Goal: Task Accomplishment & Management: Manage account settings

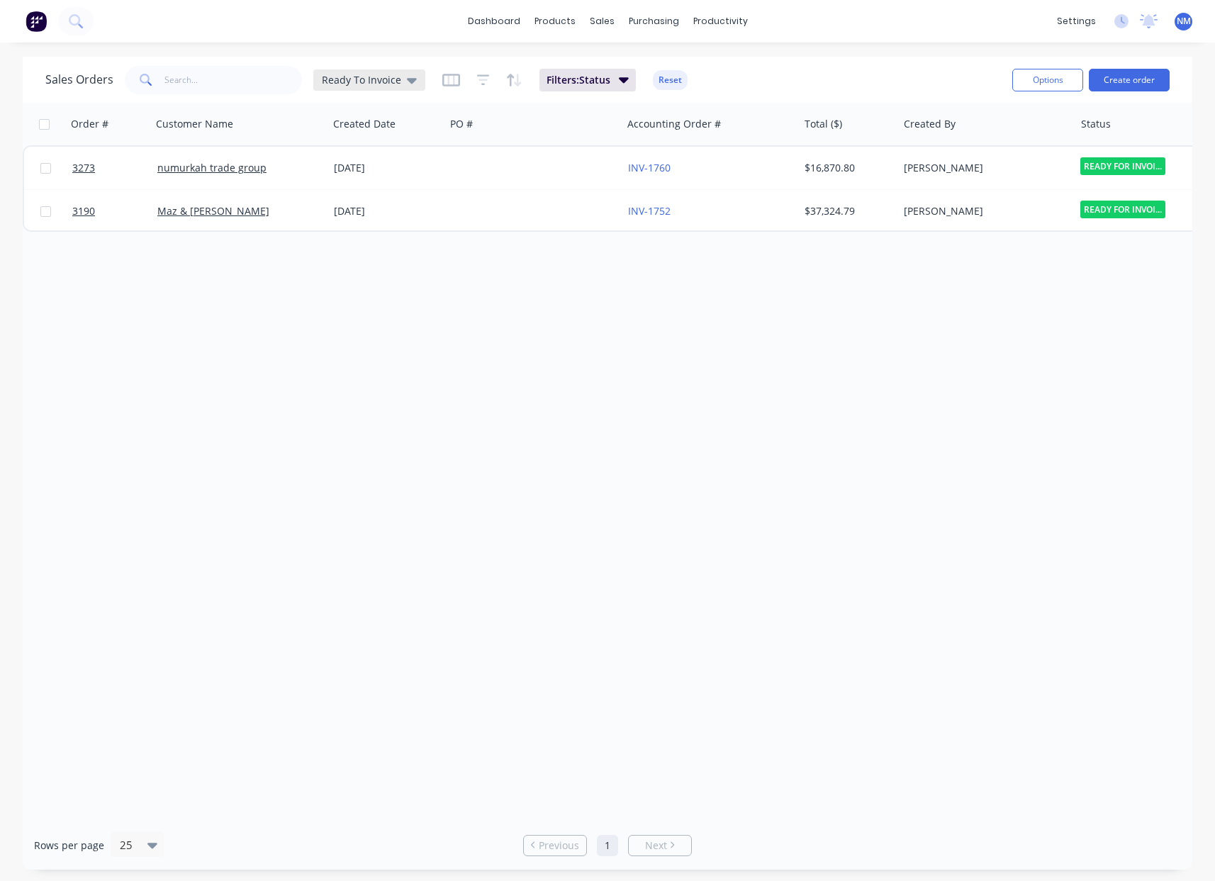
click at [410, 86] on icon at bounding box center [412, 80] width 10 height 16
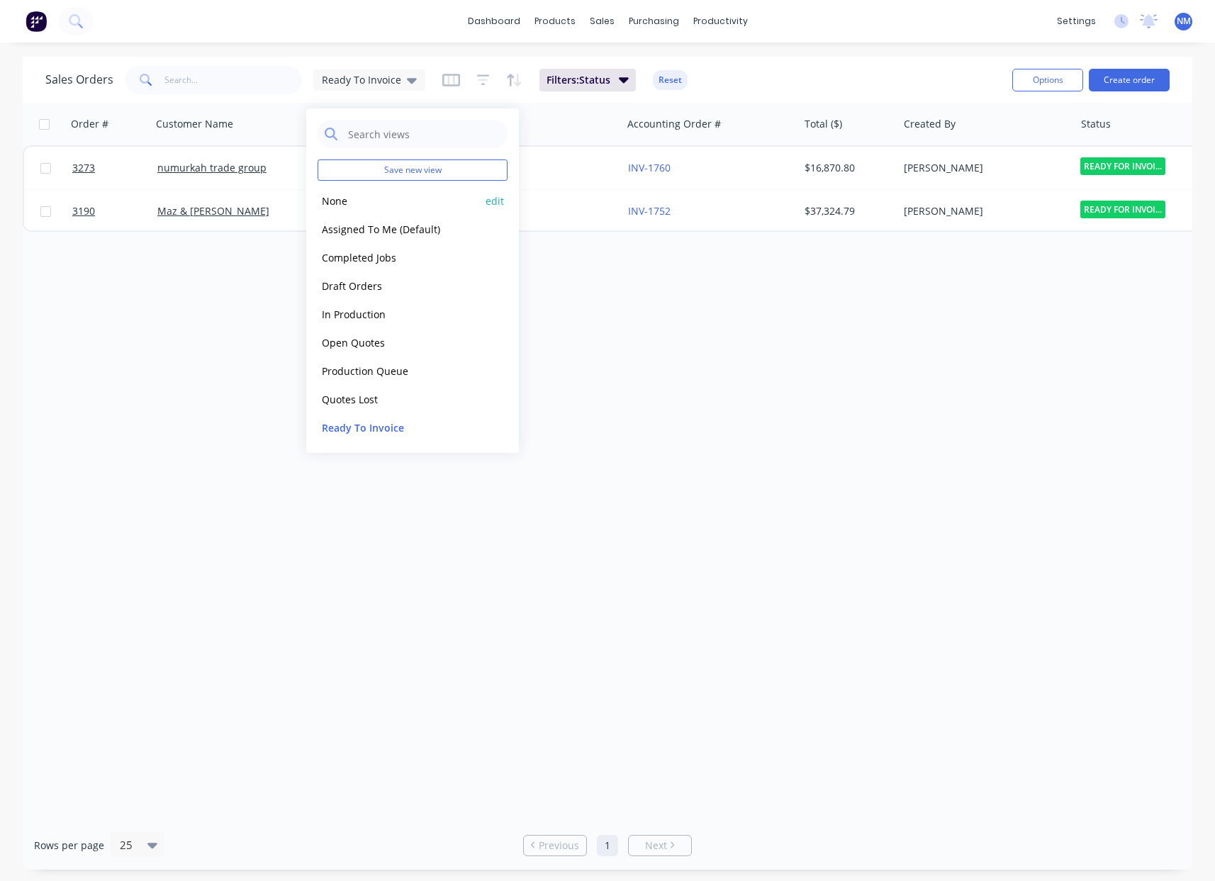
click at [372, 202] on button "None" at bounding box center [399, 201] width 162 height 16
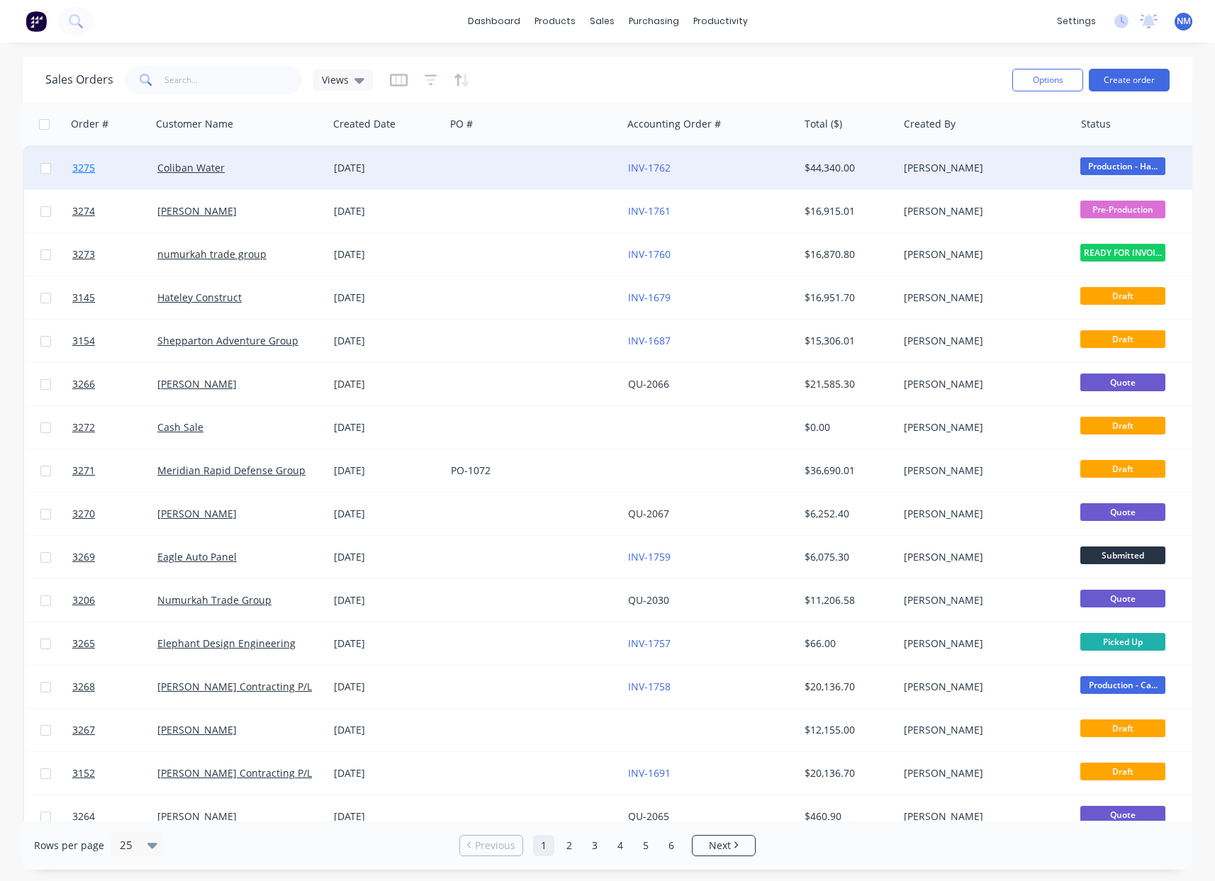
click at [84, 170] on span "3275" at bounding box center [83, 168] width 23 height 14
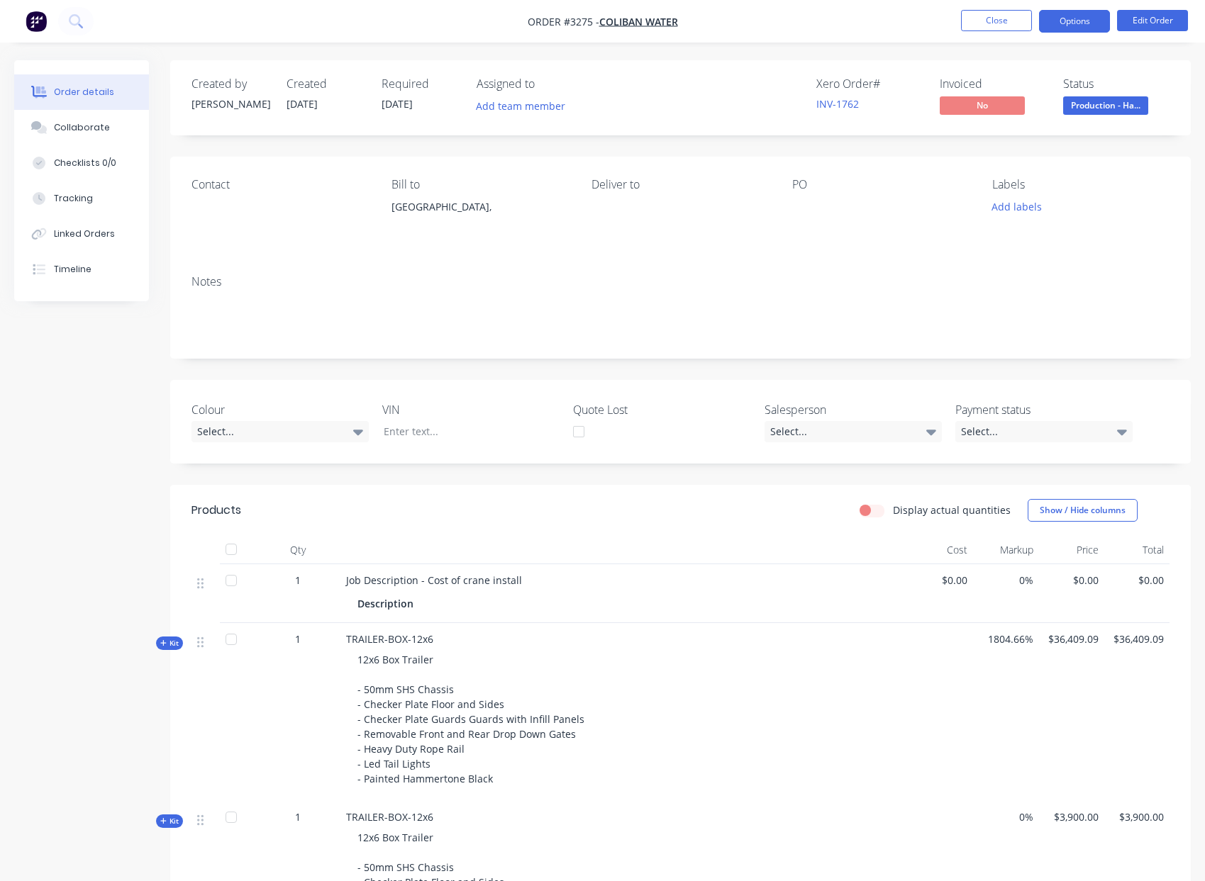
click at [1064, 26] on button "Options" at bounding box center [1074, 21] width 71 height 23
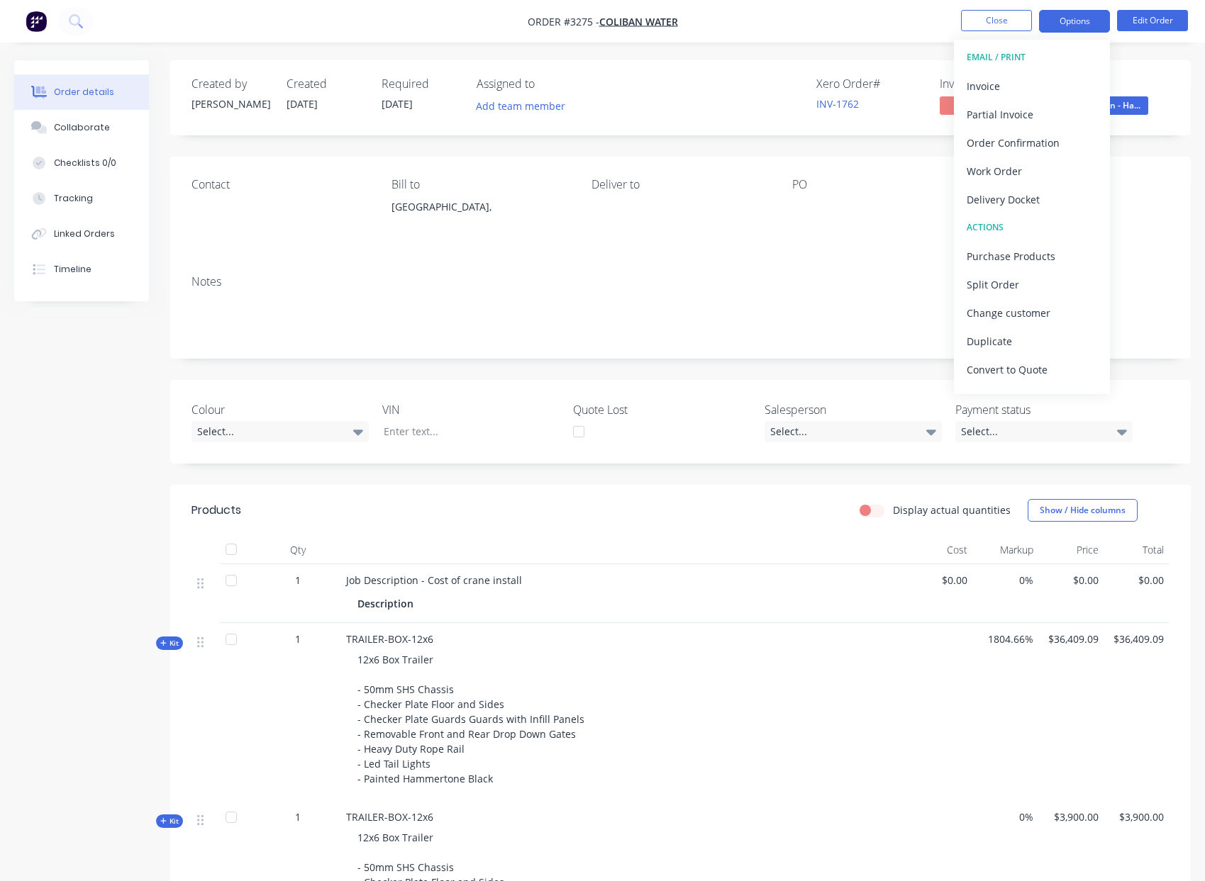
click at [1064, 26] on button "Options" at bounding box center [1074, 21] width 71 height 23
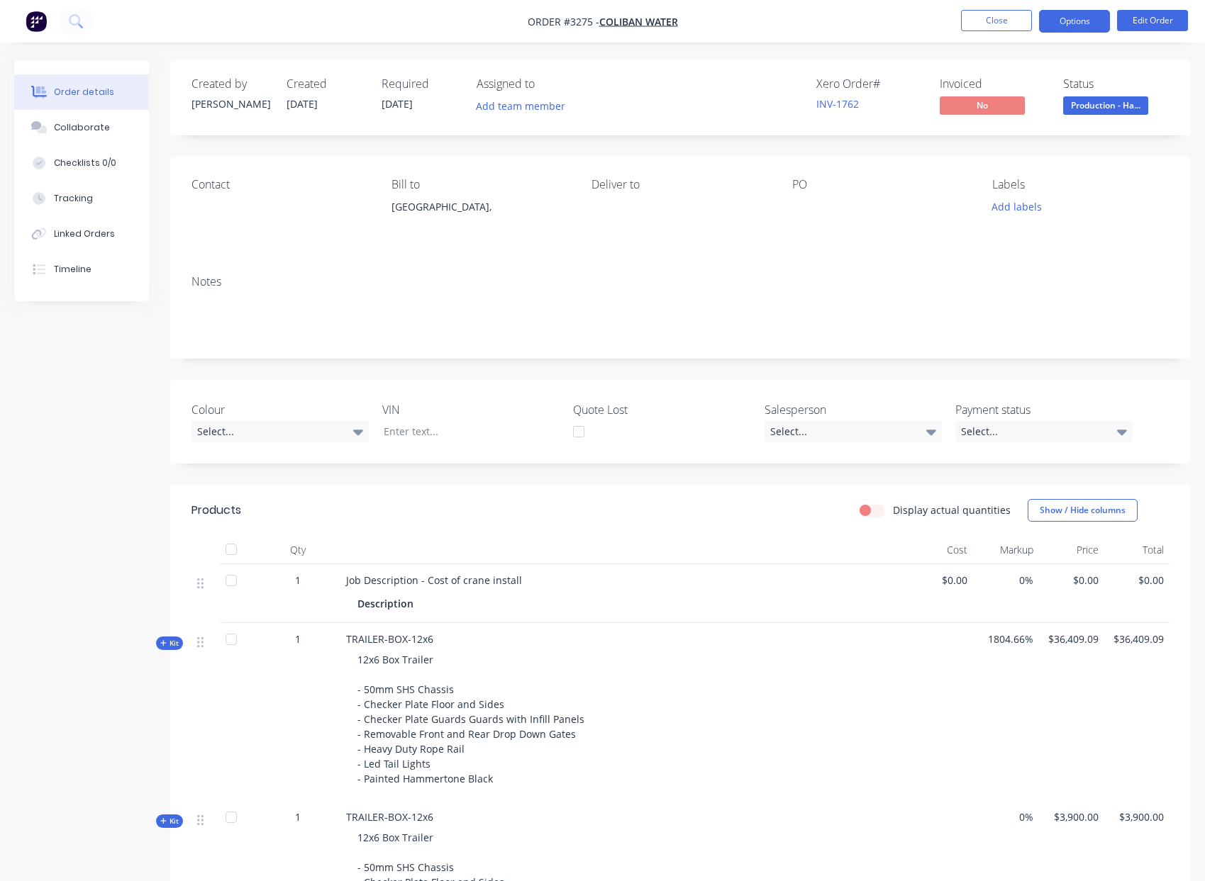
click at [1097, 30] on button "Options" at bounding box center [1074, 21] width 71 height 23
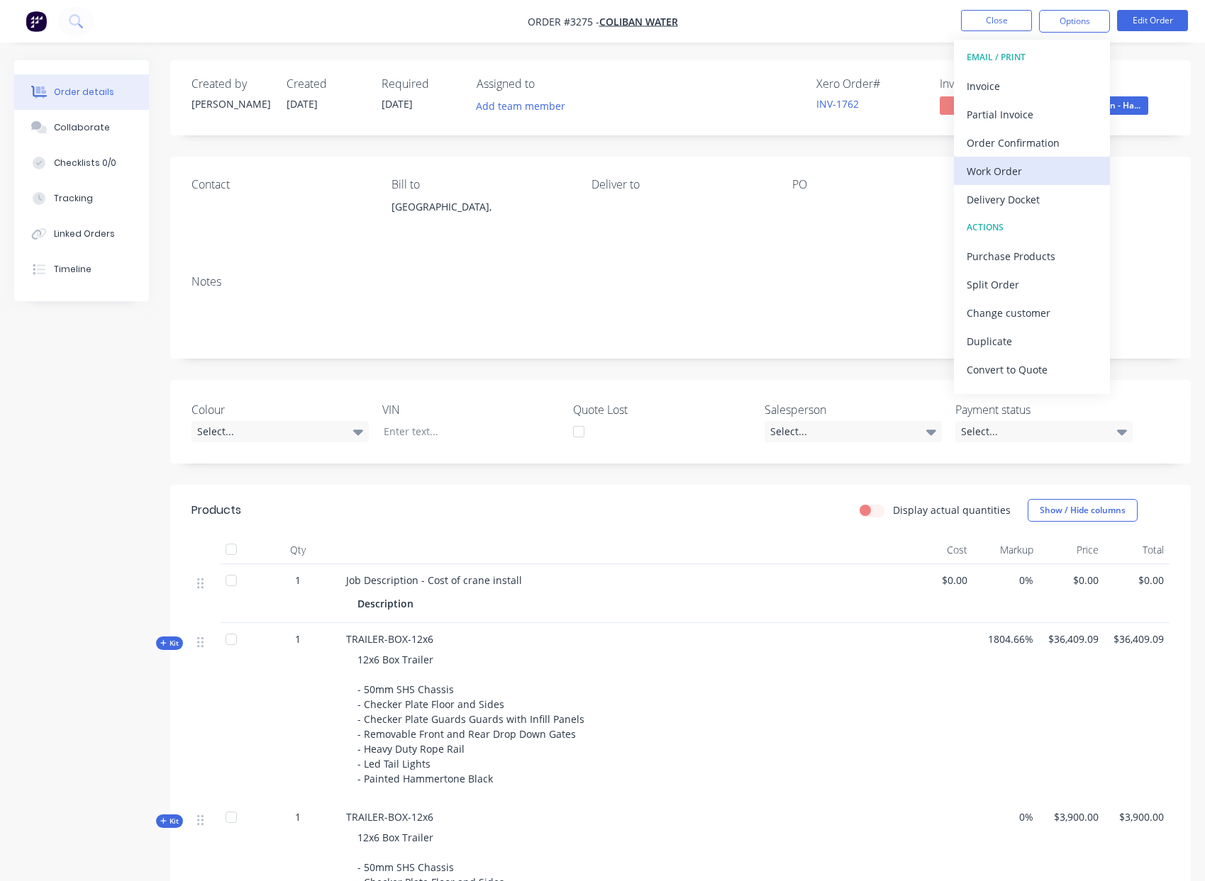
click at [1047, 173] on div "Work Order" at bounding box center [1031, 171] width 130 height 21
click at [1011, 173] on div "Custom" at bounding box center [1031, 171] width 130 height 21
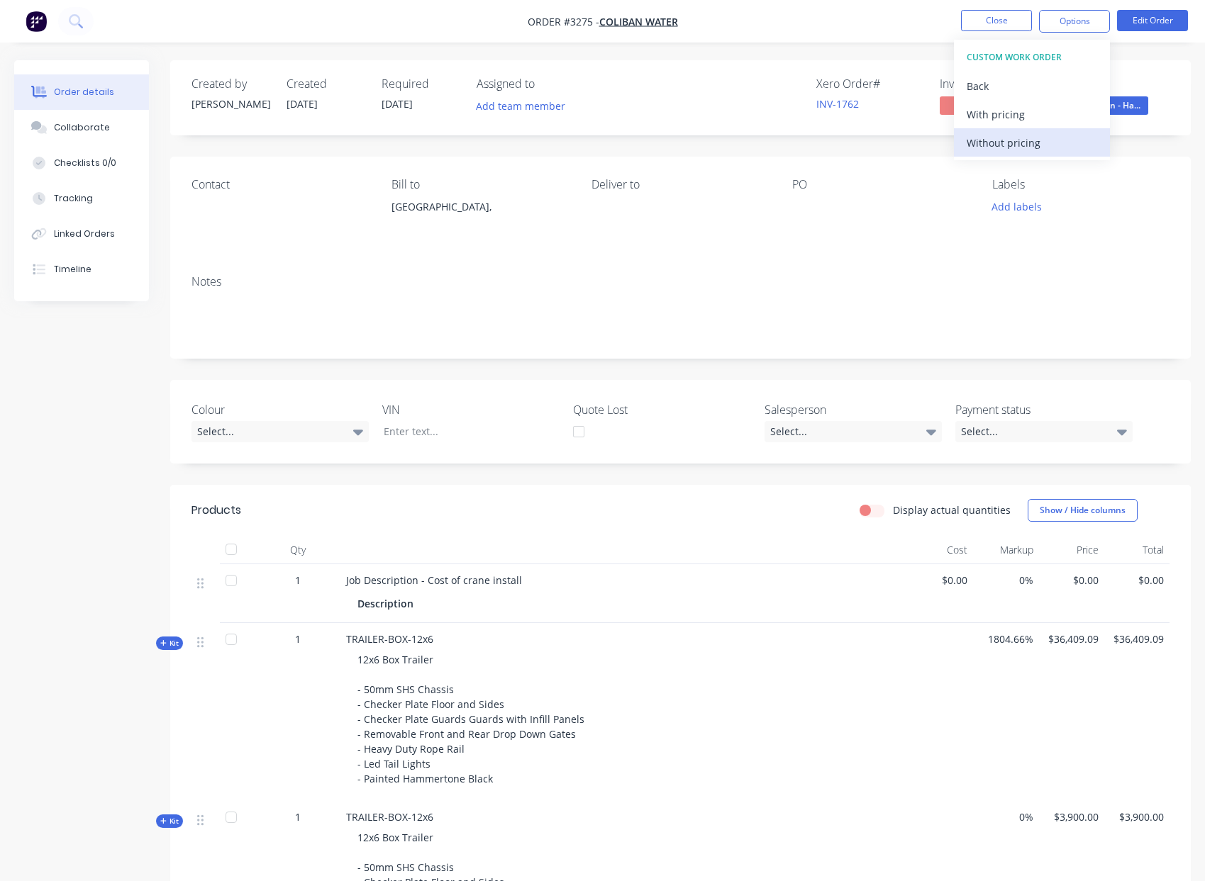
click at [1036, 148] on div "Without pricing" at bounding box center [1031, 143] width 130 height 21
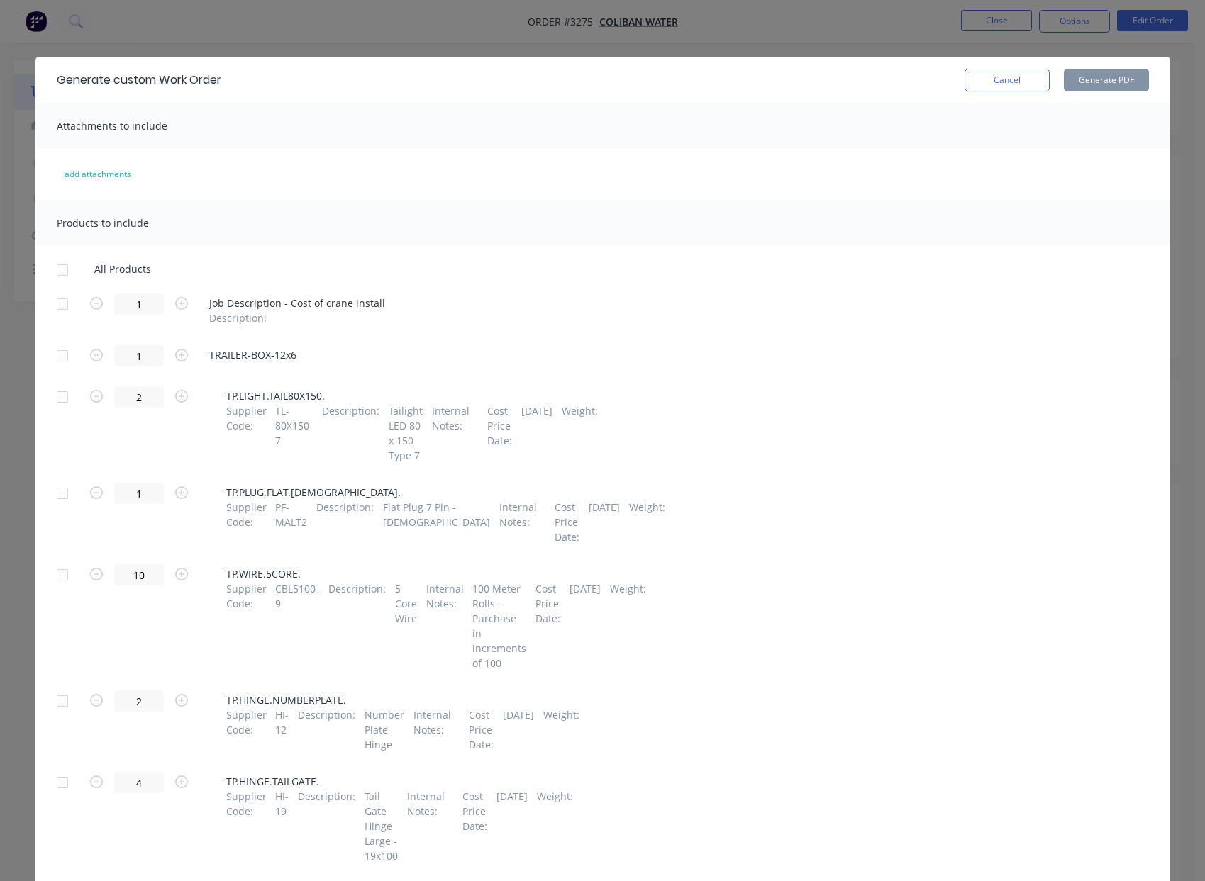
click at [56, 269] on div at bounding box center [62, 270] width 28 height 28
click at [1127, 72] on button "Generate PDF" at bounding box center [1106, 80] width 85 height 23
click at [992, 73] on button "Cancel" at bounding box center [1006, 80] width 85 height 23
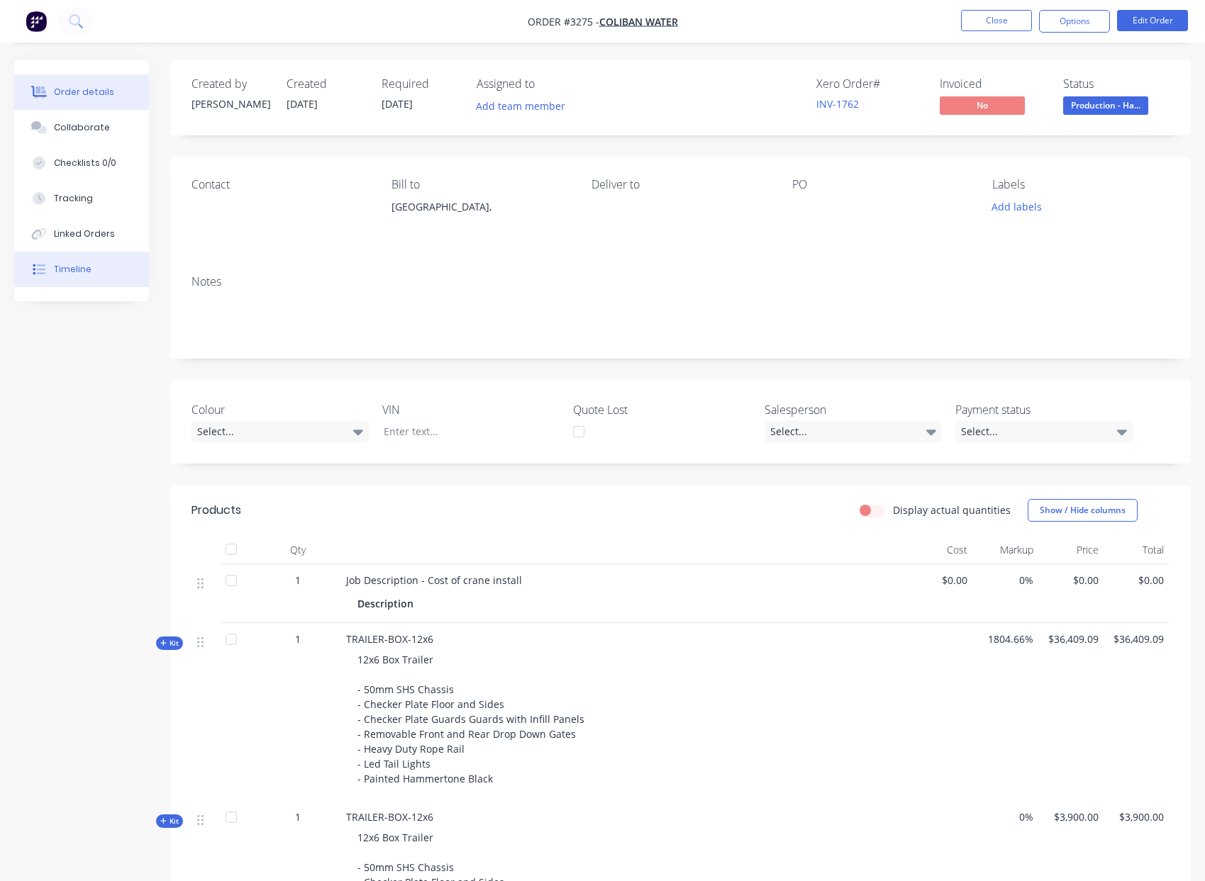
click at [67, 275] on div "Timeline" at bounding box center [73, 269] width 38 height 13
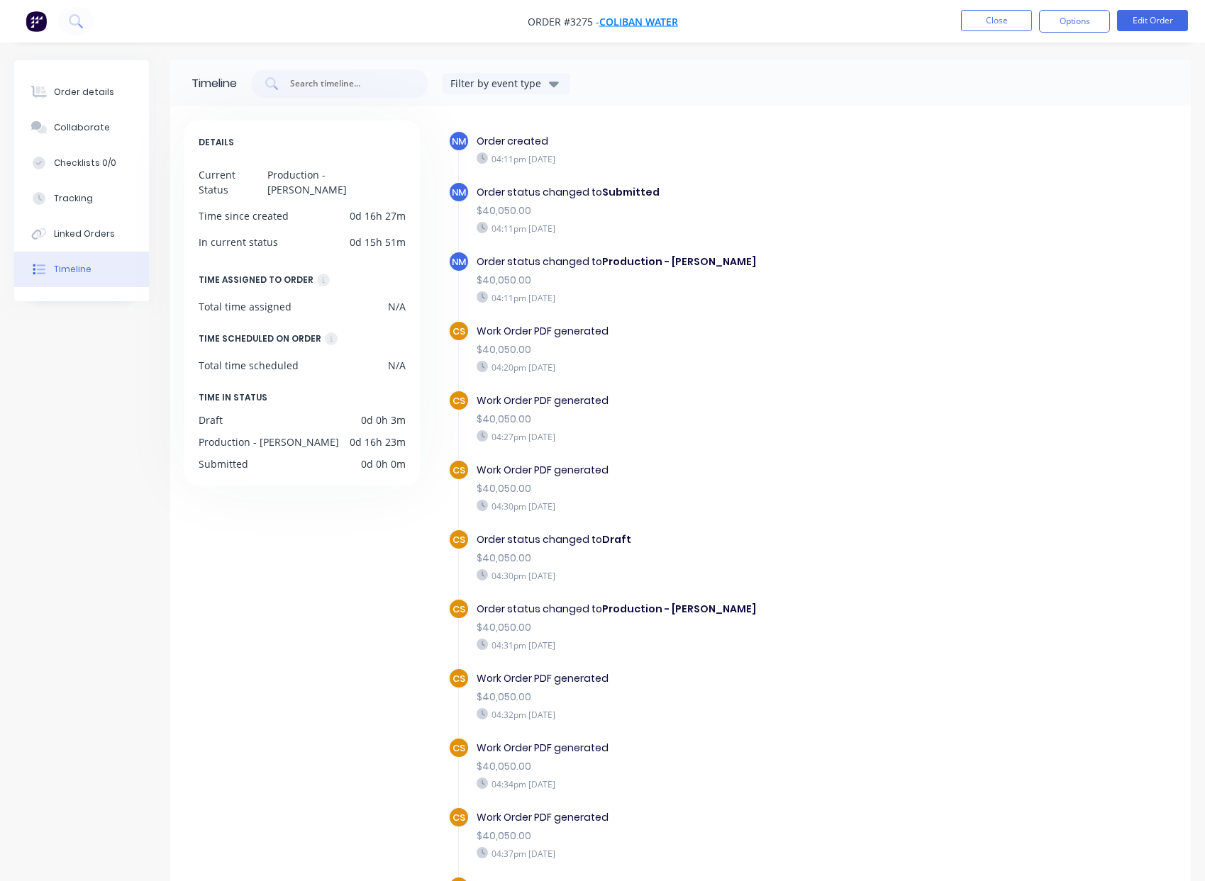
click at [657, 22] on span "Coliban Water" at bounding box center [638, 21] width 79 height 13
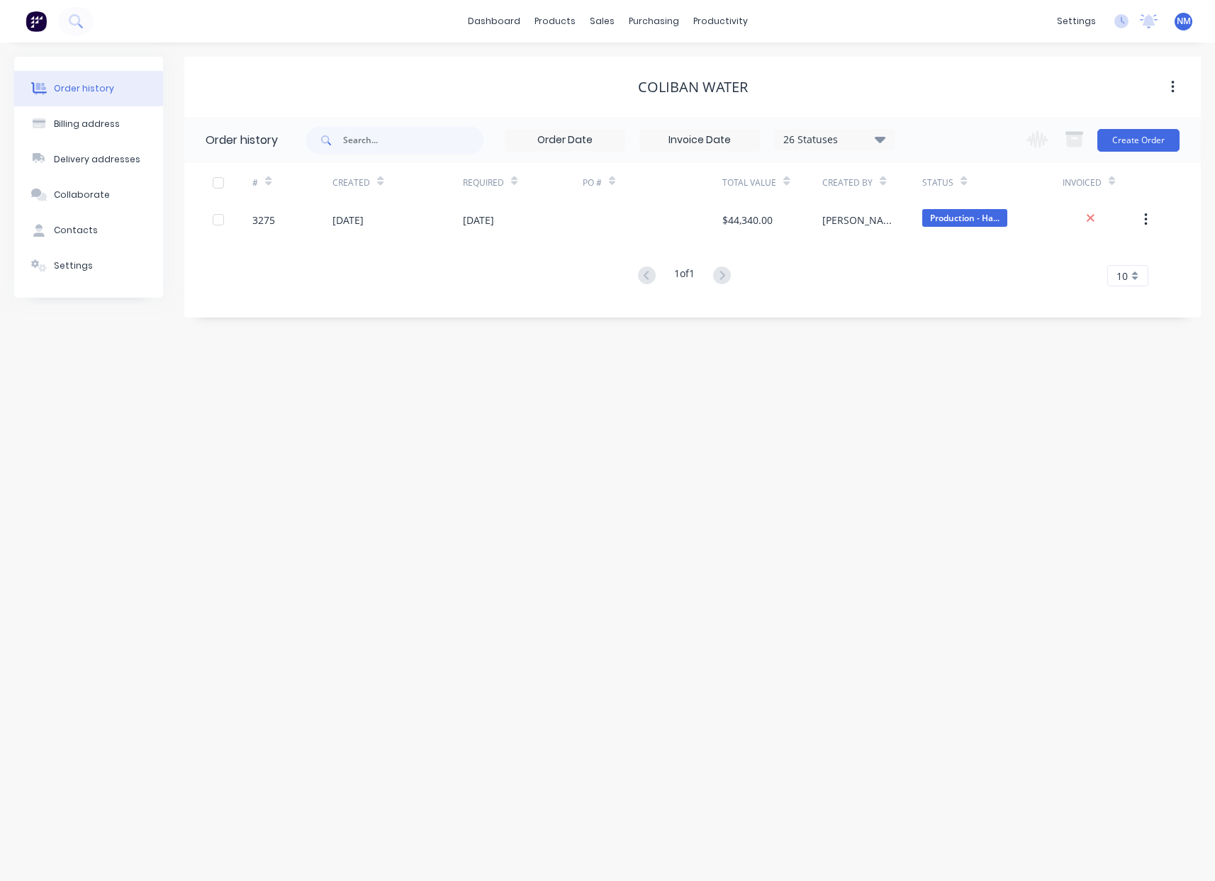
click at [867, 142] on div "26 Statuses" at bounding box center [834, 140] width 119 height 16
click at [952, 303] on label at bounding box center [952, 303] width 0 height 0
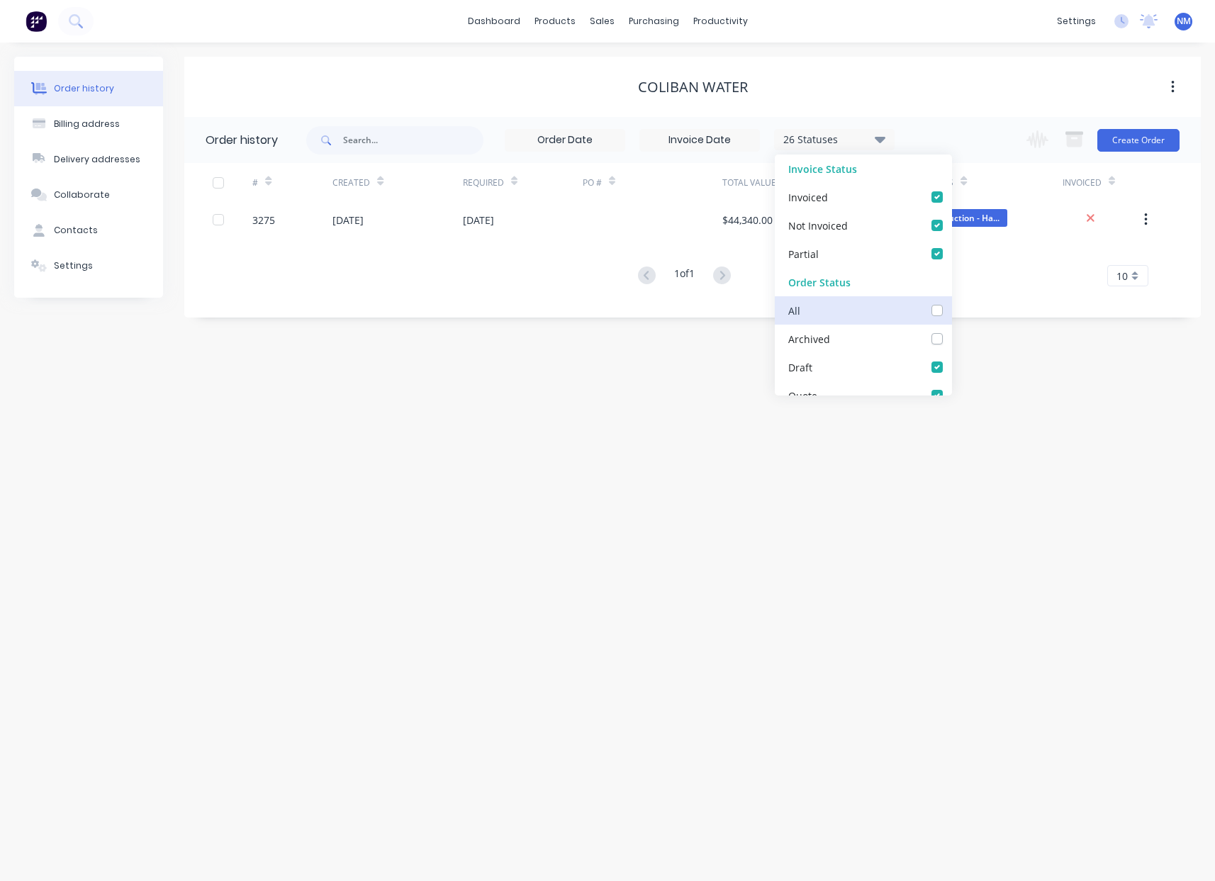
click at [952, 313] on input "checkbox" at bounding box center [957, 309] width 11 height 13
checkbox input "true"
click at [1038, 315] on div "Order history 27 Statuses Invoice Status Invoiced Not Invoiced Partial Order St…" at bounding box center [692, 217] width 1017 height 201
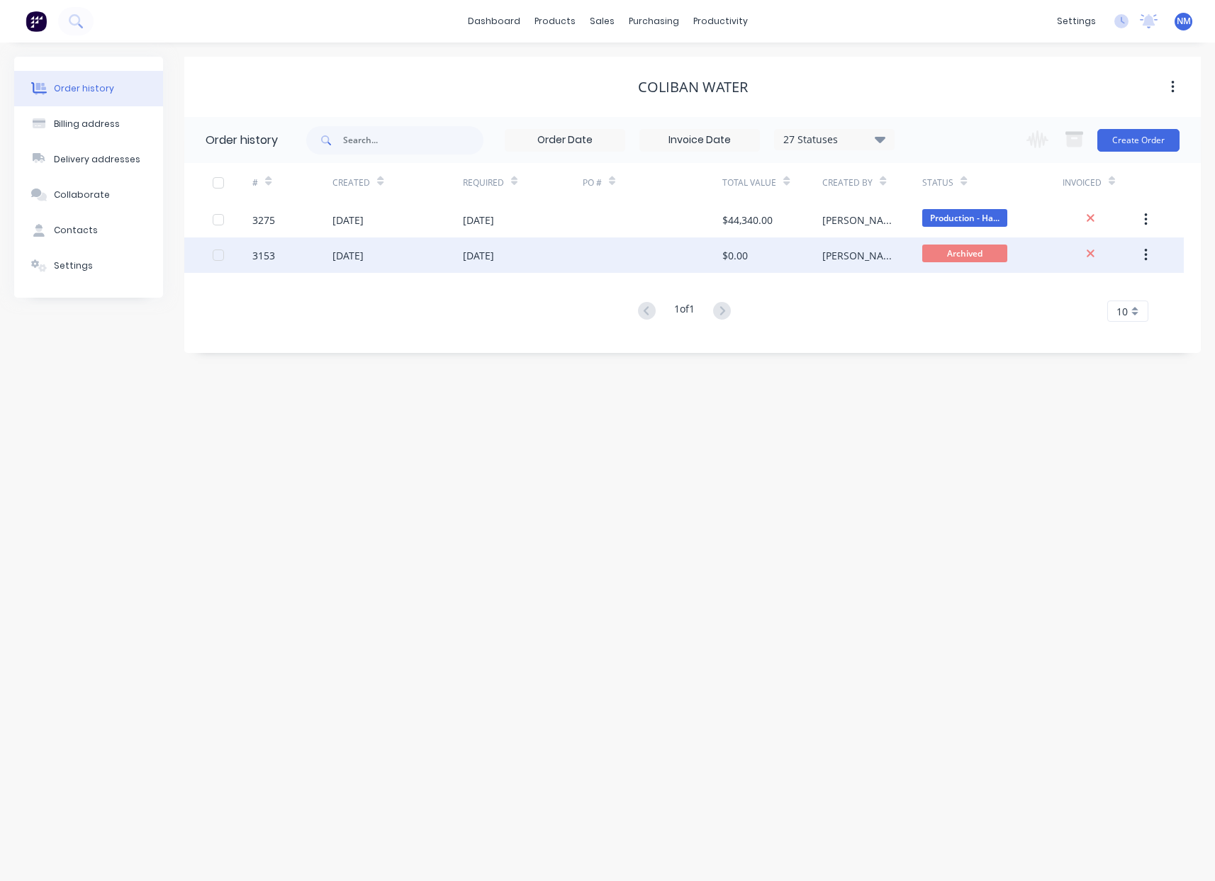
click at [825, 262] on div "[PERSON_NAME]" at bounding box center [859, 255] width 72 height 15
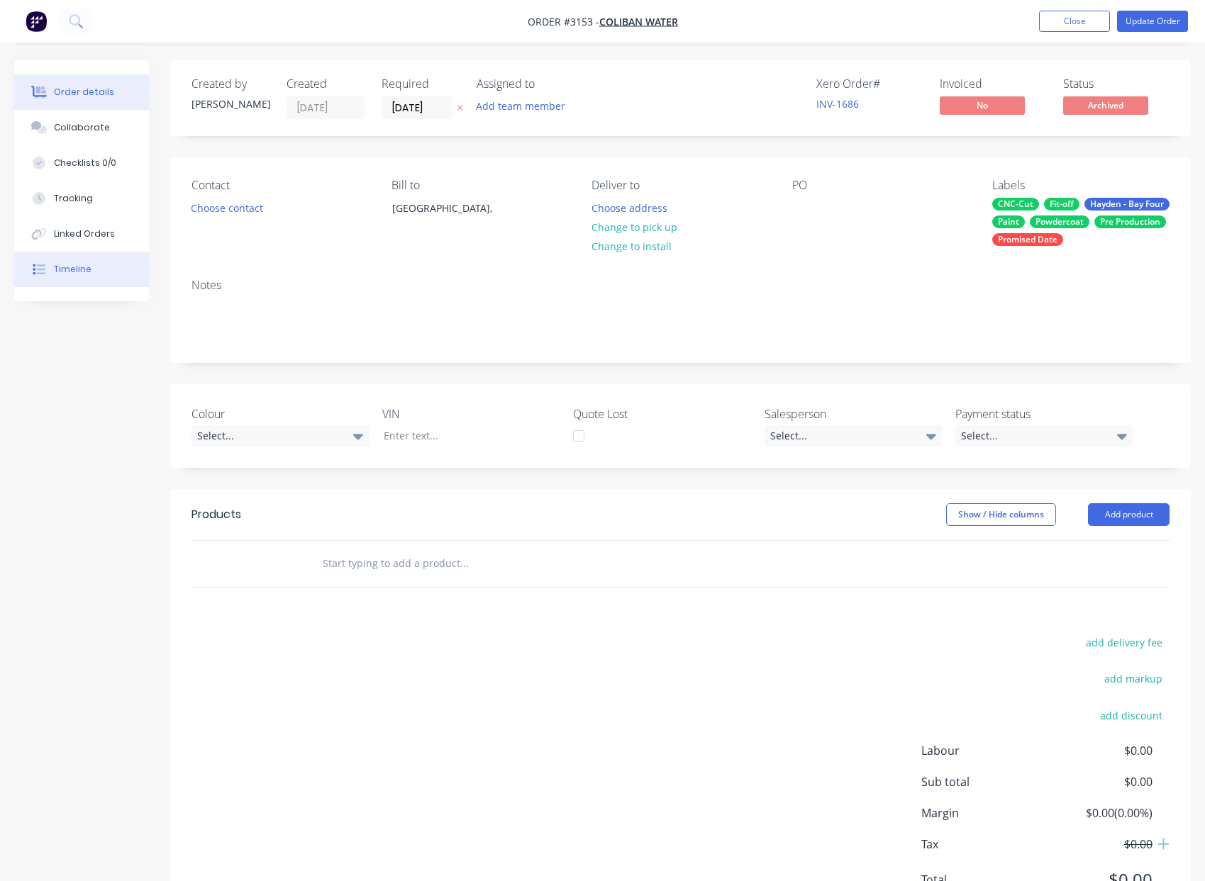
click at [82, 266] on div "Timeline" at bounding box center [73, 269] width 38 height 13
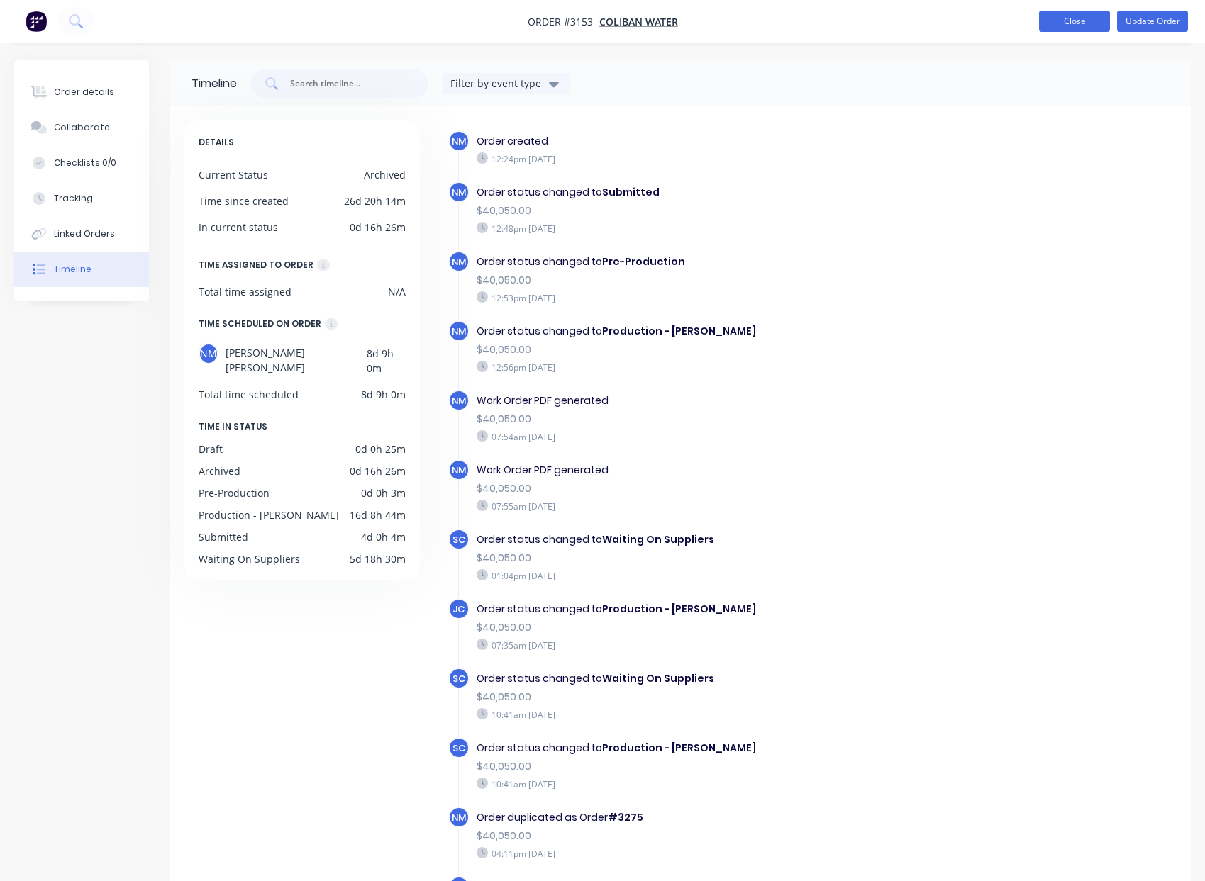
click at [1064, 28] on button "Close" at bounding box center [1074, 21] width 71 height 21
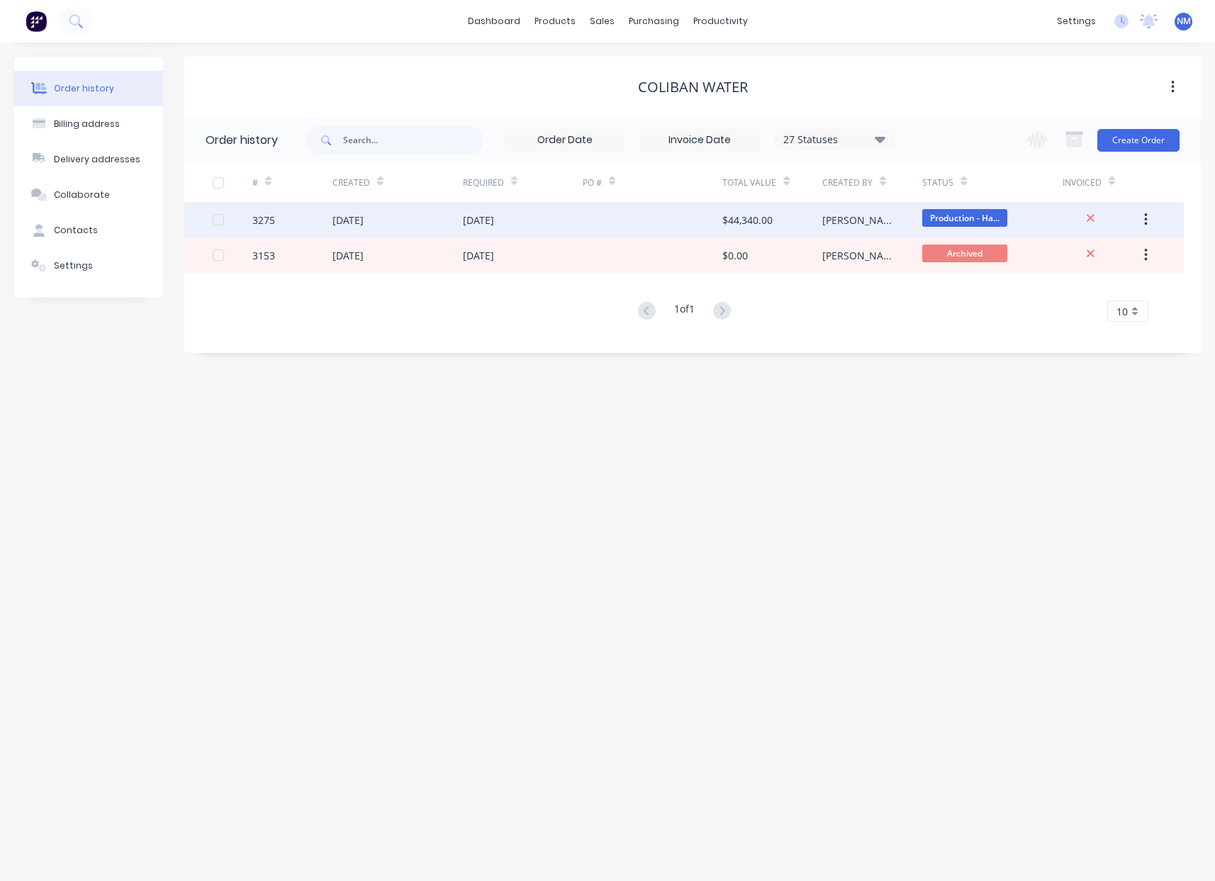
click at [757, 223] on div "$44,340.00" at bounding box center [748, 220] width 50 height 15
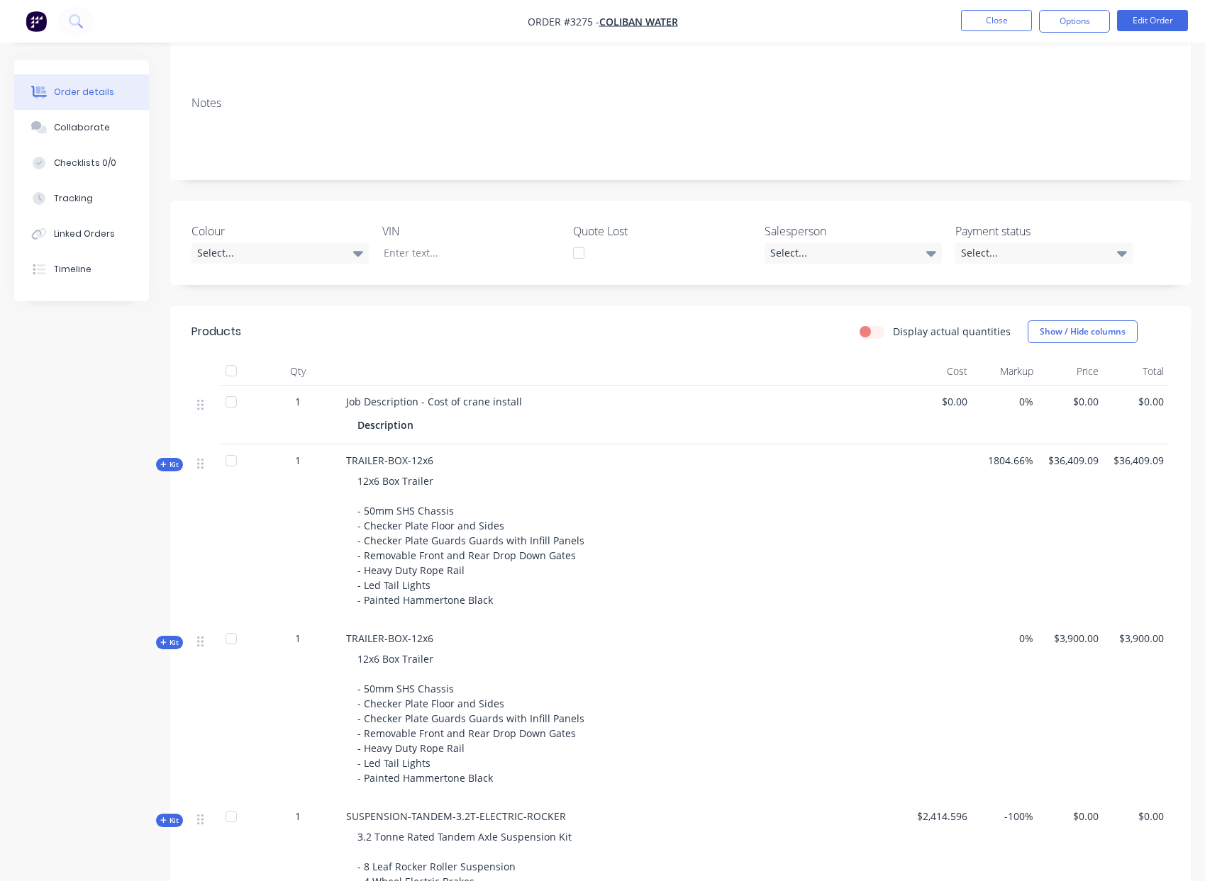
scroll to position [379, 0]
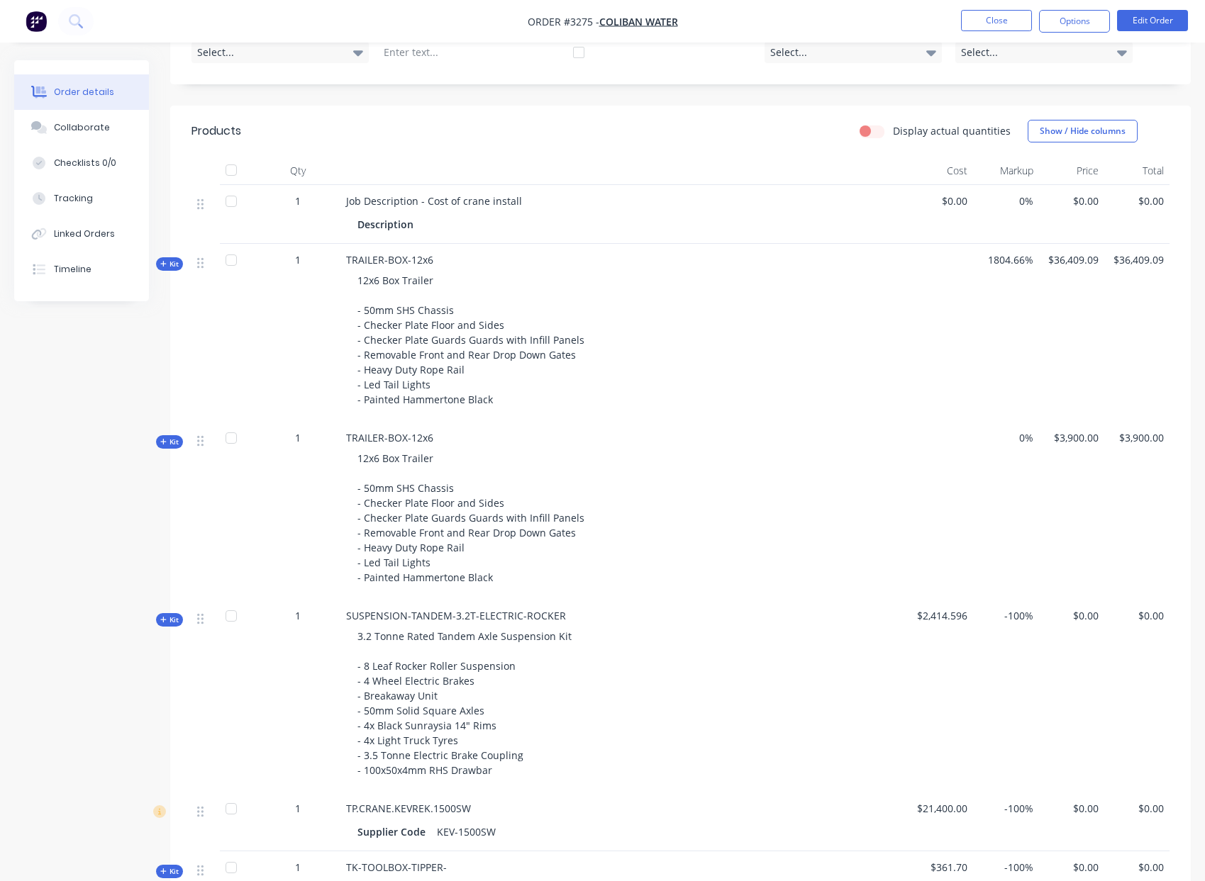
click at [165, 440] on icon at bounding box center [163, 441] width 6 height 7
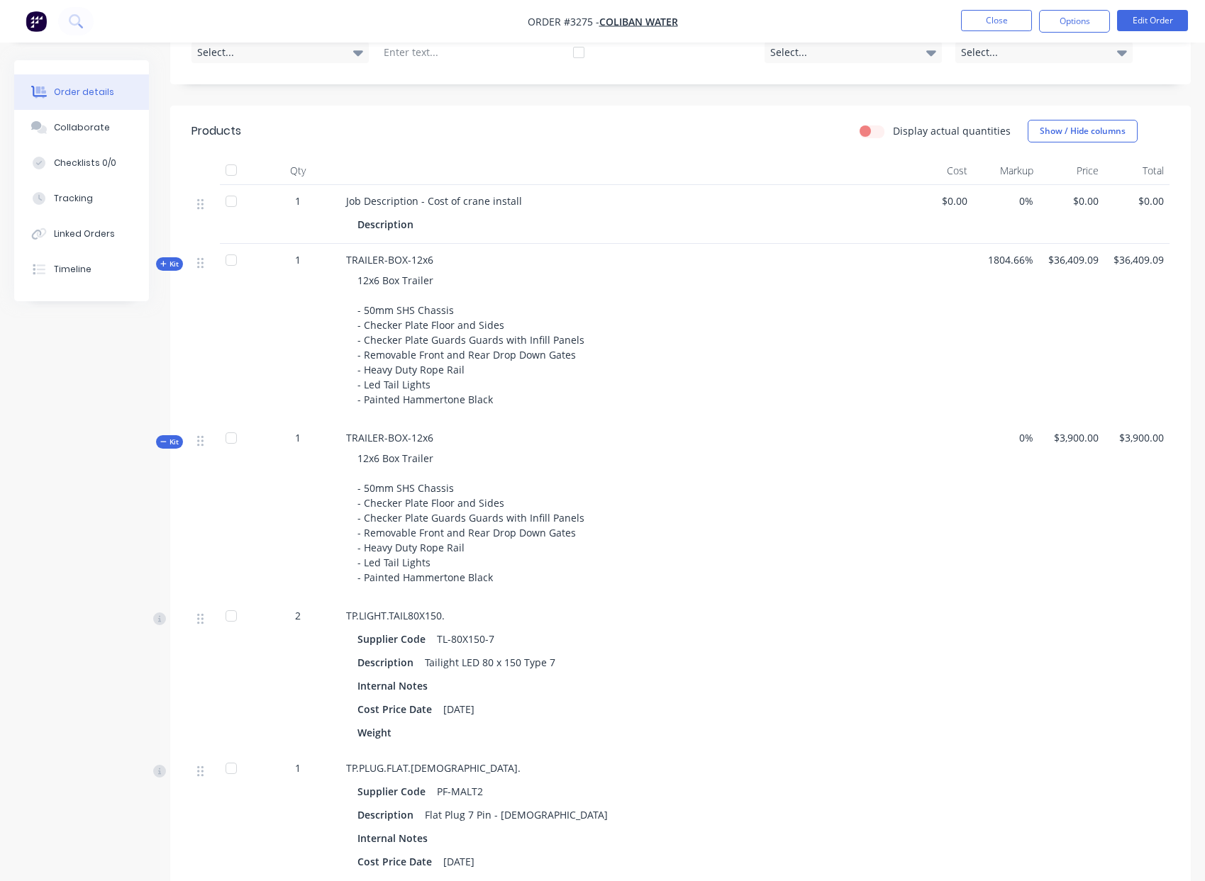
click at [165, 440] on icon at bounding box center [163, 441] width 6 height 7
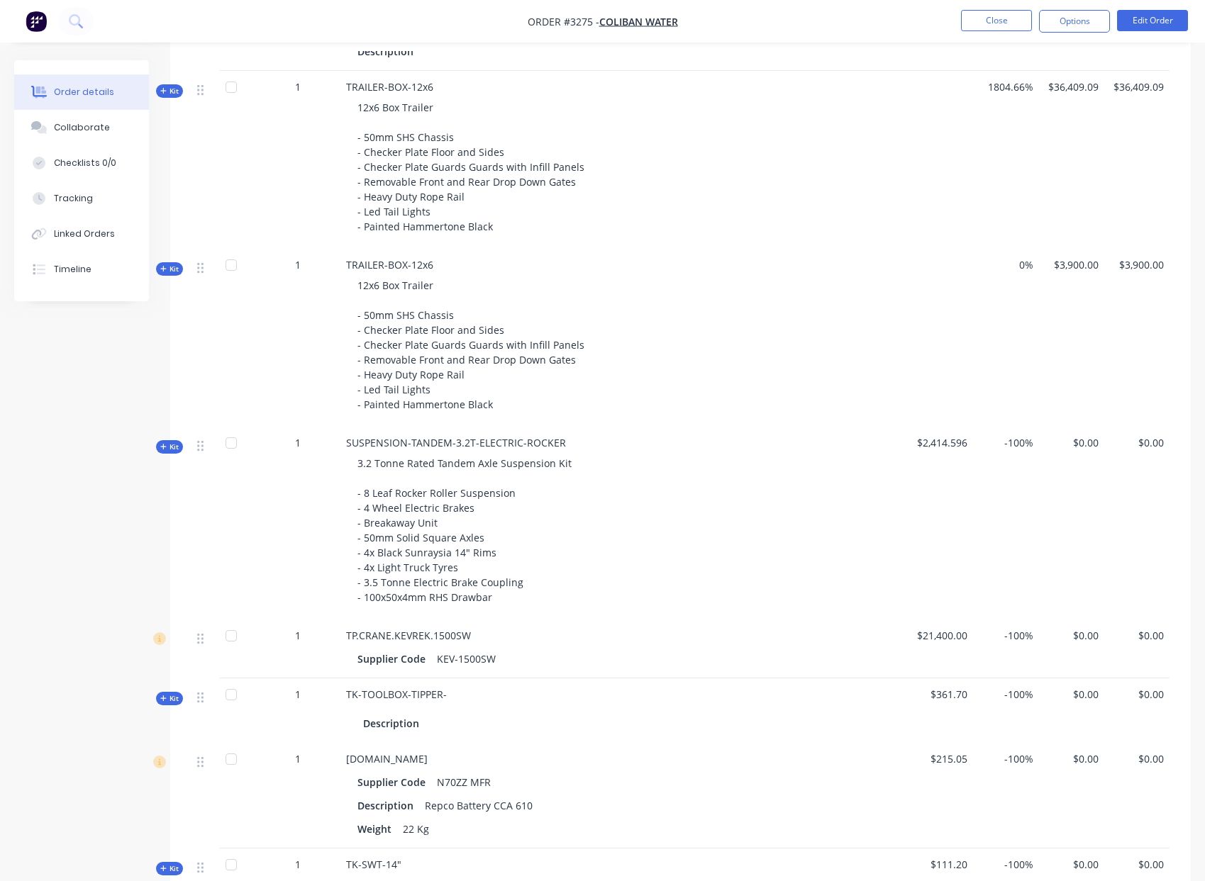
scroll to position [0, 0]
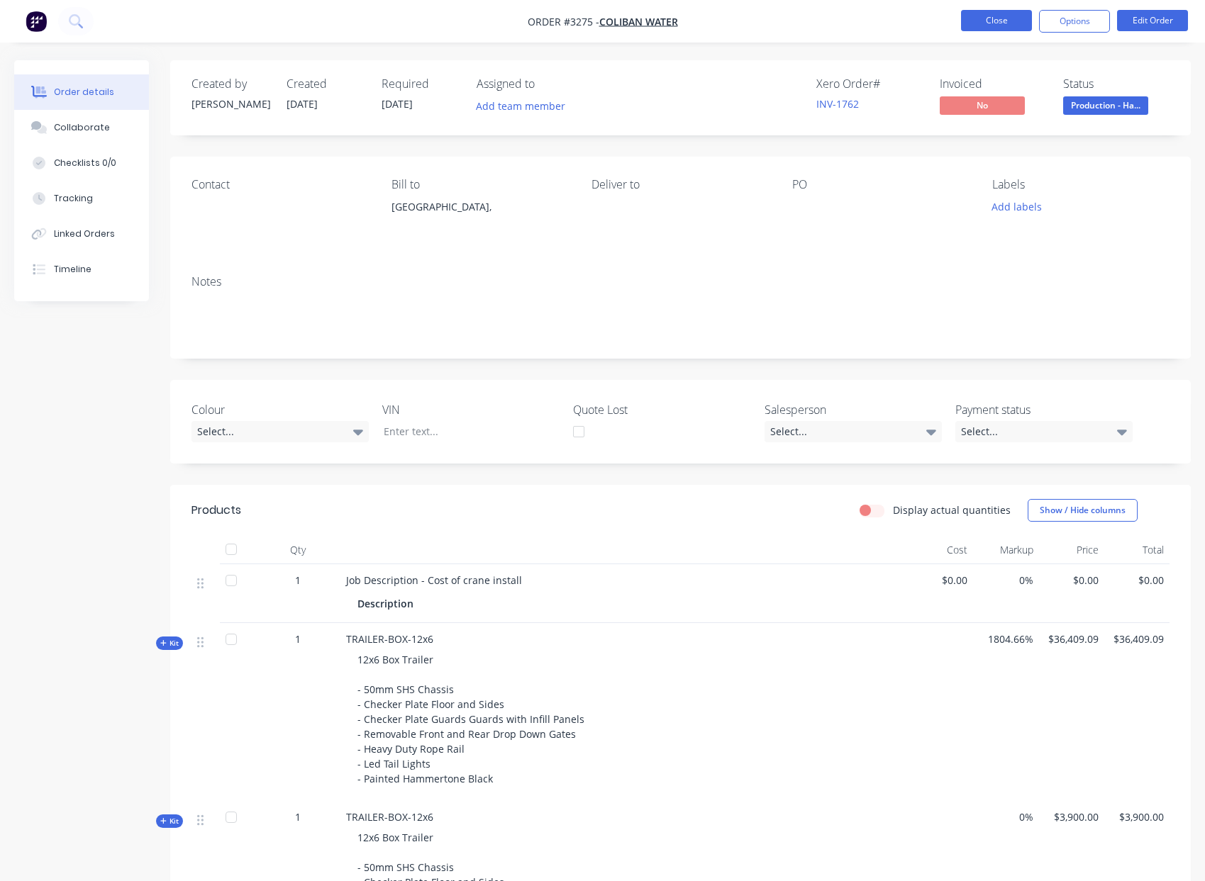
click at [987, 17] on button "Close" at bounding box center [996, 20] width 71 height 21
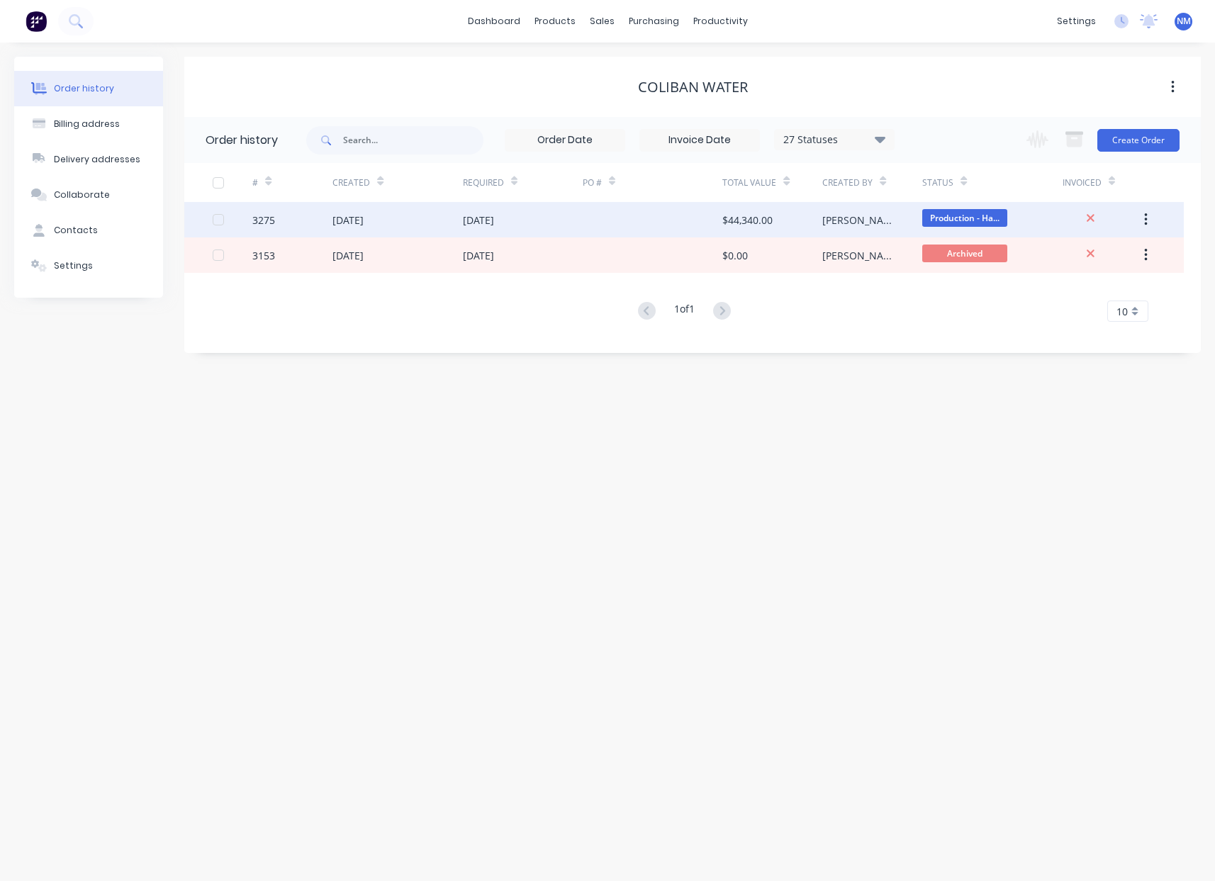
click at [572, 229] on div "[DATE]" at bounding box center [523, 219] width 120 height 35
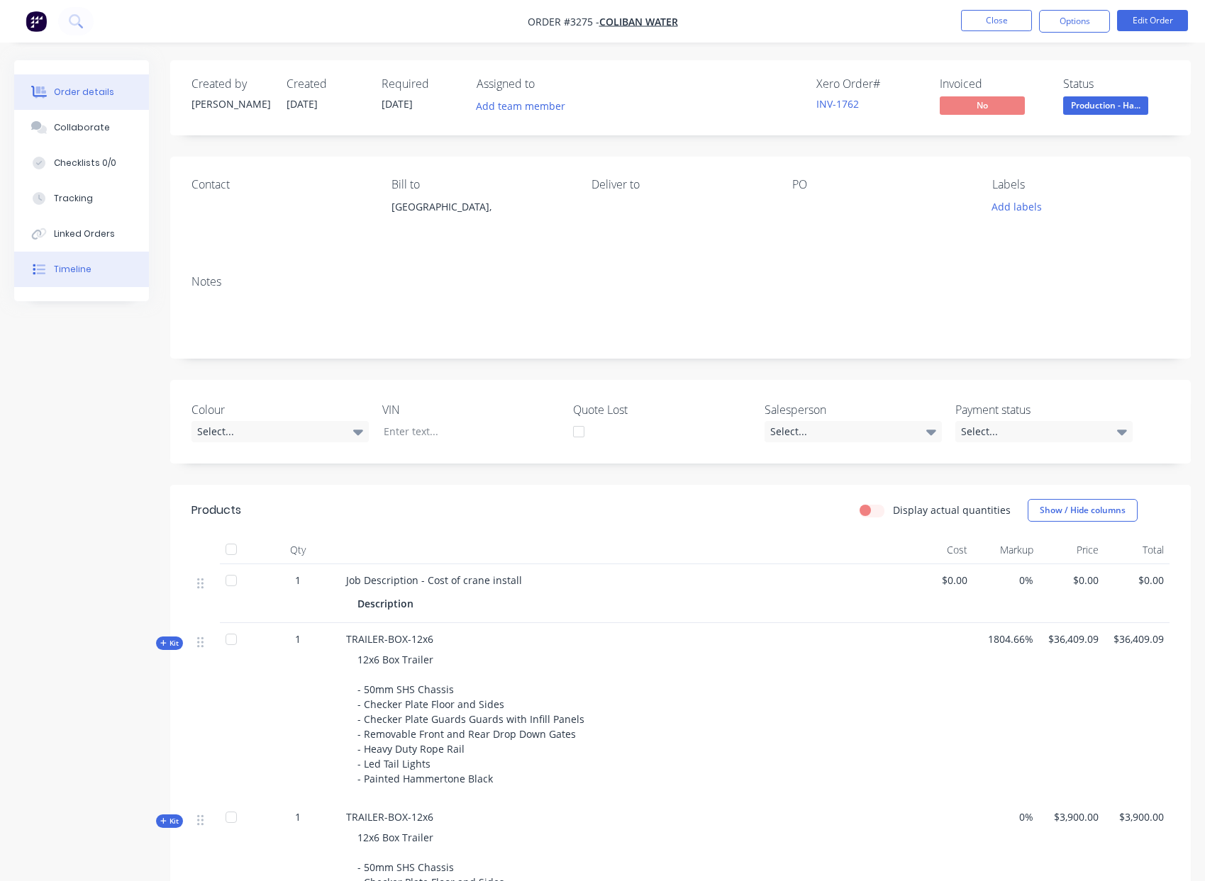
click at [82, 268] on div "Timeline" at bounding box center [73, 269] width 38 height 13
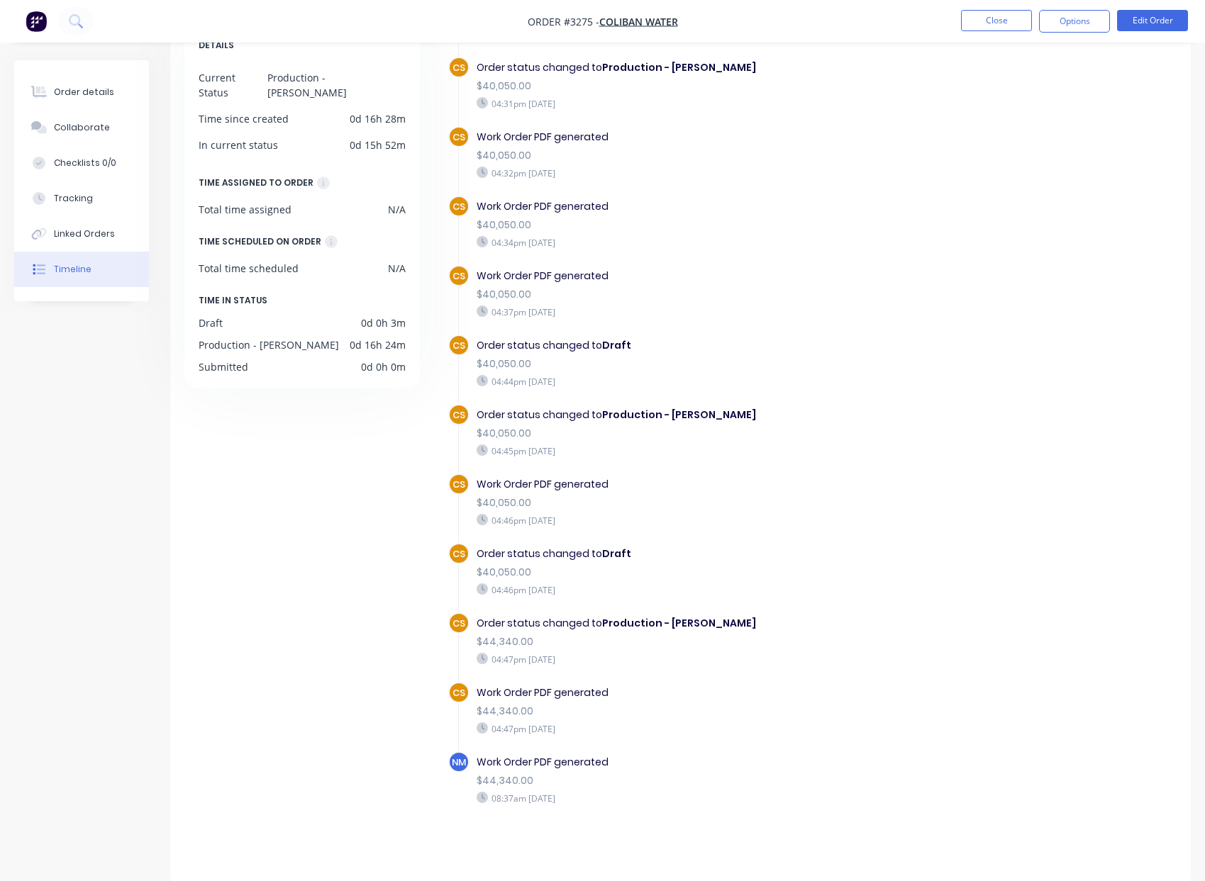
scroll to position [98, 0]
click at [1010, 26] on button "Close" at bounding box center [996, 20] width 71 height 21
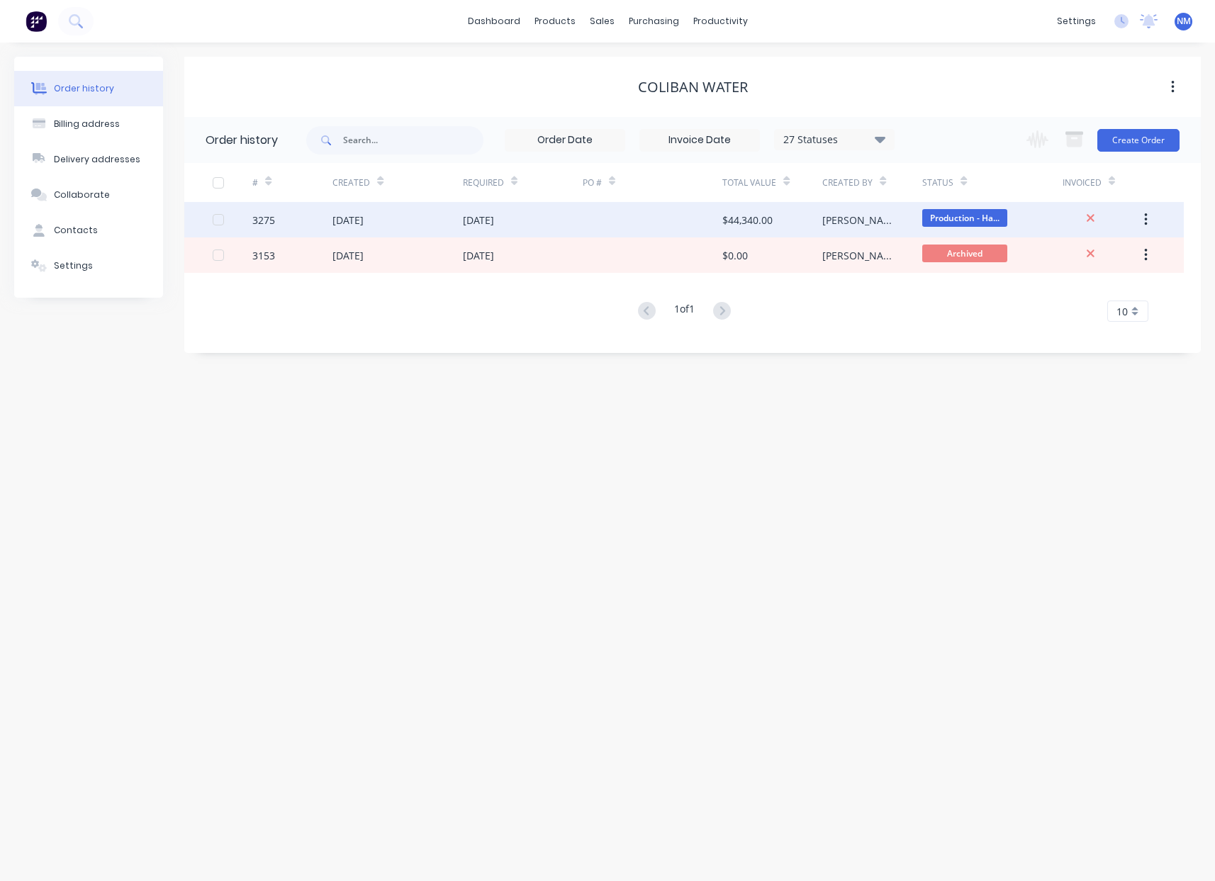
click at [689, 225] on div at bounding box center [653, 219] width 140 height 35
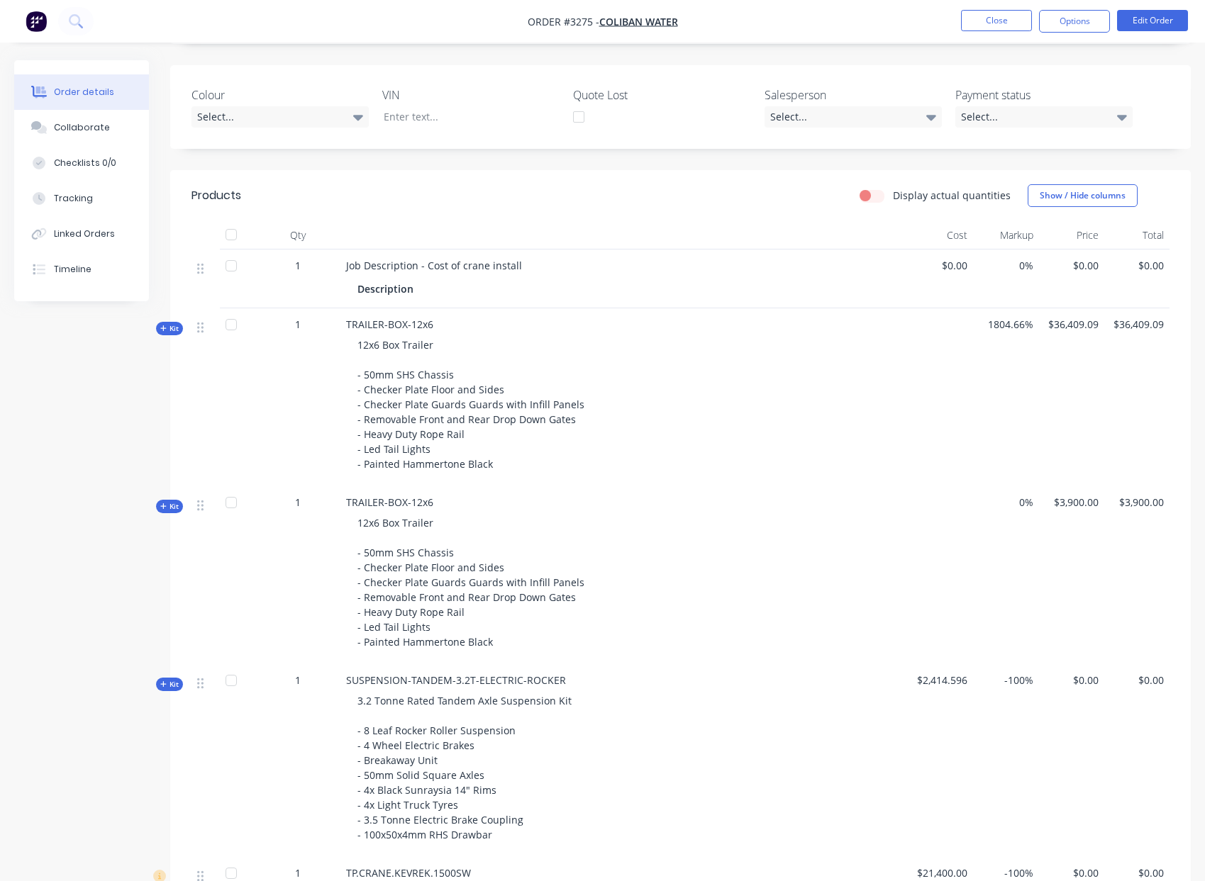
scroll to position [322, 0]
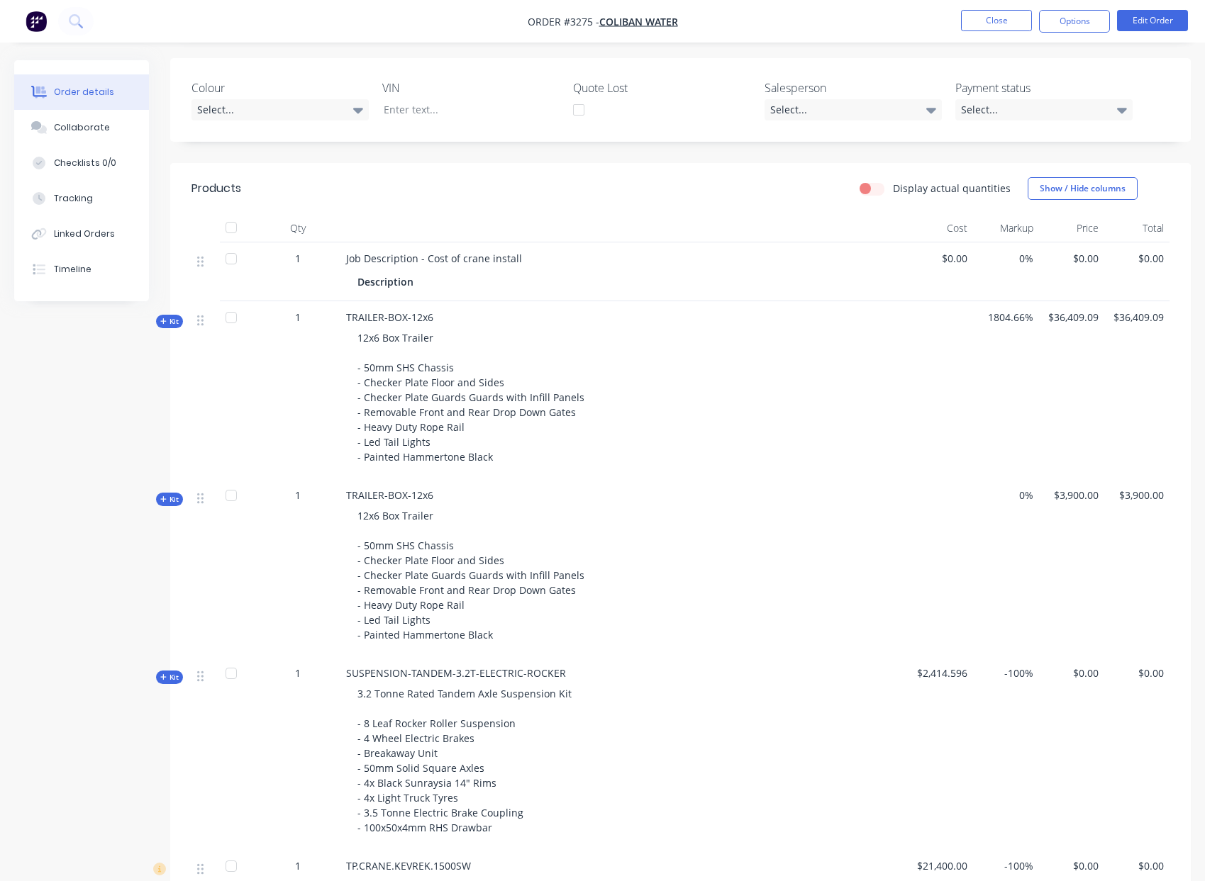
click at [172, 501] on span "Kit" at bounding box center [169, 499] width 18 height 11
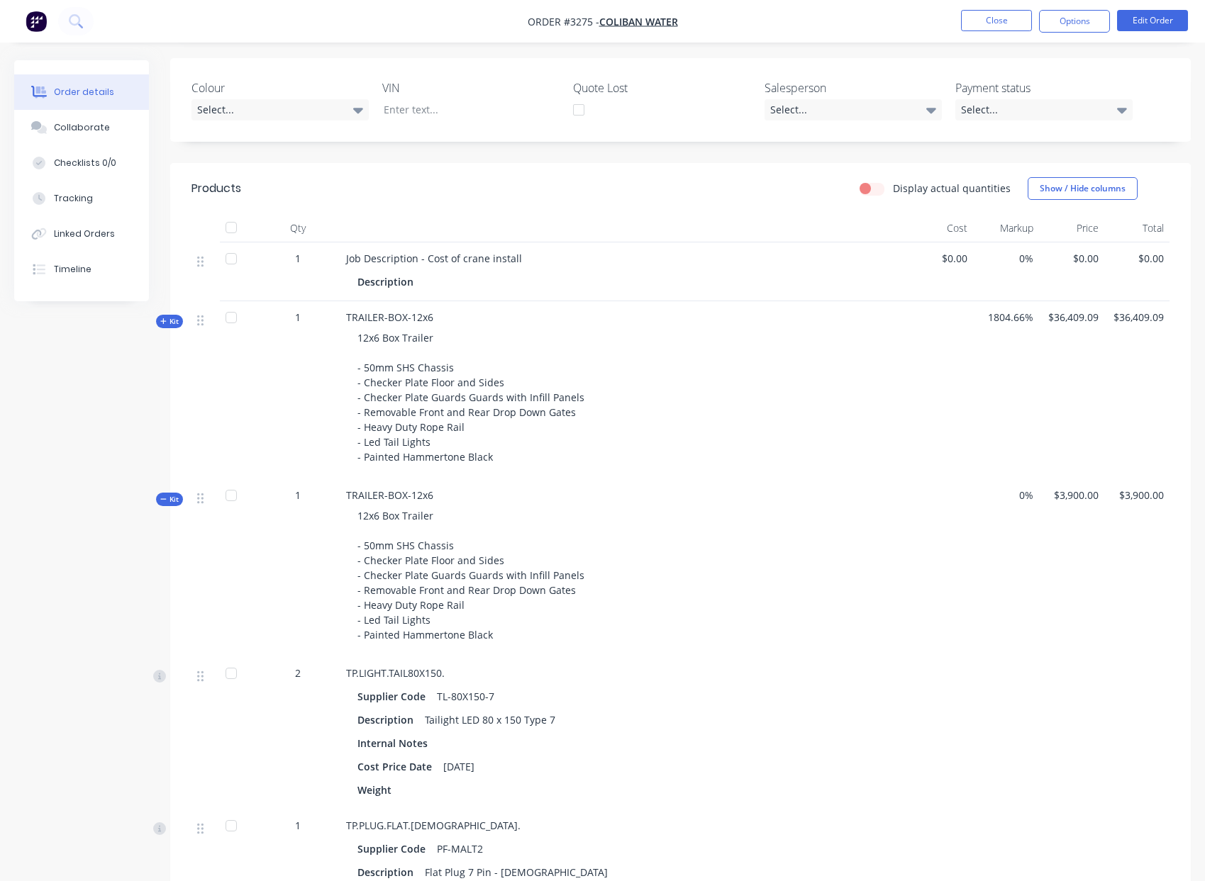
click at [172, 501] on span "Kit" at bounding box center [169, 499] width 18 height 11
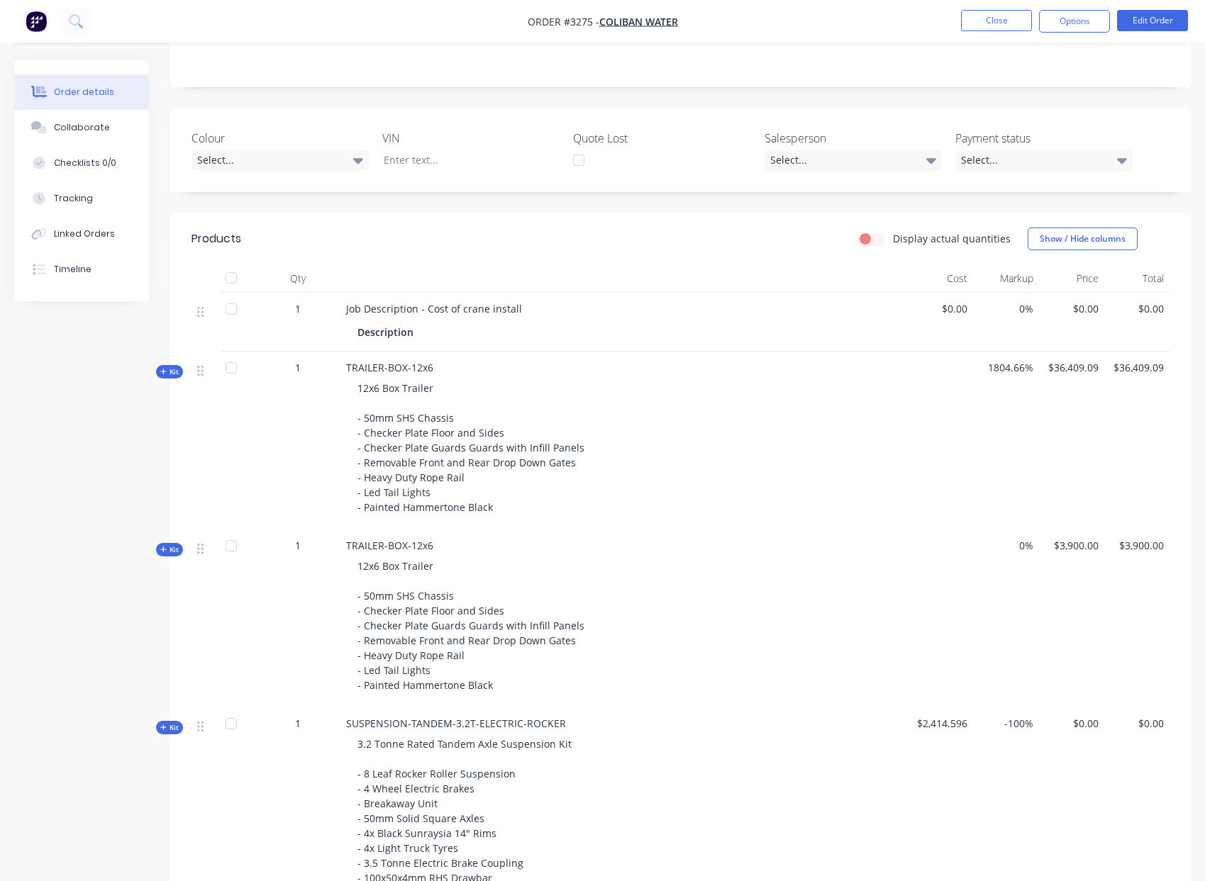
scroll to position [270, 0]
click at [1165, 22] on button "Edit Order" at bounding box center [1152, 20] width 71 height 21
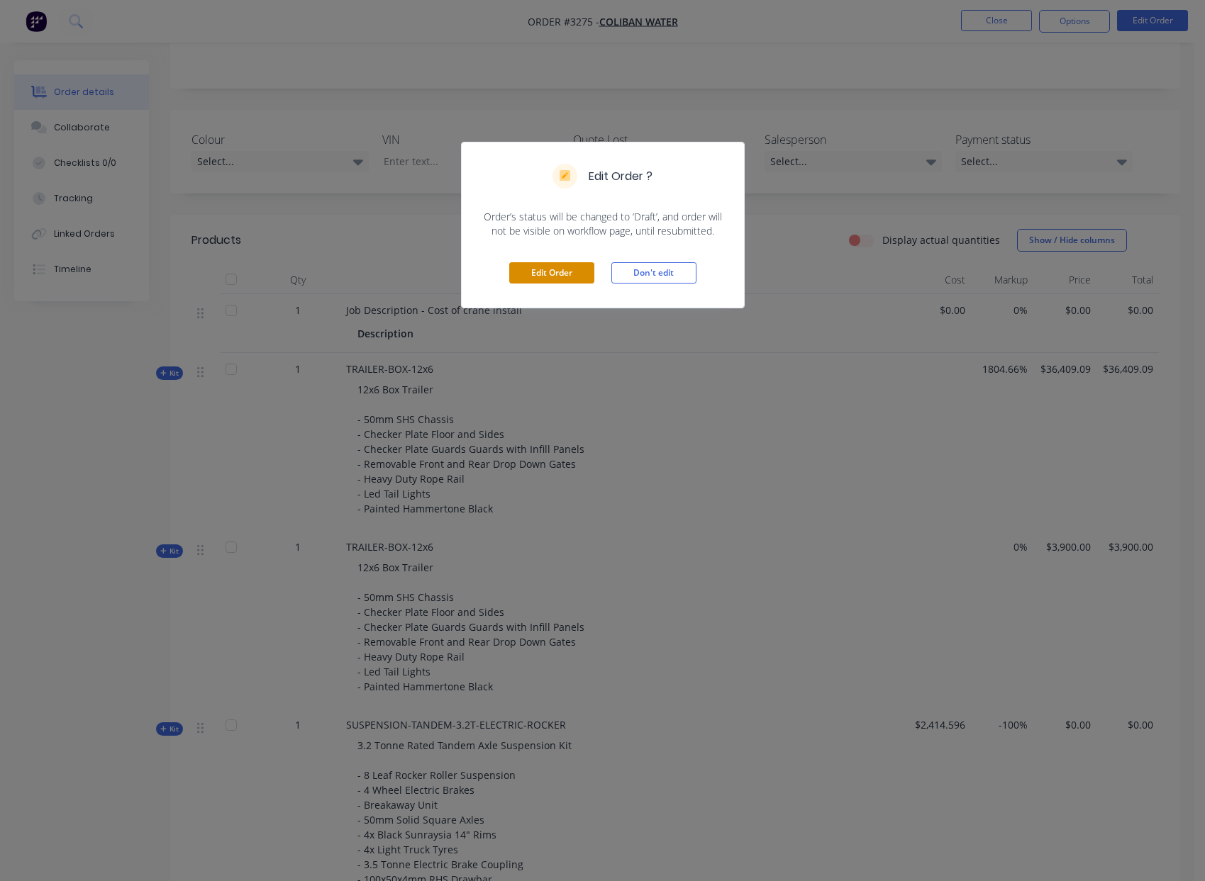
click at [562, 277] on button "Edit Order" at bounding box center [551, 272] width 85 height 21
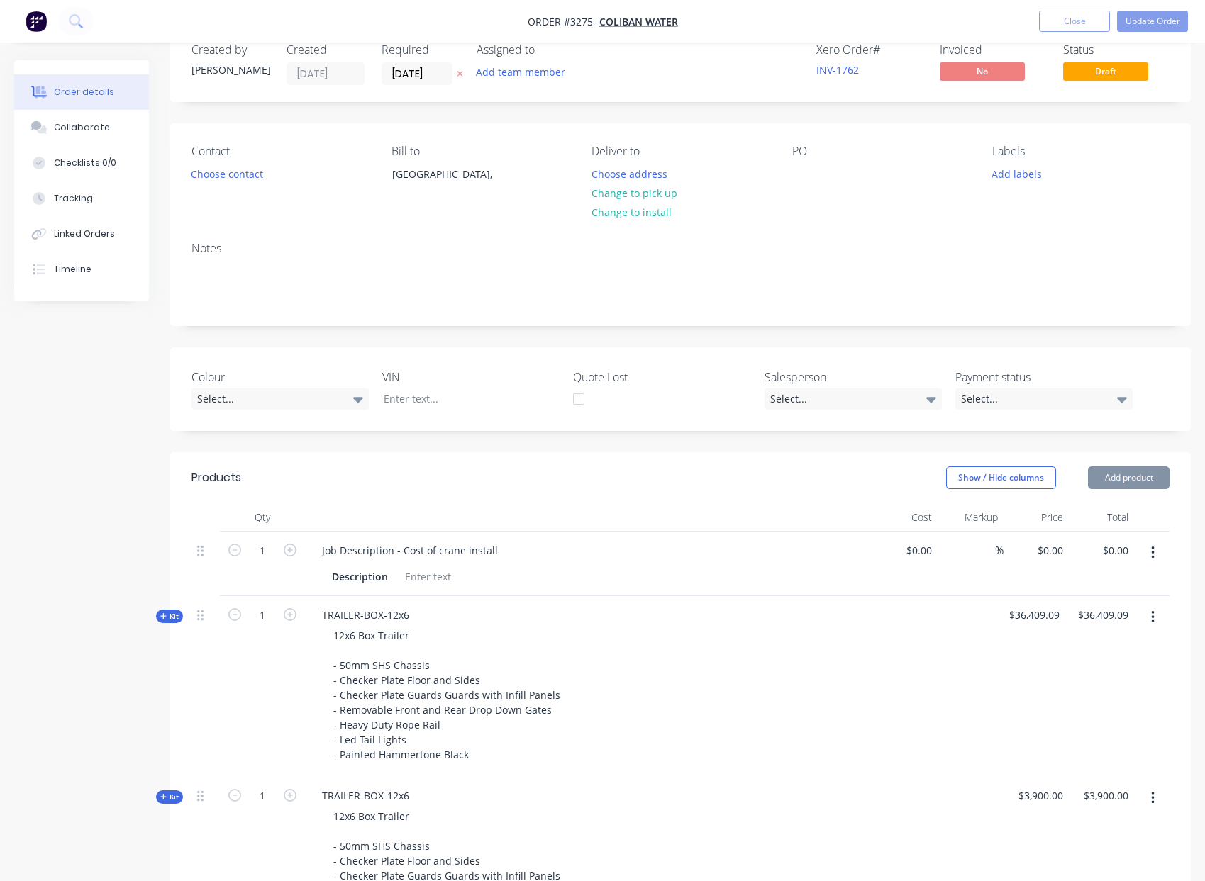
scroll to position [265, 0]
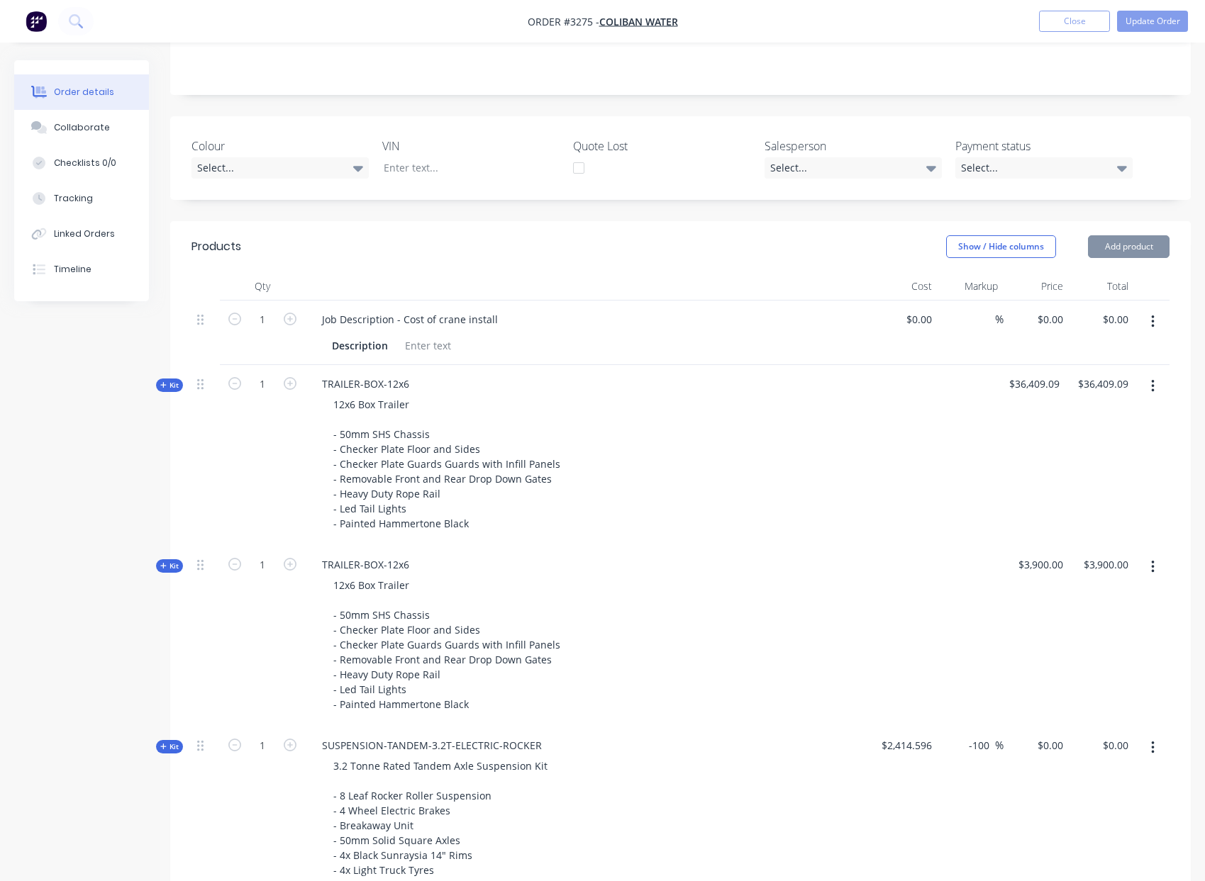
click at [1151, 564] on icon "button" at bounding box center [1153, 567] width 4 height 16
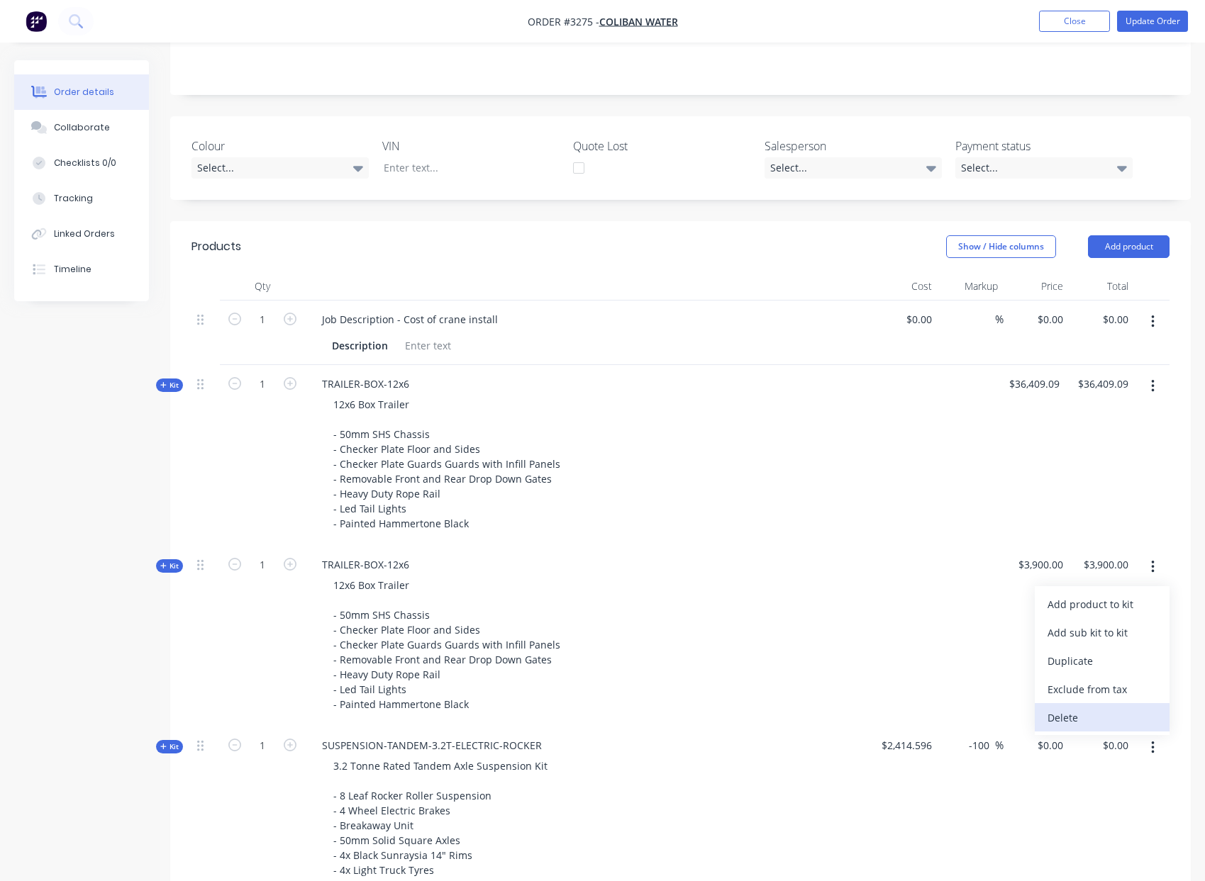
click at [1087, 715] on div "Delete" at bounding box center [1101, 718] width 109 height 21
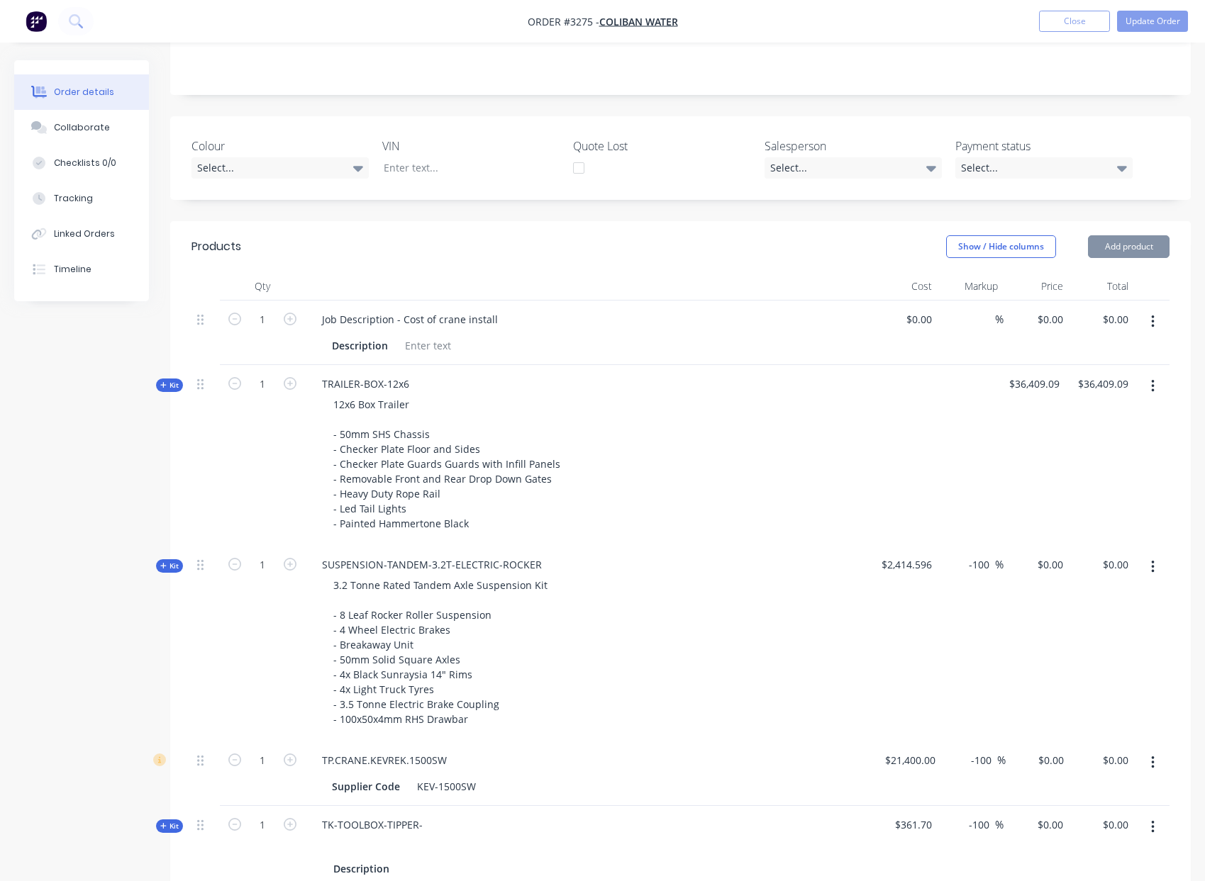
scroll to position [262, 0]
click at [1169, 16] on button "Update Order" at bounding box center [1152, 21] width 71 height 21
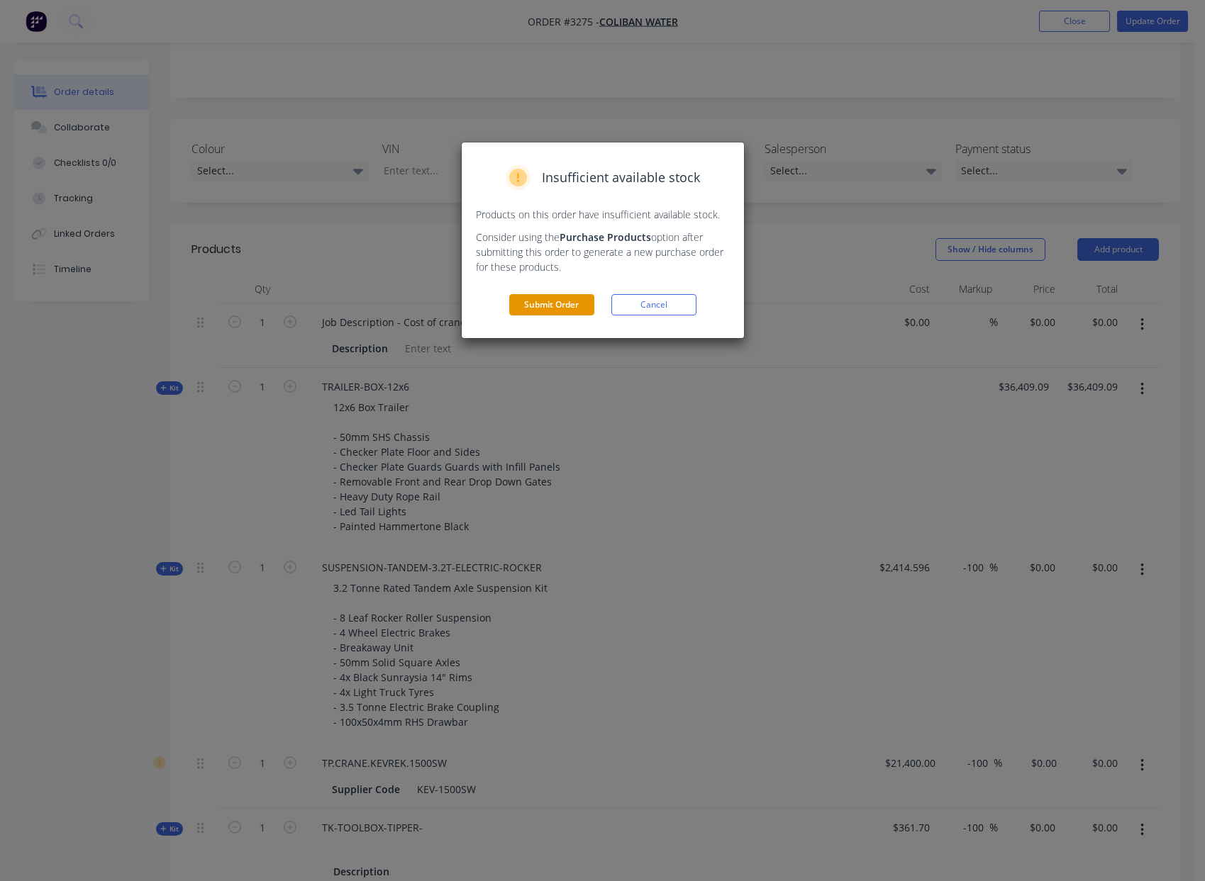
click at [564, 310] on button "Submit Order" at bounding box center [551, 304] width 85 height 21
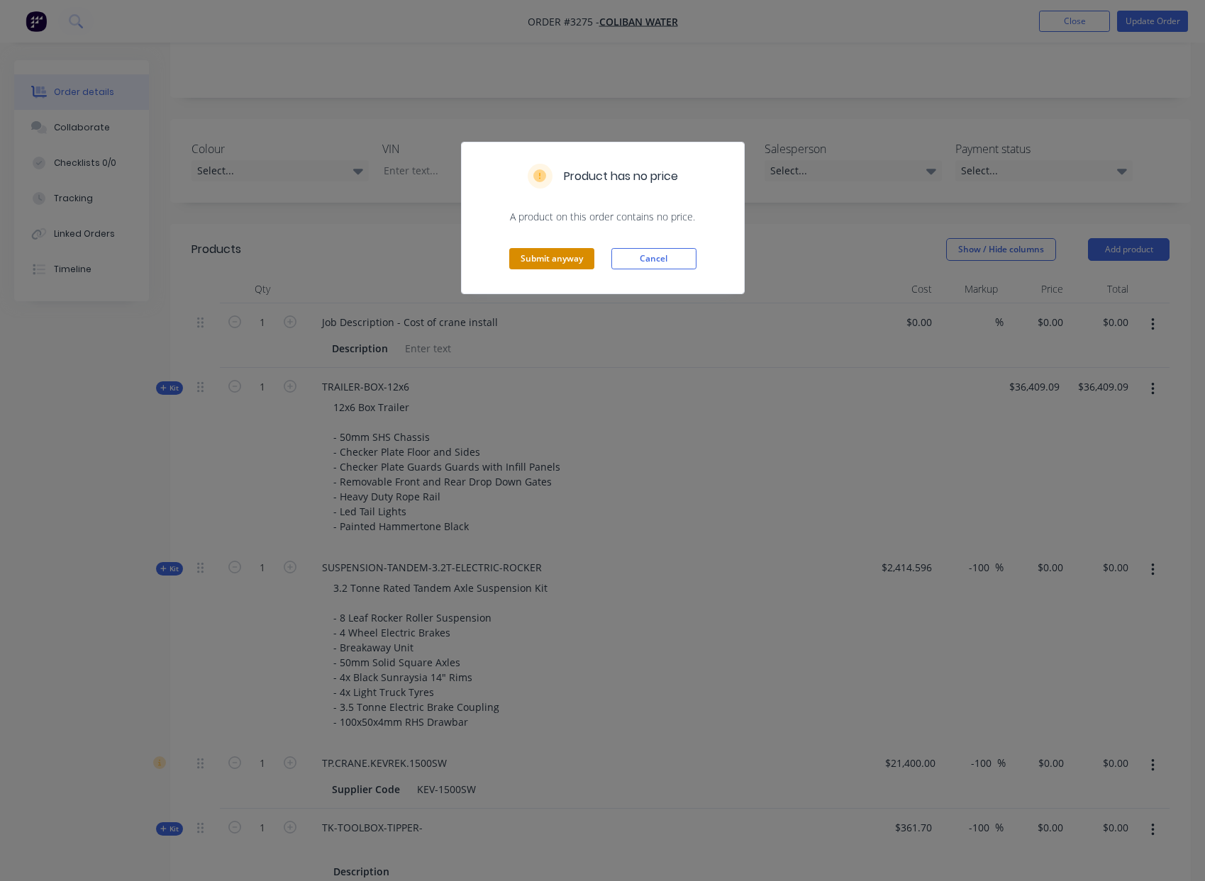
click at [549, 259] on button "Submit anyway" at bounding box center [551, 258] width 85 height 21
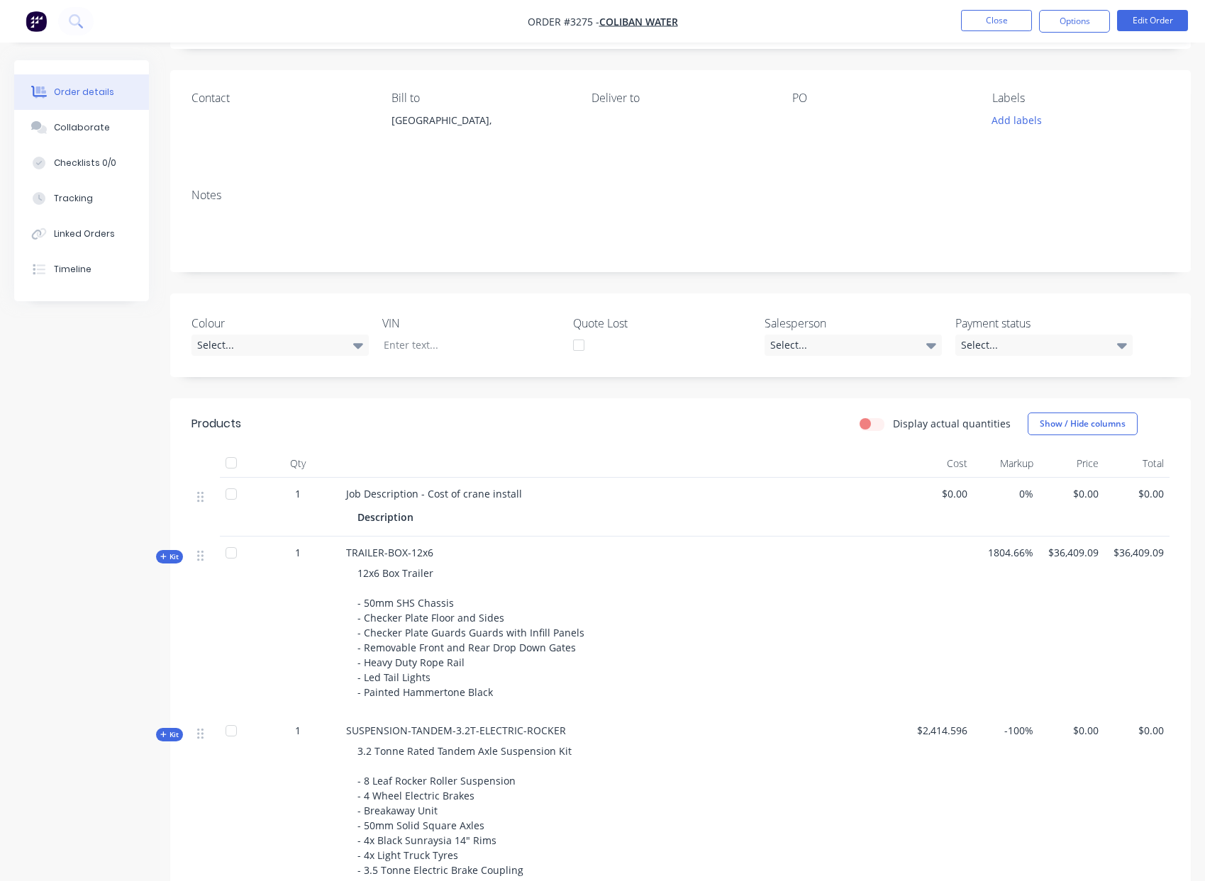
scroll to position [0, 0]
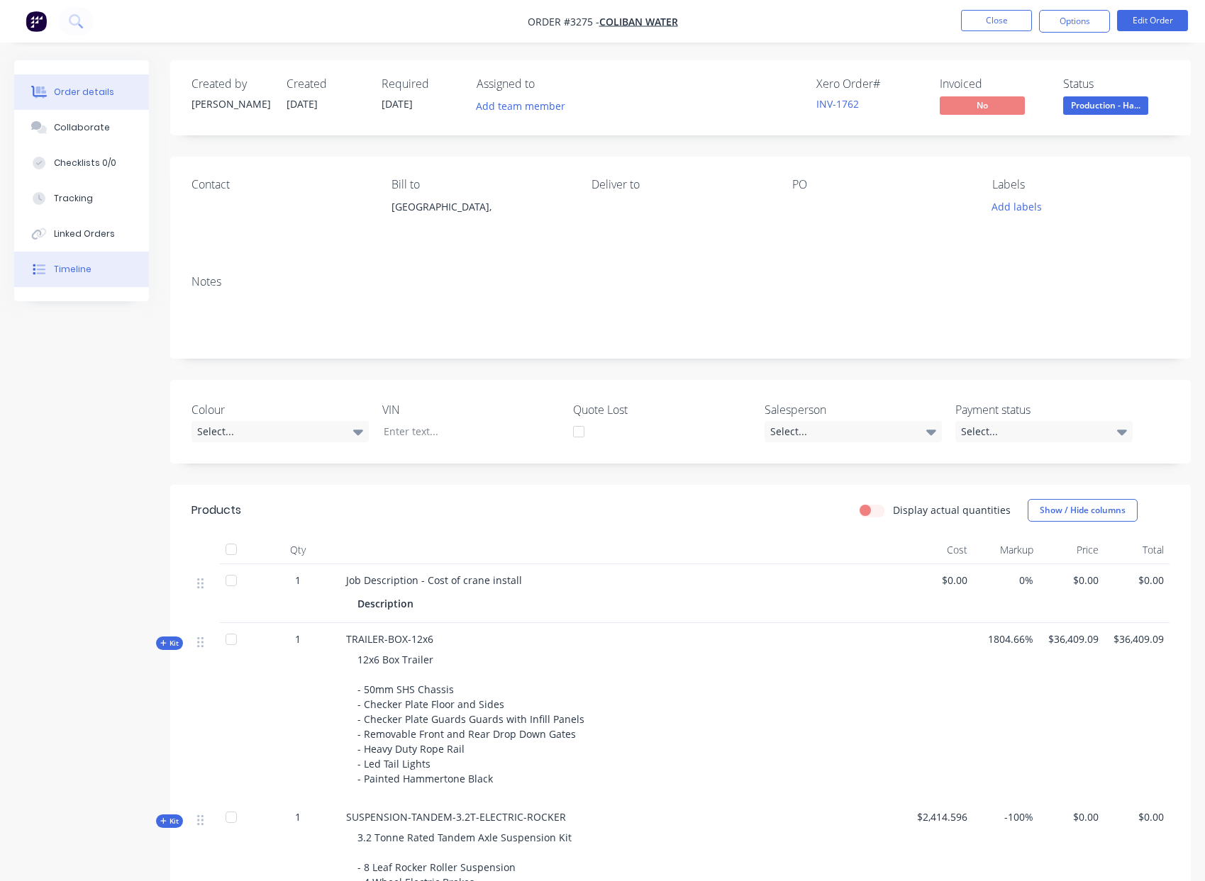
click at [74, 267] on div "Timeline" at bounding box center [73, 269] width 38 height 13
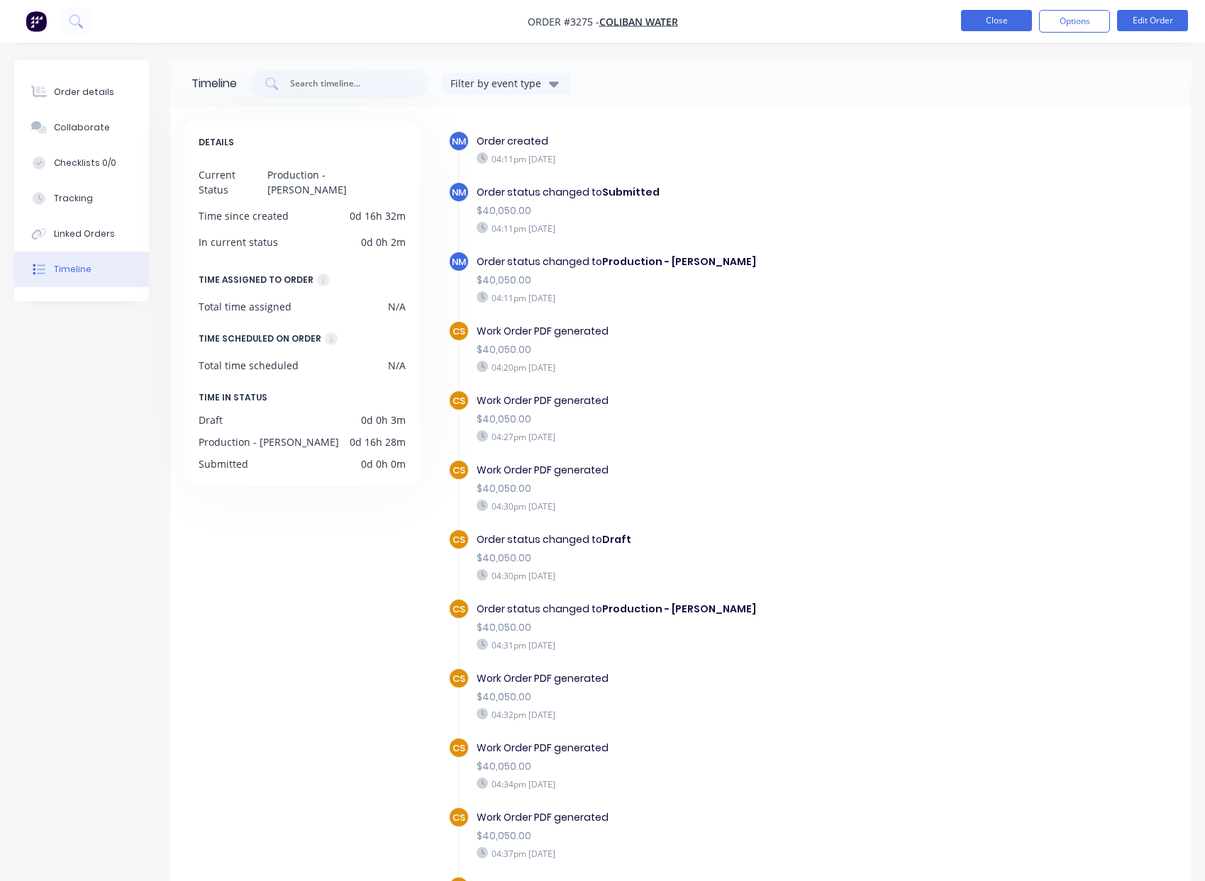
click at [1002, 23] on button "Close" at bounding box center [996, 20] width 71 height 21
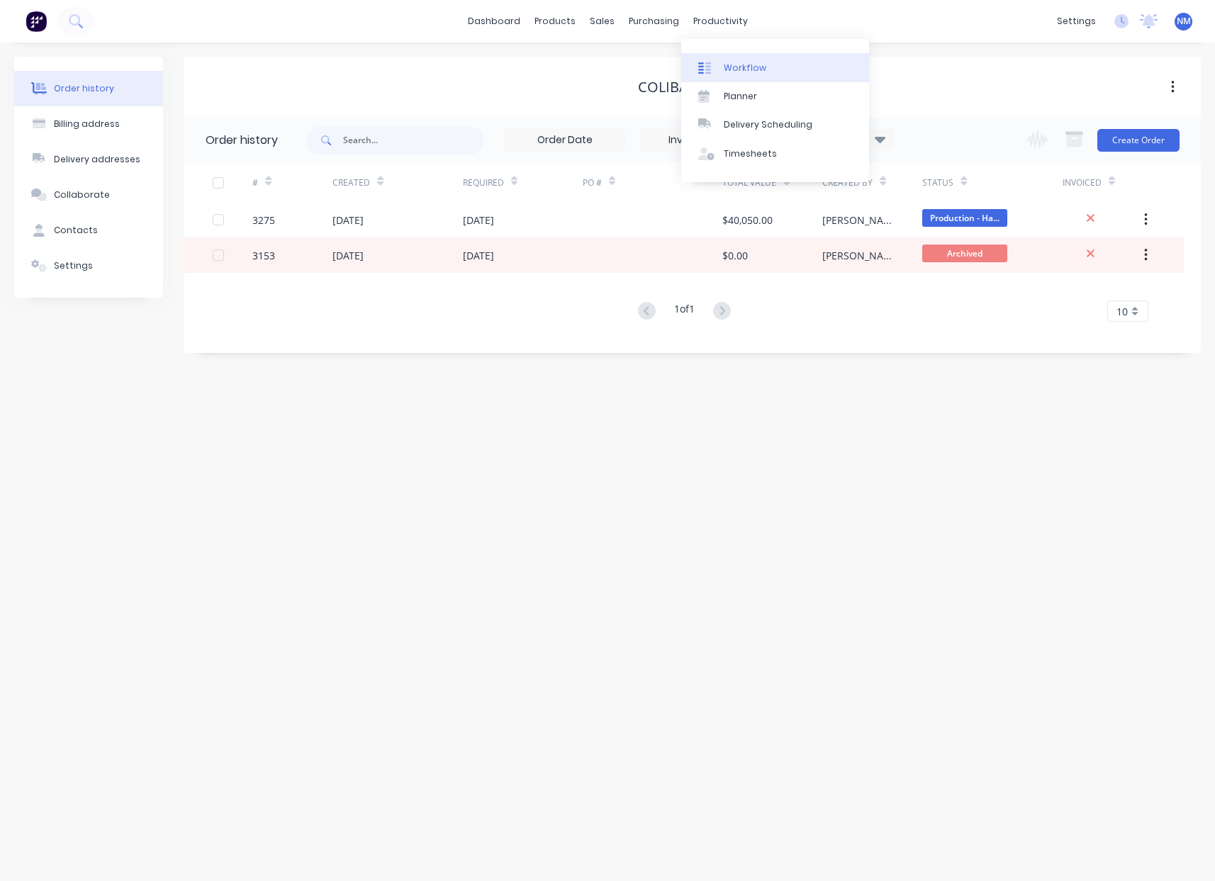
click at [736, 62] on div "Workflow" at bounding box center [745, 68] width 43 height 13
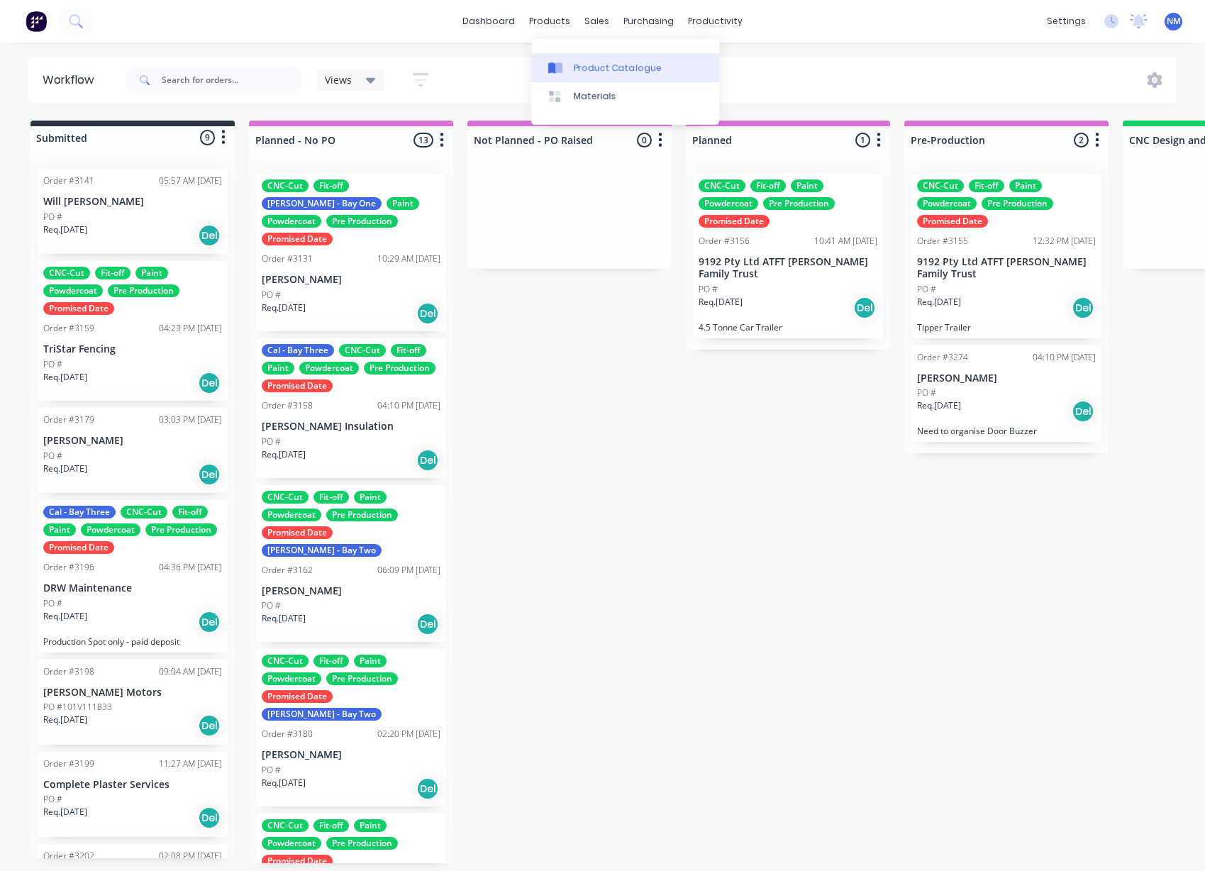
click at [585, 69] on div "Product Catalogue" at bounding box center [618, 68] width 88 height 13
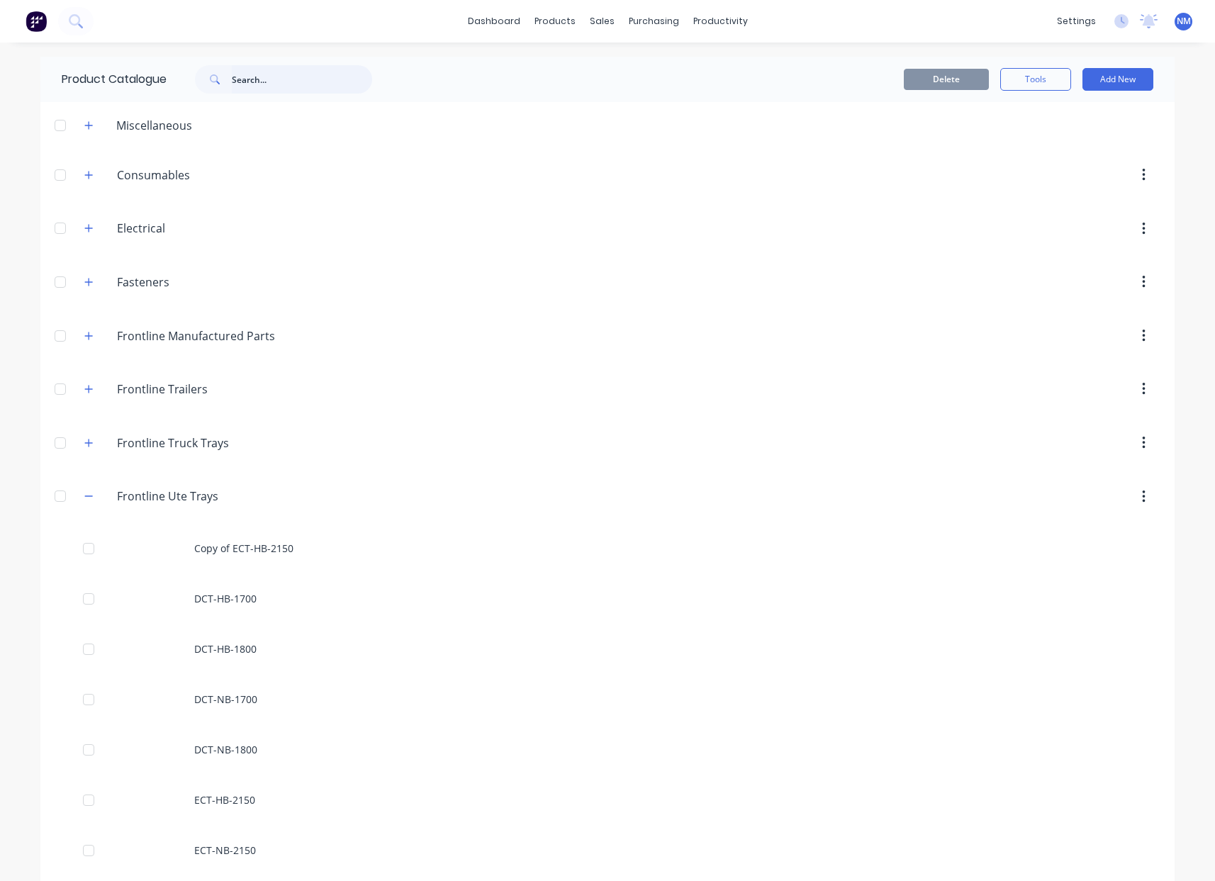
click at [281, 83] on input "text" at bounding box center [302, 79] width 140 height 28
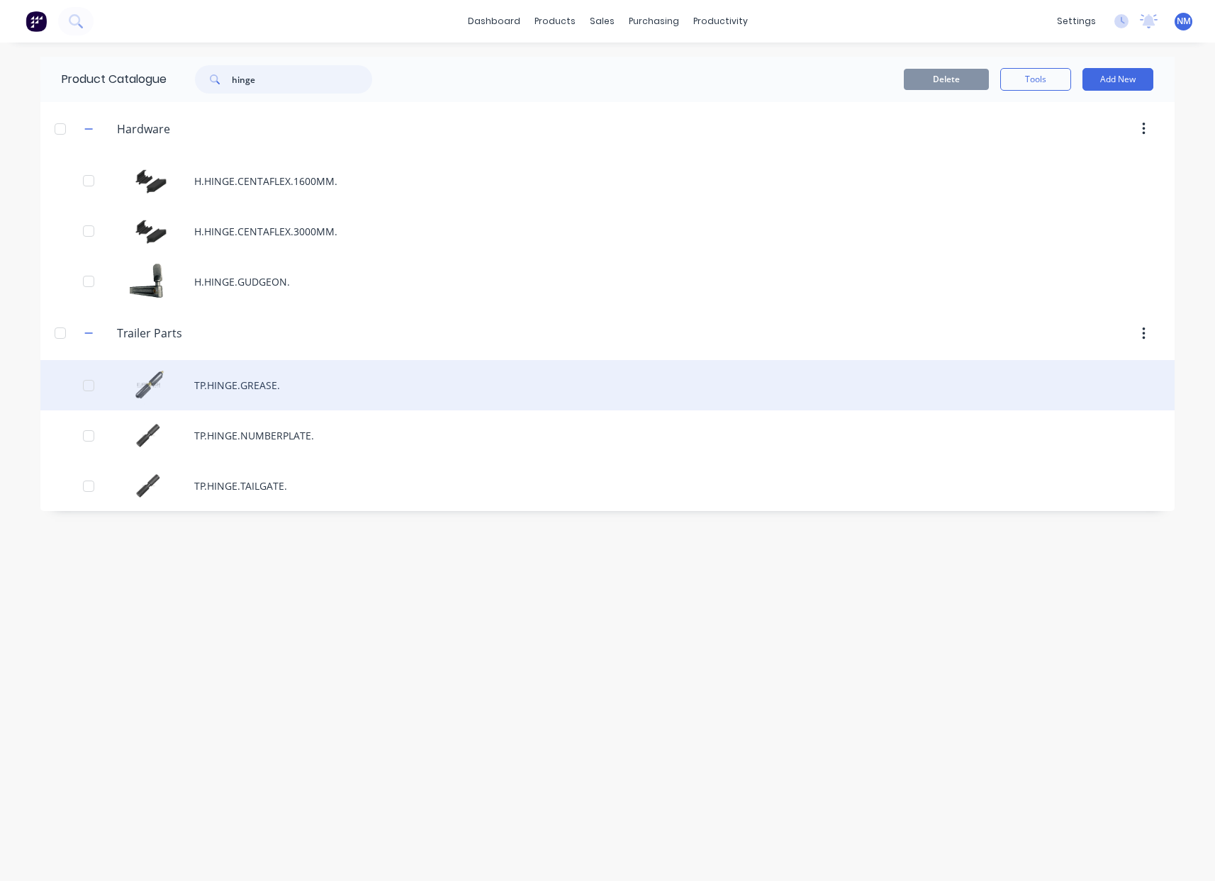
type input "hinge"
click at [272, 383] on div "TP.HINGE.GREASE." at bounding box center [607, 385] width 1135 height 50
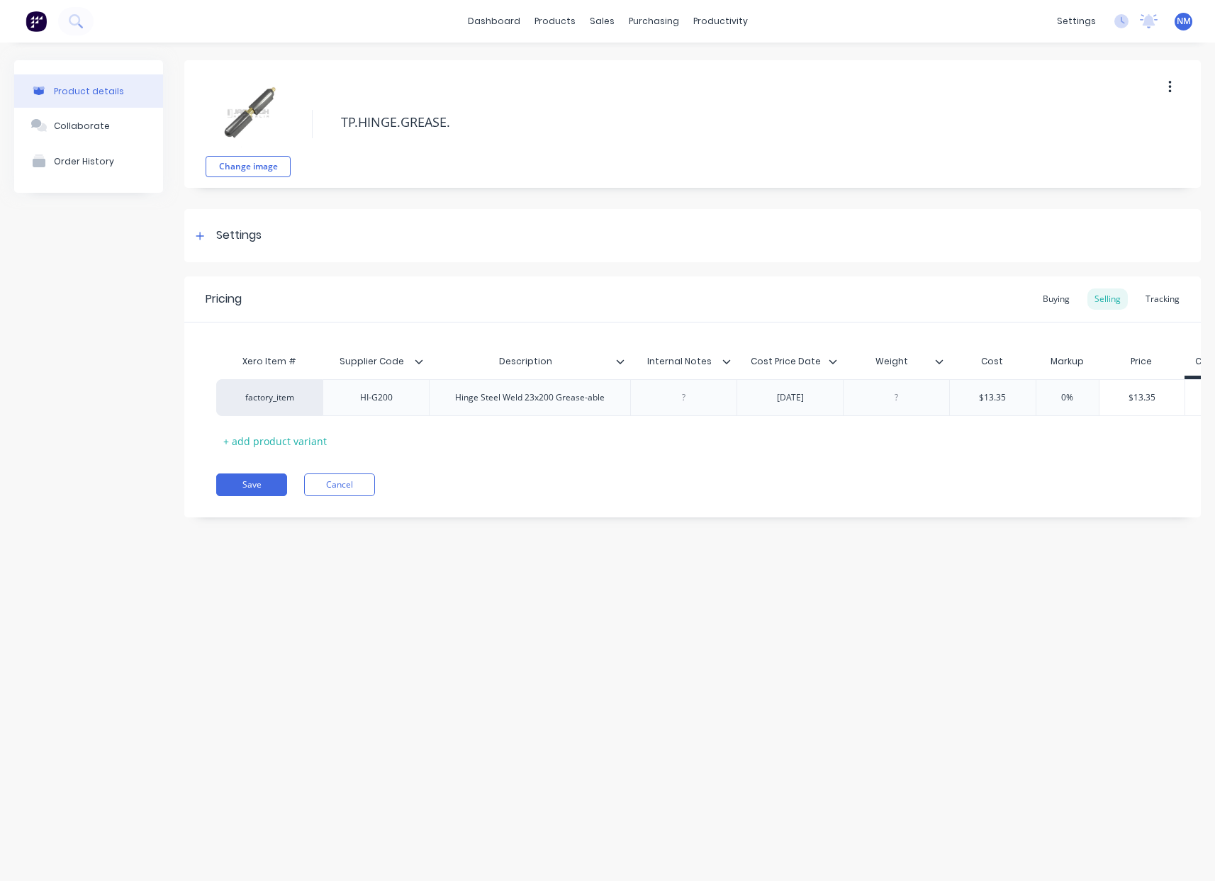
scroll to position [0, 89]
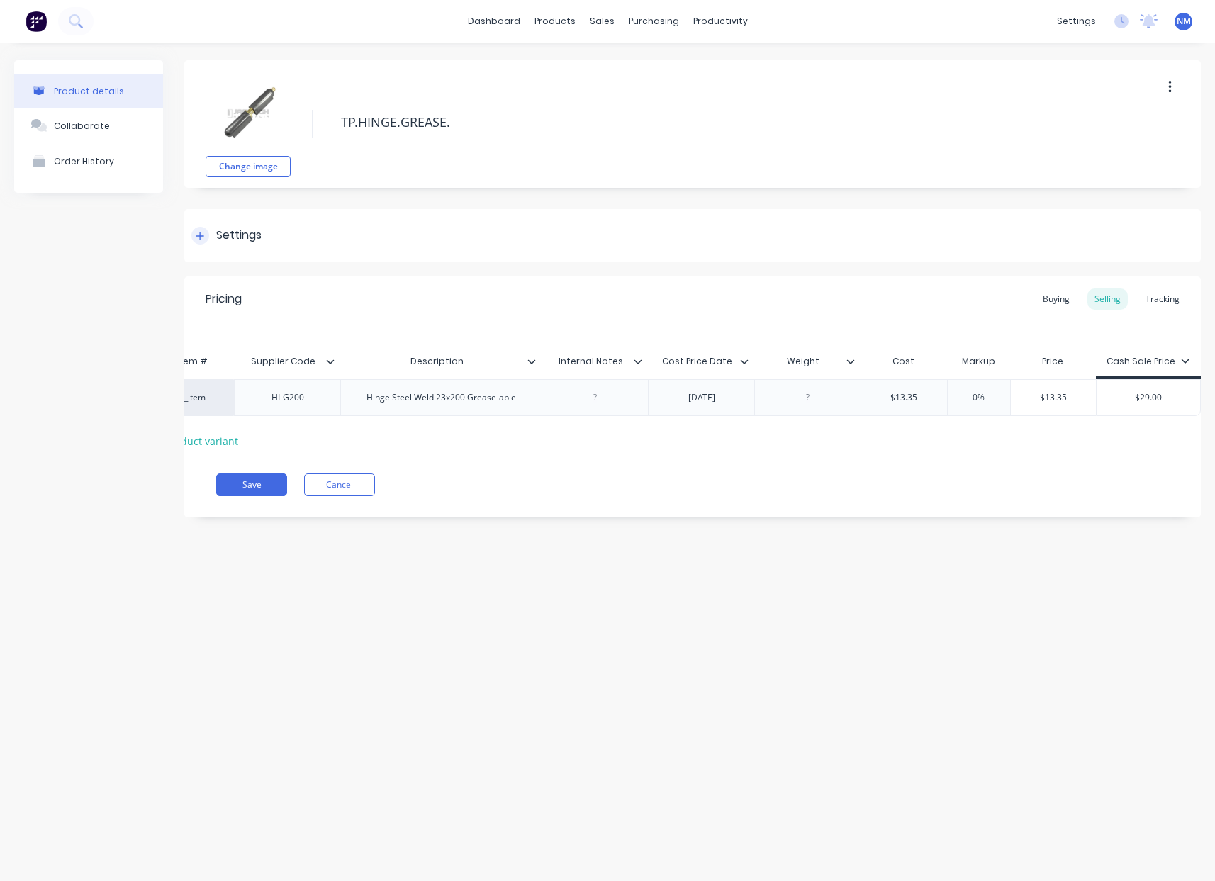
click at [201, 232] on icon at bounding box center [200, 236] width 9 height 10
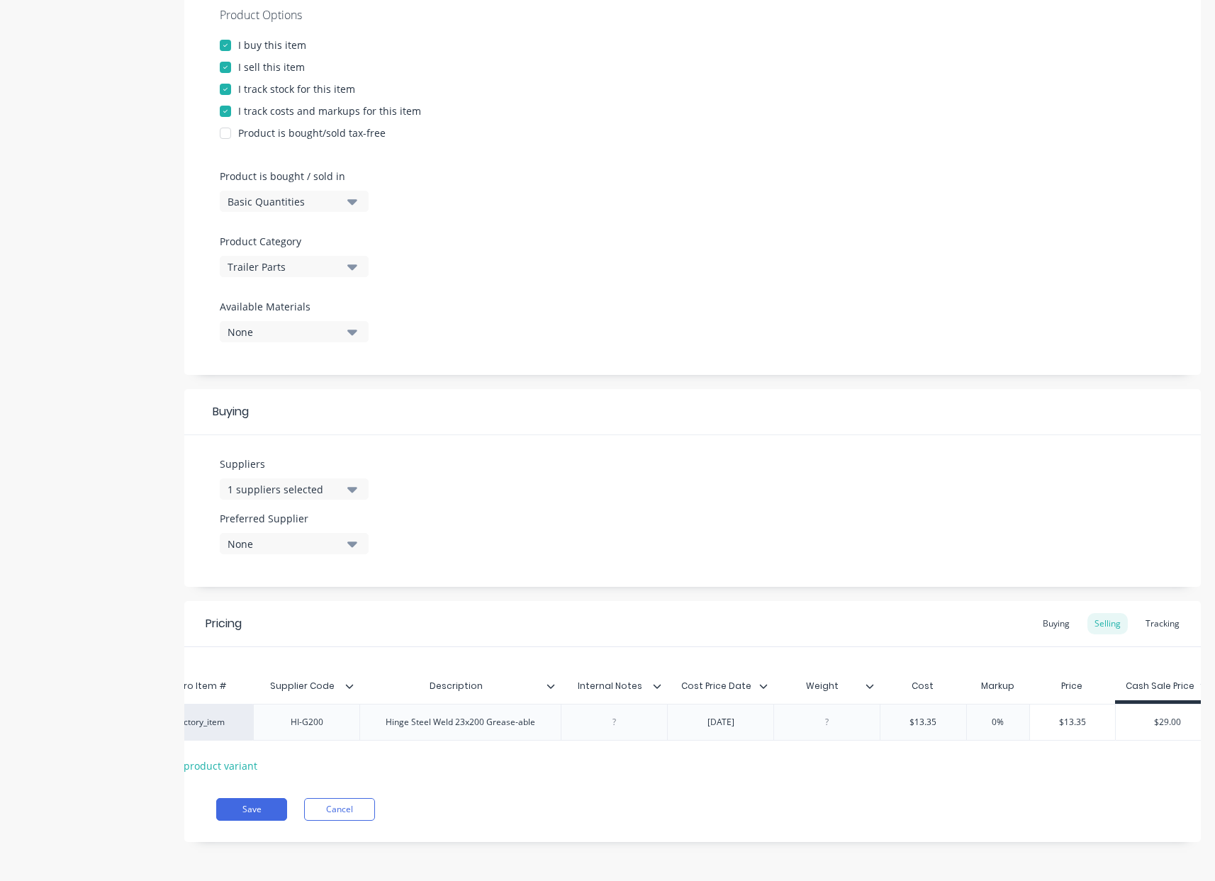
scroll to position [0, 0]
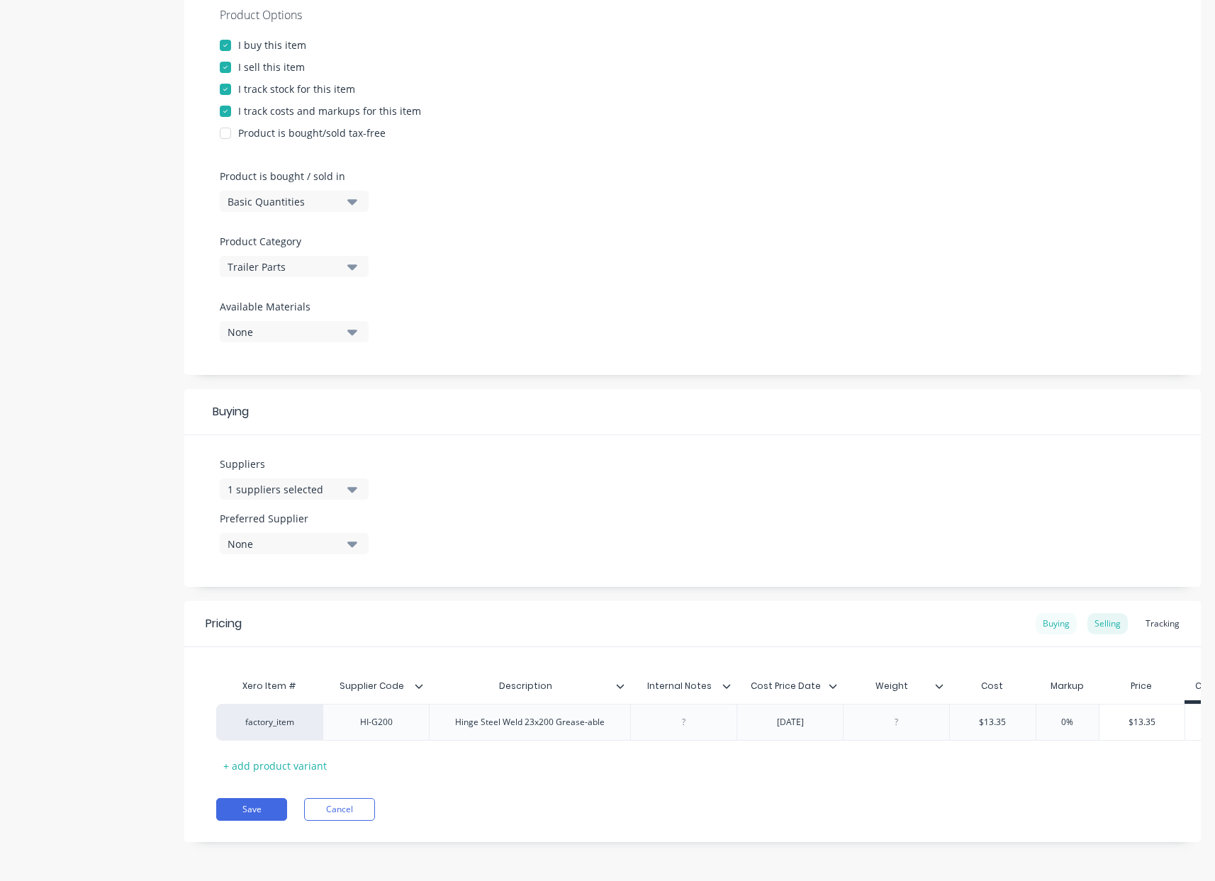
click at [1057, 618] on div "Buying" at bounding box center [1056, 623] width 41 height 21
click at [337, 493] on div "1 suppliers selected" at bounding box center [284, 493] width 113 height 15
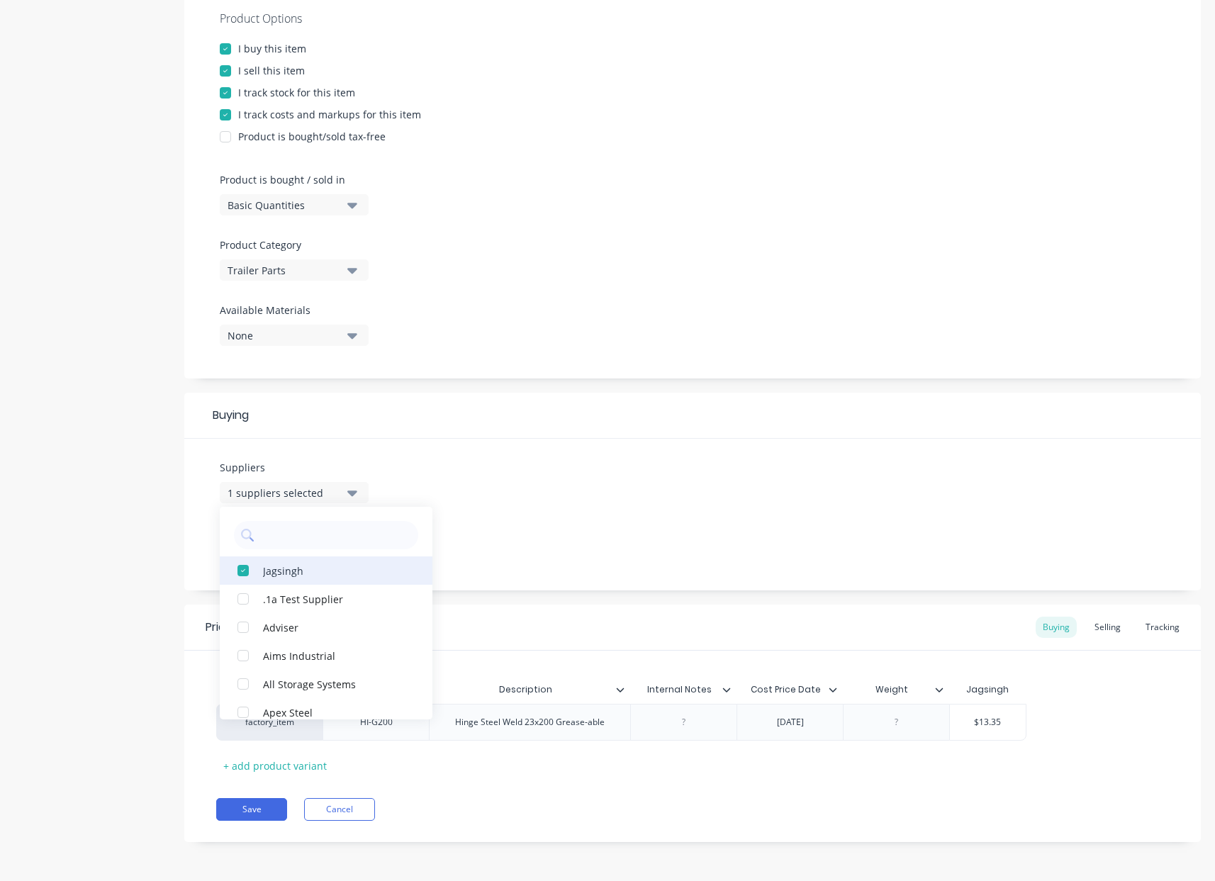
click at [243, 571] on div "button" at bounding box center [243, 571] width 28 height 28
type textarea "x"
click at [296, 540] on input "text" at bounding box center [336, 537] width 150 height 28
type input "concept"
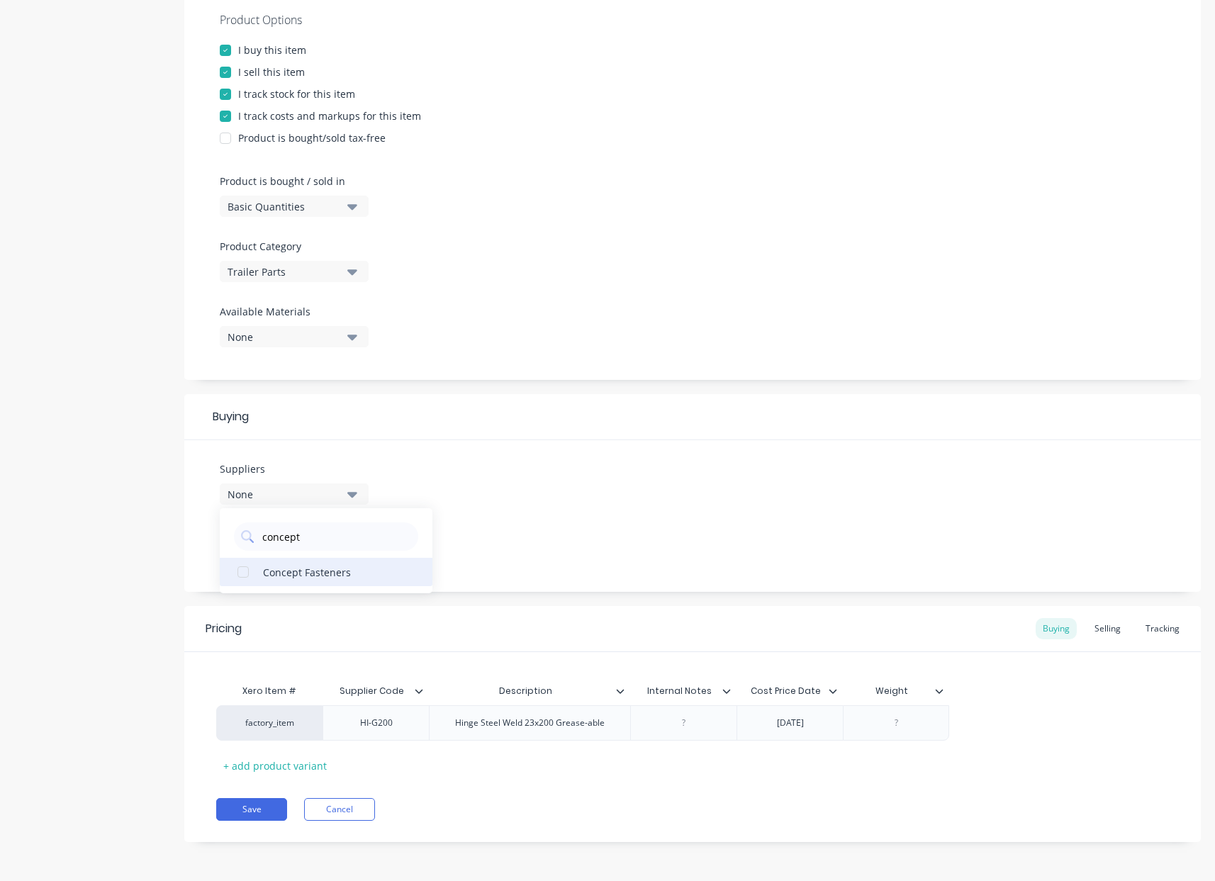
click at [311, 573] on div "Concept Fasteners" at bounding box center [334, 571] width 142 height 15
type textarea "x"
click at [610, 517] on div "Suppliers 1 suppliers selected concept Concept Fasteners Preferred Supplier None" at bounding box center [692, 516] width 1017 height 152
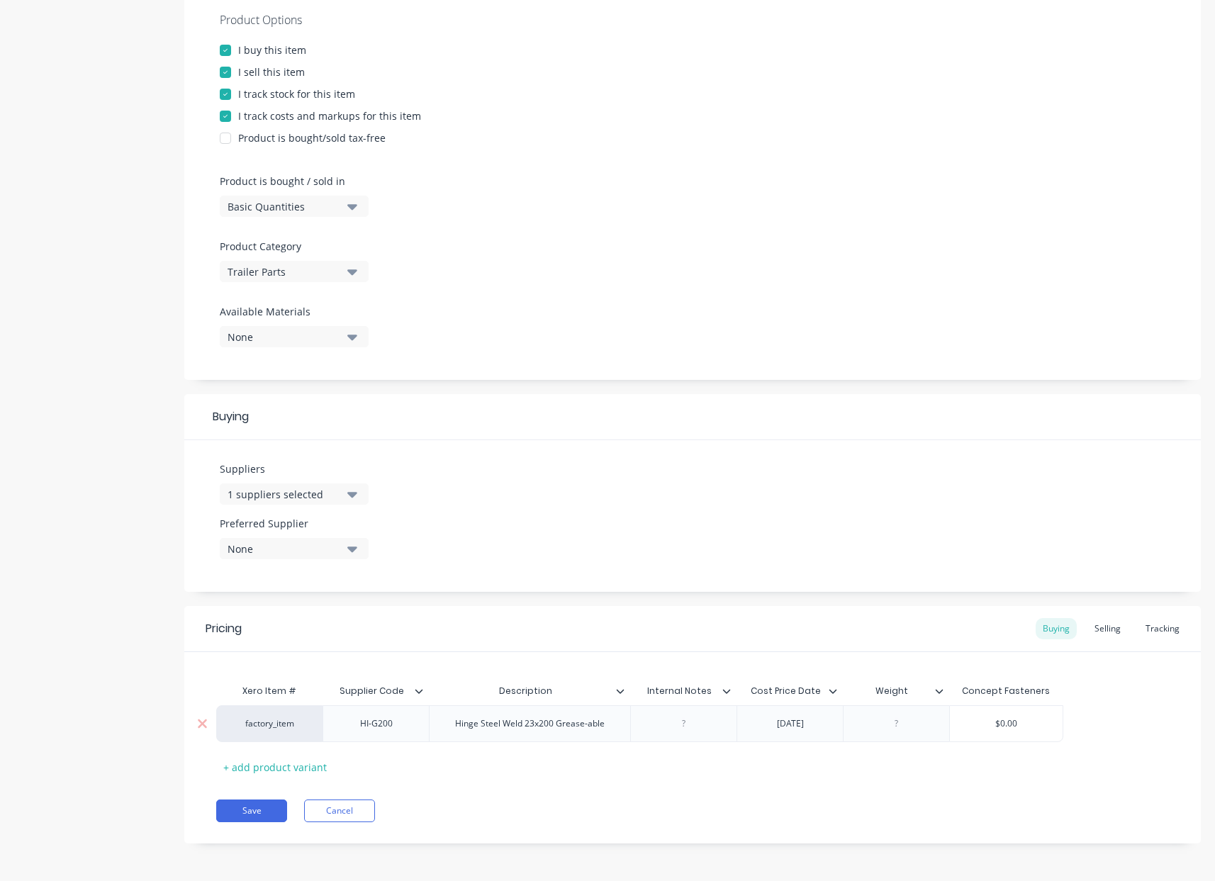
click at [401, 727] on div "HI-G200" at bounding box center [376, 724] width 71 height 18
drag, startPoint x: 395, startPoint y: 726, endPoint x: 339, endPoint y: 723, distance: 56.1
click at [340, 723] on div "HI-G200" at bounding box center [376, 724] width 106 height 37
type textarea "x"
drag, startPoint x: 607, startPoint y: 728, endPoint x: 442, endPoint y: 723, distance: 164.6
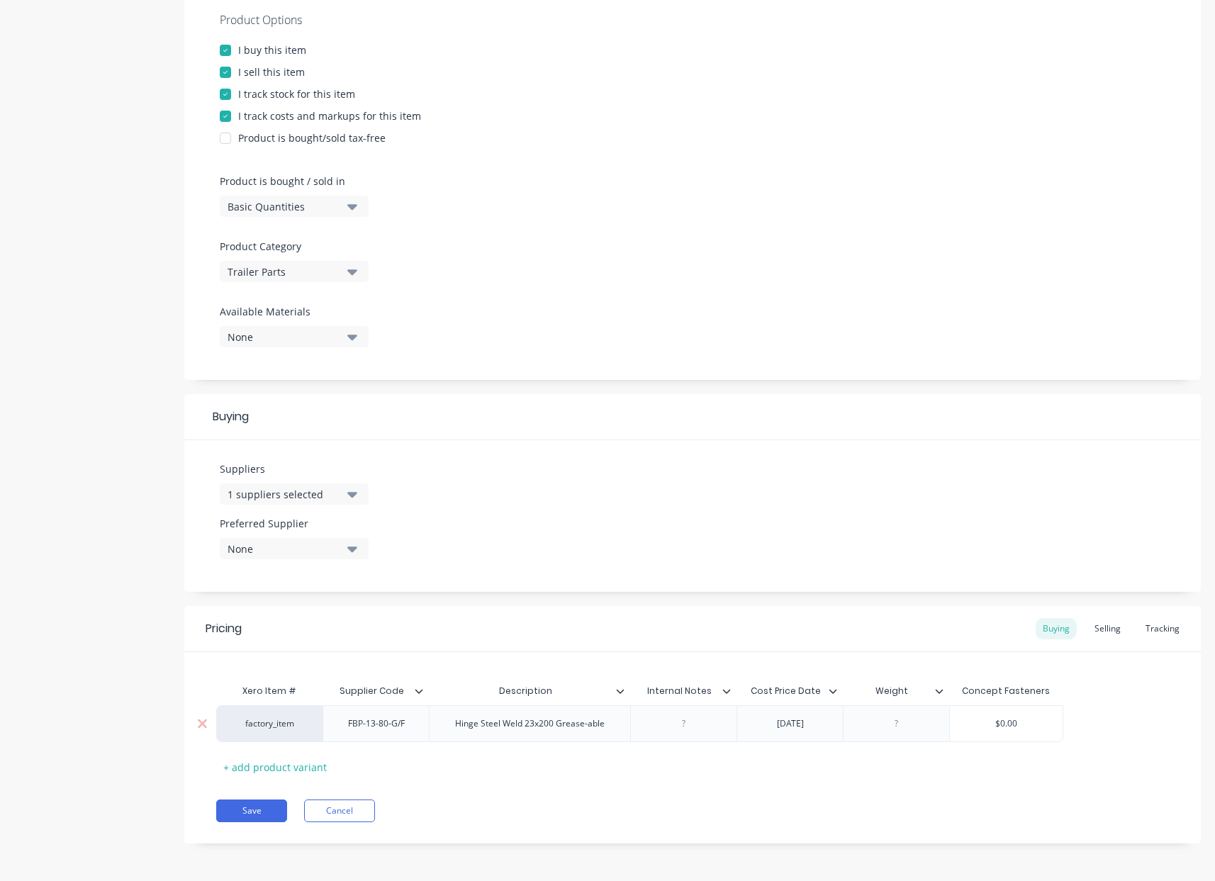
click at [442, 723] on div "Hinge Steel Weld 23x200 Grease-able" at bounding box center [529, 724] width 201 height 37
type textarea "x"
type input "$0.00"
drag, startPoint x: 1028, startPoint y: 725, endPoint x: 952, endPoint y: 725, distance: 76.6
click at [954, 724] on input "$0.00" at bounding box center [956, 724] width 113 height 13
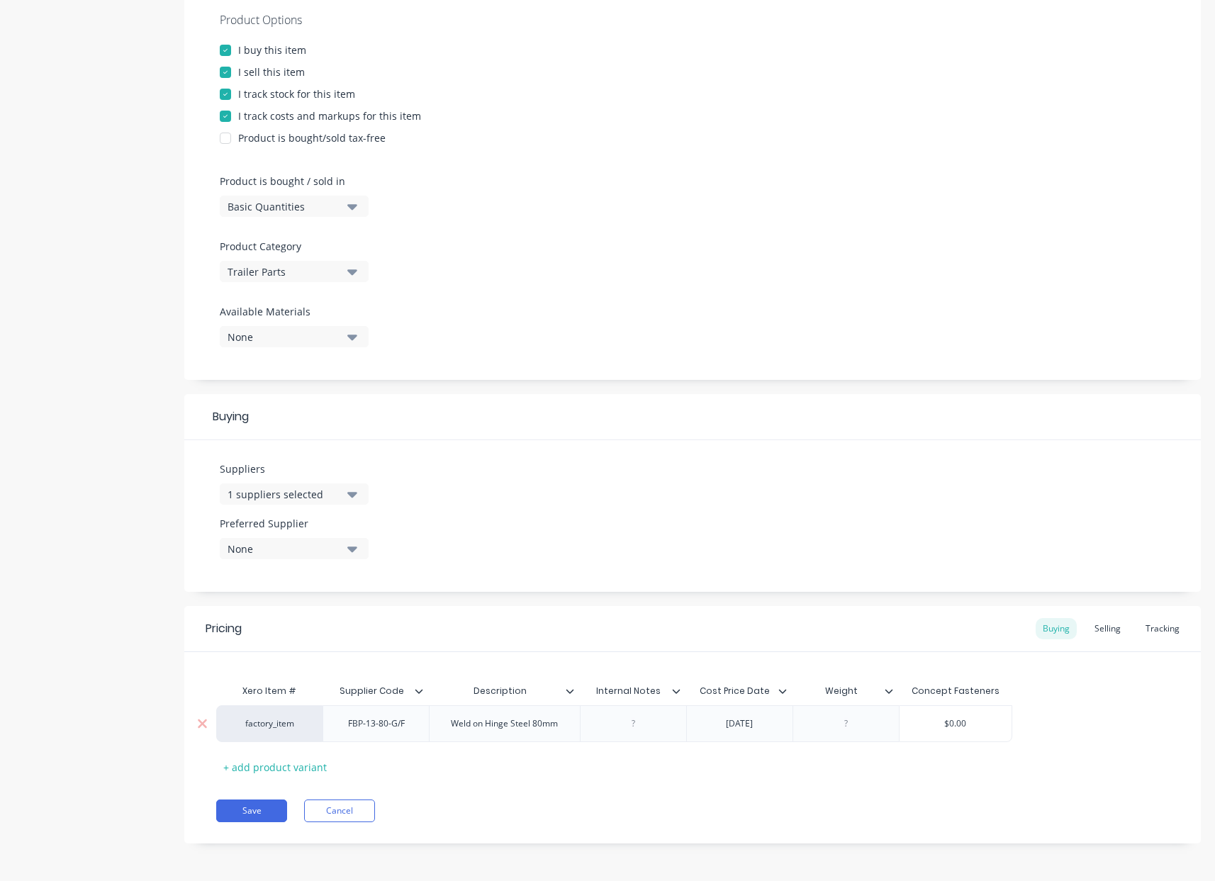
drag, startPoint x: 964, startPoint y: 726, endPoint x: 910, endPoint y: 724, distance: 53.2
click at [910, 724] on input "$0.00" at bounding box center [956, 724] width 113 height 13
drag, startPoint x: 973, startPoint y: 725, endPoint x: 847, endPoint y: 727, distance: 126.2
click at [881, 725] on div "factory_item FBP-13-80-G/F Weld on Hinge Steel 80mm 15/07/2025 $0.00 $0.00" at bounding box center [614, 724] width 796 height 37
type textarea "x"
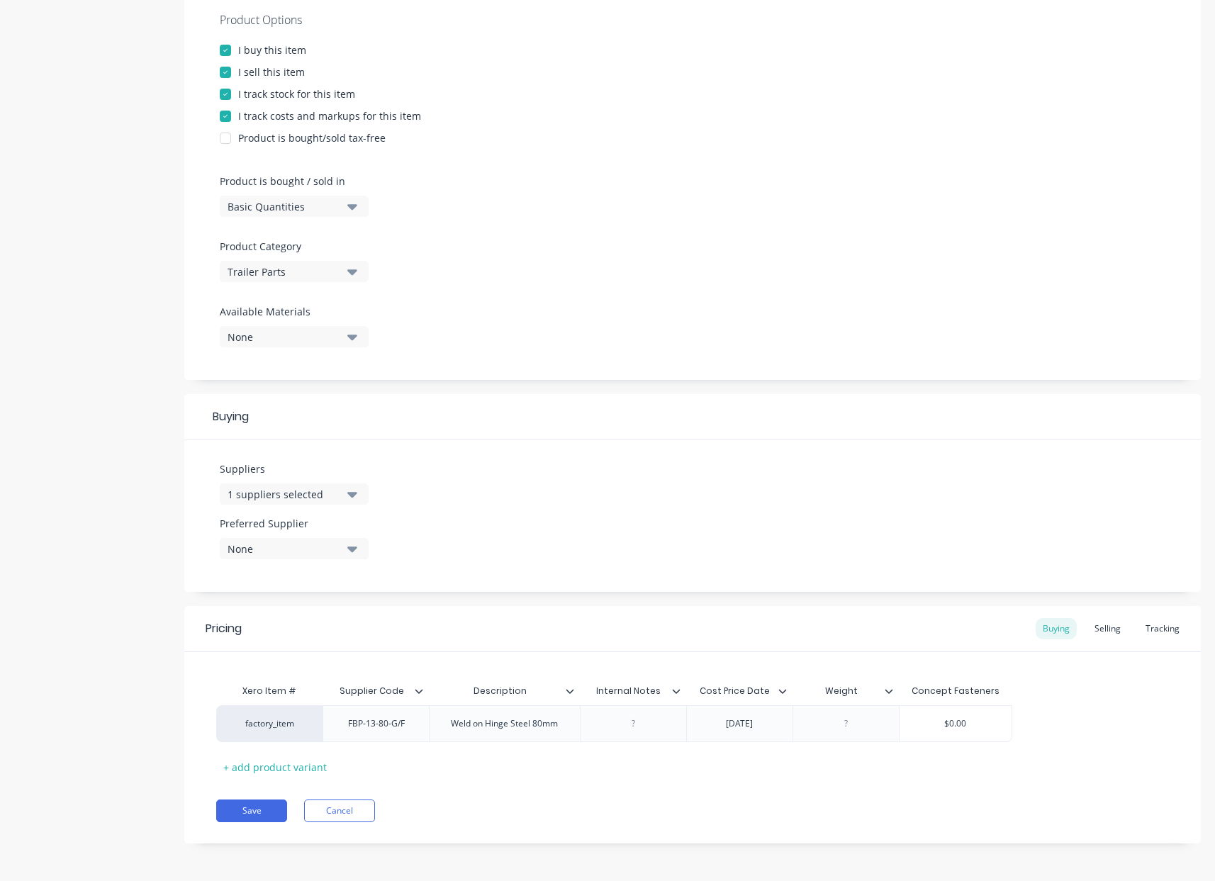
type input "2"
type textarea "x"
type input "2."
type textarea "x"
type input "2.1"
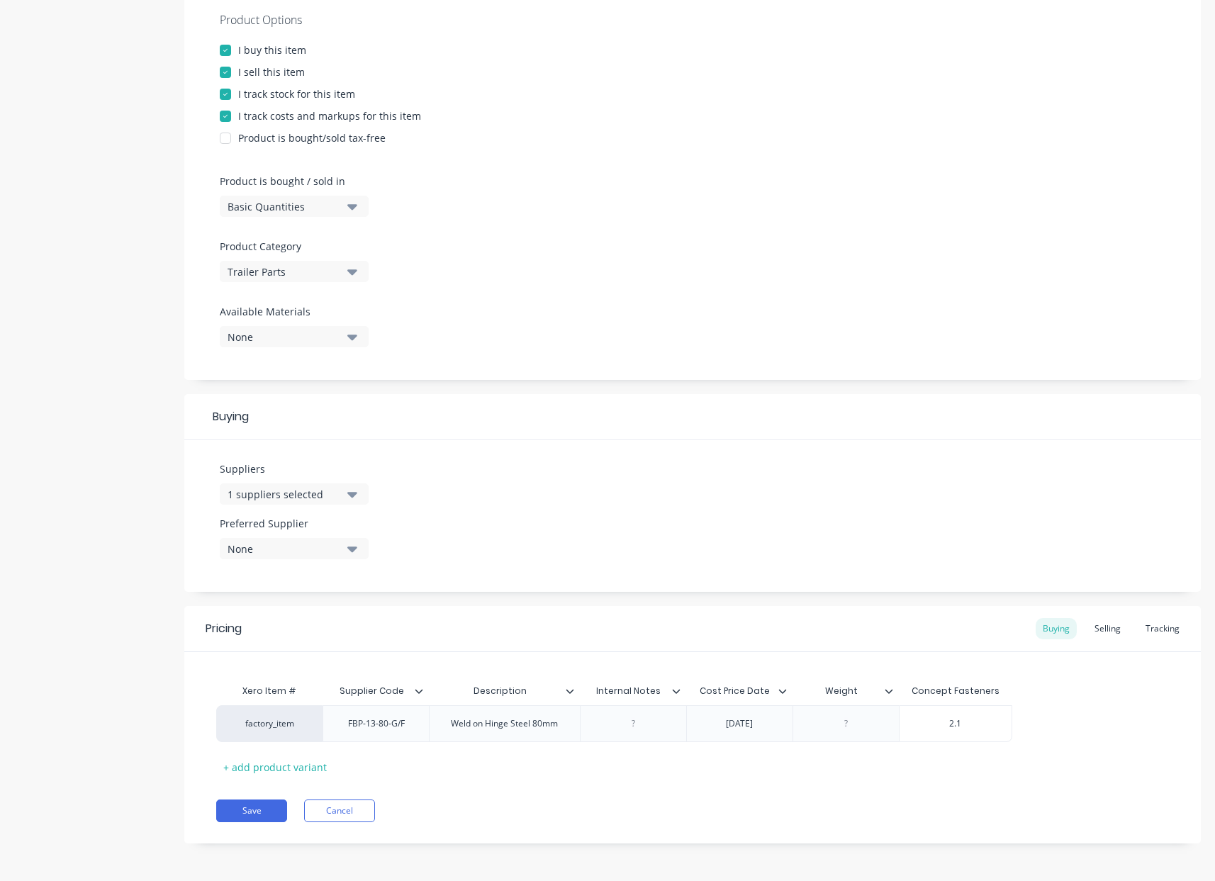
type textarea "x"
type input "2.16"
click at [1106, 628] on div "Selling" at bounding box center [1108, 628] width 40 height 21
type input "$13.35"
drag, startPoint x: 961, startPoint y: 727, endPoint x: 858, endPoint y: 698, distance: 106.8
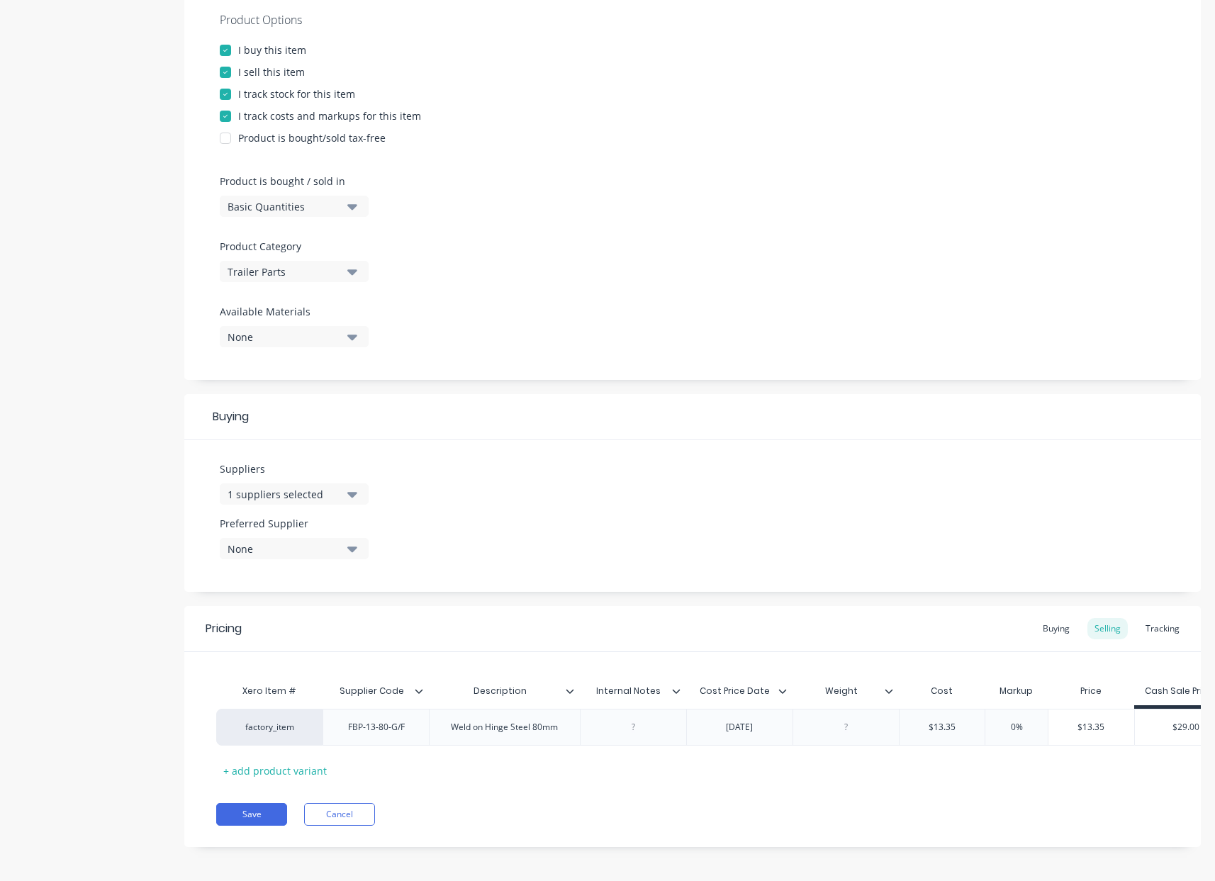
click at [837, 705] on div "Xero Item # Supplier Code Description Internal Notes Cost Price Date Weight Cos…" at bounding box center [692, 729] width 953 height 105
type textarea "x"
type input "2."
type textarea "x"
type input "2.1"
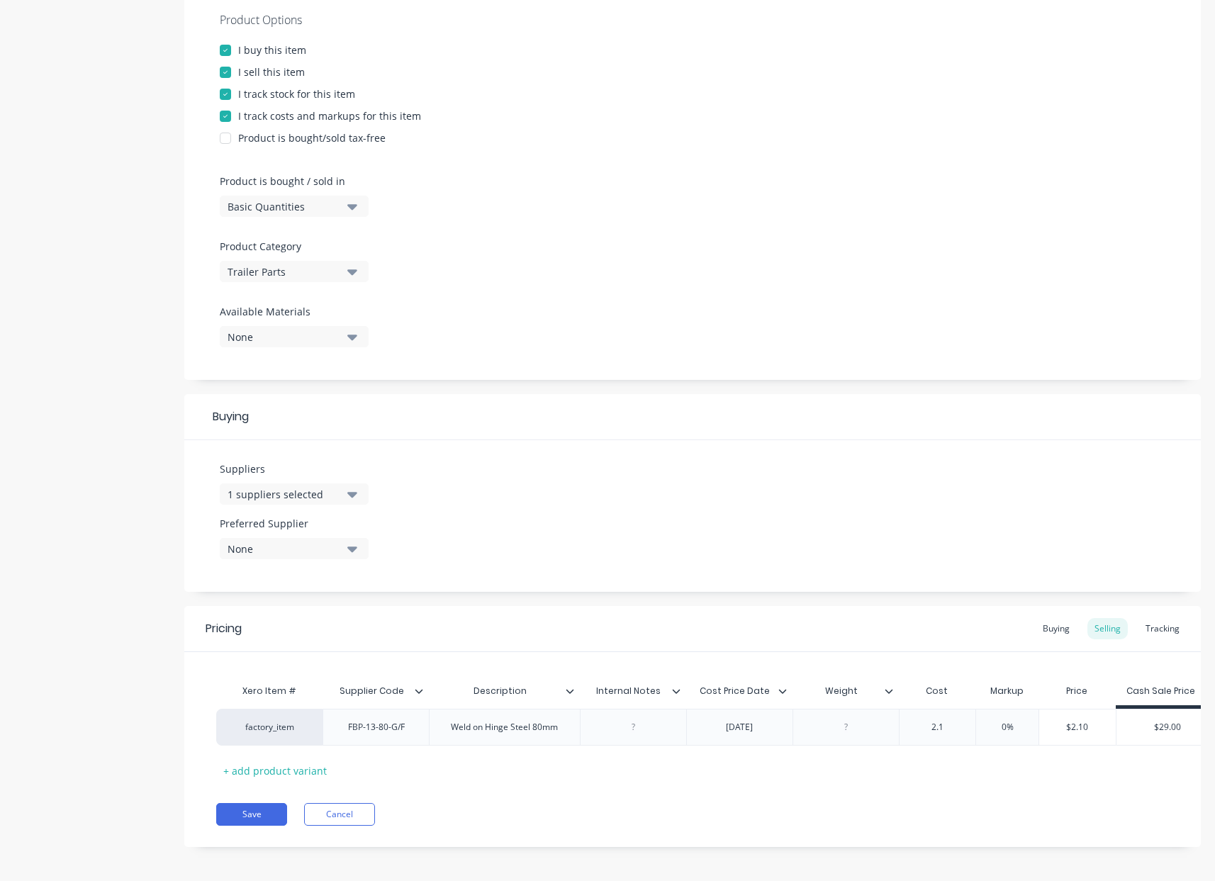
type textarea "x"
type input "2.16"
type input "$29.00"
click at [1178, 727] on input "$29.00" at bounding box center [1178, 727] width 104 height 13
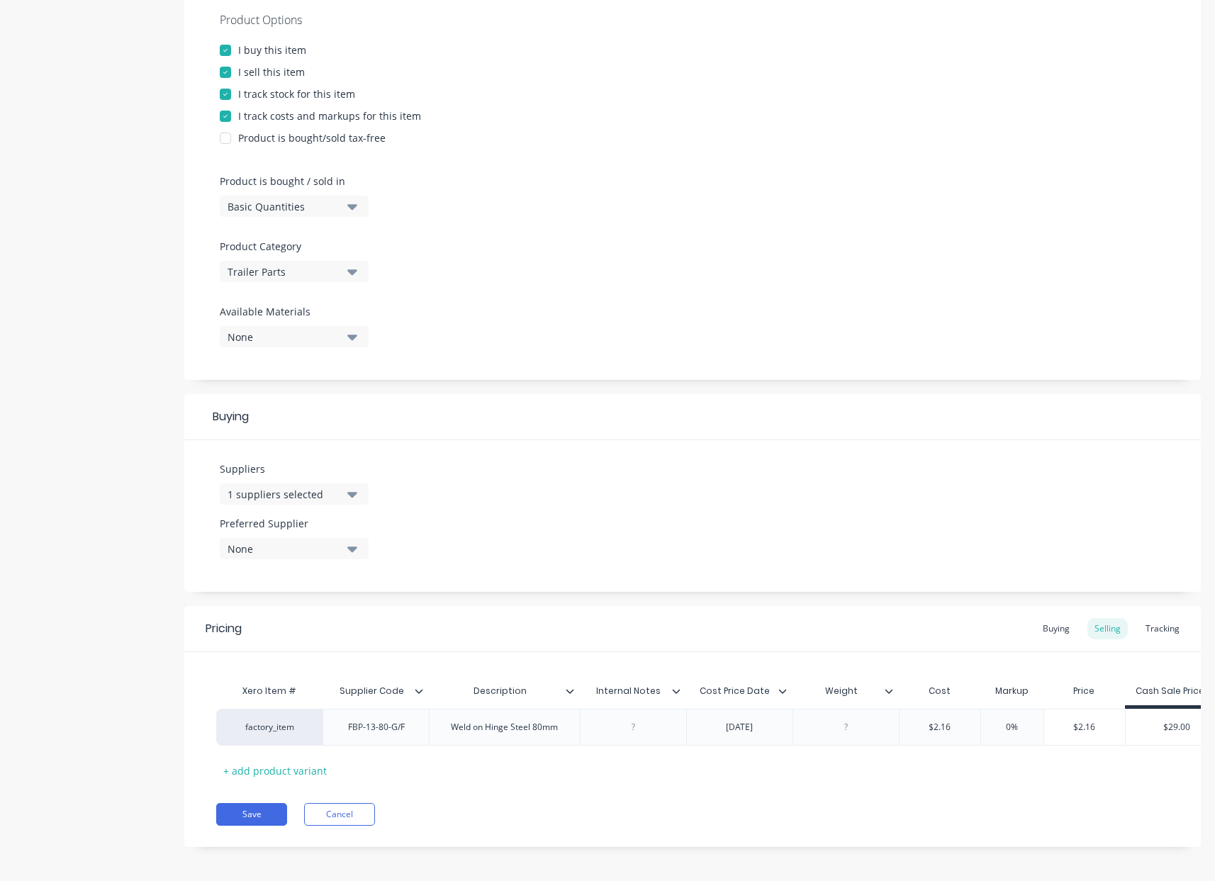
type textarea "x"
type input "$5"
click at [896, 623] on div "Pricing Buying Selling Tracking" at bounding box center [692, 629] width 1017 height 46
click at [257, 824] on button "Save" at bounding box center [251, 814] width 71 height 23
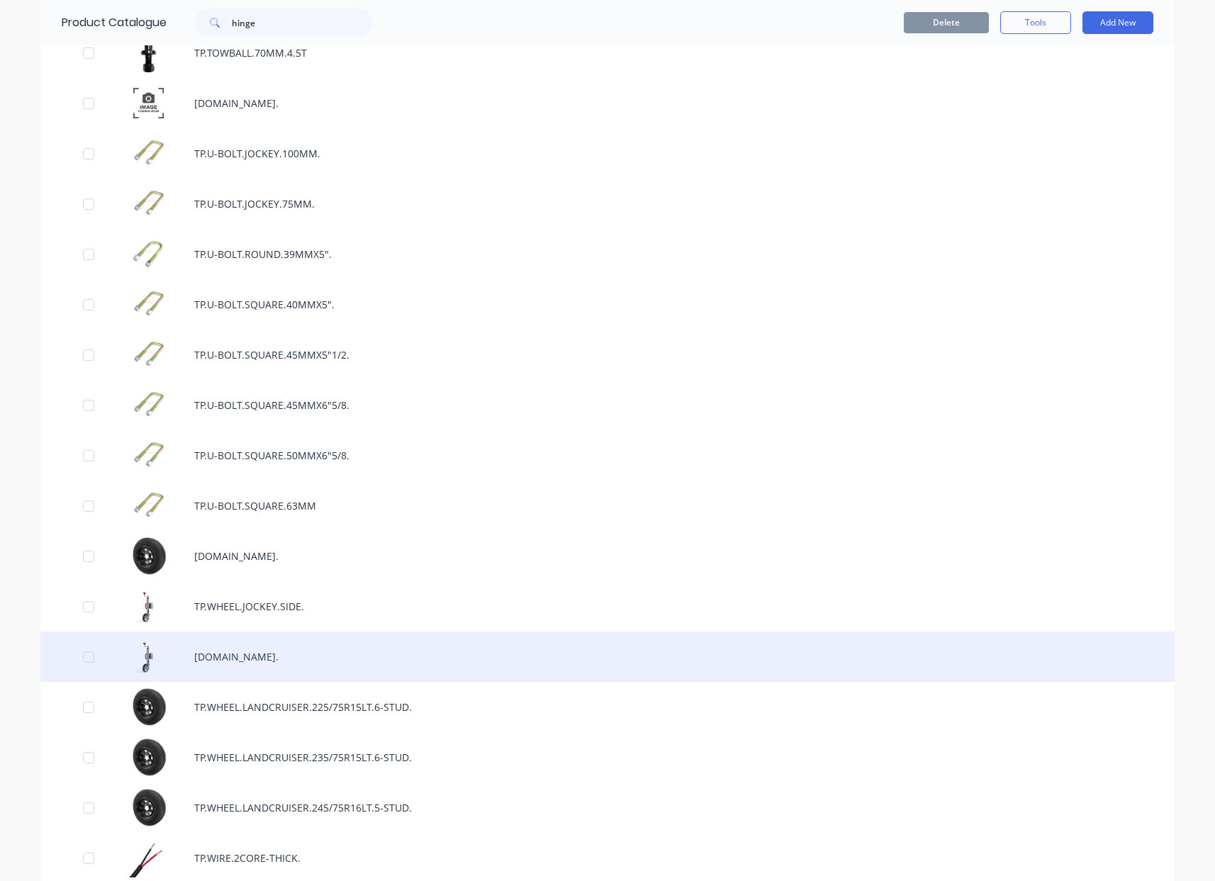
scroll to position [8639, 0]
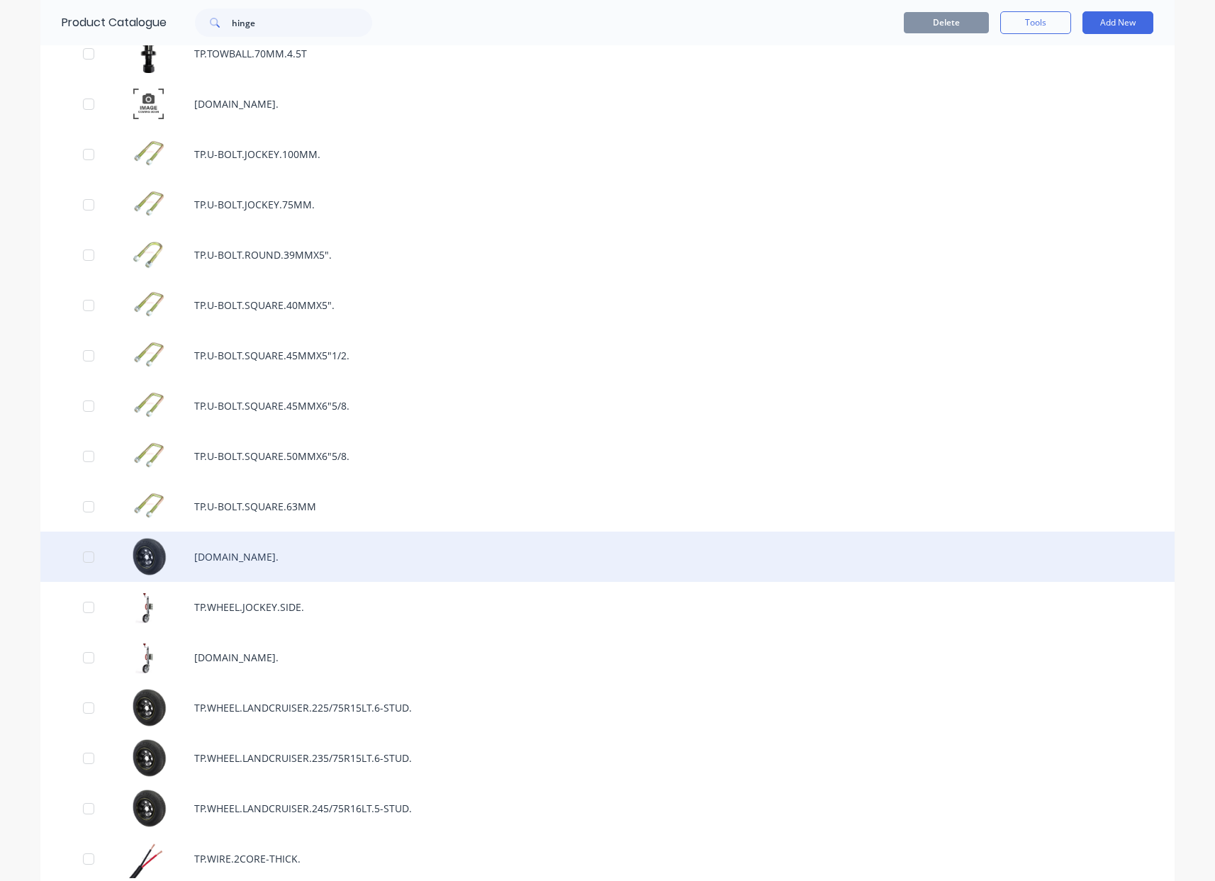
click at [258, 555] on div "TP.WHEEL.185R14C.FORD." at bounding box center [607, 557] width 1135 height 50
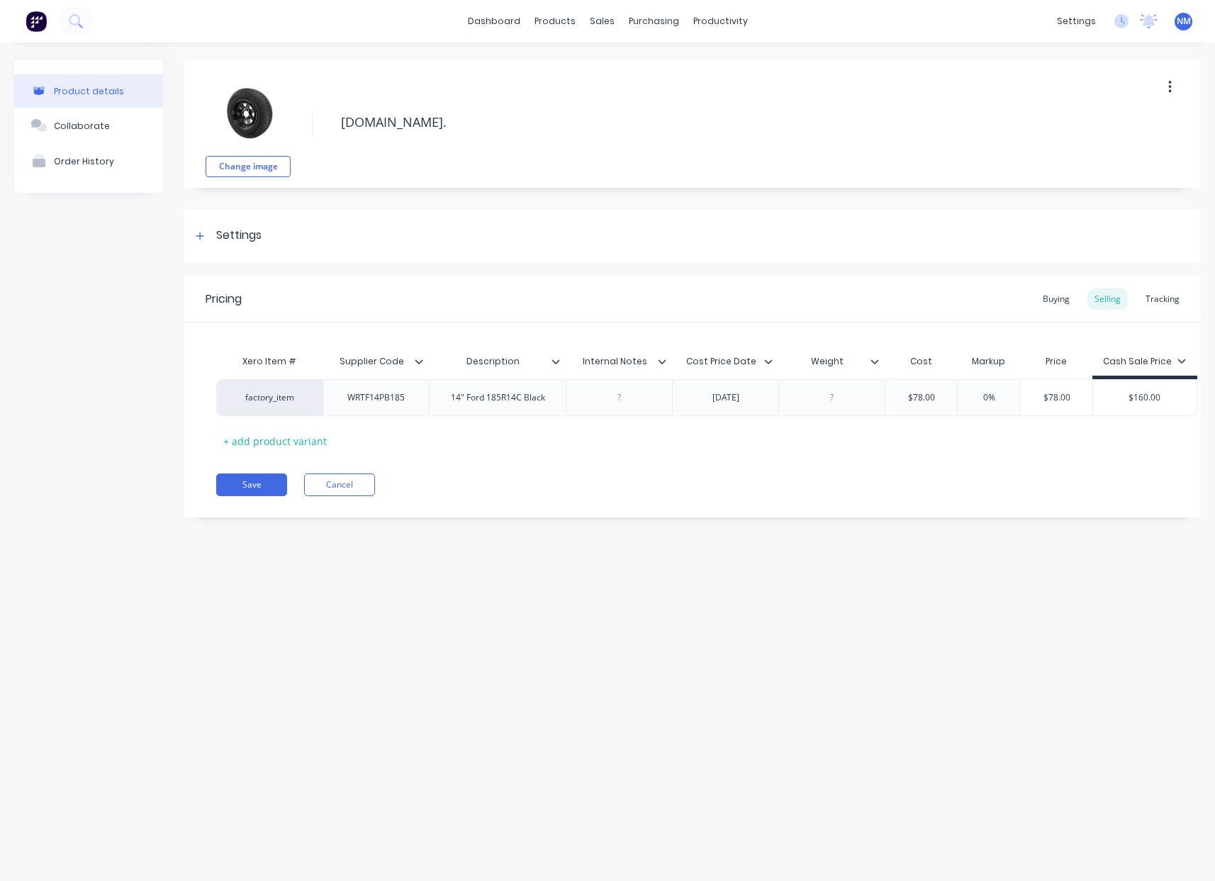
type textarea "x"
click at [1153, 296] on div "Tracking" at bounding box center [1163, 299] width 48 height 21
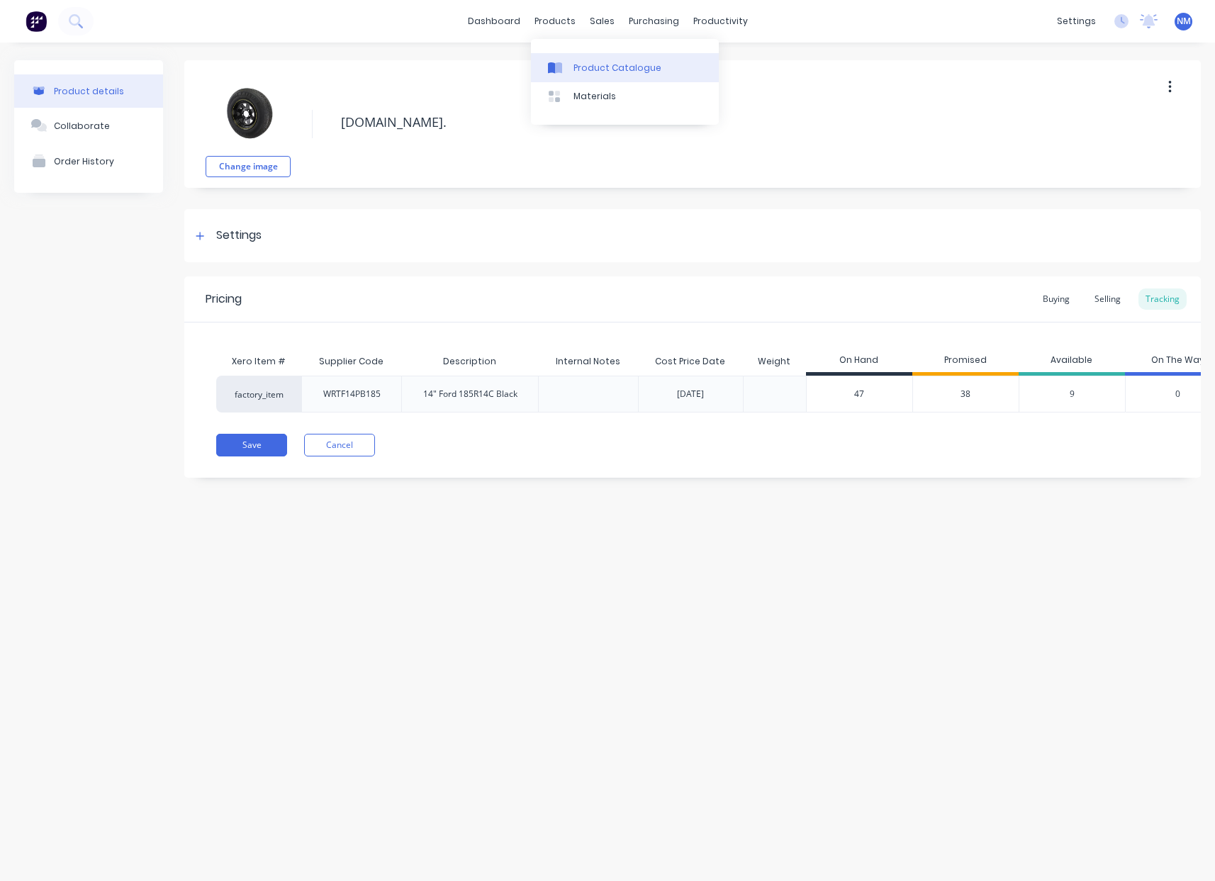
click at [596, 69] on div "Product Catalogue" at bounding box center [618, 68] width 88 height 13
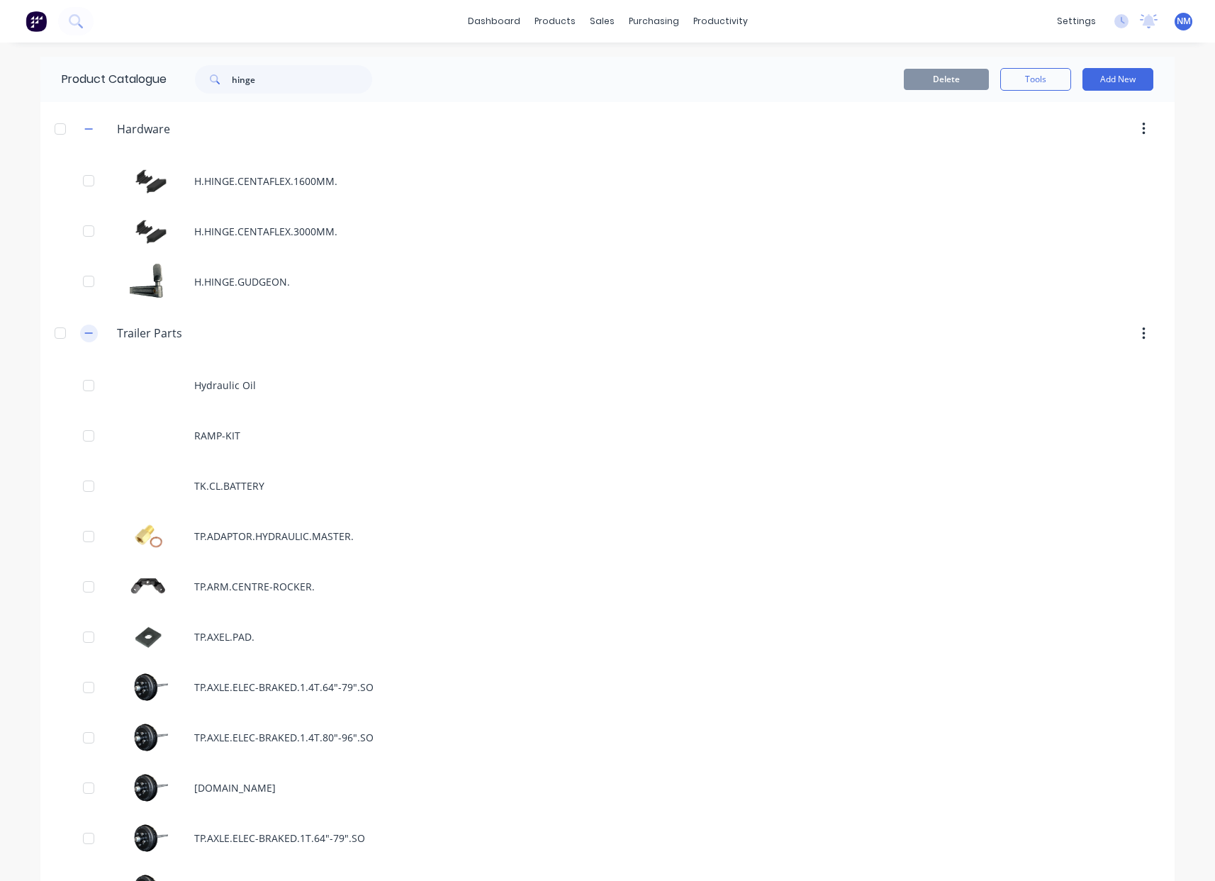
click at [84, 336] on icon "button" at bounding box center [88, 333] width 9 height 10
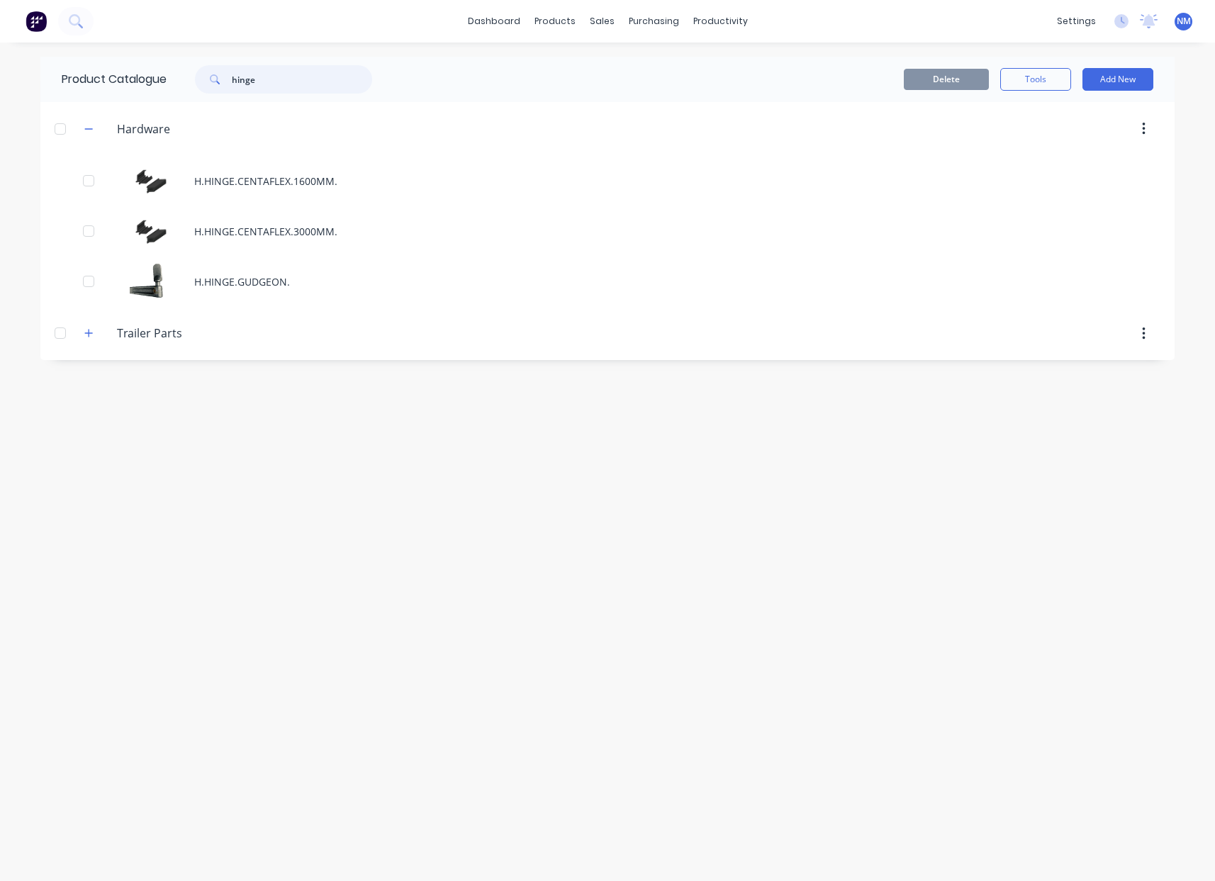
drag, startPoint x: 286, startPoint y: 75, endPoint x: 113, endPoint y: 71, distance: 172.4
click at [113, 71] on div "Product Catalogue hinge" at bounding box center [223, 79] width 367 height 45
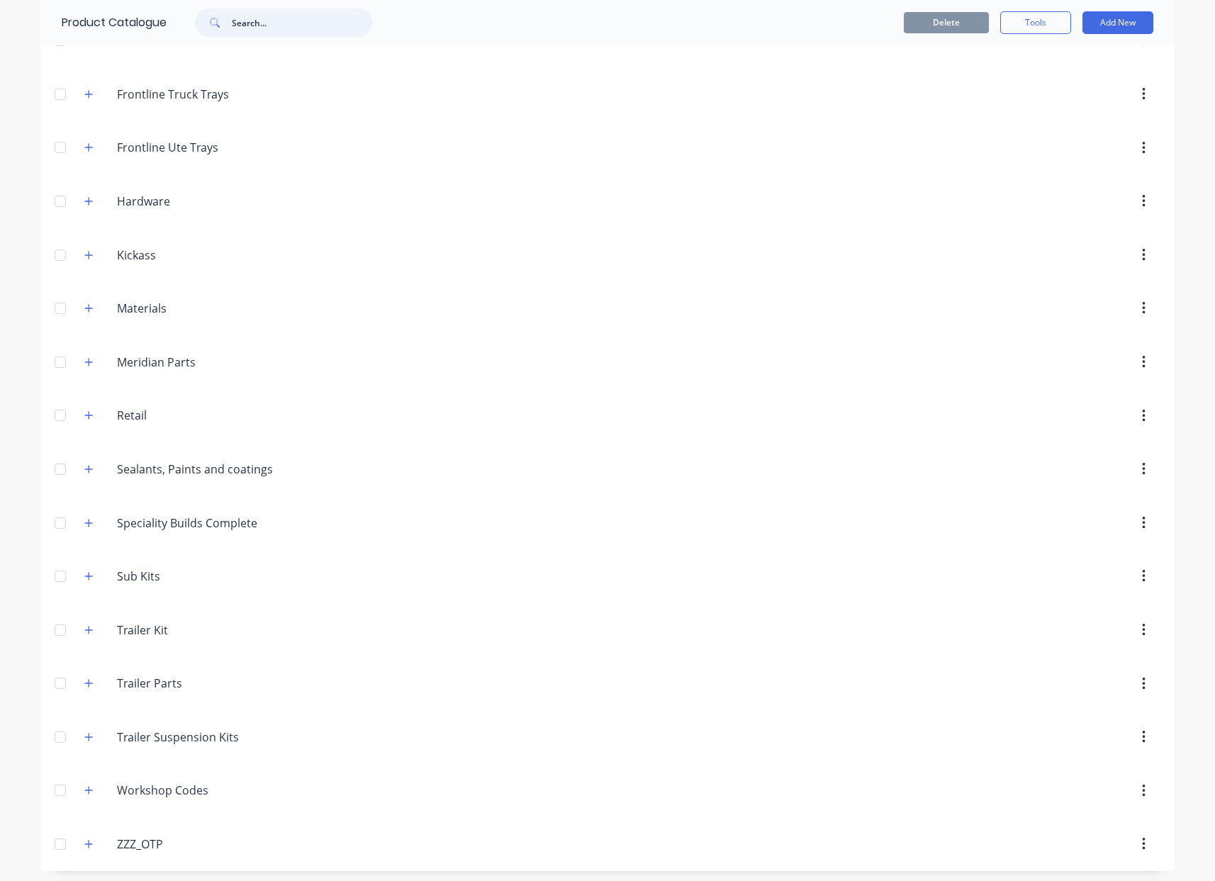
scroll to position [353, 0]
click at [84, 253] on icon "button" at bounding box center [88, 251] width 9 height 10
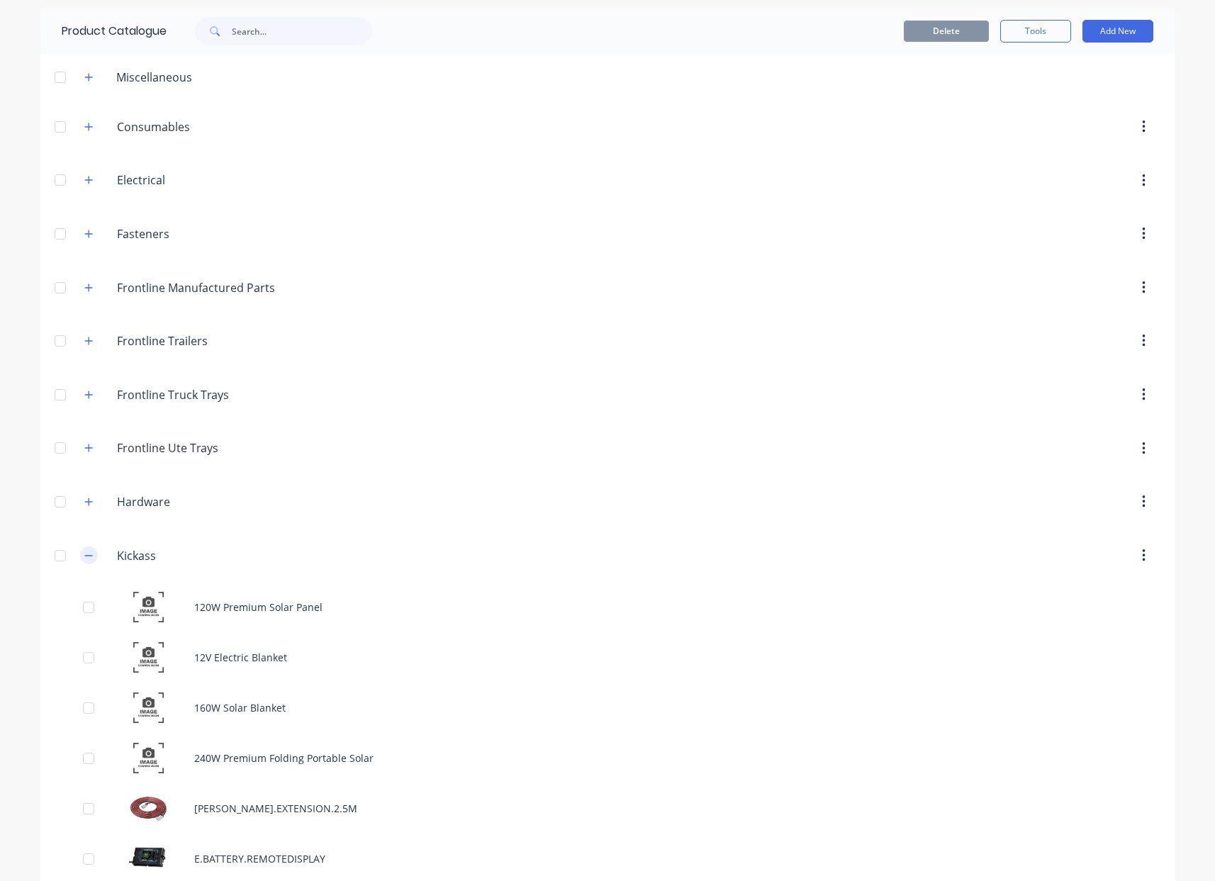
scroll to position [45, 0]
click at [85, 558] on icon "button" at bounding box center [89, 558] width 8 height 1
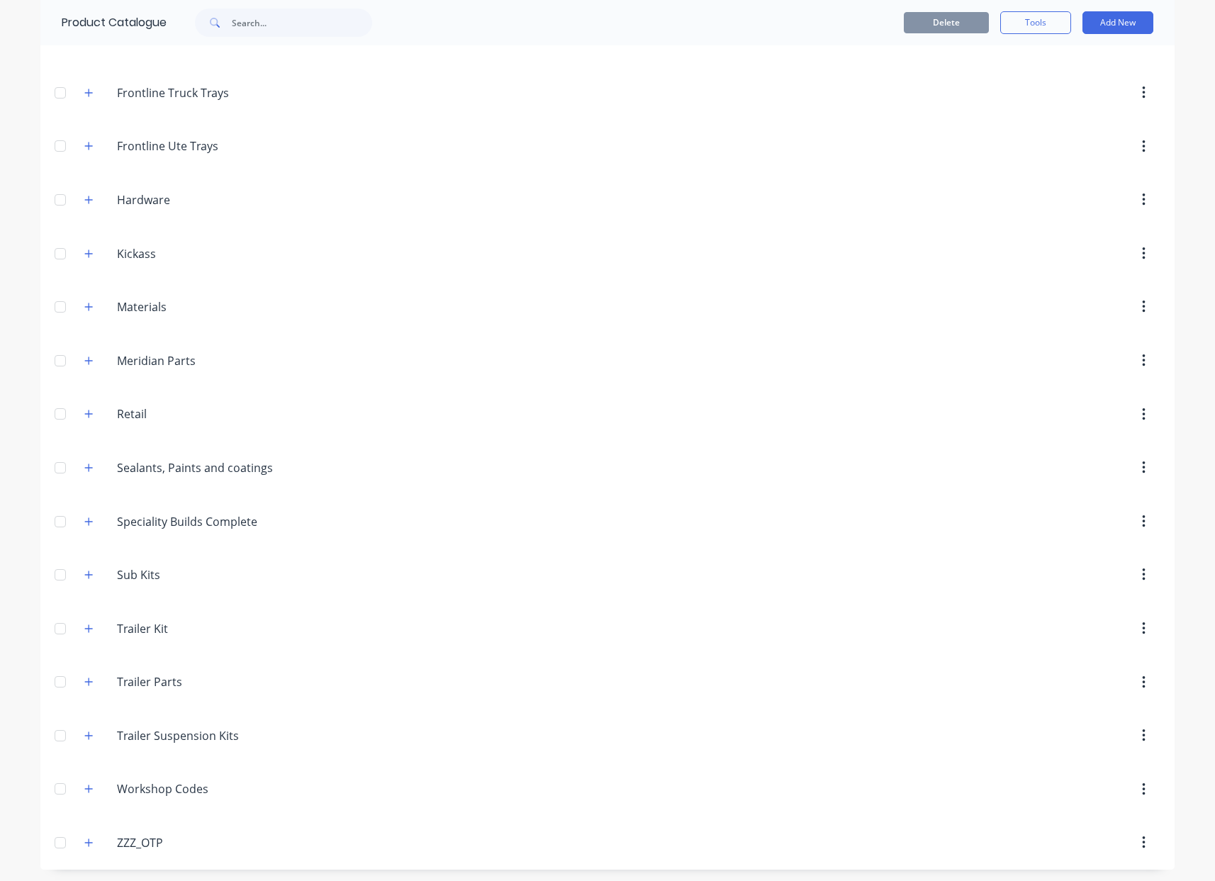
scroll to position [353, 0]
click at [85, 572] on icon "button" at bounding box center [89, 572] width 8 height 8
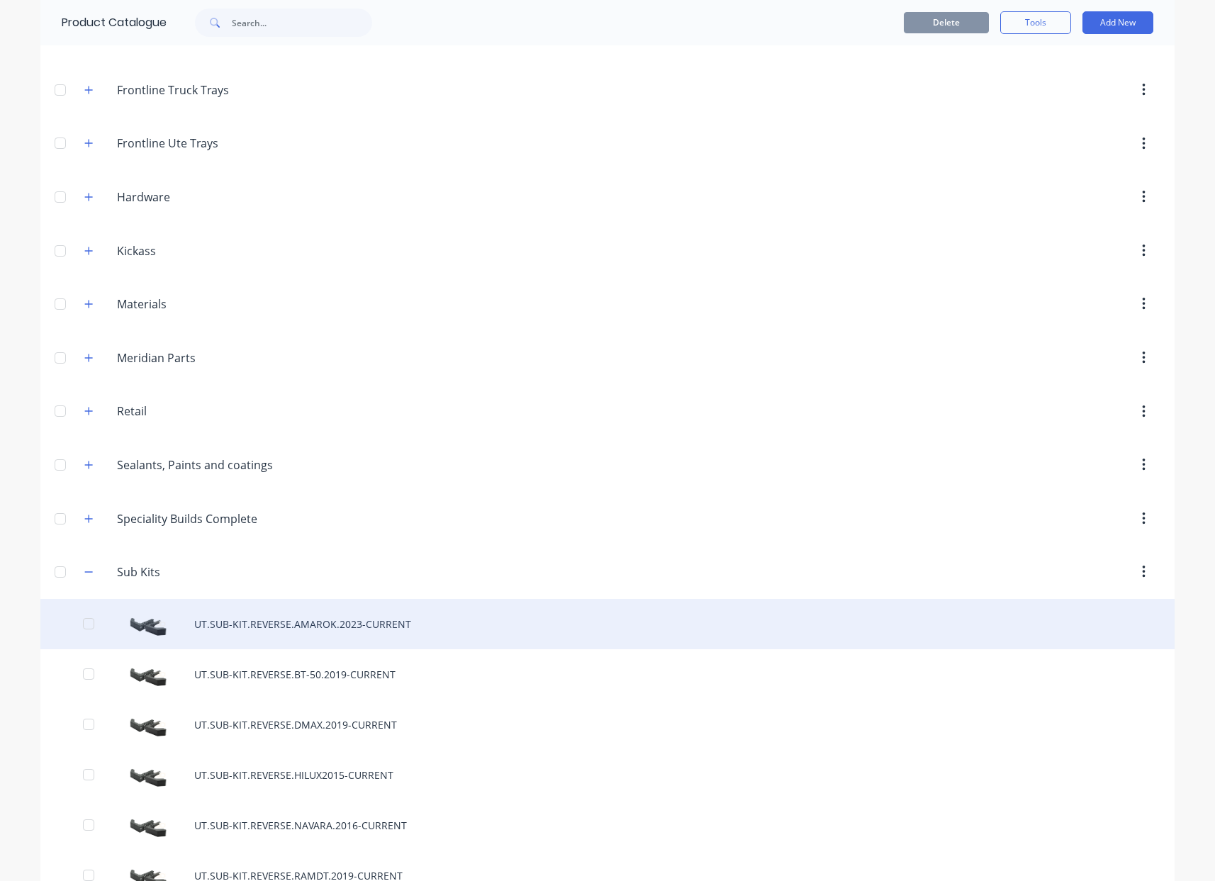
click at [278, 633] on div "UT.SUB-KIT.REVERSE.AMAROK.2023-CURRENT" at bounding box center [607, 624] width 1135 height 50
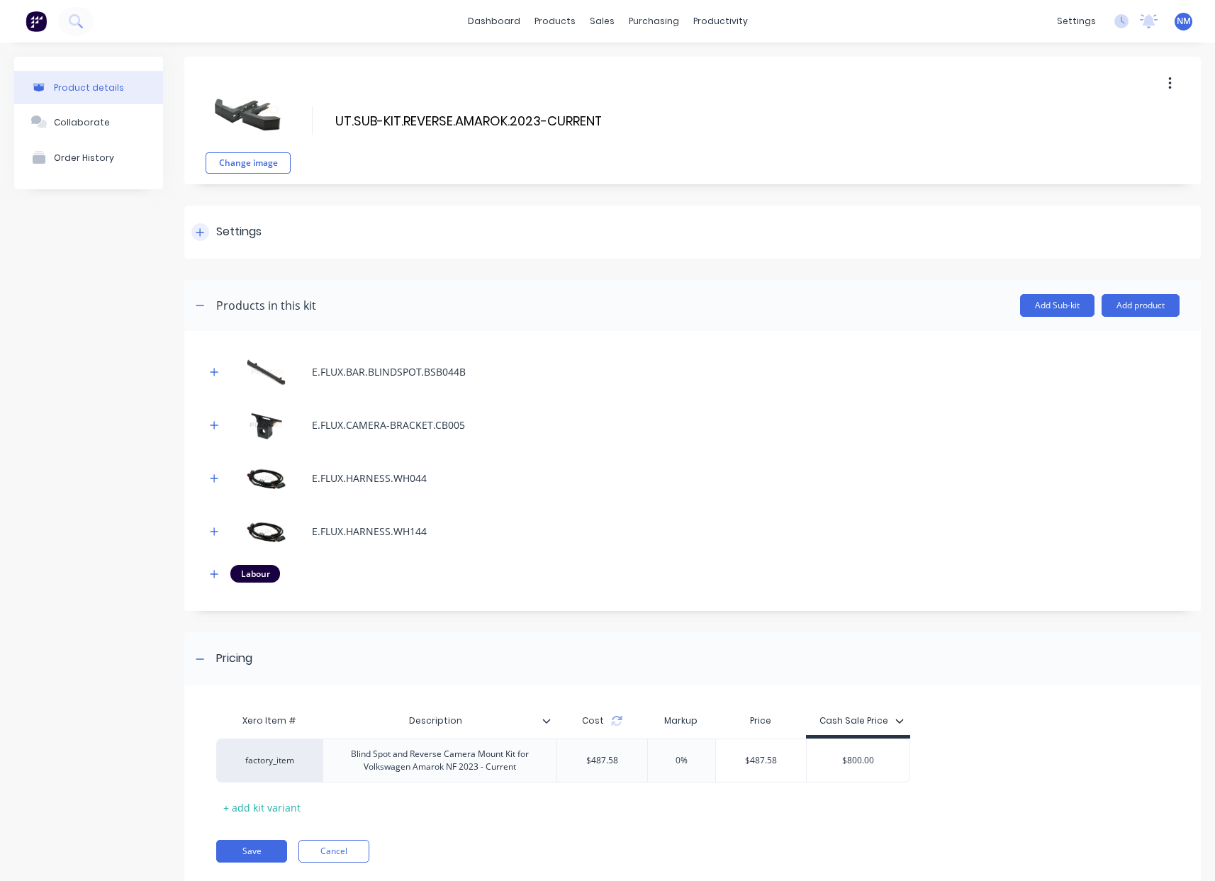
click at [204, 236] on div at bounding box center [200, 232] width 18 height 18
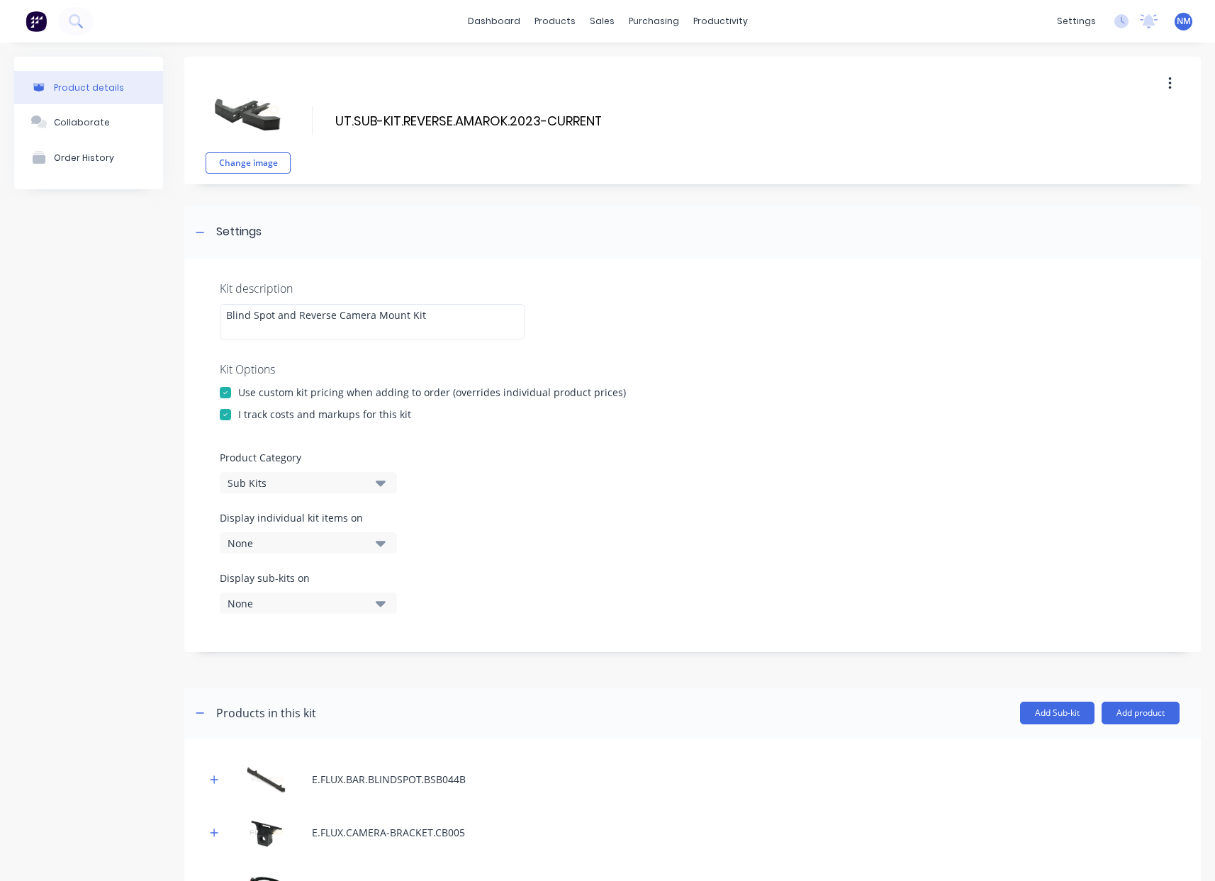
click at [338, 541] on div "None" at bounding box center [297, 543] width 138 height 15
click at [367, 612] on div "Work Order PDF" at bounding box center [309, 606] width 142 height 15
click at [660, 581] on div "Display sub-kits on None" at bounding box center [693, 601] width 946 height 60
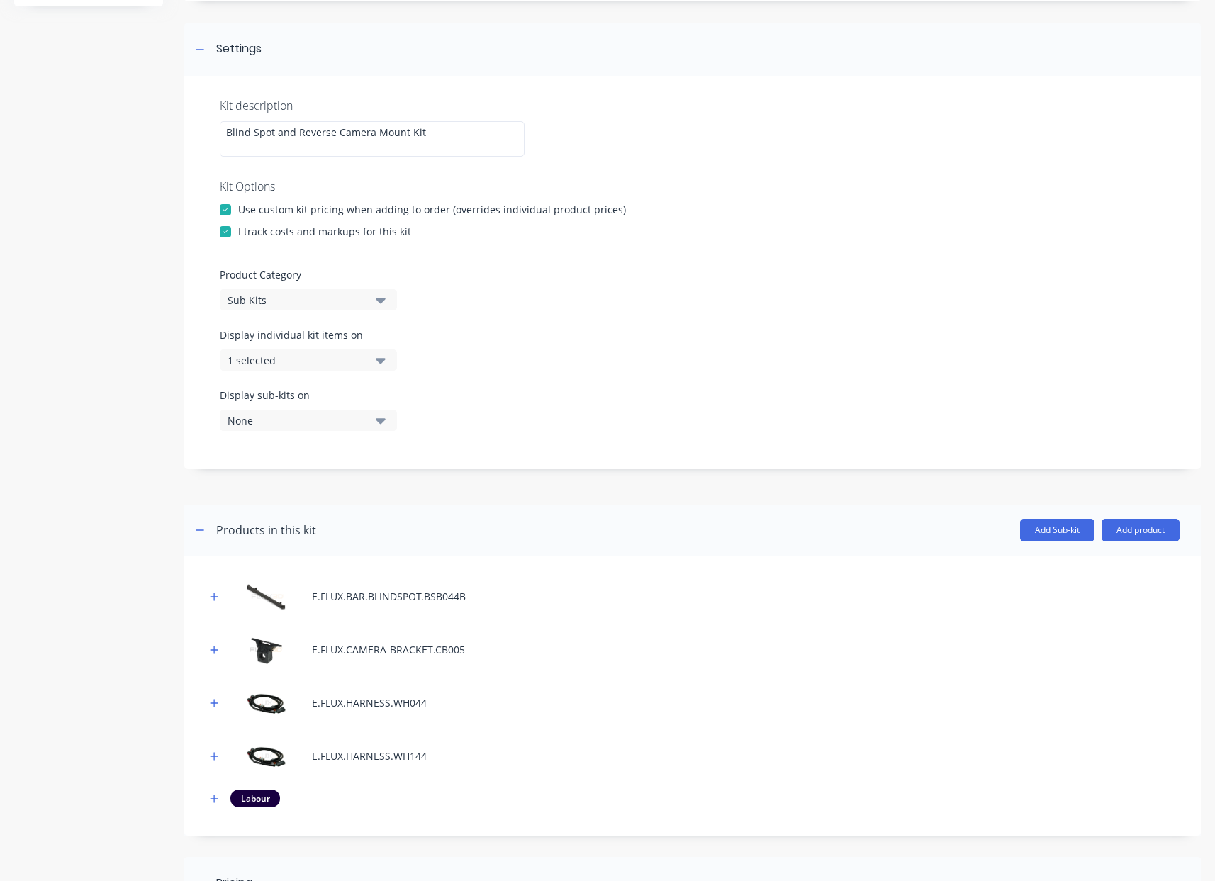
scroll to position [446, 0]
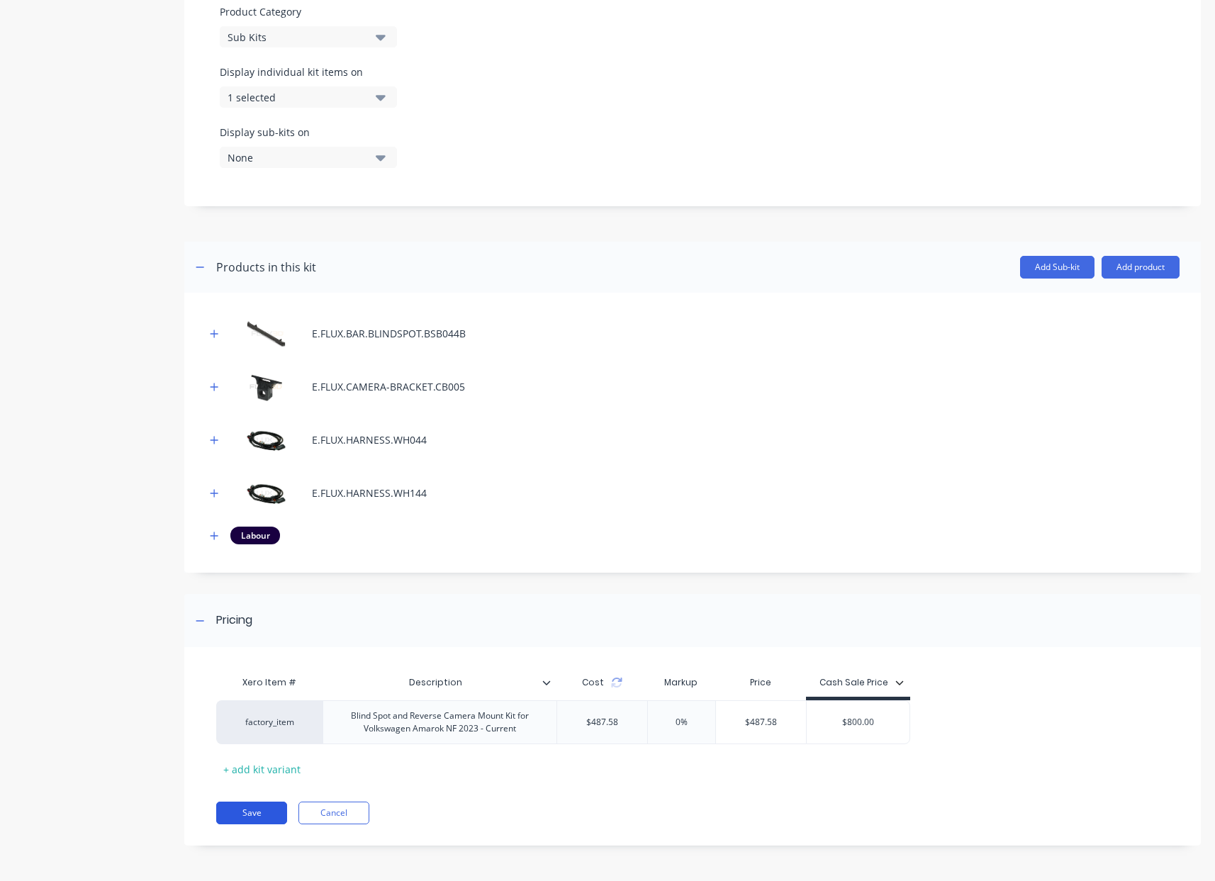
click at [259, 808] on button "Save" at bounding box center [251, 813] width 71 height 23
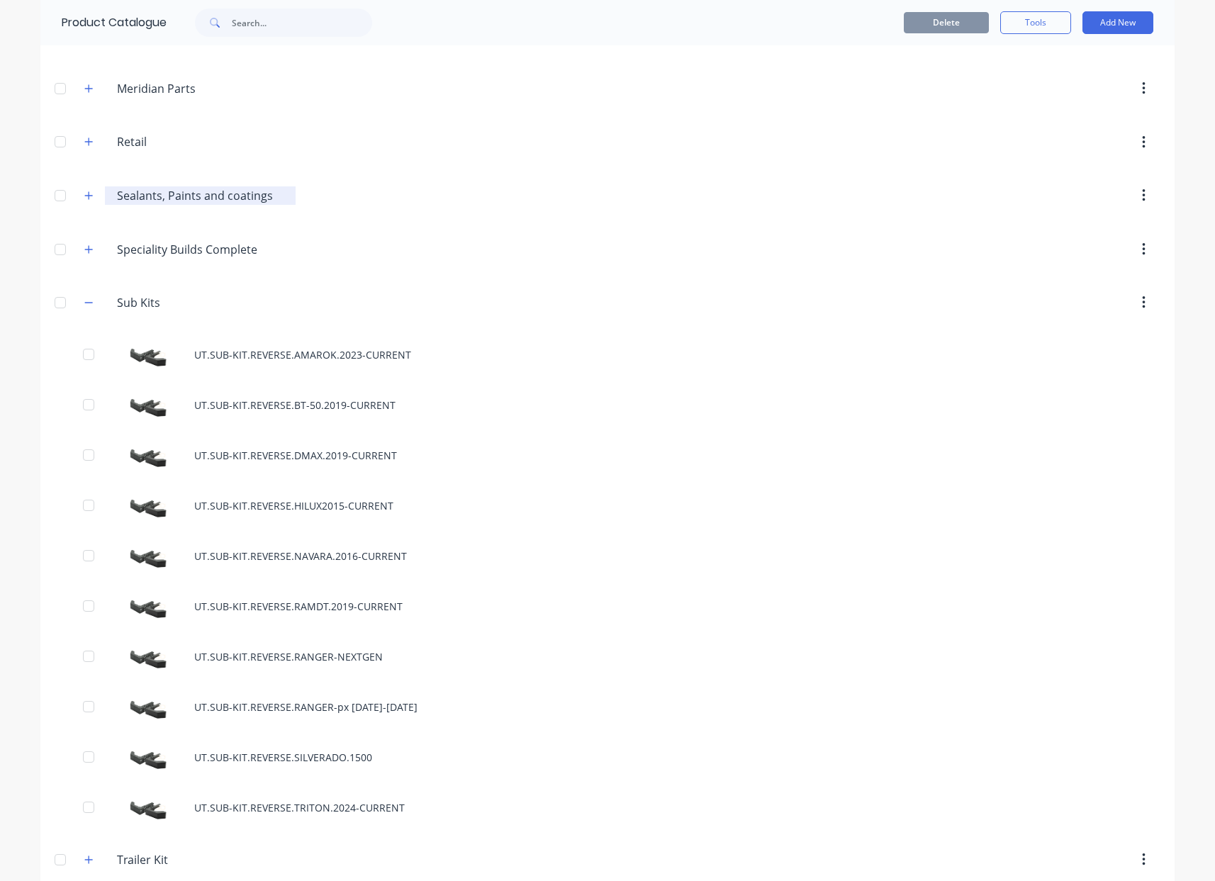
scroll to position [673, 0]
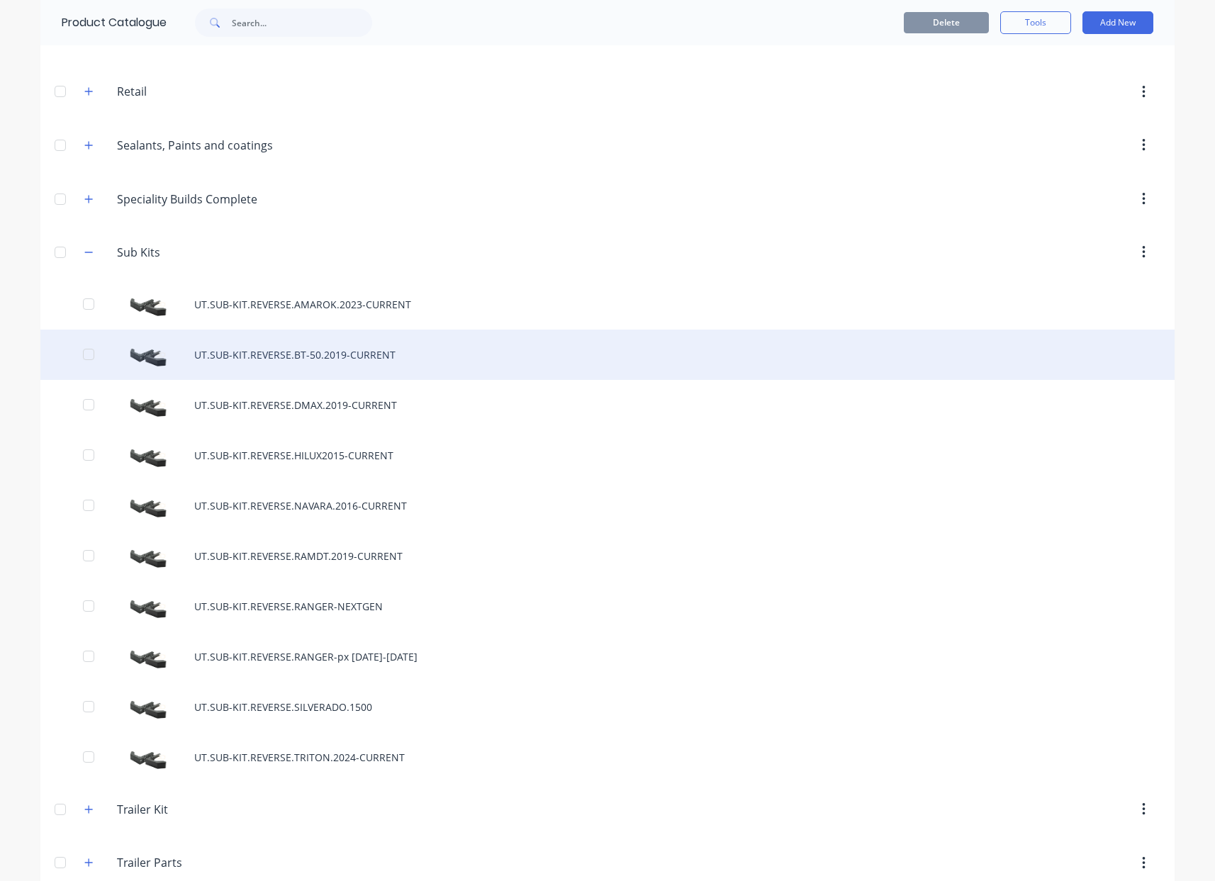
click at [321, 364] on div "UT.SUB-KIT.REVERSE.BT-50.2019-CURRENT" at bounding box center [607, 355] width 1135 height 50
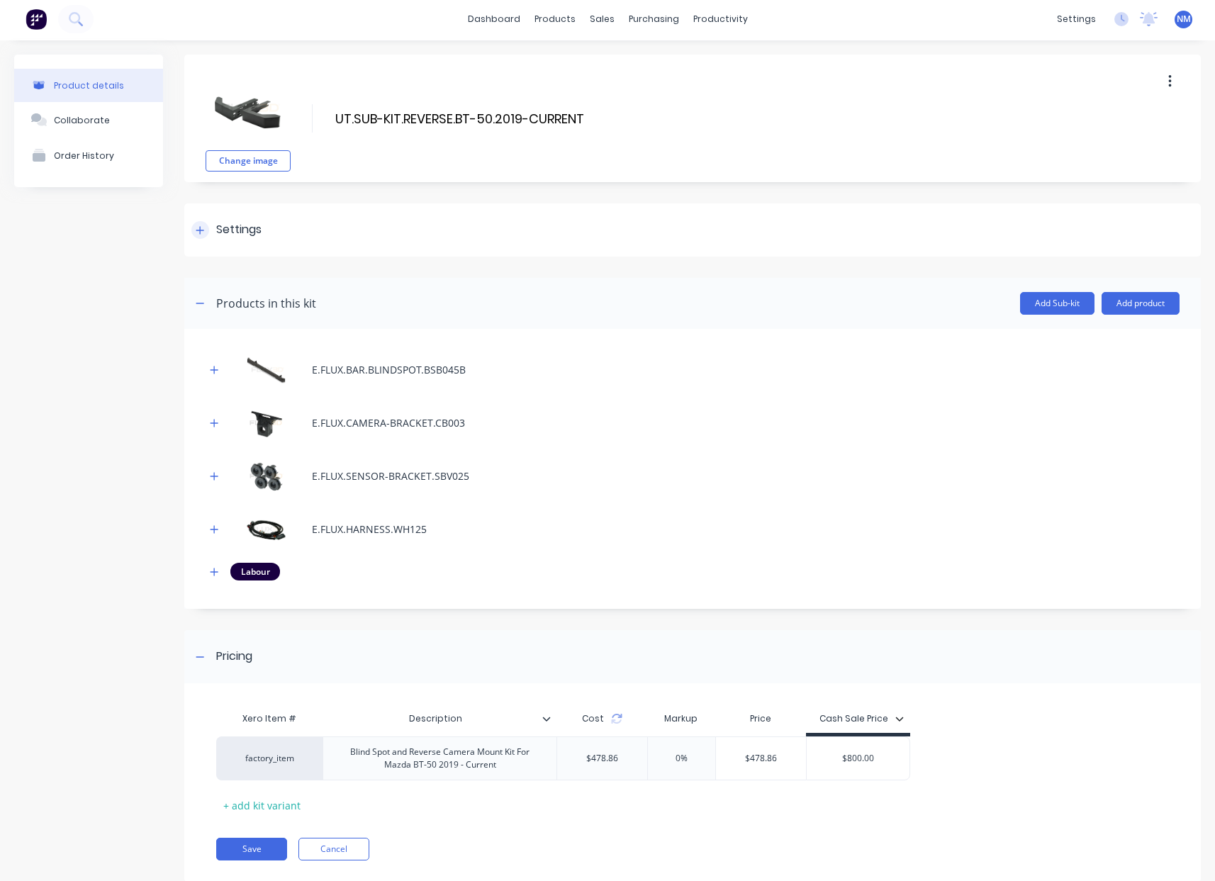
scroll to position [3, 0]
click at [209, 229] on div "Settings" at bounding box center [226, 230] width 70 height 18
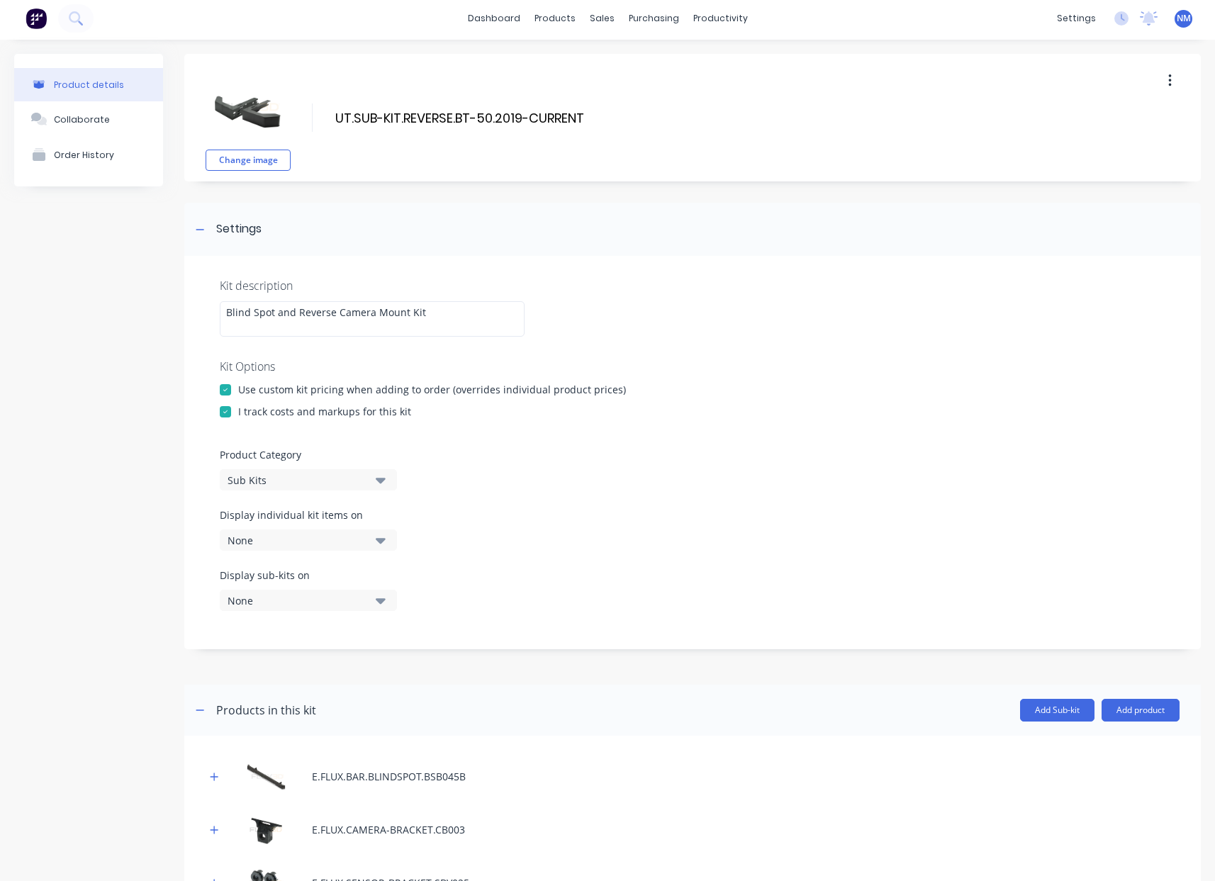
click at [354, 545] on div "None" at bounding box center [297, 540] width 138 height 15
click at [330, 607] on div "Work Order PDF" at bounding box center [309, 603] width 142 height 15
click at [537, 569] on div "Display sub-kits on None" at bounding box center [693, 598] width 946 height 60
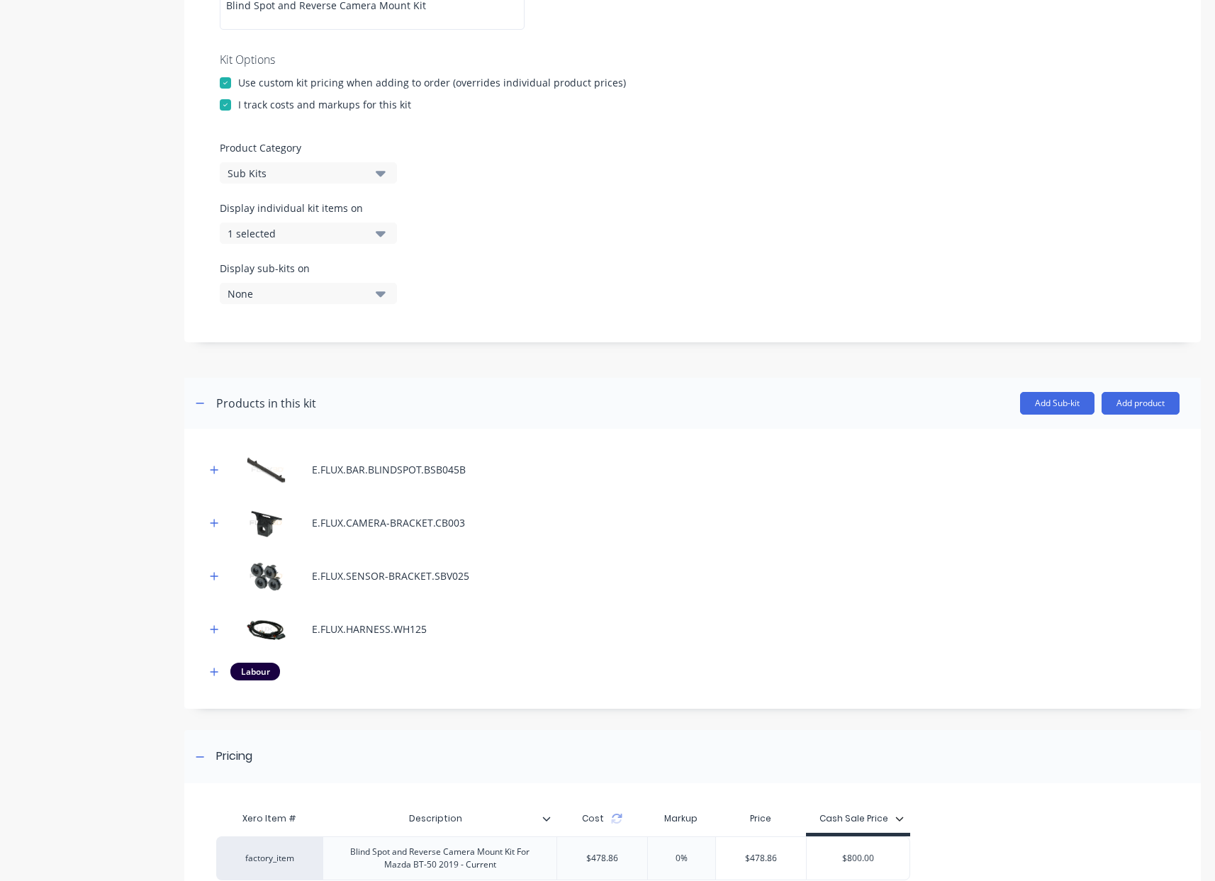
scroll to position [446, 0]
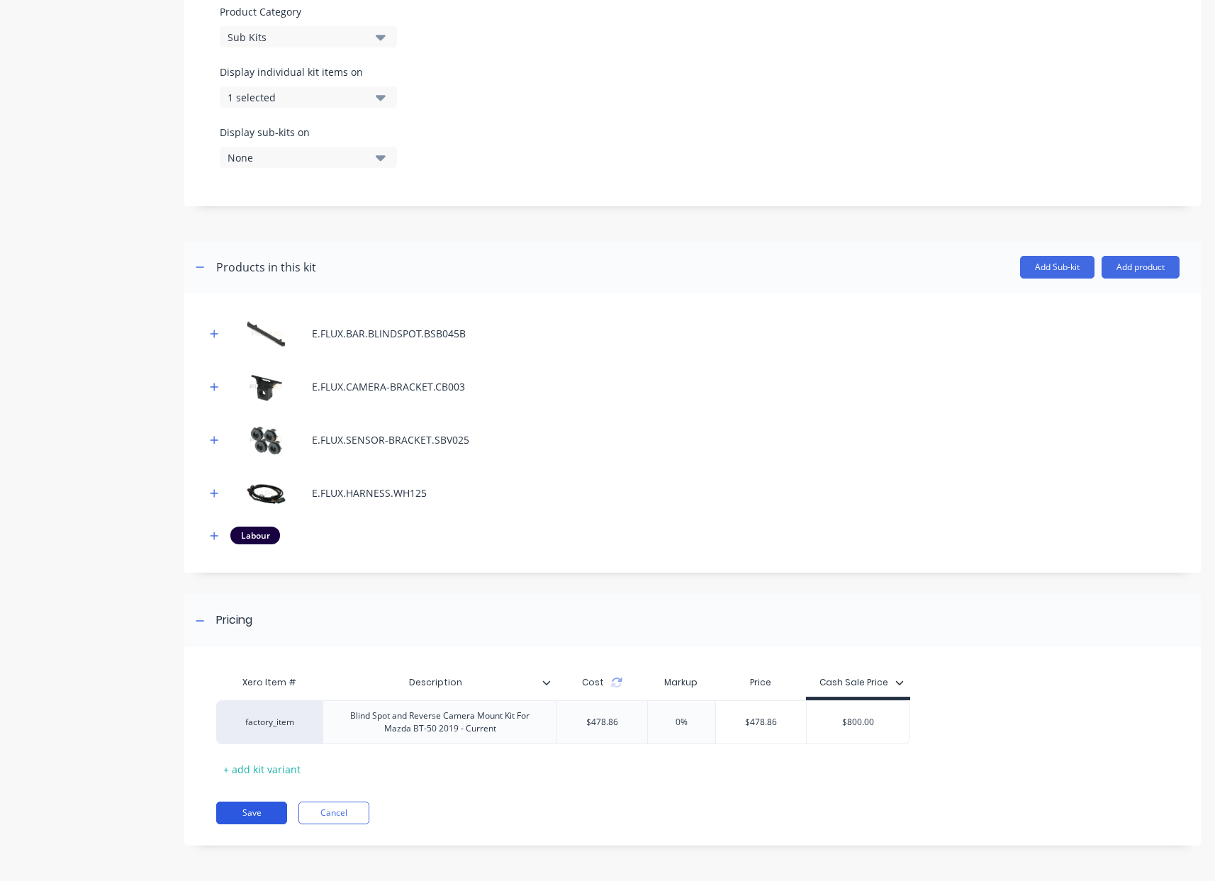
click at [268, 808] on button "Save" at bounding box center [251, 813] width 71 height 23
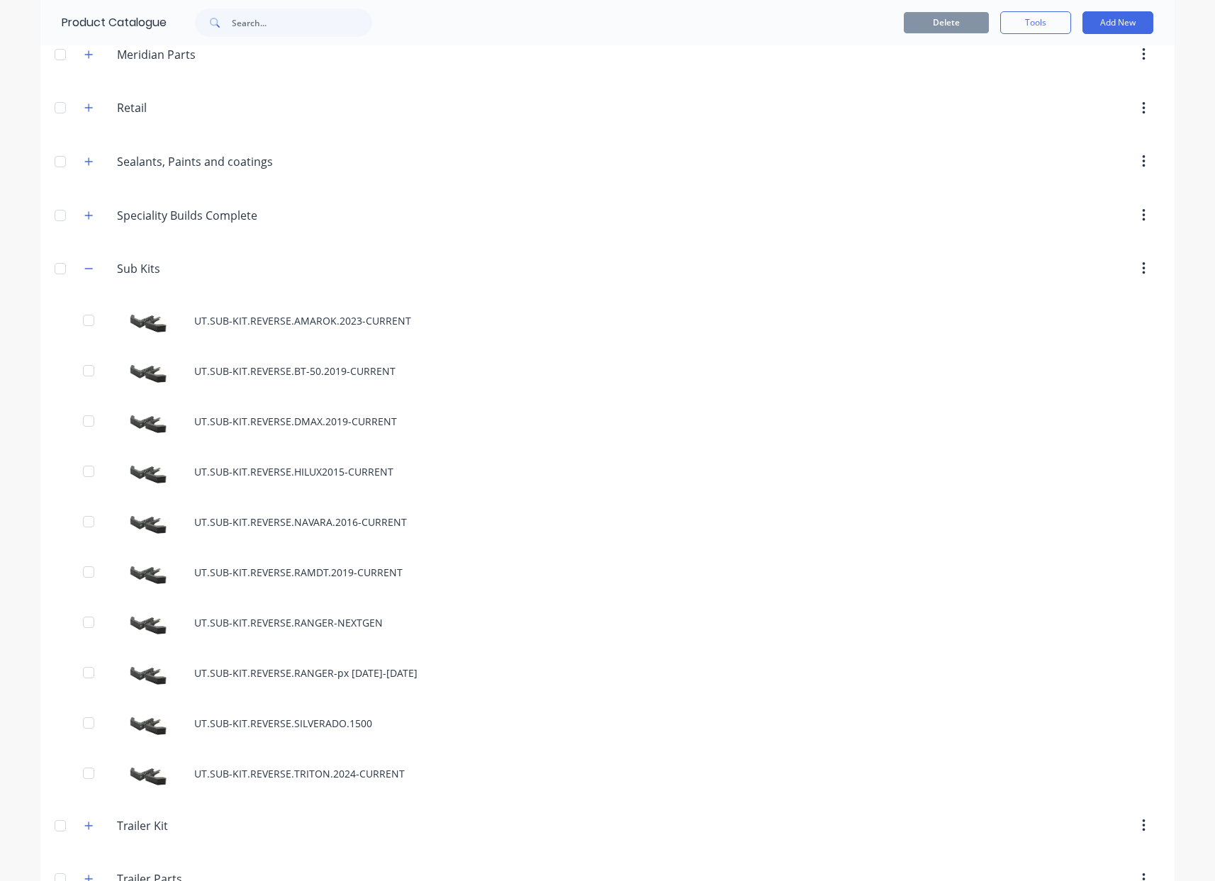
scroll to position [730, 0]
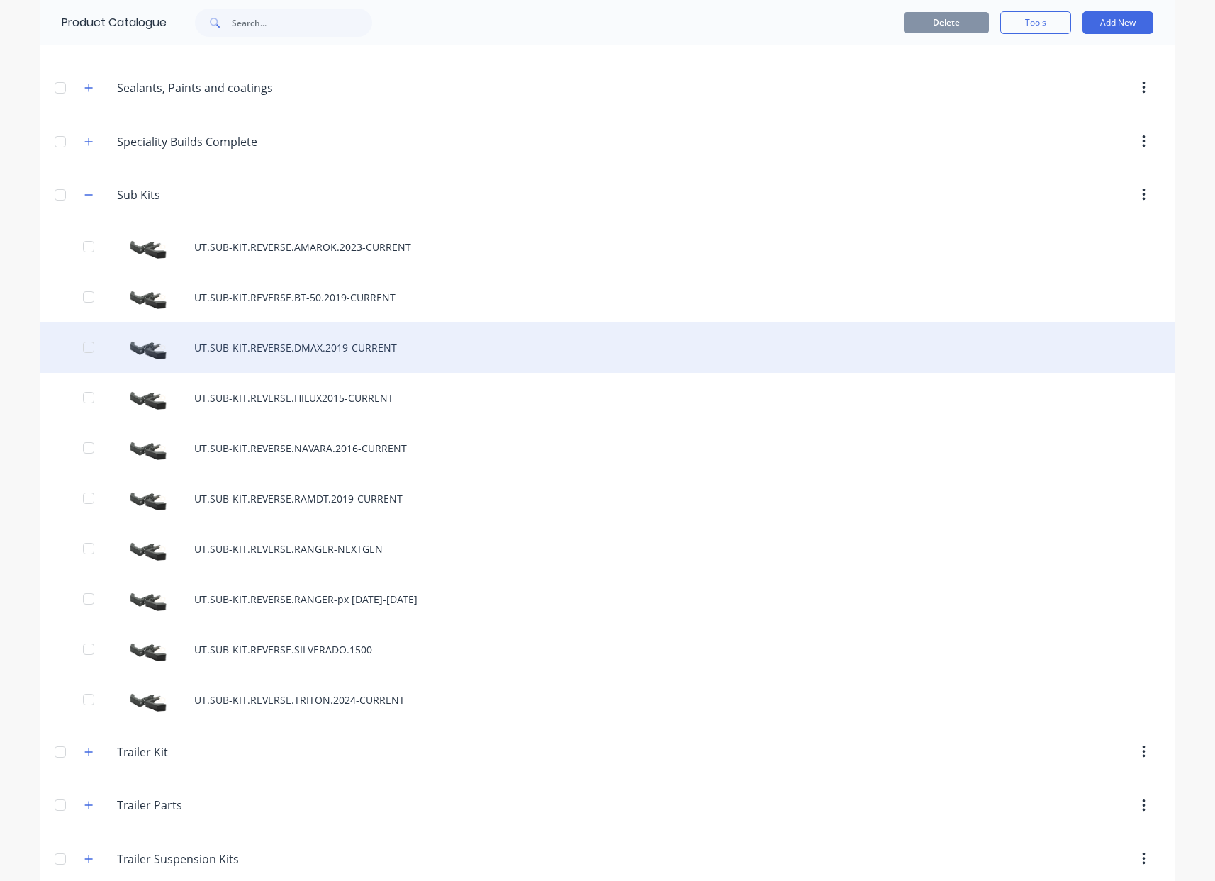
click at [307, 323] on div "UT.SUB-KIT.REVERSE.DMAX.2019-CURRENT" at bounding box center [607, 348] width 1135 height 50
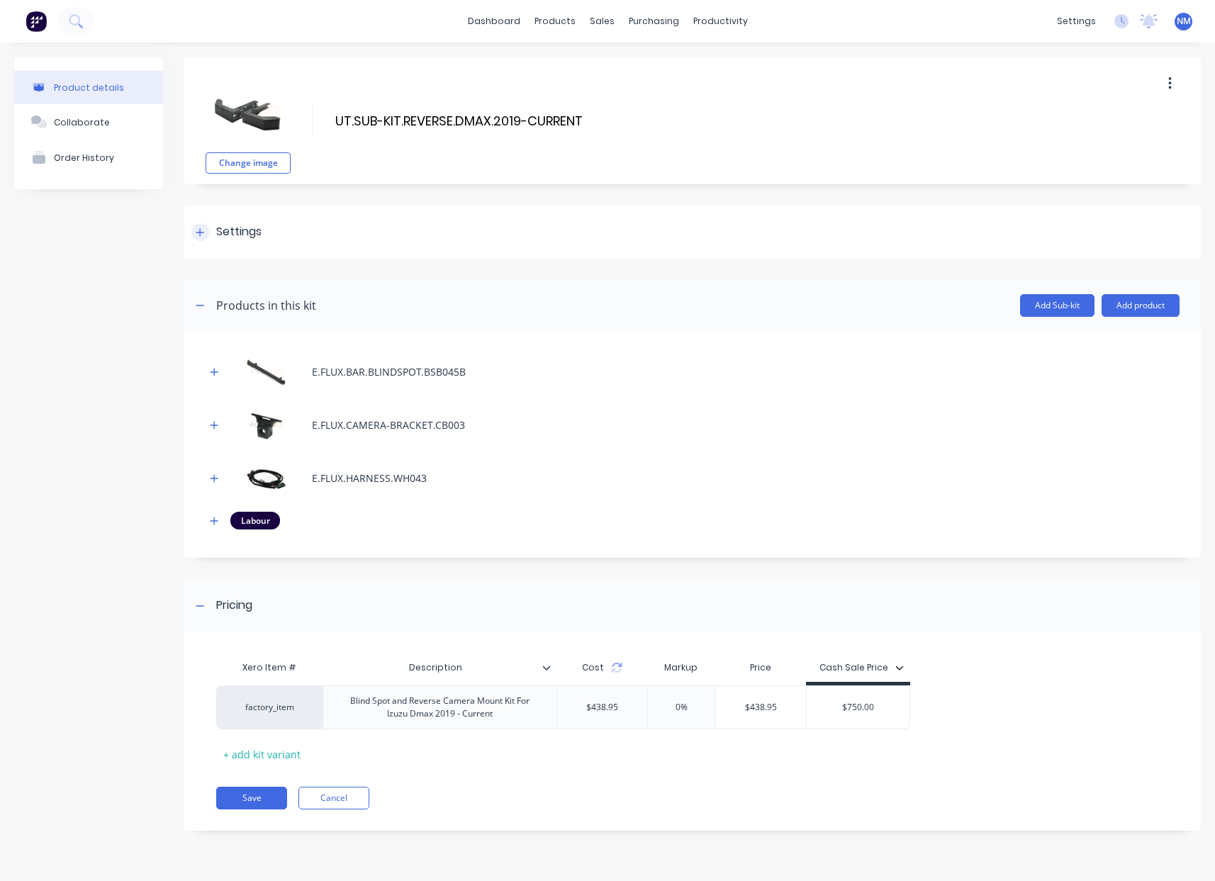
click at [192, 229] on div at bounding box center [200, 232] width 18 height 18
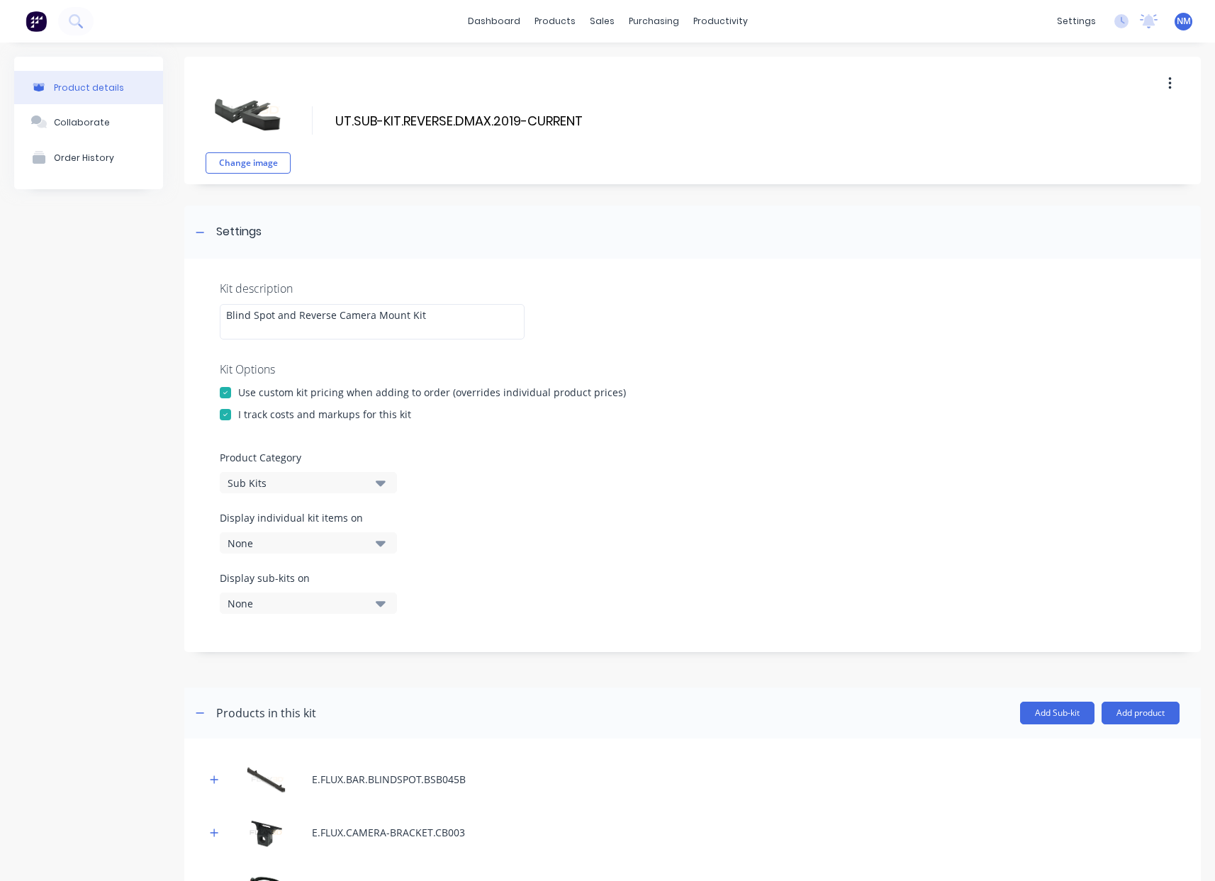
click at [303, 541] on div "None" at bounding box center [297, 543] width 138 height 15
click at [305, 611] on div "Work Order PDF" at bounding box center [309, 606] width 142 height 15
click at [594, 620] on div "Display sub-kits on None" at bounding box center [693, 601] width 946 height 60
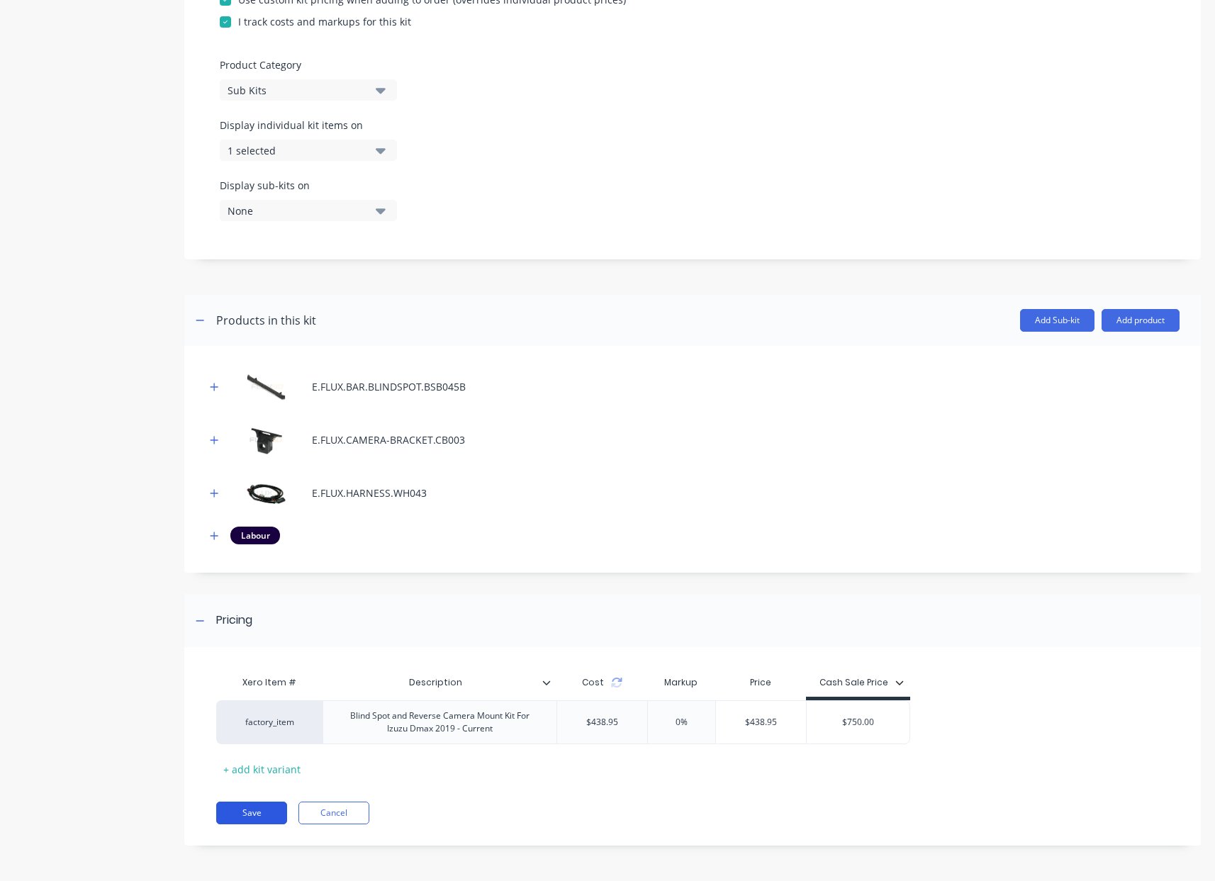
click at [254, 818] on button "Save" at bounding box center [251, 813] width 71 height 23
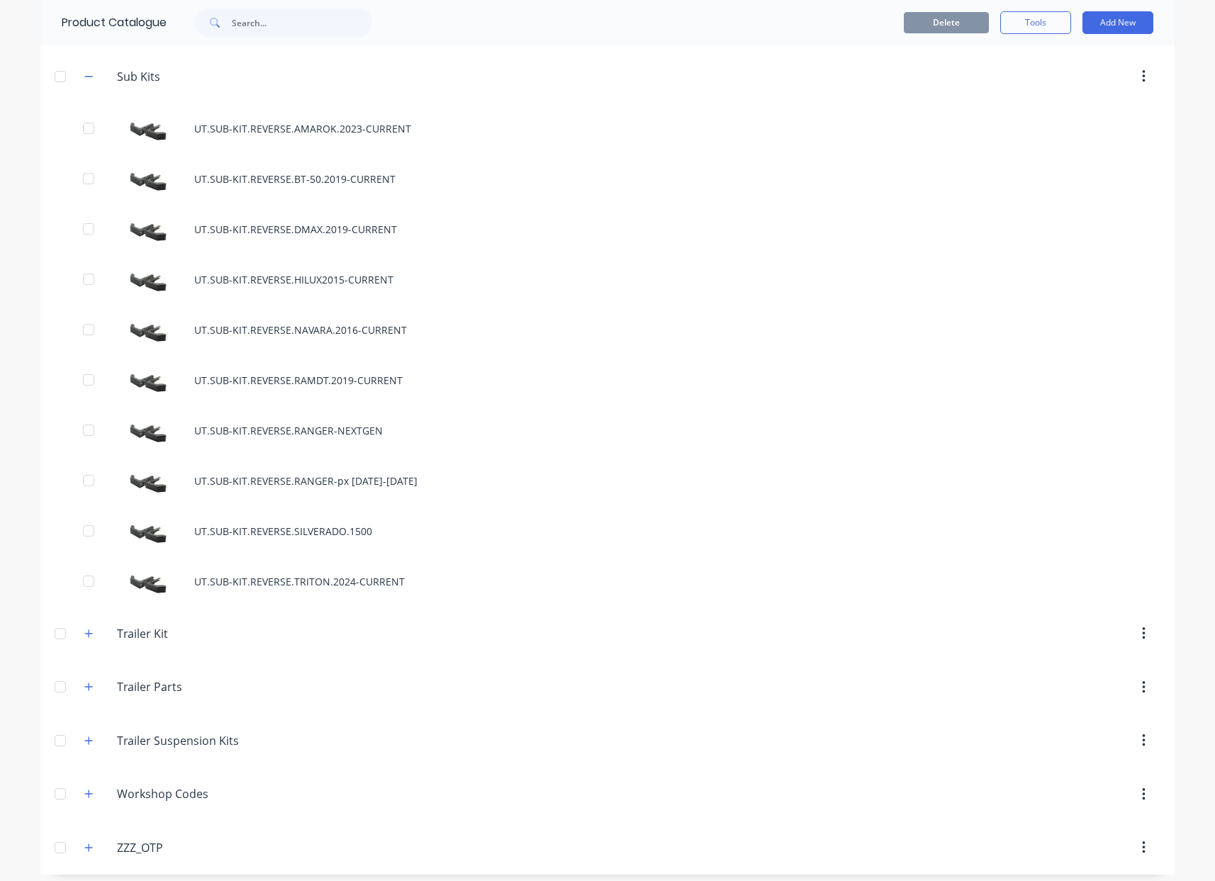
scroll to position [857, 0]
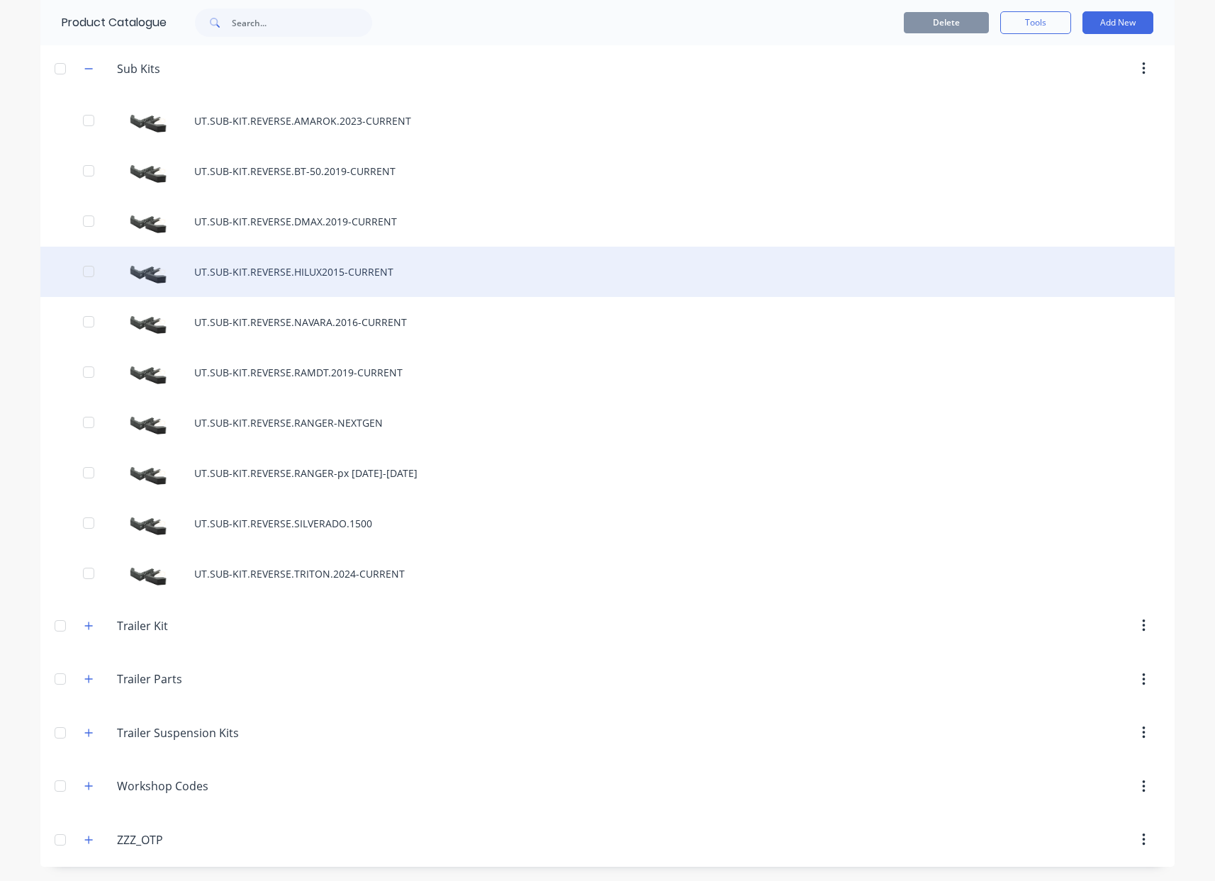
click at [328, 260] on div "UT.SUB-KIT.REVERSE.HILUX2015-CURRENT" at bounding box center [607, 272] width 1135 height 50
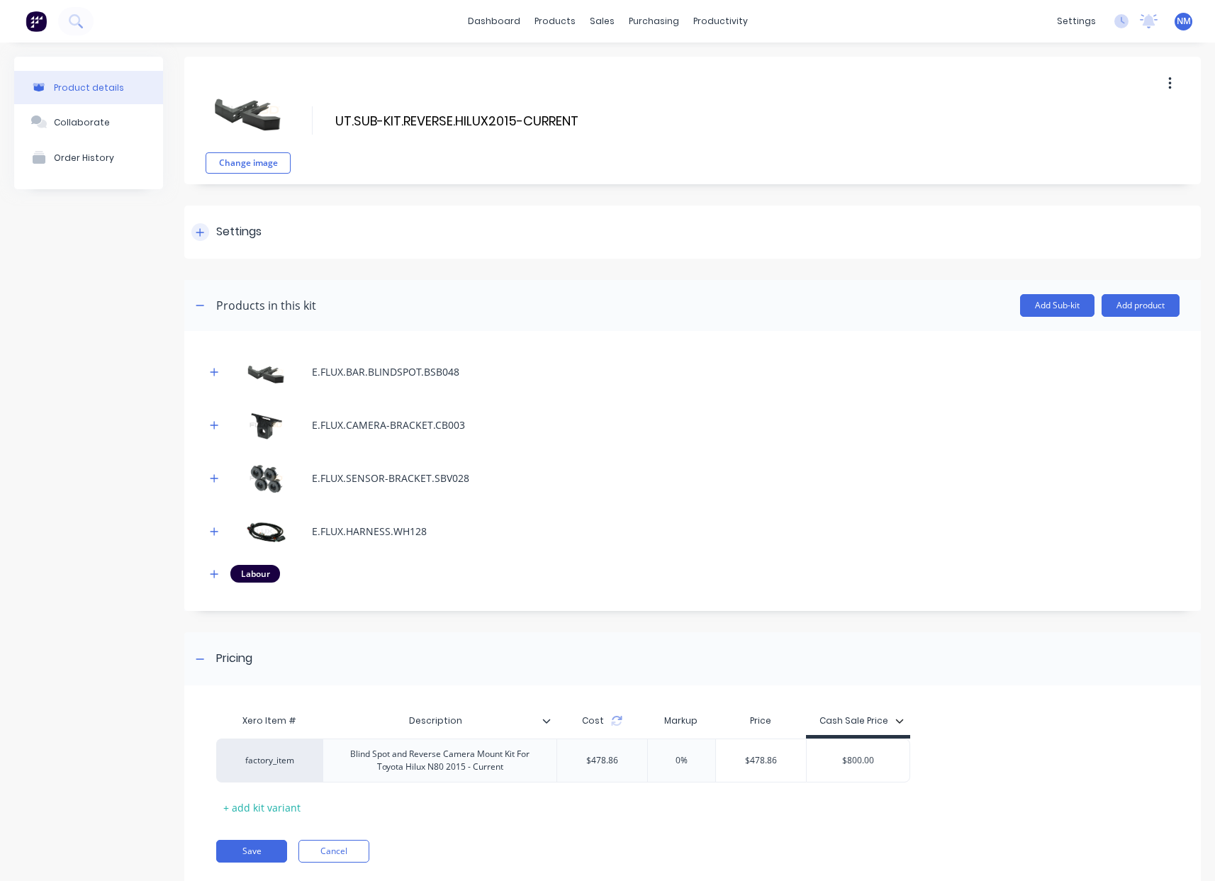
click at [199, 231] on icon at bounding box center [200, 233] width 9 height 10
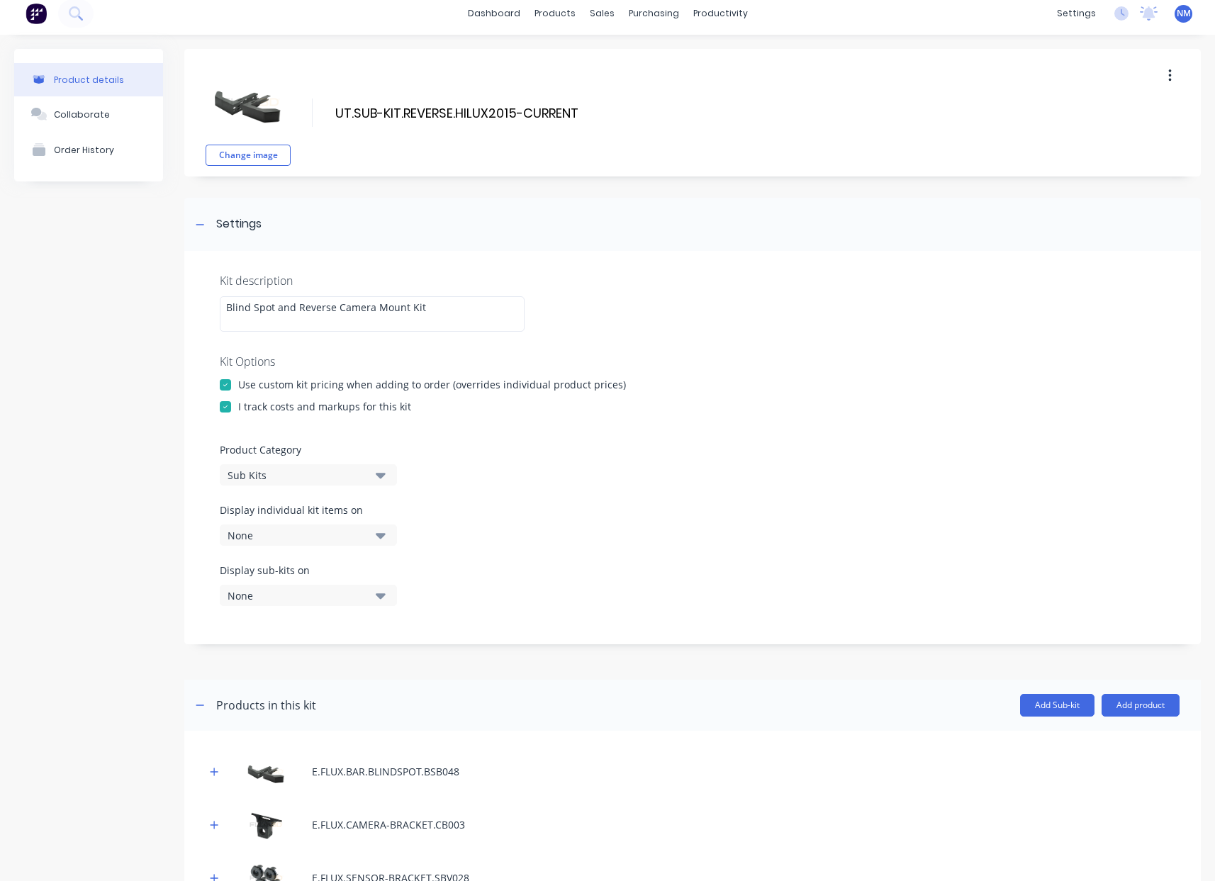
scroll to position [12, 0]
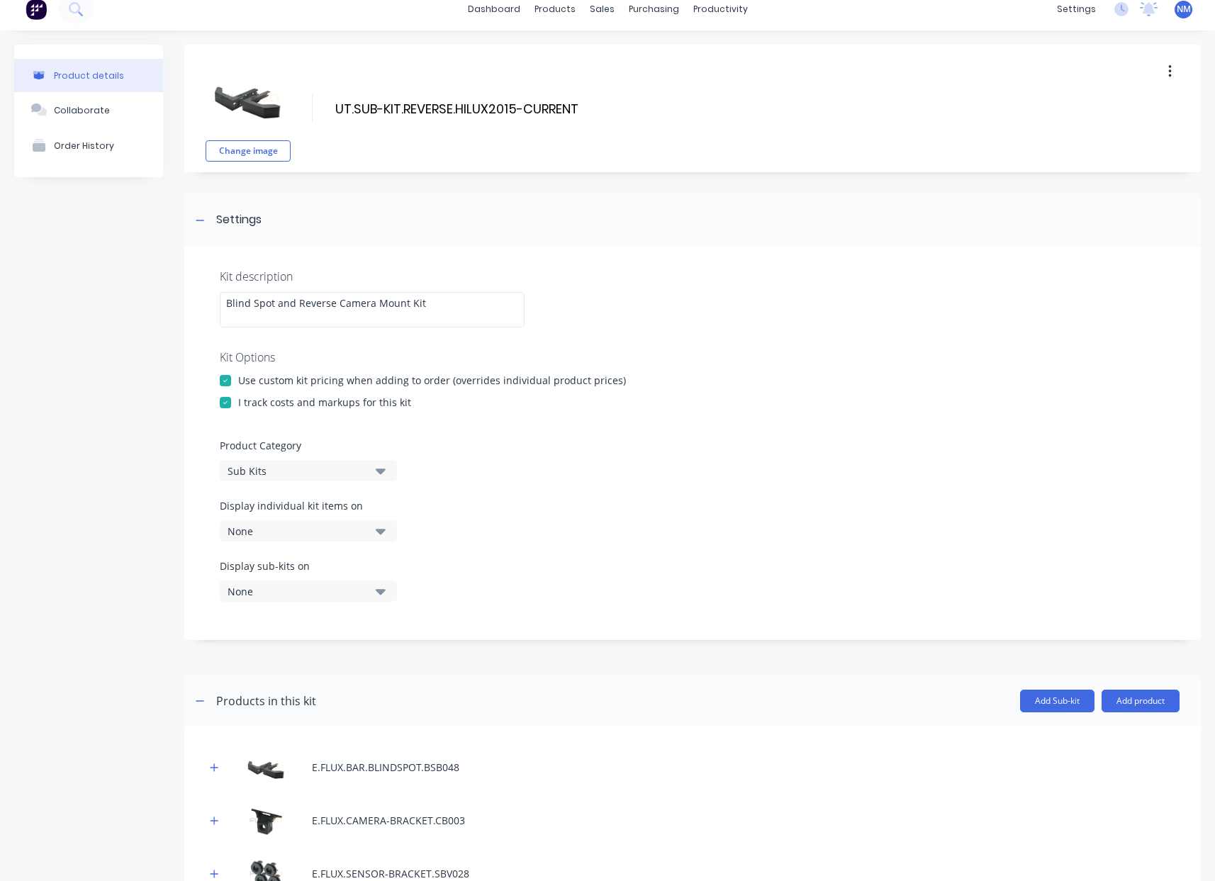
click at [364, 535] on div "None" at bounding box center [297, 531] width 138 height 15
click at [345, 572] on div "All views" at bounding box center [309, 566] width 142 height 15
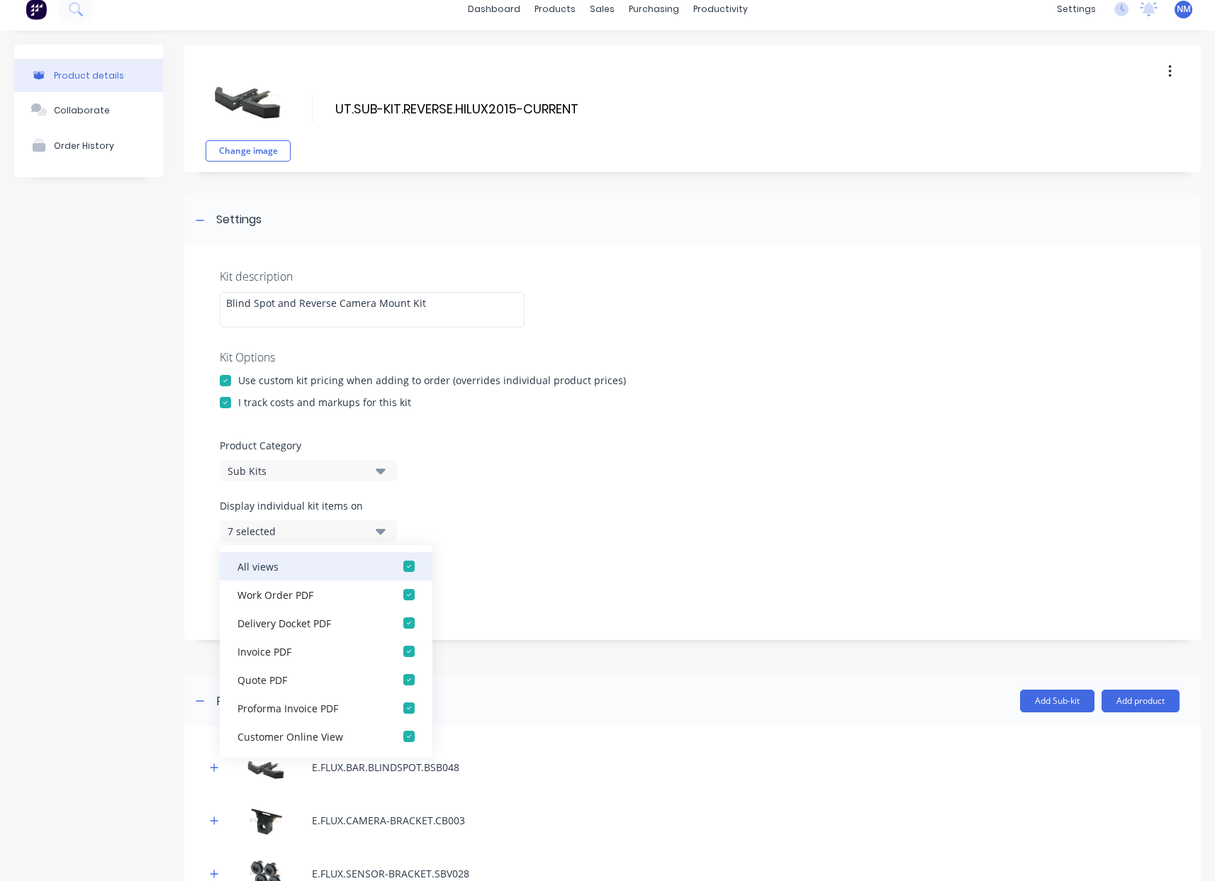
click at [350, 569] on div "All views" at bounding box center [309, 566] width 142 height 15
click at [352, 599] on div "Work Order PDF" at bounding box center [309, 594] width 142 height 15
click at [532, 582] on div "Display sub-kits on None" at bounding box center [693, 589] width 946 height 60
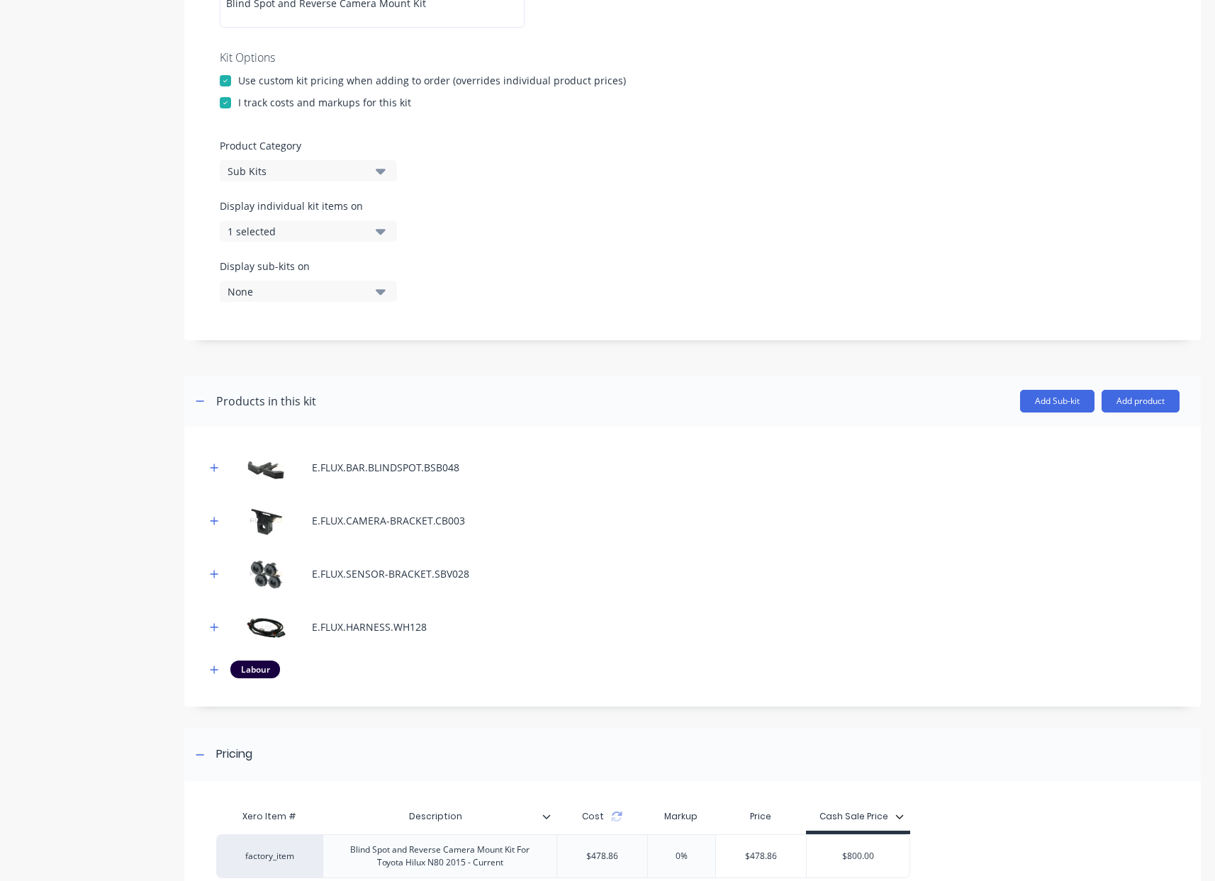
scroll to position [446, 0]
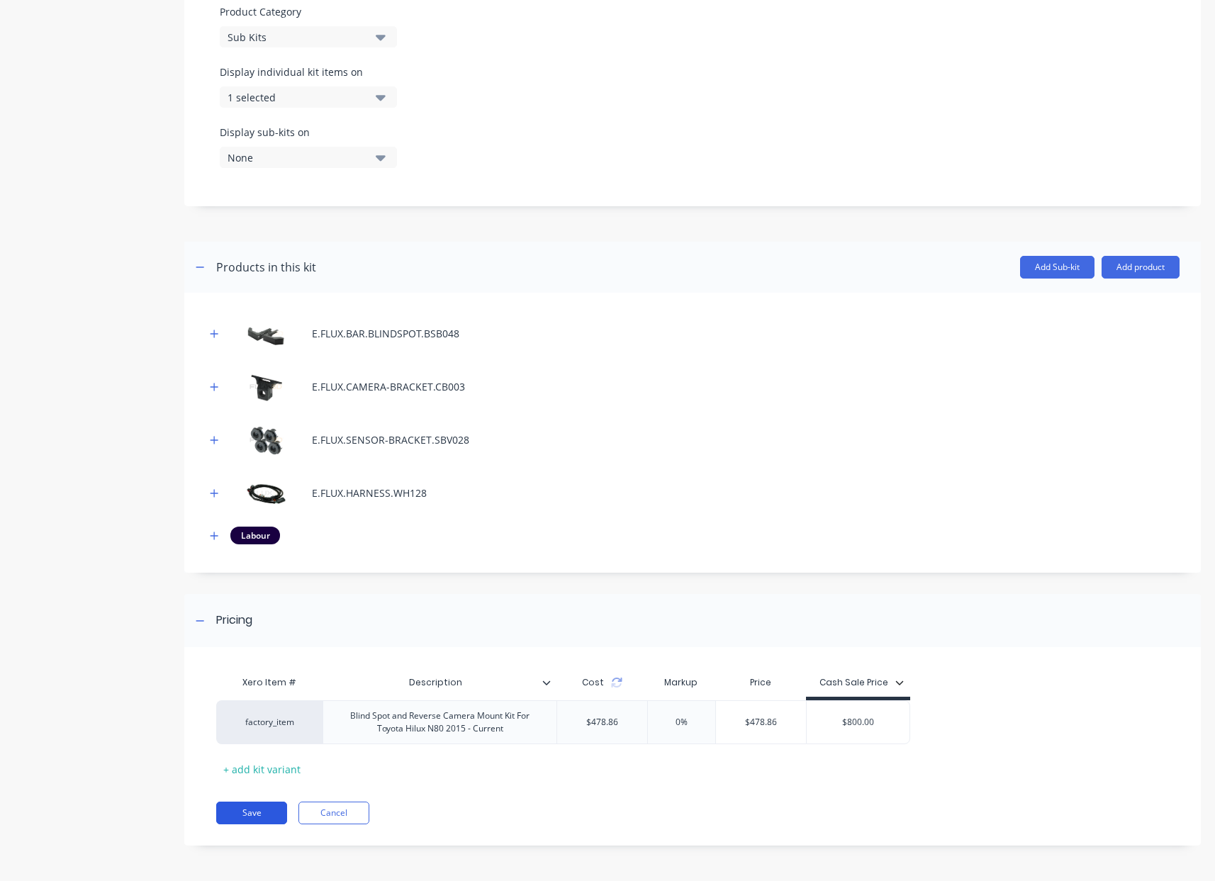
click at [251, 810] on button "Save" at bounding box center [251, 813] width 71 height 23
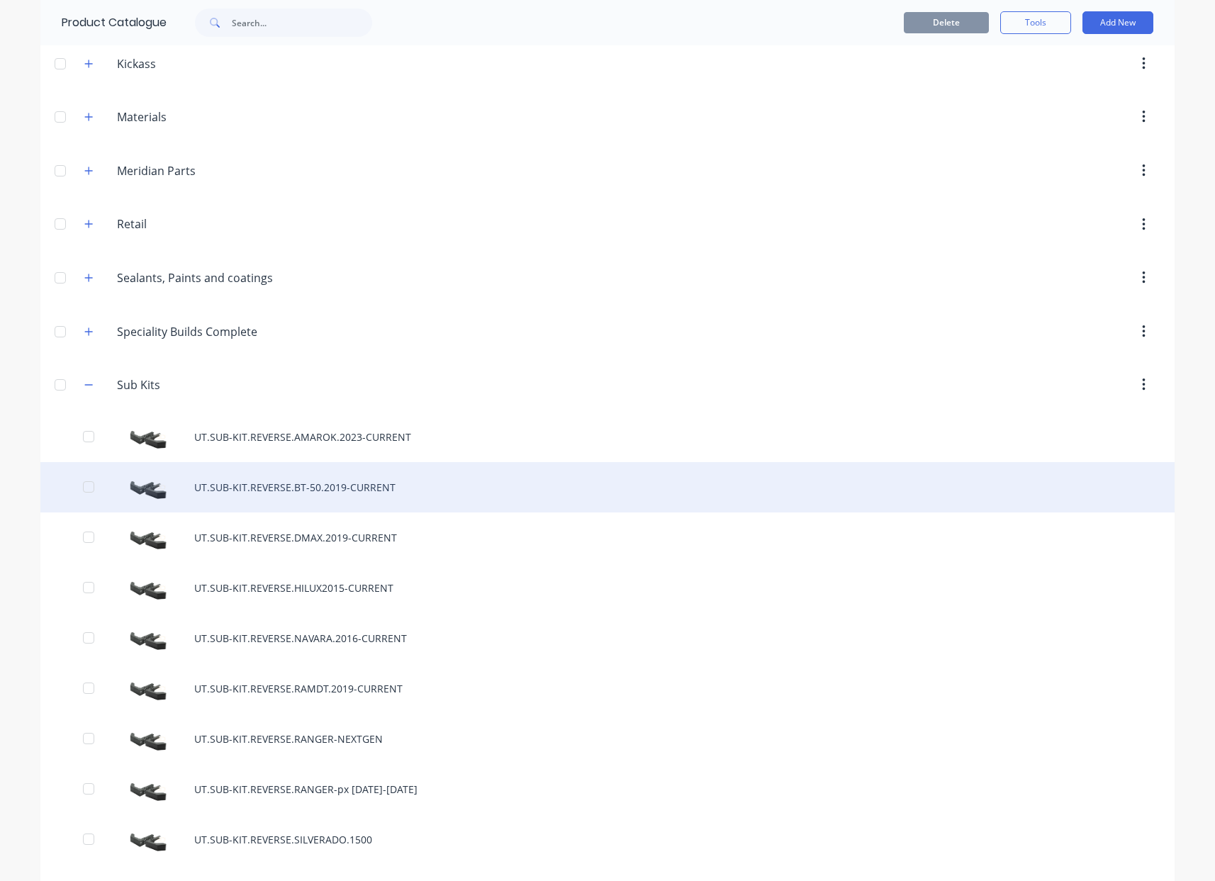
scroll to position [546, 0]
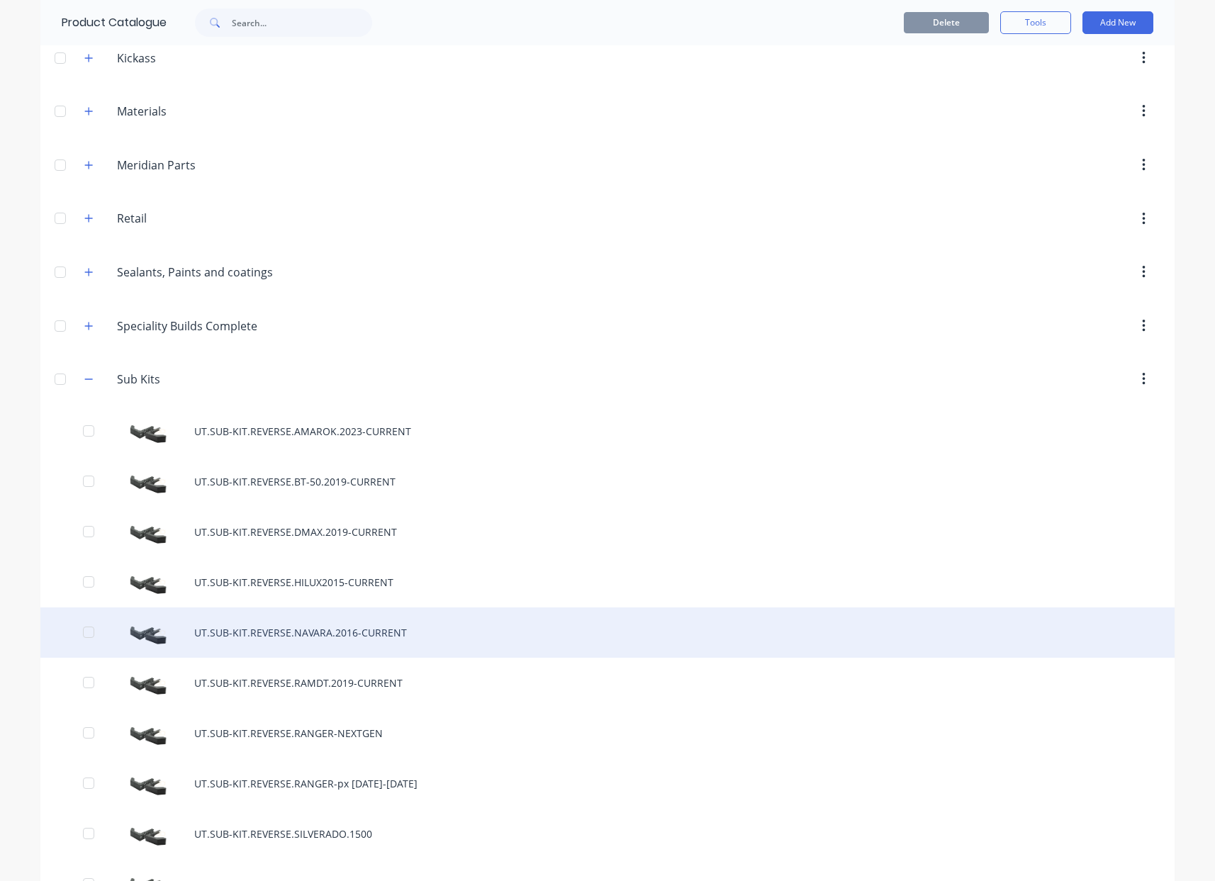
click at [391, 620] on div "UT.SUB-KIT.REVERSE.NAVARA.2016-CURRENT" at bounding box center [607, 633] width 1135 height 50
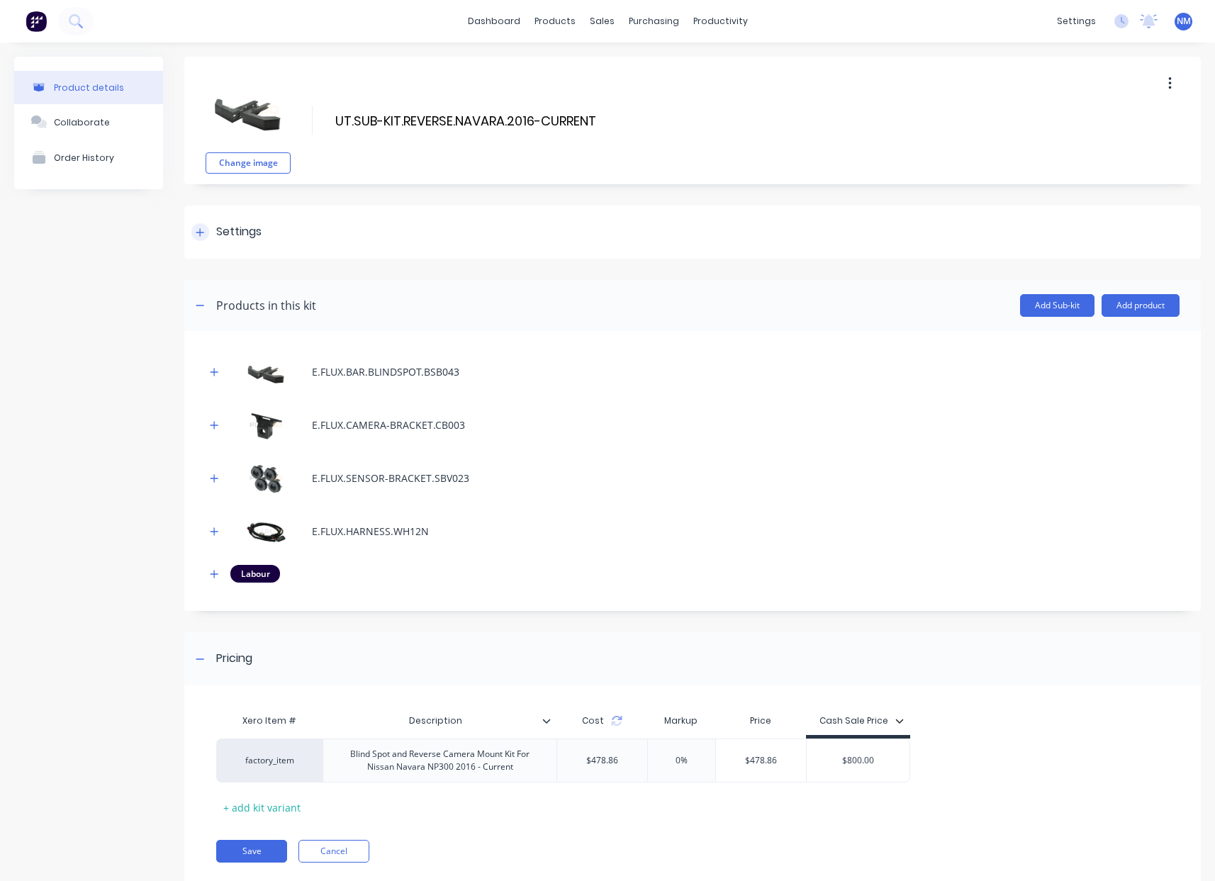
click at [206, 221] on div "Settings" at bounding box center [692, 232] width 1017 height 53
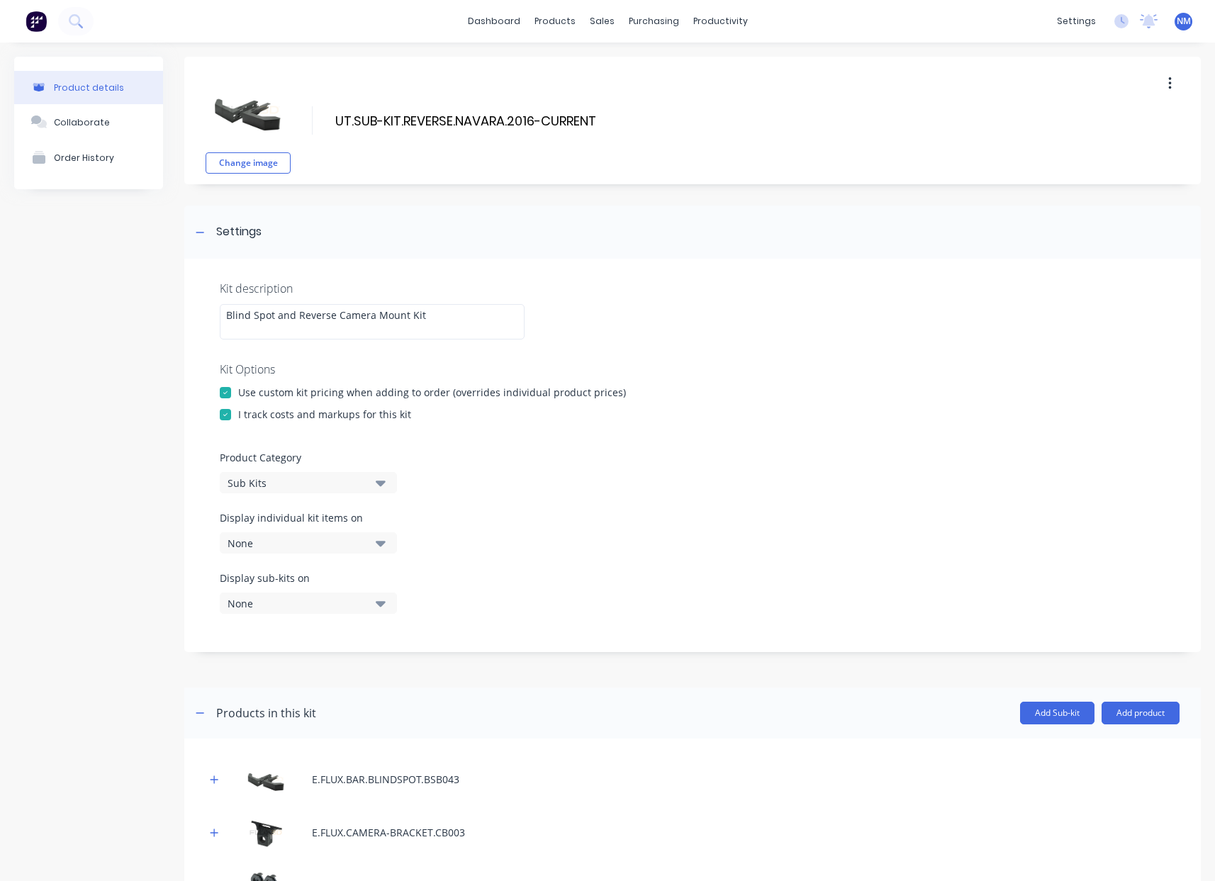
click at [301, 537] on div "None" at bounding box center [297, 543] width 138 height 15
click at [295, 613] on div "Work Order PDF" at bounding box center [309, 606] width 142 height 15
click at [653, 620] on div "Display sub-kits on None" at bounding box center [693, 601] width 946 height 60
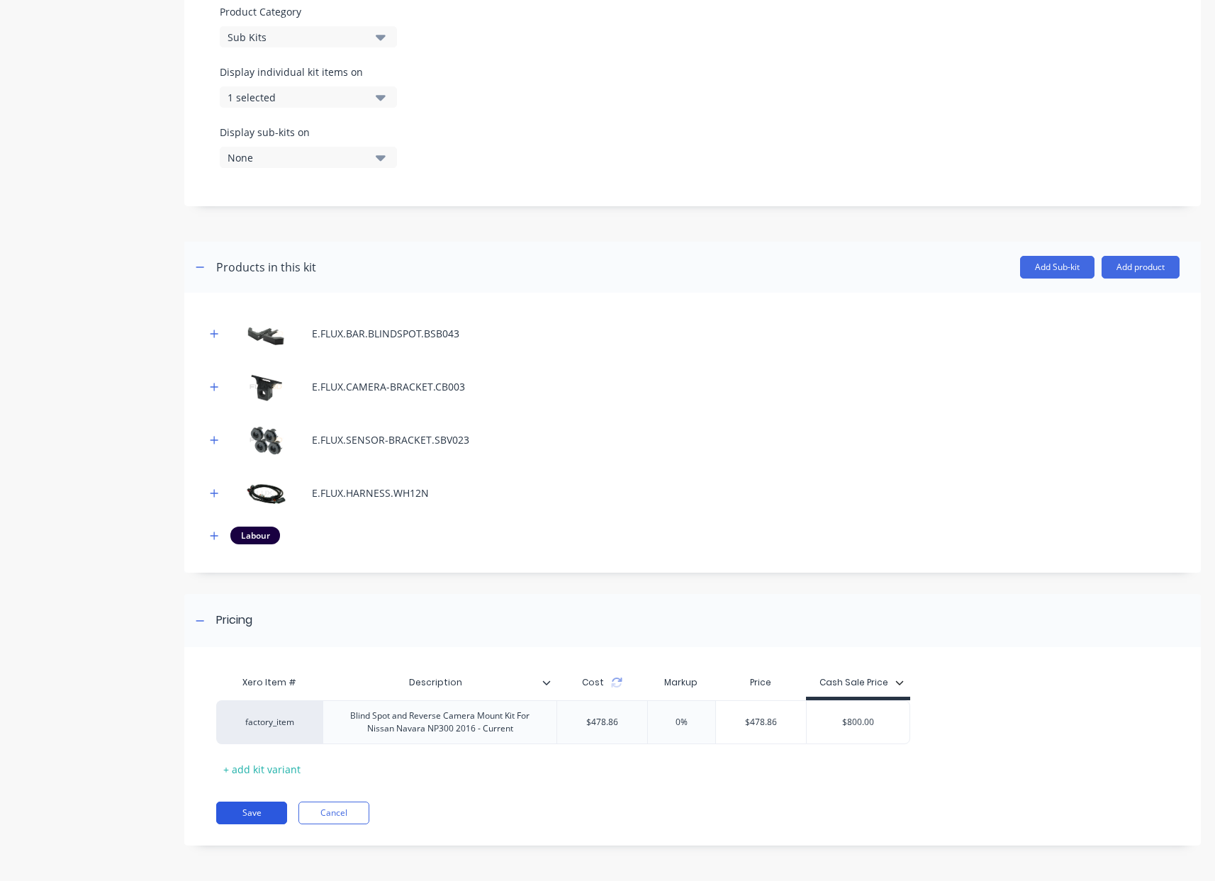
click at [251, 815] on button "Save" at bounding box center [251, 813] width 71 height 23
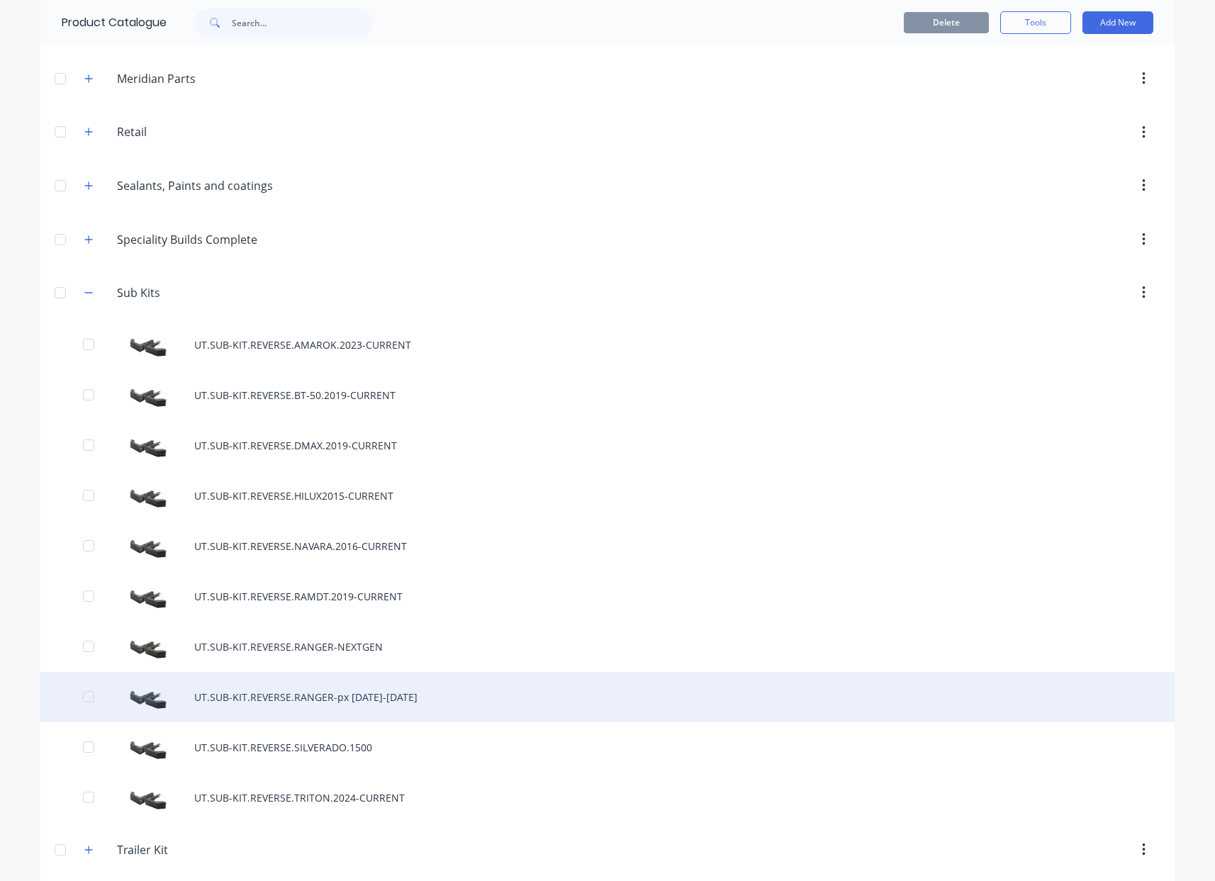
scroll to position [640, 0]
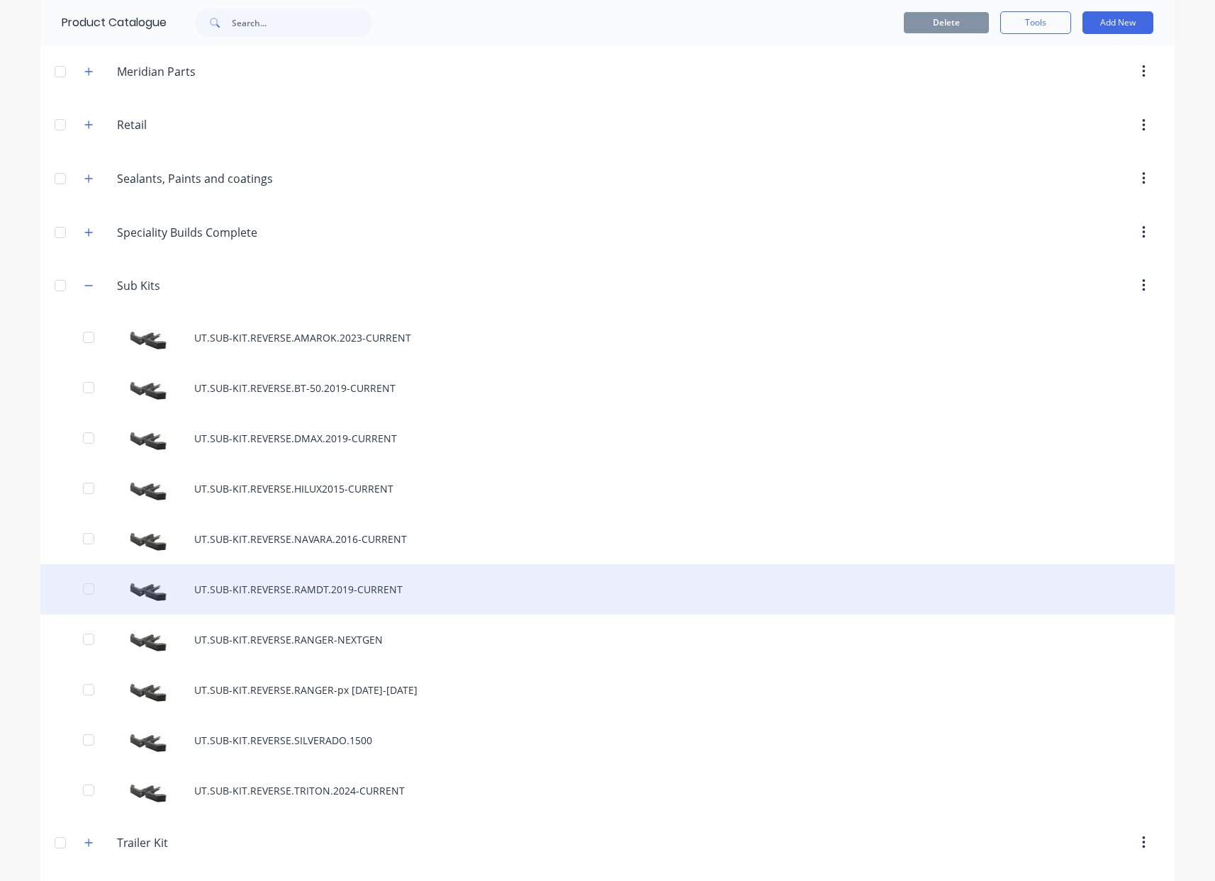
click at [348, 594] on div "UT.SUB-KIT.REVERSE.RAMDT.2019-CURRENT" at bounding box center [607, 589] width 1135 height 50
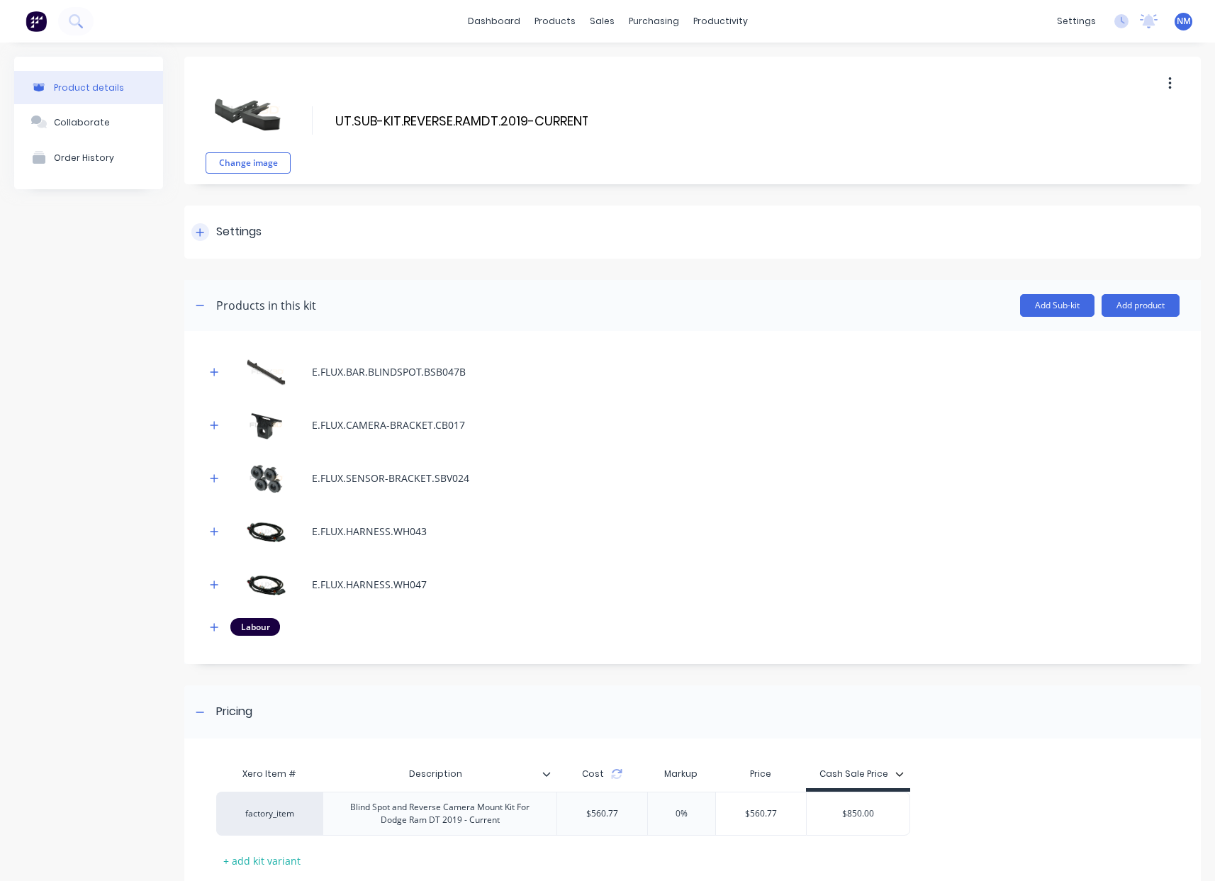
click at [194, 239] on div "Settings" at bounding box center [226, 232] width 70 height 18
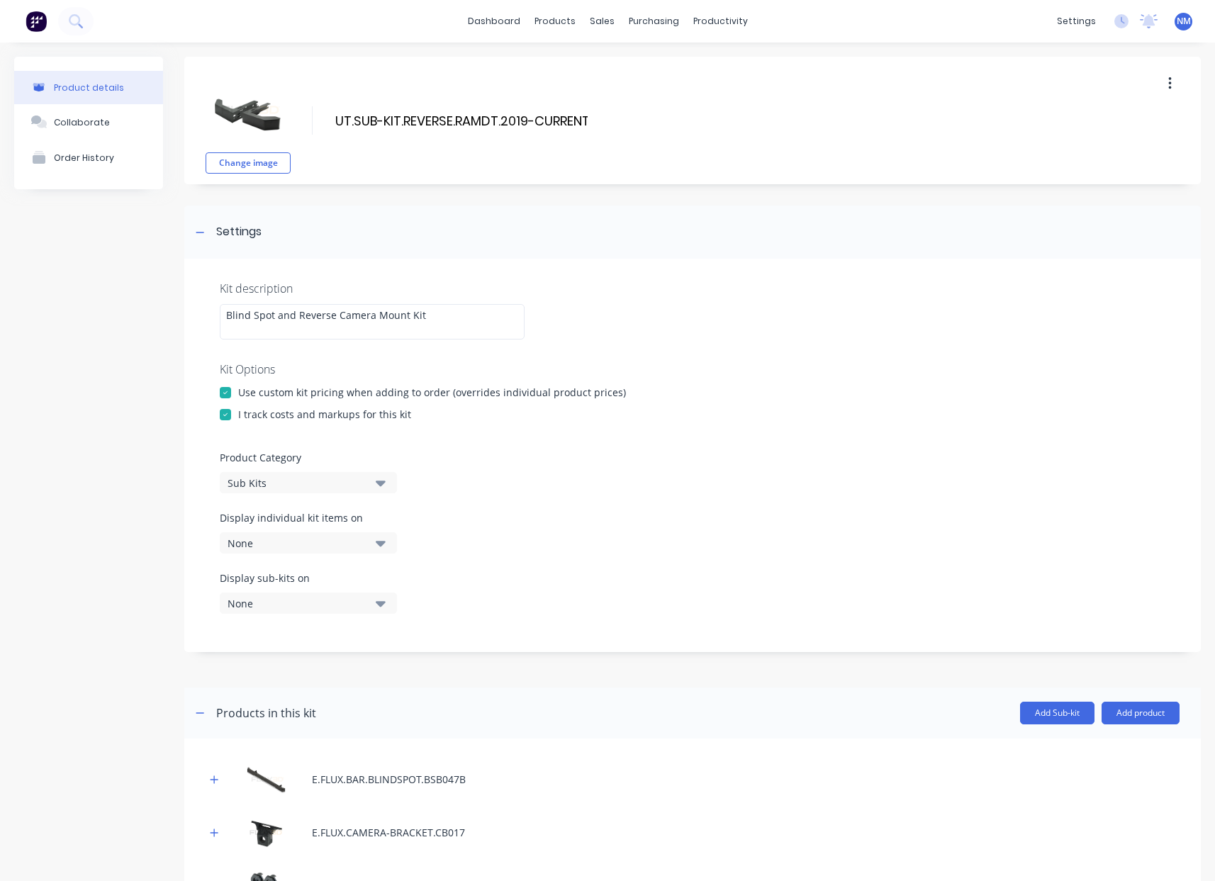
click at [319, 547] on div "None" at bounding box center [297, 543] width 138 height 15
click at [338, 615] on button "Work Order PDF" at bounding box center [326, 607] width 213 height 28
click at [572, 584] on div "Display sub-kits on None" at bounding box center [693, 601] width 946 height 60
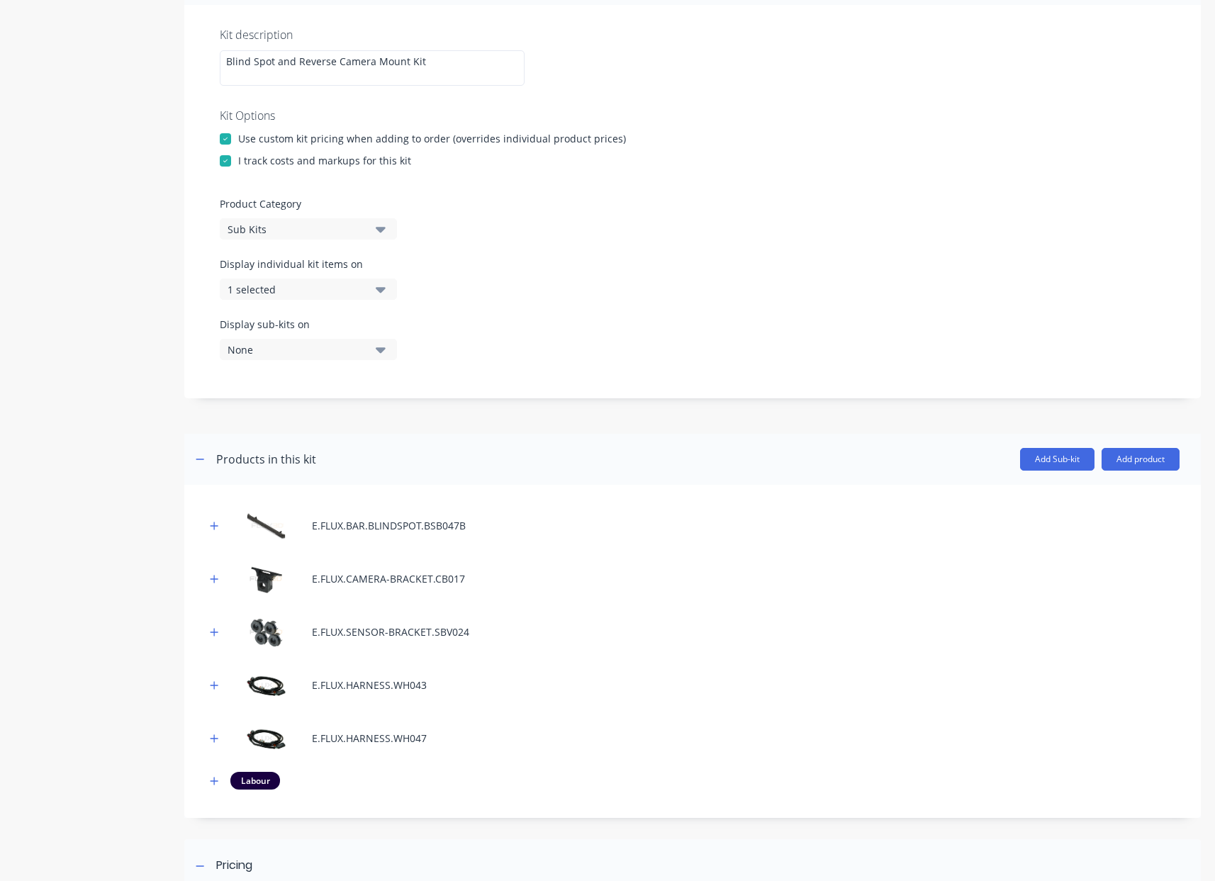
scroll to position [499, 0]
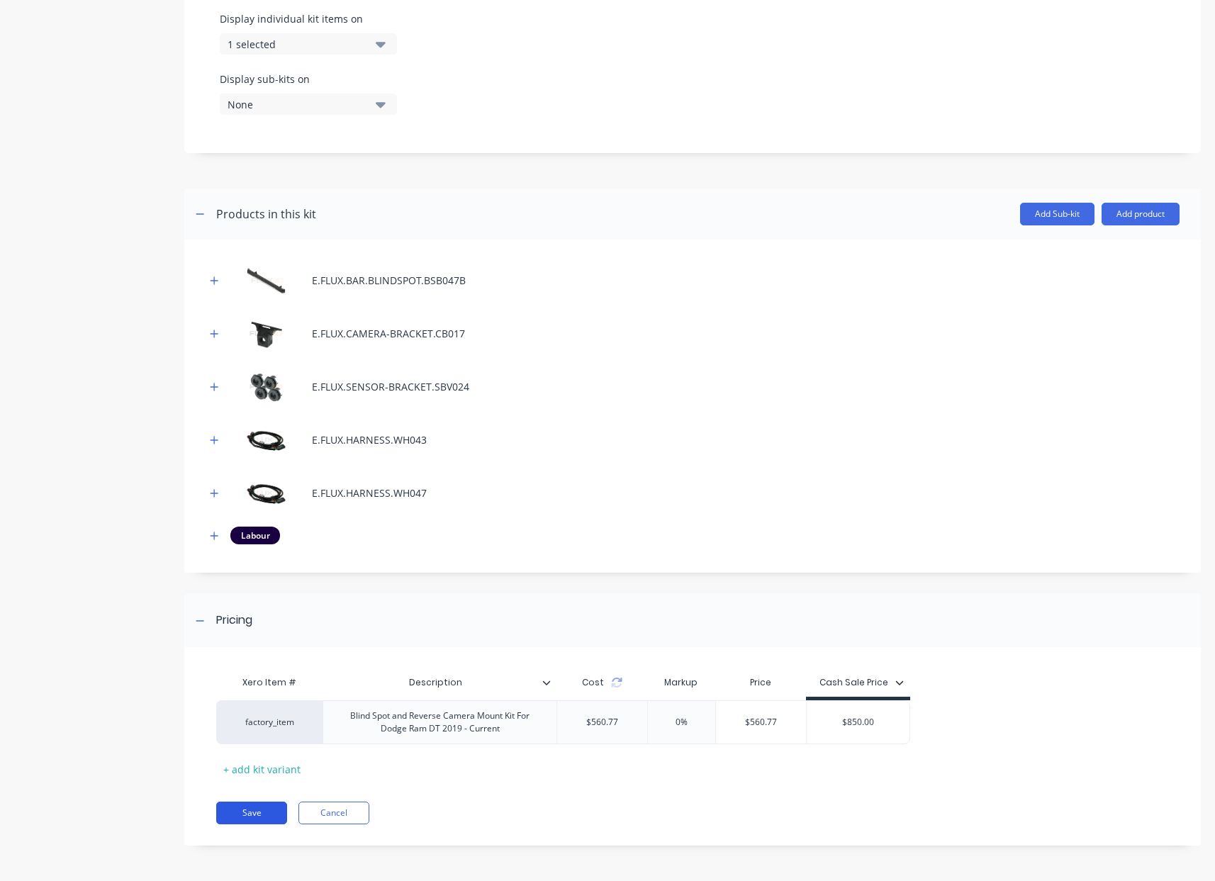
click at [259, 813] on button "Save" at bounding box center [251, 813] width 71 height 23
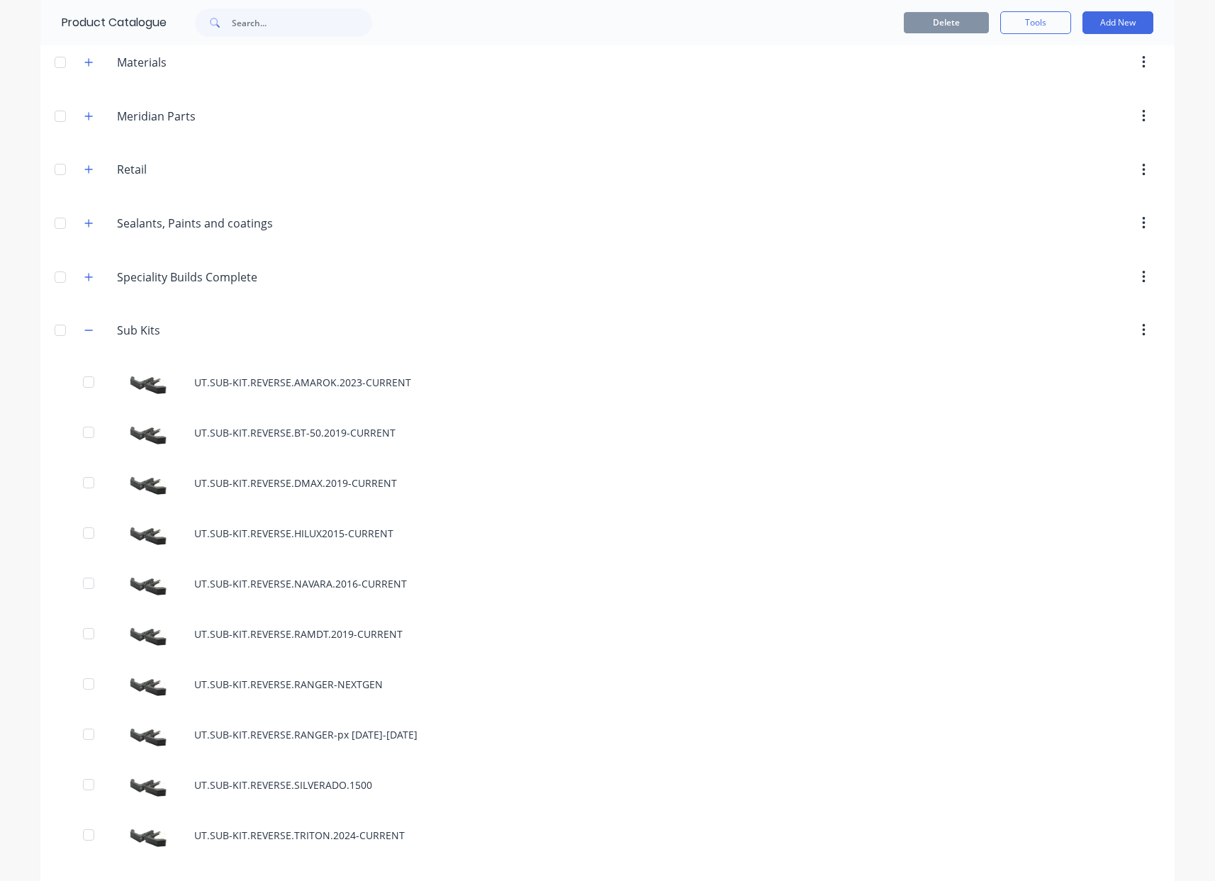
scroll to position [694, 0]
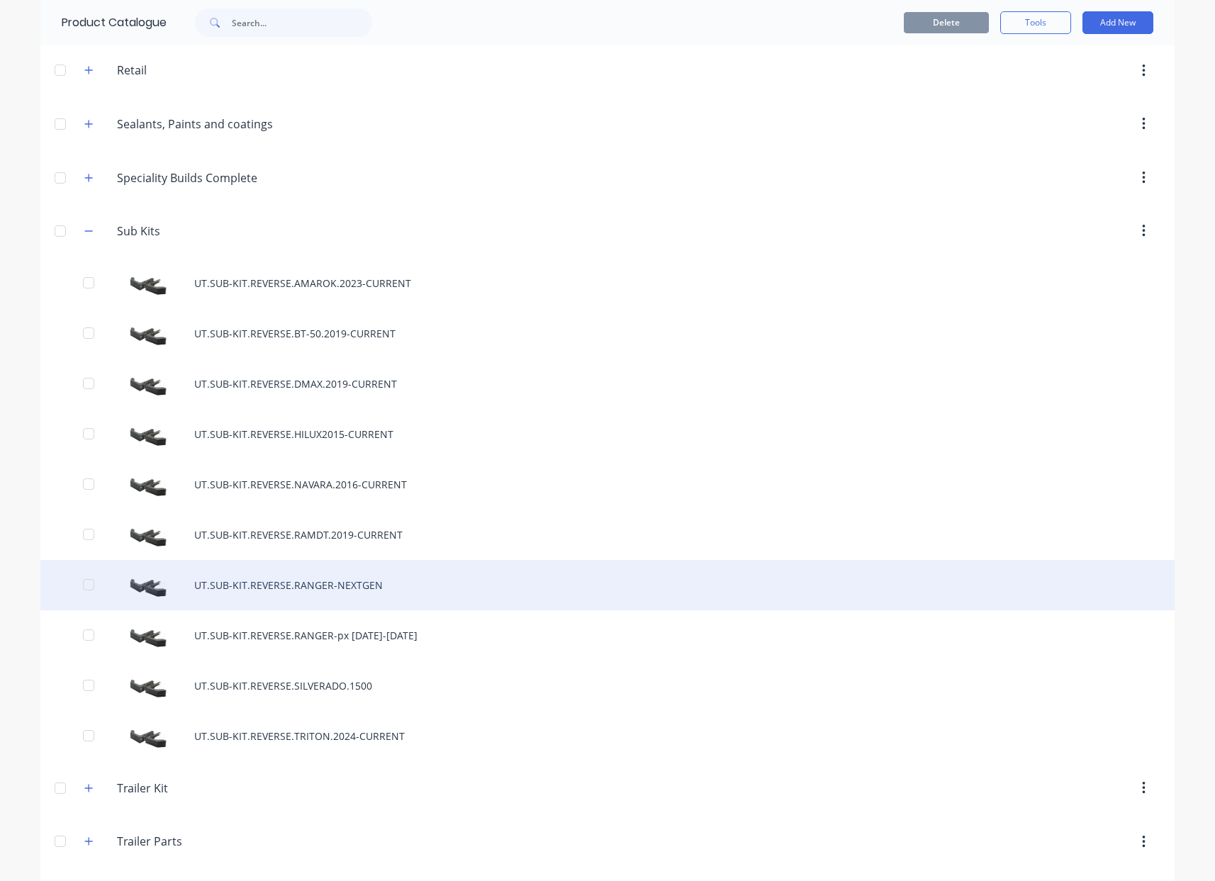
click at [335, 592] on div "UT.SUB-KIT.REVERSE.RANGER-NEXTGEN" at bounding box center [607, 585] width 1135 height 50
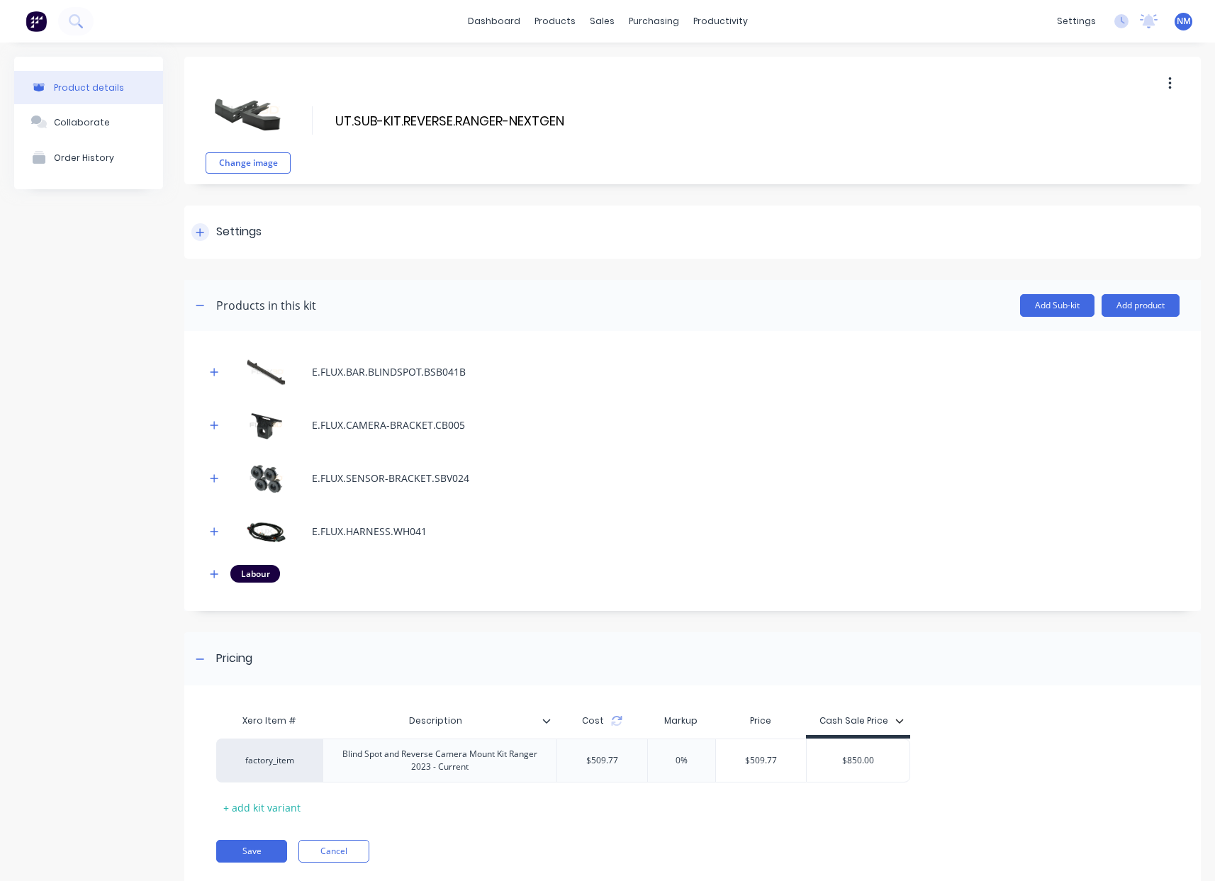
click at [202, 238] on div at bounding box center [200, 232] width 18 height 18
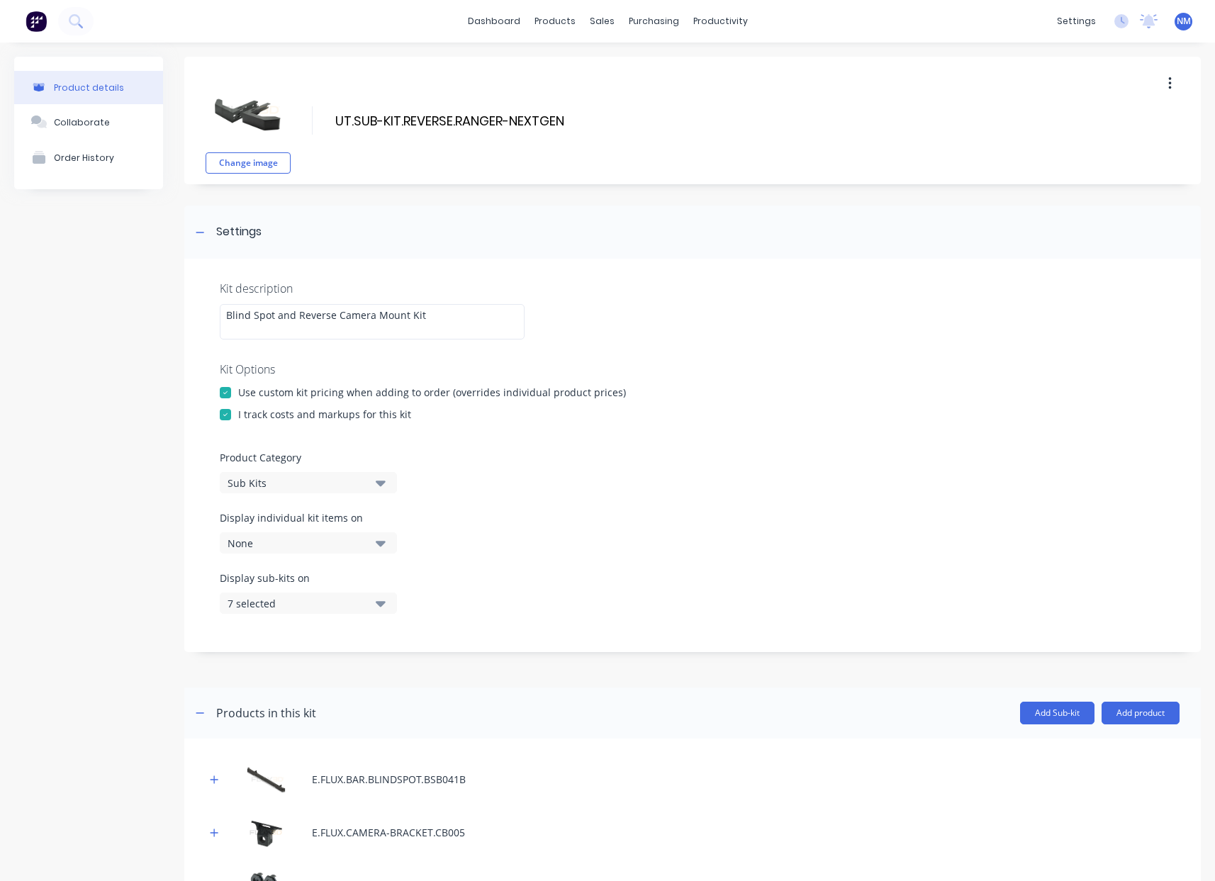
click at [326, 539] on div "None" at bounding box center [297, 543] width 138 height 15
click at [322, 614] on button "Work Order PDF" at bounding box center [326, 607] width 213 height 28
click at [571, 611] on div "Display sub-kits on 7 selected" at bounding box center [693, 601] width 946 height 60
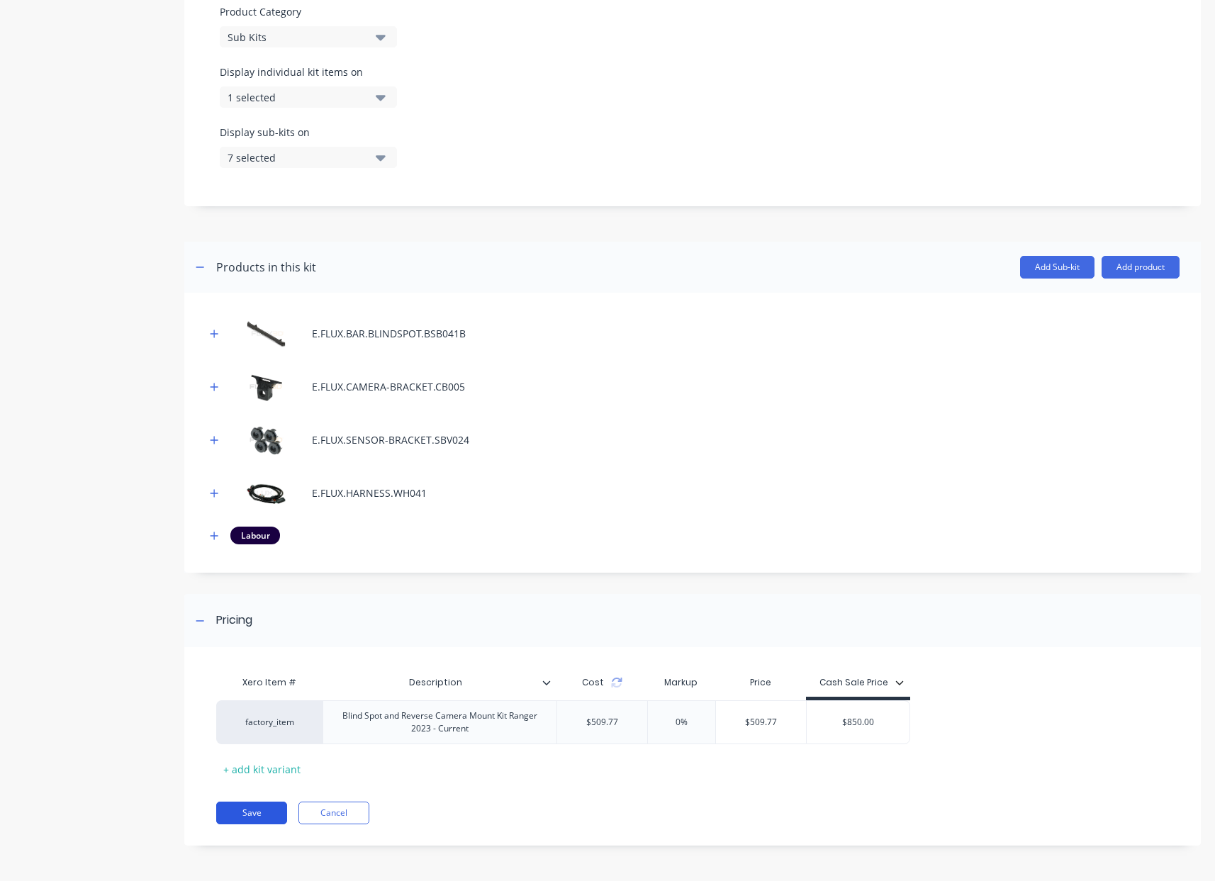
click at [255, 815] on button "Save" at bounding box center [251, 813] width 71 height 23
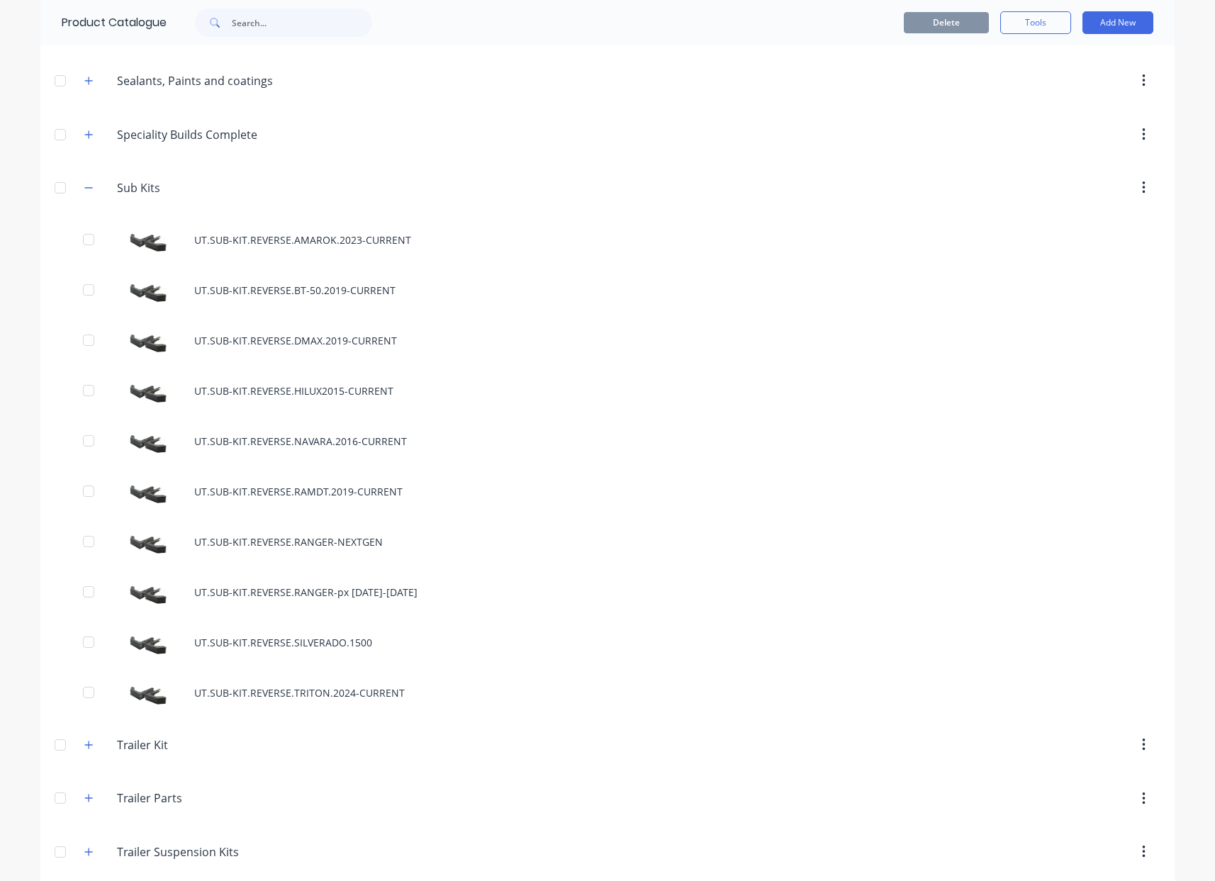
scroll to position [749, 0]
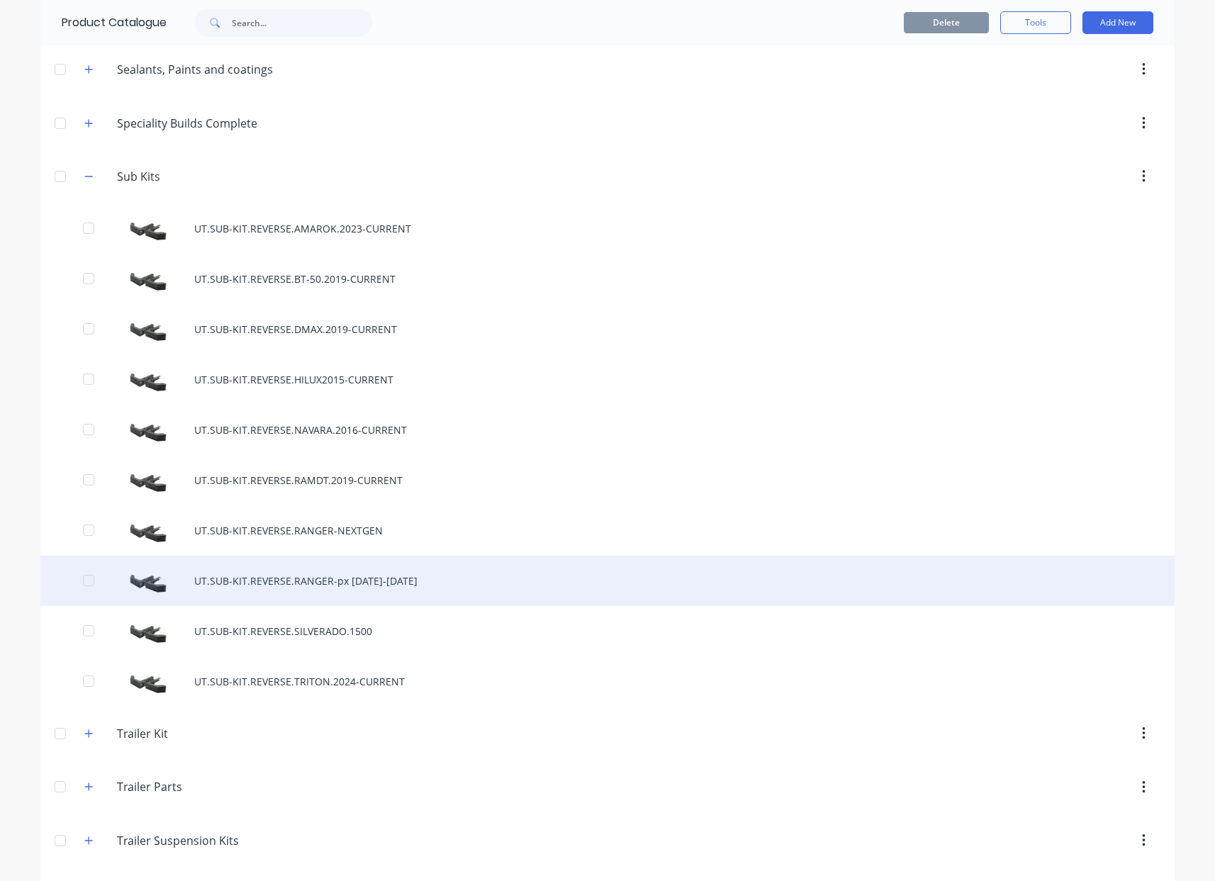
click at [323, 584] on div "UT.SUB-KIT.REVERSE.RANGER-px 2011-2022" at bounding box center [607, 581] width 1135 height 50
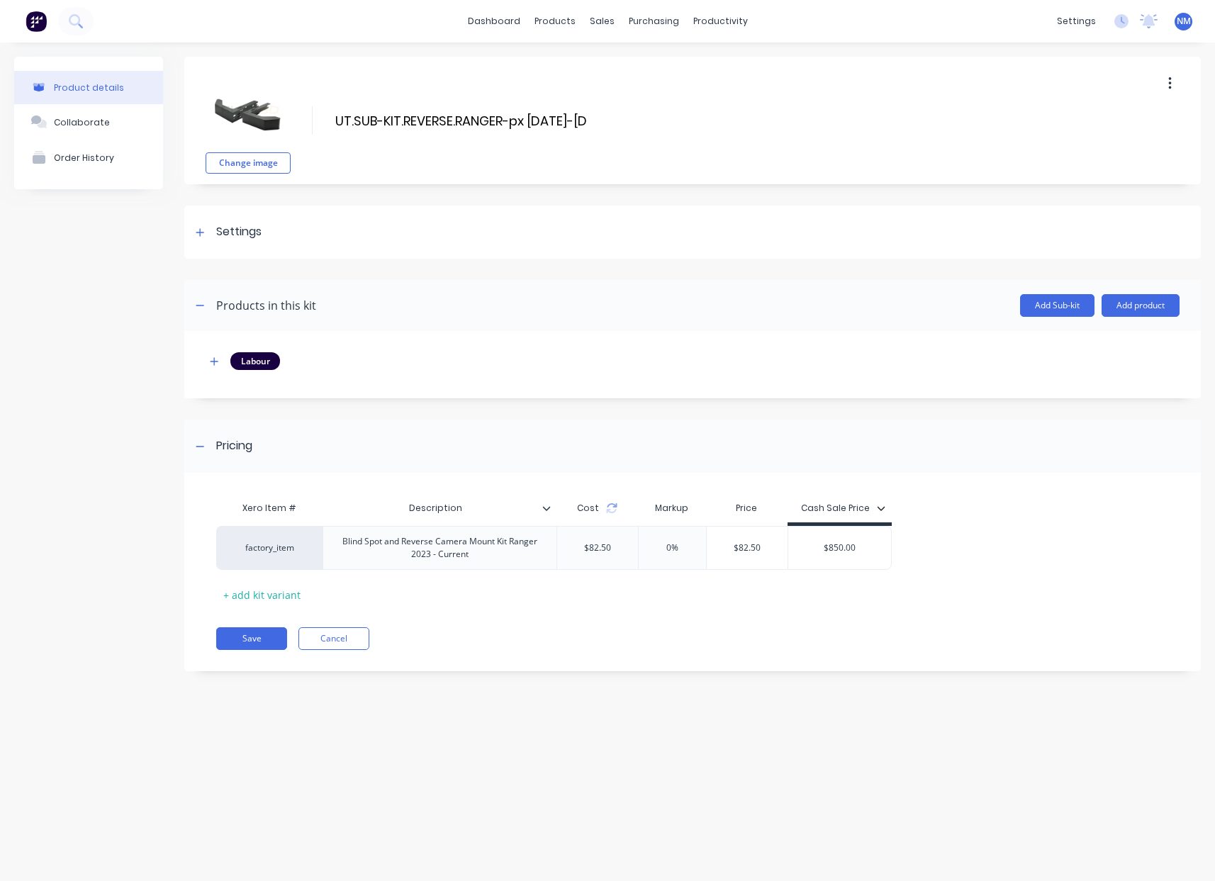
drag, startPoint x: 201, startPoint y: 232, endPoint x: 121, endPoint y: 301, distance: 106.1
click at [201, 232] on icon at bounding box center [200, 232] width 8 height 8
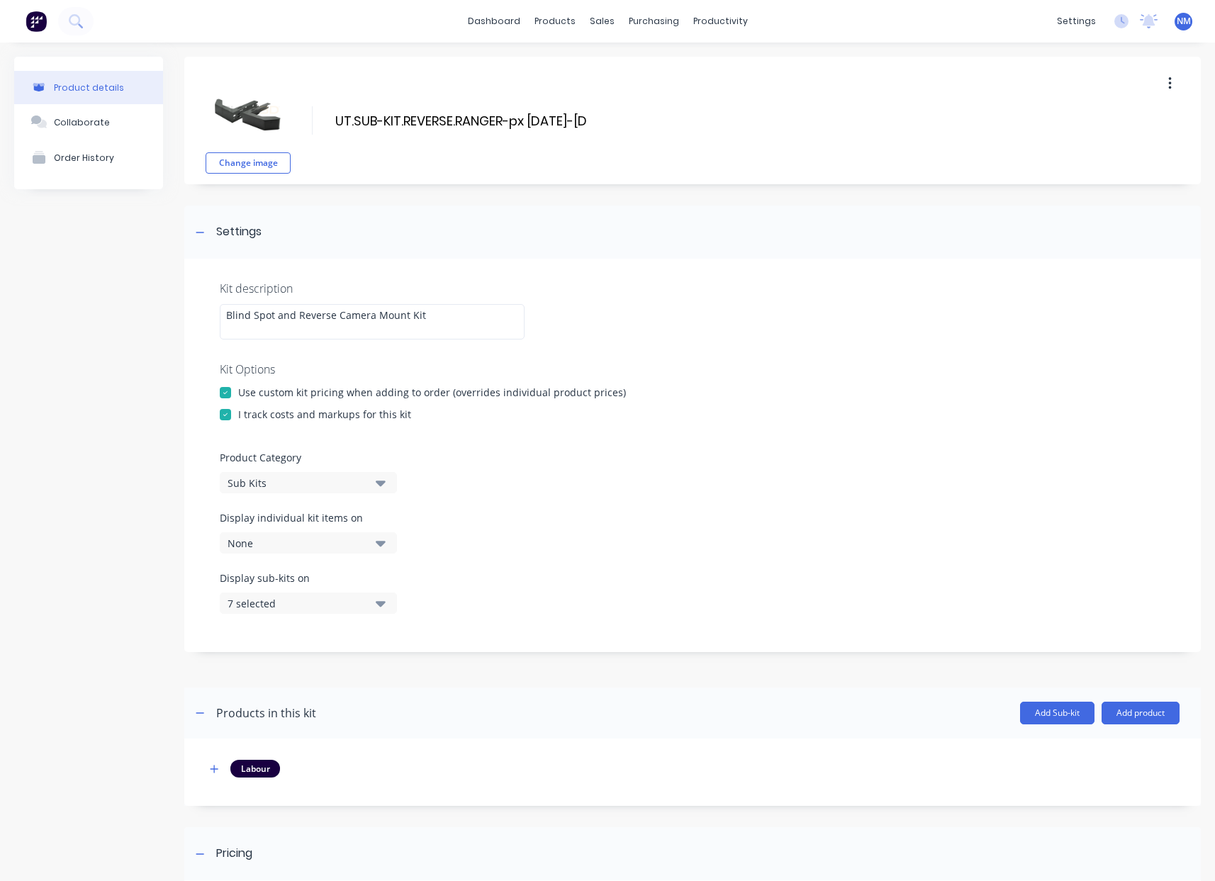
click at [331, 539] on div "None" at bounding box center [297, 543] width 138 height 15
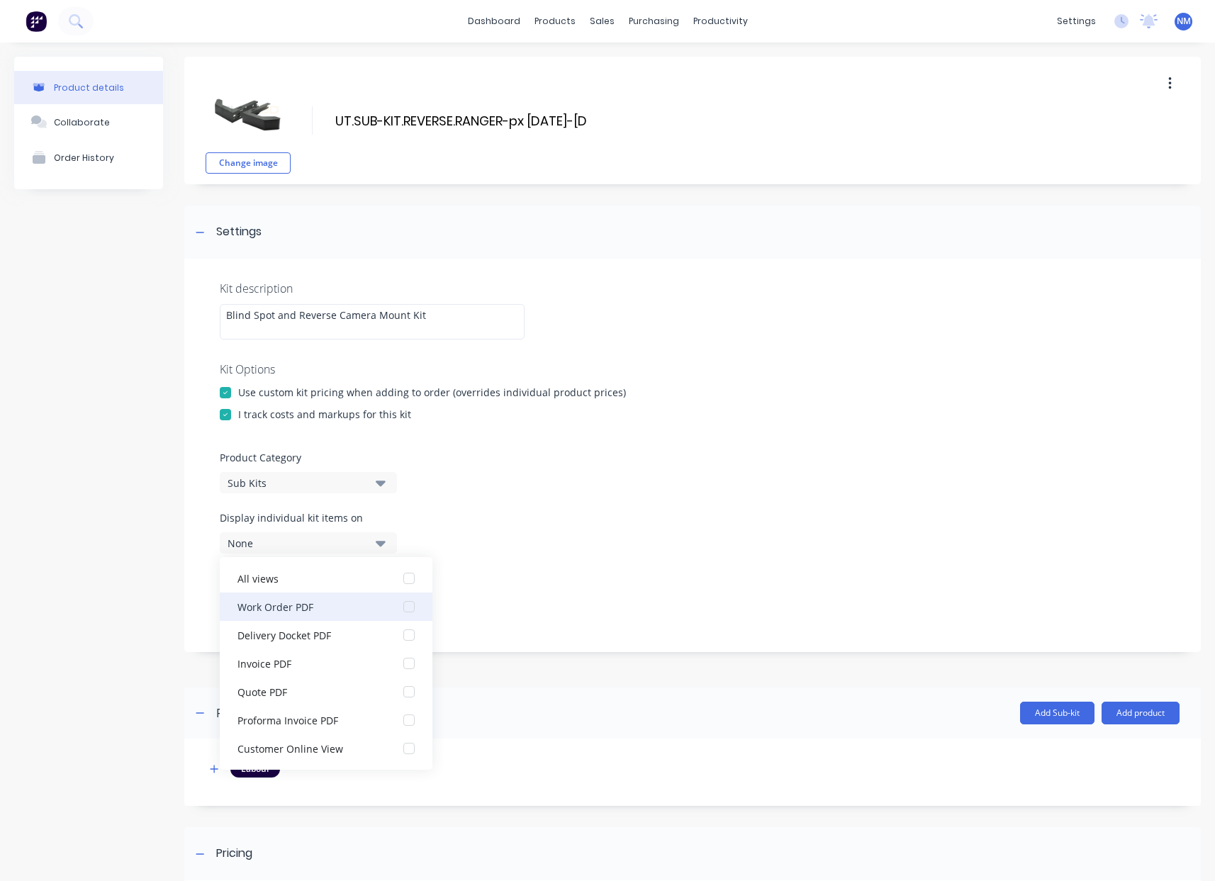
click at [339, 615] on button "Work Order PDF" at bounding box center [326, 607] width 213 height 28
drag, startPoint x: 623, startPoint y: 598, endPoint x: 436, endPoint y: 630, distance: 190.0
click at [623, 598] on div "Display sub-kits on 7 selected" at bounding box center [693, 601] width 946 height 60
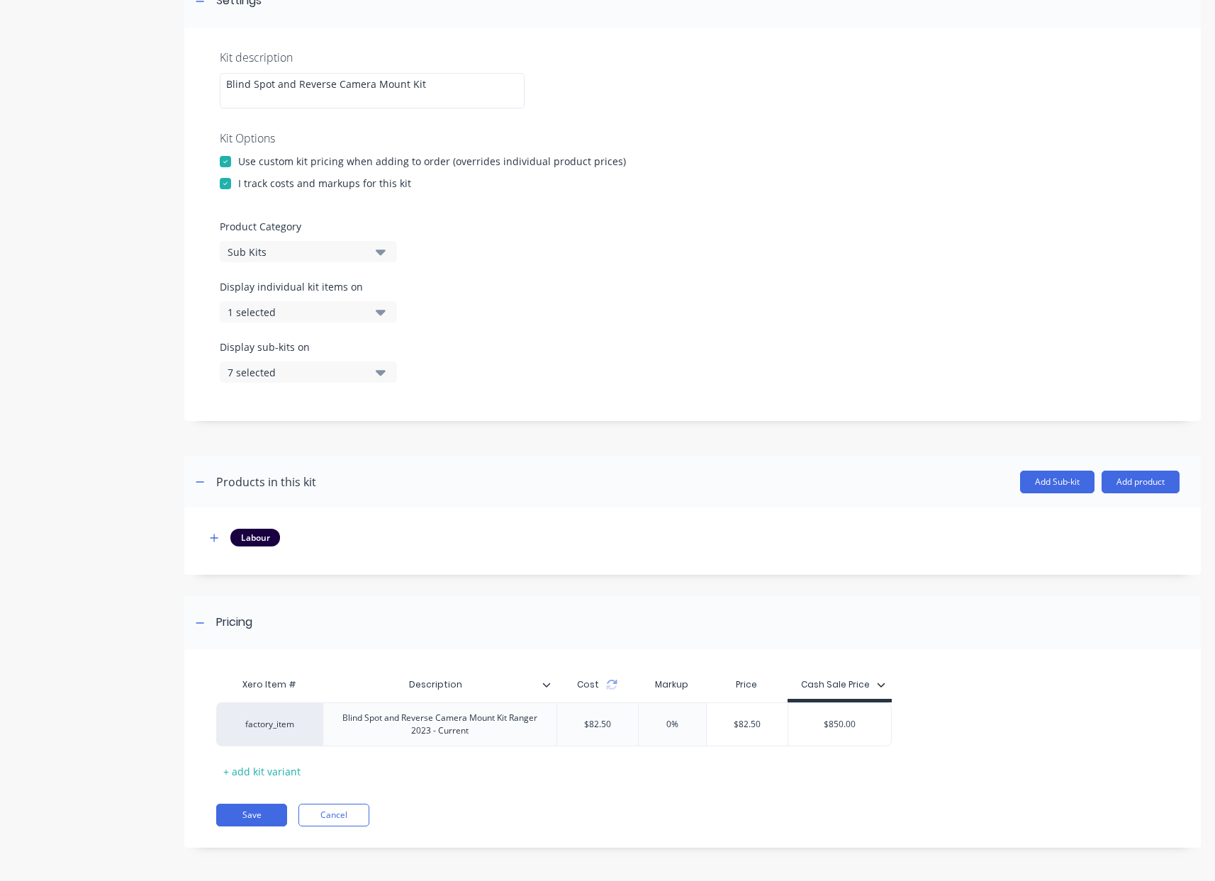
scroll to position [230, 0]
click at [267, 815] on button "Save" at bounding box center [251, 816] width 71 height 23
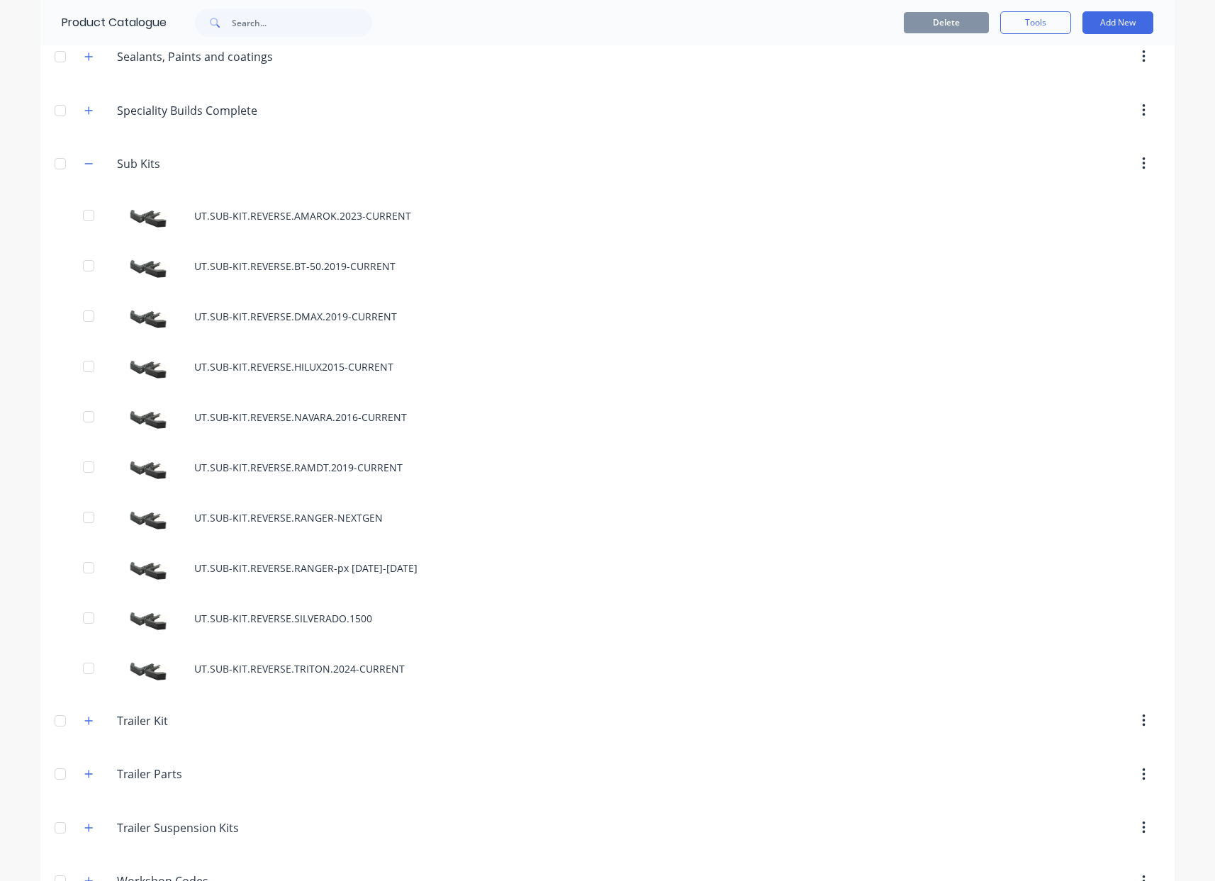
scroll to position [853, 0]
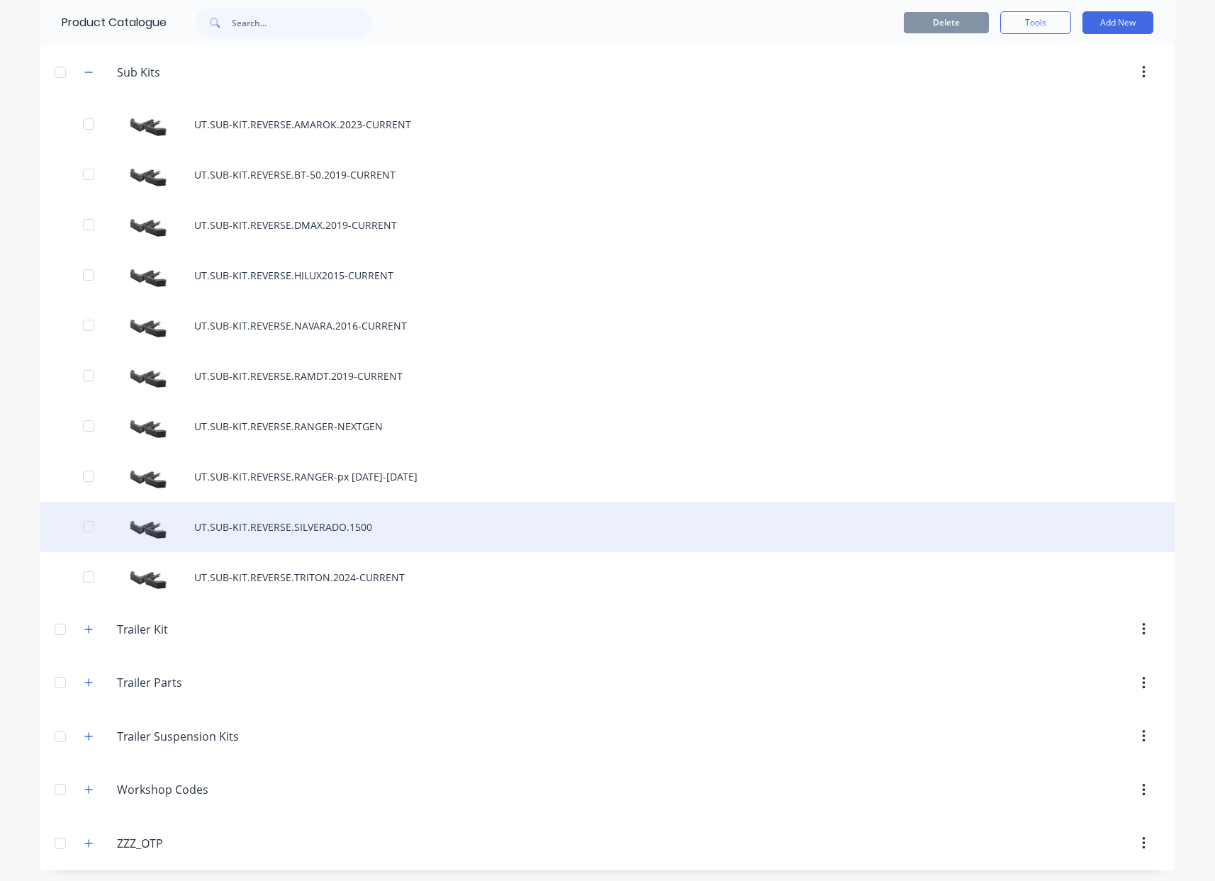
click at [295, 537] on div "UT.SUB-KIT.REVERSE.SILVERADO.1500" at bounding box center [607, 527] width 1135 height 50
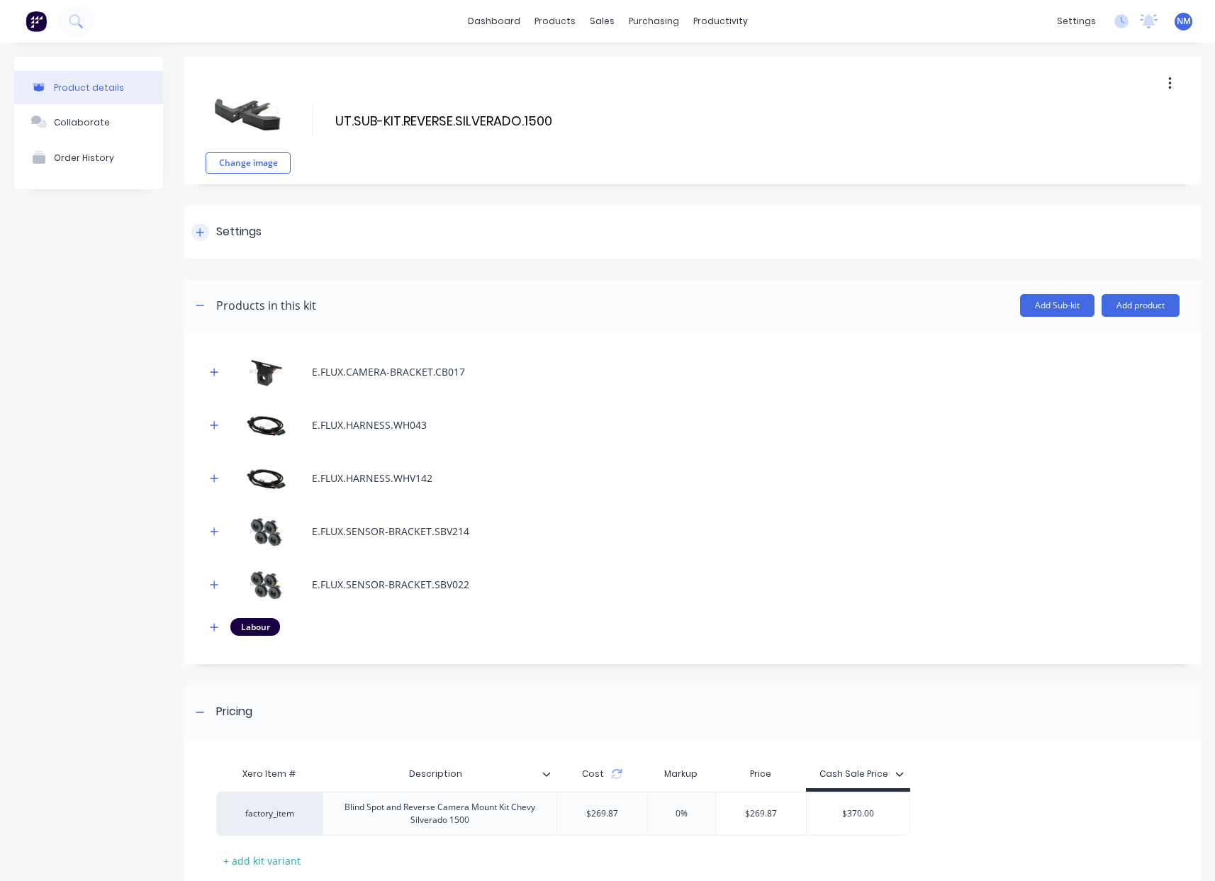
click at [204, 239] on div at bounding box center [200, 232] width 18 height 18
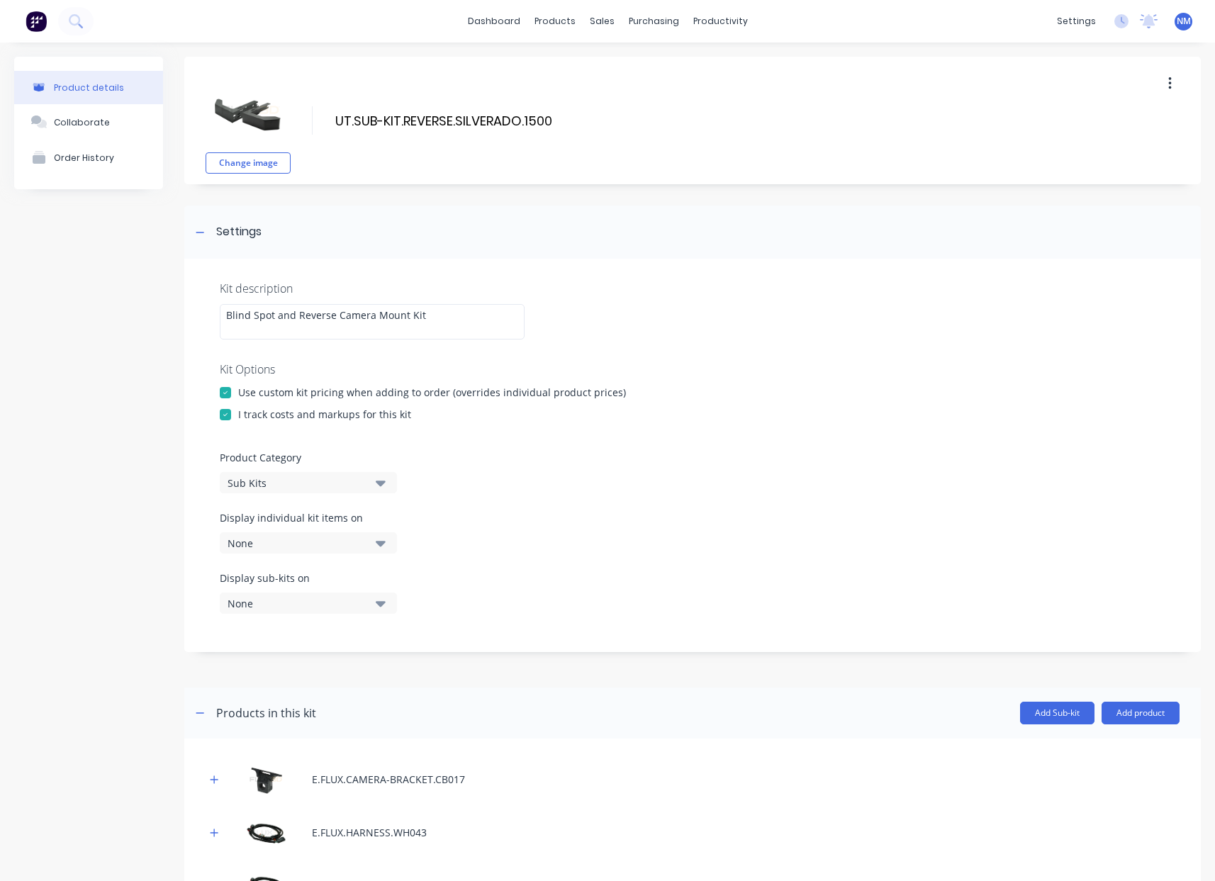
click at [313, 546] on div "None" at bounding box center [297, 543] width 138 height 15
click at [350, 615] on button "Work Order PDF" at bounding box center [326, 607] width 213 height 28
drag, startPoint x: 590, startPoint y: 593, endPoint x: 567, endPoint y: 596, distance: 23.7
click at [590, 593] on div "Display sub-kits on None" at bounding box center [693, 601] width 946 height 60
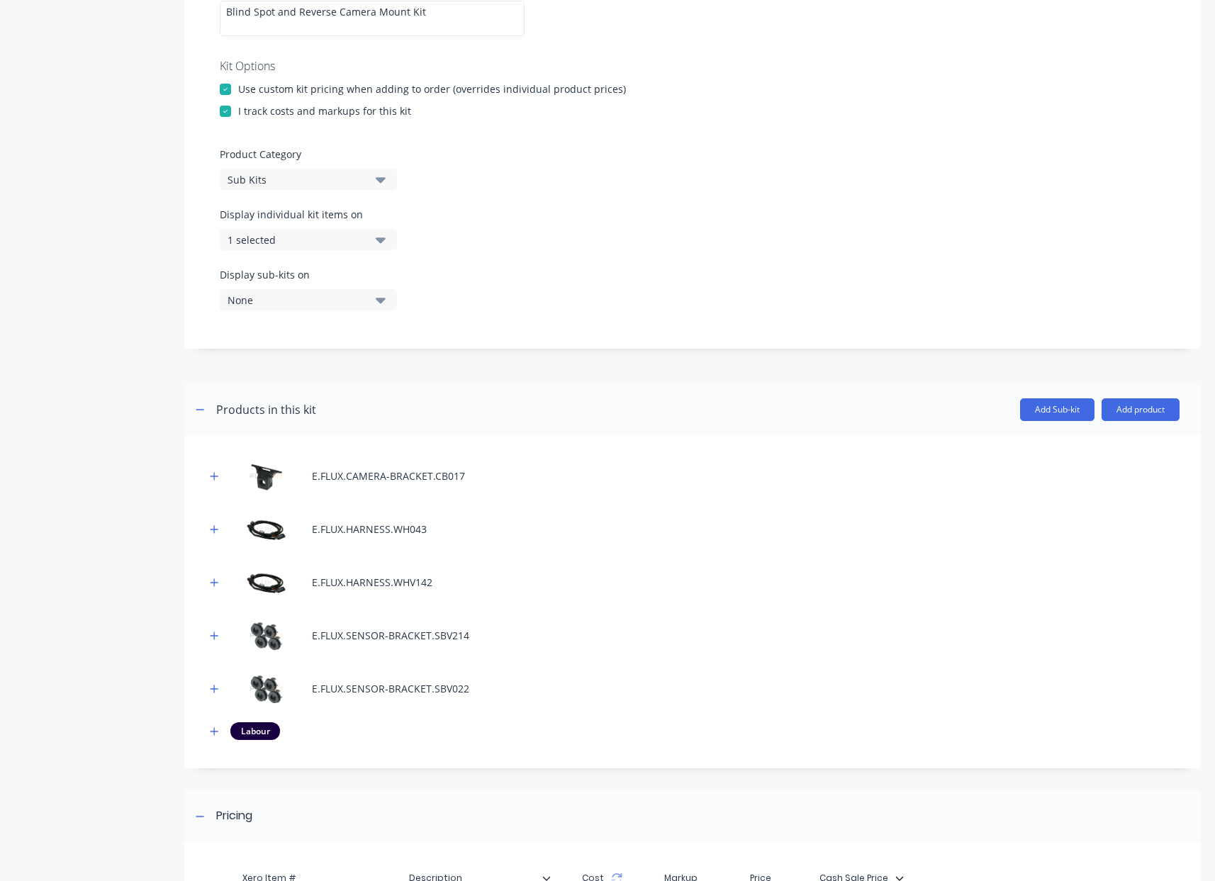
scroll to position [499, 0]
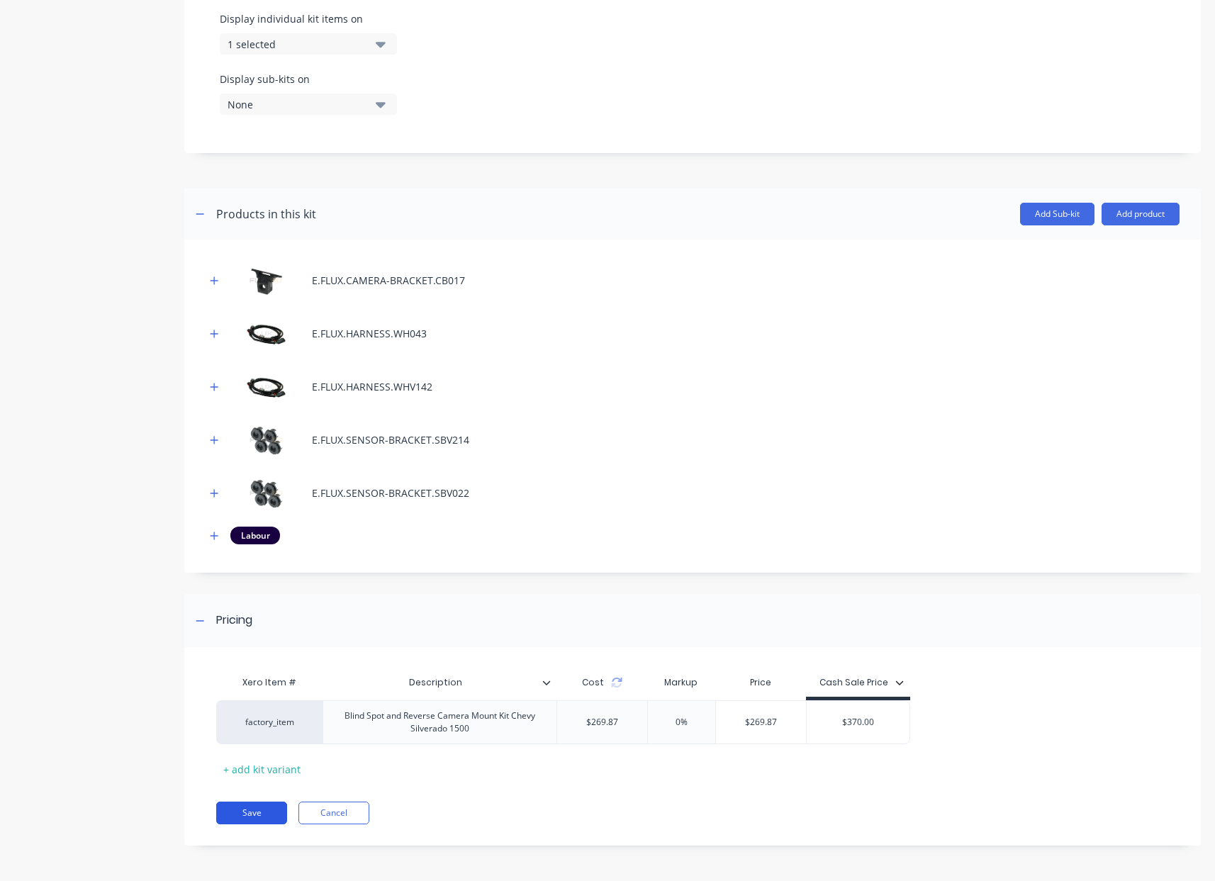
click at [254, 824] on button "Save" at bounding box center [251, 813] width 71 height 23
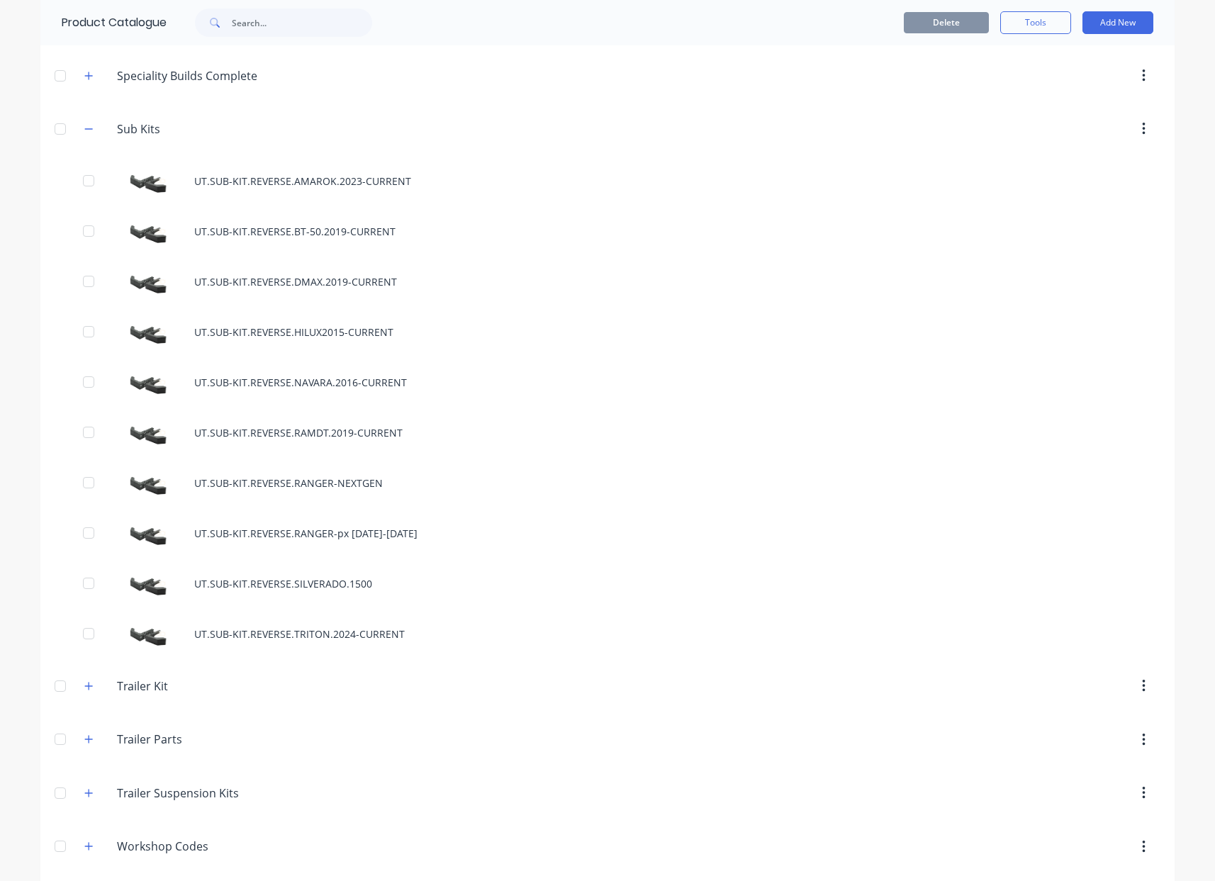
scroll to position [857, 0]
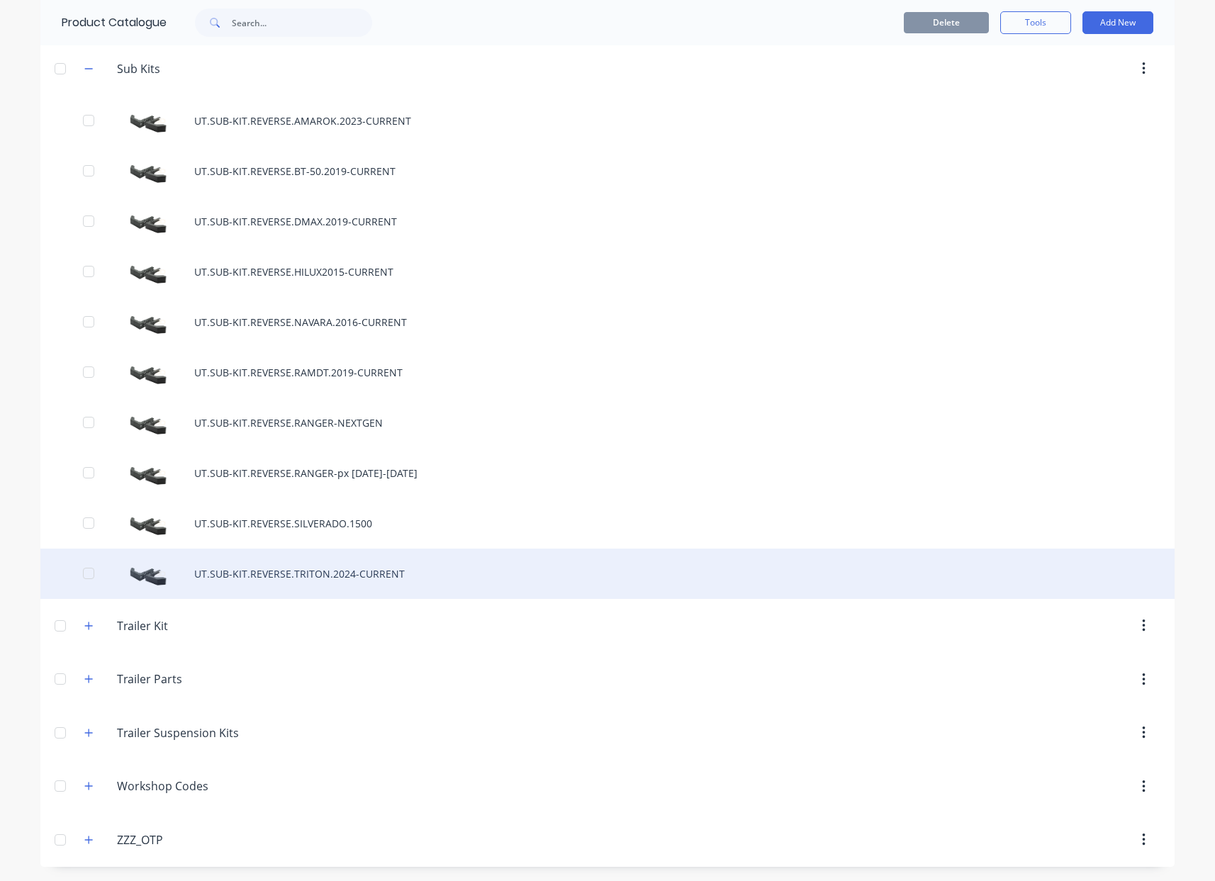
click at [262, 586] on div "UT.SUB-KIT.REVERSE.TRITON.2024-CURRENT" at bounding box center [607, 574] width 1135 height 50
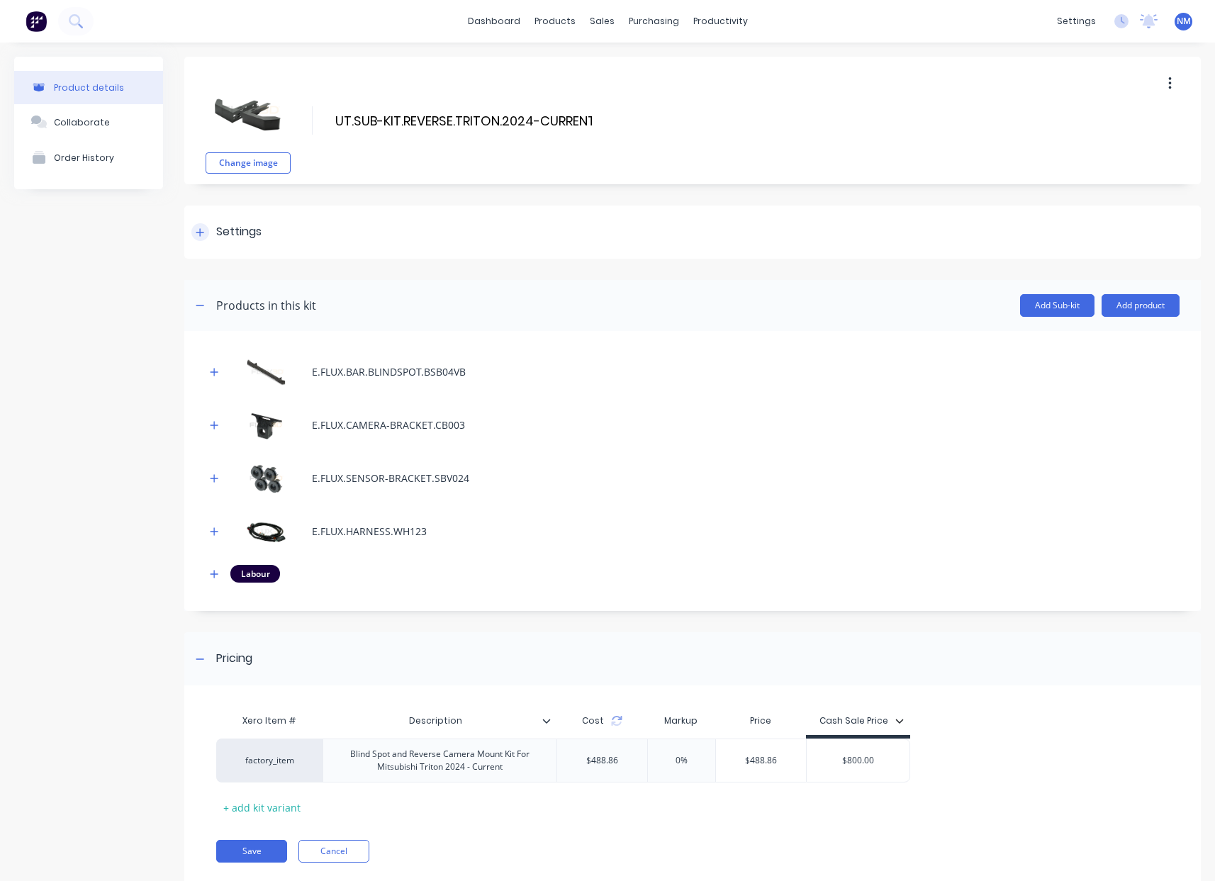
click at [203, 233] on icon at bounding box center [200, 233] width 9 height 10
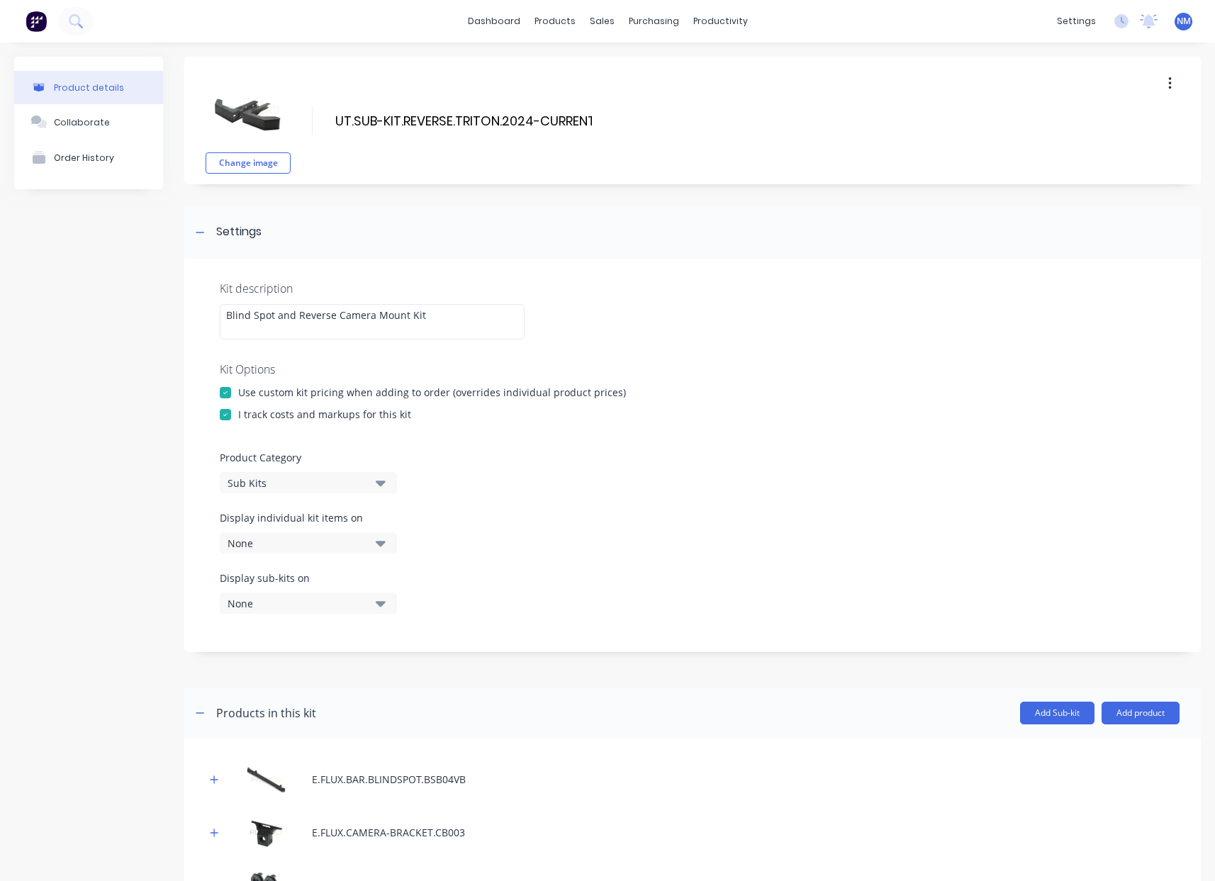
click at [355, 546] on div "None" at bounding box center [297, 543] width 138 height 15
click at [310, 608] on div "Work Order PDF" at bounding box center [309, 606] width 142 height 15
drag, startPoint x: 586, startPoint y: 605, endPoint x: 567, endPoint y: 613, distance: 21.0
click at [586, 603] on div "Display sub-kits on None" at bounding box center [693, 601] width 946 height 60
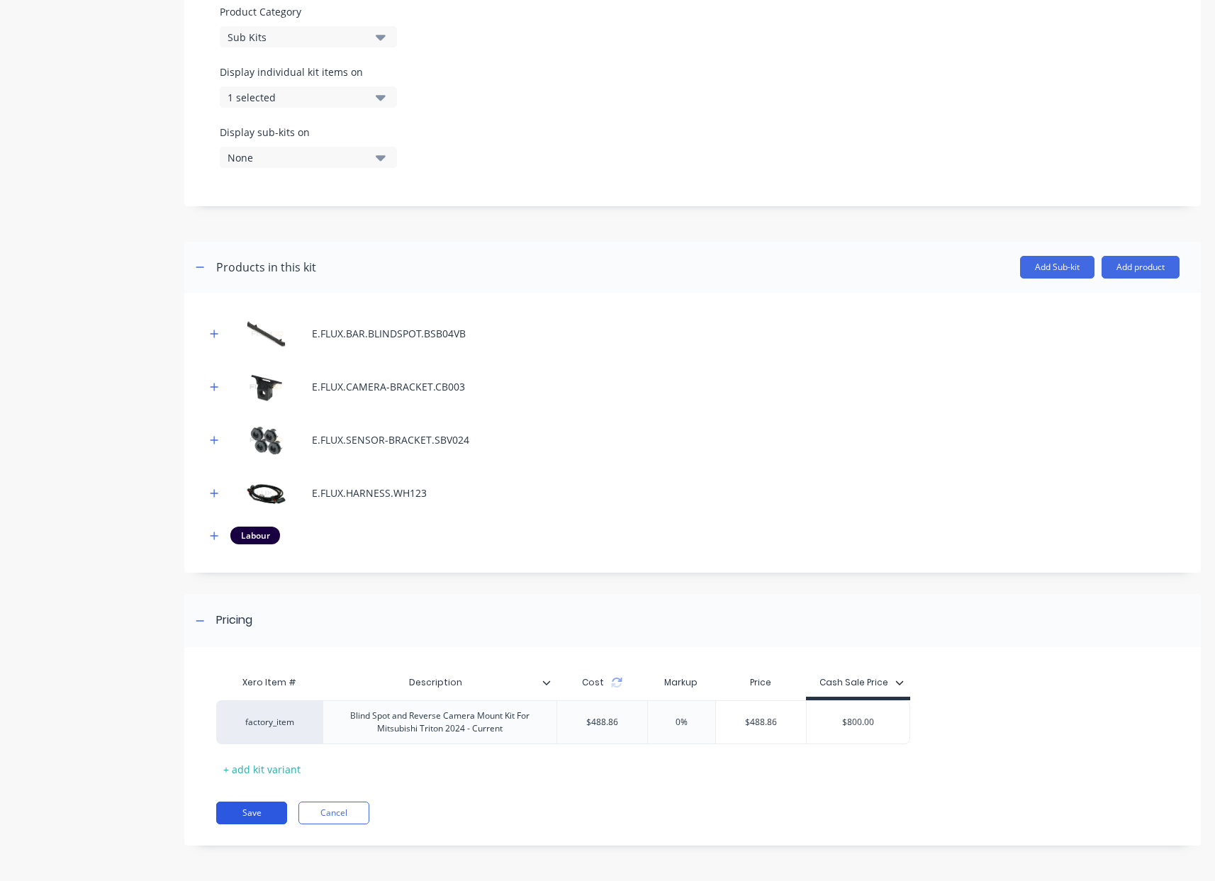
click at [258, 812] on button "Save" at bounding box center [251, 813] width 71 height 23
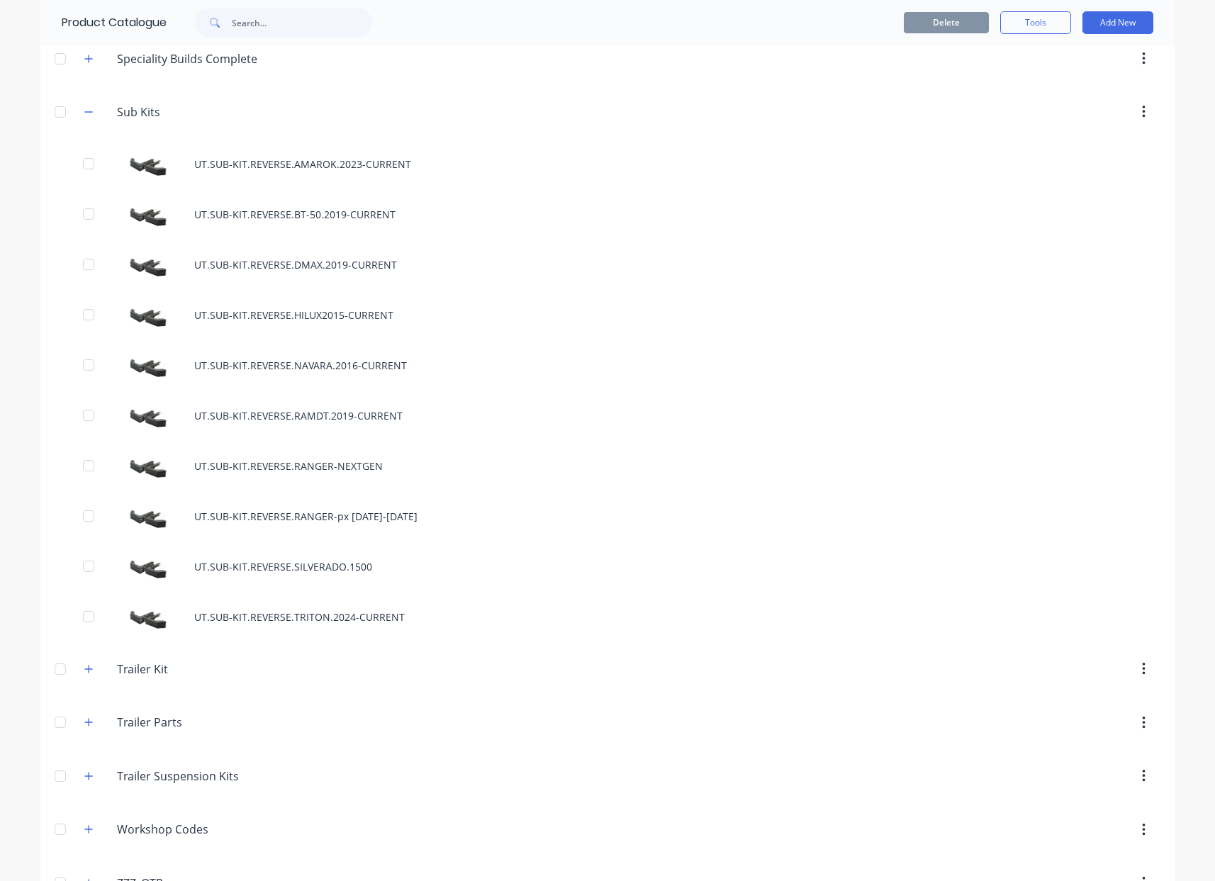
scroll to position [857, 0]
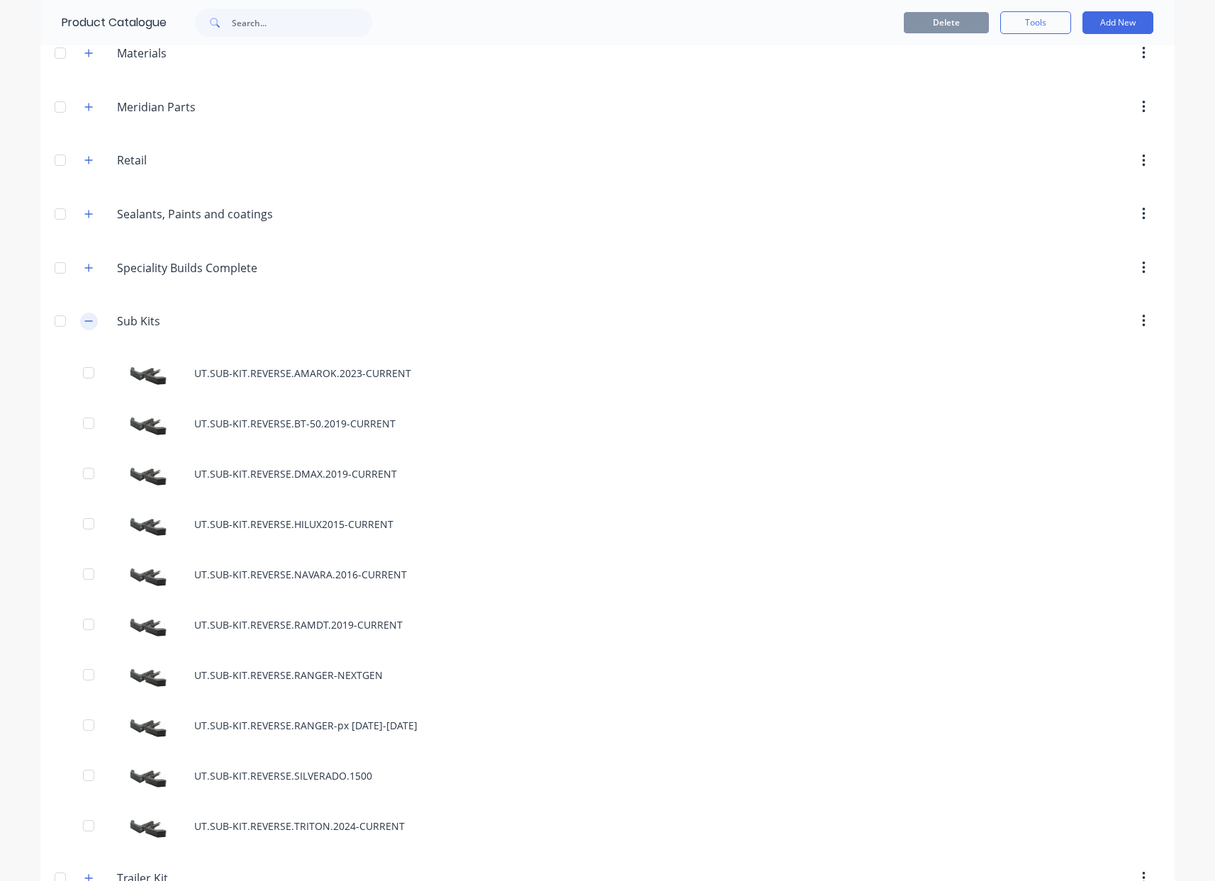
click at [88, 319] on button "button" at bounding box center [89, 322] width 18 height 18
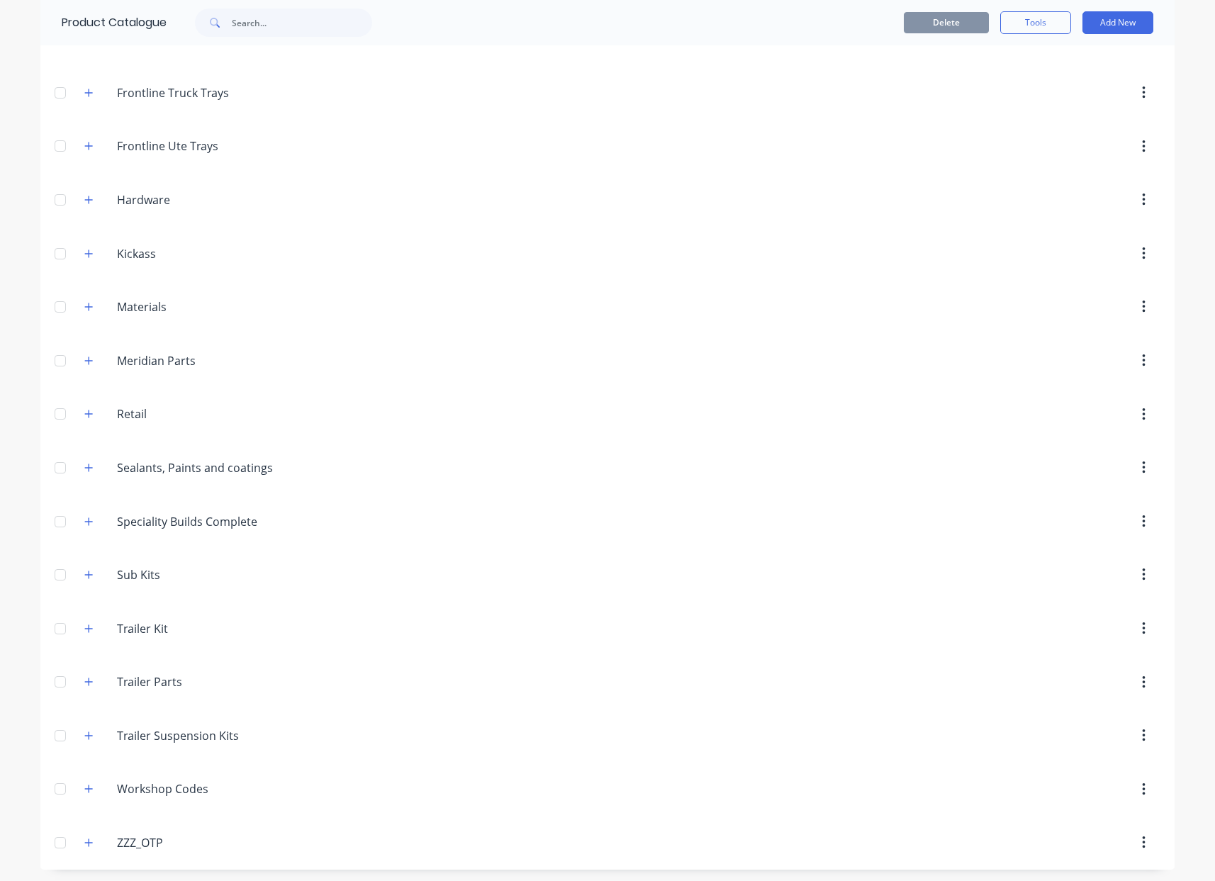
scroll to position [353, 0]
click at [86, 630] on icon "button" at bounding box center [88, 626] width 9 height 10
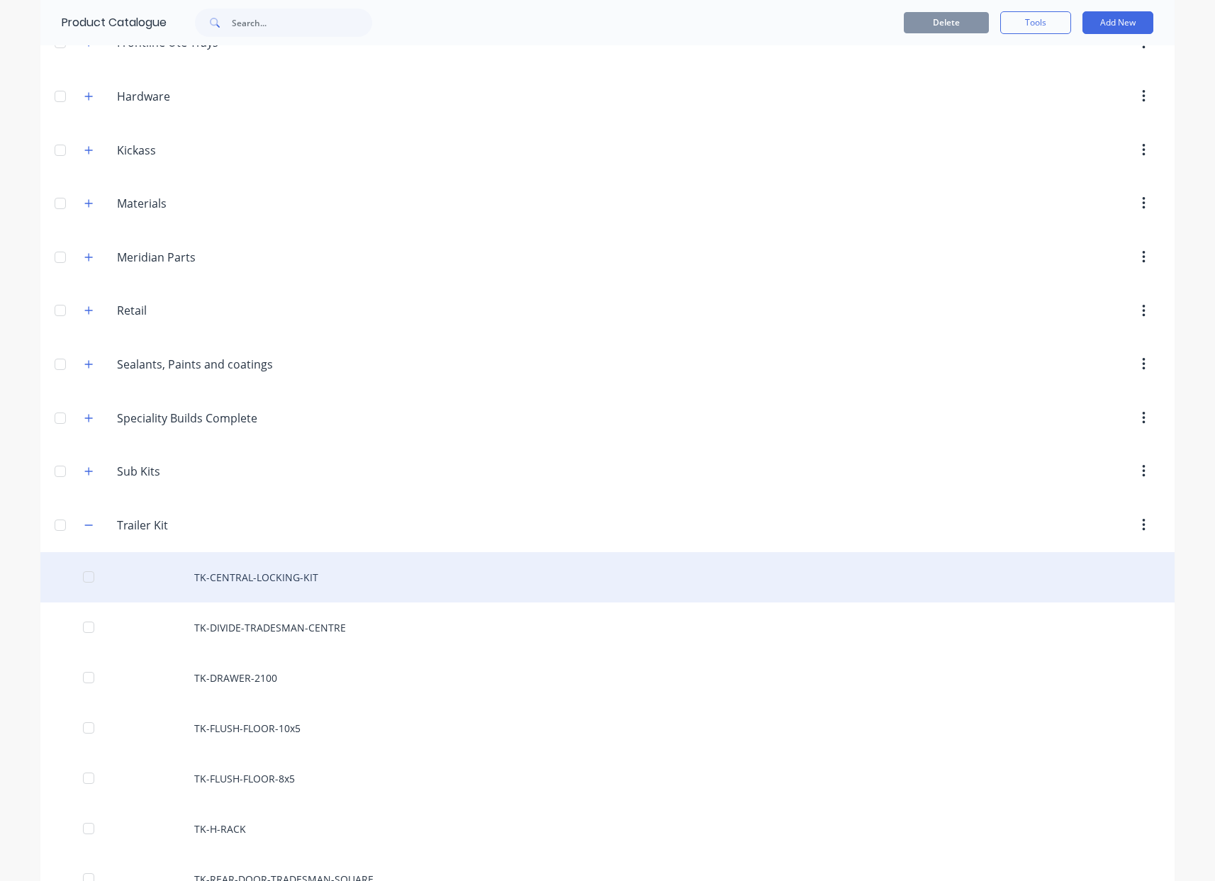
scroll to position [474, 0]
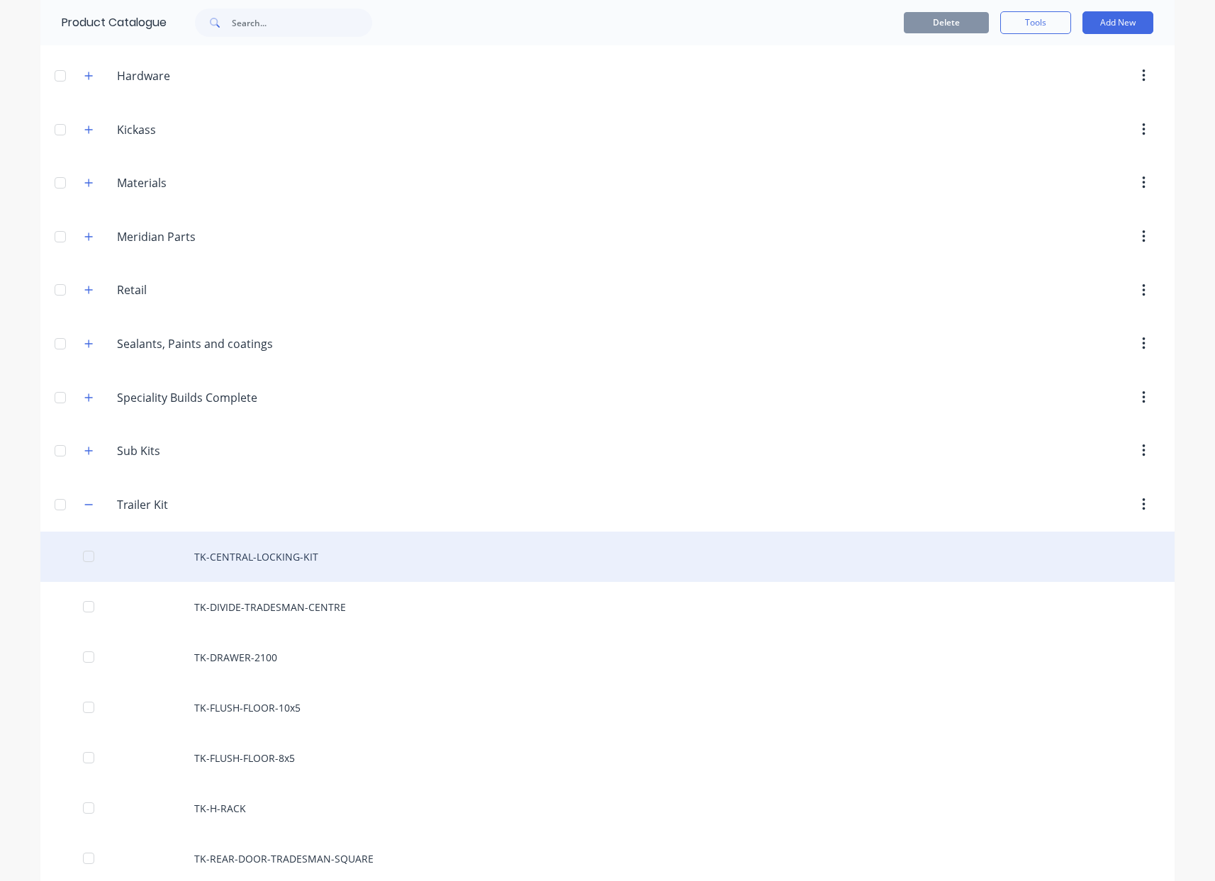
click at [301, 568] on div "TK-CENTRAL-LOCKING-KIT" at bounding box center [607, 557] width 1135 height 50
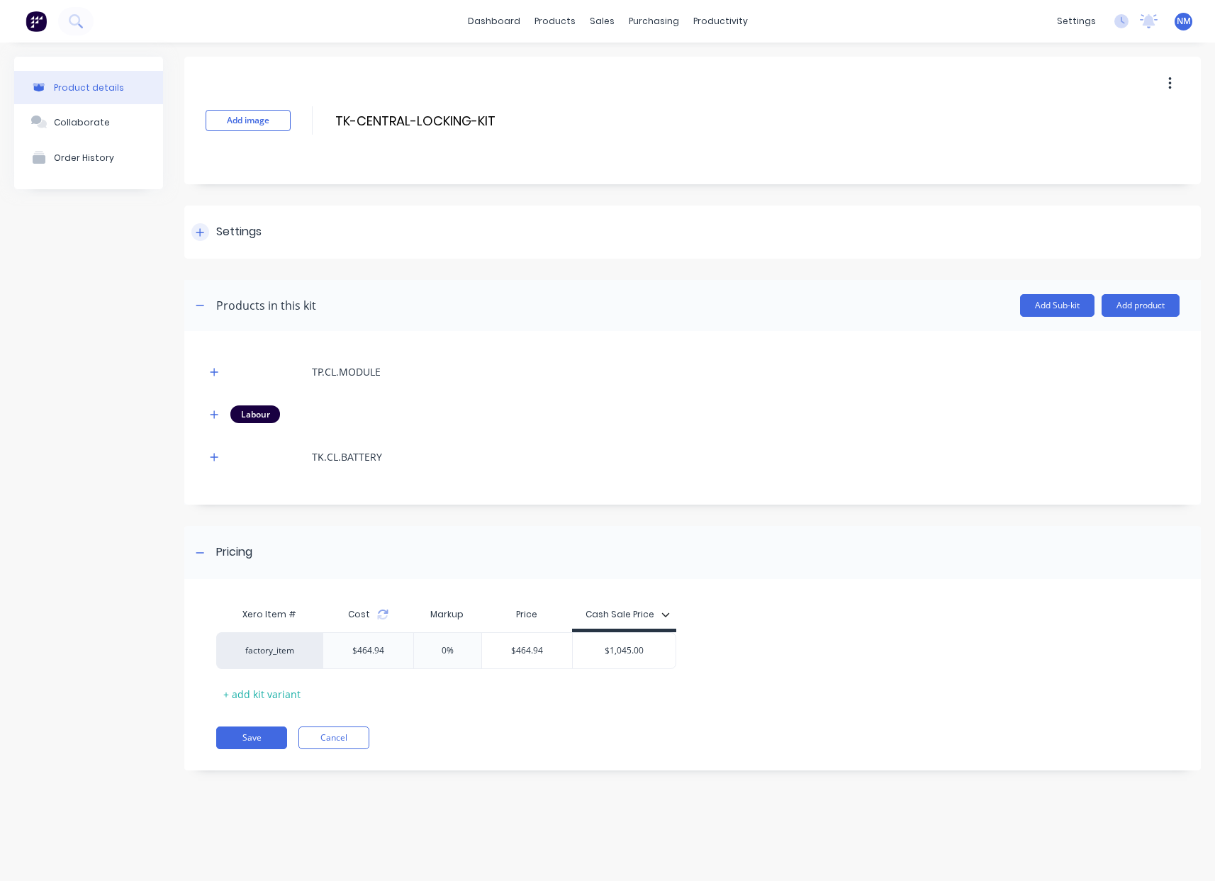
click at [208, 235] on div at bounding box center [200, 232] width 18 height 18
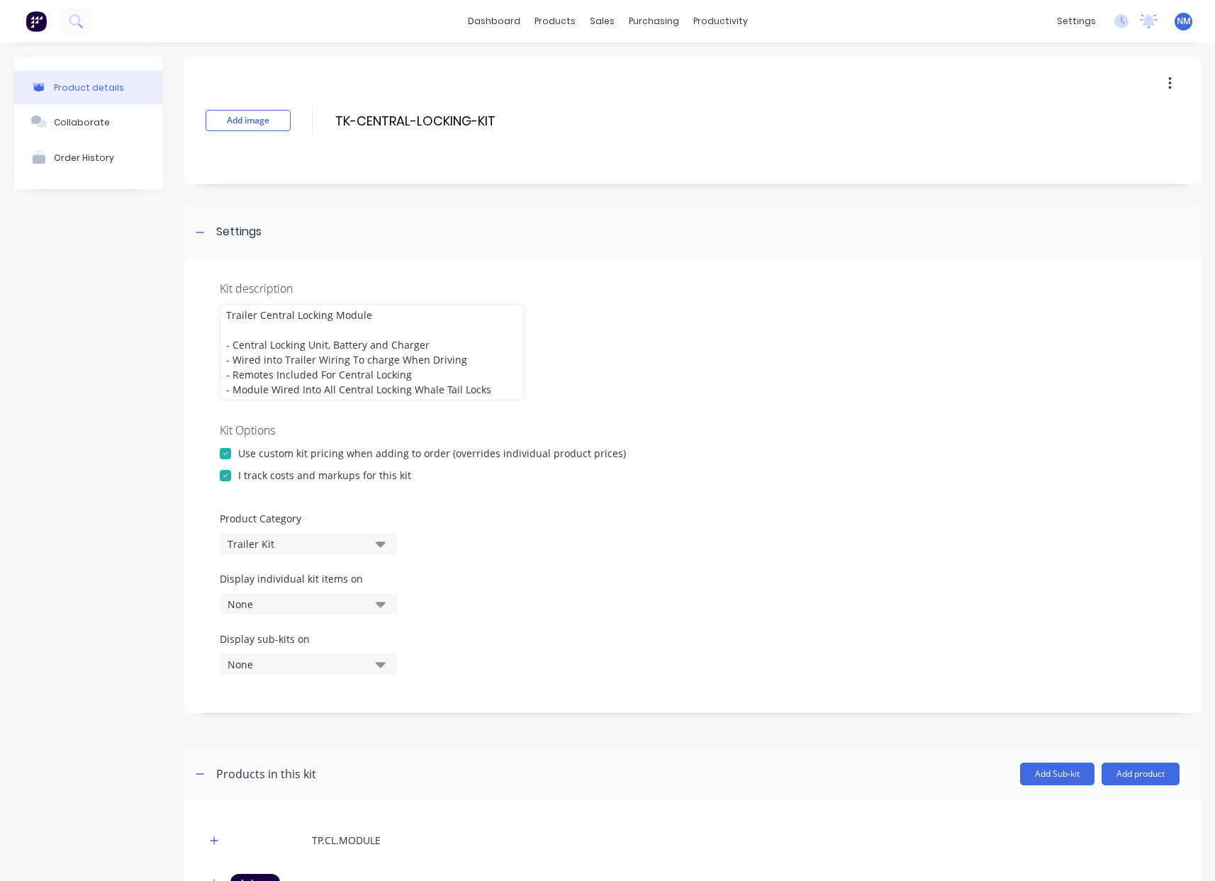
click at [360, 608] on div "None" at bounding box center [297, 604] width 138 height 15
click at [326, 663] on div "Work Order PDF" at bounding box center [309, 667] width 142 height 15
click at [656, 613] on div "Display individual kit items on 1 selected" at bounding box center [693, 602] width 946 height 60
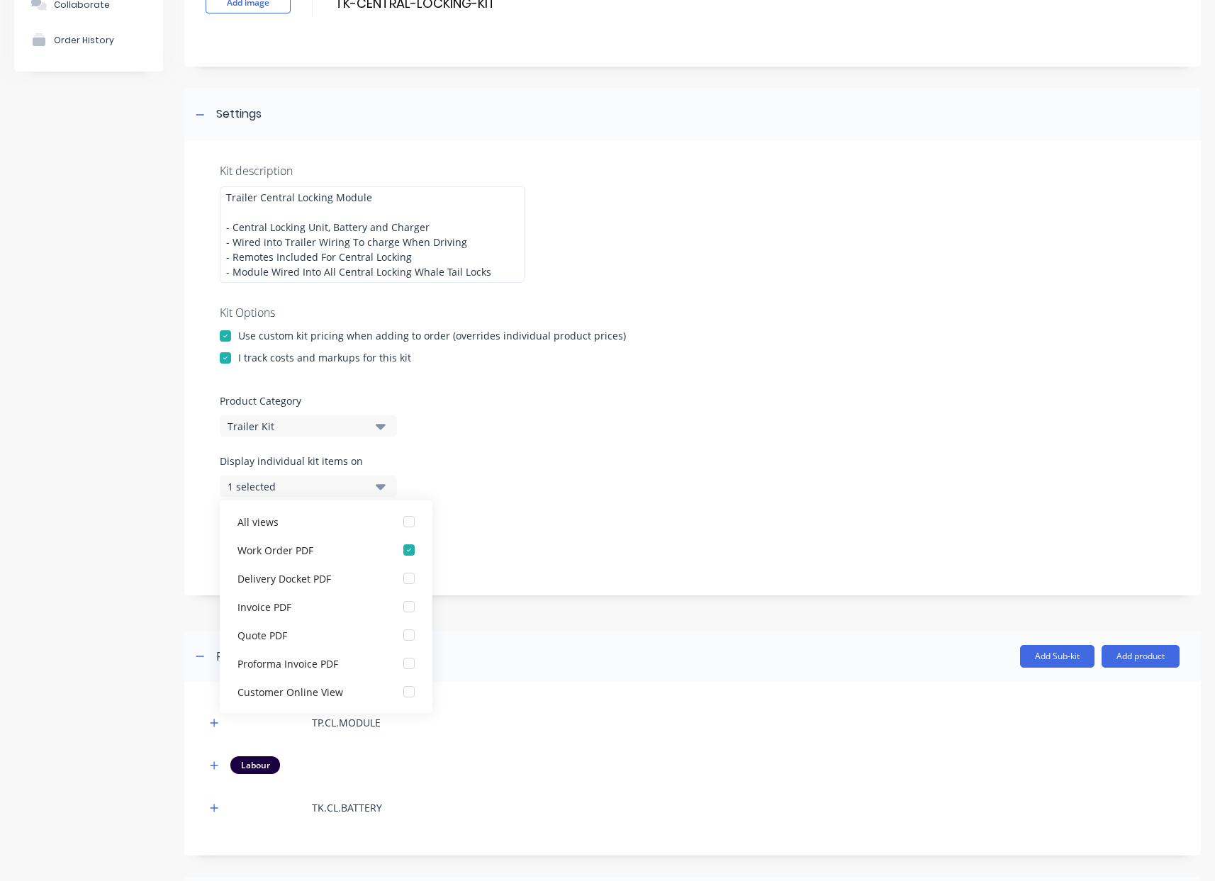
scroll to position [394, 0]
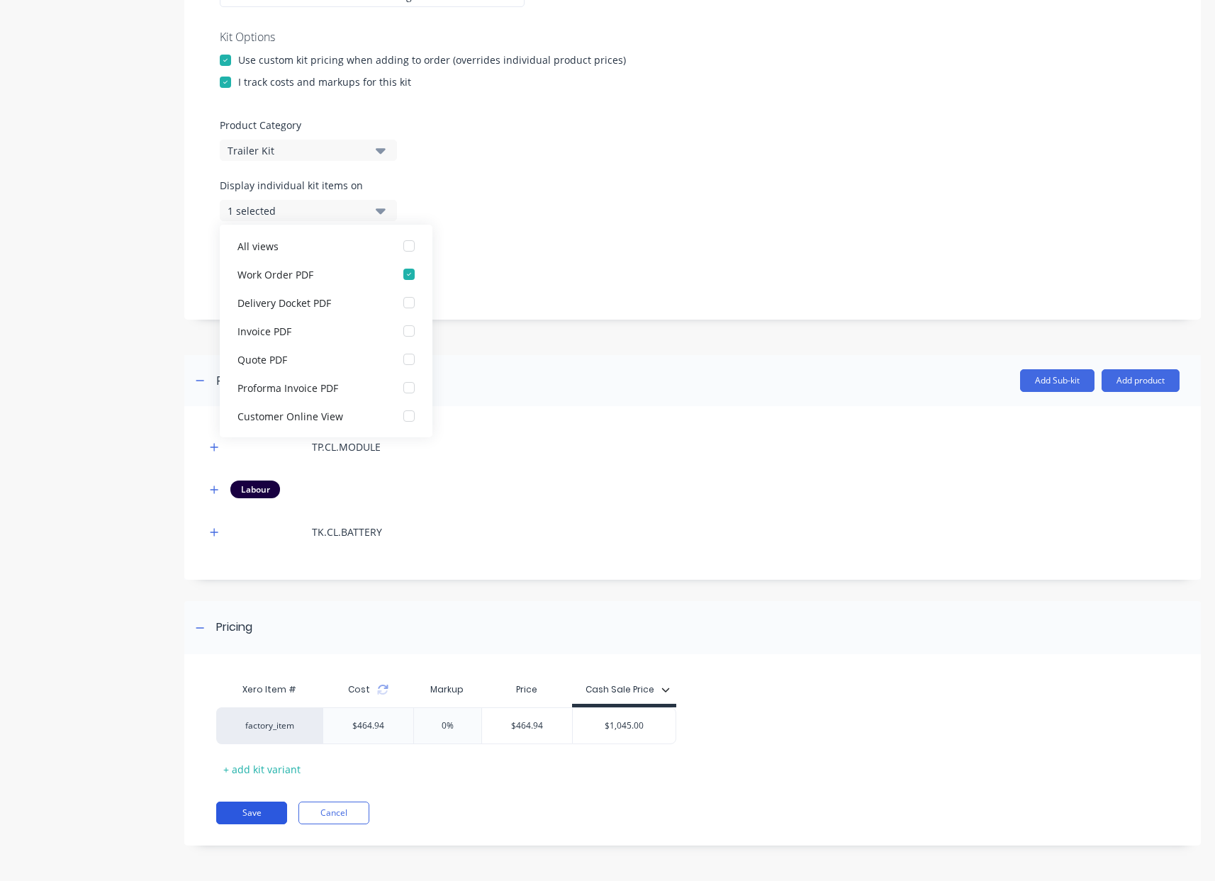
click at [242, 820] on button "Save" at bounding box center [251, 813] width 71 height 23
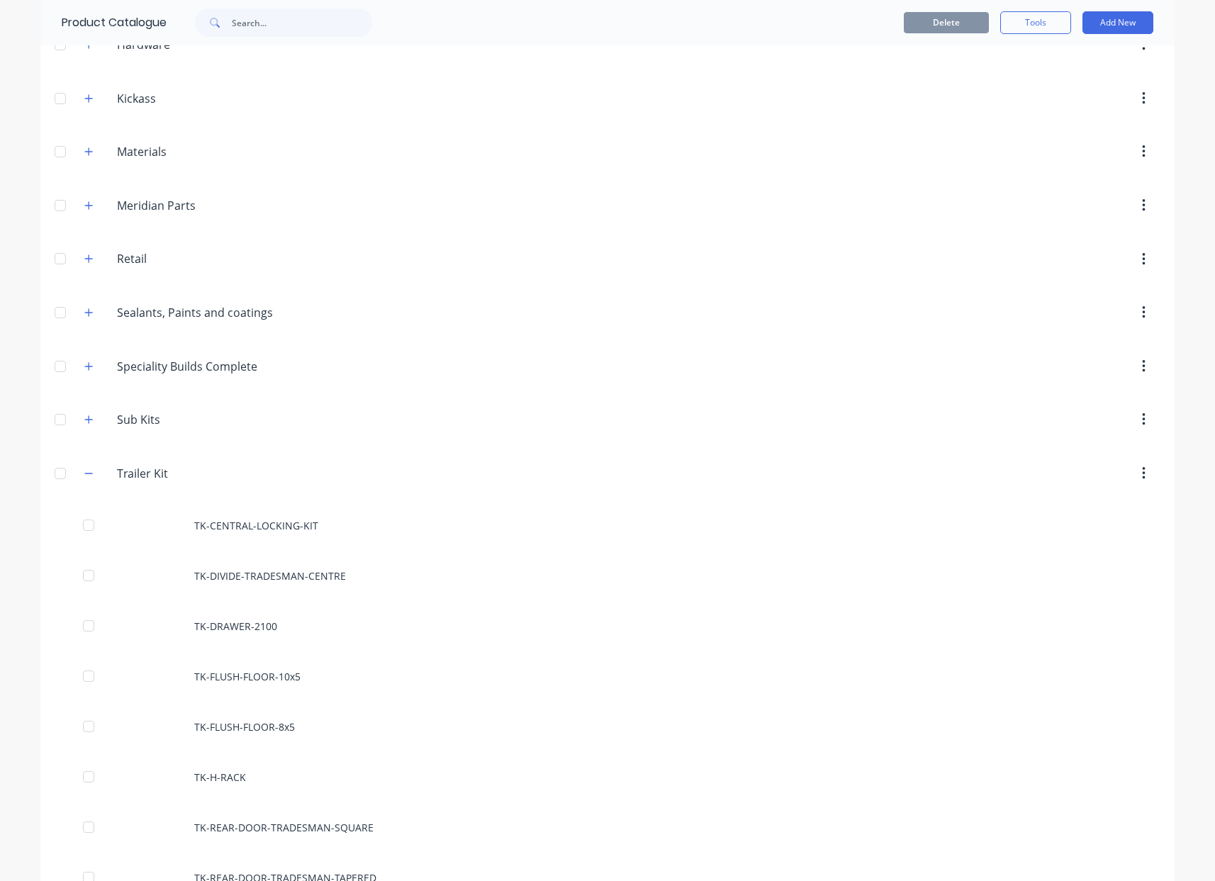
scroll to position [528, 0]
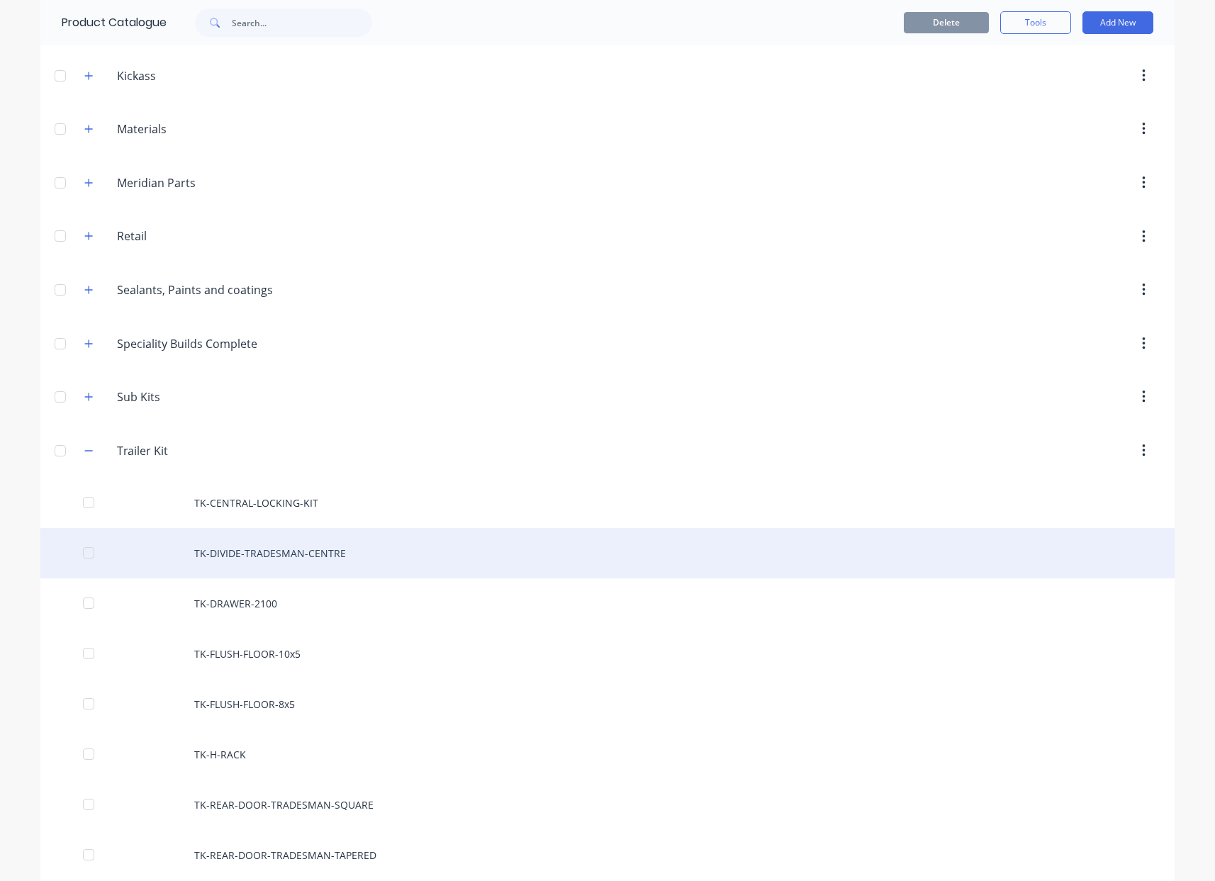
click at [297, 564] on div "TK-DIVIDE-TRADESMAN-CENTRE" at bounding box center [607, 553] width 1135 height 50
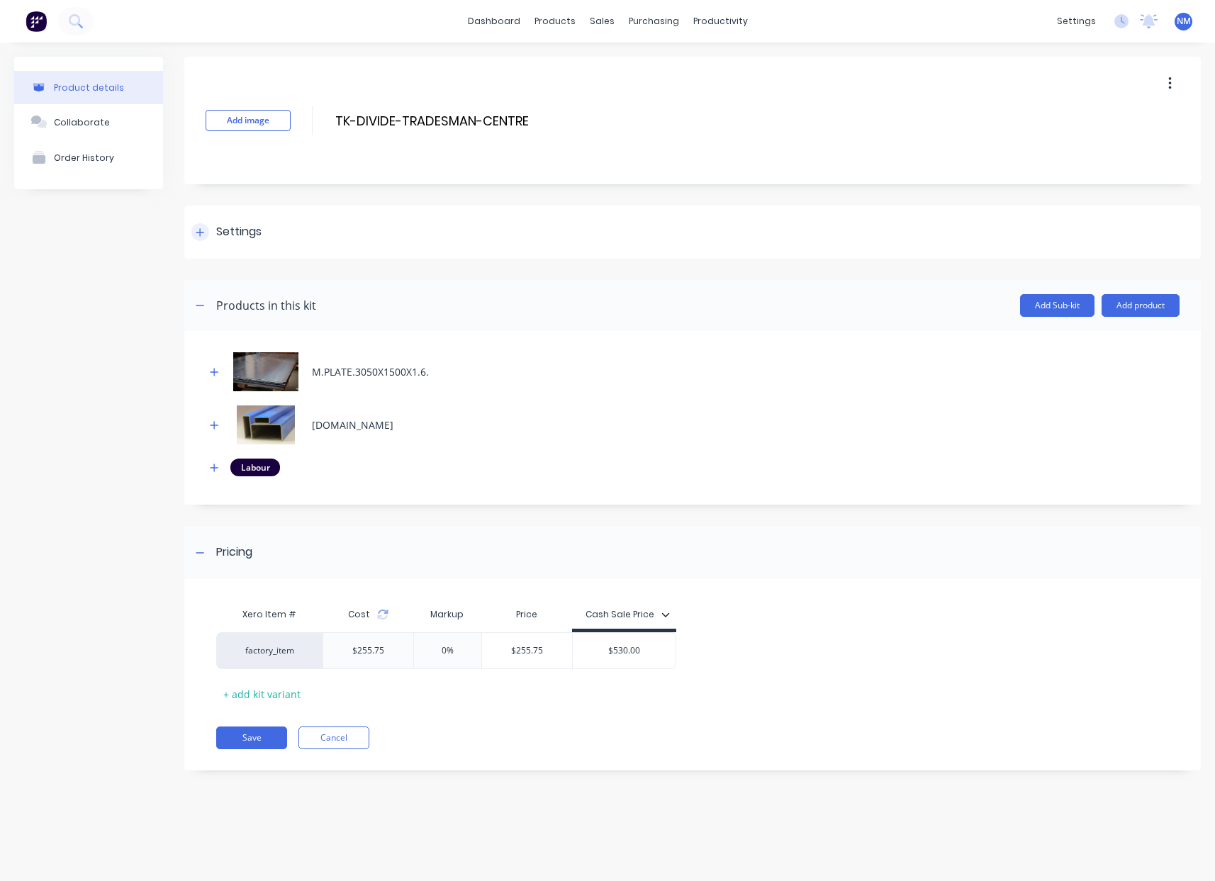
click at [197, 236] on icon at bounding box center [200, 233] width 9 height 10
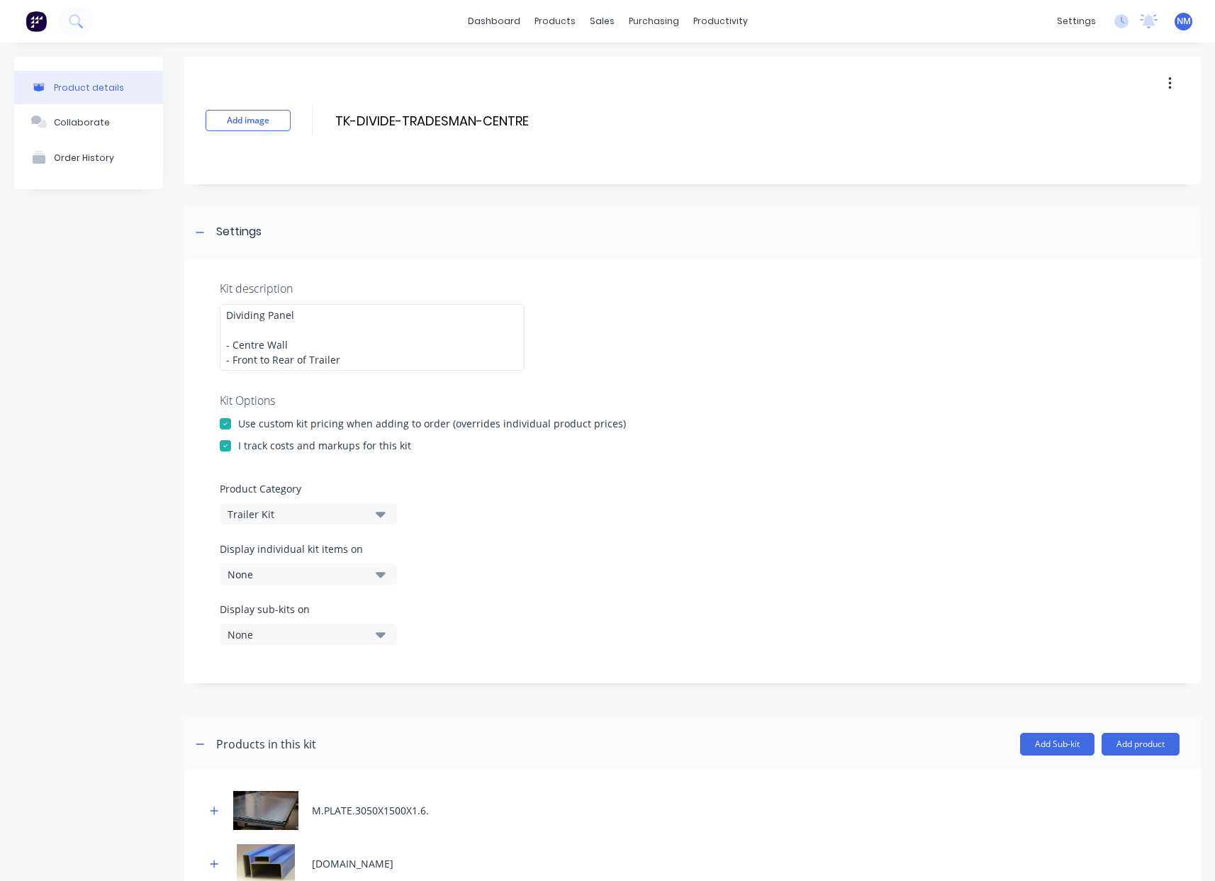
click at [334, 576] on div "None" at bounding box center [297, 574] width 138 height 15
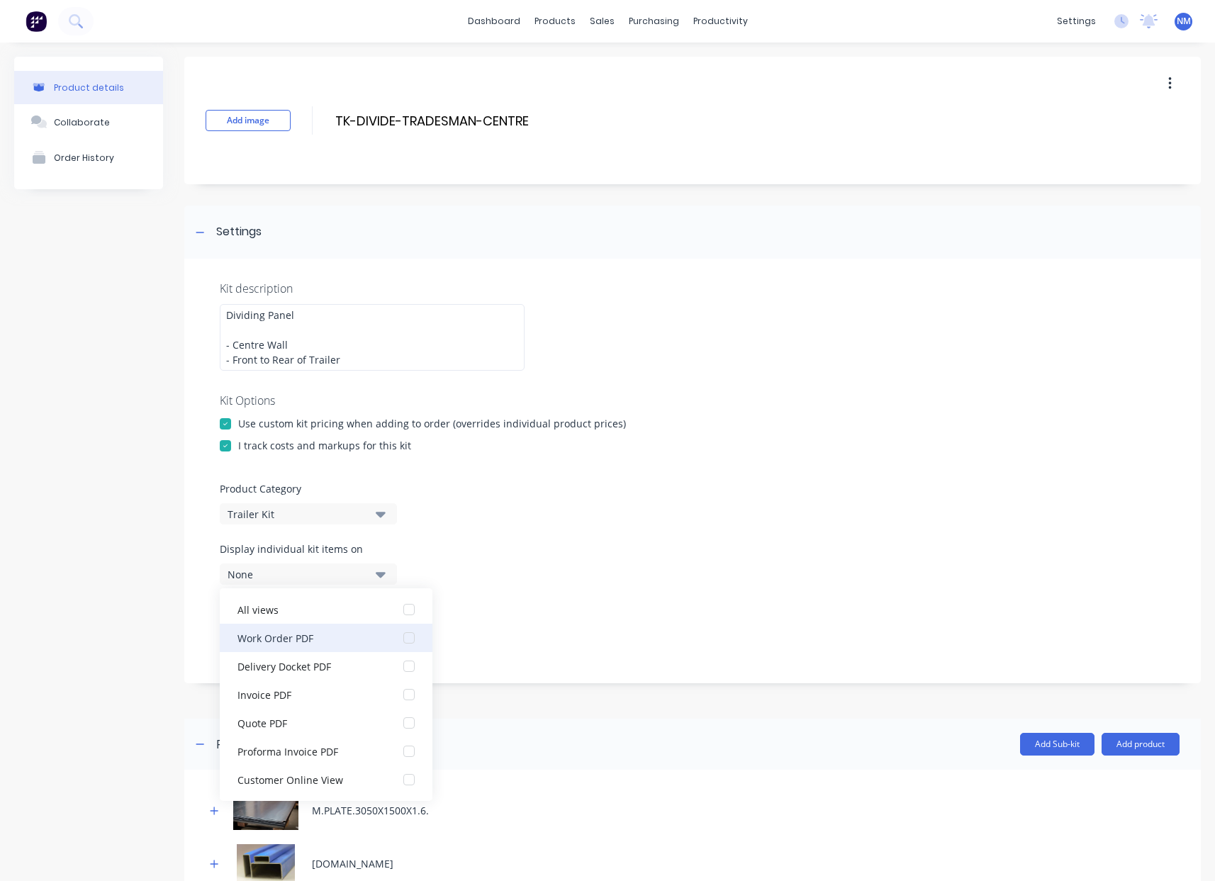
click at [343, 637] on div "Work Order PDF" at bounding box center [309, 637] width 142 height 15
click at [615, 574] on div "Display individual kit items on 1 selected" at bounding box center [693, 572] width 946 height 60
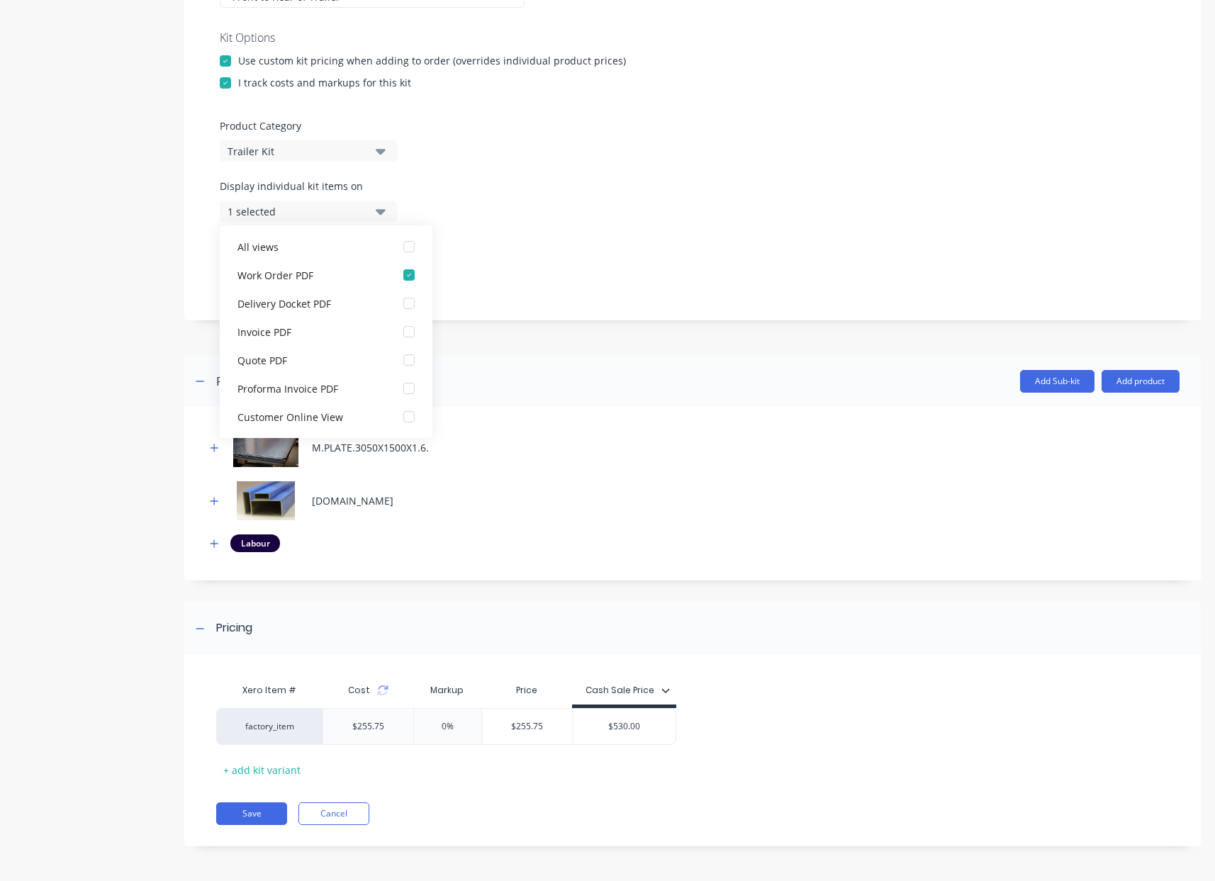
scroll to position [364, 0]
click at [258, 807] on button "Save" at bounding box center [251, 813] width 71 height 23
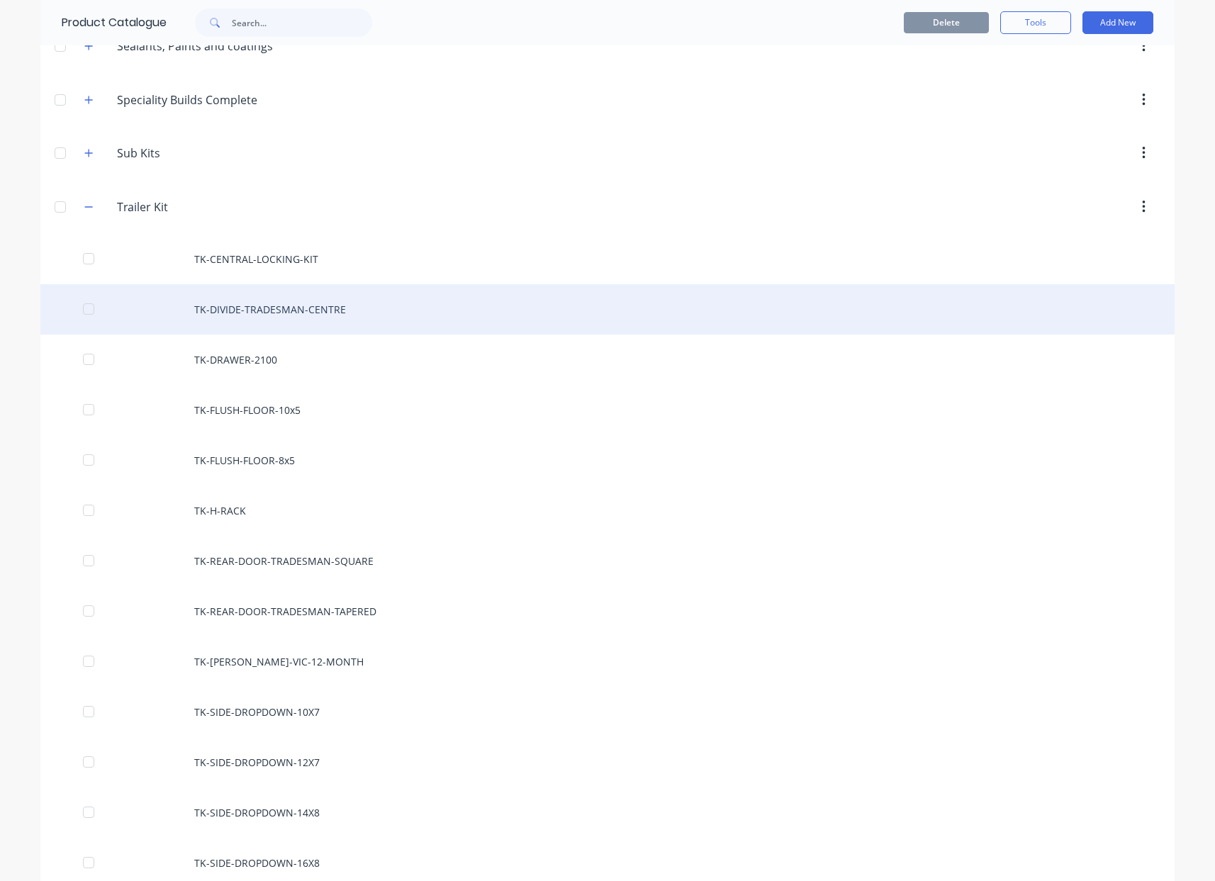
scroll to position [765, 0]
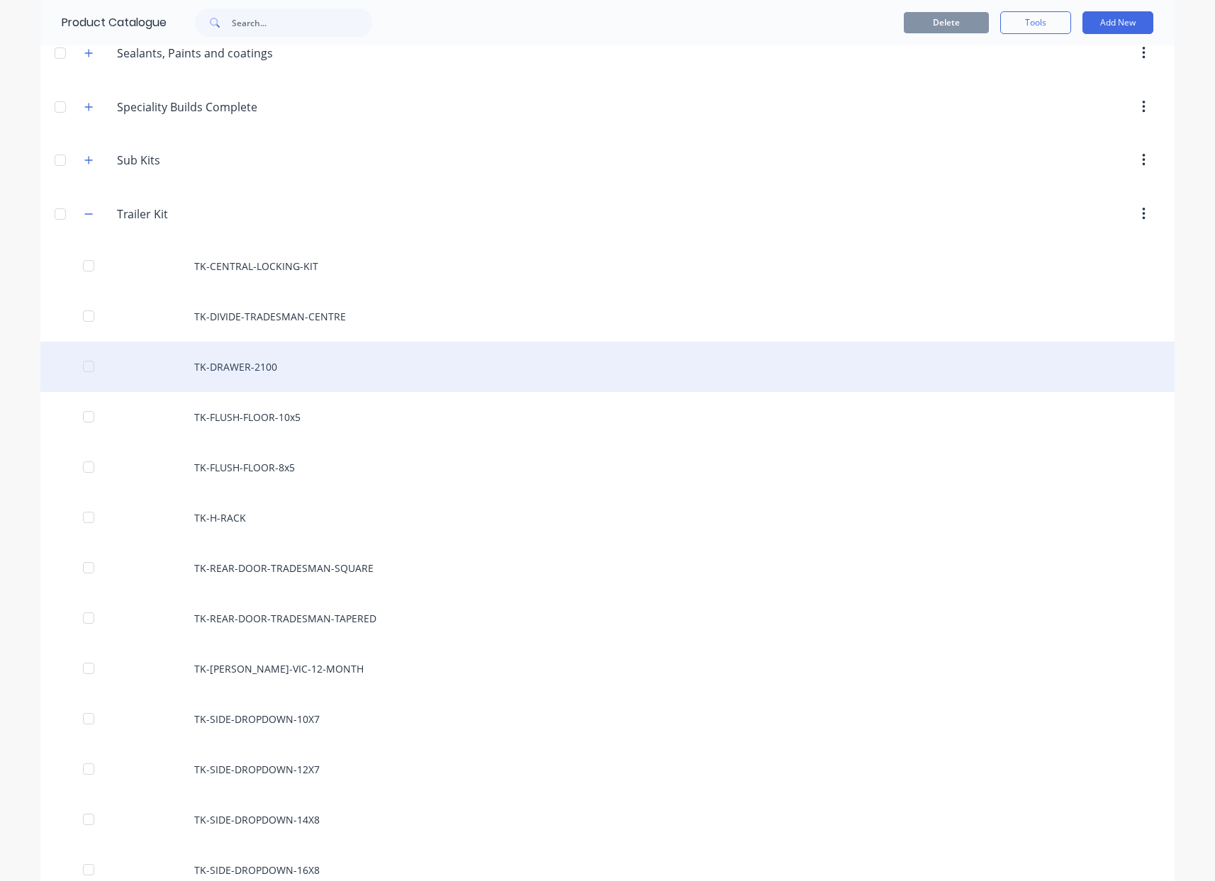
click at [316, 367] on div "TK-DRAWER-2100" at bounding box center [607, 367] width 1135 height 50
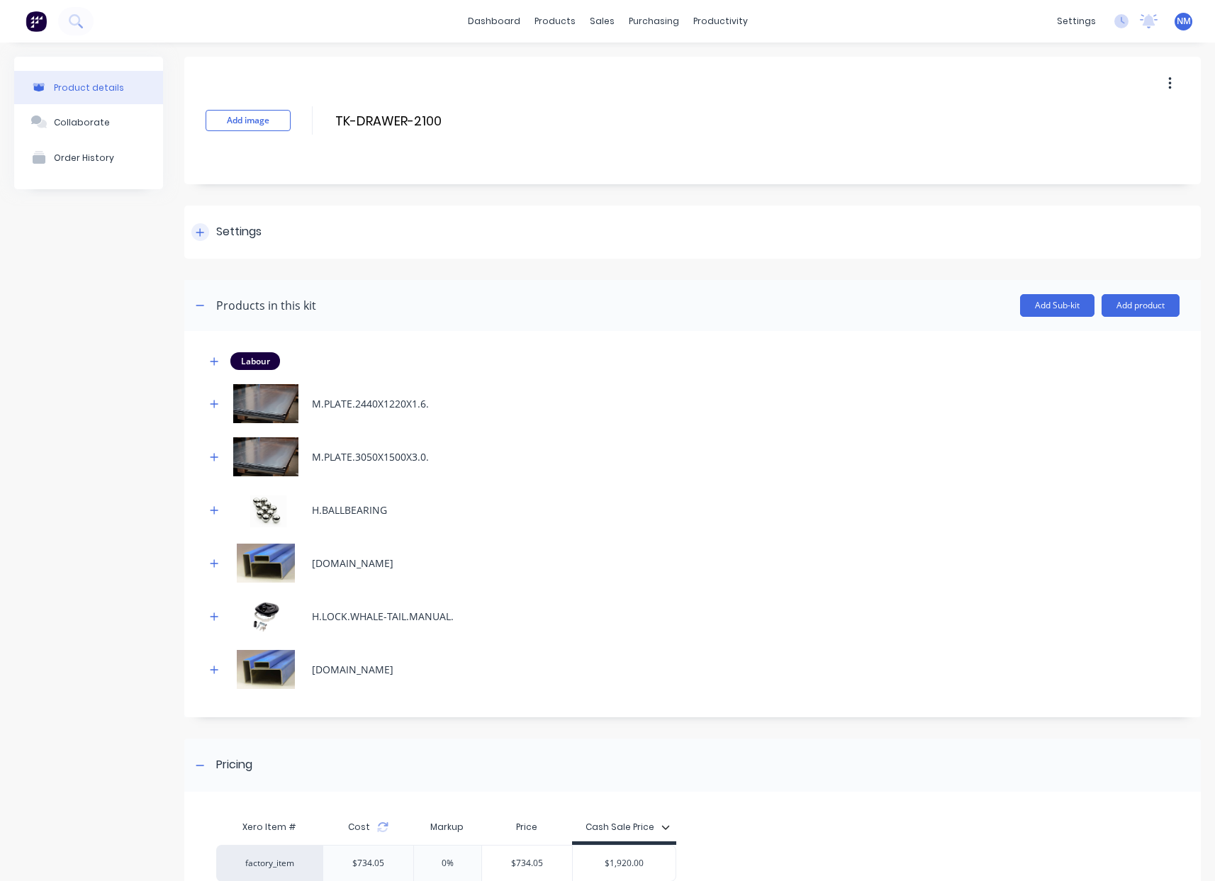
click at [202, 238] on div at bounding box center [200, 232] width 18 height 18
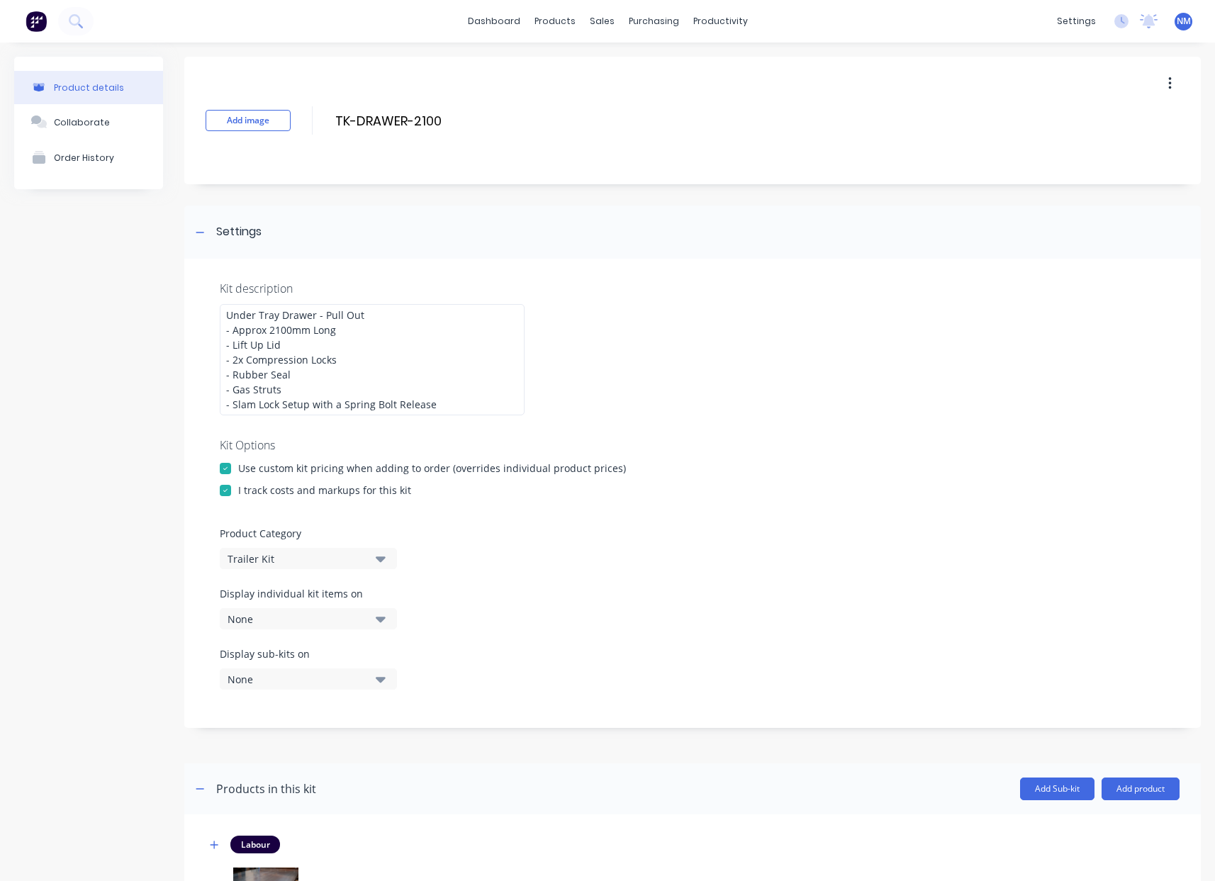
click at [286, 628] on button "None" at bounding box center [308, 618] width 177 height 21
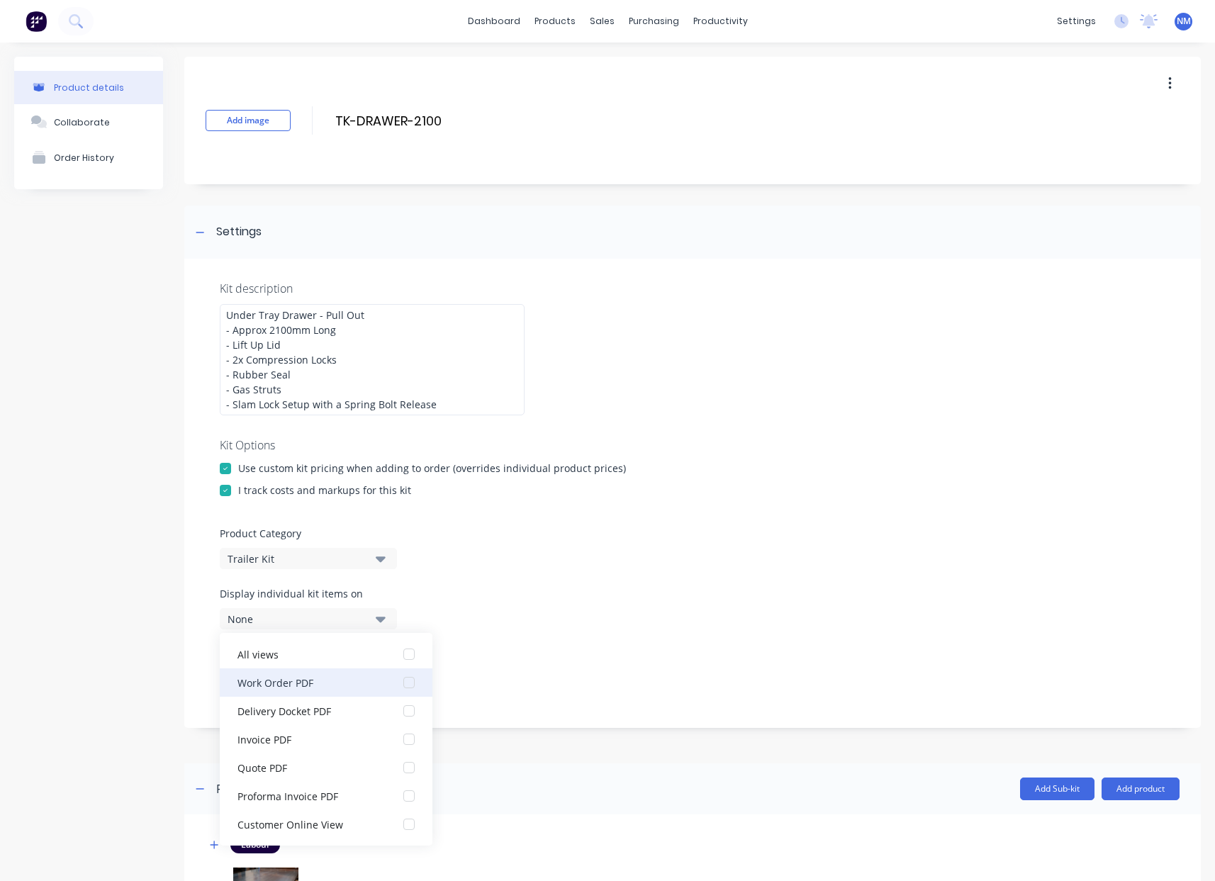
click at [313, 678] on div "Work Order PDF" at bounding box center [309, 682] width 142 height 15
click at [652, 636] on div "Display individual kit items on 1 selected" at bounding box center [693, 616] width 946 height 60
click at [646, 704] on div "Display sub-kits on None" at bounding box center [693, 677] width 946 height 60
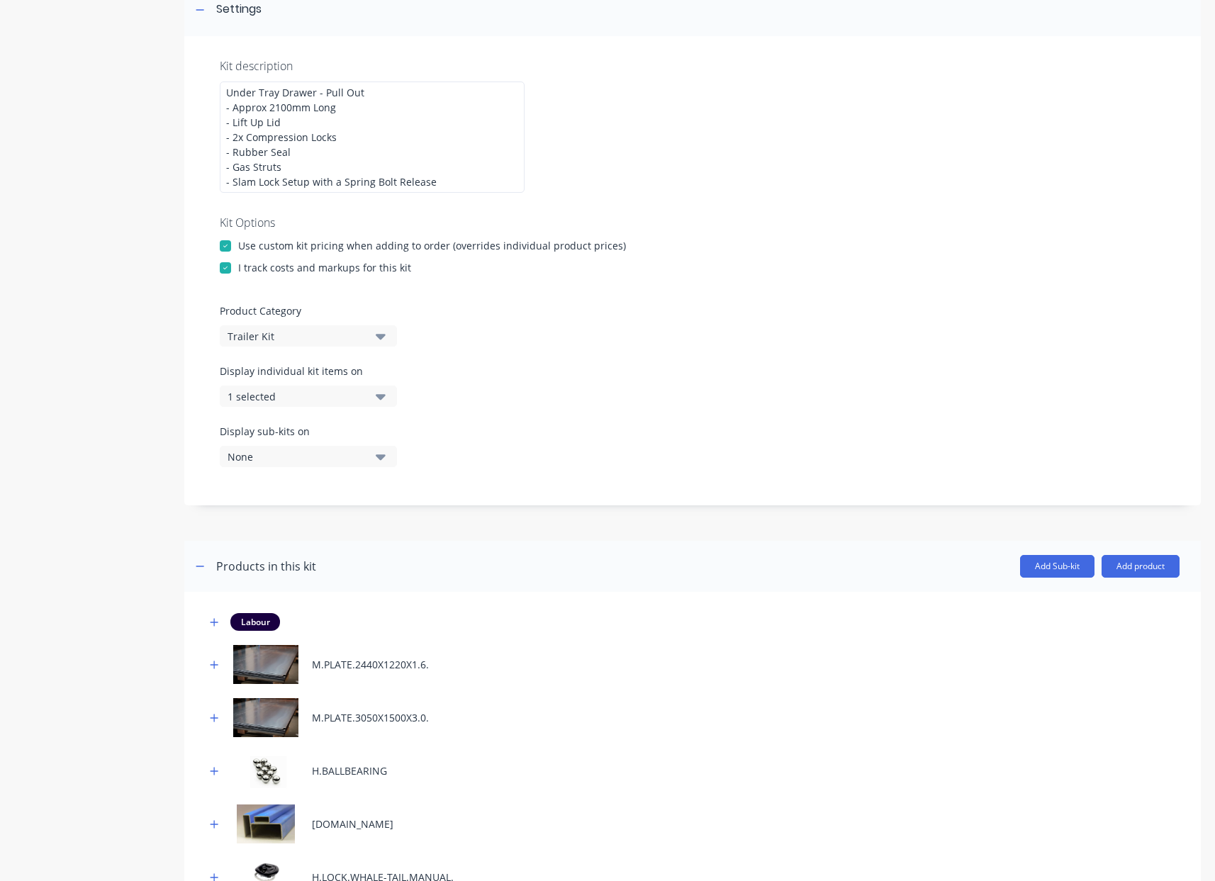
scroll to position [621, 0]
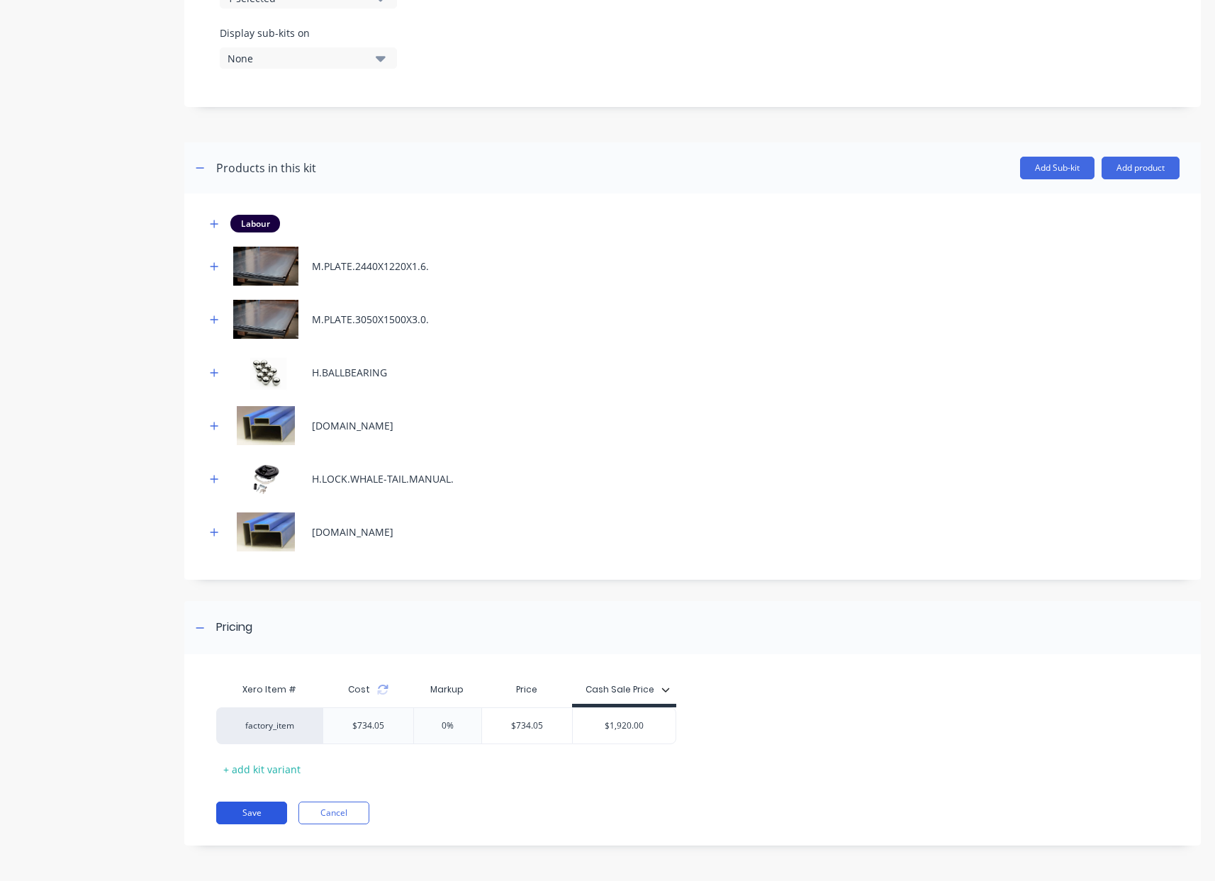
click at [264, 815] on button "Save" at bounding box center [251, 813] width 71 height 23
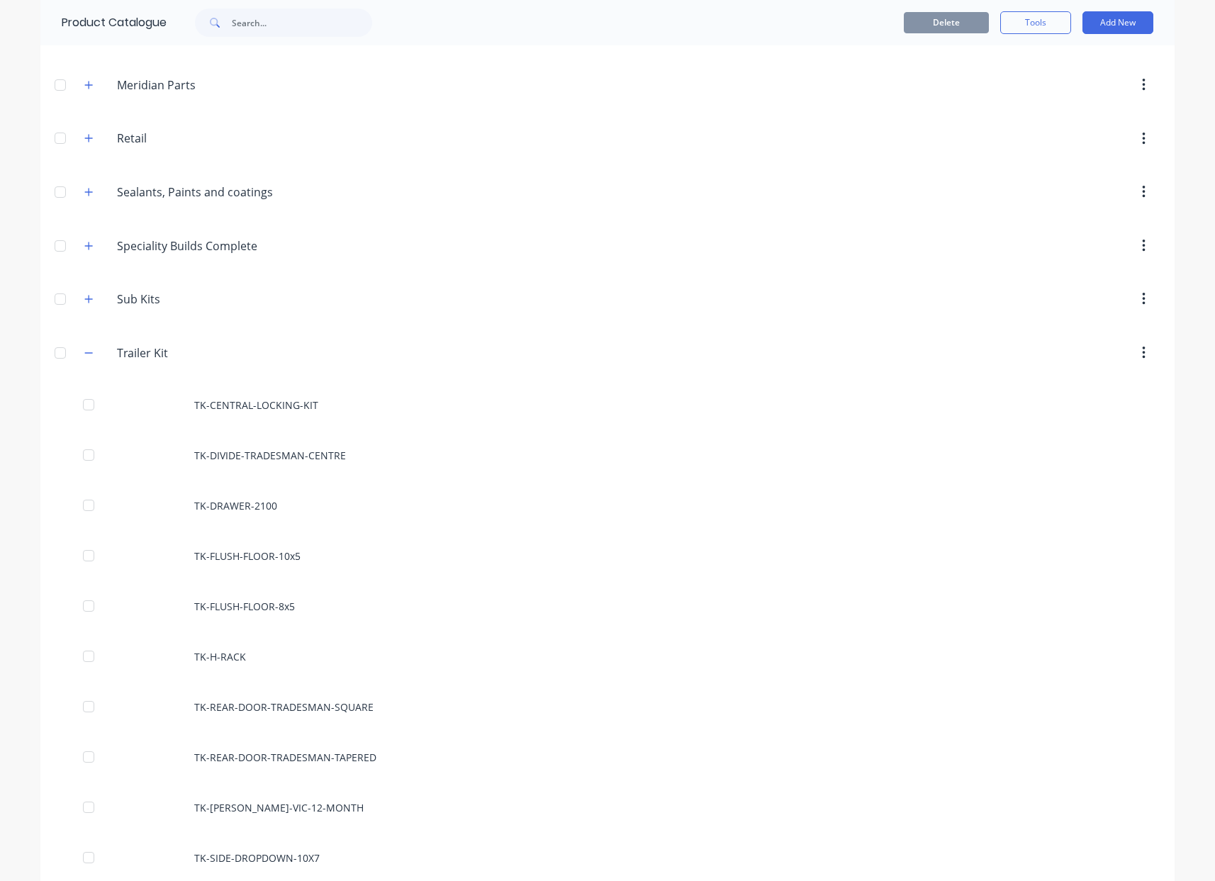
scroll to position [705, 0]
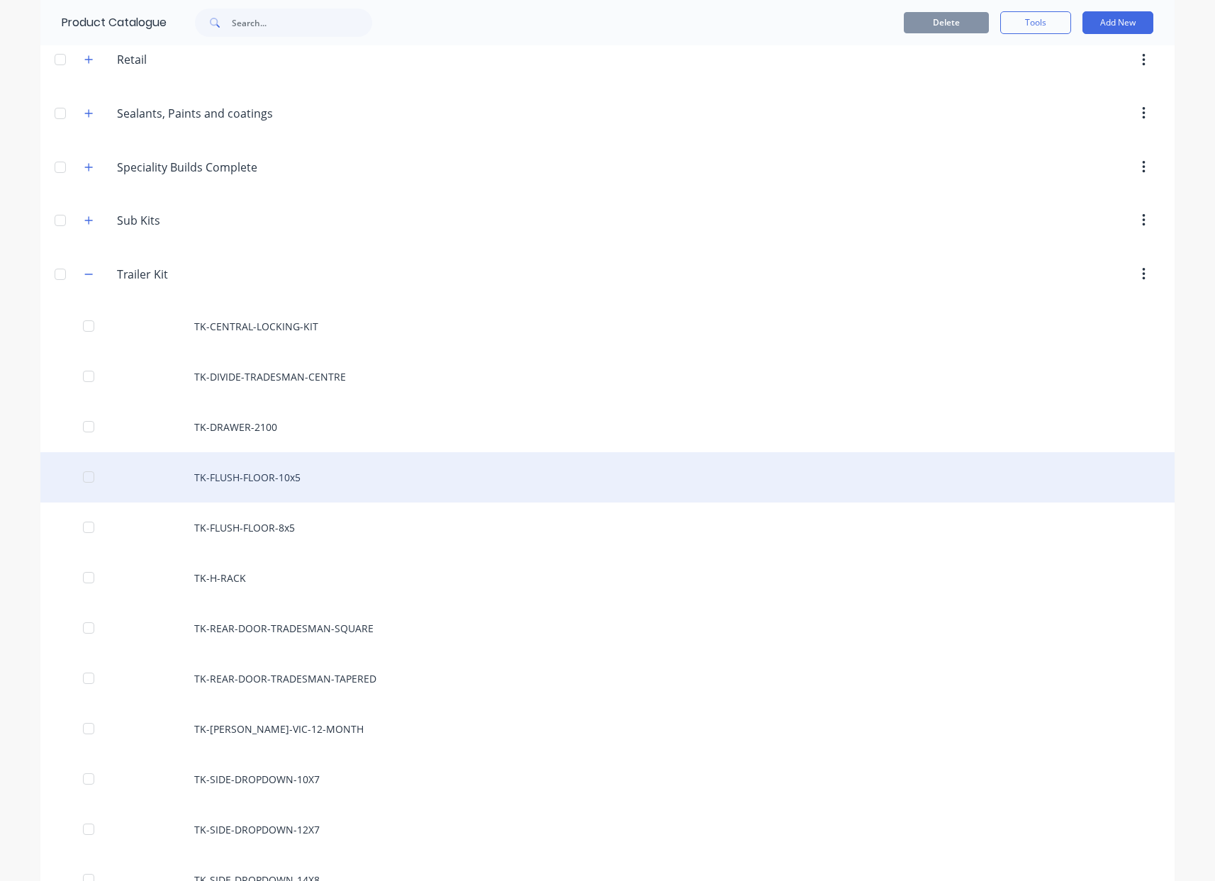
click at [275, 476] on div "TK-FLUSH-FLOOR-10x5" at bounding box center [607, 477] width 1135 height 50
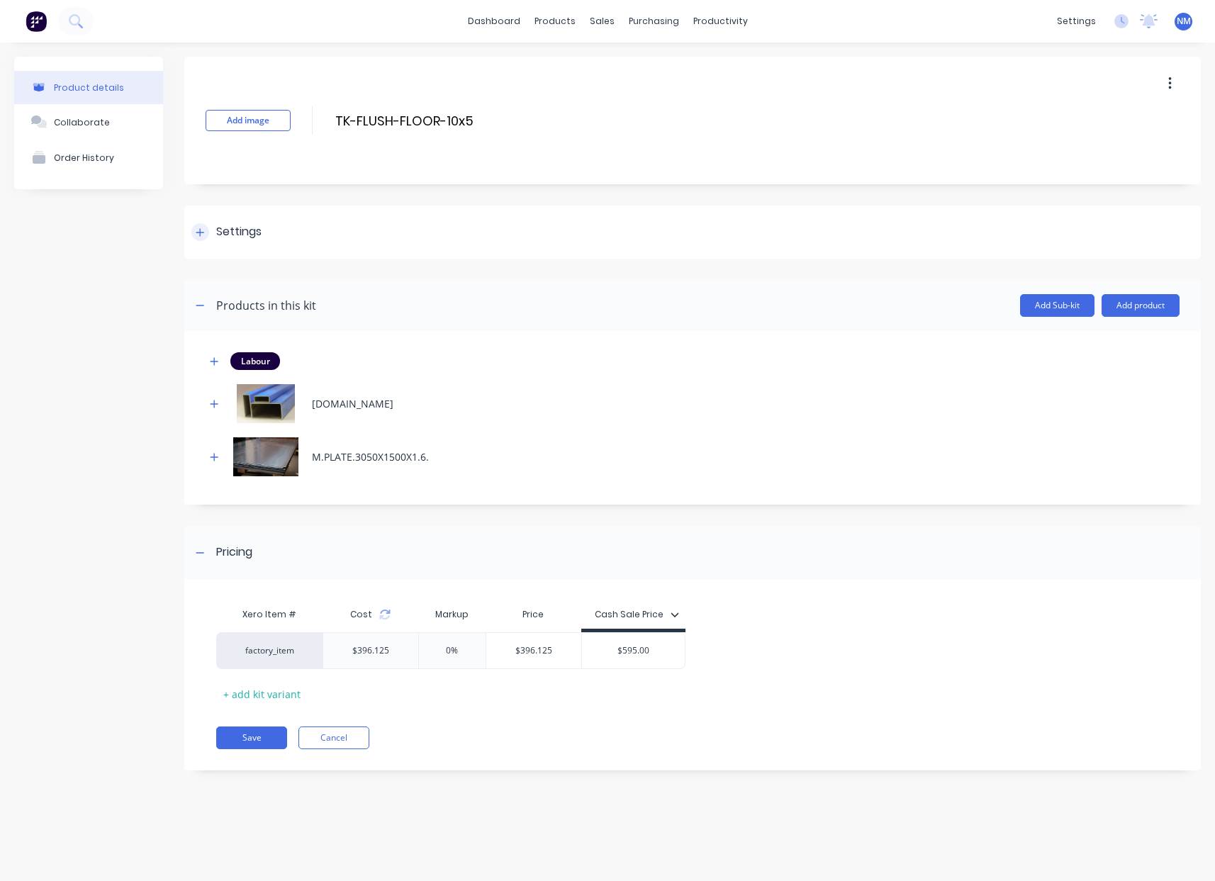
click at [193, 226] on div at bounding box center [200, 232] width 18 height 18
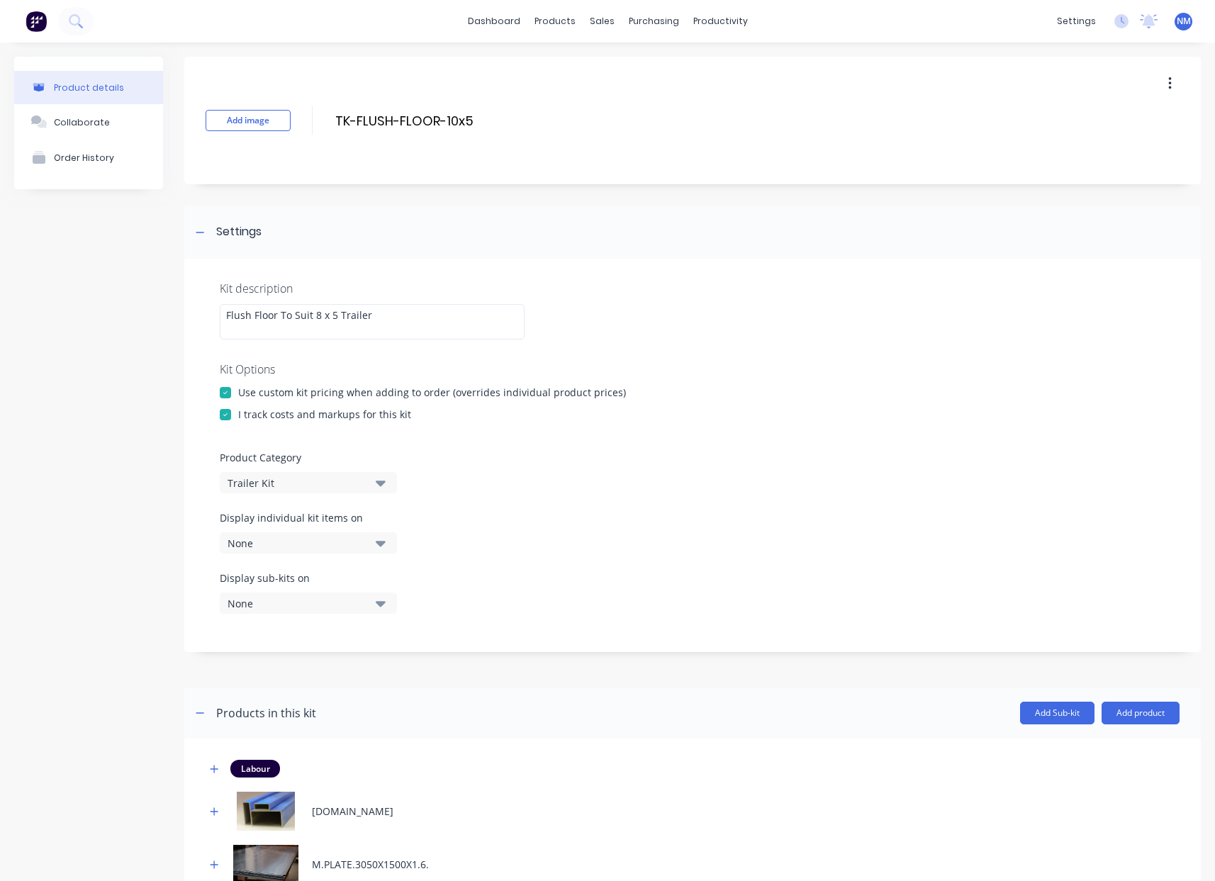
click at [340, 538] on div "None" at bounding box center [297, 543] width 138 height 15
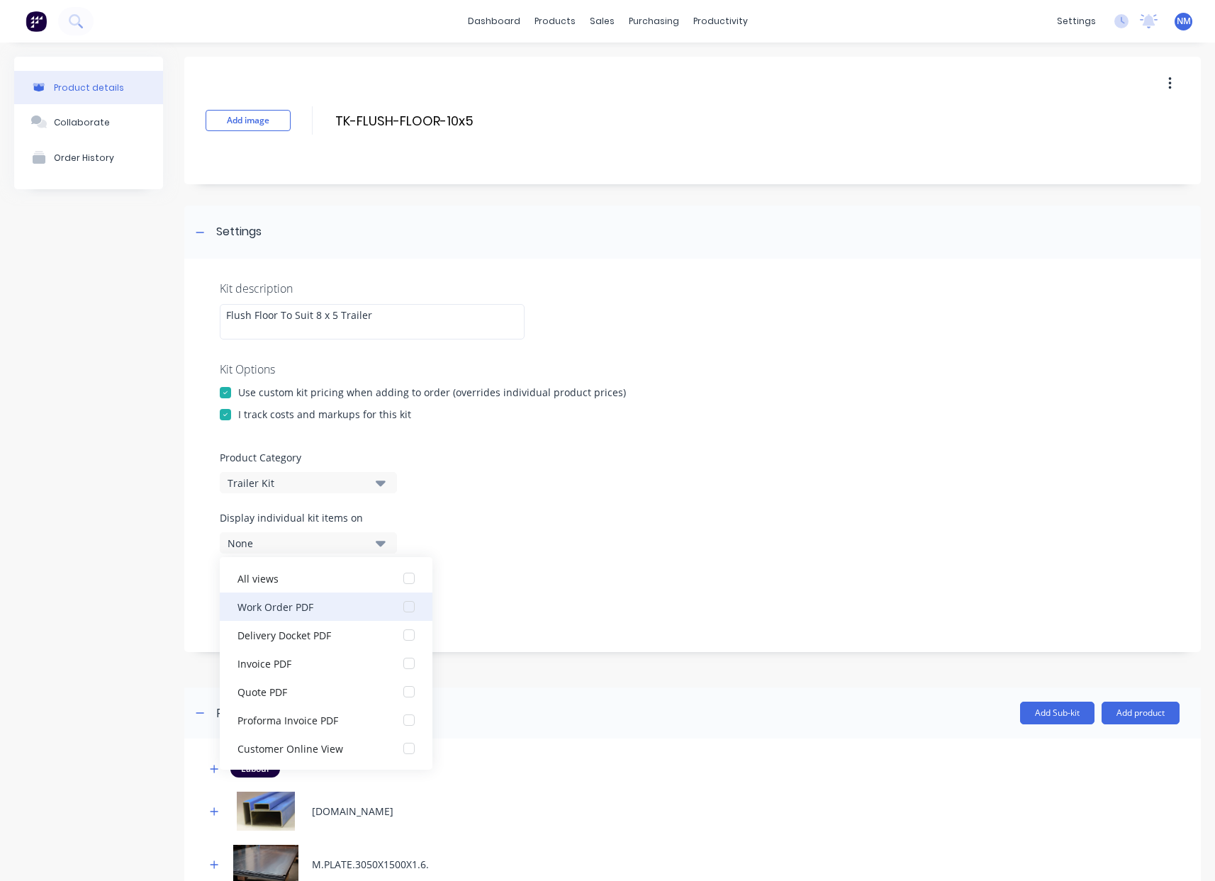
click at [317, 612] on div "Work Order PDF" at bounding box center [309, 606] width 142 height 15
click at [642, 602] on div "Display sub-kits on None" at bounding box center [693, 601] width 946 height 60
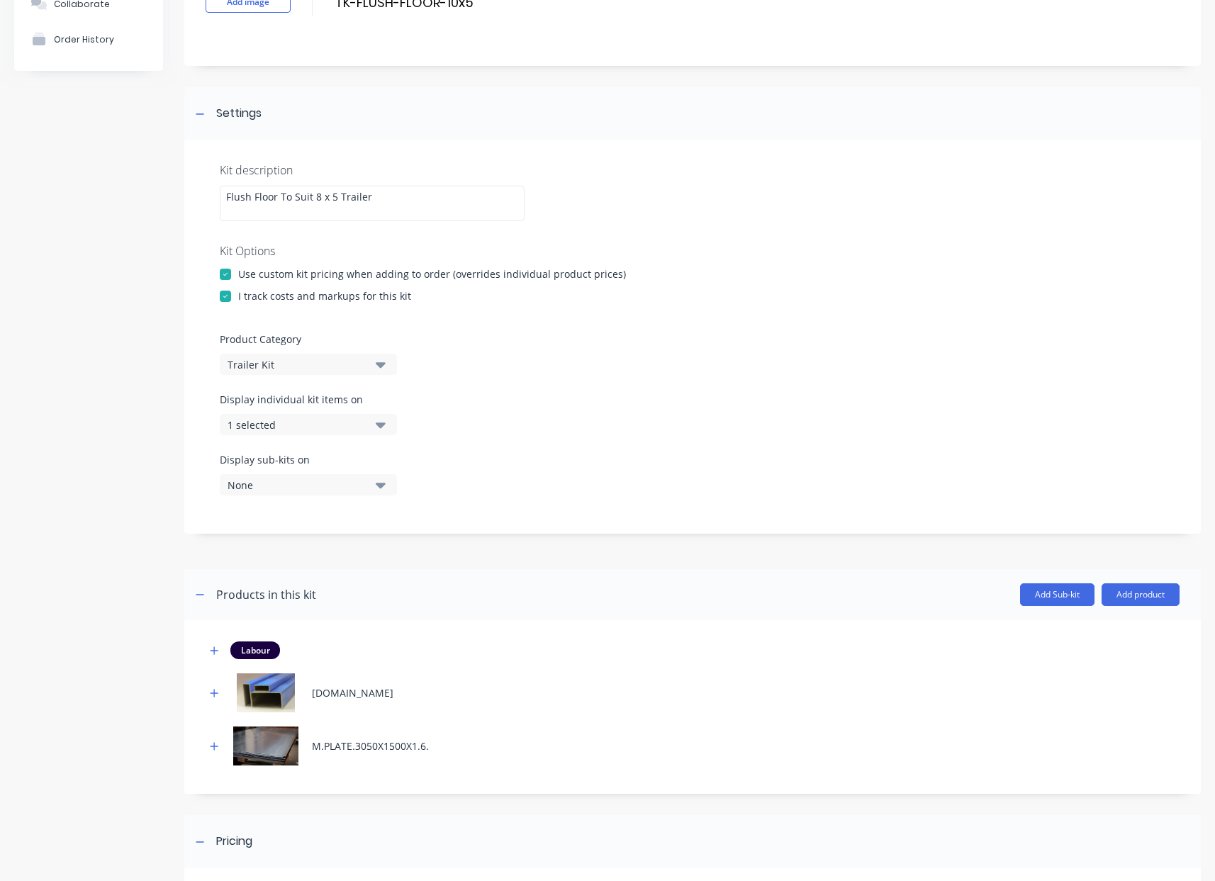
scroll to position [333, 0]
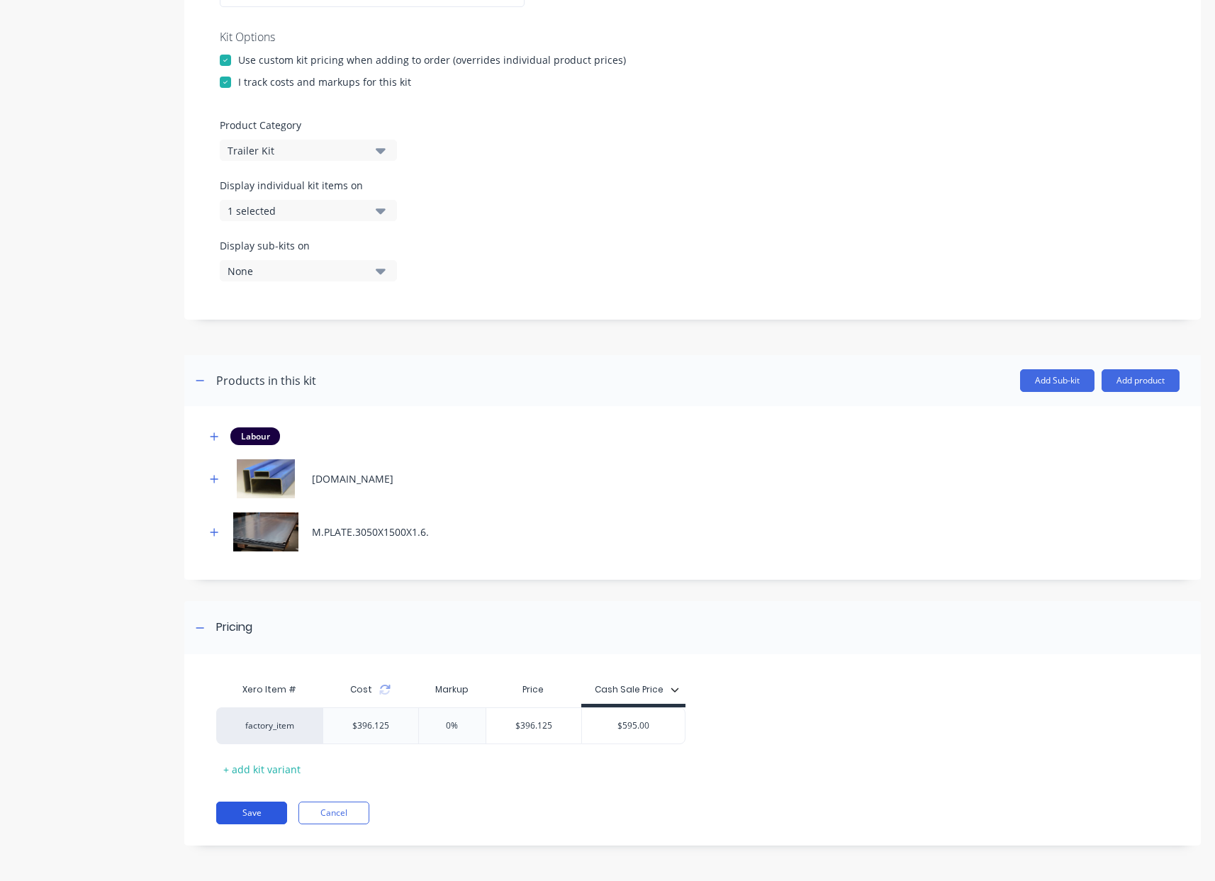
click at [257, 811] on button "Save" at bounding box center [251, 813] width 71 height 23
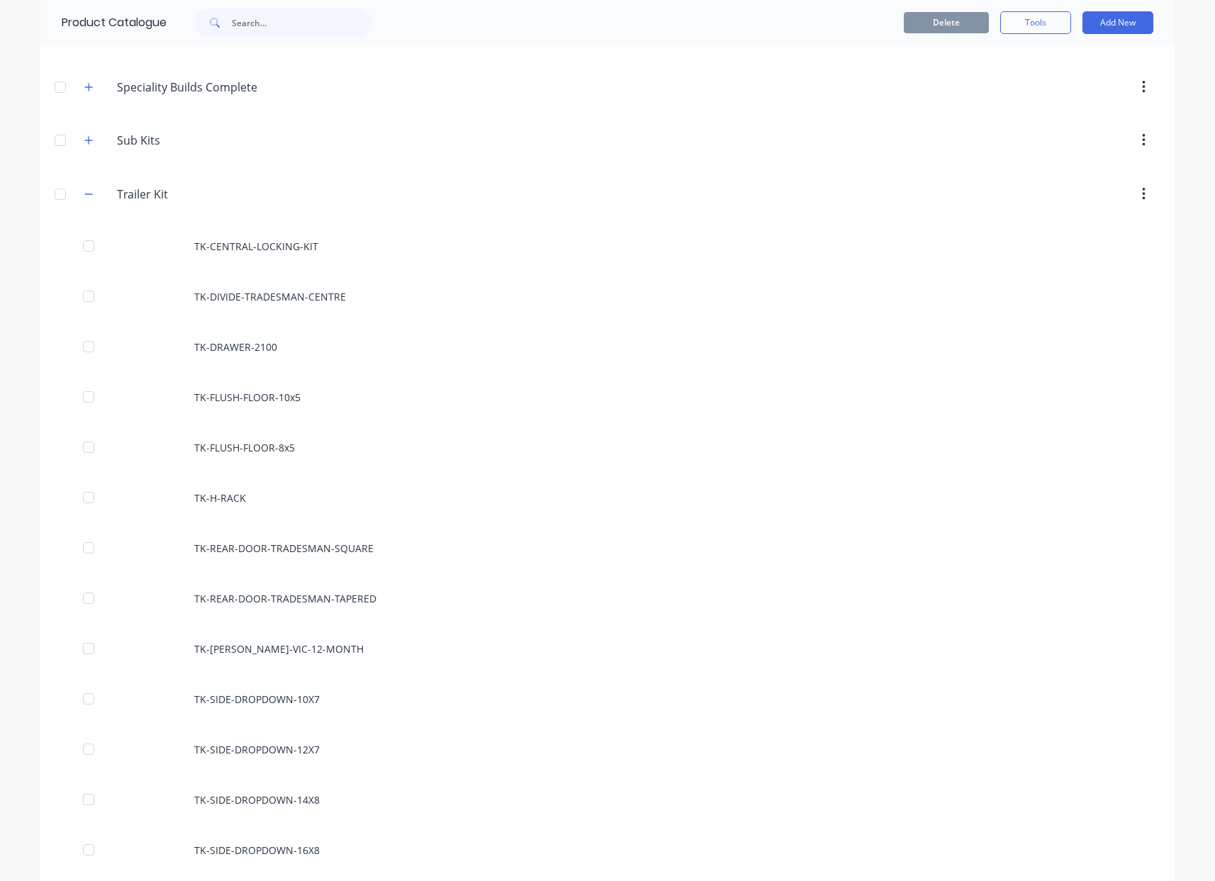
scroll to position [786, 0]
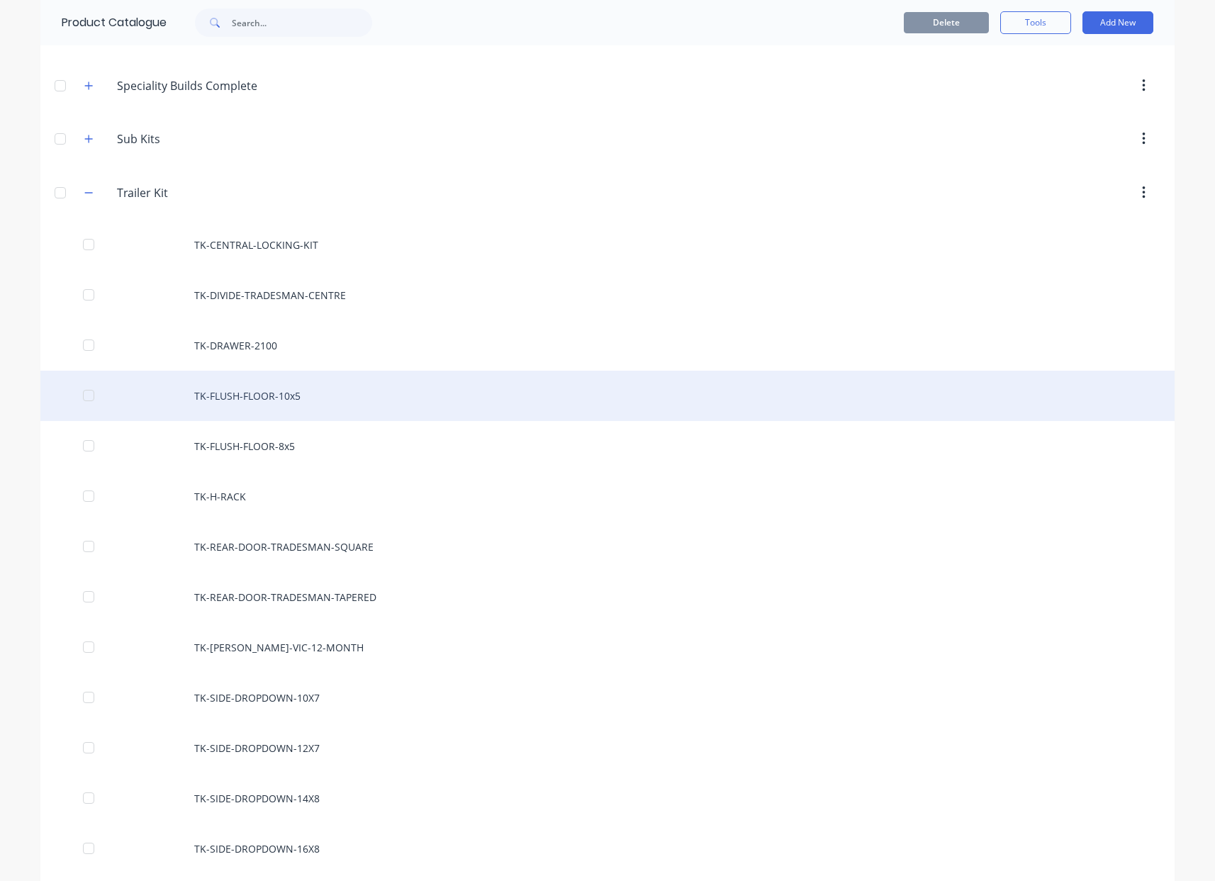
click at [287, 405] on div "TK-FLUSH-FLOOR-10x5" at bounding box center [607, 396] width 1135 height 50
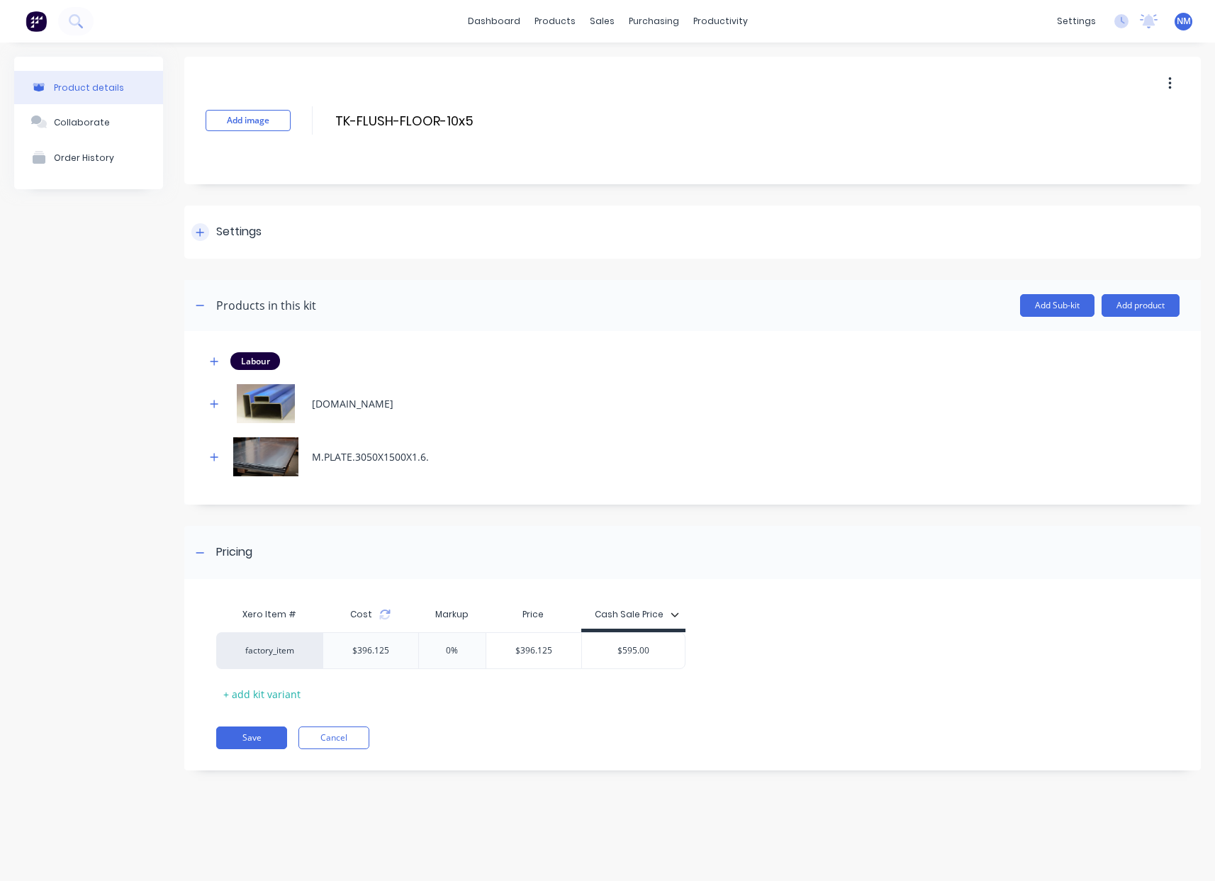
click at [198, 230] on icon at bounding box center [200, 233] width 9 height 10
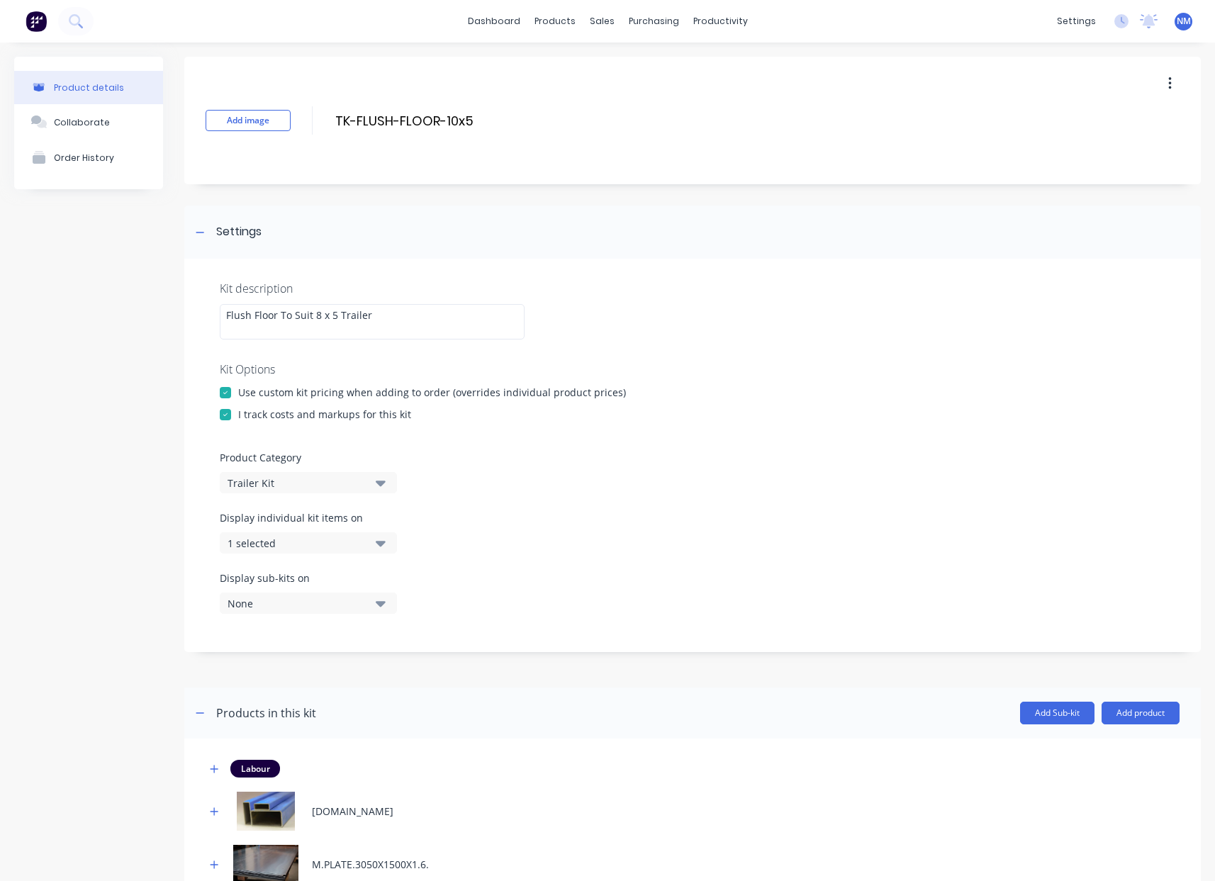
scroll to position [333, 0]
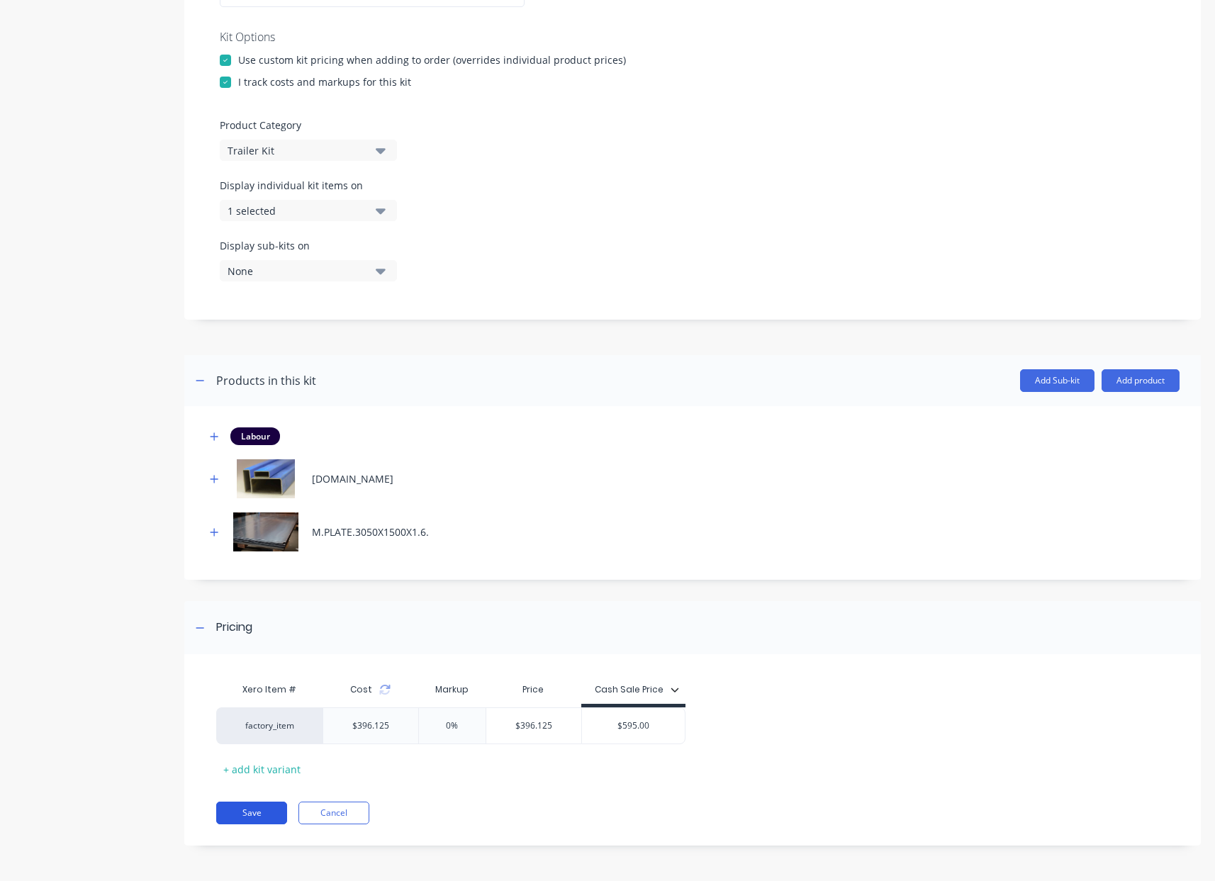
click at [233, 816] on button "Save" at bounding box center [251, 813] width 71 height 23
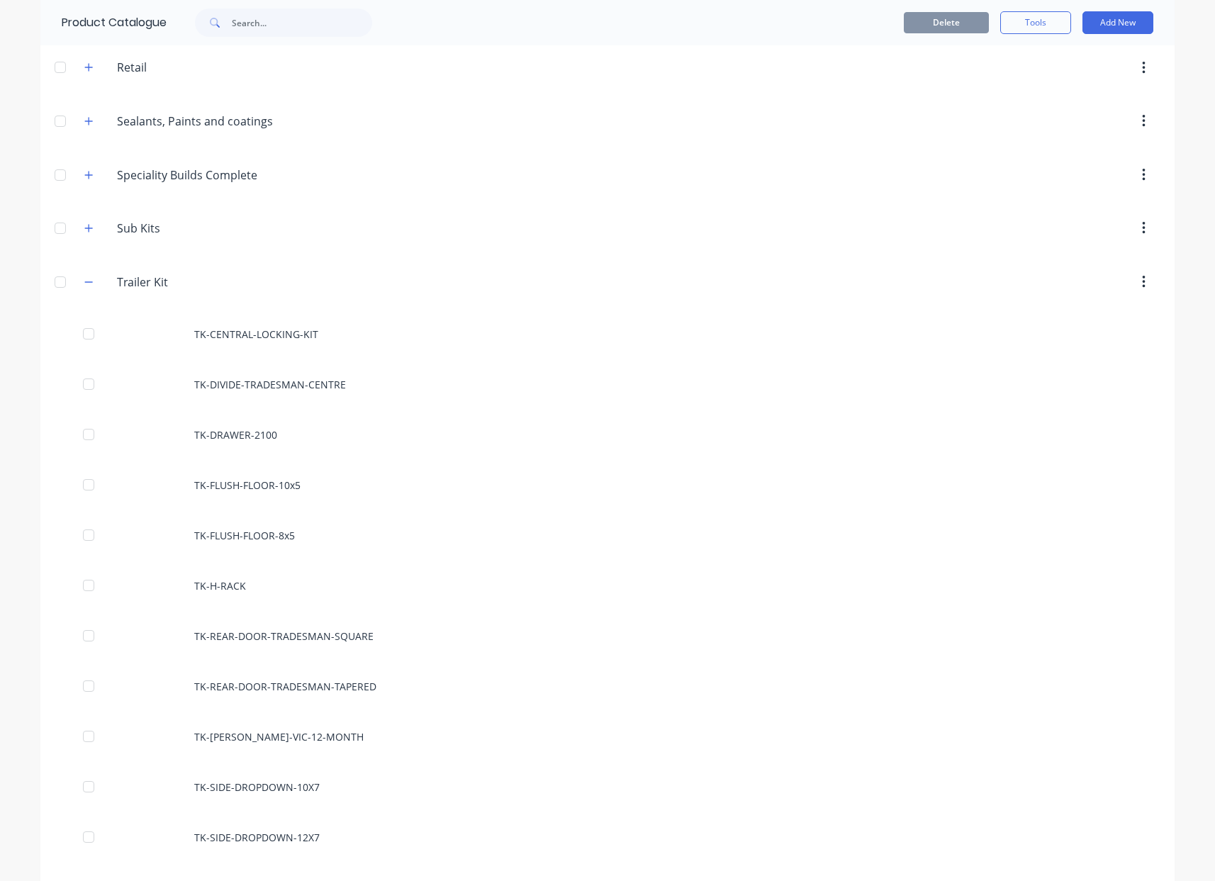
scroll to position [702, 0]
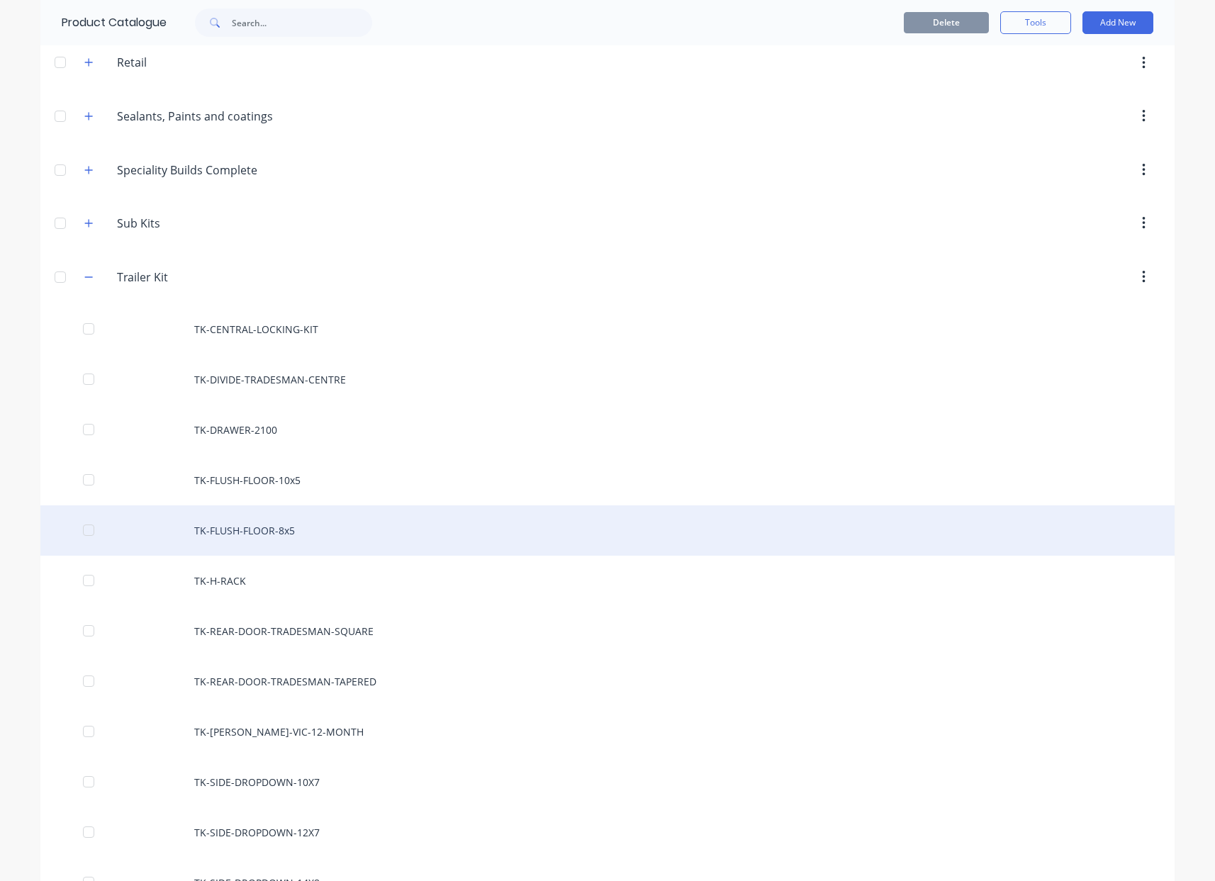
click at [274, 552] on div "TK-FLUSH-FLOOR-8x5" at bounding box center [607, 531] width 1135 height 50
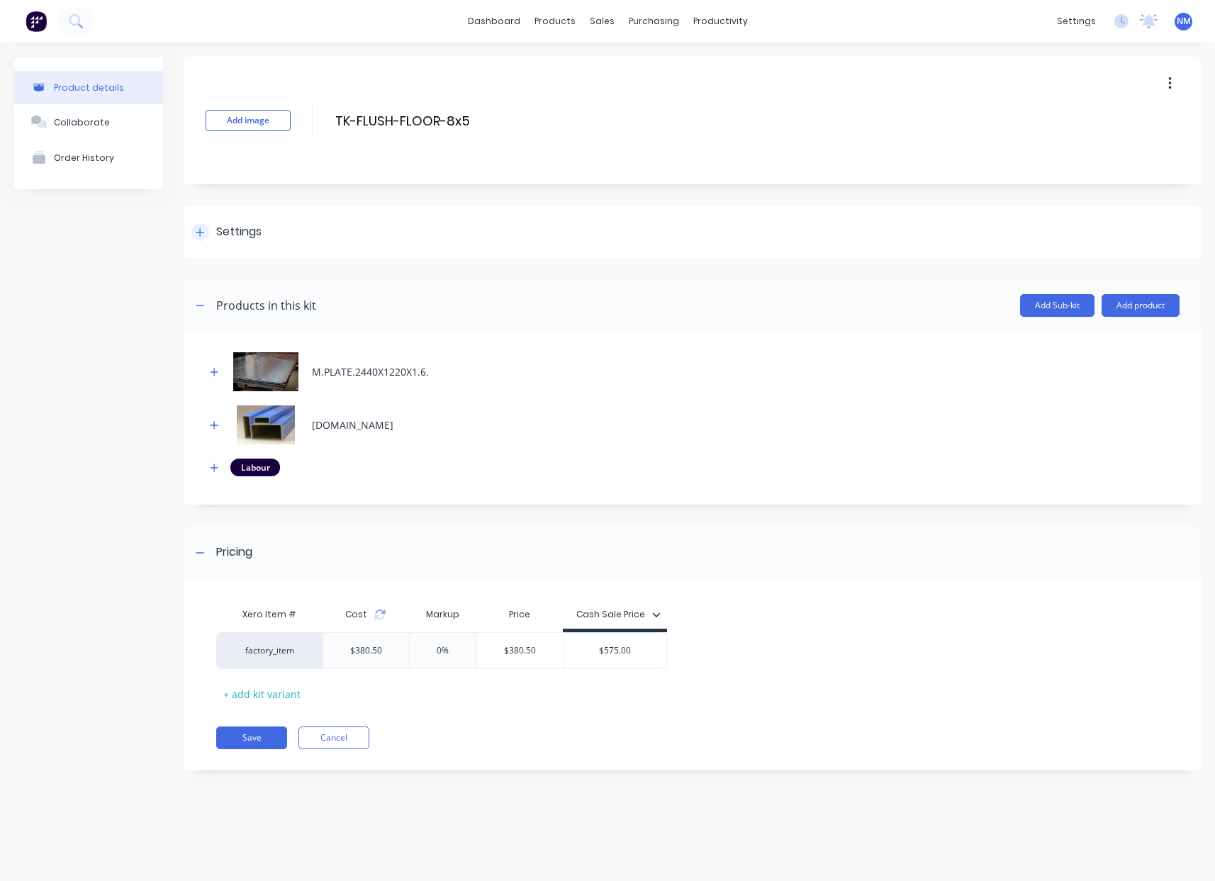
click at [189, 228] on div "Settings" at bounding box center [692, 232] width 1017 height 53
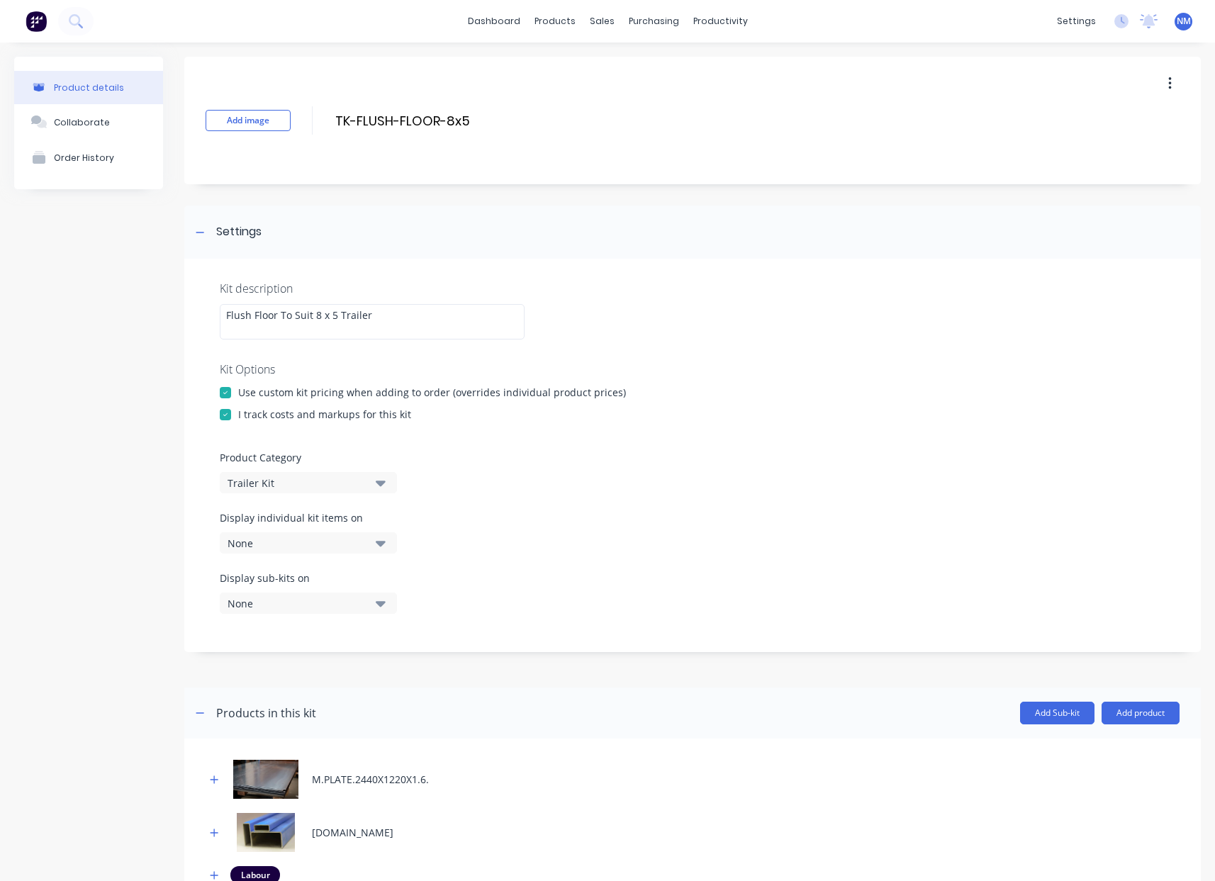
click at [337, 536] on div "None" at bounding box center [297, 543] width 138 height 15
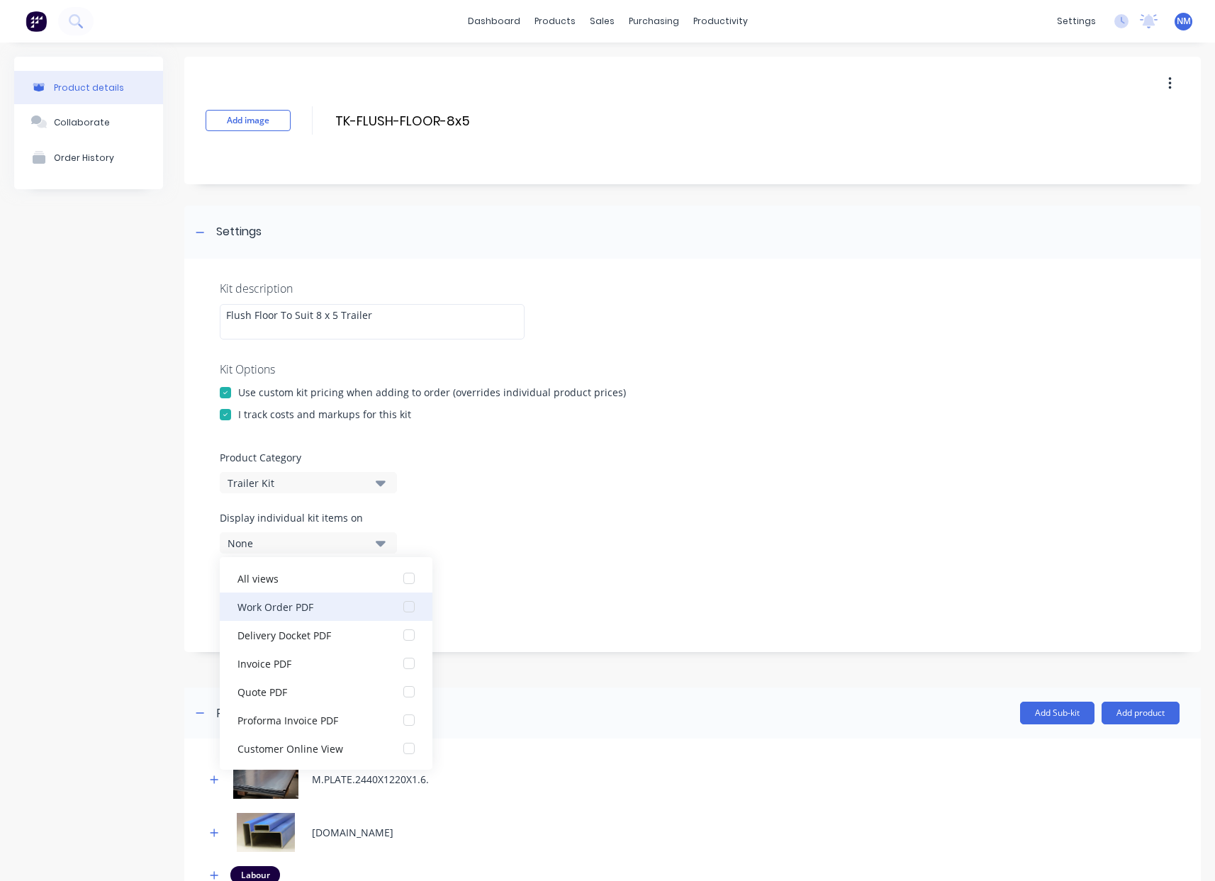
click at [343, 614] on div "Work Order PDF" at bounding box center [309, 606] width 142 height 15
click at [591, 633] on div "Kit description Flush Floor To Suit 8 x 5 Trailer Kit Options Use custom kit pr…" at bounding box center [692, 456] width 1017 height 394
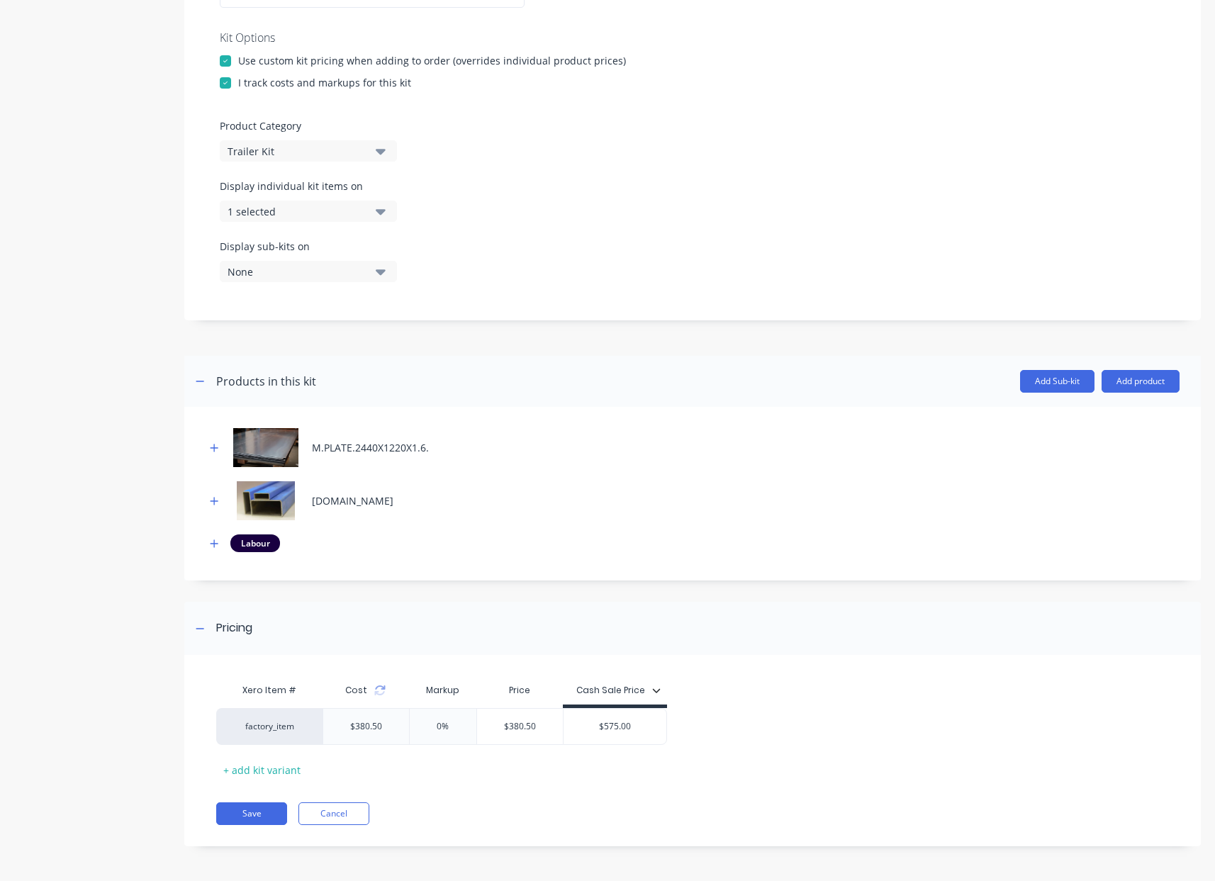
scroll to position [333, 0]
click at [240, 820] on button "Save" at bounding box center [251, 813] width 71 height 23
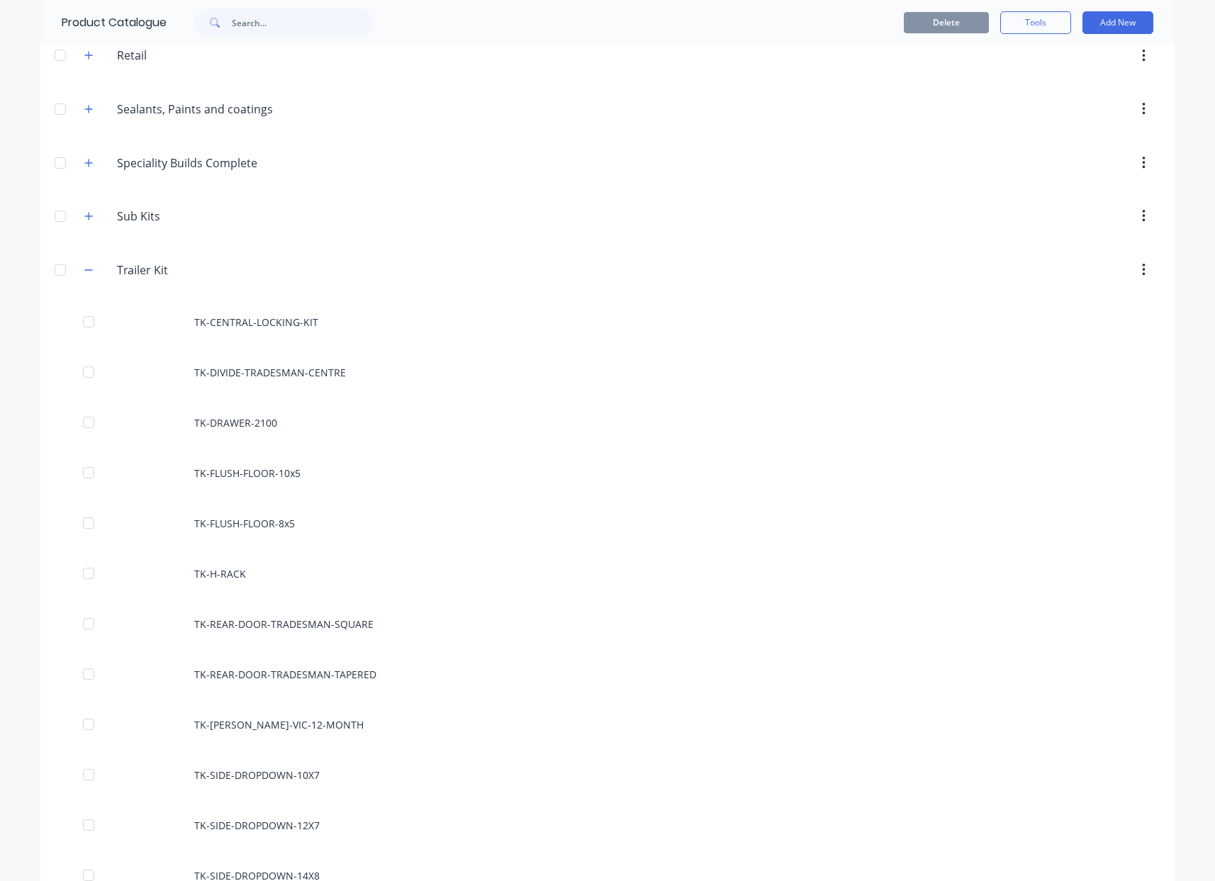
scroll to position [742, 0]
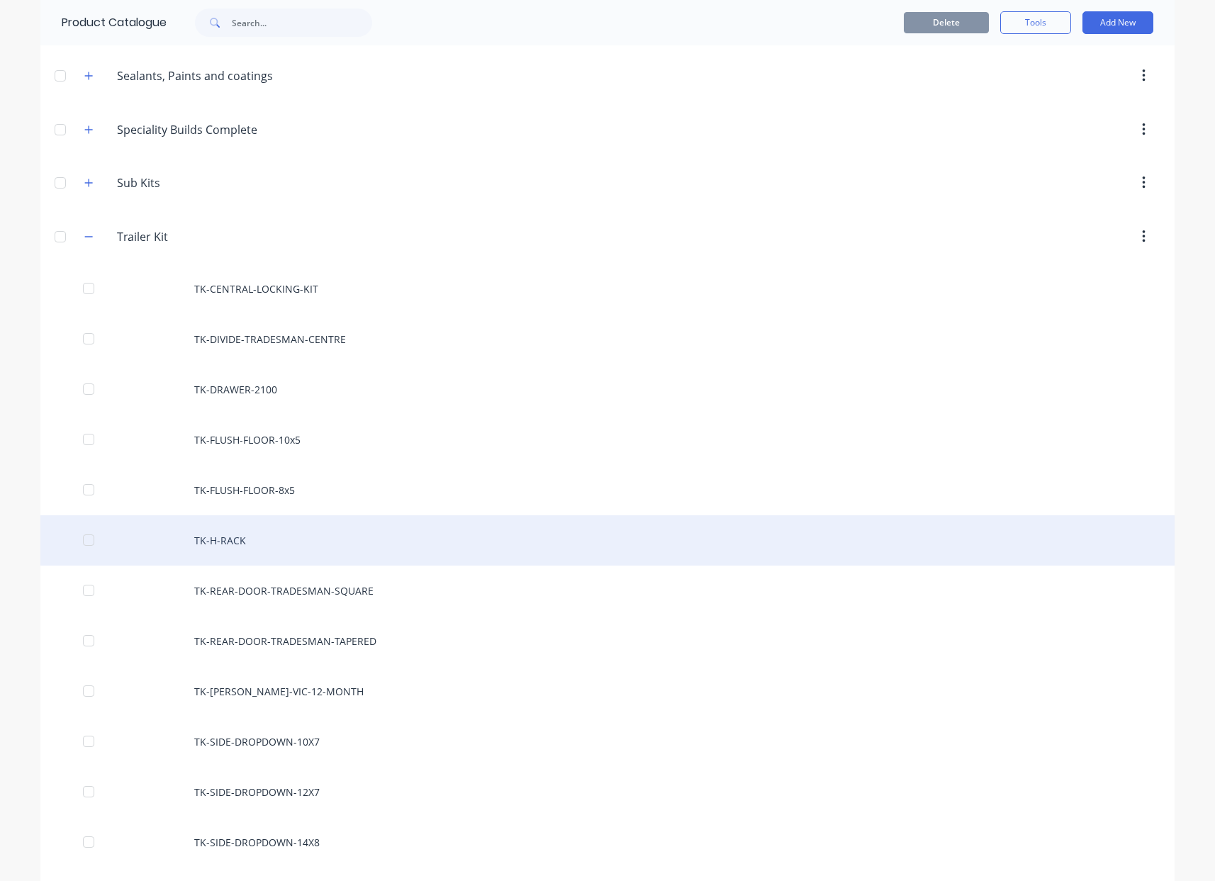
click at [241, 549] on div "TK-H-RACK" at bounding box center [607, 540] width 1135 height 50
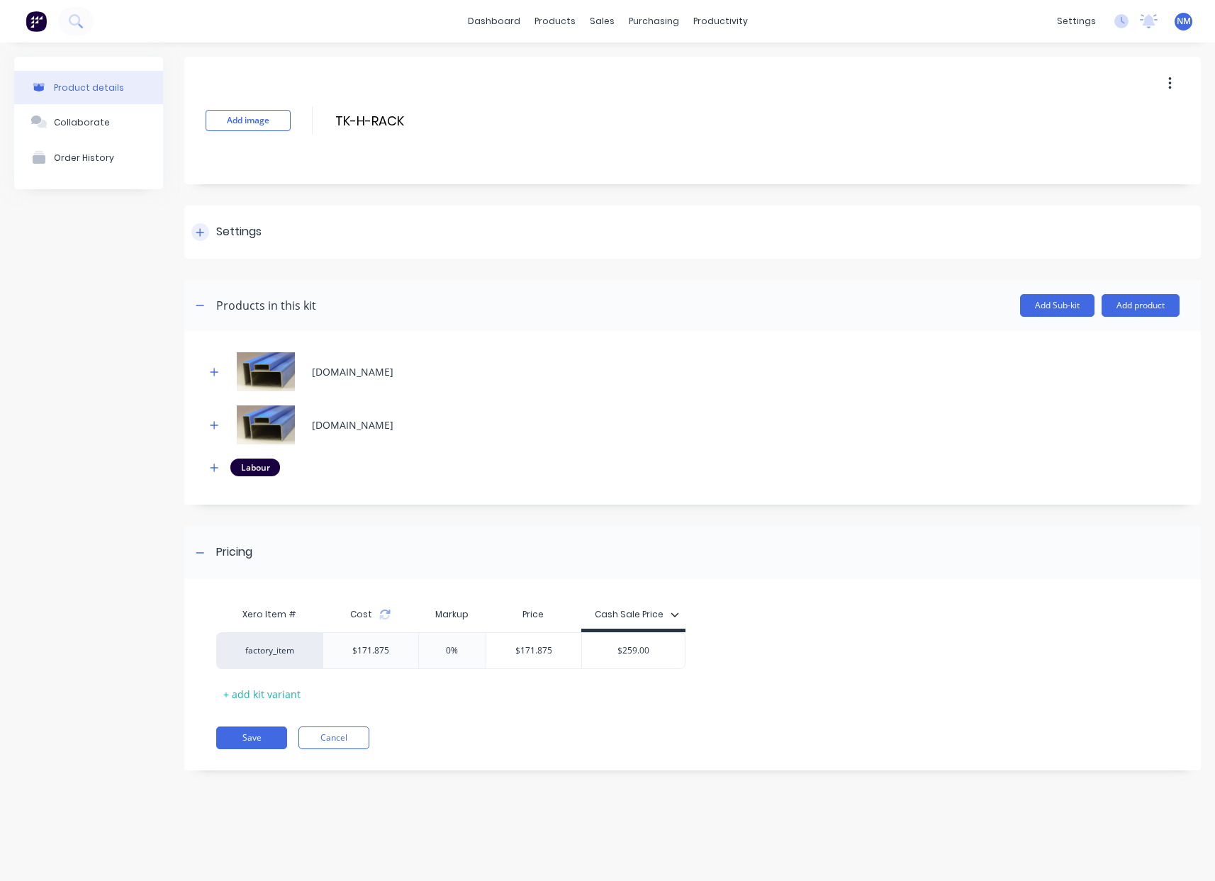
click at [204, 240] on div at bounding box center [200, 232] width 18 height 18
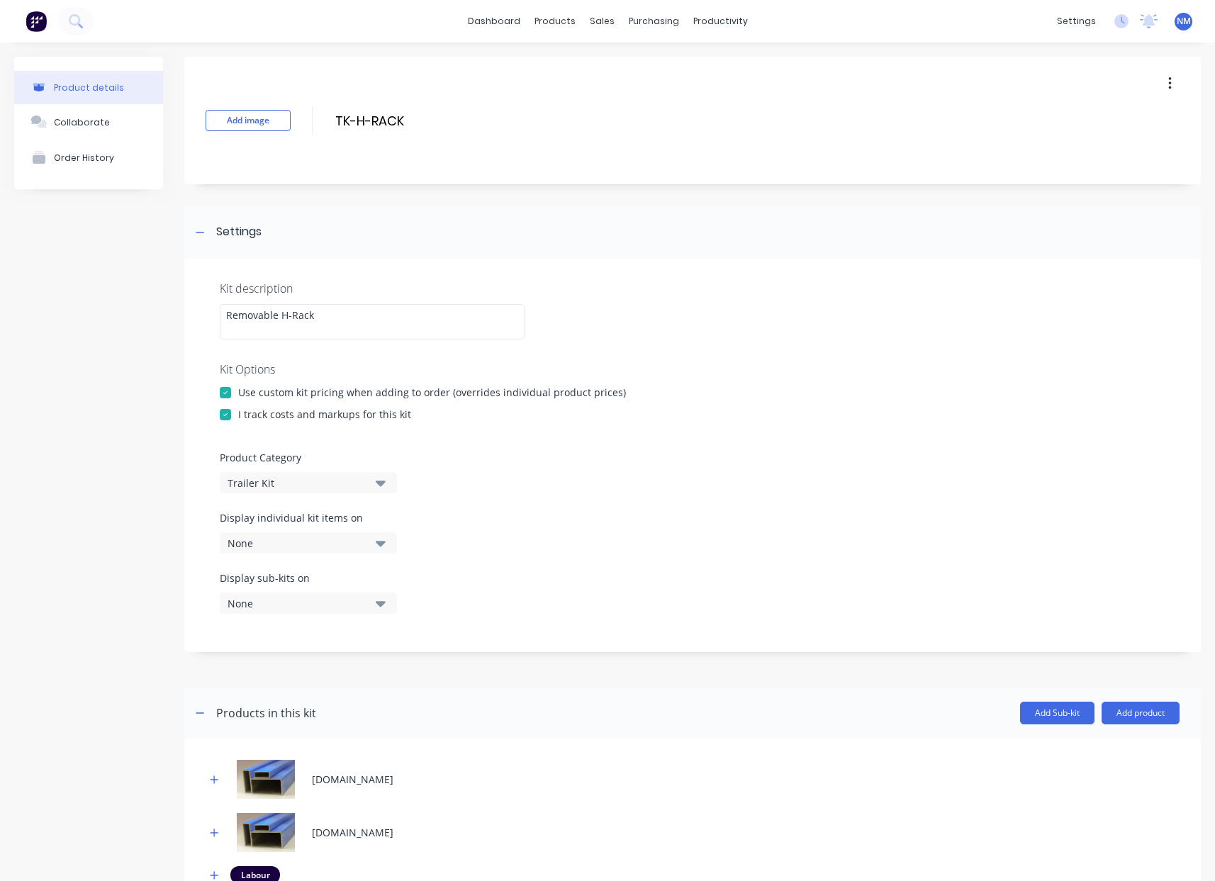
click at [360, 540] on div "None" at bounding box center [297, 543] width 138 height 15
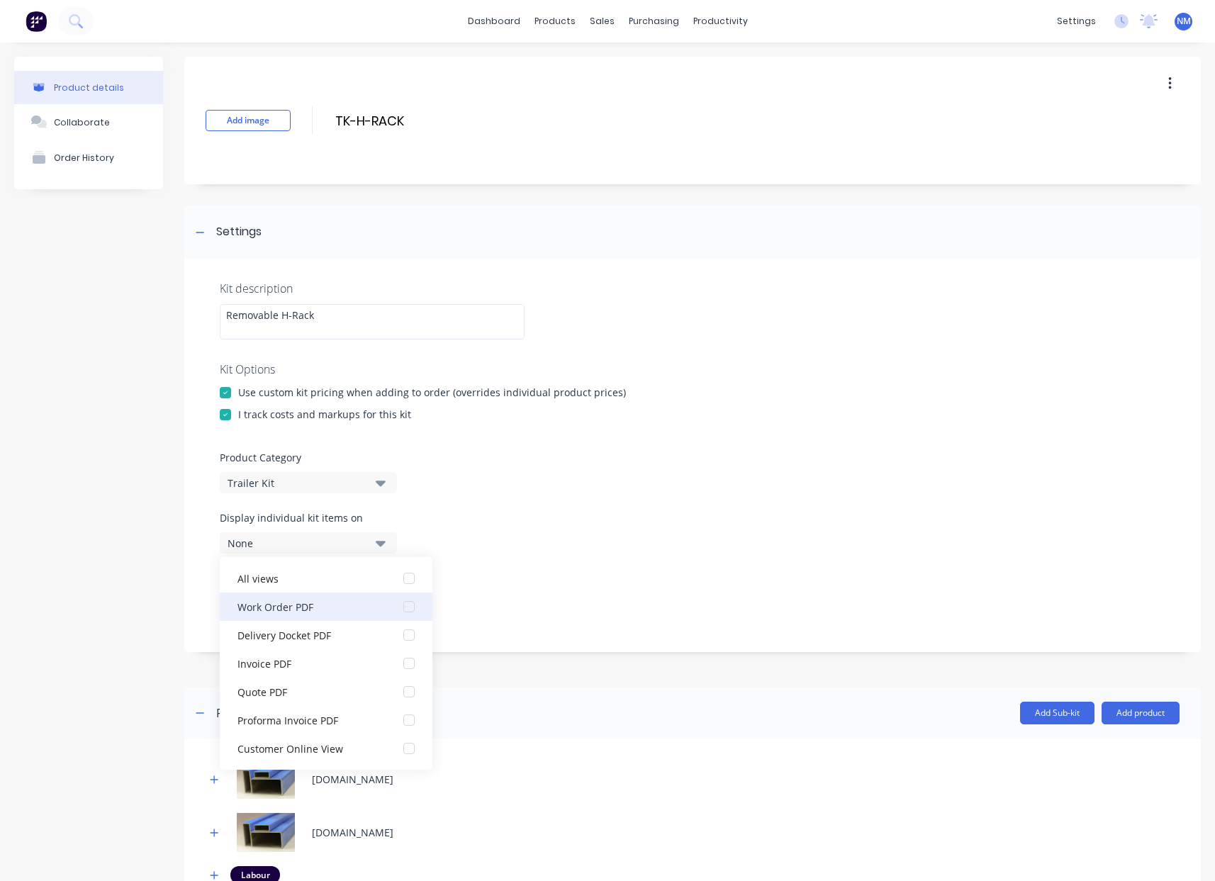
click at [336, 616] on button "Work Order PDF" at bounding box center [326, 607] width 213 height 28
click at [578, 602] on div "Display sub-kits on None" at bounding box center [693, 601] width 946 height 60
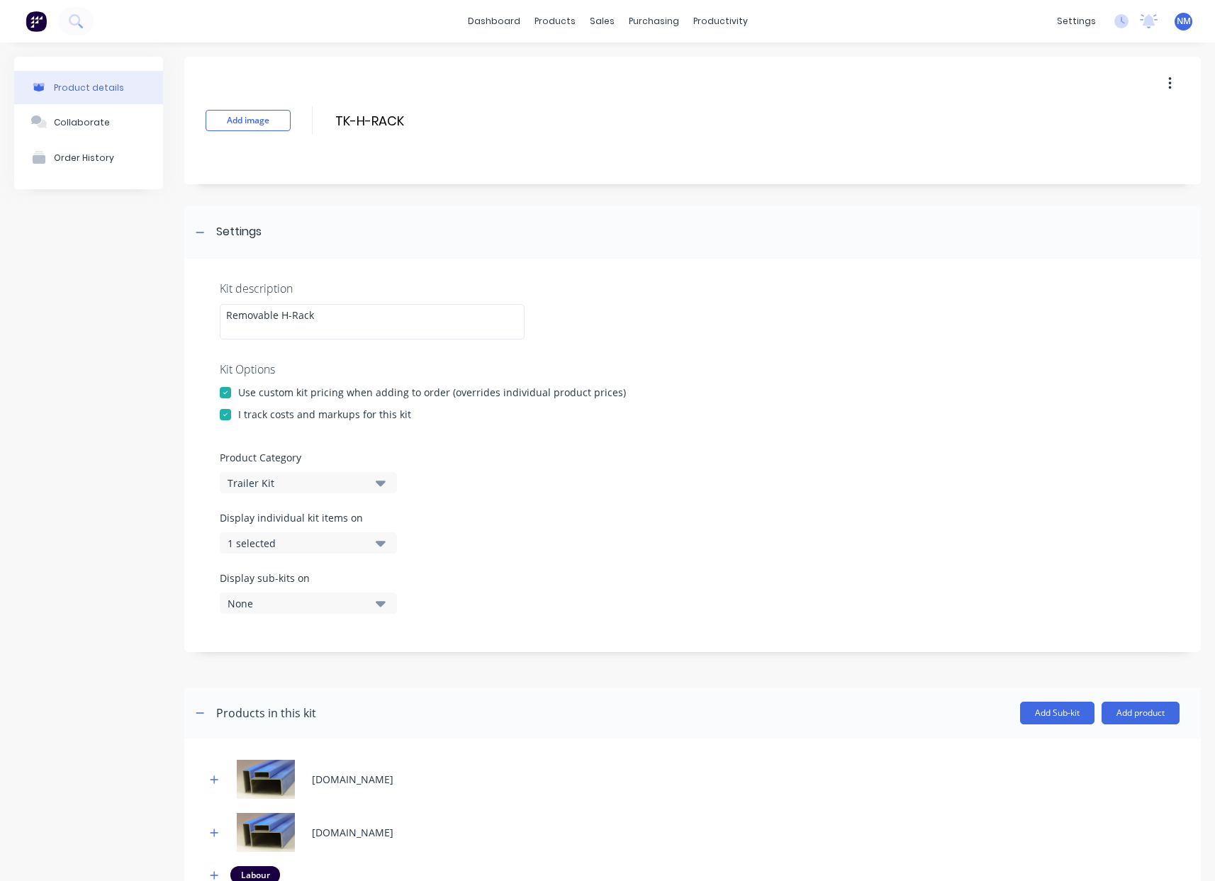
scroll to position [333, 0]
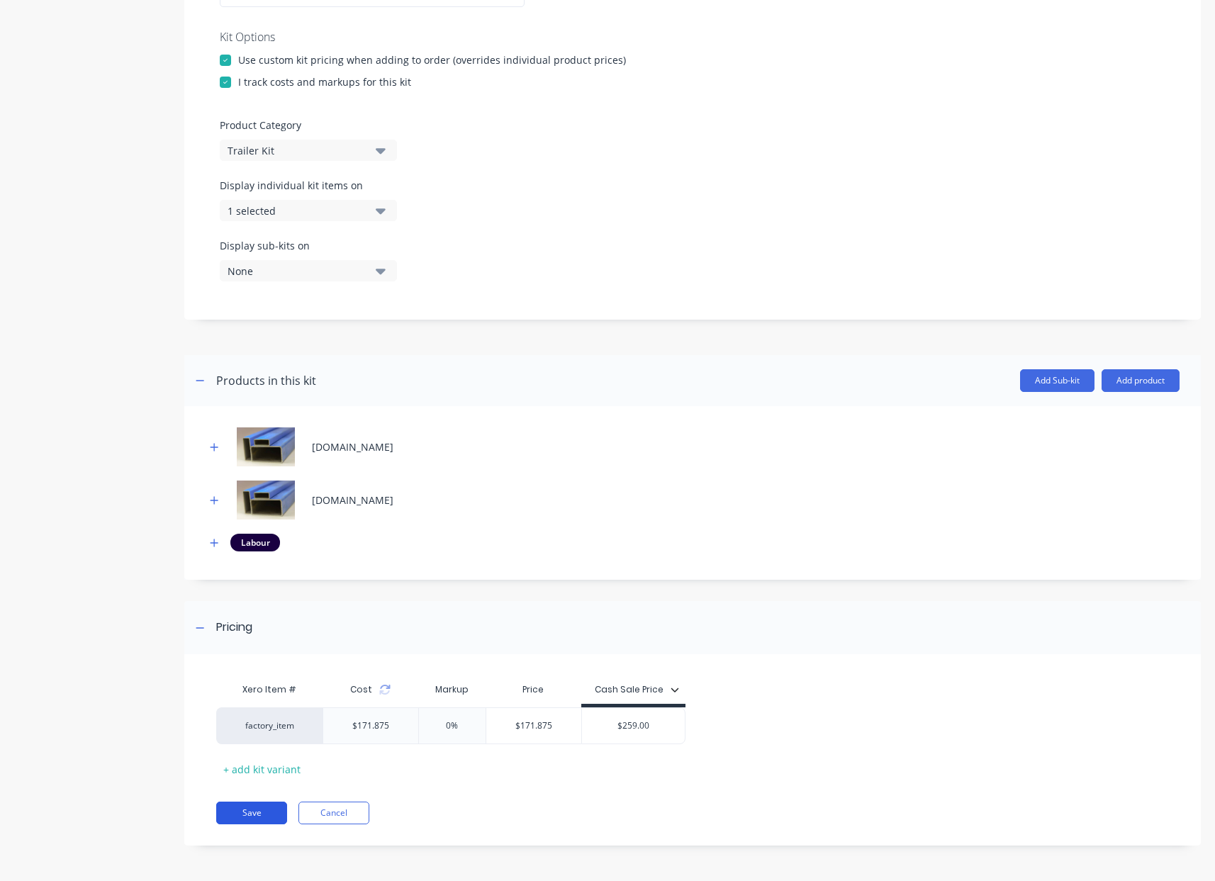
click at [273, 818] on button "Save" at bounding box center [251, 813] width 71 height 23
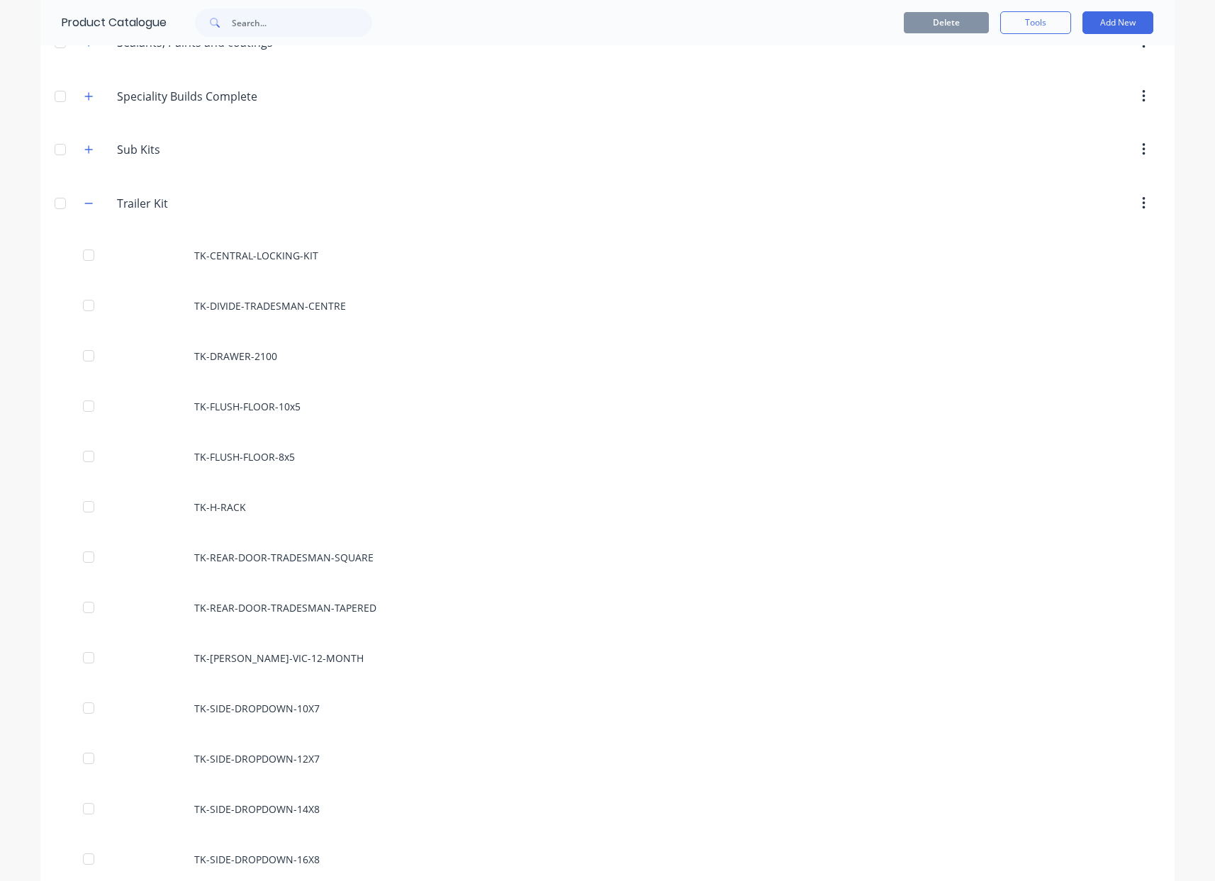
scroll to position [828, 0]
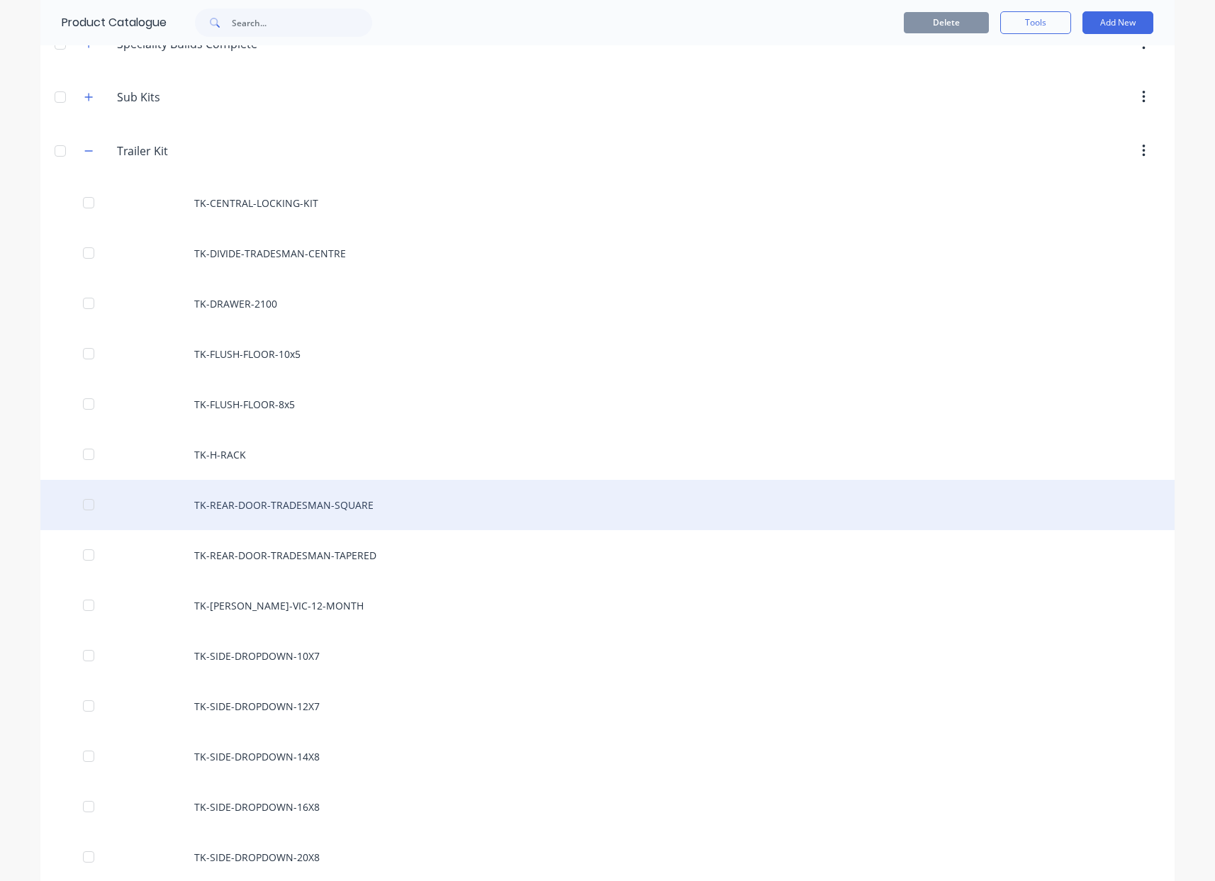
click at [266, 508] on div "TK-REAR-DOOR-TRADESMAN-SQUARE" at bounding box center [607, 505] width 1135 height 50
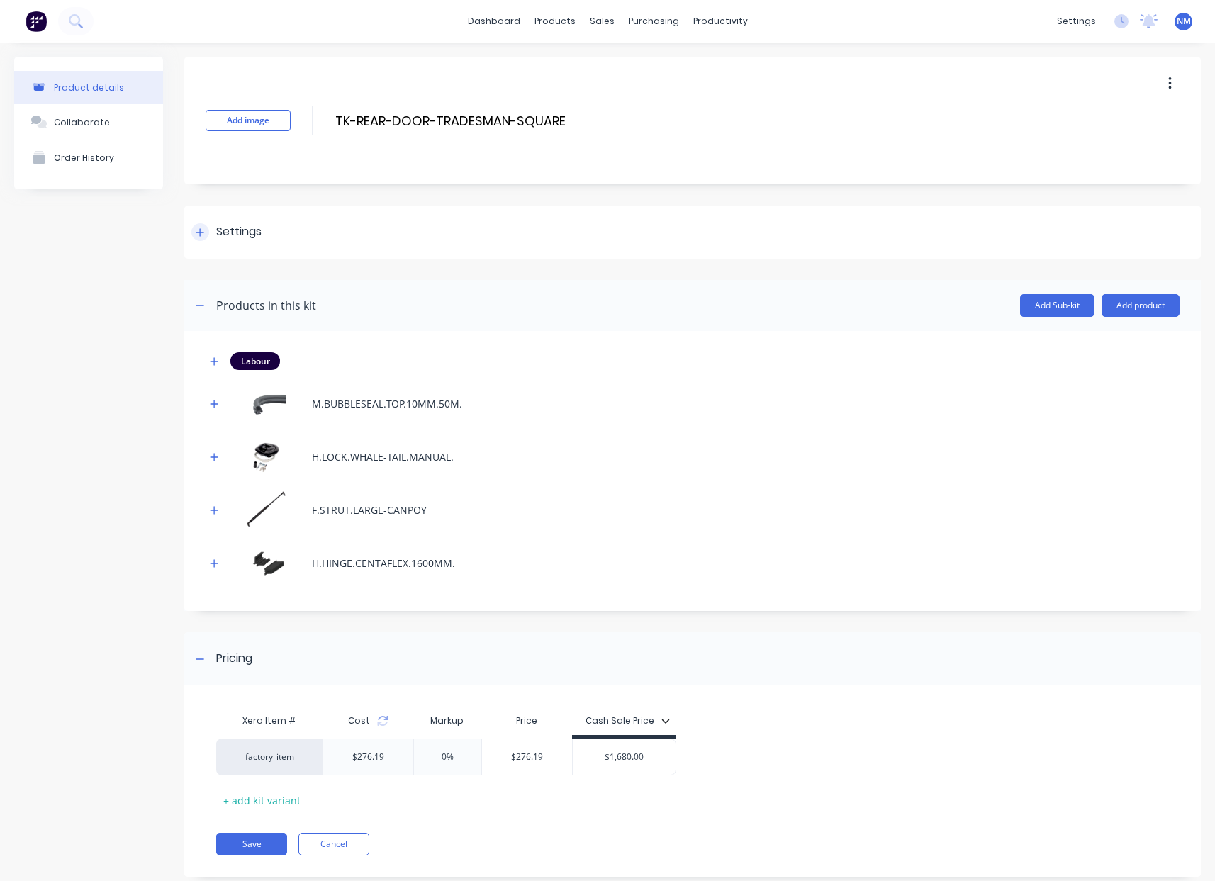
click at [193, 232] on div at bounding box center [200, 232] width 18 height 18
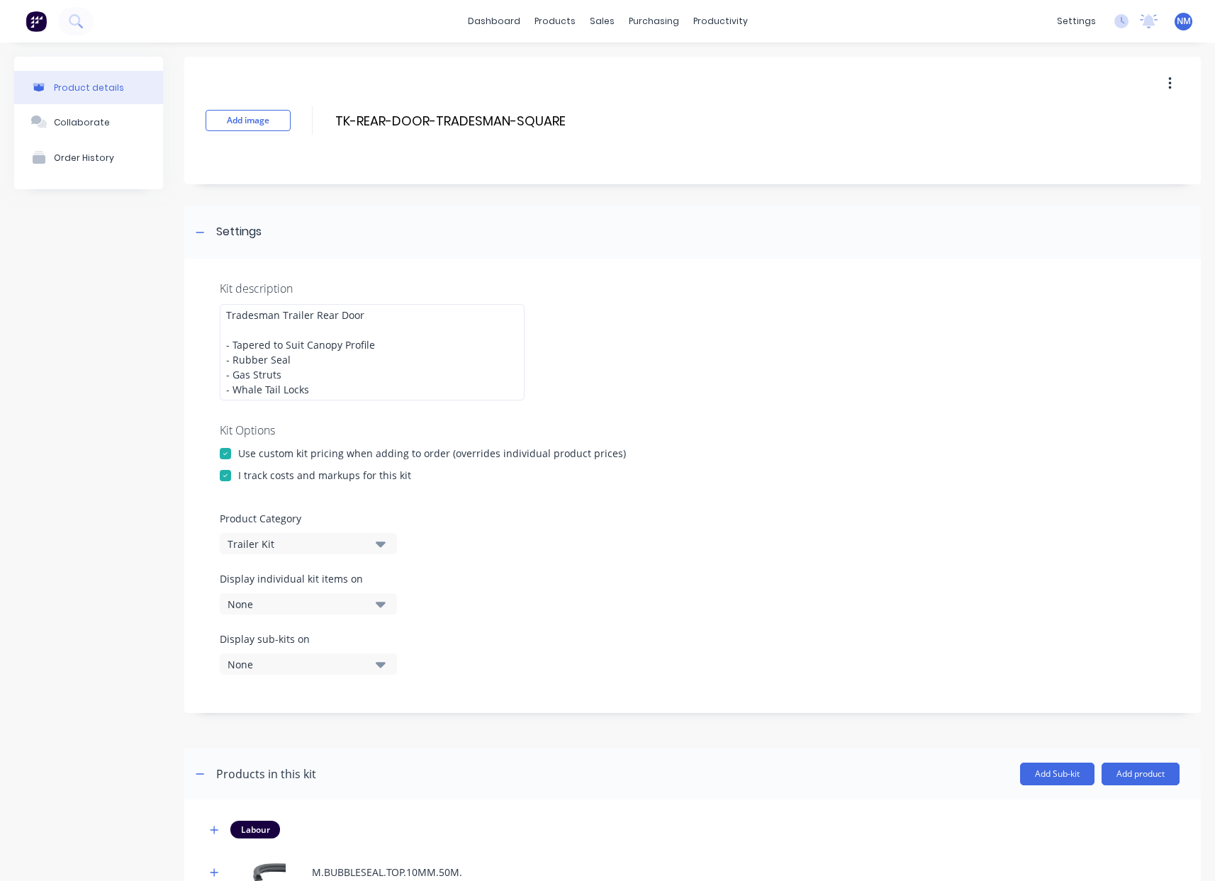
click at [376, 601] on icon "button" at bounding box center [381, 604] width 10 height 16
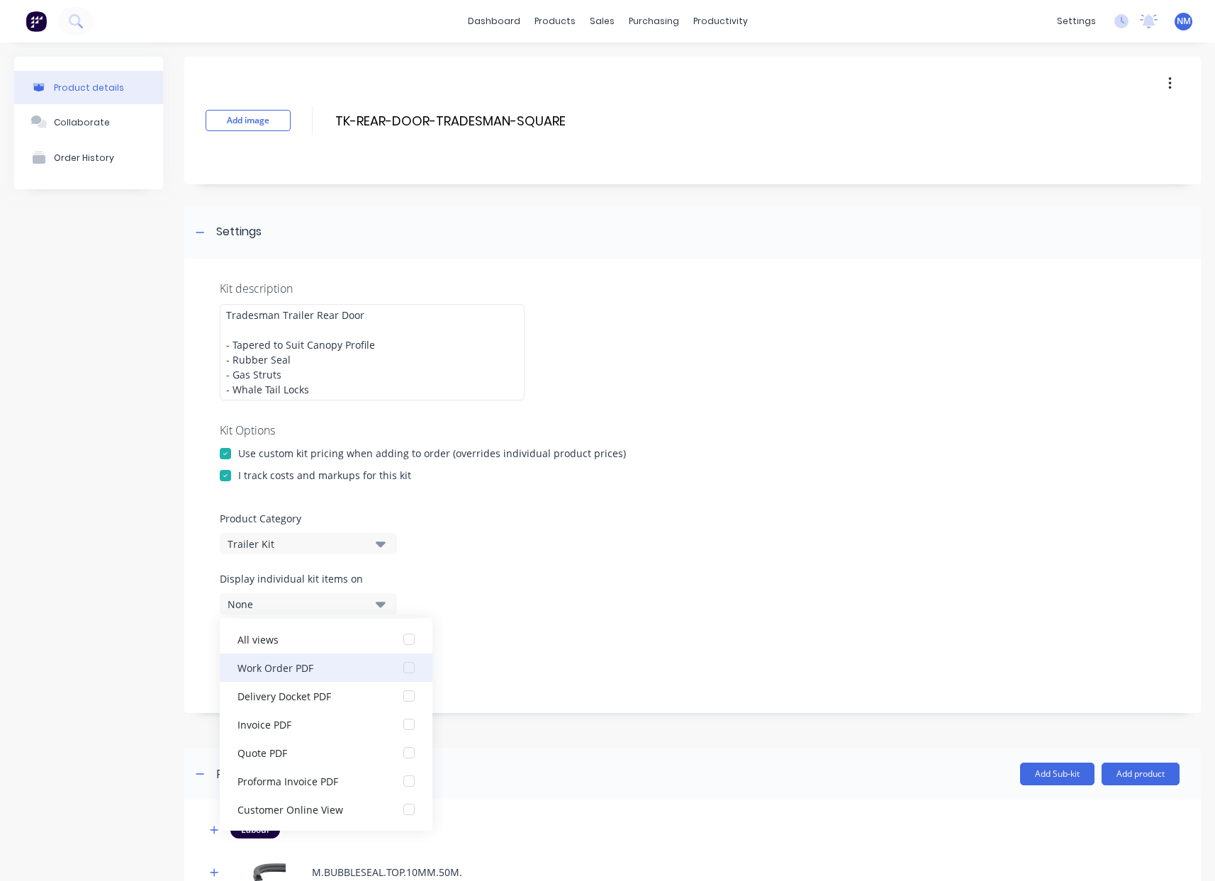
click at [341, 673] on div "Work Order PDF" at bounding box center [309, 667] width 142 height 15
click at [637, 611] on div "Display individual kit items on 1 selected" at bounding box center [693, 602] width 946 height 60
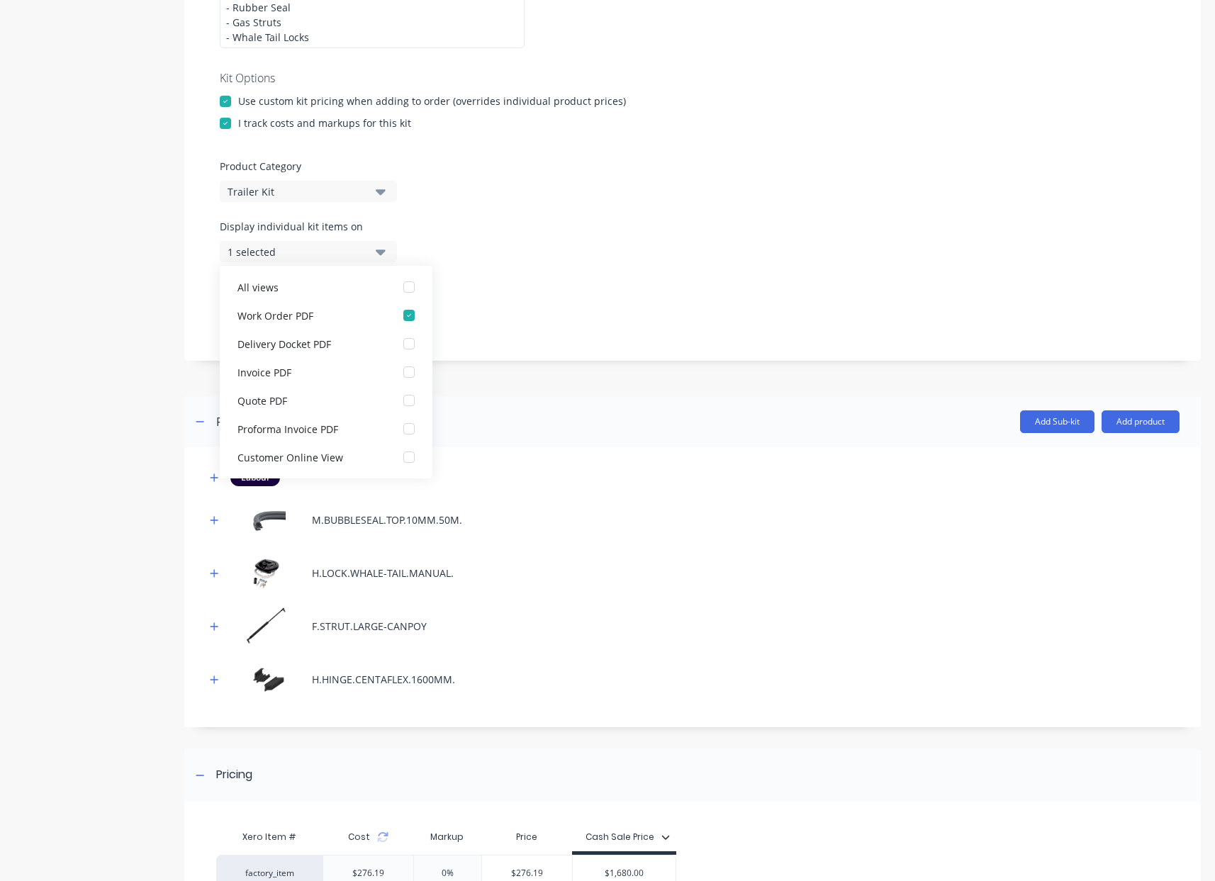
scroll to position [500, 0]
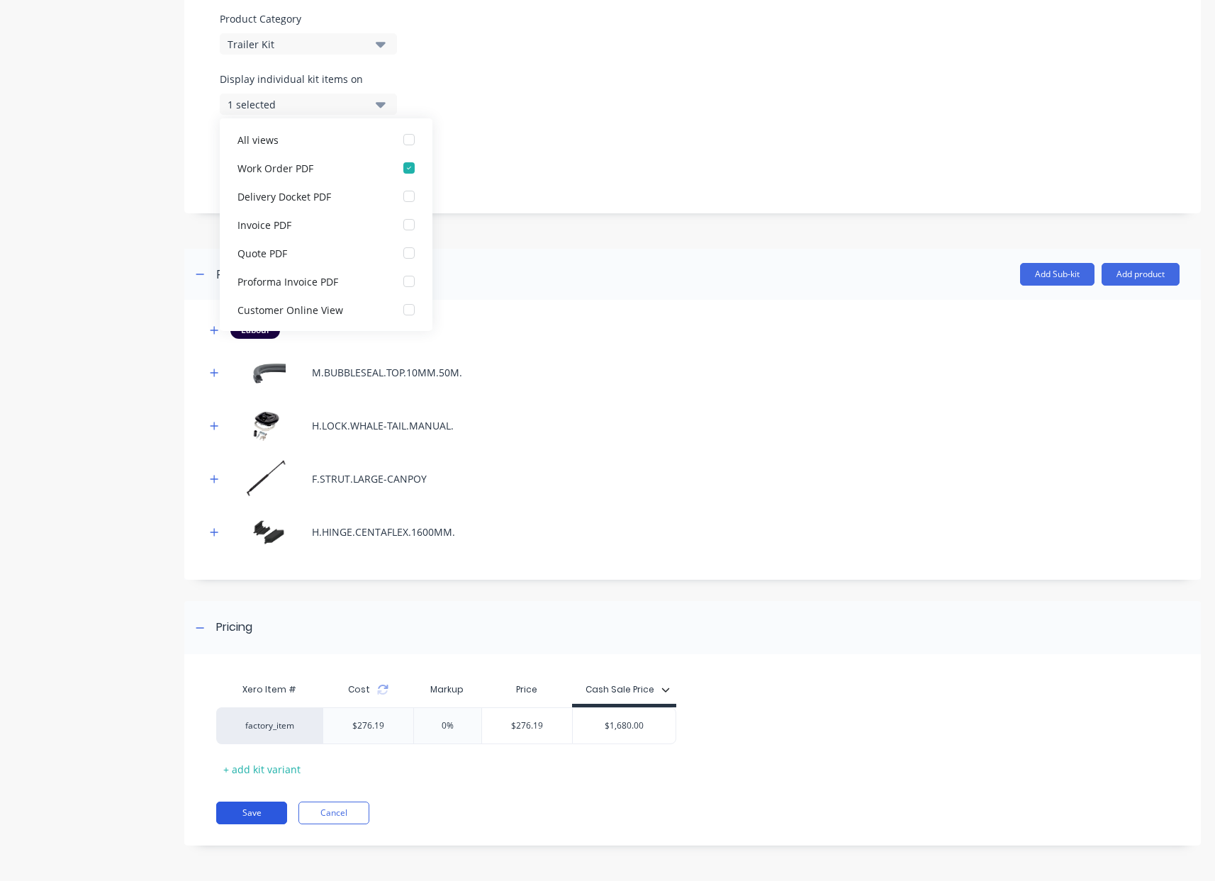
click at [266, 810] on button "Save" at bounding box center [251, 813] width 71 height 23
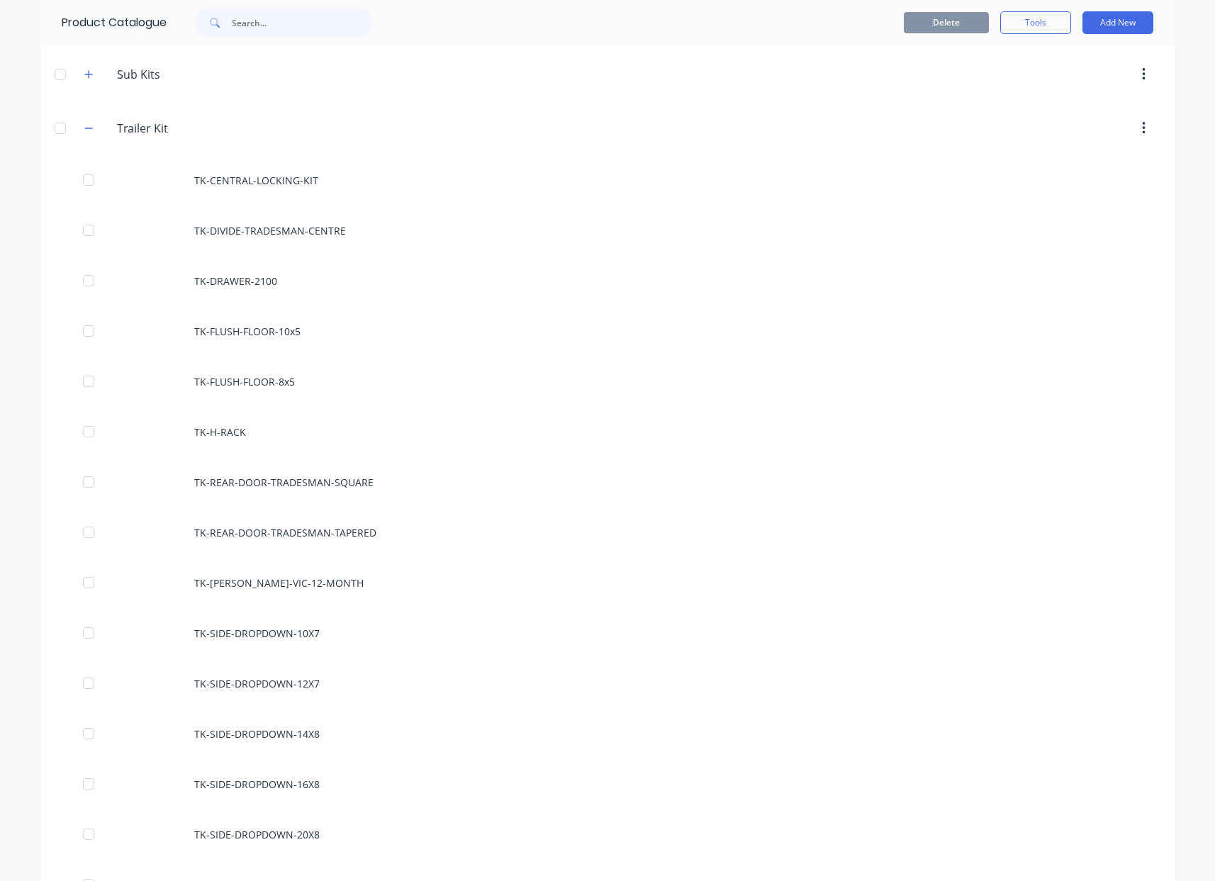
scroll to position [853, 0]
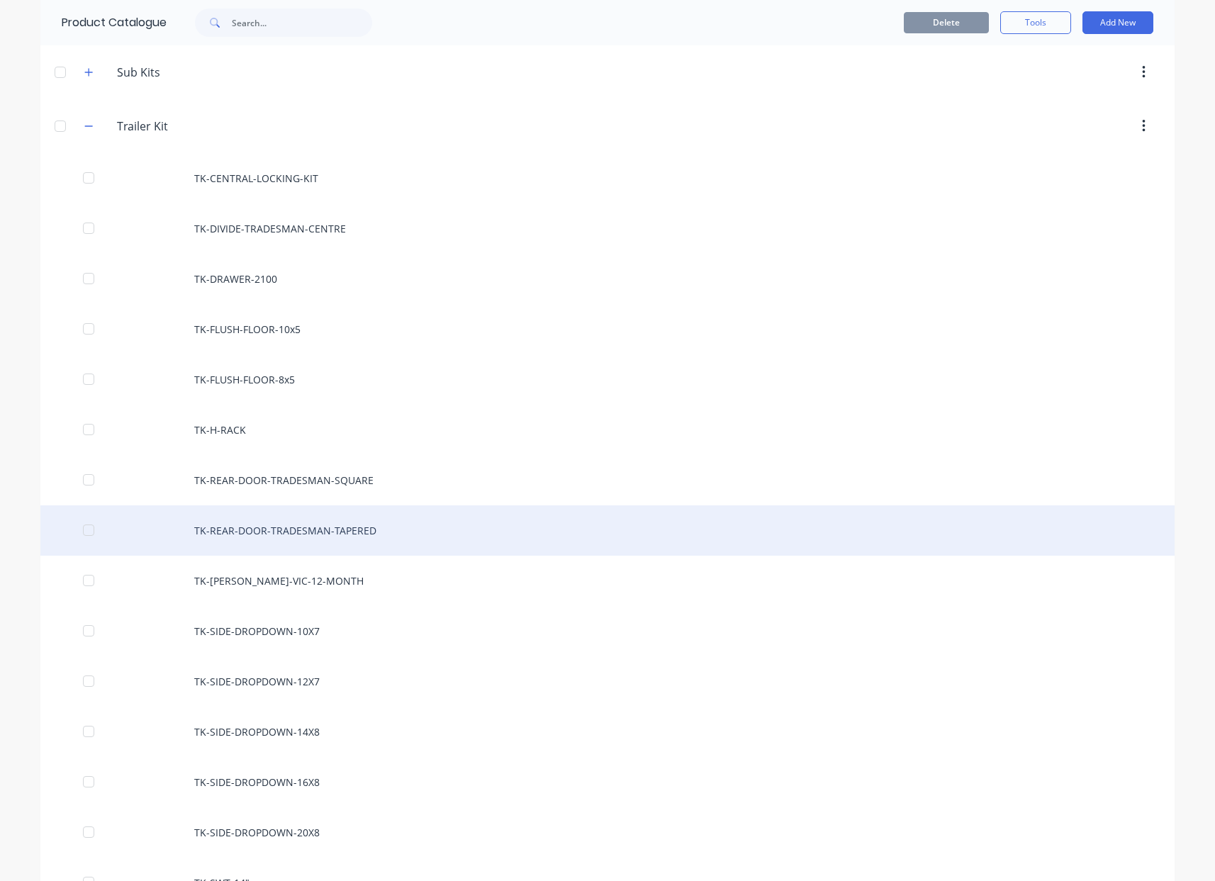
click at [267, 528] on div "TK-REAR-DOOR-TRADESMAN-TAPERED" at bounding box center [607, 531] width 1135 height 50
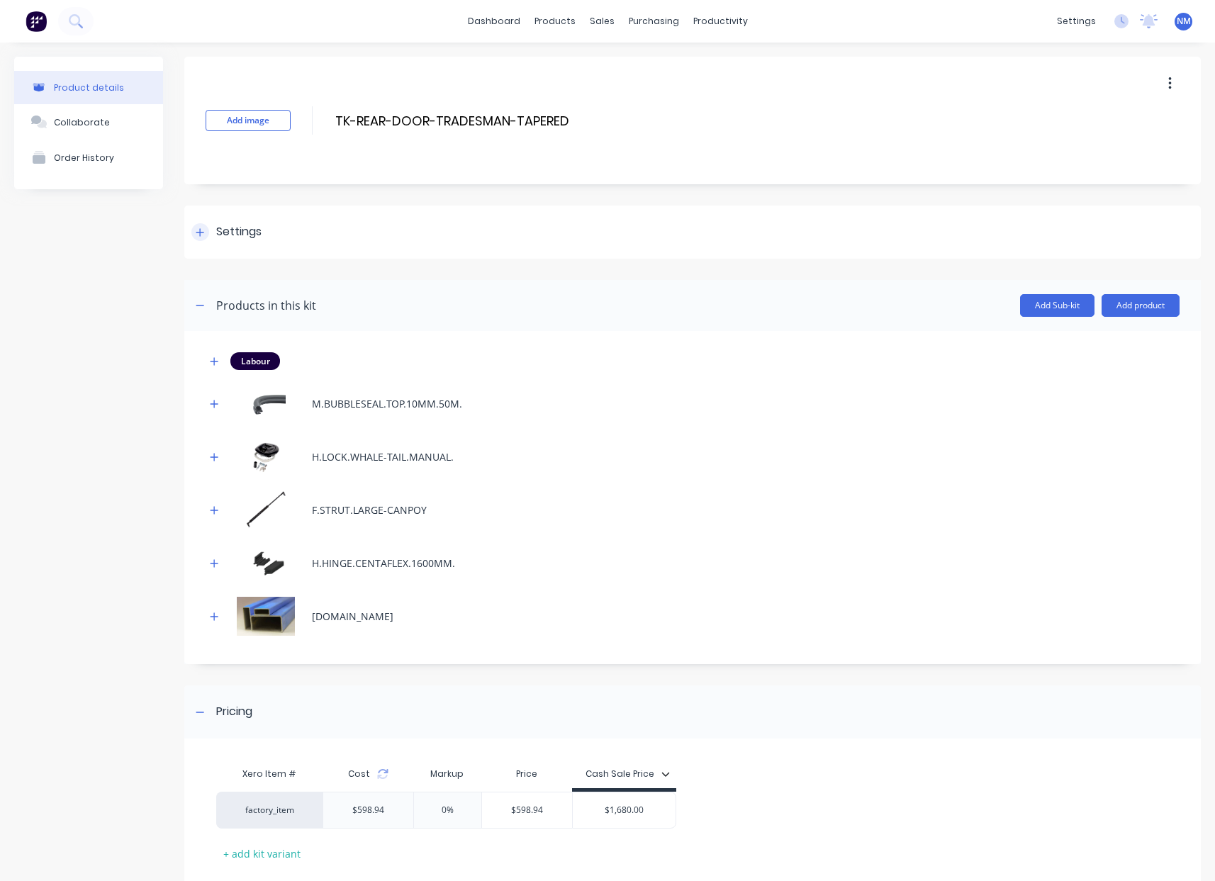
click at [202, 240] on div at bounding box center [200, 232] width 18 height 18
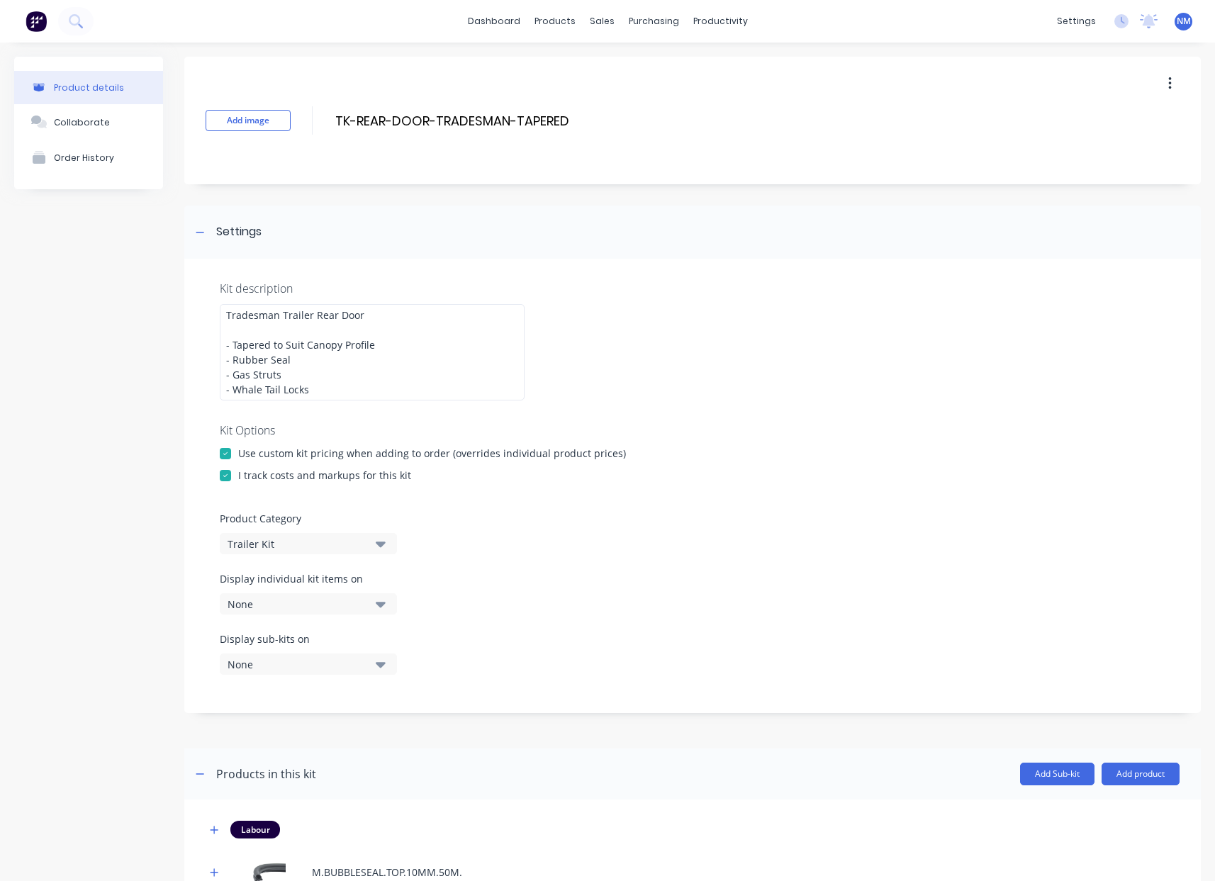
click at [357, 604] on div "None" at bounding box center [297, 604] width 138 height 15
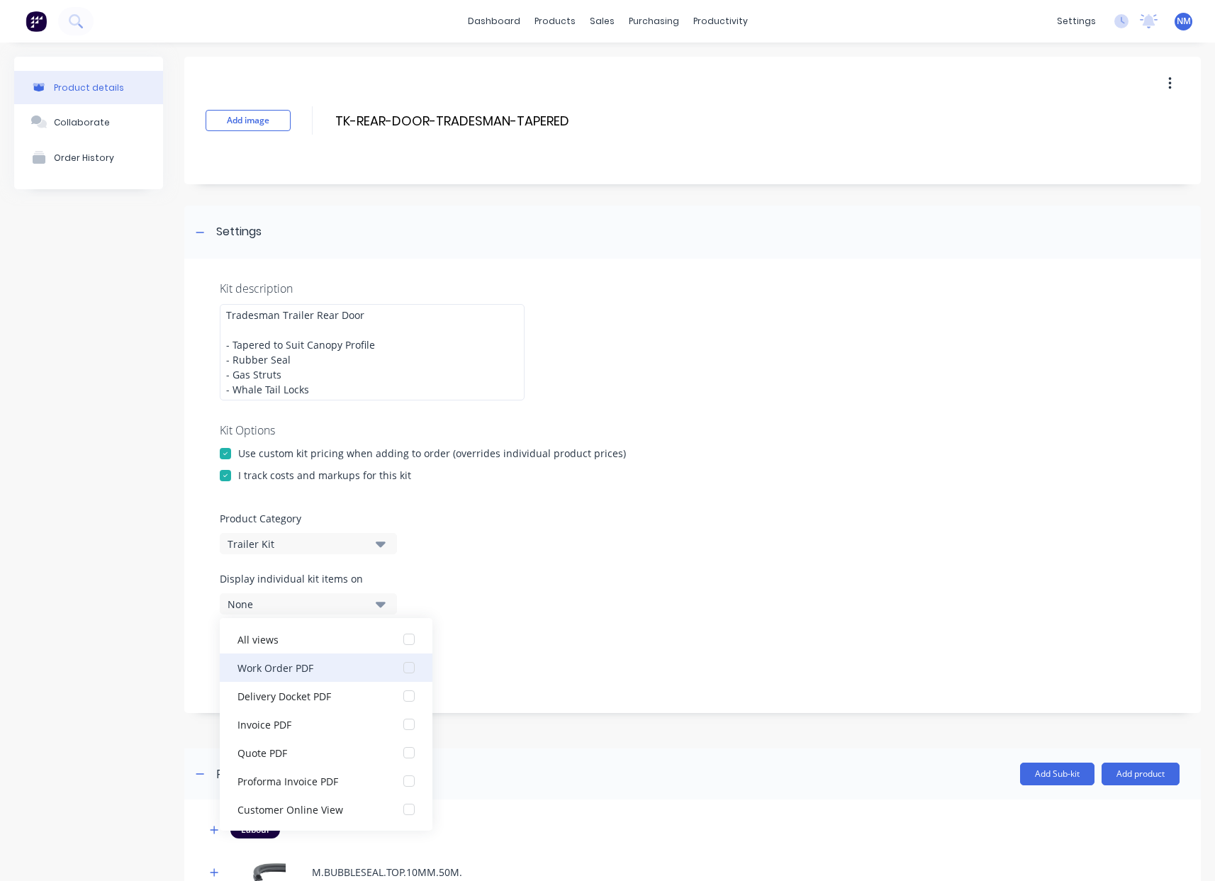
click at [354, 673] on div "Work Order PDF" at bounding box center [309, 667] width 142 height 15
click at [562, 661] on div "Display sub-kits on None" at bounding box center [693, 662] width 946 height 60
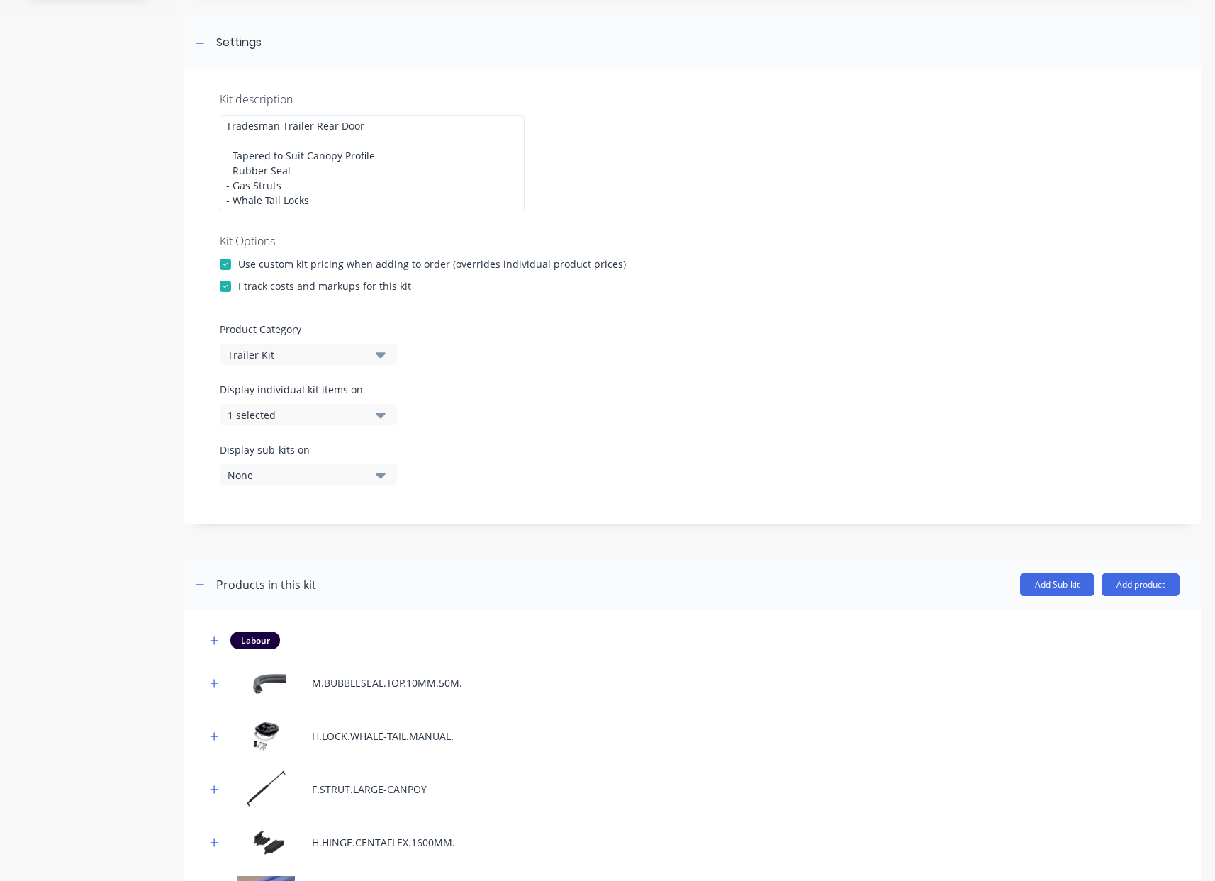
scroll to position [553, 0]
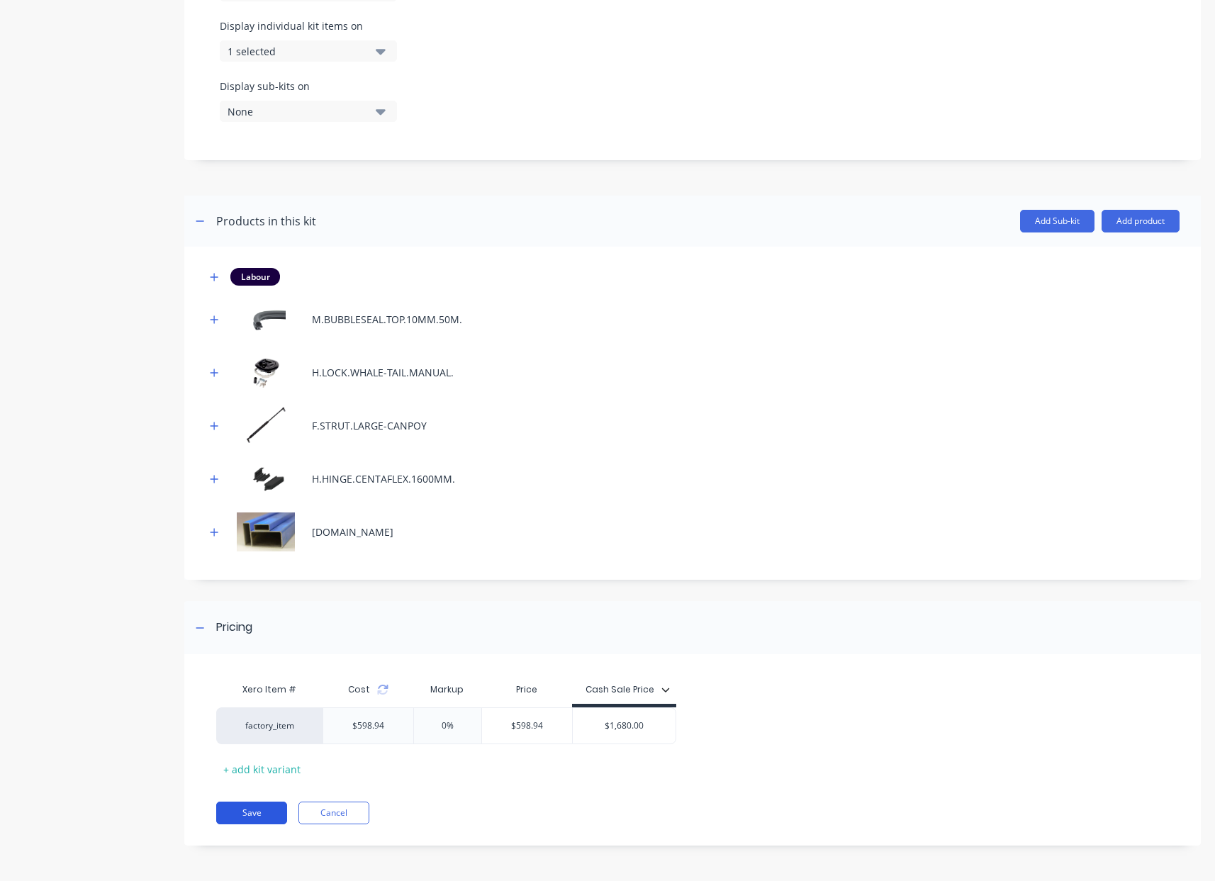
click at [260, 804] on button "Save" at bounding box center [251, 813] width 71 height 23
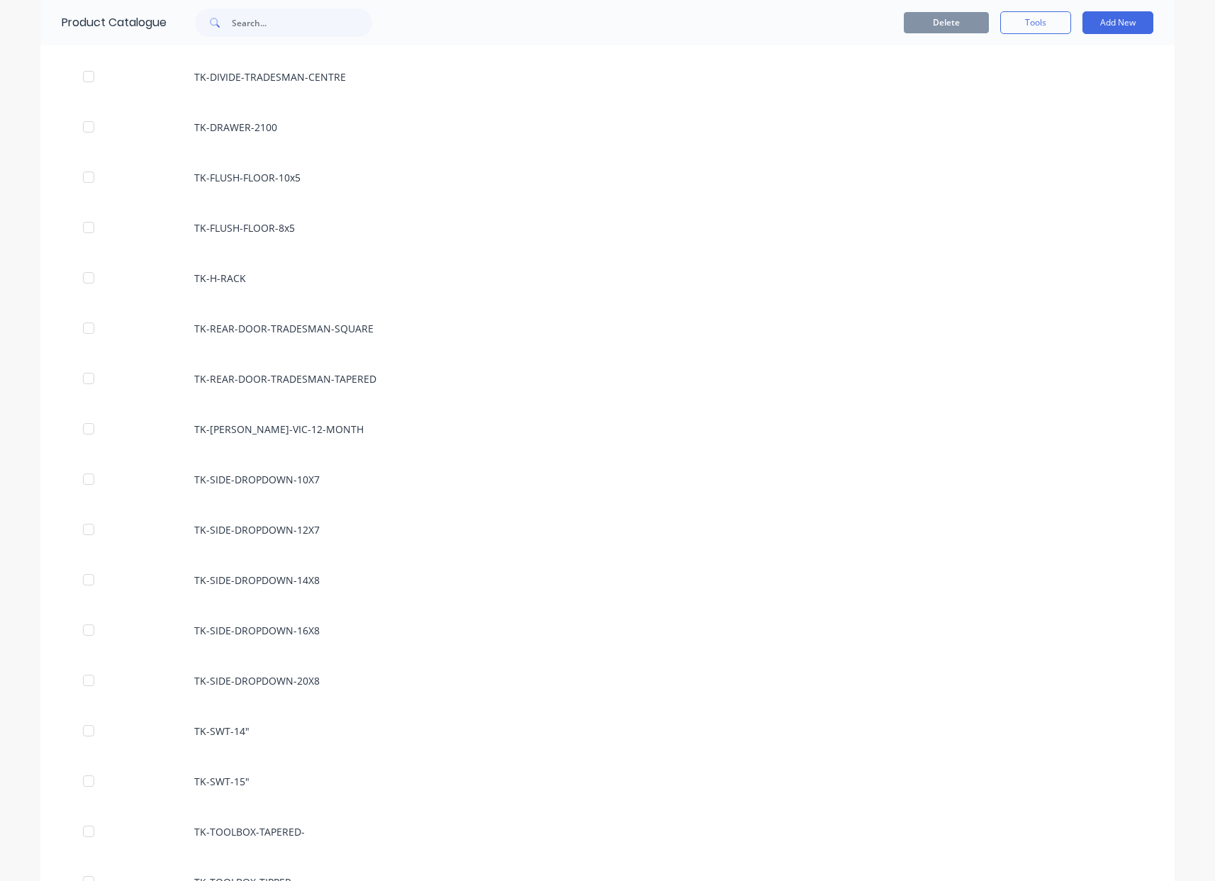
scroll to position [1009, 0]
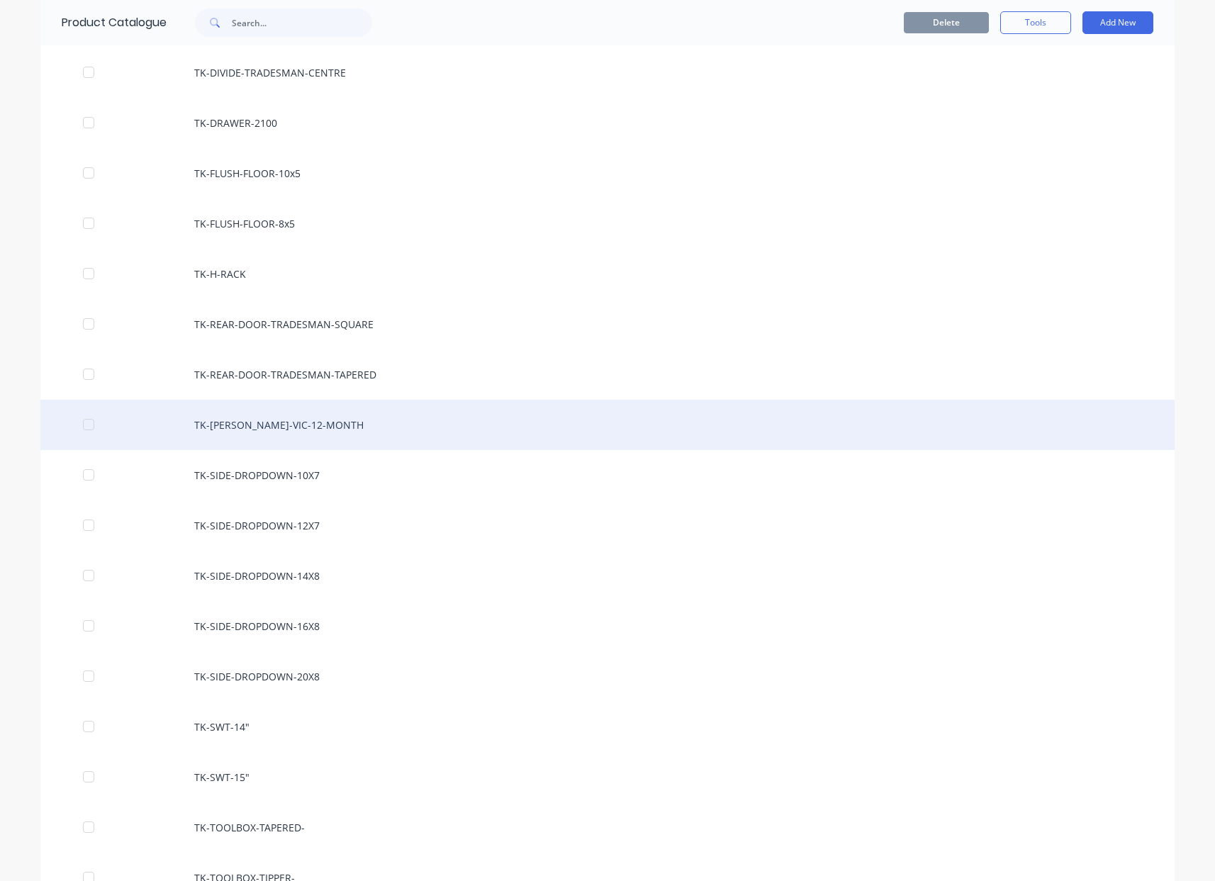
click at [271, 433] on div "TK-[PERSON_NAME]-VIC-12-MONTH" at bounding box center [607, 425] width 1135 height 50
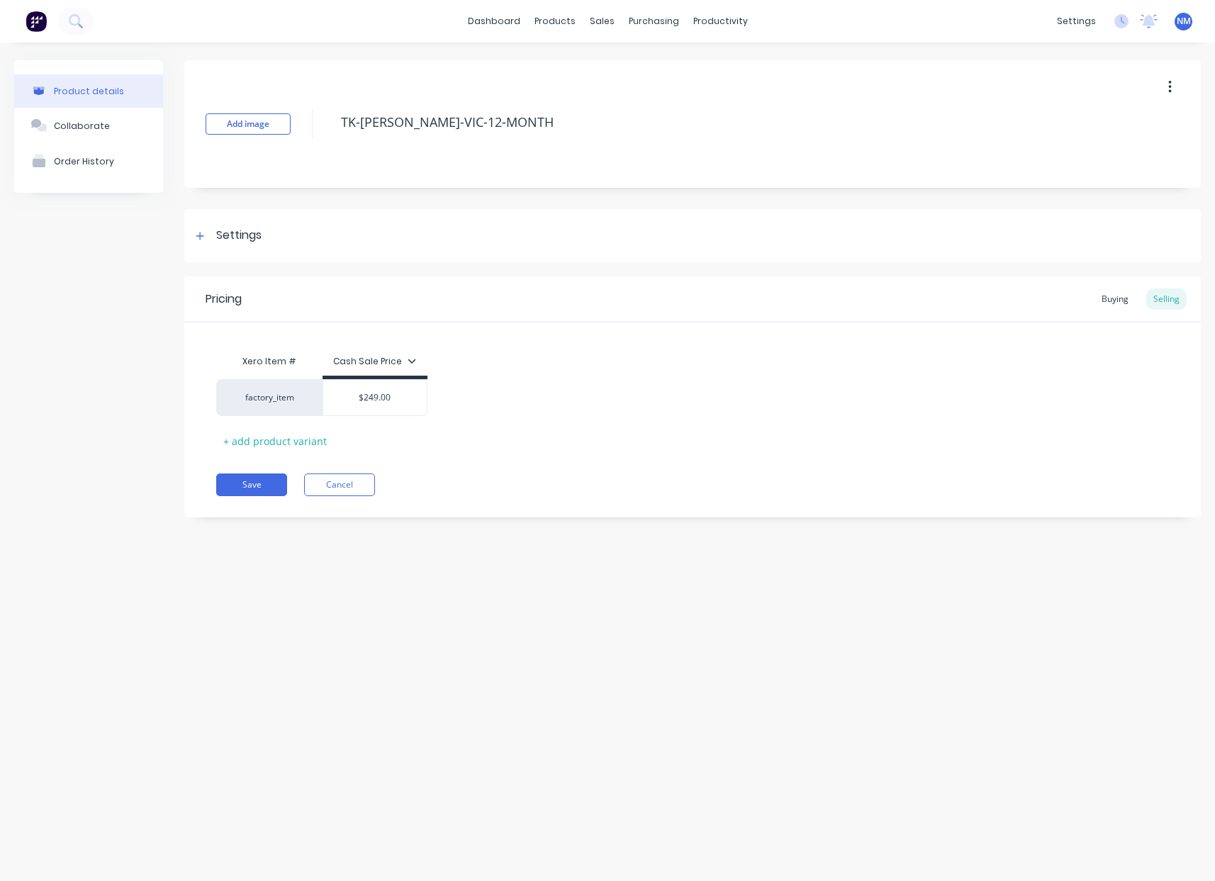
type textarea "x"
click at [194, 233] on div at bounding box center [200, 236] width 18 height 18
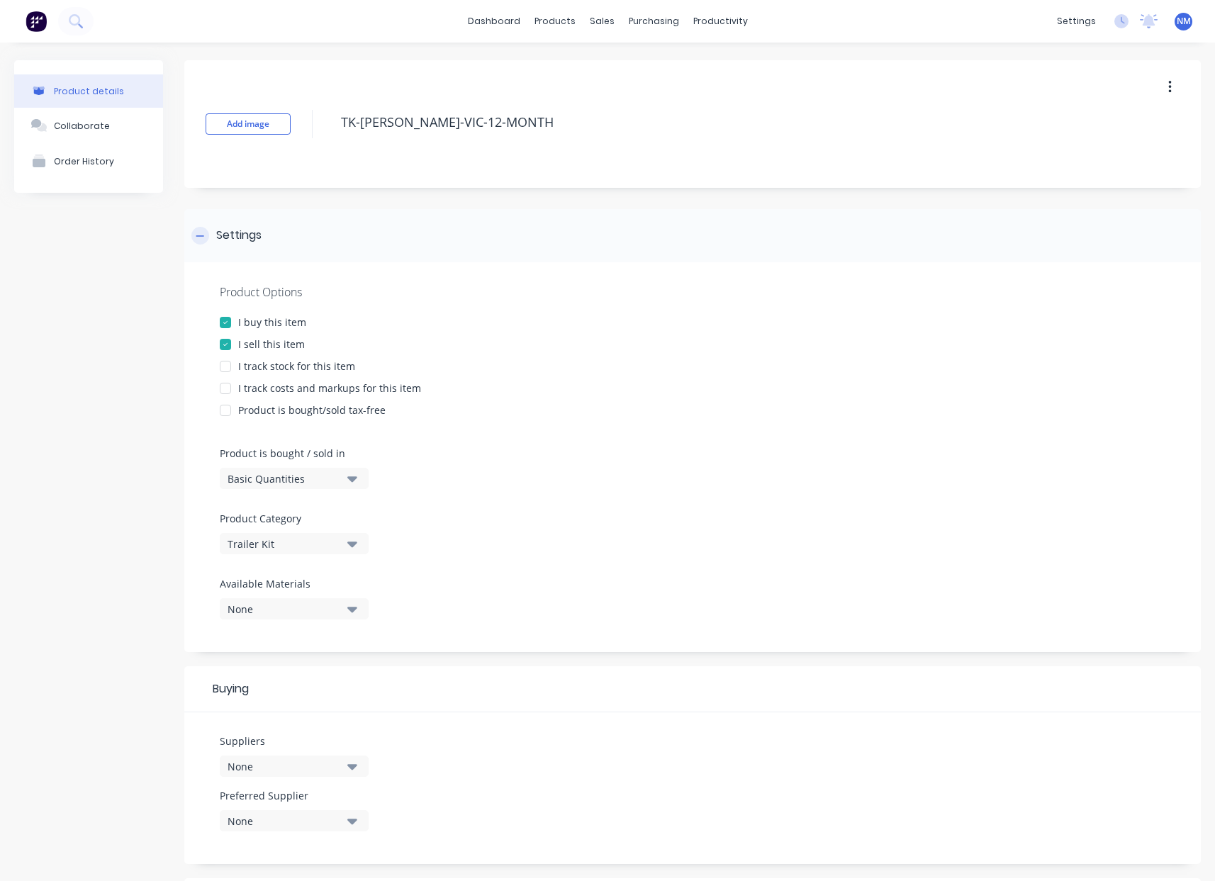
click at [193, 231] on div at bounding box center [200, 236] width 18 height 18
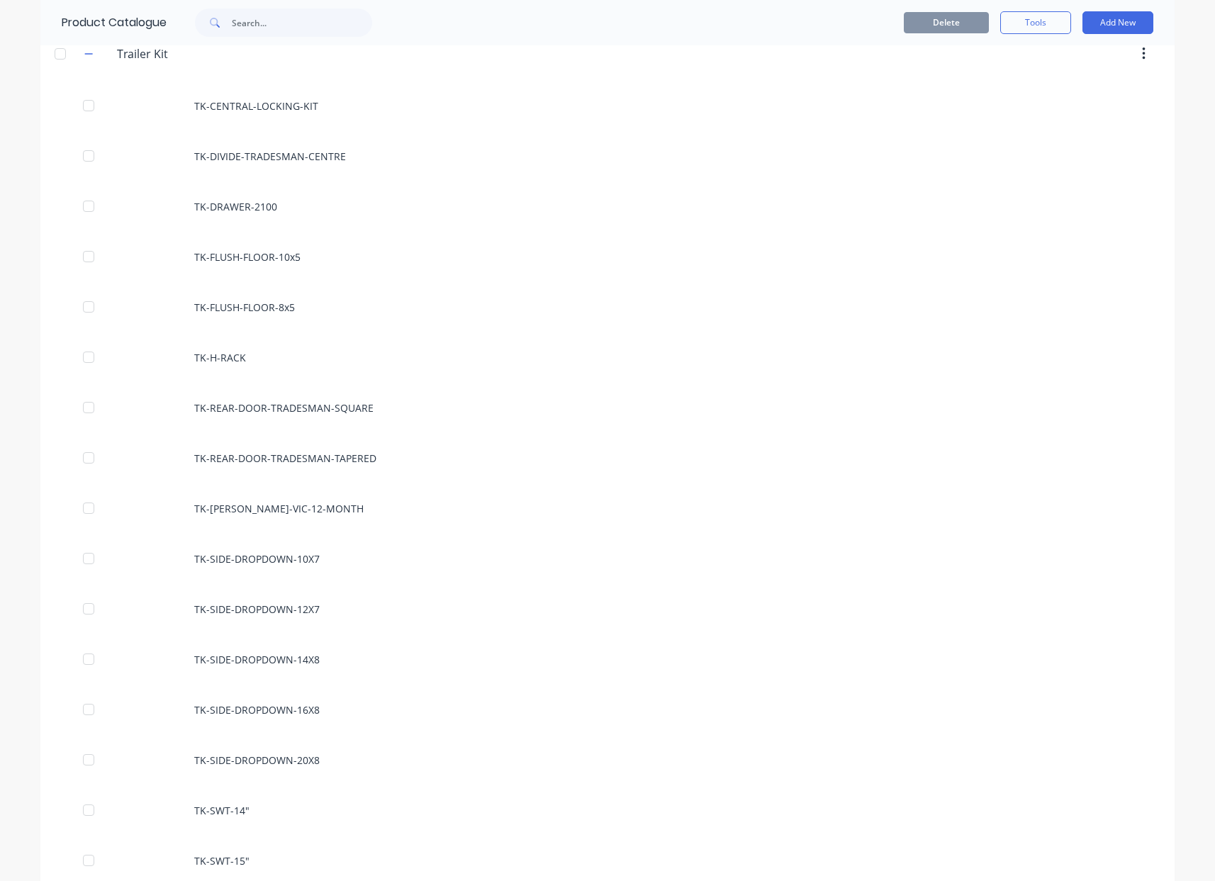
scroll to position [927, 0]
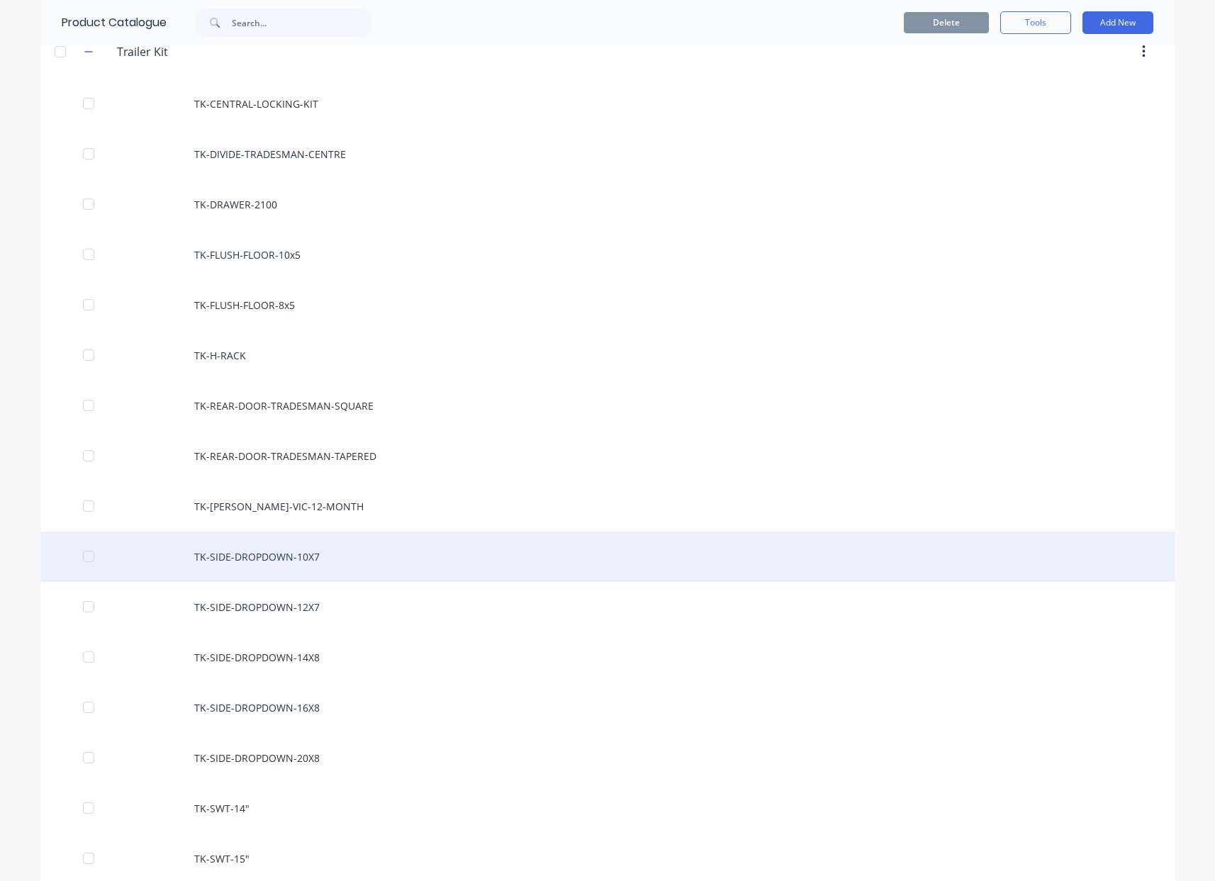
click at [280, 547] on div "TK-SIDE-DROPDOWN-10X7" at bounding box center [607, 557] width 1135 height 50
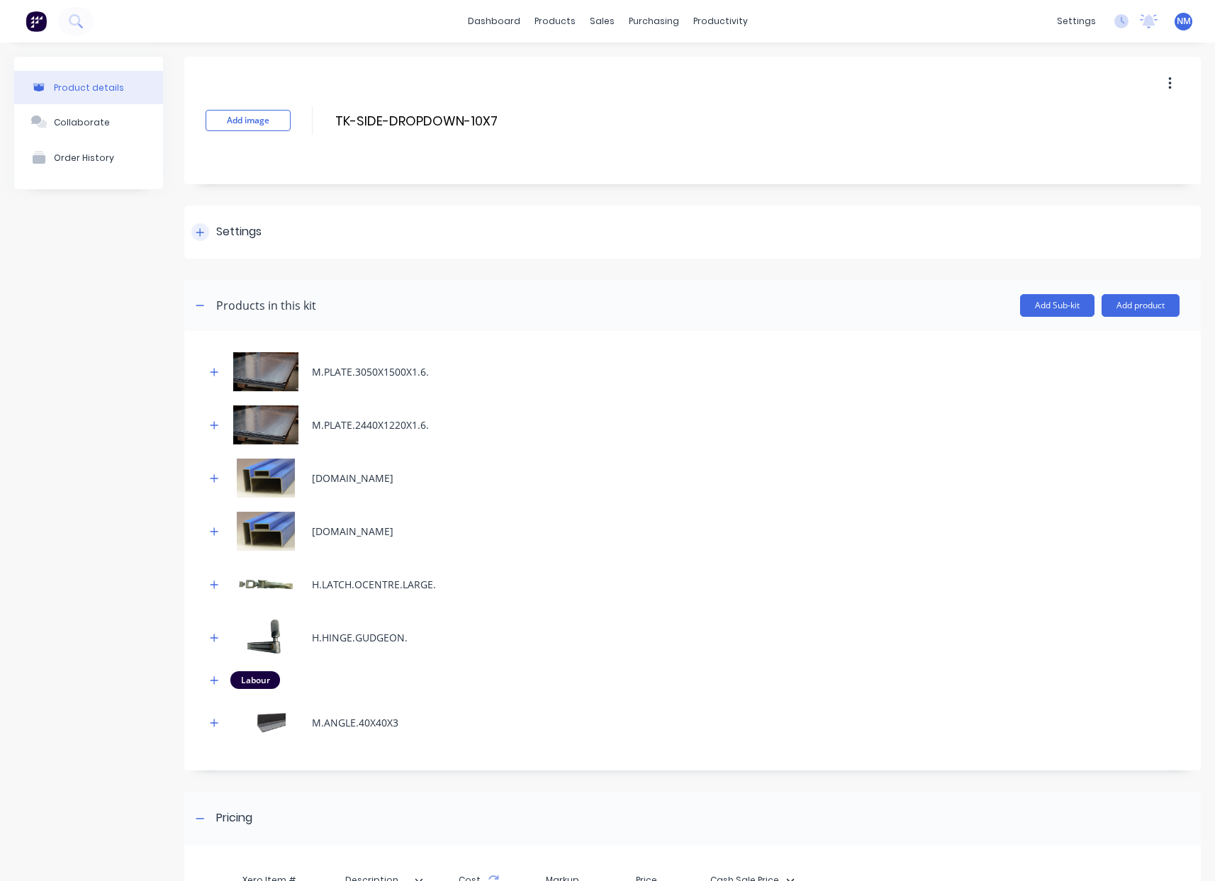
click at [199, 233] on icon at bounding box center [200, 233] width 9 height 10
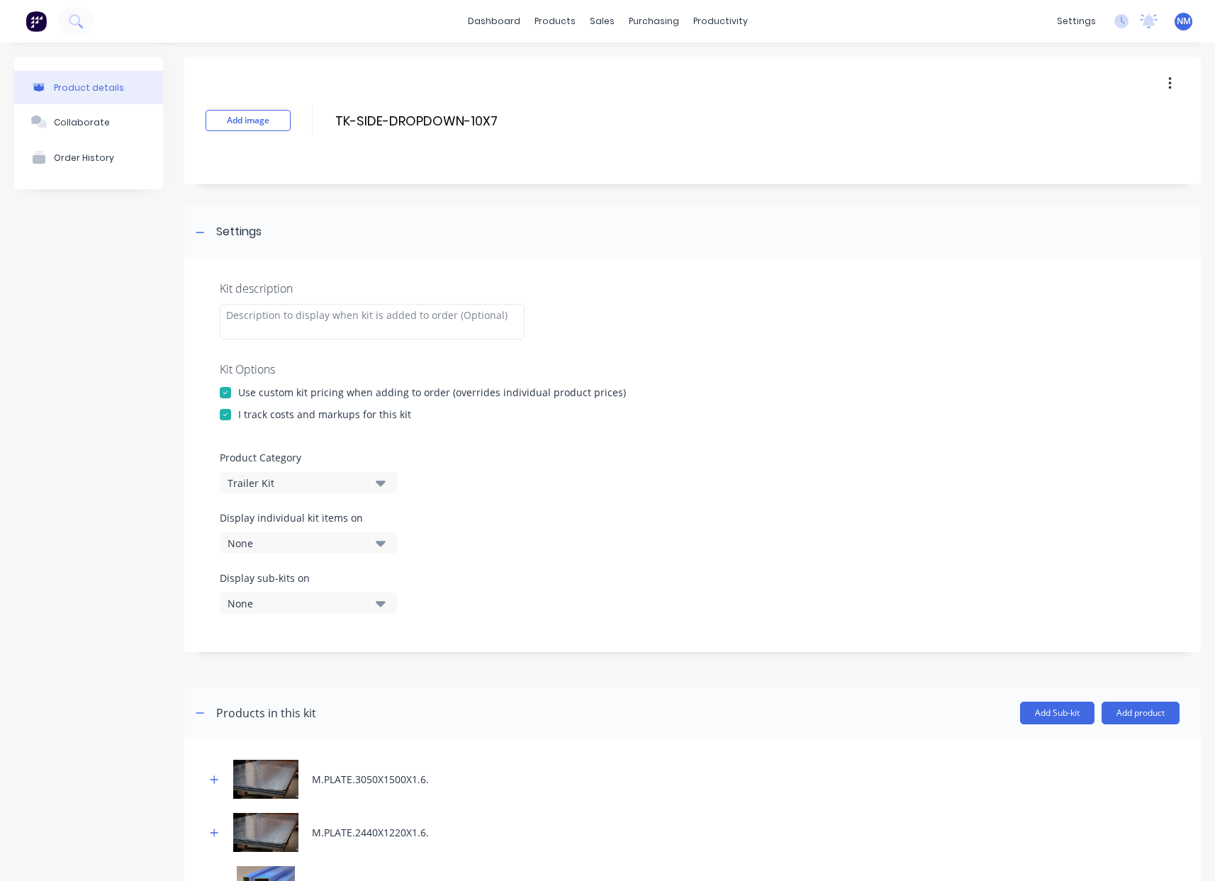
click at [326, 542] on div "None" at bounding box center [297, 543] width 138 height 15
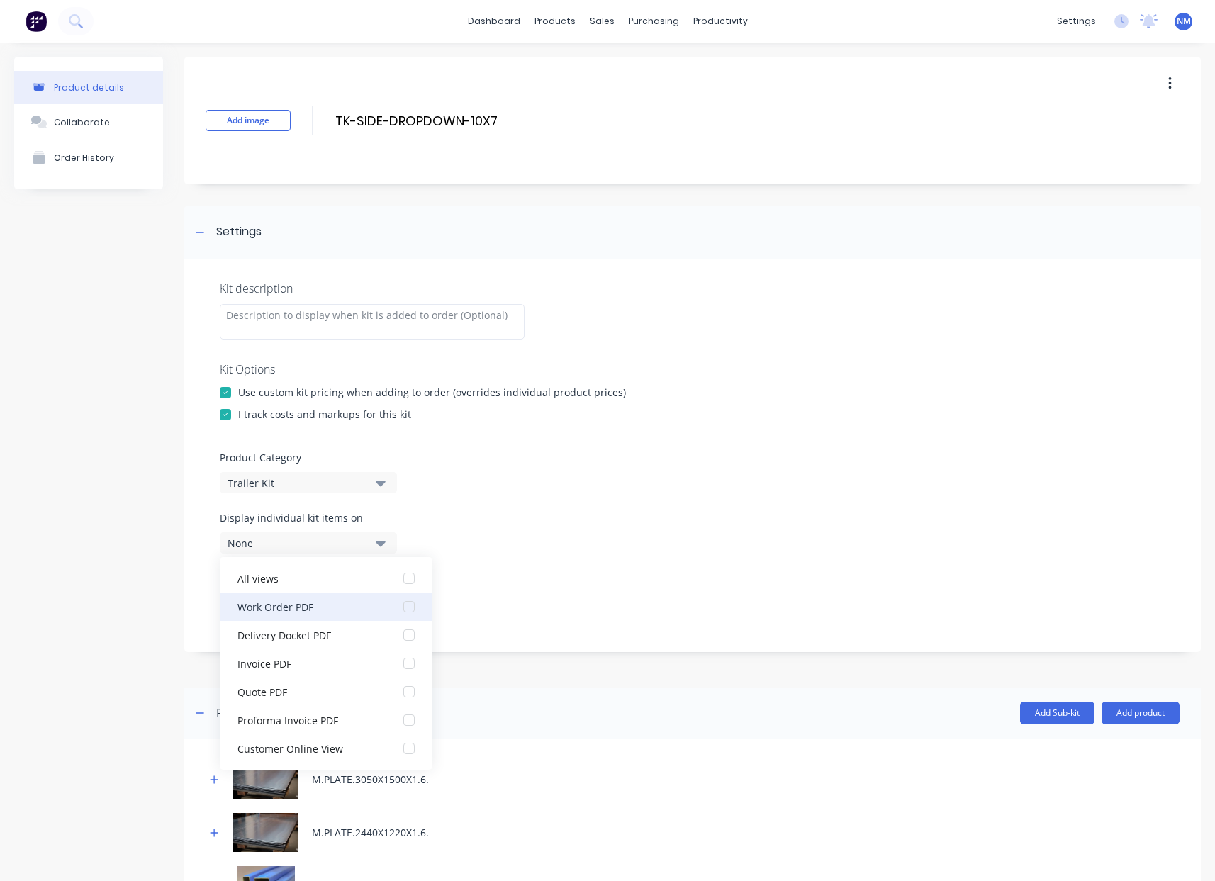
click at [330, 614] on div "Work Order PDF" at bounding box center [309, 606] width 142 height 15
click at [525, 611] on div "Display sub-kits on None" at bounding box center [693, 601] width 946 height 60
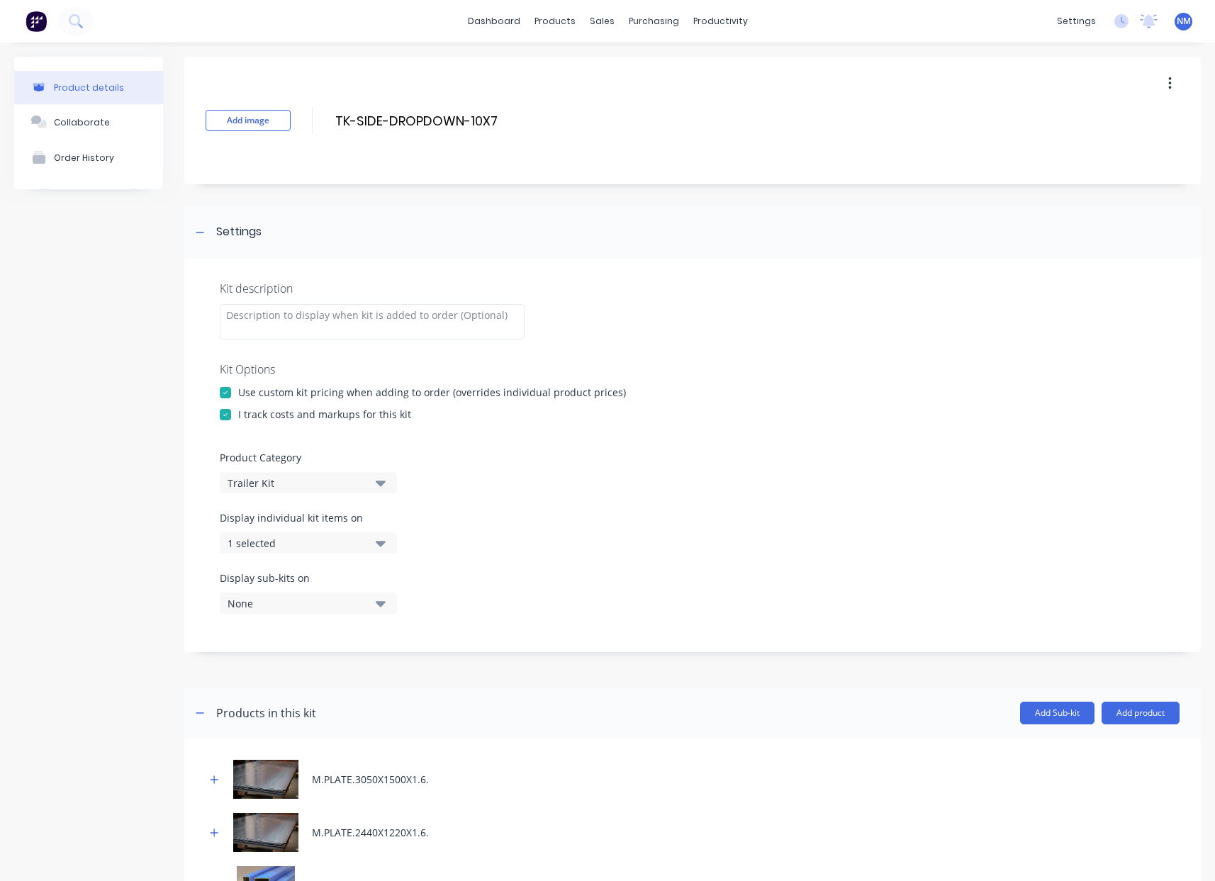
scroll to position [598, 0]
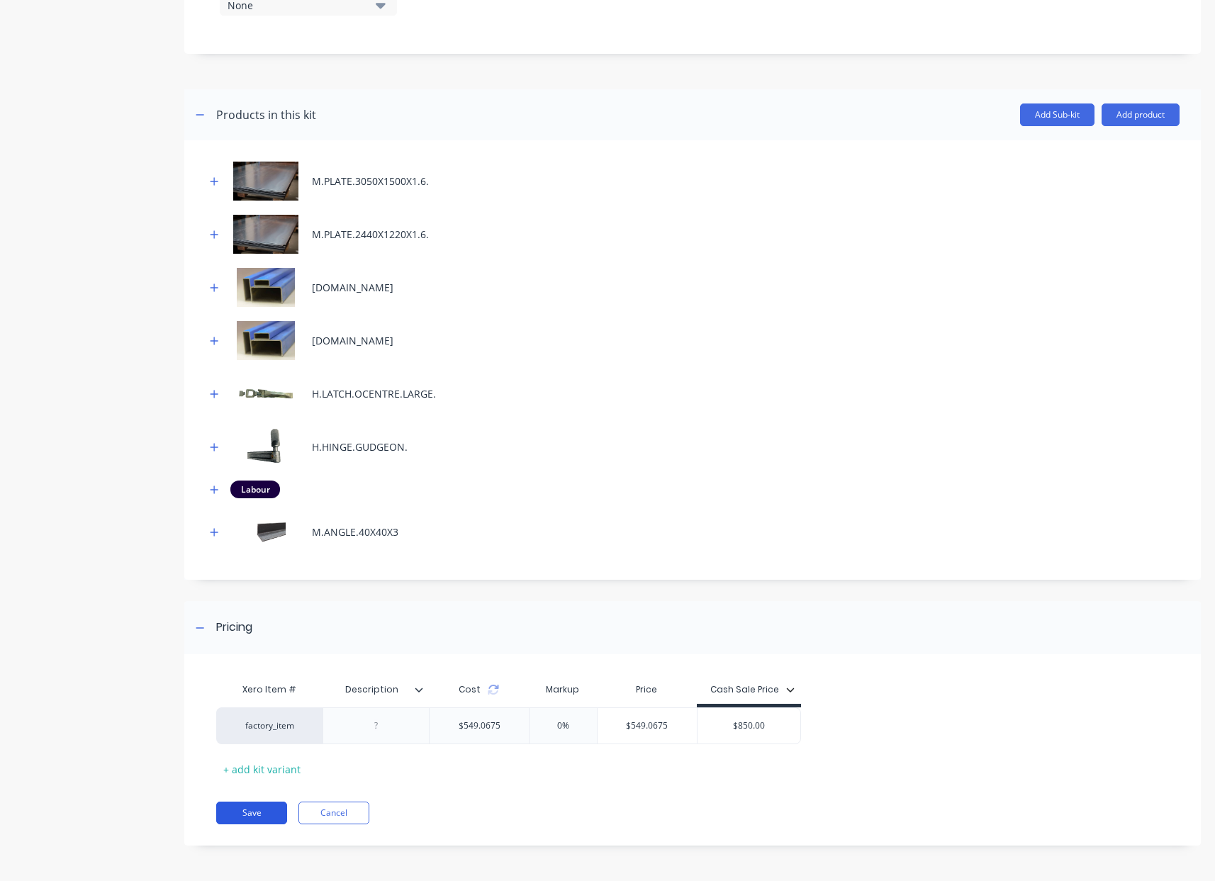
click at [245, 815] on button "Save" at bounding box center [251, 813] width 71 height 23
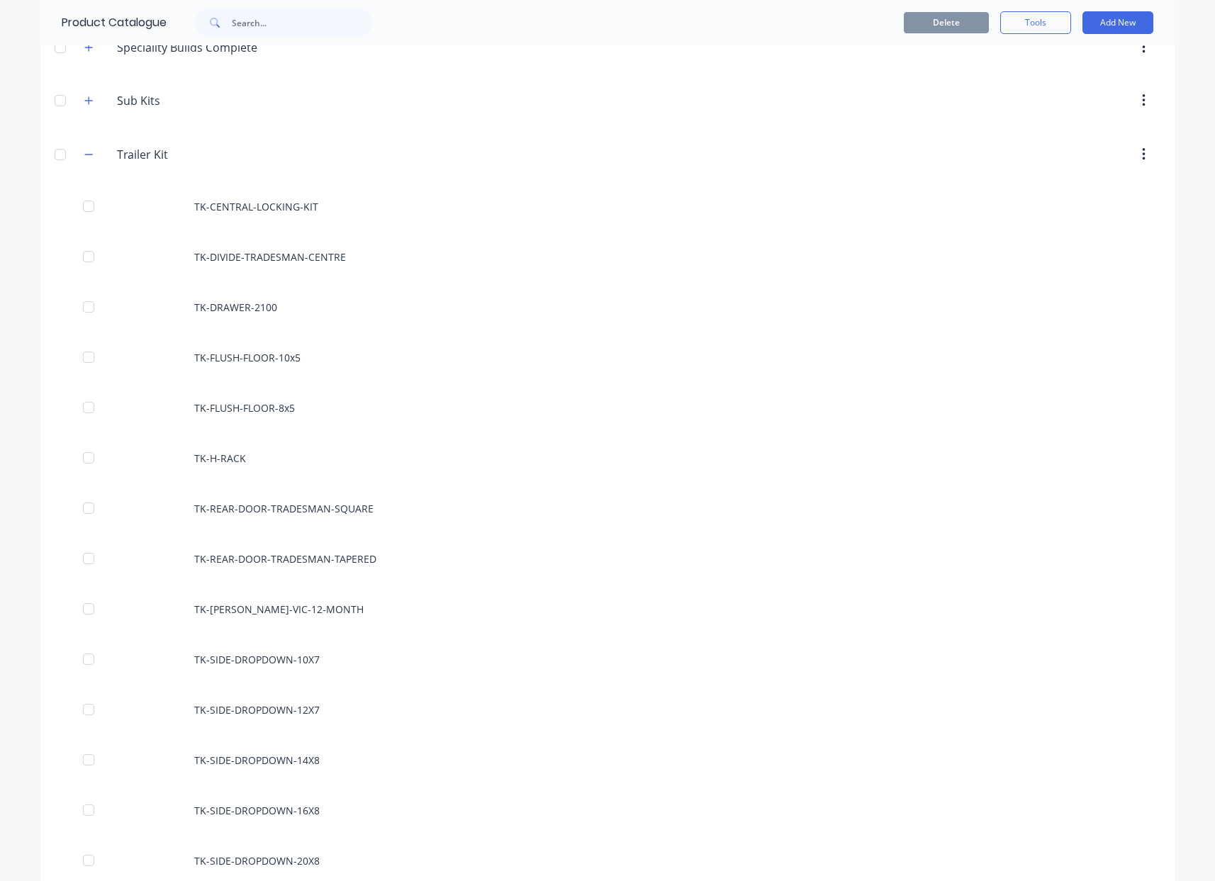
scroll to position [928, 0]
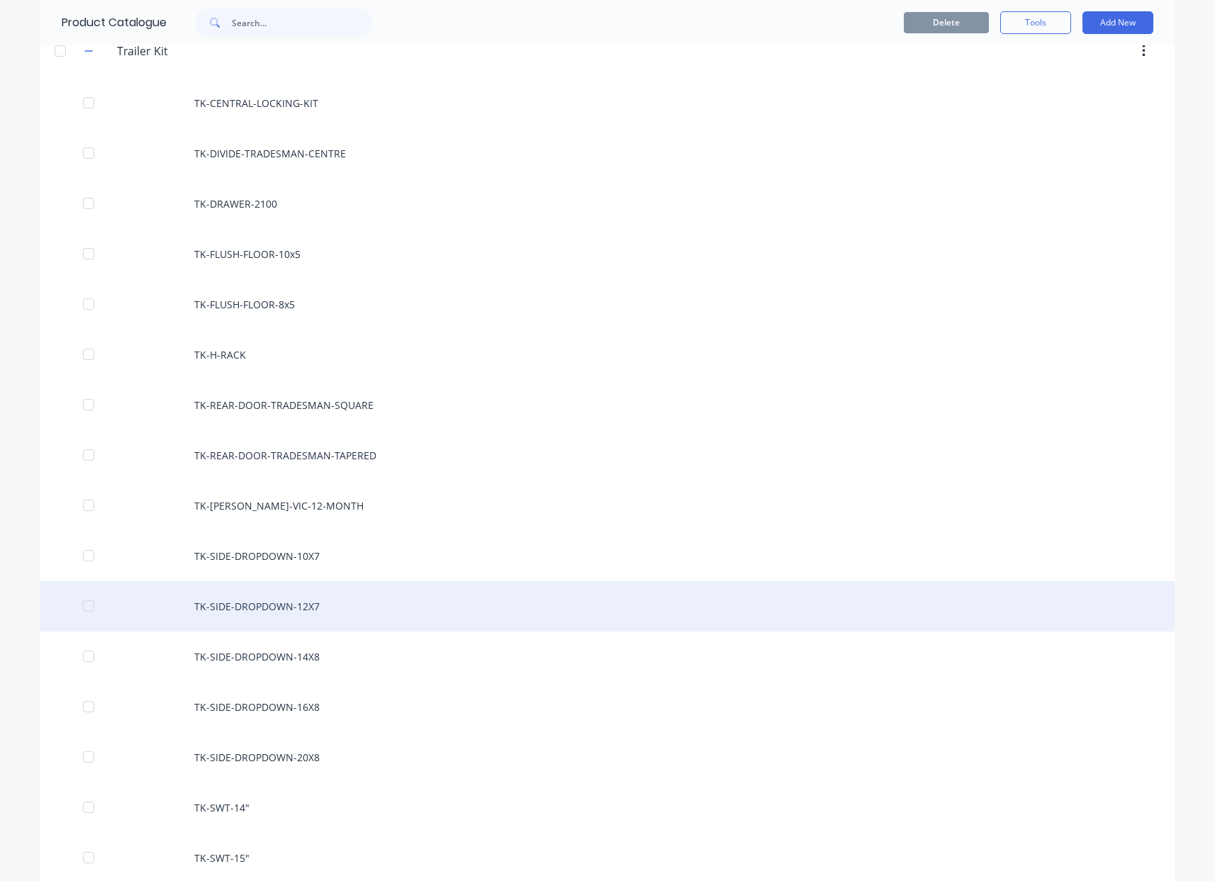
click at [274, 621] on div "TK-SIDE-DROPDOWN-12X7" at bounding box center [607, 606] width 1135 height 50
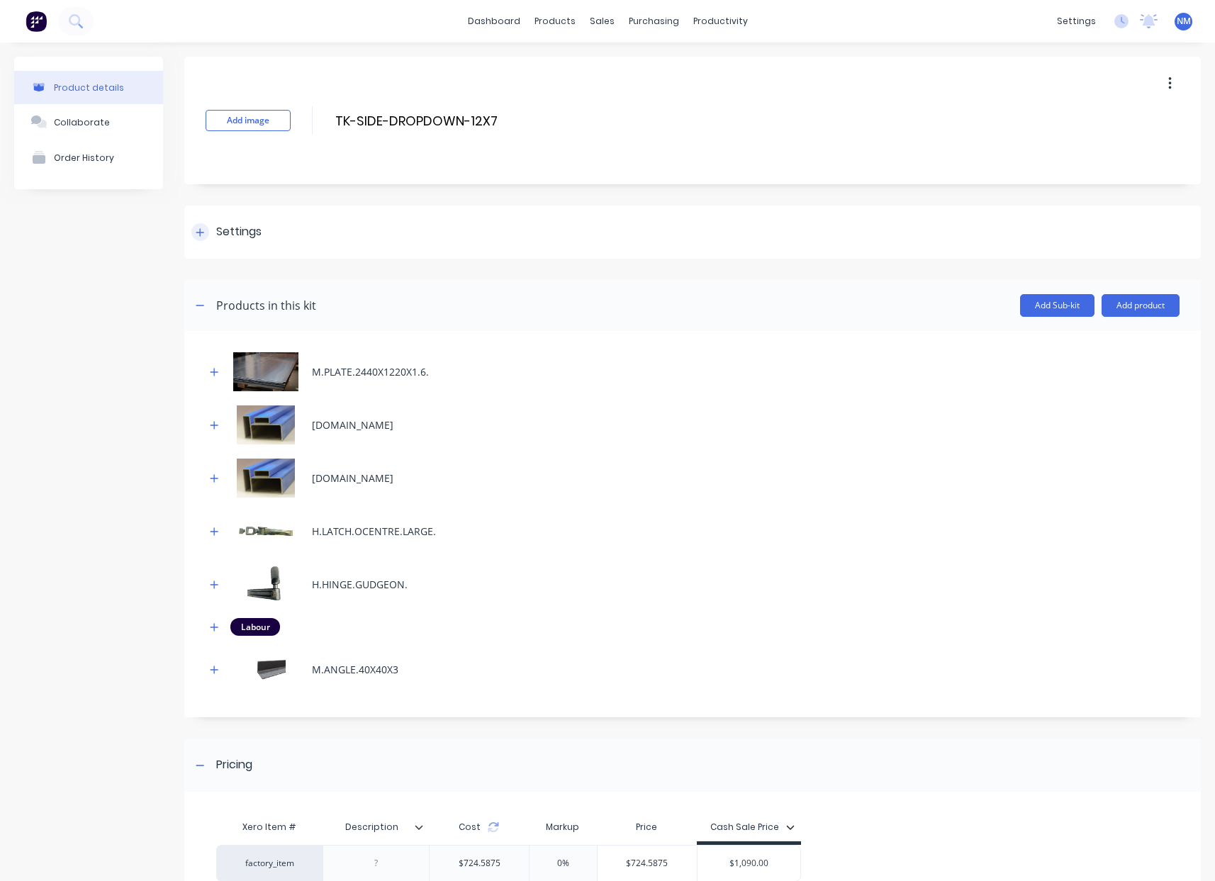
click at [206, 232] on div at bounding box center [200, 232] width 18 height 18
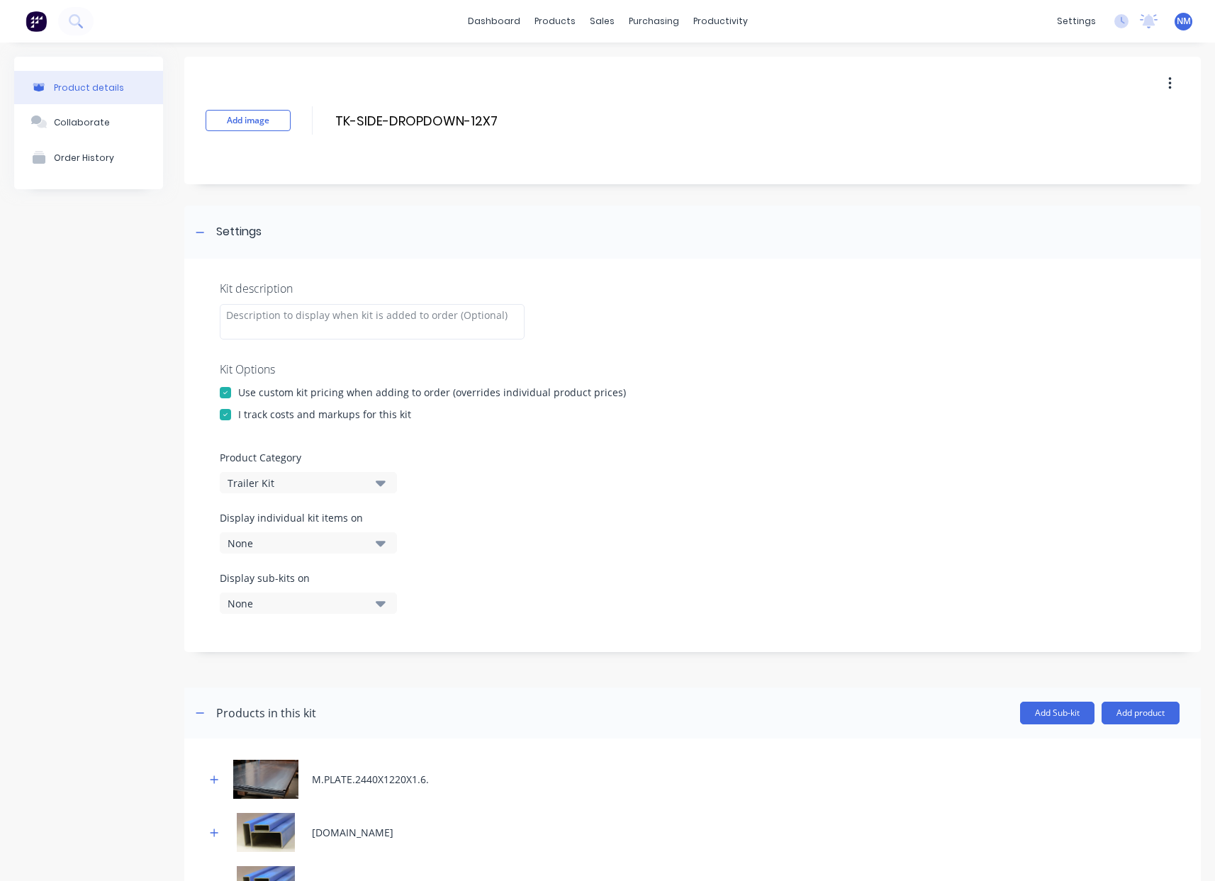
click at [334, 541] on div "None" at bounding box center [297, 543] width 138 height 15
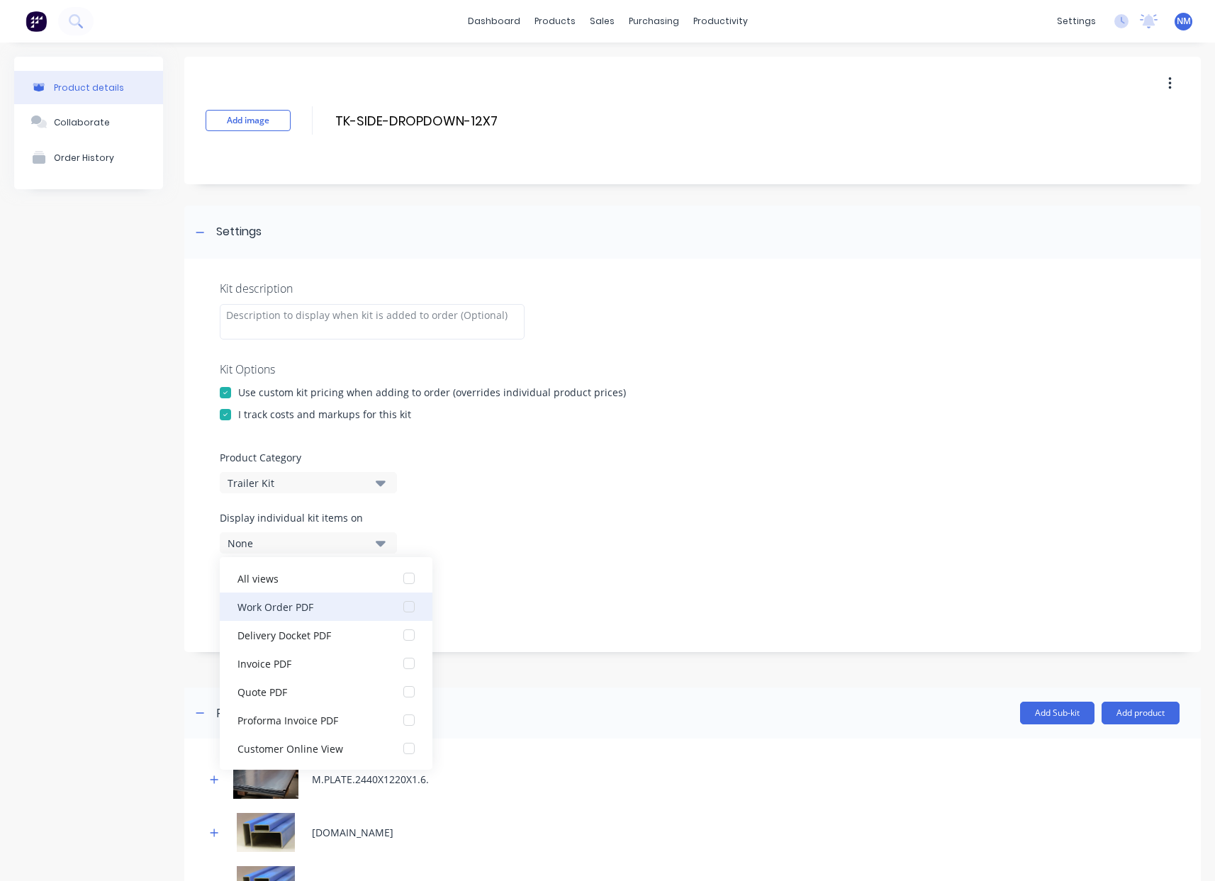
click at [343, 616] on button "Work Order PDF" at bounding box center [326, 607] width 213 height 28
click at [506, 593] on div "Display sub-kits on None" at bounding box center [693, 601] width 946 height 60
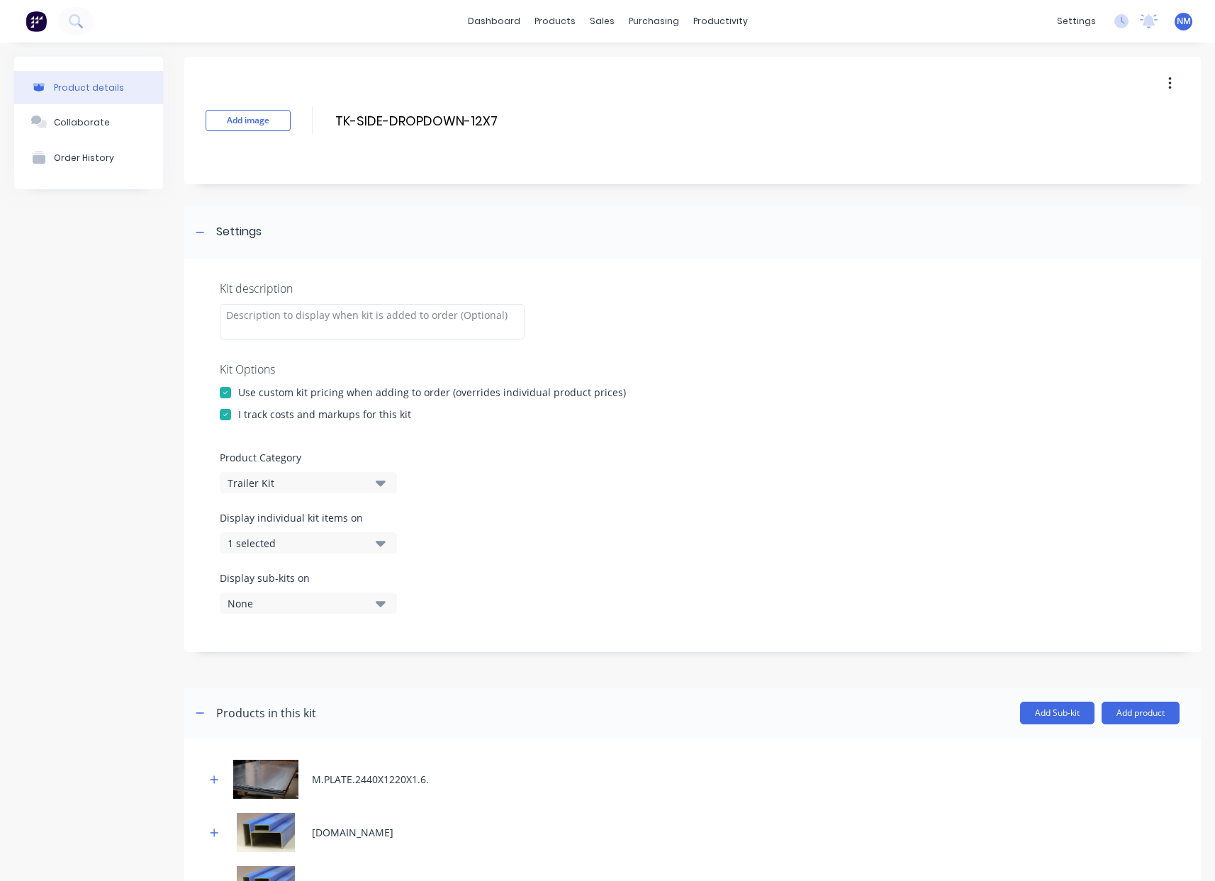
scroll to position [545, 0]
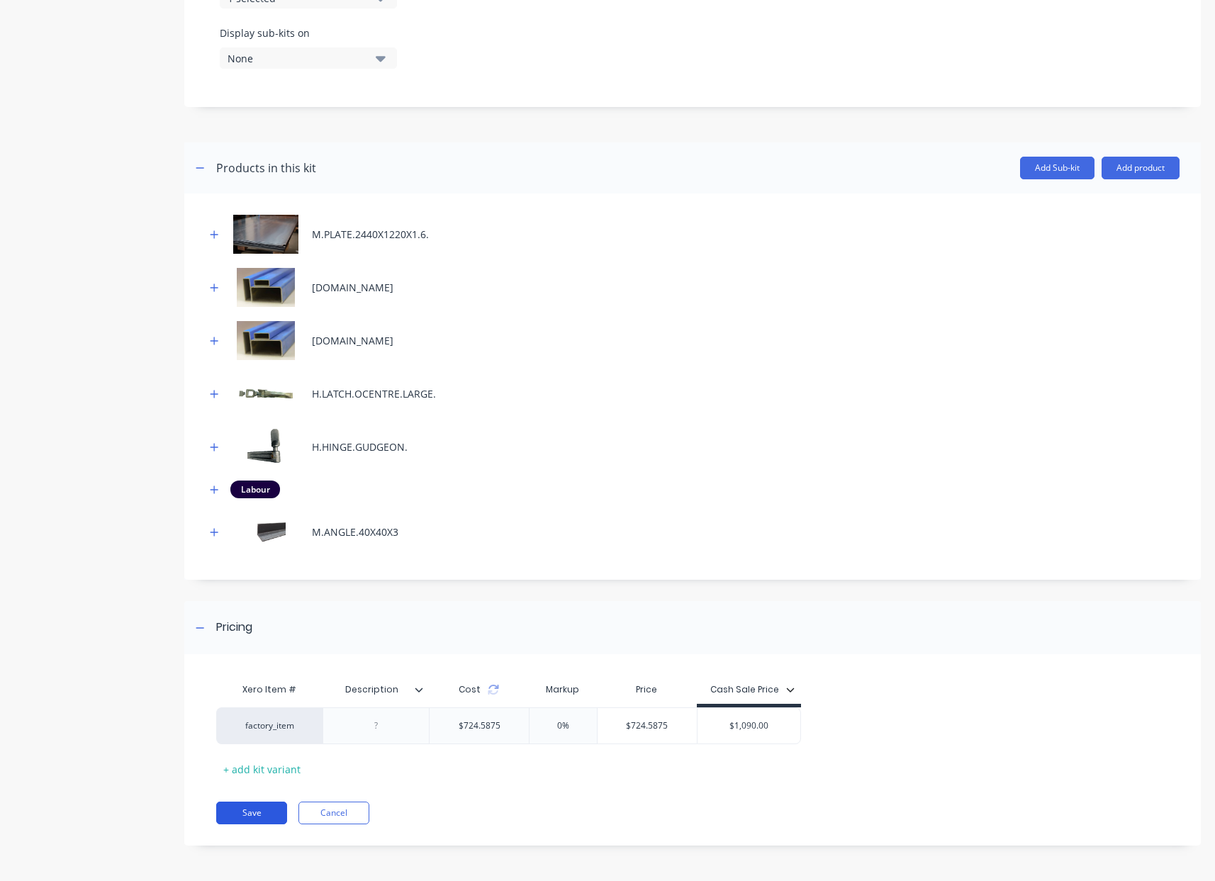
click at [267, 806] on button "Save" at bounding box center [251, 813] width 71 height 23
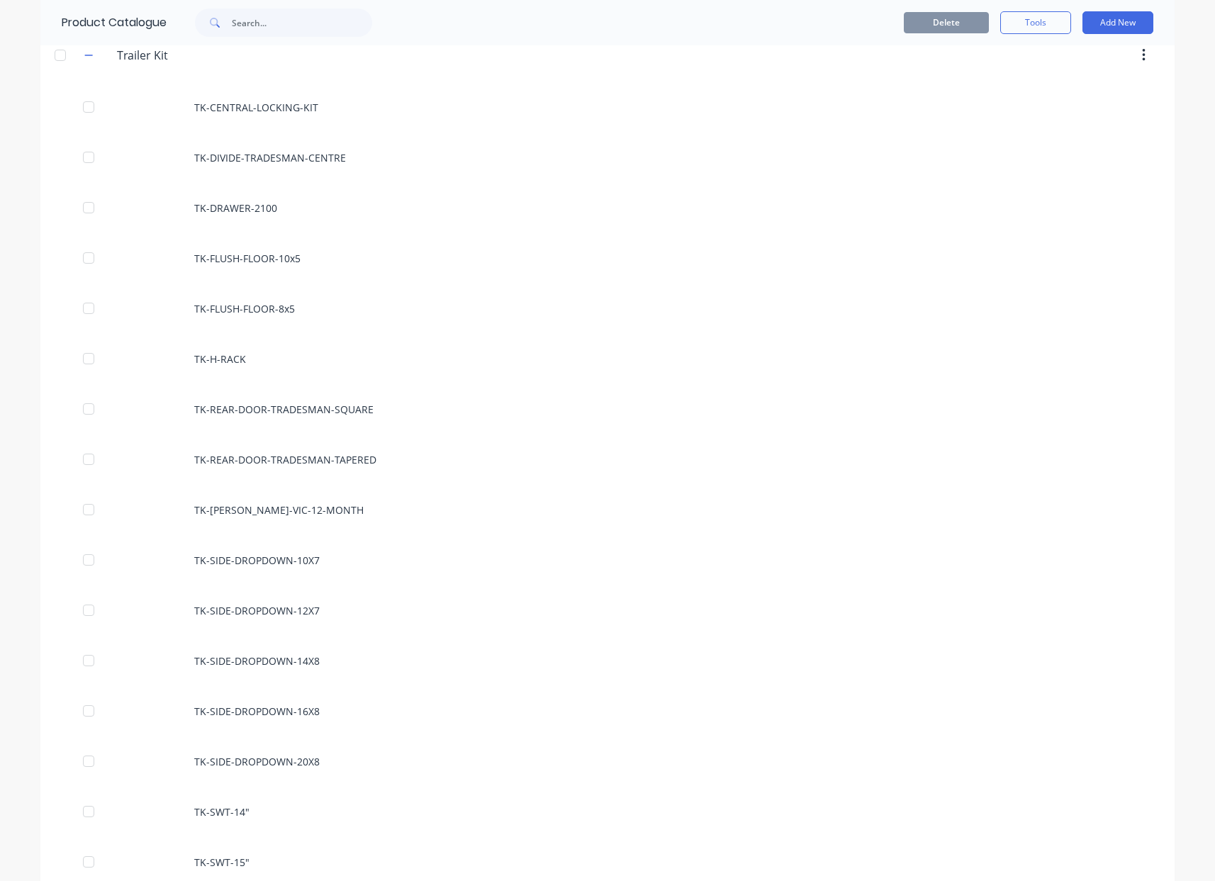
scroll to position [927, 0]
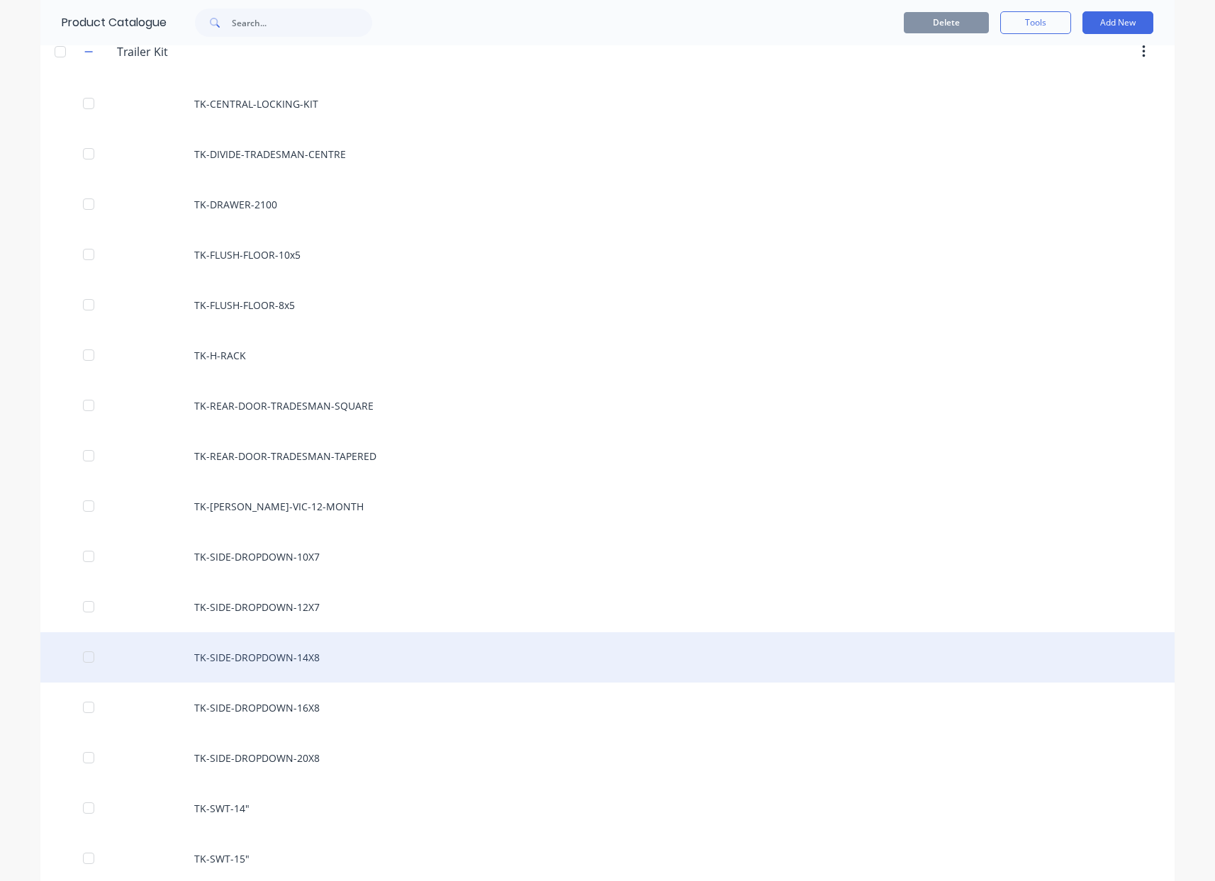
click at [297, 648] on div "TK-SIDE-DROPDOWN-14X8" at bounding box center [607, 657] width 1135 height 50
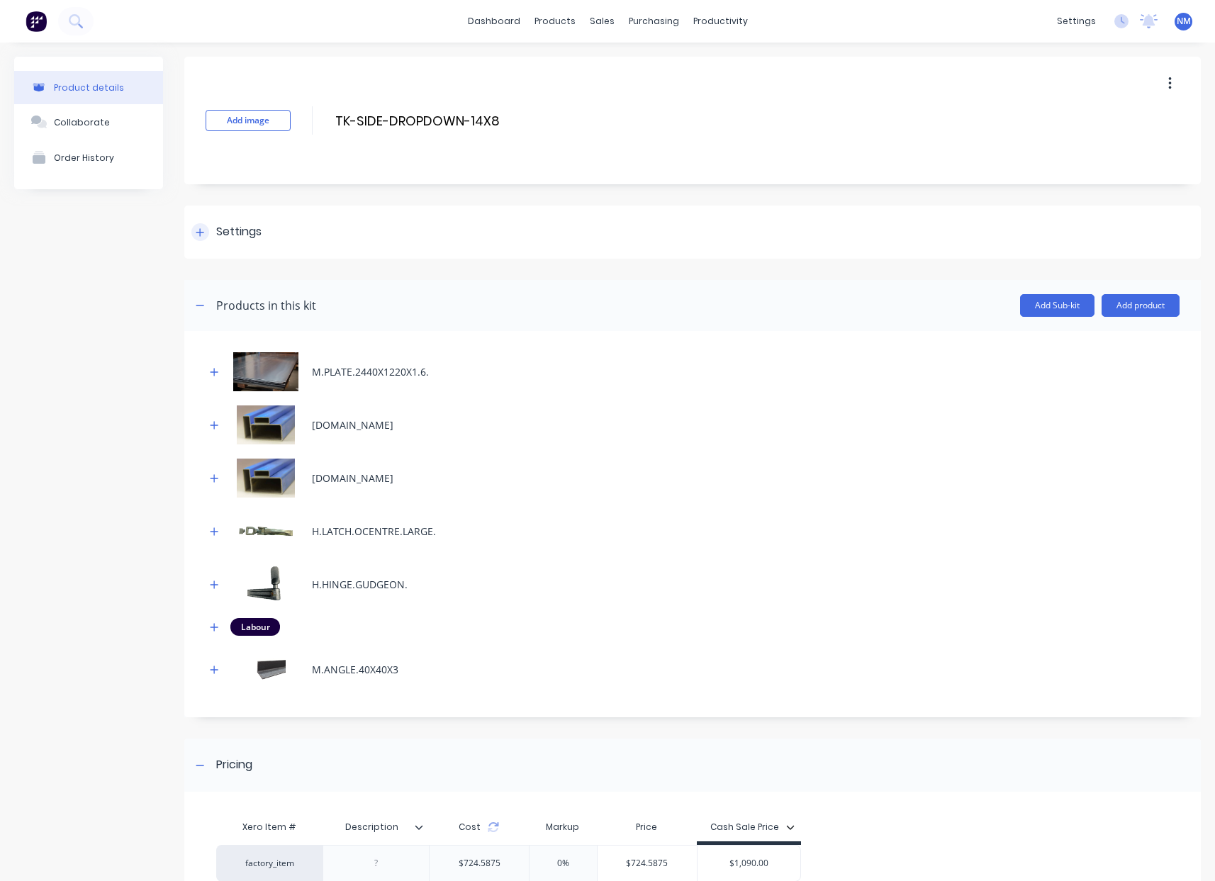
click at [203, 240] on div at bounding box center [200, 232] width 18 height 18
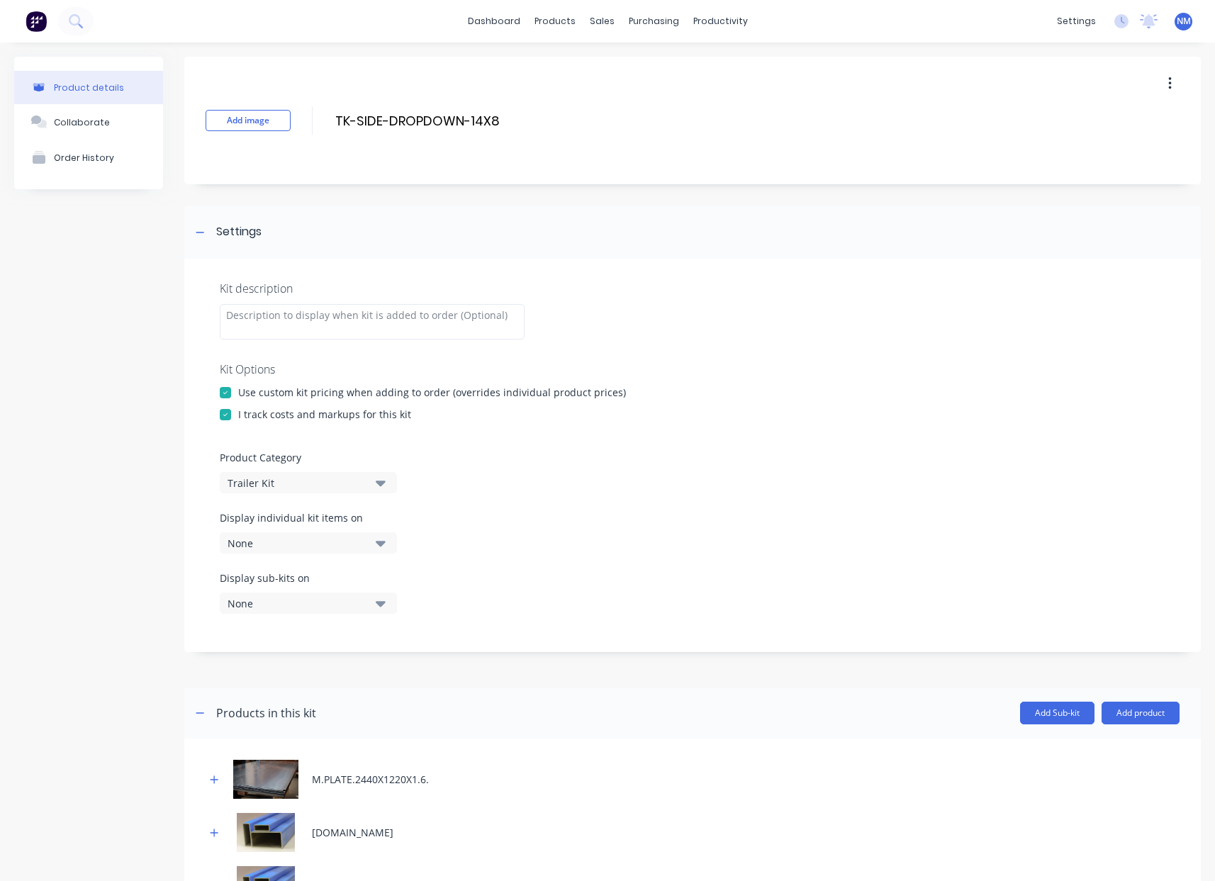
click at [364, 544] on div "None" at bounding box center [297, 543] width 138 height 15
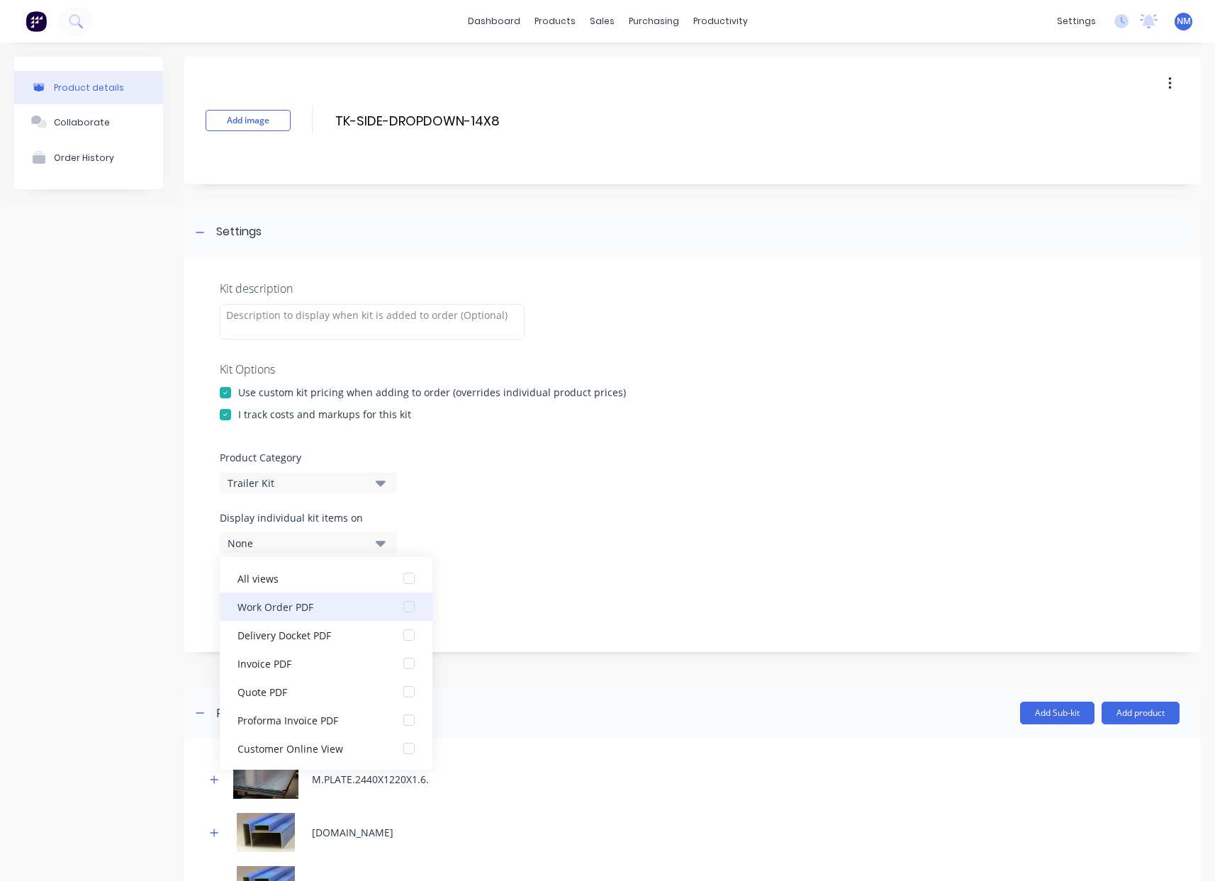
click at [314, 615] on button "Work Order PDF" at bounding box center [326, 607] width 213 height 28
click at [596, 606] on div "Display sub-kits on None" at bounding box center [693, 601] width 946 height 60
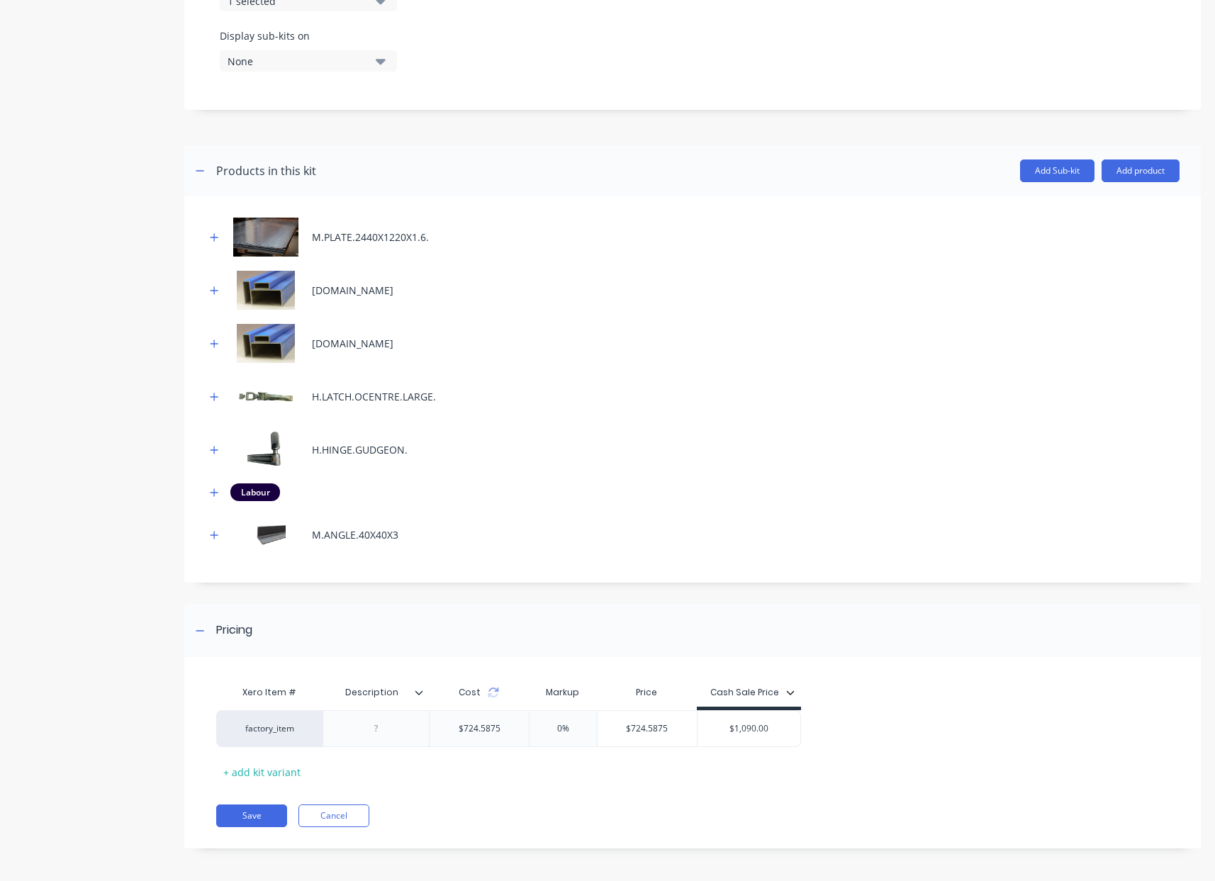
scroll to position [545, 0]
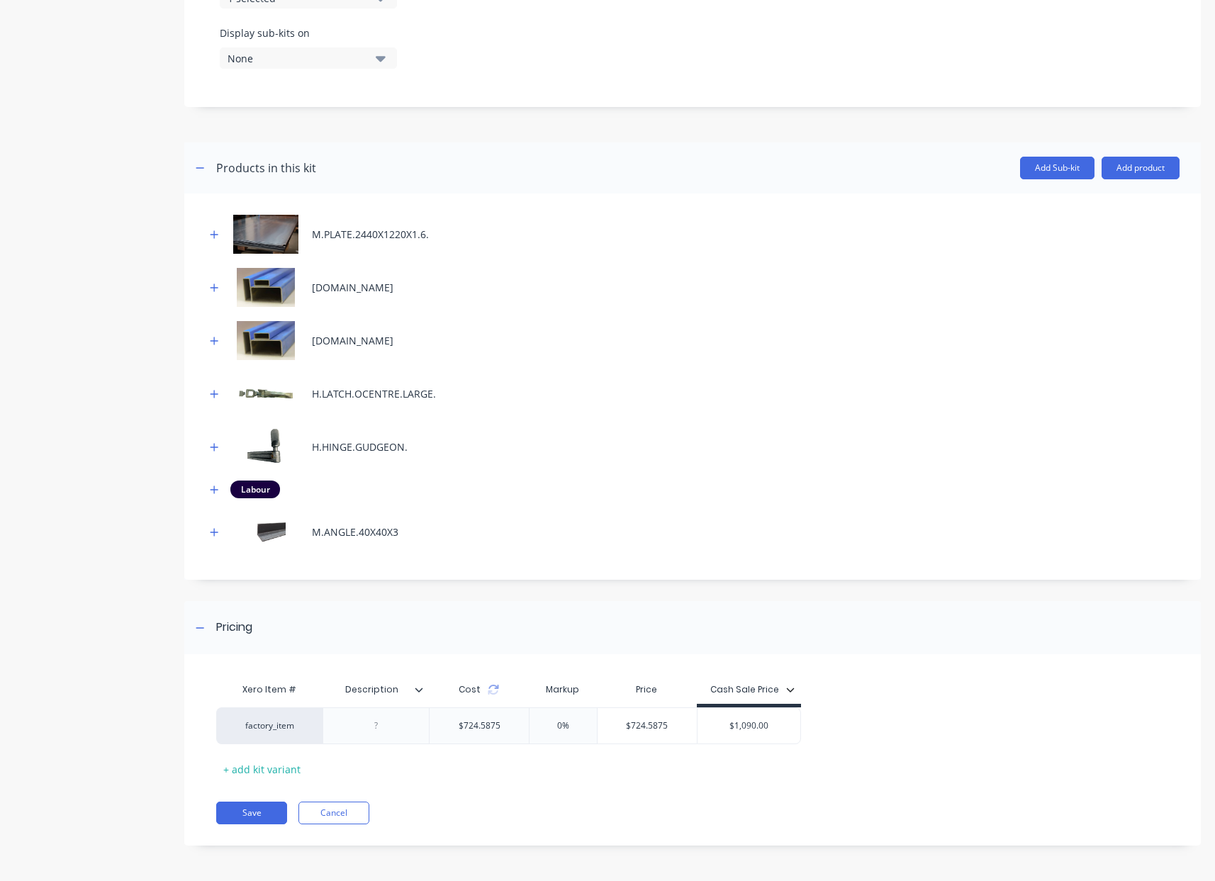
click at [277, 801] on div "Xero Item # Description Cost Markup Price Cash Sale Price factory_item $724.587…" at bounding box center [692, 757] width 1017 height 177
click at [268, 818] on button "Save" at bounding box center [251, 813] width 71 height 23
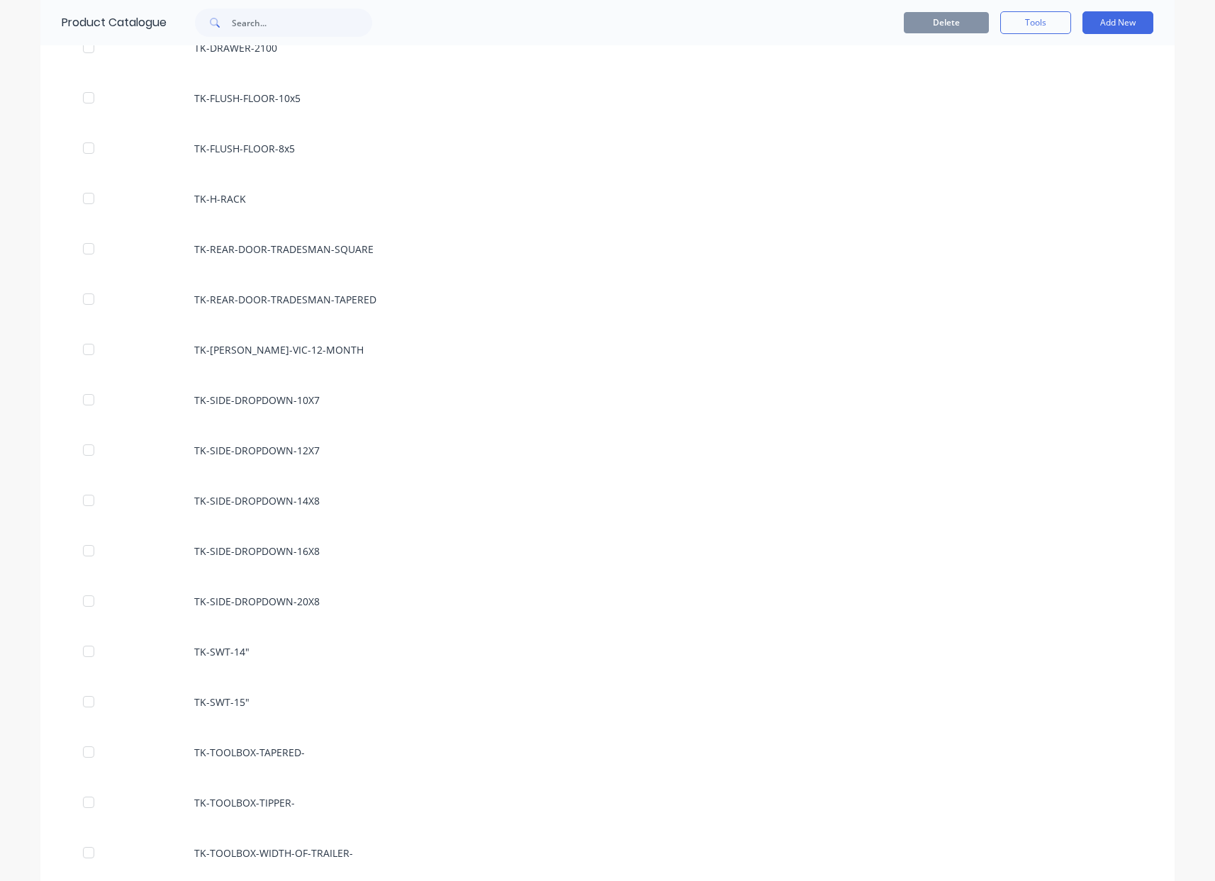
scroll to position [1153, 0]
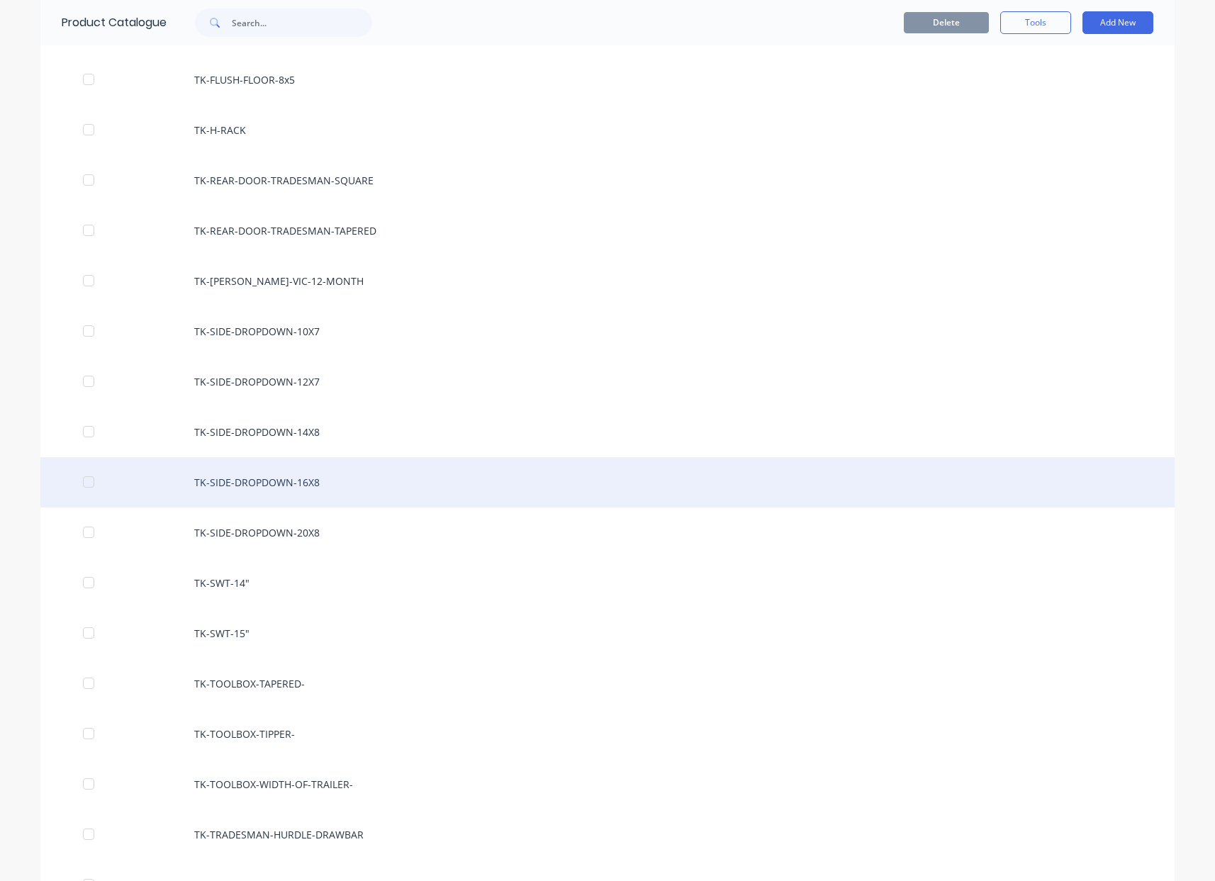
click at [269, 487] on div "TK-SIDE-DROPDOWN-16X8" at bounding box center [607, 482] width 1135 height 50
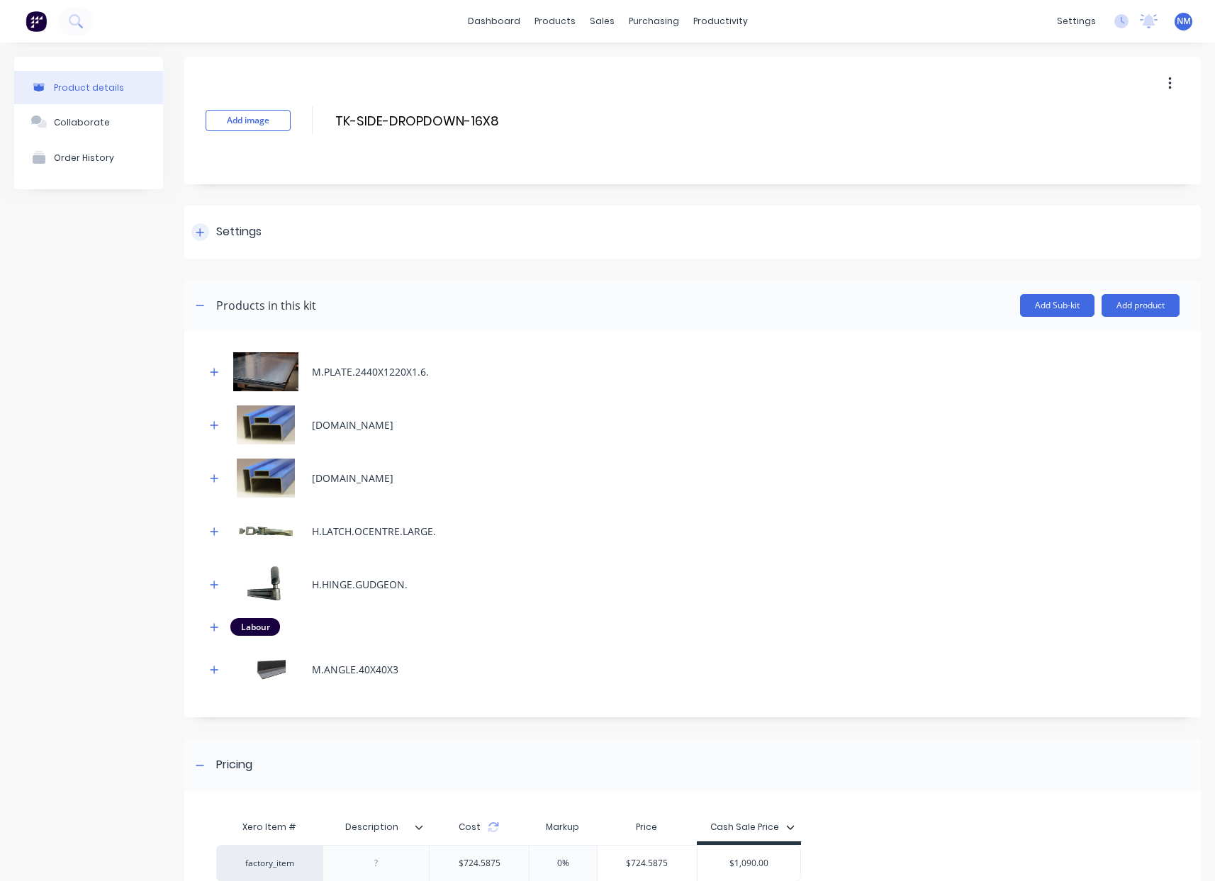
click at [203, 240] on div "Settings" at bounding box center [226, 232] width 70 height 18
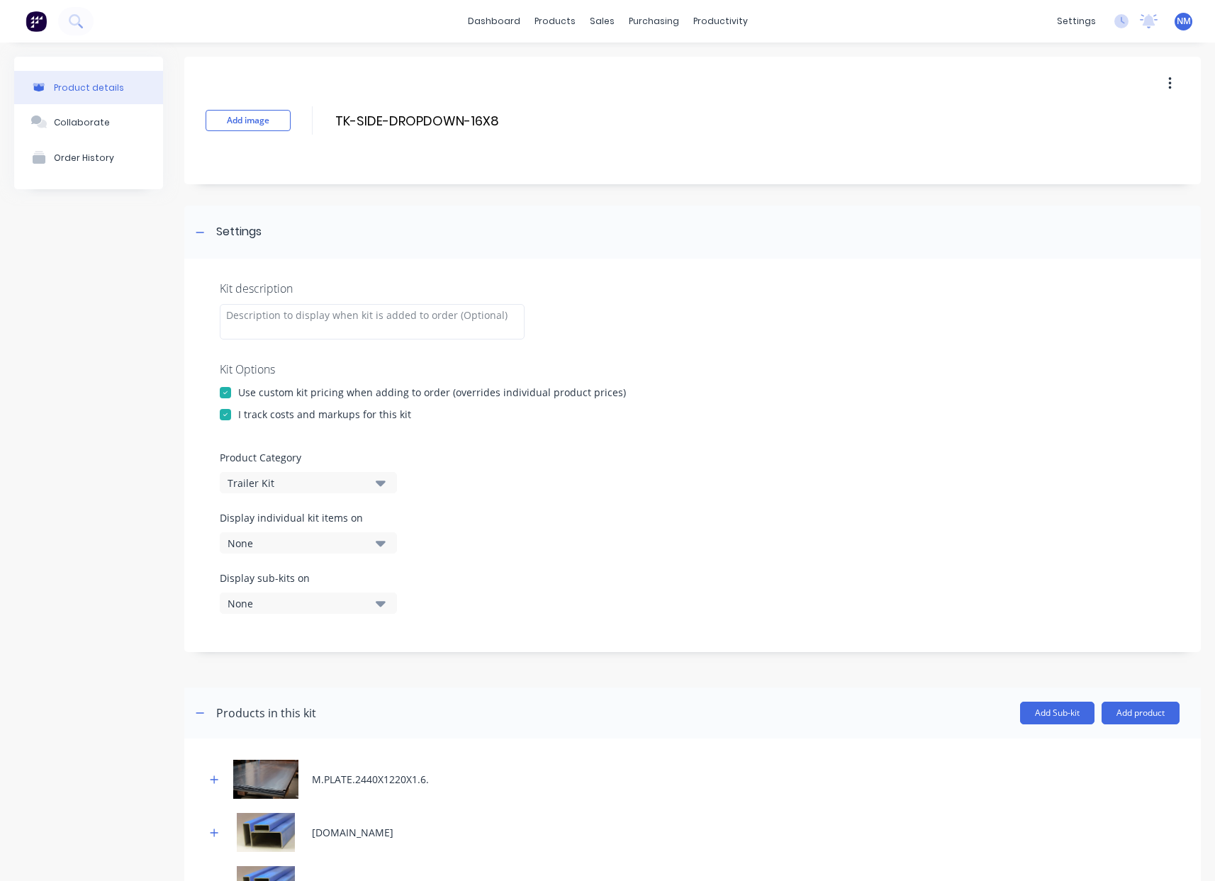
click at [376, 541] on icon "button" at bounding box center [381, 543] width 10 height 16
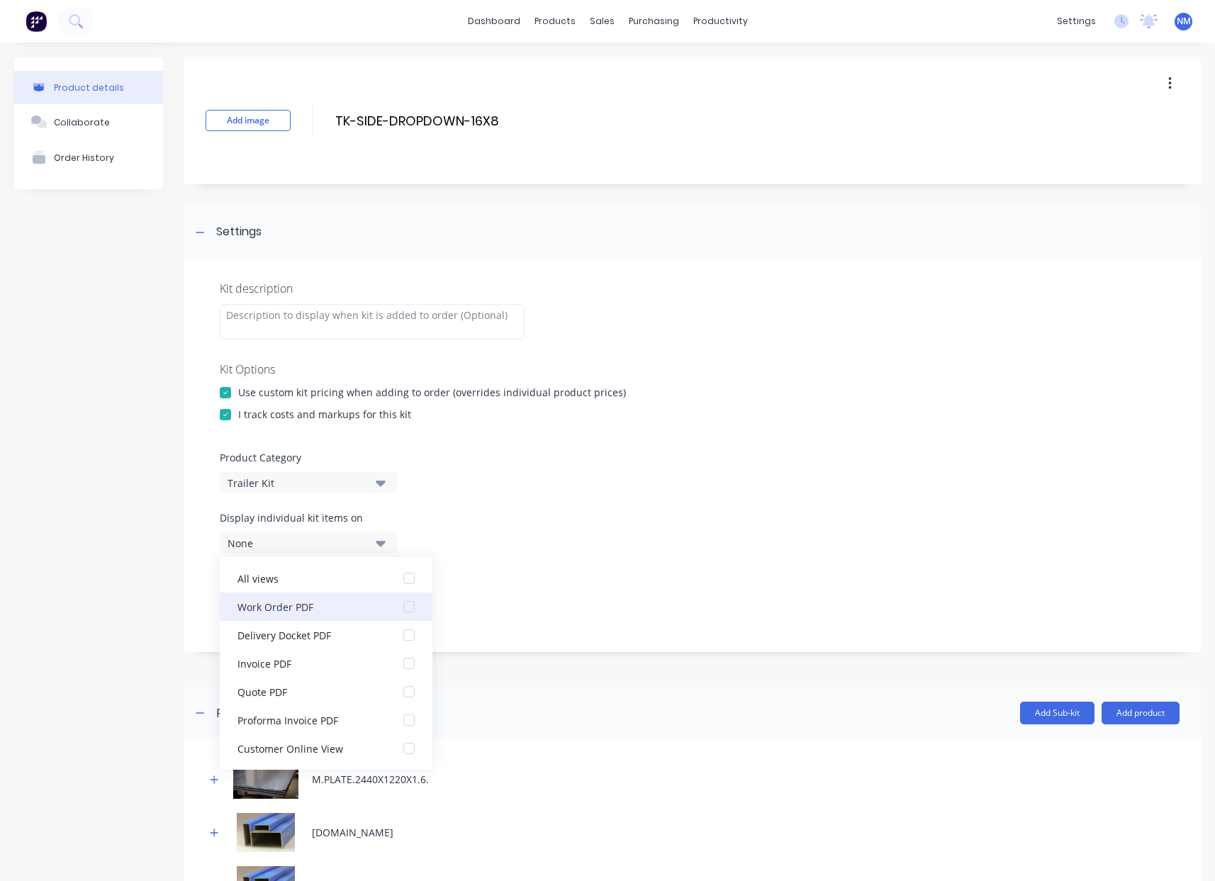
click at [332, 613] on div "Work Order PDF" at bounding box center [309, 606] width 142 height 15
click at [526, 586] on div "Display sub-kits on None" at bounding box center [693, 601] width 946 height 60
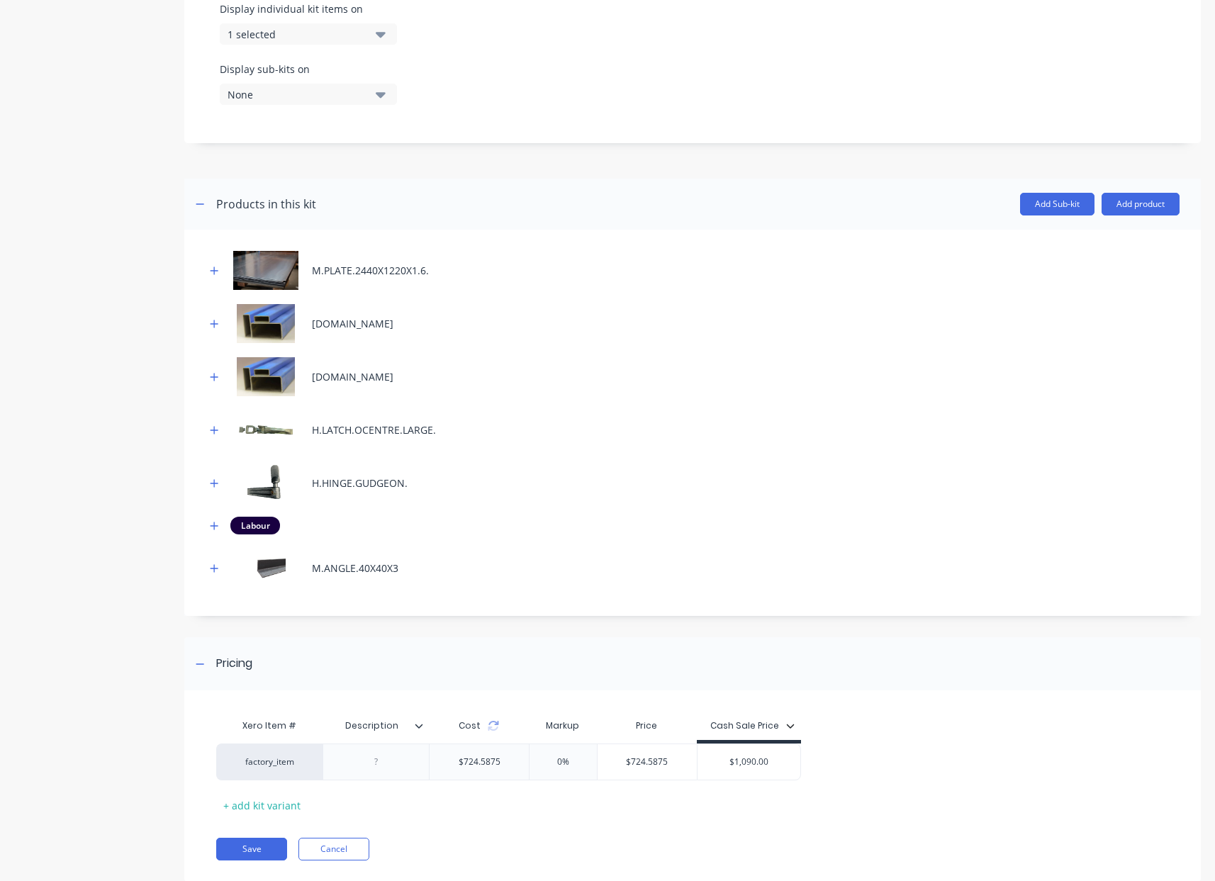
scroll to position [545, 0]
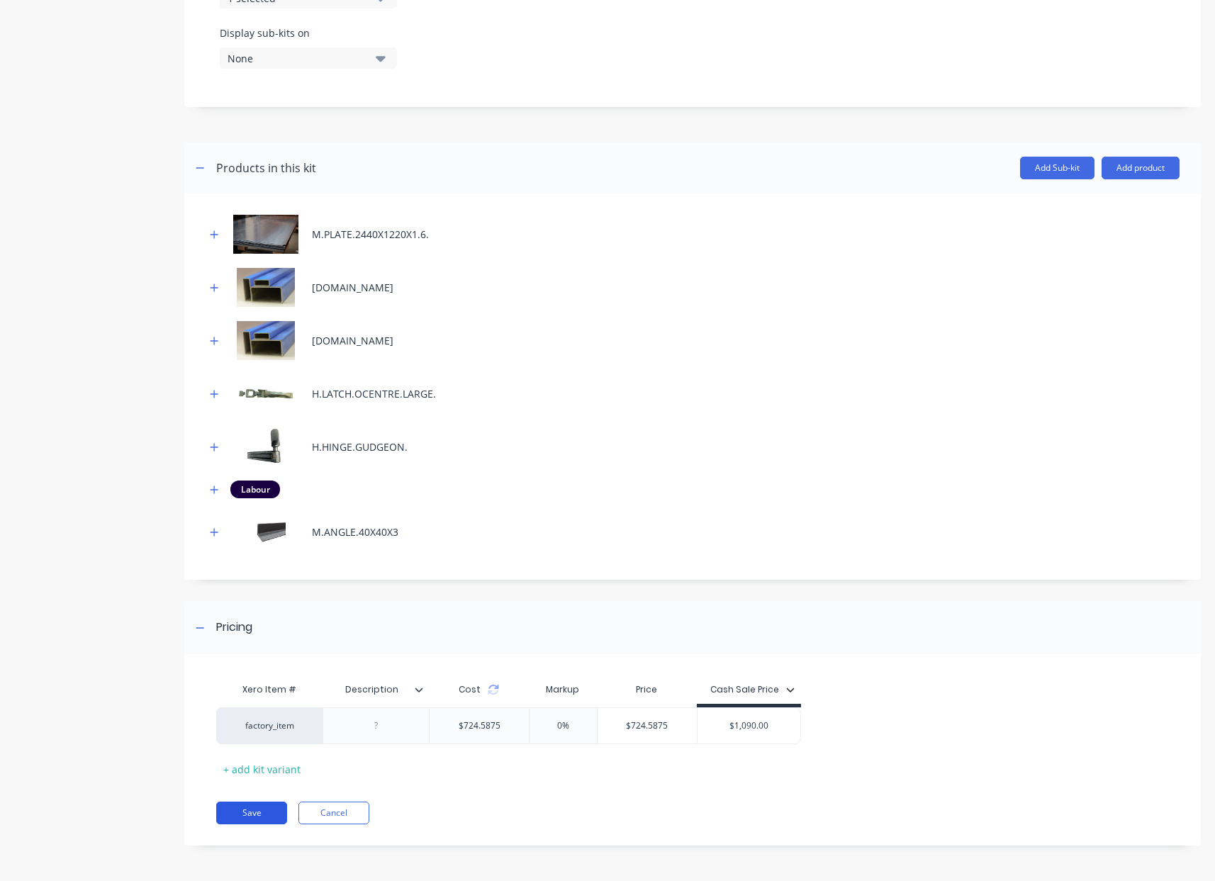
click at [246, 809] on button "Save" at bounding box center [251, 813] width 71 height 23
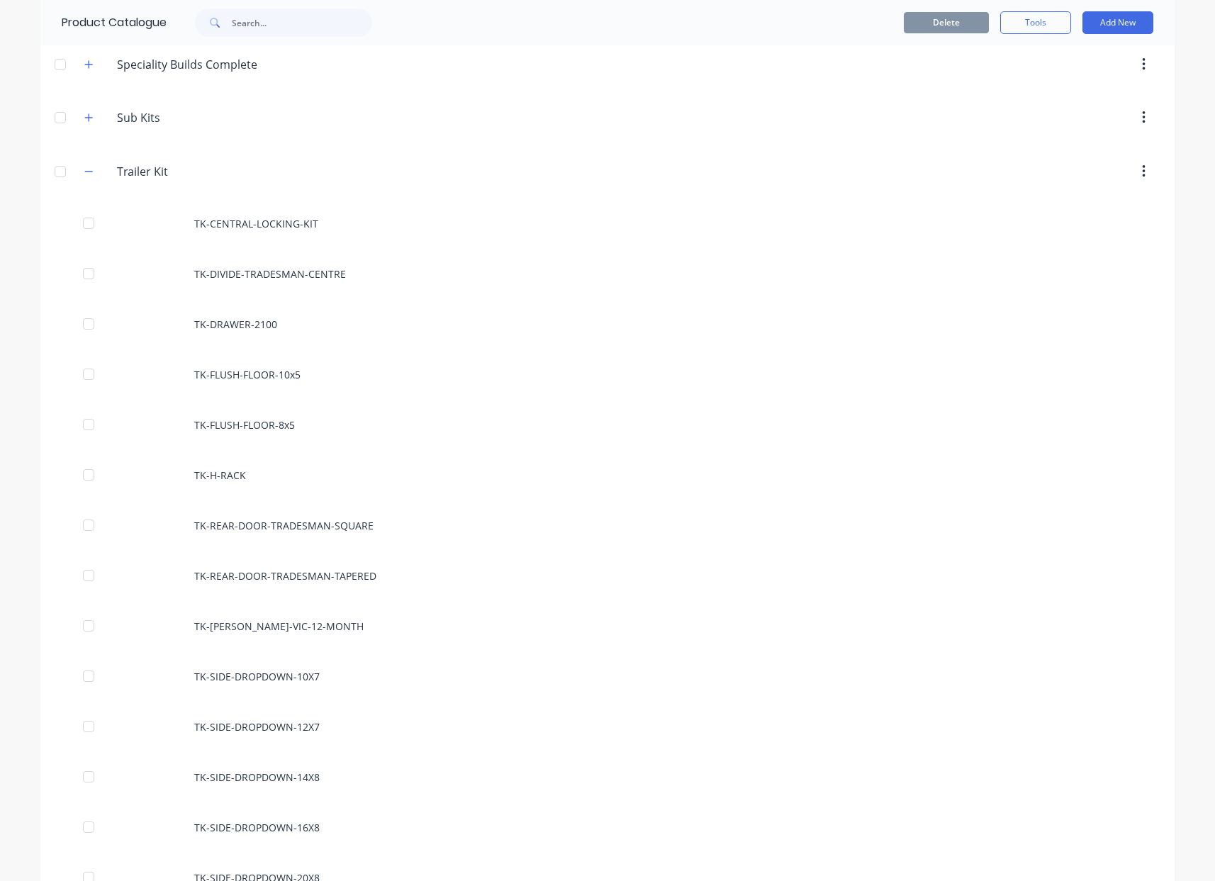
scroll to position [1108, 0]
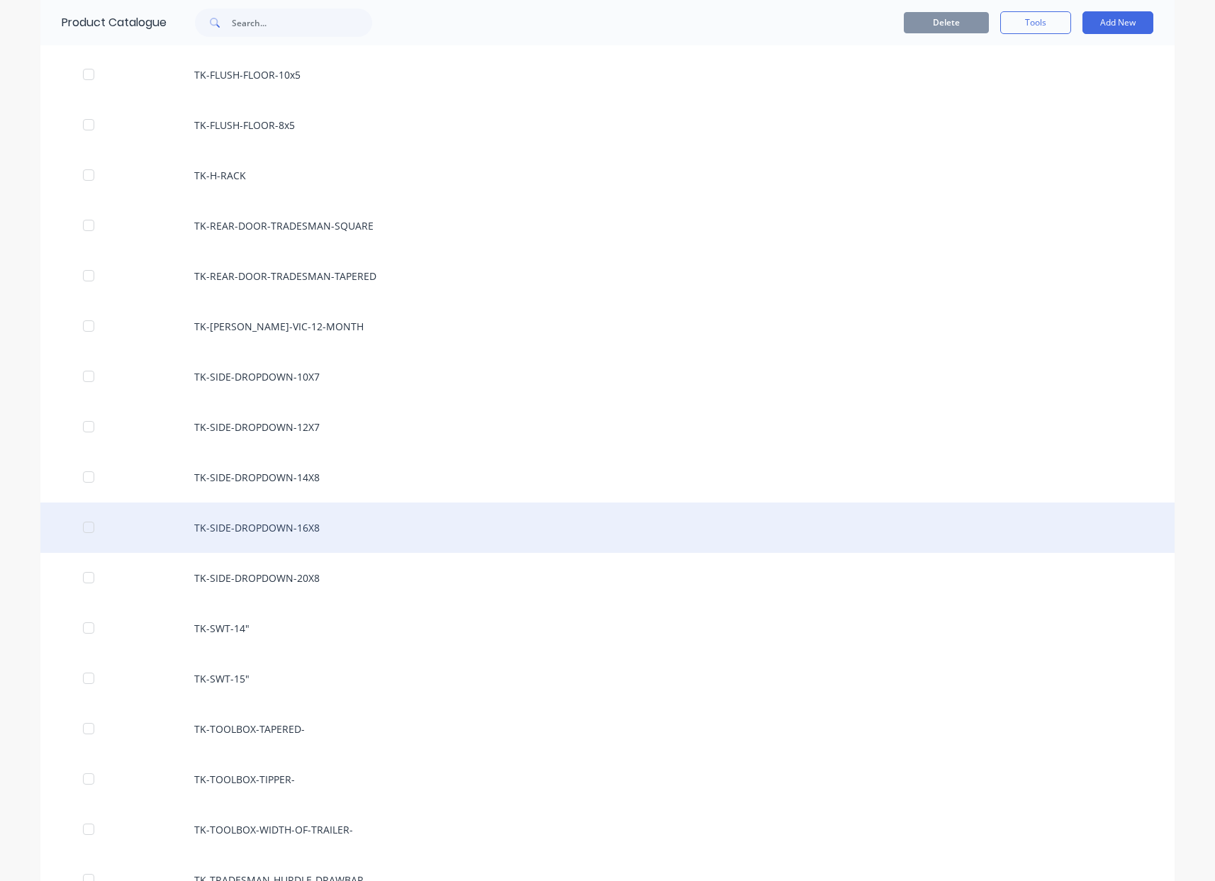
click at [313, 533] on div "TK-SIDE-DROPDOWN-16X8" at bounding box center [607, 528] width 1135 height 50
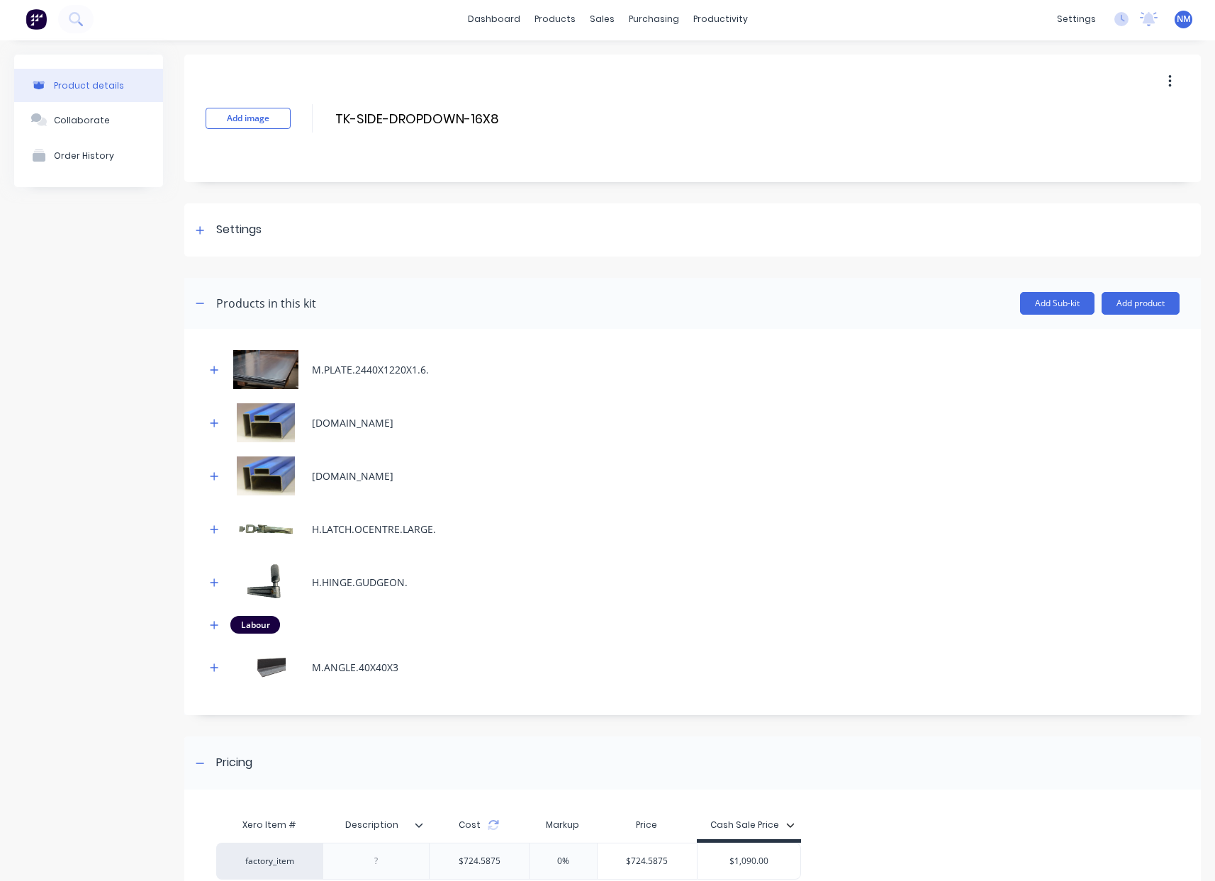
scroll to position [3, 0]
click at [203, 233] on icon at bounding box center [200, 230] width 9 height 10
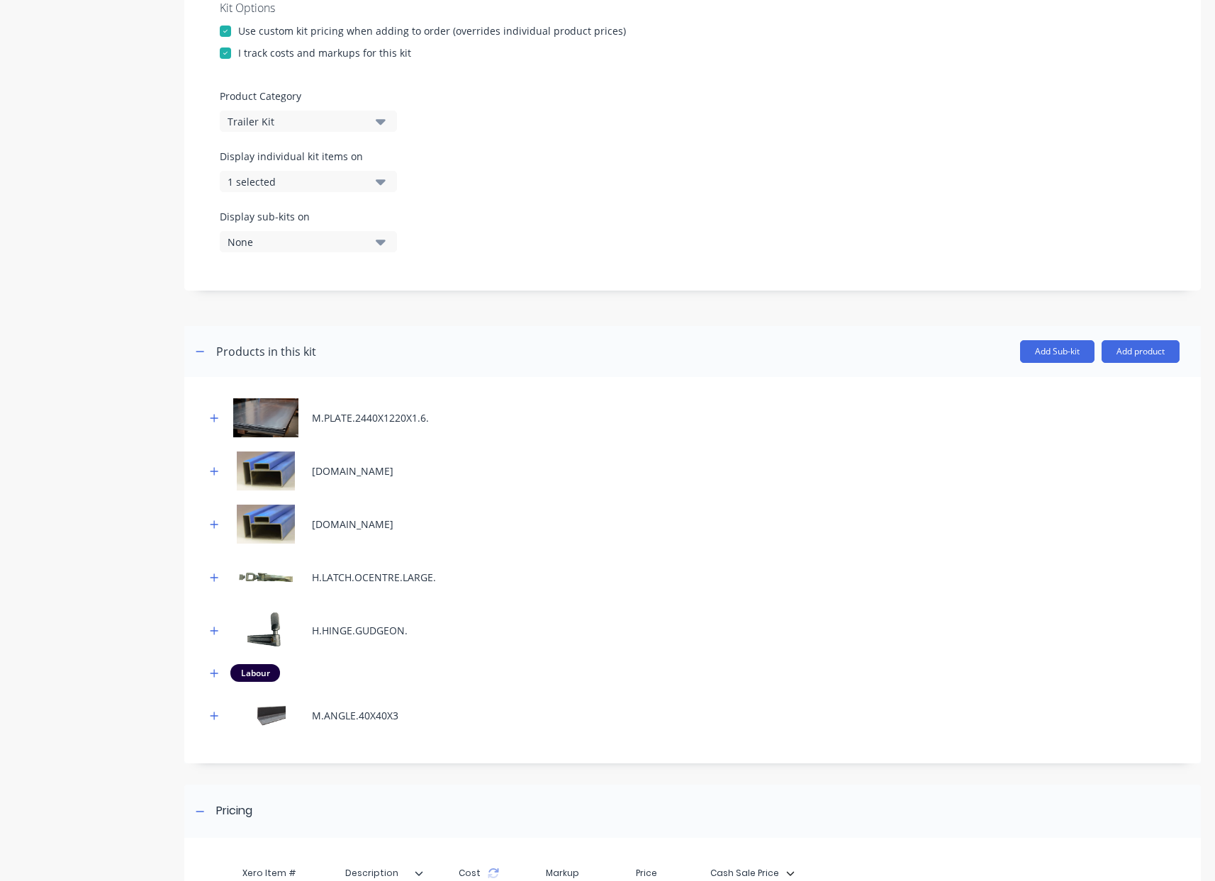
scroll to position [545, 0]
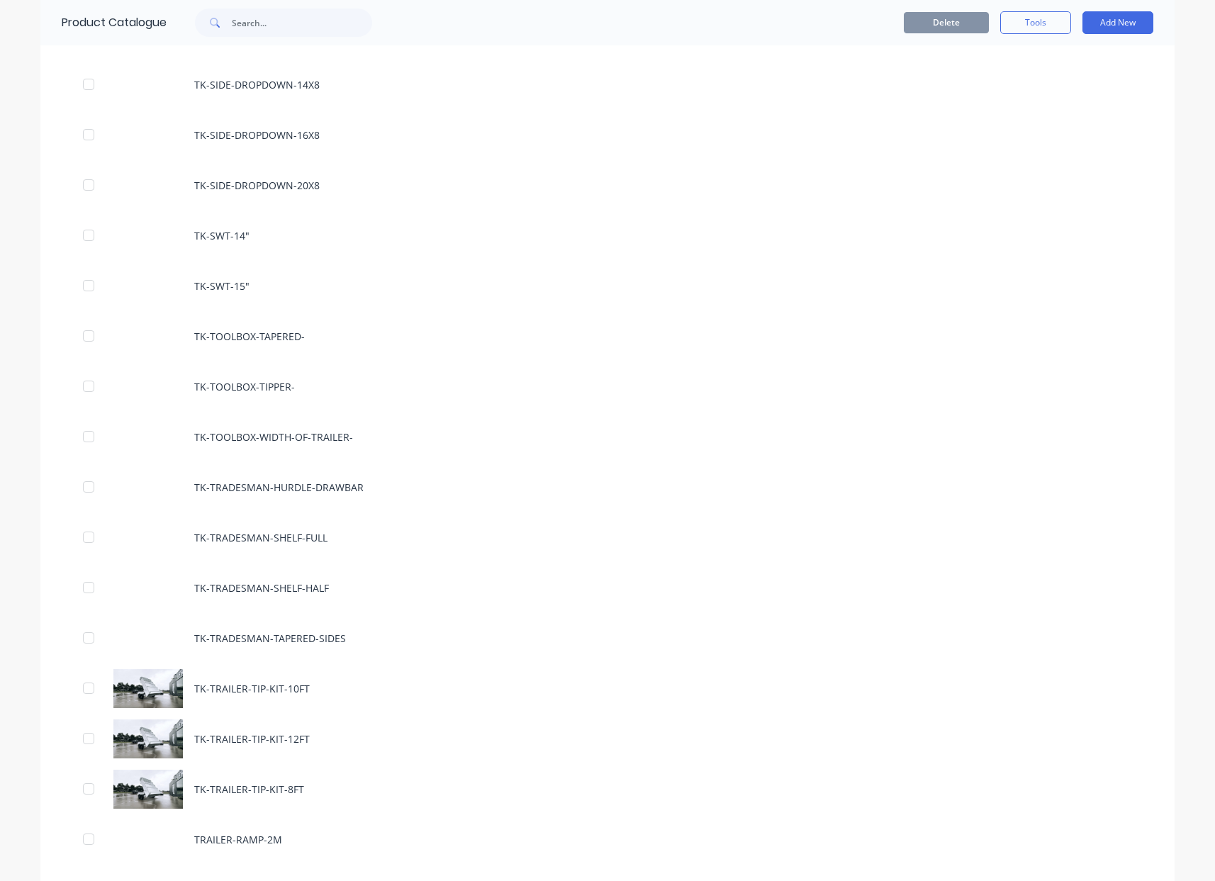
scroll to position [1413, 0]
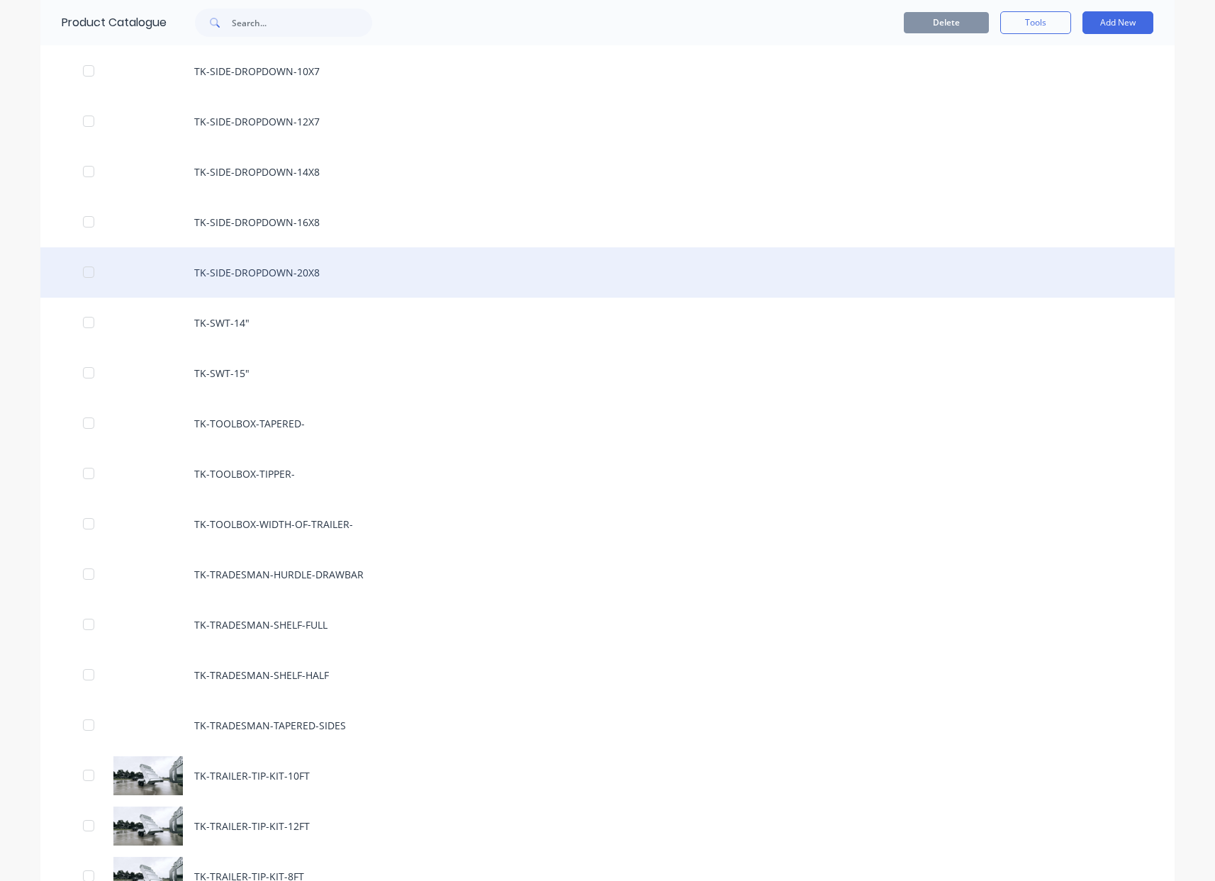
click at [292, 264] on div "TK-SIDE-DROPDOWN-20X8" at bounding box center [607, 272] width 1135 height 50
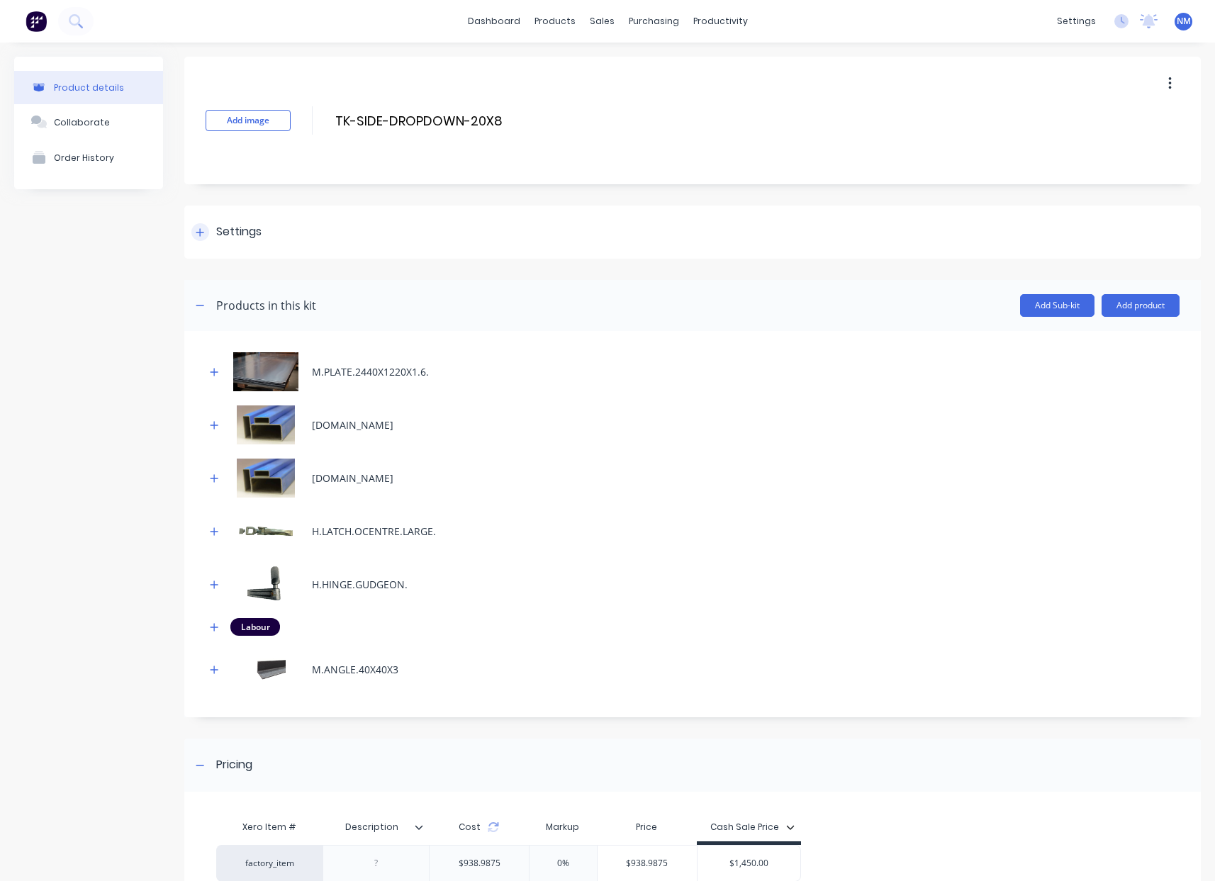
click at [206, 231] on div at bounding box center [200, 232] width 18 height 18
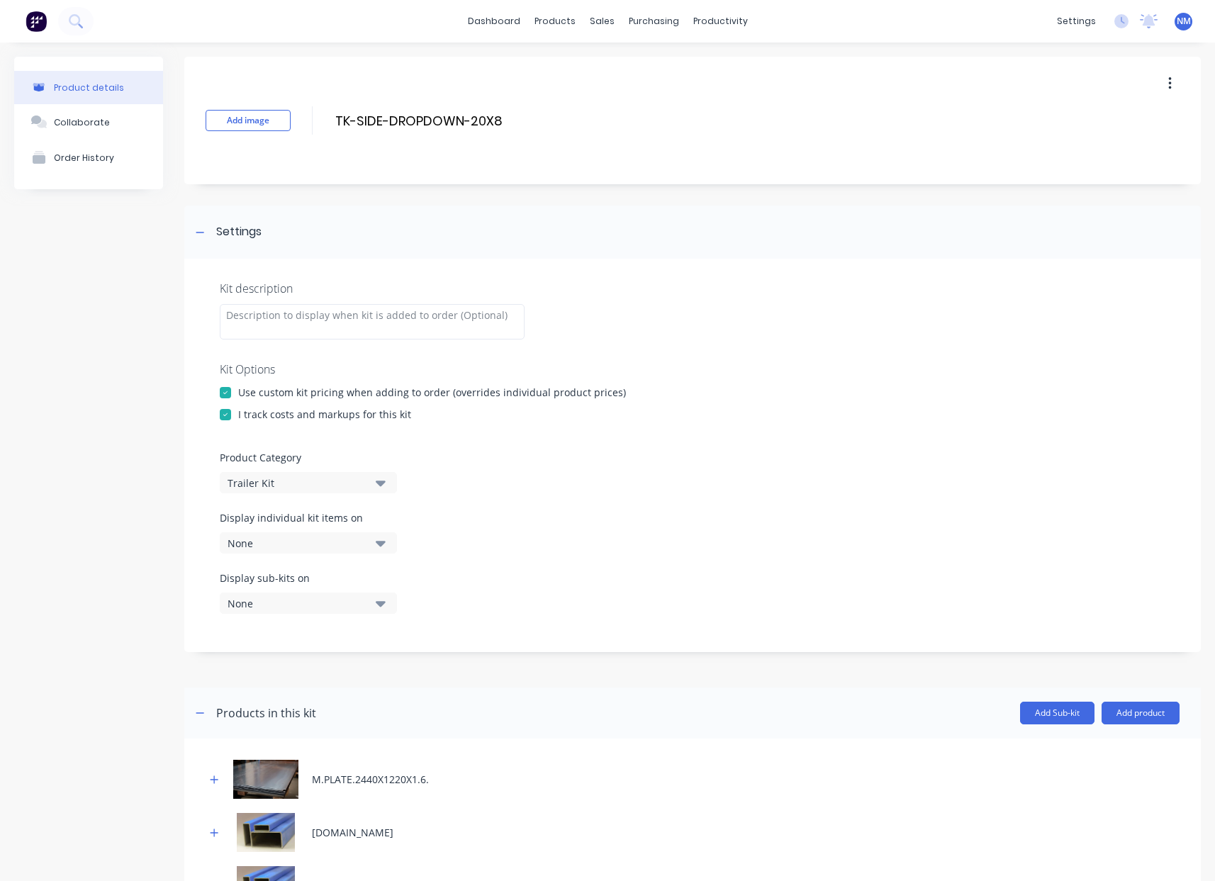
click at [355, 542] on div "None" at bounding box center [297, 543] width 138 height 15
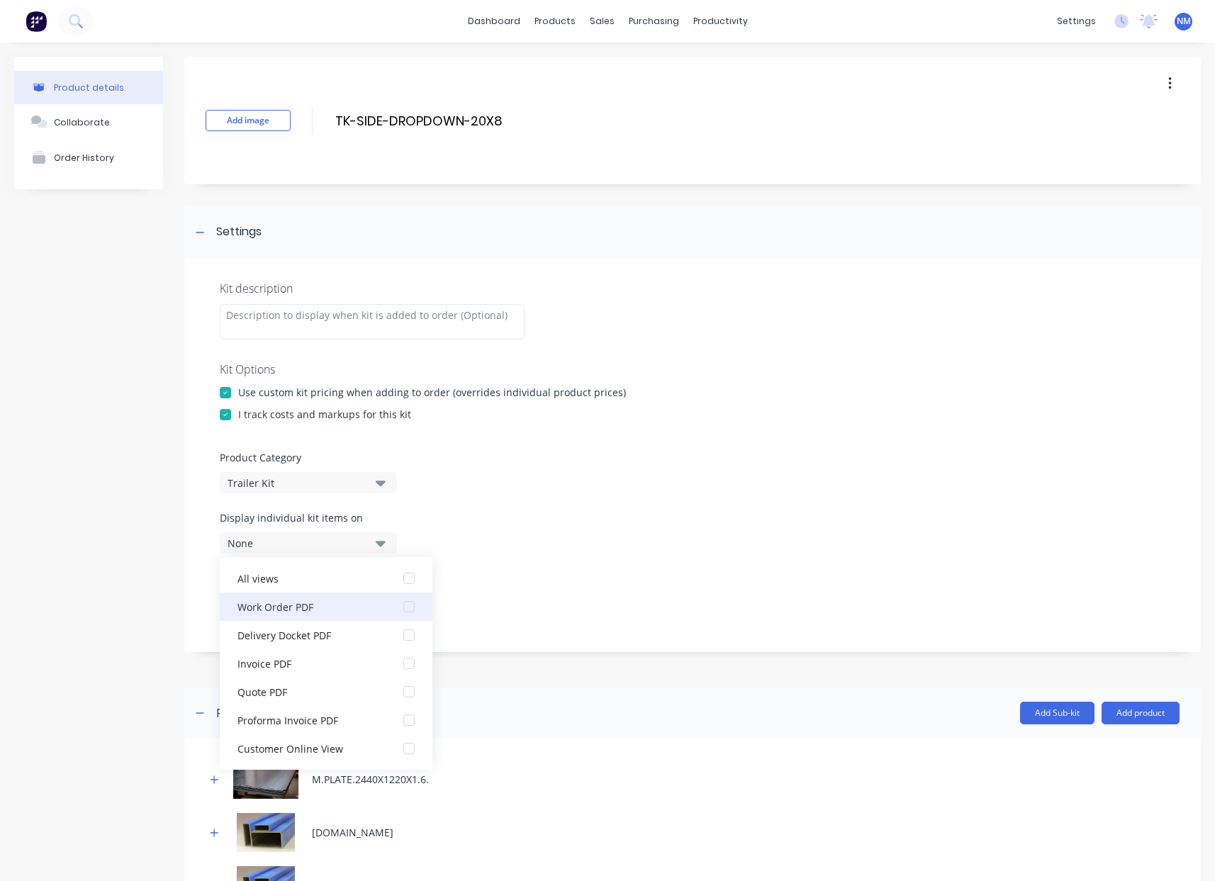
click at [306, 607] on div "Work Order PDF" at bounding box center [309, 606] width 142 height 15
click at [606, 599] on div "Display sub-kits on None" at bounding box center [693, 601] width 946 height 60
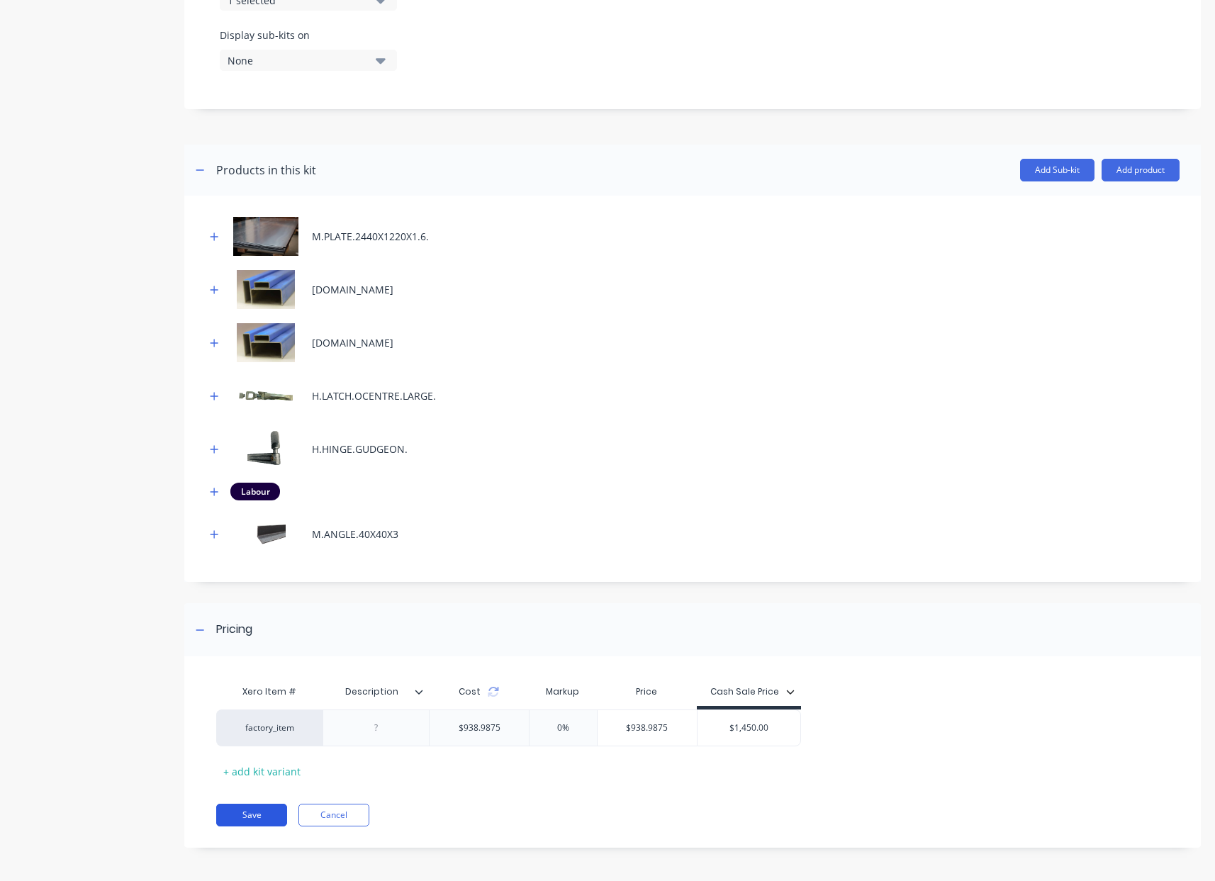
scroll to position [542, 0]
click at [248, 808] on button "Save" at bounding box center [251, 816] width 71 height 23
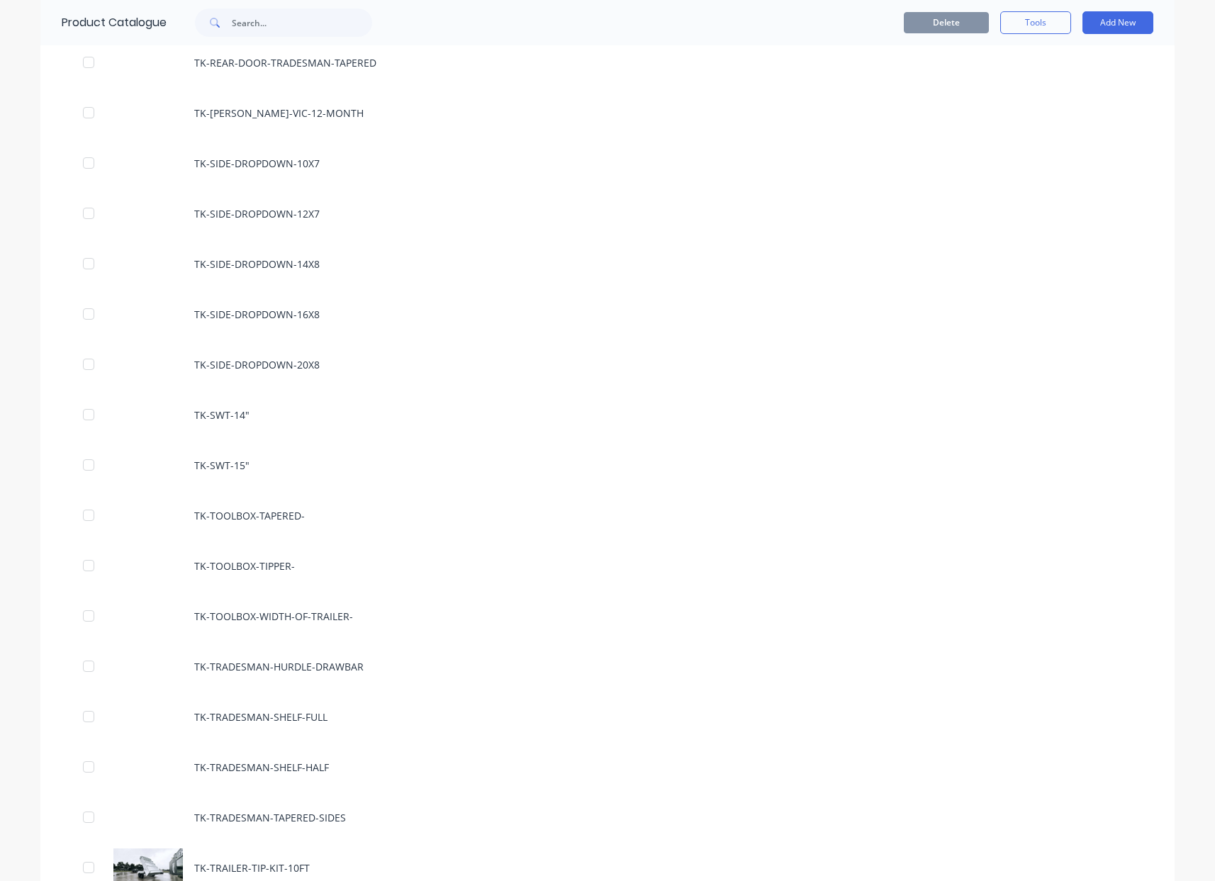
scroll to position [1323, 0]
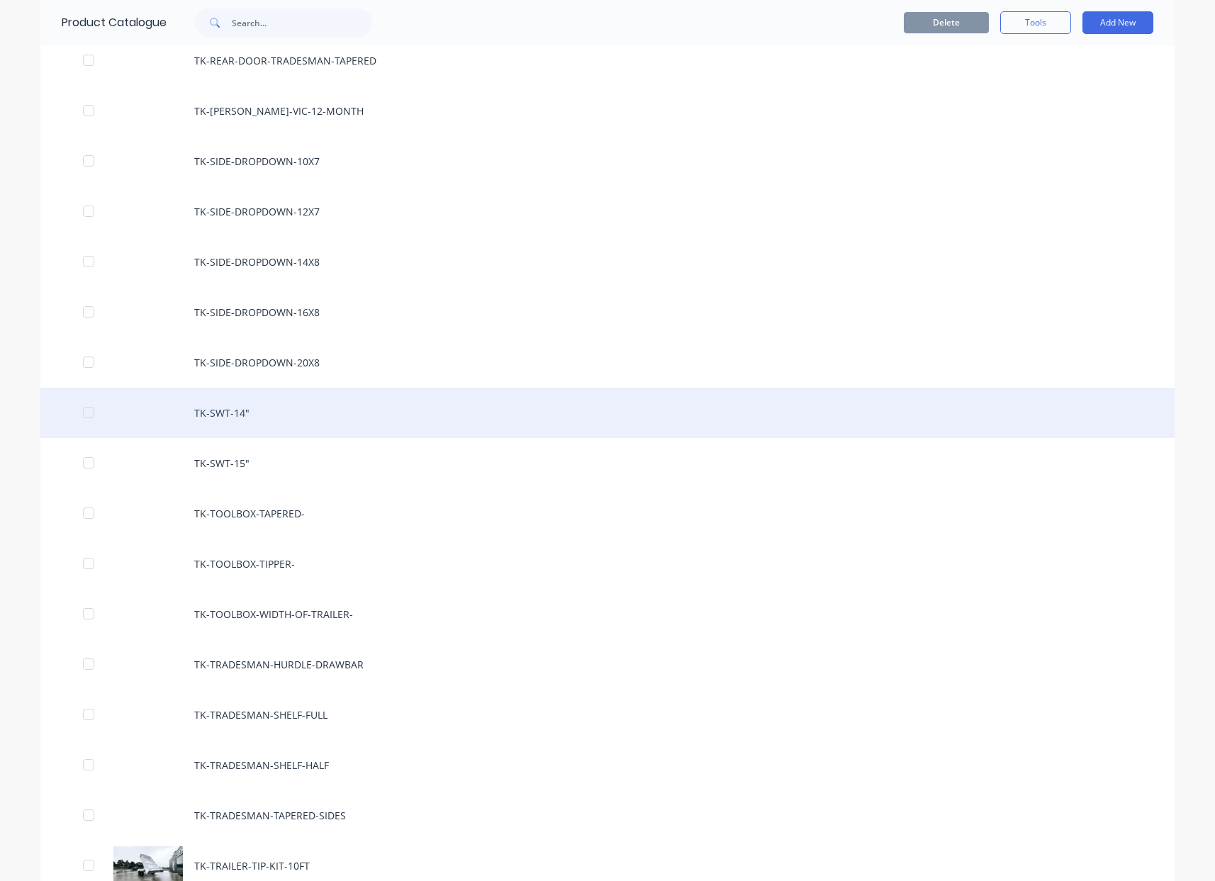
click at [234, 415] on div "TK-SWT-14"" at bounding box center [607, 413] width 1135 height 50
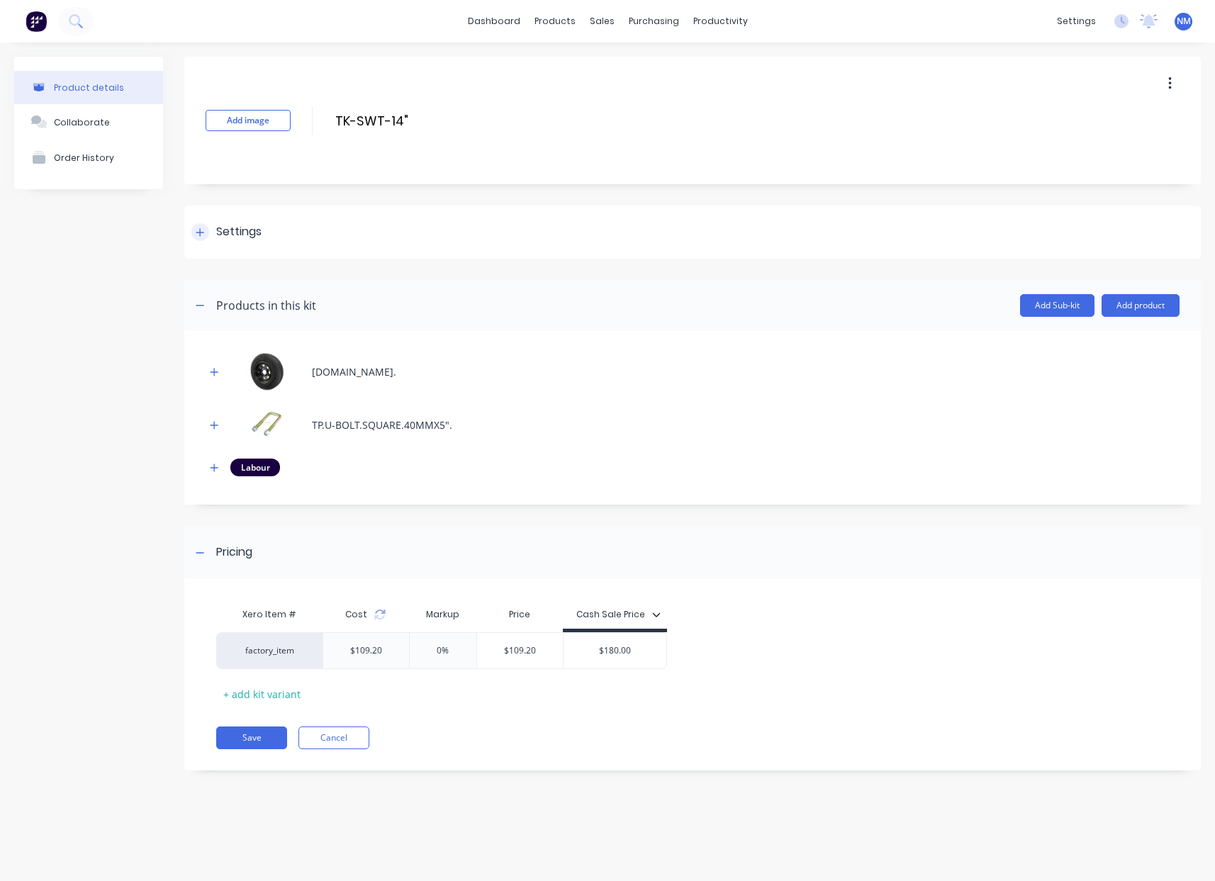
click at [199, 233] on icon at bounding box center [200, 232] width 8 height 8
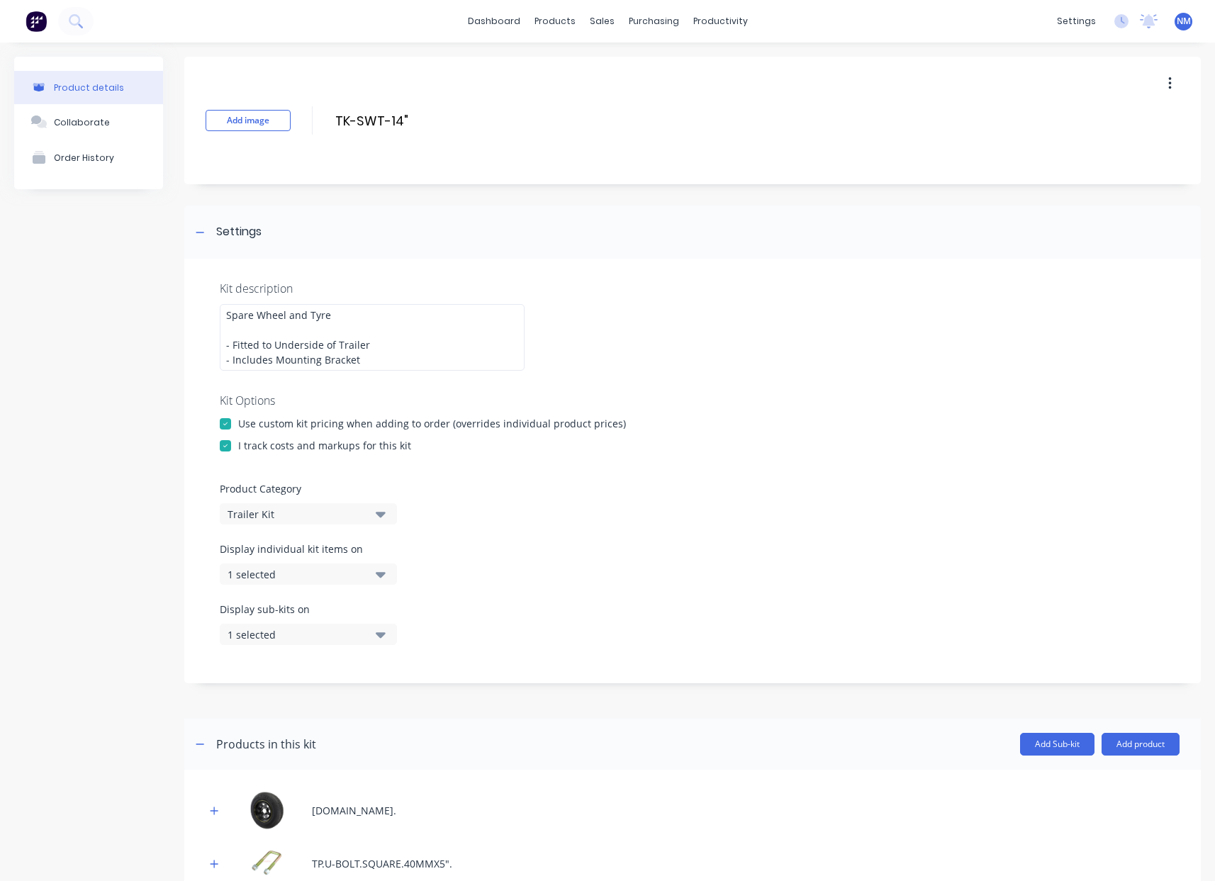
click at [357, 574] on div "1 selected" at bounding box center [297, 574] width 138 height 15
click at [533, 563] on div "Display individual kit items on 1 selected" at bounding box center [693, 572] width 946 height 60
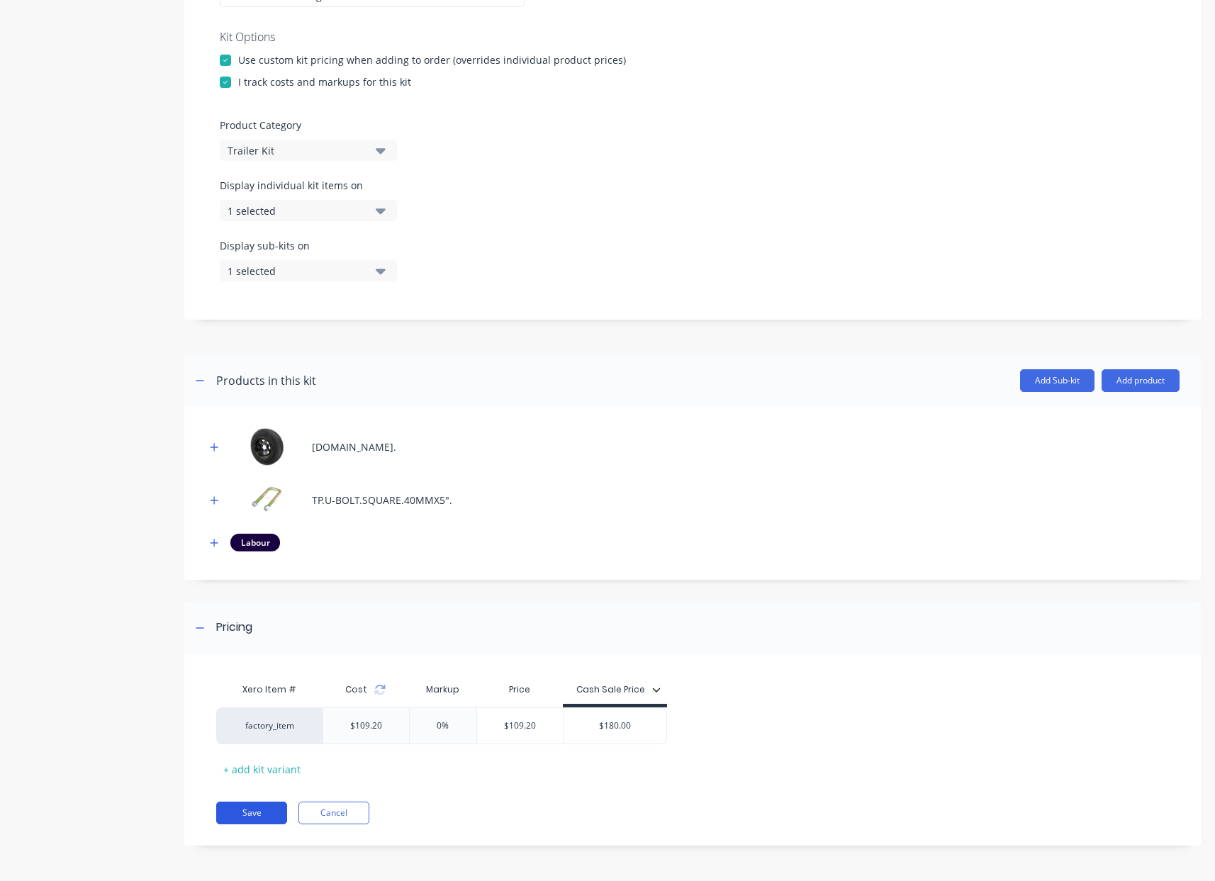
click at [257, 813] on button "Save" at bounding box center [251, 813] width 71 height 23
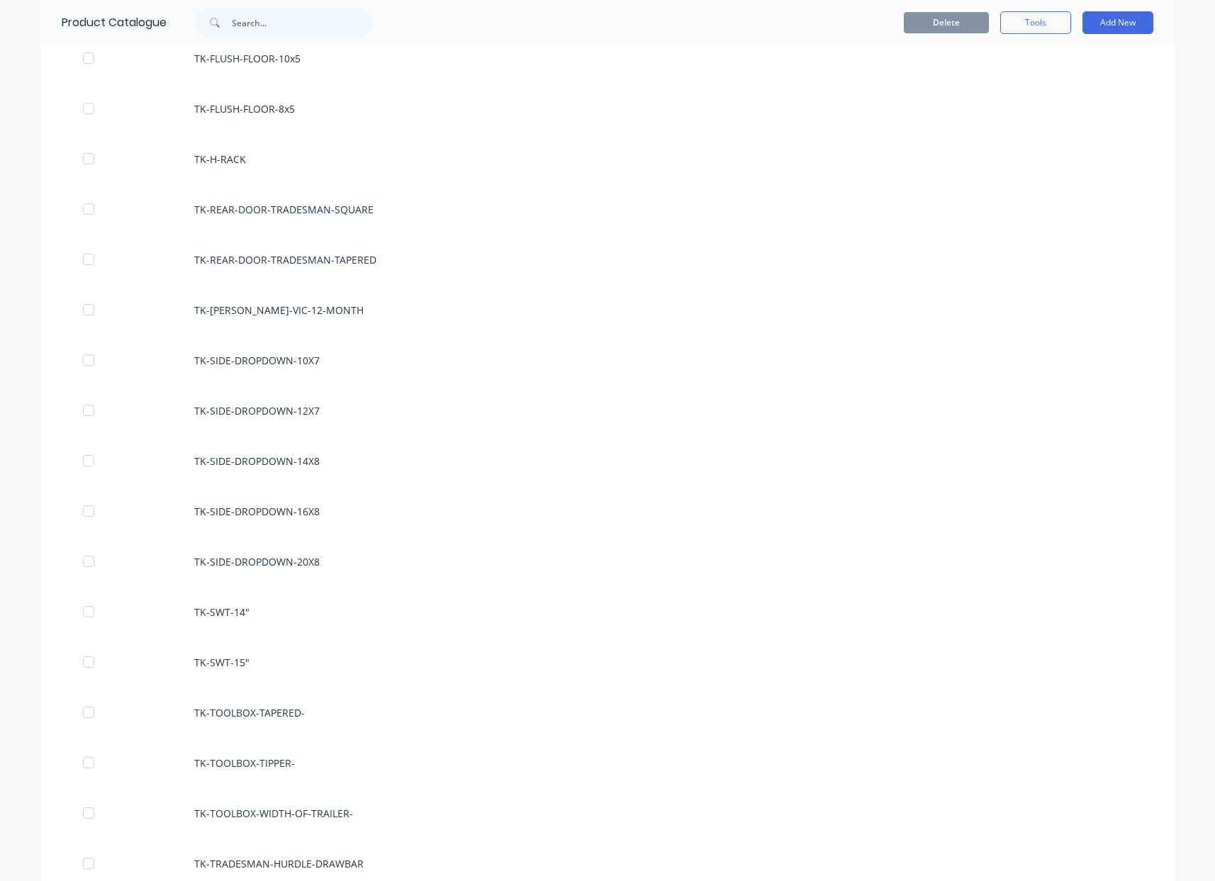
scroll to position [1183, 0]
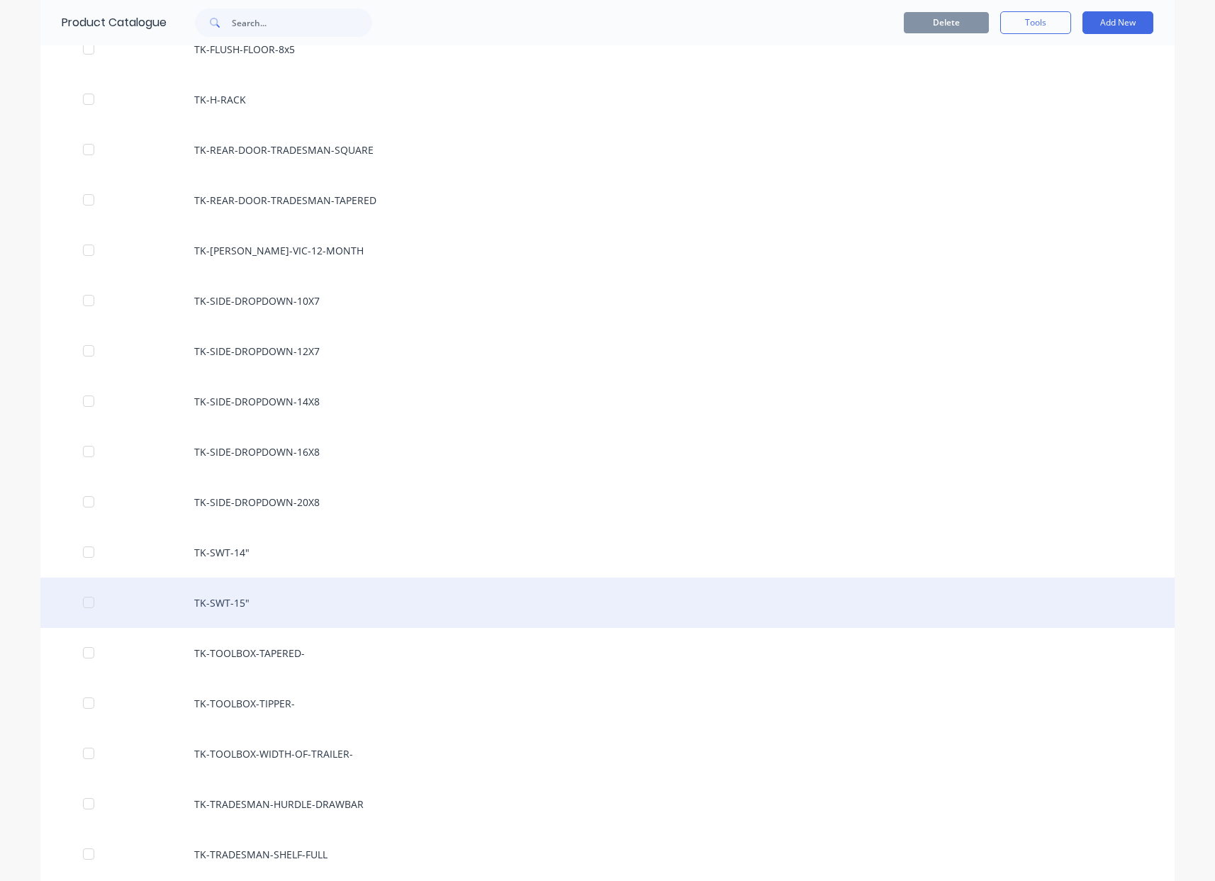
click at [242, 598] on div "TK-SWT-15"" at bounding box center [607, 603] width 1135 height 50
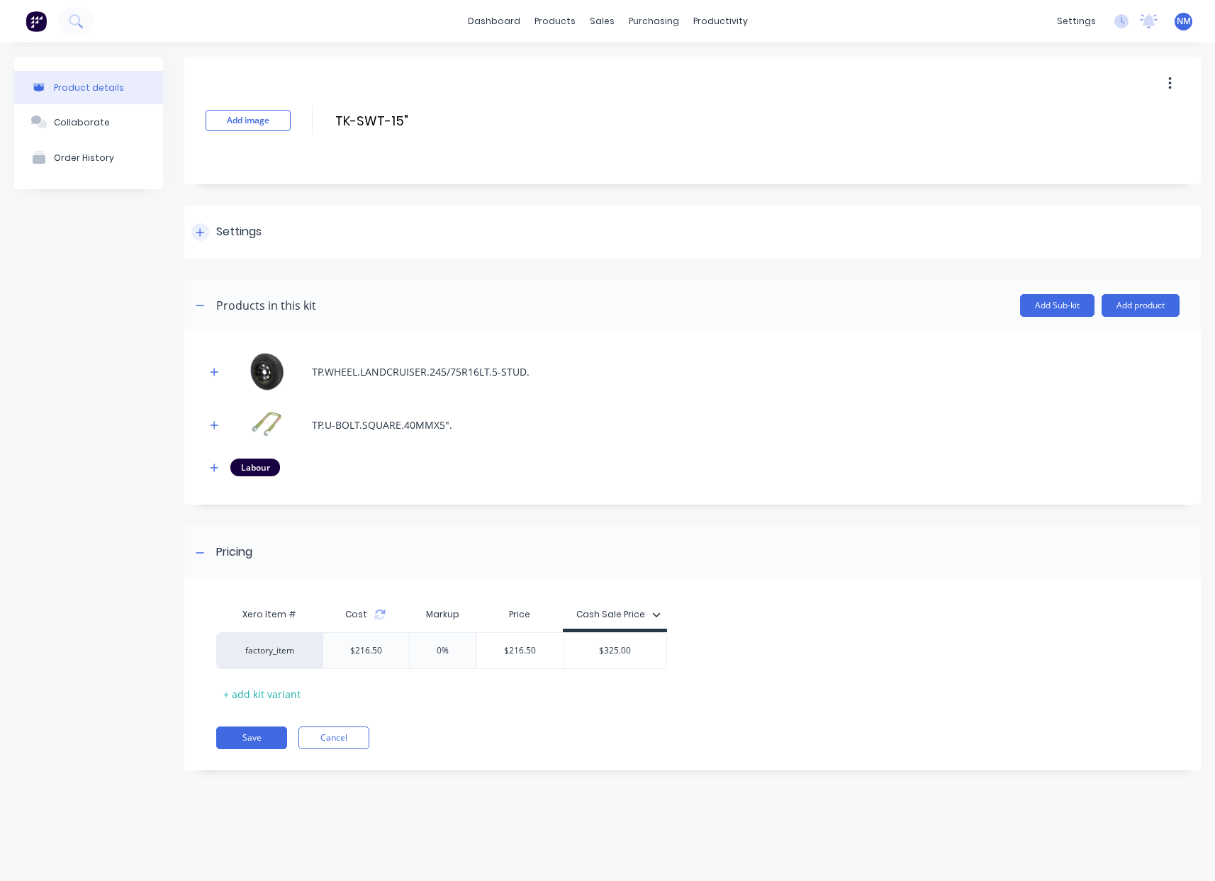
click at [201, 237] on div at bounding box center [200, 232] width 18 height 18
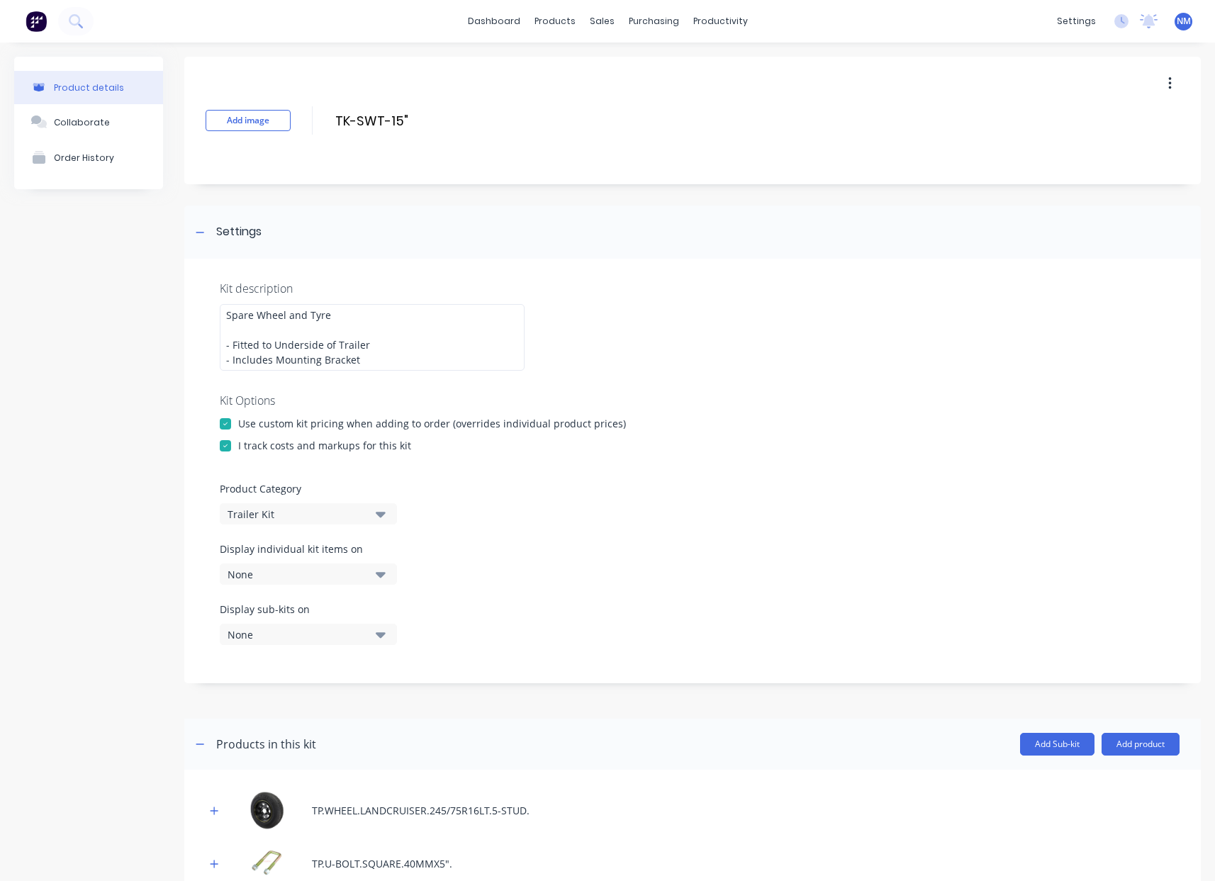
click at [360, 576] on div "None" at bounding box center [297, 574] width 138 height 15
click at [331, 639] on div "Work Order PDF" at bounding box center [309, 637] width 142 height 15
click at [535, 620] on div "Display sub-kits on None" at bounding box center [693, 632] width 946 height 60
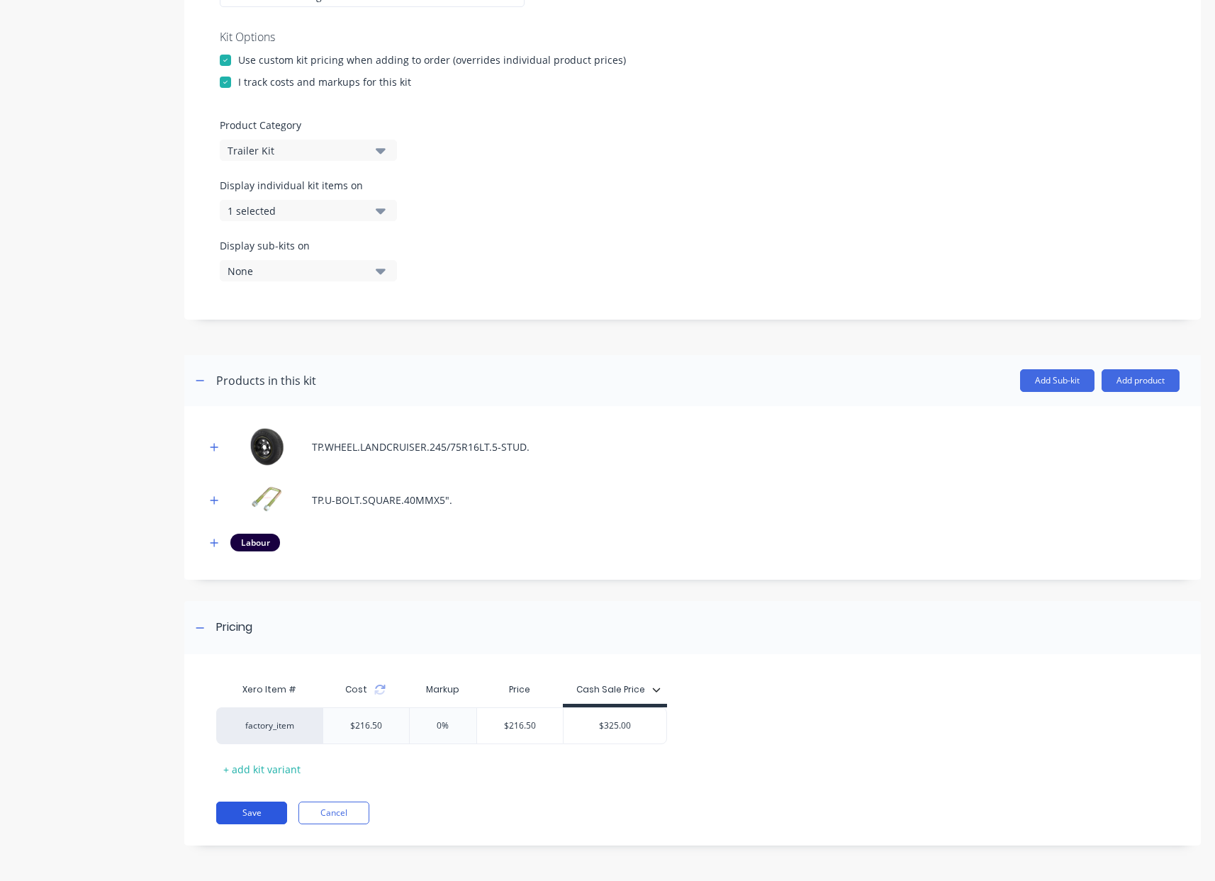
click at [260, 823] on button "Save" at bounding box center [251, 813] width 71 height 23
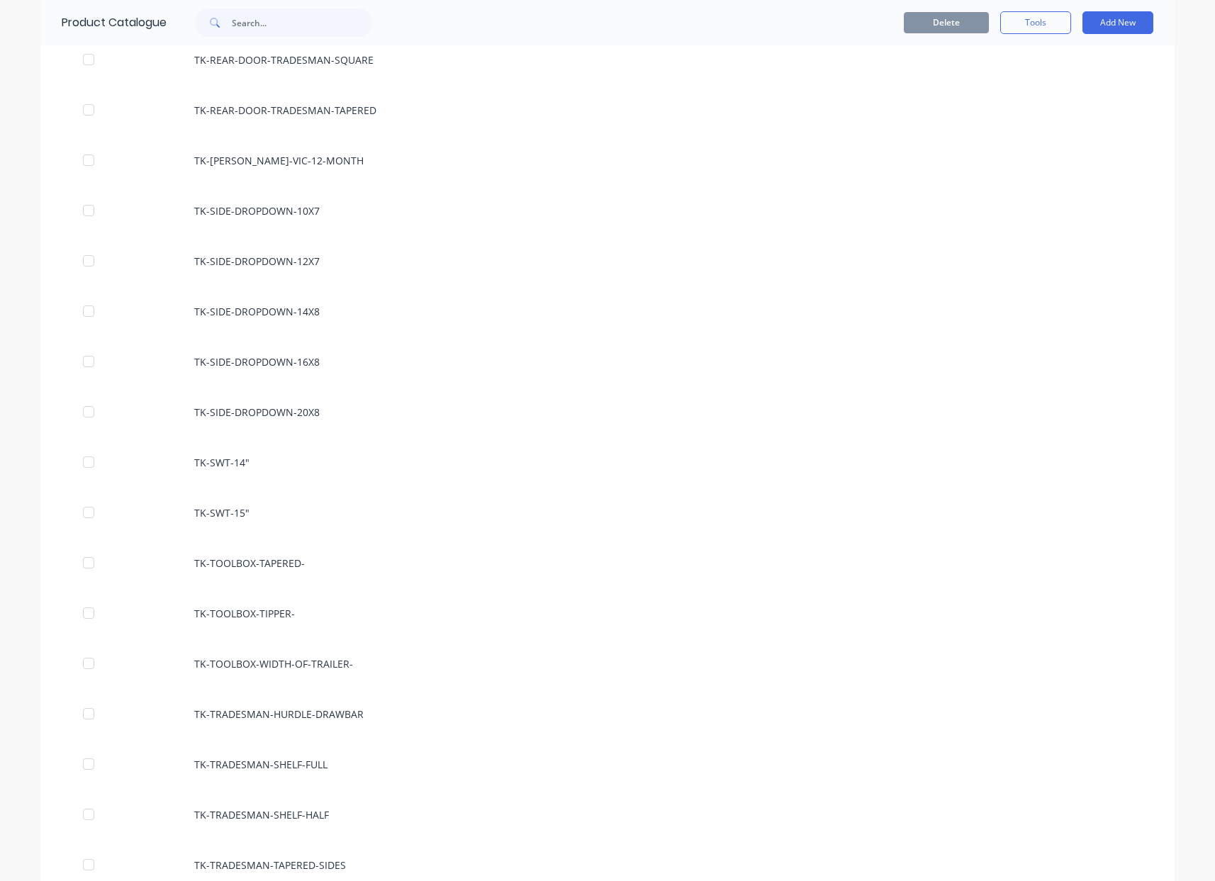
scroll to position [1315, 0]
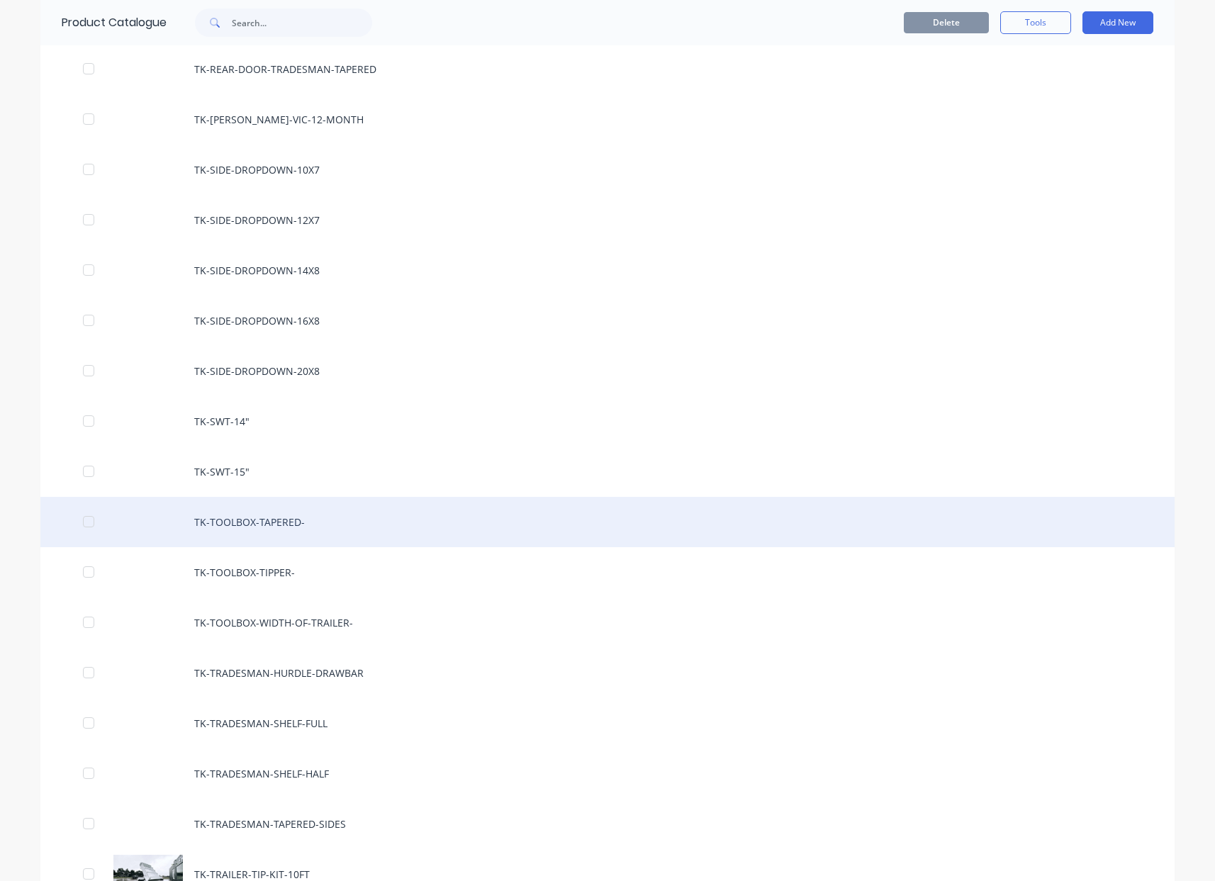
click at [245, 517] on div "TK-TOOLBOX-TAPERED-" at bounding box center [607, 522] width 1135 height 50
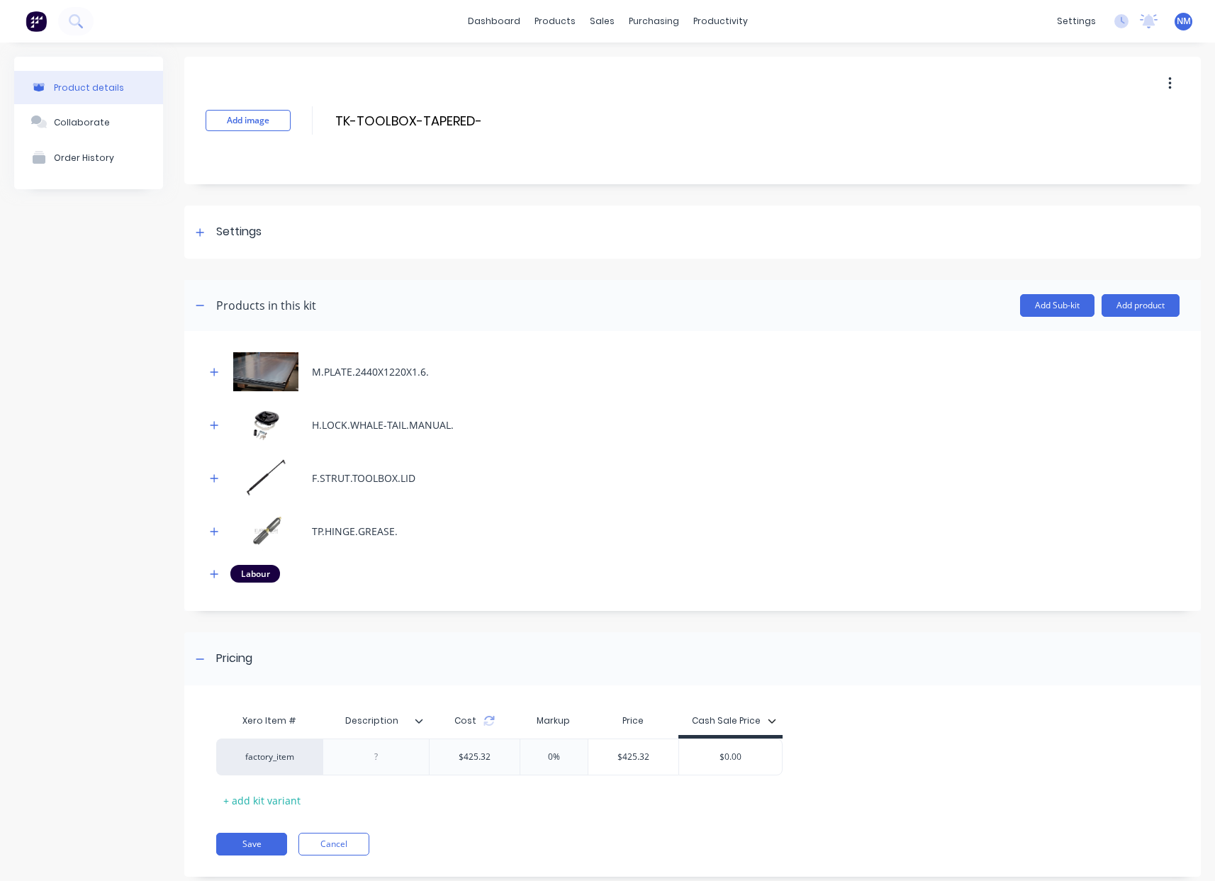
click at [199, 225] on div at bounding box center [200, 232] width 18 height 18
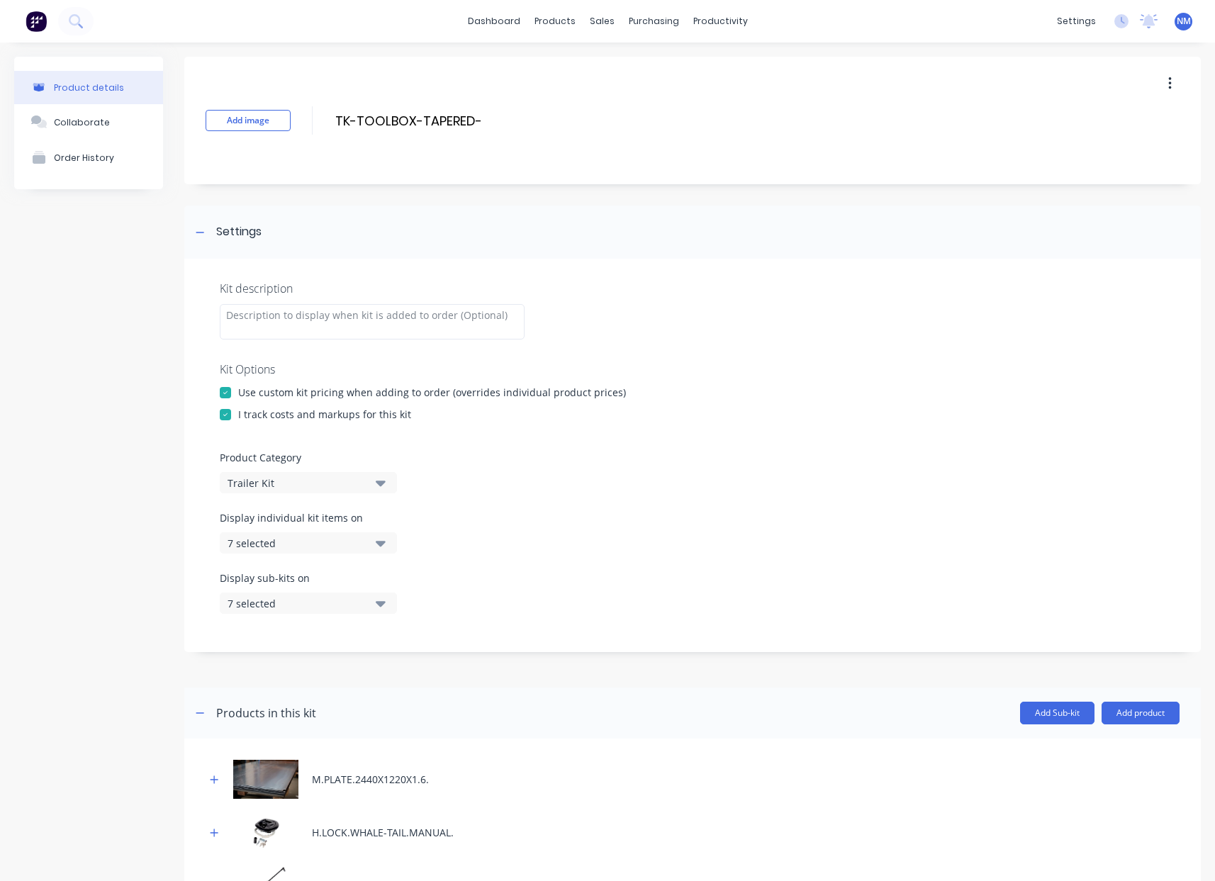
click at [362, 545] on div "7 selected" at bounding box center [297, 543] width 138 height 15
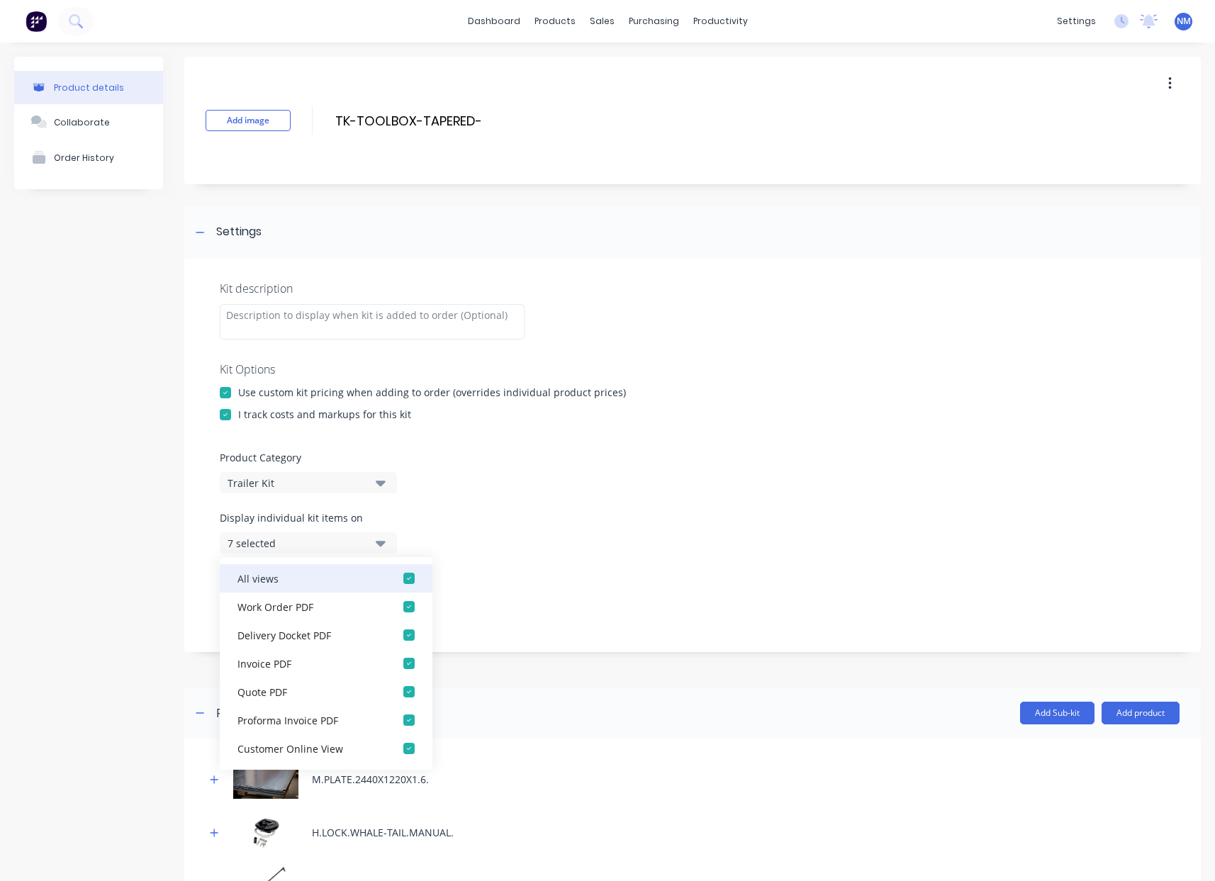
click at [401, 580] on div "button" at bounding box center [409, 578] width 28 height 28
click at [403, 607] on div "button" at bounding box center [409, 607] width 28 height 28
click at [516, 597] on div "Display sub-kits on 7 selected" at bounding box center [693, 601] width 946 height 60
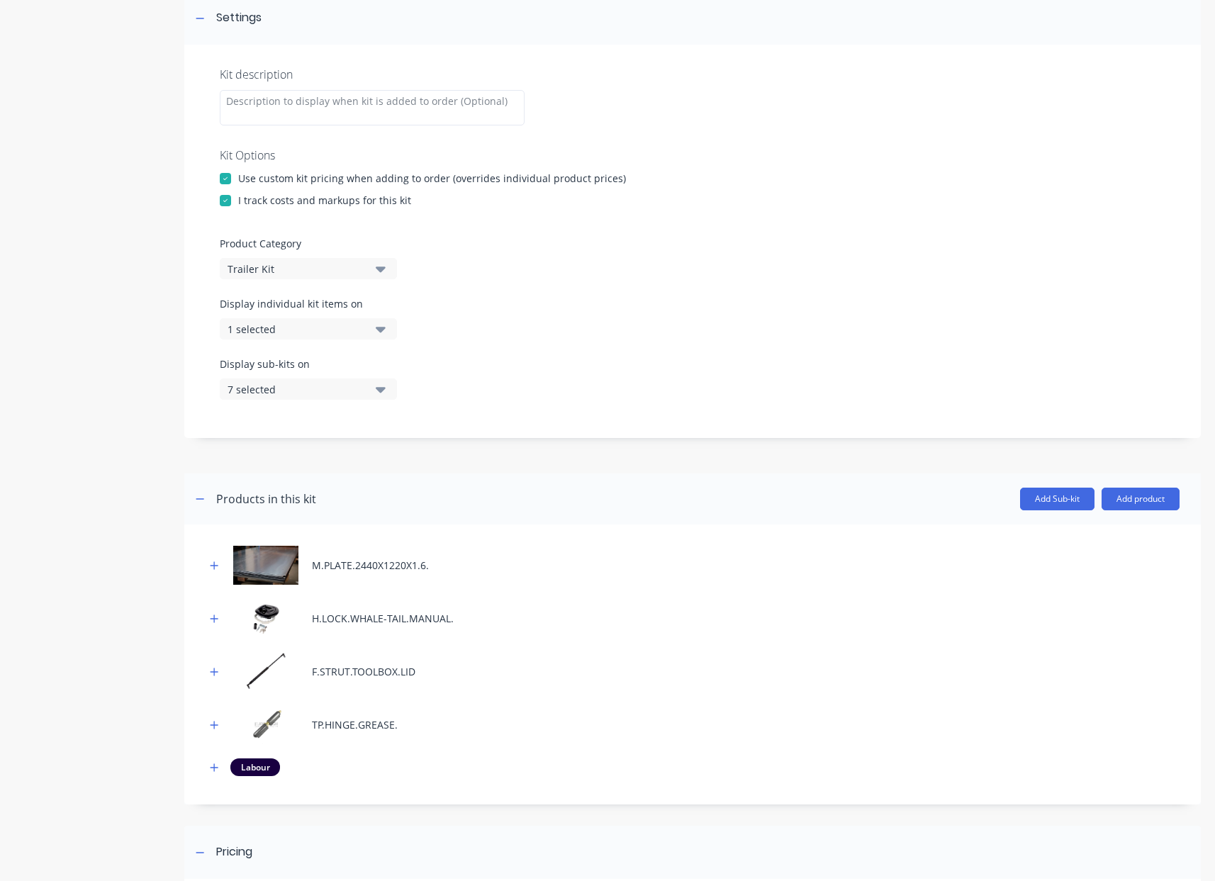
scroll to position [439, 0]
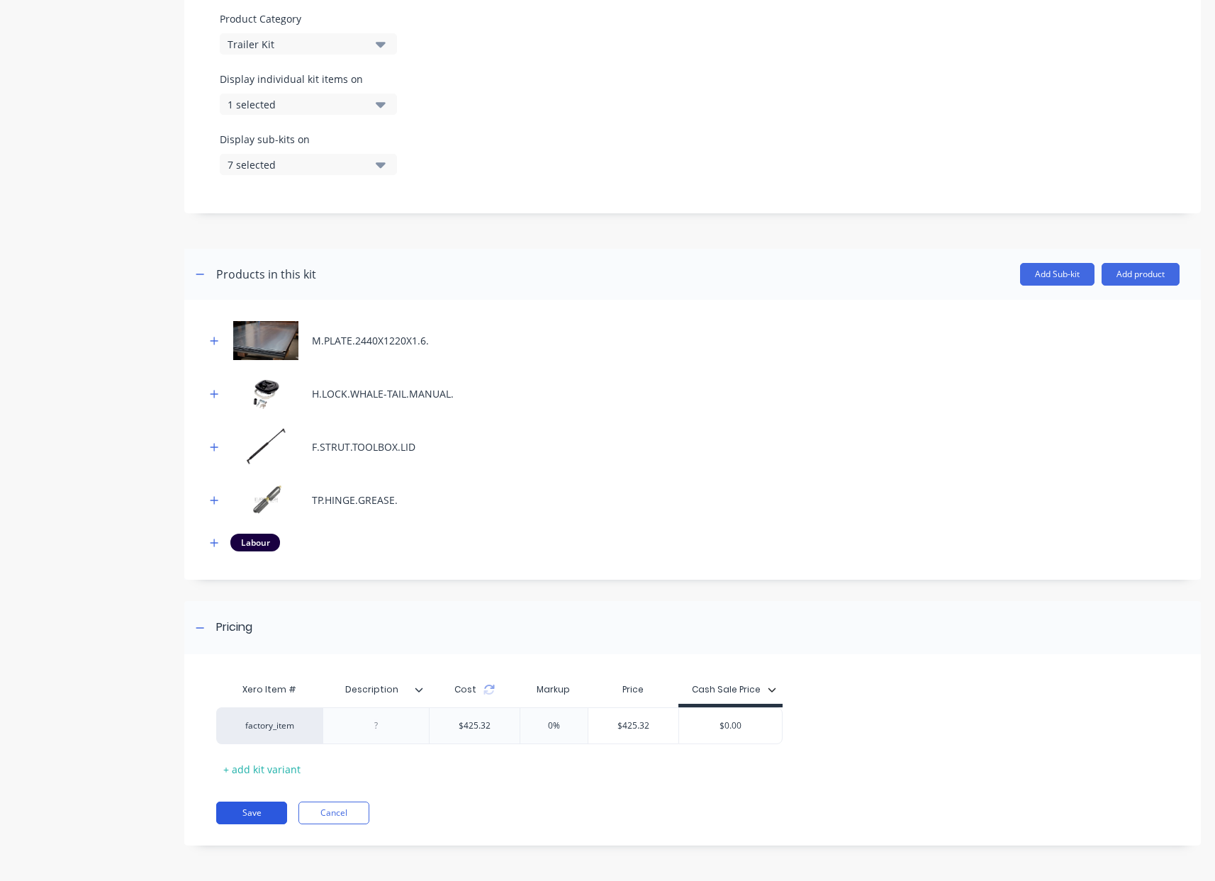
click at [255, 813] on button "Save" at bounding box center [251, 813] width 71 height 23
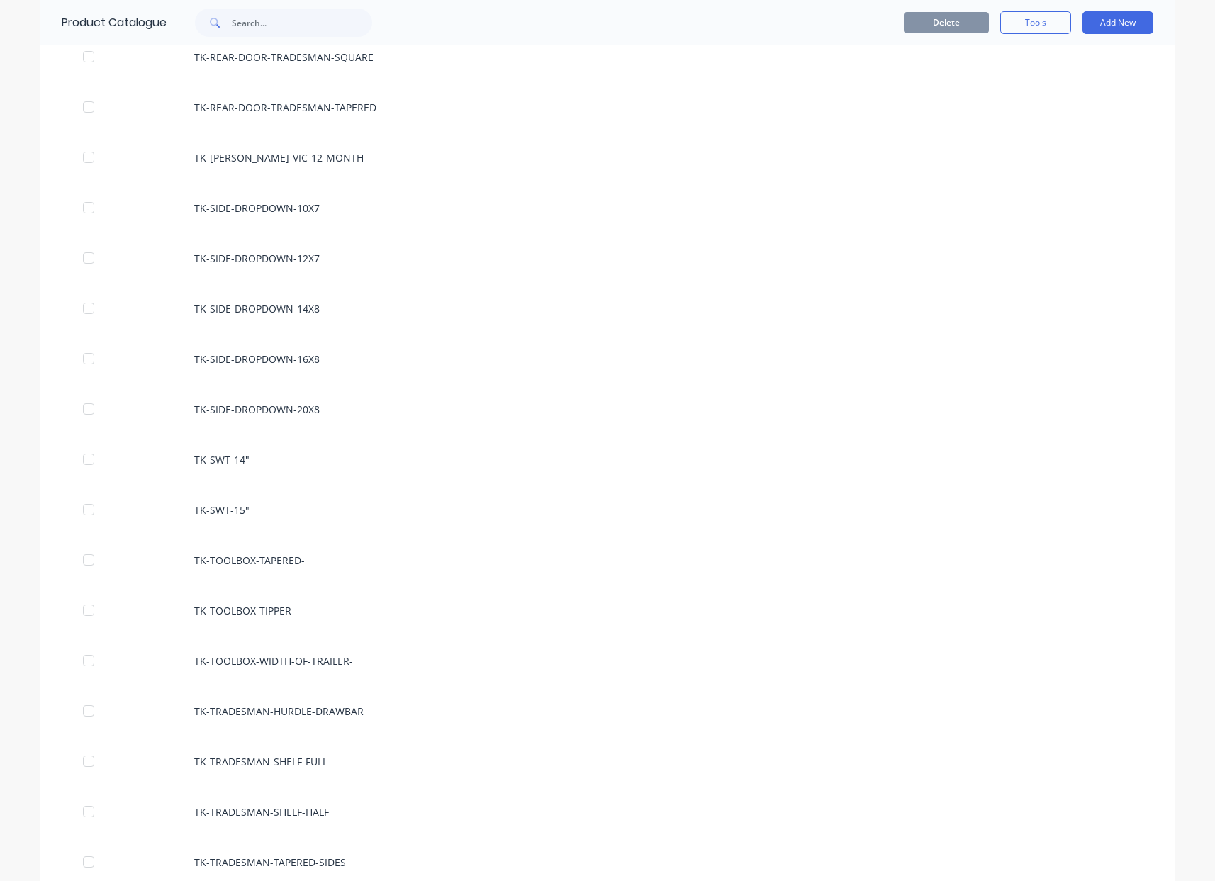
scroll to position [1310, 0]
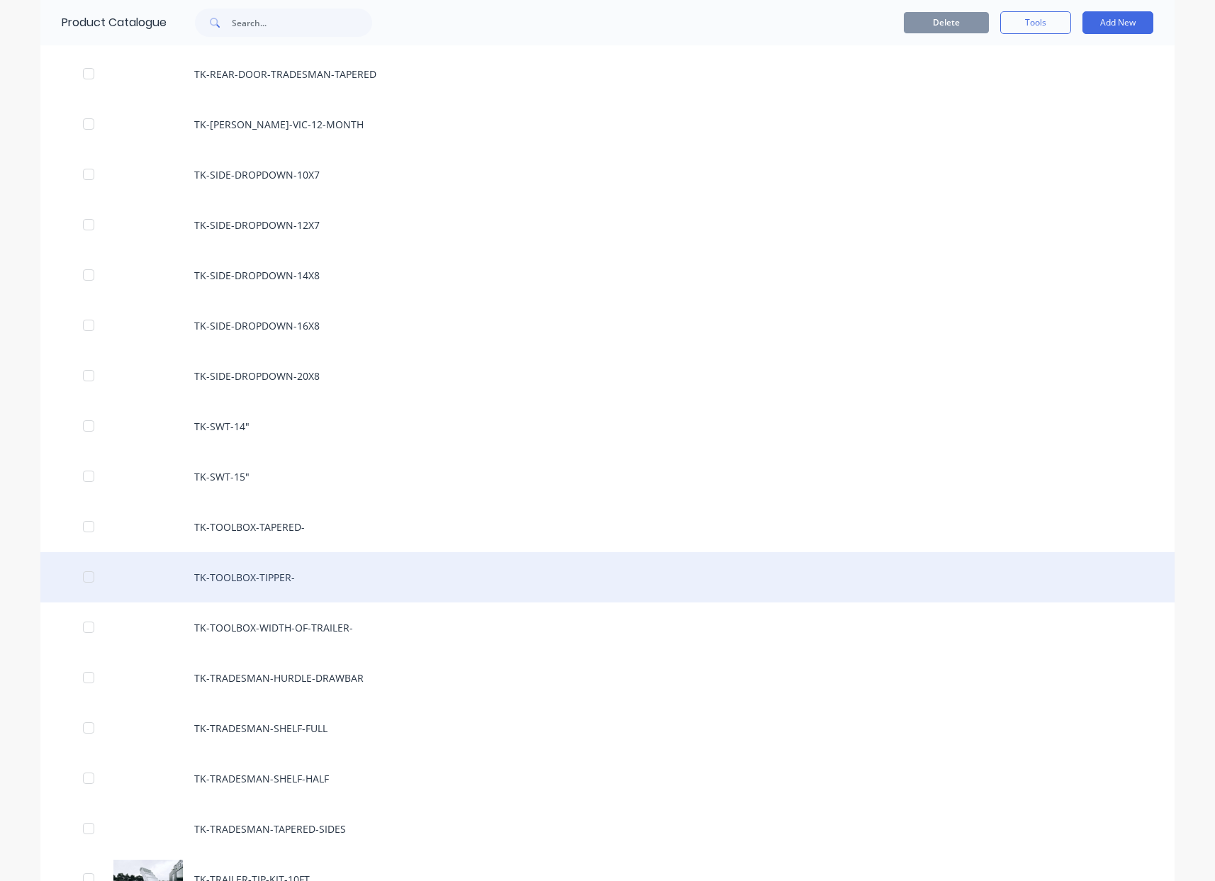
click at [264, 586] on div "TK-TOOLBOX-TIPPER-" at bounding box center [607, 577] width 1135 height 50
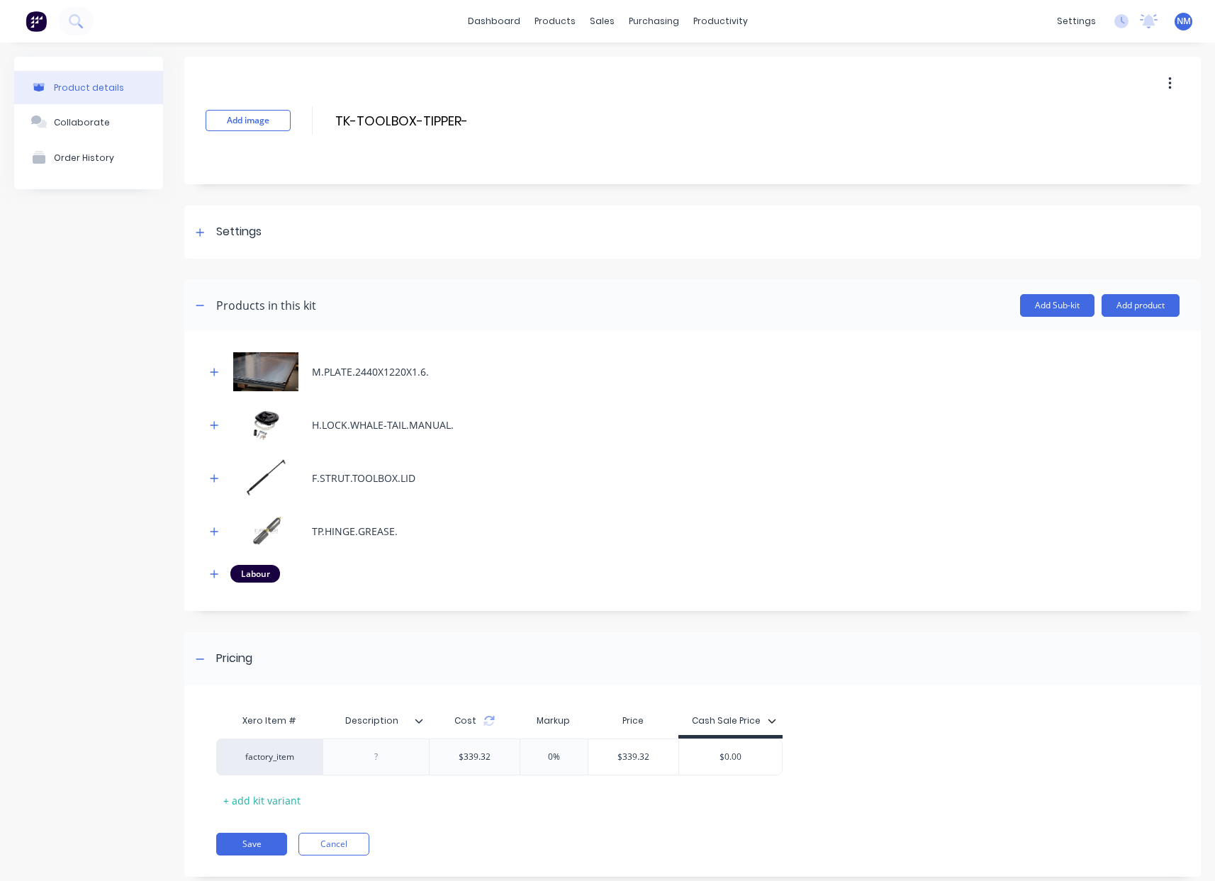
click at [194, 233] on div at bounding box center [200, 232] width 18 height 18
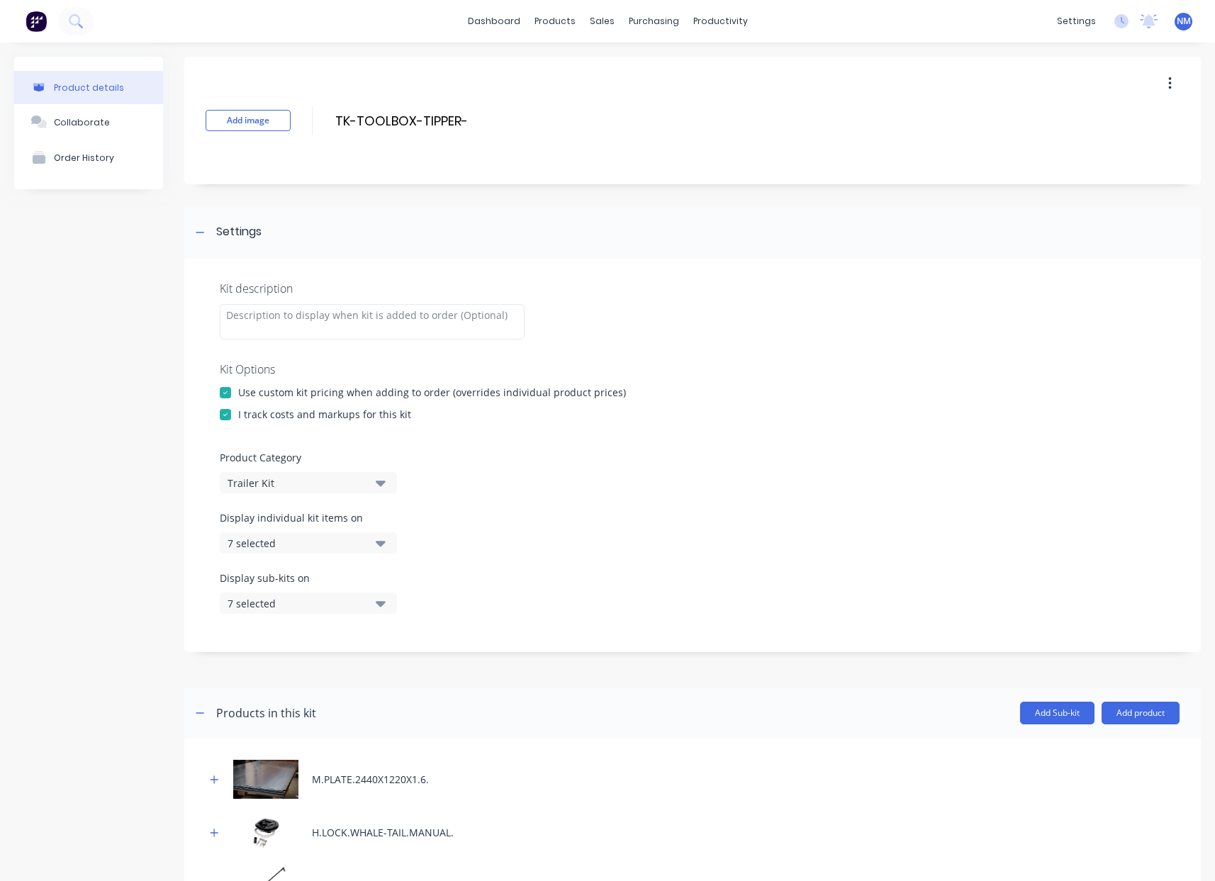
click at [330, 542] on div "7 selected" at bounding box center [297, 543] width 138 height 15
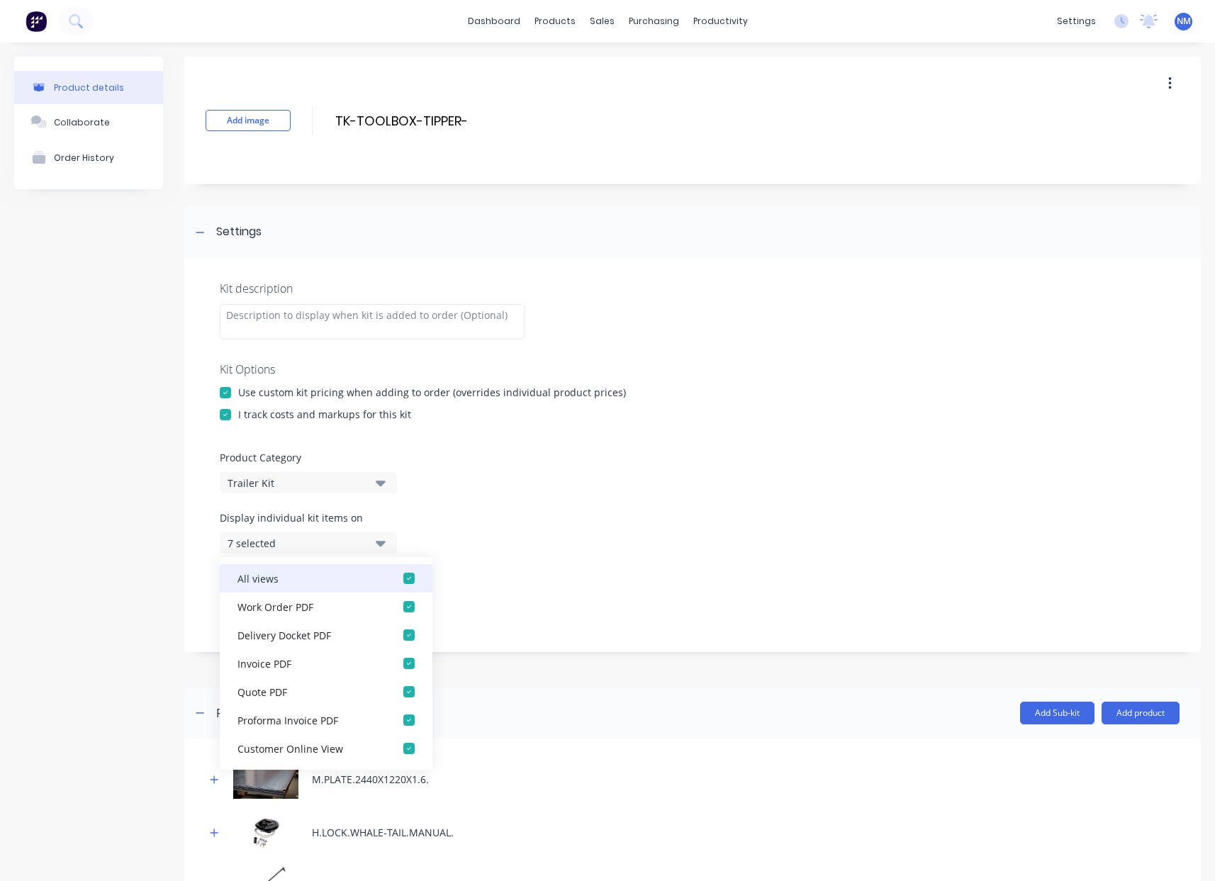
click at [403, 578] on div "button" at bounding box center [409, 578] width 28 height 28
click at [401, 601] on div "button" at bounding box center [409, 607] width 28 height 28
click at [555, 598] on div "Display sub-kits on 7 selected" at bounding box center [693, 601] width 946 height 60
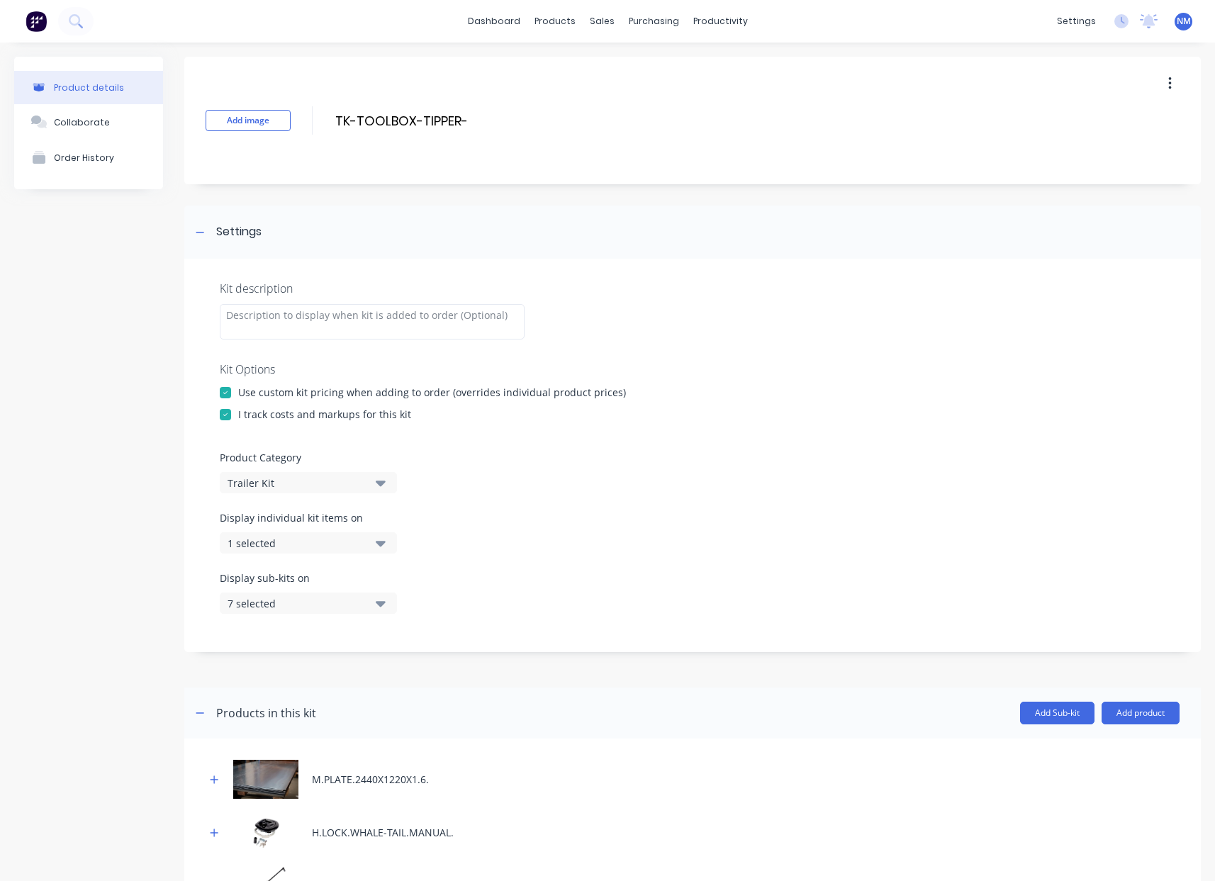
scroll to position [439, 0]
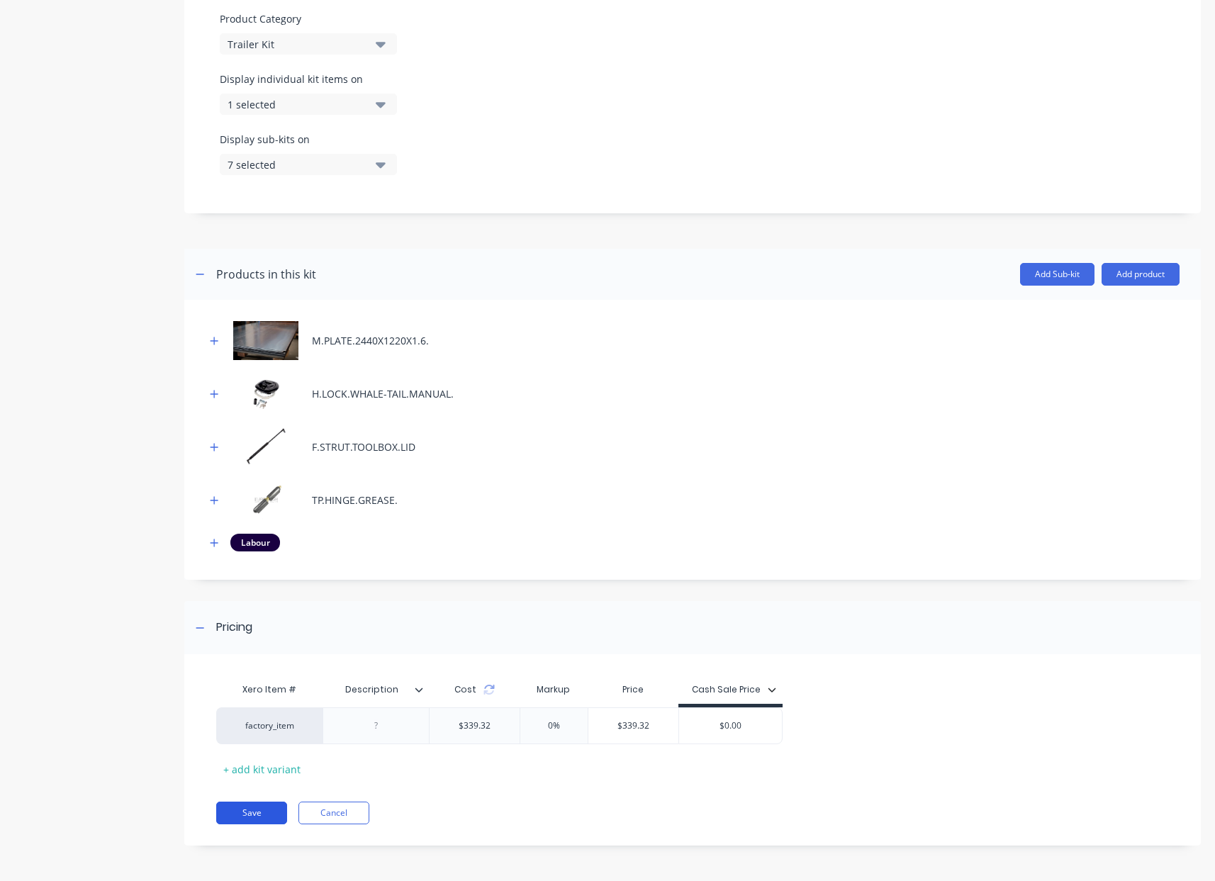
click at [263, 813] on button "Save" at bounding box center [251, 813] width 71 height 23
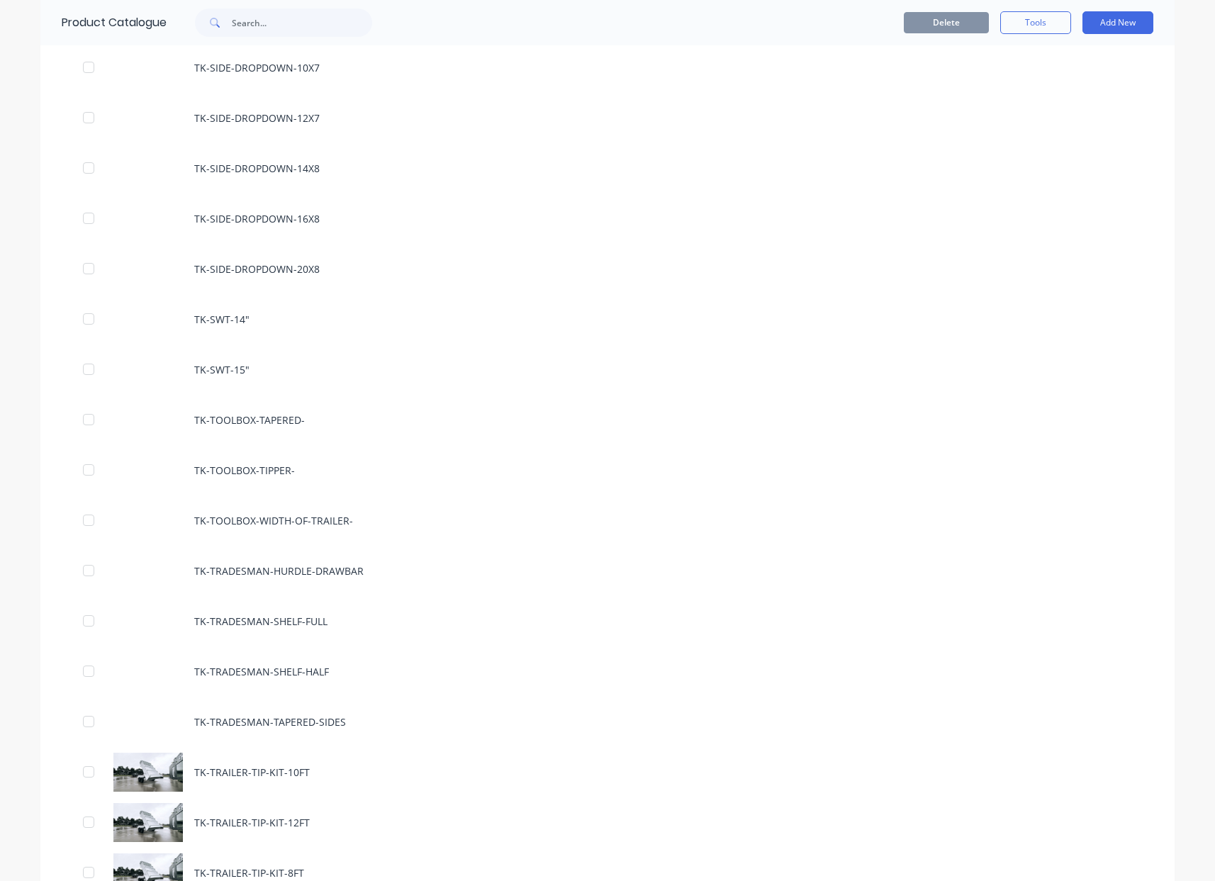
scroll to position [1522, 0]
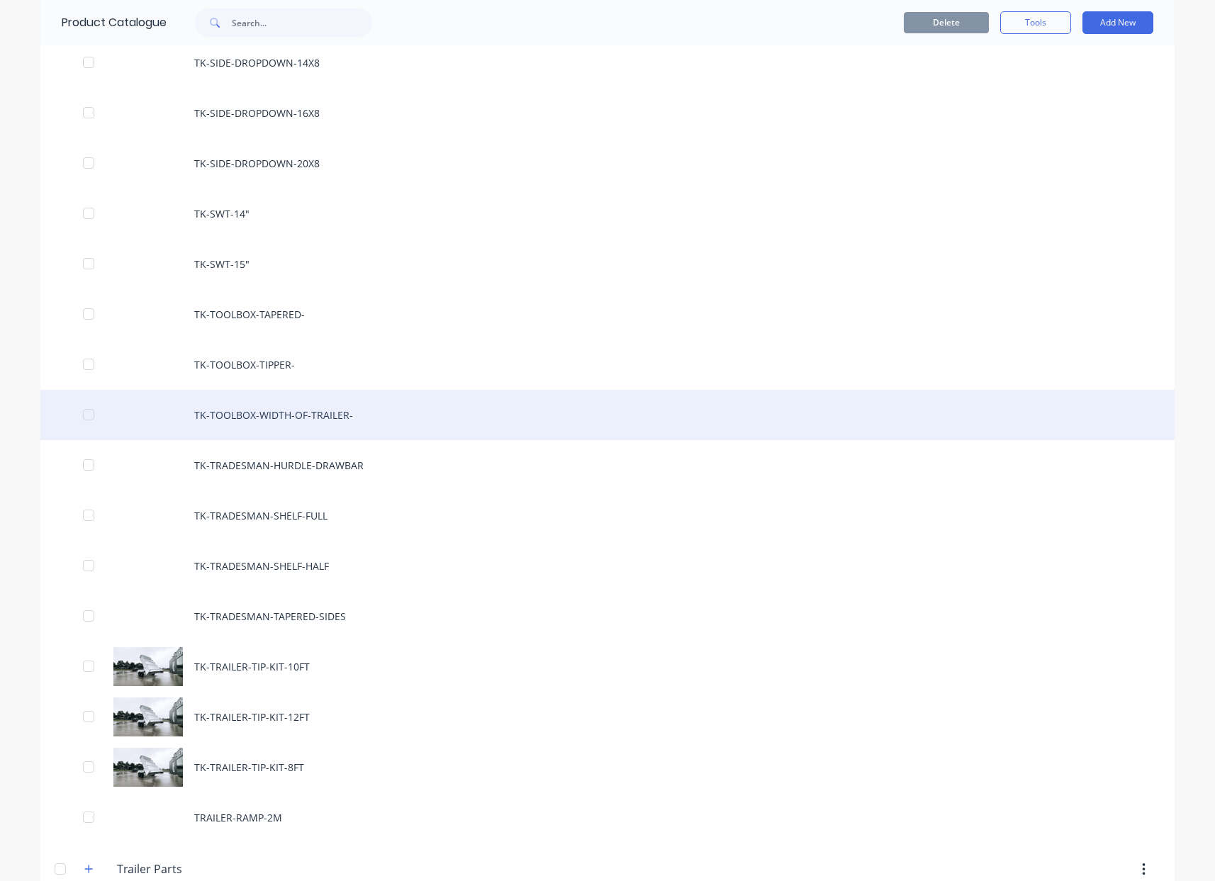
click at [339, 433] on div "TK-TOOLBOX-WIDTH-OF-TRAILER-" at bounding box center [607, 415] width 1135 height 50
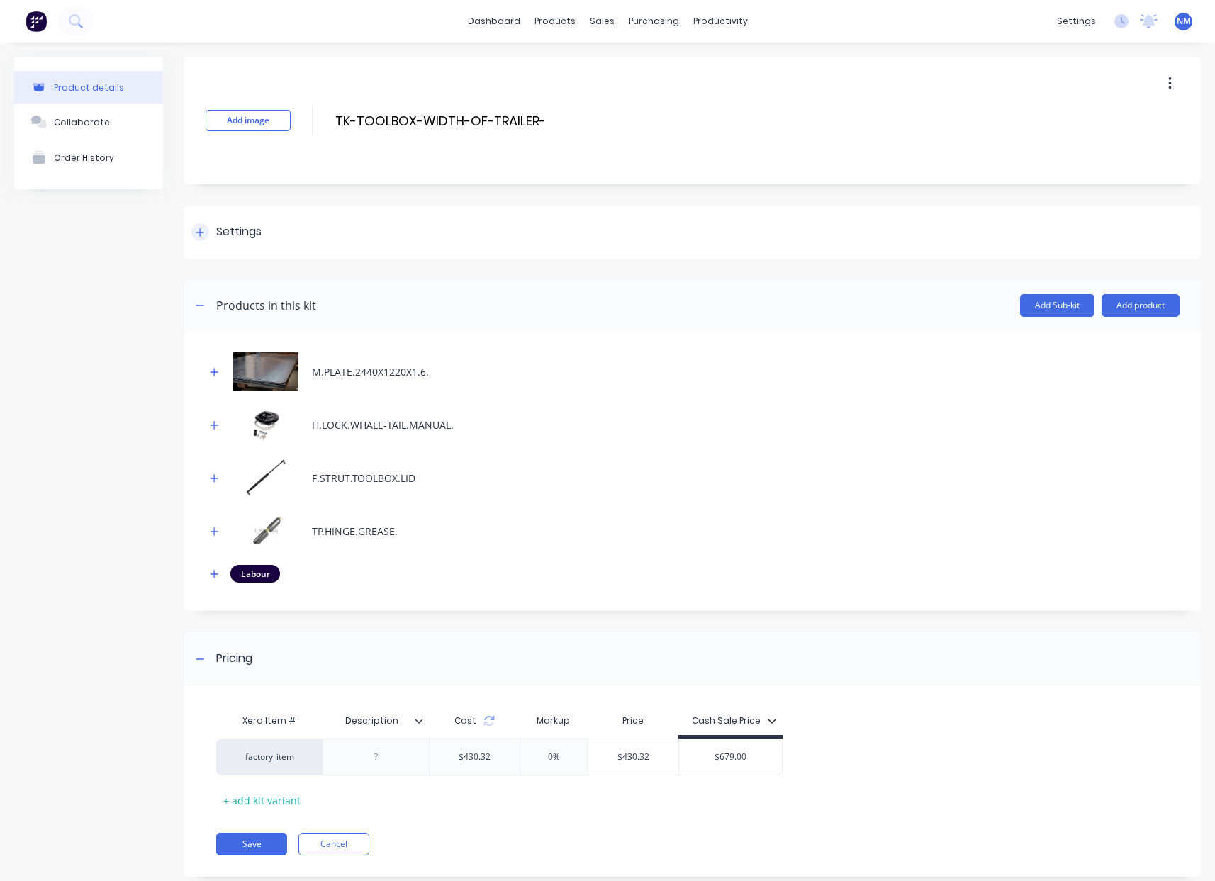
click at [206, 238] on div at bounding box center [200, 232] width 18 height 18
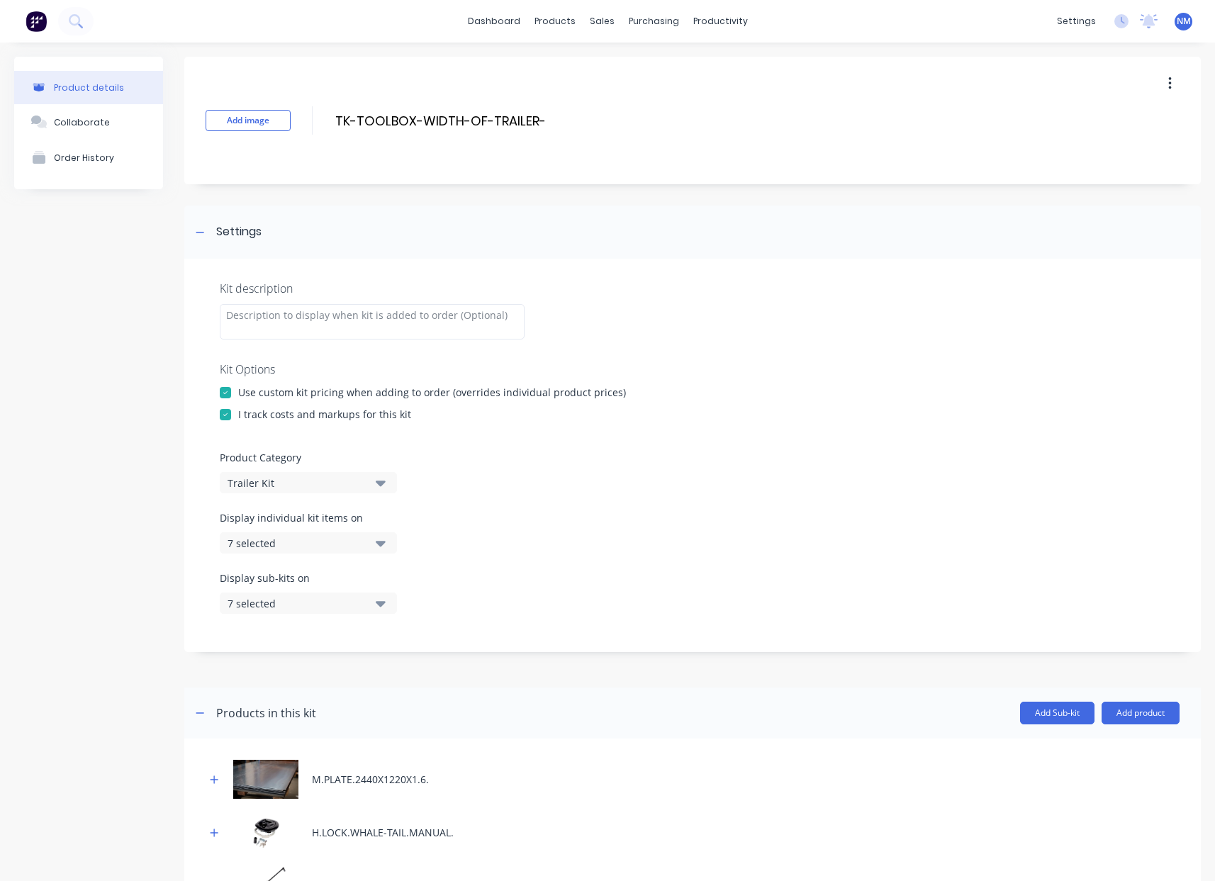
click at [301, 544] on div "7 selected" at bounding box center [297, 543] width 138 height 15
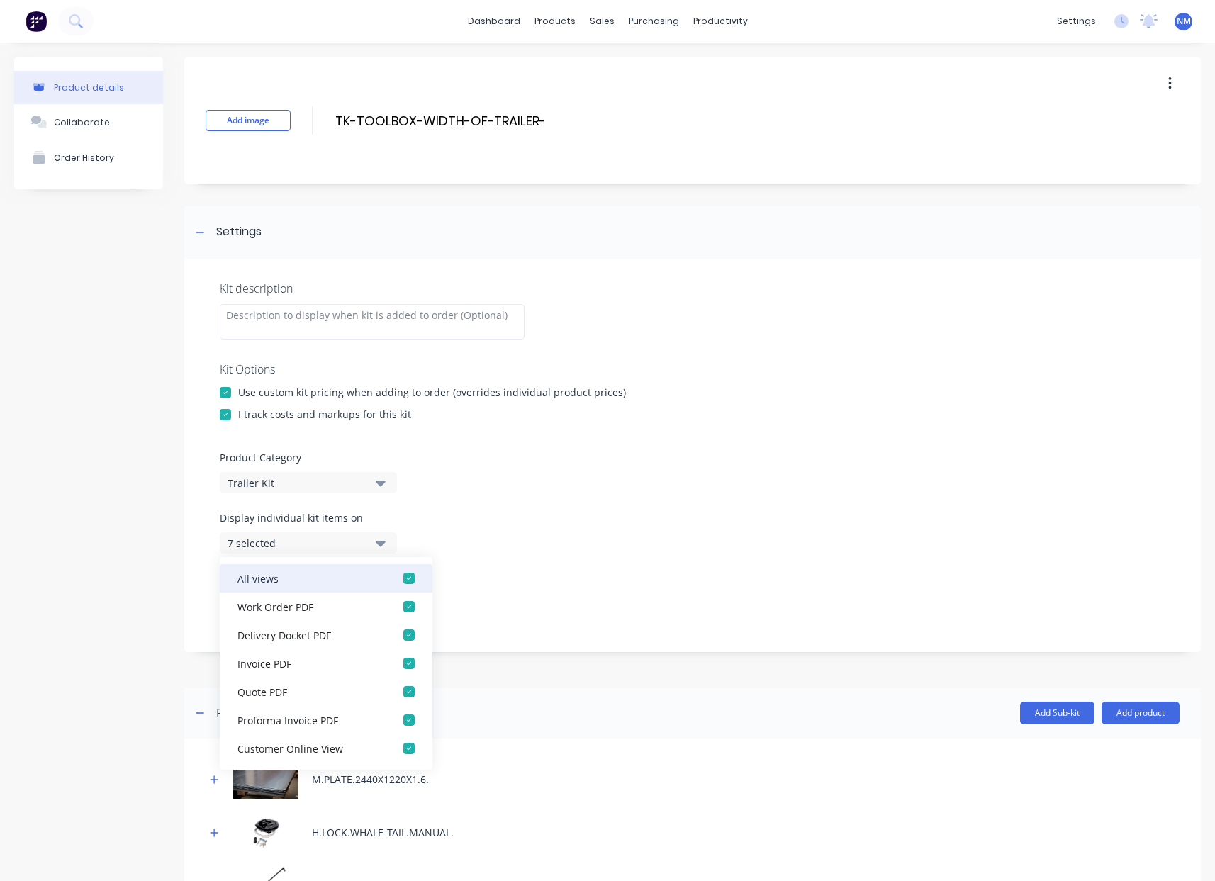
click at [400, 579] on div "button" at bounding box center [409, 578] width 28 height 28
click at [399, 603] on div "button" at bounding box center [409, 607] width 28 height 28
click at [528, 602] on div "Display sub-kits on 7 selected" at bounding box center [693, 601] width 946 height 60
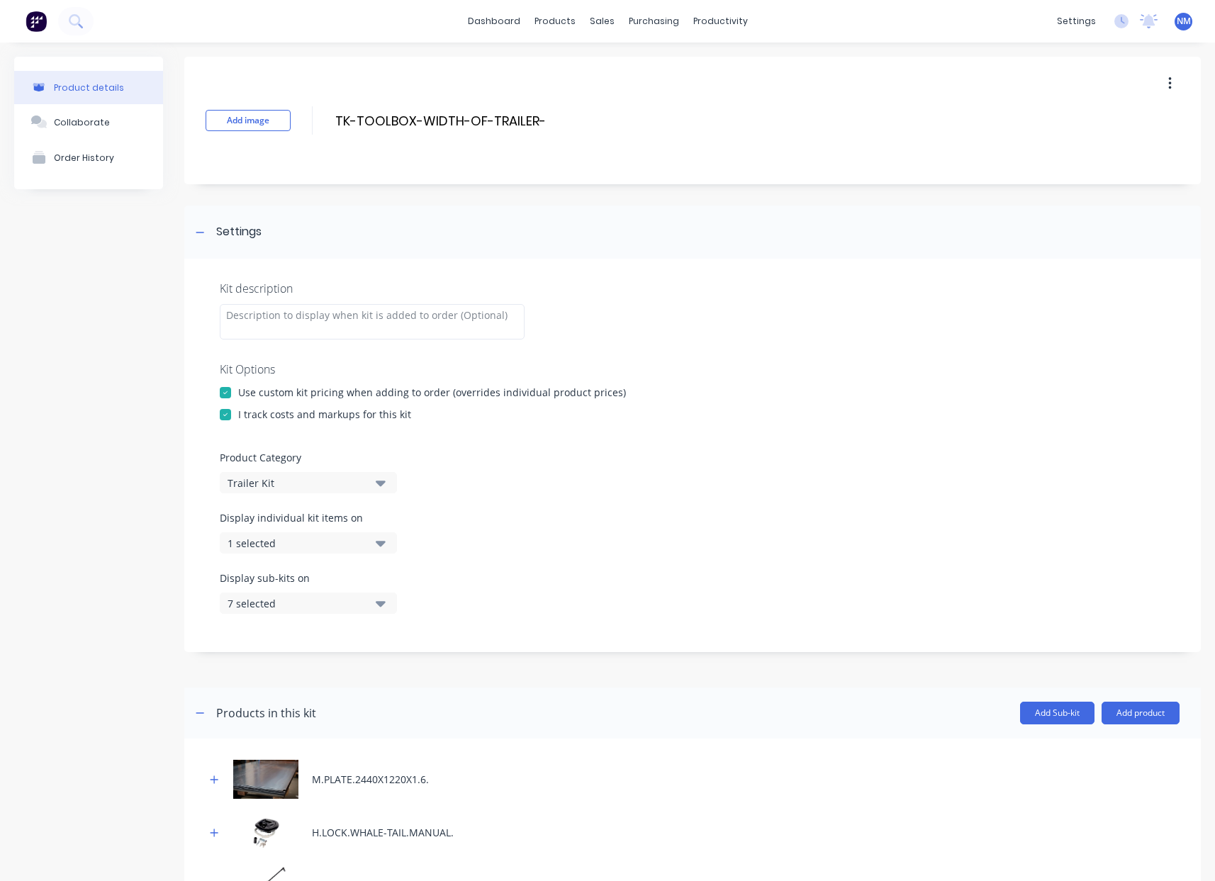
scroll to position [439, 0]
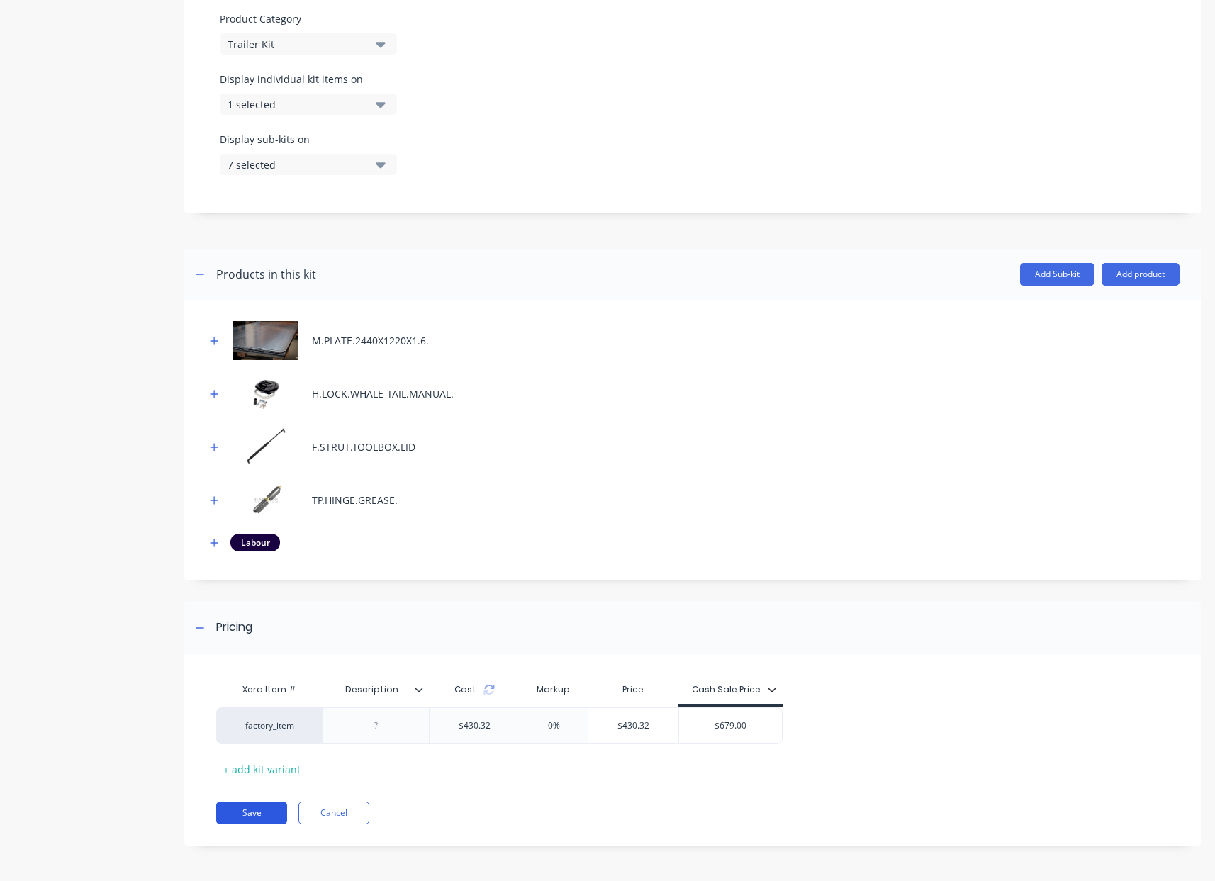
click at [268, 812] on button "Save" at bounding box center [251, 813] width 71 height 23
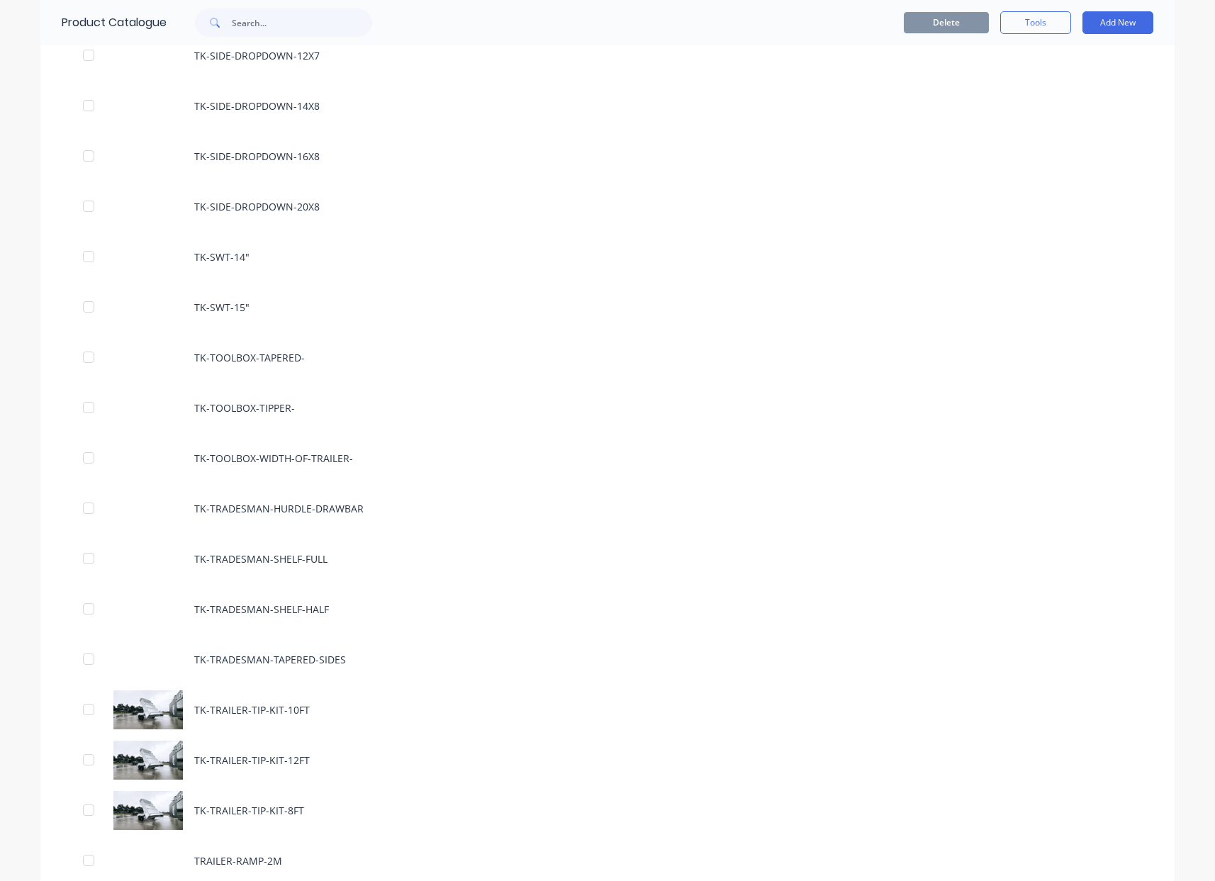
scroll to position [1482, 0]
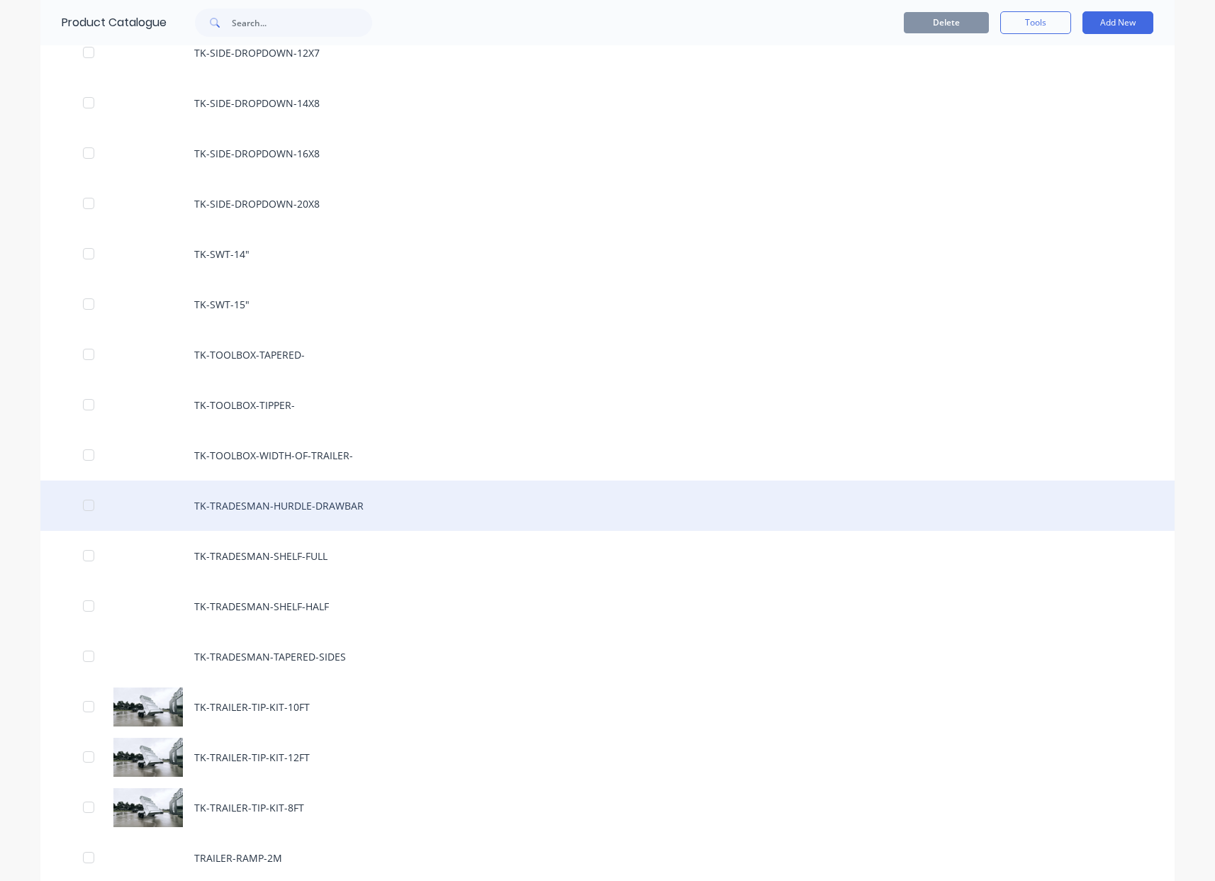
click at [346, 511] on div "TK-TRADESMAN-HURDLE-DRAWBAR" at bounding box center [607, 506] width 1135 height 50
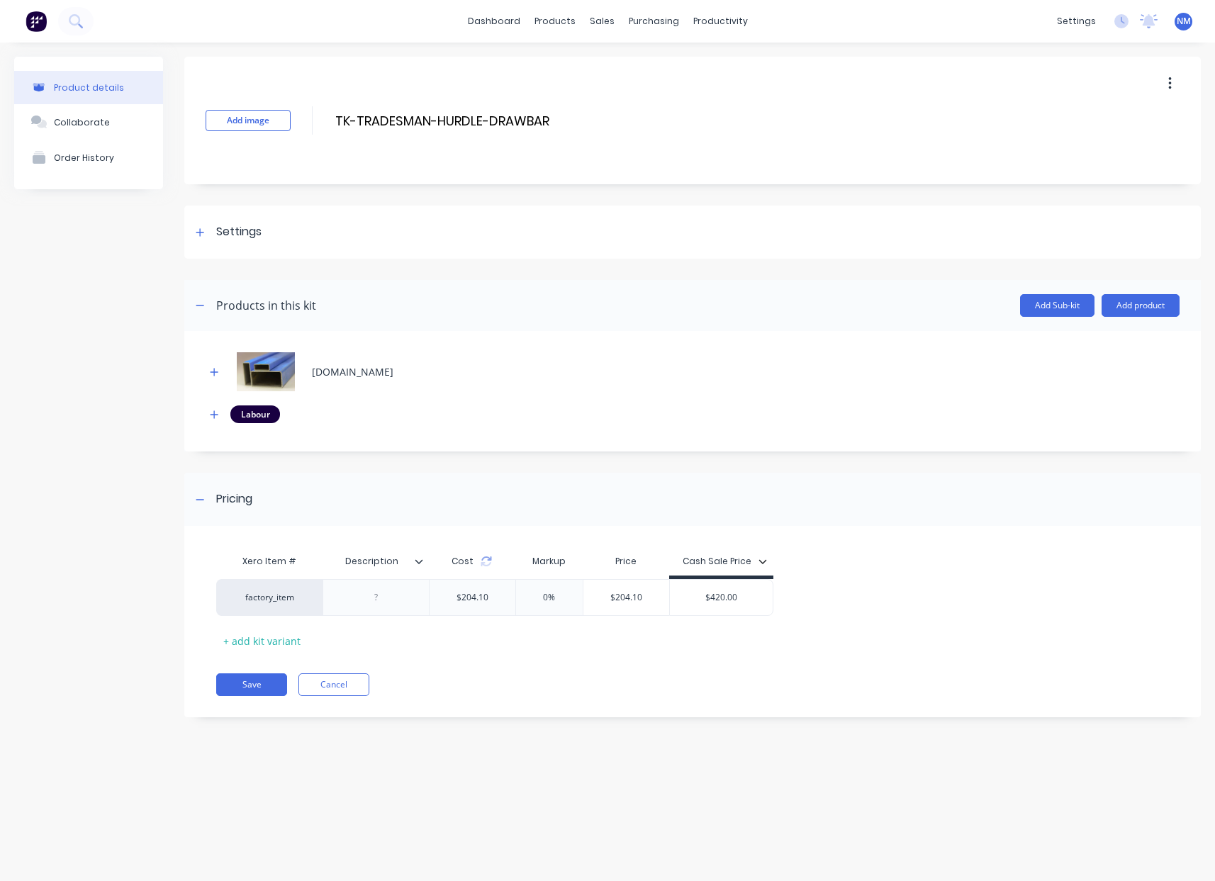
drag, startPoint x: 197, startPoint y: 230, endPoint x: 162, endPoint y: 247, distance: 39.3
click at [197, 230] on icon at bounding box center [200, 233] width 9 height 10
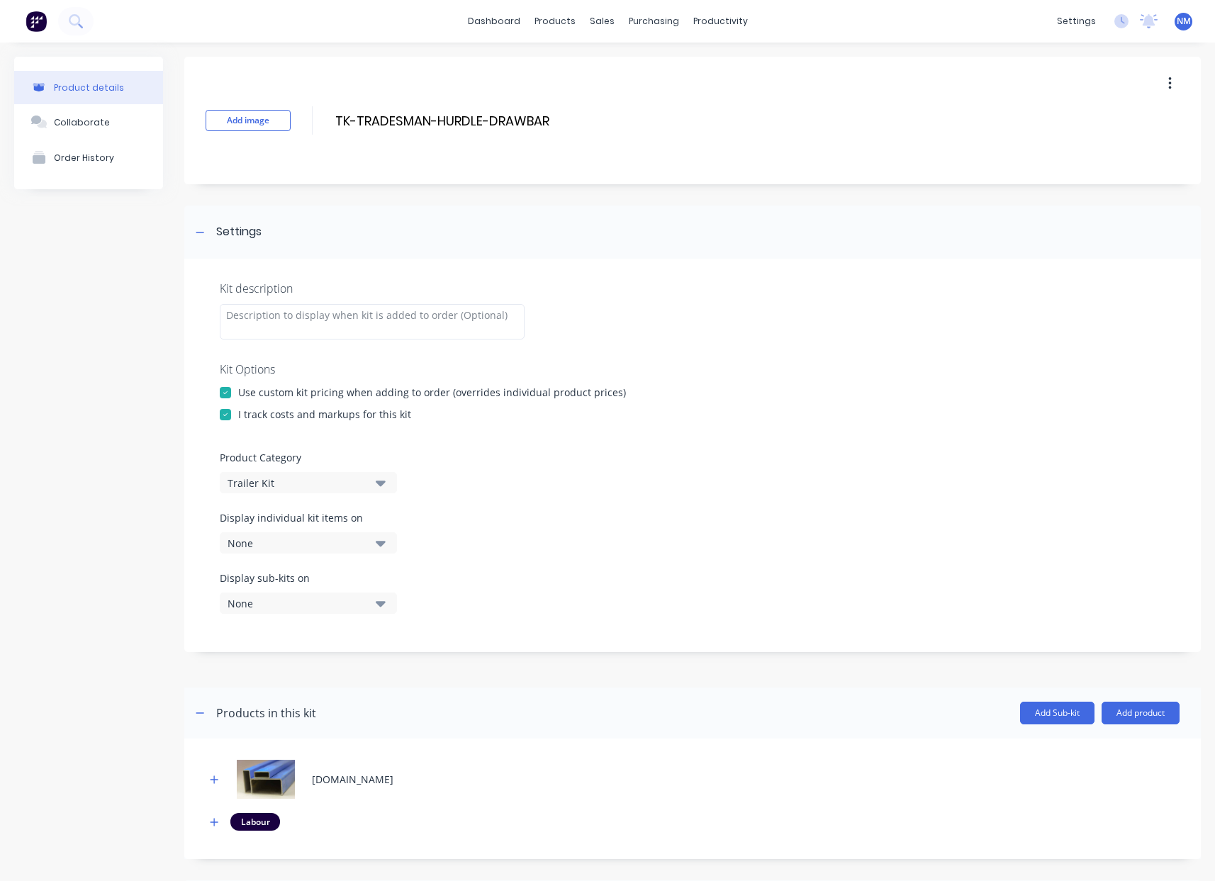
click at [350, 539] on div "None" at bounding box center [297, 543] width 138 height 15
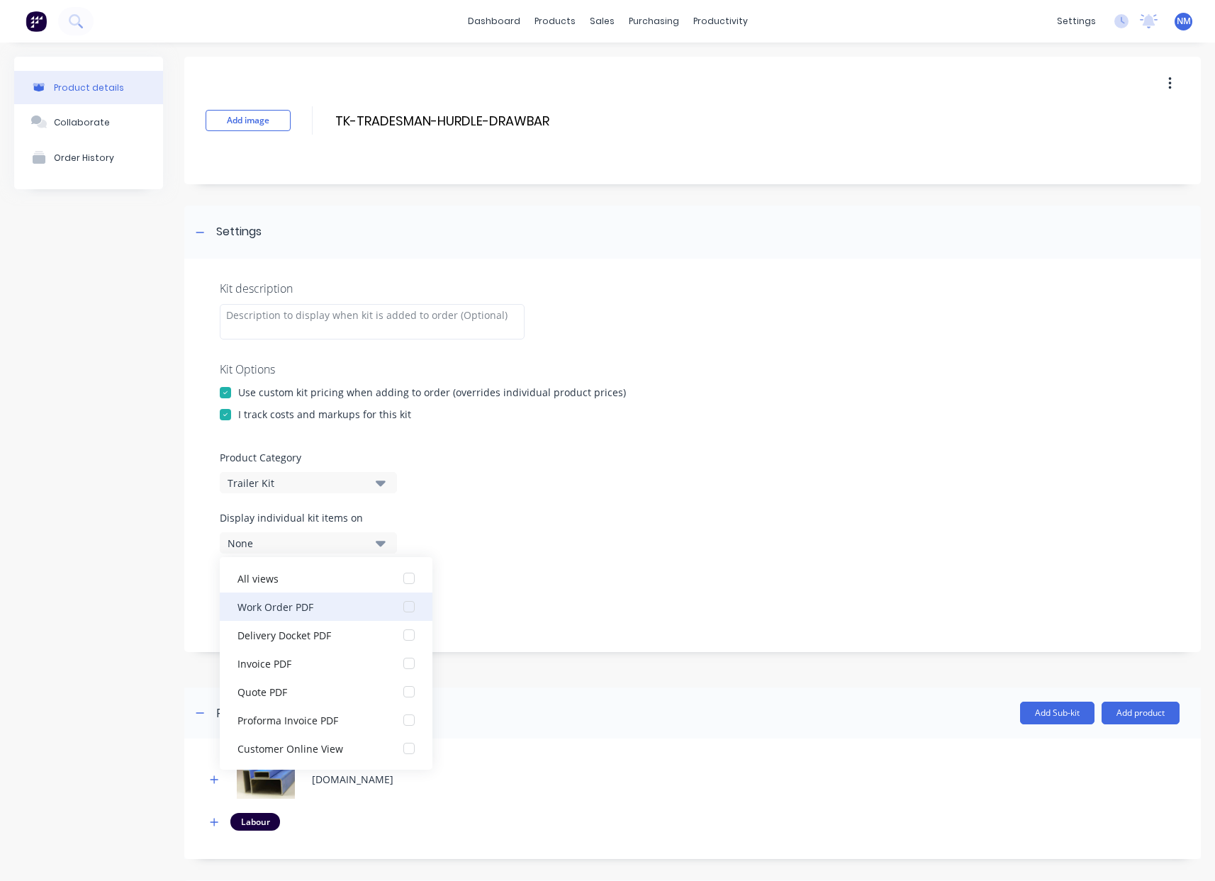
drag, startPoint x: 333, startPoint y: 613, endPoint x: 342, endPoint y: 609, distance: 9.2
click at [333, 613] on div "Work Order PDF" at bounding box center [309, 606] width 142 height 15
click at [531, 572] on div "Display sub-kits on None" at bounding box center [693, 601] width 946 height 60
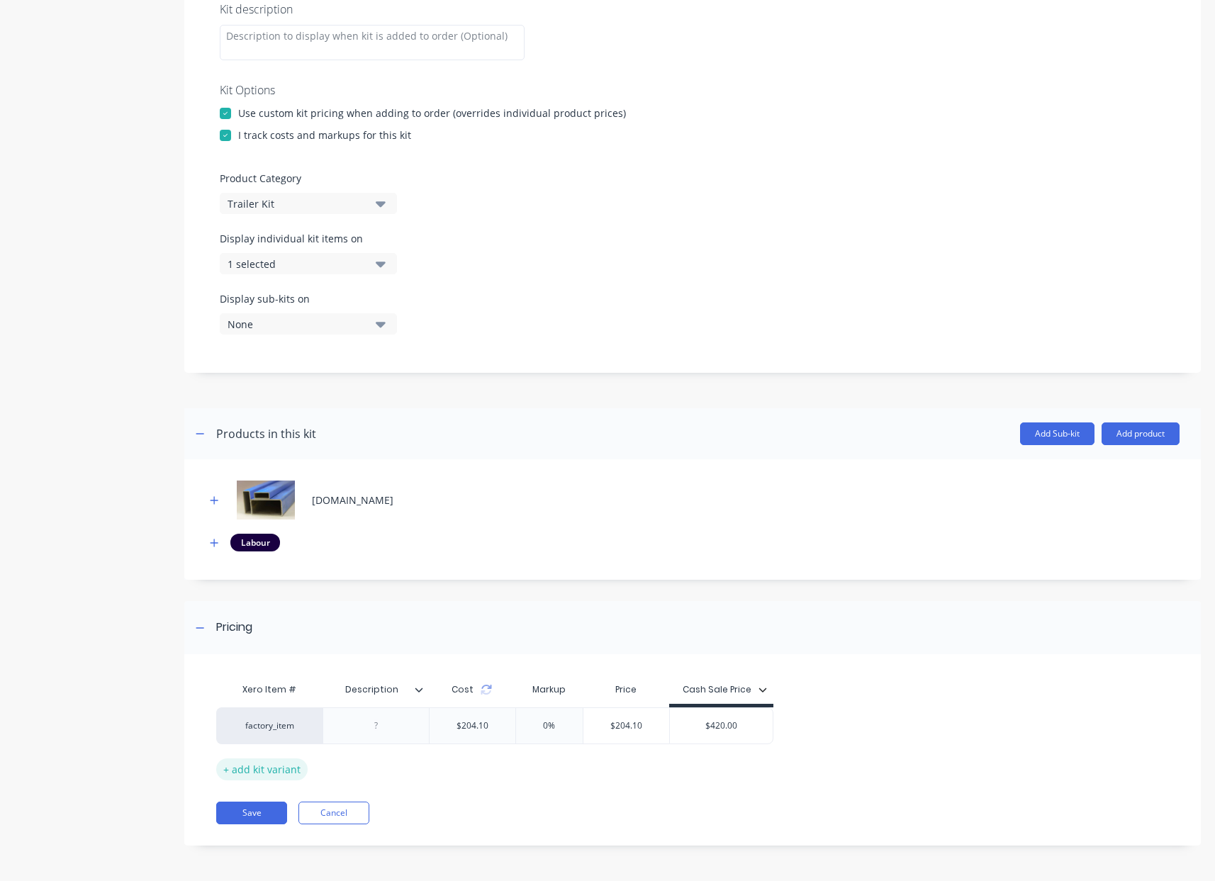
scroll to position [277, 0]
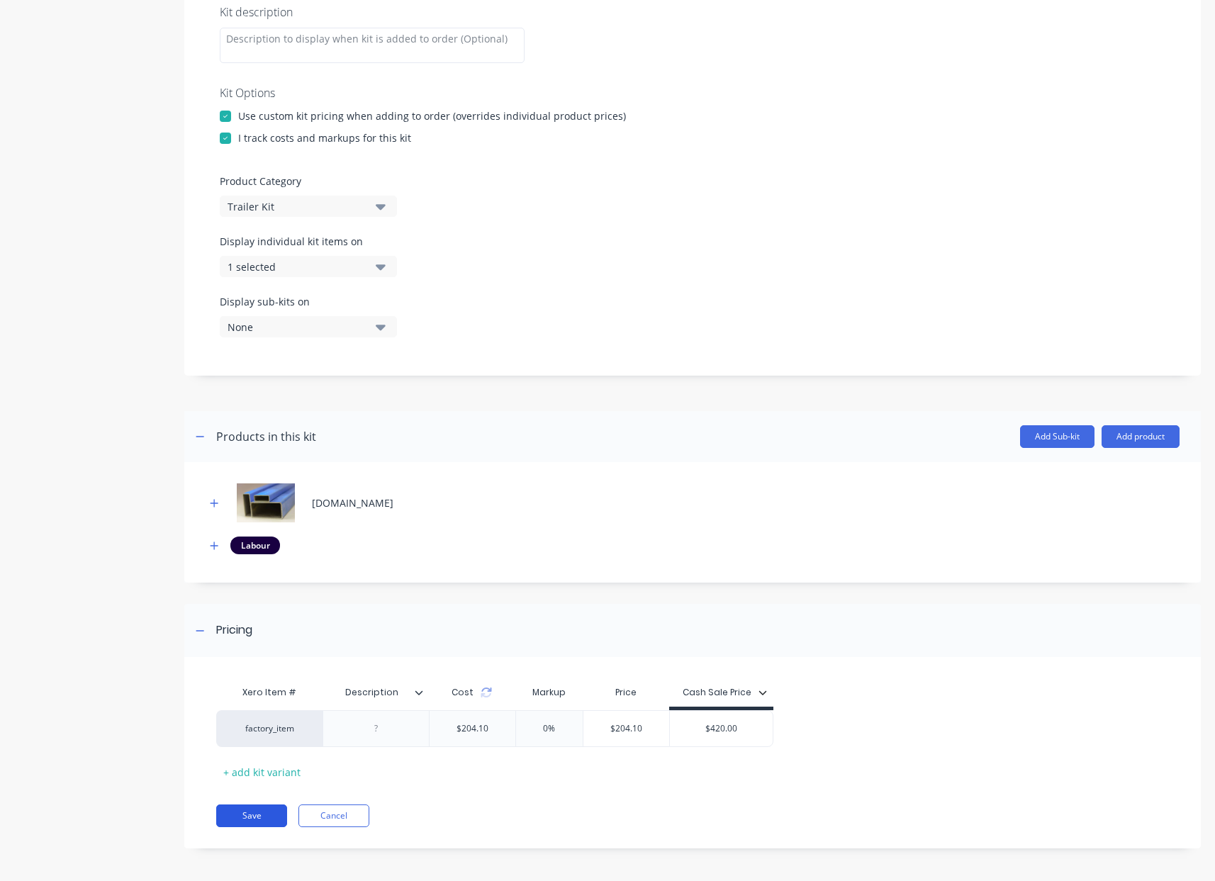
click at [243, 818] on button "Save" at bounding box center [251, 816] width 71 height 23
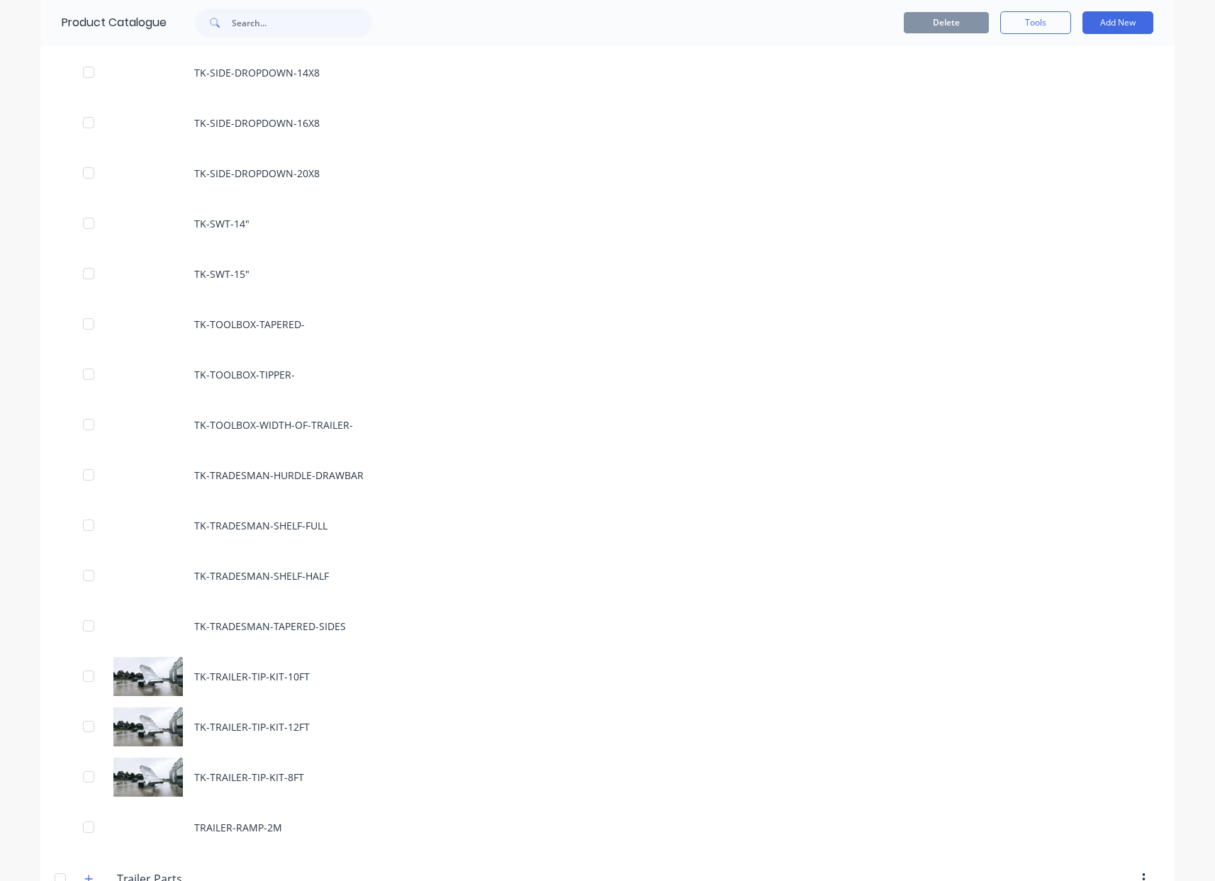
scroll to position [1513, 0]
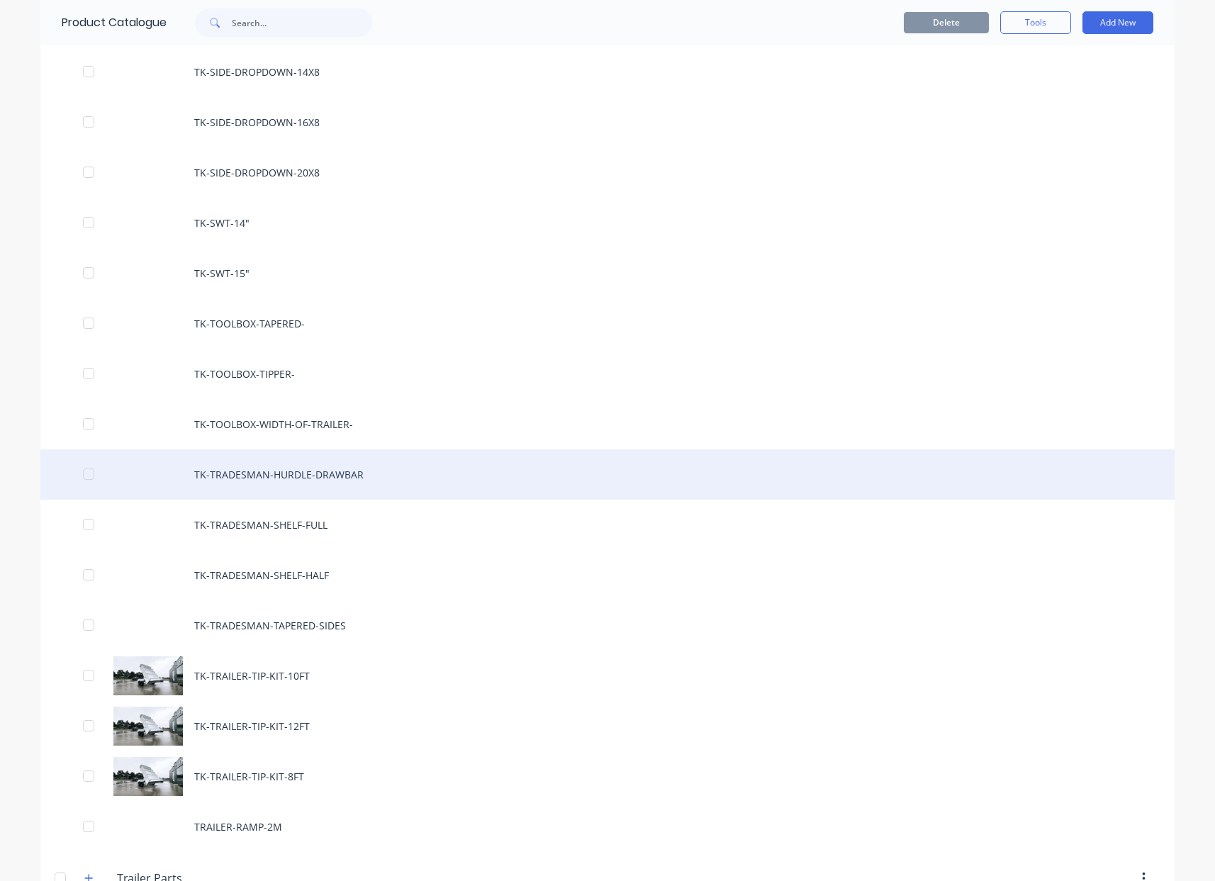
click at [362, 471] on div "TK-TRADESMAN-HURDLE-DRAWBAR" at bounding box center [607, 475] width 1135 height 50
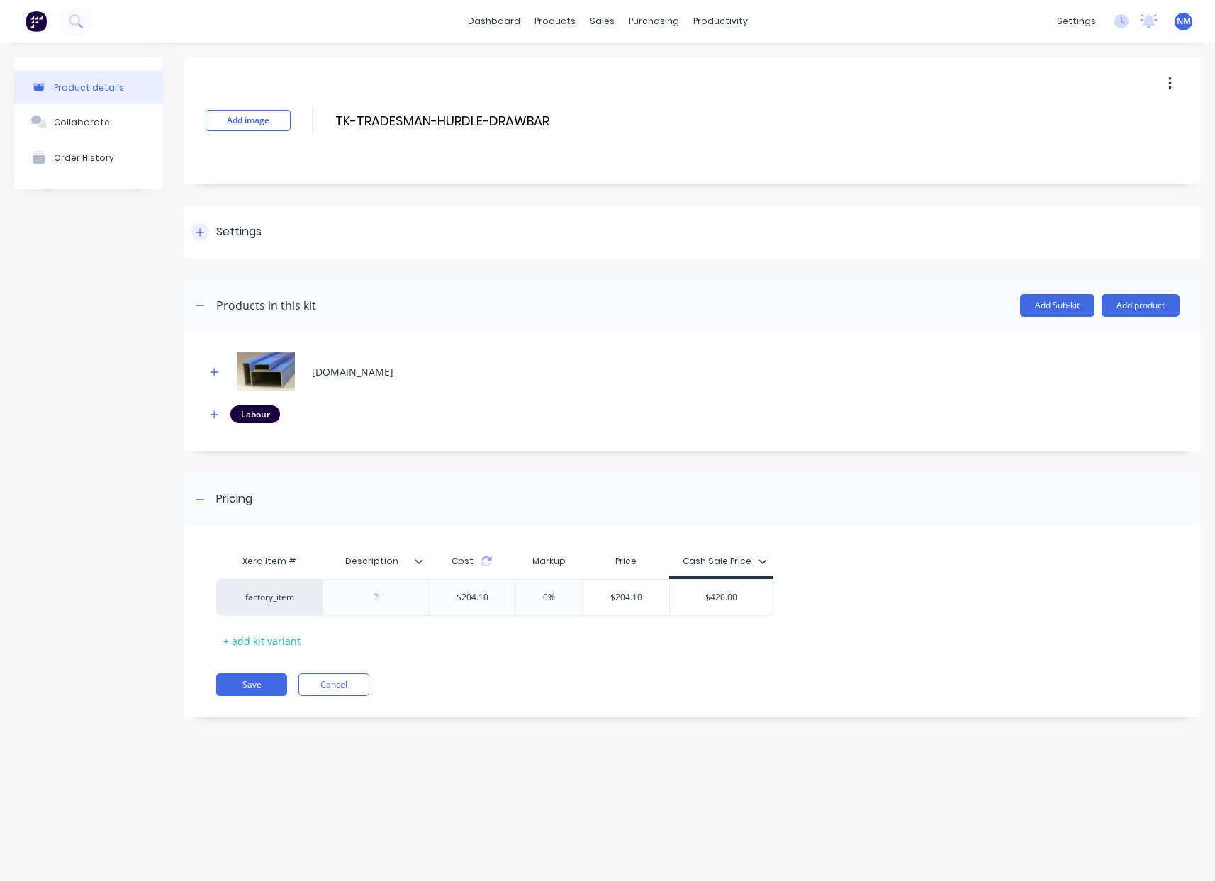
click at [201, 236] on icon at bounding box center [200, 233] width 9 height 10
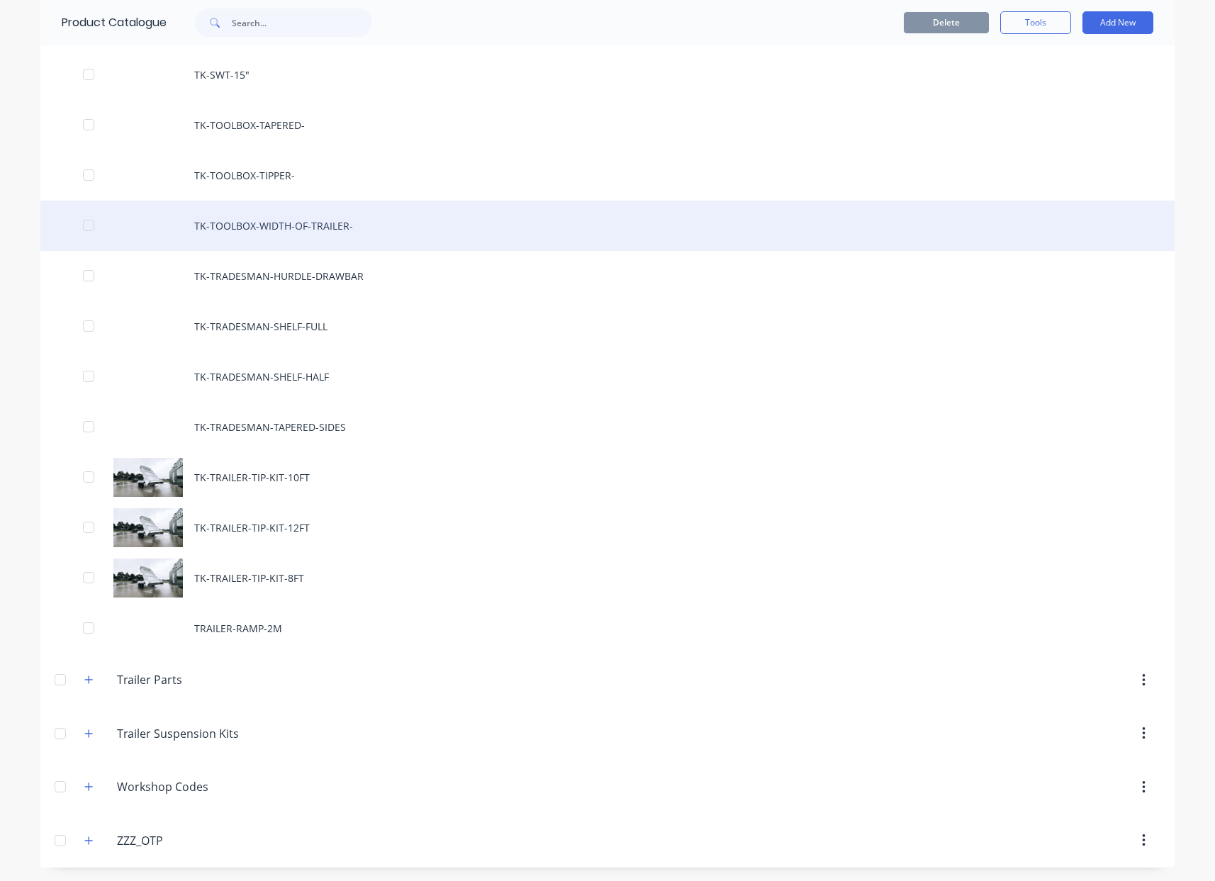
scroll to position [1712, 0]
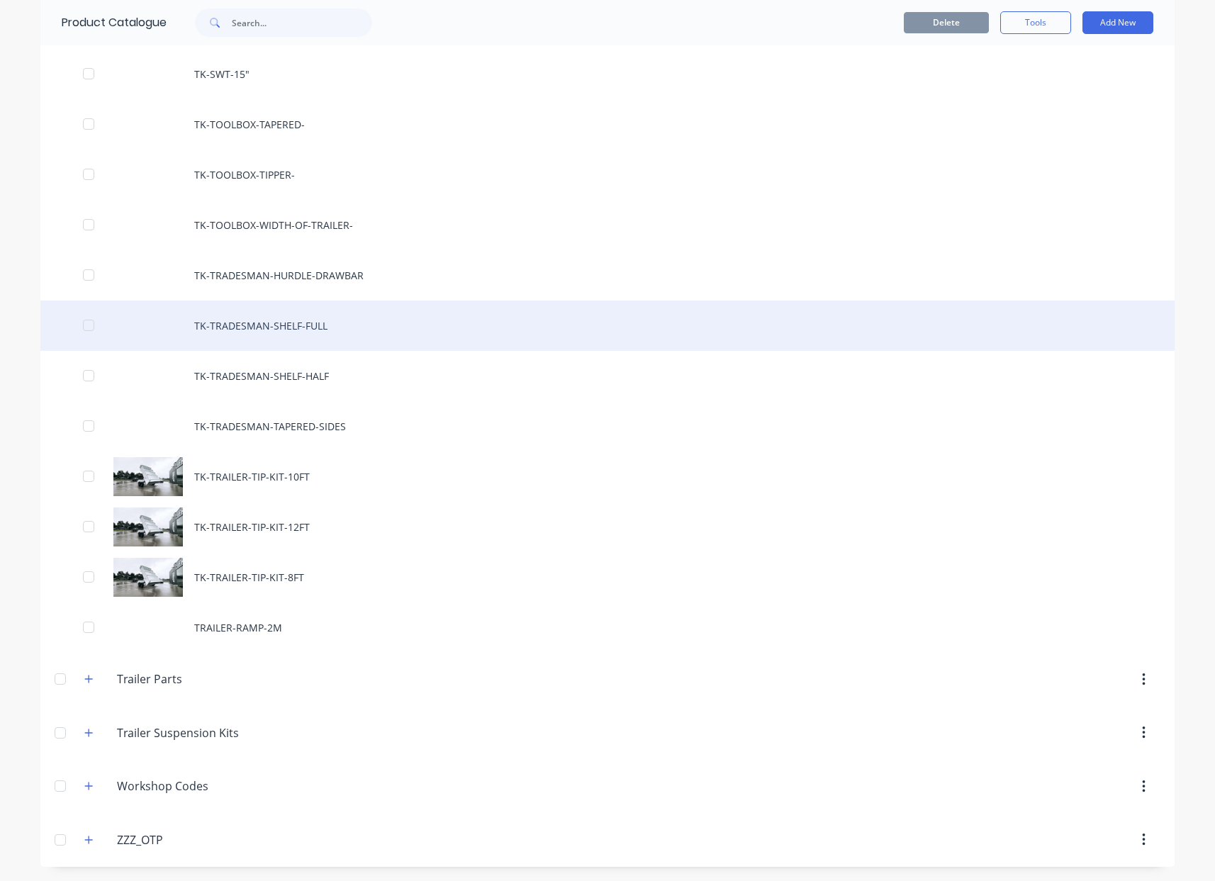
click at [333, 327] on div "TK-TRADESMAN-SHELF-FULL" at bounding box center [607, 326] width 1135 height 50
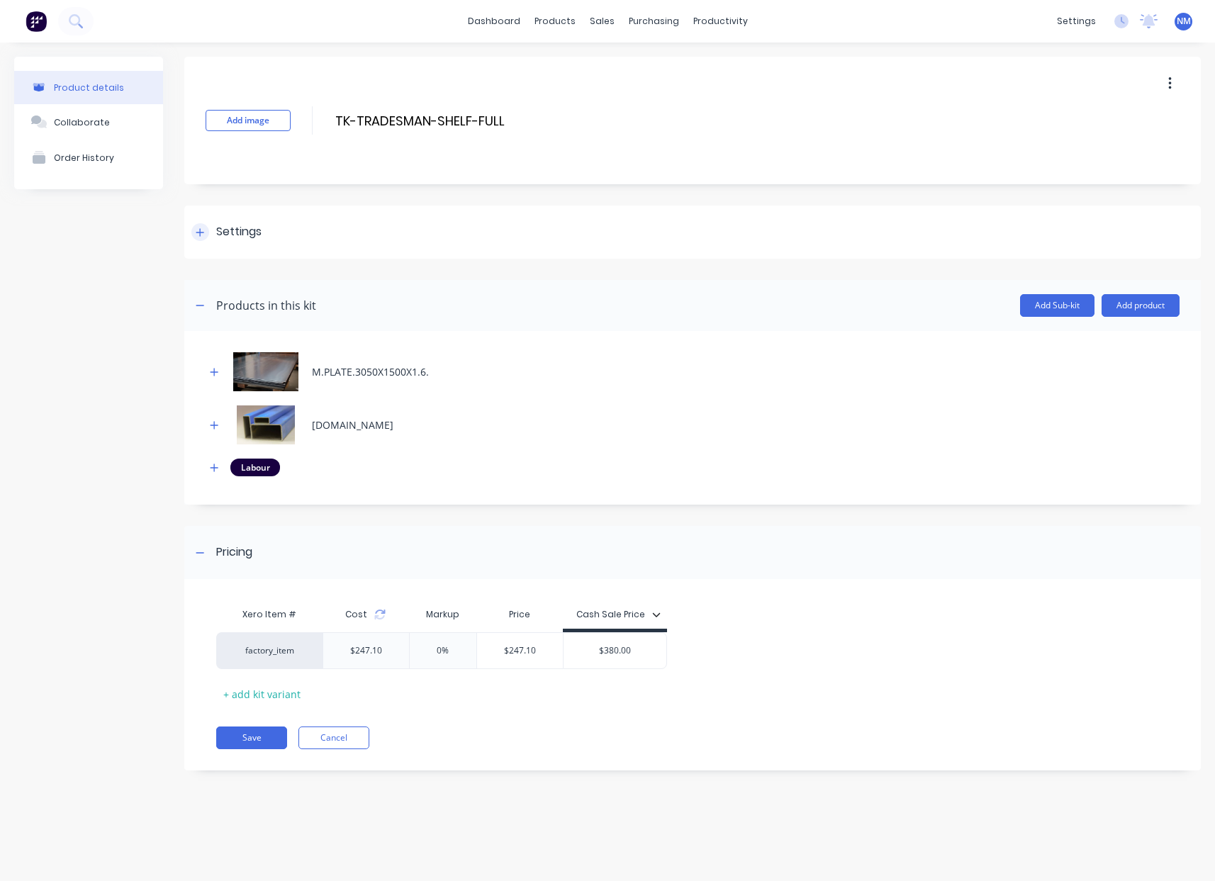
click at [208, 239] on div "Settings" at bounding box center [226, 232] width 70 height 18
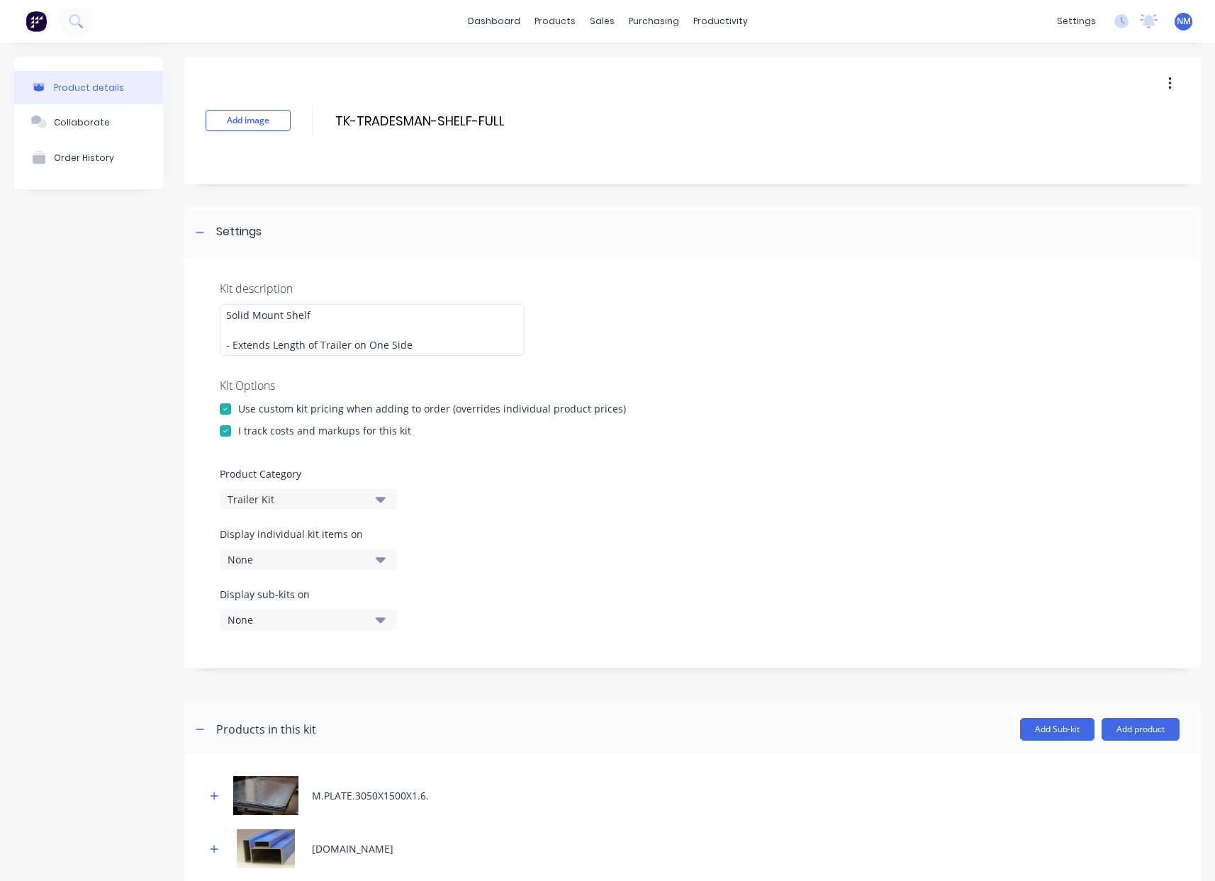
click at [338, 564] on div "None" at bounding box center [297, 559] width 138 height 15
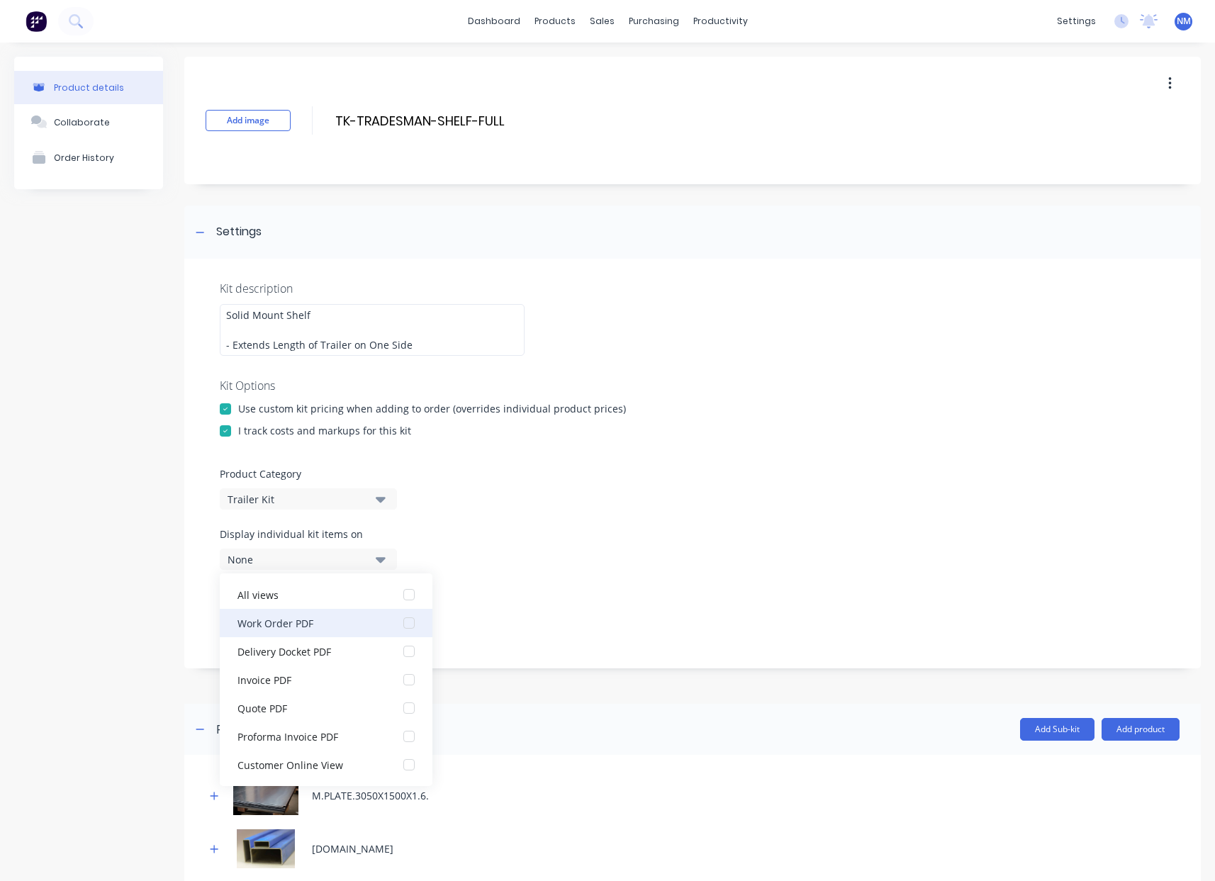
drag, startPoint x: 325, startPoint y: 621, endPoint x: 403, endPoint y: 630, distance: 79.2
click at [325, 621] on div "Work Order PDF" at bounding box center [309, 622] width 142 height 15
click at [573, 622] on div "Display sub-kits on None" at bounding box center [693, 617] width 946 height 60
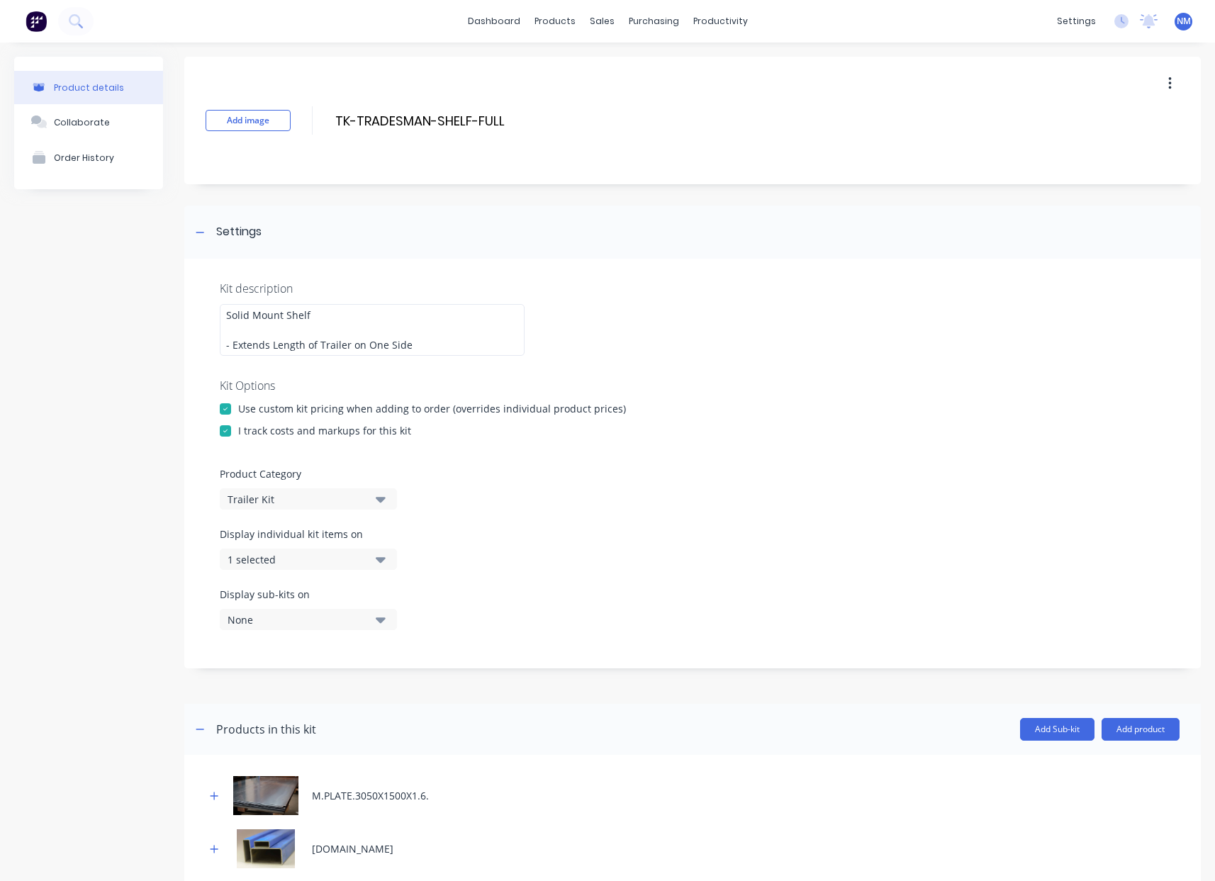
scroll to position [349, 0]
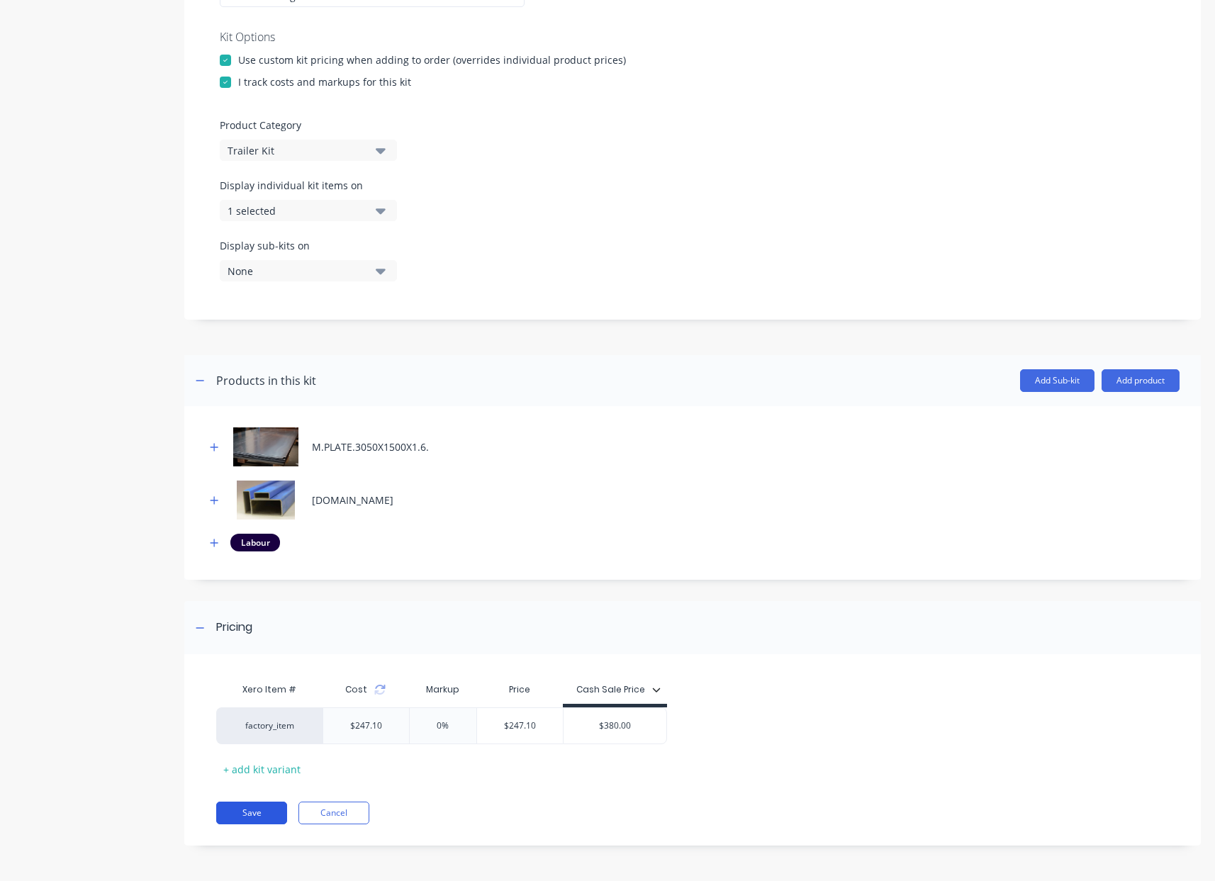
click at [255, 819] on button "Save" at bounding box center [251, 813] width 71 height 23
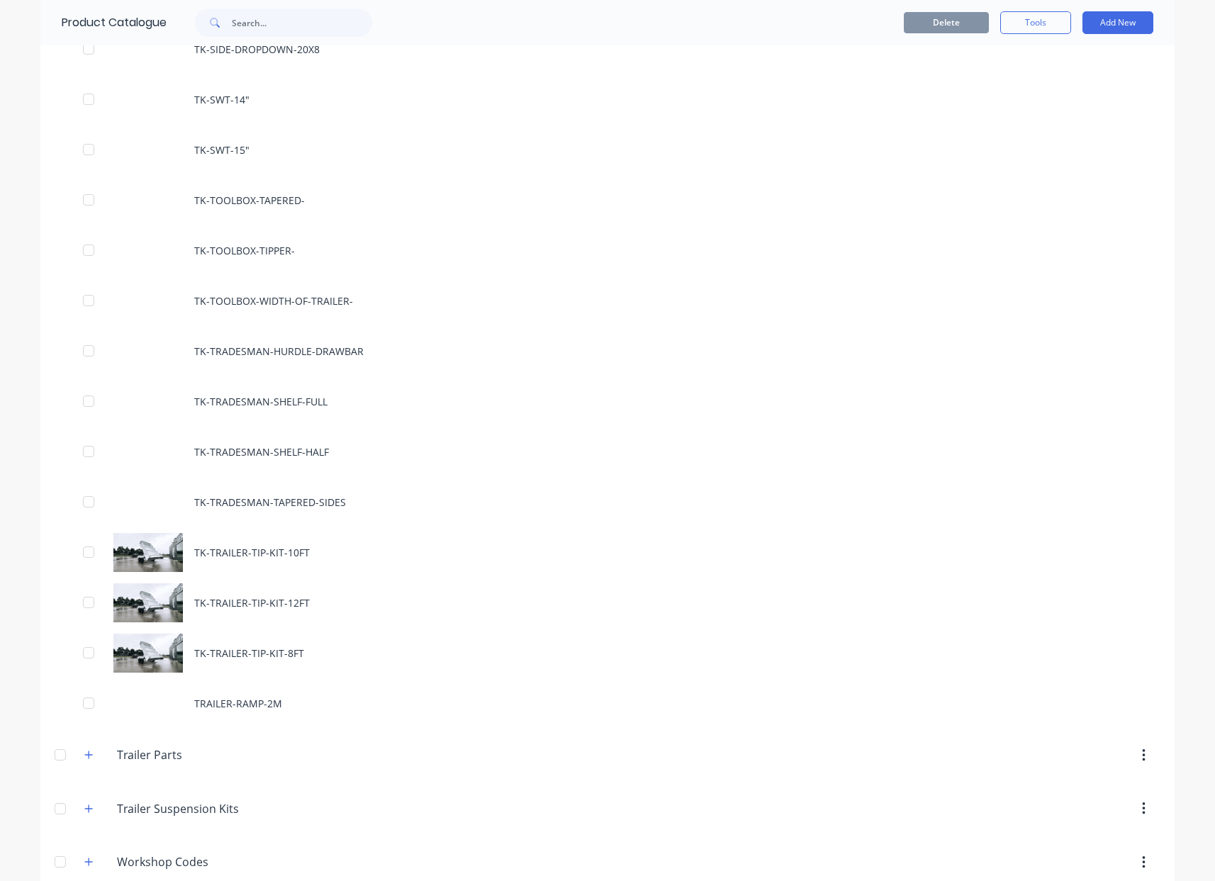
scroll to position [1639, 0]
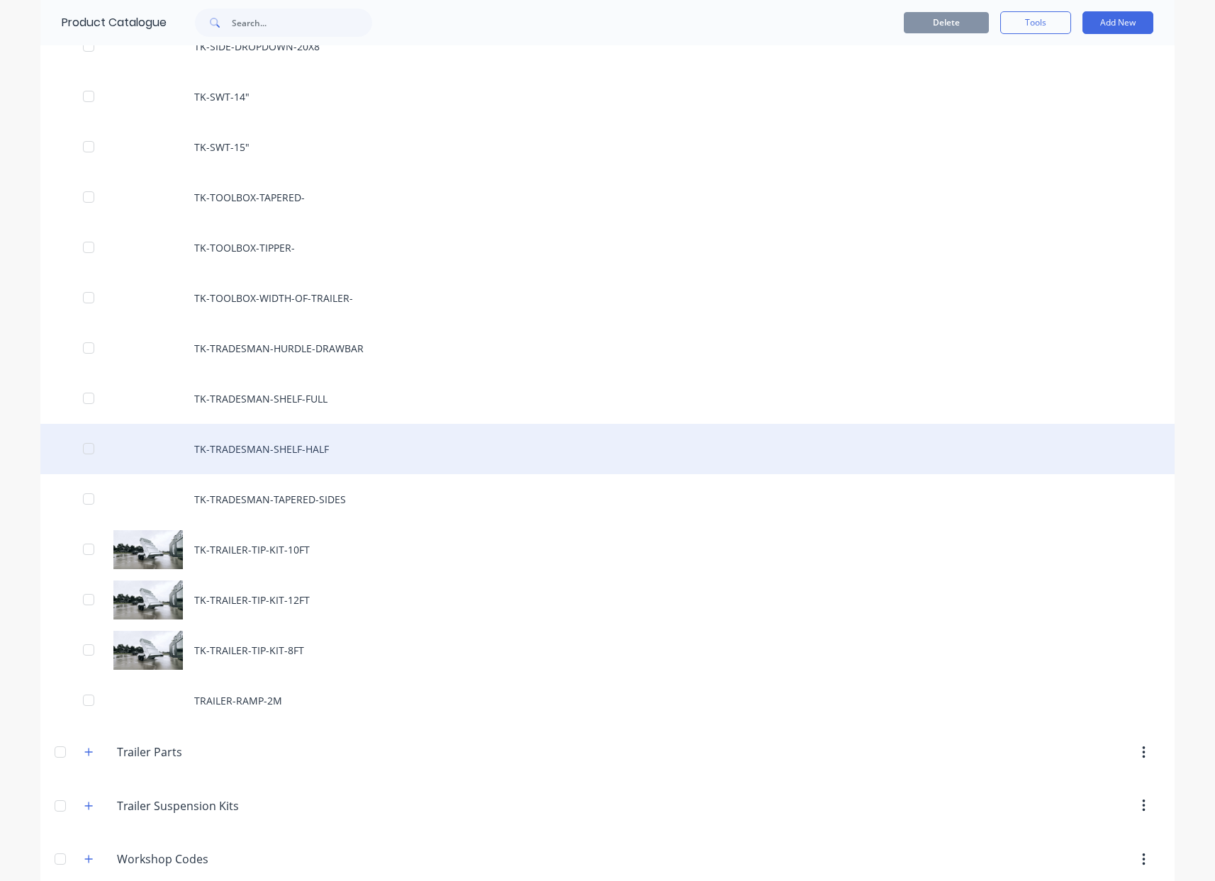
click at [259, 466] on div "TK-TRADESMAN-SHELF-HALF" at bounding box center [607, 449] width 1135 height 50
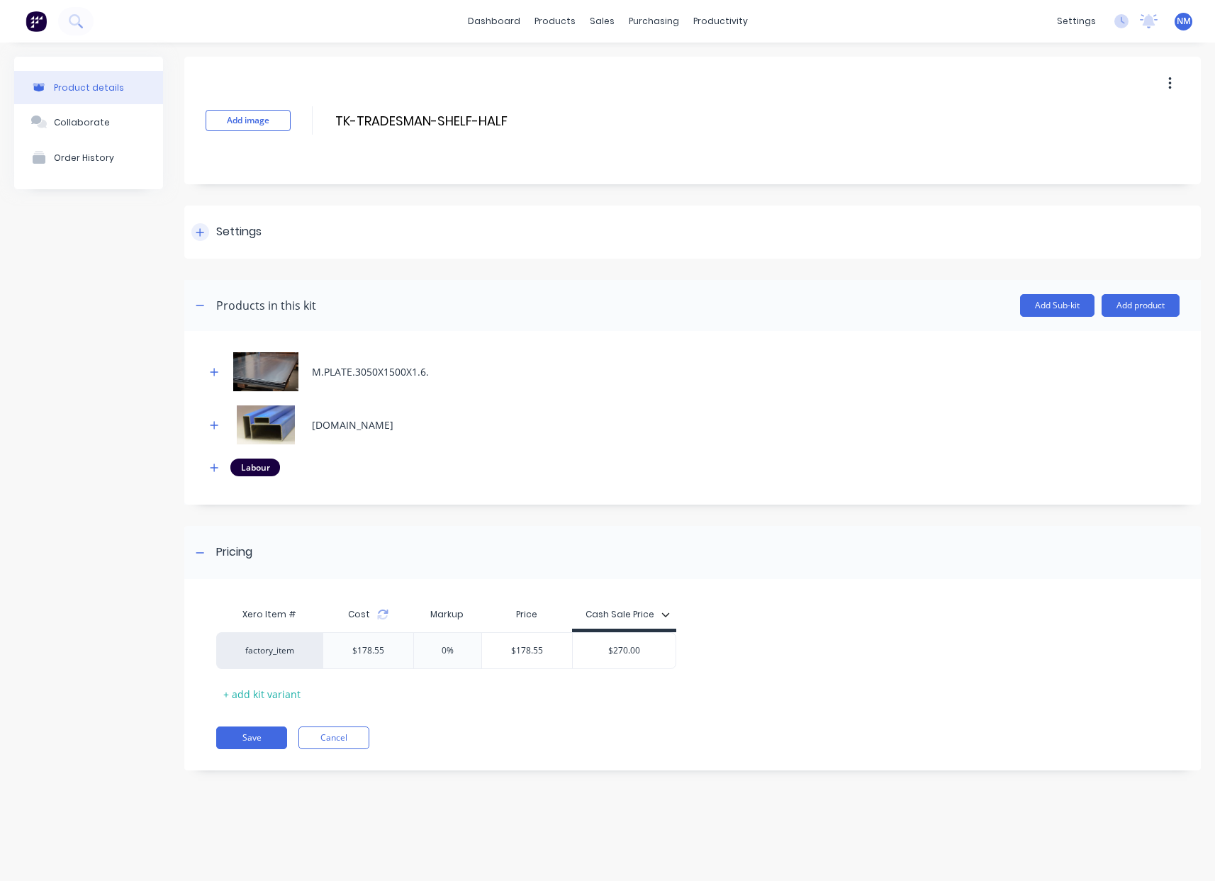
click at [201, 237] on icon at bounding box center [200, 233] width 9 height 10
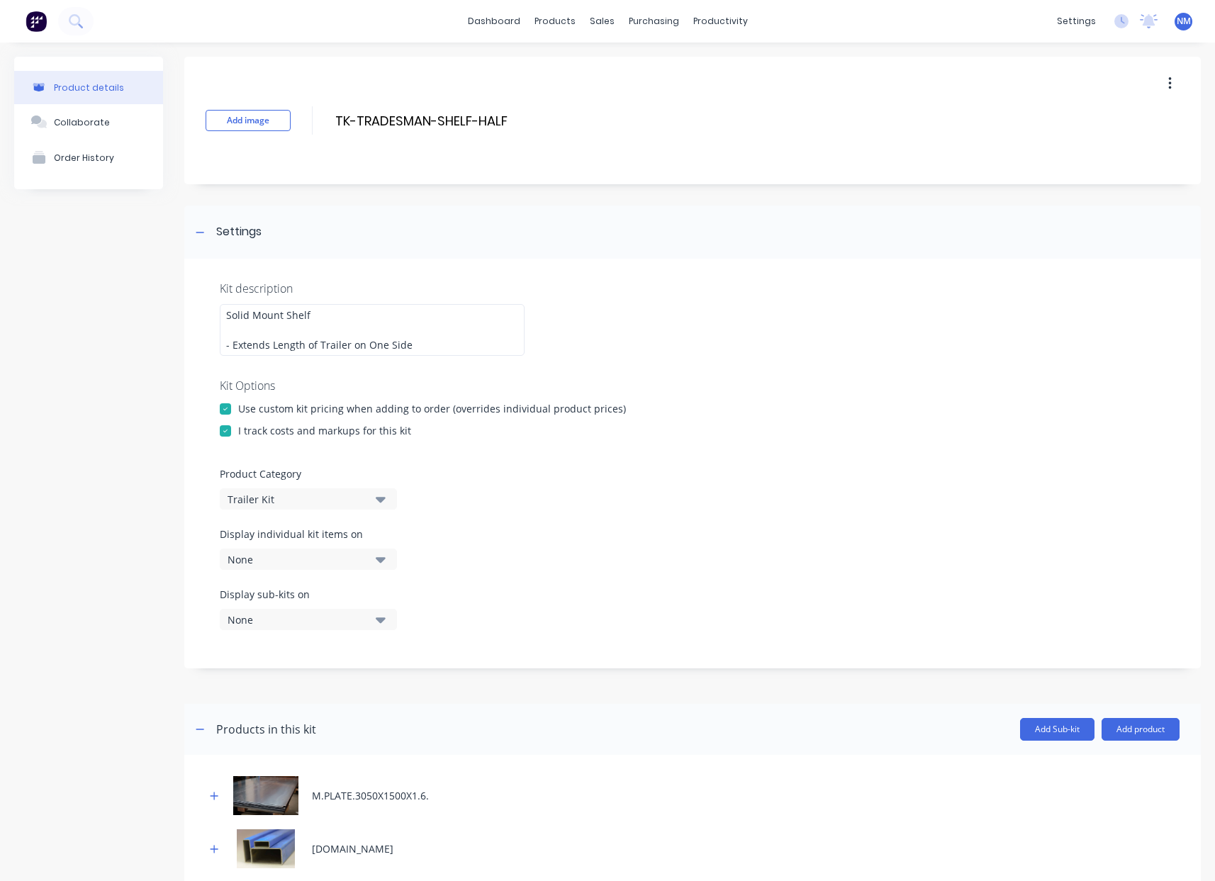
click at [362, 558] on div "None" at bounding box center [297, 559] width 138 height 15
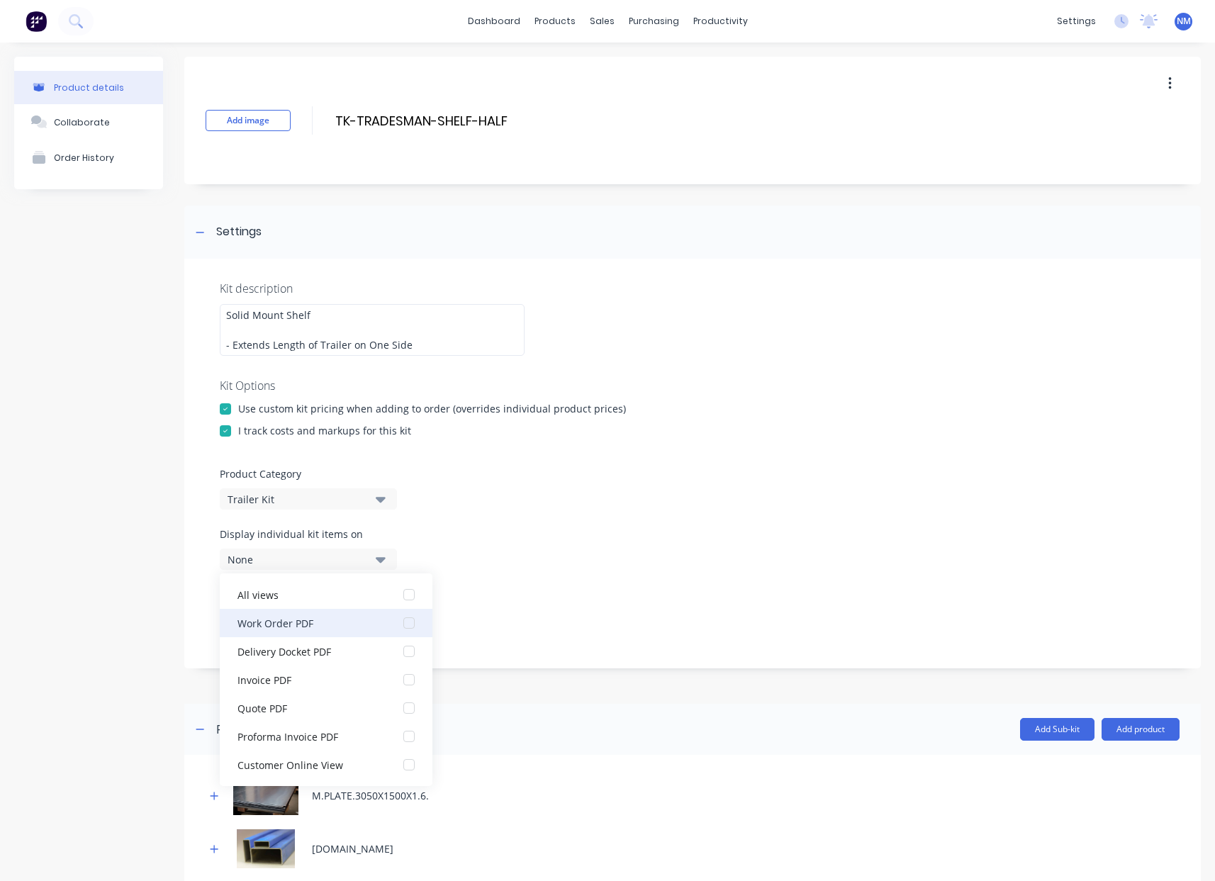
click at [332, 623] on div "Work Order PDF" at bounding box center [309, 622] width 142 height 15
click at [610, 623] on div "Display sub-kits on None" at bounding box center [693, 617] width 946 height 60
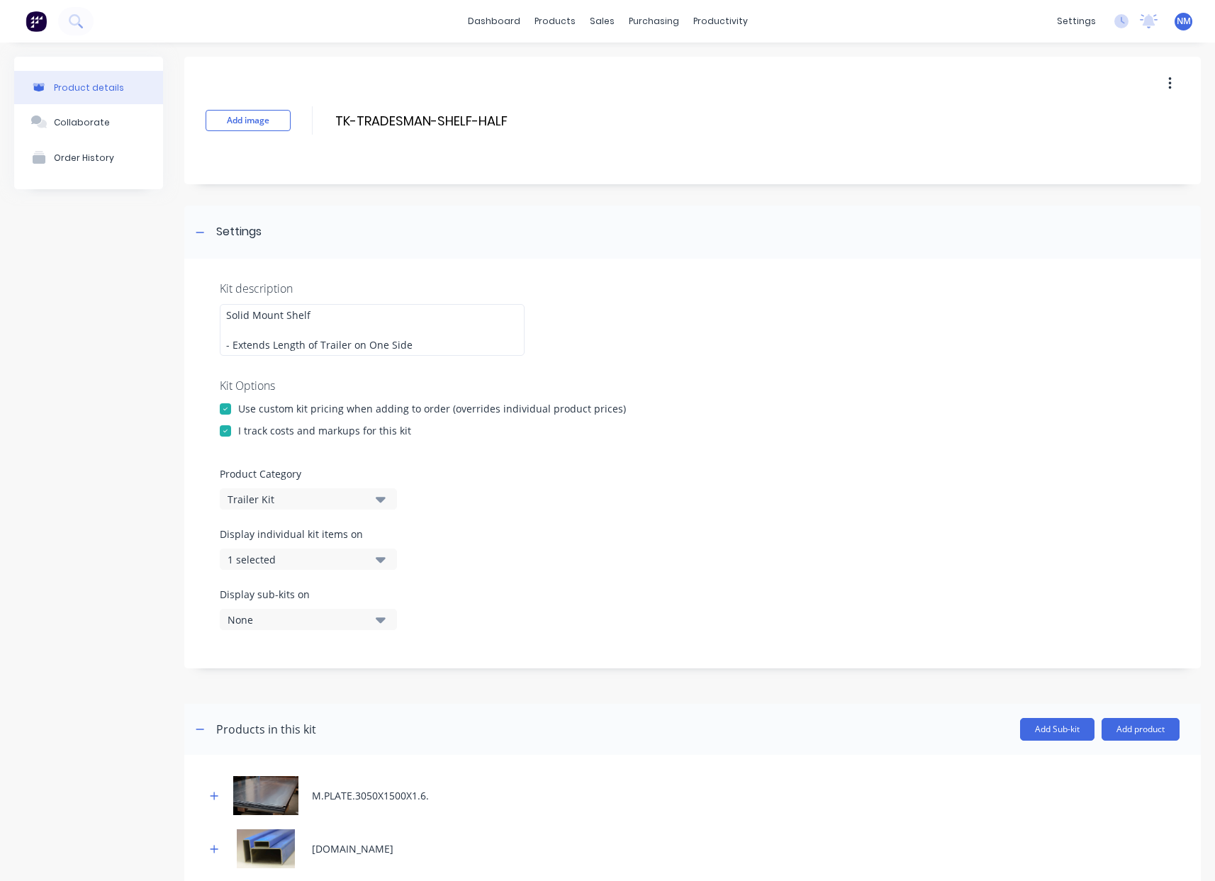
scroll to position [349, 0]
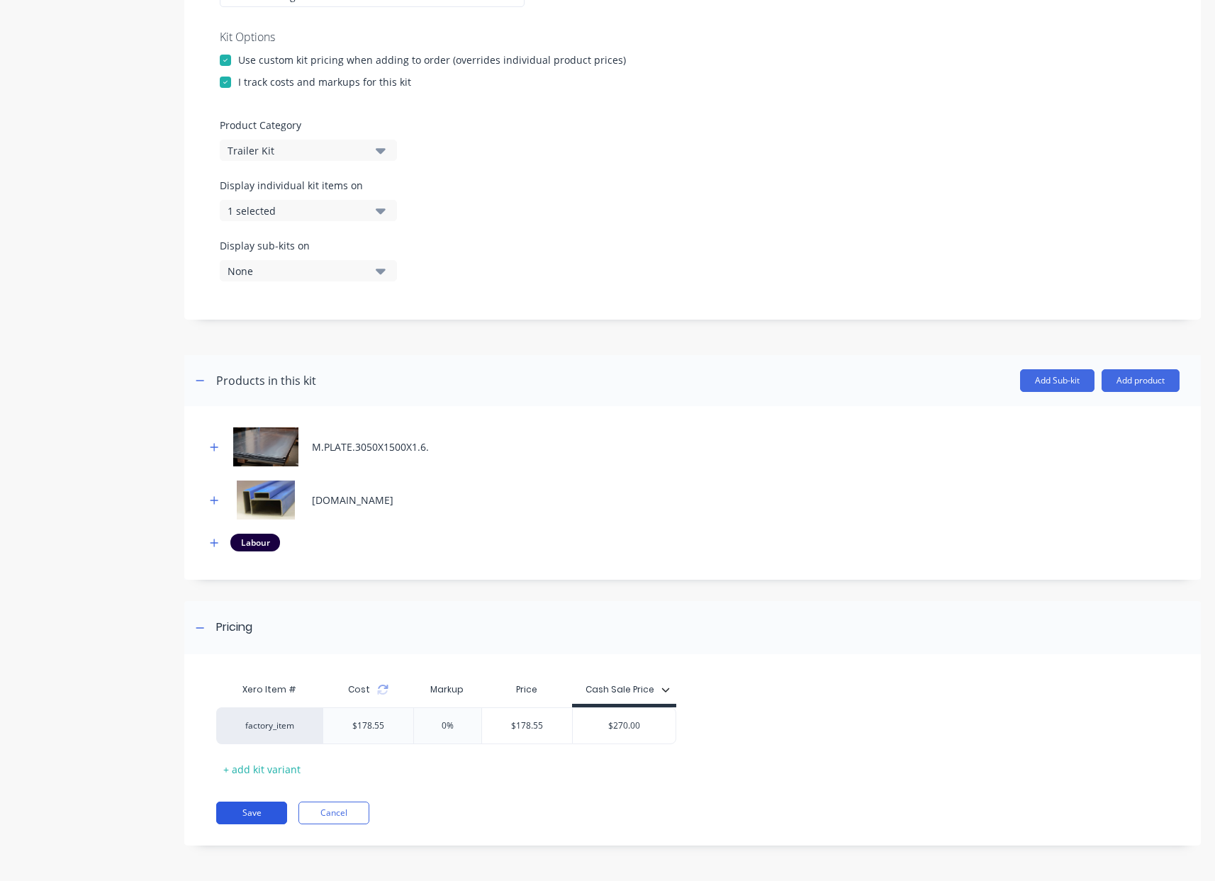
click at [252, 819] on button "Save" at bounding box center [251, 813] width 71 height 23
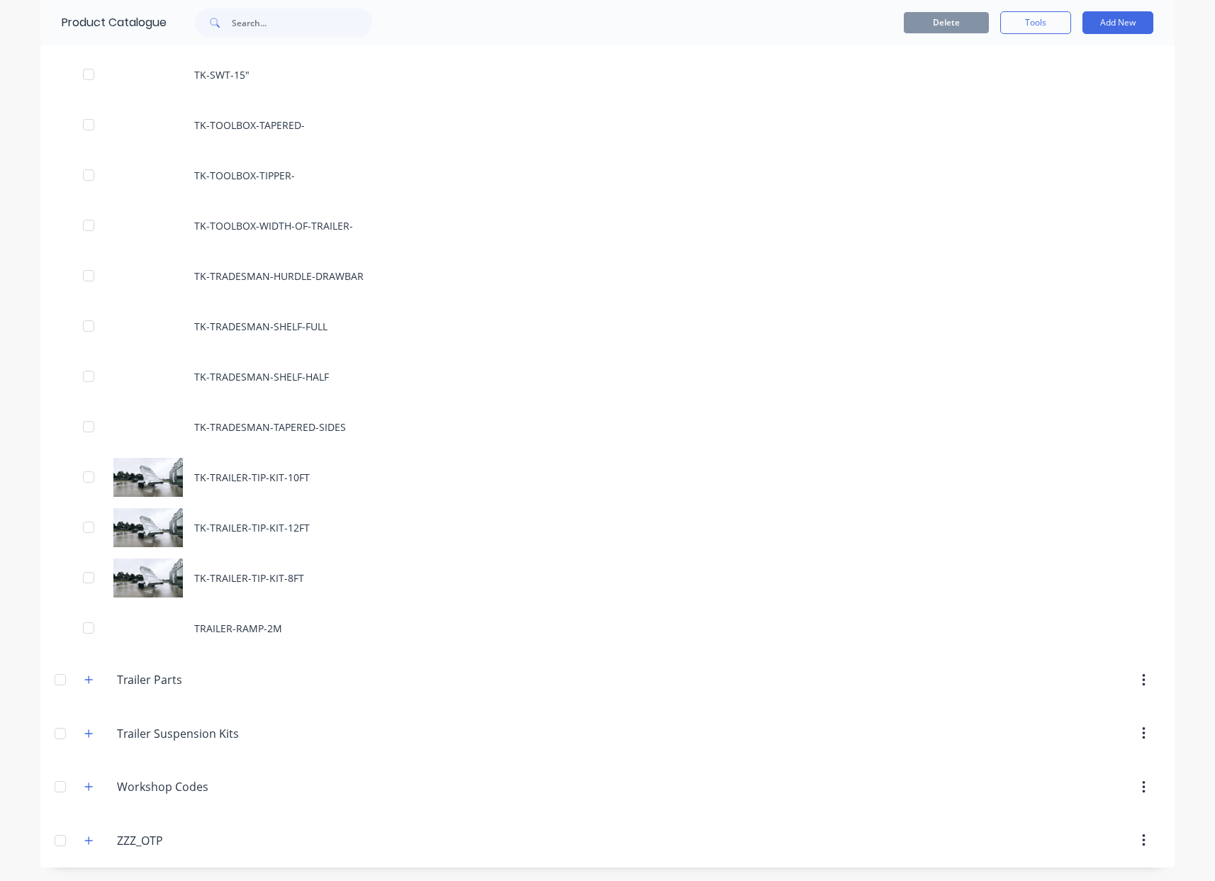
scroll to position [1712, 0]
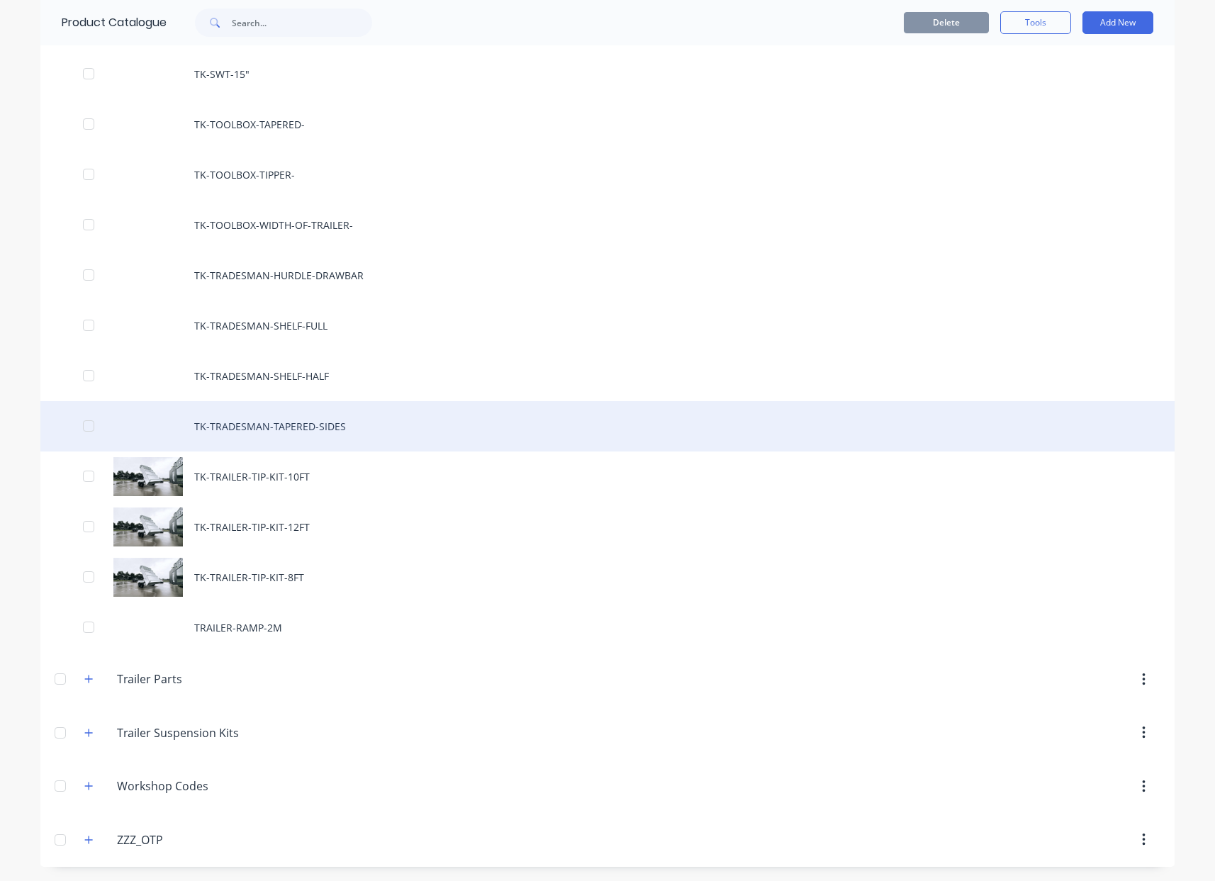
click at [303, 417] on div "TK-TRADESMAN-TAPERED-SIDES" at bounding box center [607, 426] width 1135 height 50
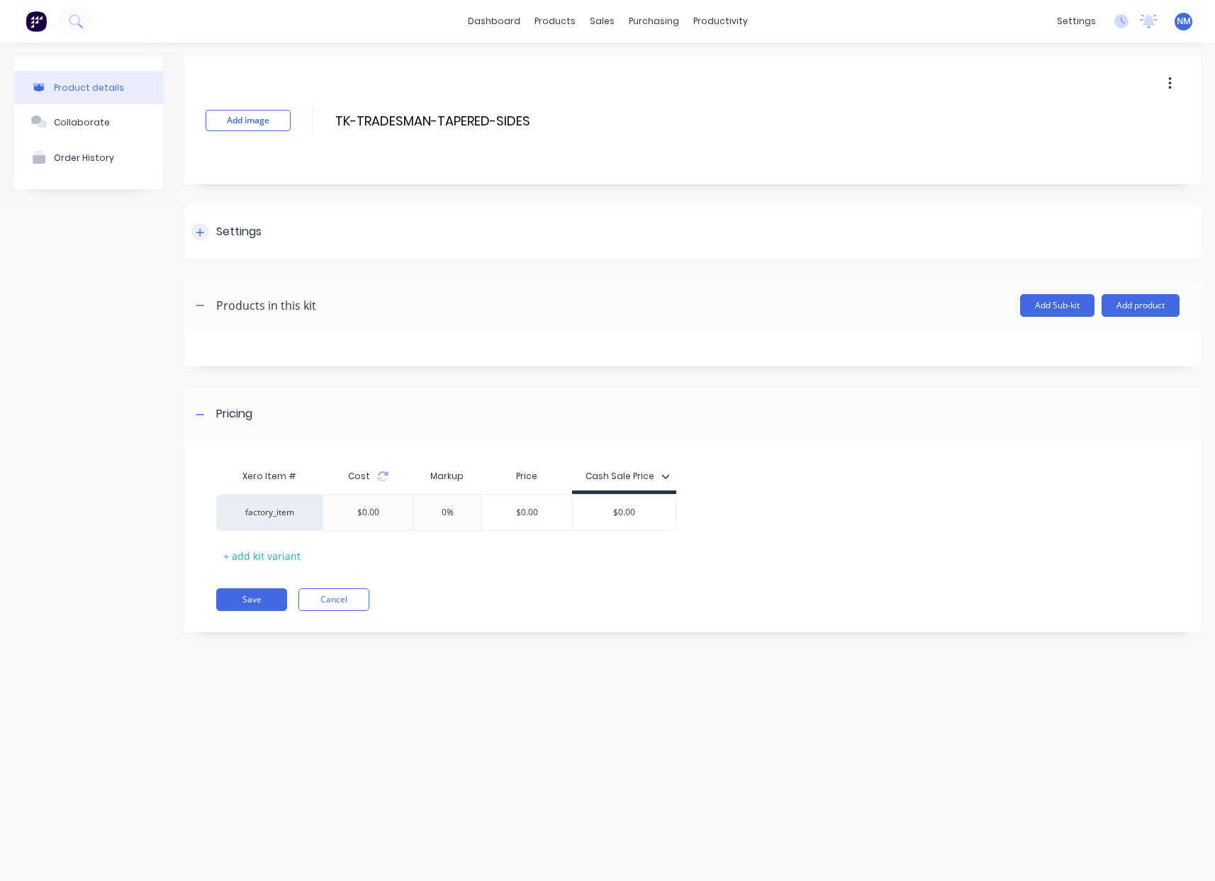
click at [205, 245] on div "Settings" at bounding box center [692, 232] width 1017 height 53
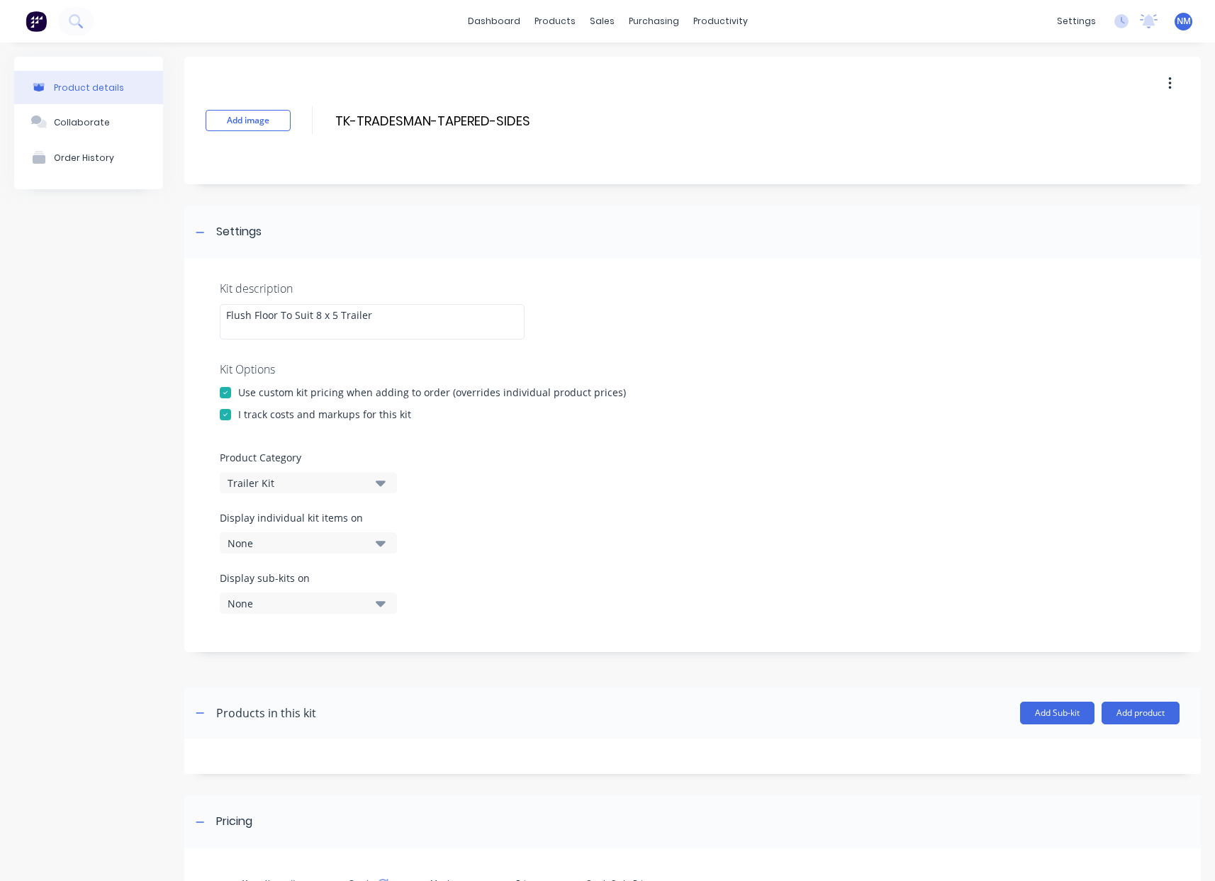
click at [306, 545] on div "None" at bounding box center [297, 543] width 138 height 15
click at [307, 616] on button "Work Order PDF" at bounding box center [326, 607] width 213 height 28
click at [518, 600] on div "Display sub-kits on None" at bounding box center [693, 601] width 946 height 60
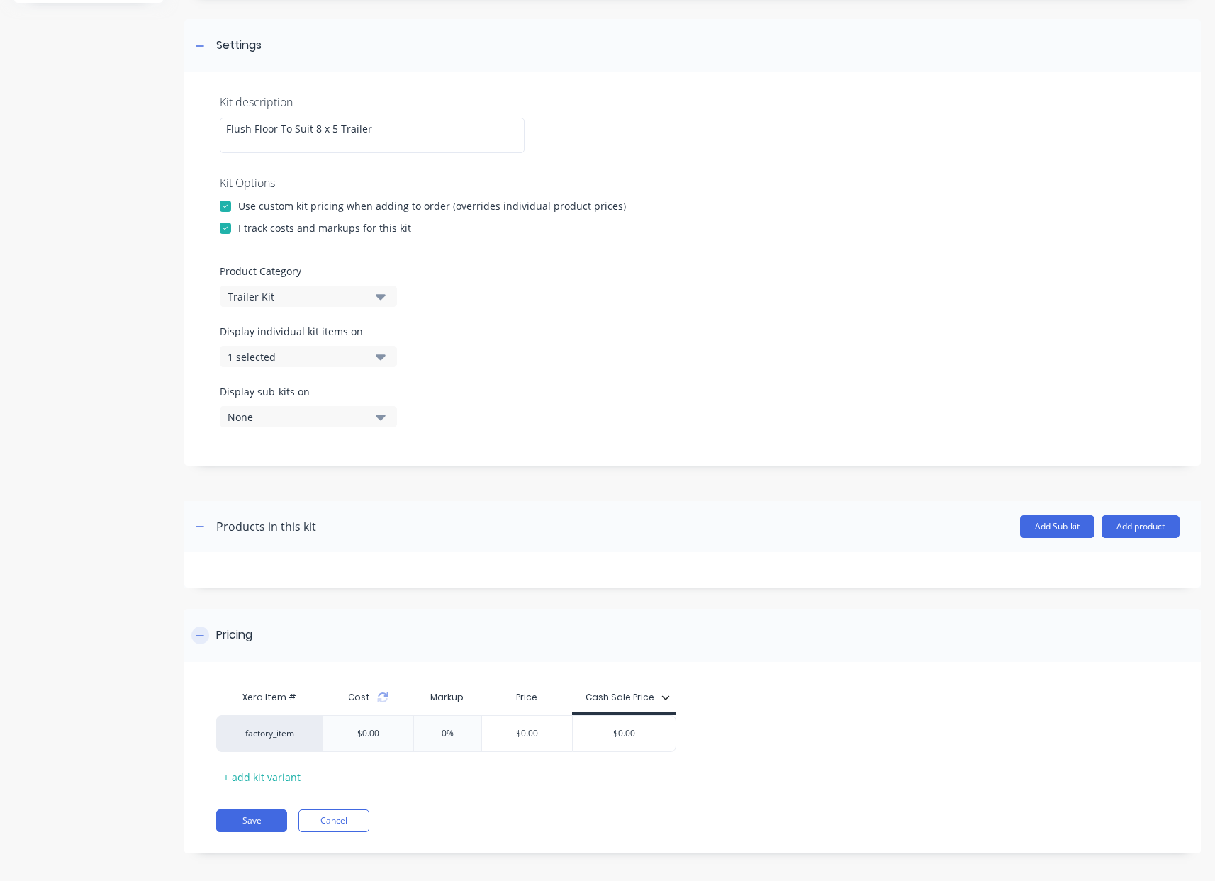
scroll to position [194, 0]
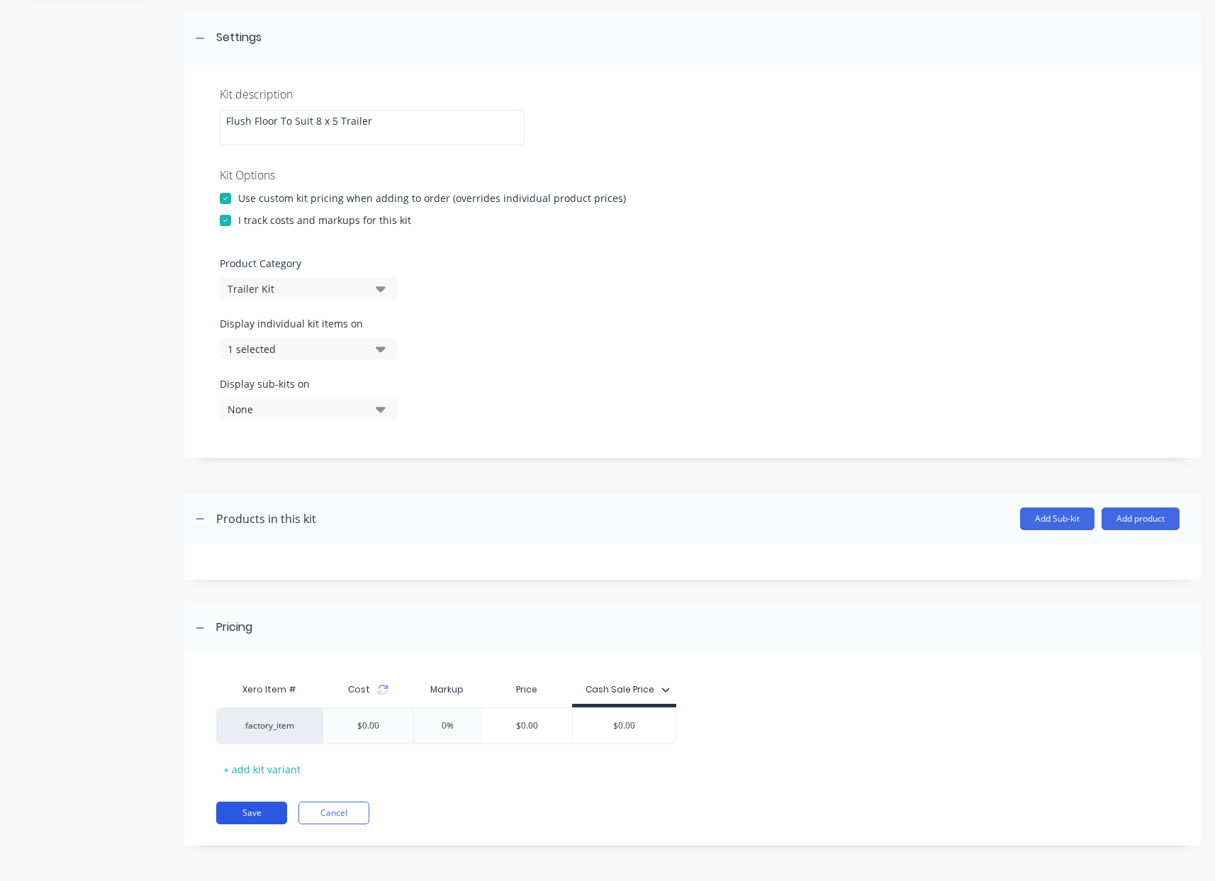
click at [233, 815] on button "Save" at bounding box center [251, 813] width 71 height 23
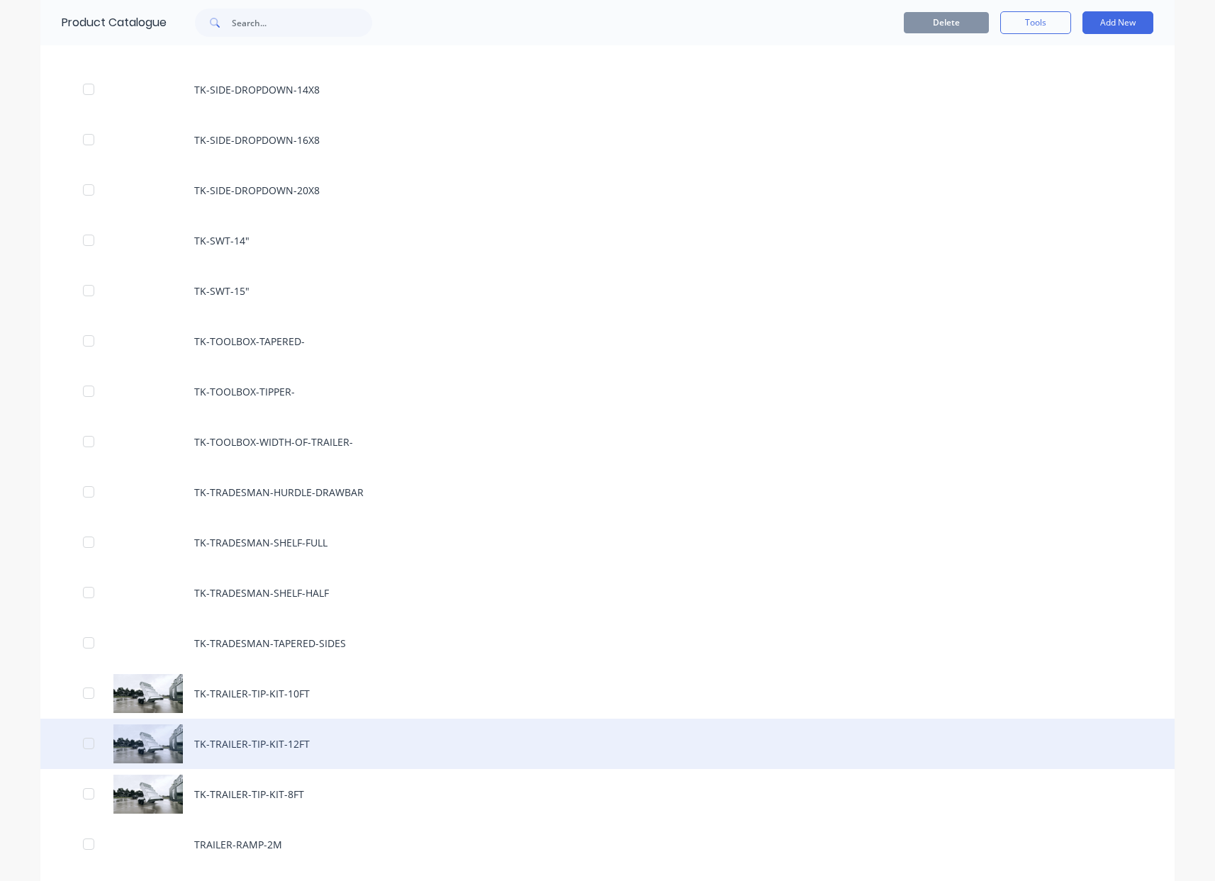
scroll to position [1498, 0]
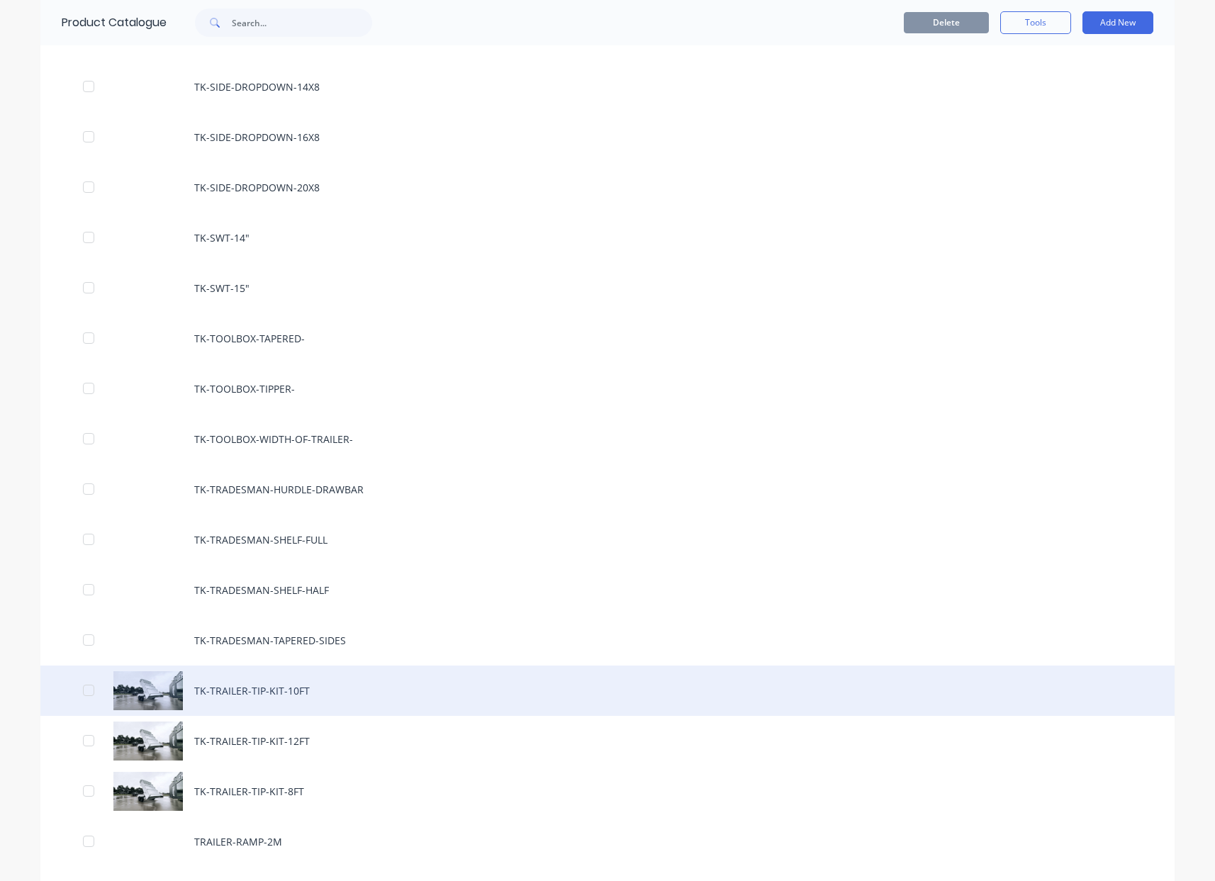
click at [258, 696] on div "TK-TRAILER-TIP-KIT-10FT" at bounding box center [607, 691] width 1135 height 50
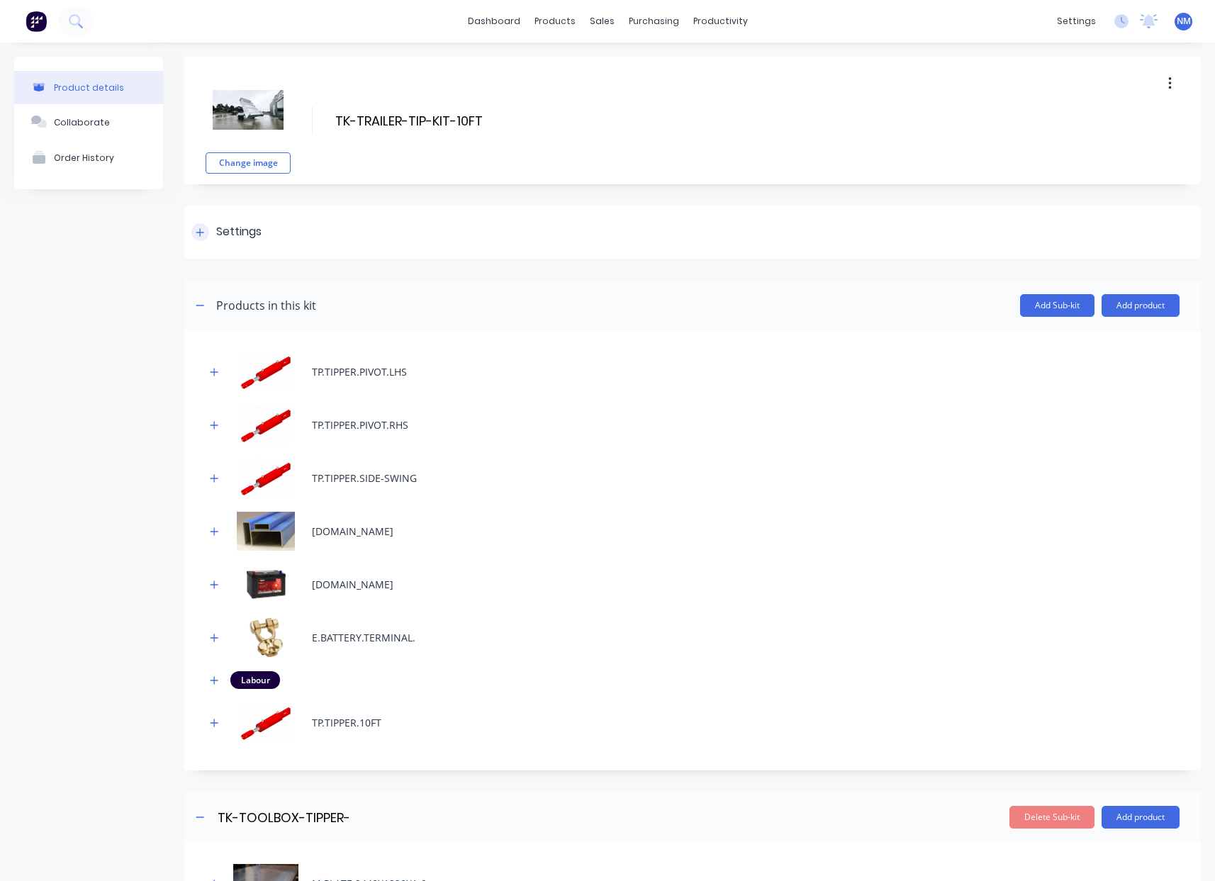
click at [203, 238] on div at bounding box center [200, 232] width 18 height 18
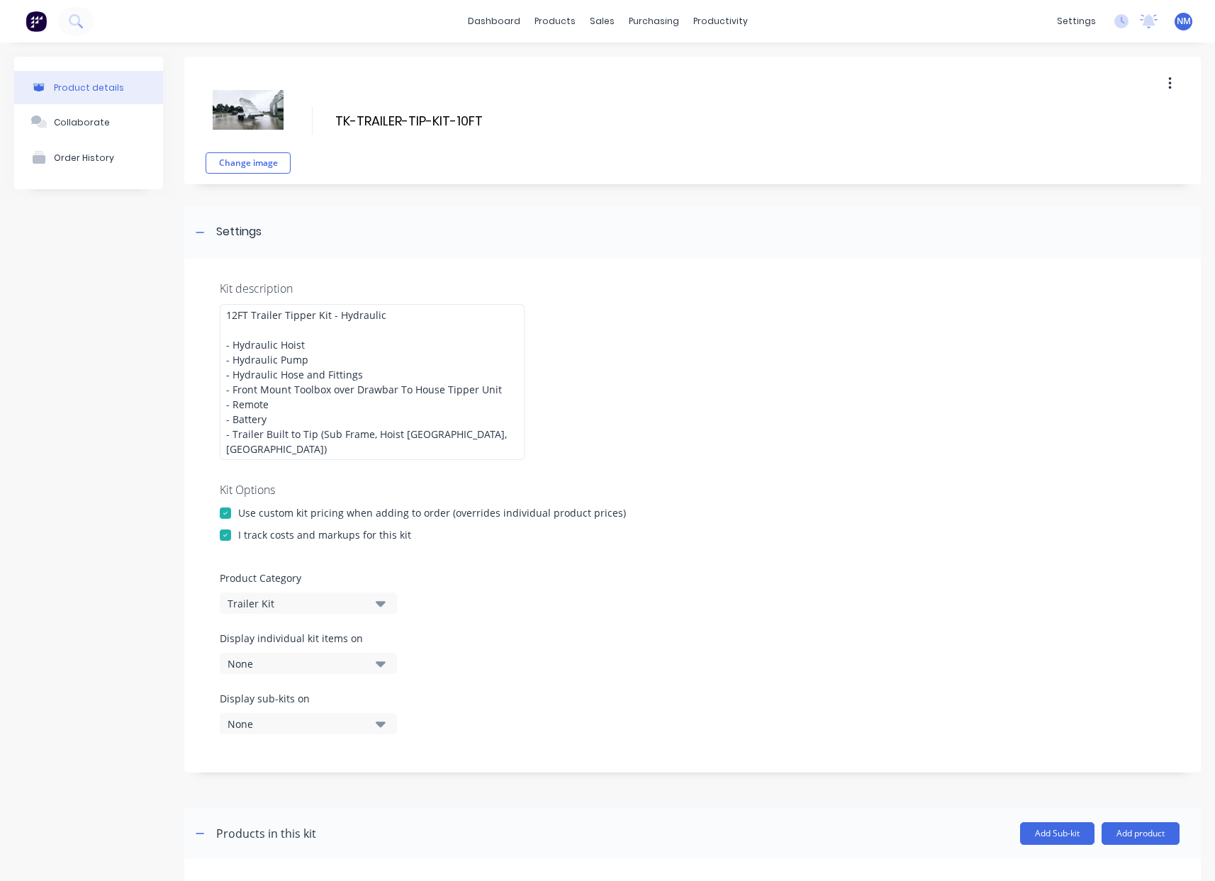
click at [359, 657] on div "None" at bounding box center [297, 664] width 138 height 15
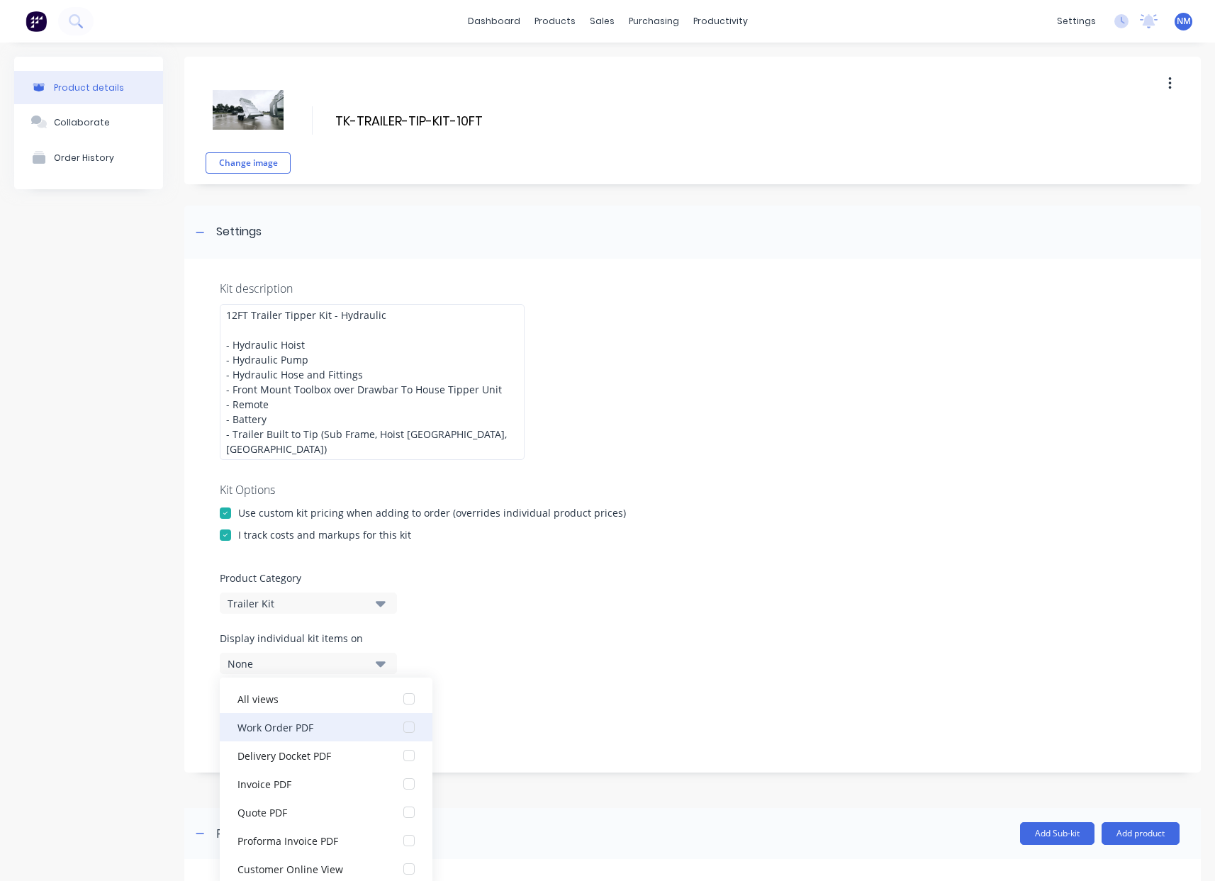
click at [347, 720] on button "Work Order PDF" at bounding box center [326, 727] width 213 height 28
click at [642, 641] on div "Display individual kit items on 1 selected" at bounding box center [693, 661] width 946 height 60
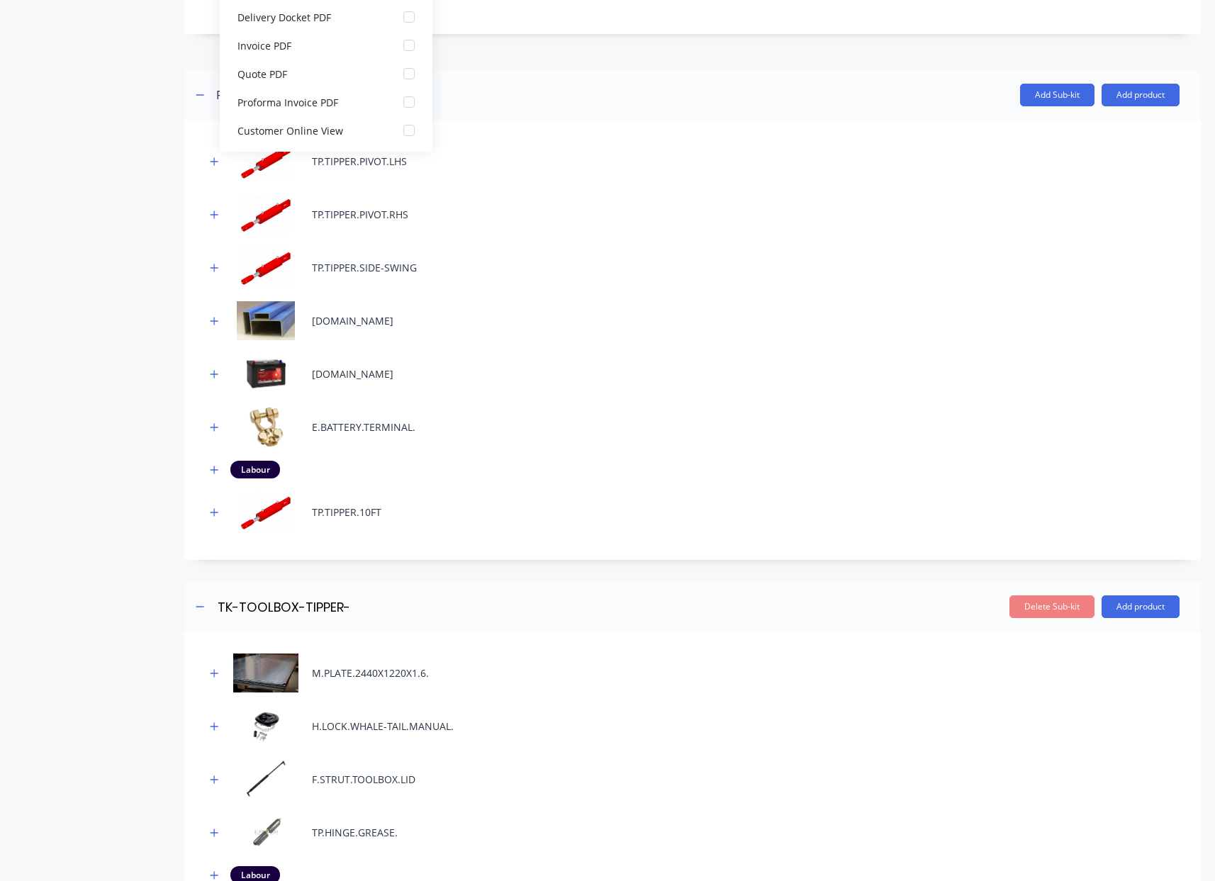
scroll to position [1057, 0]
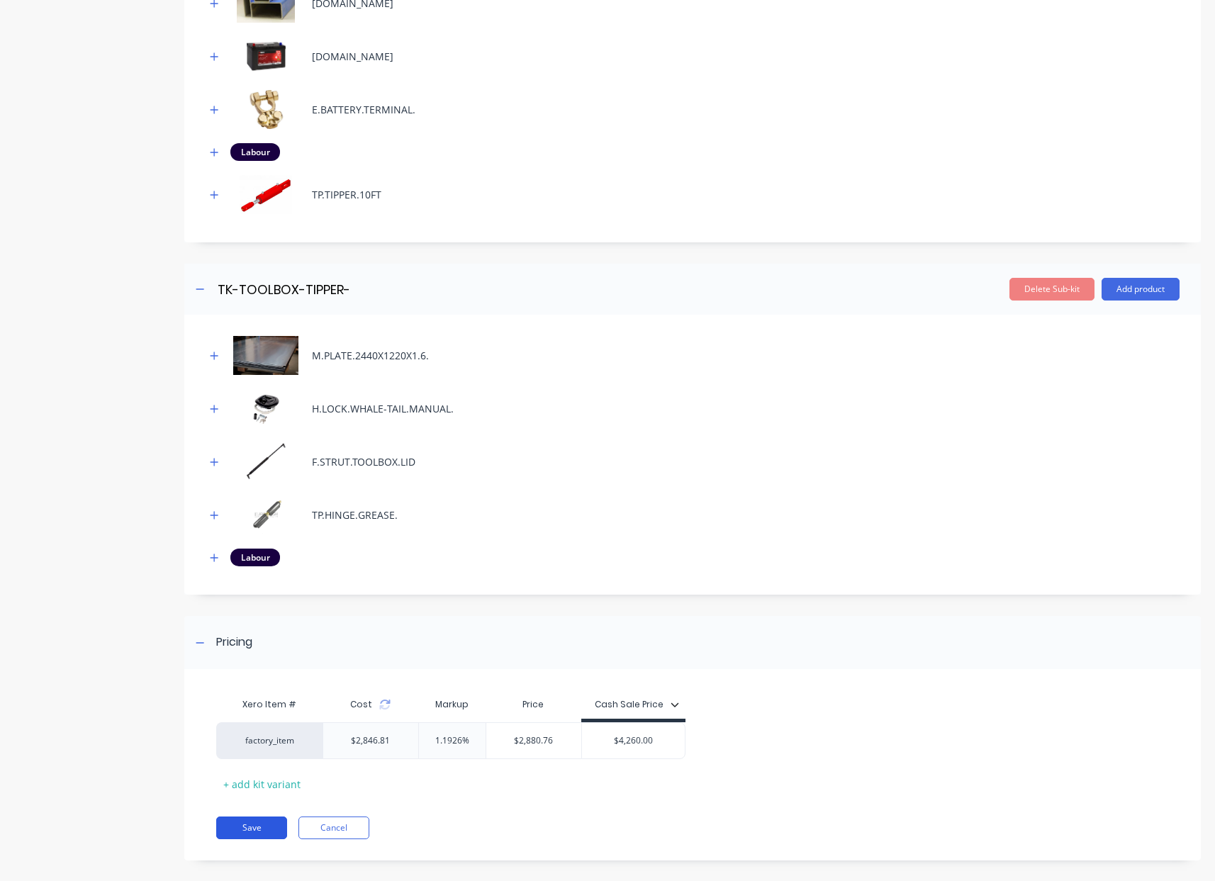
click at [261, 817] on button "Save" at bounding box center [251, 828] width 71 height 23
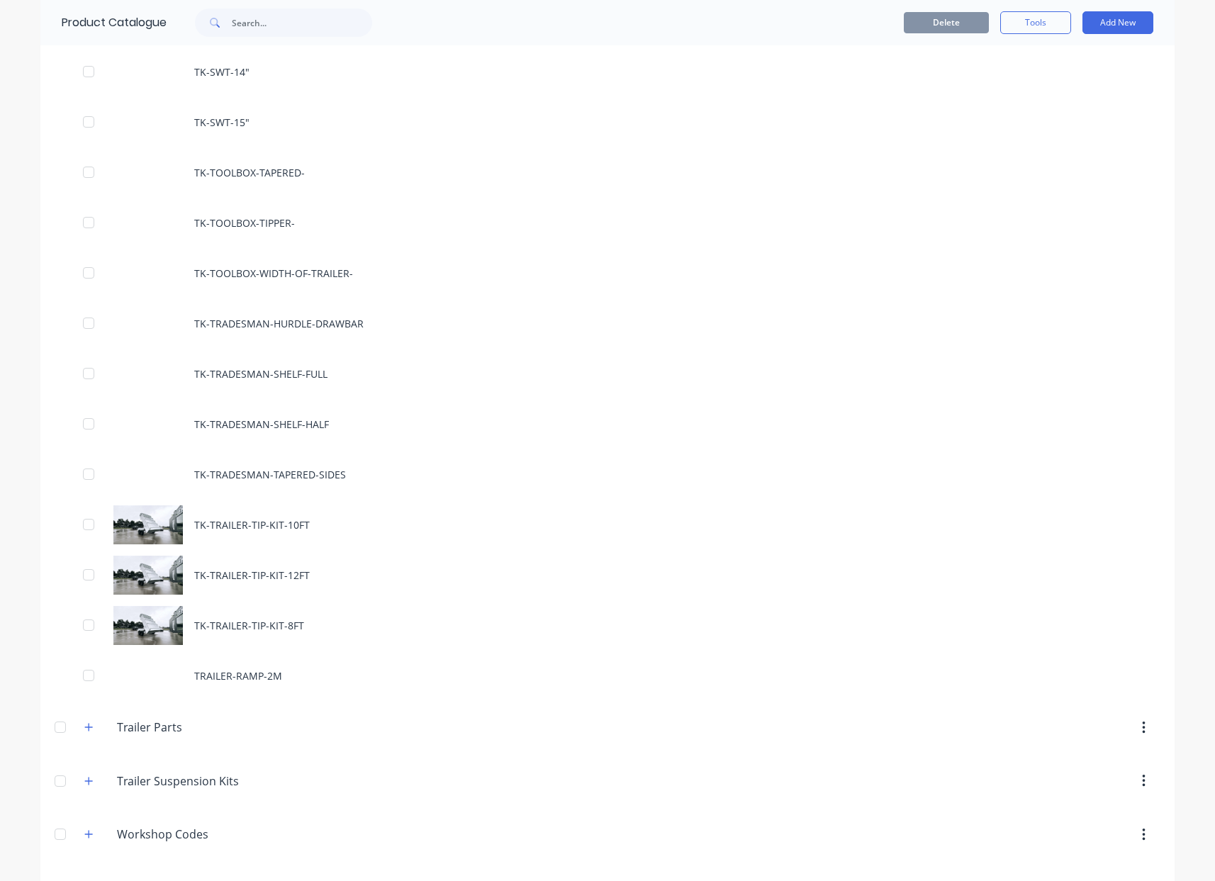
scroll to position [1712, 0]
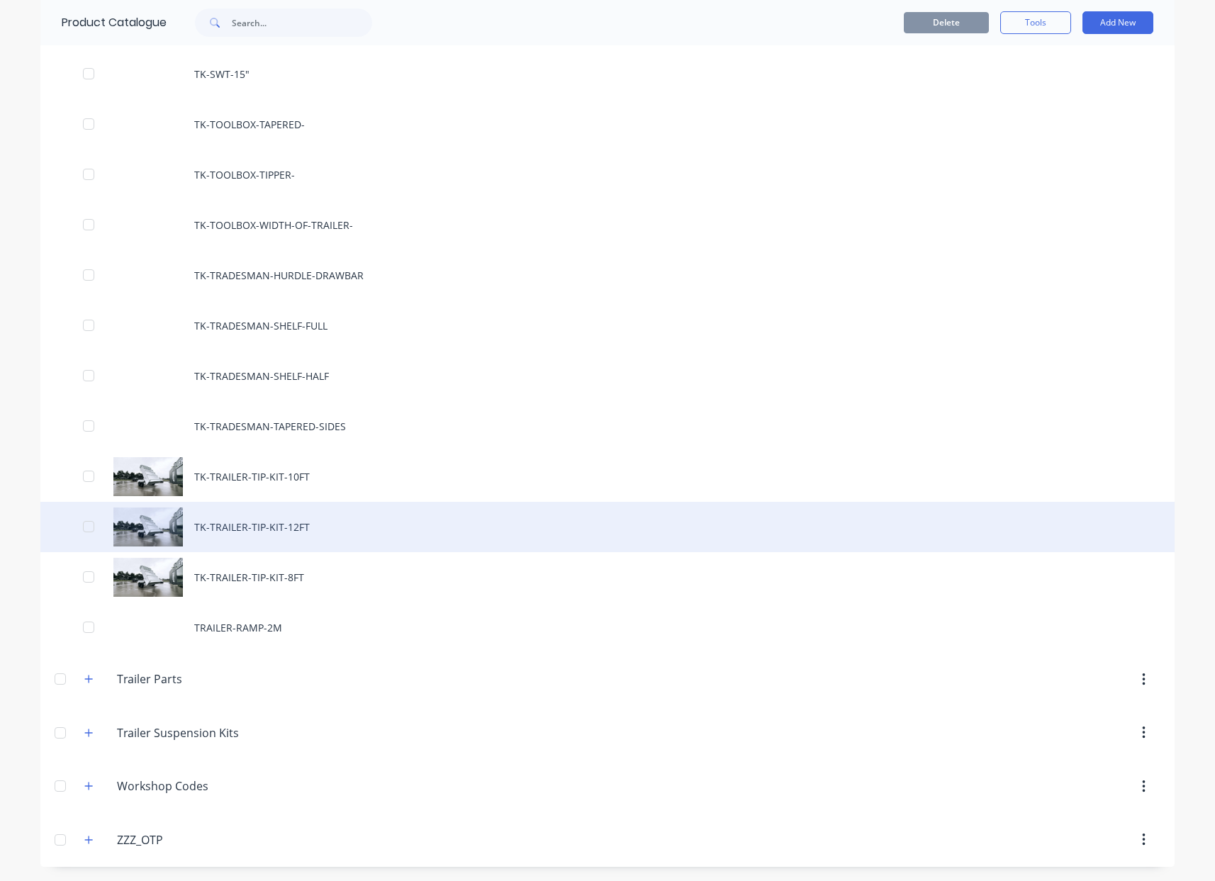
click at [294, 527] on div "TK-TRAILER-TIP-KIT-12FT" at bounding box center [607, 527] width 1135 height 50
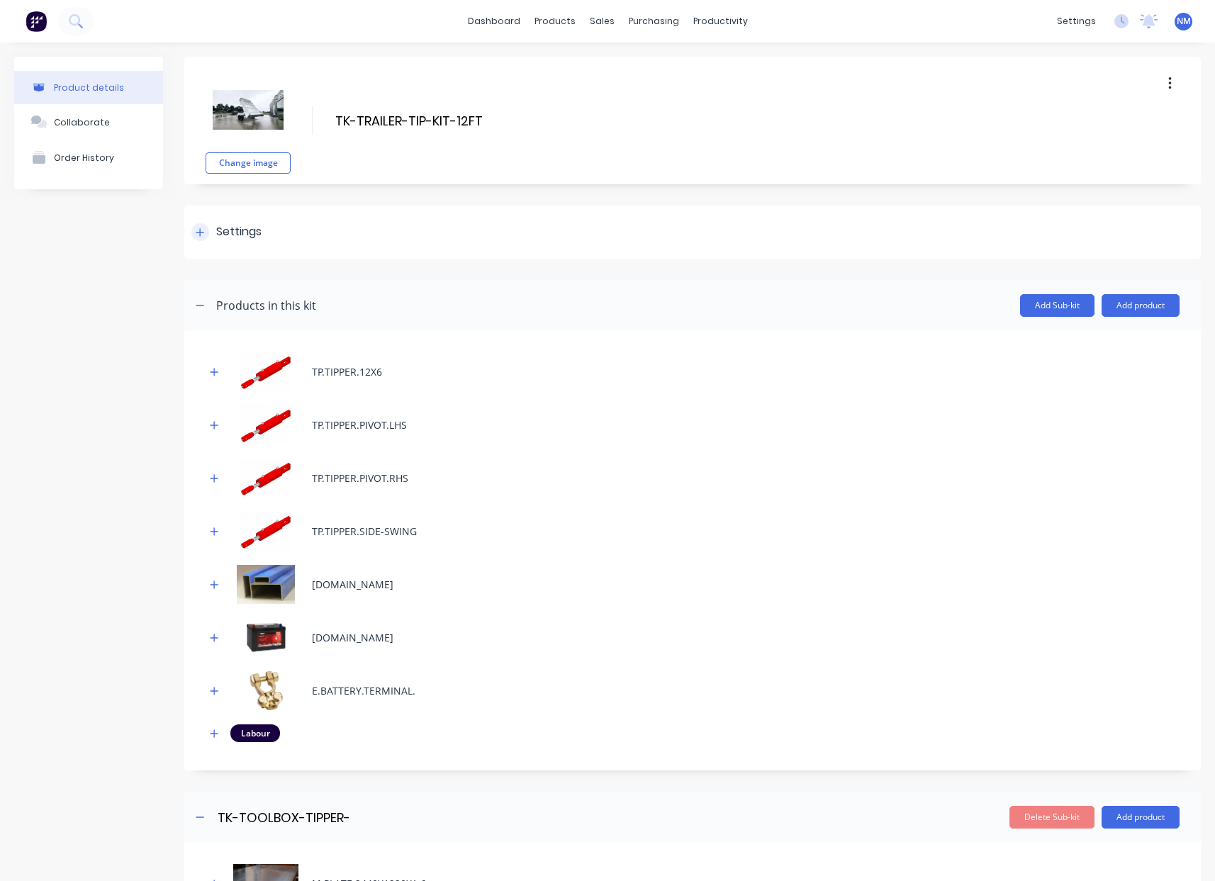
click at [198, 234] on icon at bounding box center [200, 233] width 9 height 10
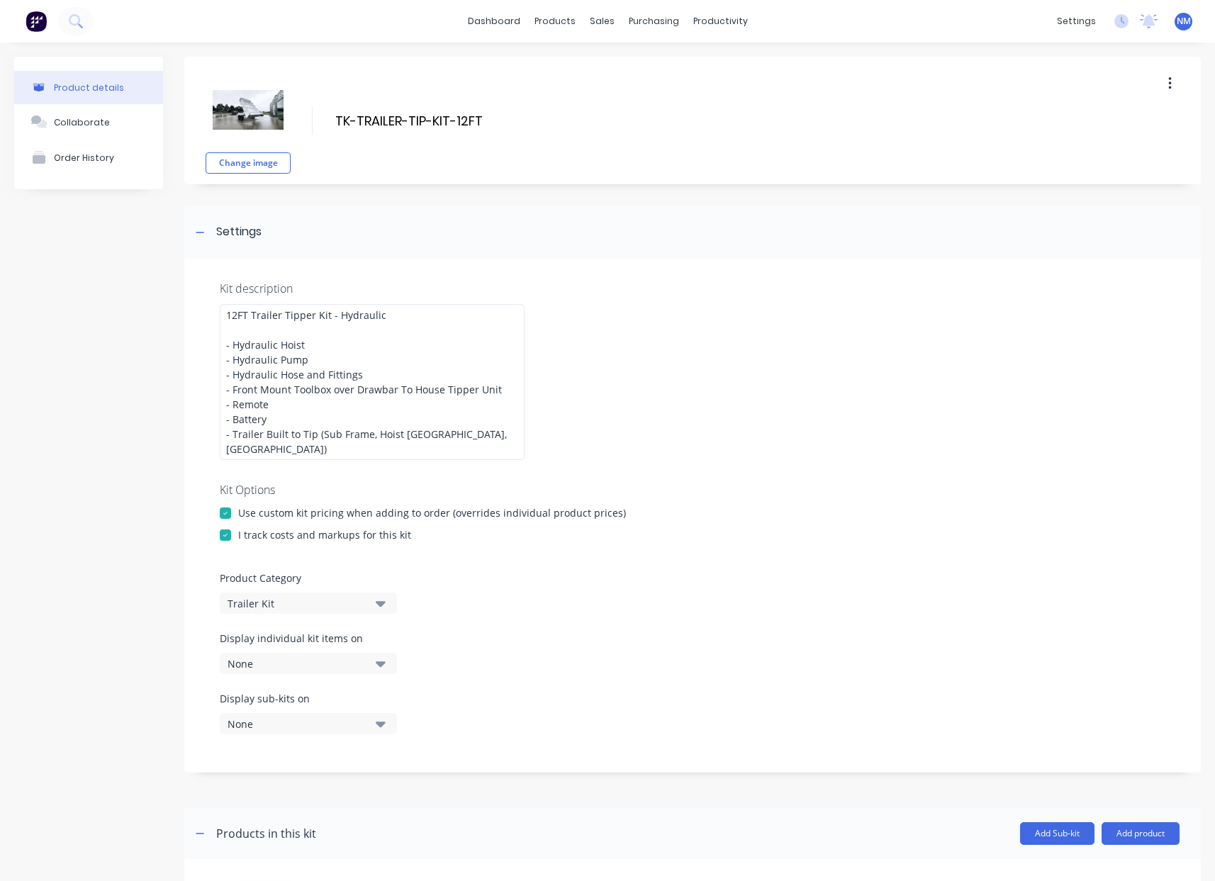
click at [355, 657] on div "None" at bounding box center [297, 664] width 138 height 15
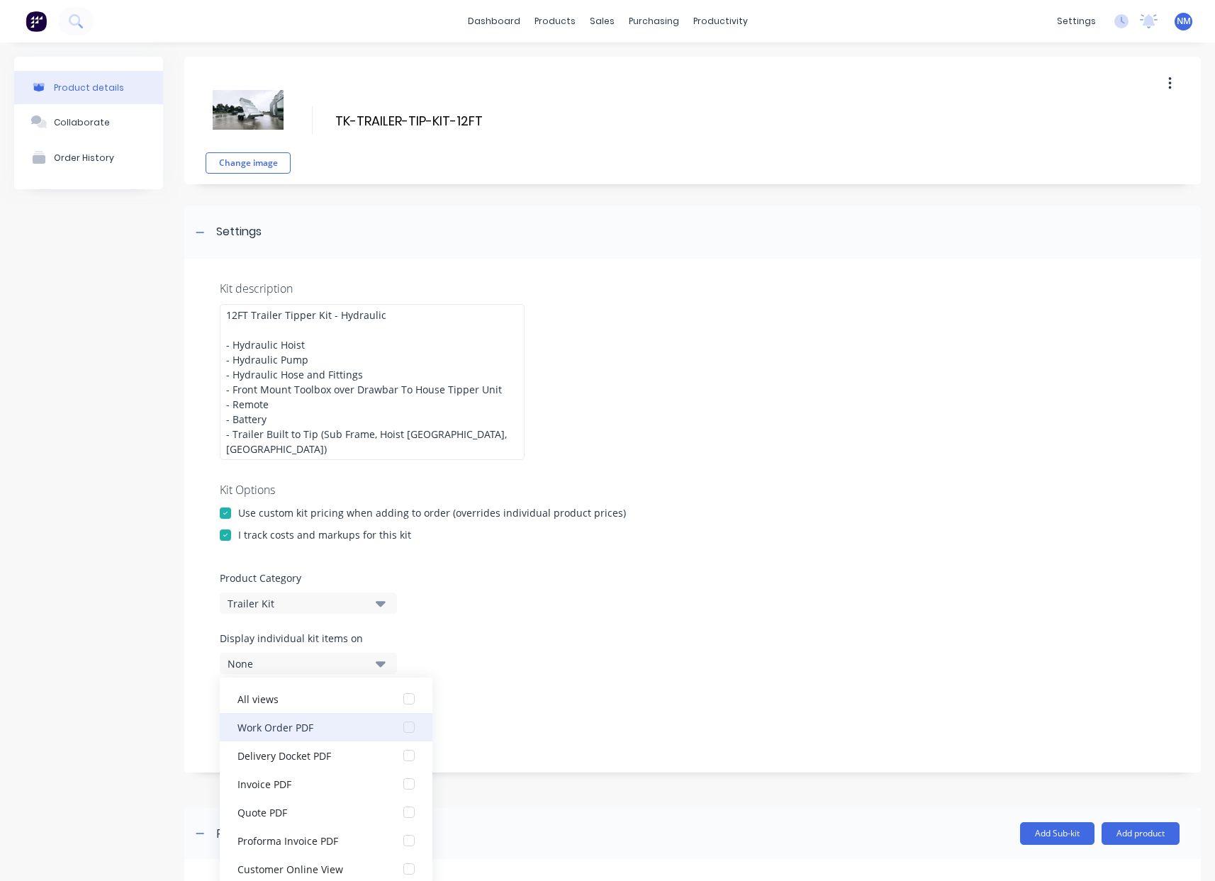
click at [352, 720] on div "Work Order PDF" at bounding box center [309, 727] width 142 height 15
click at [570, 710] on div "Display sub-kits on None" at bounding box center [693, 721] width 946 height 60
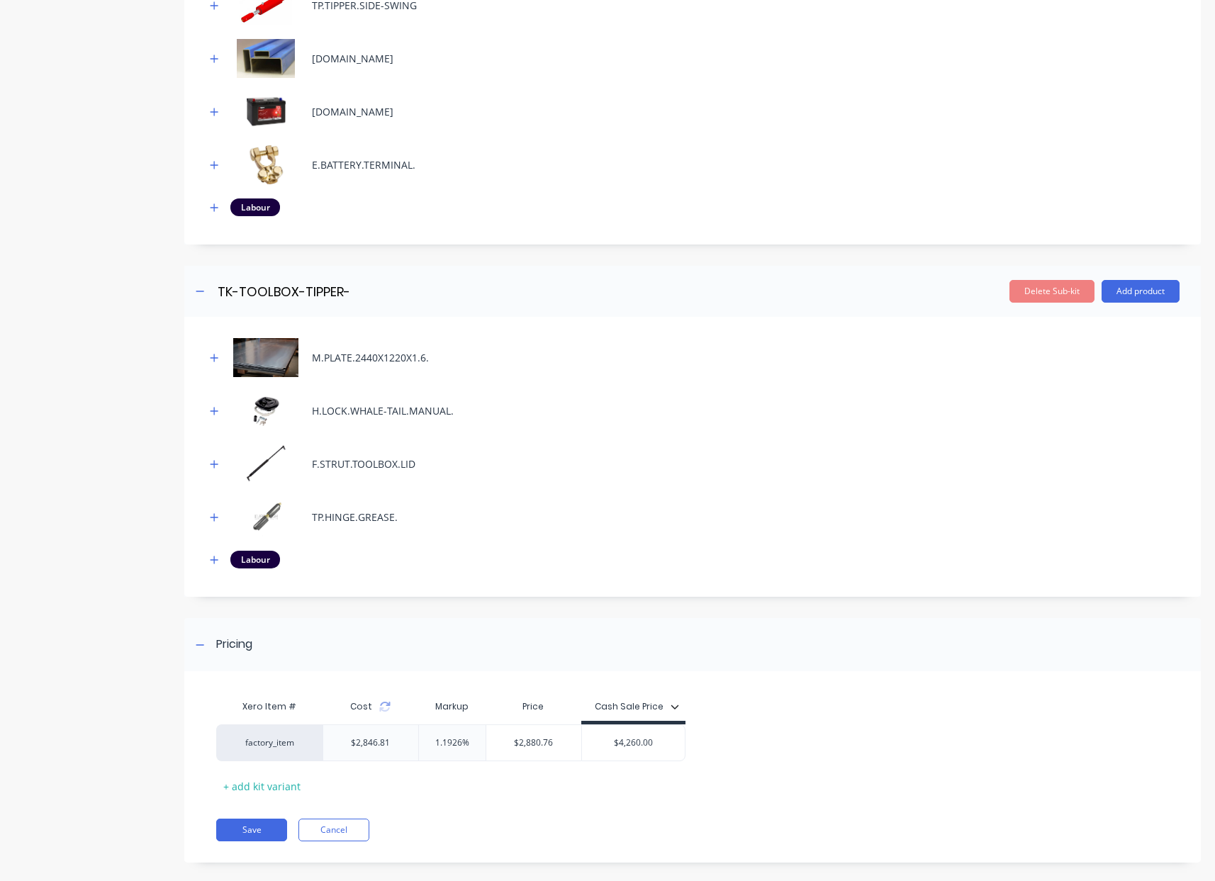
scroll to position [1057, 0]
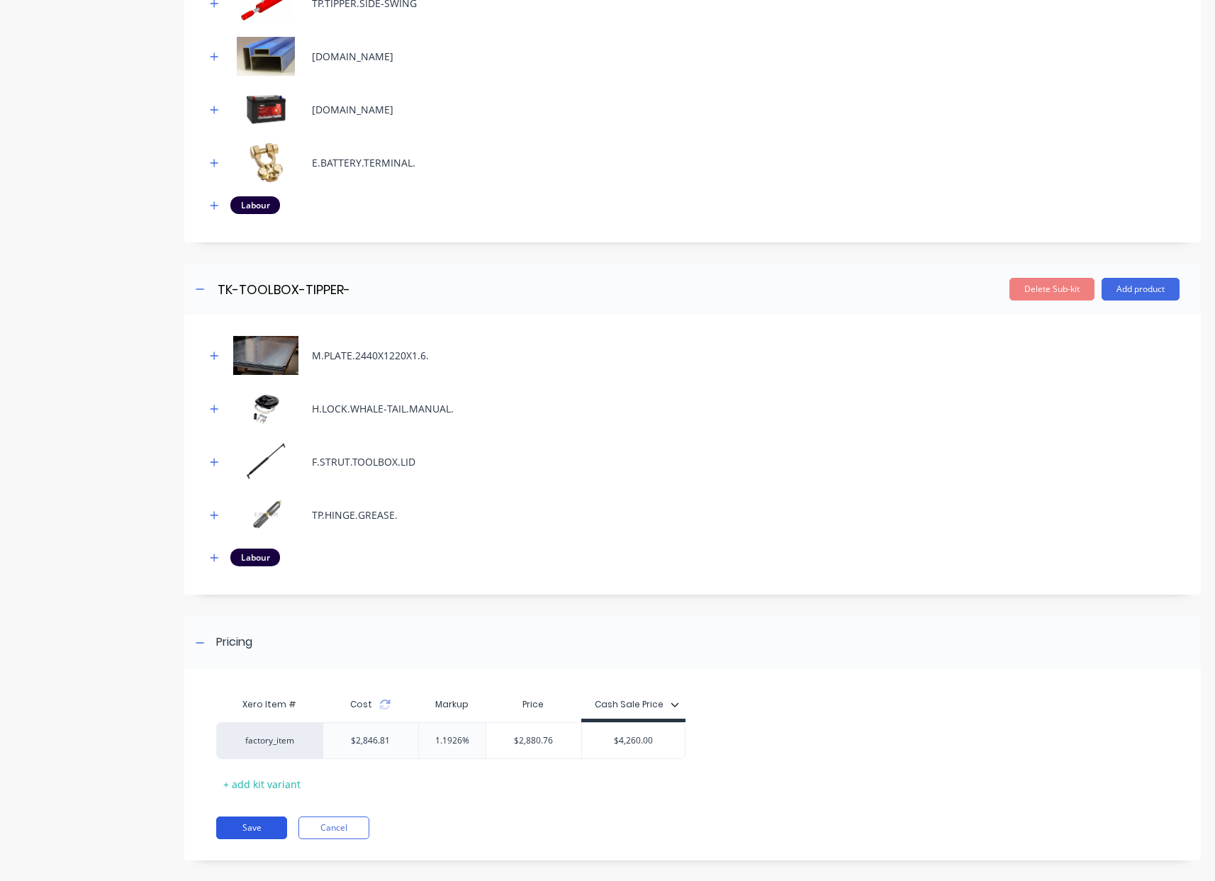
click at [260, 817] on button "Save" at bounding box center [251, 828] width 71 height 23
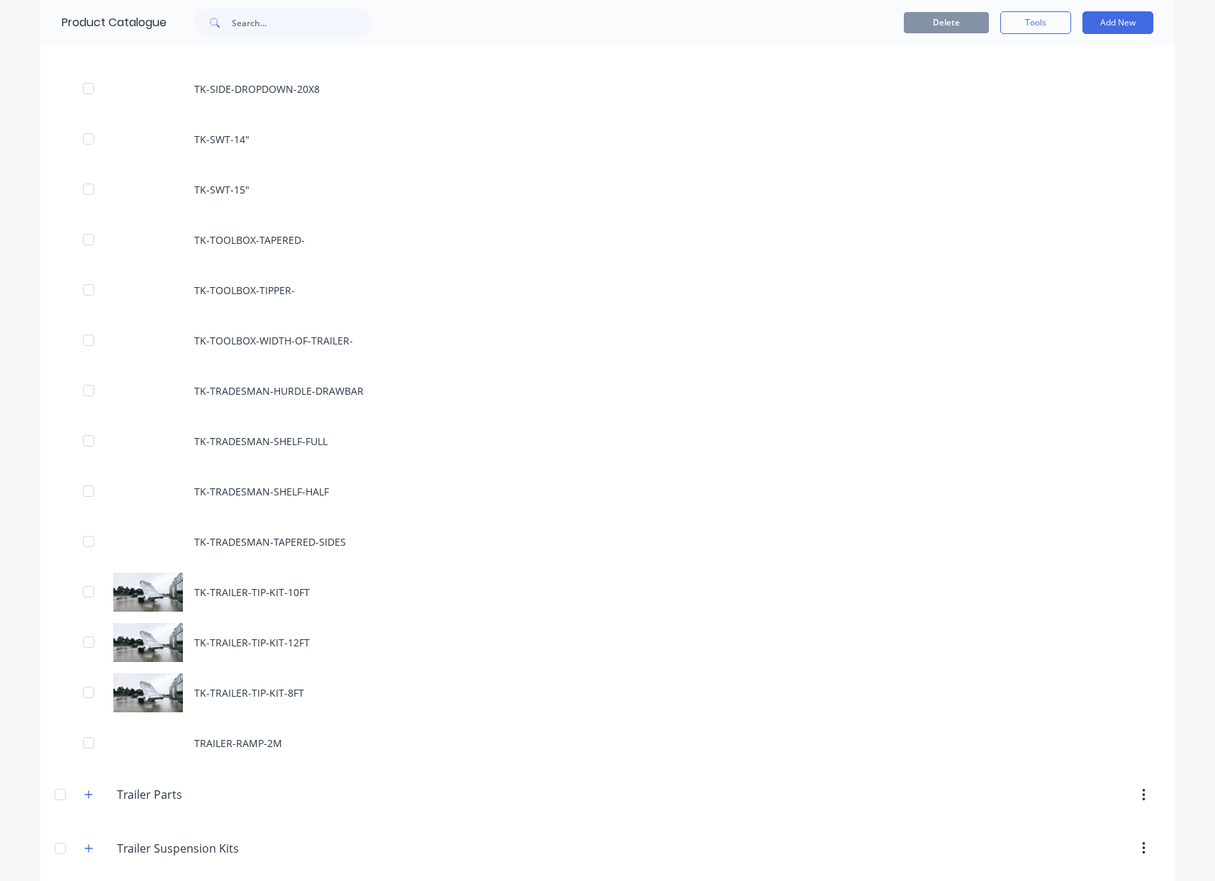
scroll to position [1600, 0]
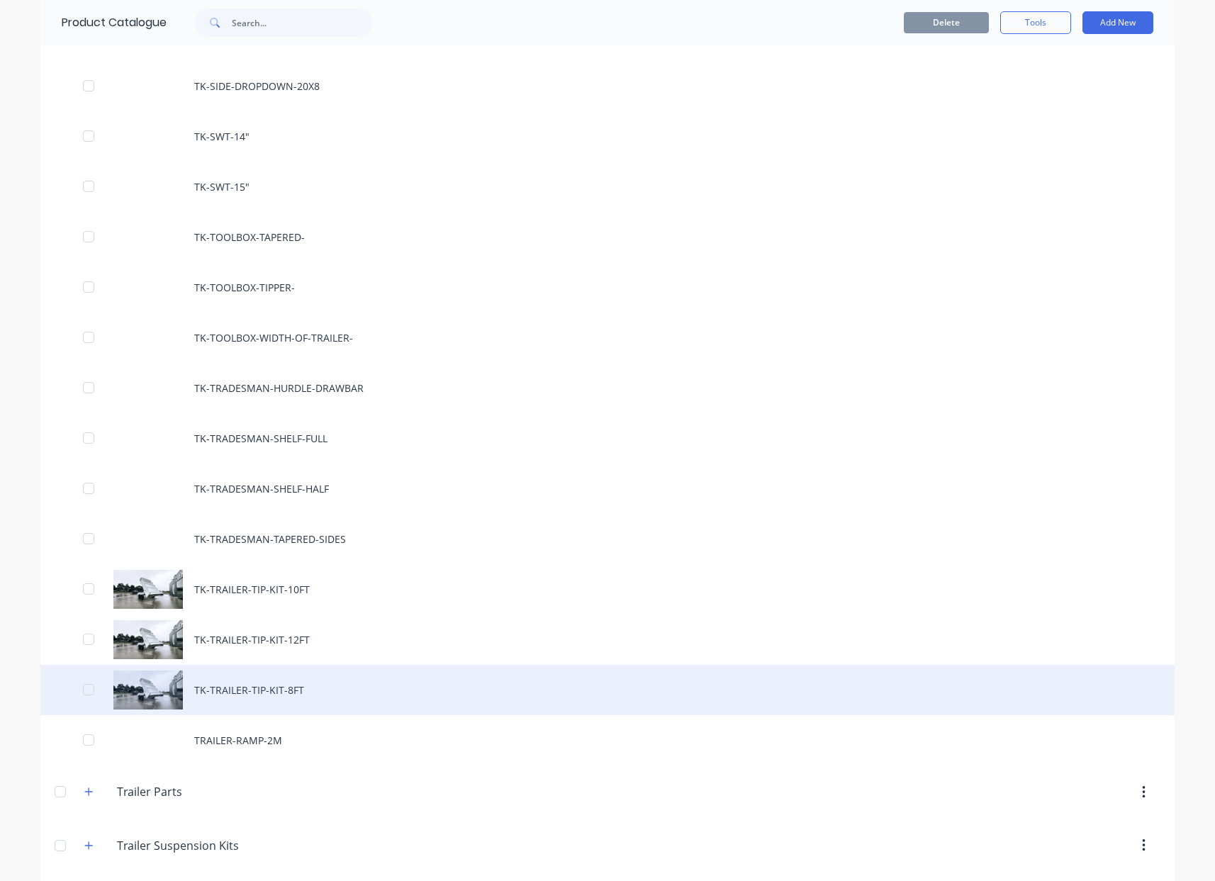
click at [313, 680] on div "TK-TRAILER-TIP-KIT-8FT" at bounding box center [607, 690] width 1135 height 50
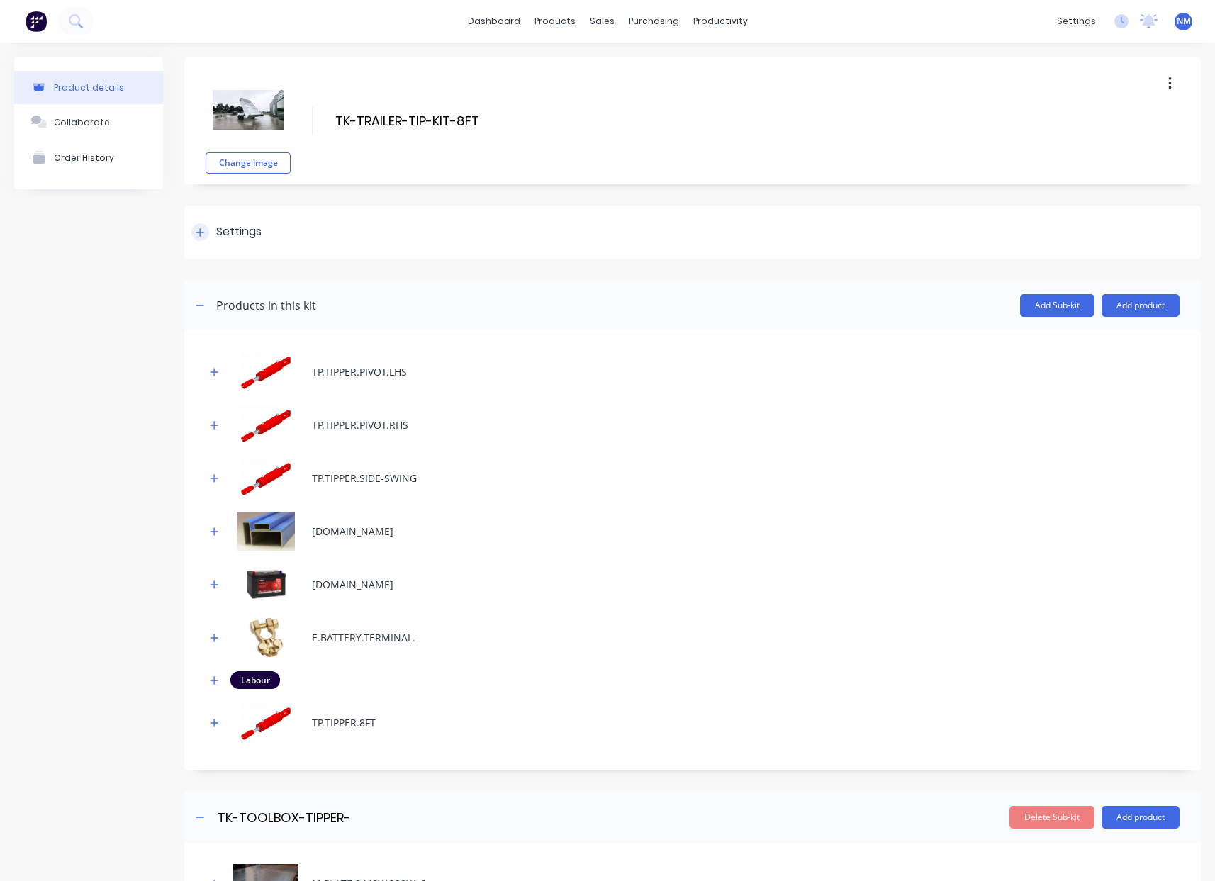
click at [208, 235] on div at bounding box center [200, 232] width 18 height 18
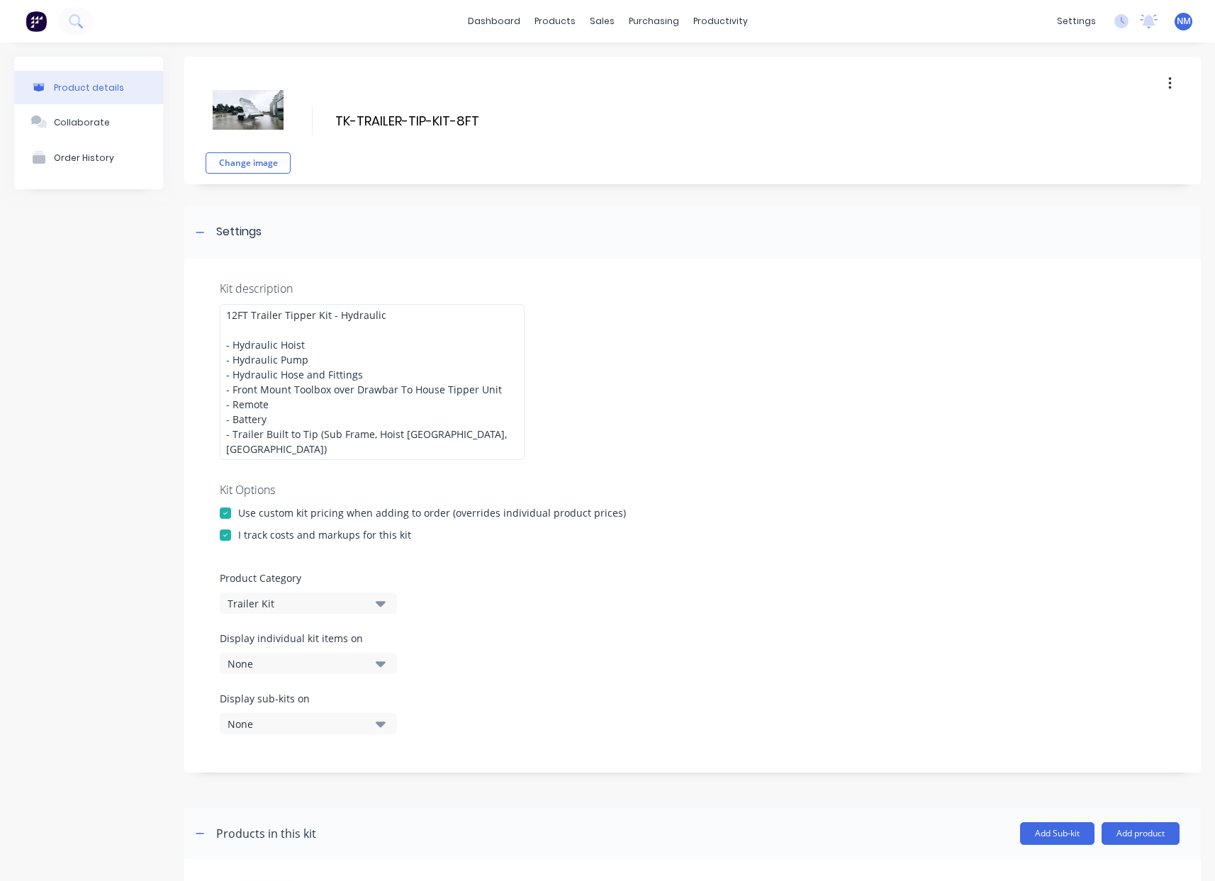
click at [361, 657] on div "None" at bounding box center [297, 664] width 138 height 15
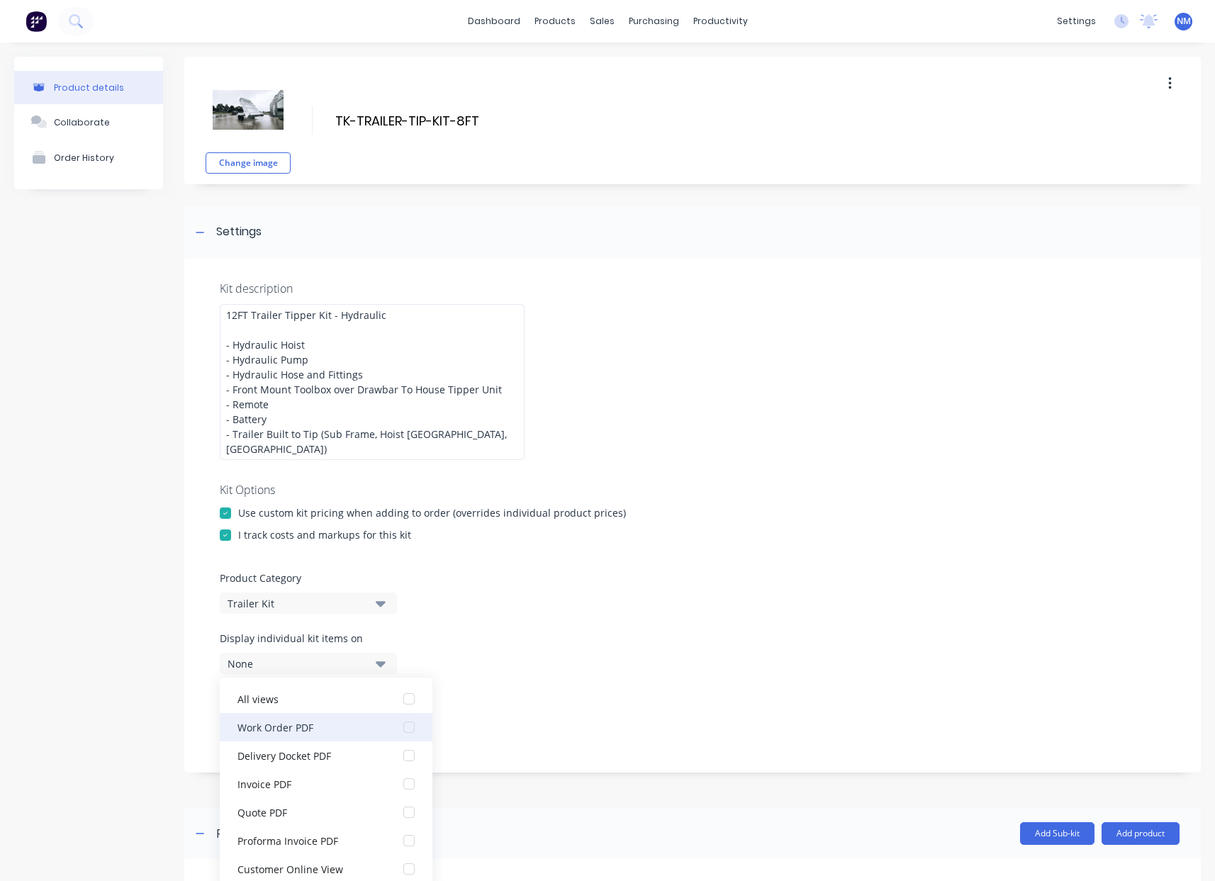
click at [351, 713] on button "Work Order PDF" at bounding box center [326, 727] width 213 height 28
click at [614, 691] on div "Display sub-kits on None" at bounding box center [693, 721] width 946 height 60
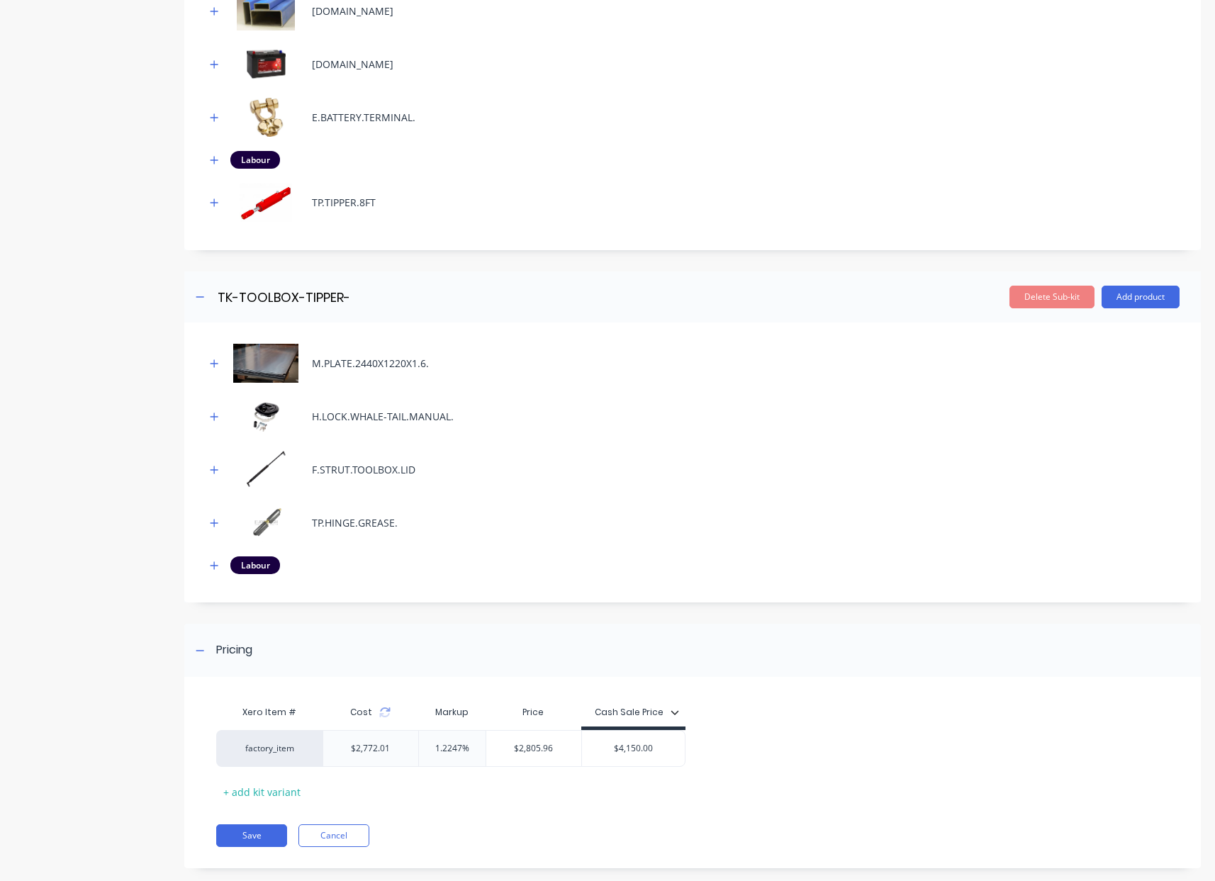
scroll to position [1057, 0]
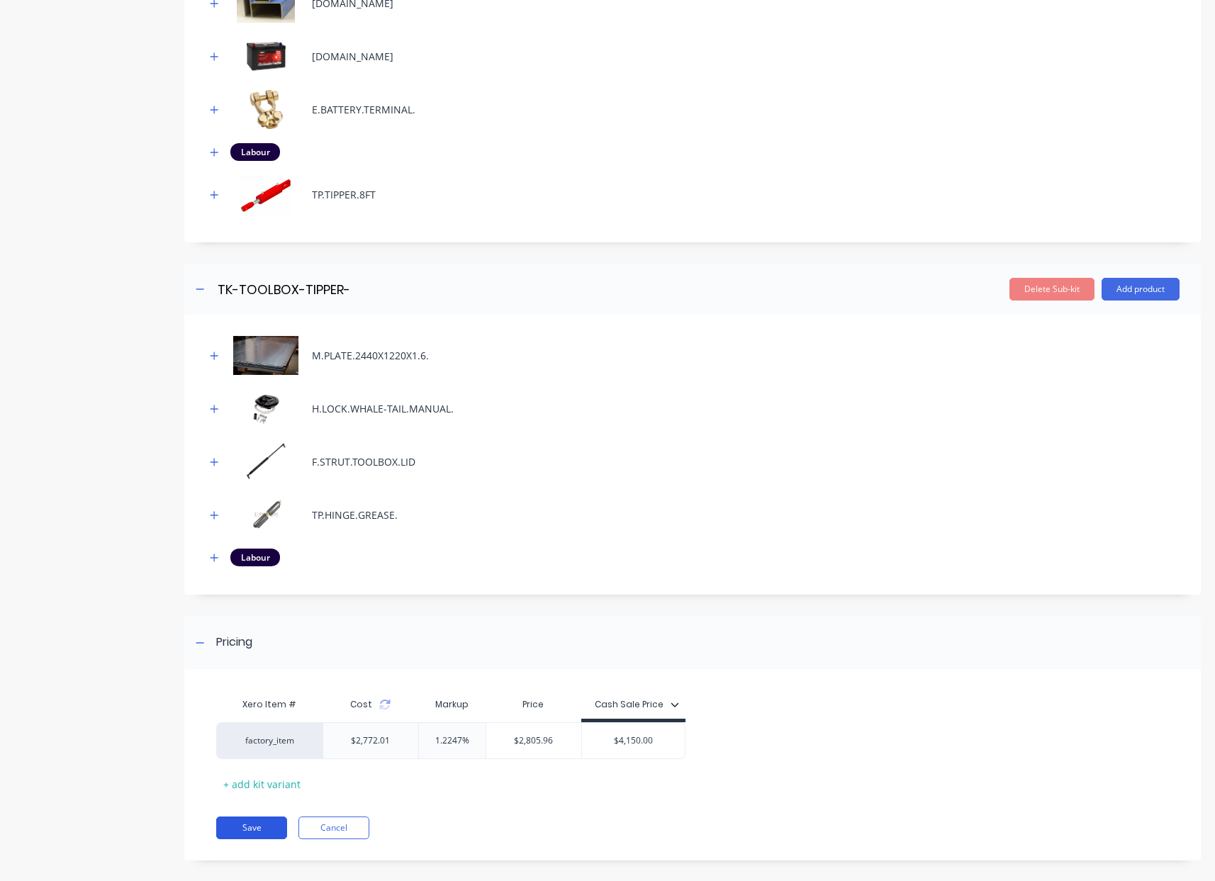
click at [262, 817] on button "Save" at bounding box center [251, 828] width 71 height 23
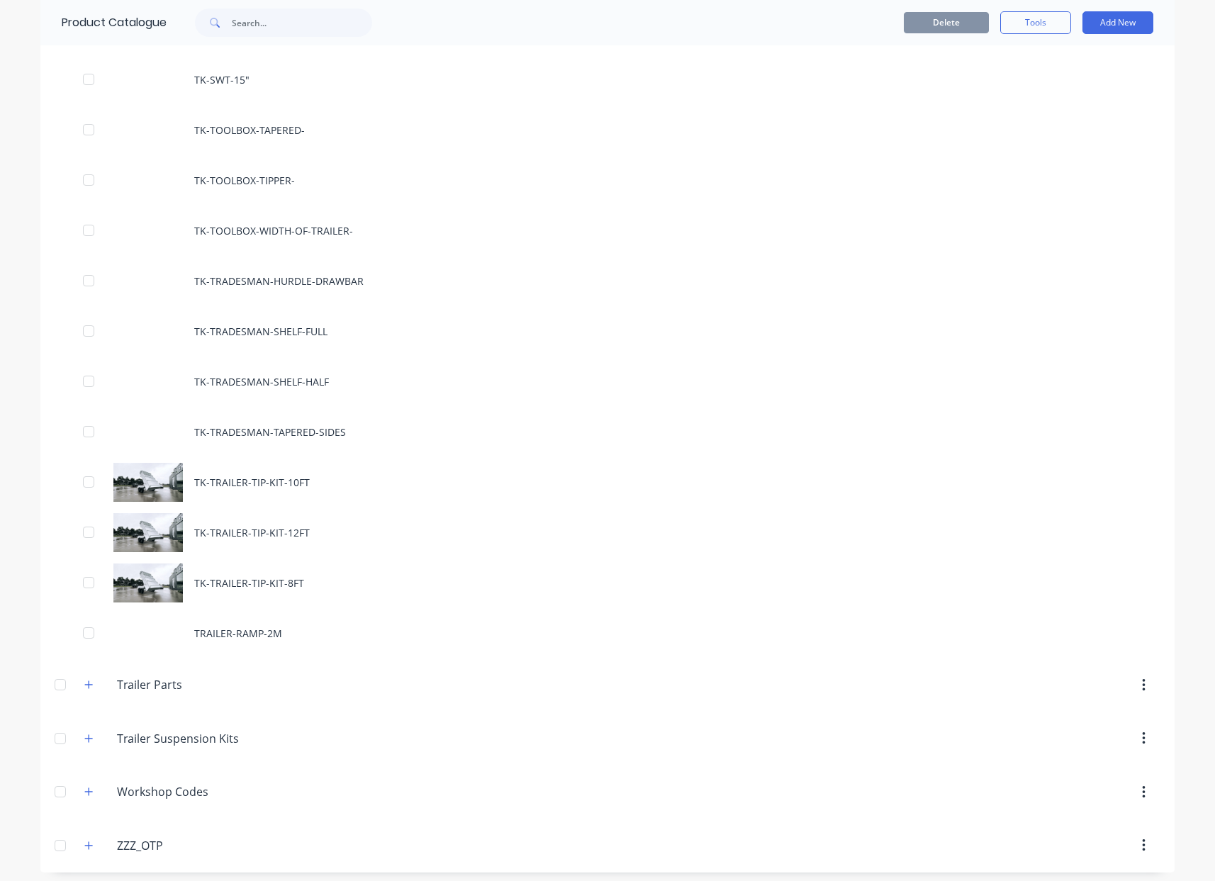
scroll to position [1712, 0]
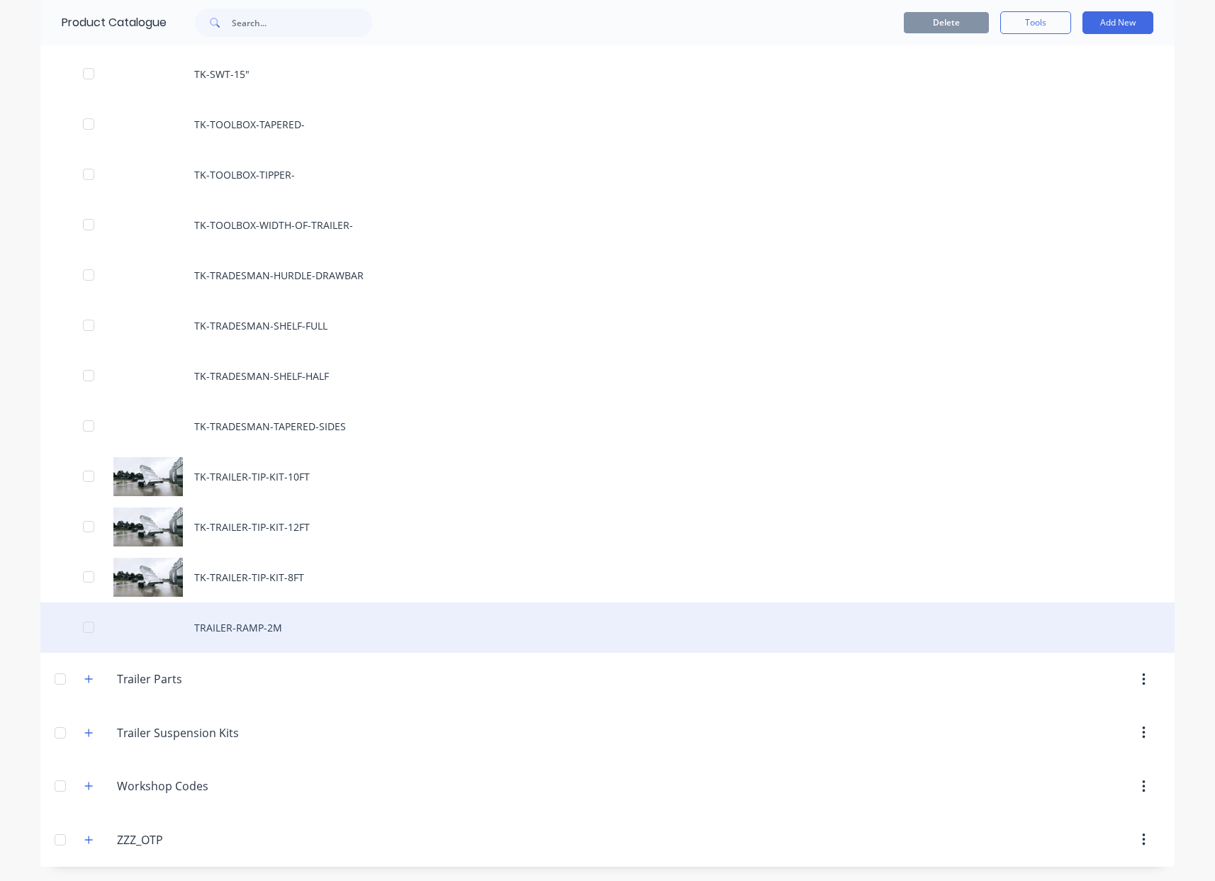
click at [240, 632] on div "TRAILER-RAMP-2M" at bounding box center [607, 628] width 1135 height 50
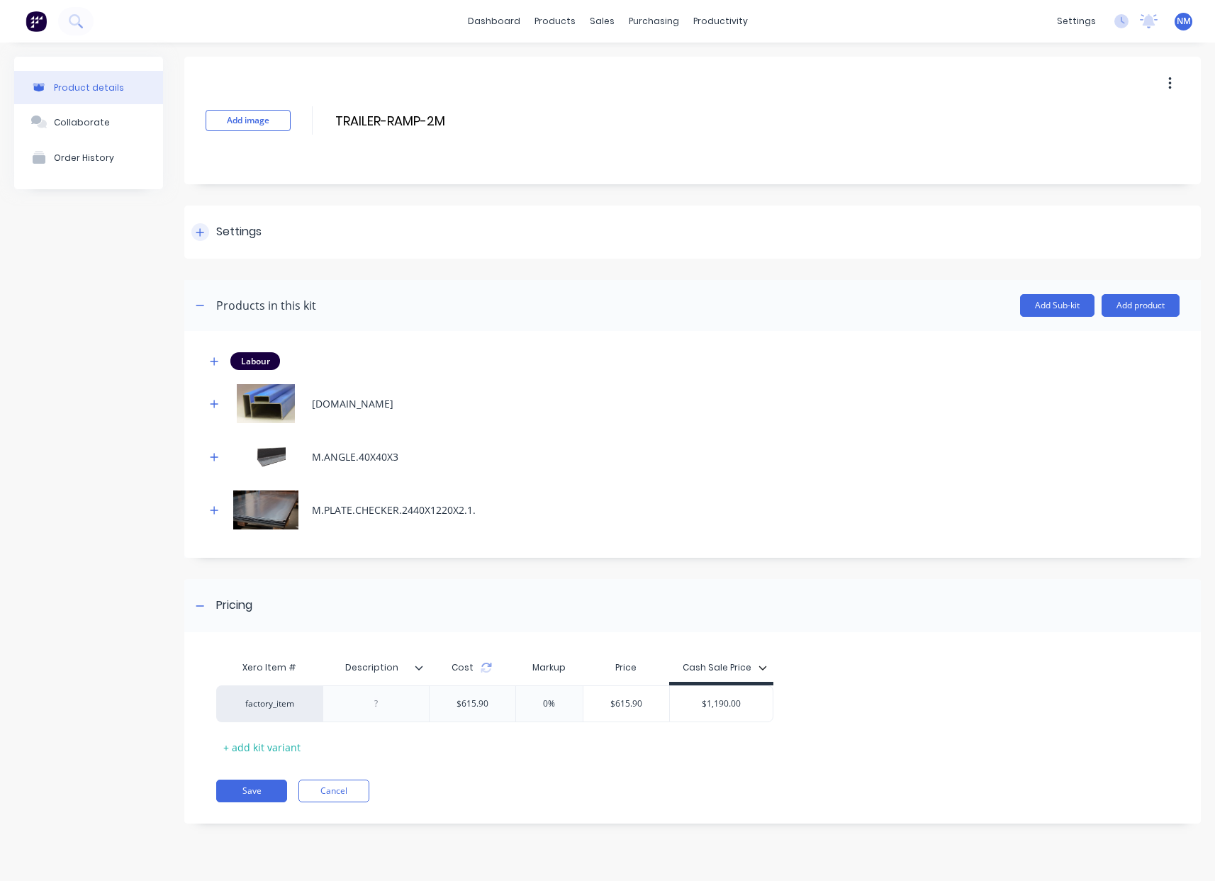
click at [206, 235] on div at bounding box center [200, 232] width 18 height 18
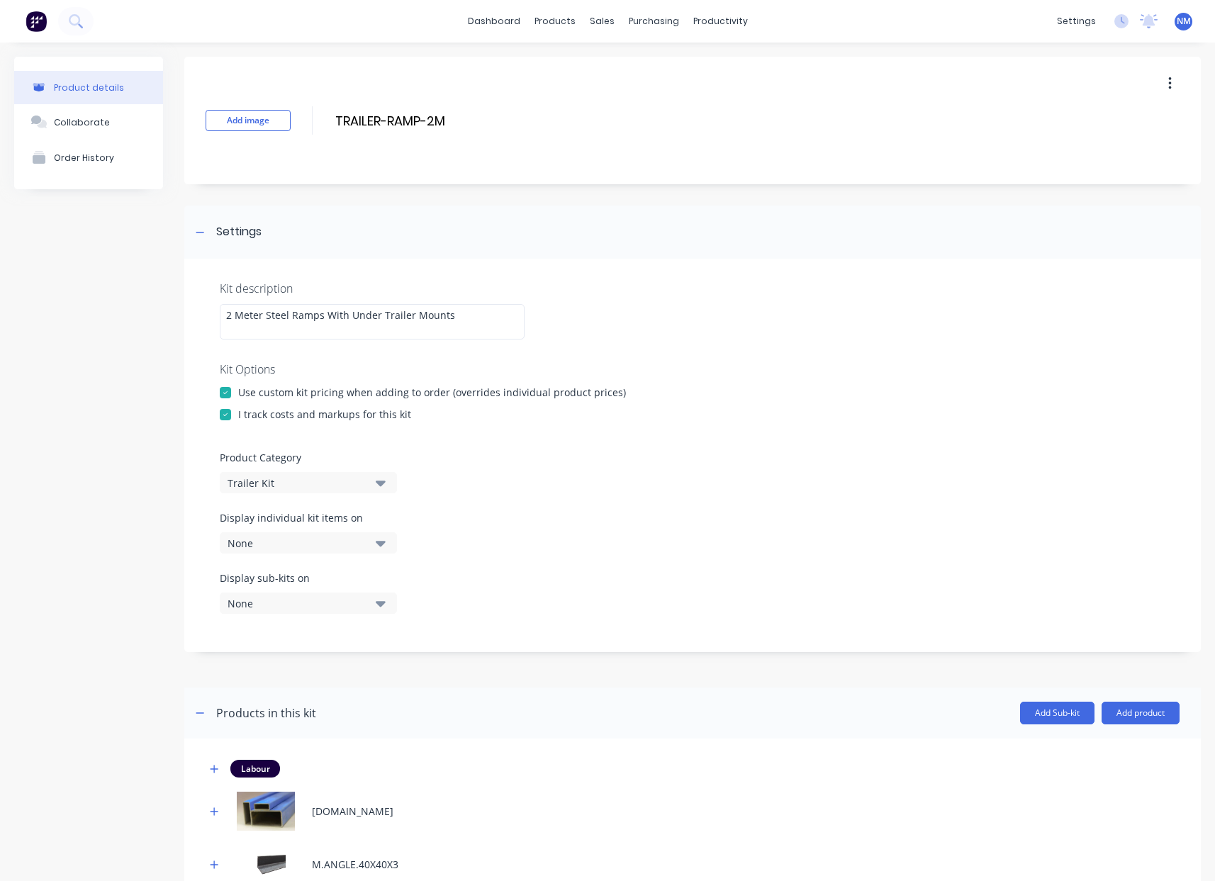
click at [305, 542] on div "None" at bounding box center [297, 543] width 138 height 15
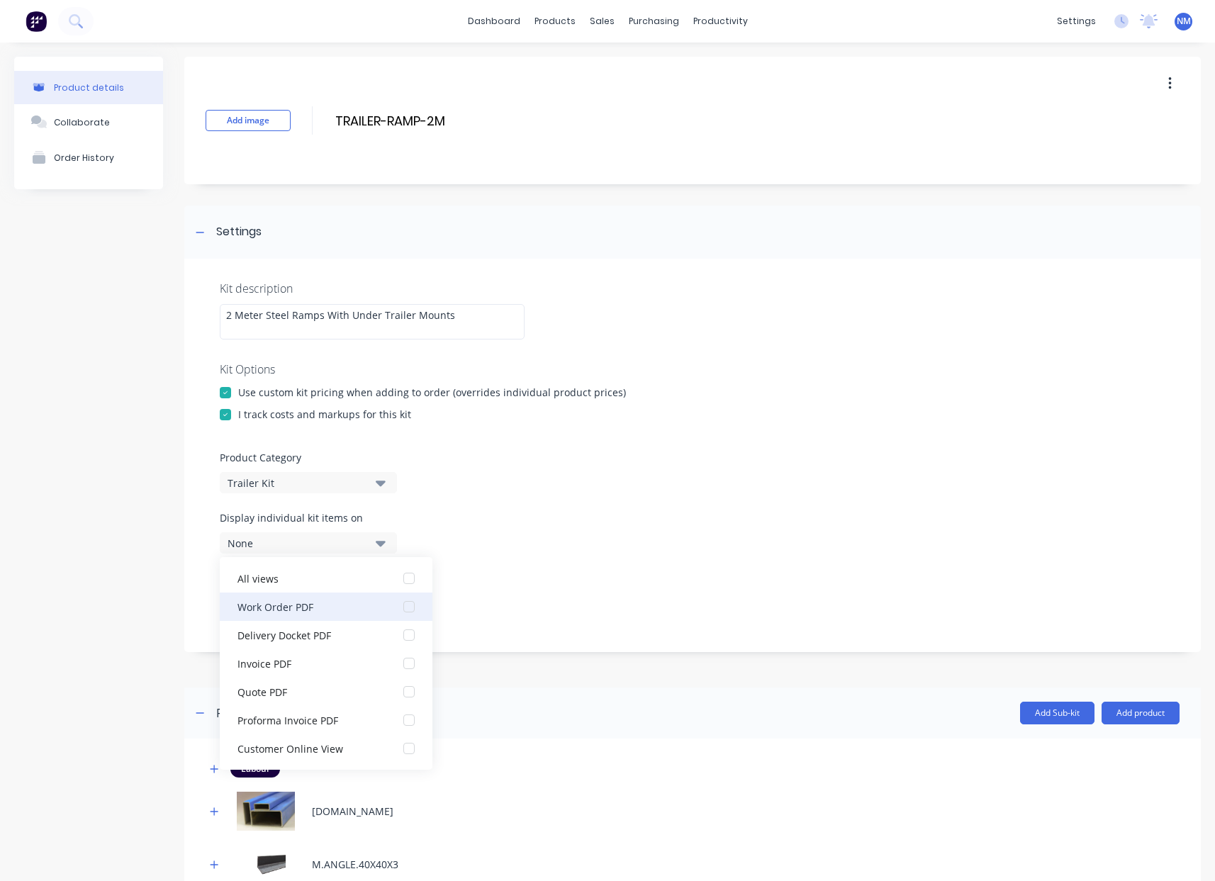
click at [333, 596] on button "Work Order PDF" at bounding box center [326, 607] width 213 height 28
click at [554, 581] on div "Display sub-kits on None" at bounding box center [693, 601] width 946 height 60
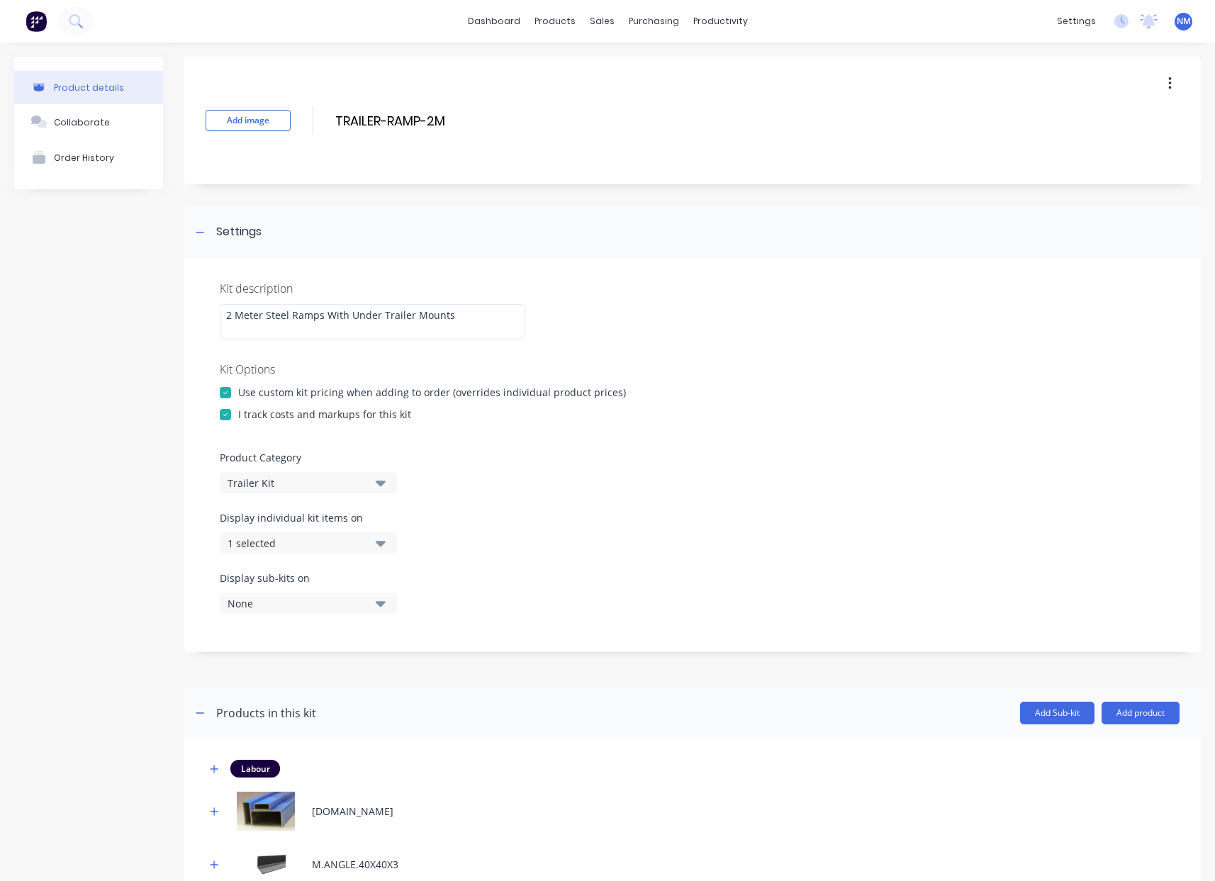
scroll to position [386, 0]
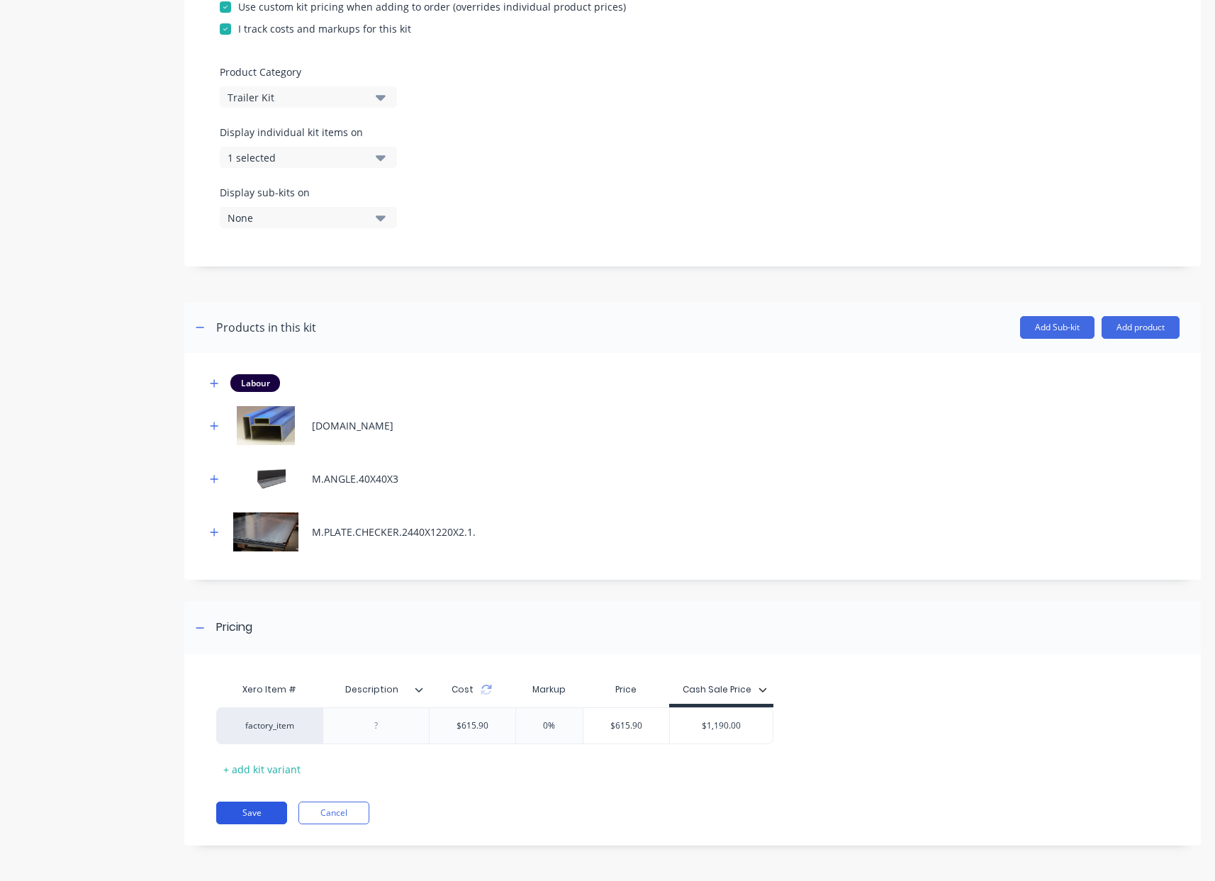
click at [265, 817] on button "Save" at bounding box center [251, 813] width 71 height 23
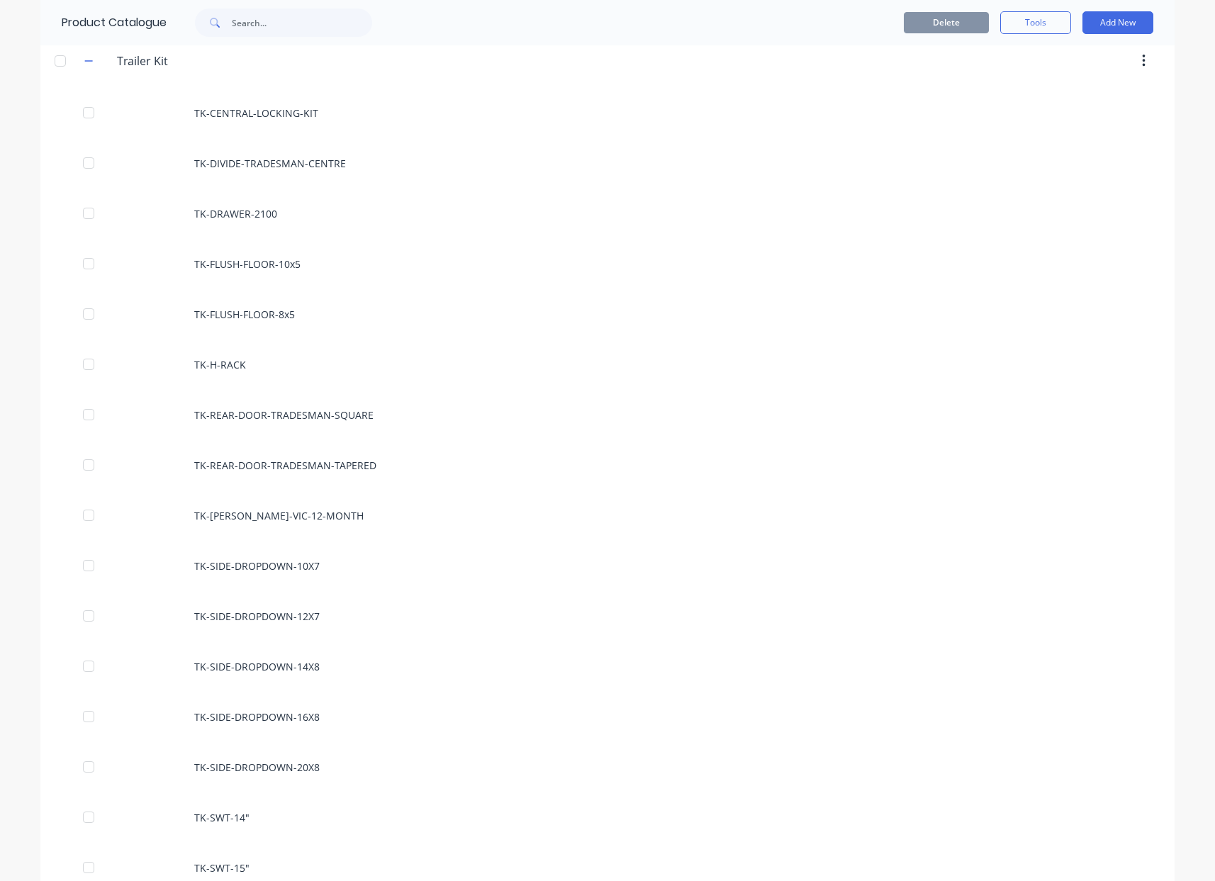
scroll to position [918, 0]
click at [84, 62] on icon "button" at bounding box center [88, 62] width 9 height 10
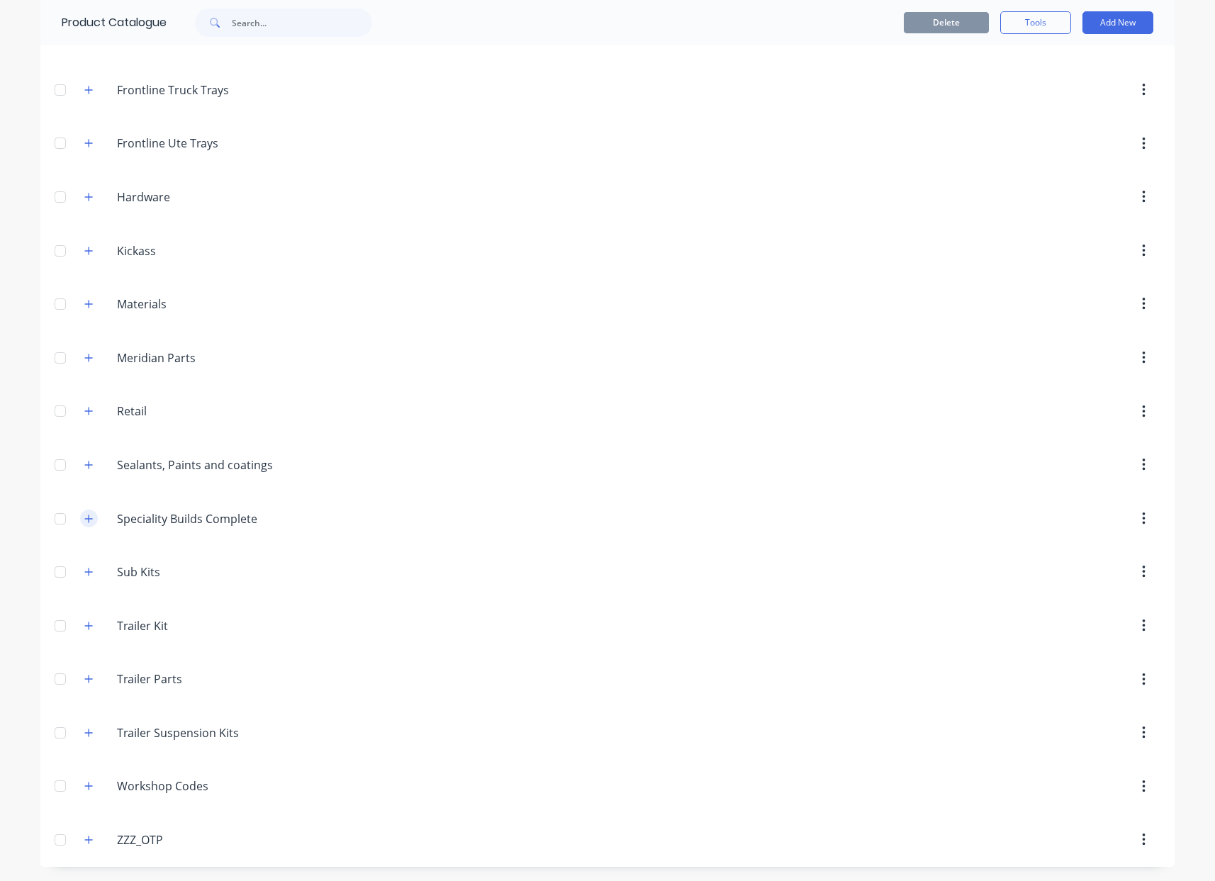
click at [87, 523] on button "button" at bounding box center [89, 519] width 18 height 18
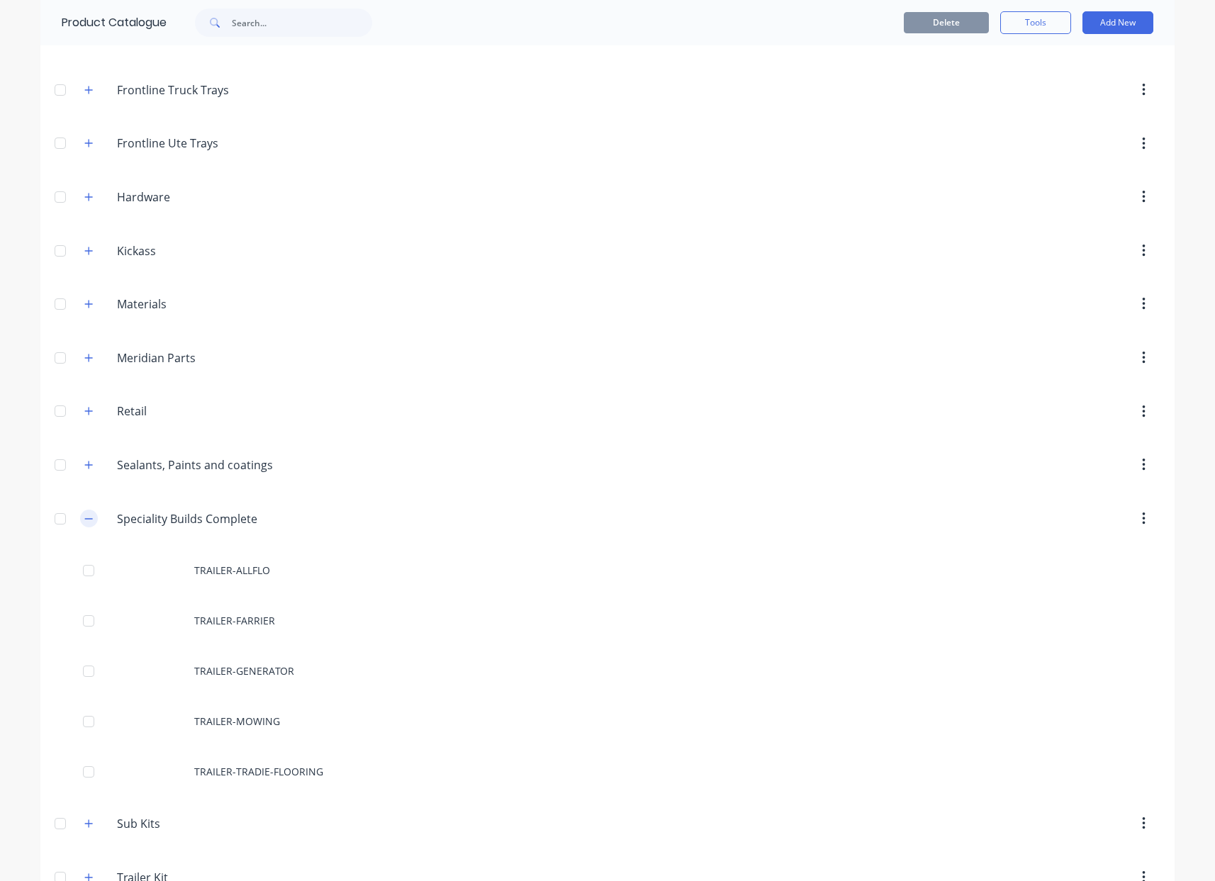
click at [87, 517] on icon "button" at bounding box center [88, 519] width 9 height 10
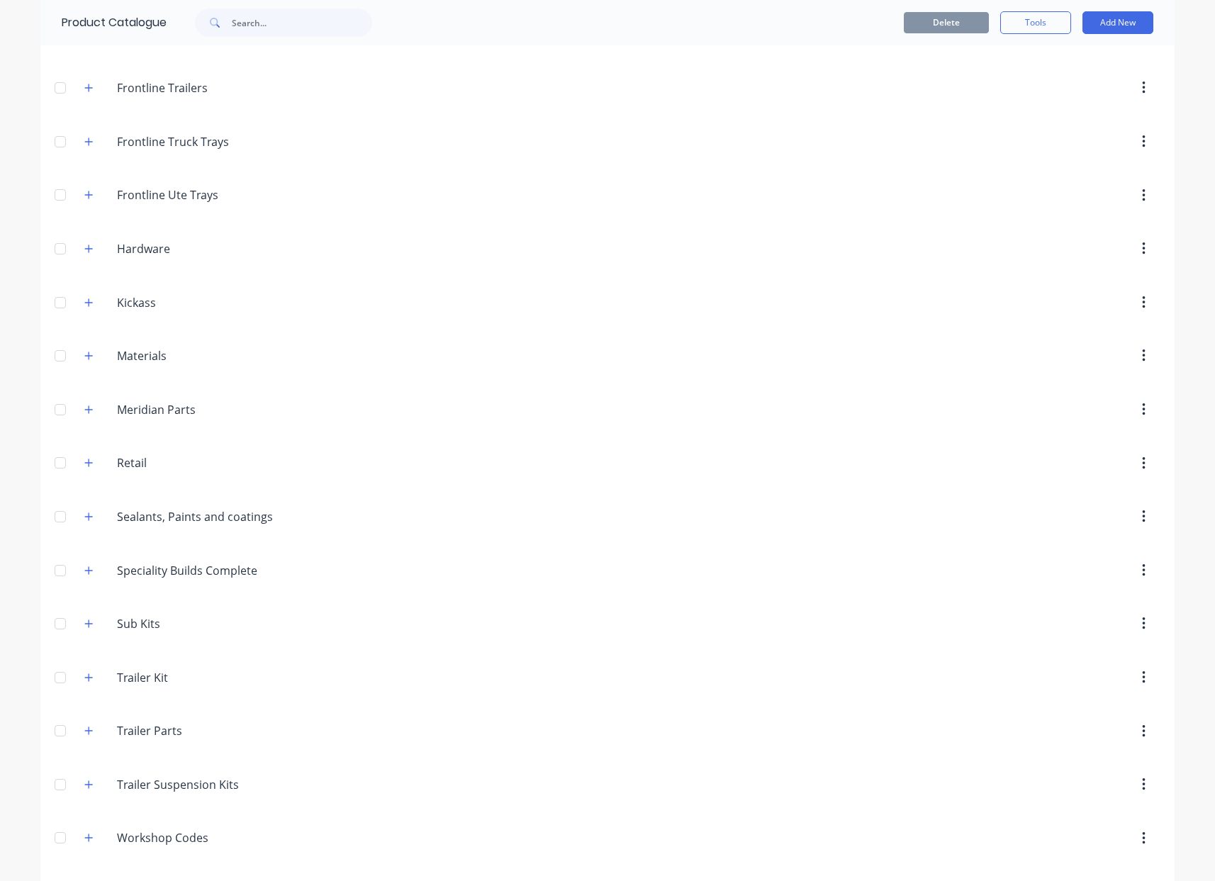
scroll to position [303, 0]
click at [87, 409] on icon "button" at bounding box center [88, 408] width 9 height 10
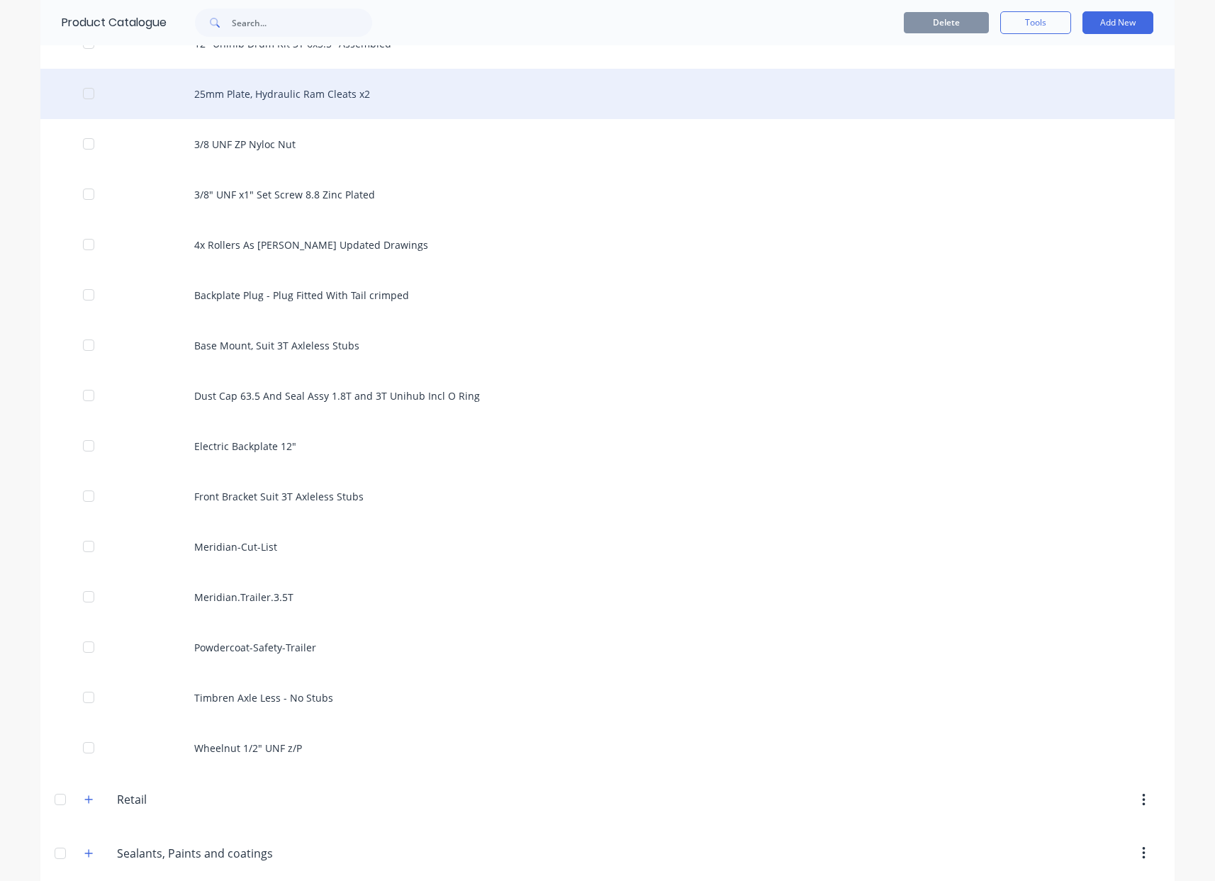
scroll to position [854, 0]
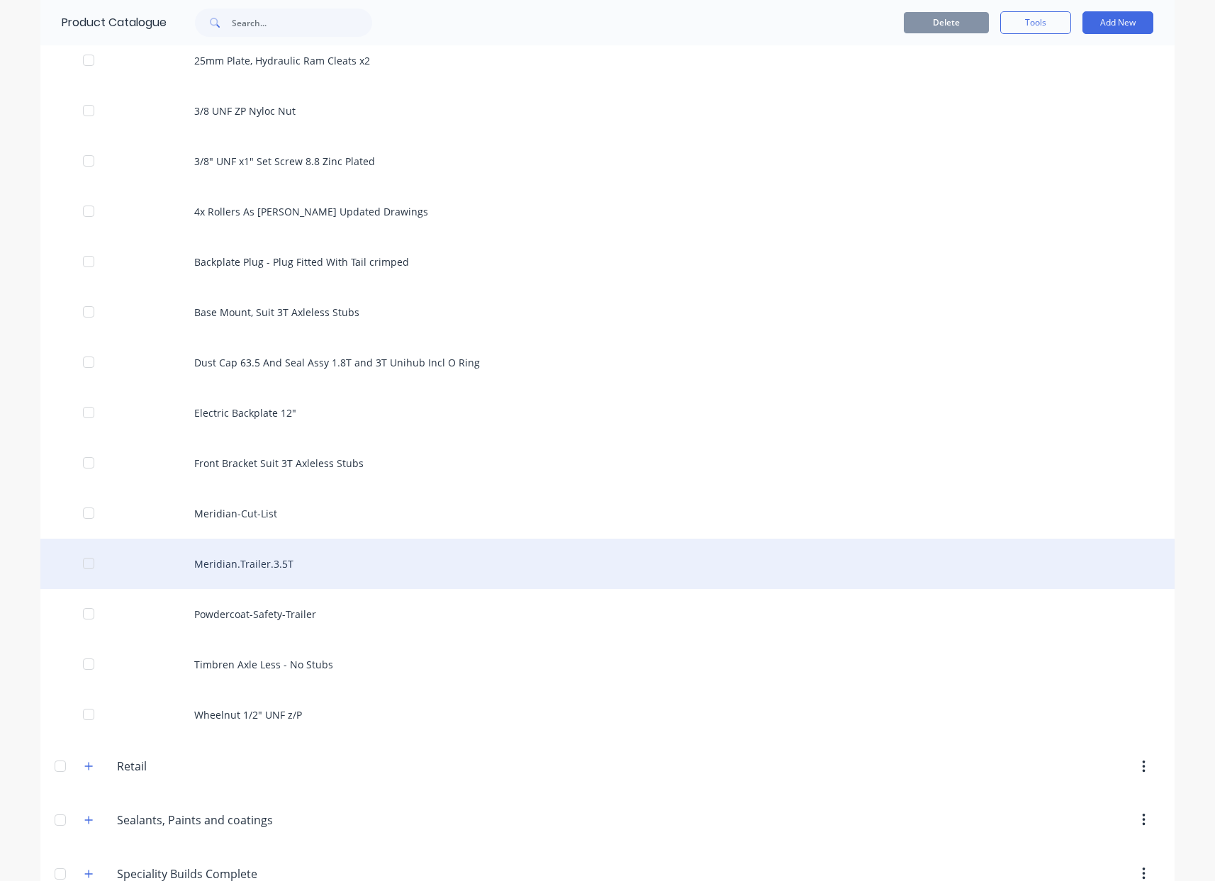
click at [300, 570] on div "Meridian.Trailer.3.5T" at bounding box center [607, 564] width 1135 height 50
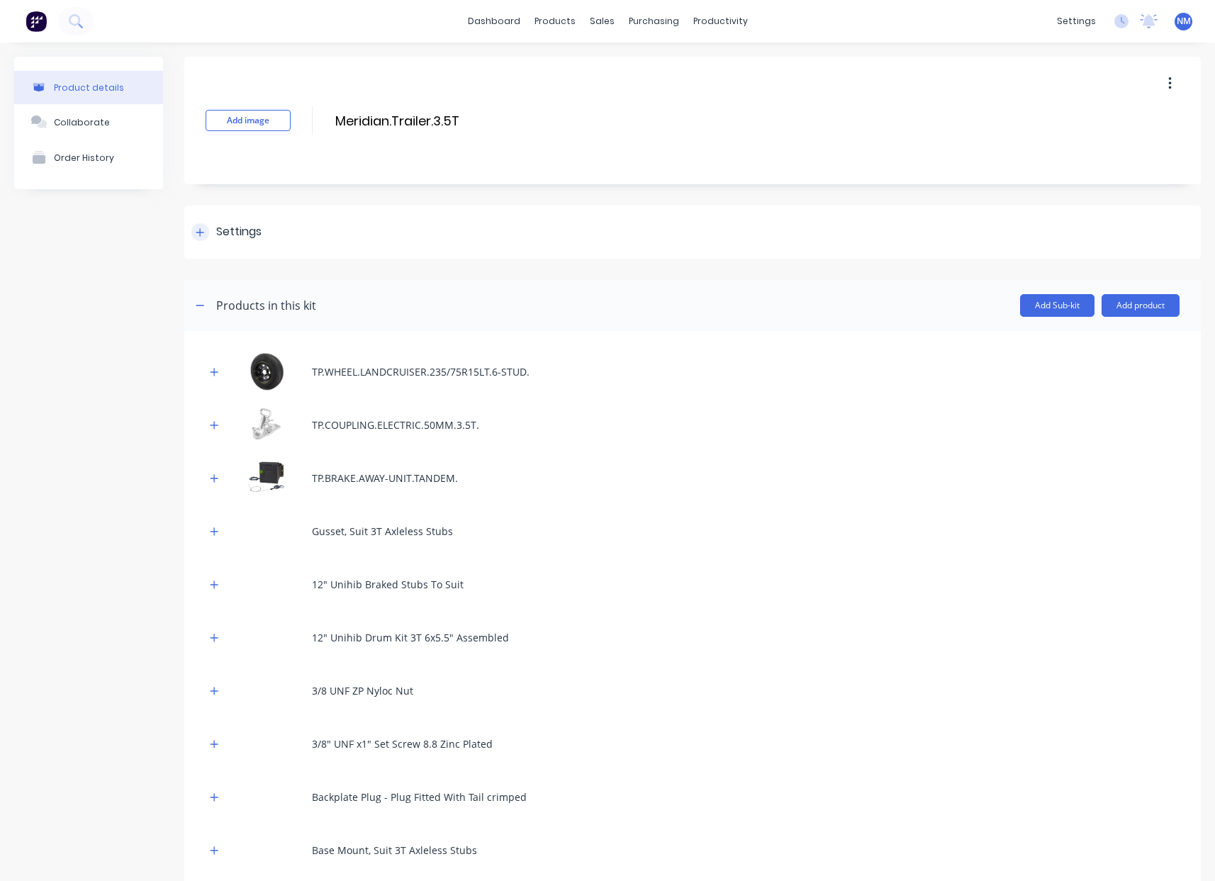
click at [195, 238] on div at bounding box center [200, 232] width 18 height 18
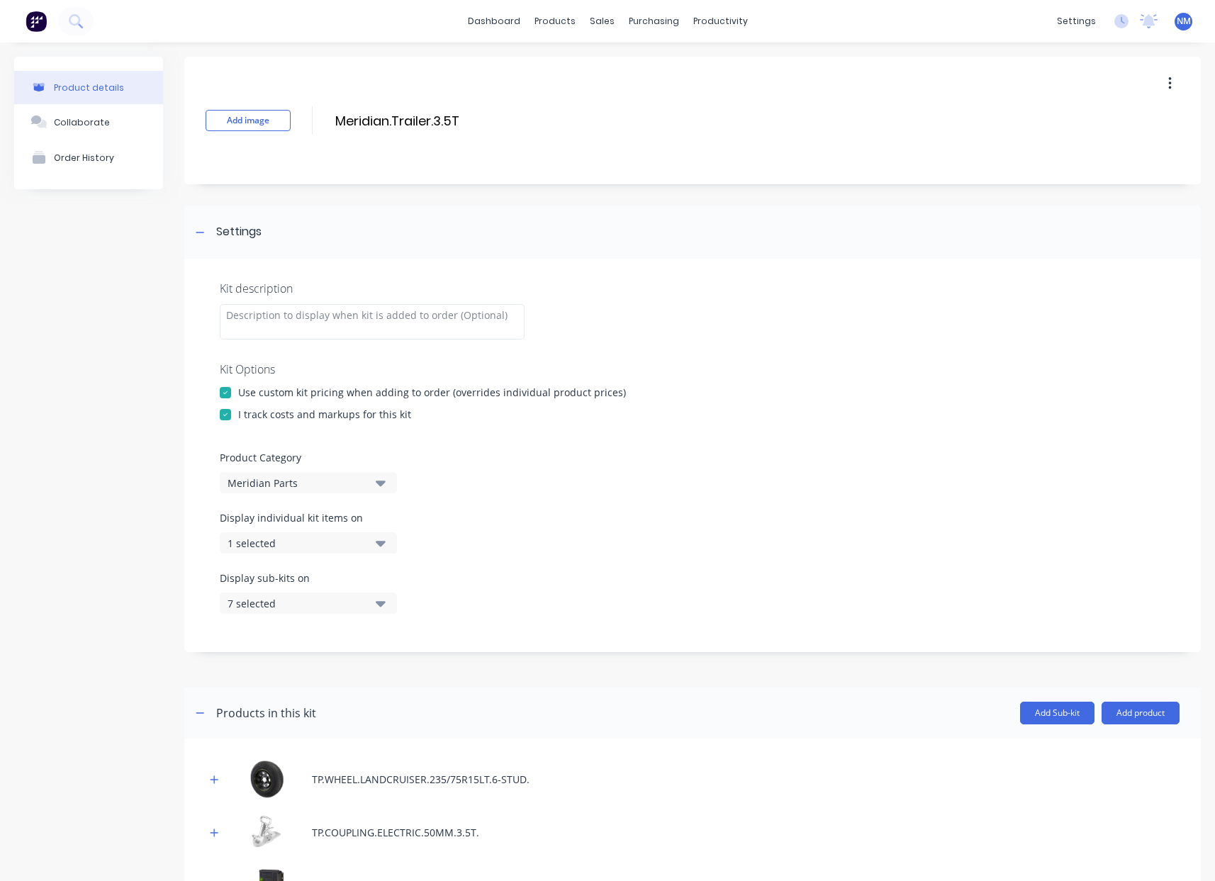
click at [364, 544] on div "1 selected" at bounding box center [297, 543] width 138 height 15
click at [610, 539] on div "Display individual kit items on 1 selected" at bounding box center [693, 541] width 946 height 60
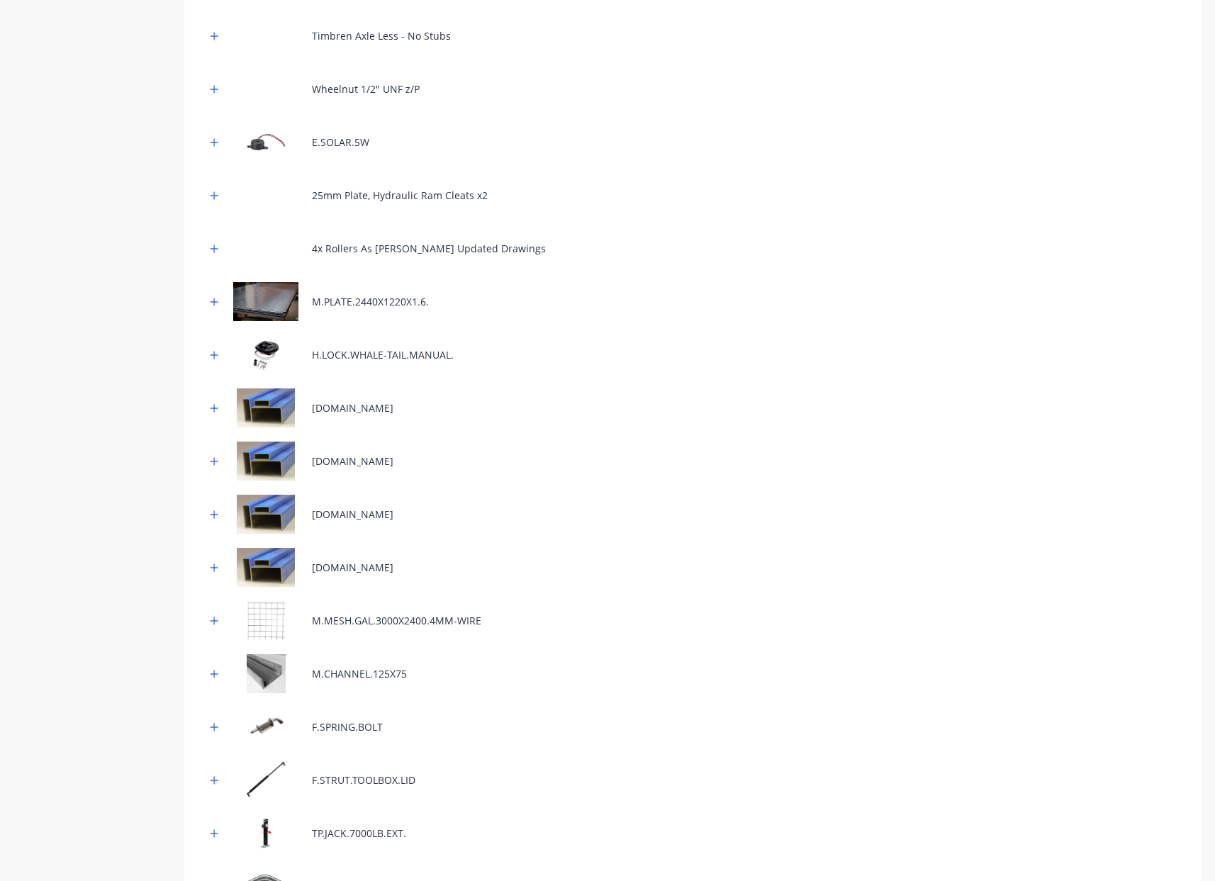
scroll to position [2513, 0]
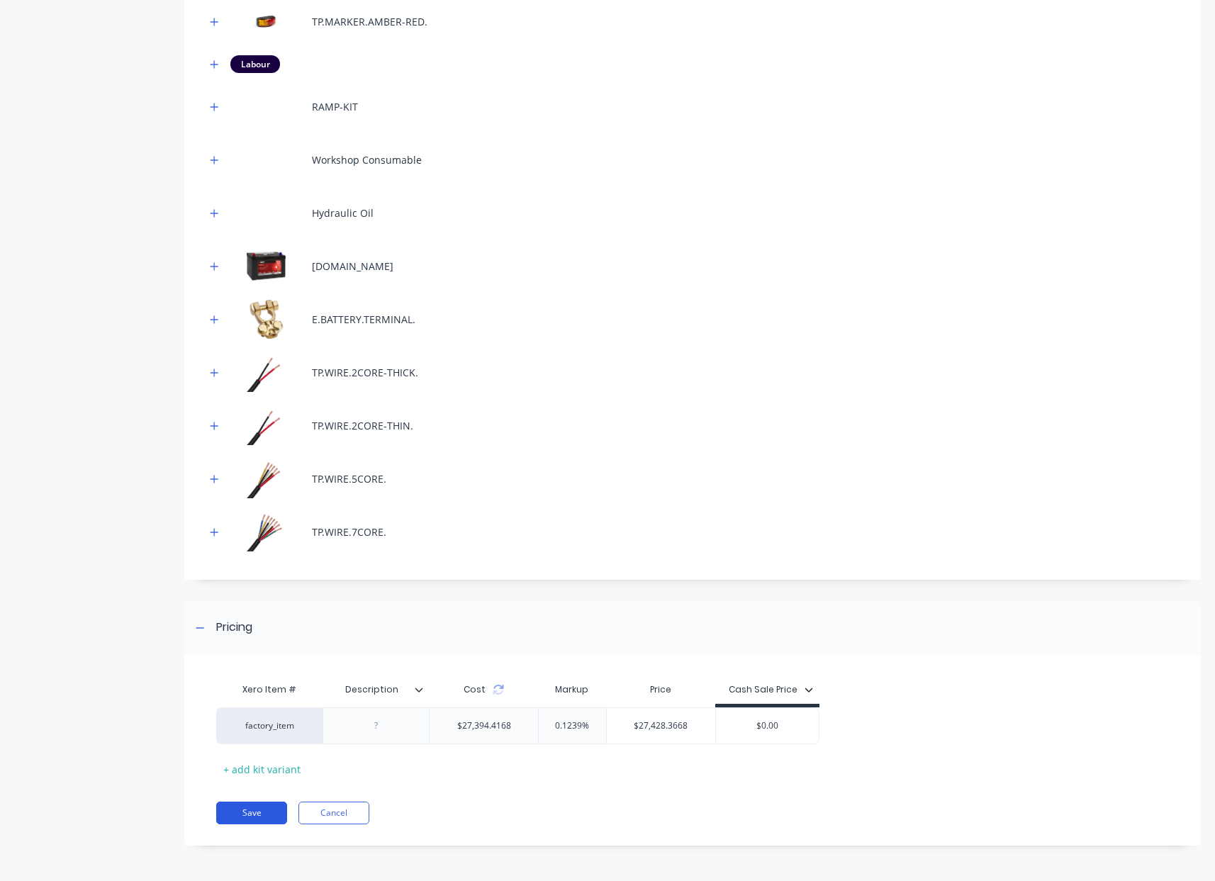
click at [261, 810] on button "Save" at bounding box center [251, 813] width 71 height 23
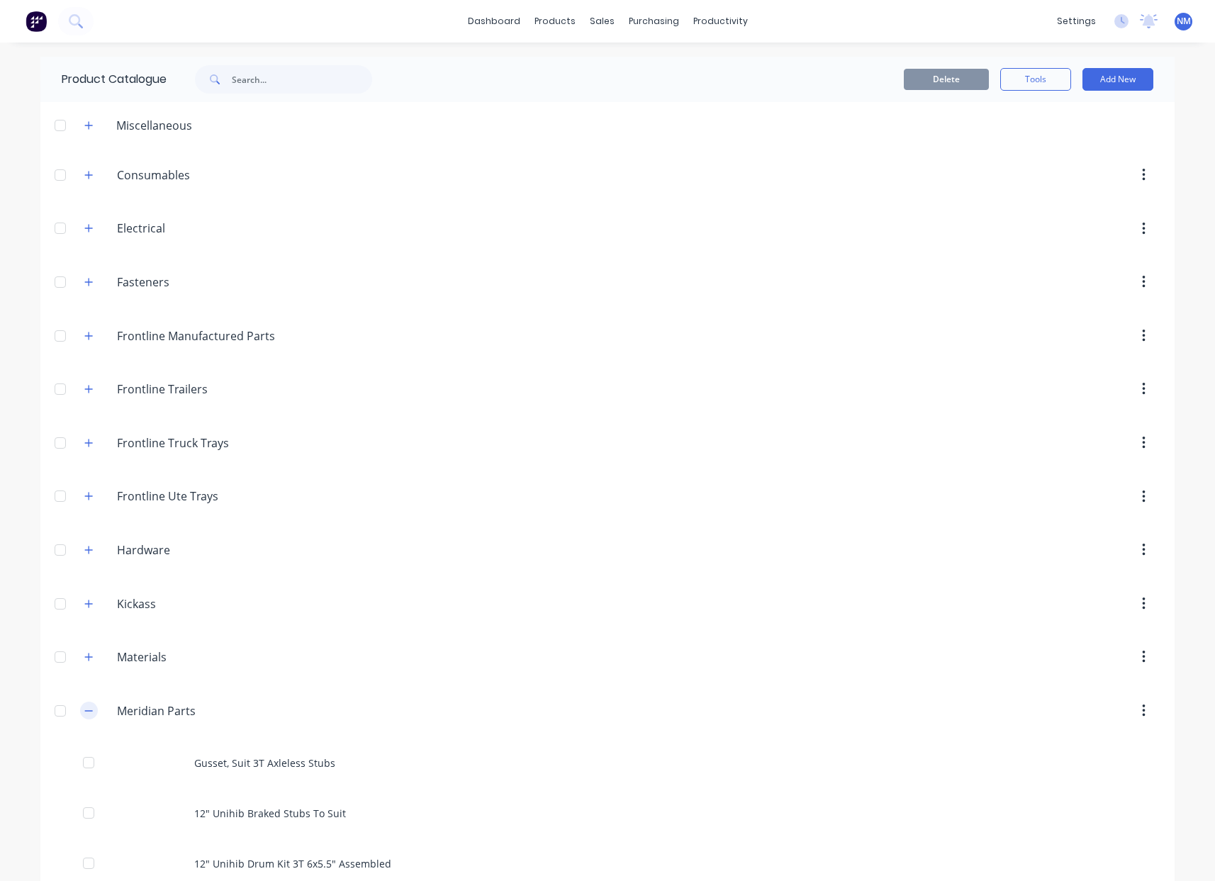
click at [80, 708] on button "button" at bounding box center [89, 711] width 18 height 18
click at [80, 333] on button "button" at bounding box center [89, 336] width 18 height 18
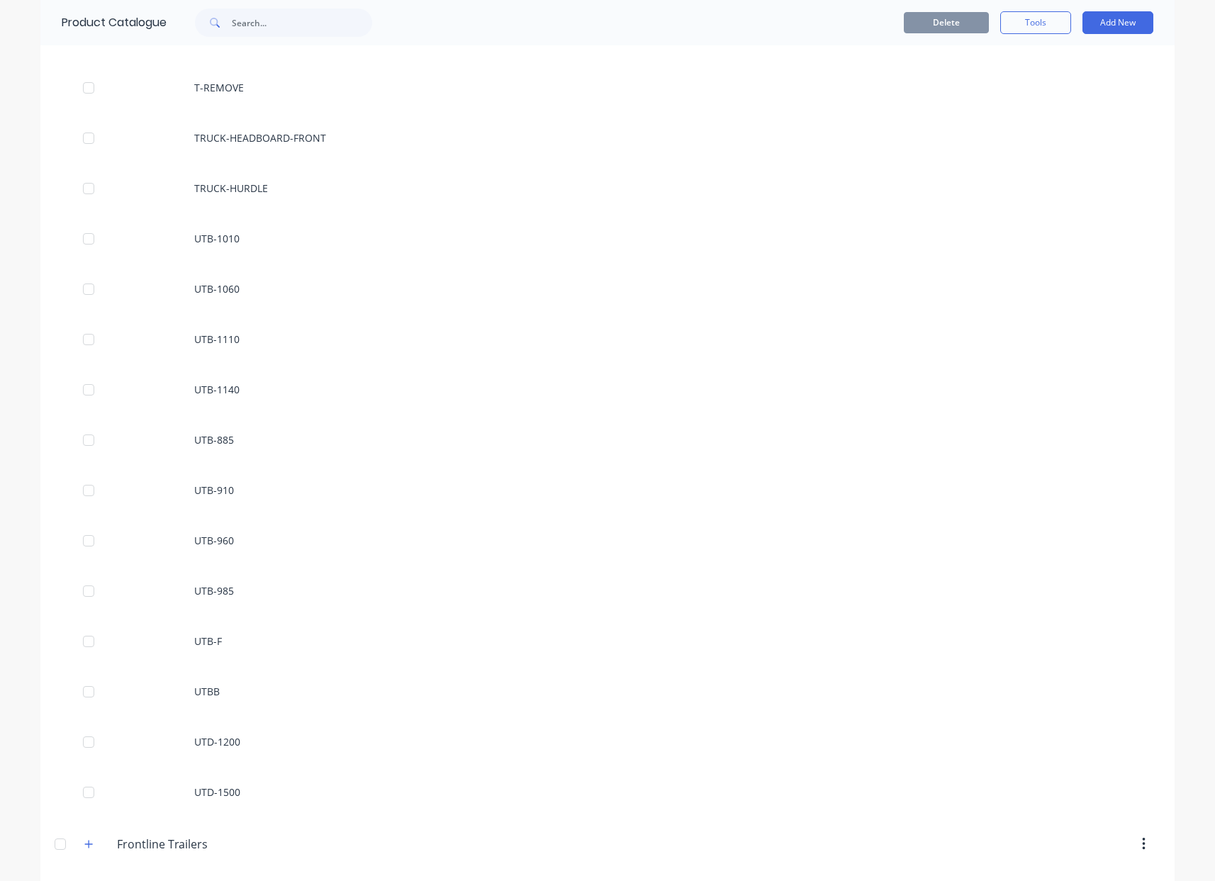
scroll to position [2837, 0]
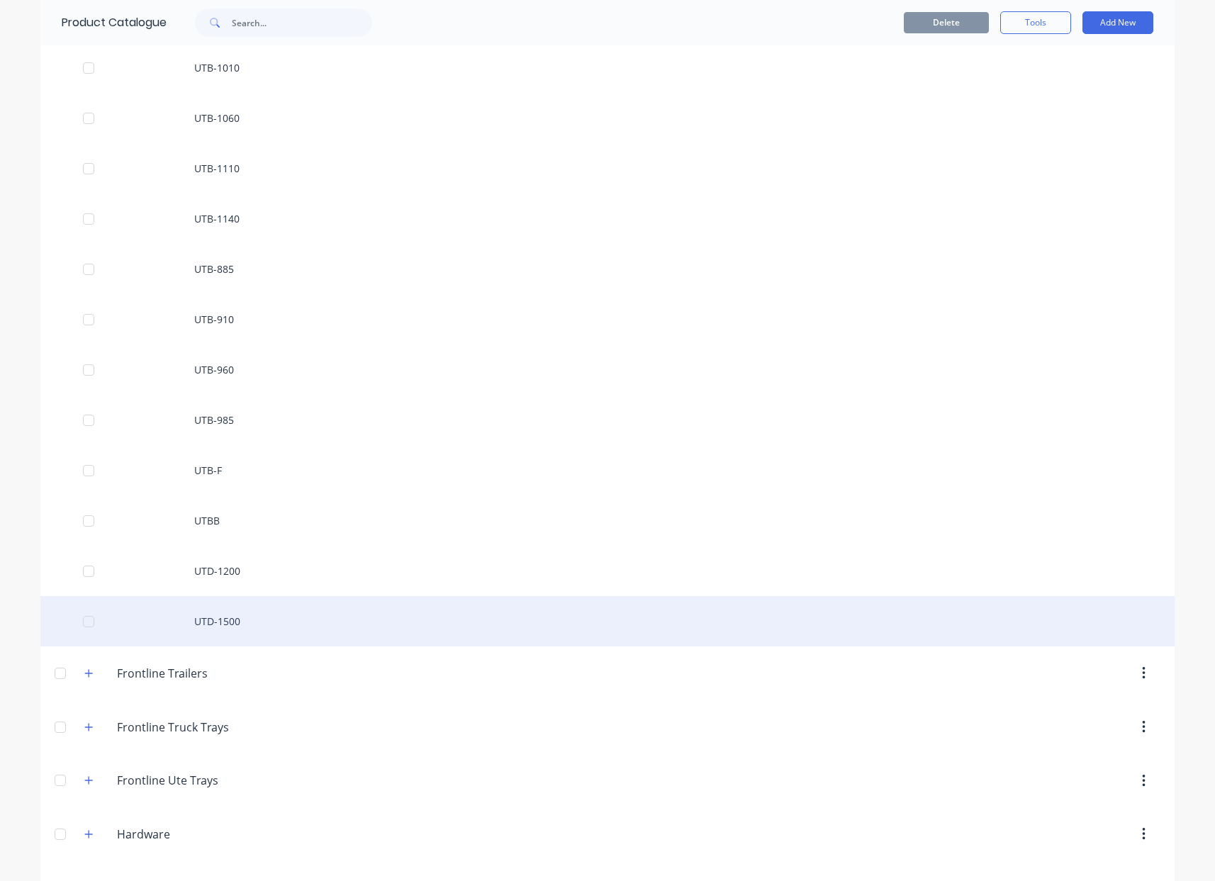
click at [243, 612] on div "UTD-1500" at bounding box center [607, 621] width 1135 height 50
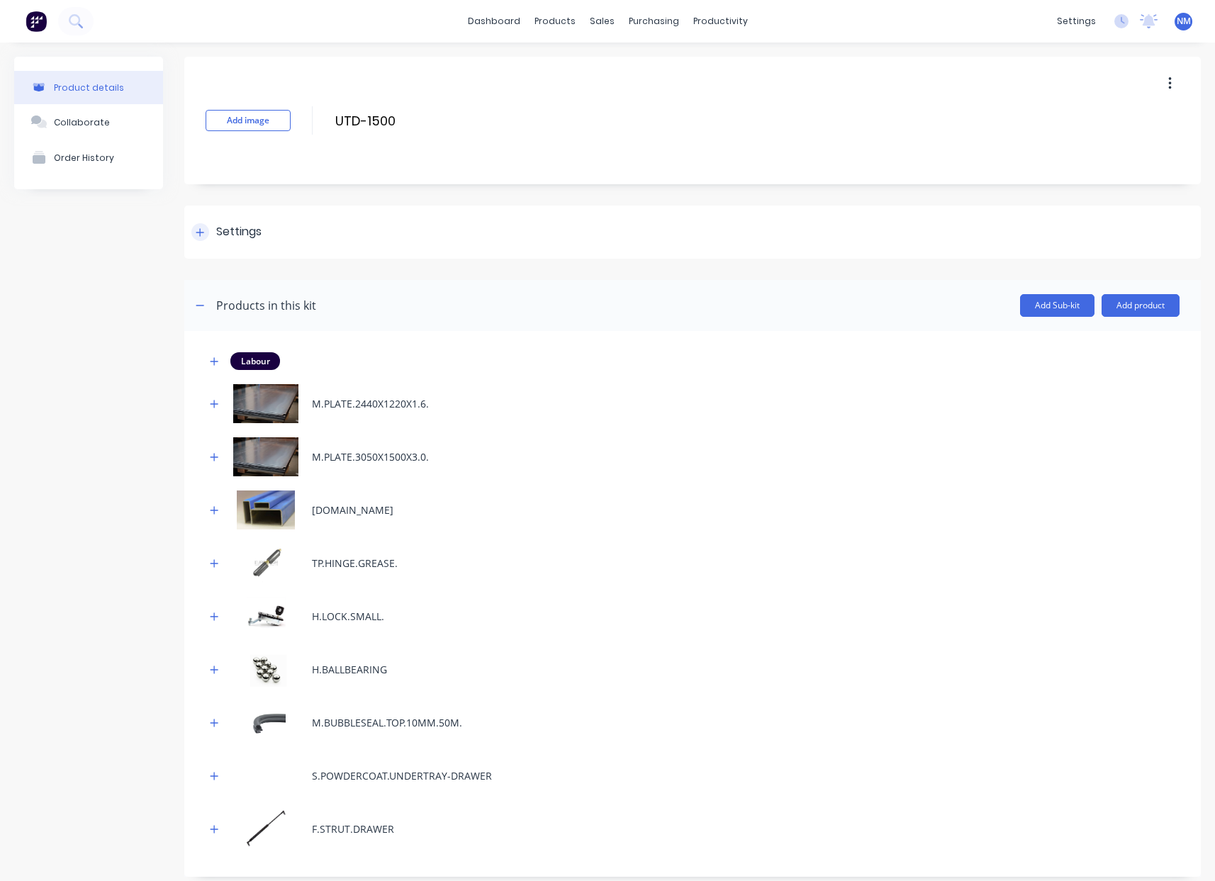
click at [201, 232] on icon at bounding box center [200, 232] width 8 height 8
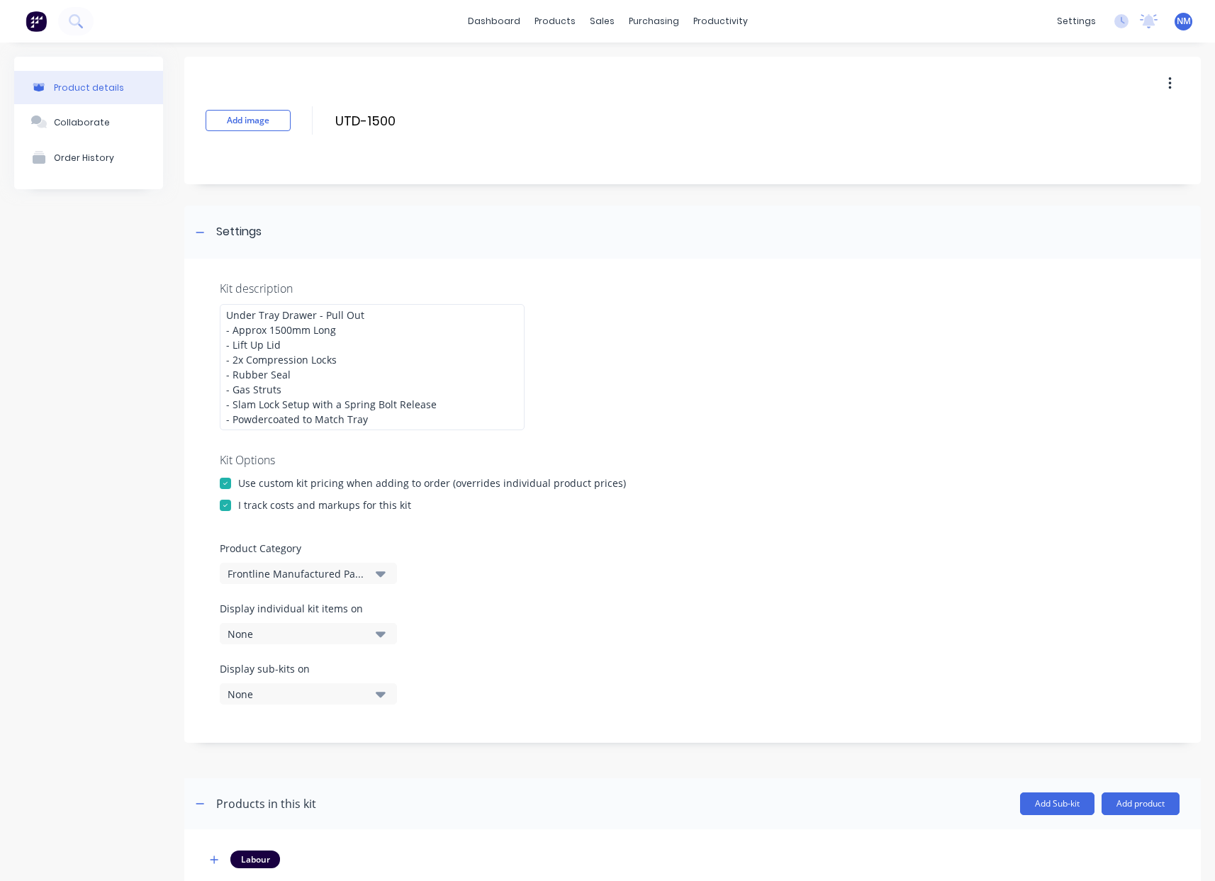
click at [379, 632] on icon "button" at bounding box center [381, 635] width 10 height 6
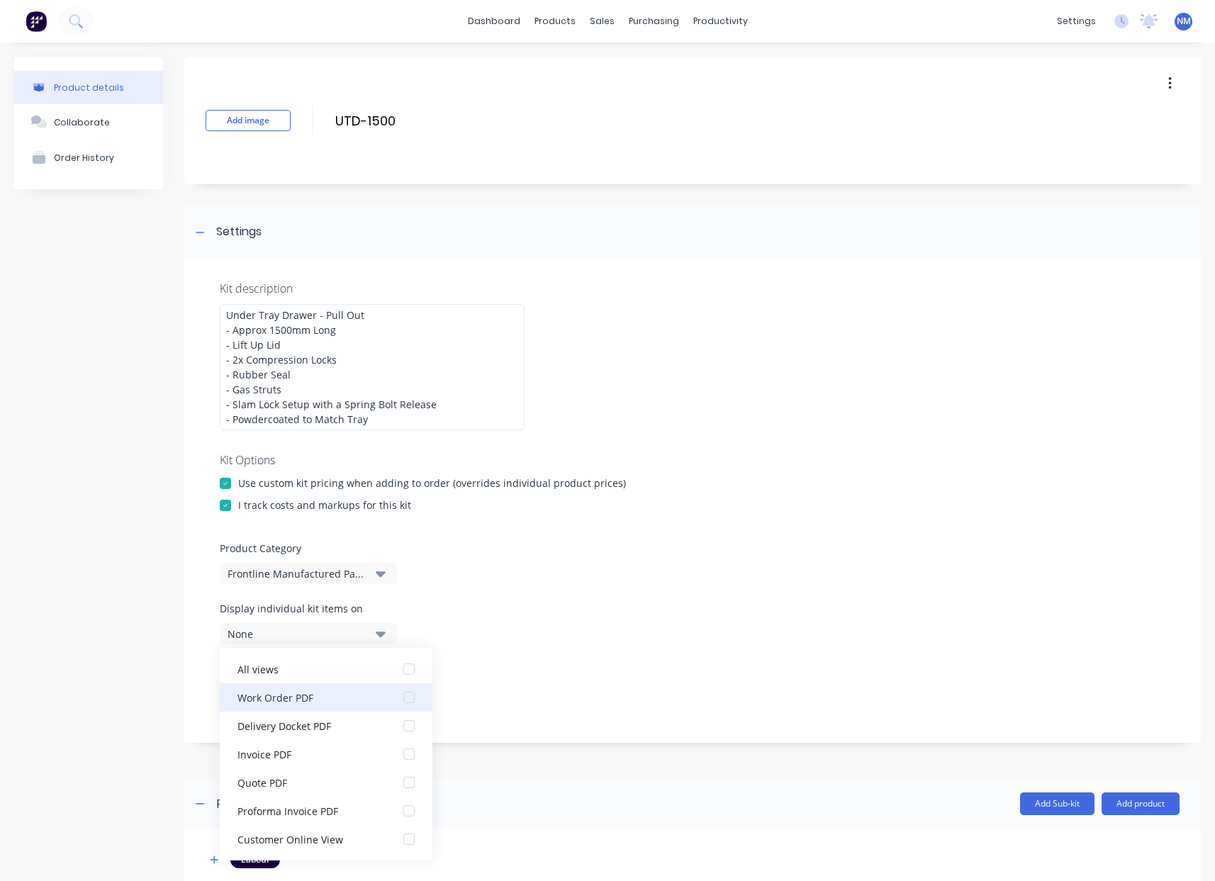
click at [351, 689] on button "Work Order PDF" at bounding box center [326, 698] width 213 height 28
click at [647, 650] on div "Display individual kit items on 1 selected" at bounding box center [693, 631] width 946 height 60
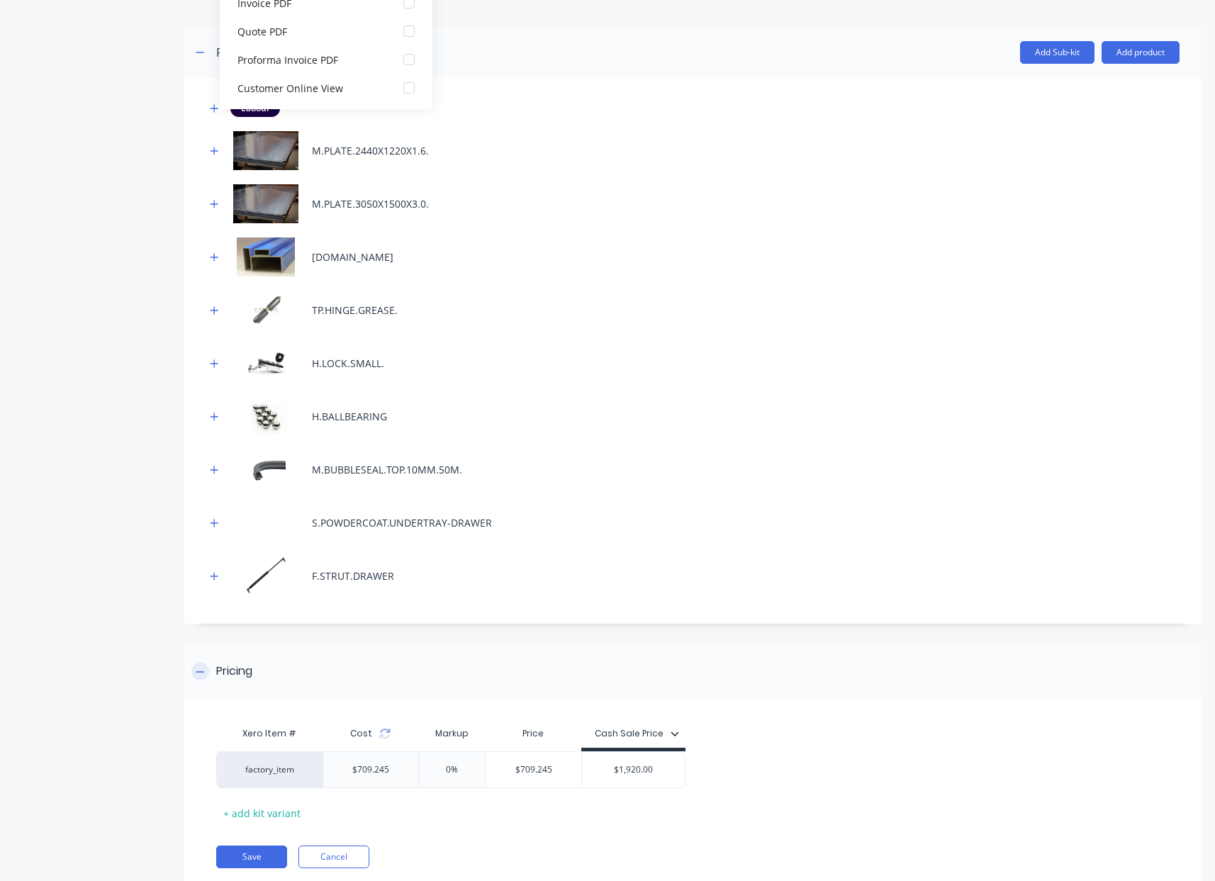
click at [724, 713] on div "Xero Item # Cost Markup Price Cash Sale Price factory_item $709.245 0% $709.245…" at bounding box center [687, 769] width 1007 height 112
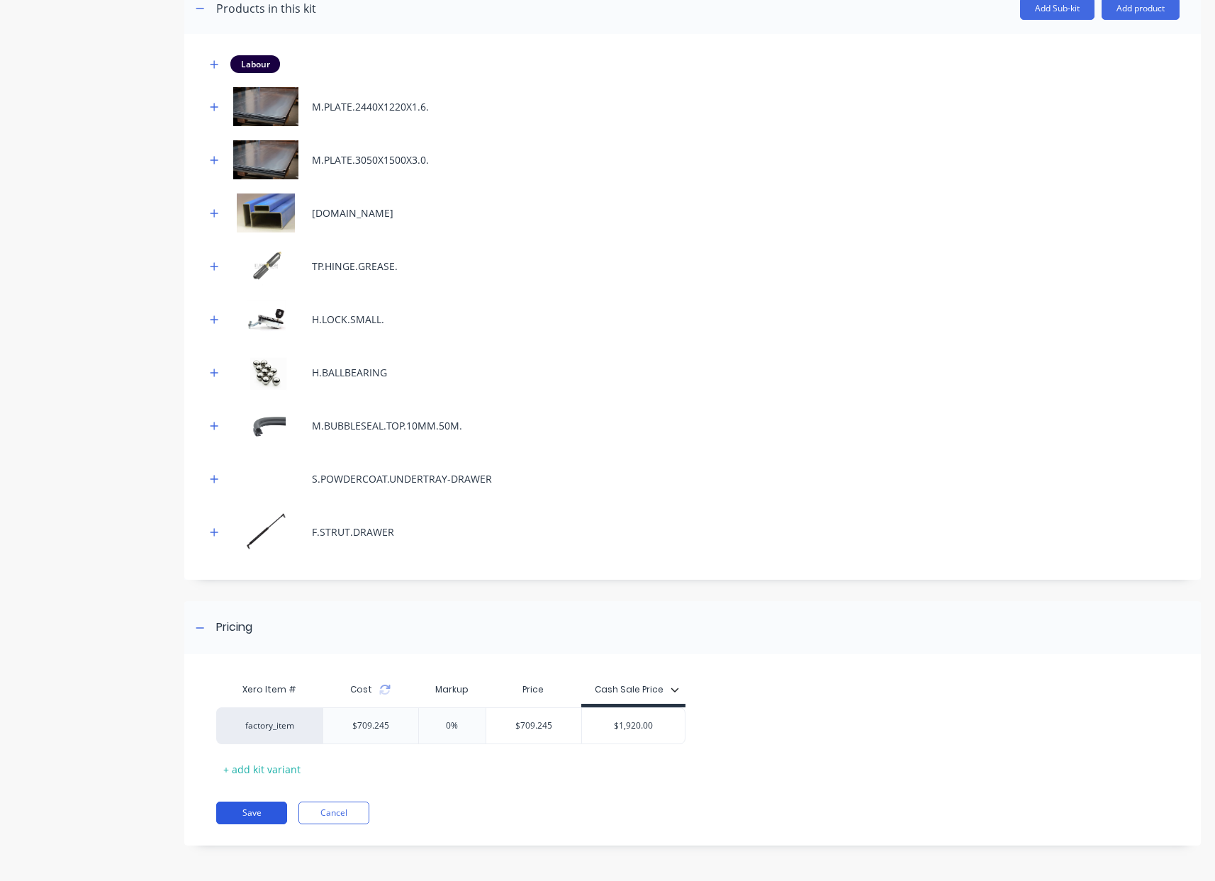
click at [262, 809] on button "Save" at bounding box center [251, 813] width 71 height 23
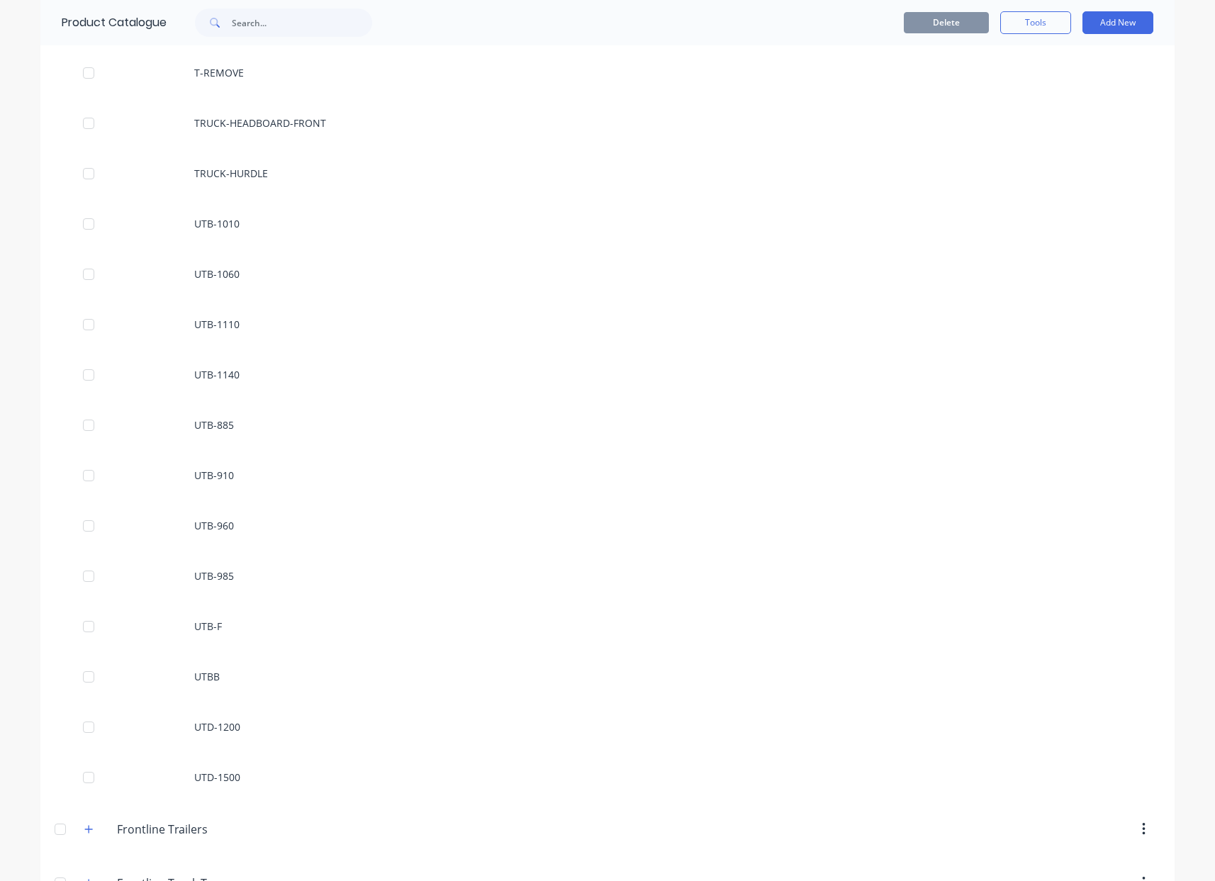
scroll to position [2726, 0]
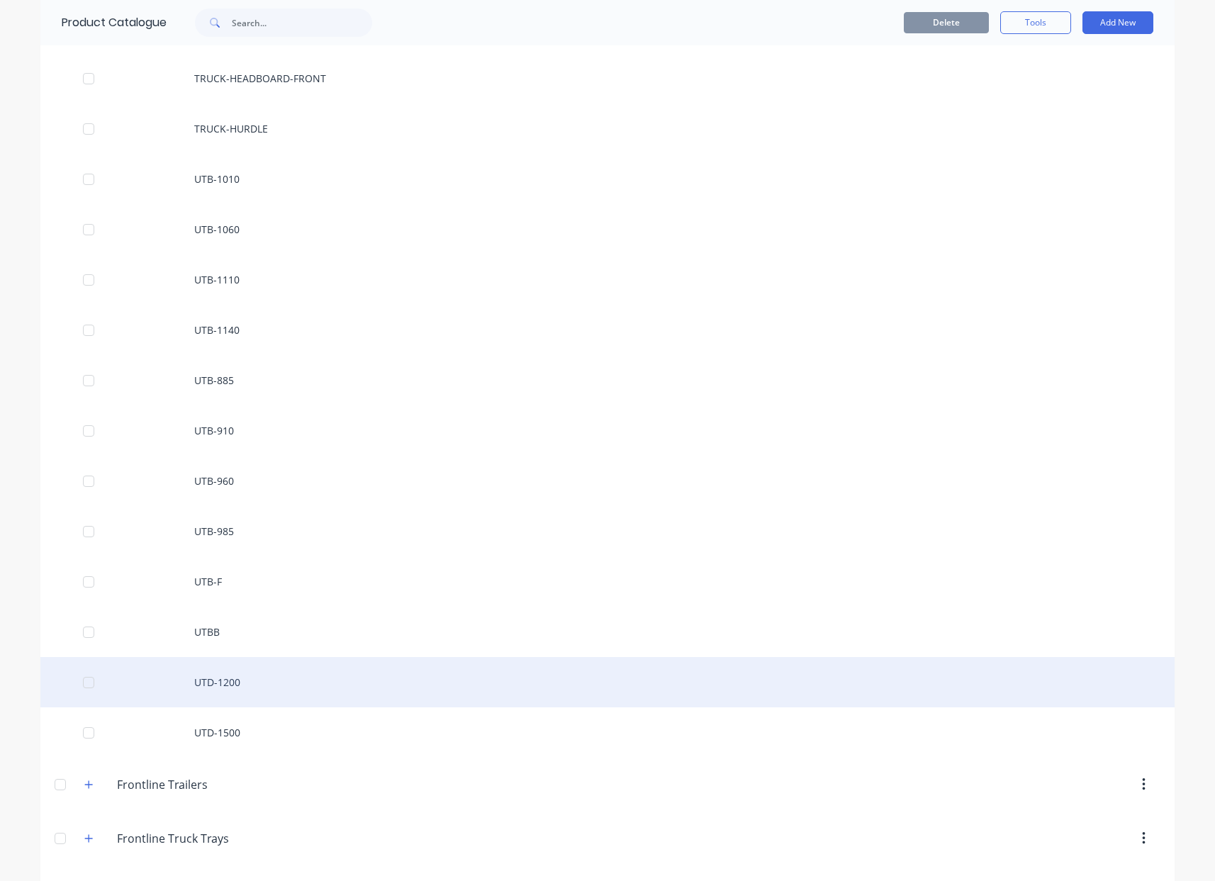
click at [260, 685] on div "UTD-1200" at bounding box center [607, 682] width 1135 height 50
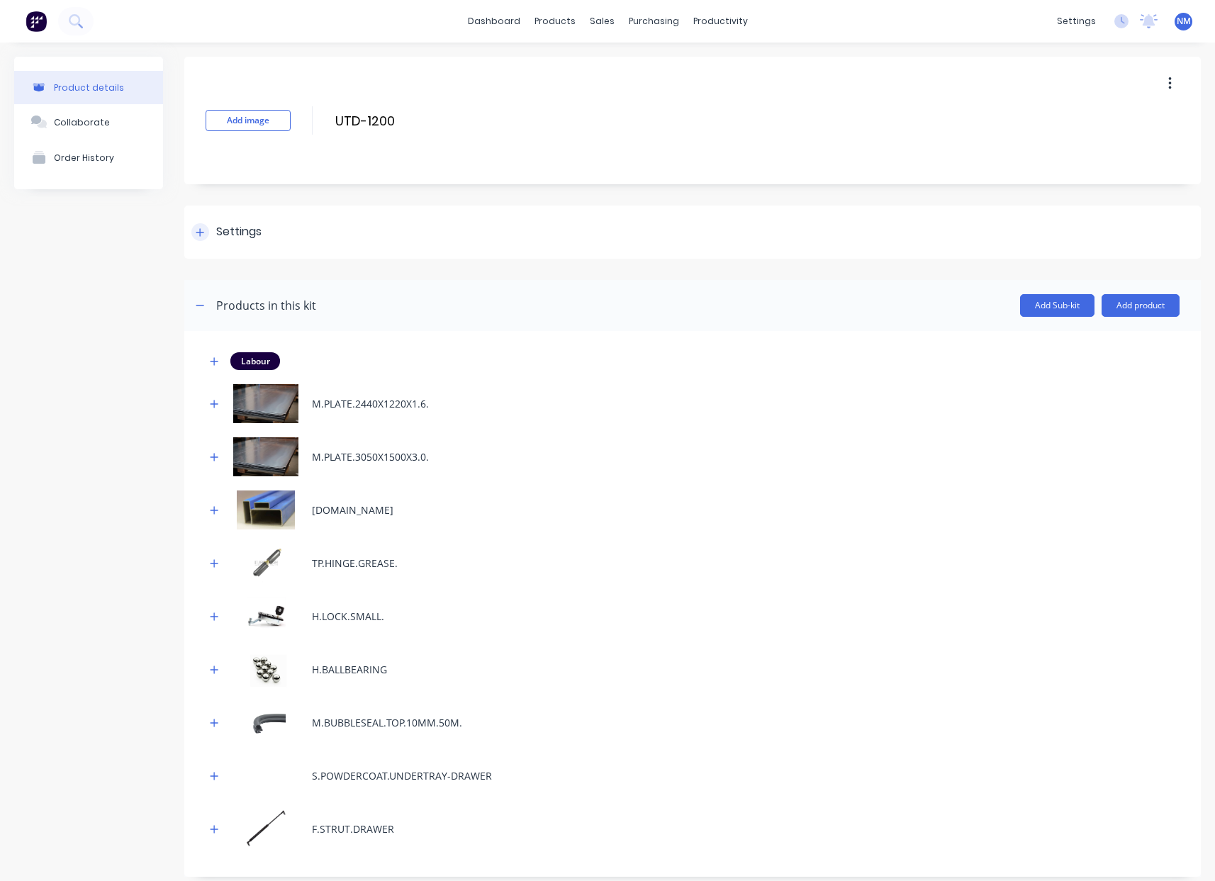
click at [200, 235] on icon at bounding box center [200, 232] width 8 height 8
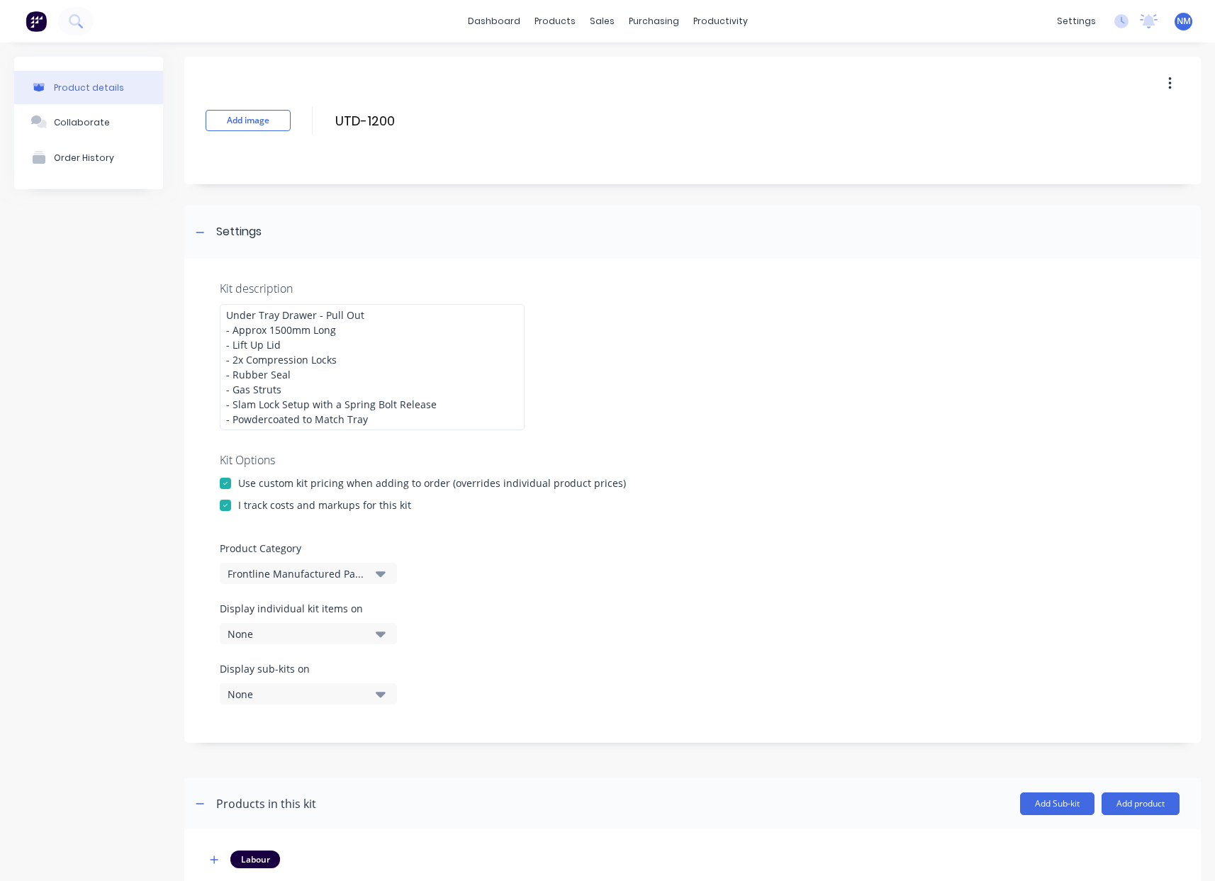
click at [356, 635] on div "None" at bounding box center [297, 634] width 138 height 15
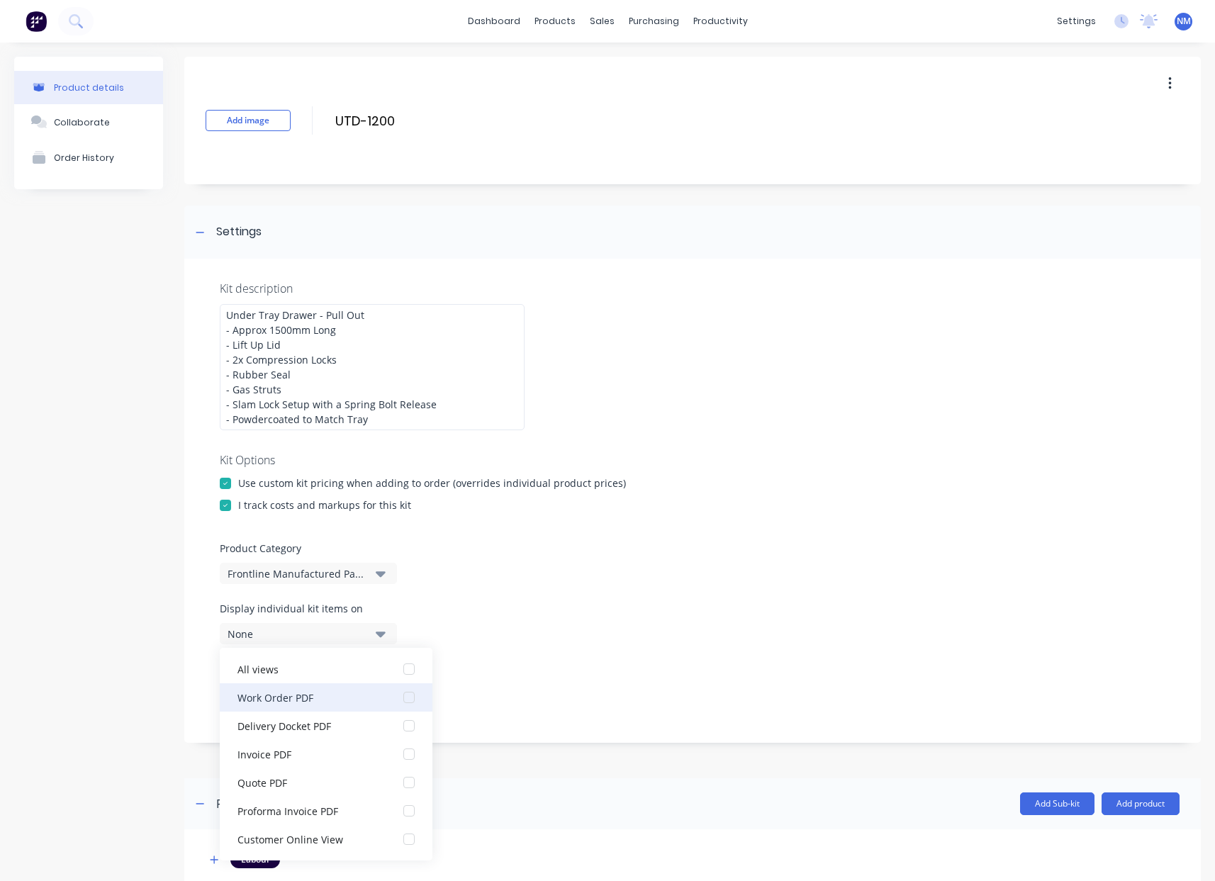
click at [351, 693] on div "Work Order PDF" at bounding box center [309, 697] width 142 height 15
click at [593, 681] on div "Display sub-kits on None" at bounding box center [693, 692] width 946 height 60
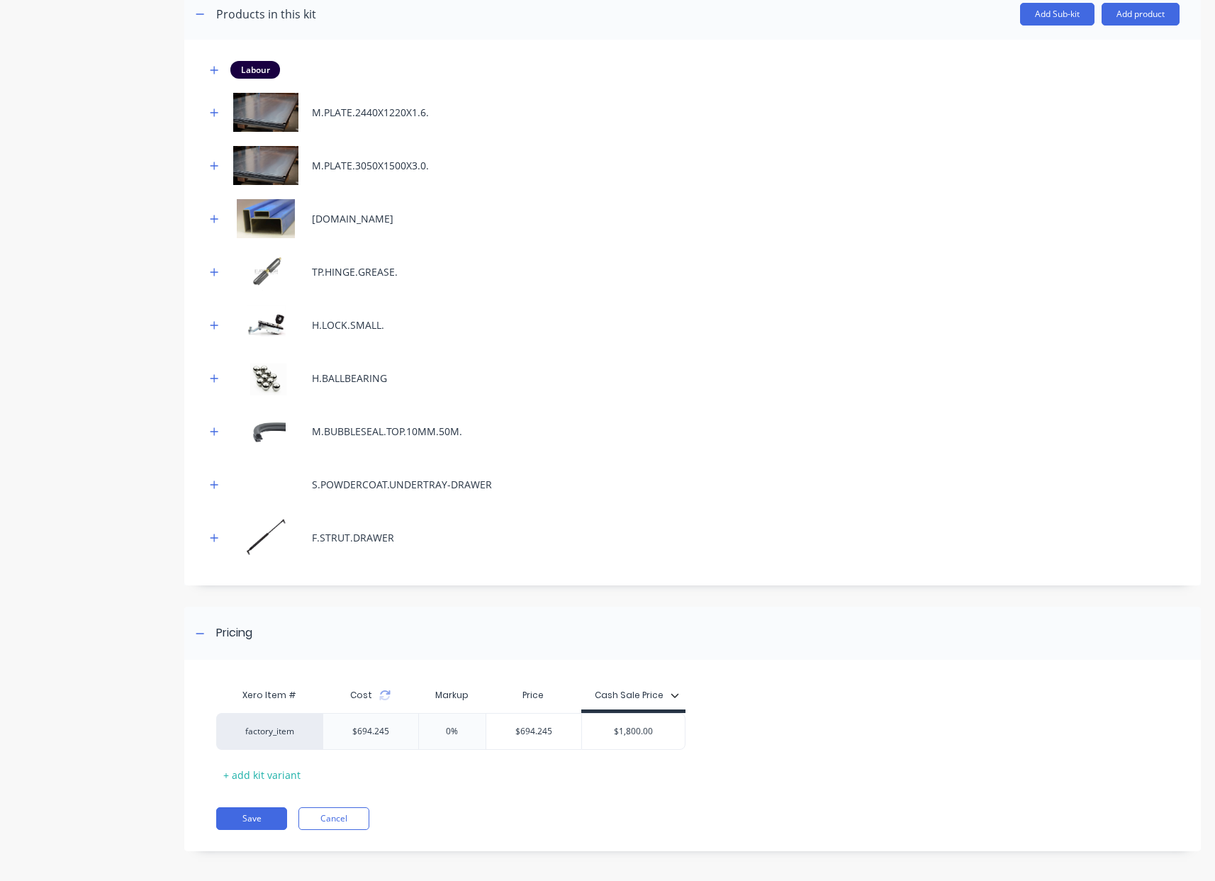
scroll to position [796, 0]
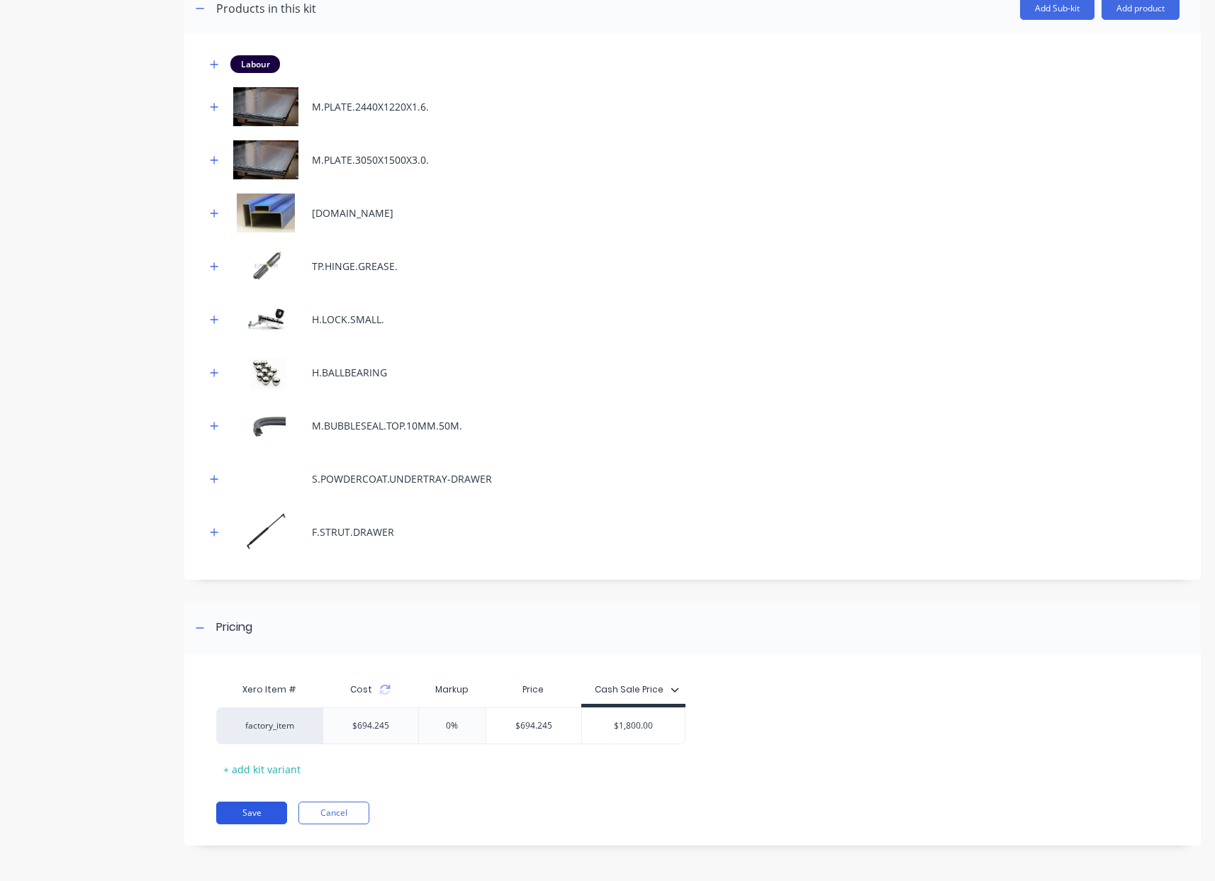
click at [245, 818] on button "Save" at bounding box center [251, 813] width 71 height 23
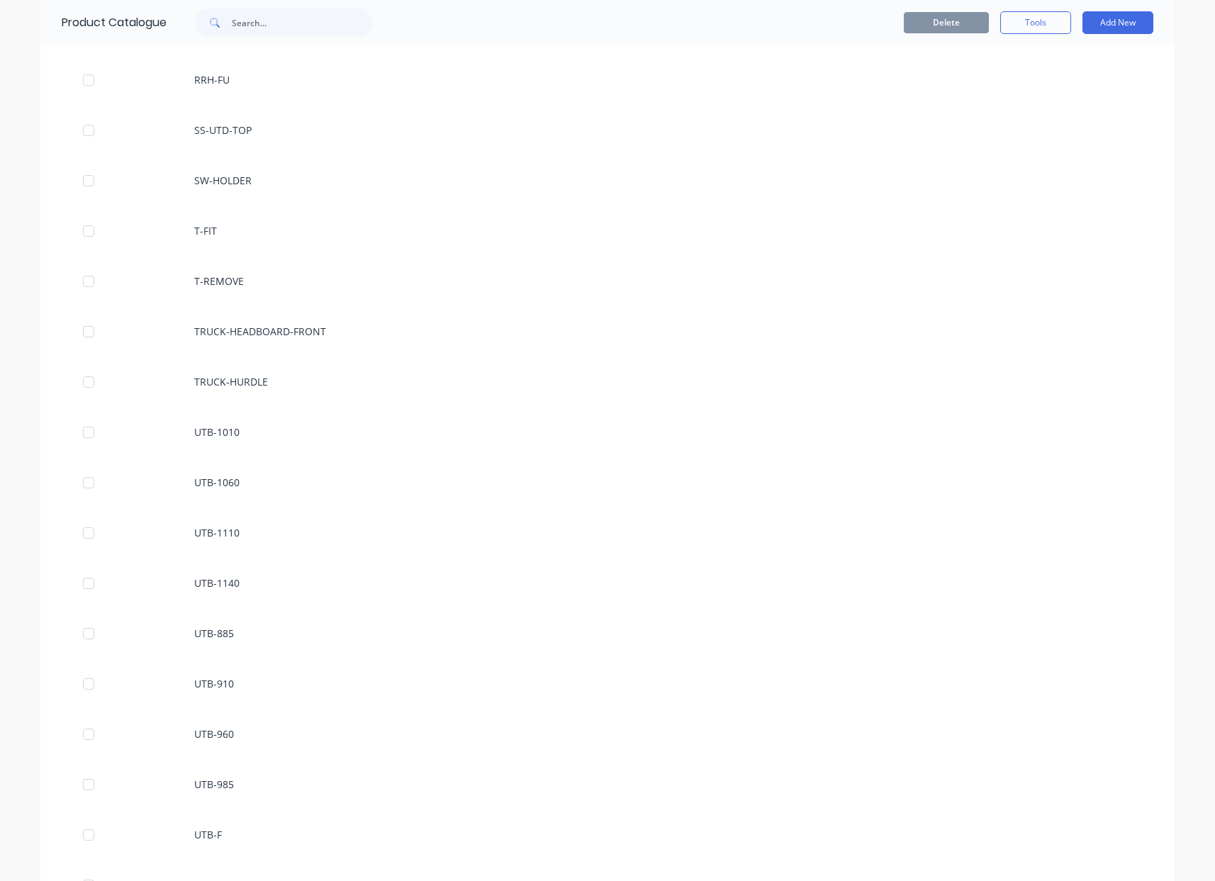
scroll to position [2670, 0]
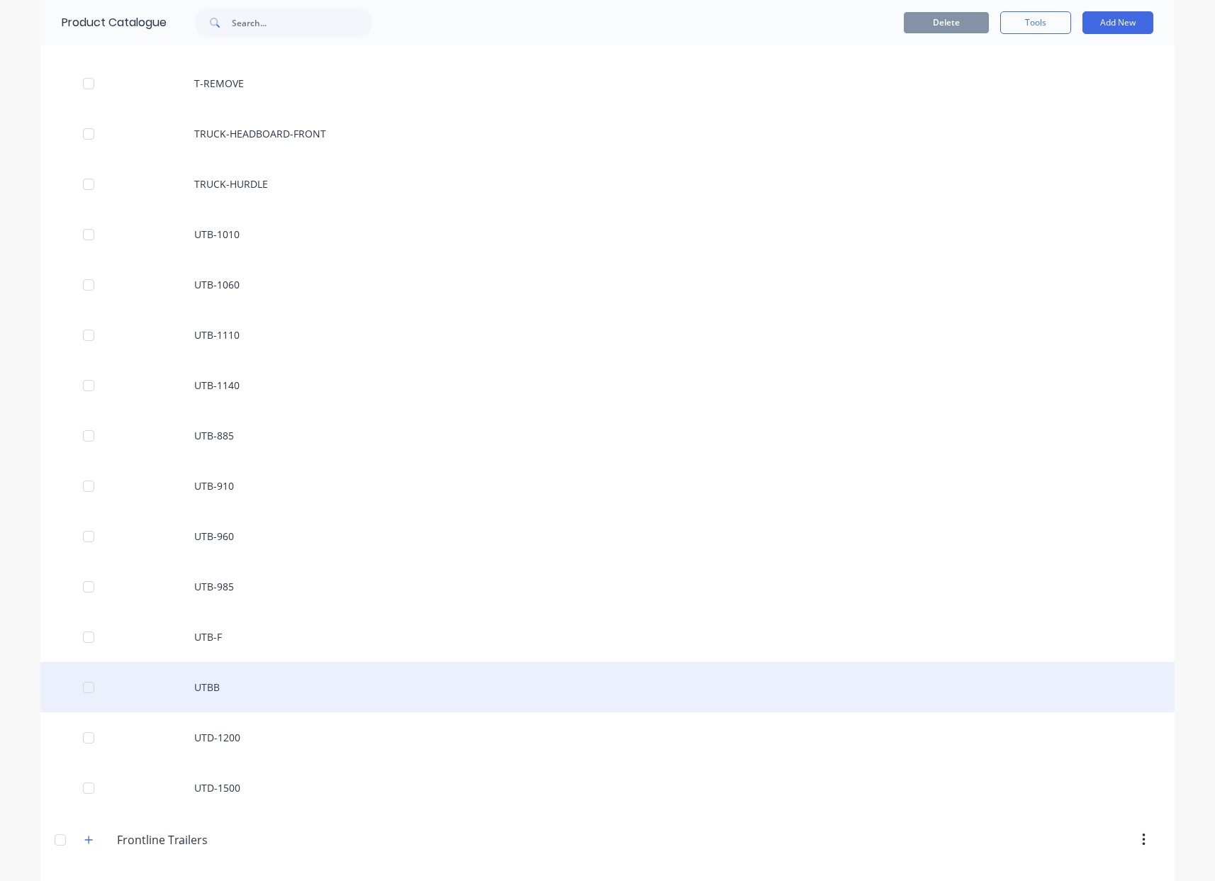
click at [247, 684] on div "UTBB" at bounding box center [607, 687] width 1135 height 50
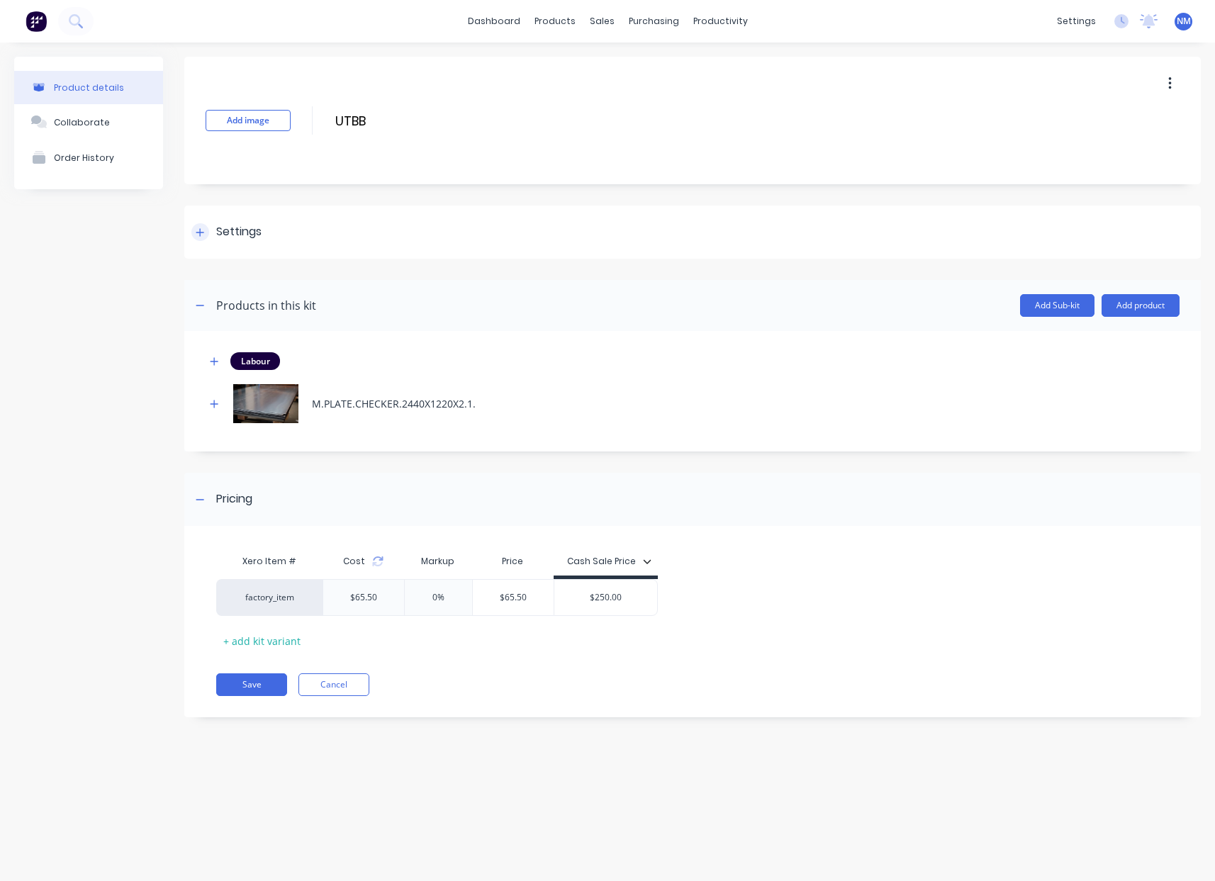
click at [203, 230] on icon at bounding box center [200, 233] width 9 height 10
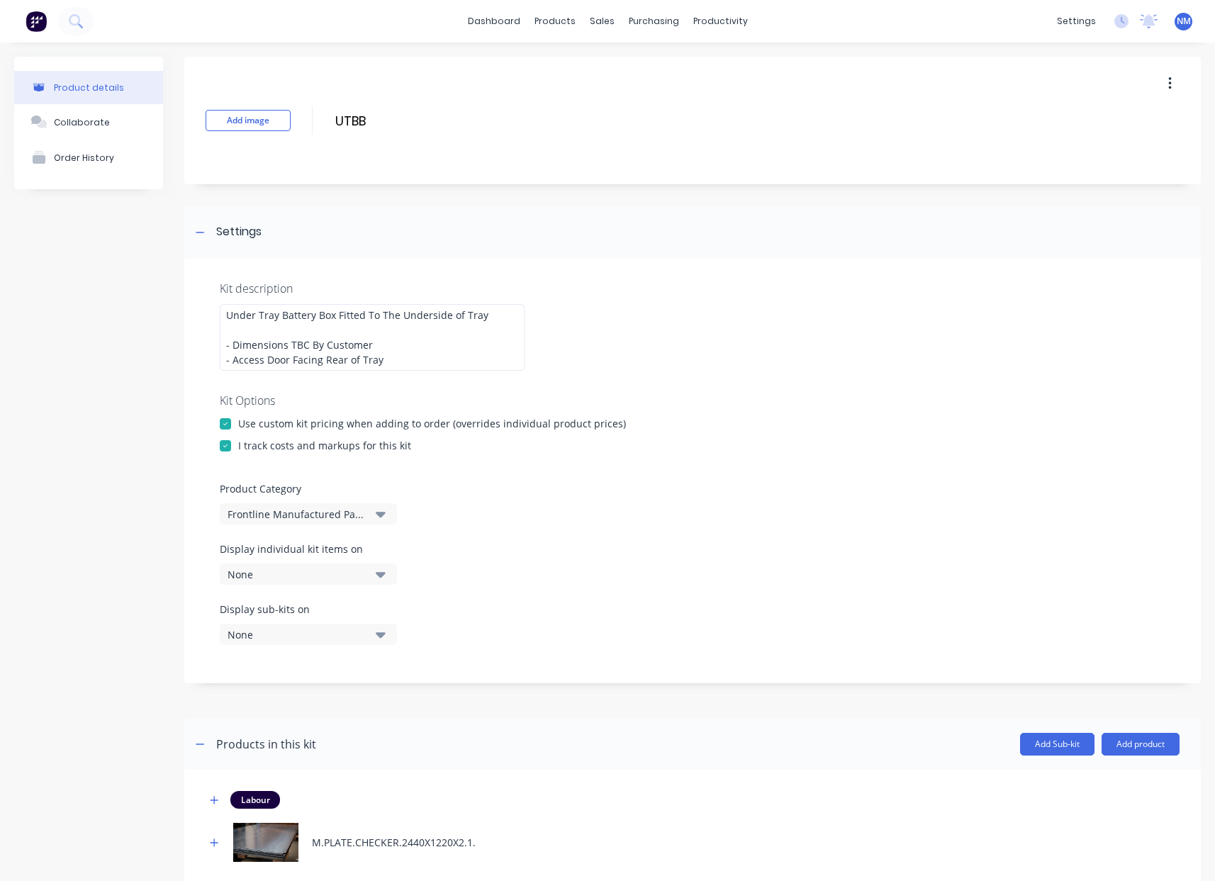
click at [357, 572] on div "None" at bounding box center [297, 574] width 138 height 15
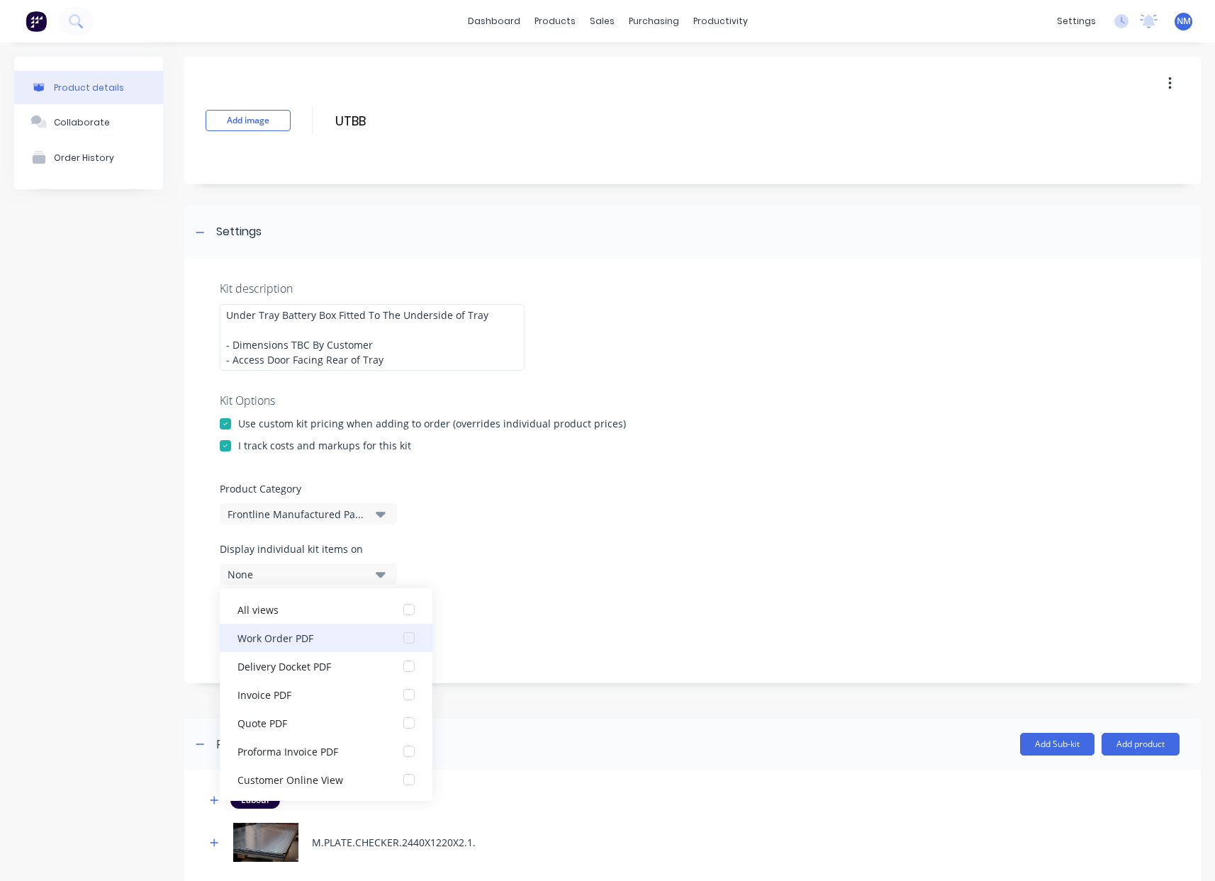
click at [351, 637] on div "Work Order PDF" at bounding box center [309, 637] width 142 height 15
click at [578, 615] on div "Display sub-kits on None" at bounding box center [693, 632] width 946 height 60
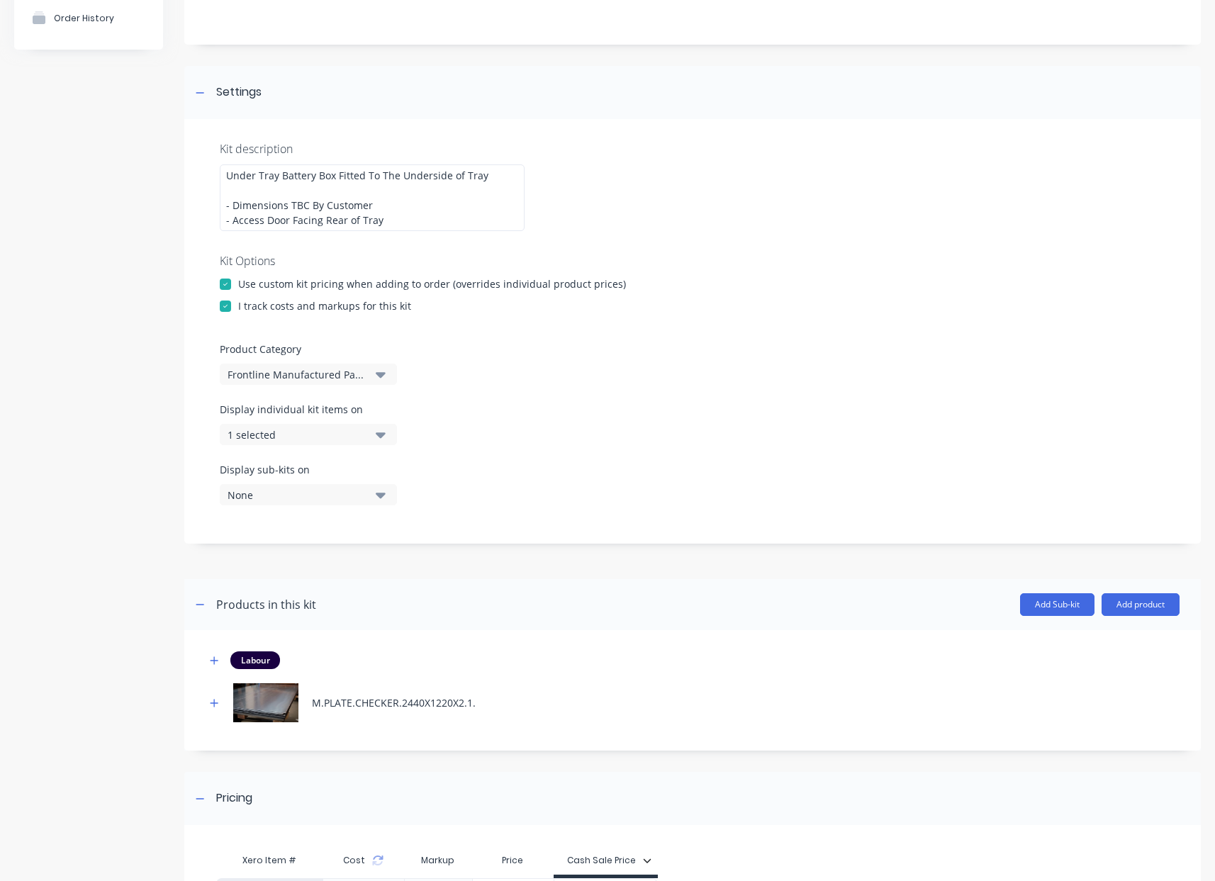
scroll to position [311, 0]
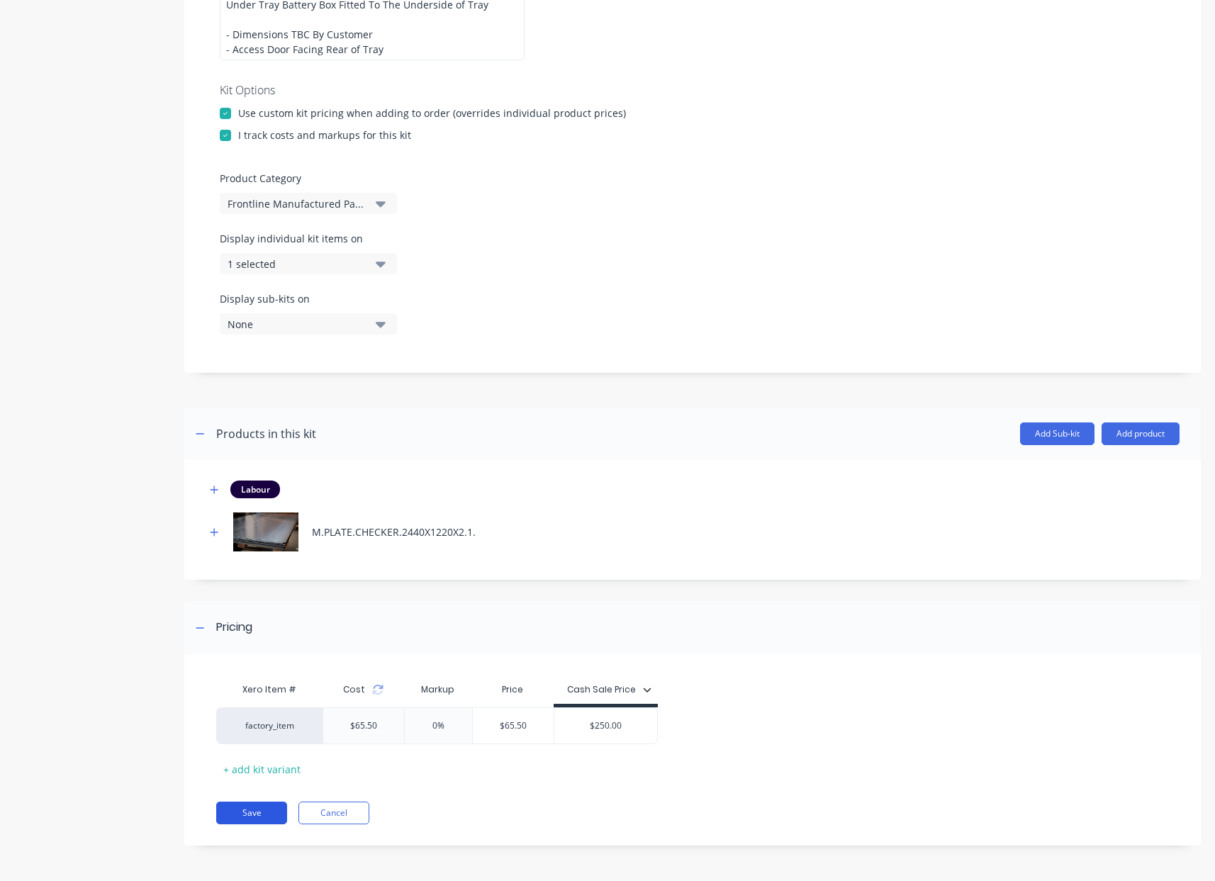
click at [257, 810] on button "Save" at bounding box center [251, 813] width 71 height 23
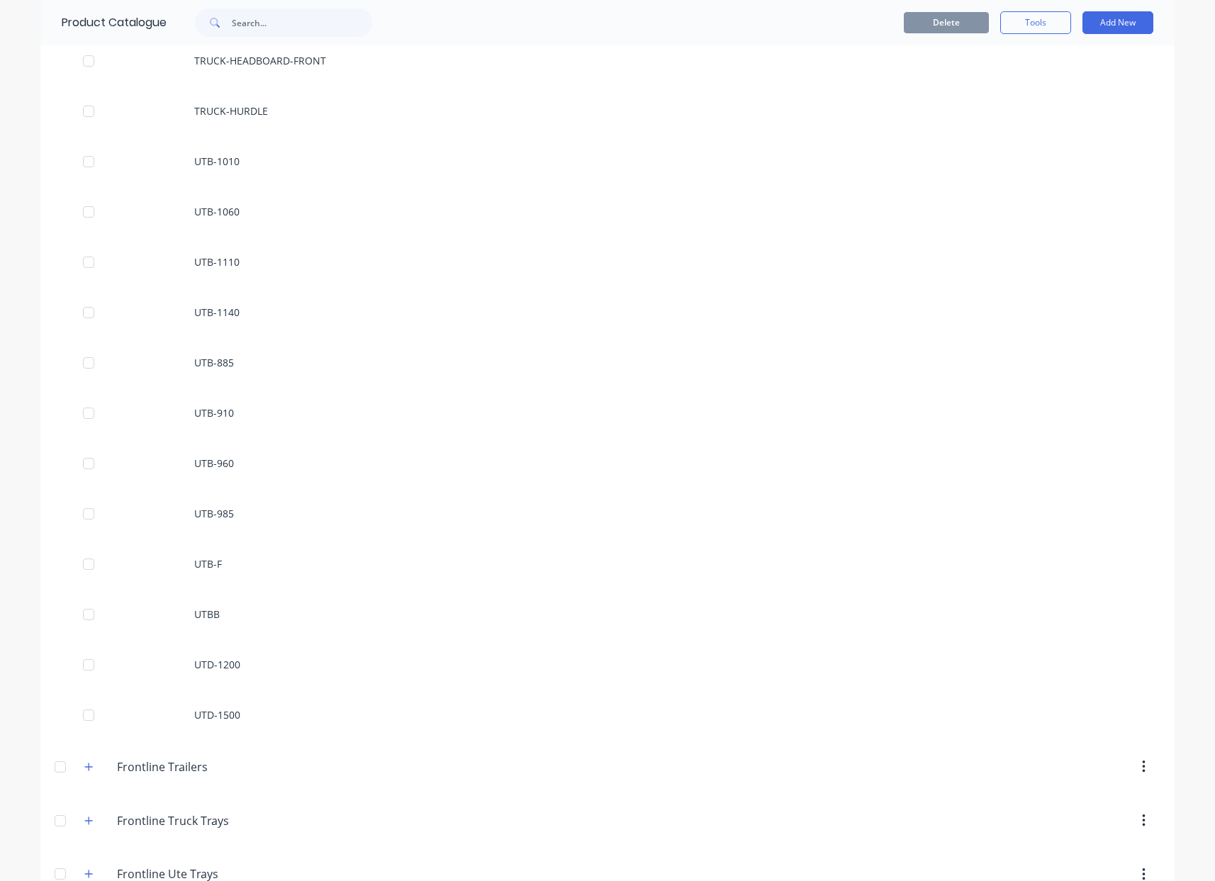
scroll to position [2848, 0]
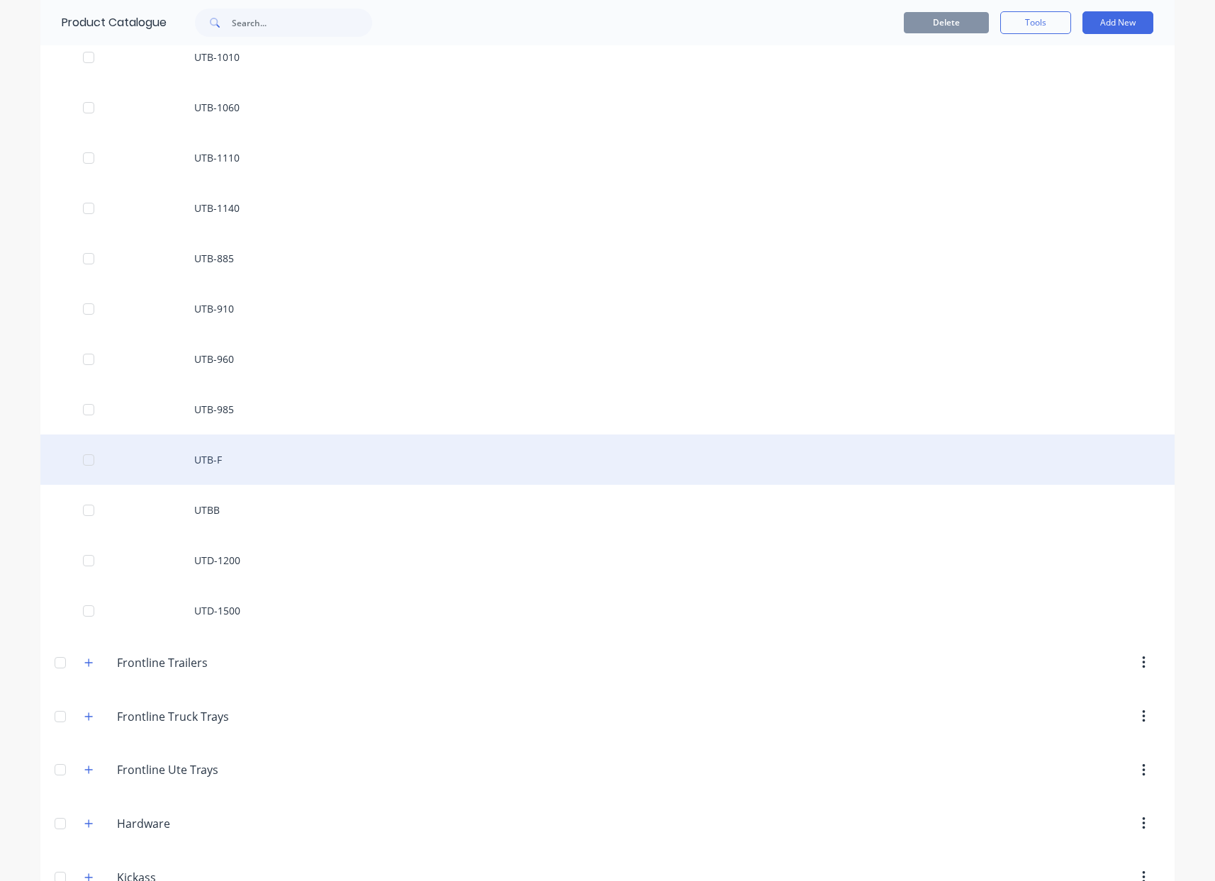
click at [220, 464] on div "UTB-F" at bounding box center [607, 460] width 1135 height 50
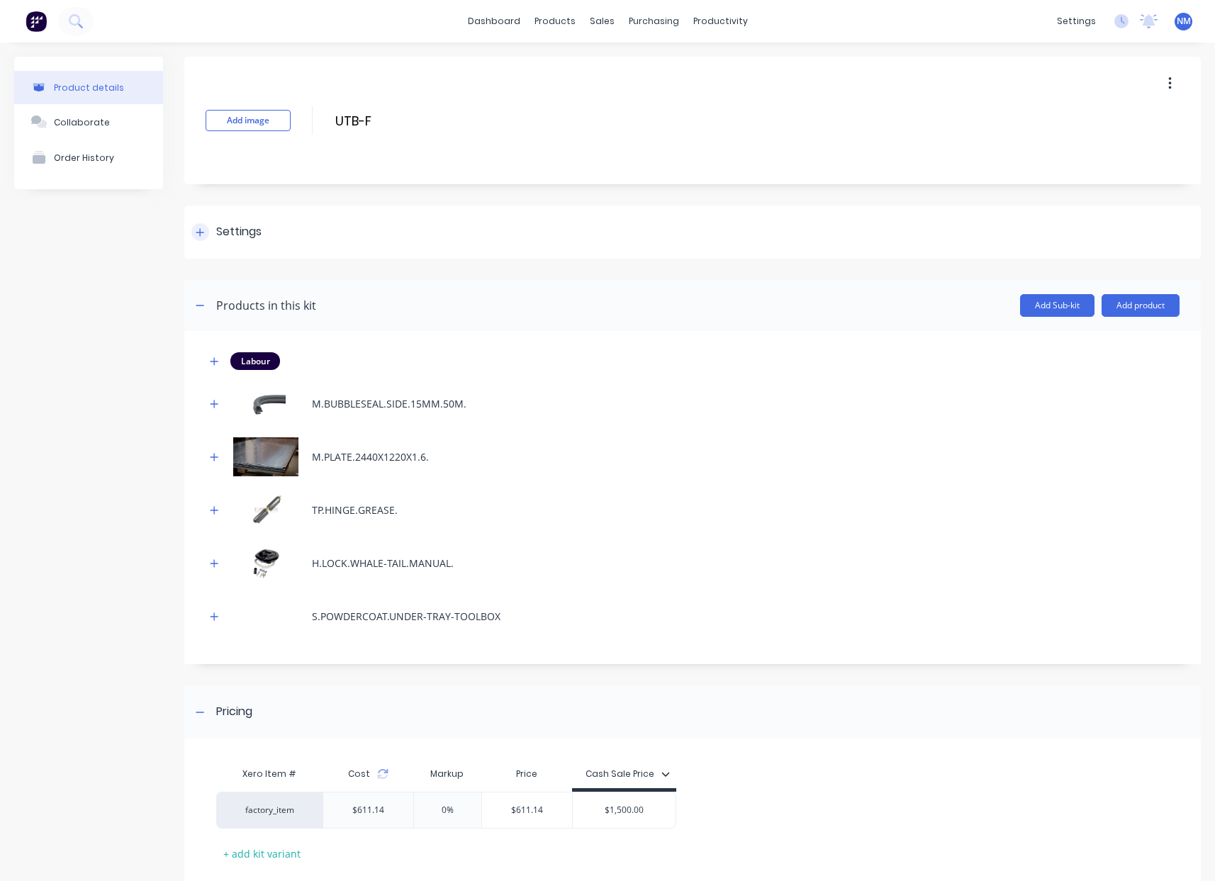
click at [200, 241] on div "Settings" at bounding box center [692, 232] width 1017 height 53
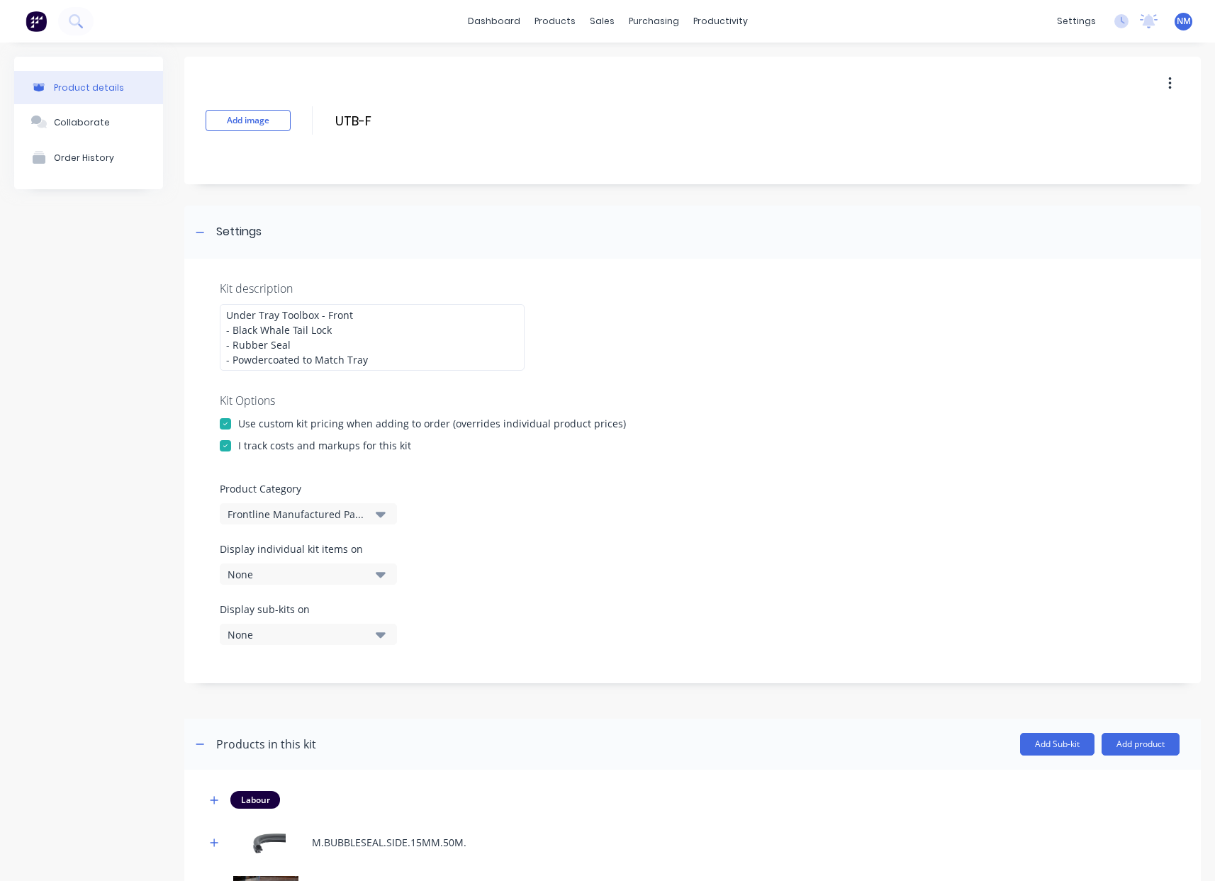
click at [347, 572] on div "None" at bounding box center [297, 574] width 138 height 15
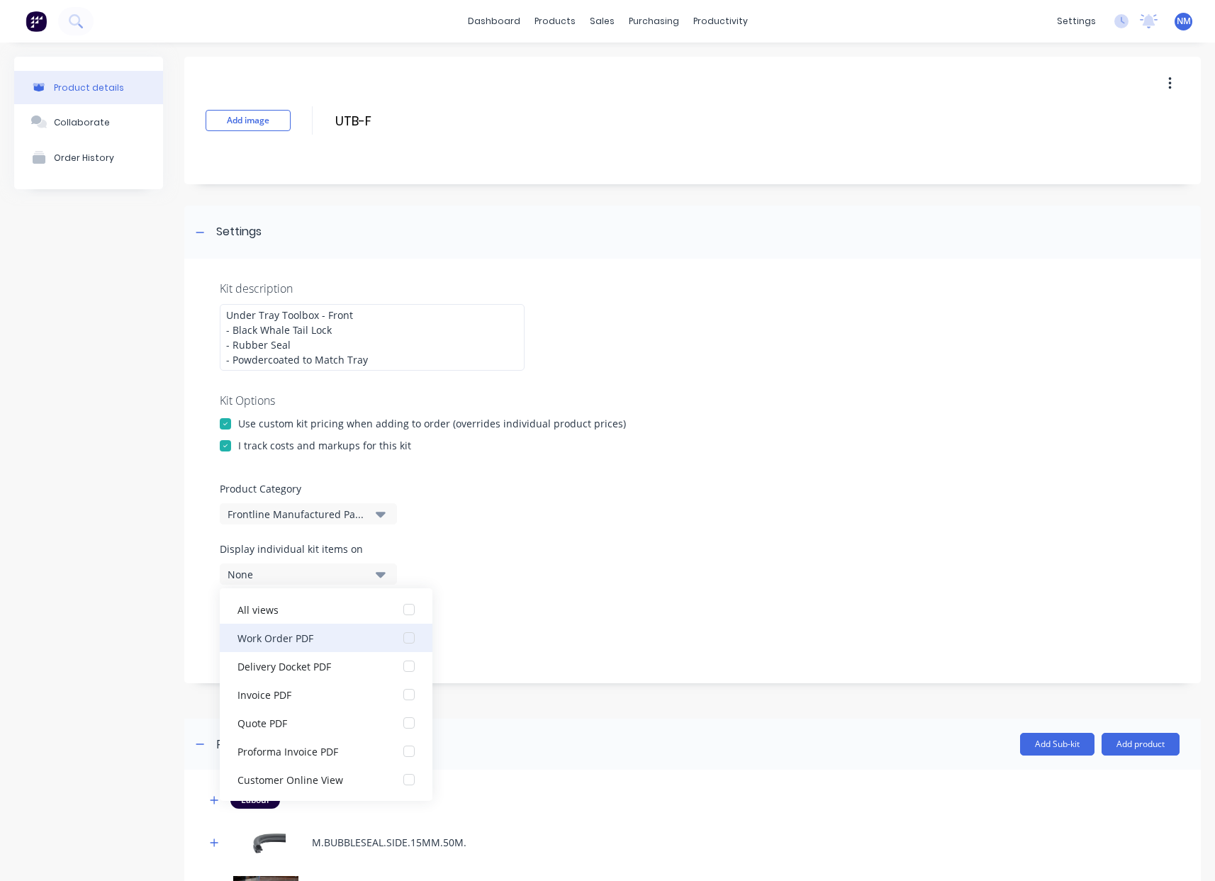
click at [355, 645] on button "Work Order PDF" at bounding box center [326, 638] width 213 height 28
click at [516, 597] on div "Display individual kit items on 1 selected" at bounding box center [693, 572] width 946 height 60
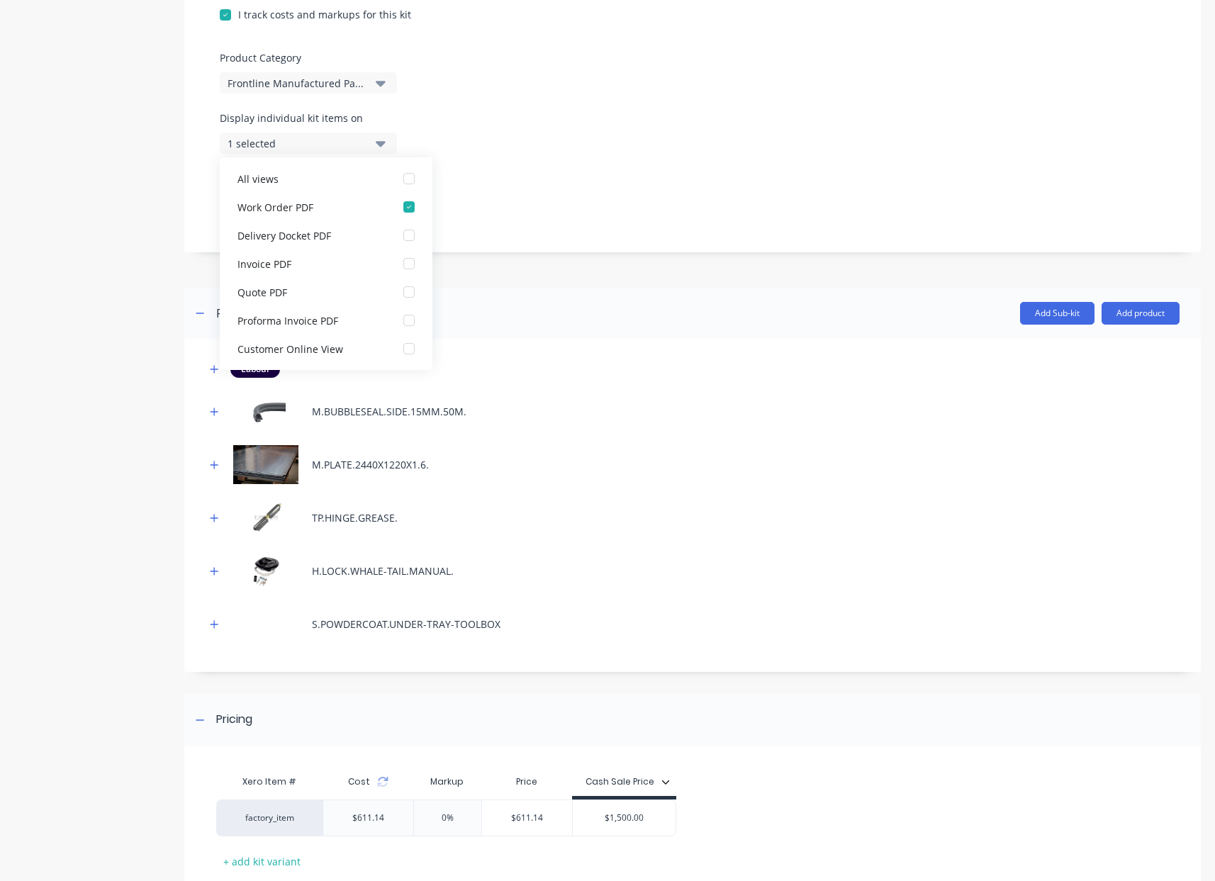
scroll to position [523, 0]
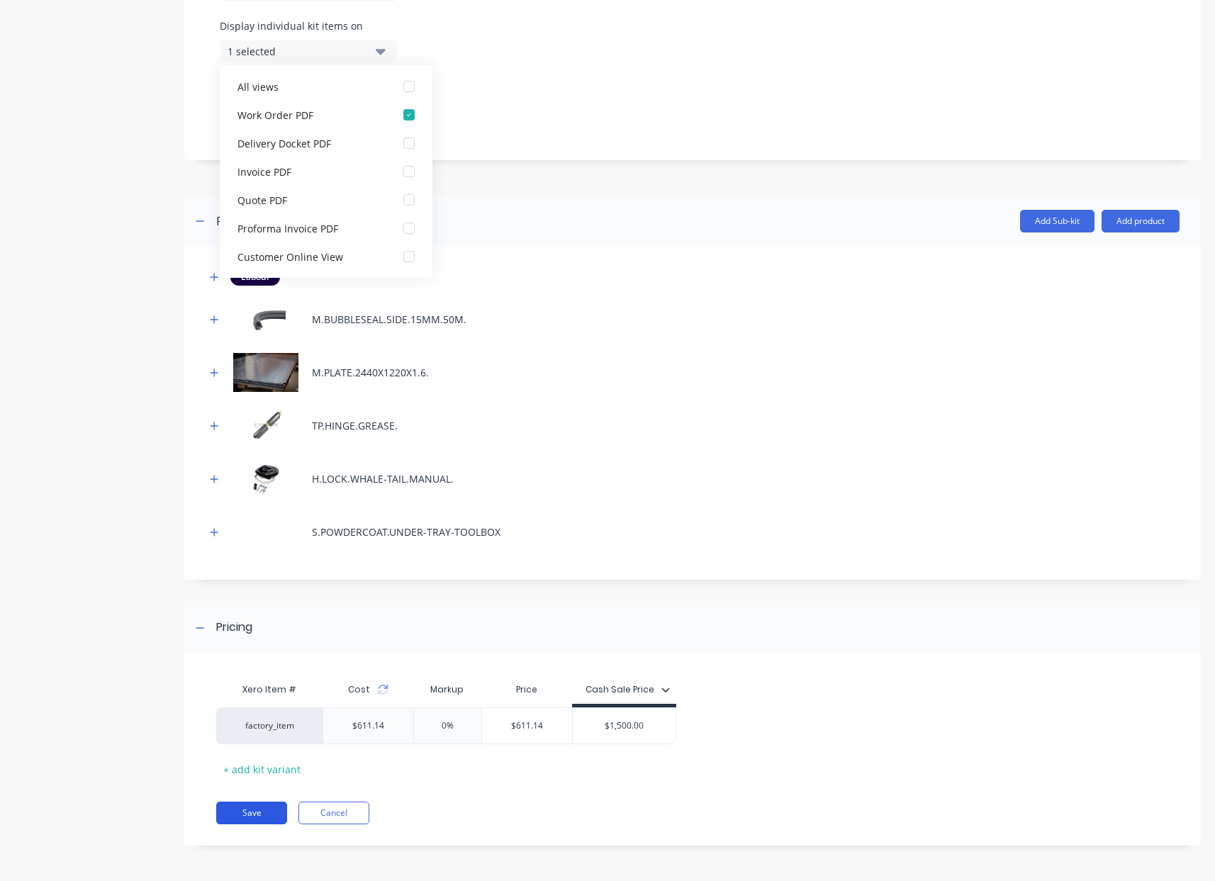
click at [264, 813] on button "Save" at bounding box center [251, 813] width 71 height 23
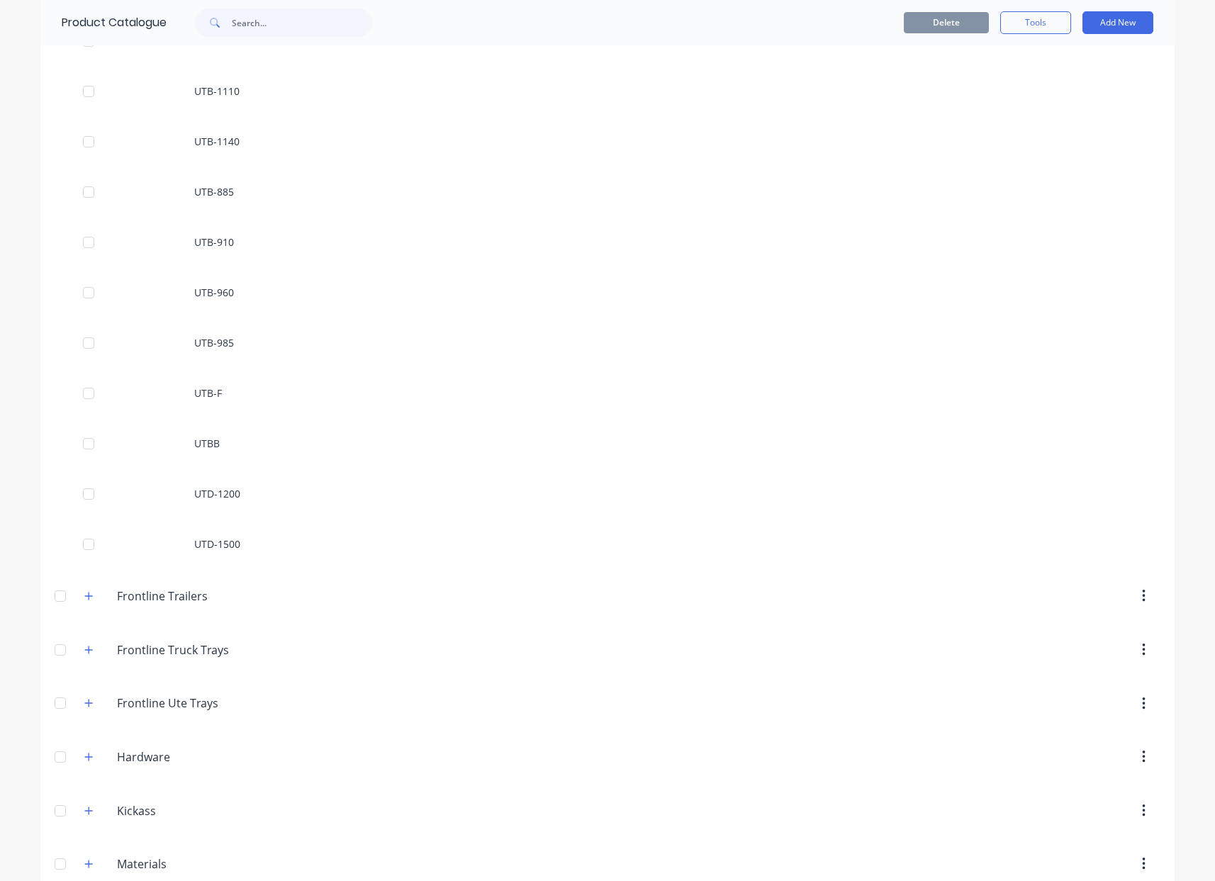
scroll to position [2892, 0]
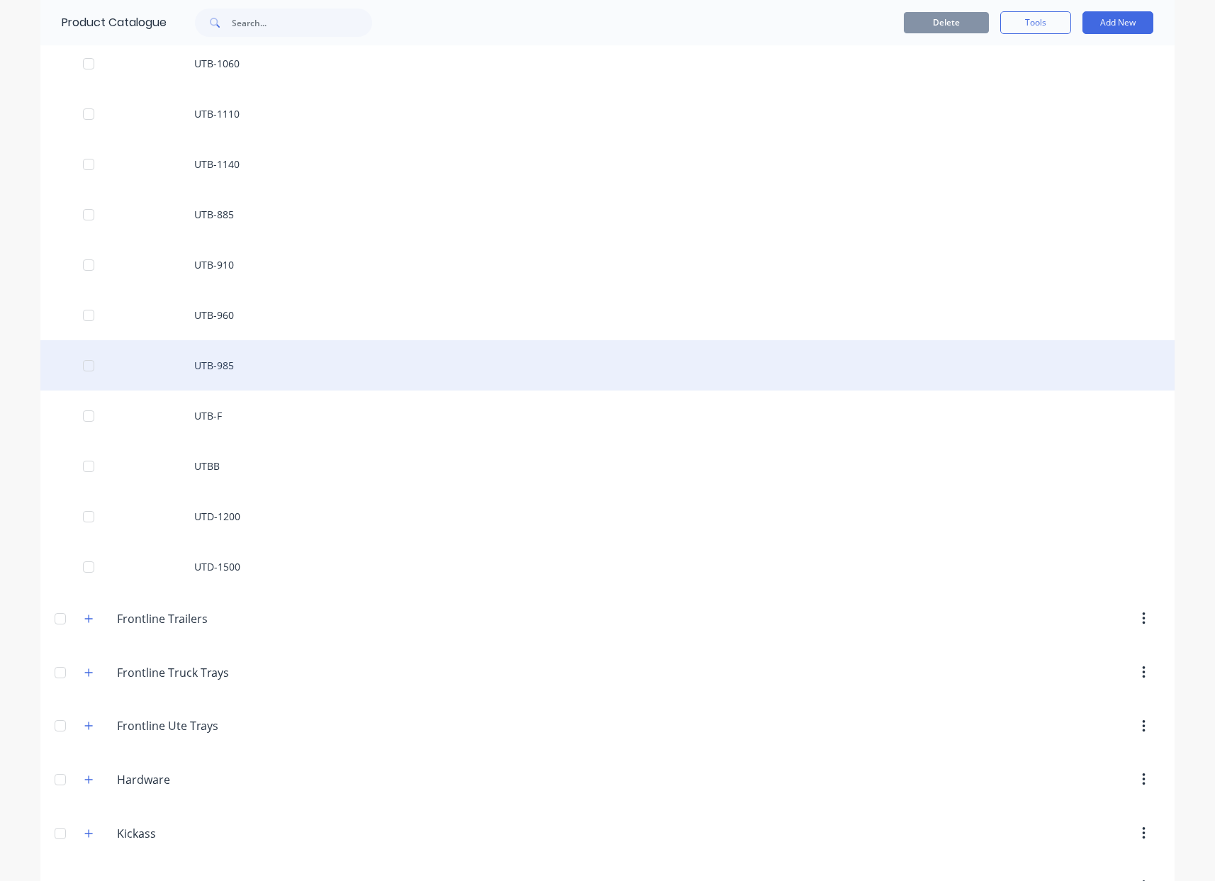
click at [230, 372] on div "UTB-985" at bounding box center [607, 365] width 1135 height 50
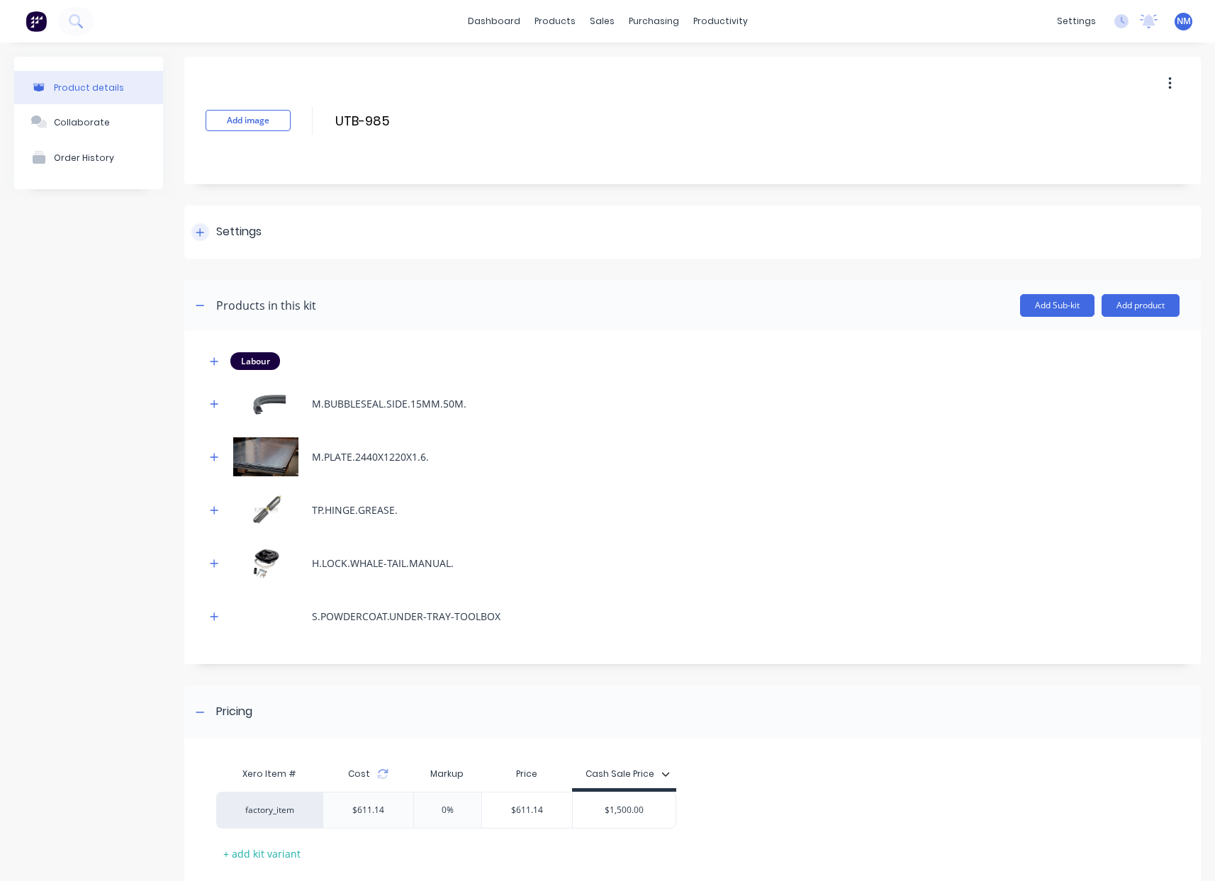
click at [190, 229] on div "Settings" at bounding box center [692, 232] width 1017 height 53
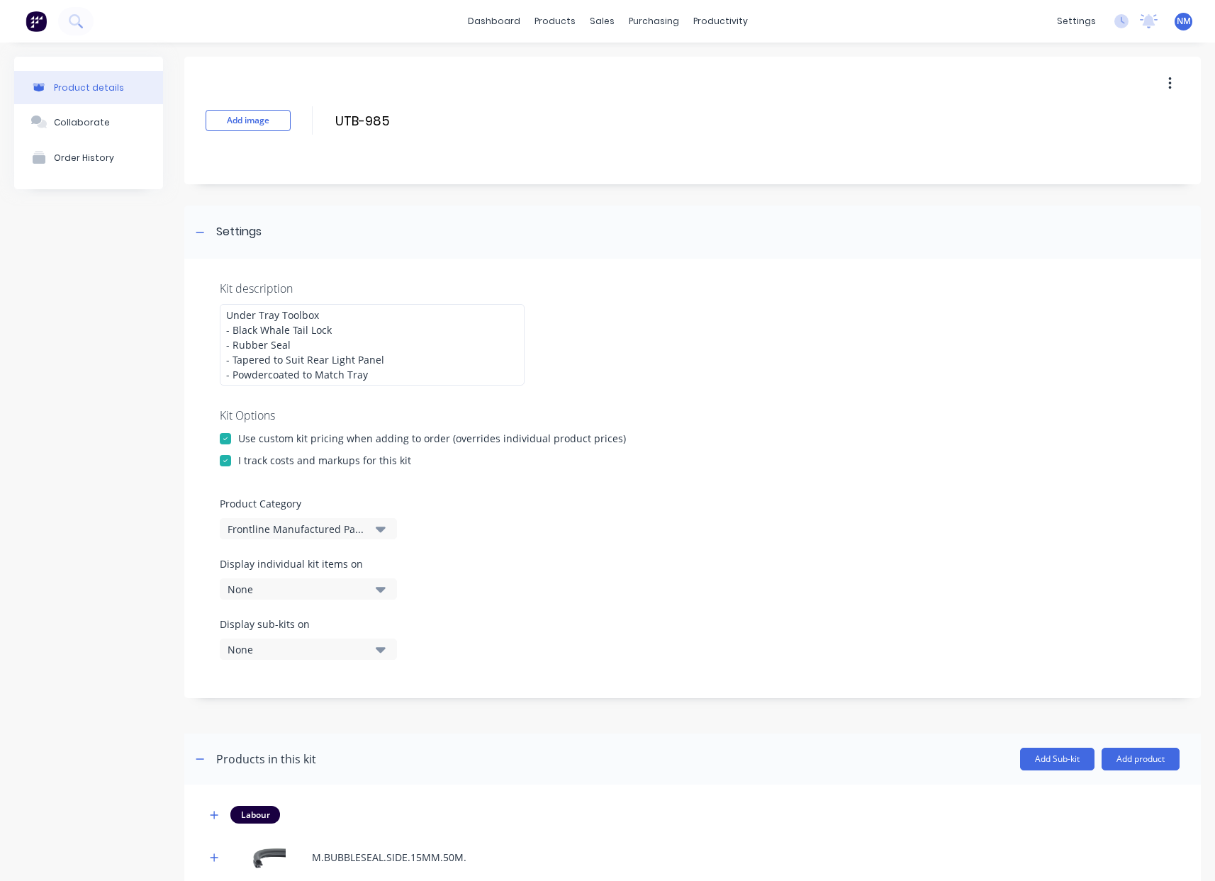
click at [317, 590] on div "None" at bounding box center [297, 589] width 138 height 15
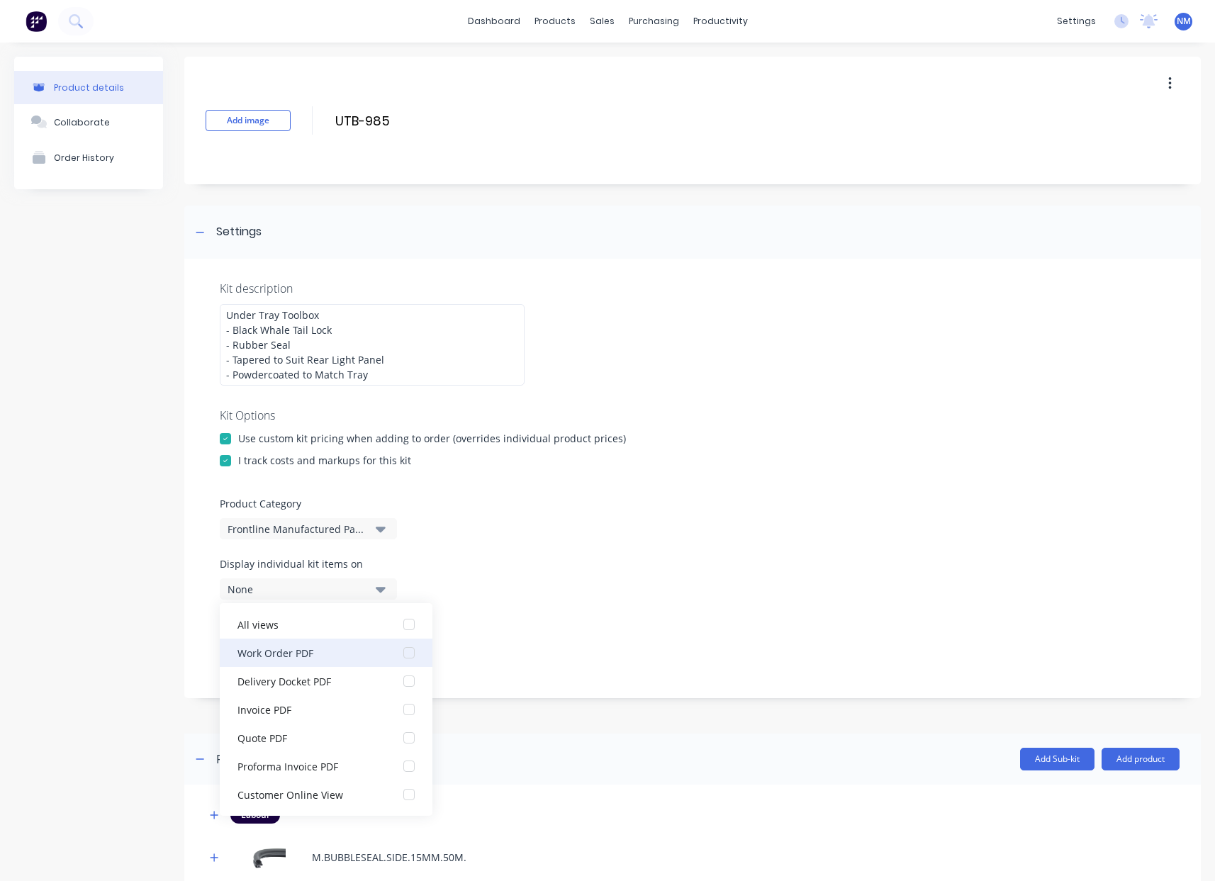
click at [330, 657] on div "Work Order PDF" at bounding box center [309, 652] width 142 height 15
click at [548, 626] on div "Display sub-kits on None" at bounding box center [693, 647] width 946 height 60
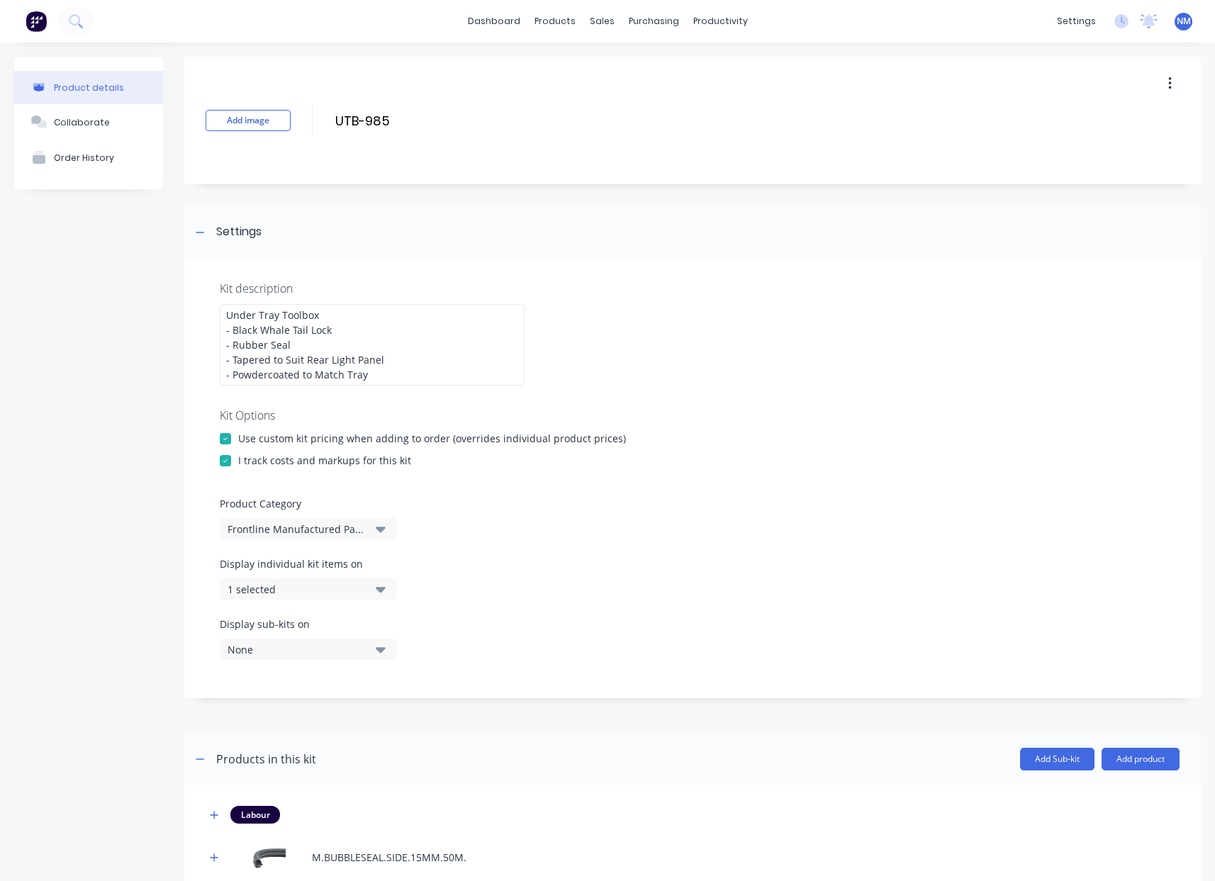
scroll to position [538, 0]
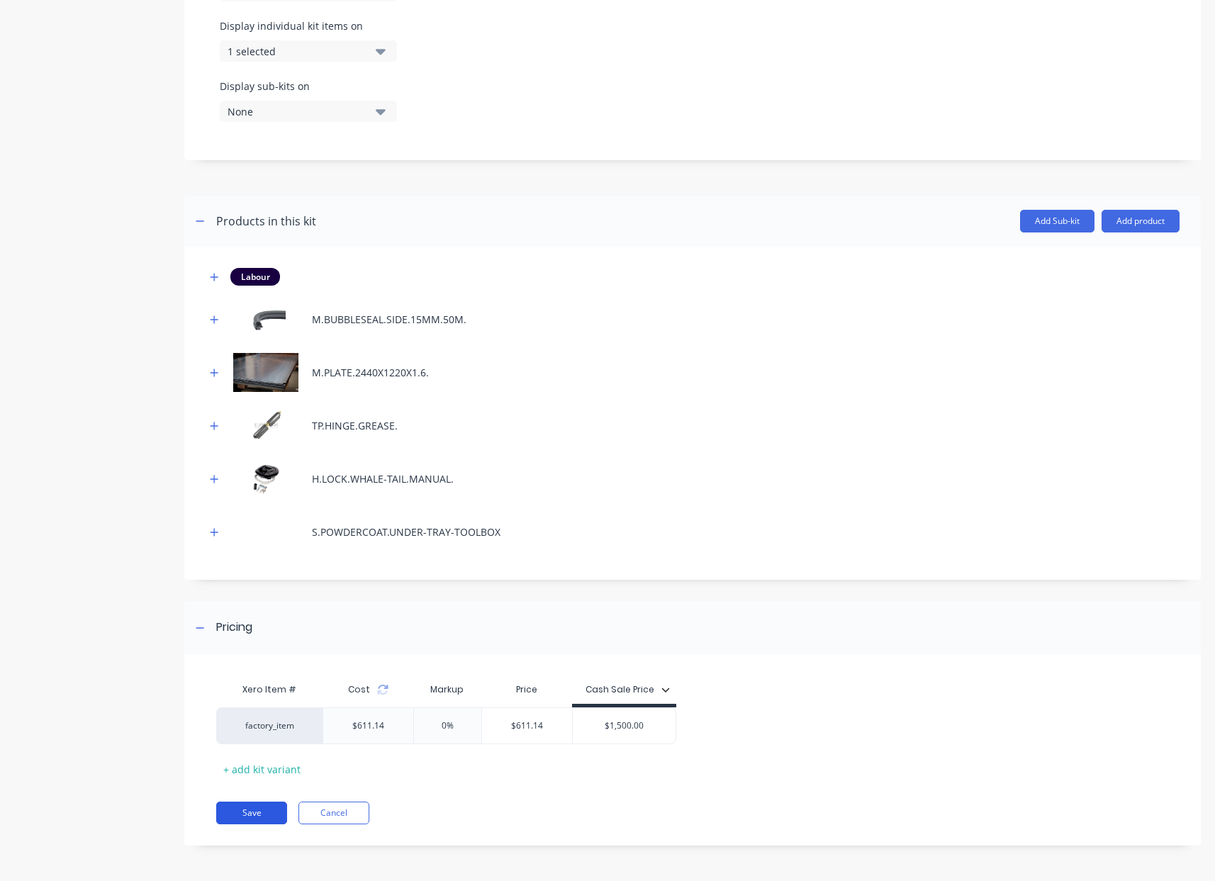
click at [269, 813] on button "Save" at bounding box center [251, 813] width 71 height 23
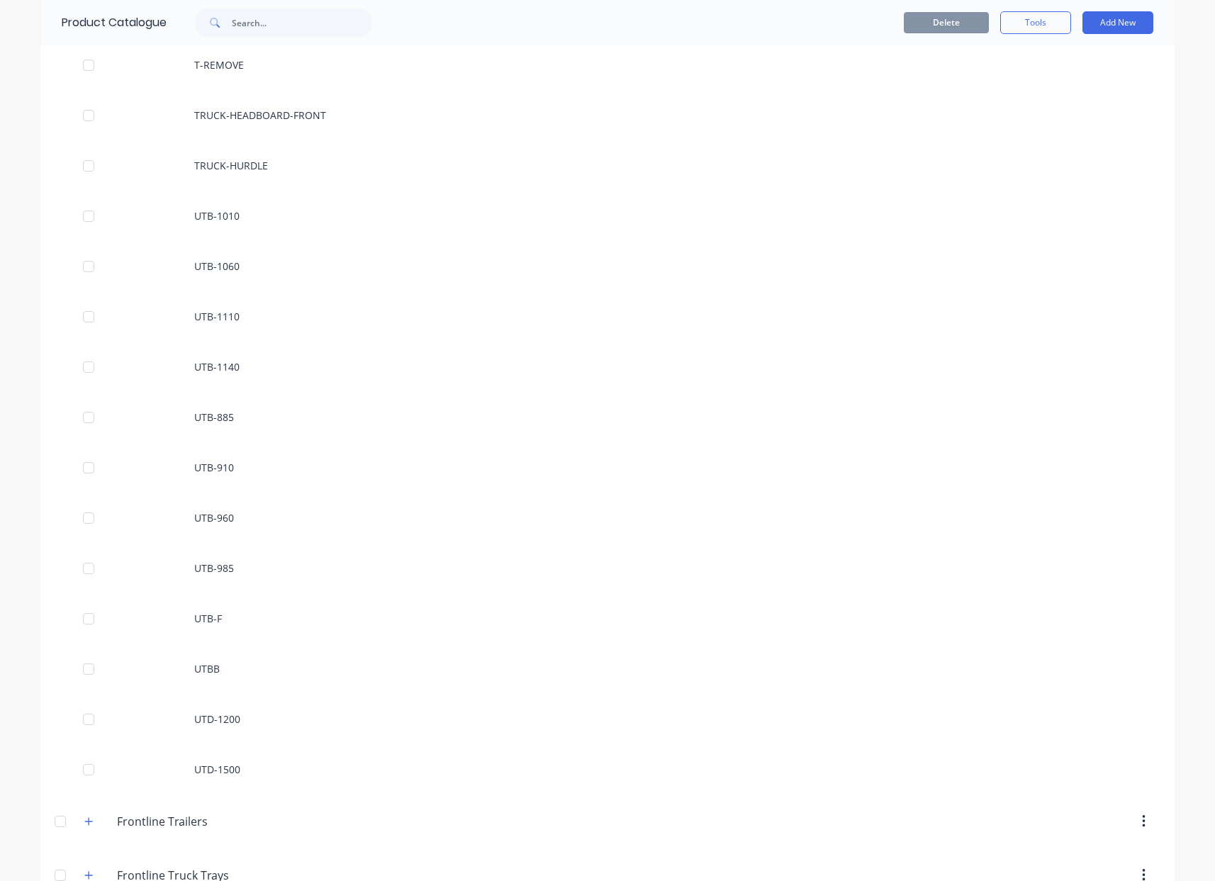
scroll to position [2825, 0]
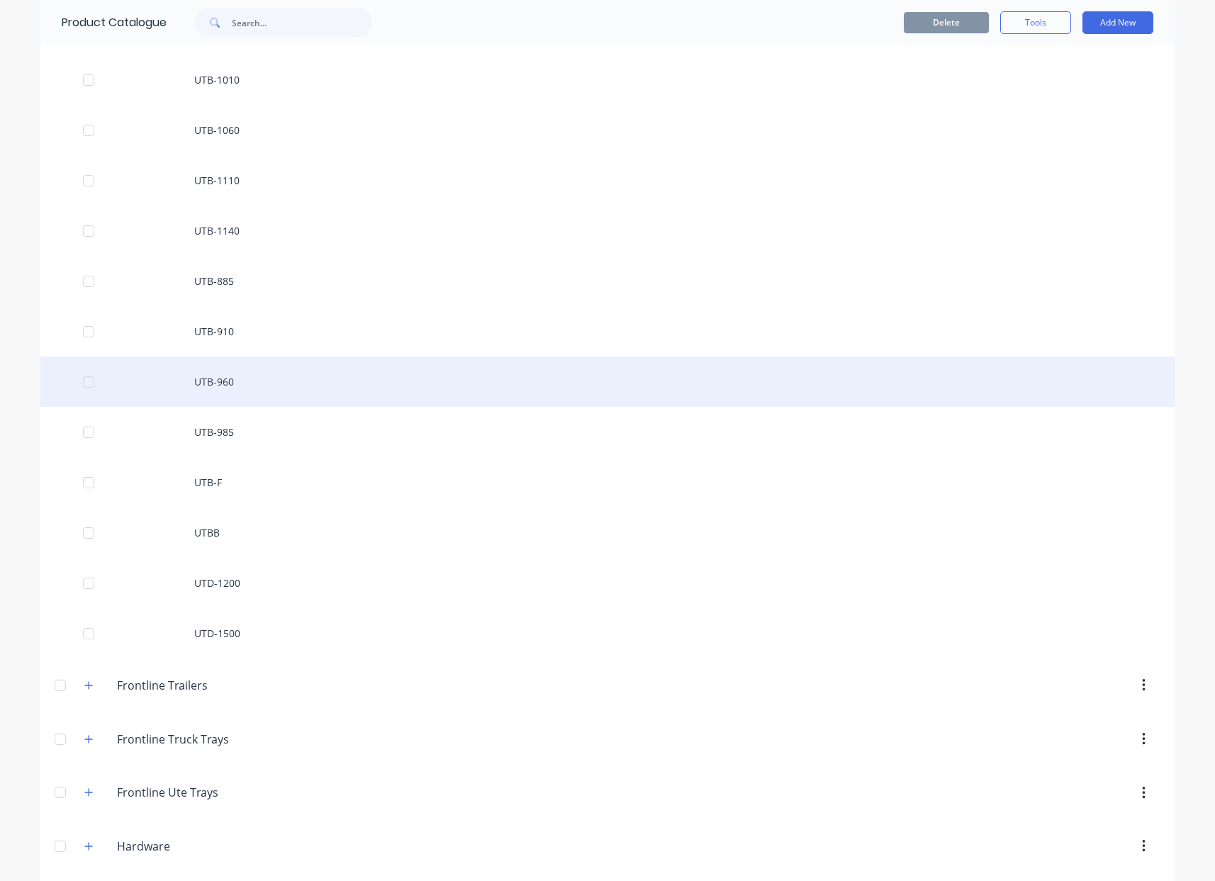
click at [228, 379] on div "UTB-960" at bounding box center [607, 382] width 1135 height 50
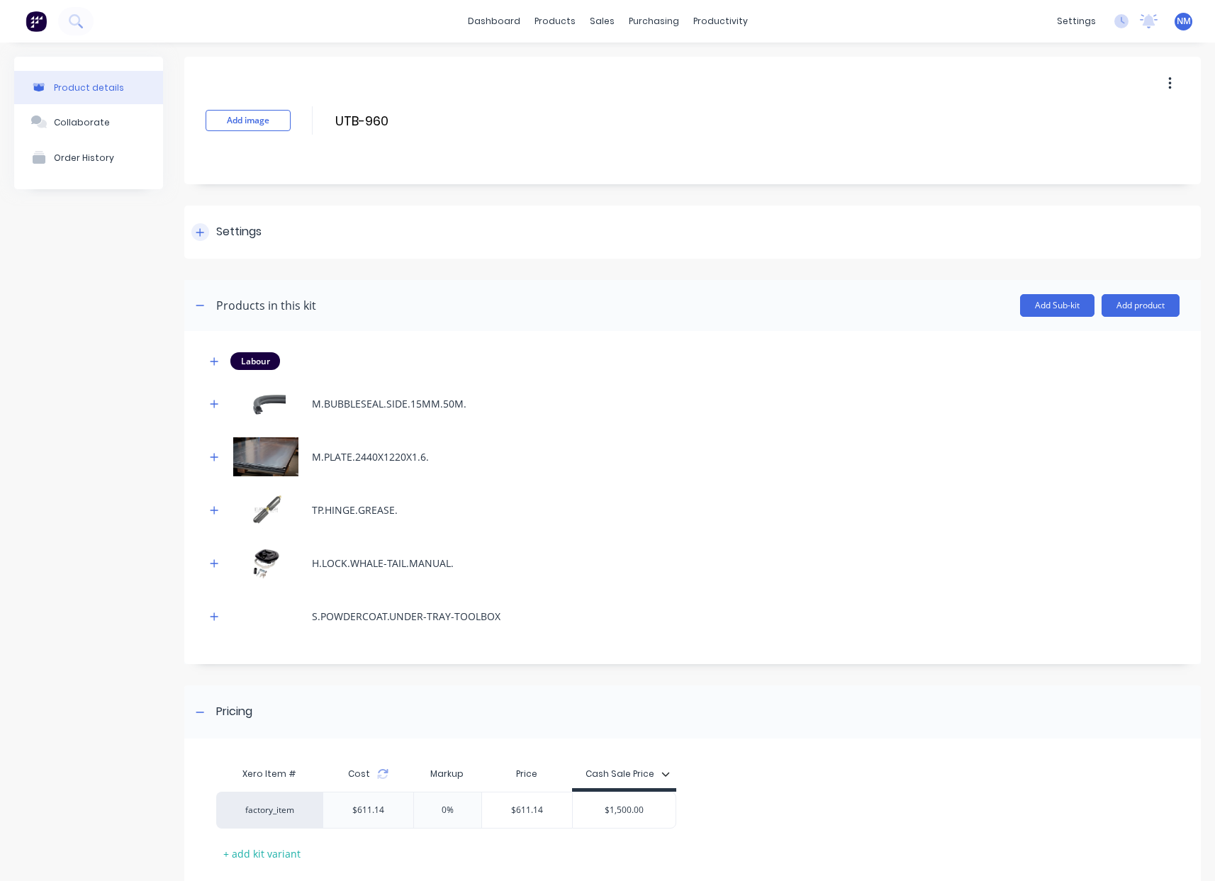
click at [203, 239] on div at bounding box center [200, 232] width 18 height 18
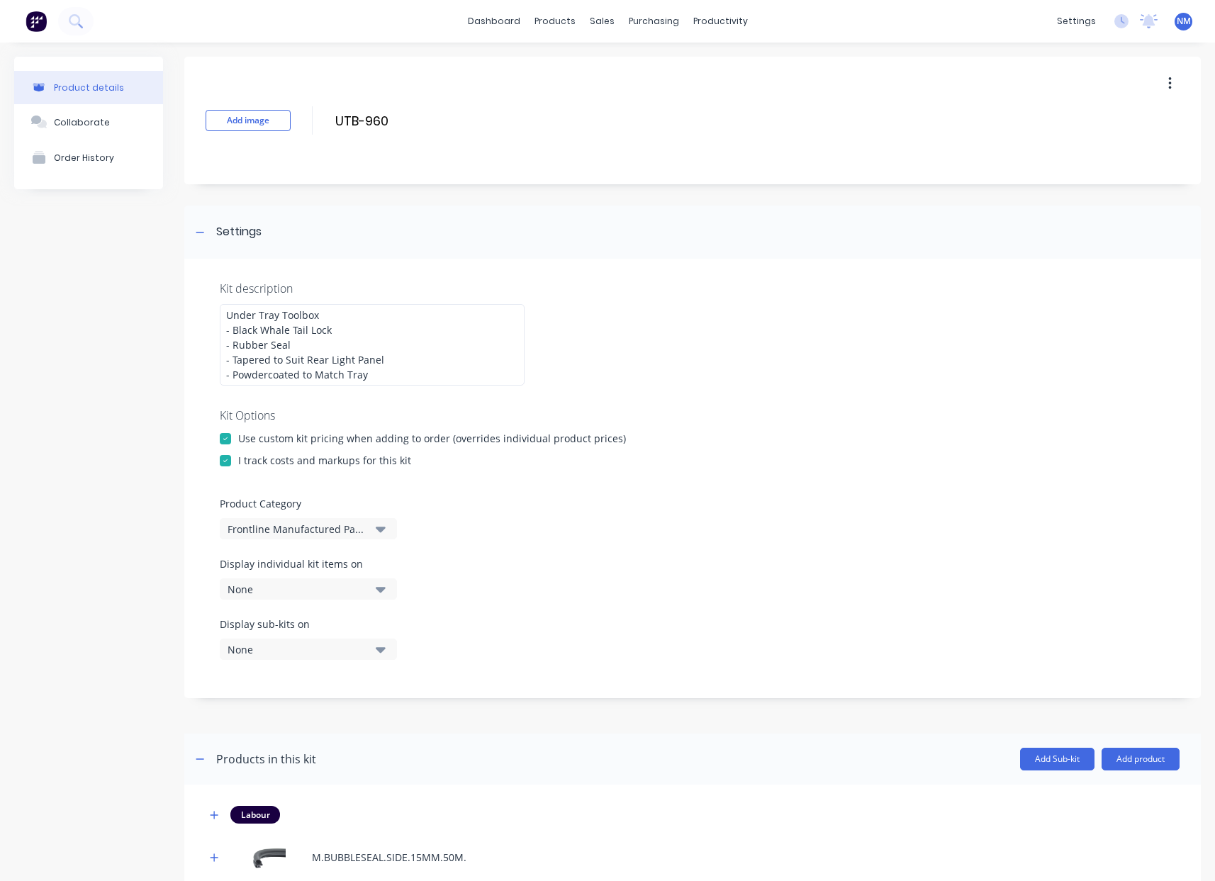
click at [352, 587] on div "None" at bounding box center [297, 589] width 138 height 15
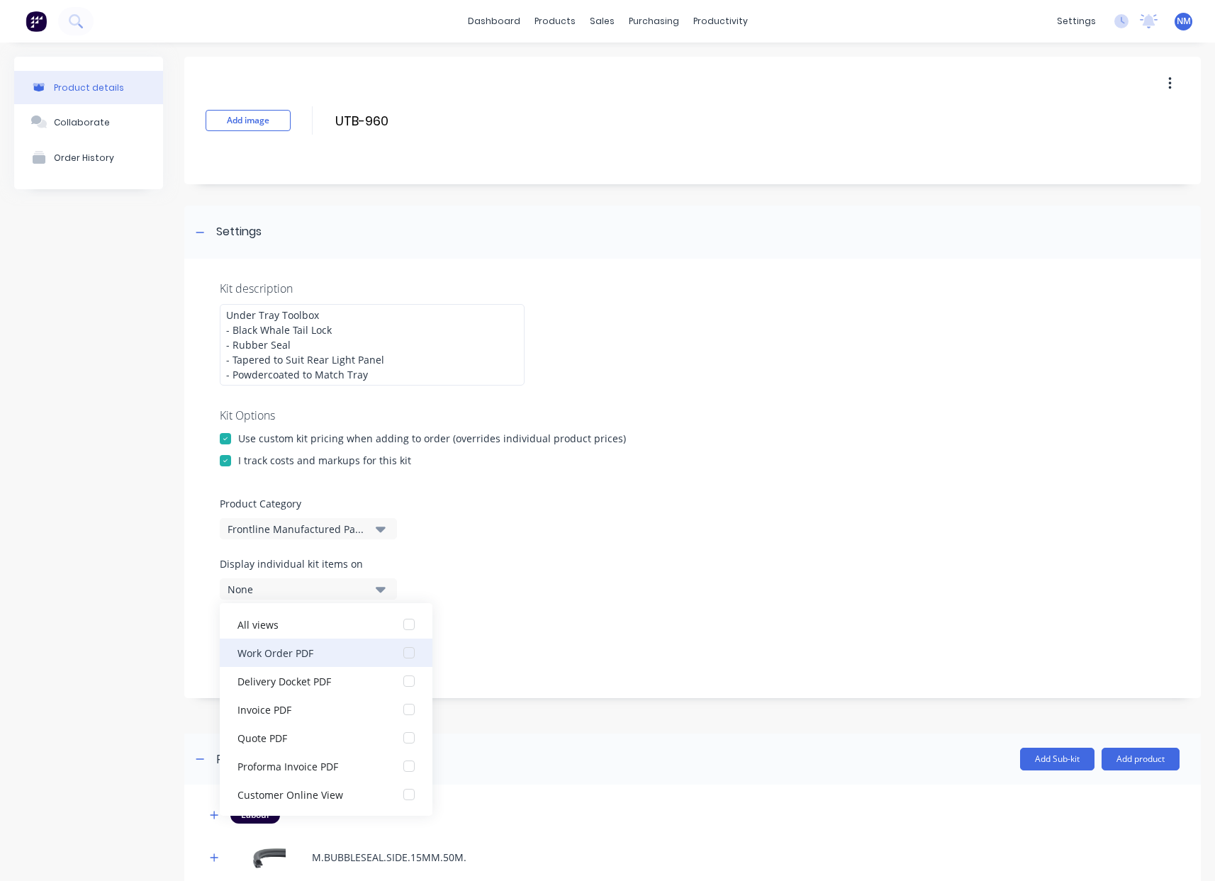
click at [342, 656] on div "Work Order PDF" at bounding box center [309, 652] width 142 height 15
click at [594, 591] on div "Display individual kit items on 1 selected" at bounding box center [693, 587] width 946 height 60
click at [574, 606] on div "Display individual kit items on 1 selected" at bounding box center [693, 587] width 946 height 60
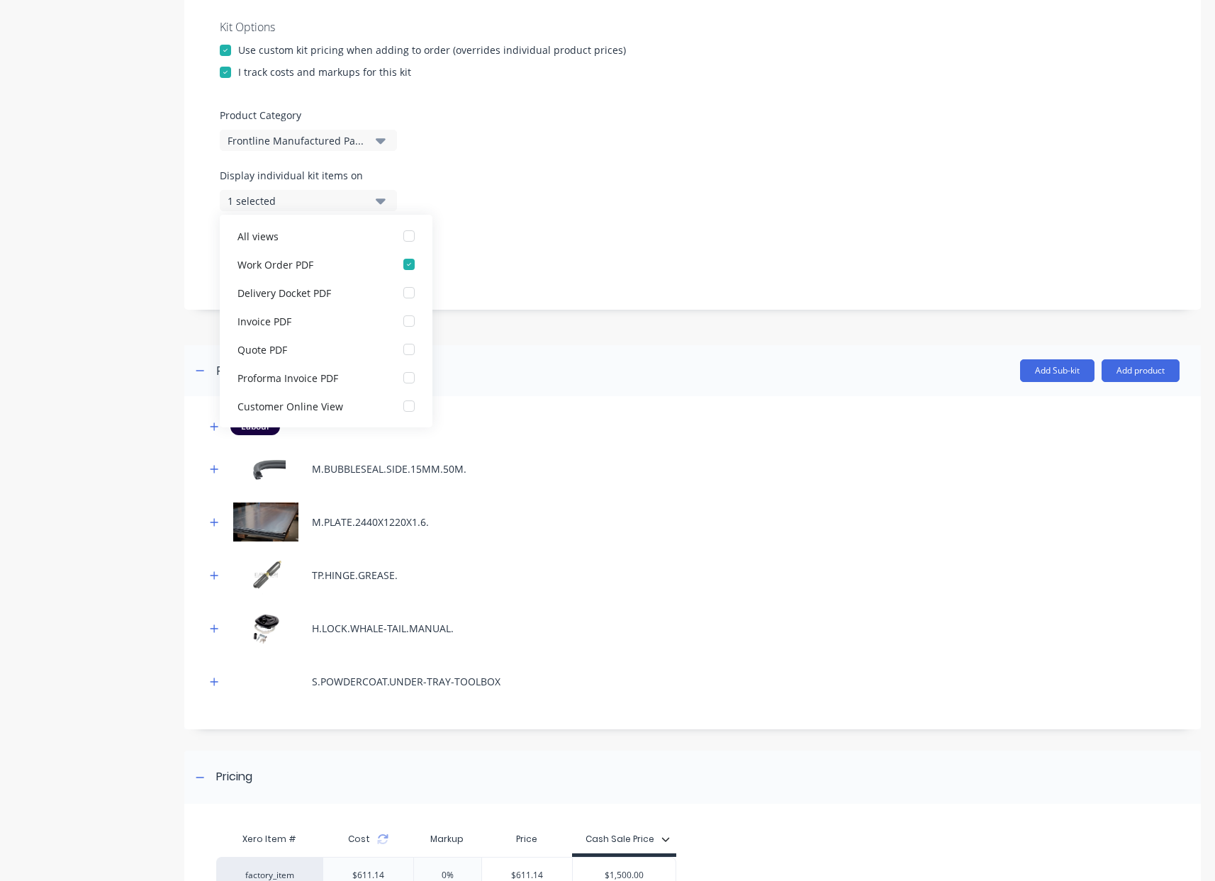
scroll to position [538, 0]
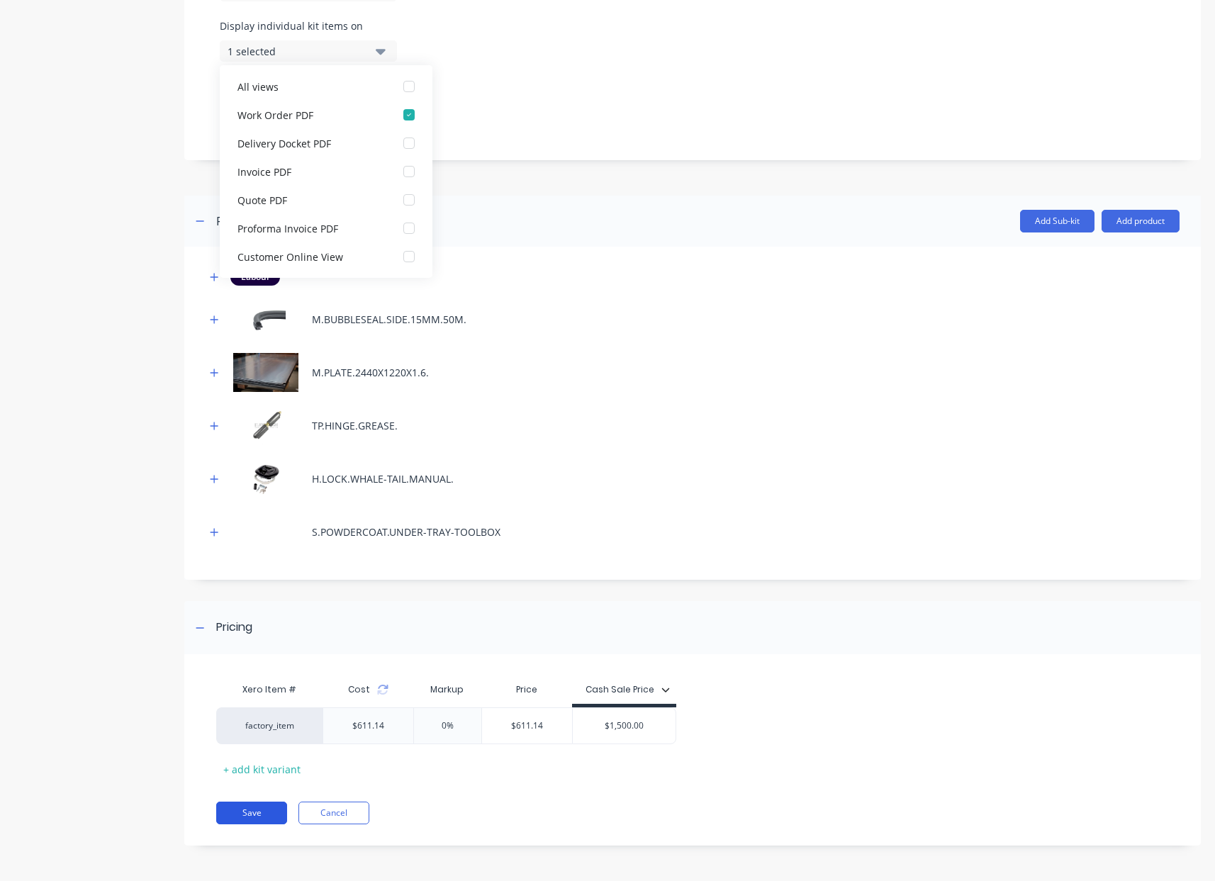
click at [233, 816] on button "Save" at bounding box center [251, 813] width 71 height 23
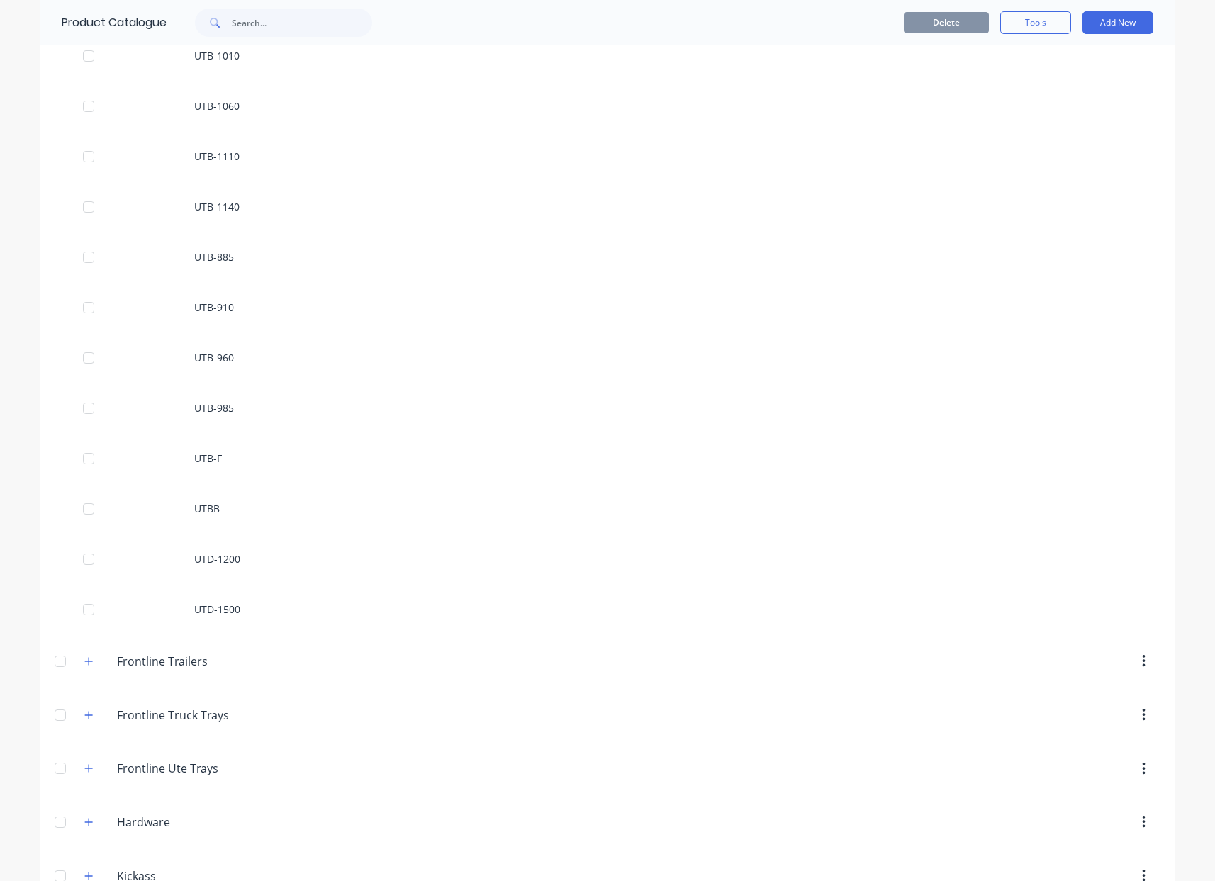
scroll to position [2856, 0]
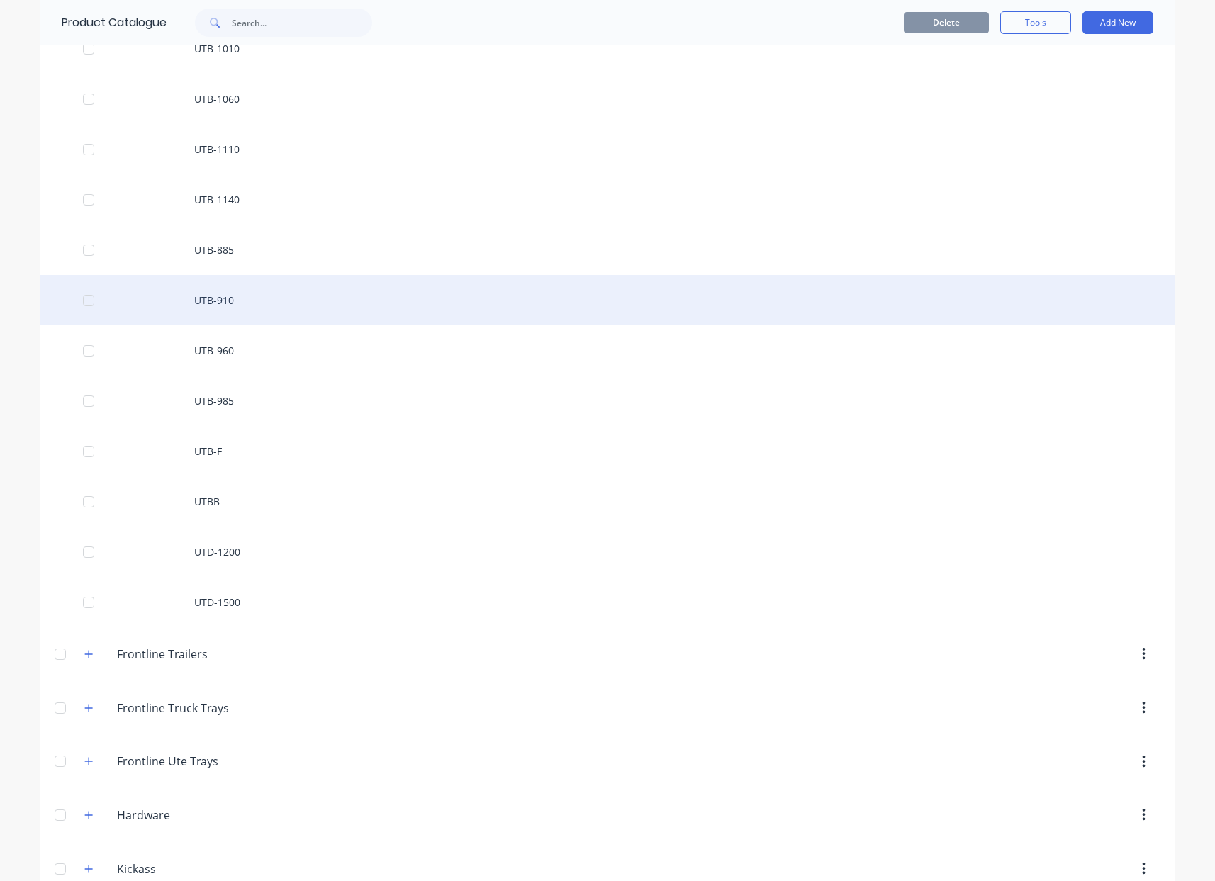
click at [269, 301] on div "UTB-910" at bounding box center [607, 300] width 1135 height 50
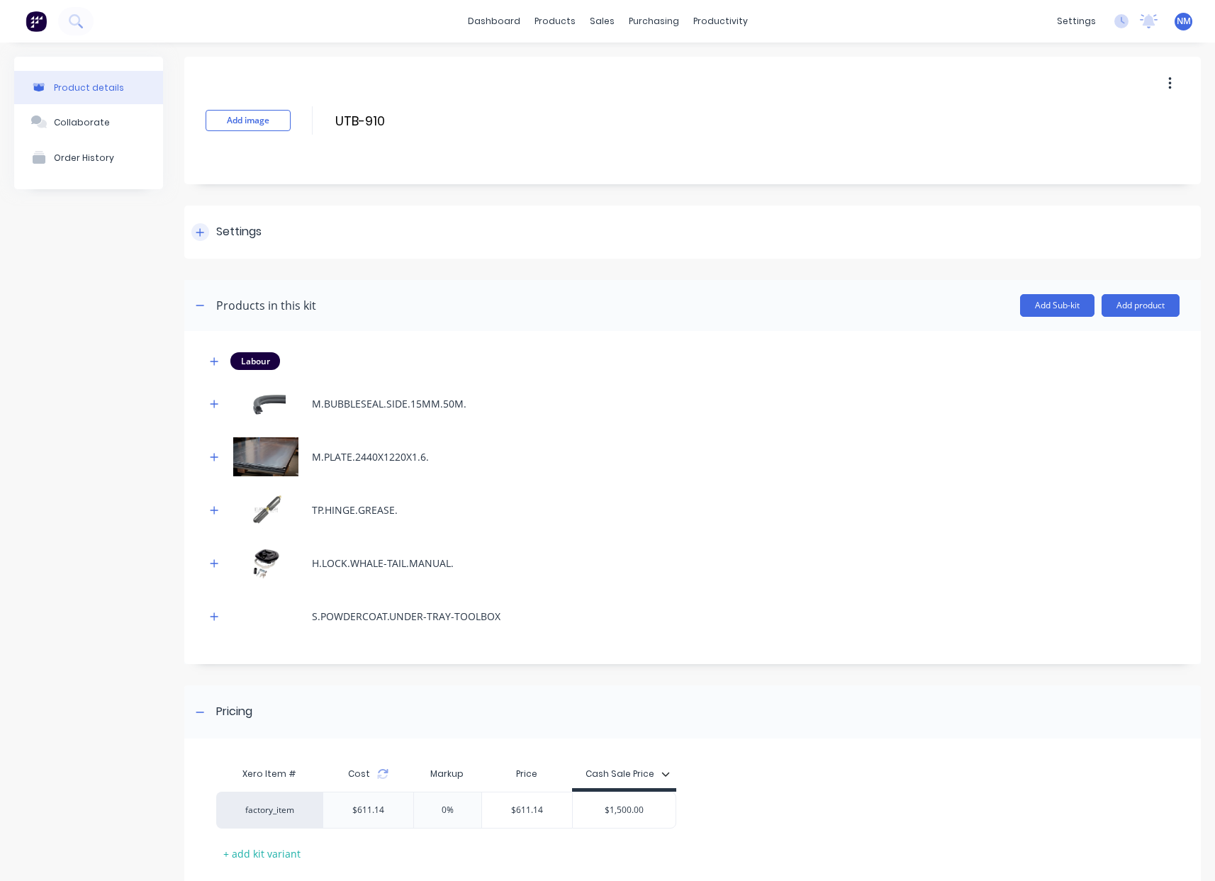
click at [201, 238] on div at bounding box center [200, 232] width 18 height 18
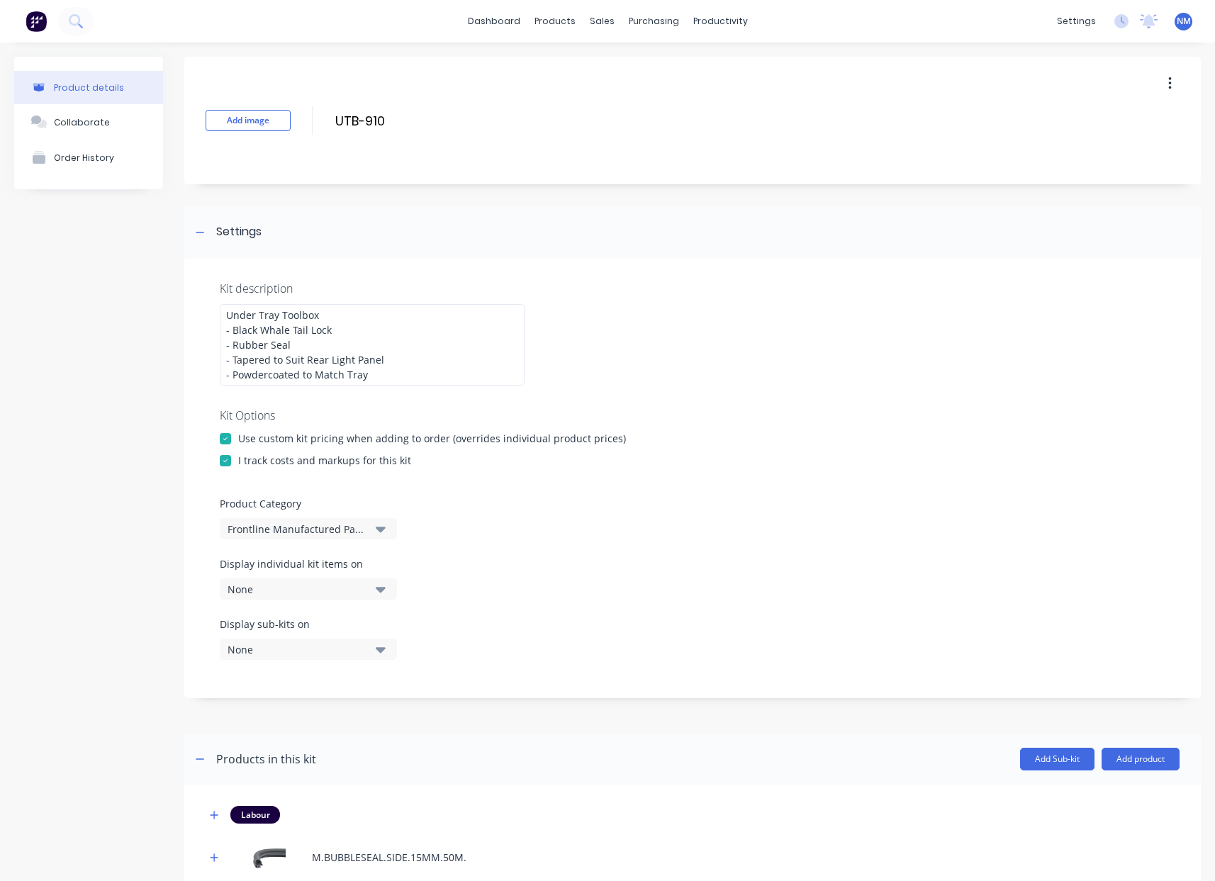
click at [374, 584] on button "None" at bounding box center [308, 589] width 177 height 21
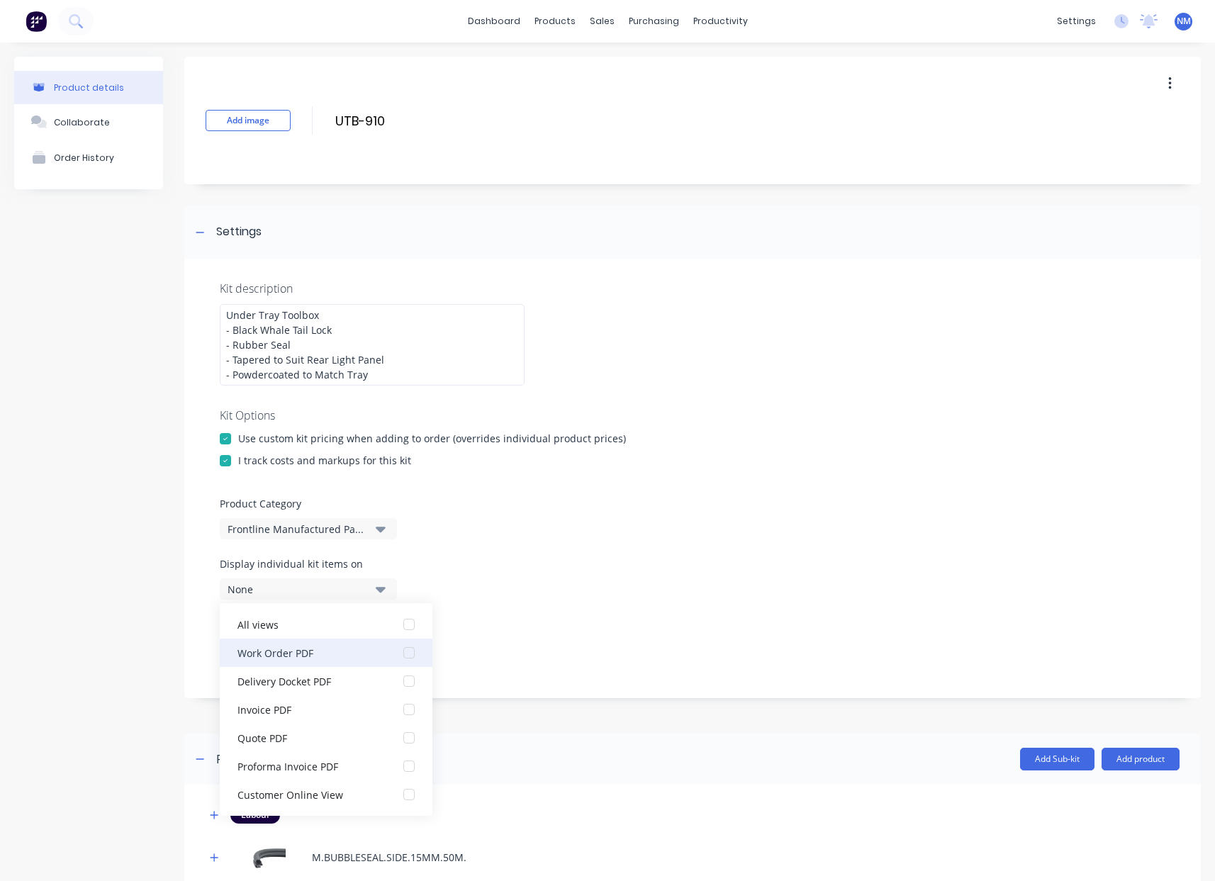
click at [320, 657] on div "Work Order PDF" at bounding box center [309, 652] width 142 height 15
click at [581, 628] on div "Display sub-kits on None" at bounding box center [693, 647] width 946 height 60
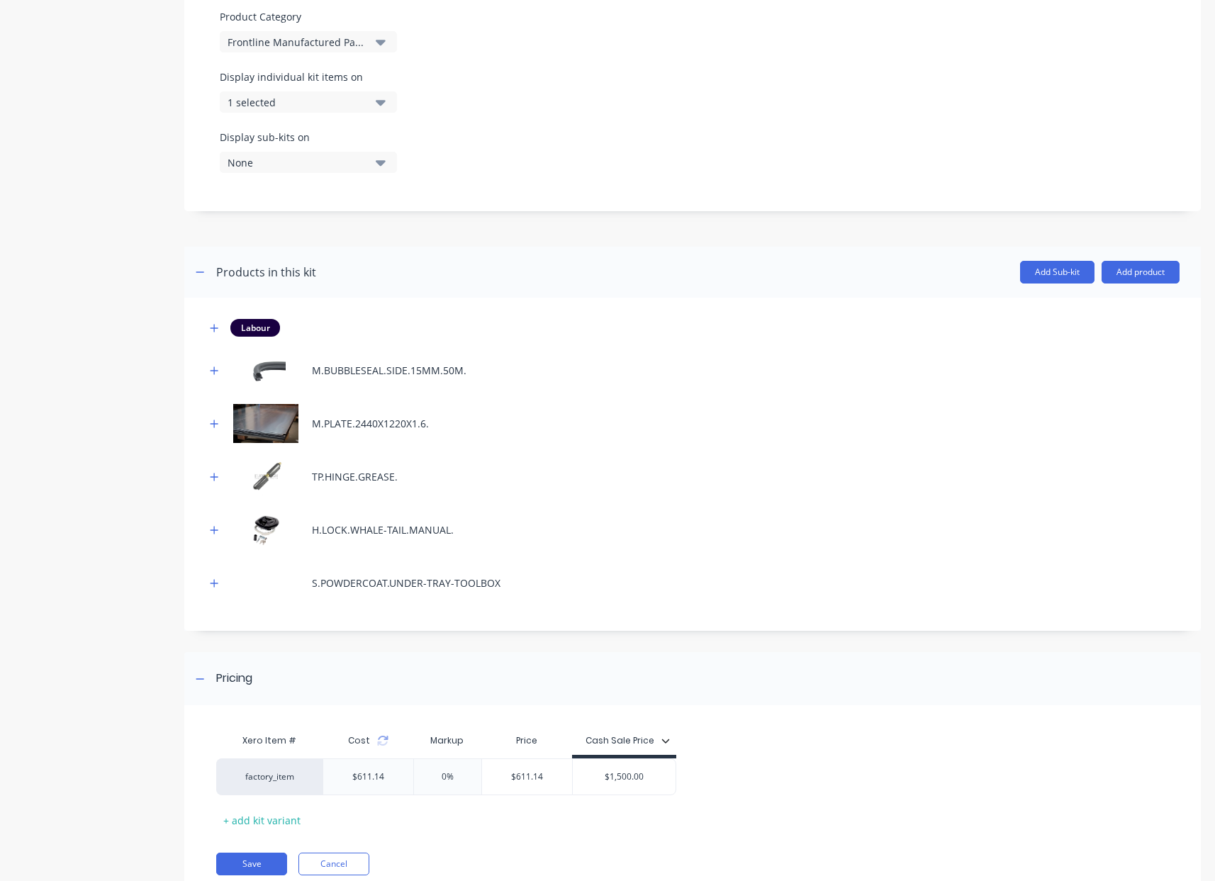
scroll to position [538, 0]
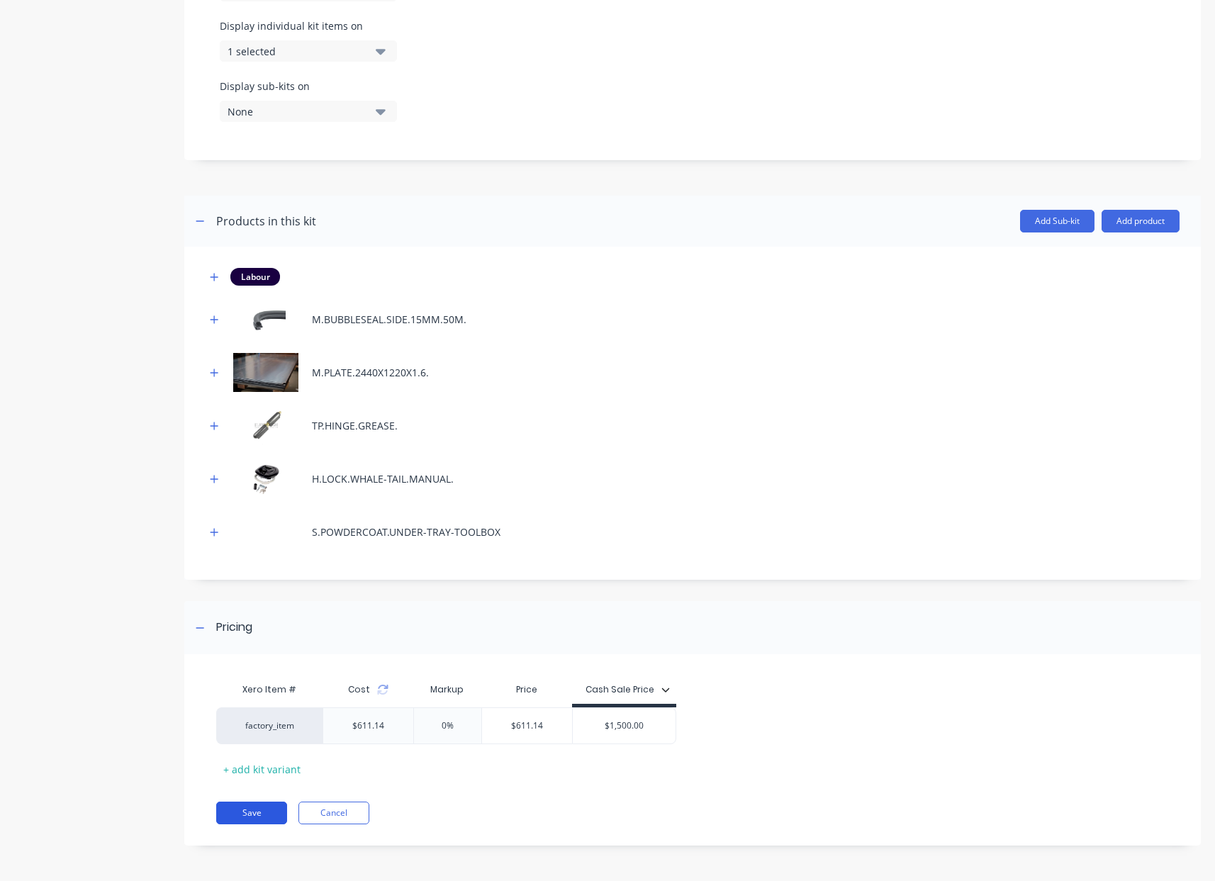
click at [244, 813] on button "Save" at bounding box center [251, 813] width 71 height 23
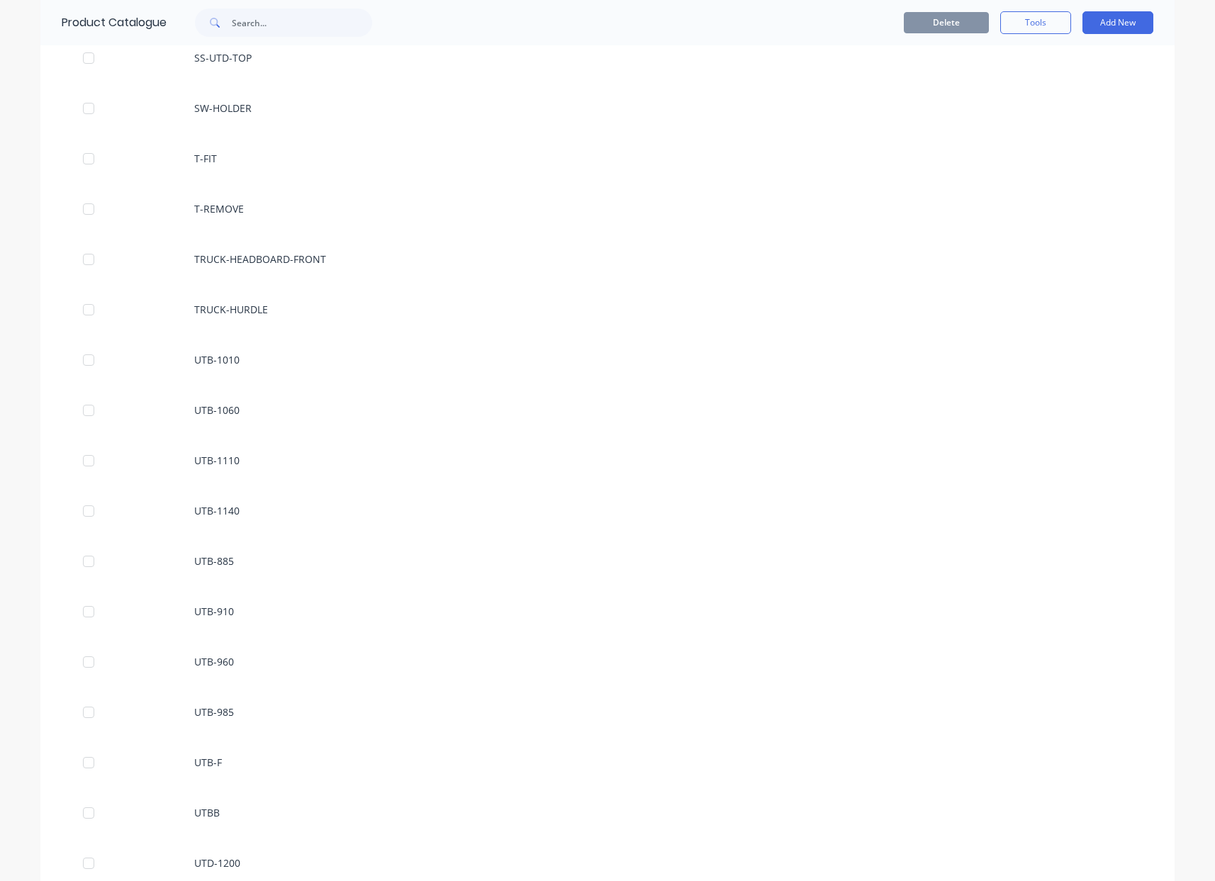
scroll to position [2678, 0]
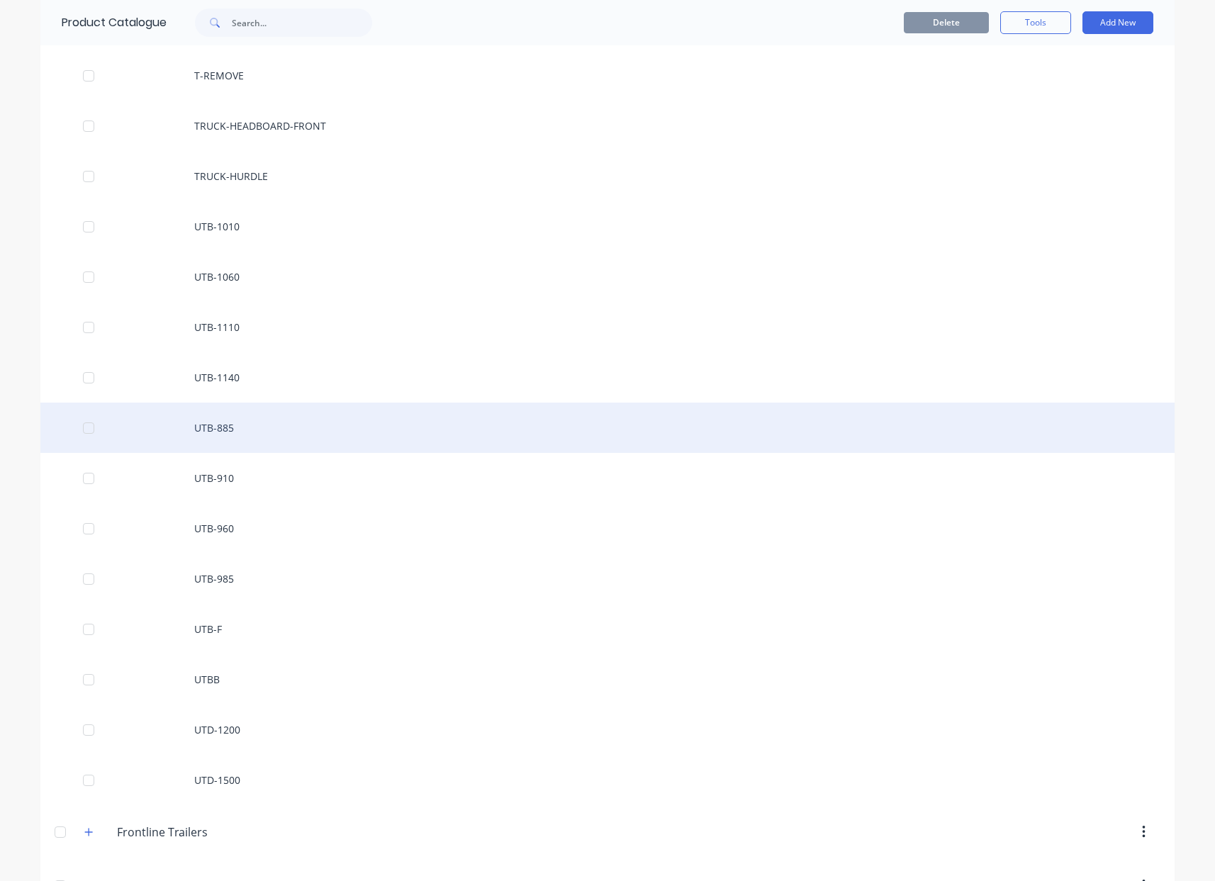
click at [252, 427] on div "UTB-885" at bounding box center [607, 428] width 1135 height 50
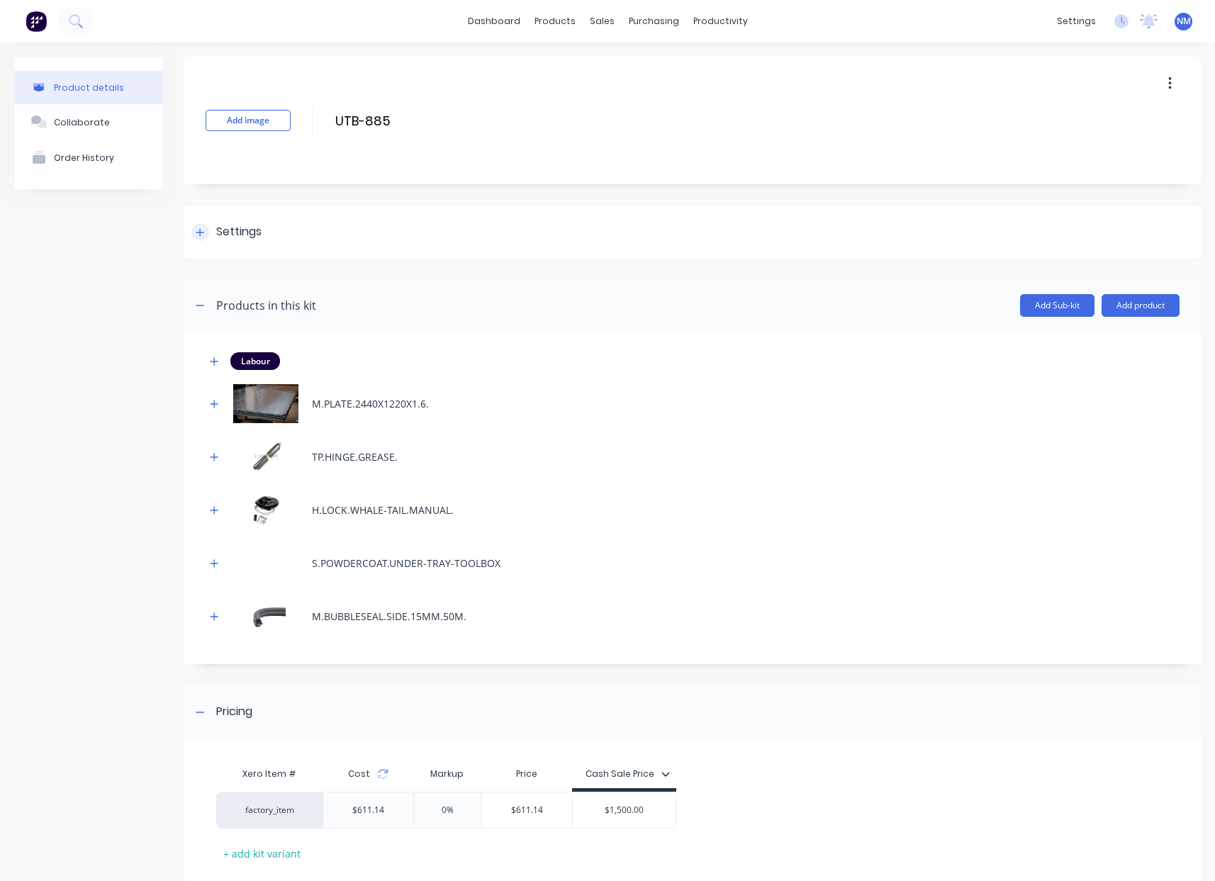
click at [199, 225] on div at bounding box center [200, 232] width 18 height 18
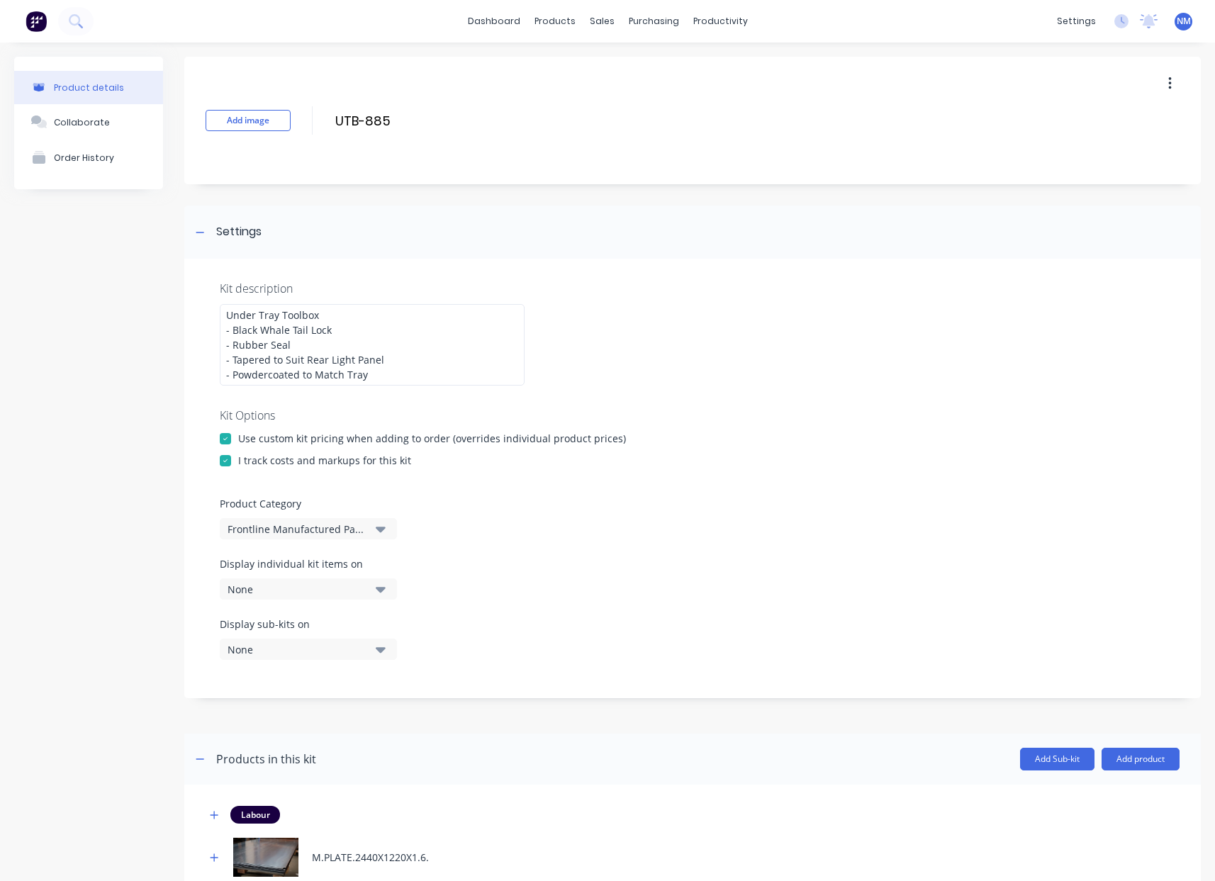
click at [367, 595] on button "None" at bounding box center [308, 589] width 177 height 21
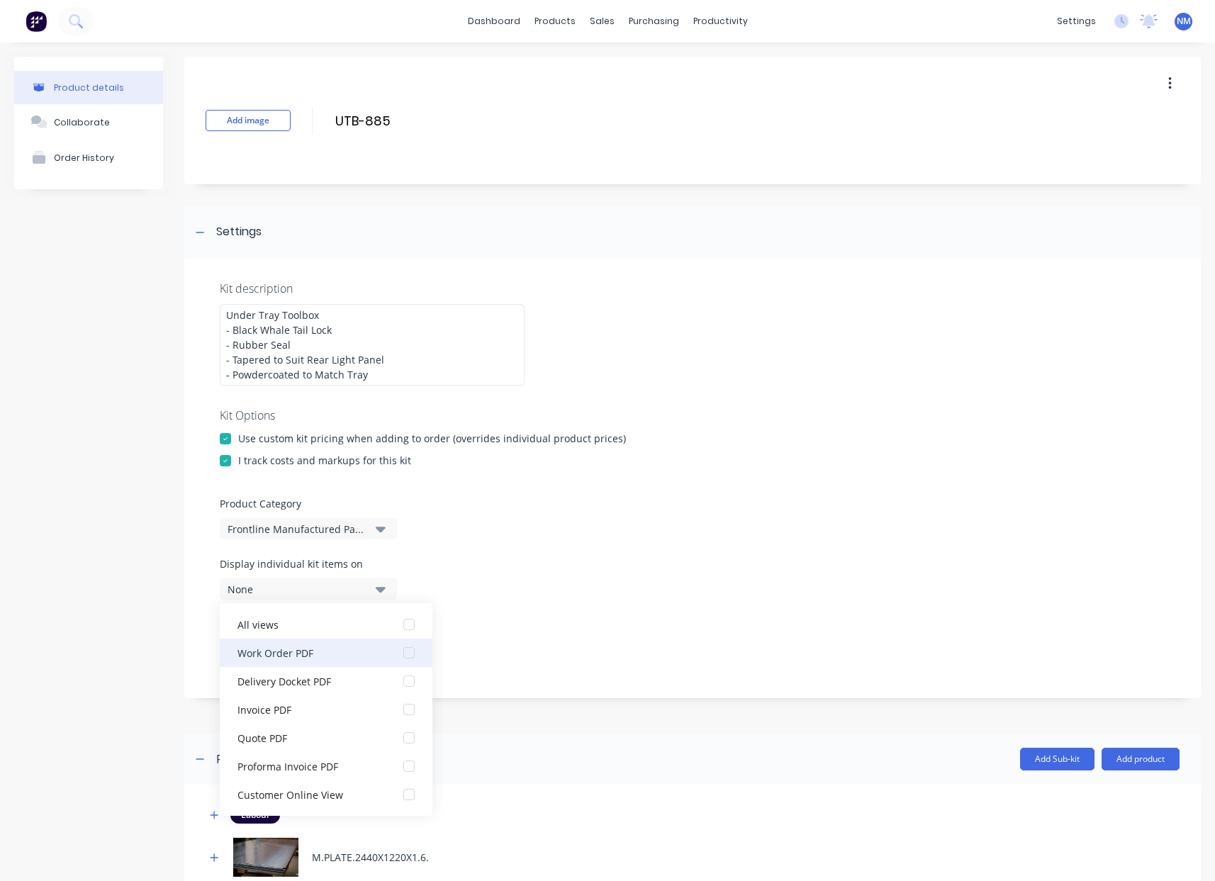
click at [341, 645] on div "Work Order PDF" at bounding box center [309, 652] width 142 height 15
click at [558, 613] on div "Display individual kit items on 1 selected" at bounding box center [693, 587] width 946 height 60
click at [572, 610] on div "Display individual kit items on 1 selected" at bounding box center [693, 587] width 946 height 60
click at [355, 580] on button "1 selected" at bounding box center [308, 589] width 177 height 21
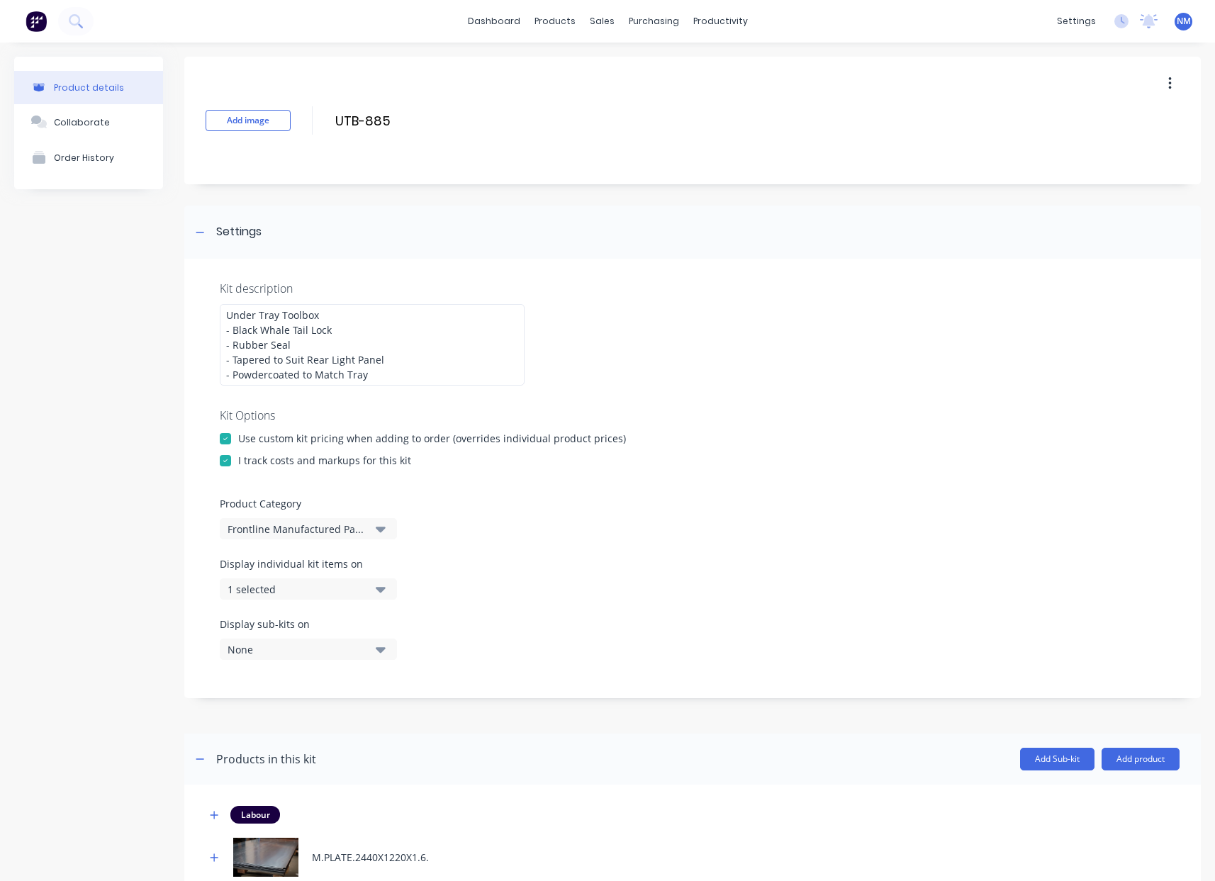
scroll to position [538, 0]
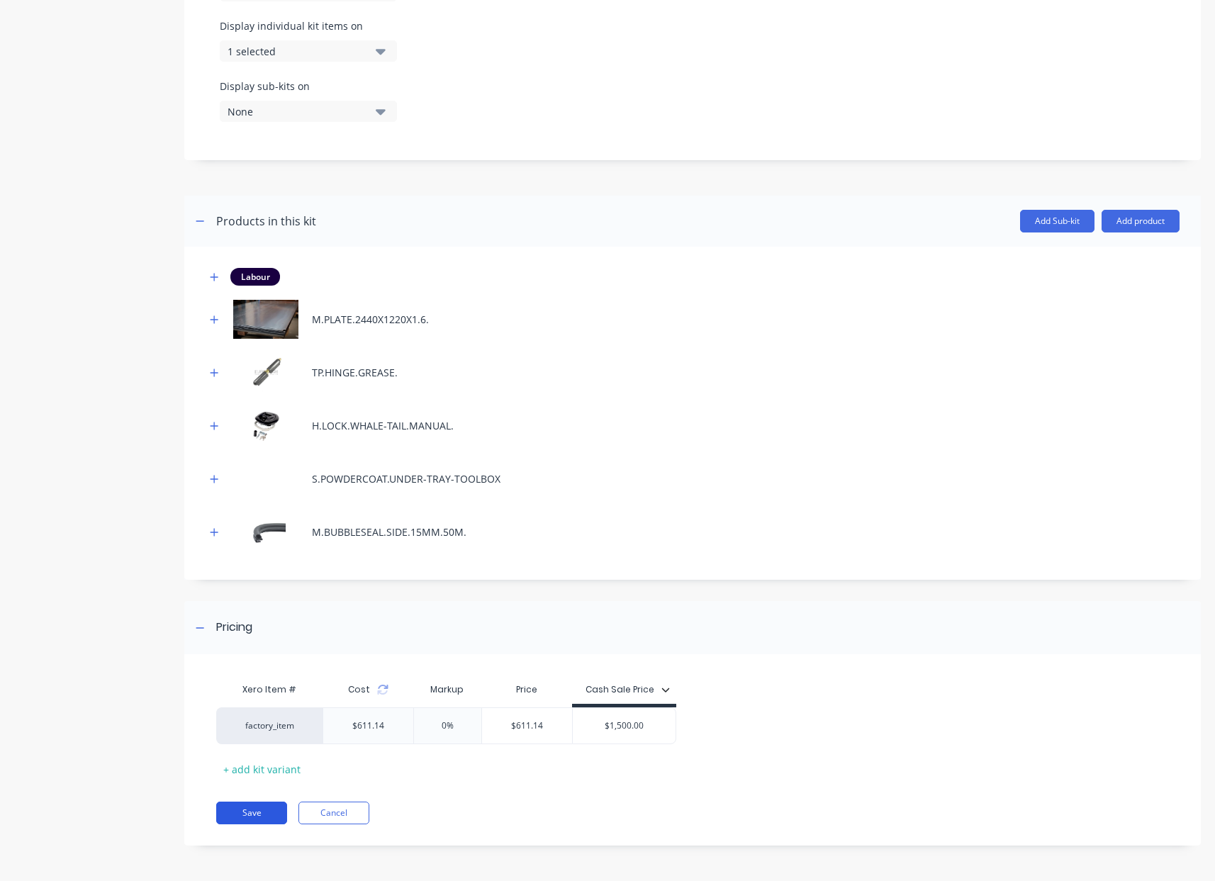
click at [255, 811] on button "Save" at bounding box center [251, 813] width 71 height 23
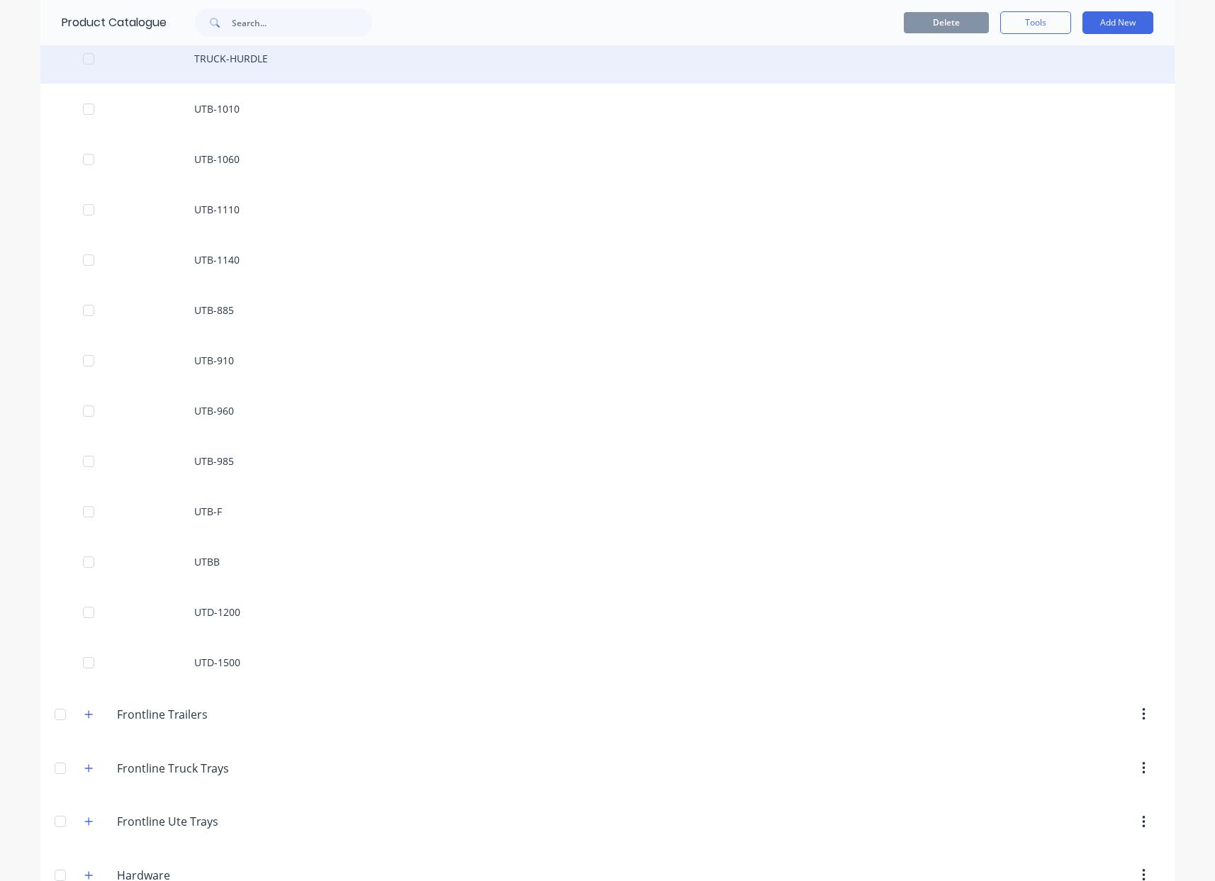
scroll to position [2843, 0]
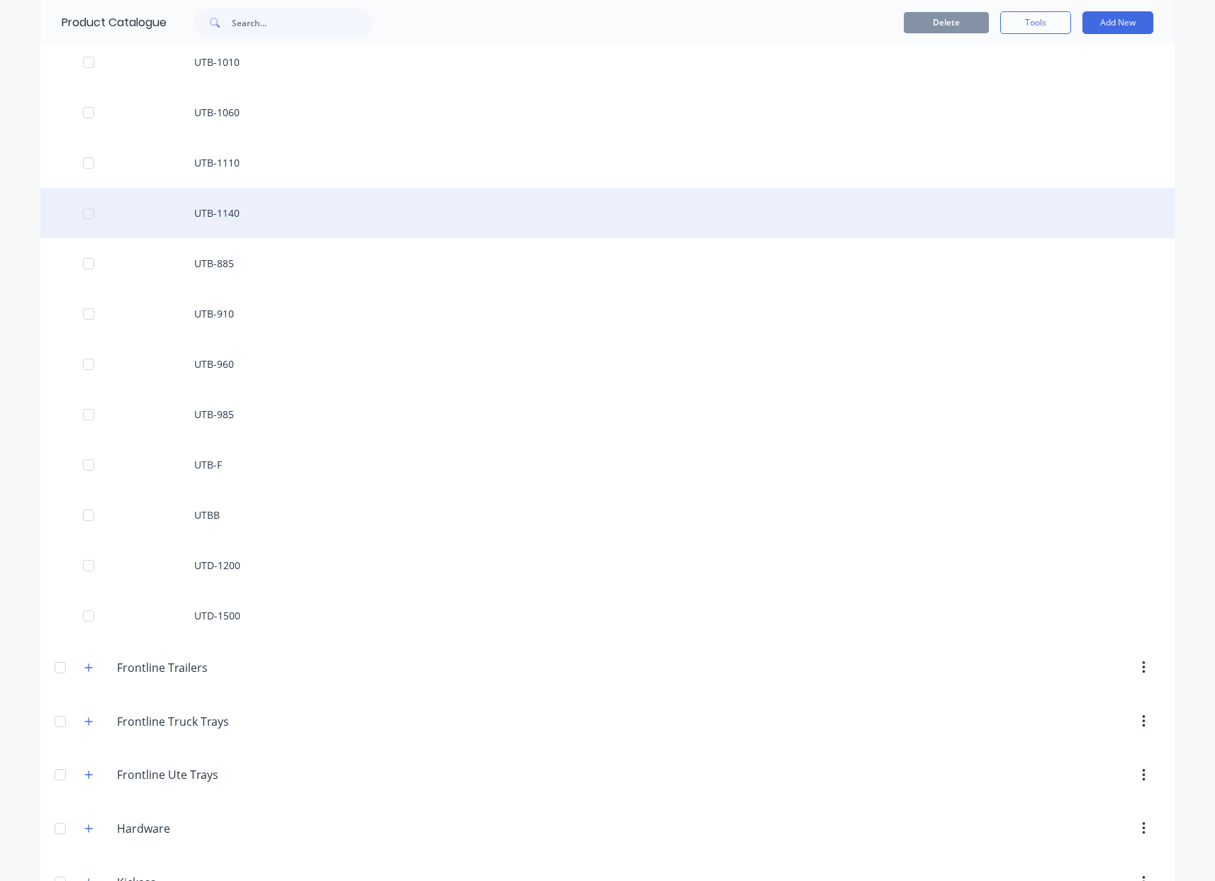
click at [239, 219] on div "UTB-1140" at bounding box center [607, 213] width 1135 height 50
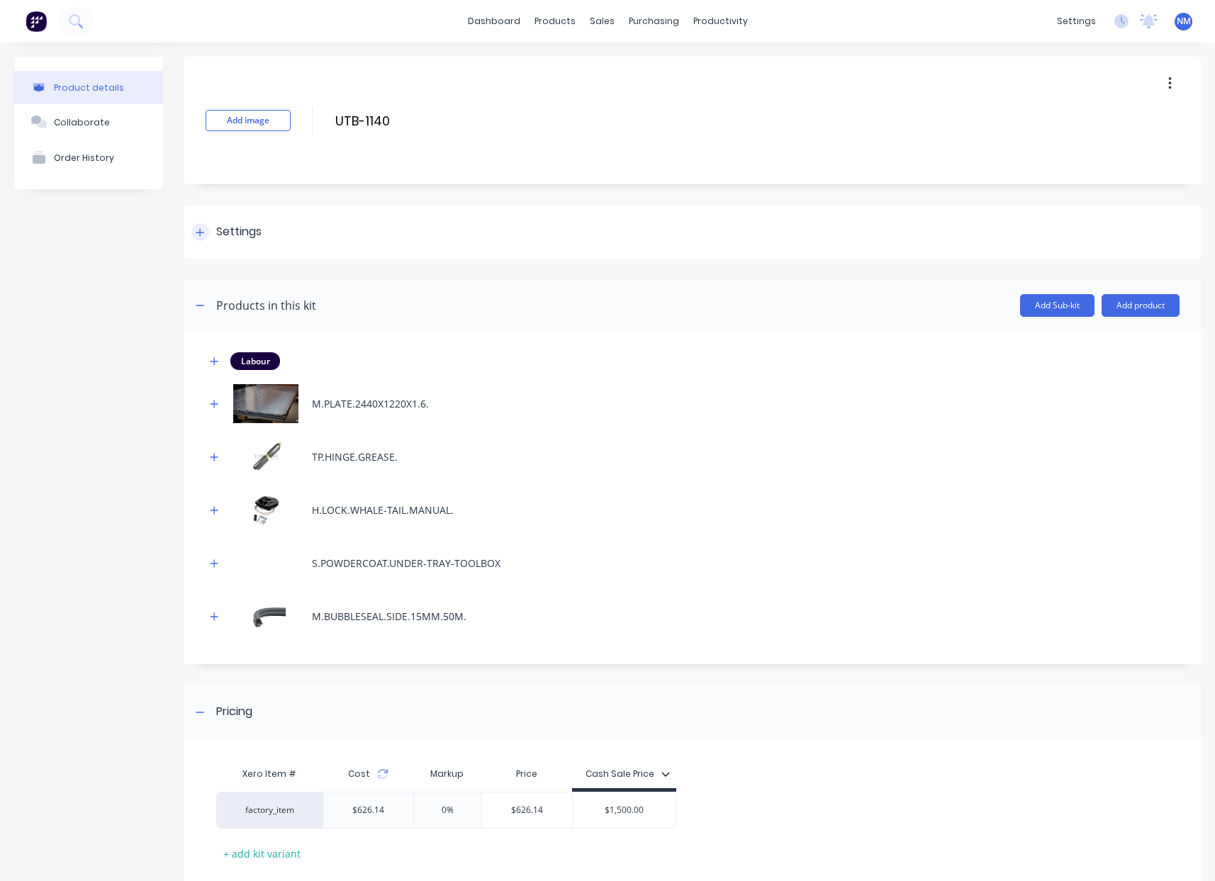
click at [199, 230] on icon at bounding box center [200, 233] width 9 height 10
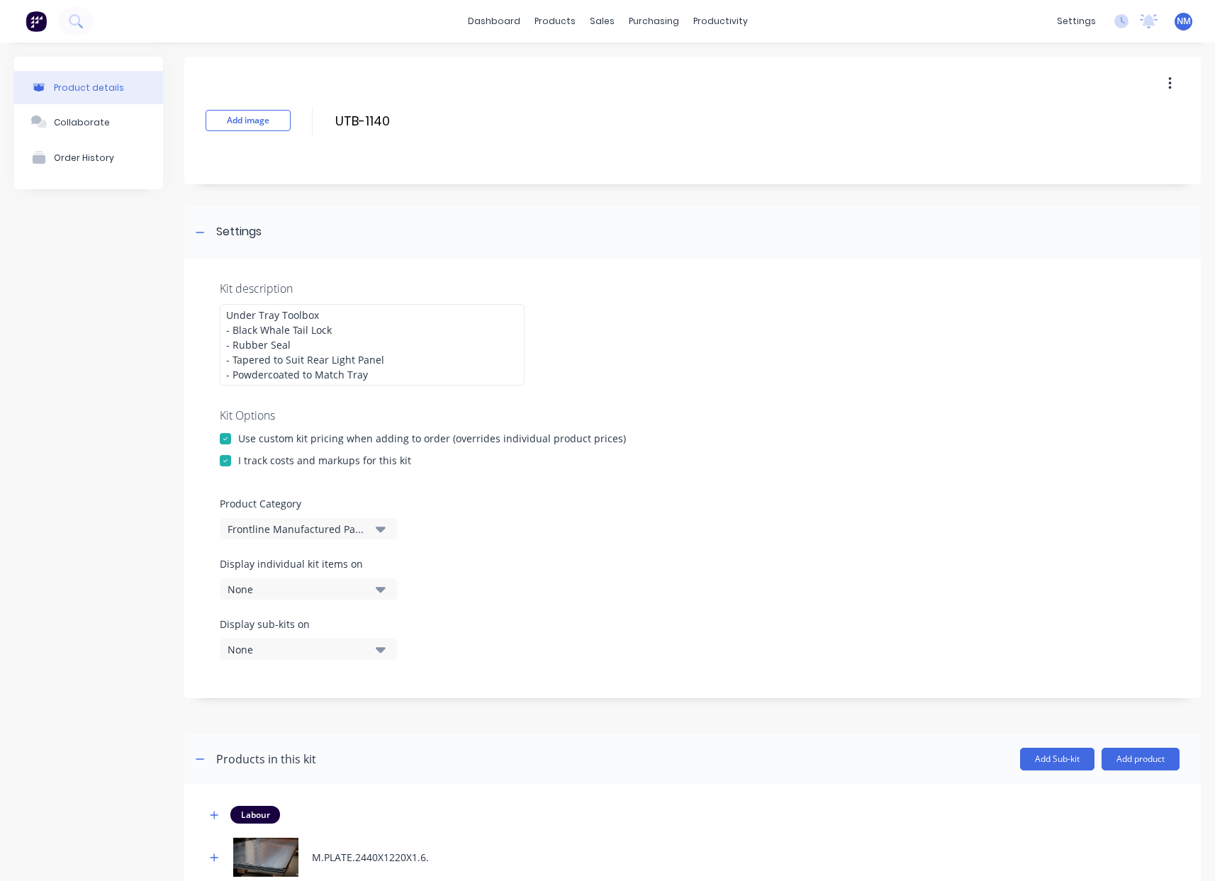
click at [336, 597] on button "None" at bounding box center [308, 589] width 177 height 21
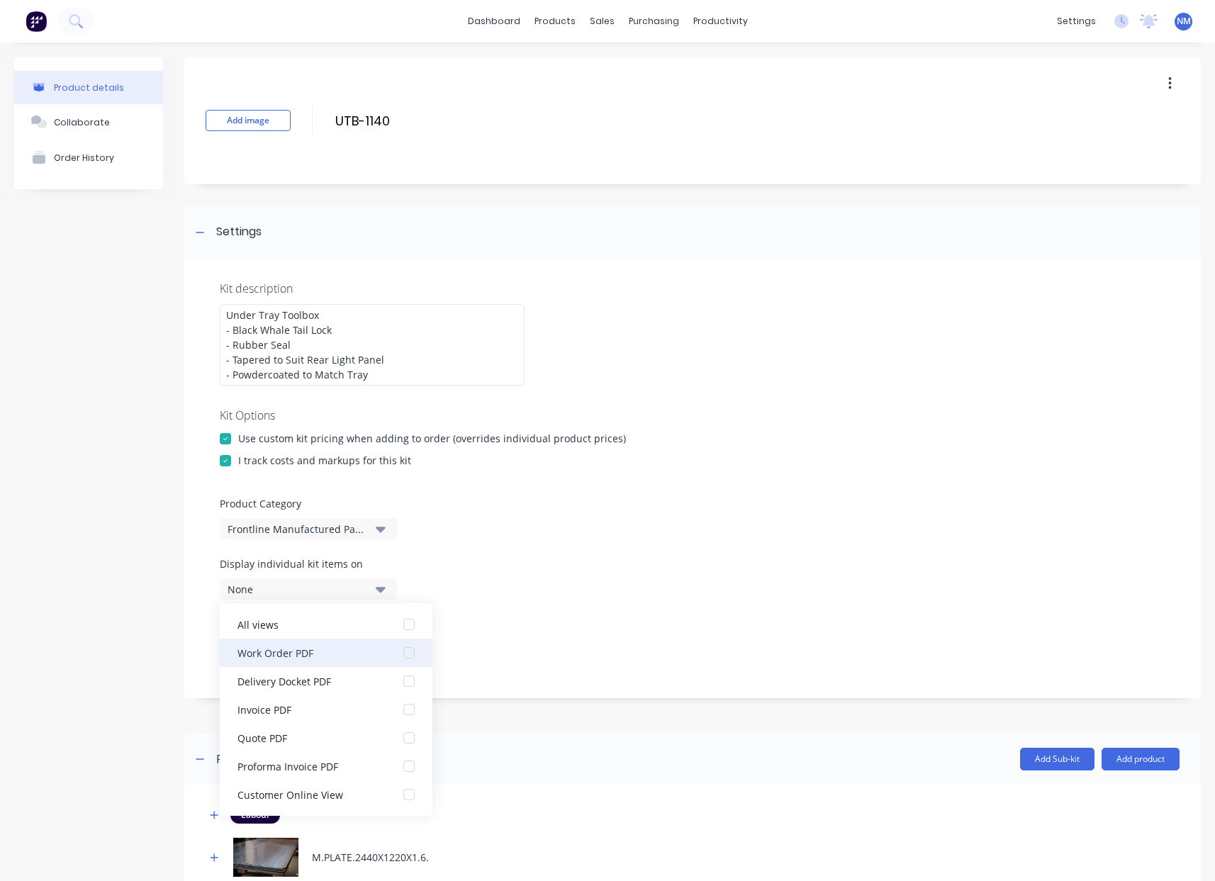
click at [345, 652] on div "Work Order PDF" at bounding box center [309, 652] width 142 height 15
click at [603, 611] on div "Display individual kit items on 1 selected" at bounding box center [693, 587] width 946 height 60
click at [513, 645] on div "Display sub-kits on None" at bounding box center [693, 647] width 946 height 60
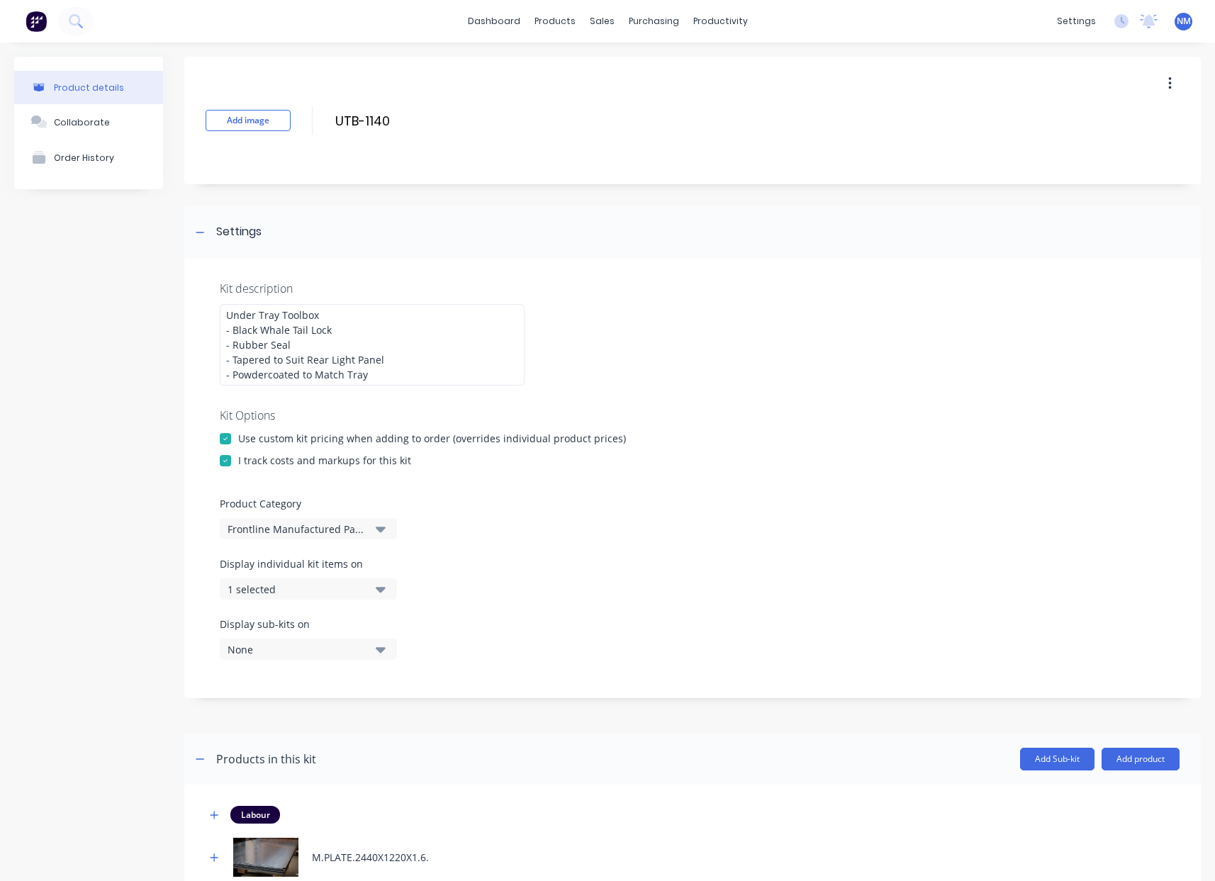
scroll to position [538, 0]
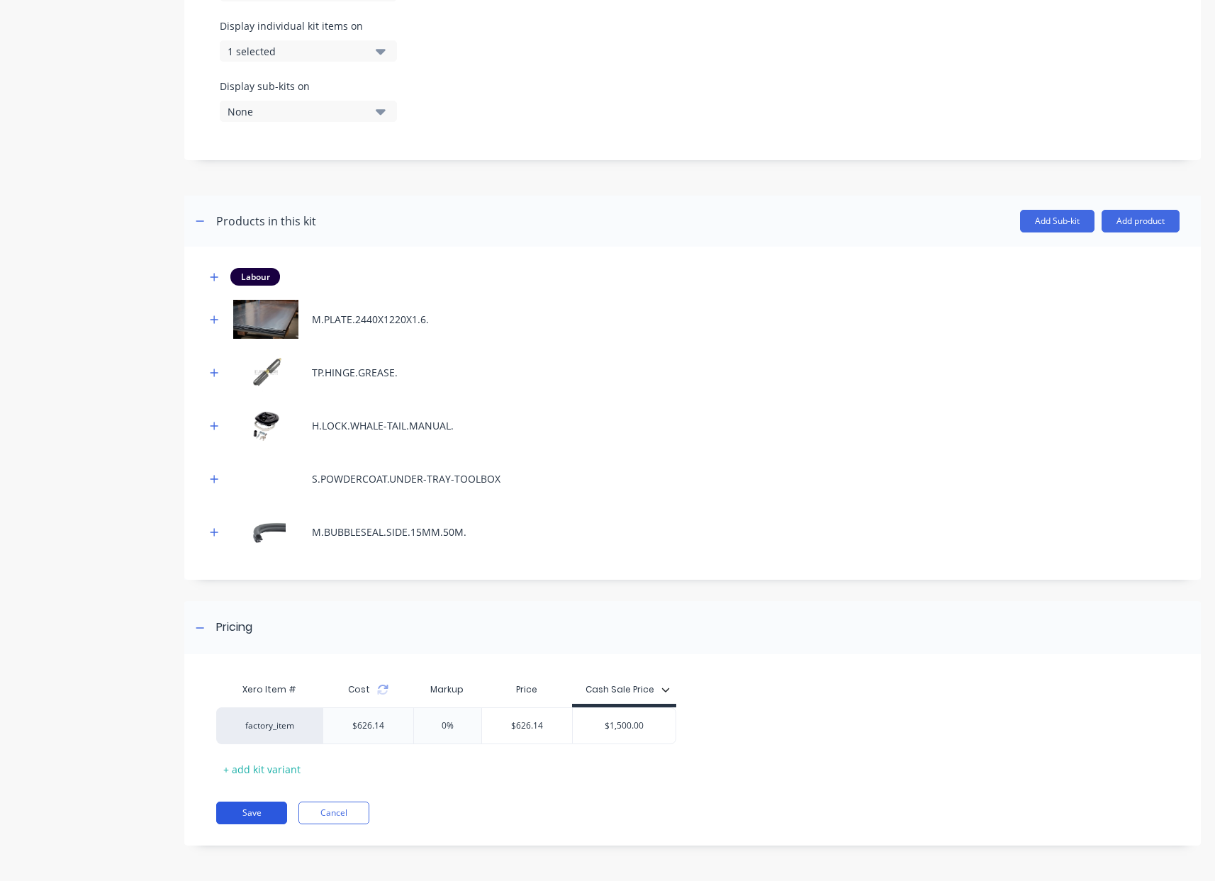
click at [253, 808] on button "Save" at bounding box center [251, 813] width 71 height 23
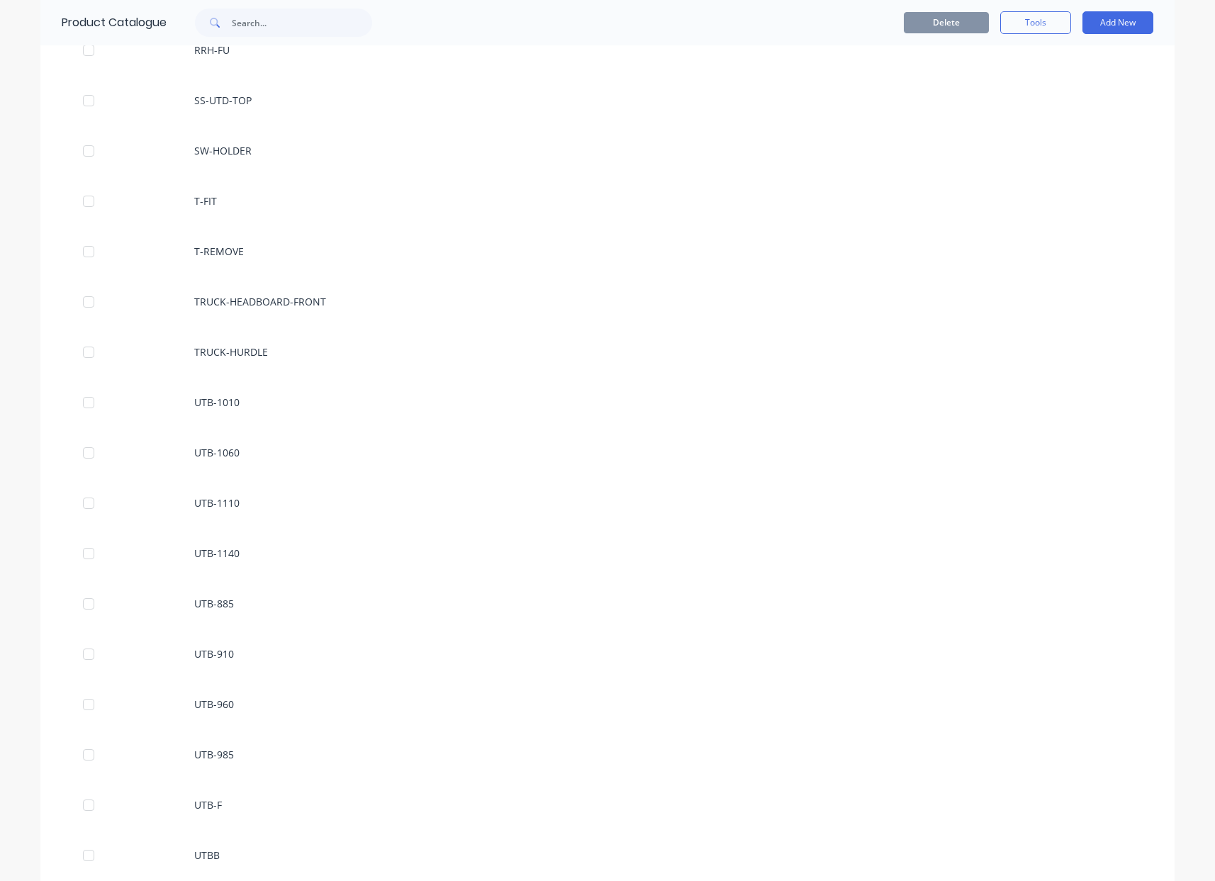
scroll to position [2796, 0]
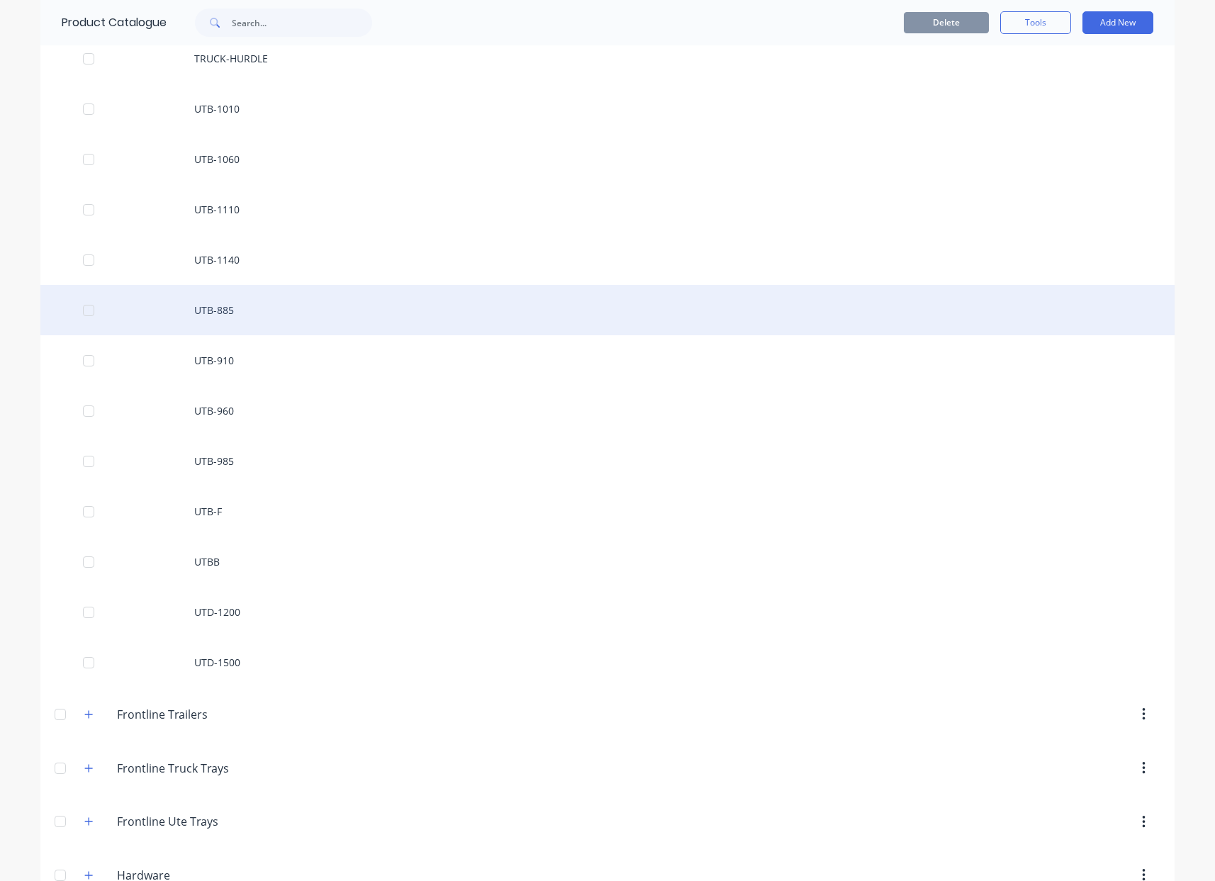
click at [255, 313] on div "UTB-885" at bounding box center [607, 310] width 1135 height 50
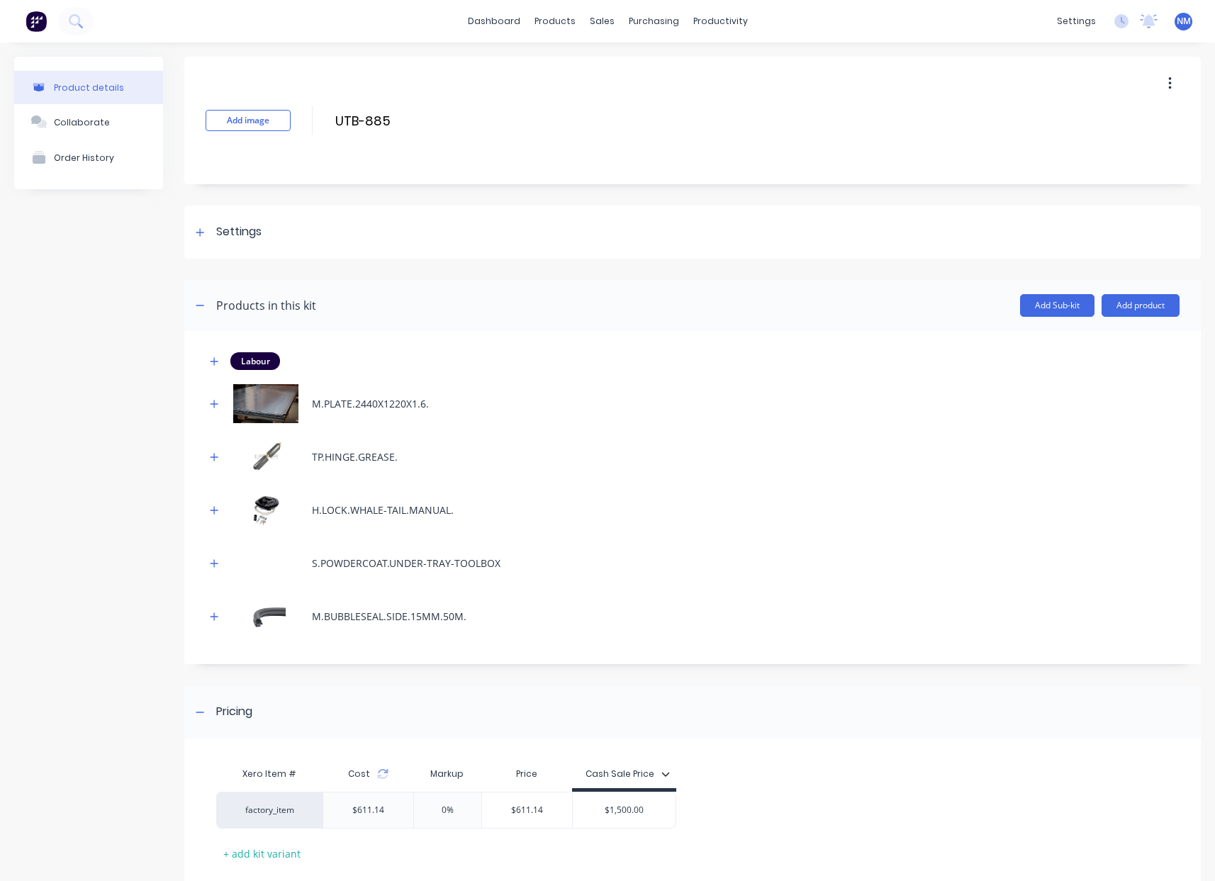
click at [199, 241] on div "Settings" at bounding box center [692, 232] width 1017 height 53
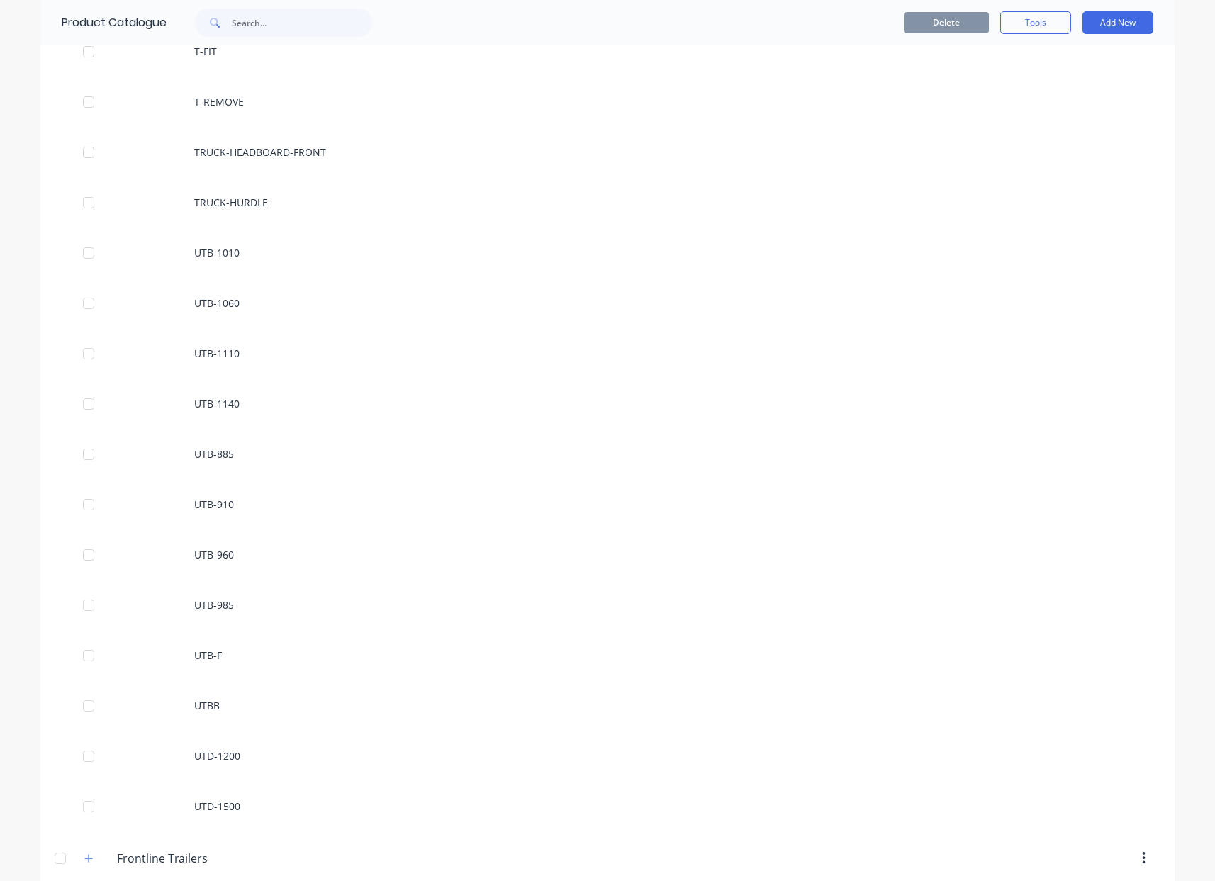
scroll to position [2658, 0]
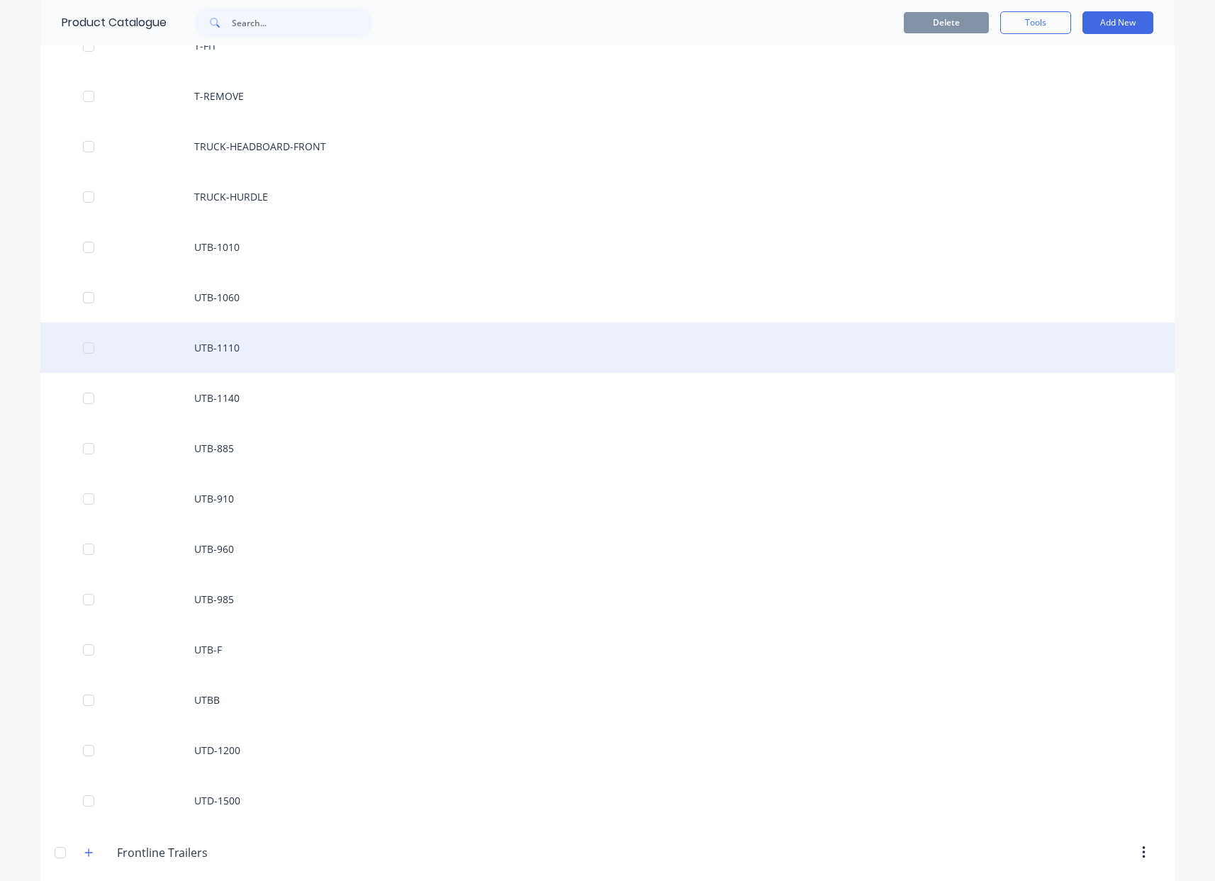
click at [239, 352] on div "UTB-1110" at bounding box center [607, 348] width 1135 height 50
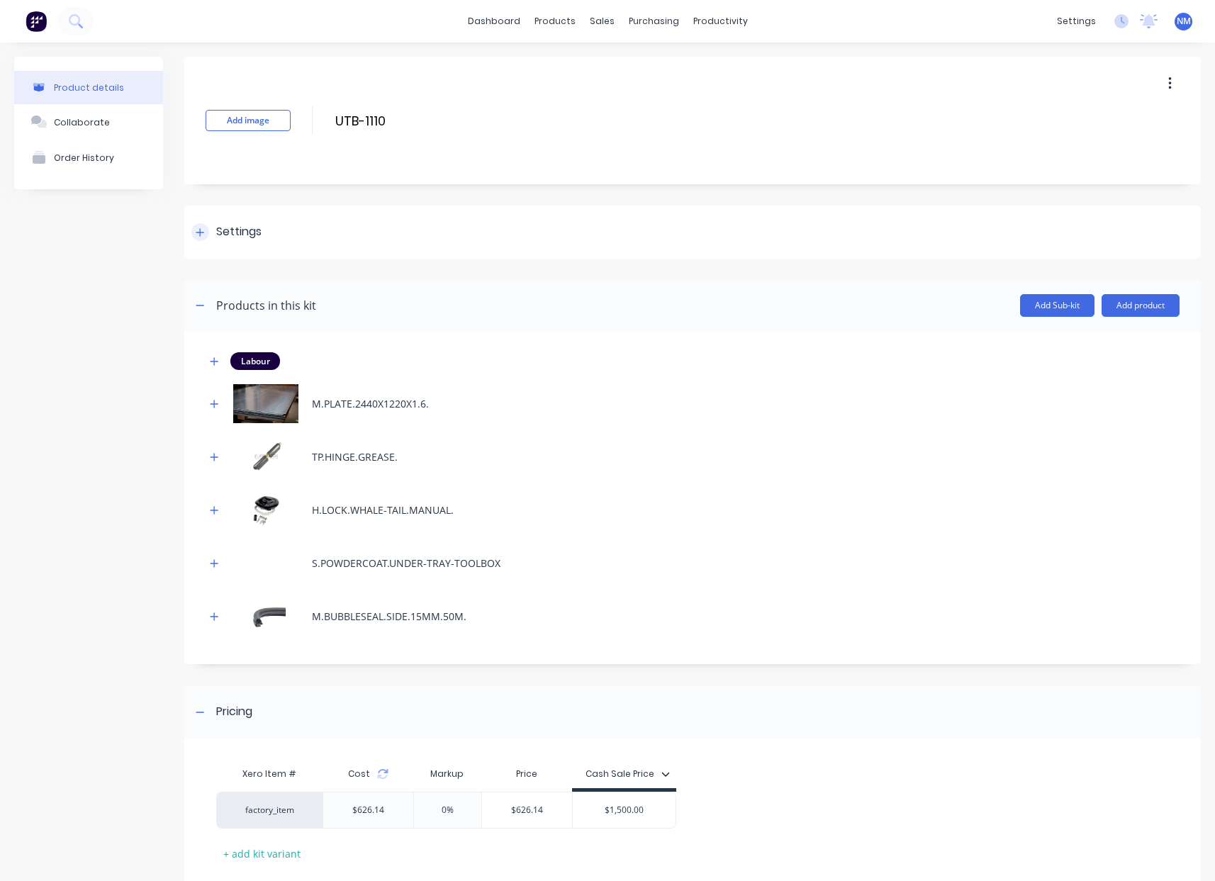
click at [200, 226] on div at bounding box center [200, 232] width 18 height 18
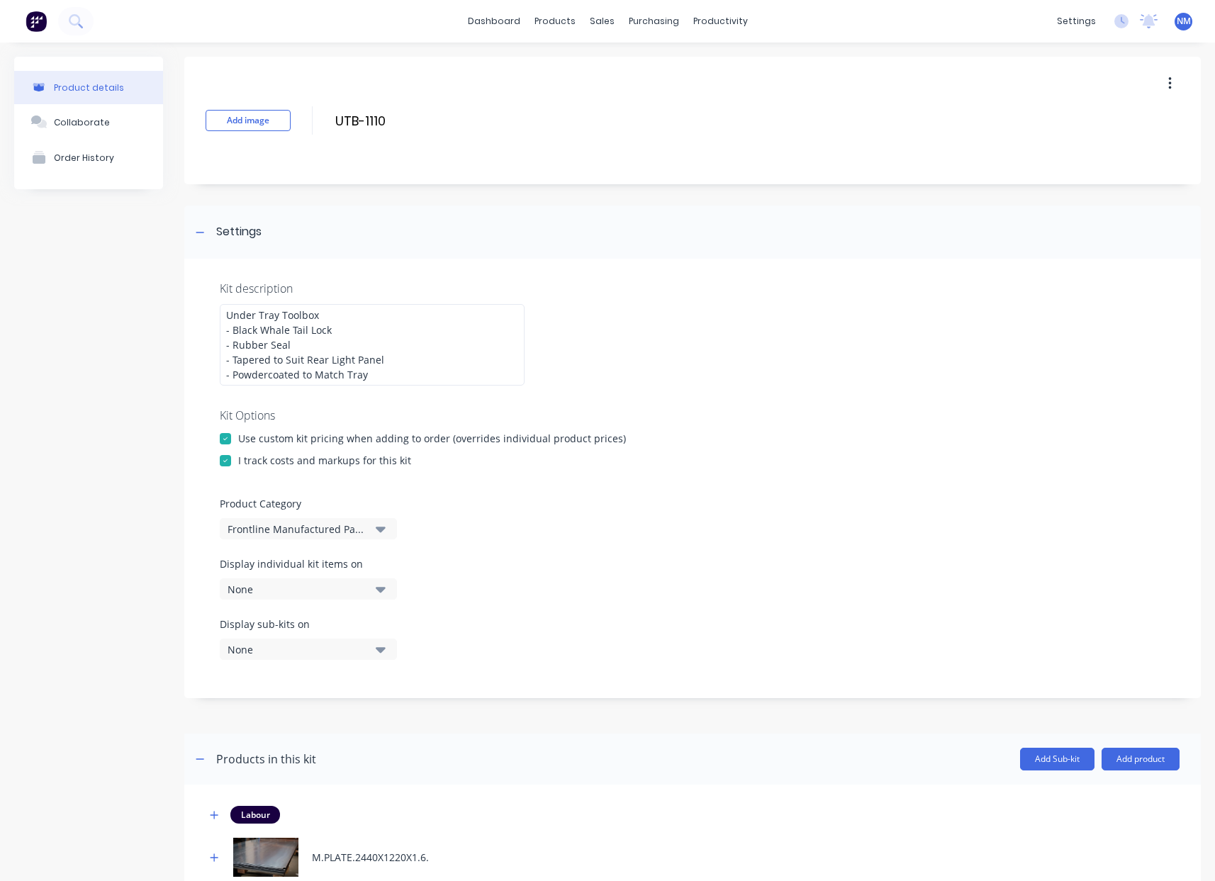
click at [377, 589] on icon "button" at bounding box center [381, 590] width 10 height 6
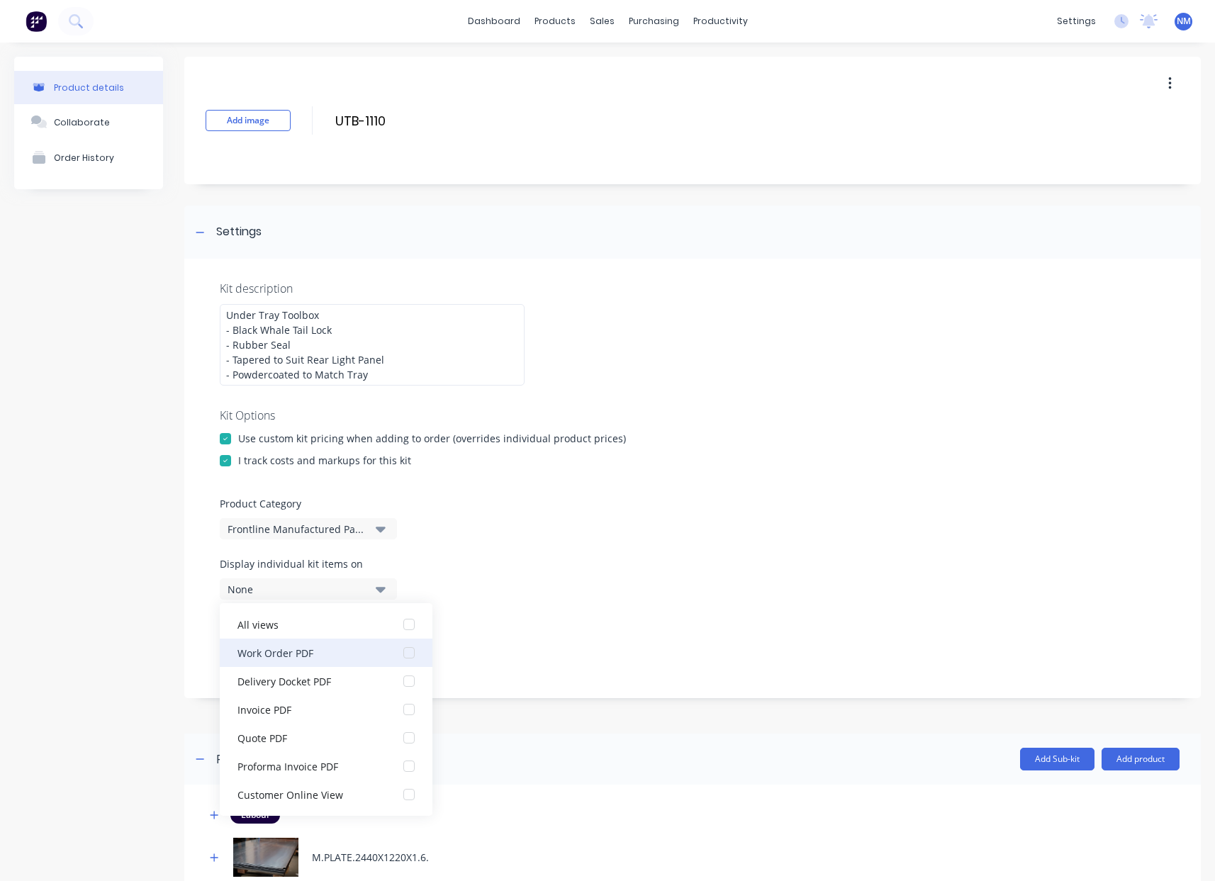
click at [370, 662] on button "Work Order PDF" at bounding box center [326, 653] width 213 height 28
click at [572, 590] on div "Display individual kit items on 1 selected" at bounding box center [693, 587] width 946 height 60
click at [548, 630] on div "Display sub-kits on None" at bounding box center [693, 647] width 946 height 60
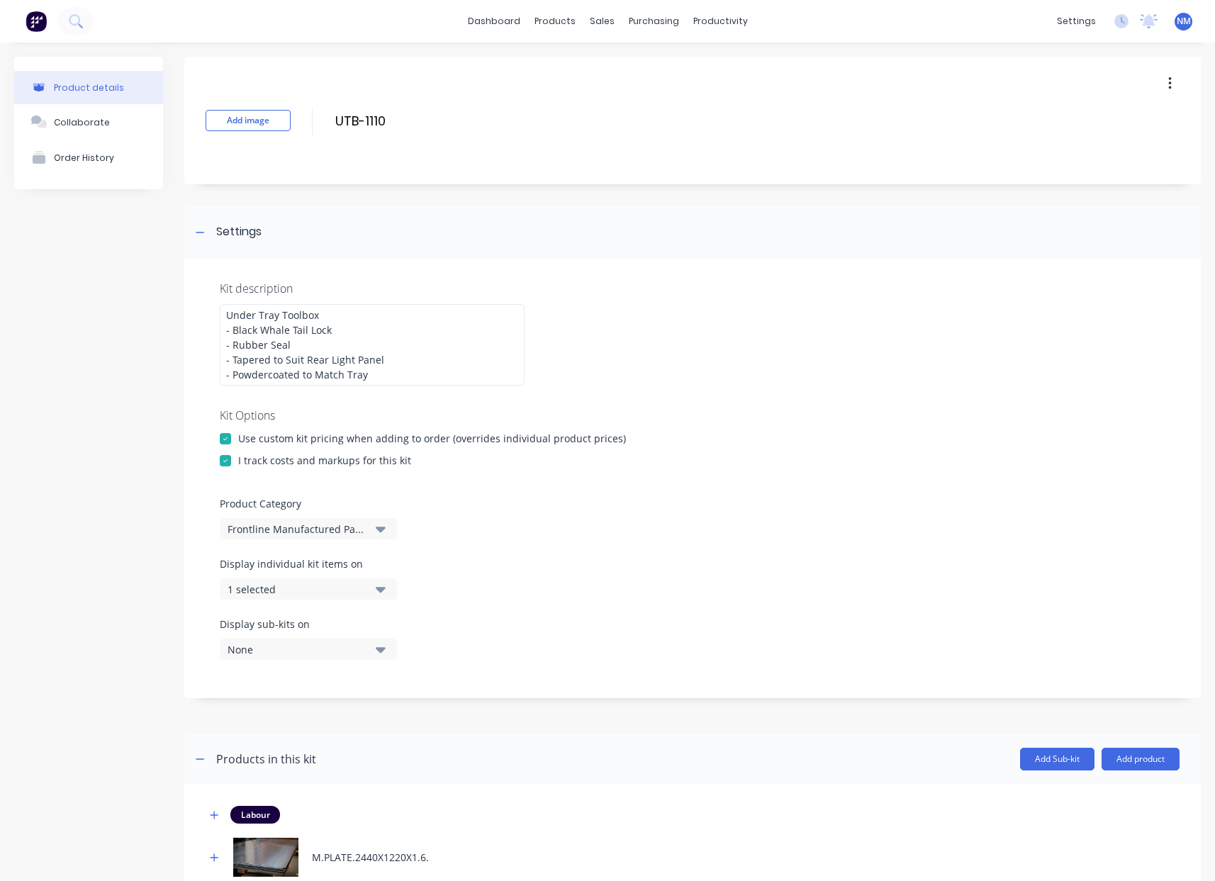
scroll to position [538, 0]
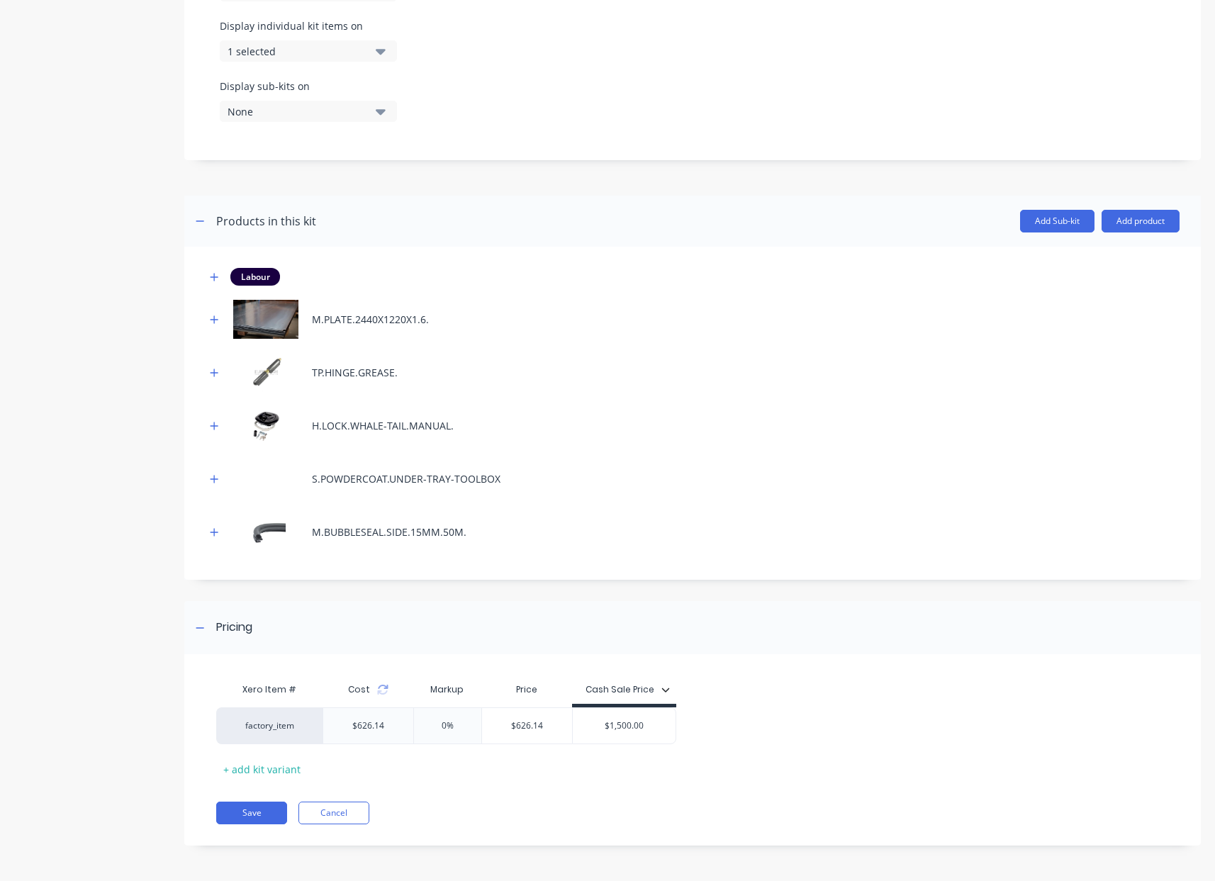
drag, startPoint x: 252, startPoint y: 818, endPoint x: 269, endPoint y: 800, distance: 25.1
click at [252, 818] on button "Save" at bounding box center [251, 813] width 71 height 23
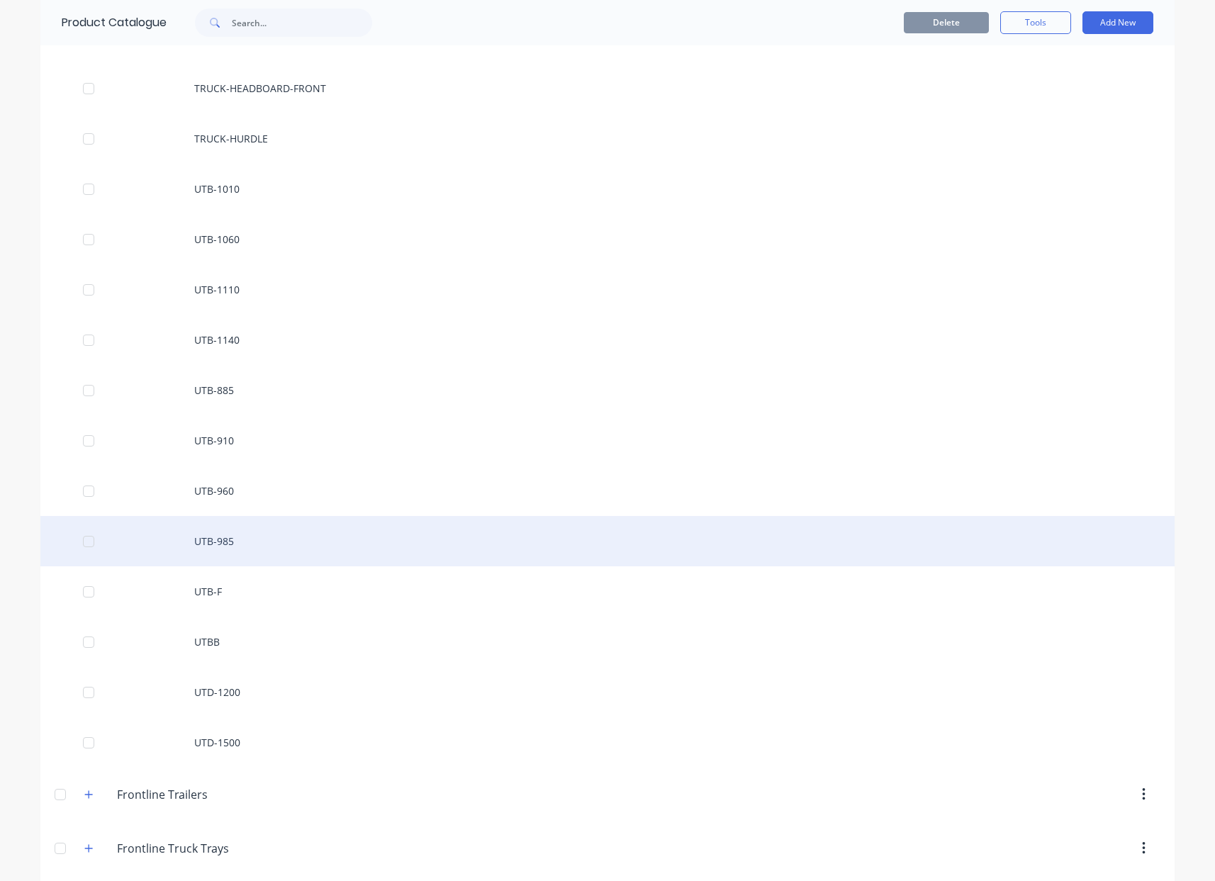
scroll to position [2713, 0]
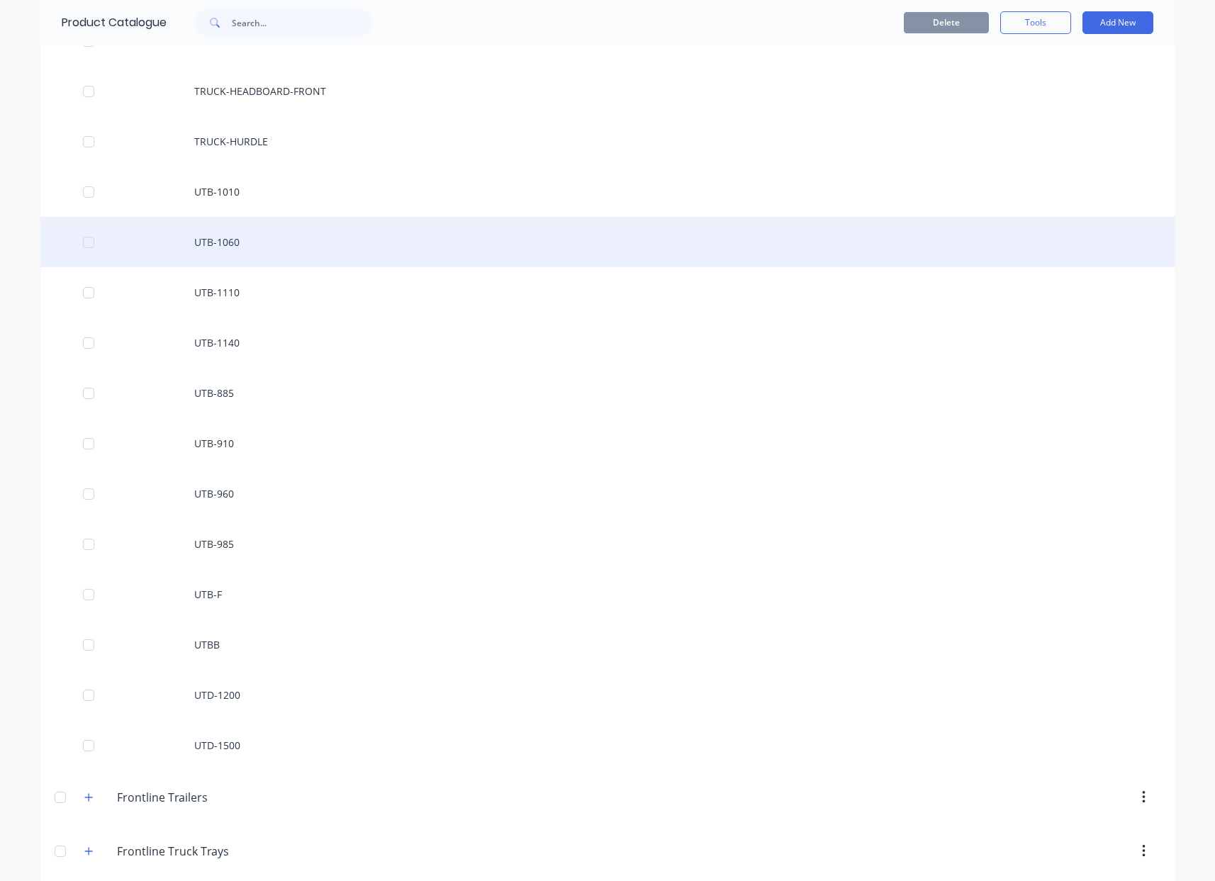
click at [255, 243] on div "UTB-1060" at bounding box center [607, 242] width 1135 height 50
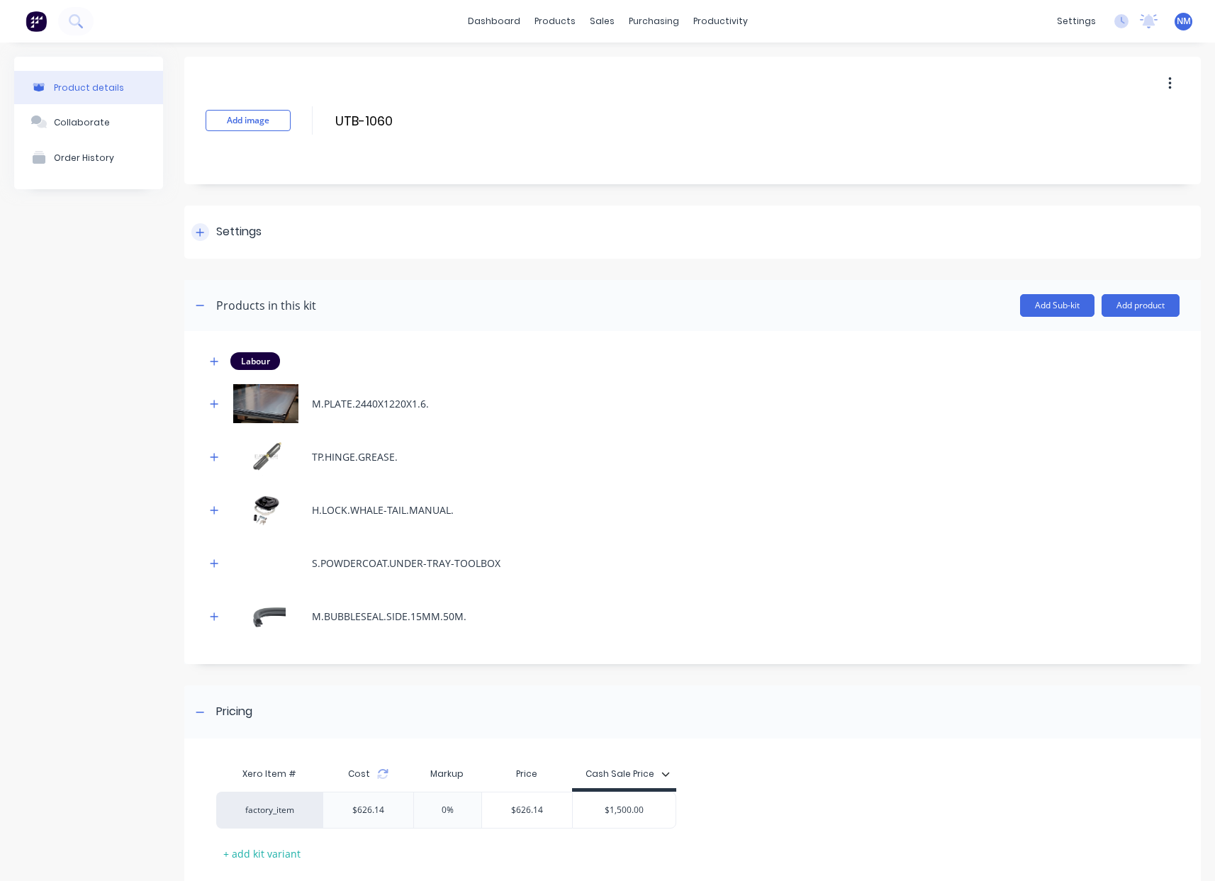
click at [199, 224] on div at bounding box center [200, 232] width 18 height 18
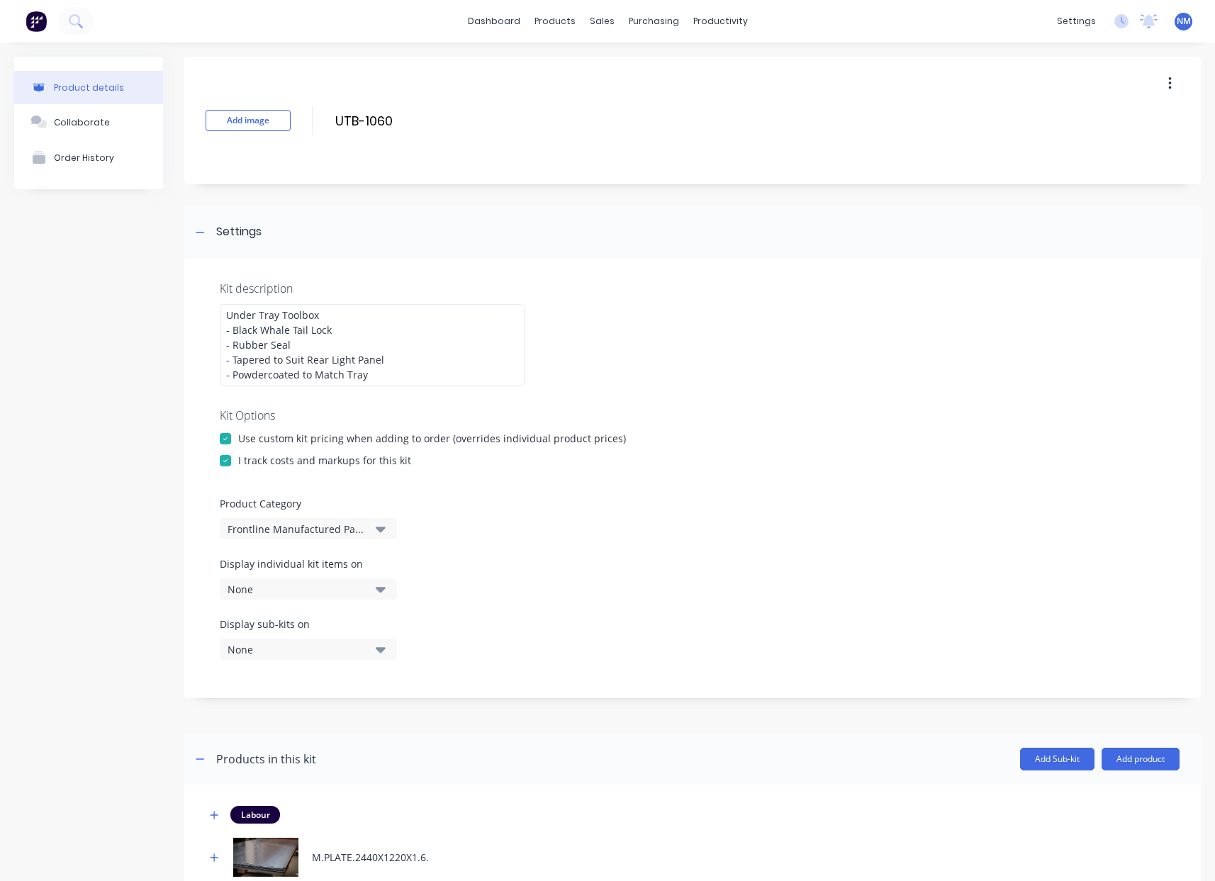
click at [374, 589] on button "None" at bounding box center [308, 589] width 177 height 21
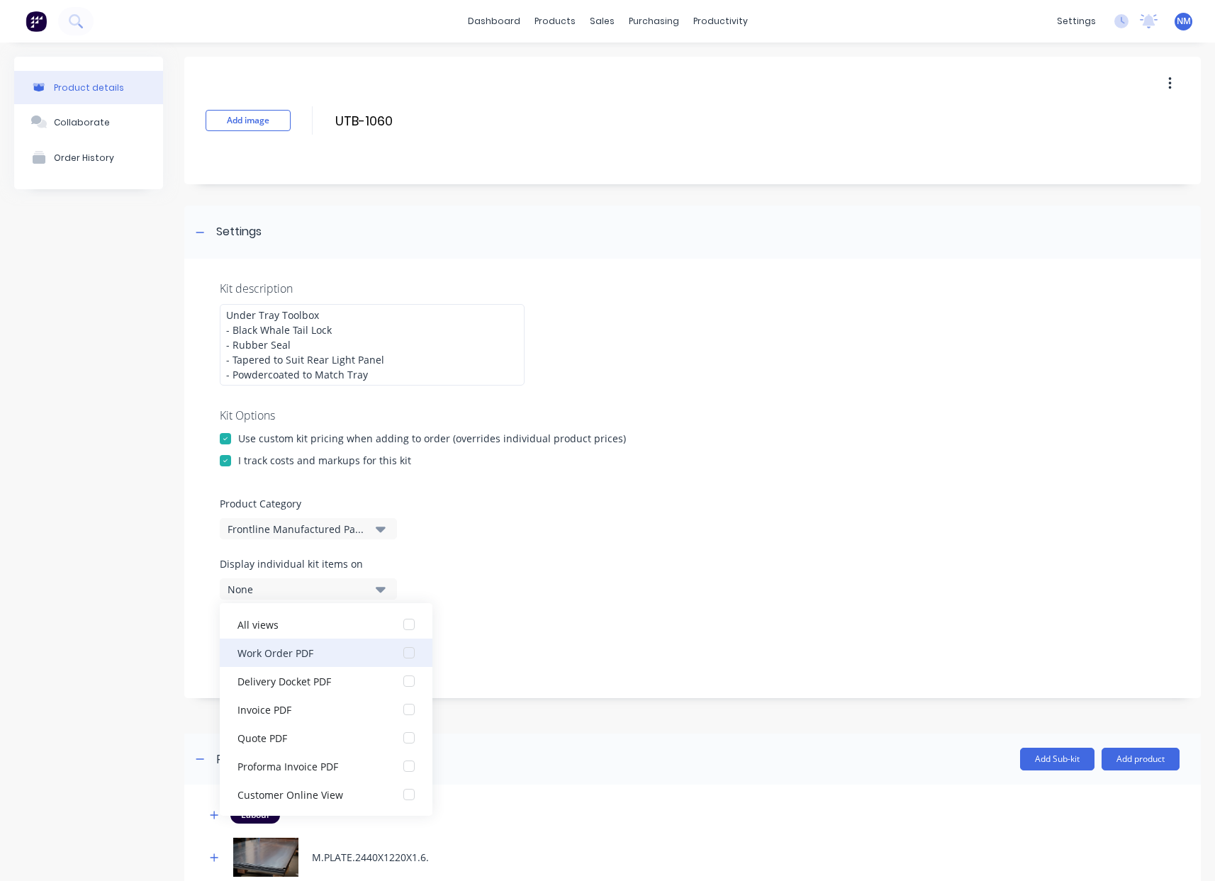
click at [355, 645] on div "Work Order PDF" at bounding box center [309, 652] width 142 height 15
click at [663, 602] on div "Display individual kit items on 1 selected" at bounding box center [693, 587] width 946 height 60
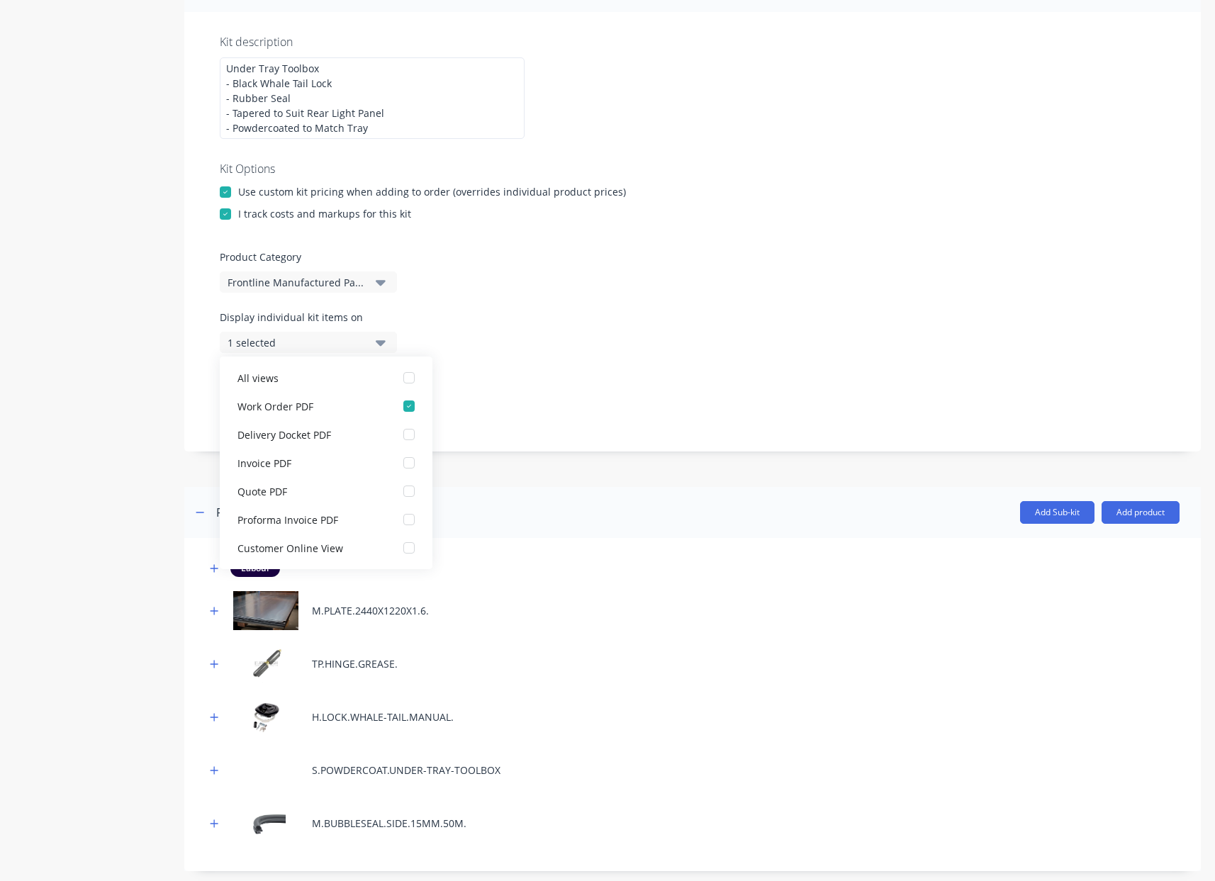
click at [589, 599] on div "Labour M.PLATE.2440X1220X1.6. TP.HINGE.GREASE. H.LOCK.WHALE-TAIL.MANUAL. S.POWD…" at bounding box center [693, 701] width 974 height 284
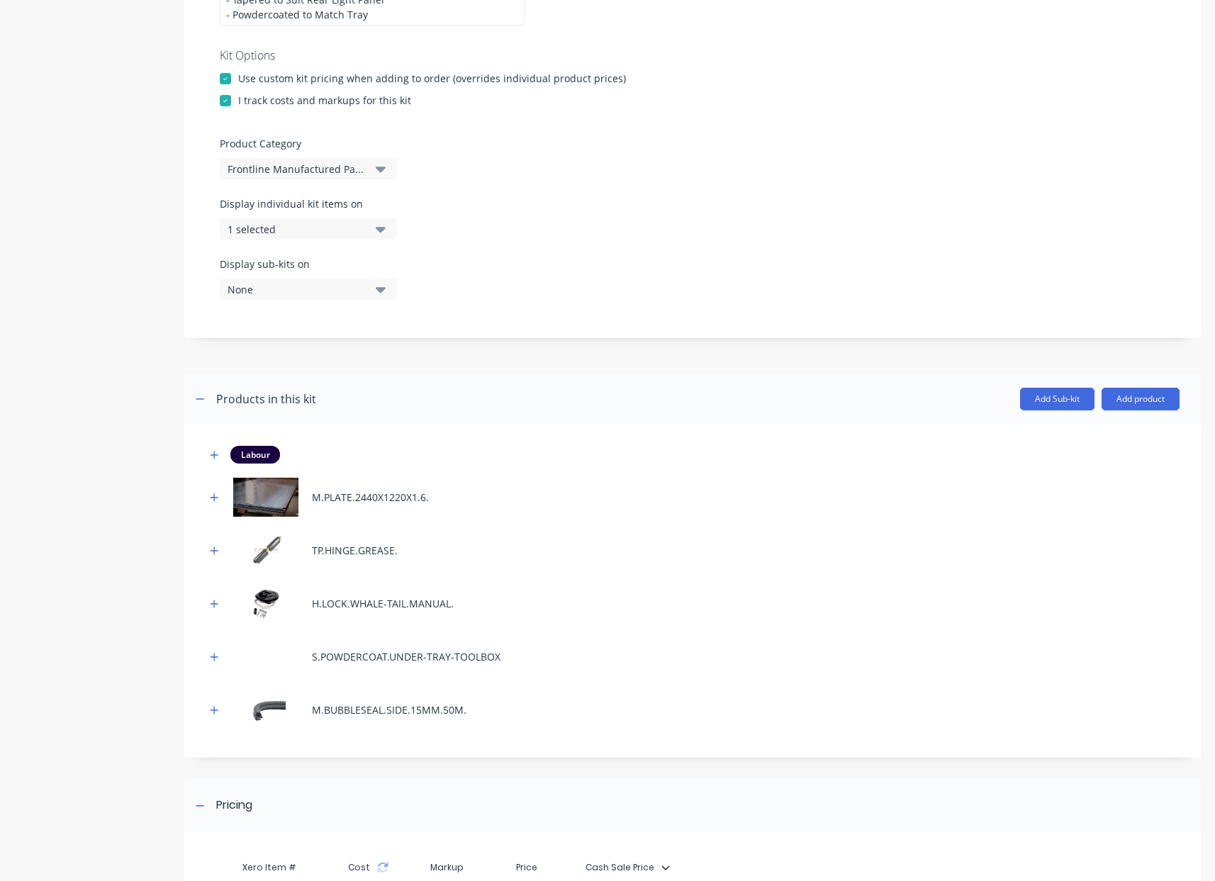
scroll to position [538, 0]
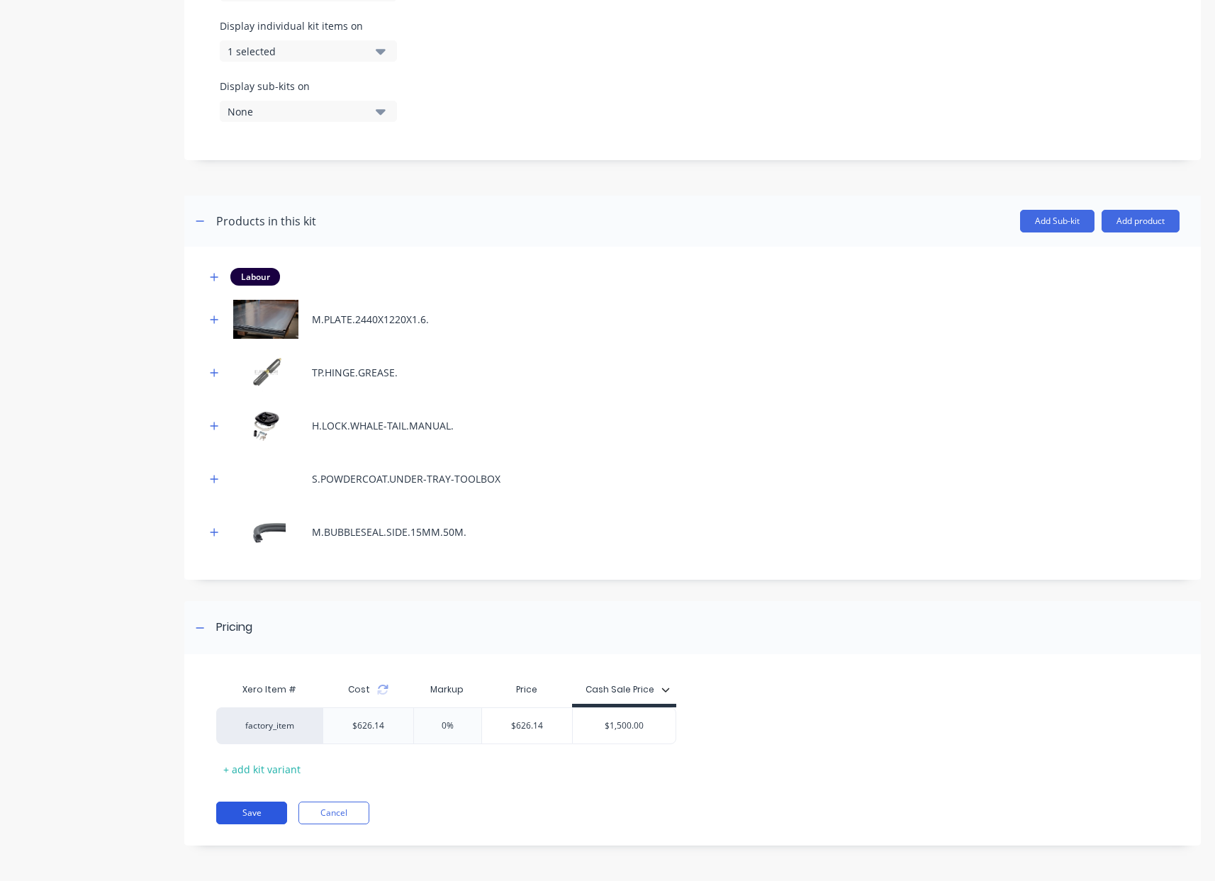
click at [254, 810] on button "Save" at bounding box center [251, 813] width 71 height 23
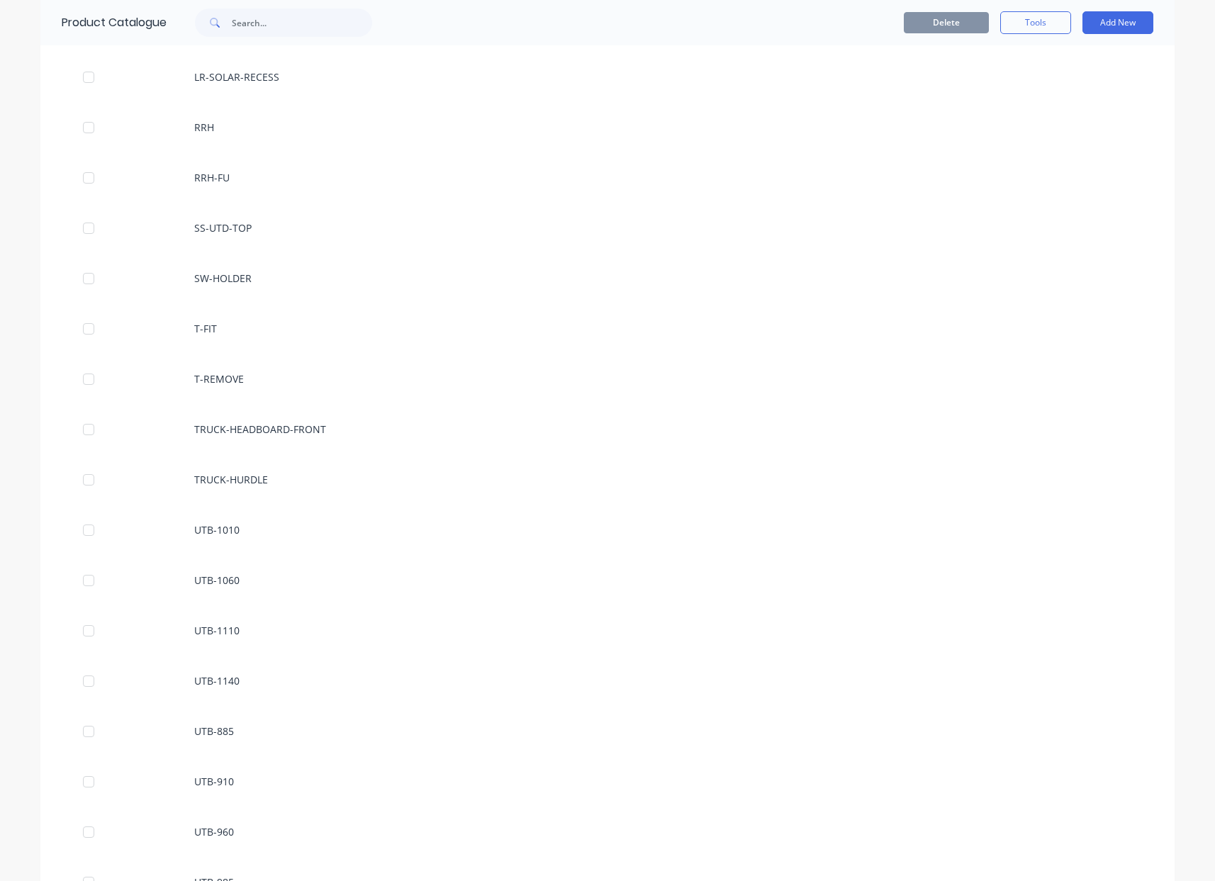
scroll to position [2424, 0]
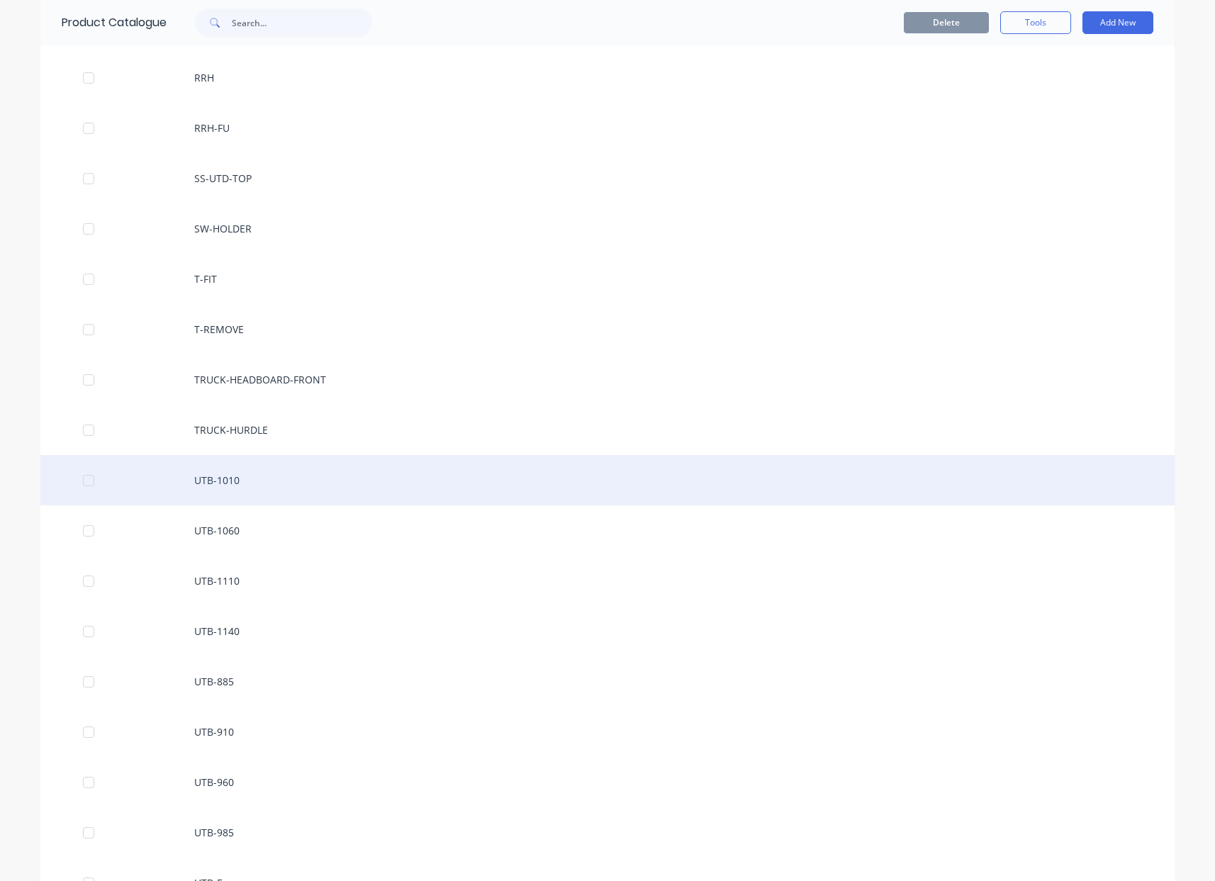
click at [255, 481] on div "UTB-1010" at bounding box center [607, 480] width 1135 height 50
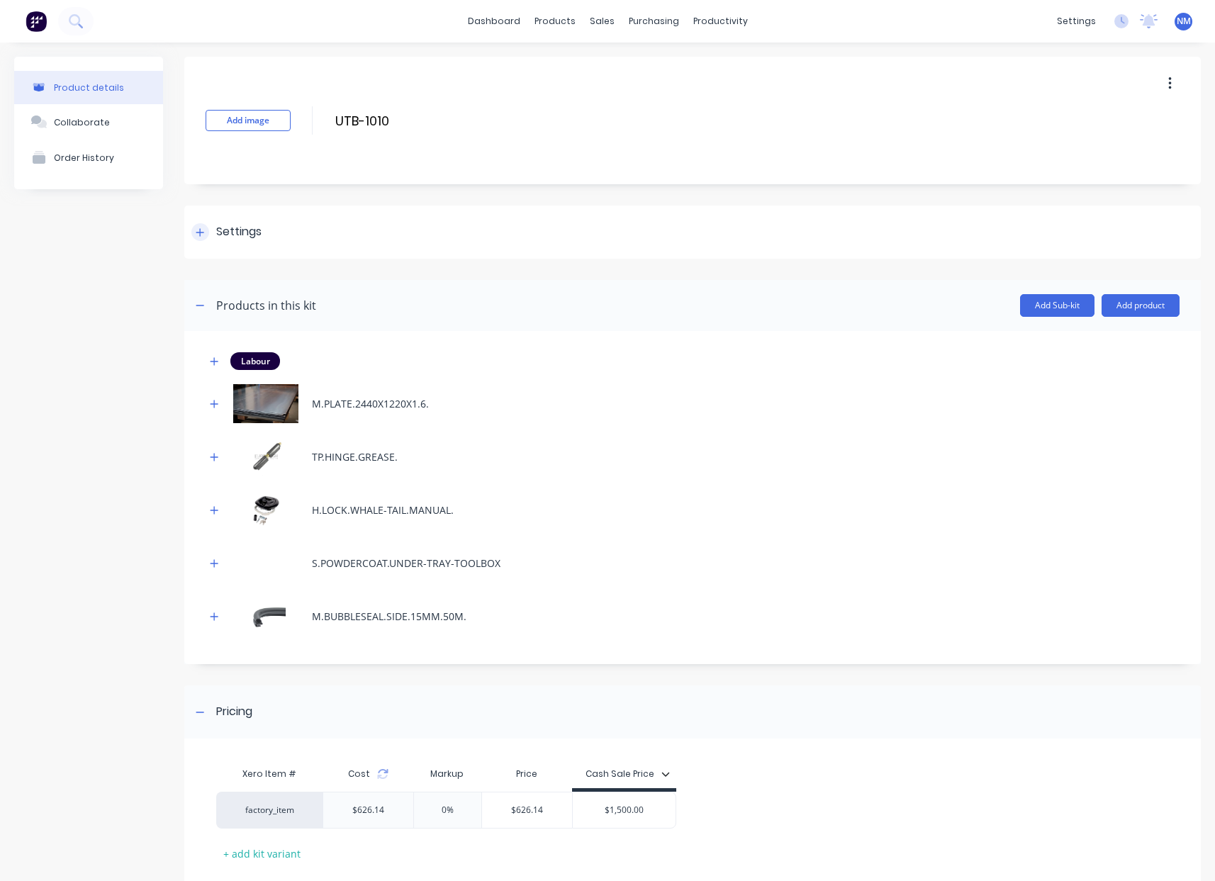
click at [210, 234] on div "Settings" at bounding box center [226, 232] width 70 height 18
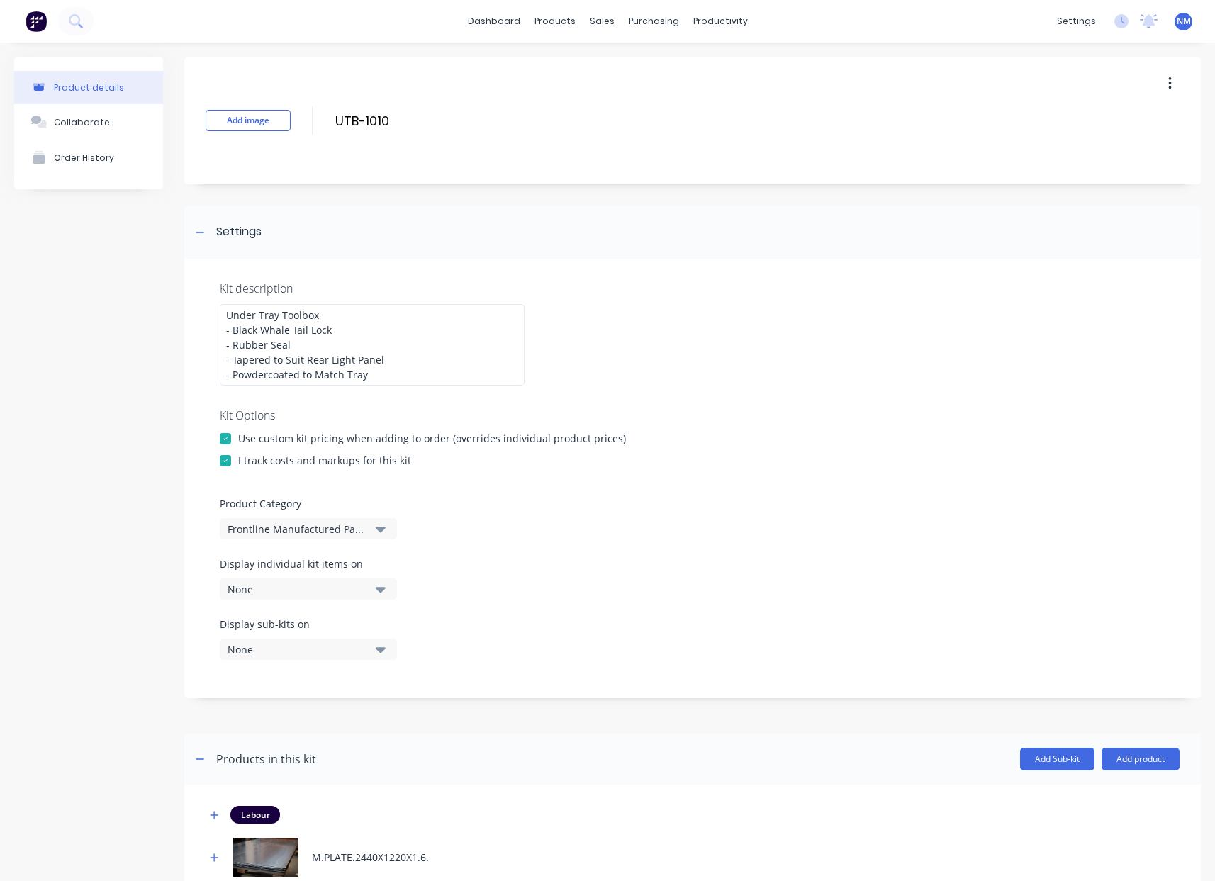
click at [350, 586] on div "None" at bounding box center [297, 589] width 138 height 15
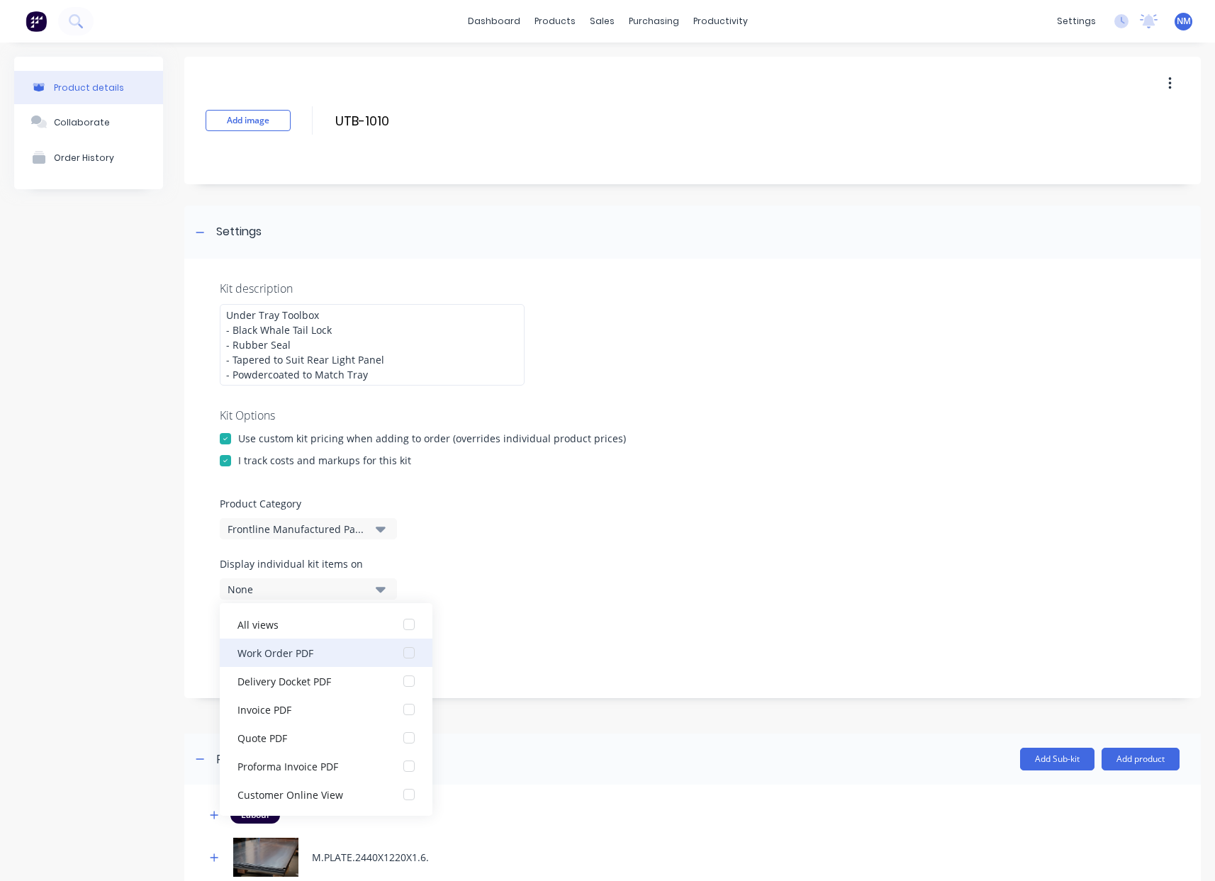
click at [362, 662] on button "Work Order PDF" at bounding box center [326, 653] width 213 height 28
click at [561, 613] on div "Display individual kit items on 1 selected" at bounding box center [693, 587] width 946 height 60
click at [530, 601] on div "Display individual kit items on 1 selected" at bounding box center [693, 587] width 946 height 60
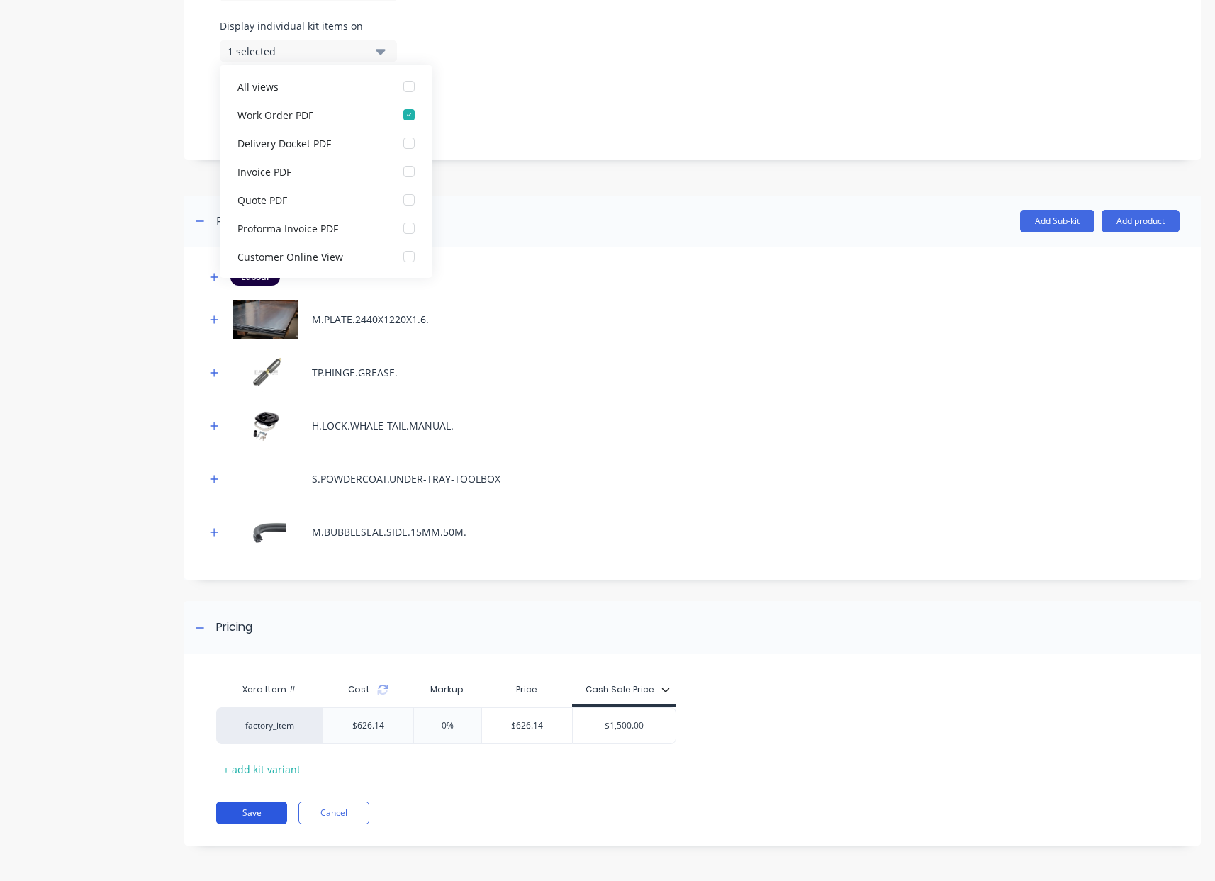
click at [243, 810] on button "Save" at bounding box center [251, 813] width 71 height 23
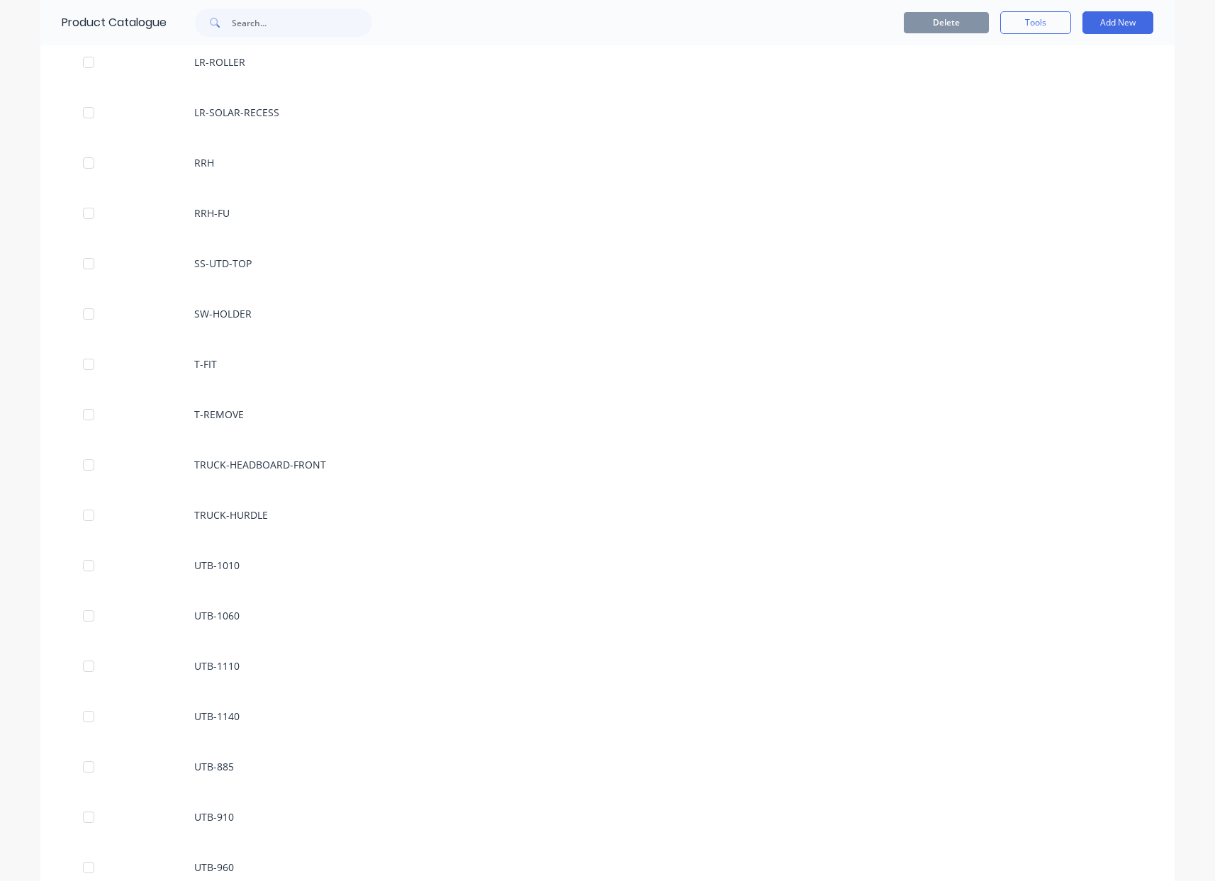
scroll to position [2349, 0]
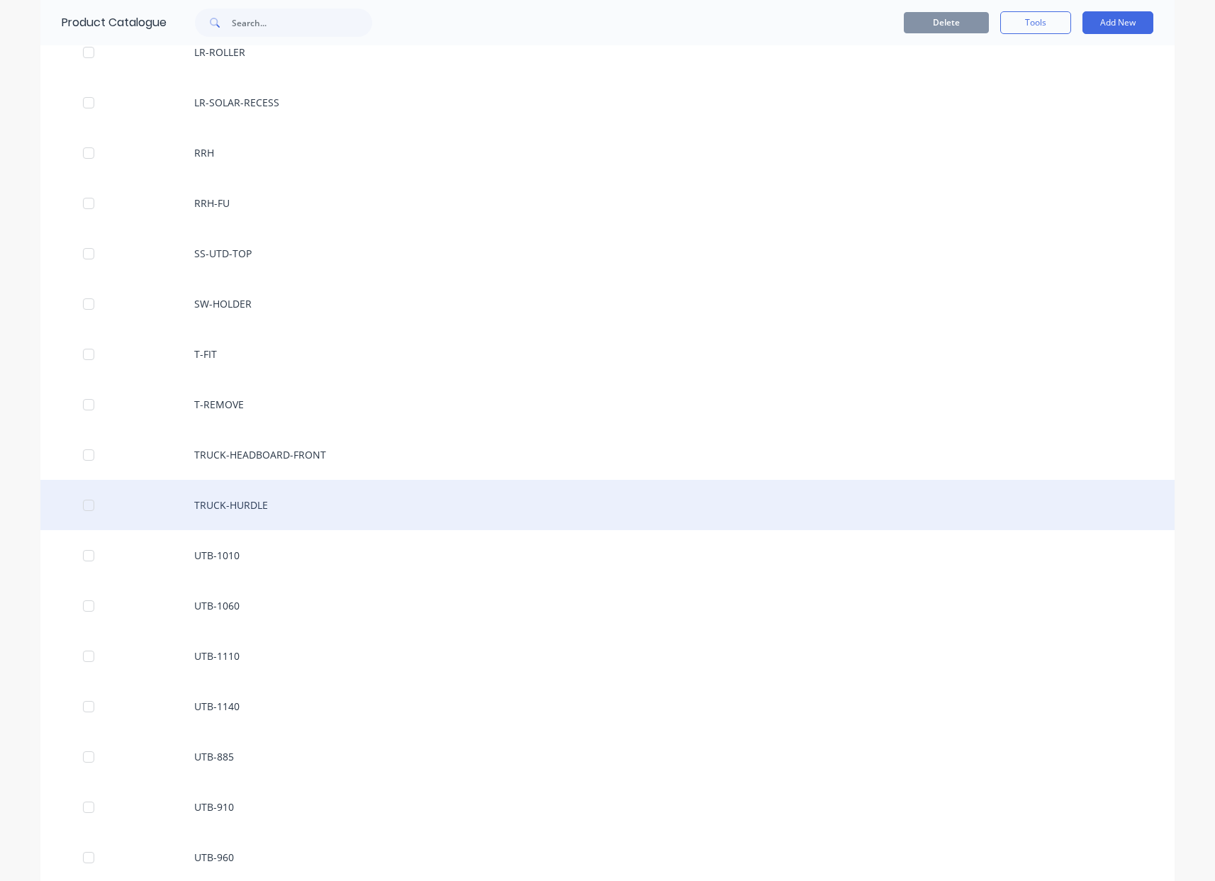
click at [275, 507] on div "TRUCK-HURDLE" at bounding box center [607, 505] width 1135 height 50
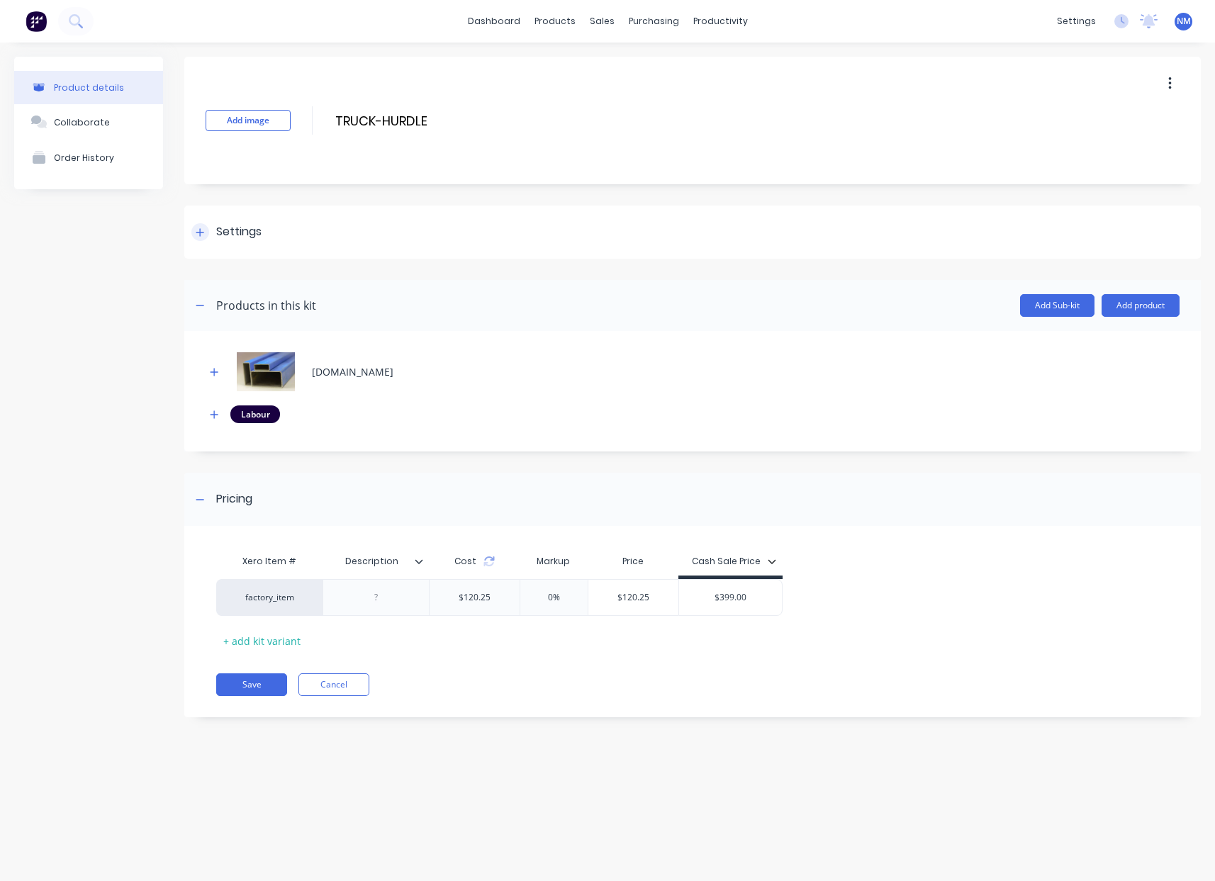
click at [207, 230] on div at bounding box center [200, 232] width 18 height 18
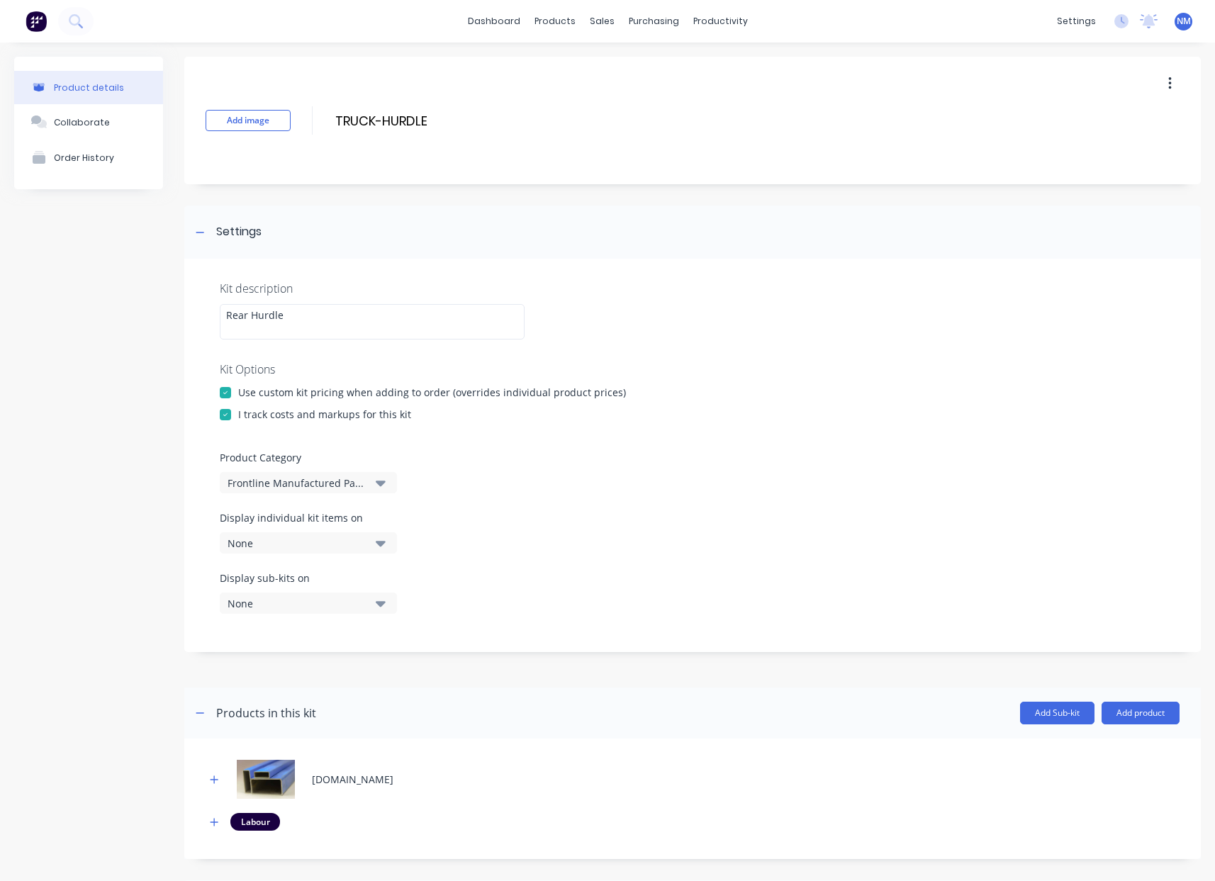
click at [358, 539] on div "None" at bounding box center [297, 543] width 138 height 15
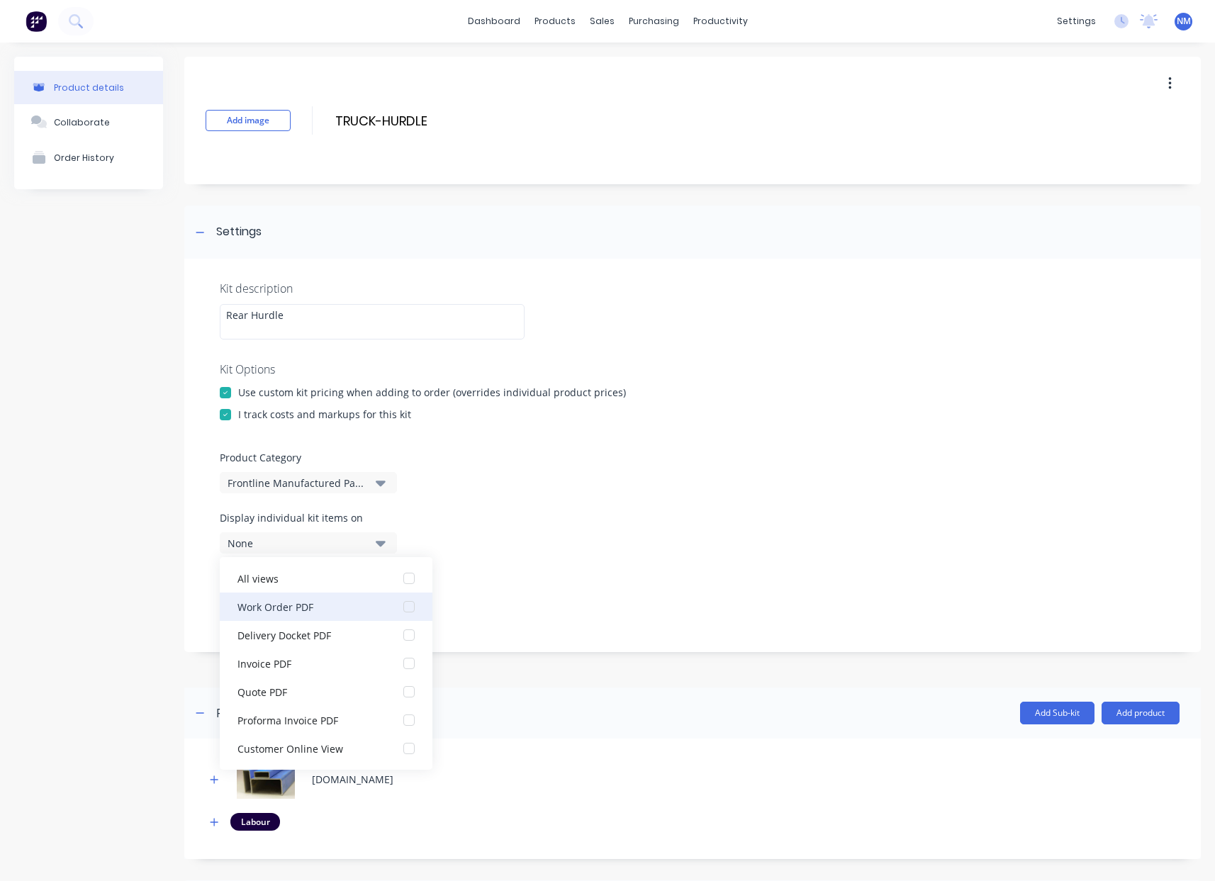
click at [339, 606] on div "Work Order PDF" at bounding box center [309, 606] width 142 height 15
click at [619, 582] on div "Display sub-kits on None" at bounding box center [693, 601] width 946 height 60
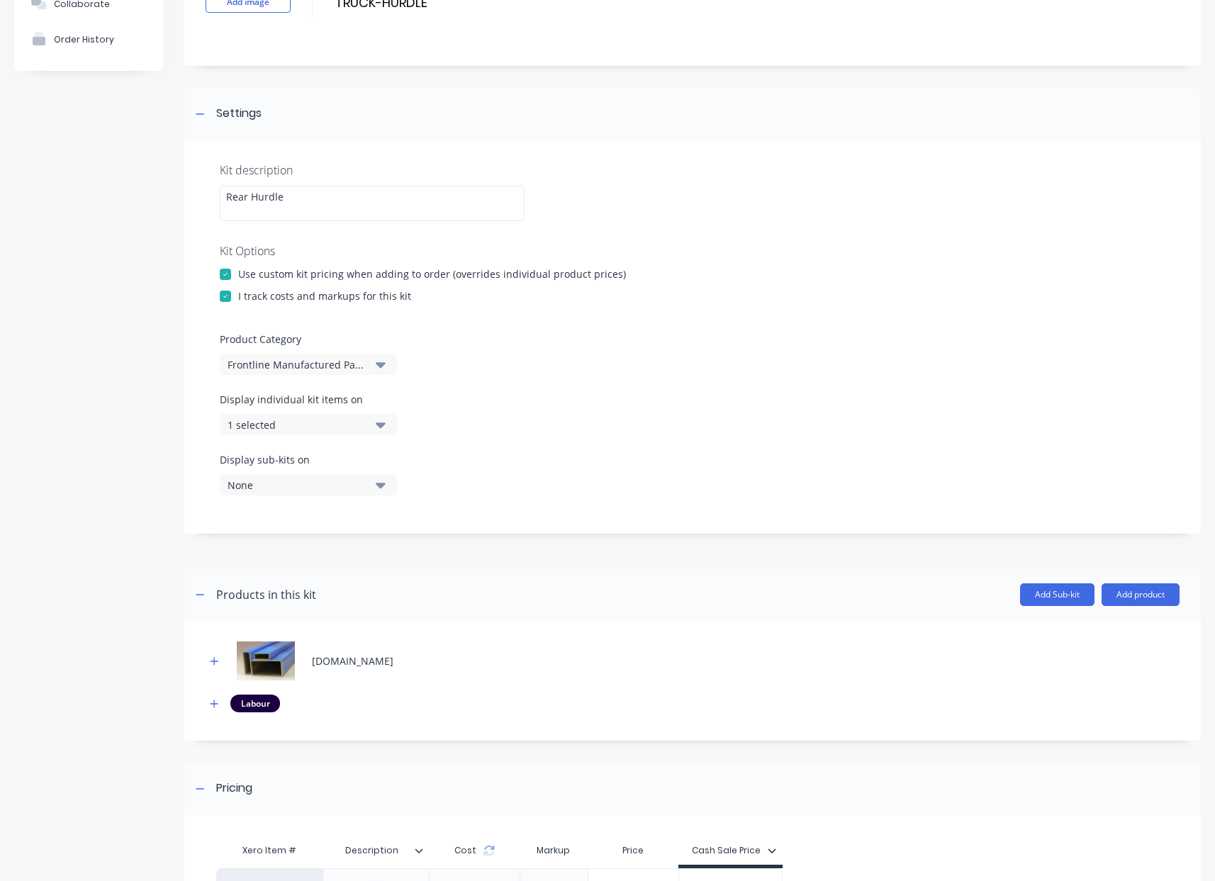
scroll to position [279, 0]
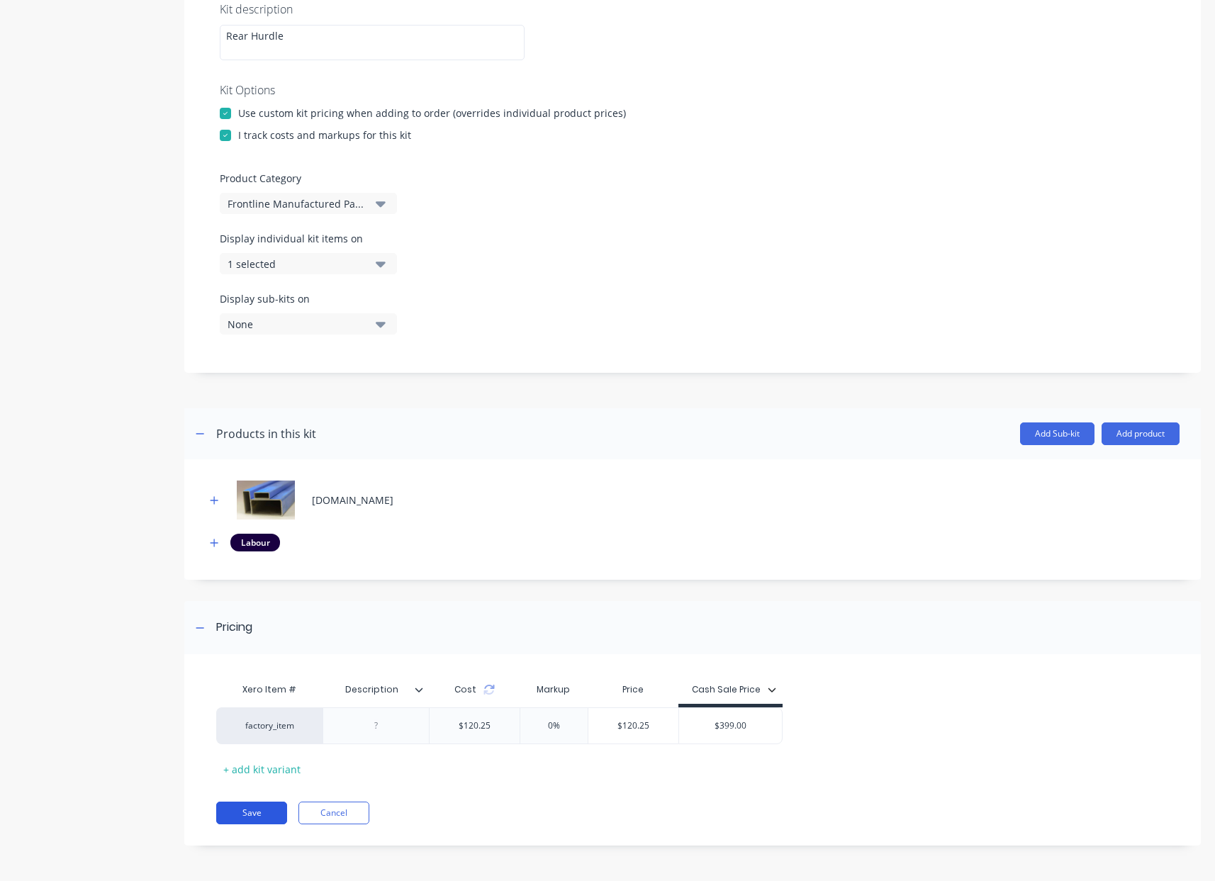
click at [270, 818] on button "Save" at bounding box center [251, 813] width 71 height 23
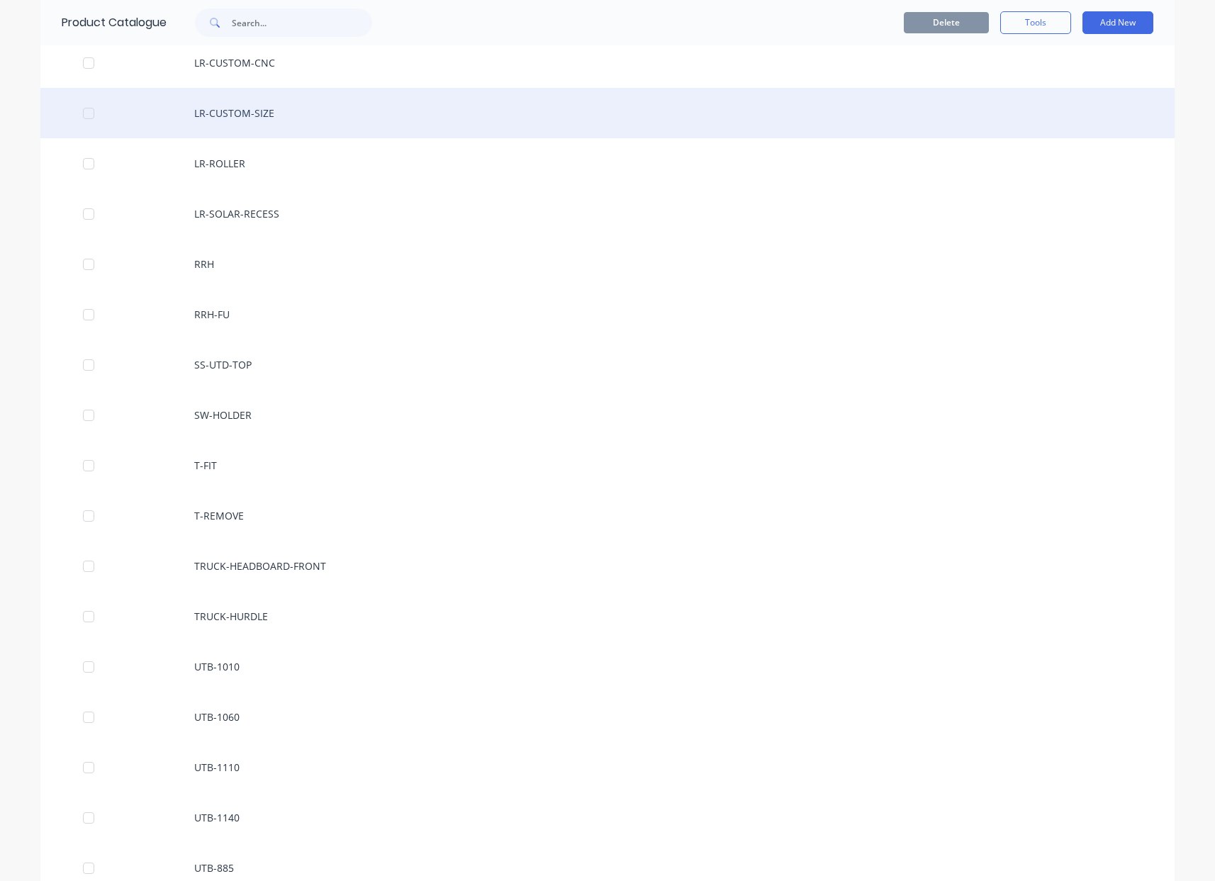
scroll to position [2319, 0]
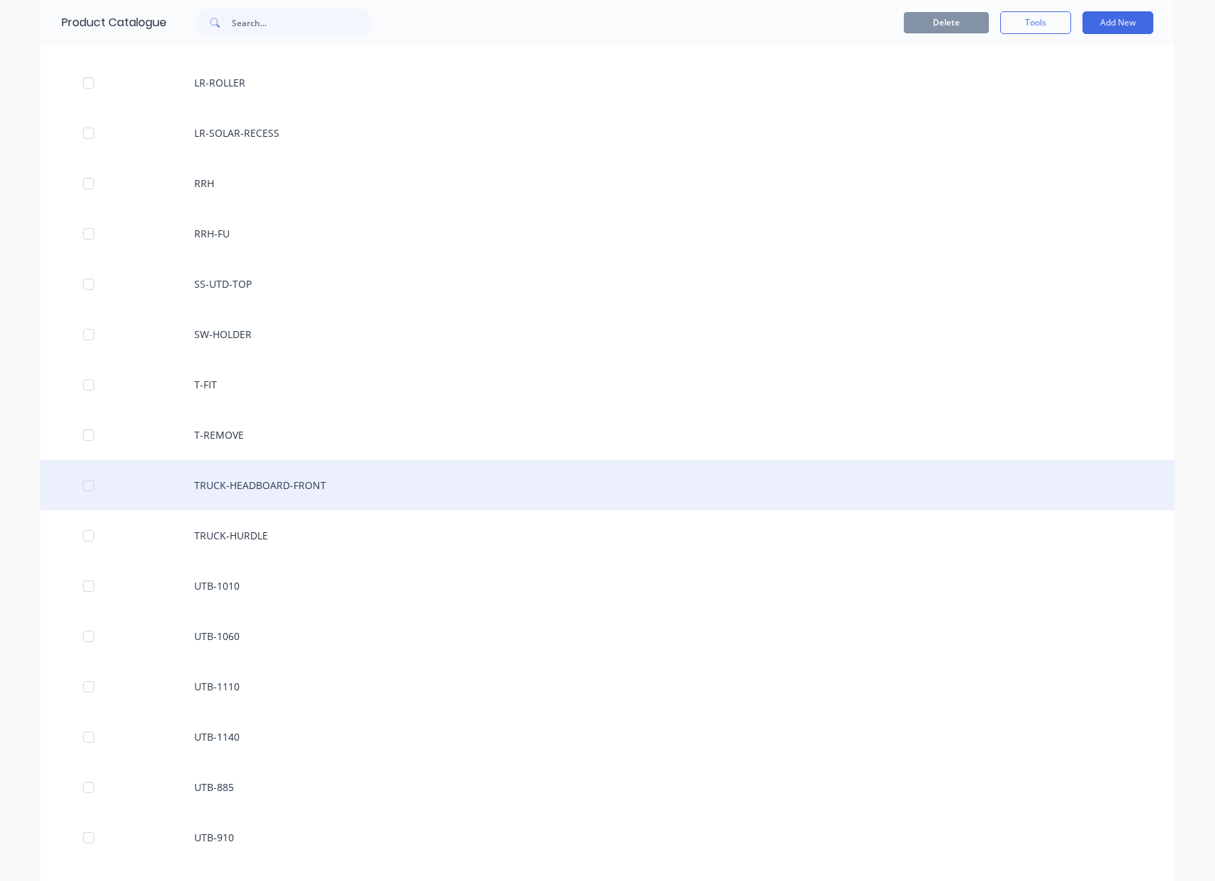
click at [299, 485] on div "TRUCK-HEADBOARD-FRONT" at bounding box center [607, 485] width 1135 height 50
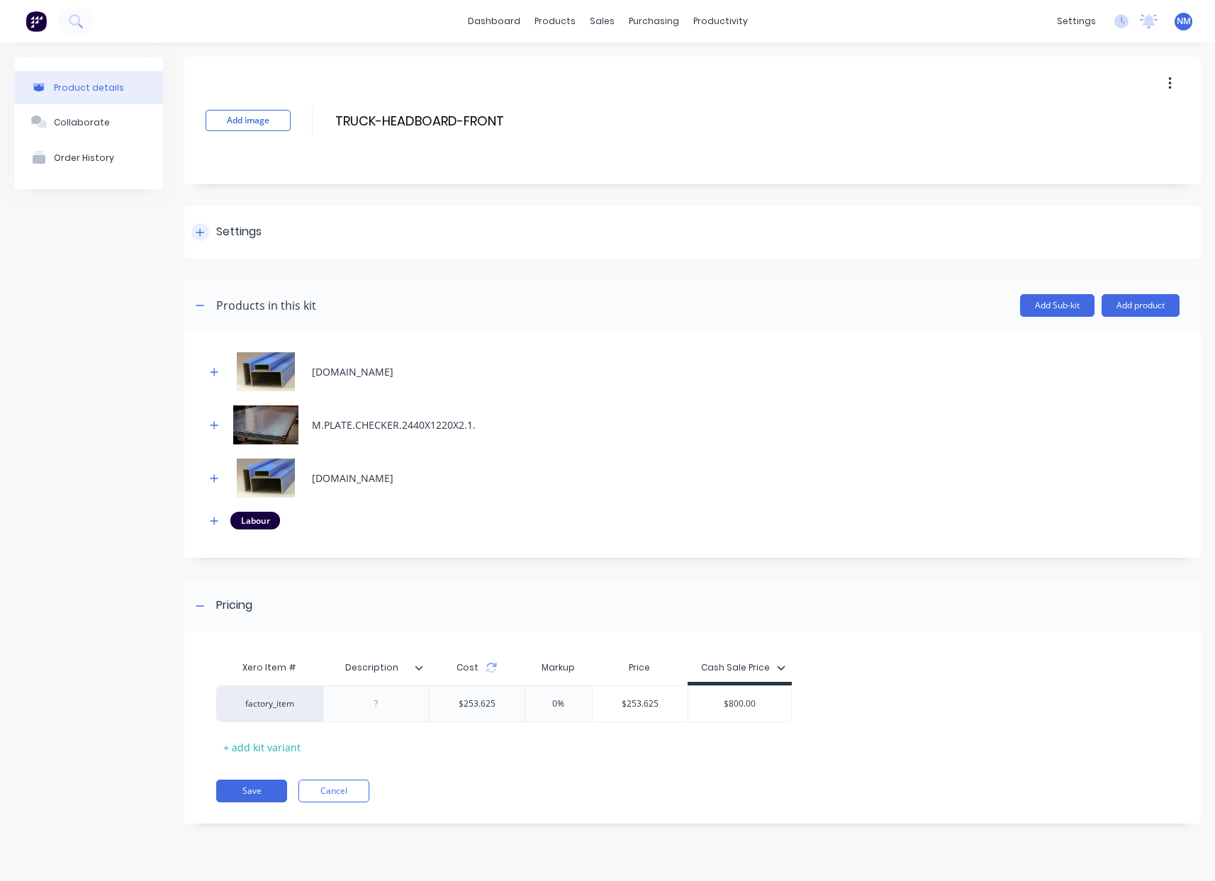
click at [206, 225] on div at bounding box center [200, 232] width 18 height 18
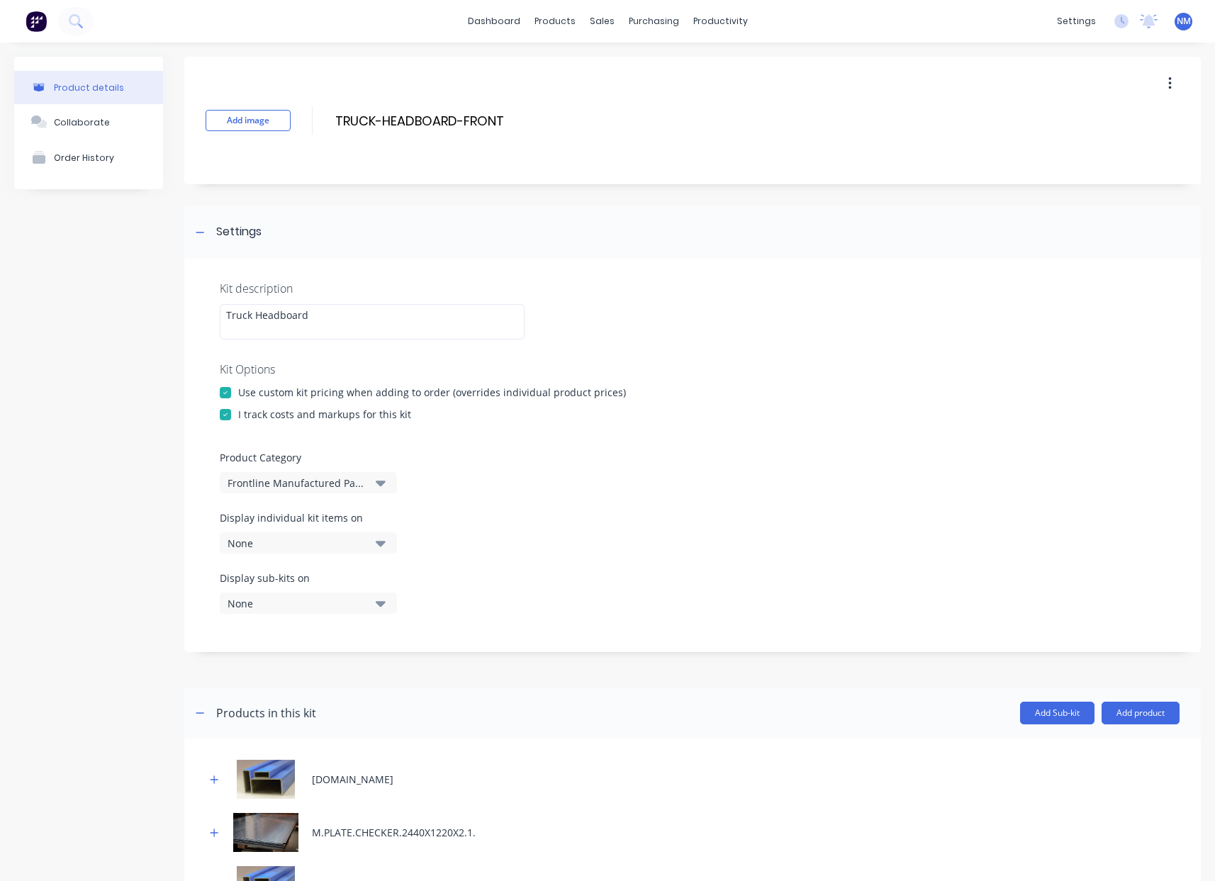
click at [348, 542] on div "None" at bounding box center [297, 543] width 138 height 15
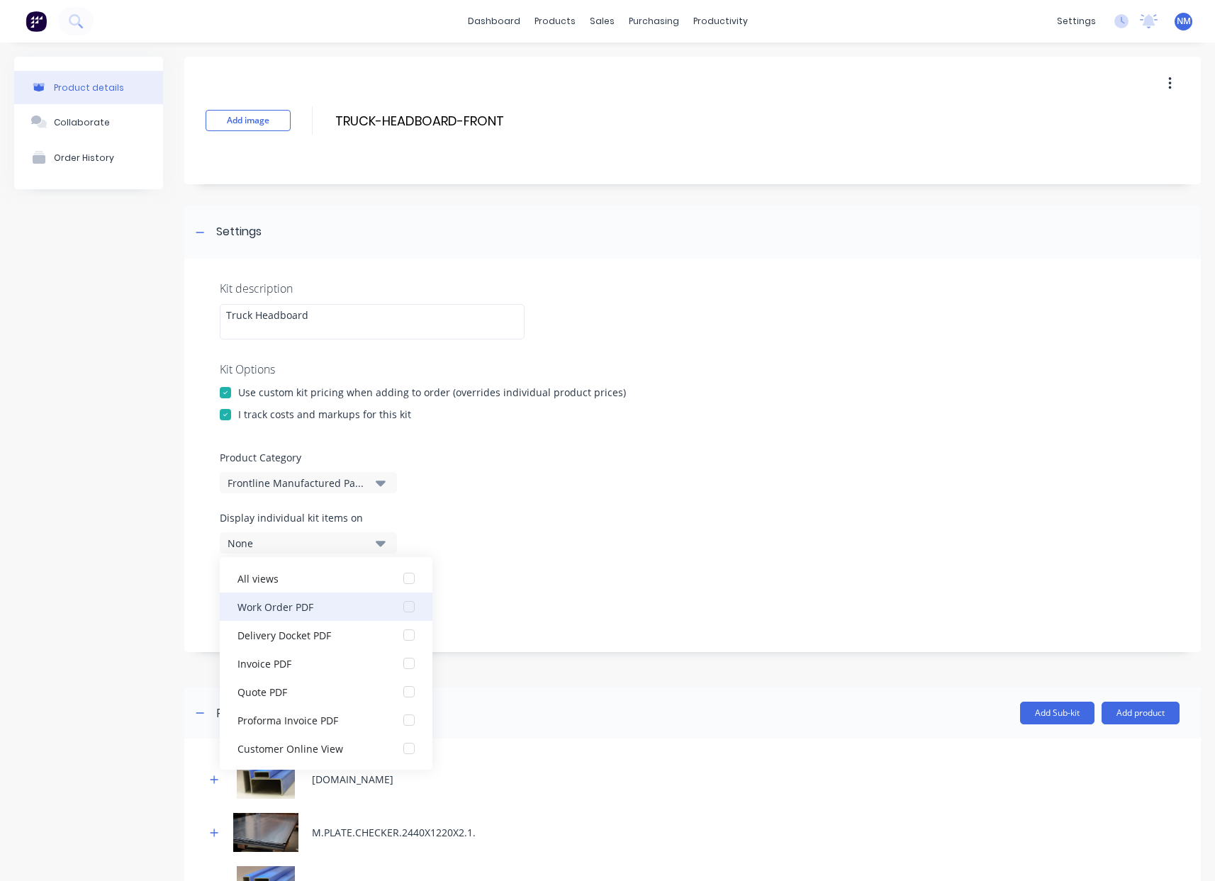
click at [300, 611] on div "Work Order PDF" at bounding box center [309, 606] width 142 height 15
click at [552, 574] on div "Display sub-kits on None" at bounding box center [693, 601] width 946 height 60
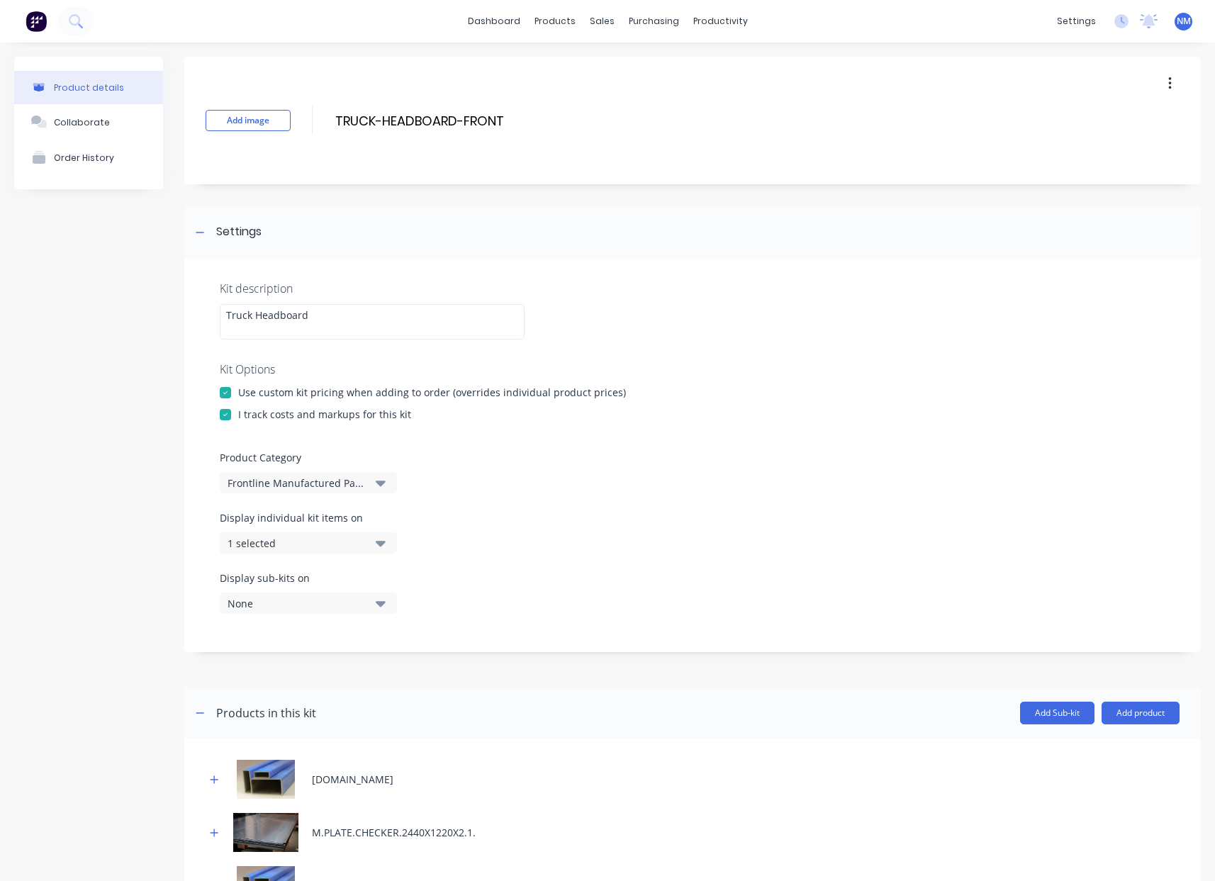
scroll to position [386, 0]
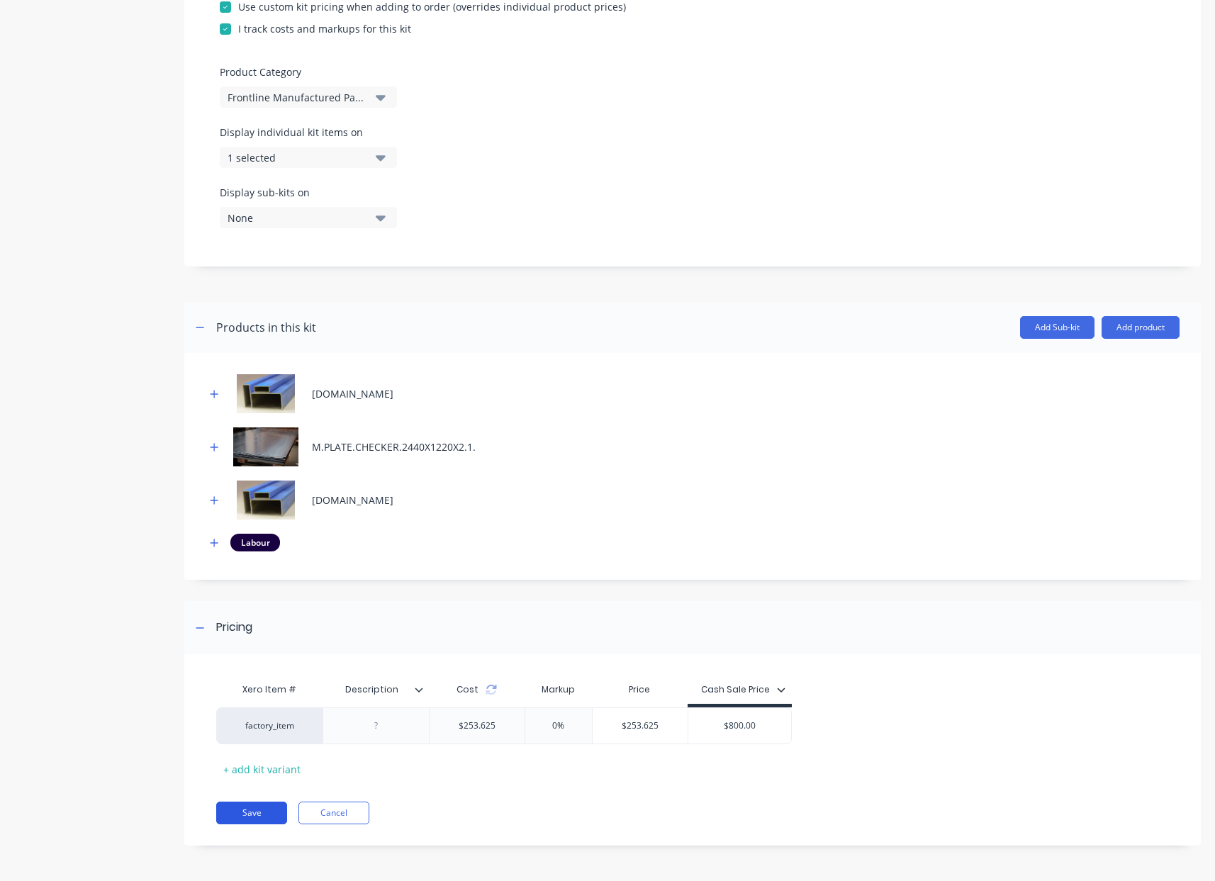
click at [264, 807] on button "Save" at bounding box center [251, 813] width 71 height 23
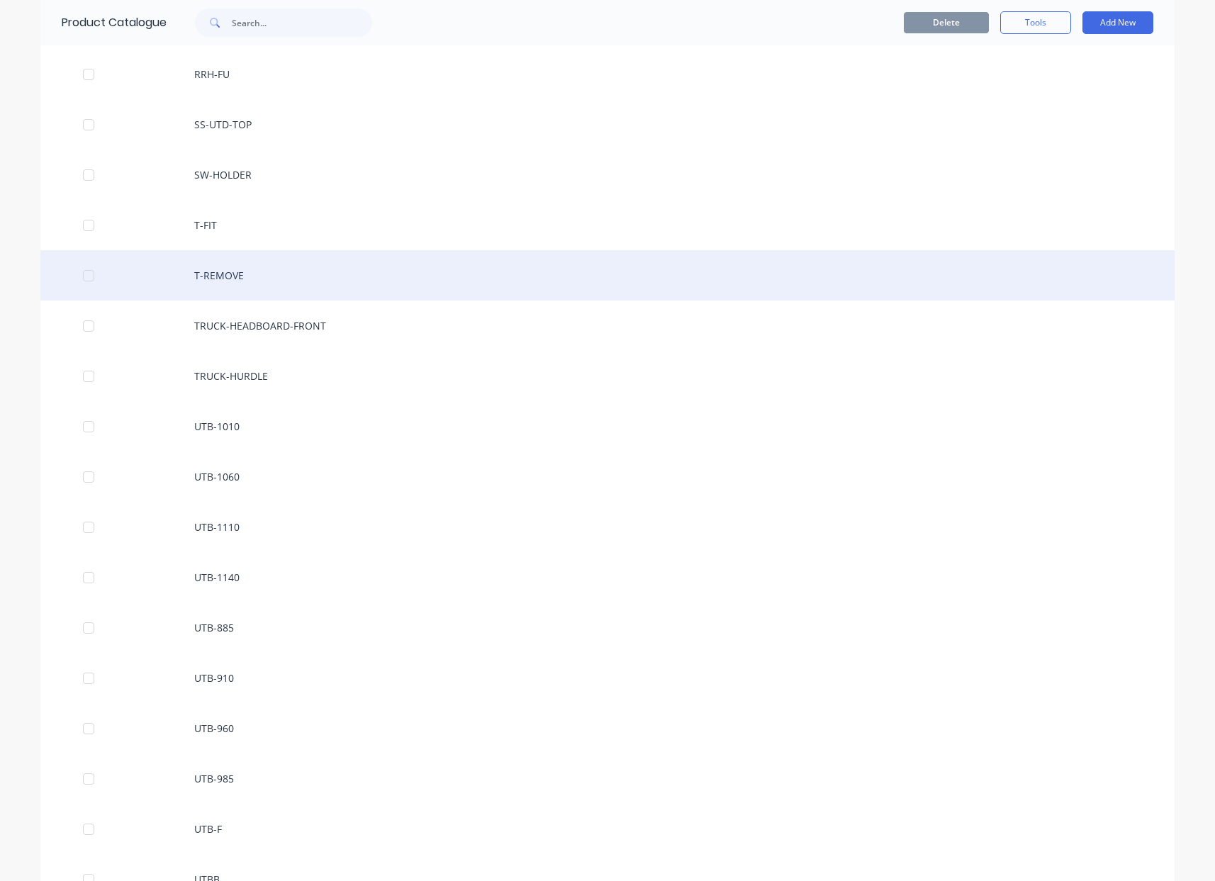
scroll to position [2478, 0]
click at [244, 282] on div "T-REMOVE" at bounding box center [607, 276] width 1135 height 50
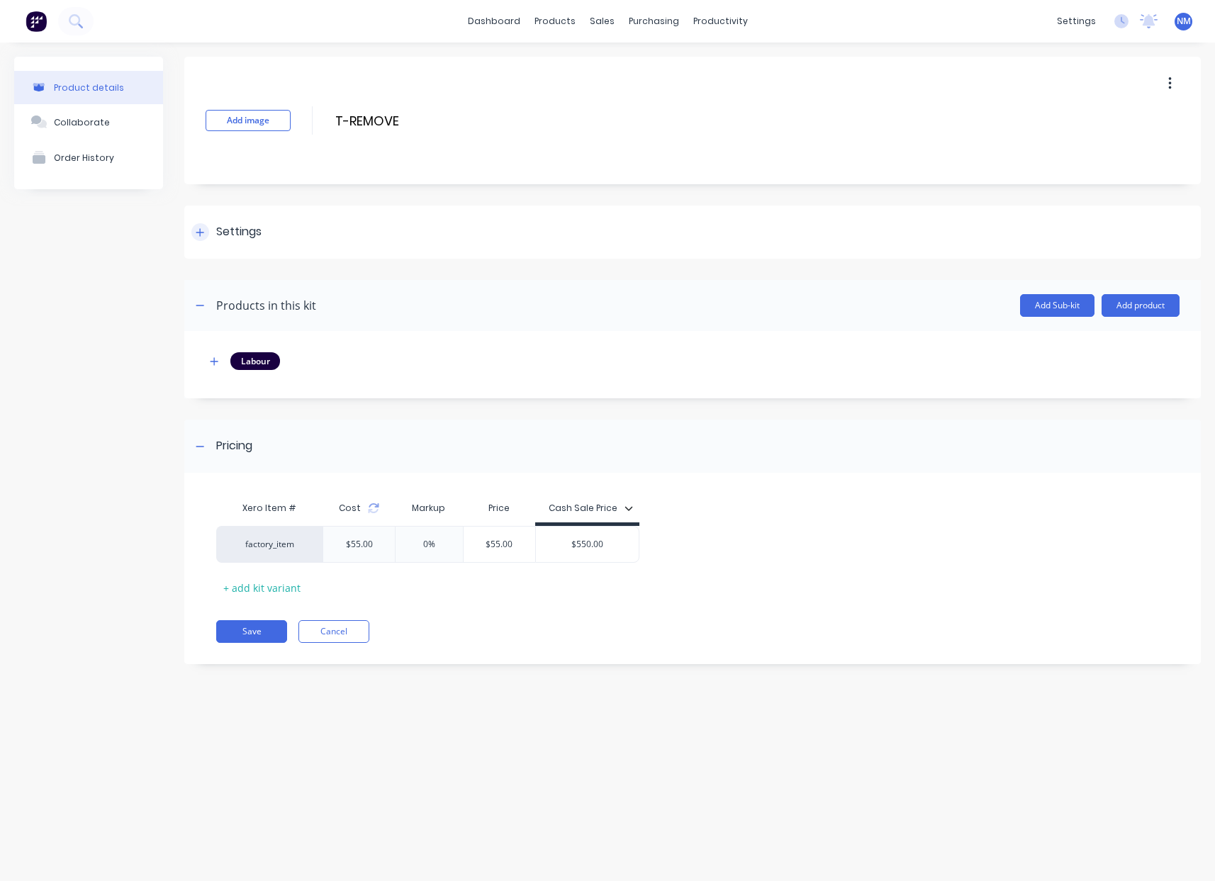
click at [196, 235] on icon at bounding box center [200, 233] width 9 height 10
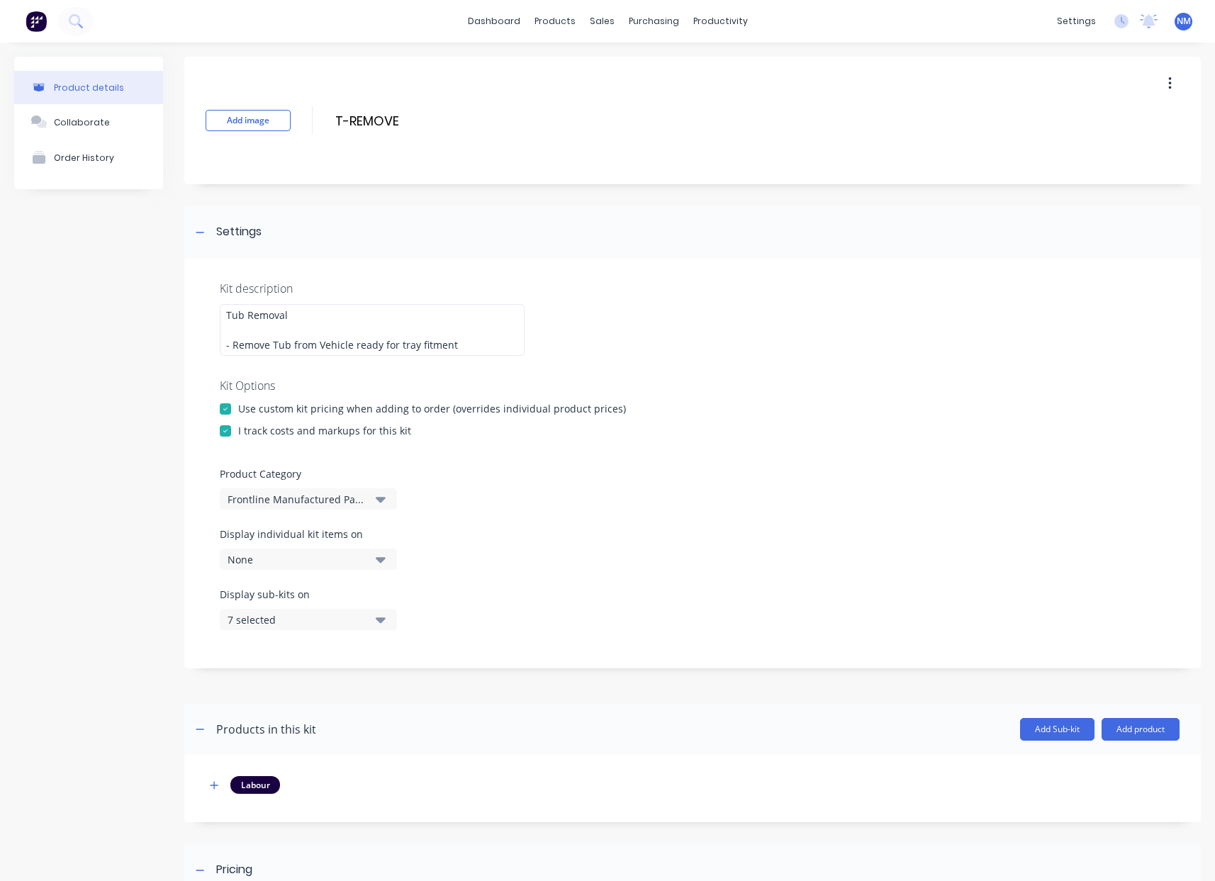
click at [341, 558] on div "None" at bounding box center [297, 559] width 138 height 15
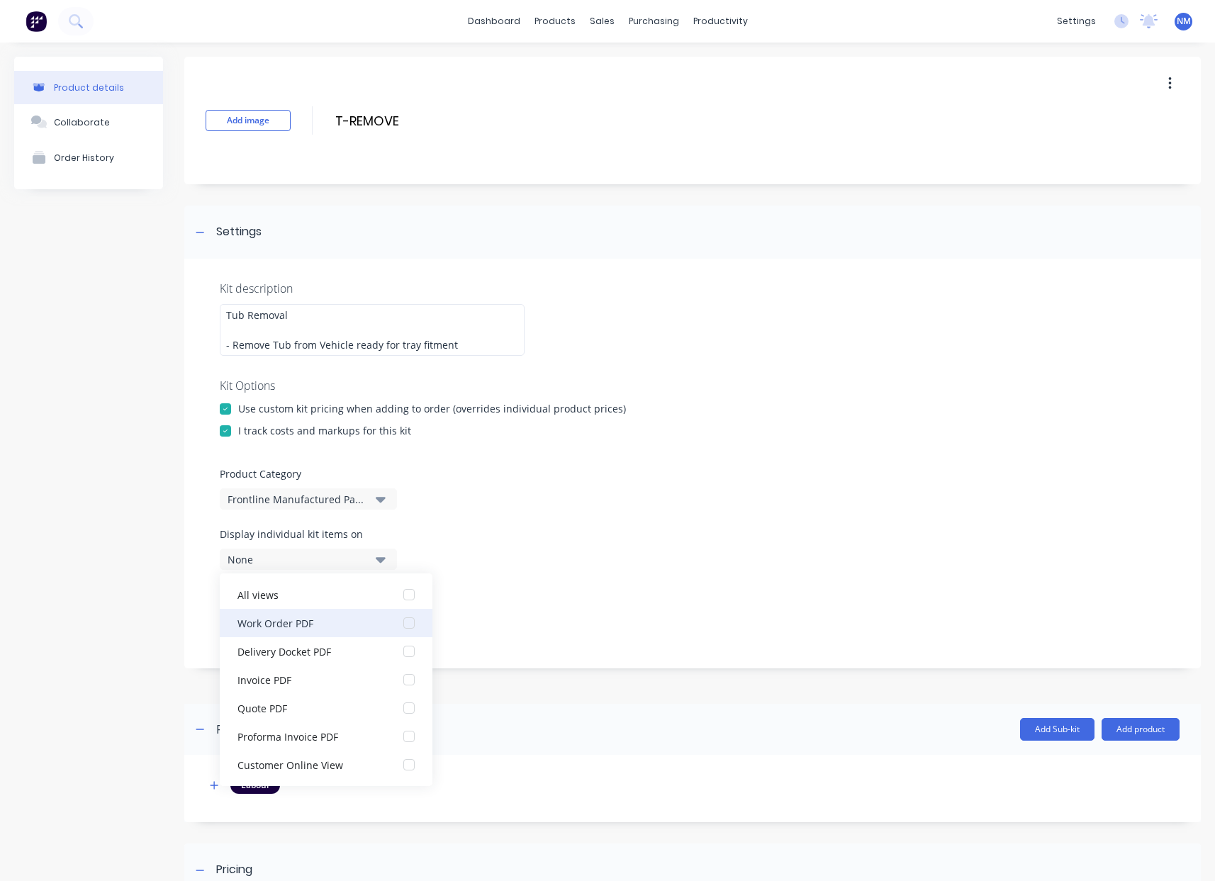
click at [309, 624] on div "Work Order PDF" at bounding box center [309, 622] width 142 height 15
click at [540, 601] on div "Display sub-kits on 7 selected" at bounding box center [693, 617] width 946 height 60
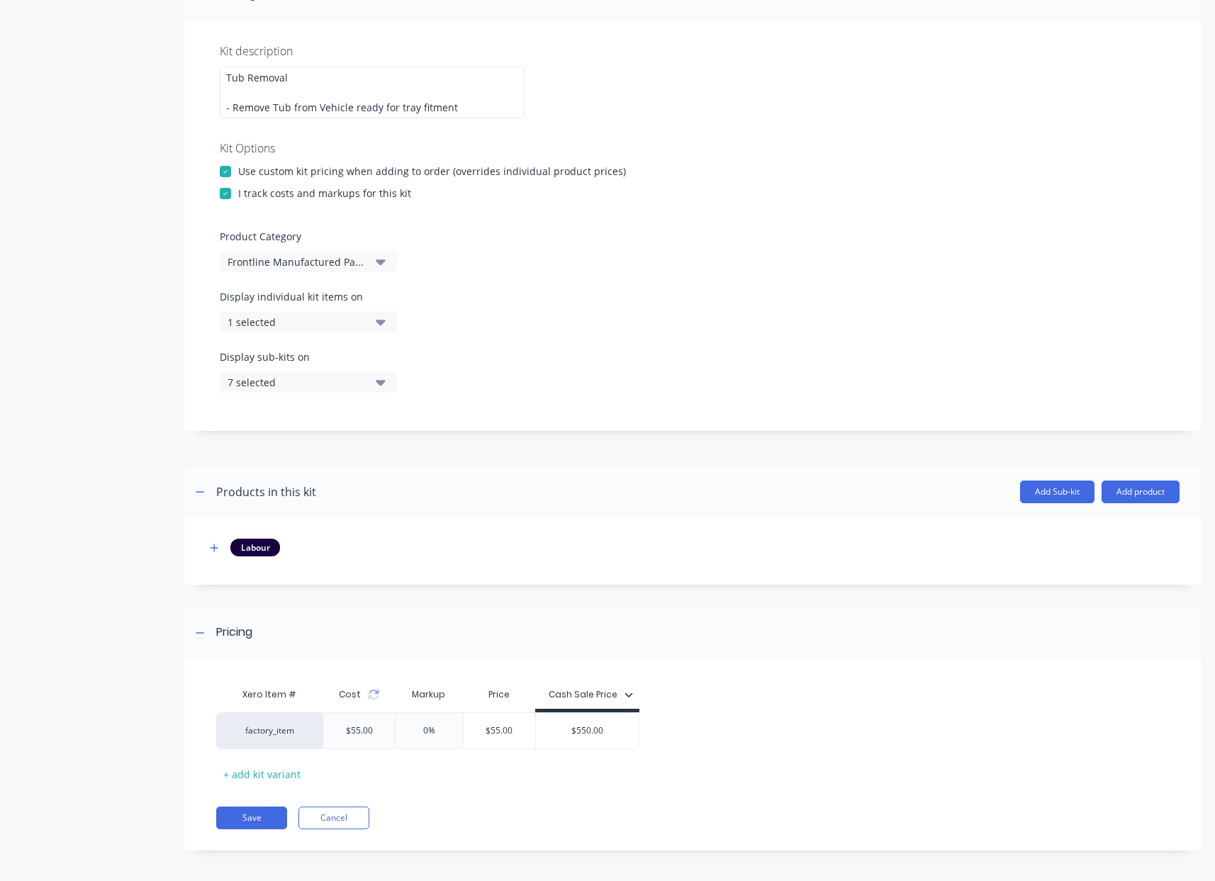
scroll to position [236, 0]
click at [272, 825] on button "Save" at bounding box center [251, 819] width 71 height 23
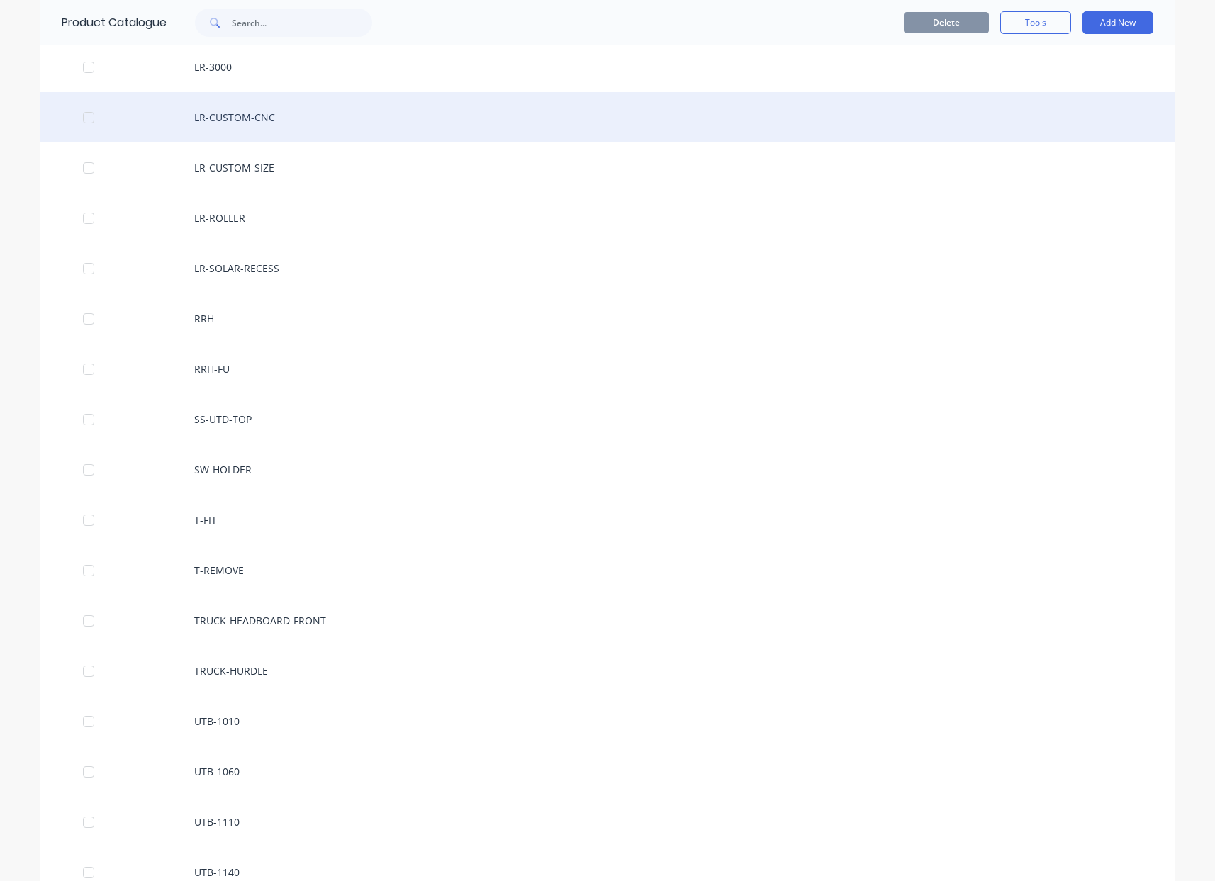
scroll to position [2242, 0]
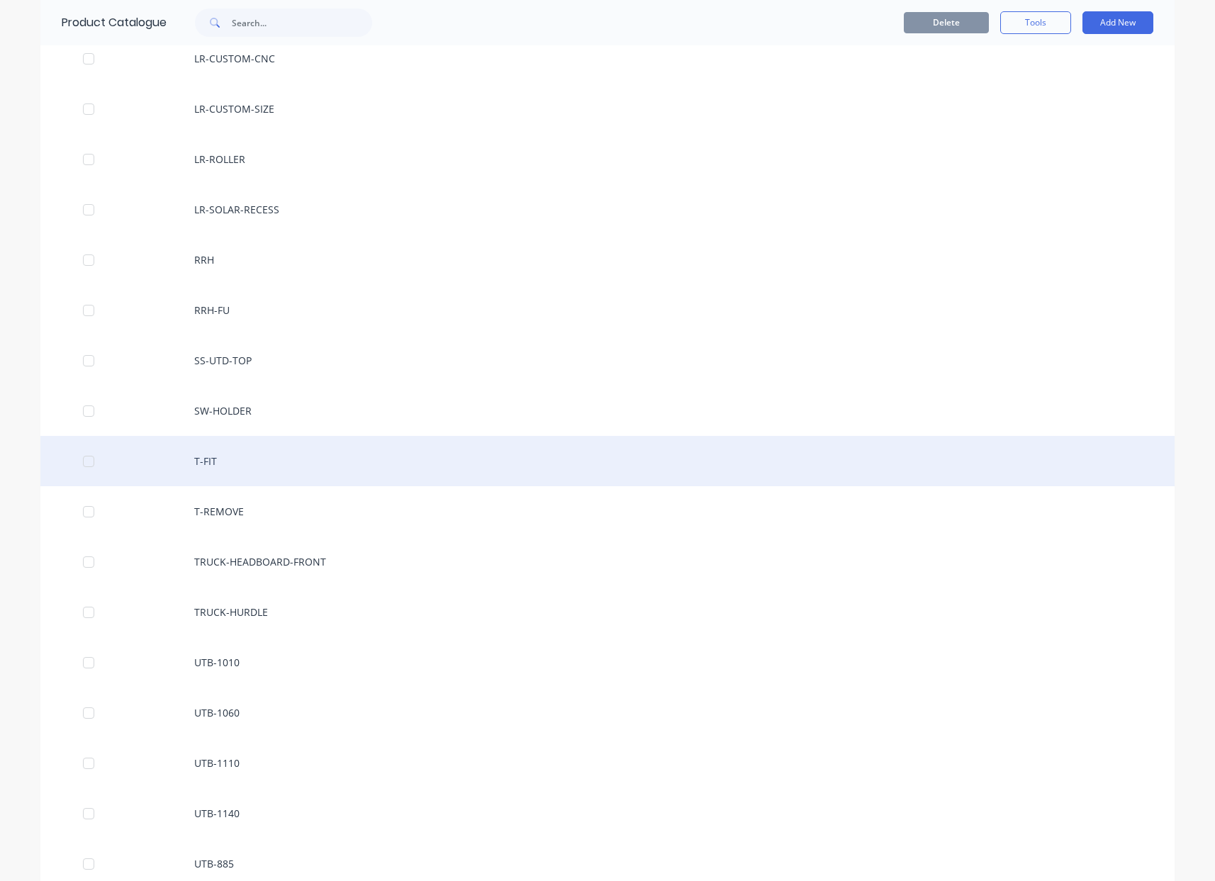
click at [229, 444] on div "T-FIT" at bounding box center [607, 461] width 1135 height 50
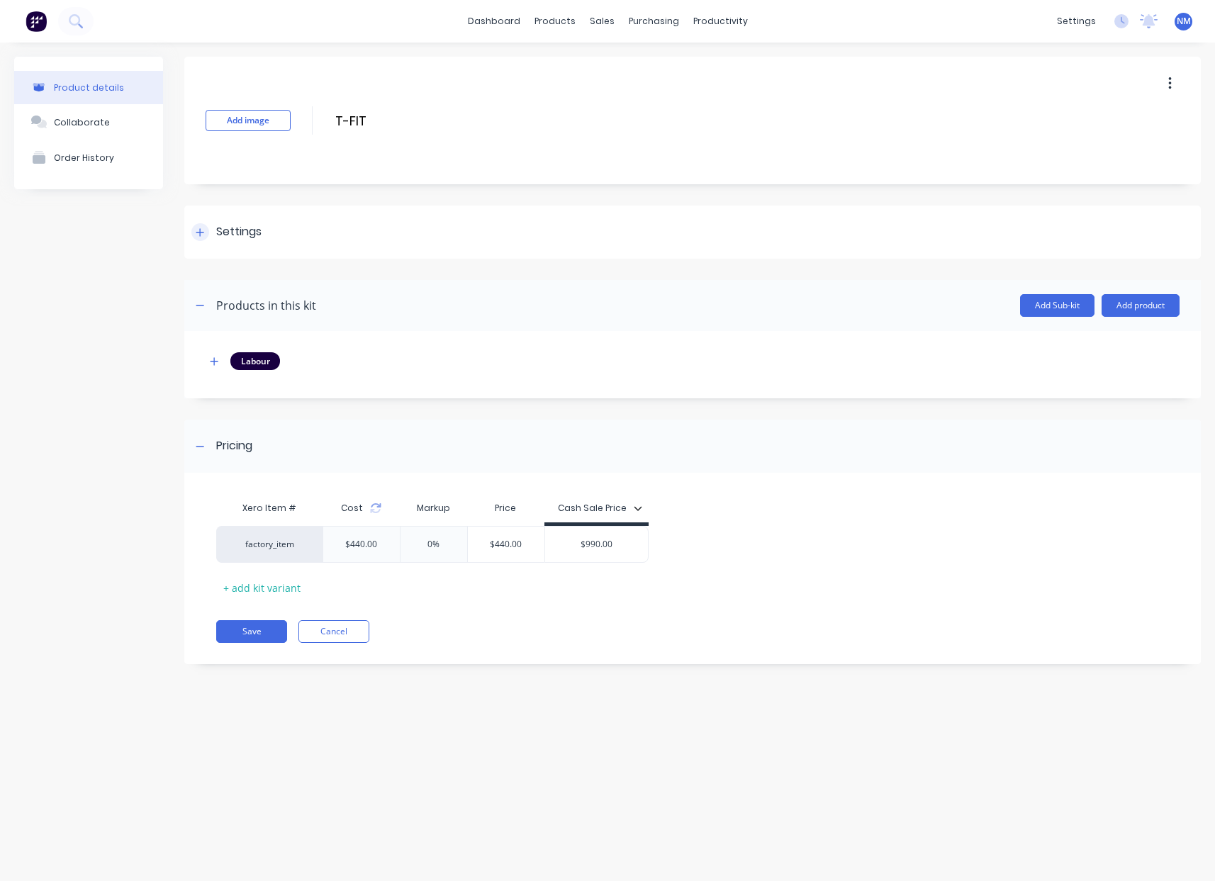
click at [207, 245] on div "Settings" at bounding box center [692, 232] width 1017 height 53
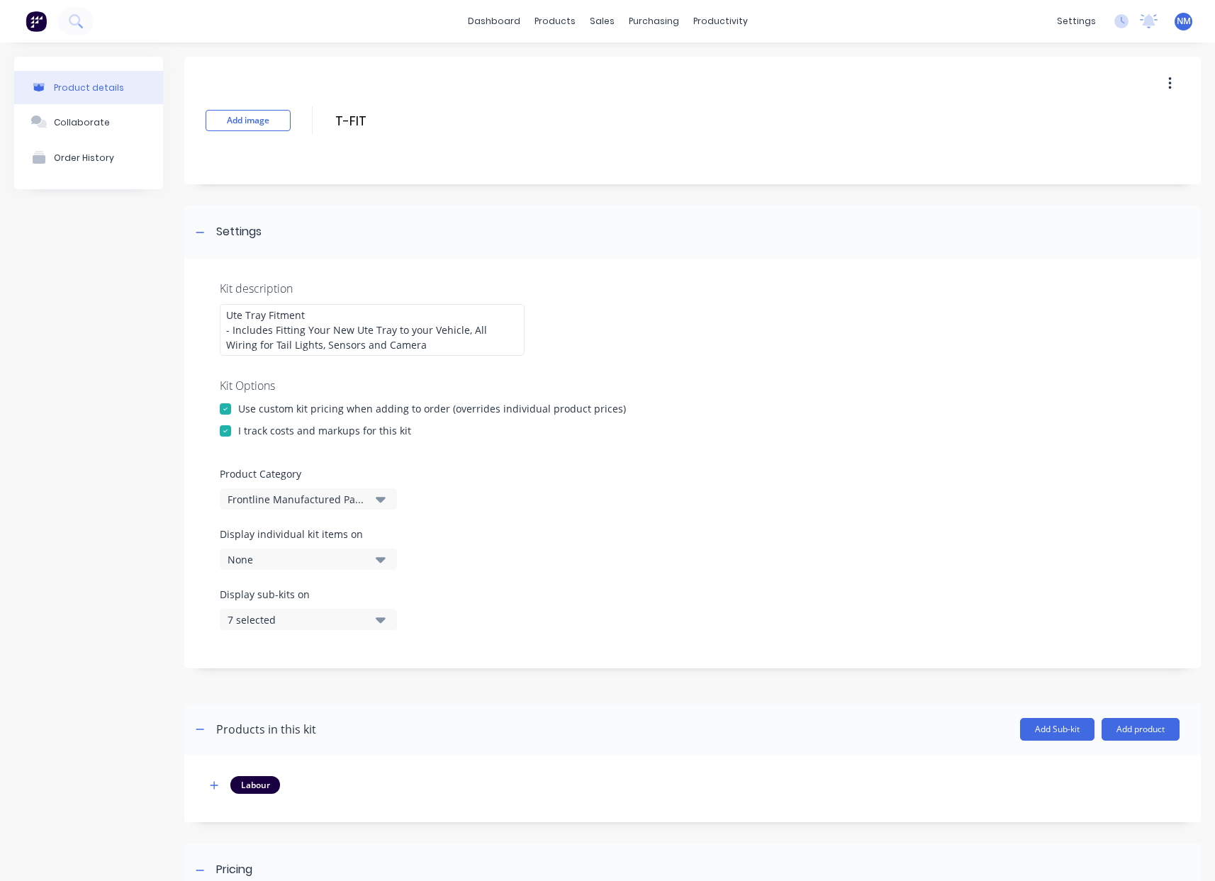
click at [317, 564] on div "None" at bounding box center [297, 559] width 138 height 15
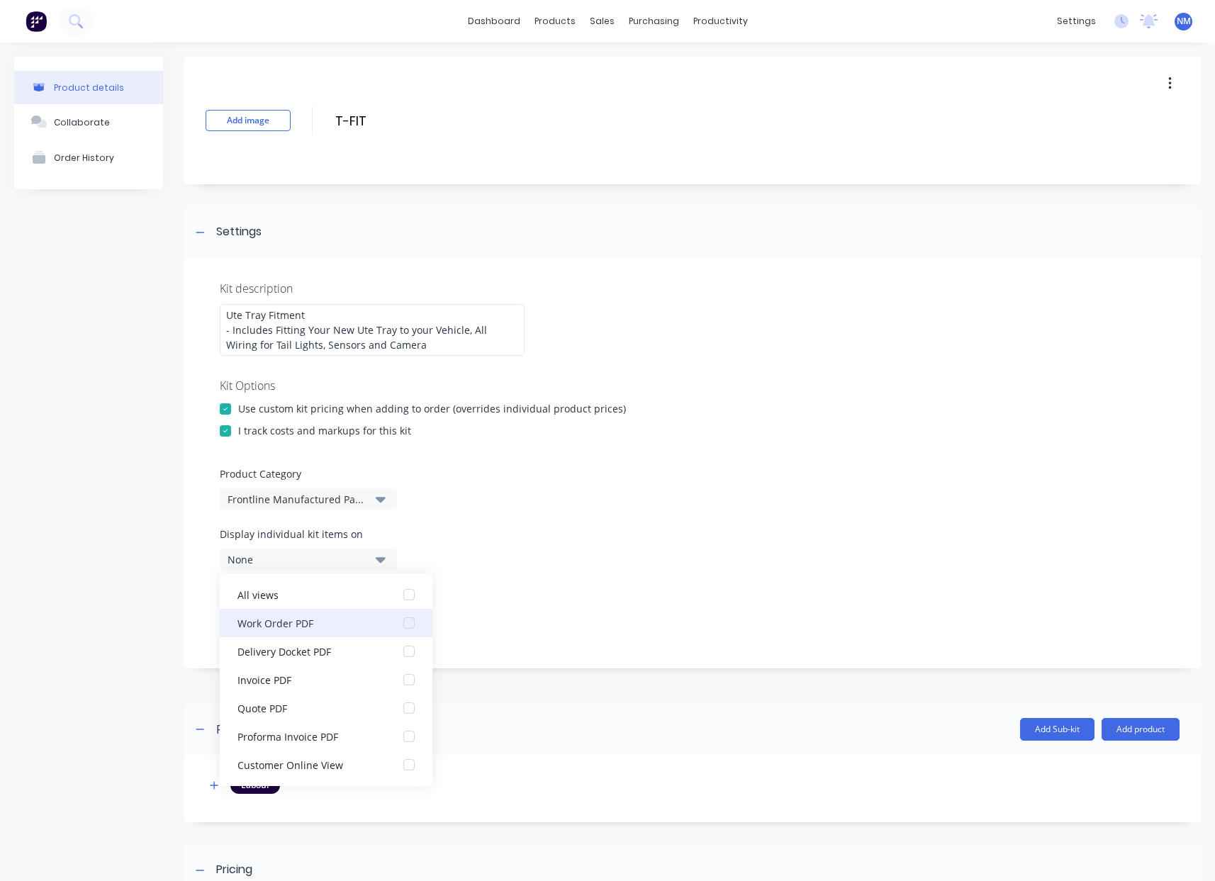
click at [305, 627] on div "Work Order PDF" at bounding box center [309, 622] width 142 height 15
click at [559, 594] on div "Display sub-kits on 7 selected" at bounding box center [693, 617] width 946 height 60
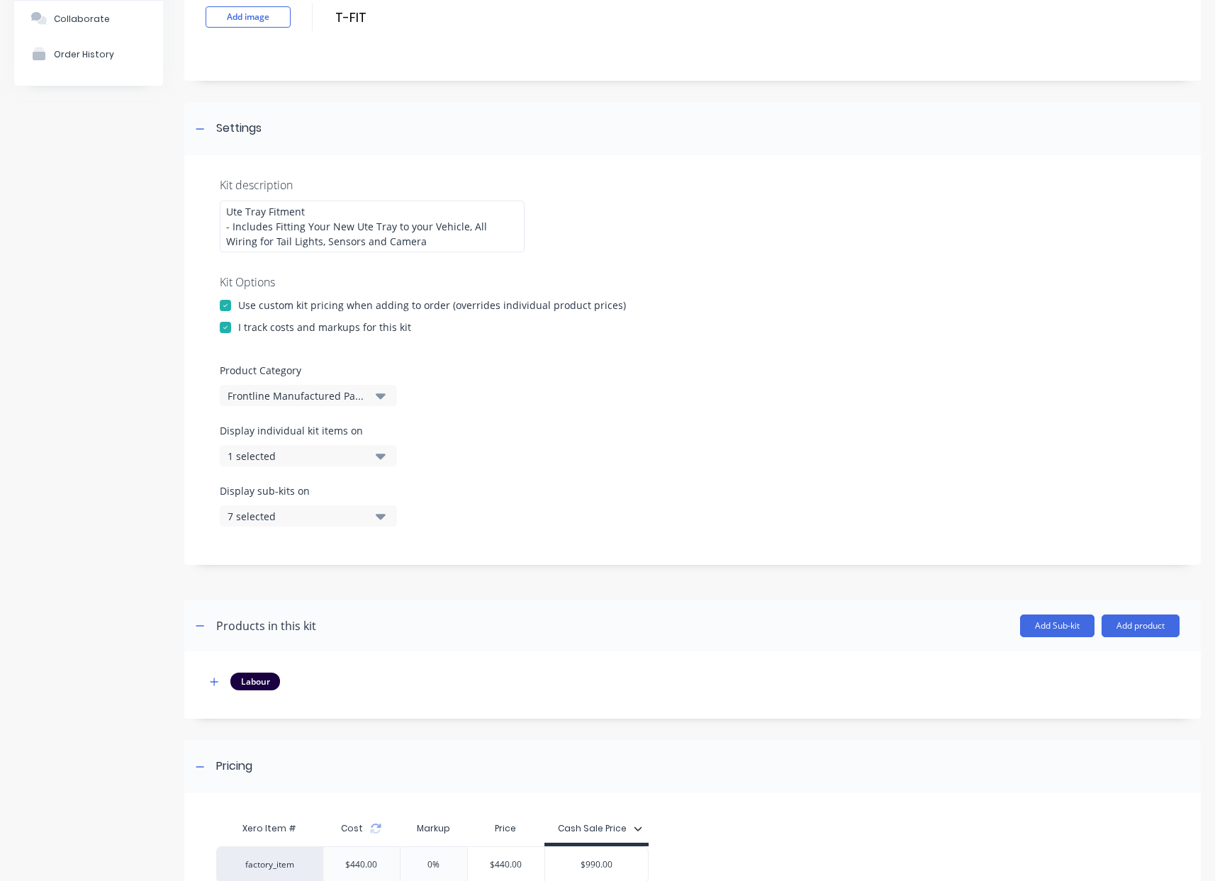
scroll to position [243, 0]
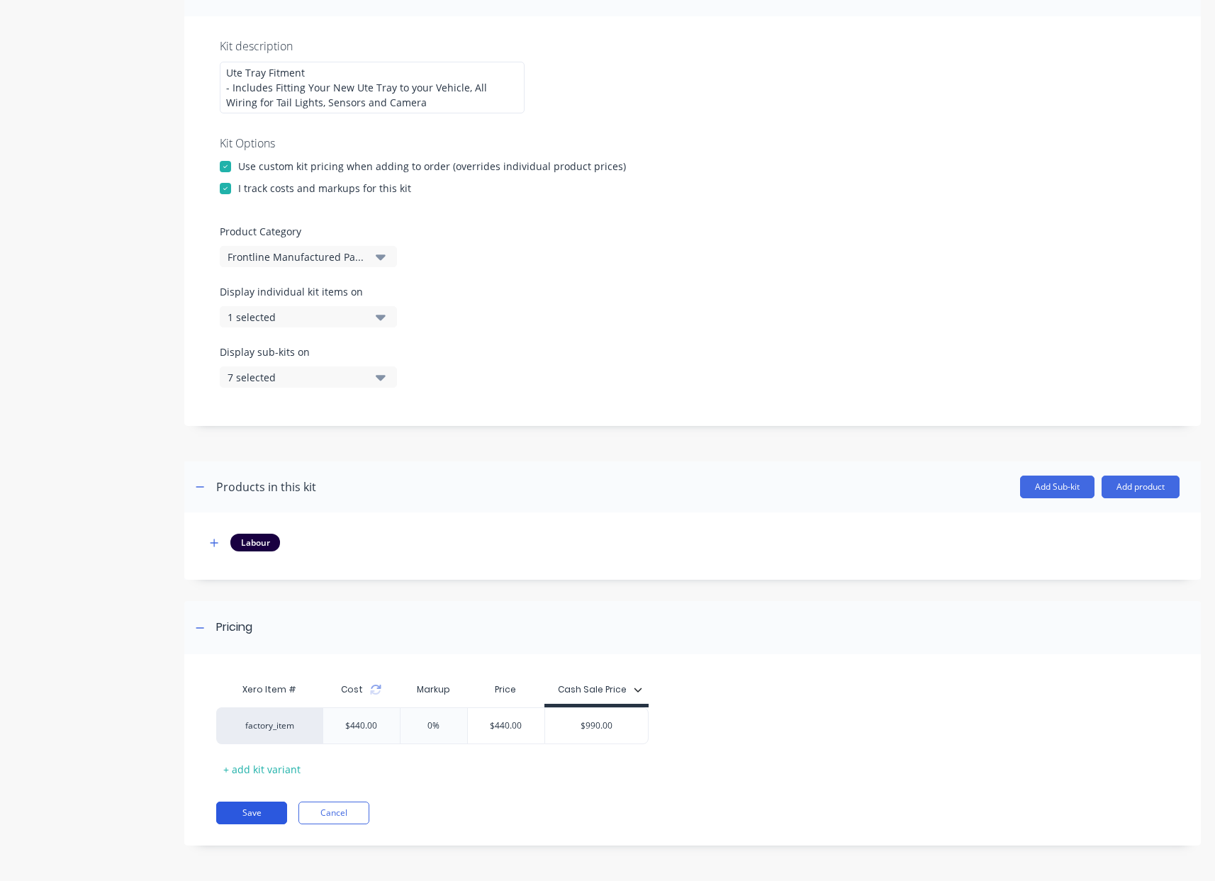
click at [248, 813] on button "Save" at bounding box center [251, 813] width 71 height 23
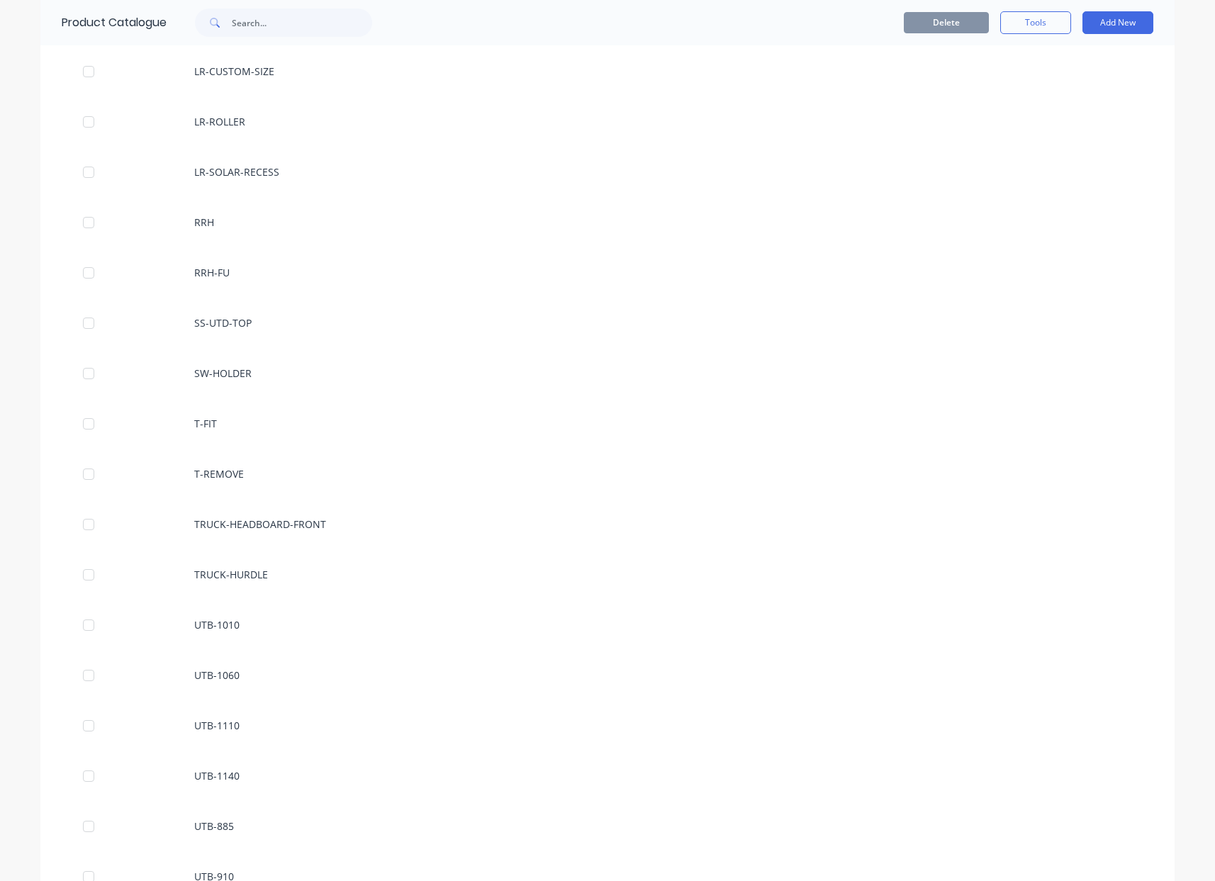
scroll to position [2283, 0]
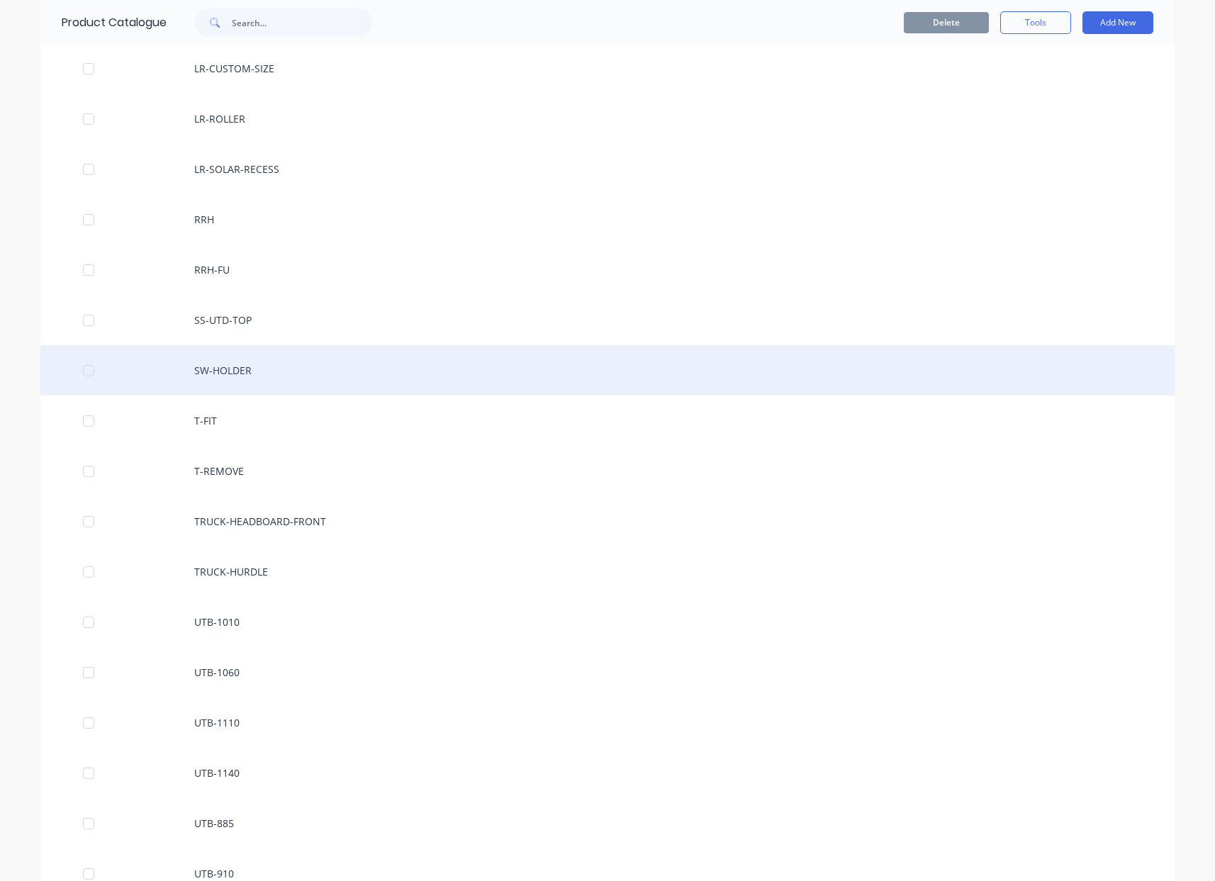
click at [245, 374] on div "SW-HOLDER" at bounding box center [607, 370] width 1135 height 50
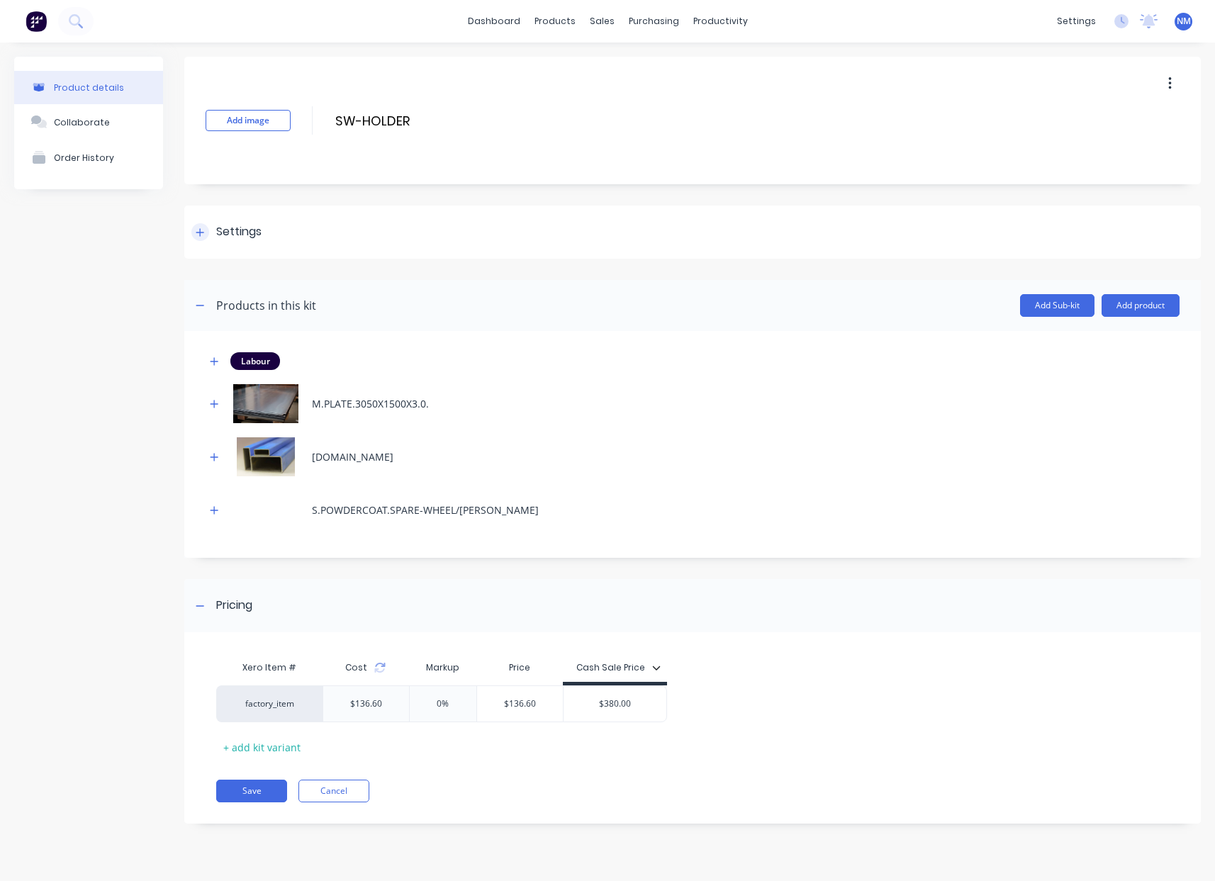
click at [196, 225] on div at bounding box center [200, 232] width 18 height 18
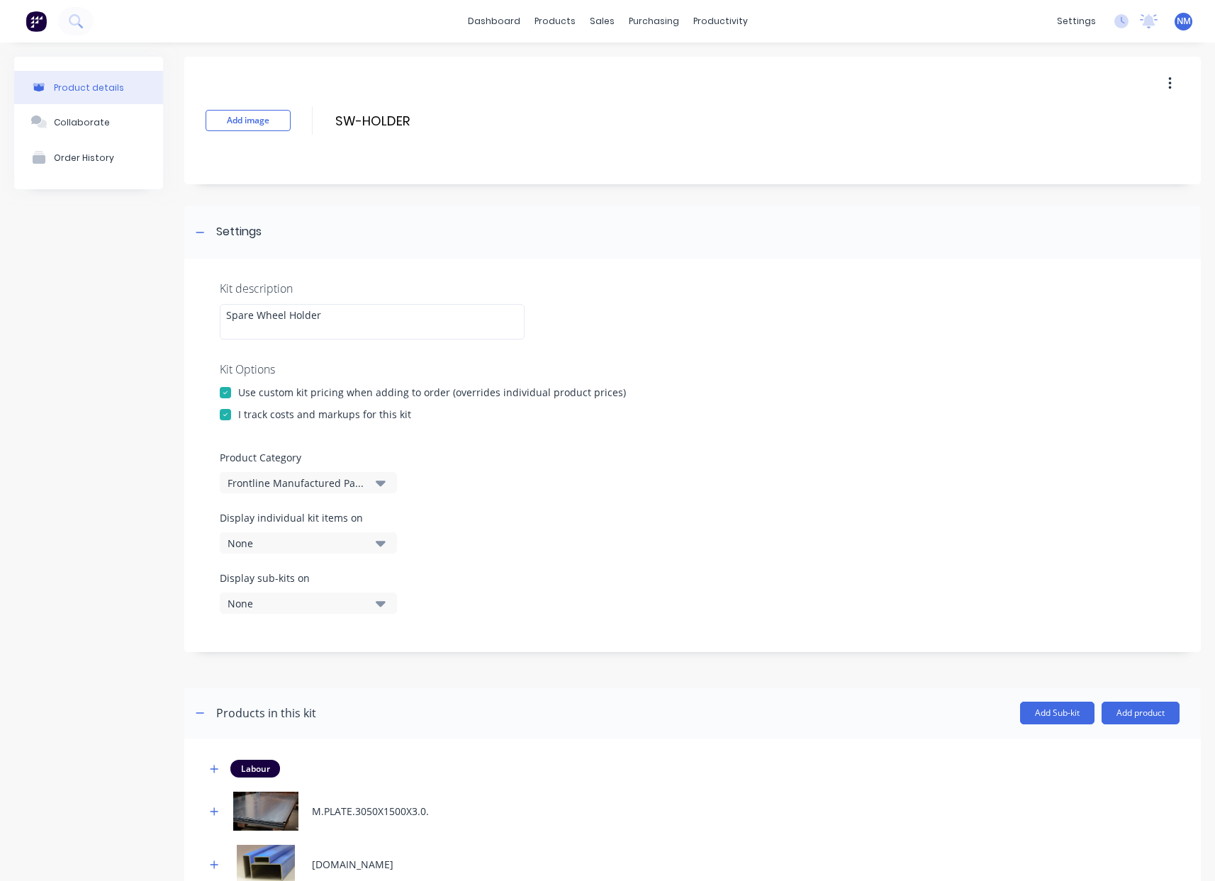
click at [351, 531] on div "Display individual kit items on None" at bounding box center [308, 532] width 177 height 43
click at [358, 545] on div "None" at bounding box center [297, 543] width 138 height 15
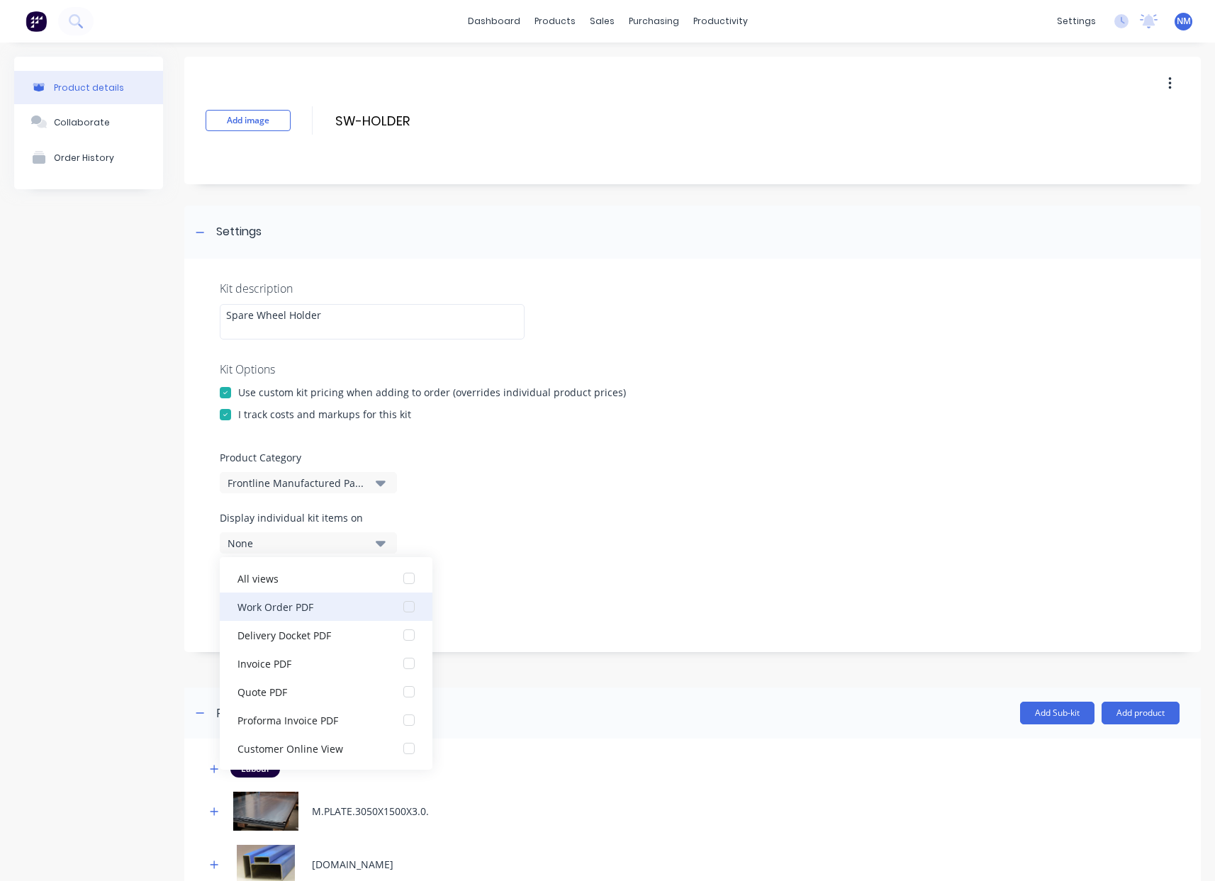
click at [351, 613] on div "Work Order PDF" at bounding box center [309, 606] width 142 height 15
click at [562, 578] on div "Display sub-kits on None" at bounding box center [693, 601] width 946 height 60
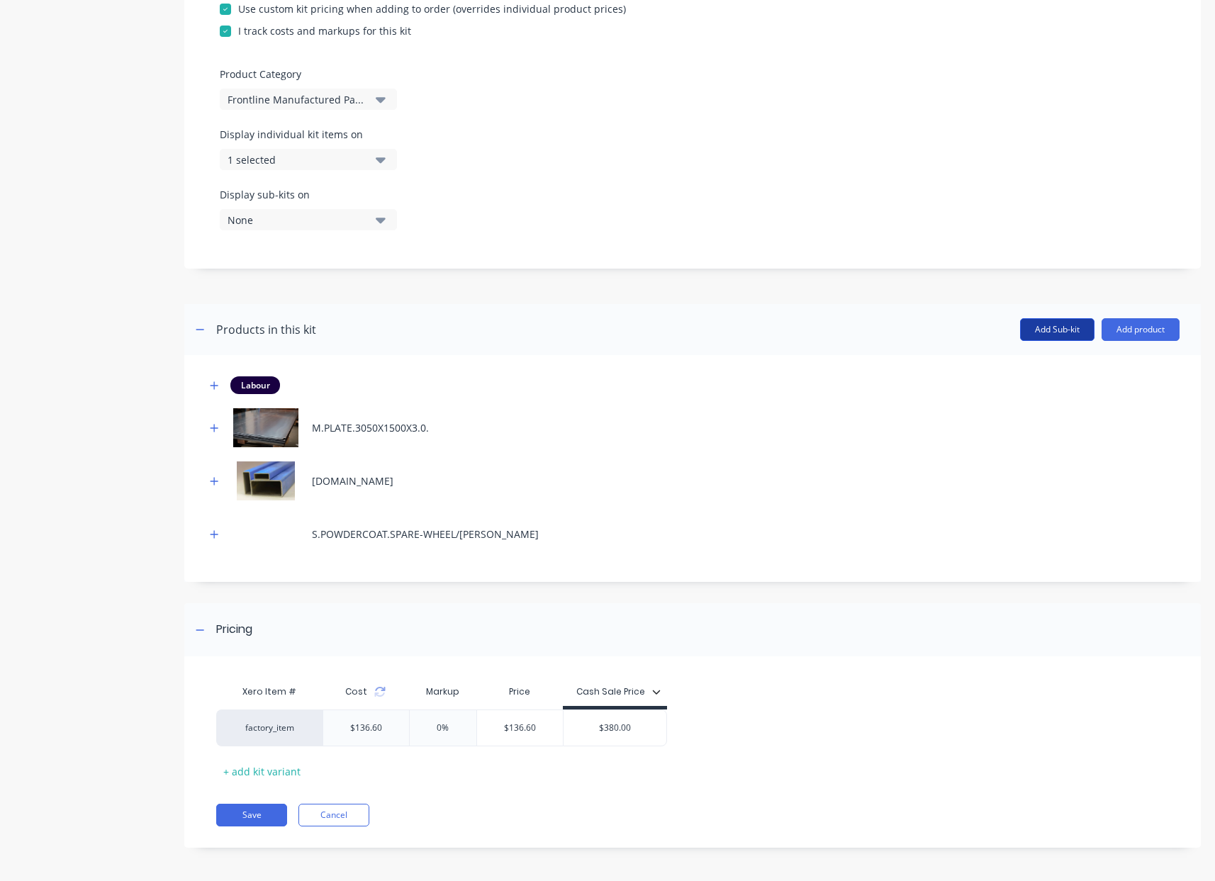
scroll to position [383, 0]
click at [1116, 326] on button "Add product" at bounding box center [1141, 330] width 78 height 23
click at [1119, 379] on button "Product catalogue" at bounding box center [1112, 366] width 135 height 28
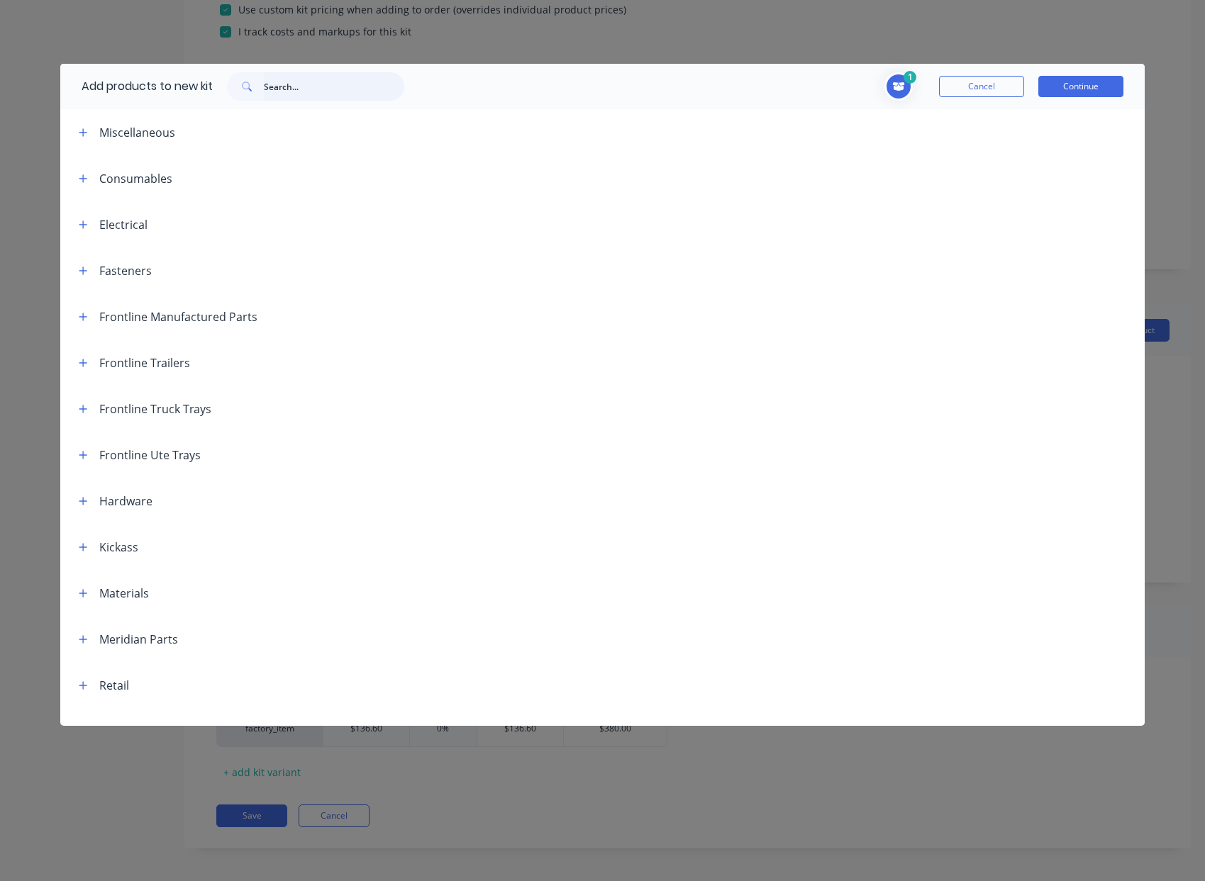
click at [274, 93] on input "text" at bounding box center [334, 86] width 140 height 28
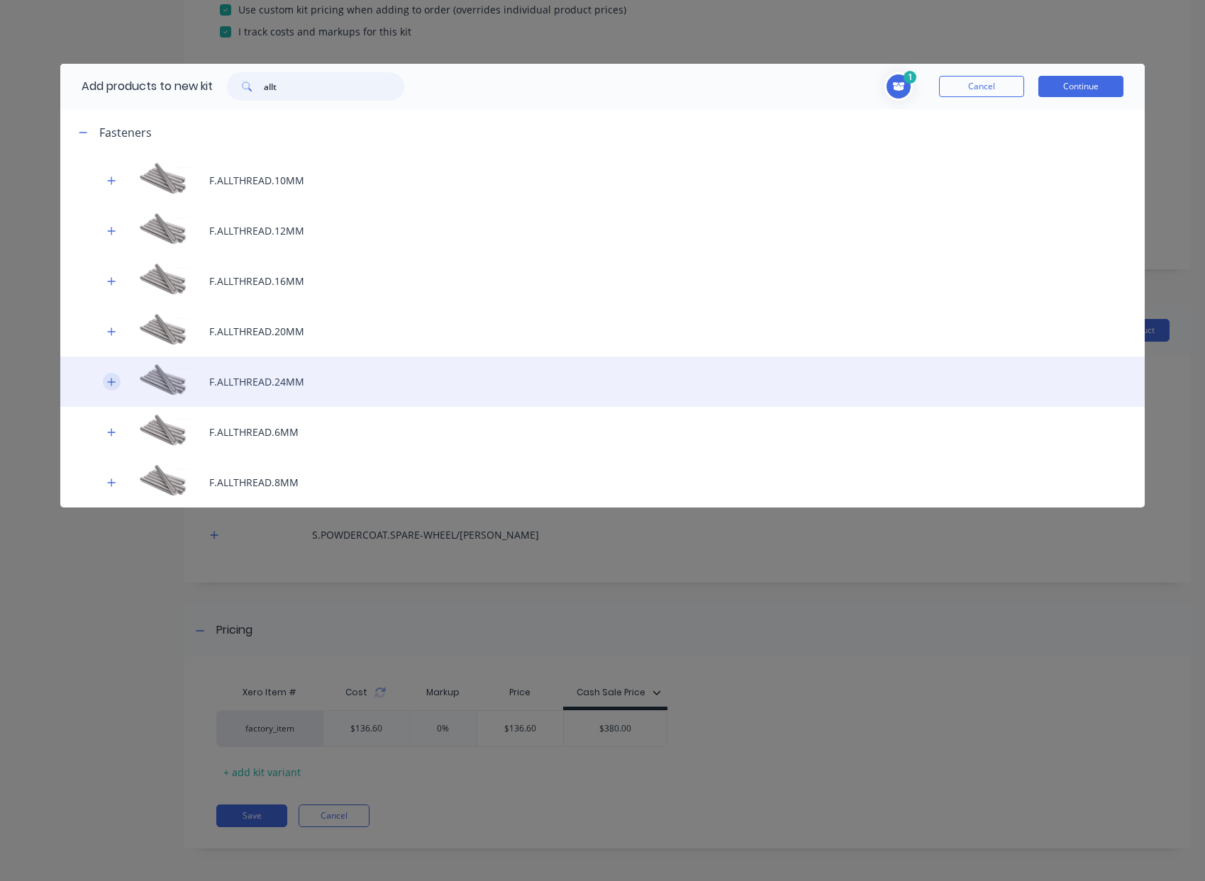
type input "allt"
click at [116, 381] on button "button" at bounding box center [112, 382] width 18 height 18
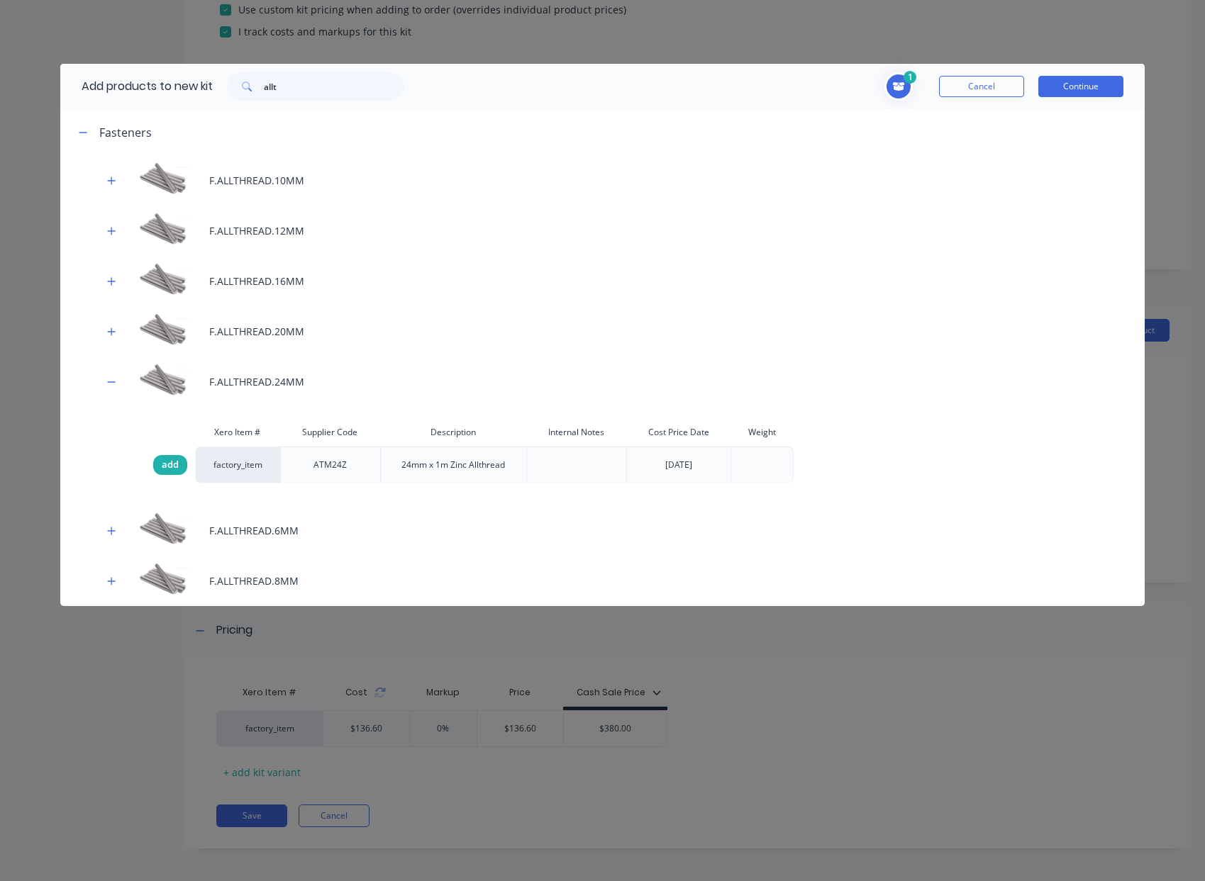
click at [165, 462] on span "add" at bounding box center [170, 465] width 17 height 14
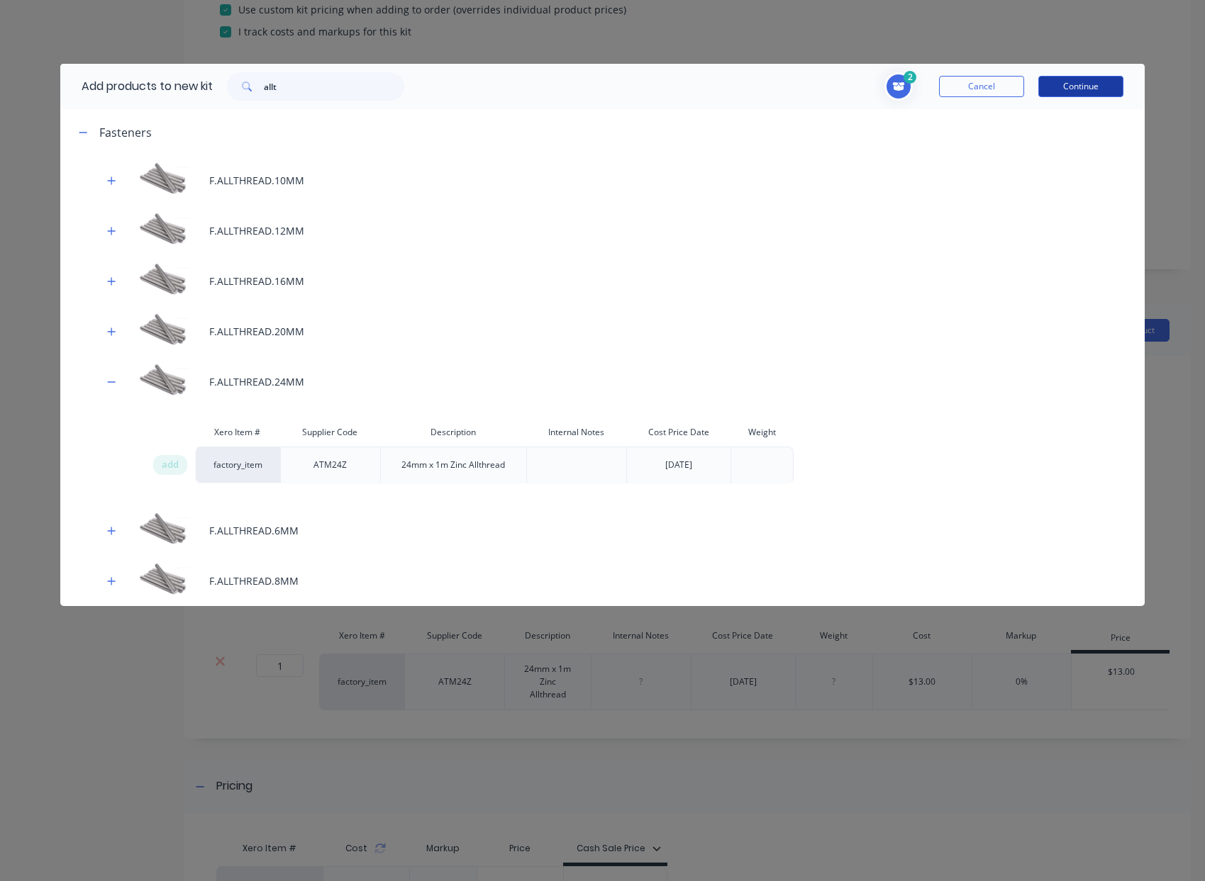
click at [1093, 87] on button "Continue" at bounding box center [1080, 86] width 85 height 21
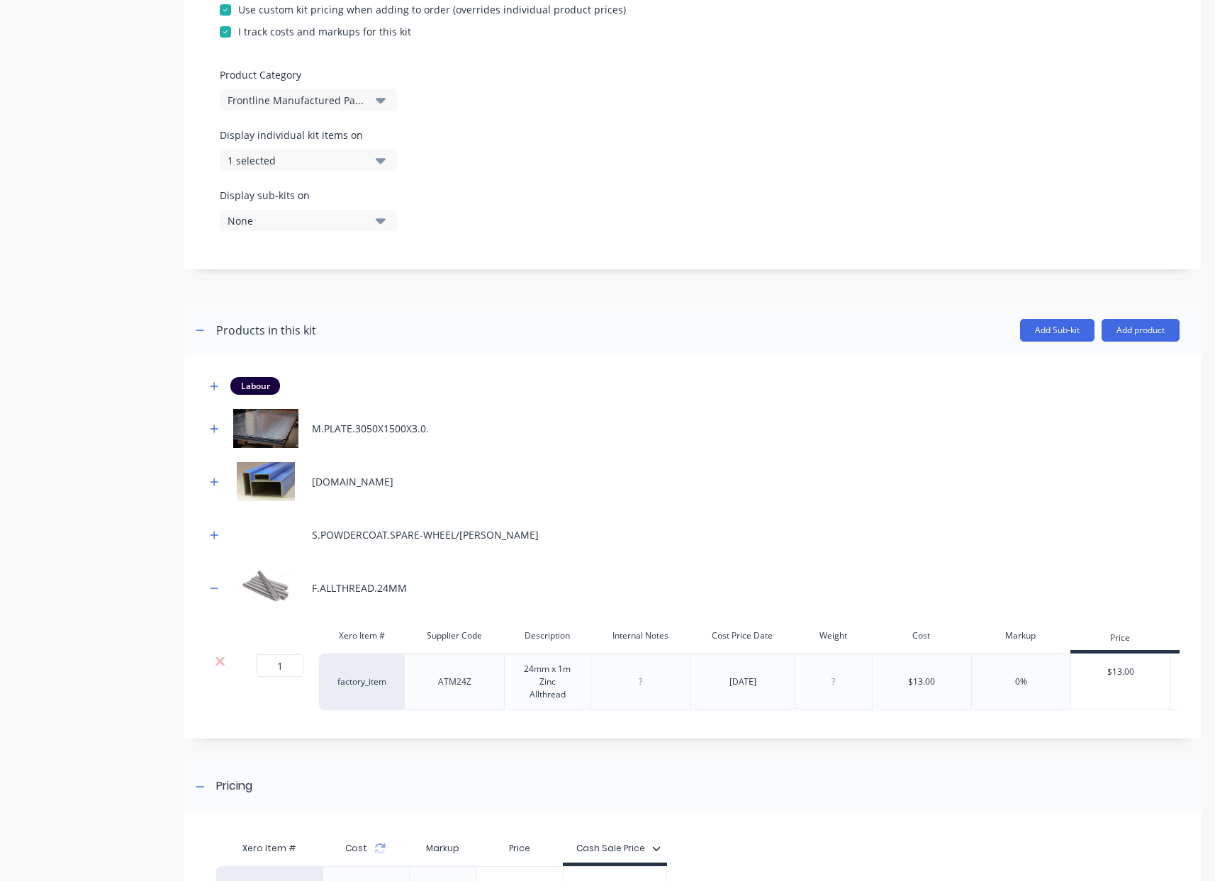
scroll to position [386, 0]
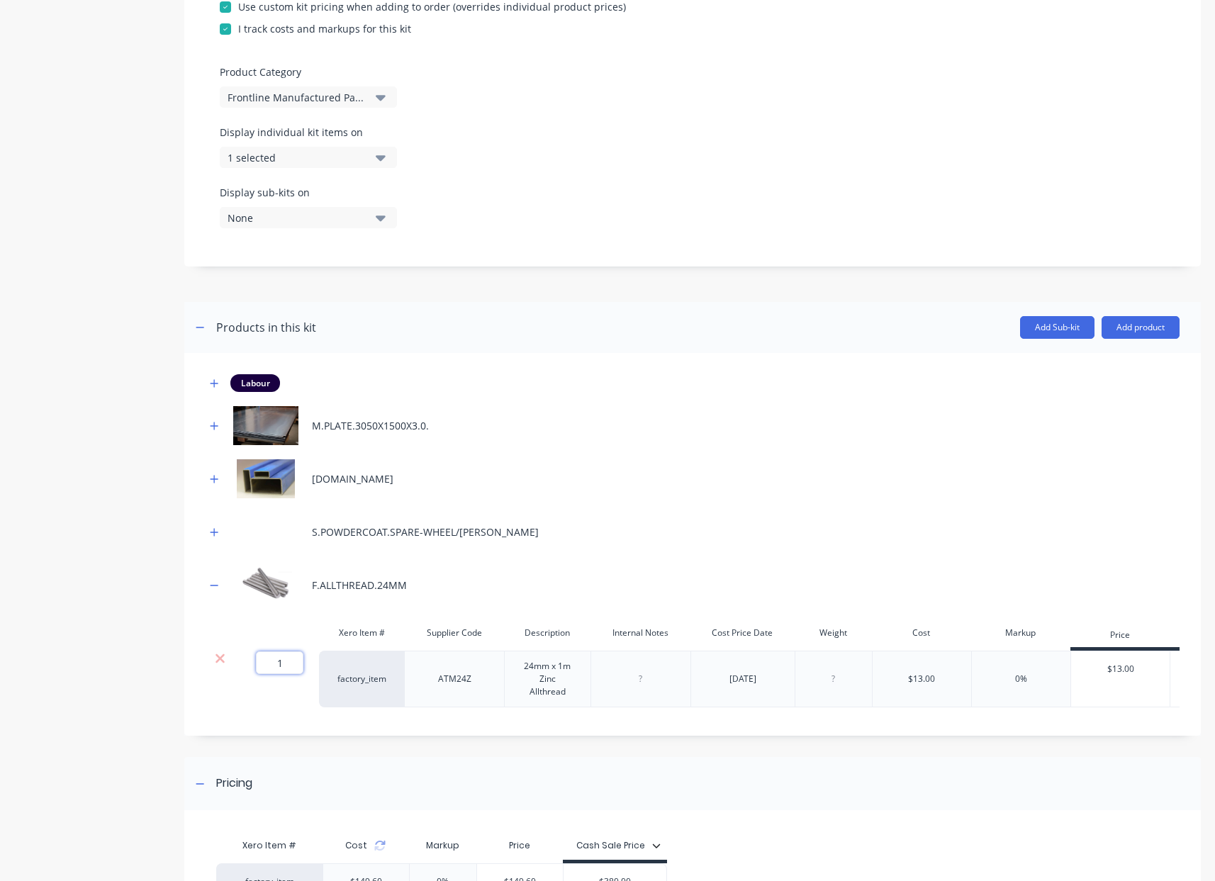
drag, startPoint x: 293, startPoint y: 664, endPoint x: 197, endPoint y: 650, distance: 96.7
click at [197, 650] on div "Labour M.PLATE.3050X1500X3.0. M.RHS.40X40X2.BLUE S.POWDERCOAT.SPARE-WHEEL/JERRY…" at bounding box center [692, 544] width 1017 height 383
type input ".25"
click at [998, 456] on div "Labour M.PLATE.3050X1500X3.0. M.RHS.40X40X2.BLUE S.POWDERCOAT.SPARE-WHEEL/JERRY…" at bounding box center [693, 540] width 974 height 333
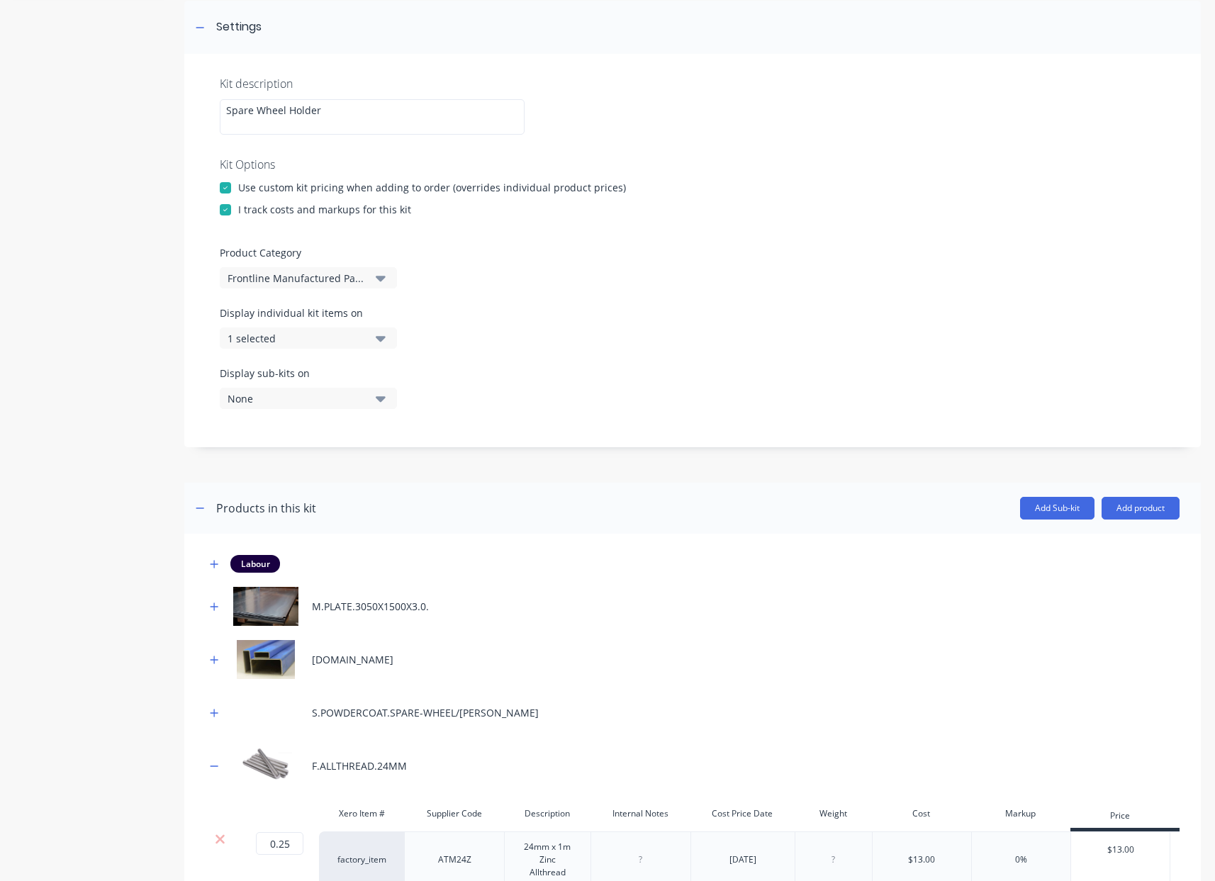
scroll to position [552, 0]
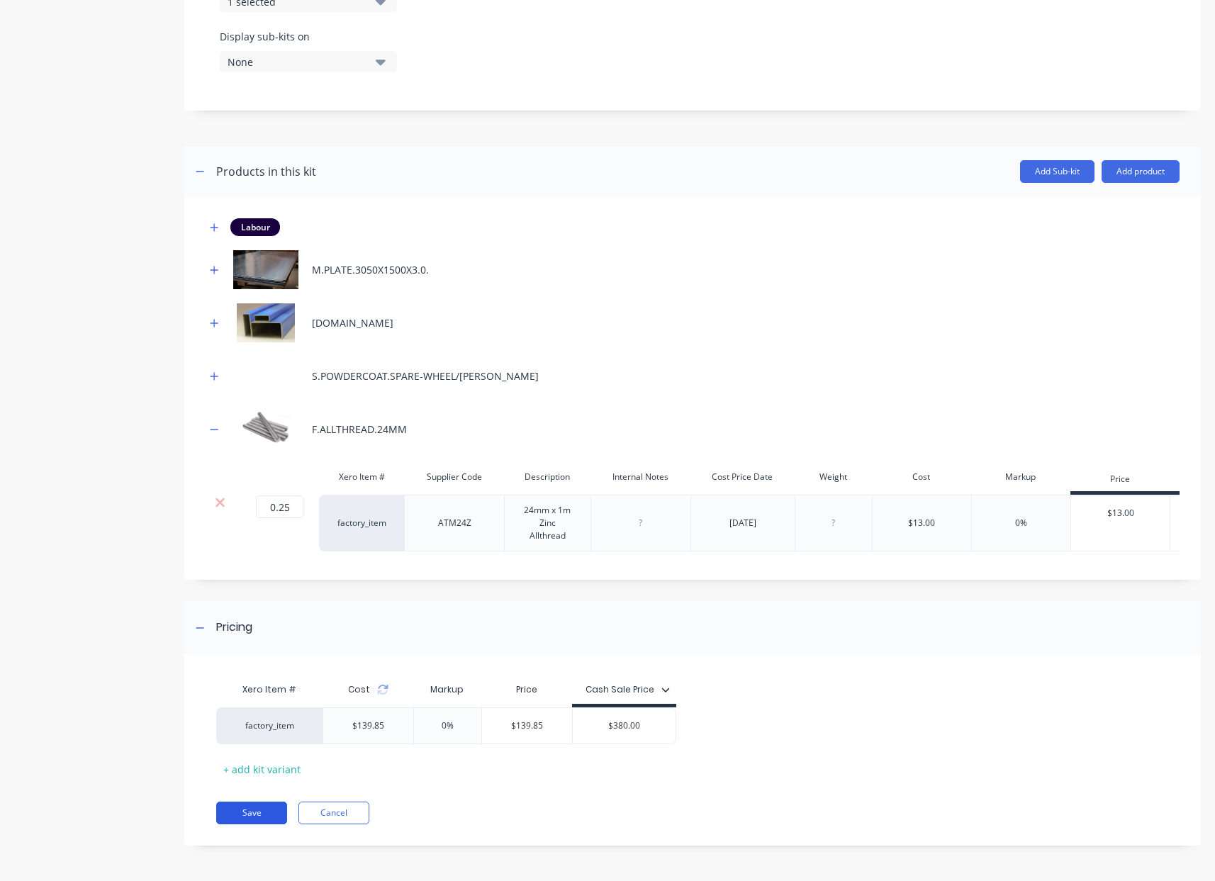
click at [250, 811] on button "Save" at bounding box center [251, 813] width 71 height 23
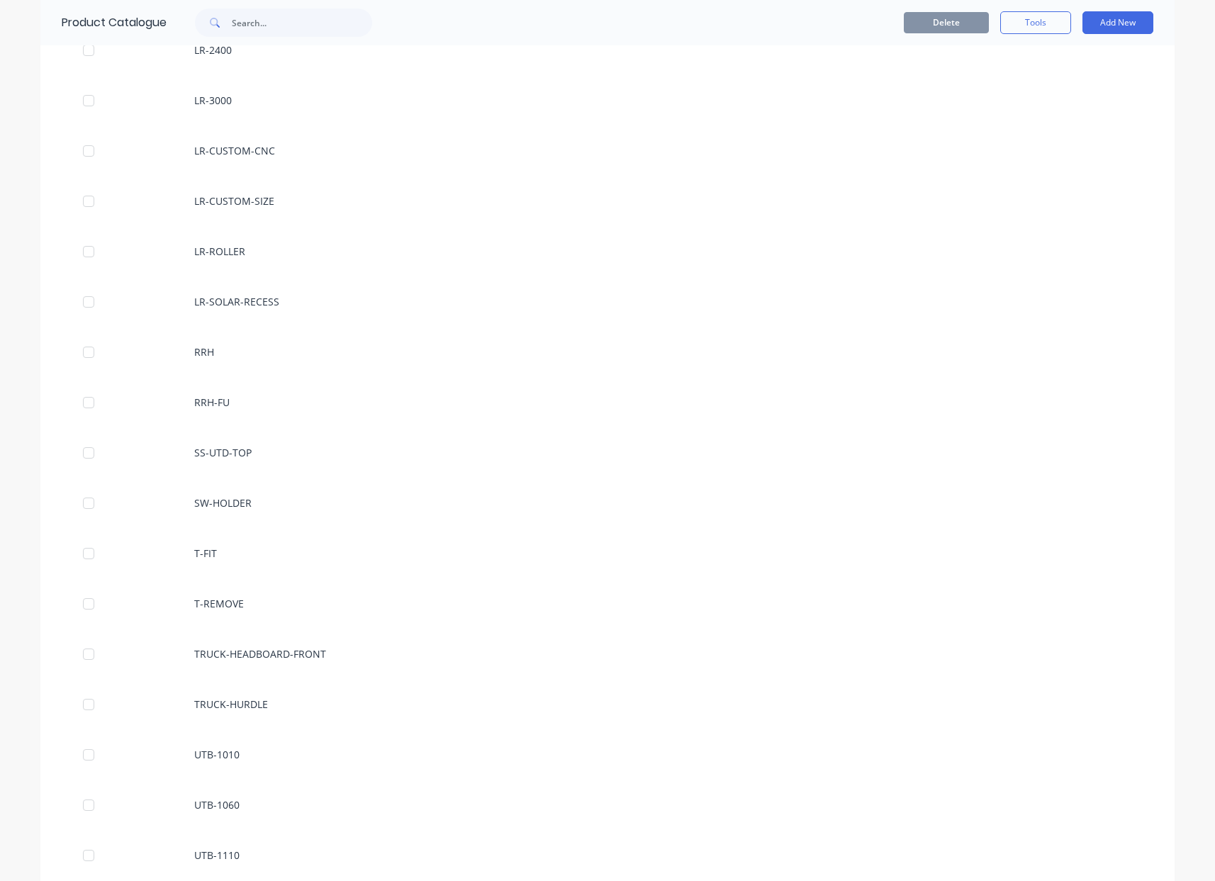
scroll to position [2196, 0]
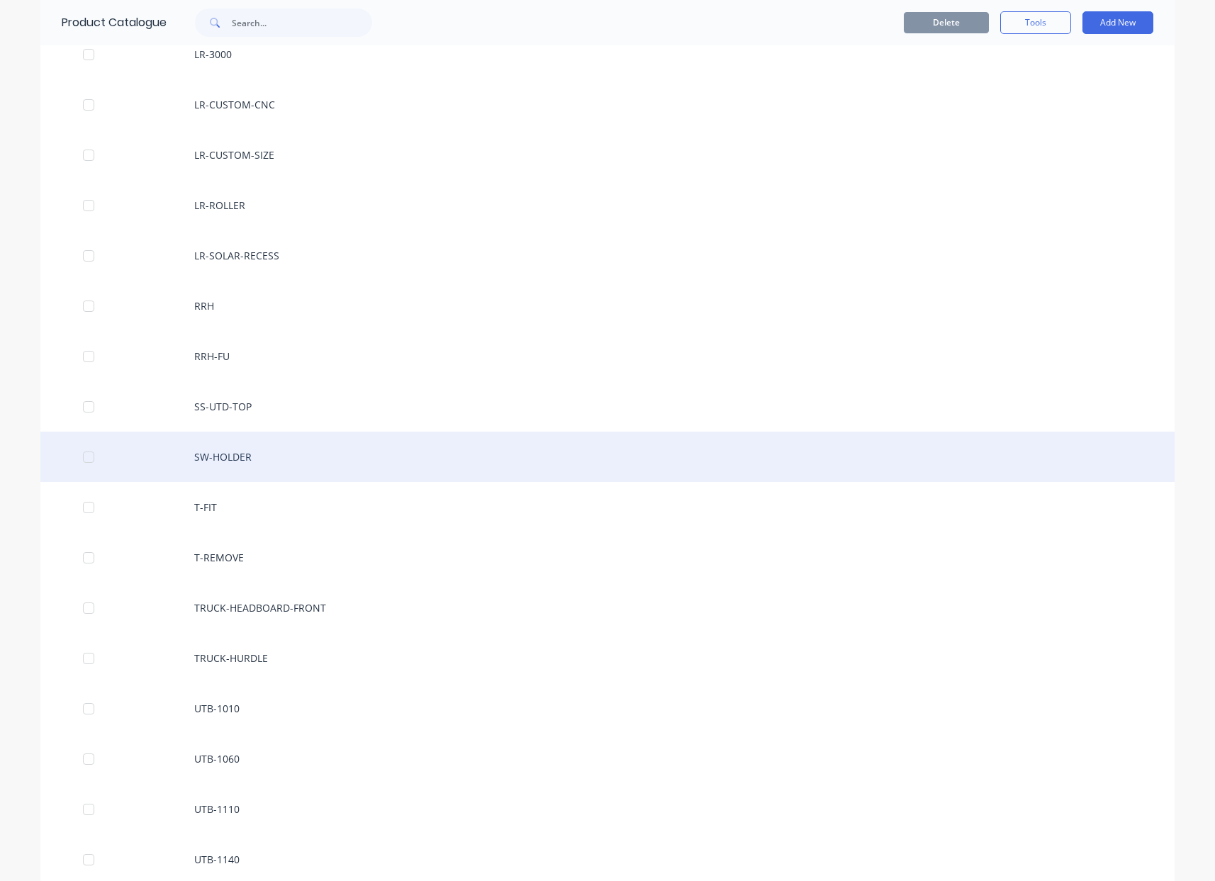
click at [246, 446] on div "SW-HOLDER" at bounding box center [607, 457] width 1135 height 50
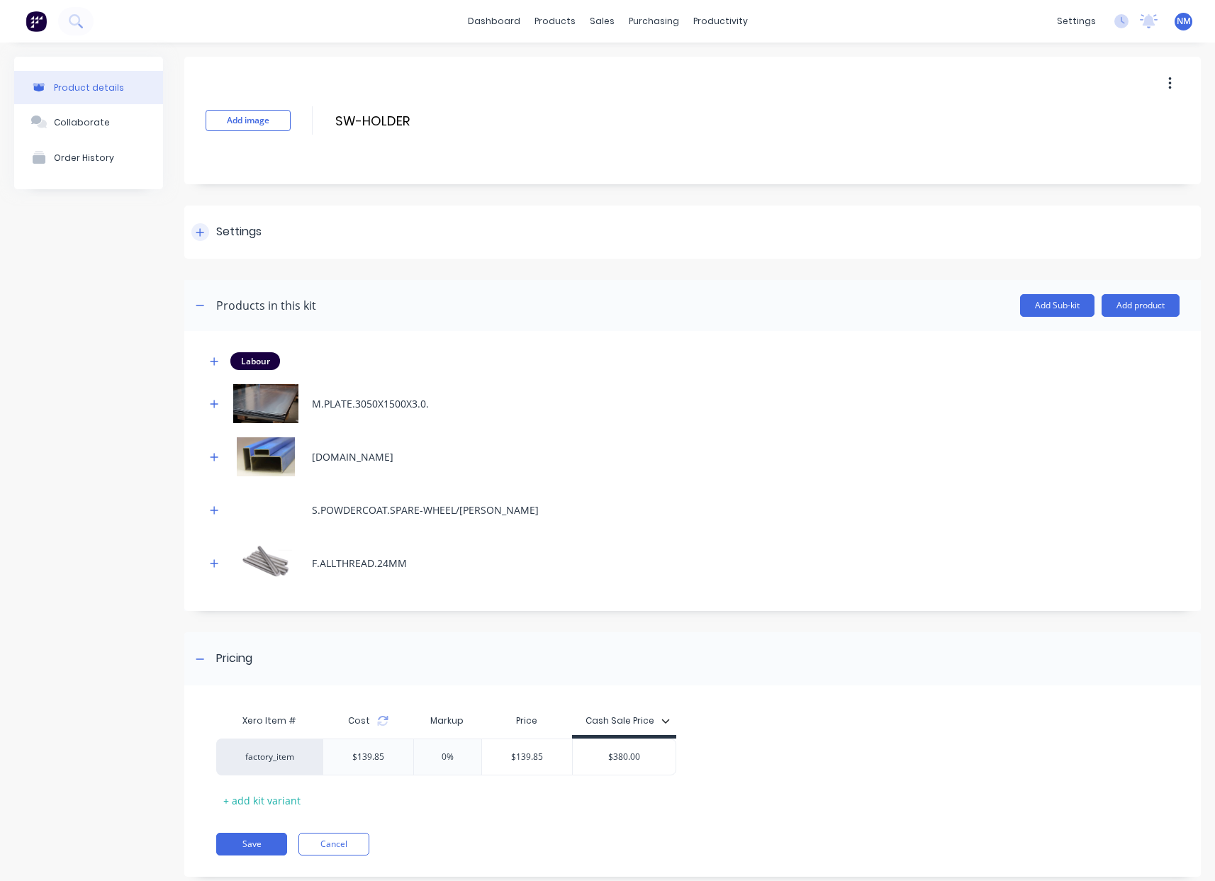
click at [196, 228] on div at bounding box center [200, 232] width 18 height 18
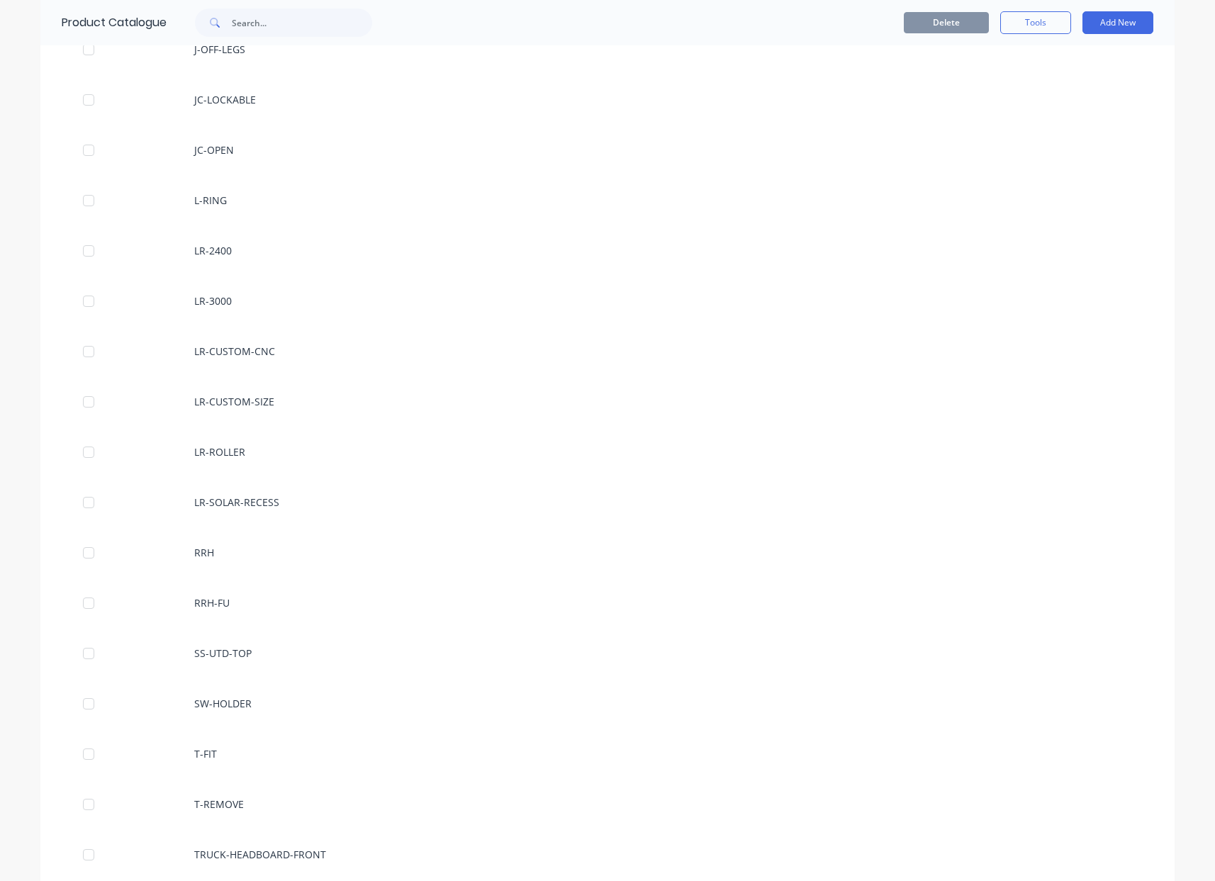
scroll to position [1952, 0]
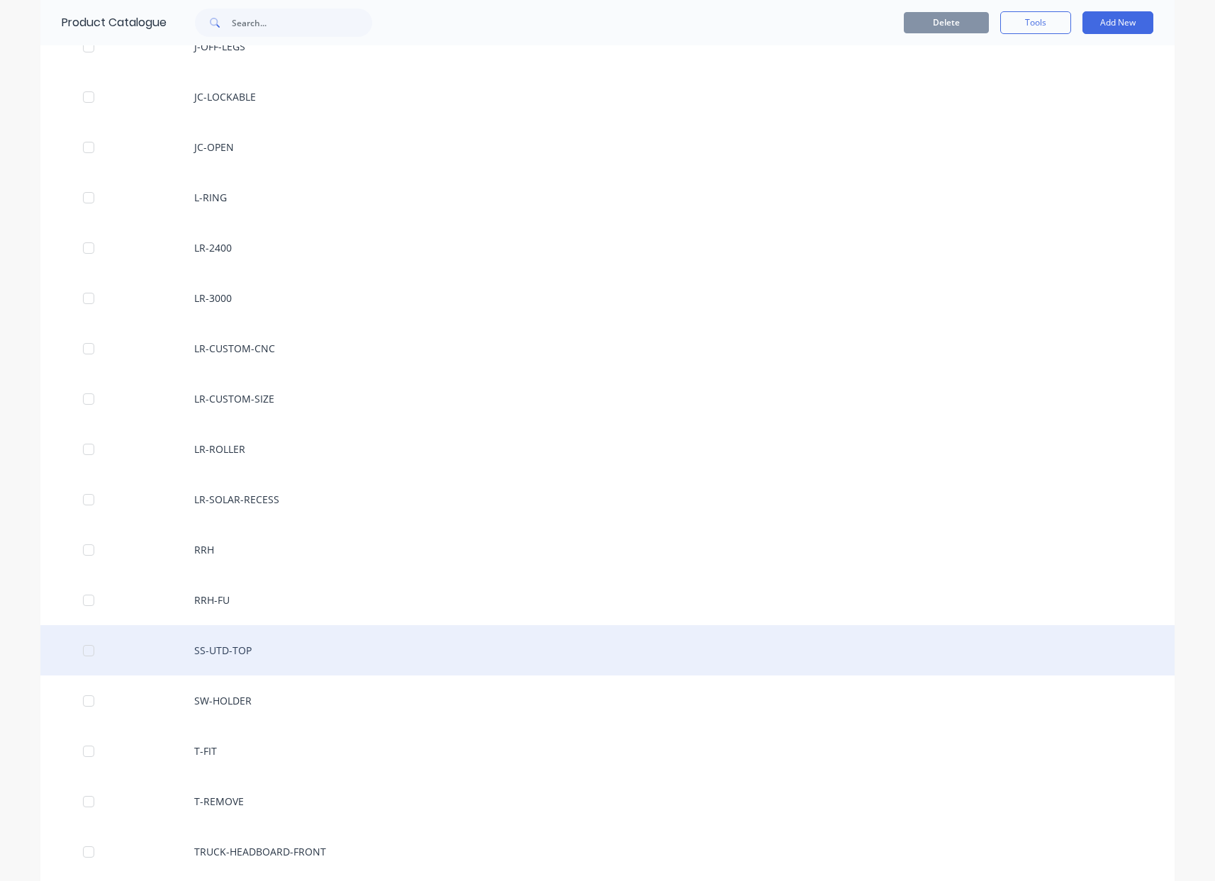
click at [248, 645] on div "SS-UTD-TOP" at bounding box center [607, 650] width 1135 height 50
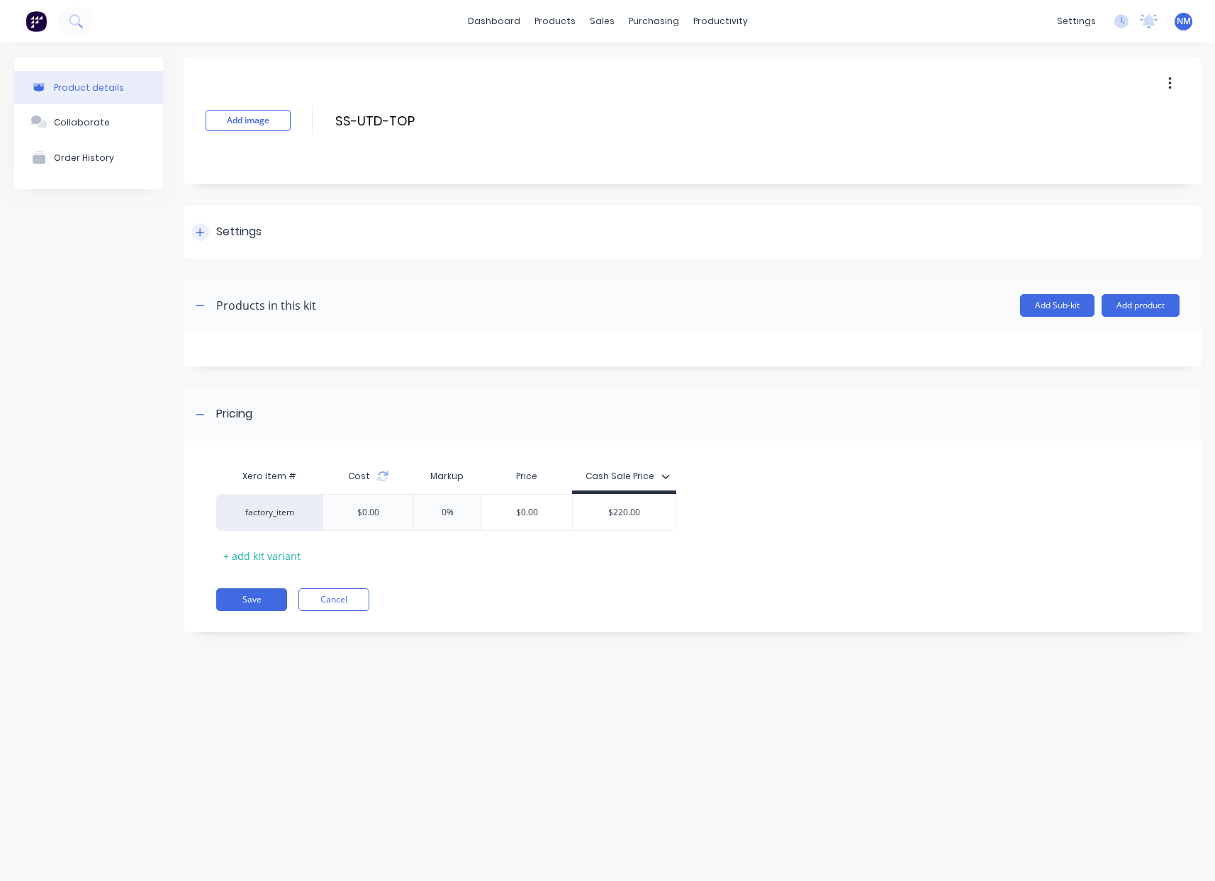
click at [192, 228] on div at bounding box center [200, 232] width 18 height 18
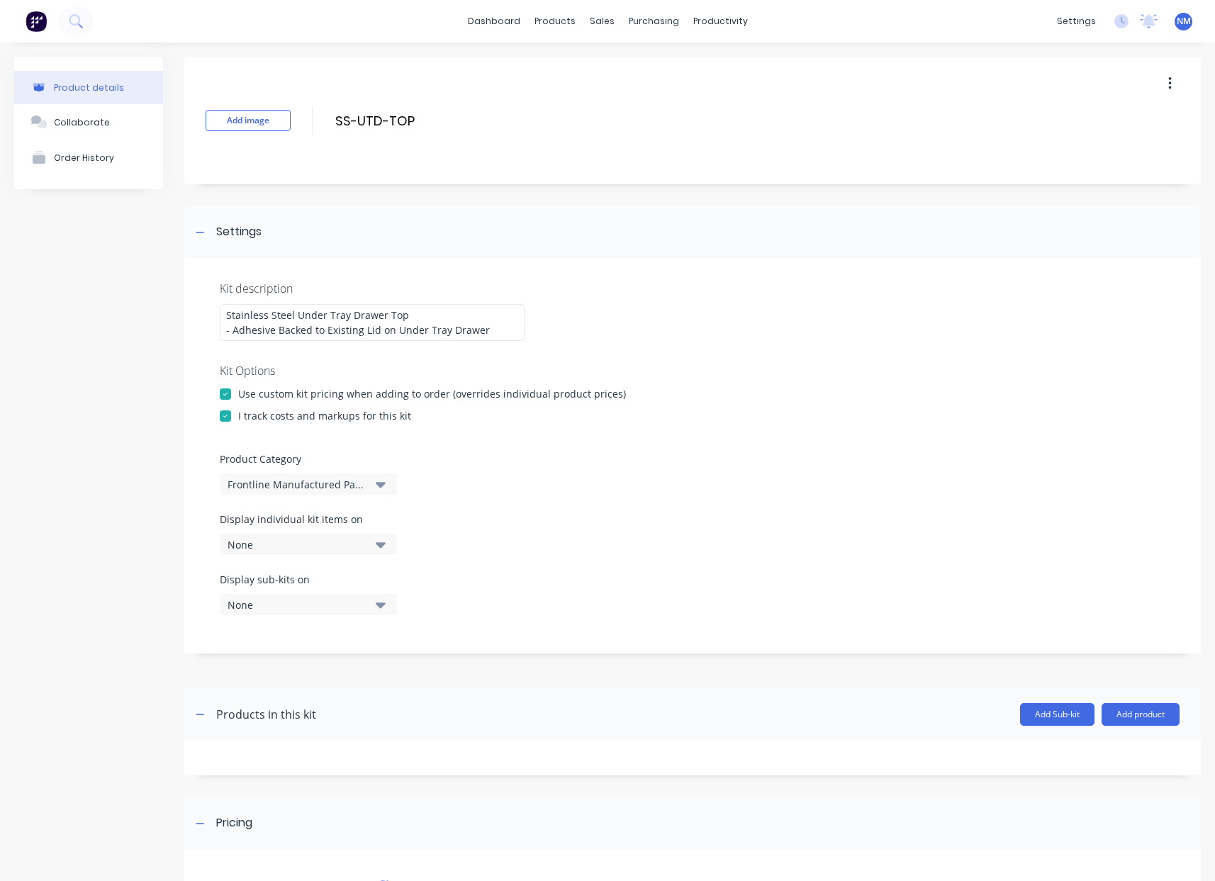
click at [323, 541] on div "None" at bounding box center [297, 544] width 138 height 15
click at [324, 608] on div "Work Order PDF" at bounding box center [309, 608] width 142 height 15
click at [623, 583] on div "Display sub-kits on None" at bounding box center [693, 602] width 946 height 60
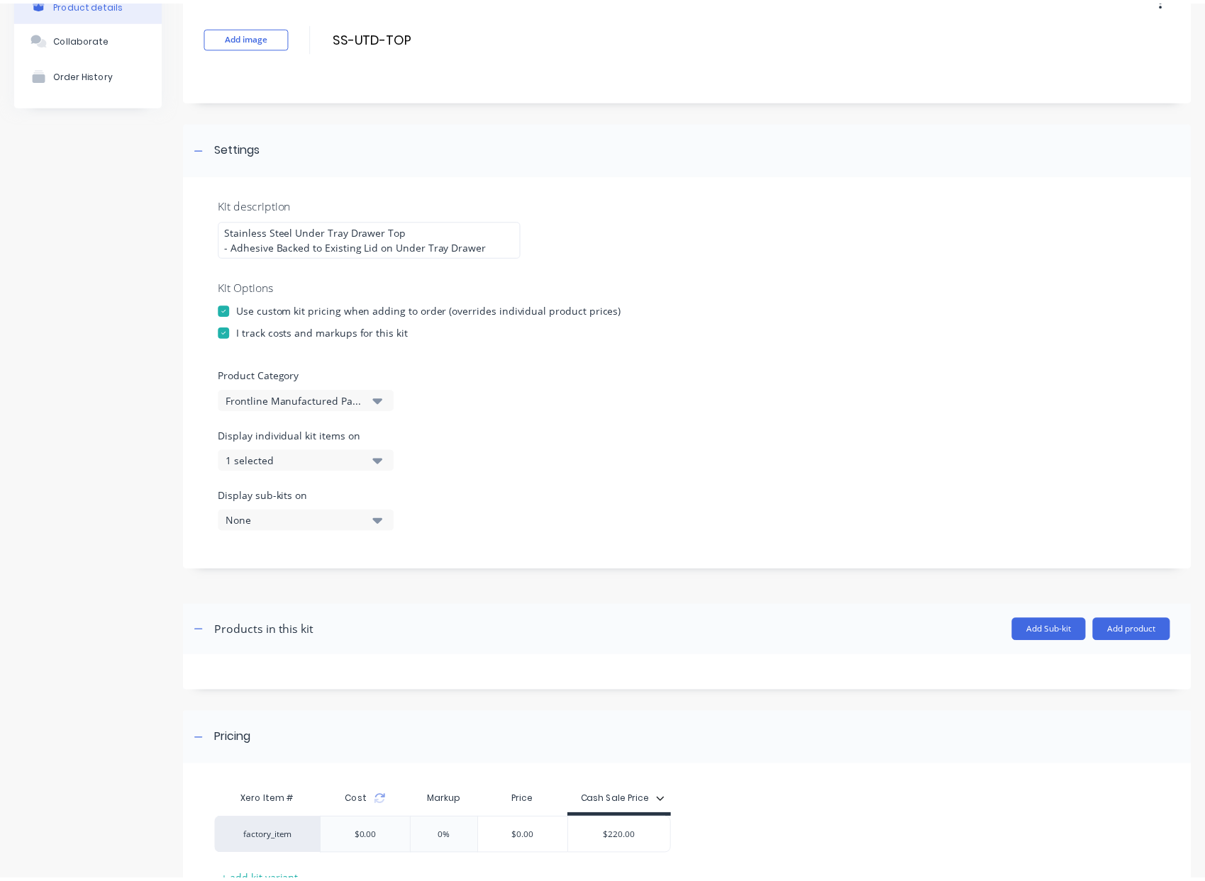
scroll to position [196, 0]
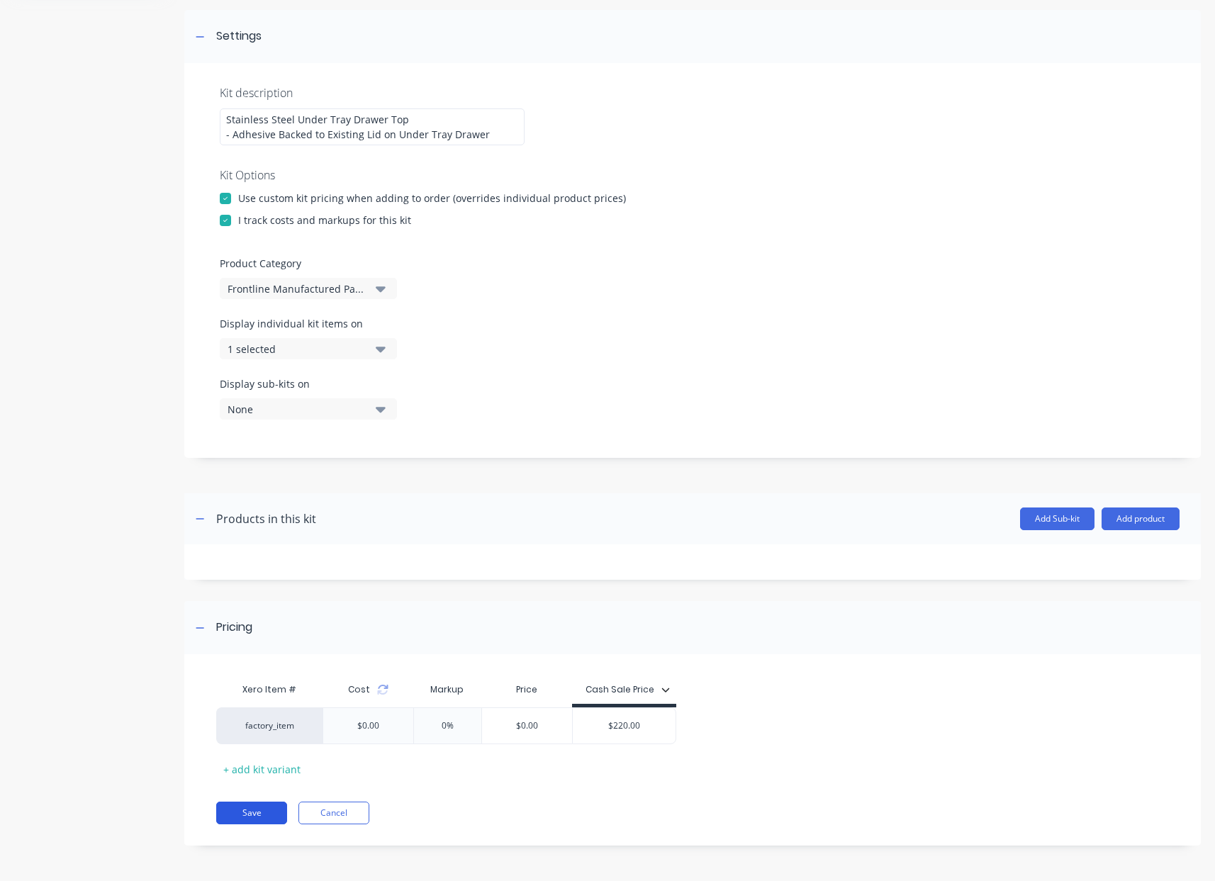
click at [264, 810] on button "Save" at bounding box center [251, 813] width 71 height 23
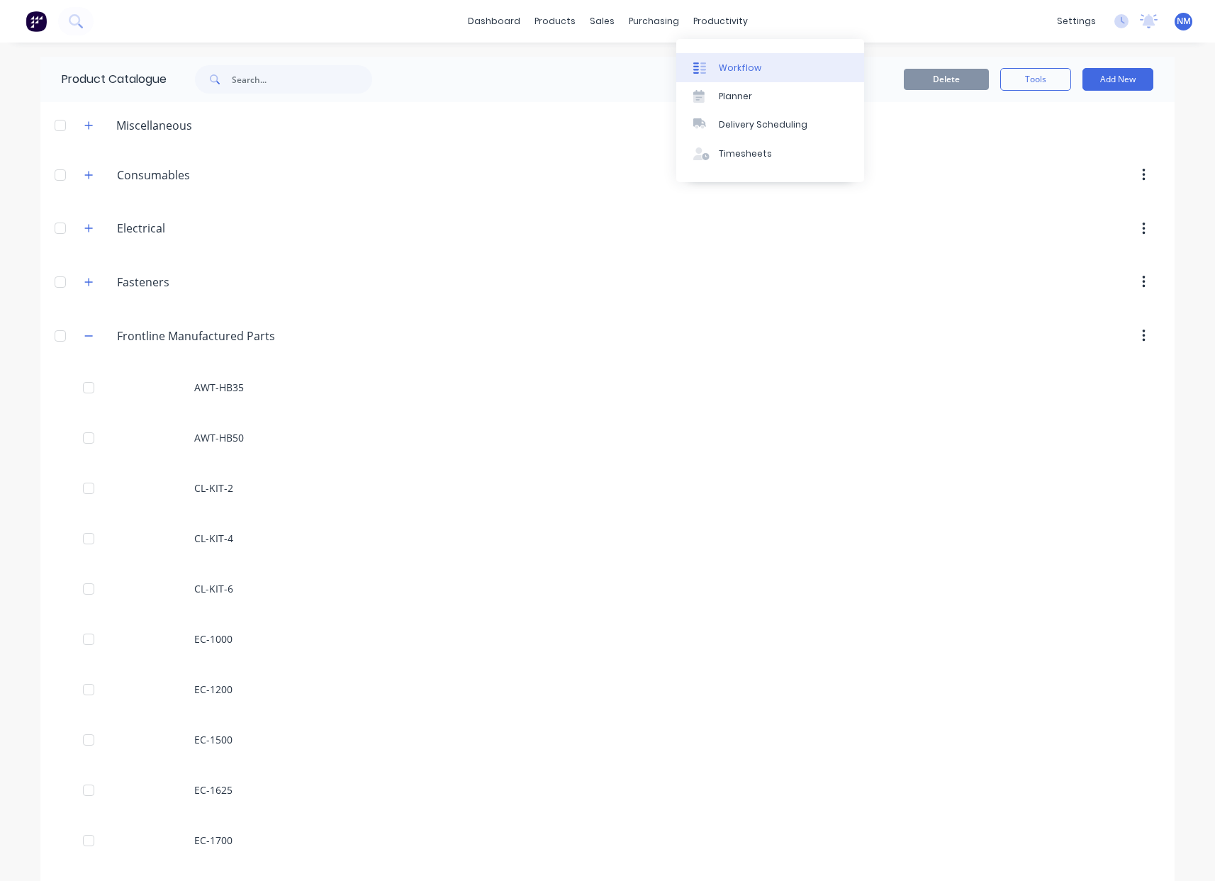
click at [735, 59] on link "Workflow" at bounding box center [770, 67] width 188 height 28
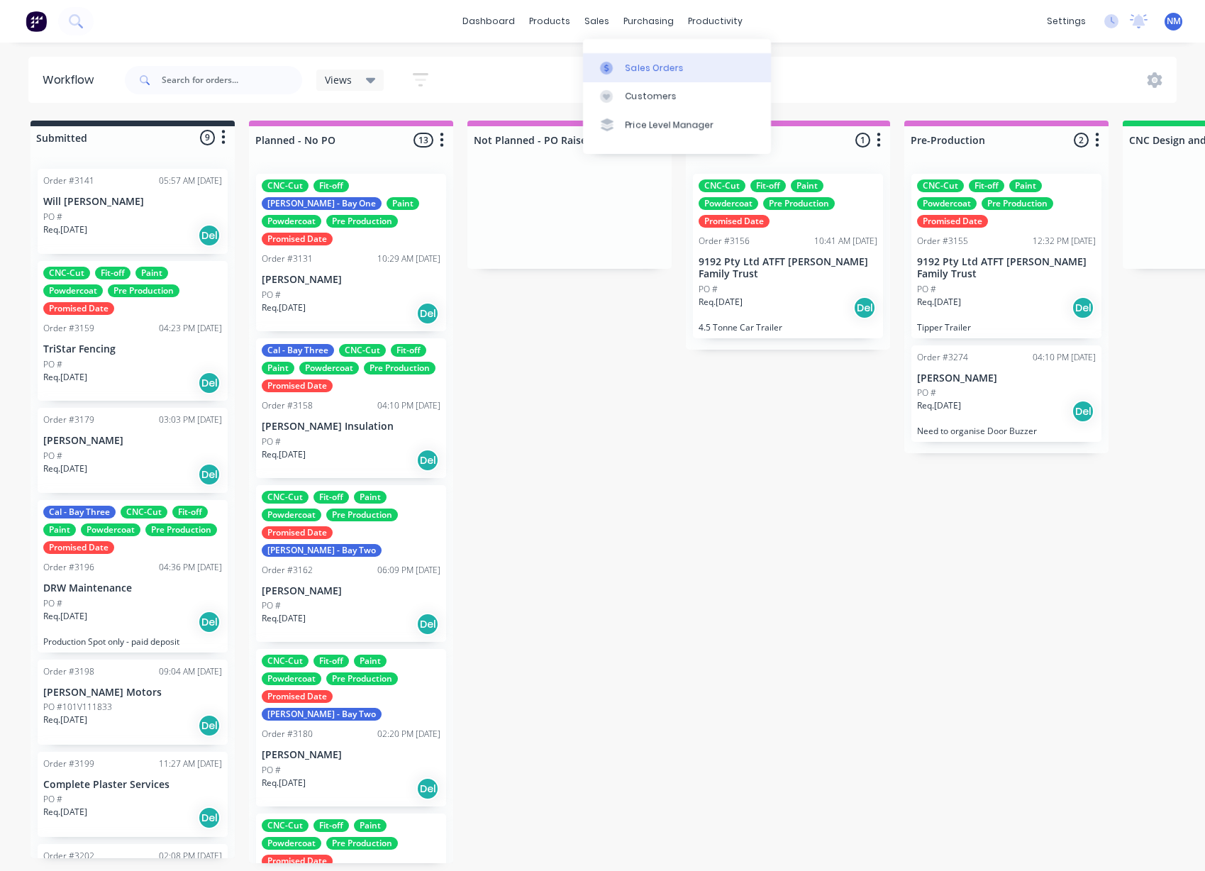
click at [637, 65] on div "Sales Orders" at bounding box center [654, 68] width 58 height 13
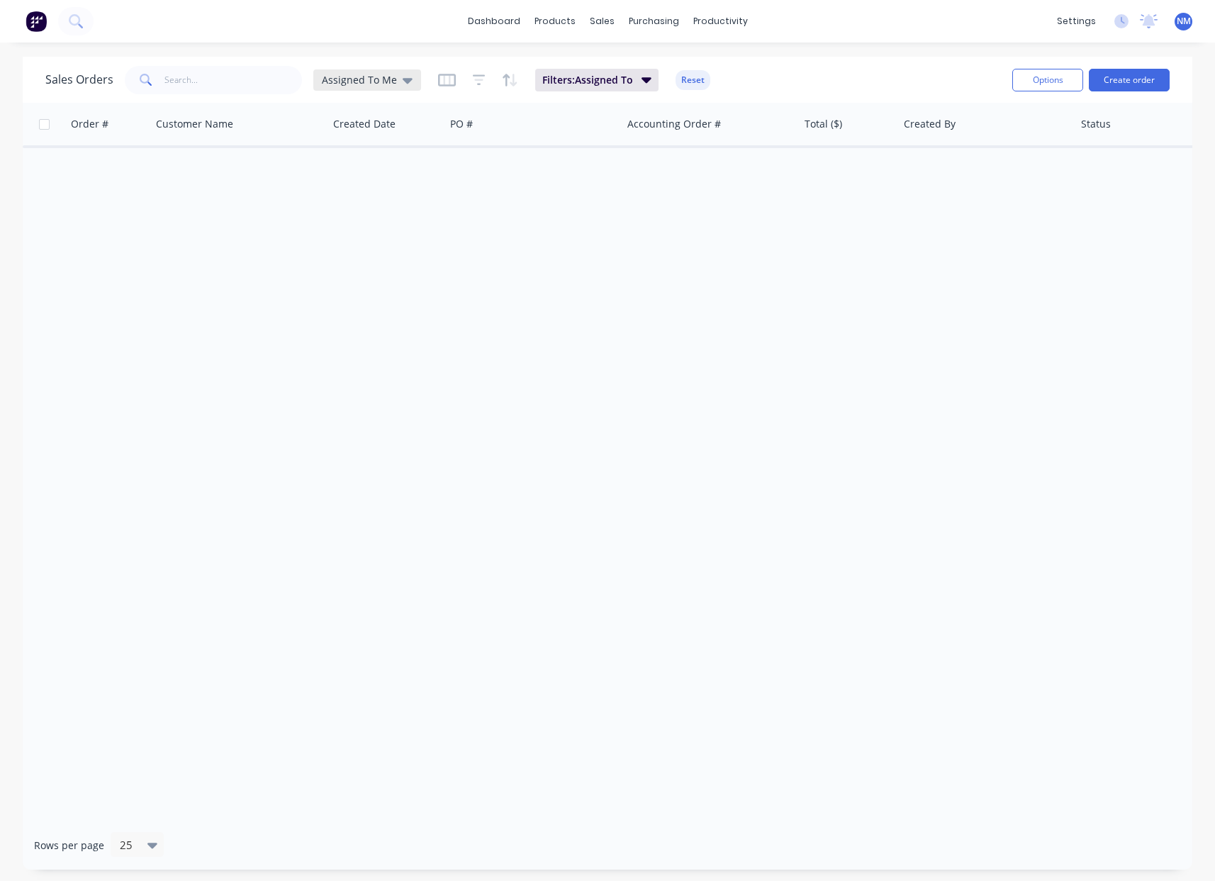
click at [365, 74] on span "Assigned To Me" at bounding box center [359, 79] width 75 height 15
click at [379, 432] on button "Ready To Invoice" at bounding box center [399, 428] width 162 height 16
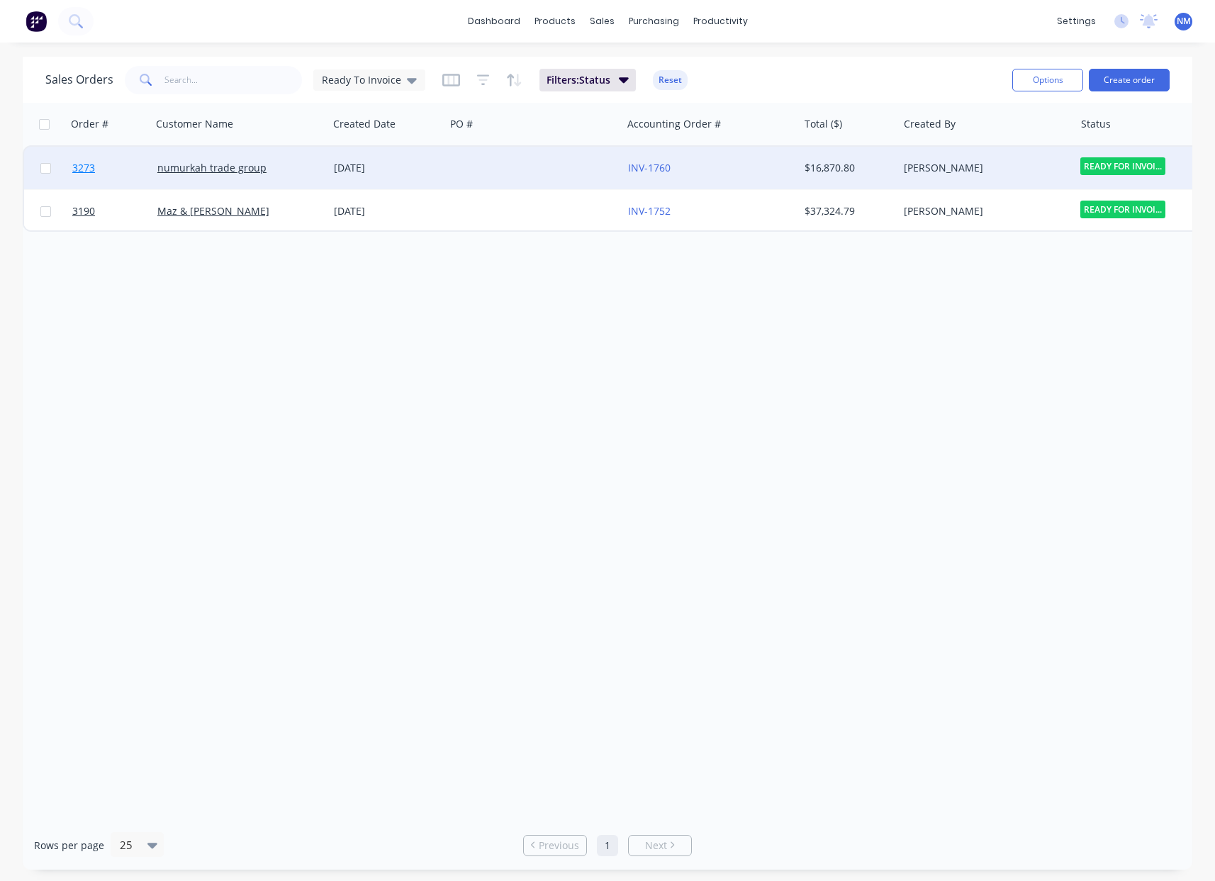
click at [79, 171] on span "3273" at bounding box center [83, 168] width 23 height 14
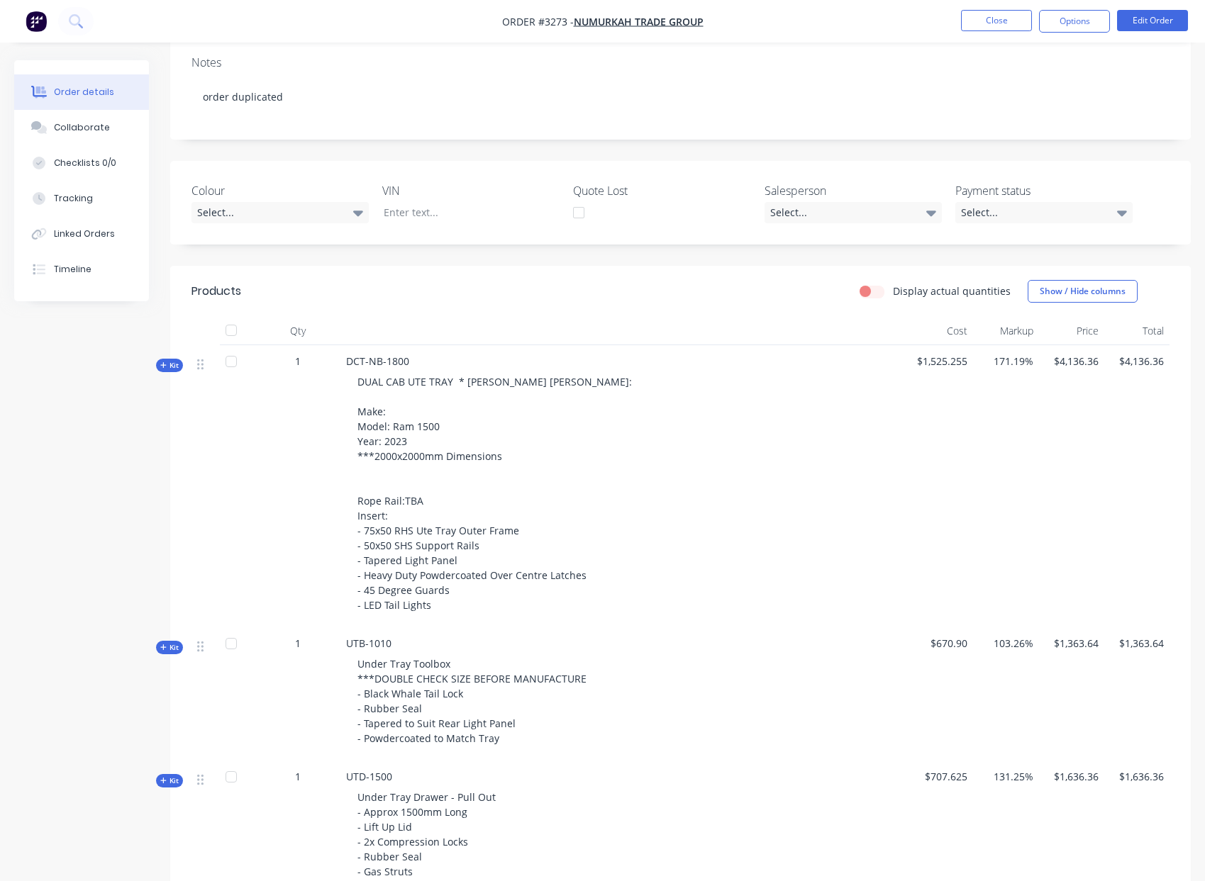
scroll to position [265, 0]
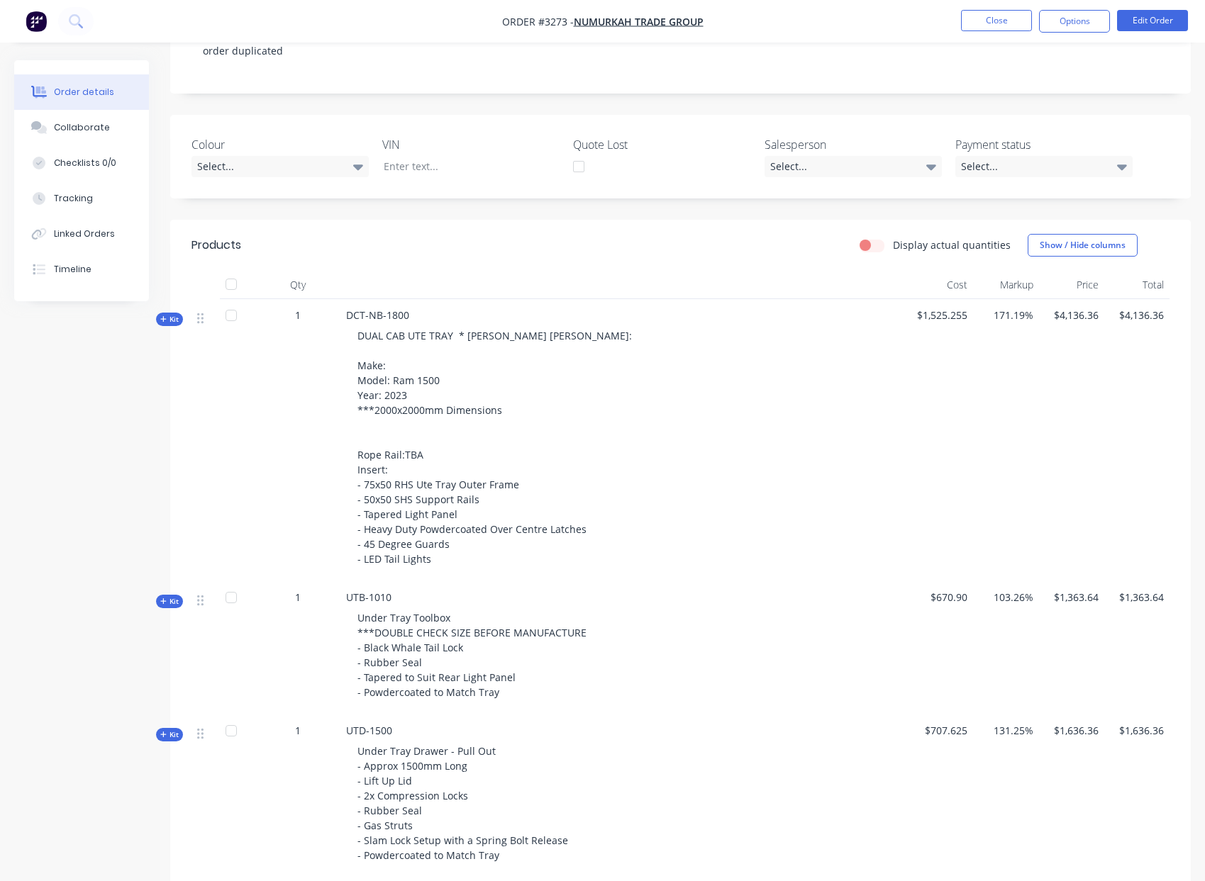
click at [171, 321] on span "Kit" at bounding box center [169, 319] width 18 height 11
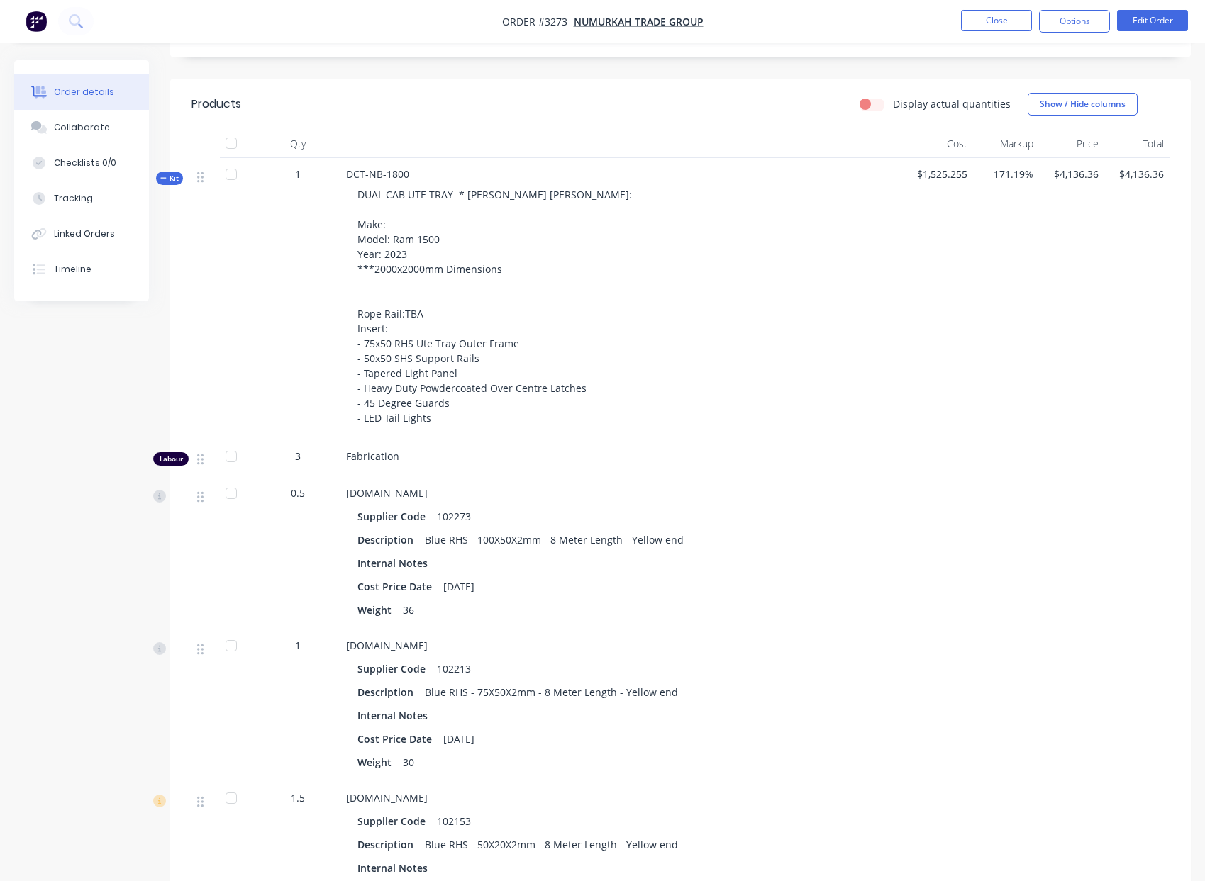
scroll to position [0, 0]
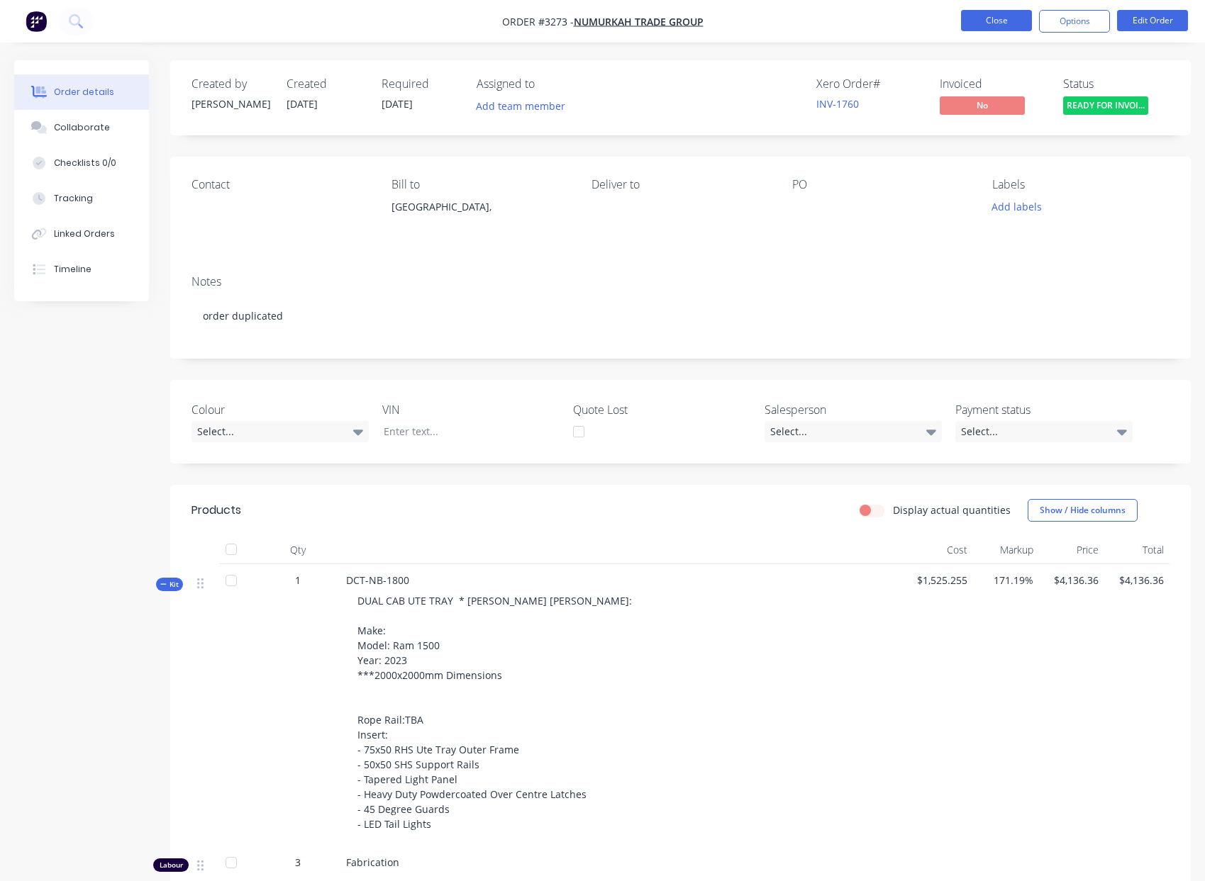
click at [998, 24] on button "Close" at bounding box center [996, 20] width 71 height 21
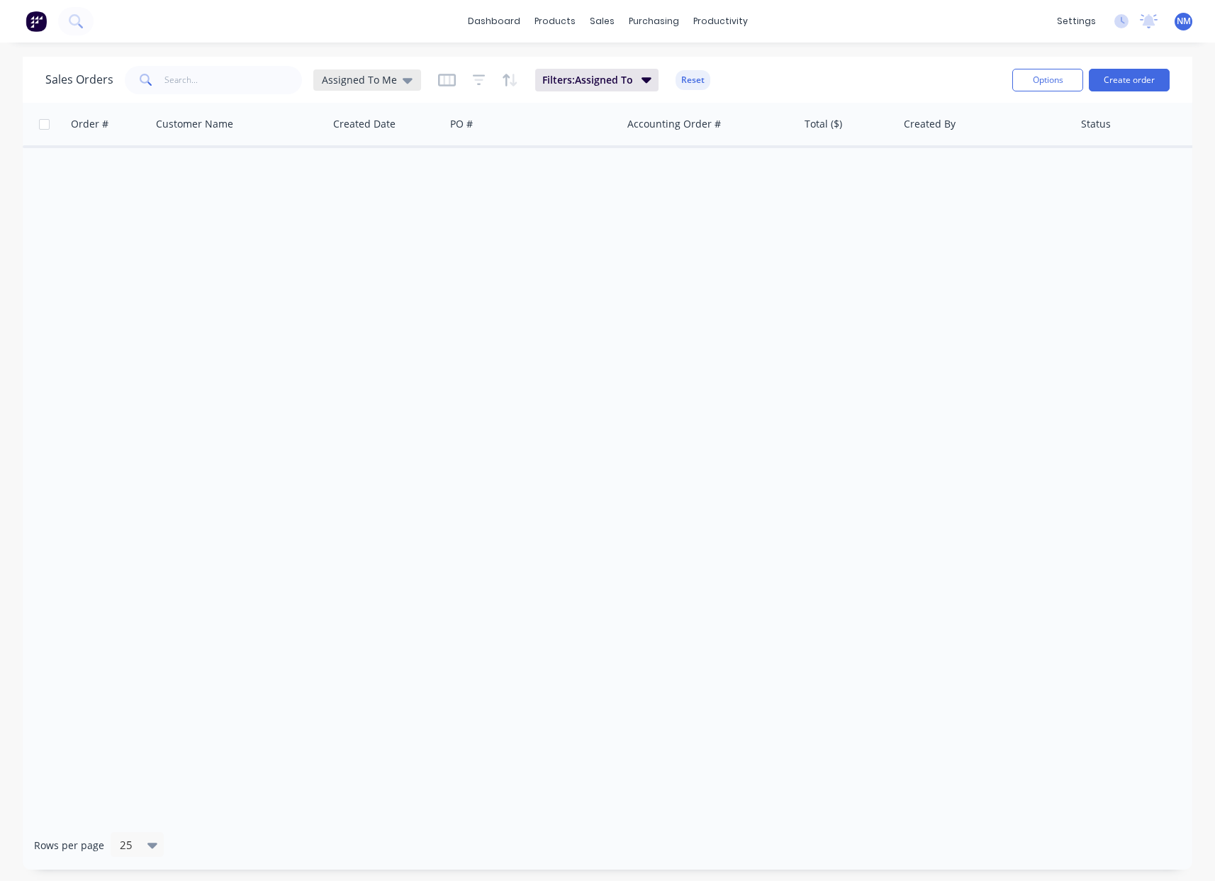
click at [403, 82] on icon at bounding box center [408, 80] width 10 height 16
click at [380, 319] on button "In Production" at bounding box center [399, 314] width 162 height 16
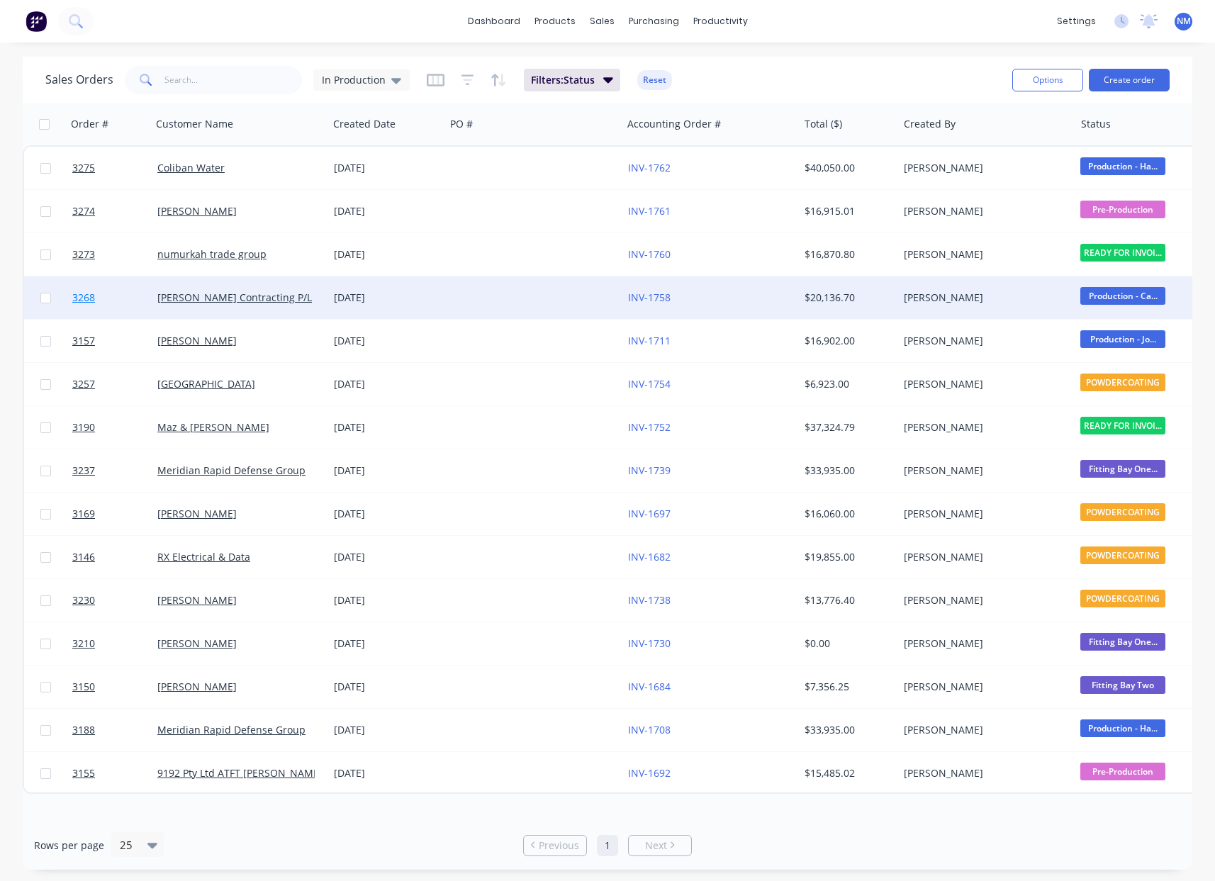
click at [77, 296] on span "3268" at bounding box center [83, 298] width 23 height 14
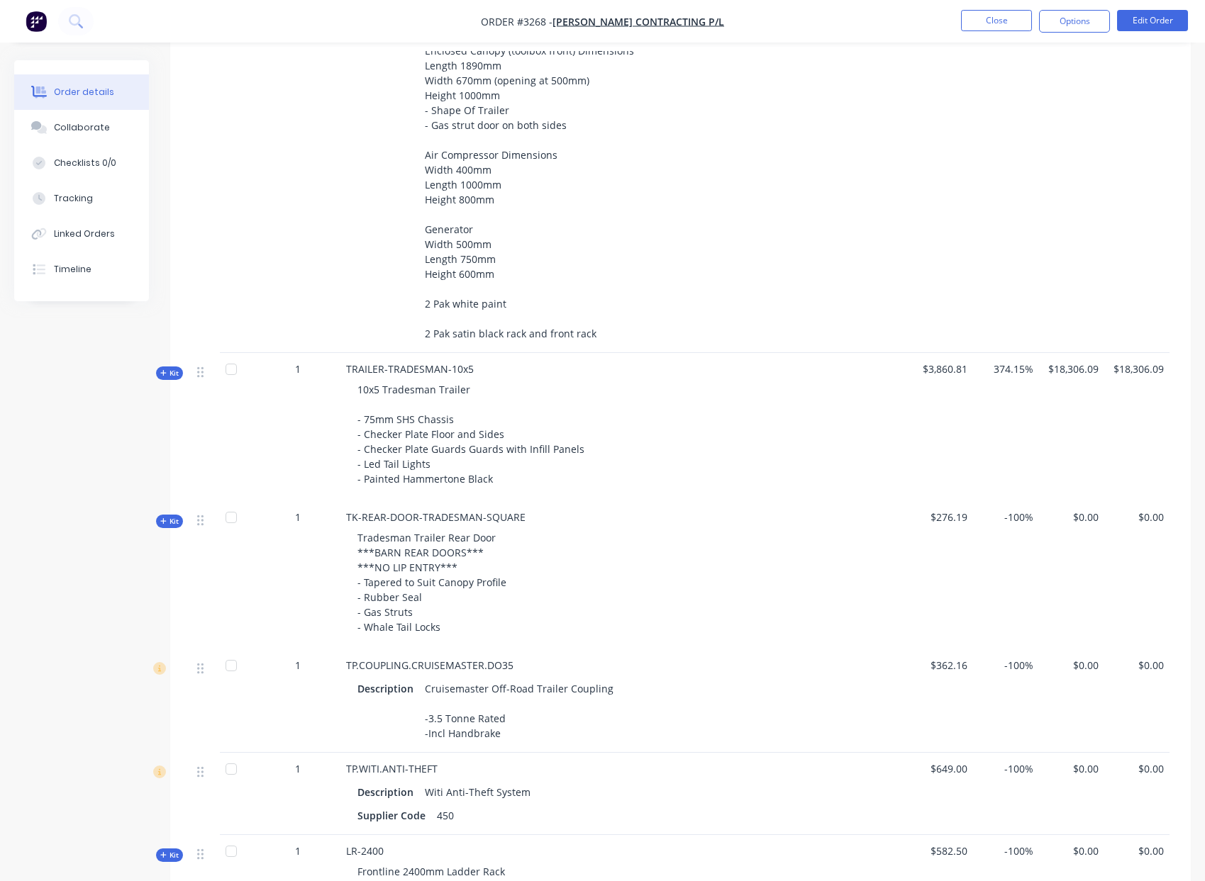
scroll to position [712, 0]
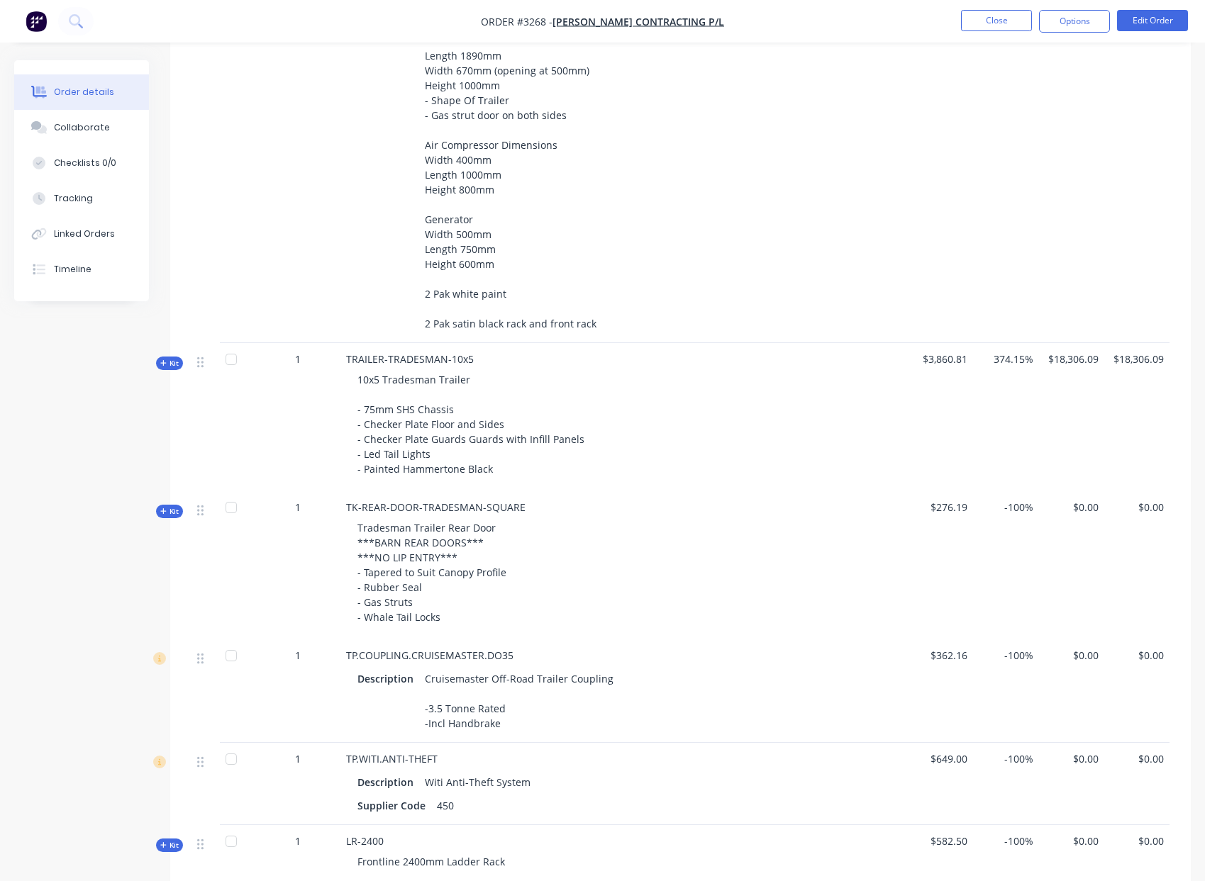
click at [167, 360] on span "Kit" at bounding box center [169, 363] width 18 height 11
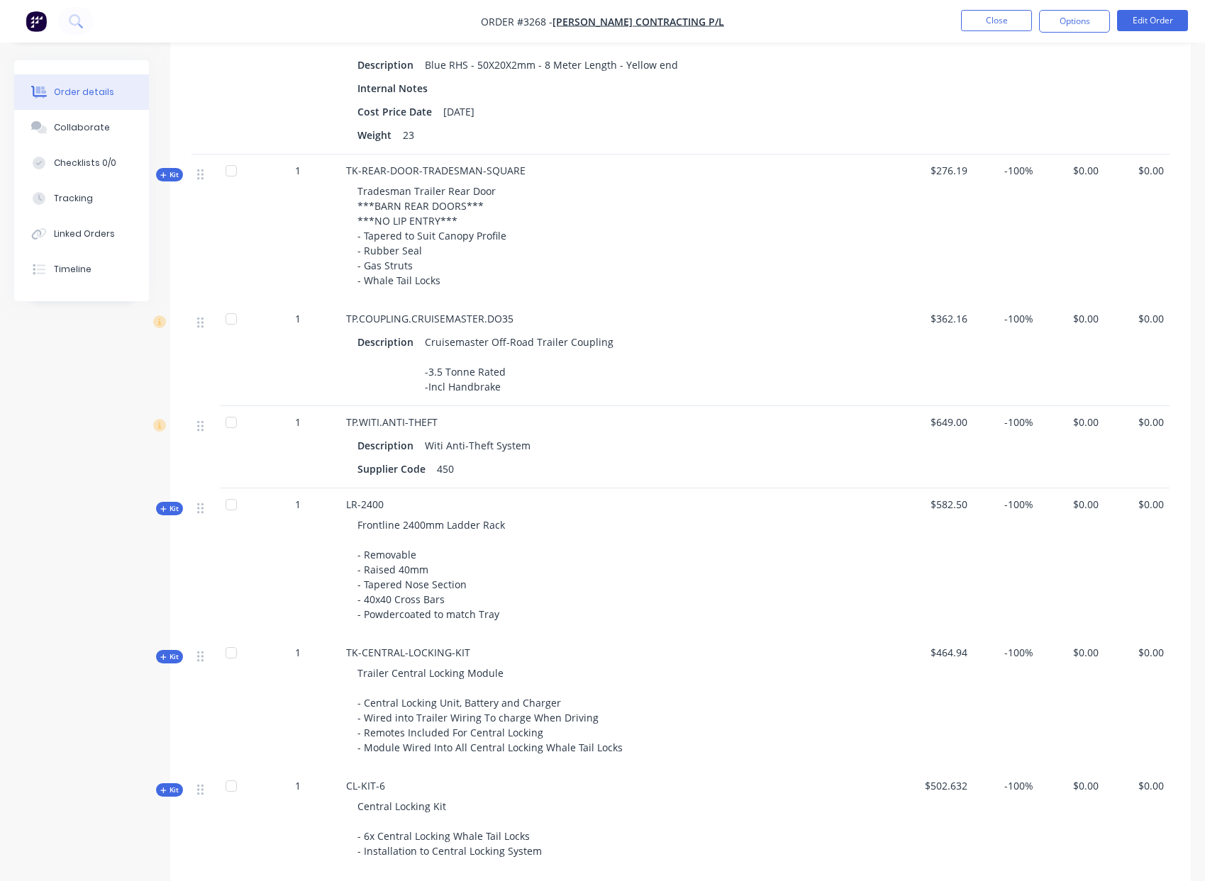
scroll to position [3582, 0]
click at [165, 179] on icon at bounding box center [163, 177] width 6 height 7
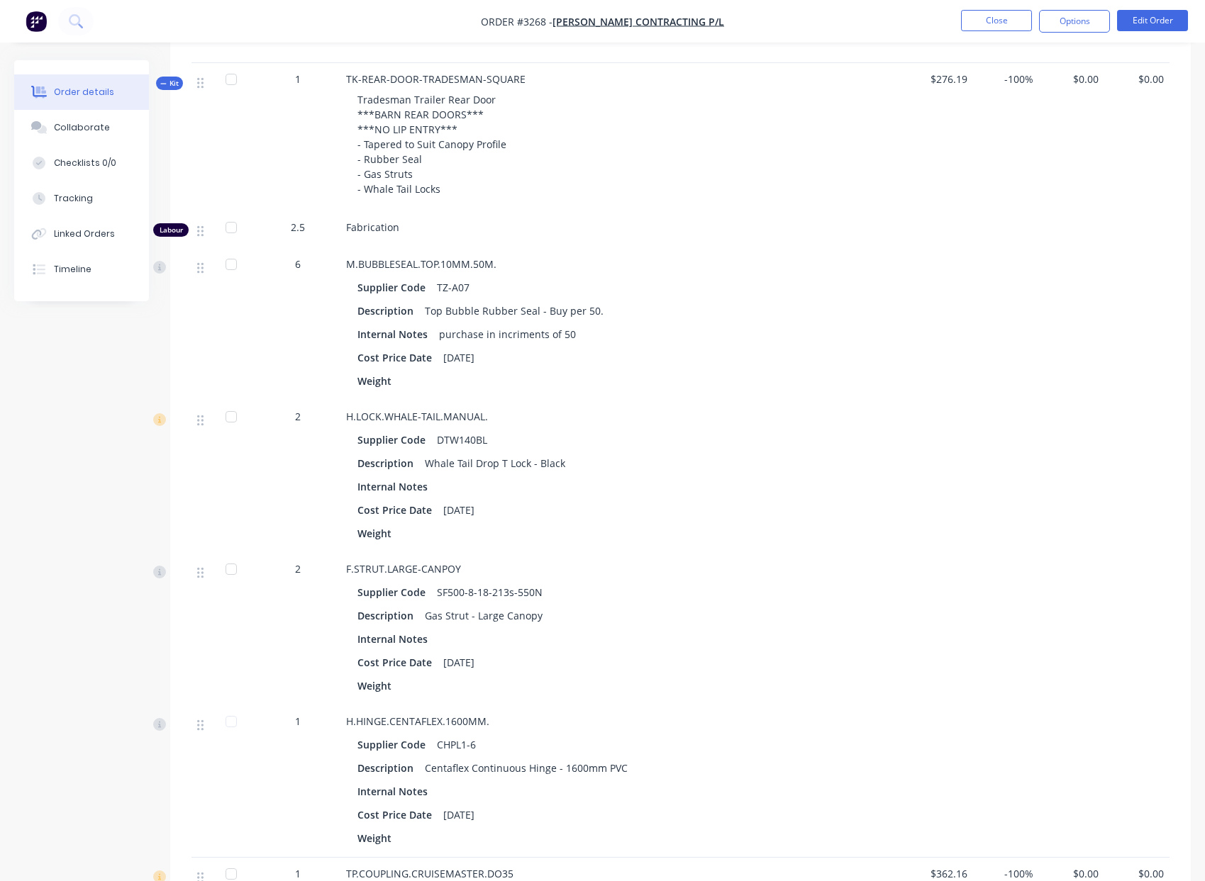
scroll to position [3683, 0]
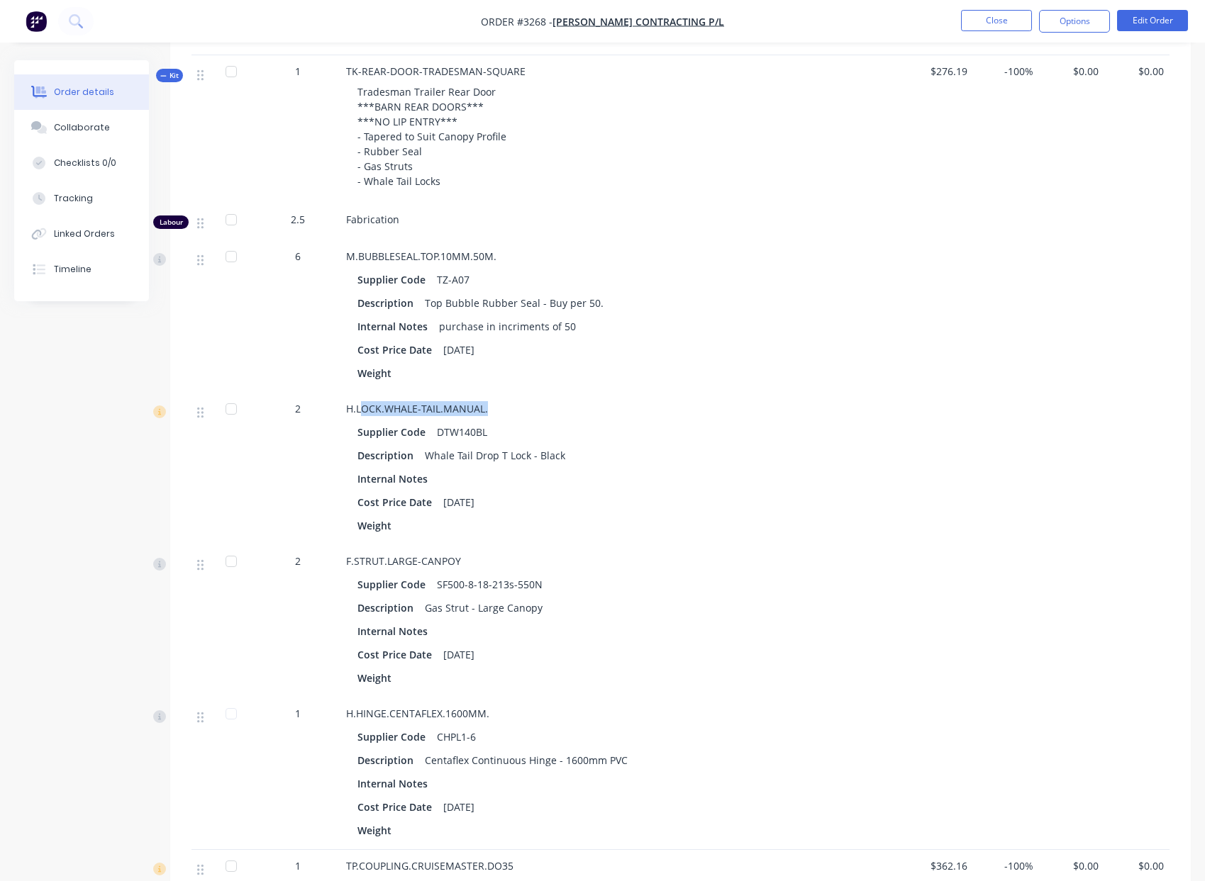
drag, startPoint x: 367, startPoint y: 409, endPoint x: 512, endPoint y: 405, distance: 145.4
click at [512, 405] on div "H.LOCK.WHALE-TAIL.MANUAL." at bounding box center [624, 408] width 556 height 15
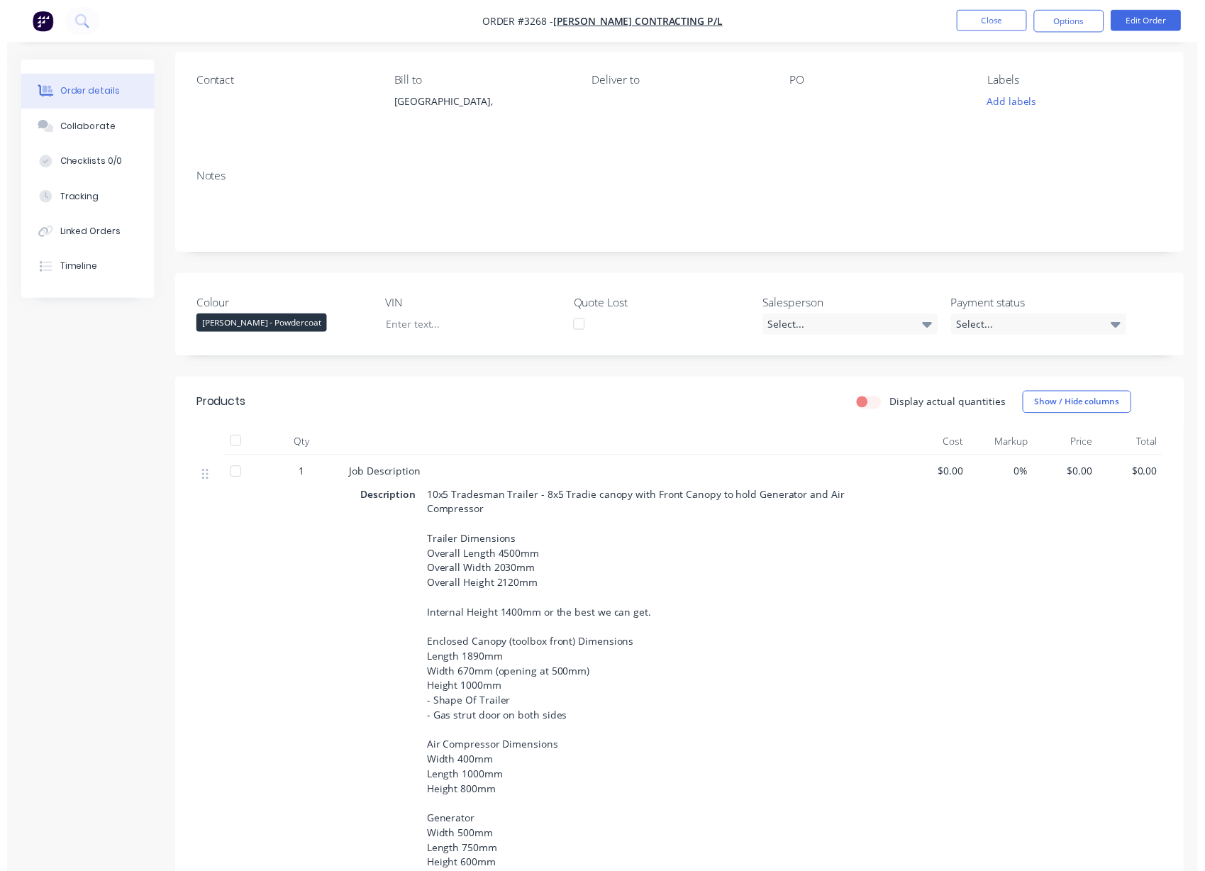
scroll to position [0, 0]
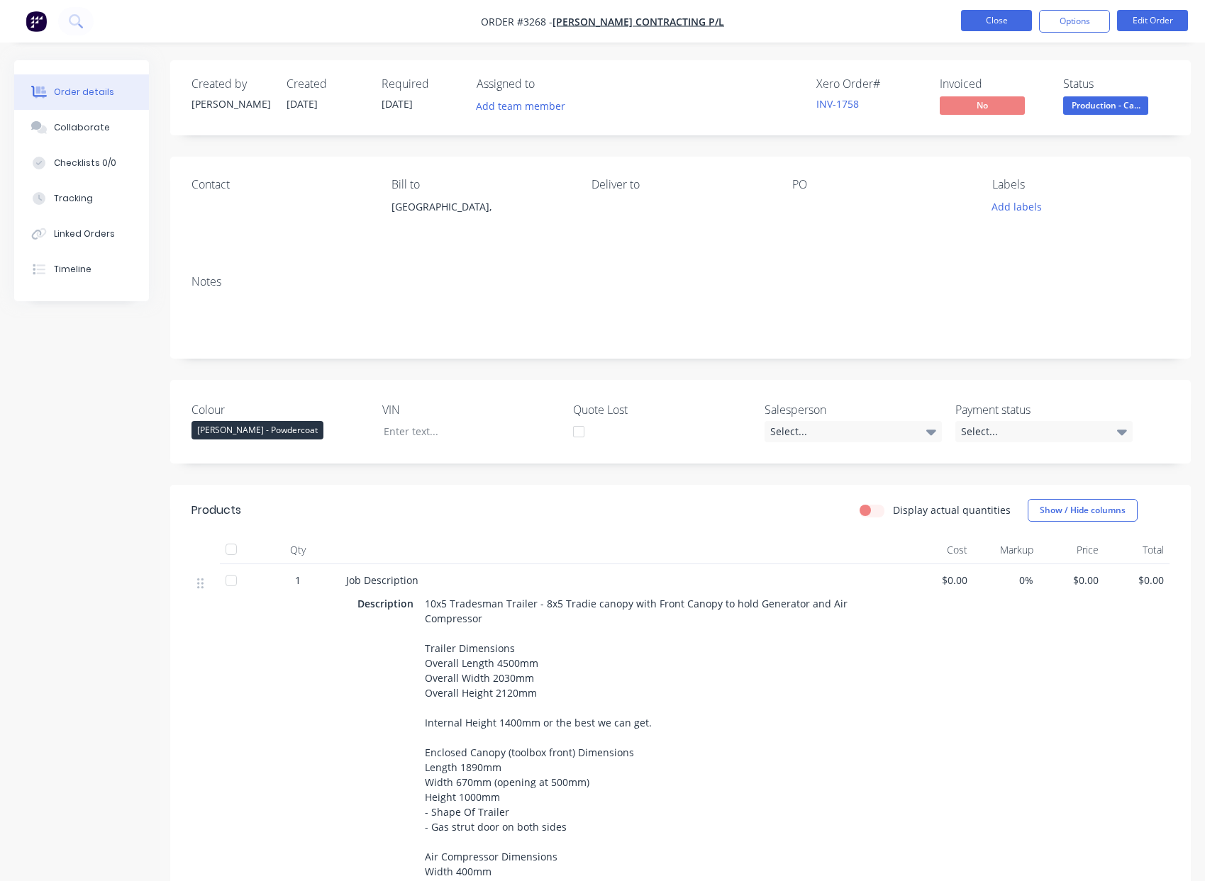
click at [998, 26] on button "Close" at bounding box center [996, 20] width 71 height 21
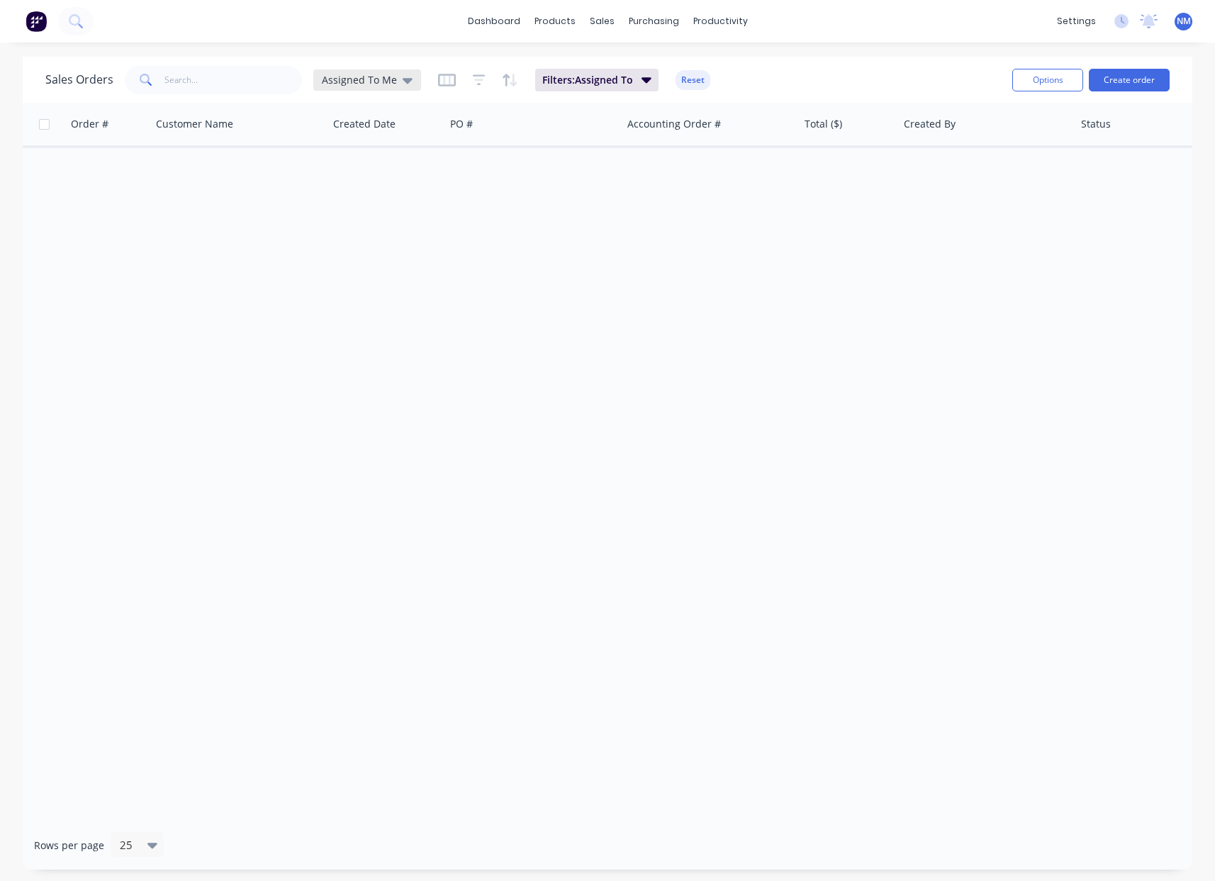
click at [377, 82] on span "Assigned To Me" at bounding box center [359, 79] width 75 height 15
click at [391, 430] on button "Ready To Invoice" at bounding box center [399, 428] width 162 height 16
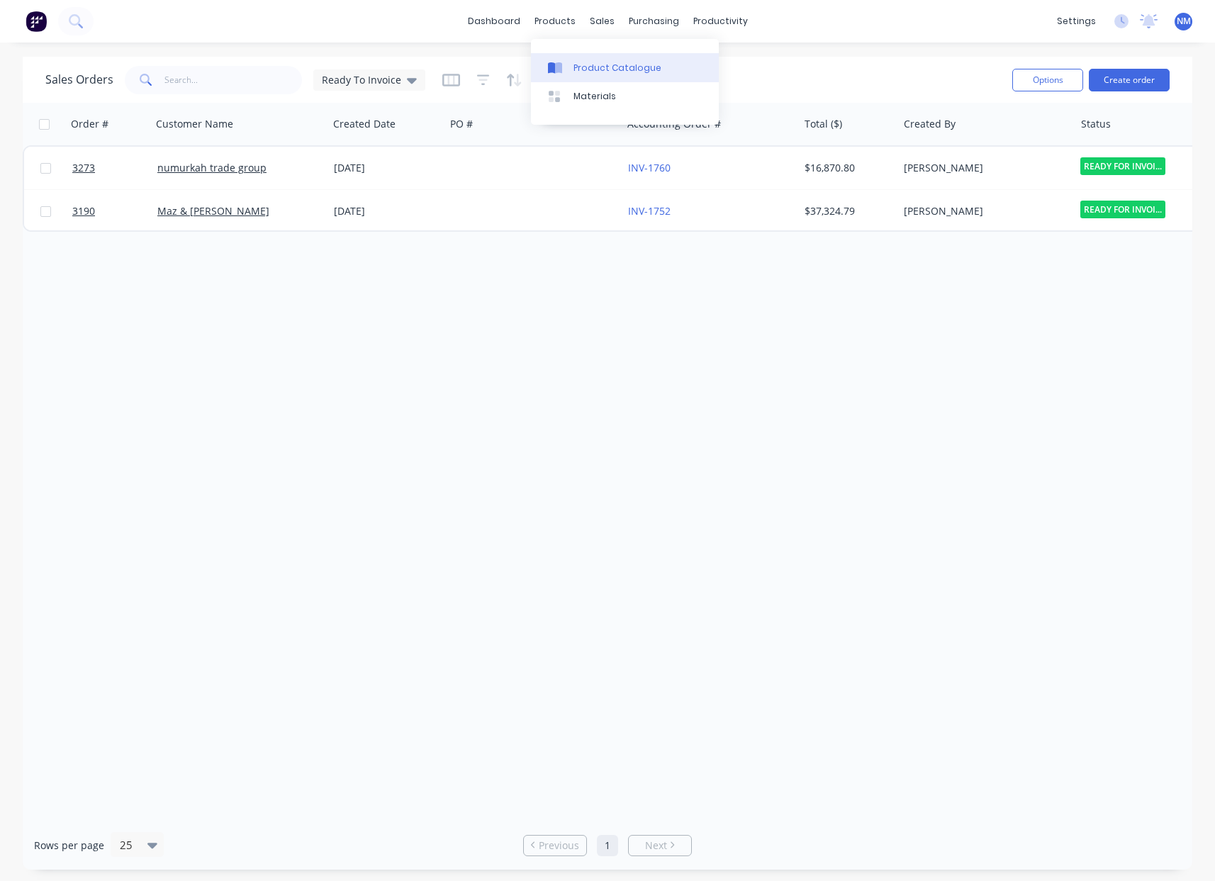
click at [595, 65] on div "Product Catalogue" at bounding box center [618, 68] width 88 height 13
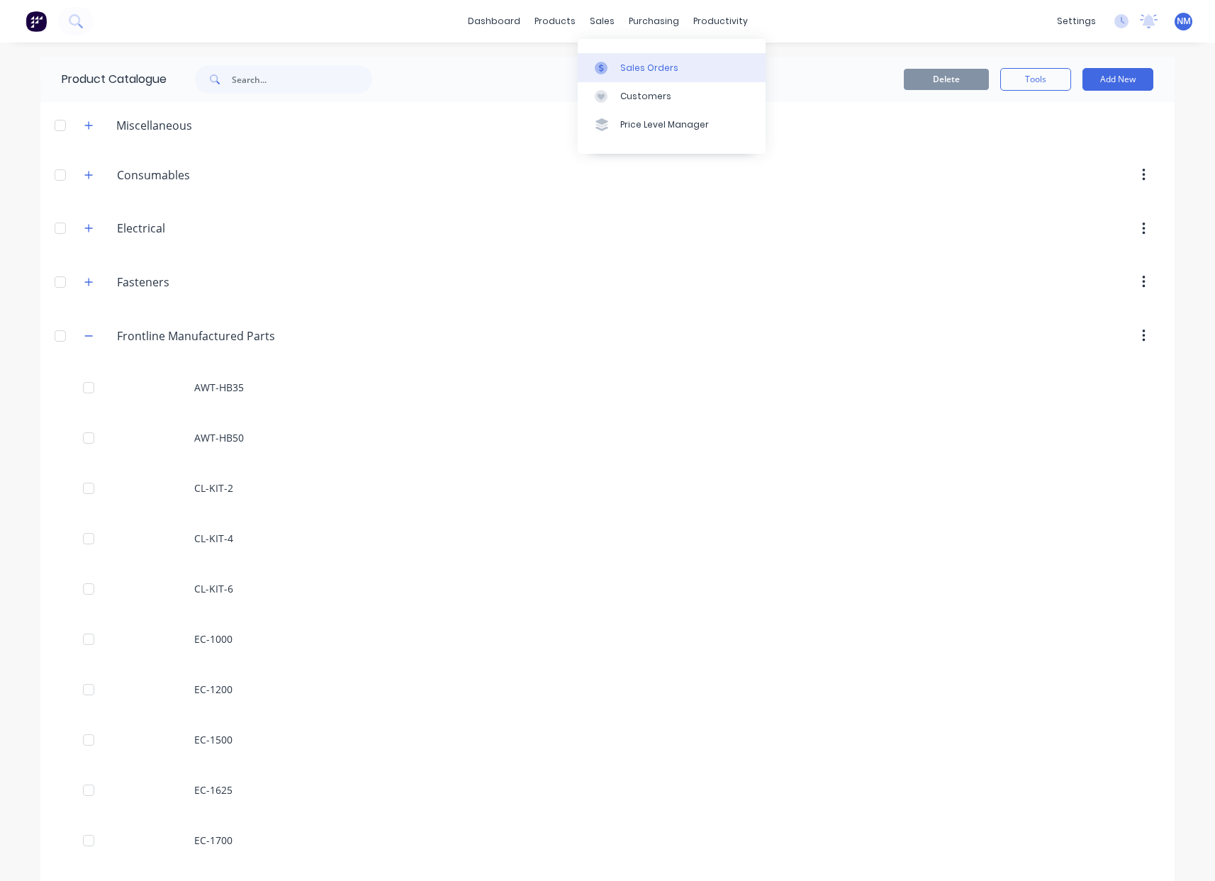
click at [634, 69] on div "Sales Orders" at bounding box center [649, 68] width 58 height 13
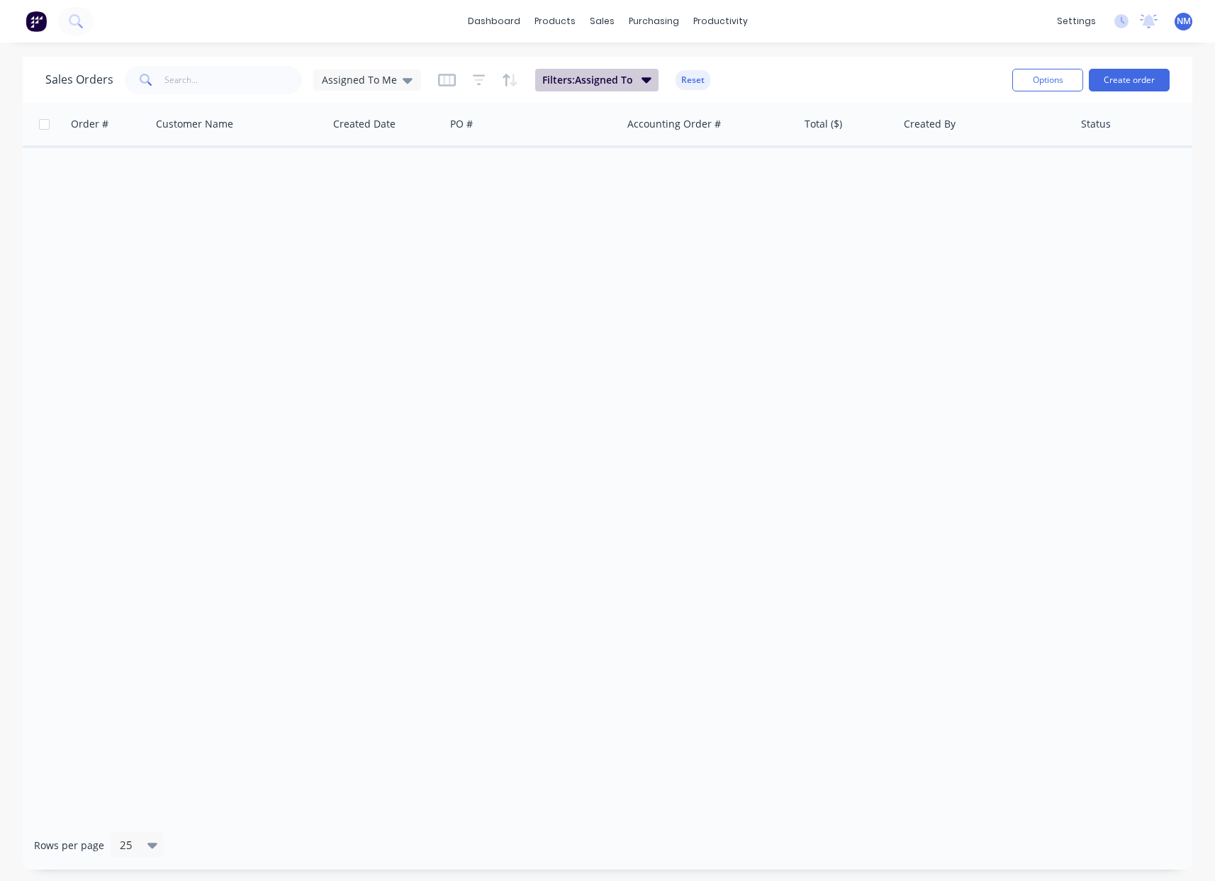
click at [610, 87] on span "Filters: Assigned To" at bounding box center [587, 80] width 91 height 14
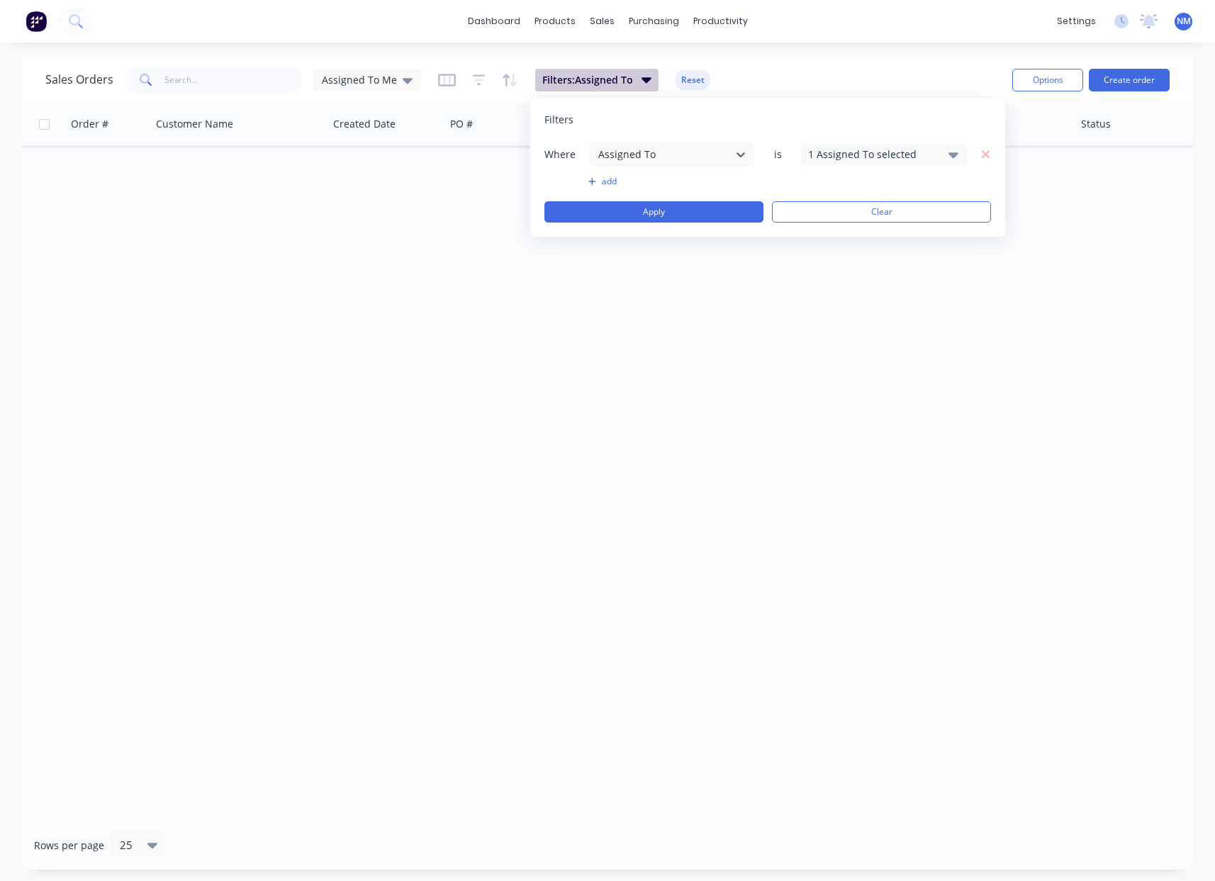
click at [610, 76] on span "Filters: Assigned To" at bounding box center [587, 80] width 91 height 14
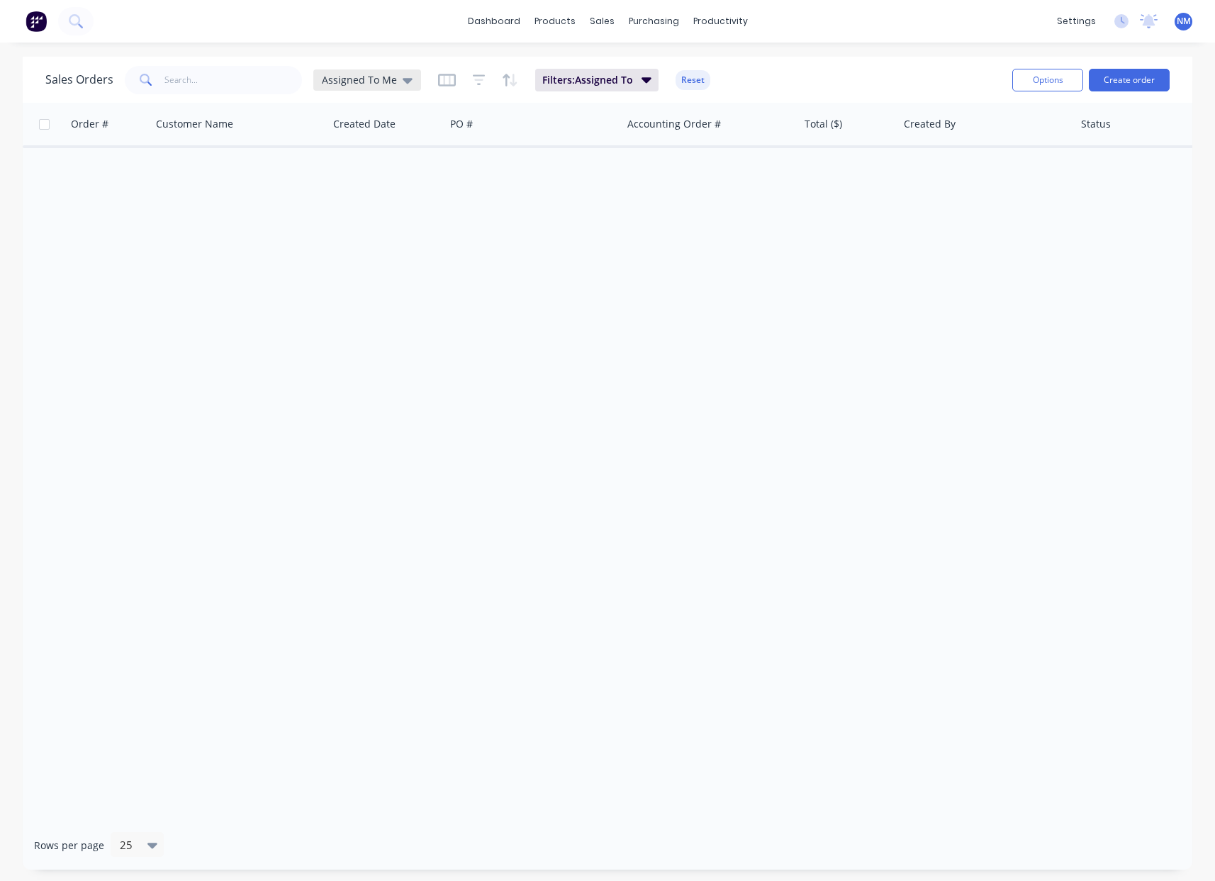
click at [378, 77] on span "Assigned To Me" at bounding box center [359, 79] width 75 height 15
click at [662, 74] on link "Sales Orders" at bounding box center [677, 67] width 188 height 28
click at [740, 59] on link "Workflow" at bounding box center [775, 67] width 188 height 28
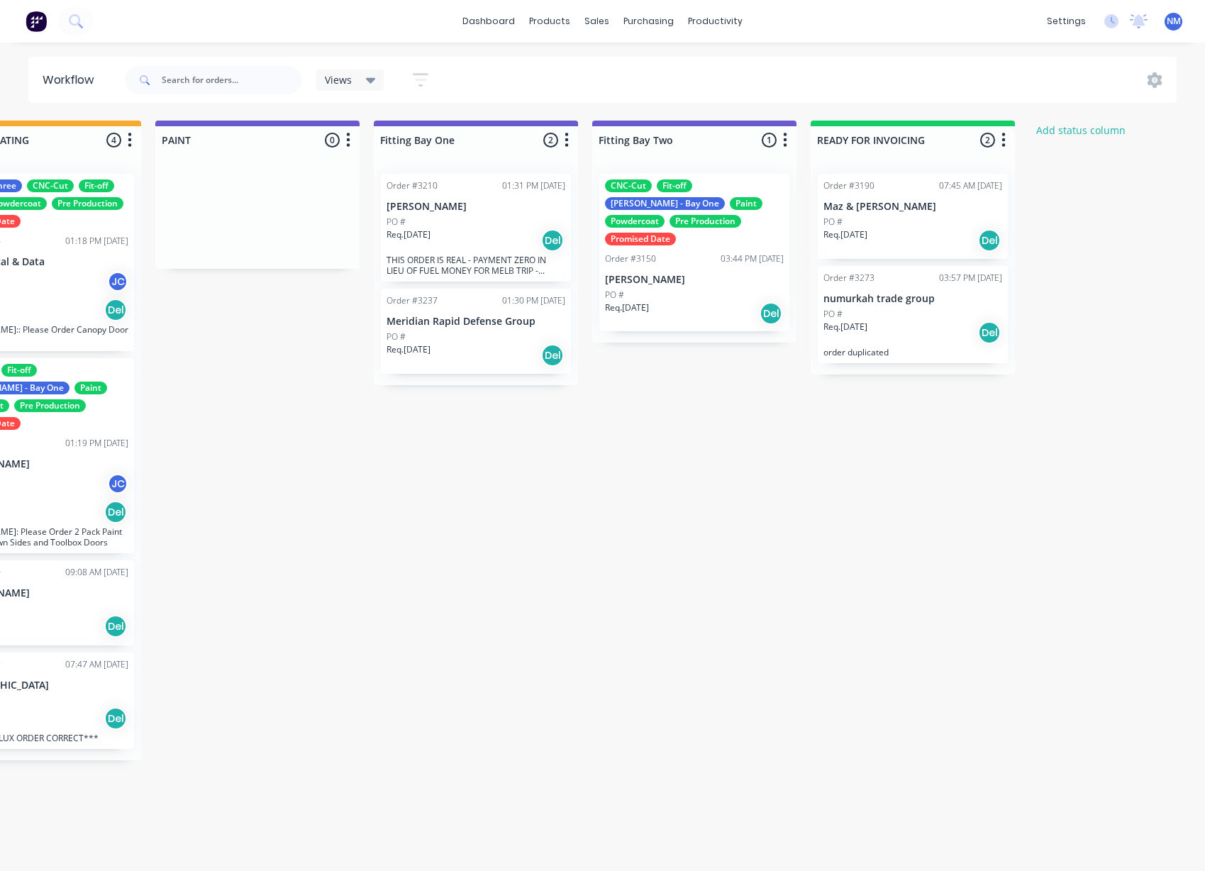
scroll to position [0, 3175]
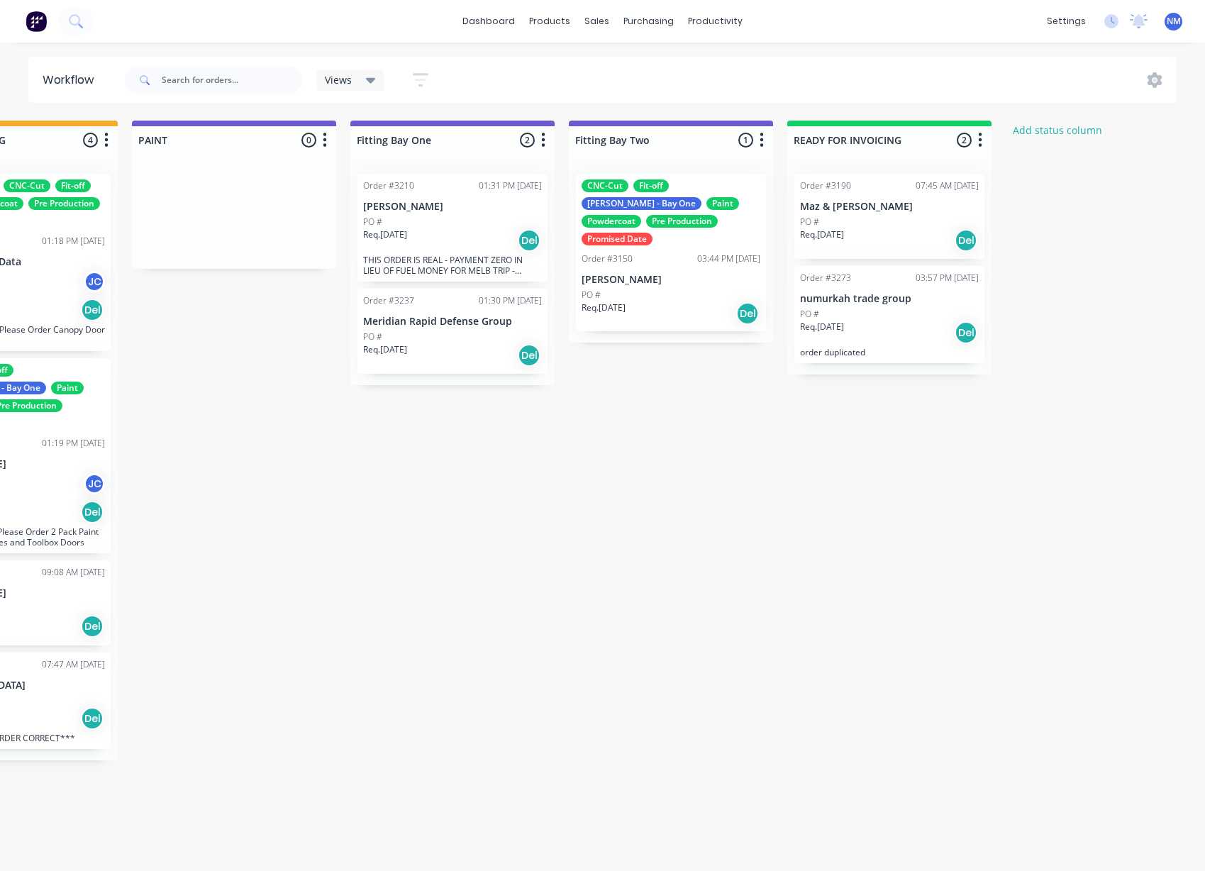
click at [661, 301] on div "Req. 30/07/25 Del" at bounding box center [670, 313] width 179 height 24
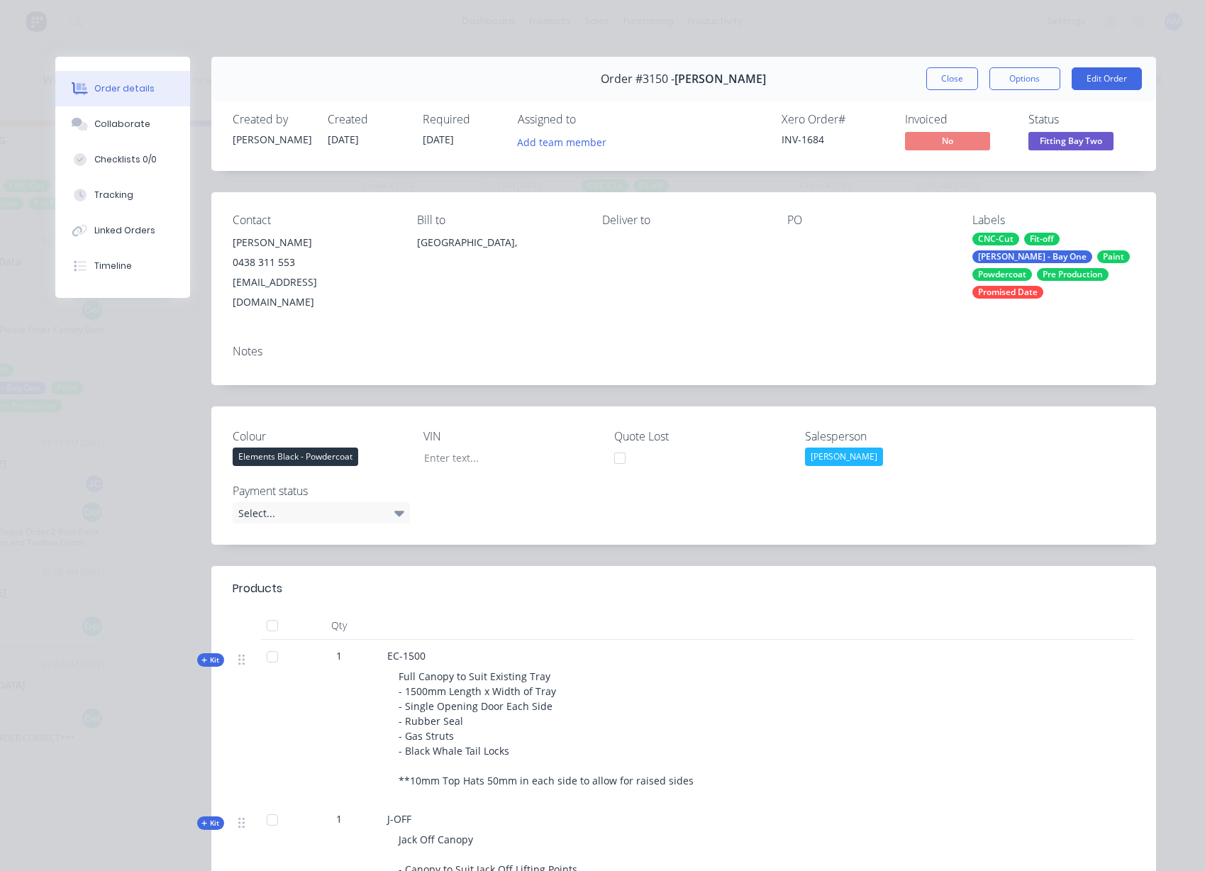
click at [803, 140] on div "INV-1684" at bounding box center [834, 139] width 106 height 15
click at [949, 85] on button "Close" at bounding box center [952, 78] width 52 height 23
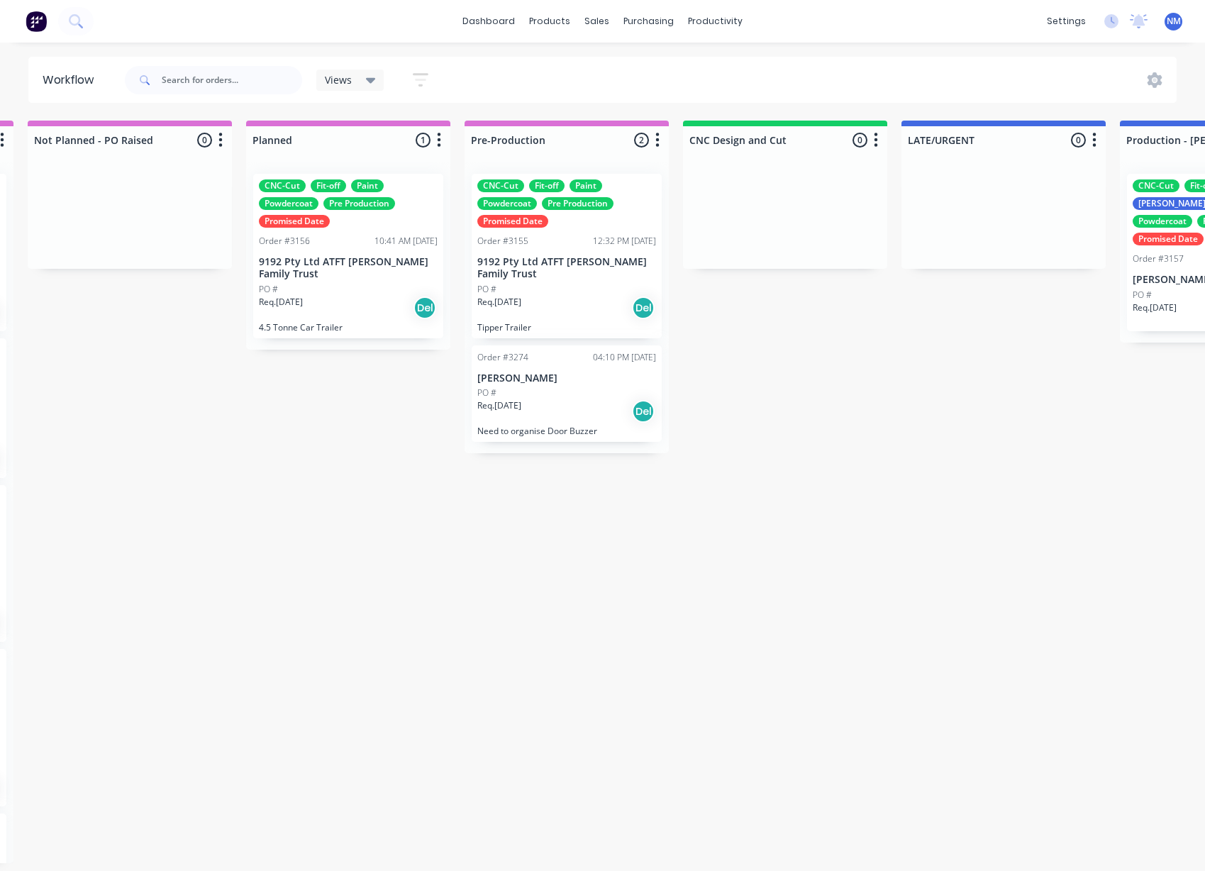
scroll to position [0, 447]
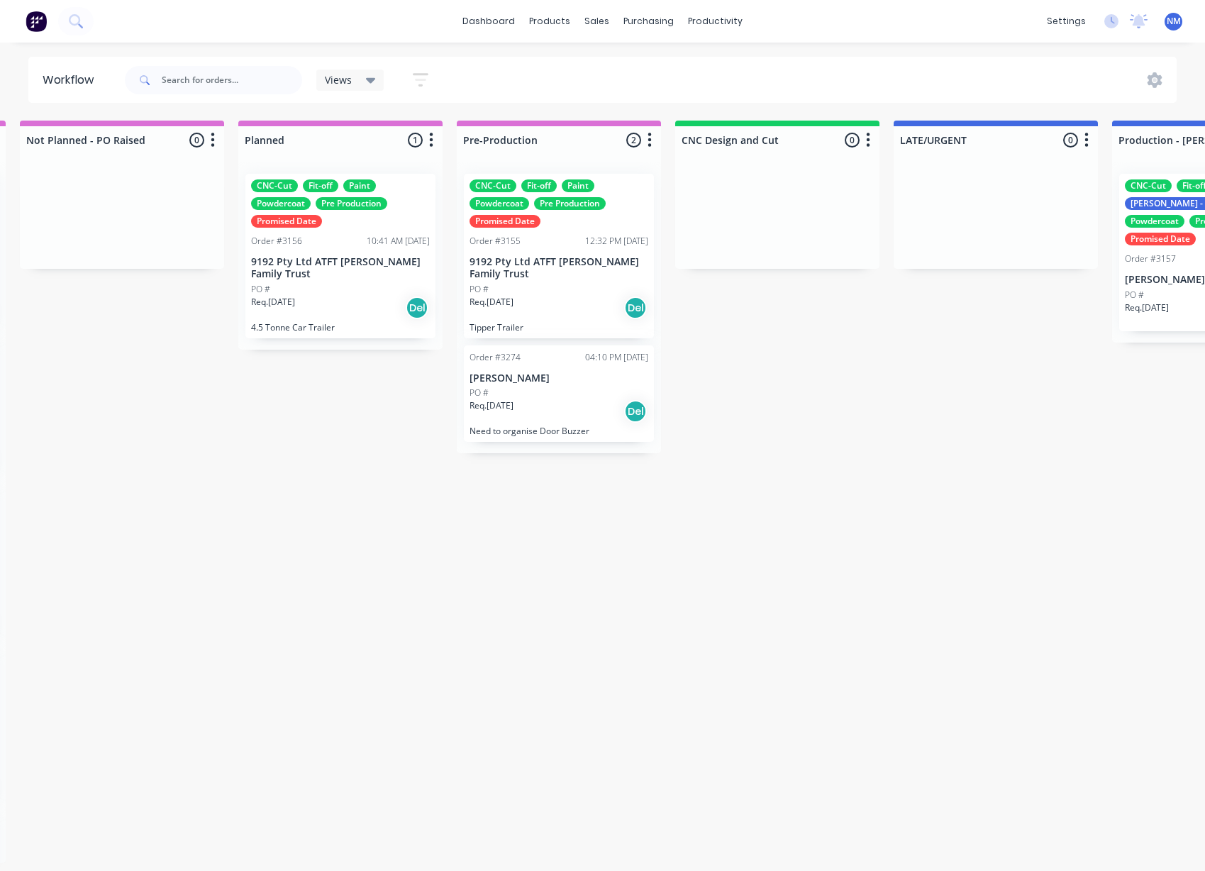
click at [571, 398] on div "PO #" at bounding box center [558, 392] width 179 height 13
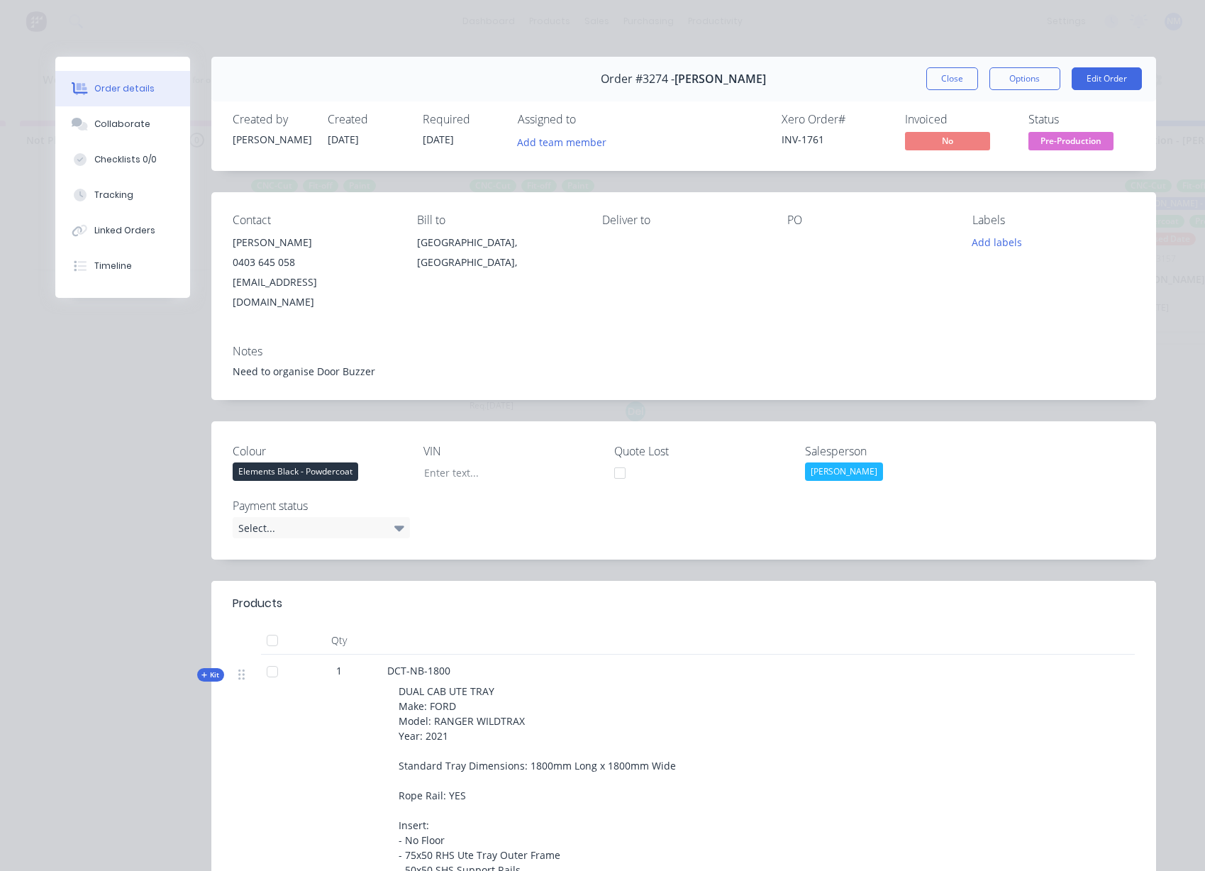
drag, startPoint x: 937, startPoint y: 85, endPoint x: 501, endPoint y: 336, distance: 503.2
click at [936, 85] on button "Close" at bounding box center [952, 78] width 52 height 23
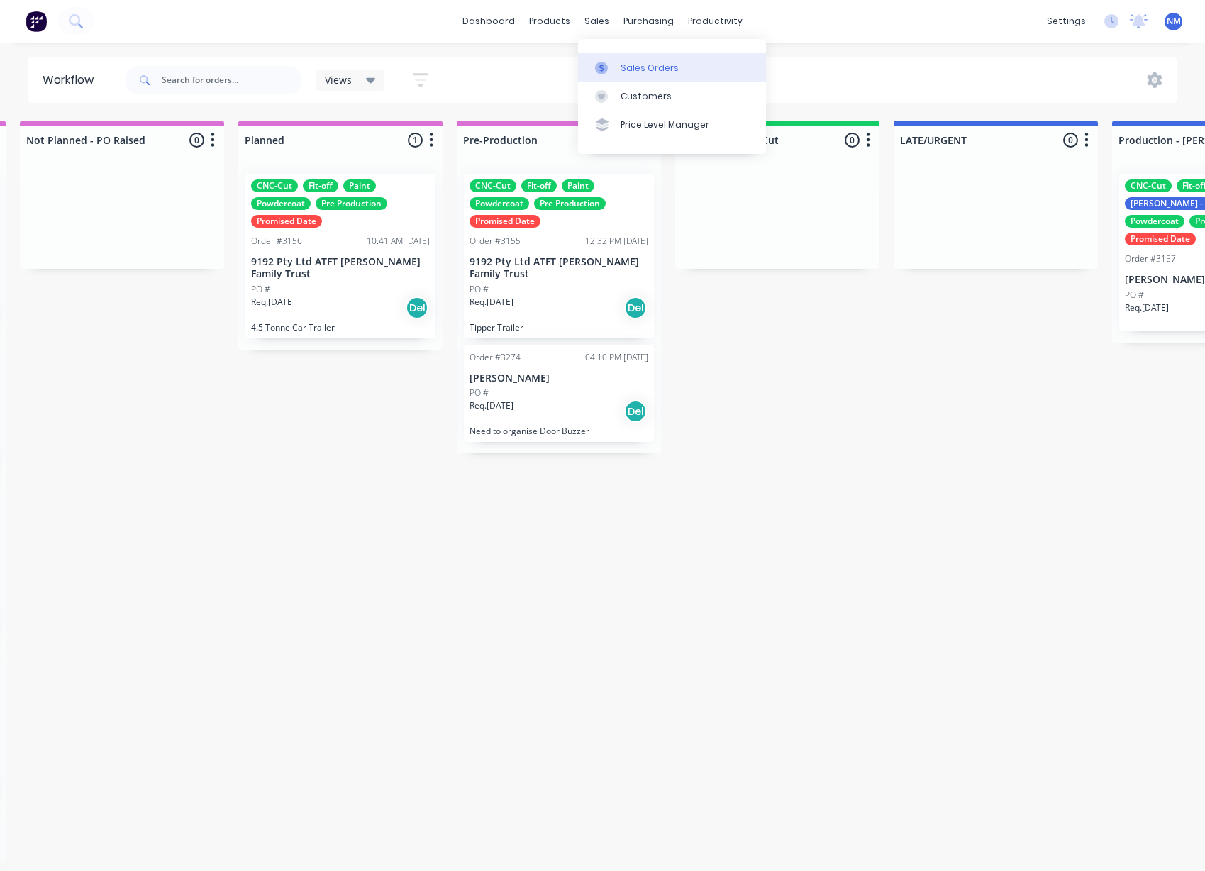
click at [623, 65] on div "Sales Orders" at bounding box center [649, 68] width 58 height 13
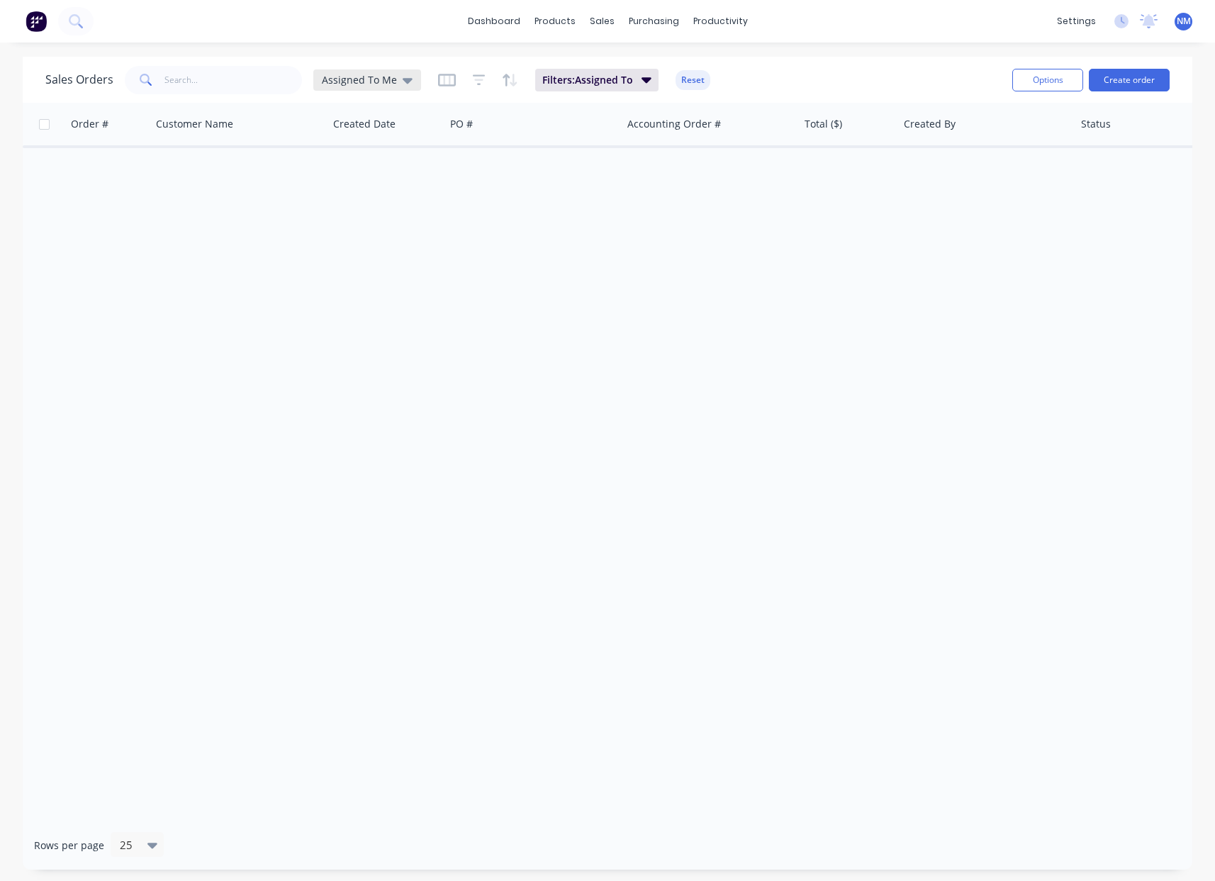
click at [394, 86] on div "Assigned To Me" at bounding box center [367, 80] width 91 height 13
click at [386, 318] on button "In Production" at bounding box center [399, 314] width 162 height 16
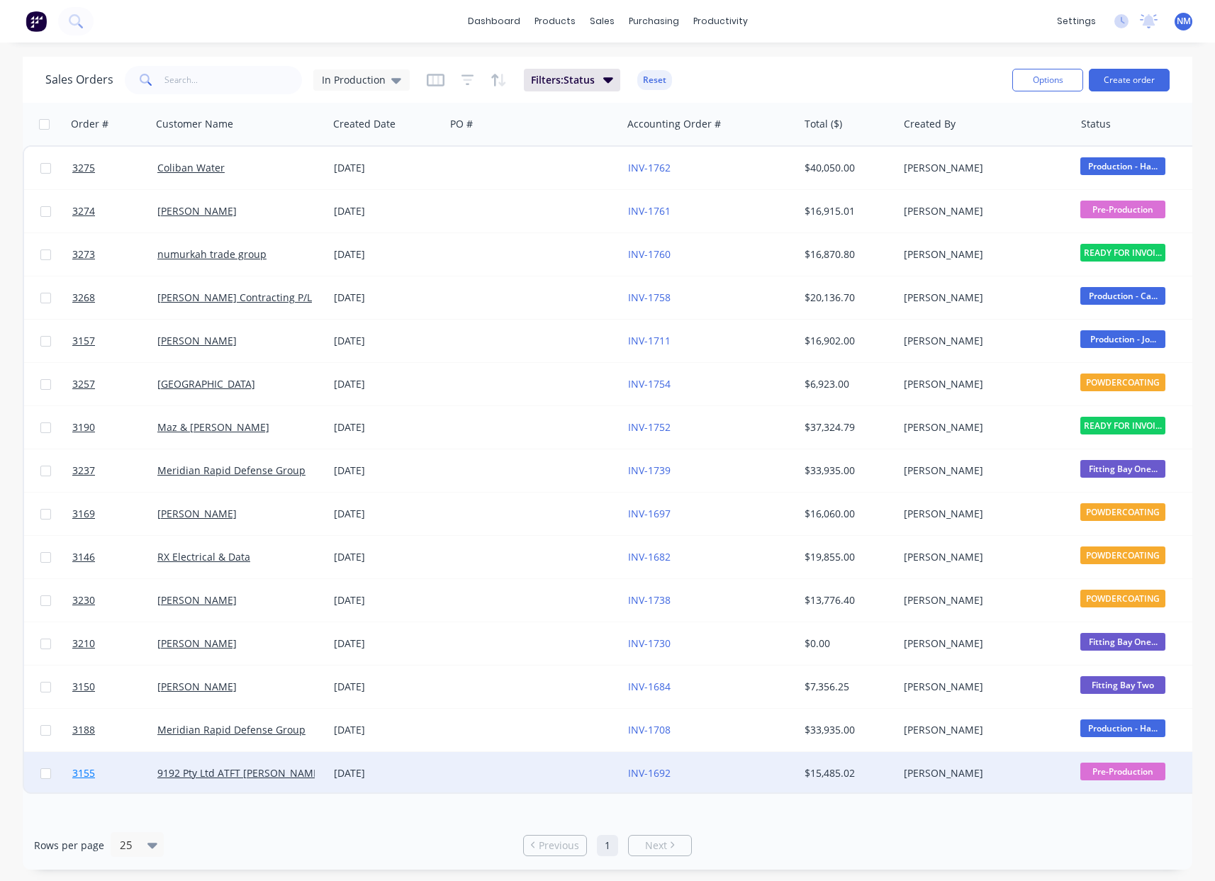
click at [88, 776] on span "3155" at bounding box center [83, 774] width 23 height 14
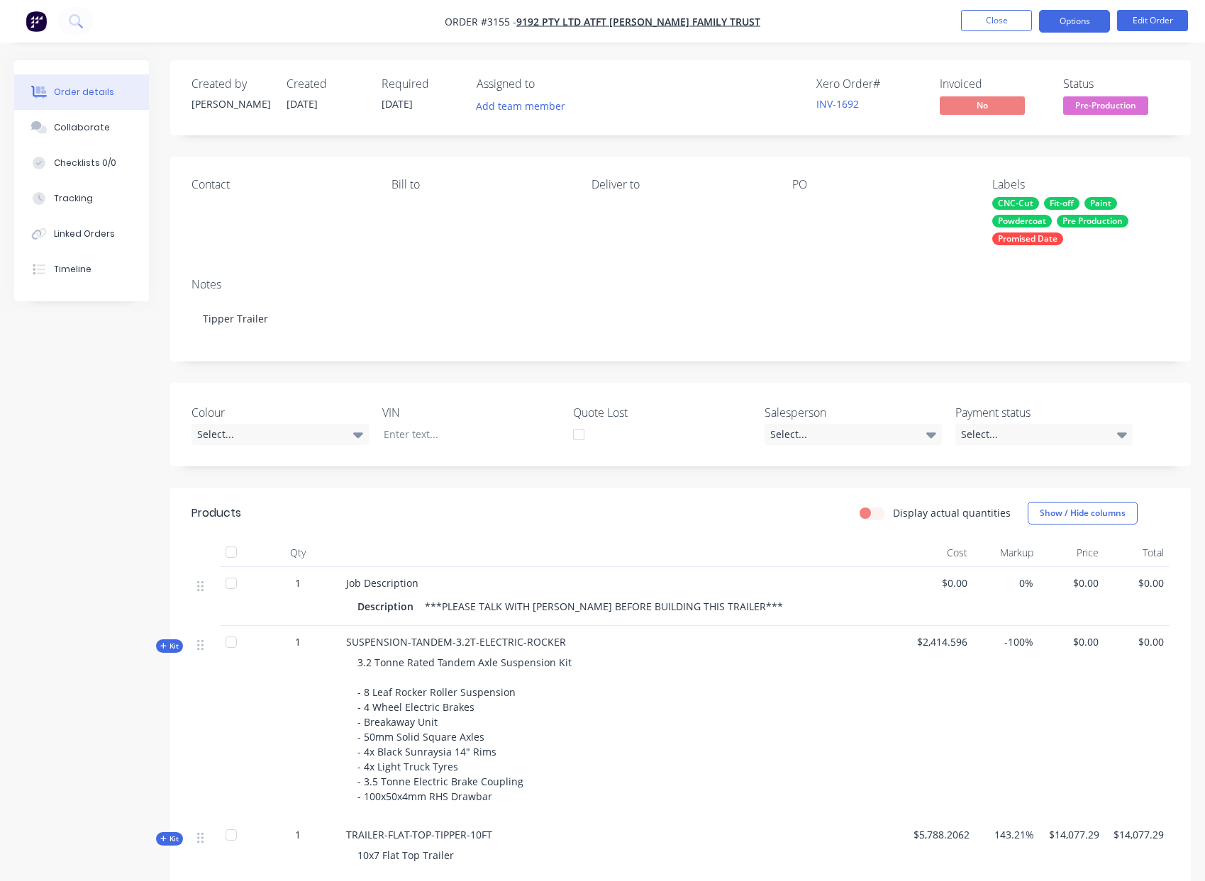
click at [1071, 24] on button "Options" at bounding box center [1074, 21] width 71 height 23
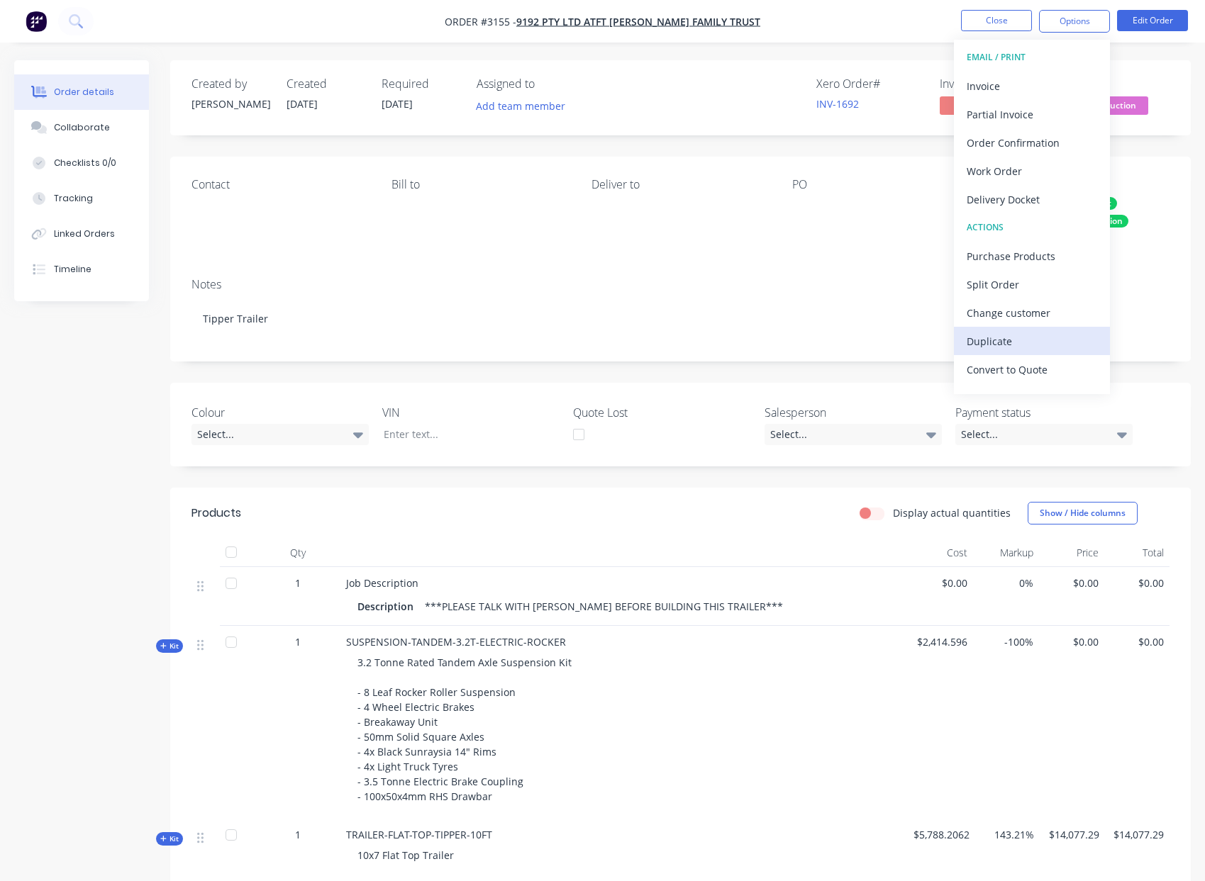
click at [1039, 342] on div "Duplicate" at bounding box center [1031, 341] width 130 height 21
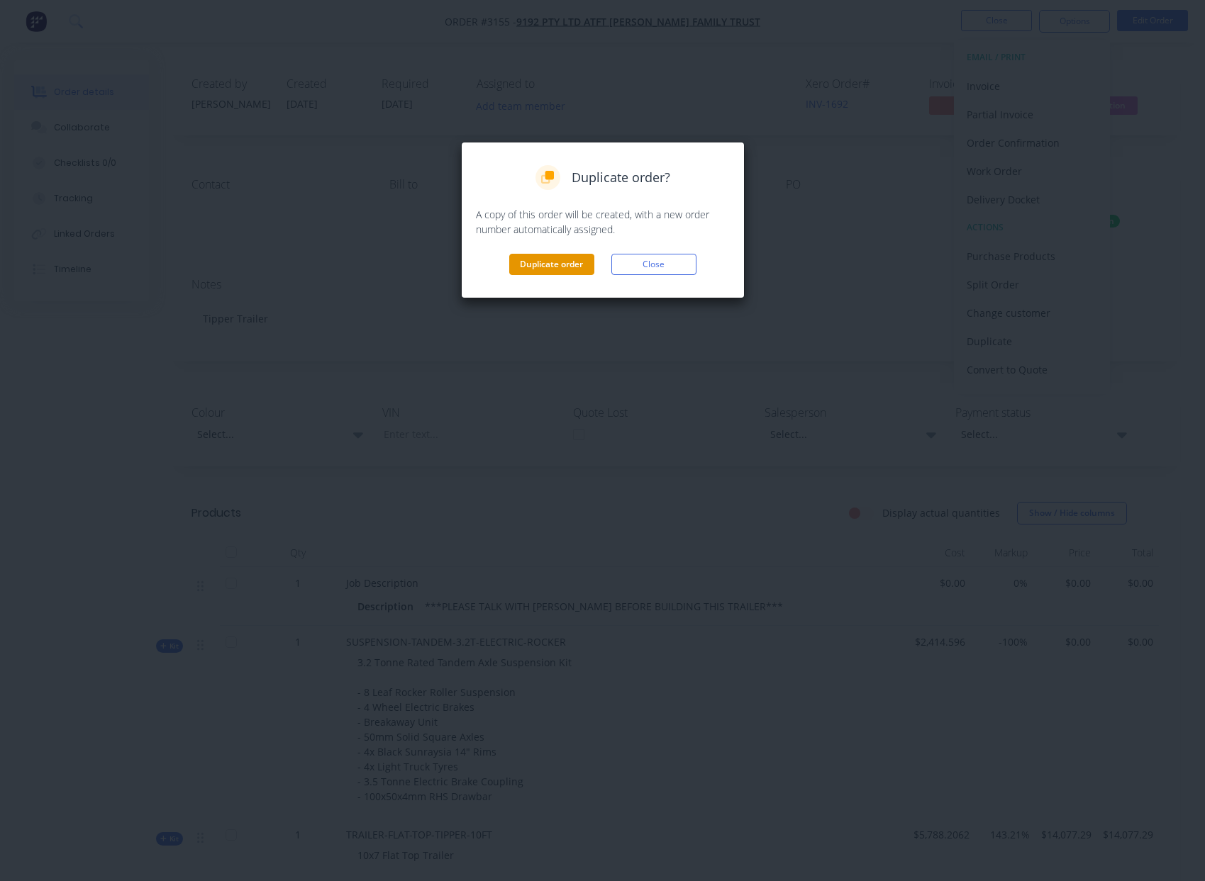
click at [562, 271] on button "Duplicate order" at bounding box center [551, 264] width 85 height 21
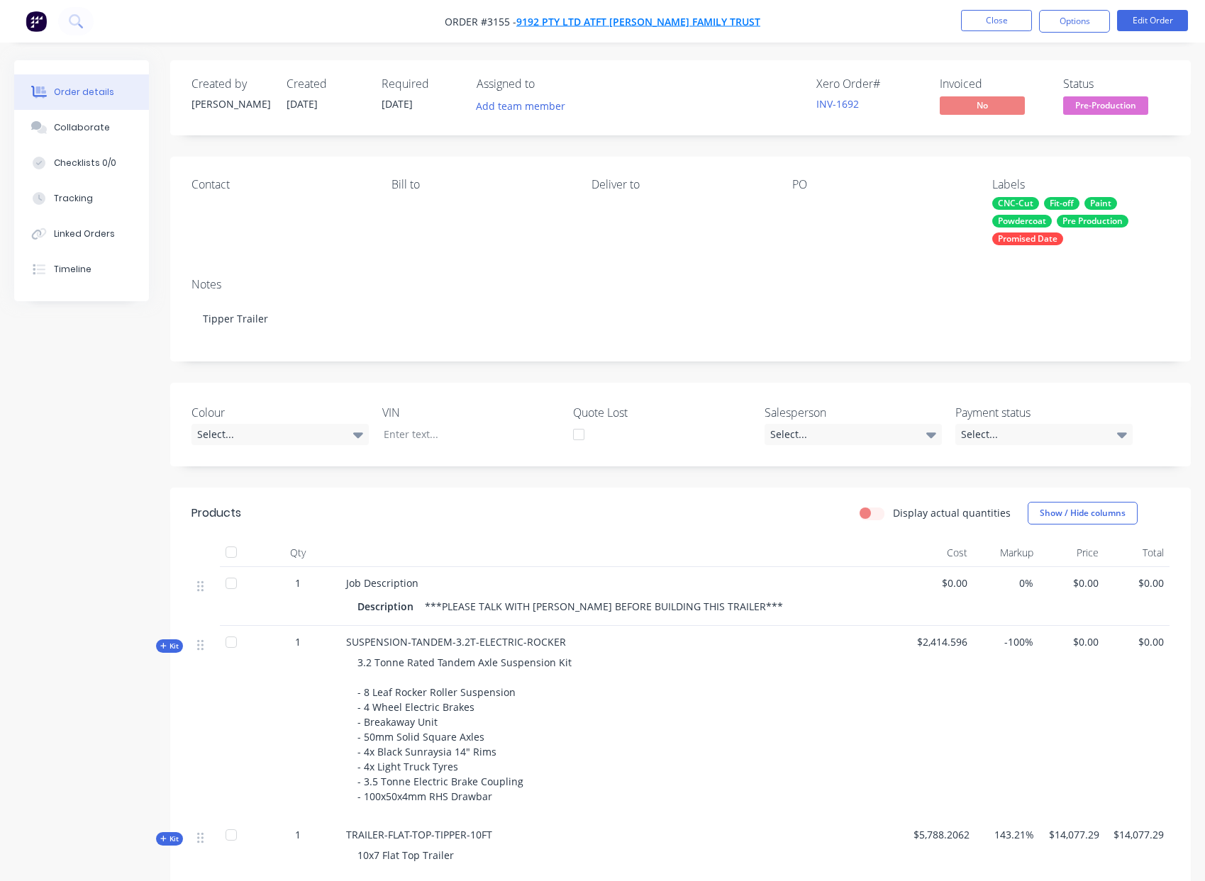
click at [662, 18] on span "9192 Pty Ltd ATFT [PERSON_NAME] Family Trust" at bounding box center [638, 21] width 244 height 13
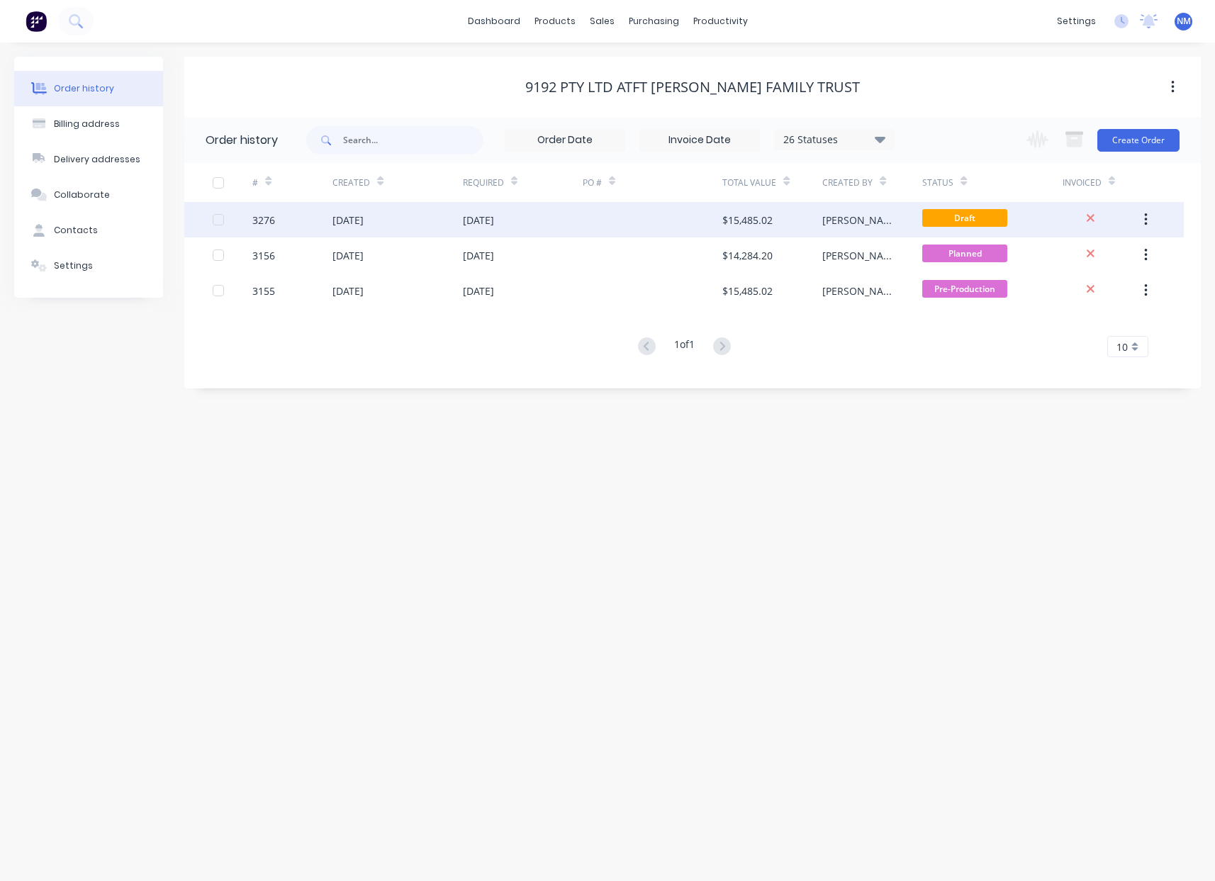
click at [274, 223] on div "3276" at bounding box center [263, 220] width 23 height 15
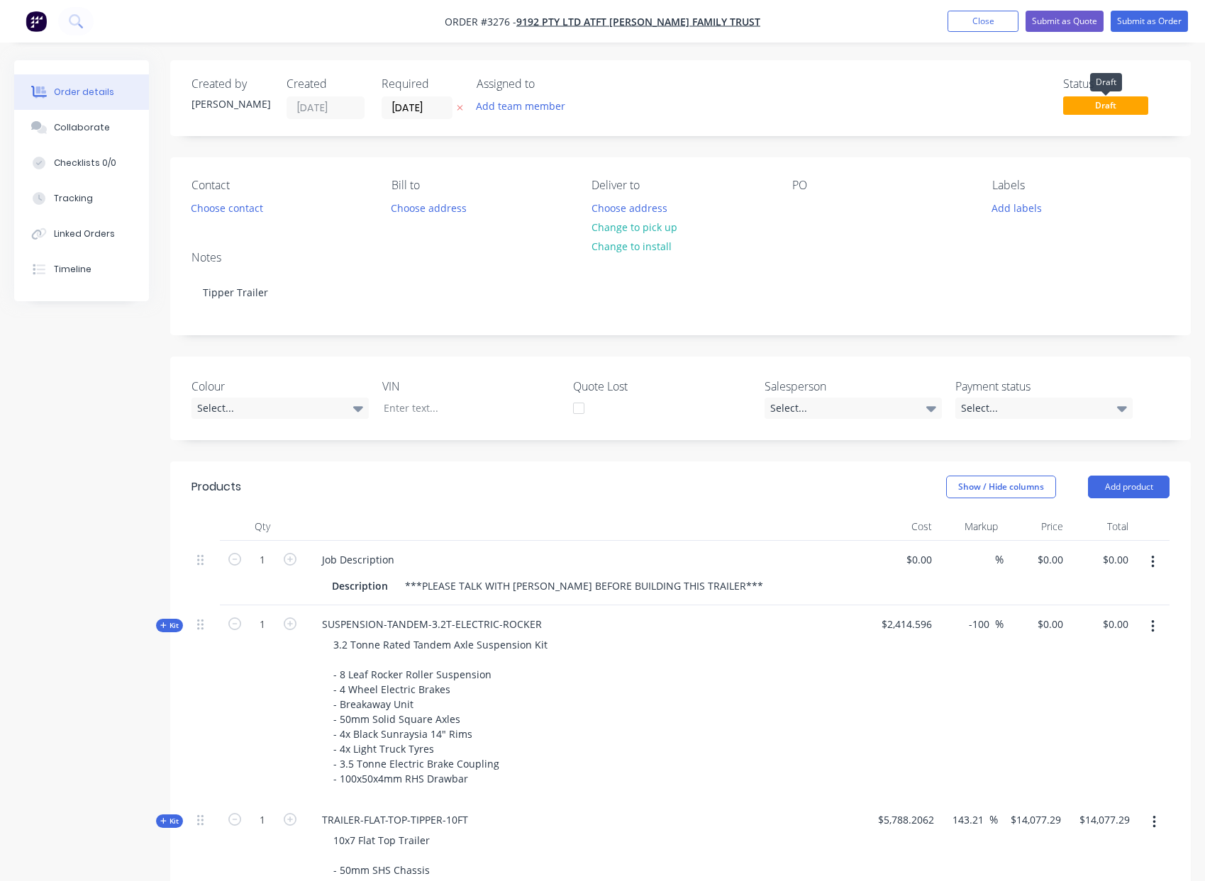
click at [1111, 102] on span "Draft" at bounding box center [1105, 105] width 85 height 18
click at [1138, 20] on button "Submit as Order" at bounding box center [1148, 21] width 77 height 21
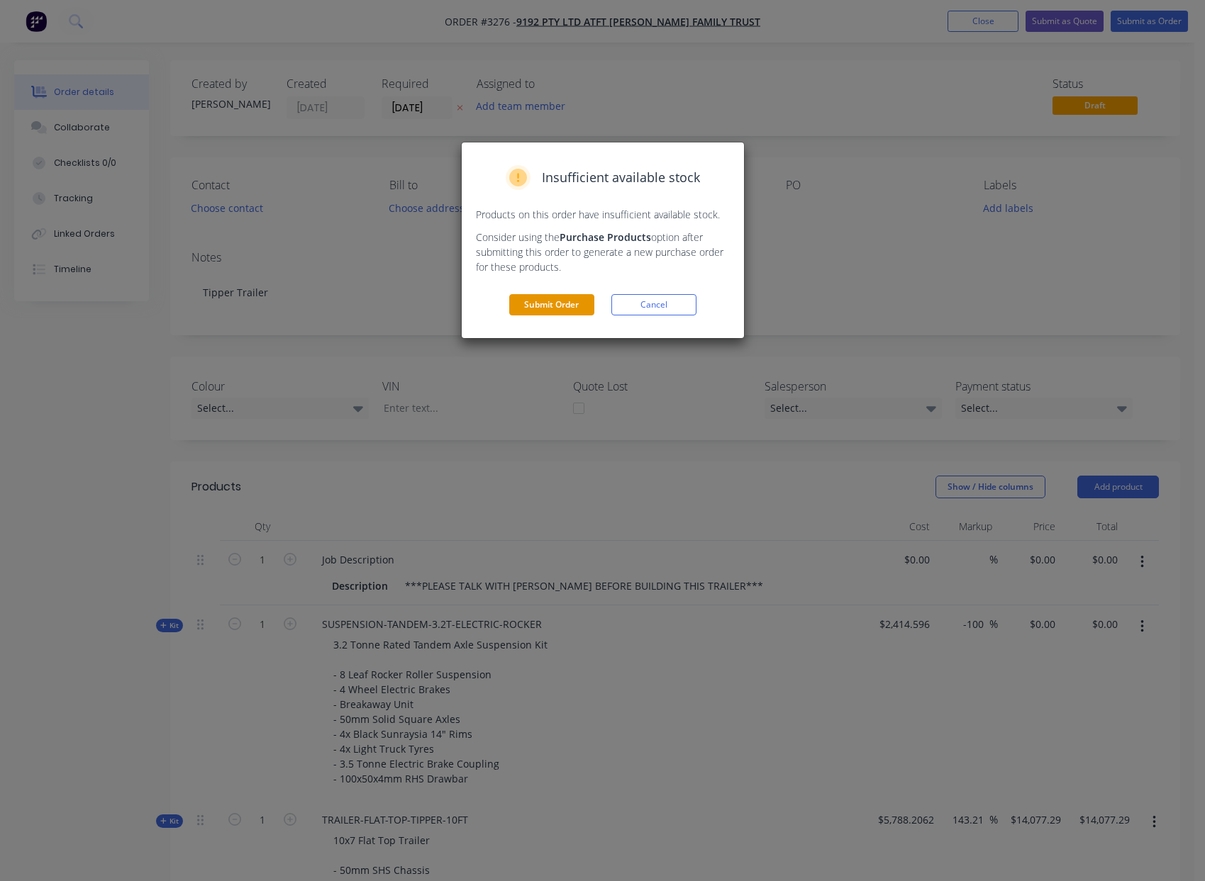
click at [556, 304] on button "Submit Order" at bounding box center [551, 304] width 85 height 21
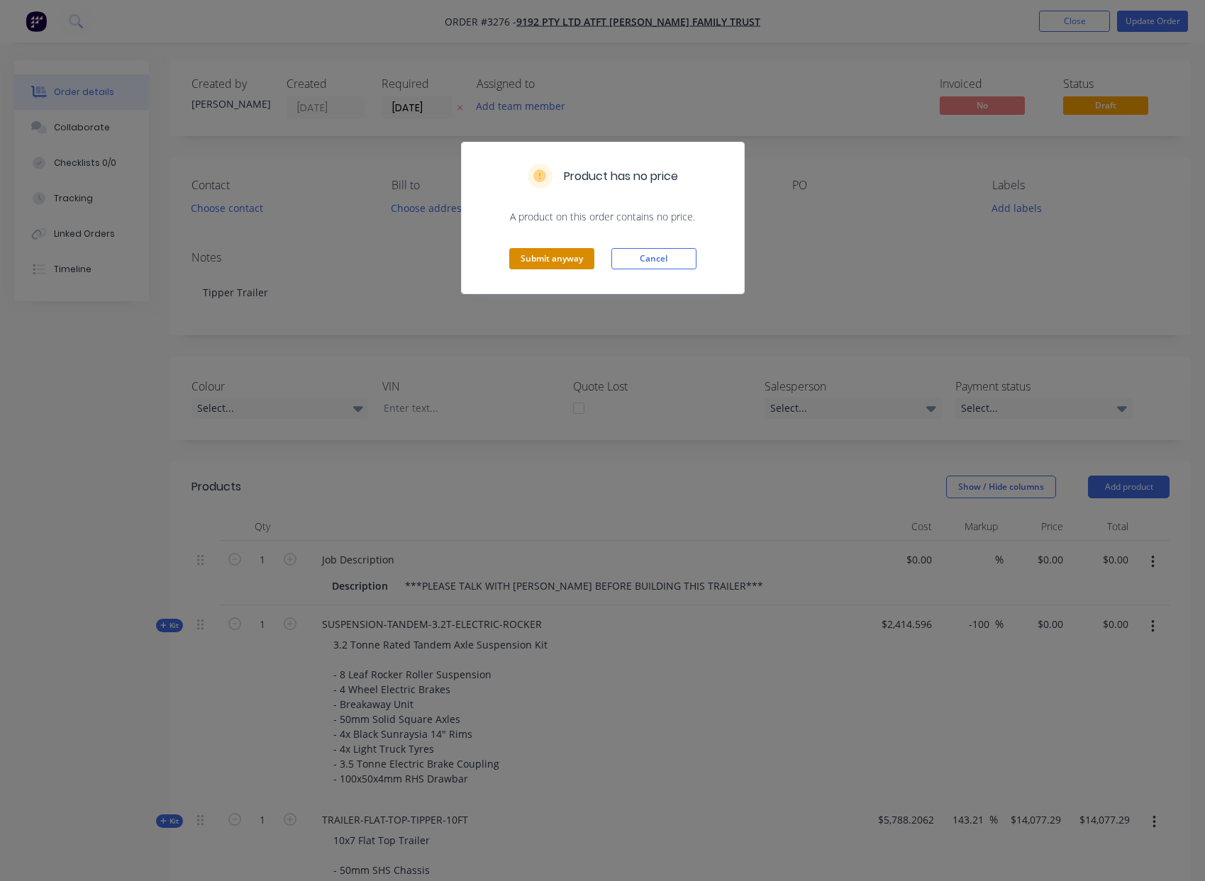
click at [538, 261] on button "Submit anyway" at bounding box center [551, 258] width 85 height 21
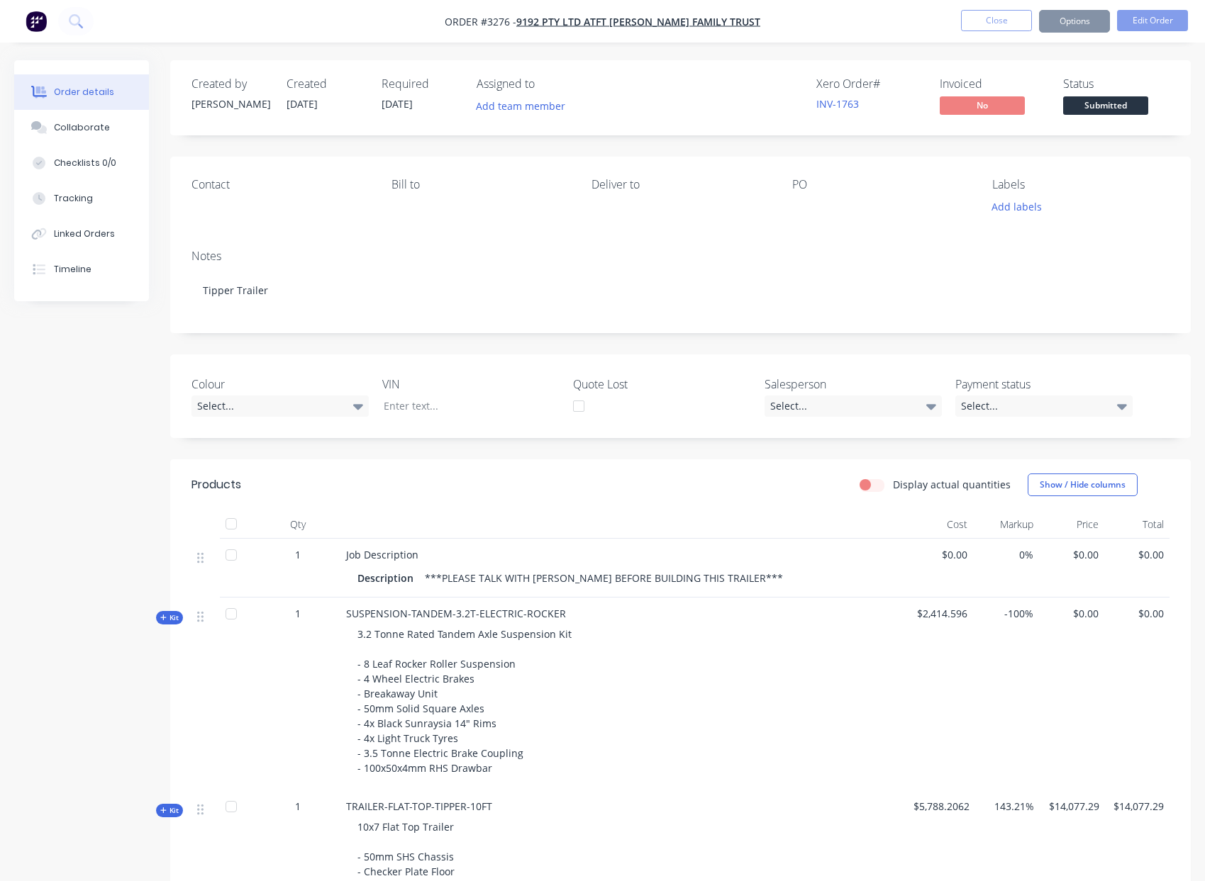
click at [1120, 108] on span "Submitted" at bounding box center [1105, 105] width 85 height 18
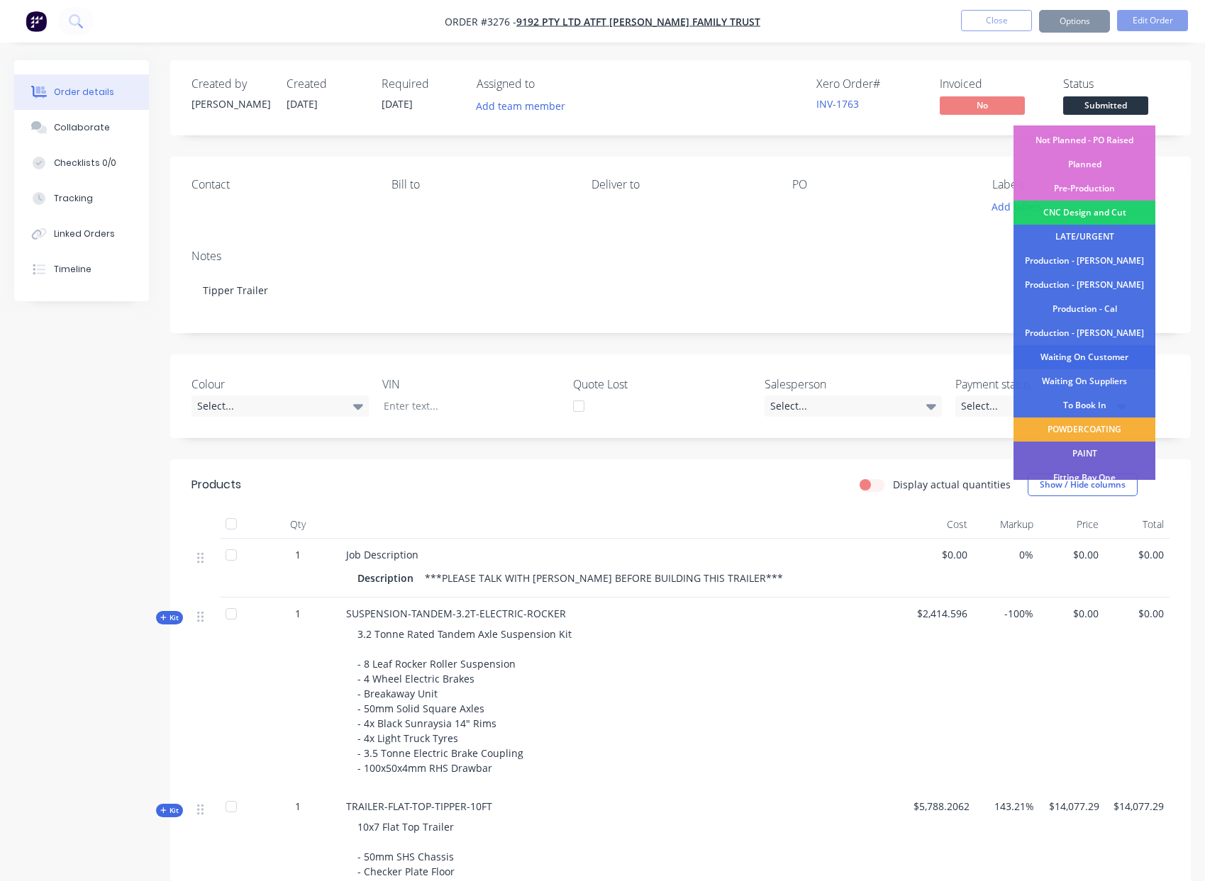
scroll to position [23, 0]
click at [1079, 186] on div "Pre-Production" at bounding box center [1084, 186] width 142 height 24
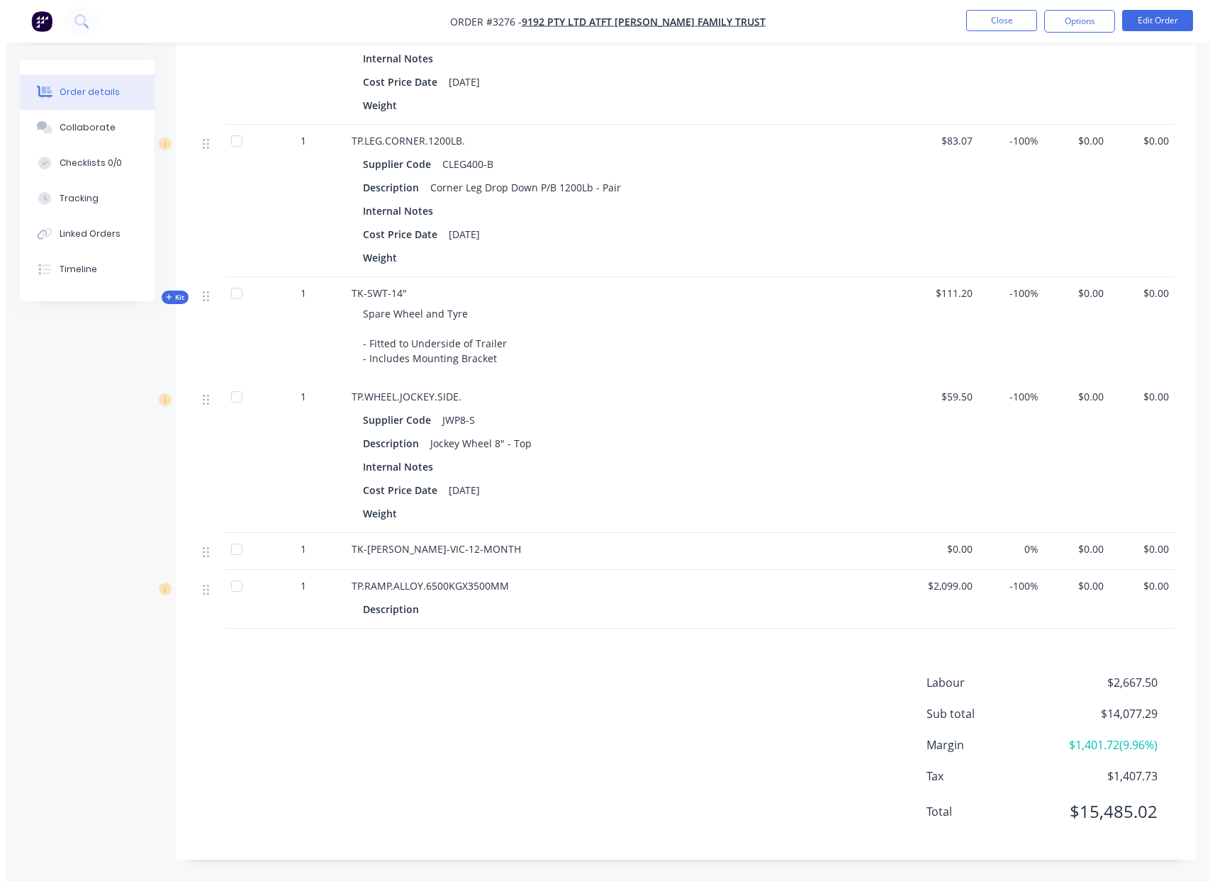
scroll to position [0, 0]
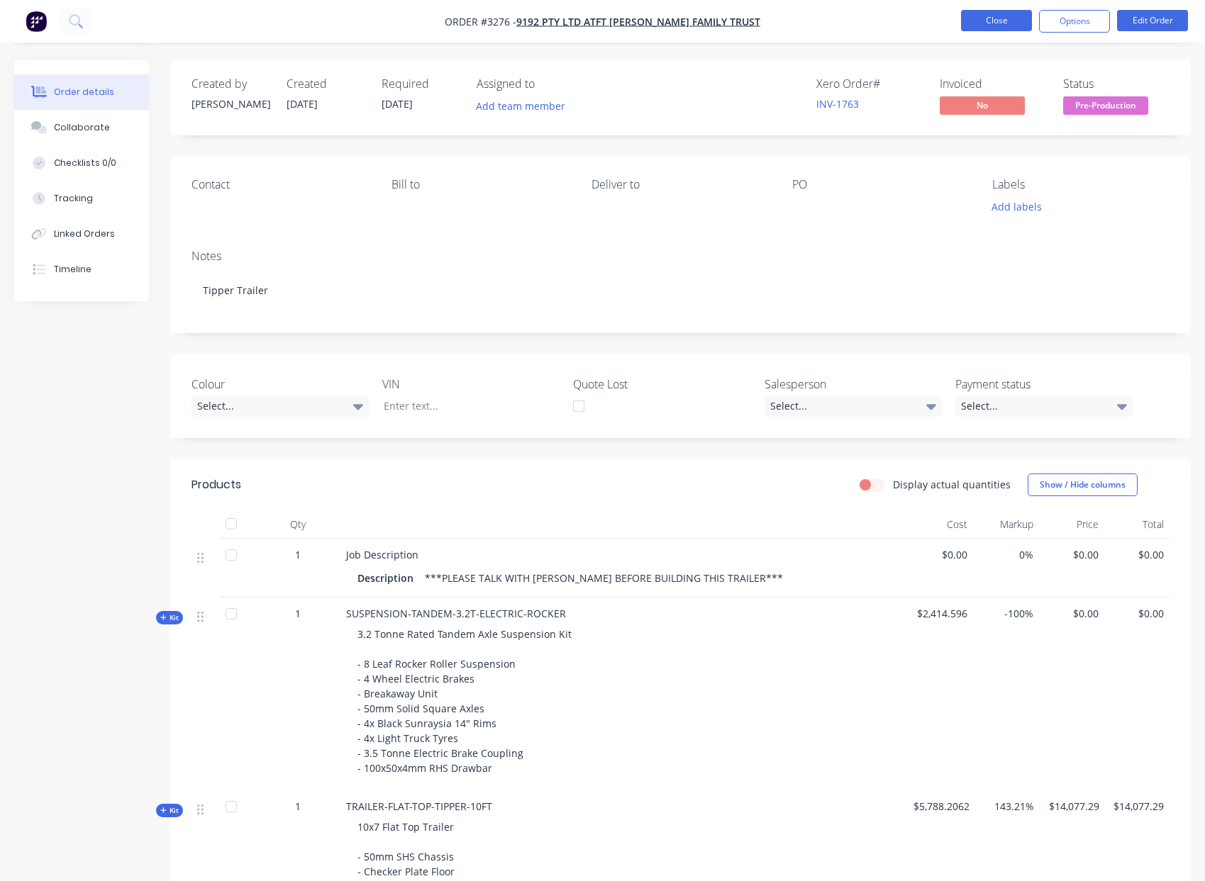
click at [988, 19] on button "Close" at bounding box center [996, 20] width 71 height 21
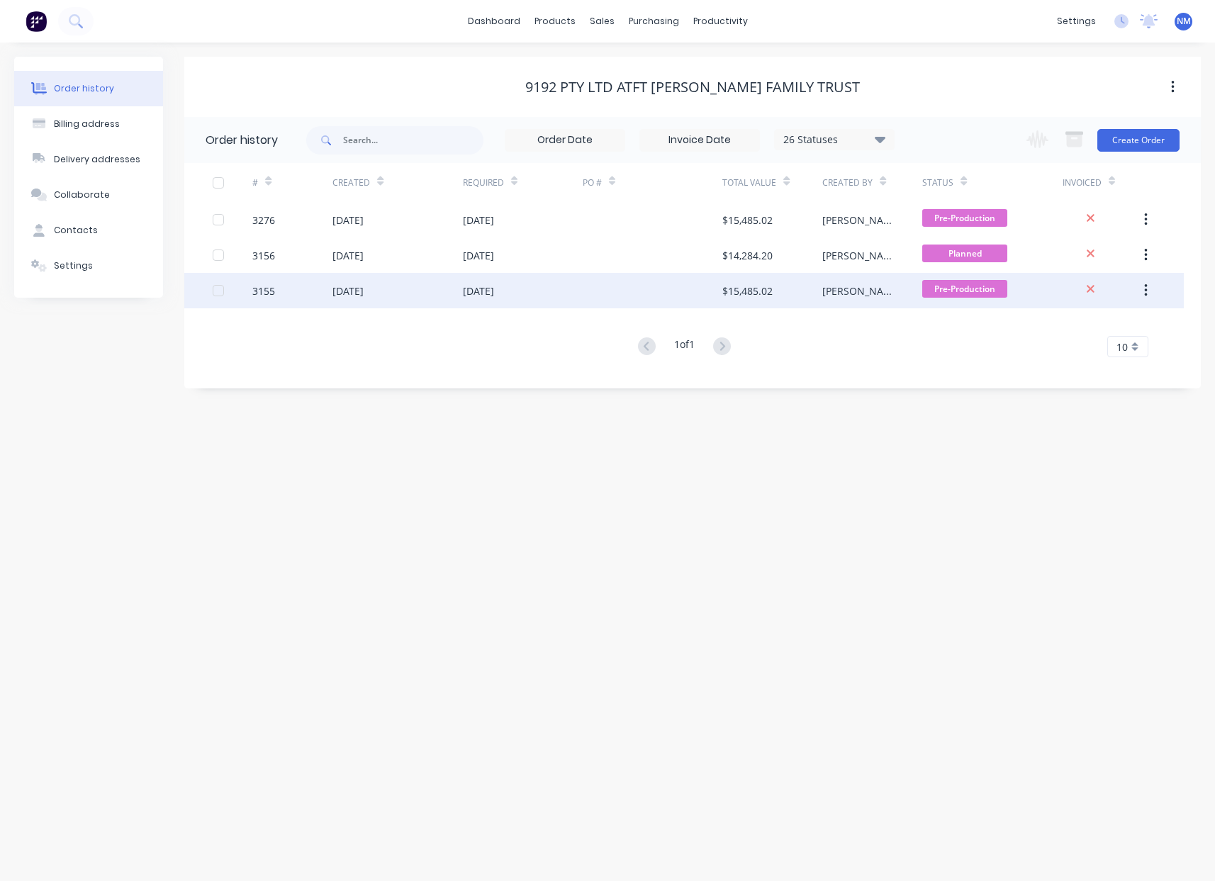
click at [437, 294] on div "[DATE]" at bounding box center [398, 290] width 130 height 35
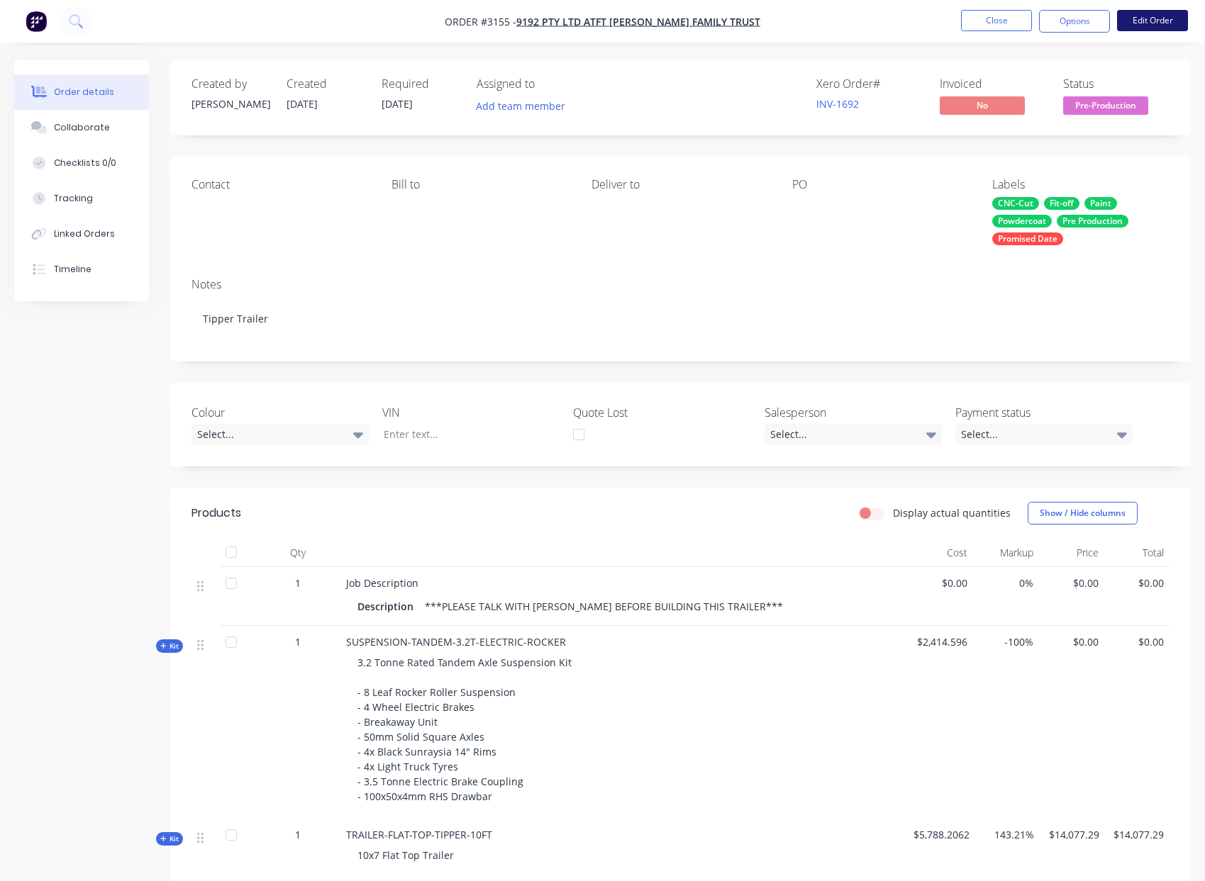
click at [1148, 26] on button "Edit Order" at bounding box center [1152, 20] width 71 height 21
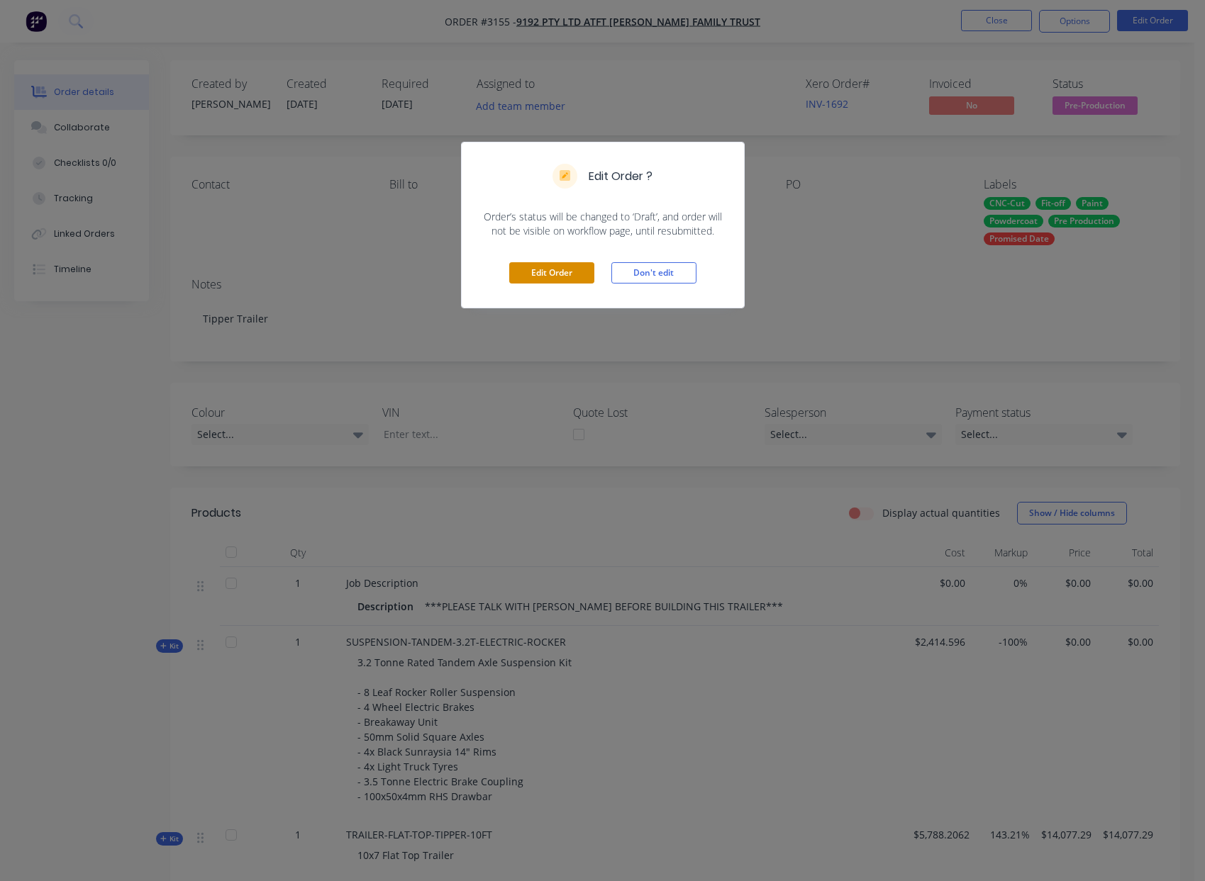
click at [567, 277] on button "Edit Order" at bounding box center [551, 272] width 85 height 21
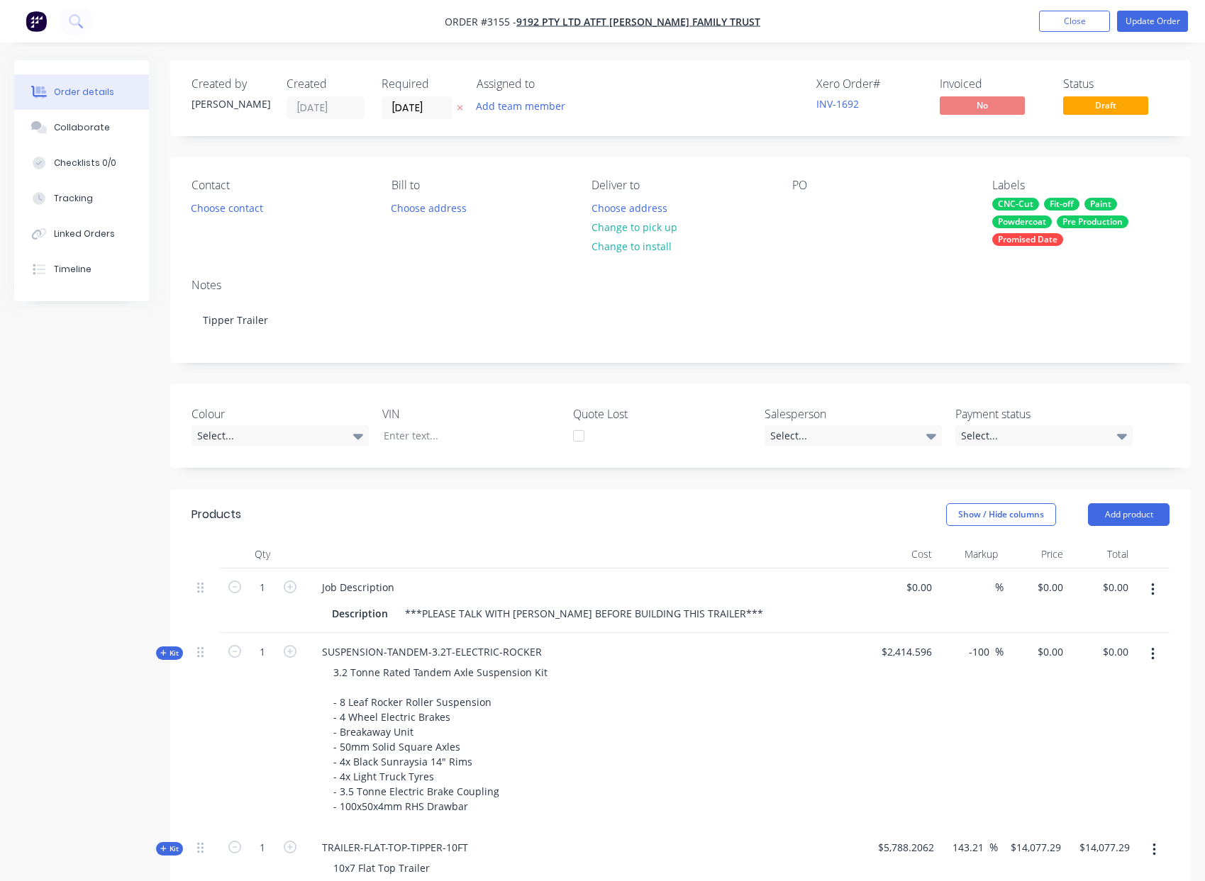
click at [1152, 596] on icon "button" at bounding box center [1153, 590] width 4 height 16
click at [1113, 709] on div "Delete" at bounding box center [1101, 712] width 109 height 21
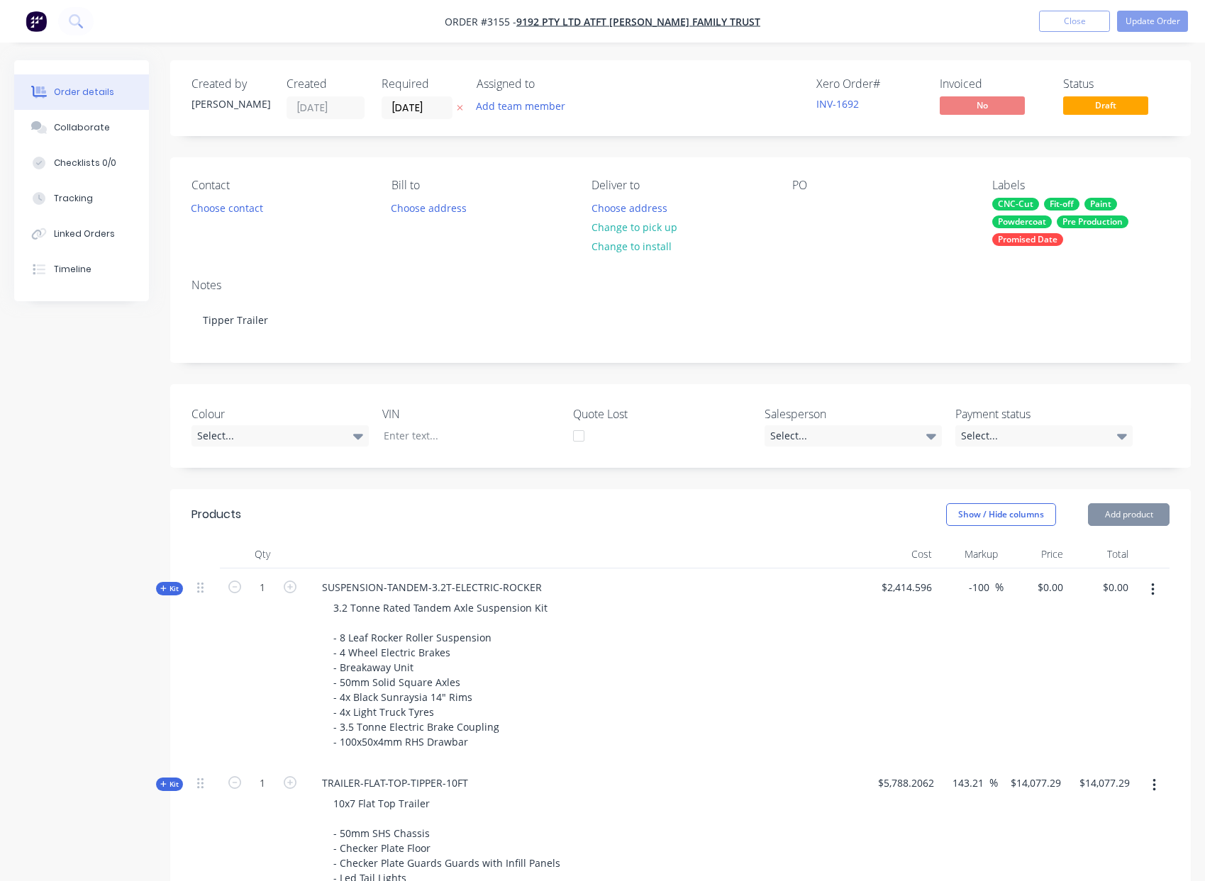
click at [1148, 593] on button "button" at bounding box center [1152, 590] width 33 height 26
click at [1098, 738] on div "Delete" at bounding box center [1101, 740] width 109 height 21
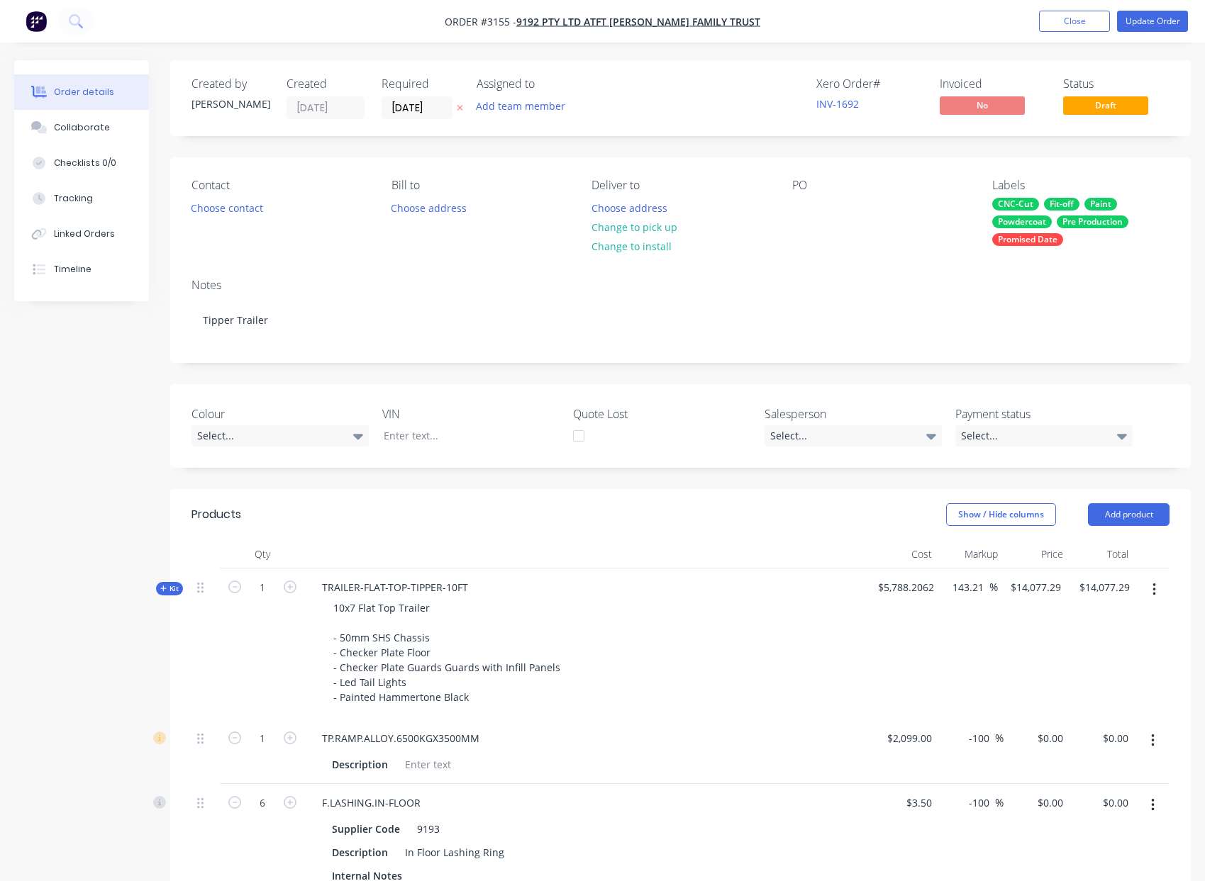
click at [1156, 589] on button "button" at bounding box center [1153, 590] width 33 height 26
click at [1104, 735] on div "Delete" at bounding box center [1103, 740] width 109 height 21
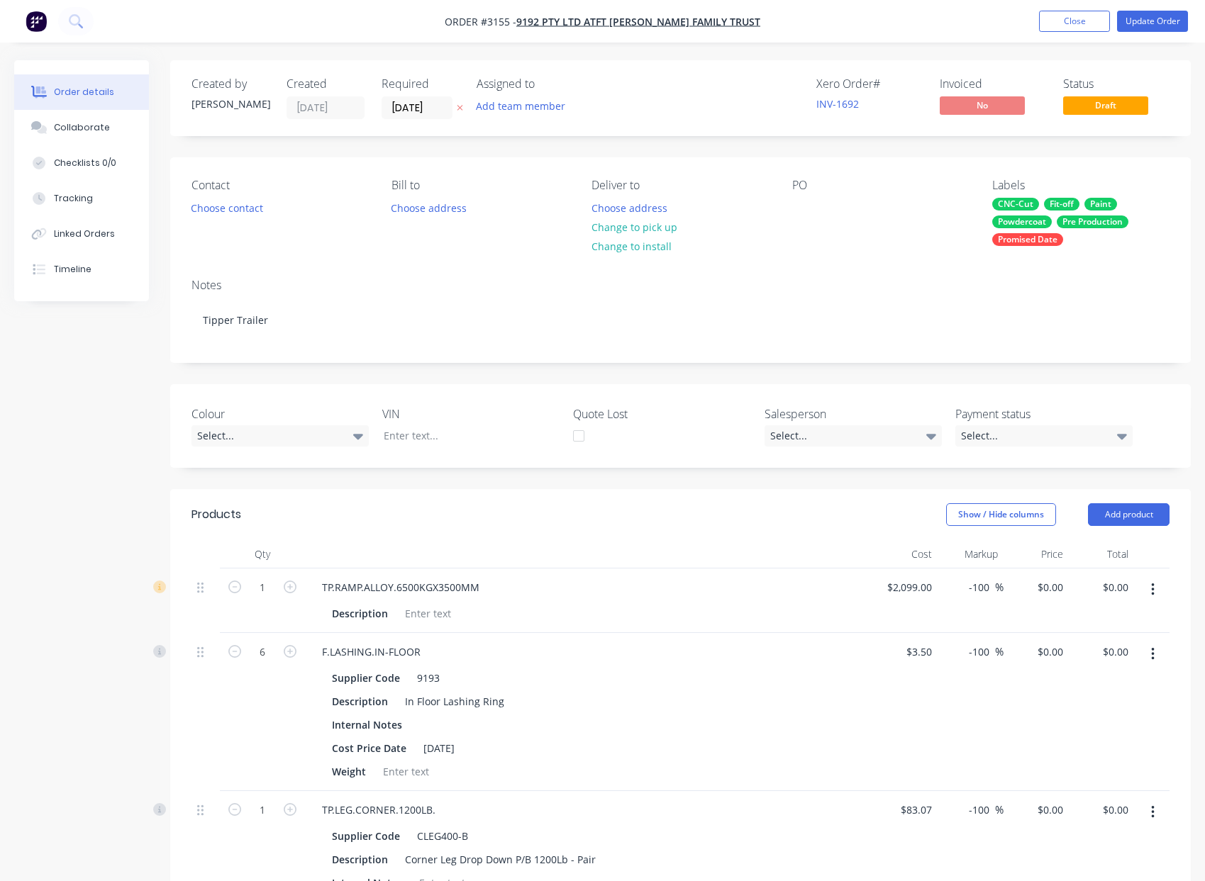
click at [1153, 583] on icon "button" at bounding box center [1153, 590] width 4 height 16
click at [1086, 722] on div "Delete" at bounding box center [1101, 712] width 109 height 21
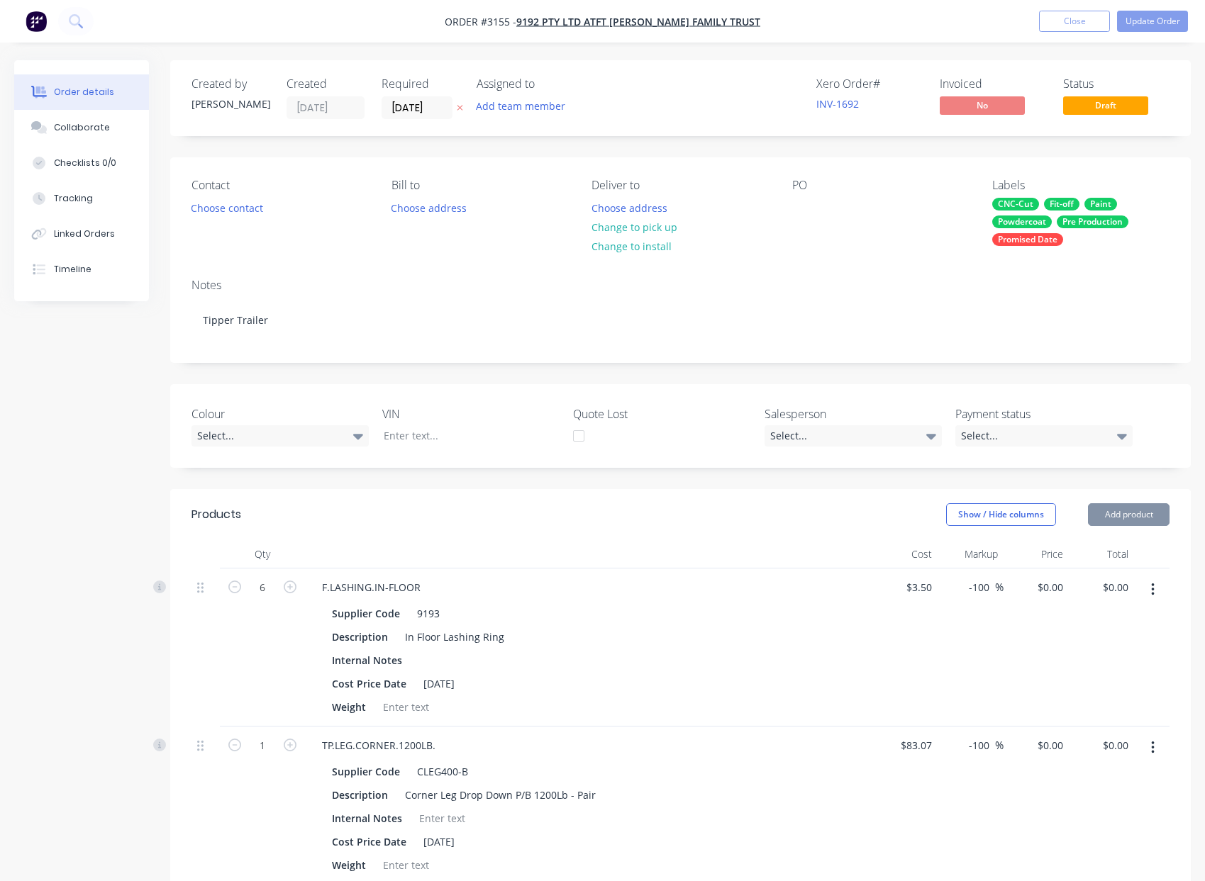
click at [1148, 586] on button "button" at bounding box center [1152, 590] width 33 height 26
click at [1102, 713] on div "Delete" at bounding box center [1101, 712] width 109 height 21
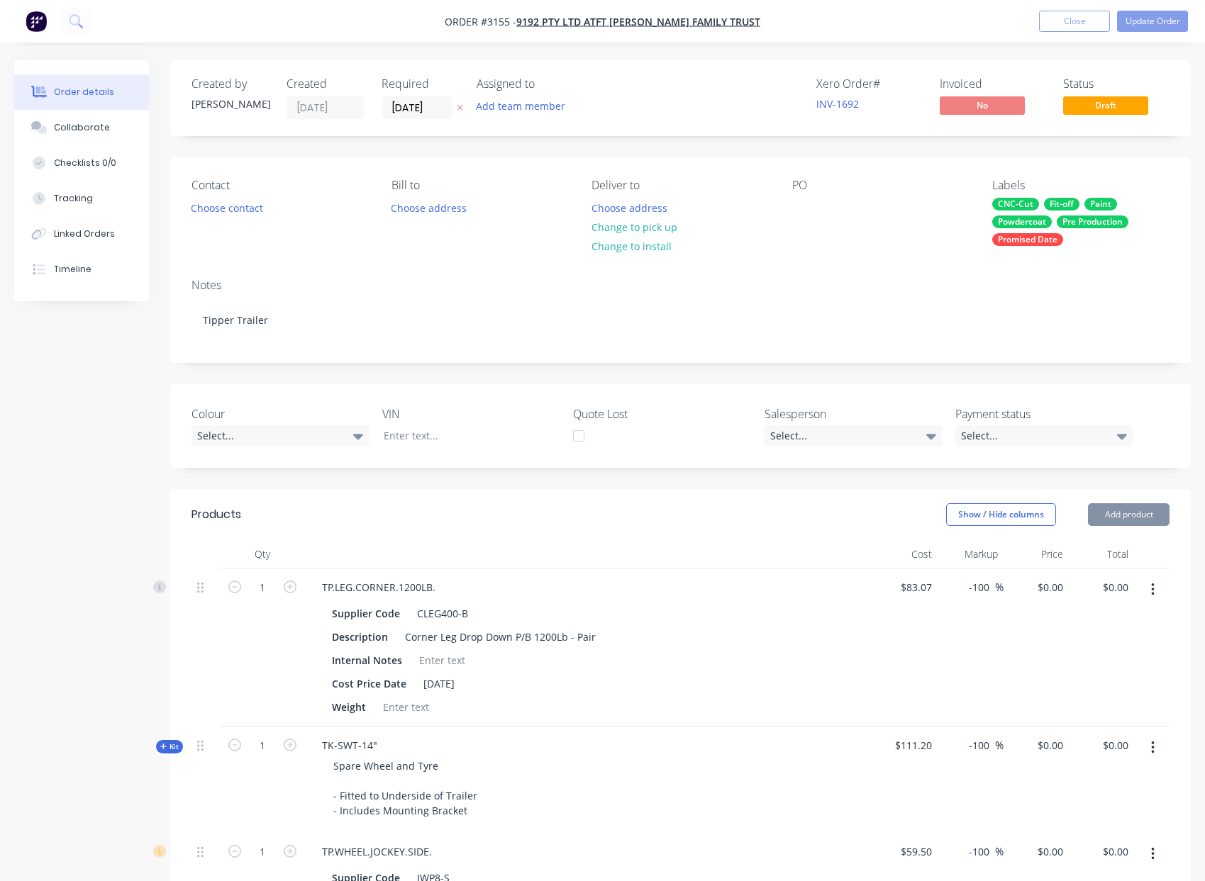
click at [1151, 595] on icon "button" at bounding box center [1153, 590] width 4 height 16
click at [1104, 720] on div "Delete" at bounding box center [1101, 712] width 109 height 21
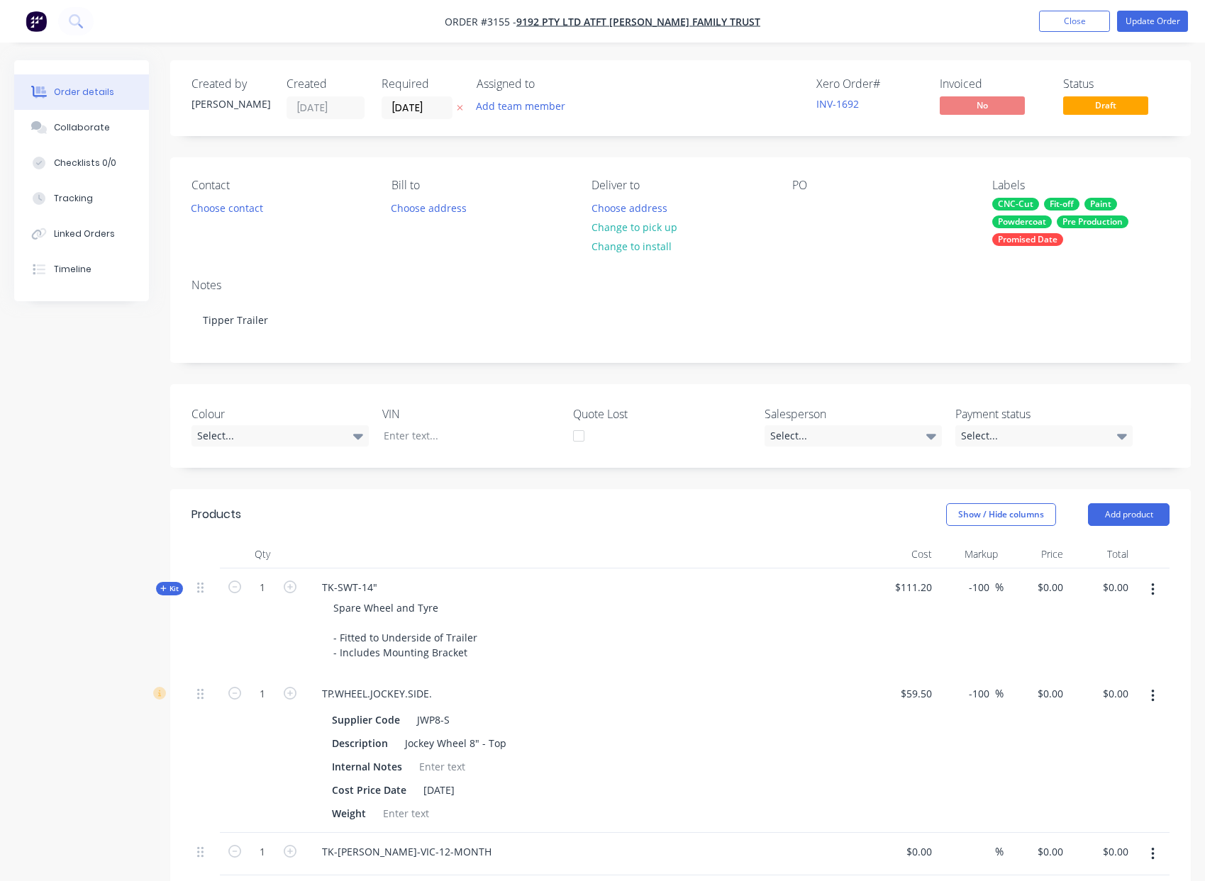
click at [1150, 601] on button "button" at bounding box center [1152, 590] width 33 height 26
click at [1098, 734] on div "Delete" at bounding box center [1101, 740] width 109 height 21
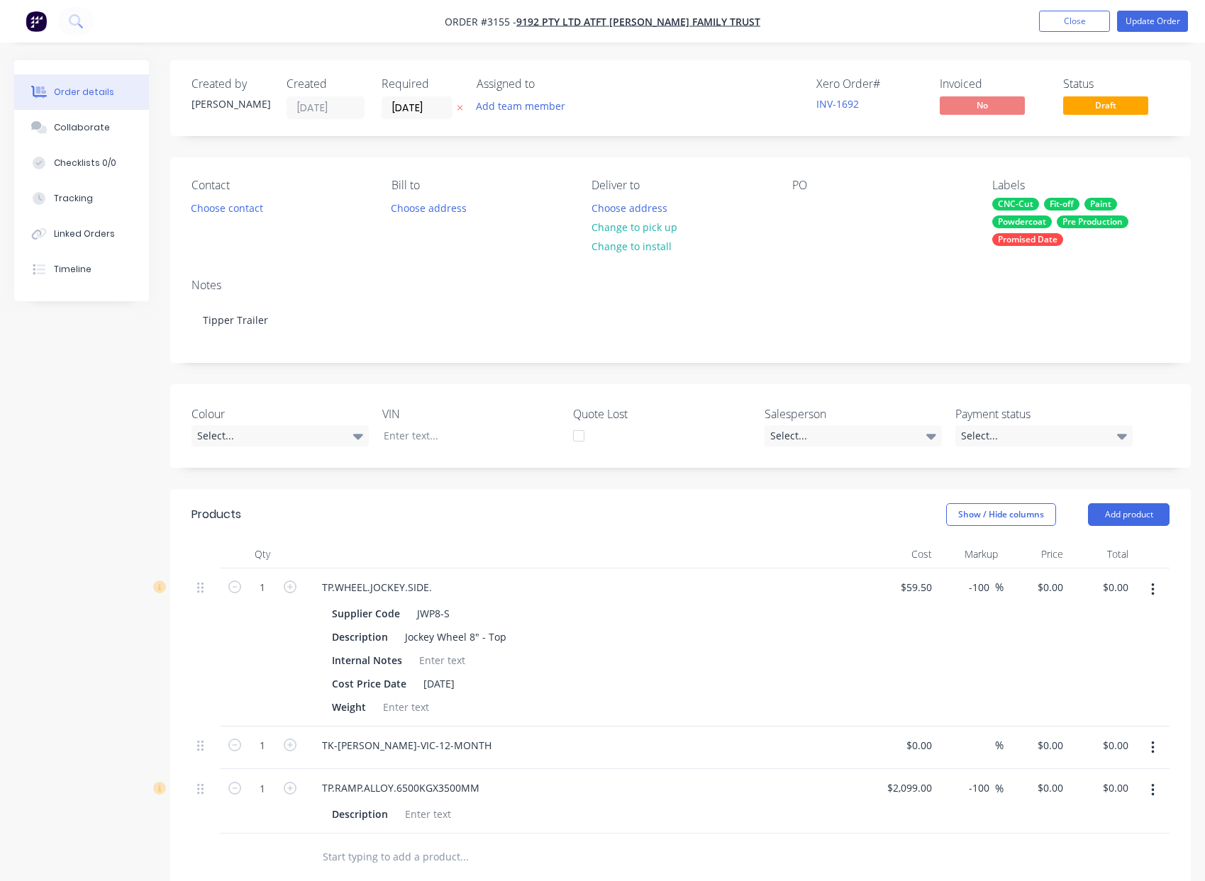
drag, startPoint x: 1154, startPoint y: 587, endPoint x: 1149, endPoint y: 603, distance: 17.0
click at [1153, 586] on icon "button" at bounding box center [1153, 590] width 4 height 16
click at [1122, 702] on div "Delete" at bounding box center [1101, 712] width 109 height 21
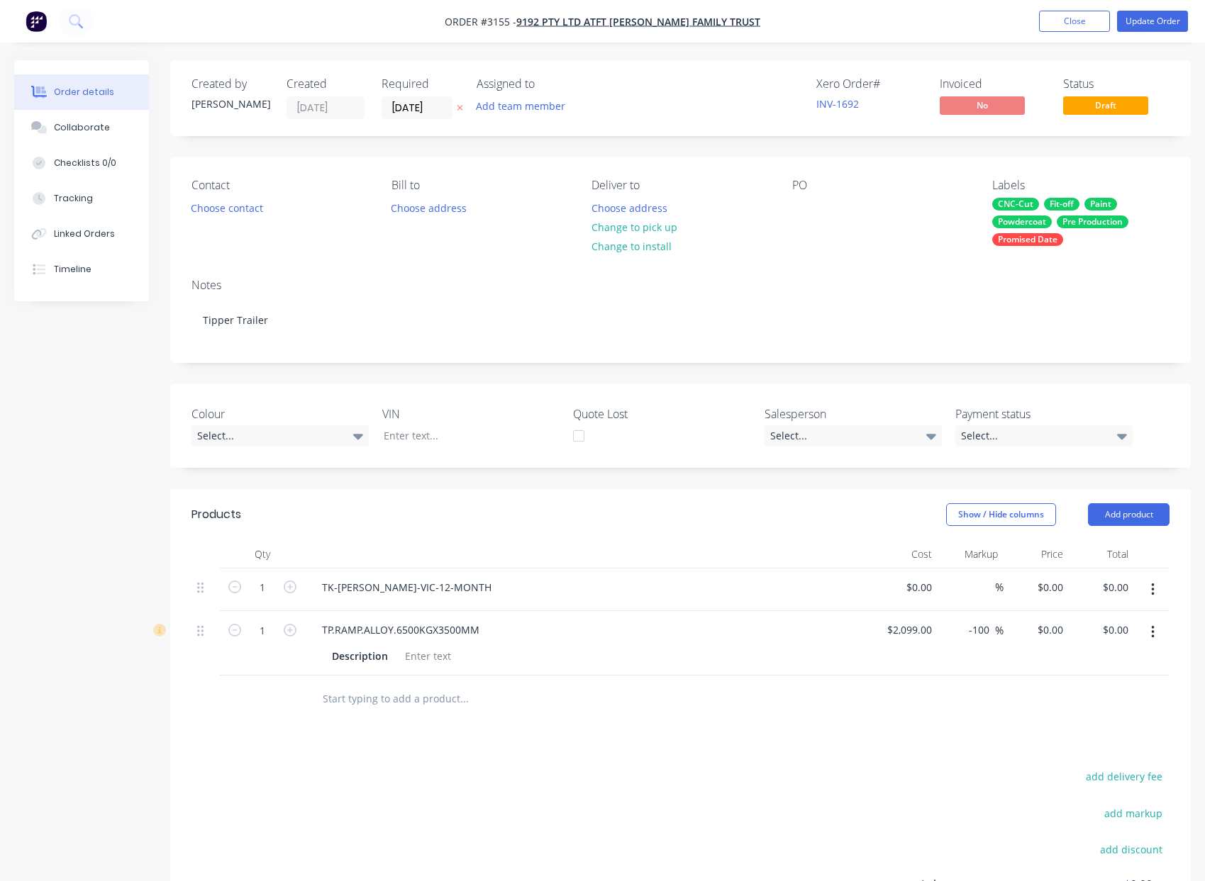
click at [1149, 586] on button "button" at bounding box center [1152, 590] width 33 height 26
click at [1124, 700] on button "Delete" at bounding box center [1102, 712] width 135 height 28
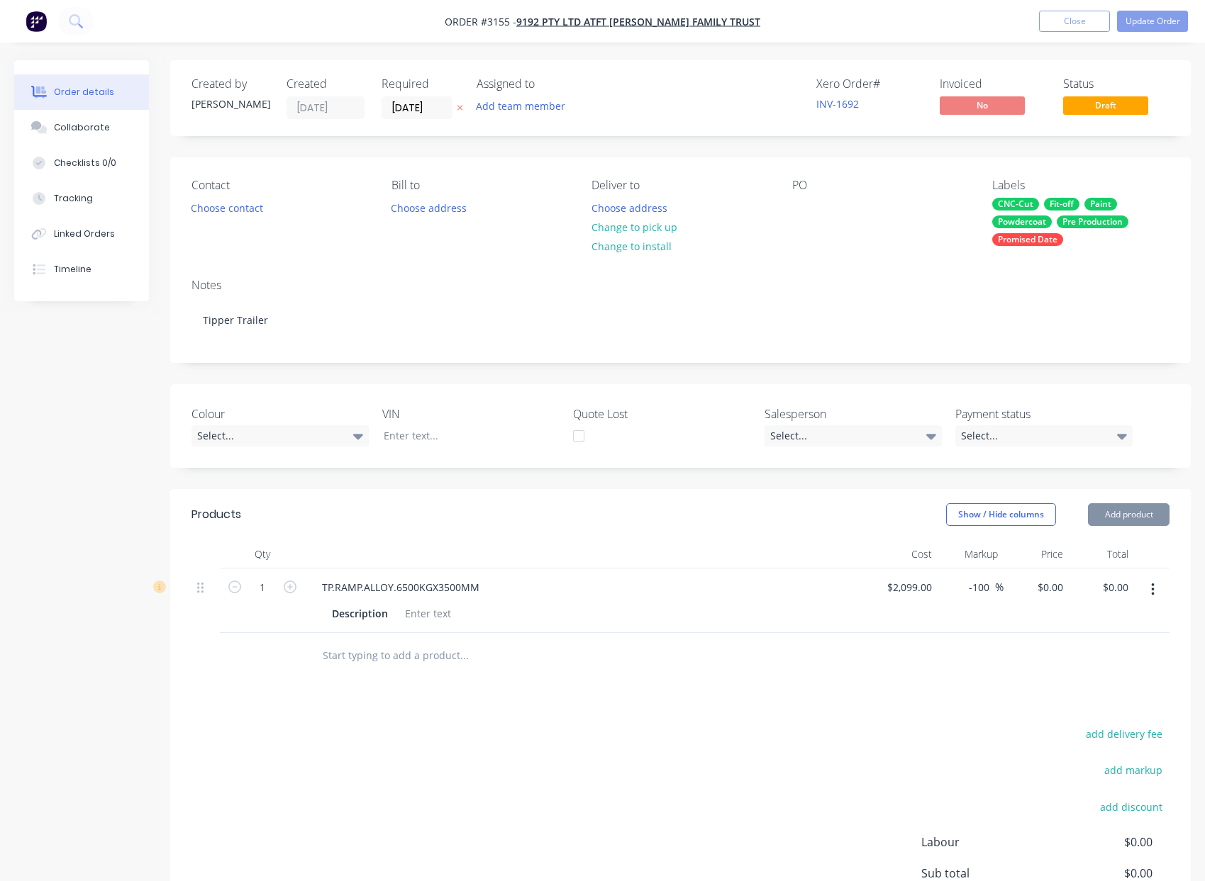
click at [1154, 595] on button "button" at bounding box center [1152, 590] width 33 height 26
click at [1110, 710] on div "Delete" at bounding box center [1101, 712] width 109 height 21
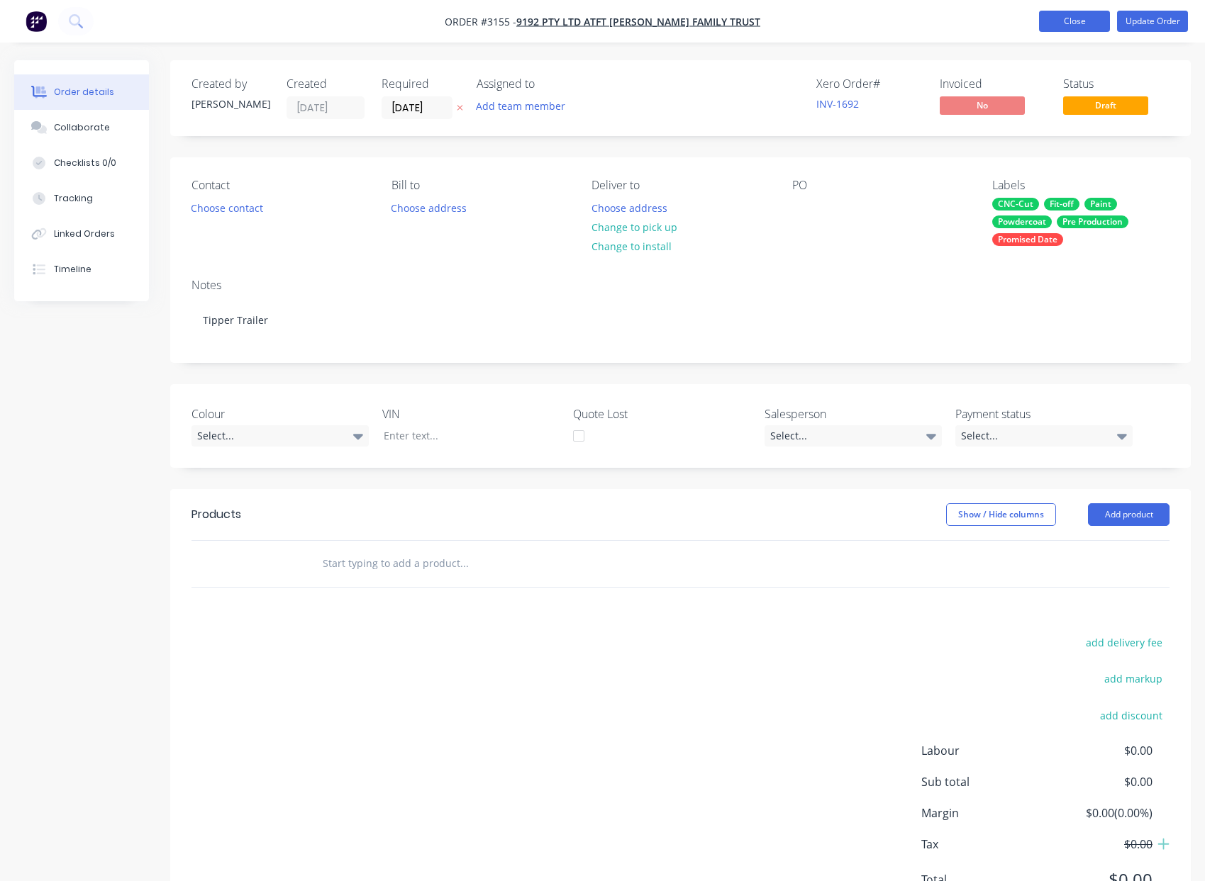
click at [1079, 25] on button "Close" at bounding box center [1074, 21] width 71 height 21
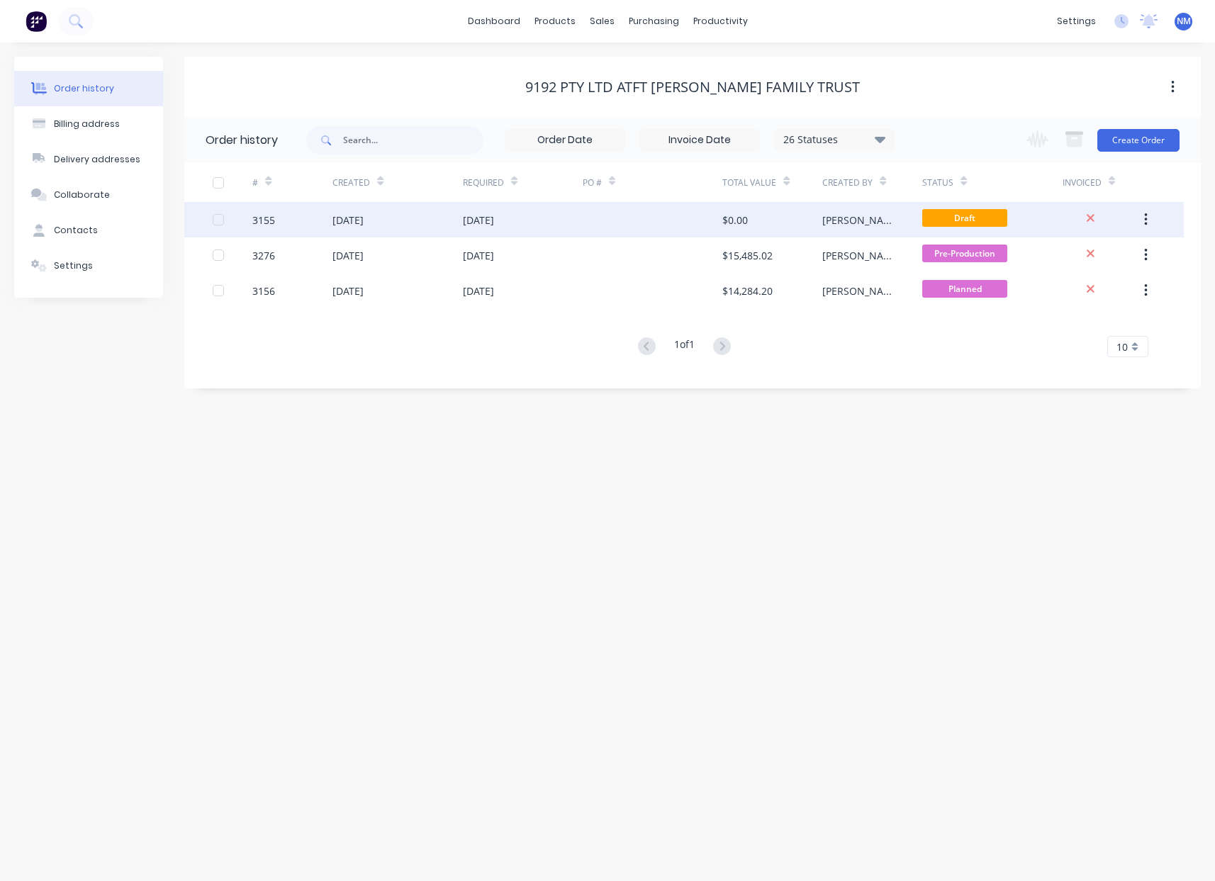
click at [1147, 222] on icon "button" at bounding box center [1146, 220] width 4 height 16
click at [1069, 260] on div "Archive" at bounding box center [1095, 257] width 109 height 21
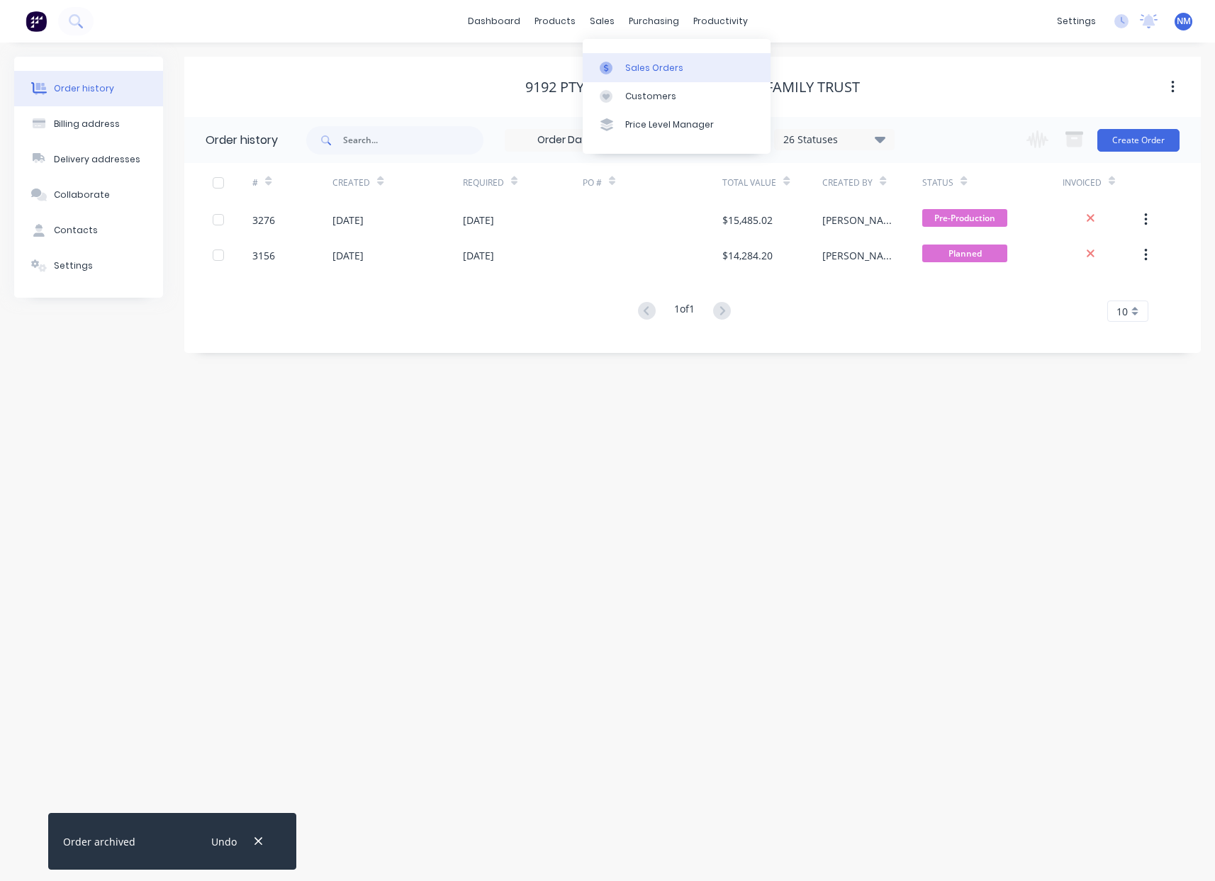
click at [625, 62] on div "Sales Orders" at bounding box center [654, 68] width 58 height 13
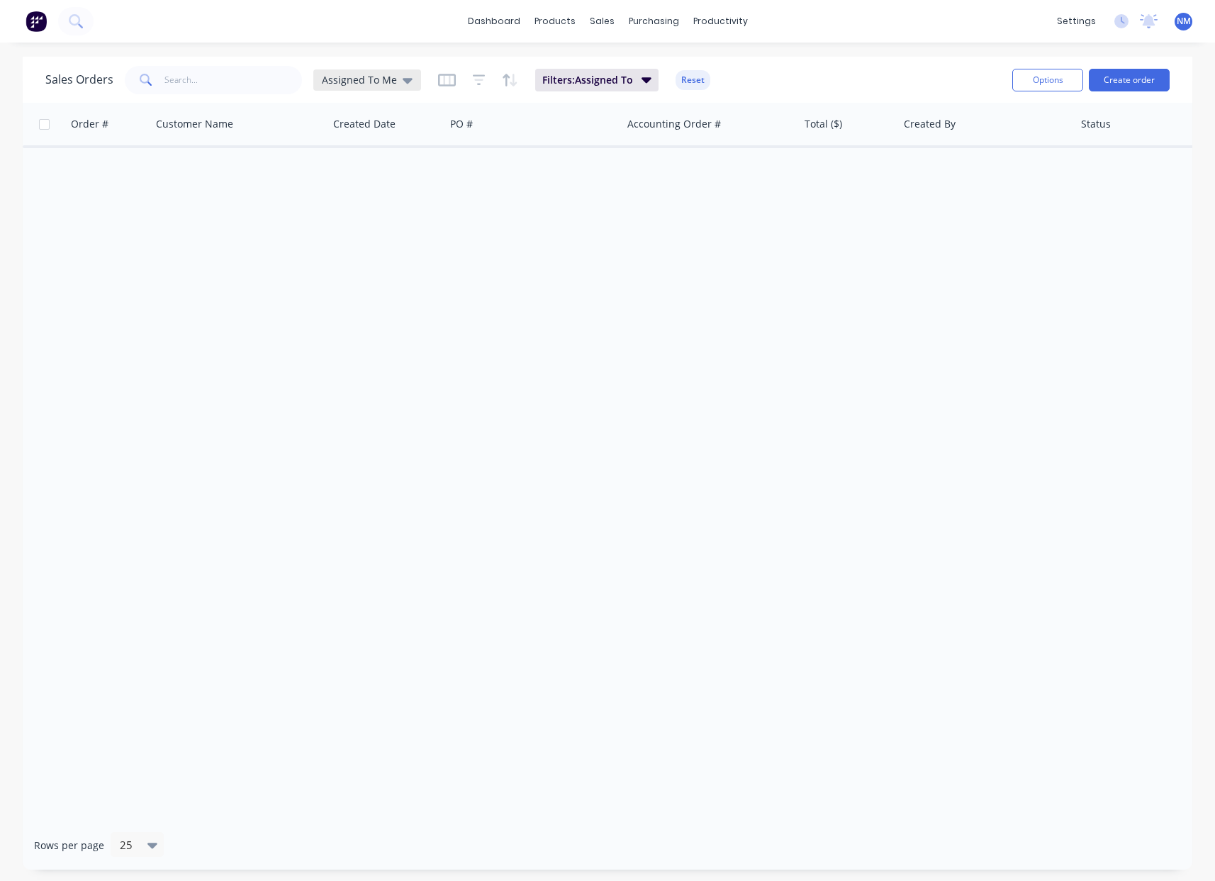
click at [394, 80] on div "Assigned To Me" at bounding box center [367, 80] width 91 height 13
click at [377, 315] on button "In Production" at bounding box center [399, 314] width 162 height 16
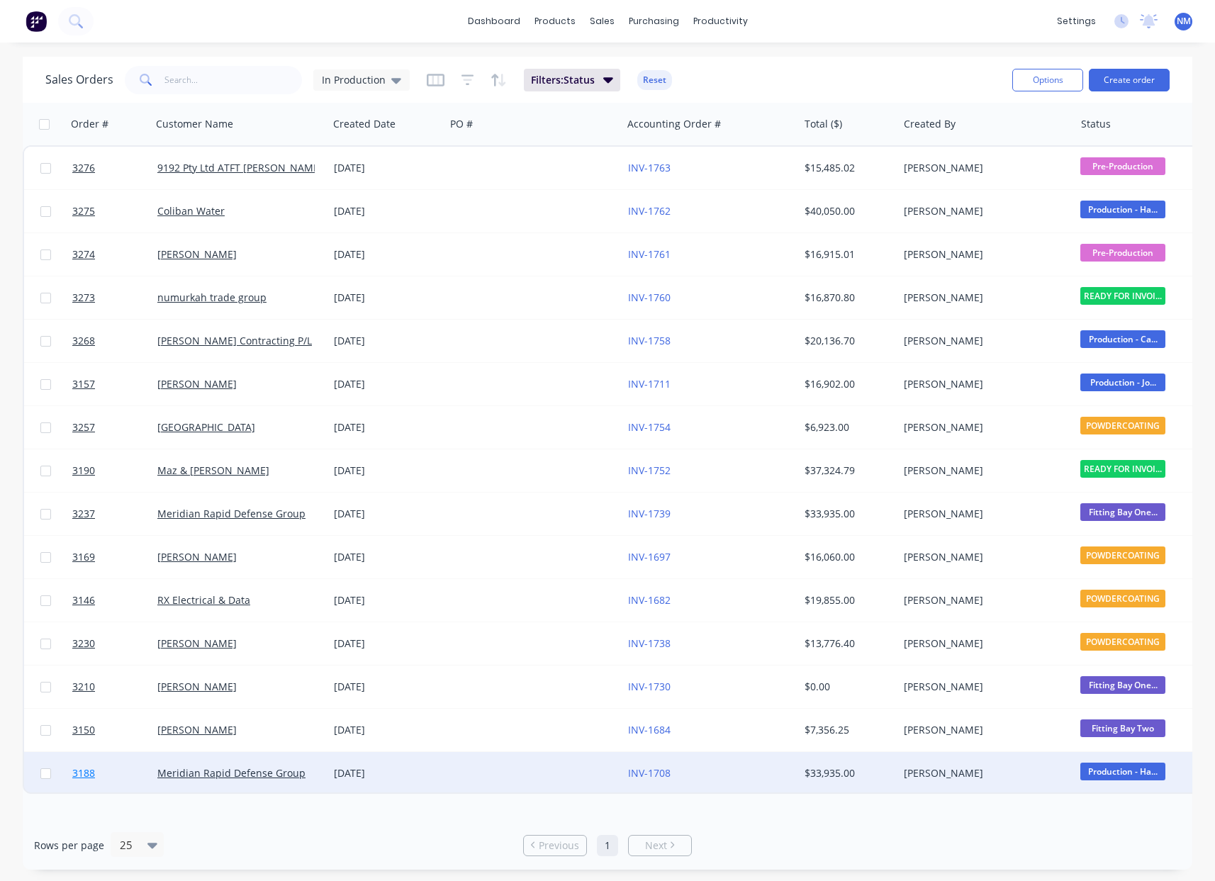
click at [82, 776] on span "3188" at bounding box center [83, 774] width 23 height 14
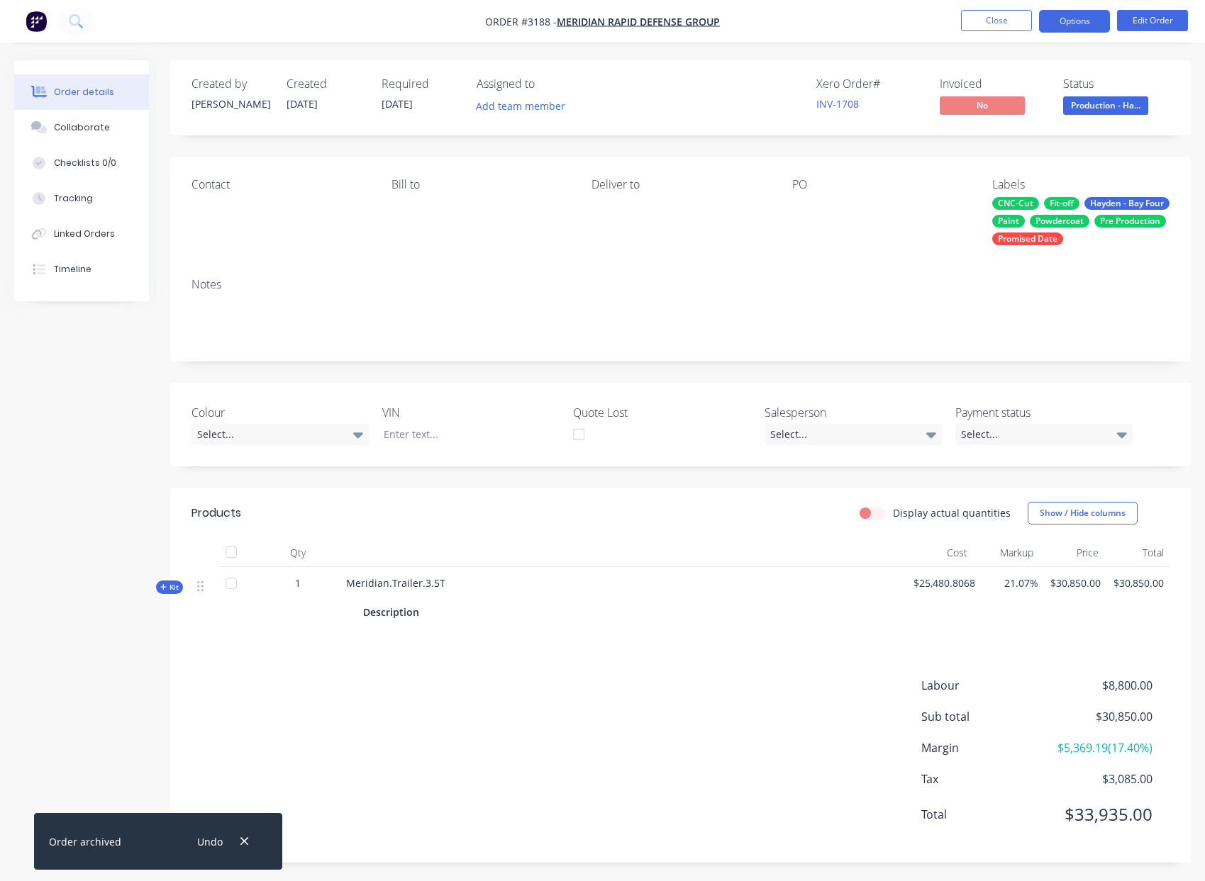
click at [1074, 27] on button "Options" at bounding box center [1074, 21] width 71 height 23
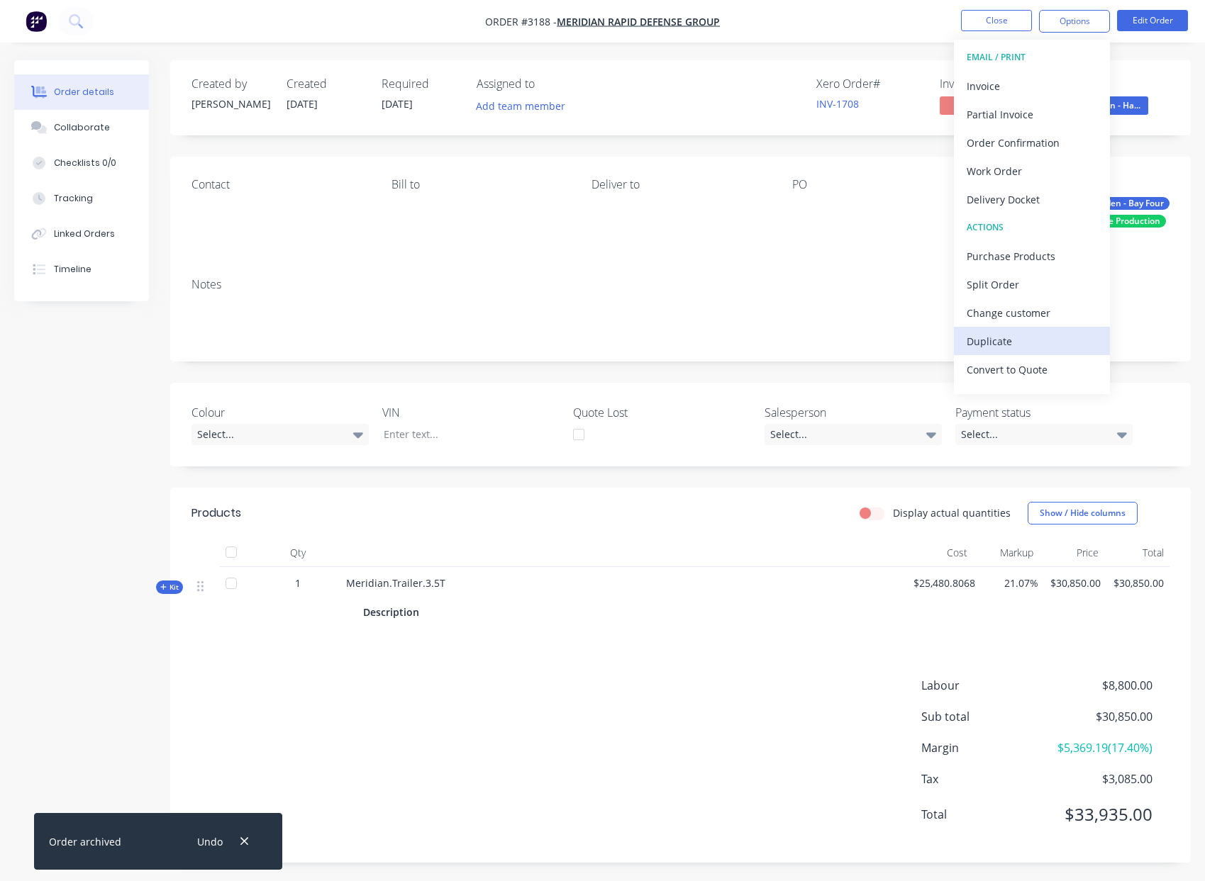
click at [1013, 343] on div "Duplicate" at bounding box center [1031, 341] width 130 height 21
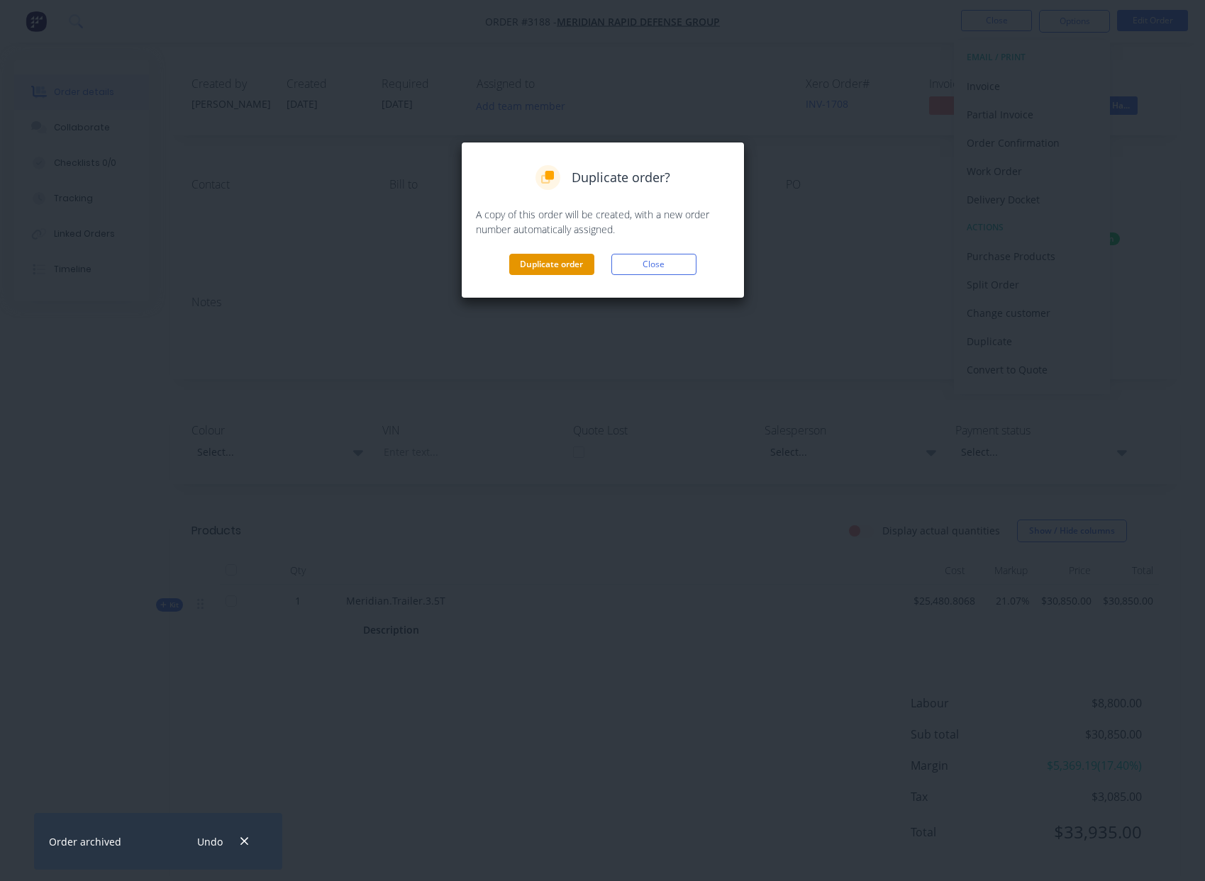
click at [558, 269] on button "Duplicate order" at bounding box center [551, 264] width 85 height 21
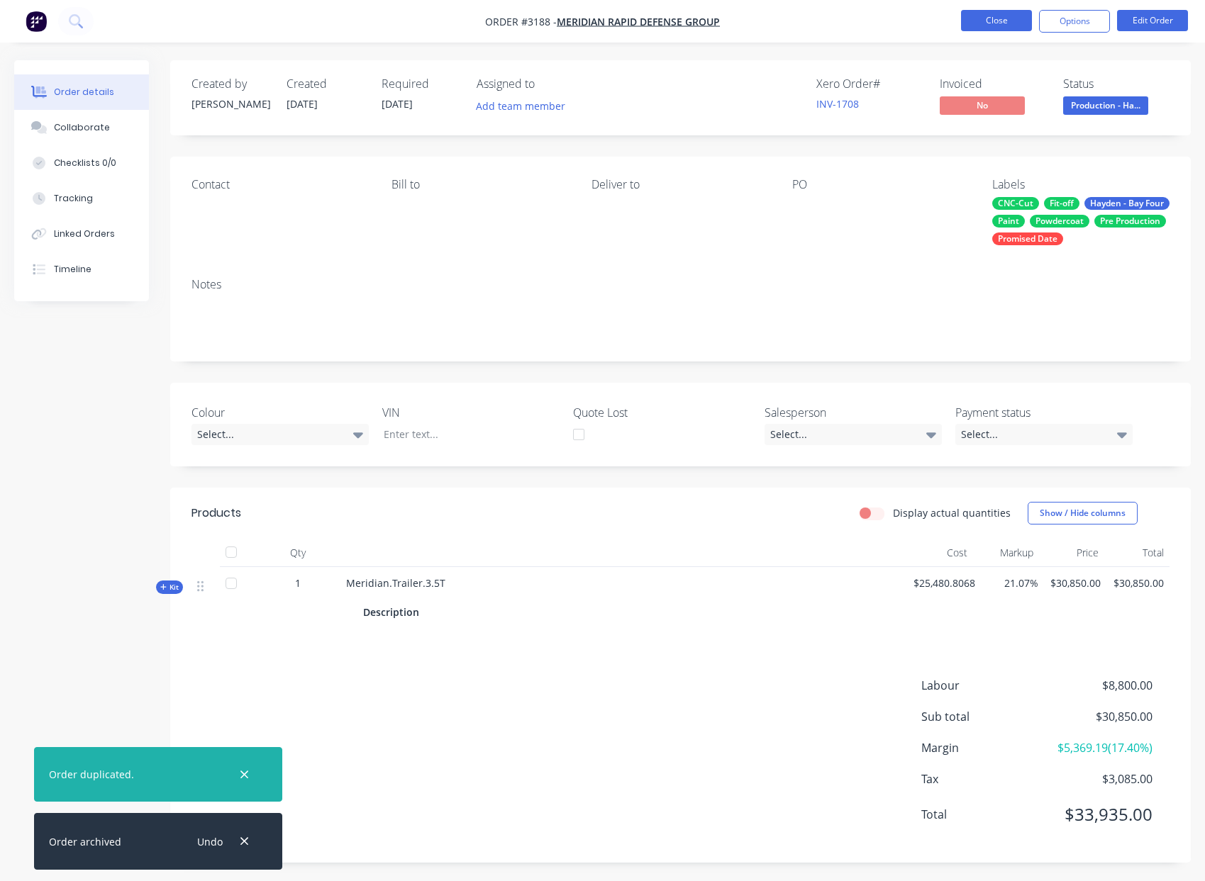
click at [991, 21] on button "Close" at bounding box center [996, 20] width 71 height 21
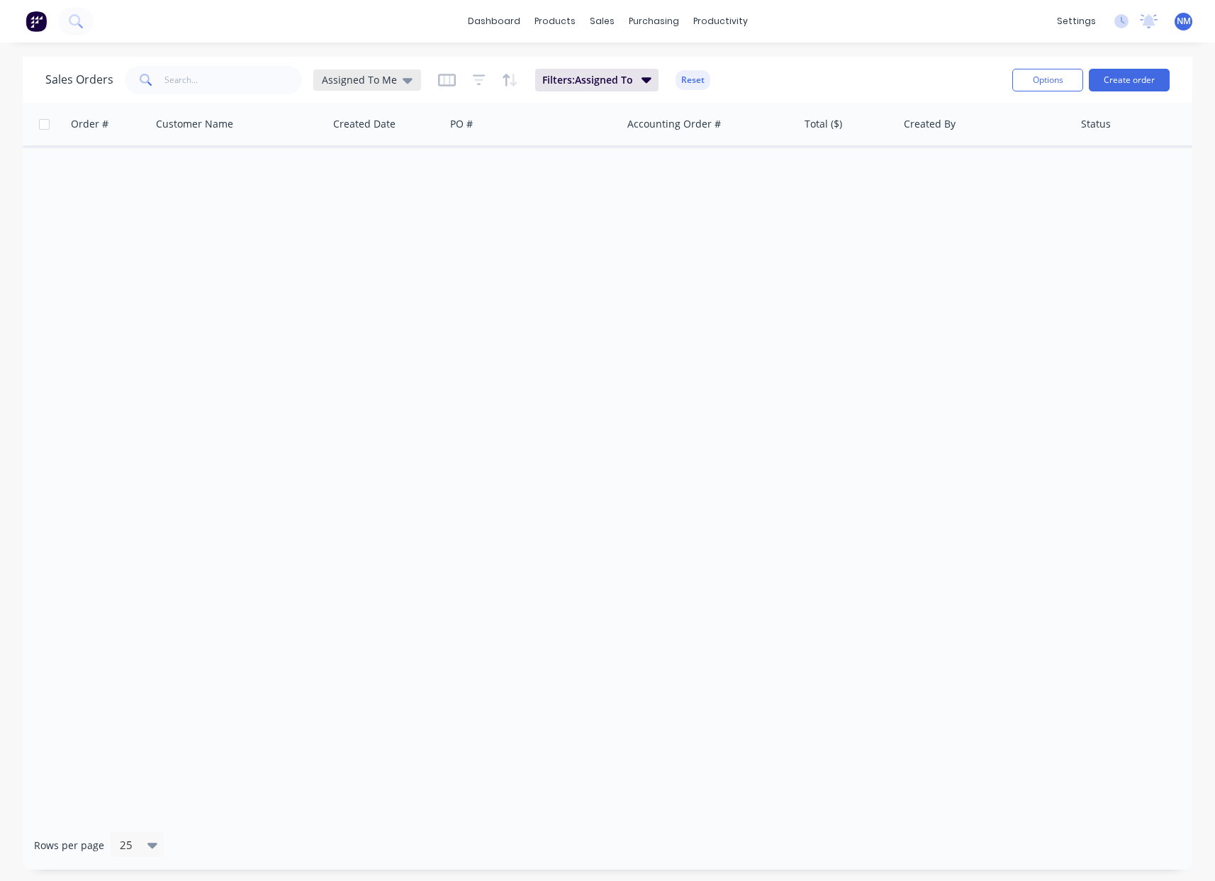
click at [393, 84] on div "Assigned To Me" at bounding box center [367, 80] width 91 height 13
click at [389, 321] on button "In Production" at bounding box center [399, 314] width 162 height 16
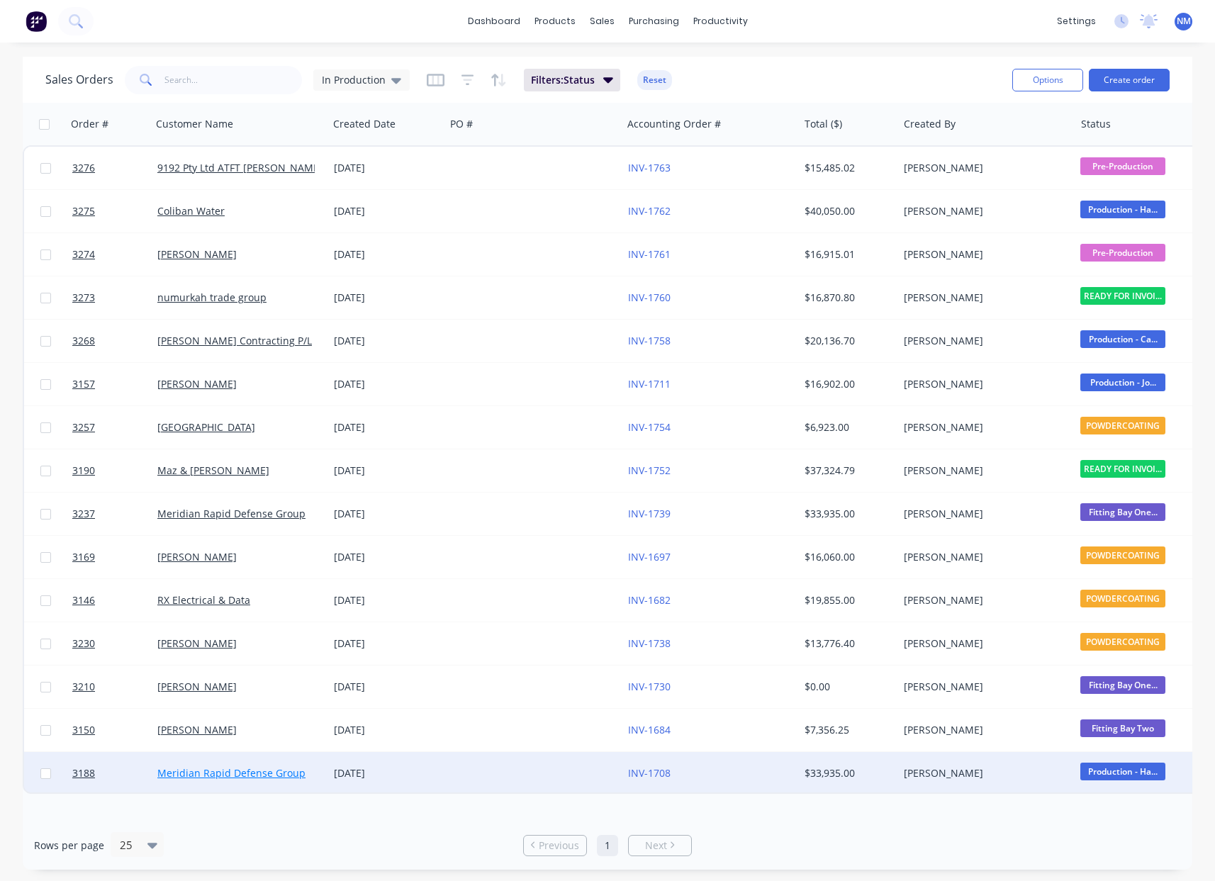
click at [198, 776] on link "Meridian Rapid Defense Group" at bounding box center [231, 773] width 148 height 13
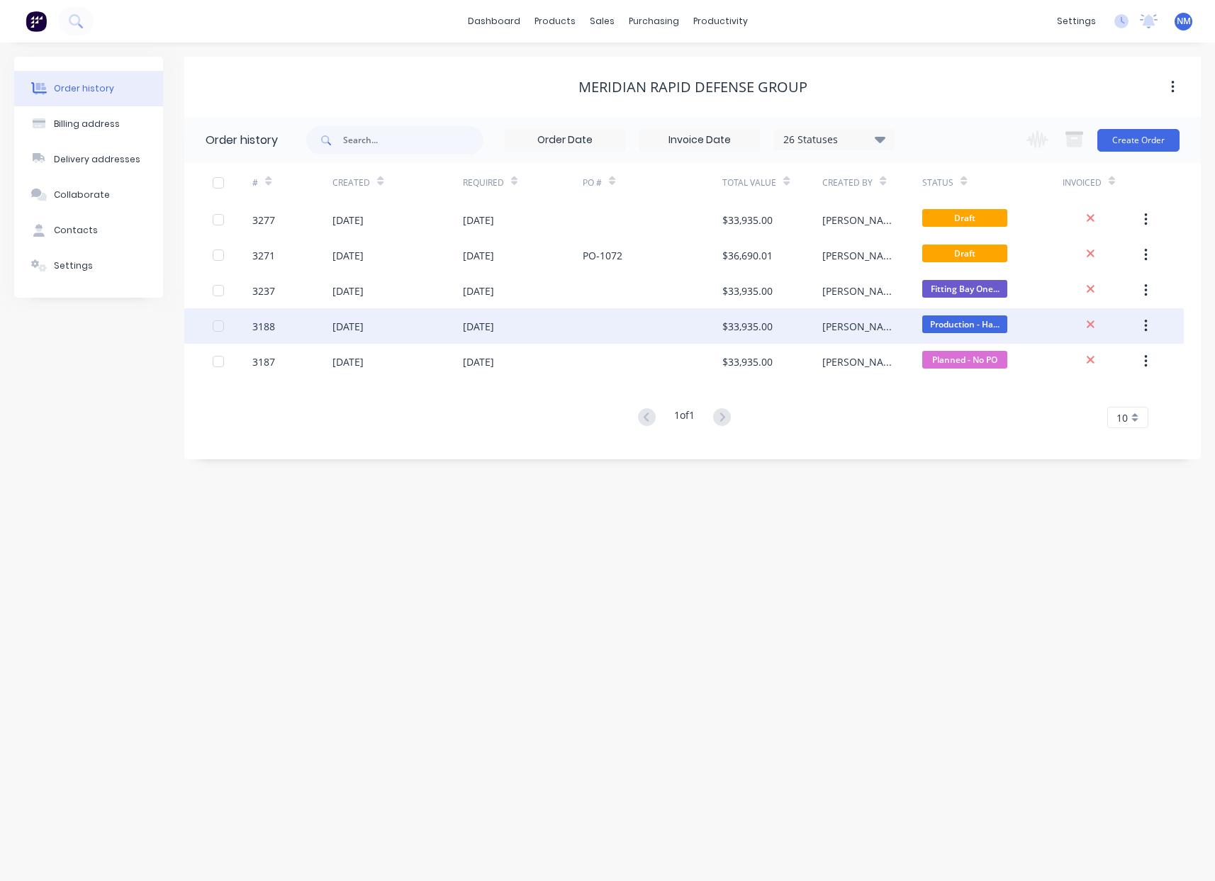
click at [357, 328] on div "[DATE]" at bounding box center [348, 326] width 31 height 15
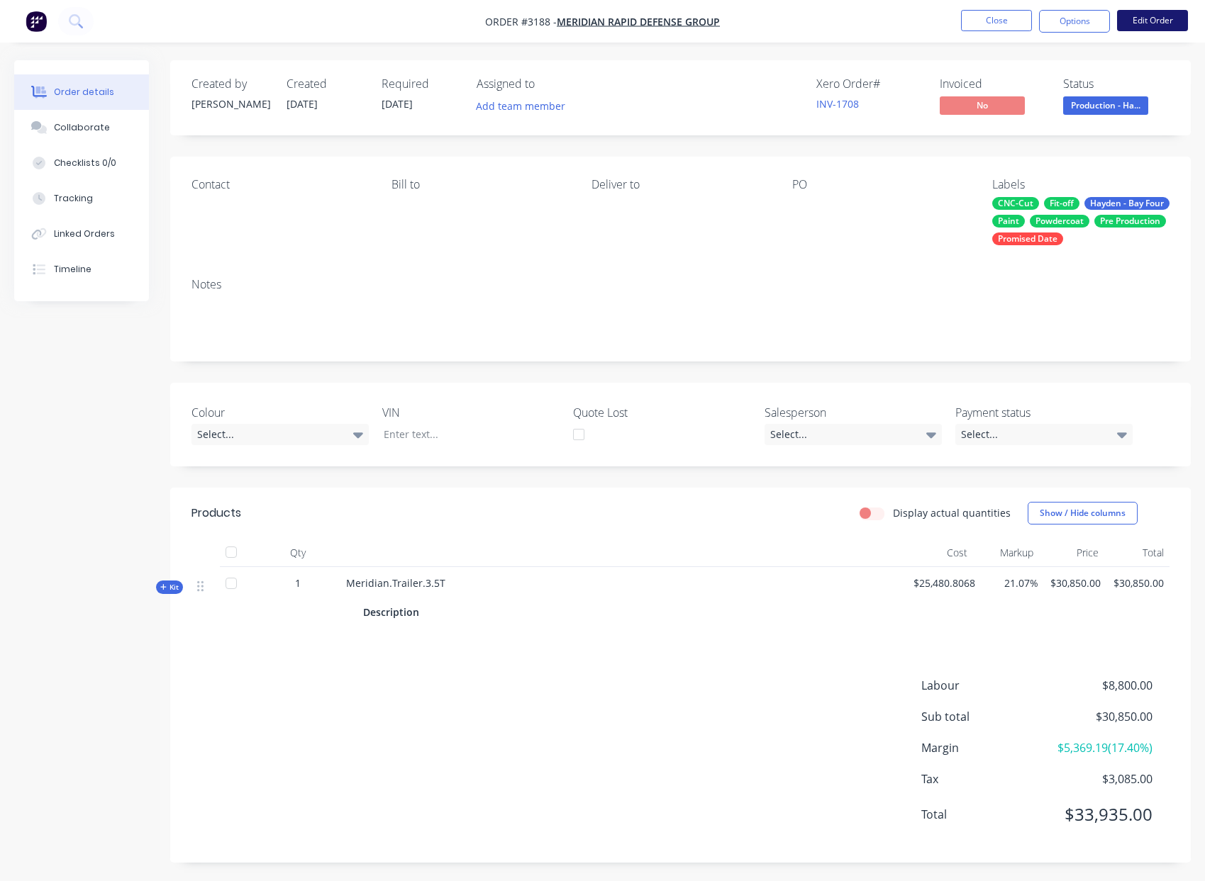
click at [1180, 15] on button "Edit Order" at bounding box center [1152, 20] width 71 height 21
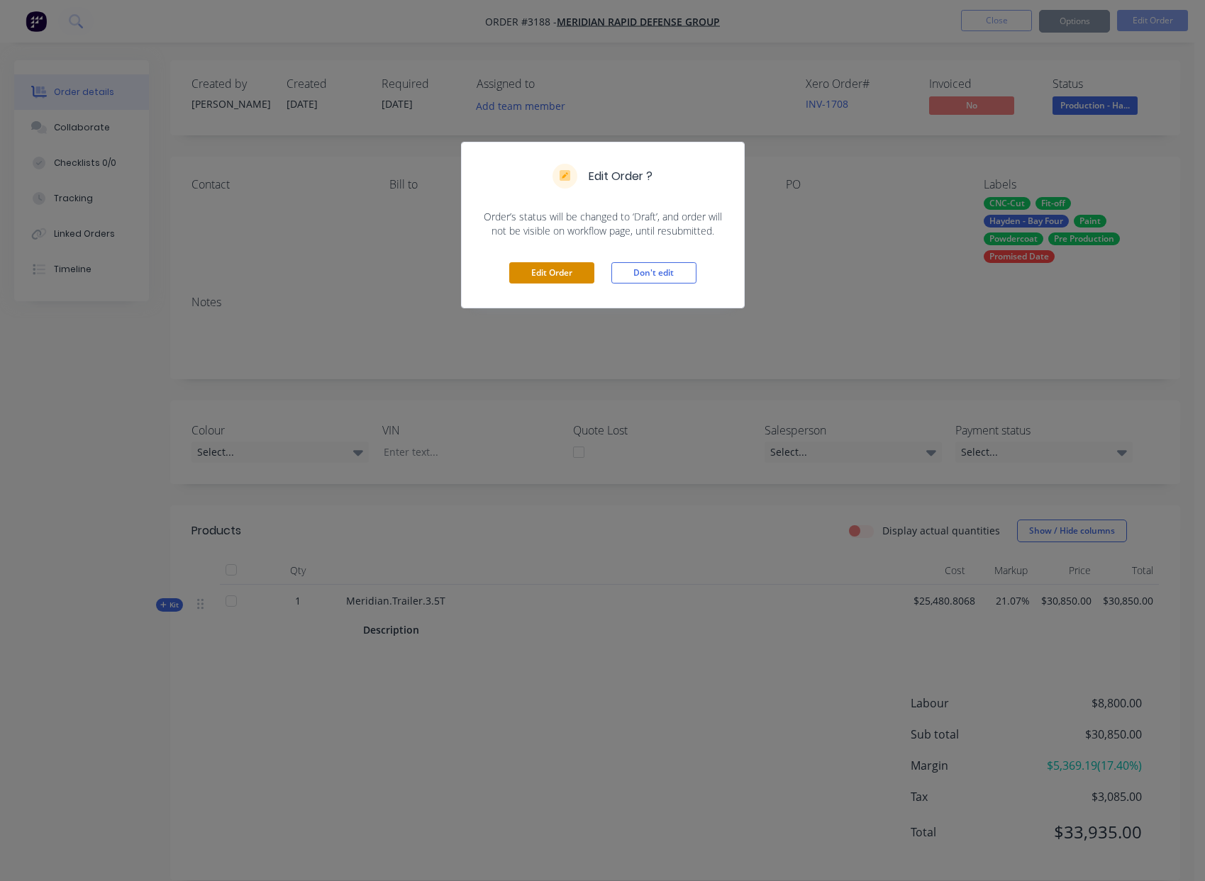
click at [579, 272] on button "Edit Order" at bounding box center [551, 272] width 85 height 21
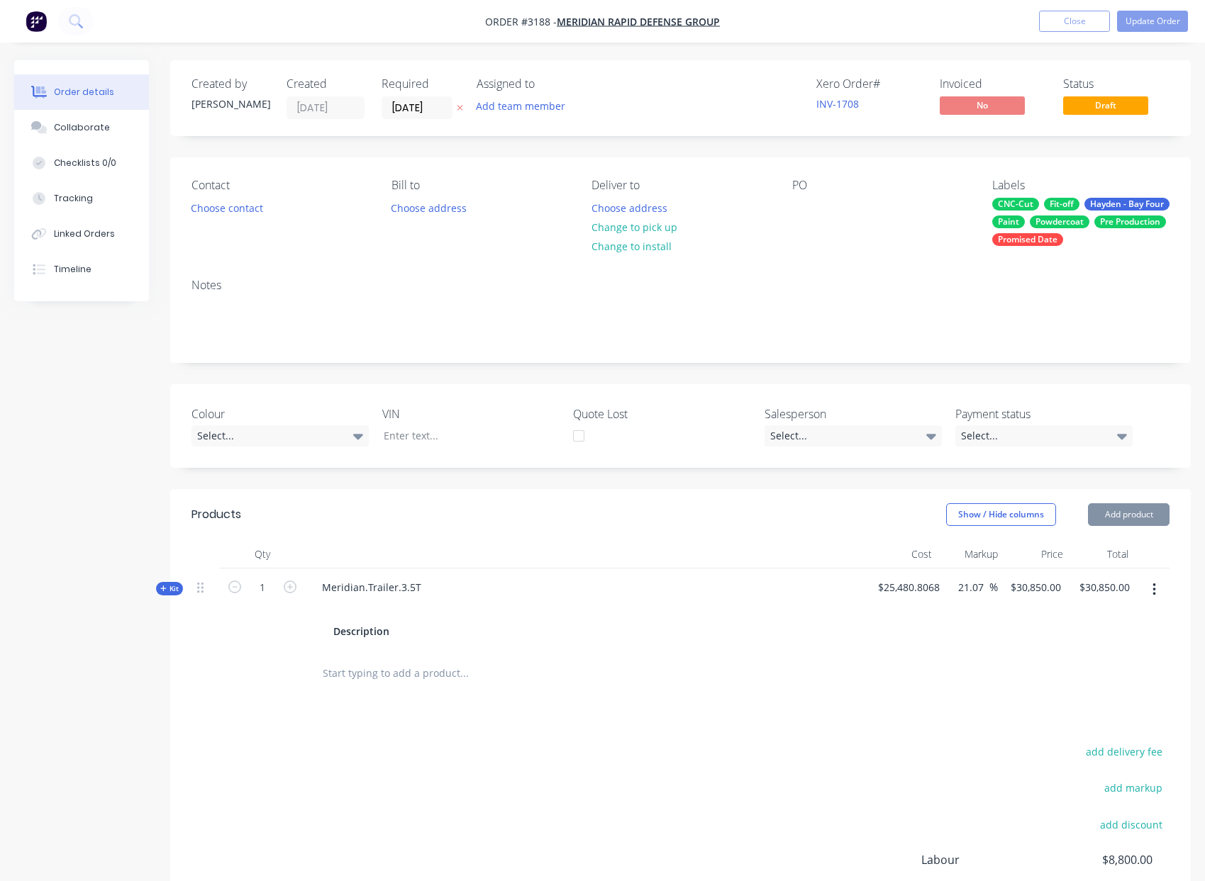
click at [1156, 603] on button "button" at bounding box center [1153, 590] width 33 height 26
click at [1084, 751] on div "Delete" at bounding box center [1103, 740] width 109 height 21
click at [1063, 18] on button "Close" at bounding box center [1074, 21] width 71 height 21
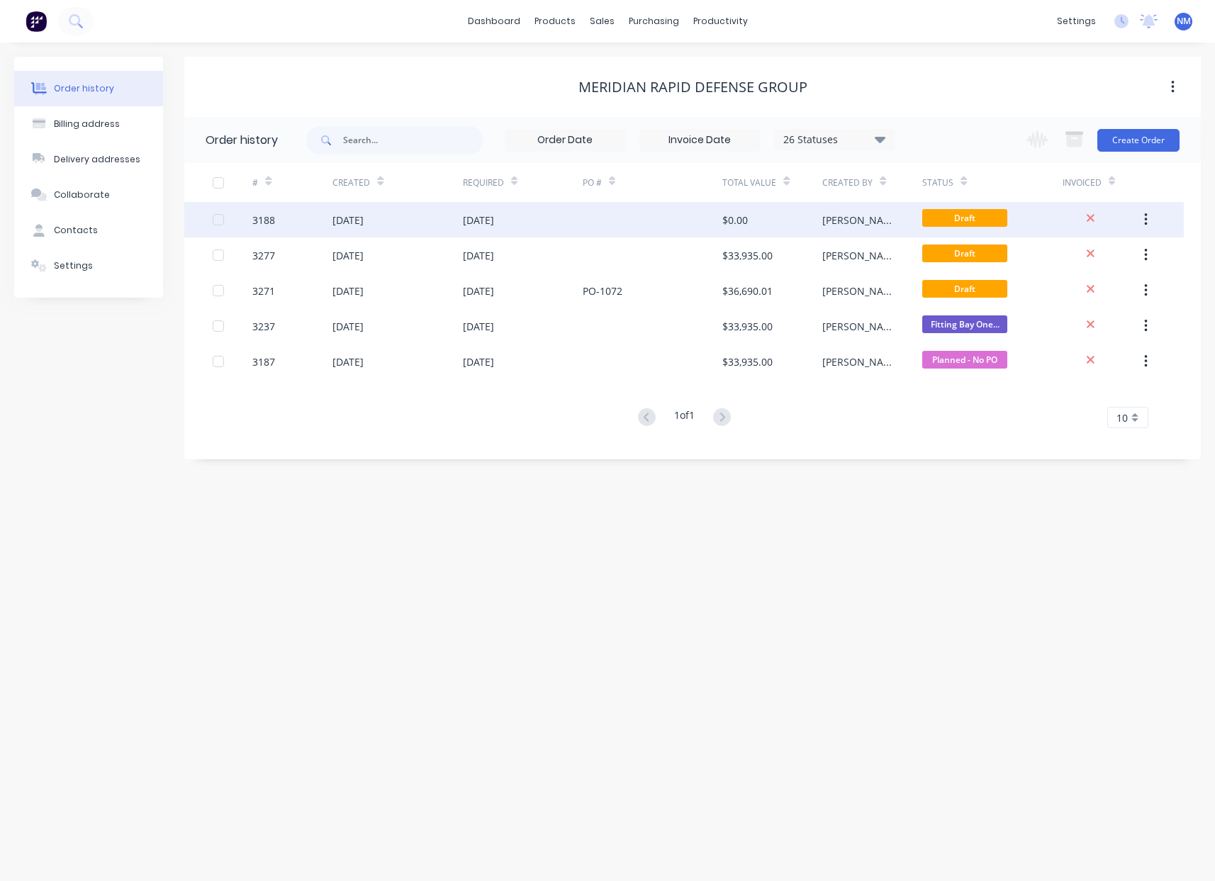
click at [1143, 221] on button "button" at bounding box center [1146, 220] width 33 height 26
click at [1077, 265] on div "Archive" at bounding box center [1095, 257] width 109 height 21
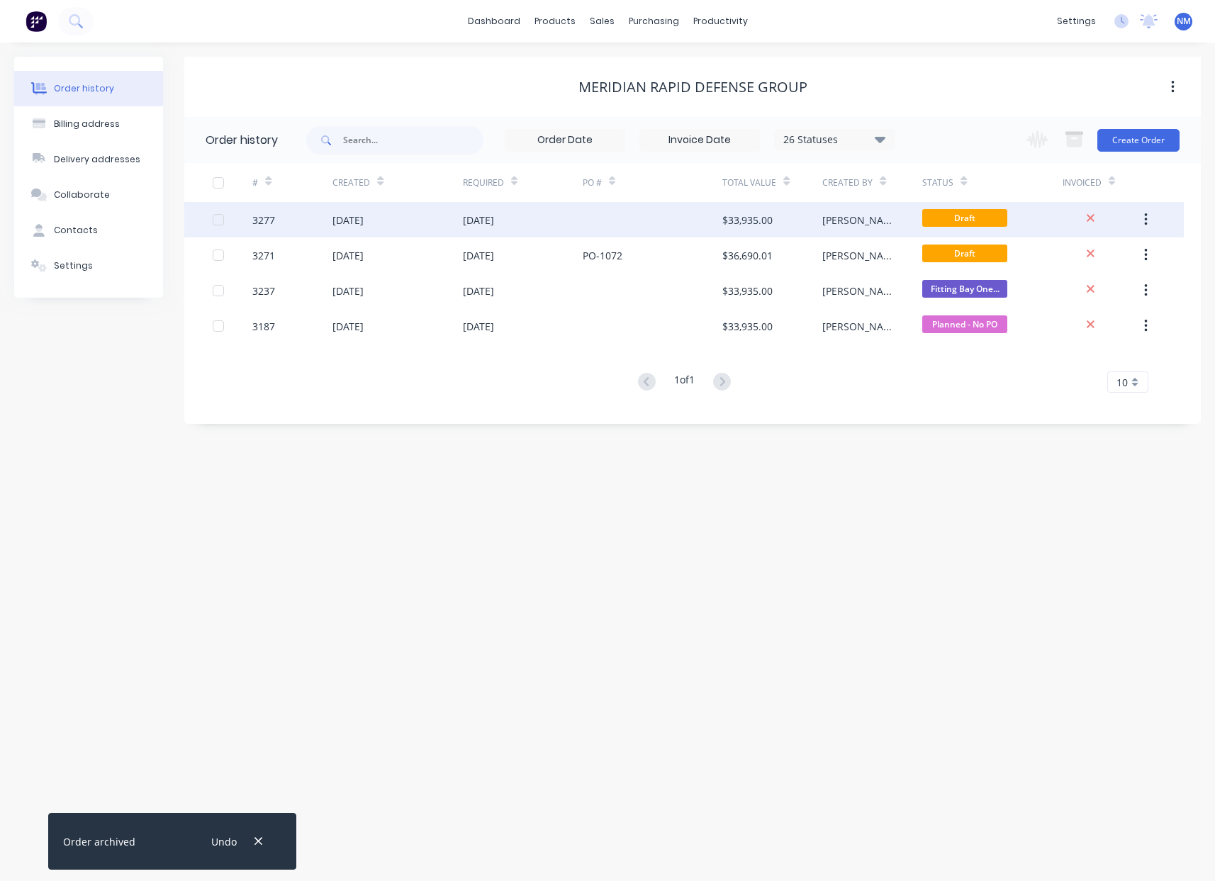
click at [539, 219] on div "[DATE]" at bounding box center [523, 219] width 120 height 35
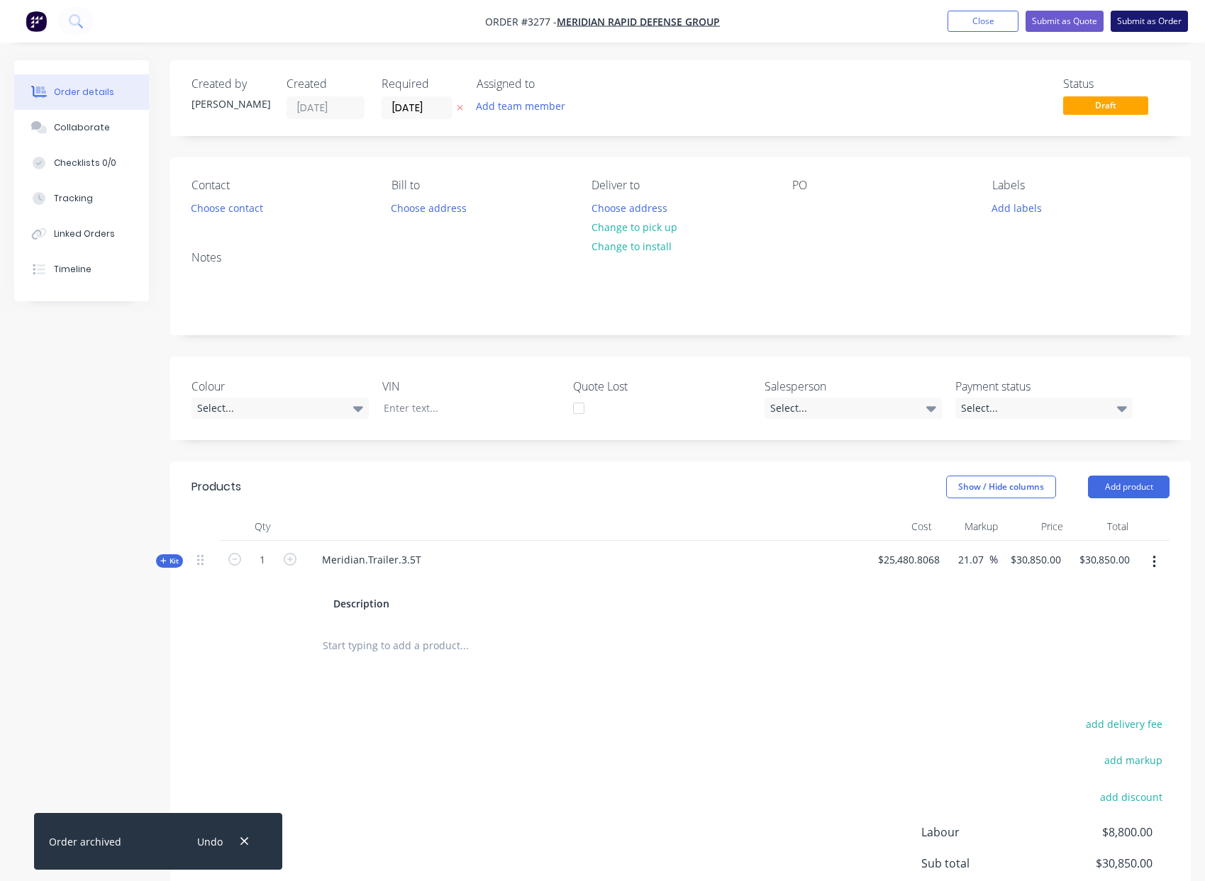
click at [1136, 22] on button "Submit as Order" at bounding box center [1148, 21] width 77 height 21
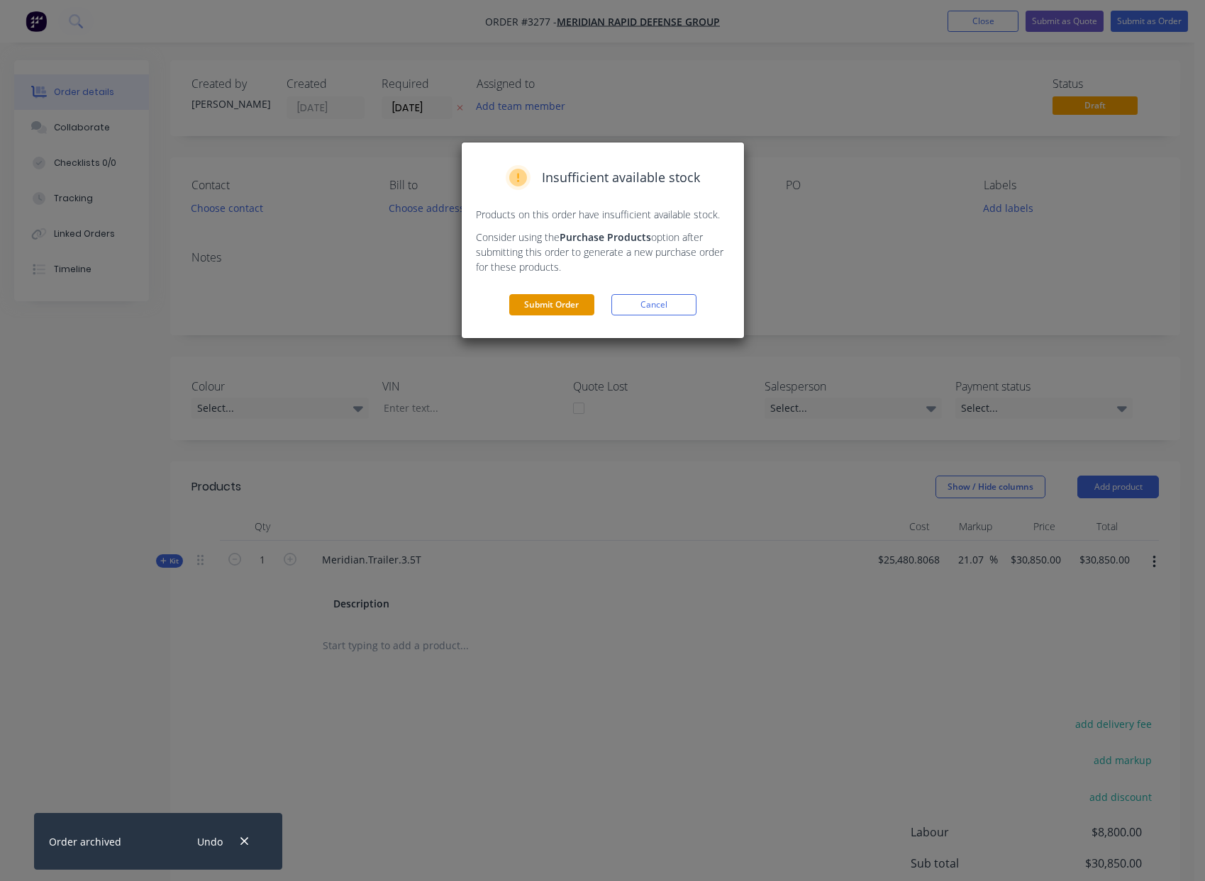
click at [552, 306] on button "Submit Order" at bounding box center [551, 304] width 85 height 21
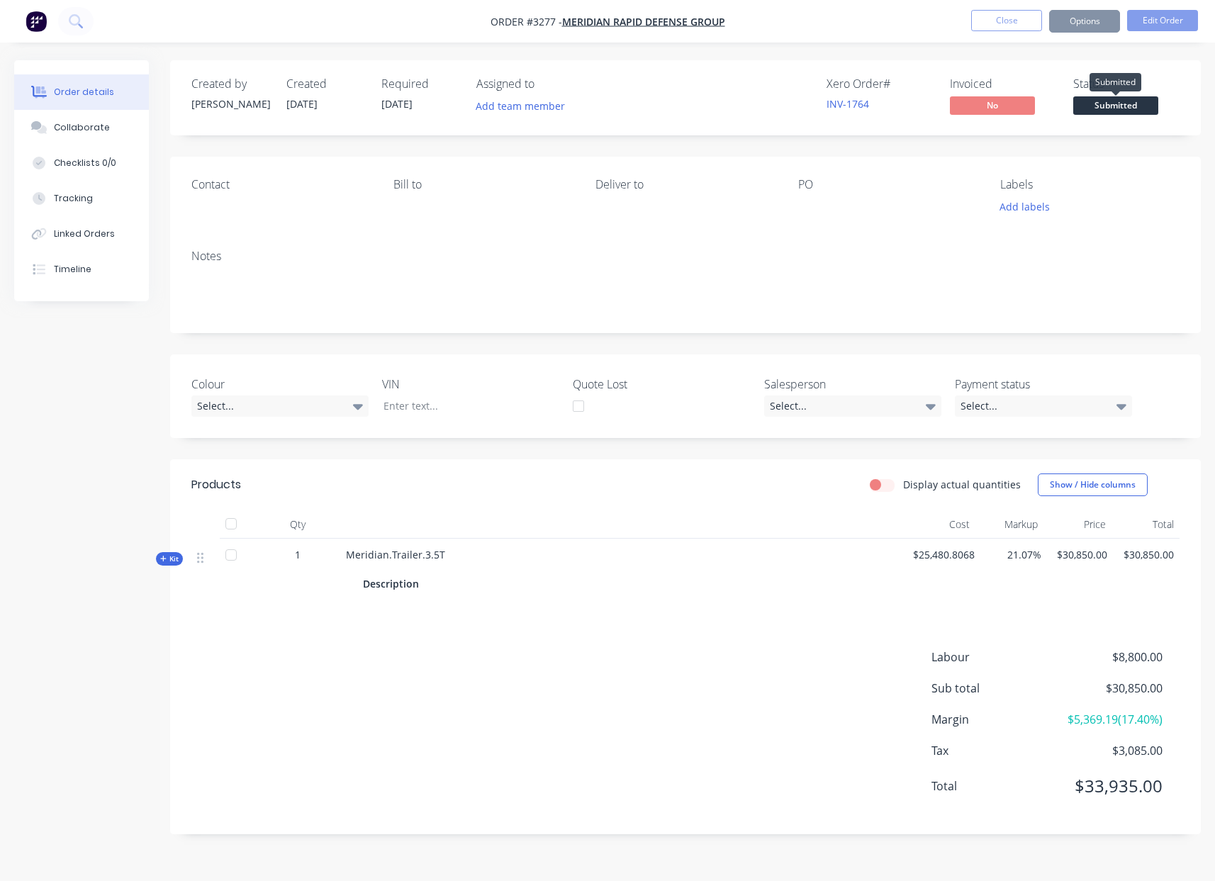
click at [1123, 108] on span "Submitted" at bounding box center [1116, 105] width 85 height 18
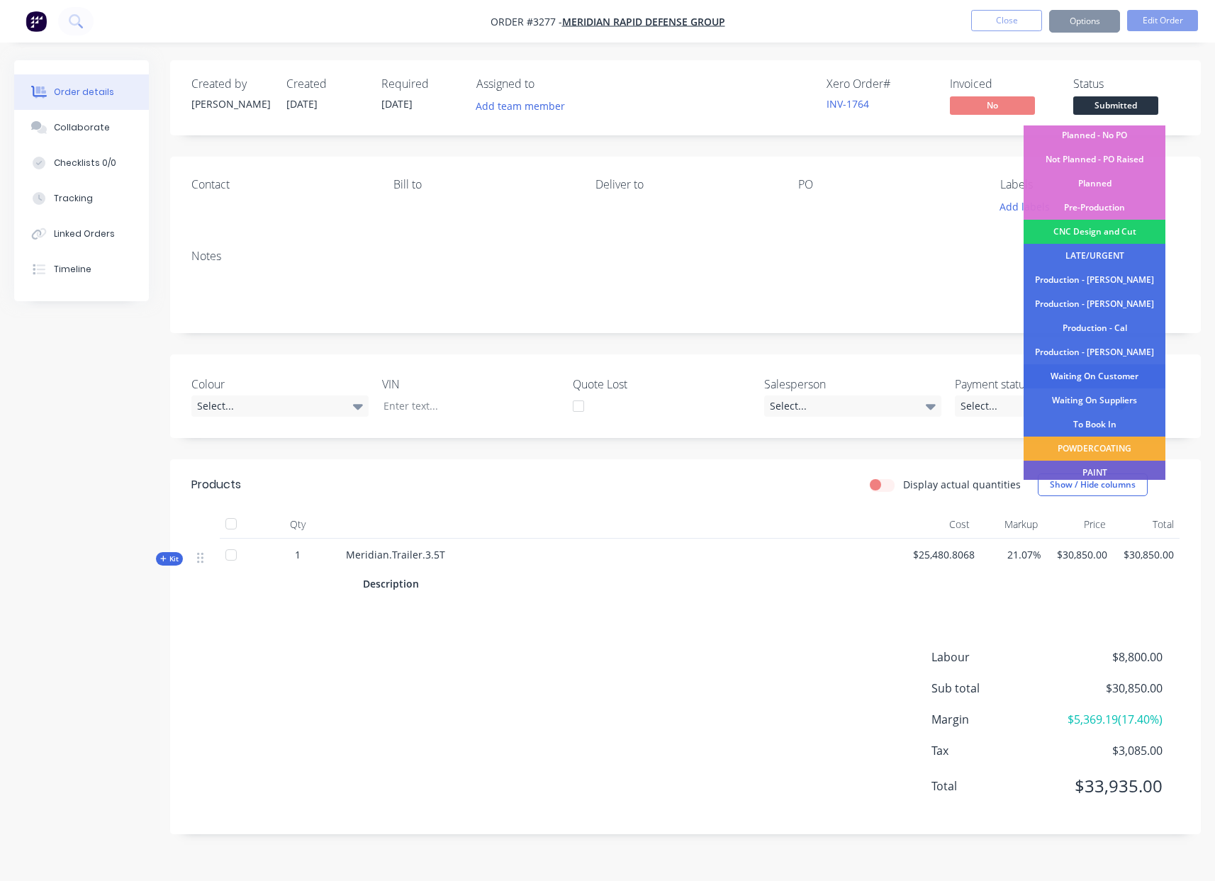
scroll to position [3, 0]
click at [1096, 353] on div "Production - [PERSON_NAME]" at bounding box center [1095, 352] width 142 height 24
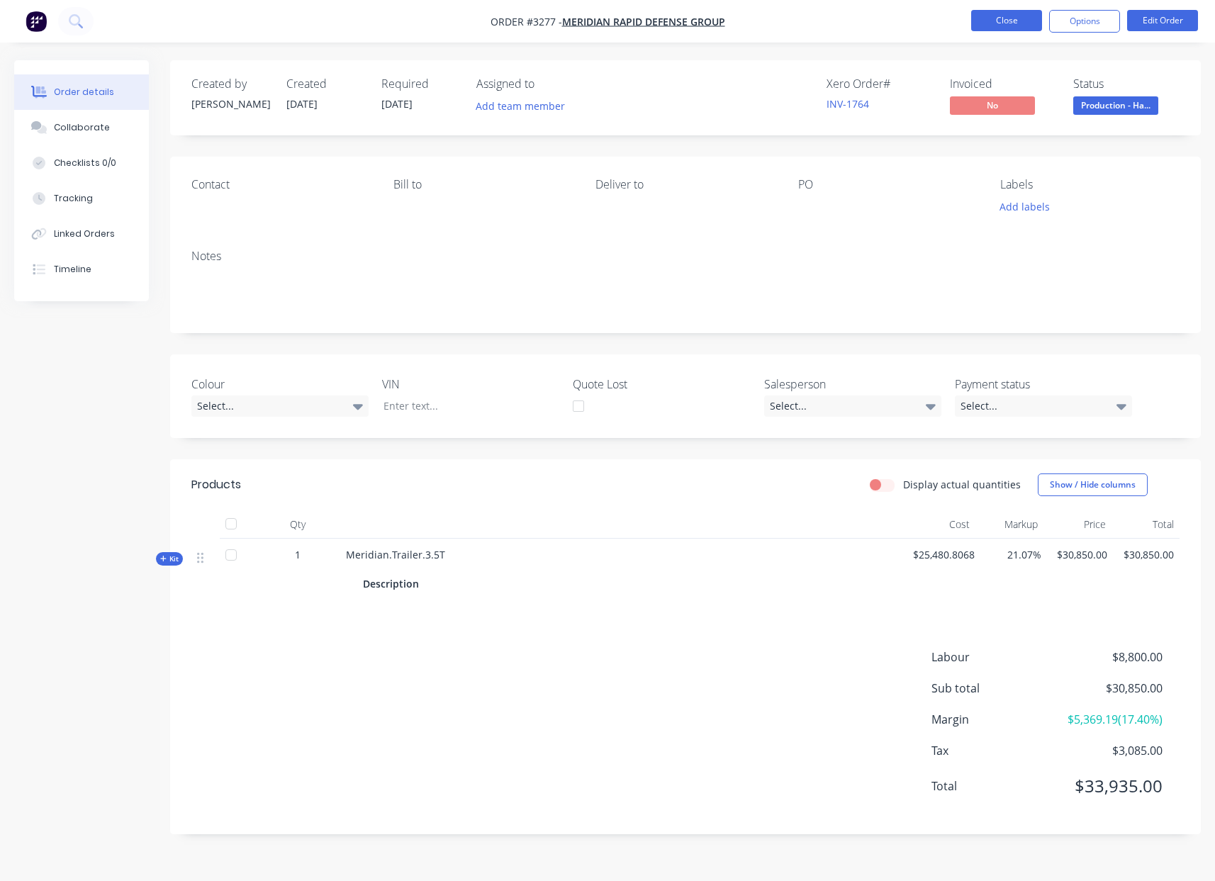
click at [1001, 23] on button "Close" at bounding box center [1006, 20] width 71 height 21
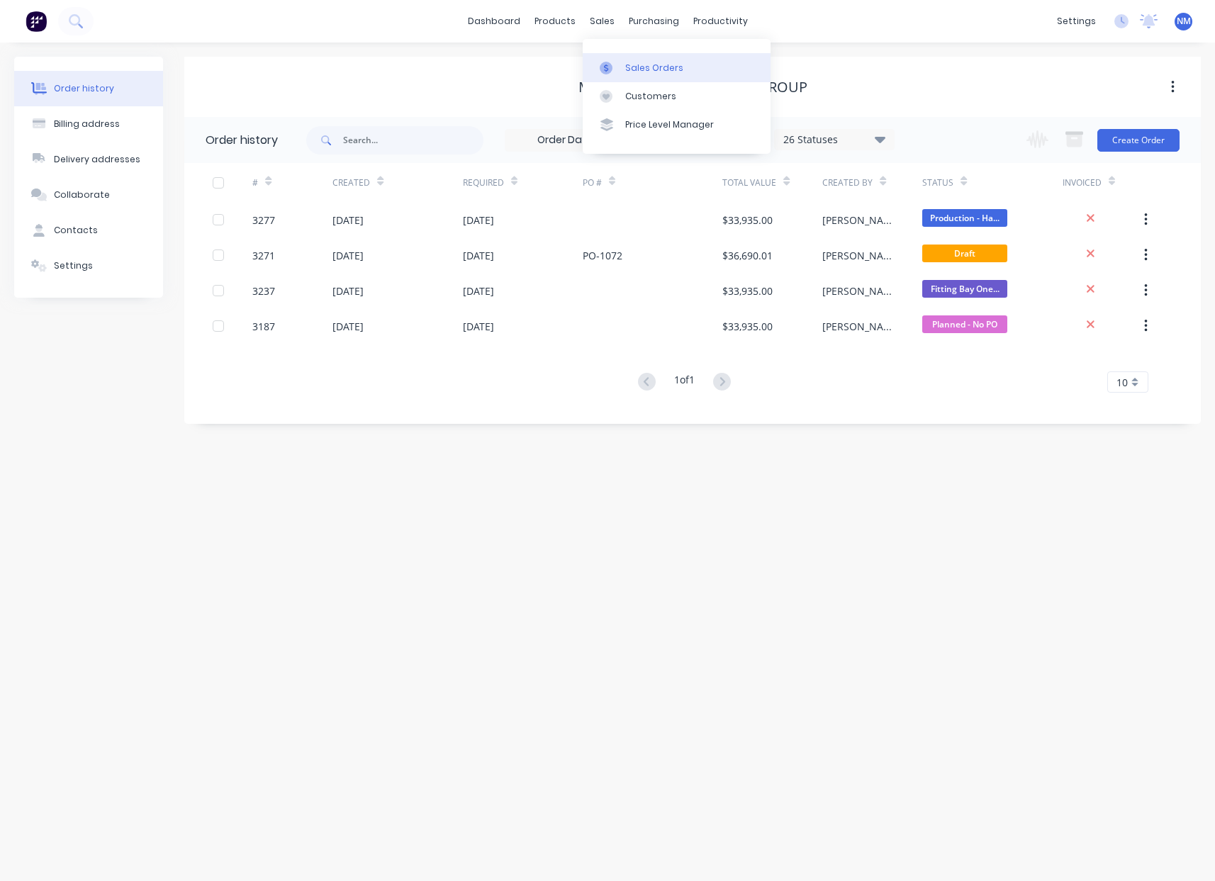
click at [643, 60] on link "Sales Orders" at bounding box center [677, 67] width 188 height 28
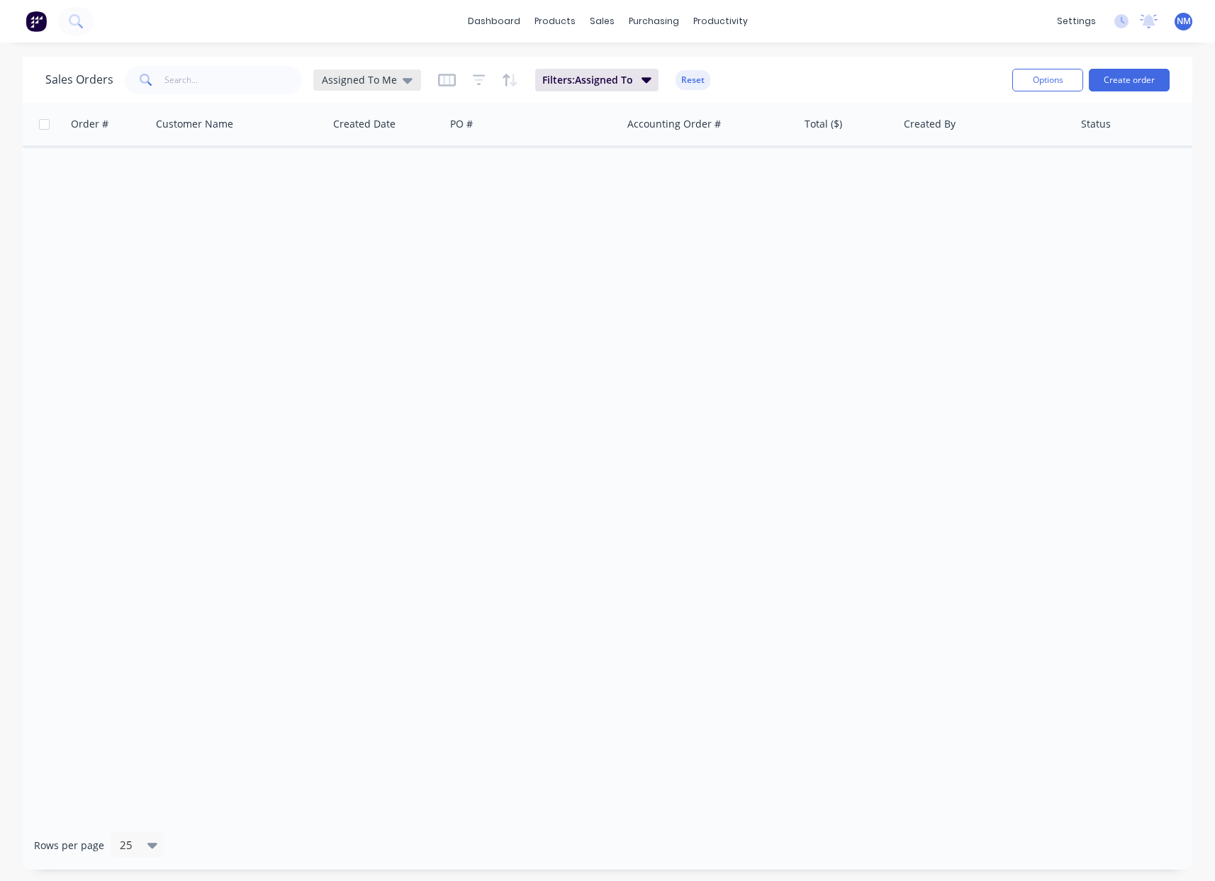
click at [368, 88] on div "Assigned To Me" at bounding box center [367, 79] width 108 height 21
click at [380, 370] on button "Production Queue" at bounding box center [399, 371] width 162 height 16
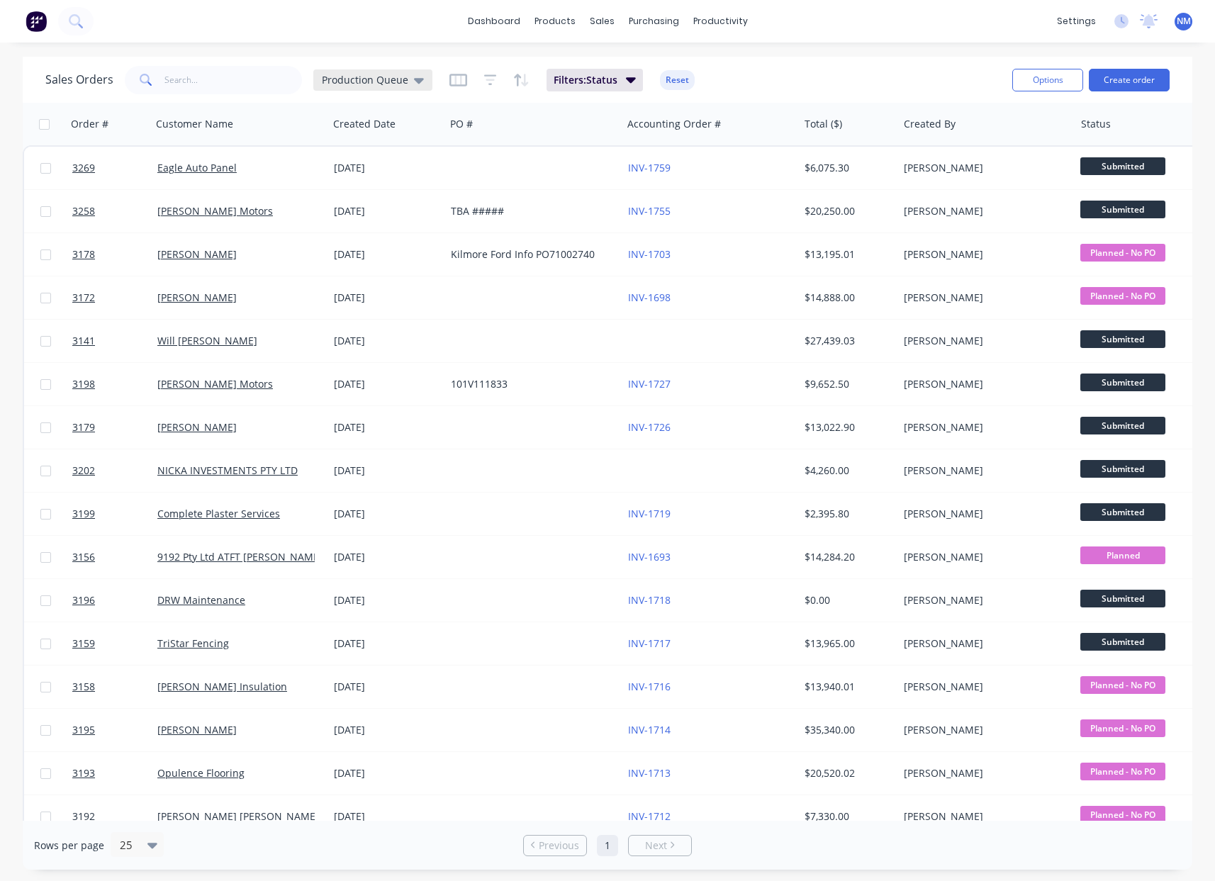
click at [390, 78] on span "Production Queue" at bounding box center [365, 79] width 87 height 15
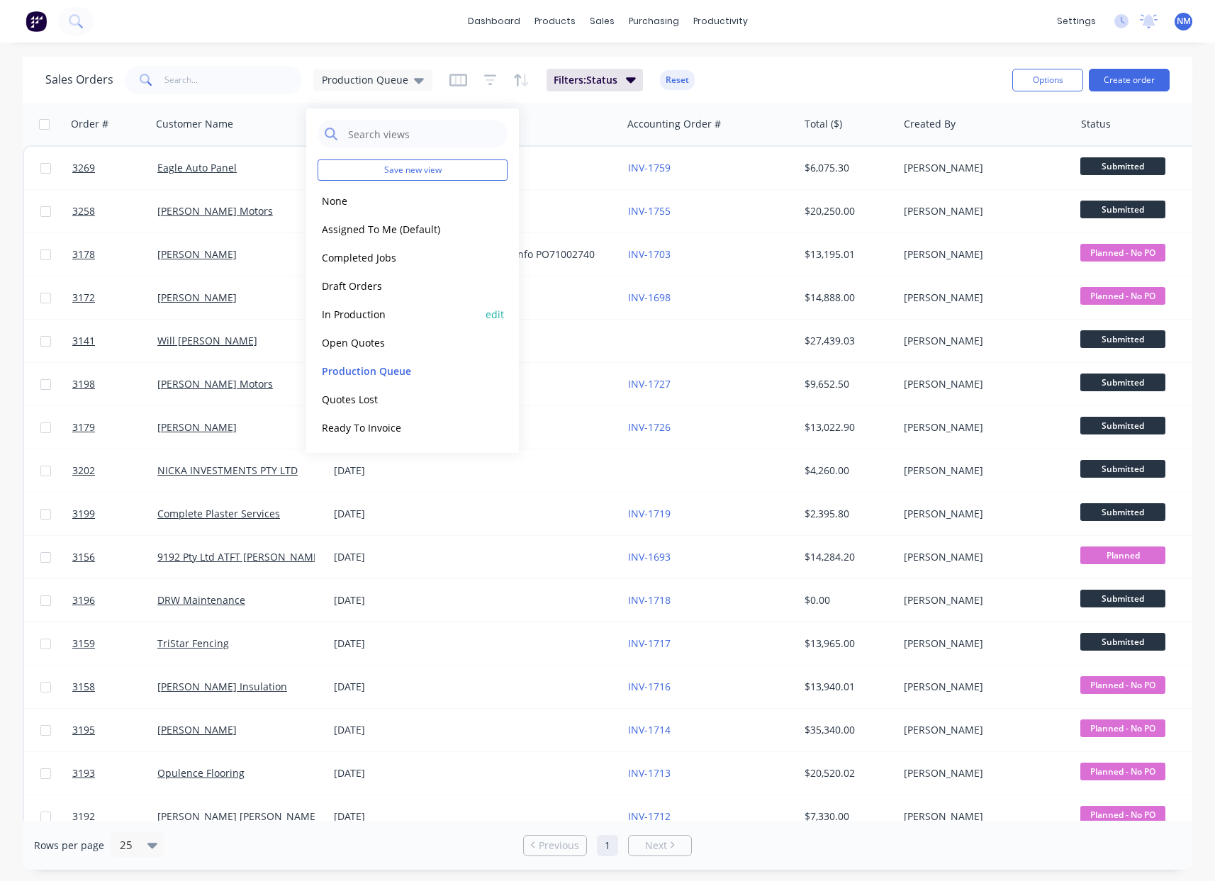
click at [386, 316] on button "In Production" at bounding box center [399, 314] width 162 height 16
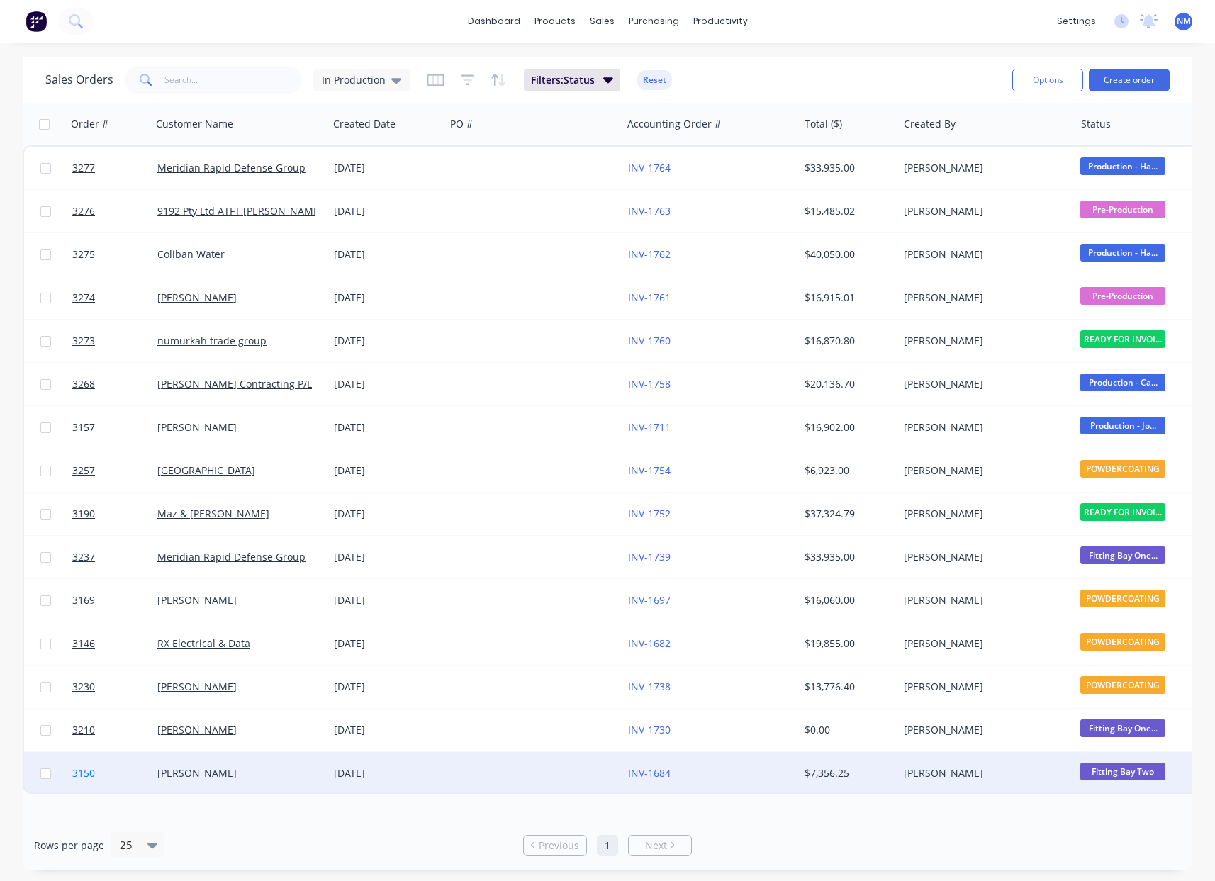
click at [94, 774] on span "3150" at bounding box center [83, 774] width 23 height 14
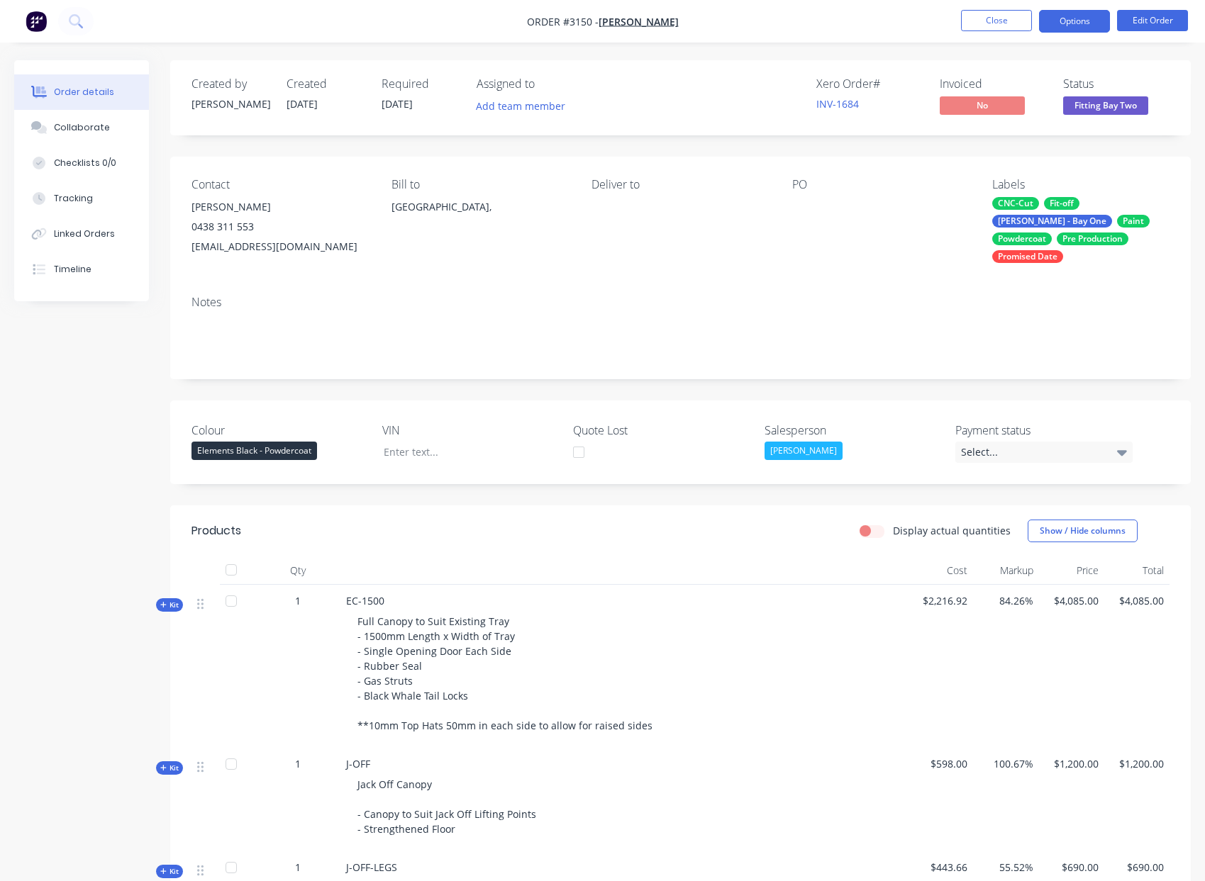
click at [1060, 21] on button "Options" at bounding box center [1074, 21] width 71 height 23
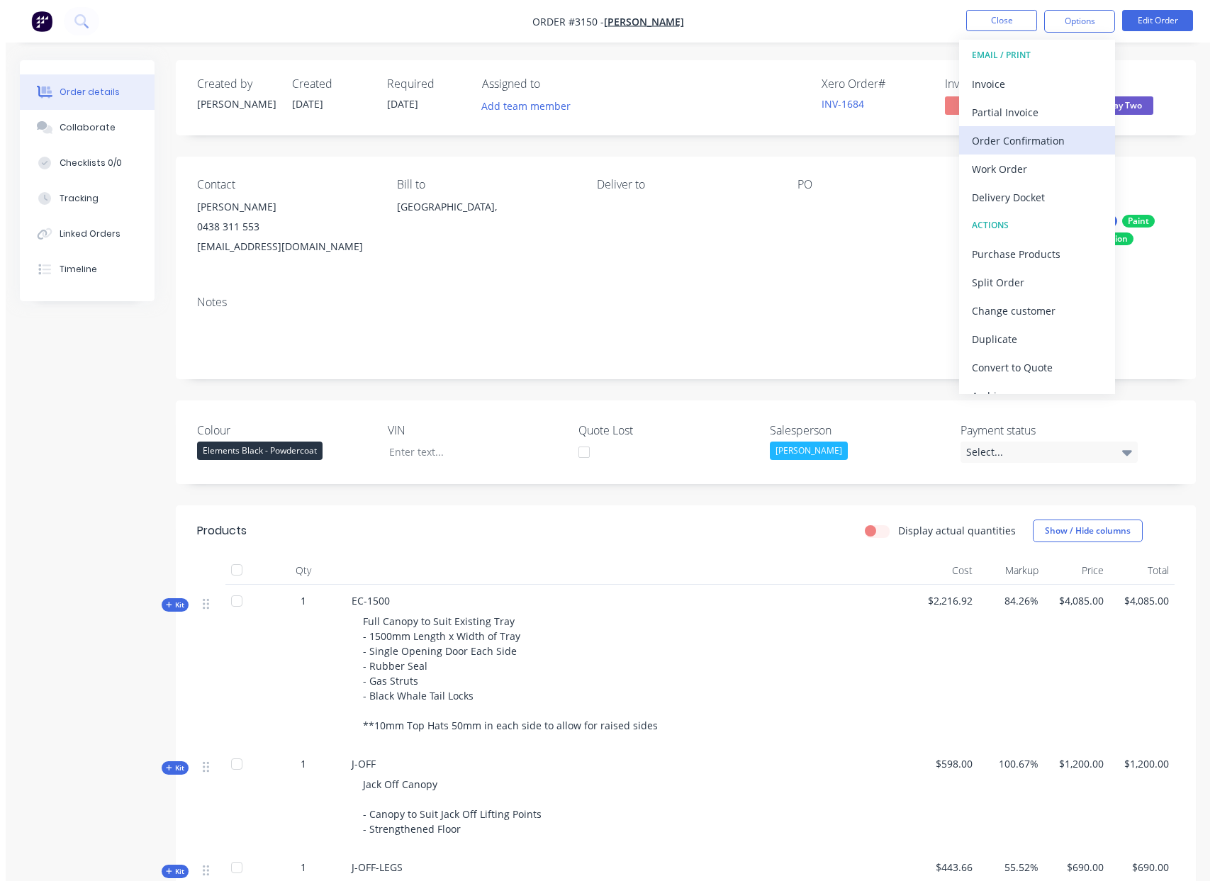
scroll to position [3, 0]
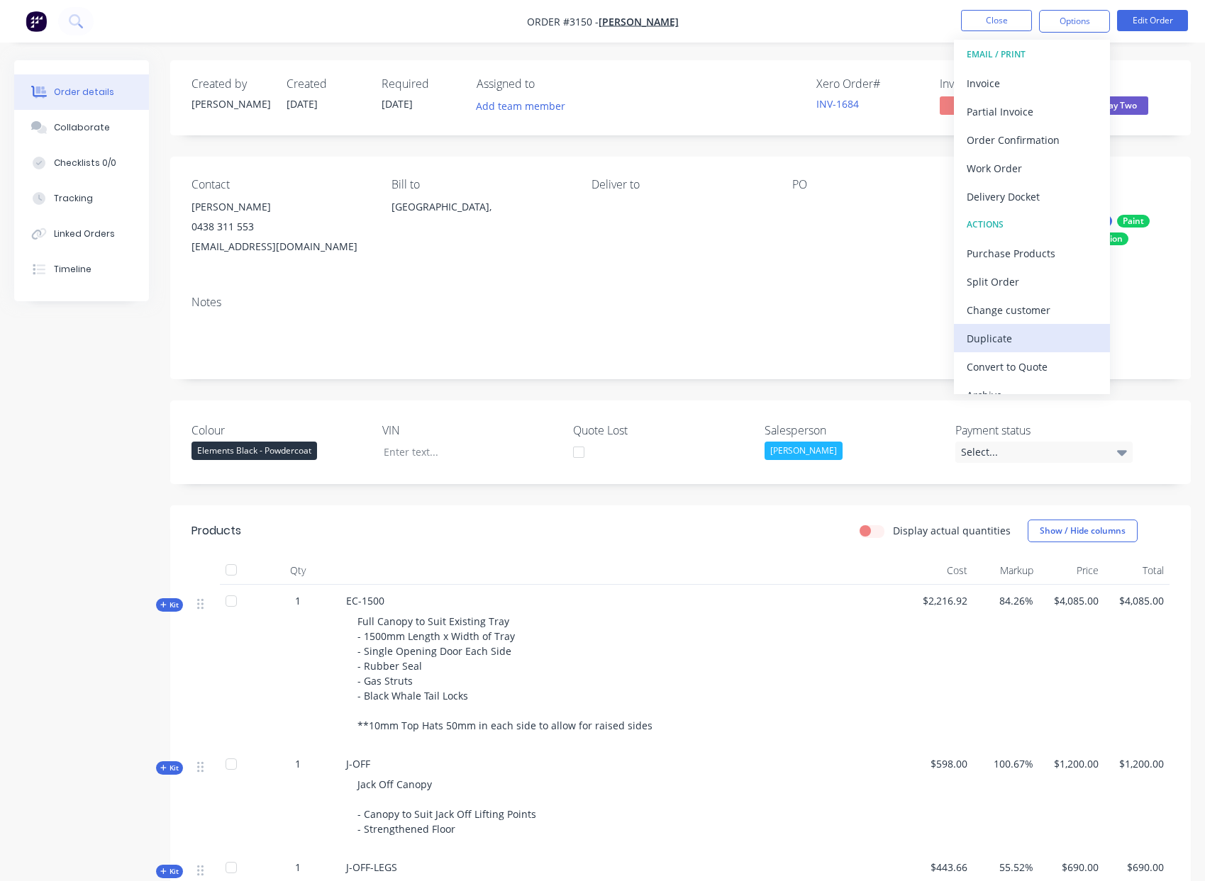
click at [1034, 337] on div "Duplicate" at bounding box center [1031, 338] width 130 height 21
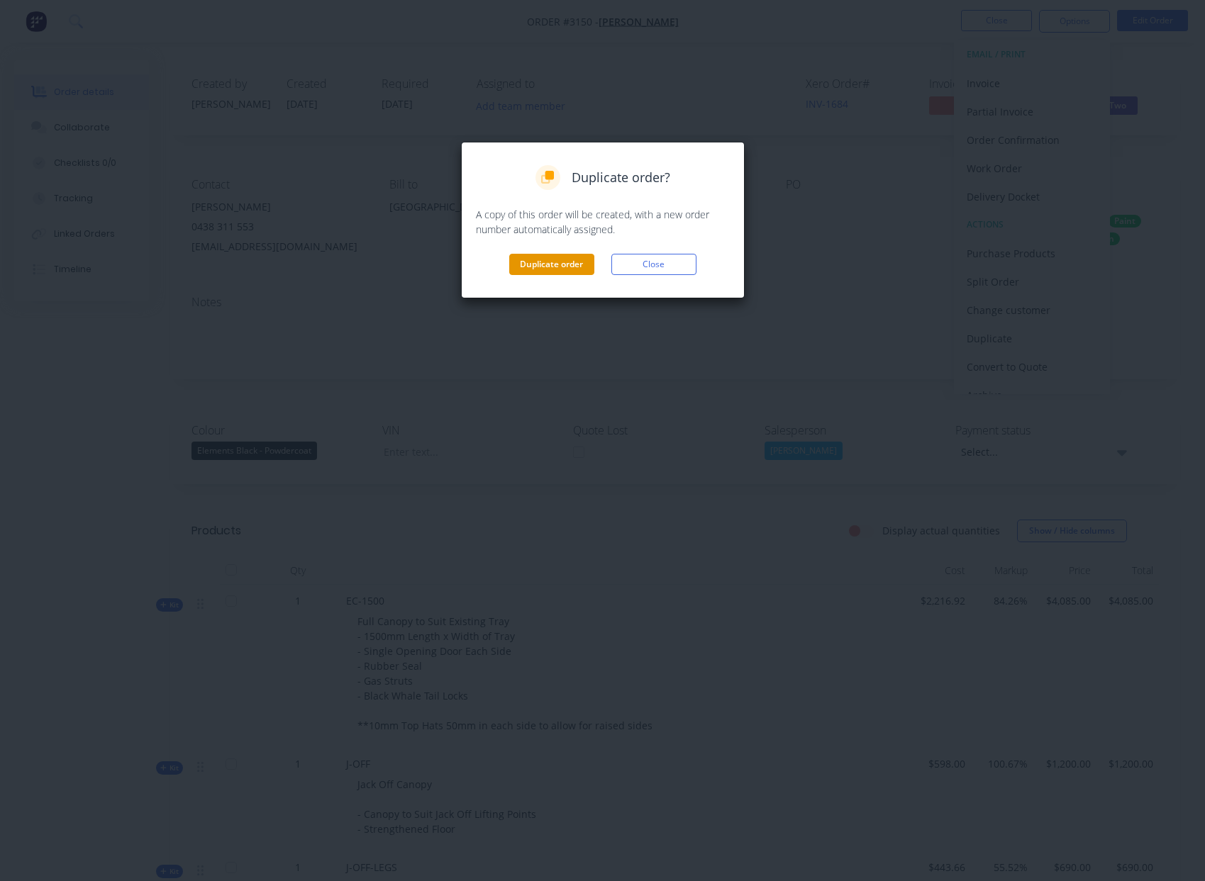
click at [556, 269] on button "Duplicate order" at bounding box center [551, 264] width 85 height 21
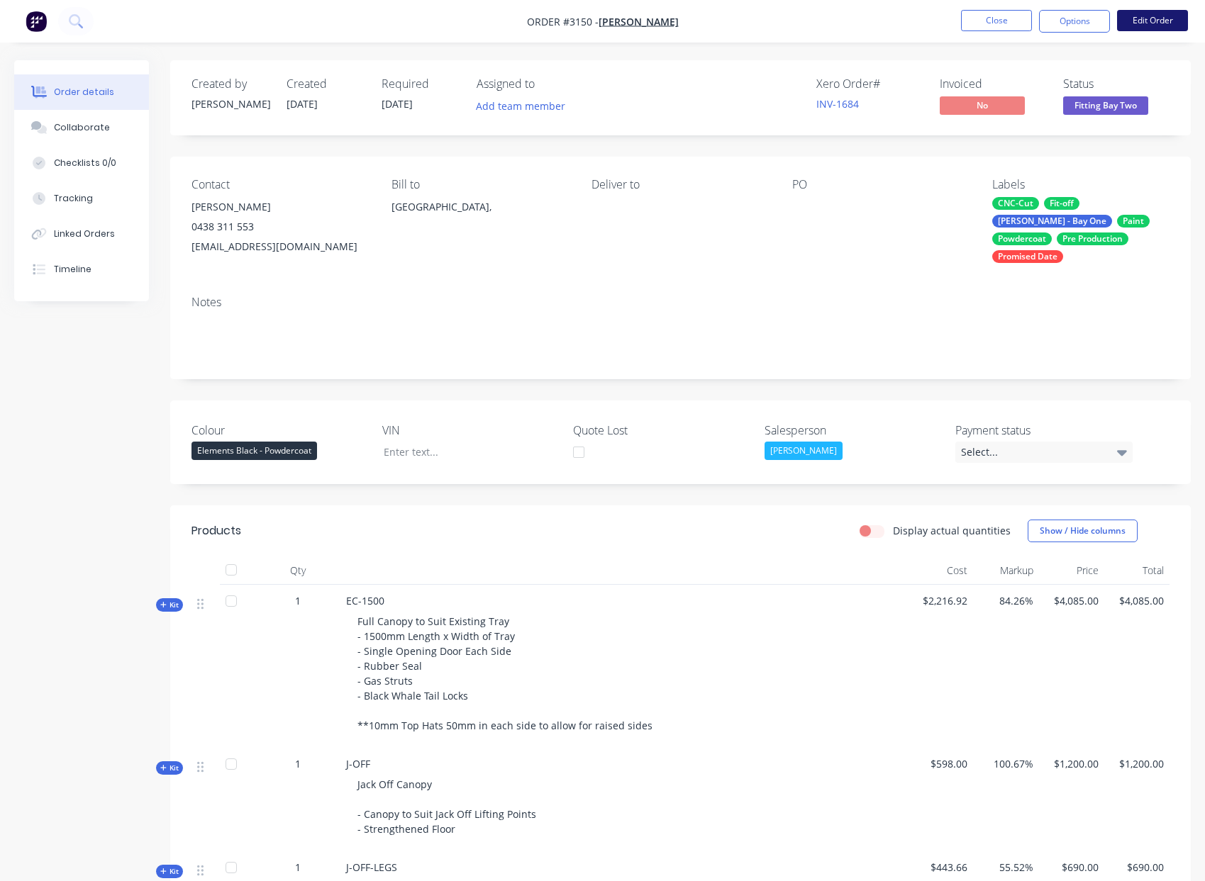
click at [1157, 16] on button "Edit Order" at bounding box center [1152, 20] width 71 height 21
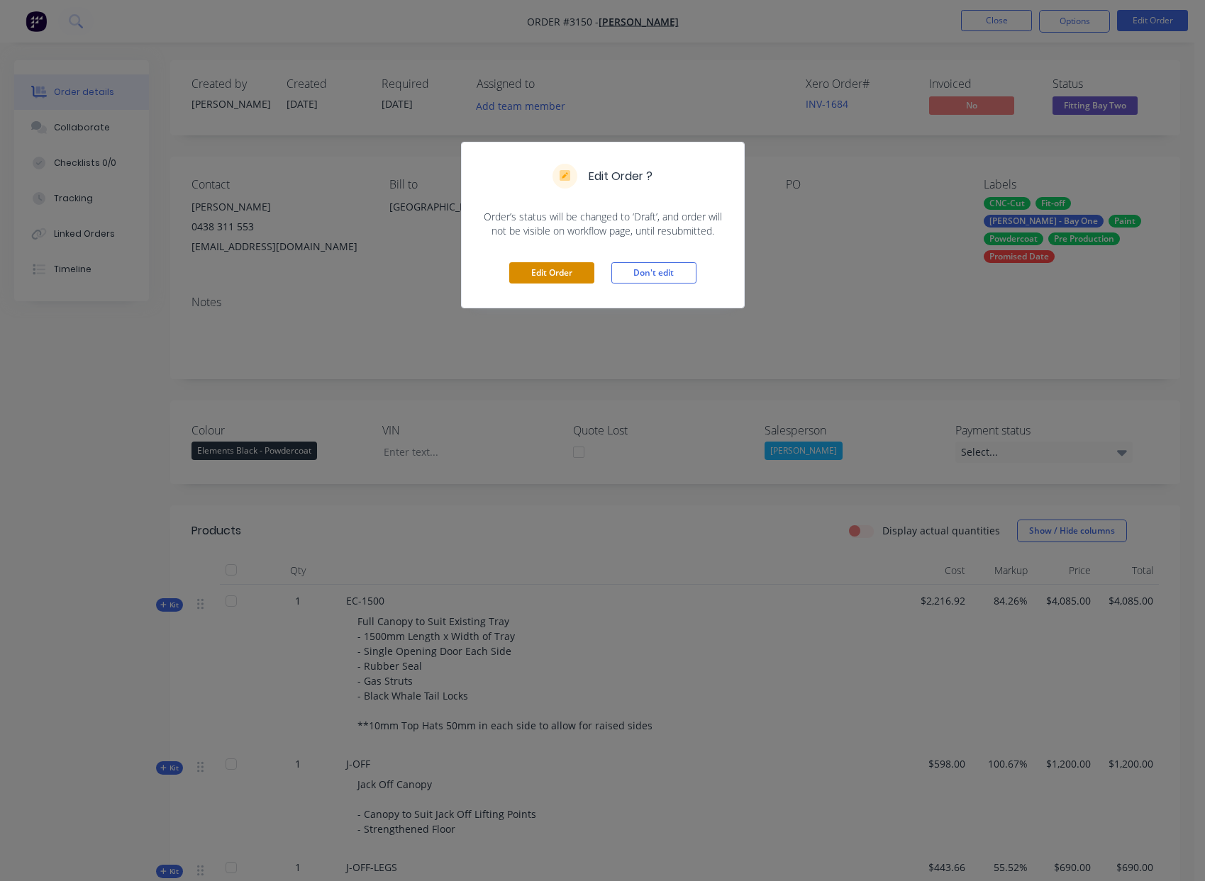
click at [547, 272] on button "Edit Order" at bounding box center [551, 272] width 85 height 21
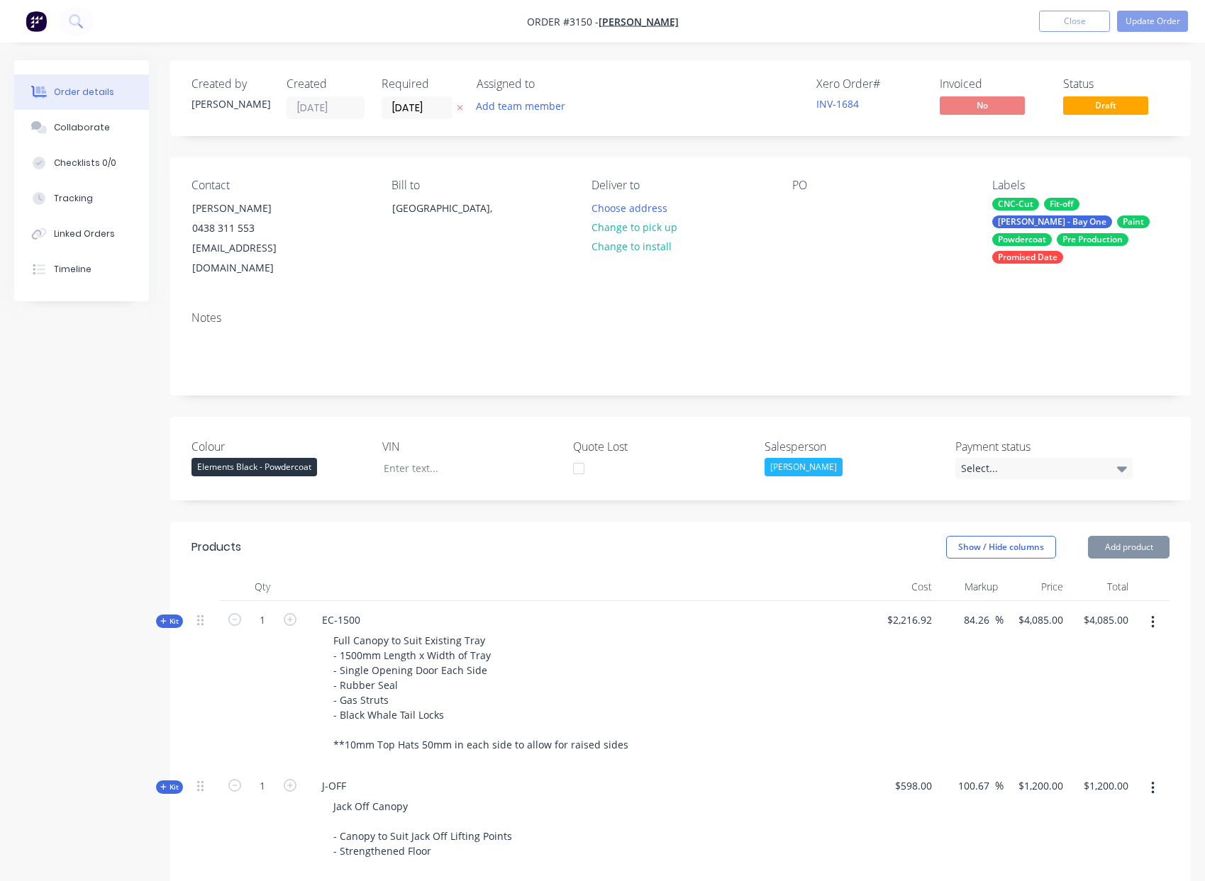
click at [1156, 610] on button "button" at bounding box center [1152, 623] width 33 height 26
click at [1099, 763] on div "Delete" at bounding box center [1101, 773] width 109 height 21
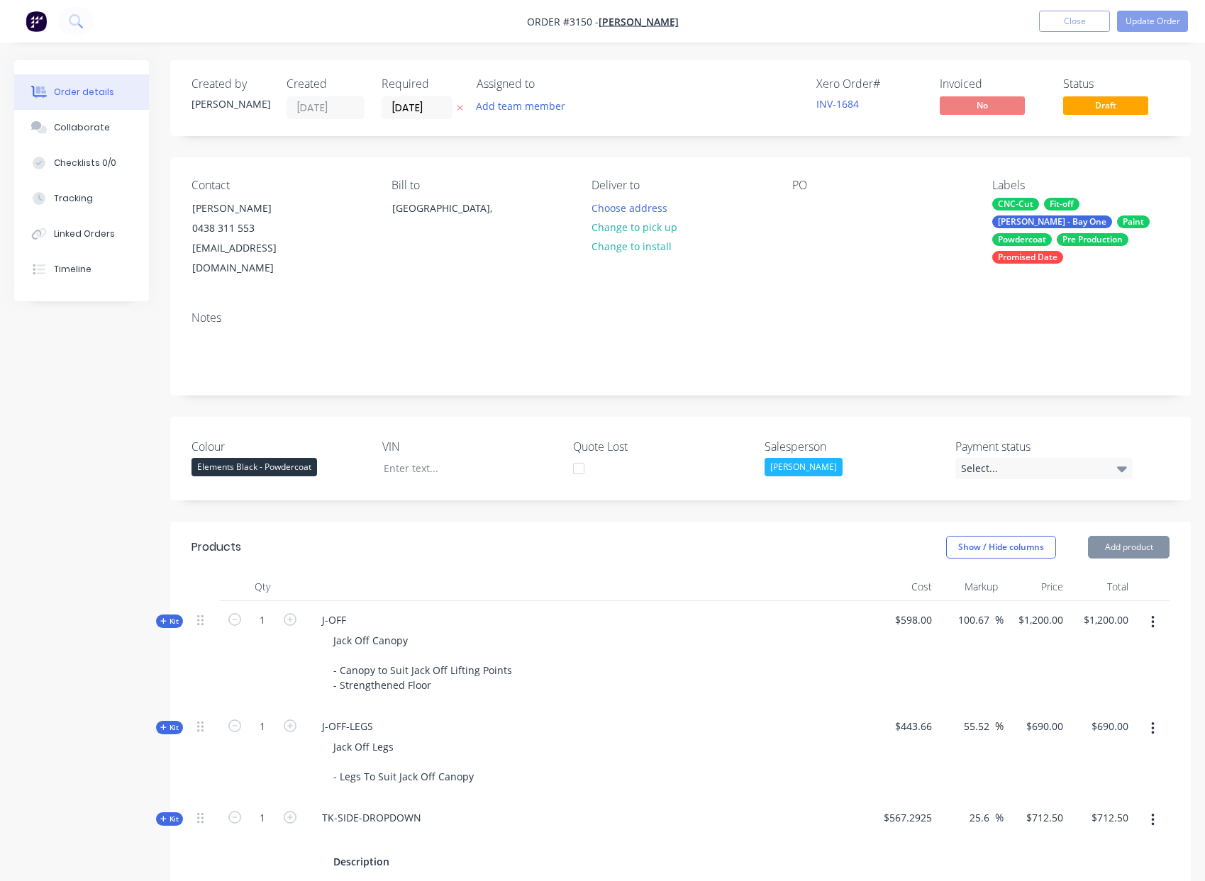
click at [1152, 616] on icon "button" at bounding box center [1152, 622] width 3 height 13
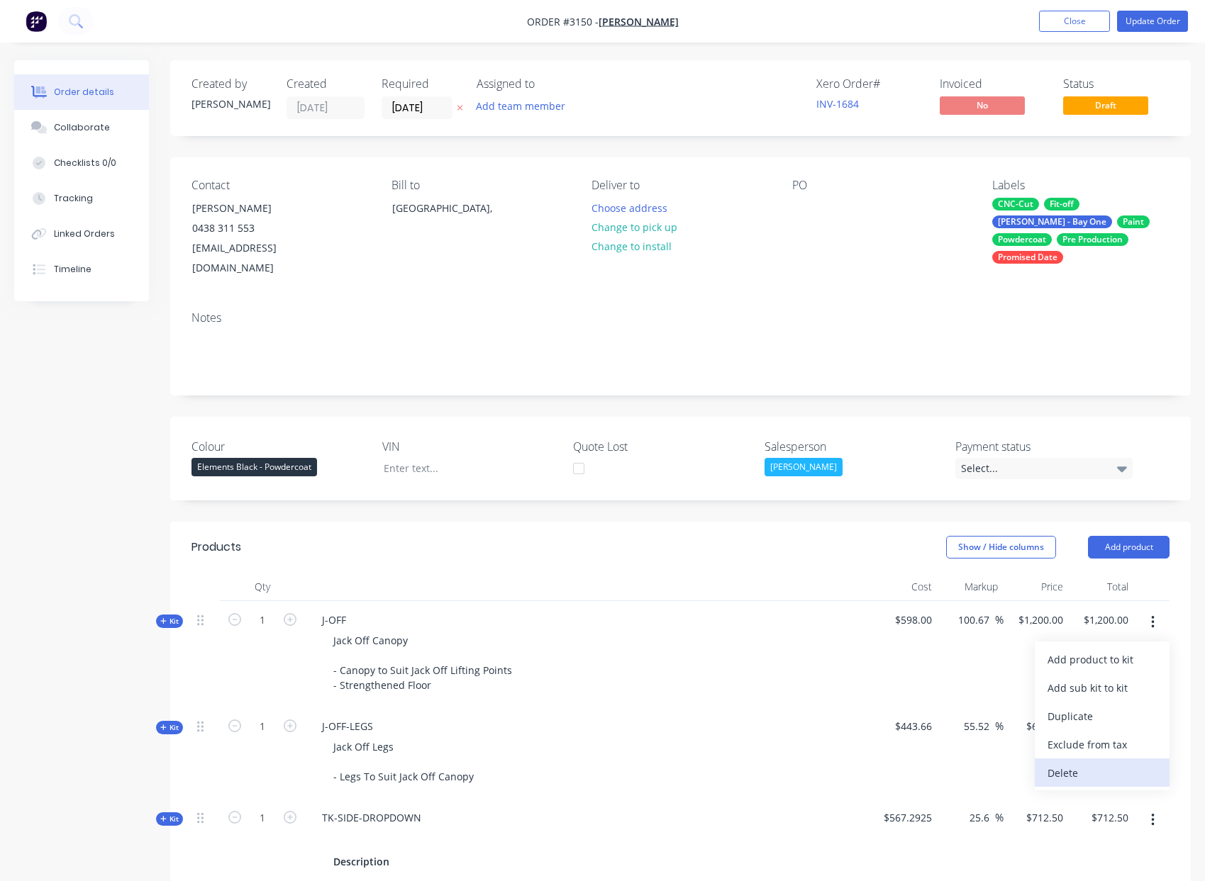
click at [1083, 763] on div "Delete" at bounding box center [1101, 773] width 109 height 21
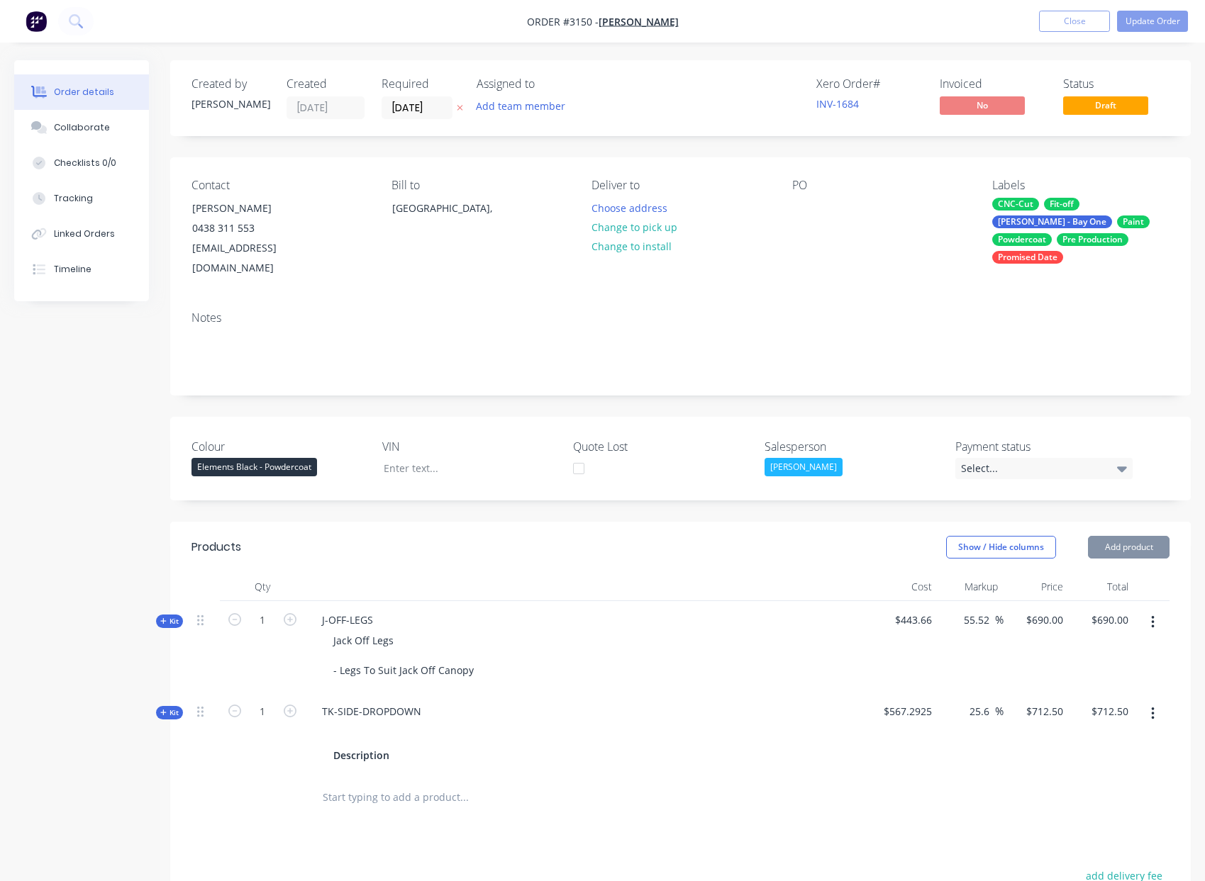
click at [1144, 610] on button "button" at bounding box center [1152, 623] width 33 height 26
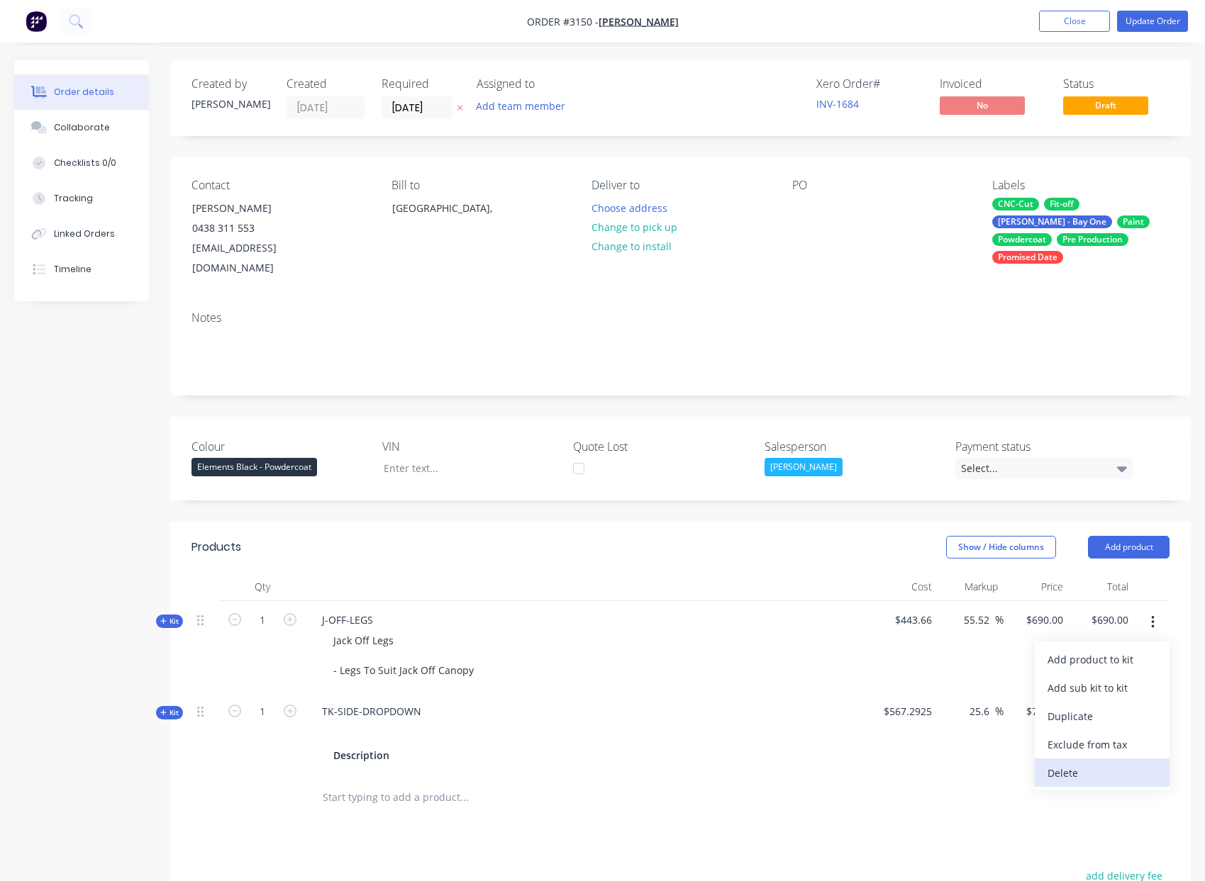
click at [1067, 763] on div "Delete" at bounding box center [1101, 773] width 109 height 21
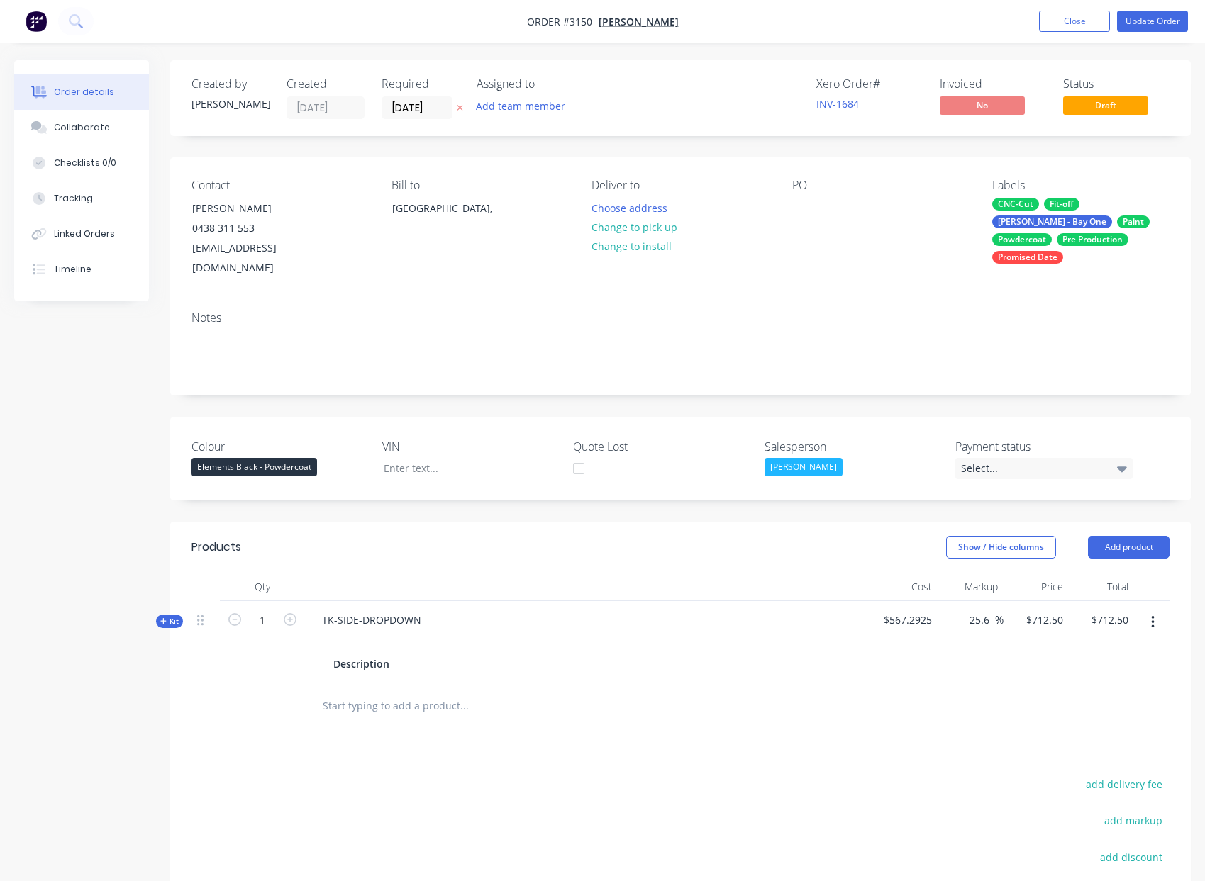
drag, startPoint x: 1147, startPoint y: 601, endPoint x: 1129, endPoint y: 620, distance: 25.6
click at [1147, 610] on button "button" at bounding box center [1152, 623] width 33 height 26
click at [1067, 763] on div "Delete" at bounding box center [1101, 773] width 109 height 21
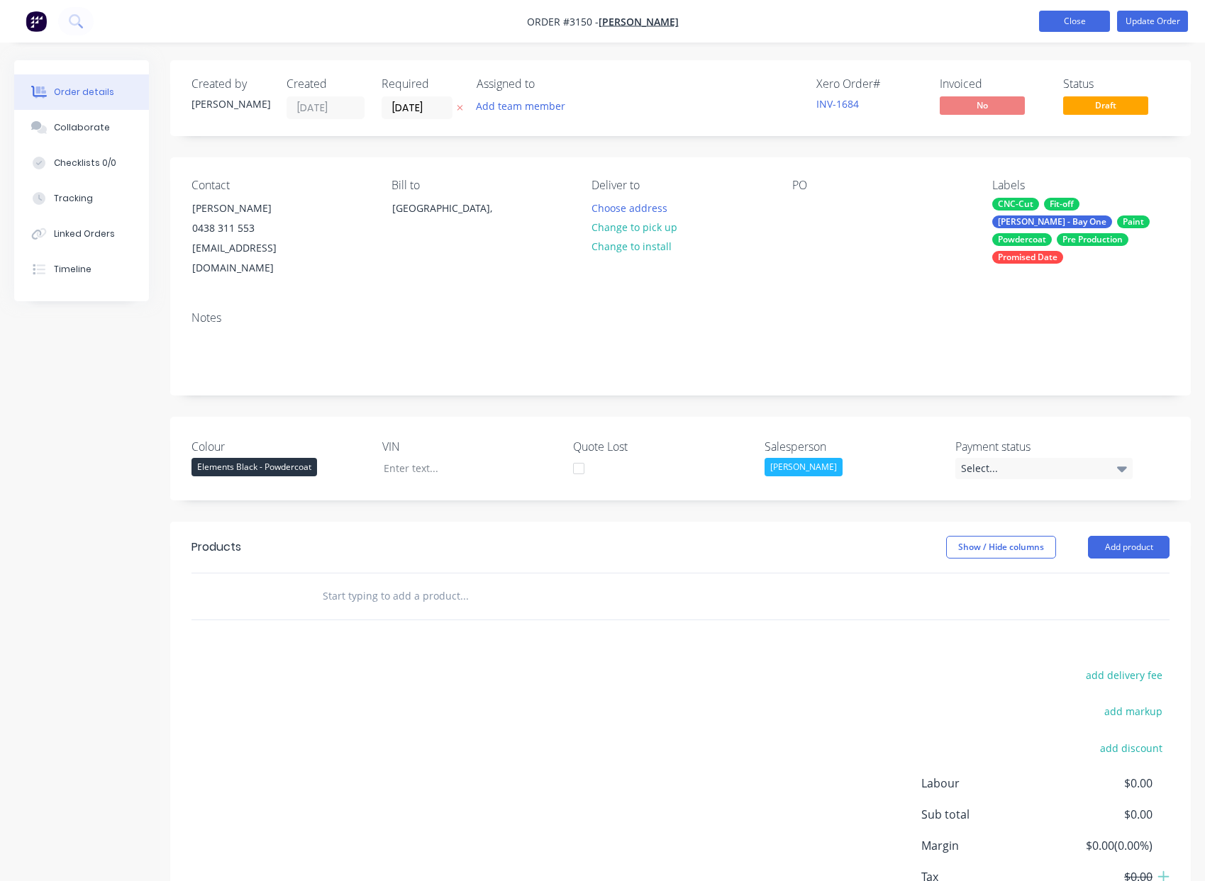
click at [1074, 21] on button "Close" at bounding box center [1074, 21] width 71 height 21
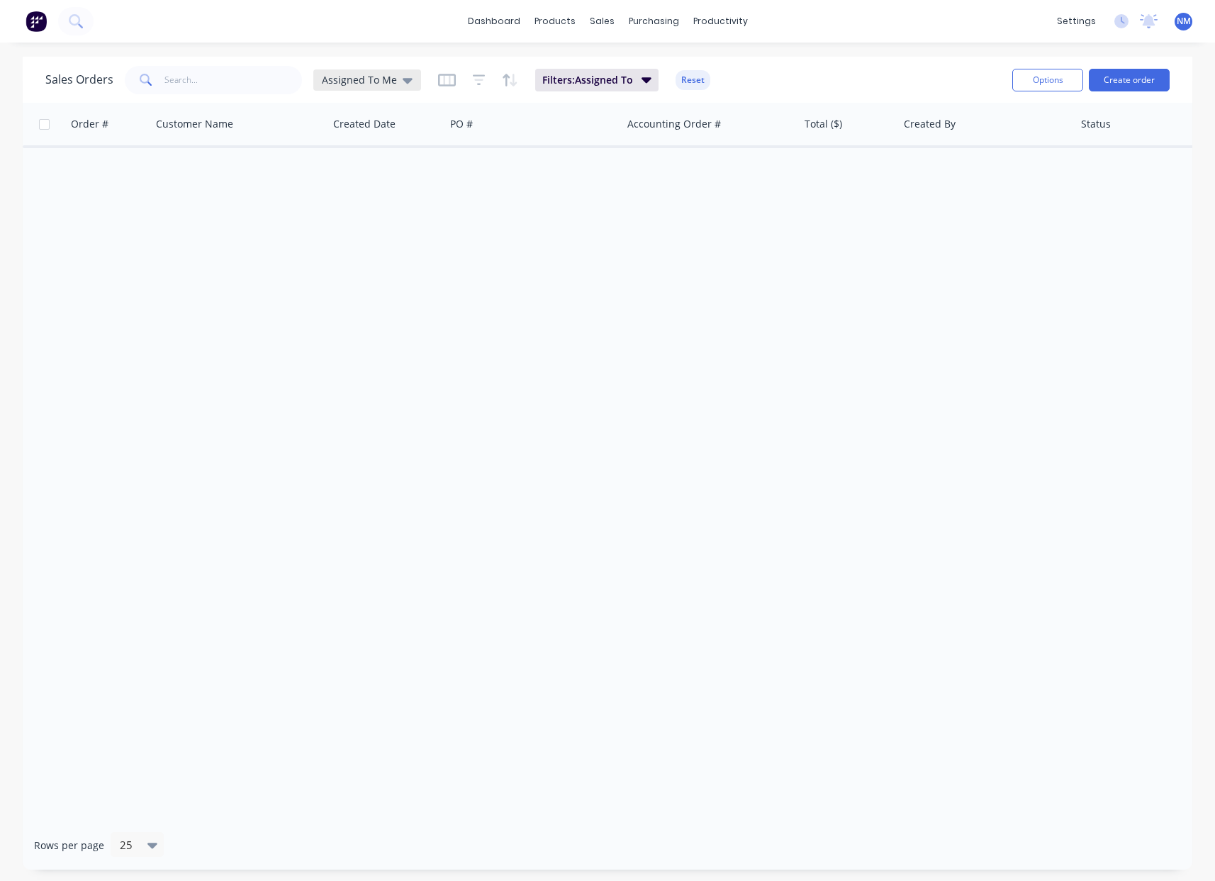
click at [393, 79] on div "Assigned To Me" at bounding box center [367, 80] width 91 height 13
click at [408, 370] on button "Production Queue" at bounding box center [399, 371] width 162 height 16
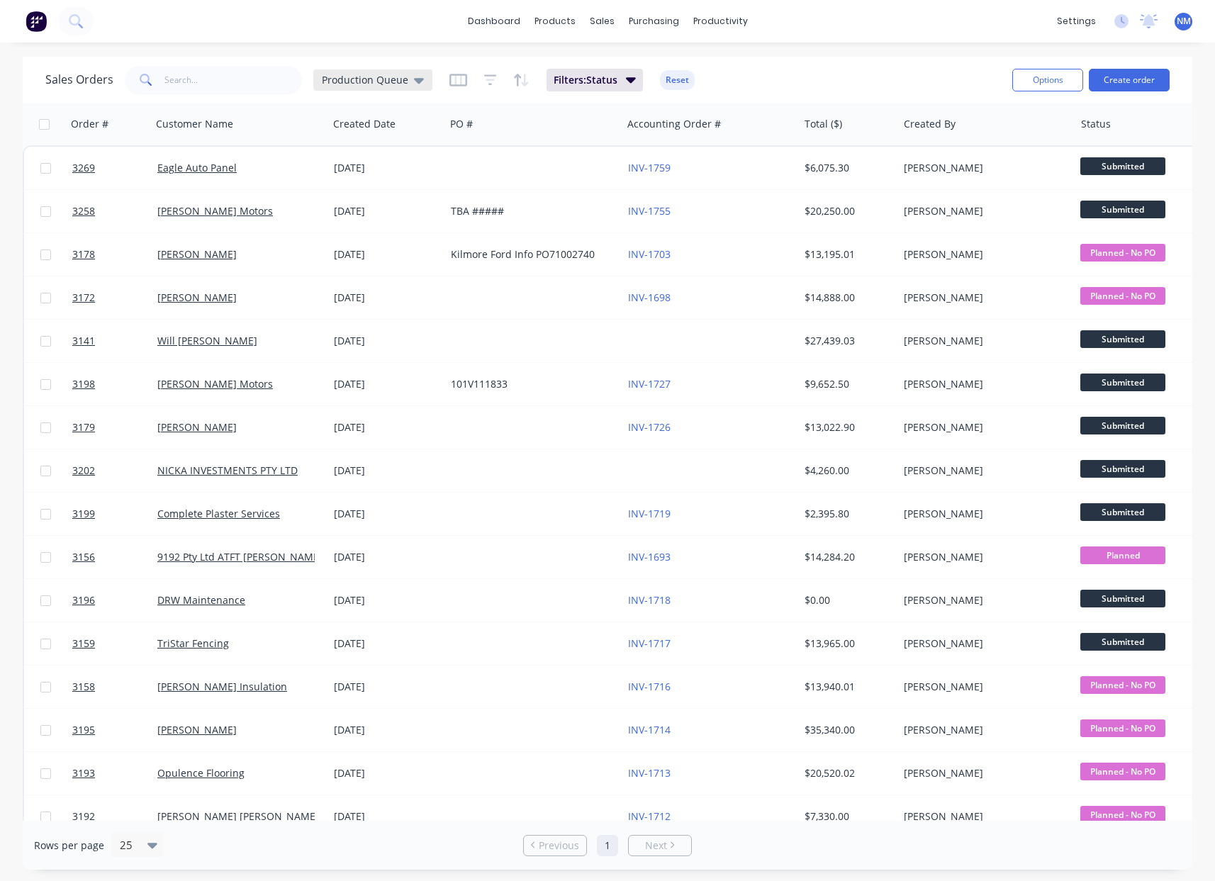
click at [396, 85] on span "Production Queue" at bounding box center [365, 79] width 87 height 15
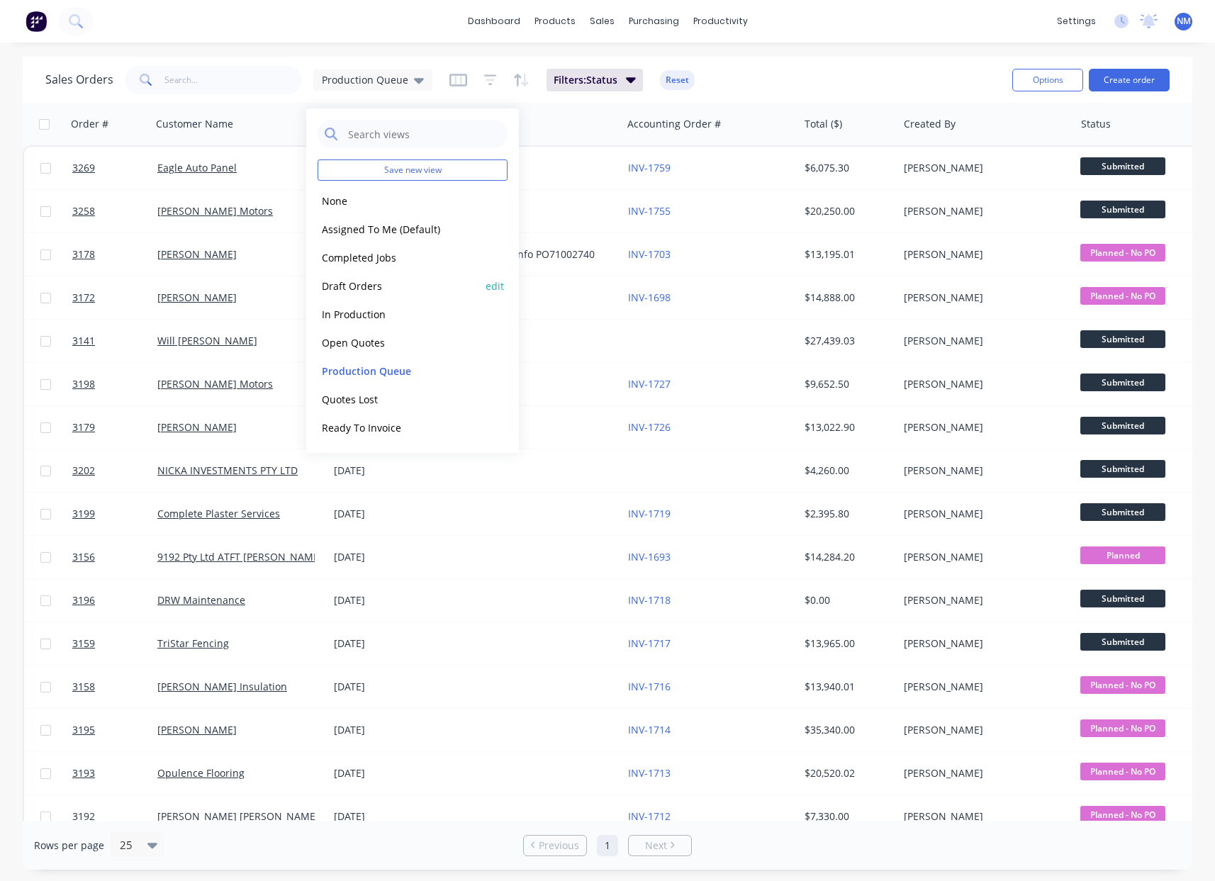
click at [379, 290] on button "Draft Orders" at bounding box center [399, 286] width 162 height 16
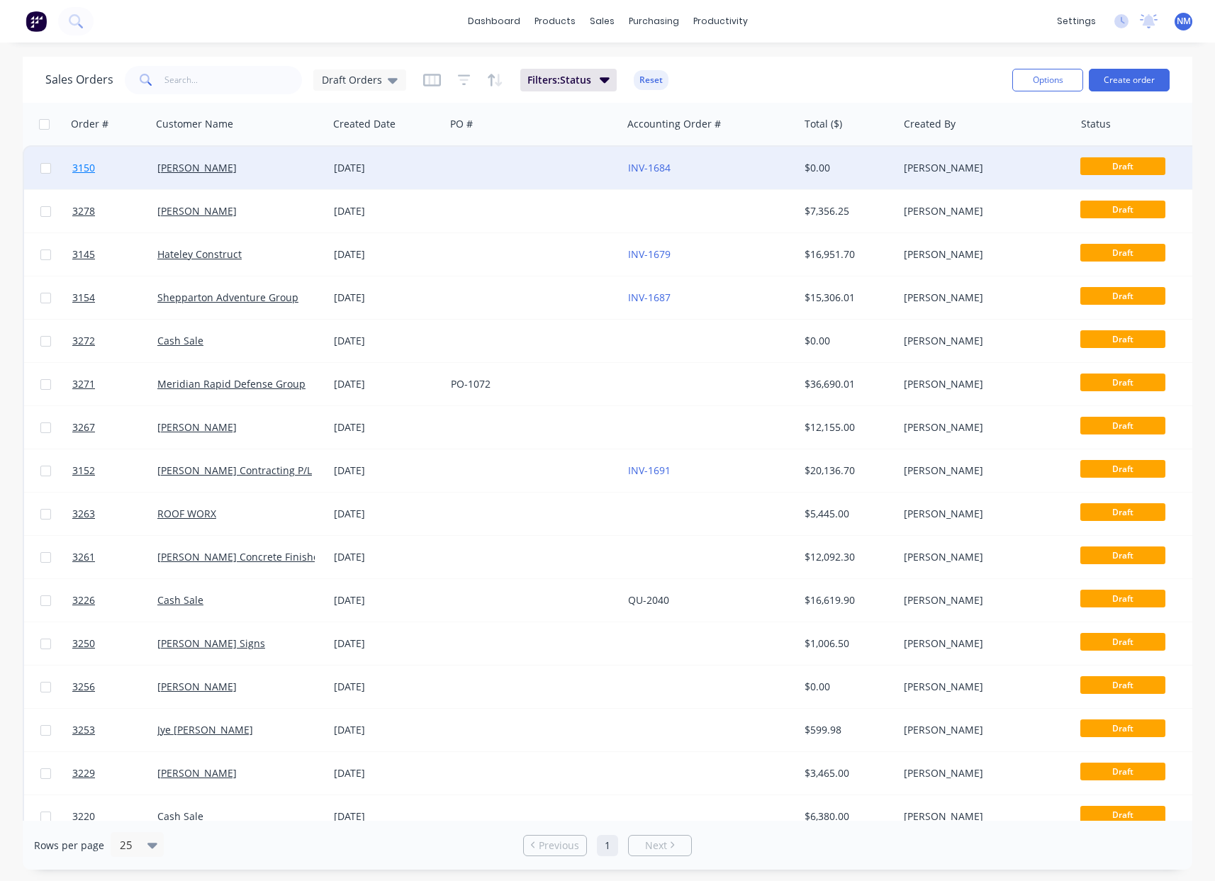
click at [87, 174] on span "3150" at bounding box center [83, 168] width 23 height 14
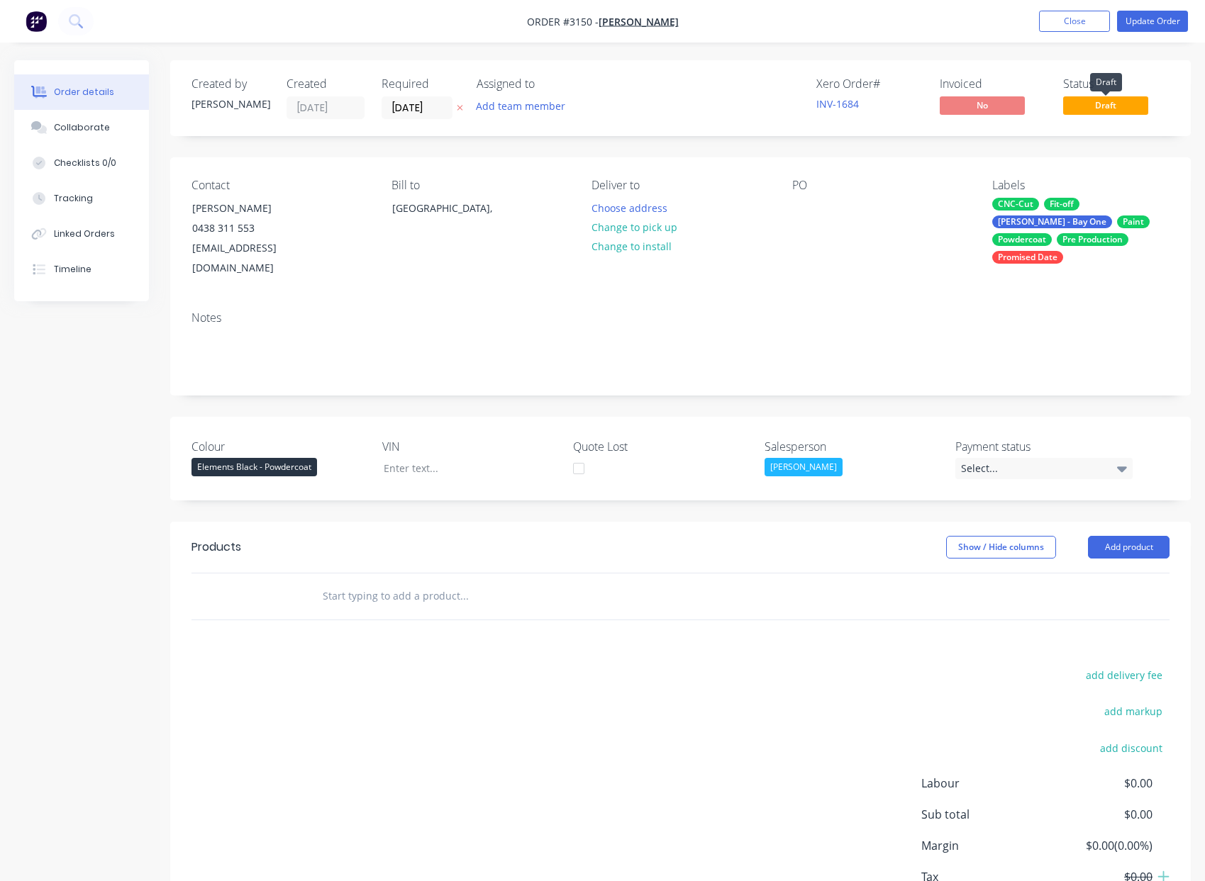
click at [1100, 103] on span "Draft" at bounding box center [1105, 105] width 85 height 18
click at [1088, 22] on button "Close" at bounding box center [1074, 21] width 71 height 21
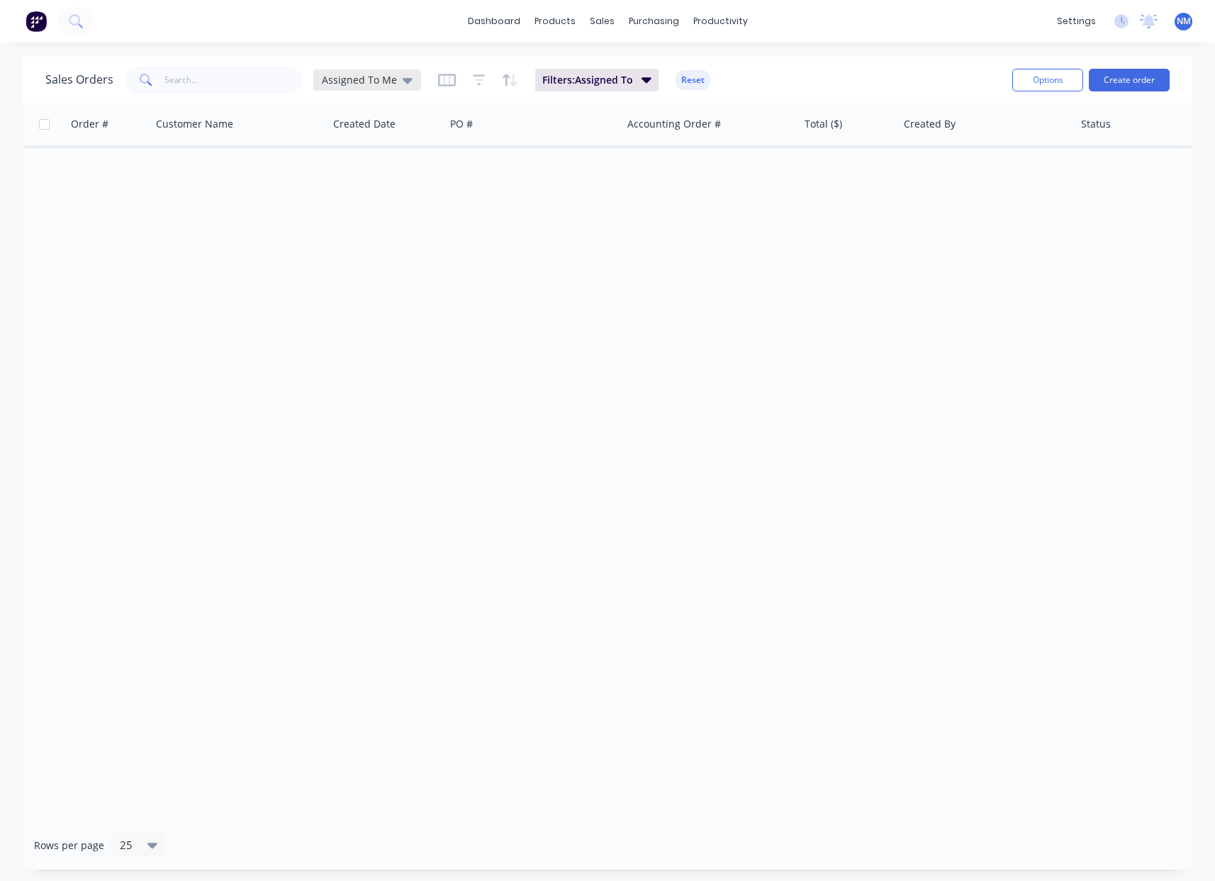
click at [342, 77] on span "Assigned To Me" at bounding box center [359, 79] width 75 height 15
click at [374, 205] on button "None" at bounding box center [399, 201] width 162 height 16
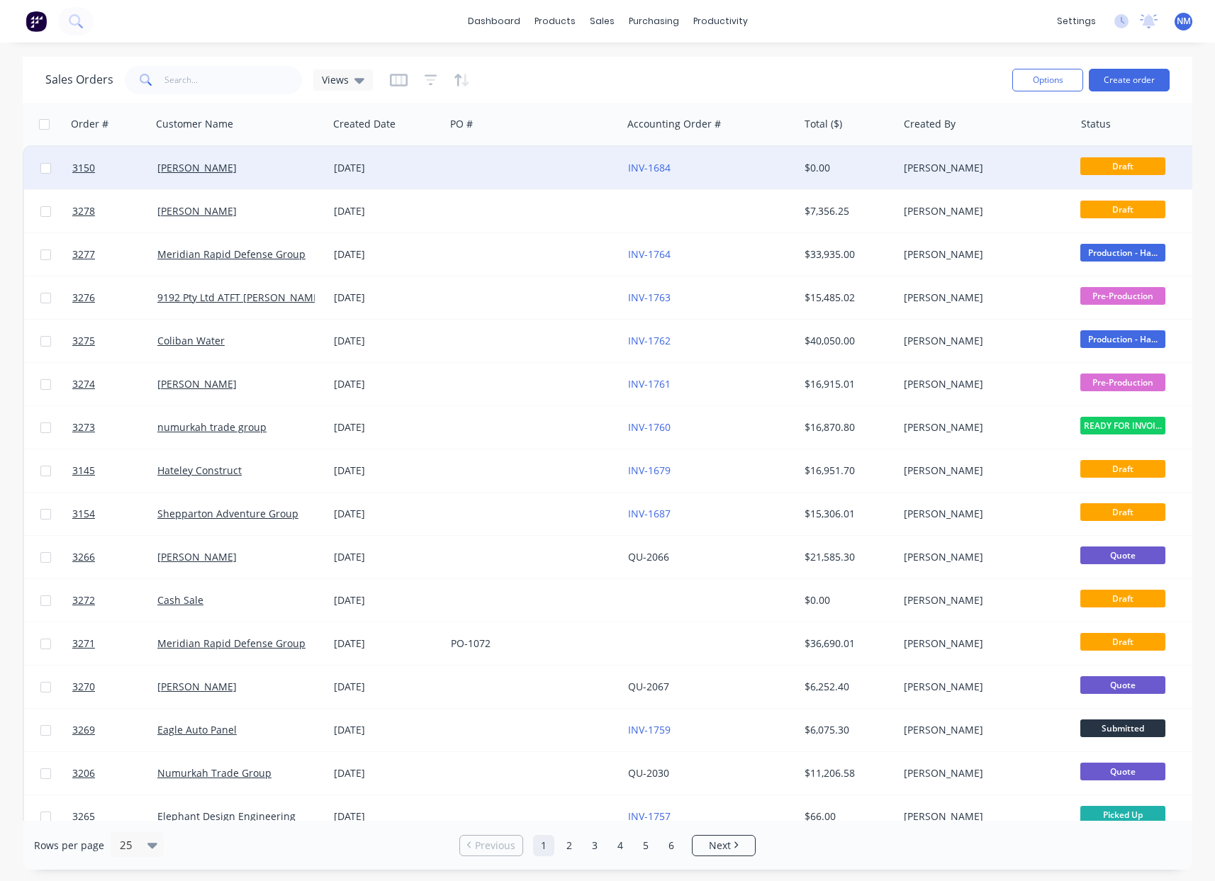
click at [1149, 163] on span "Draft" at bounding box center [1123, 166] width 85 height 18
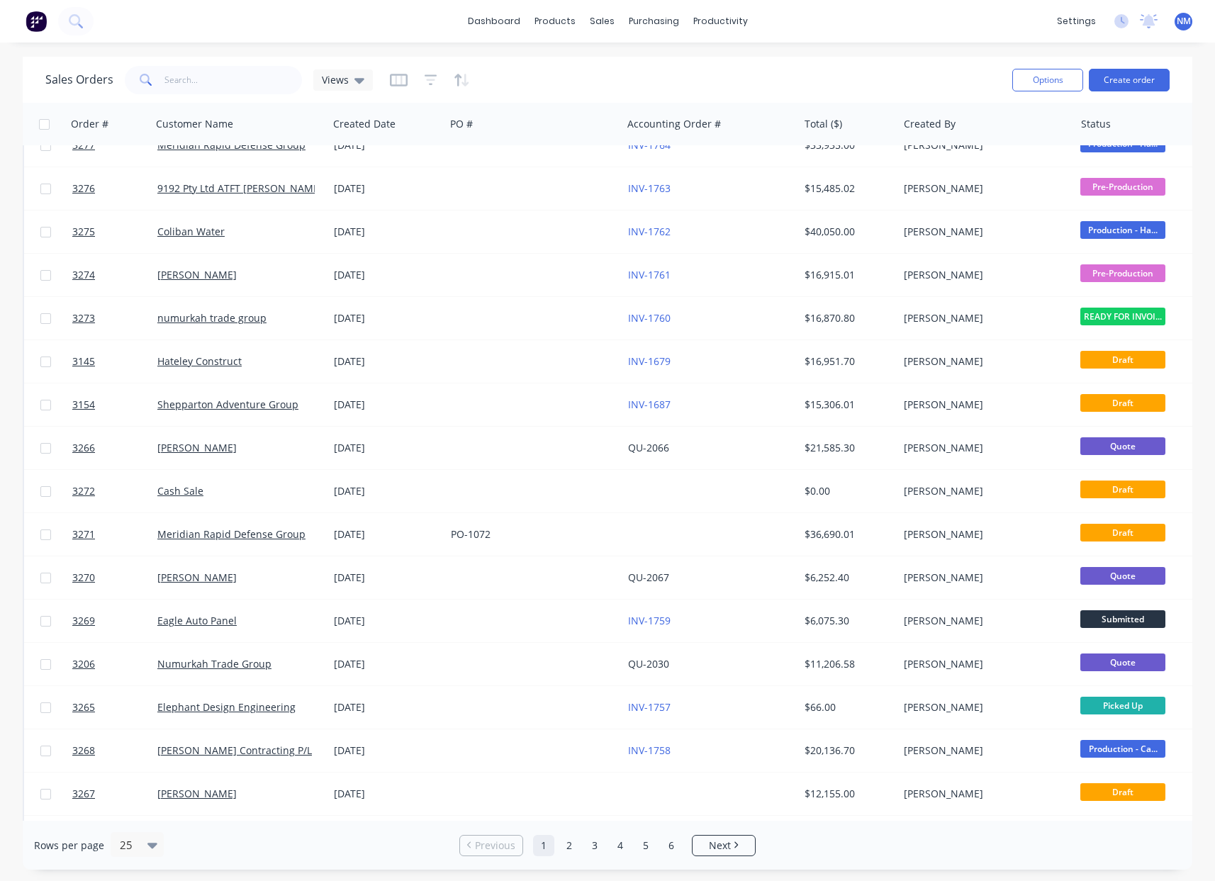
scroll to position [413, 0]
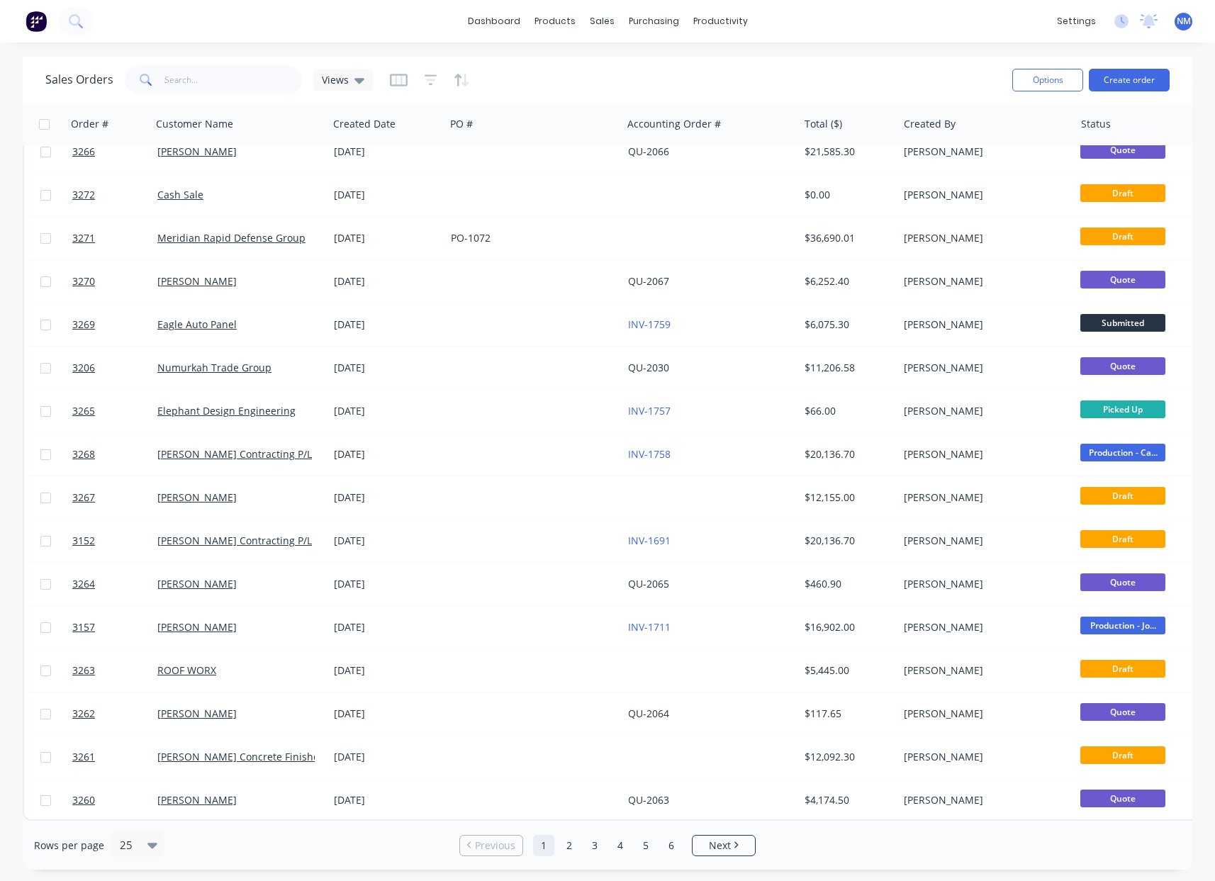
drag, startPoint x: 516, startPoint y: 820, endPoint x: 694, endPoint y: 818, distance: 178.0
click at [694, 818] on div "Sales Orders Views Options Create order Order # Customer Name Created Date PO #…" at bounding box center [608, 463] width 1170 height 813
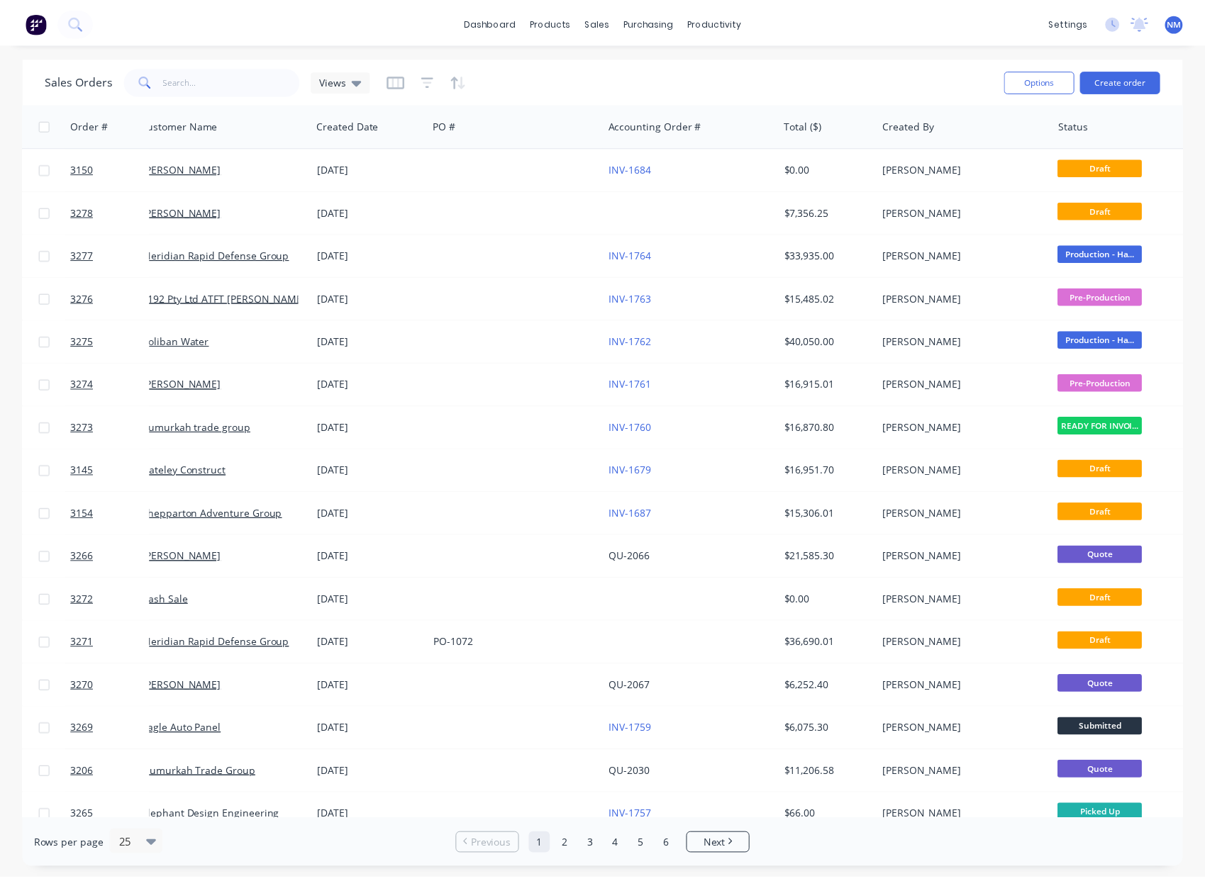
scroll to position [0, 0]
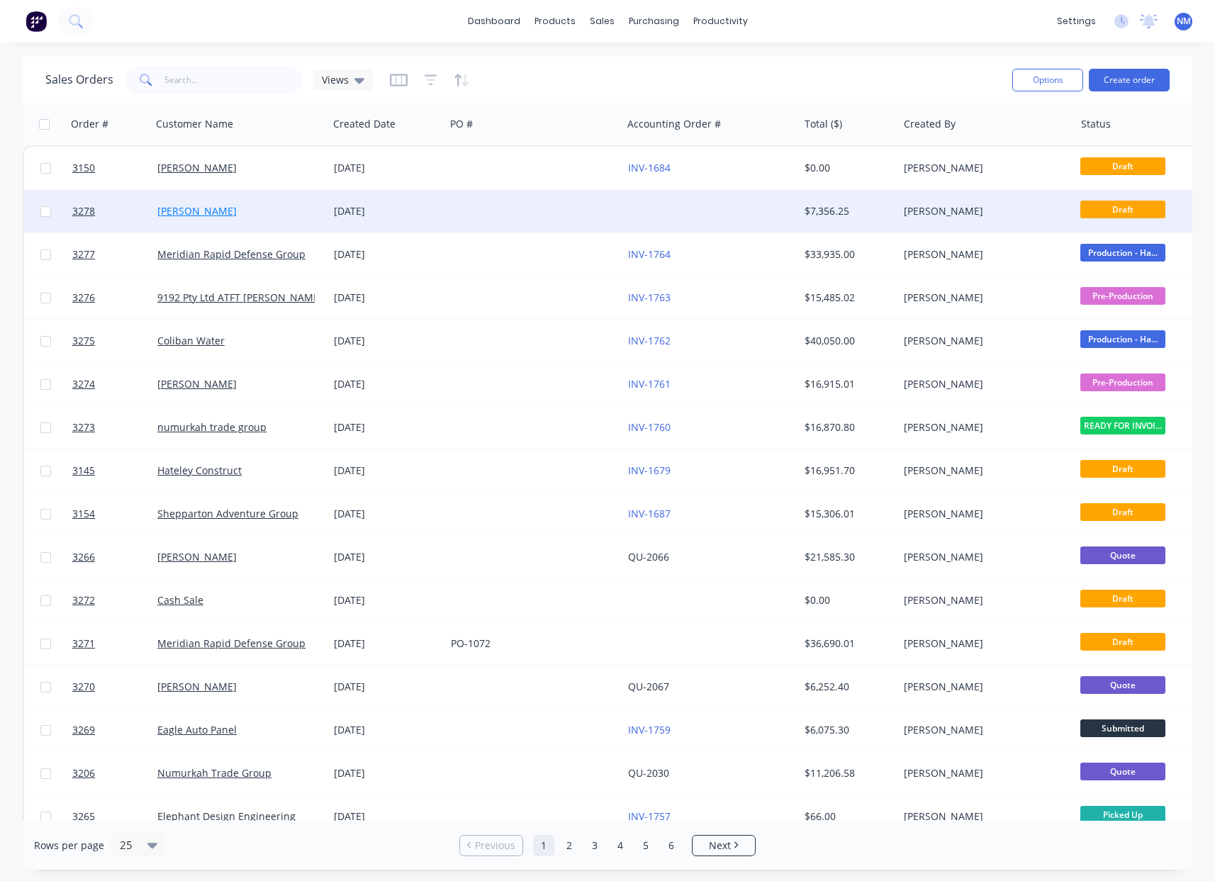
click at [176, 213] on link "[PERSON_NAME]" at bounding box center [196, 210] width 79 height 13
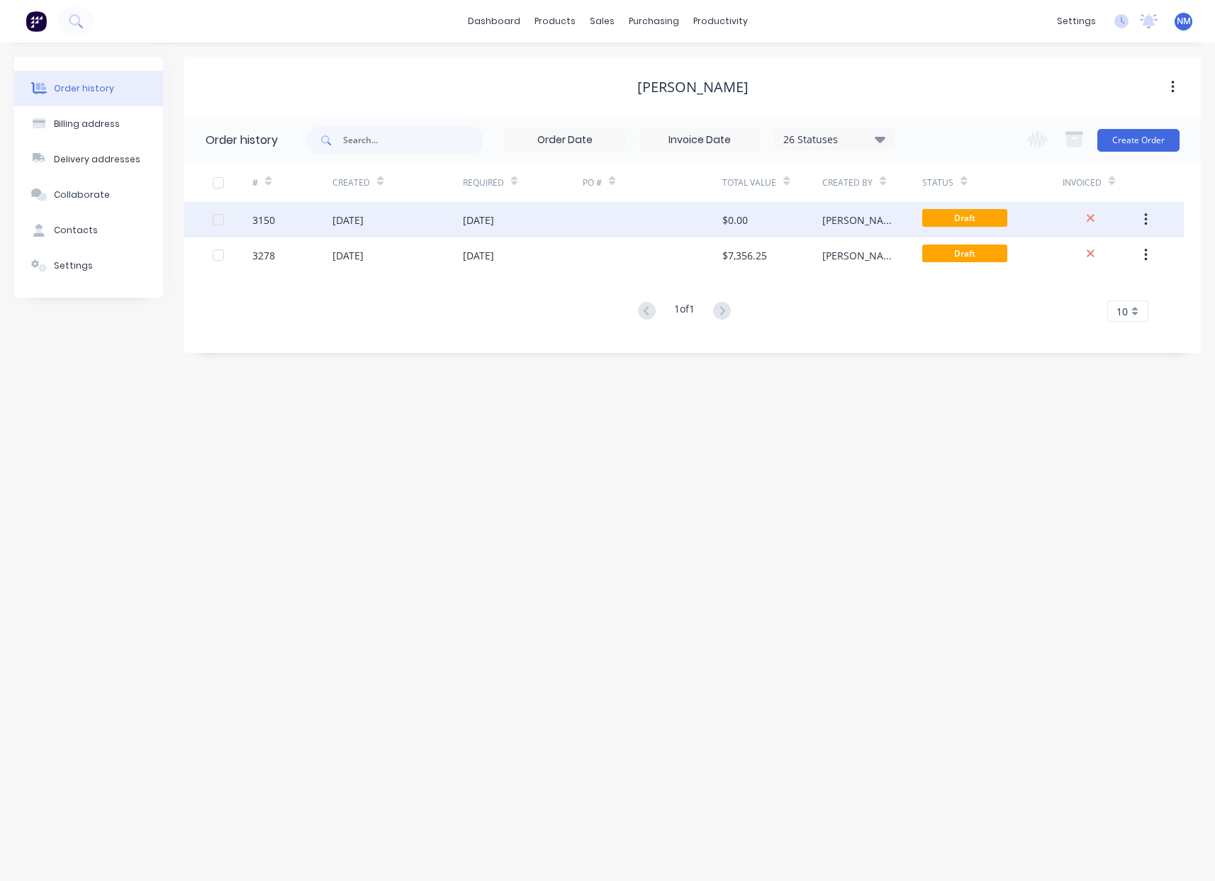
click at [1145, 216] on icon "button" at bounding box center [1146, 220] width 4 height 16
click at [1088, 264] on div "Archive" at bounding box center [1095, 257] width 109 height 21
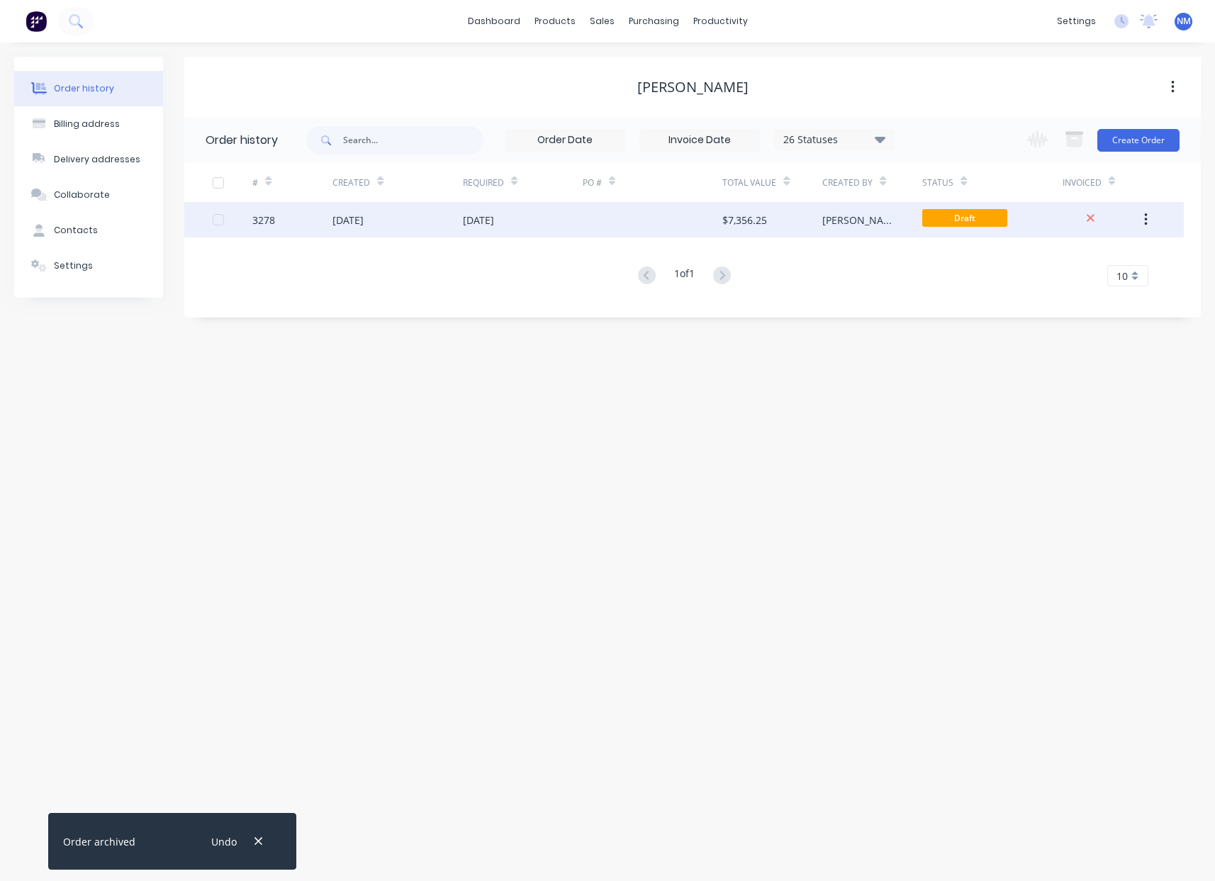
click at [405, 222] on div "[DATE]" at bounding box center [398, 219] width 130 height 35
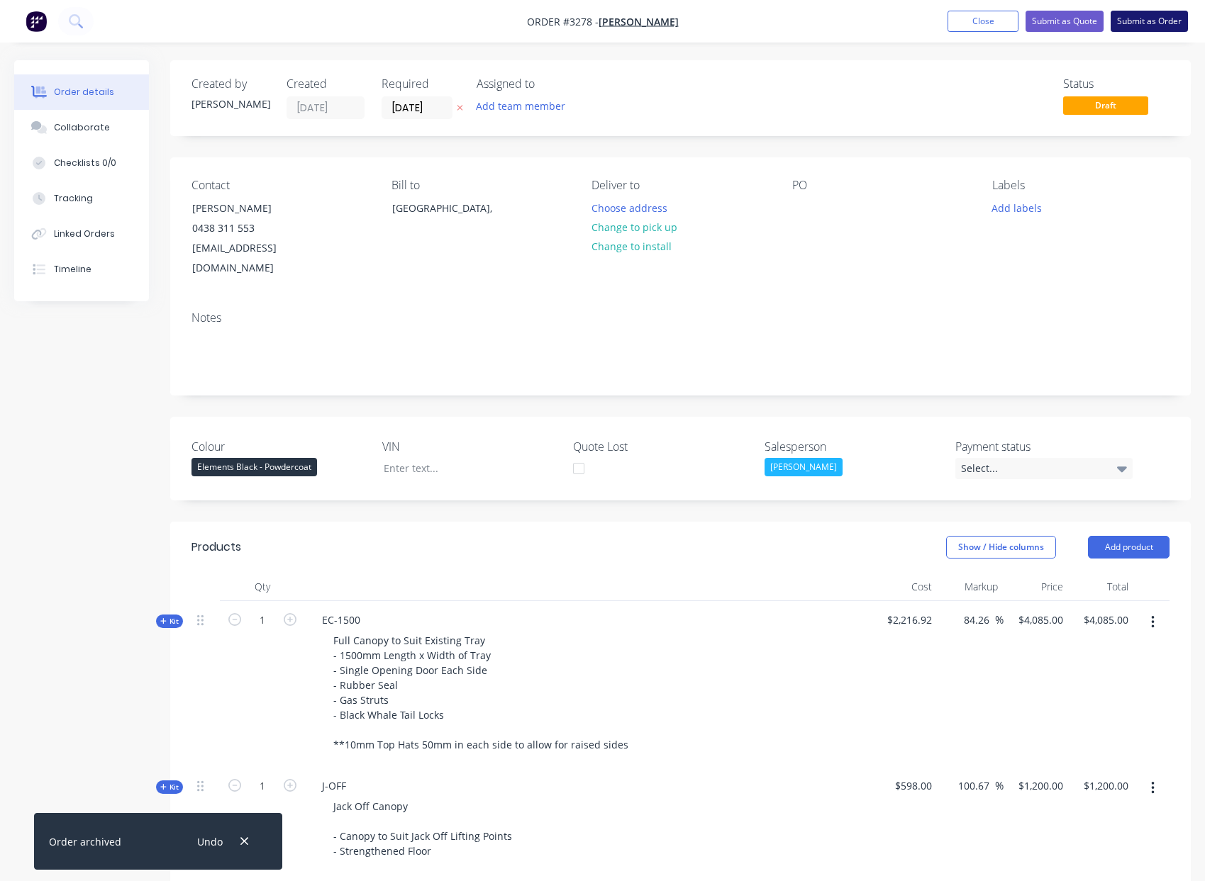
click at [1154, 26] on button "Submit as Order" at bounding box center [1148, 21] width 77 height 21
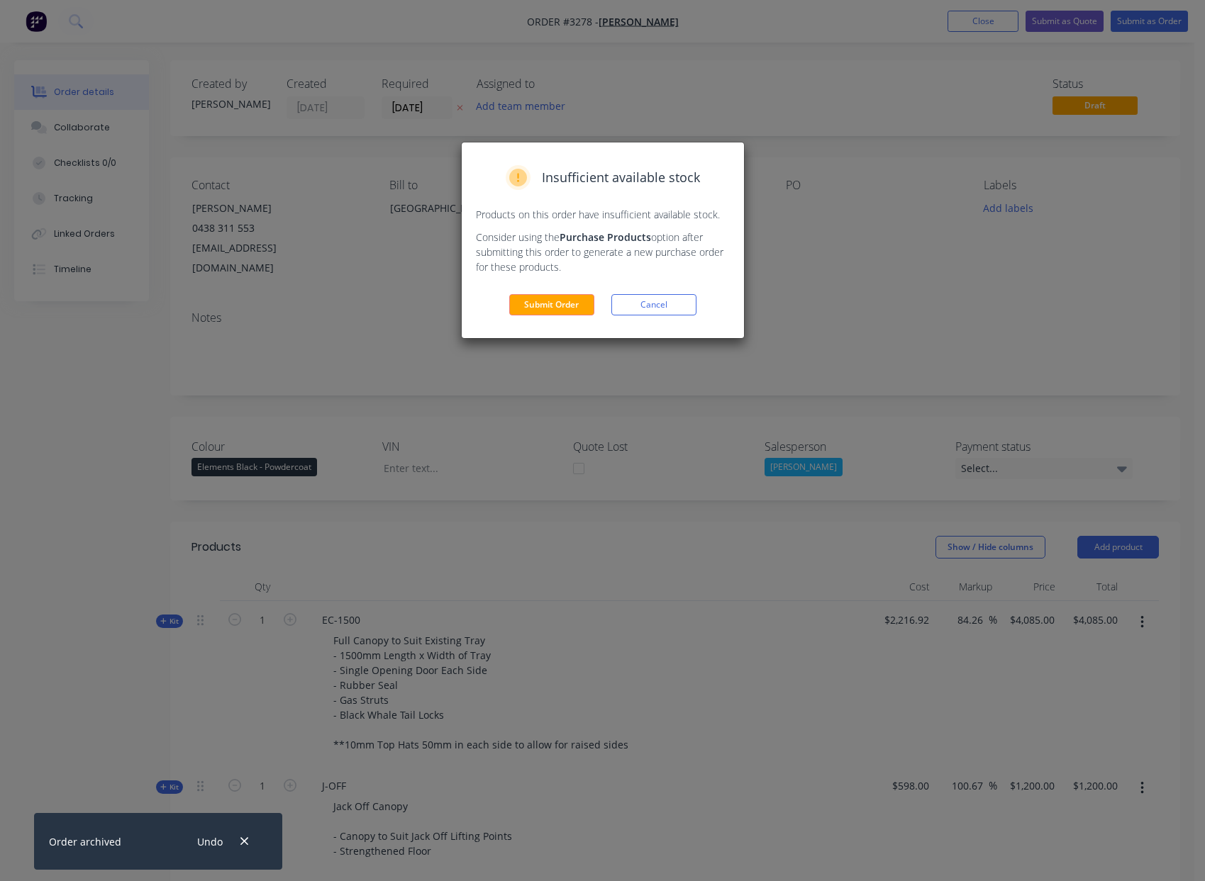
click at [560, 292] on div "Insufficient available stock Products on this order have insufficient available…" at bounding box center [603, 241] width 282 height 196
click at [558, 305] on button "Submit Order" at bounding box center [551, 304] width 85 height 21
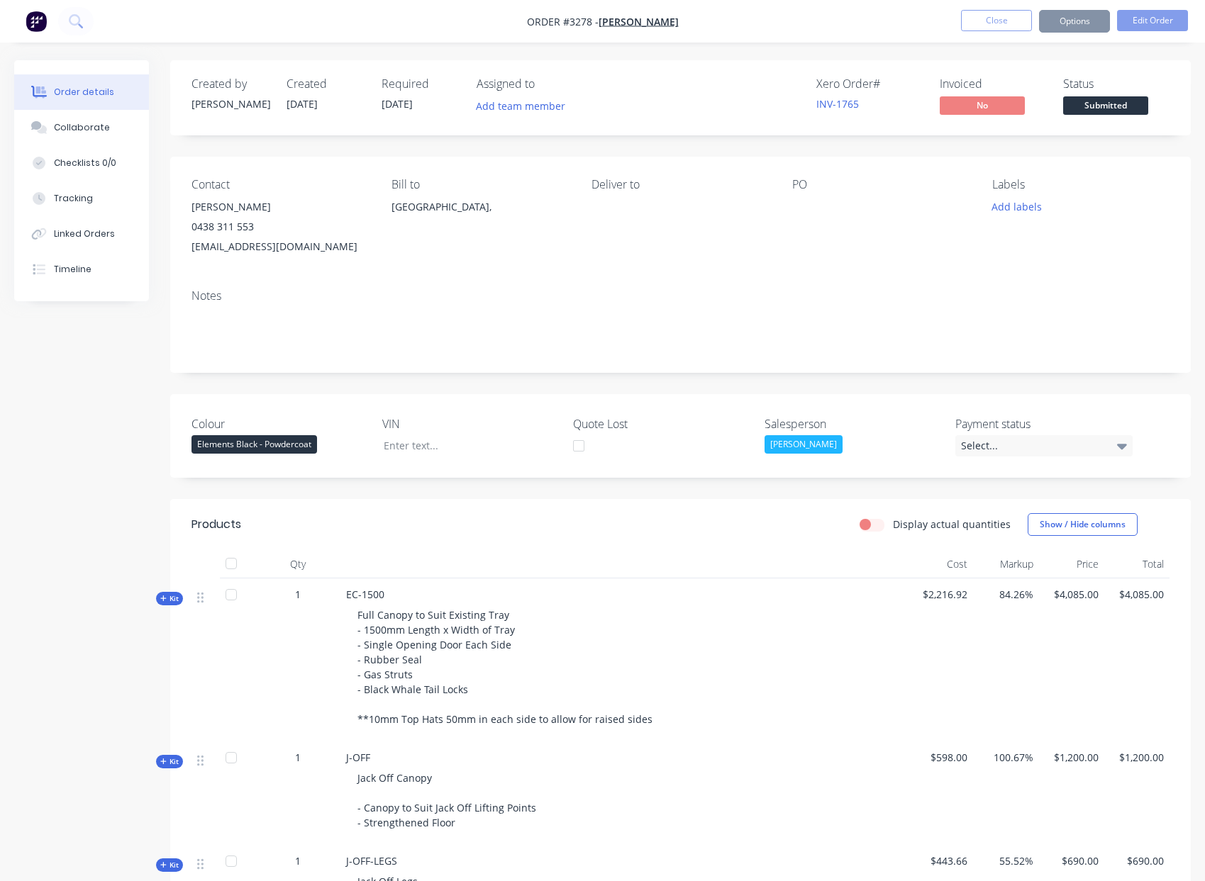
click at [1101, 106] on span "Submitted" at bounding box center [1105, 105] width 85 height 18
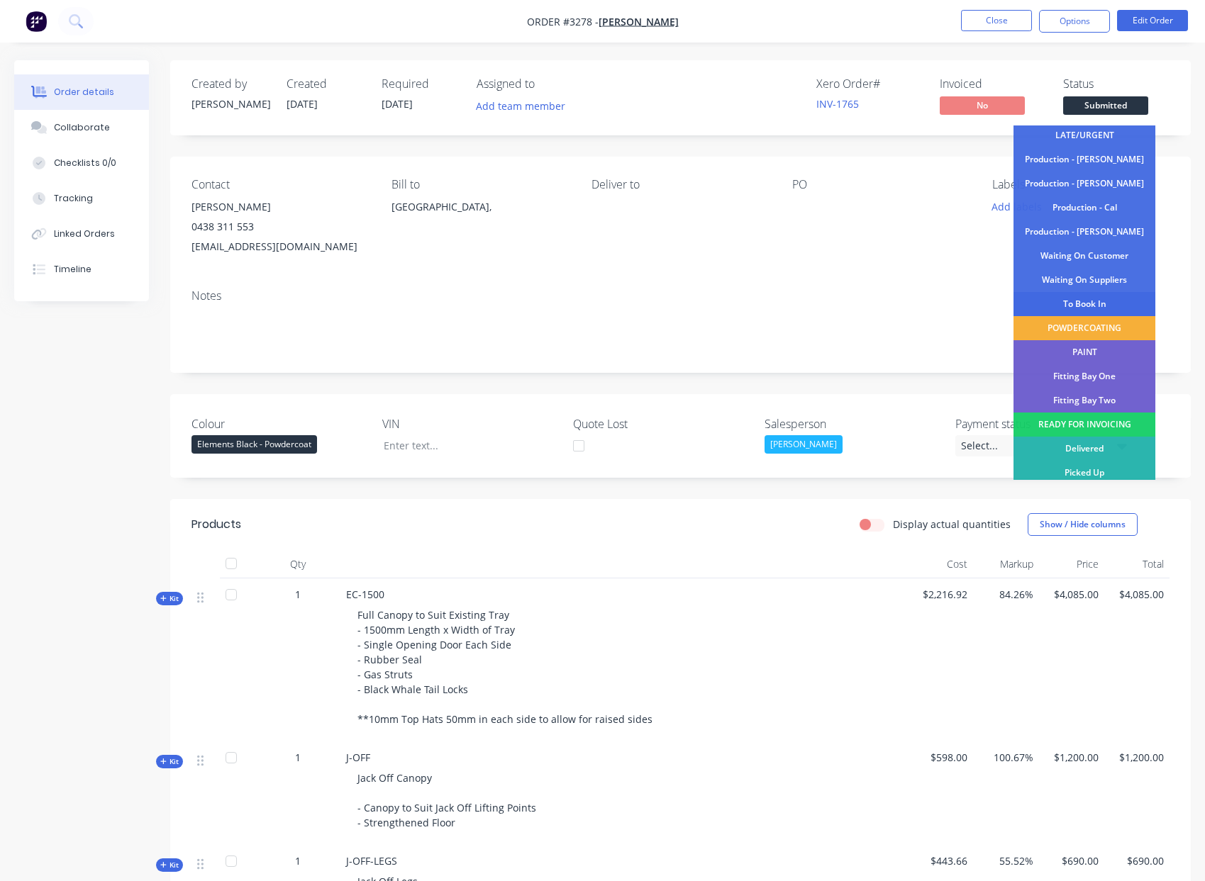
scroll to position [128, 0]
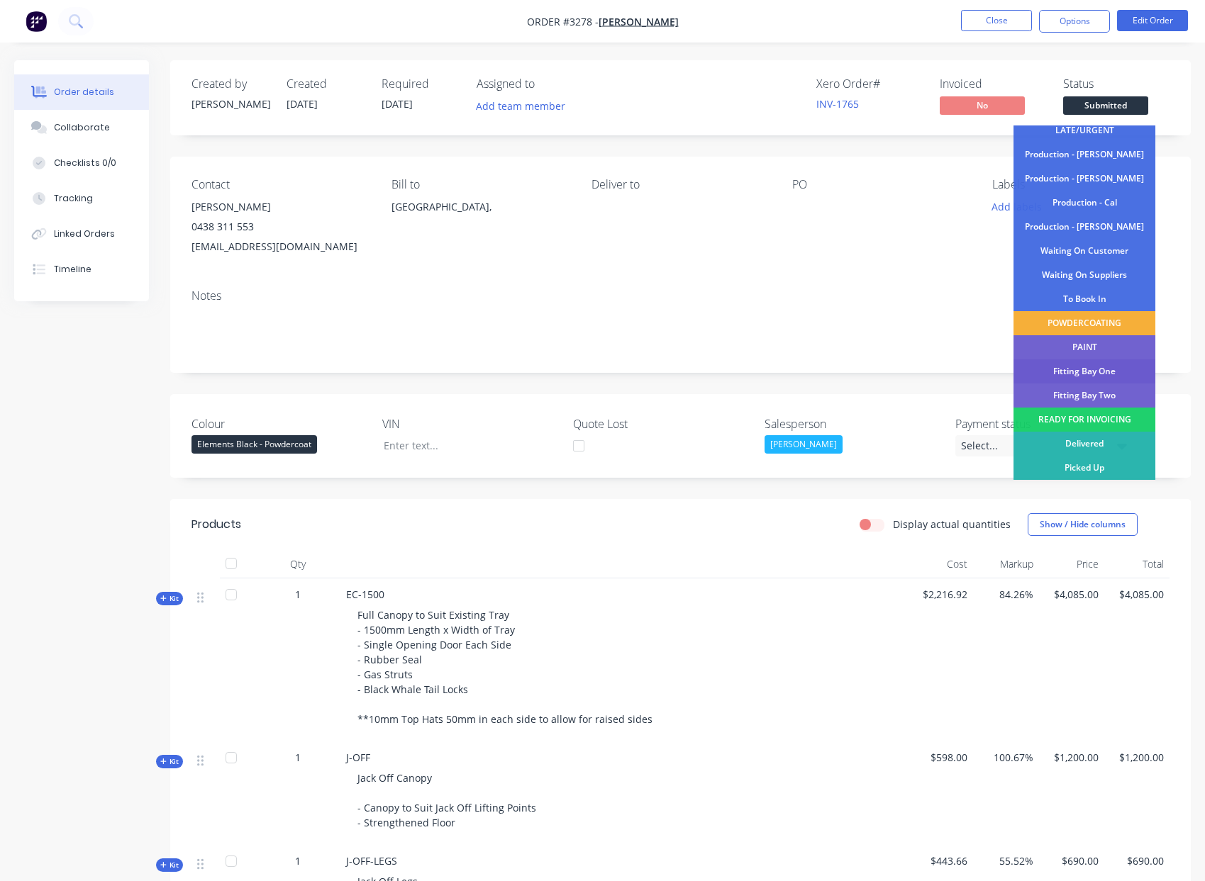
click at [1098, 371] on div "Fitting Bay One" at bounding box center [1084, 372] width 142 height 24
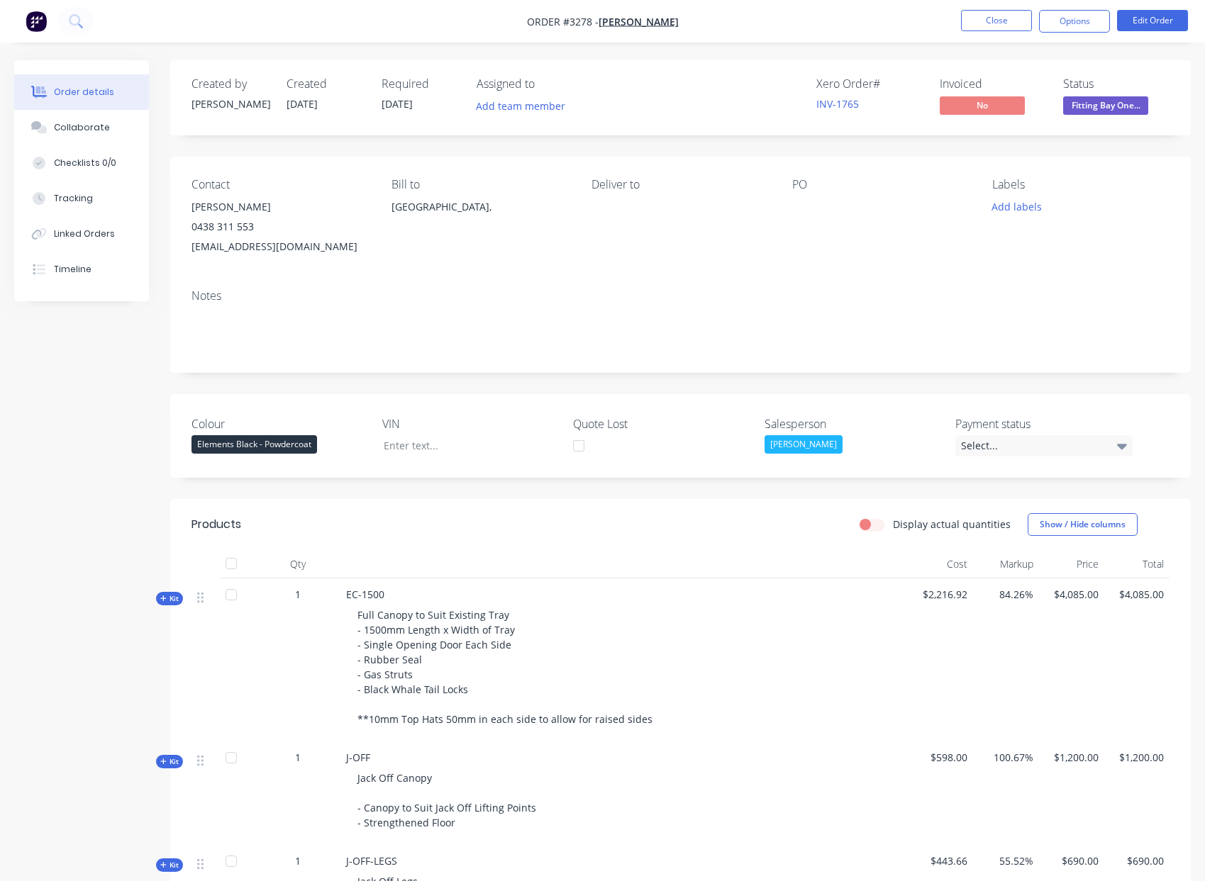
scroll to position [384, 0]
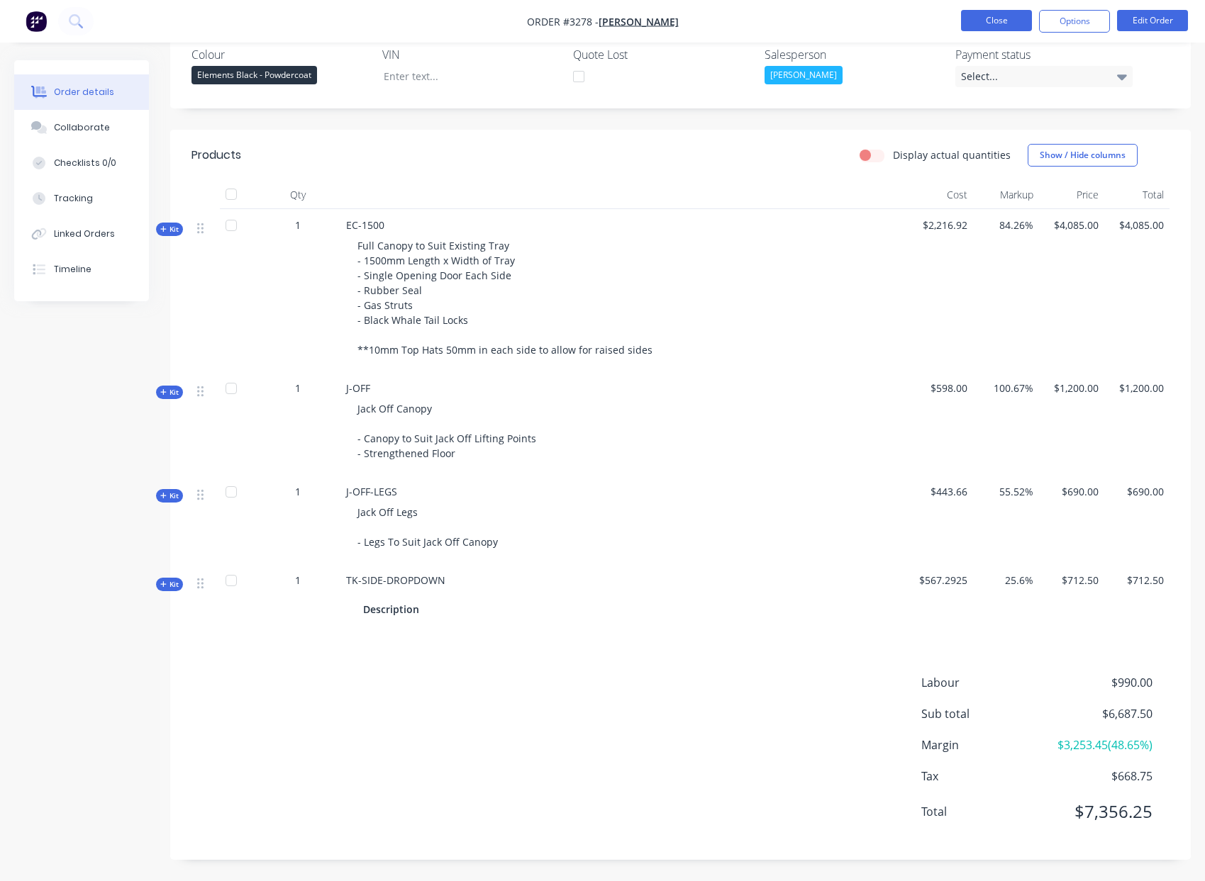
click at [1006, 21] on button "Close" at bounding box center [996, 20] width 71 height 21
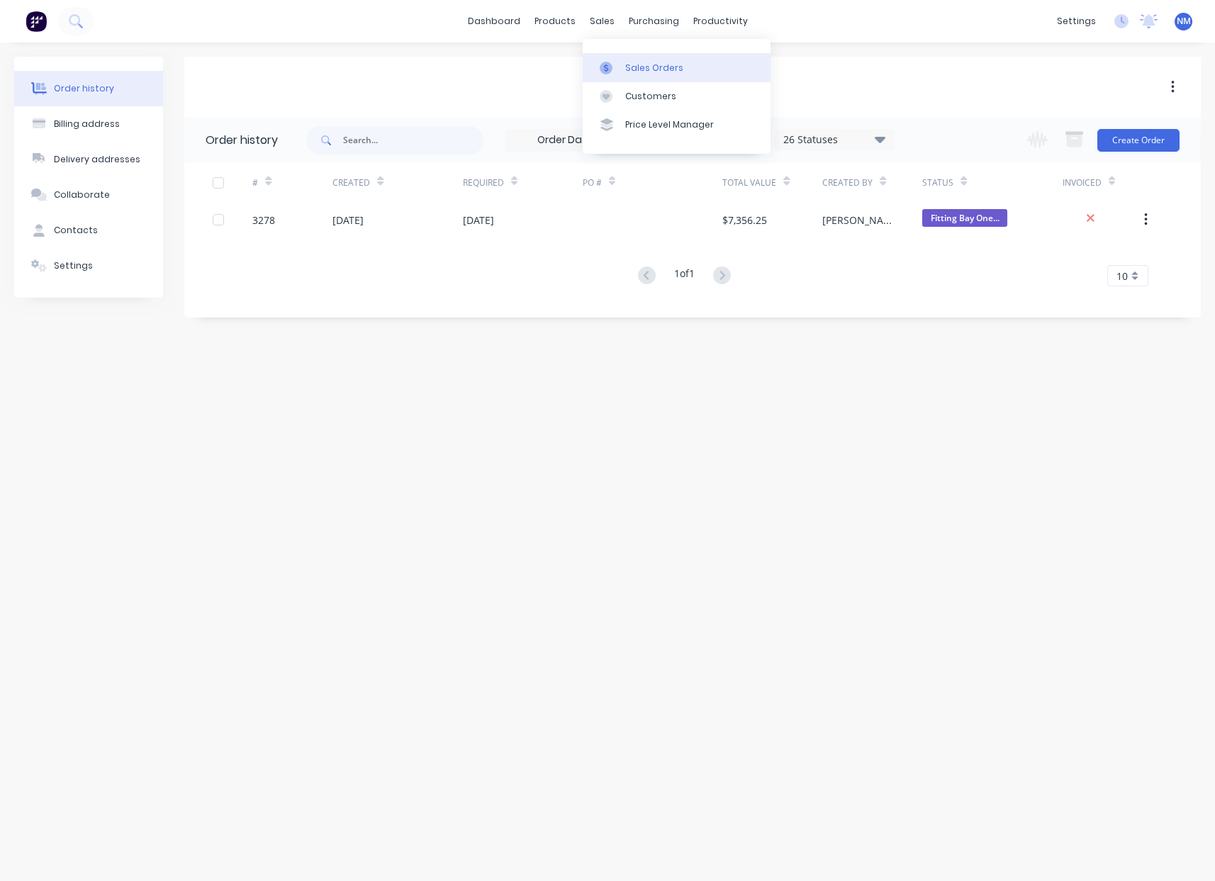
click at [650, 69] on div "Sales Orders" at bounding box center [654, 68] width 58 height 13
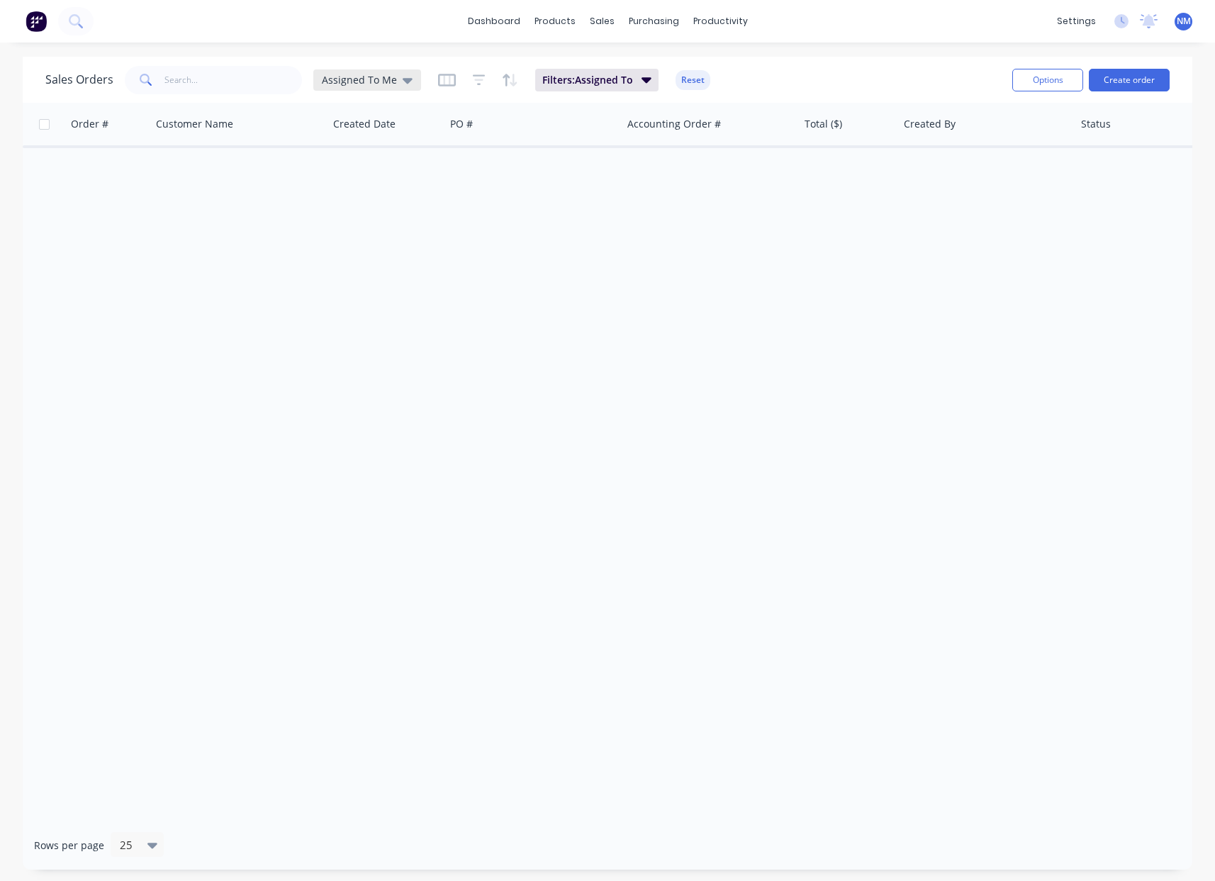
click at [381, 88] on div "Assigned To Me" at bounding box center [367, 79] width 108 height 21
click at [386, 207] on button "None" at bounding box center [399, 201] width 162 height 16
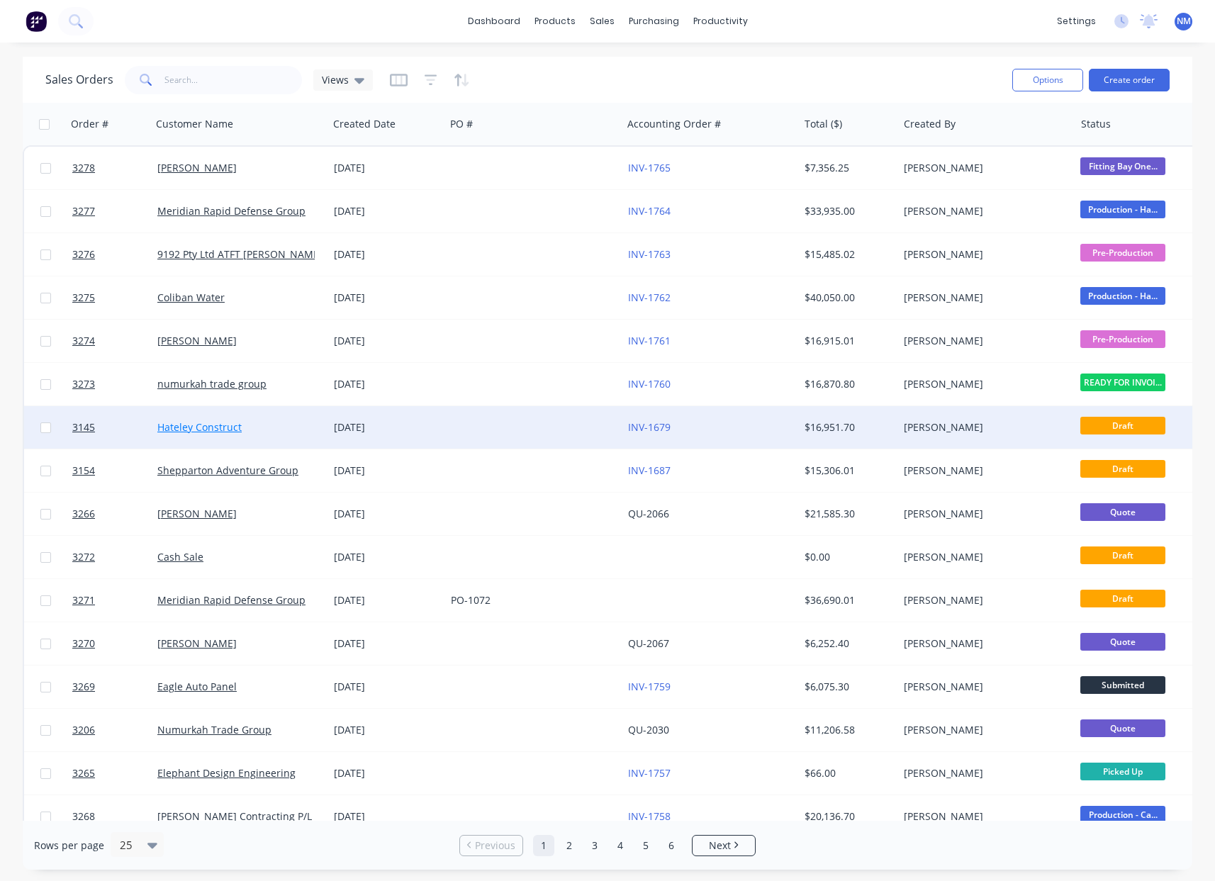
click at [160, 429] on link "Hateley Construct" at bounding box center [199, 426] width 84 height 13
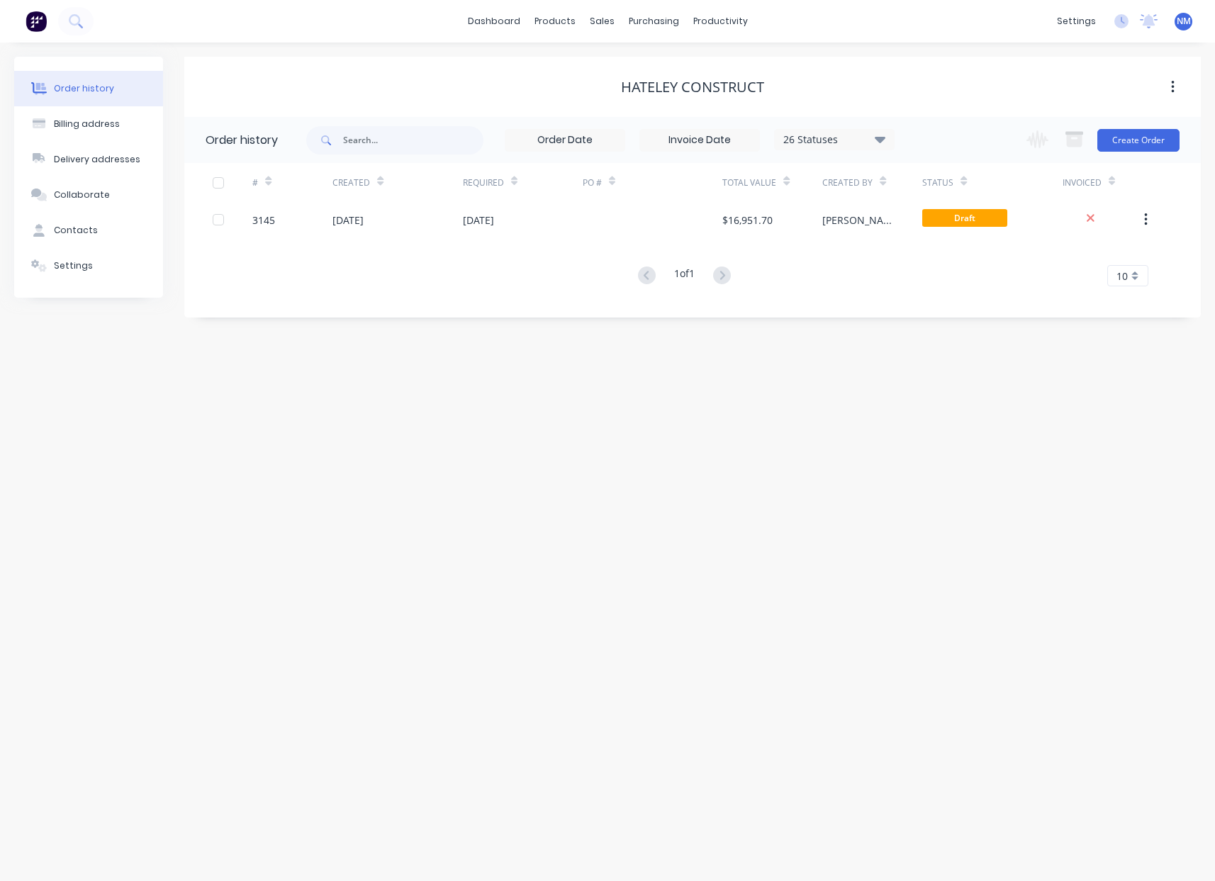
click at [848, 141] on div "26 Statuses" at bounding box center [834, 140] width 119 height 16
click at [854, 335] on div "Archived" at bounding box center [863, 339] width 177 height 28
click at [952, 331] on label at bounding box center [952, 331] width 0 height 0
click at [952, 338] on input "checkbox" at bounding box center [957, 337] width 11 height 13
checkbox input "true"
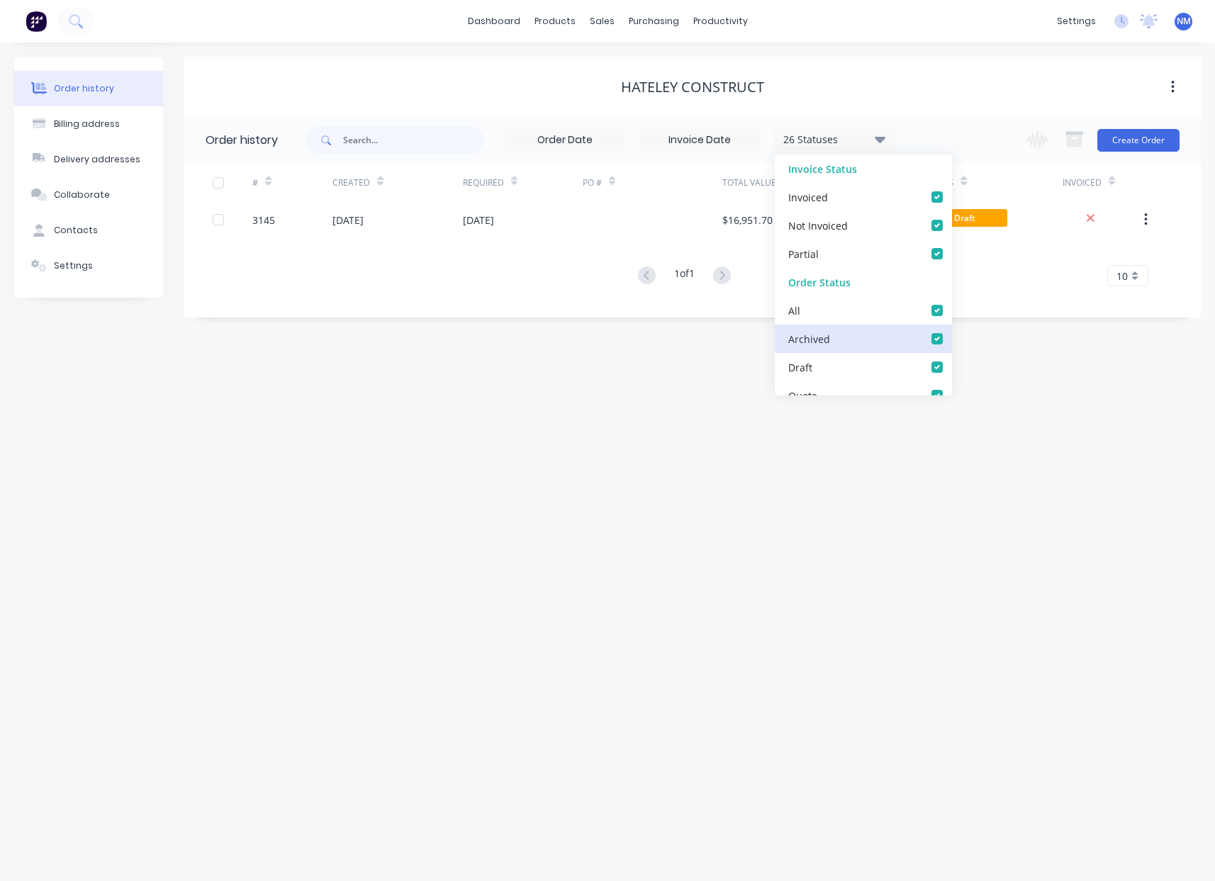
checkbox input "true"
click at [971, 299] on div "# Created Required PO # Total Value Created By Status Invoiced 3145 30 Jul 2025…" at bounding box center [684, 233] width 1000 height 140
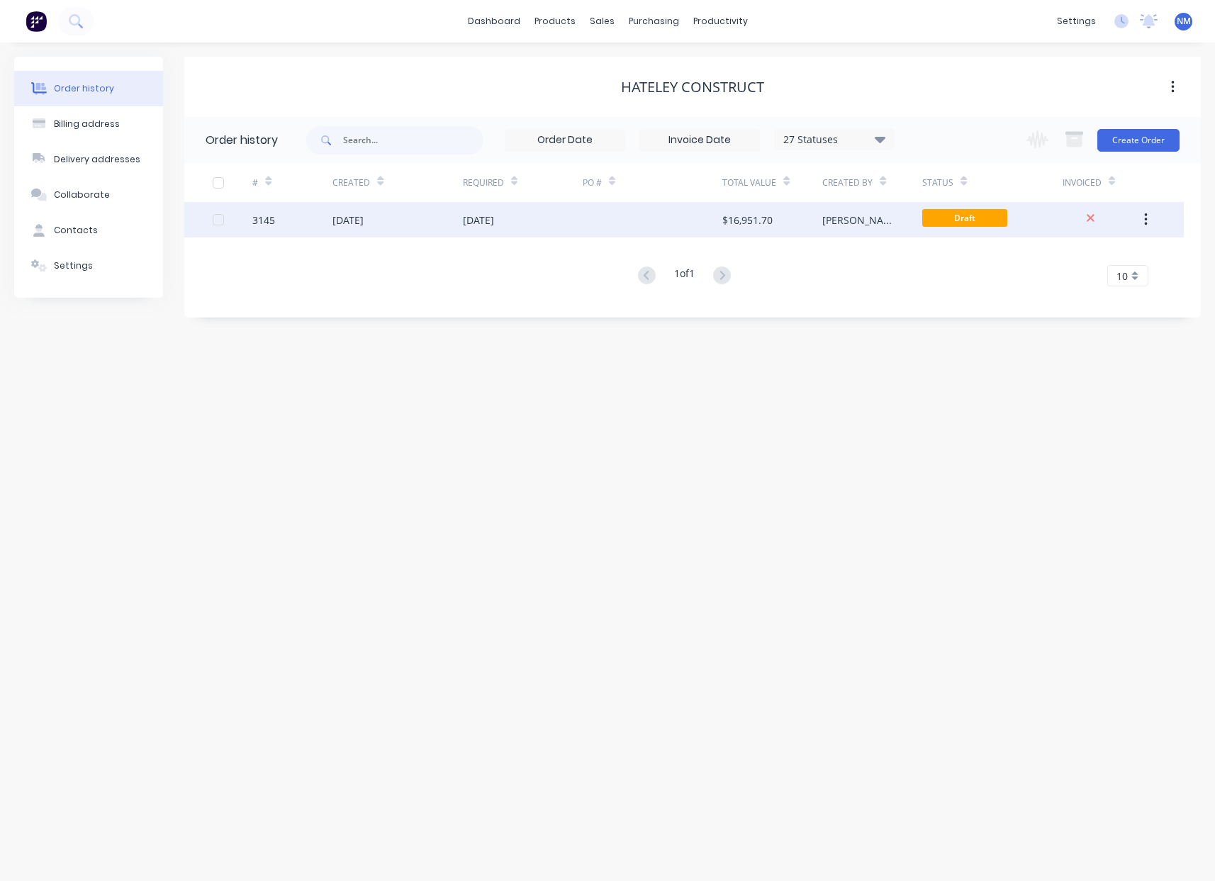
click at [578, 218] on div "[DATE]" at bounding box center [523, 219] width 120 height 35
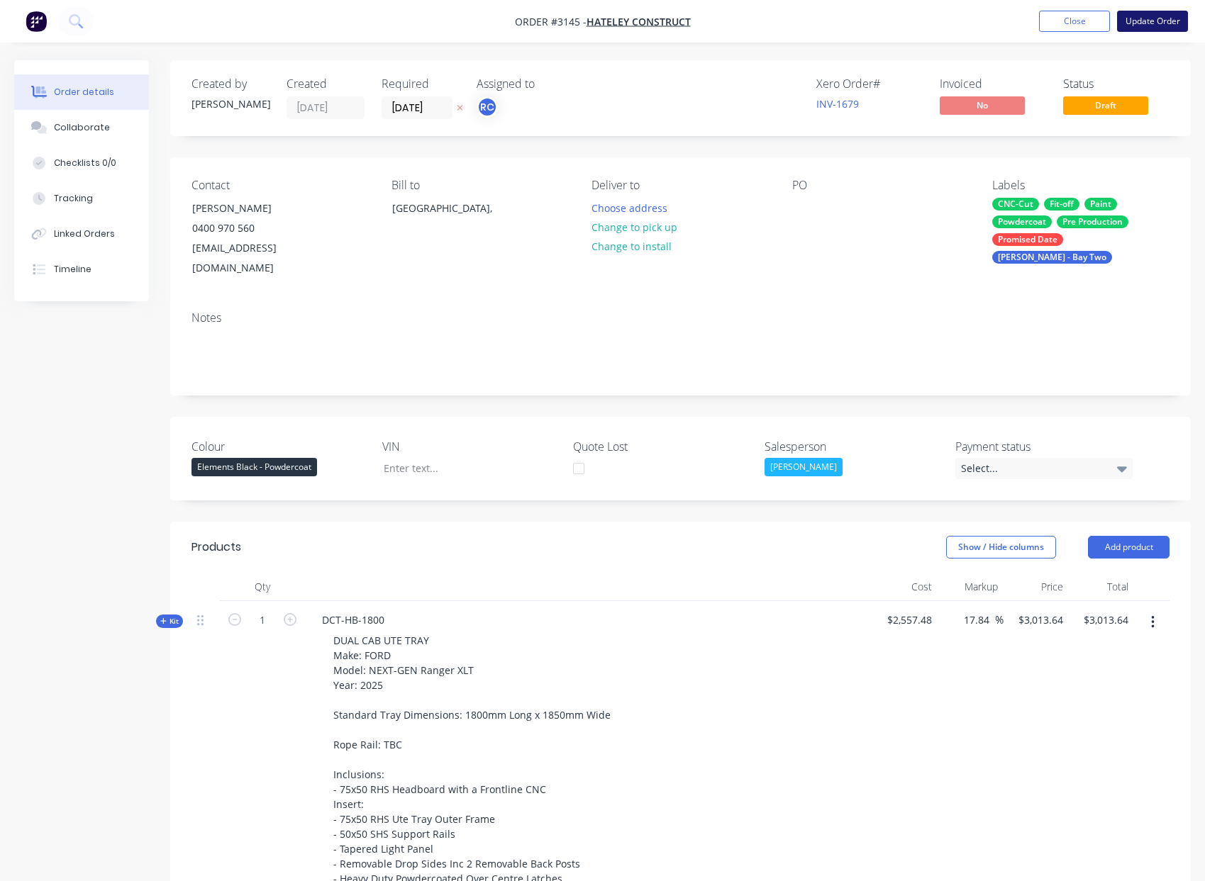
click at [1161, 28] on button "Update Order" at bounding box center [1152, 21] width 71 height 21
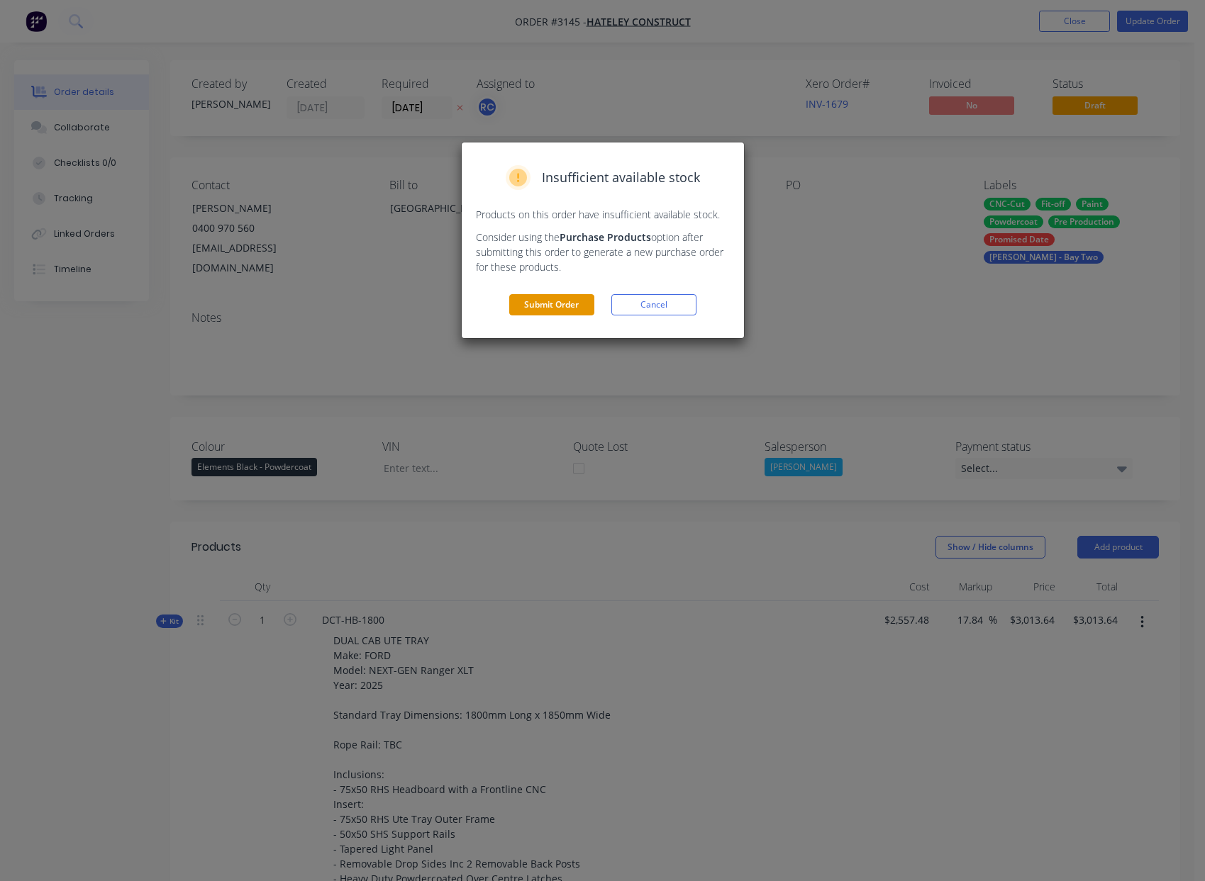
click at [568, 310] on button "Submit Order" at bounding box center [551, 304] width 85 height 21
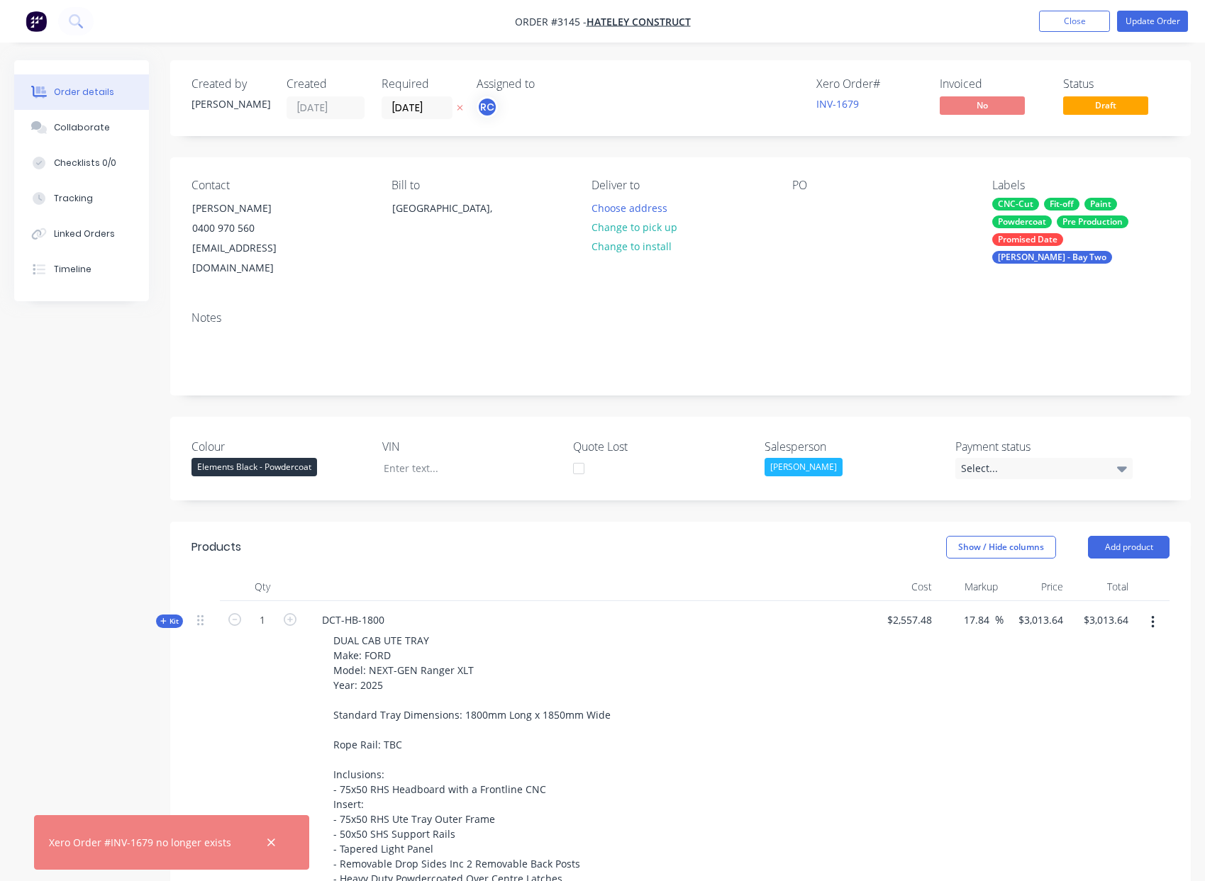
click at [271, 841] on button "button" at bounding box center [271, 843] width 18 height 18
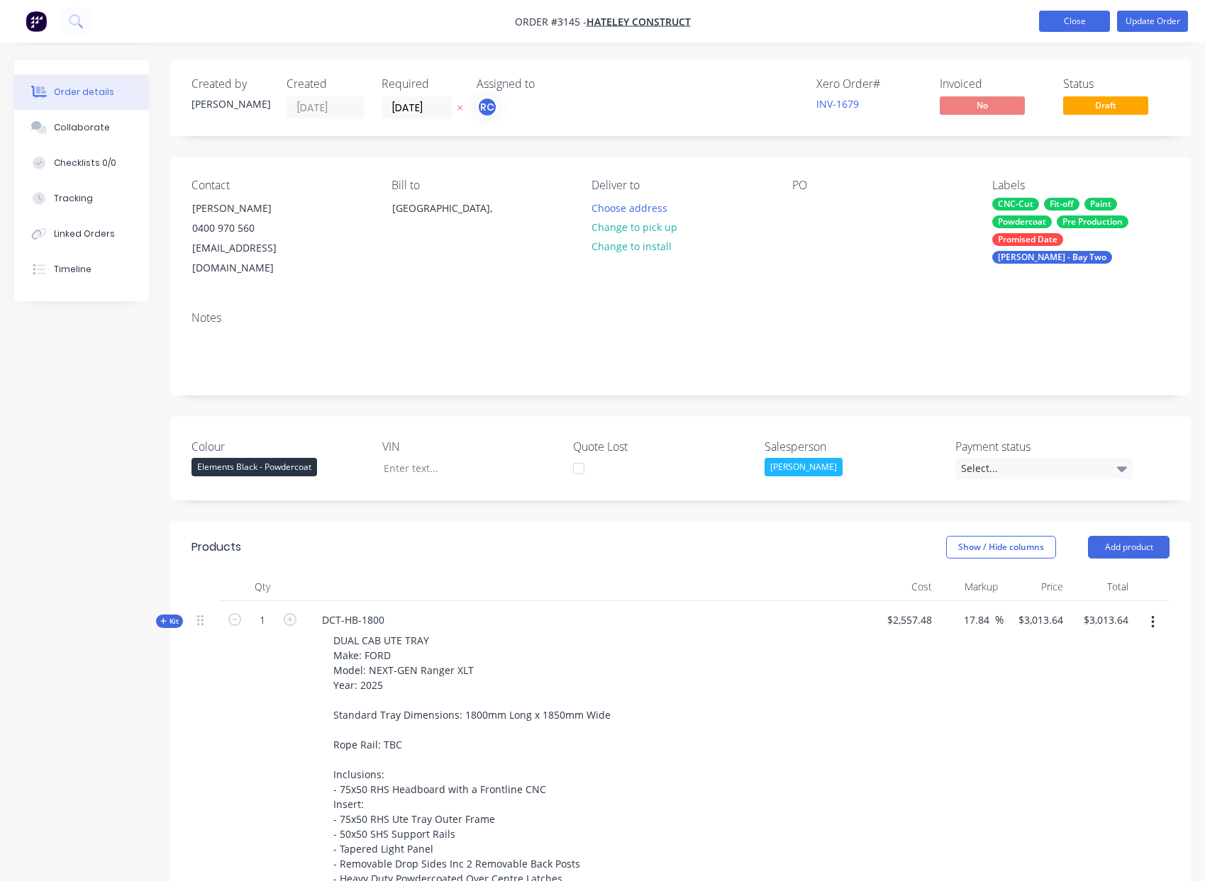
click at [1081, 23] on button "Close" at bounding box center [1074, 21] width 71 height 21
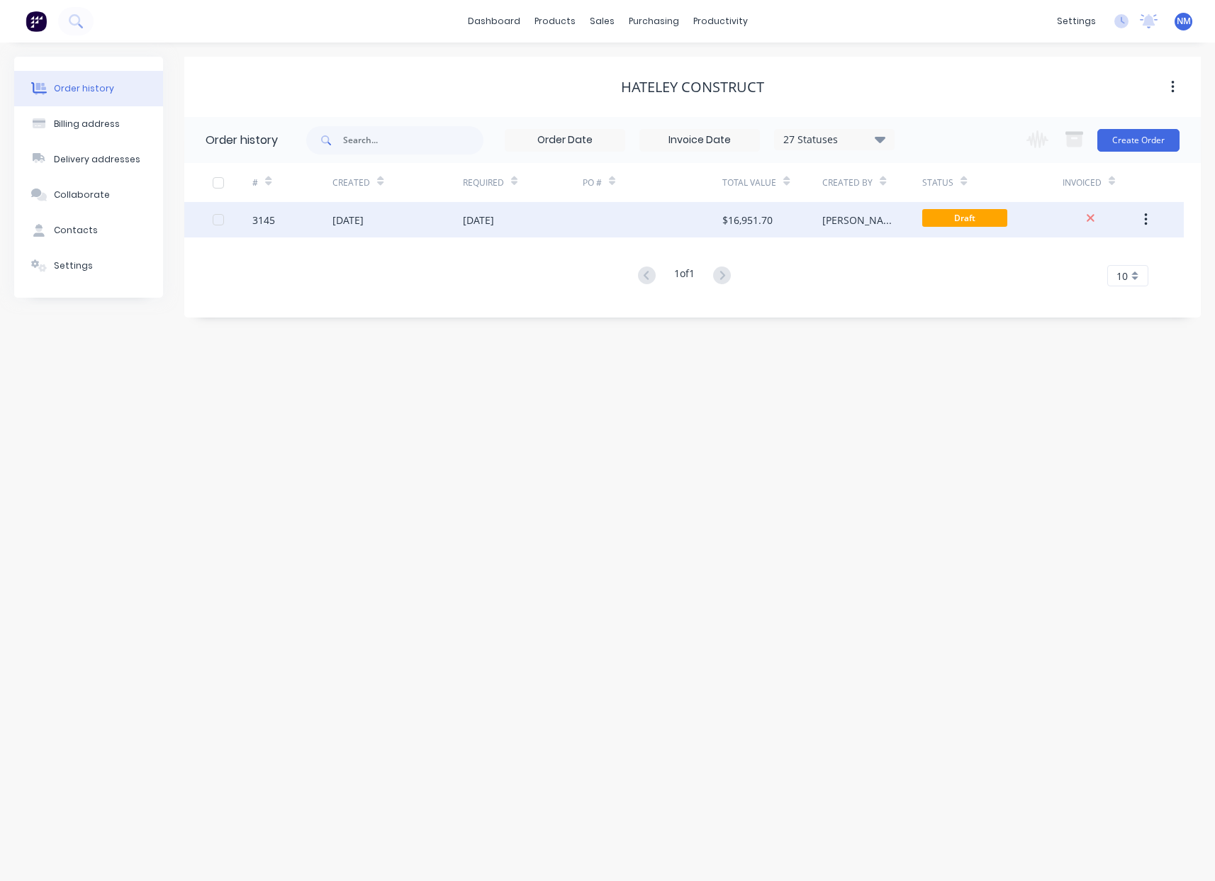
click at [484, 213] on div "[DATE]" at bounding box center [478, 220] width 31 height 15
click at [1144, 221] on icon "button" at bounding box center [1146, 220] width 4 height 16
click at [1090, 290] on div "Duplicate" at bounding box center [1095, 285] width 109 height 21
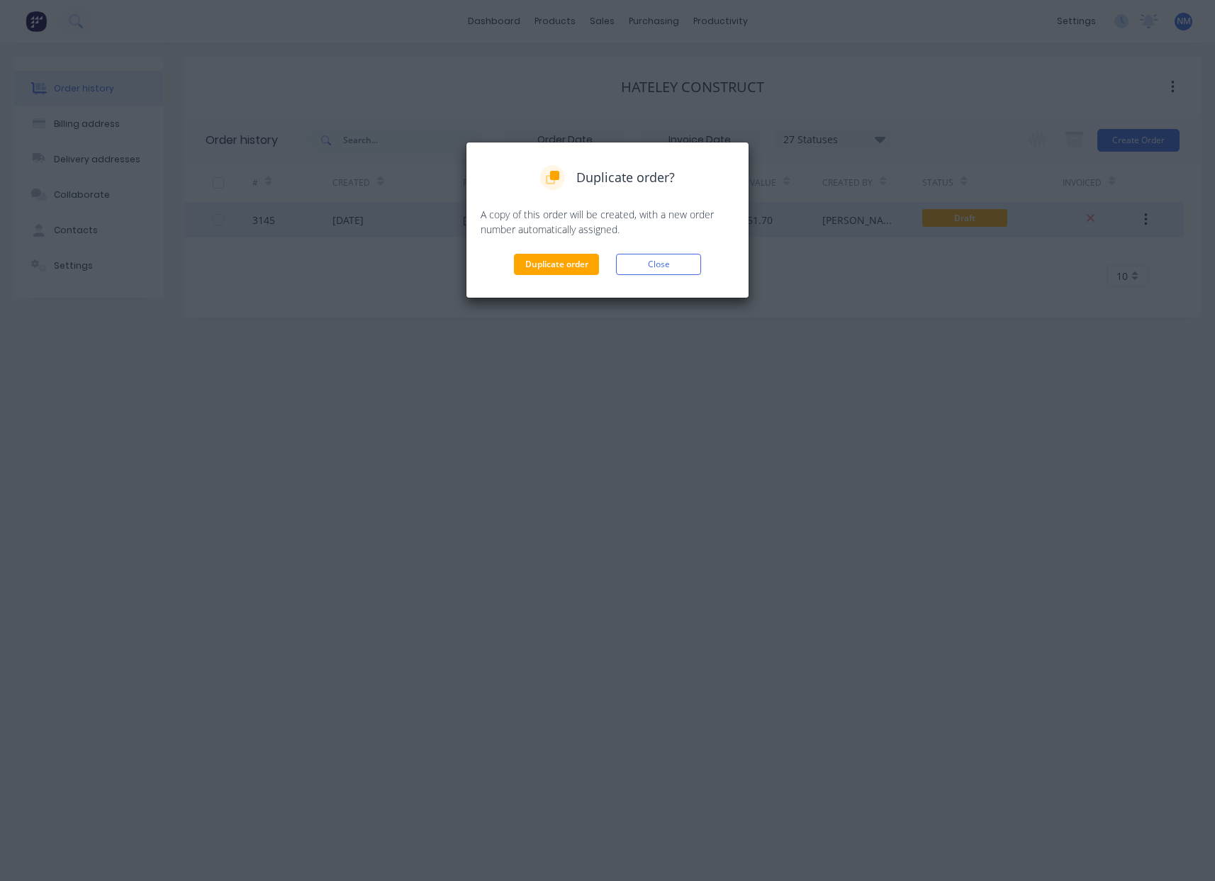
click at [567, 252] on div "Duplicate order? A copy of this order will be created, with a new order number …" at bounding box center [608, 220] width 254 height 110
click at [567, 259] on button "Duplicate order" at bounding box center [556, 264] width 85 height 21
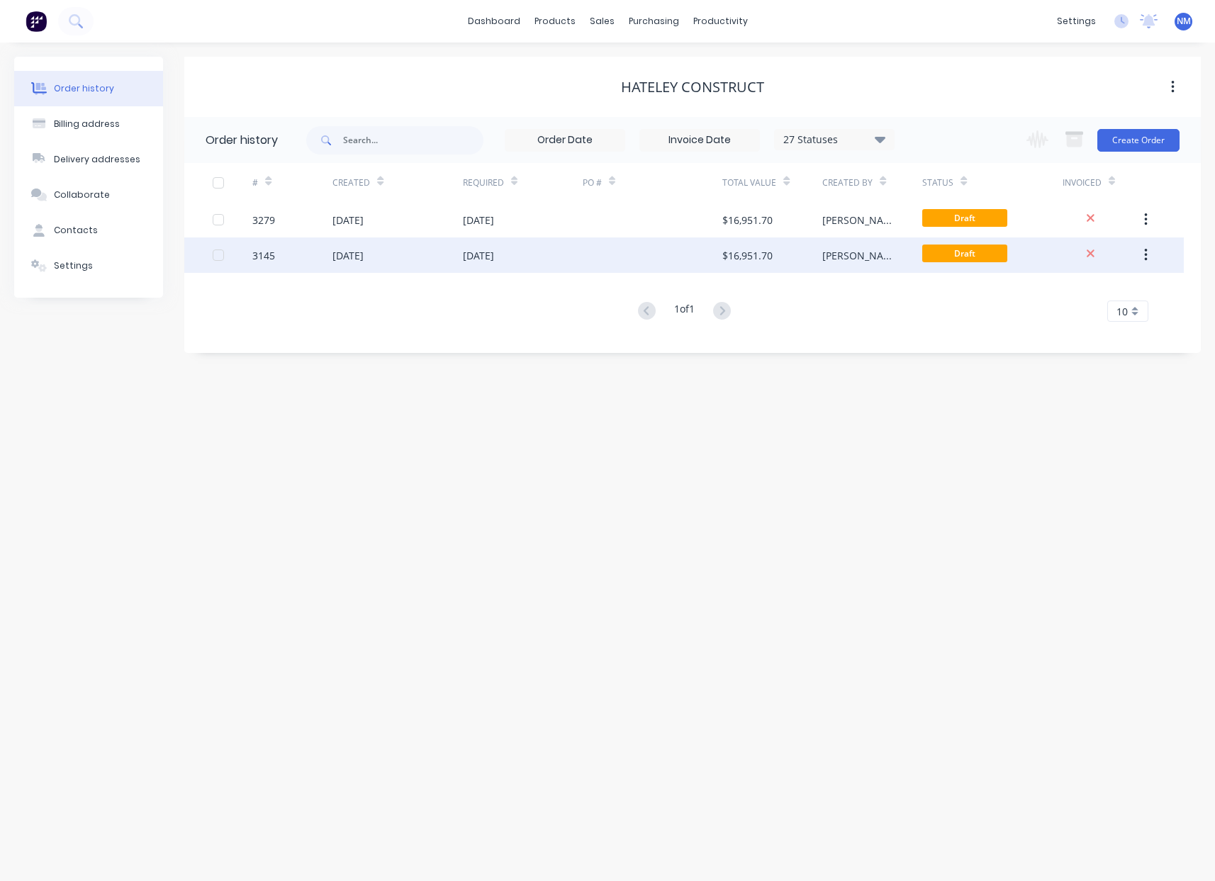
click at [677, 257] on div at bounding box center [653, 255] width 140 height 35
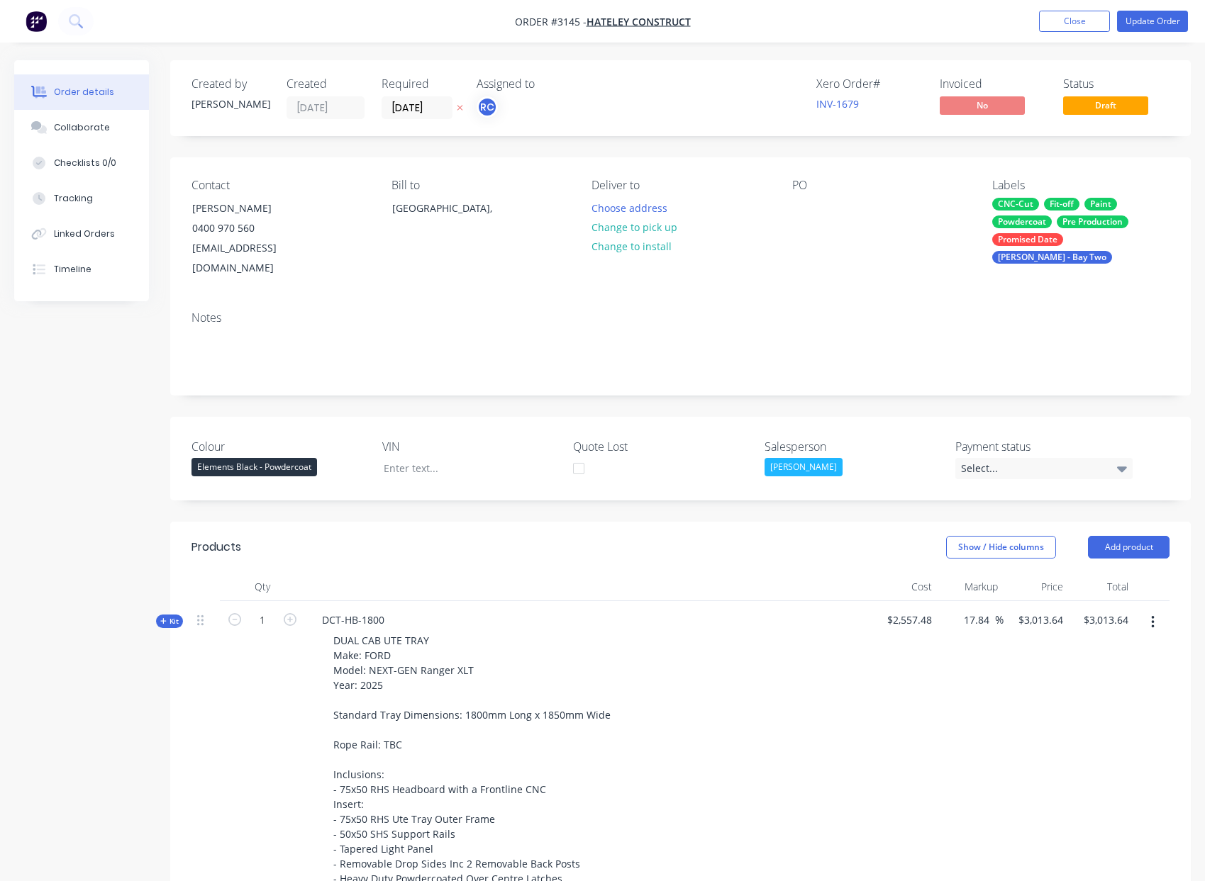
click at [1155, 610] on button "button" at bounding box center [1152, 623] width 33 height 26
click at [1111, 763] on div "Delete" at bounding box center [1101, 773] width 109 height 21
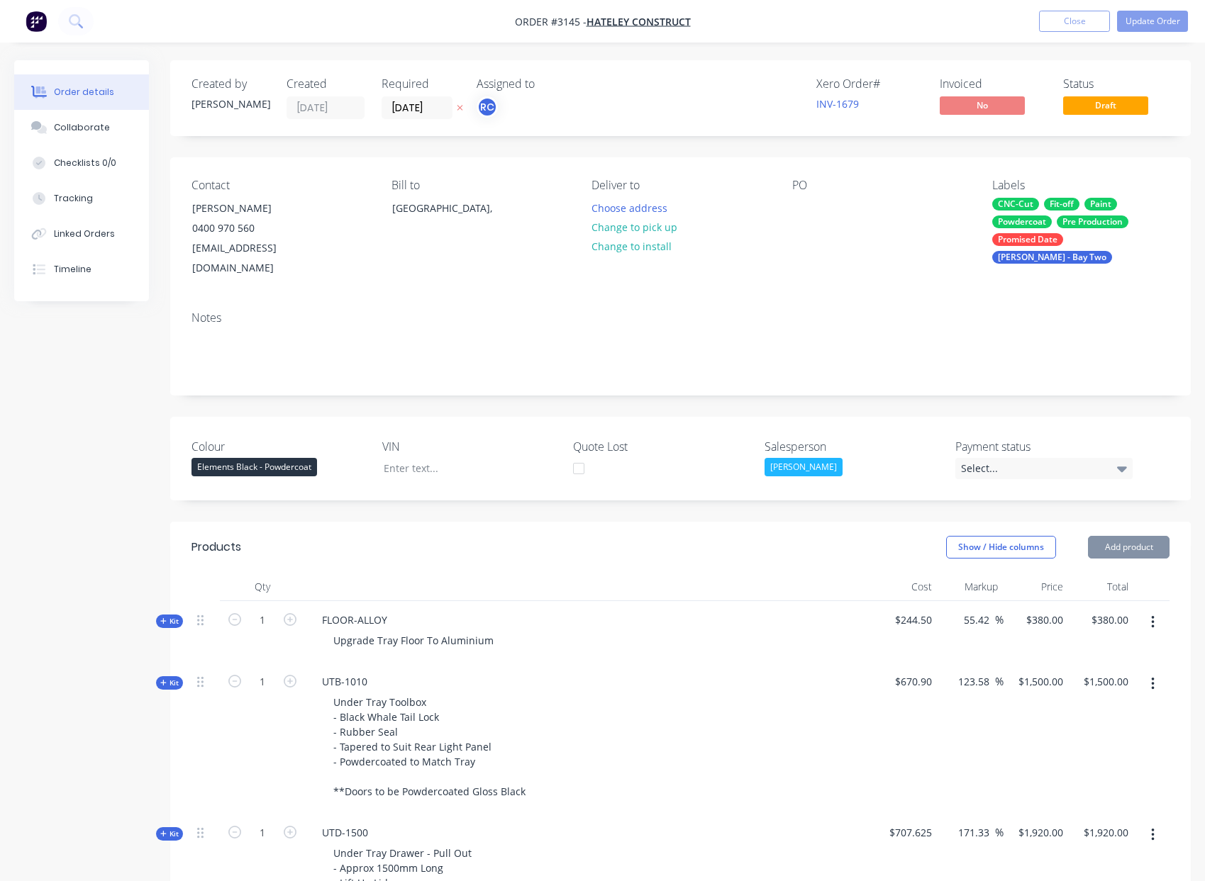
click at [1149, 610] on button "button" at bounding box center [1152, 623] width 33 height 26
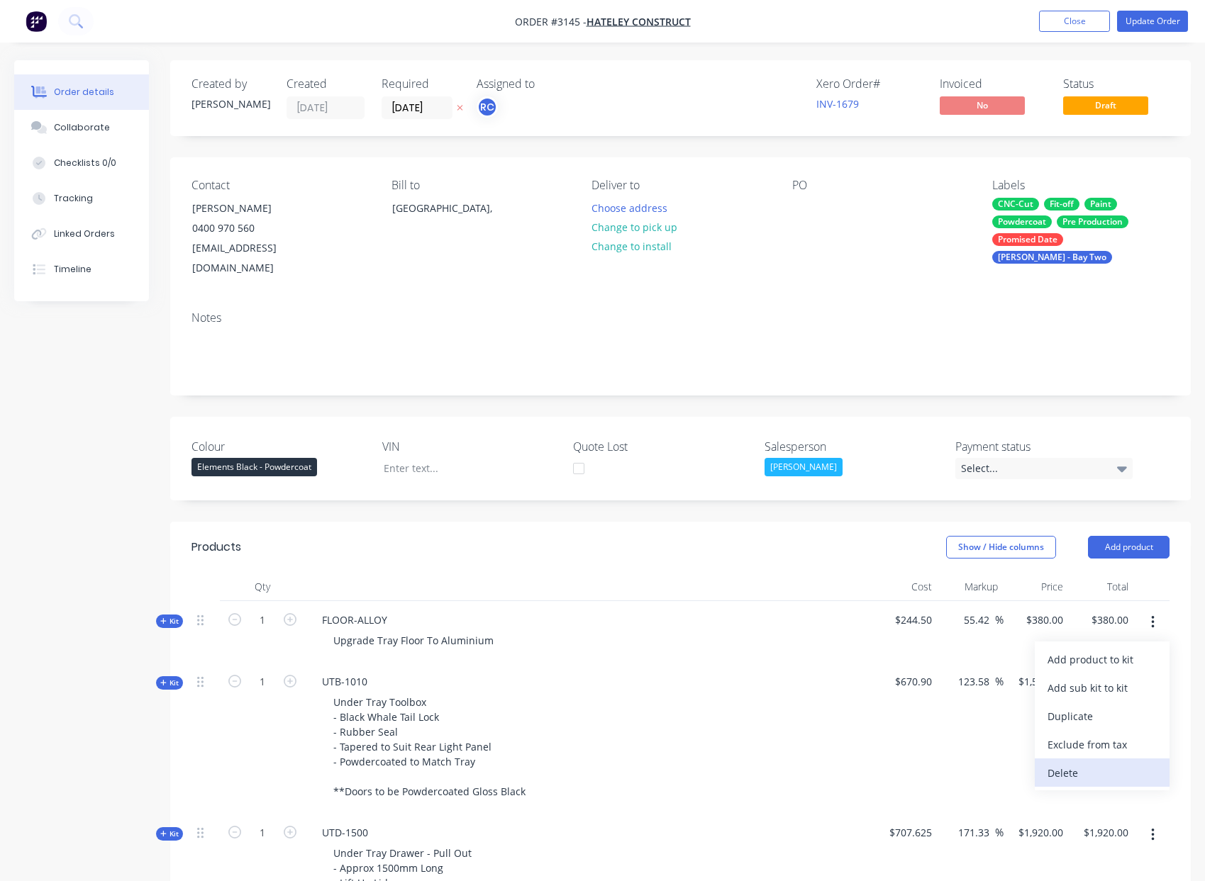
click at [1117, 763] on div "Delete" at bounding box center [1101, 773] width 109 height 21
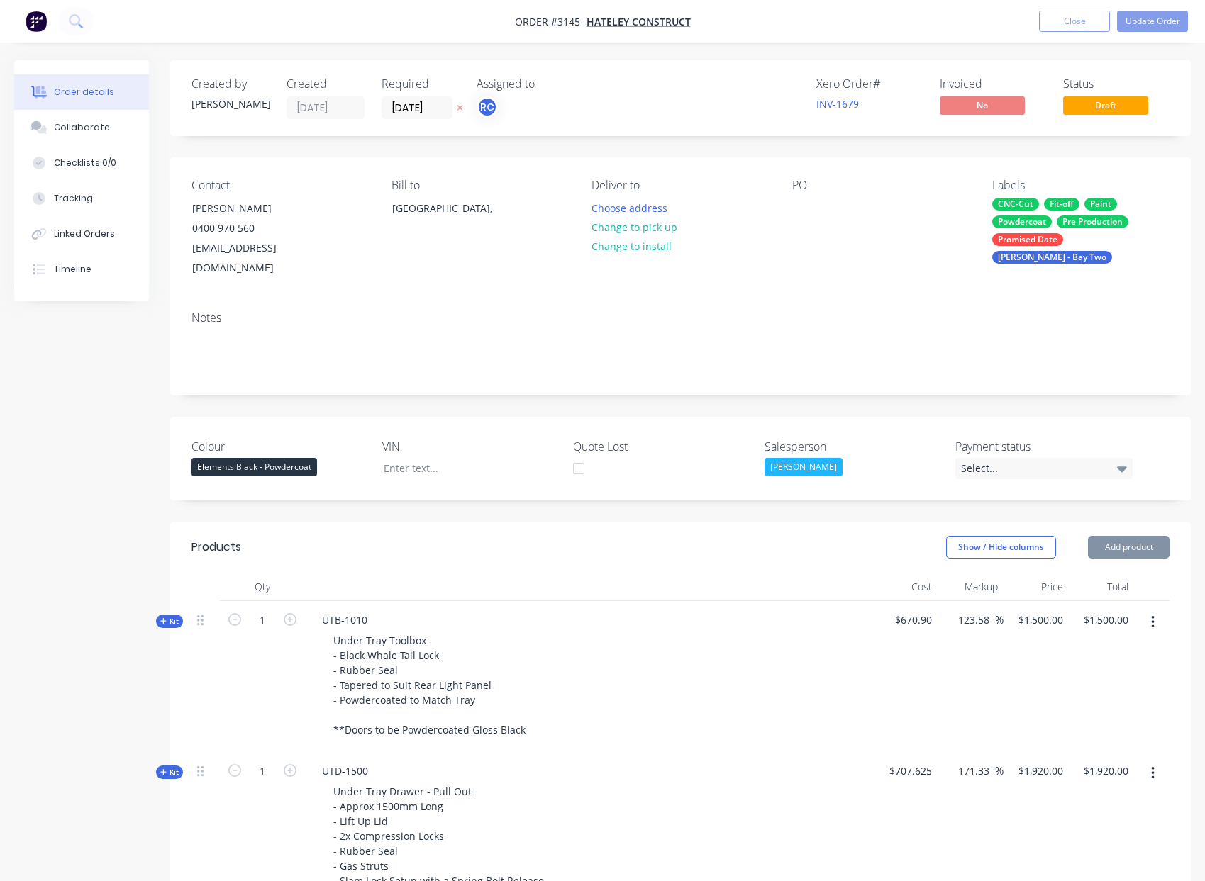
click at [1149, 610] on button "button" at bounding box center [1152, 623] width 33 height 26
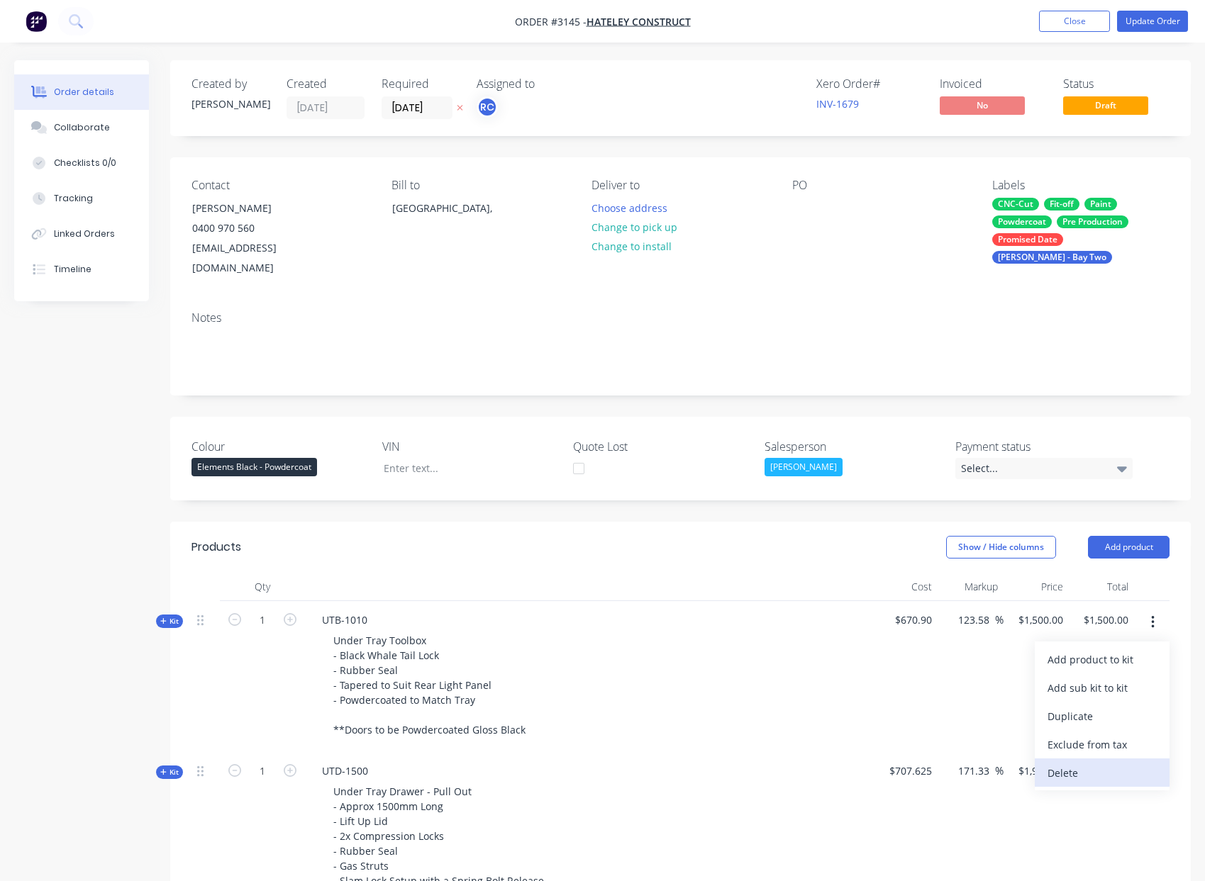
click at [1093, 764] on button "Delete" at bounding box center [1102, 773] width 135 height 28
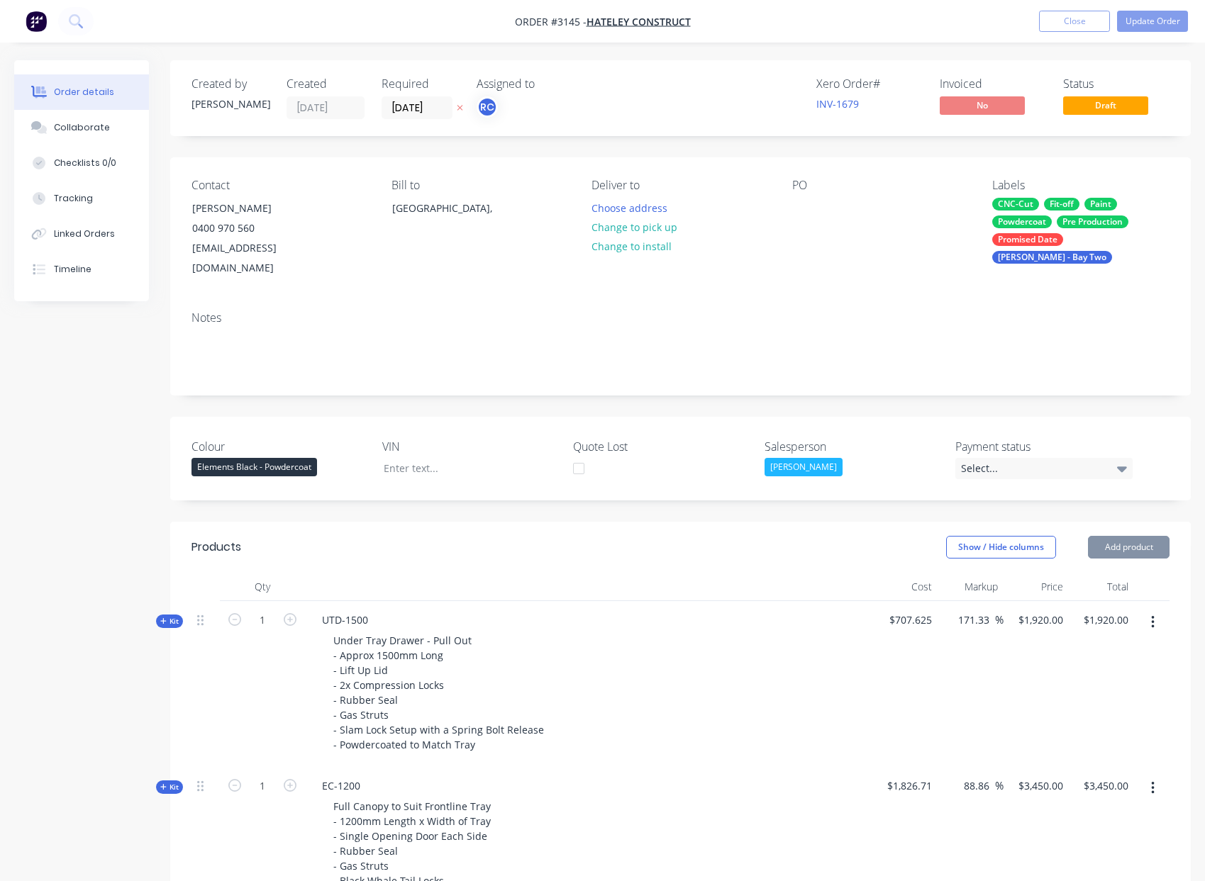
click at [1153, 611] on button "button" at bounding box center [1152, 623] width 33 height 26
drag, startPoint x: 1102, startPoint y: 758, endPoint x: 1105, endPoint y: 750, distance: 8.6
click at [1103, 763] on div "Delete" at bounding box center [1101, 773] width 109 height 21
click at [1155, 610] on button "button" at bounding box center [1152, 623] width 33 height 26
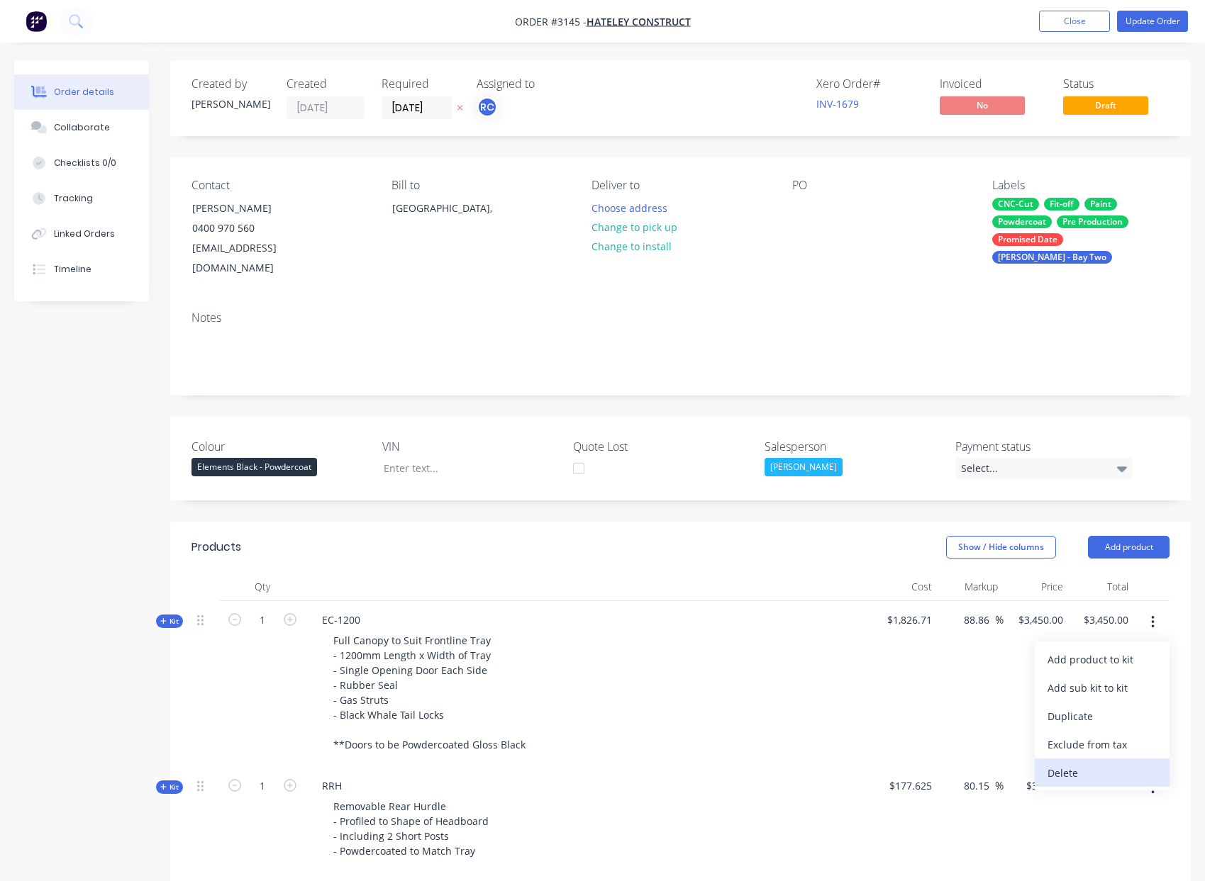
click at [1085, 763] on div "Delete" at bounding box center [1101, 773] width 109 height 21
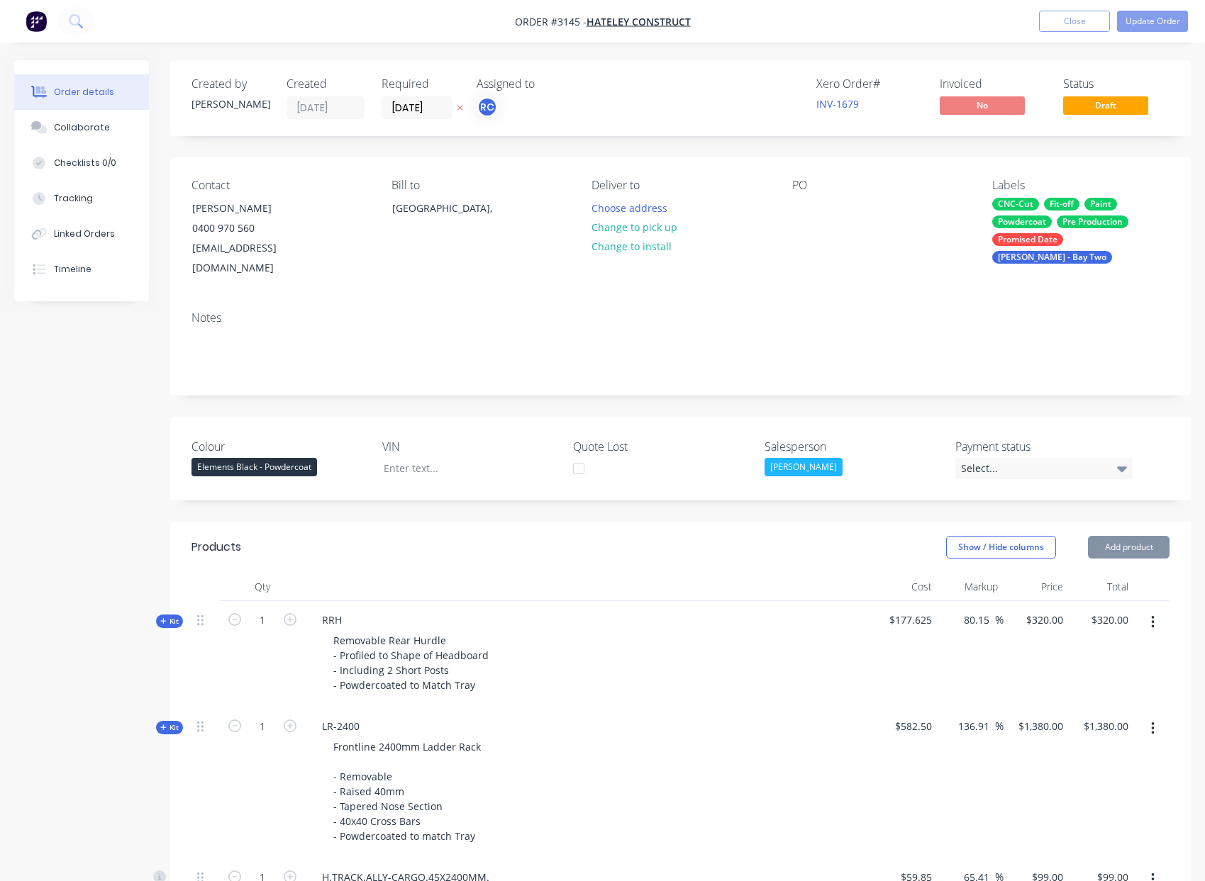
click at [1149, 610] on button "button" at bounding box center [1152, 623] width 33 height 26
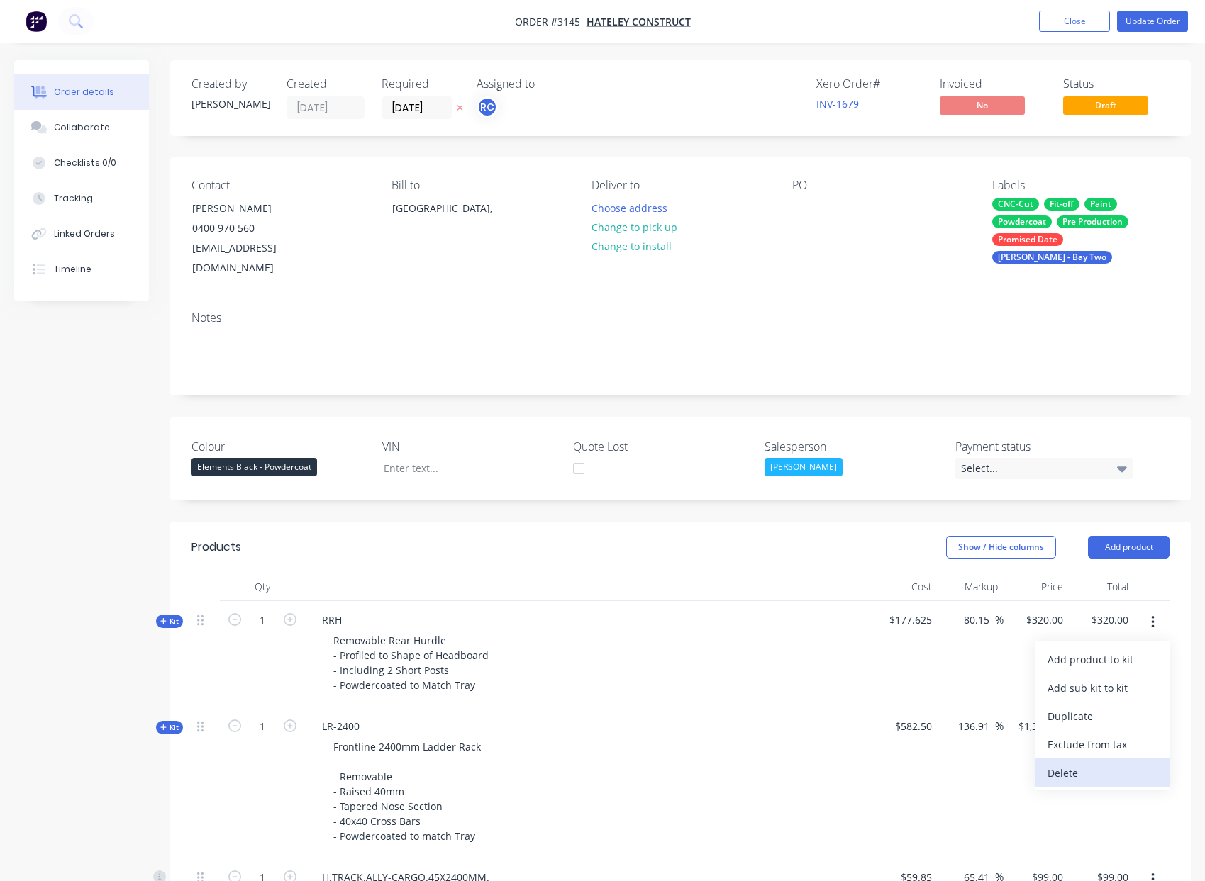
click at [1107, 763] on div "Delete" at bounding box center [1101, 773] width 109 height 21
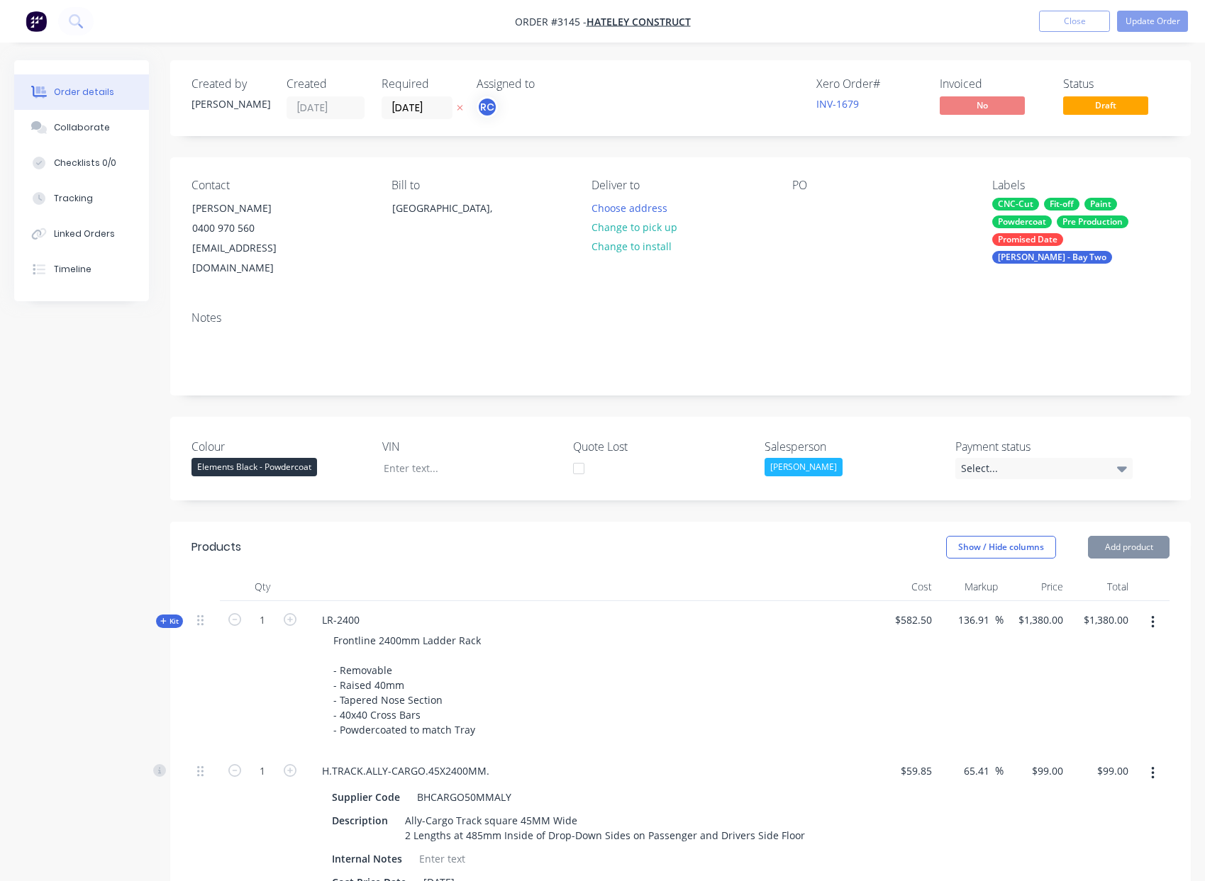
click at [1154, 610] on button "button" at bounding box center [1152, 623] width 33 height 26
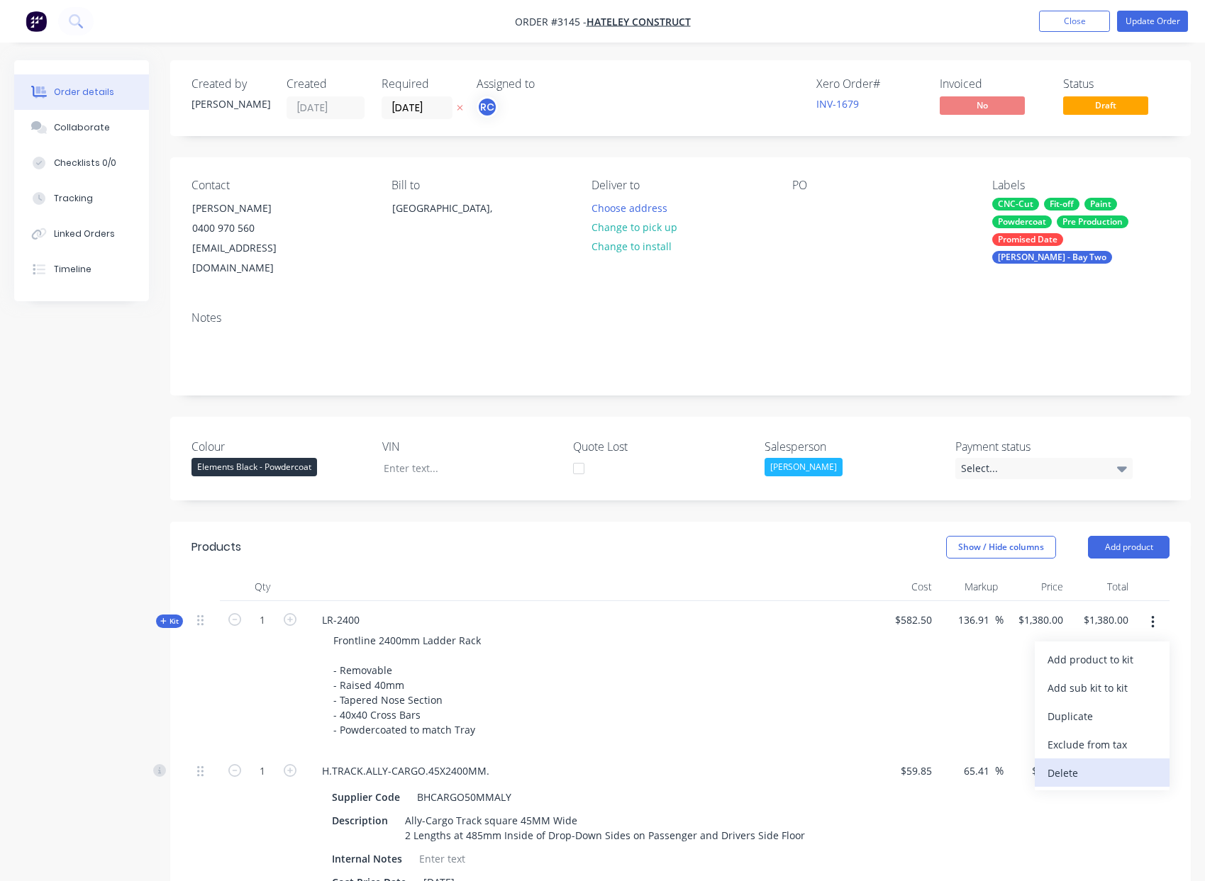
click at [1108, 763] on div "Delete" at bounding box center [1101, 773] width 109 height 21
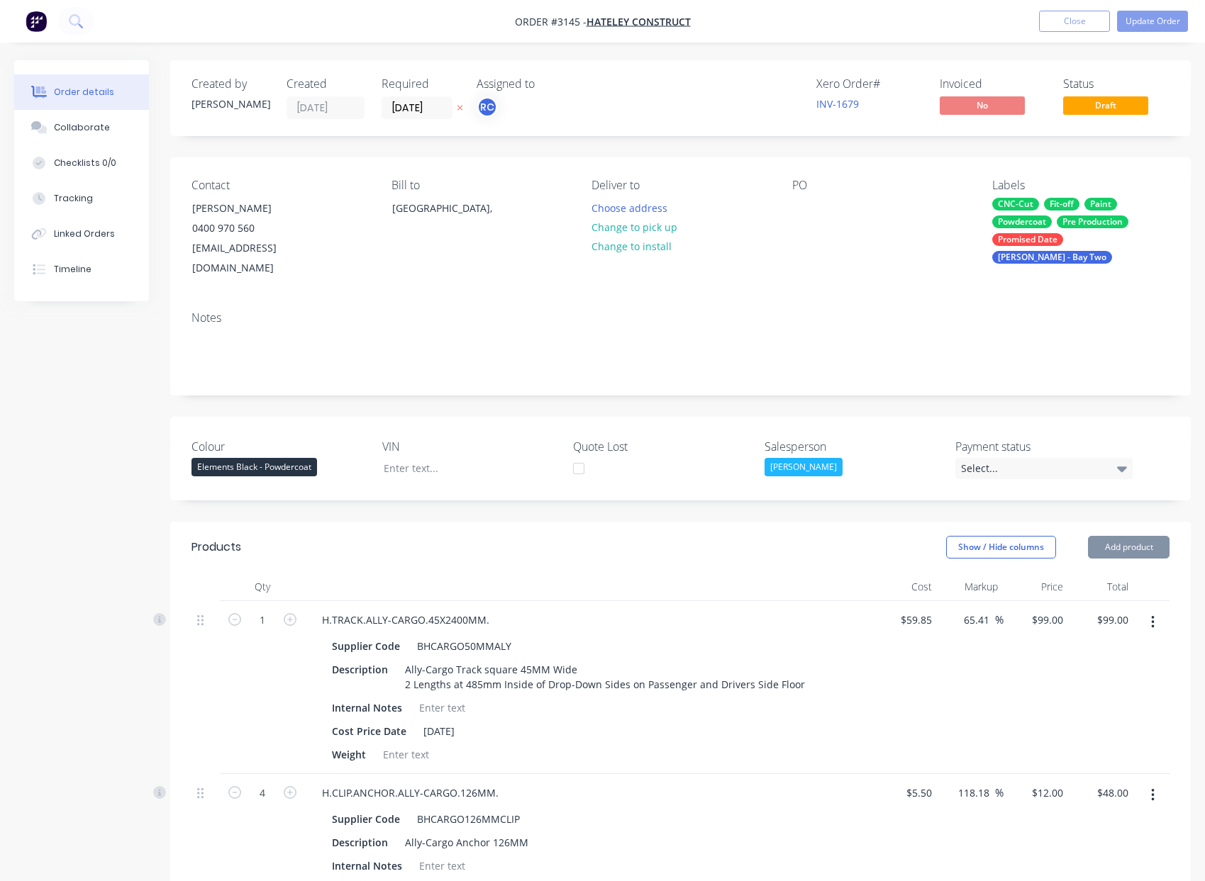
click at [1149, 610] on button "button" at bounding box center [1152, 623] width 33 height 26
click at [1093, 735] on div "Delete" at bounding box center [1101, 745] width 109 height 21
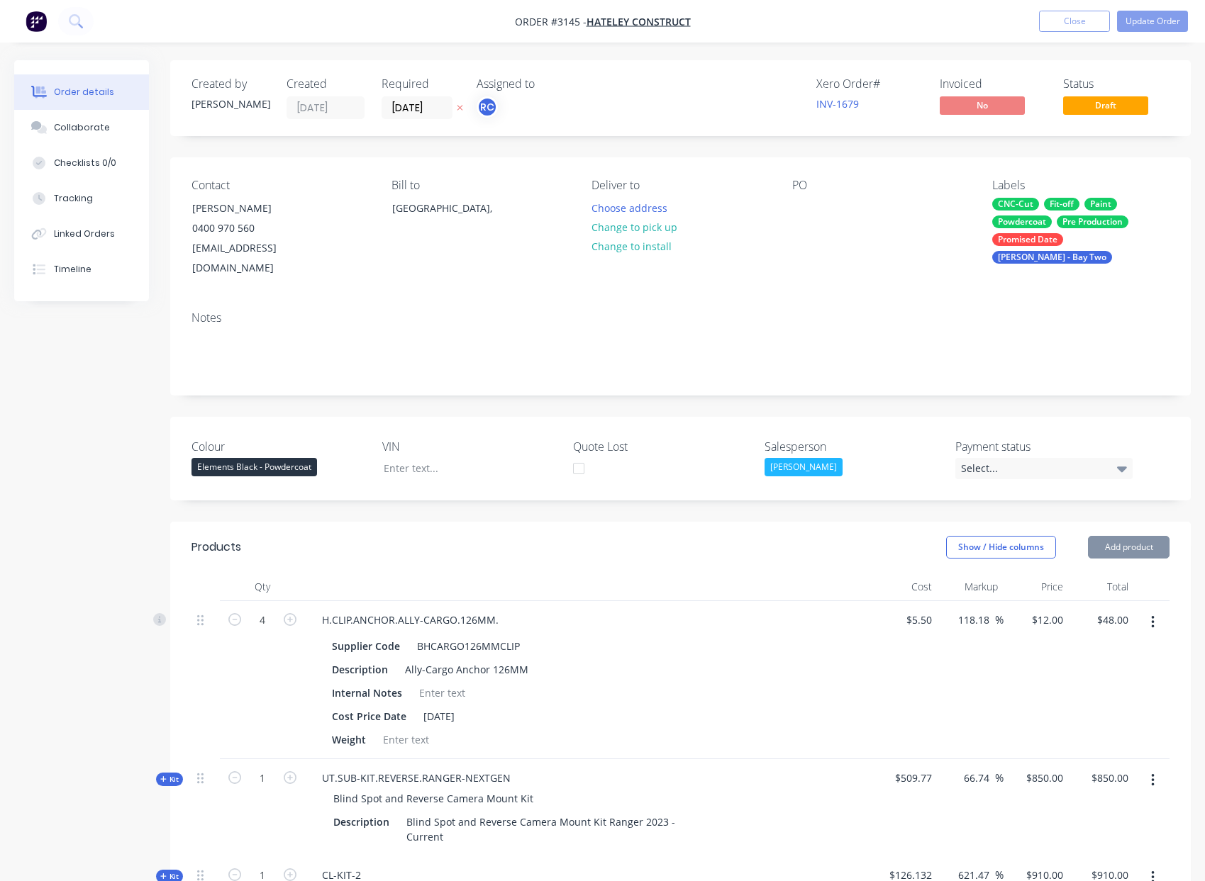
click at [1152, 615] on icon "button" at bounding box center [1153, 623] width 4 height 16
click at [1087, 735] on div "Delete" at bounding box center [1101, 745] width 109 height 21
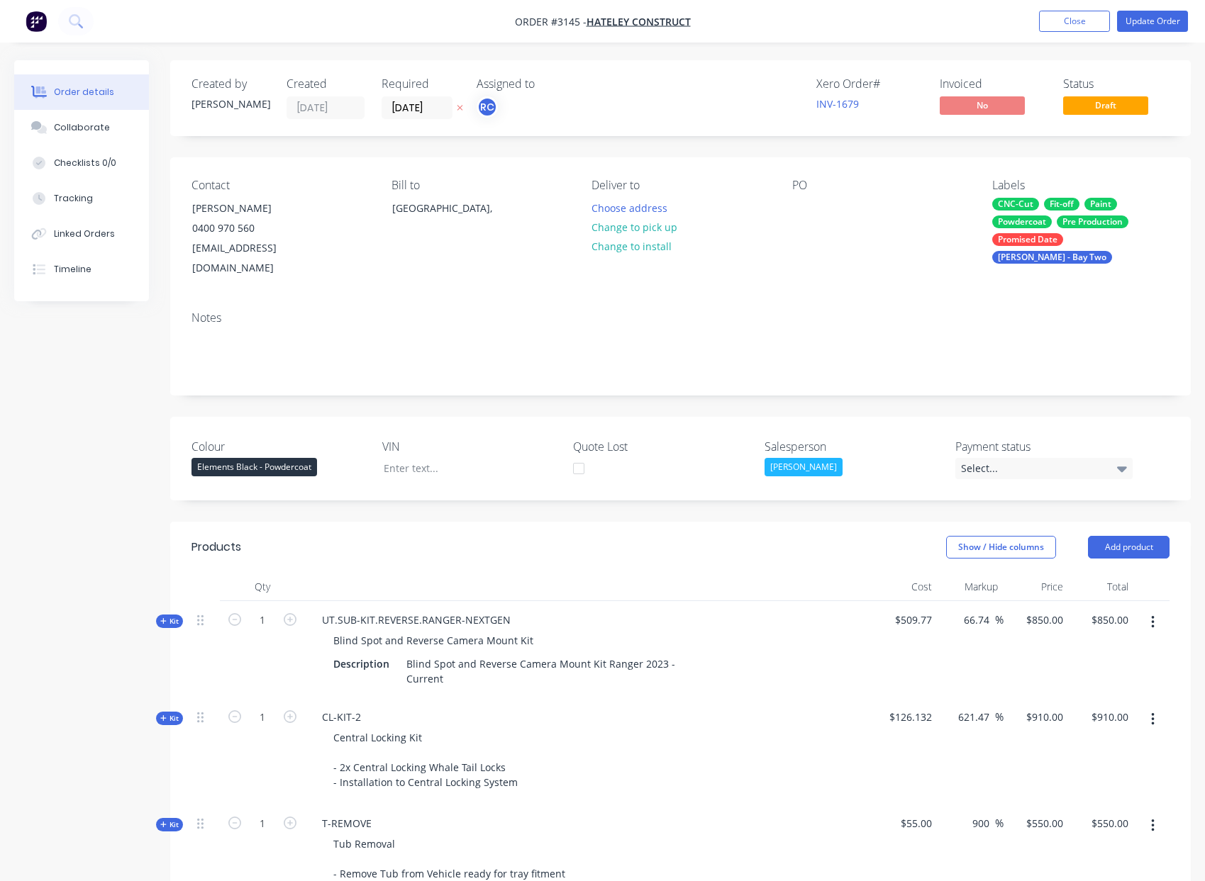
click at [1154, 615] on icon "button" at bounding box center [1153, 623] width 4 height 16
click at [1089, 763] on div "Delete" at bounding box center [1101, 773] width 109 height 21
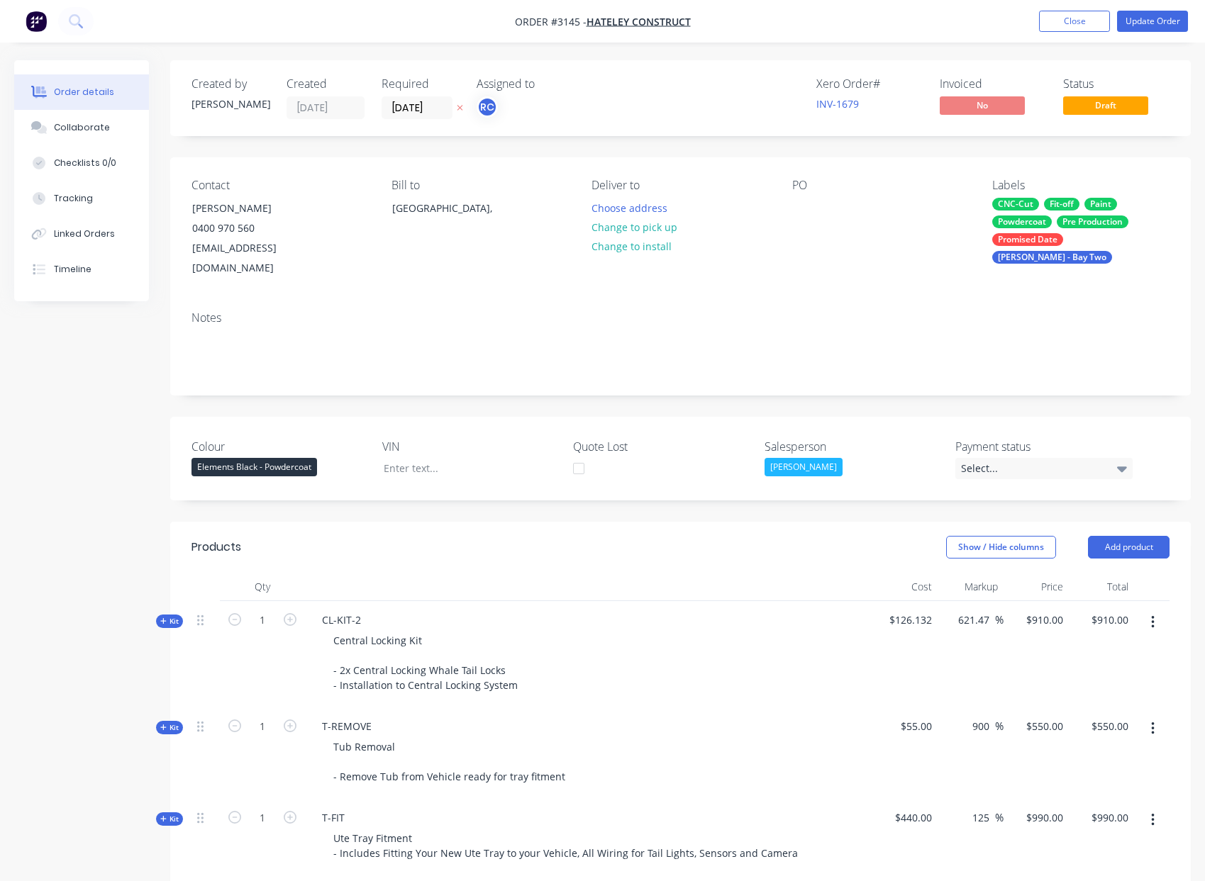
click at [1151, 615] on icon "button" at bounding box center [1153, 623] width 4 height 16
click at [1105, 763] on div "Delete" at bounding box center [1101, 773] width 109 height 21
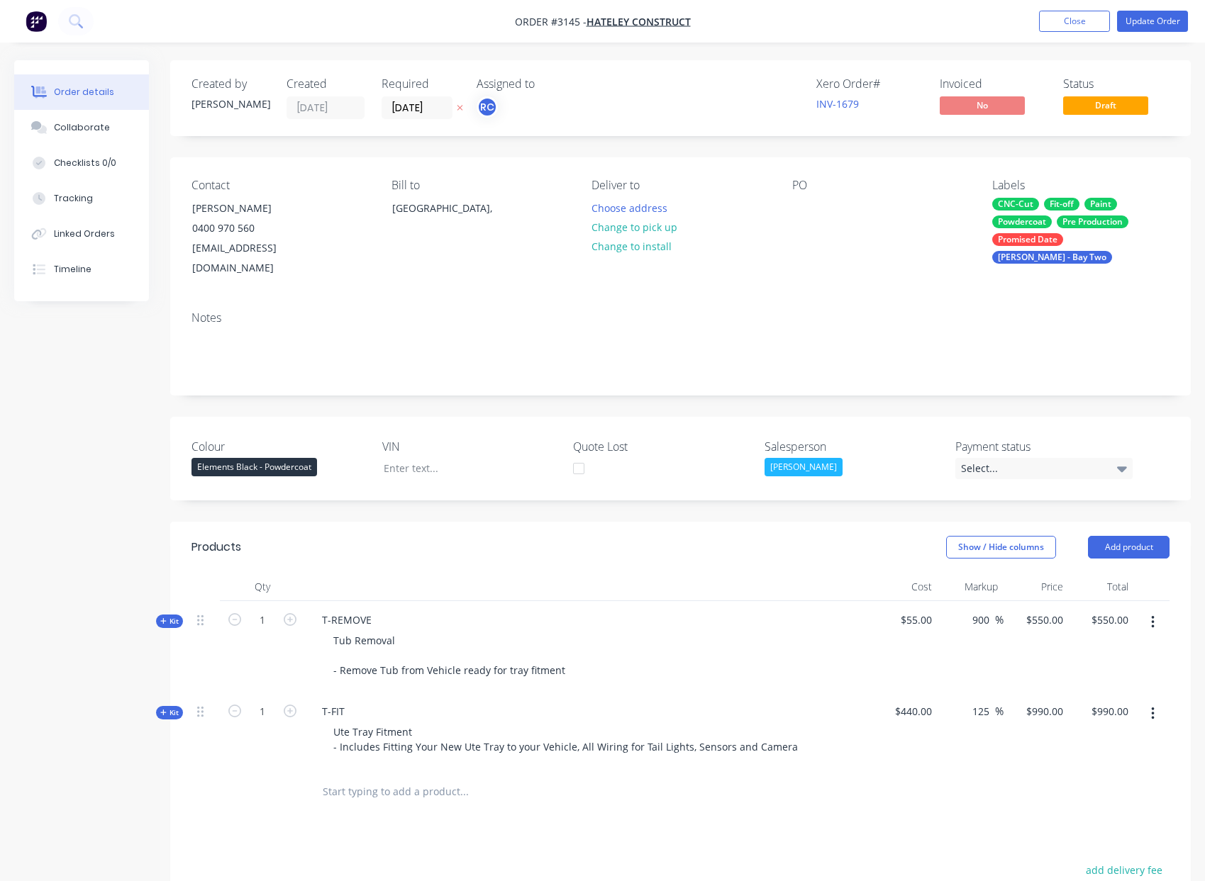
click at [1154, 616] on icon "button" at bounding box center [1152, 622] width 3 height 13
click at [1103, 763] on div "Delete" at bounding box center [1101, 773] width 109 height 21
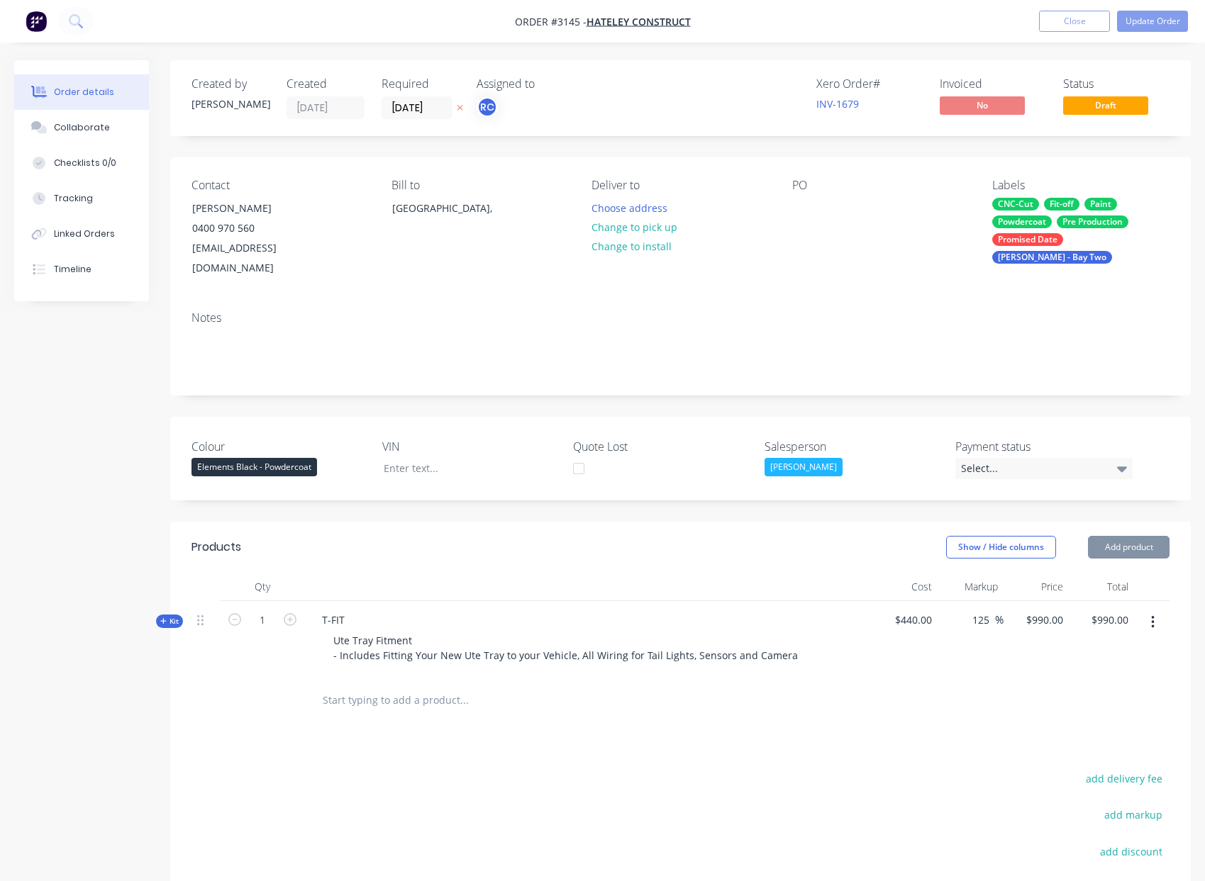
click at [1147, 611] on button "button" at bounding box center [1152, 623] width 33 height 26
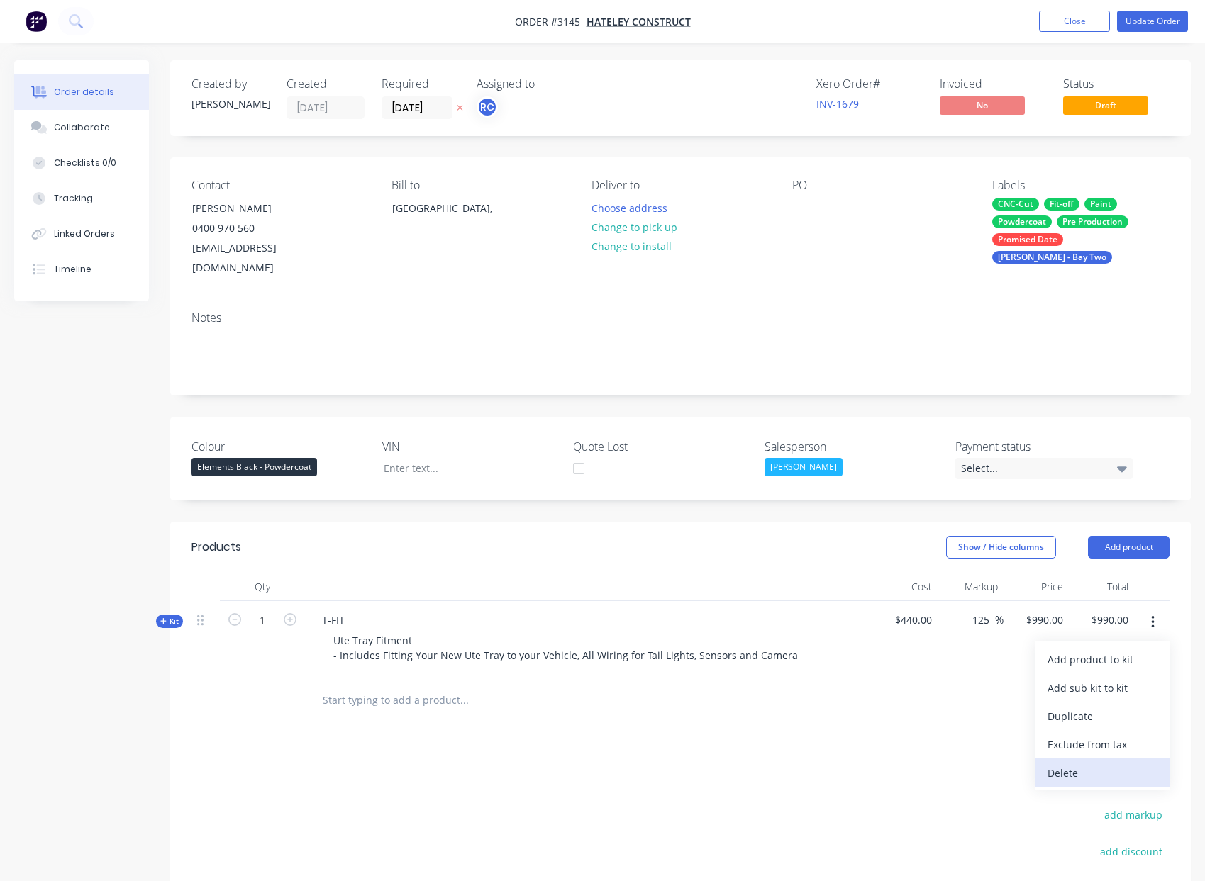
click at [1102, 763] on div "Delete" at bounding box center [1101, 773] width 109 height 21
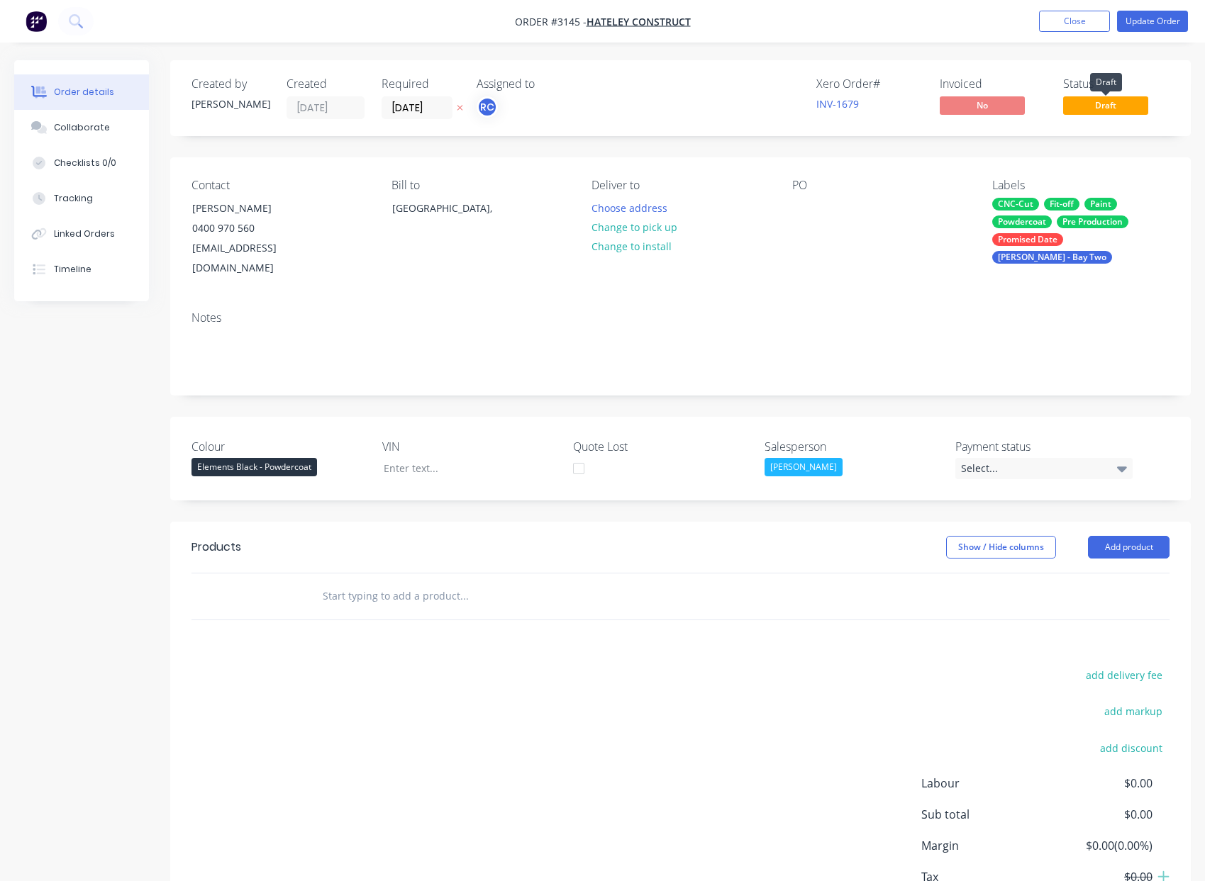
click at [1103, 107] on span "Draft" at bounding box center [1105, 105] width 85 height 18
click at [1068, 21] on button "Close" at bounding box center [1074, 21] width 71 height 21
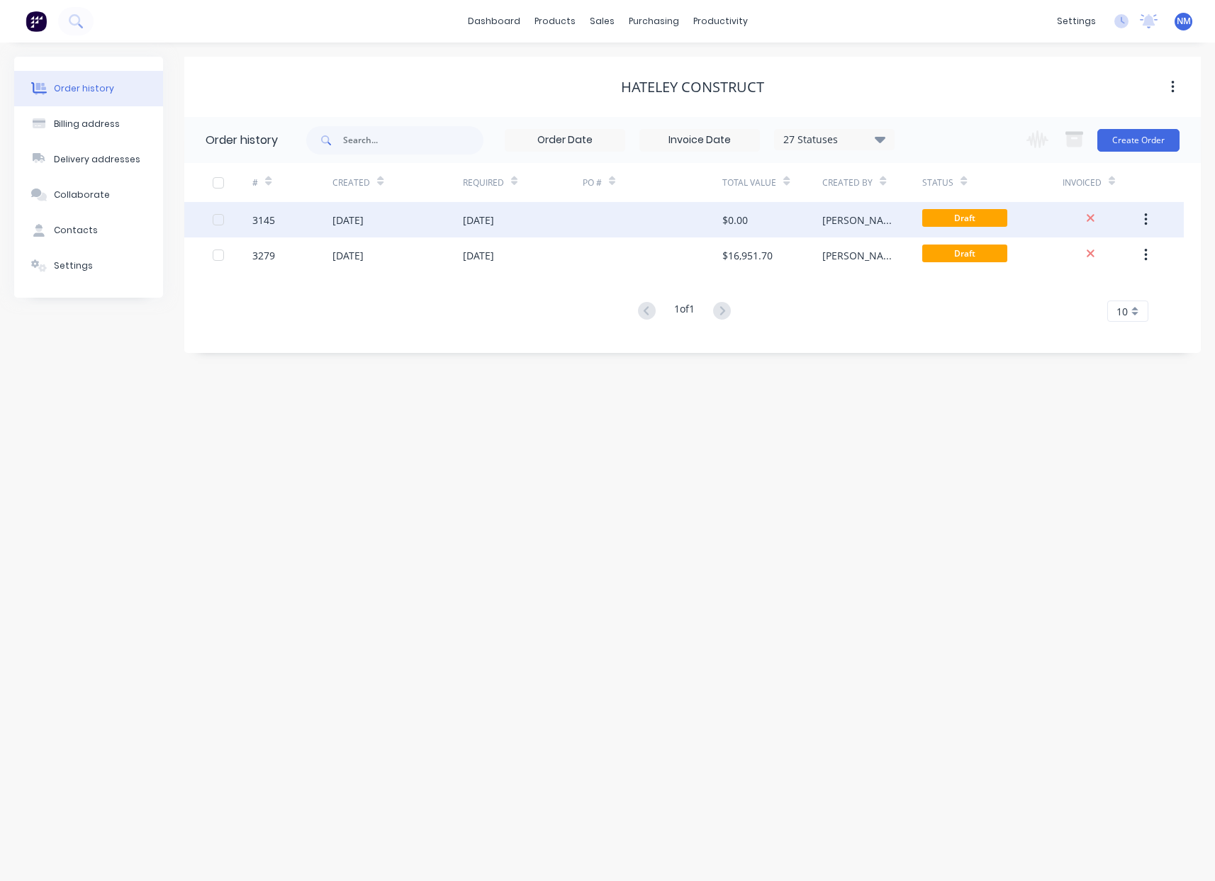
click at [1147, 224] on icon "button" at bounding box center [1145, 219] width 3 height 13
click at [1072, 262] on div "Archive" at bounding box center [1095, 257] width 109 height 21
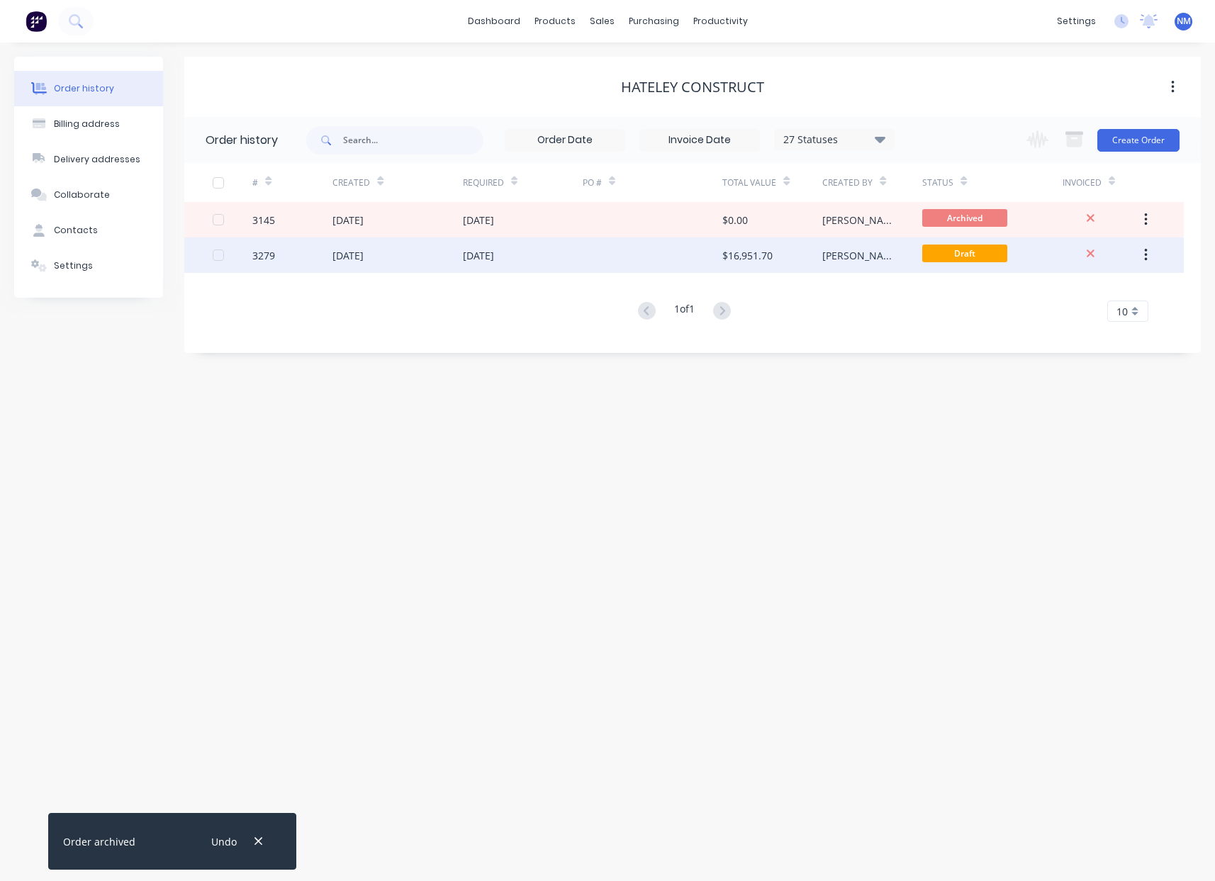
click at [484, 255] on div "[DATE]" at bounding box center [478, 255] width 31 height 15
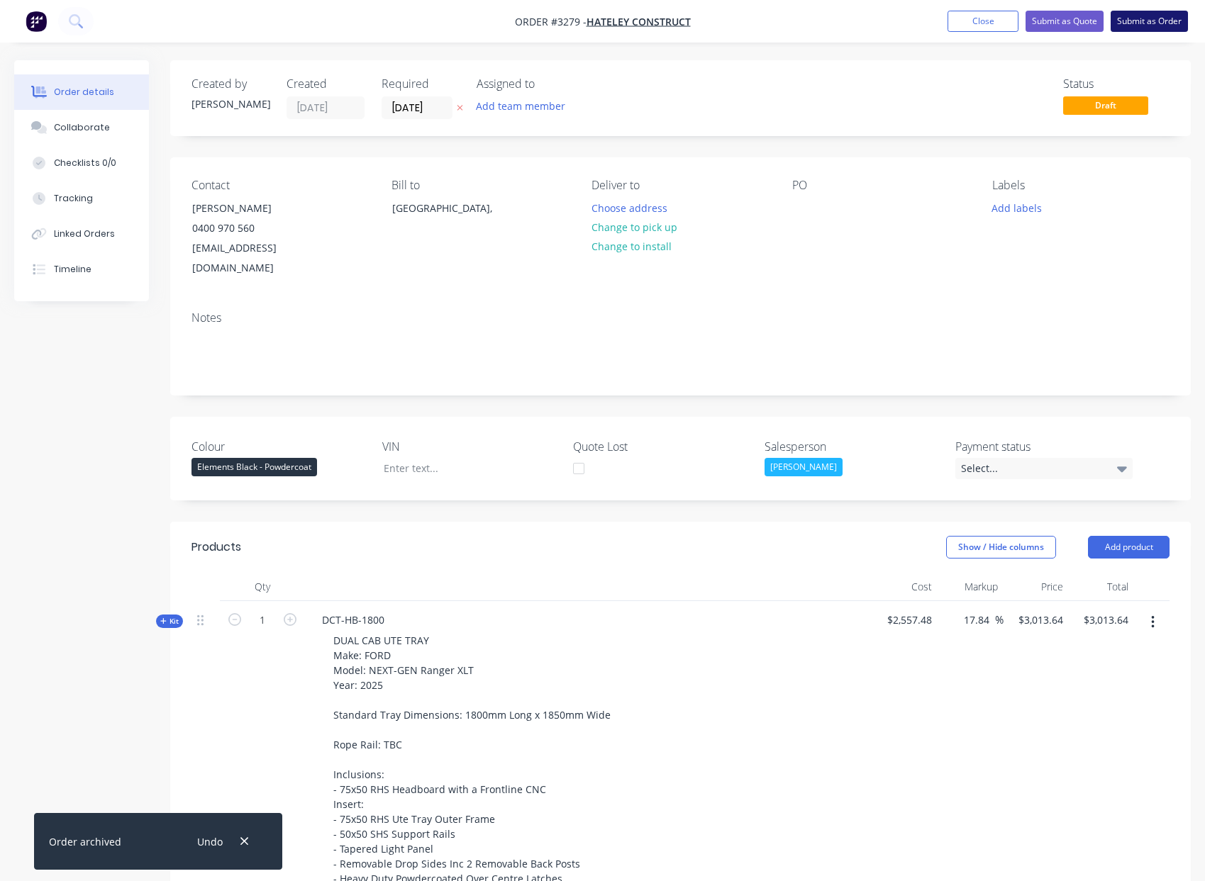
click at [1167, 18] on button "Submit as Order" at bounding box center [1148, 21] width 77 height 21
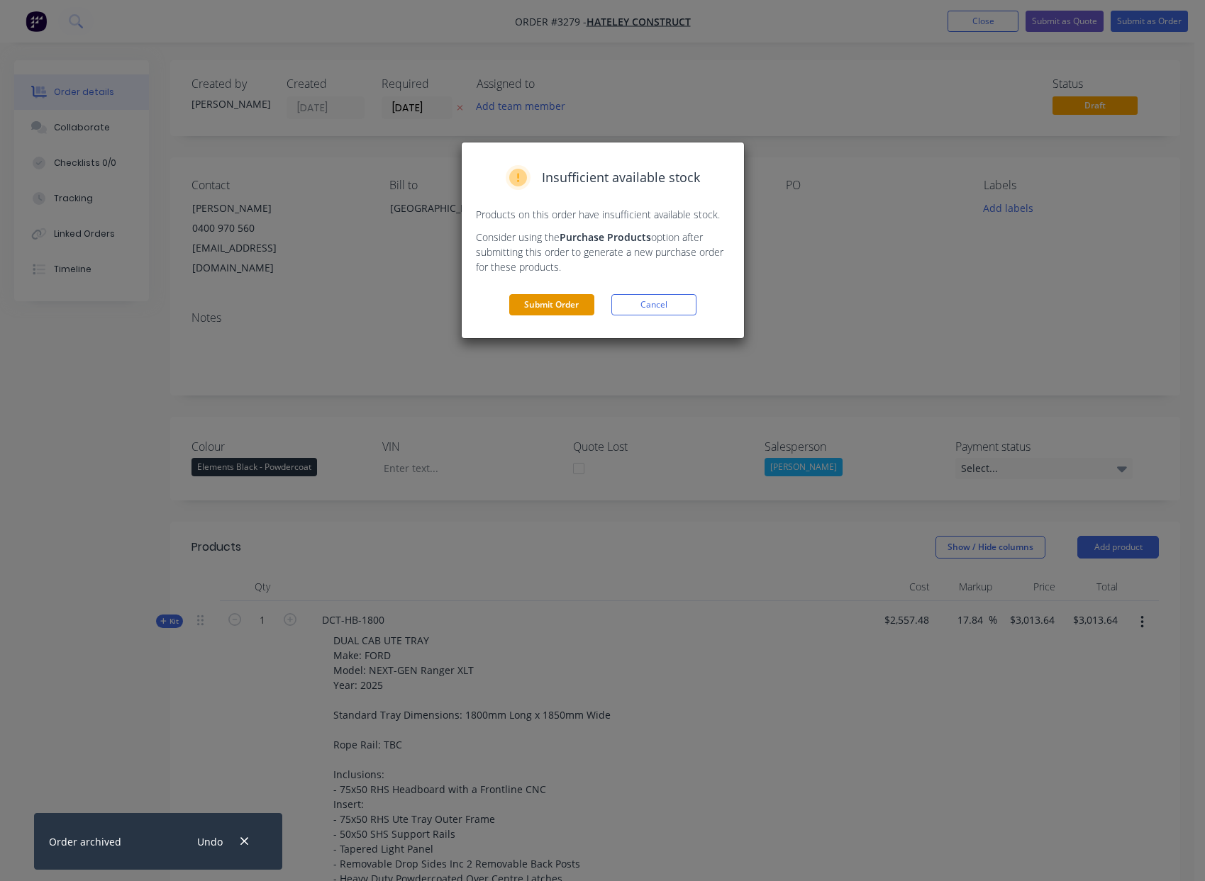
click at [568, 310] on button "Submit Order" at bounding box center [551, 304] width 85 height 21
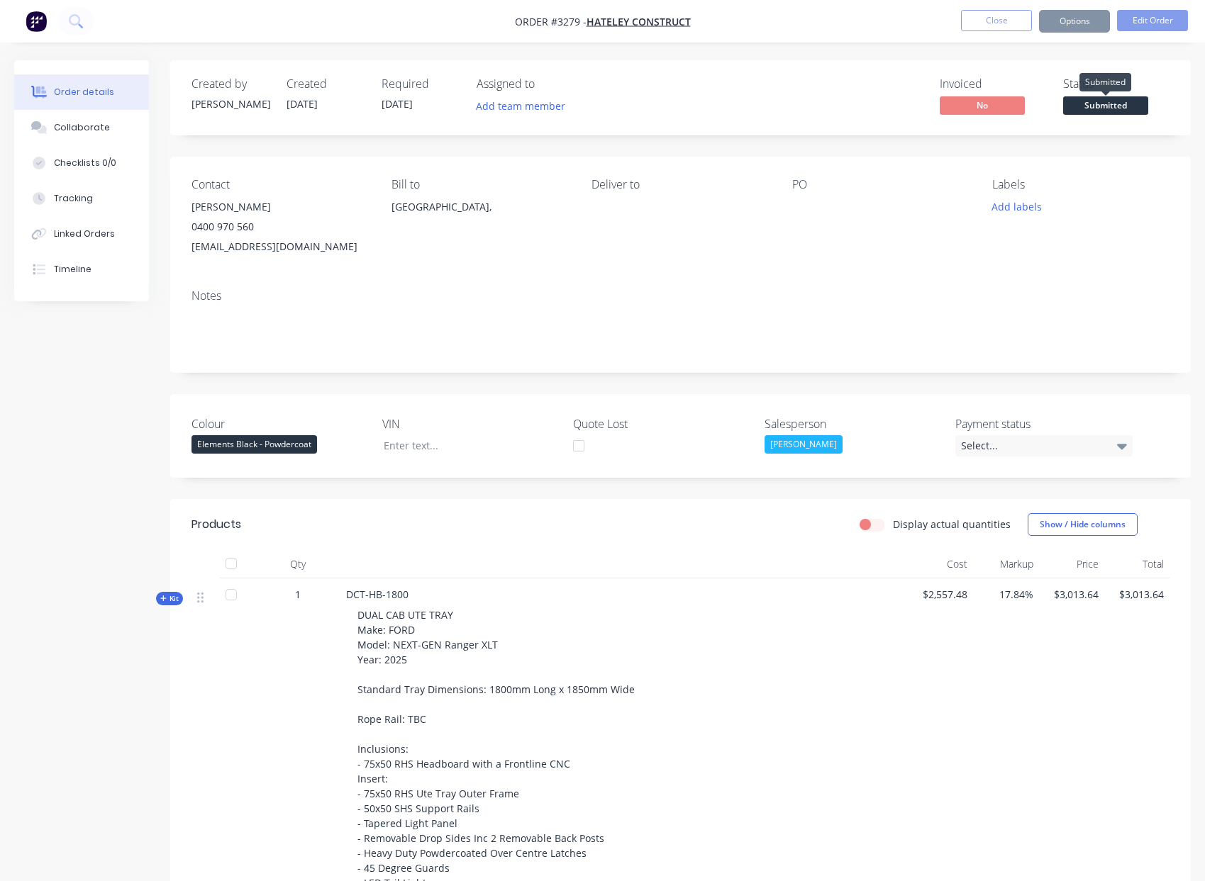
click at [1127, 101] on span "Submitted" at bounding box center [1105, 105] width 85 height 18
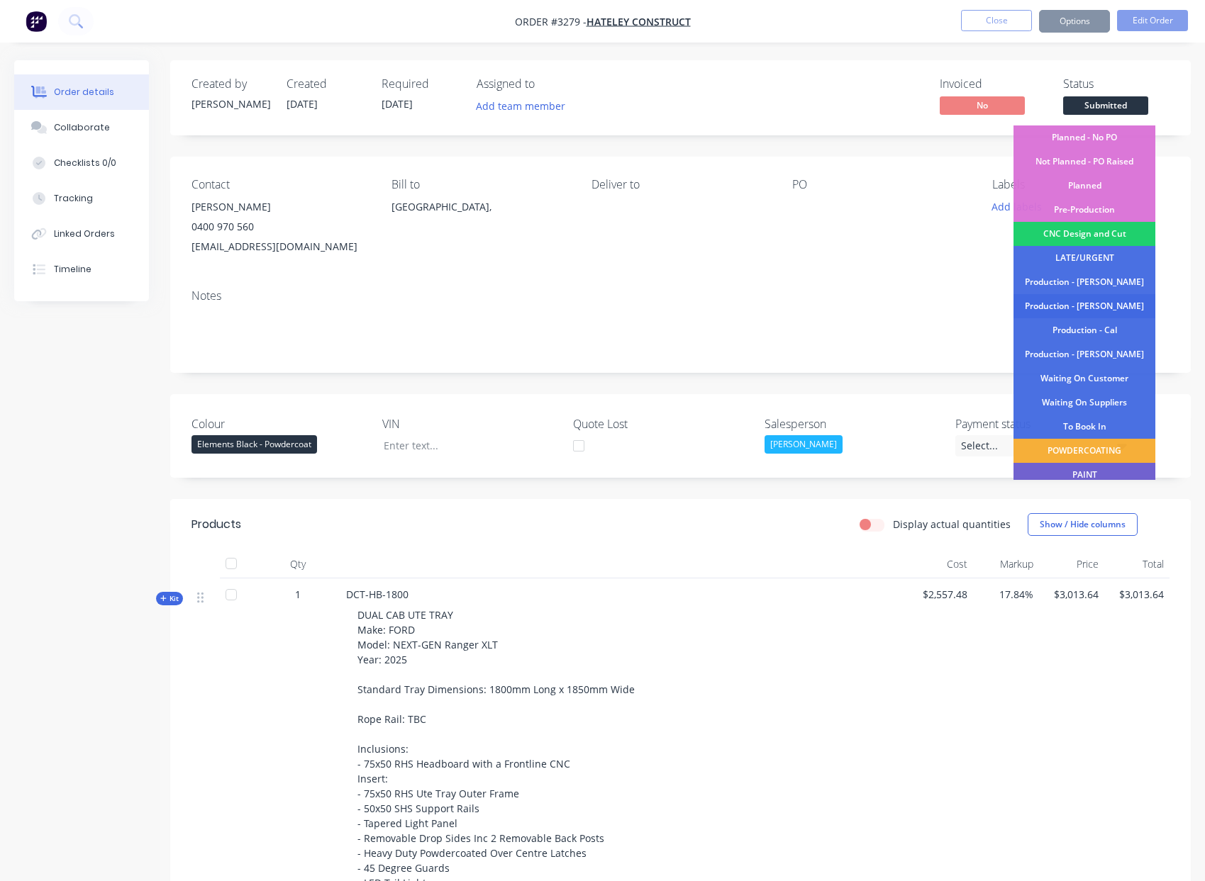
click at [1100, 305] on div "Production - [PERSON_NAME]" at bounding box center [1084, 306] width 142 height 24
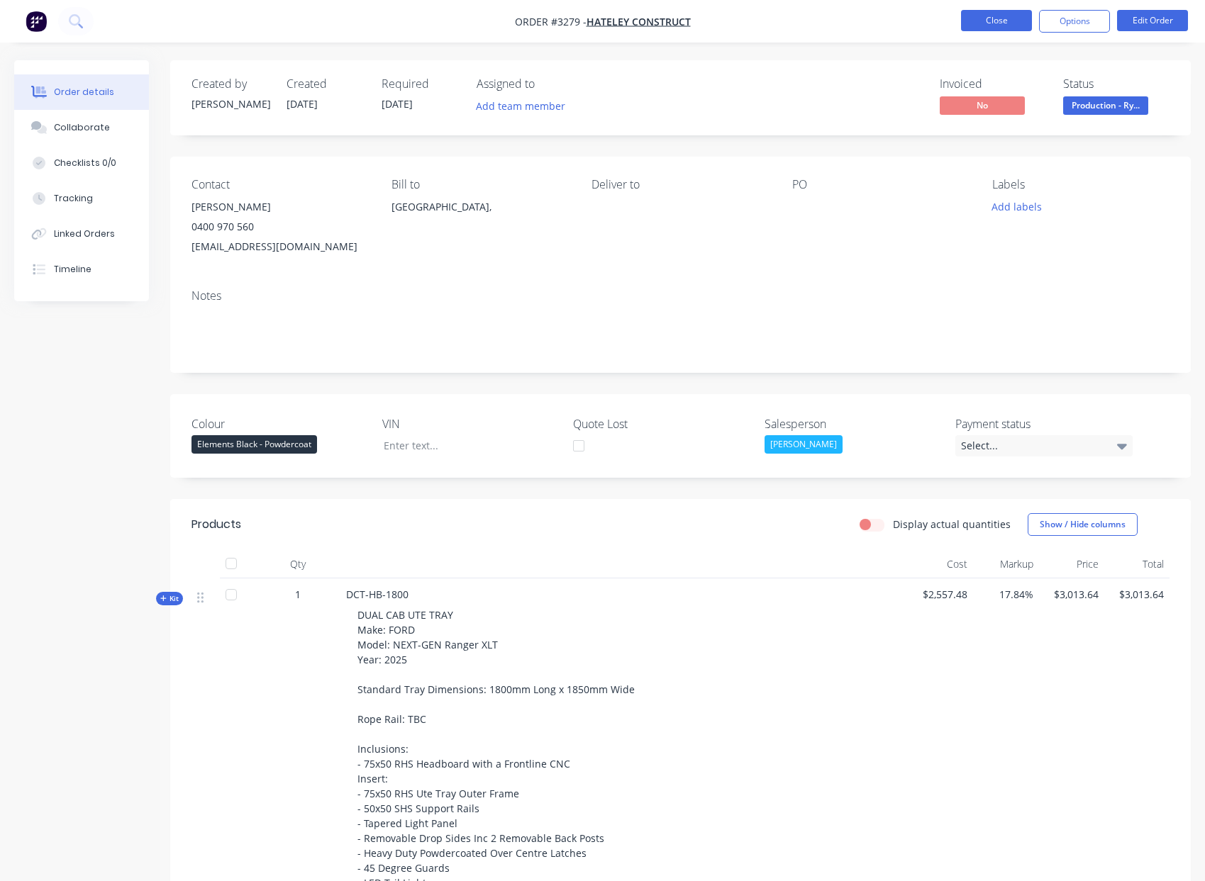
click at [988, 17] on button "Close" at bounding box center [996, 20] width 71 height 21
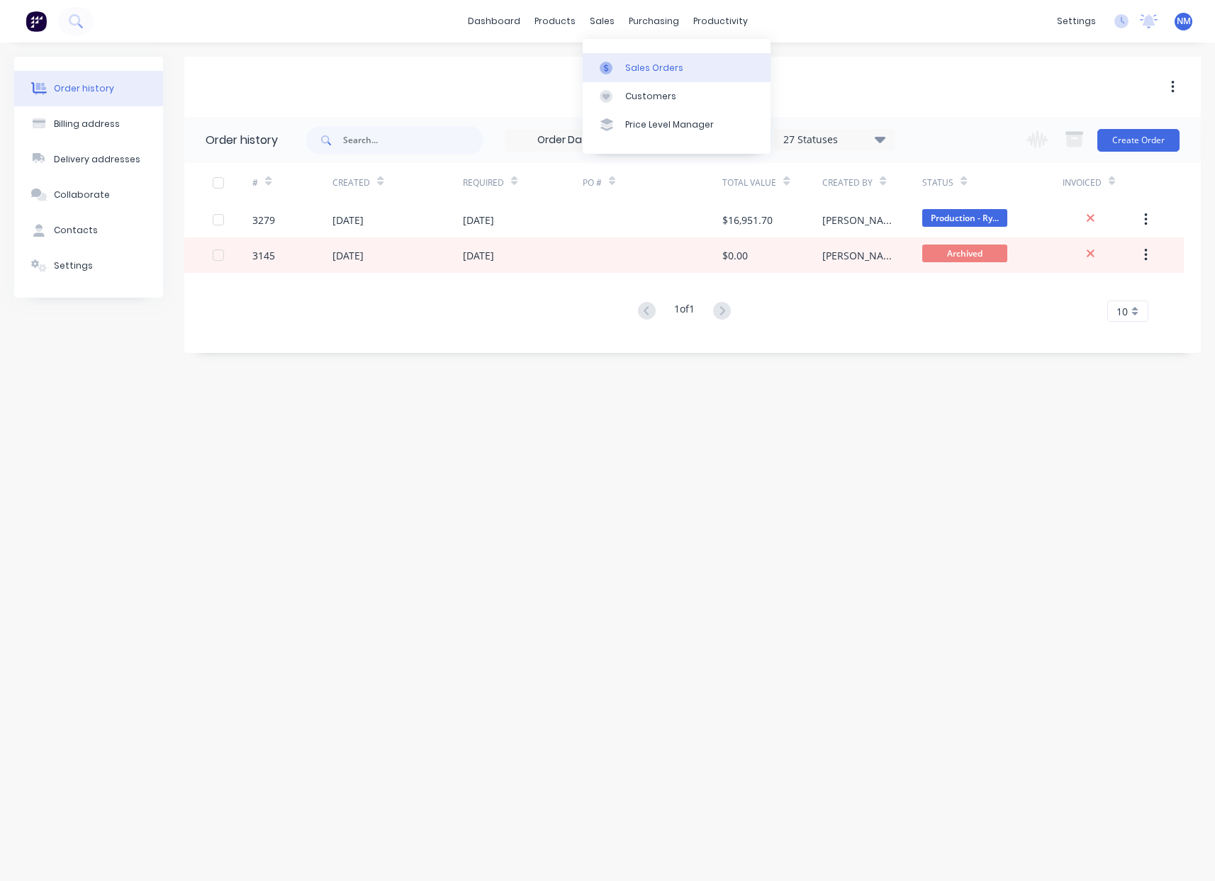
click at [634, 63] on div "Sales Orders" at bounding box center [654, 68] width 58 height 13
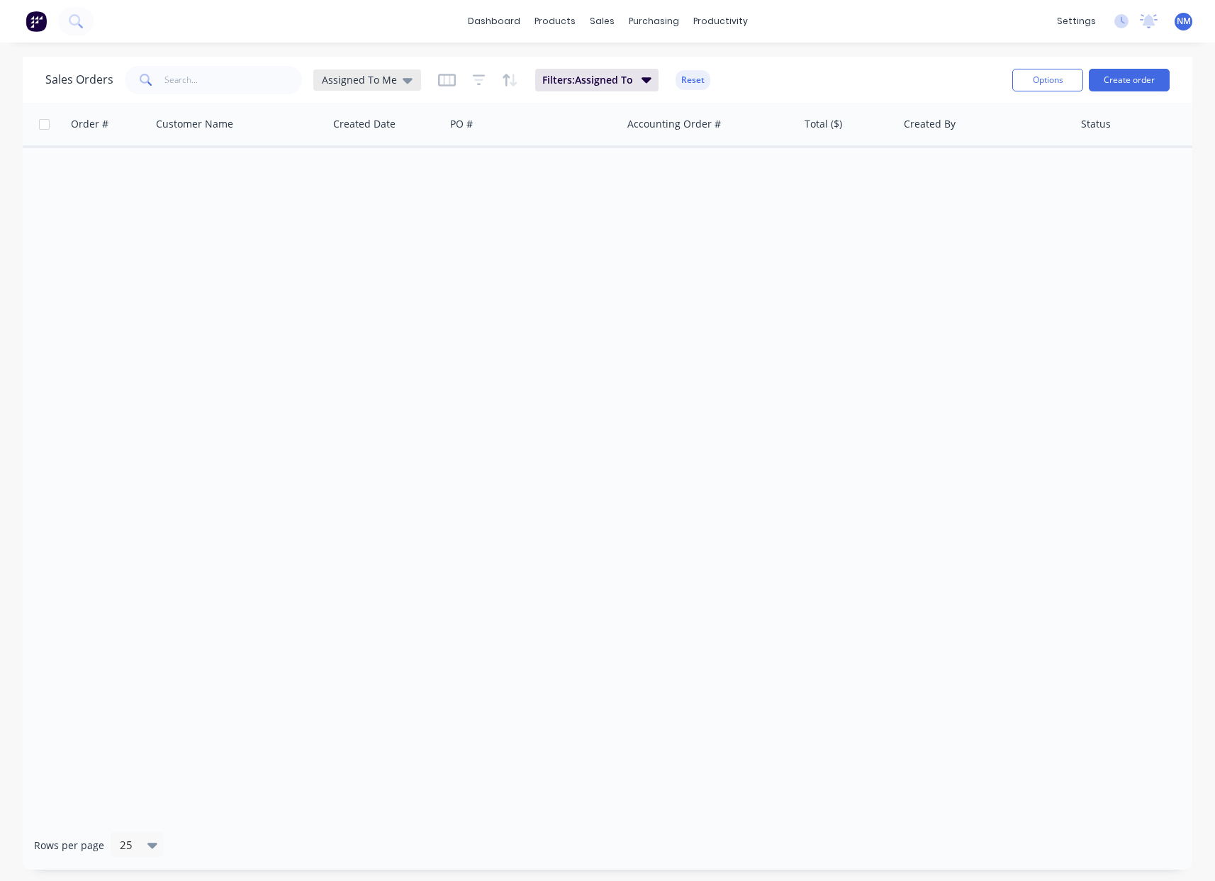
click at [383, 84] on span "Assigned To Me" at bounding box center [359, 79] width 75 height 15
click at [782, 70] on link "Workflow" at bounding box center [775, 67] width 188 height 28
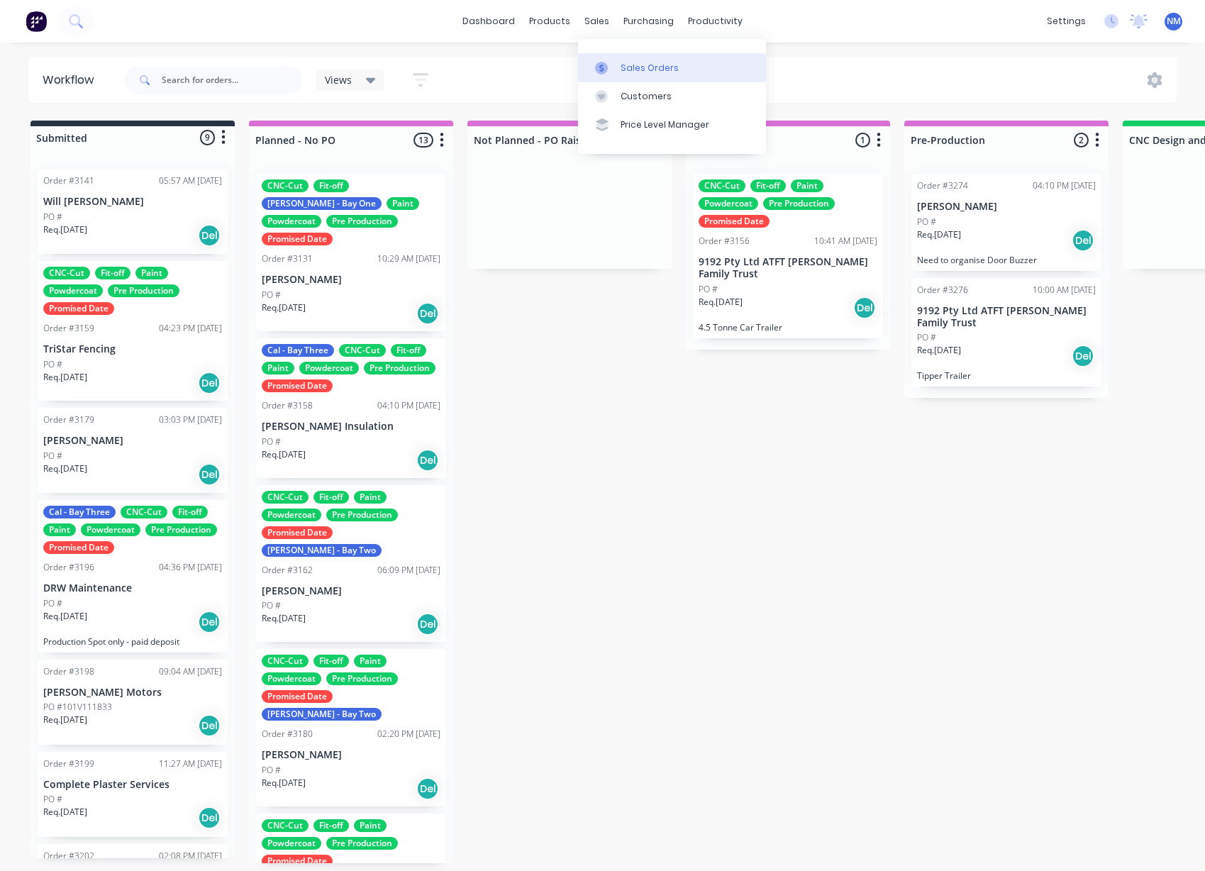
click at [628, 65] on div "Sales Orders" at bounding box center [649, 68] width 58 height 13
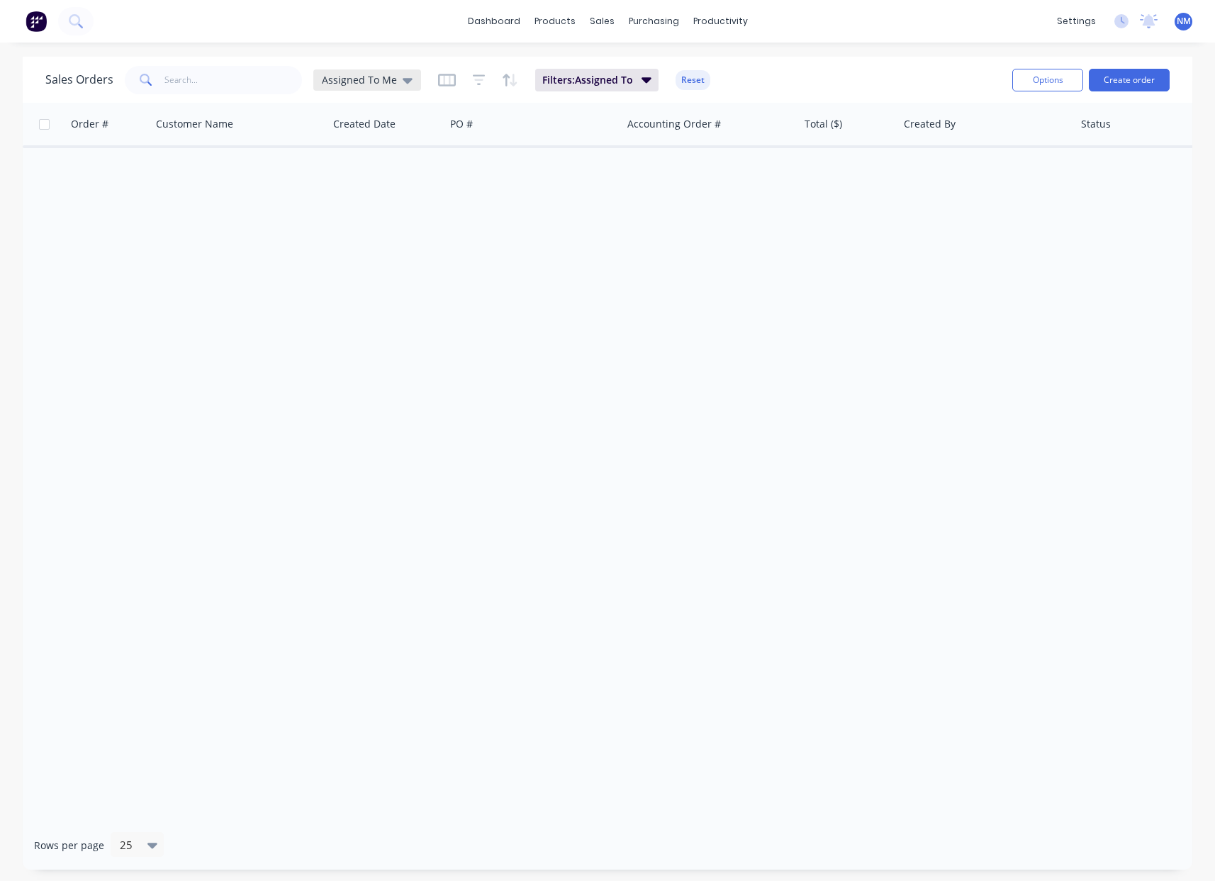
click at [403, 83] on icon at bounding box center [408, 80] width 10 height 16
click at [349, 209] on div "None edit" at bounding box center [413, 200] width 190 height 28
click at [345, 201] on button "None" at bounding box center [399, 201] width 162 height 16
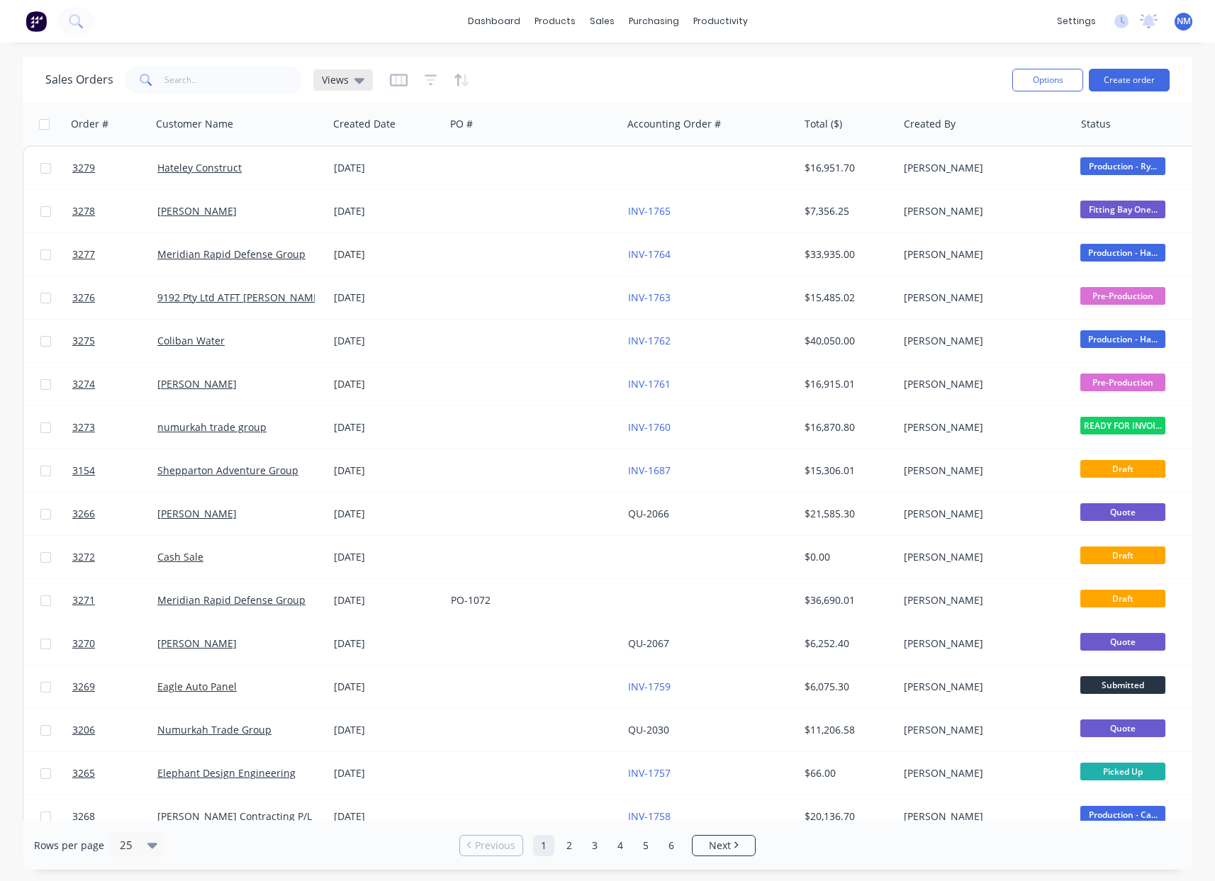
click at [344, 85] on span "Views" at bounding box center [335, 79] width 27 height 15
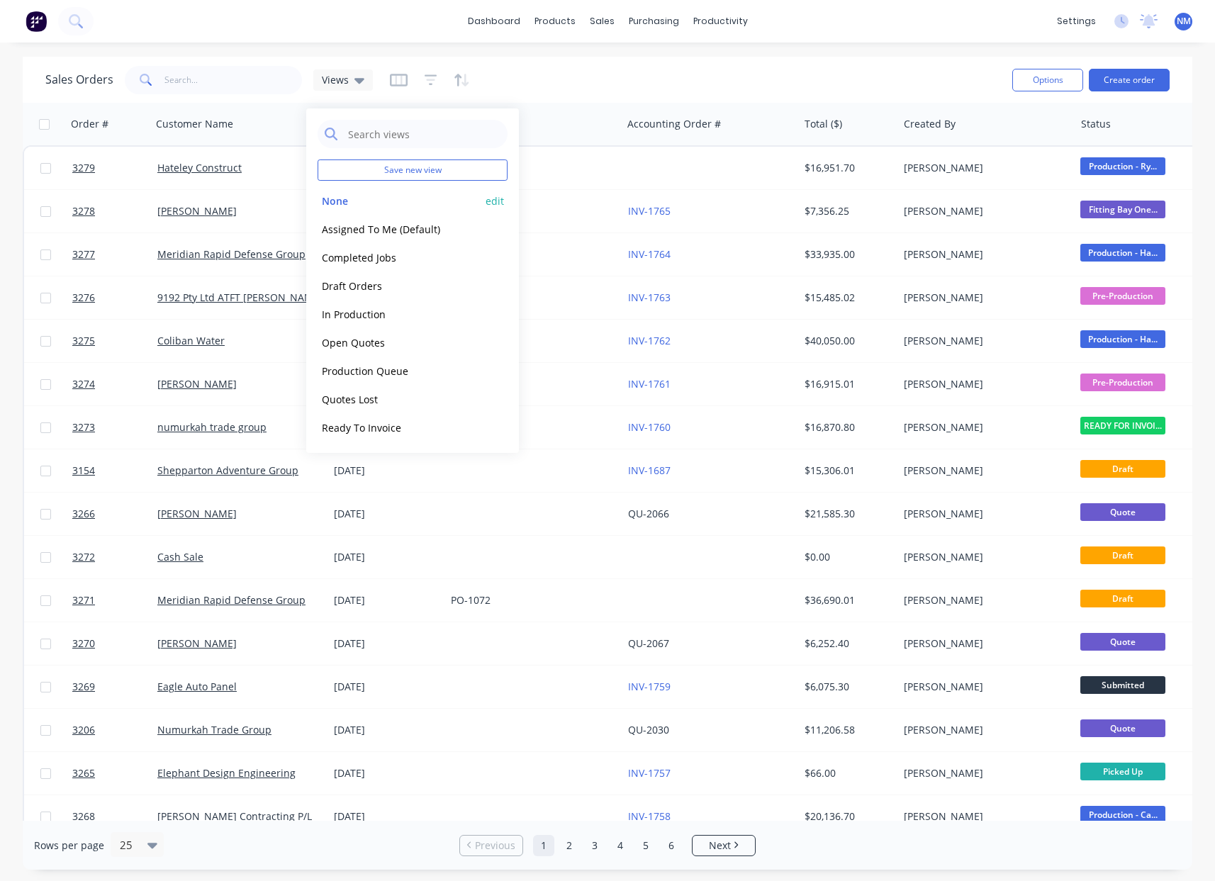
click at [498, 199] on button "edit" at bounding box center [495, 201] width 18 height 15
click at [567, 165] on label "Set as your default view" at bounding box center [623, 167] width 113 height 15
click at [558, 165] on input "Set as your default view" at bounding box center [552, 166] width 11 height 13
checkbox input "true"
click at [588, 201] on button "Update" at bounding box center [594, 197] width 95 height 23
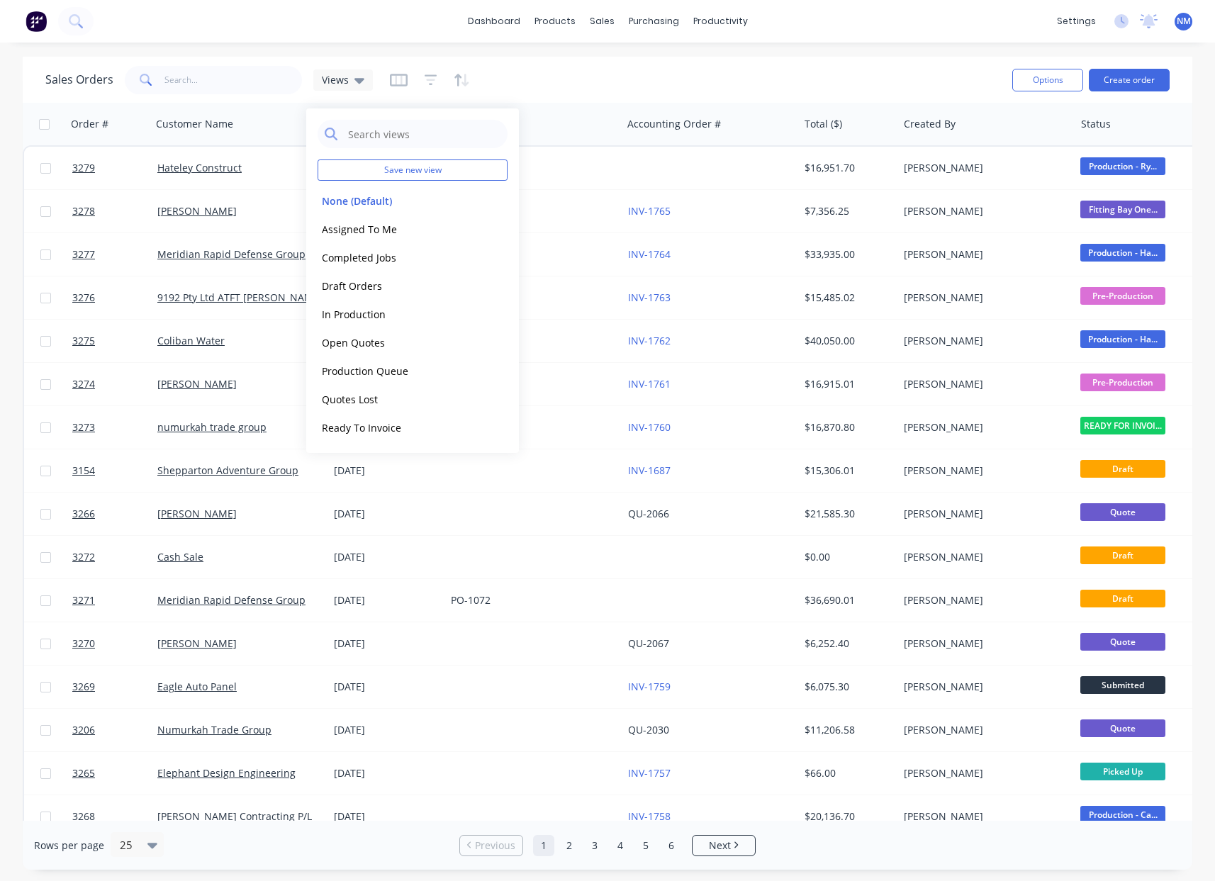
click at [559, 86] on div "Sales Orders Views" at bounding box center [523, 79] width 956 height 35
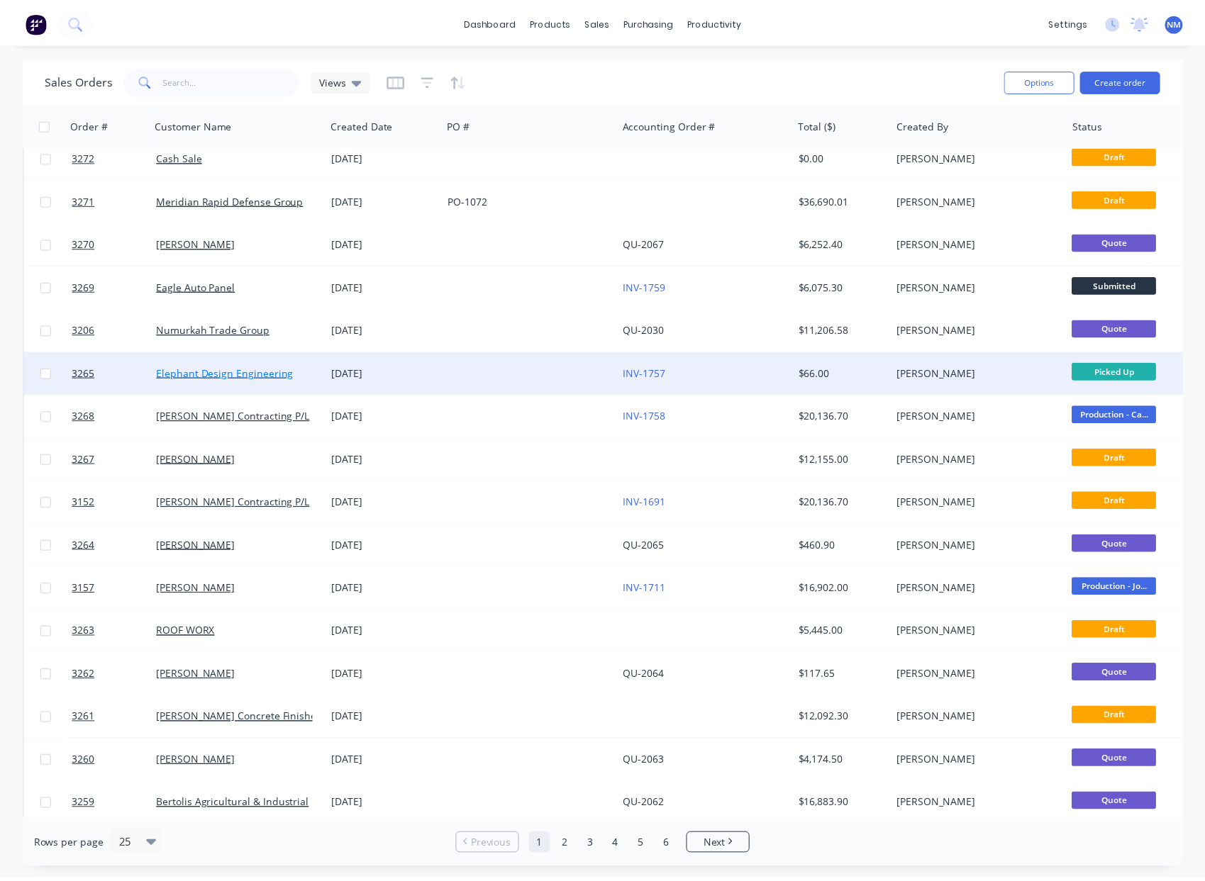
scroll to position [413, 0]
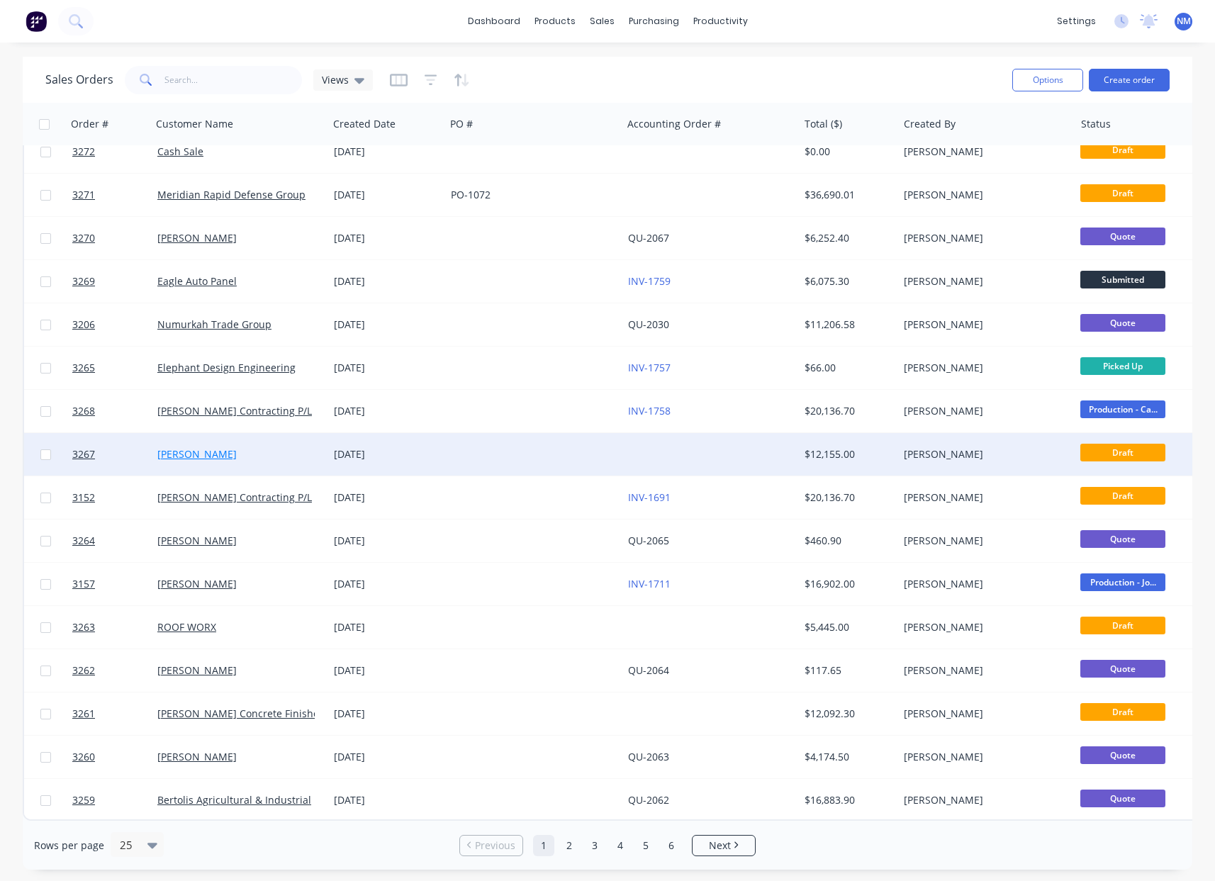
click at [163, 447] on link "[PERSON_NAME]" at bounding box center [196, 453] width 79 height 13
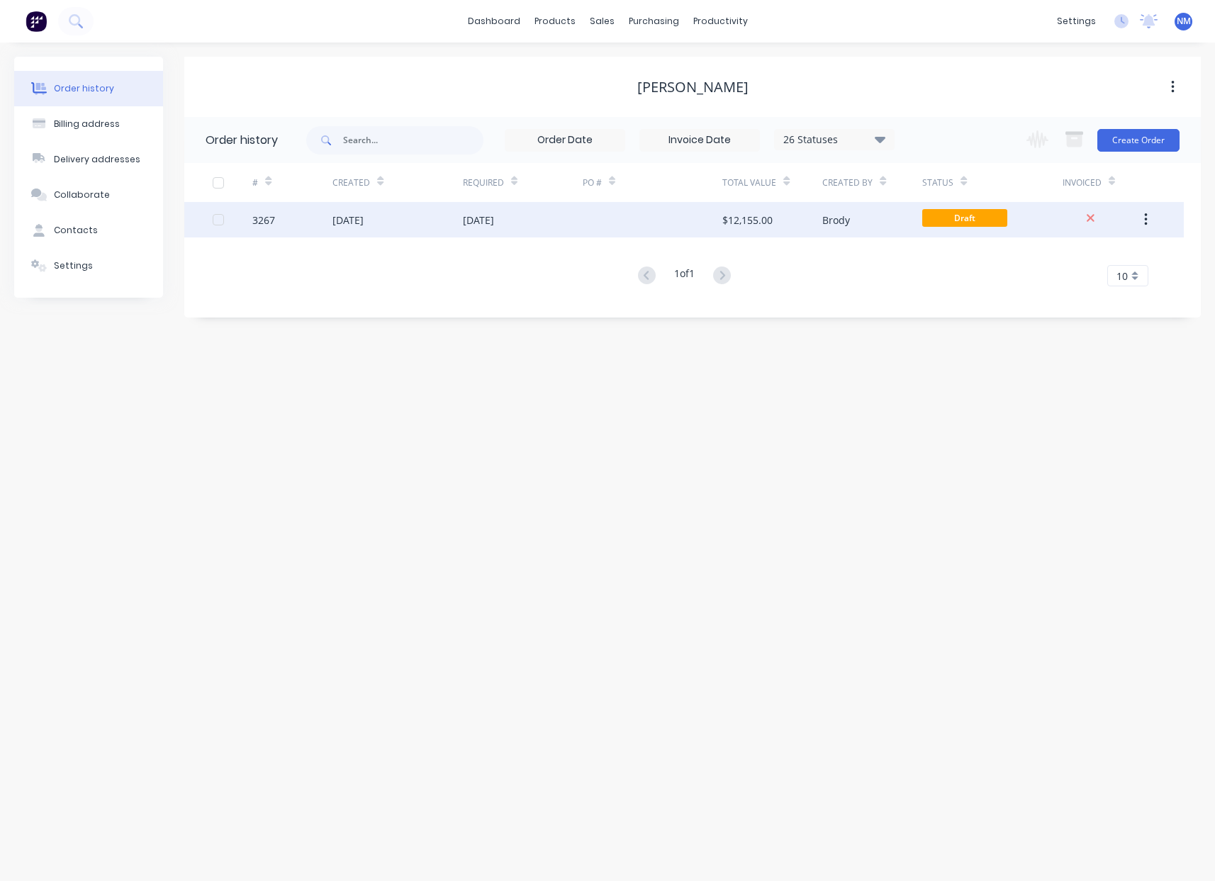
click at [425, 228] on div "[DATE]" at bounding box center [398, 219] width 130 height 35
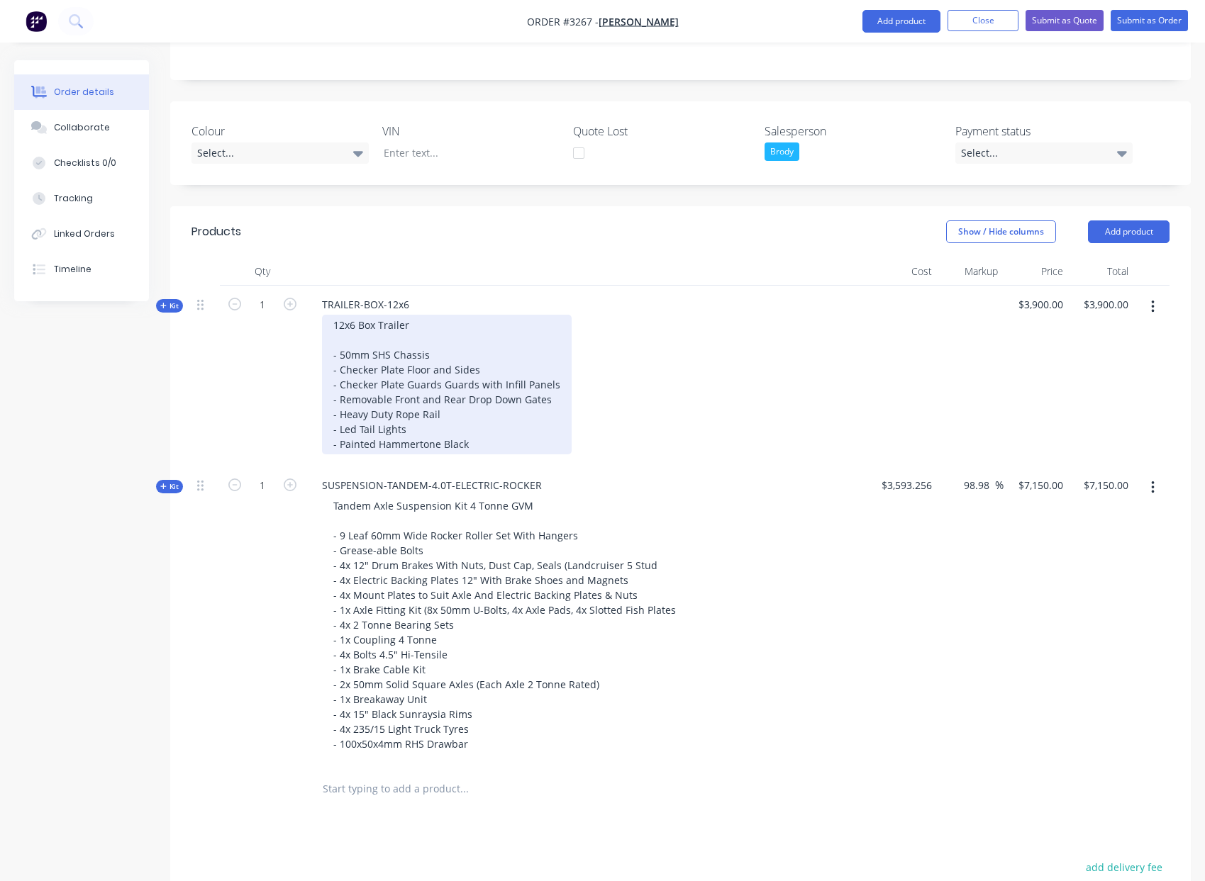
scroll to position [573, 0]
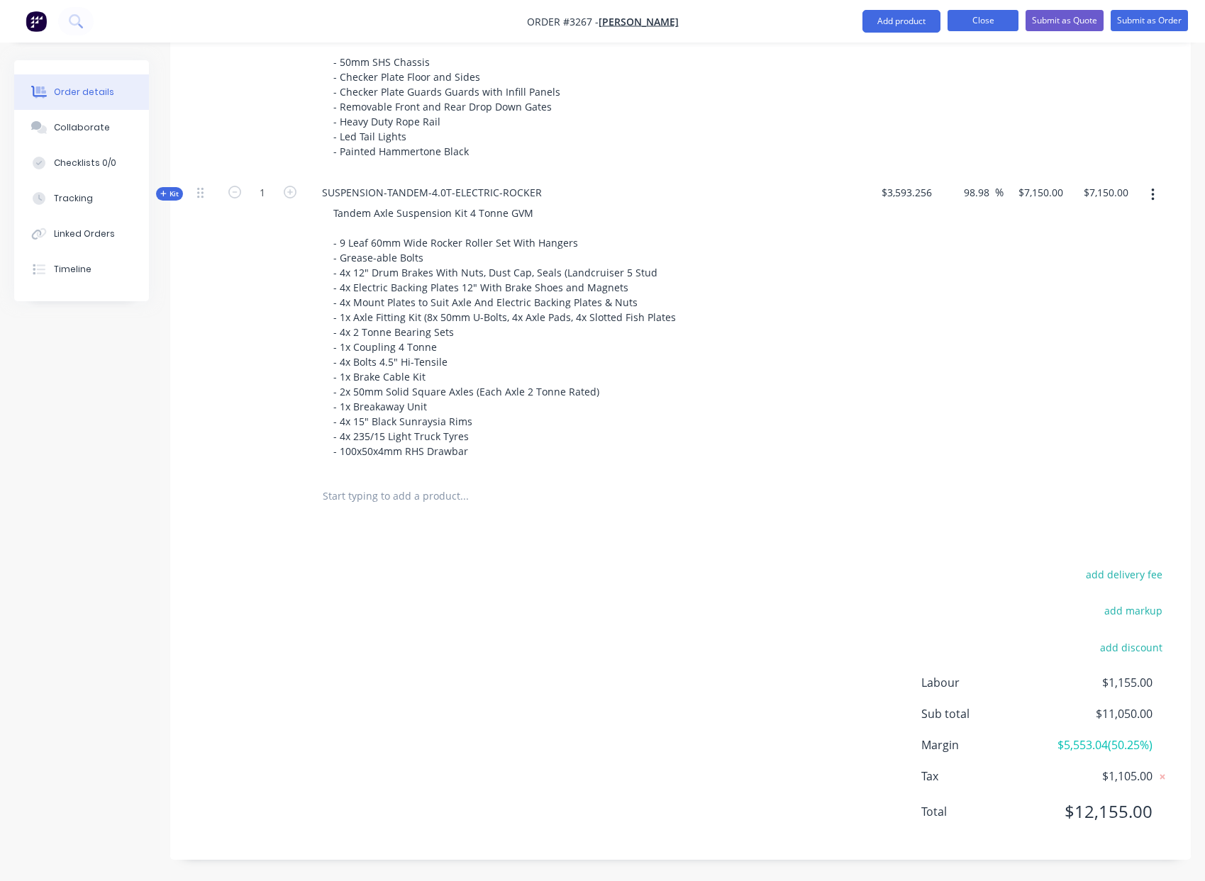
click at [981, 11] on button "Close" at bounding box center [982, 20] width 71 height 21
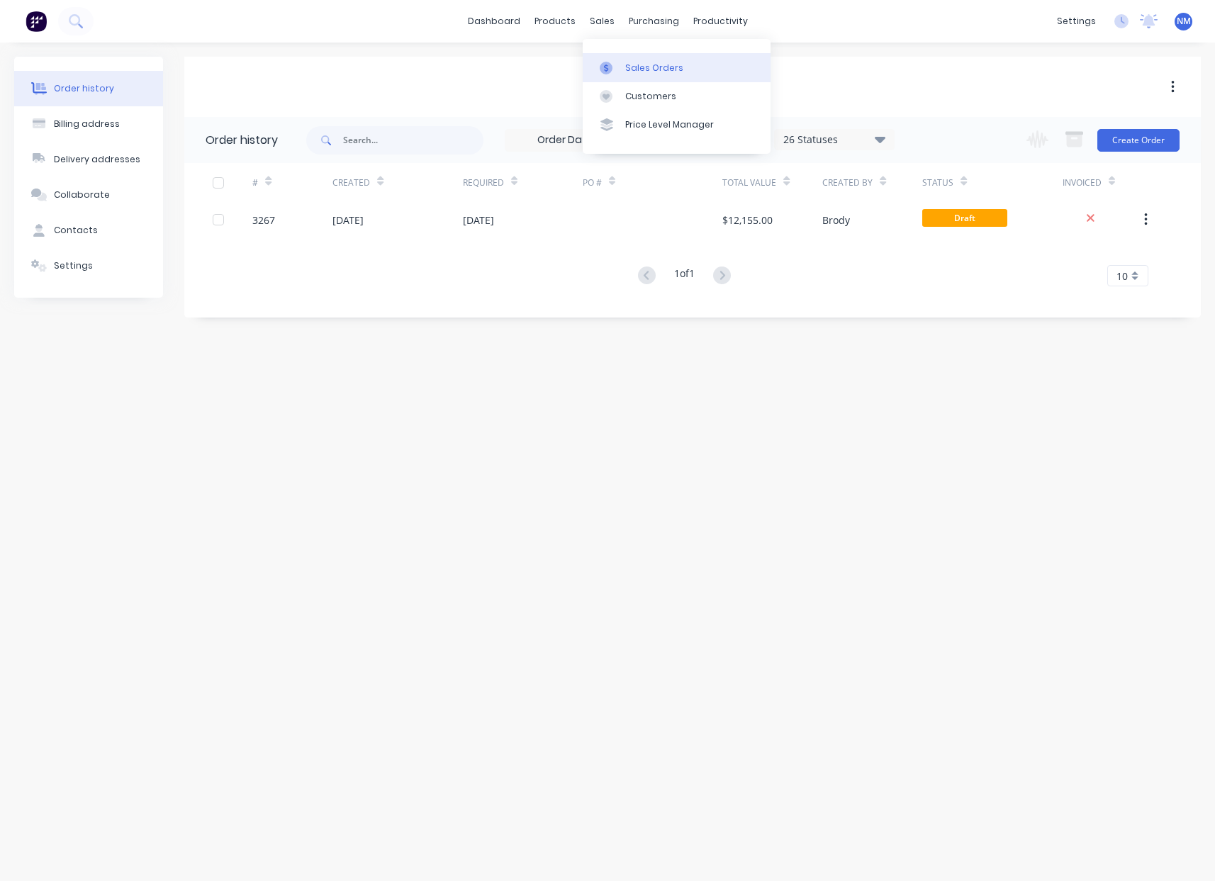
click at [629, 65] on div "Sales Orders" at bounding box center [654, 68] width 58 height 13
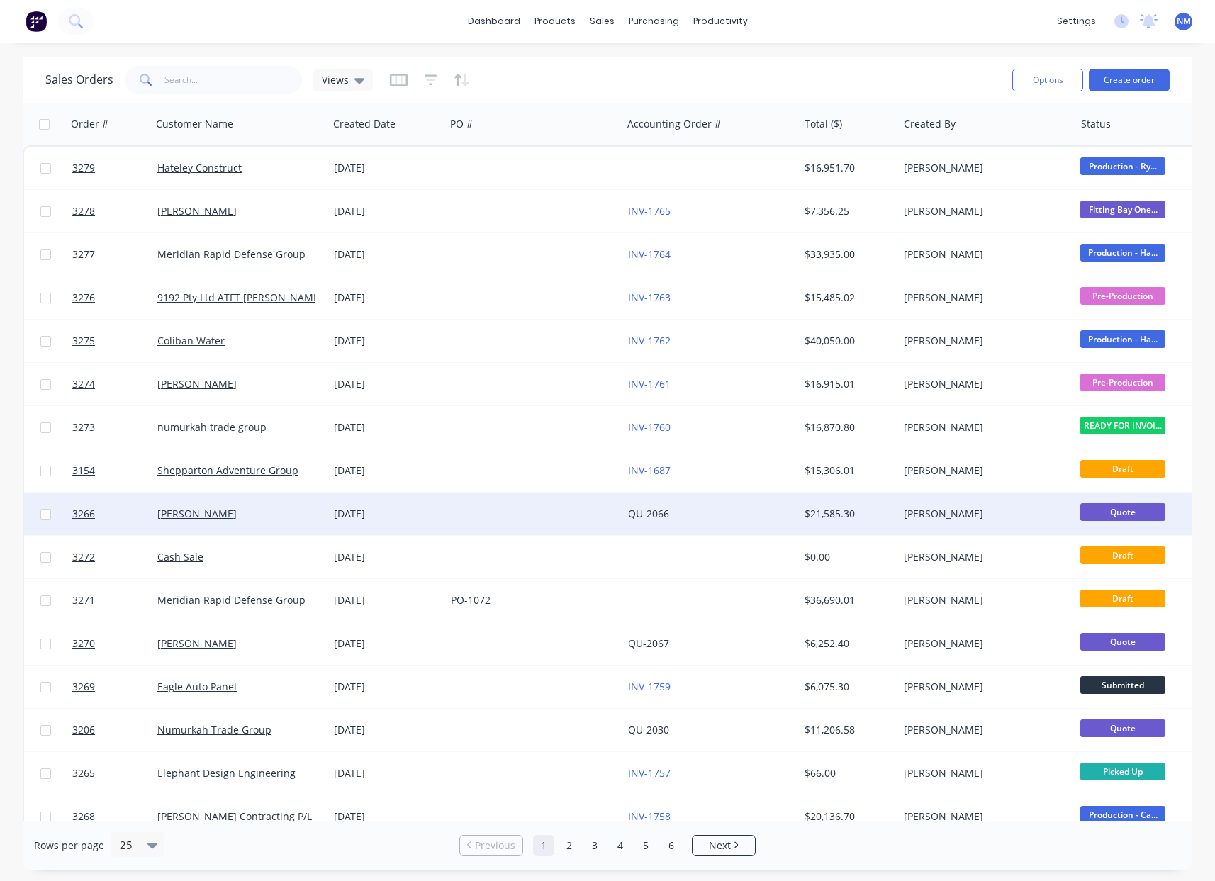
click at [1113, 517] on span "Quote" at bounding box center [1123, 512] width 85 height 18
click at [82, 518] on span "3266" at bounding box center [83, 514] width 23 height 14
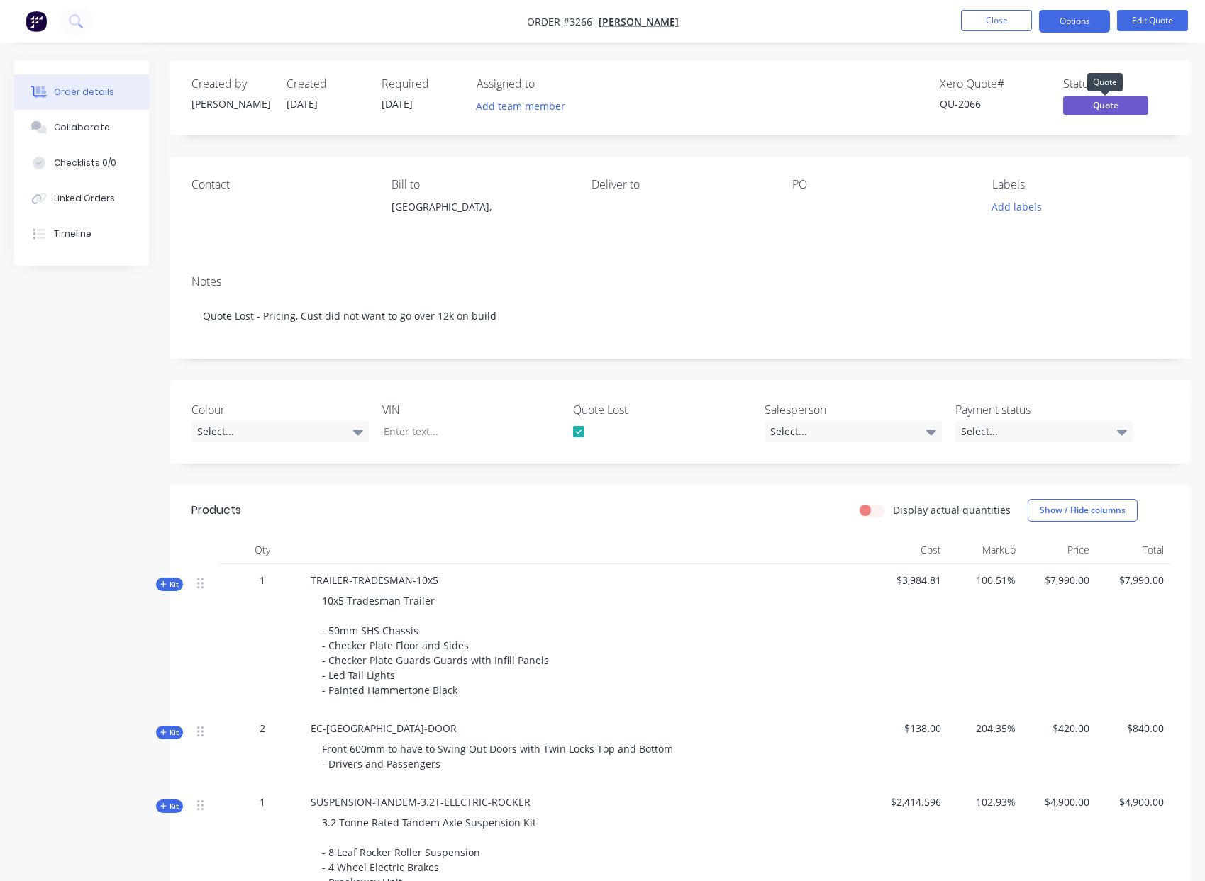
click at [1119, 110] on span "Quote" at bounding box center [1105, 105] width 85 height 18
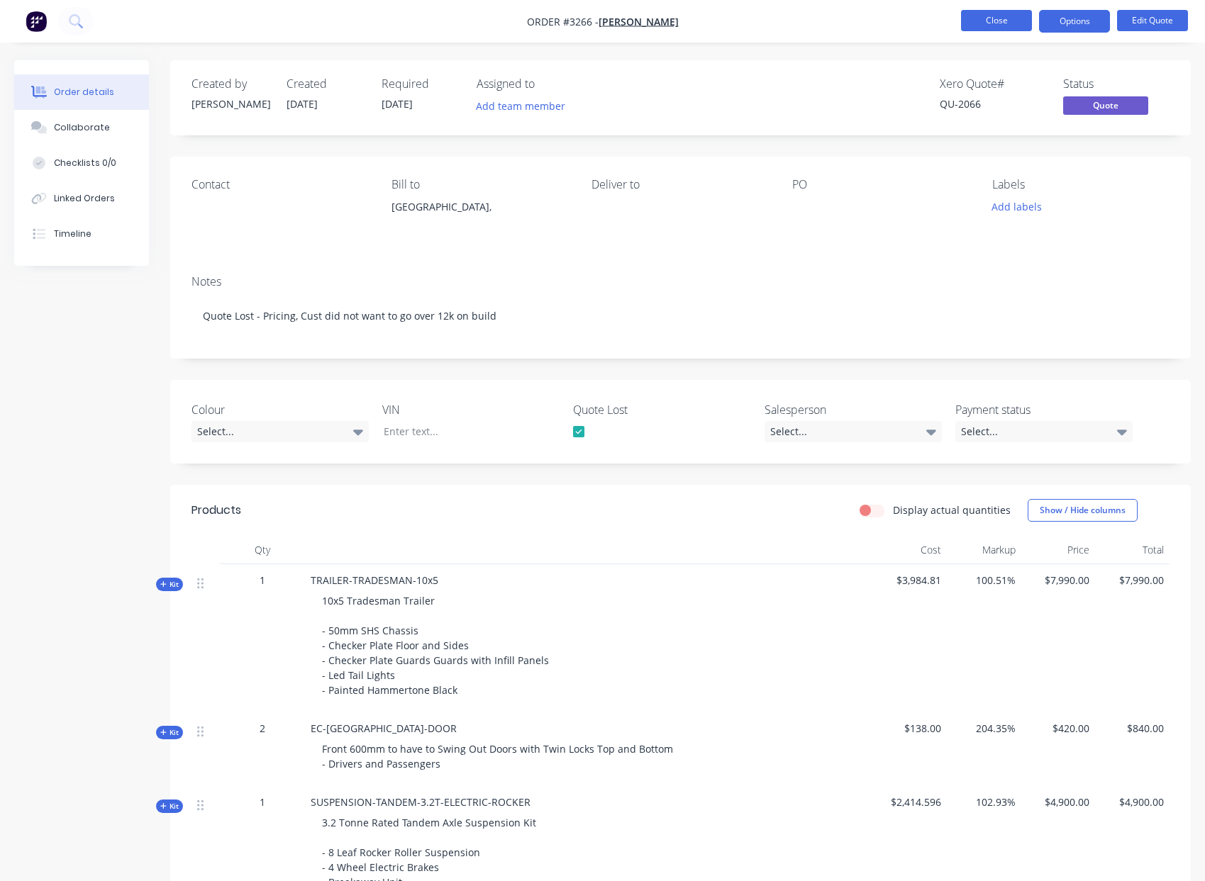
click at [1016, 19] on button "Close" at bounding box center [996, 20] width 71 height 21
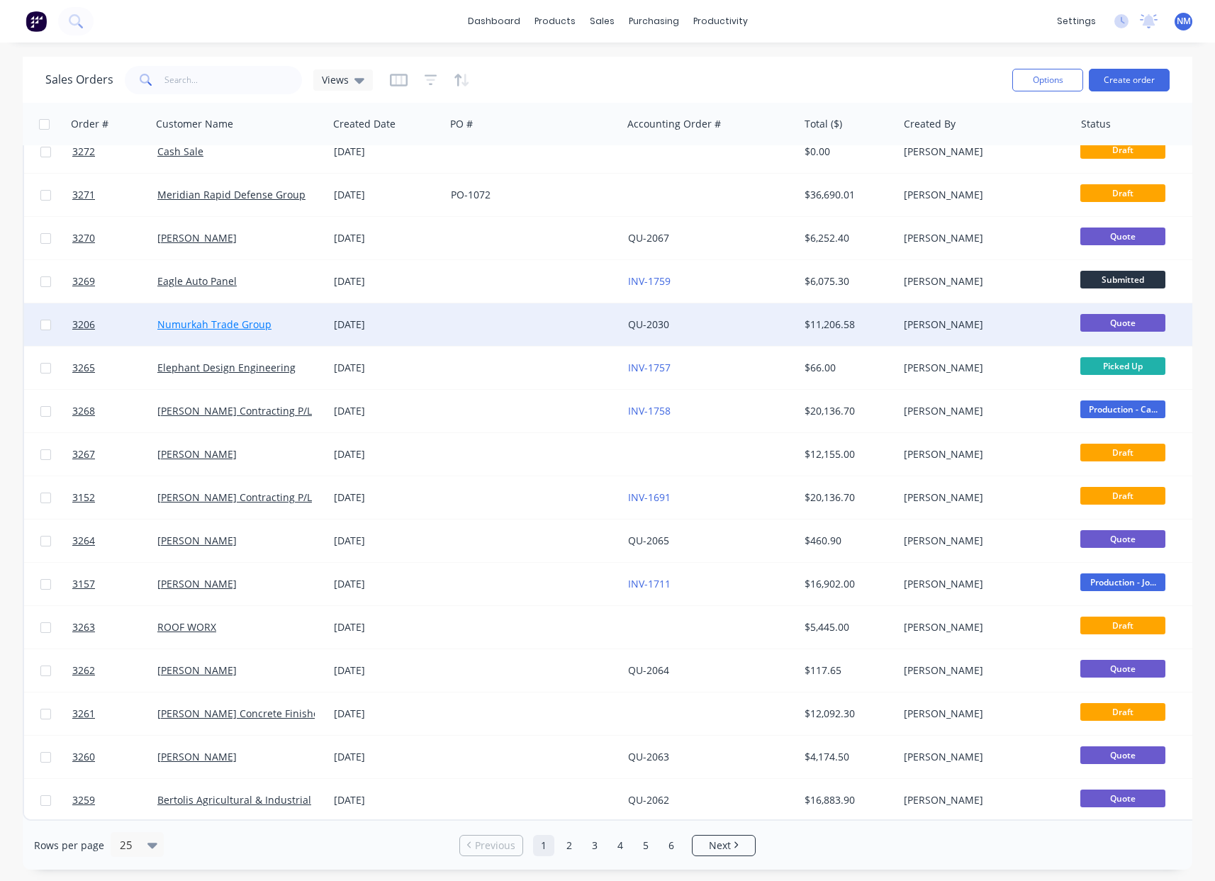
scroll to position [413, 0]
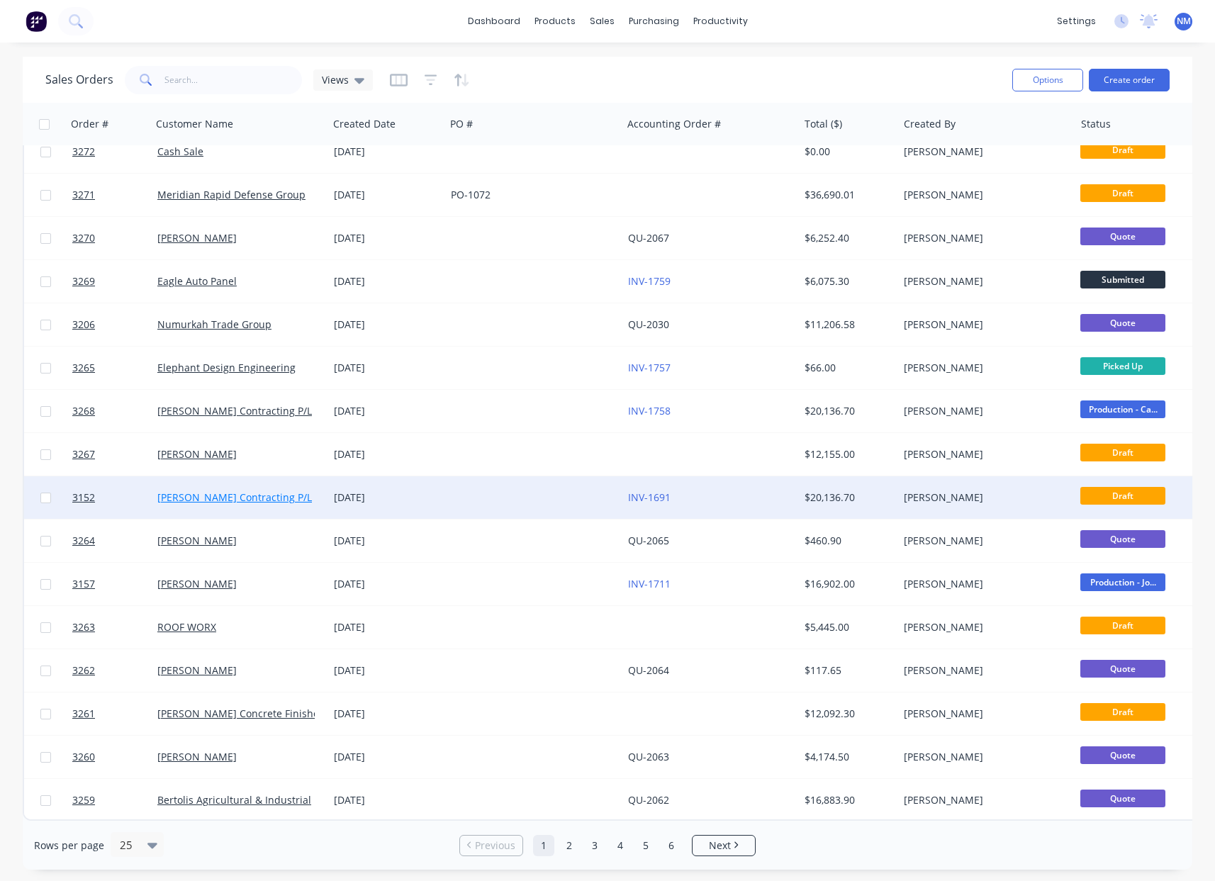
click at [169, 492] on link "[PERSON_NAME] Contracting P/L" at bounding box center [234, 497] width 155 height 13
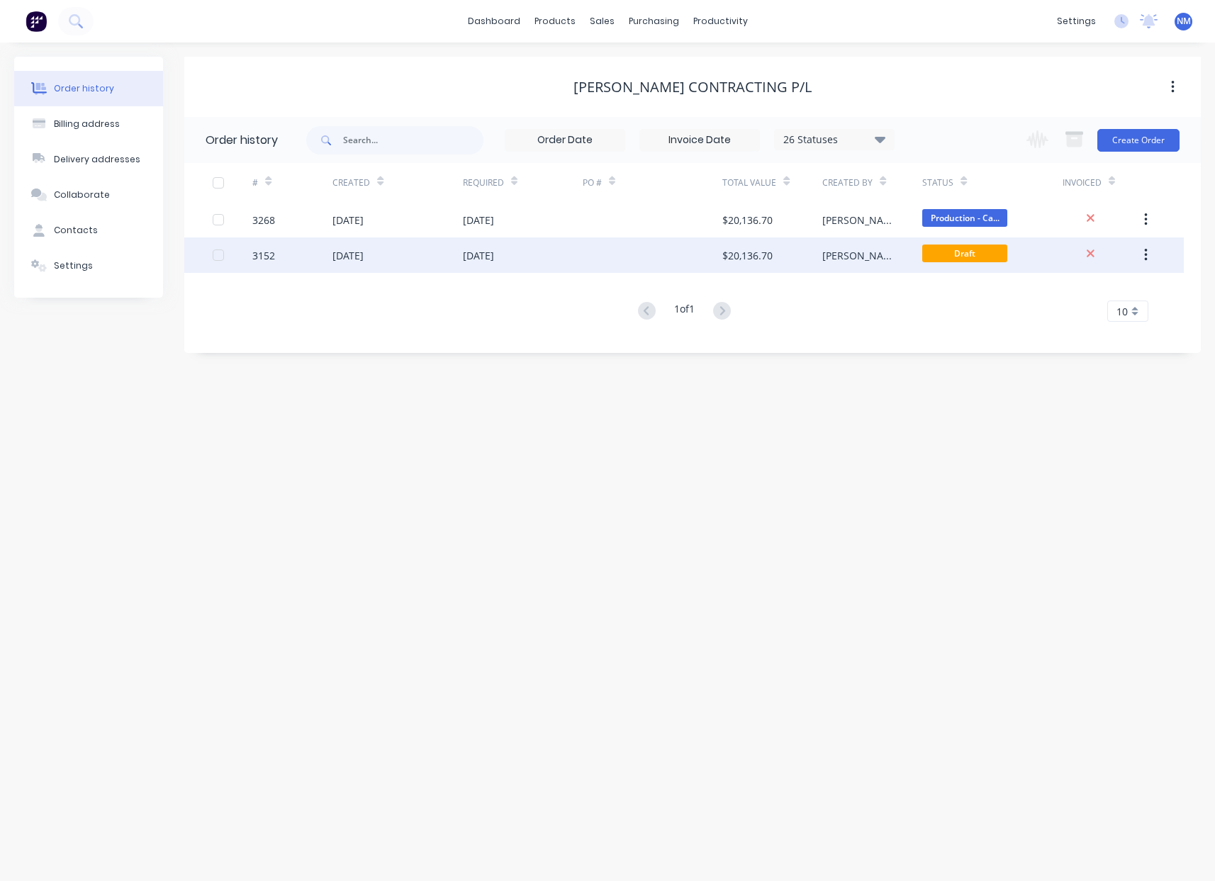
click at [494, 248] on div "[DATE]" at bounding box center [478, 255] width 31 height 15
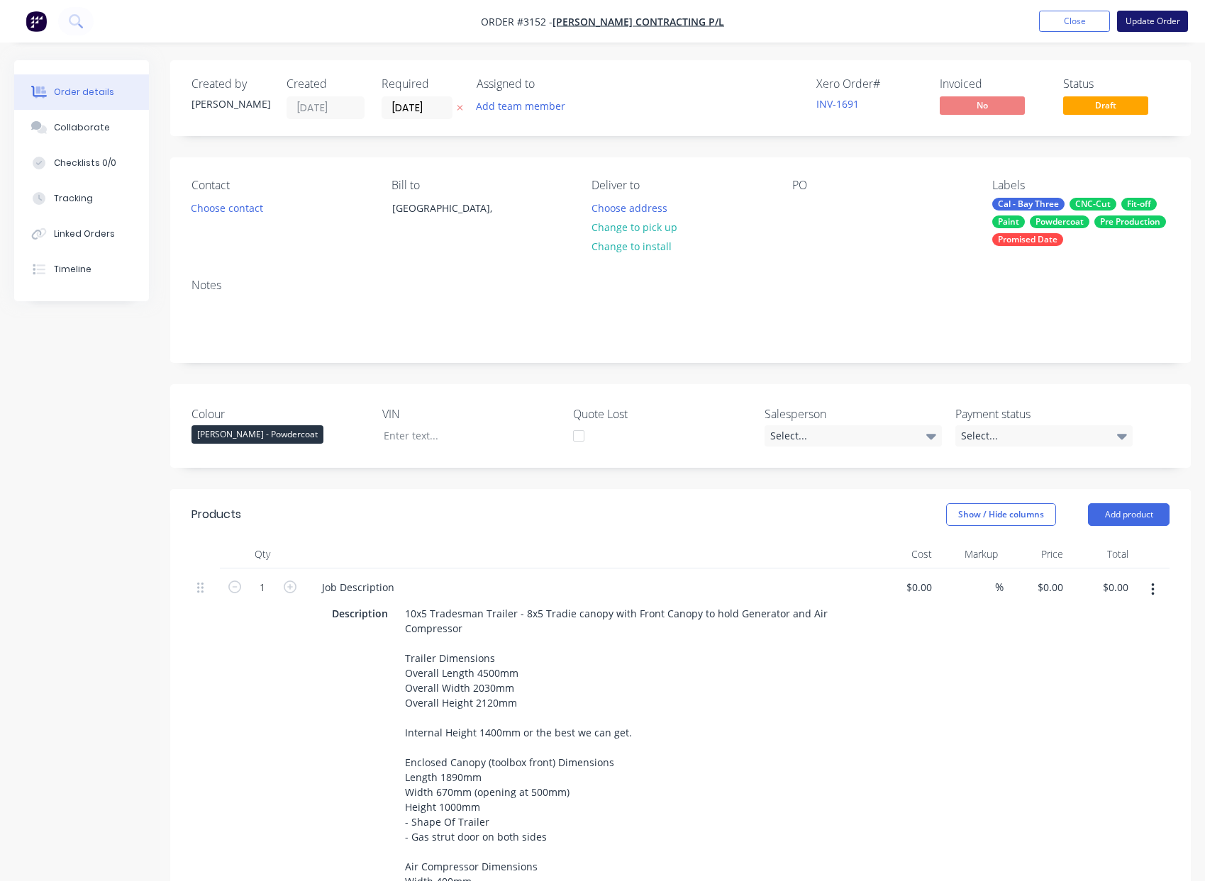
click at [1153, 24] on button "Update Order" at bounding box center [1152, 21] width 71 height 21
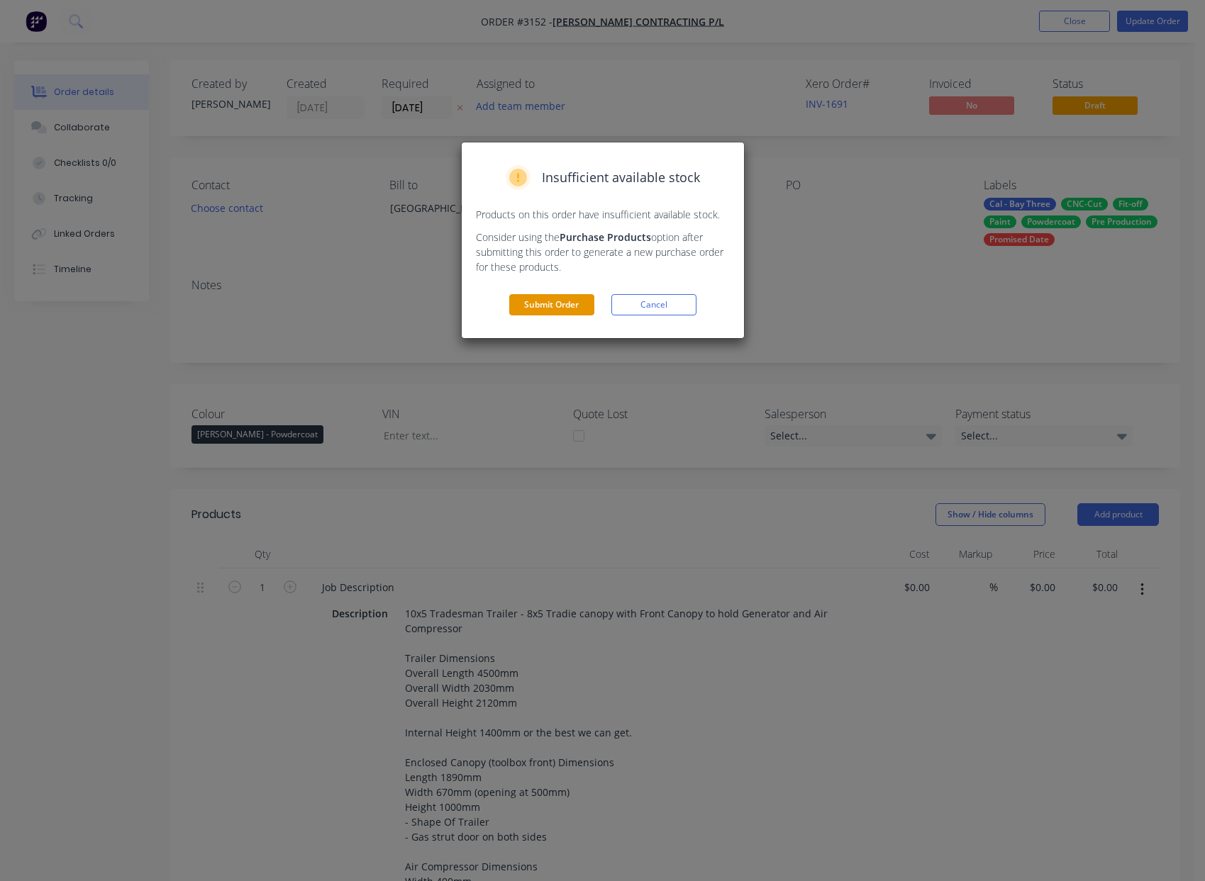
click at [576, 307] on button "Submit Order" at bounding box center [551, 304] width 85 height 21
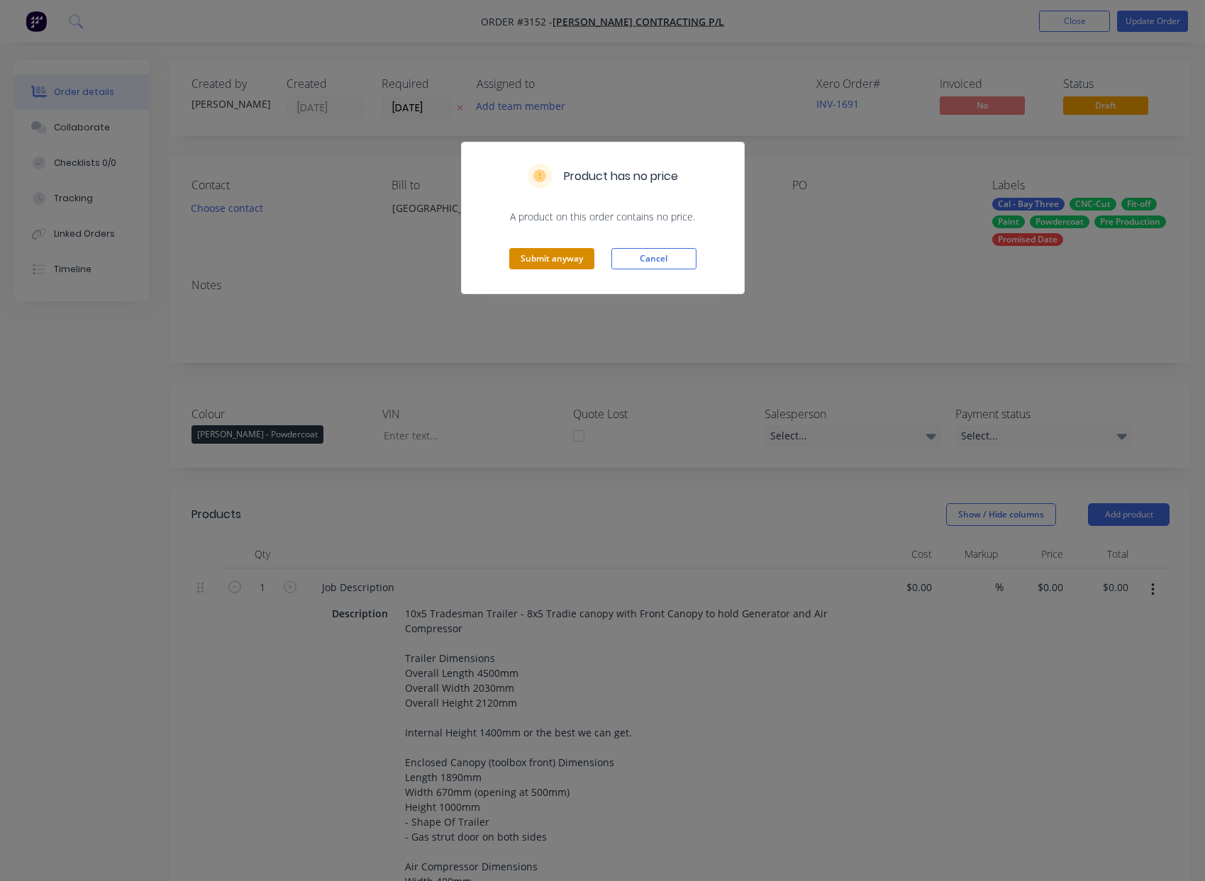
click at [577, 260] on button "Submit anyway" at bounding box center [551, 258] width 85 height 21
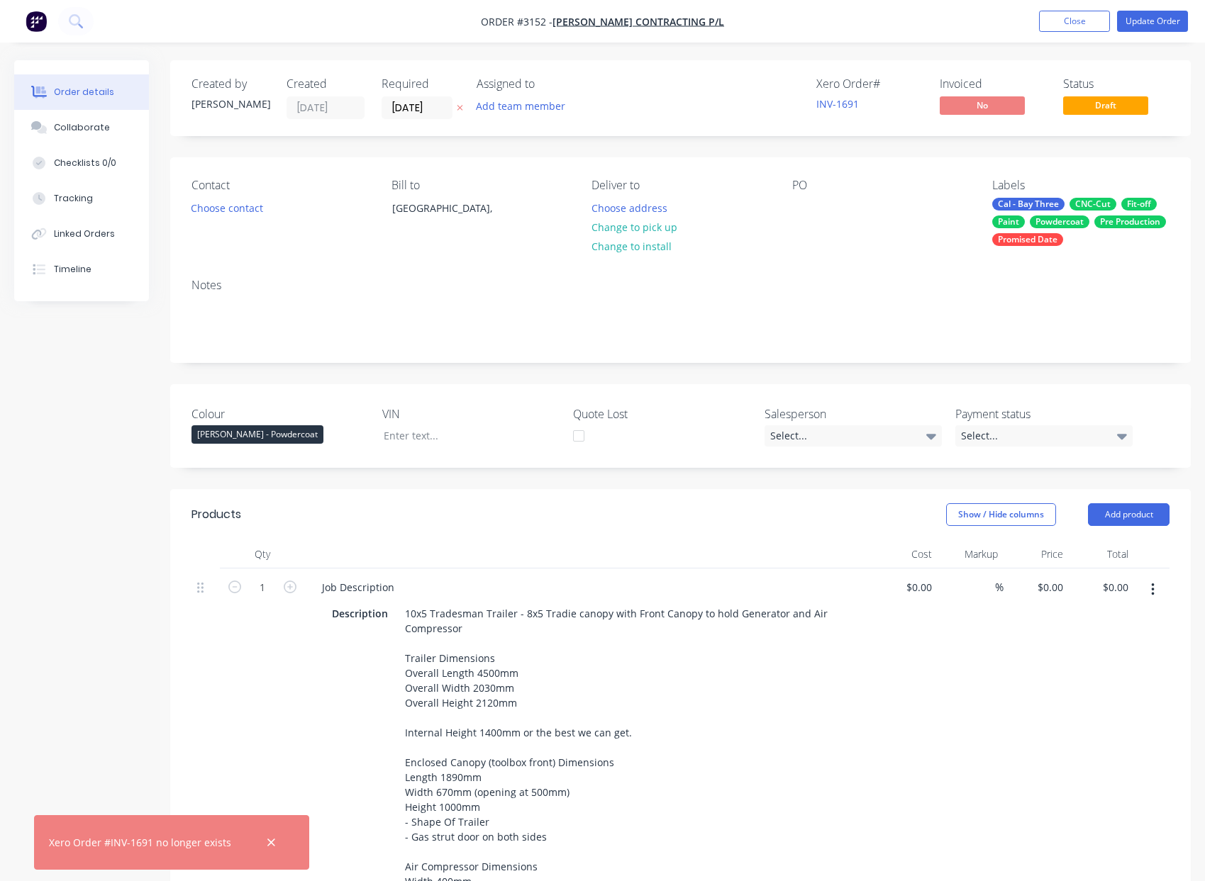
click at [1148, 583] on button "button" at bounding box center [1152, 590] width 33 height 26
click at [1086, 707] on div "Delete" at bounding box center [1101, 712] width 109 height 21
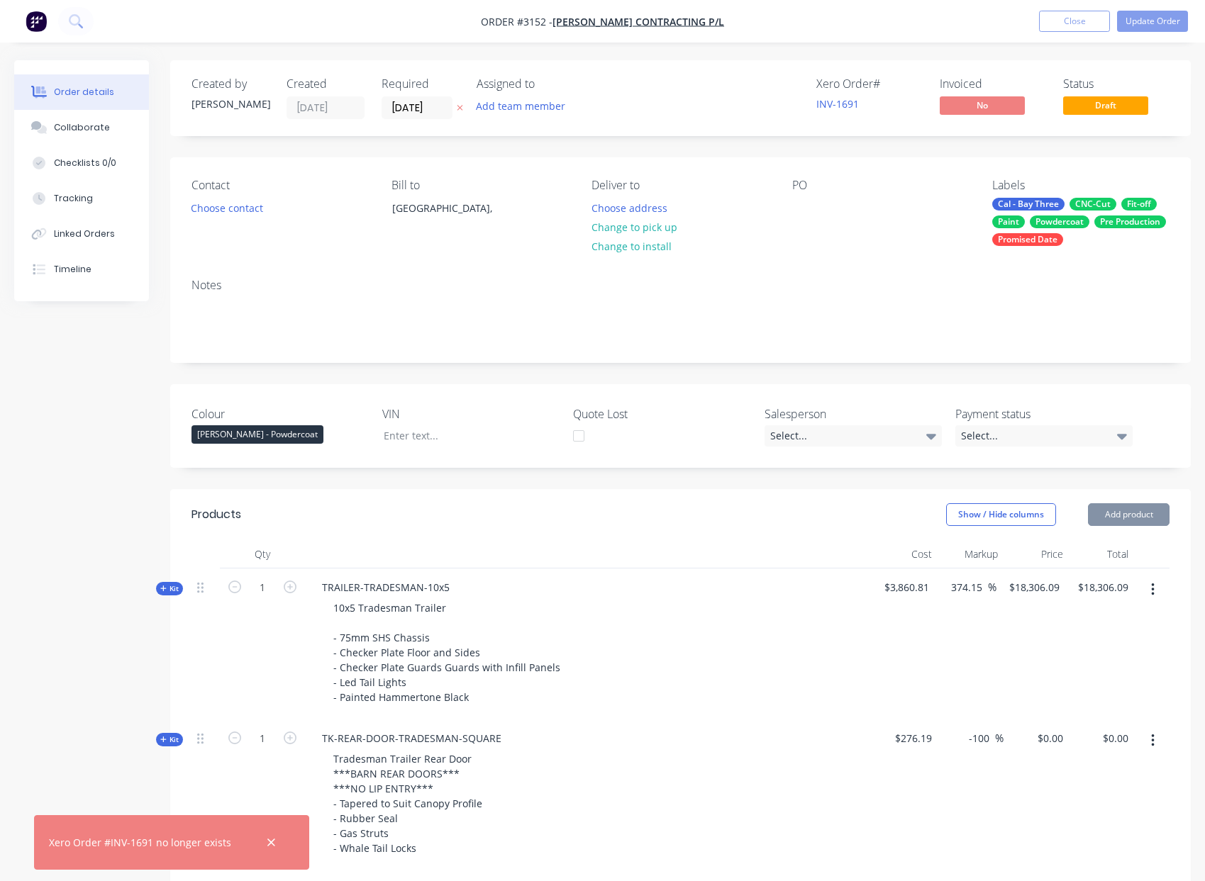
click at [1155, 594] on button "button" at bounding box center [1152, 590] width 33 height 26
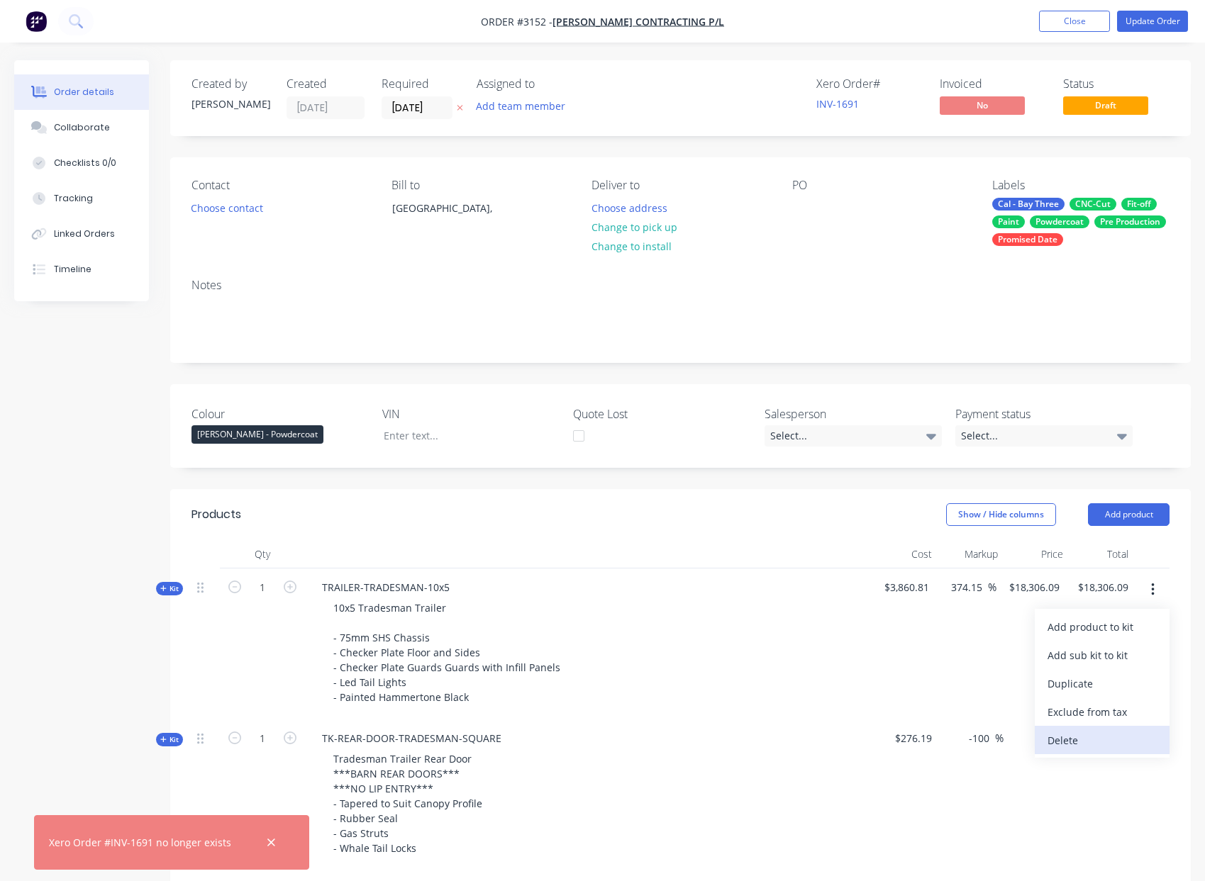
click at [1081, 739] on div "Delete" at bounding box center [1101, 740] width 109 height 21
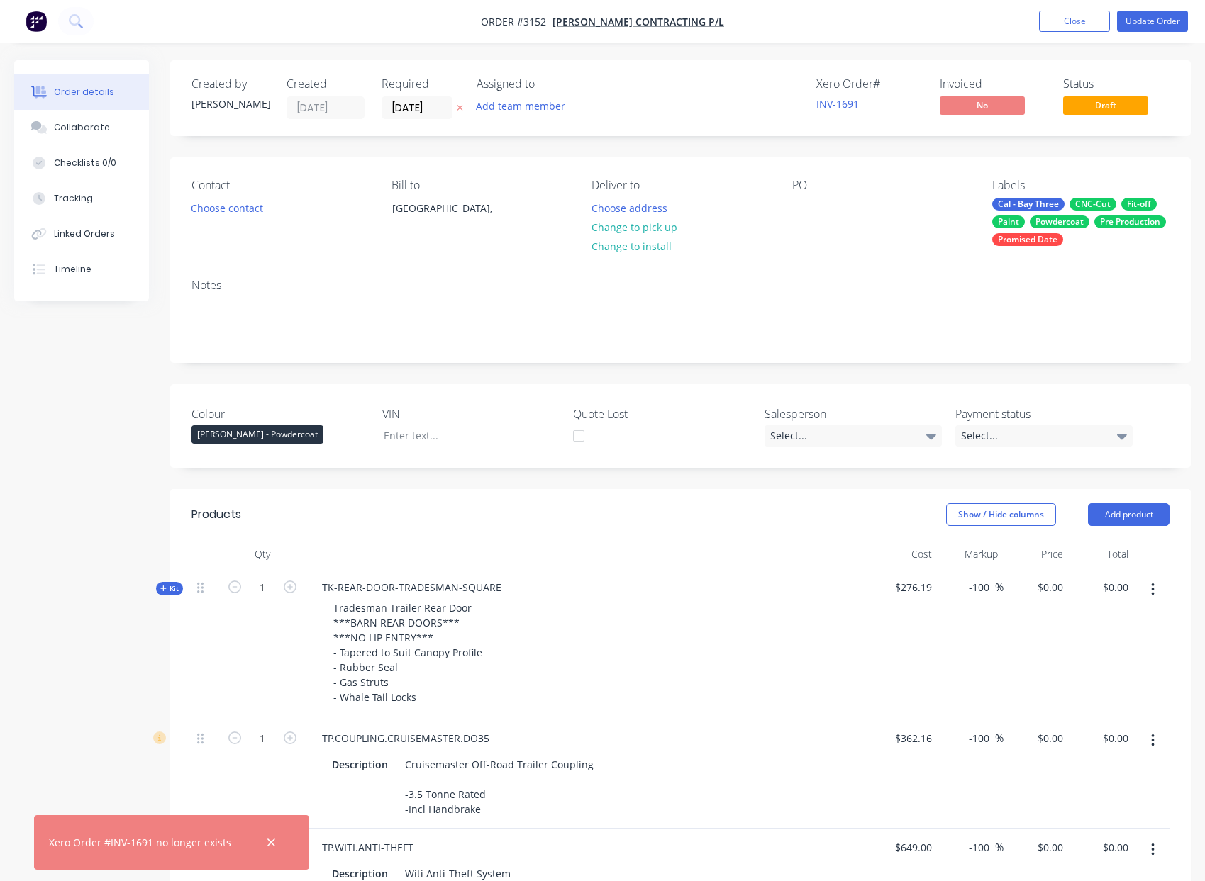
click at [1157, 590] on button "button" at bounding box center [1152, 590] width 33 height 26
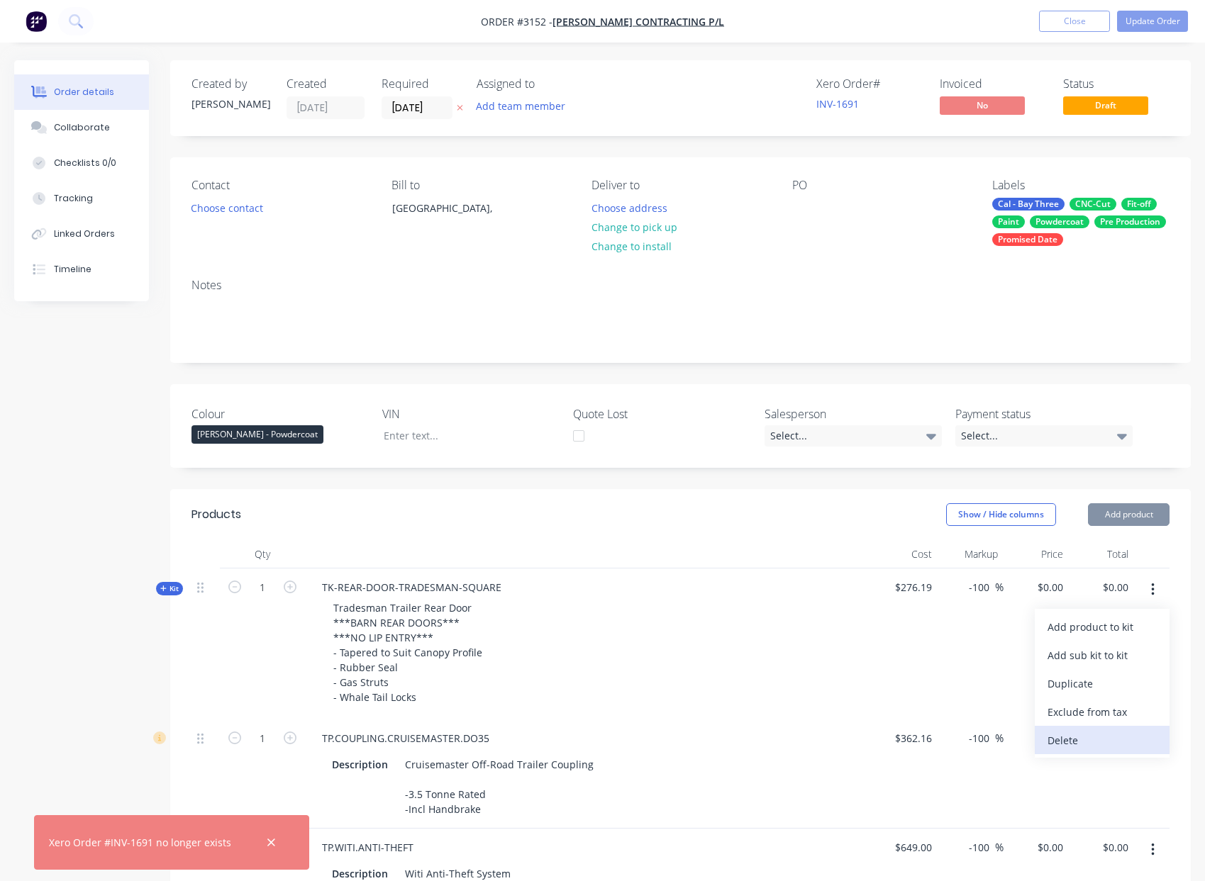
click at [1097, 737] on div "Delete" at bounding box center [1101, 740] width 109 height 21
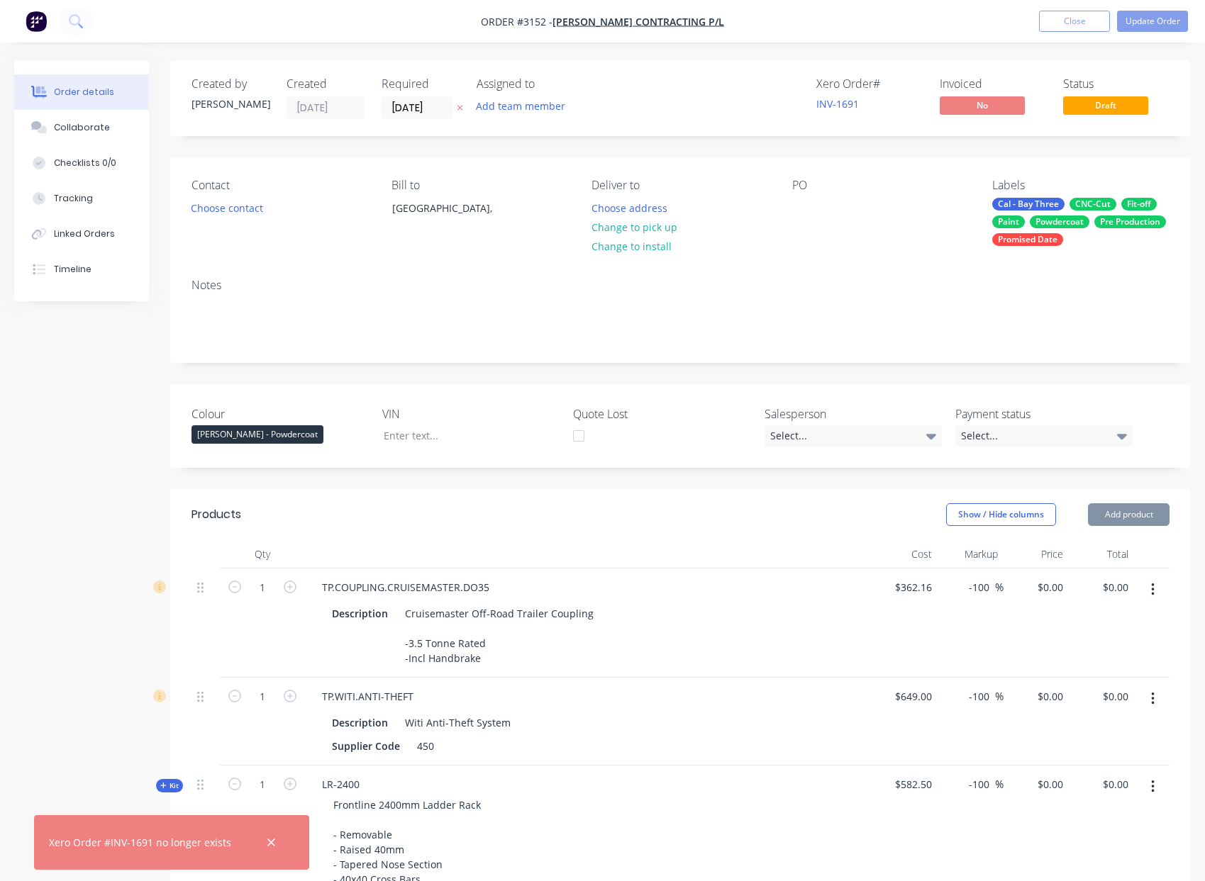
click at [1156, 593] on button "button" at bounding box center [1152, 590] width 33 height 26
click at [1059, 706] on div "Delete" at bounding box center [1101, 712] width 109 height 21
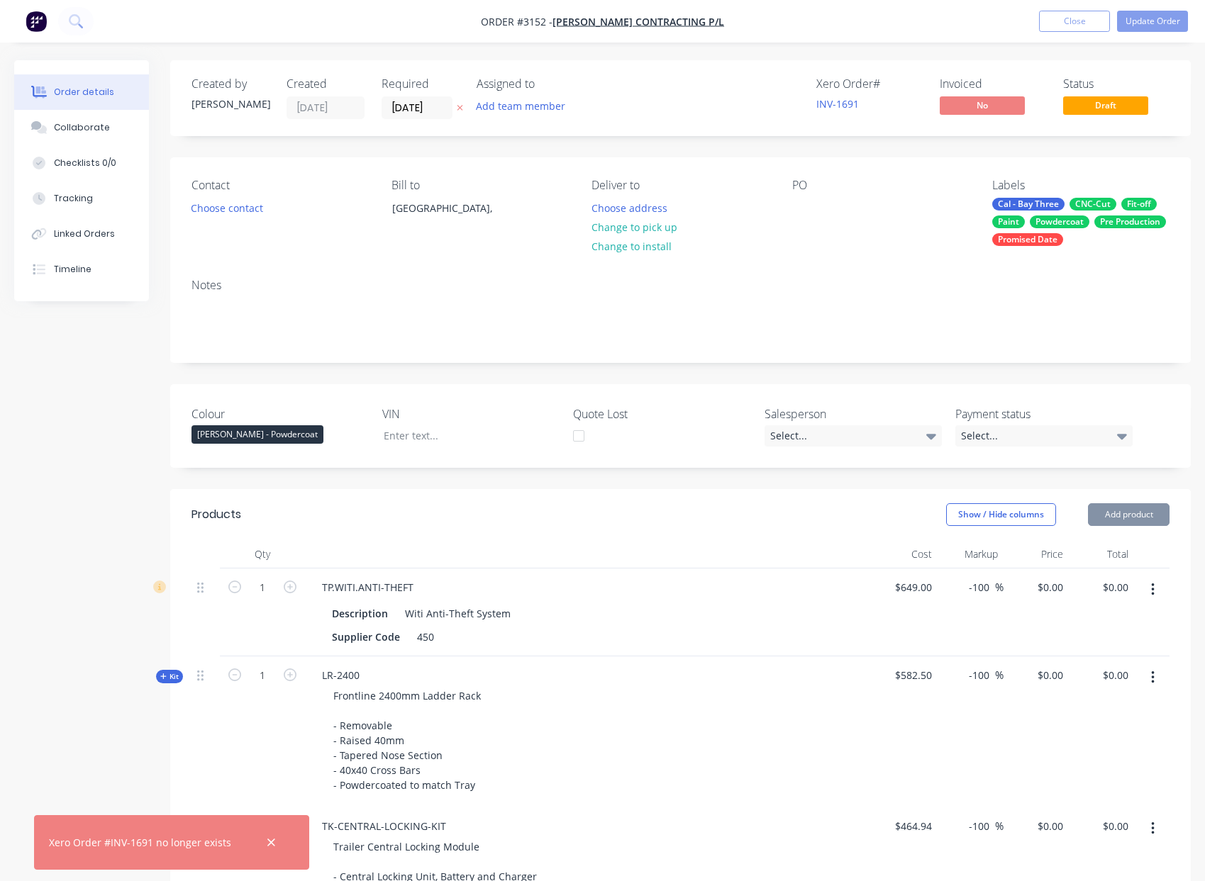
click at [1151, 587] on icon "button" at bounding box center [1153, 590] width 4 height 16
click at [1083, 705] on div "Delete" at bounding box center [1101, 712] width 109 height 21
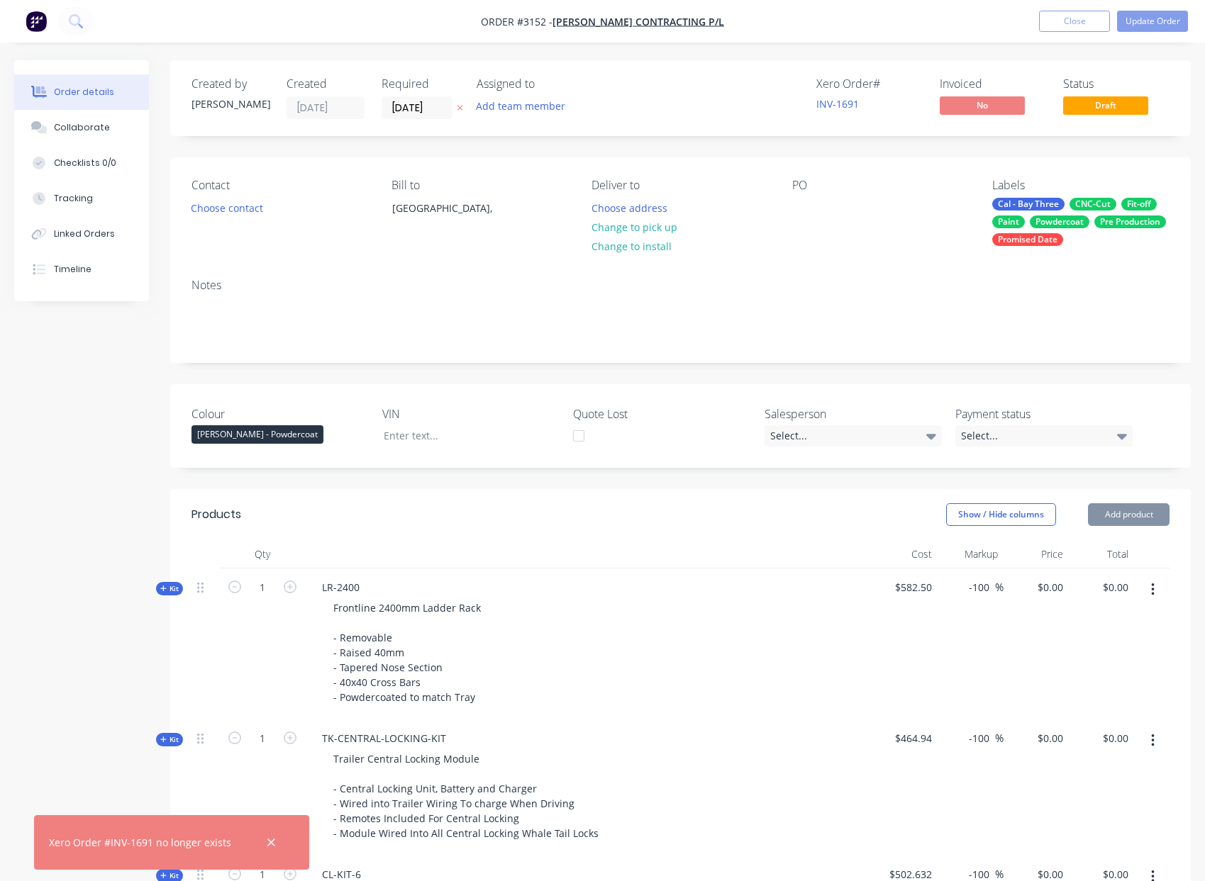
click at [1142, 587] on button "button" at bounding box center [1152, 590] width 33 height 26
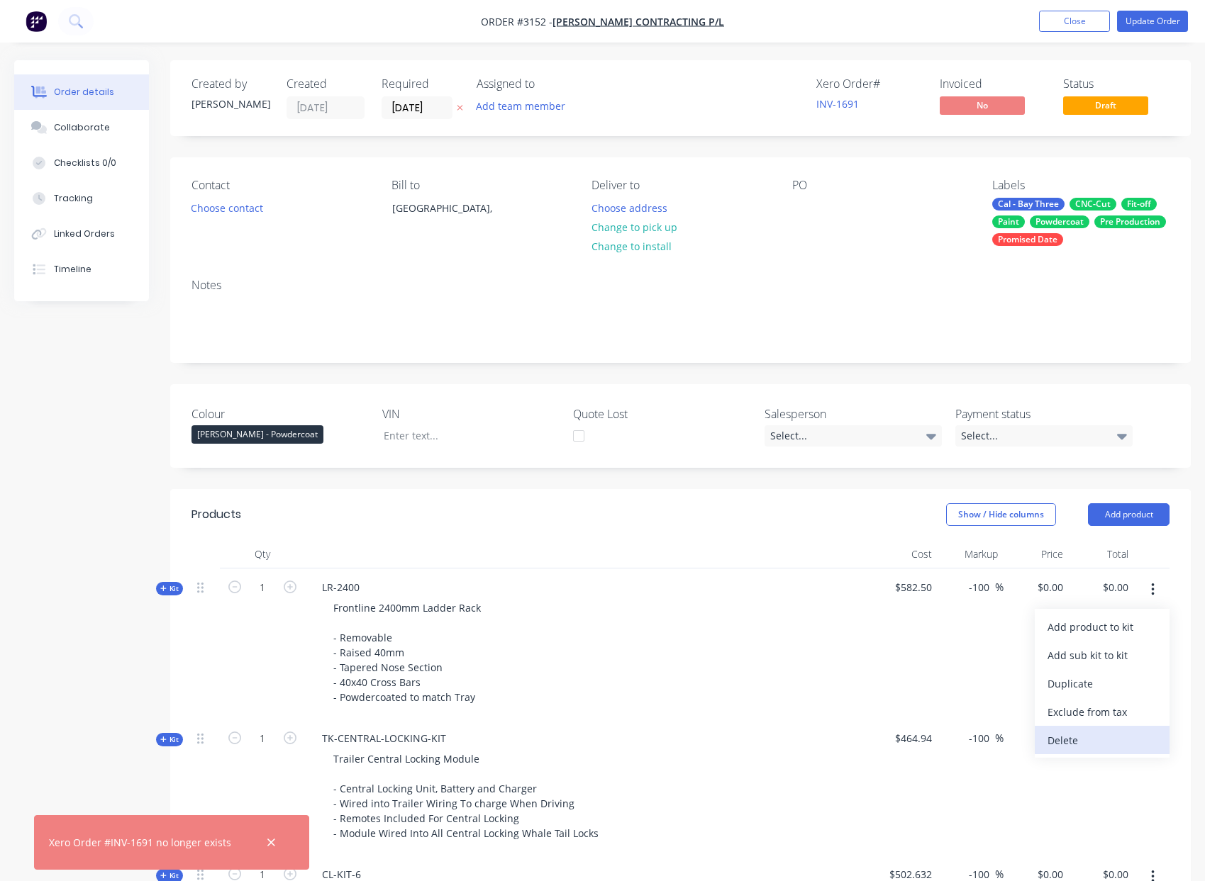
click at [1093, 734] on div "Delete" at bounding box center [1101, 740] width 109 height 21
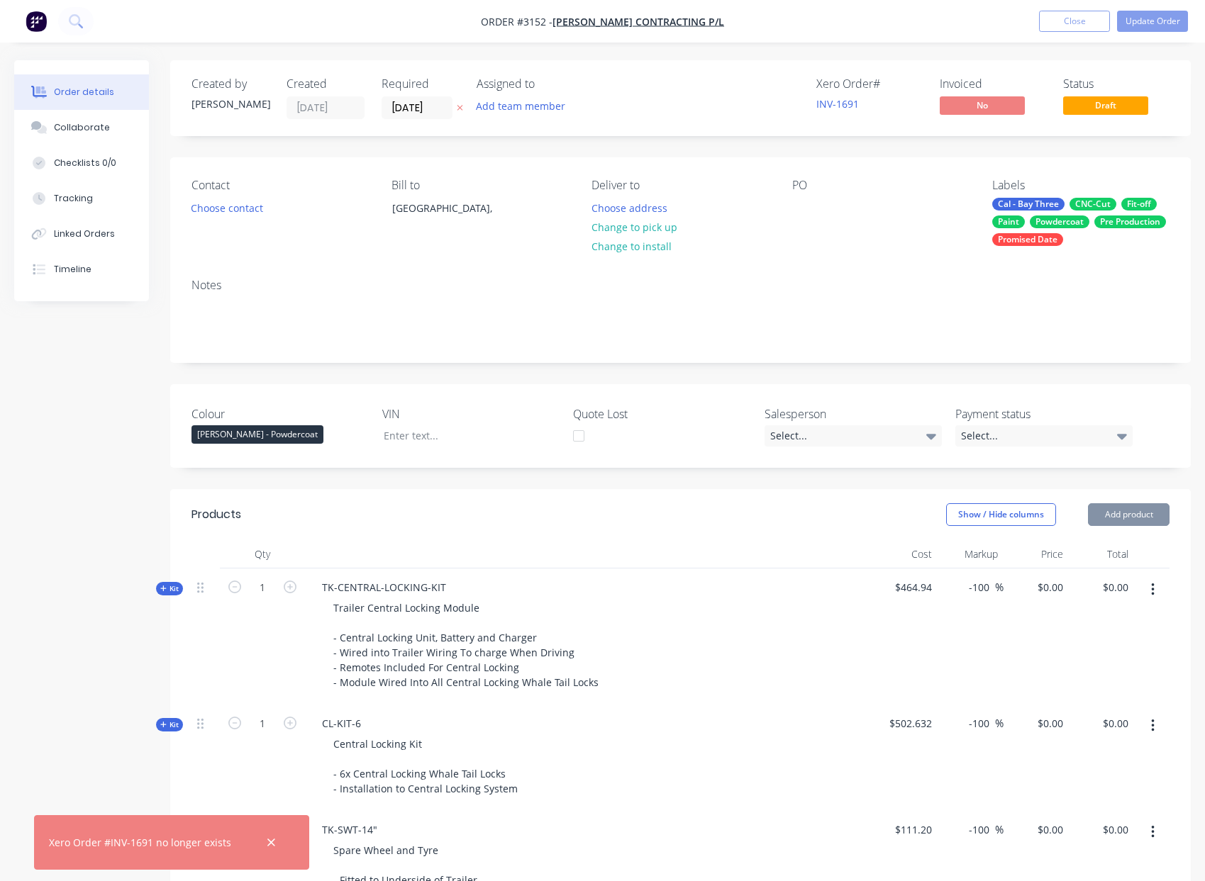
click at [1147, 591] on button "button" at bounding box center [1152, 590] width 33 height 26
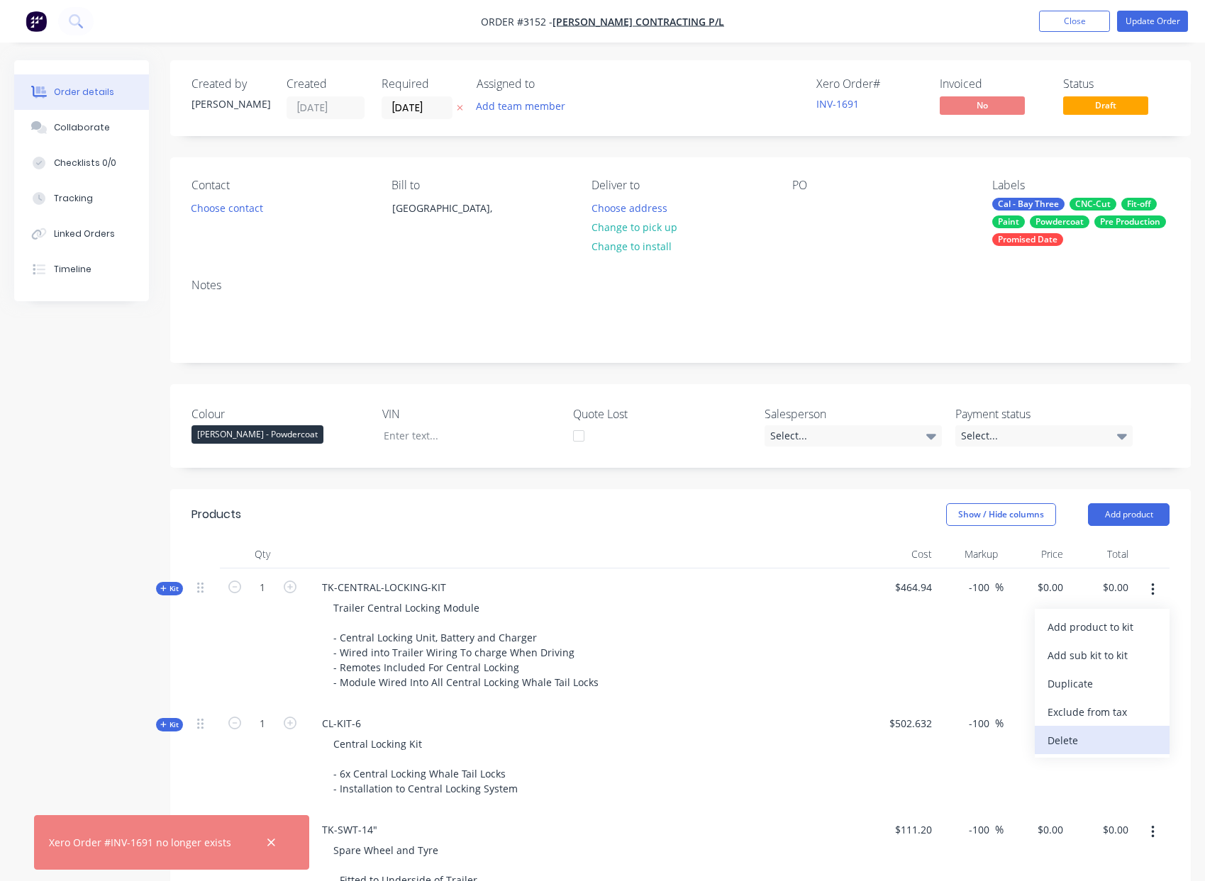
click at [1108, 727] on button "Delete" at bounding box center [1102, 740] width 135 height 28
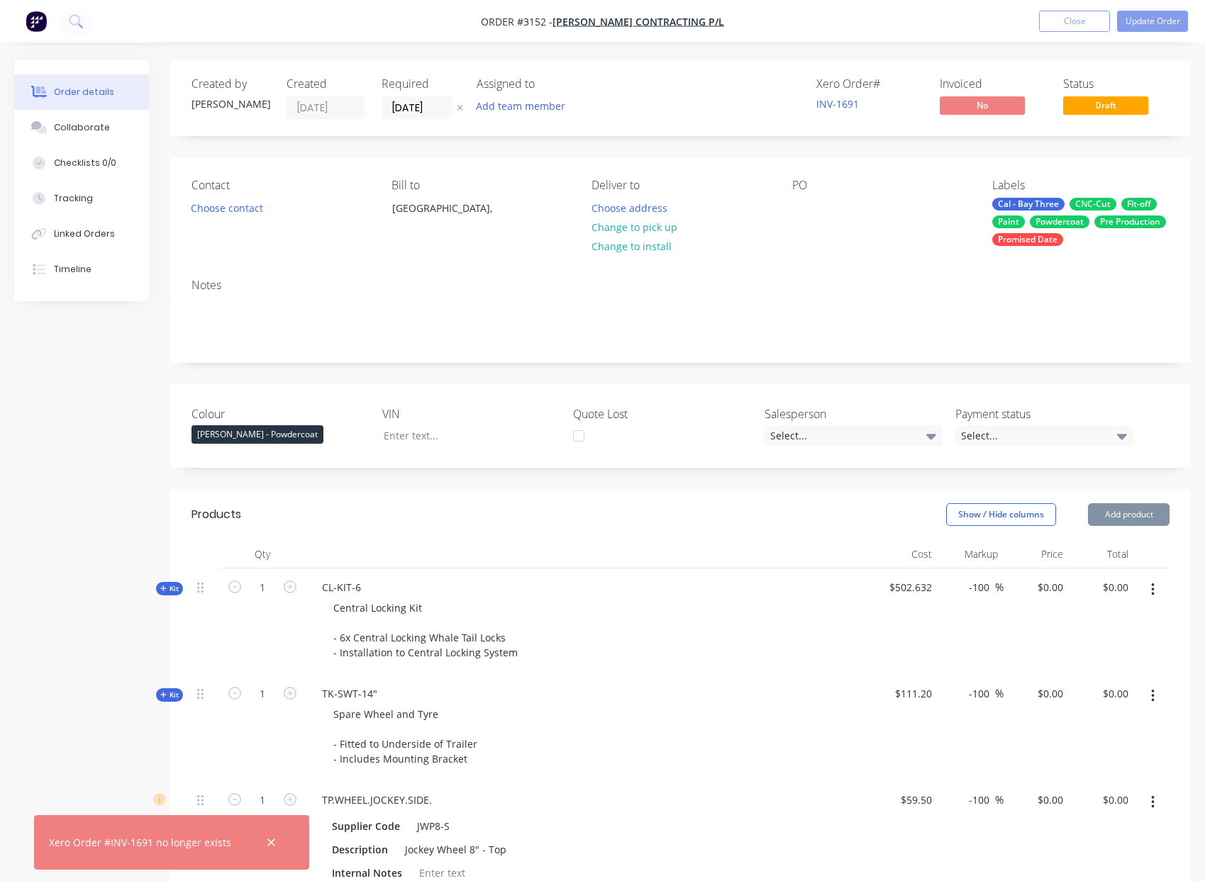
click at [1156, 593] on button "button" at bounding box center [1152, 590] width 33 height 26
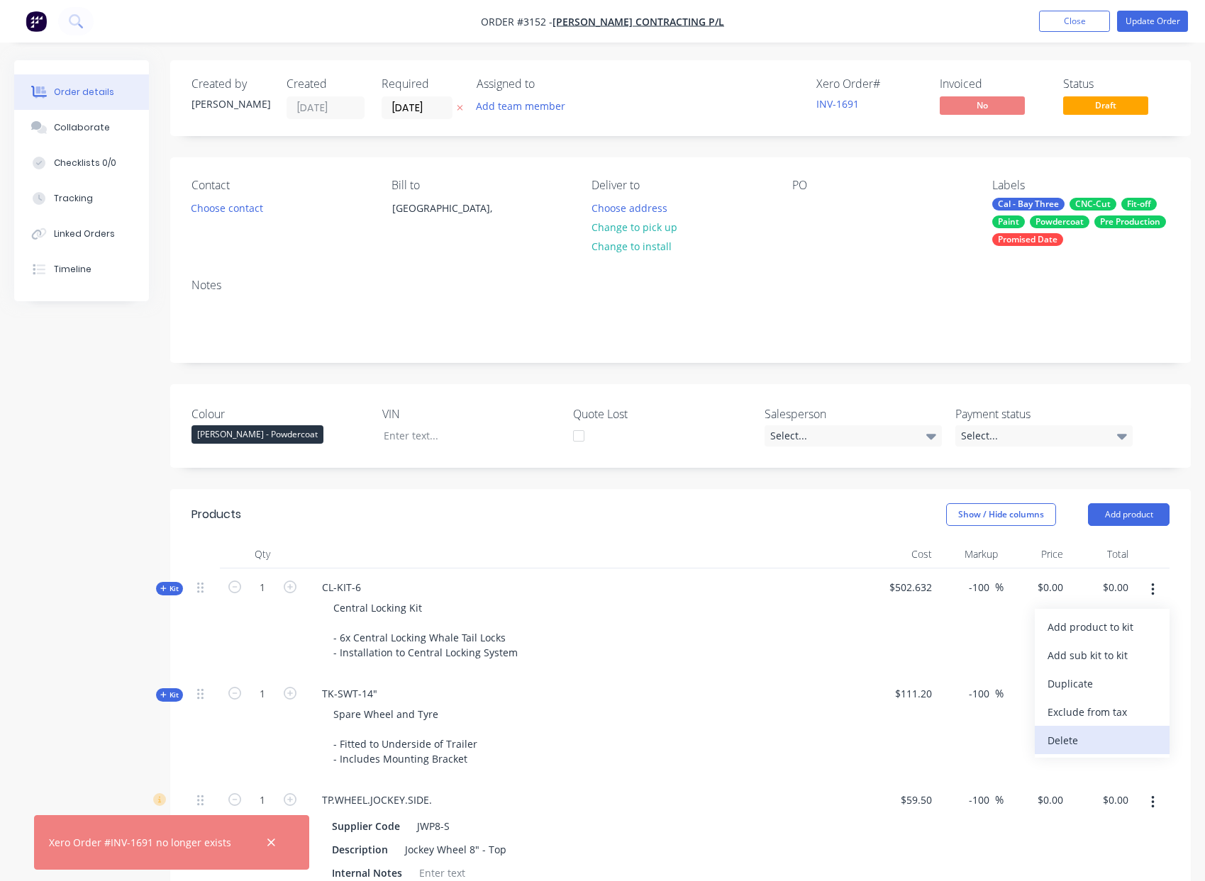
click at [1098, 731] on div "Delete" at bounding box center [1101, 740] width 109 height 21
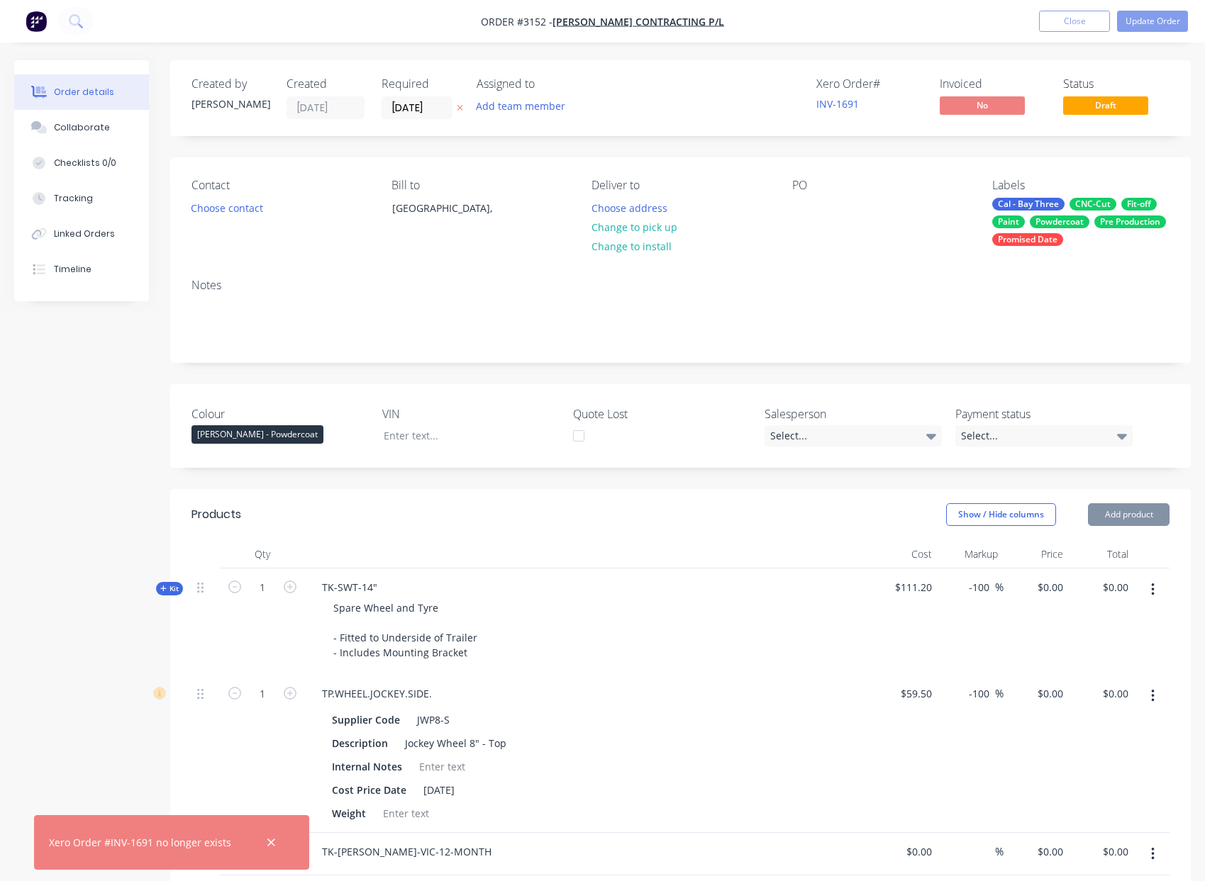
click at [1155, 586] on button "button" at bounding box center [1152, 590] width 33 height 26
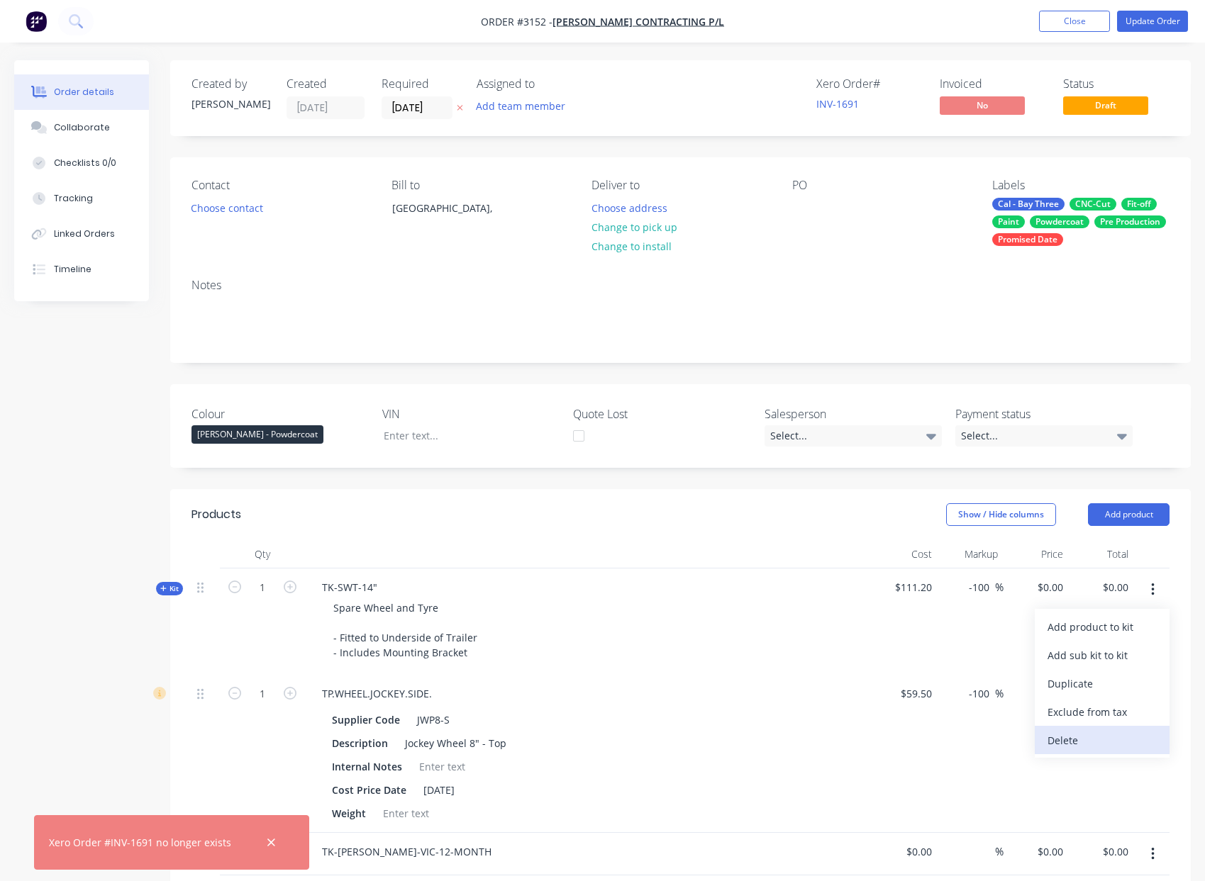
click at [1099, 729] on button "Delete" at bounding box center [1102, 740] width 135 height 28
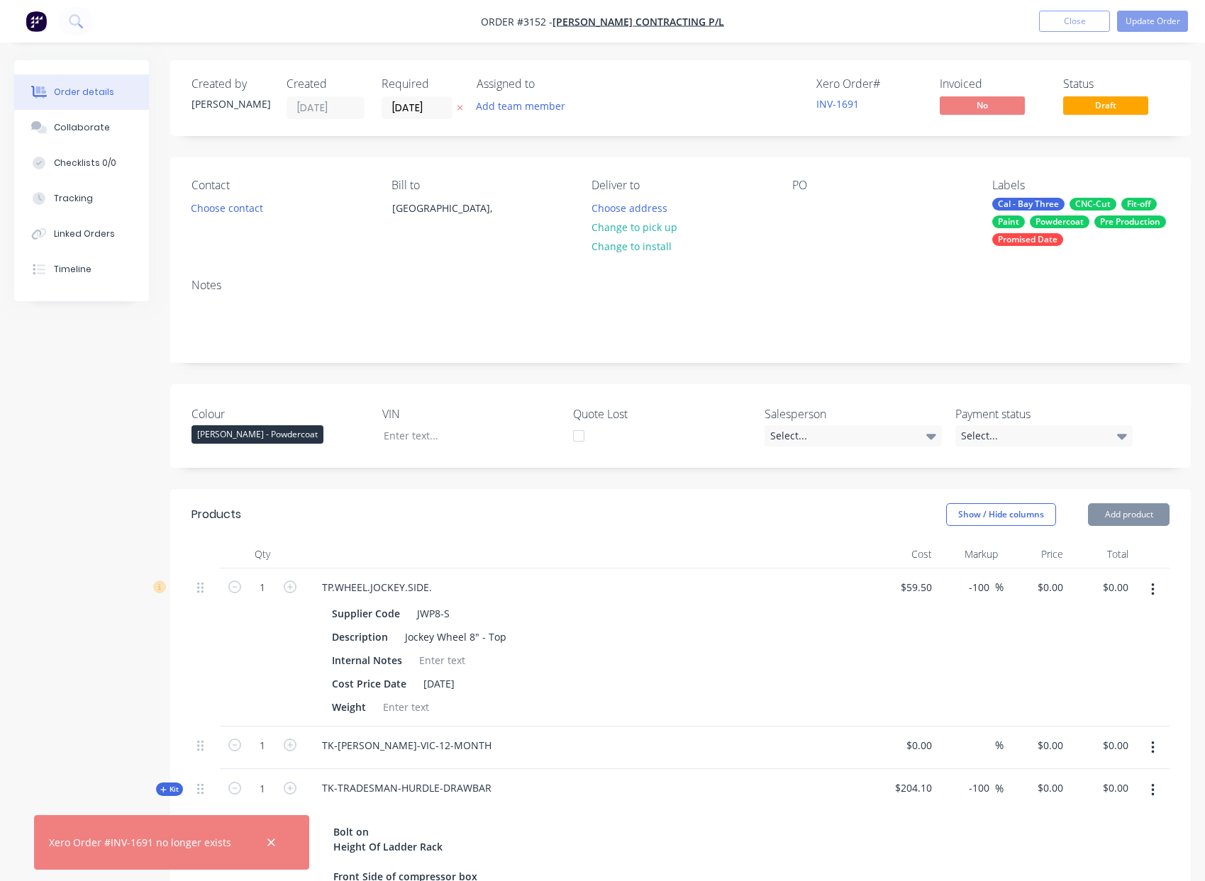
click at [1149, 589] on button "button" at bounding box center [1152, 590] width 33 height 26
click at [1103, 710] on div "Delete" at bounding box center [1101, 712] width 109 height 21
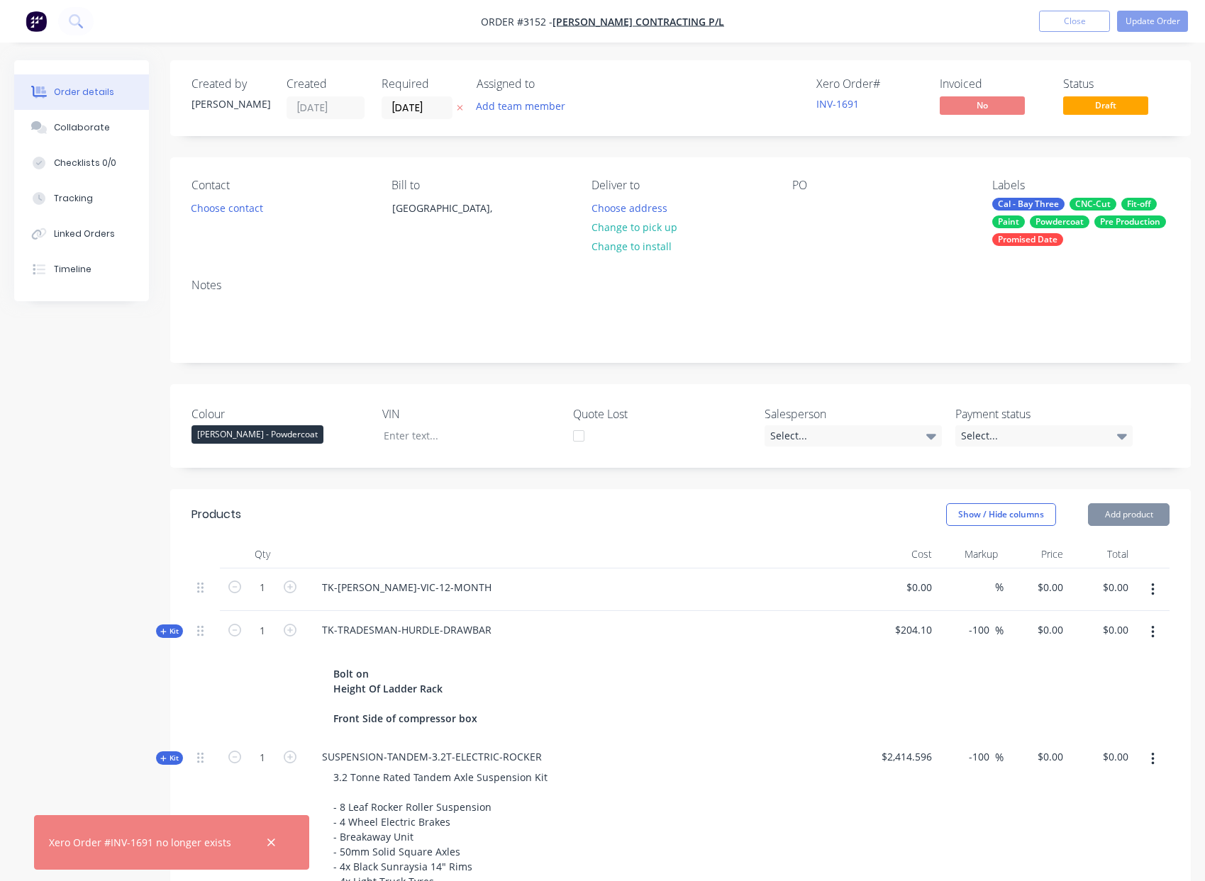
click at [1150, 599] on button "button" at bounding box center [1152, 590] width 33 height 26
click at [1095, 706] on div "Delete" at bounding box center [1101, 712] width 109 height 21
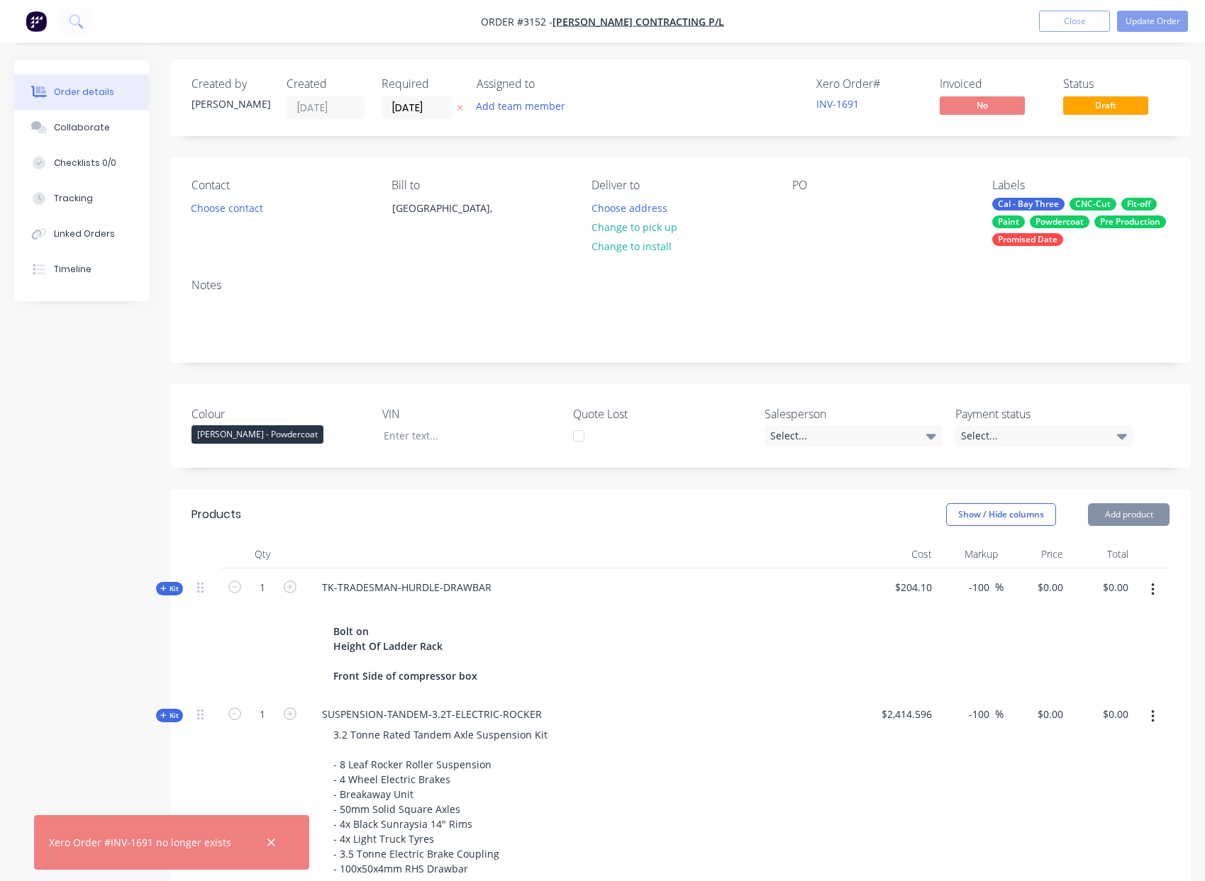
click at [1151, 596] on icon "button" at bounding box center [1153, 590] width 4 height 16
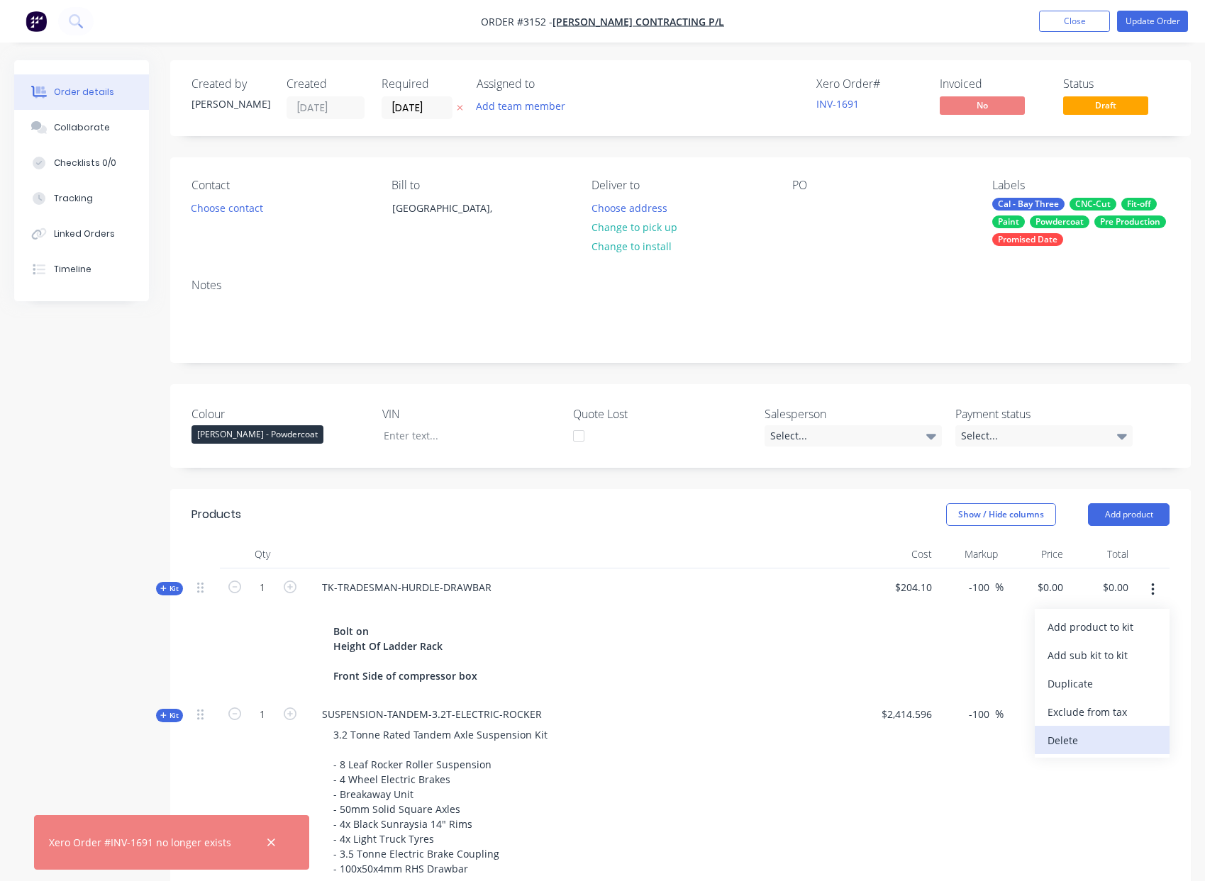
click at [1077, 739] on div "Delete" at bounding box center [1101, 740] width 109 height 21
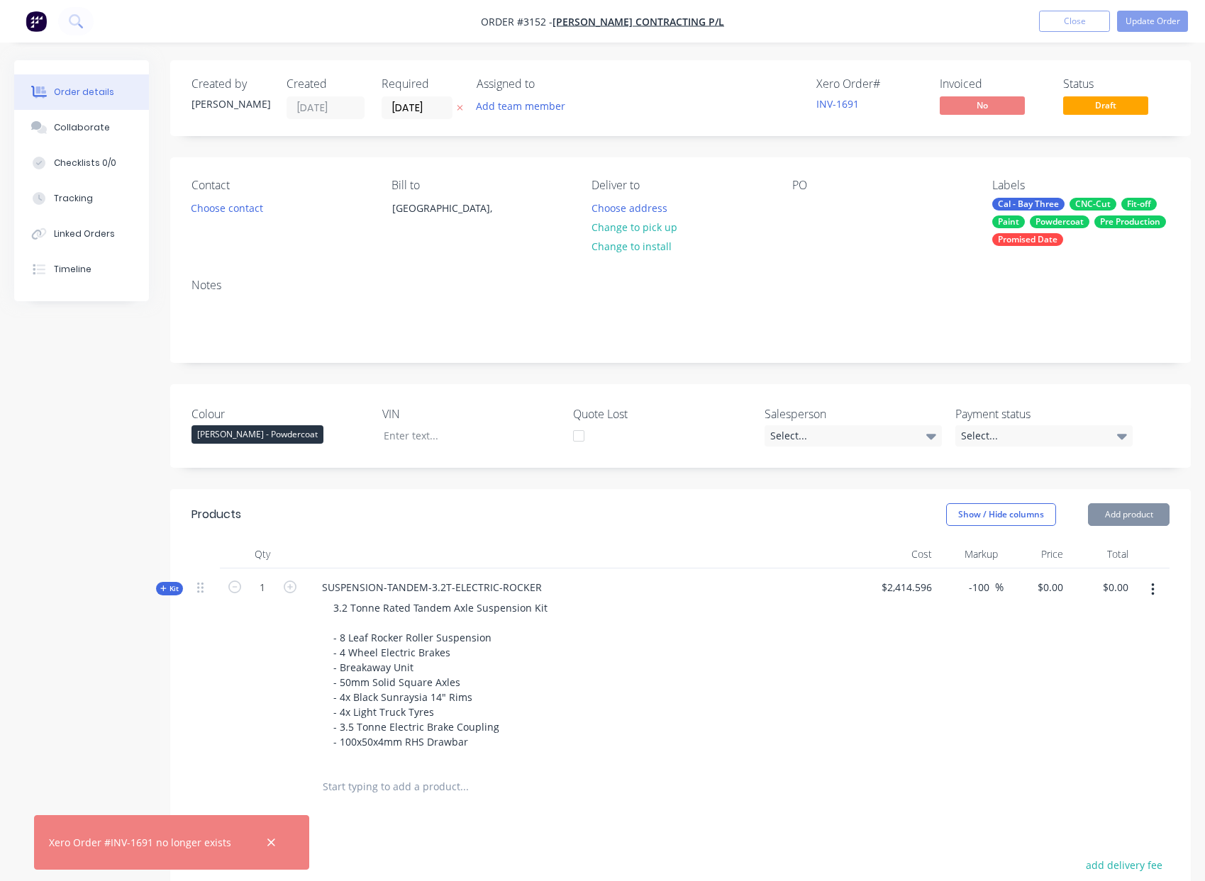
click at [1152, 592] on icon "button" at bounding box center [1153, 590] width 4 height 16
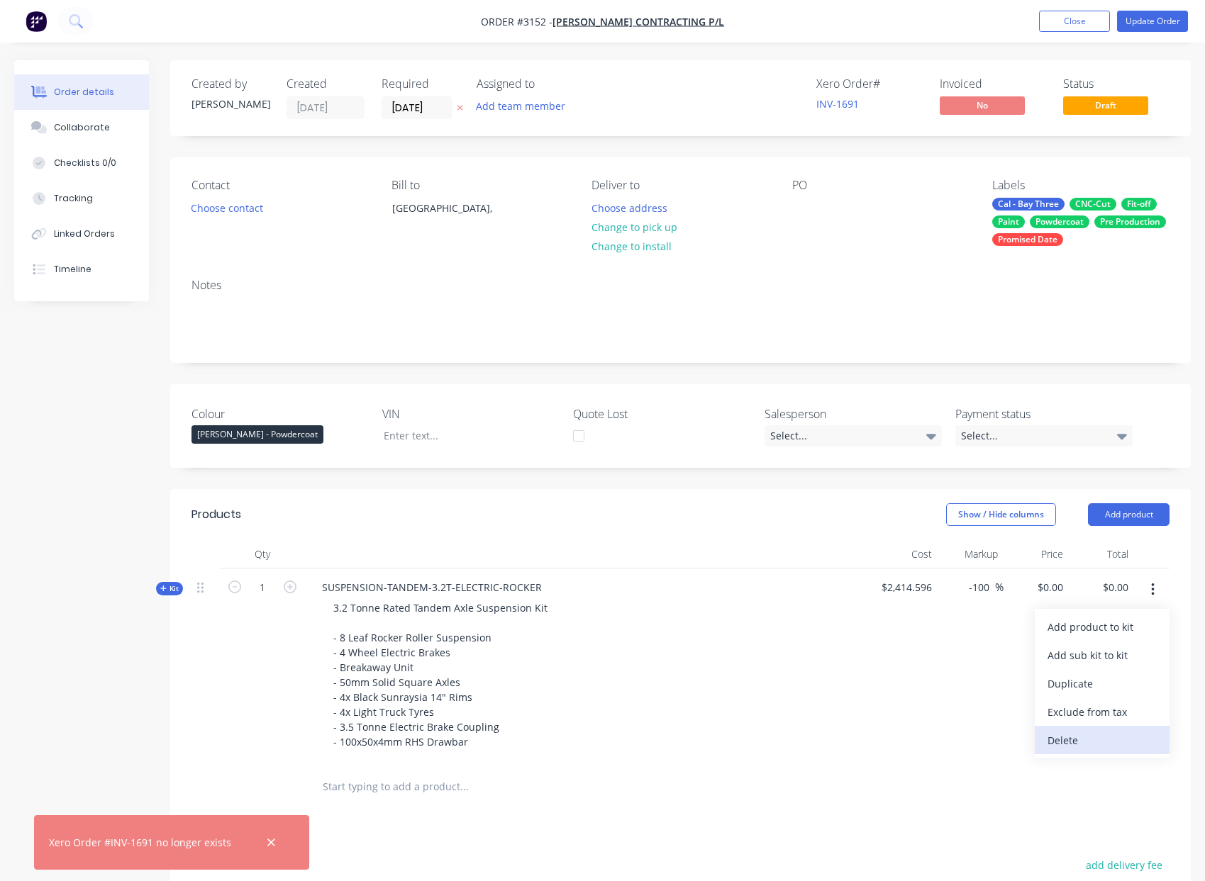
click at [1091, 733] on div "Delete" at bounding box center [1101, 740] width 109 height 21
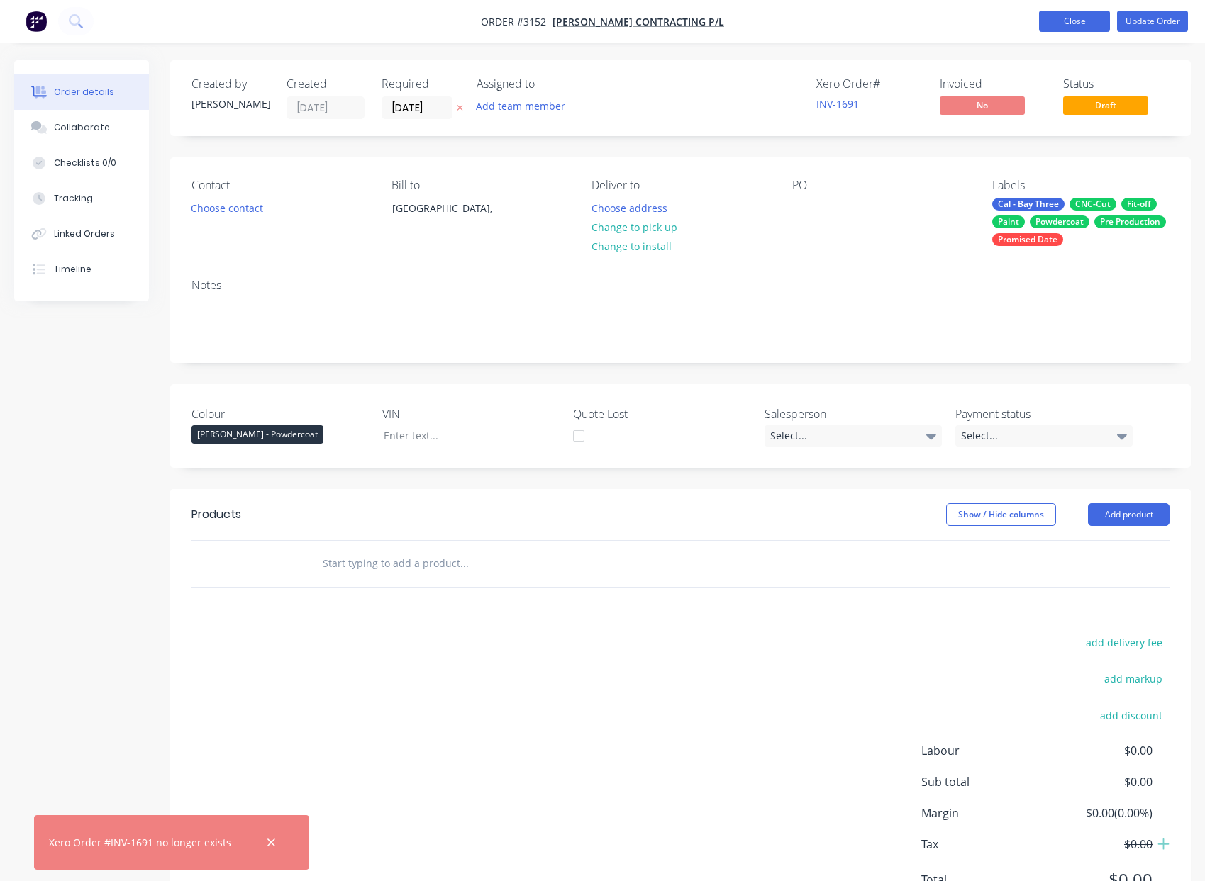
click at [1066, 16] on button "Close" at bounding box center [1074, 21] width 71 height 21
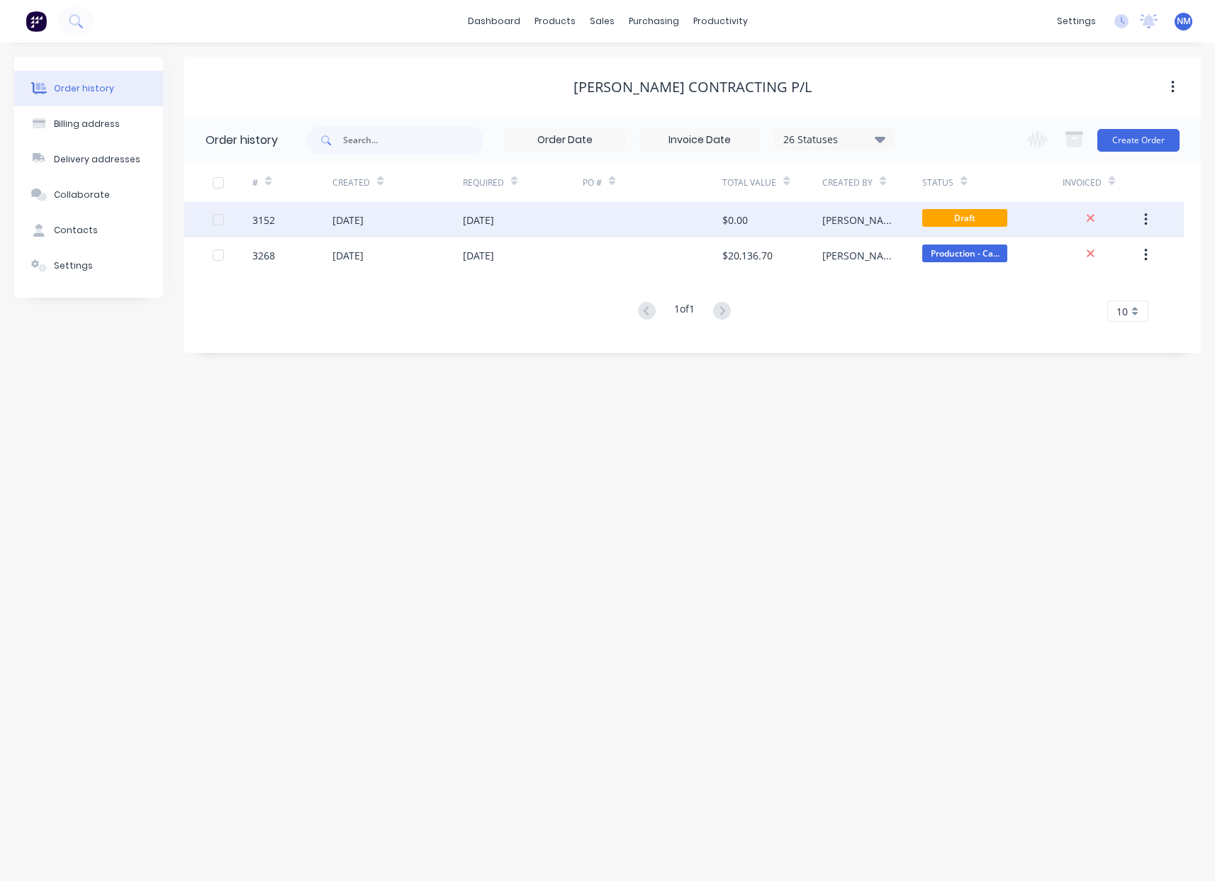
click at [1142, 218] on button "button" at bounding box center [1146, 220] width 33 height 26
click at [1083, 259] on div "Archive" at bounding box center [1095, 257] width 109 height 21
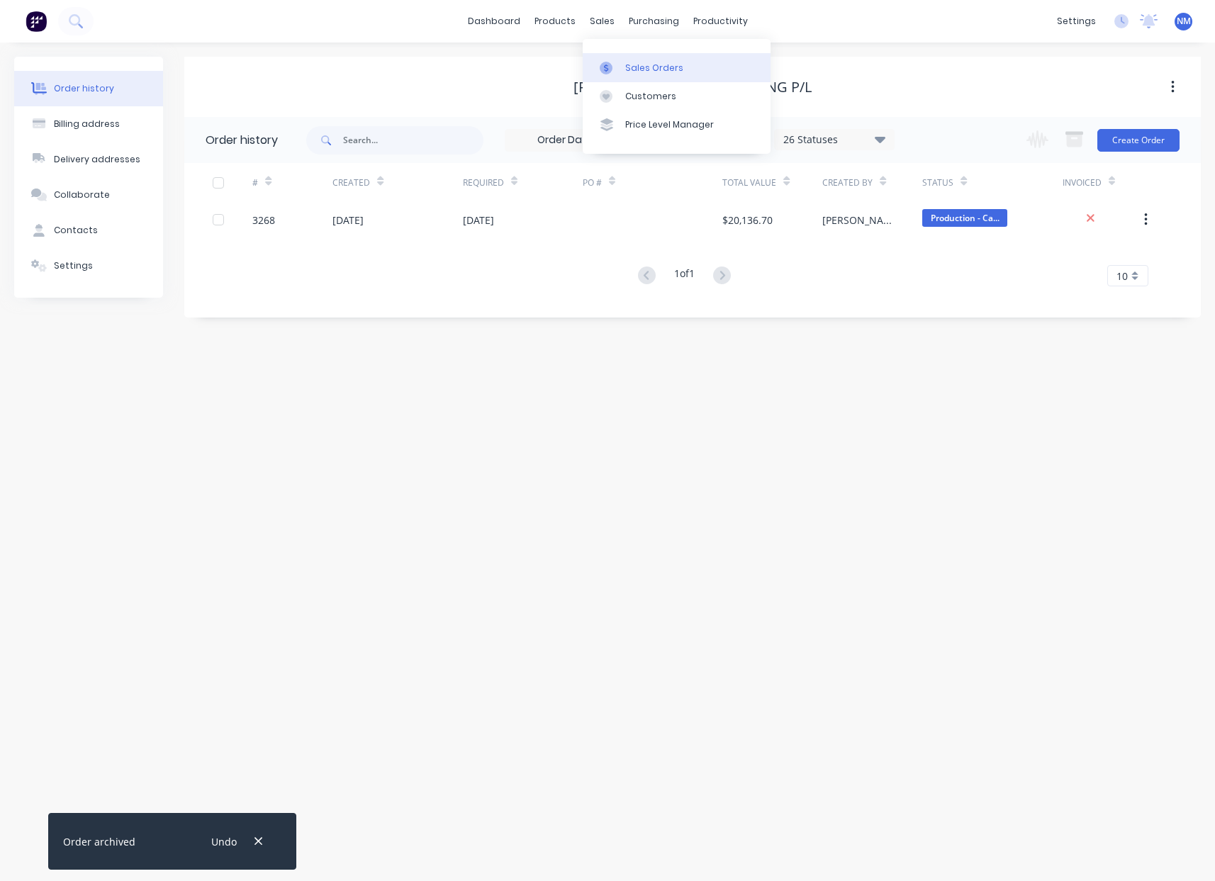
click at [625, 66] on div "Sales Orders" at bounding box center [654, 68] width 58 height 13
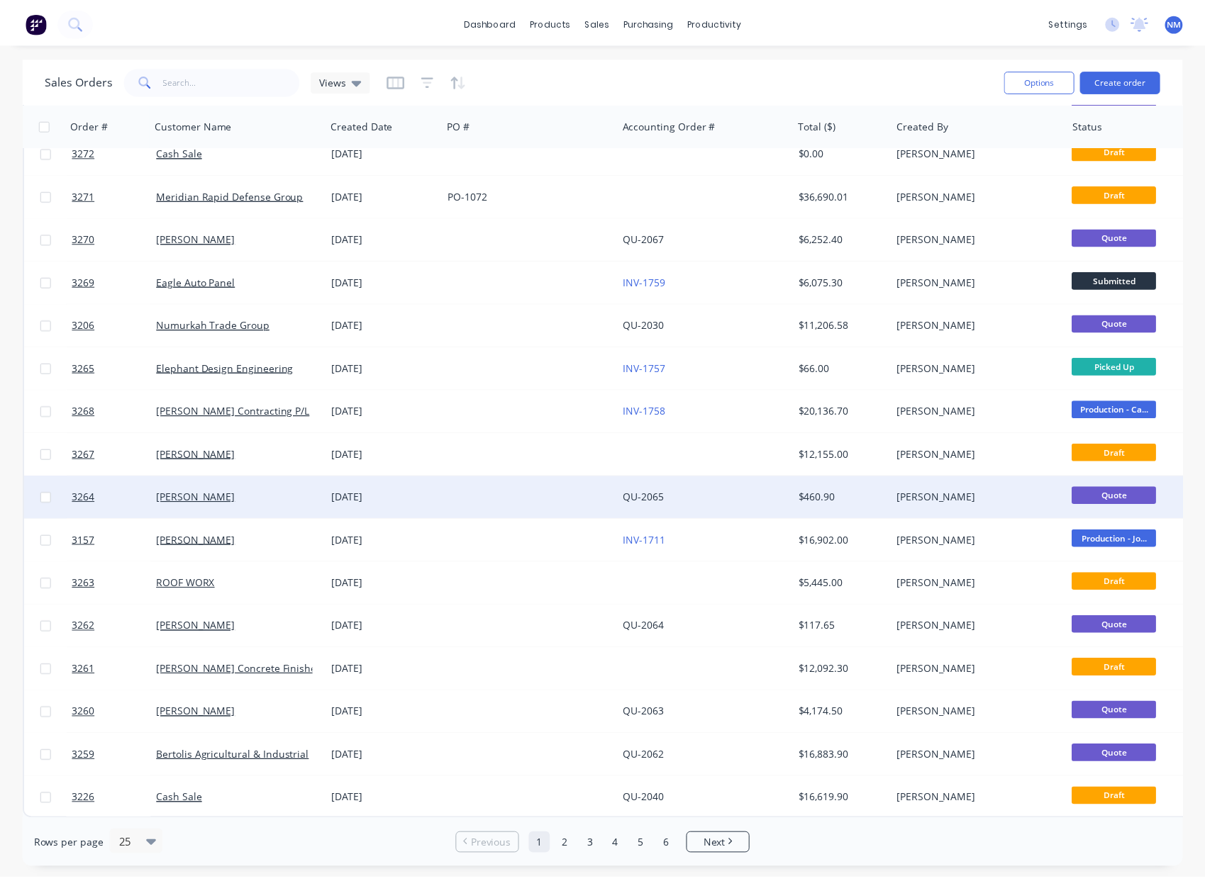
scroll to position [413, 0]
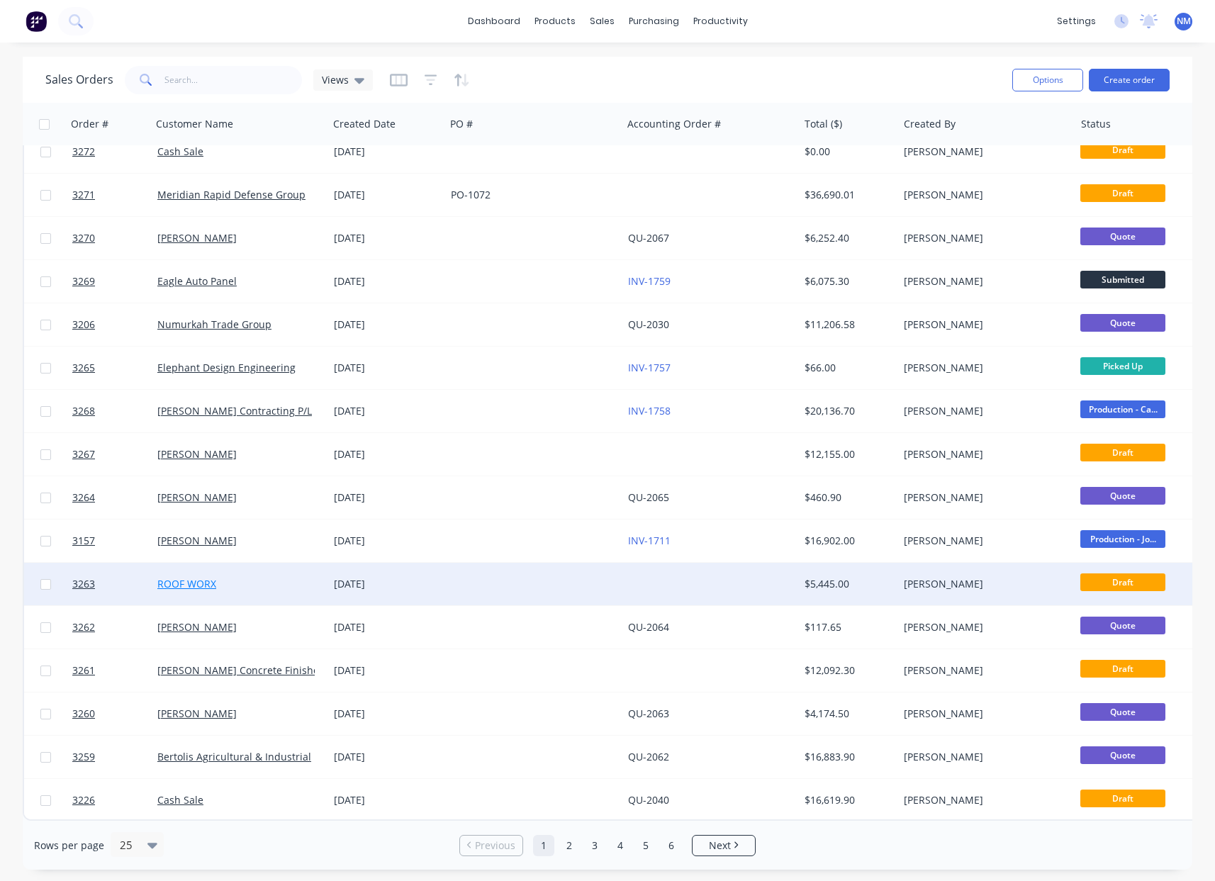
click at [186, 577] on link "ROOF WORX" at bounding box center [186, 583] width 59 height 13
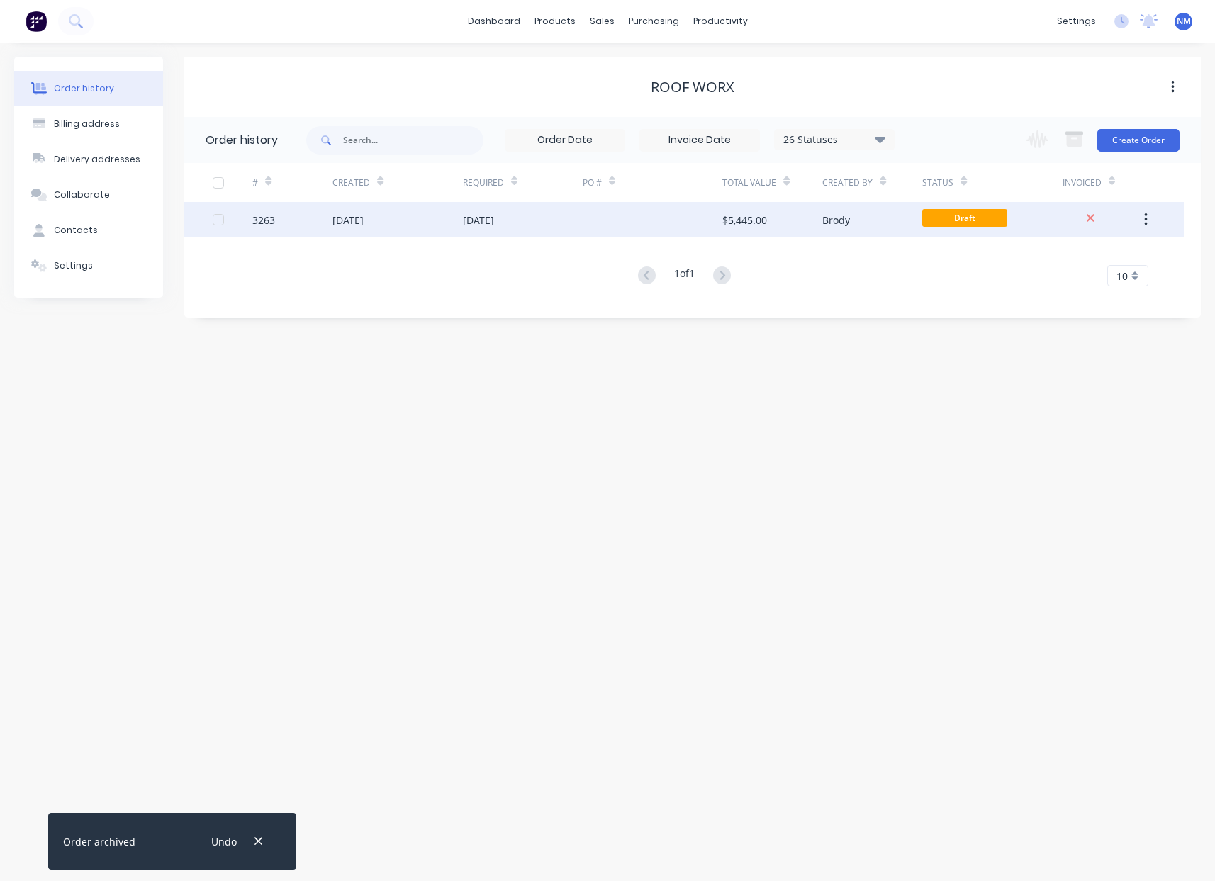
click at [572, 233] on div "[DATE]" at bounding box center [523, 219] width 120 height 35
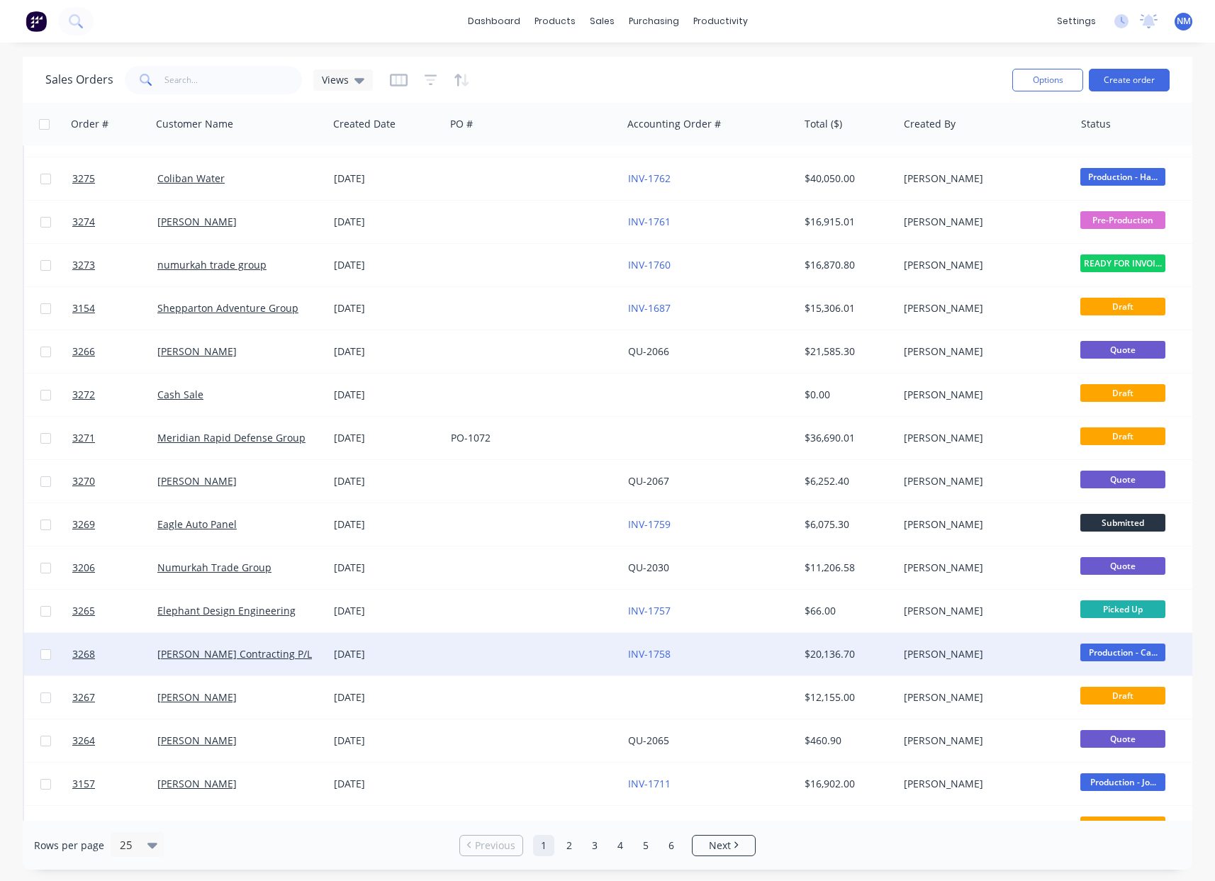
scroll to position [413, 0]
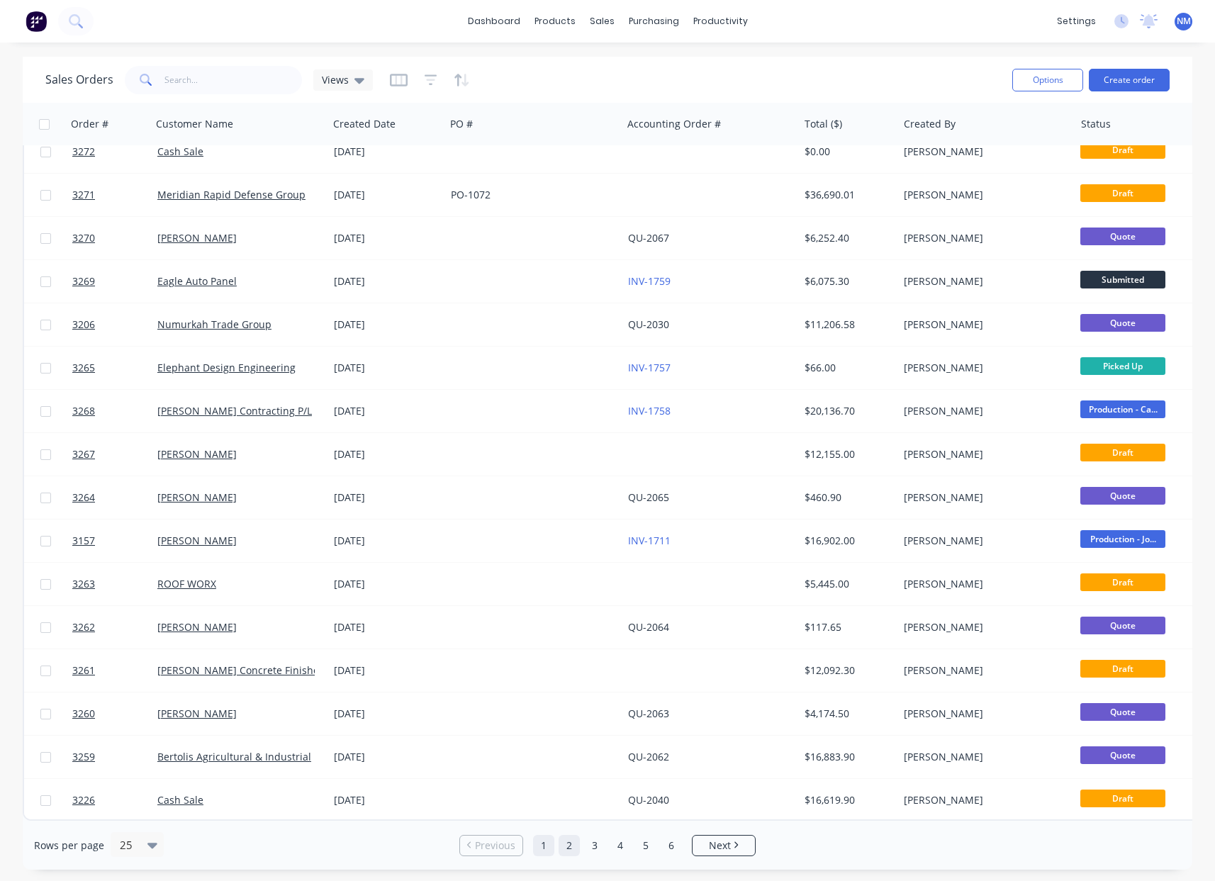
click at [573, 848] on link "2" at bounding box center [569, 845] width 21 height 21
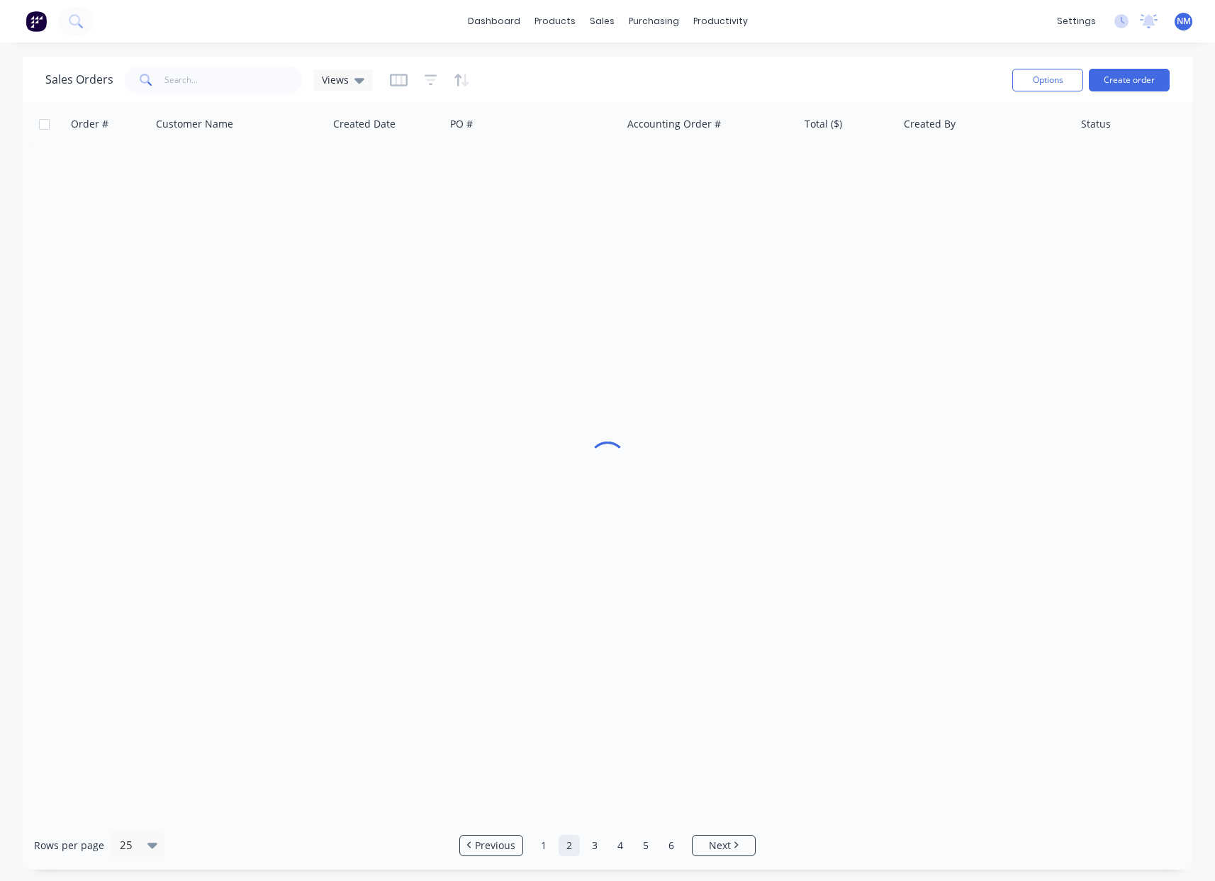
scroll to position [0, 0]
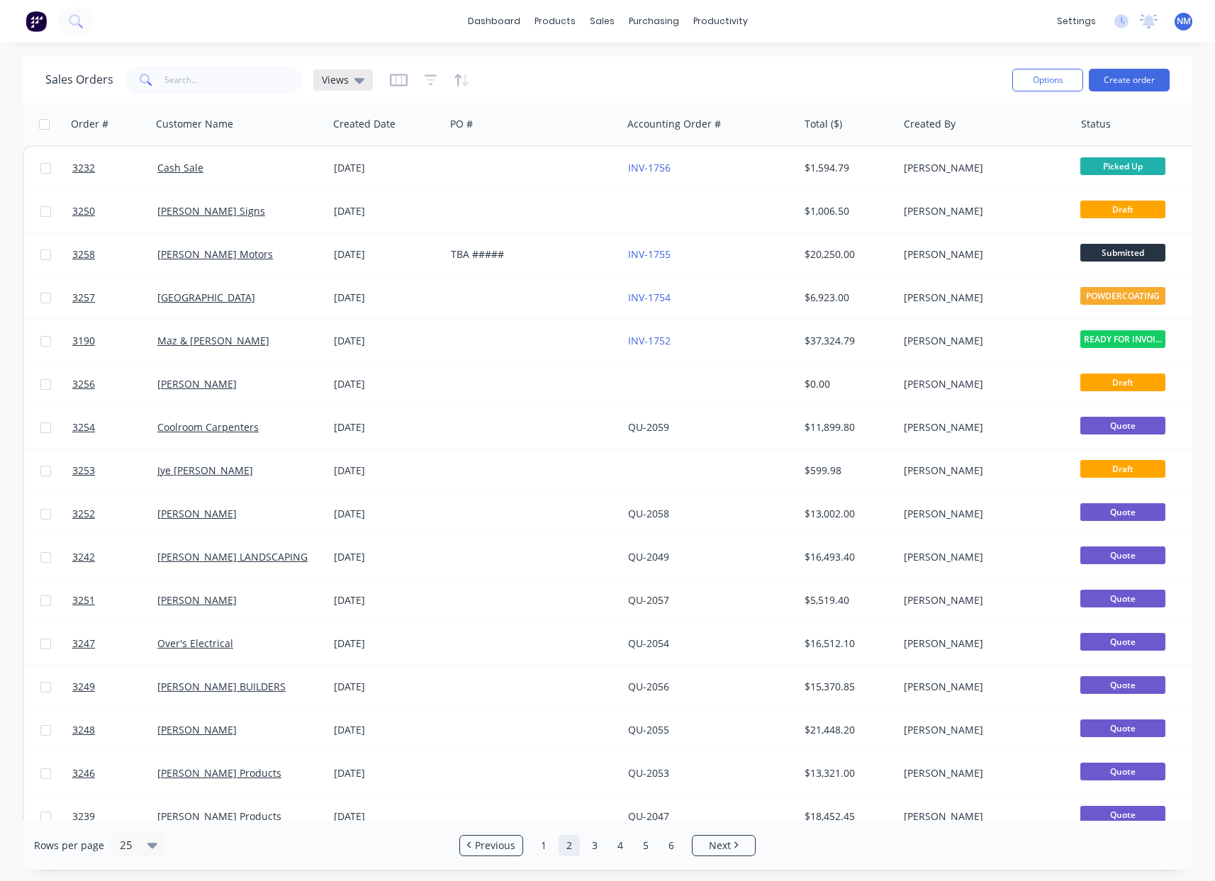
click at [347, 81] on div "Views" at bounding box center [343, 80] width 43 height 13
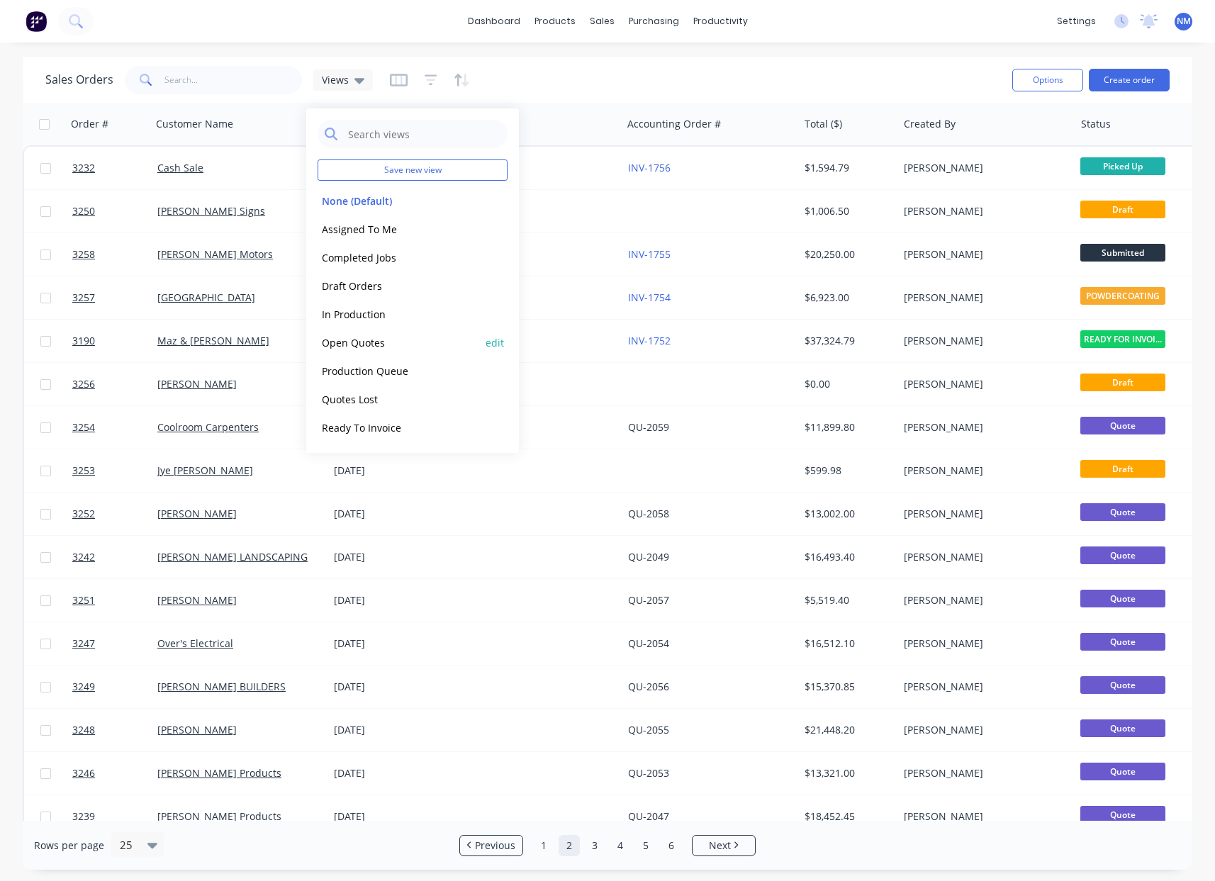
click at [383, 346] on button "Open Quotes" at bounding box center [399, 343] width 162 height 16
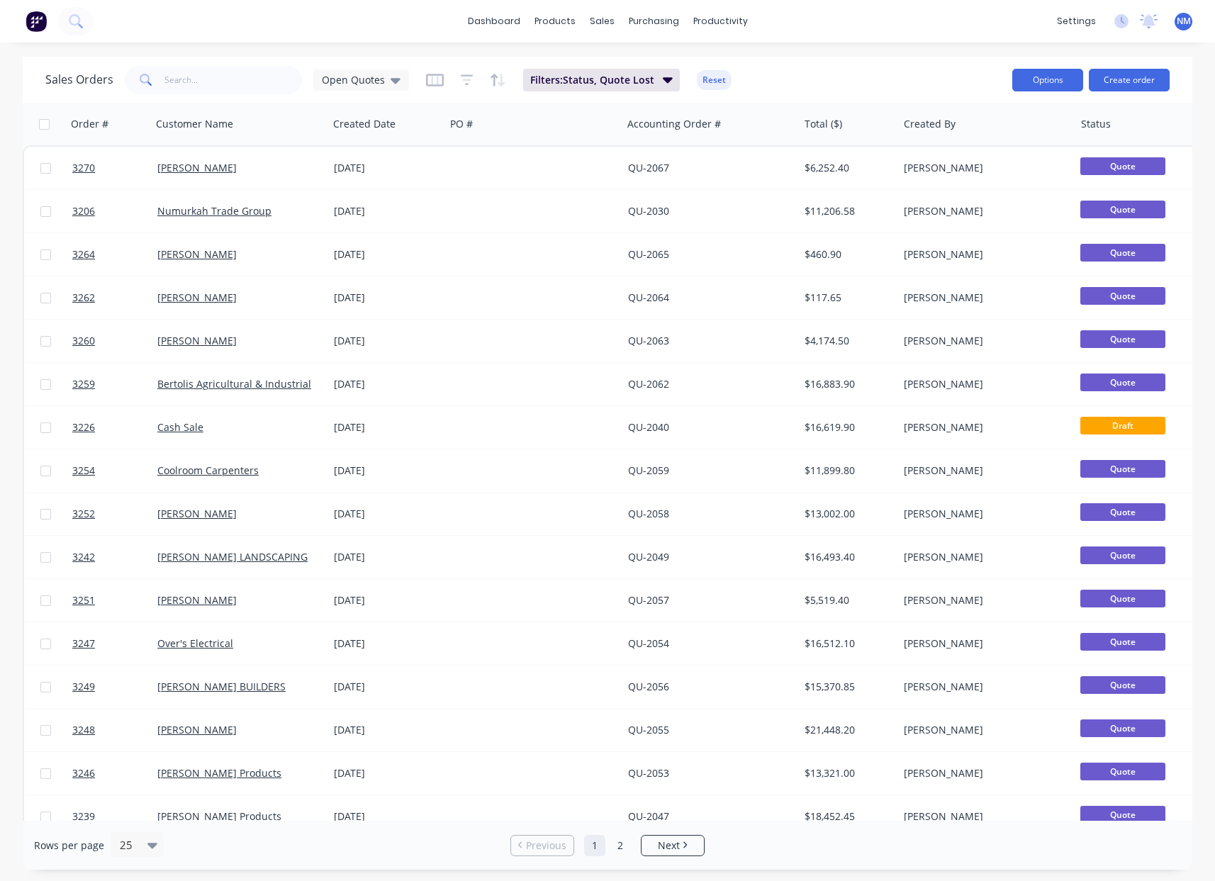
click at [1041, 84] on button "Options" at bounding box center [1048, 80] width 71 height 23
click at [985, 169] on div "Export" at bounding box center [1005, 172] width 130 height 21
click at [637, 84] on span "Filters: Status, Quote Lost" at bounding box center [592, 80] width 124 height 14
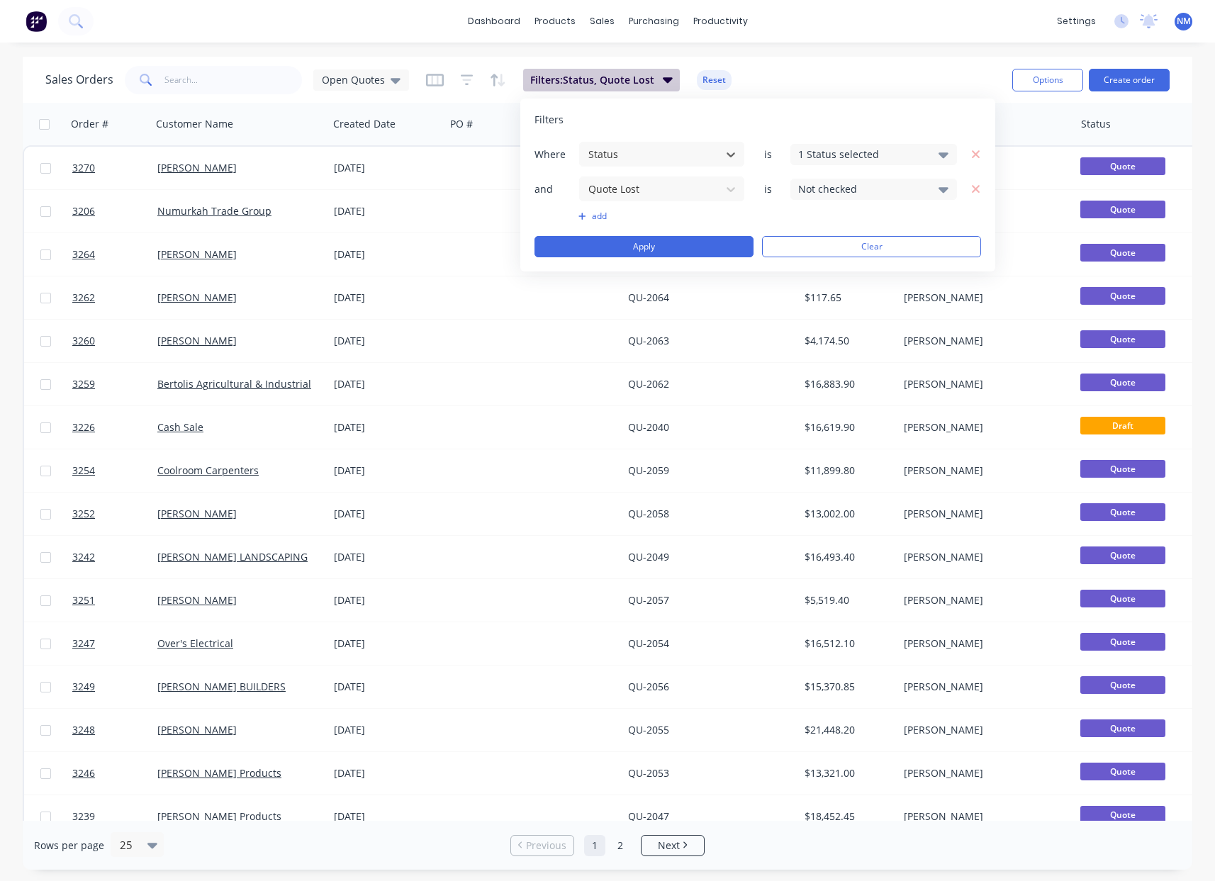
click at [637, 84] on span "Filters: Status, Quote Lost" at bounding box center [592, 80] width 124 height 14
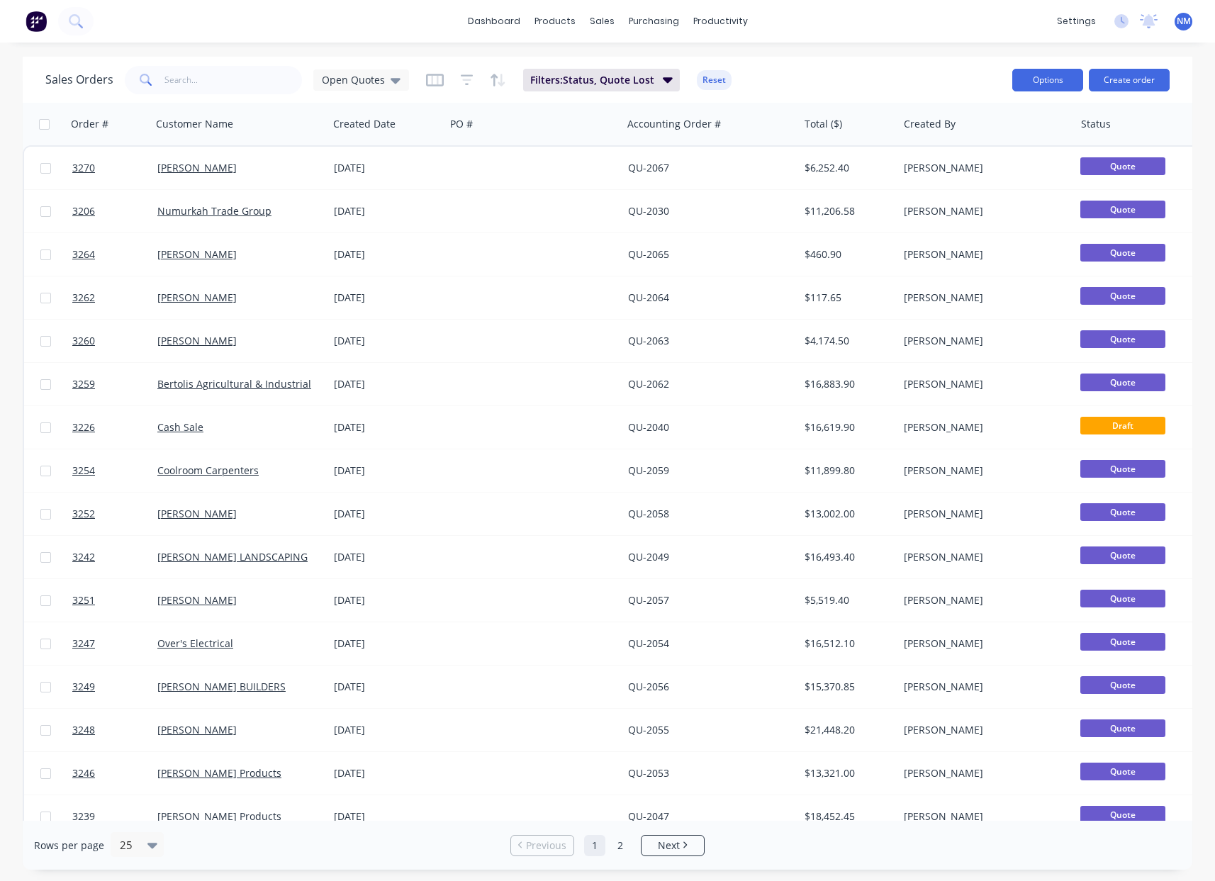
click at [1056, 73] on button "Options" at bounding box center [1048, 80] width 71 height 23
click at [832, 73] on div "Sales Orders Open Quotes Filters: Status, Quote Lost Reset" at bounding box center [523, 79] width 956 height 35
click at [386, 84] on div "Open Quotes" at bounding box center [361, 80] width 79 height 13
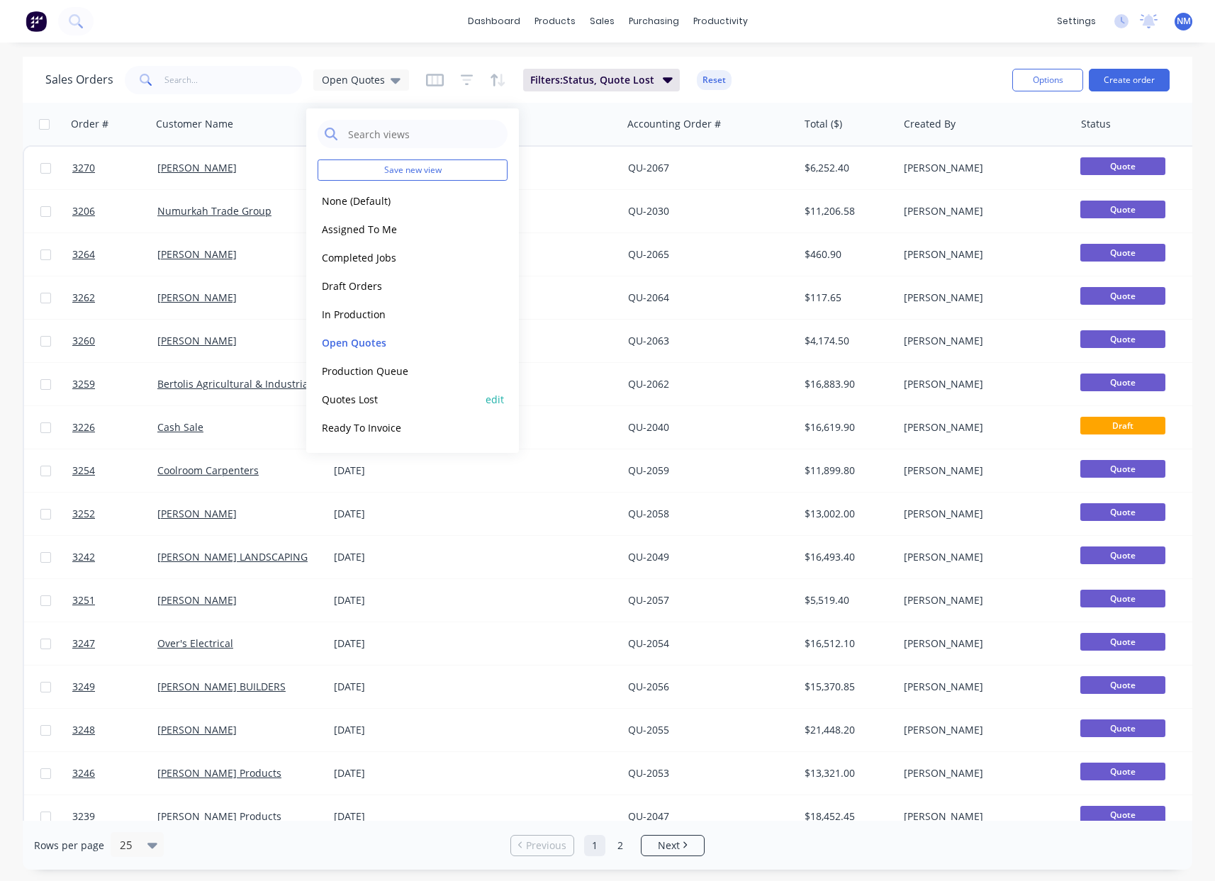
click at [386, 398] on button "Quotes Lost" at bounding box center [399, 399] width 162 height 16
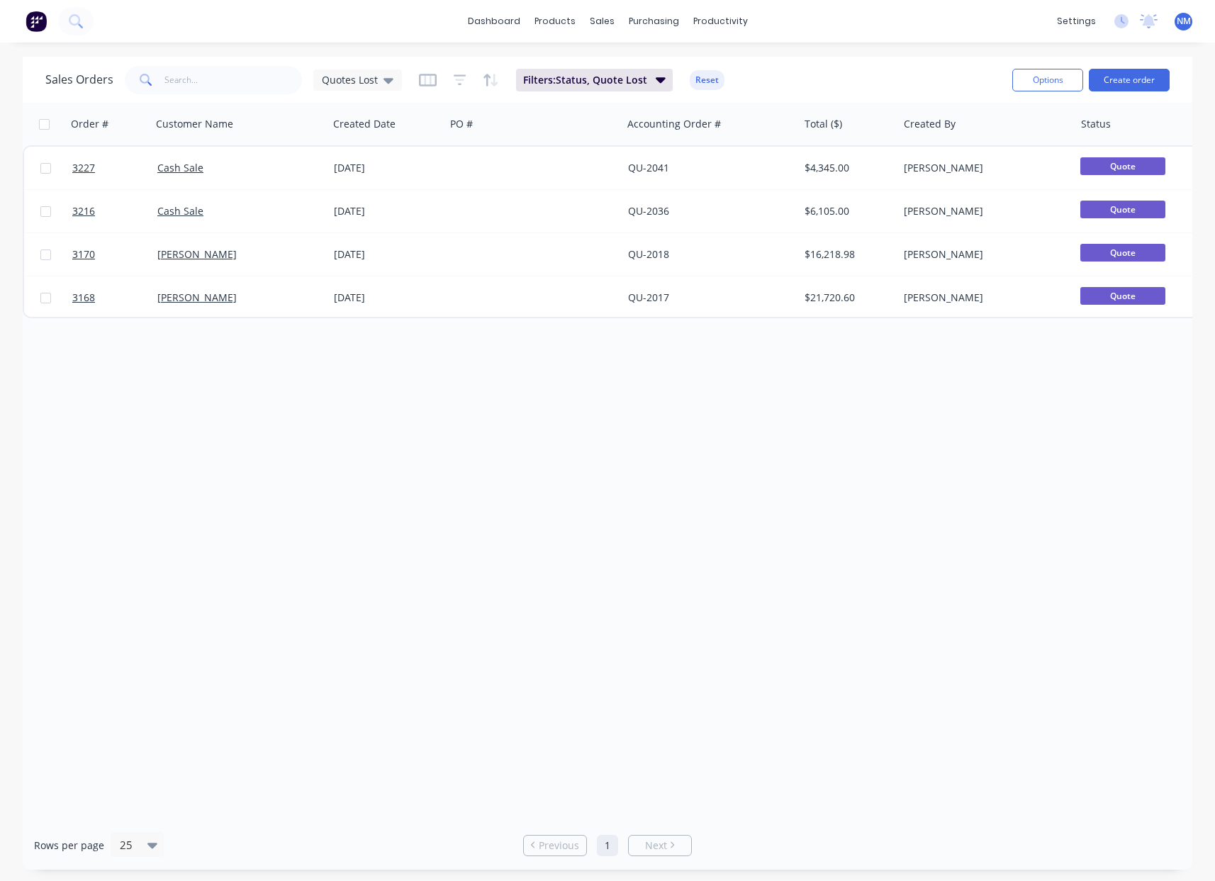
click at [377, 91] on div "Sales Orders Quotes Lost" at bounding box center [223, 80] width 357 height 28
click at [376, 82] on span "Quotes Lost" at bounding box center [350, 79] width 56 height 15
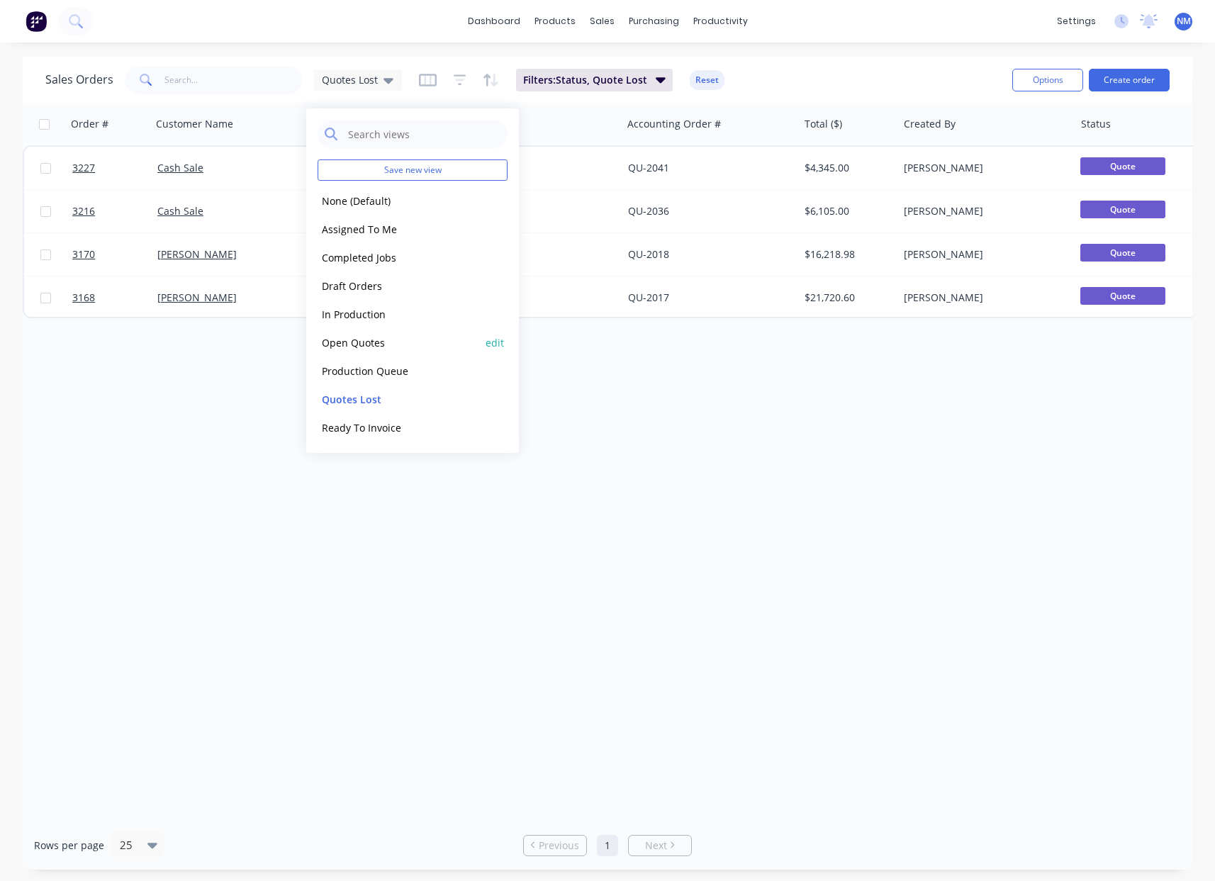
click at [389, 343] on button "Open Quotes" at bounding box center [399, 343] width 162 height 16
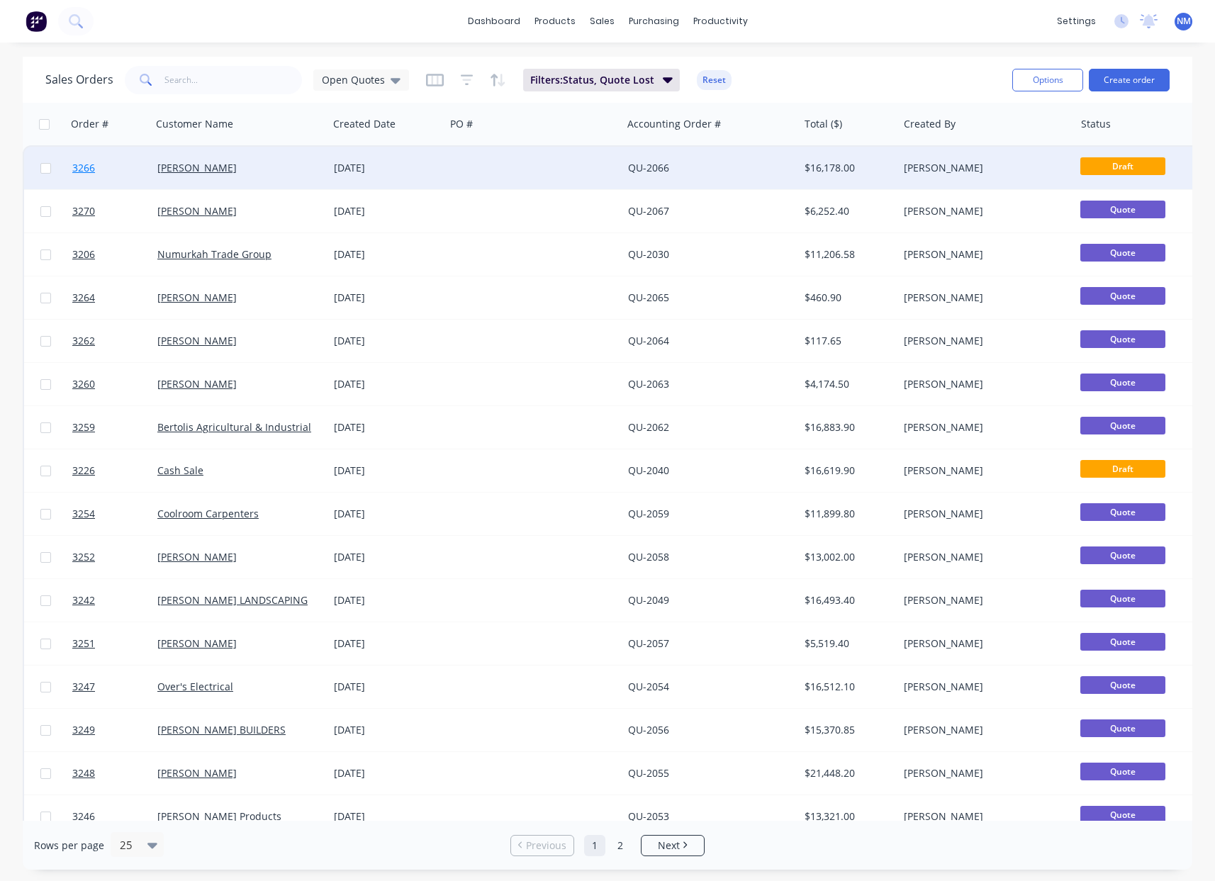
click at [82, 170] on span "3266" at bounding box center [83, 168] width 23 height 14
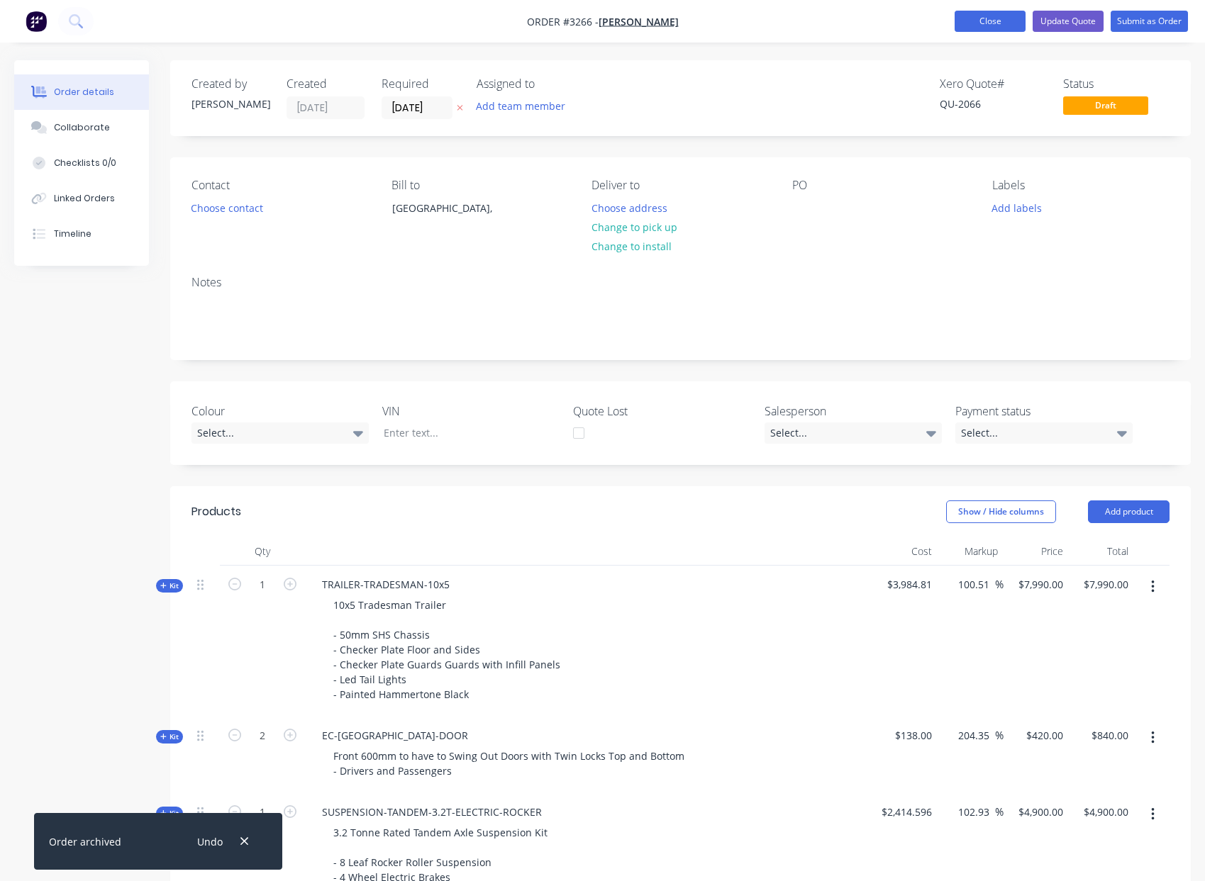
click at [984, 27] on button "Close" at bounding box center [989, 21] width 71 height 21
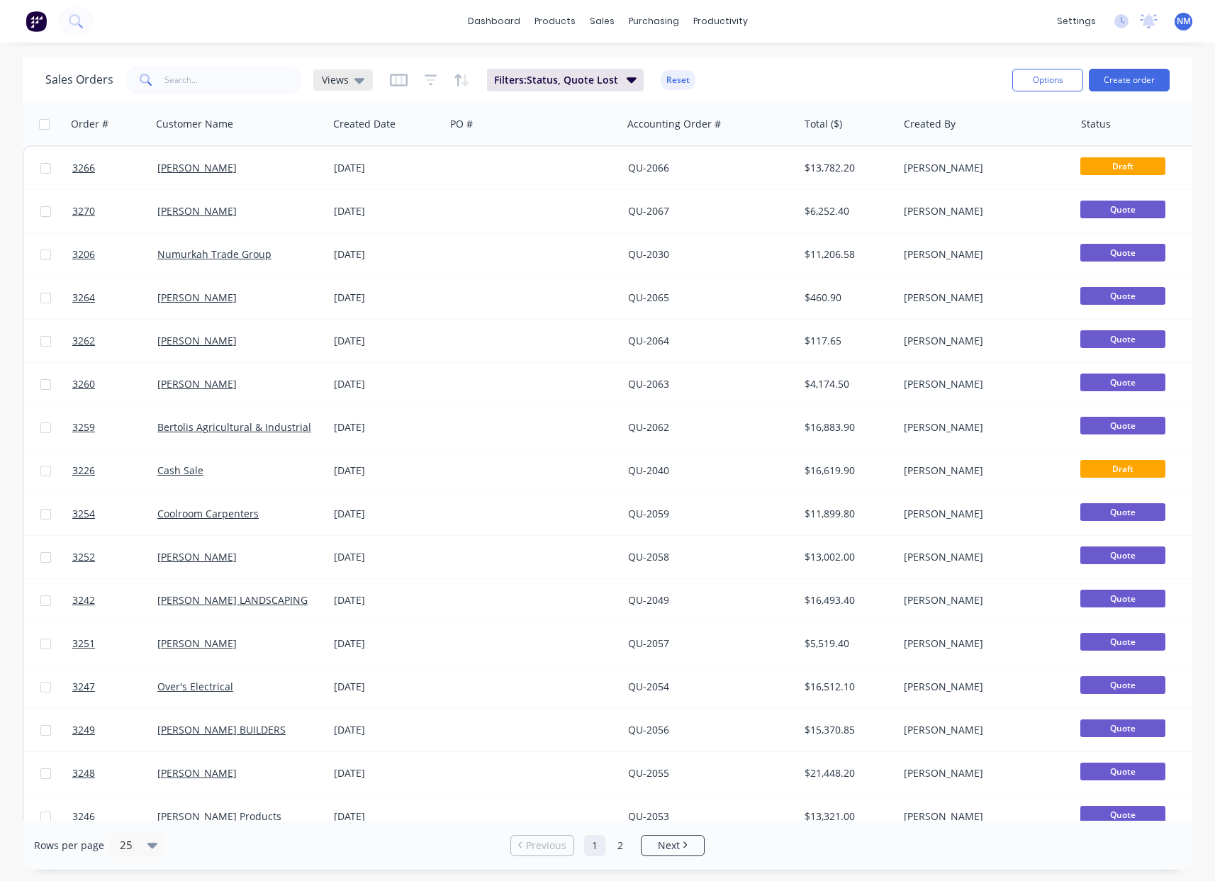
click at [339, 83] on span "Views" at bounding box center [335, 79] width 27 height 15
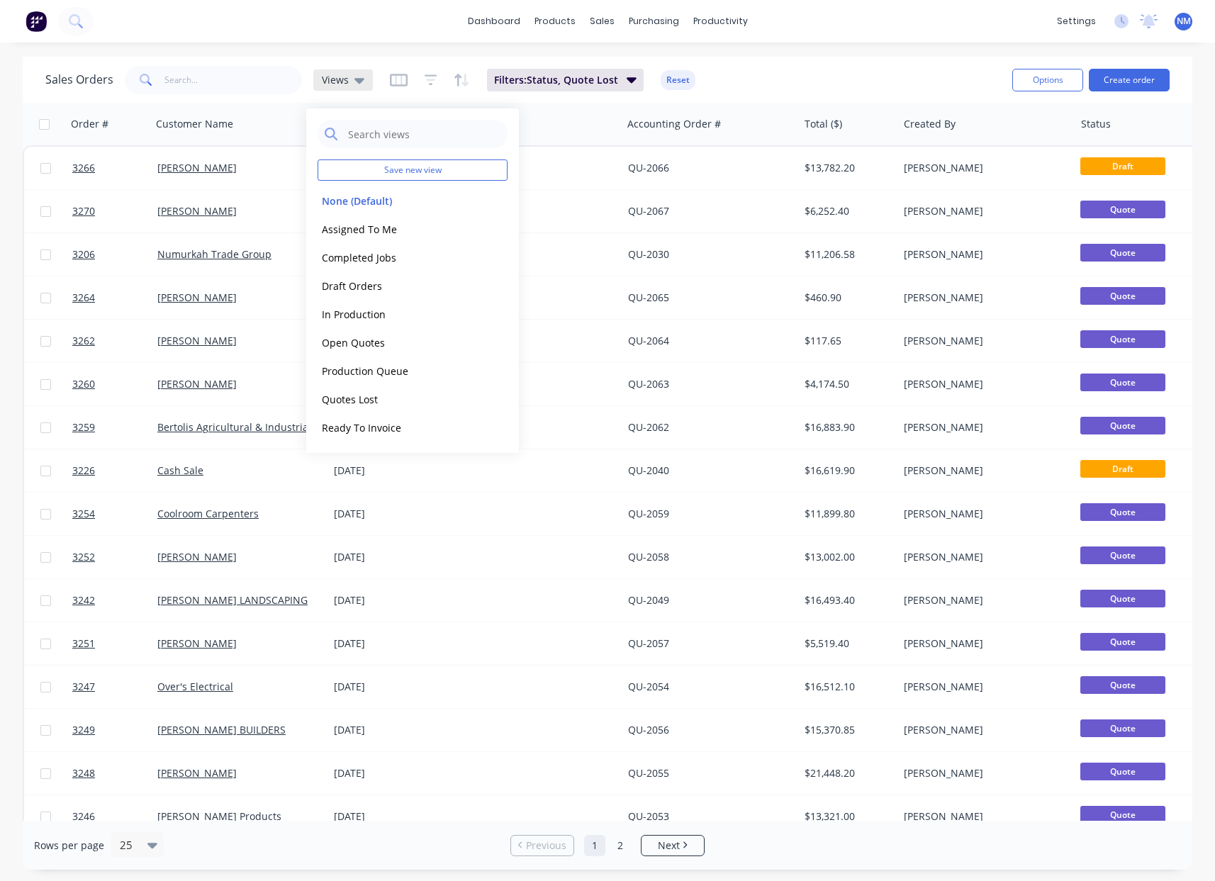
click at [339, 83] on span "Views" at bounding box center [335, 79] width 27 height 15
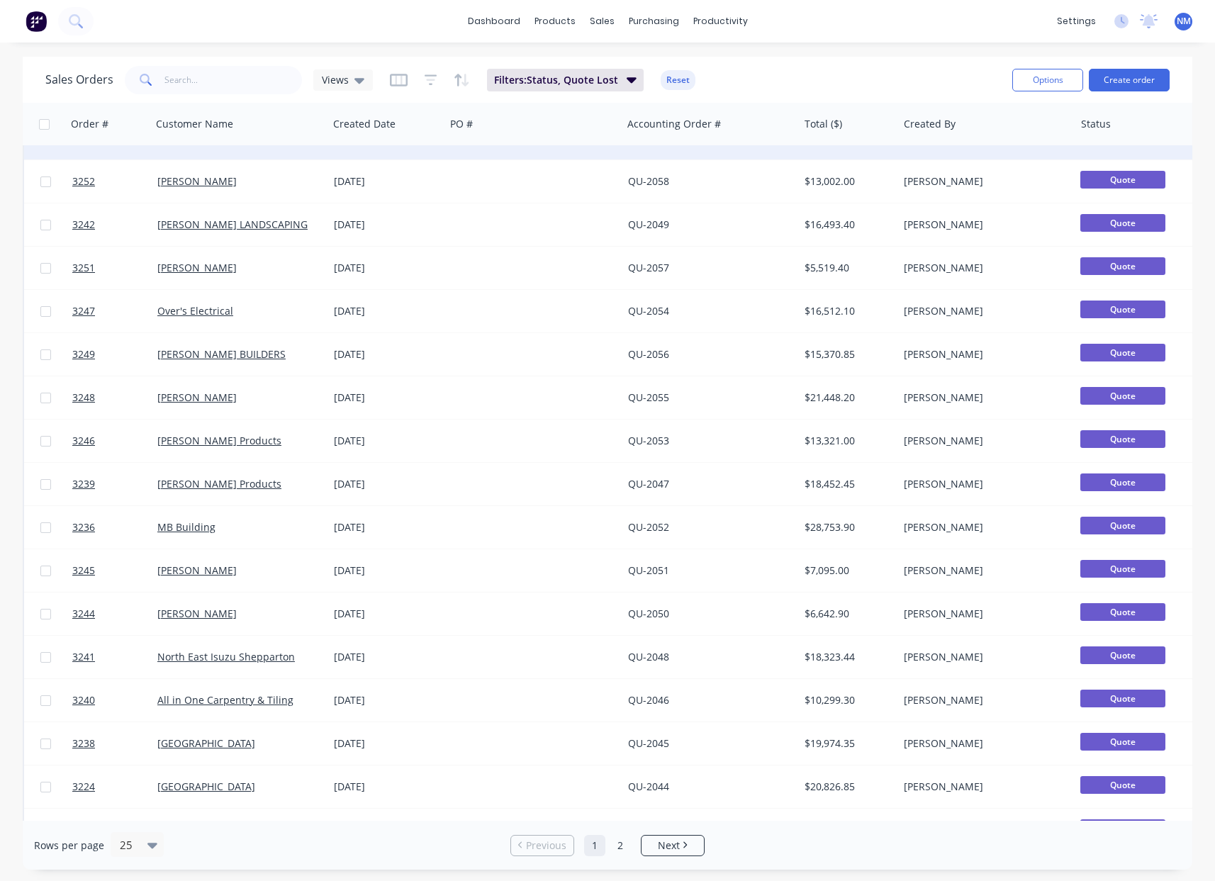
scroll to position [413, 0]
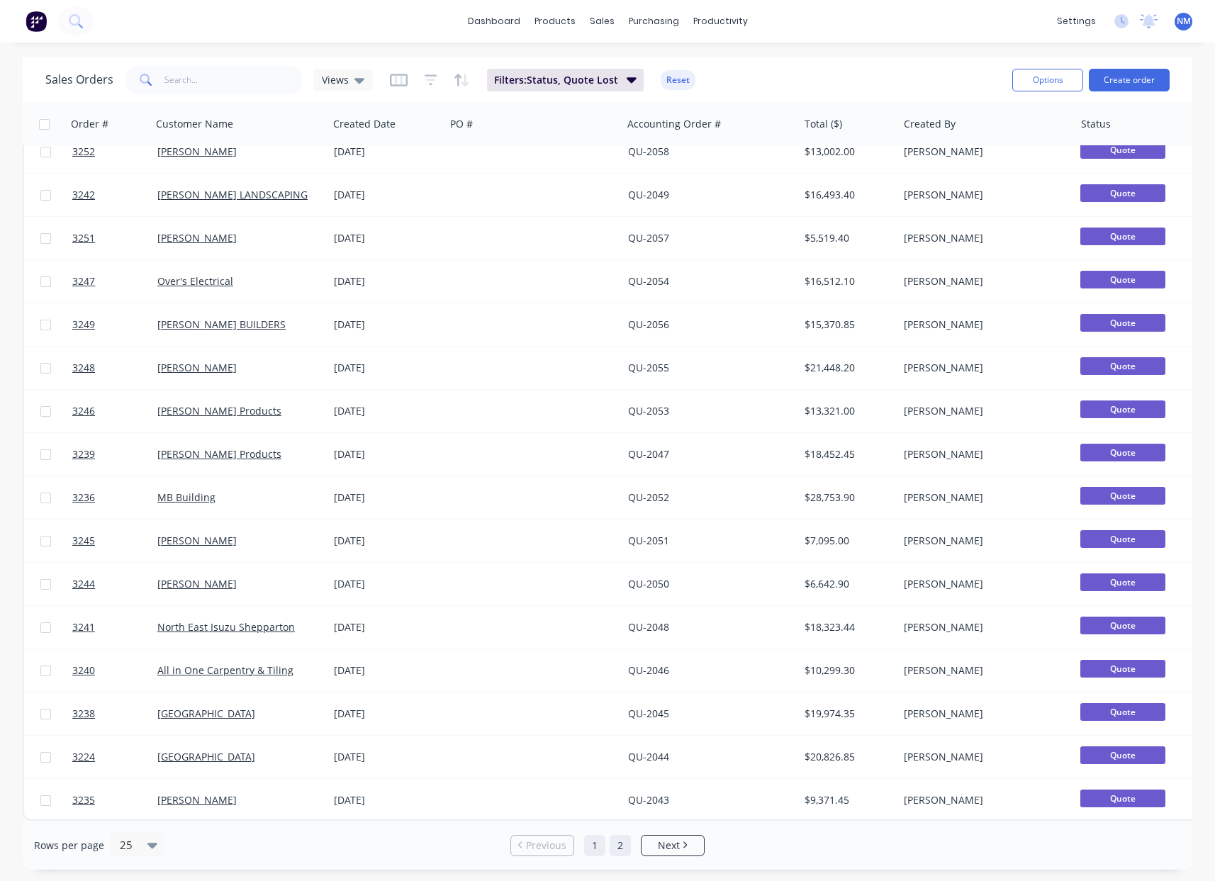
click at [625, 847] on link "2" at bounding box center [620, 845] width 21 height 21
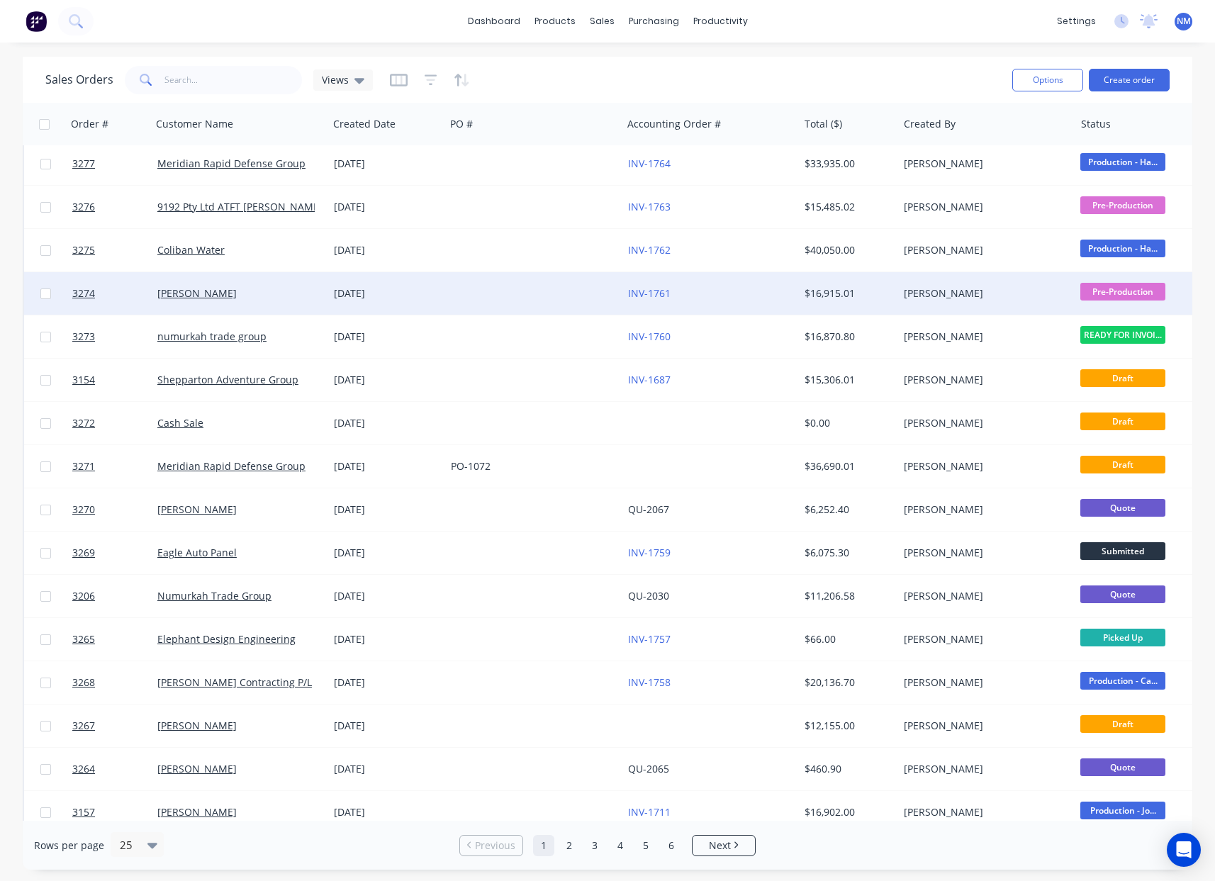
scroll to position [413, 0]
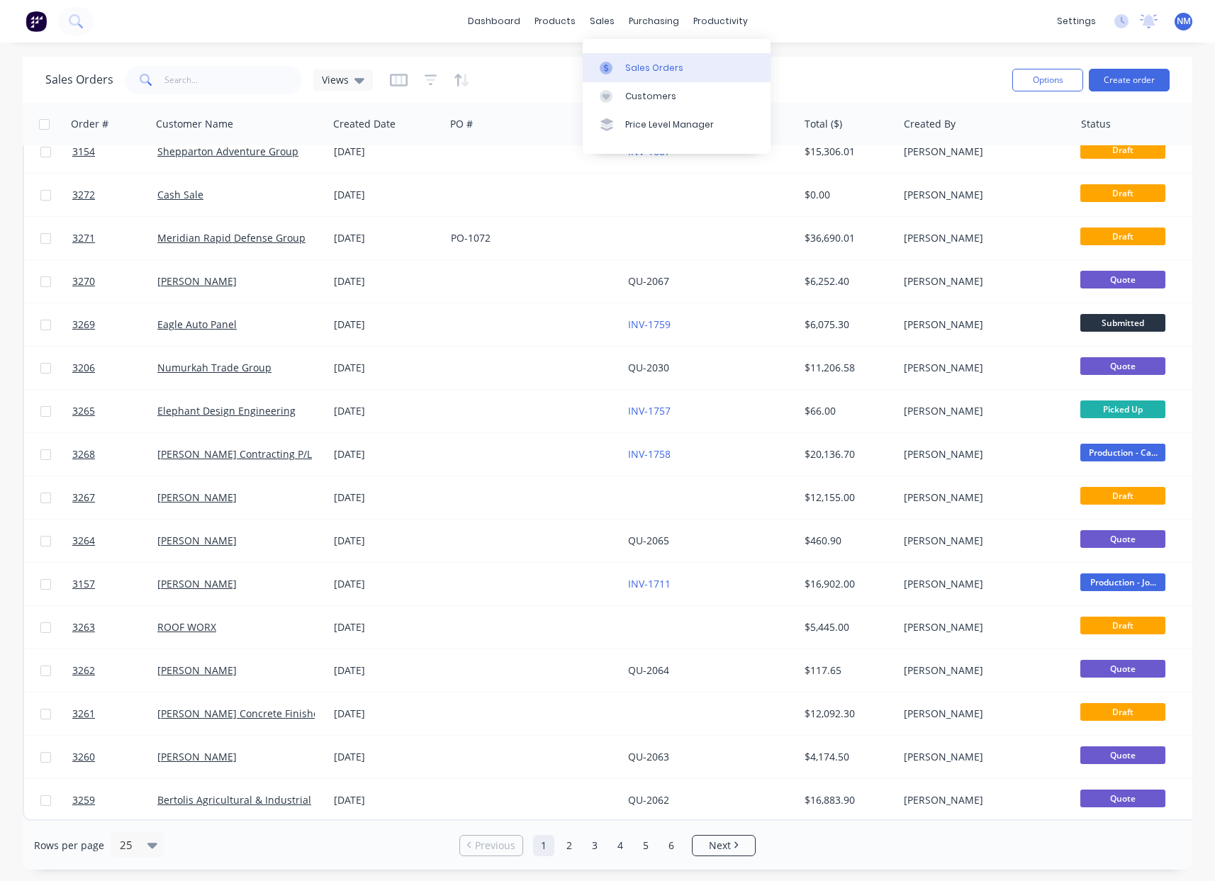
click at [648, 67] on div "Sales Orders" at bounding box center [654, 68] width 58 height 13
click at [348, 84] on div "Views" at bounding box center [343, 80] width 43 height 13
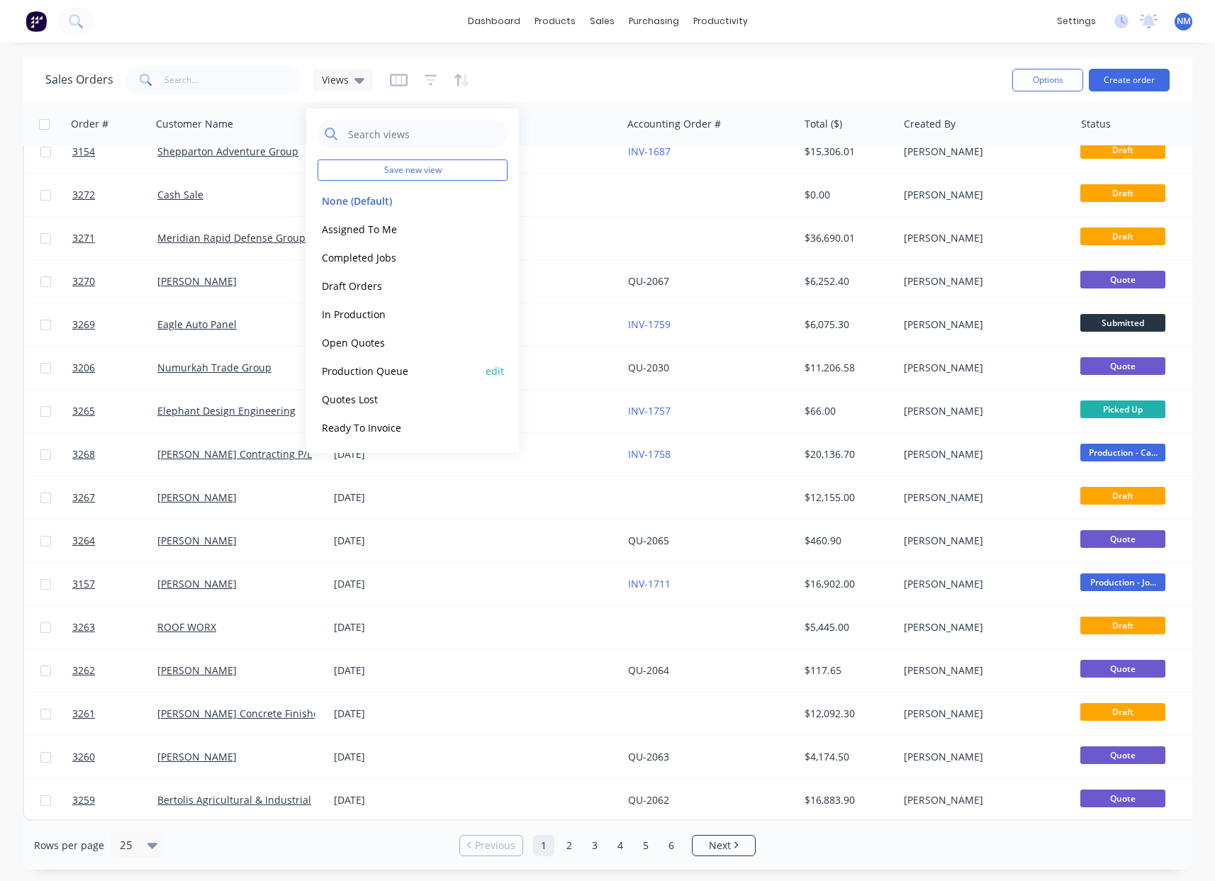
click at [387, 369] on button "Production Queue" at bounding box center [399, 371] width 162 height 16
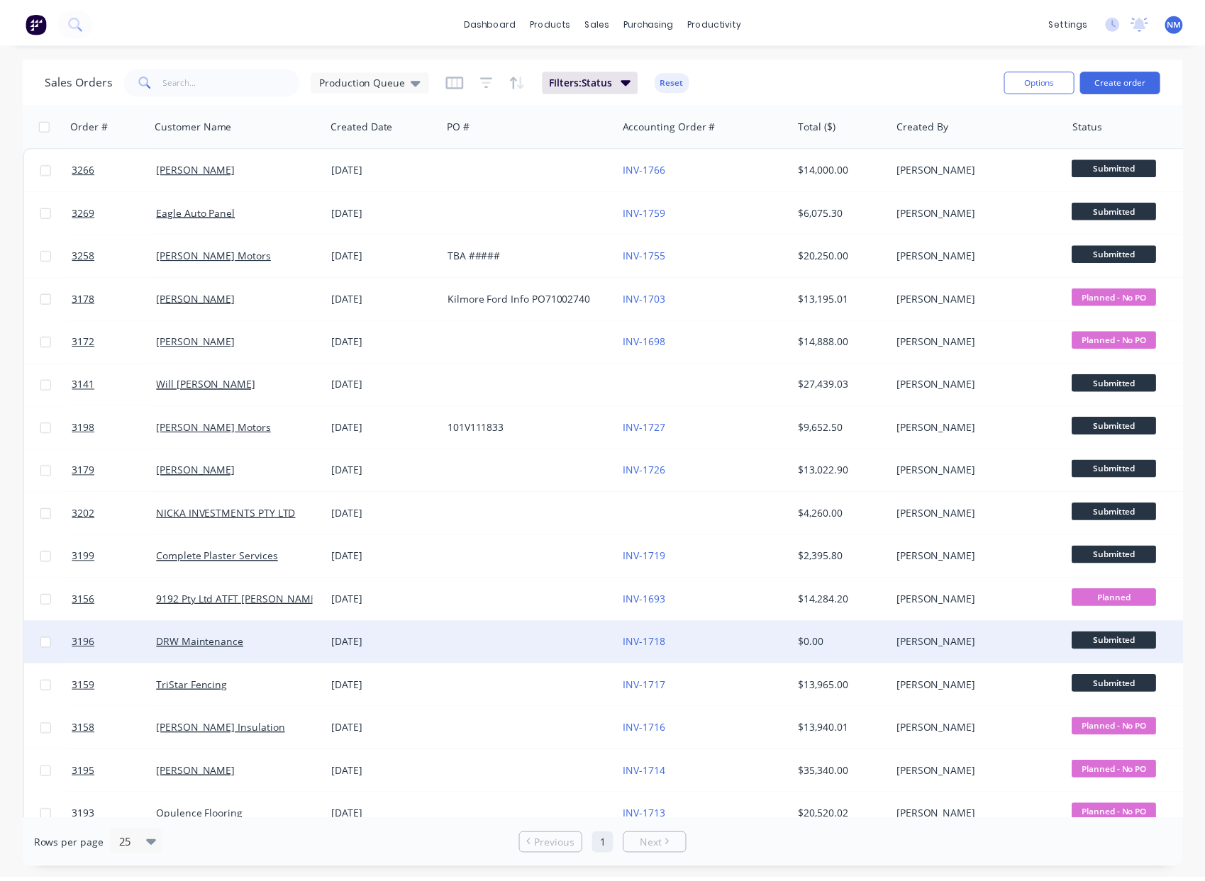
scroll to position [369, 0]
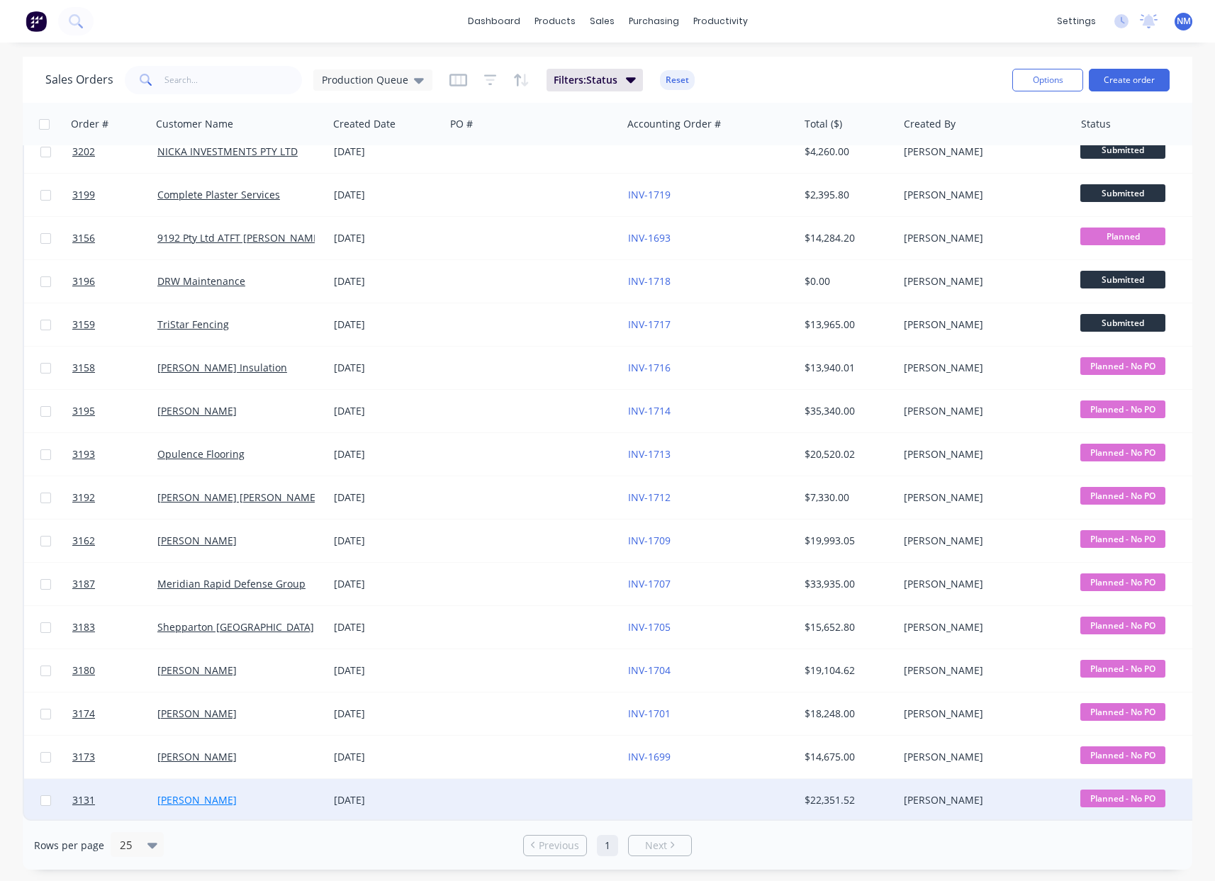
click at [200, 793] on link "[PERSON_NAME]" at bounding box center [196, 799] width 79 height 13
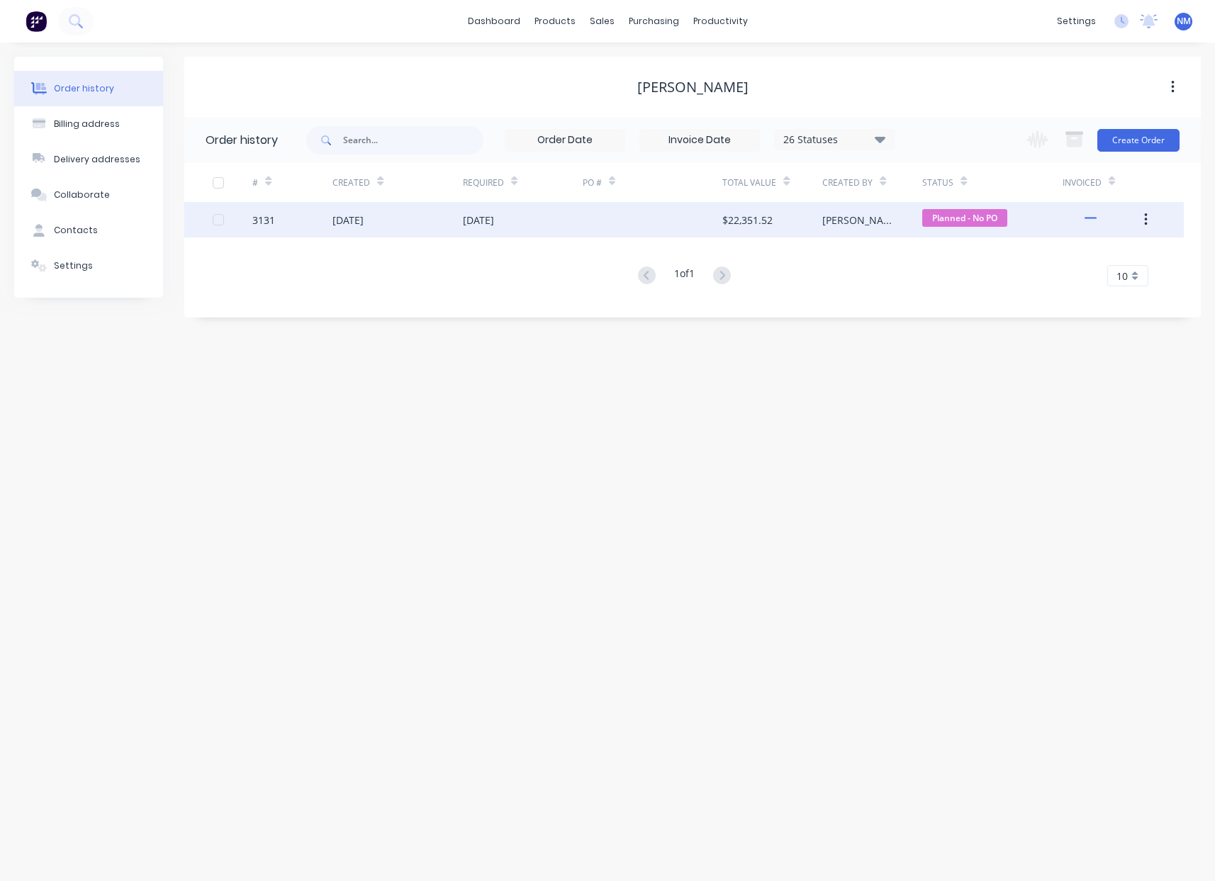
click at [593, 211] on div at bounding box center [653, 219] width 140 height 35
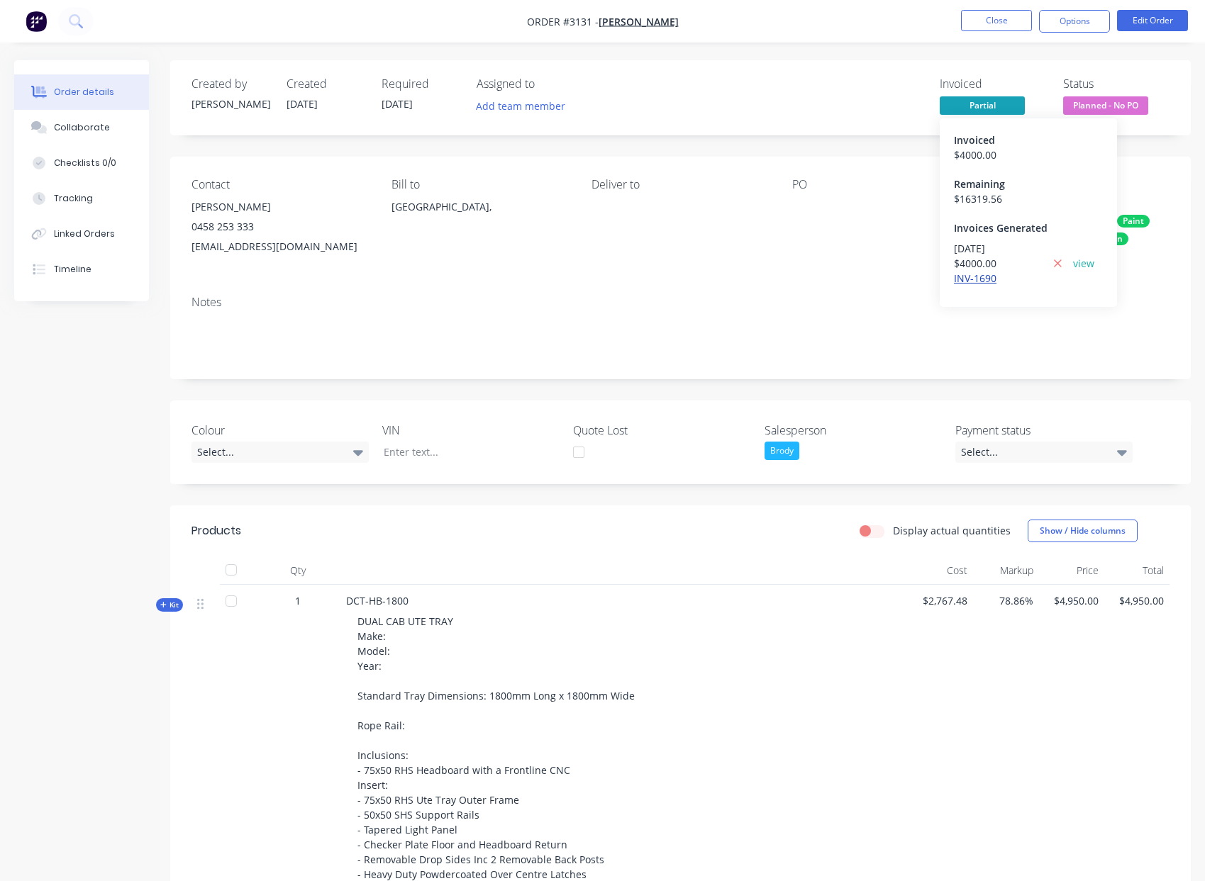
click at [983, 277] on link "INV-1690" at bounding box center [975, 278] width 43 height 13
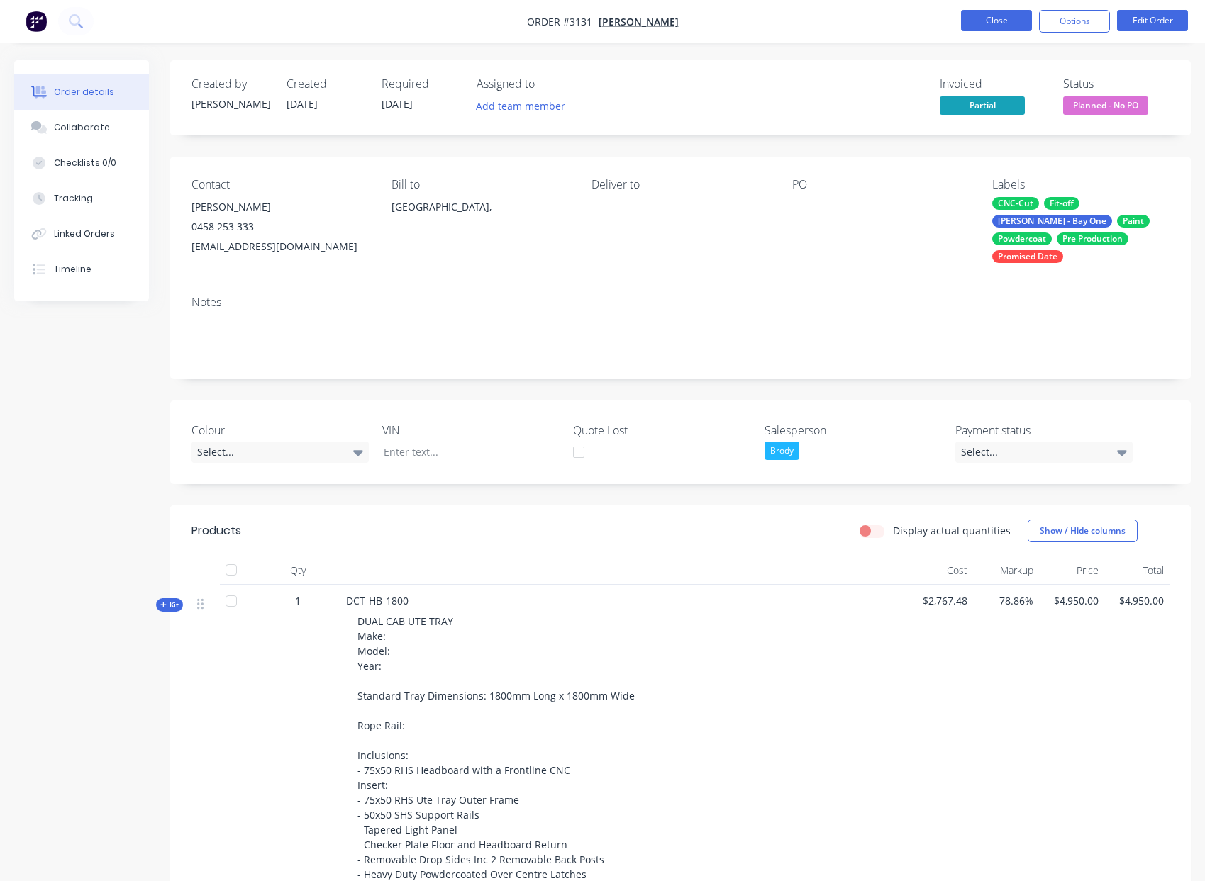
click at [997, 20] on button "Close" at bounding box center [996, 20] width 71 height 21
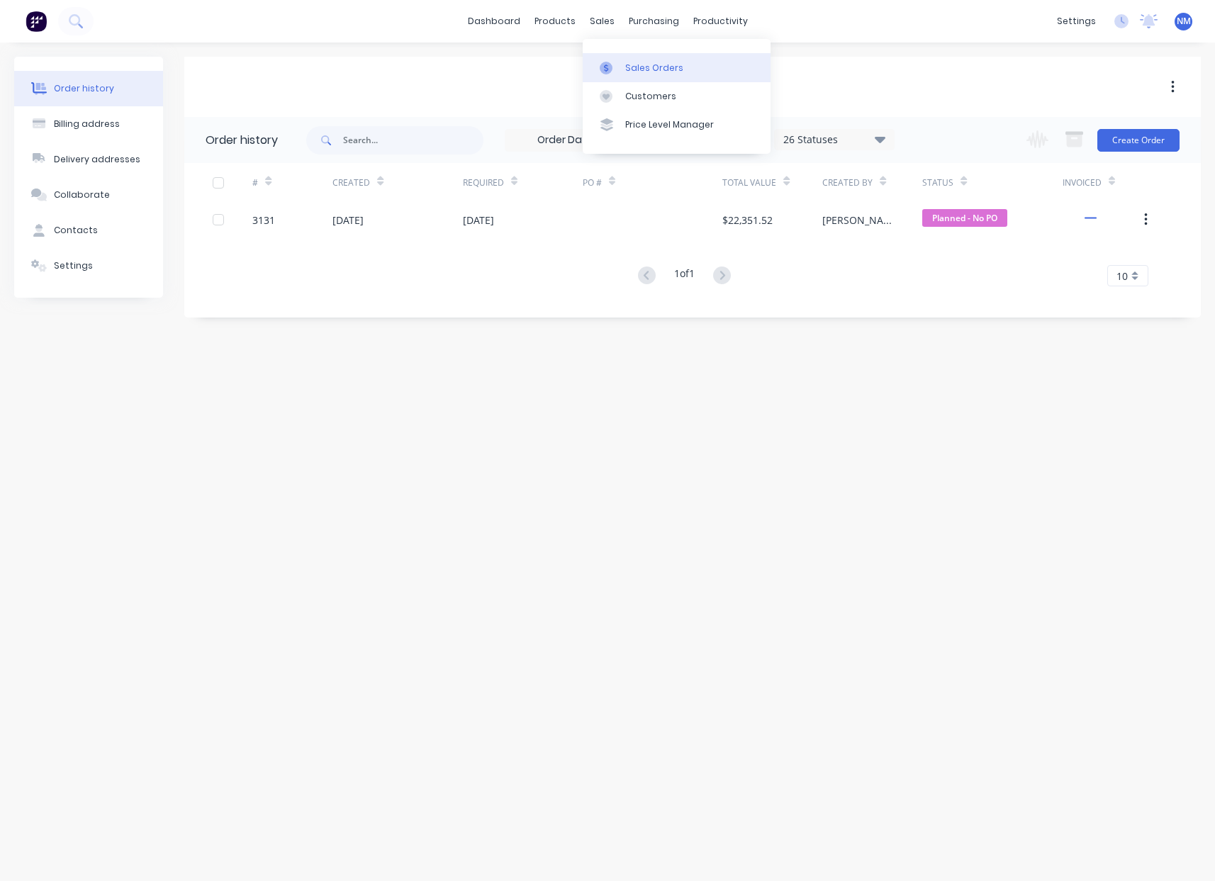
click at [642, 55] on link "Sales Orders" at bounding box center [677, 67] width 188 height 28
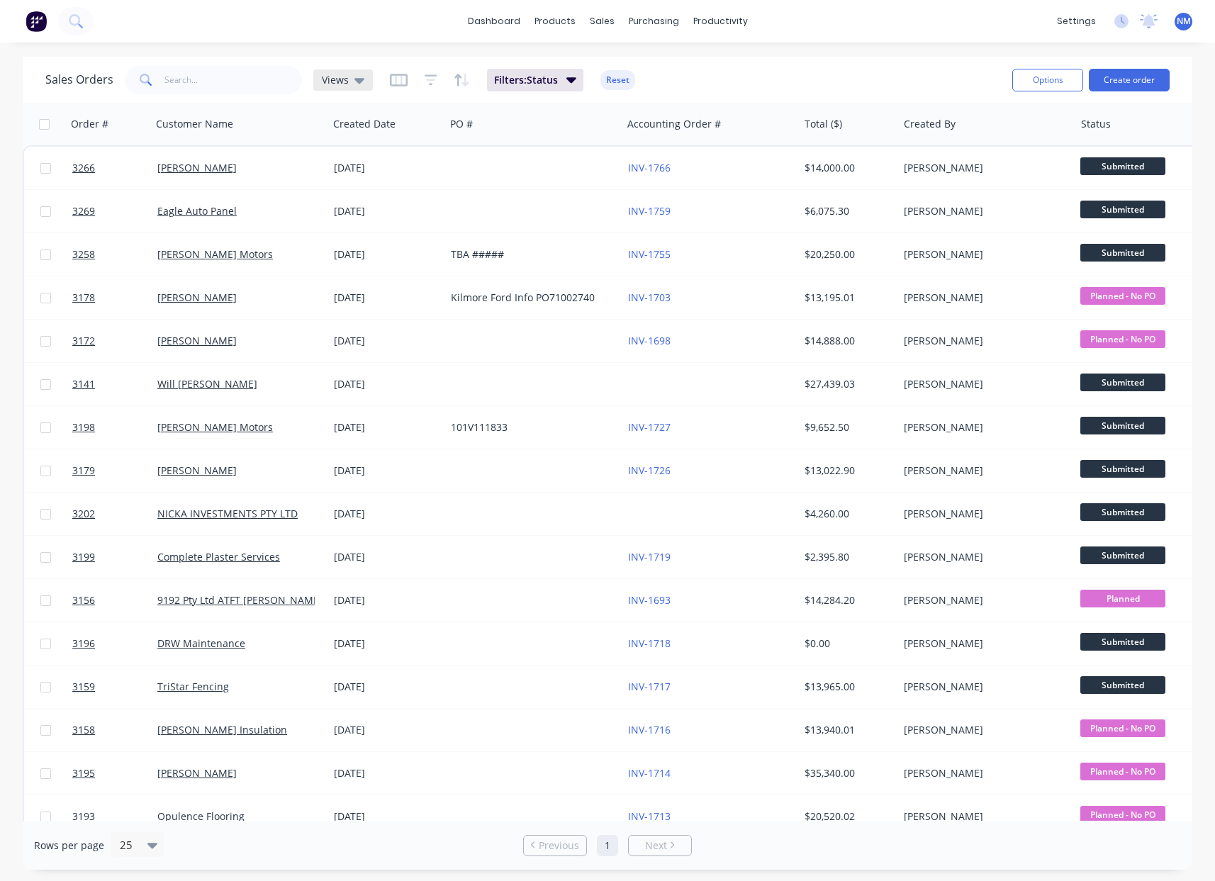
click at [357, 94] on div "Sales Orders Views Filters: Status Reset" at bounding box center [523, 79] width 956 height 35
click at [355, 82] on icon at bounding box center [360, 80] width 10 height 16
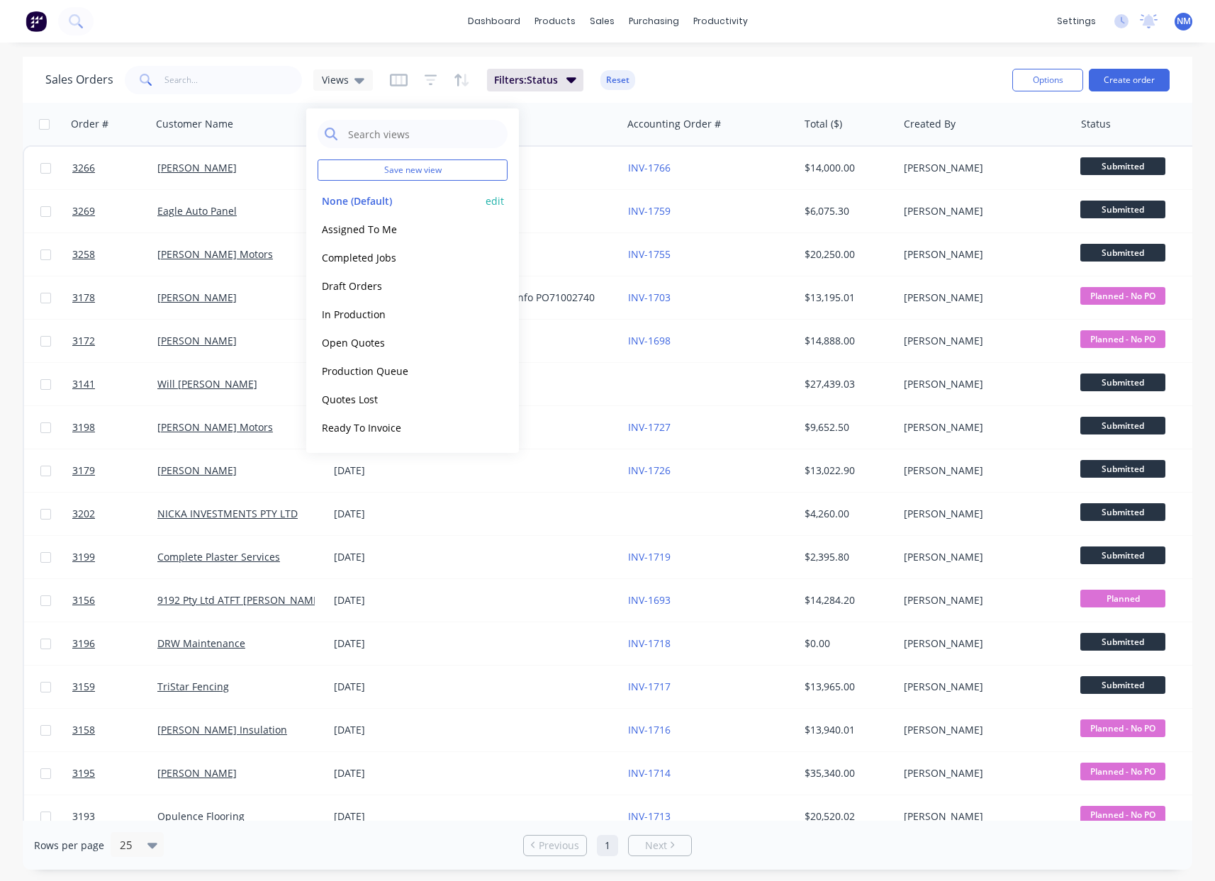
click at [387, 207] on button "None (Default)" at bounding box center [399, 201] width 162 height 16
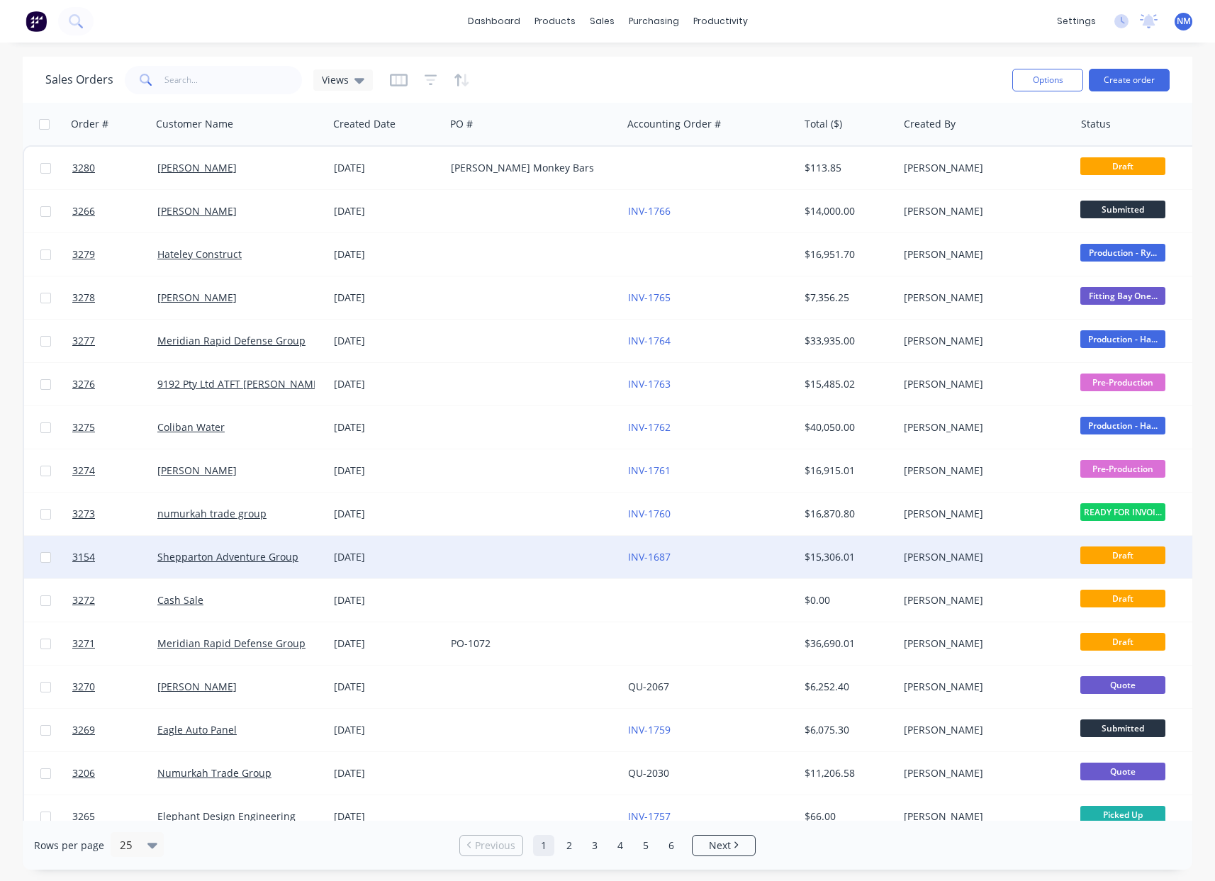
scroll to position [413, 0]
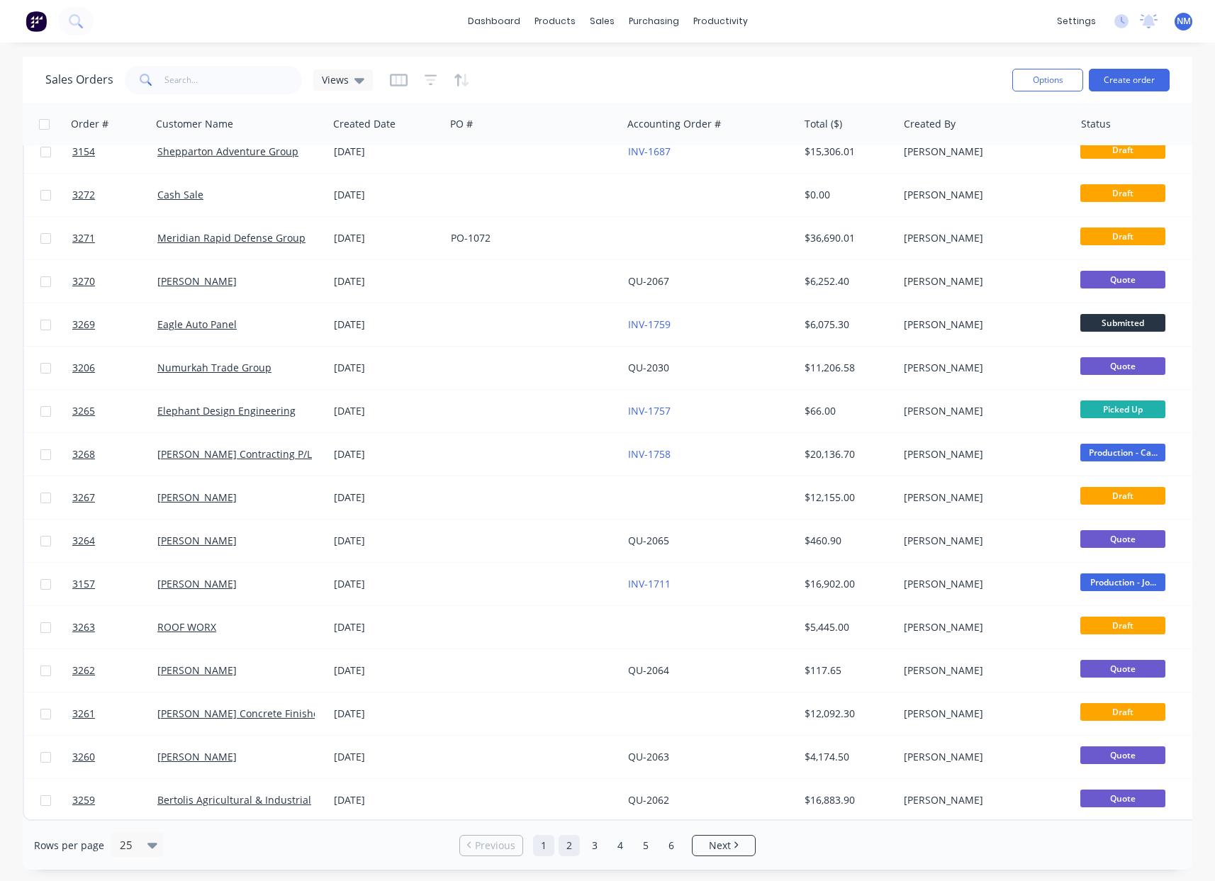
click at [564, 847] on link "2" at bounding box center [569, 845] width 21 height 21
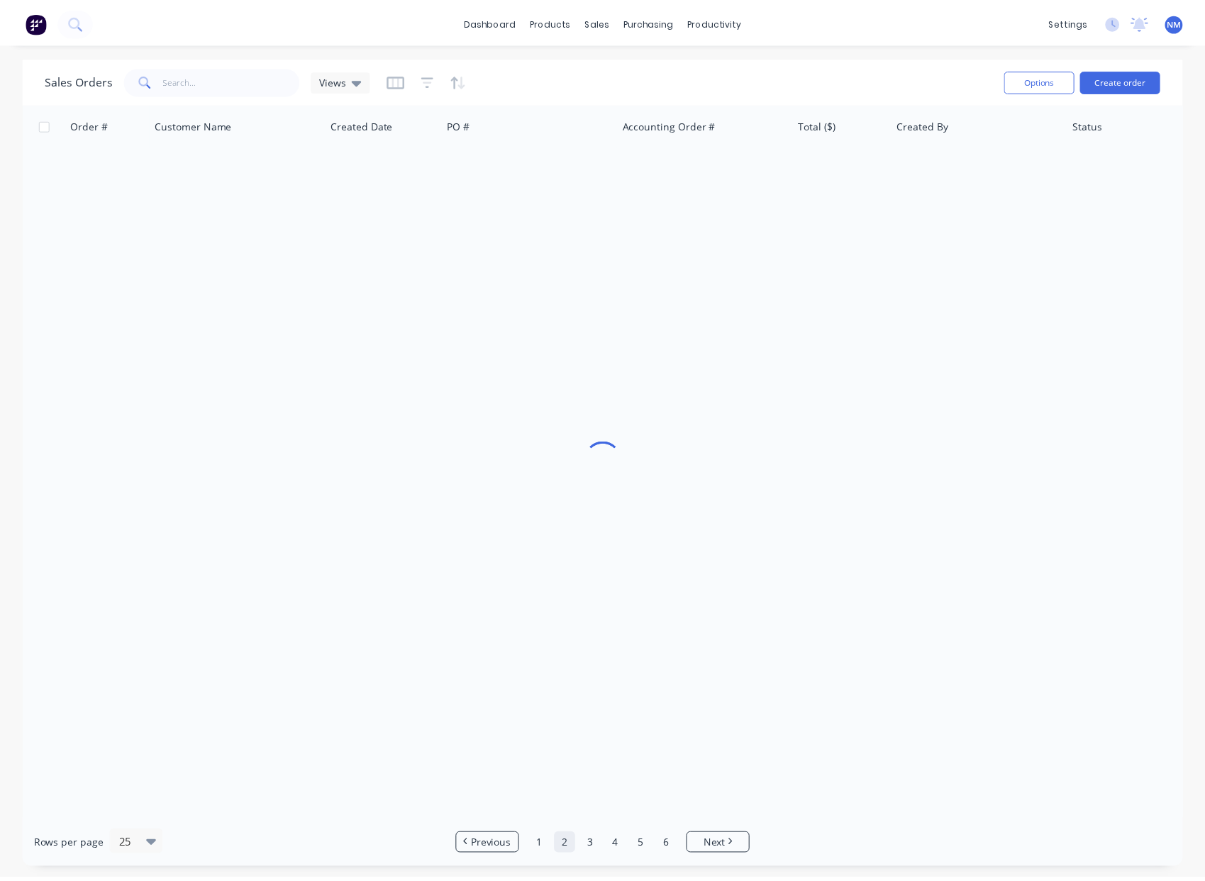
scroll to position [0, 0]
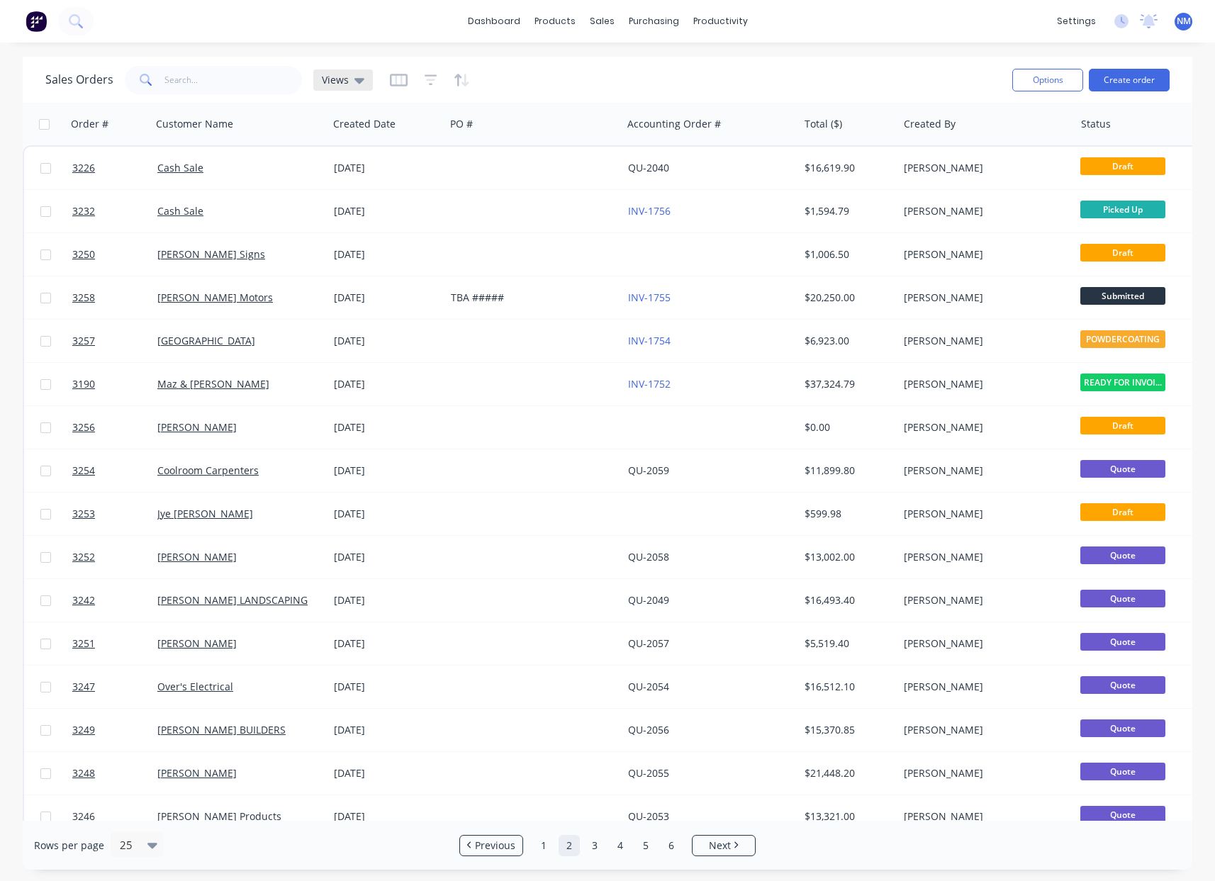
click at [338, 84] on span "Views" at bounding box center [335, 79] width 27 height 15
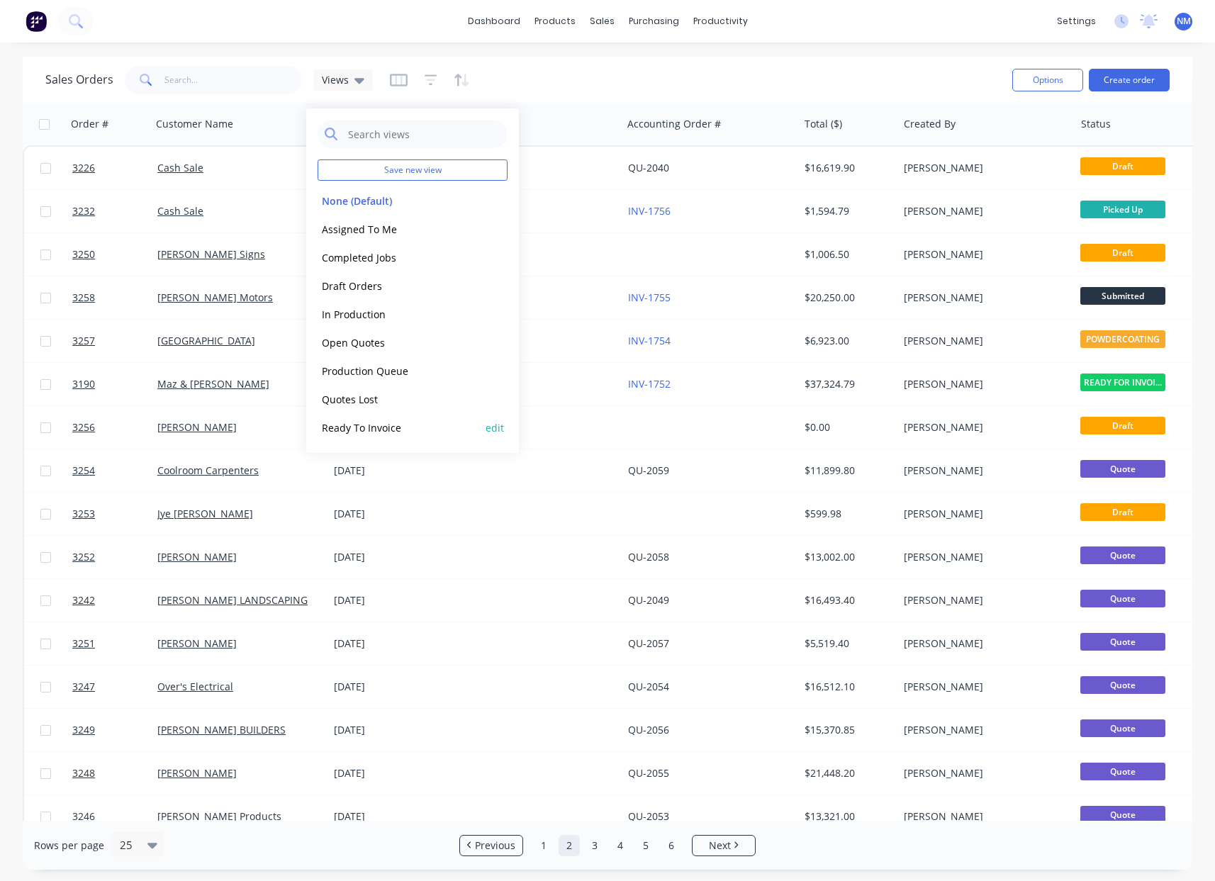
click at [388, 431] on button "Ready To Invoice" at bounding box center [399, 428] width 162 height 16
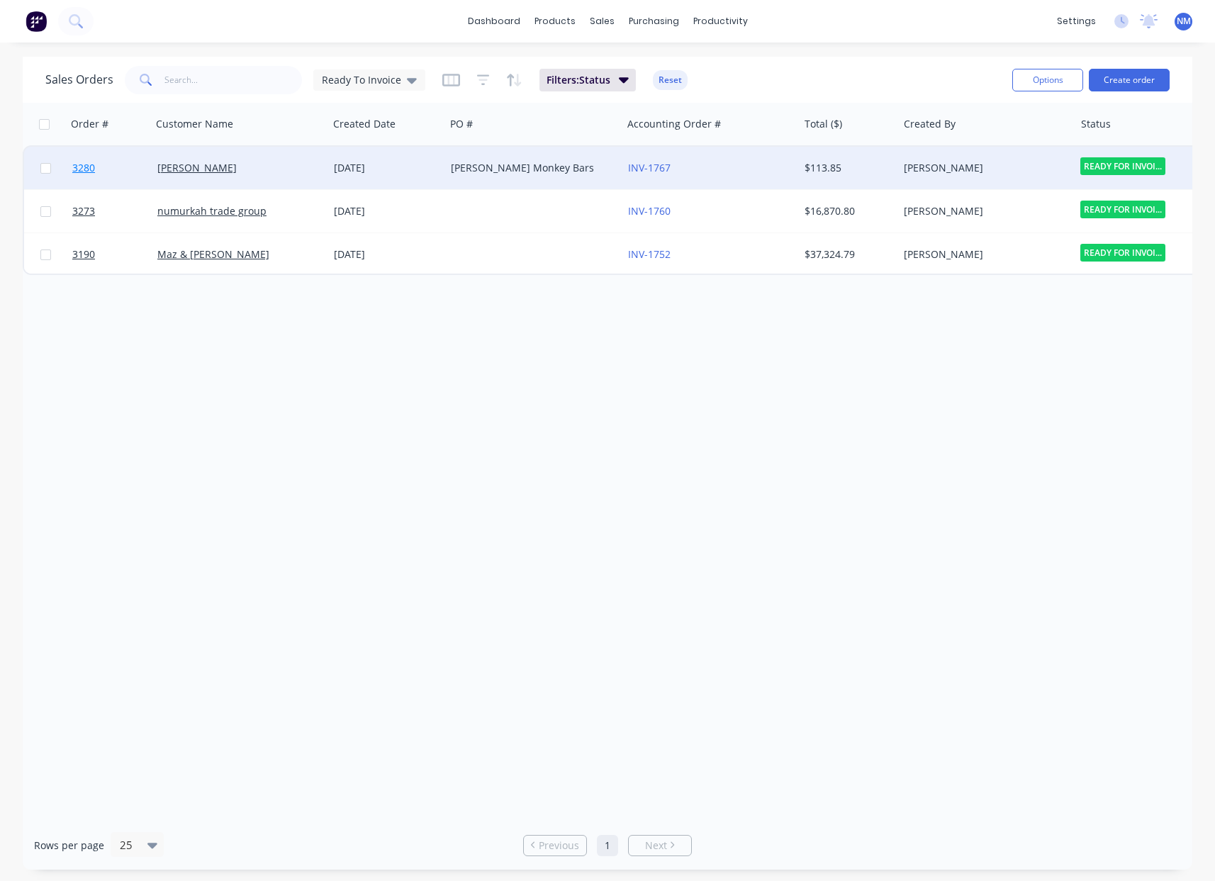
click at [82, 169] on span "3280" at bounding box center [83, 168] width 23 height 14
click at [89, 165] on span "3280" at bounding box center [83, 168] width 23 height 14
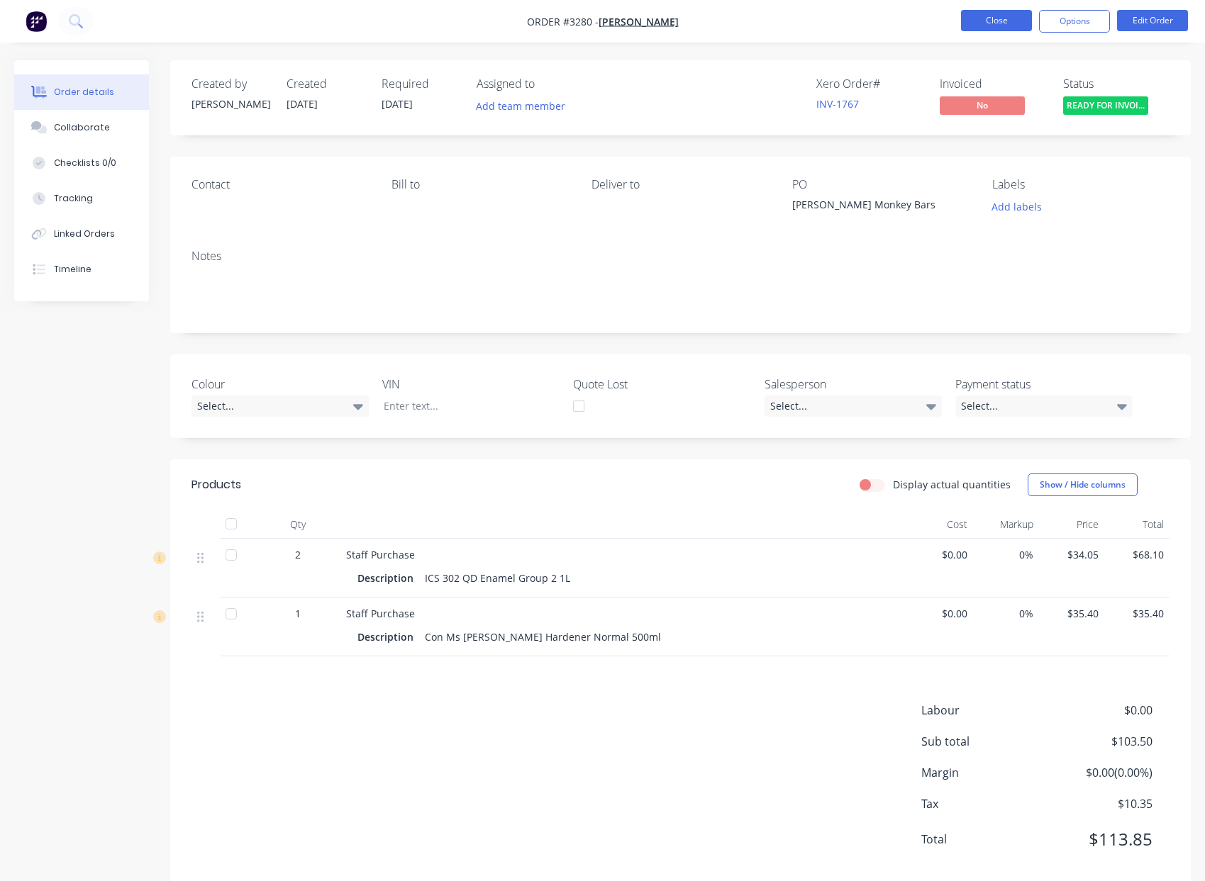
click at [998, 20] on button "Close" at bounding box center [996, 20] width 71 height 21
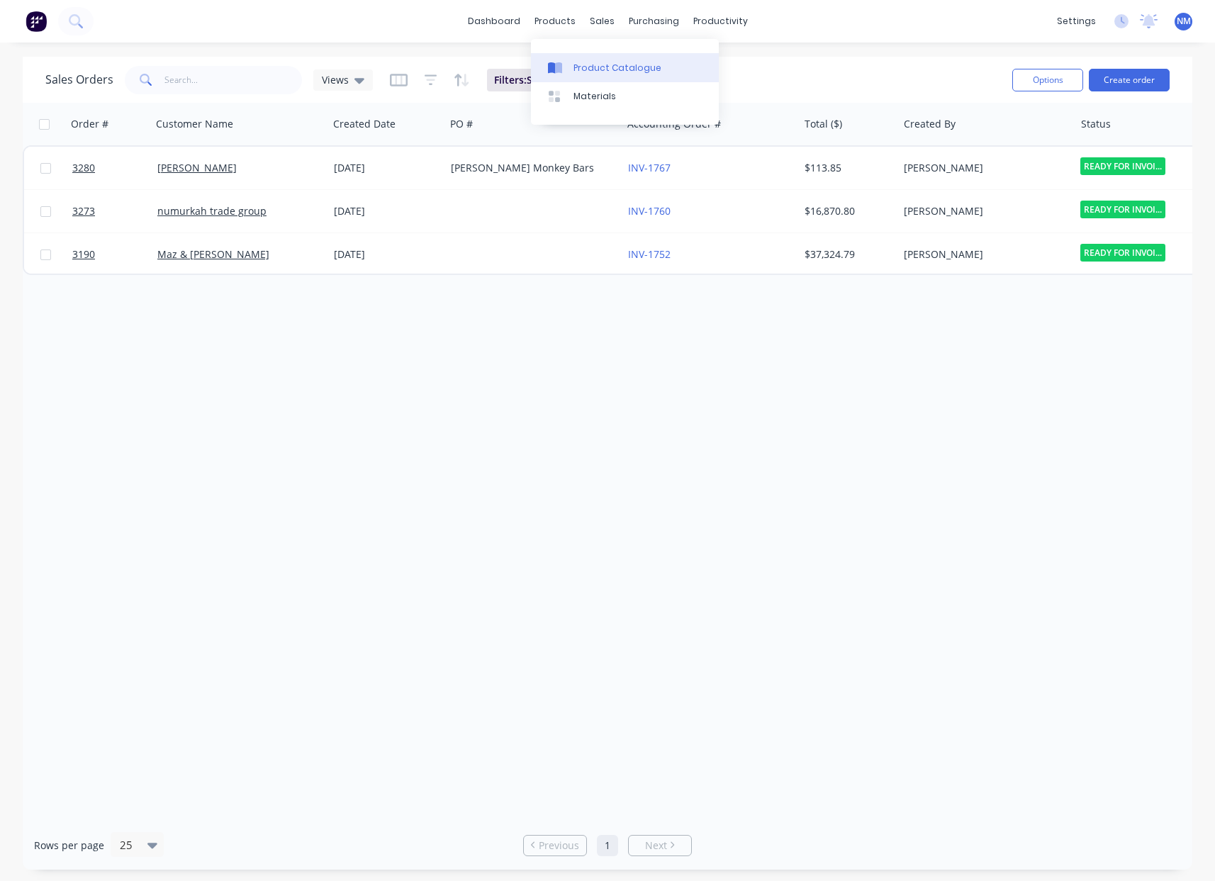
click at [605, 66] on div "Product Catalogue" at bounding box center [618, 68] width 88 height 13
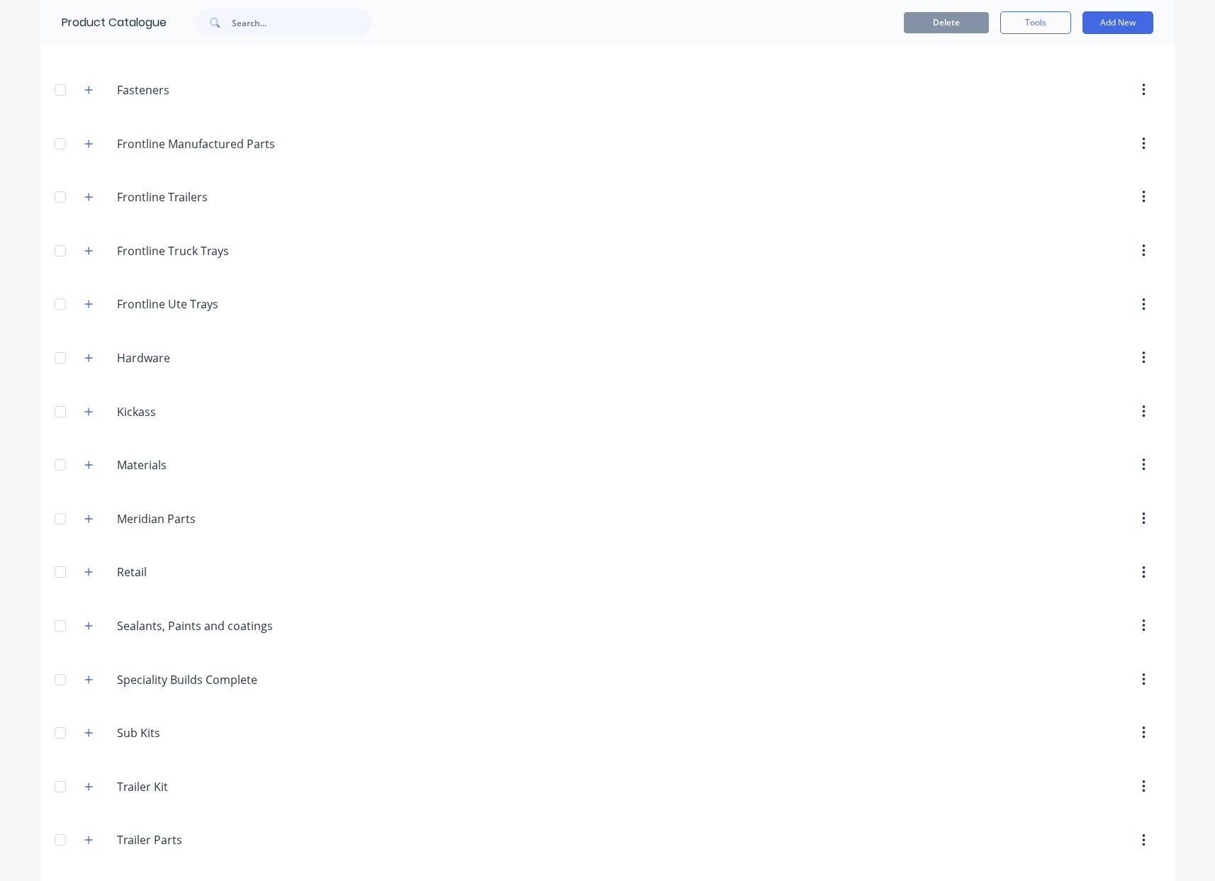
scroll to position [353, 0]
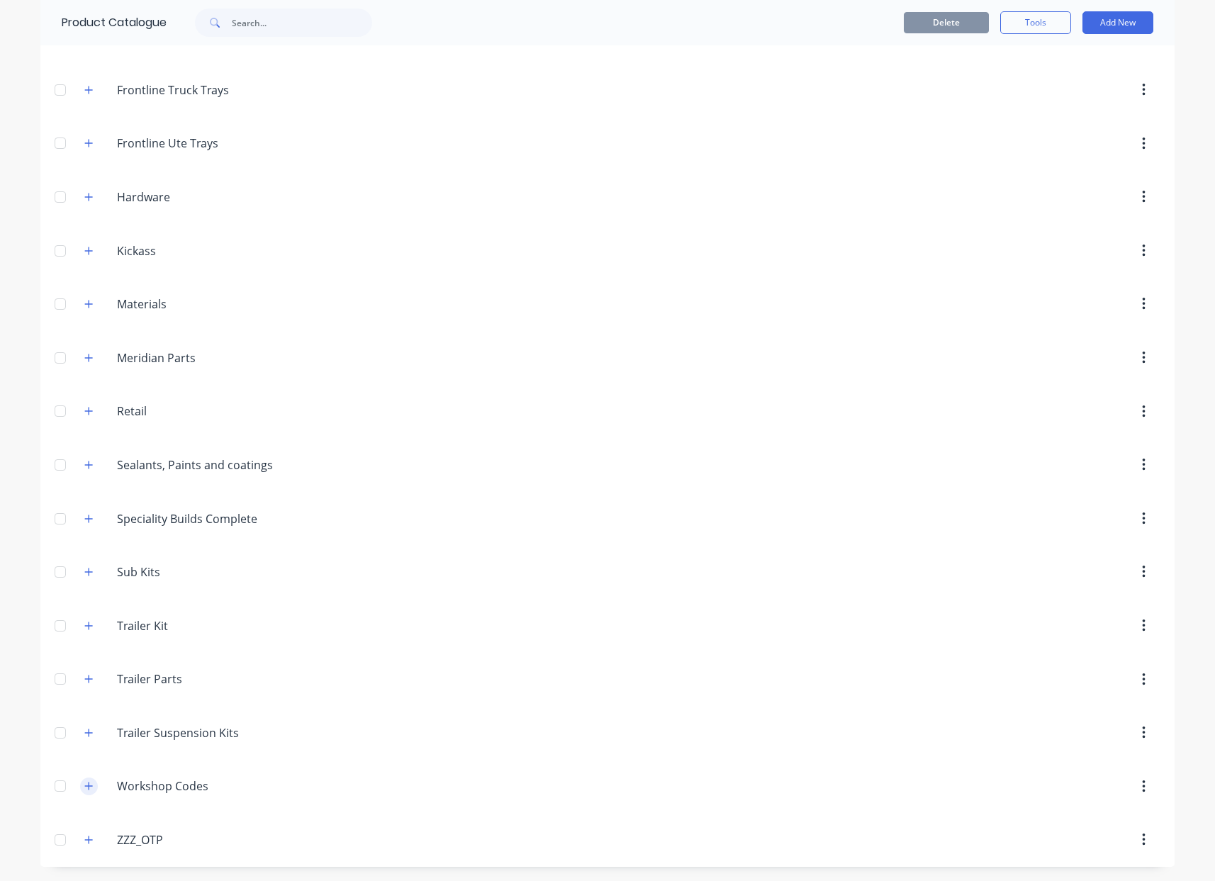
click at [84, 787] on icon "button" at bounding box center [88, 786] width 9 height 10
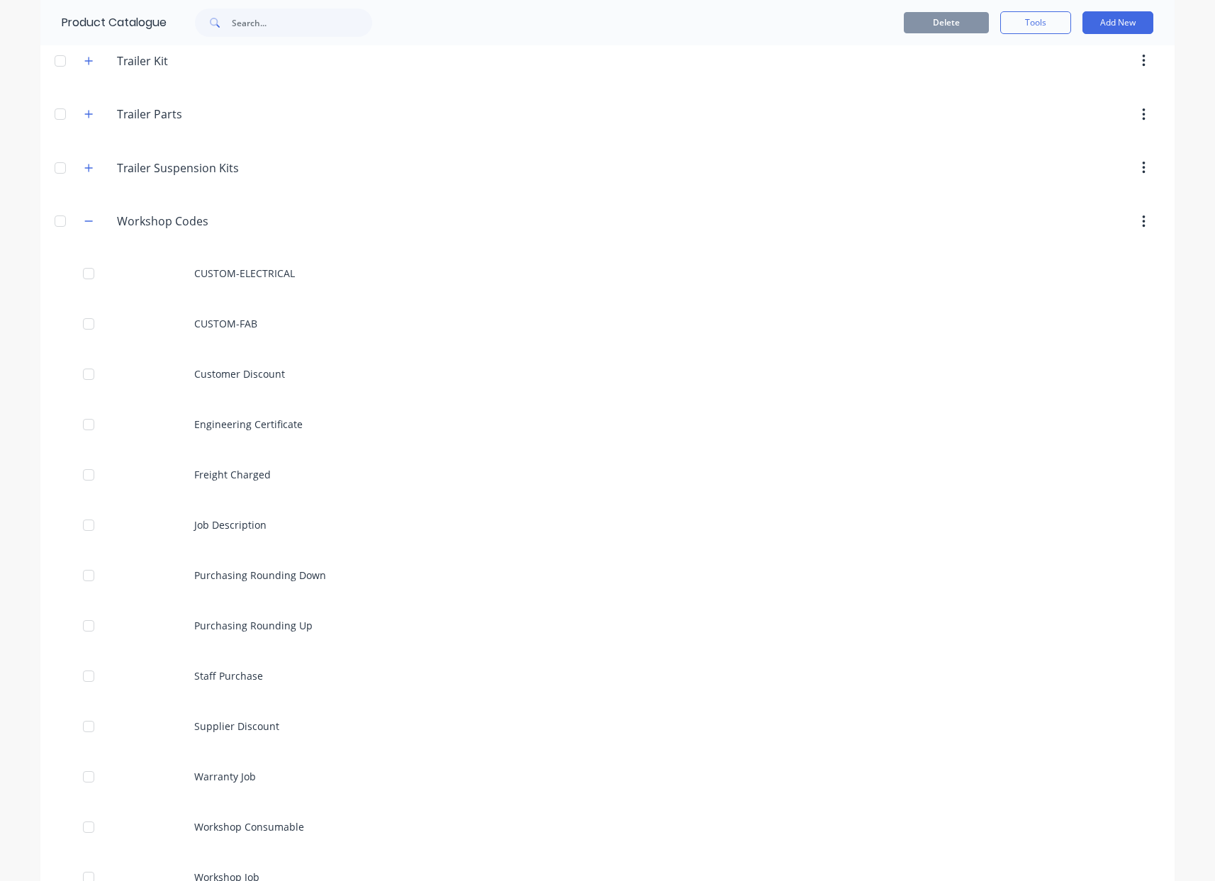
scroll to position [1008, 0]
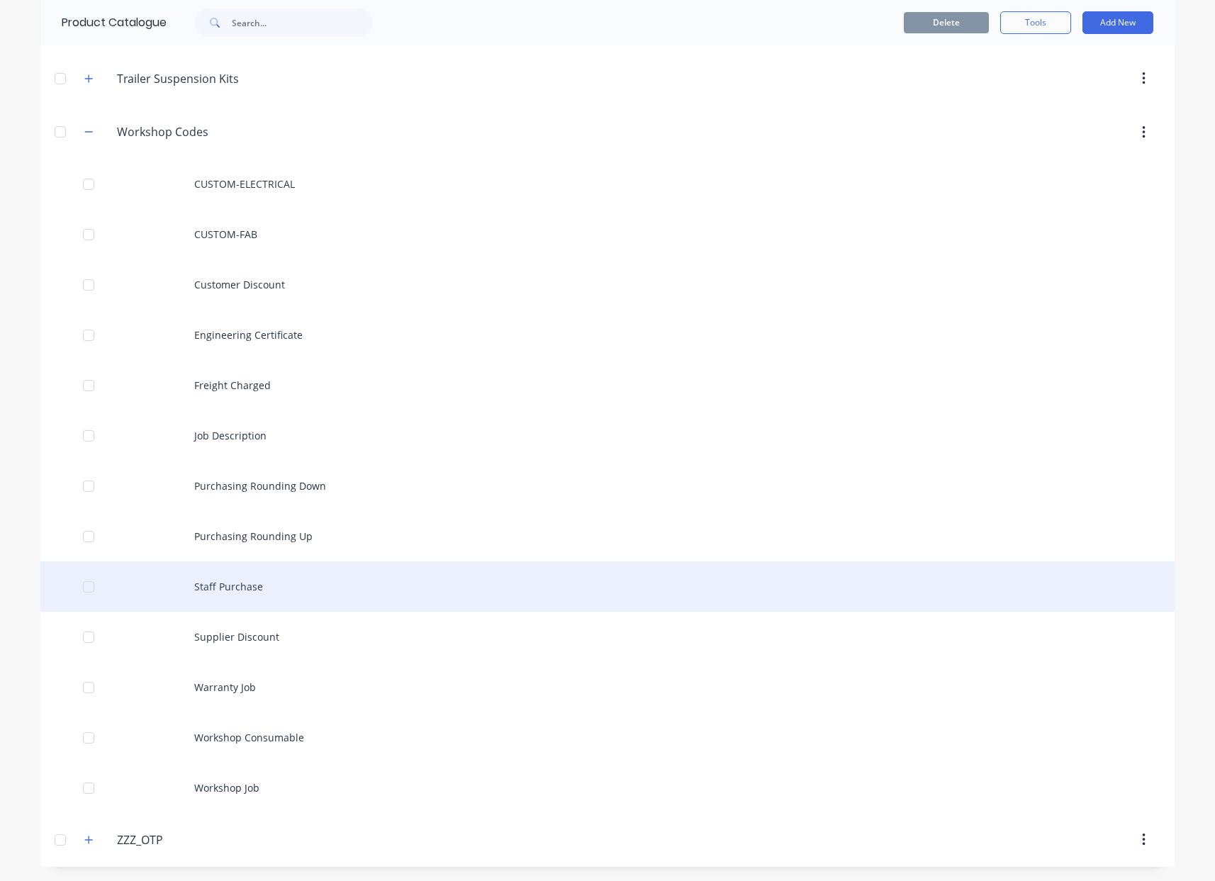
click at [208, 589] on div "Staff Purchase" at bounding box center [607, 587] width 1135 height 50
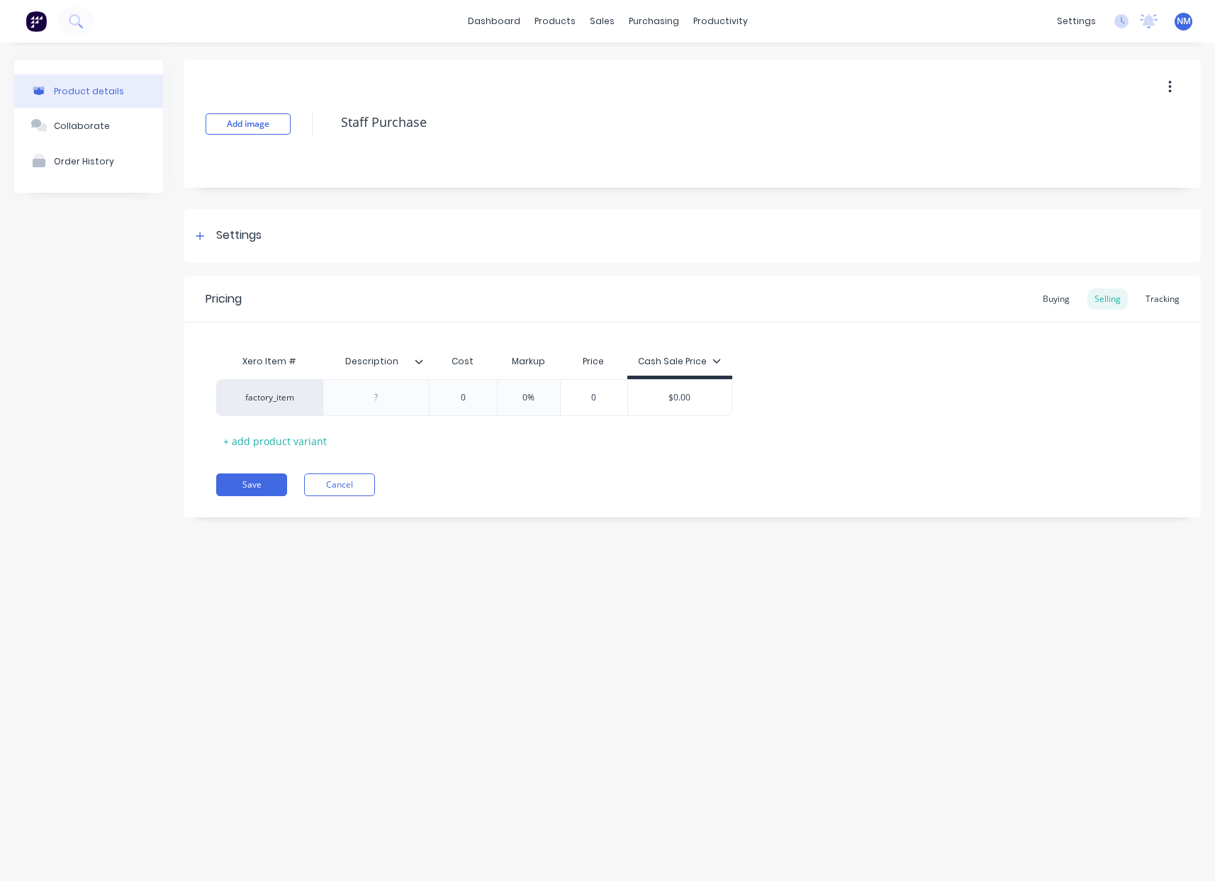
type textarea "x"
click at [1176, 305] on div "Tracking" at bounding box center [1163, 299] width 48 height 21
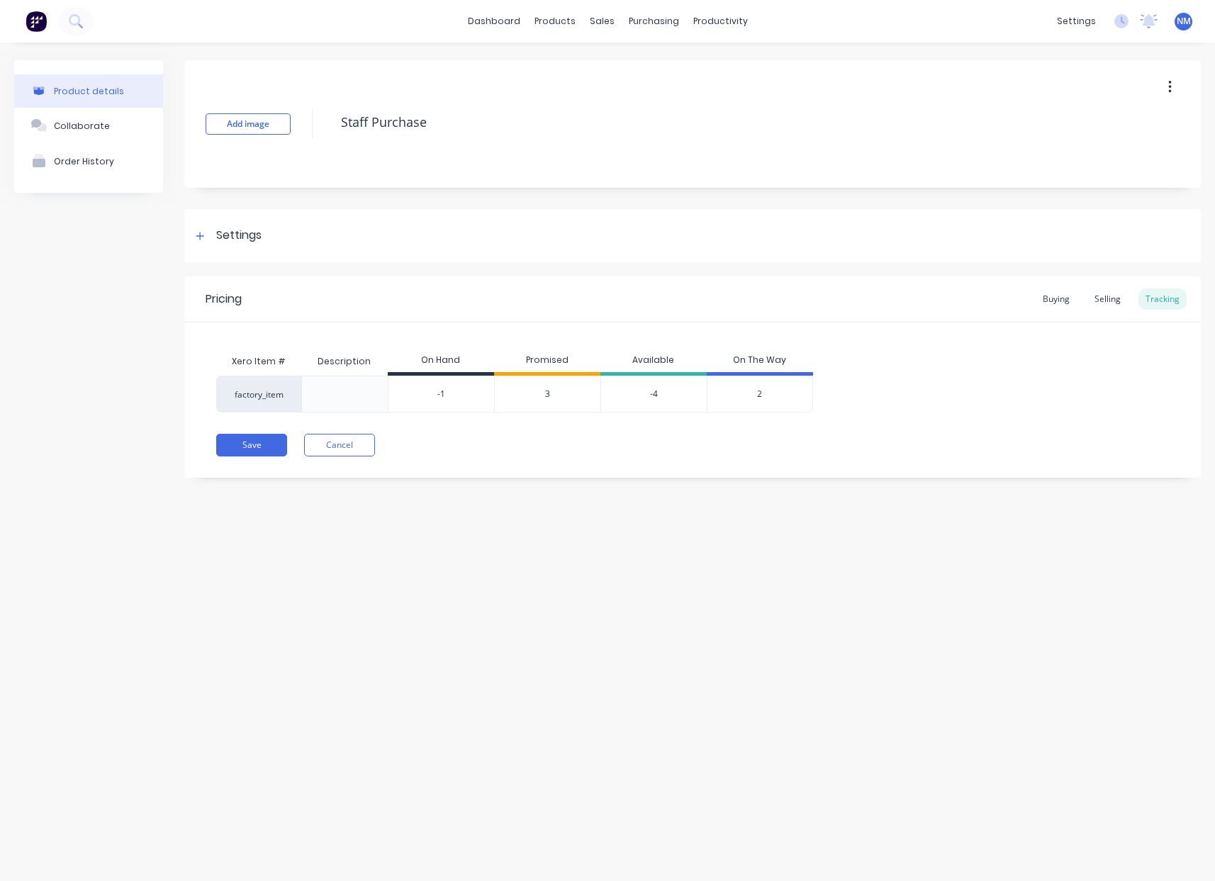
drag, startPoint x: 429, startPoint y: 396, endPoint x: 248, endPoint y: 381, distance: 181.4
click at [334, 396] on div "factory_item -1 -1 3 -4 2" at bounding box center [514, 394] width 597 height 37
type input "4"
type textarea "x"
click at [894, 389] on div "factory_item 4 4 3 1 2" at bounding box center [692, 394] width 953 height 37
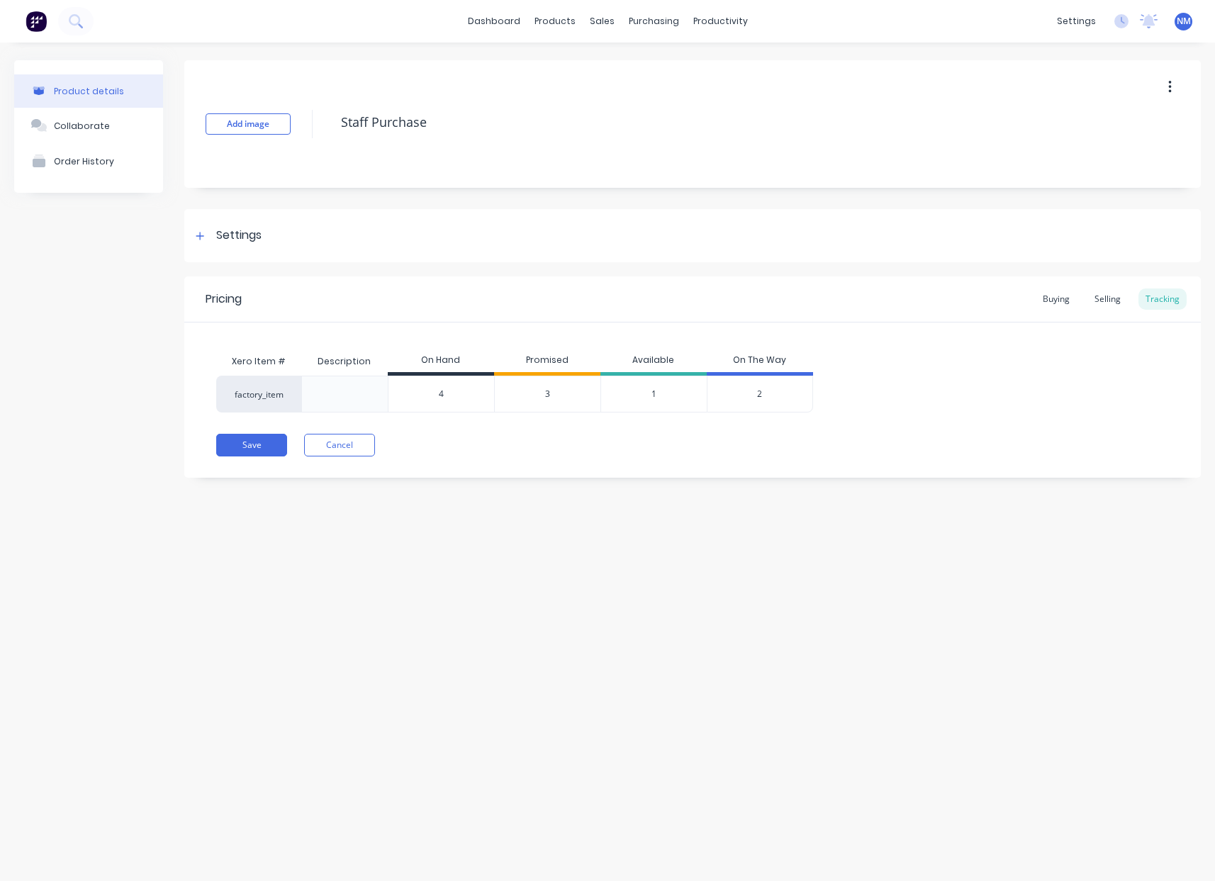
drag, startPoint x: 457, startPoint y: 400, endPoint x: 199, endPoint y: 394, distance: 258.2
click at [386, 399] on div "factory_item 4 4 3 1 2" at bounding box center [514, 394] width 597 height 37
type input "3"
type textarea "x"
type input "3"
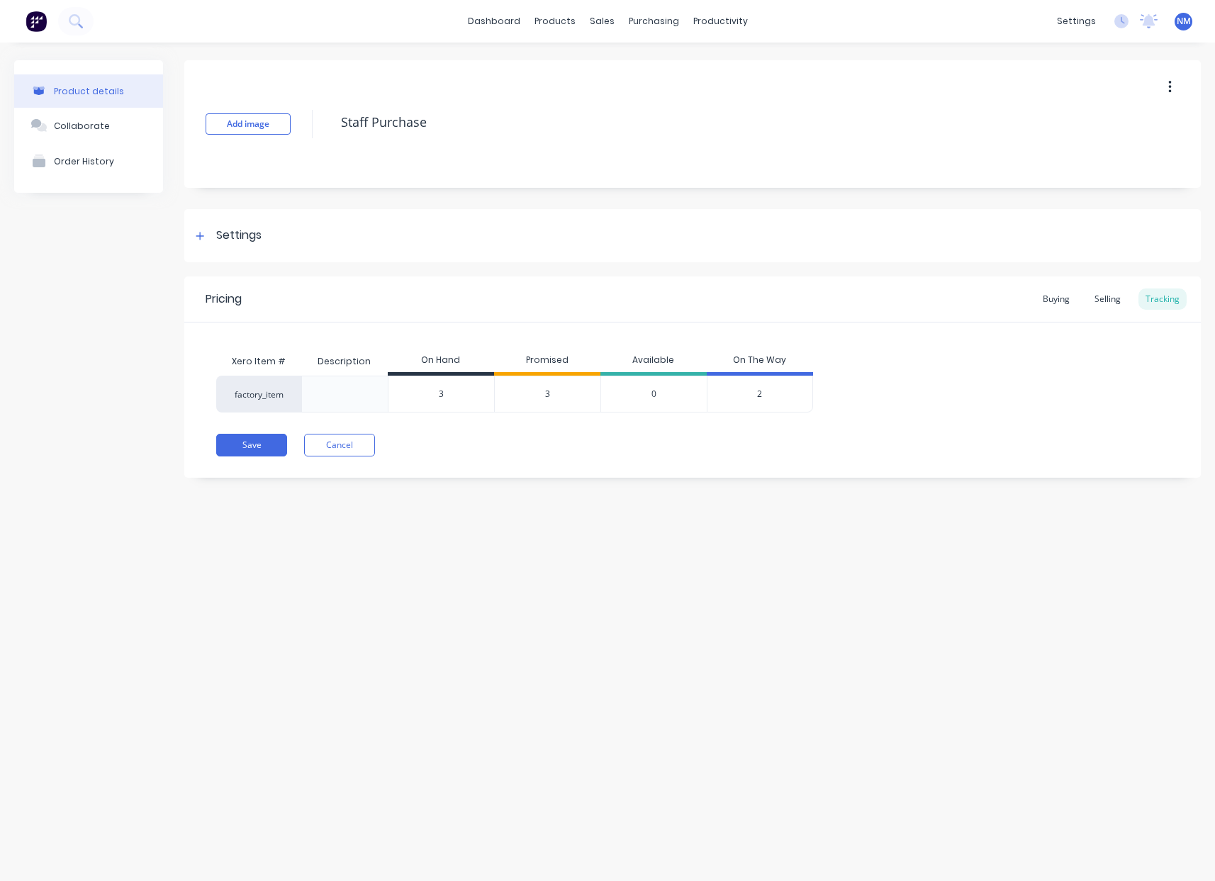
click at [885, 361] on div "Xero Item # Description On Hand Promised Available On The Way factory_item 3 3 …" at bounding box center [692, 379] width 953 height 65
drag, startPoint x: 764, startPoint y: 394, endPoint x: 596, endPoint y: 386, distance: 168.2
click at [684, 392] on div "factory_item 3 3 3 0 2" at bounding box center [514, 394] width 597 height 37
click at [853, 379] on div "factory_item 3 3 3 0 2" at bounding box center [692, 394] width 953 height 37
click at [757, 398] on span "2" at bounding box center [759, 394] width 5 height 13
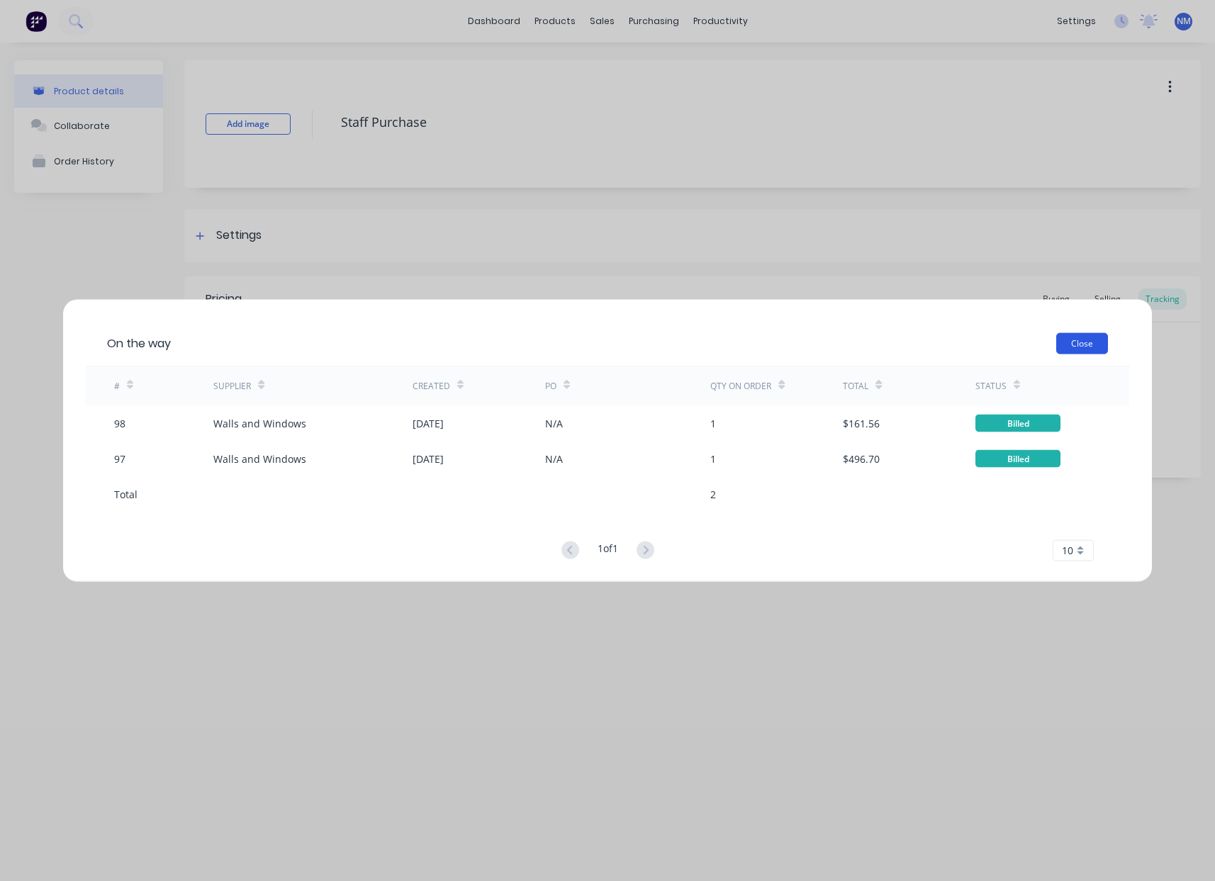
click at [1075, 342] on button "Close" at bounding box center [1083, 343] width 52 height 21
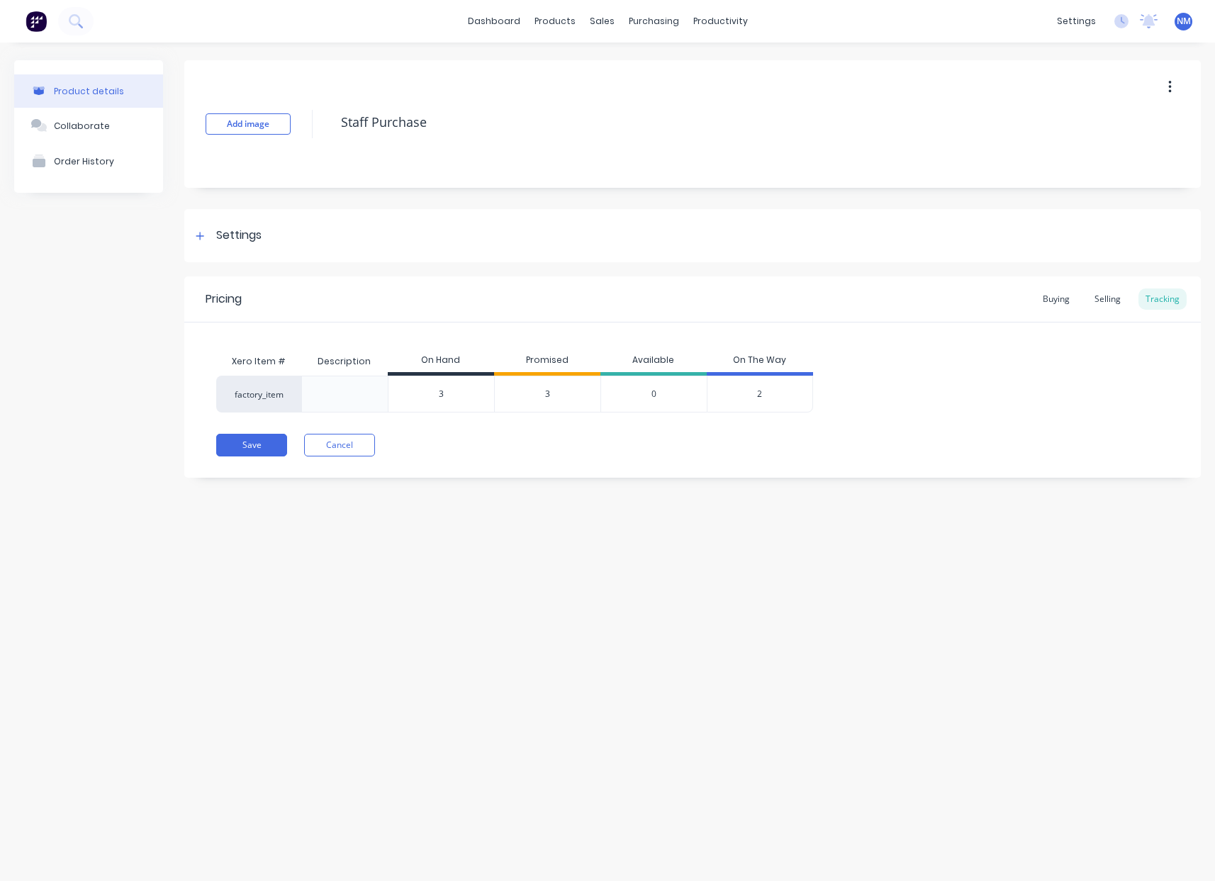
click at [759, 394] on span "2" at bounding box center [759, 394] width 5 height 13
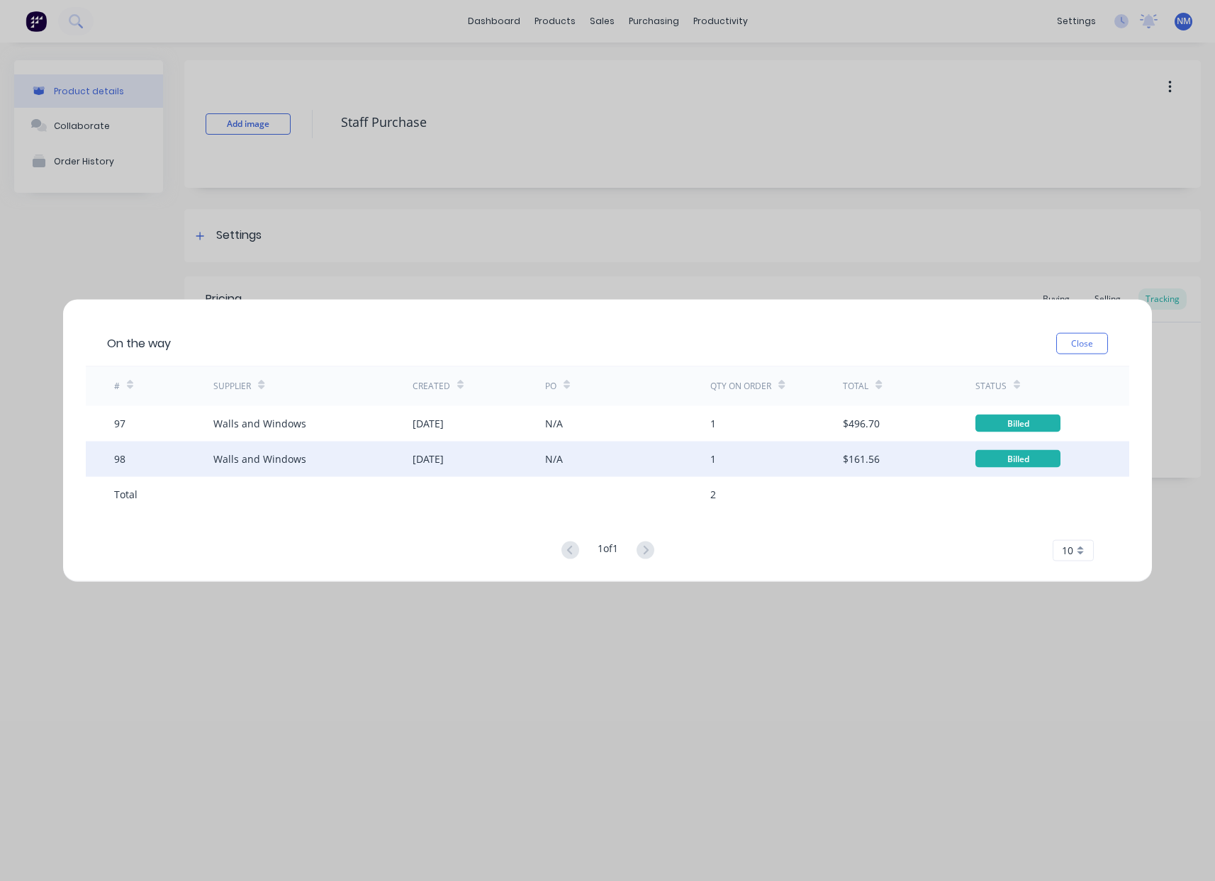
click at [365, 455] on div "Walls and Windows" at bounding box center [312, 458] width 199 height 35
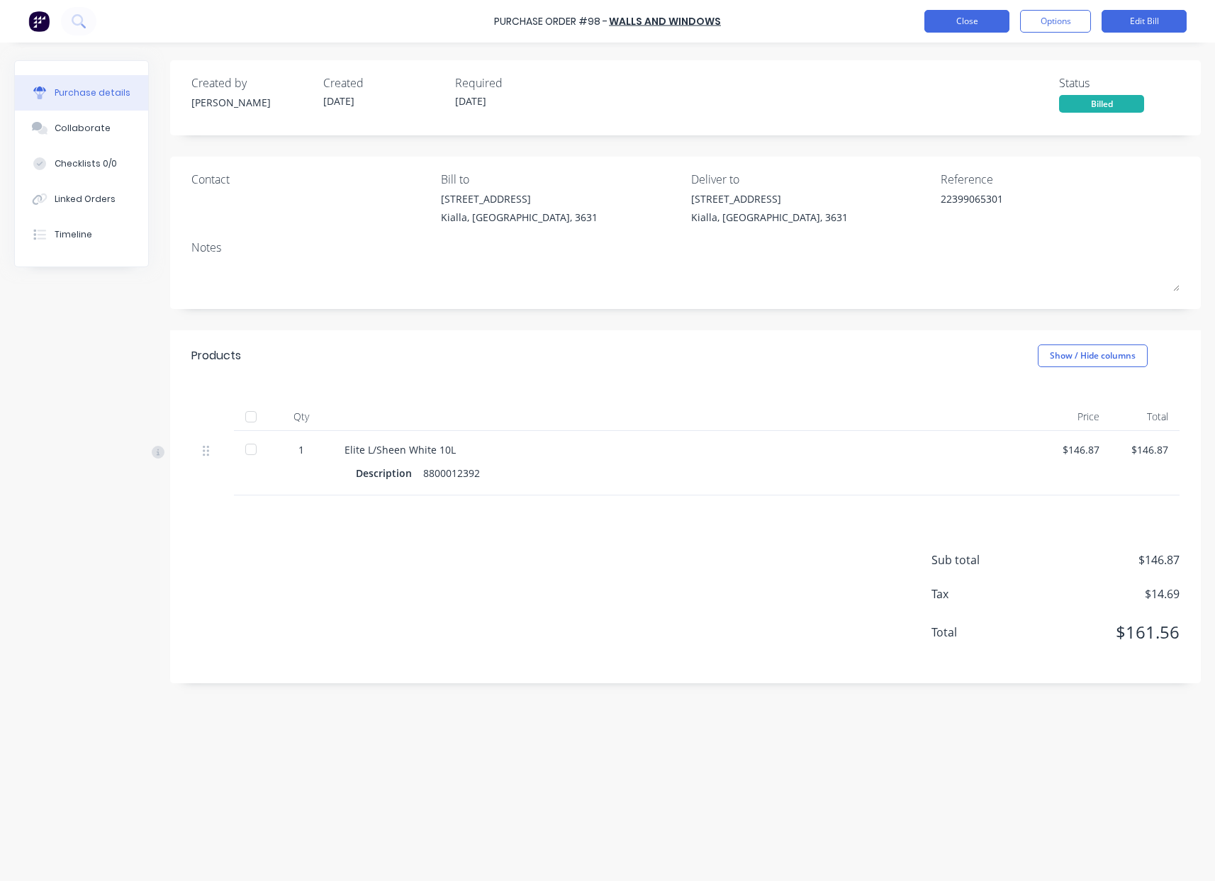
click at [972, 25] on button "Close" at bounding box center [967, 21] width 85 height 23
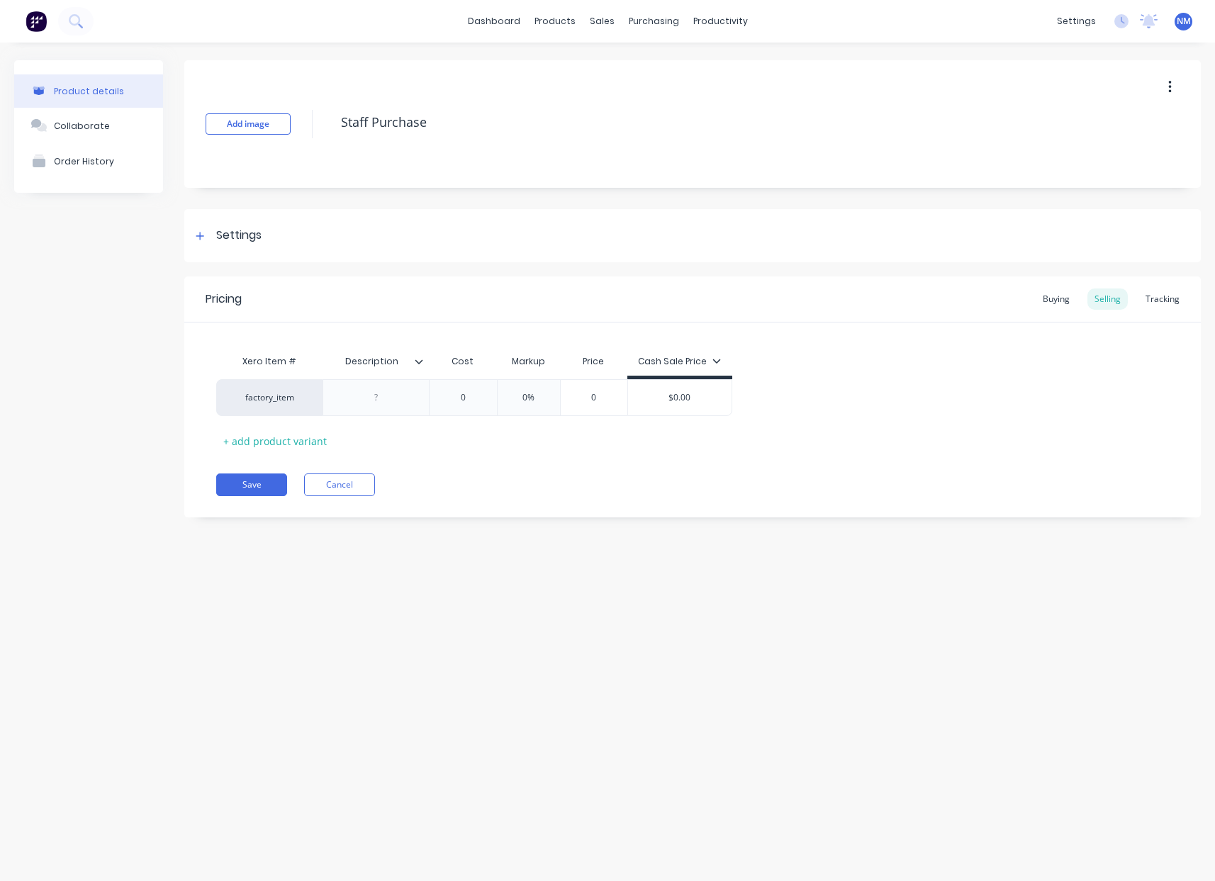
drag, startPoint x: 1174, startPoint y: 301, endPoint x: 1041, endPoint y: 335, distance: 137.4
click at [1174, 301] on div "Tracking" at bounding box center [1163, 299] width 48 height 21
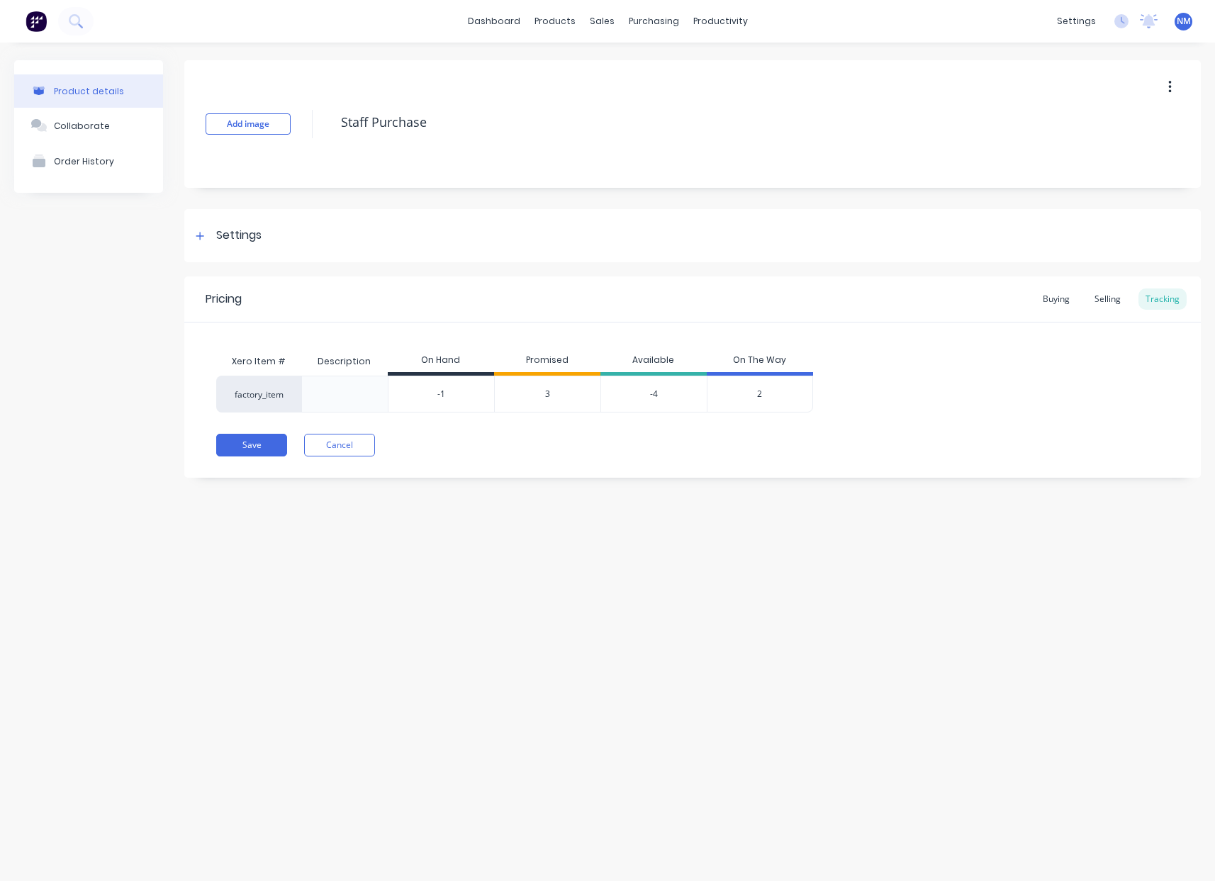
click at [761, 395] on span "2" at bounding box center [759, 394] width 5 height 13
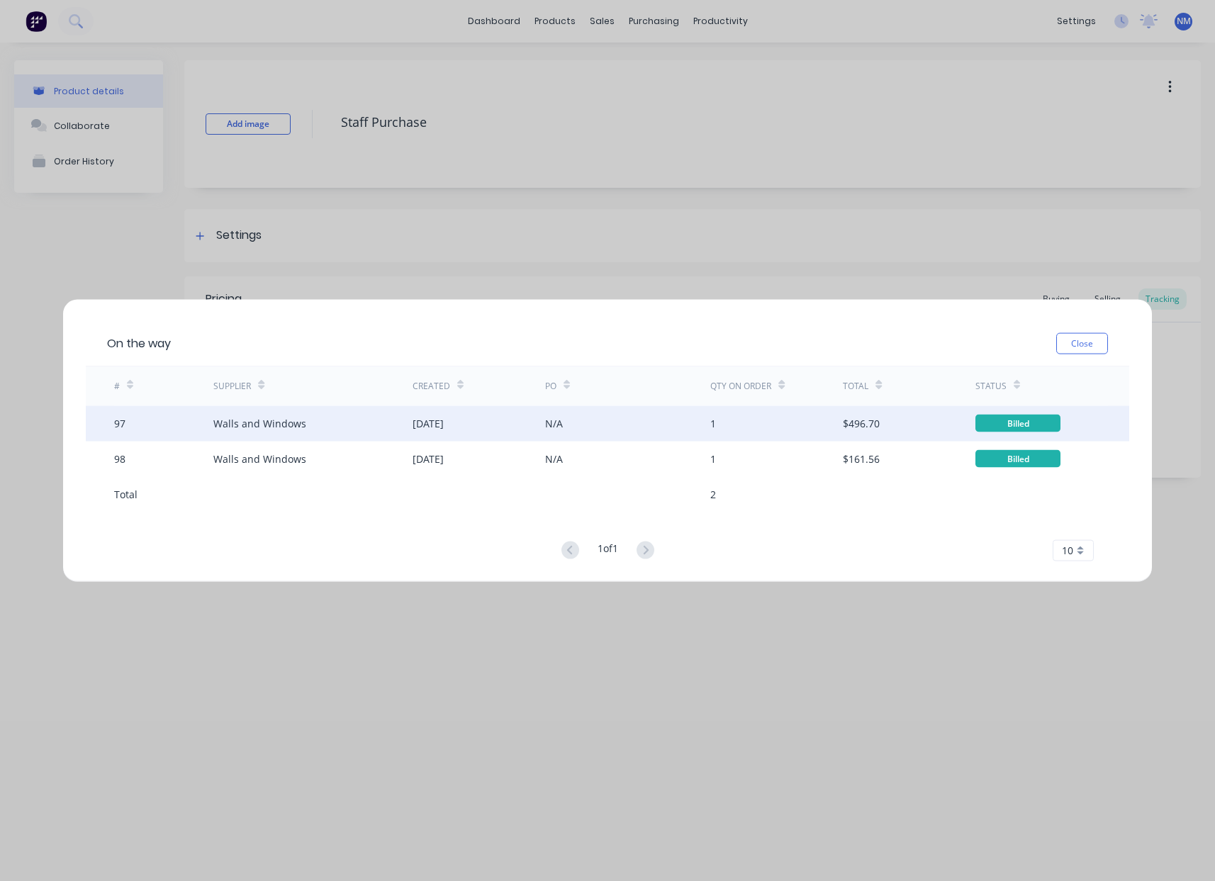
click at [762, 424] on div "1" at bounding box center [776, 423] width 133 height 35
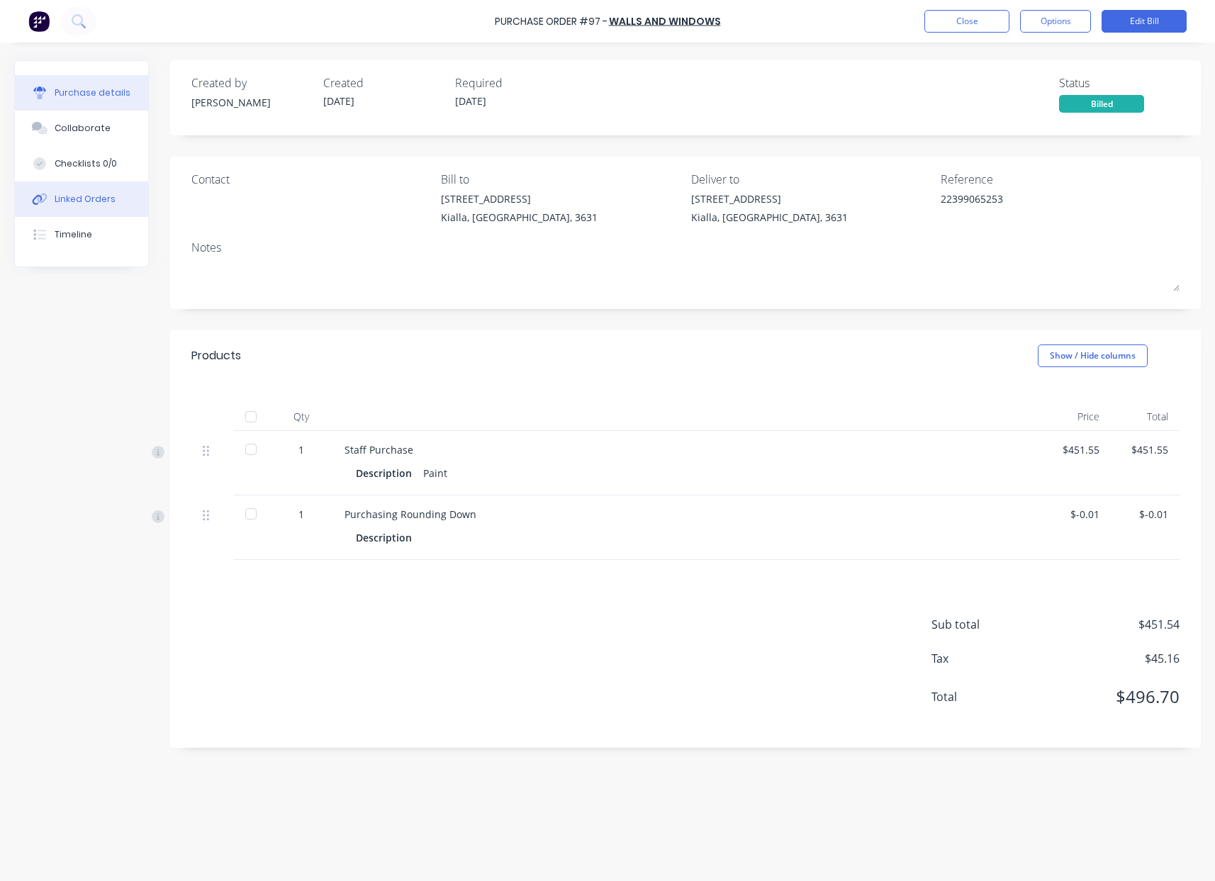
click at [87, 193] on div "Linked Orders" at bounding box center [85, 199] width 61 height 13
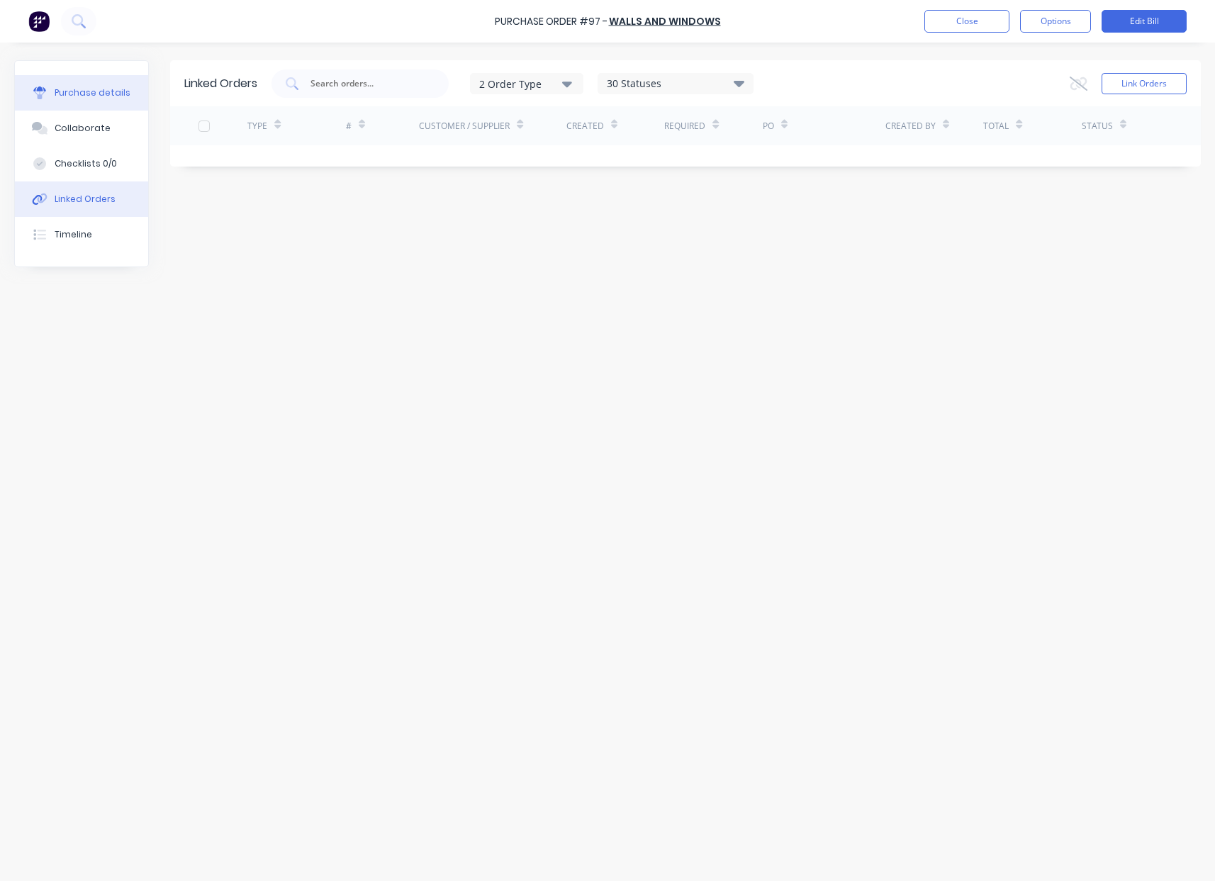
click at [96, 98] on div "Purchase details" at bounding box center [93, 93] width 76 height 13
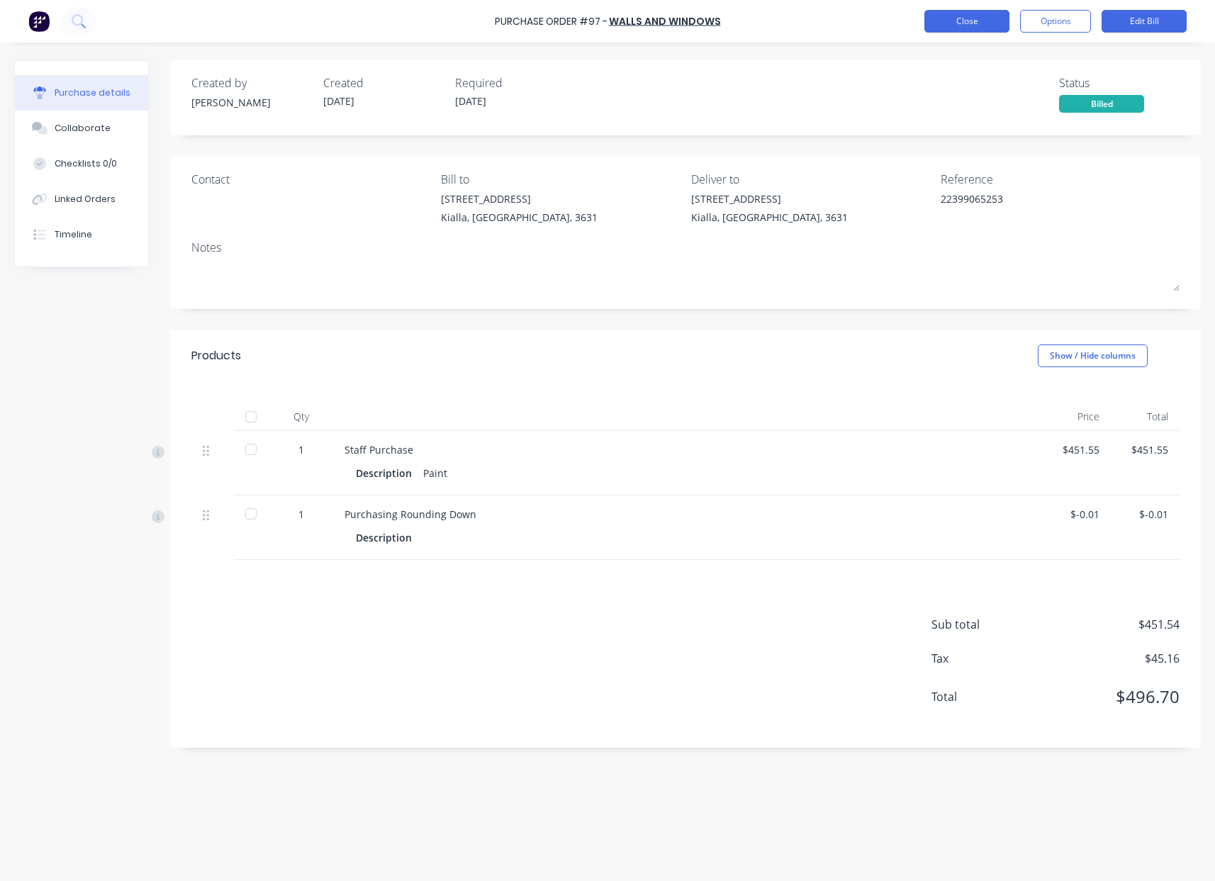
click at [947, 20] on button "Close" at bounding box center [967, 21] width 85 height 23
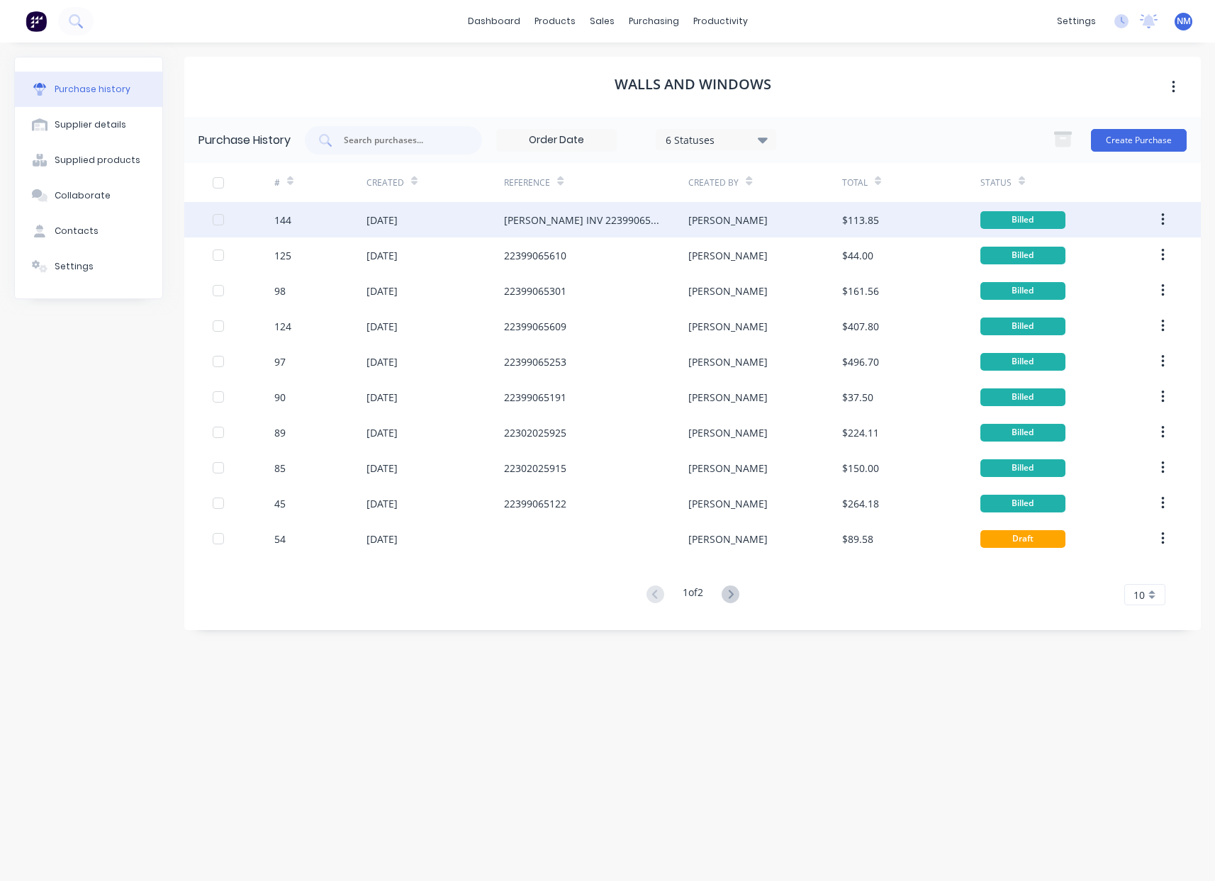
click at [537, 217] on div "[PERSON_NAME] INV 22399065850" at bounding box center [582, 220] width 156 height 15
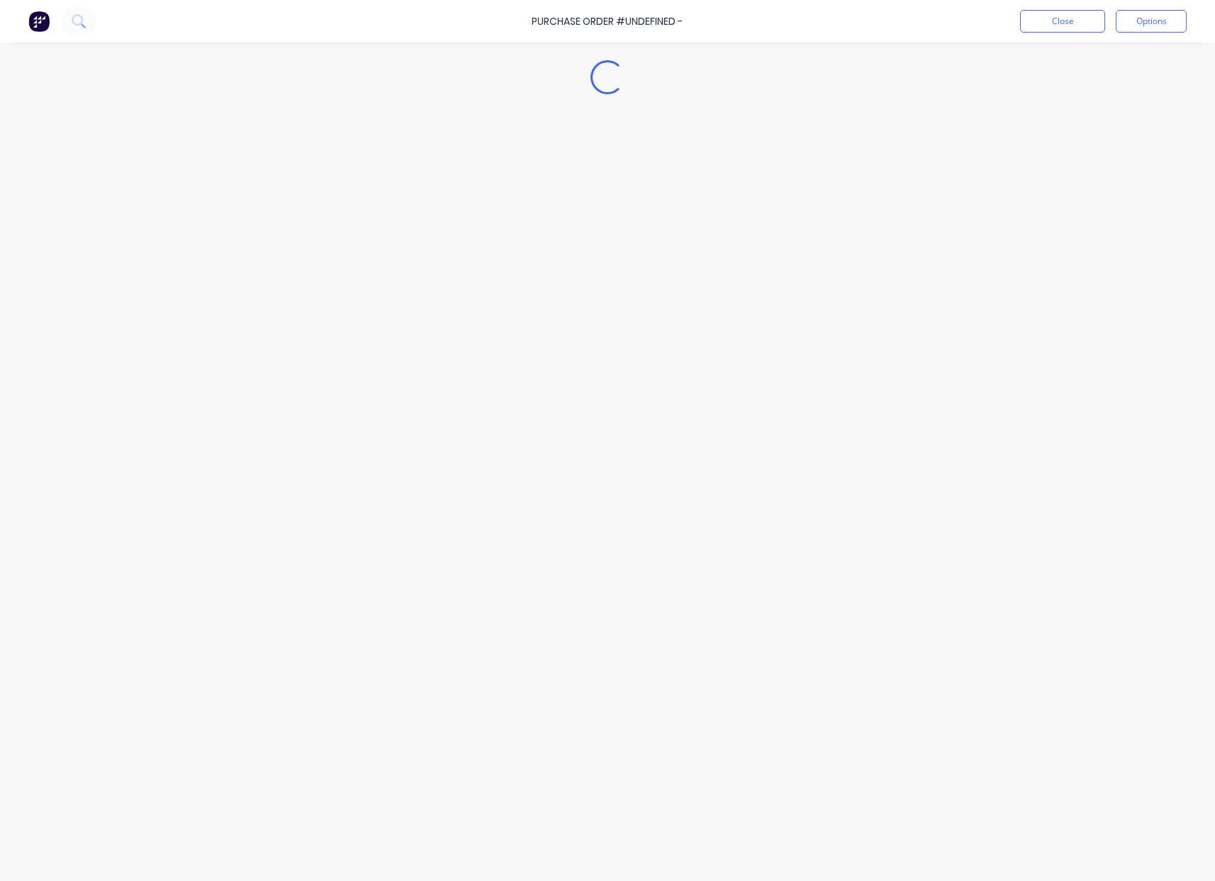
type textarea "x"
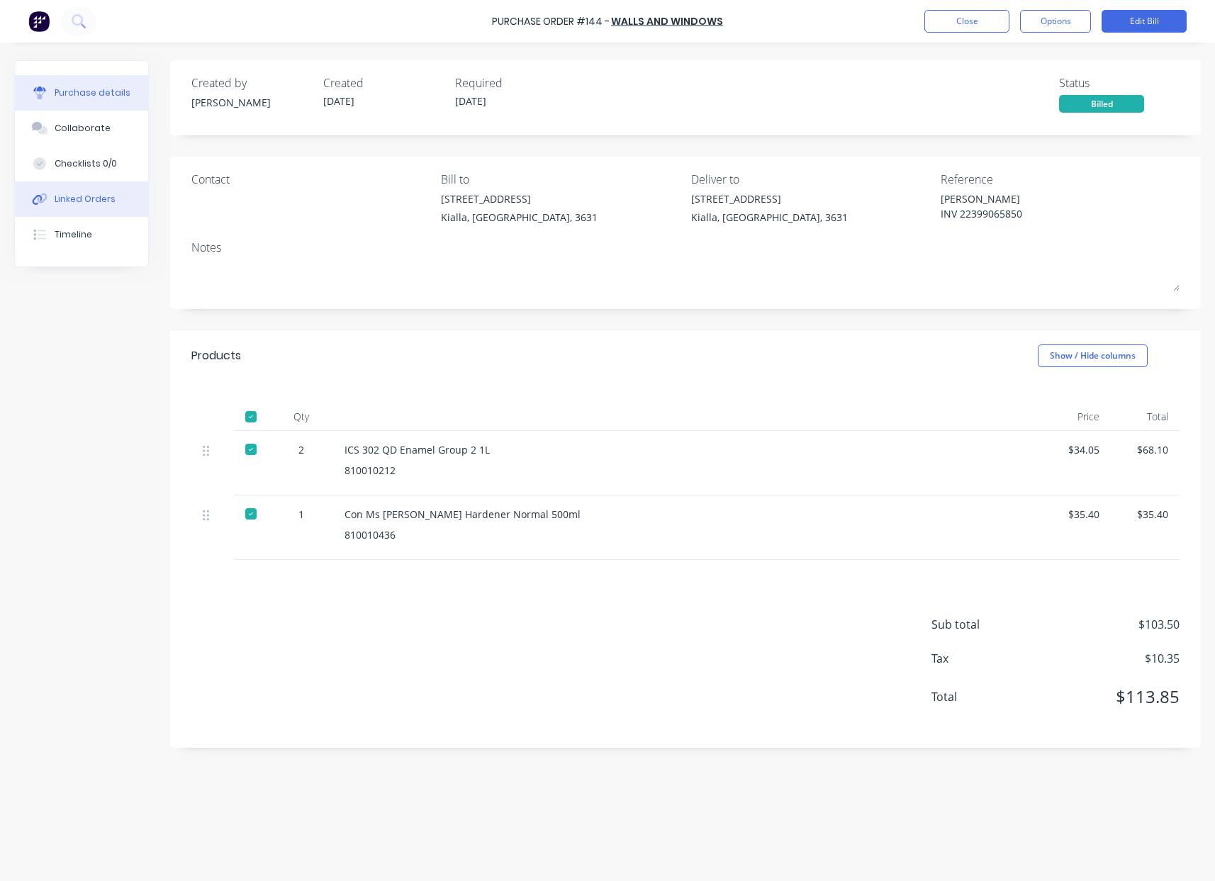
click at [87, 194] on div "Linked Orders" at bounding box center [85, 199] width 61 height 13
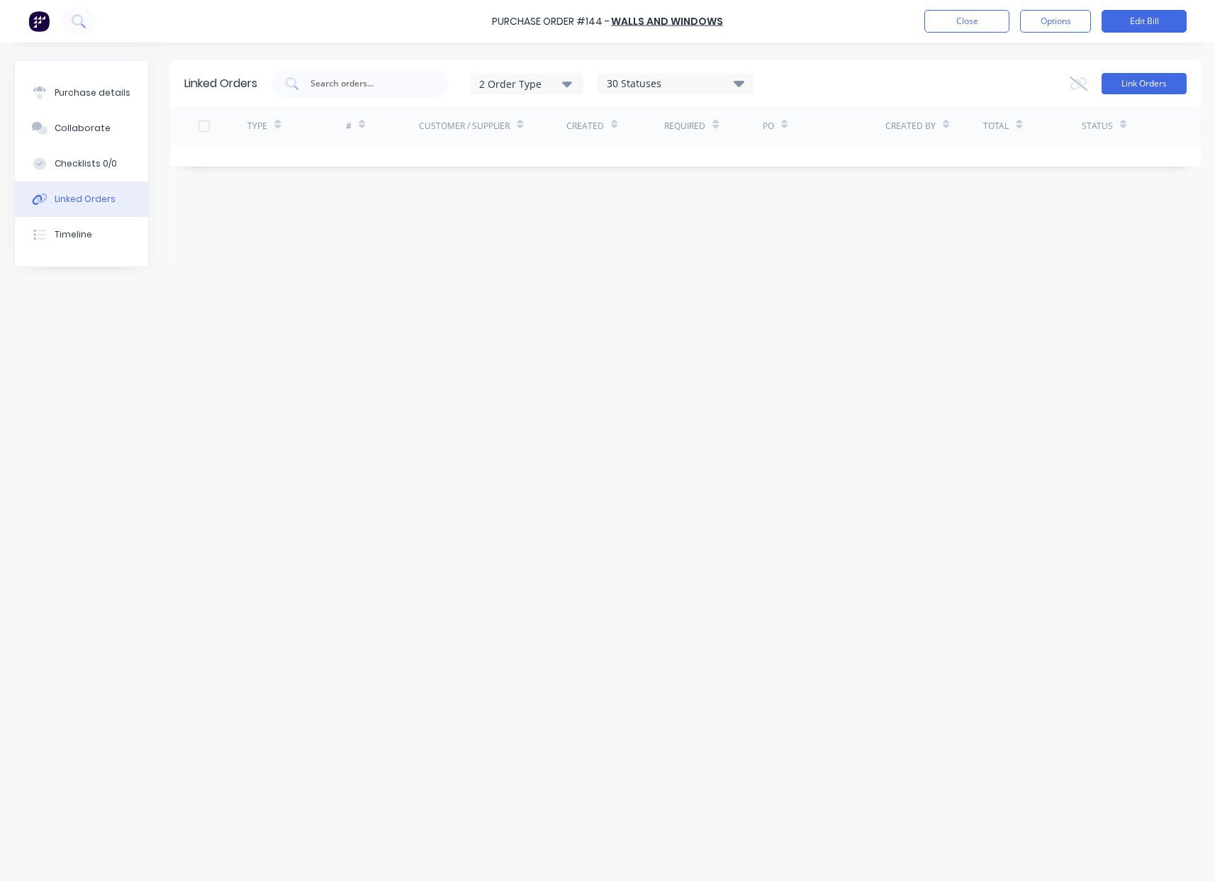
click at [1107, 82] on button "Link Orders" at bounding box center [1144, 83] width 85 height 21
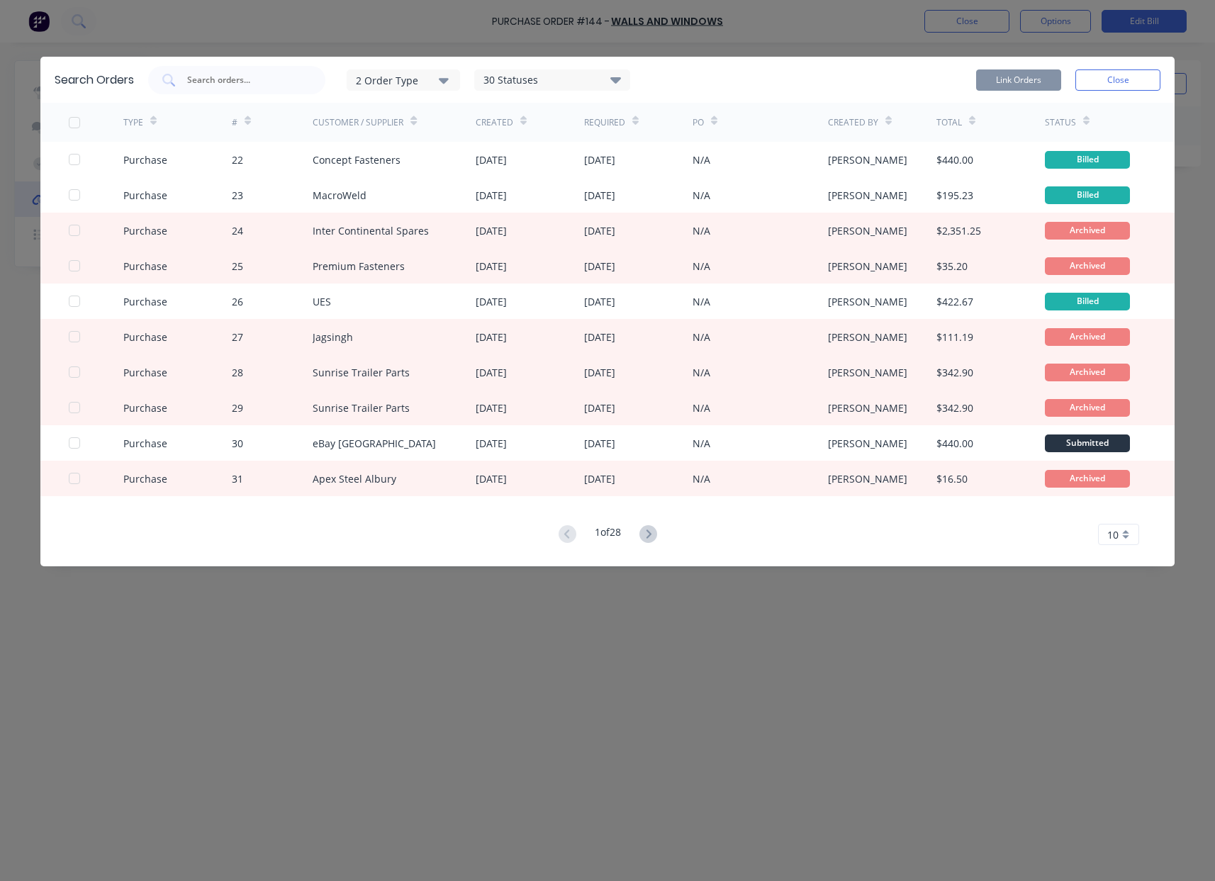
click at [553, 82] on div "30 Statuses" at bounding box center [552, 80] width 155 height 16
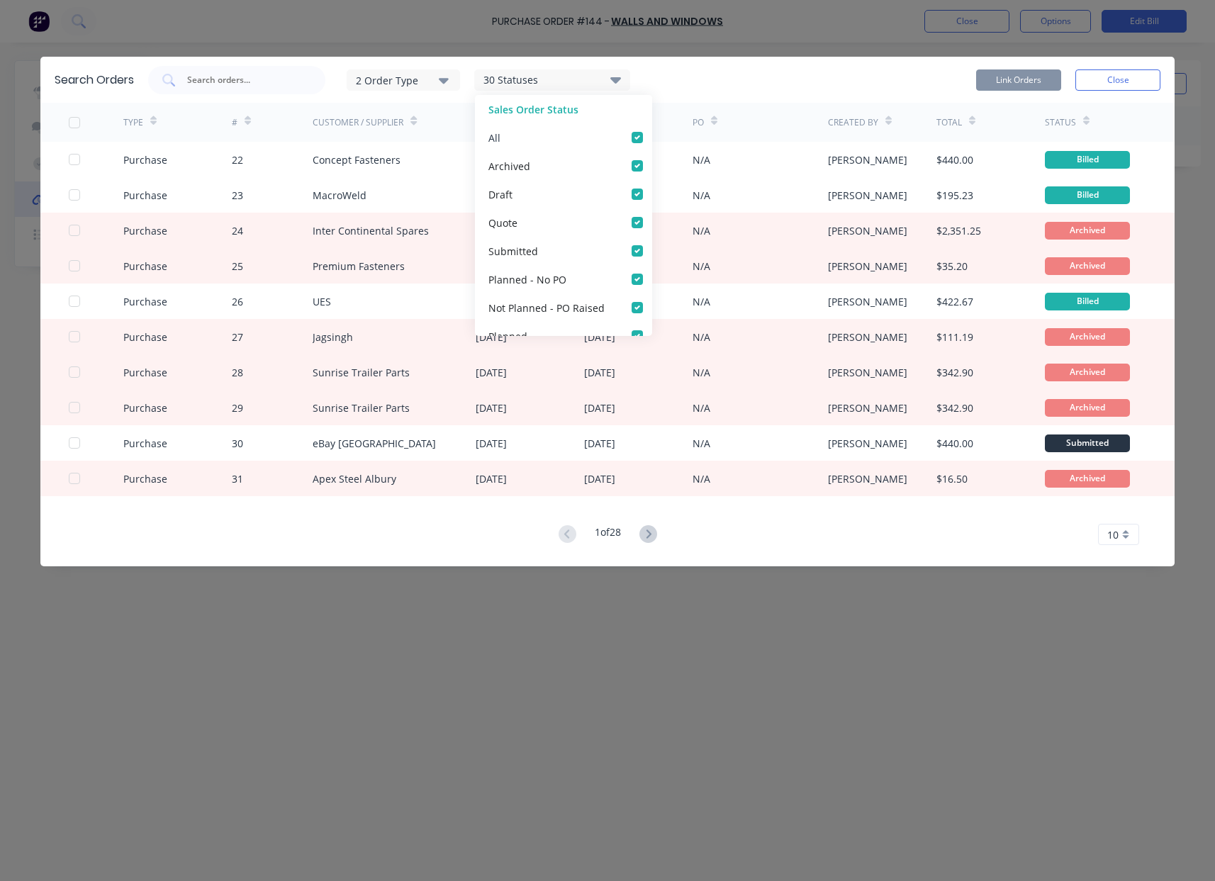
click at [652, 130] on label at bounding box center [652, 130] width 0 height 0
click at [652, 140] on input "checkbox" at bounding box center [657, 136] width 11 height 13
checkbox input "false"
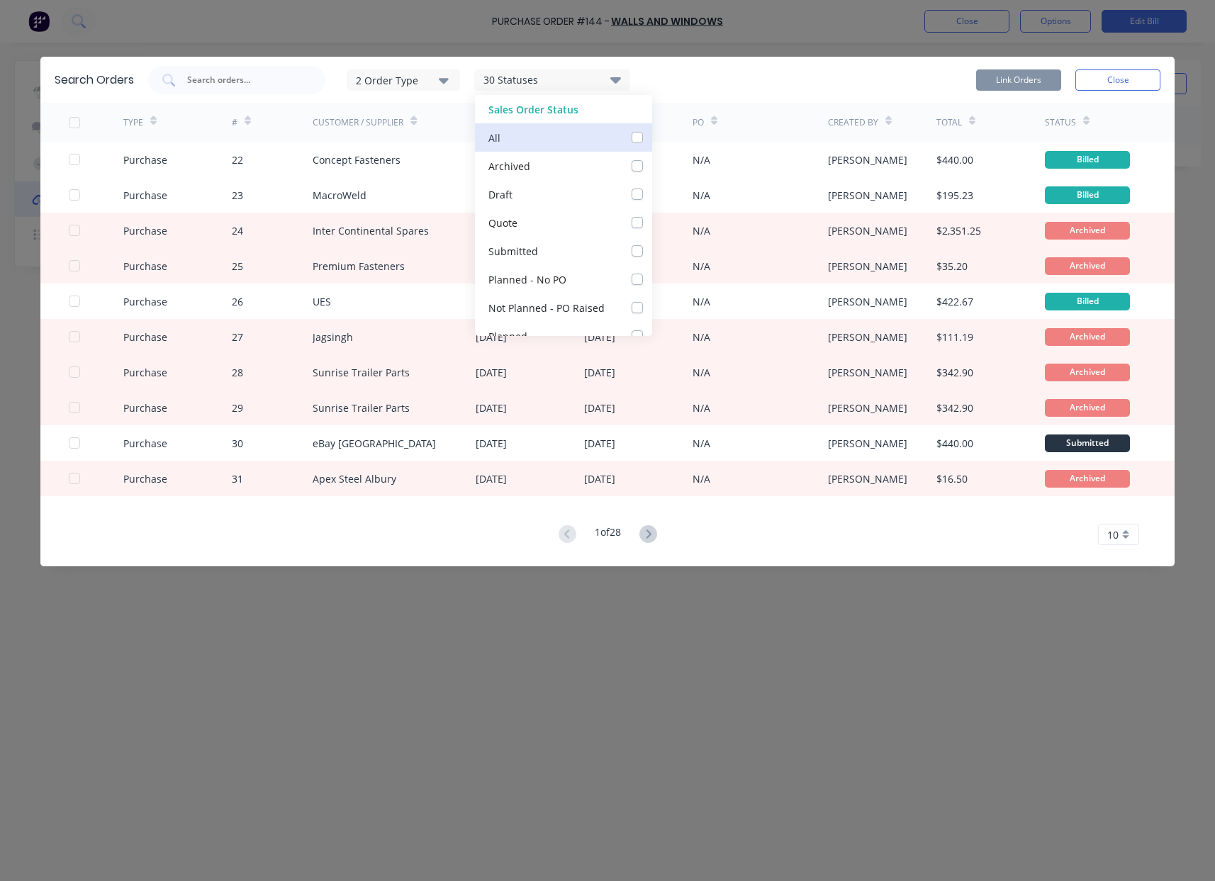
checkbox input "false"
checkbox PO_checkbox_1e8912c5-58b6-48de-a155-cfbc7fd51843linked-orders-modal "false"
checkbox Raised_checkbox_88c2d845-ba15-408b-b901-33ebbcab5391linked-orders-modal "false"
checkbox input "false"
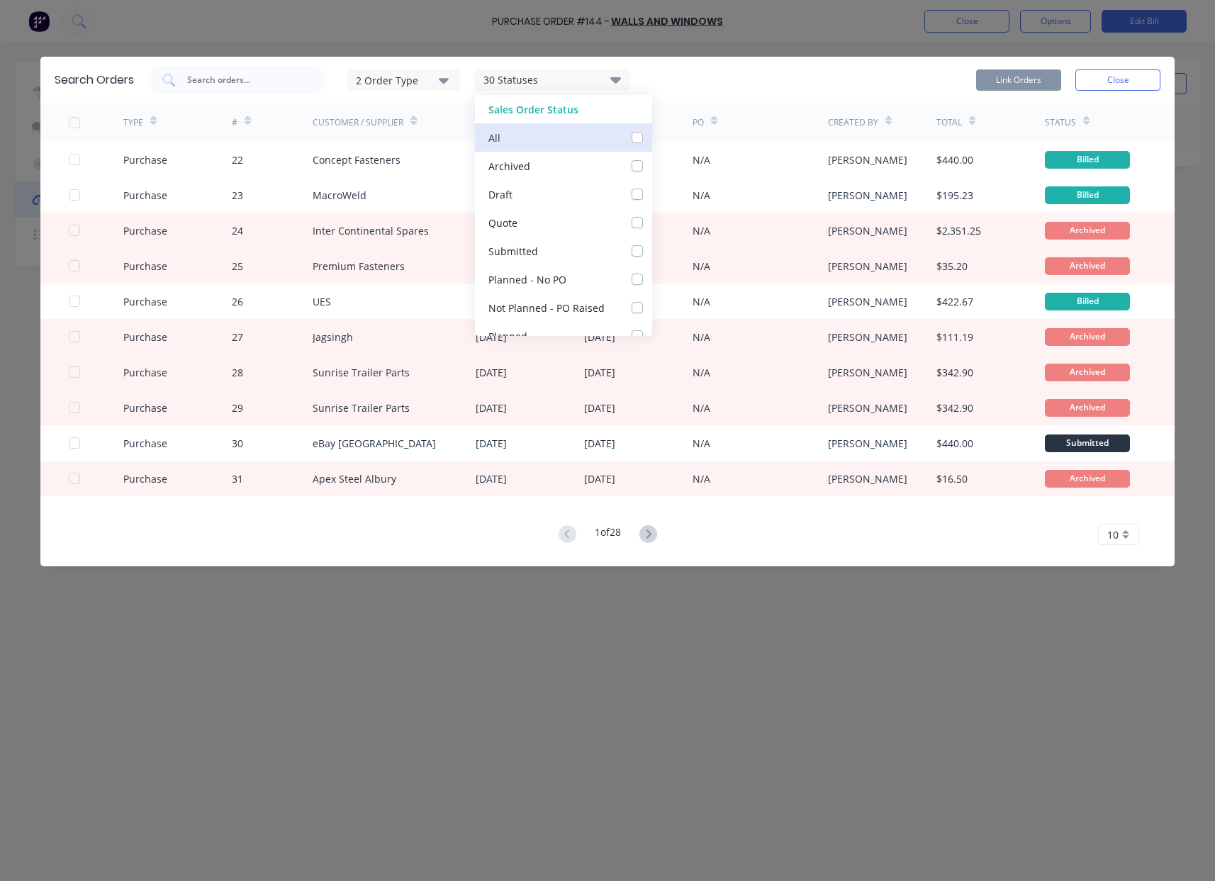
checkbox input "false"
checkbox Cut_checkbox_bb480bf9-d7ba-49e7-b14f-5fe79f52fc03linked-orders-modal "false"
checkbox input "false"
checkbox John_checkbox_ca9a7bbe-7e66-4ed6-84fa-9e5cc9e47448linked-orders-modal "false"
checkbox Ryan_checkbox_2e51f7aa-b1a7-4494-9a70-4a55f1f42c9dlinked-orders-modal "false"
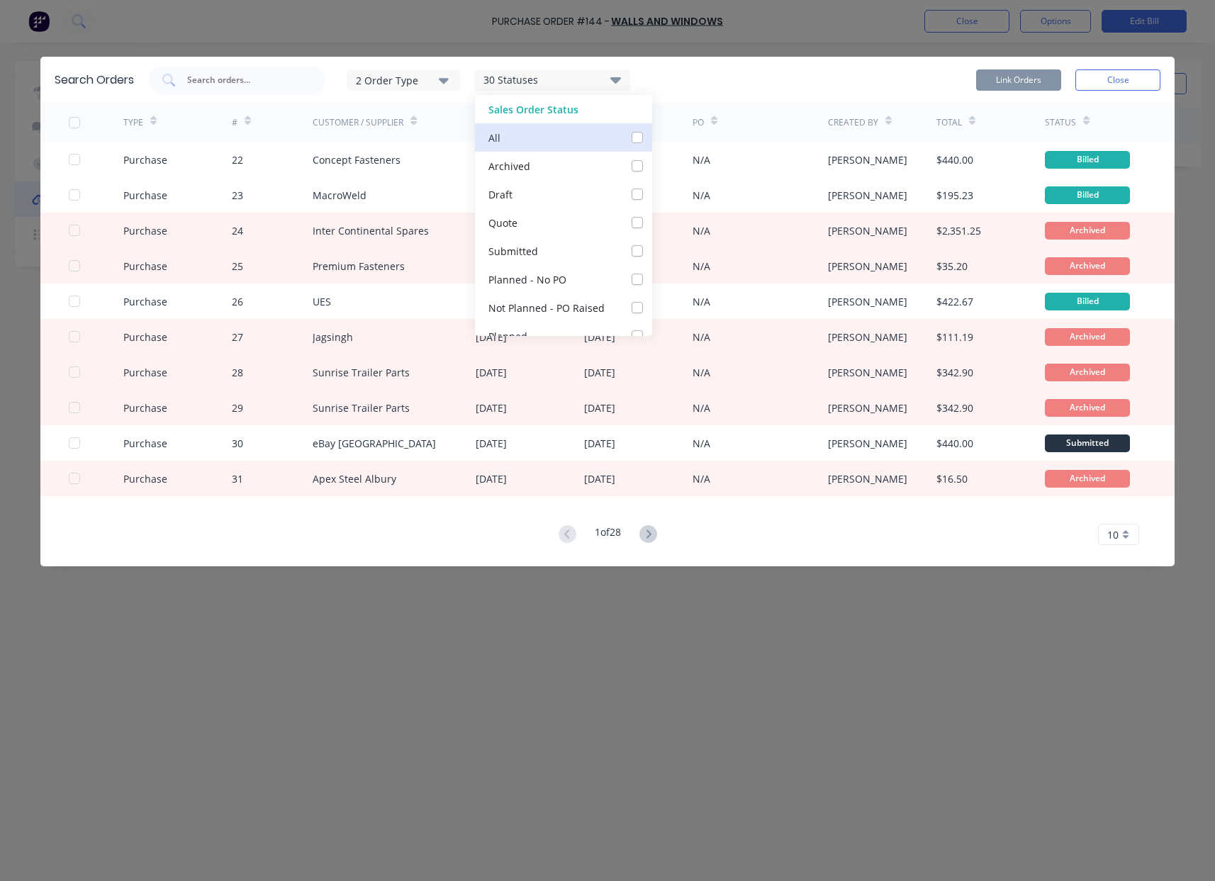
checkbox Cal_checkbox_61d4f998-c79c-4917-9dee-900cbe2fa3e1linked-orders-modal "false"
checkbox Hayden_checkbox_9441e542-6ef2-451a-95f8-a3967c1dd6bclinked-orders-modal "false"
checkbox Customer_checkbox_e5d4cd06-79ee-4b19-86f5-3eee9b6e670clinked-orders-modal "false"
checkbox Suppliers_checkbox_29311303-c48a-45cb-8f10-deefbb35a6ealinked-orders-modal "false"
checkbox _checkbox_e5aea0e8-c88d-4e66-b01e-e583c6b04b5elinked-orders-modal "false"
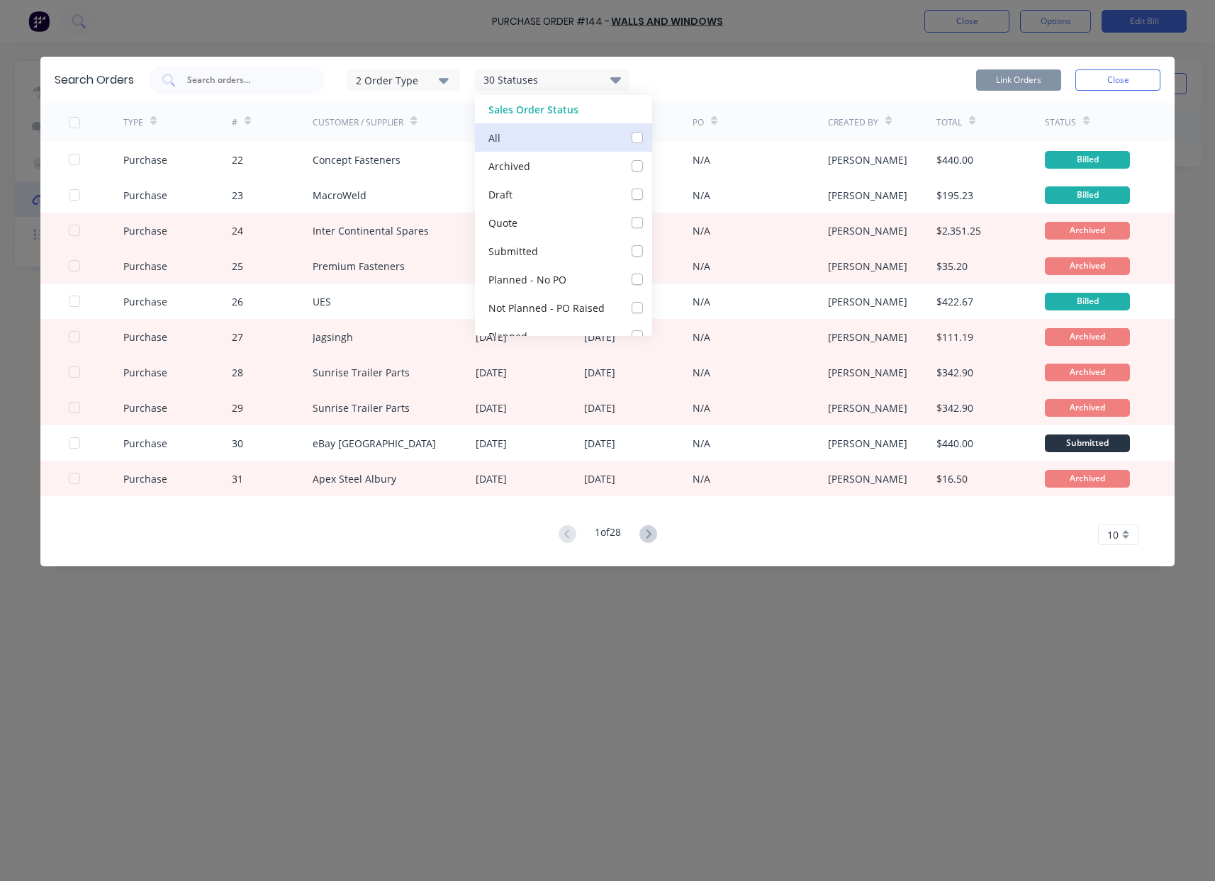
checkbox input "false"
checkbox _checkbox_50fb56d3-7bfa-4cc8-94bb-45a377d4831elinked-orders-modal "false"
checkbox Two_checkbox_01a283ec-7816-42c2-916e-c1cdacc6626blinked-orders-modal "false"
checkbox INVOICING_checkbox_54ea7bfe-f9ca-4bc1-bc25-e3551818c134linked-orders-modal "false"
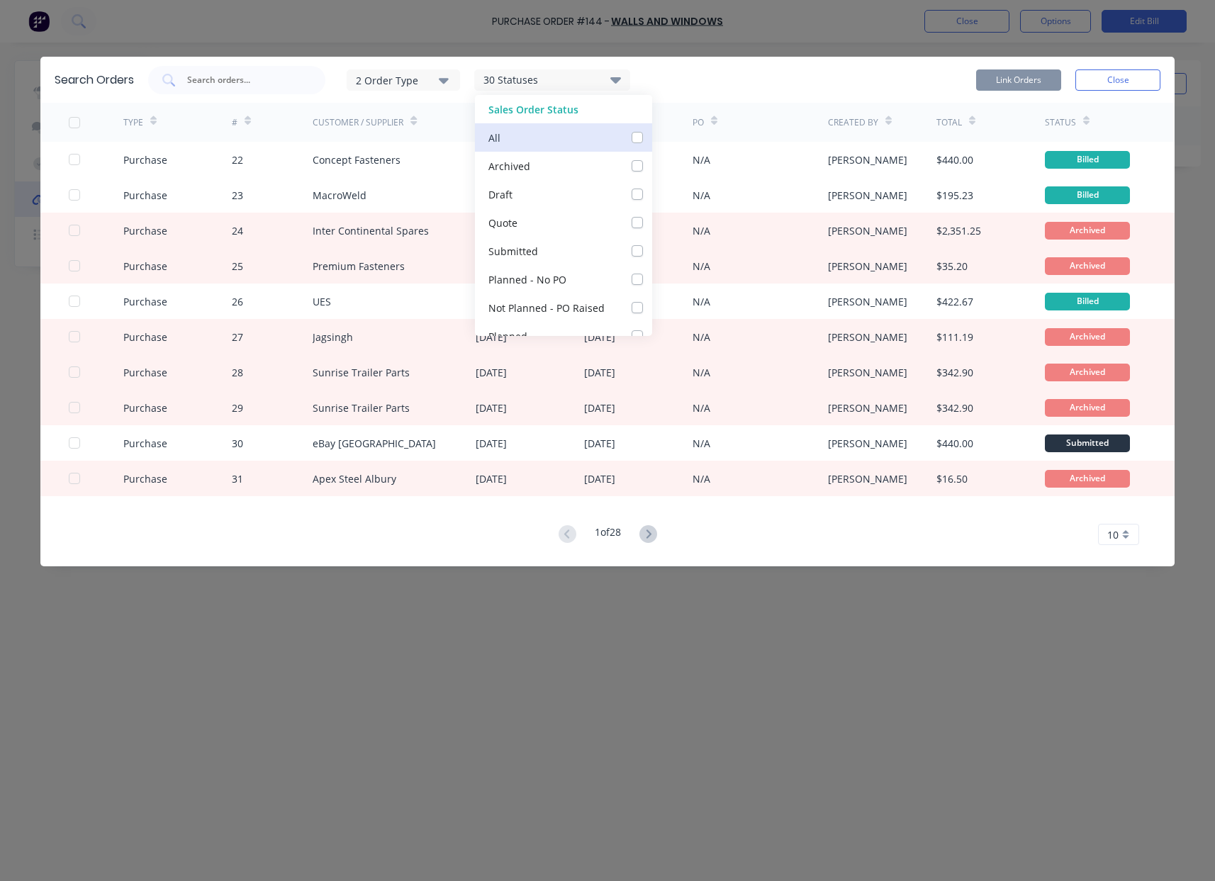
checkbox input "false"
checkbox Up_checkbox_970zpdlinked-orders-modal "false"
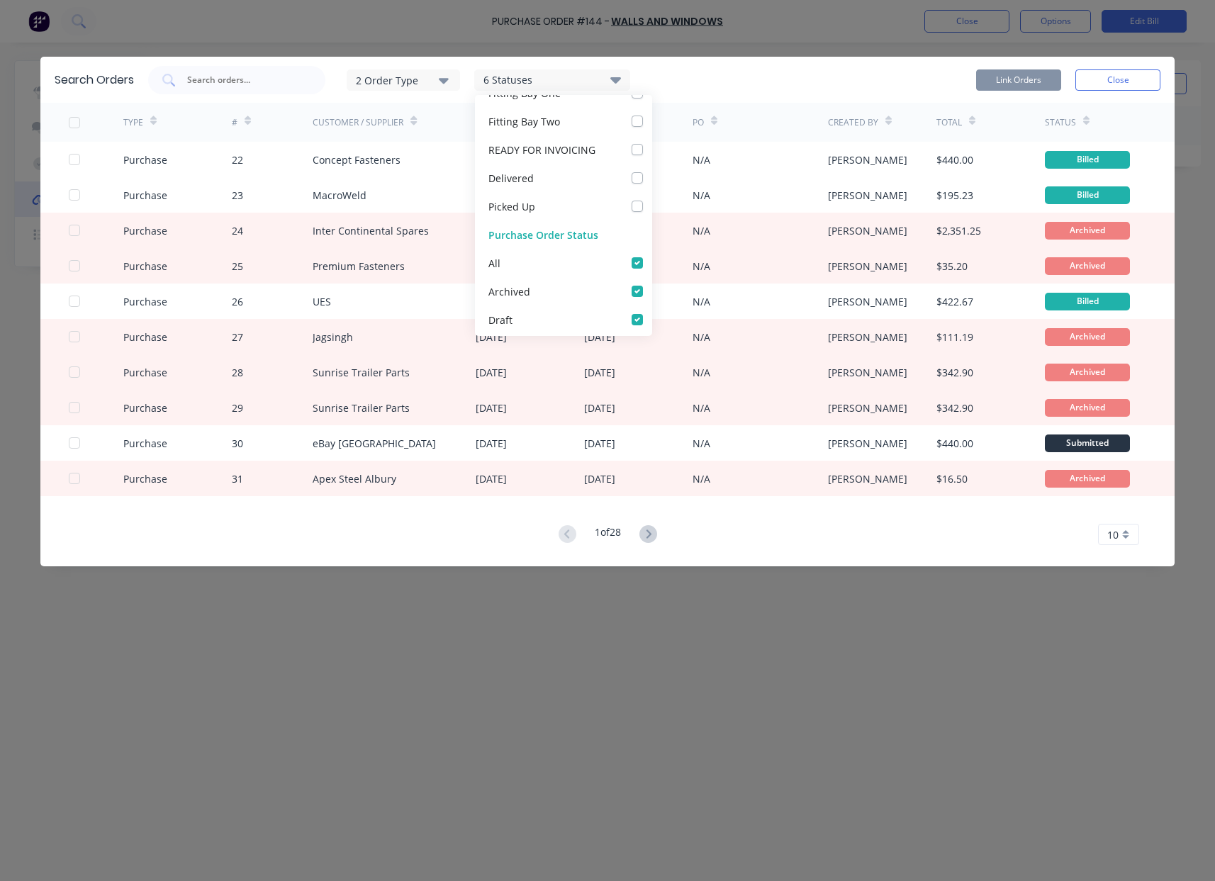
scroll to position [603, 0]
click at [621, 165] on div "READY FOR INVOICING" at bounding box center [563, 159] width 177 height 28
click at [652, 151] on label at bounding box center [652, 151] width 0 height 0
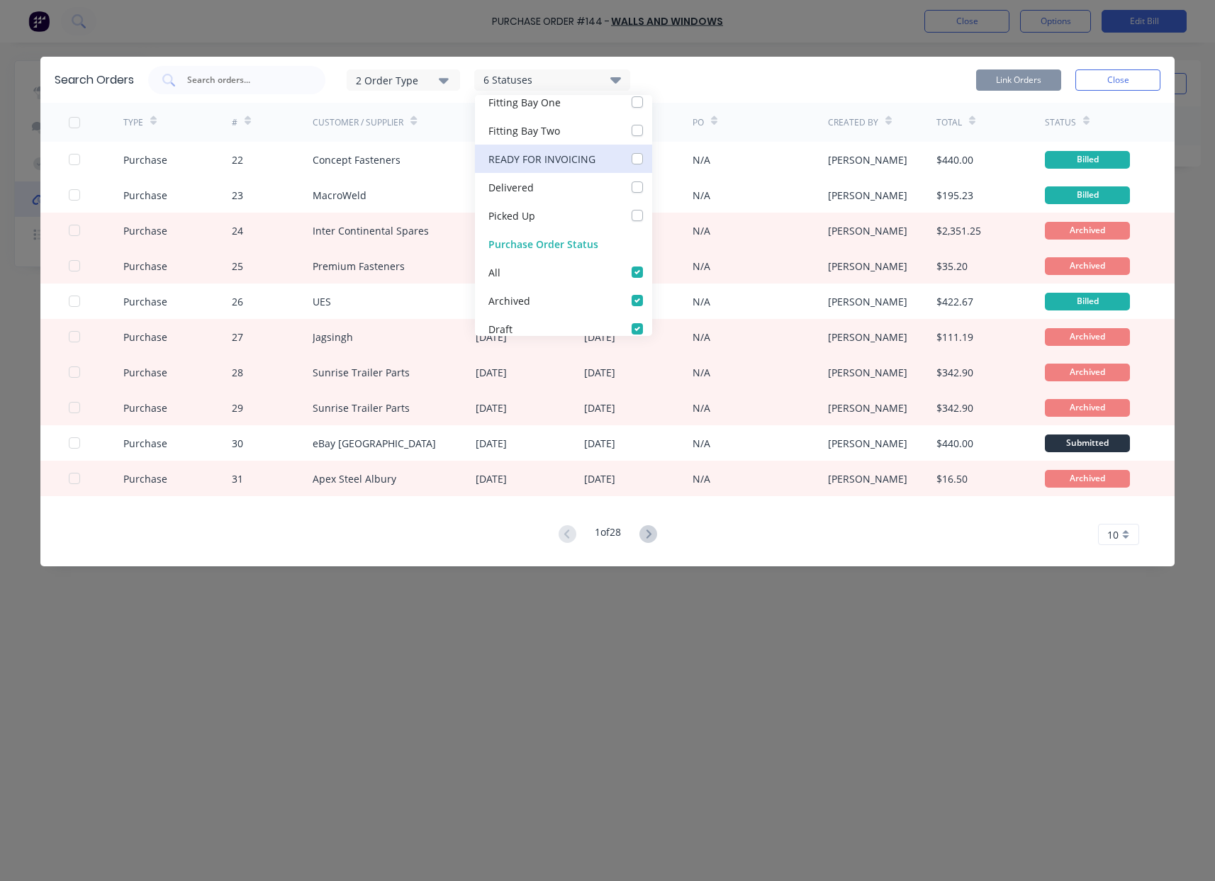
click at [652, 162] on INVOICING_checkbox_54ea7bfe-f9ca-4bc1-bc25-e3551818c134linked-orders-modal "checkbox" at bounding box center [657, 157] width 11 height 13
checkbox INVOICING_checkbox_54ea7bfe-f9ca-4bc1-bc25-e3551818c134linked-orders-modal "true"
drag, startPoint x: 727, startPoint y: 48, endPoint x: 715, endPoint y: 65, distance: 19.9
click at [725, 49] on div "Search Orders 2 Order Type 7 Statuses Sales Order Status All Archived Draft Quo…" at bounding box center [607, 440] width 1215 height 881
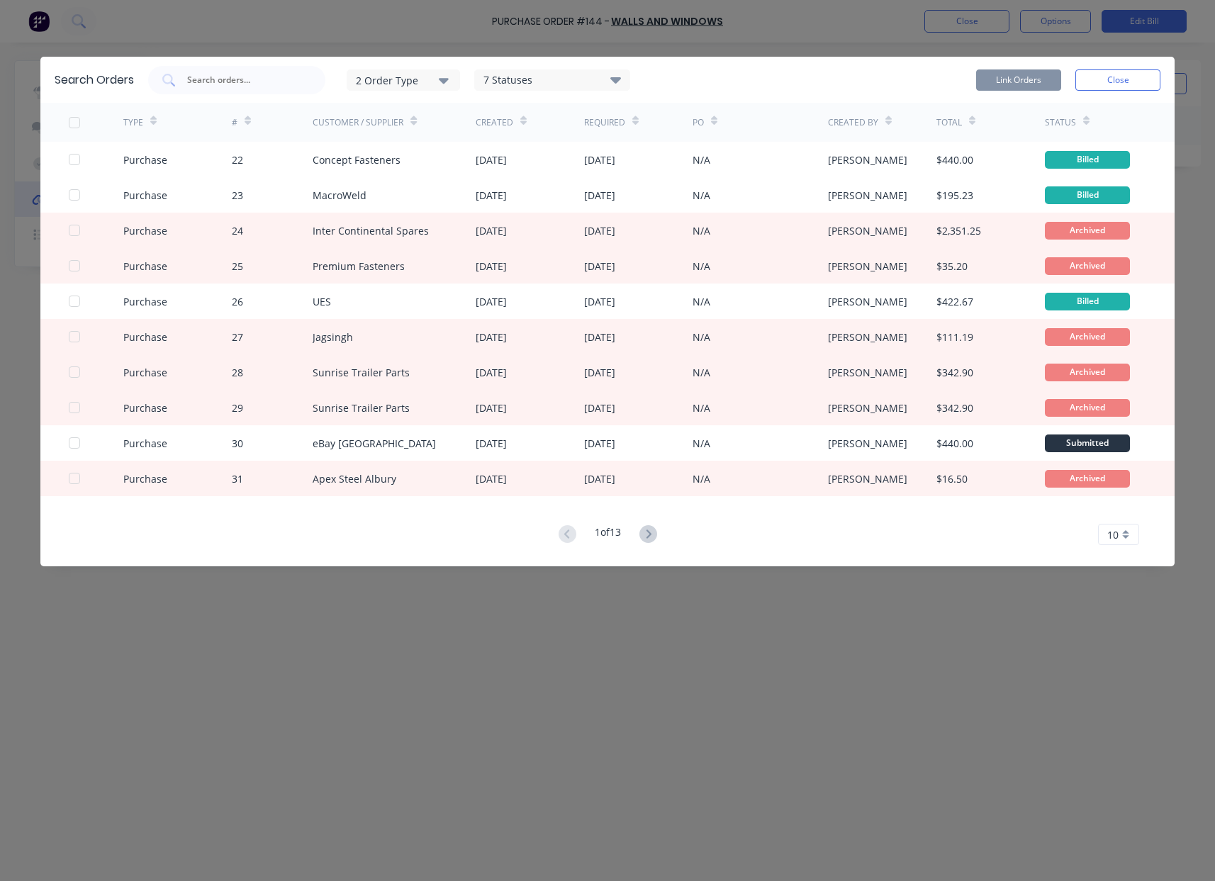
click at [604, 82] on div "7 Statuses" at bounding box center [552, 80] width 155 height 16
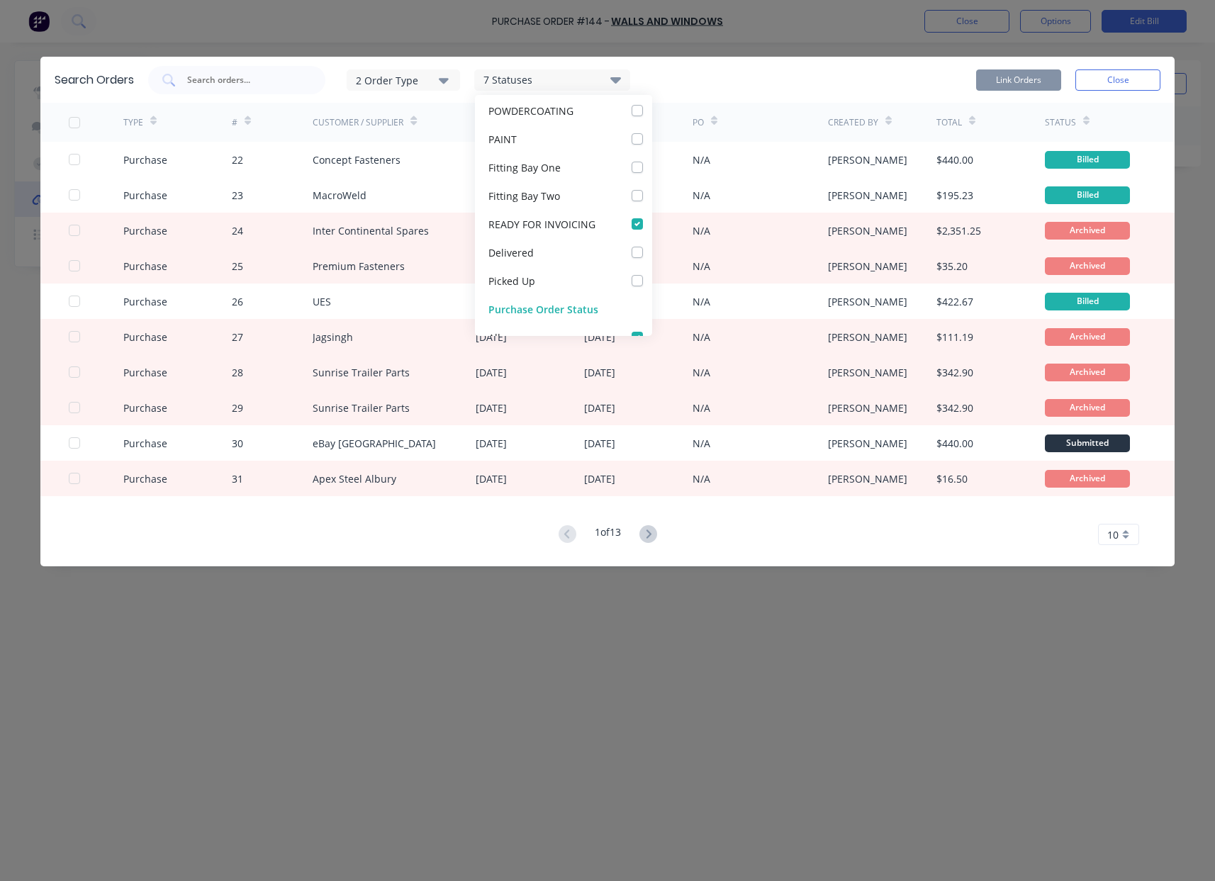
scroll to position [658, 0]
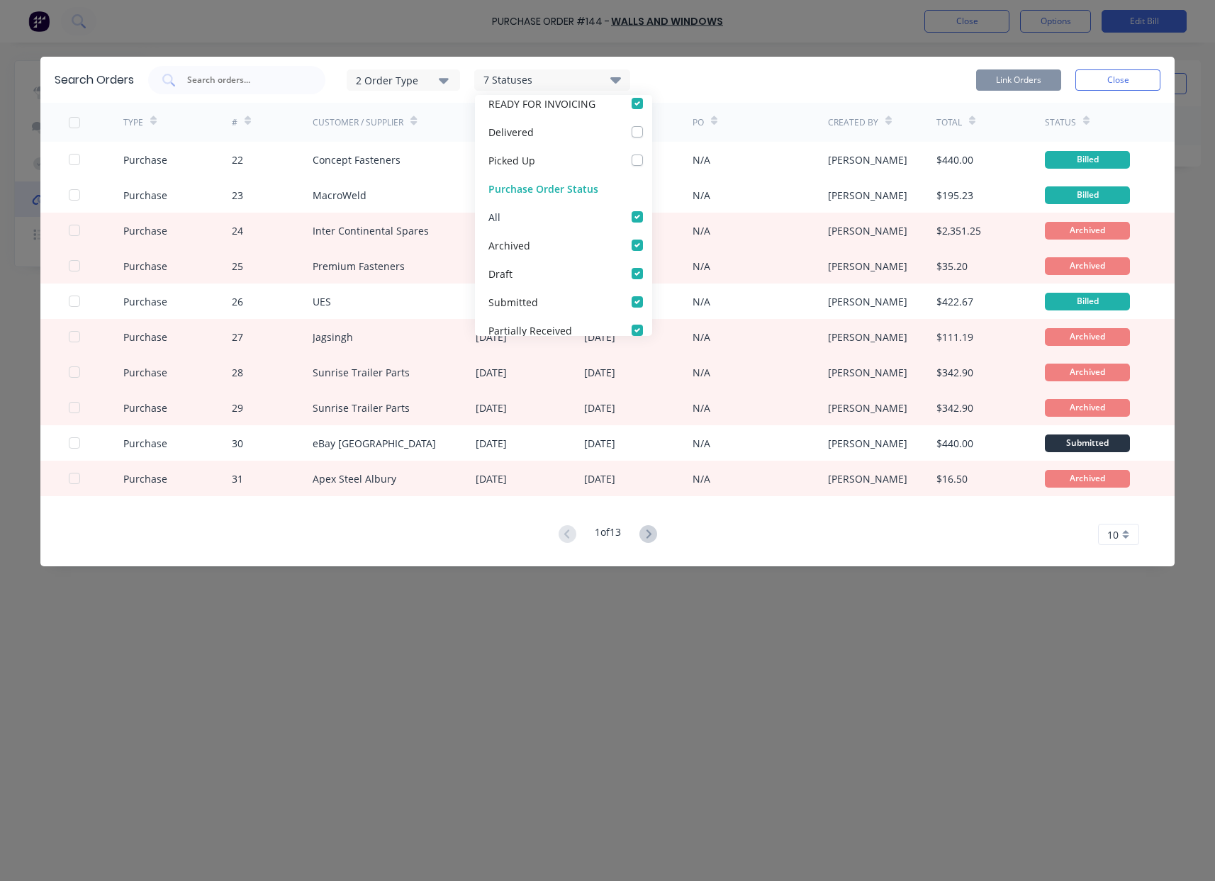
drag, startPoint x: 625, startPoint y: 216, endPoint x: 639, endPoint y: 215, distance: 14.2
click at [652, 209] on label at bounding box center [652, 209] width 0 height 0
click at [652, 215] on input "checkbox" at bounding box center [657, 215] width 11 height 13
checkbox input "false"
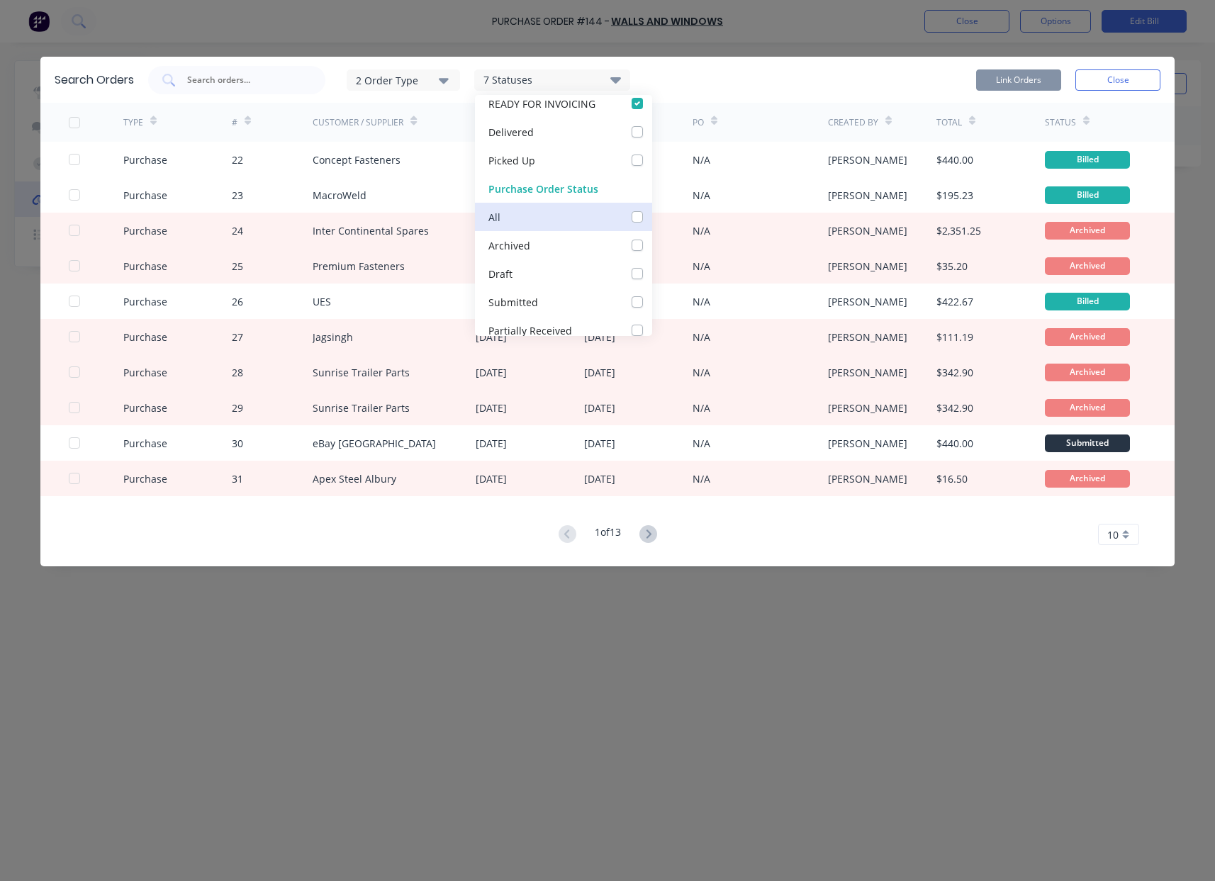
checkbox input "false"
checkbox Received_checkbox_partiallyReceived_purchaselinked-orders-modal "false"
checkbox input "false"
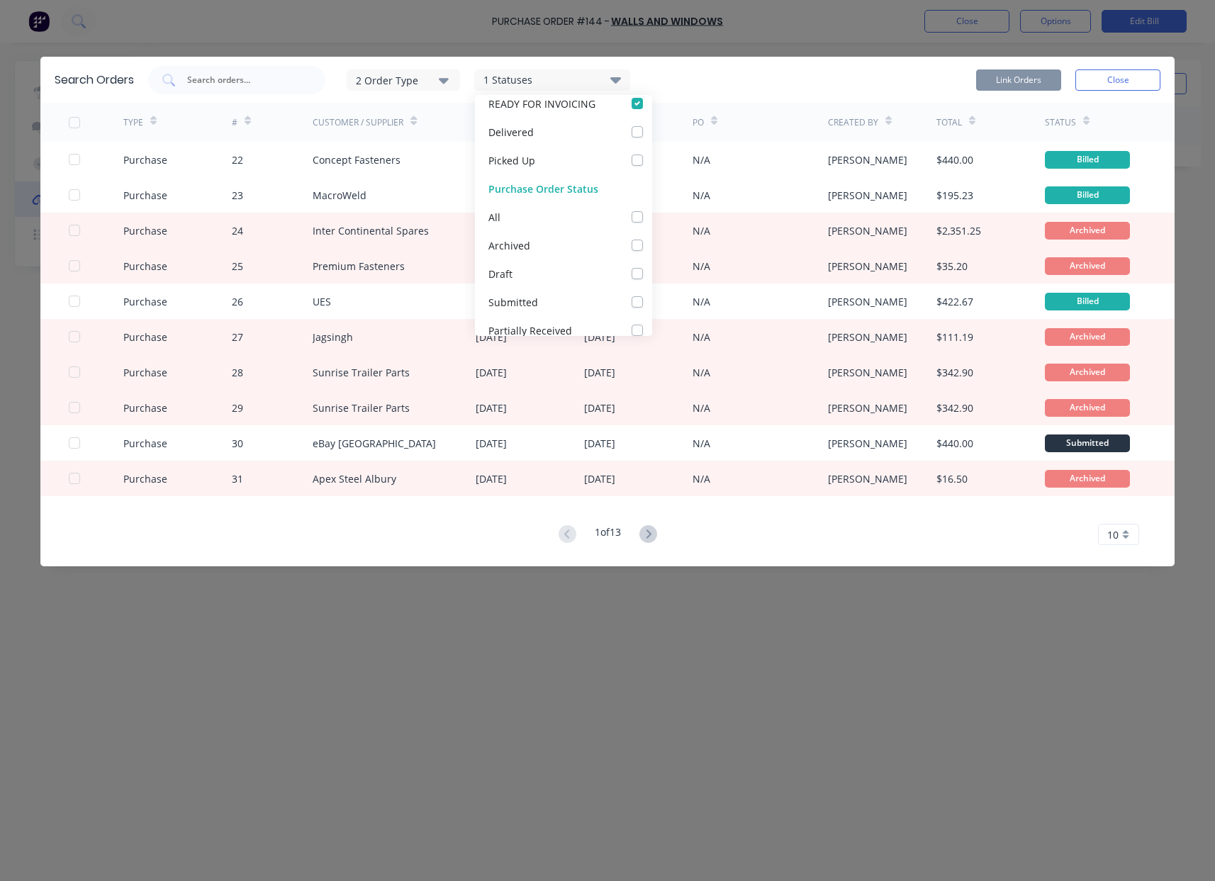
click at [679, 84] on div "2 Order Type 1 Statuses Sales Order Status All Archived Draft Quote Submitted P…" at bounding box center [654, 80] width 1013 height 28
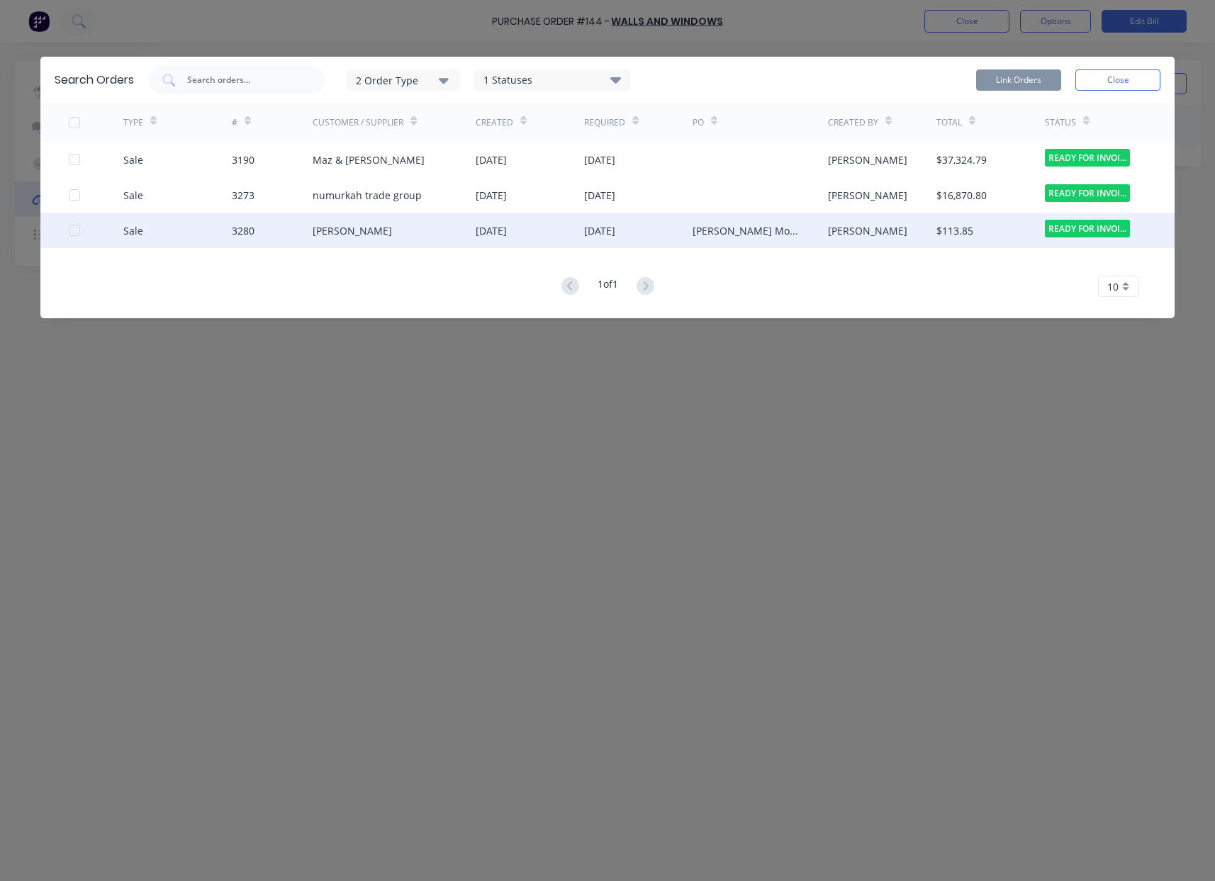
click at [447, 238] on div "[PERSON_NAME]" at bounding box center [394, 230] width 163 height 35
click at [74, 230] on div at bounding box center [74, 230] width 28 height 28
click at [1000, 80] on button "Link Orders" at bounding box center [1018, 79] width 85 height 21
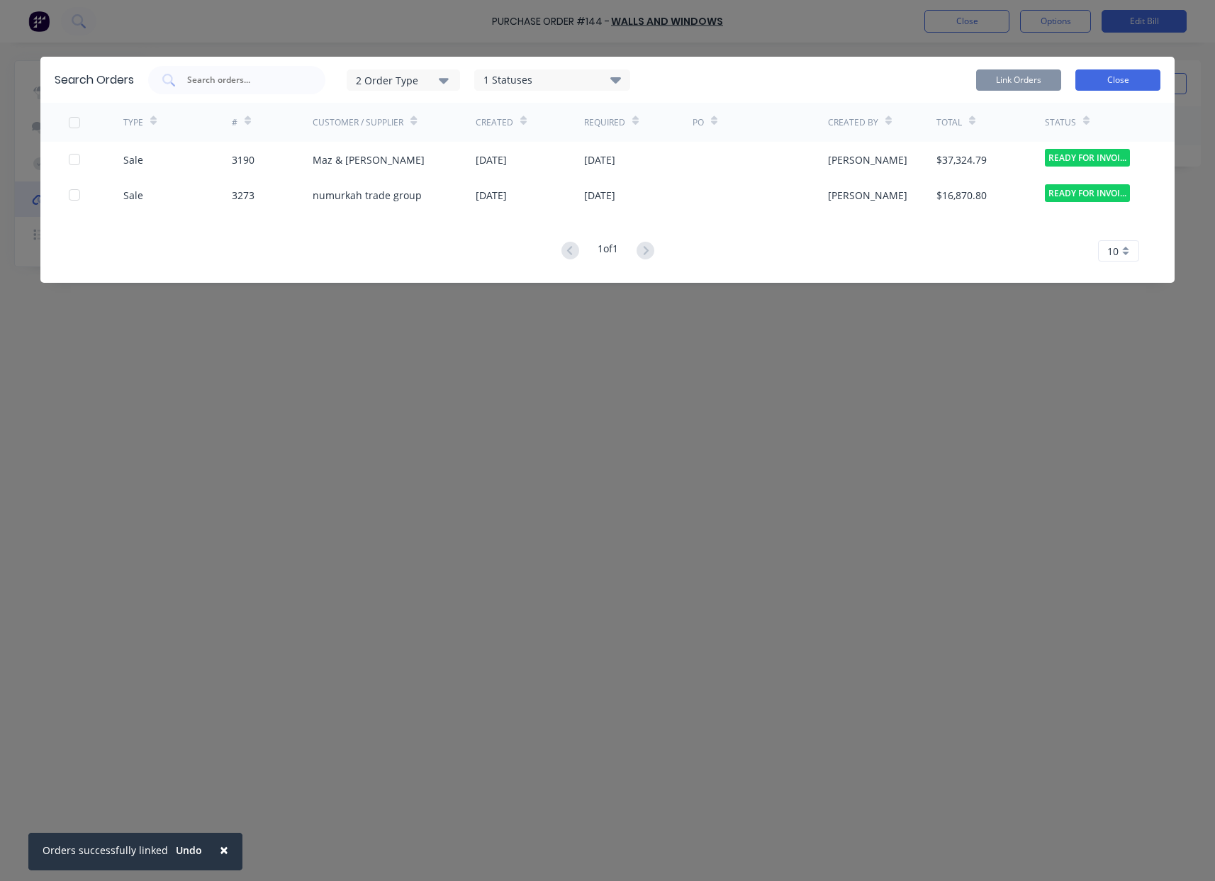
click at [1127, 74] on button "Close" at bounding box center [1118, 79] width 85 height 21
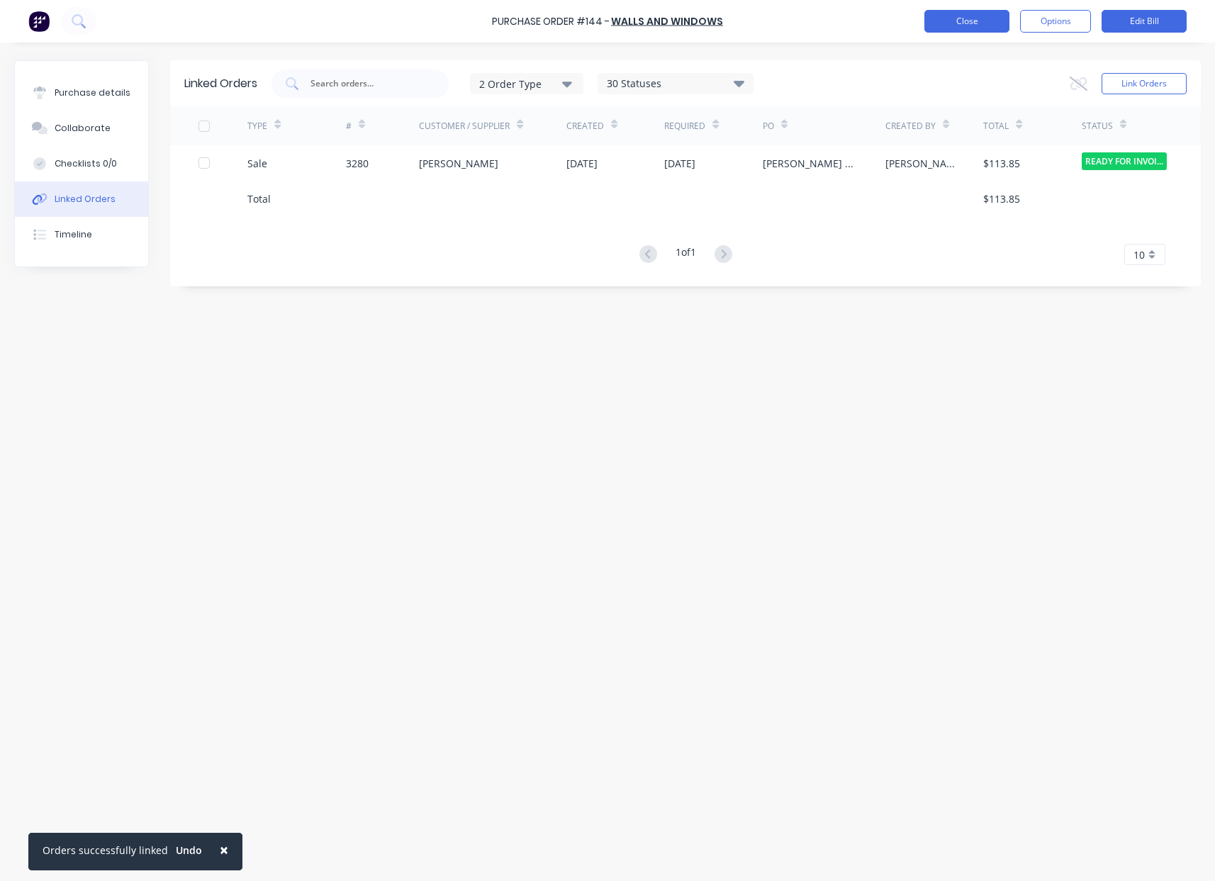
click at [969, 23] on button "Close" at bounding box center [967, 21] width 85 height 23
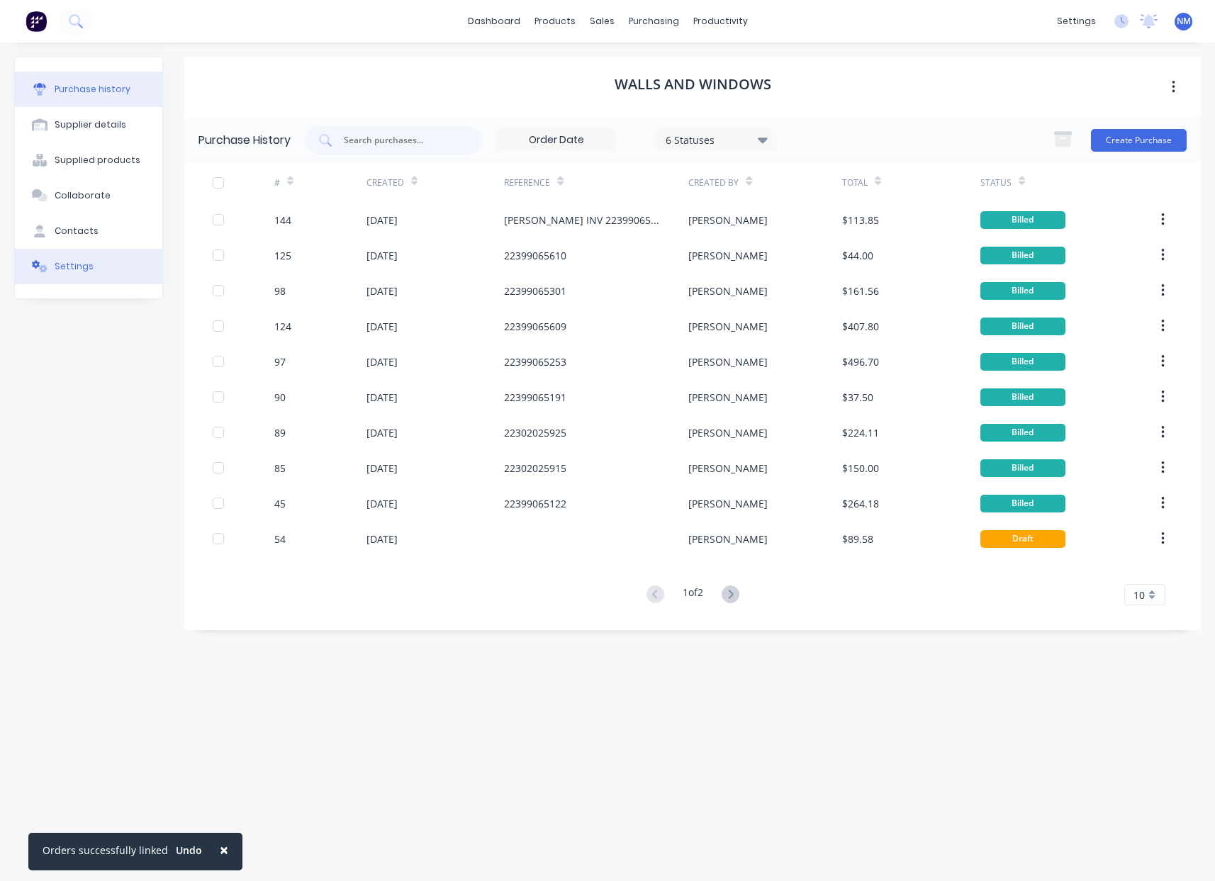
click at [94, 262] on button "Settings" at bounding box center [88, 266] width 147 height 35
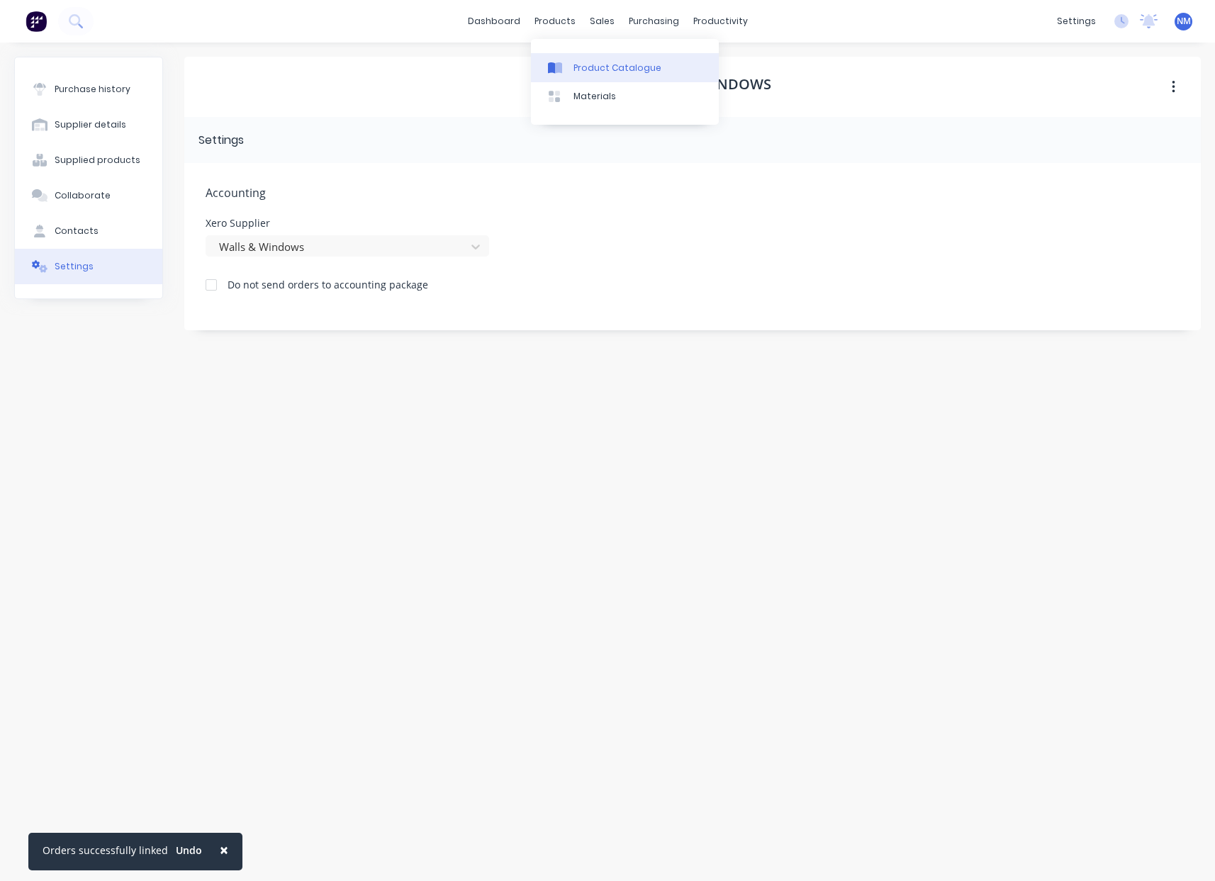
click at [611, 71] on div "Product Catalogue" at bounding box center [618, 68] width 88 height 13
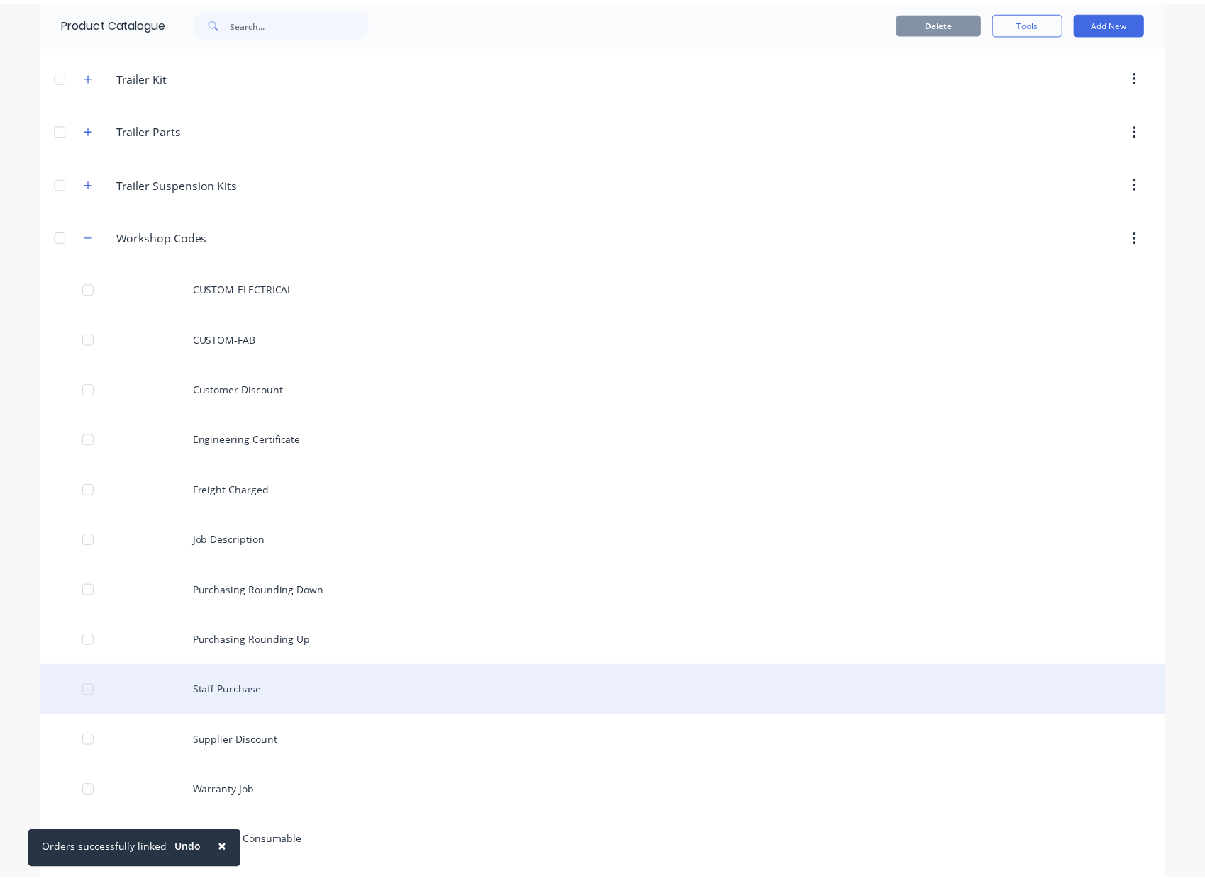
scroll to position [1008, 0]
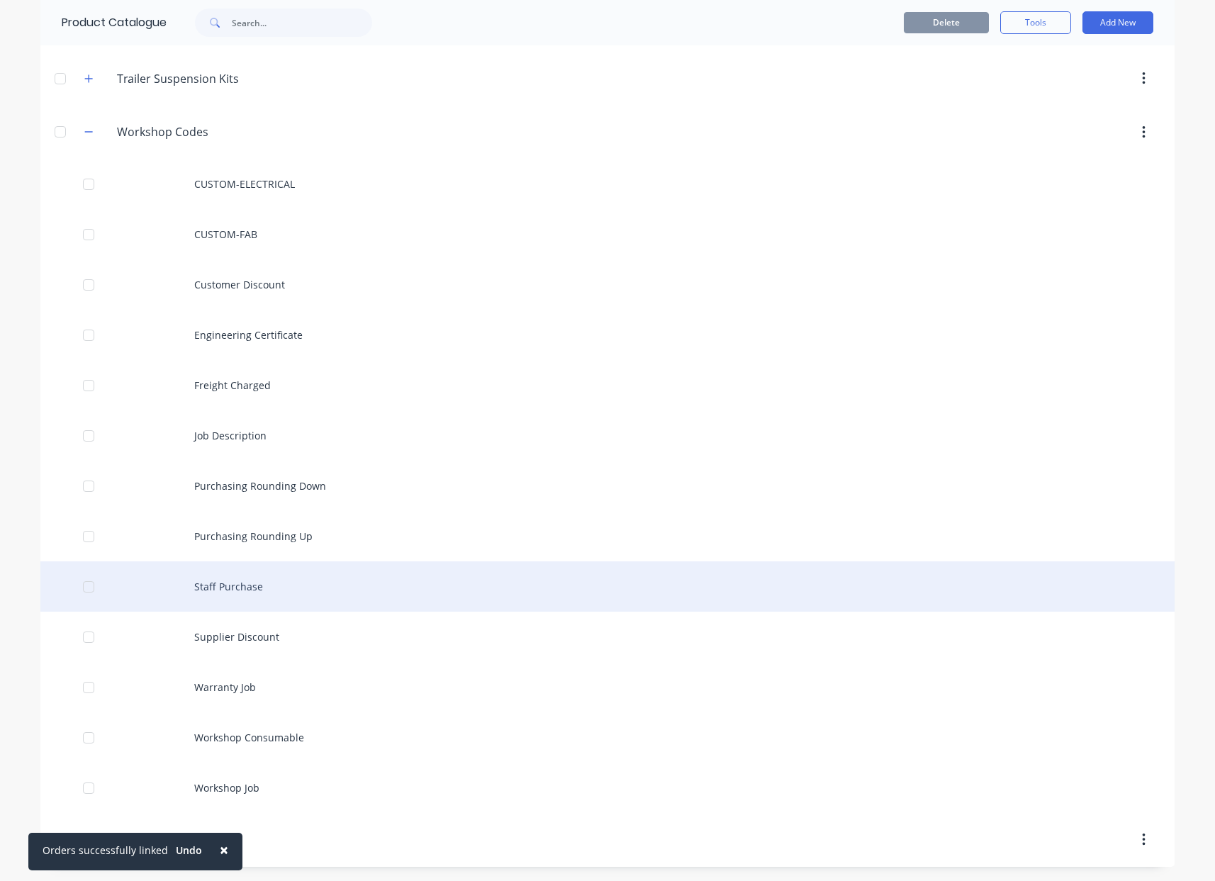
click at [247, 587] on div "Staff Purchase" at bounding box center [607, 587] width 1135 height 50
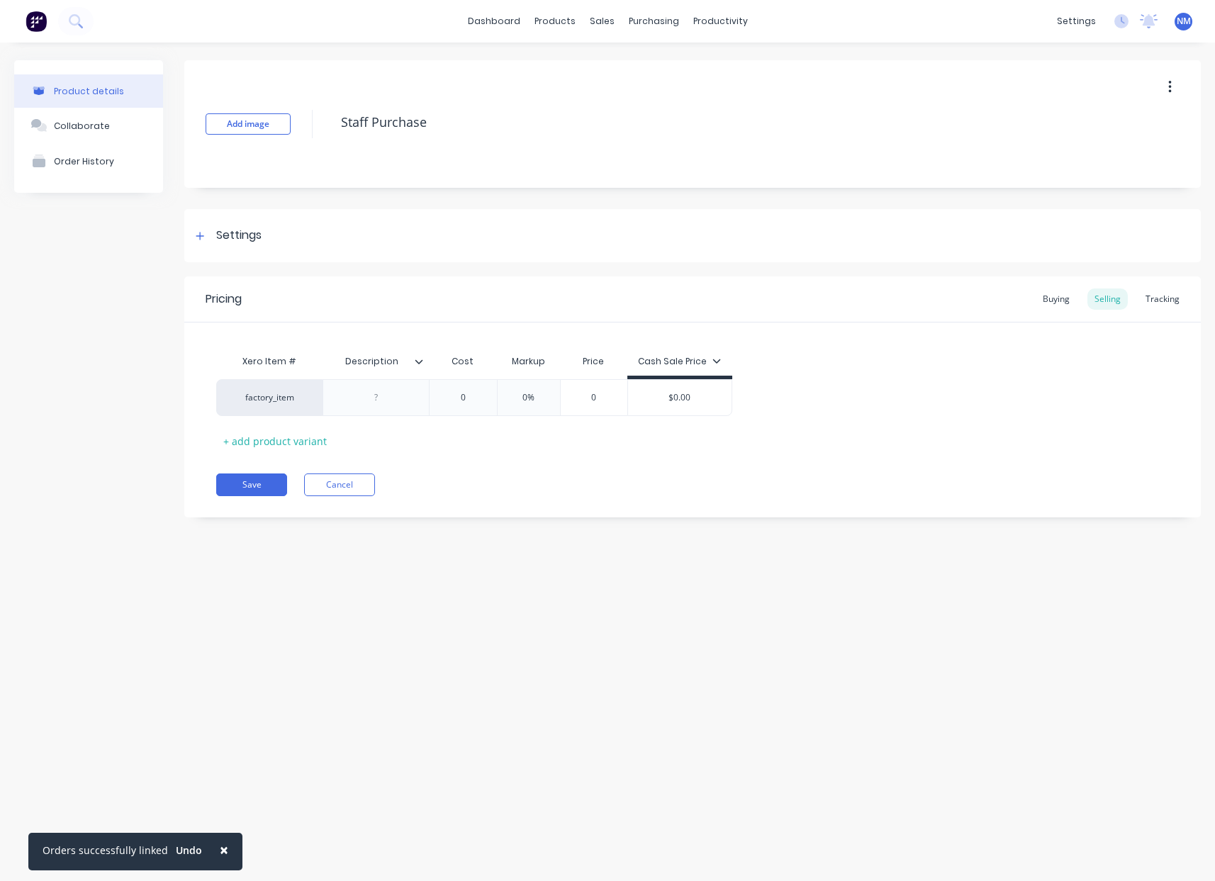
type textarea "x"
click at [1156, 297] on div "Tracking" at bounding box center [1163, 299] width 48 height 21
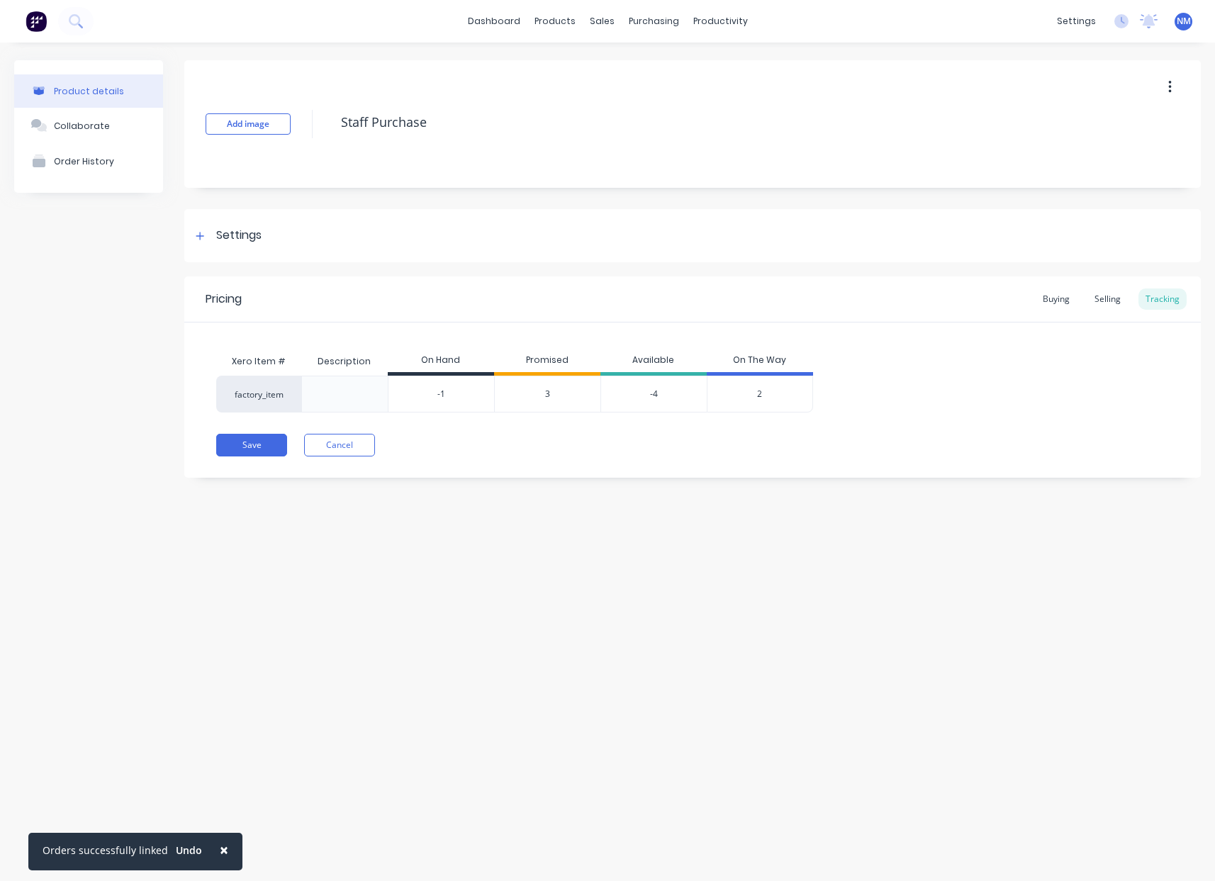
drag, startPoint x: 450, startPoint y: 398, endPoint x: 252, endPoint y: 377, distance: 198.3
click at [426, 395] on input "-1" at bounding box center [442, 394] width 106 height 13
type input "3"
type textarea "x"
type input "3"
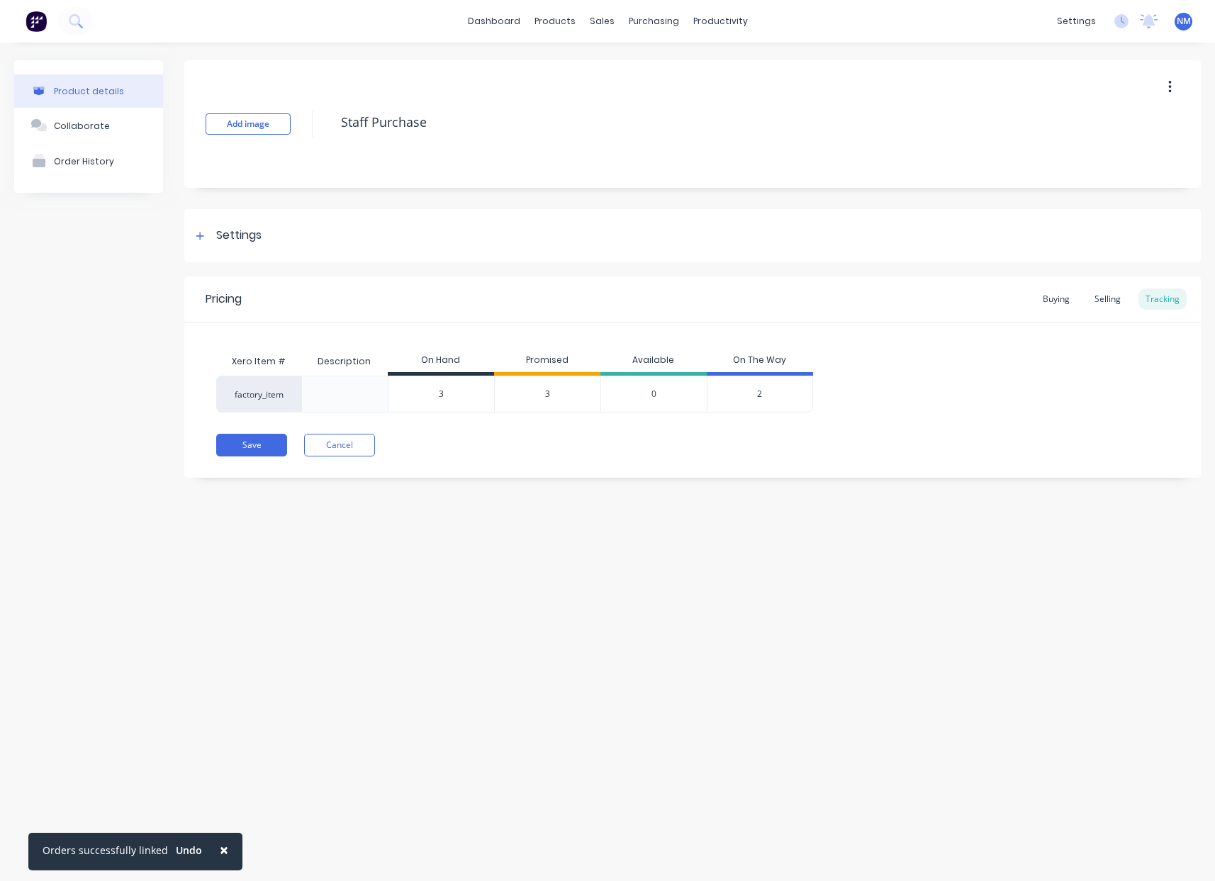
click at [922, 457] on div "Pricing Buying Selling Tracking Xero Item # Description On Hand Promised Availa…" at bounding box center [692, 377] width 1017 height 201
click at [762, 396] on span "2" at bounding box center [759, 394] width 5 height 13
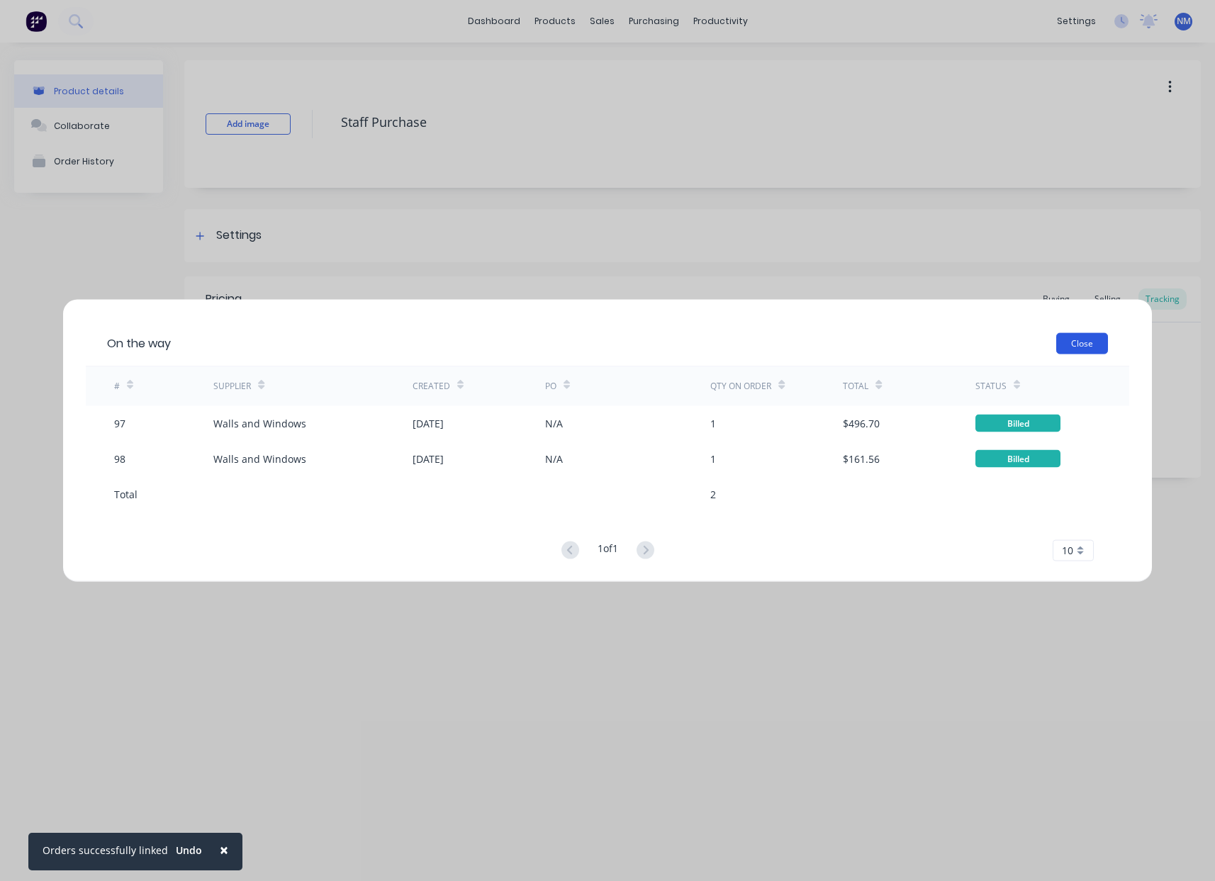
click at [1077, 349] on button "Close" at bounding box center [1083, 343] width 52 height 21
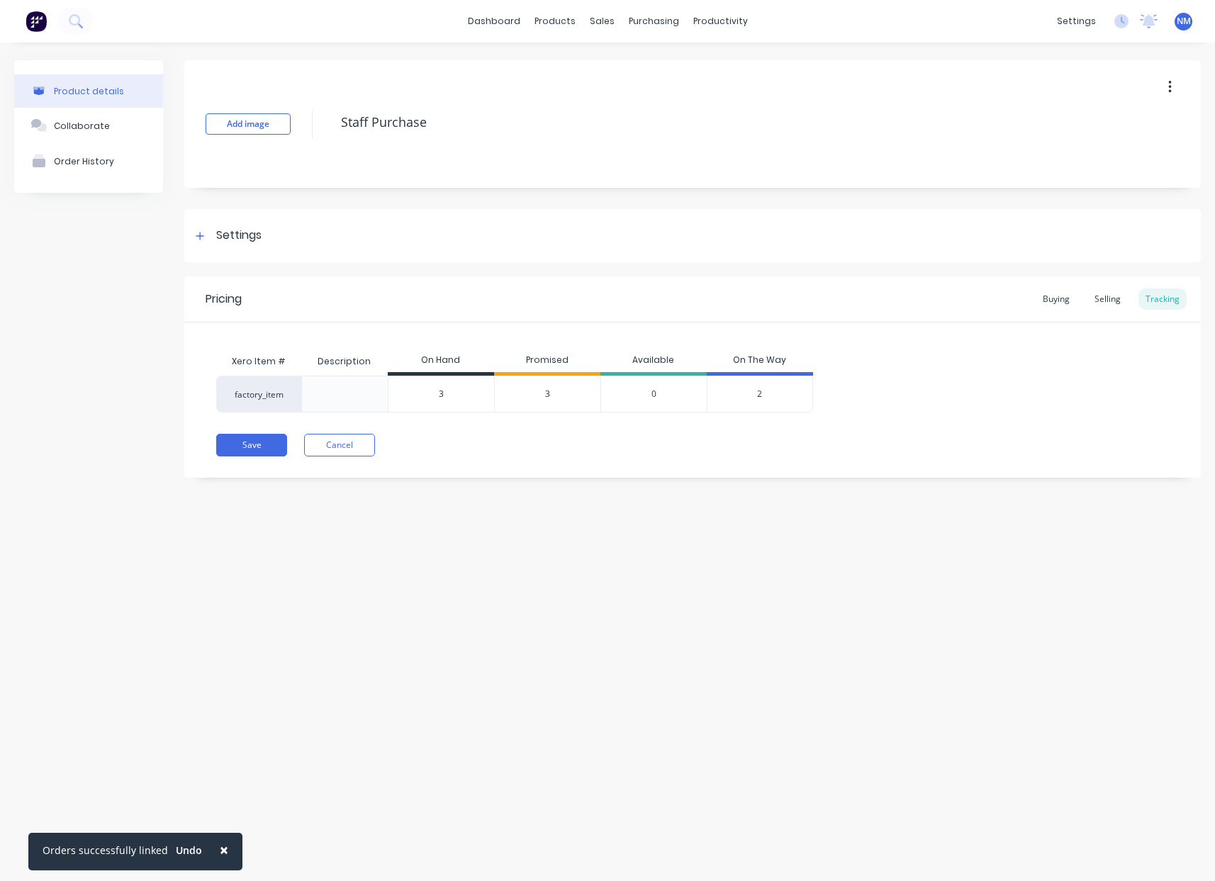
click at [759, 395] on span "2" at bounding box center [759, 394] width 5 height 13
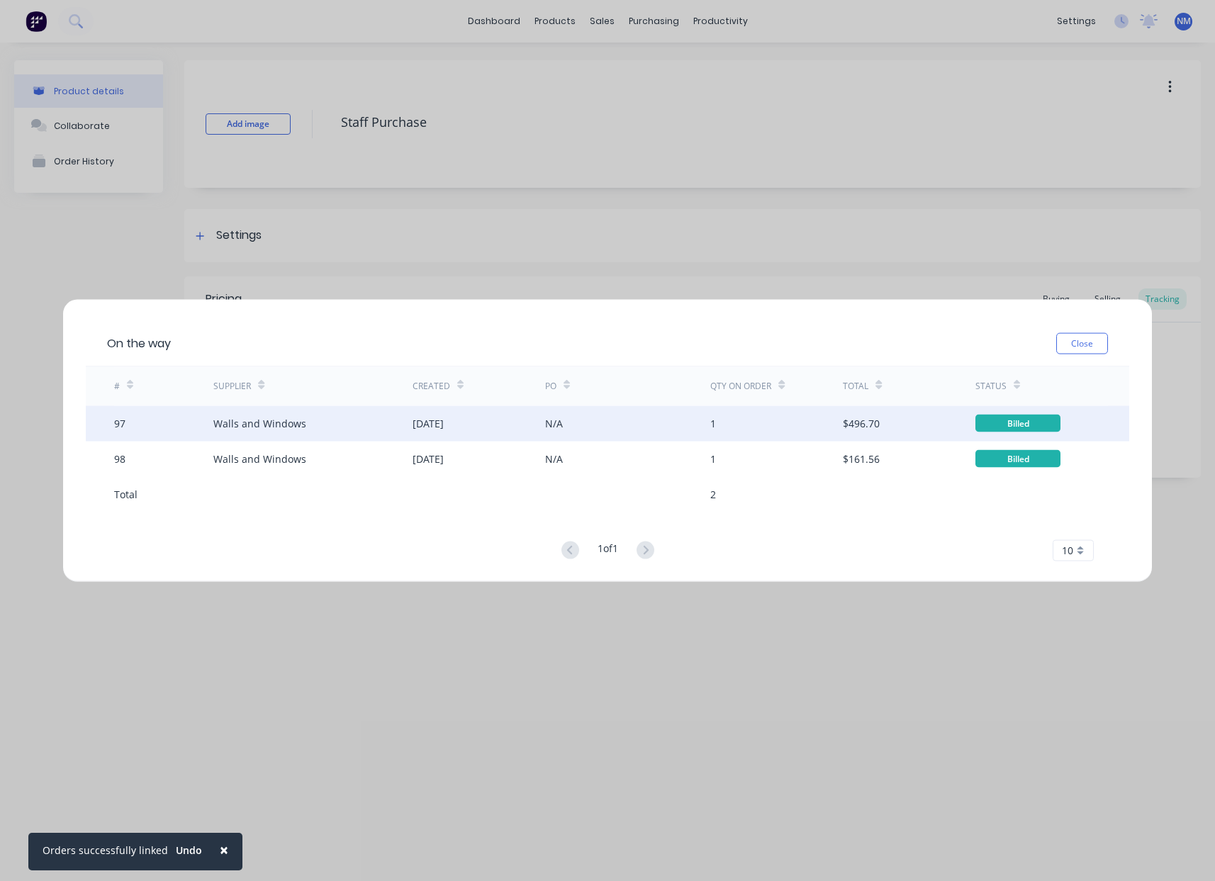
click at [470, 433] on div "[DATE]" at bounding box center [479, 423] width 133 height 35
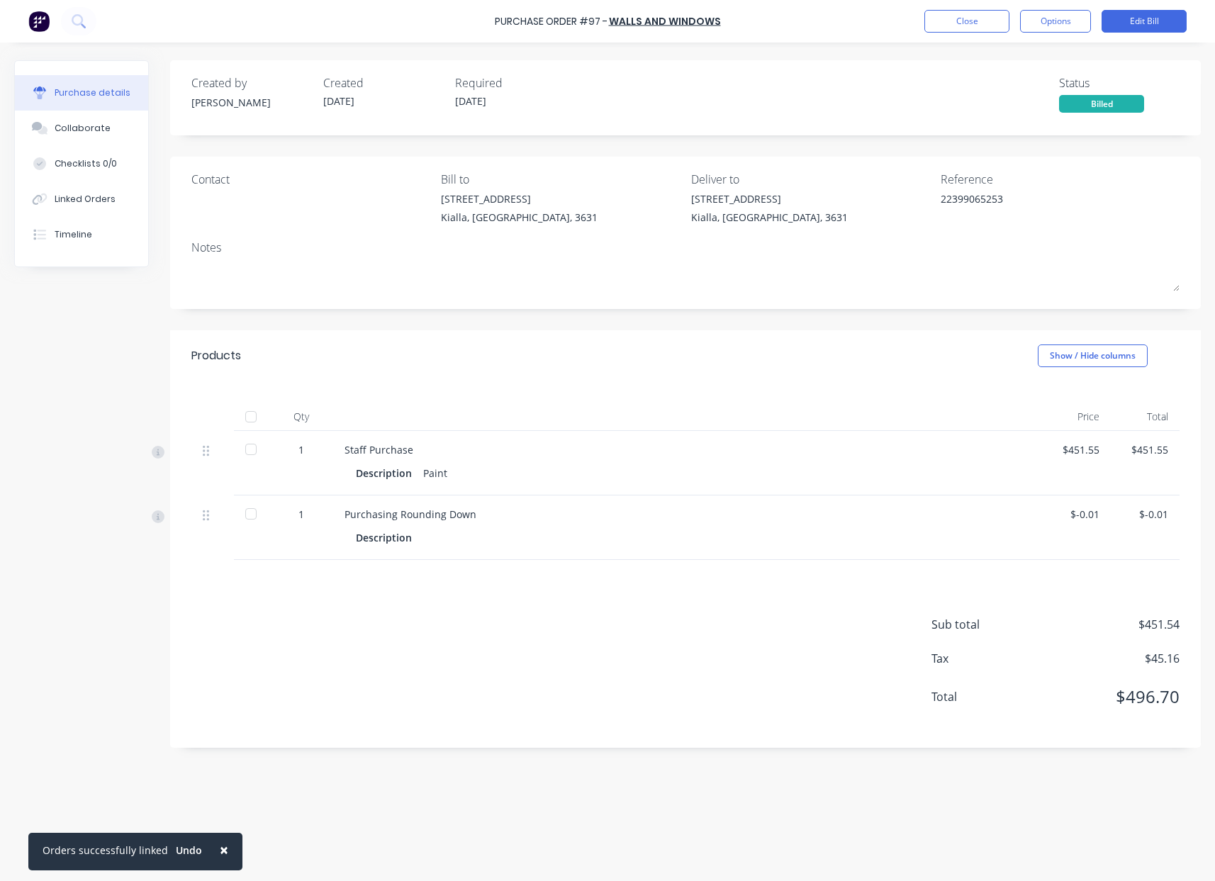
drag, startPoint x: 250, startPoint y: 414, endPoint x: 274, endPoint y: 447, distance: 41.6
click at [250, 414] on div at bounding box center [251, 417] width 28 height 28
click at [252, 509] on div at bounding box center [251, 514] width 28 height 28
click at [966, 21] on button "Close" at bounding box center [967, 21] width 85 height 23
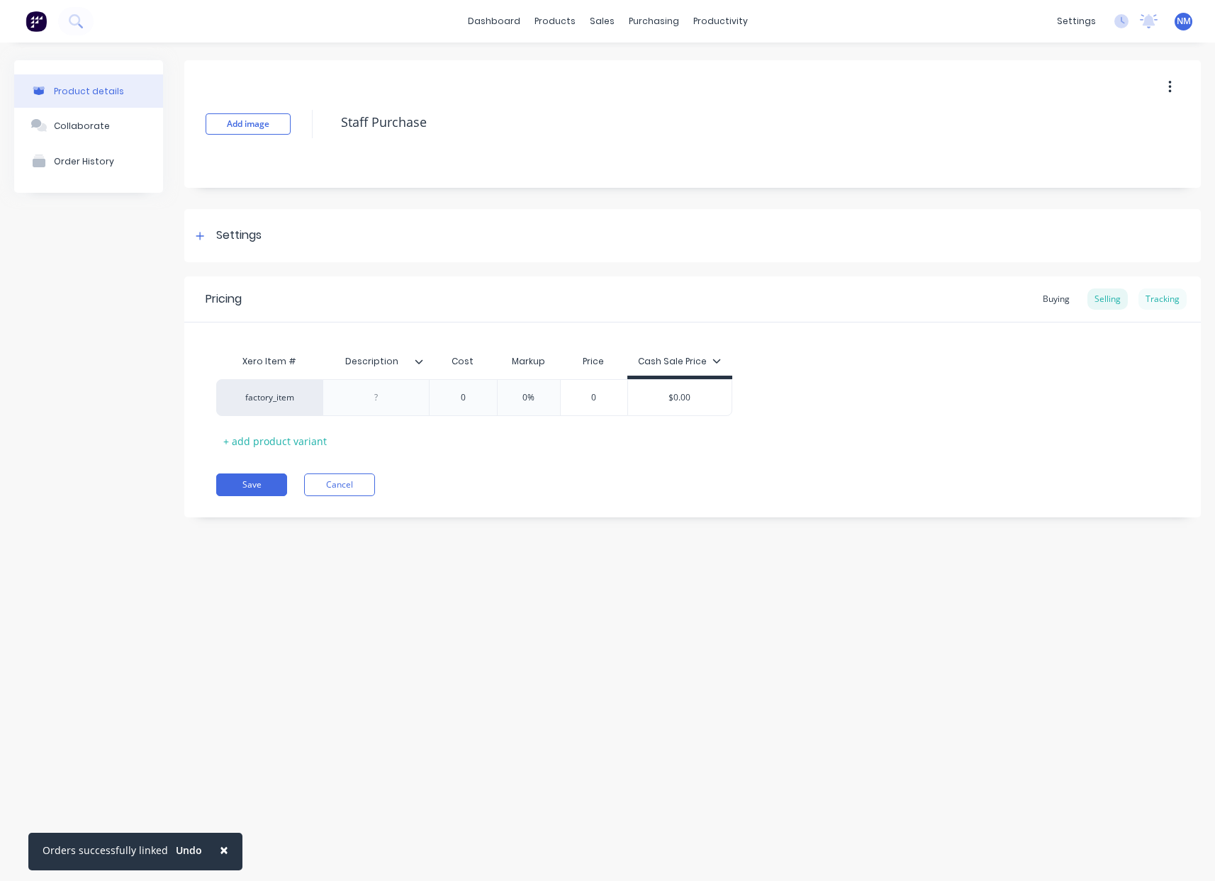
click at [1159, 309] on div "Tracking" at bounding box center [1163, 299] width 48 height 21
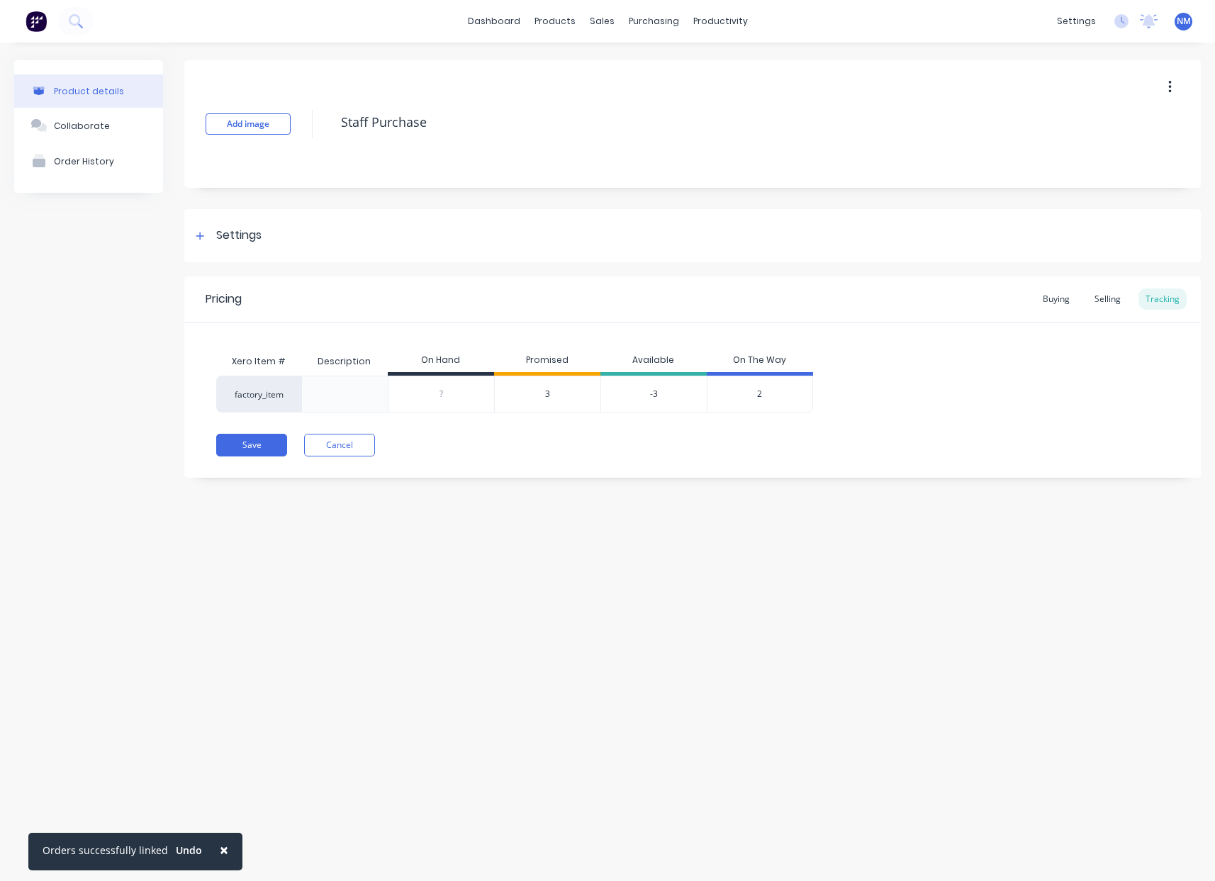
click at [762, 396] on span "2" at bounding box center [759, 394] width 5 height 13
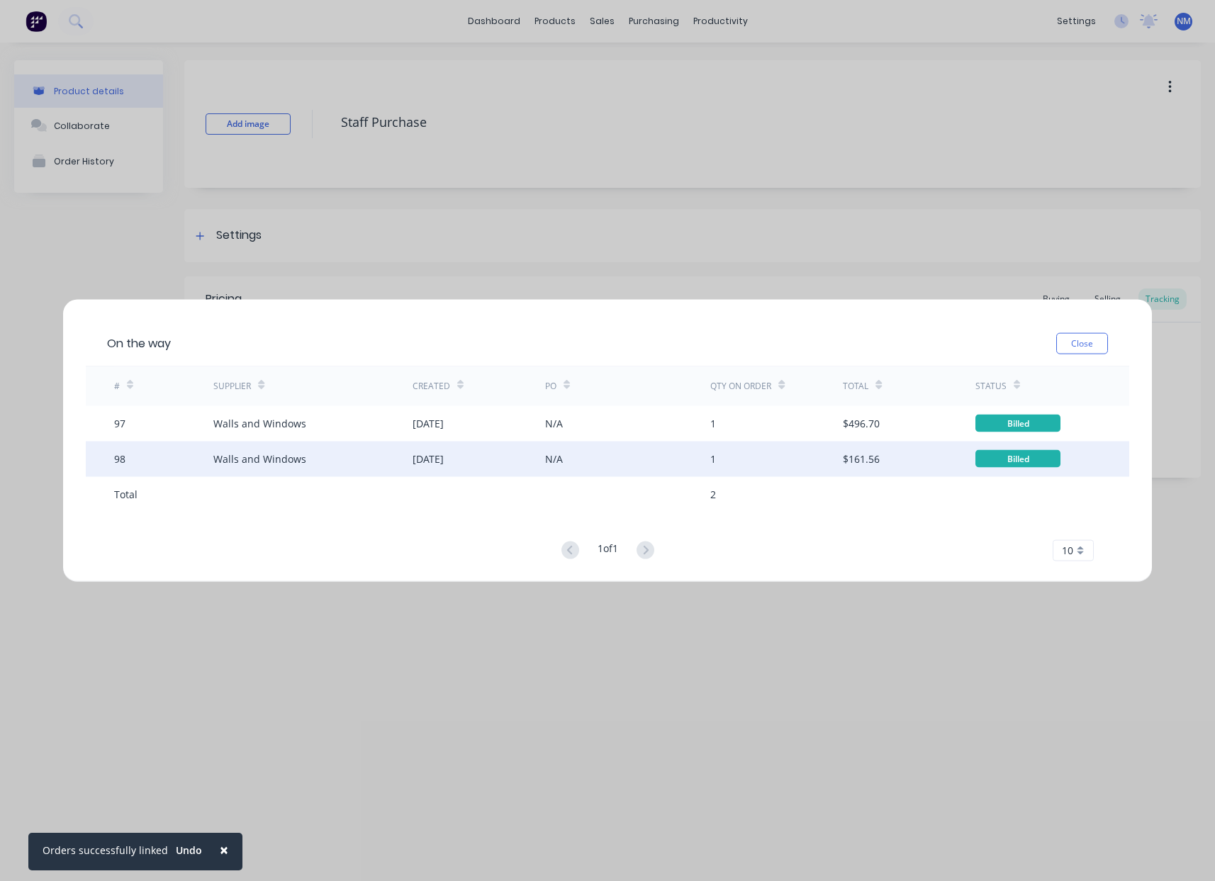
click at [230, 462] on div "Walls and Windows" at bounding box center [259, 459] width 93 height 15
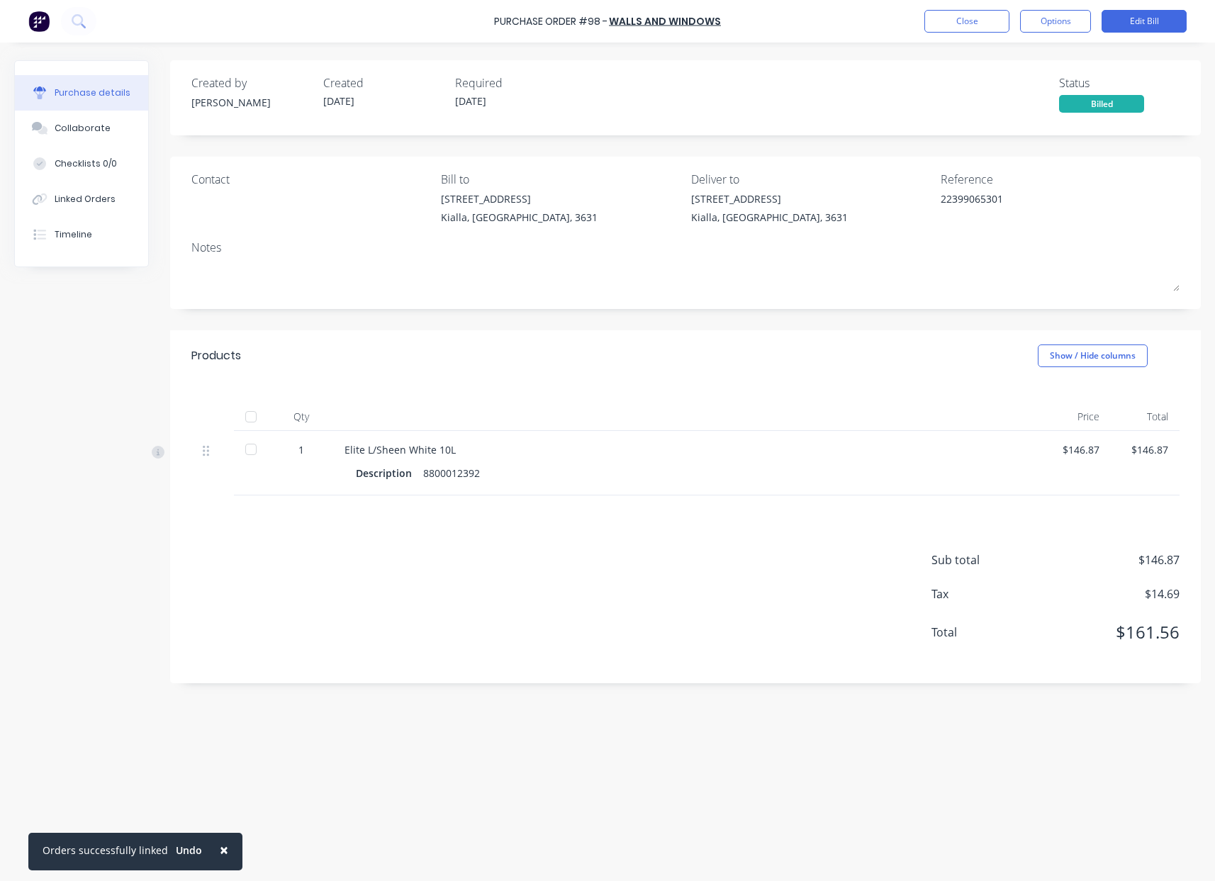
drag, startPoint x: 255, startPoint y: 455, endPoint x: 295, endPoint y: 442, distance: 42.4
click at [255, 455] on div at bounding box center [251, 449] width 28 height 28
click at [964, 24] on button "Close" at bounding box center [967, 21] width 85 height 23
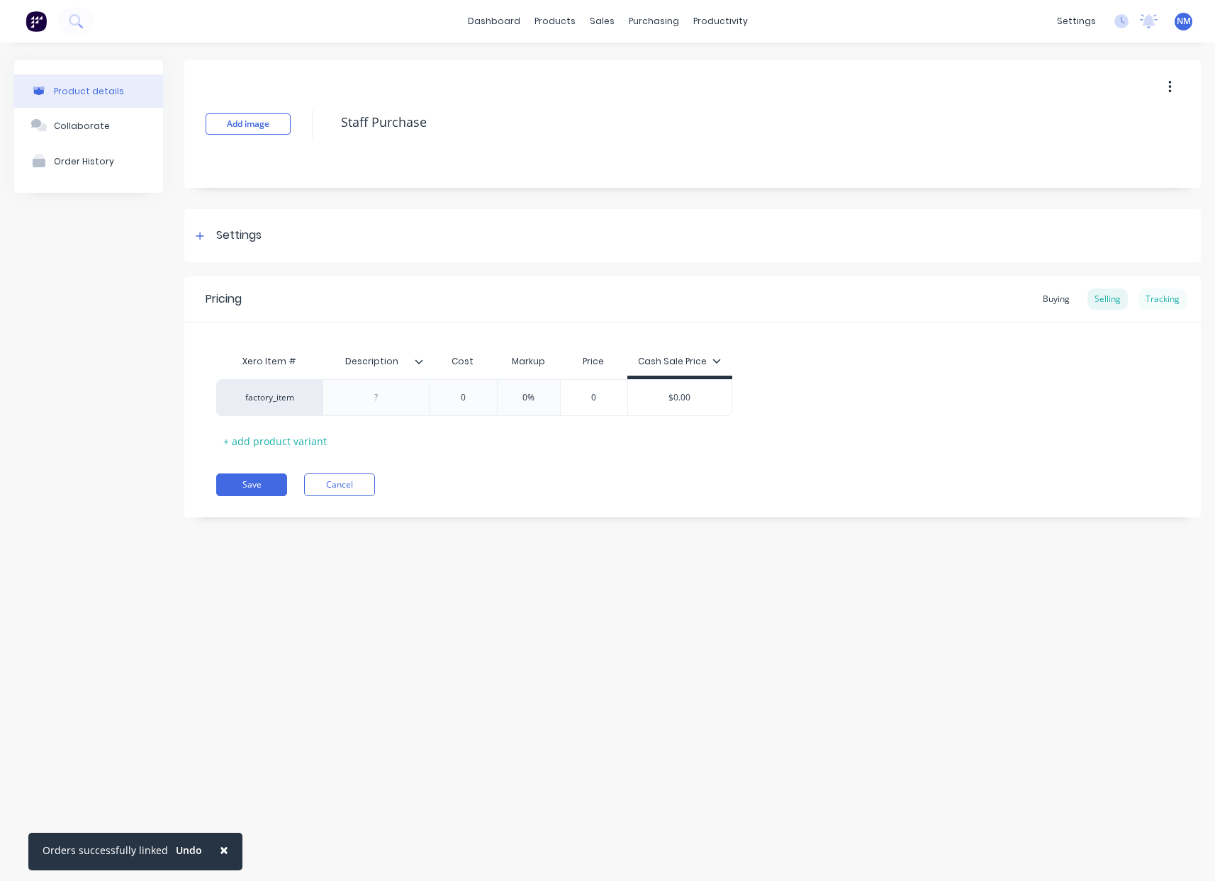
click at [1166, 296] on div "Tracking" at bounding box center [1163, 299] width 48 height 21
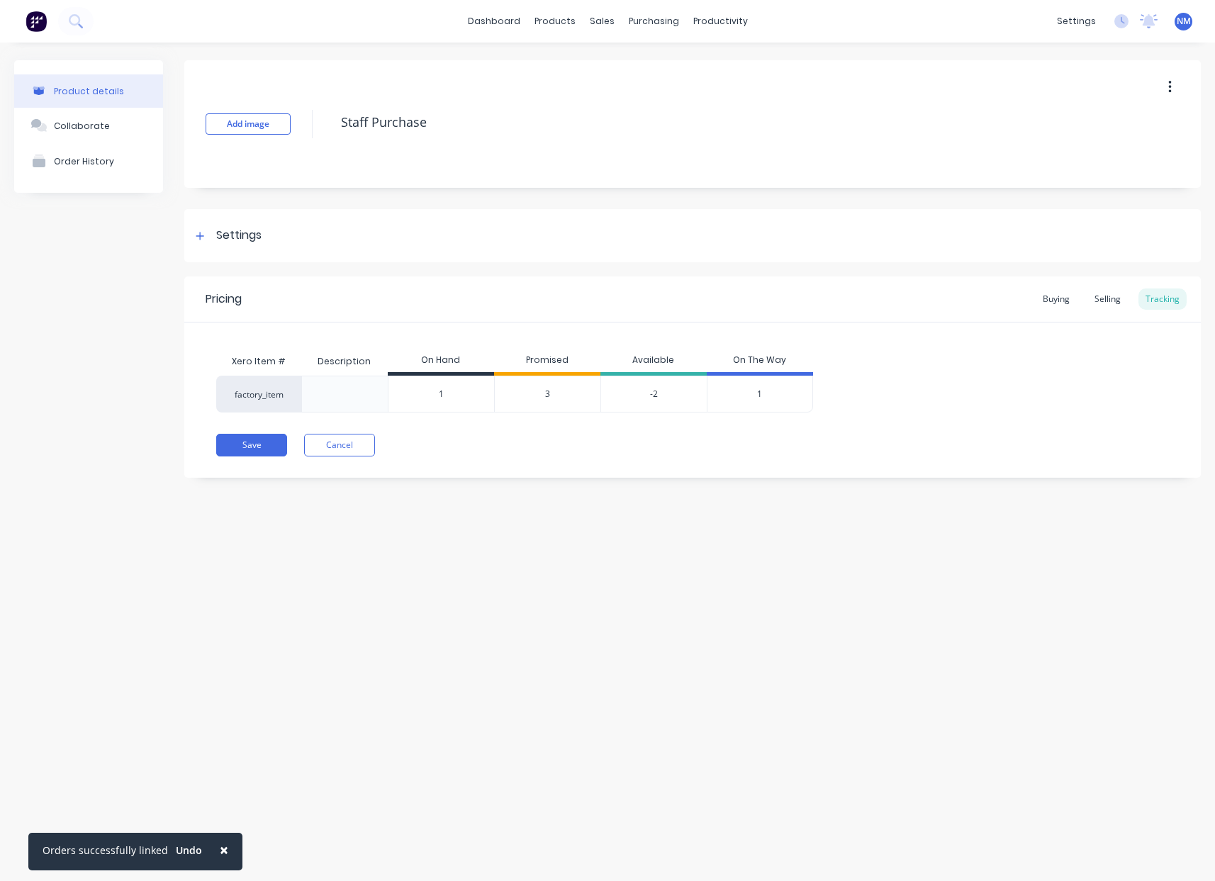
click at [759, 394] on span "1" at bounding box center [759, 394] width 5 height 13
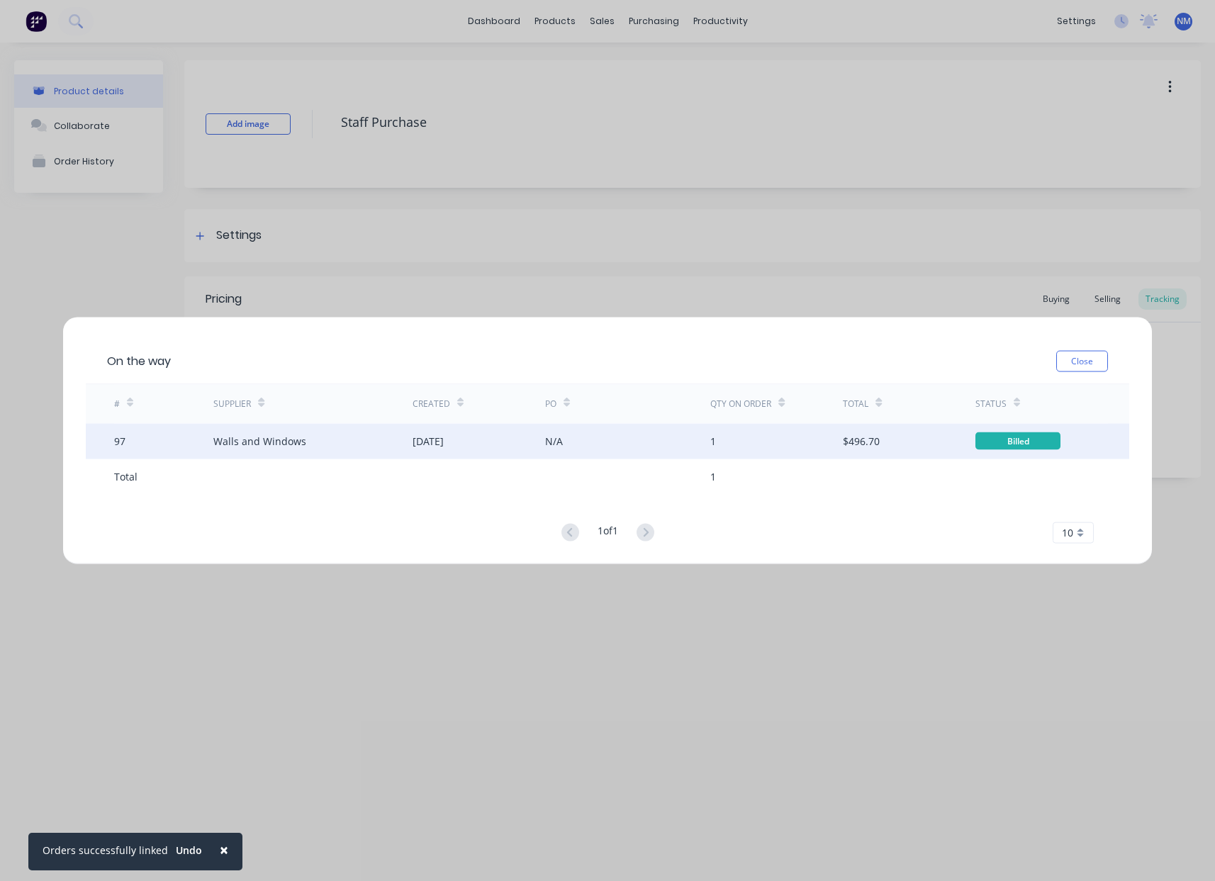
click at [444, 447] on div "[DATE]" at bounding box center [428, 441] width 31 height 15
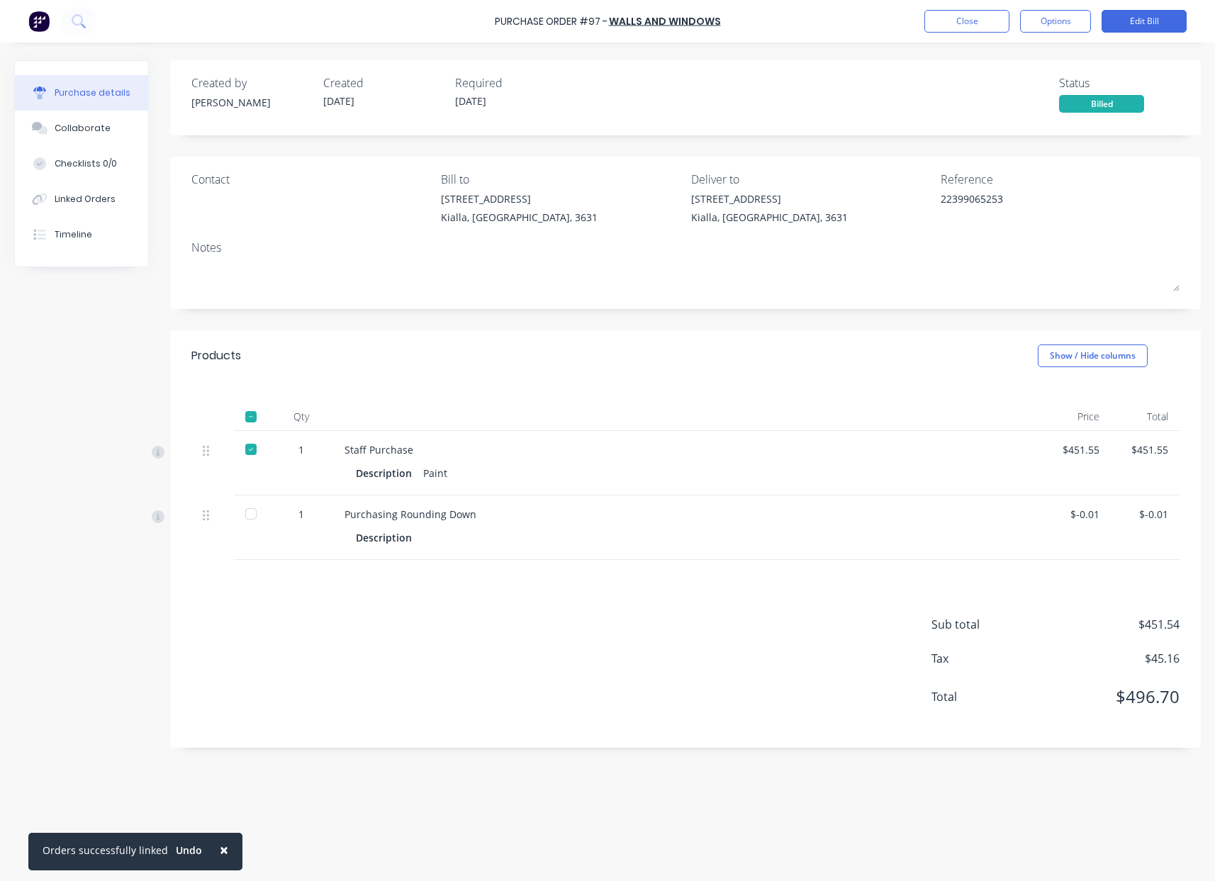
click at [253, 517] on div at bounding box center [251, 514] width 28 height 28
click at [1083, 234] on div "Contact Bill to [STREET_ADDRESS] Deliver to [STREET_ADDRESS] Reference 22399065…" at bounding box center [685, 233] width 1031 height 152
click at [970, 25] on button "Close" at bounding box center [967, 21] width 85 height 23
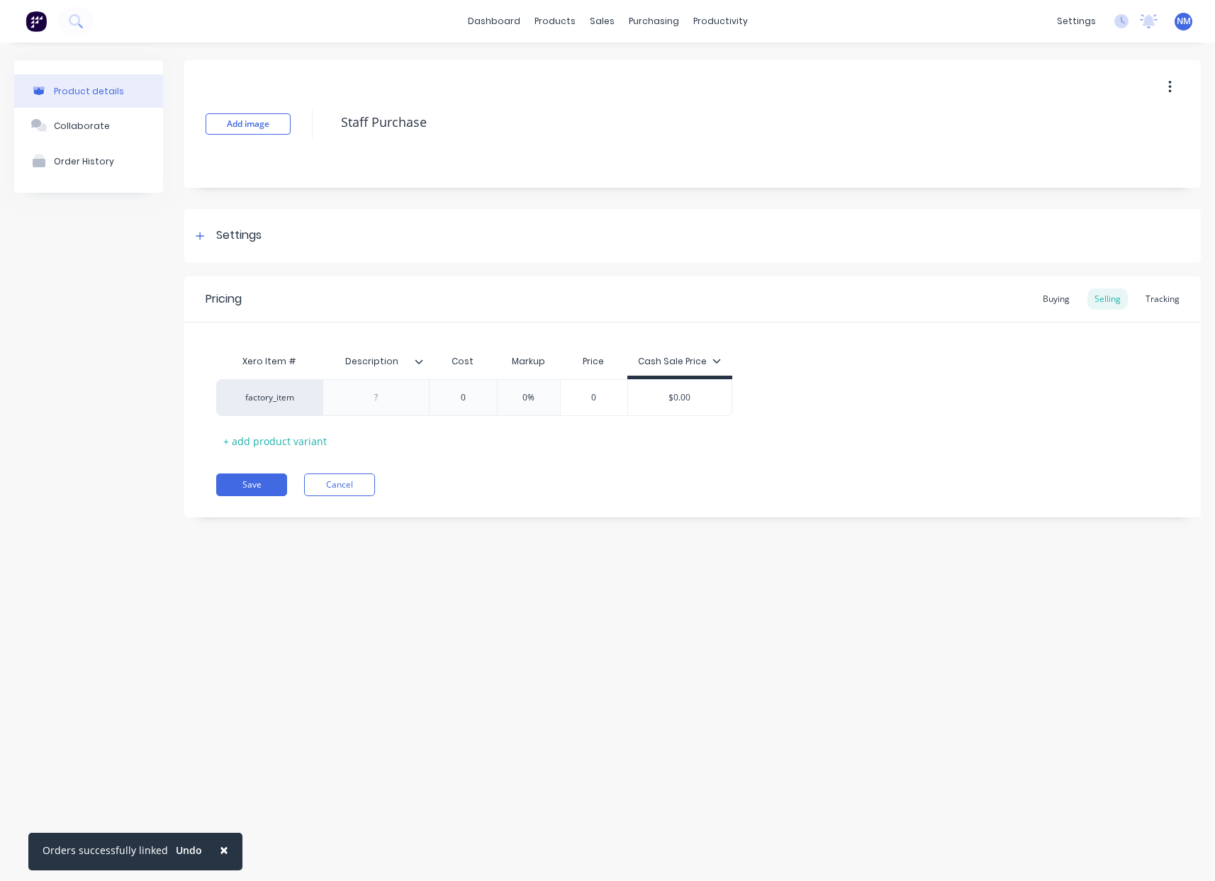
type textarea "x"
click at [1173, 307] on div "Tracking" at bounding box center [1163, 299] width 48 height 21
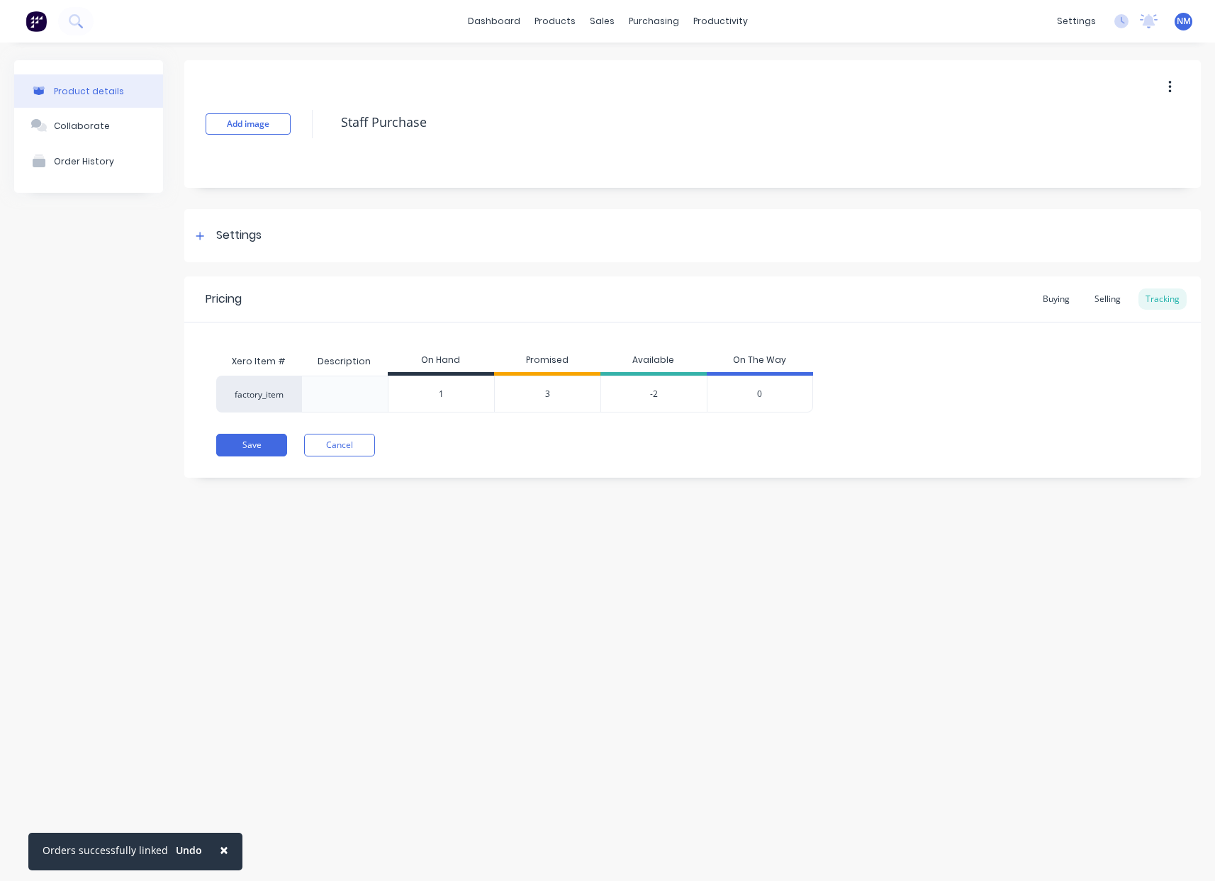
drag, startPoint x: 452, startPoint y: 397, endPoint x: 355, endPoint y: 397, distance: 97.1
click at [367, 398] on div "factory_item 1 1 3 -2 0" at bounding box center [514, 394] width 597 height 37
click at [548, 396] on span "3" at bounding box center [547, 394] width 5 height 13
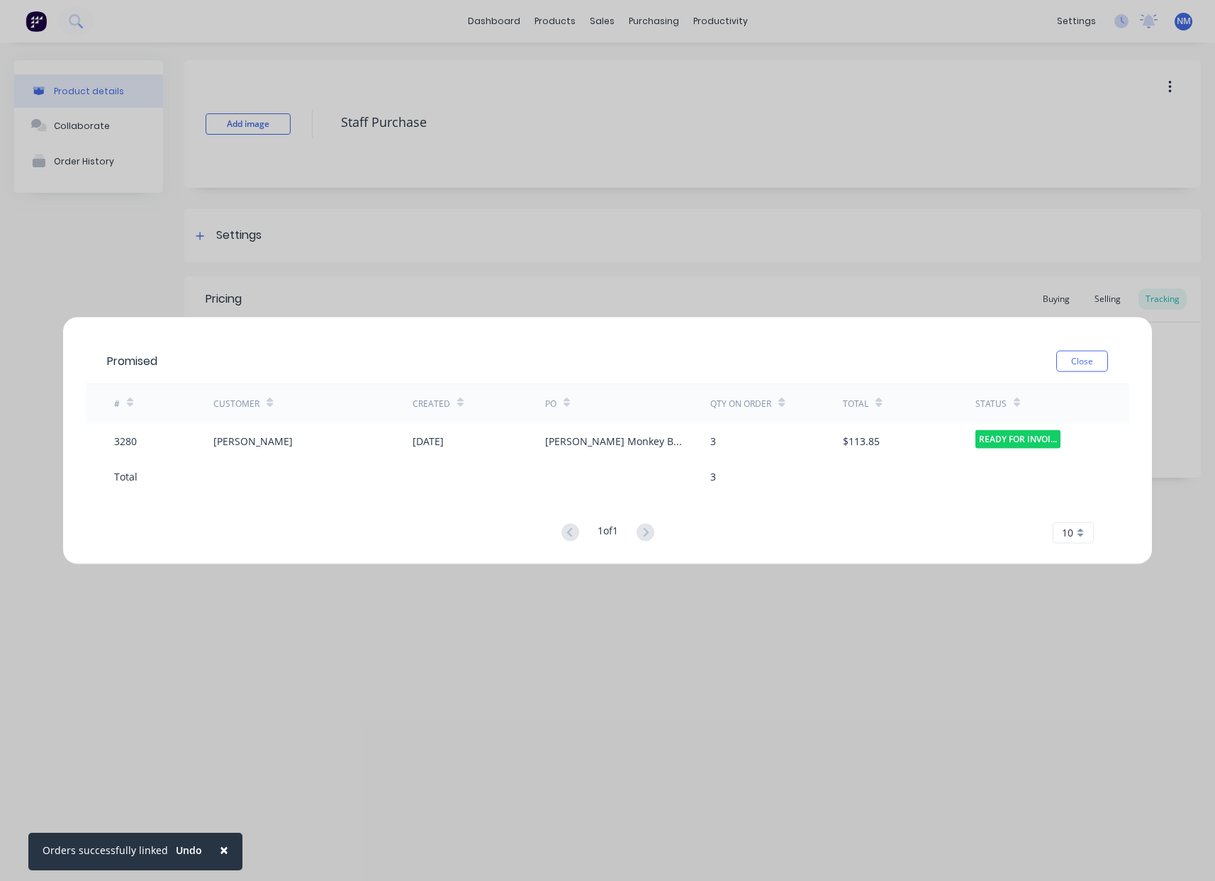
click at [1072, 367] on button "Close" at bounding box center [1083, 360] width 52 height 21
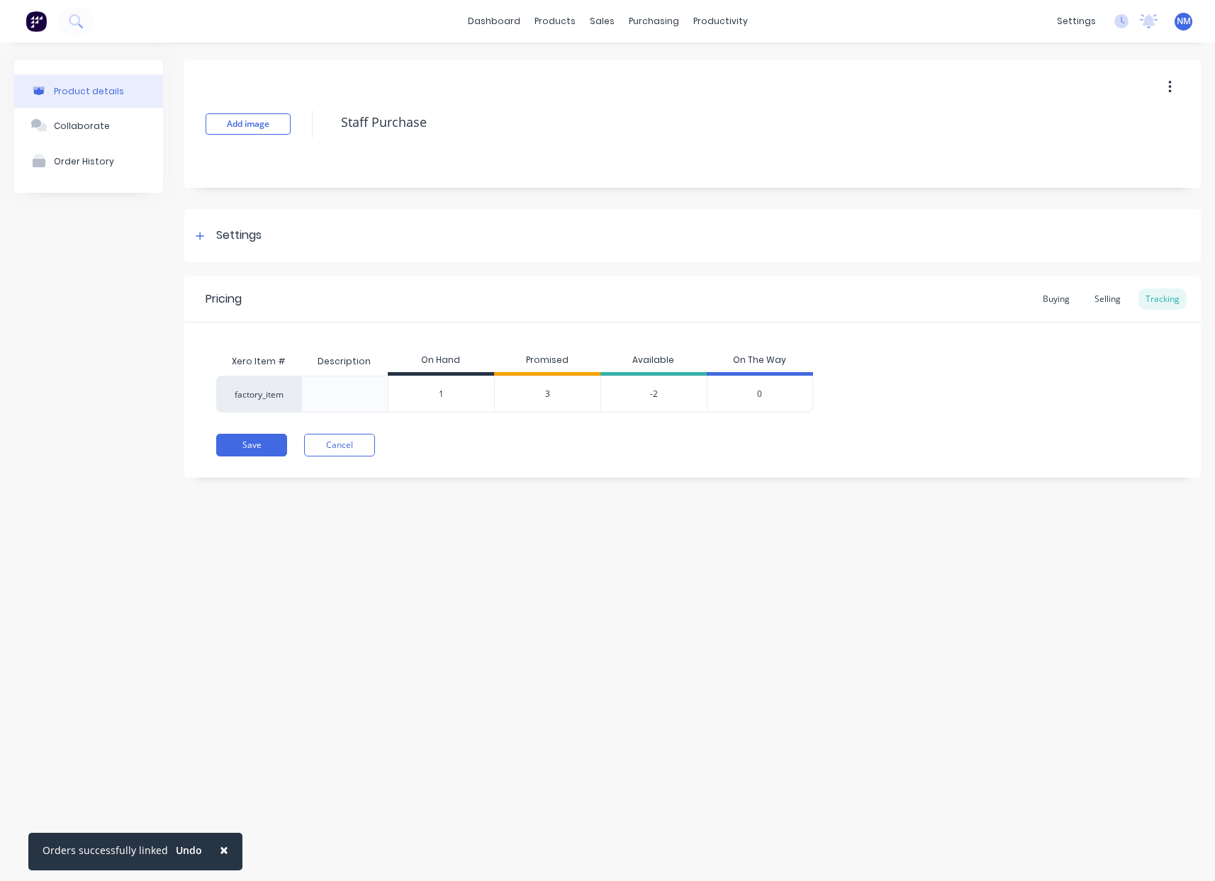
drag, startPoint x: 460, startPoint y: 394, endPoint x: 296, endPoint y: 383, distance: 164.1
click at [369, 396] on div "factory_item 1 1 3 -2 0" at bounding box center [514, 394] width 597 height 37
type input "3"
type textarea "x"
type input "3"
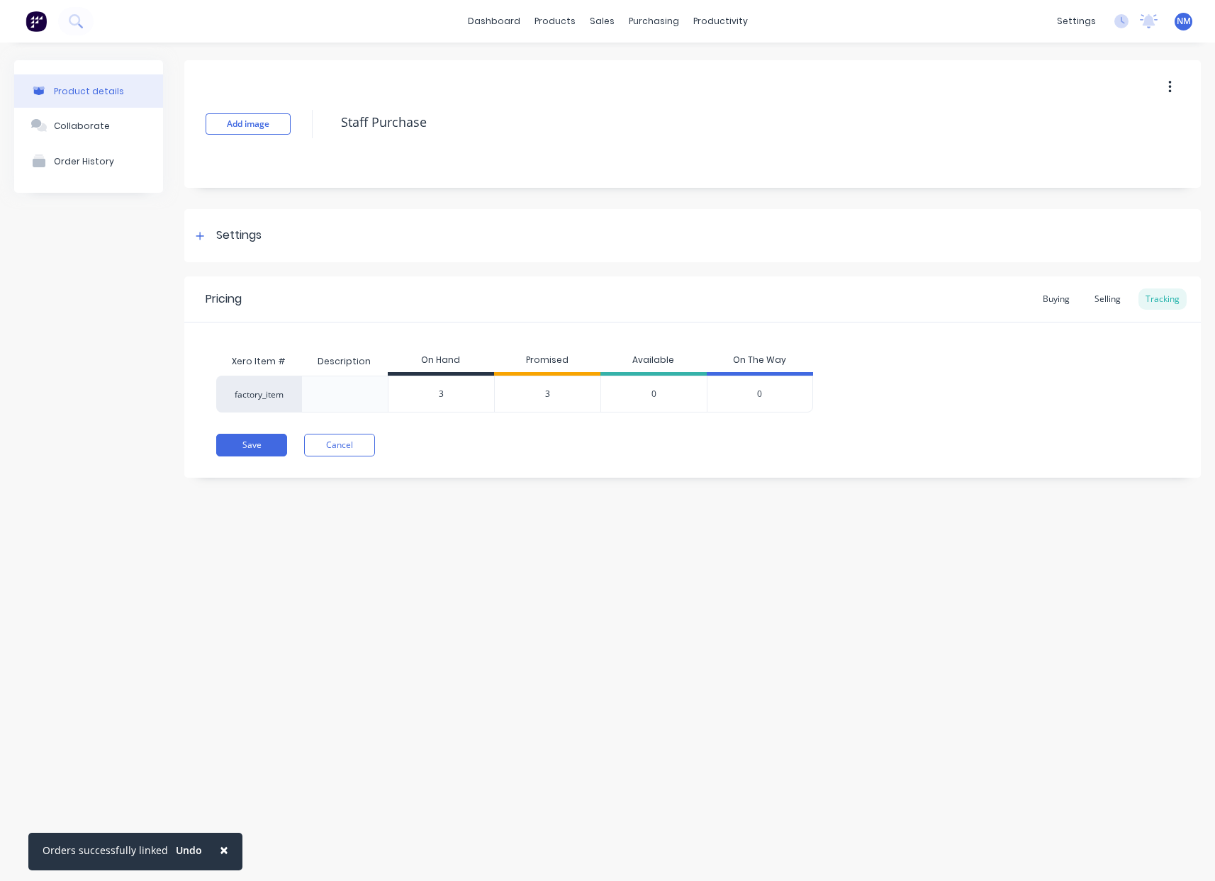
click at [949, 352] on div "Xero Item # Description On Hand Promised Available On The Way factory_item 3 3 …" at bounding box center [692, 379] width 953 height 65
click at [233, 445] on button "Save" at bounding box center [251, 445] width 71 height 23
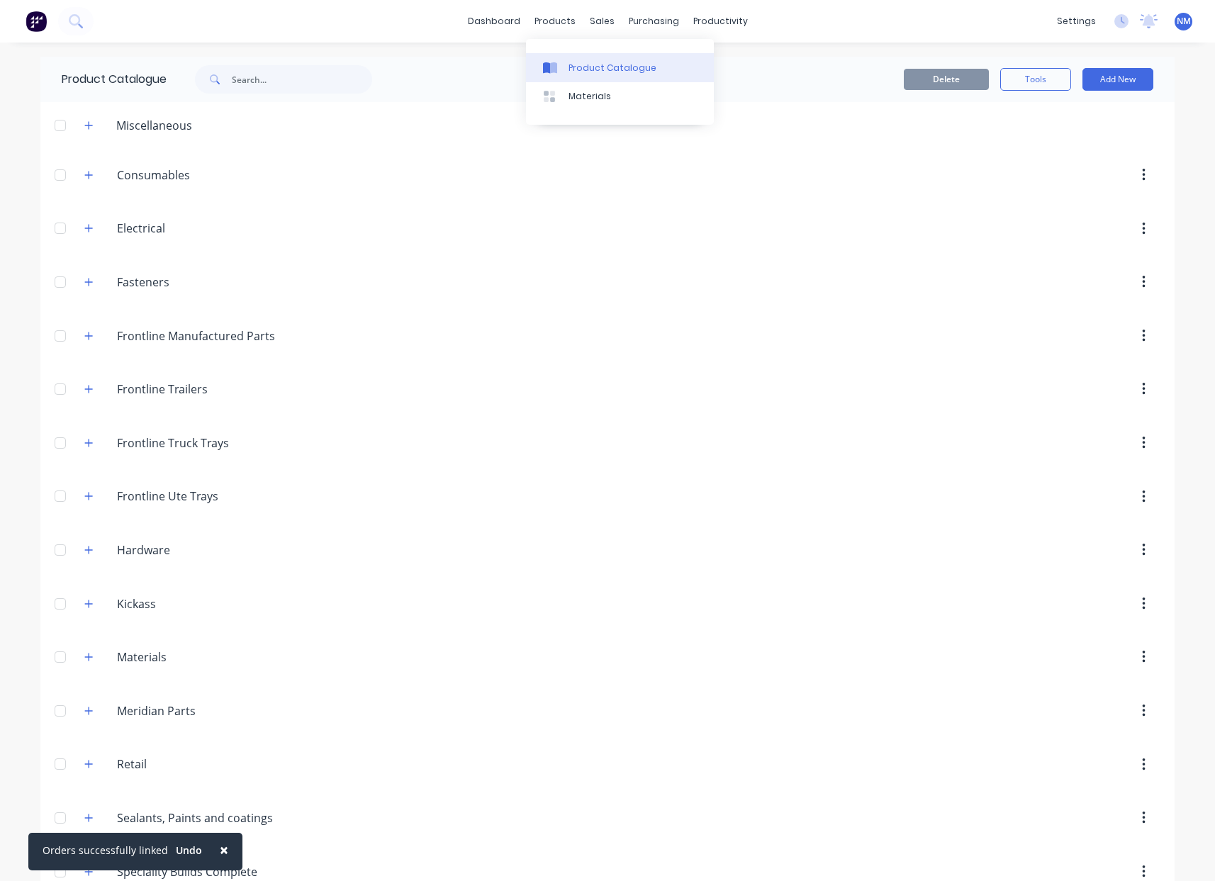
click at [589, 65] on div "Product Catalogue" at bounding box center [613, 68] width 88 height 13
click at [629, 55] on link "Sales Orders" at bounding box center [672, 67] width 188 height 28
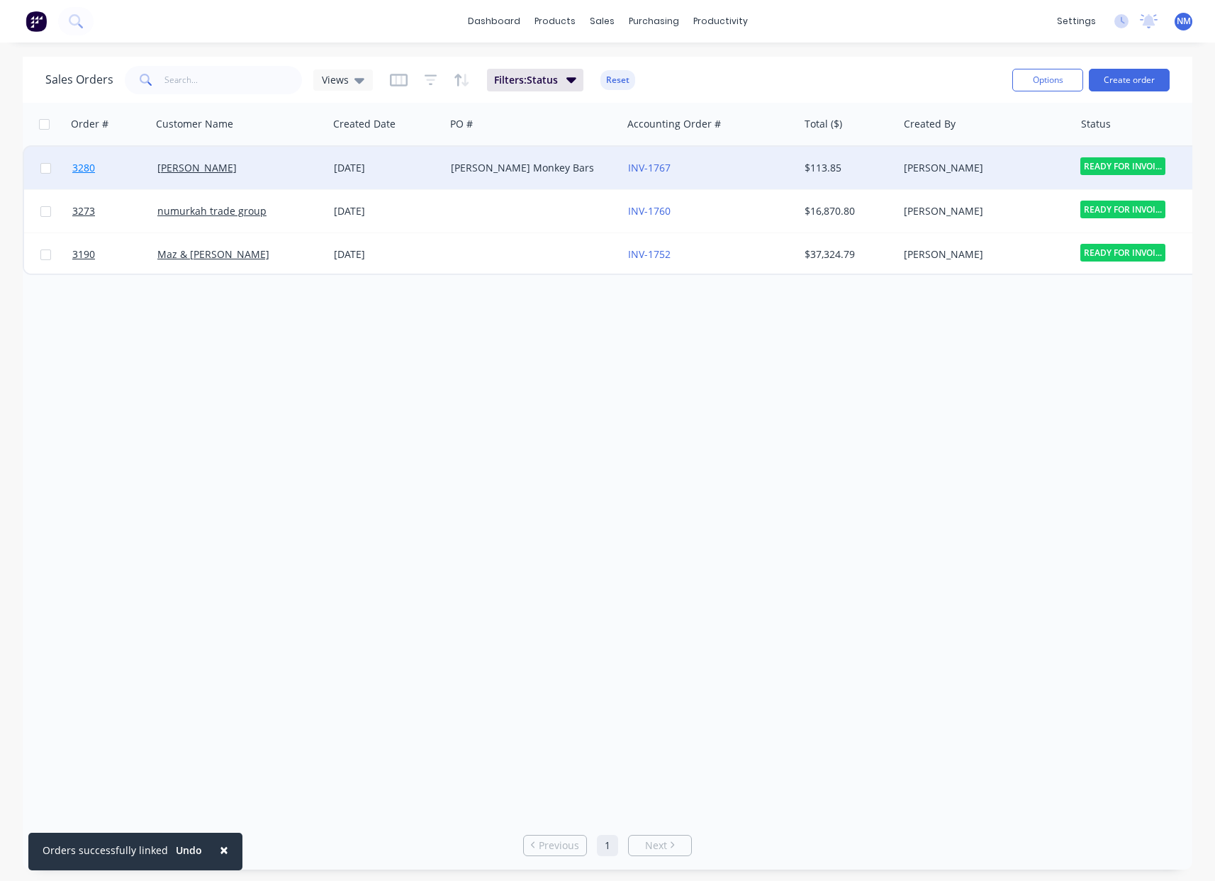
click at [84, 169] on span "3280" at bounding box center [83, 168] width 23 height 14
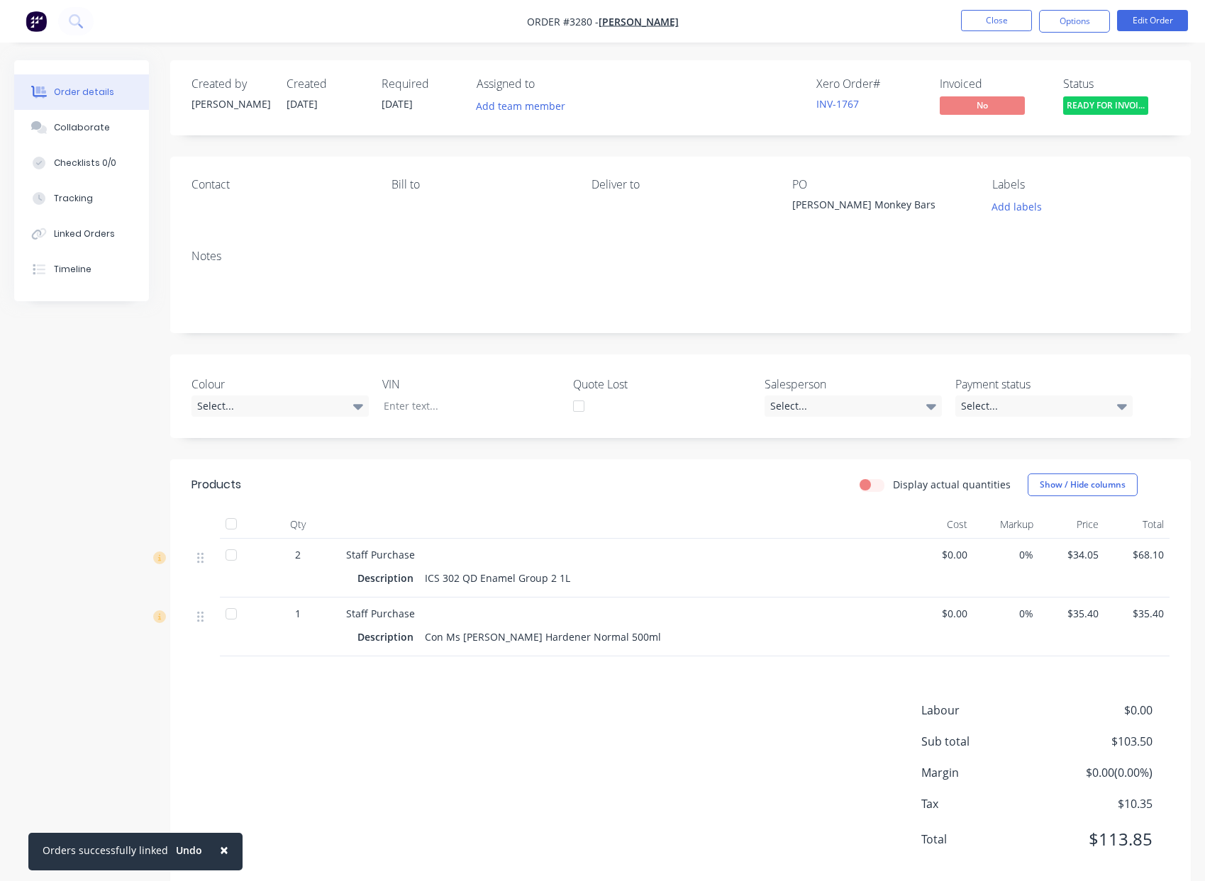
click at [1127, 104] on span "READY FOR INVOI..." at bounding box center [1105, 105] width 85 height 18
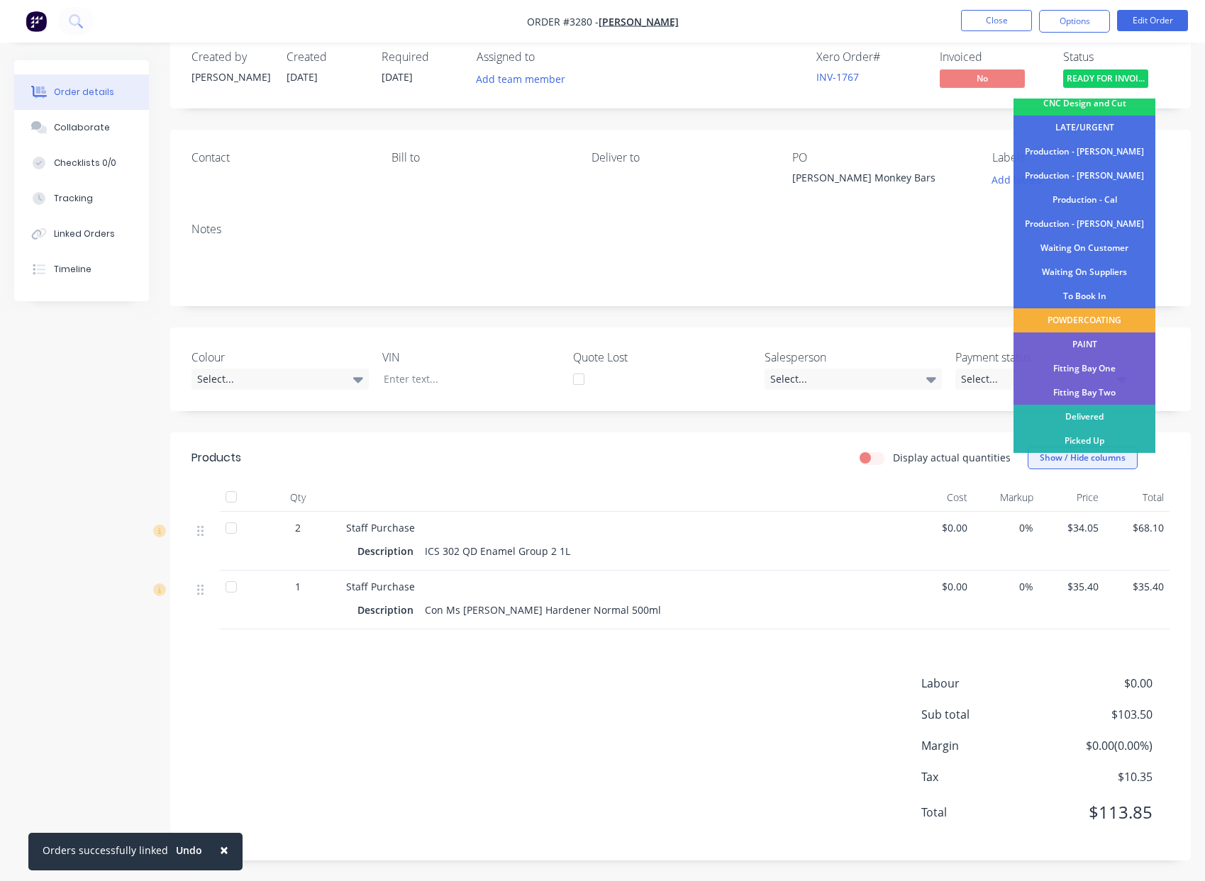
scroll to position [28, 0]
click at [995, 78] on span "No" at bounding box center [982, 78] width 85 height 18
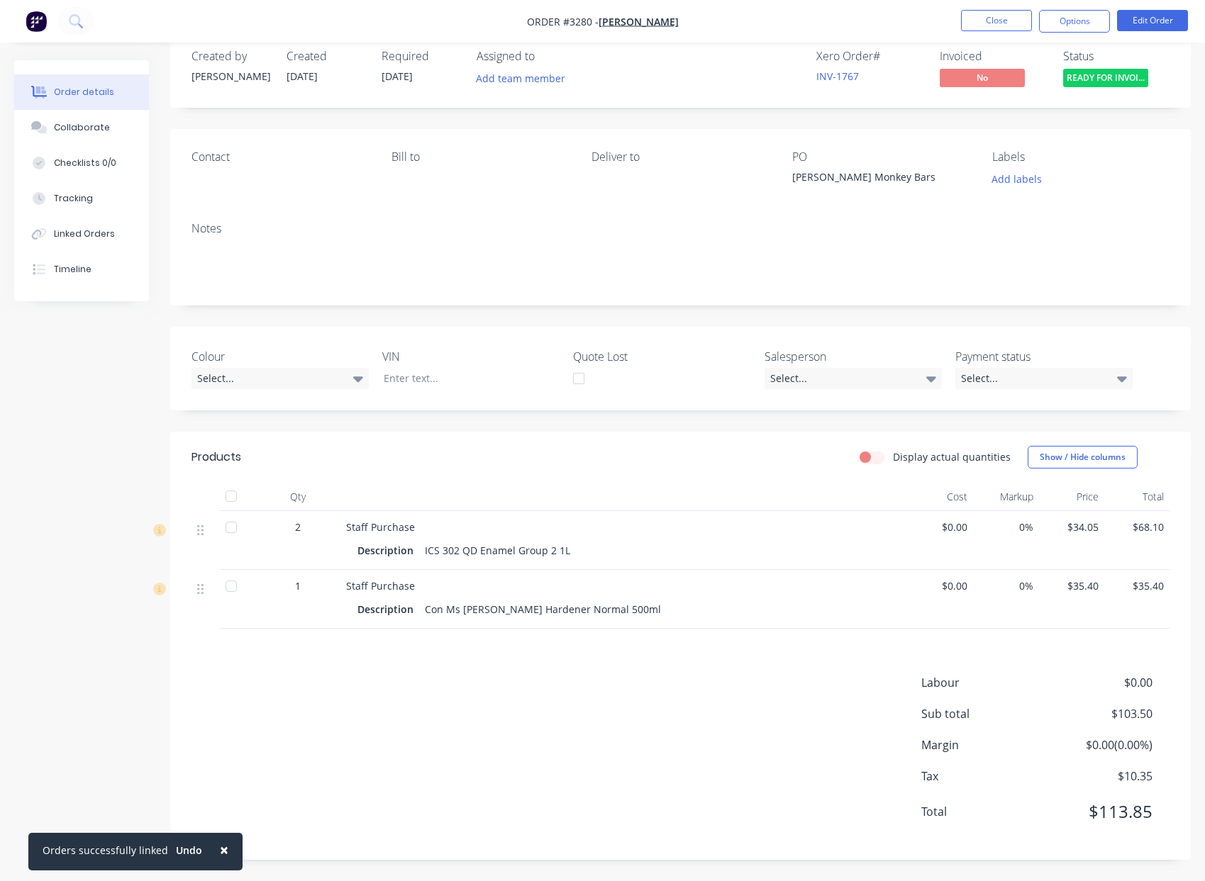
click at [995, 78] on span "No" at bounding box center [982, 78] width 85 height 18
click at [1097, 25] on button "Options" at bounding box center [1074, 21] width 71 height 23
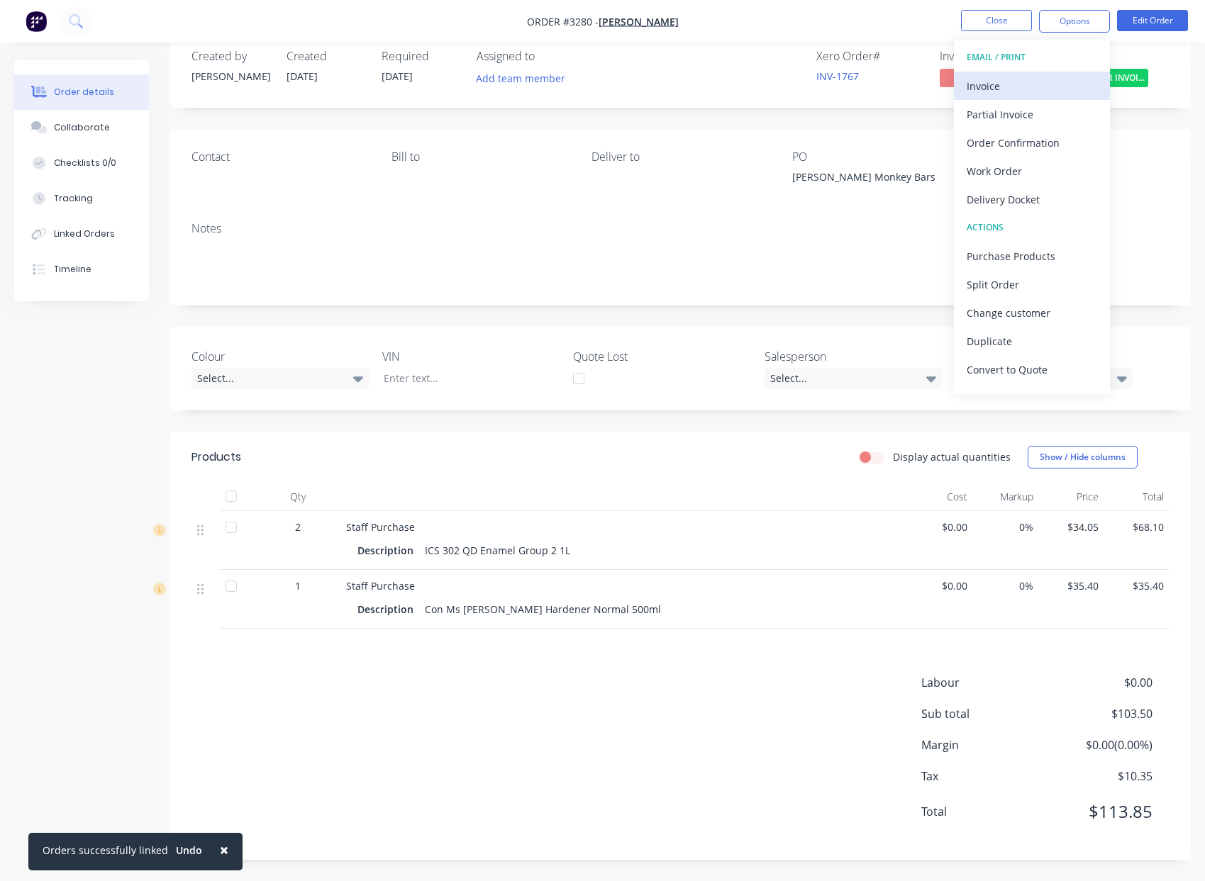
click at [1018, 77] on div "Invoice" at bounding box center [1031, 86] width 130 height 21
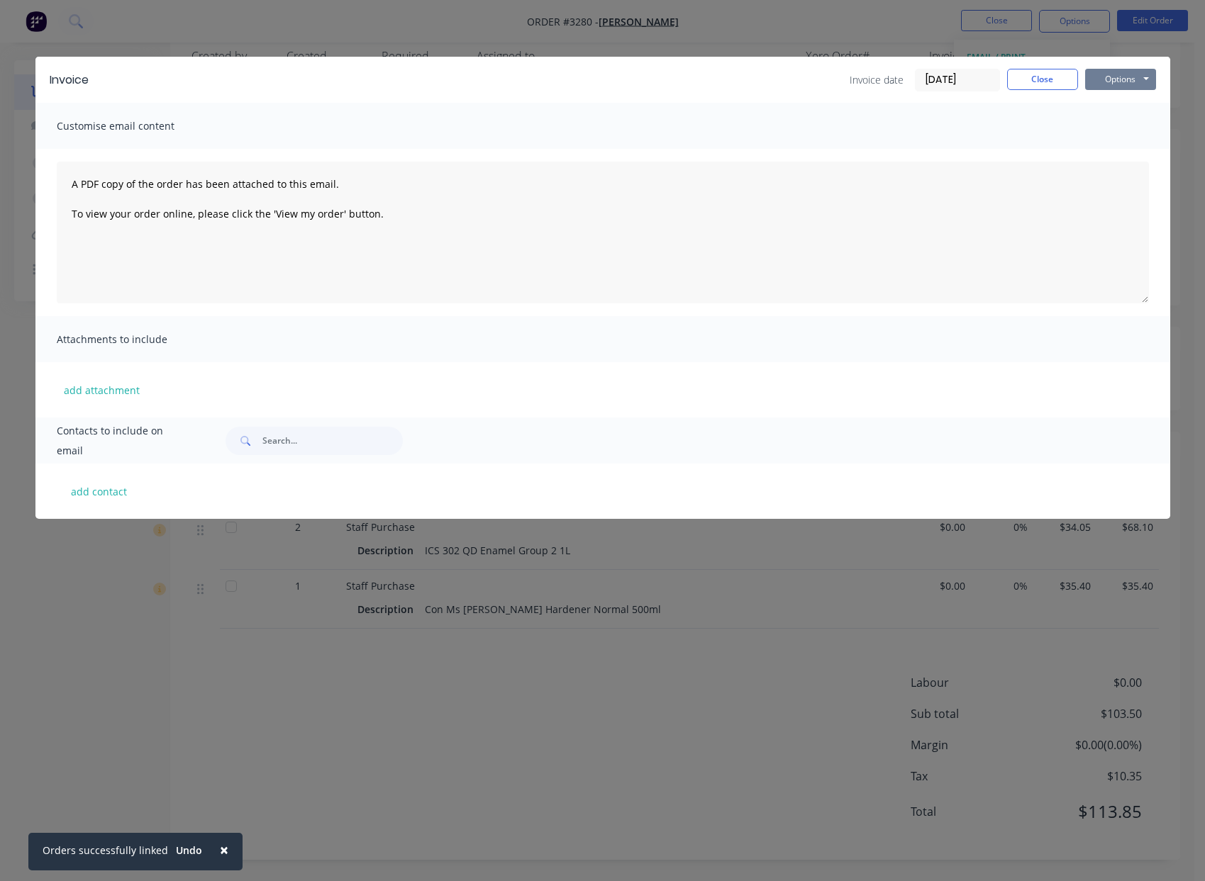
click at [1150, 79] on button "Options" at bounding box center [1120, 79] width 71 height 21
click at [1145, 127] on button "Print" at bounding box center [1130, 127] width 91 height 23
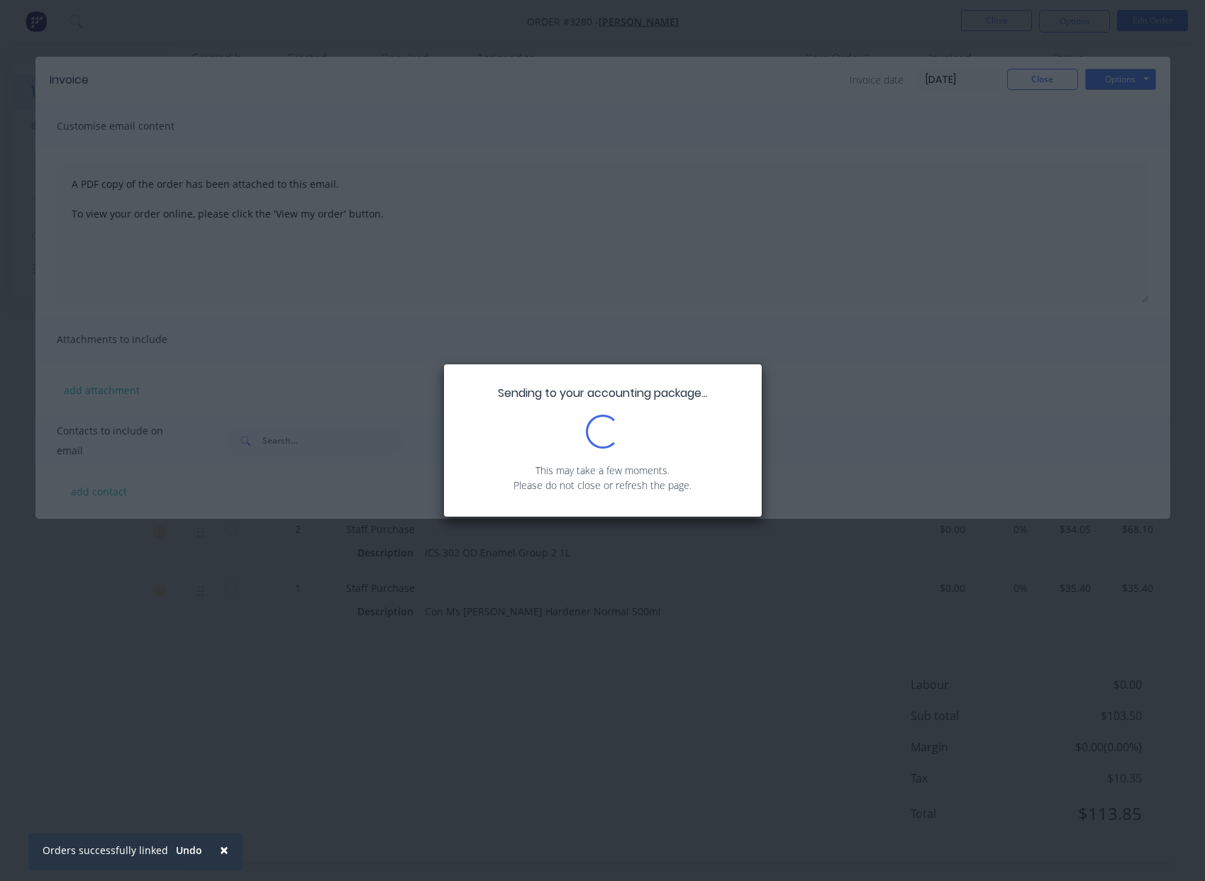
scroll to position [25, 0]
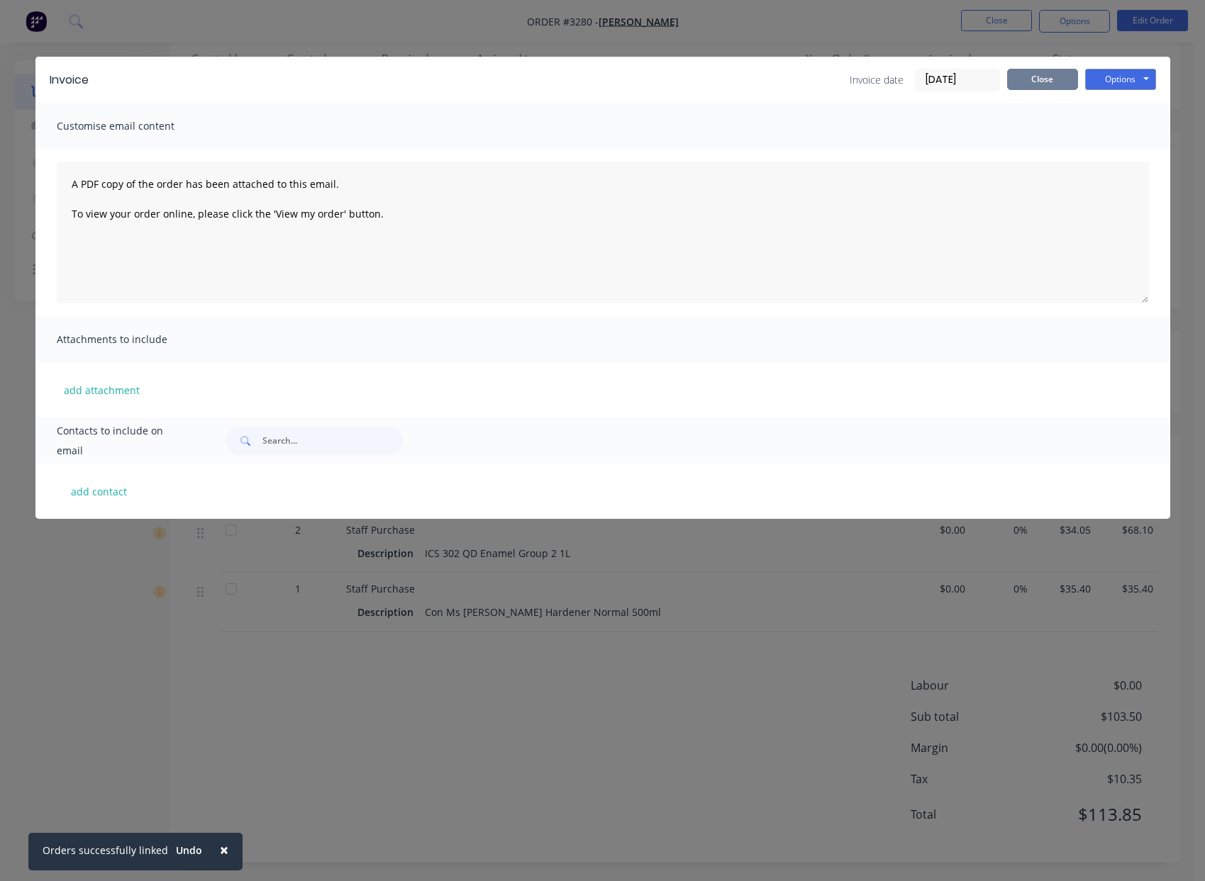
click at [1056, 73] on button "Close" at bounding box center [1042, 79] width 71 height 21
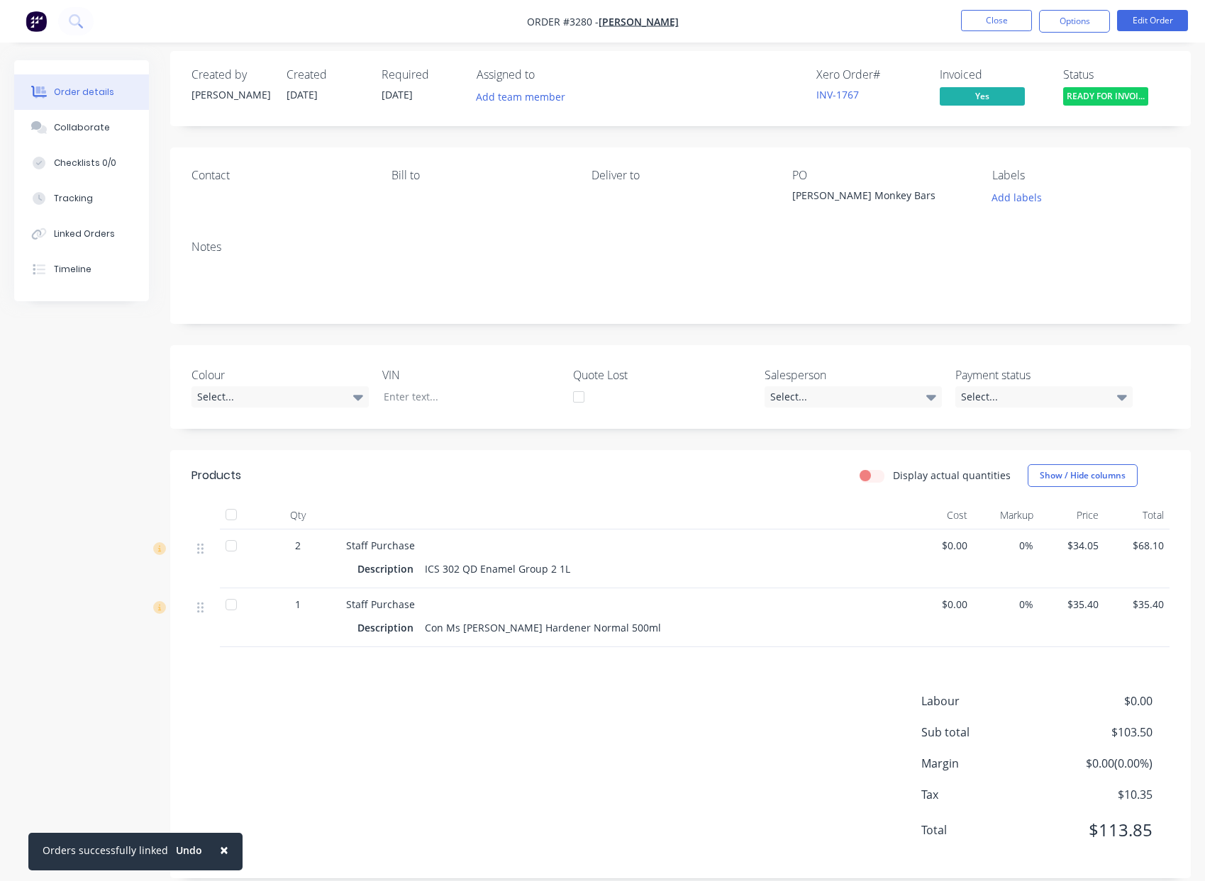
scroll to position [0, 0]
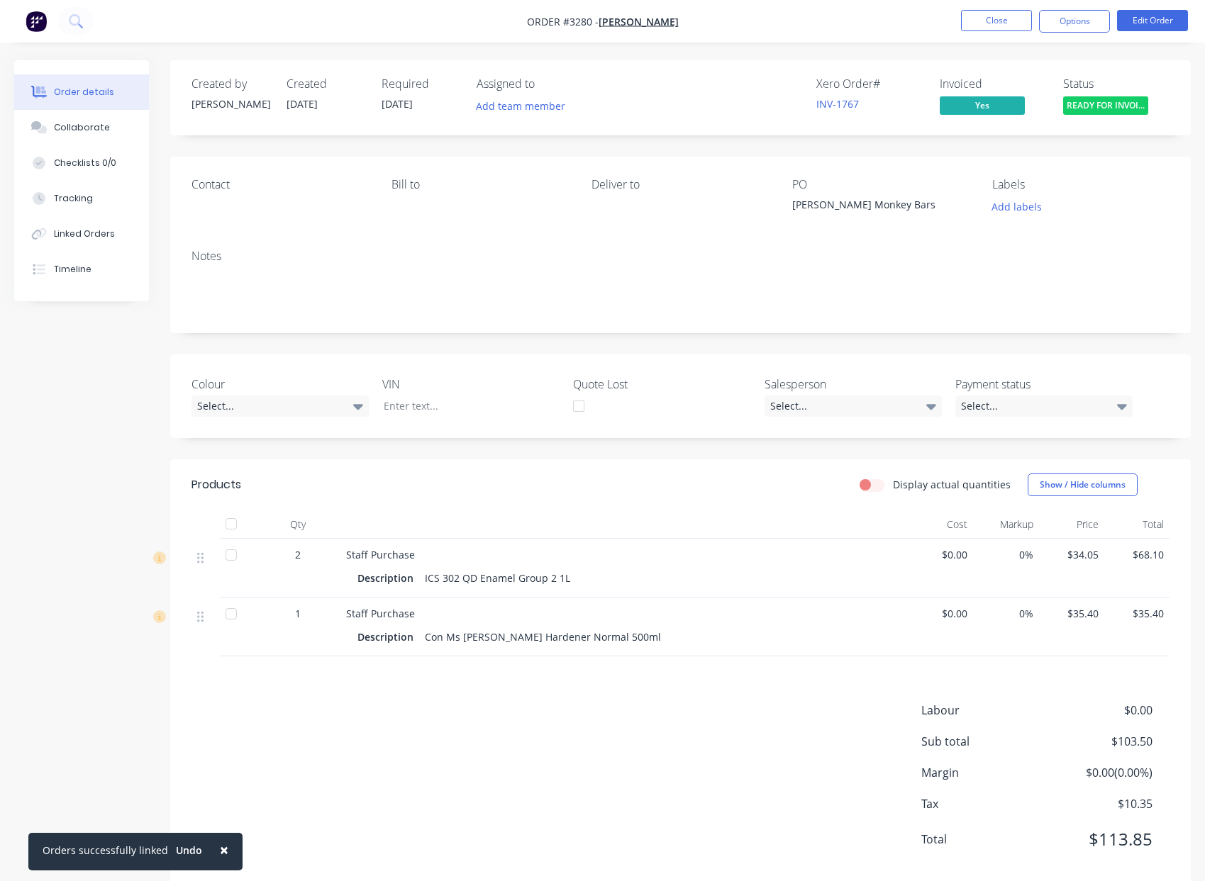
click at [1100, 106] on span "READY FOR INVOI..." at bounding box center [1105, 105] width 85 height 18
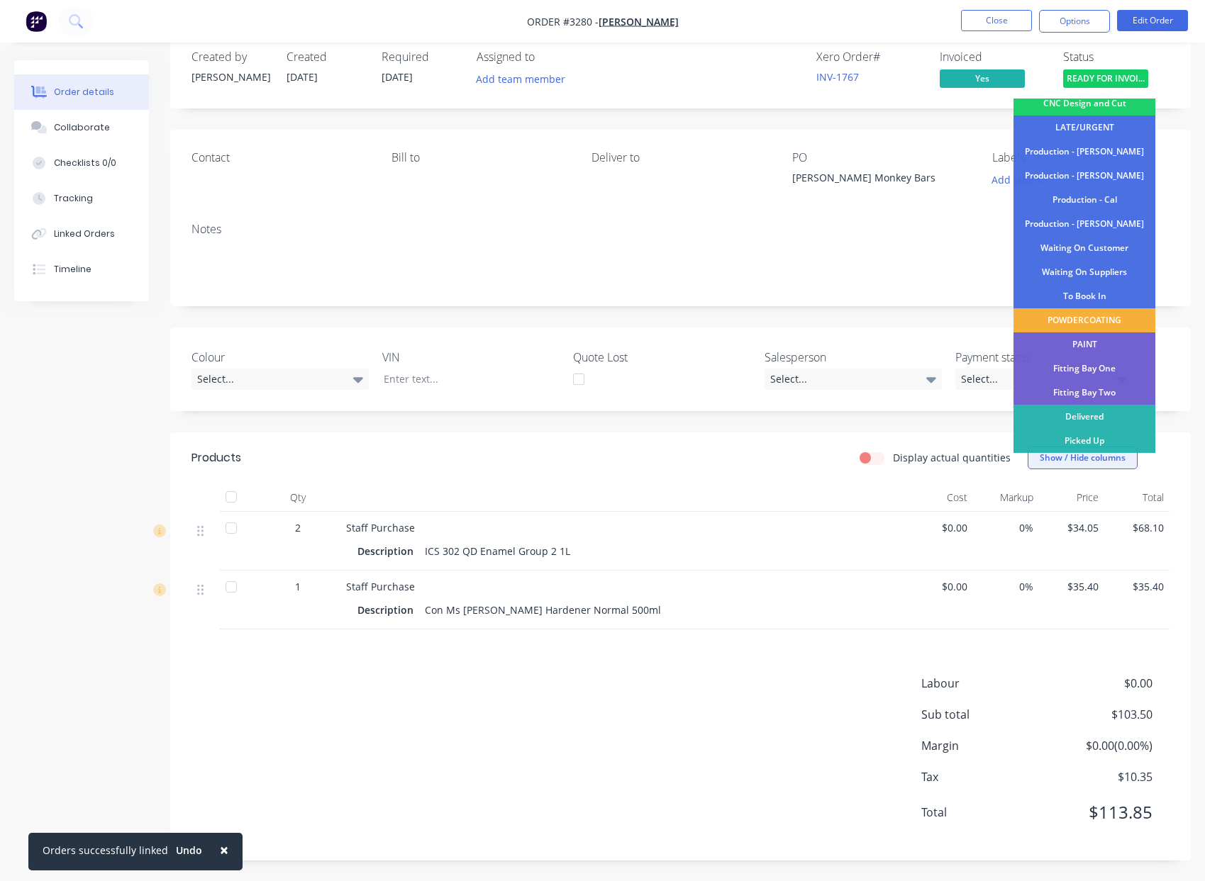
scroll to position [28, 0]
click at [1085, 441] on div "Picked Up" at bounding box center [1084, 440] width 142 height 24
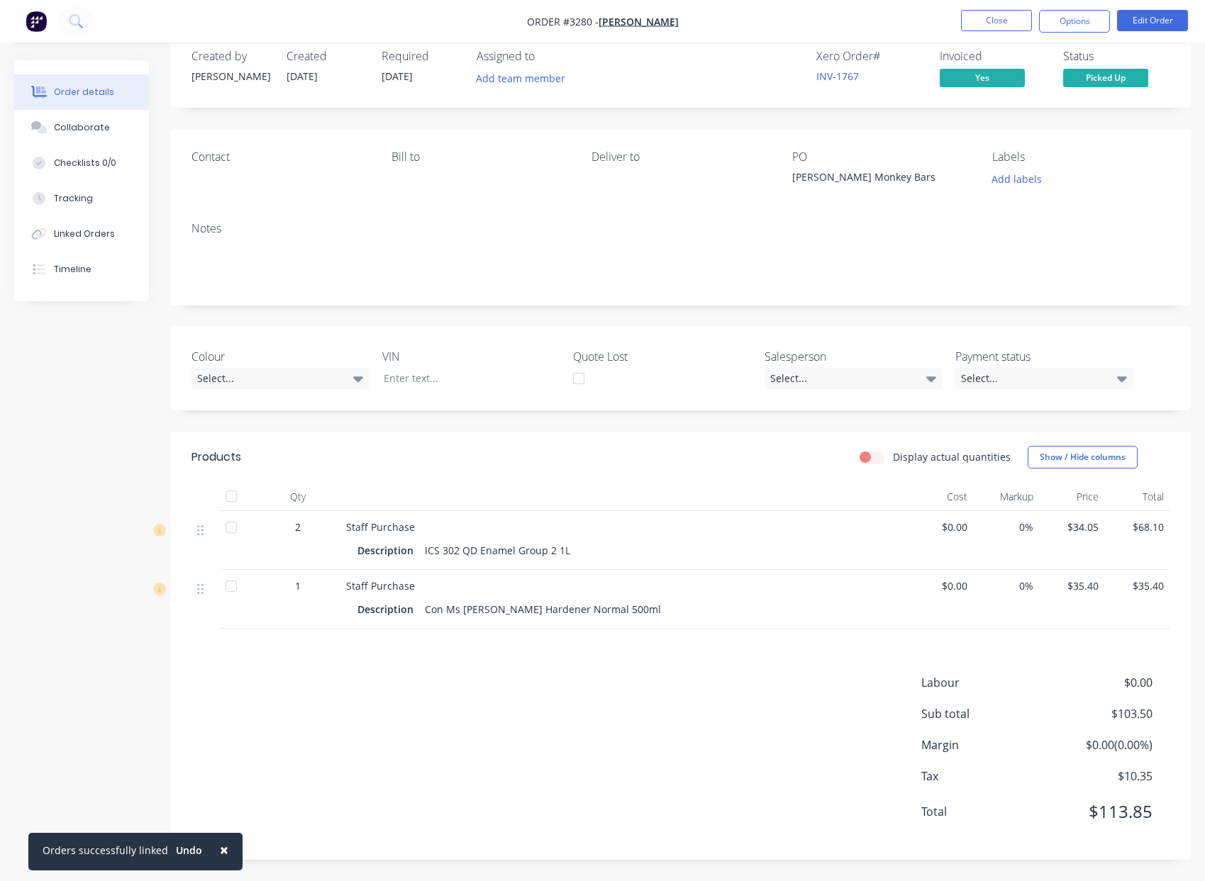
click at [1091, 207] on div "Contact Bill to Deliver to PO [PERSON_NAME] Monkey Bars Labels Add labels" at bounding box center [680, 170] width 1020 height 82
click at [993, 21] on button "Close" at bounding box center [996, 20] width 71 height 21
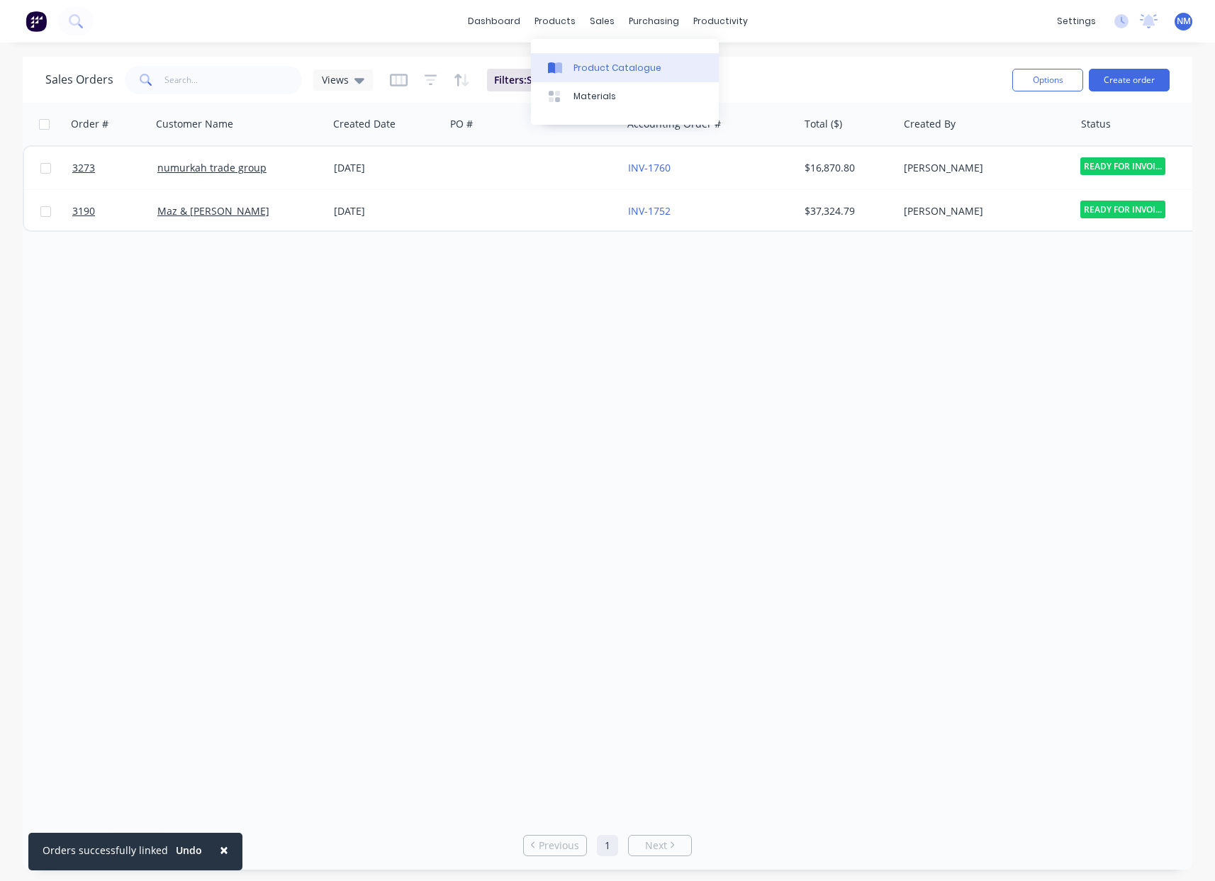
click at [608, 74] on link "Product Catalogue" at bounding box center [625, 67] width 188 height 28
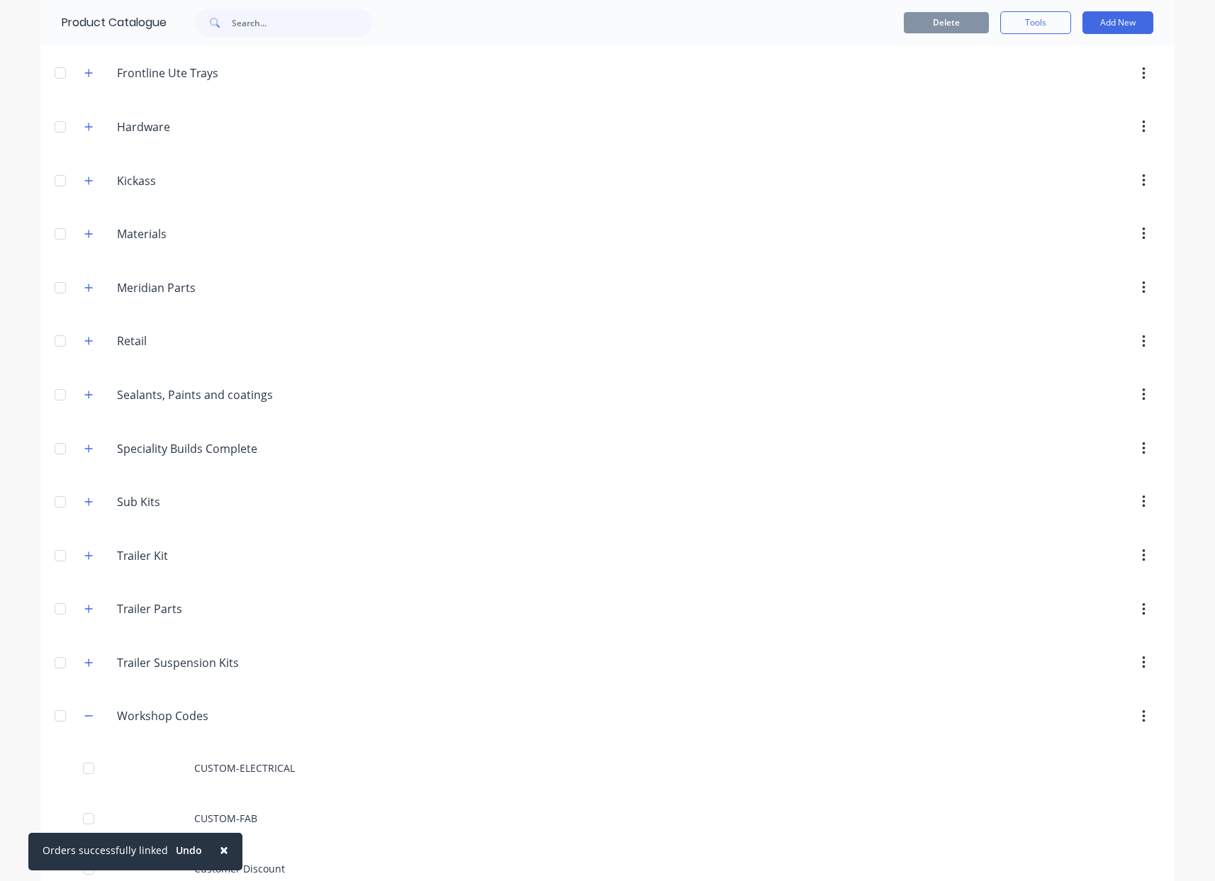
scroll to position [1008, 0]
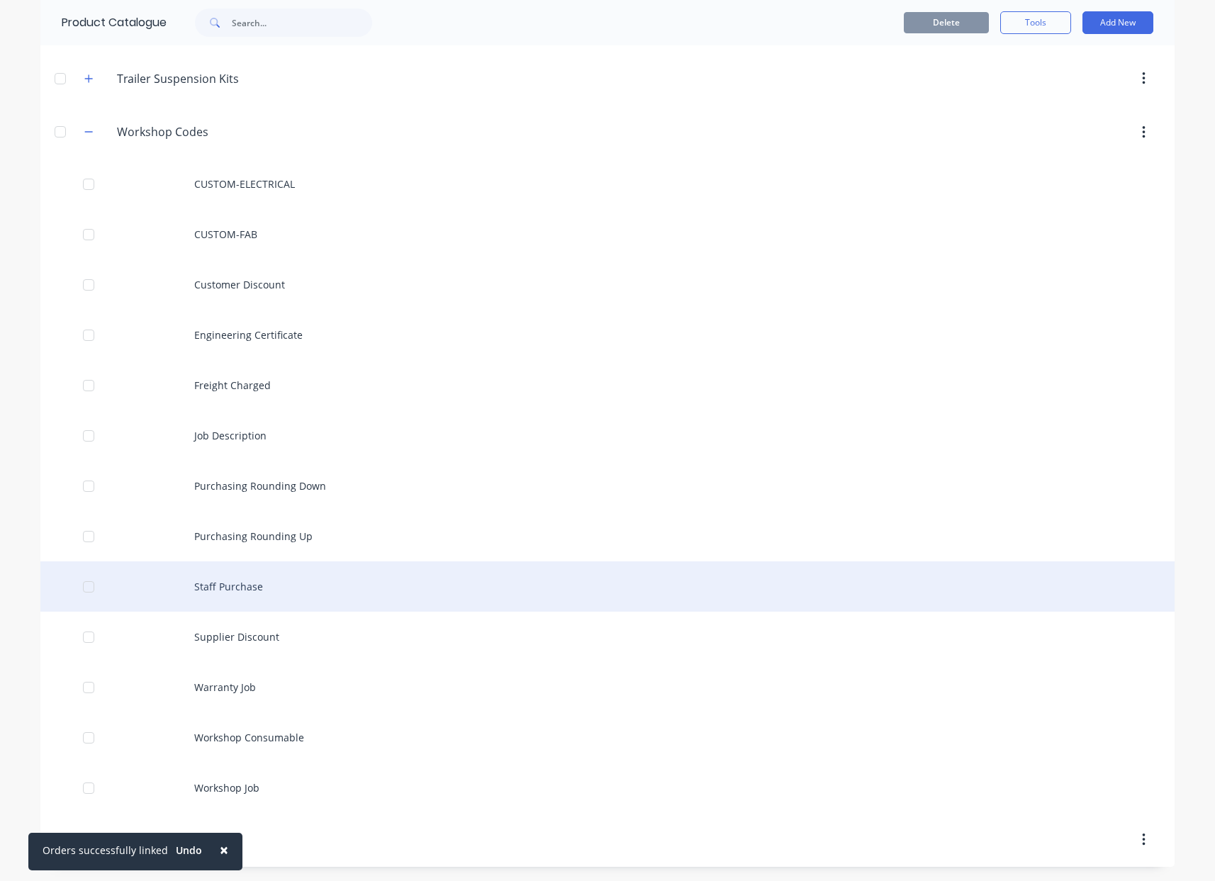
click at [263, 594] on div "Staff Purchase" at bounding box center [607, 587] width 1135 height 50
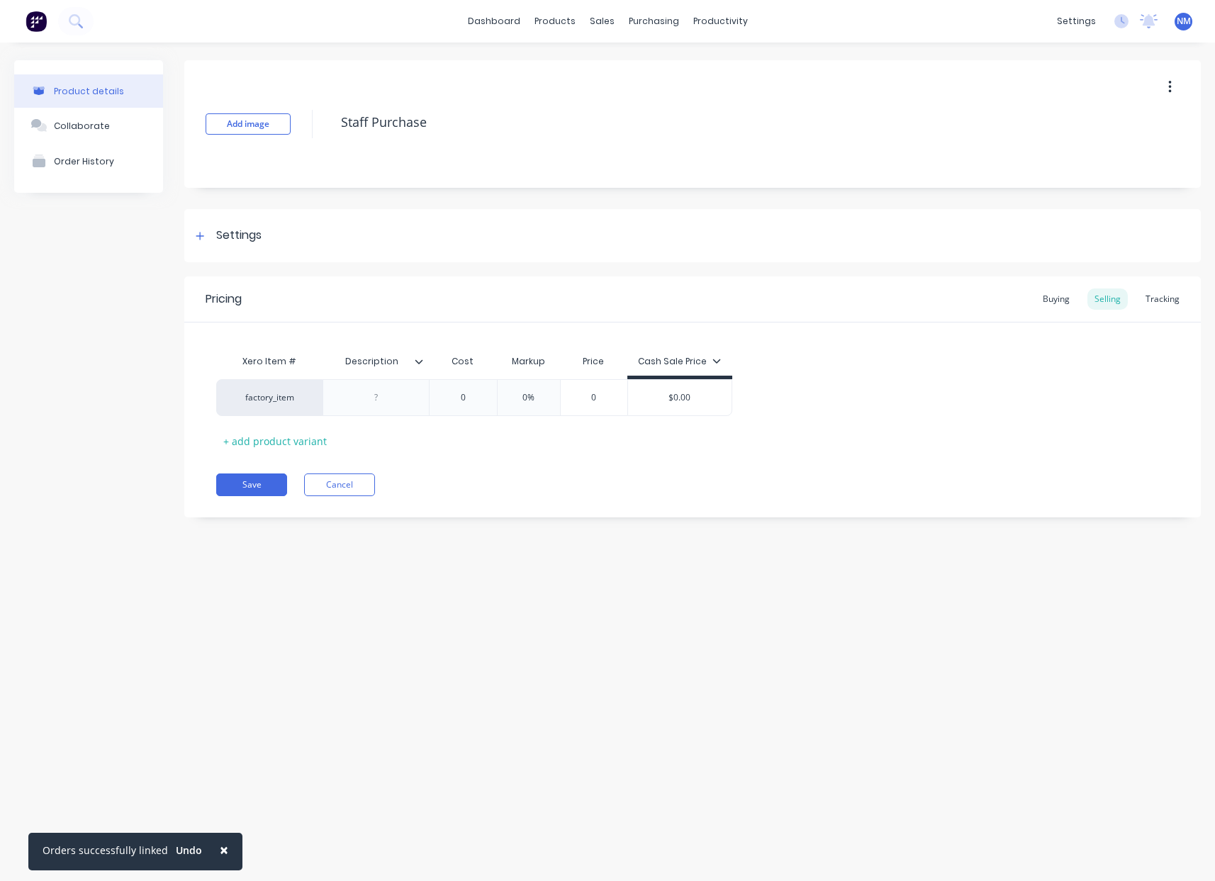
type textarea "x"
click at [1163, 296] on div "Tracking" at bounding box center [1163, 299] width 48 height 21
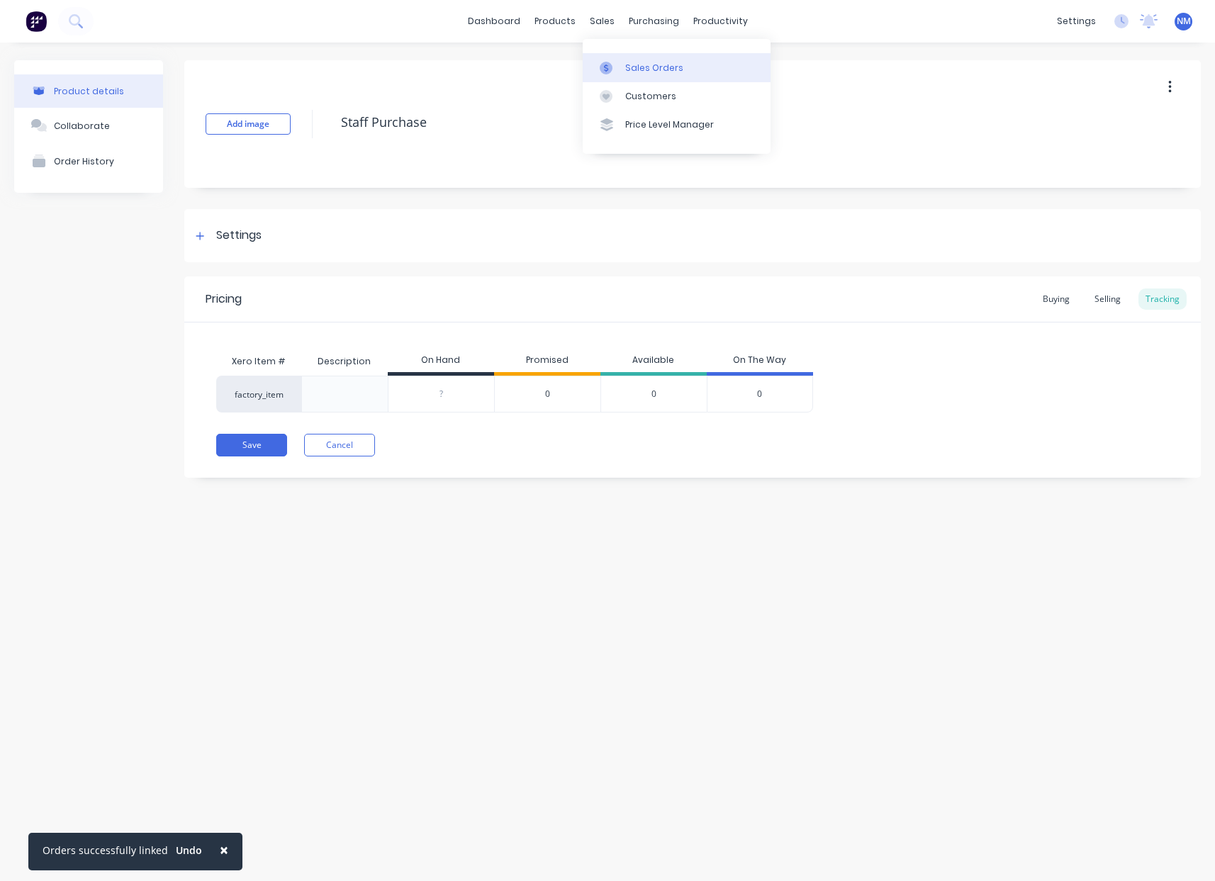
click at [626, 69] on div "Sales Orders" at bounding box center [654, 68] width 58 height 13
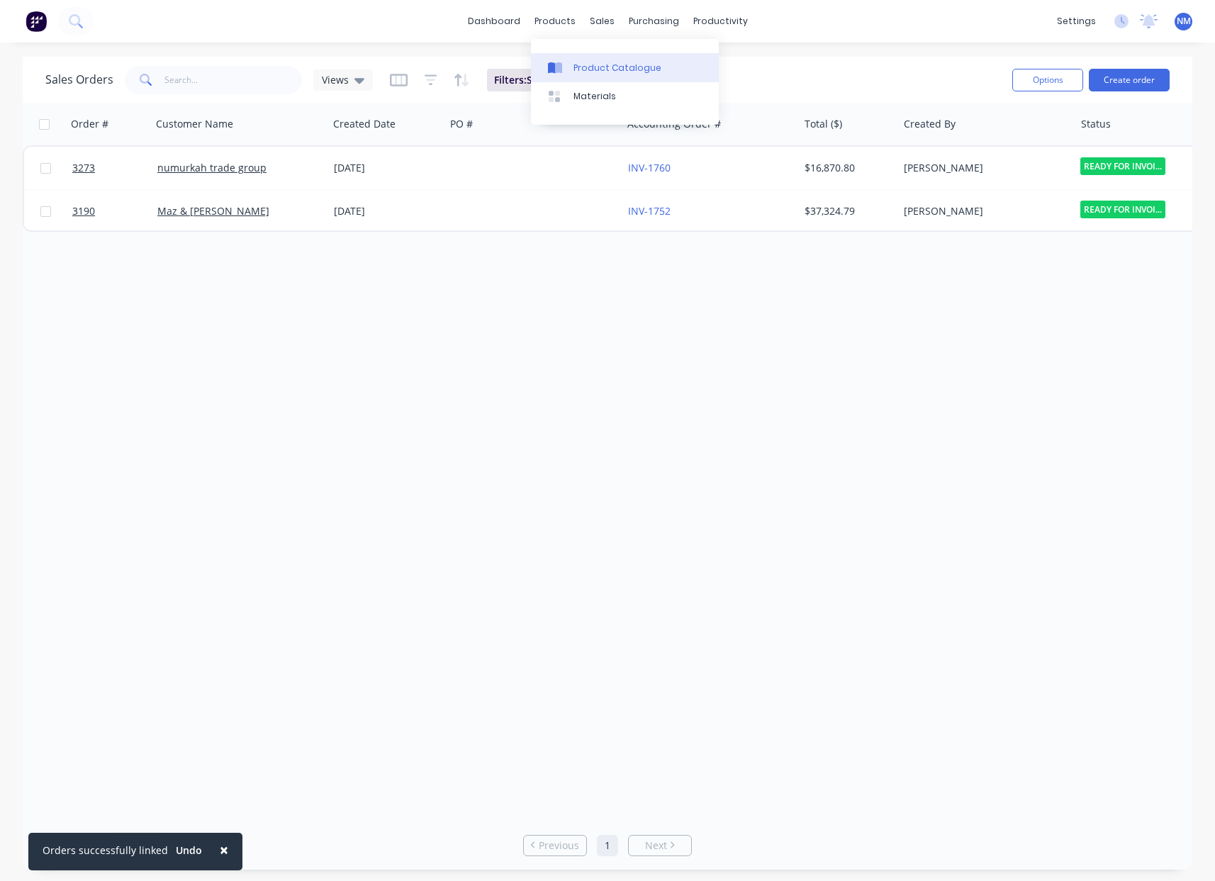
click at [631, 72] on div "Product Catalogue" at bounding box center [618, 68] width 88 height 13
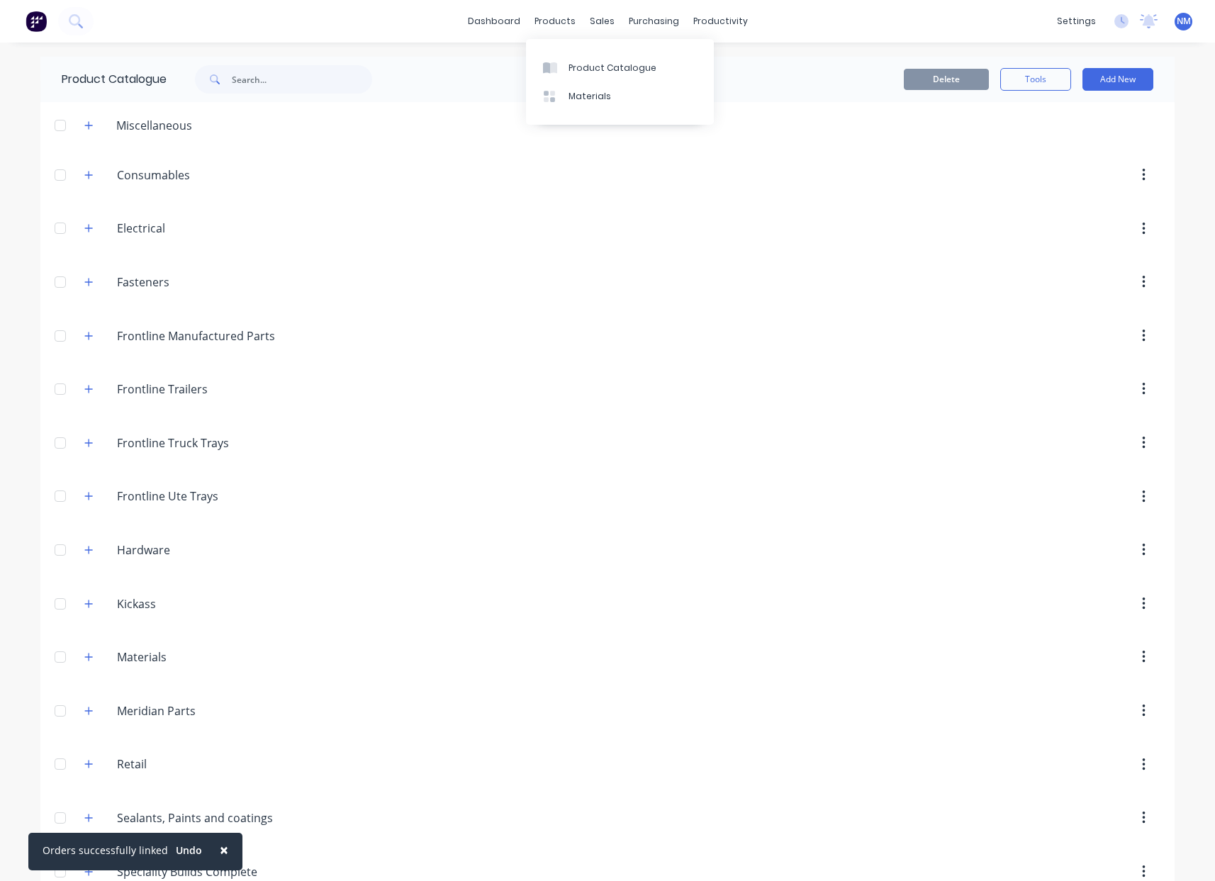
click at [575, 51] on div "Product Catalogue Materials" at bounding box center [620, 82] width 188 height 86
click at [581, 60] on link "Product Catalogue" at bounding box center [620, 67] width 188 height 28
click at [642, 66] on div "Sales Orders" at bounding box center [649, 68] width 58 height 13
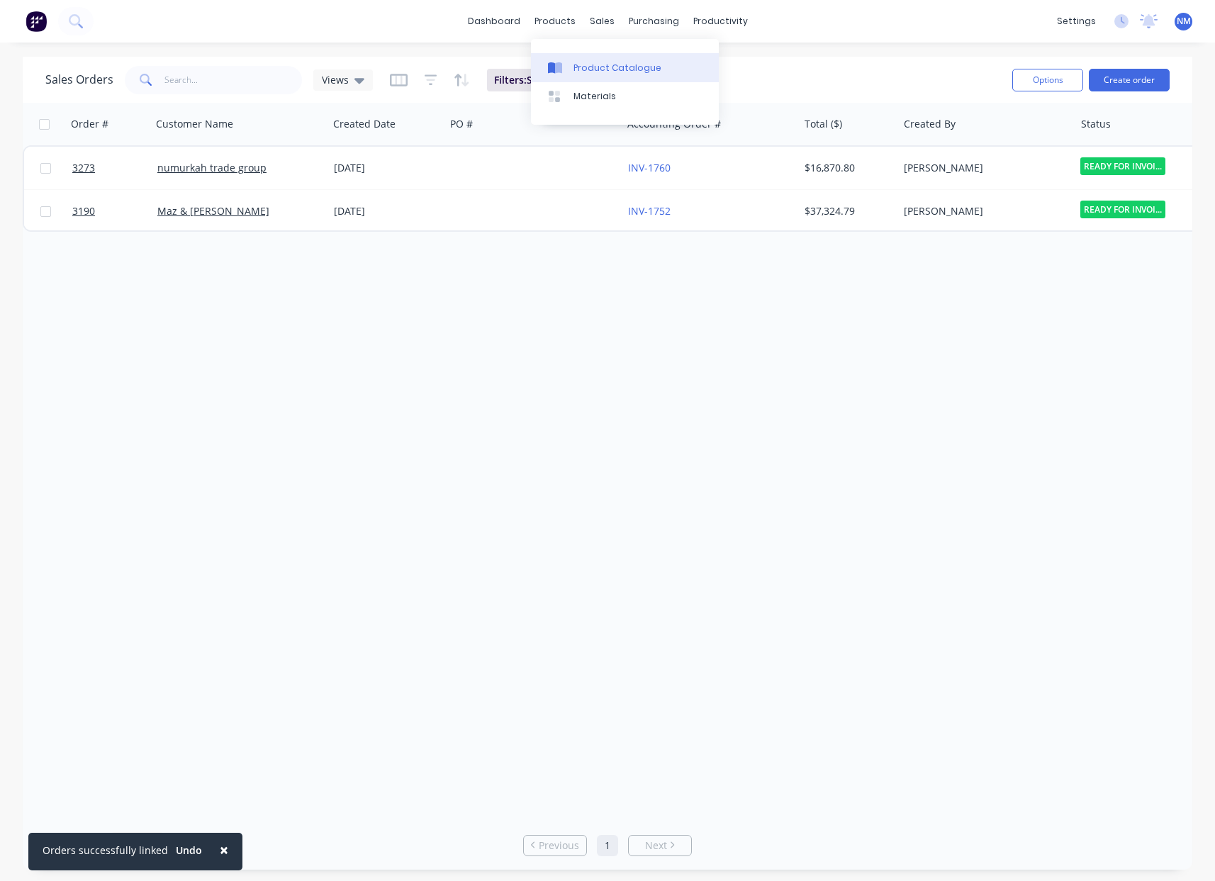
click at [603, 65] on div "Product Catalogue" at bounding box center [618, 68] width 88 height 13
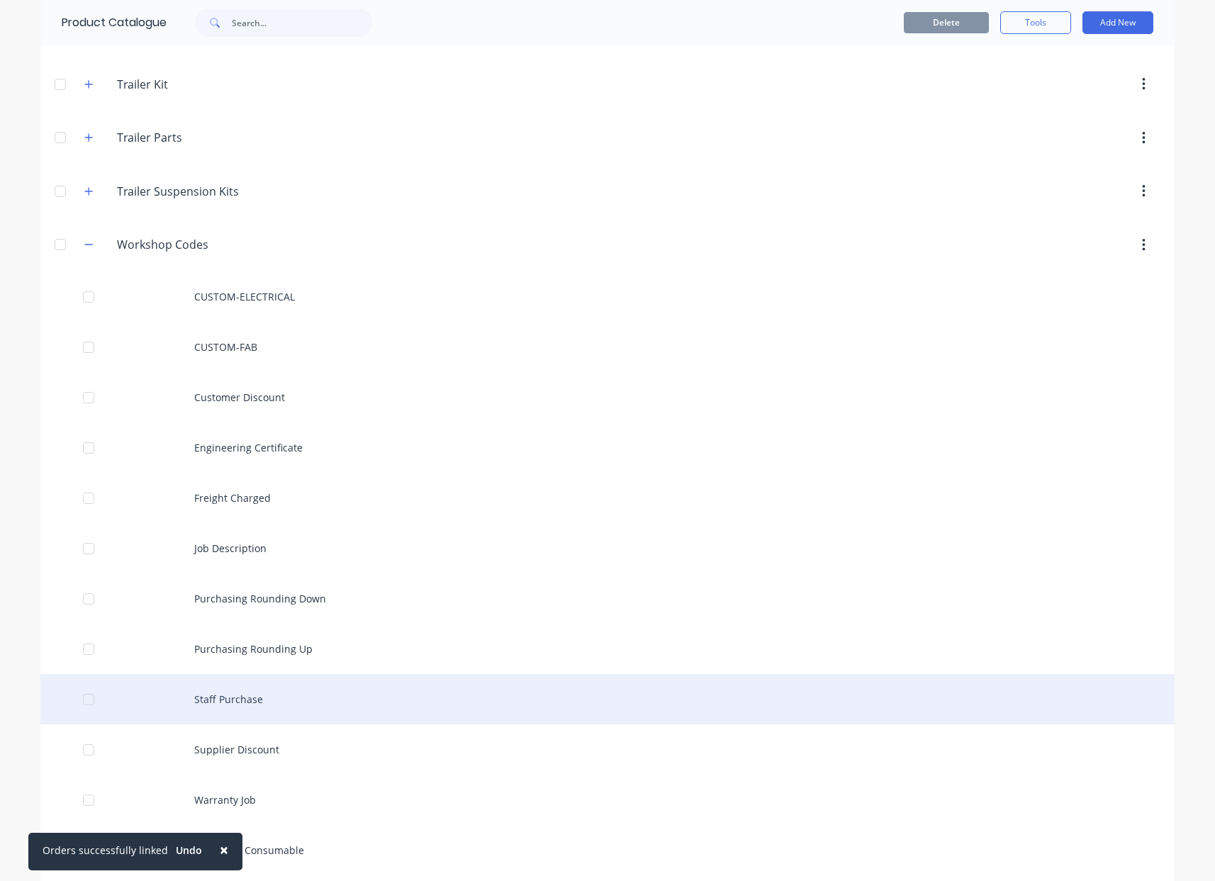
scroll to position [676, 0]
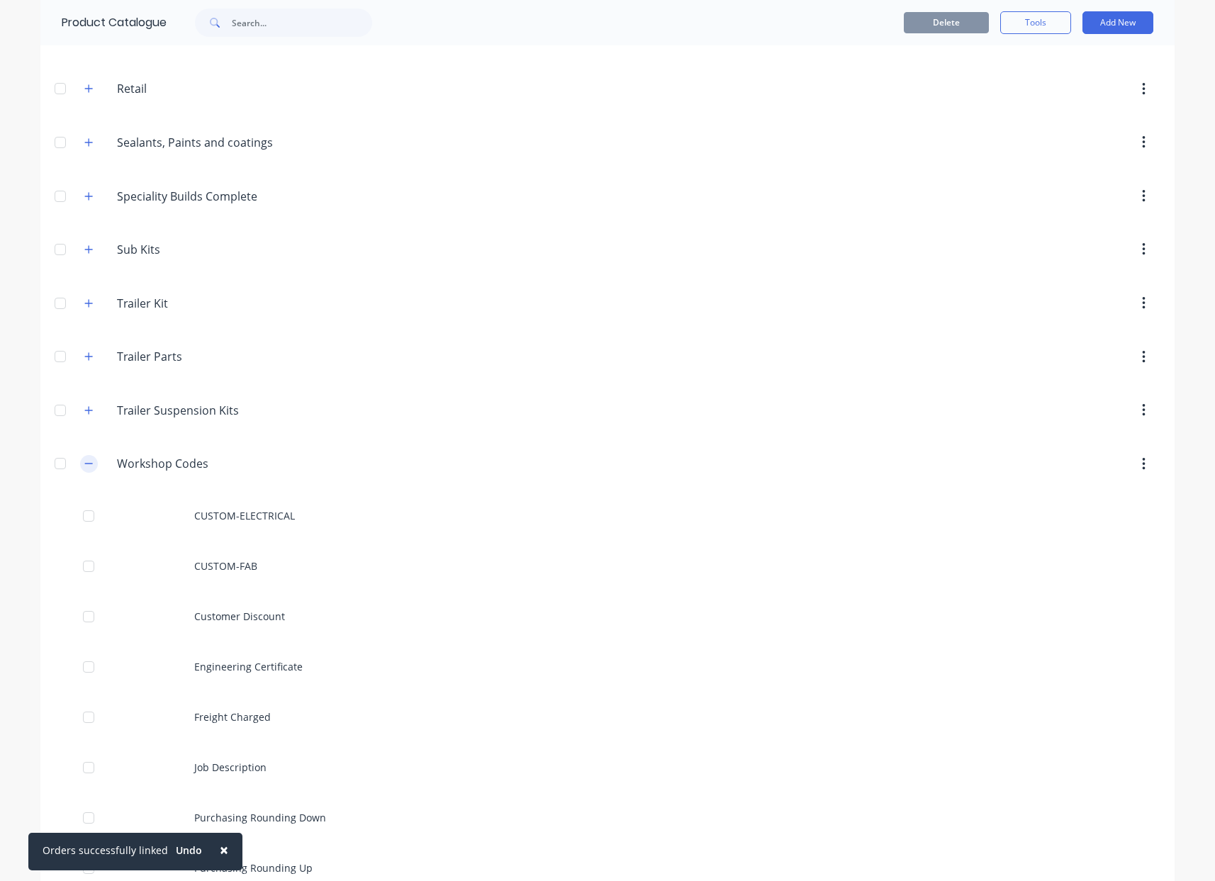
click at [87, 467] on icon "button" at bounding box center [88, 464] width 9 height 10
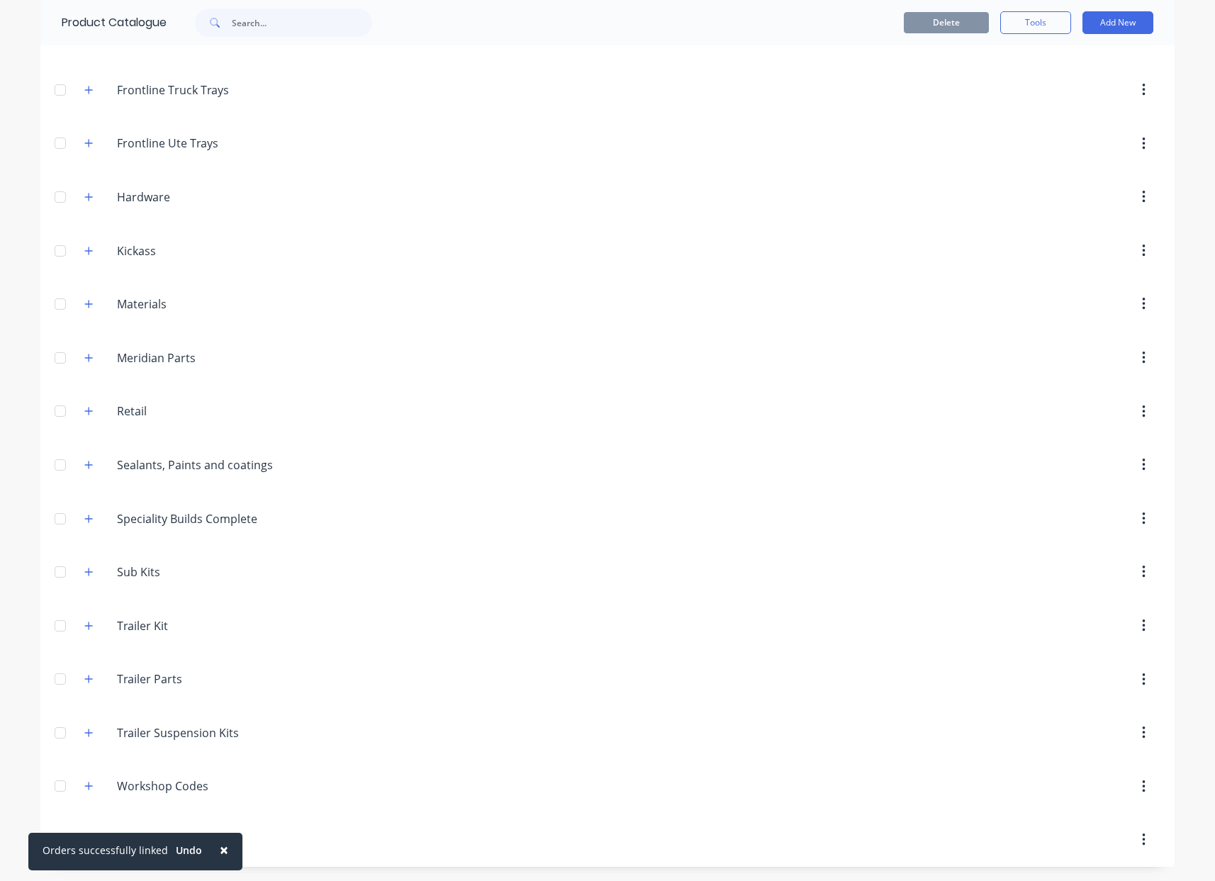
scroll to position [0, 0]
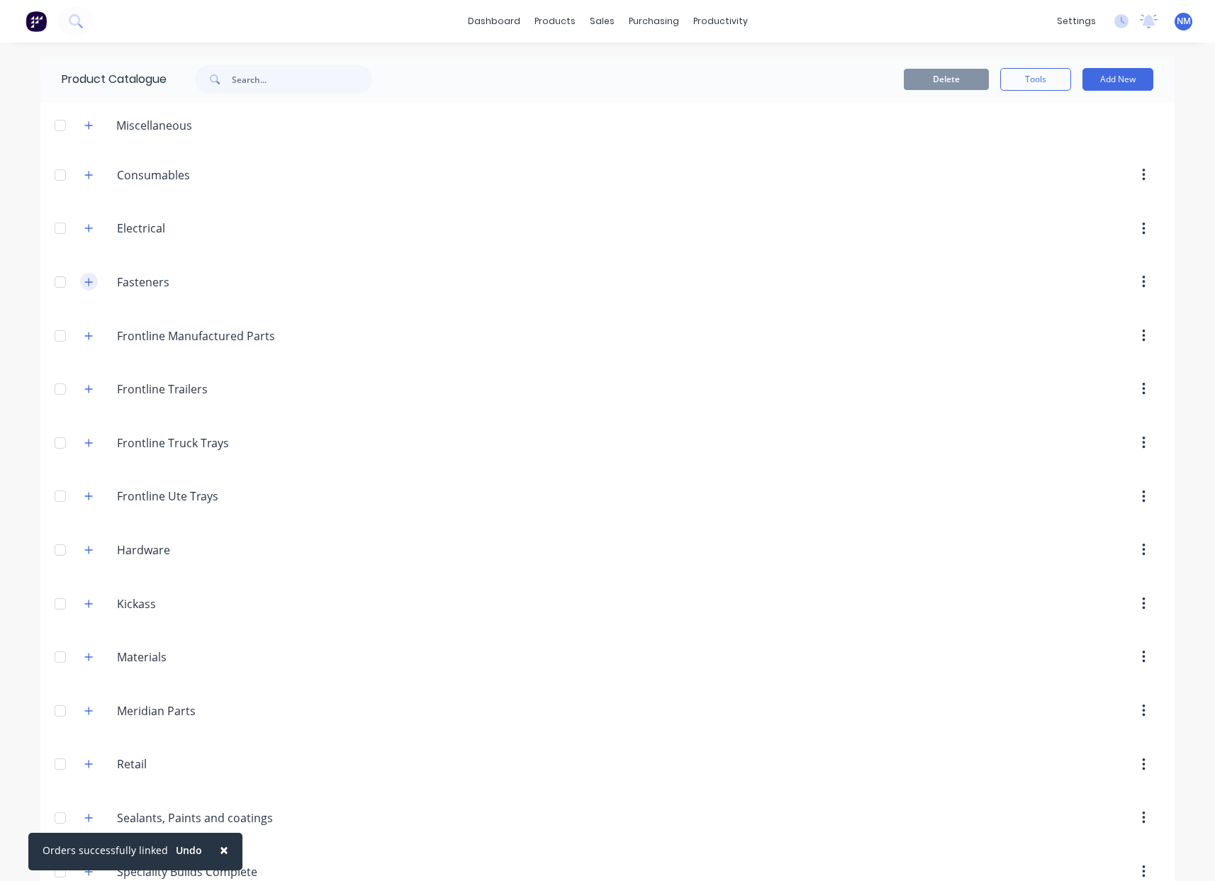
click at [85, 281] on icon "button" at bounding box center [88, 282] width 9 height 10
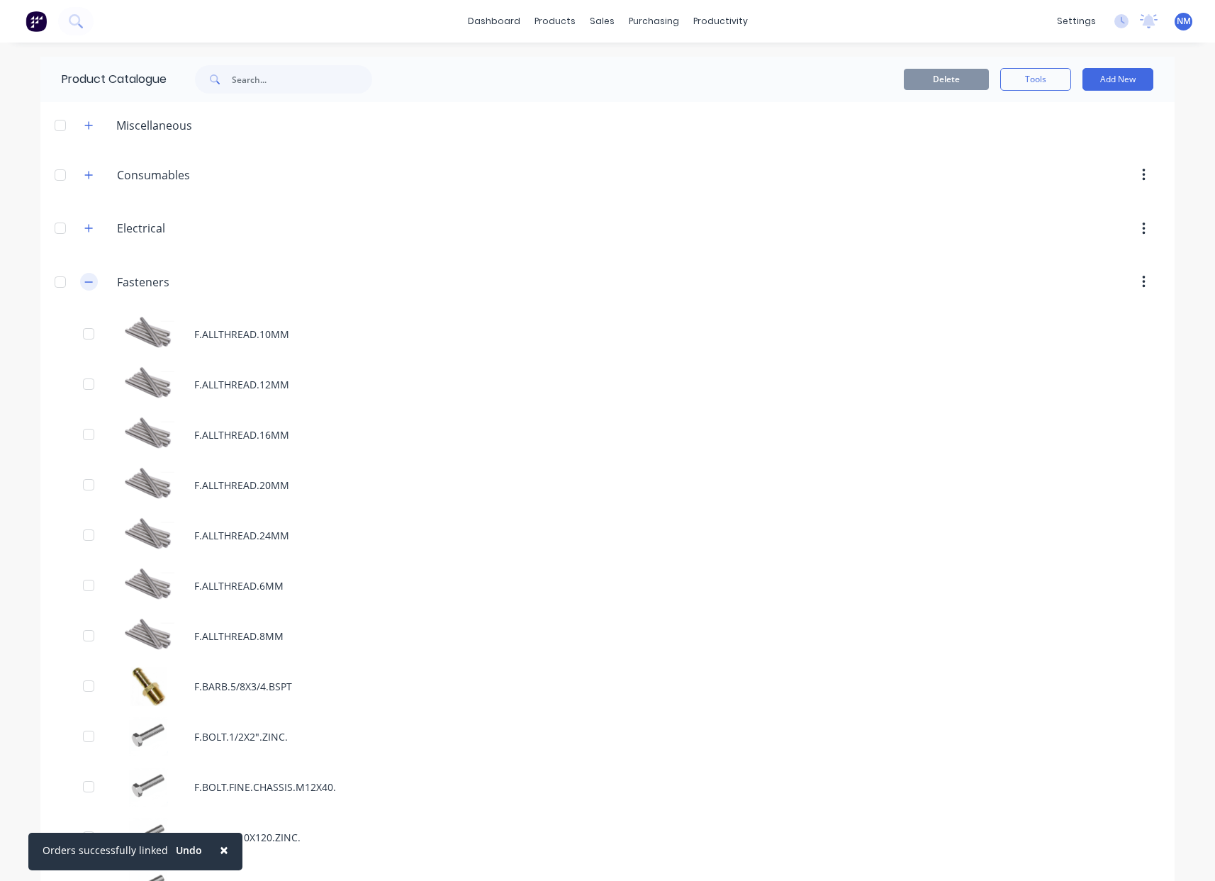
click at [85, 281] on icon "button" at bounding box center [88, 282] width 9 height 10
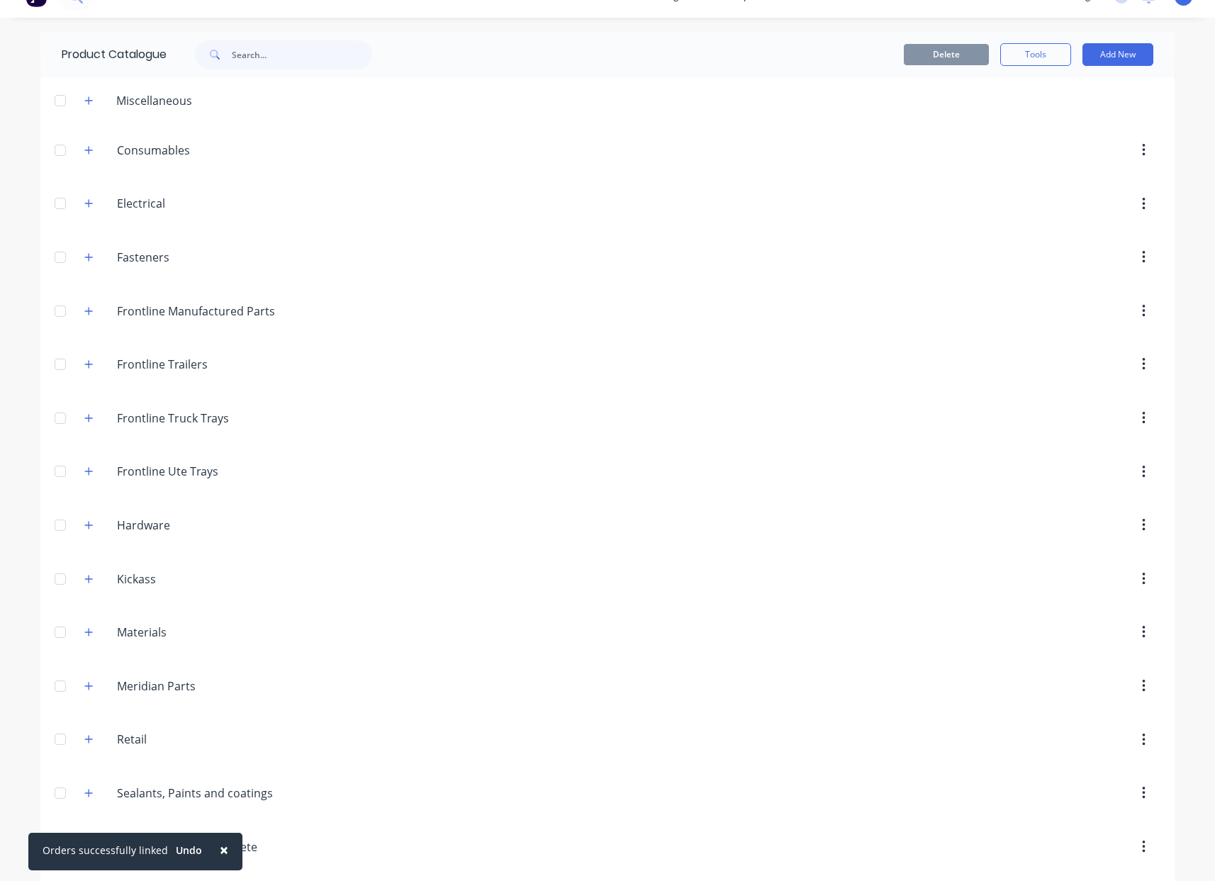
scroll to position [26, 0]
click at [84, 312] on icon "button" at bounding box center [88, 311] width 9 height 10
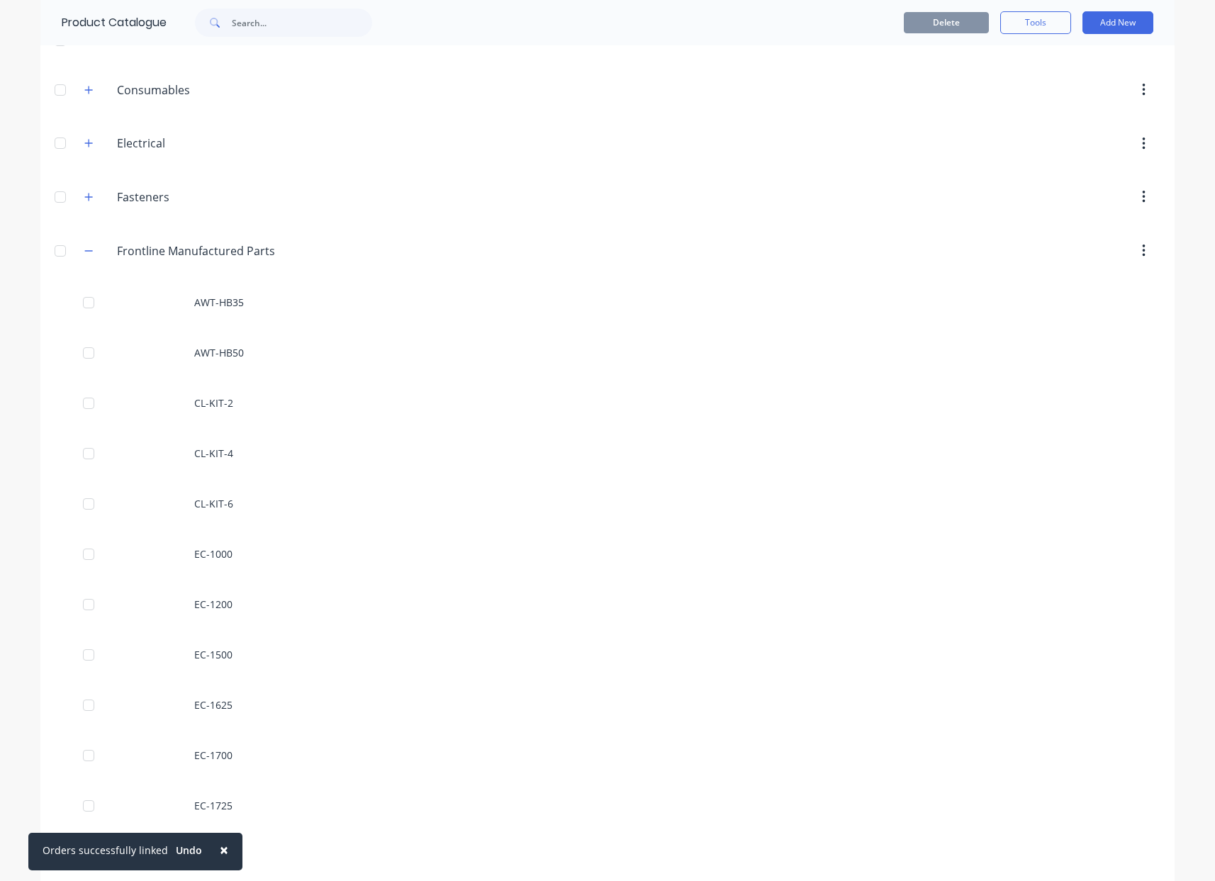
drag, startPoint x: 83, startPoint y: 252, endPoint x: 105, endPoint y: 346, distance: 96.8
click at [84, 252] on icon "button" at bounding box center [88, 251] width 9 height 10
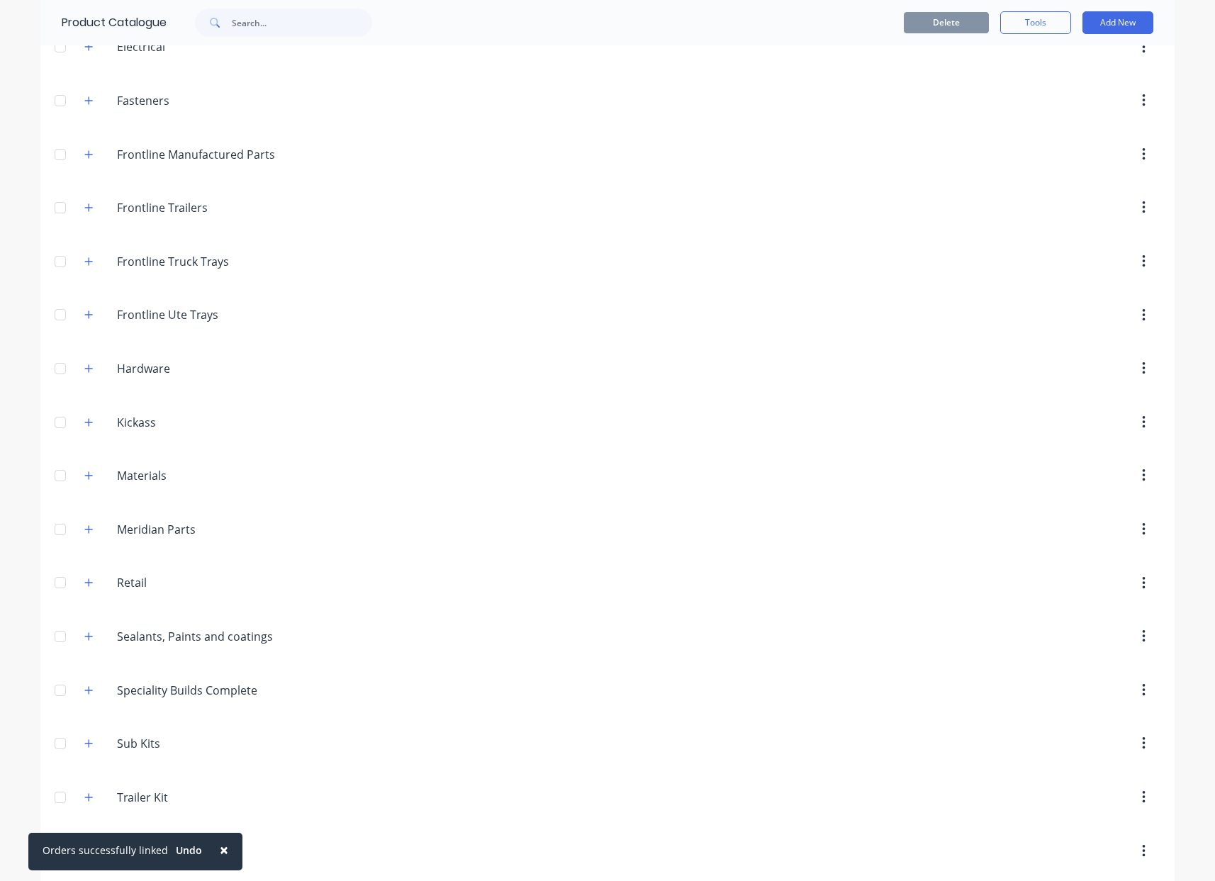
scroll to position [181, 0]
click at [82, 214] on button "button" at bounding box center [89, 209] width 18 height 18
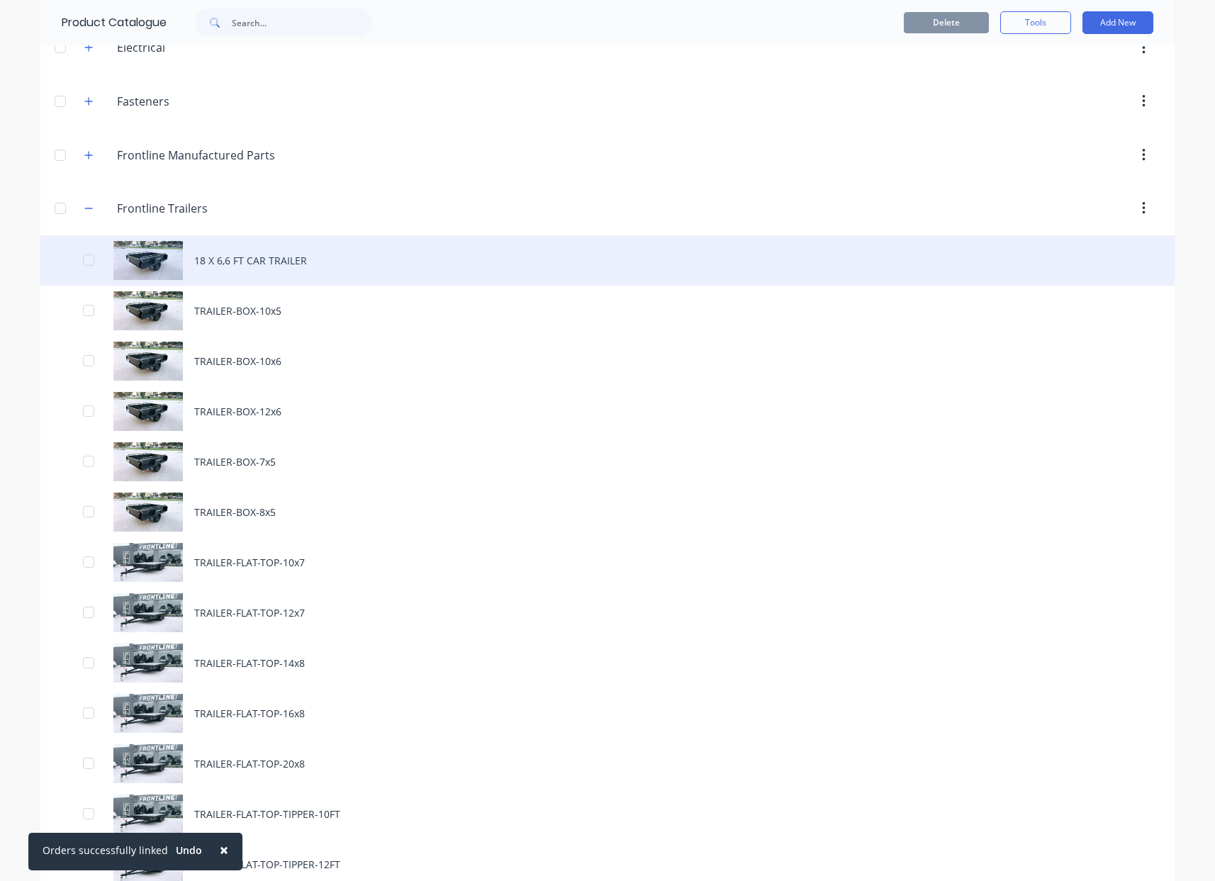
click at [267, 263] on div "18 X 6,6 FT CAR TRAILER" at bounding box center [607, 260] width 1135 height 50
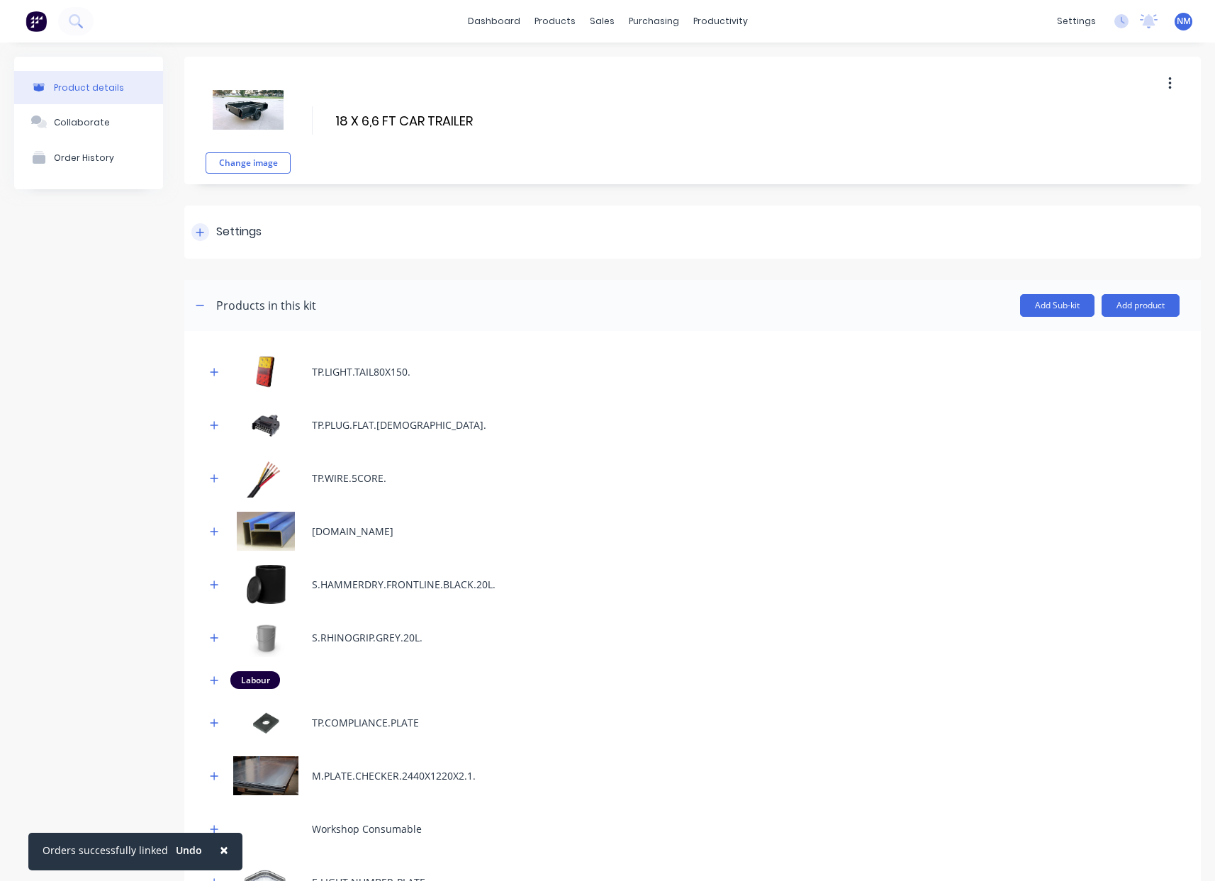
click at [204, 236] on div at bounding box center [200, 232] width 18 height 18
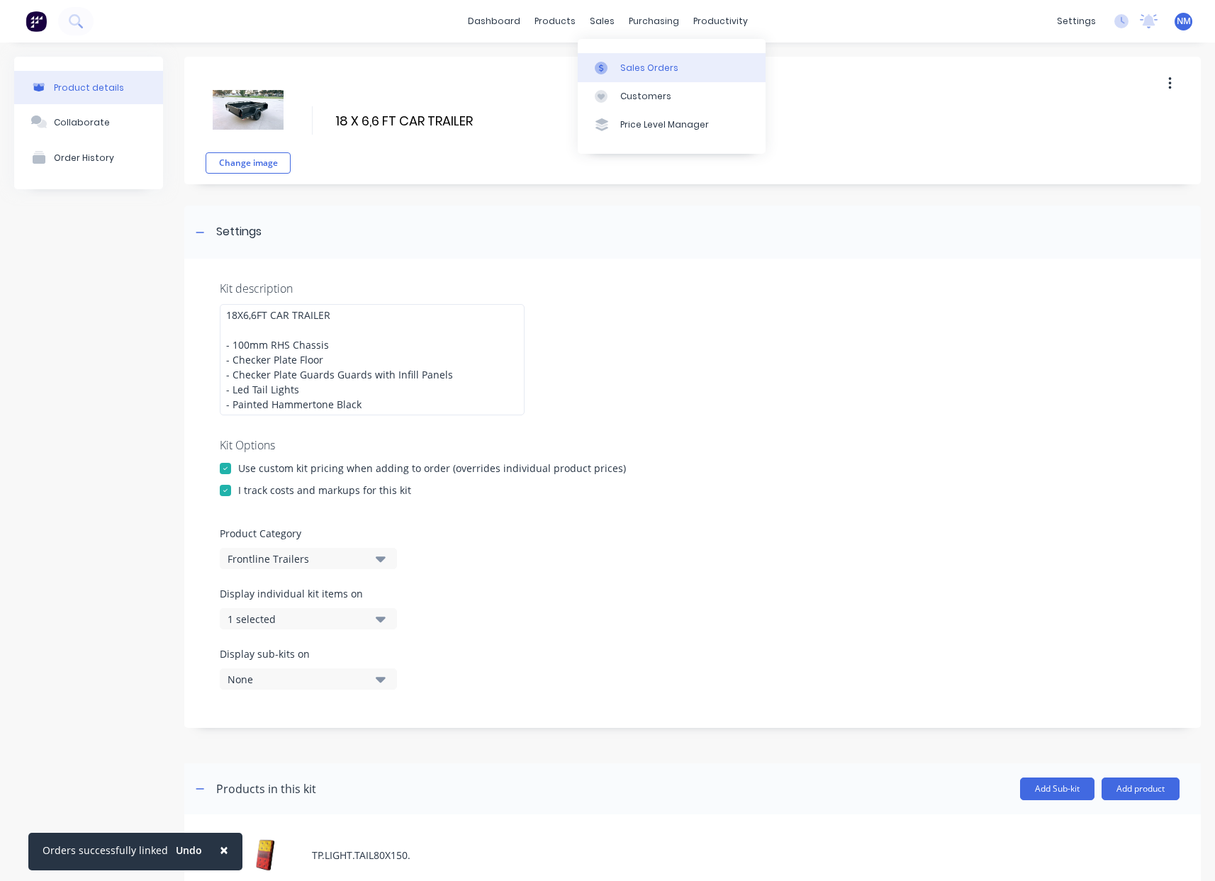
click at [636, 77] on link "Sales Orders" at bounding box center [672, 67] width 188 height 28
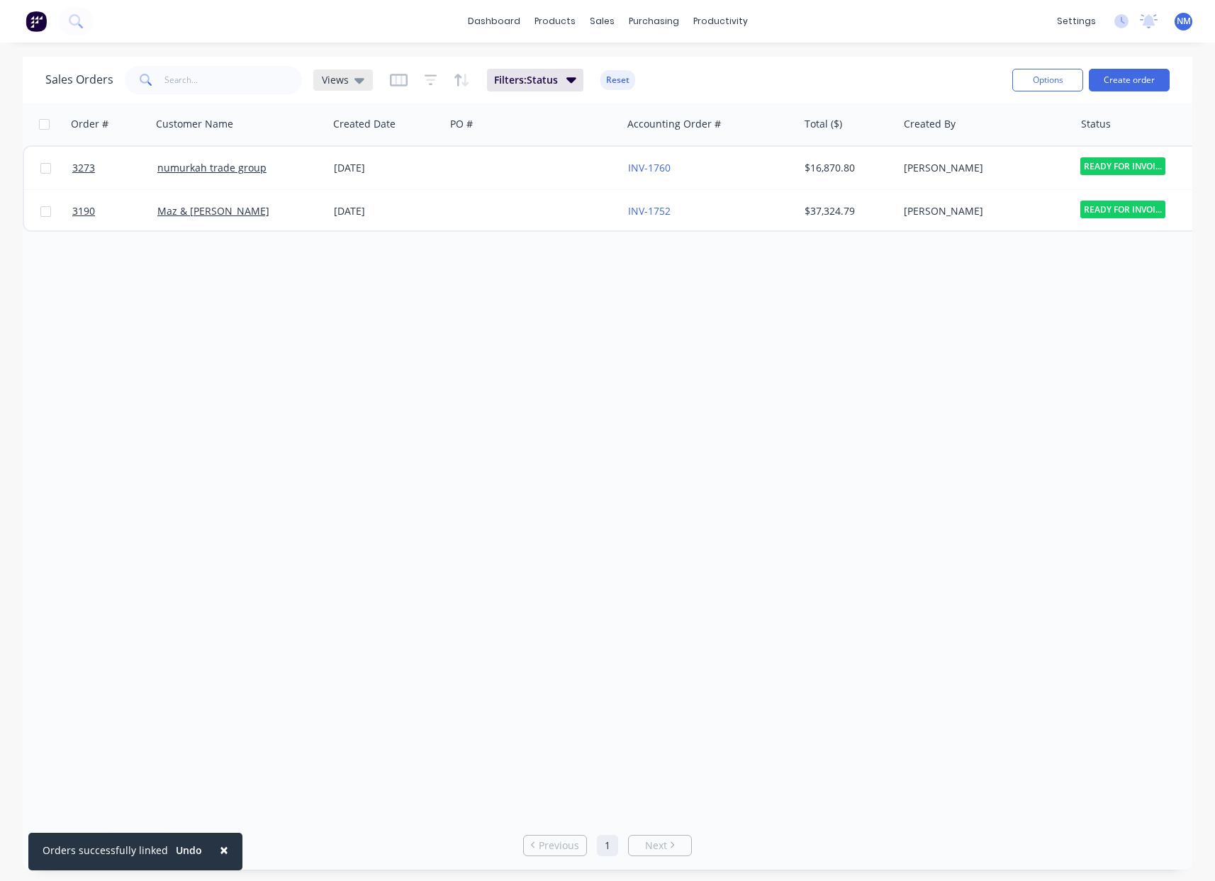
click at [346, 82] on span "Views" at bounding box center [335, 79] width 27 height 15
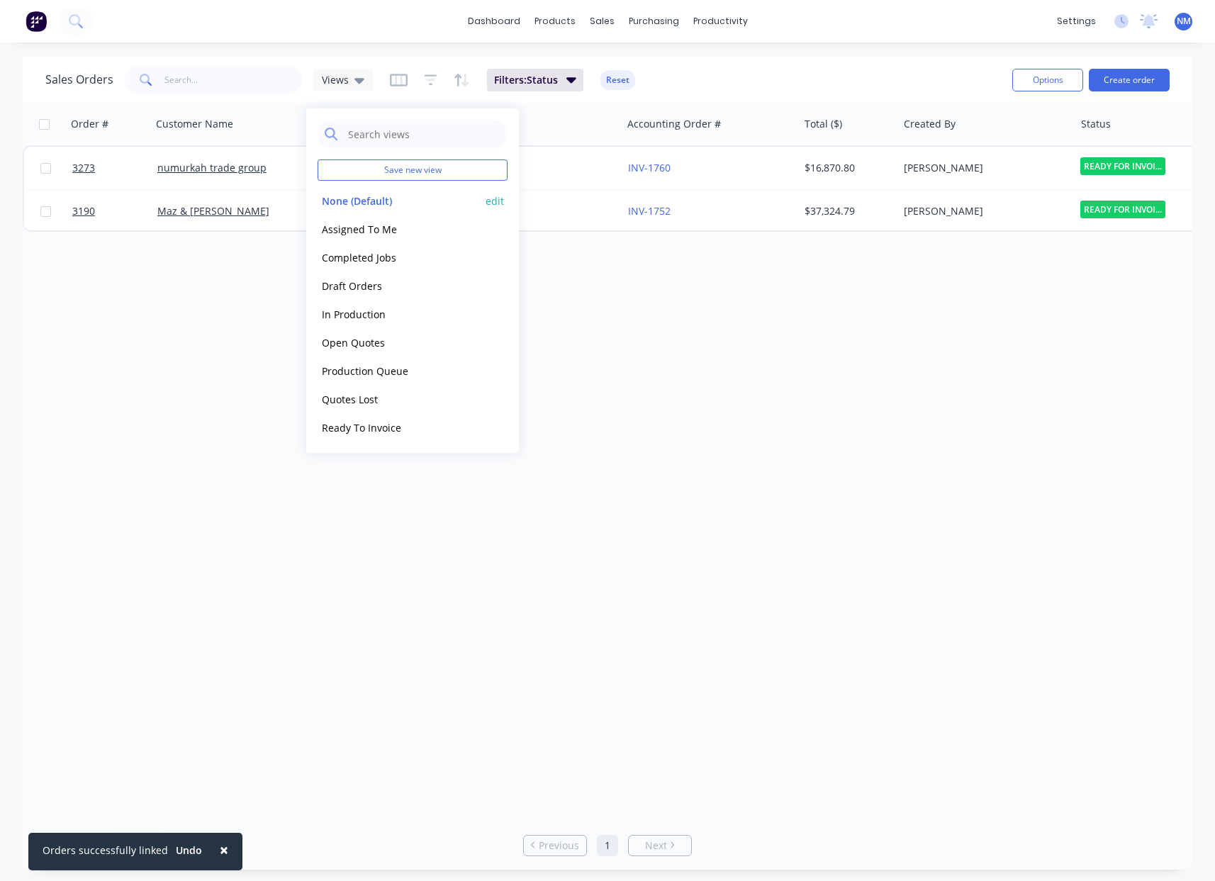
click at [369, 196] on button "None (Default)" at bounding box center [399, 201] width 162 height 16
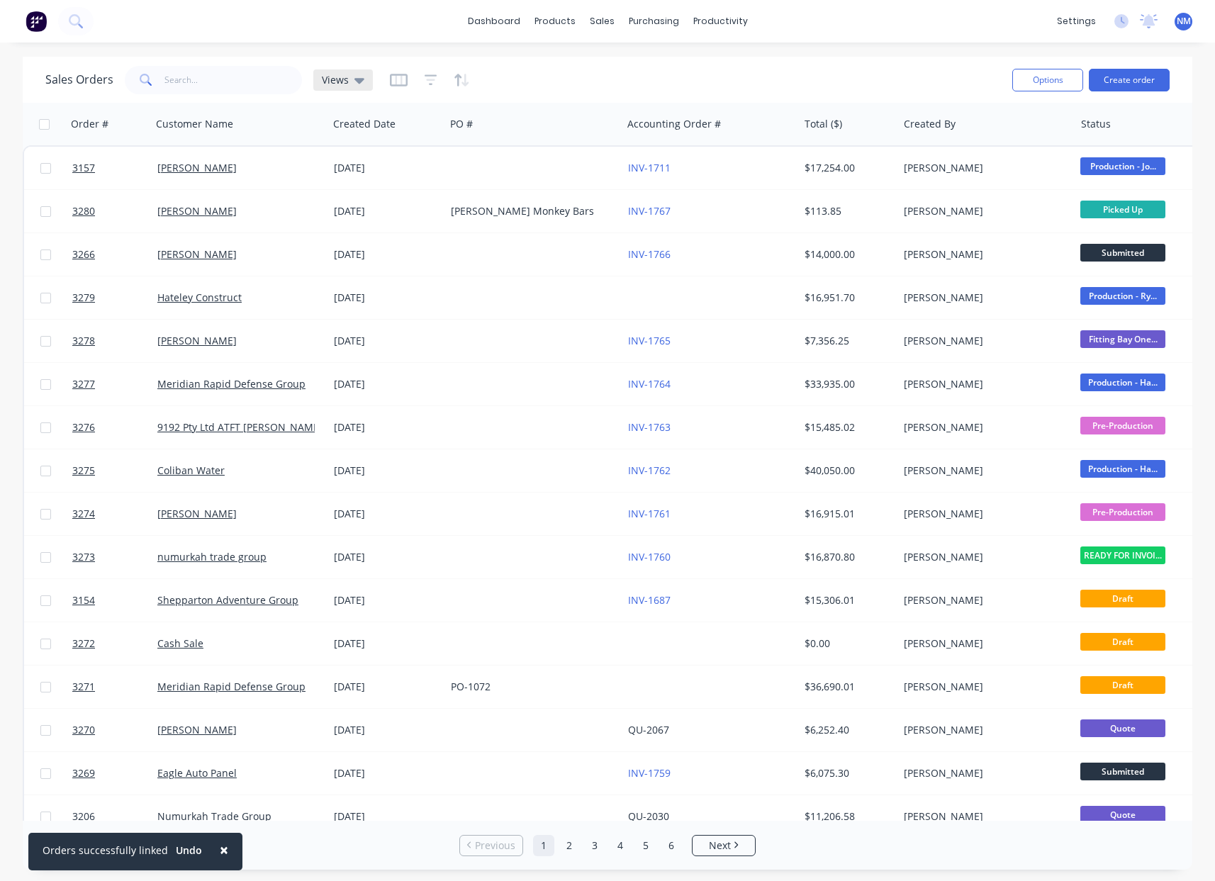
click at [327, 82] on span "Views" at bounding box center [335, 79] width 27 height 15
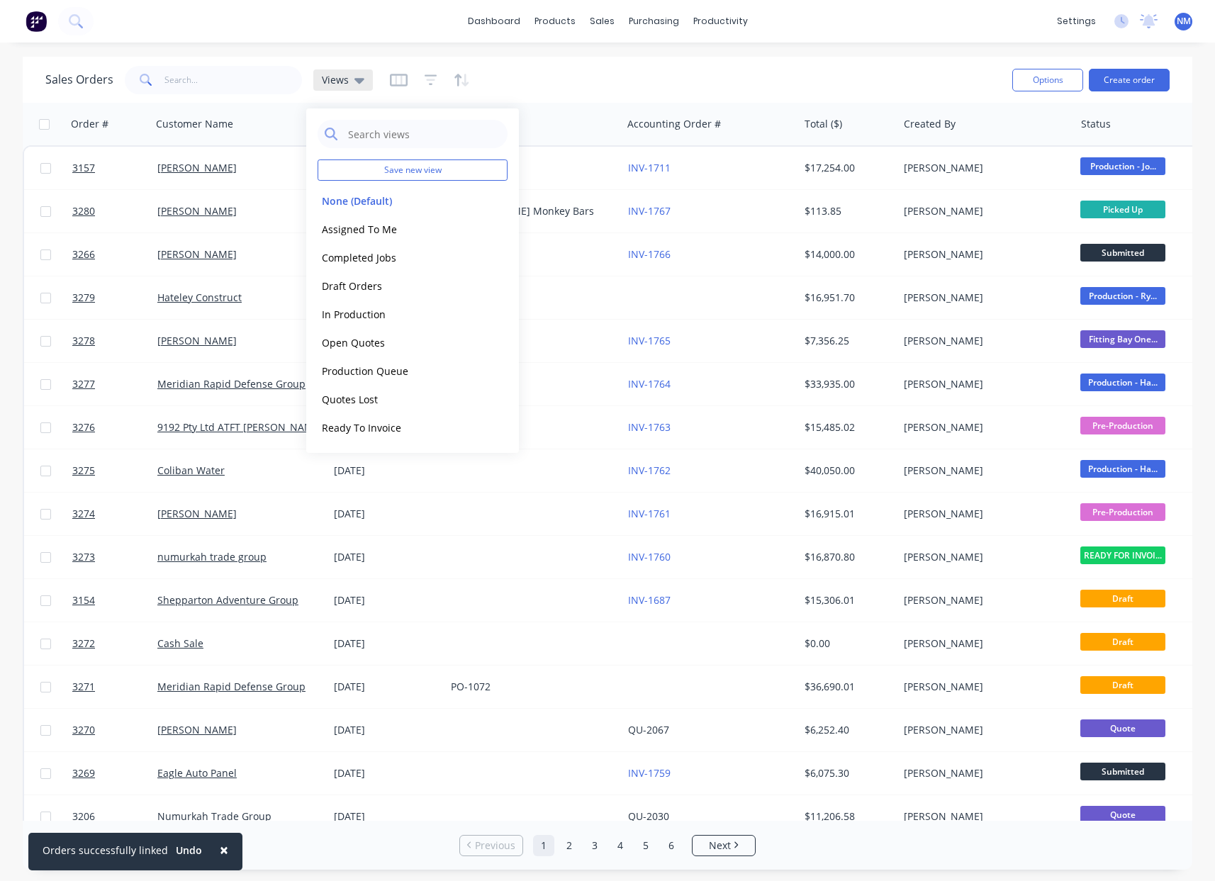
click at [326, 82] on span "Views" at bounding box center [335, 79] width 27 height 15
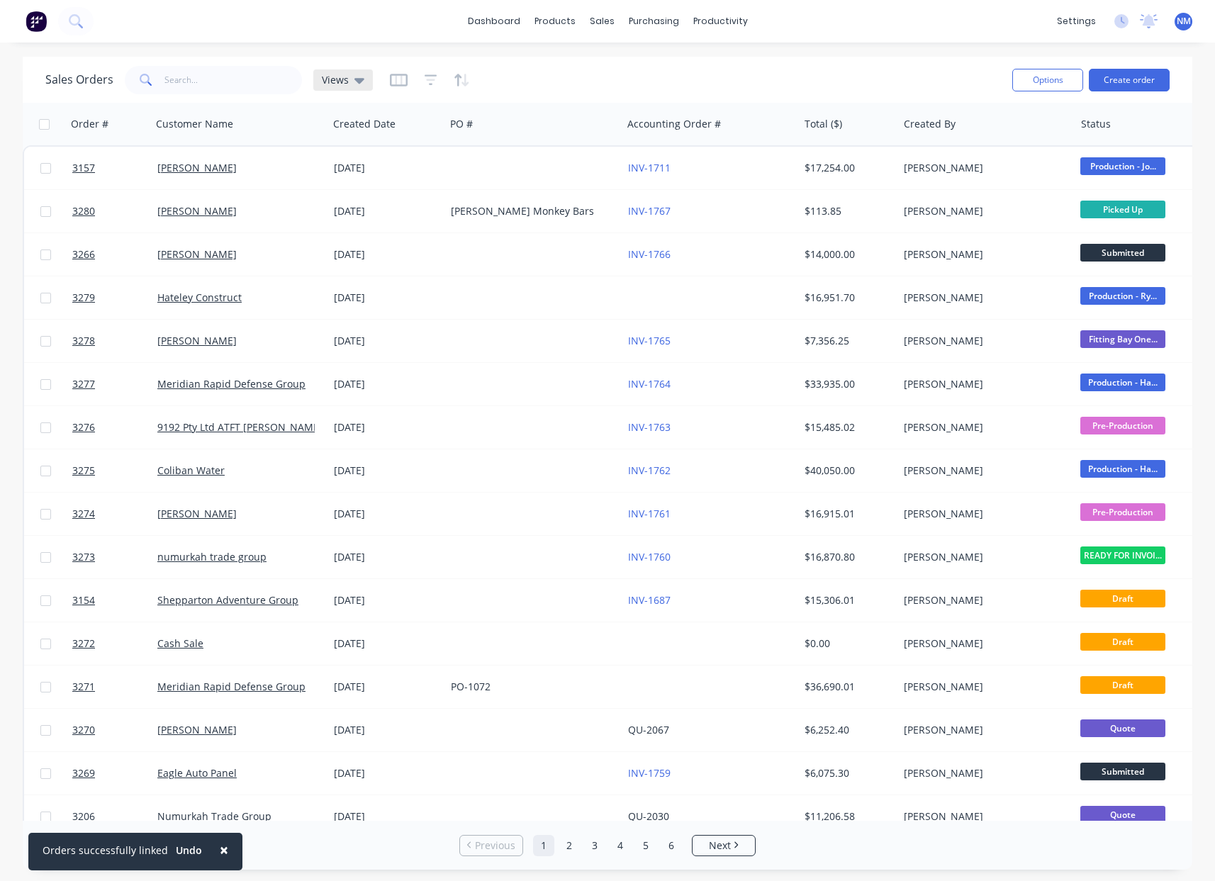
click at [360, 82] on icon at bounding box center [360, 80] width 10 height 16
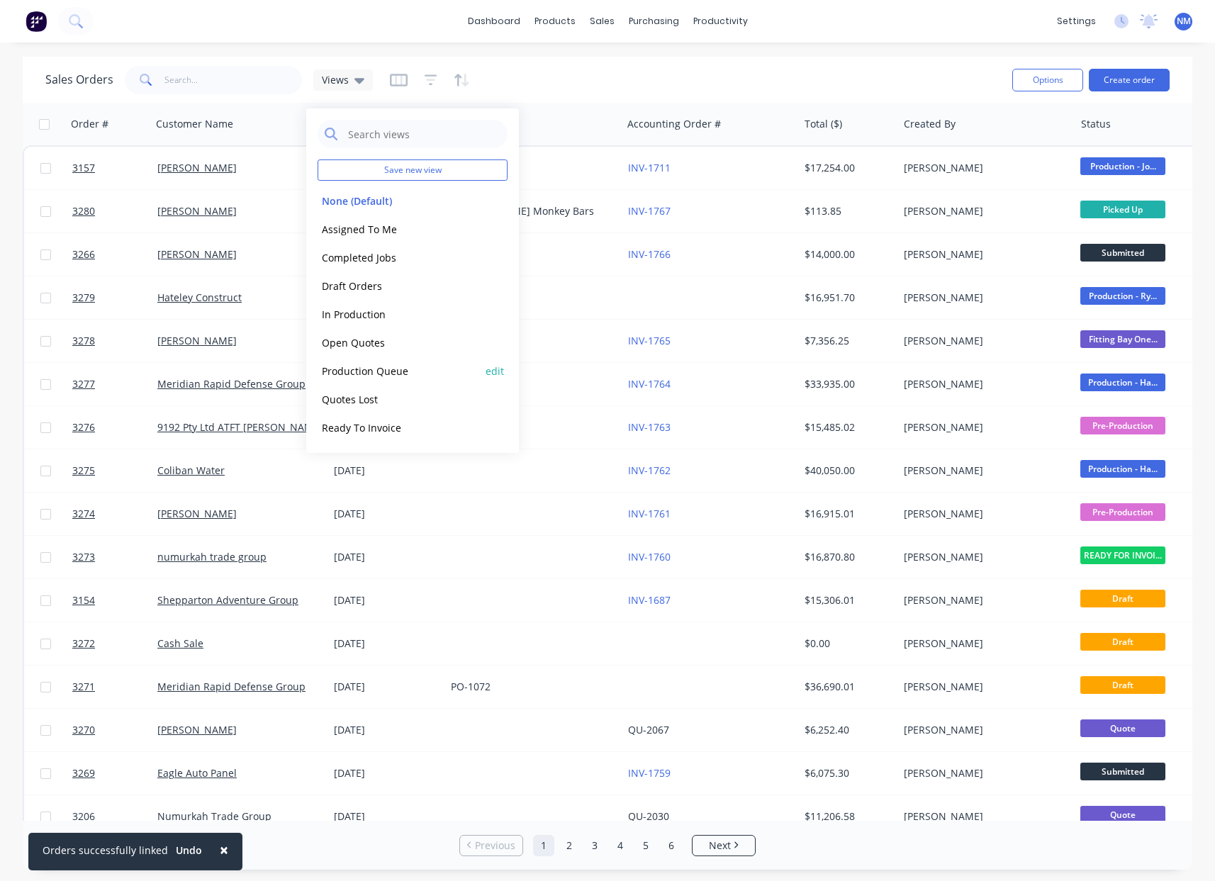
click at [383, 377] on button "Production Queue" at bounding box center [399, 371] width 162 height 16
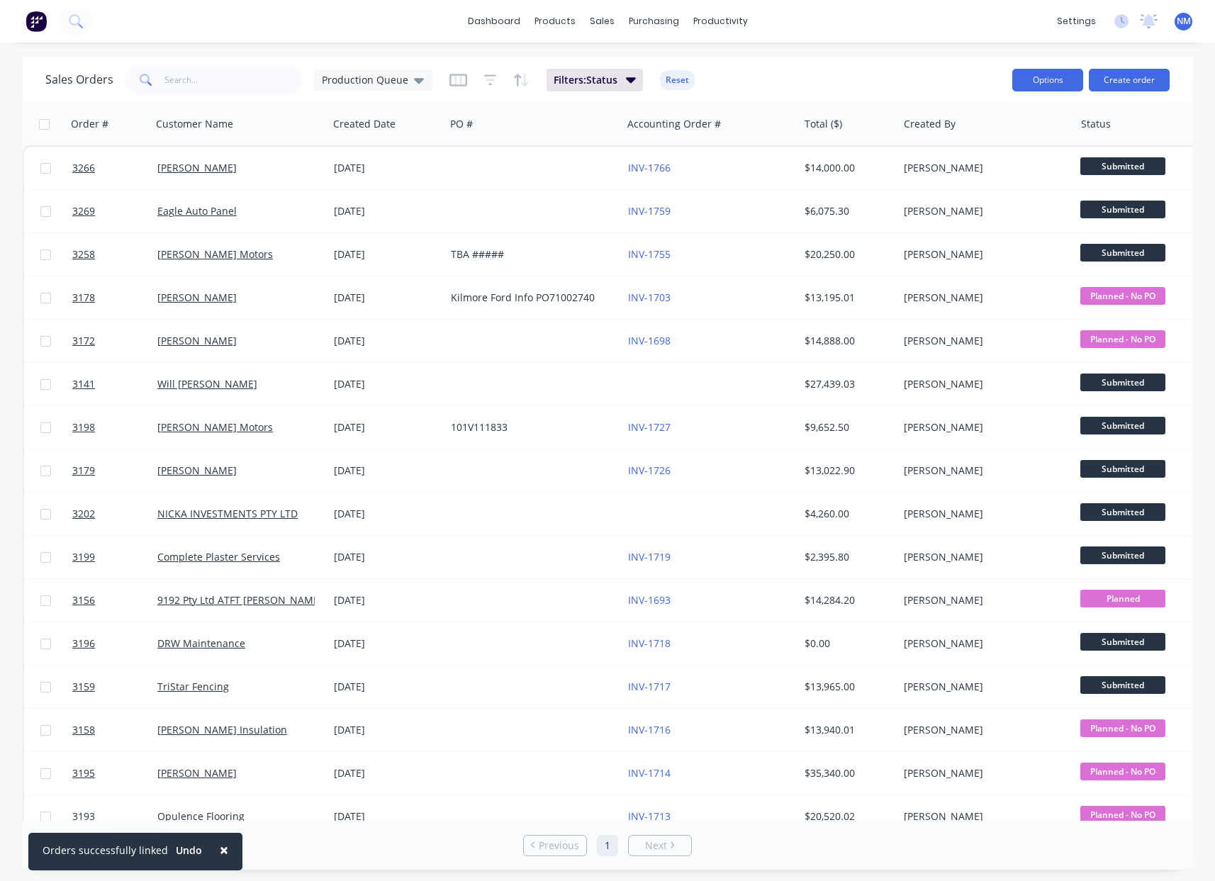
click at [1049, 83] on button "Options" at bounding box center [1048, 80] width 71 height 23
click at [988, 169] on div "Export" at bounding box center [1005, 172] width 130 height 21
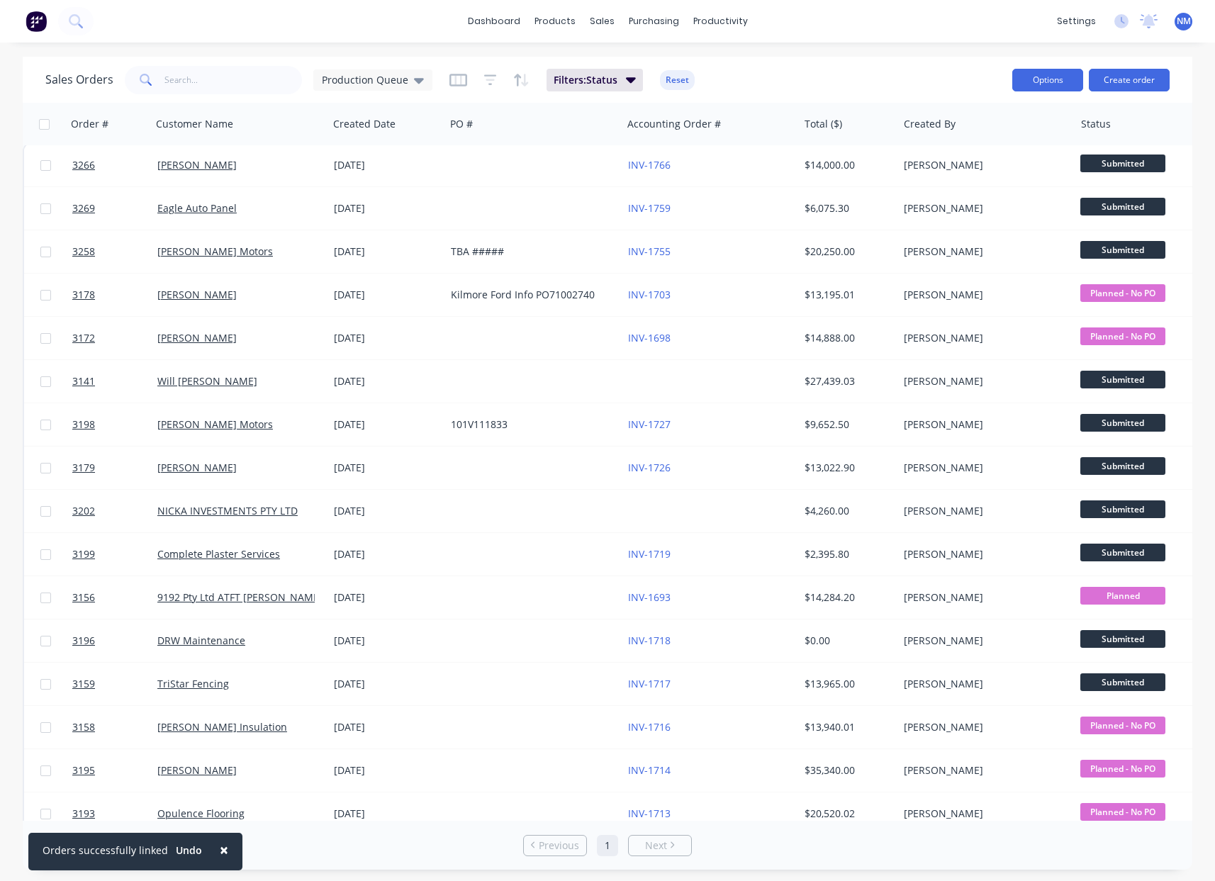
click at [1056, 79] on button "Options" at bounding box center [1048, 80] width 71 height 23
click at [973, 167] on div "Export" at bounding box center [1005, 172] width 130 height 21
click at [394, 79] on span "Production Queue" at bounding box center [365, 79] width 87 height 15
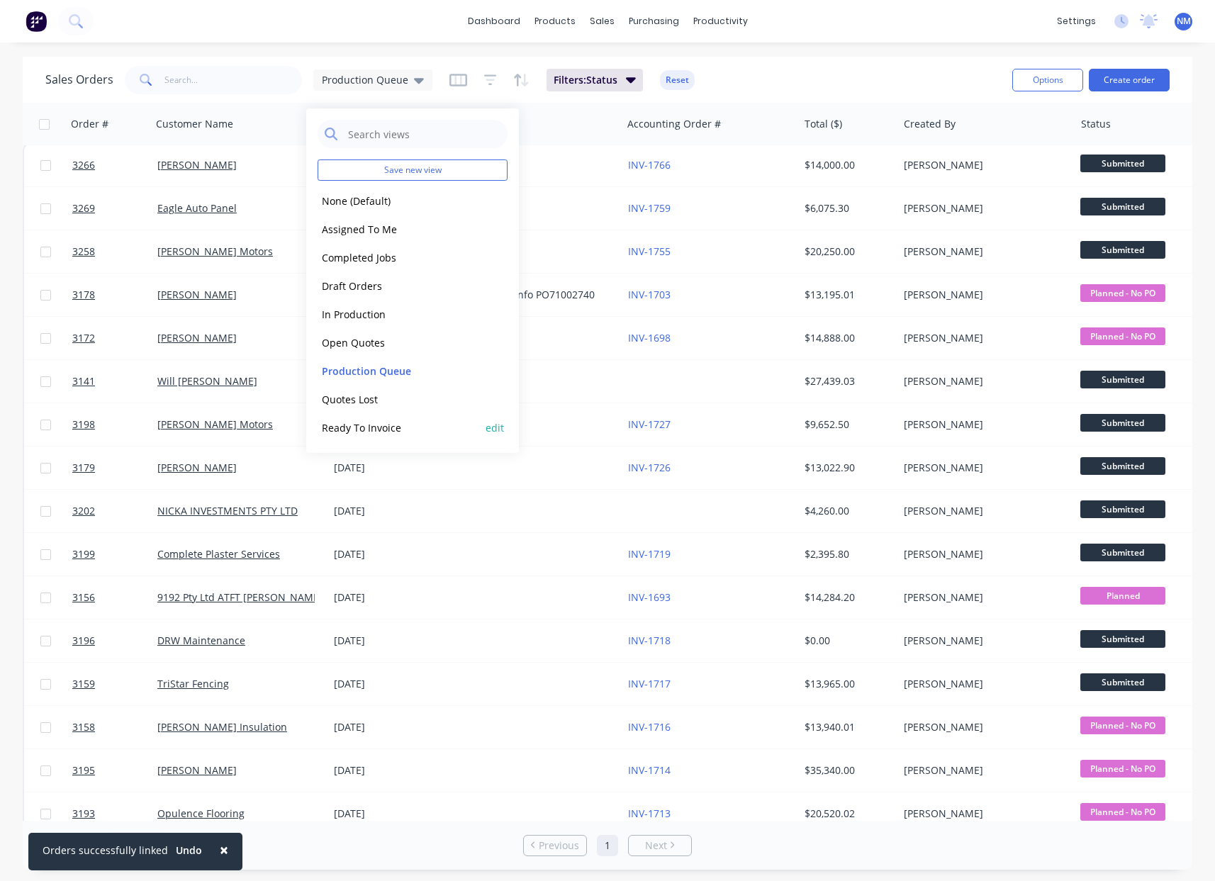
click at [381, 424] on button "Ready To Invoice" at bounding box center [399, 428] width 162 height 16
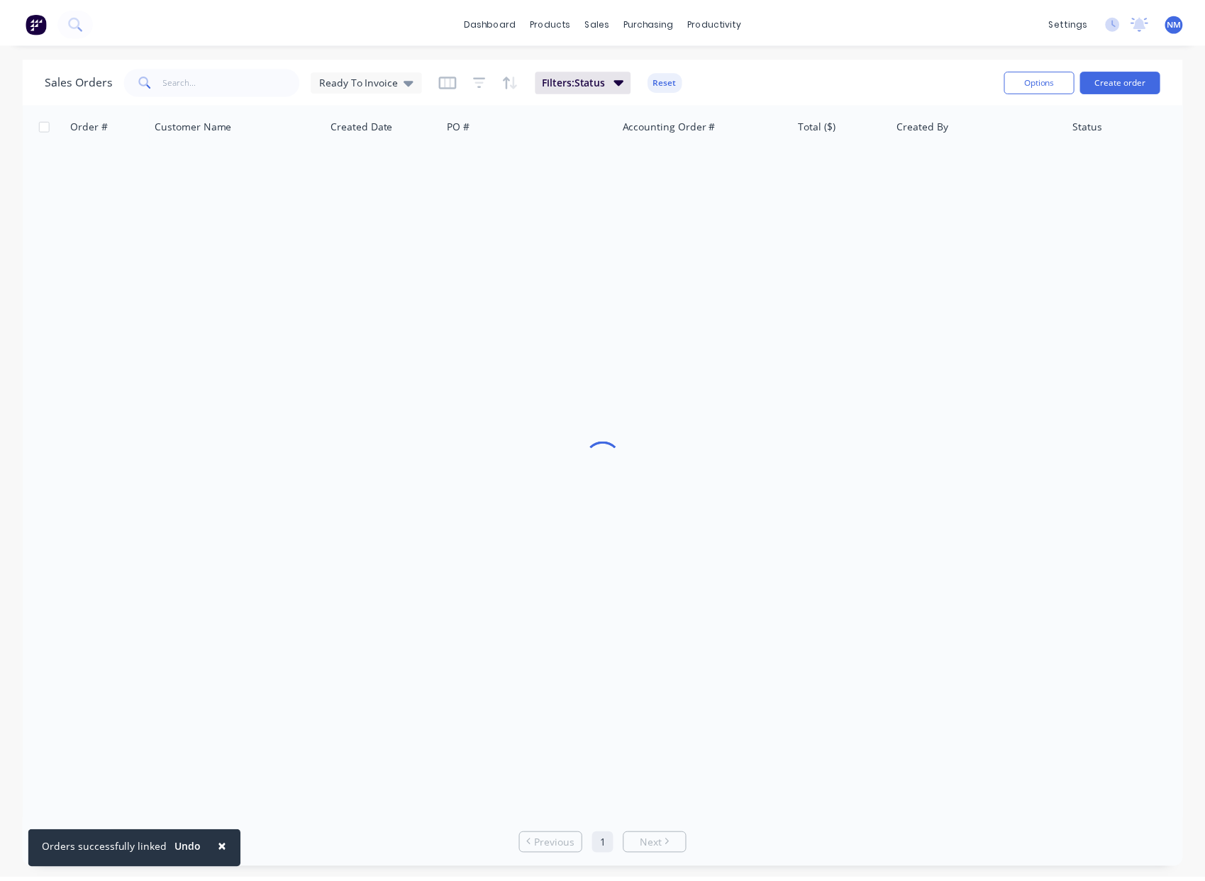
scroll to position [0, 0]
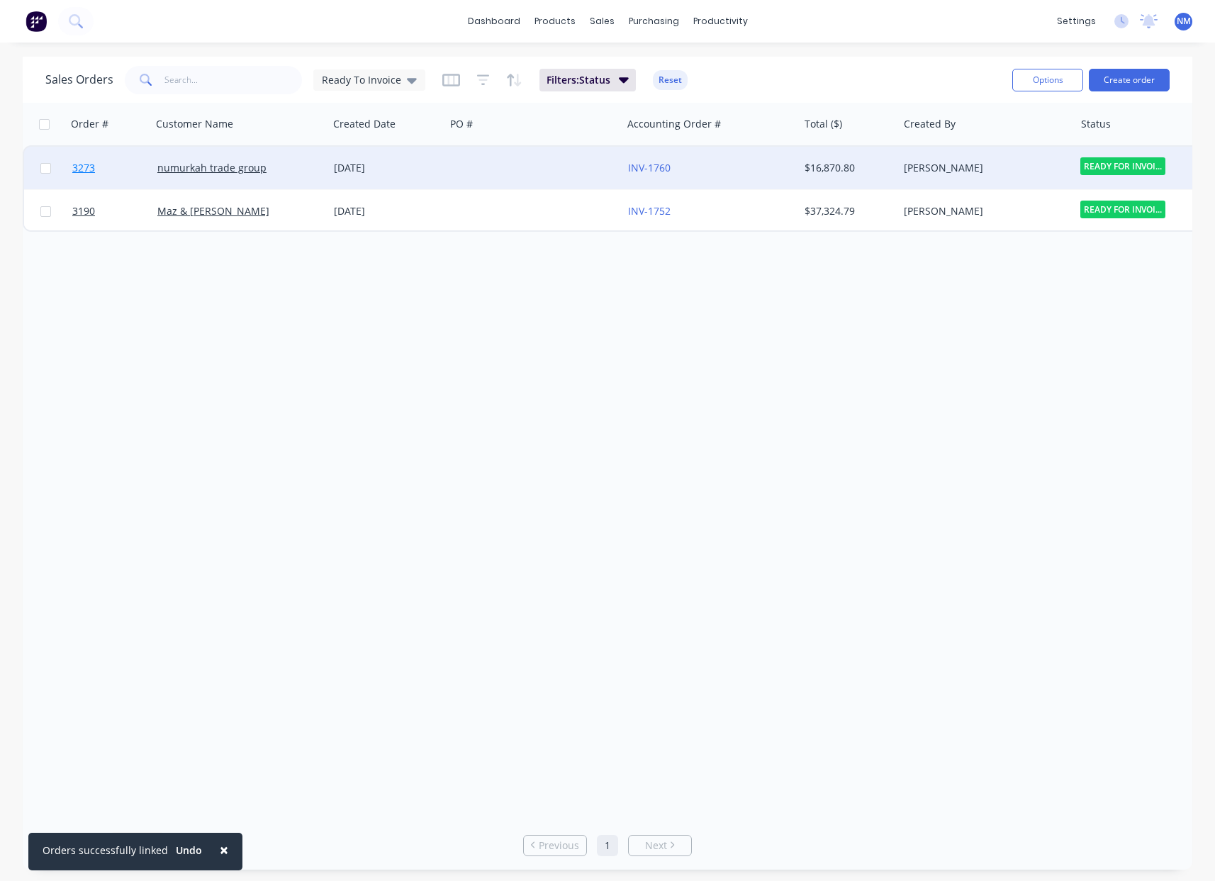
click at [92, 167] on span "3273" at bounding box center [83, 168] width 23 height 14
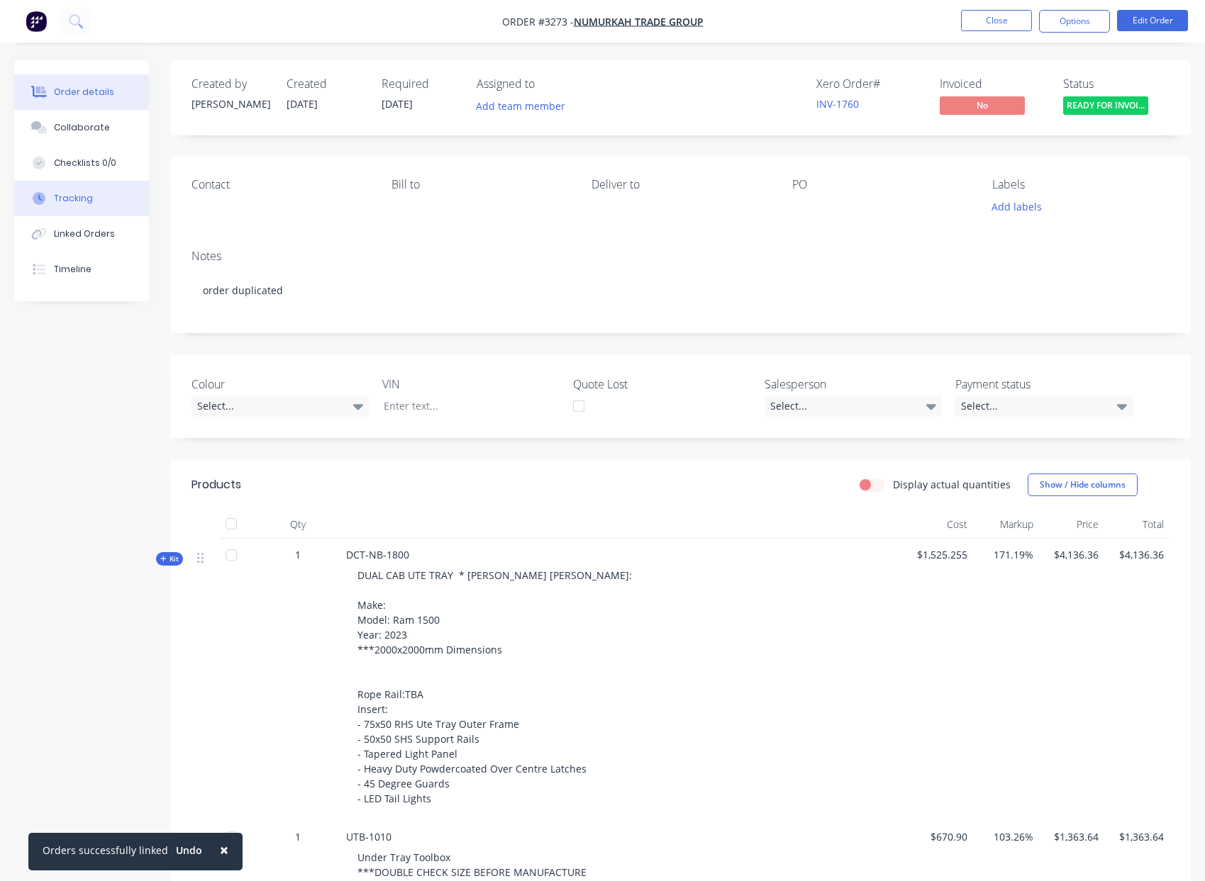
click at [60, 203] on div "Tracking" at bounding box center [73, 198] width 39 height 13
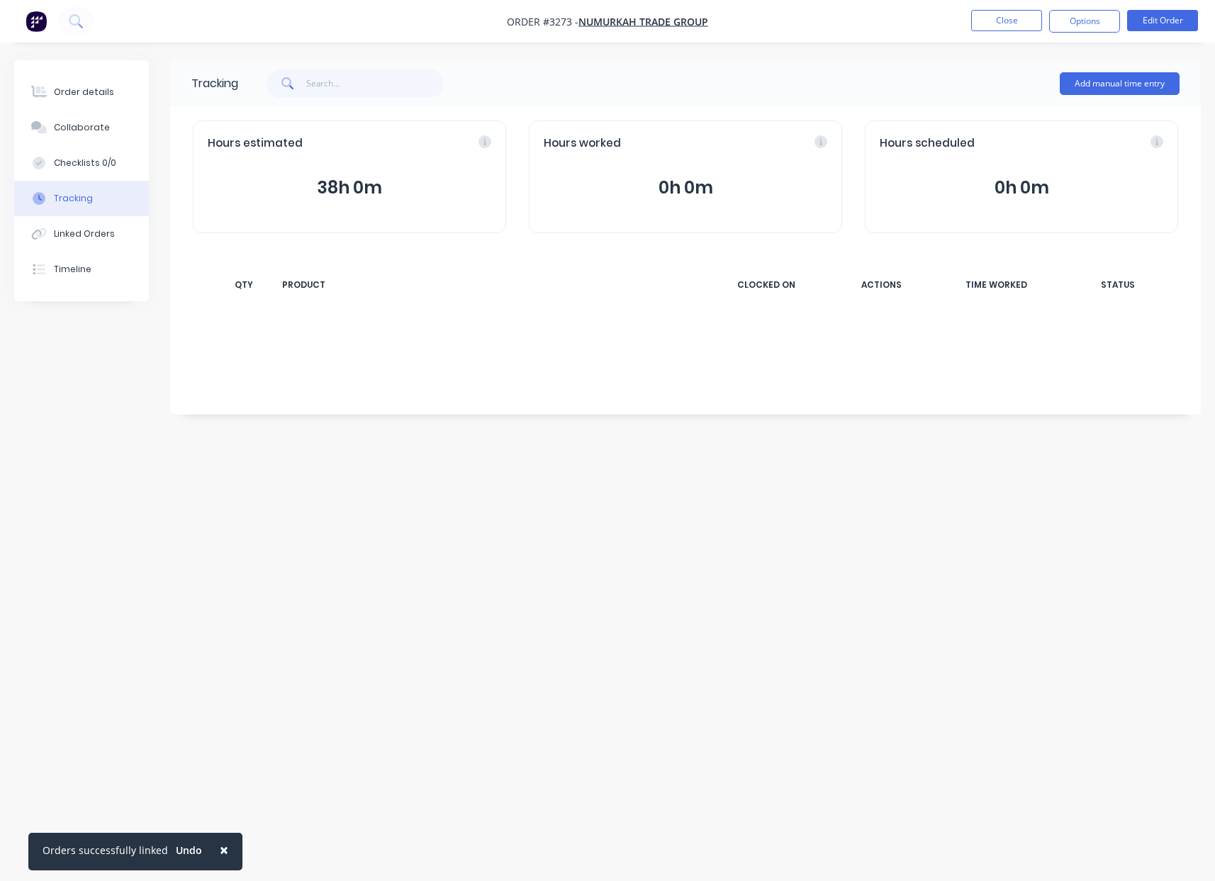
click at [718, 189] on button "0h 0m" at bounding box center [686, 187] width 284 height 27
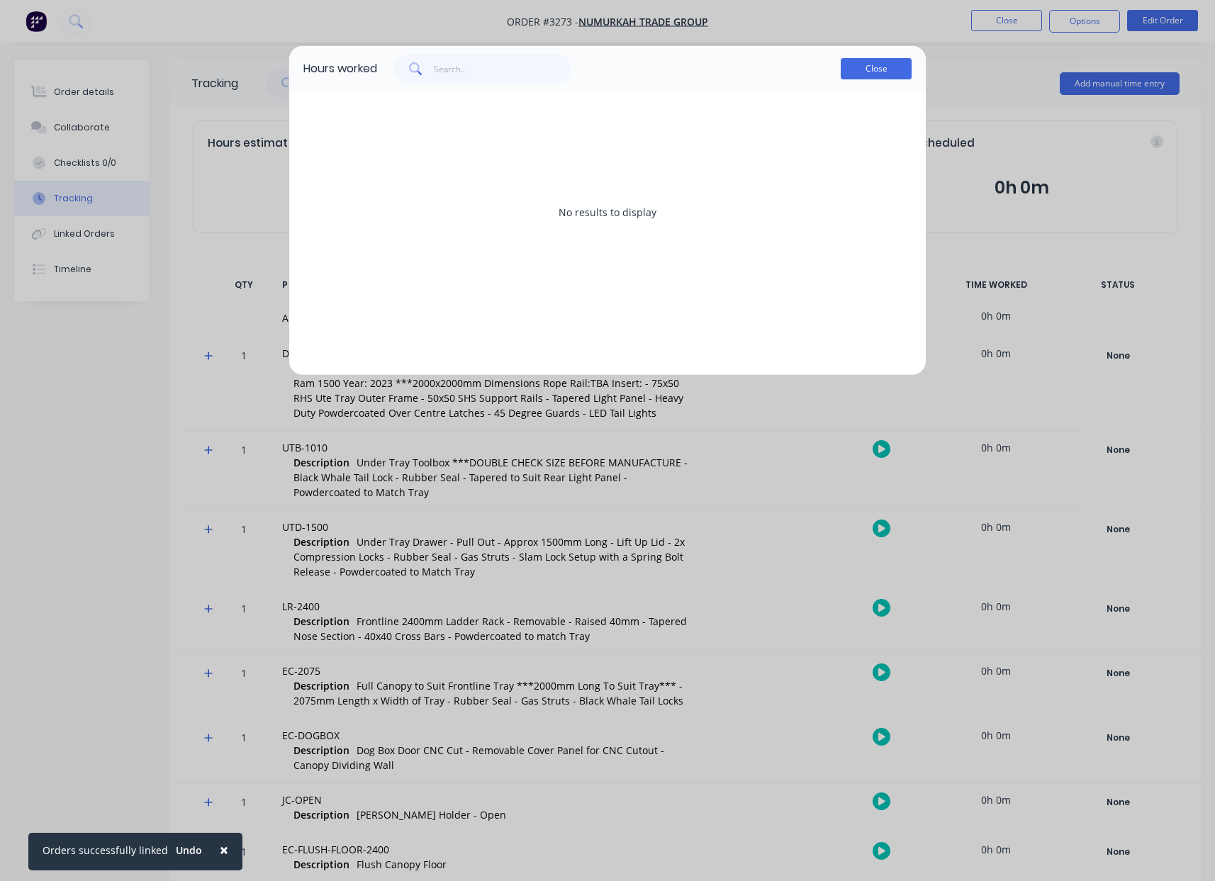
click at [872, 68] on button "Close" at bounding box center [876, 68] width 71 height 21
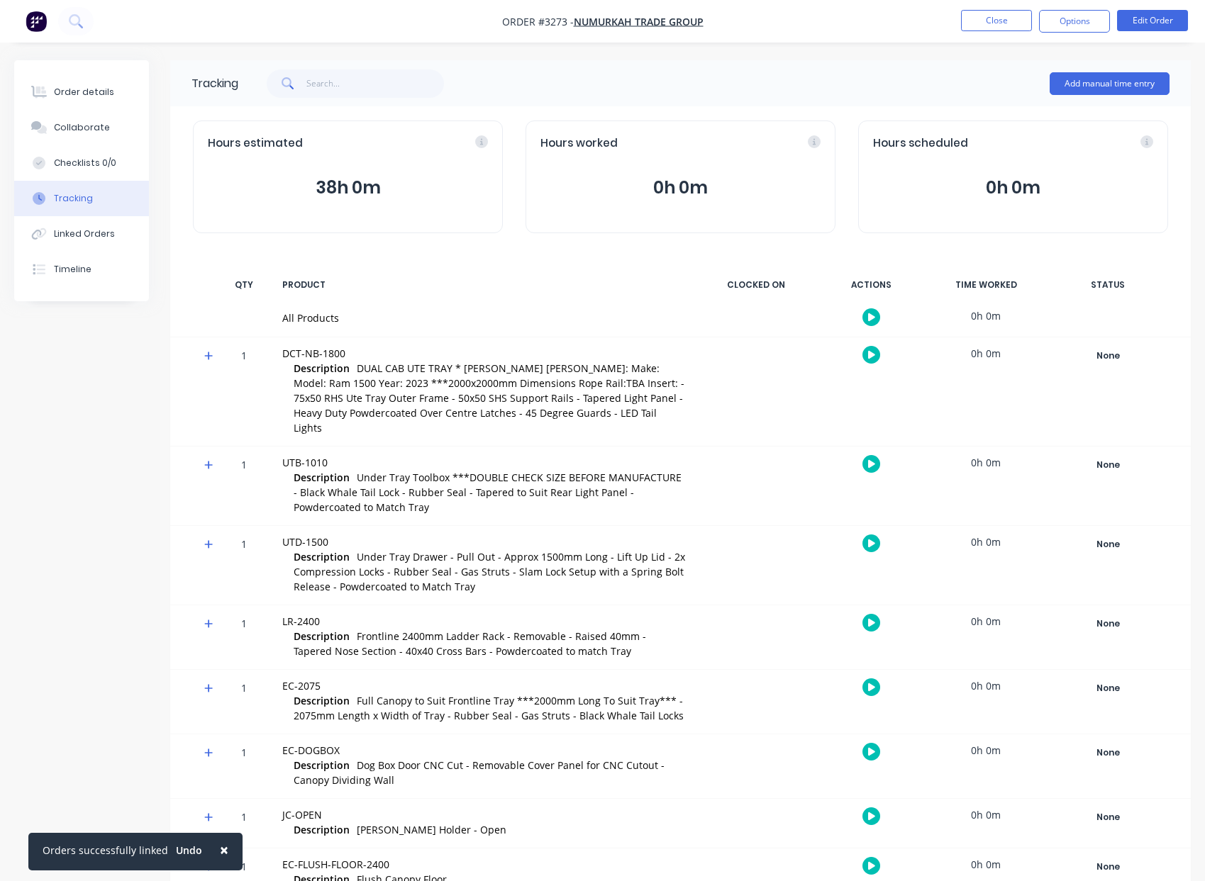
click at [871, 316] on icon "button" at bounding box center [871, 317] width 7 height 8
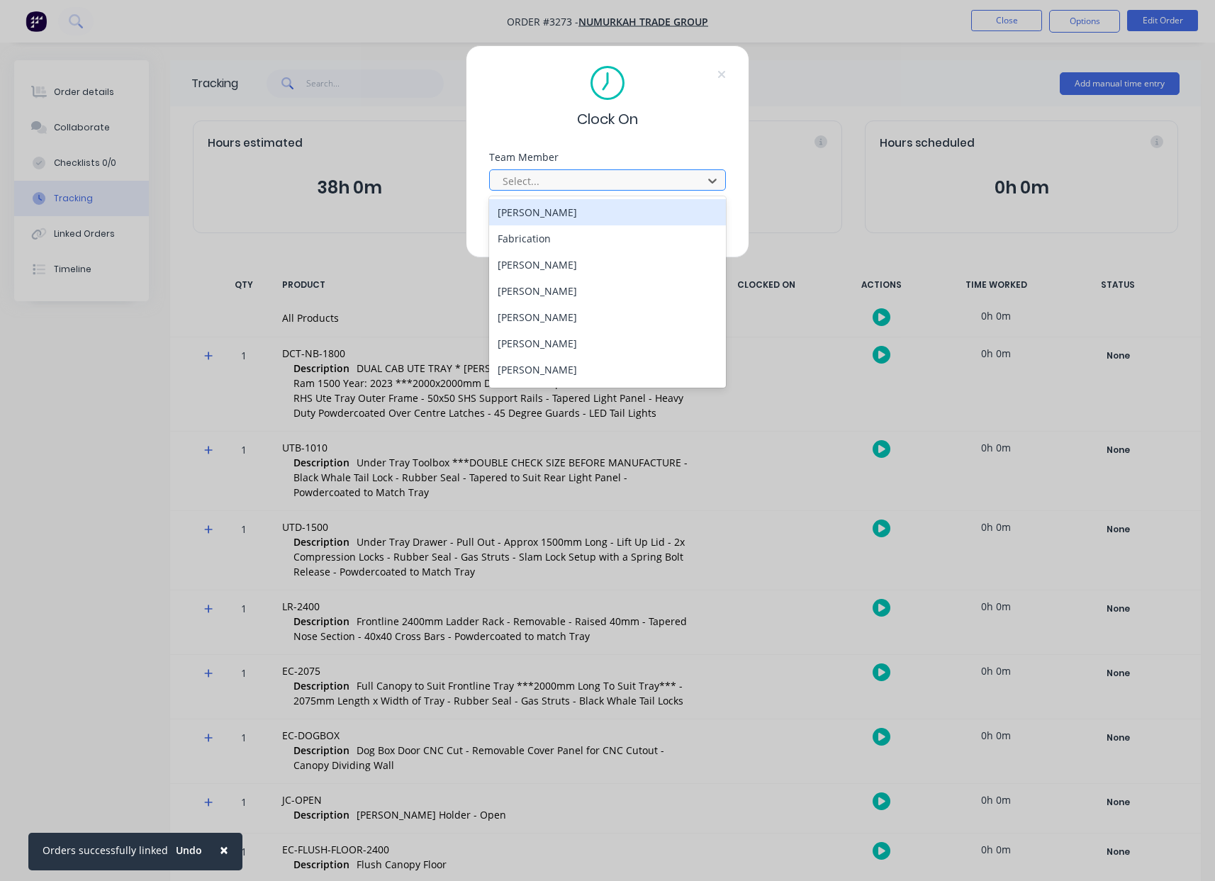
click at [608, 170] on div "Select..." at bounding box center [598, 180] width 203 height 21
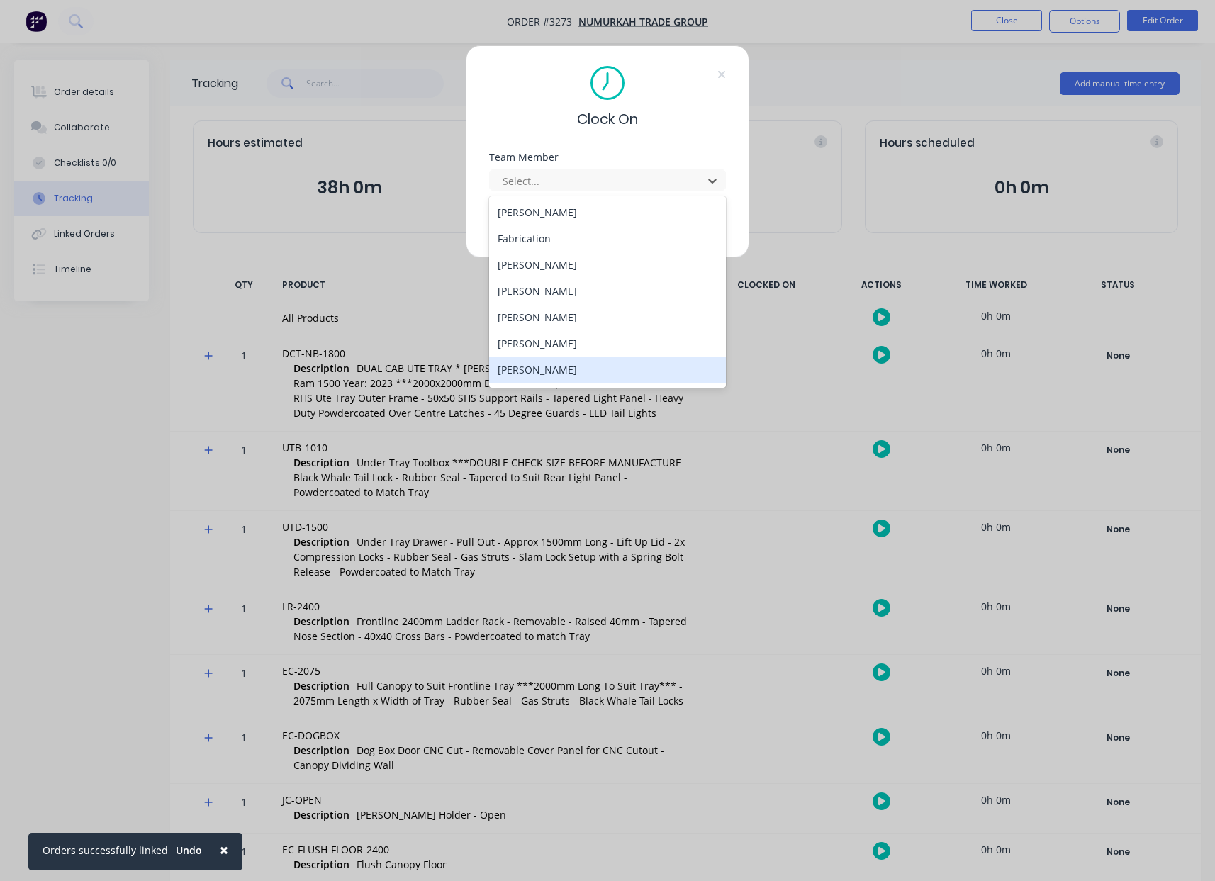
click at [579, 370] on div "[PERSON_NAME]" at bounding box center [607, 370] width 237 height 26
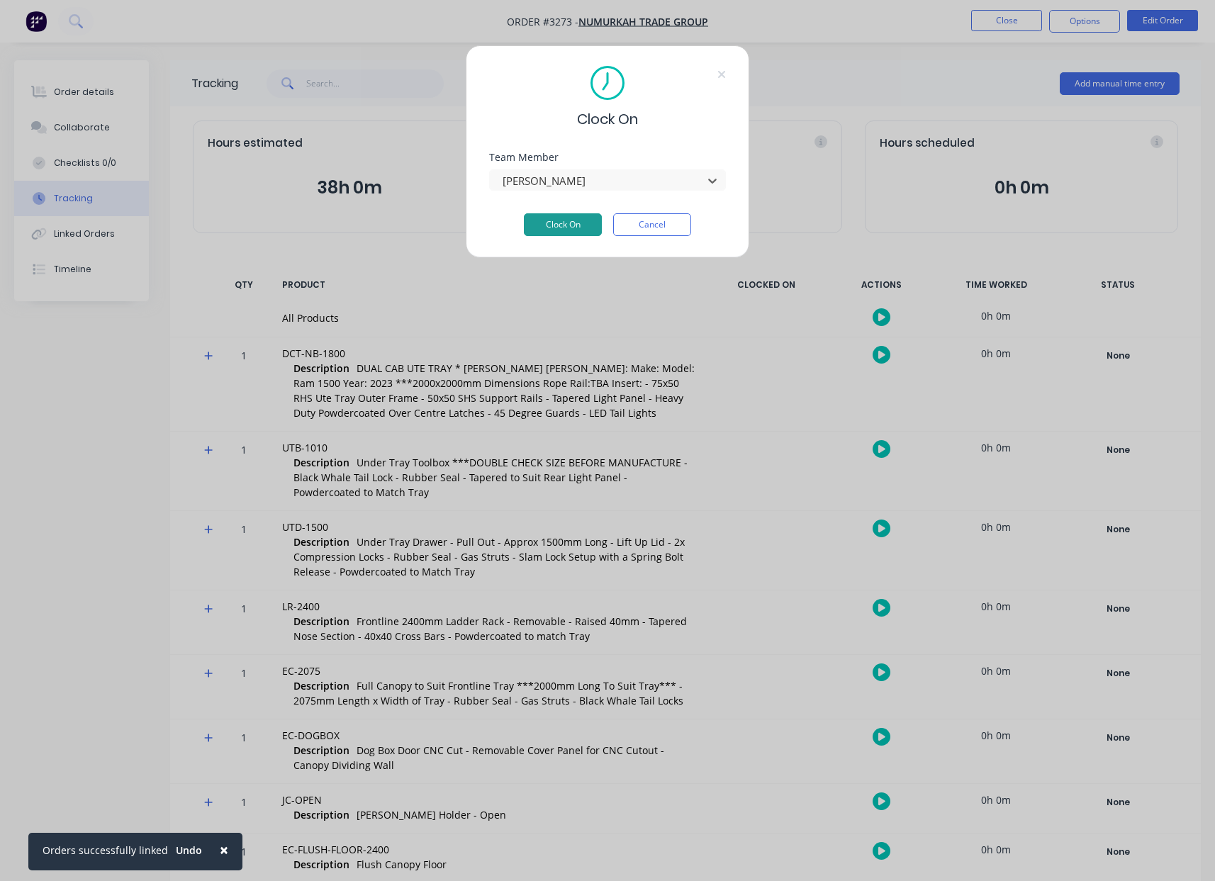
click at [572, 223] on button "Clock On" at bounding box center [563, 224] width 78 height 23
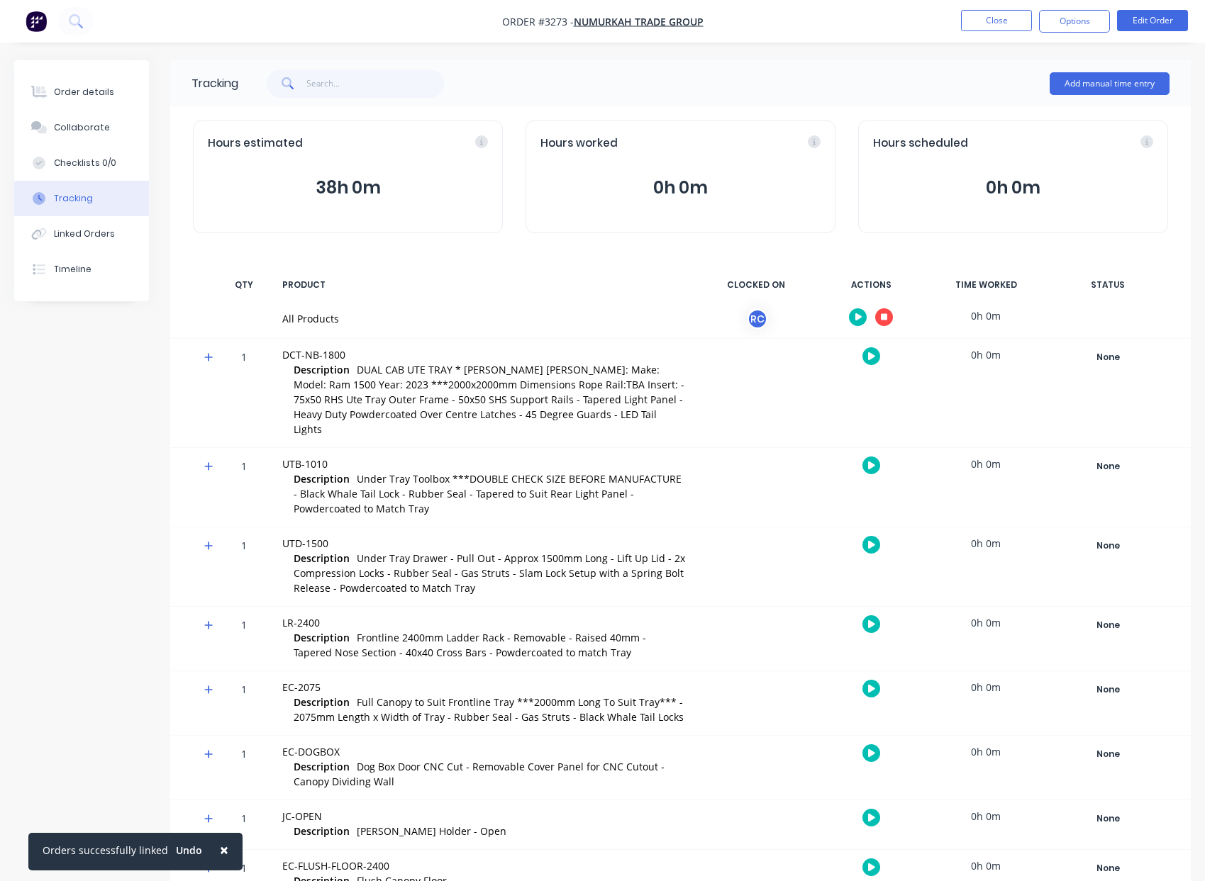
click at [884, 321] on icon "button" at bounding box center [884, 317] width 7 height 9
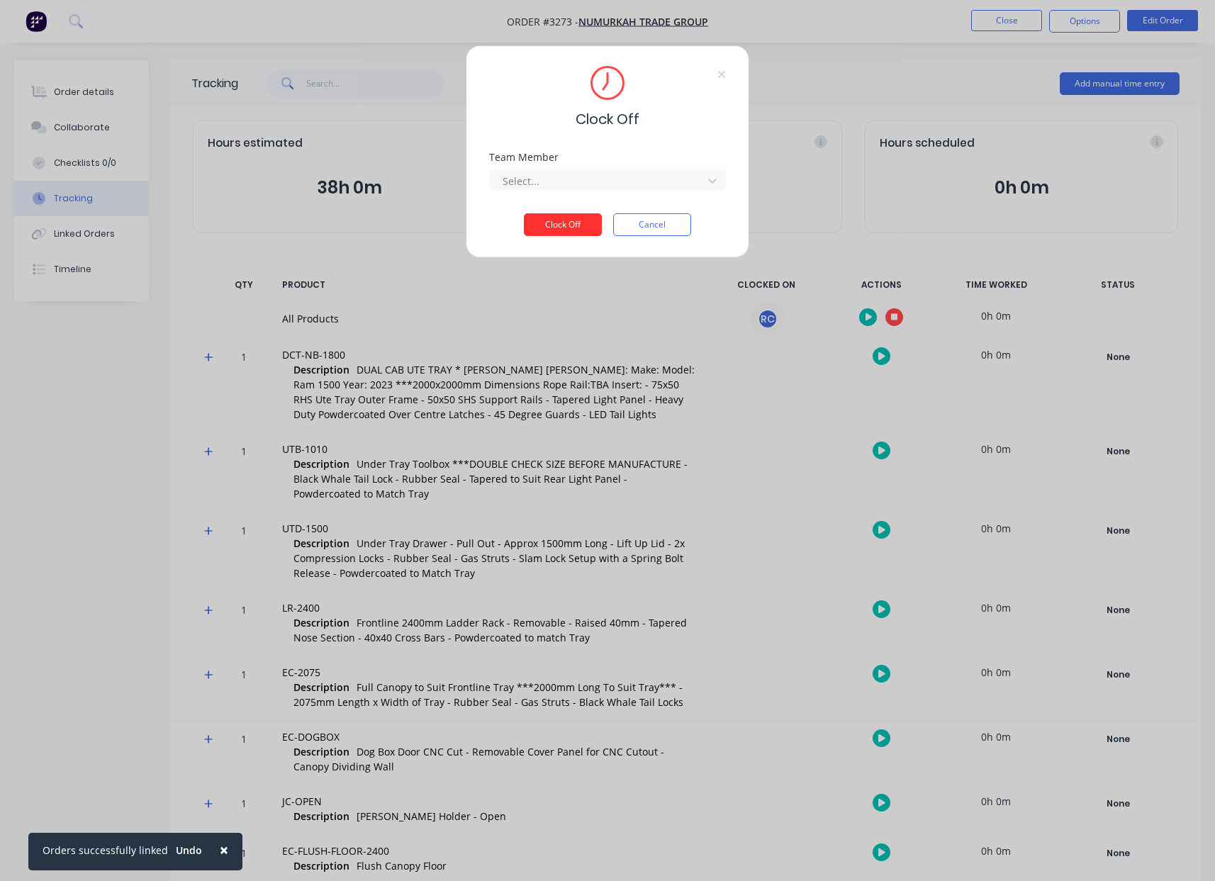
click at [570, 228] on button "Clock Off" at bounding box center [563, 224] width 78 height 23
click at [525, 188] on div at bounding box center [598, 181] width 194 height 18
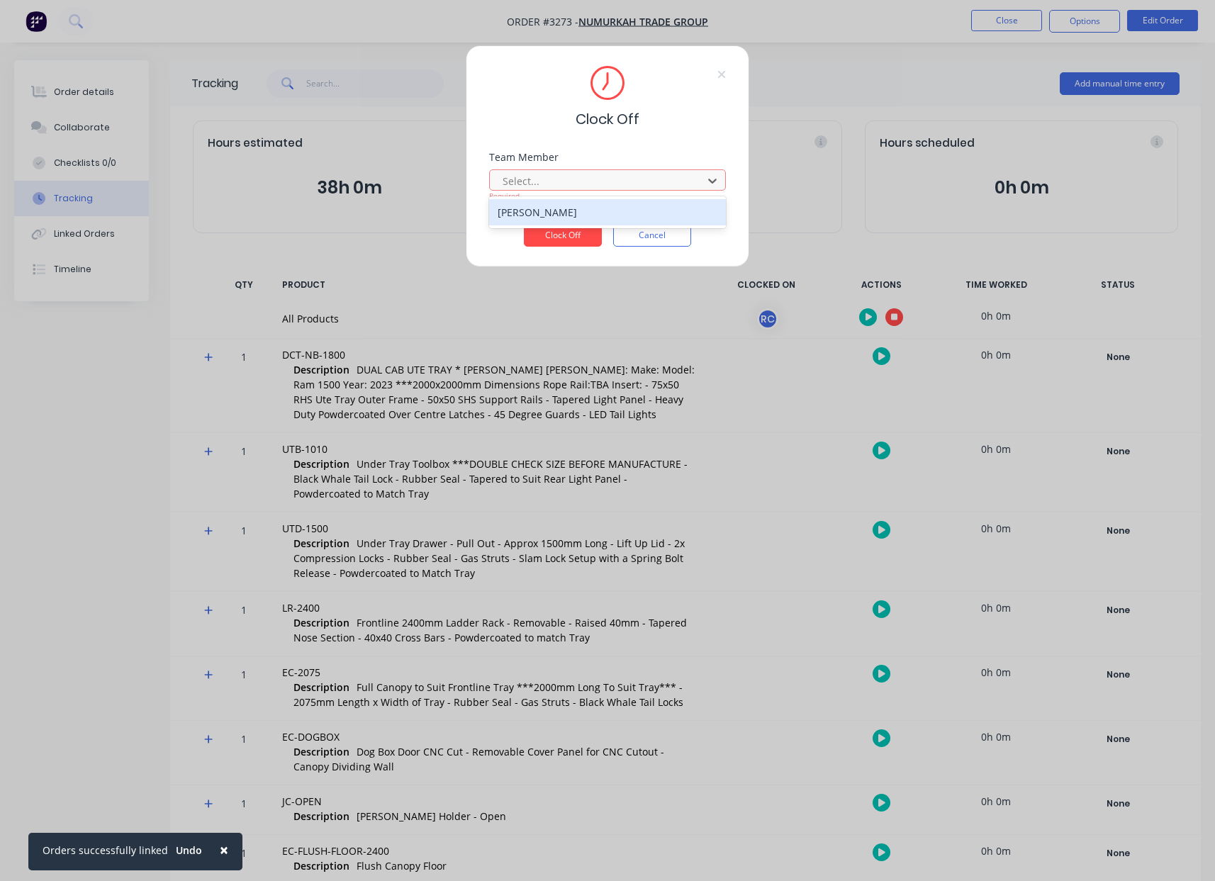
click at [538, 211] on div "[PERSON_NAME]" at bounding box center [607, 212] width 237 height 26
click at [569, 239] on button "Clock Off" at bounding box center [563, 235] width 78 height 23
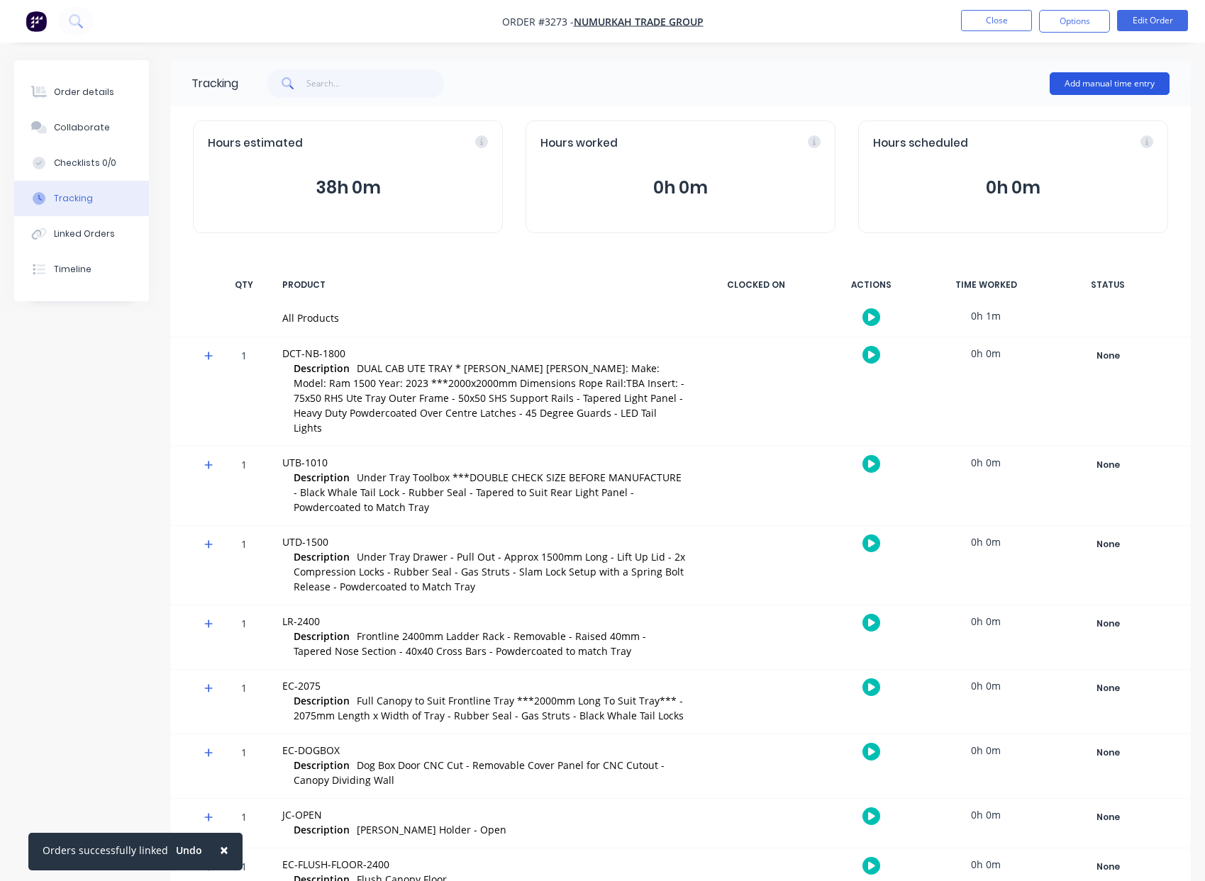
click at [1121, 86] on button "Add manual time entry" at bounding box center [1109, 83] width 120 height 23
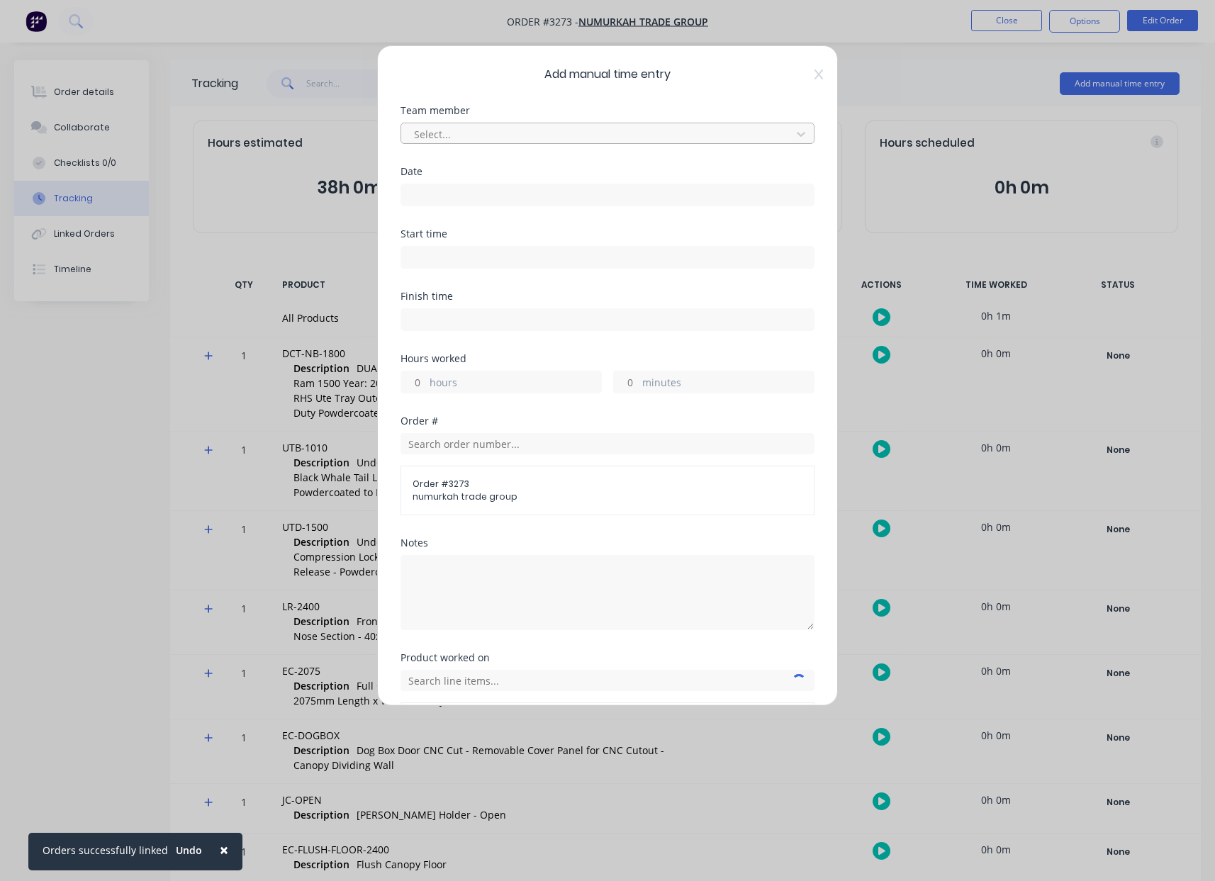
click at [592, 135] on div at bounding box center [599, 135] width 372 height 18
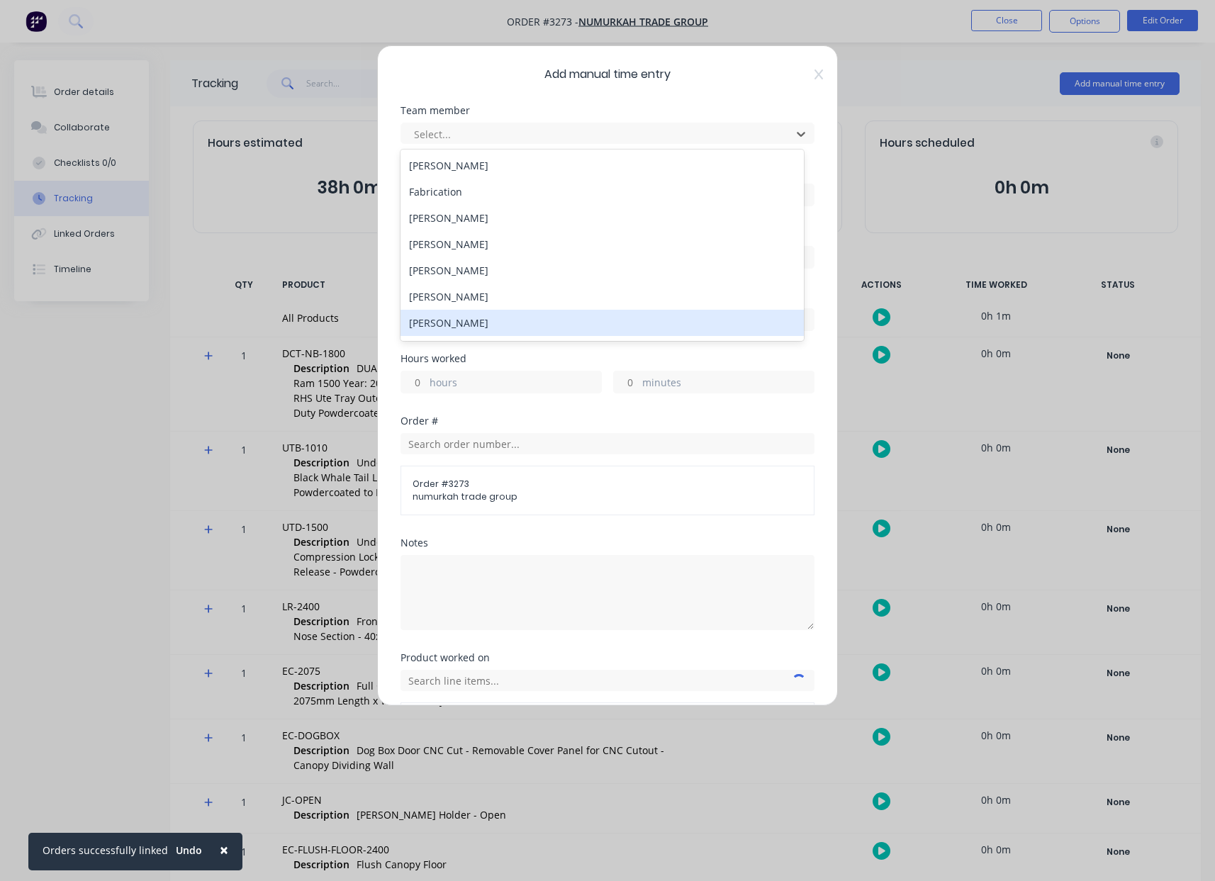
click at [475, 325] on div "[PERSON_NAME]" at bounding box center [602, 323] width 403 height 26
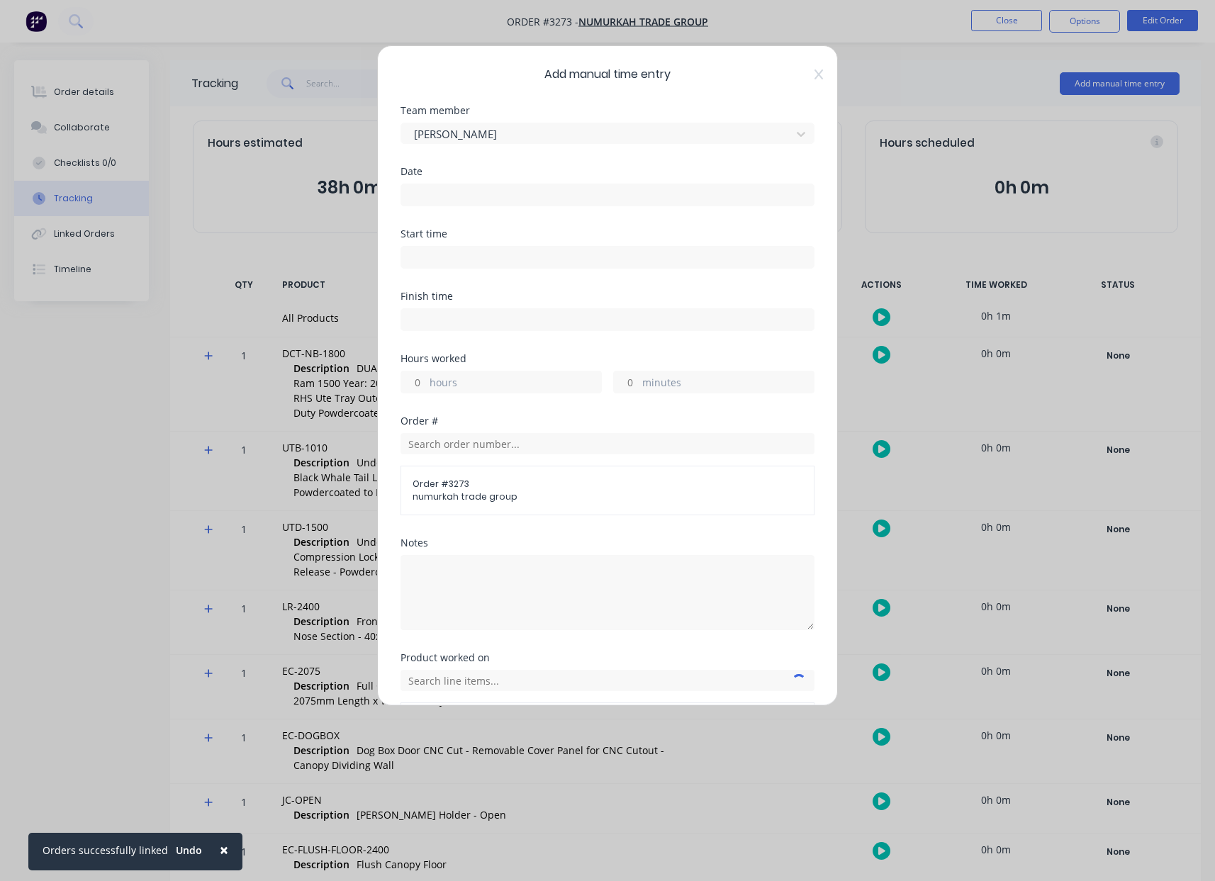
click at [518, 194] on input at bounding box center [607, 194] width 413 height 21
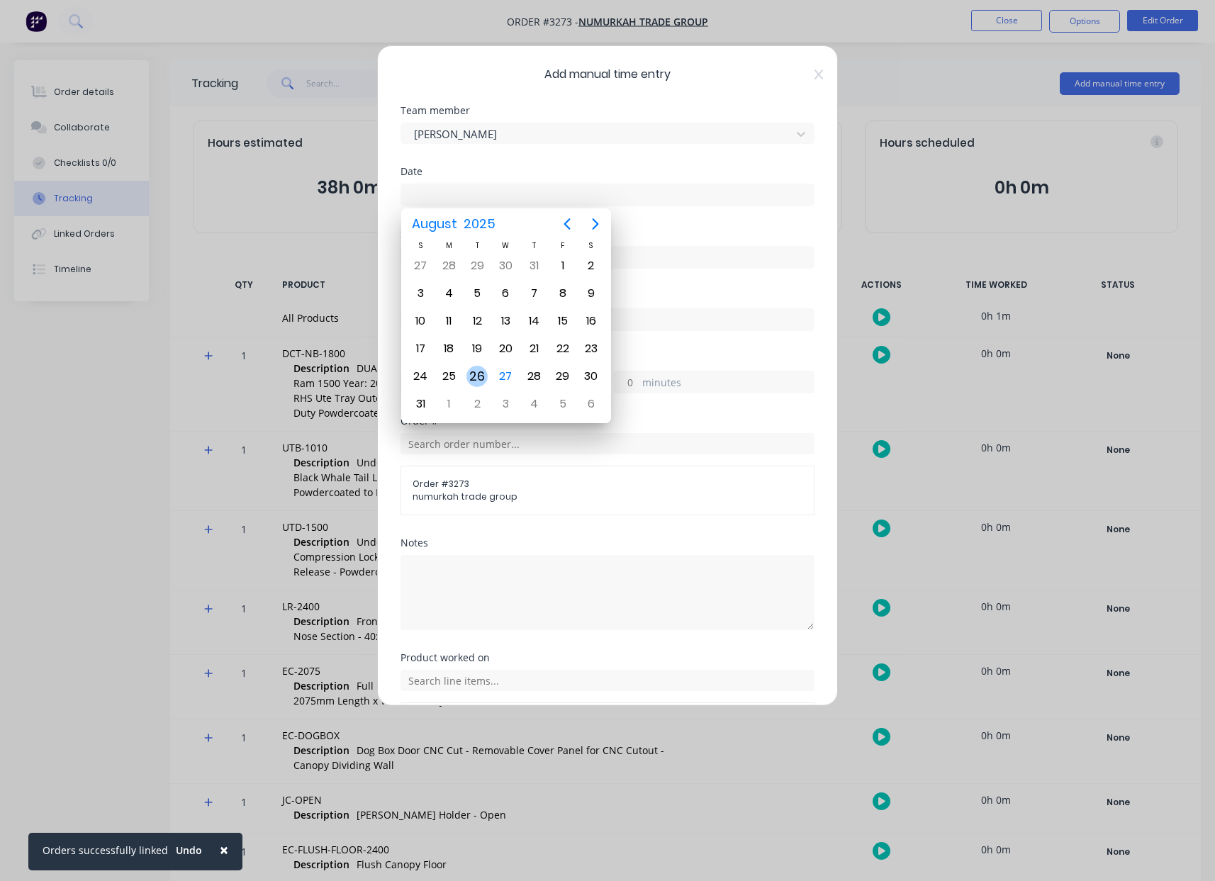
click at [479, 374] on div "26" at bounding box center [477, 376] width 21 height 21
type input "[DATE]"
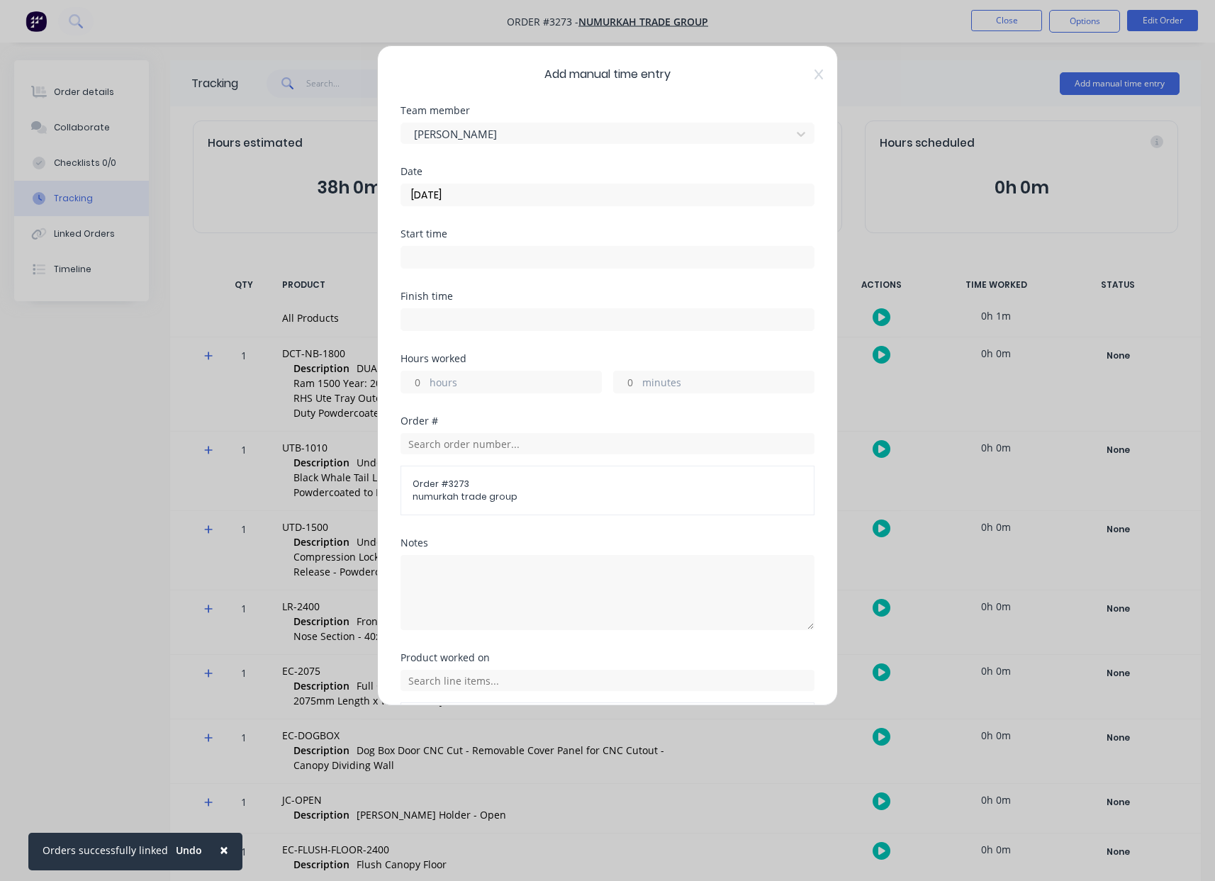
click at [455, 261] on input at bounding box center [607, 257] width 413 height 21
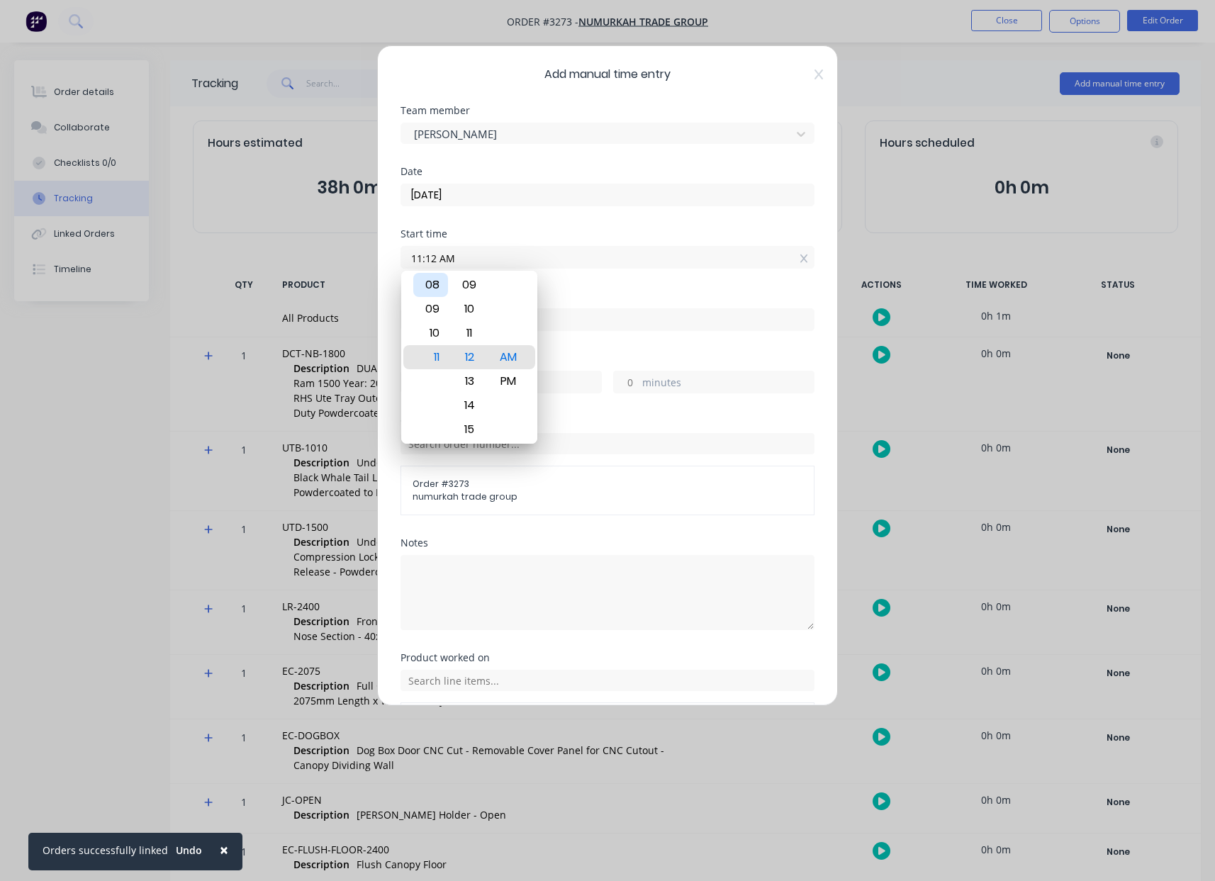
click at [434, 288] on div "08" at bounding box center [430, 285] width 35 height 24
type input "08:12 AM"
click at [518, 360] on div "AM" at bounding box center [508, 357] width 35 height 24
click at [580, 272] on div "Start time 08:12 AM" at bounding box center [608, 260] width 414 height 62
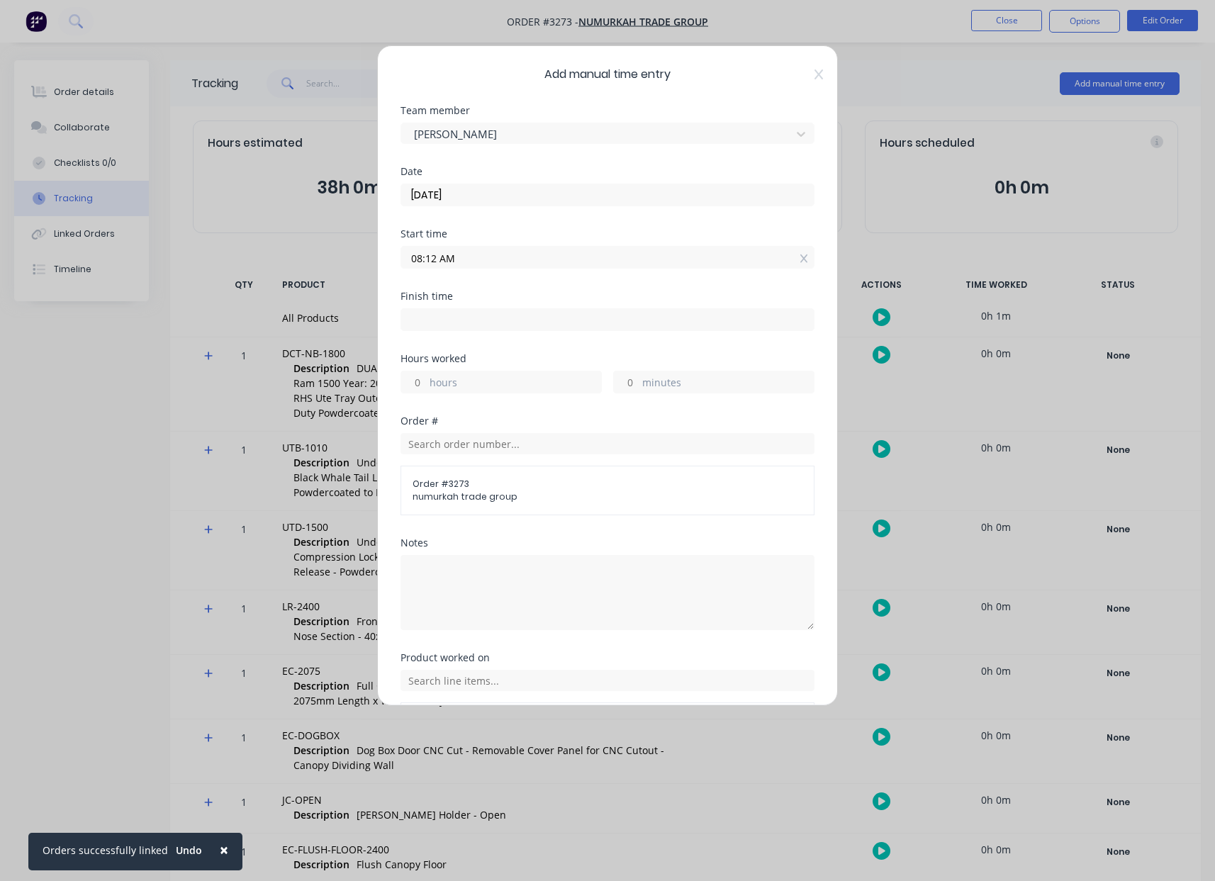
click at [564, 325] on input at bounding box center [607, 319] width 413 height 21
type input "11:12 AM"
type input "3"
type input "0"
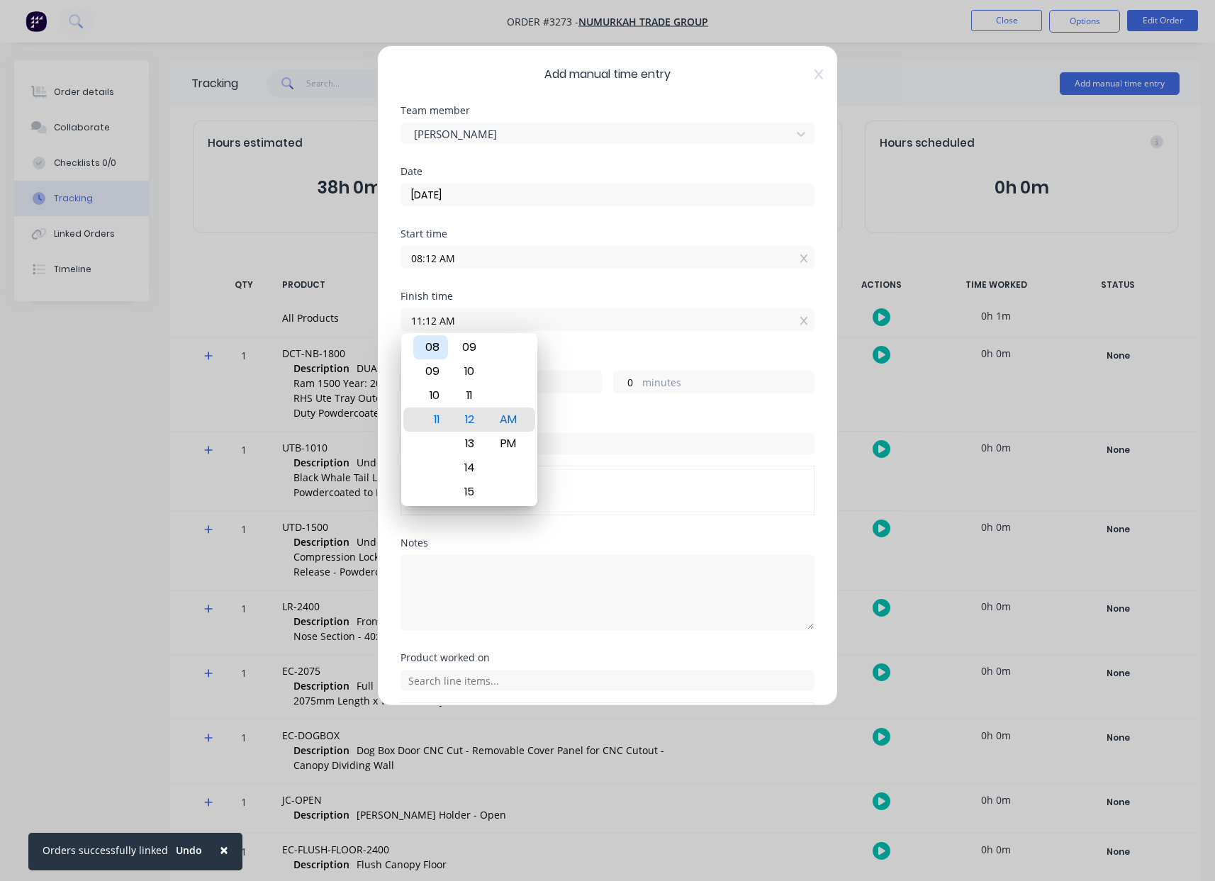
click at [435, 348] on div "08" at bounding box center [430, 347] width 35 height 24
type input "08:12 AM"
type input "0"
click at [514, 445] on div "PM" at bounding box center [508, 444] width 35 height 24
type input "08:12 PM"
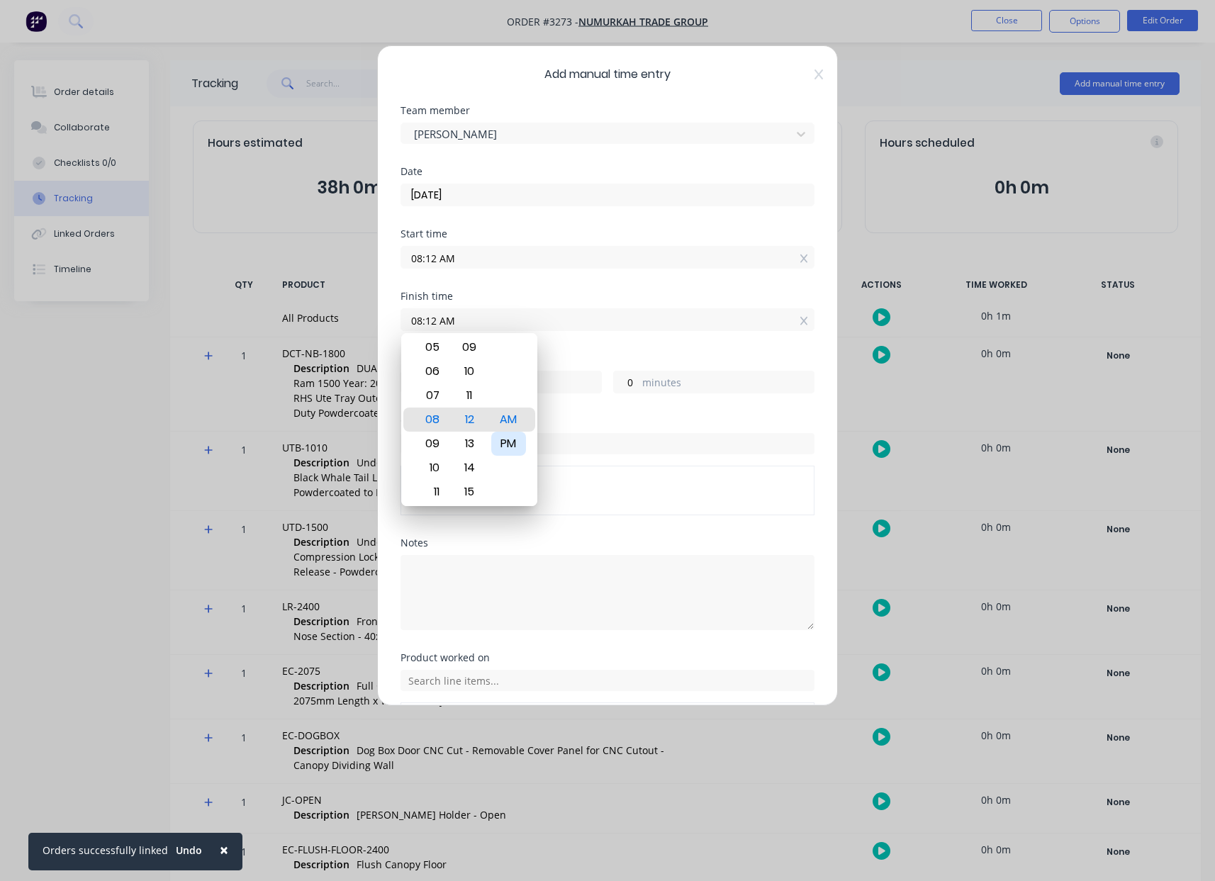
type input "12"
click at [609, 332] on div "Finish time 08:12 PM" at bounding box center [608, 322] width 414 height 62
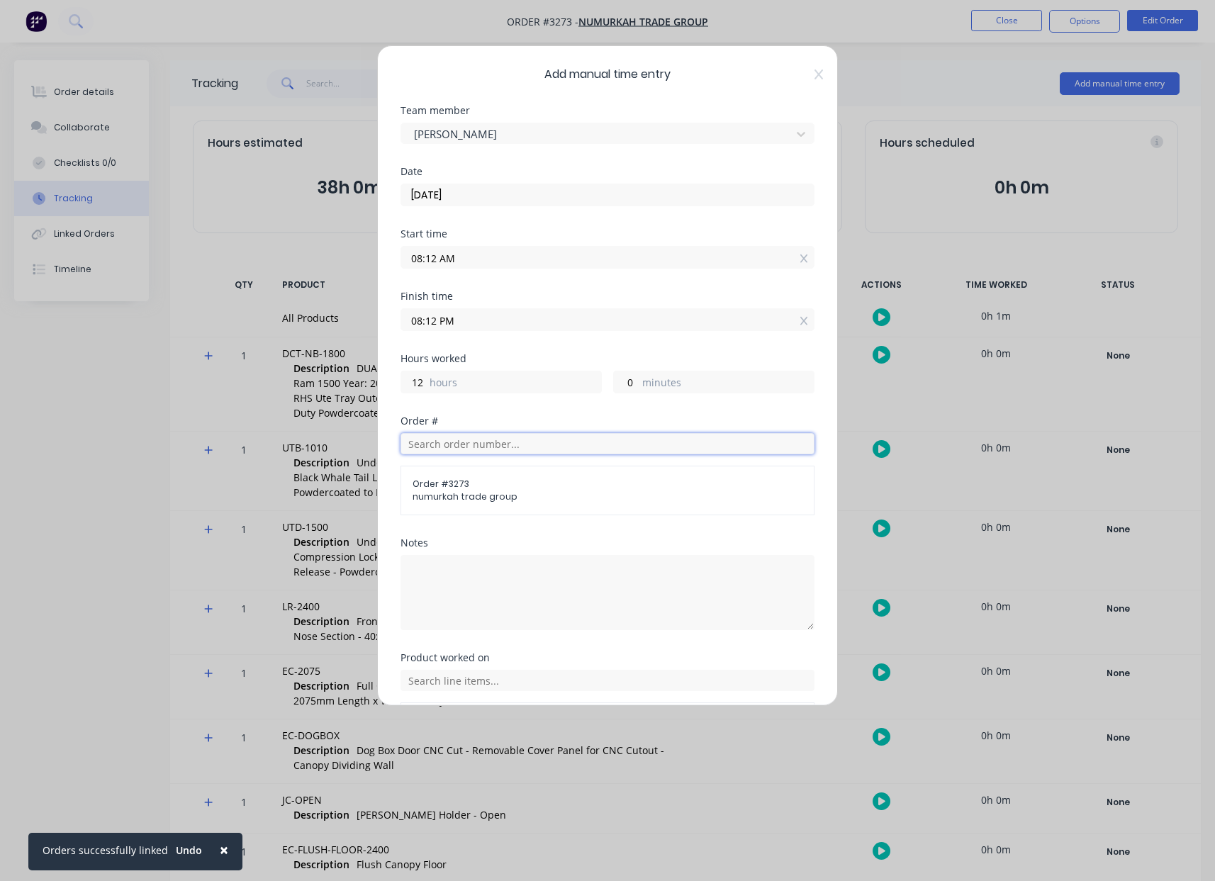
click at [518, 445] on input "text" at bounding box center [608, 443] width 414 height 21
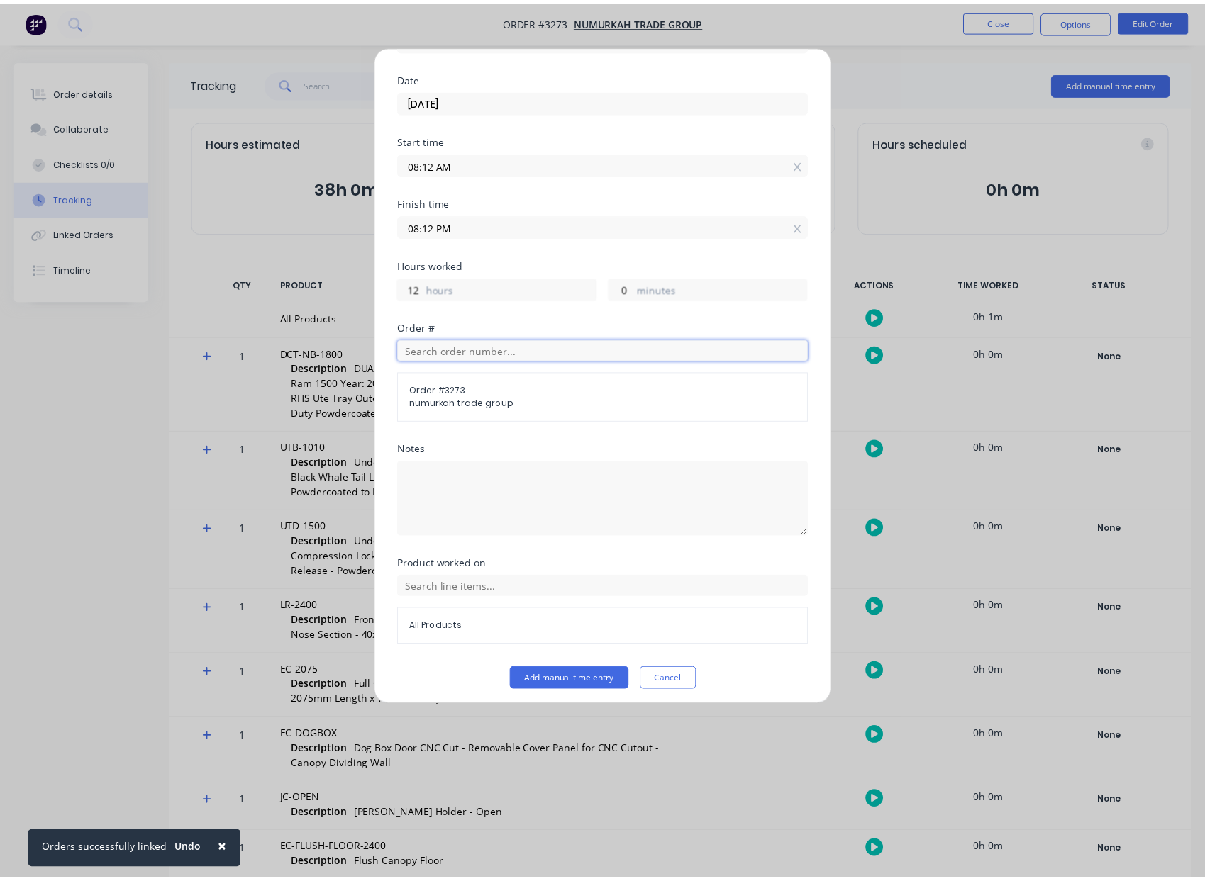
scroll to position [99, 0]
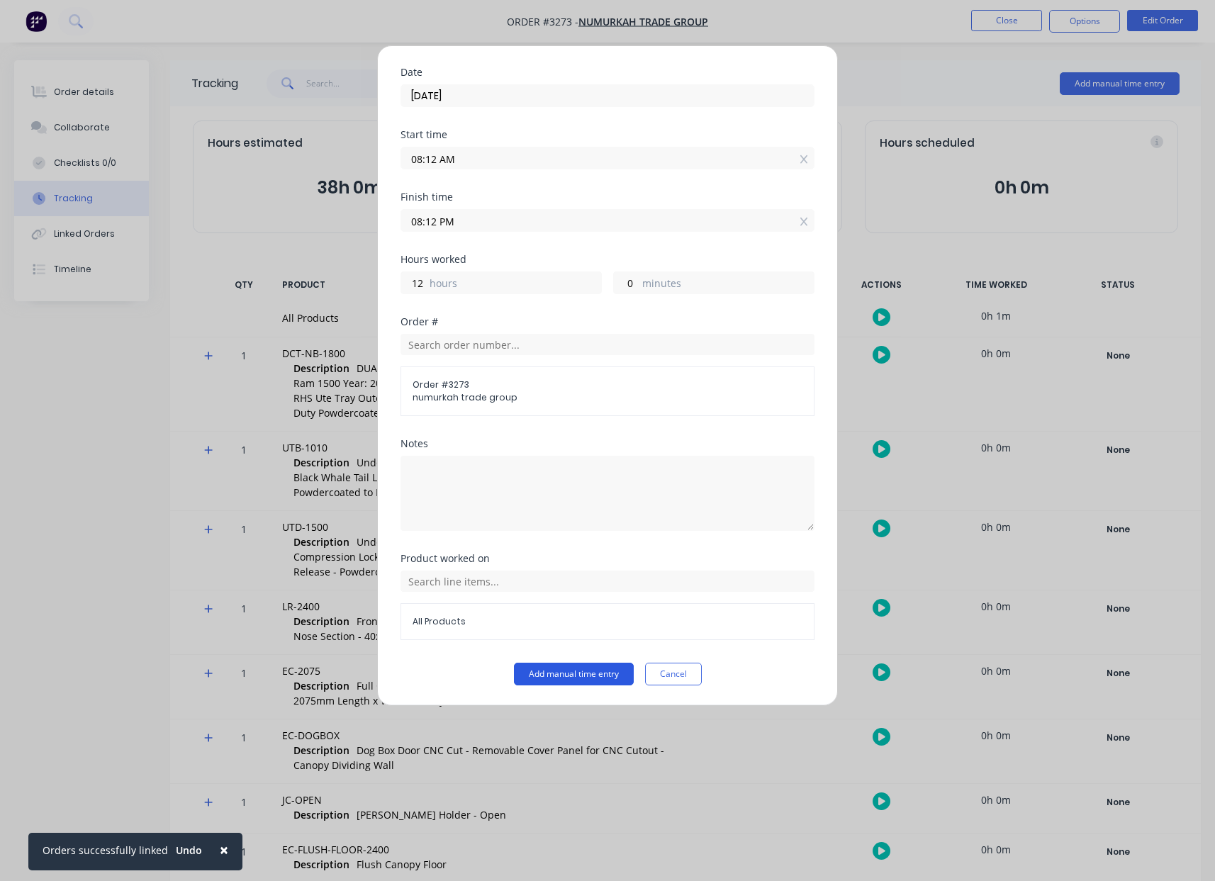
click at [585, 669] on button "Add manual time entry" at bounding box center [574, 674] width 120 height 23
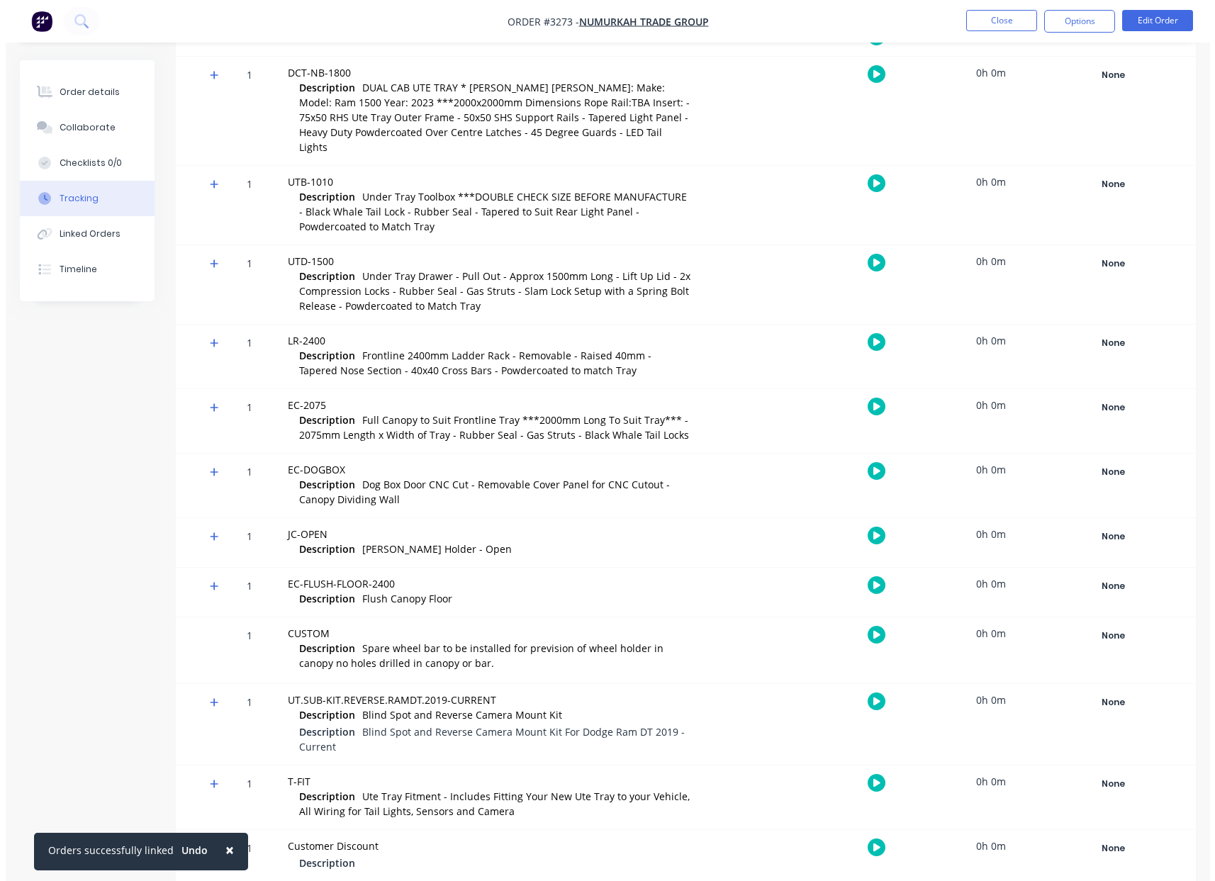
scroll to position [0, 0]
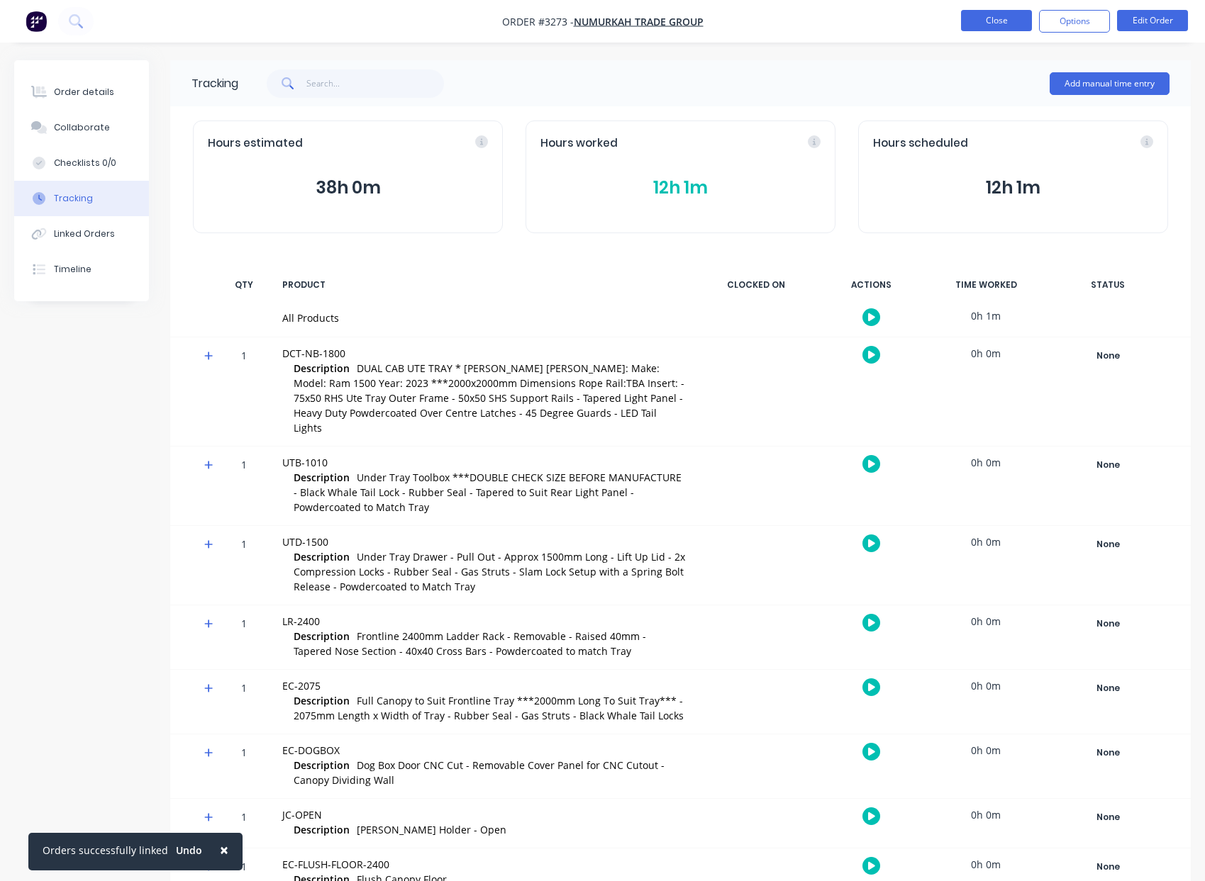
click at [972, 20] on button "Close" at bounding box center [996, 20] width 71 height 21
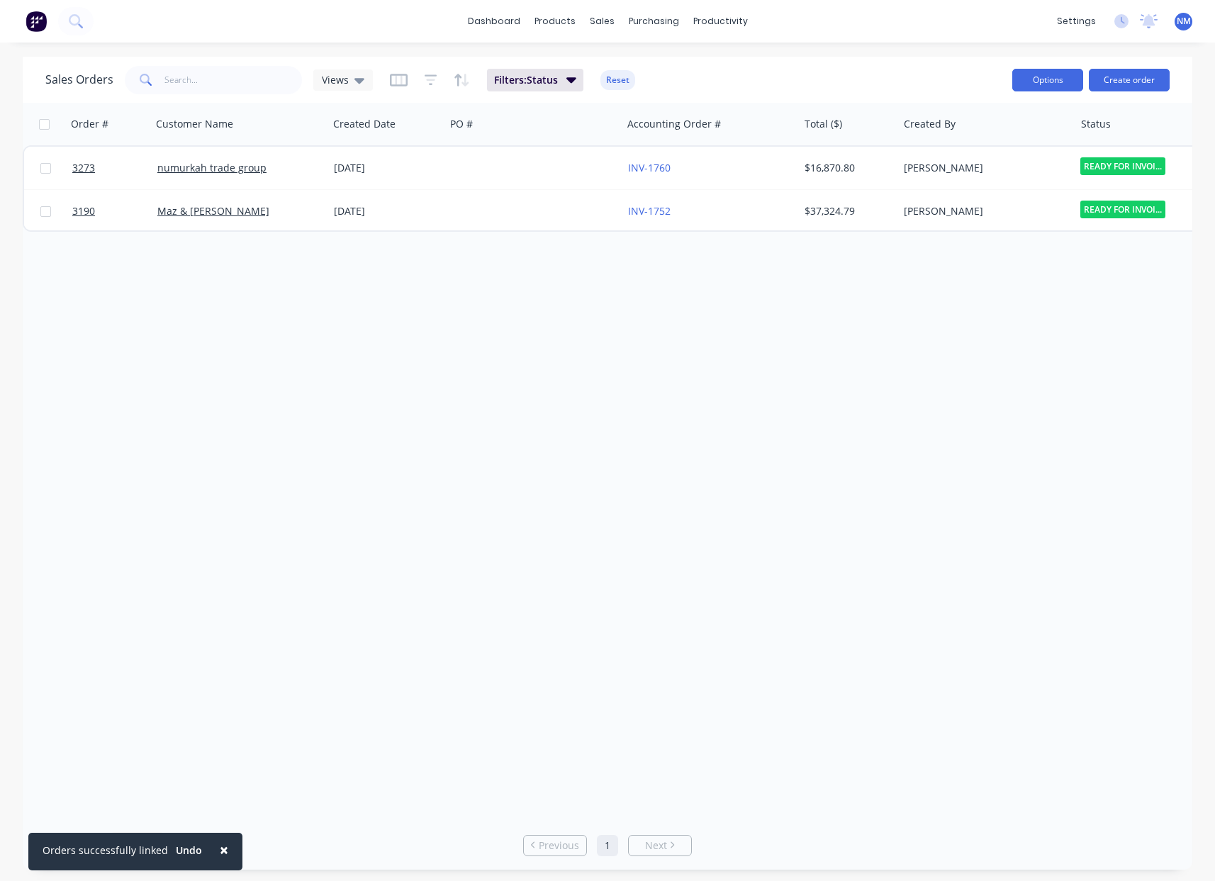
click at [1054, 78] on button "Options" at bounding box center [1048, 80] width 71 height 23
click at [998, 172] on div "Export" at bounding box center [1005, 172] width 130 height 21
click at [865, 16] on div "dashboard products sales purchasing productivity dashboard products Product Cat…" at bounding box center [607, 21] width 1215 height 43
click at [462, 408] on div "Order # Customer Name Created Date PO # Accounting Order # Total ($) Created By…" at bounding box center [608, 462] width 1170 height 718
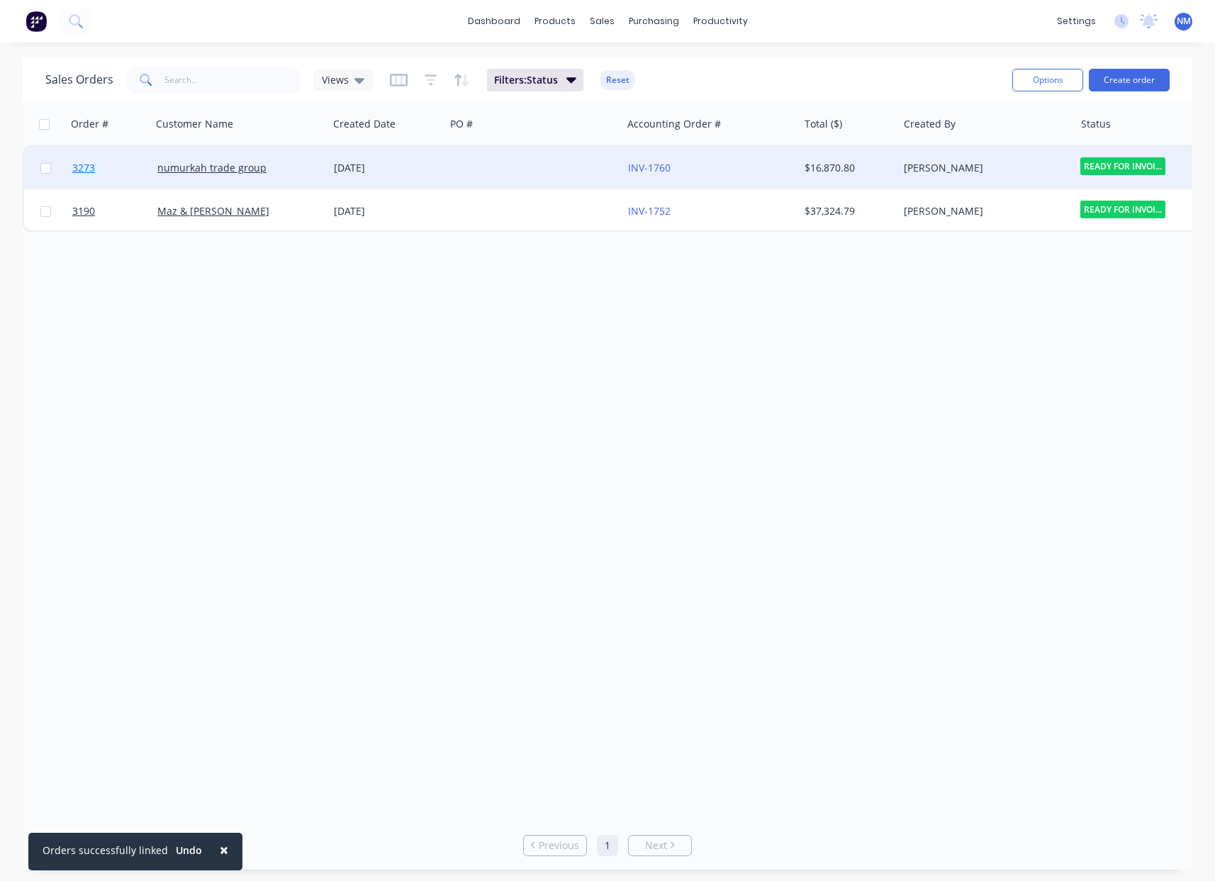
click at [78, 169] on span "3273" at bounding box center [83, 168] width 23 height 14
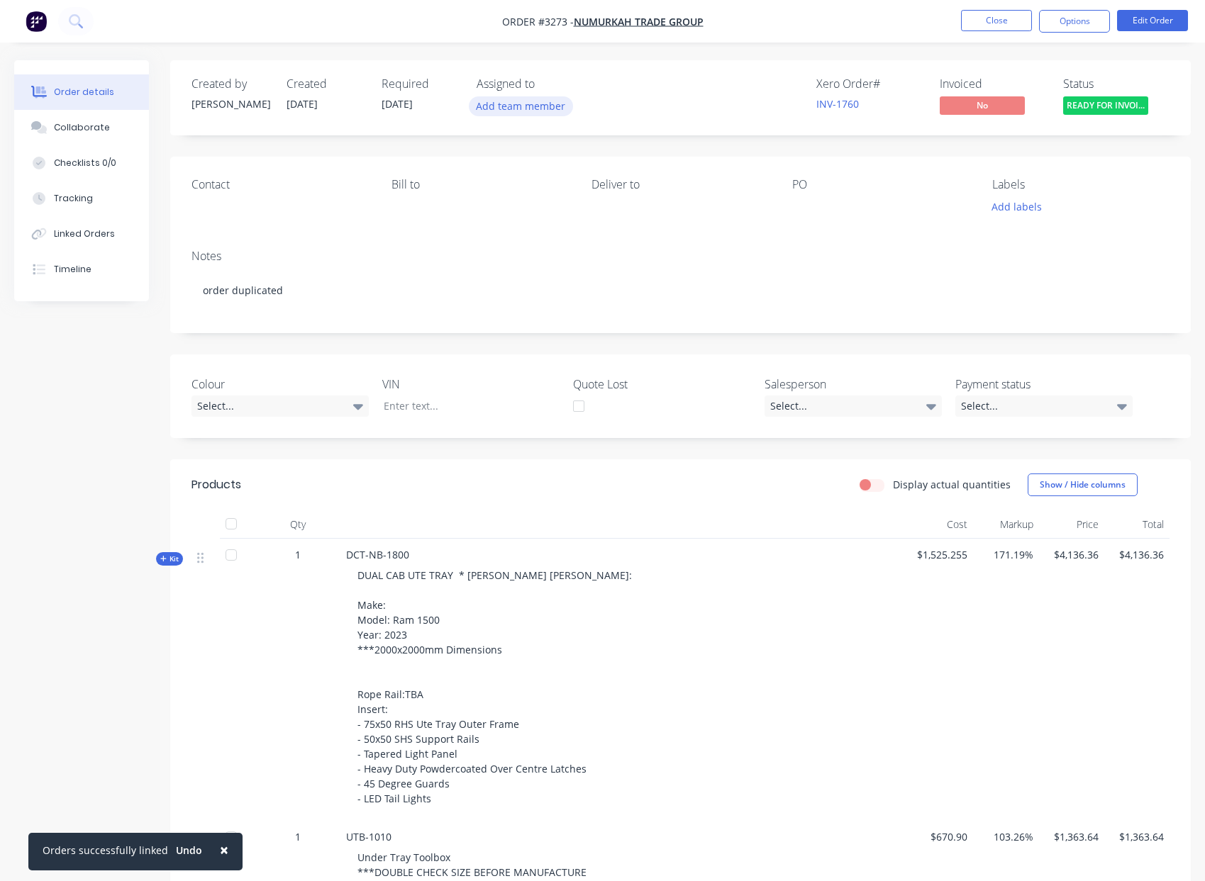
click at [525, 107] on button "Add team member" at bounding box center [521, 105] width 104 height 19
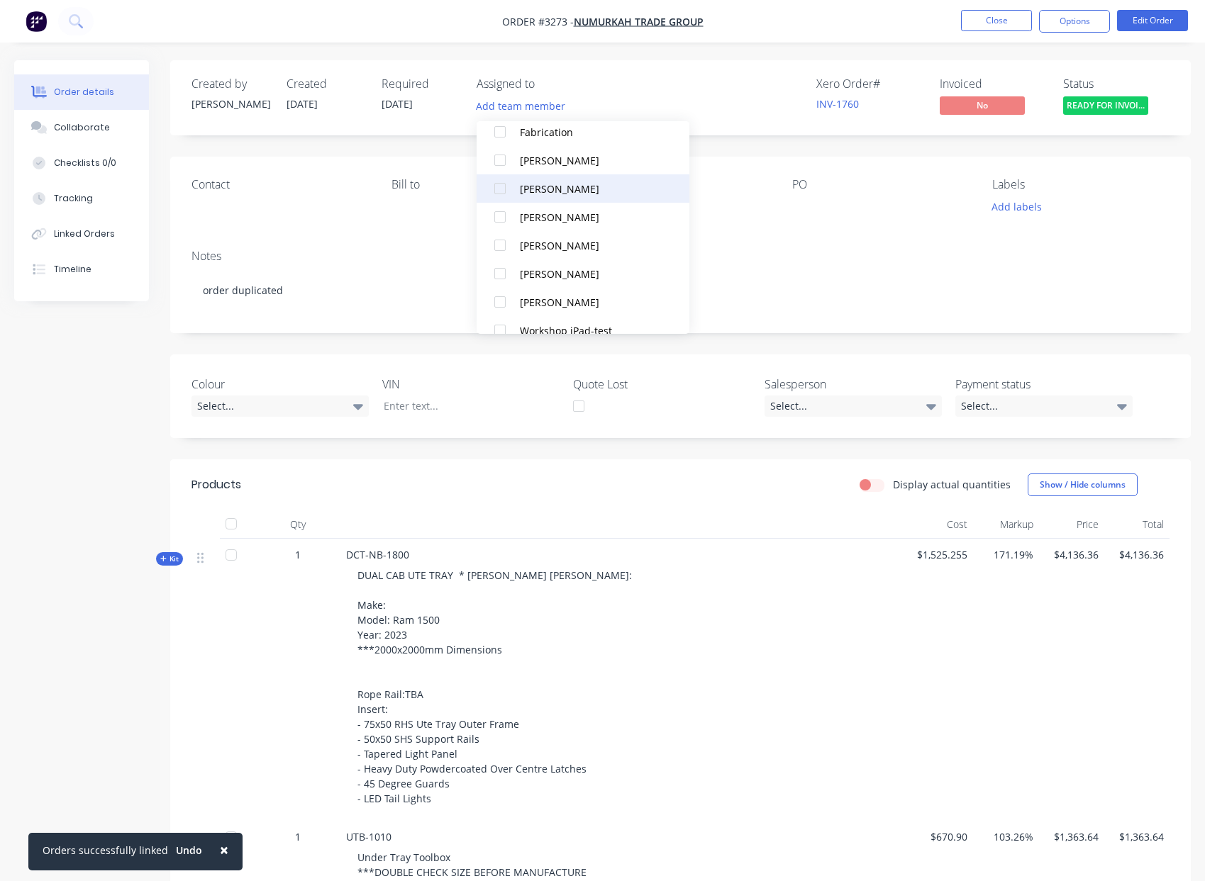
scroll to position [128, 0]
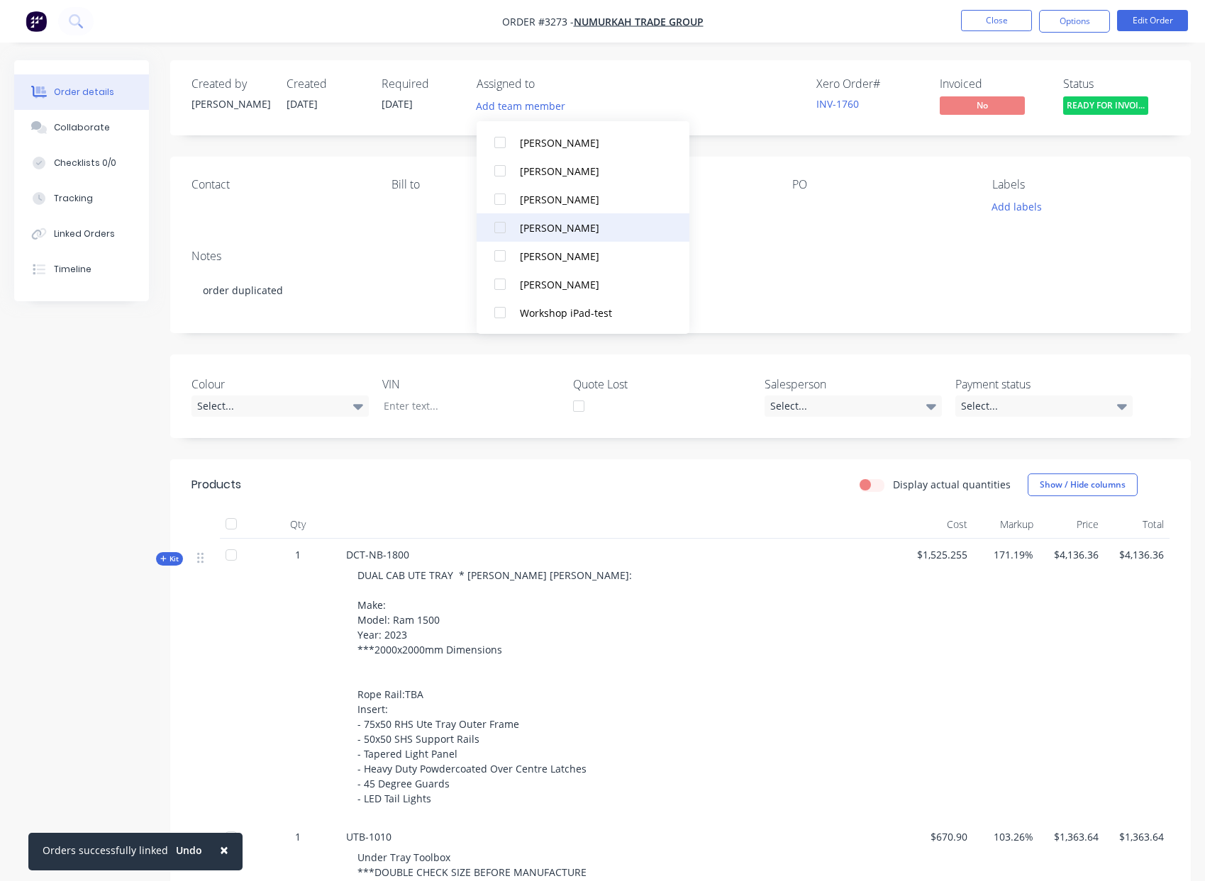
click at [532, 224] on div "[PERSON_NAME]" at bounding box center [591, 228] width 142 height 15
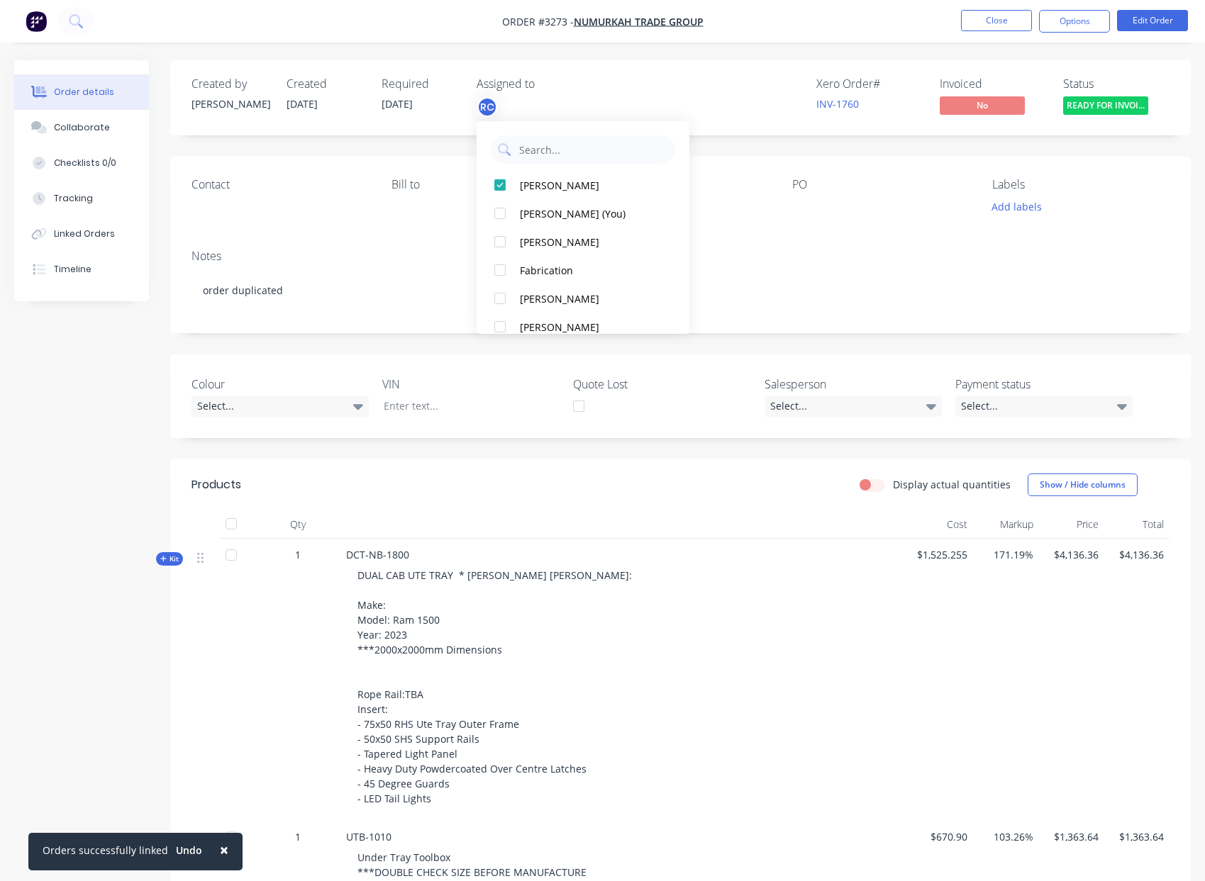
click at [679, 89] on div "Xero Order # INV-1760 Invoiced No Status READY FOR INVOI..." at bounding box center [893, 97] width 551 height 41
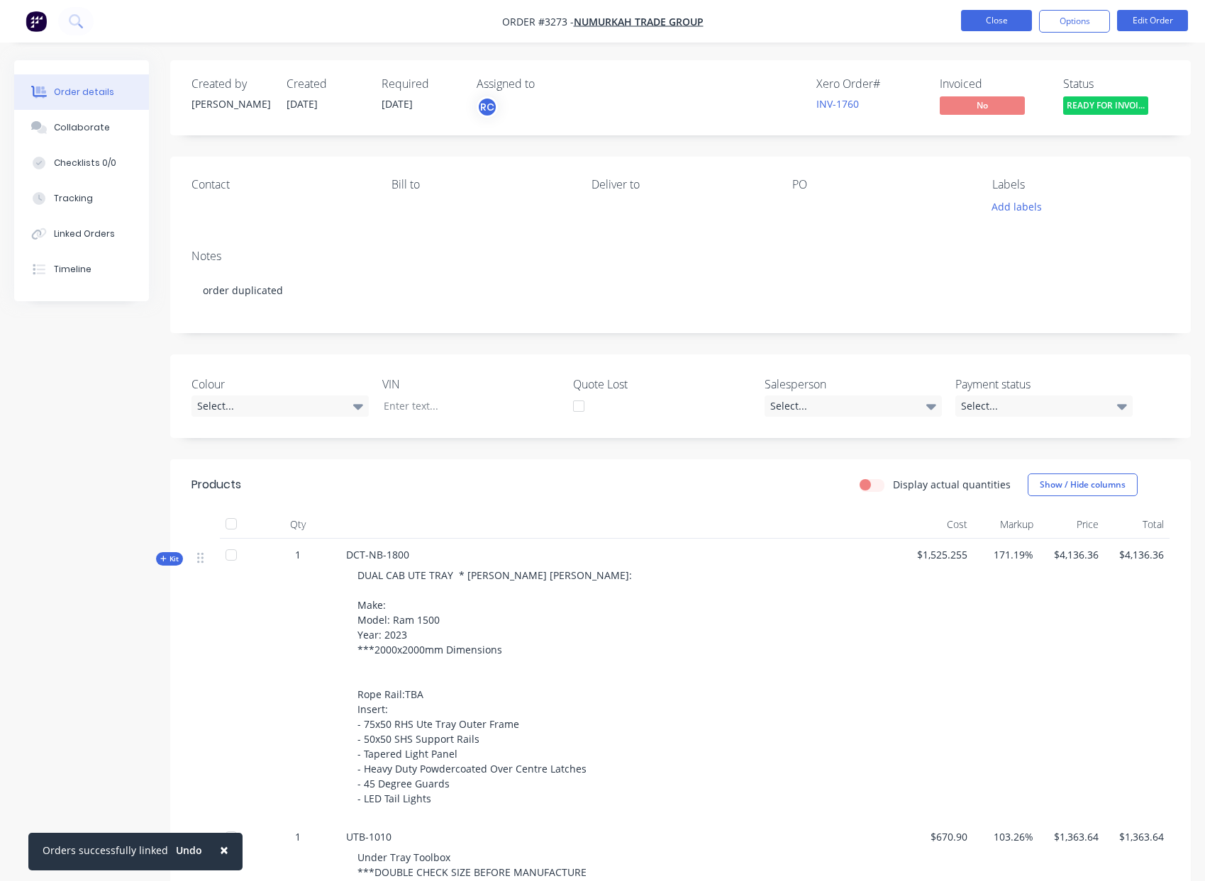
click at [991, 23] on button "Close" at bounding box center [996, 20] width 71 height 21
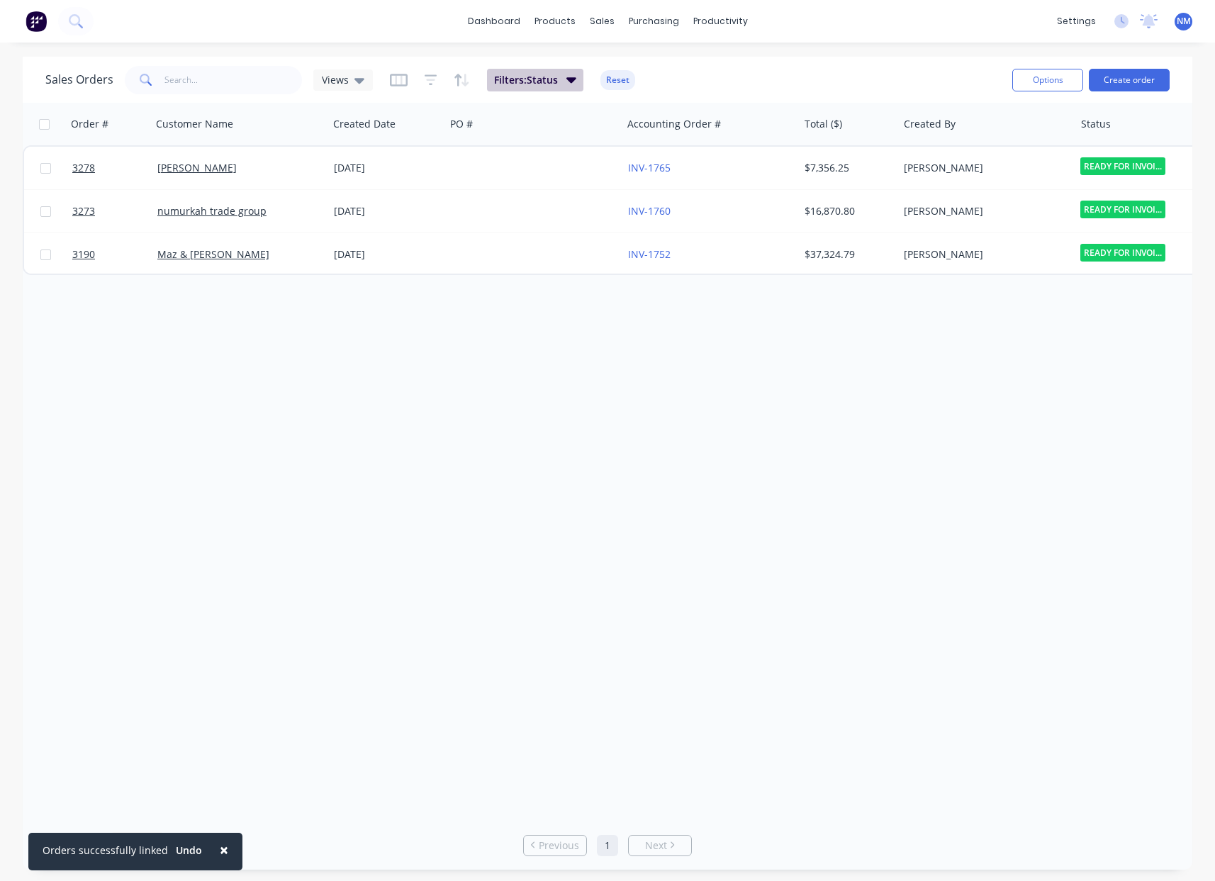
click at [560, 79] on button "Filters: Status" at bounding box center [535, 80] width 96 height 23
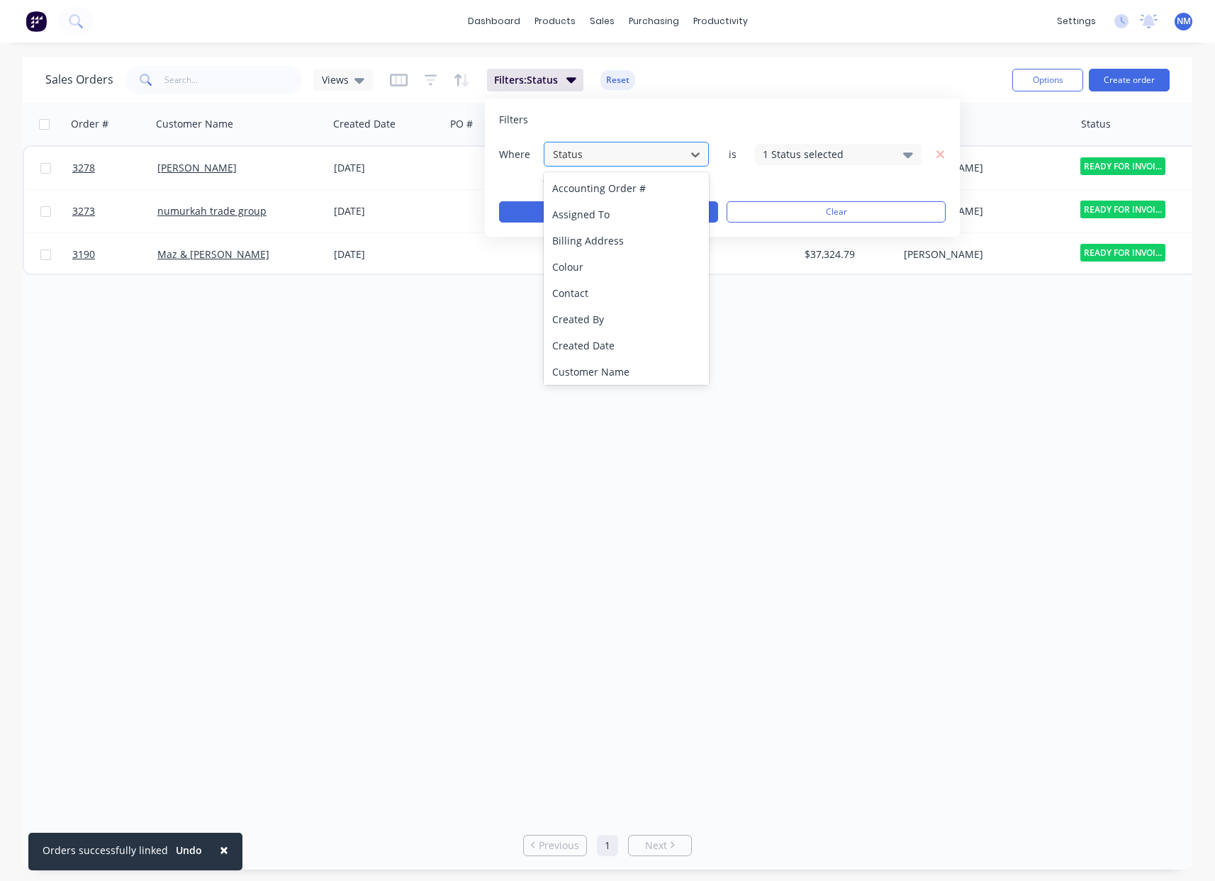
click at [680, 154] on div "Status" at bounding box center [614, 154] width 135 height 23
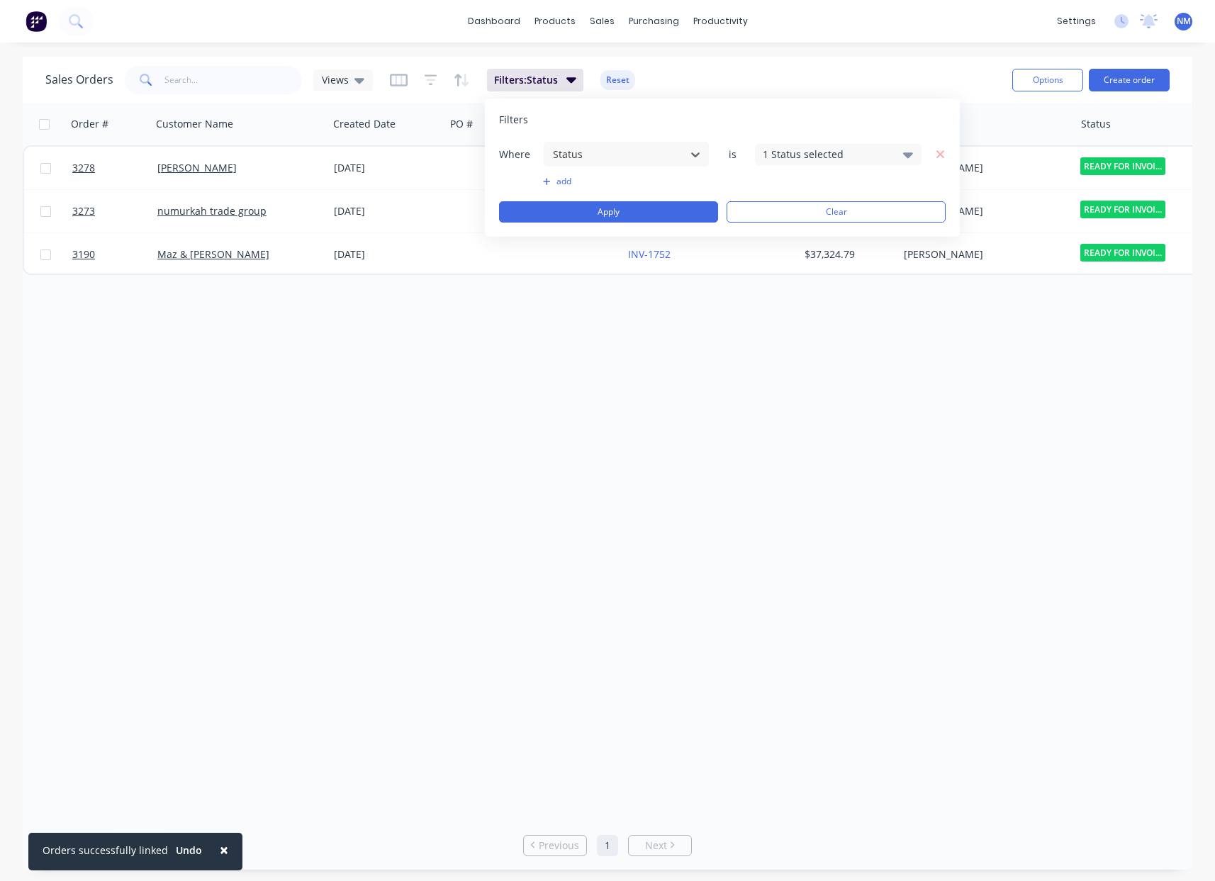
click at [709, 76] on div "Sales Orders Views Filters: Status Reset" at bounding box center [523, 79] width 956 height 35
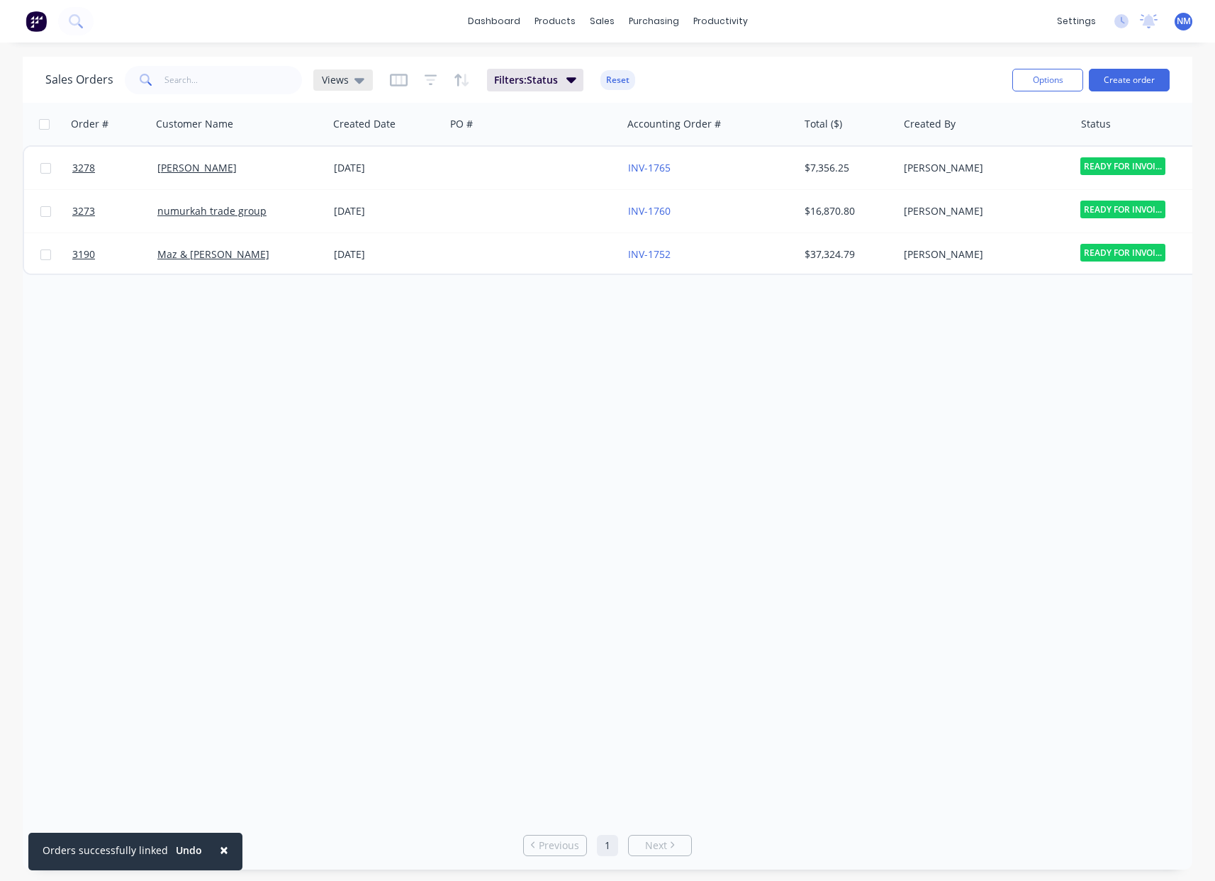
click at [356, 83] on icon at bounding box center [360, 80] width 10 height 16
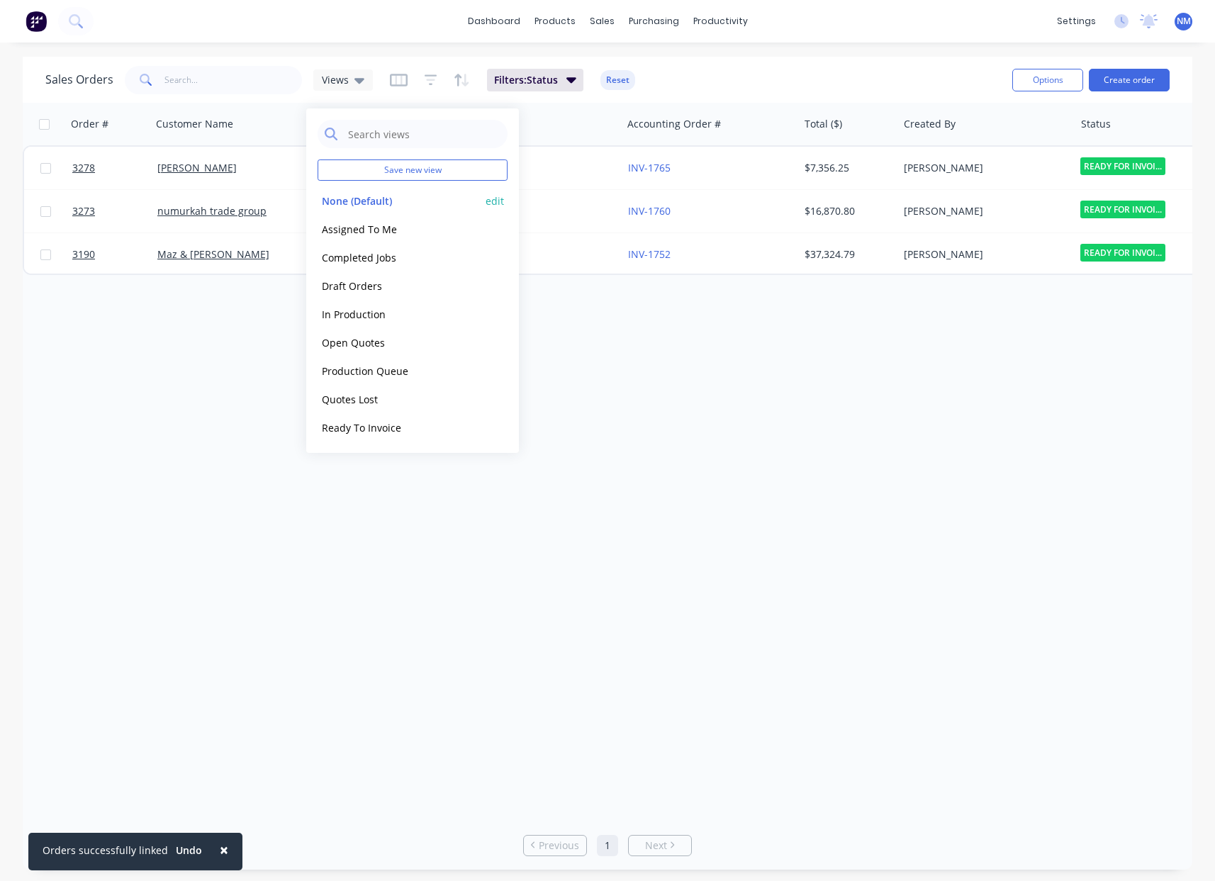
click at [372, 200] on button "None (Default)" at bounding box center [399, 201] width 162 height 16
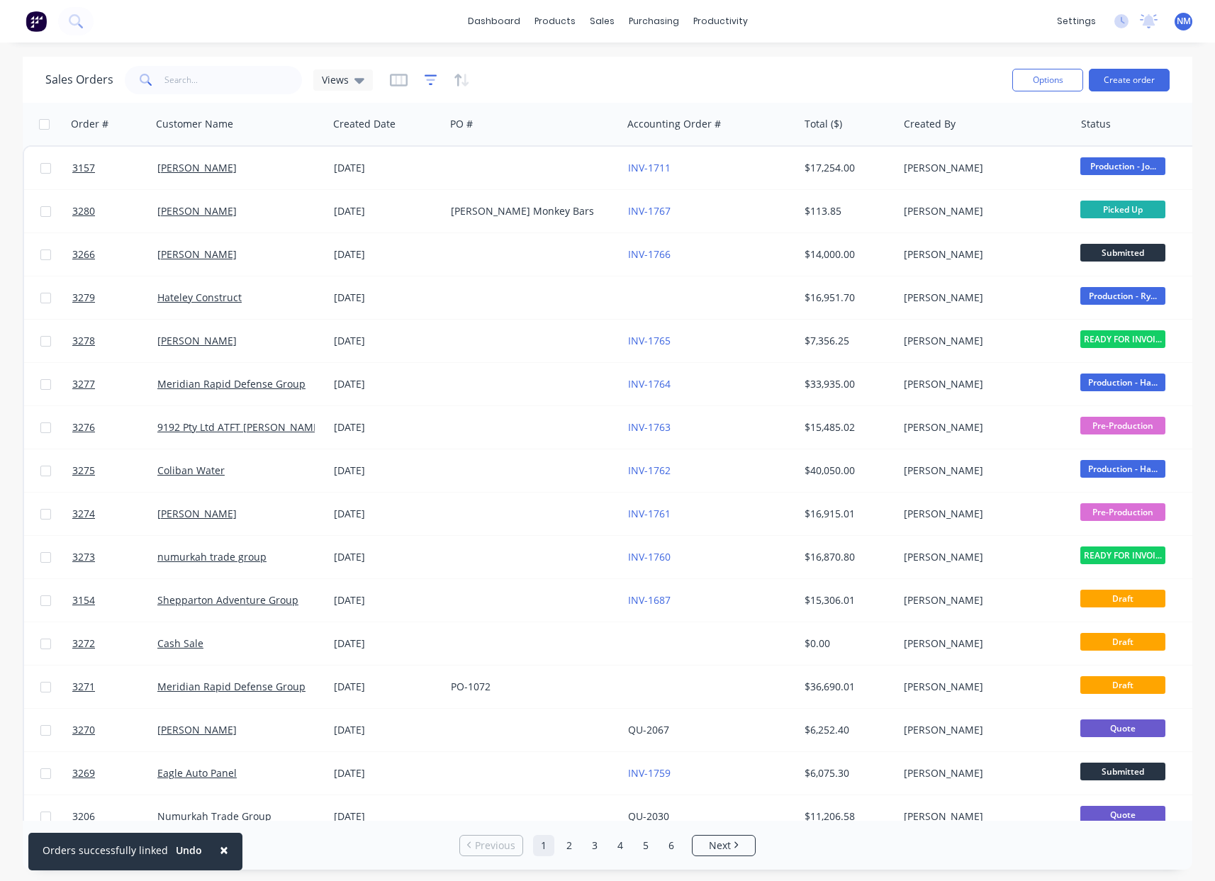
click at [427, 79] on icon "button" at bounding box center [430, 80] width 9 height 2
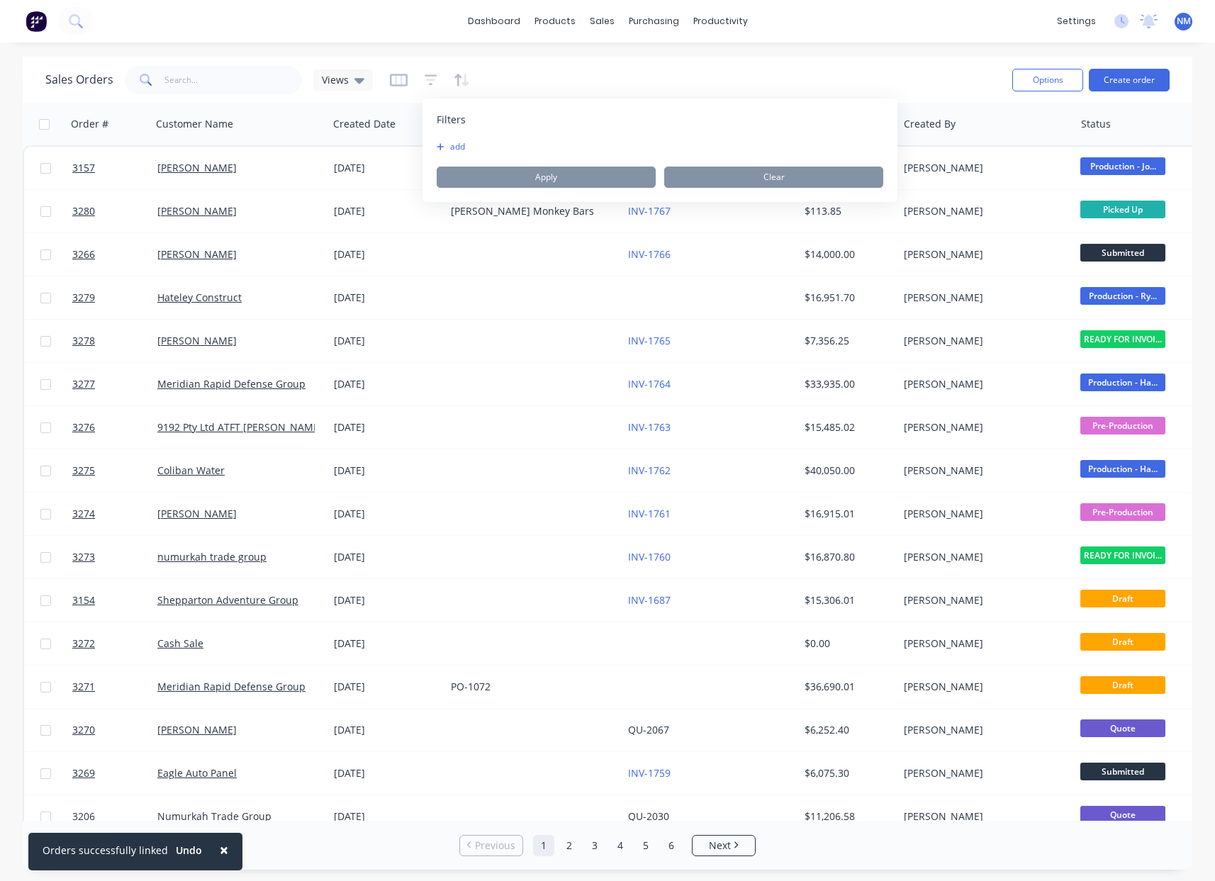
click at [456, 151] on button "add" at bounding box center [454, 146] width 35 height 11
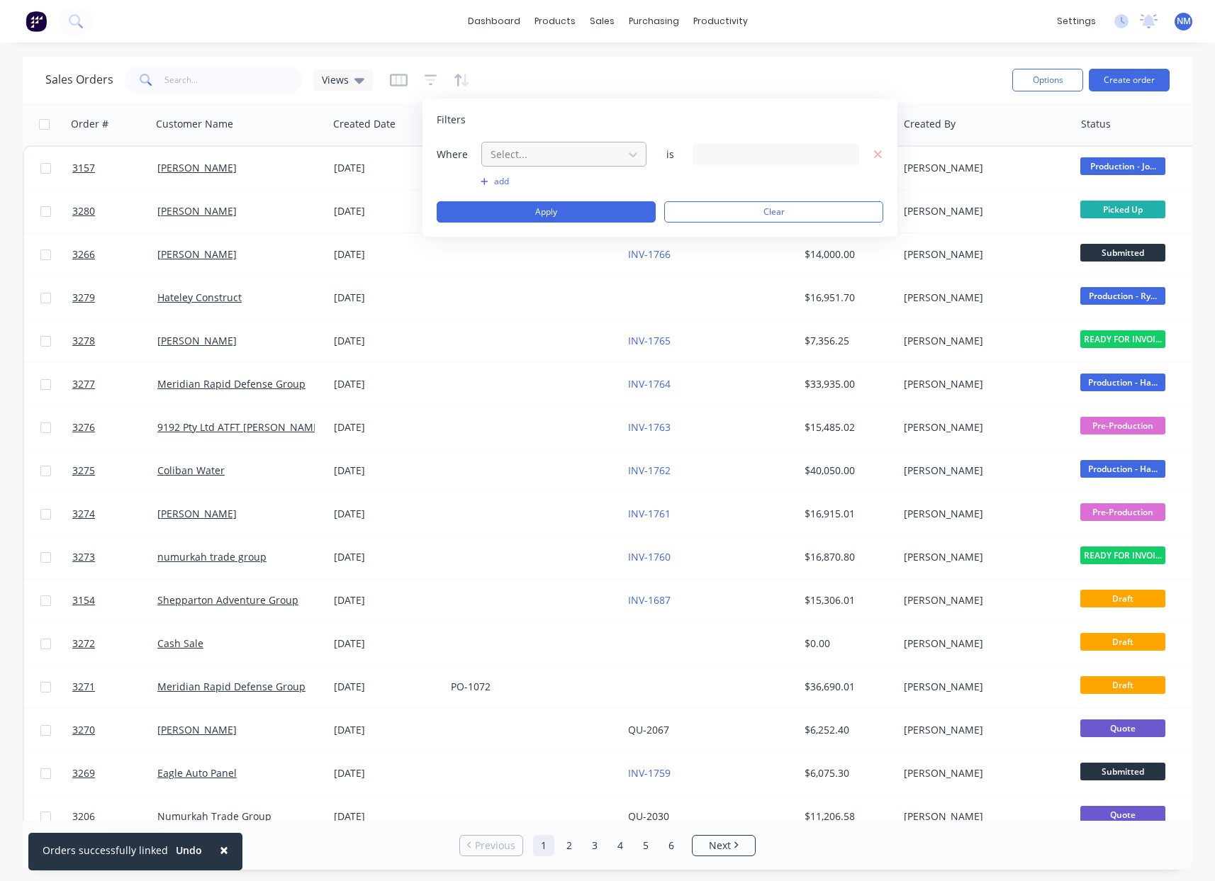
click at [593, 158] on div at bounding box center [552, 154] width 127 height 18
click at [559, 218] on div "Assigned To" at bounding box center [563, 214] width 165 height 26
click at [791, 154] on div "10 Assigned To selected" at bounding box center [765, 154] width 128 height 15
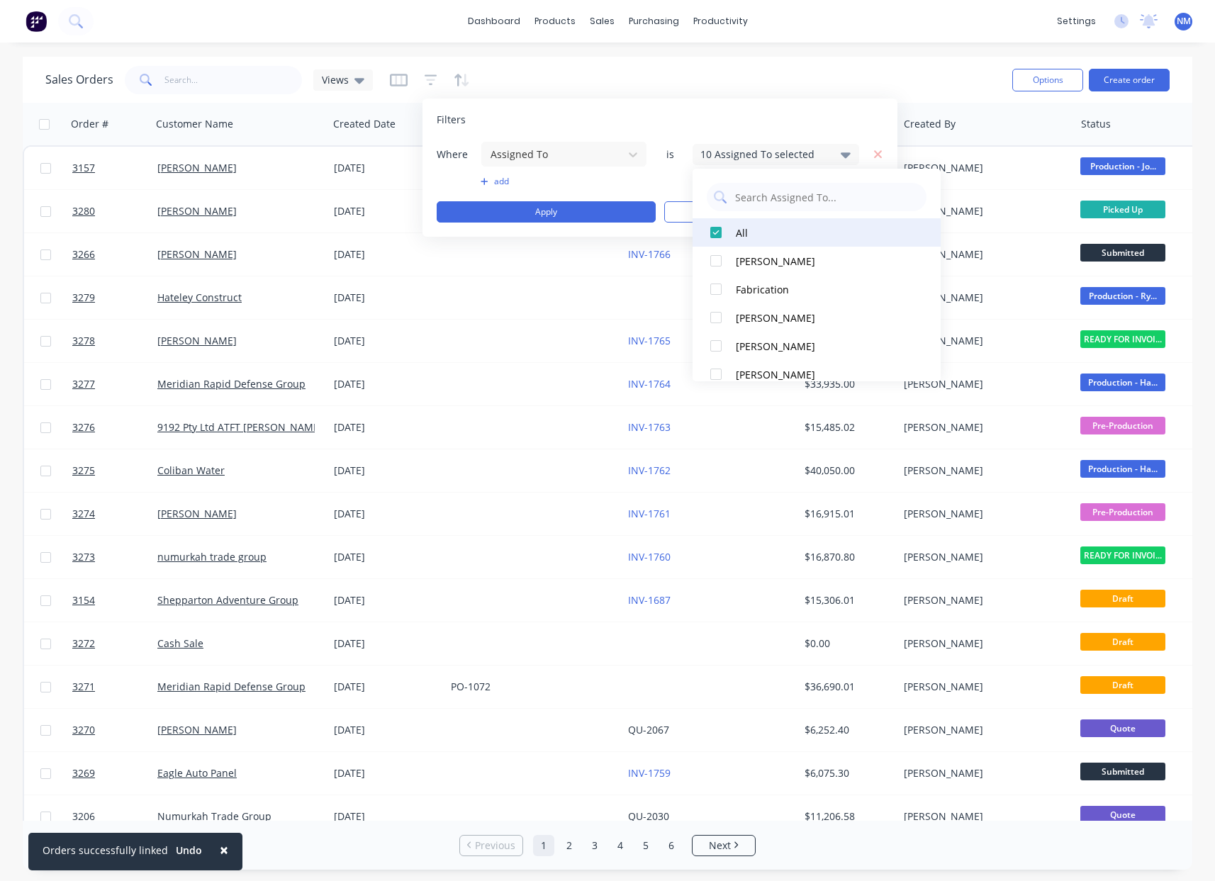
click at [717, 235] on div at bounding box center [716, 232] width 28 height 28
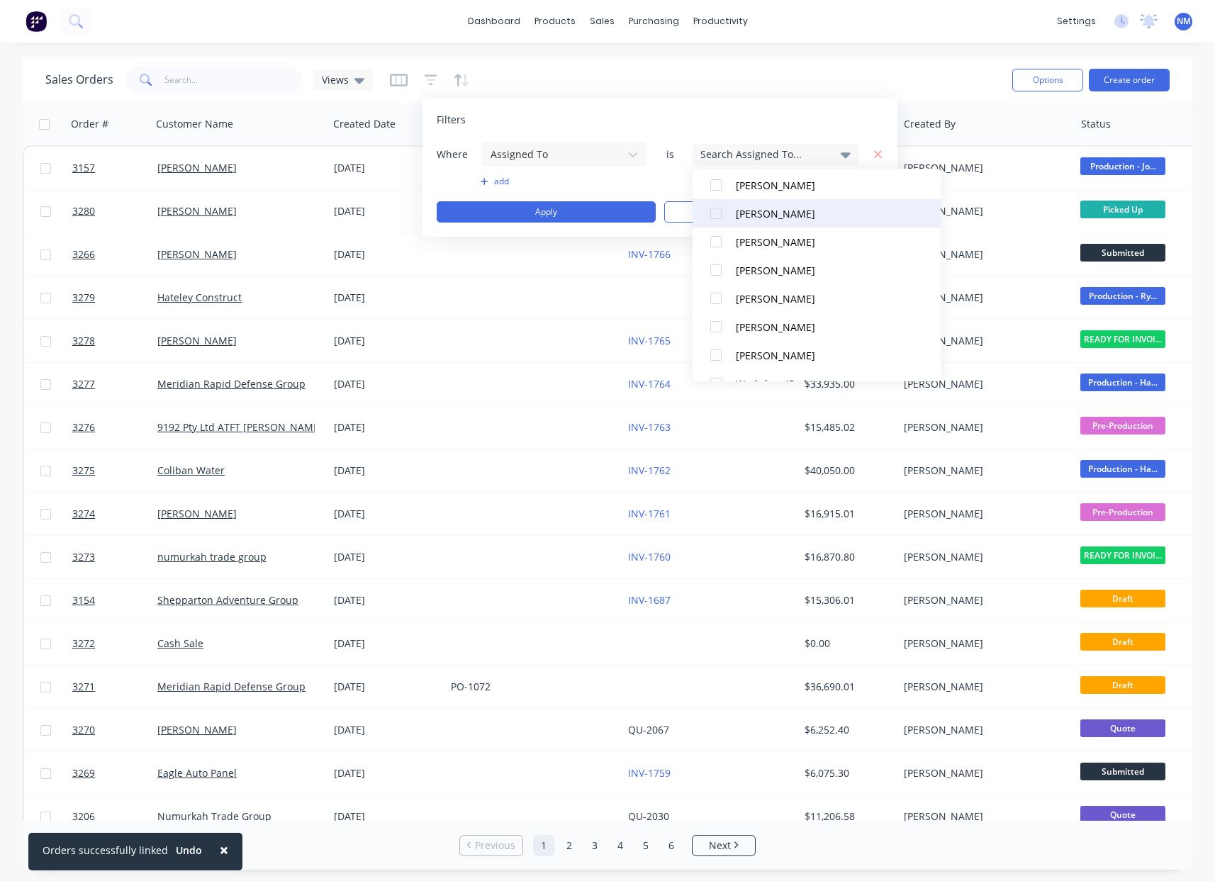
scroll to position [156, 0]
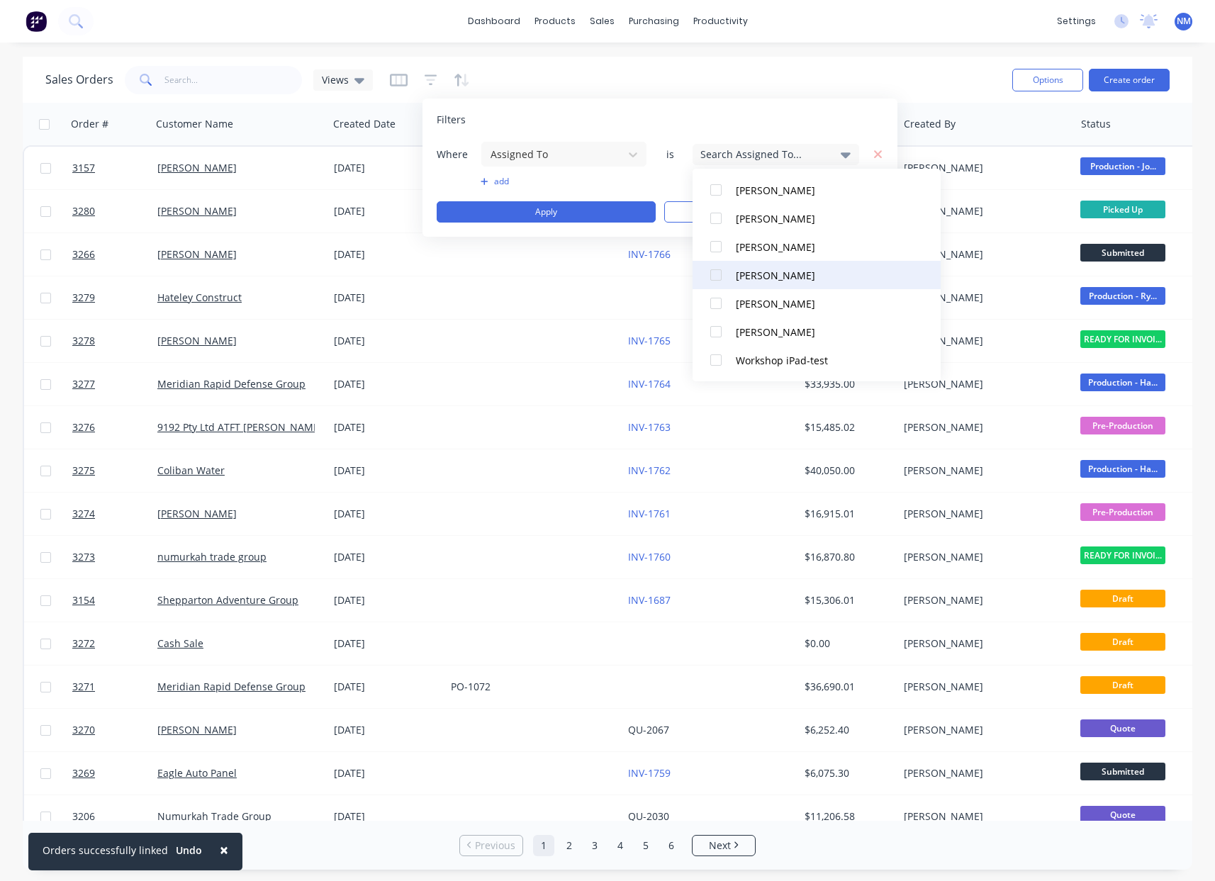
click at [719, 277] on div at bounding box center [716, 275] width 28 height 28
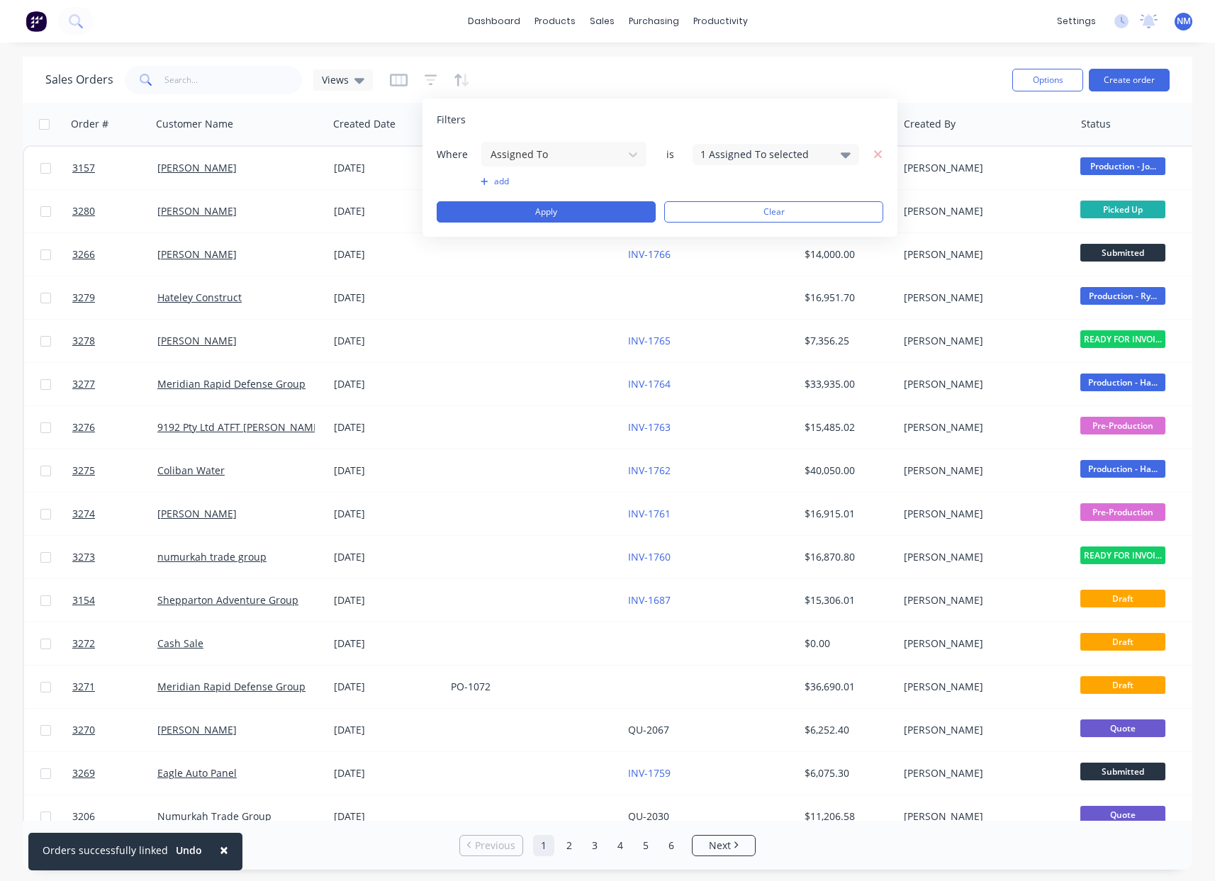
click at [718, 121] on div "Filters" at bounding box center [660, 120] width 447 height 14
click at [498, 184] on button "add" at bounding box center [564, 181] width 167 height 11
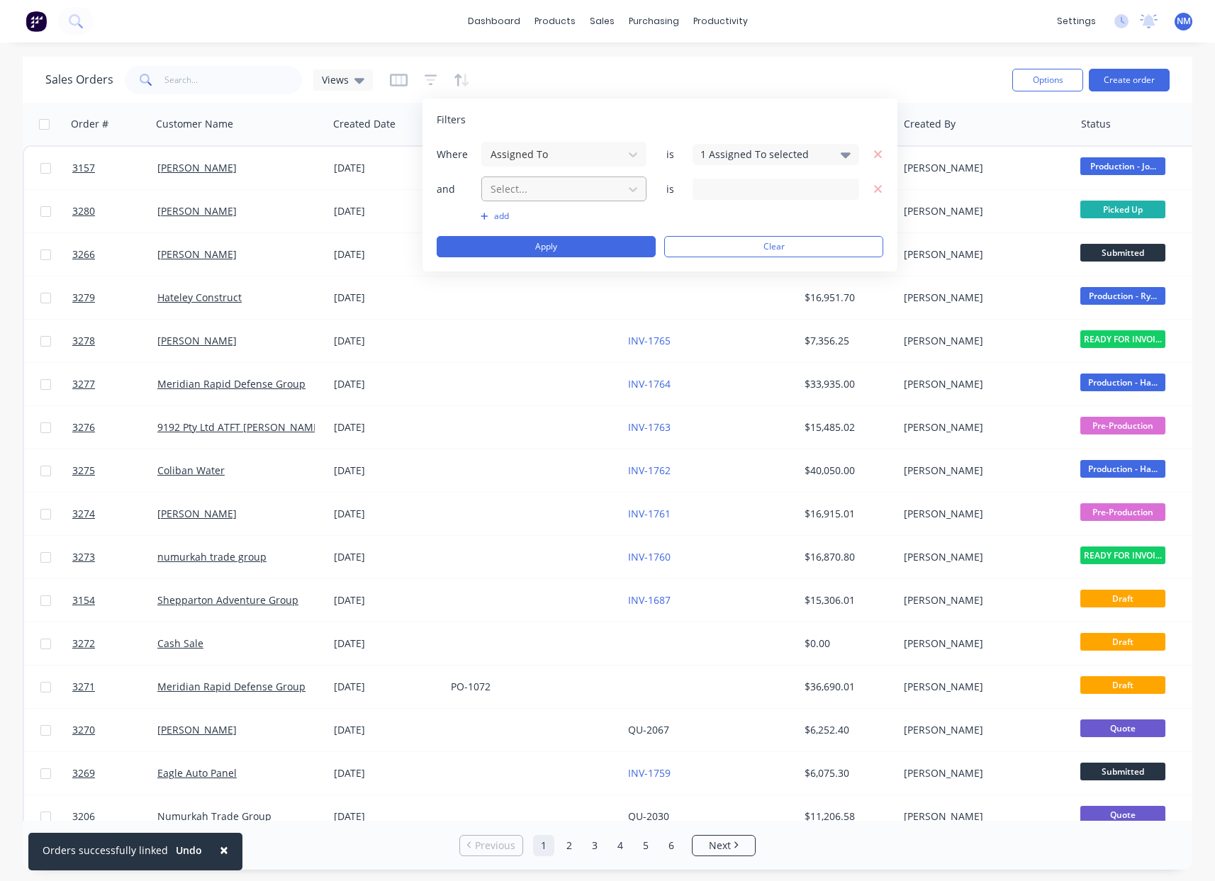
click at [538, 187] on div at bounding box center [552, 189] width 127 height 18
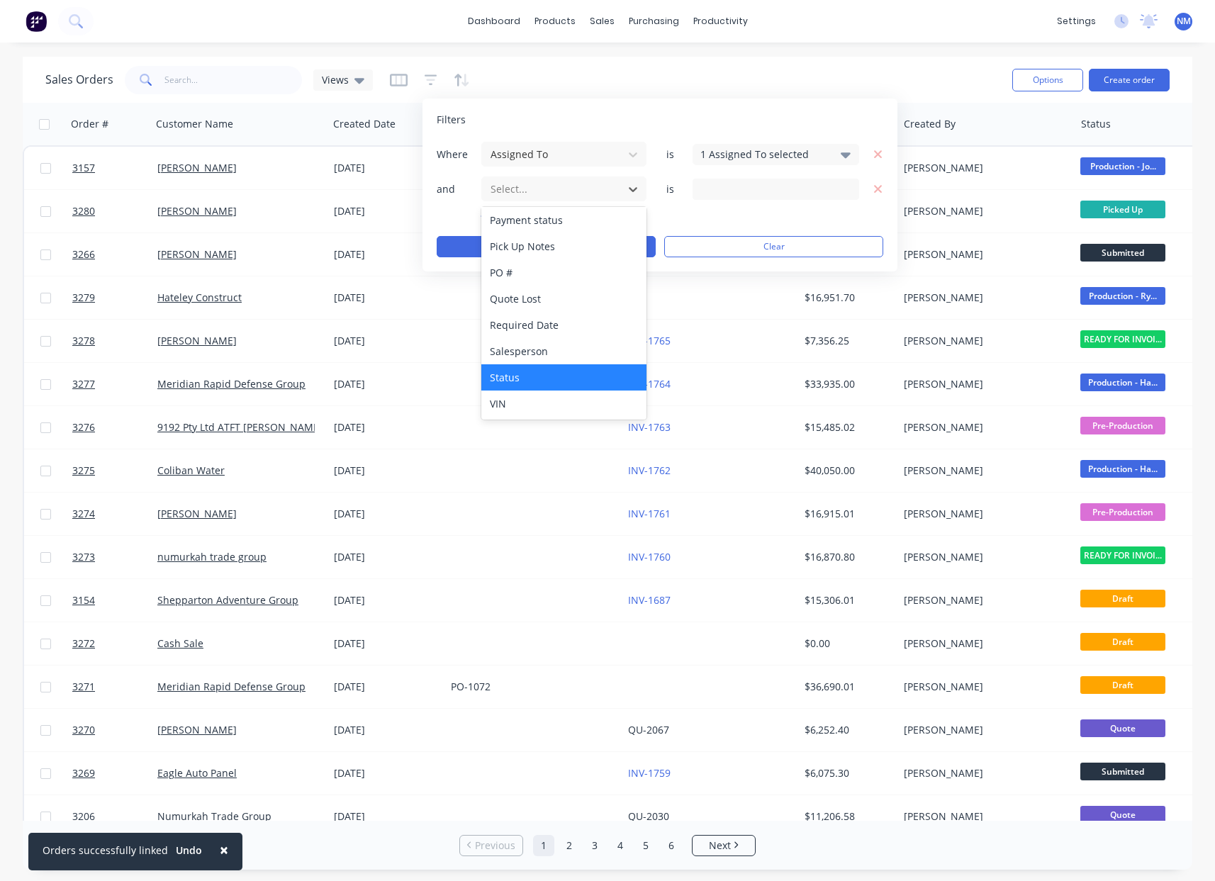
click at [553, 387] on div "Status" at bounding box center [563, 377] width 165 height 26
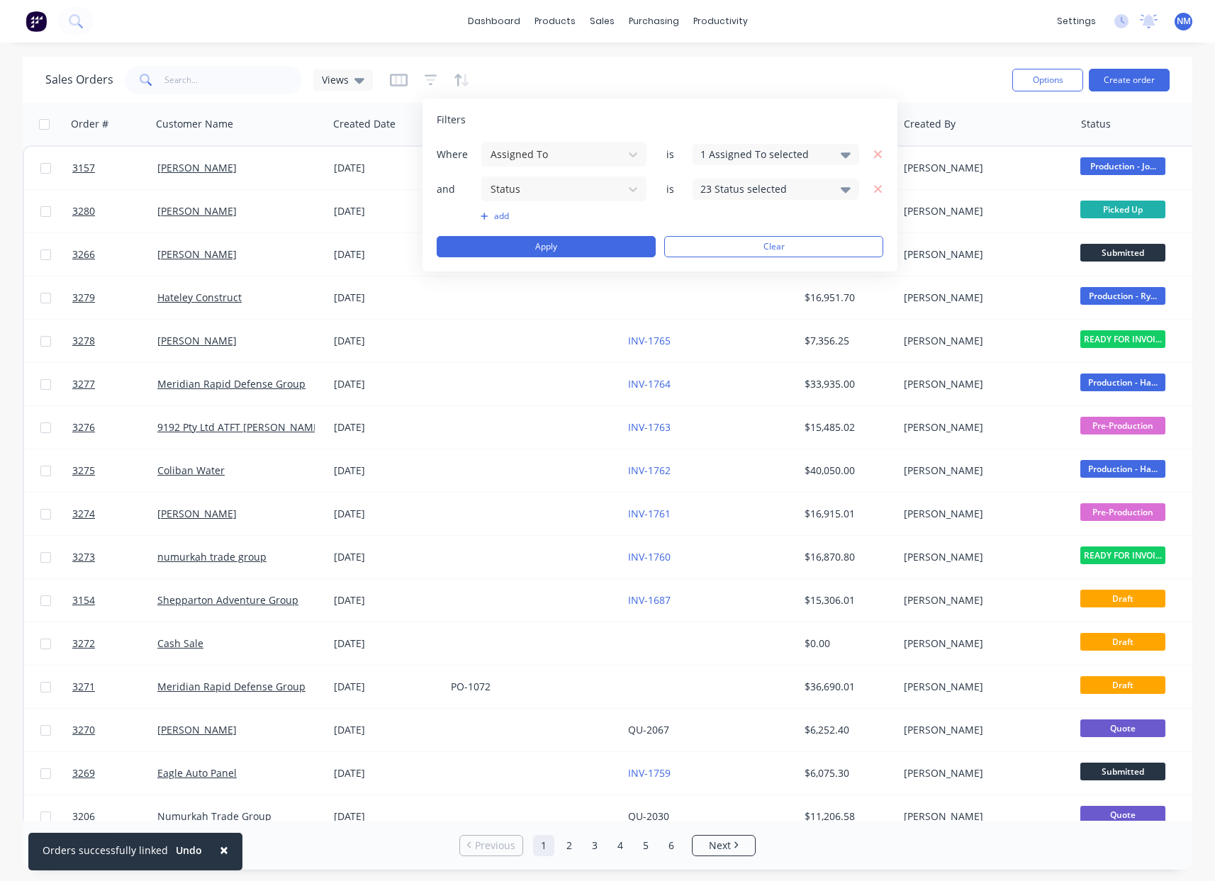
click at [754, 192] on div "23 Status selected" at bounding box center [765, 189] width 128 height 15
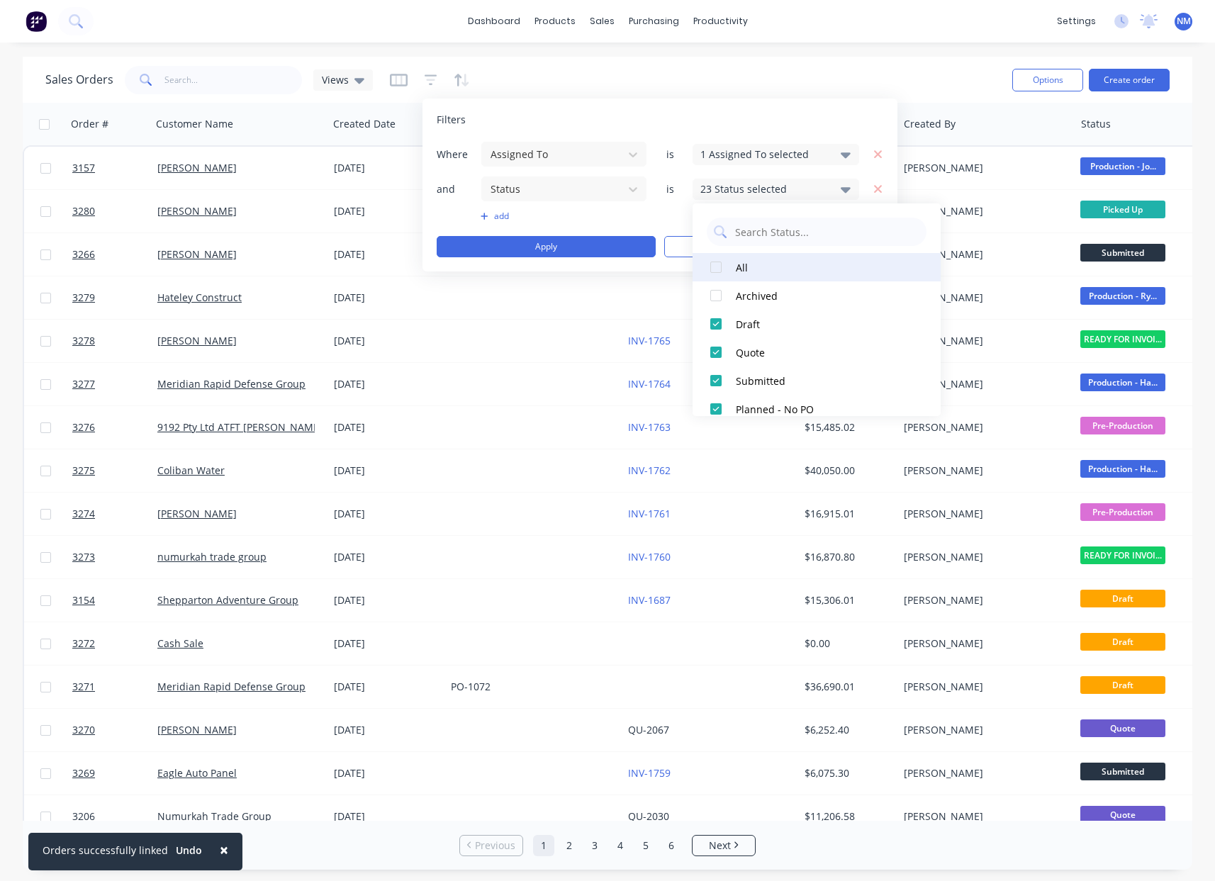
click at [717, 272] on div at bounding box center [716, 267] width 28 height 28
click at [718, 267] on div at bounding box center [716, 267] width 28 height 28
click at [718, 269] on div at bounding box center [716, 267] width 28 height 28
click at [624, 214] on button "add" at bounding box center [564, 216] width 167 height 11
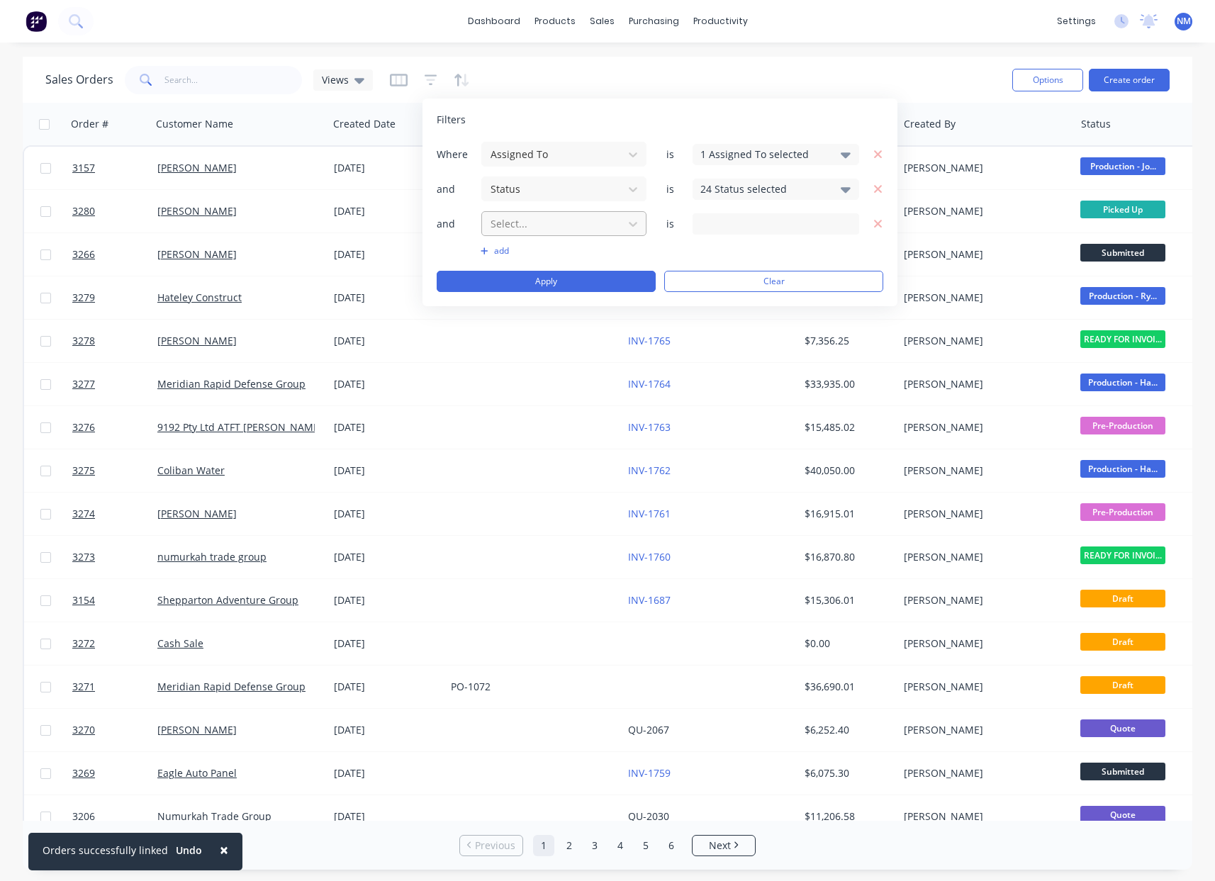
click at [531, 225] on div at bounding box center [552, 224] width 127 height 18
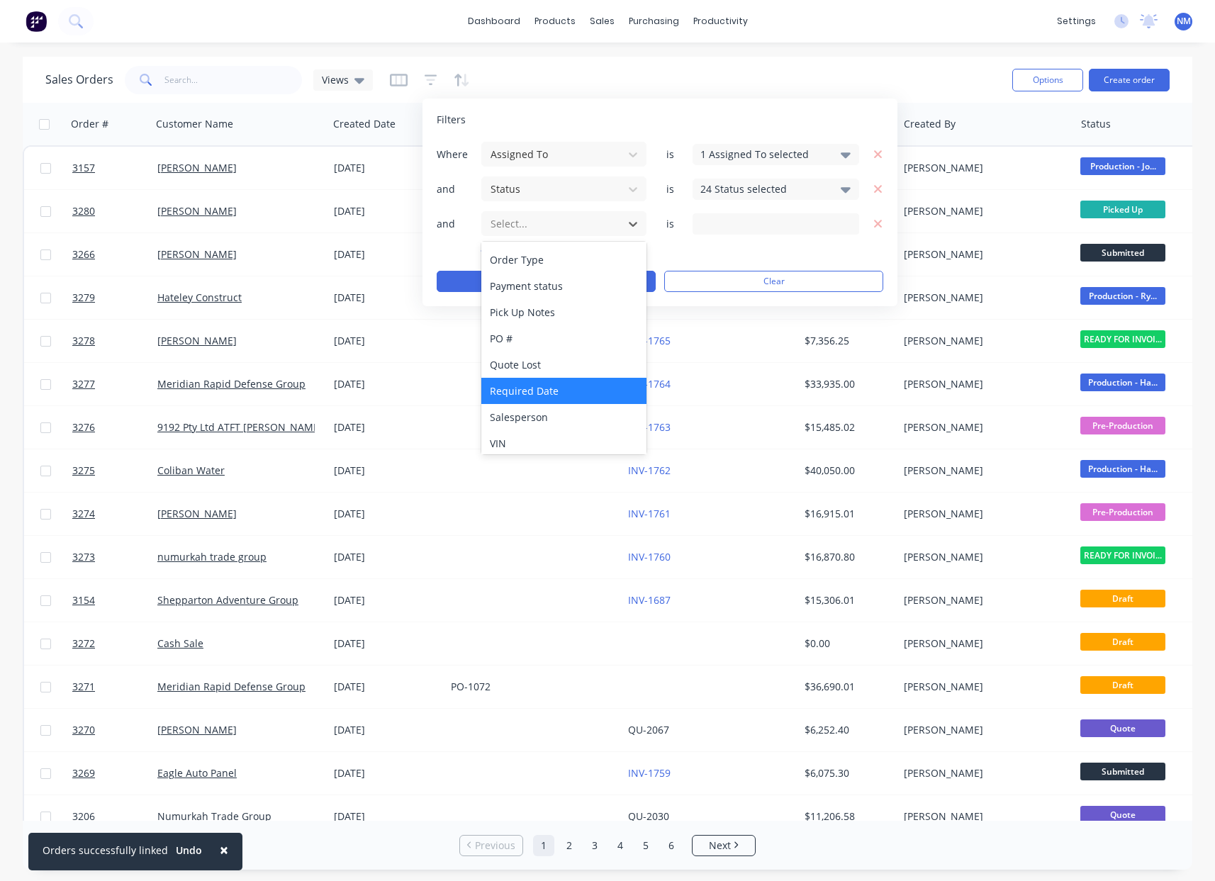
scroll to position [423, 0]
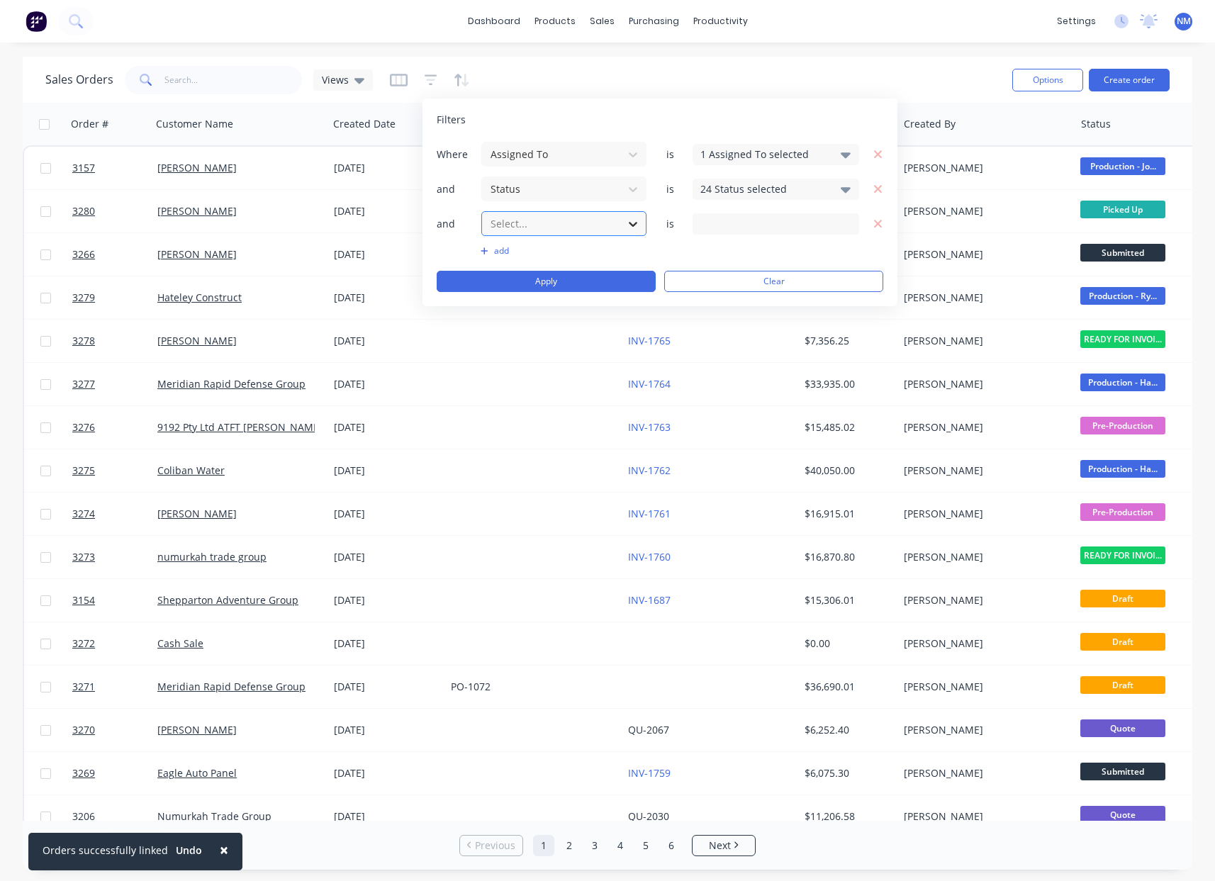
click at [621, 224] on div at bounding box center [633, 224] width 26 height 26
click at [874, 225] on icon "button" at bounding box center [879, 224] width 10 height 13
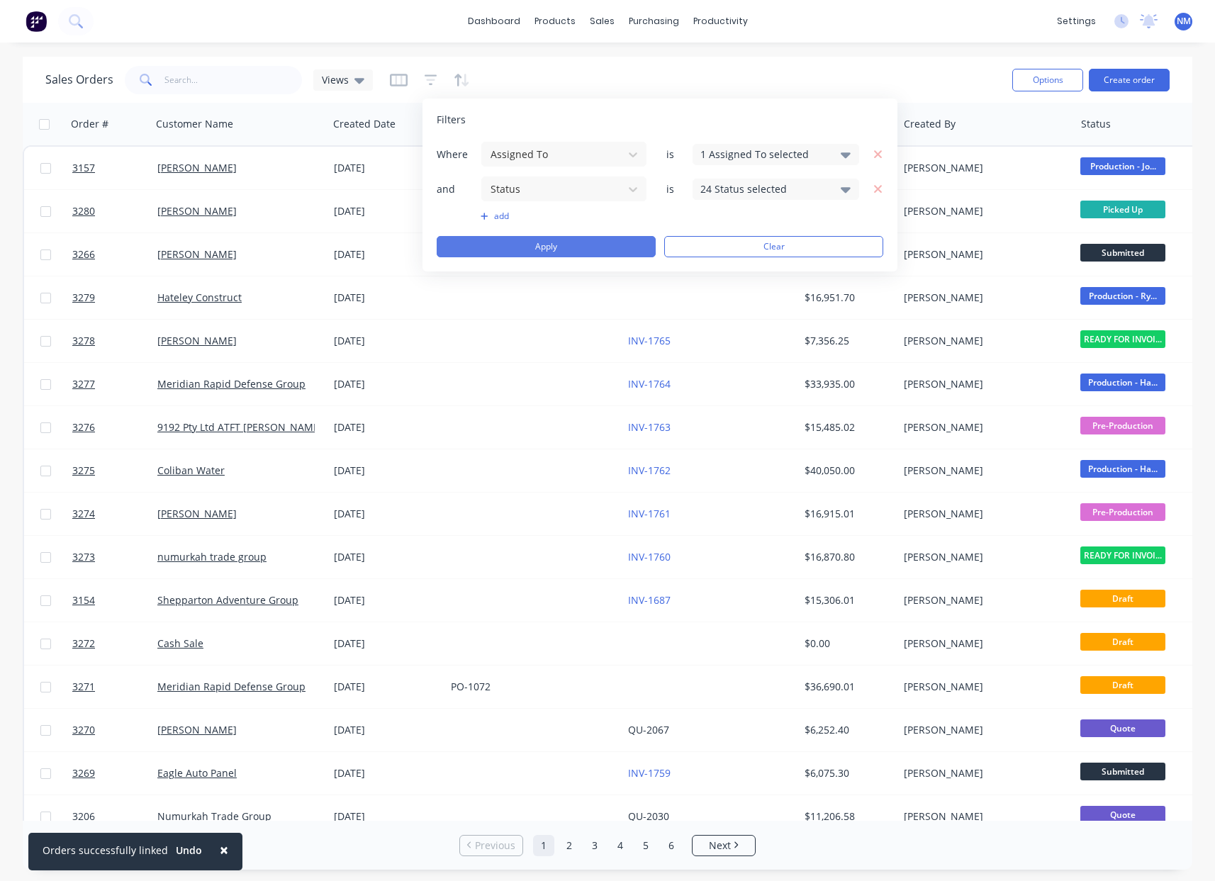
click at [593, 250] on button "Apply" at bounding box center [546, 246] width 219 height 21
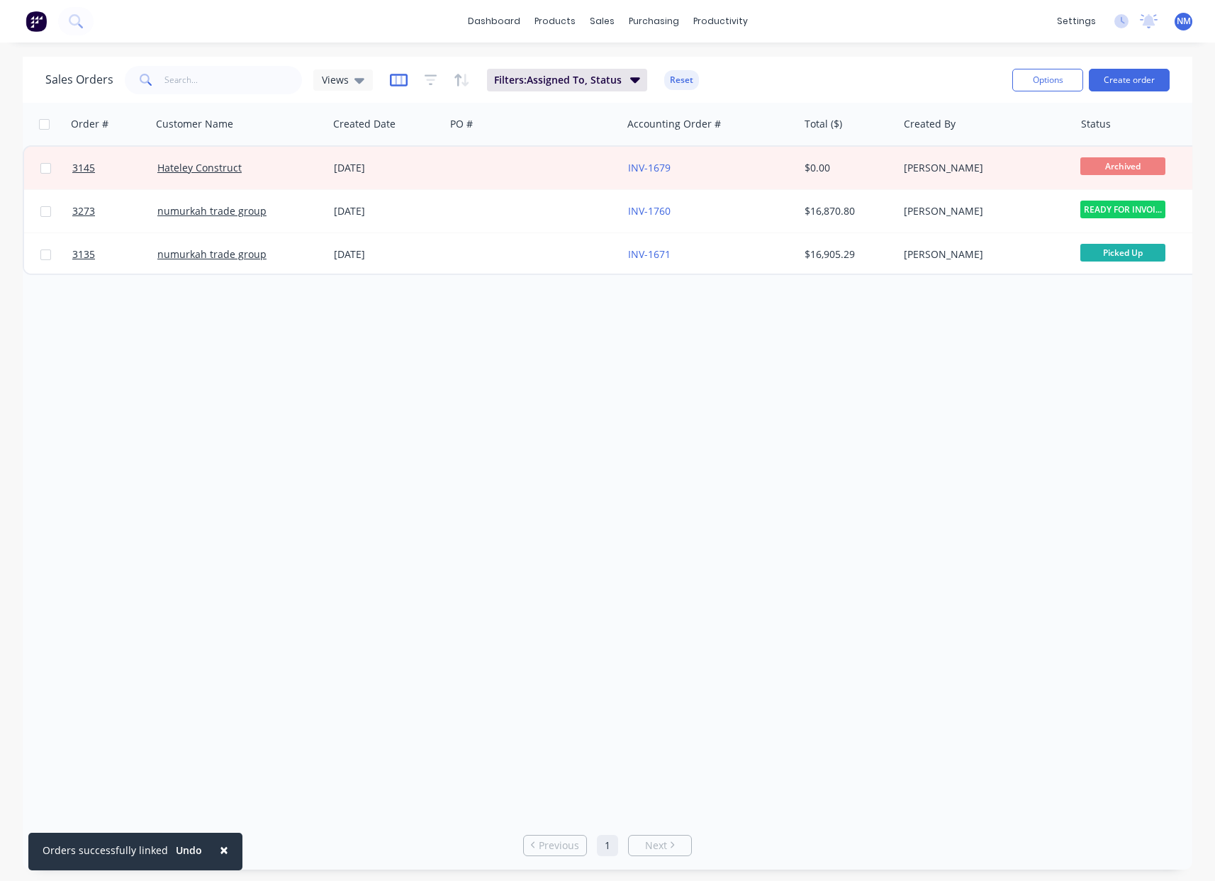
click at [395, 81] on icon "button" at bounding box center [398, 79] width 7 height 9
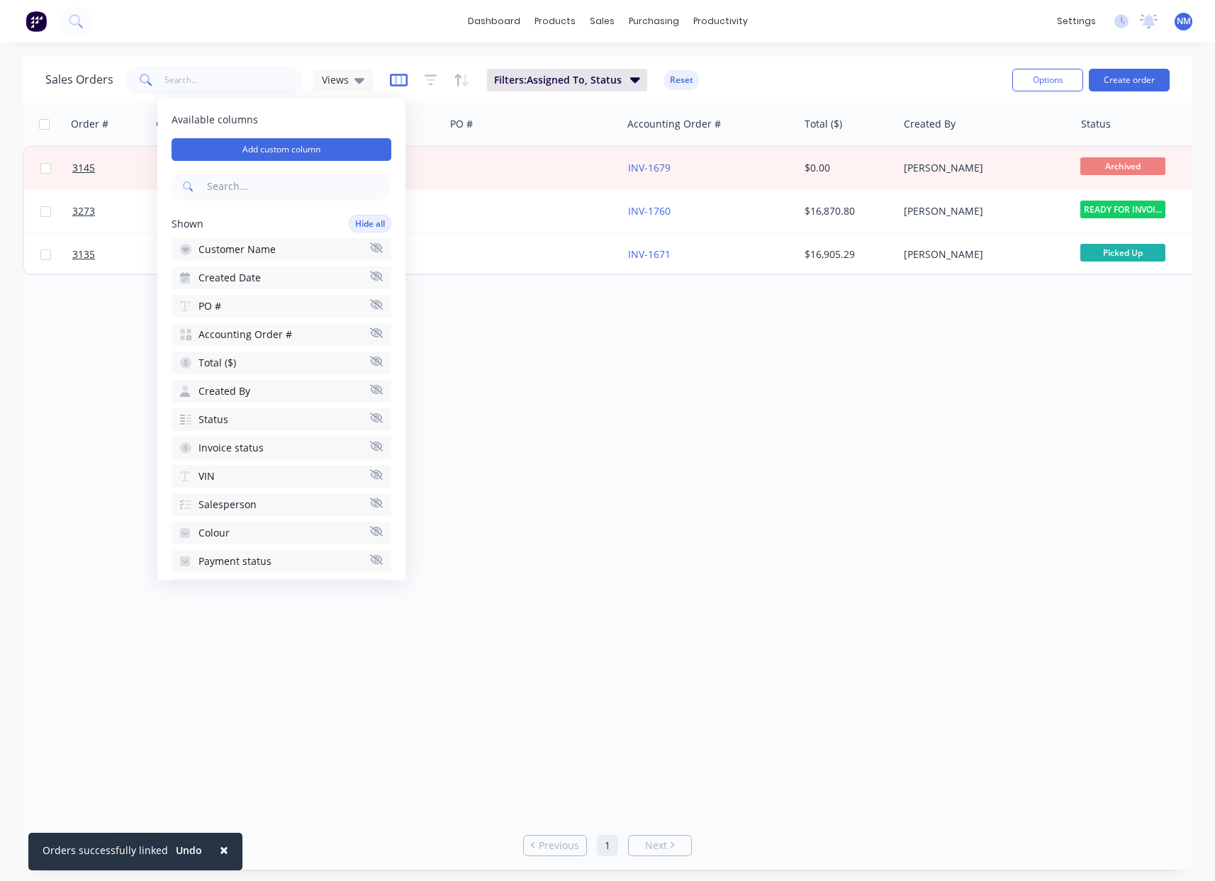
click at [395, 81] on icon "button" at bounding box center [398, 79] width 7 height 9
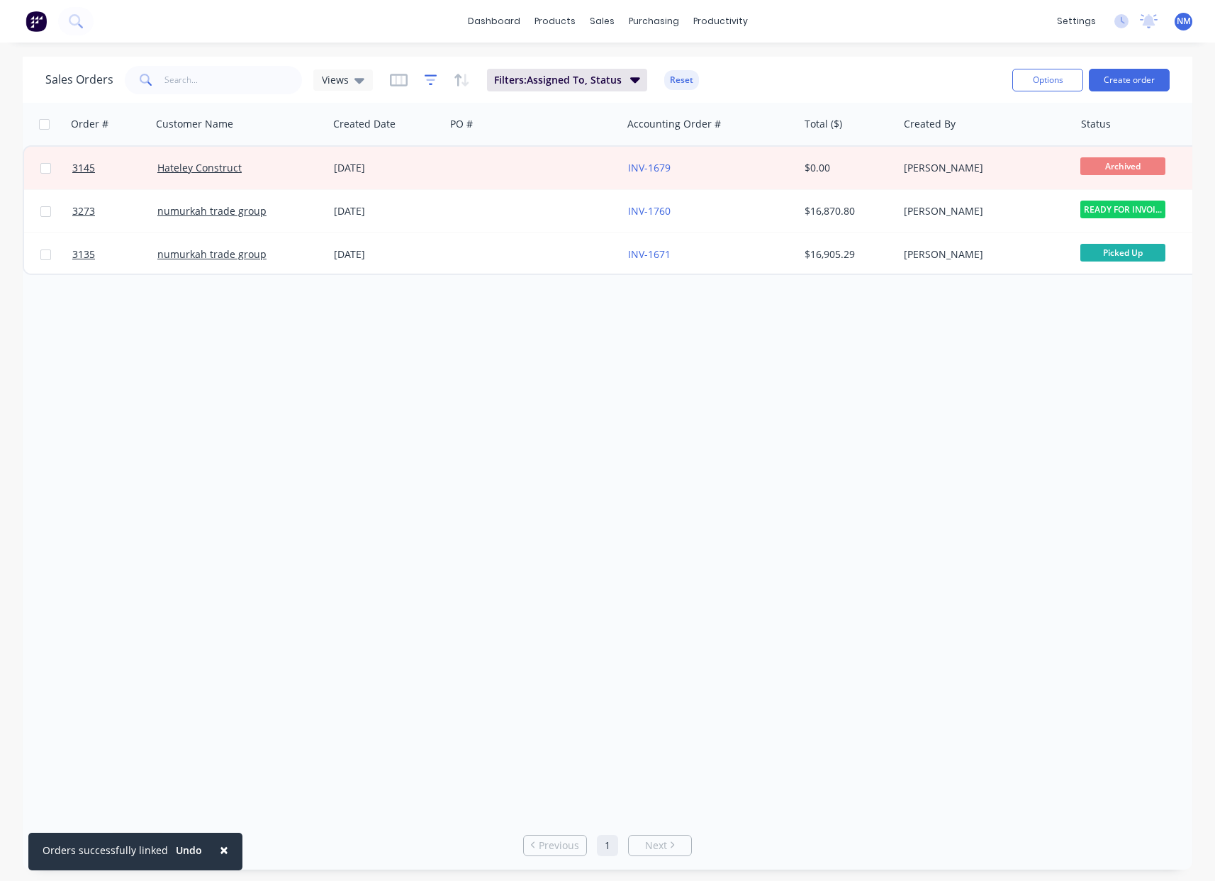
click at [425, 84] on icon "button" at bounding box center [431, 80] width 13 height 14
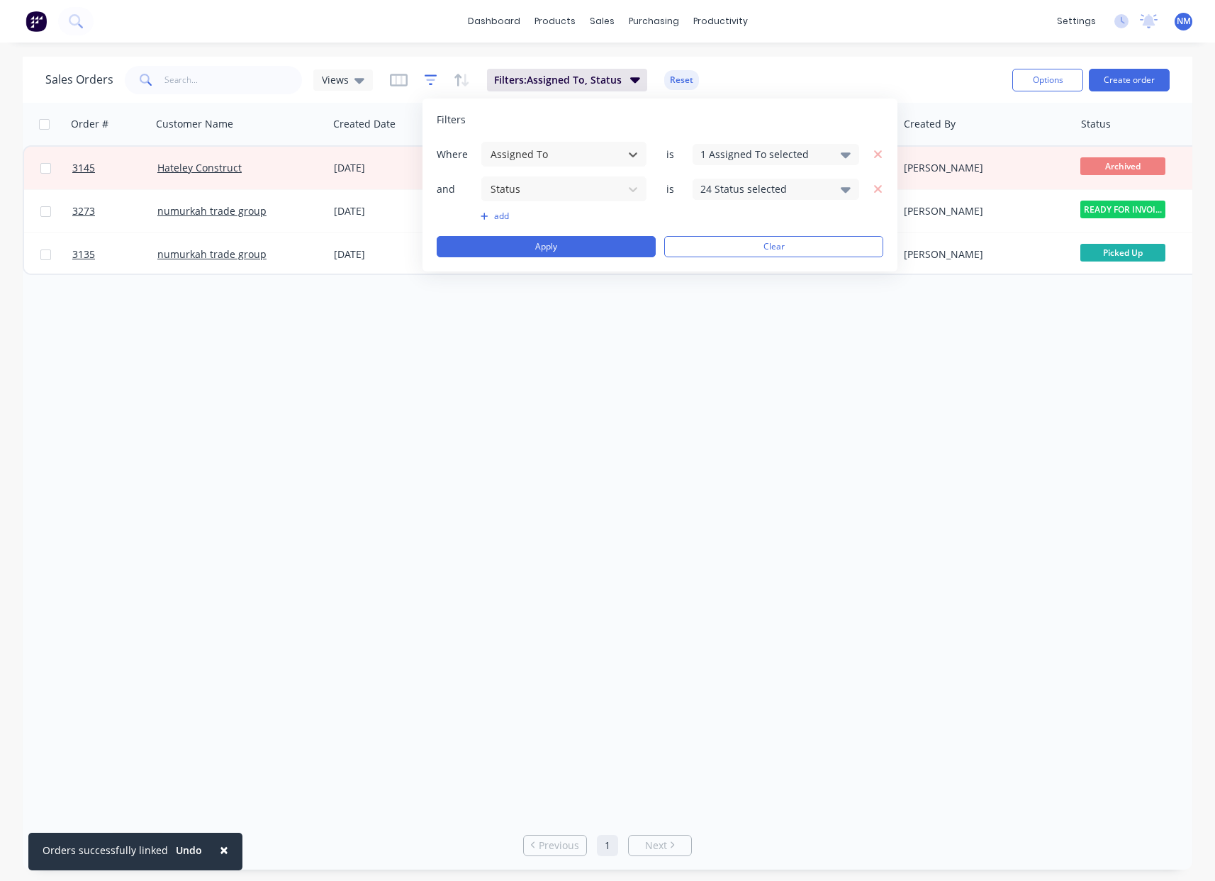
click at [425, 84] on icon "button" at bounding box center [431, 80] width 13 height 14
click at [457, 80] on icon "button" at bounding box center [462, 80] width 16 height 14
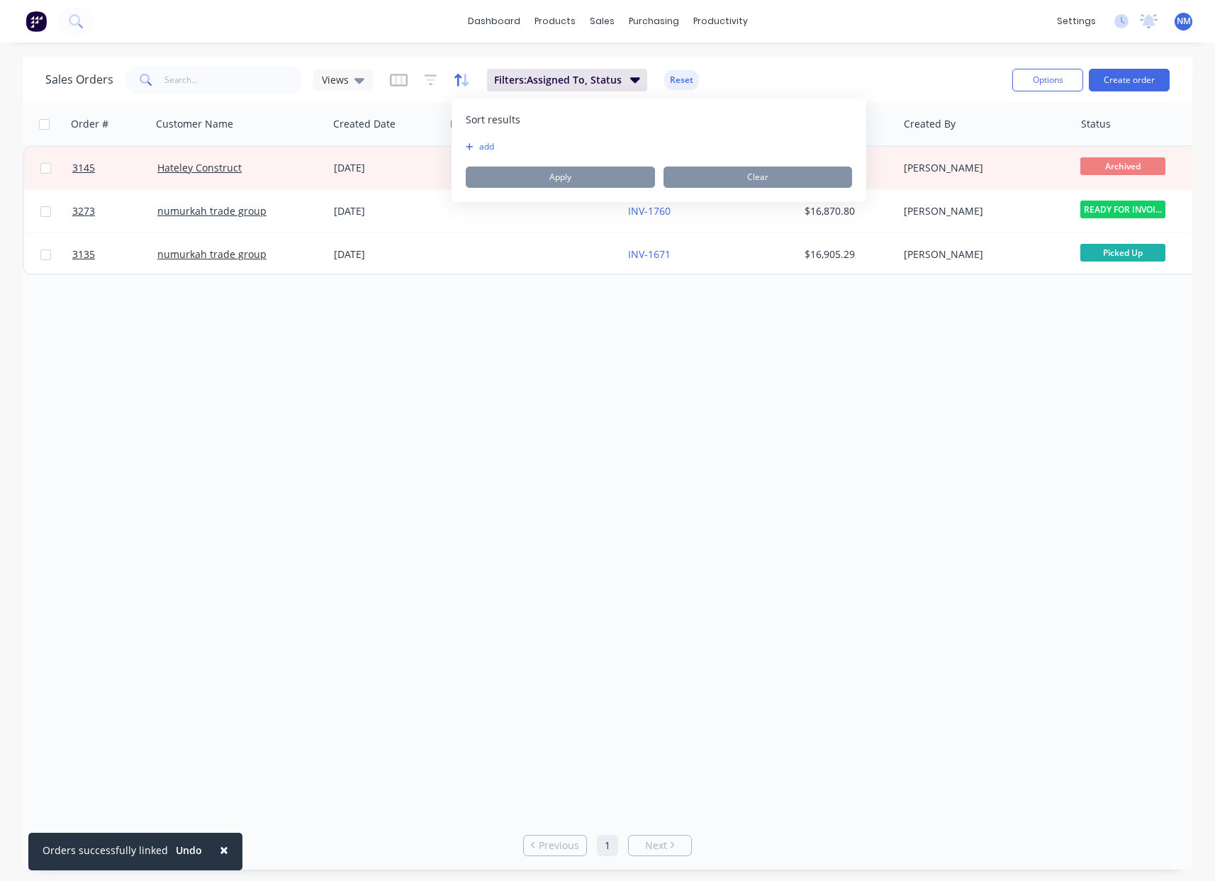
click at [457, 80] on icon "button" at bounding box center [462, 80] width 16 height 14
click at [428, 79] on icon "button" at bounding box center [430, 80] width 9 height 2
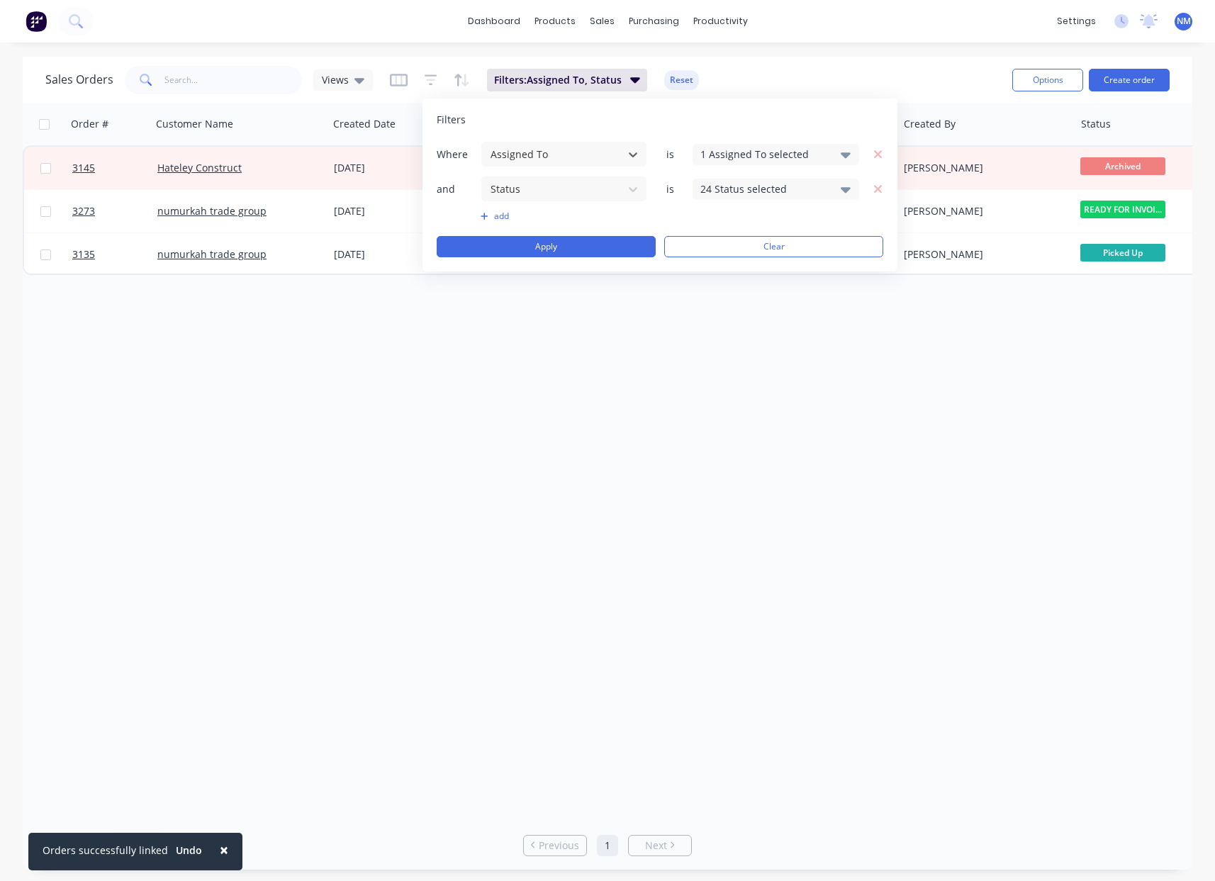
click at [496, 216] on button "add" at bounding box center [564, 216] width 167 height 11
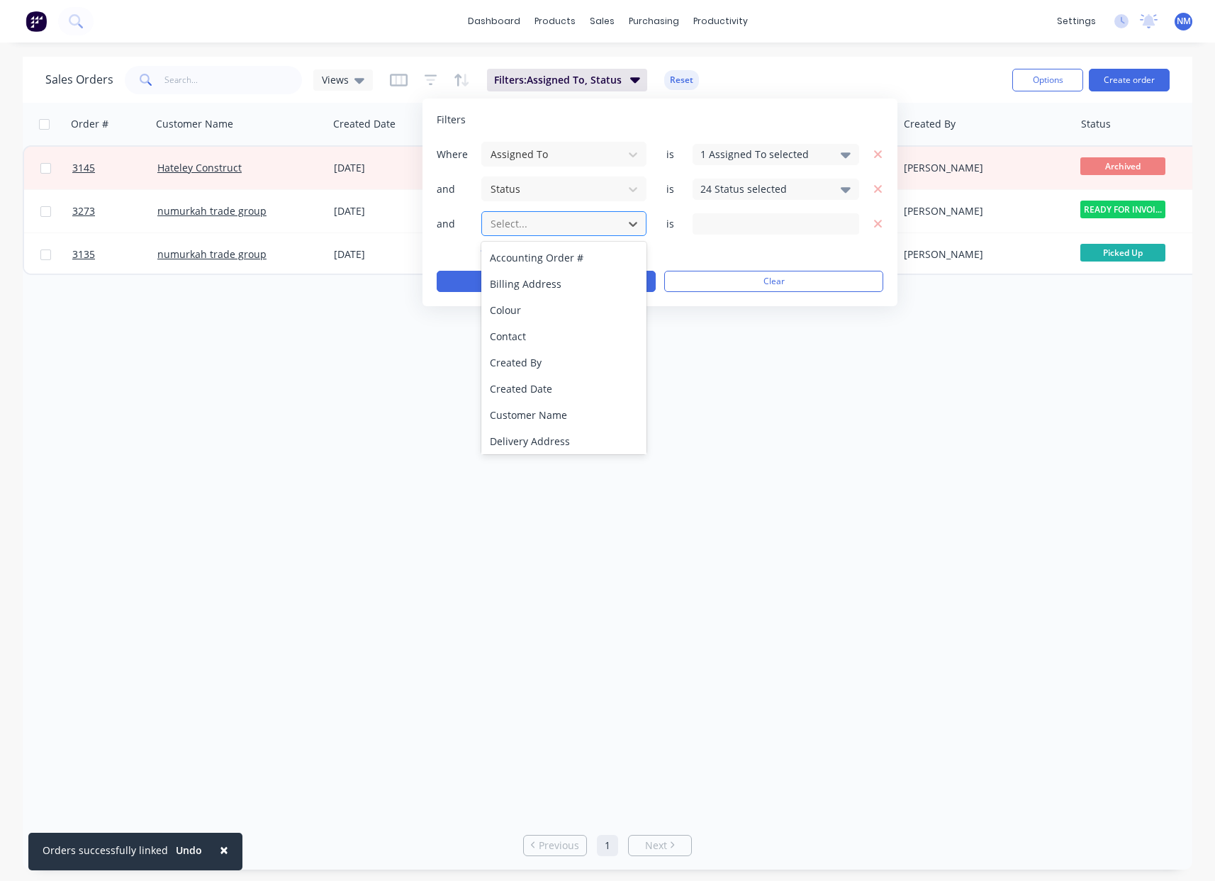
click at [588, 230] on div at bounding box center [552, 224] width 127 height 18
click at [867, 382] on div "Order # Customer Name Created Date PO # Accounting Order # Total ($) Created By…" at bounding box center [608, 462] width 1170 height 718
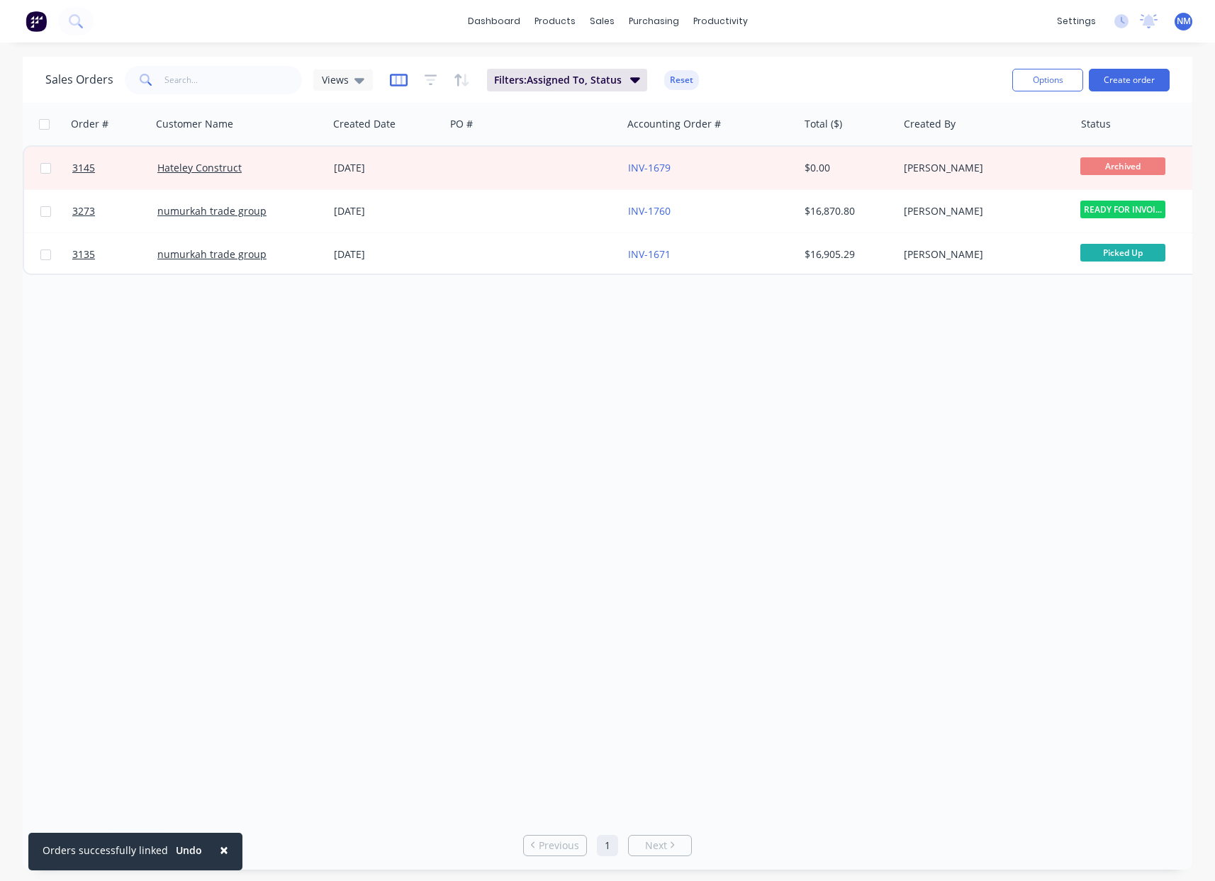
click at [403, 82] on icon "button" at bounding box center [399, 80] width 18 height 13
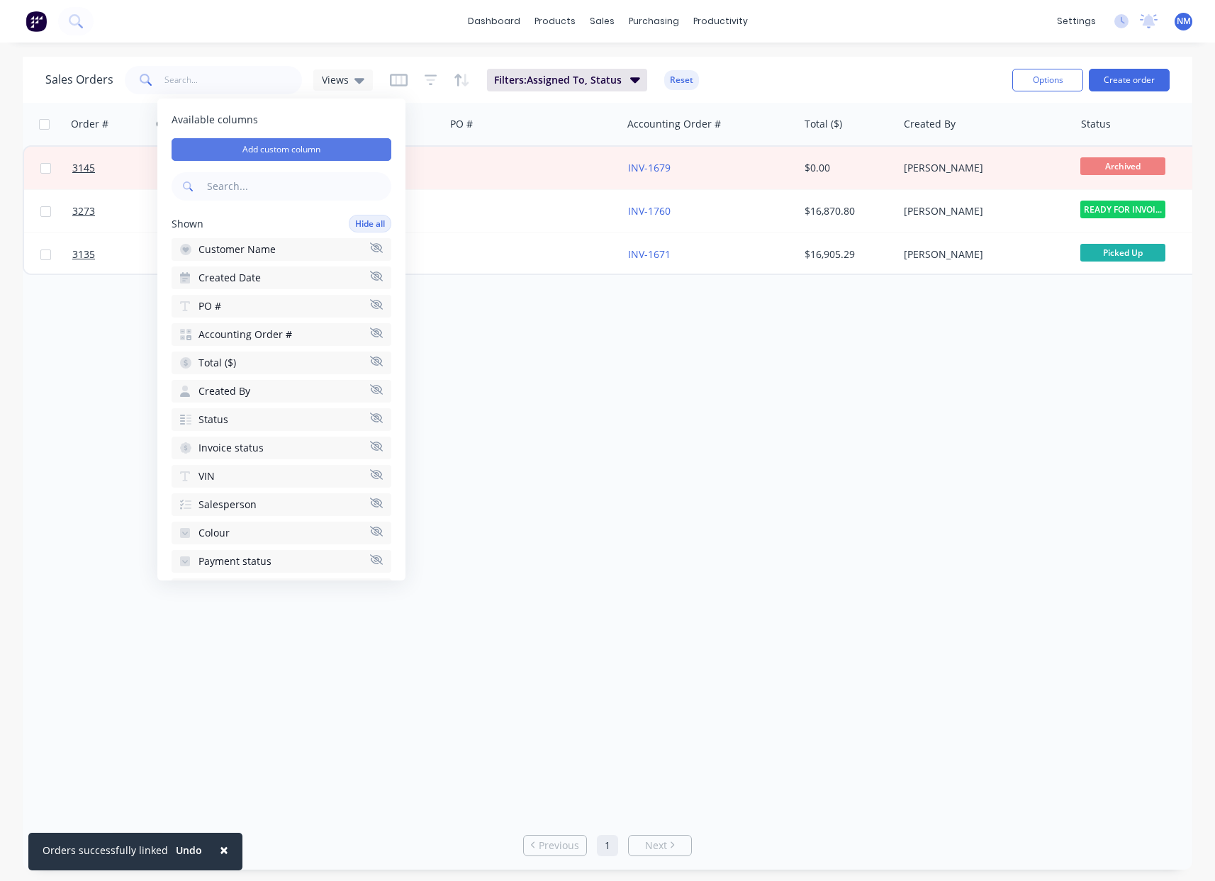
click at [321, 147] on button "Add custom column" at bounding box center [282, 149] width 220 height 23
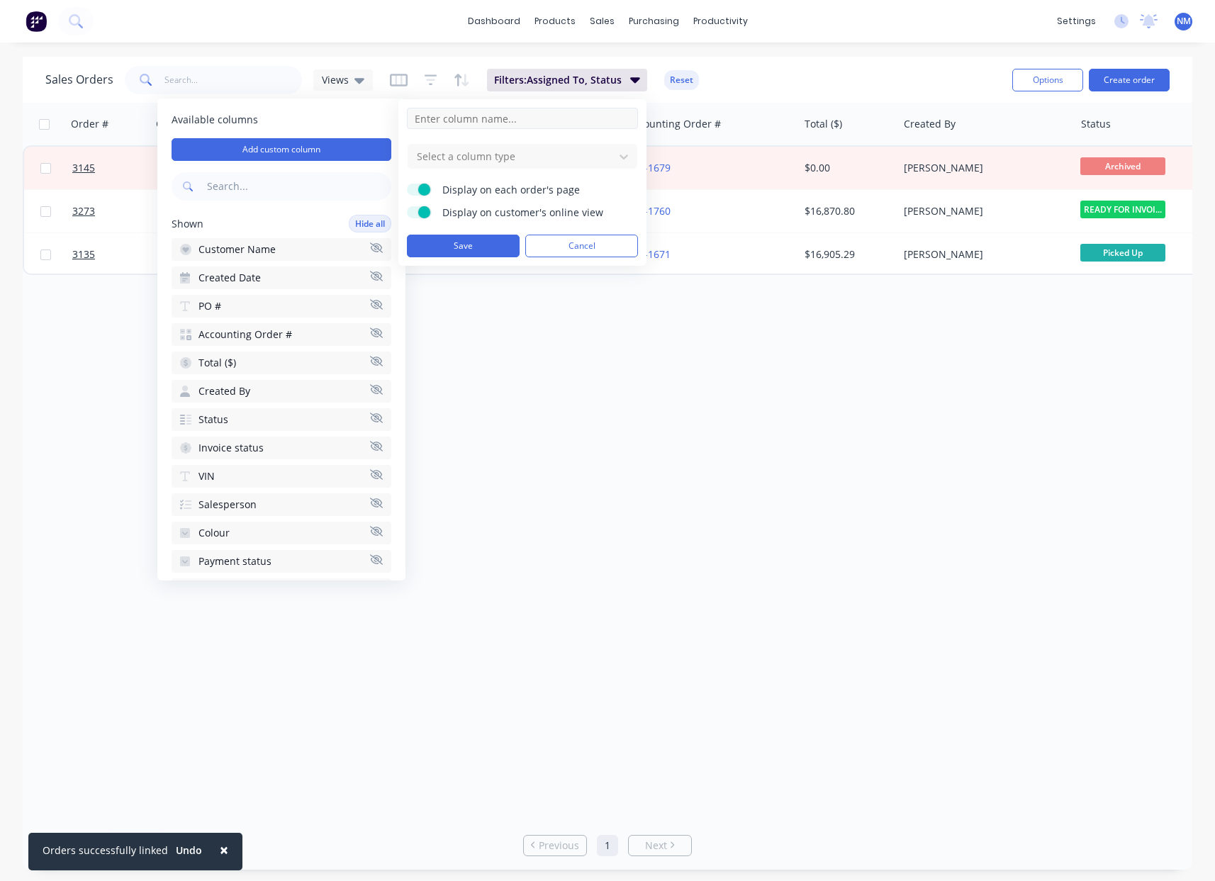
click at [471, 120] on input at bounding box center [522, 118] width 231 height 21
type input "Build Start Date"
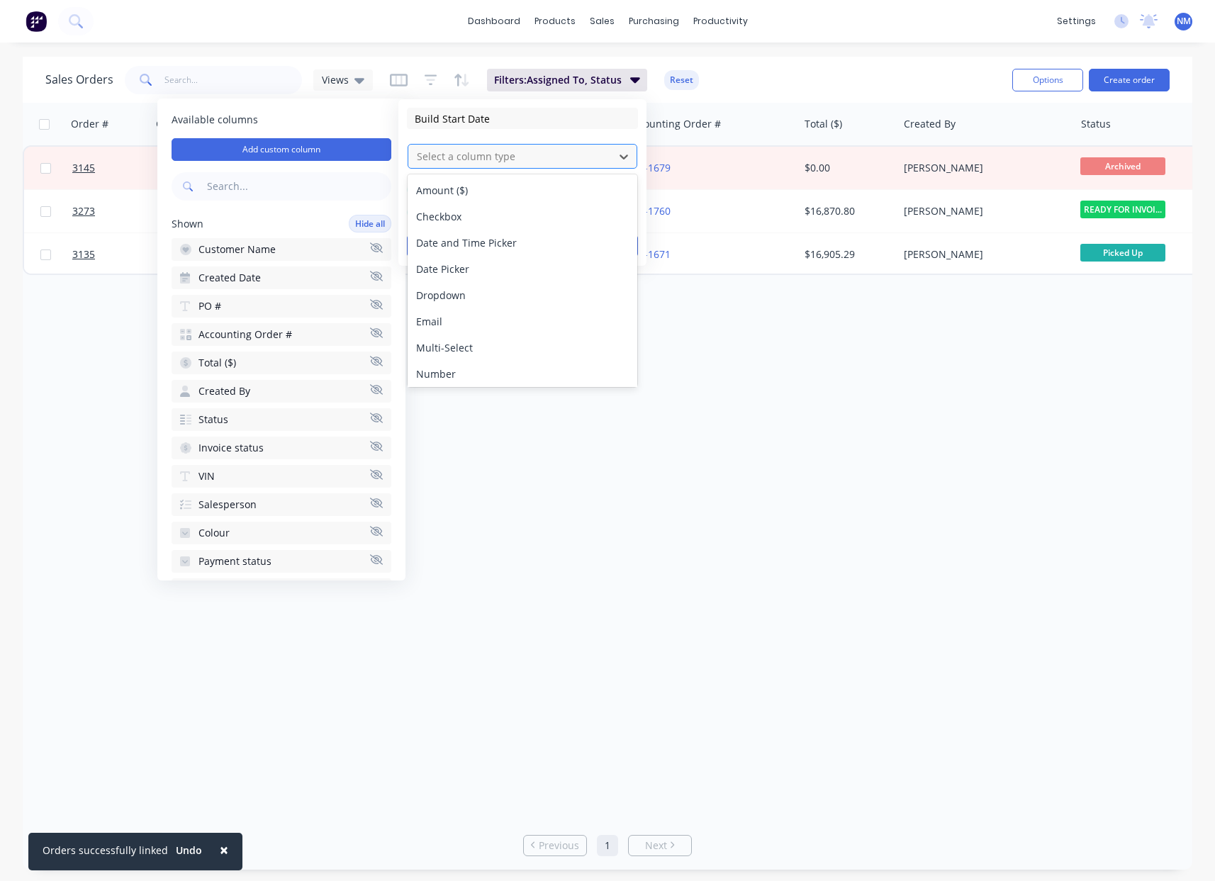
click at [560, 160] on div at bounding box center [511, 156] width 191 height 18
click at [497, 262] on div "Date Picker" at bounding box center [523, 269] width 230 height 26
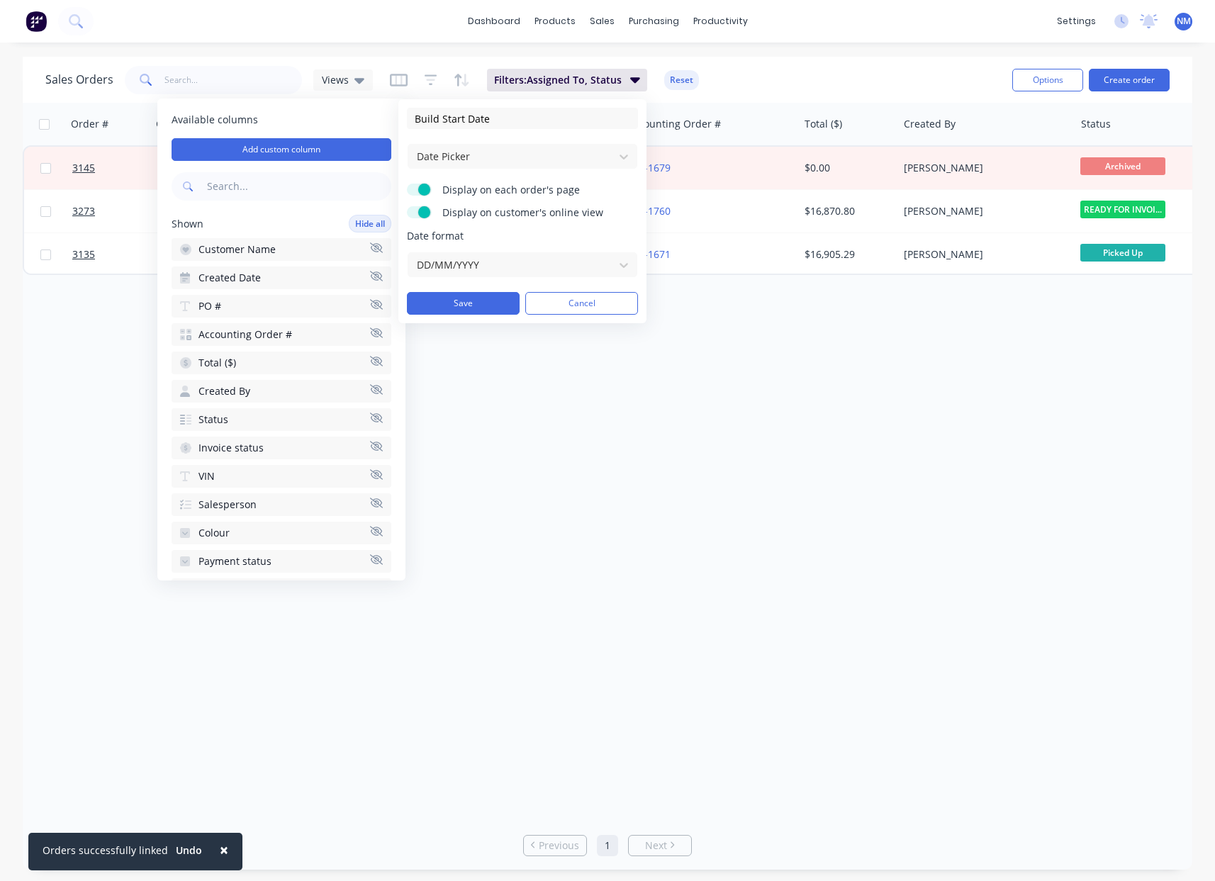
click at [416, 213] on label "Display on customer's online view" at bounding box center [419, 212] width 25 height 12
click at [407, 206] on input "Display on customer's online view" at bounding box center [407, 206] width 0 height 0
click at [462, 303] on button "Save" at bounding box center [463, 303] width 113 height 23
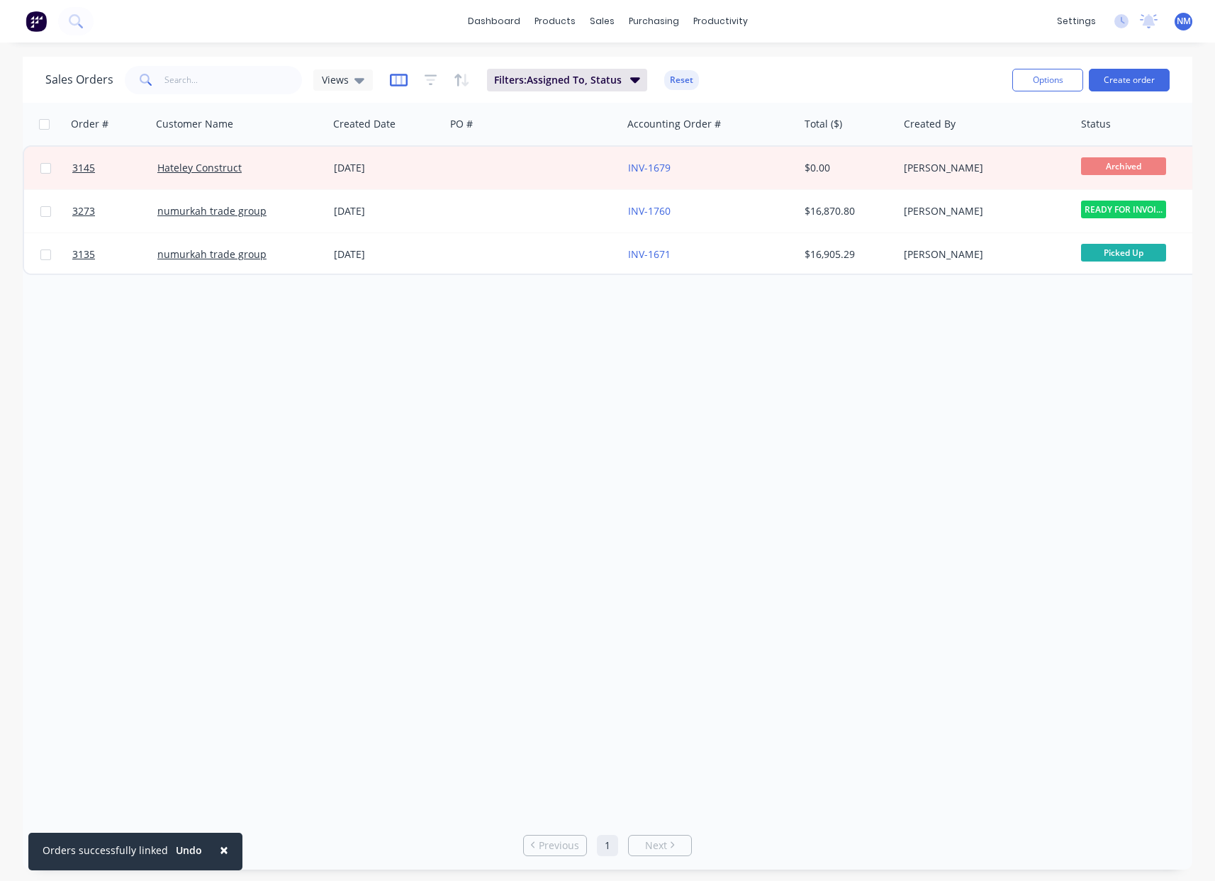
click at [396, 84] on icon "button" at bounding box center [399, 80] width 18 height 14
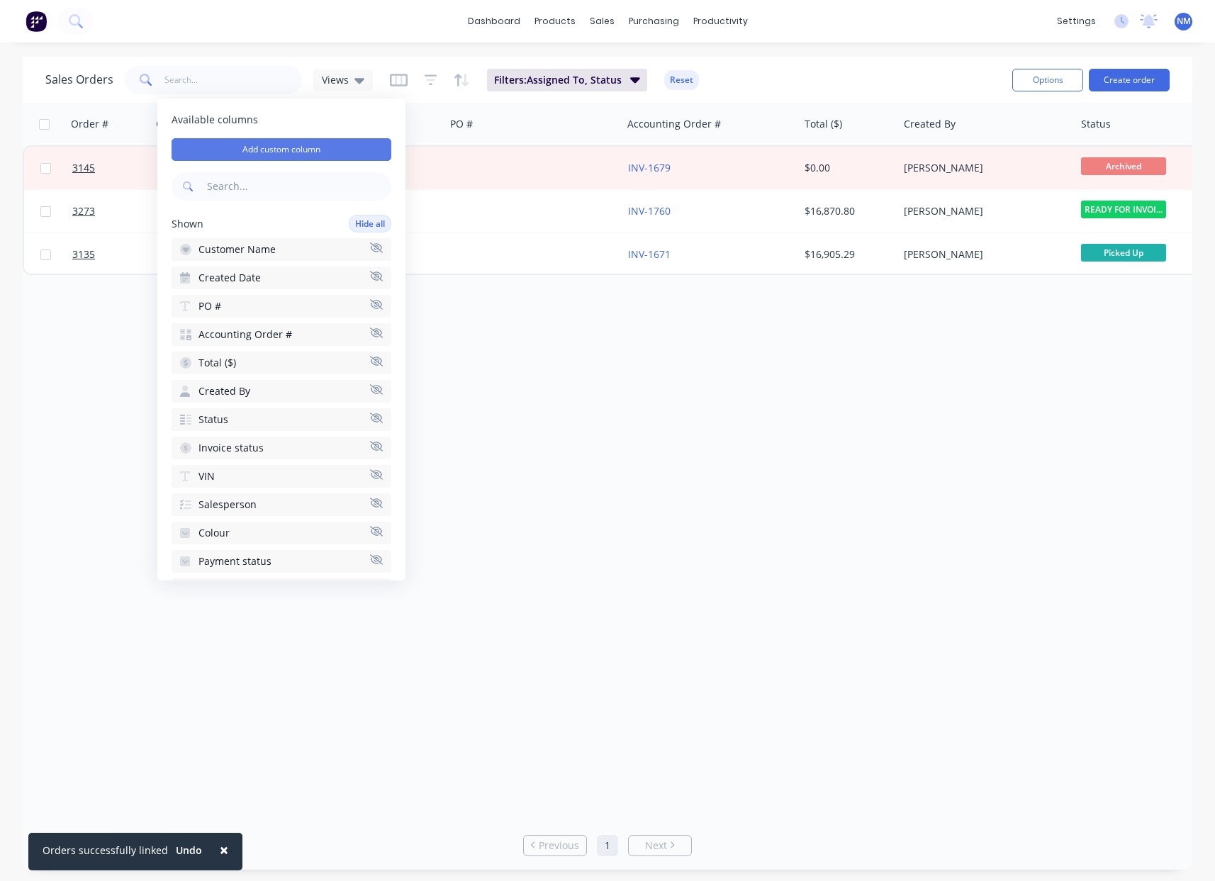
click at [329, 150] on button "Add custom column" at bounding box center [282, 149] width 220 height 23
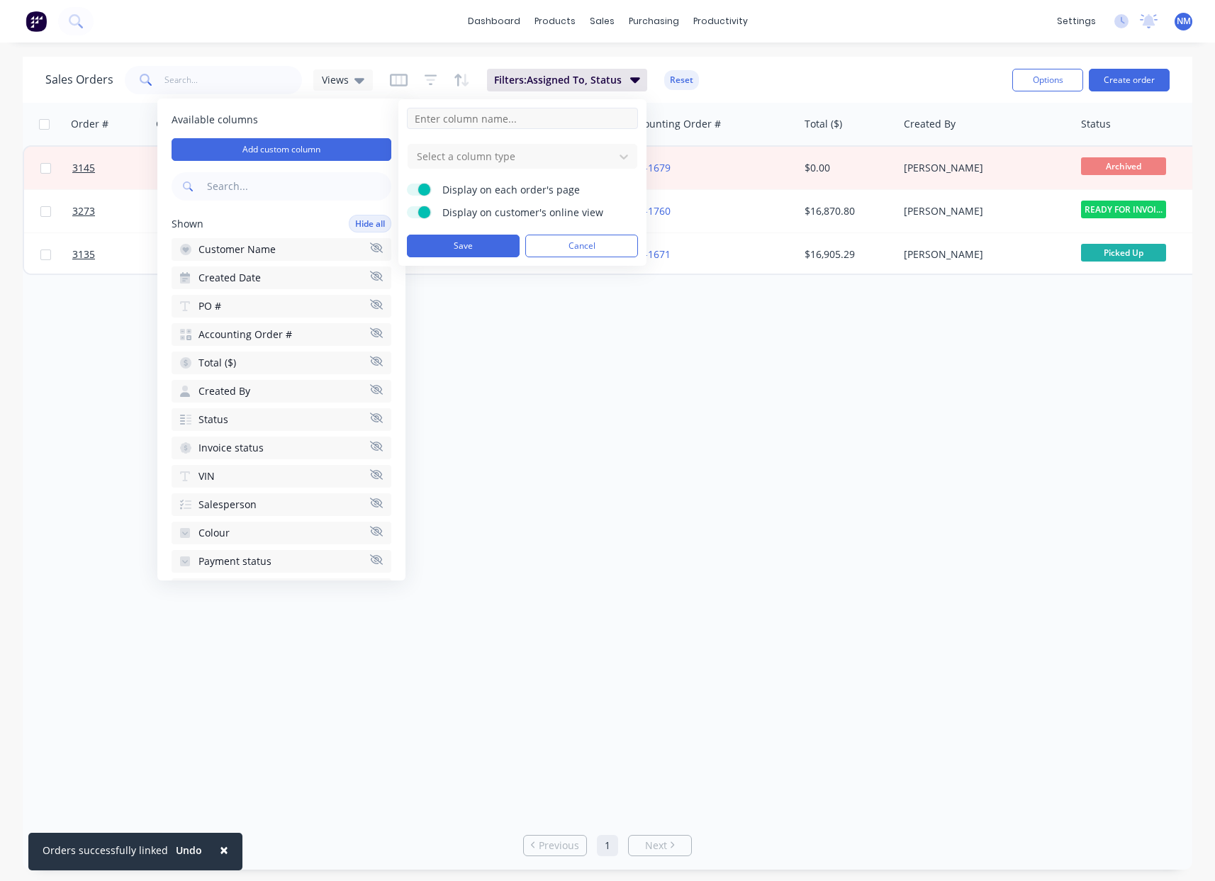
drag, startPoint x: 461, startPoint y: 119, endPoint x: 469, endPoint y: 116, distance: 9.0
click at [460, 119] on input at bounding box center [522, 118] width 231 height 21
type input "Build End Date"
click at [543, 153] on div at bounding box center [511, 156] width 191 height 18
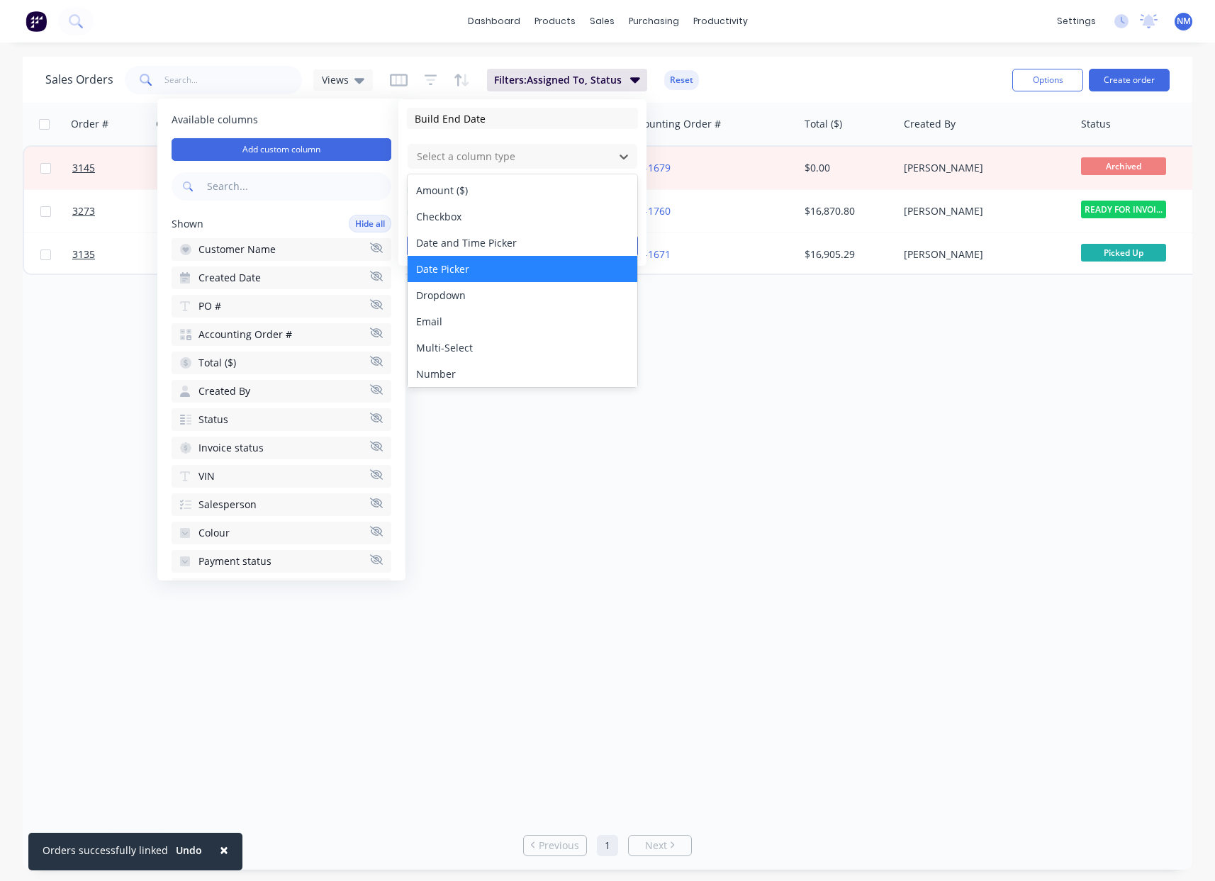
click at [506, 262] on div "Date Picker" at bounding box center [523, 269] width 230 height 26
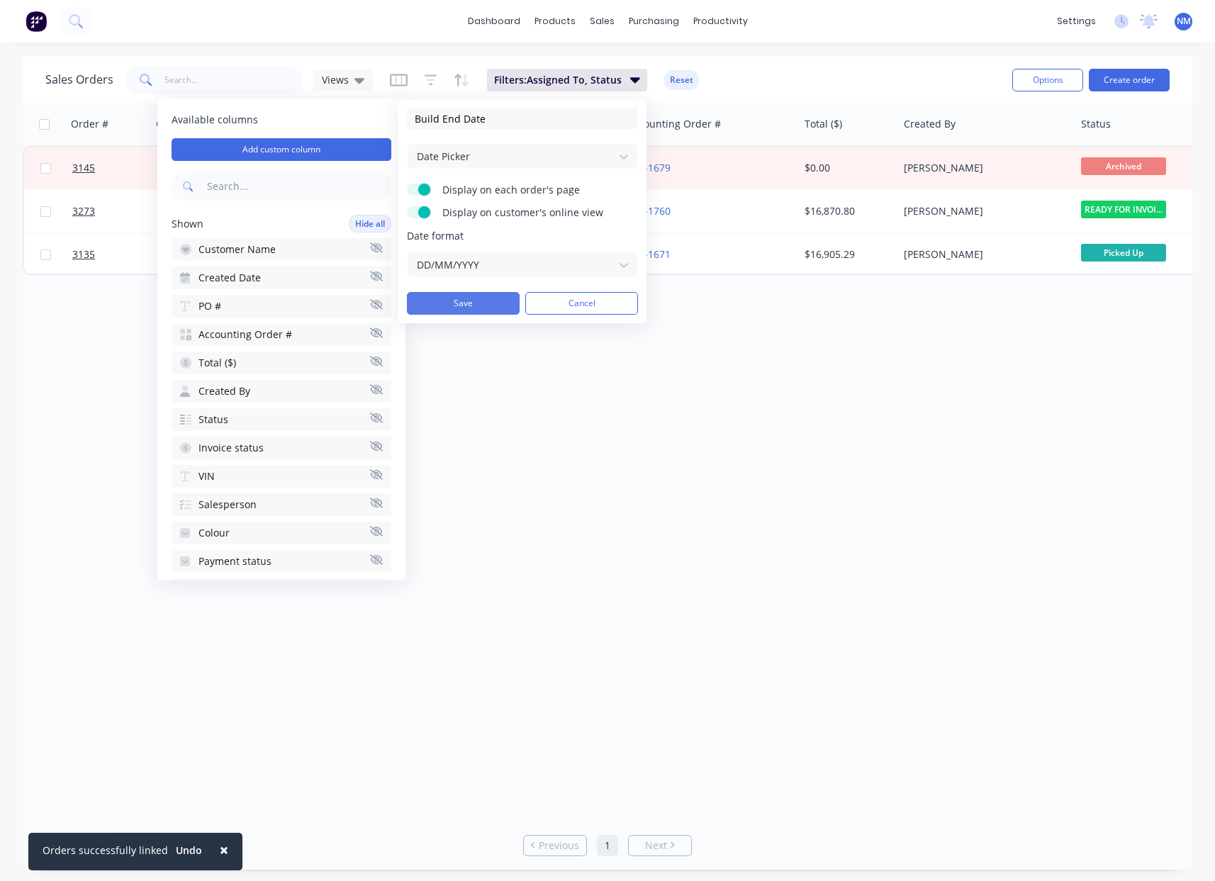
click at [481, 301] on button "Save" at bounding box center [463, 303] width 113 height 23
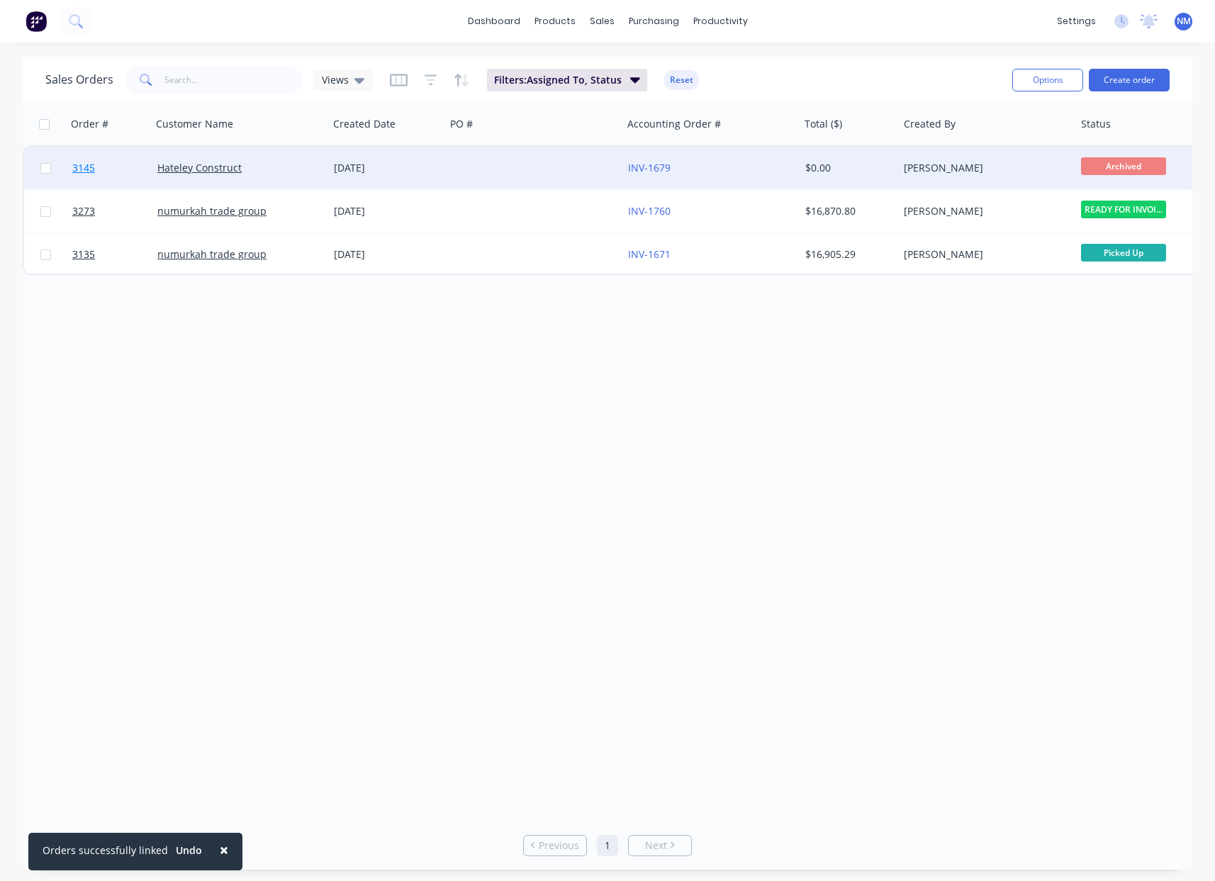
click at [90, 169] on span "3145" at bounding box center [83, 168] width 23 height 14
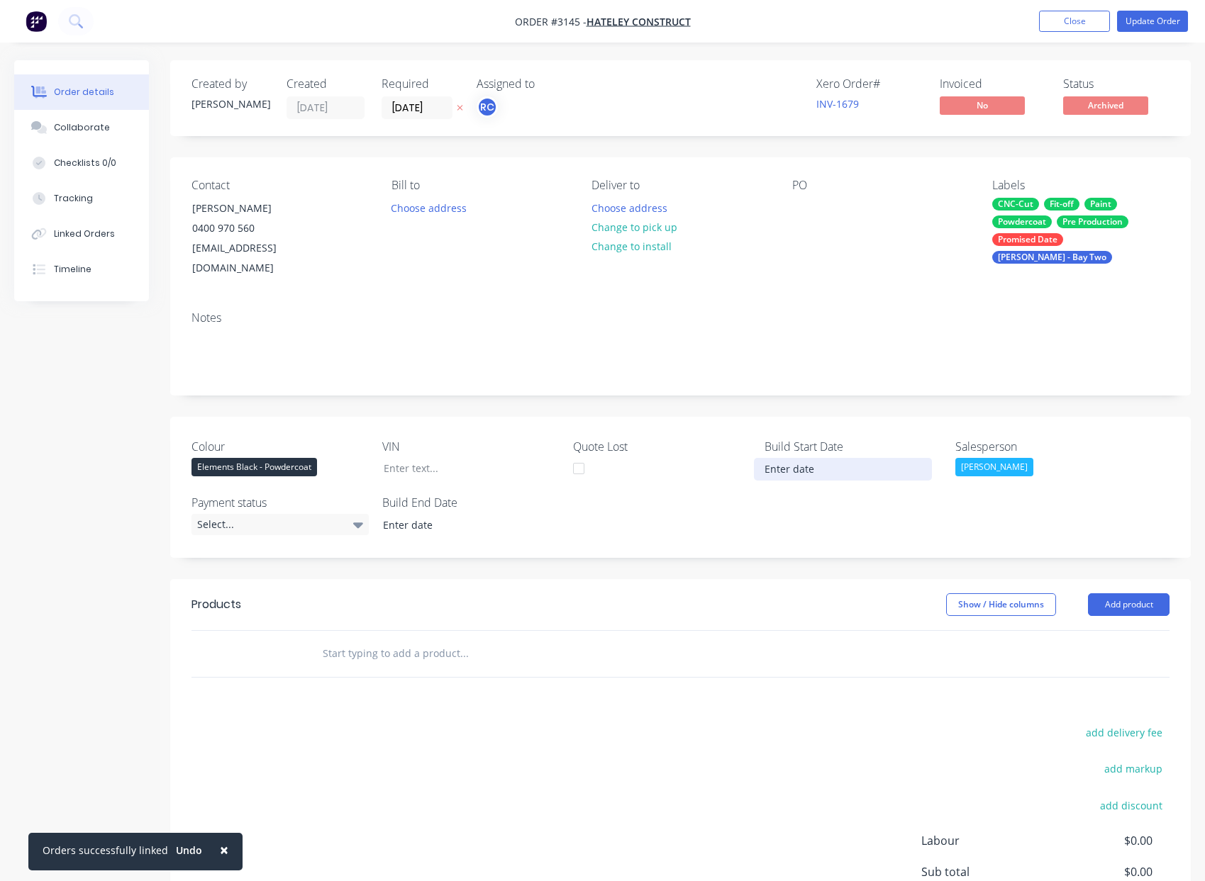
click at [800, 459] on input at bounding box center [842, 469] width 177 height 21
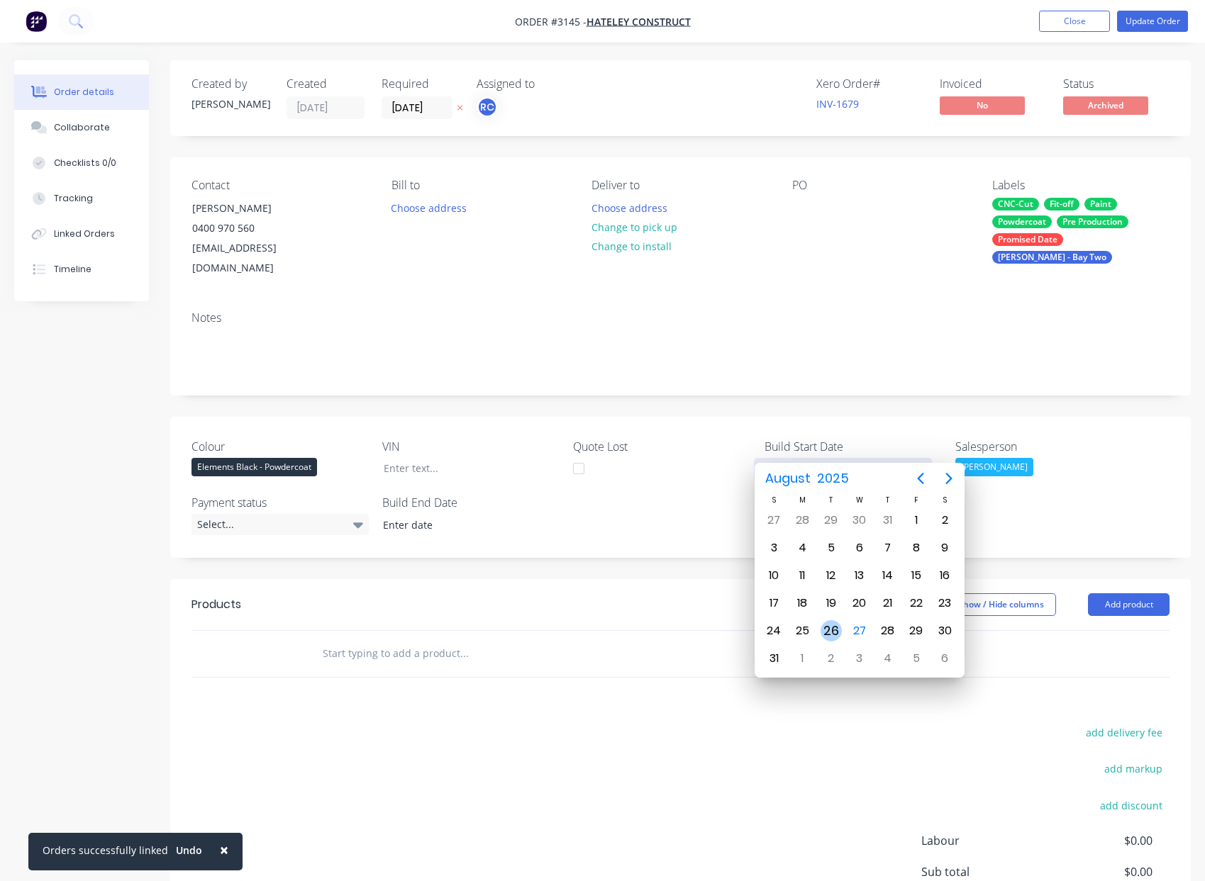
click at [836, 632] on div "26" at bounding box center [830, 630] width 21 height 21
type input "[DATE]"
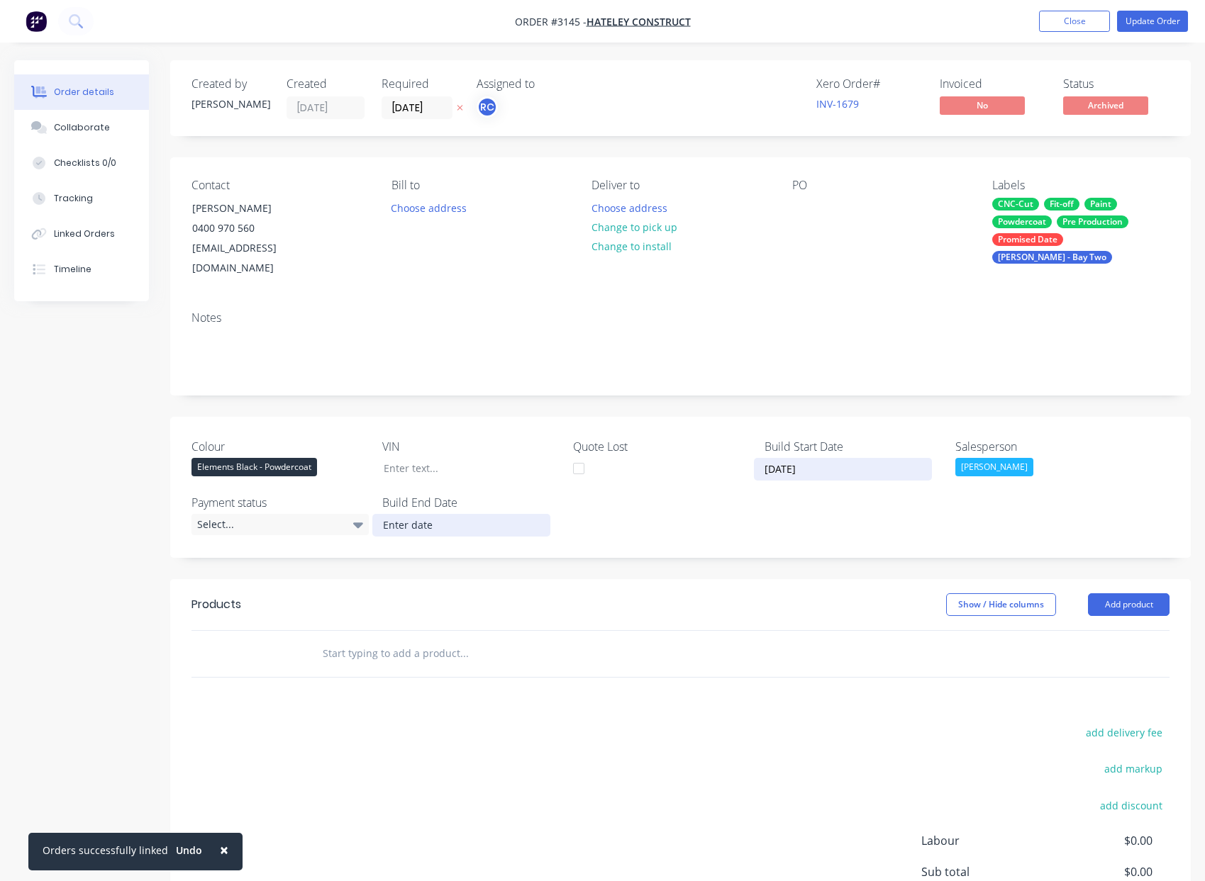
click at [424, 515] on input at bounding box center [461, 525] width 177 height 21
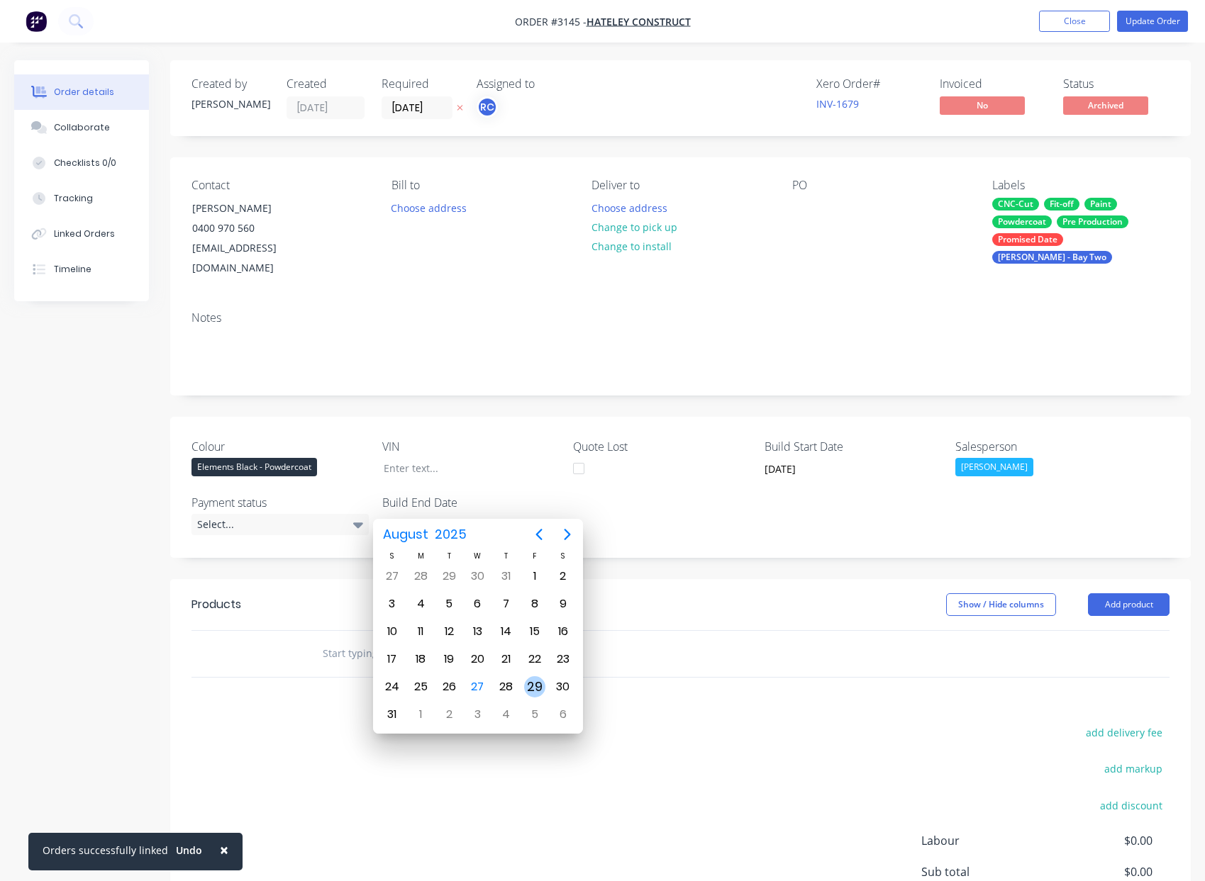
click at [528, 684] on div "29" at bounding box center [534, 686] width 21 height 21
type input "[DATE]"
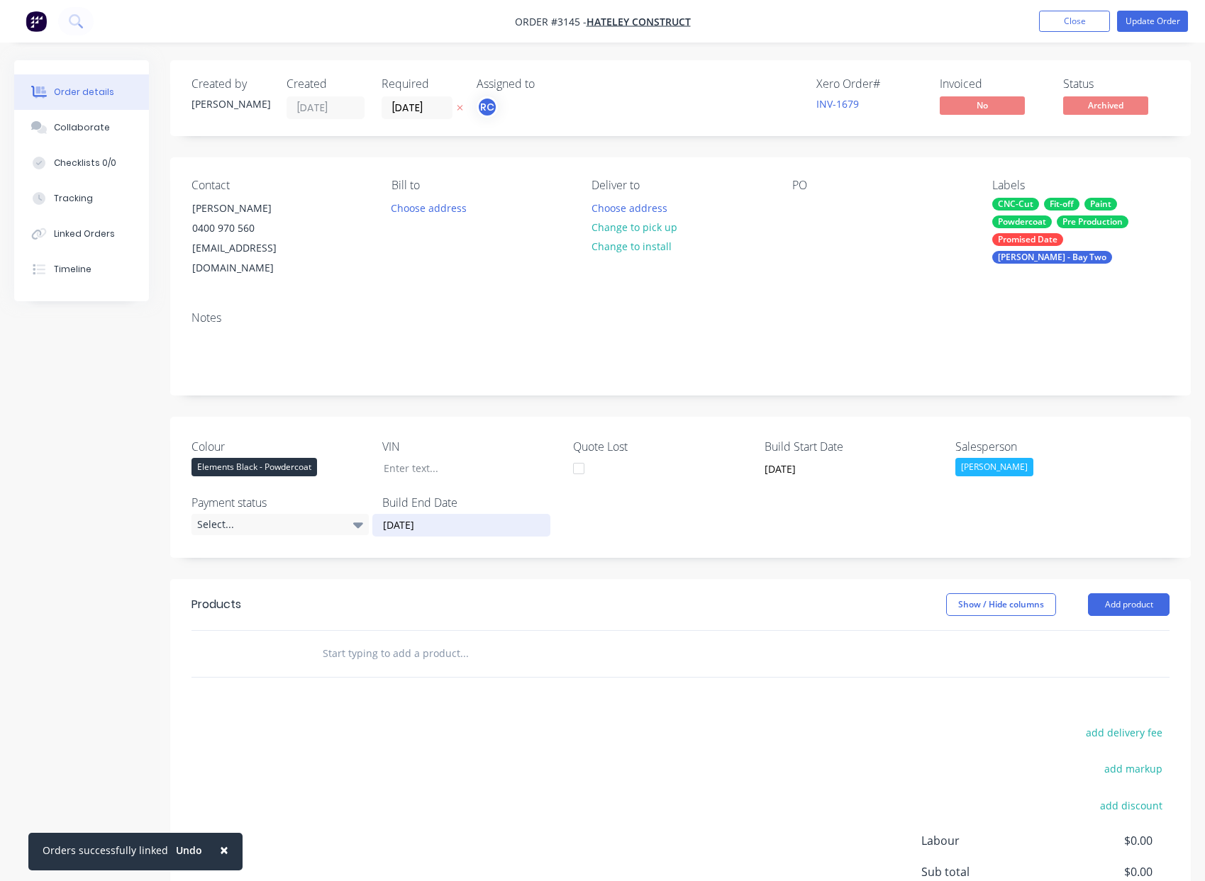
click at [637, 478] on div "Colour Elements Black - Powdercoat VIN Quote Lost Build Start Date [DATE] Sales…" at bounding box center [680, 487] width 1020 height 141
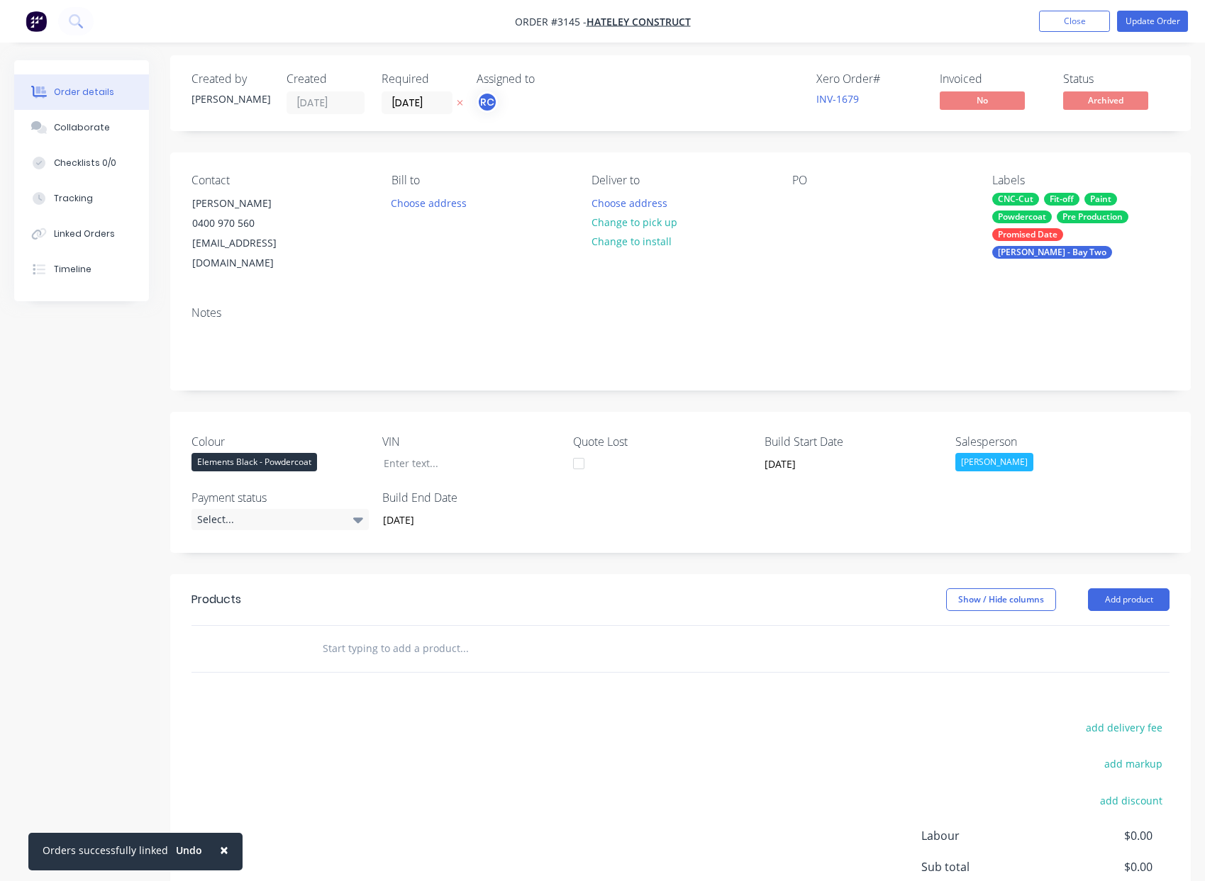
scroll to position [6, 0]
click at [1068, 26] on button "Close" at bounding box center [1074, 21] width 71 height 21
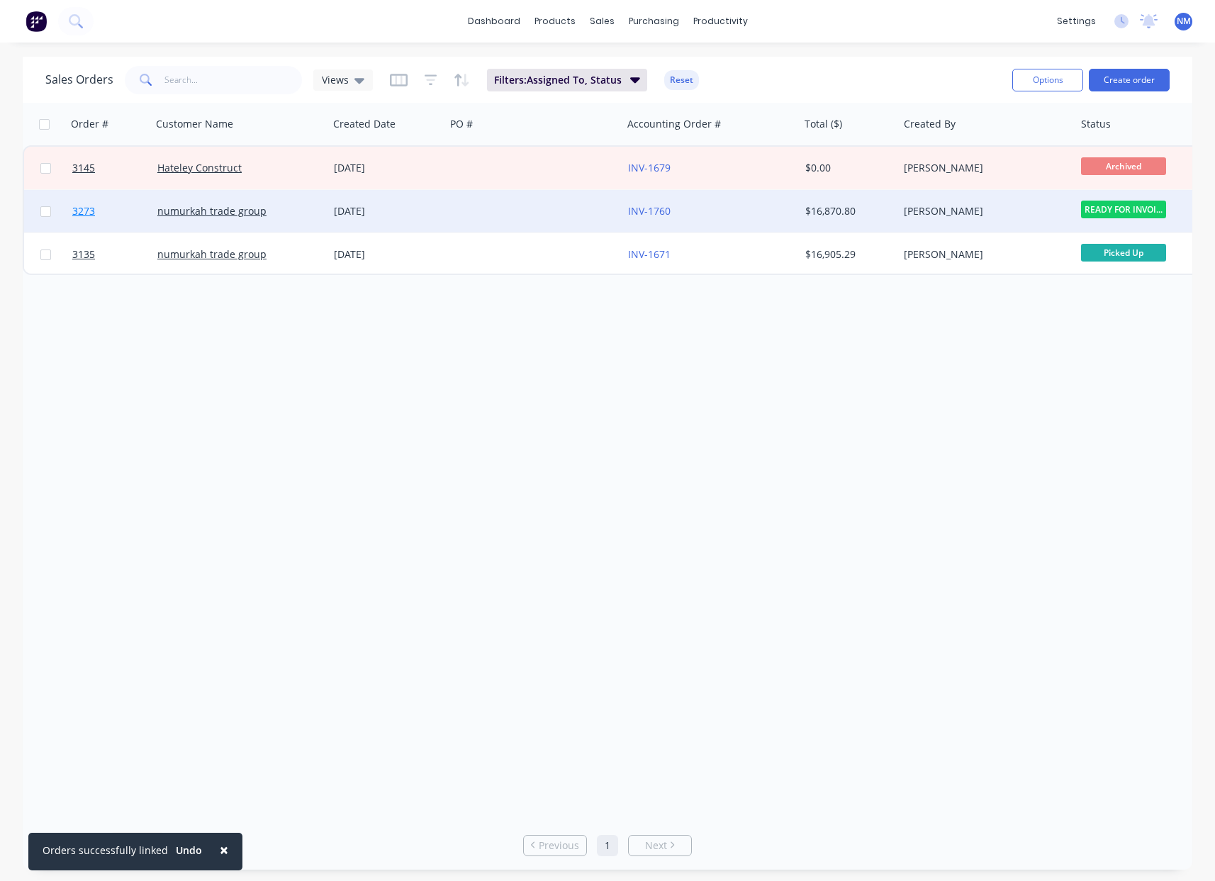
click at [83, 214] on span "3273" at bounding box center [83, 211] width 23 height 14
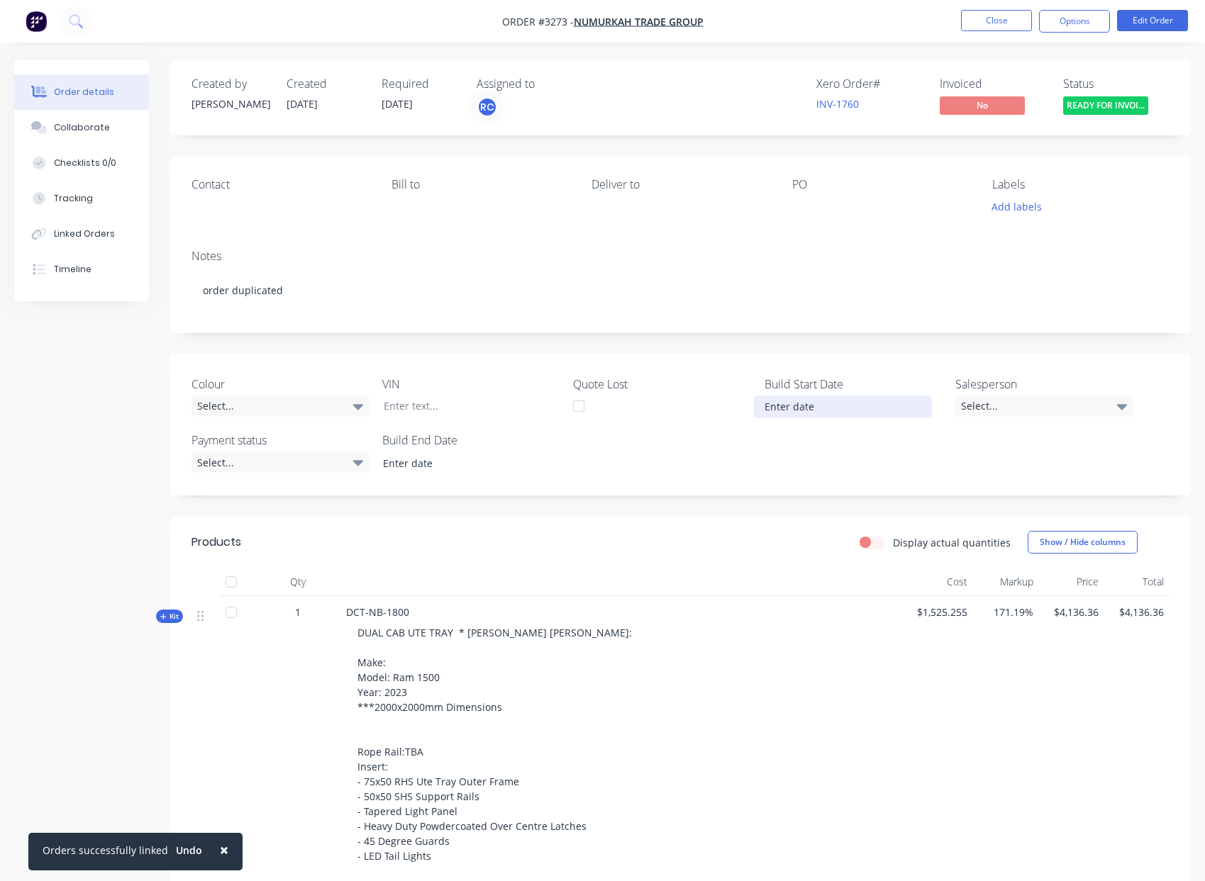
click at [829, 405] on input at bounding box center [842, 406] width 177 height 21
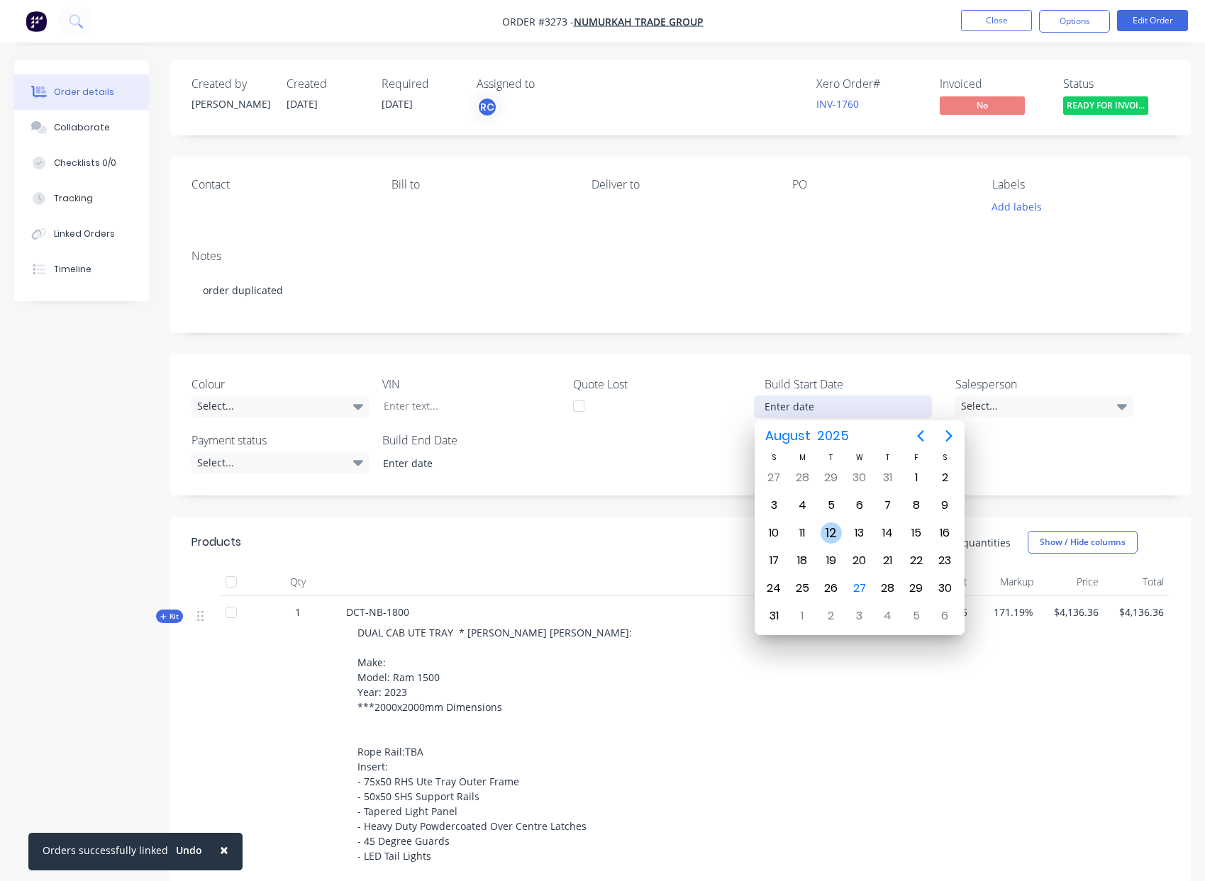
click at [825, 537] on div "12" at bounding box center [830, 533] width 21 height 21
type input "[DATE]"
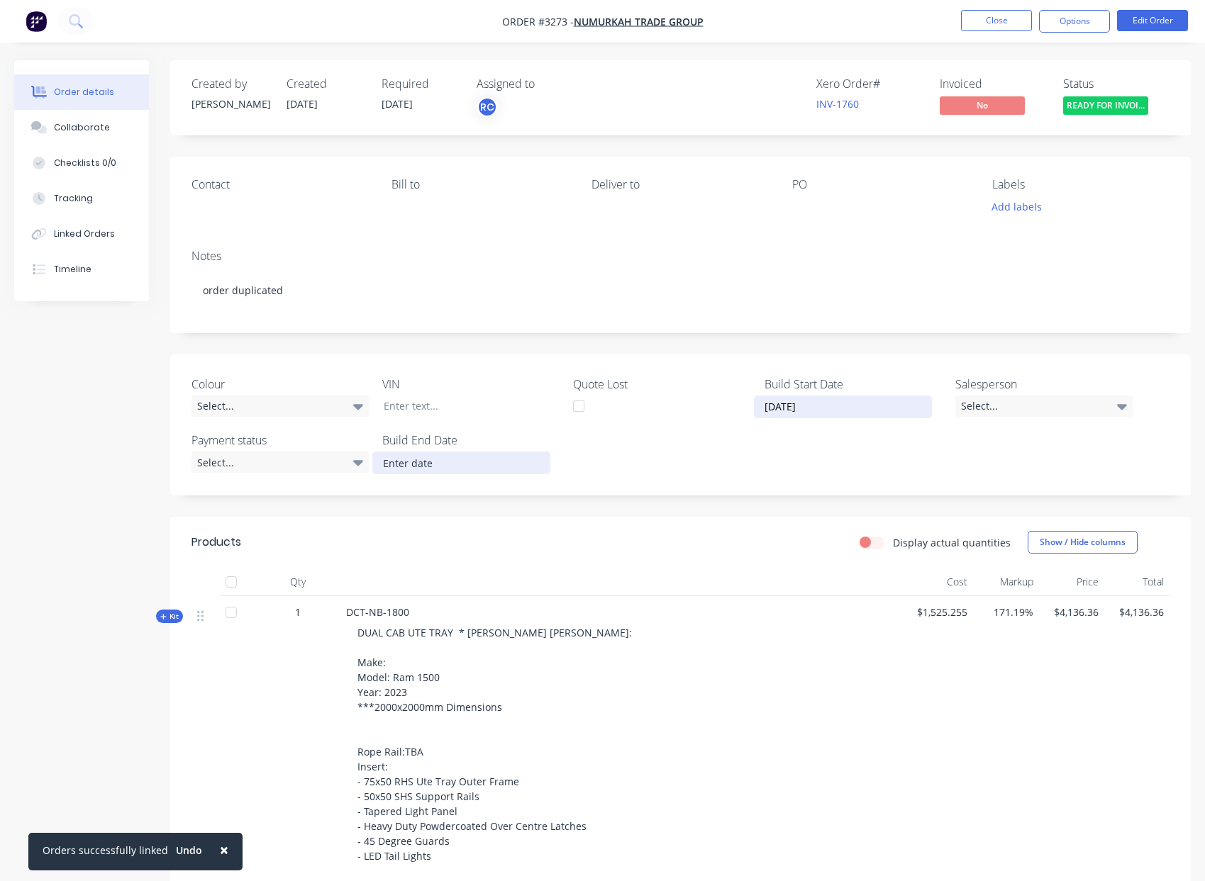
click at [422, 462] on input at bounding box center [461, 462] width 177 height 21
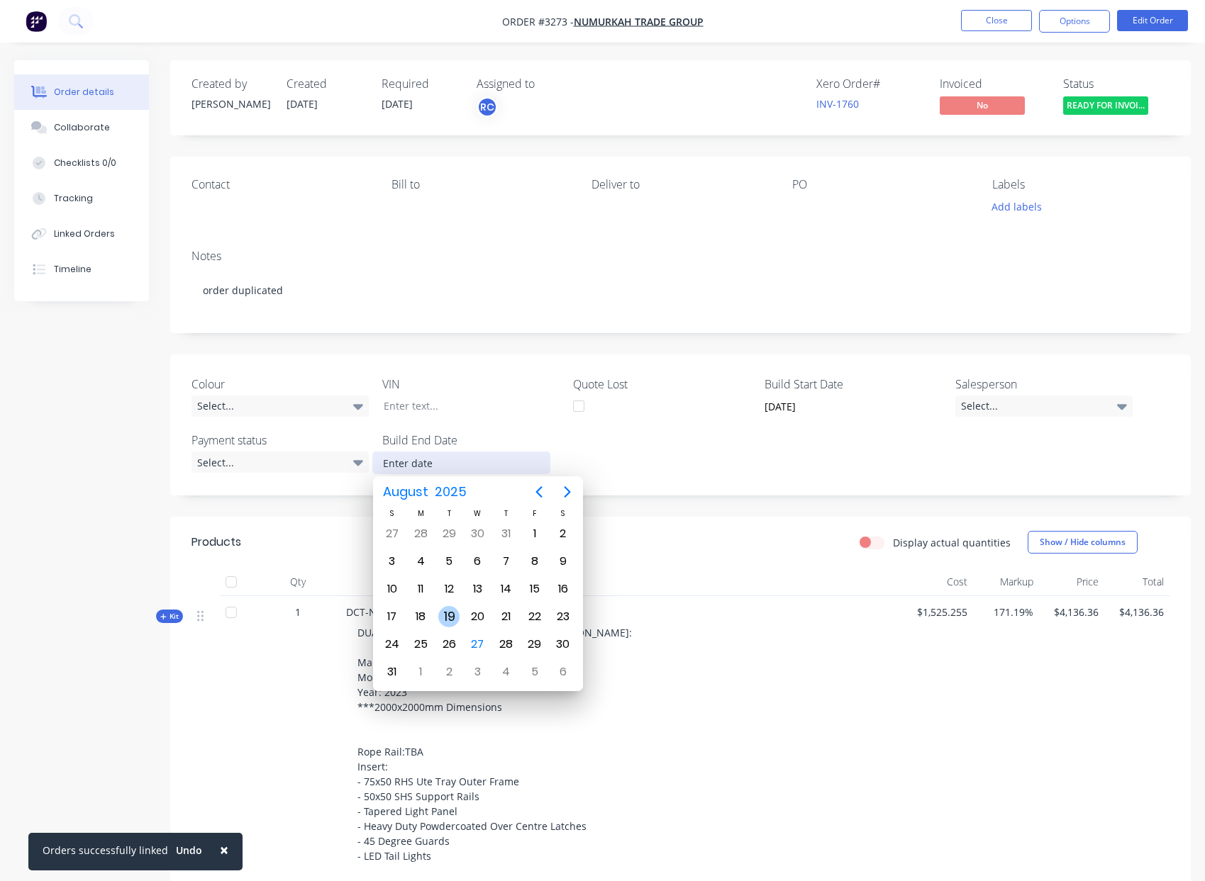
click at [457, 611] on div "19" at bounding box center [448, 616] width 21 height 21
type input "[DATE]"
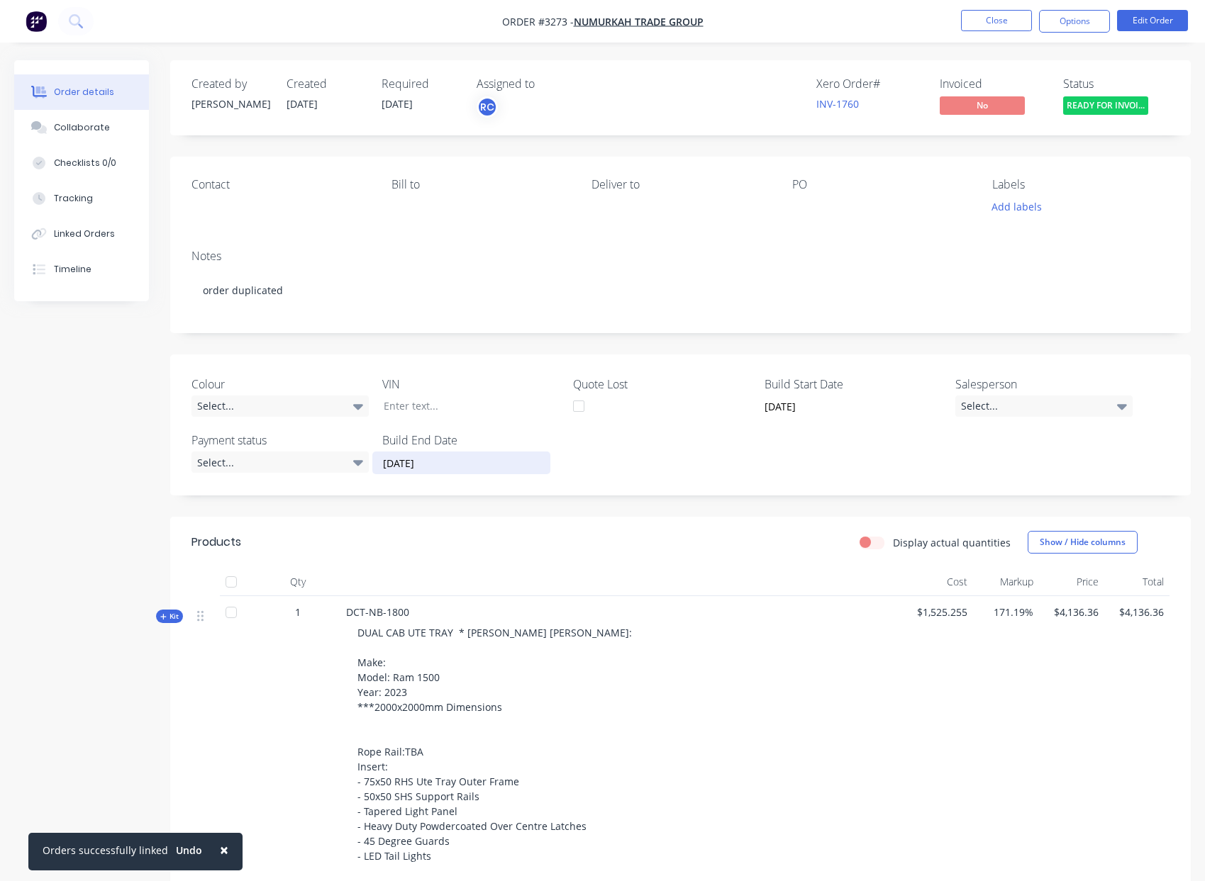
click at [609, 462] on div "Colour Select... VIN Quote Lost Build Start Date [DATE] Salesperson Select... P…" at bounding box center [680, 425] width 1020 height 141
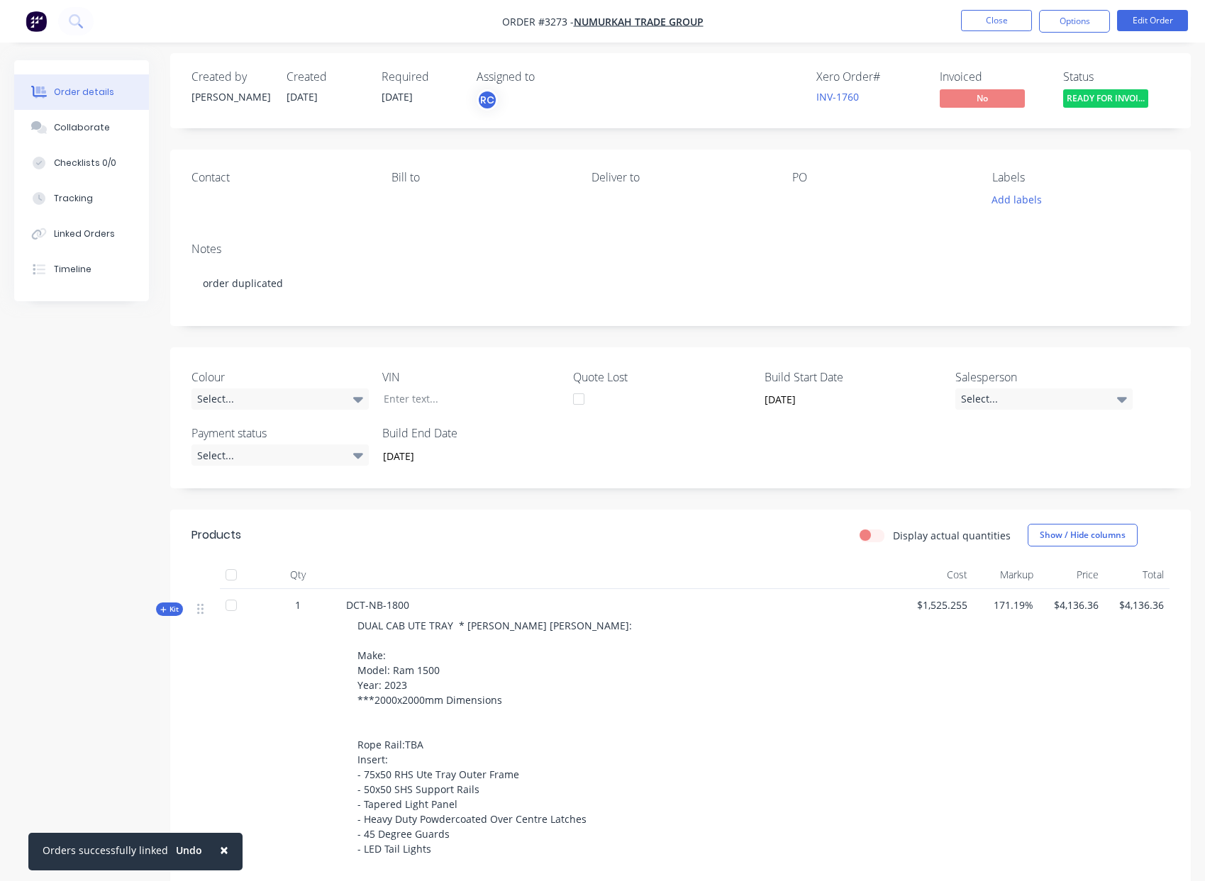
scroll to position [11, 0]
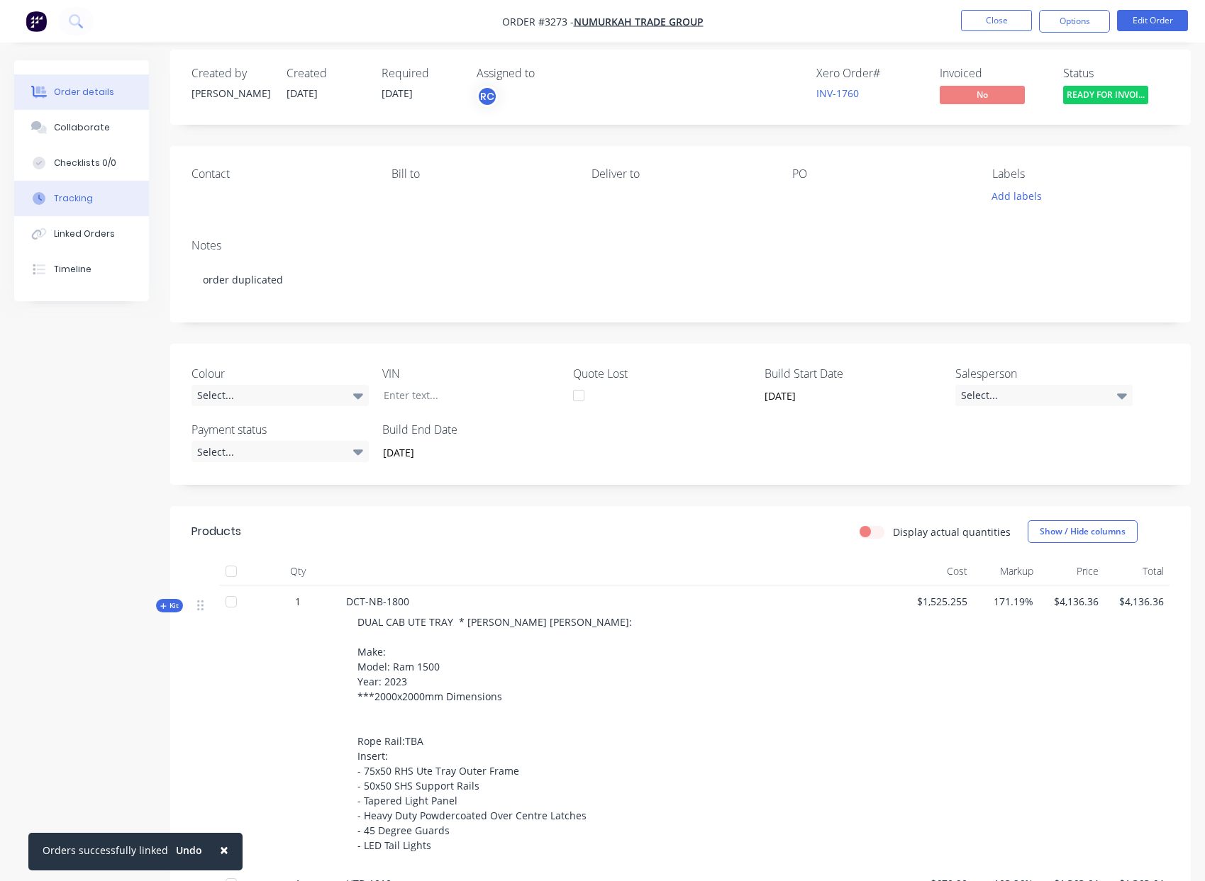
click at [84, 192] on div "Tracking" at bounding box center [73, 198] width 39 height 13
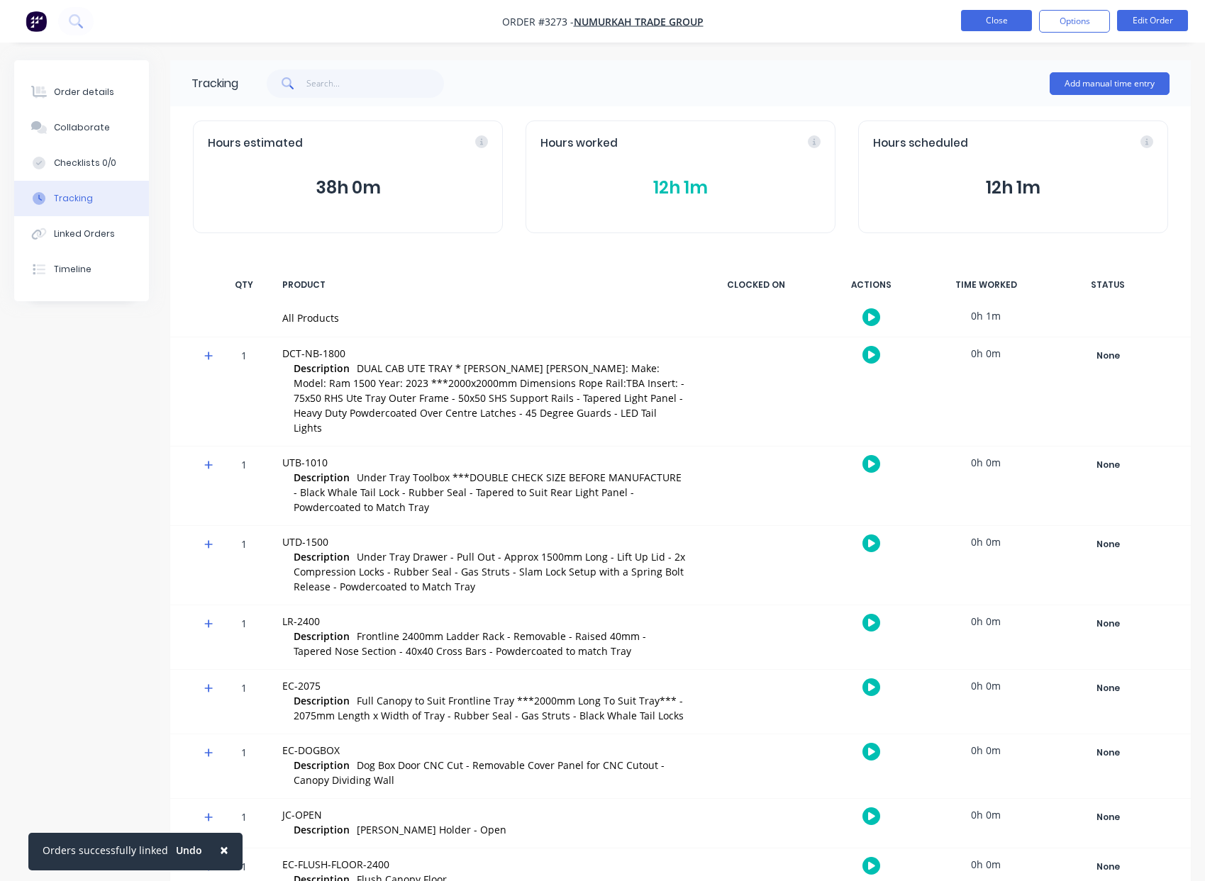
click at [974, 16] on button "Close" at bounding box center [996, 20] width 71 height 21
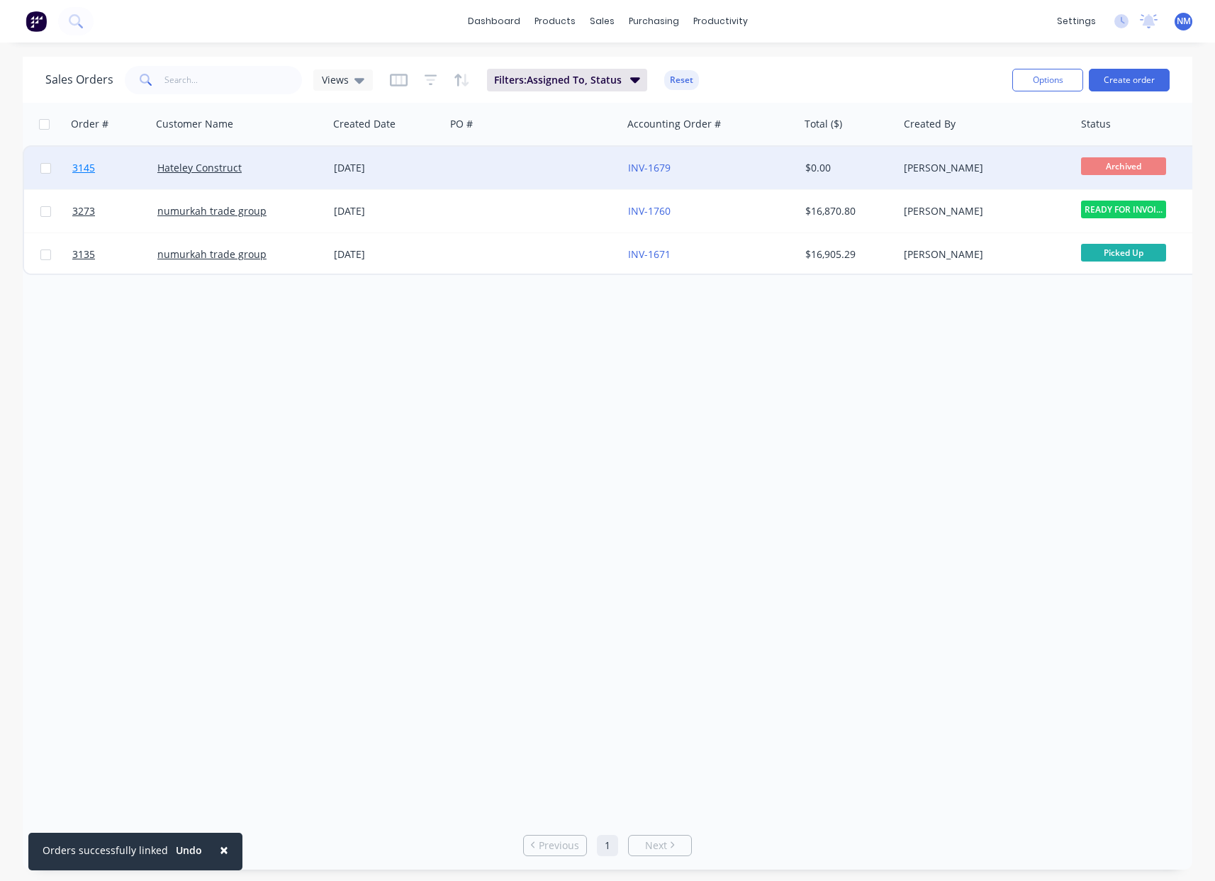
click at [85, 168] on span "3145" at bounding box center [83, 168] width 23 height 14
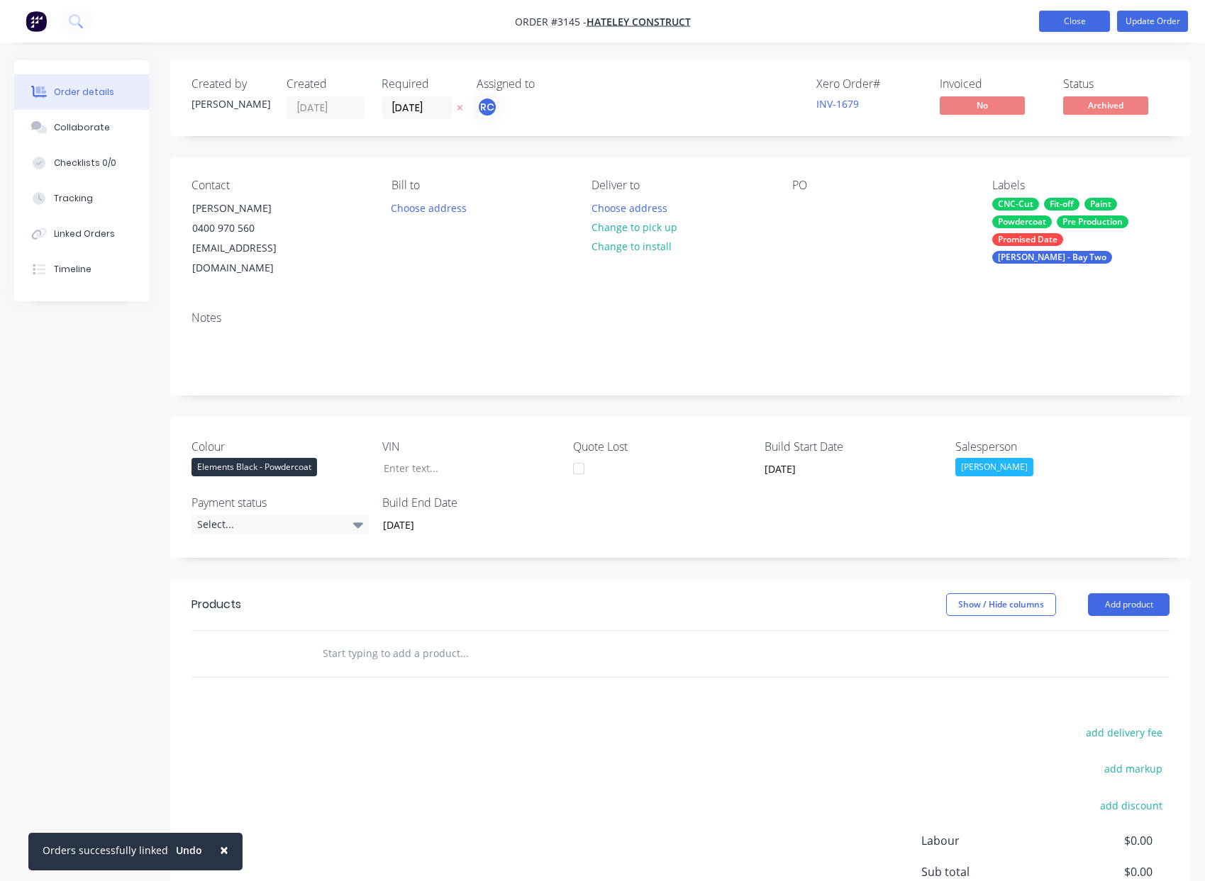
click at [1075, 27] on button "Close" at bounding box center [1074, 21] width 71 height 21
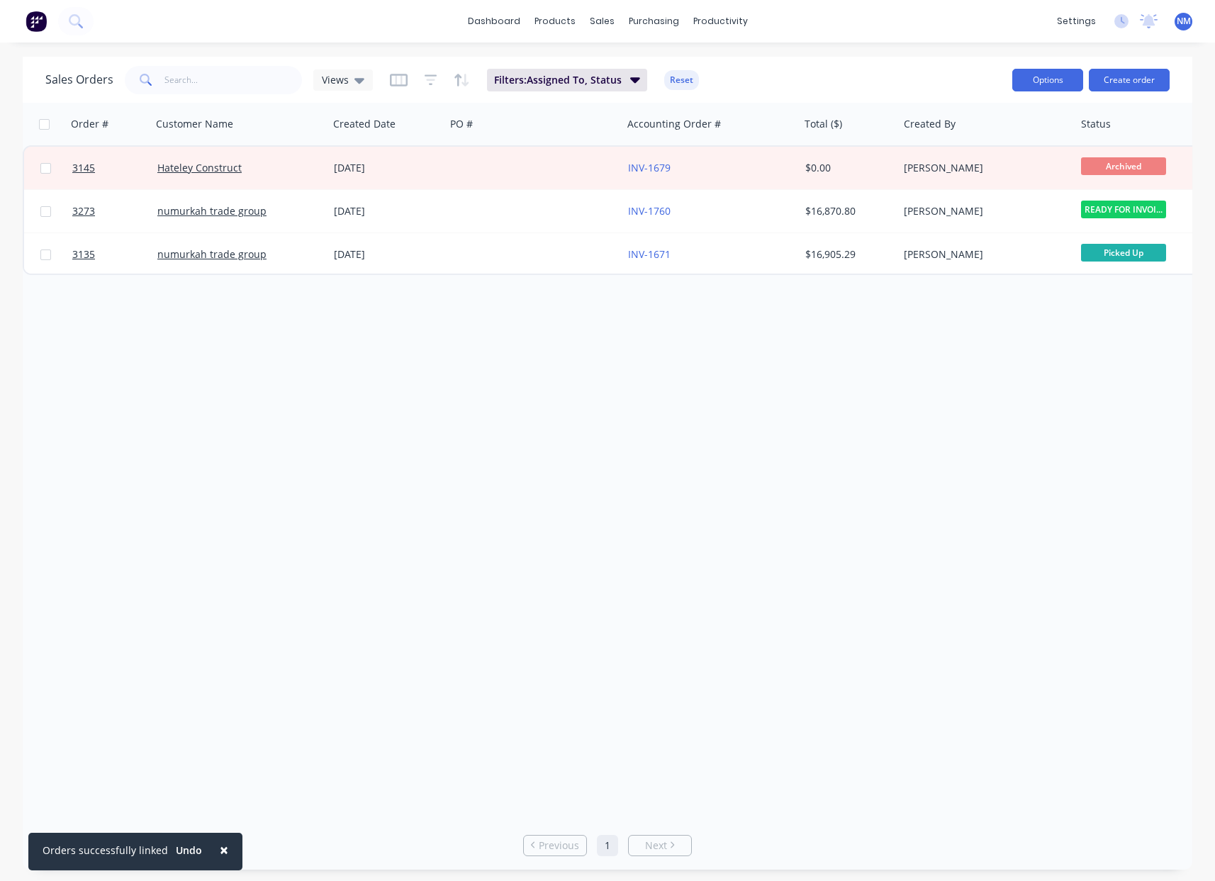
click at [1042, 82] on button "Options" at bounding box center [1048, 80] width 71 height 23
click at [970, 176] on div "Export" at bounding box center [1005, 172] width 130 height 21
click at [630, 78] on icon "button" at bounding box center [635, 80] width 10 height 6
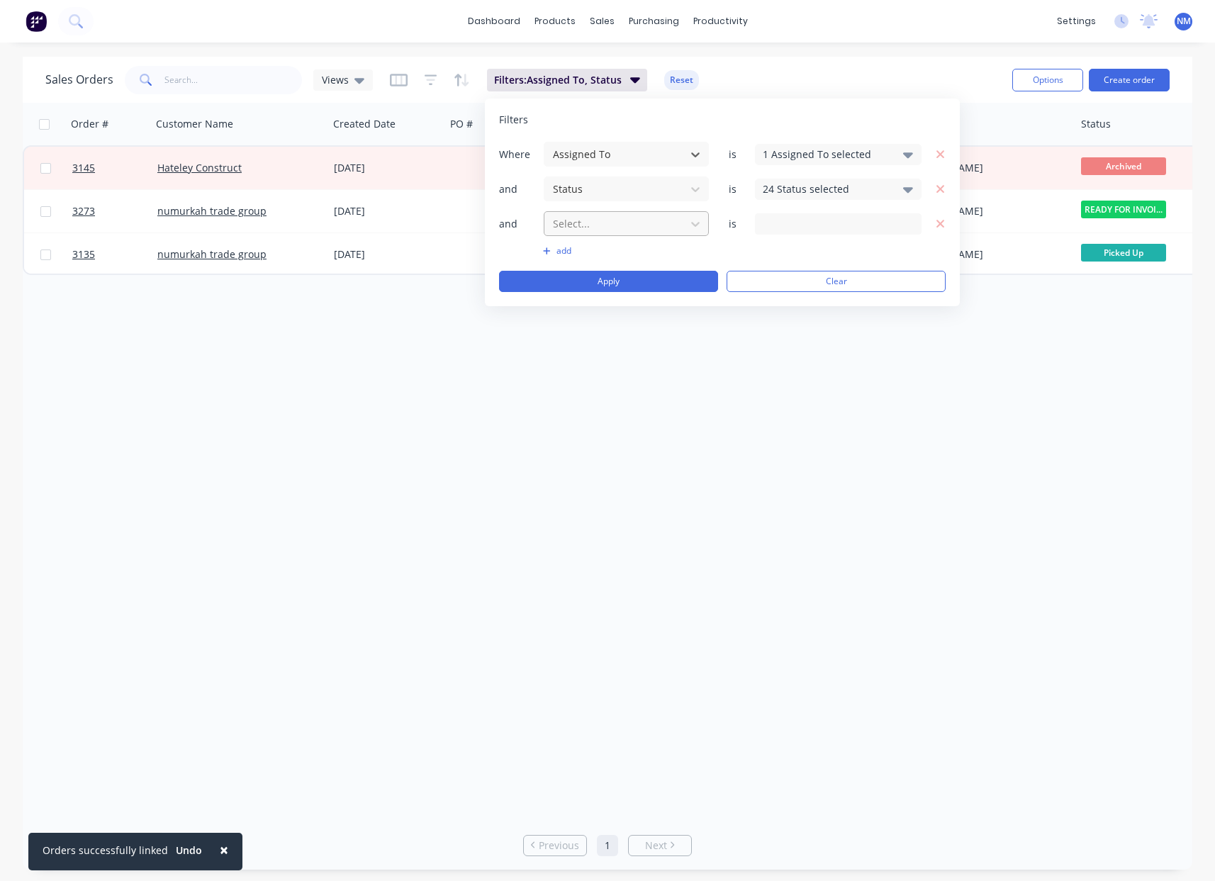
click at [645, 218] on div at bounding box center [615, 224] width 127 height 18
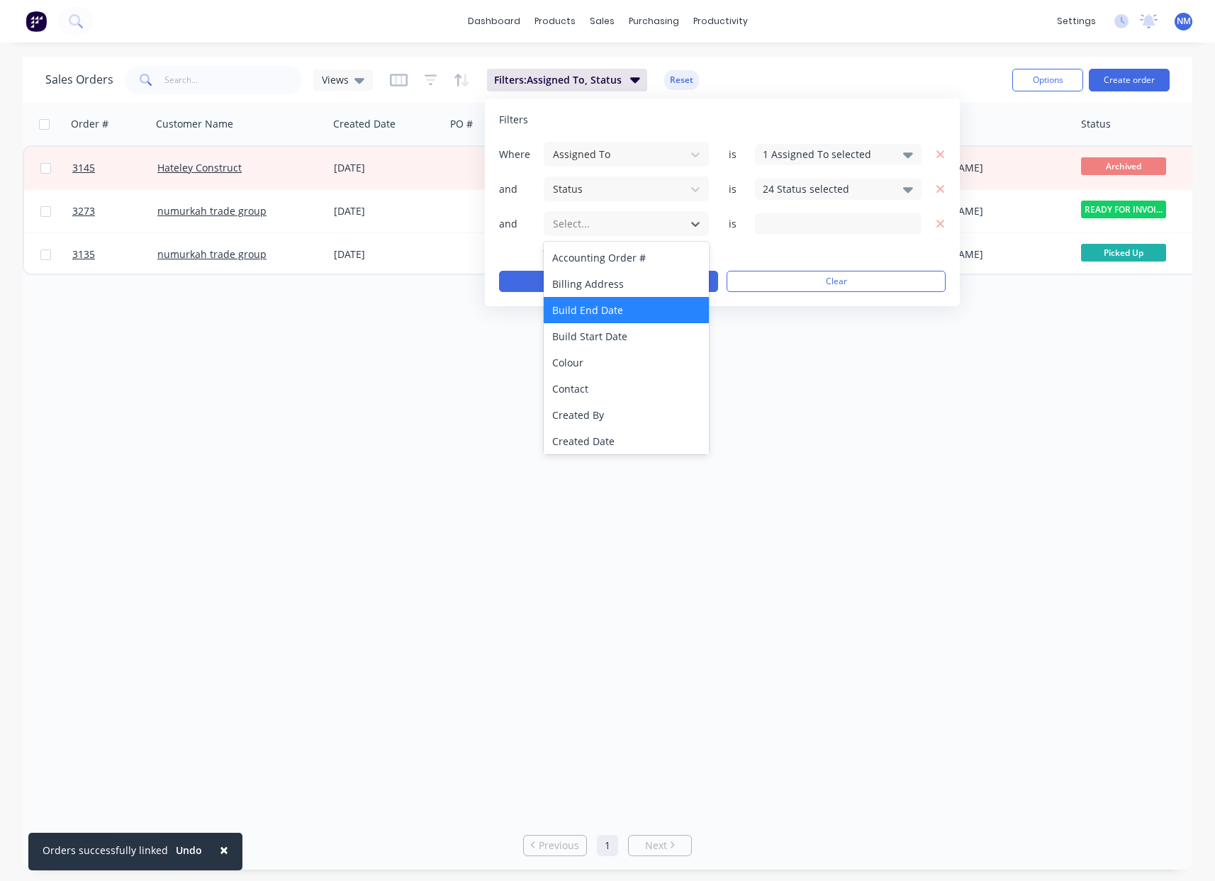
click at [635, 310] on div "Build End Date" at bounding box center [626, 310] width 165 height 26
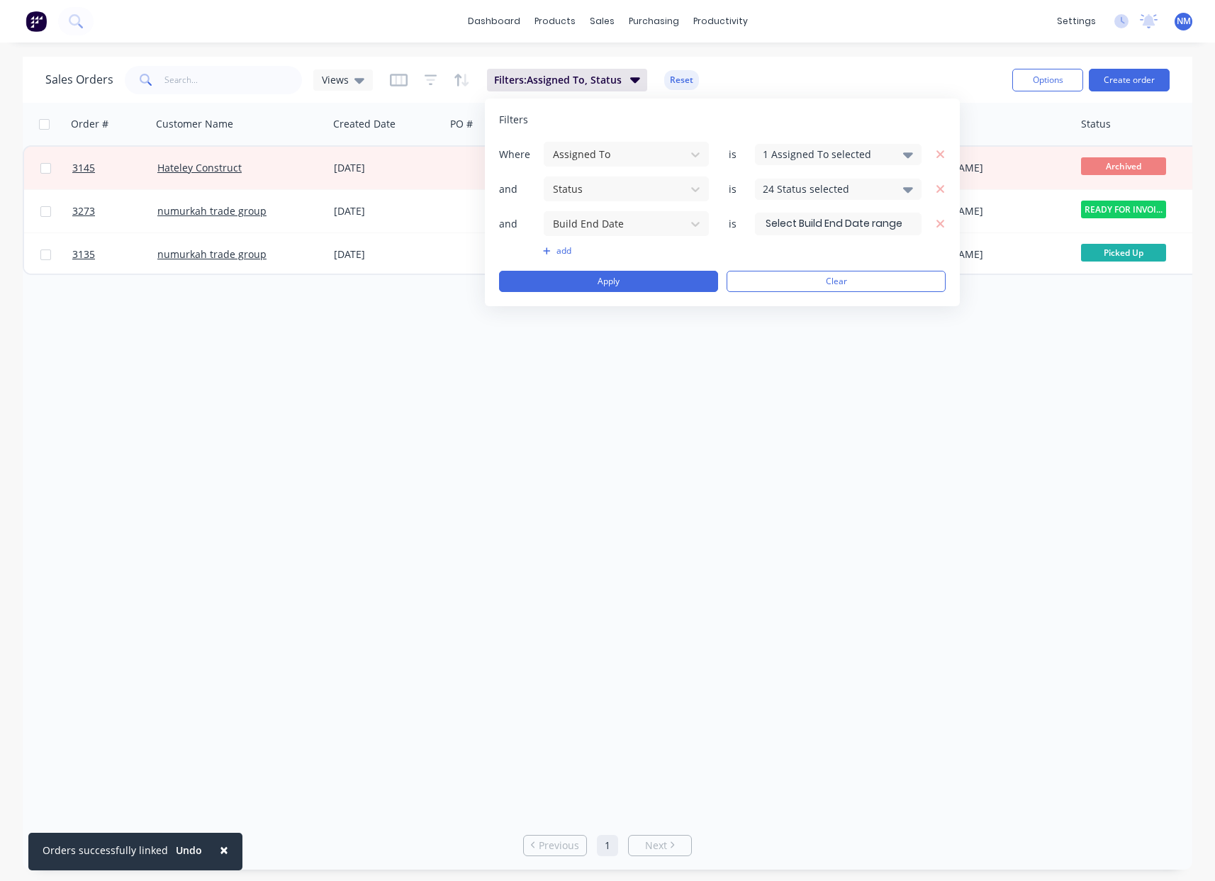
click at [845, 225] on input at bounding box center [838, 223] width 165 height 21
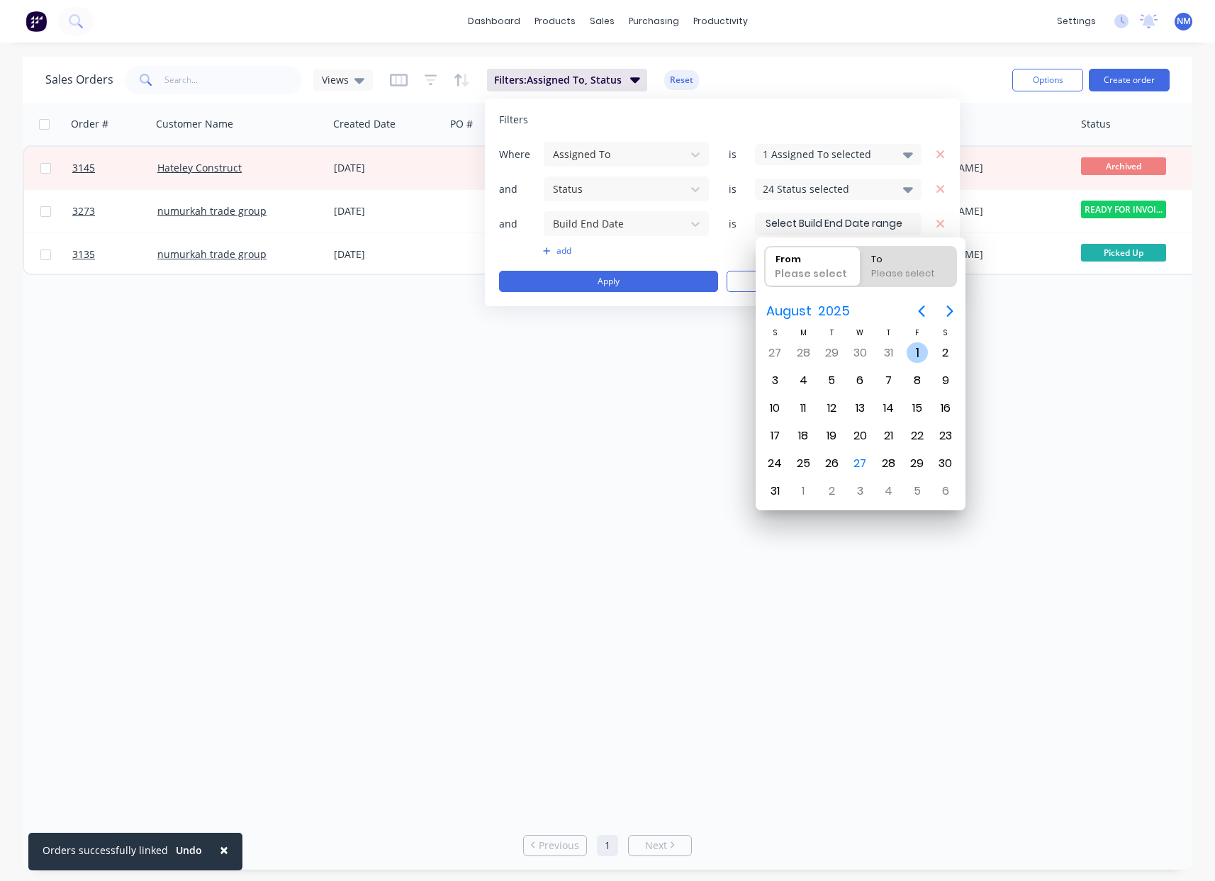
click at [918, 350] on div "1" at bounding box center [917, 352] width 21 height 21
type input "[DATE]"
radio input "false"
radio input "true"
click at [778, 498] on div "31" at bounding box center [774, 491] width 21 height 21
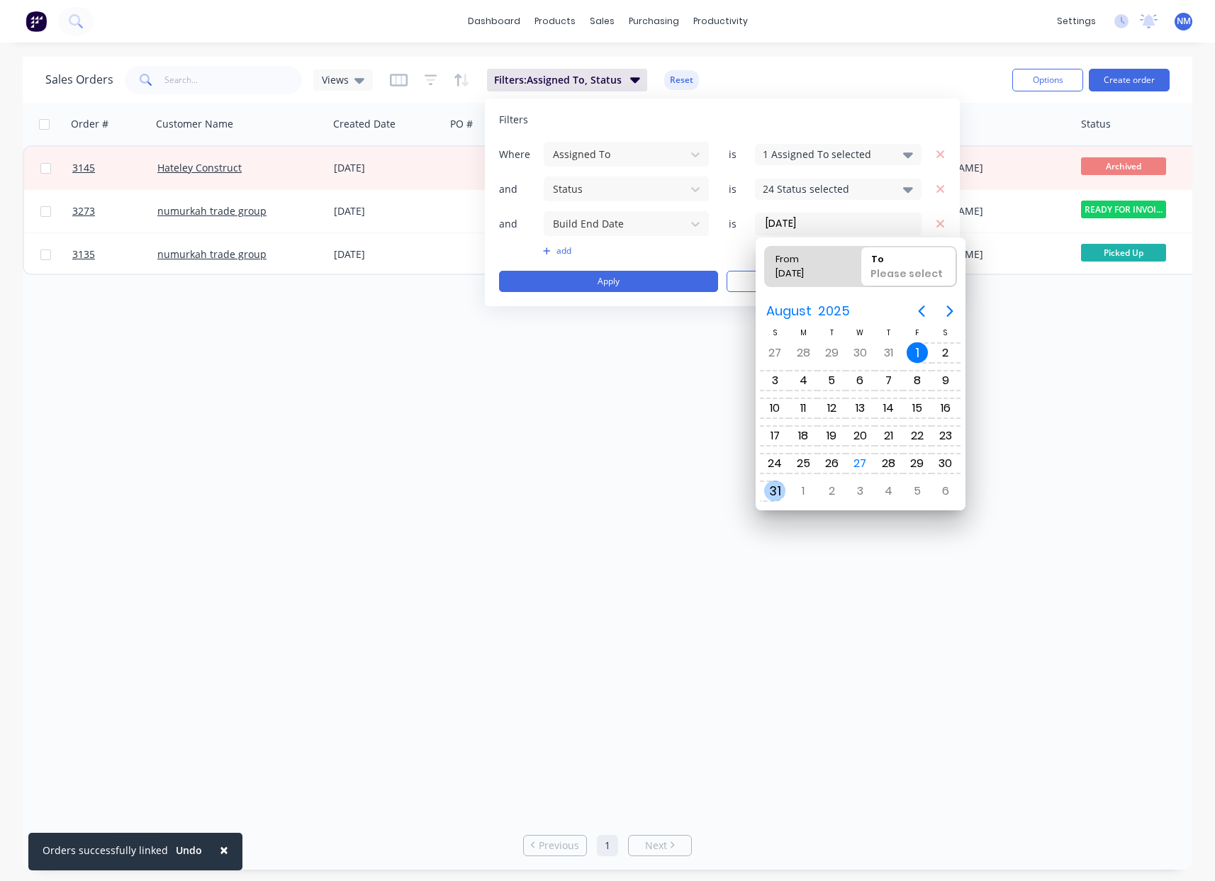
type input "[DATE] - [DATE]"
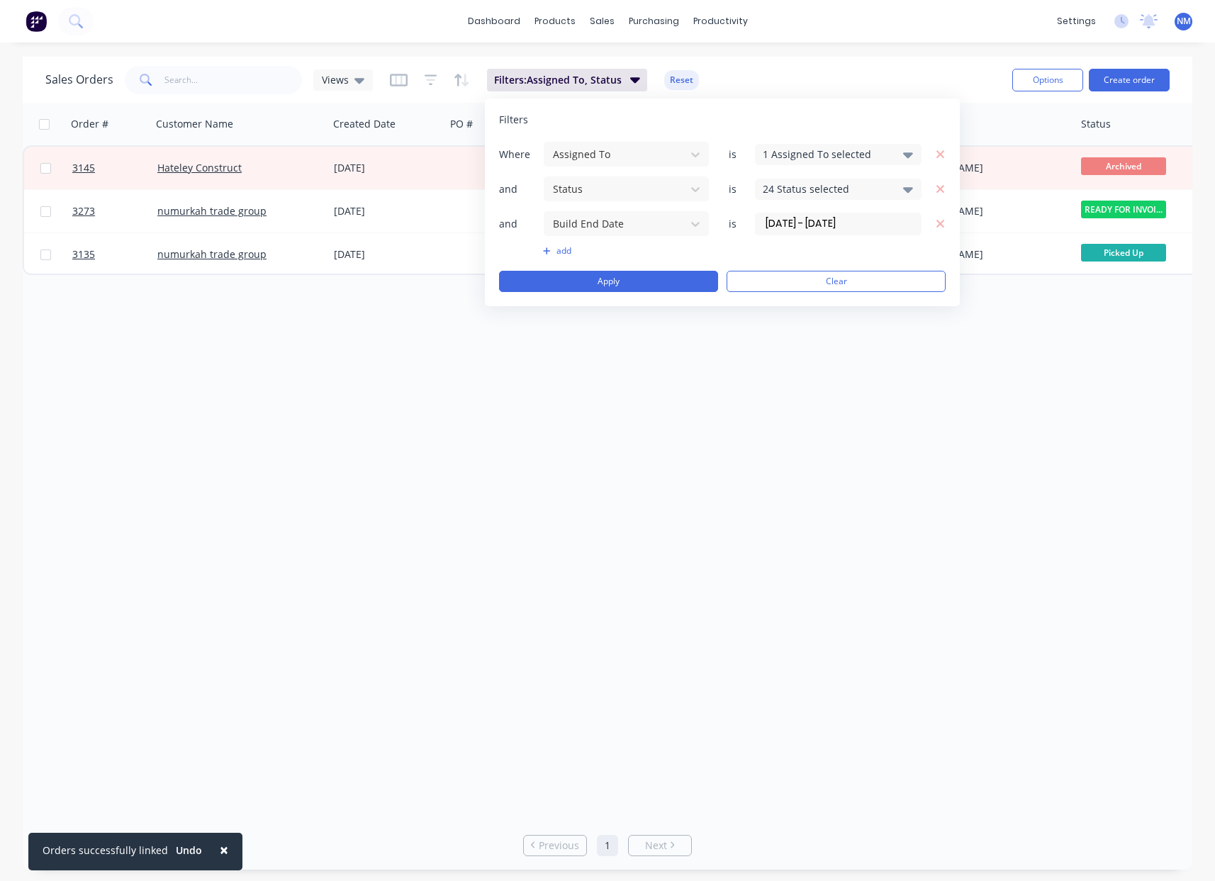
click at [552, 250] on button "add" at bounding box center [626, 250] width 167 height 11
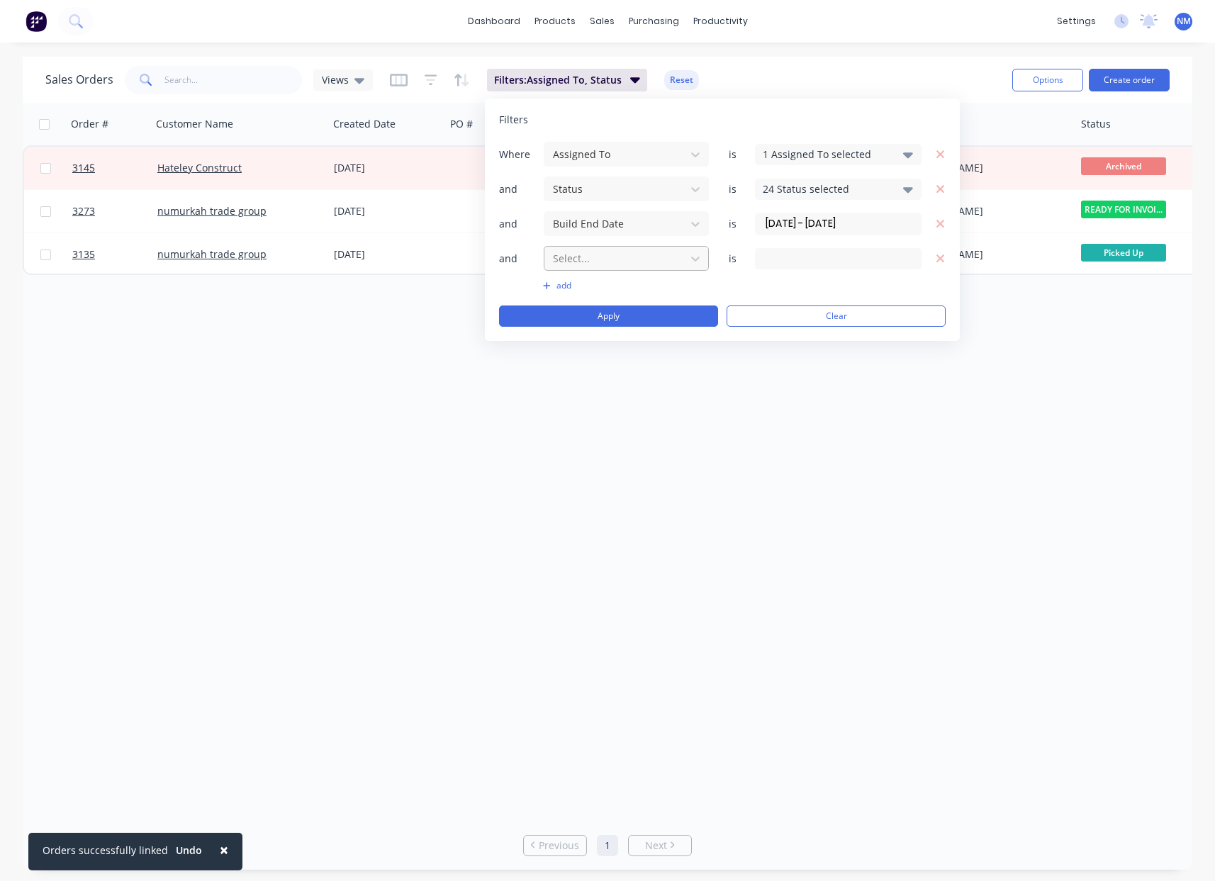
click at [598, 260] on div at bounding box center [615, 259] width 127 height 18
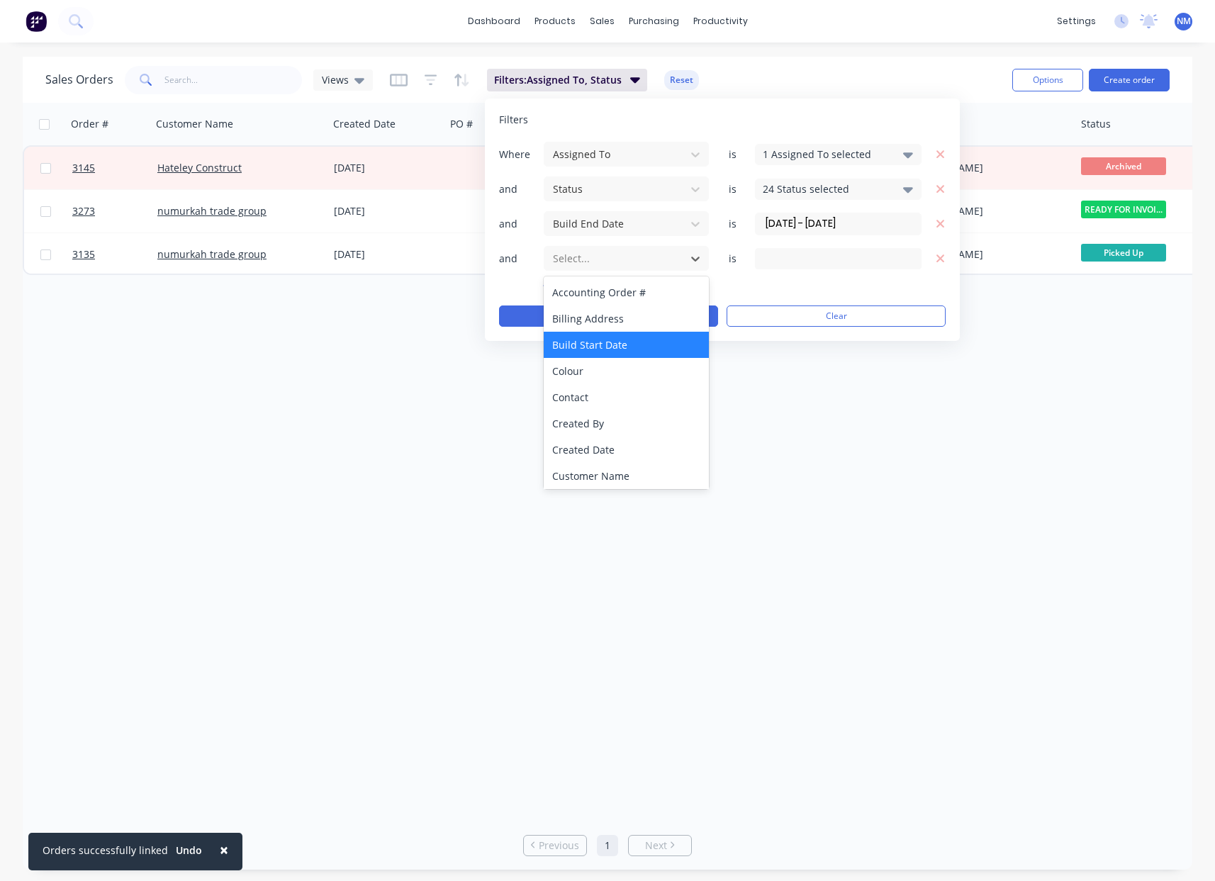
click at [629, 347] on div "Build Start Date" at bounding box center [626, 345] width 165 height 26
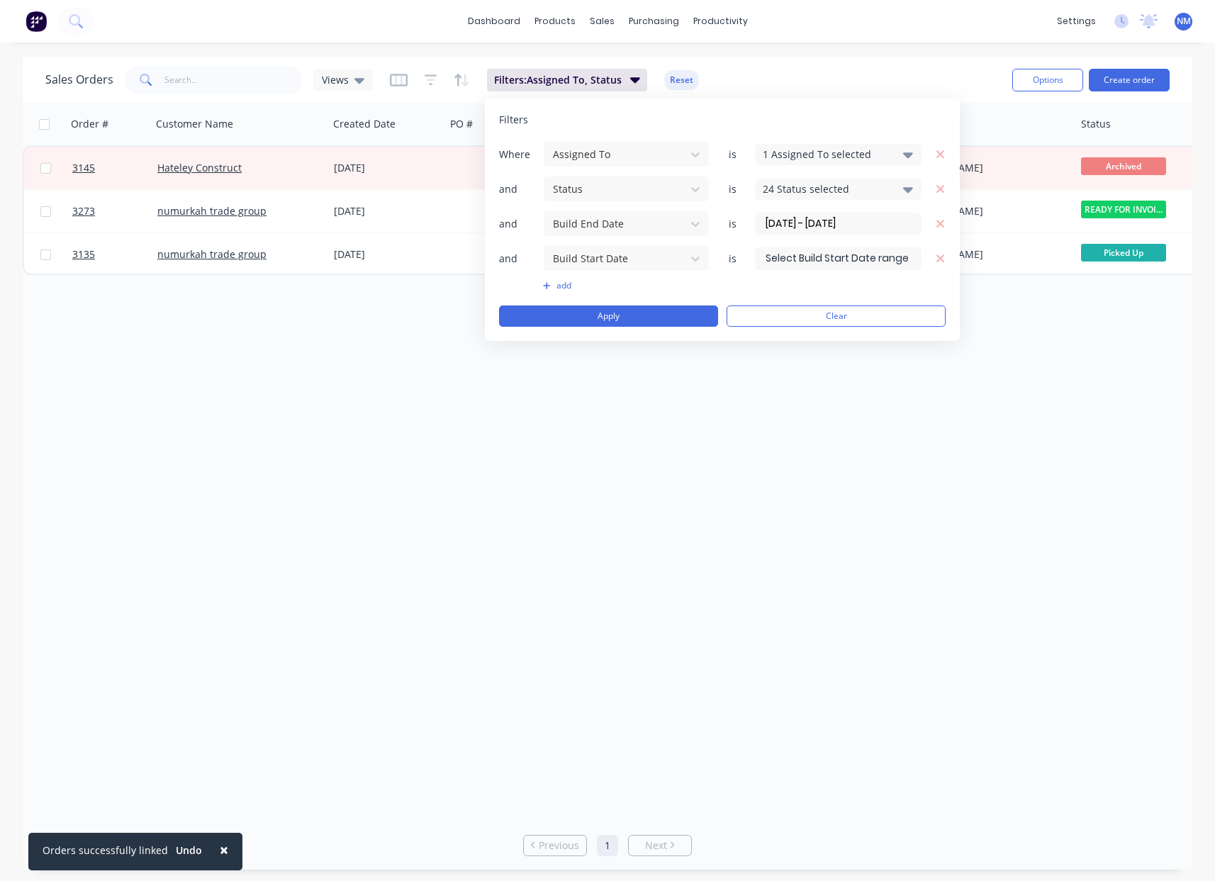
click at [891, 264] on input at bounding box center [838, 258] width 165 height 21
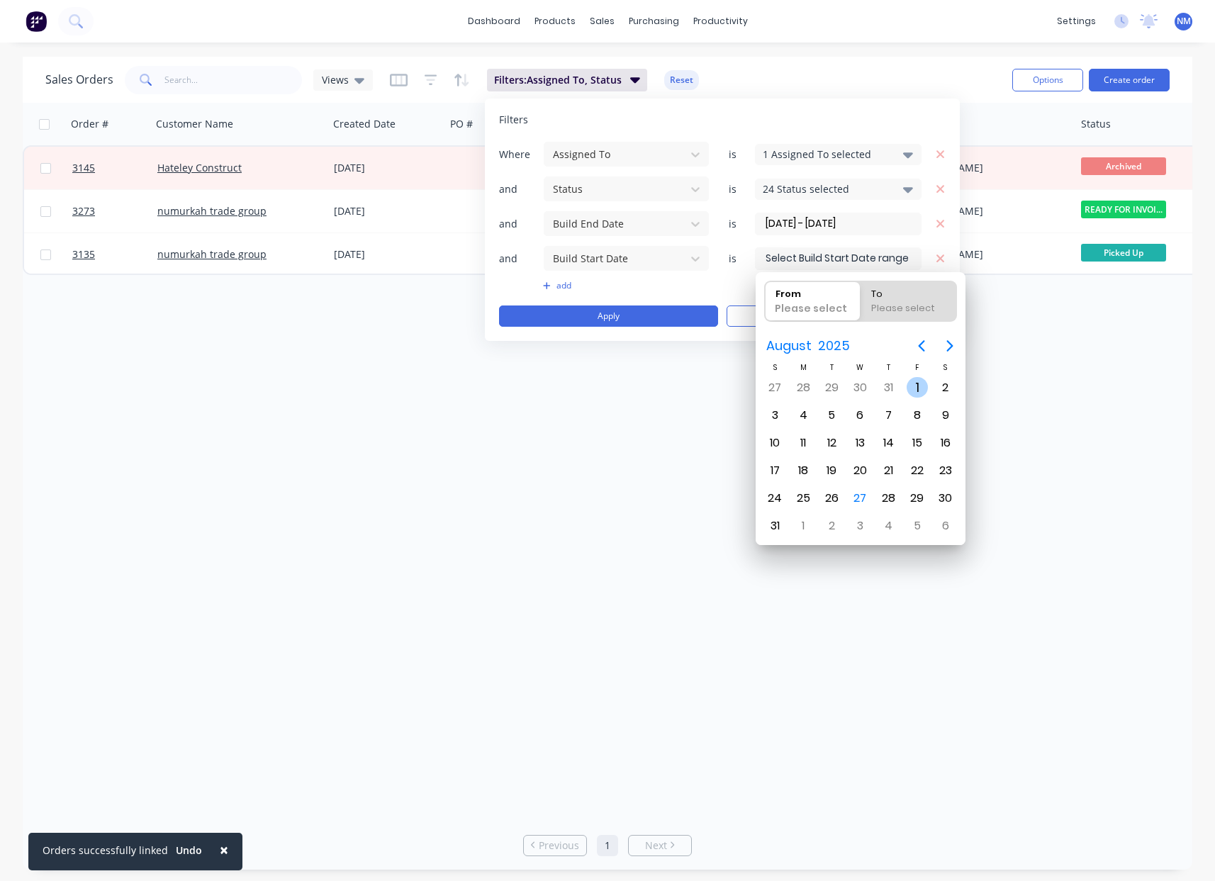
click at [917, 390] on div "1" at bounding box center [917, 387] width 21 height 21
type input "[DATE]"
radio input "false"
radio input "true"
click at [782, 527] on div "31" at bounding box center [774, 525] width 21 height 21
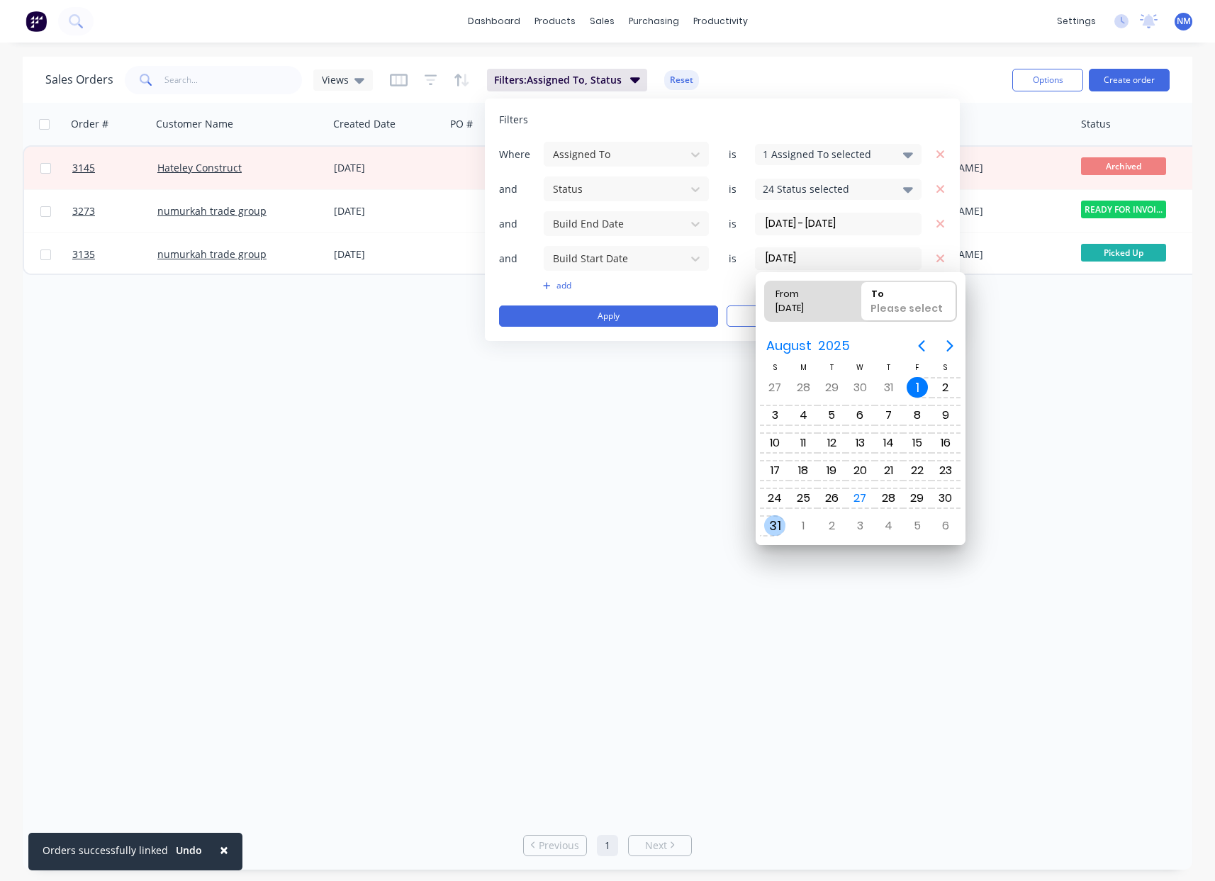
type input "[DATE] - [DATE]"
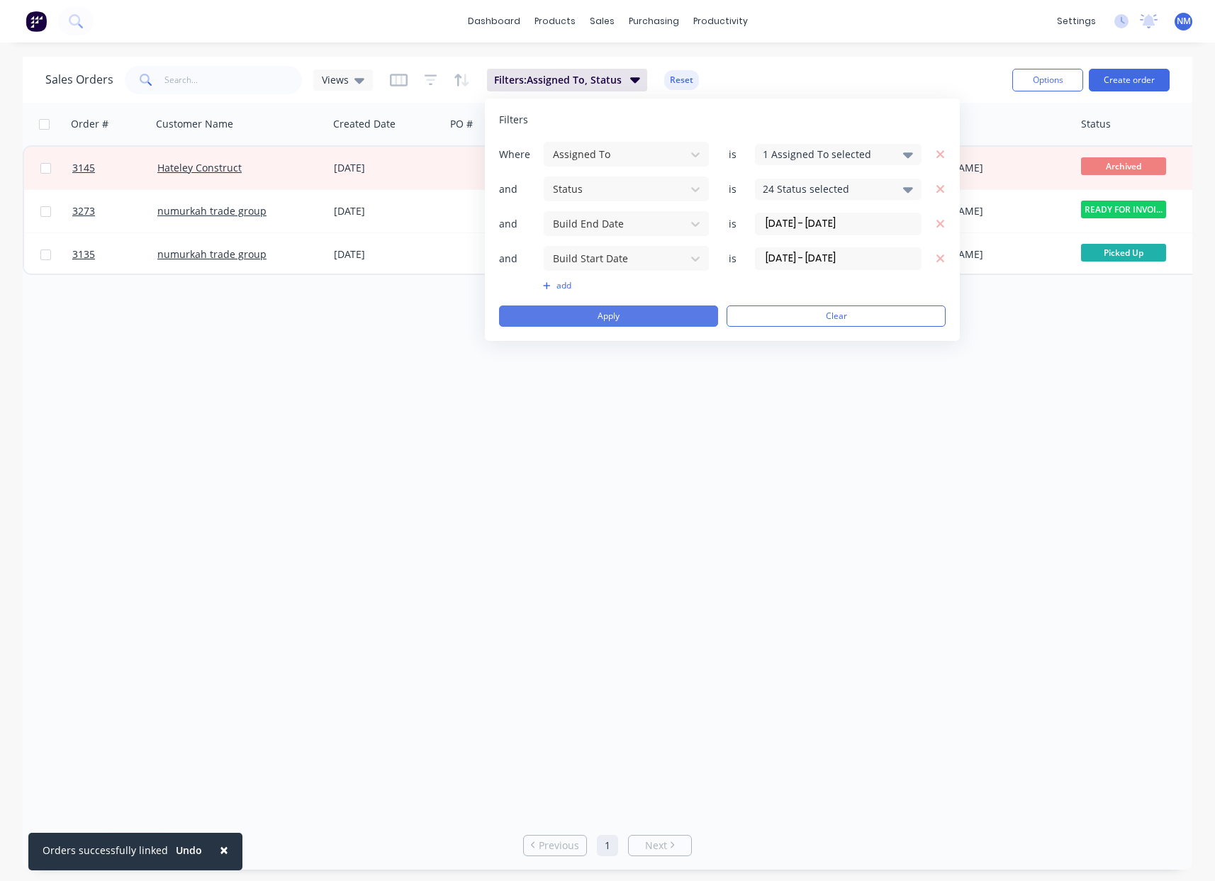
click at [591, 320] on button "Apply" at bounding box center [608, 316] width 219 height 21
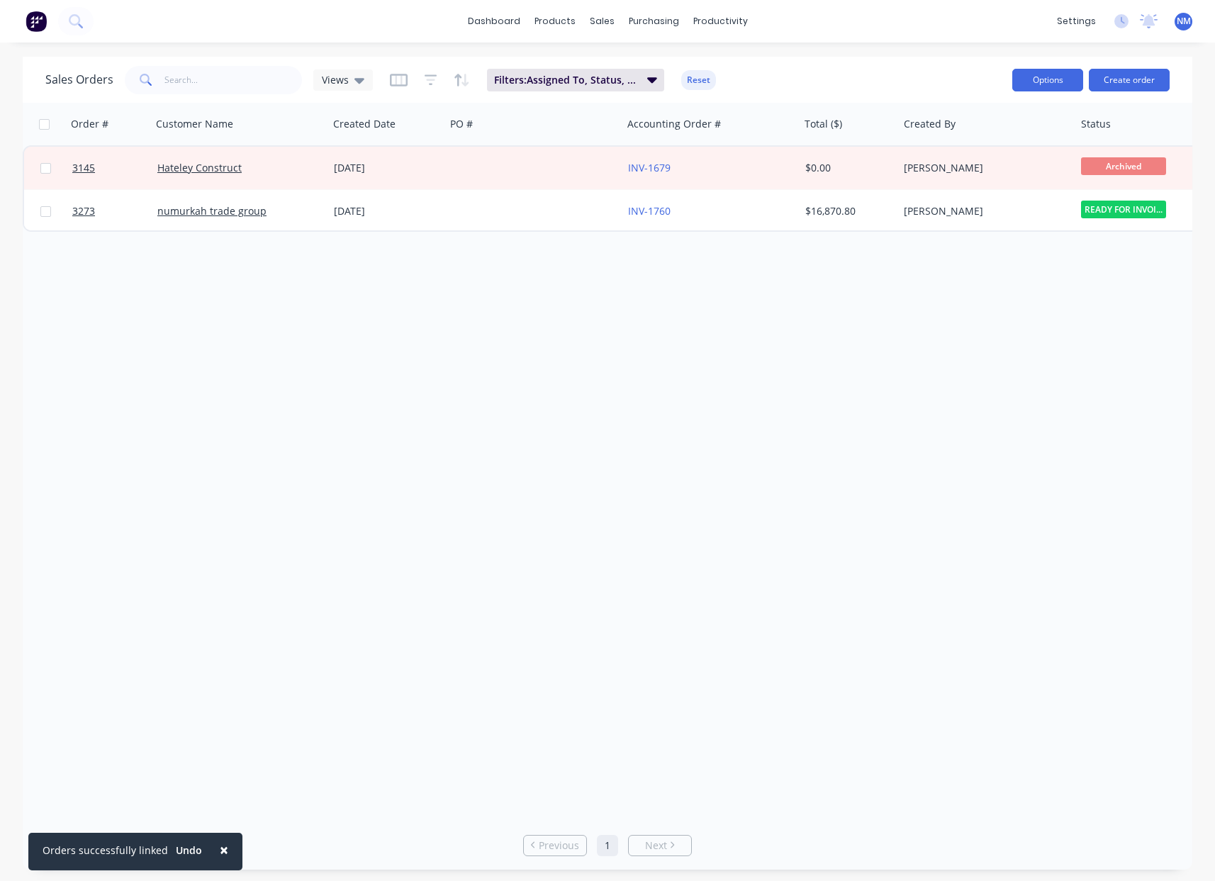
click at [1052, 79] on button "Options" at bounding box center [1048, 80] width 71 height 23
click at [970, 169] on div "Export" at bounding box center [1005, 172] width 130 height 21
click at [1052, 82] on button "Options" at bounding box center [1048, 80] width 71 height 23
click at [911, 73] on div "Sales Orders Views Filters: Assigned To, Status, Build End Date, Build Start Da…" at bounding box center [523, 79] width 956 height 35
click at [635, 79] on span "Filters: Assigned To, Status, Build End Date, Build Start Date" at bounding box center [566, 80] width 145 height 14
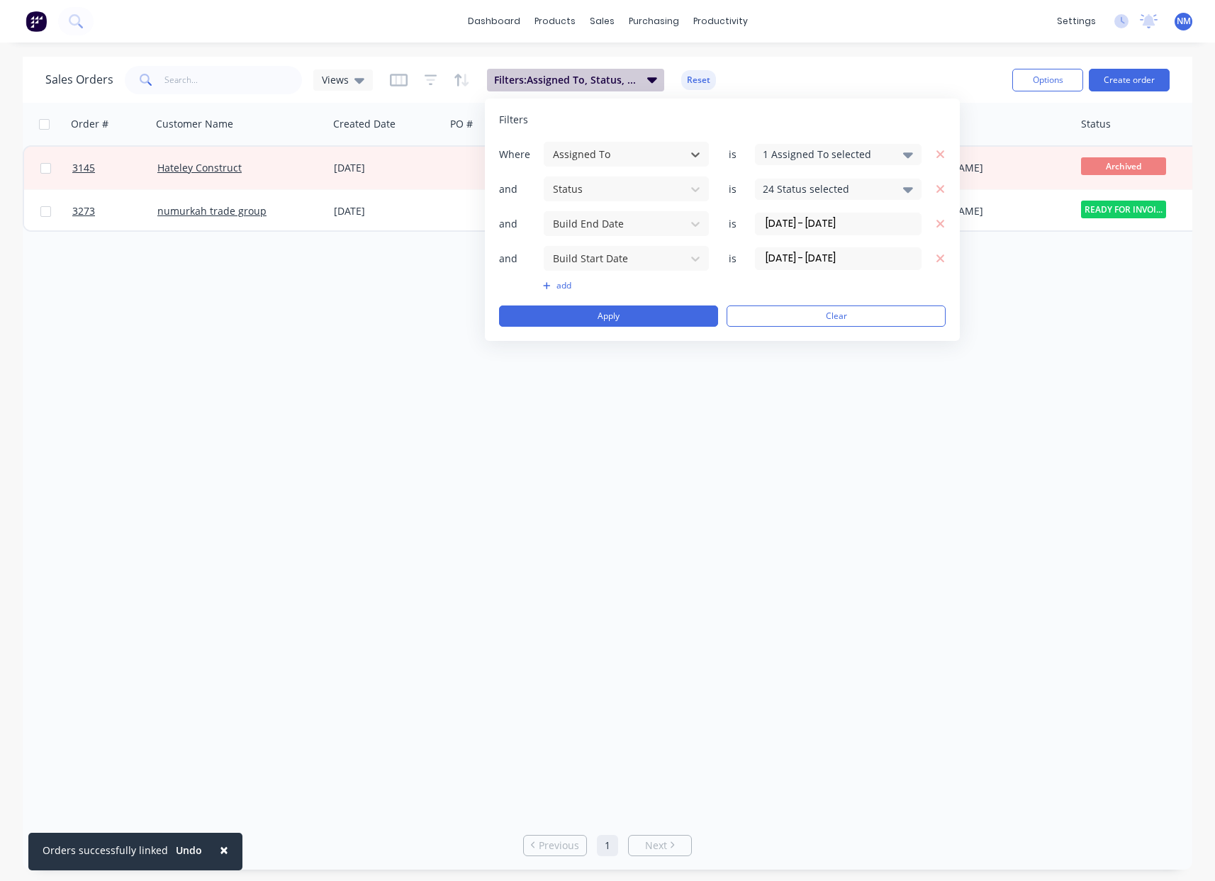
click at [635, 79] on span "Filters: Assigned To, Status, Build End Date, Build Start Date" at bounding box center [566, 80] width 145 height 14
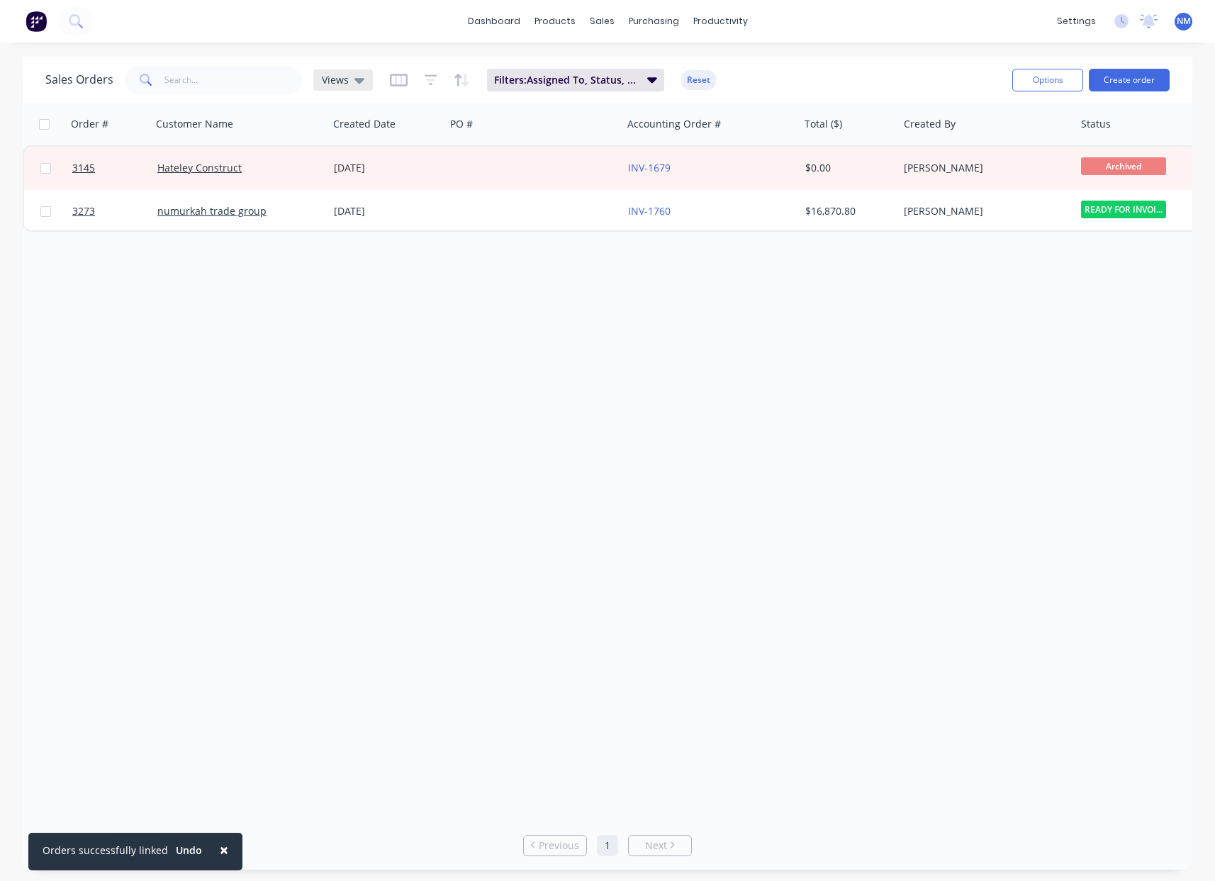
click at [347, 84] on div "Views" at bounding box center [343, 80] width 43 height 13
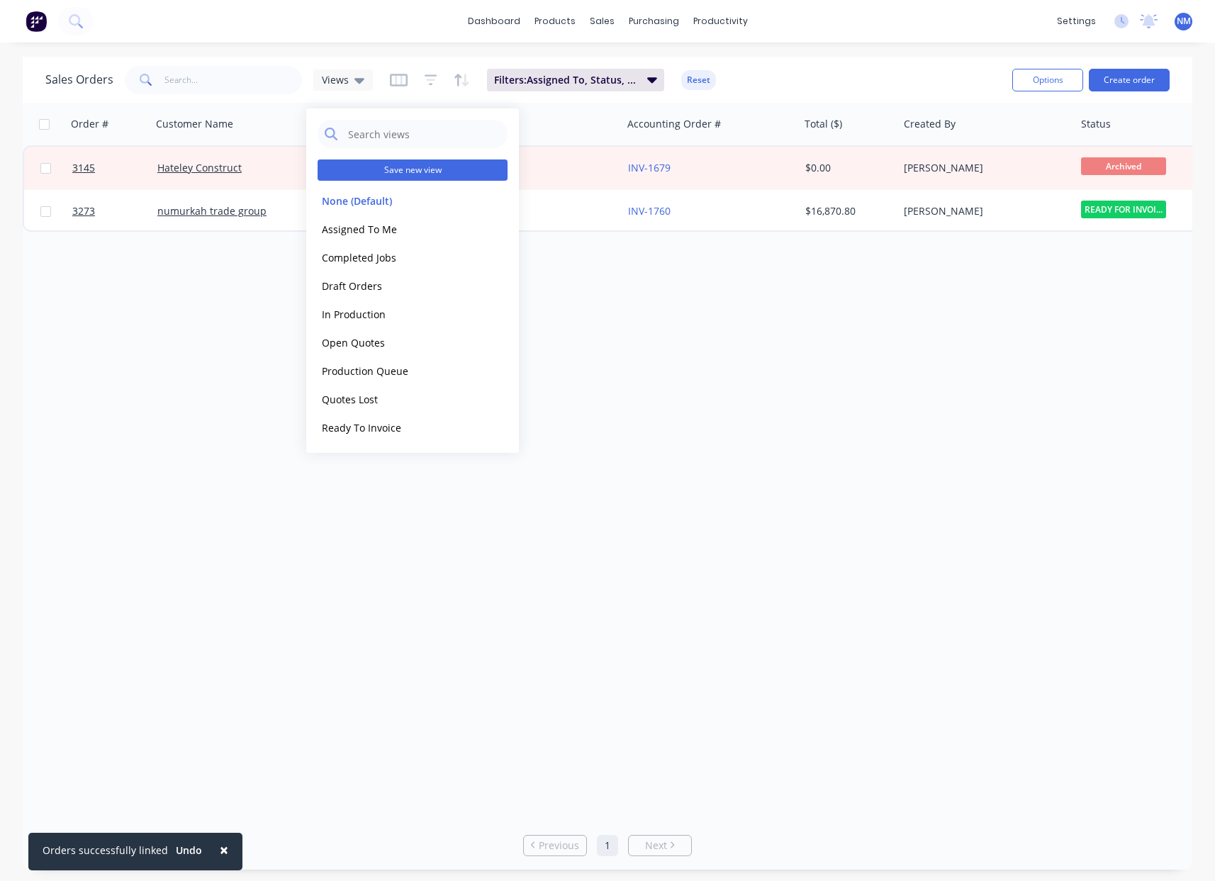
click at [432, 172] on button "Save new view" at bounding box center [413, 170] width 190 height 21
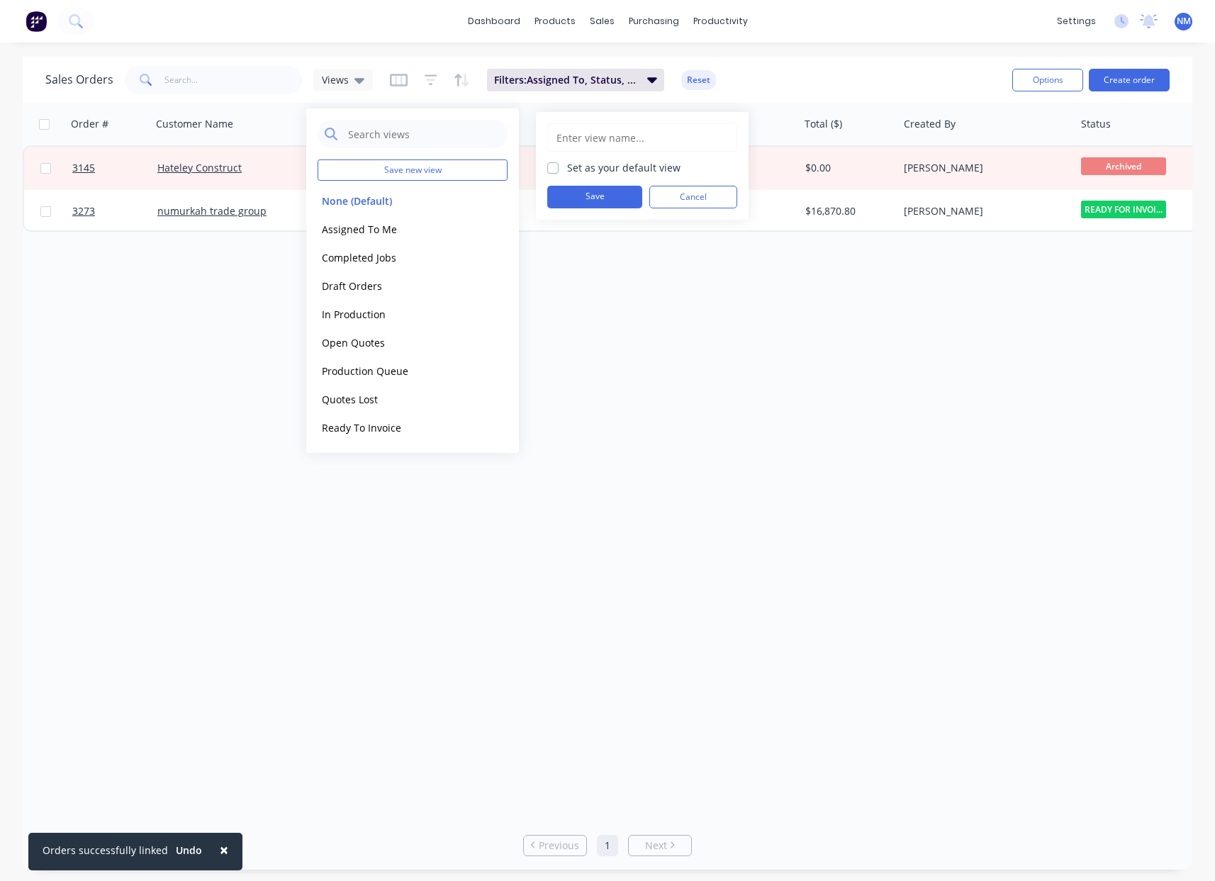
click at [601, 136] on input "text" at bounding box center [642, 137] width 174 height 27
type input "Productivity Reporting"
click at [605, 199] on button "Save" at bounding box center [594, 197] width 95 height 23
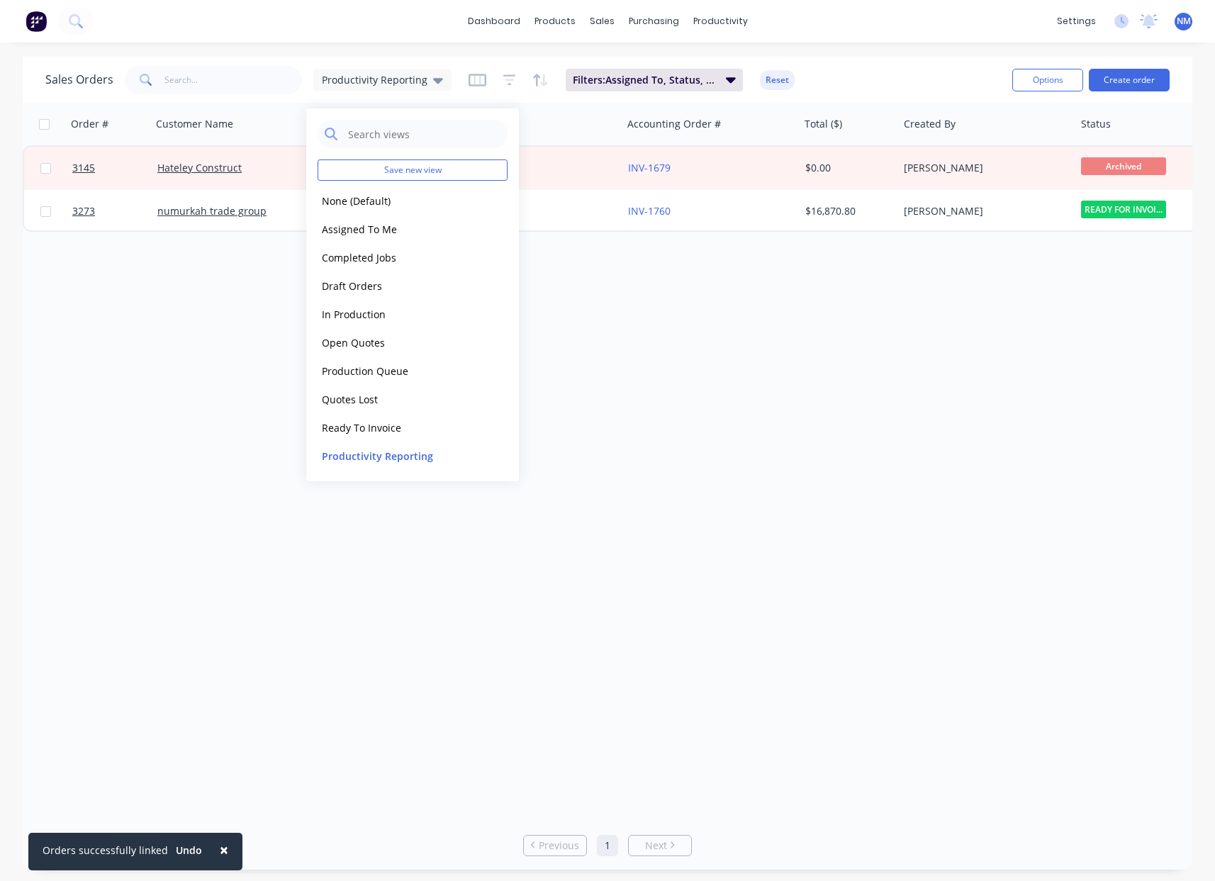
click at [708, 404] on div "Order # Customer Name Created Date PO # Accounting Order # Total ($) Created By…" at bounding box center [608, 462] width 1170 height 718
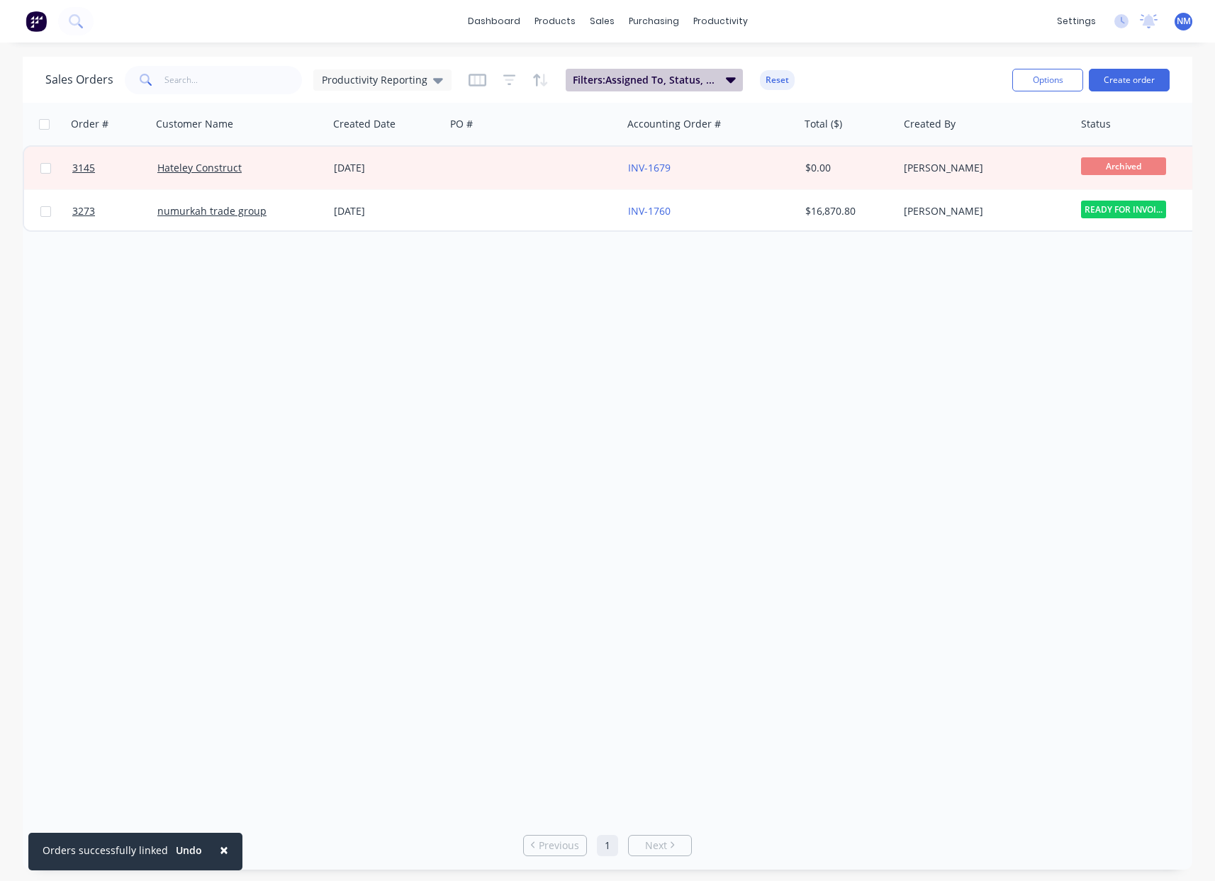
click at [708, 83] on span "Filters: Assigned To, Status, Build End Date, Build Start Date" at bounding box center [645, 80] width 145 height 14
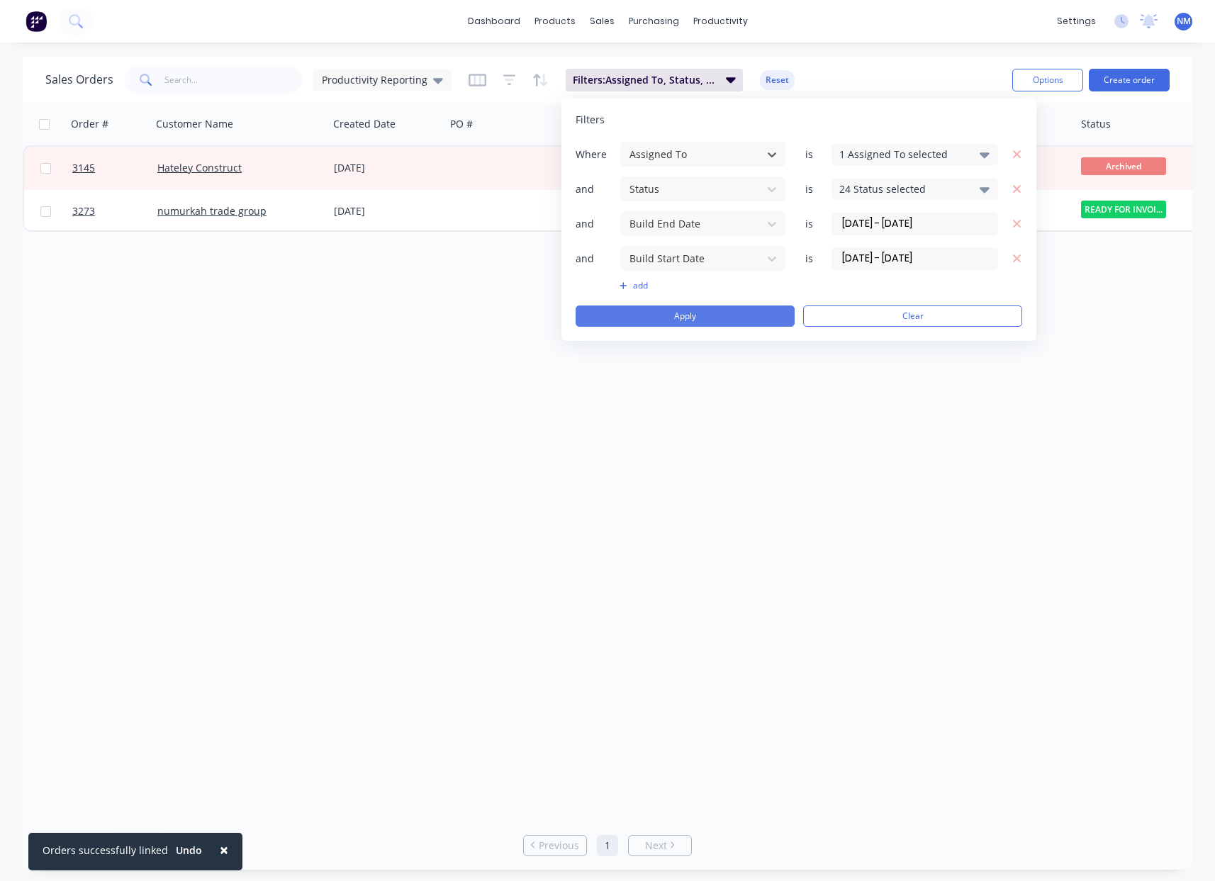
click at [745, 318] on button "Apply" at bounding box center [685, 316] width 219 height 21
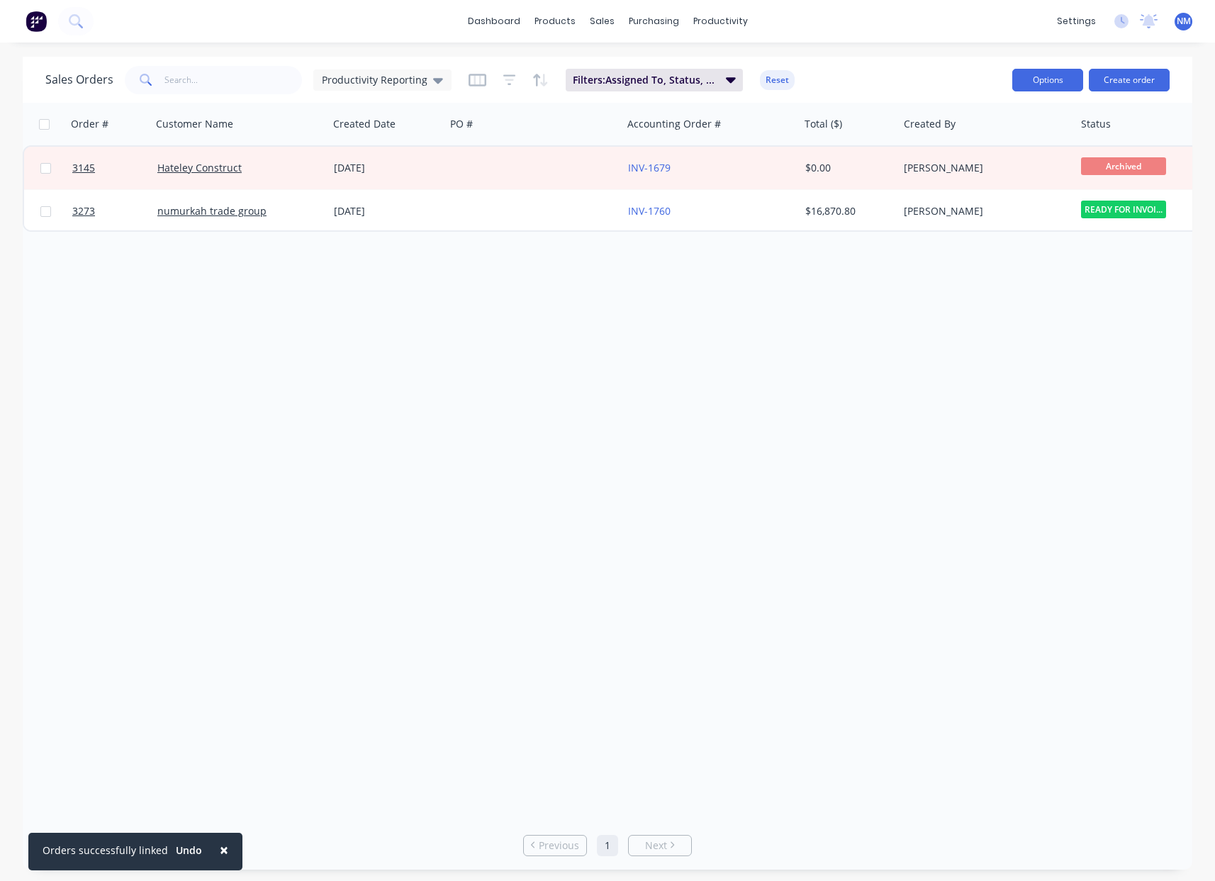
click at [1054, 82] on button "Options" at bounding box center [1048, 80] width 71 height 23
click at [748, 435] on div "Order # Customer Name Created Date PO # Accounting Order # Total ($) Created By…" at bounding box center [608, 462] width 1170 height 718
click at [654, 62] on div "Sales Orders" at bounding box center [654, 68] width 58 height 13
click at [655, 68] on div "Sales Orders" at bounding box center [654, 68] width 58 height 13
click at [650, 67] on div "Sales Orders" at bounding box center [654, 68] width 58 height 13
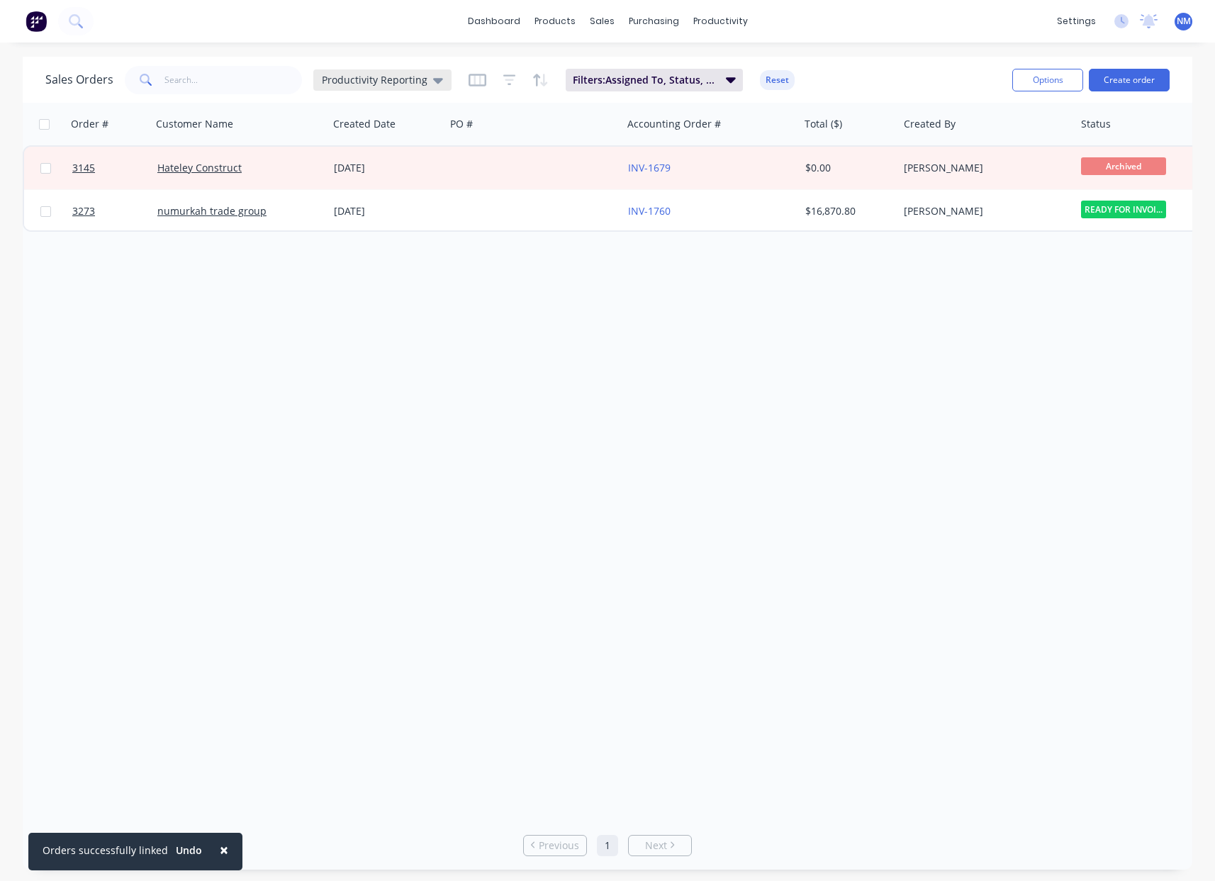
click at [397, 86] on span "Productivity Reporting" at bounding box center [375, 79] width 106 height 15
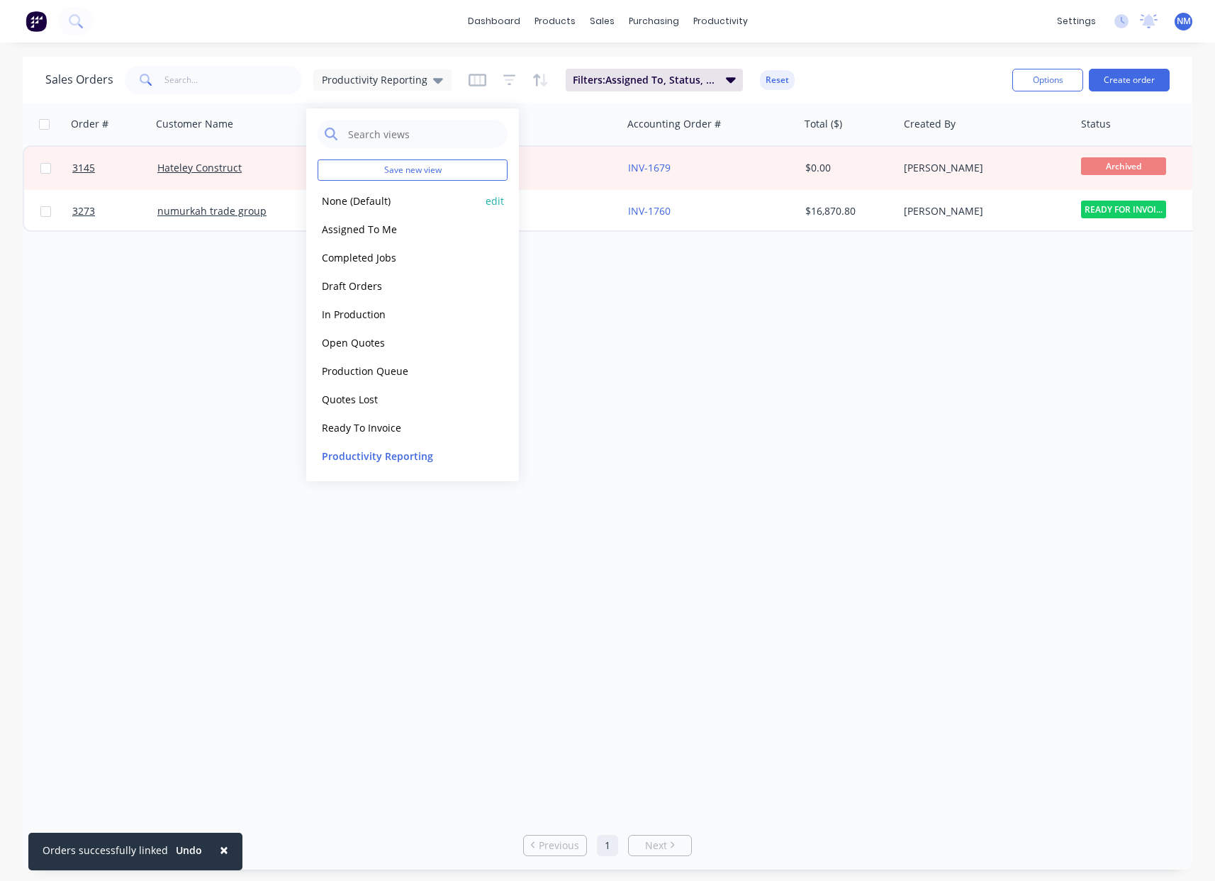
click at [379, 201] on button "None (Default)" at bounding box center [399, 201] width 162 height 16
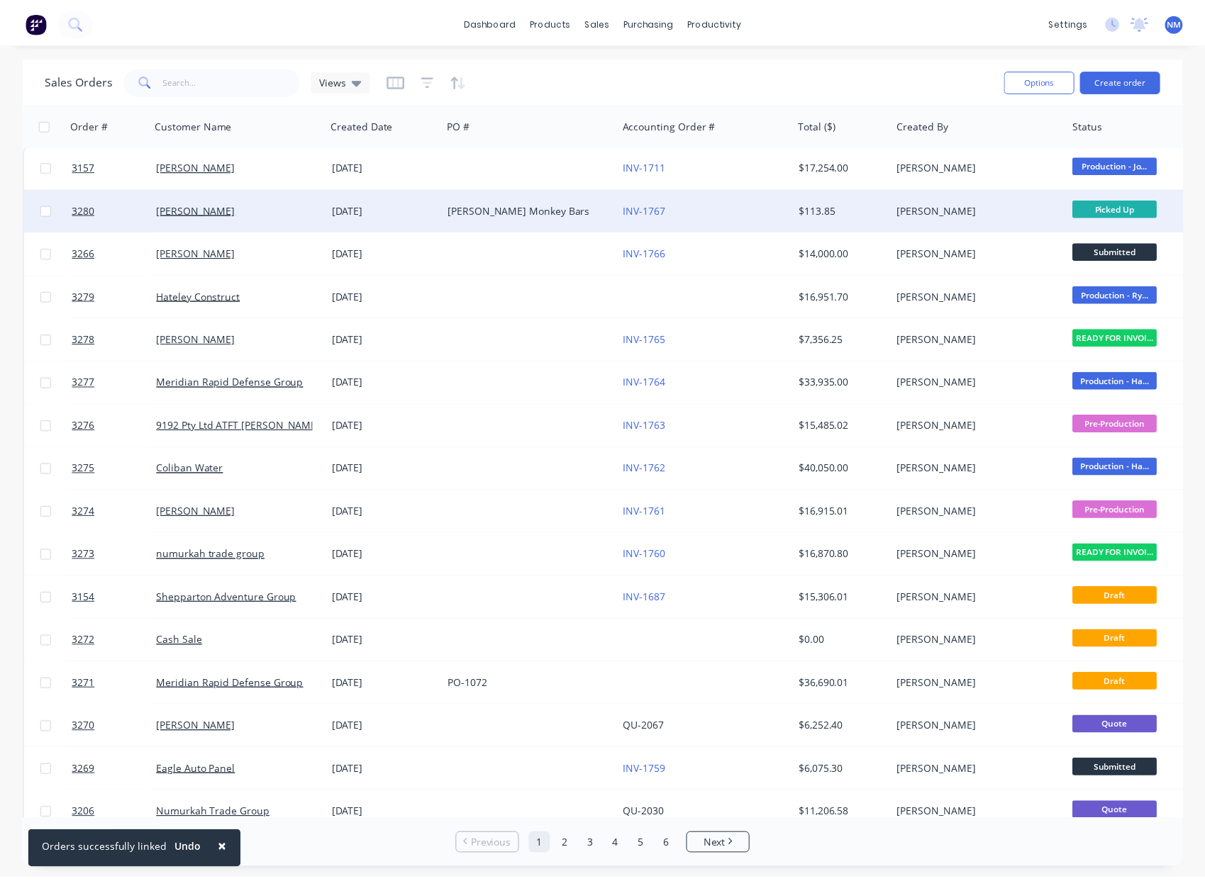
scroll to position [3, 0]
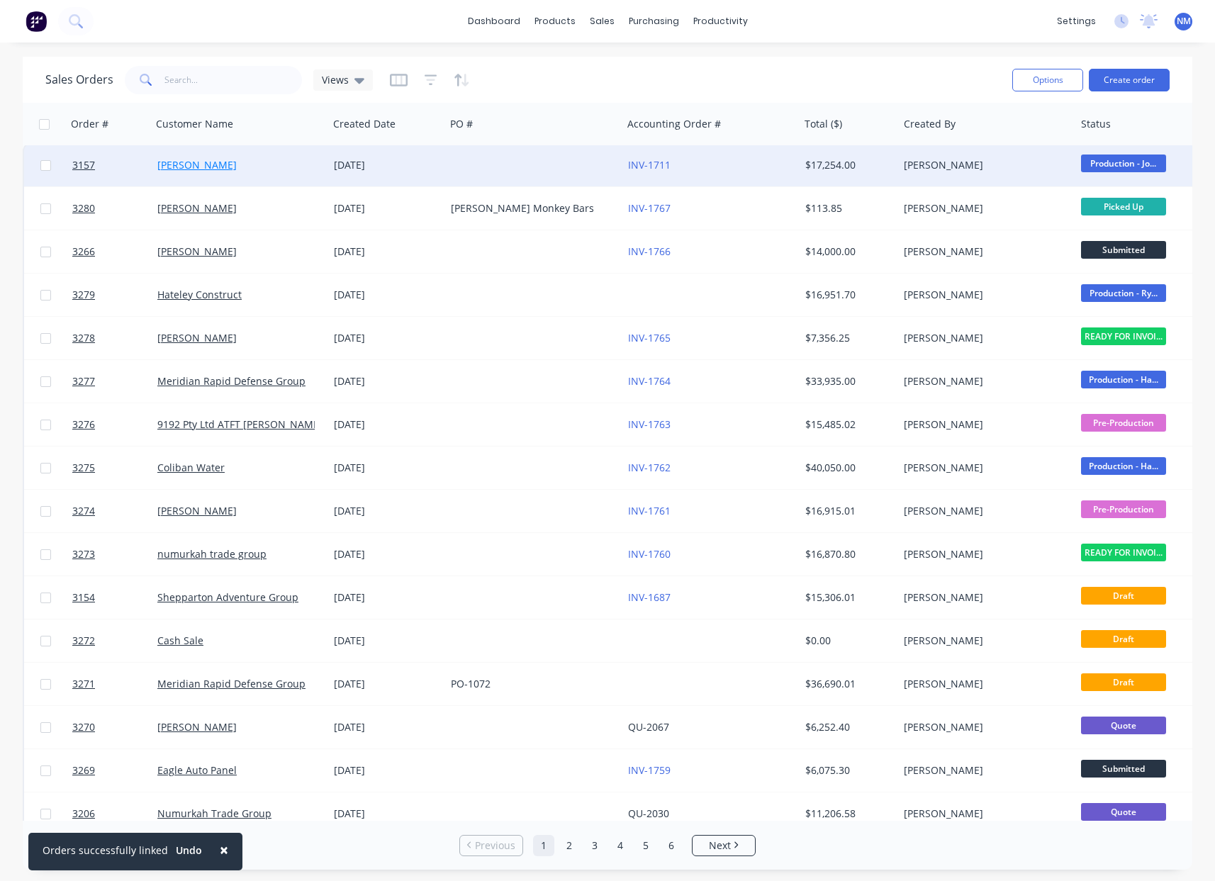
click at [185, 167] on link "[PERSON_NAME]" at bounding box center [196, 164] width 79 height 13
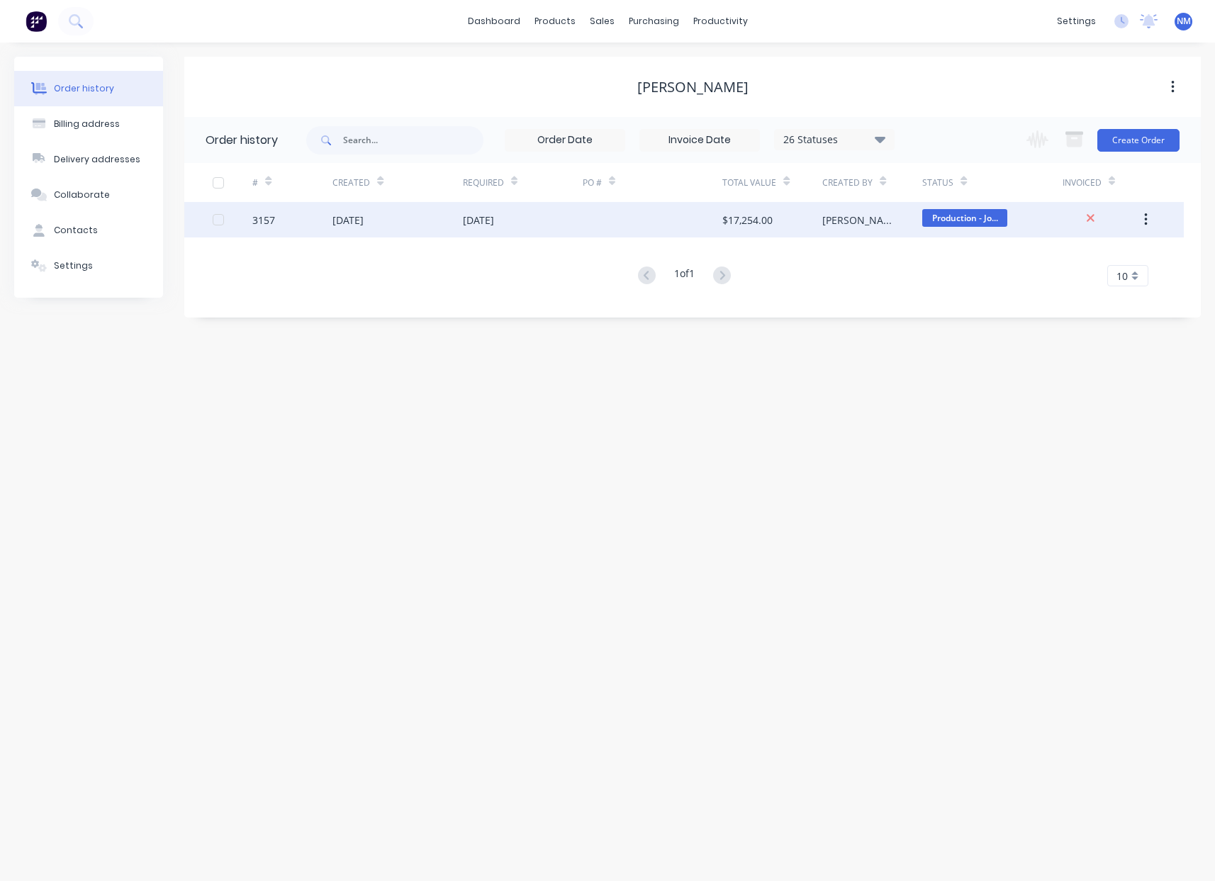
click at [704, 227] on div at bounding box center [653, 219] width 140 height 35
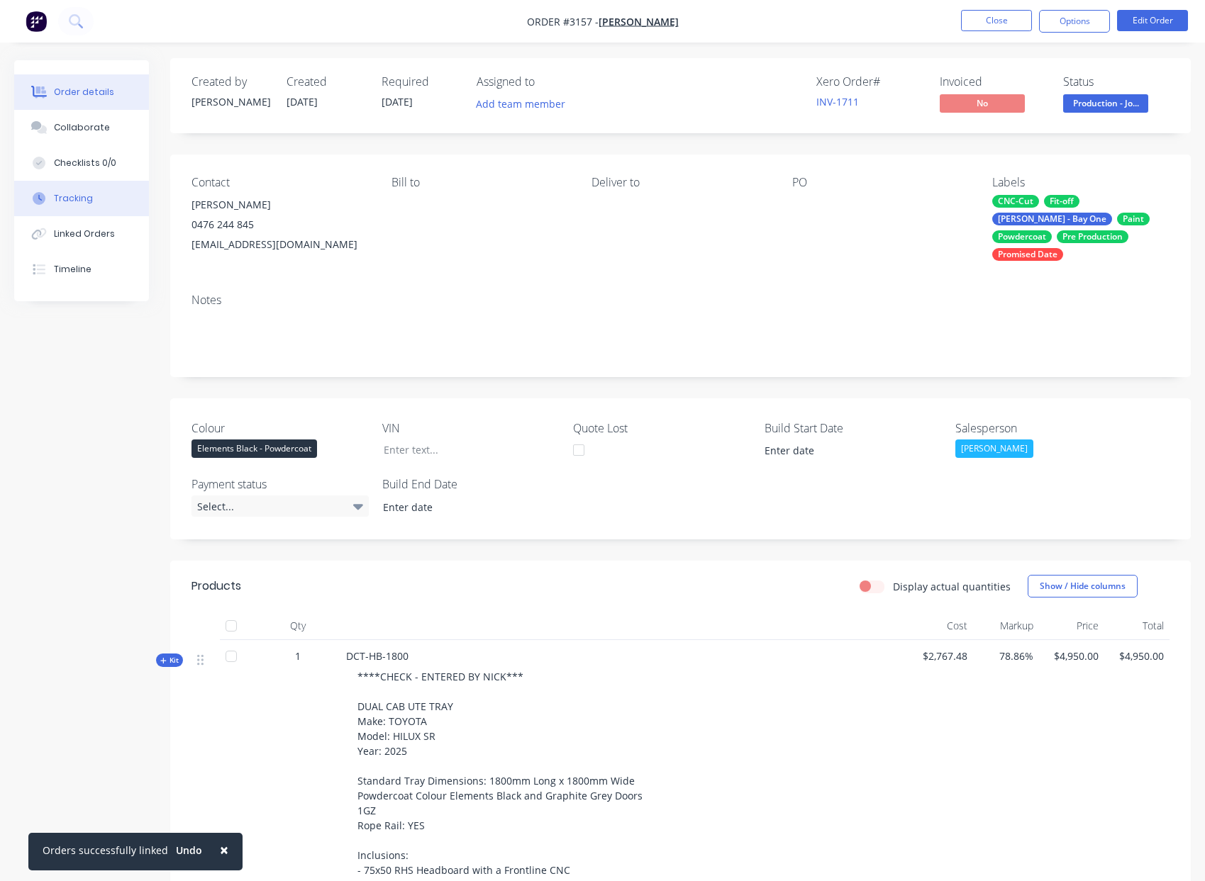
scroll to position [3, 0]
click at [88, 206] on button "Tracking" at bounding box center [81, 198] width 135 height 35
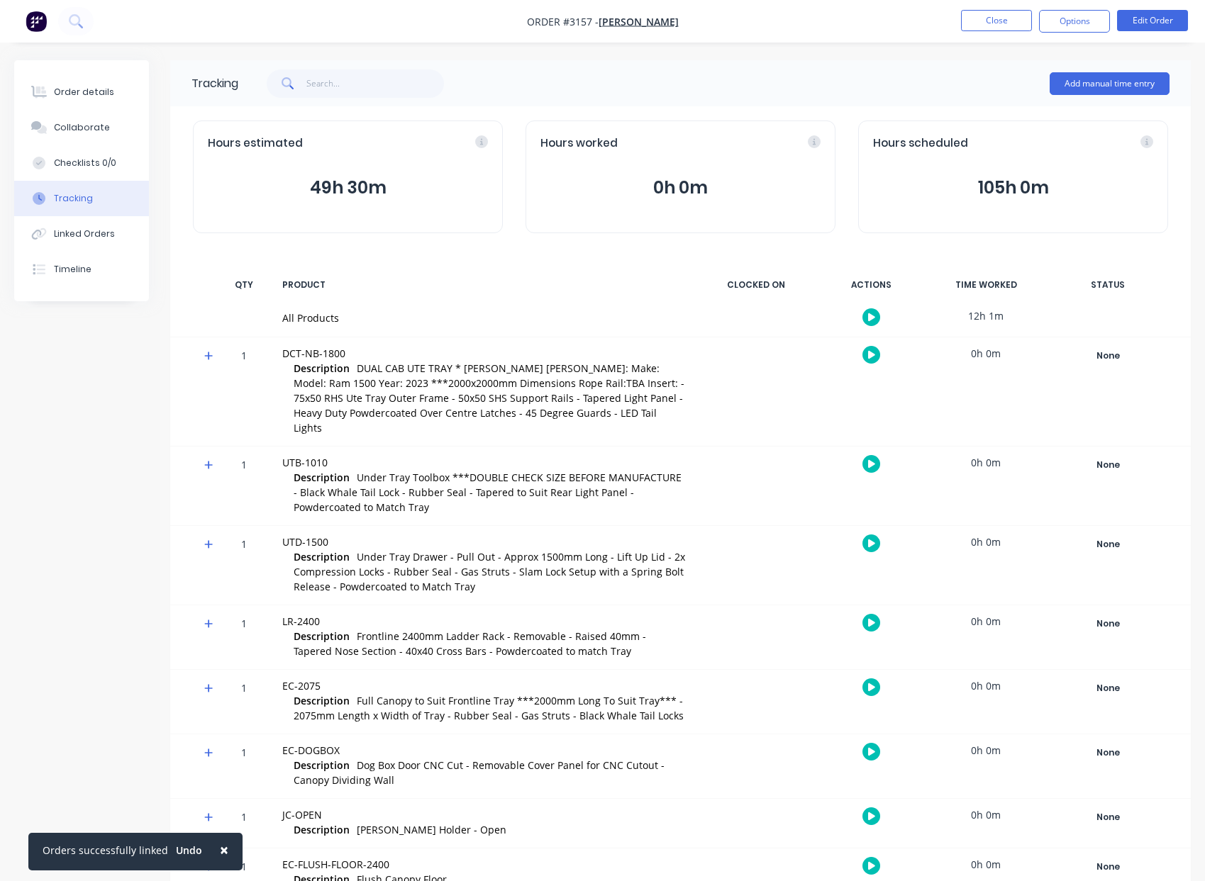
scroll to position [3, 0]
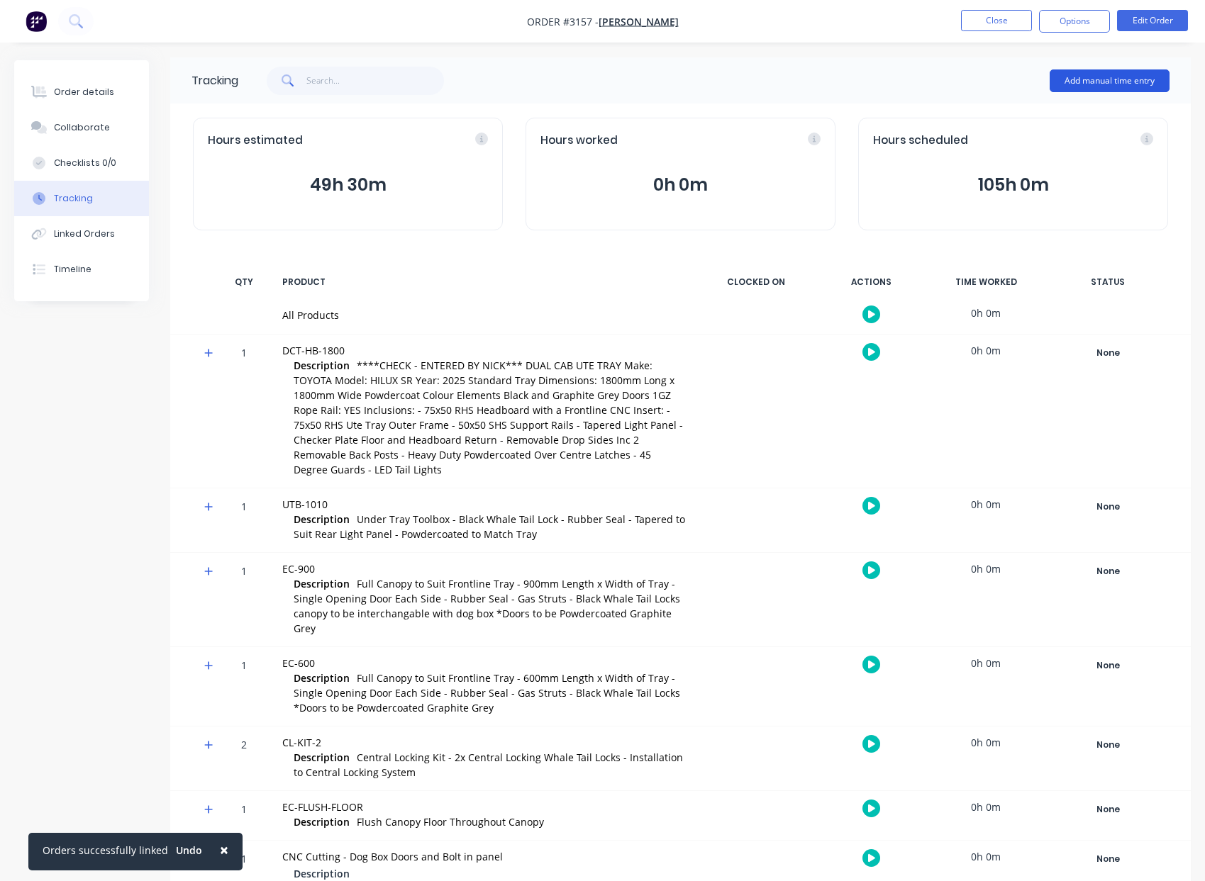
click at [1079, 84] on button "Add manual time entry" at bounding box center [1109, 80] width 120 height 23
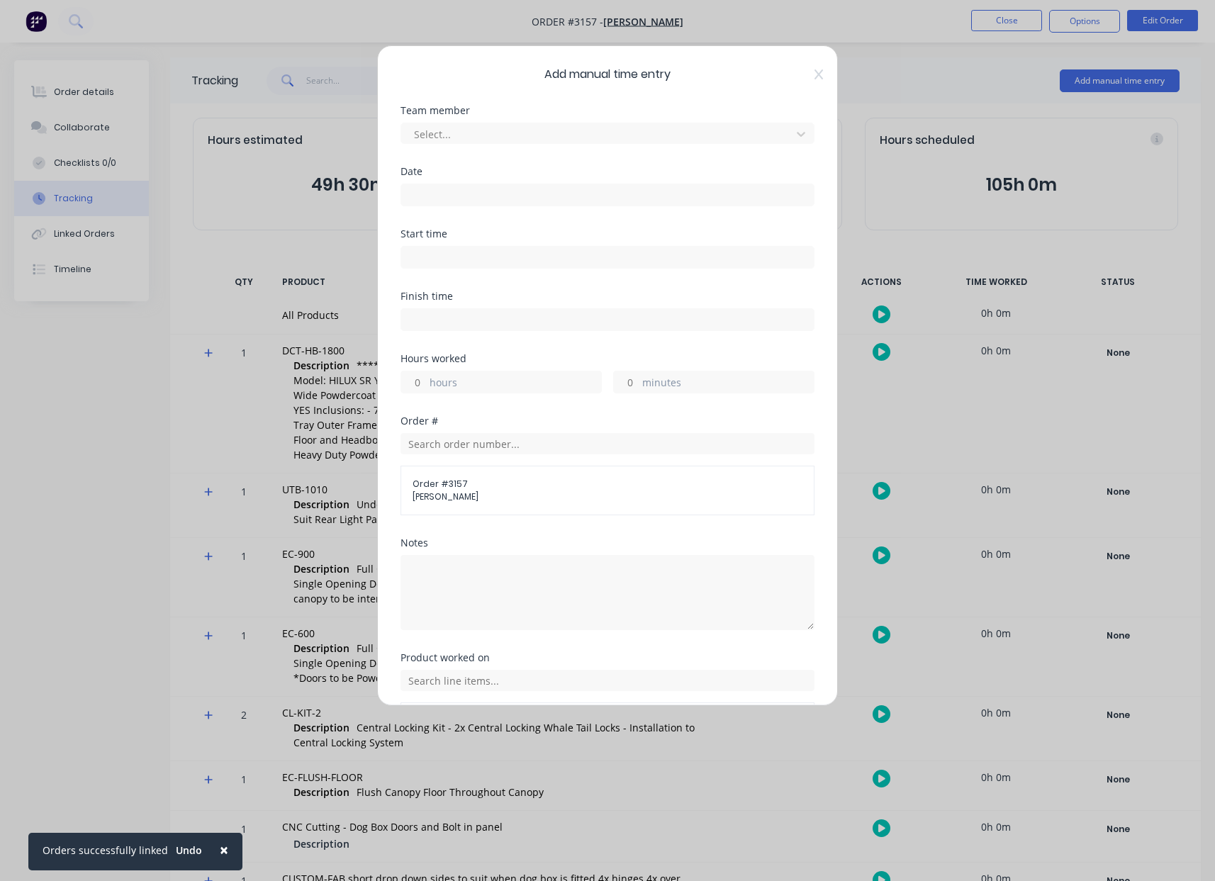
click at [813, 79] on div "Add manual time entry Team member Select... Date Start time Finish time Hours w…" at bounding box center [607, 375] width 461 height 661
click at [815, 75] on icon at bounding box center [819, 74] width 9 height 11
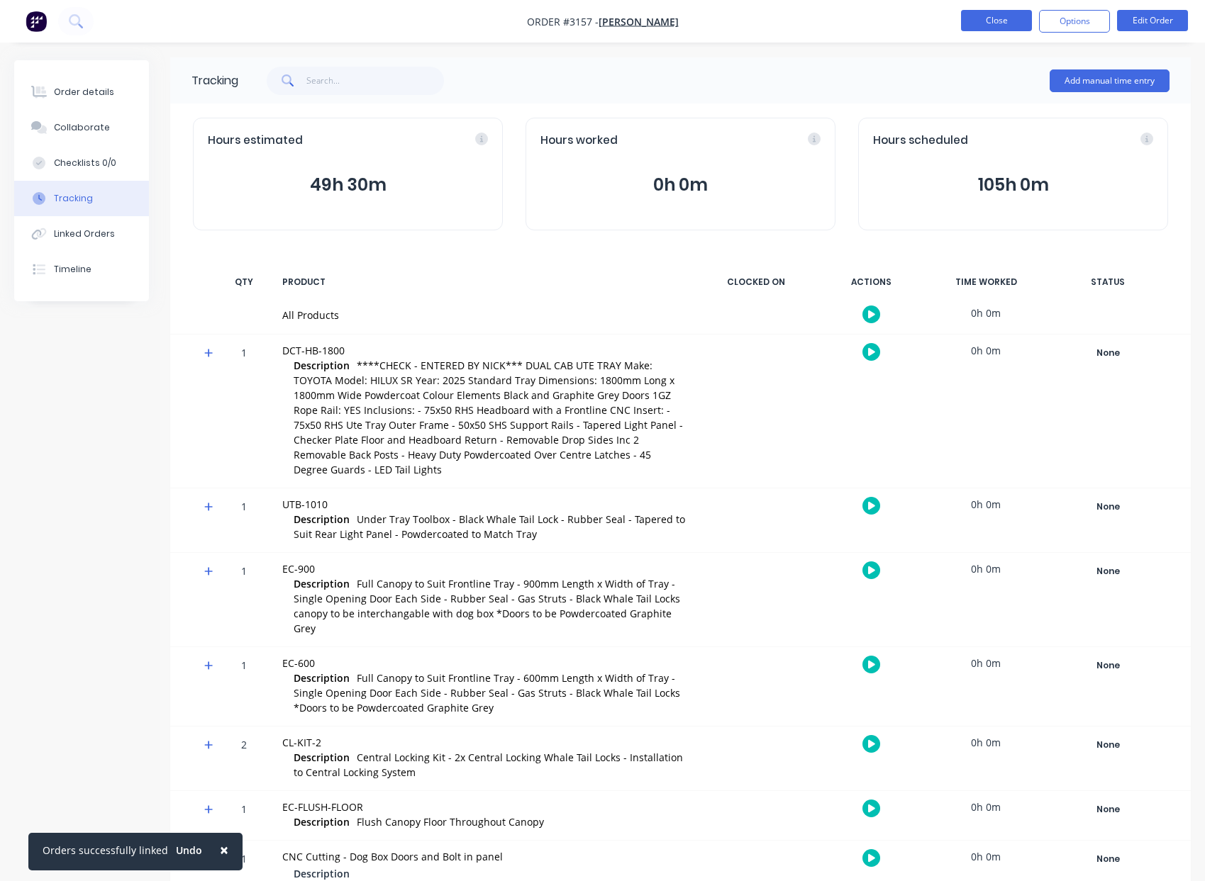
click at [1002, 19] on button "Close" at bounding box center [996, 20] width 71 height 21
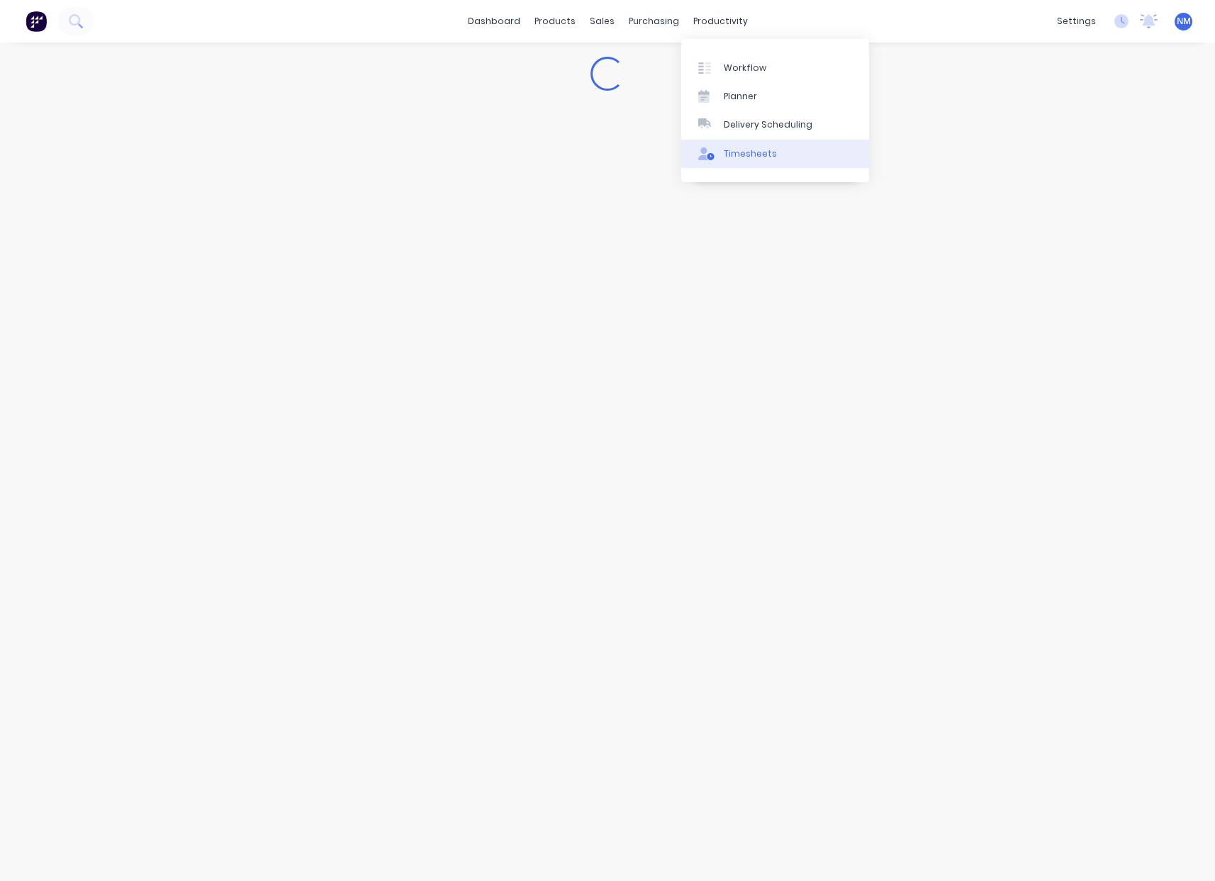
click at [770, 157] on div "Timesheets" at bounding box center [750, 153] width 53 height 13
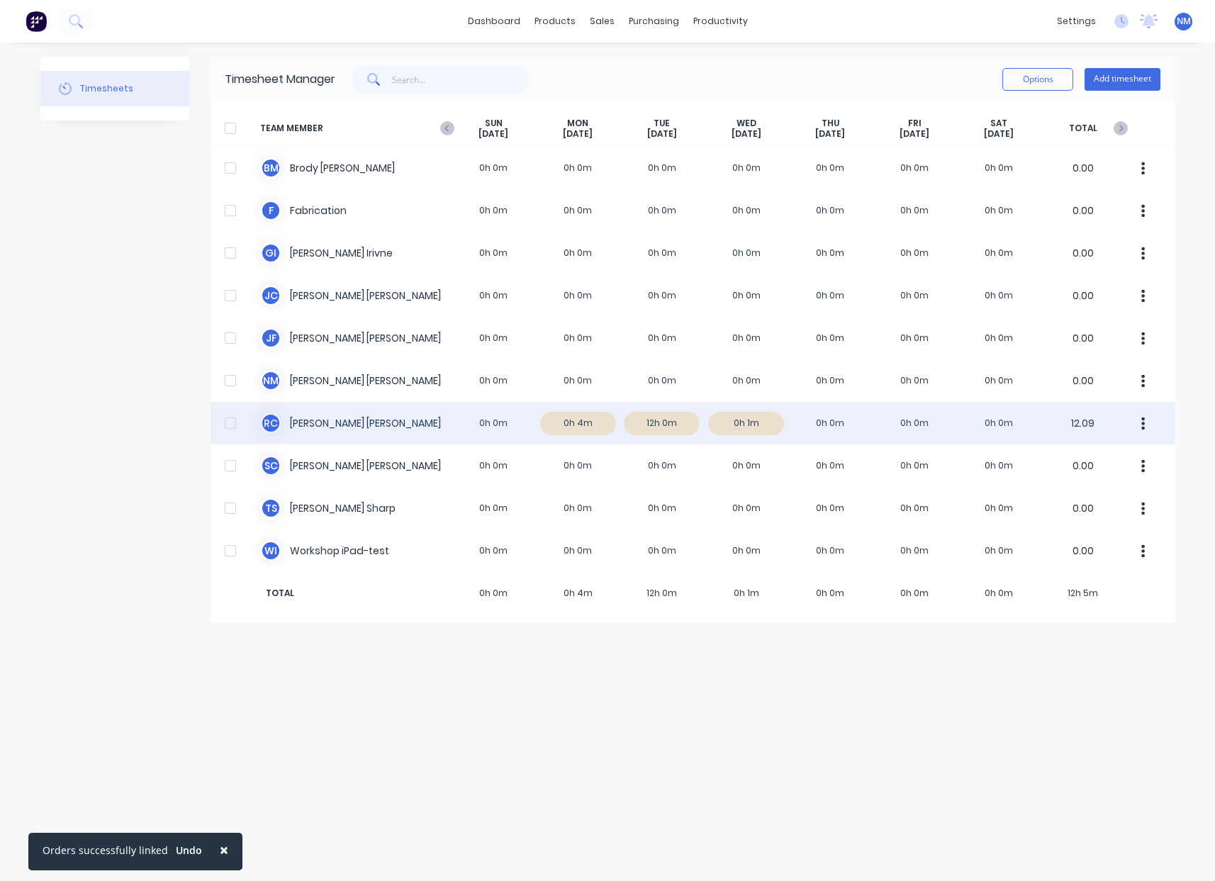
click at [1147, 431] on button "button" at bounding box center [1144, 423] width 30 height 28
click at [1145, 428] on button "button" at bounding box center [1144, 423] width 30 height 28
click at [647, 423] on div "[PERSON_NAME] [PERSON_NAME] 0h 0m 0h 4m 12h 0m 0h 1m 0h 0m 0h 0m 0h 0m 12.09" at bounding box center [693, 423] width 964 height 43
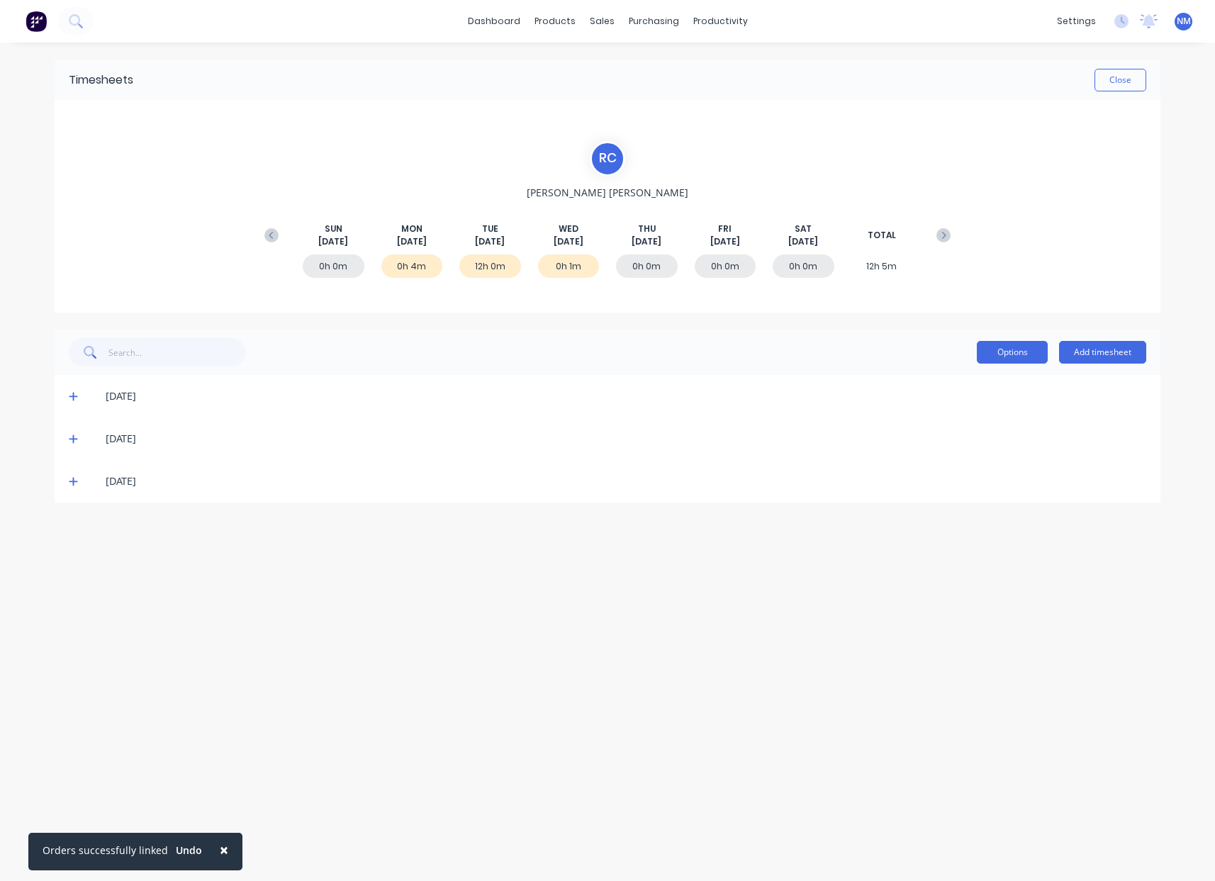
click at [1010, 356] on button "Options" at bounding box center [1012, 352] width 71 height 23
click at [73, 400] on icon at bounding box center [73, 397] width 9 height 9
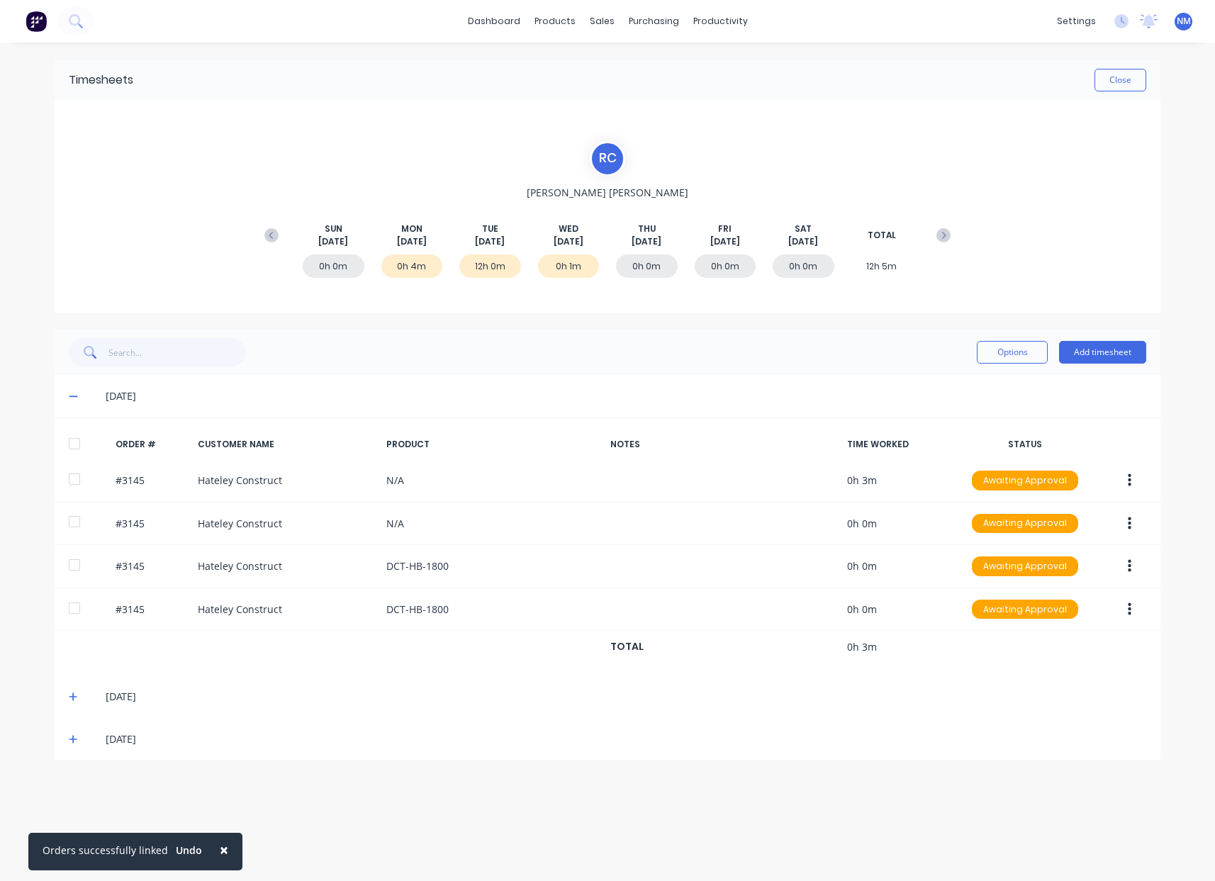
click at [75, 446] on div at bounding box center [74, 444] width 28 height 28
click at [74, 701] on icon at bounding box center [73, 697] width 9 height 10
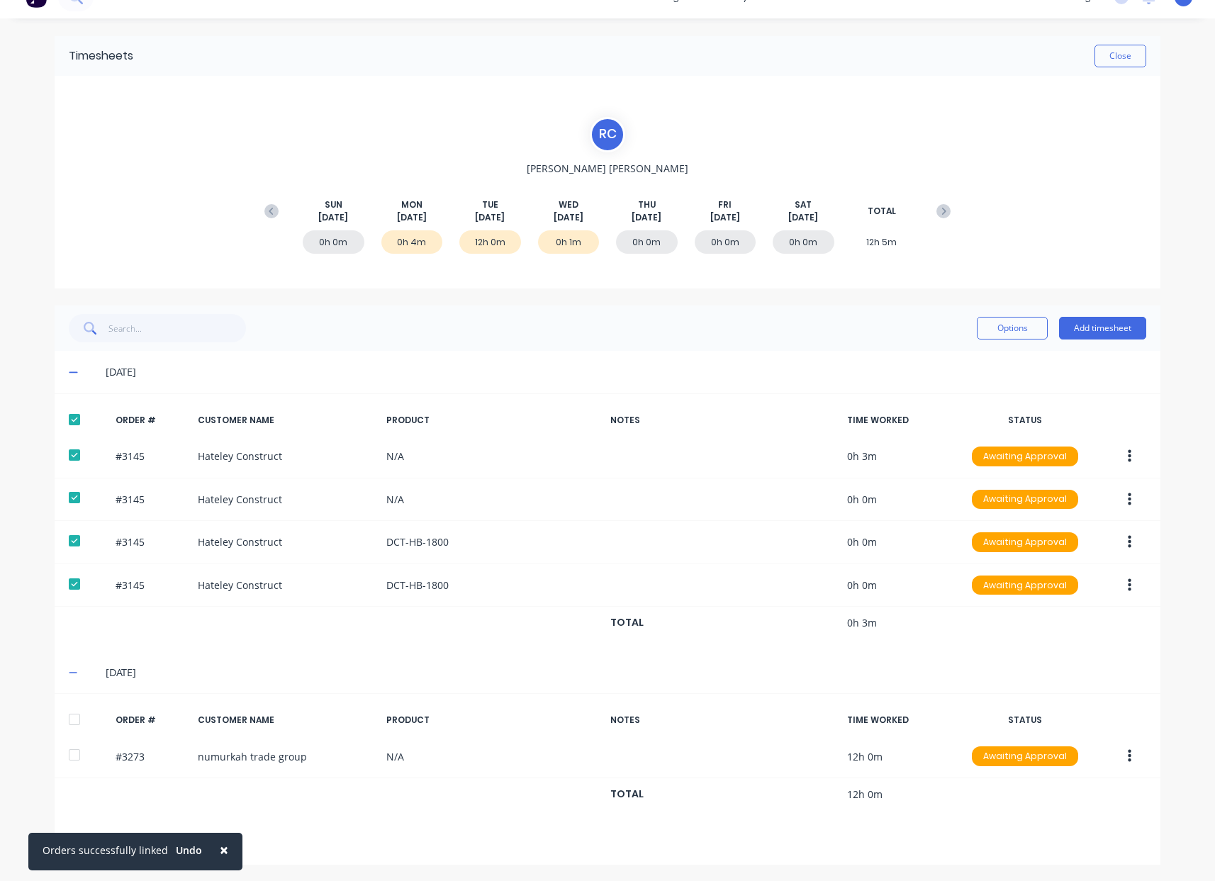
scroll to position [26, 0]
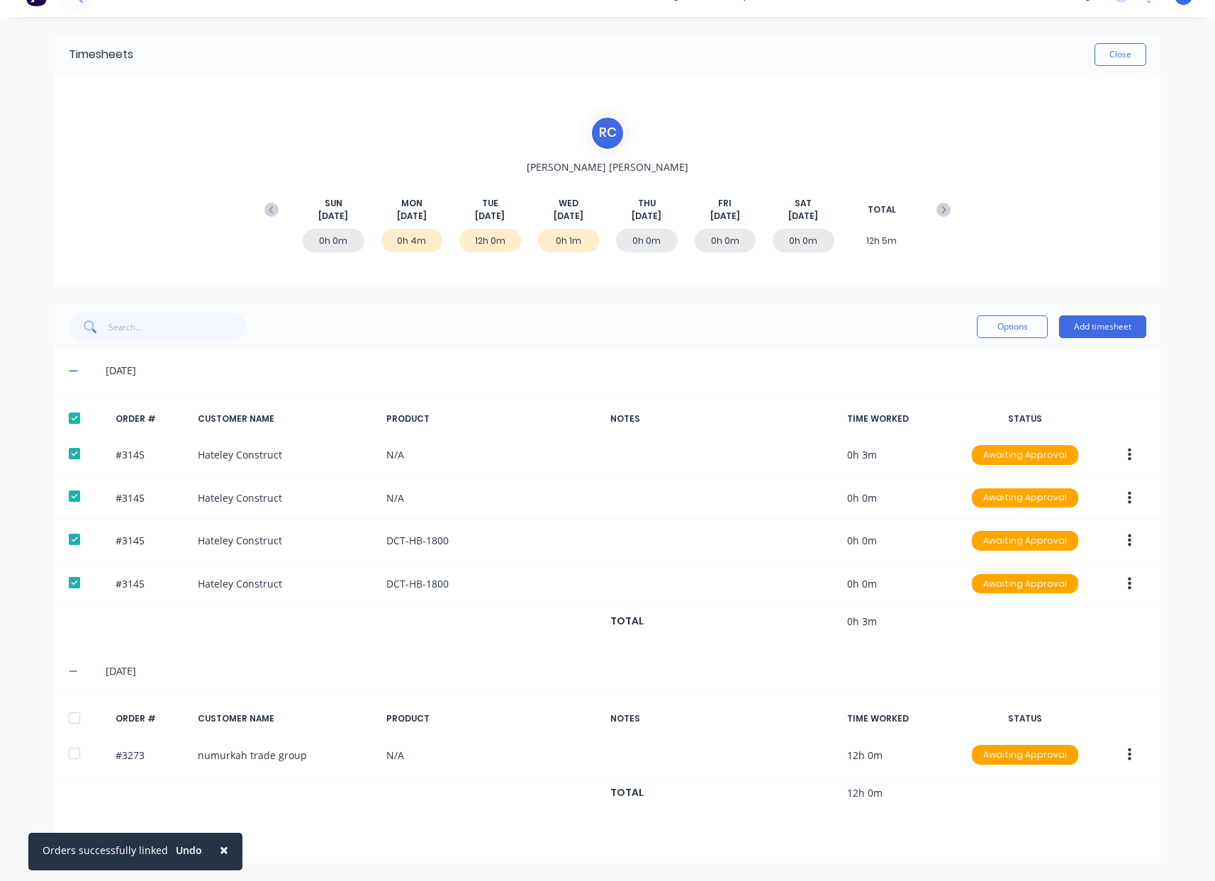
click at [67, 722] on div at bounding box center [74, 718] width 28 height 28
click at [1005, 331] on button "Options" at bounding box center [1012, 327] width 71 height 23
click at [969, 452] on div "Export" at bounding box center [980, 448] width 109 height 21
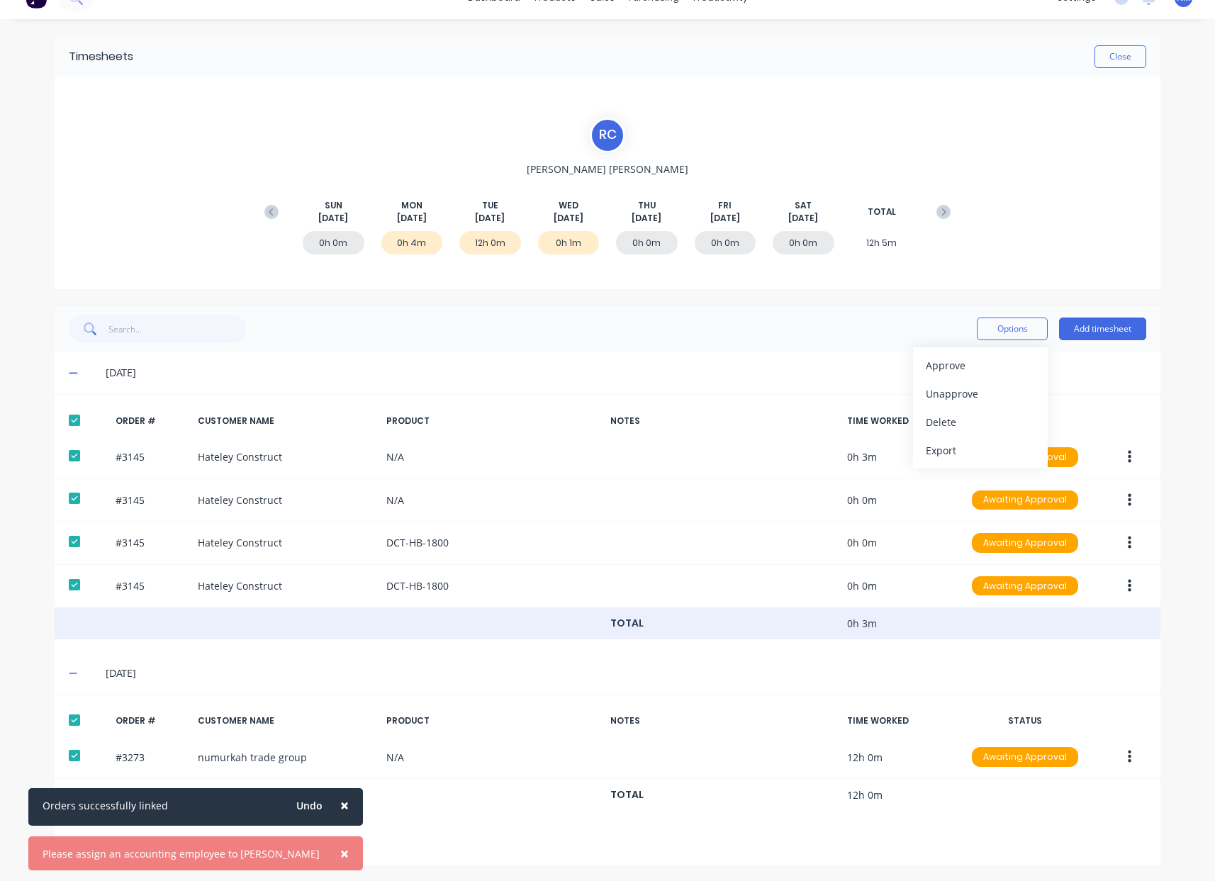
scroll to position [23, 0]
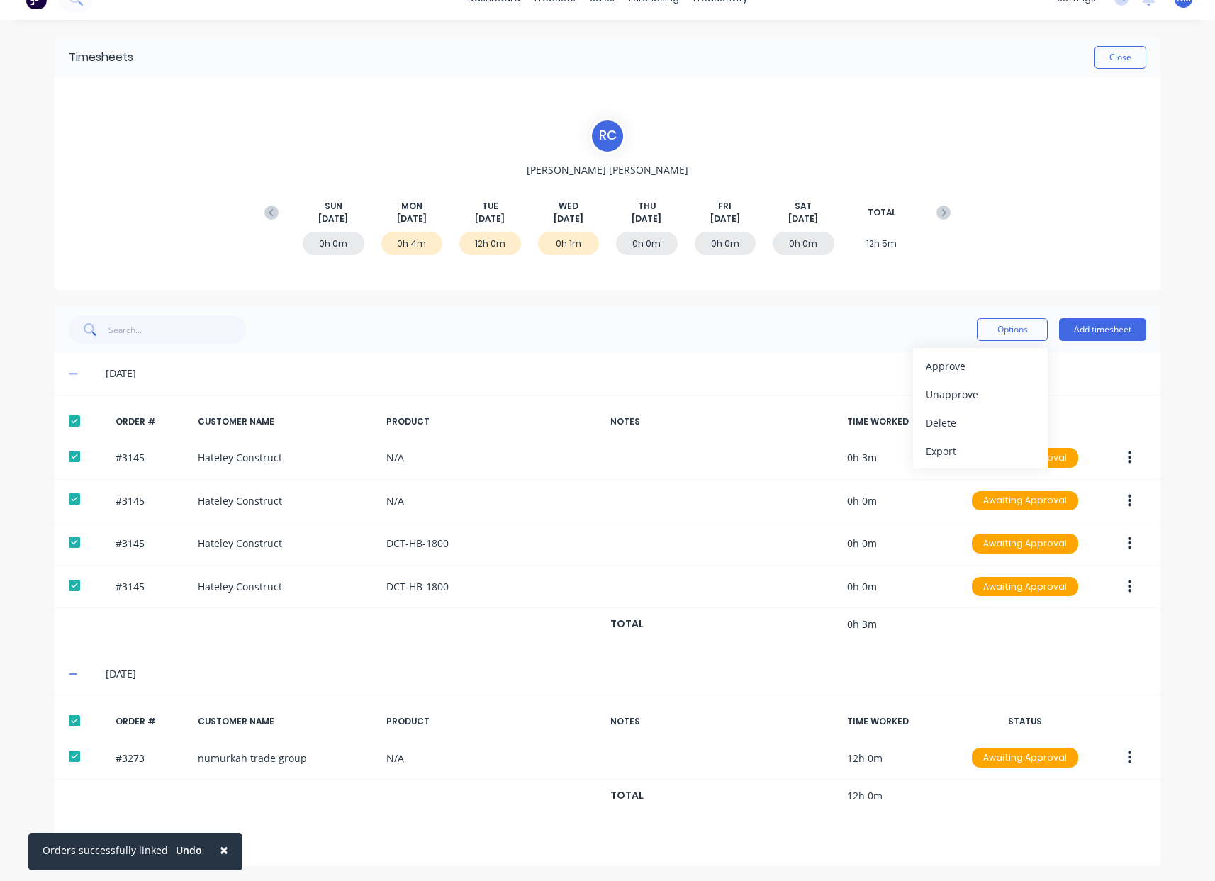
click at [1137, 389] on div "[DATE]" at bounding box center [608, 373] width 1106 height 43
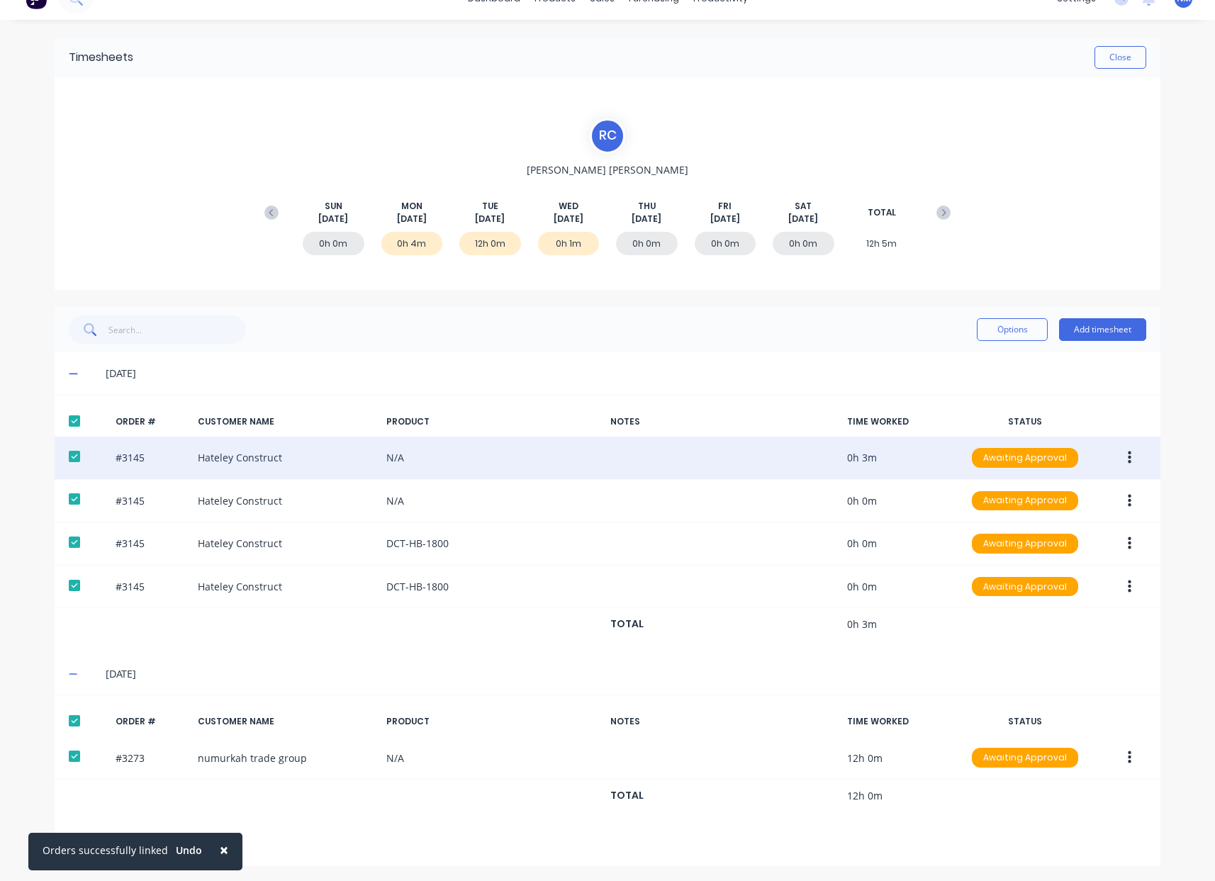
click at [1129, 460] on button "button" at bounding box center [1129, 458] width 33 height 26
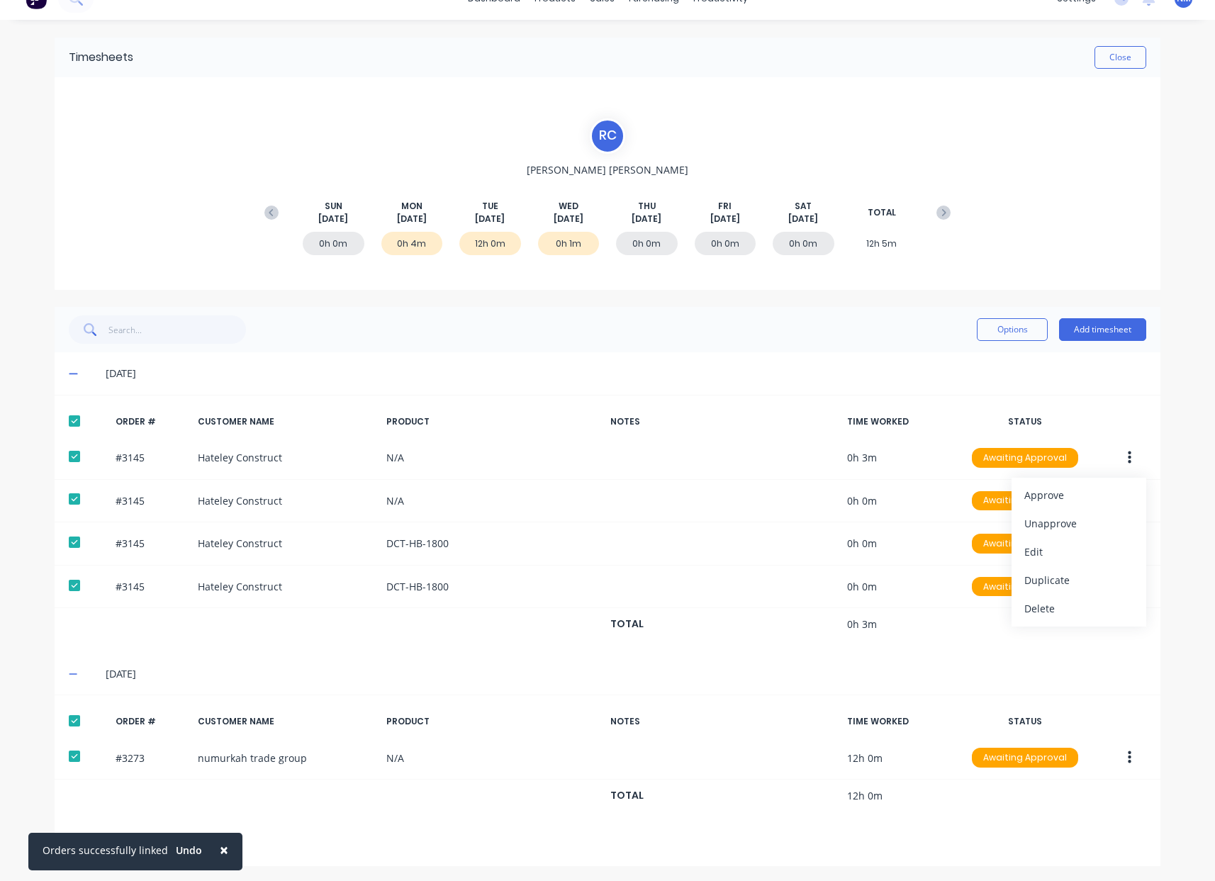
click at [1073, 377] on div "[DATE]" at bounding box center [626, 374] width 1041 height 16
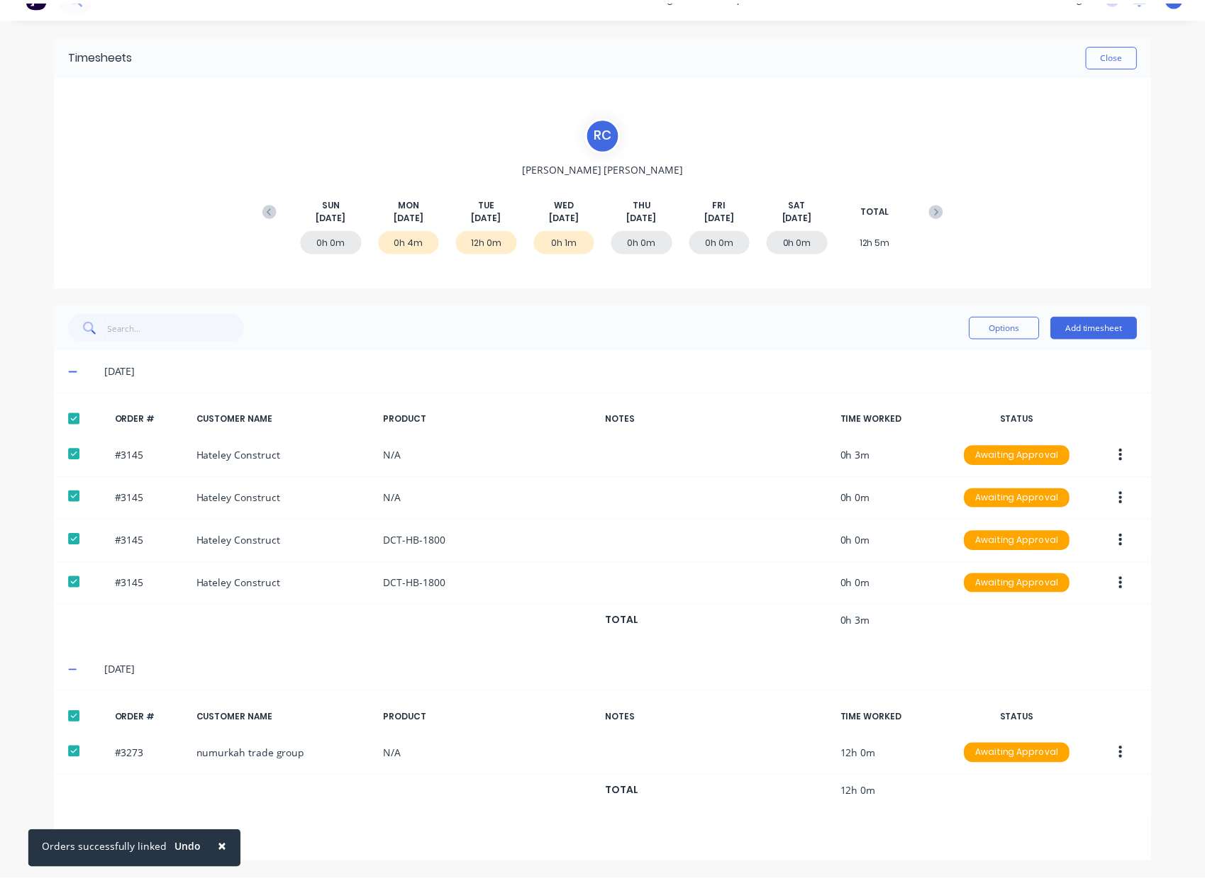
scroll to position [26, 0]
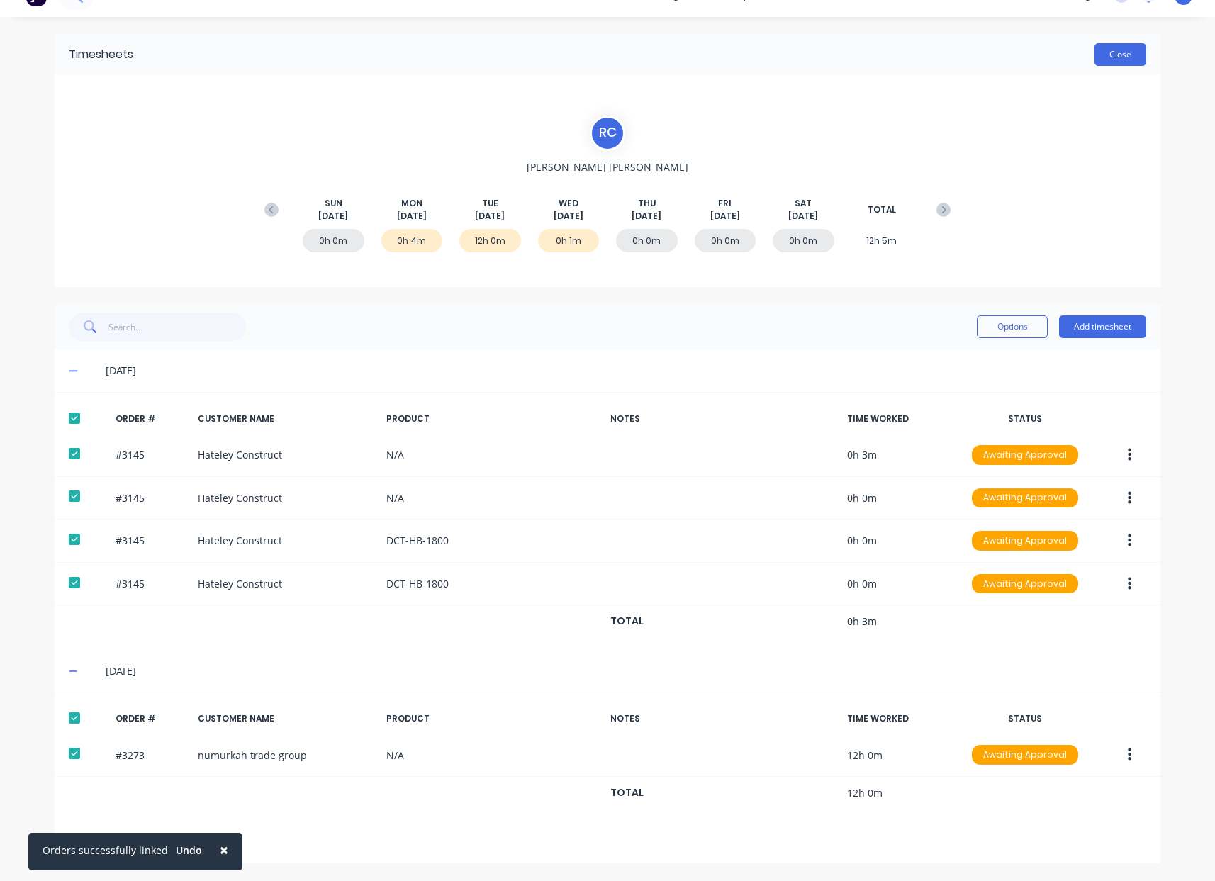
click at [1135, 59] on button "Close" at bounding box center [1121, 54] width 52 height 23
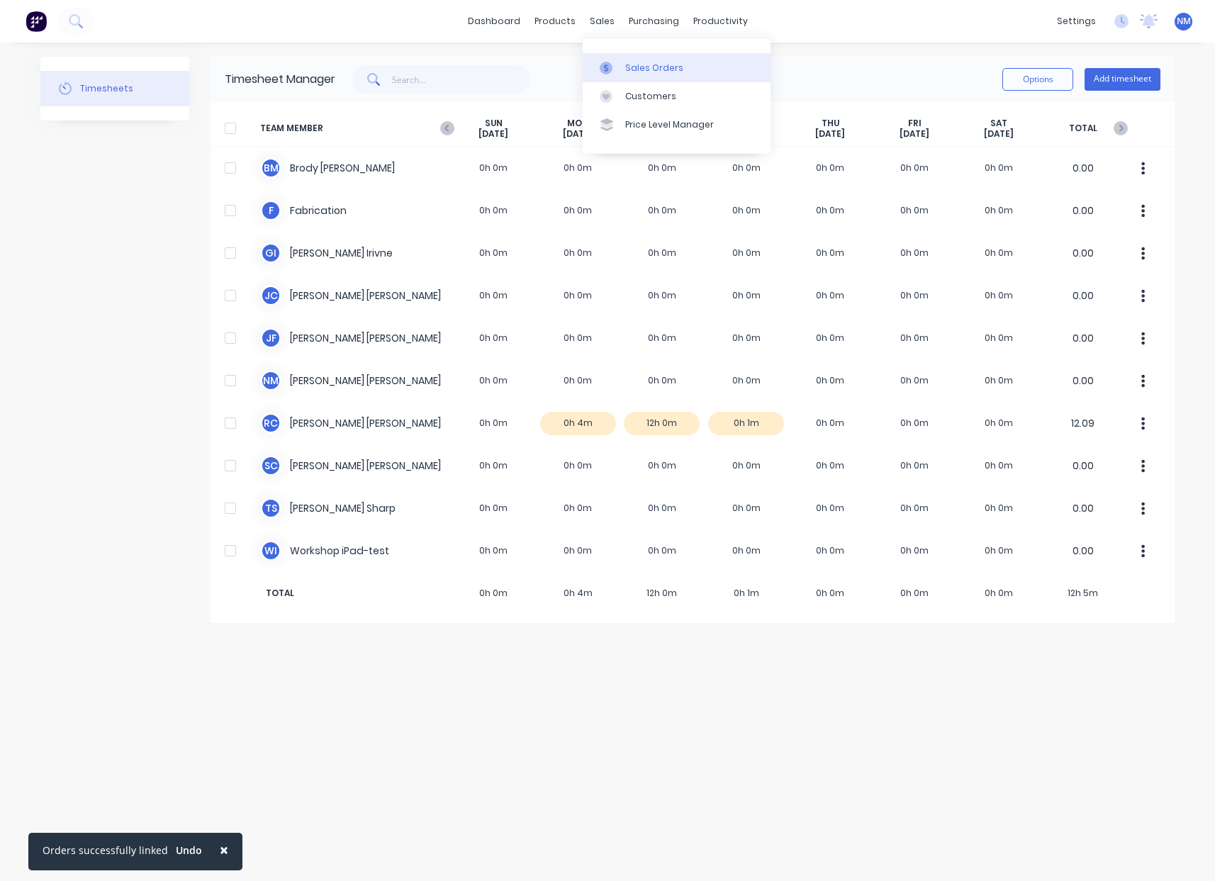
click at [675, 69] on div "Sales Orders" at bounding box center [654, 68] width 58 height 13
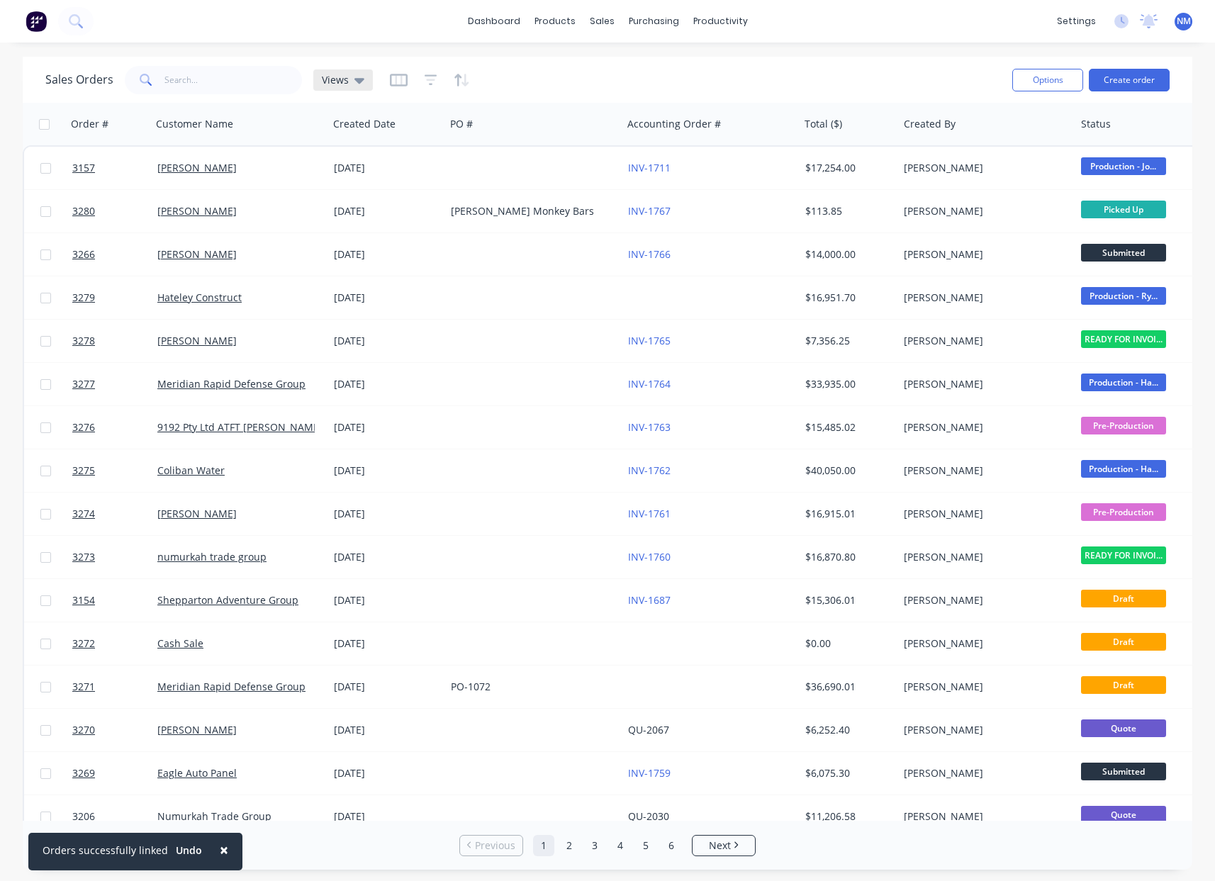
click at [350, 80] on div "Views" at bounding box center [343, 80] width 43 height 13
click at [559, 82] on div "Sales Orders Views" at bounding box center [523, 79] width 956 height 35
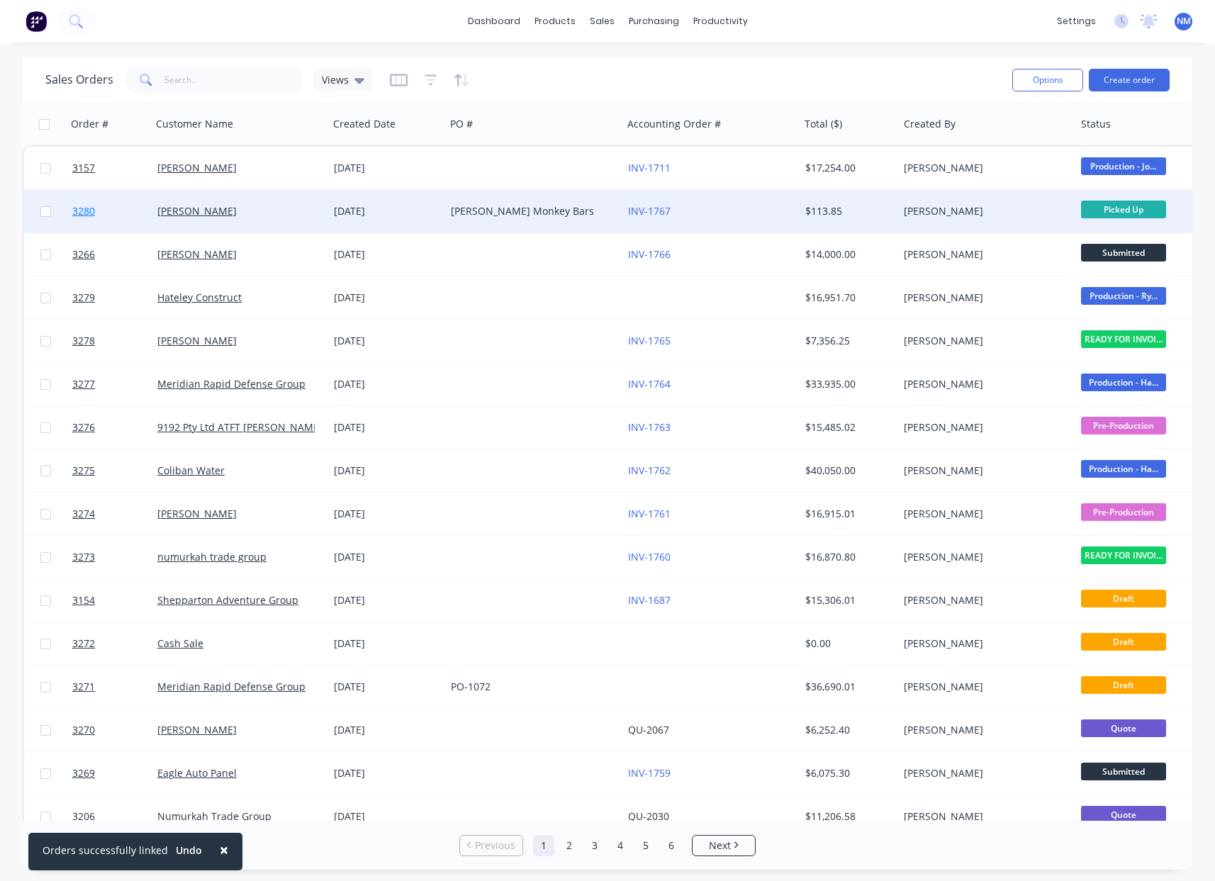
click at [88, 215] on span "3280" at bounding box center [83, 211] width 23 height 14
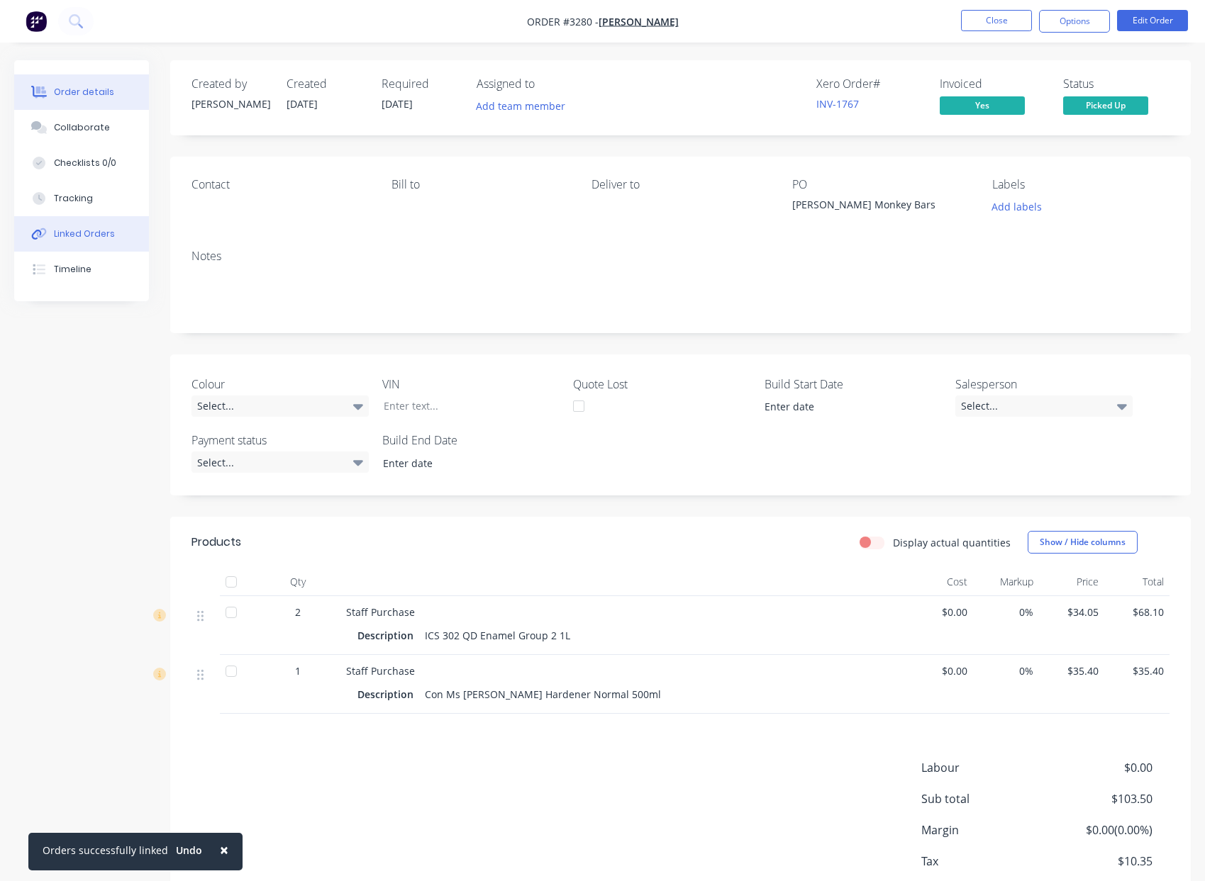
click at [104, 228] on div "Linked Orders" at bounding box center [84, 234] width 61 height 13
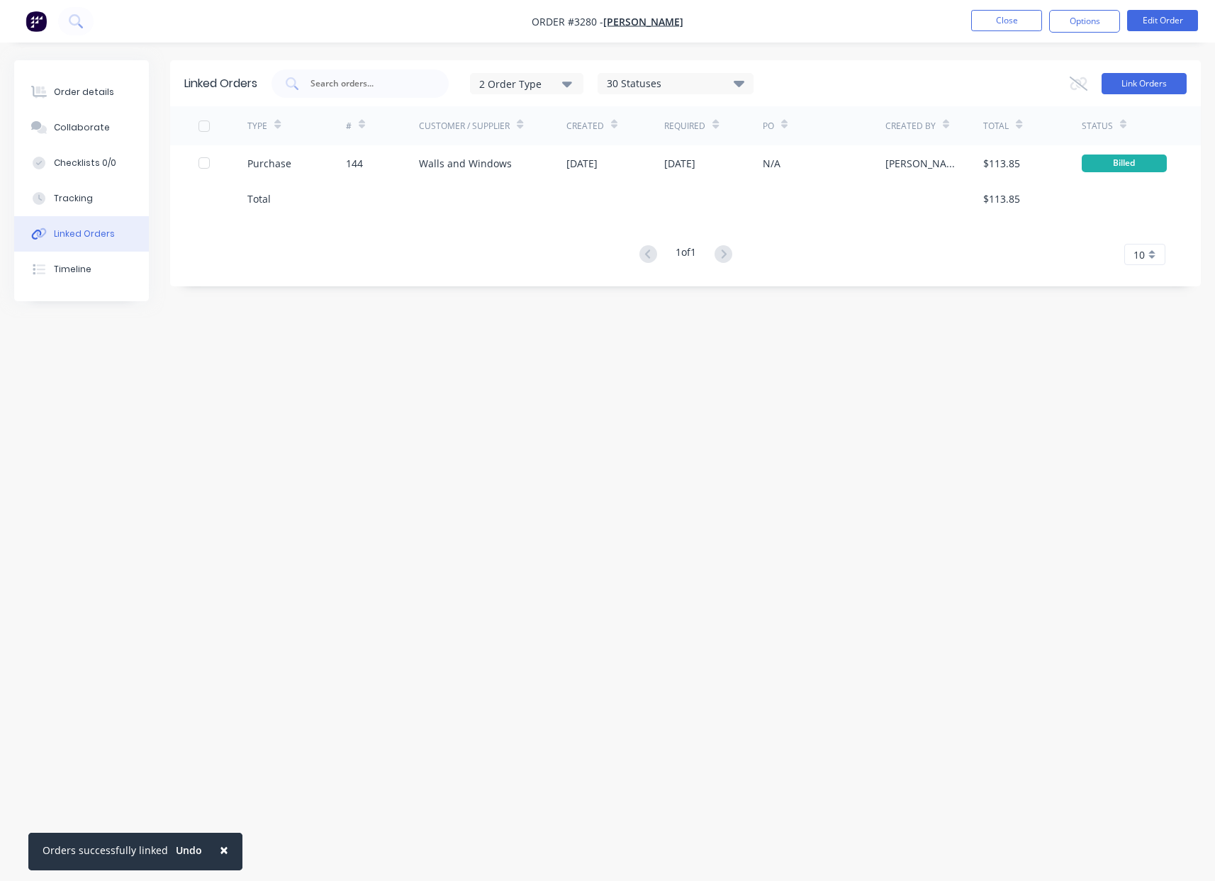
click at [1151, 89] on button "Link Orders" at bounding box center [1144, 83] width 85 height 21
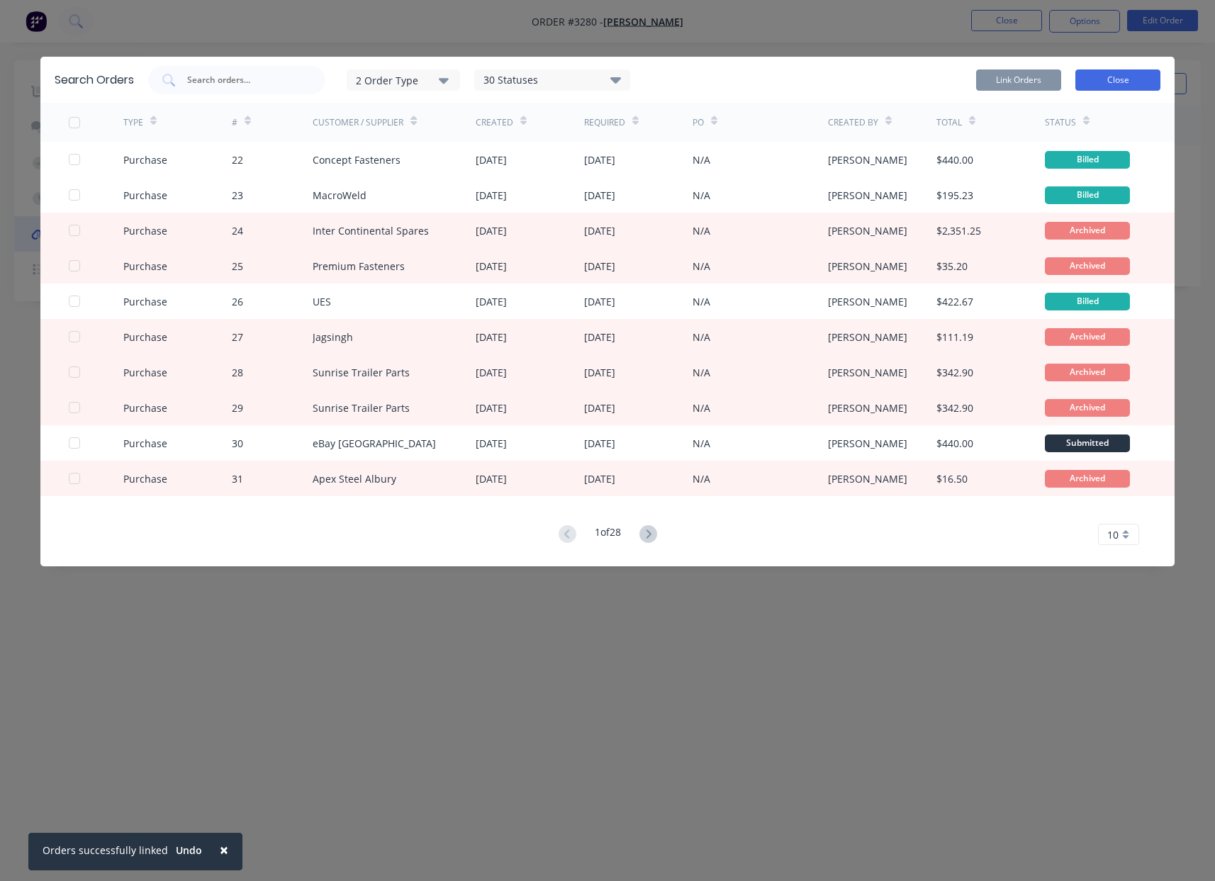
click at [1100, 82] on button "Close" at bounding box center [1118, 79] width 85 height 21
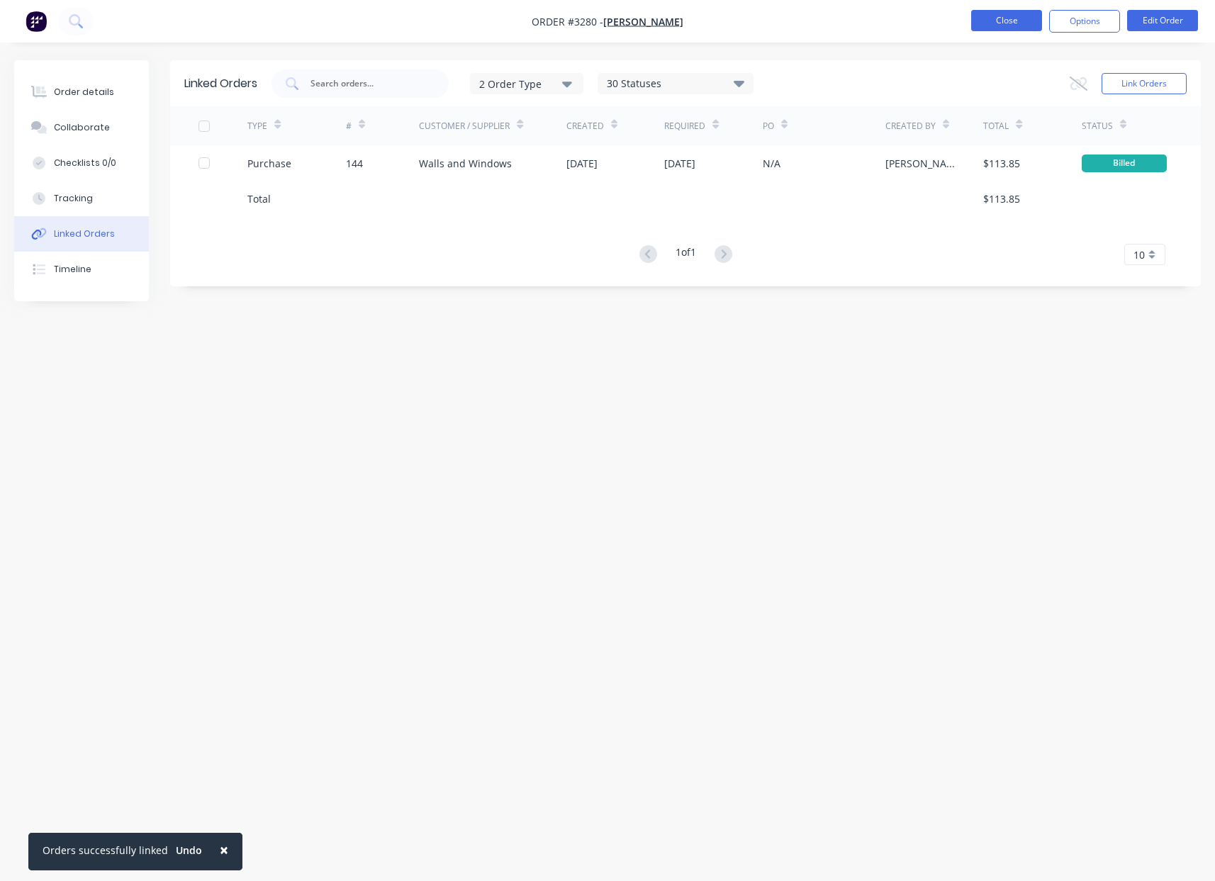
click at [997, 24] on button "Close" at bounding box center [1006, 20] width 71 height 21
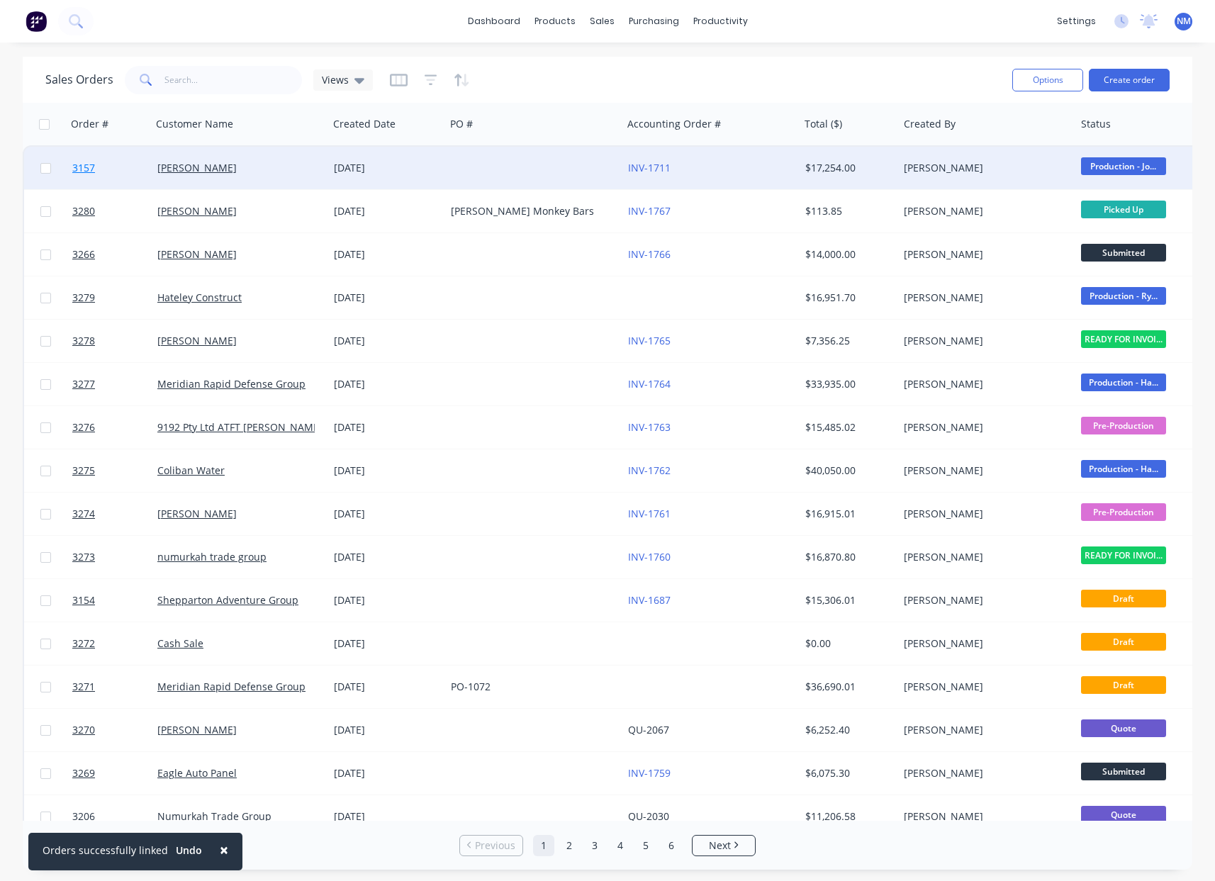
click at [82, 166] on span "3157" at bounding box center [83, 168] width 23 height 14
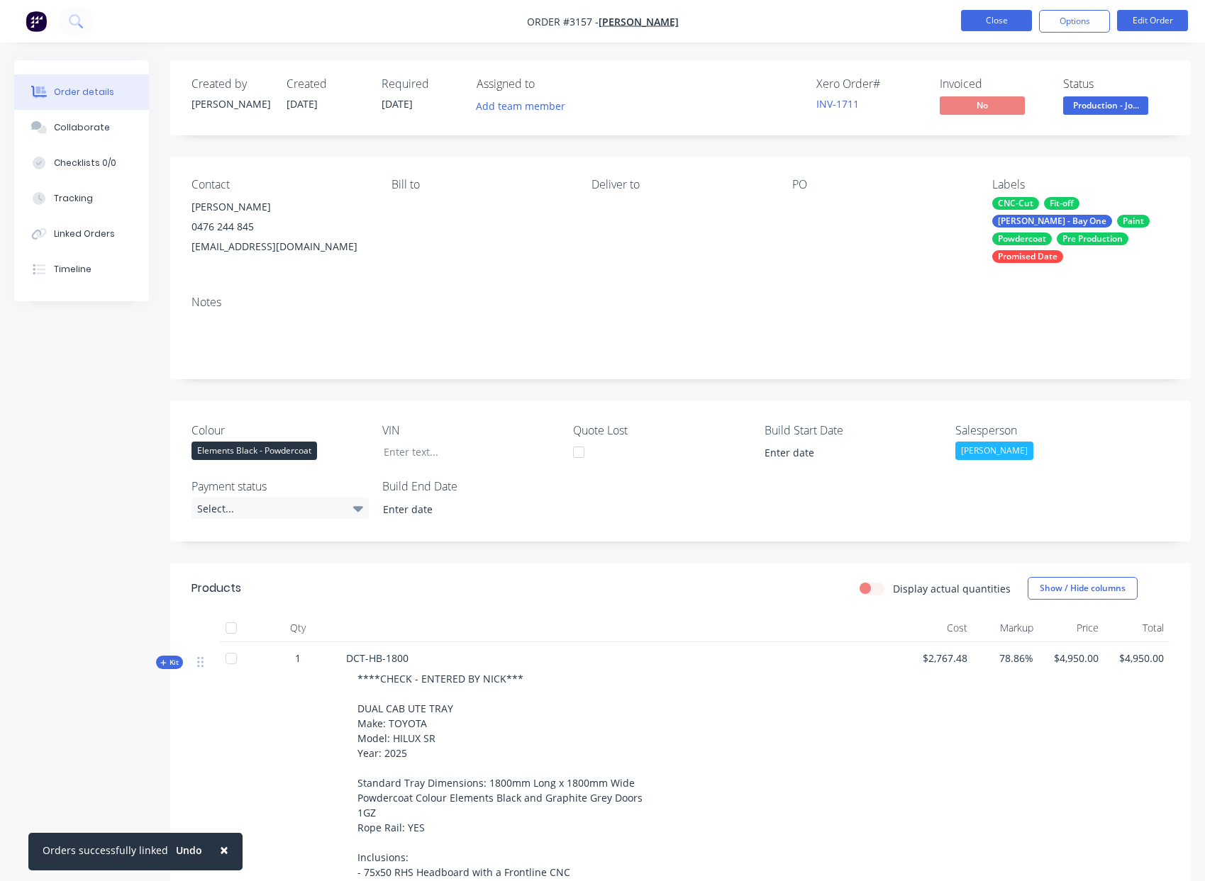
click at [998, 25] on button "Close" at bounding box center [996, 20] width 71 height 21
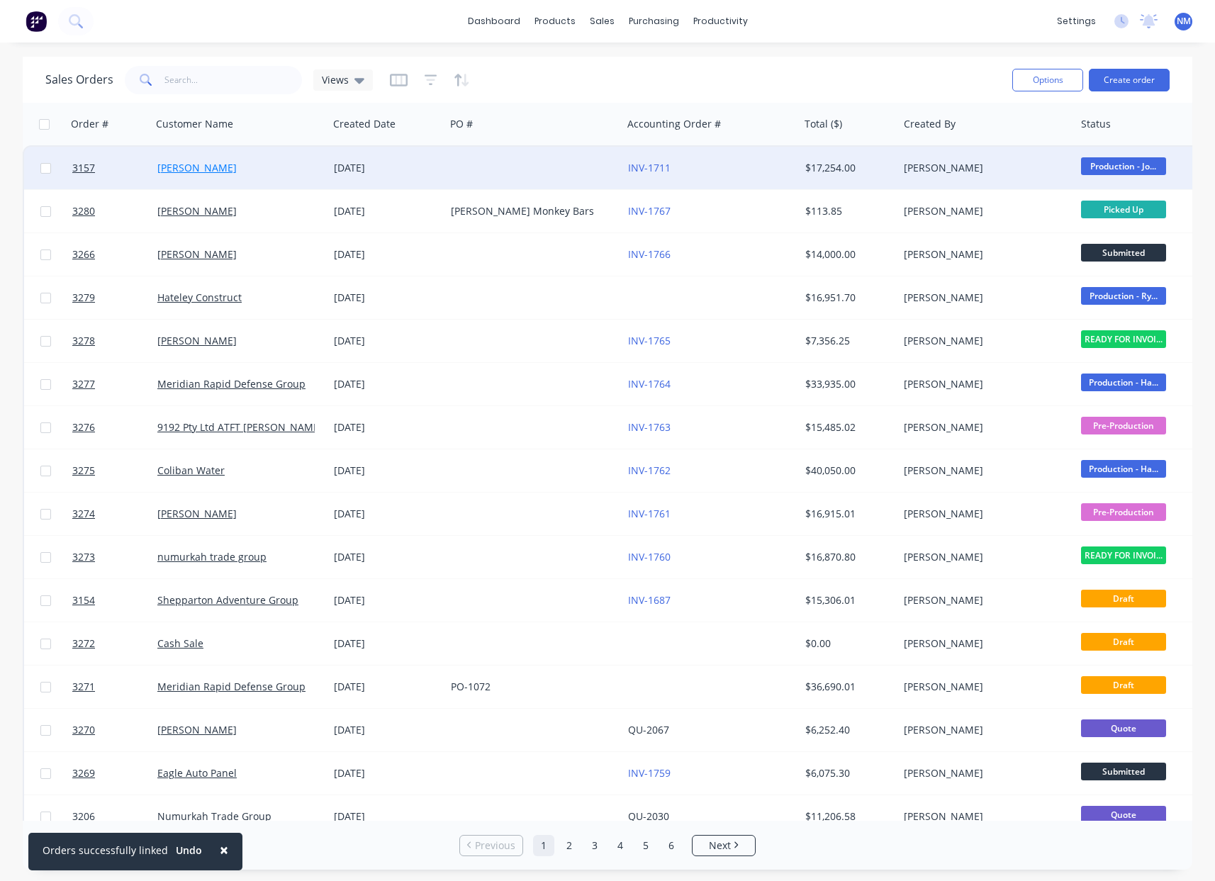
click at [185, 166] on link "[PERSON_NAME]" at bounding box center [196, 167] width 79 height 13
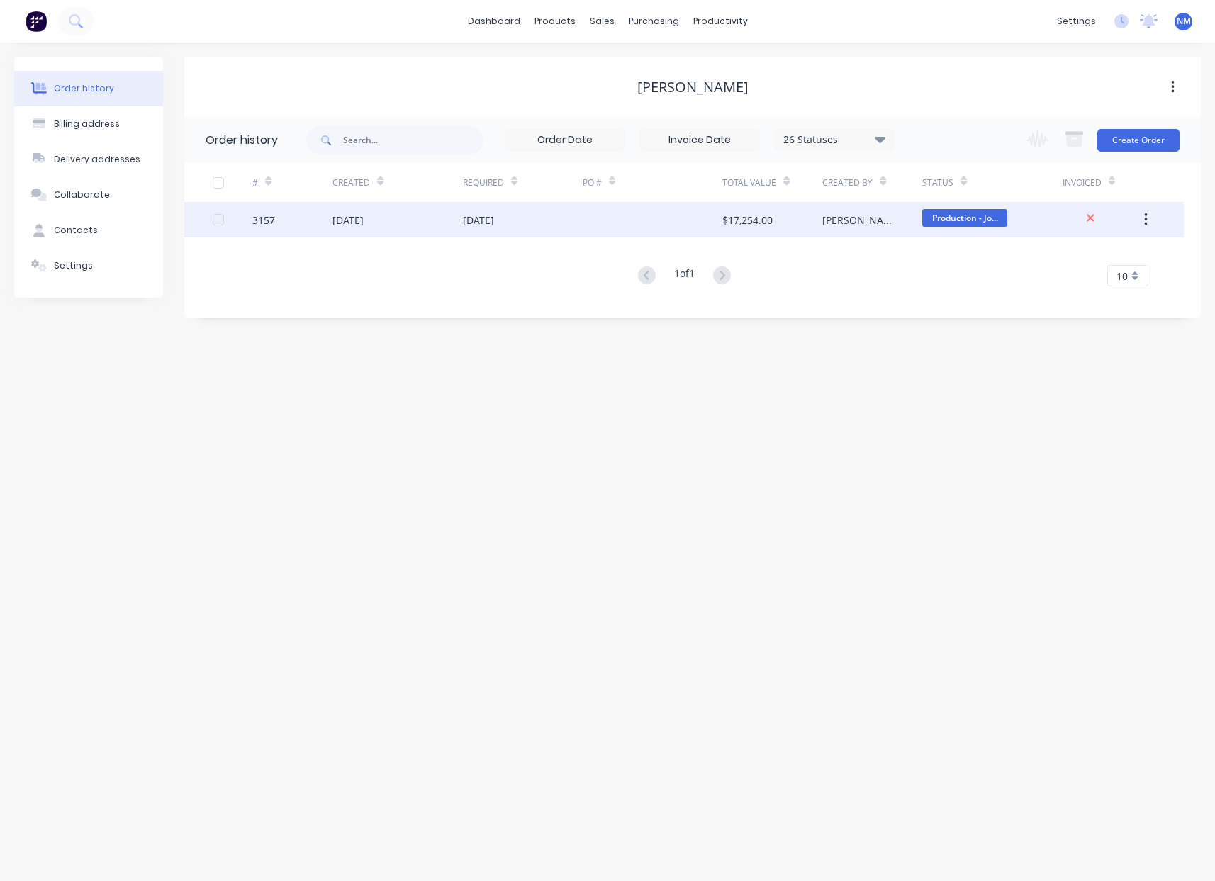
click at [601, 218] on div at bounding box center [653, 219] width 140 height 35
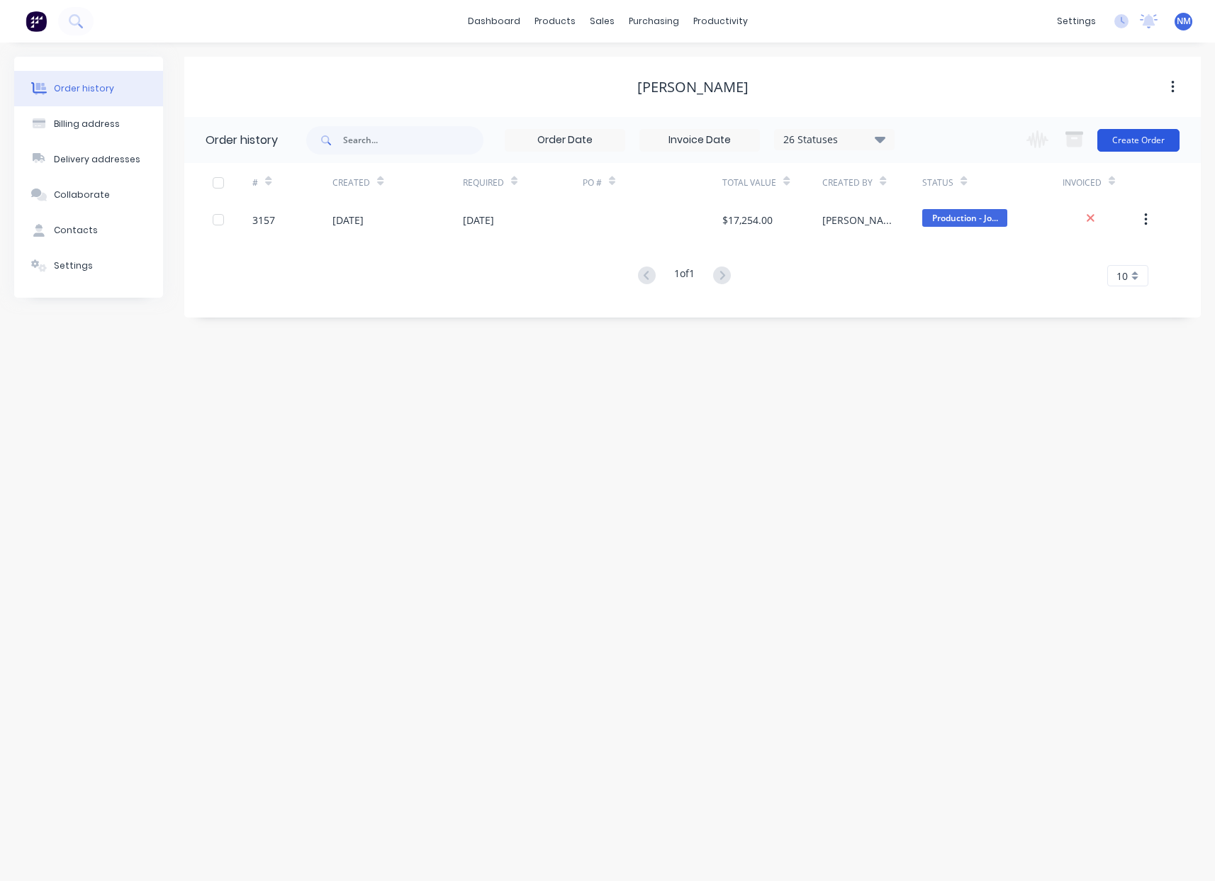
click at [1157, 141] on button "Create Order" at bounding box center [1139, 140] width 82 height 23
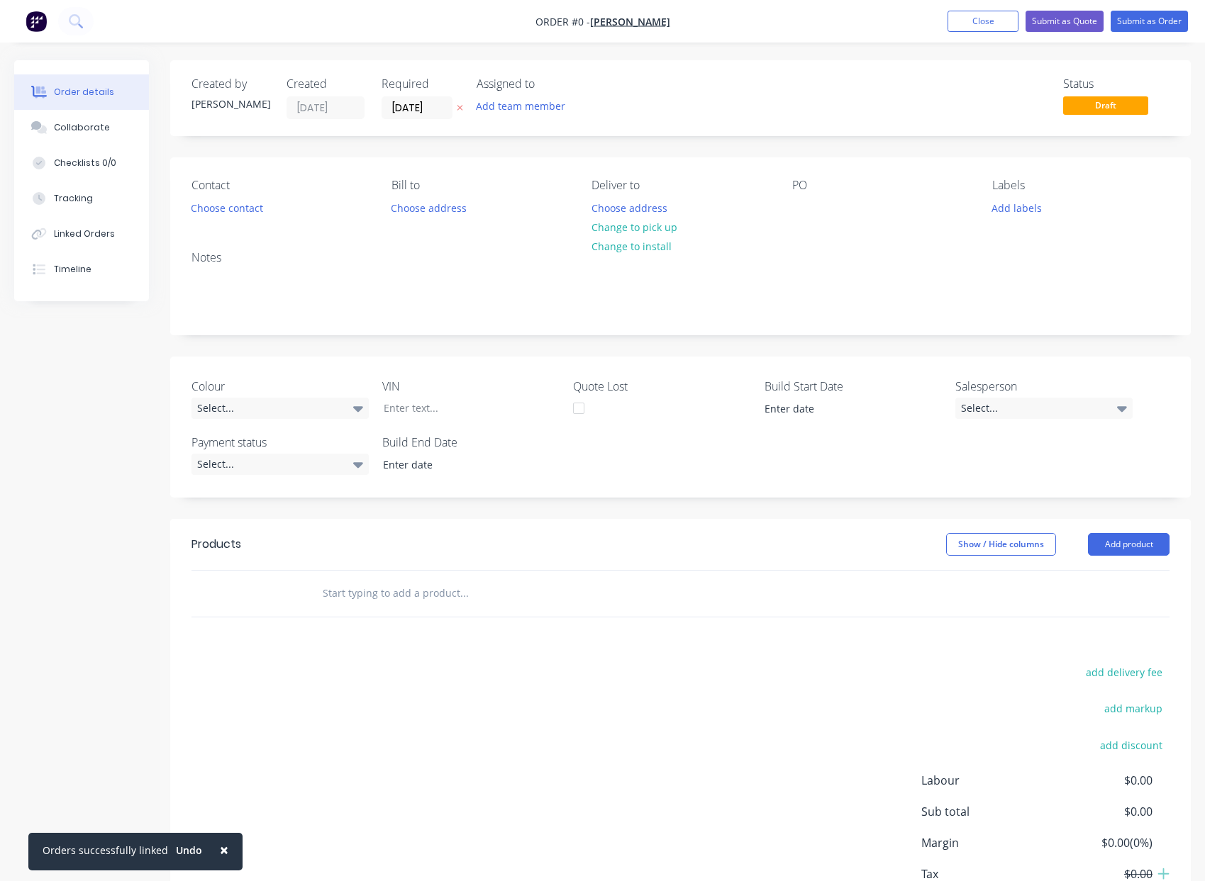
click at [446, 597] on input "text" at bounding box center [464, 593] width 284 height 28
click at [1001, 30] on button "Close" at bounding box center [982, 21] width 71 height 21
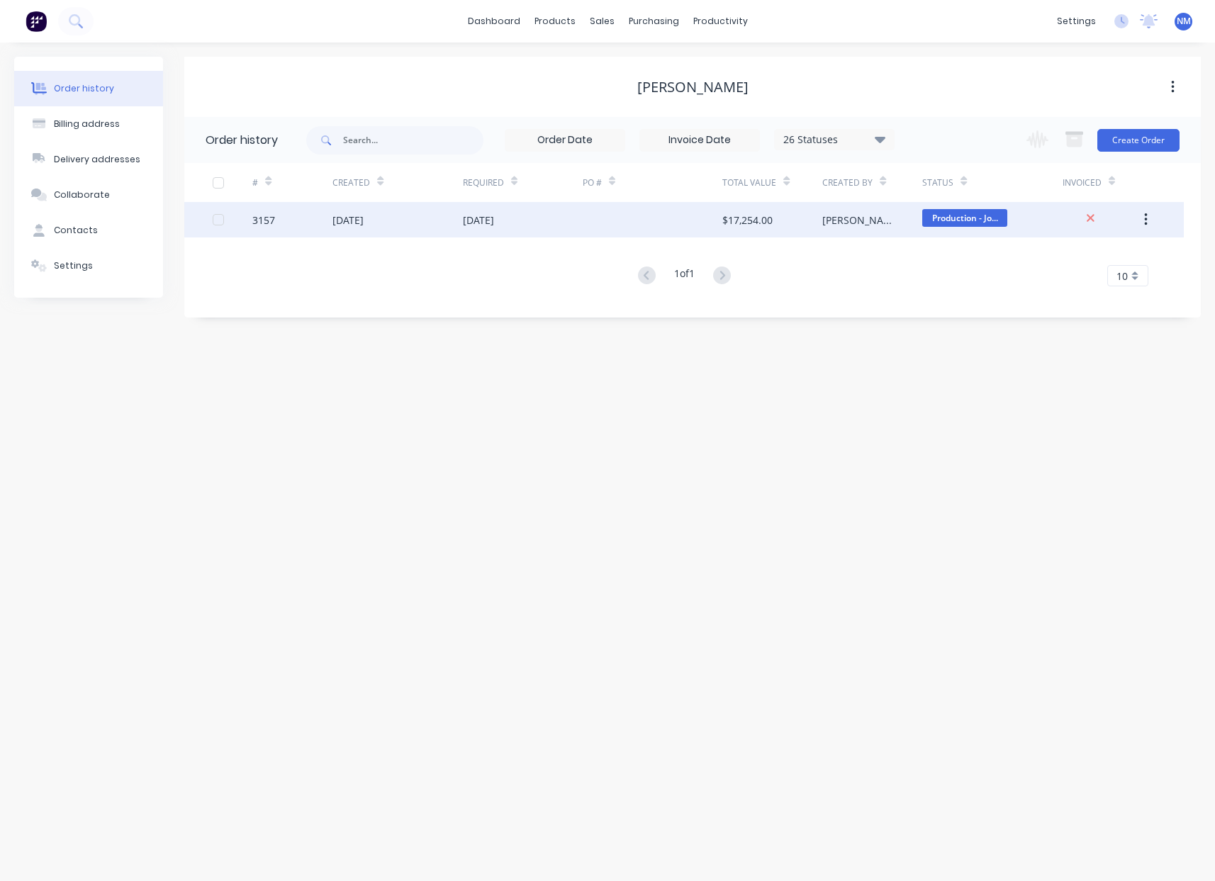
click at [573, 221] on div "[DATE]" at bounding box center [523, 219] width 120 height 35
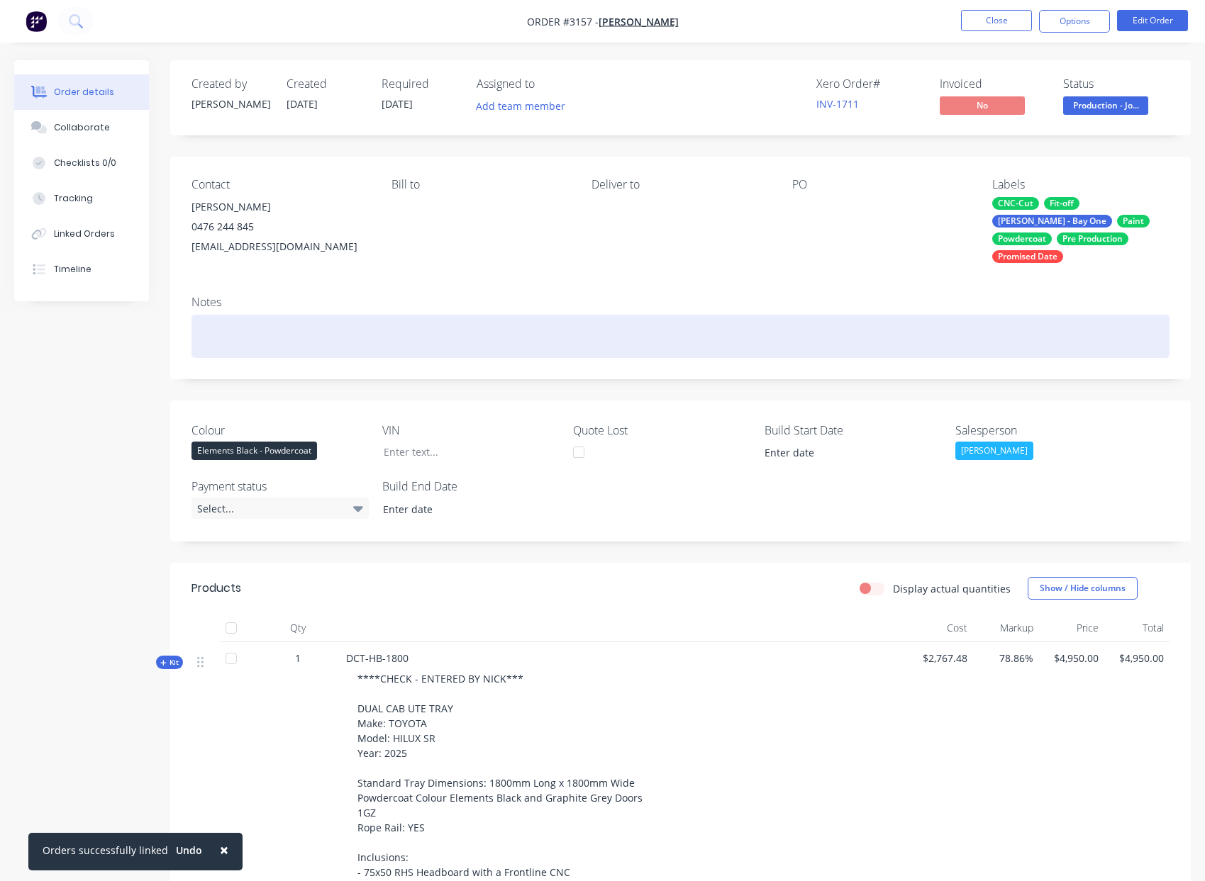
click at [321, 328] on div at bounding box center [680, 336] width 978 height 43
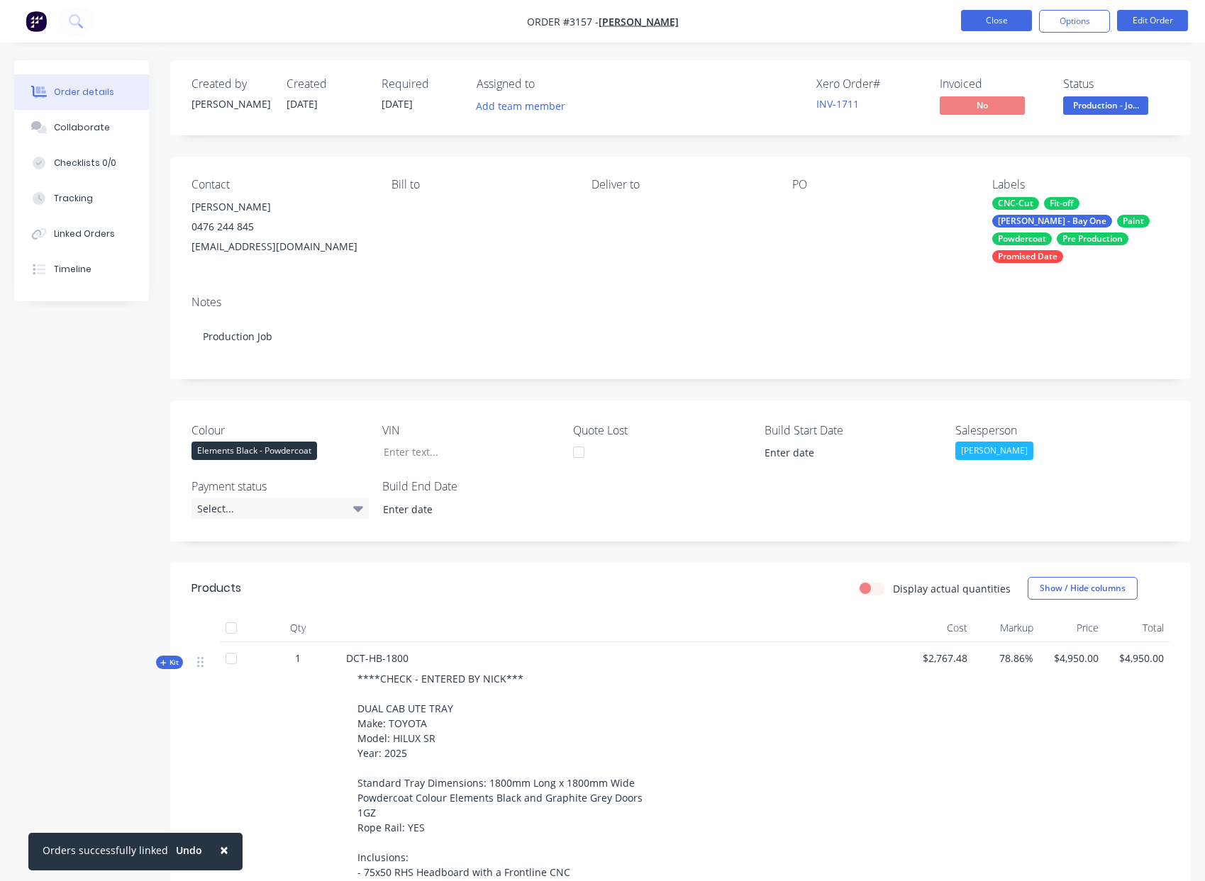
click at [999, 22] on button "Close" at bounding box center [996, 20] width 71 height 21
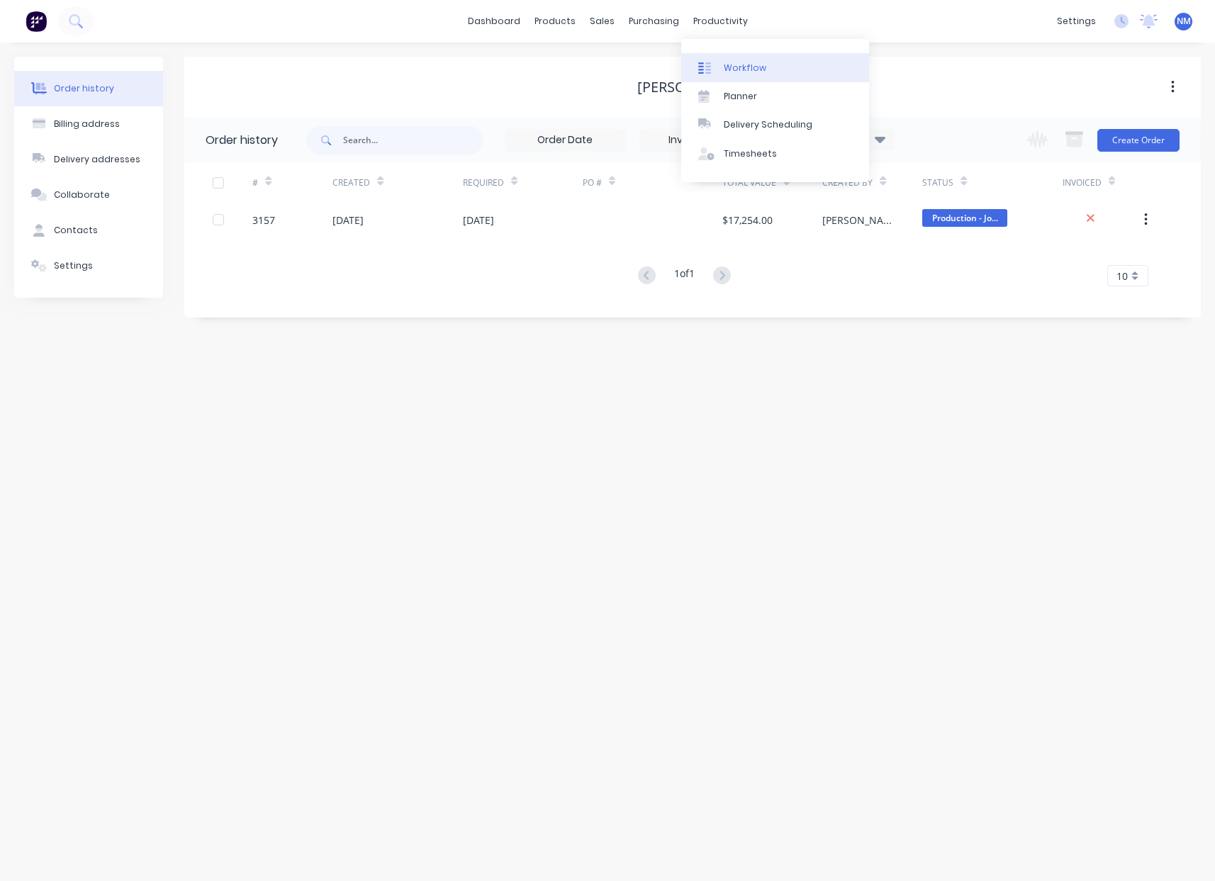
click at [749, 64] on div "Workflow" at bounding box center [745, 68] width 43 height 13
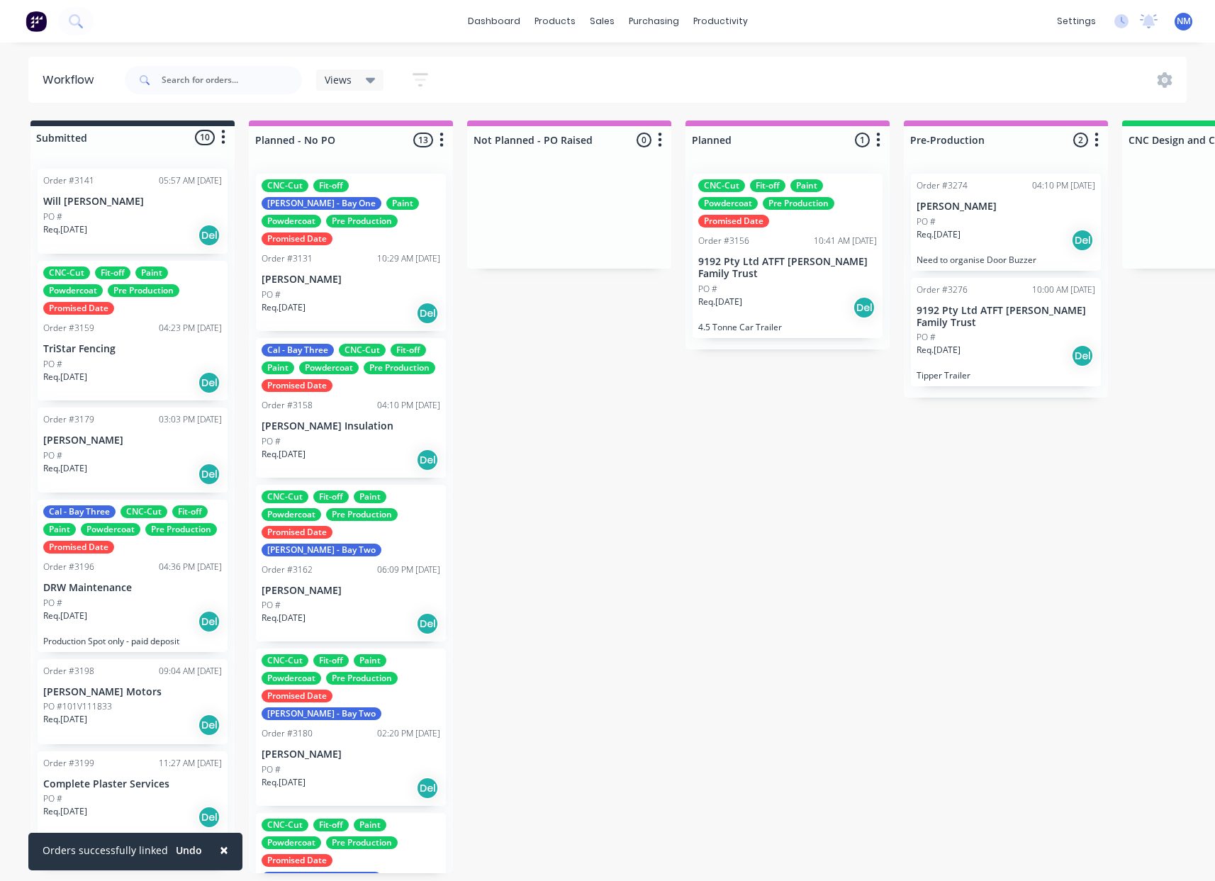
click at [357, 82] on div "Views" at bounding box center [350, 80] width 51 height 13
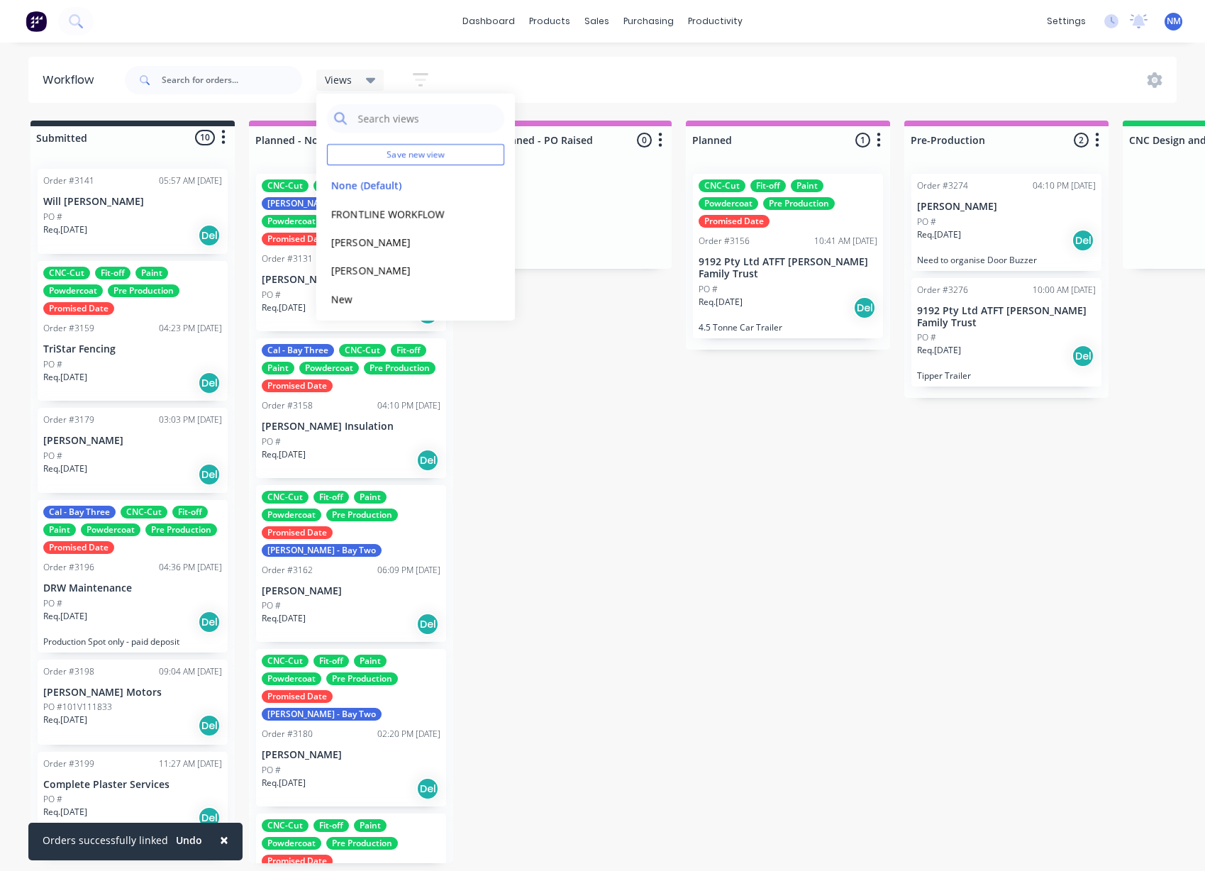
click at [421, 78] on icon "button" at bounding box center [421, 80] width 16 height 18
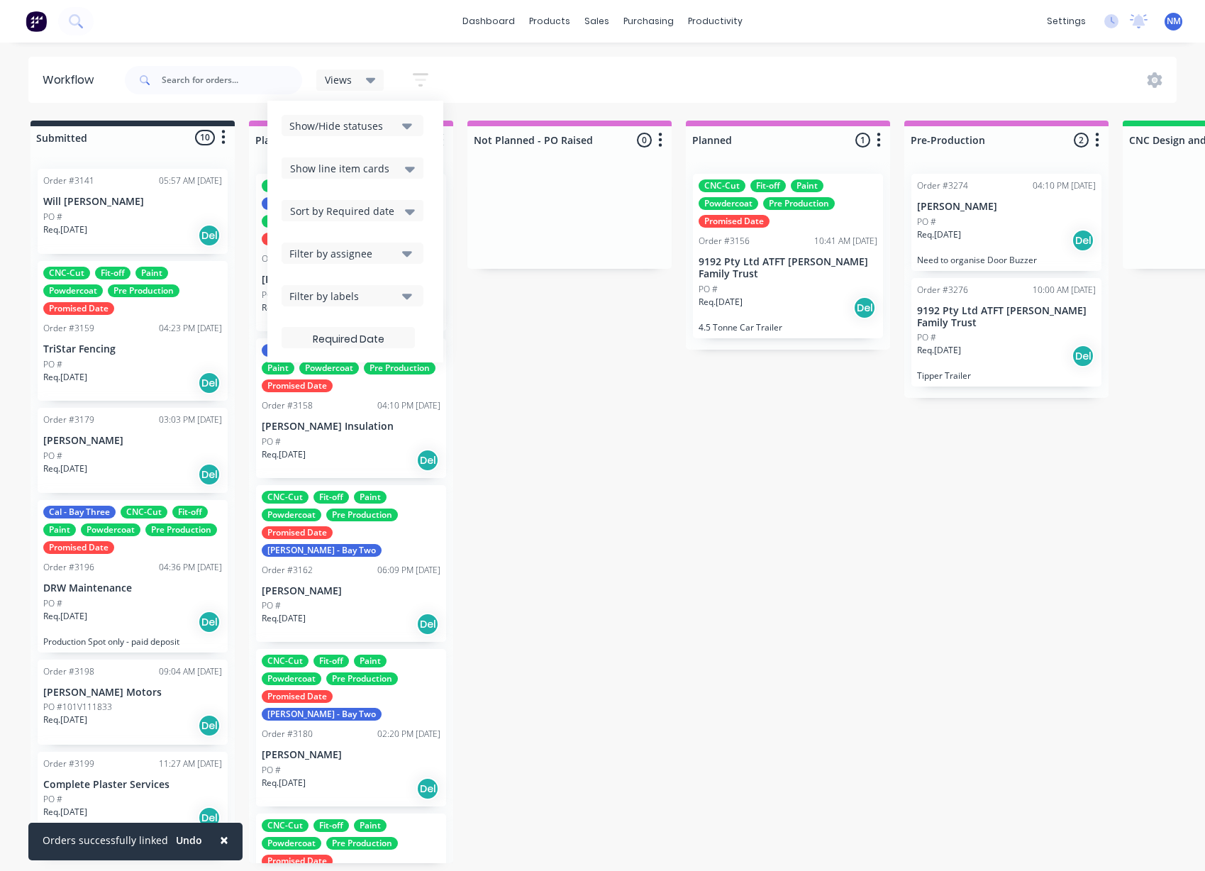
click at [394, 299] on div "Filter by labels" at bounding box center [342, 296] width 107 height 15
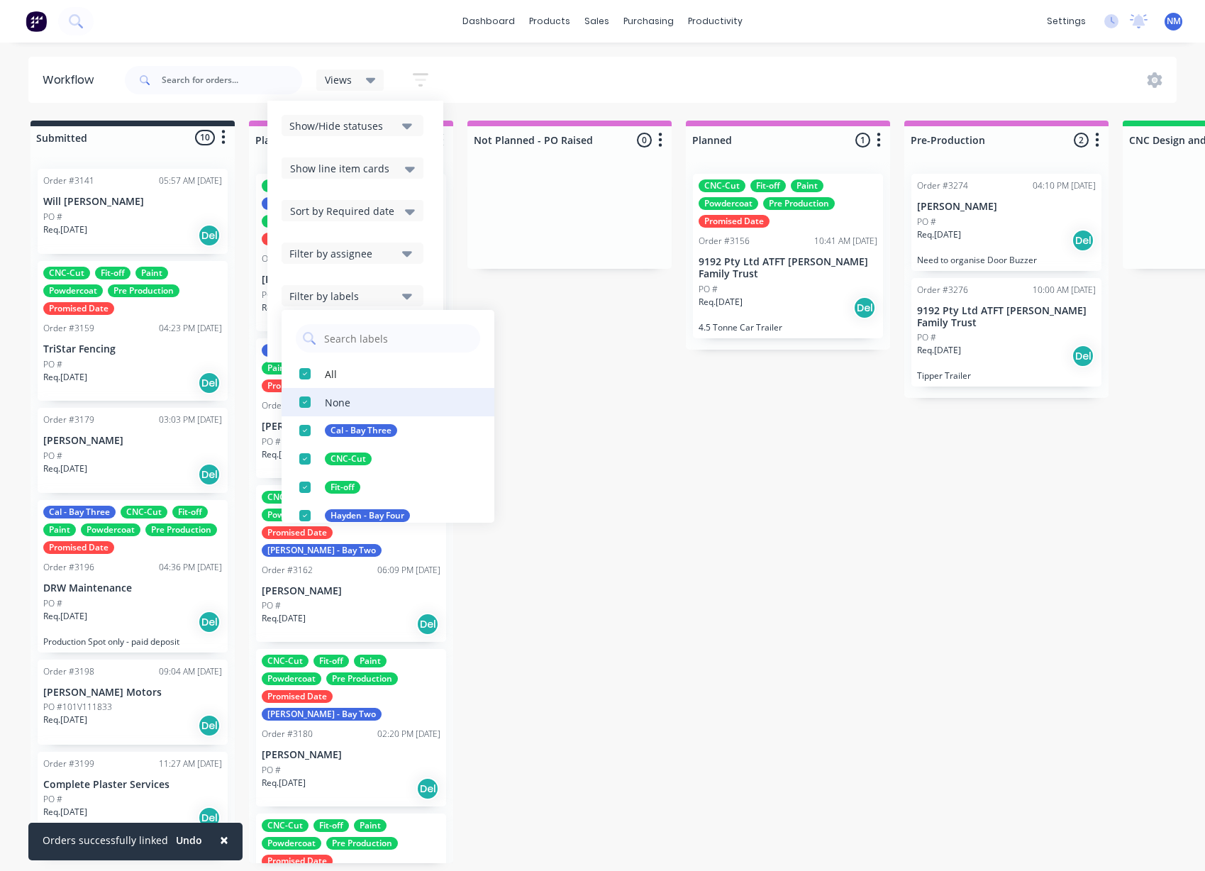
click at [296, 403] on div "button" at bounding box center [305, 402] width 28 height 28
click at [313, 373] on div "button" at bounding box center [305, 374] width 28 height 28
click at [310, 374] on div "button" at bounding box center [305, 374] width 28 height 28
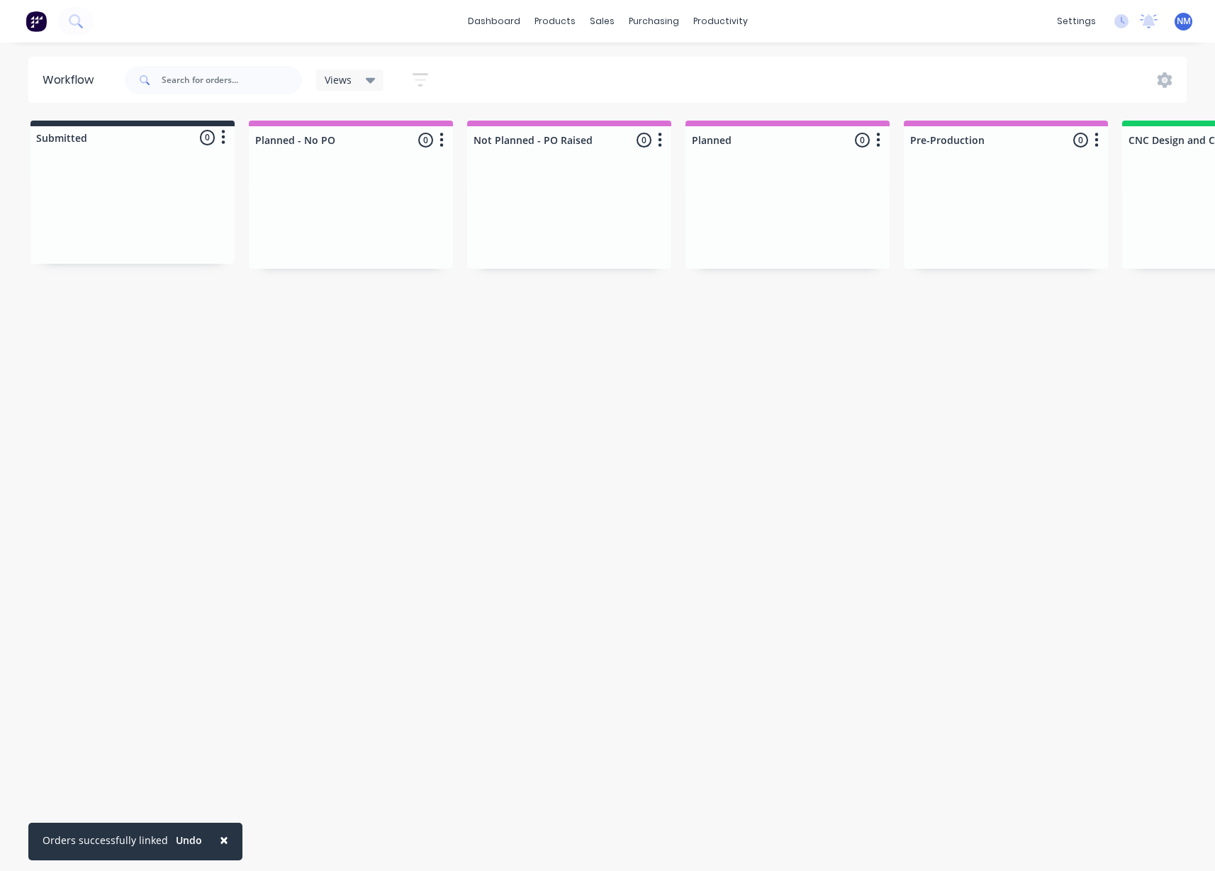
click at [355, 83] on div "Views" at bounding box center [350, 80] width 51 height 13
click at [361, 84] on div "Views" at bounding box center [350, 80] width 51 height 13
click at [439, 79] on button "button" at bounding box center [420, 80] width 45 height 28
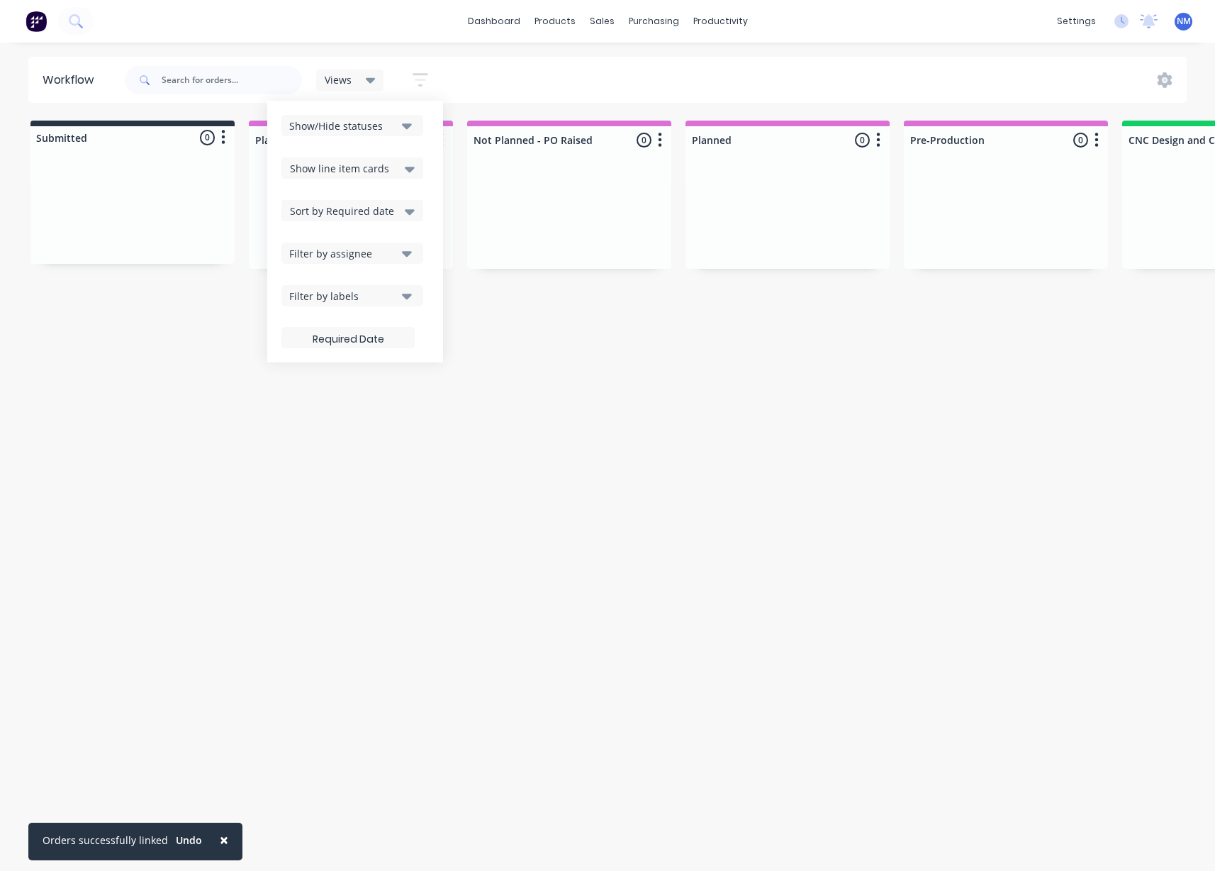
click at [388, 291] on div "Filter by labels" at bounding box center [342, 296] width 107 height 15
click at [306, 374] on div "button" at bounding box center [305, 374] width 28 height 28
click at [653, 418] on div "Workflow Views Save new view None (Default) edit FRONTLINE WORKFLOW edit [PERSO…" at bounding box center [607, 450] width 1215 height 786
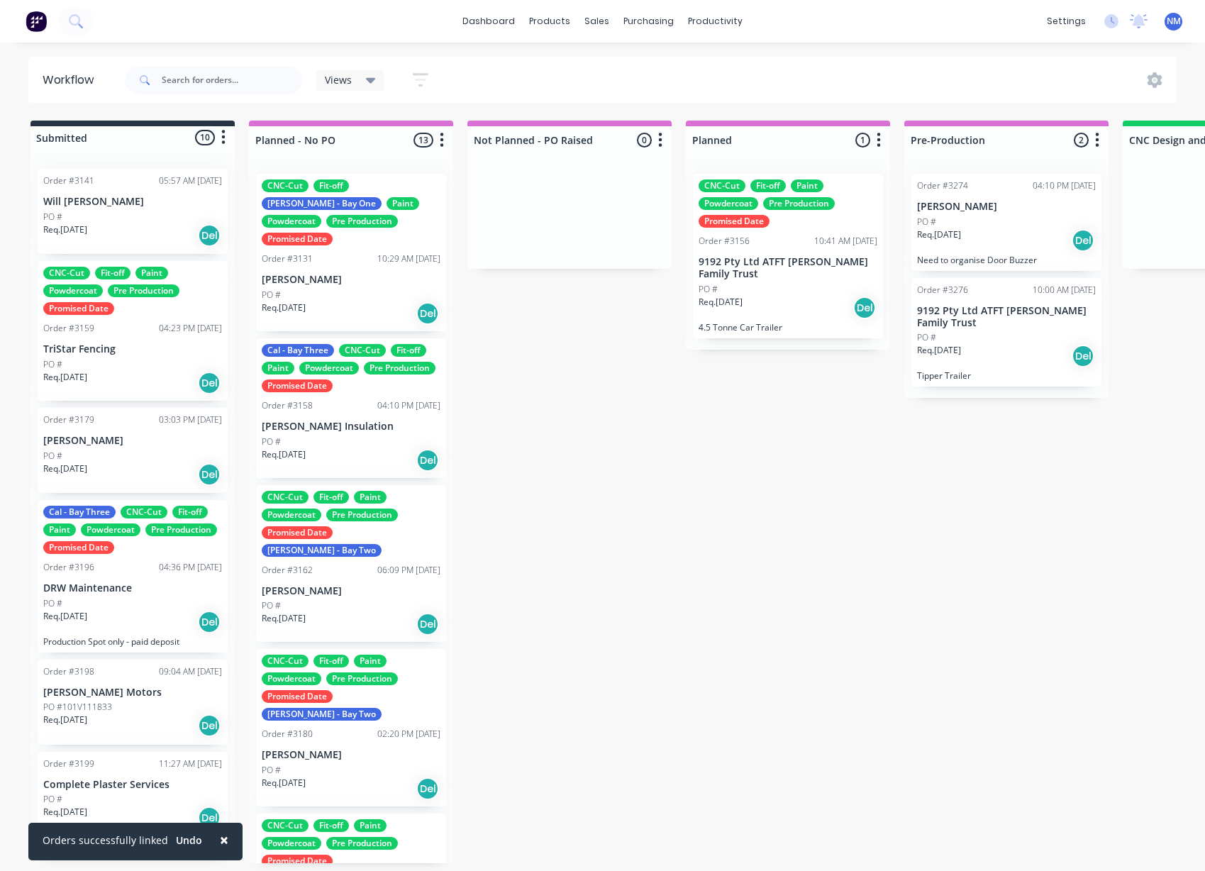
click at [360, 81] on div "Views" at bounding box center [350, 80] width 51 height 13
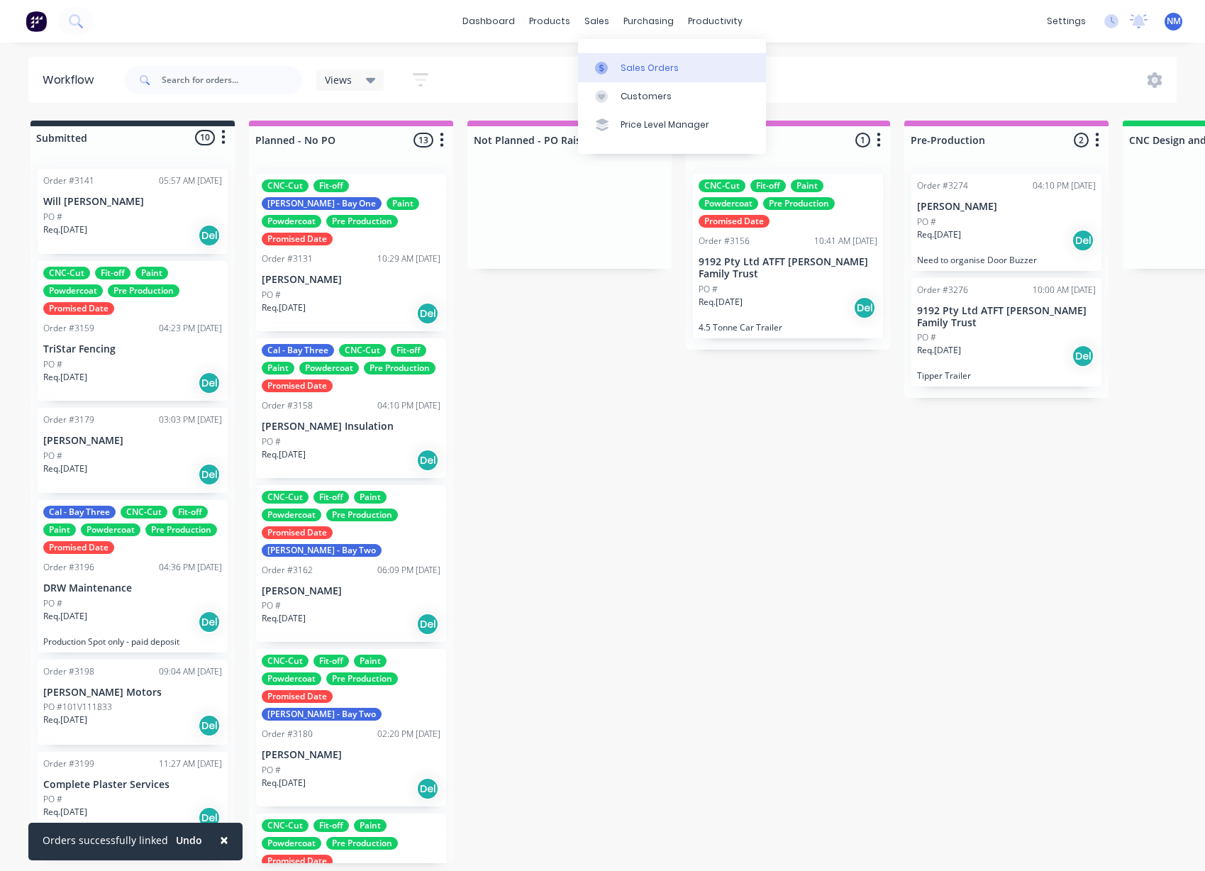
click at [628, 65] on div "Sales Orders" at bounding box center [649, 68] width 58 height 13
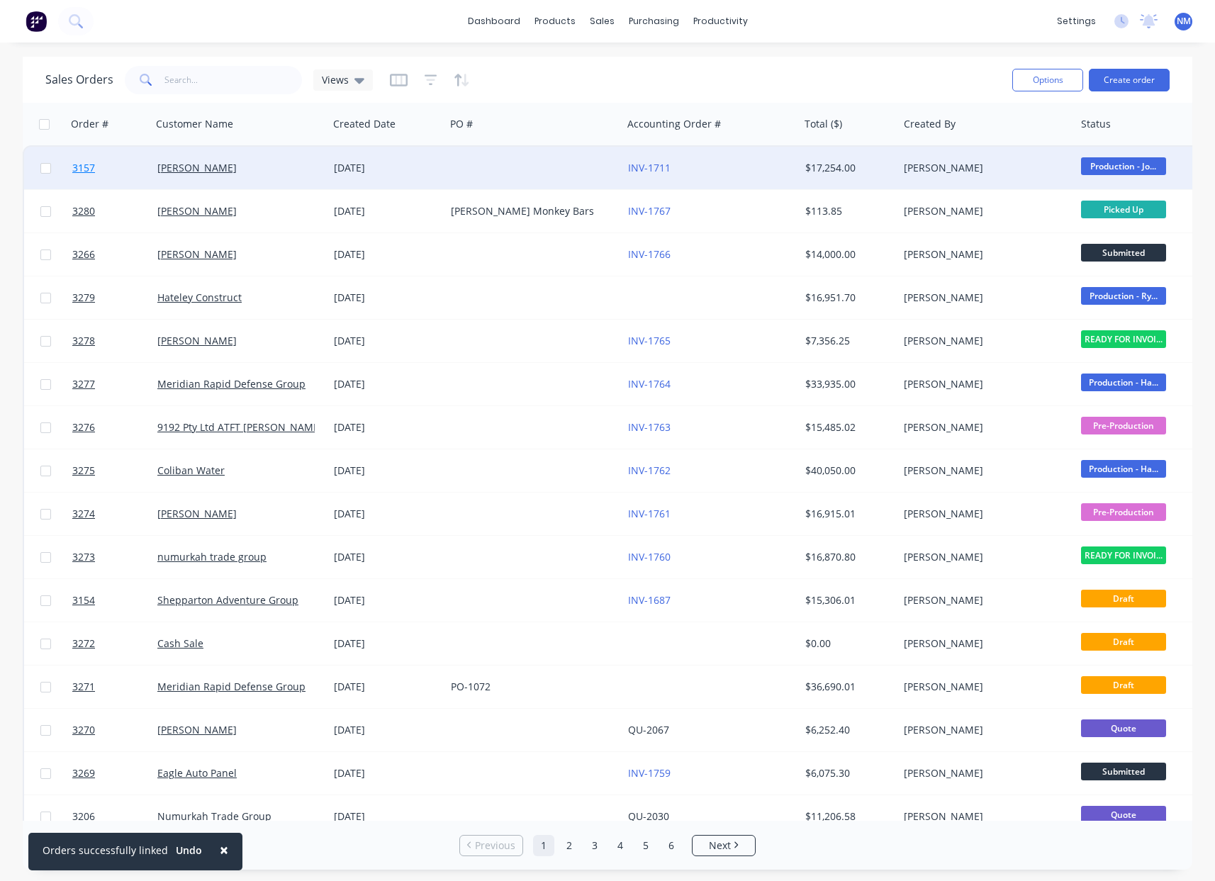
click at [91, 169] on span "3157" at bounding box center [83, 168] width 23 height 14
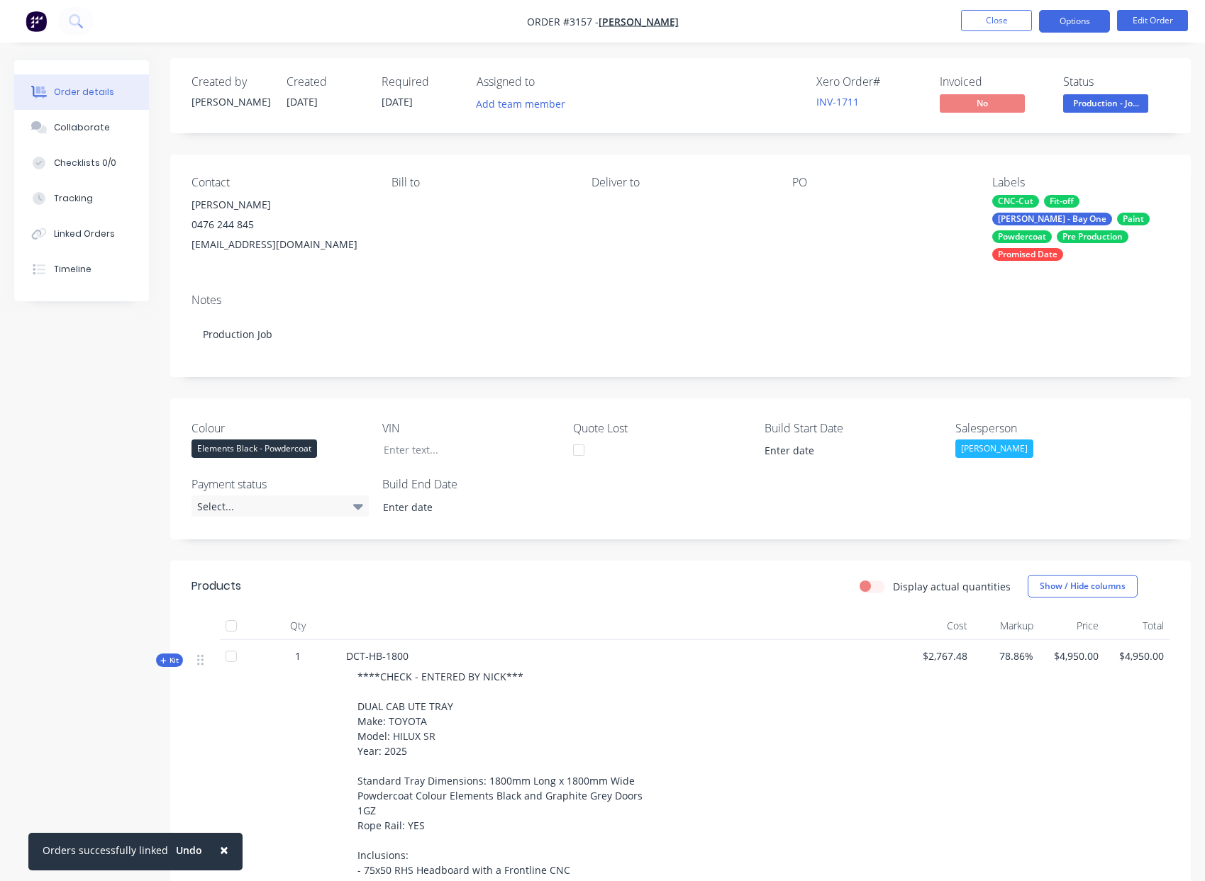
scroll to position [3, 0]
click at [1048, 22] on button "Options" at bounding box center [1074, 21] width 71 height 23
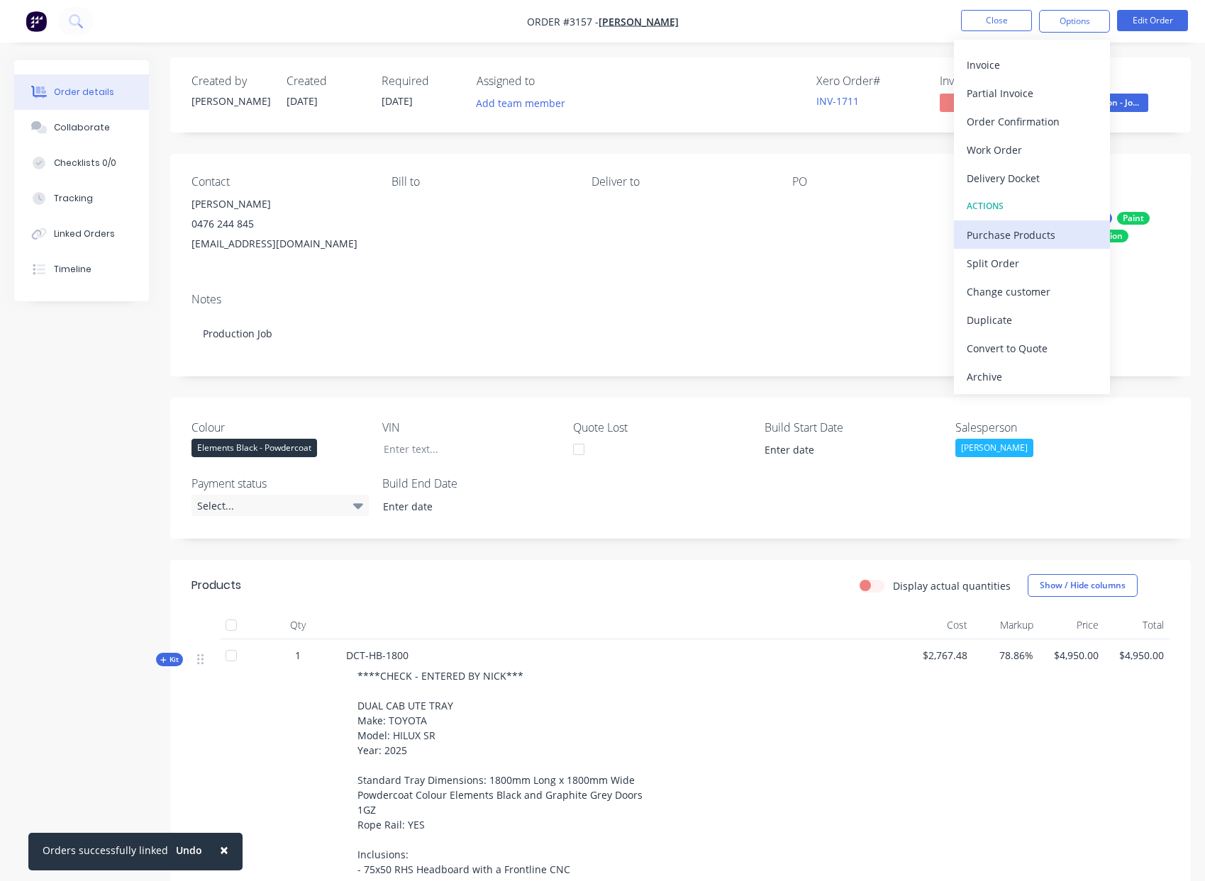
scroll to position [18, 0]
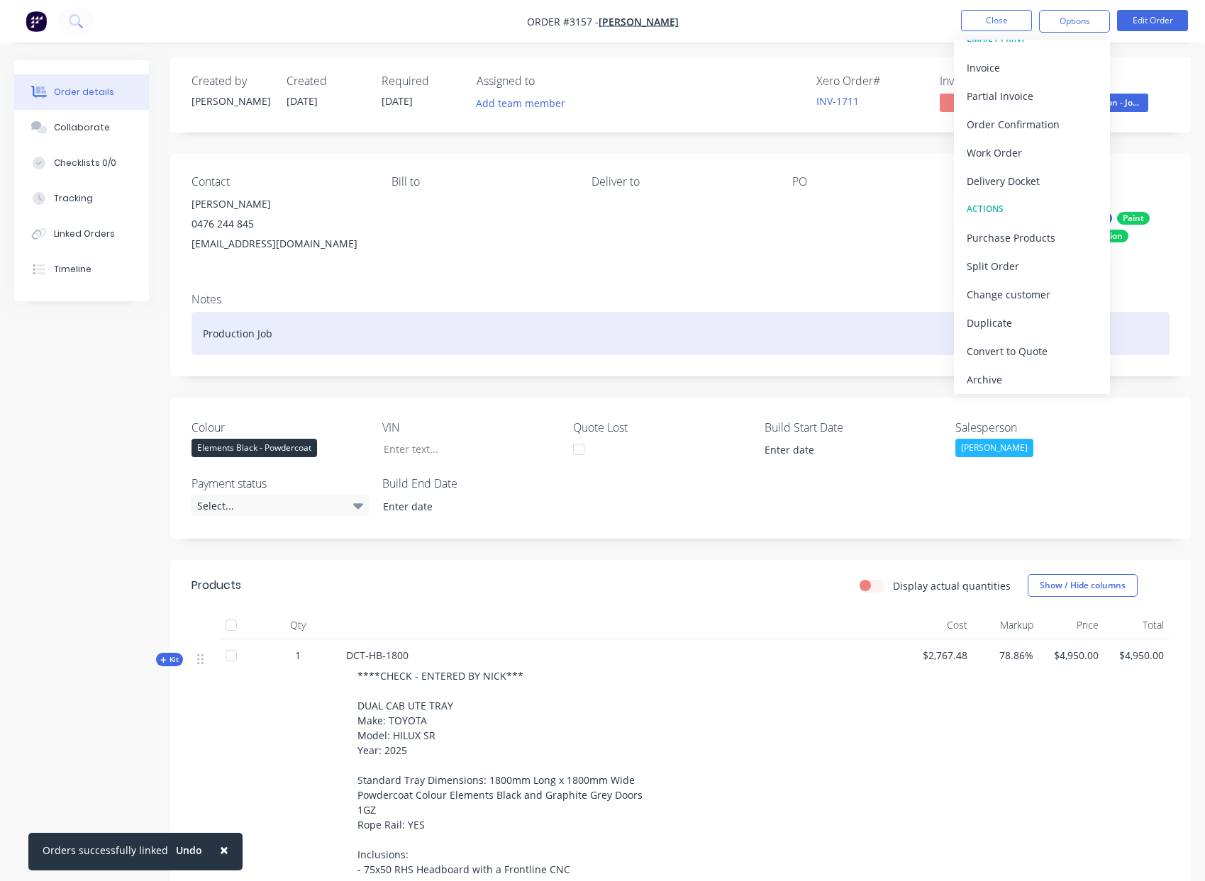
click at [1139, 312] on div "Production Job" at bounding box center [680, 333] width 978 height 43
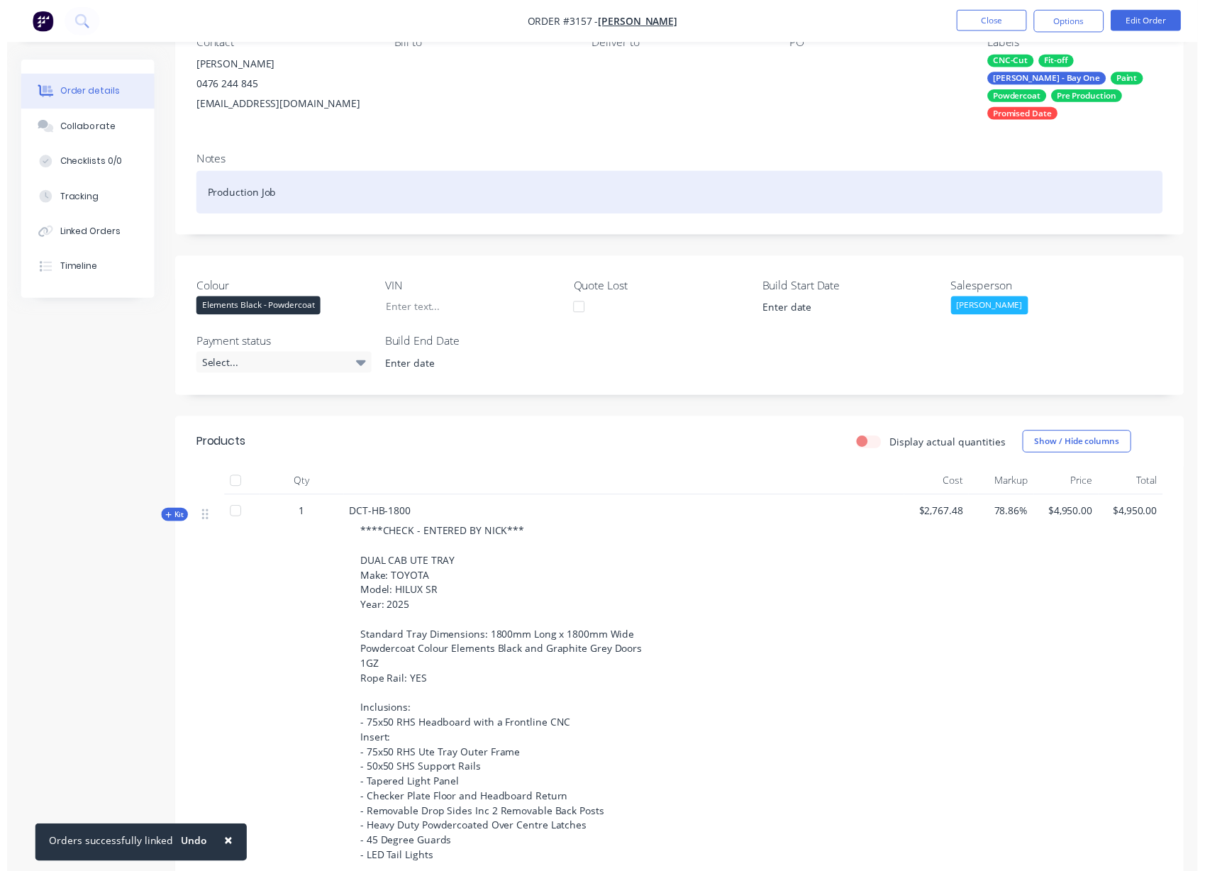
scroll to position [0, 0]
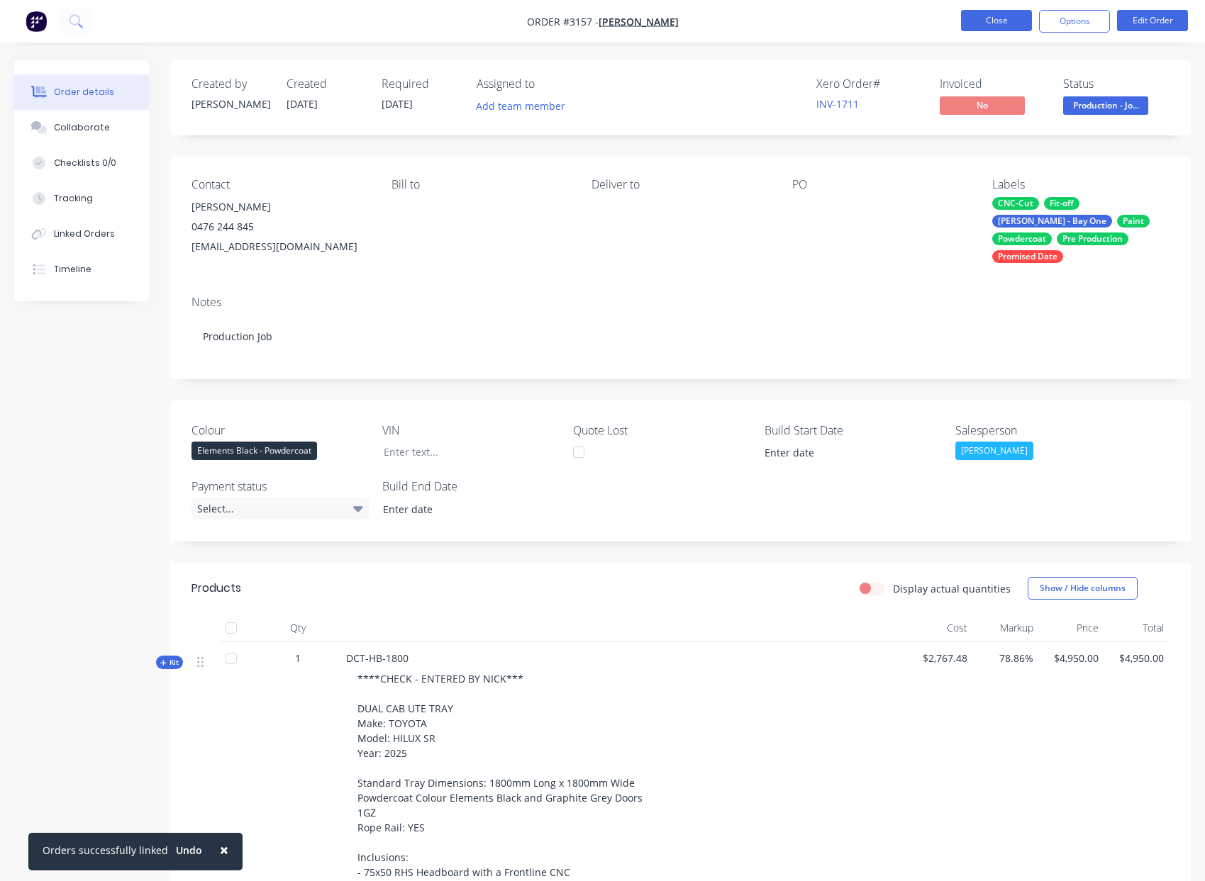
click at [998, 16] on button "Close" at bounding box center [996, 20] width 71 height 21
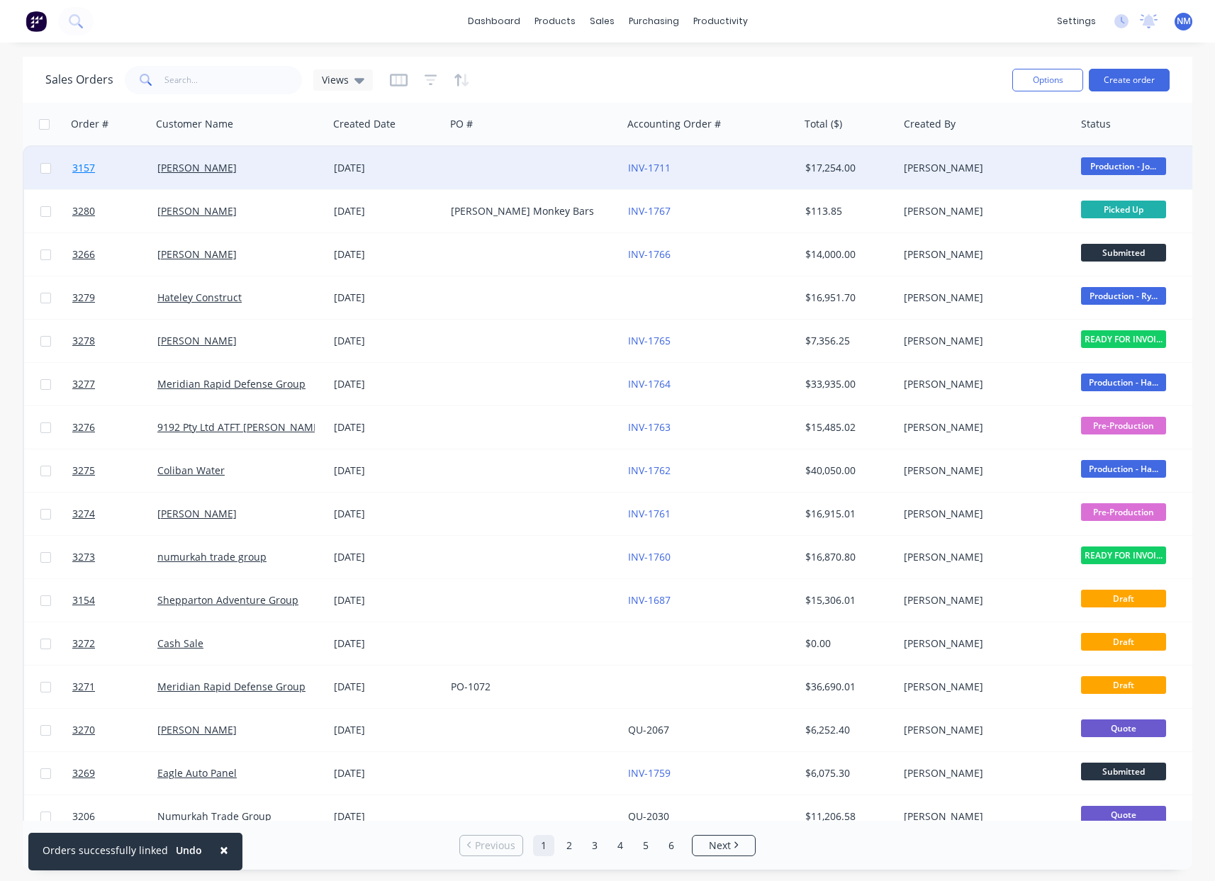
click at [89, 167] on span "3157" at bounding box center [83, 168] width 23 height 14
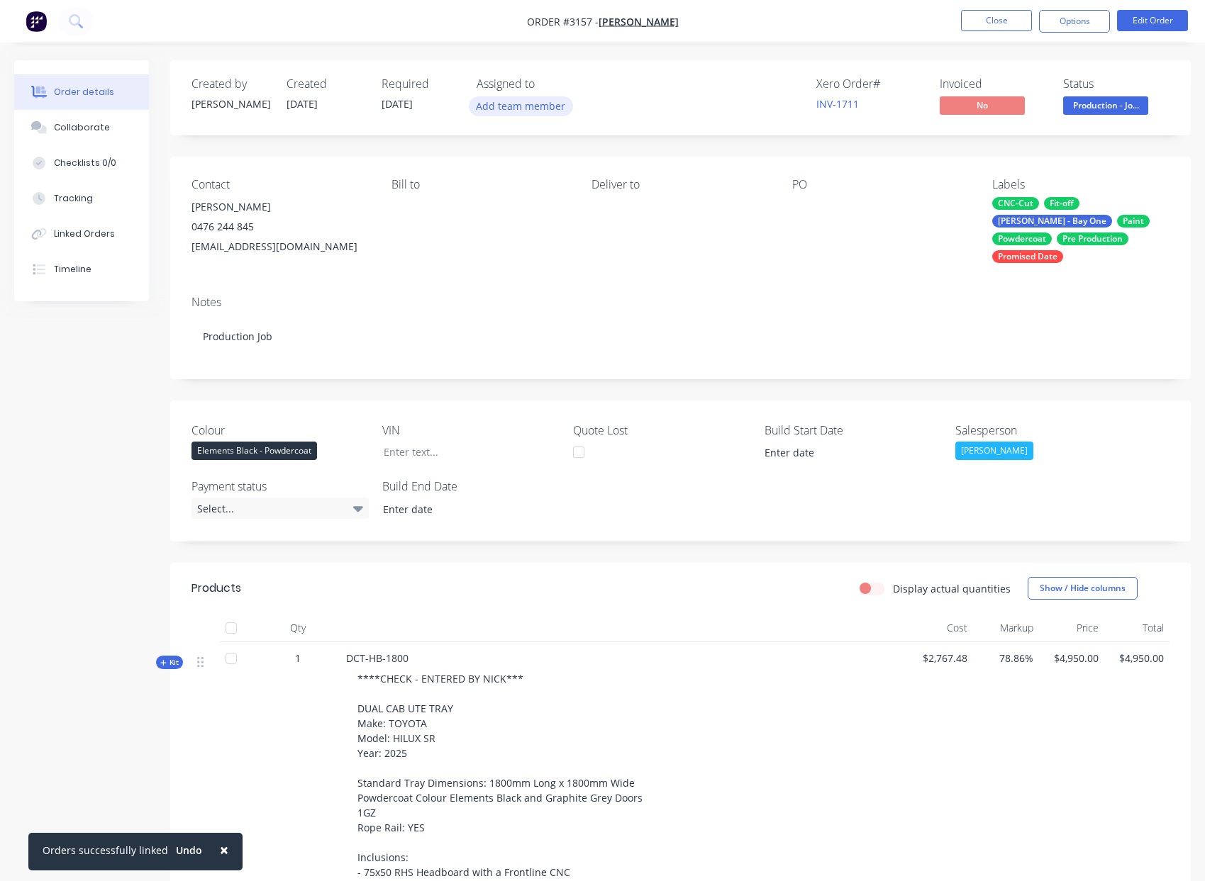
click at [514, 106] on button "Add team member" at bounding box center [521, 105] width 104 height 19
click at [722, 94] on div "Xero Order # INV-1711 Invoiced No Status Production - Jo..." at bounding box center [893, 97] width 551 height 41
click at [988, 24] on button "Close" at bounding box center [996, 20] width 71 height 21
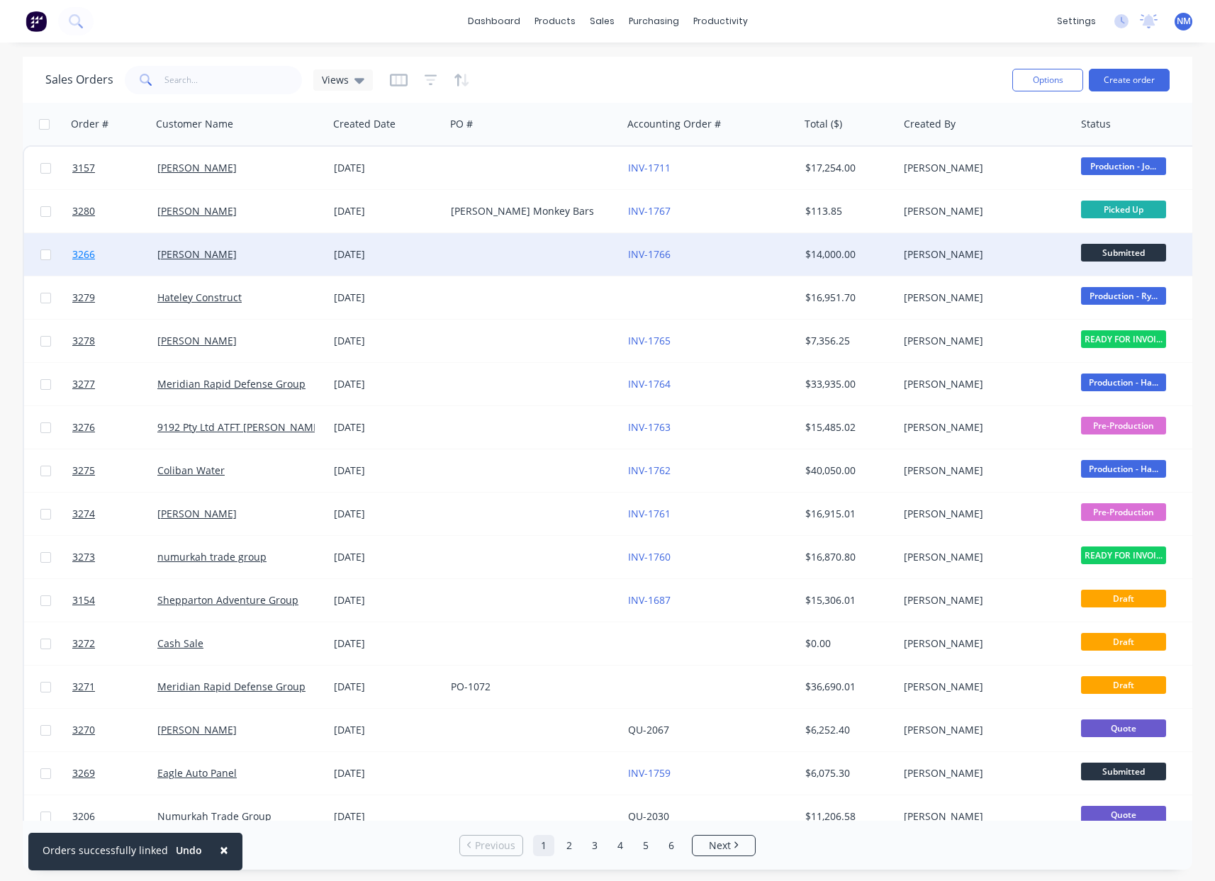
click at [86, 255] on span "3266" at bounding box center [83, 254] width 23 height 14
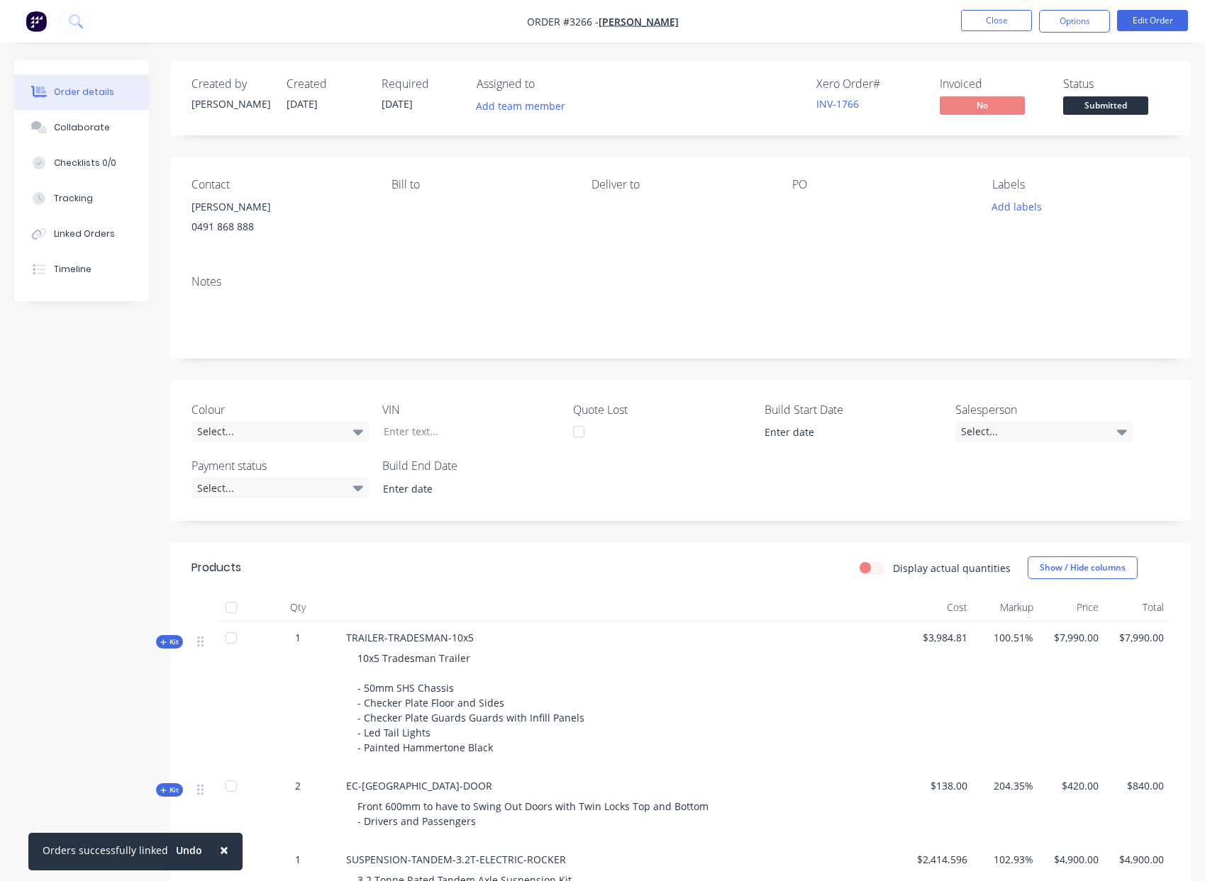
click at [994, 36] on nav "Order #3266 - [PERSON_NAME] Do Close Options Edit Order" at bounding box center [602, 21] width 1205 height 43
click at [994, 24] on button "Close" at bounding box center [996, 20] width 71 height 21
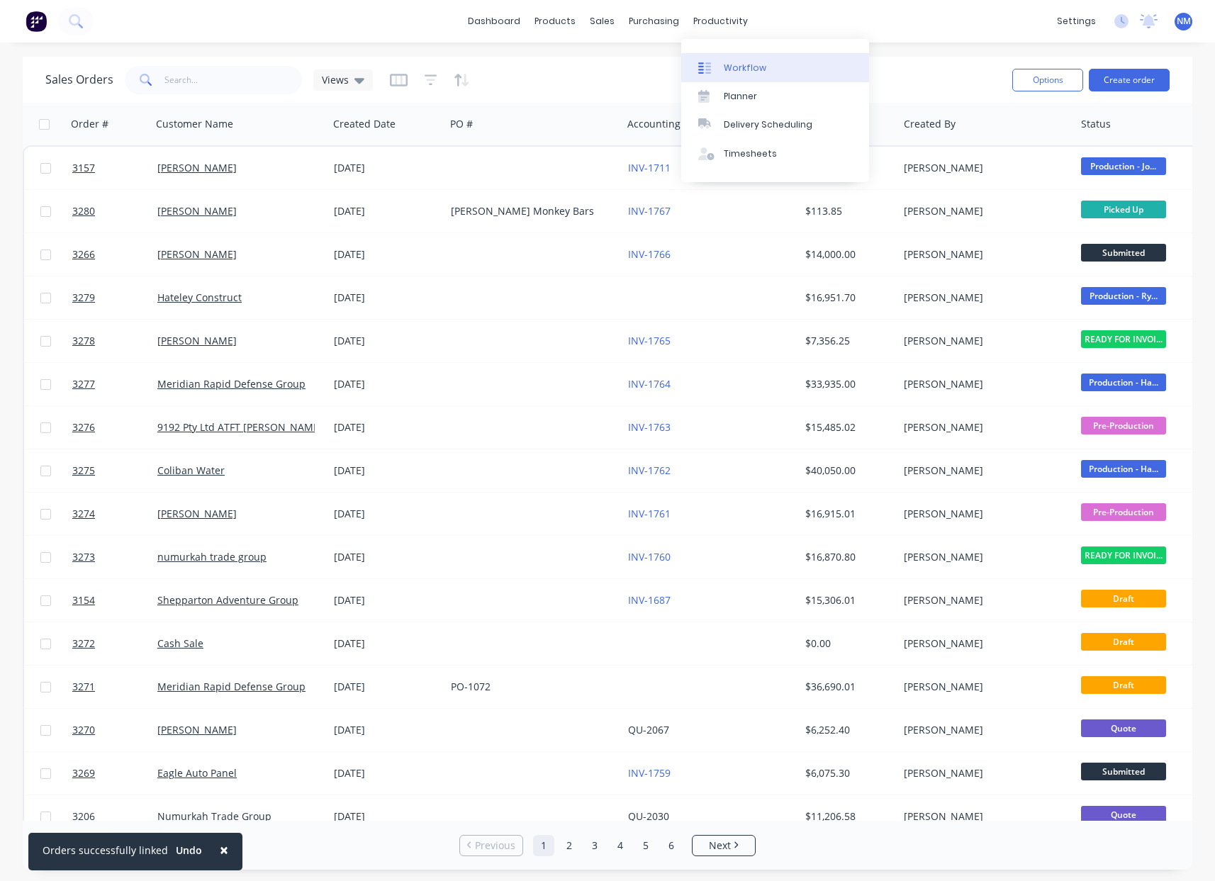
click at [737, 65] on div "Workflow" at bounding box center [745, 68] width 43 height 13
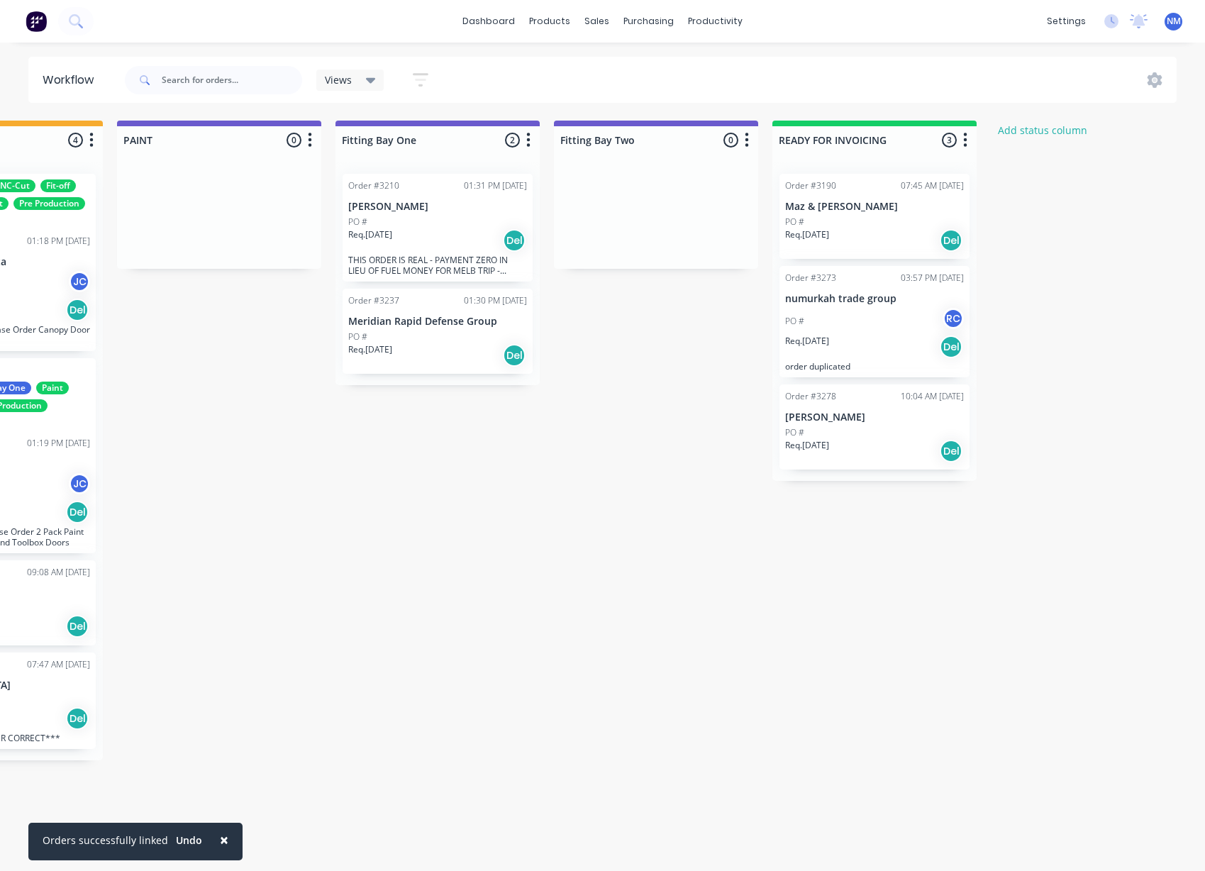
scroll to position [0, 3216]
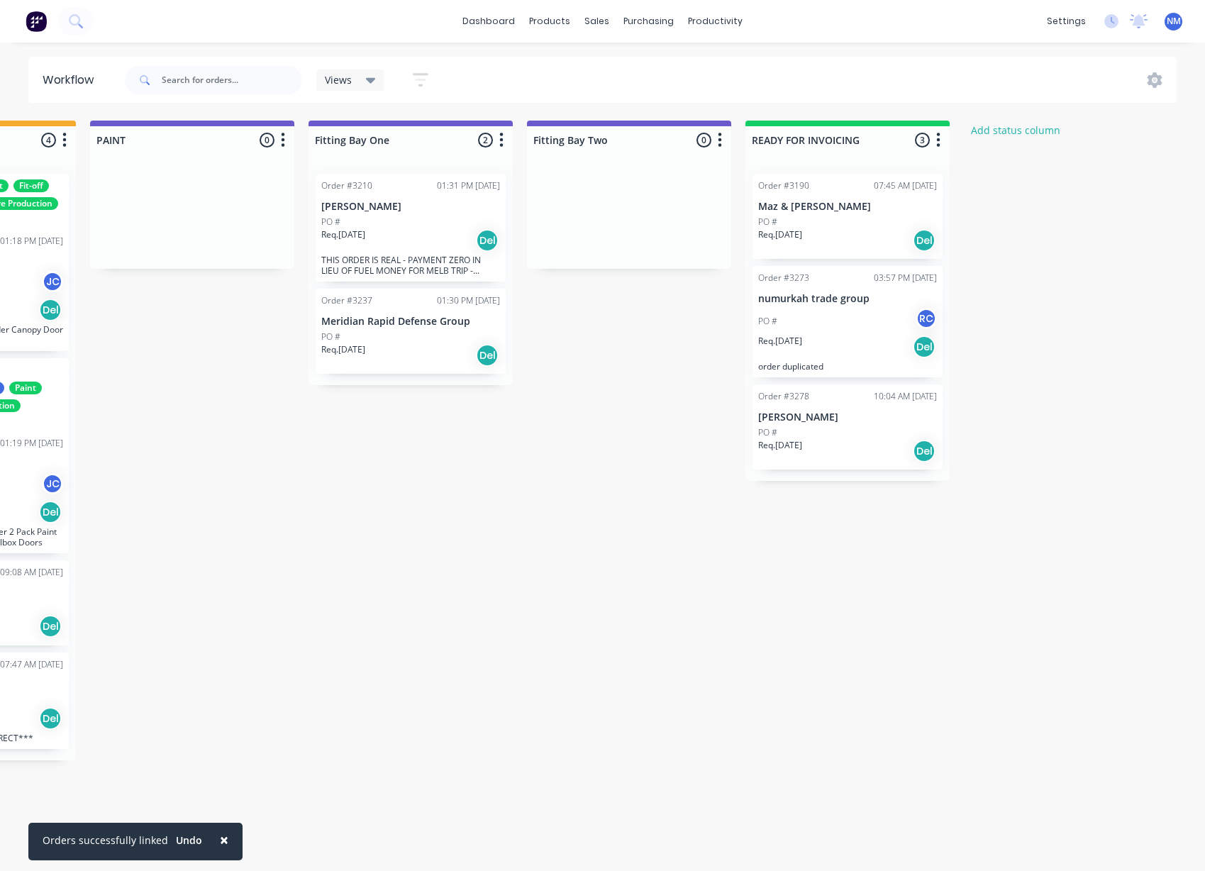
click at [802, 447] on p "Req. [DATE]" at bounding box center [780, 445] width 44 height 13
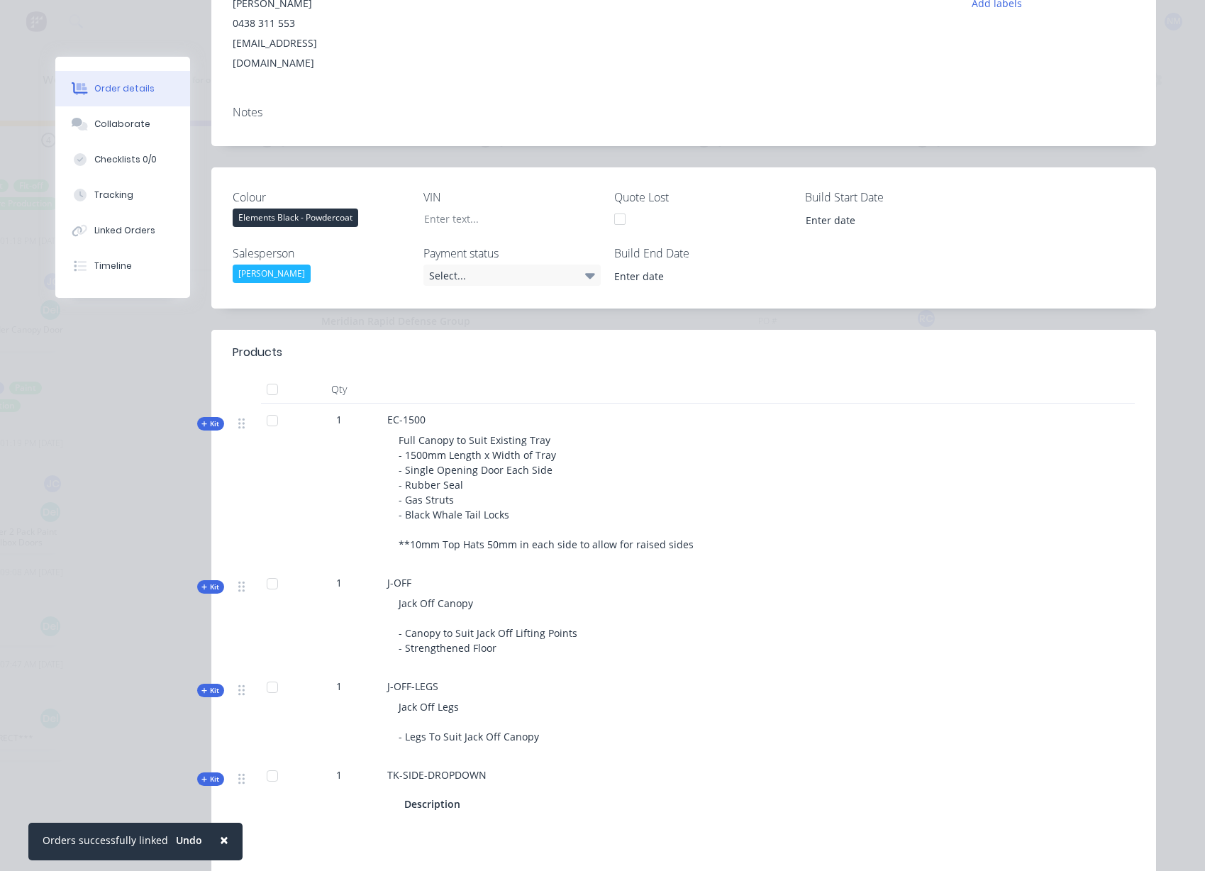
scroll to position [396, 0]
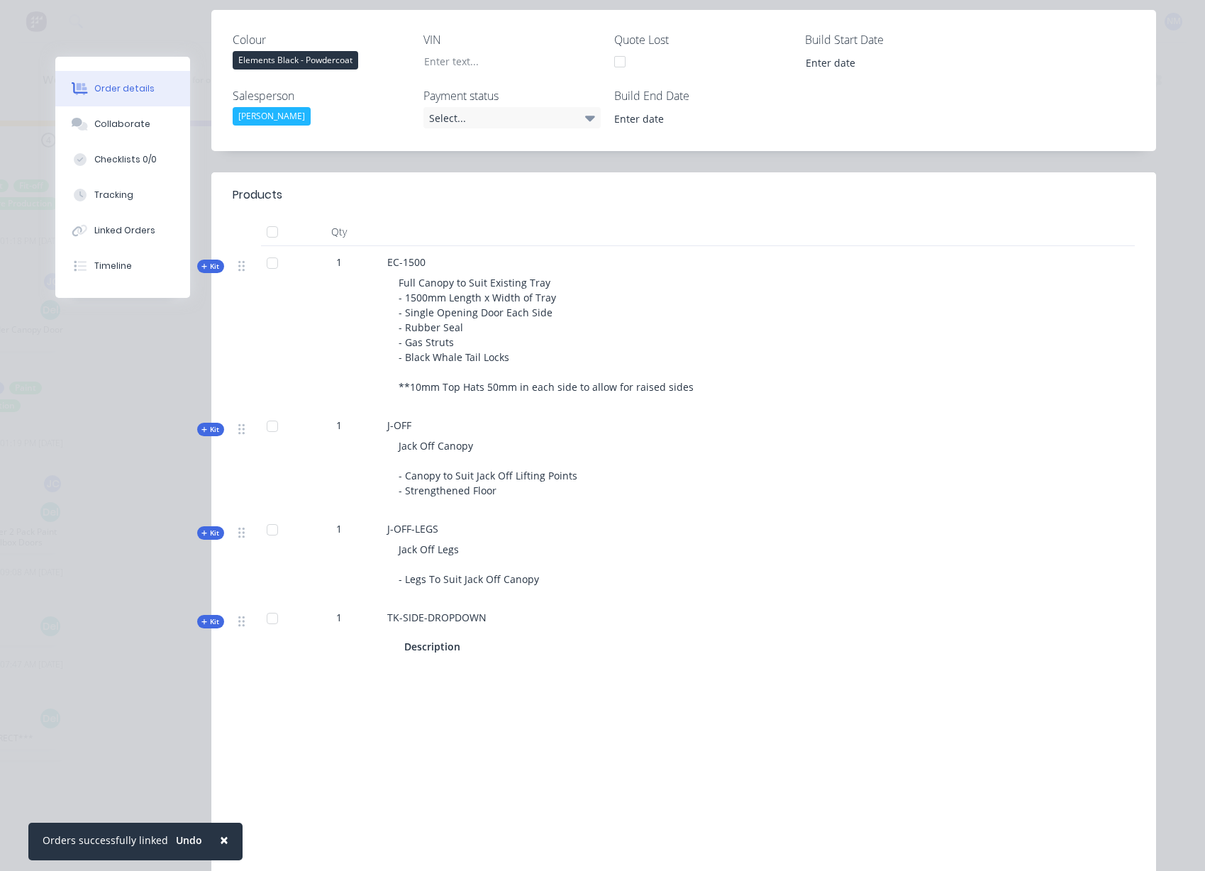
click at [201, 261] on span "Kit" at bounding box center [210, 266] width 18 height 11
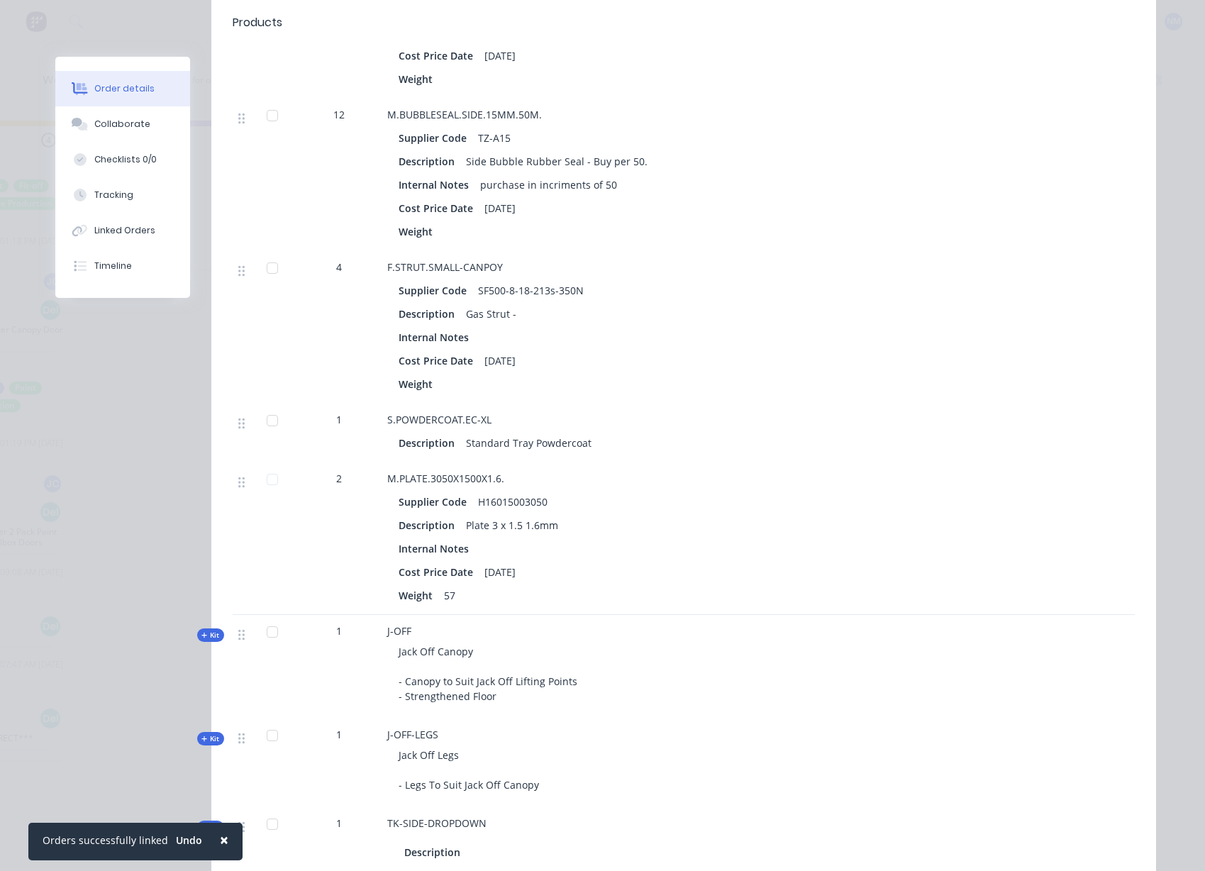
click at [206, 630] on span "Kit" at bounding box center [210, 635] width 18 height 11
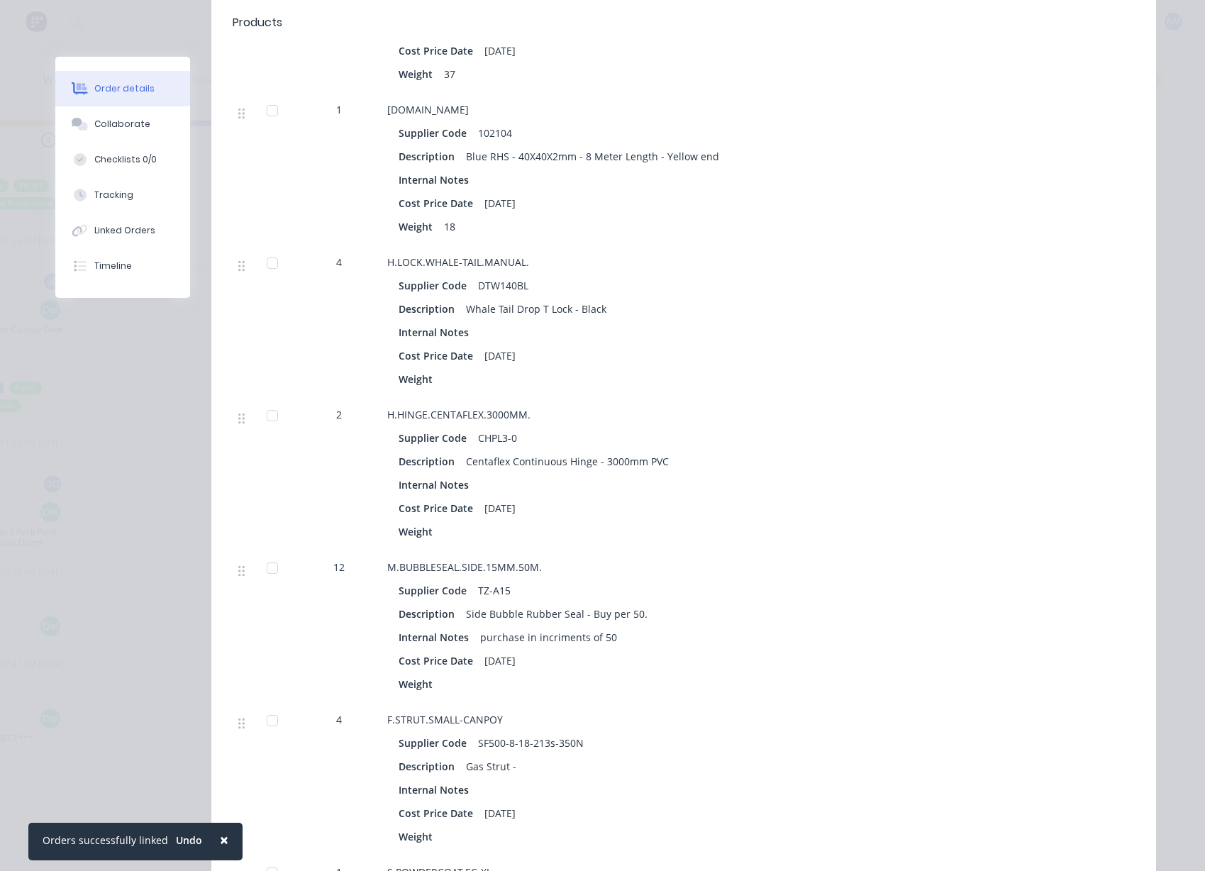
scroll to position [0, 0]
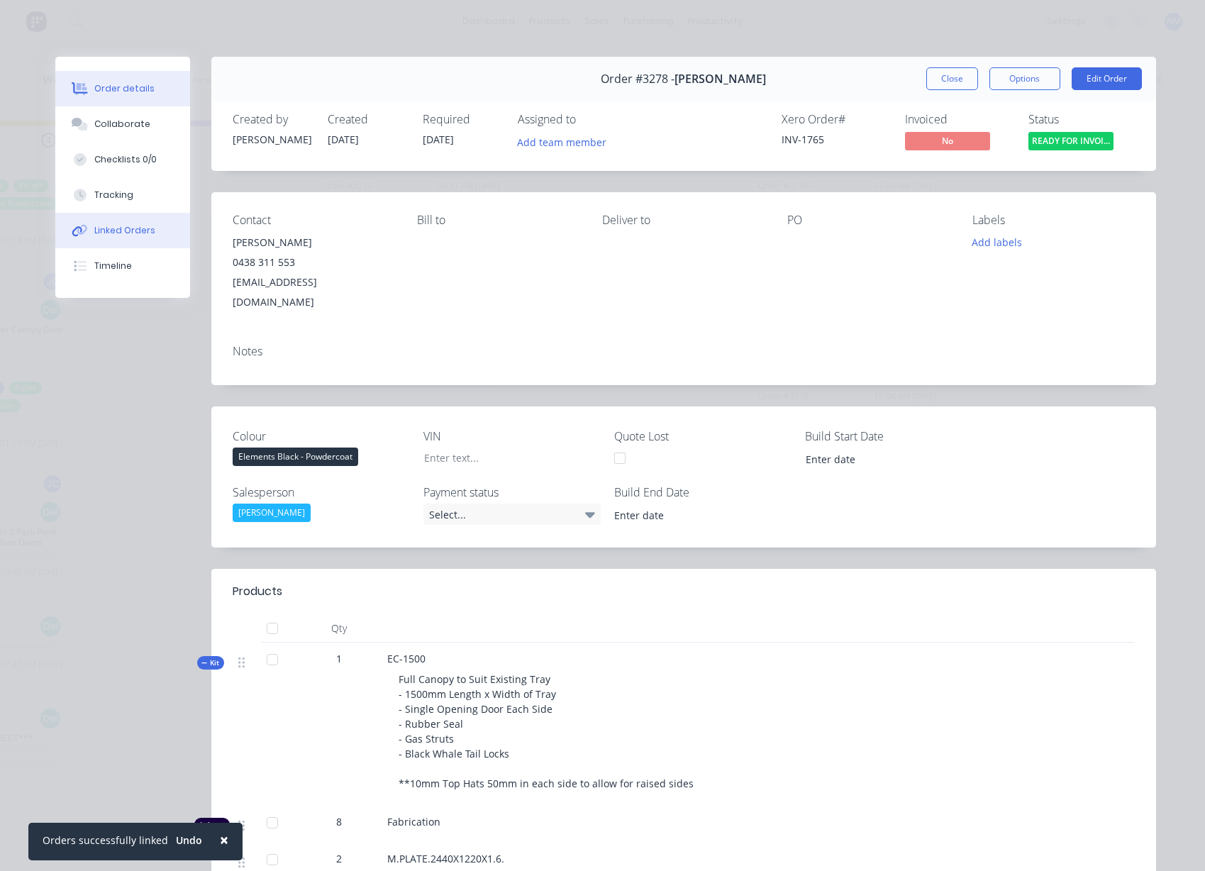
click at [157, 228] on button "Linked Orders" at bounding box center [122, 230] width 135 height 35
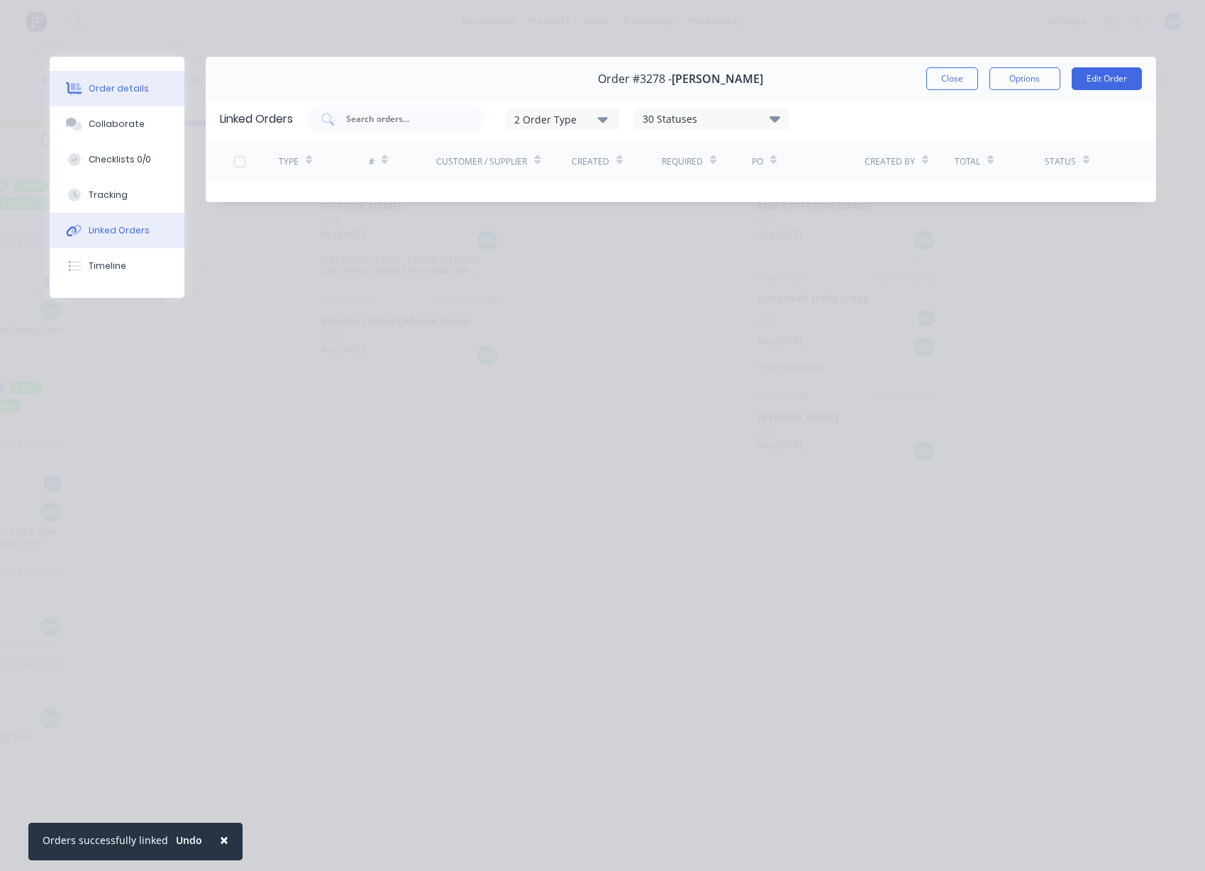
click at [141, 80] on button "Order details" at bounding box center [117, 88] width 135 height 35
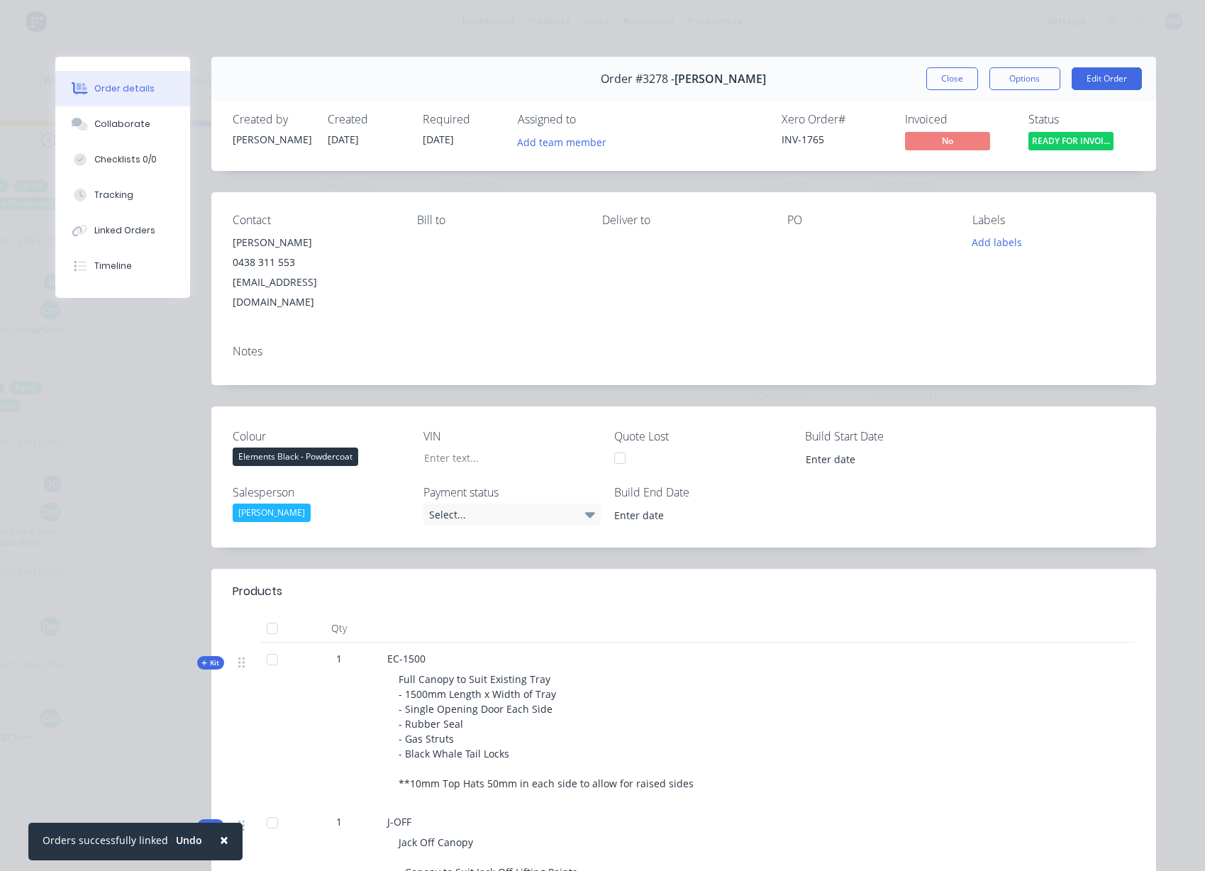
click at [671, 81] on span "Order #3278 -" at bounding box center [638, 78] width 74 height 13
click at [728, 79] on span "[PERSON_NAME]" at bounding box center [719, 78] width 91 height 13
click at [926, 82] on button "Close" at bounding box center [952, 78] width 52 height 23
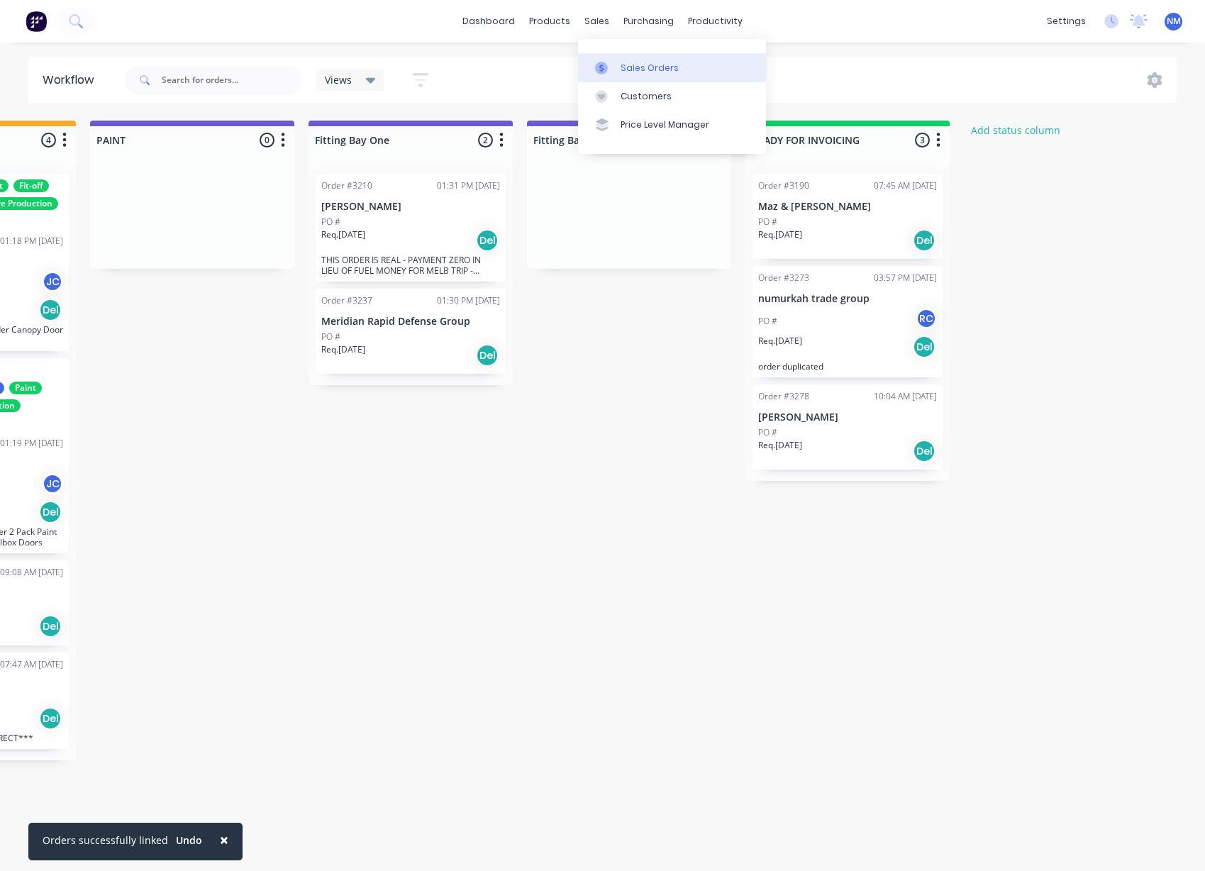
click at [633, 60] on link "Sales Orders" at bounding box center [672, 67] width 188 height 28
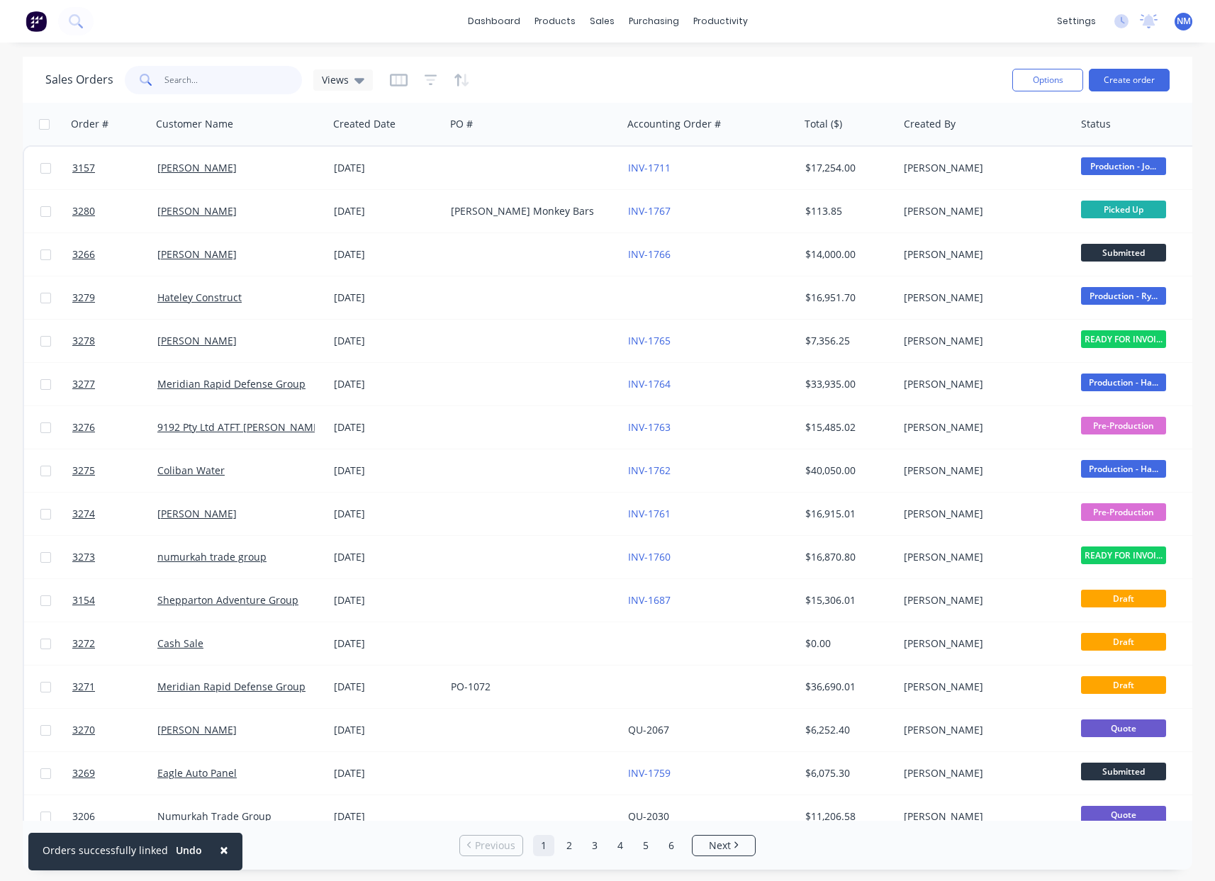
click at [199, 82] on input "text" at bounding box center [234, 80] width 138 height 28
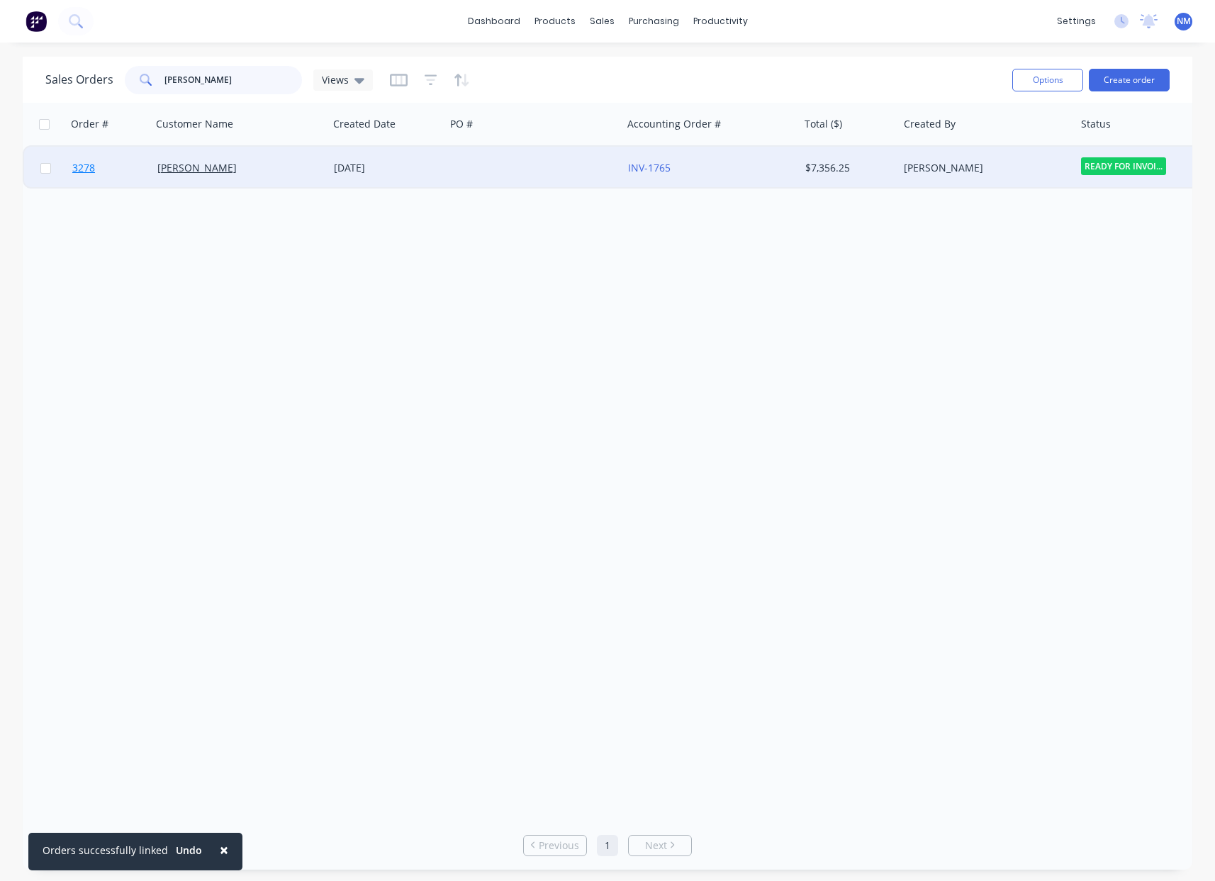
type input "[PERSON_NAME]"
click at [85, 171] on span "3278" at bounding box center [83, 168] width 23 height 14
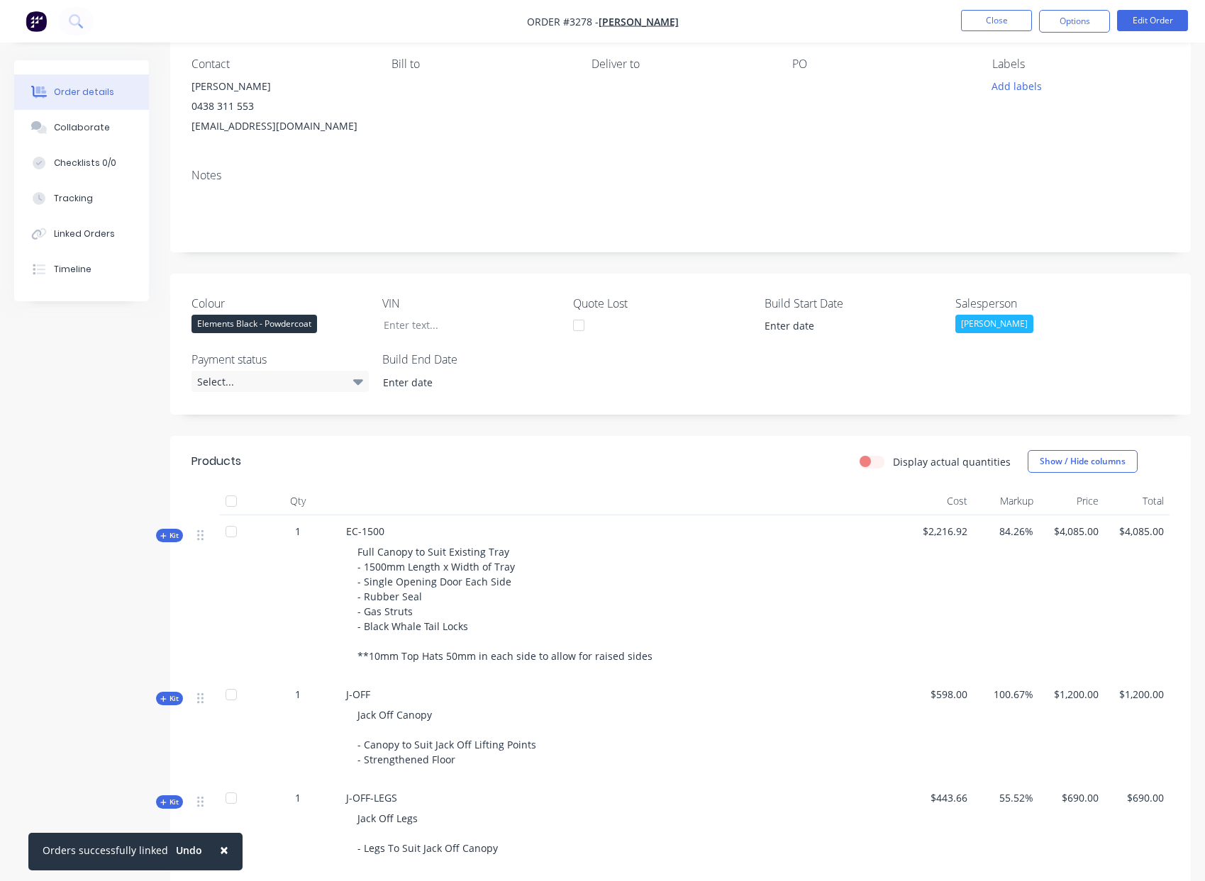
scroll to position [230, 0]
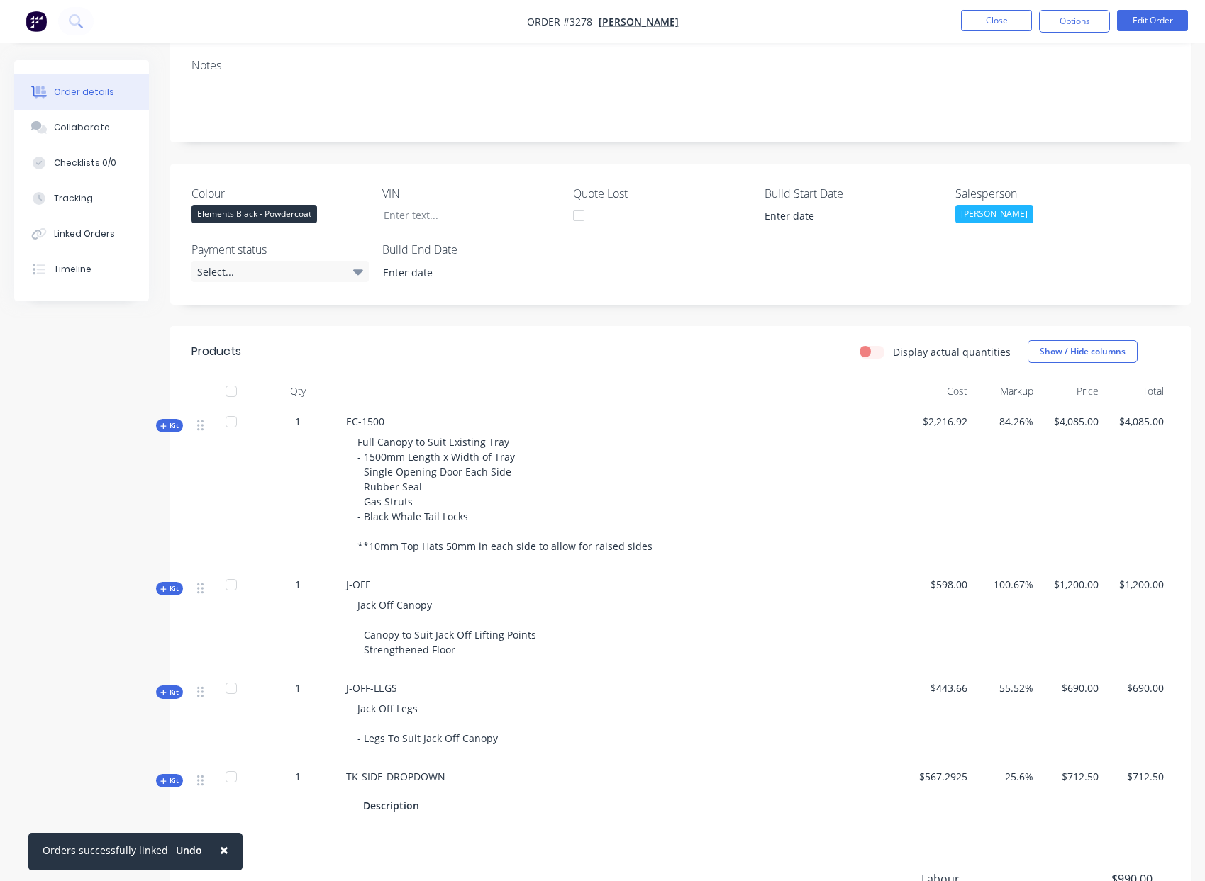
click at [169, 427] on span "Kit" at bounding box center [169, 425] width 18 height 11
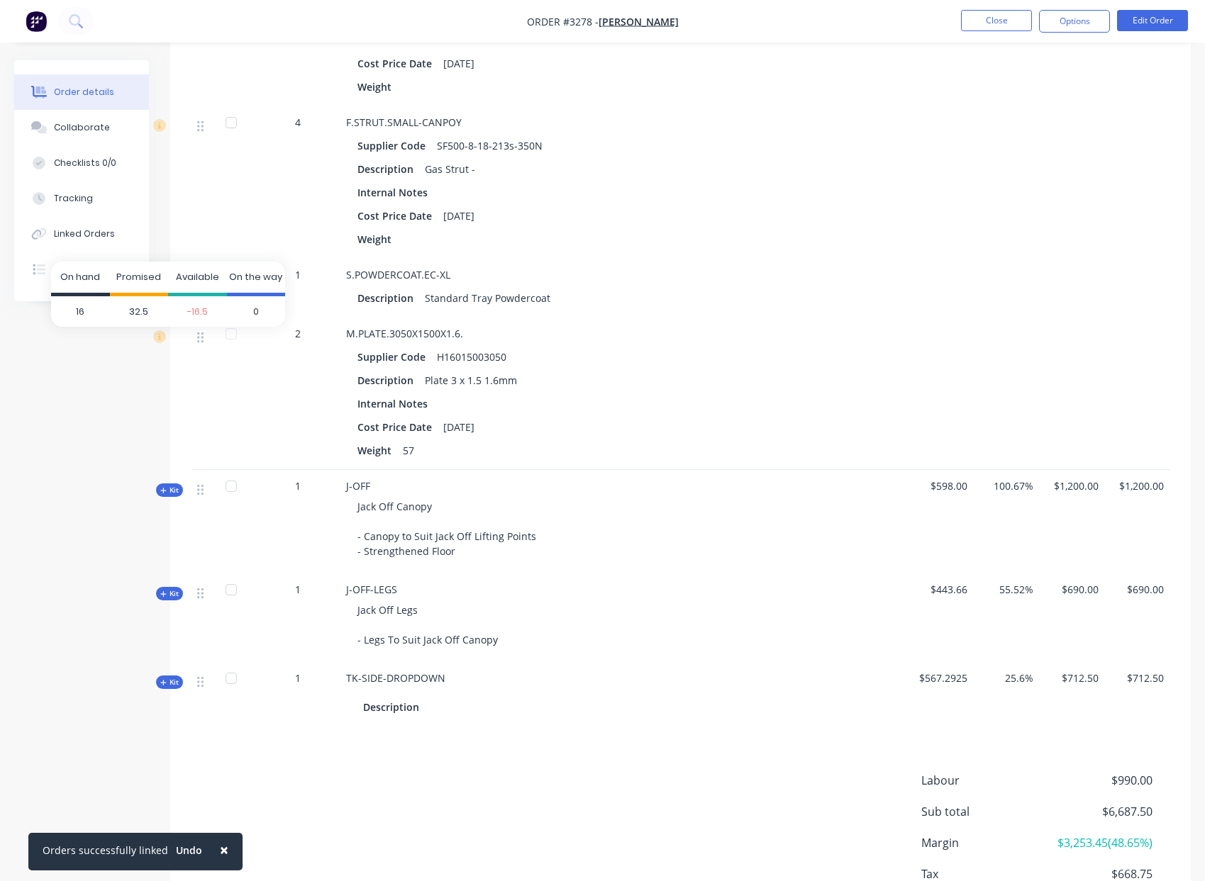
scroll to position [1513, 0]
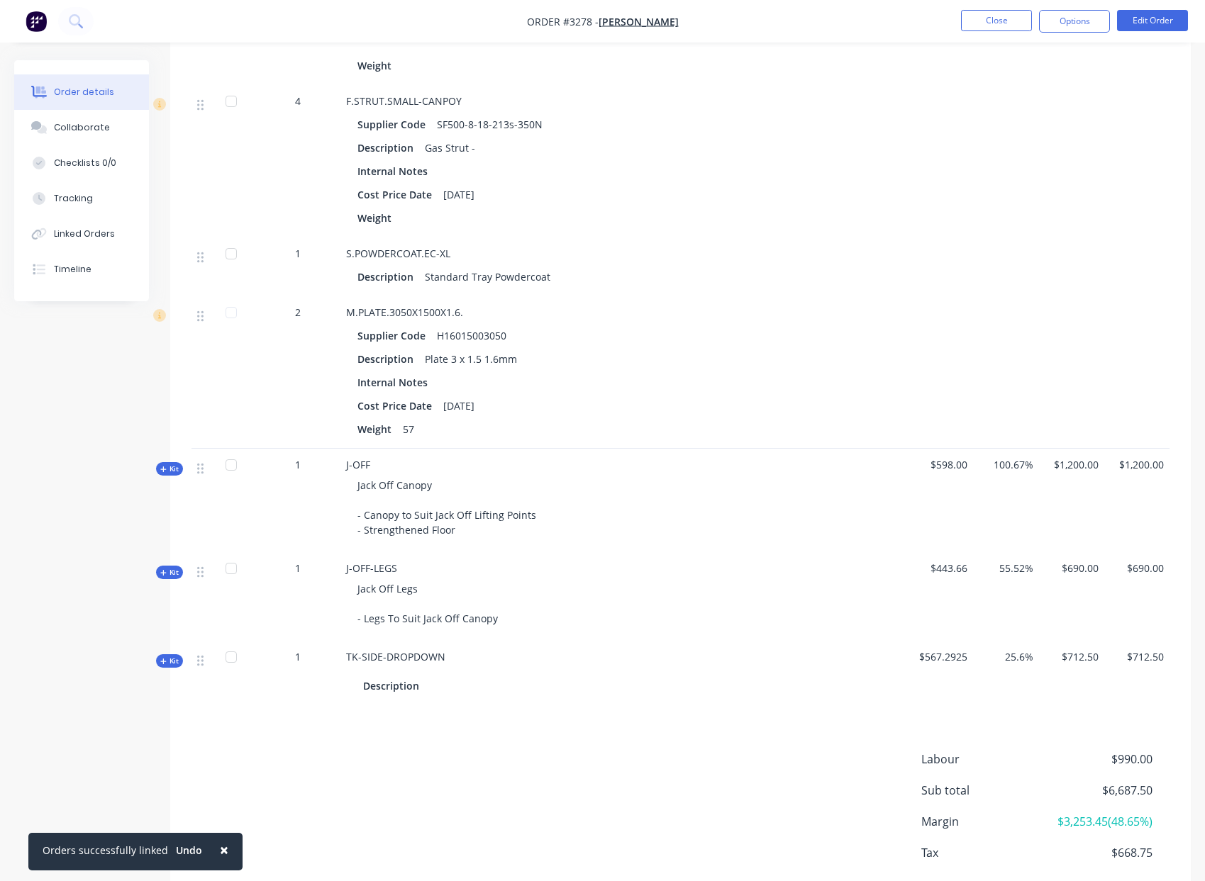
click at [173, 471] on span "Kit" at bounding box center [169, 469] width 18 height 11
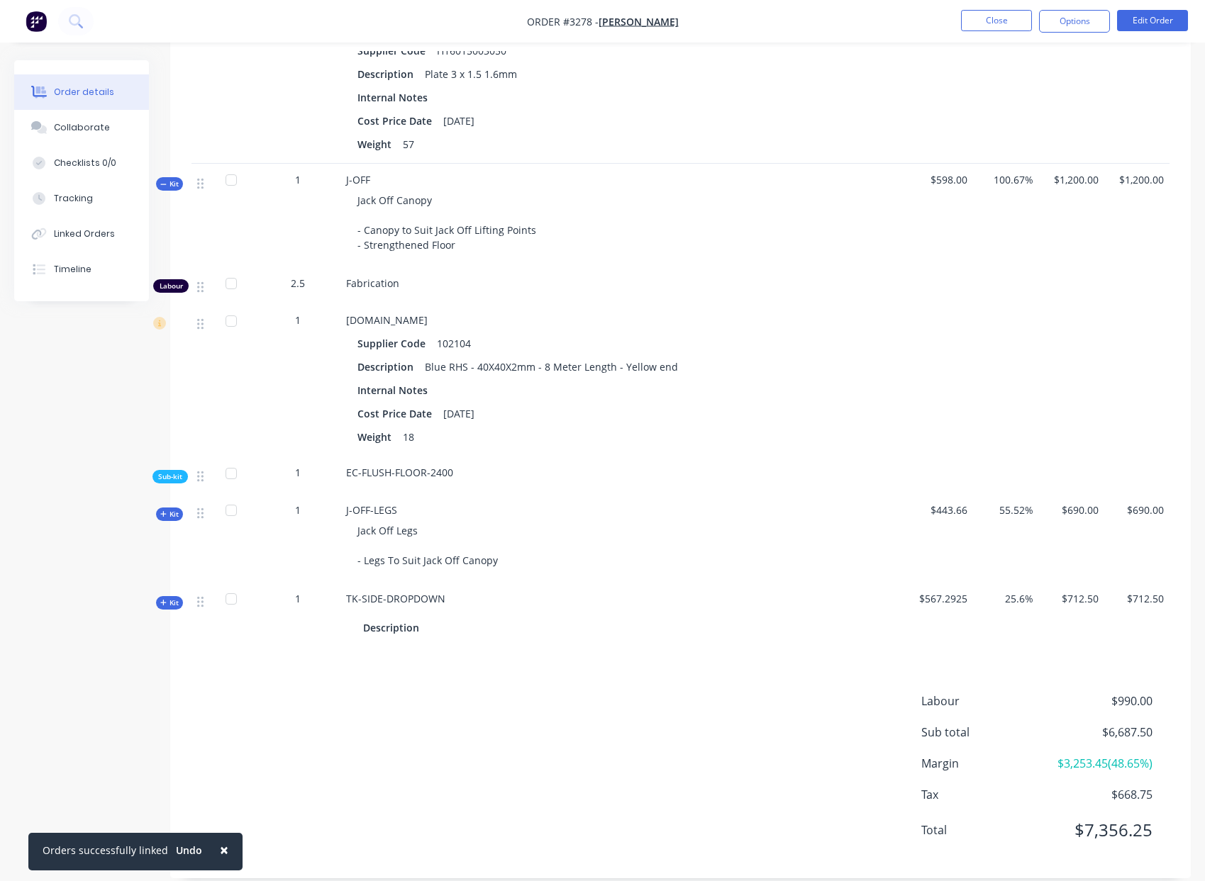
scroll to position [1804, 0]
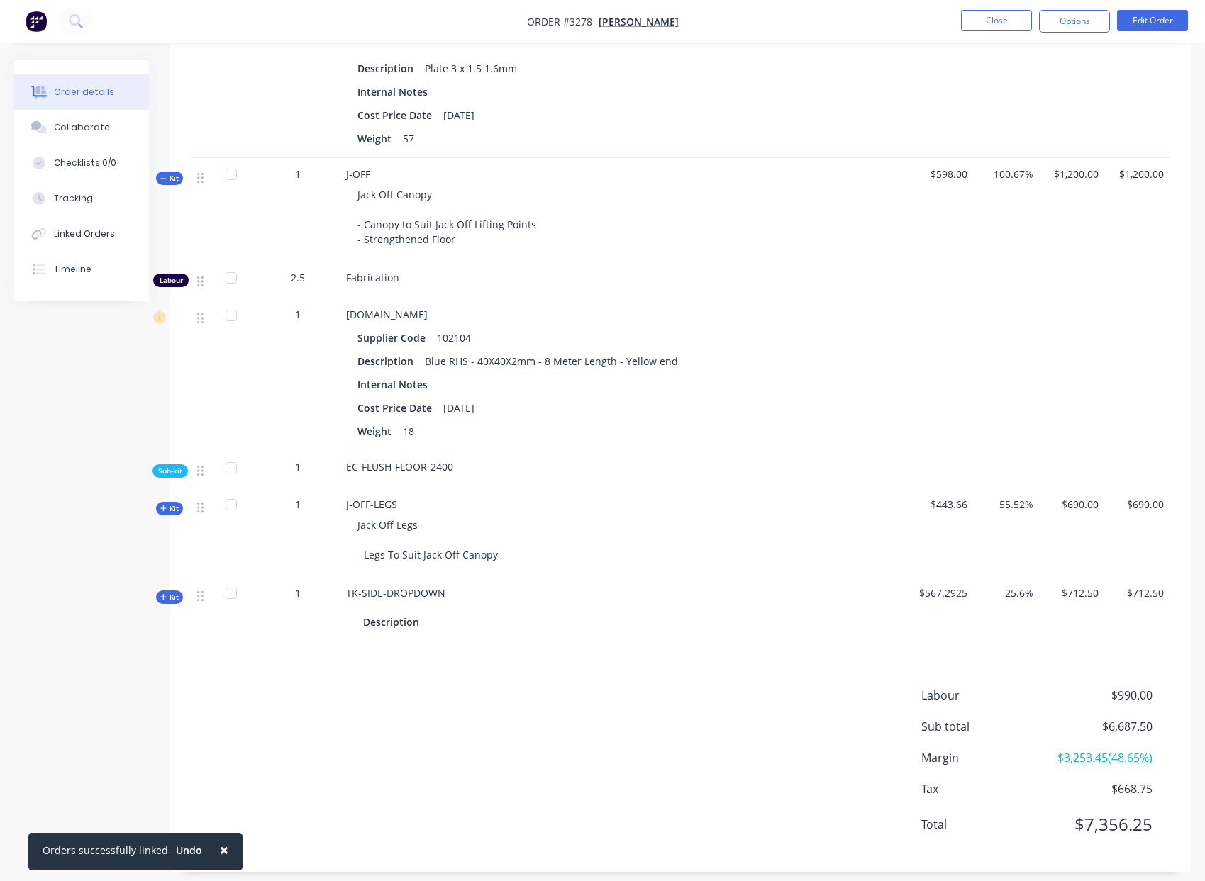
click at [169, 507] on span "Kit" at bounding box center [169, 508] width 18 height 11
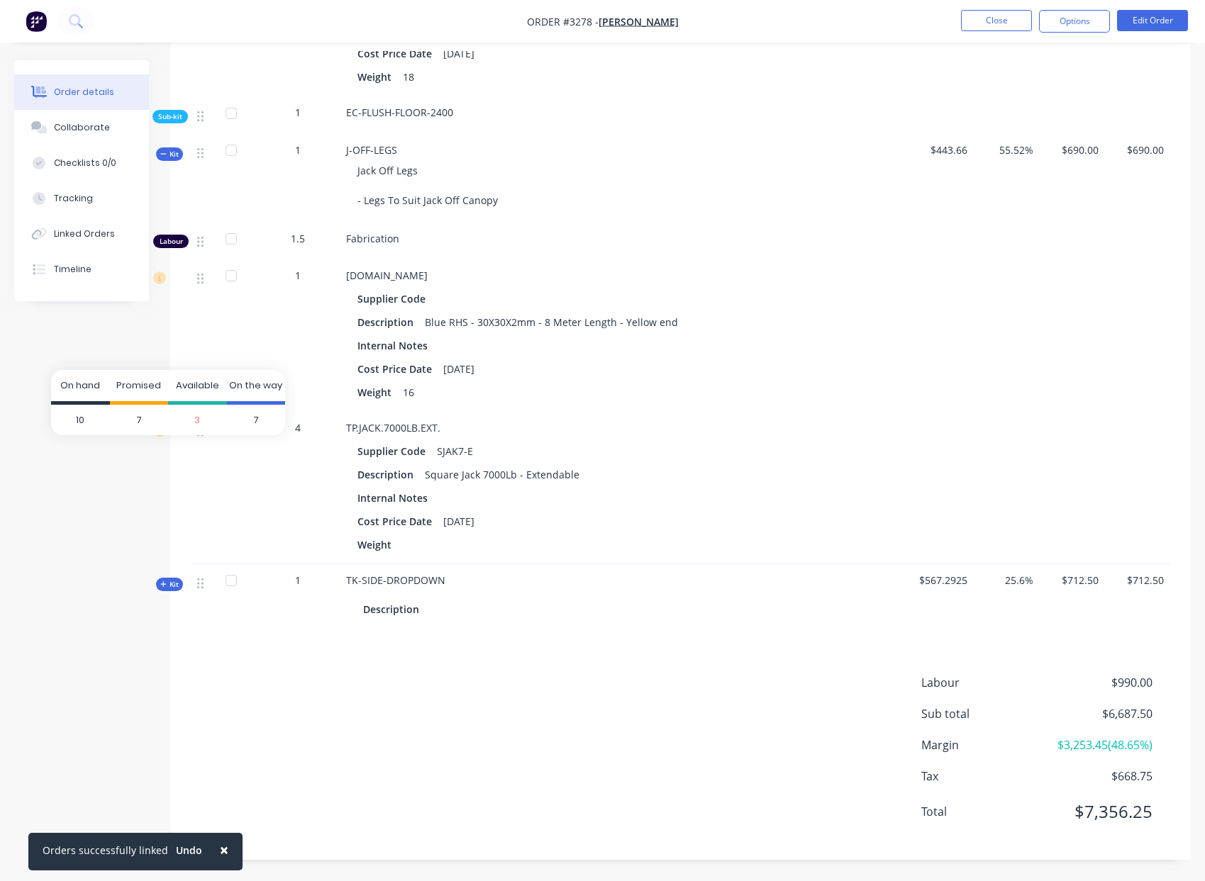
scroll to position [2173, 0]
click at [167, 582] on span "Kit" at bounding box center [169, 584] width 18 height 11
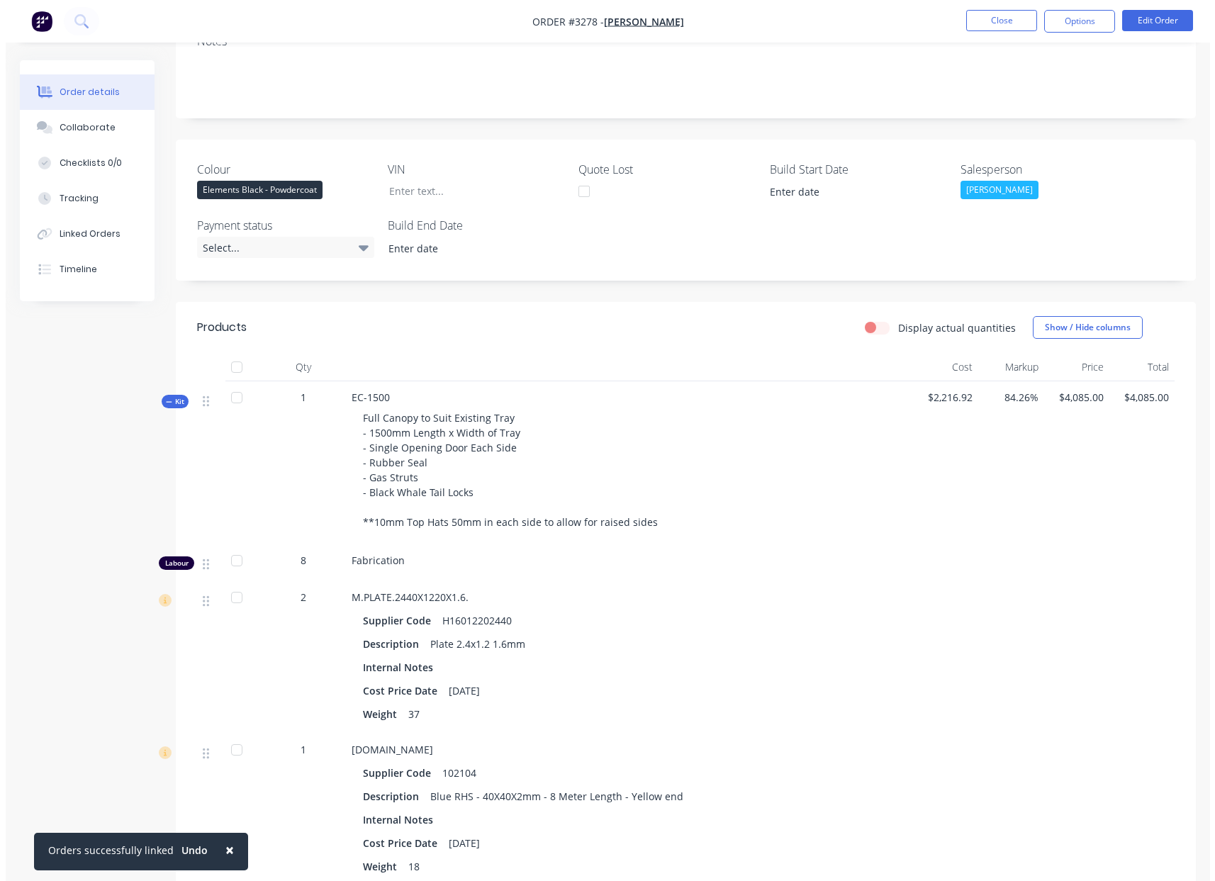
scroll to position [0, 0]
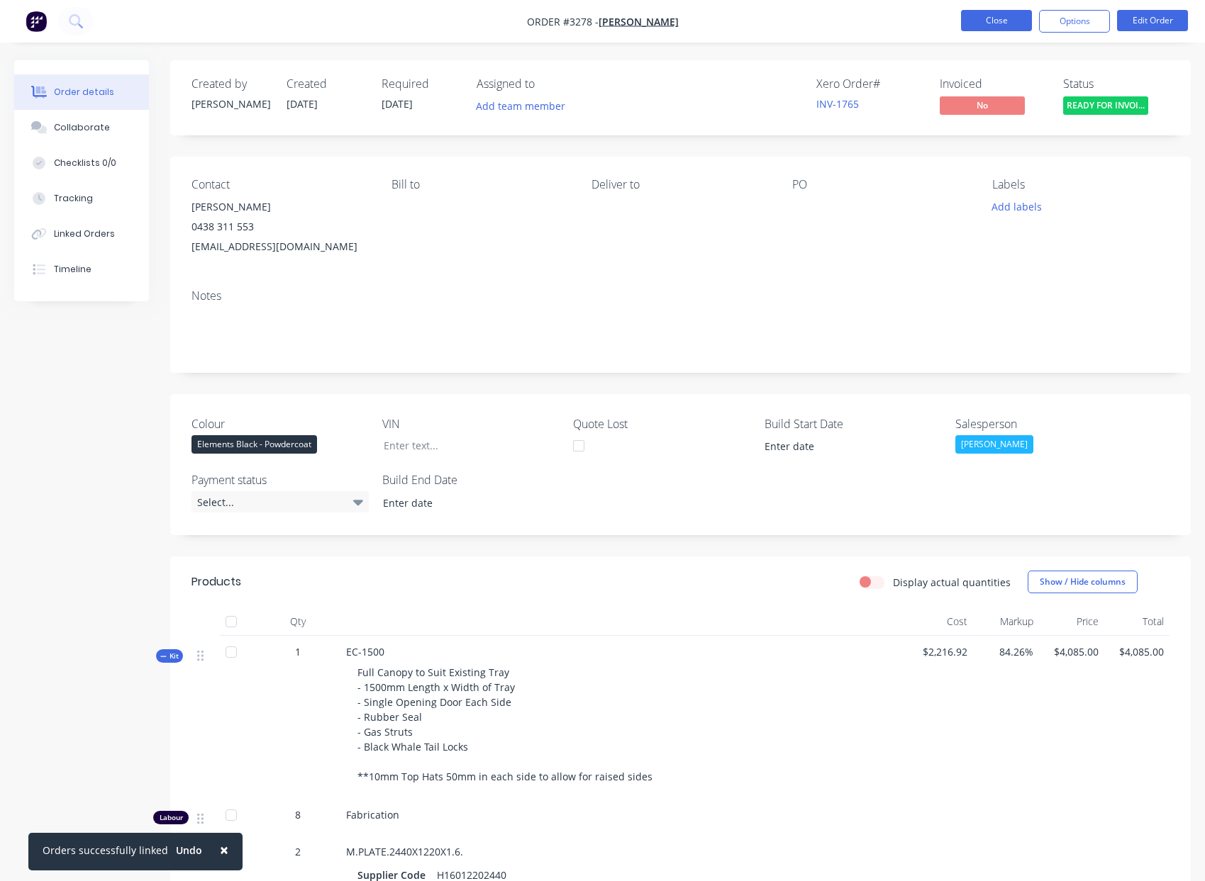
click at [1005, 21] on button "Close" at bounding box center [996, 20] width 71 height 21
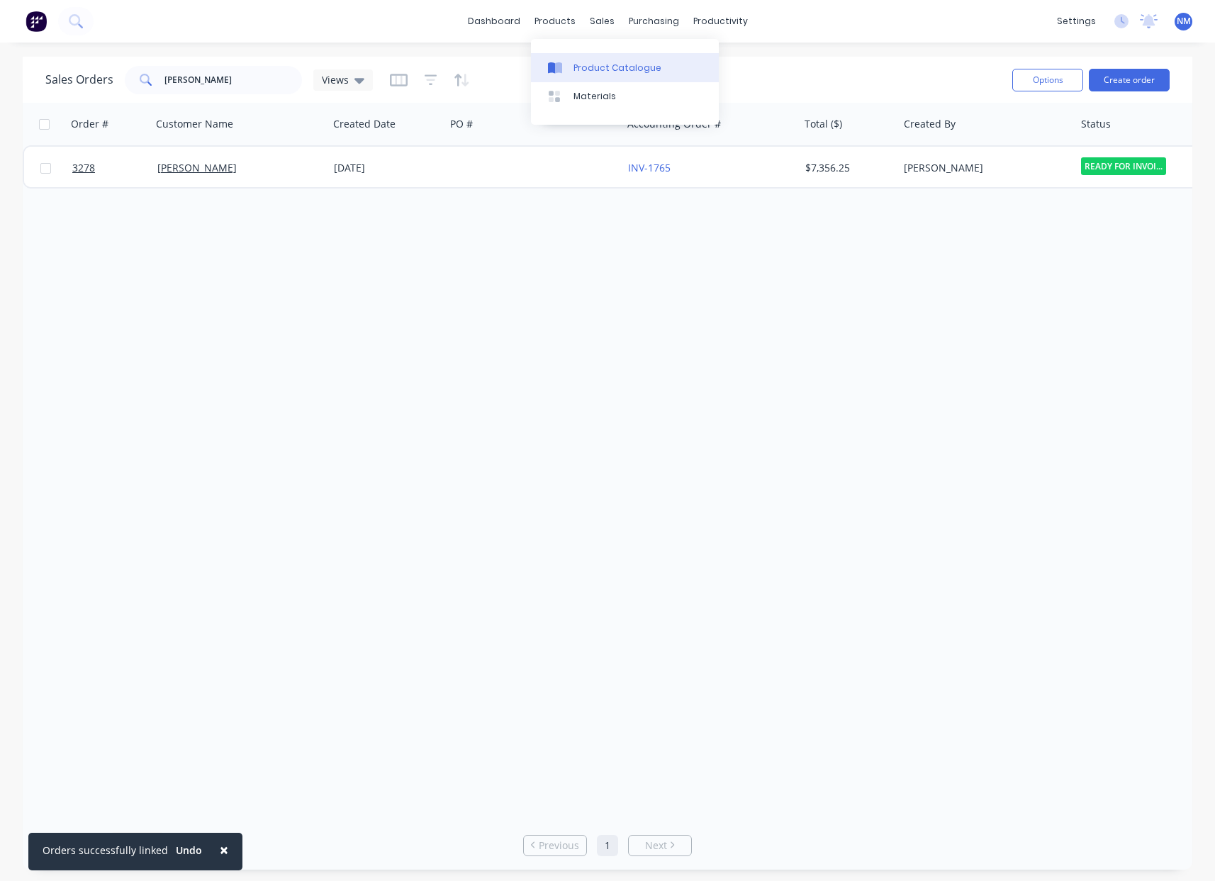
click at [621, 67] on div "Product Catalogue" at bounding box center [618, 68] width 88 height 13
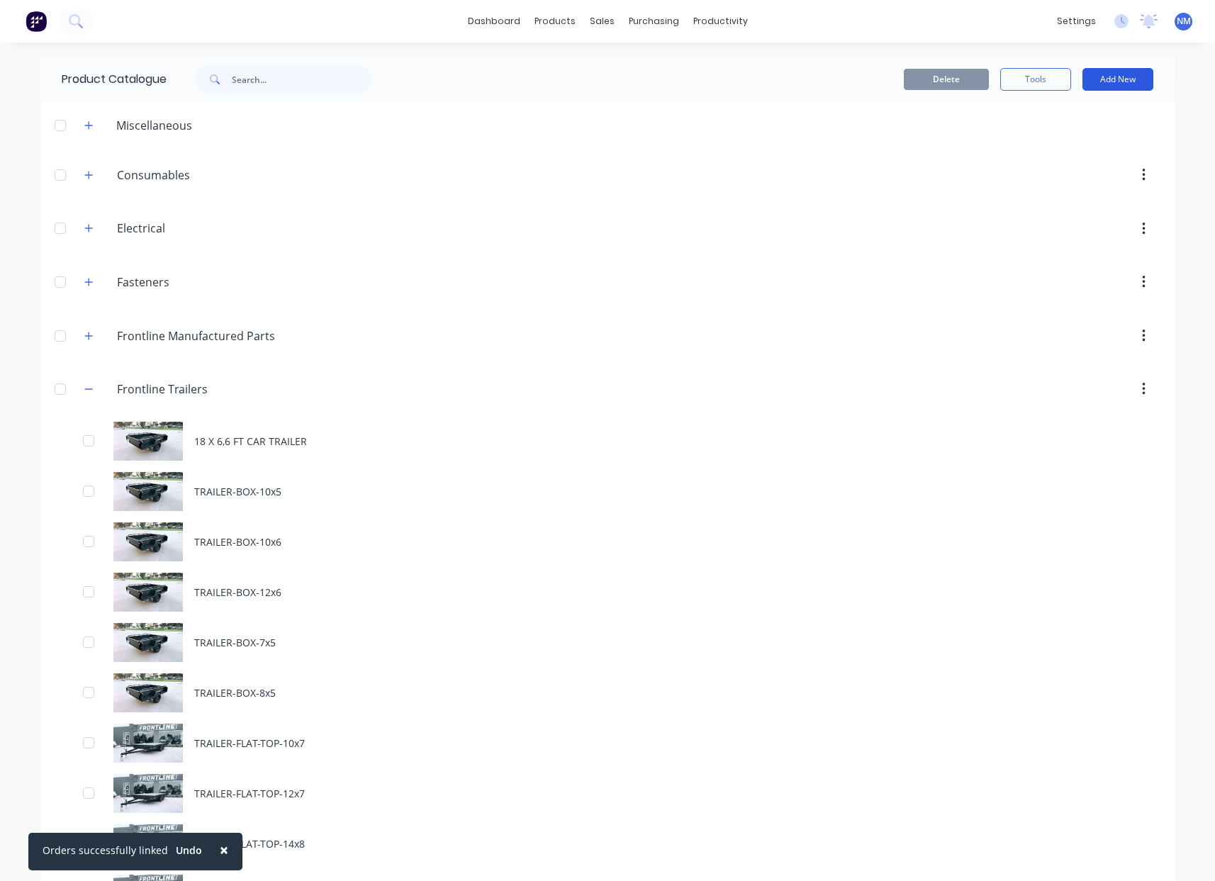
click at [1123, 75] on button "Add New" at bounding box center [1118, 79] width 71 height 23
click at [1071, 147] on div "Product" at bounding box center [1086, 144] width 109 height 21
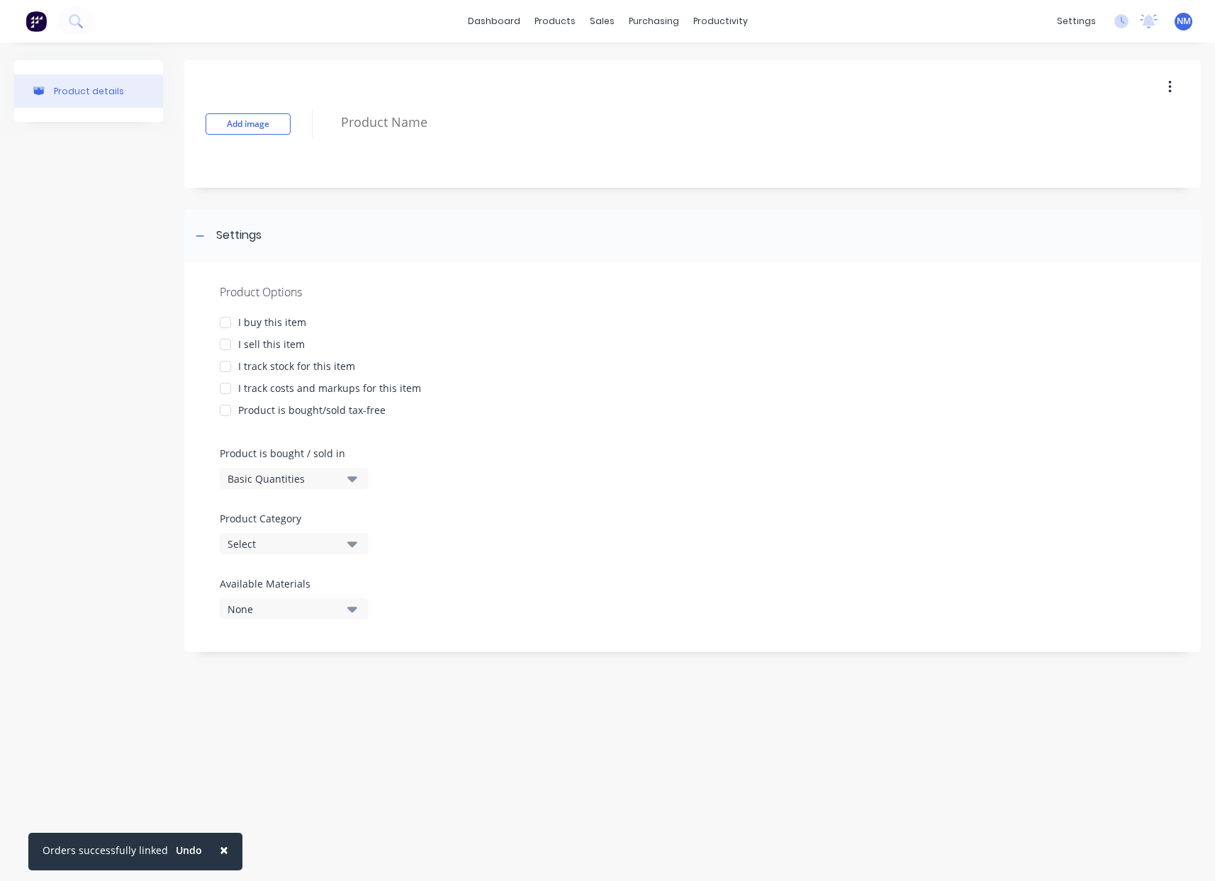
click at [341, 547] on button "Select" at bounding box center [294, 543] width 149 height 21
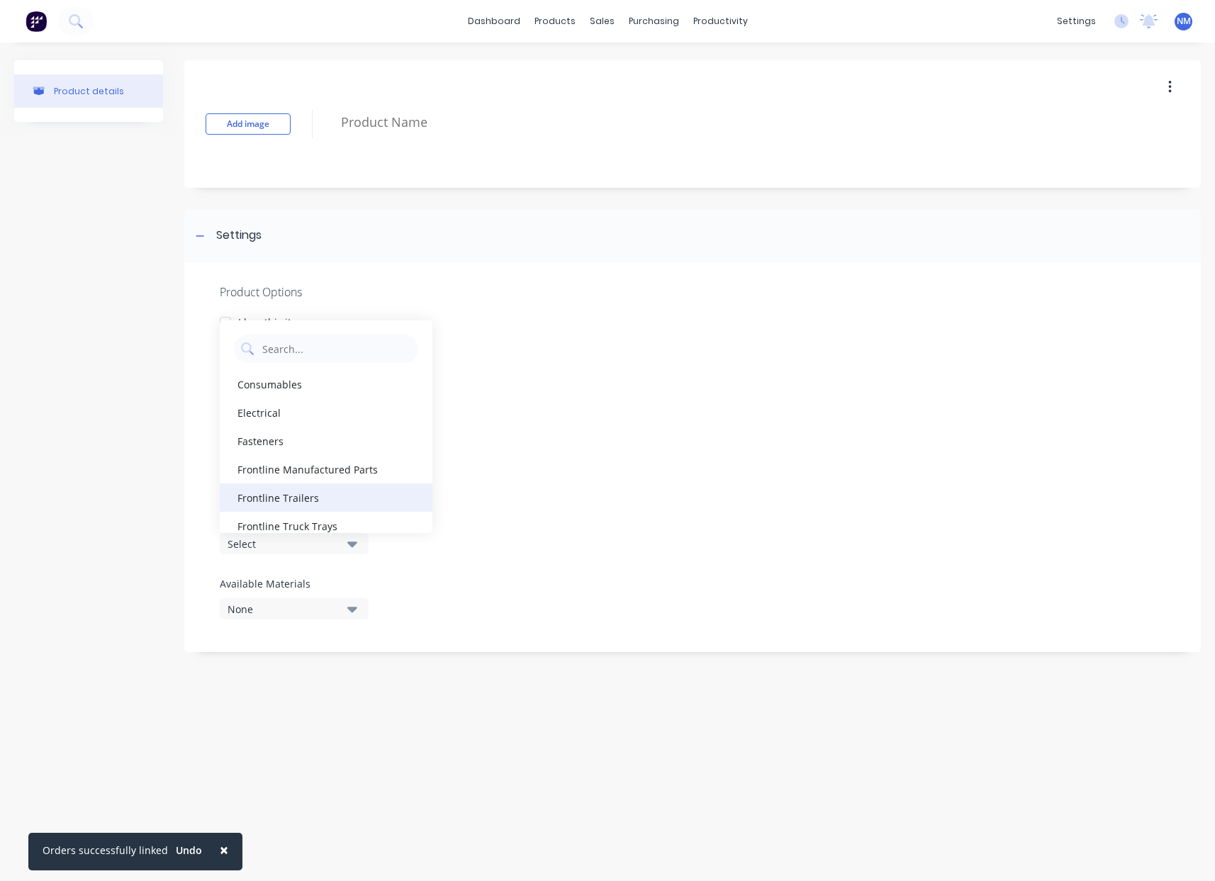
scroll to position [440, 0]
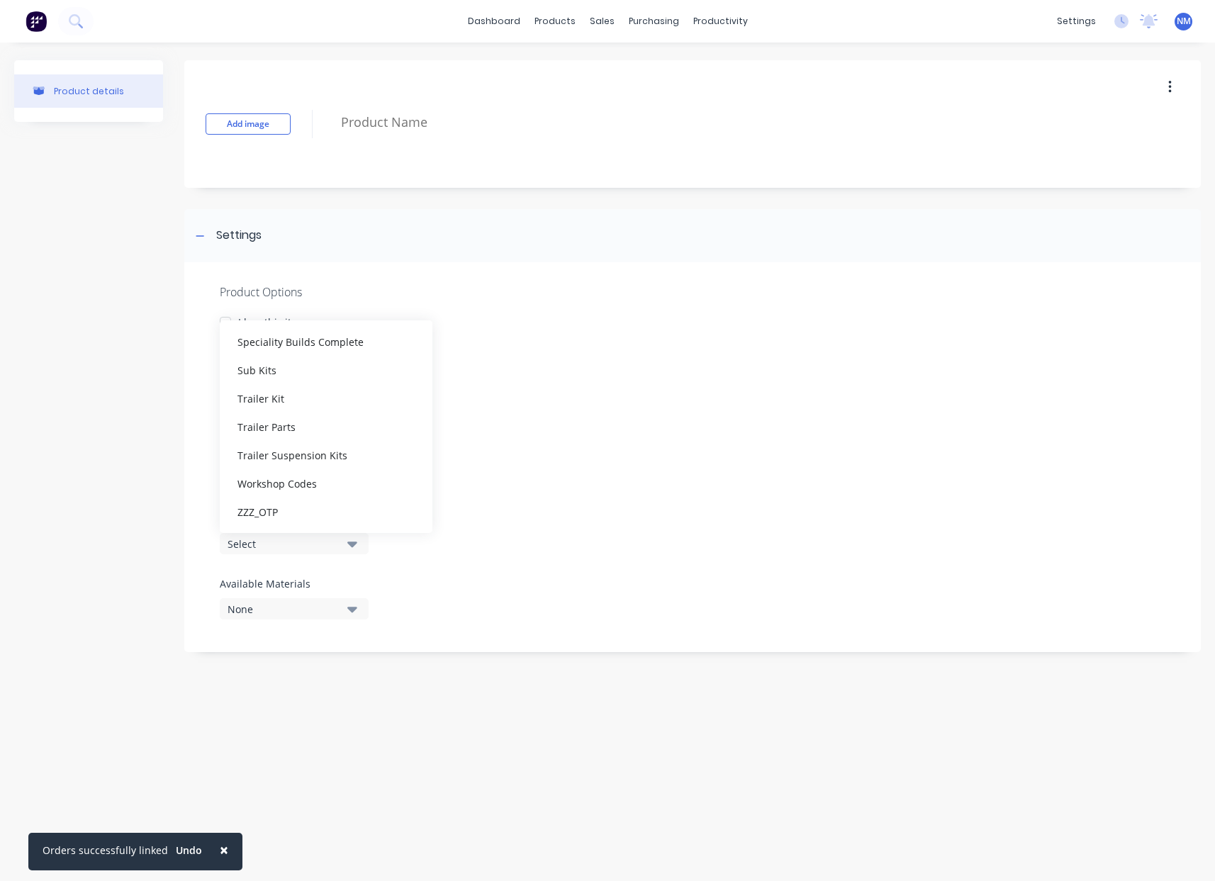
click at [338, 486] on div "Workshop Codes" at bounding box center [326, 483] width 213 height 28
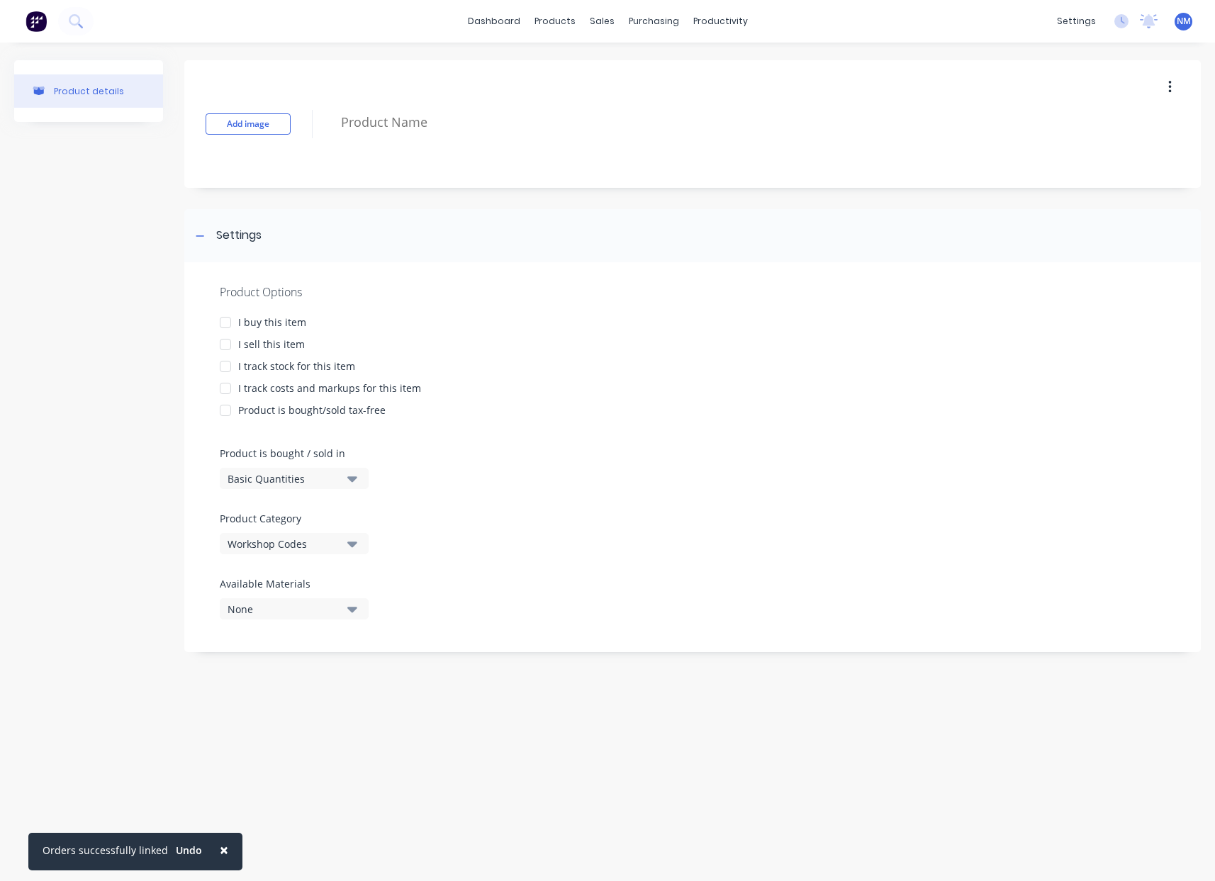
click at [573, 491] on div "Product Options I buy this item I sell this item I track stock for this item I …" at bounding box center [692, 457] width 1017 height 390
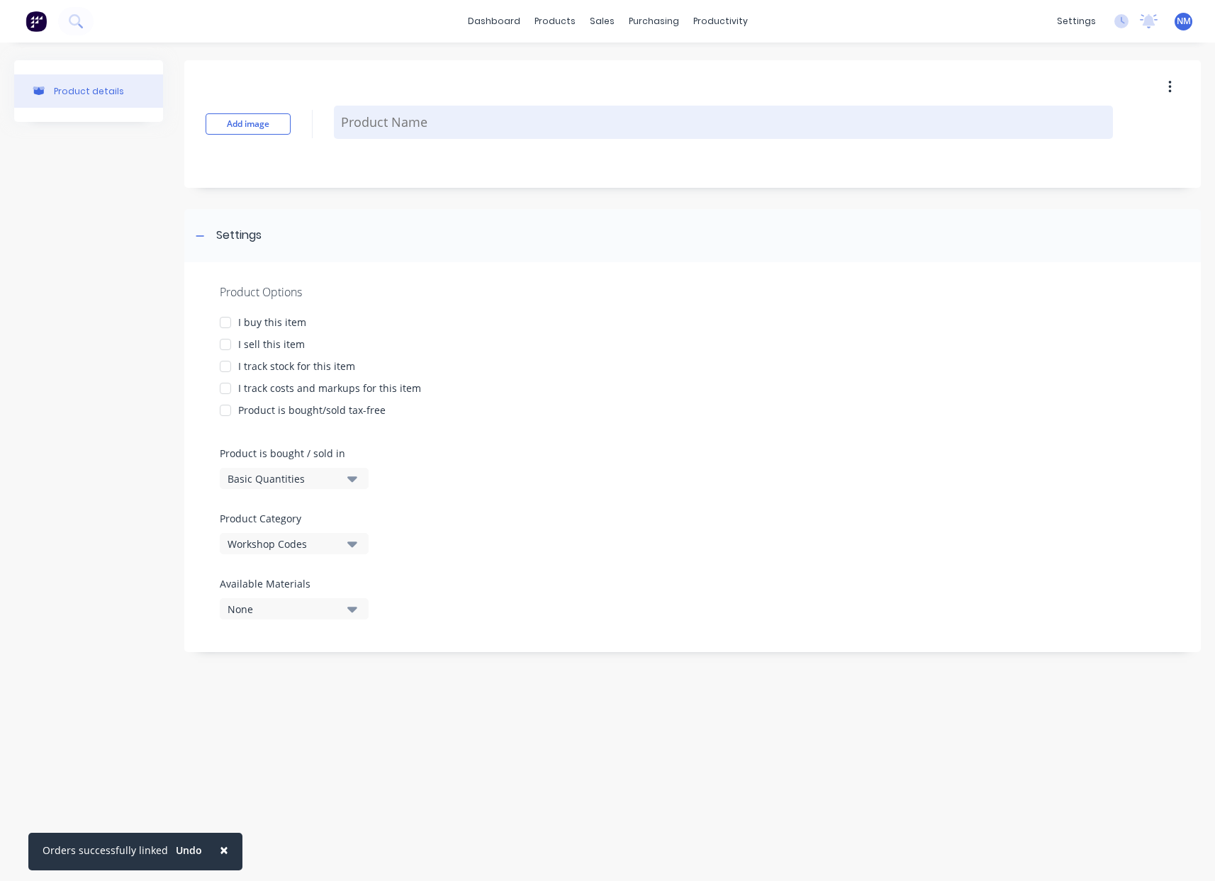
click at [411, 124] on textarea at bounding box center [723, 122] width 779 height 33
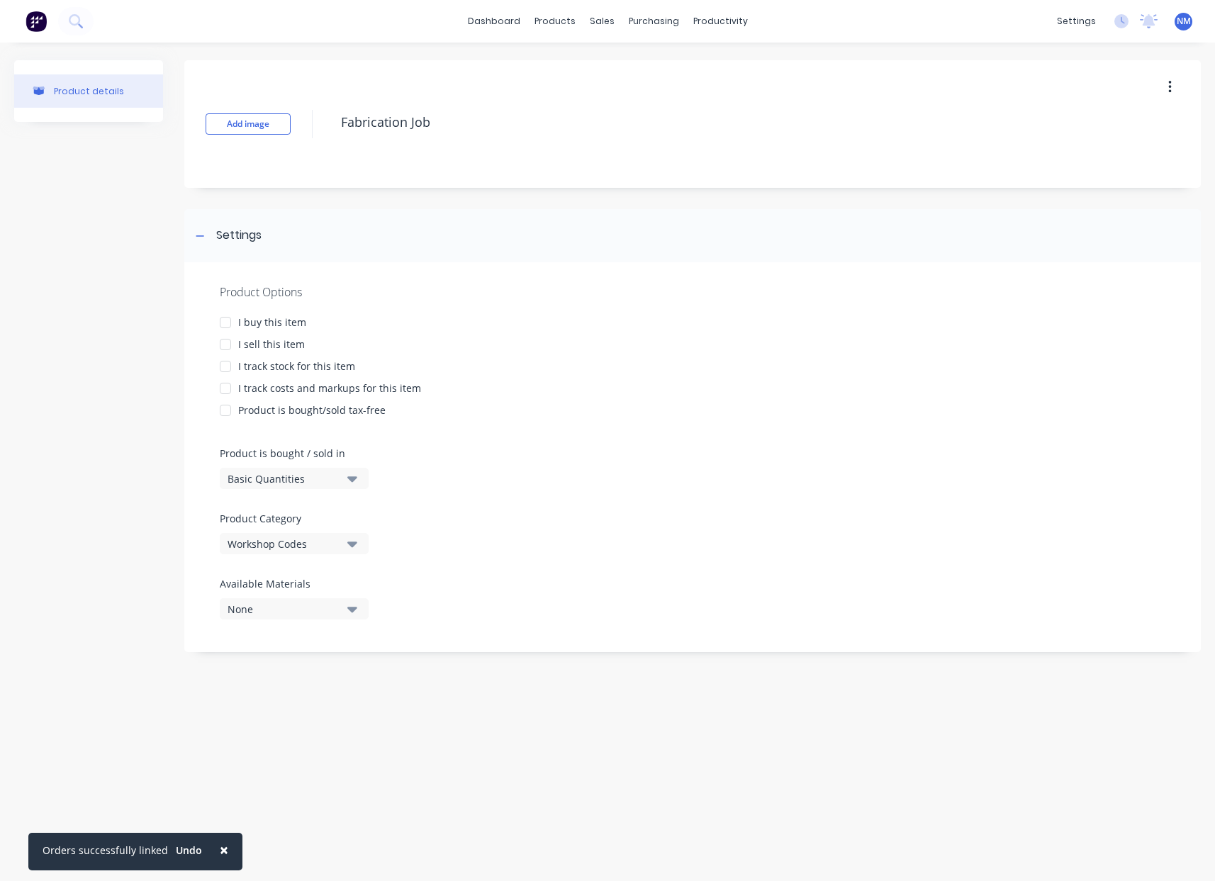
click at [233, 388] on div at bounding box center [225, 388] width 28 height 28
click at [228, 407] on div at bounding box center [225, 410] width 28 height 28
click at [225, 391] on div at bounding box center [225, 388] width 28 height 28
click at [228, 404] on div at bounding box center [225, 410] width 28 height 28
click at [226, 390] on div at bounding box center [225, 388] width 28 height 28
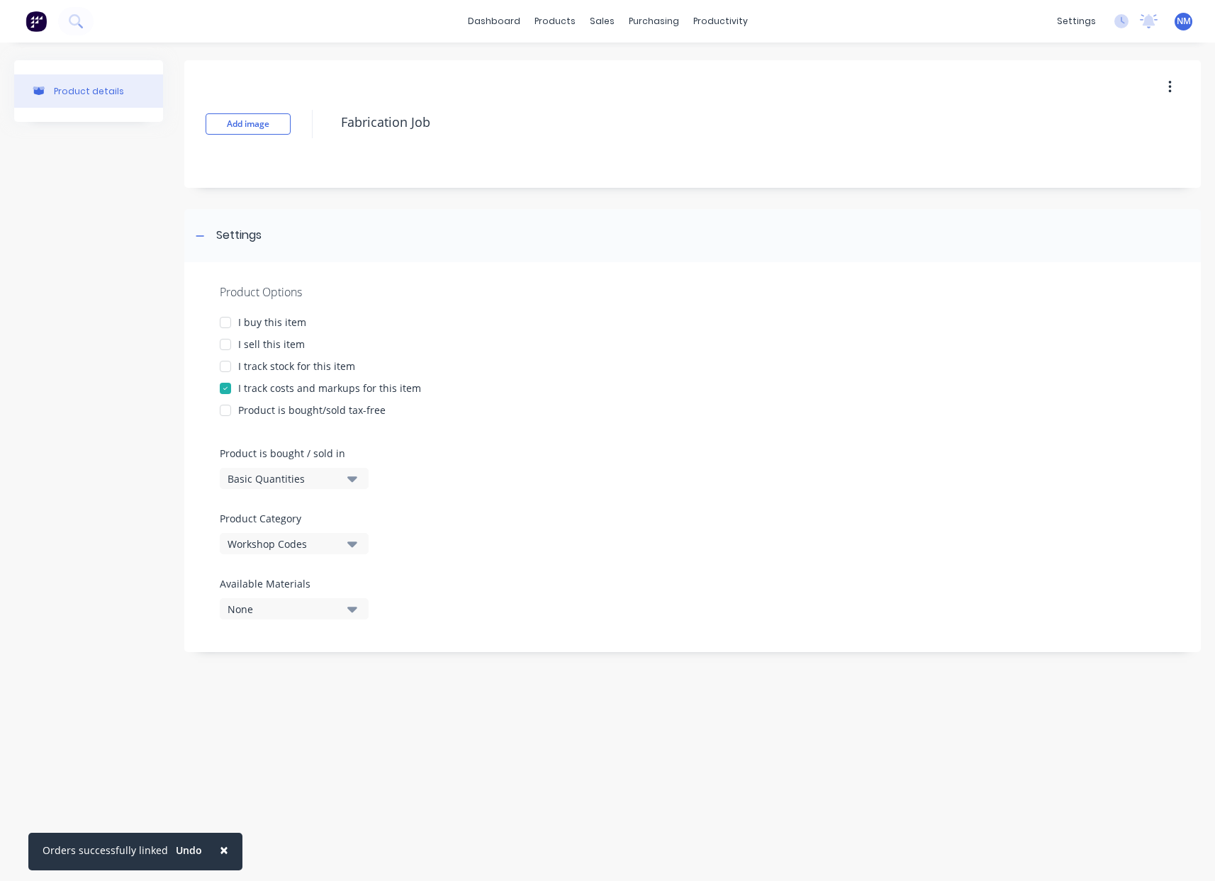
type textarea "Fabrication Job"
click at [277, 475] on div "Basic Quantities" at bounding box center [284, 479] width 113 height 15
click at [558, 455] on div "Product Options I buy this item I sell this item I track stock for this item I …" at bounding box center [692, 457] width 1017 height 390
click at [231, 323] on div at bounding box center [225, 322] width 28 height 28
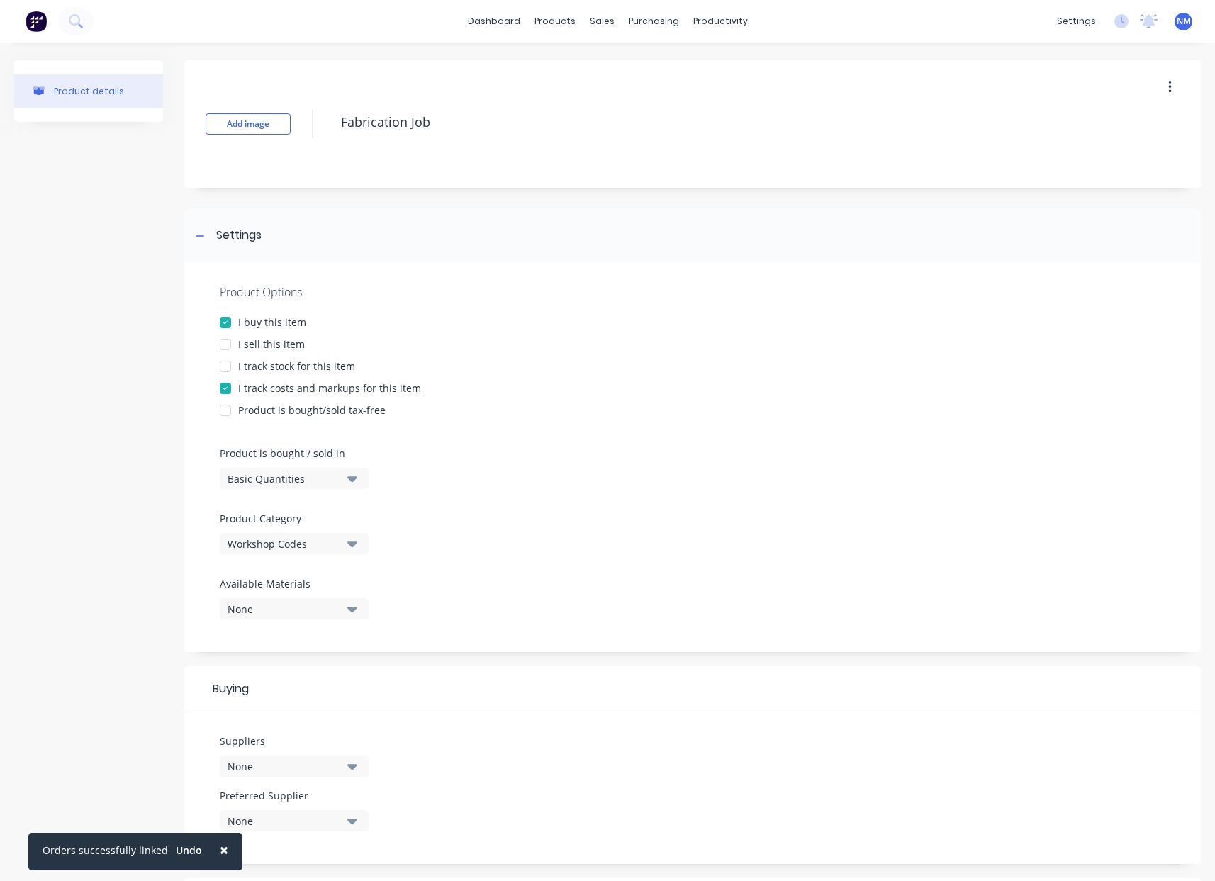
click at [230, 323] on div at bounding box center [225, 322] width 28 height 28
click at [230, 338] on div at bounding box center [225, 344] width 28 height 28
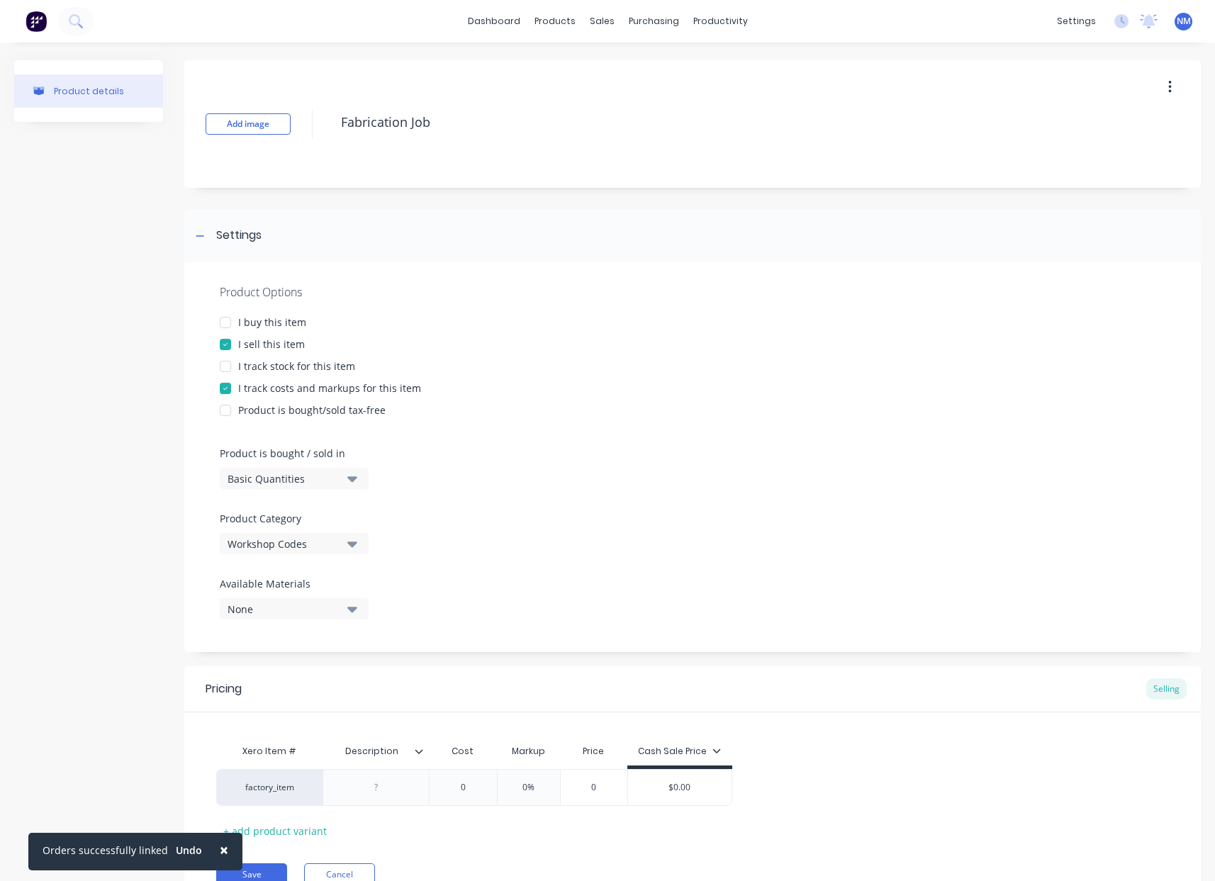
click at [228, 342] on div at bounding box center [225, 344] width 28 height 28
click at [220, 848] on span "×" at bounding box center [224, 850] width 9 height 20
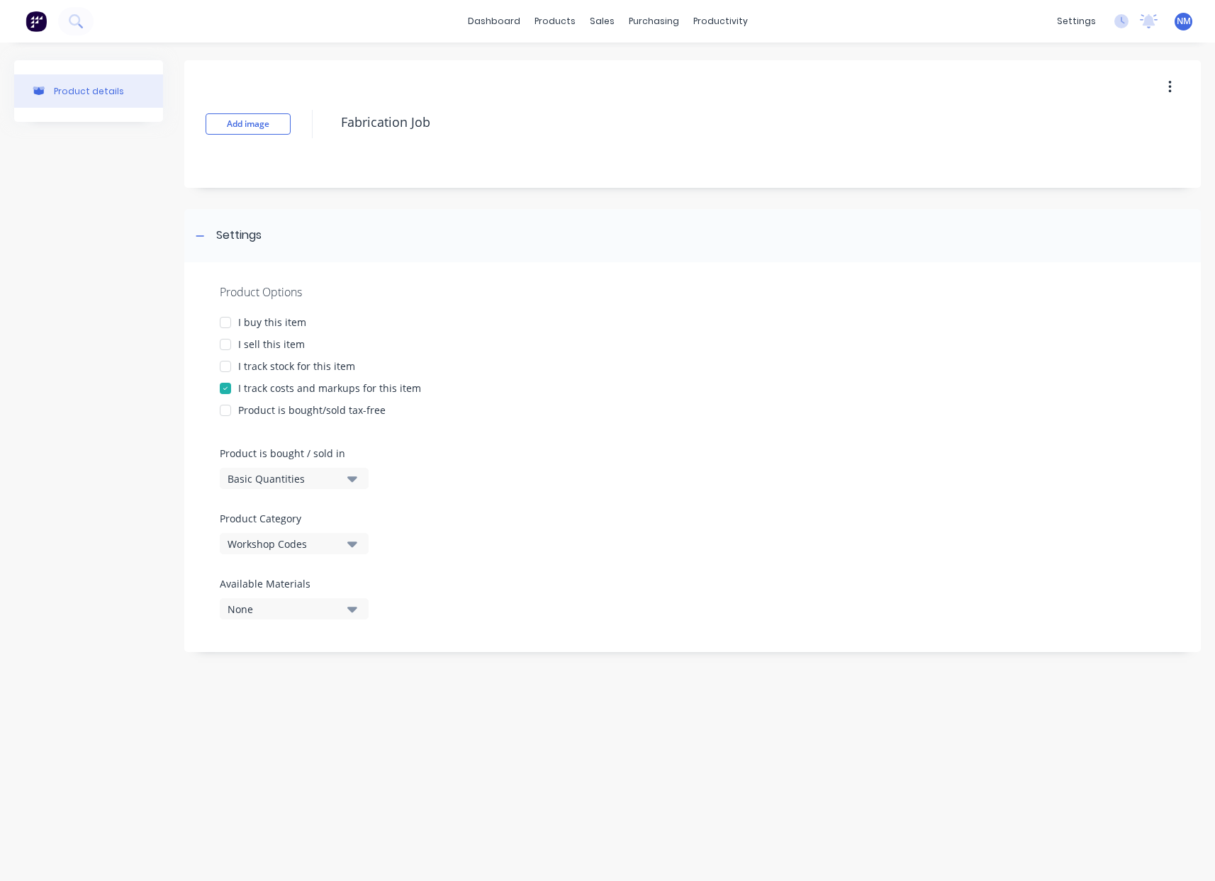
click at [1175, 86] on button "button" at bounding box center [1170, 87] width 33 height 26
click at [227, 387] on div at bounding box center [225, 388] width 28 height 28
click at [227, 386] on div at bounding box center [225, 388] width 28 height 28
click at [347, 550] on icon "button" at bounding box center [352, 544] width 10 height 16
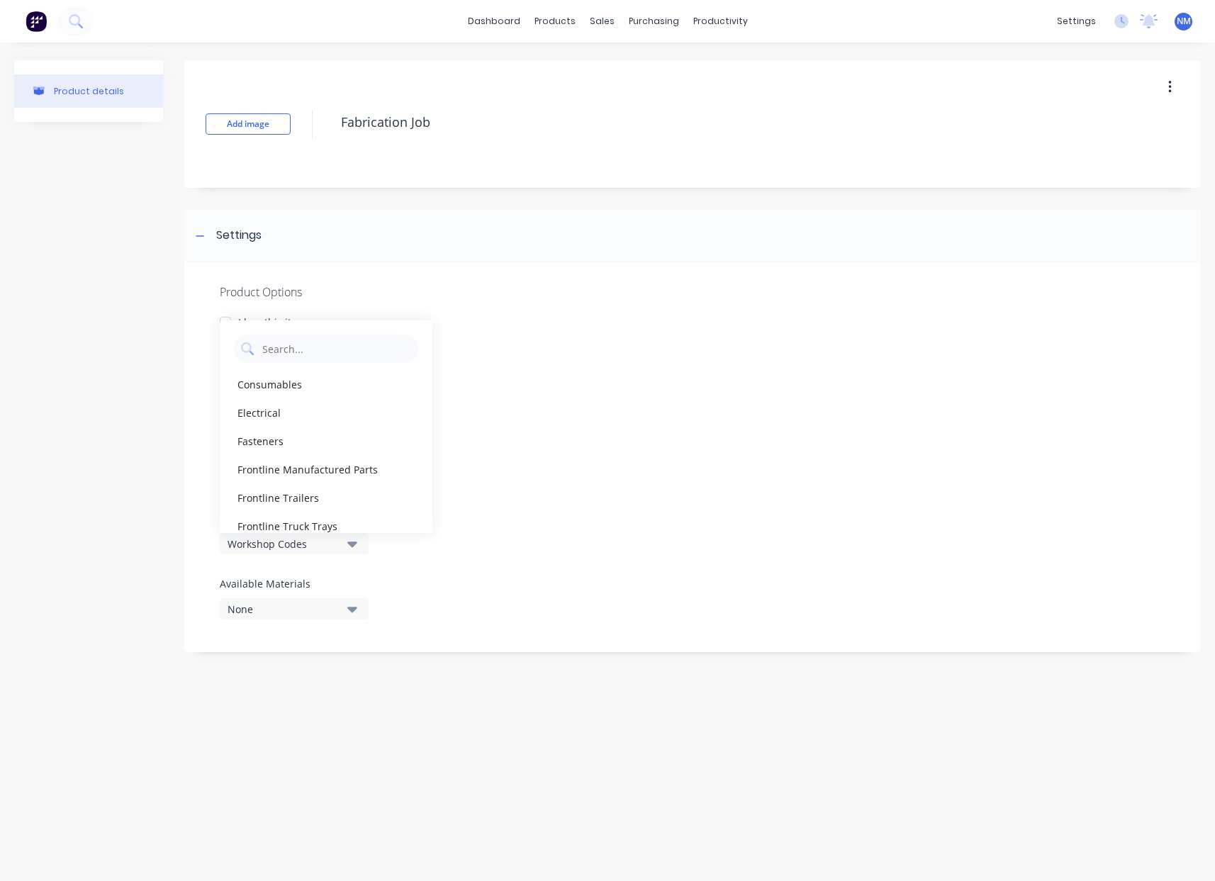
click at [347, 548] on icon "button" at bounding box center [352, 544] width 10 height 16
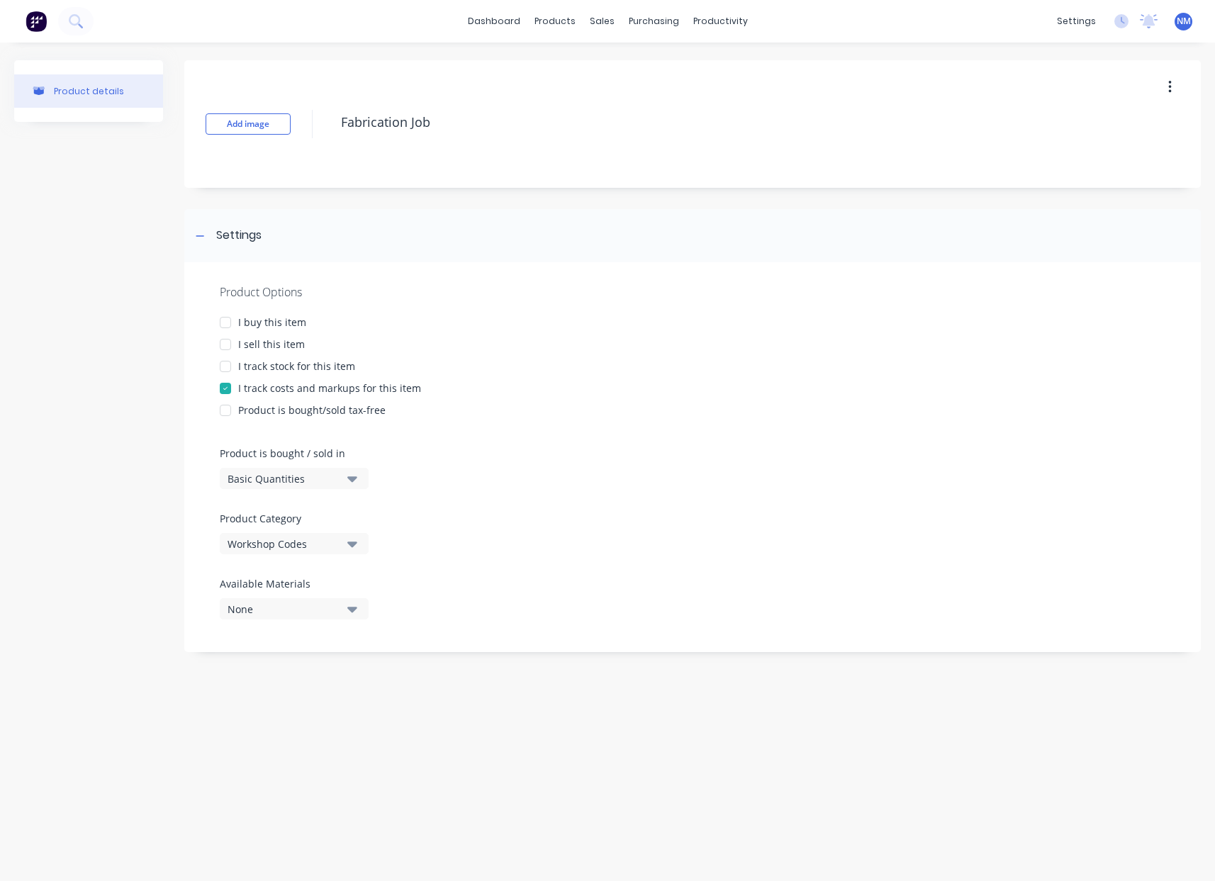
click at [585, 545] on div "Product Options I buy this item I sell this item I track stock for this item I …" at bounding box center [692, 457] width 1017 height 390
click at [321, 478] on div "Basic Quantities" at bounding box center [284, 479] width 113 height 15
click at [231, 327] on div at bounding box center [225, 322] width 28 height 28
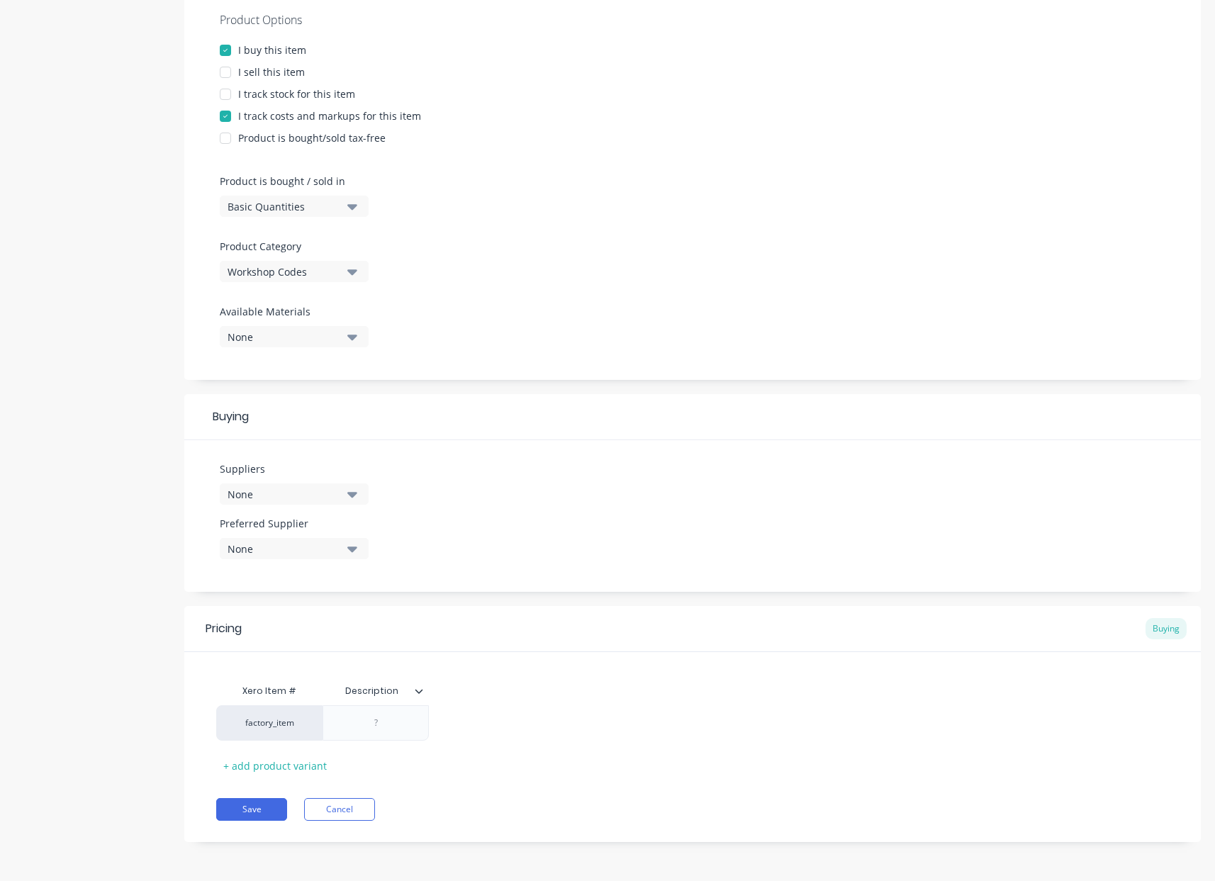
scroll to position [0, 0]
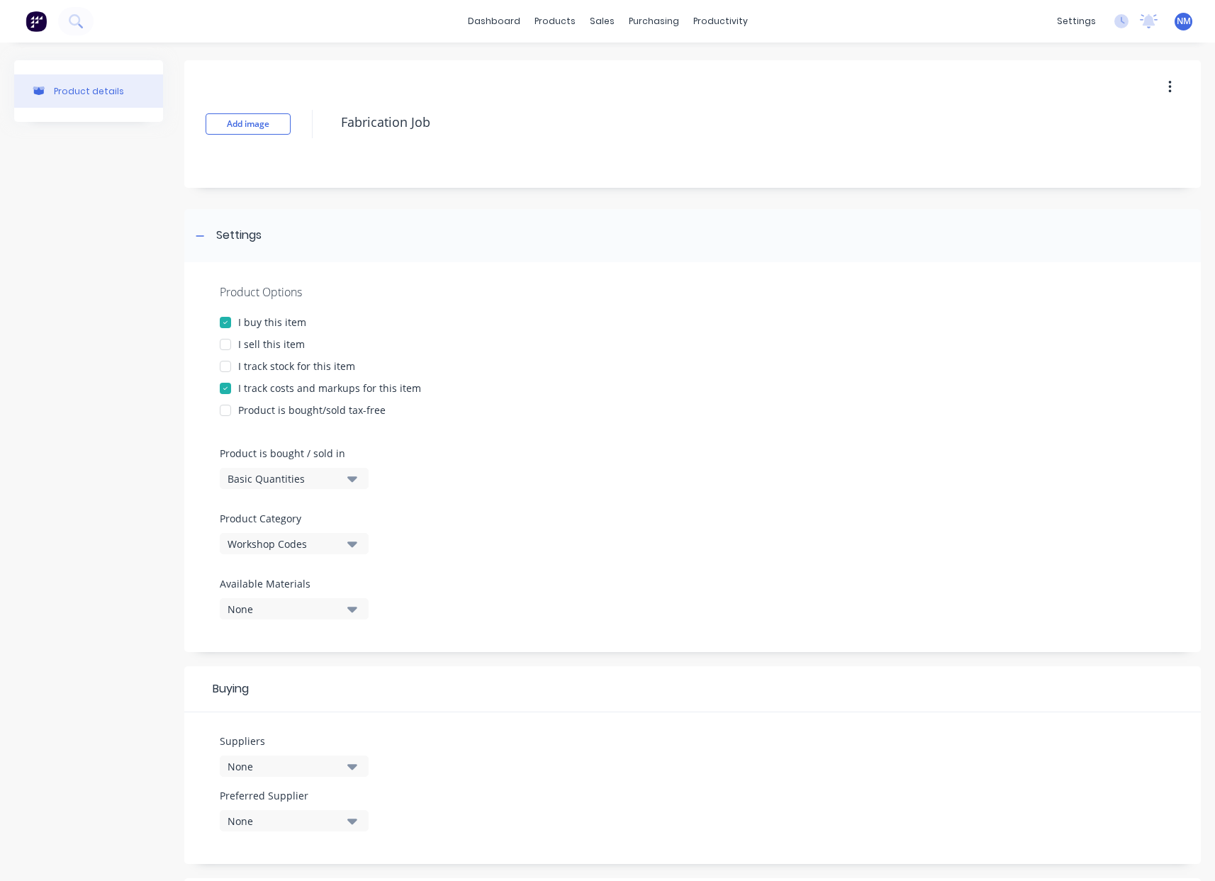
click at [230, 323] on div at bounding box center [225, 322] width 28 height 28
click at [227, 389] on div at bounding box center [225, 388] width 28 height 28
click at [225, 322] on div at bounding box center [225, 322] width 28 height 28
click at [225, 345] on div at bounding box center [225, 344] width 28 height 28
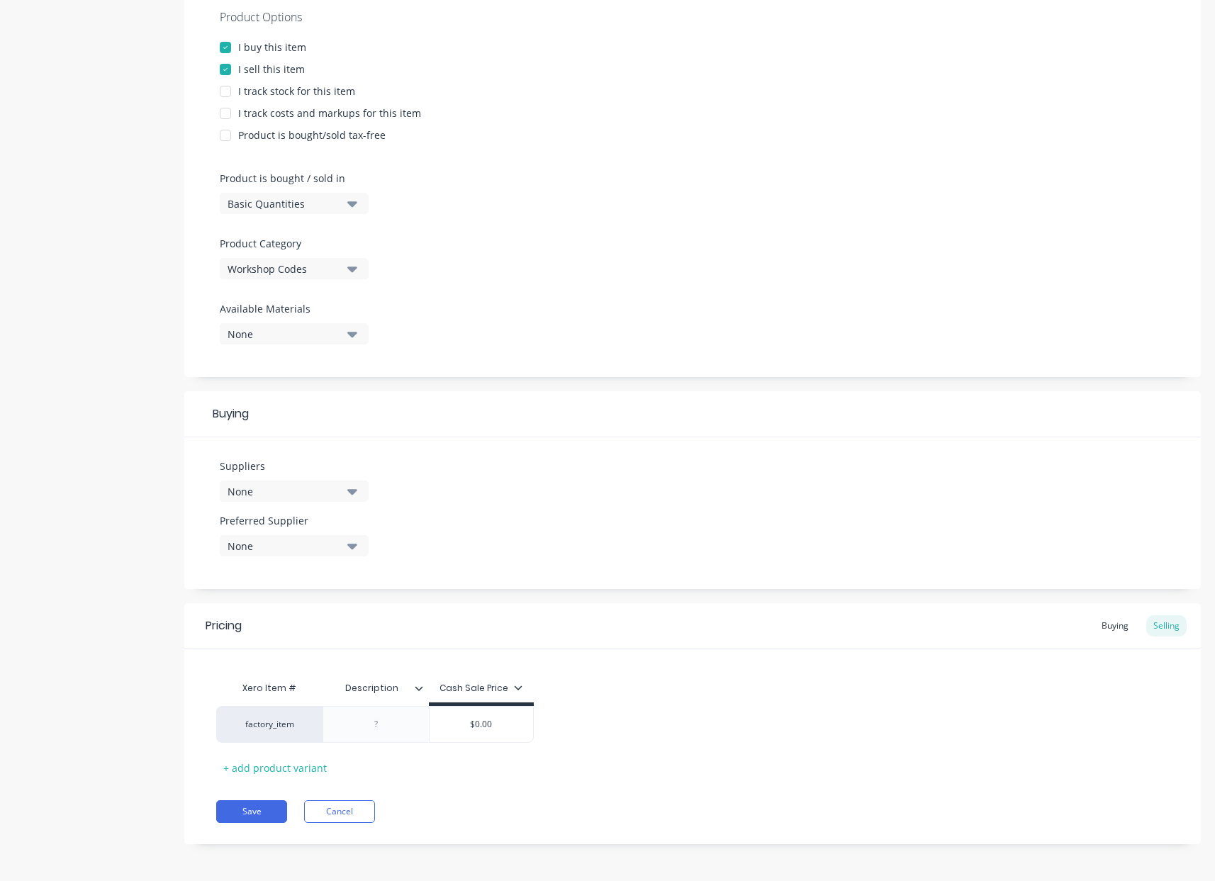
scroll to position [274, 0]
click at [420, 690] on icon at bounding box center [420, 689] width 8 height 4
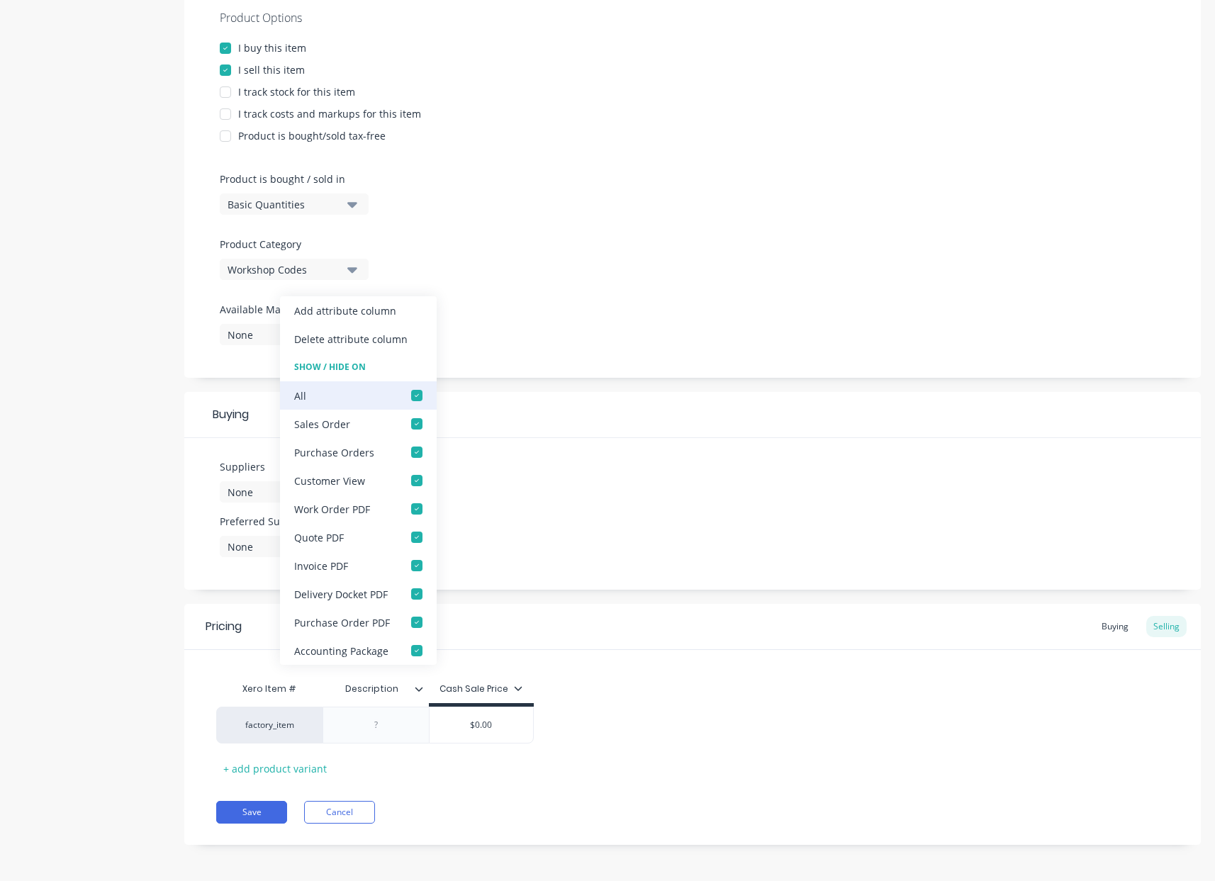
click at [416, 393] on div at bounding box center [417, 395] width 28 height 28
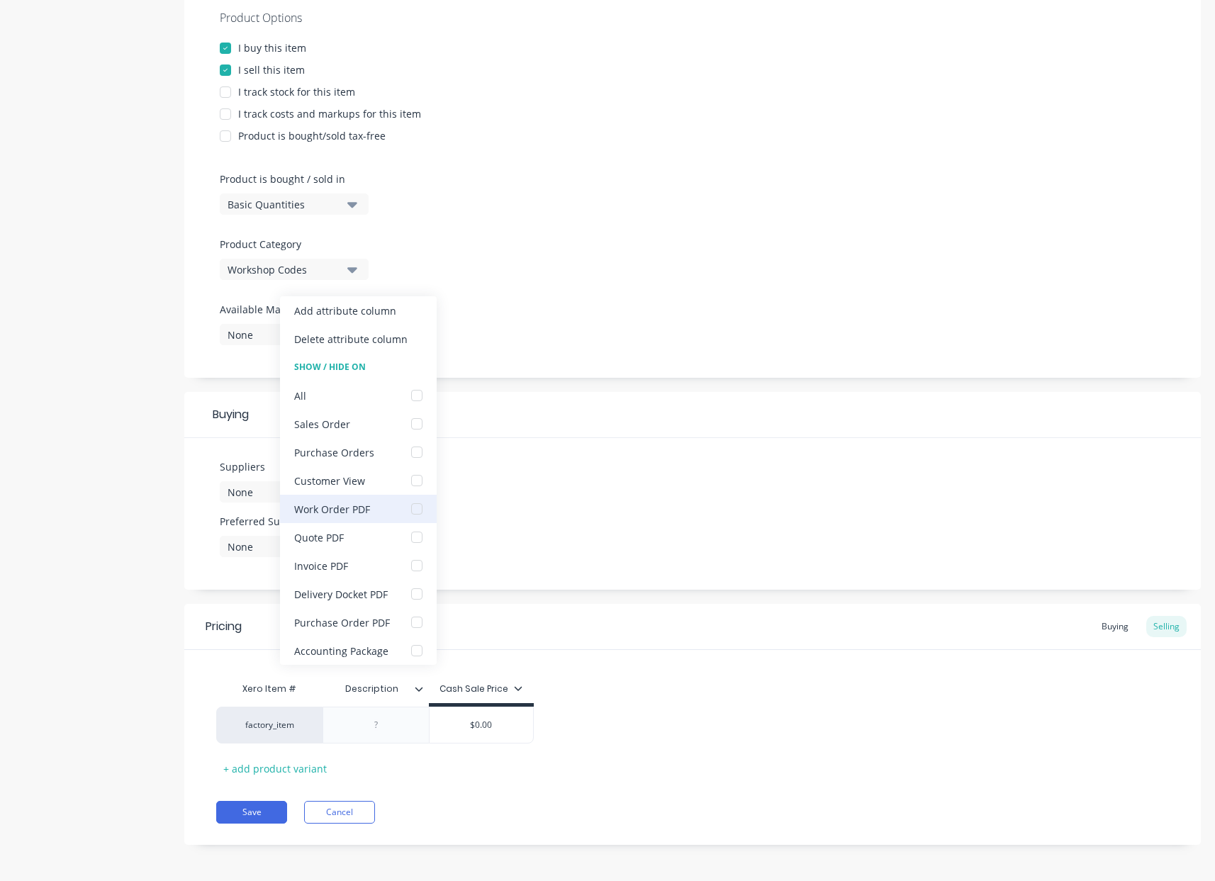
click at [417, 513] on div at bounding box center [417, 509] width 28 height 28
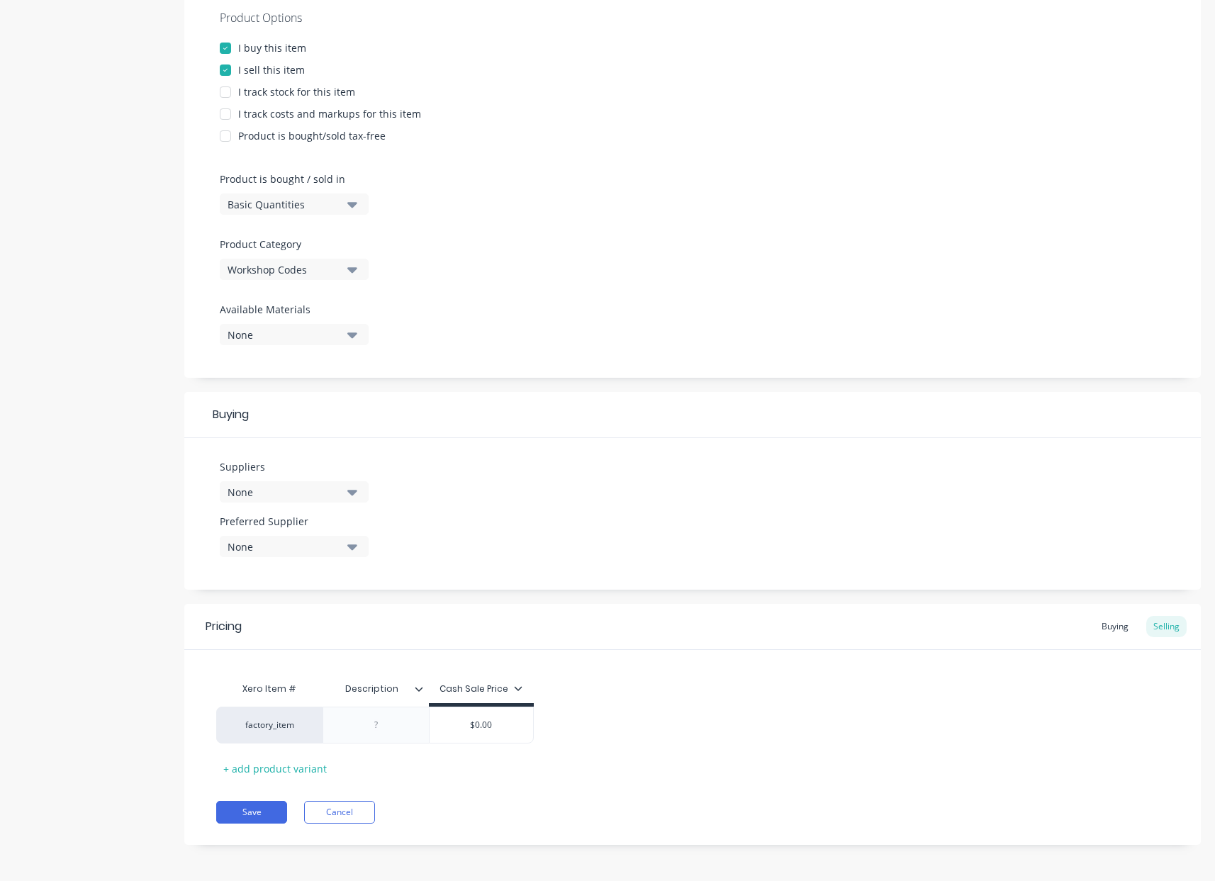
click at [535, 626] on div "Pricing Buying Selling" at bounding box center [692, 627] width 1017 height 46
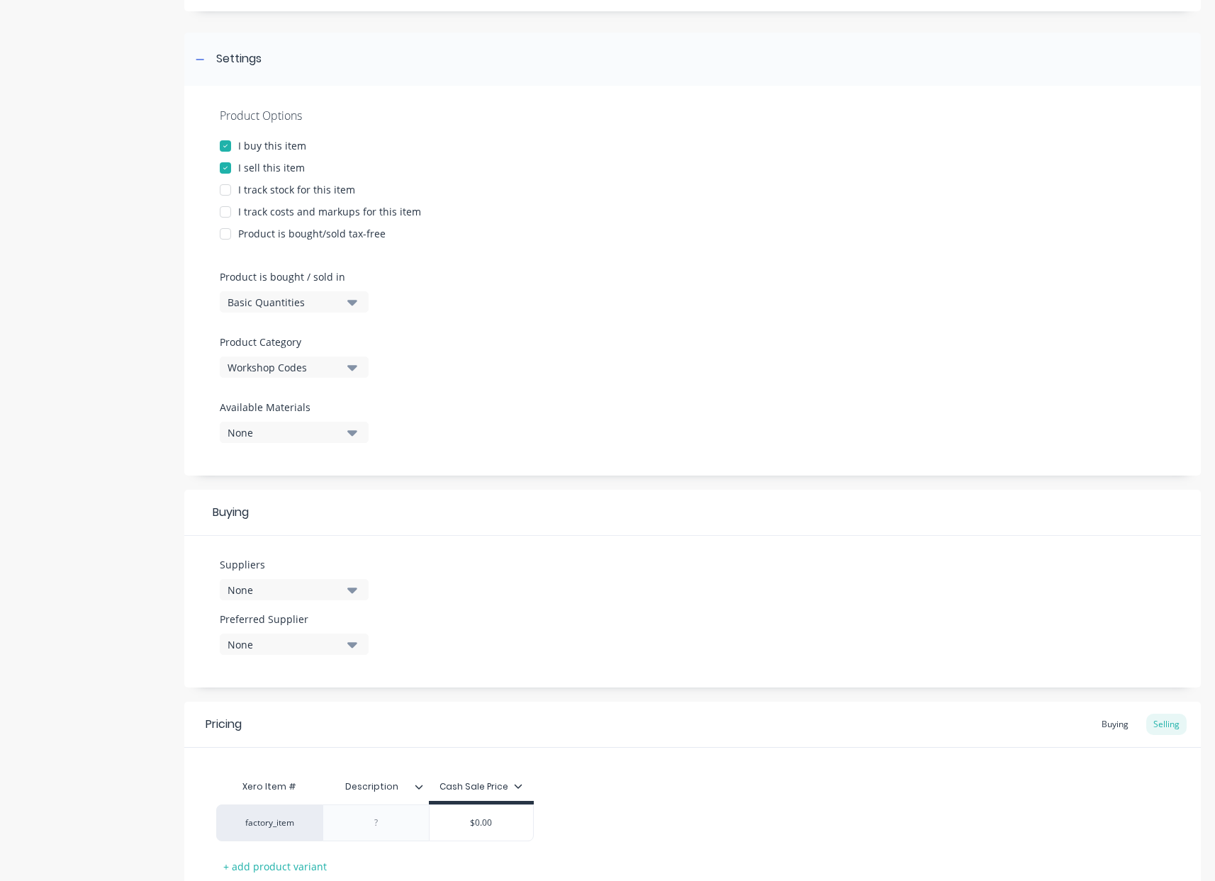
scroll to position [277, 0]
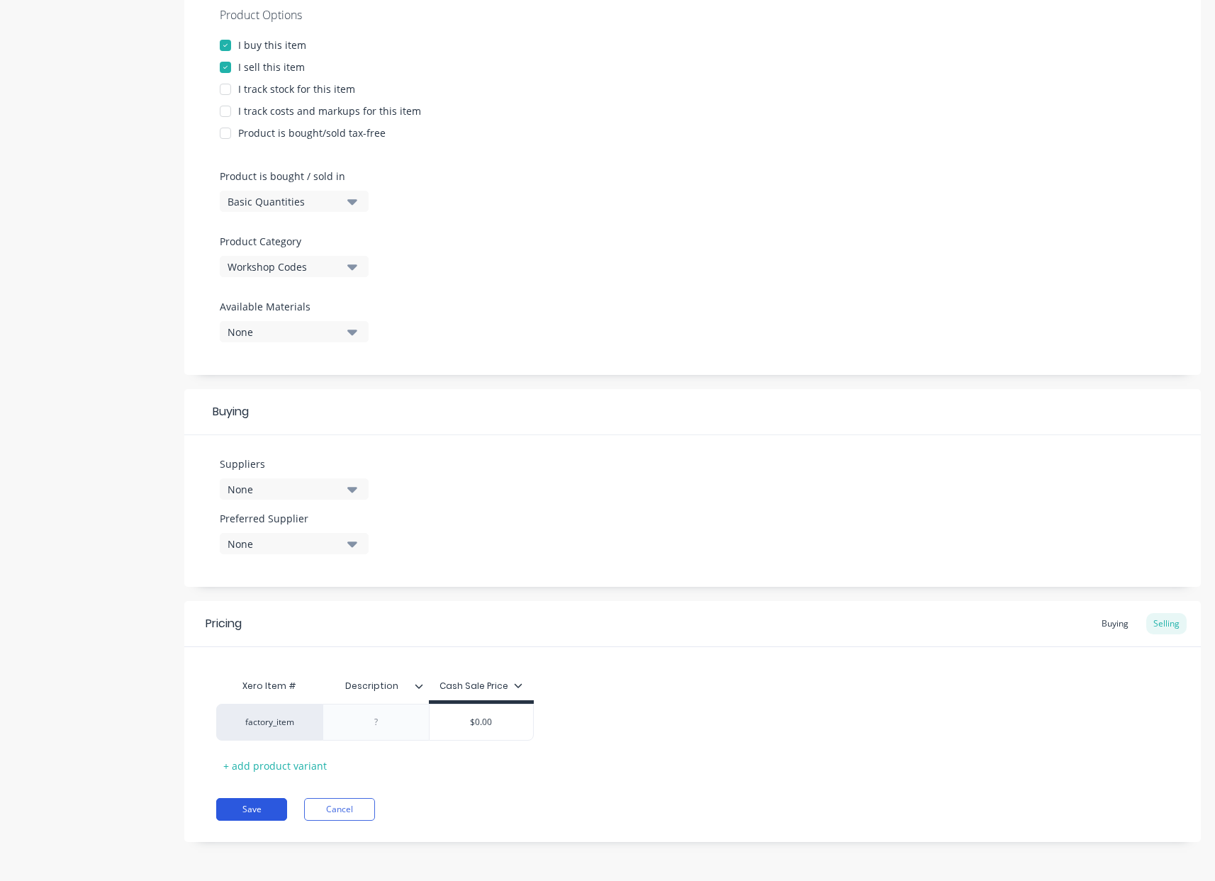
click at [255, 812] on button "Save" at bounding box center [251, 809] width 71 height 23
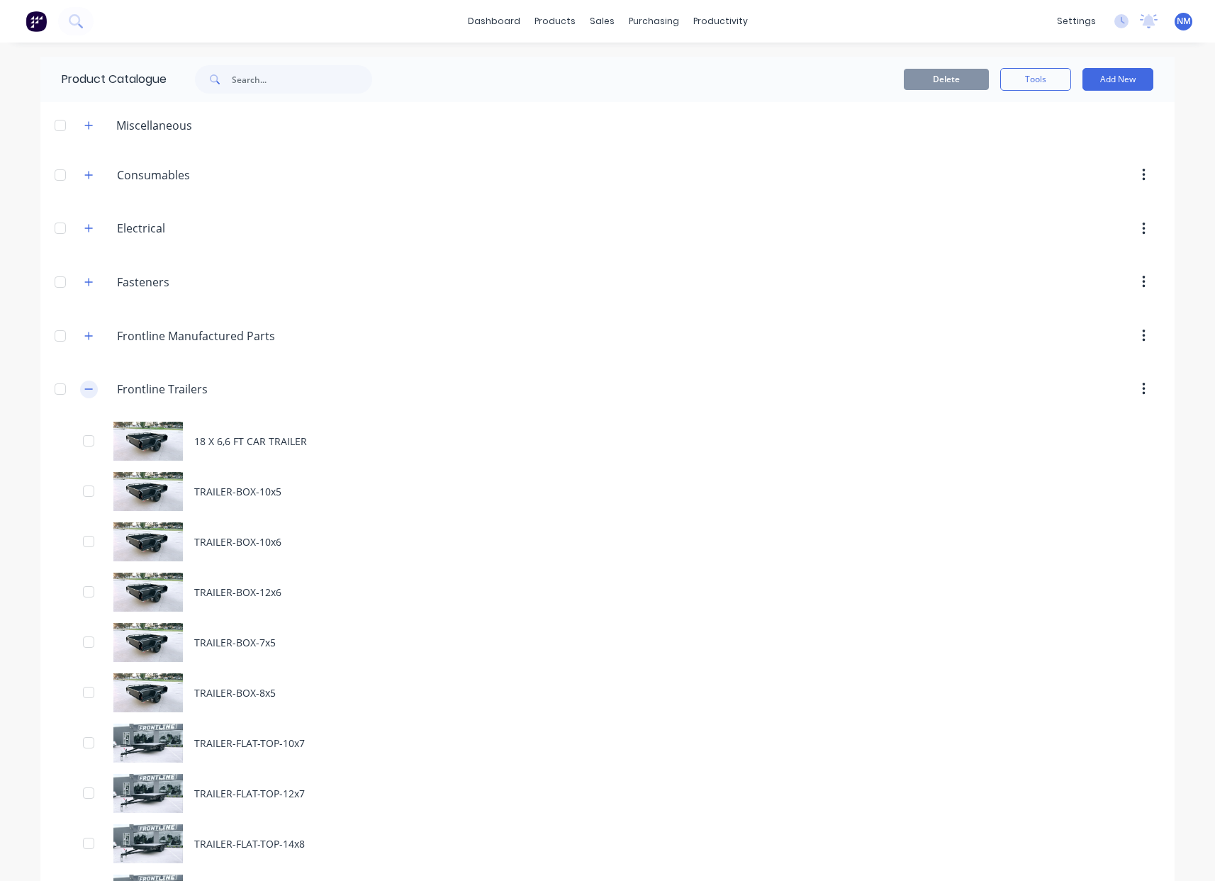
click at [84, 390] on icon "button" at bounding box center [88, 389] width 9 height 10
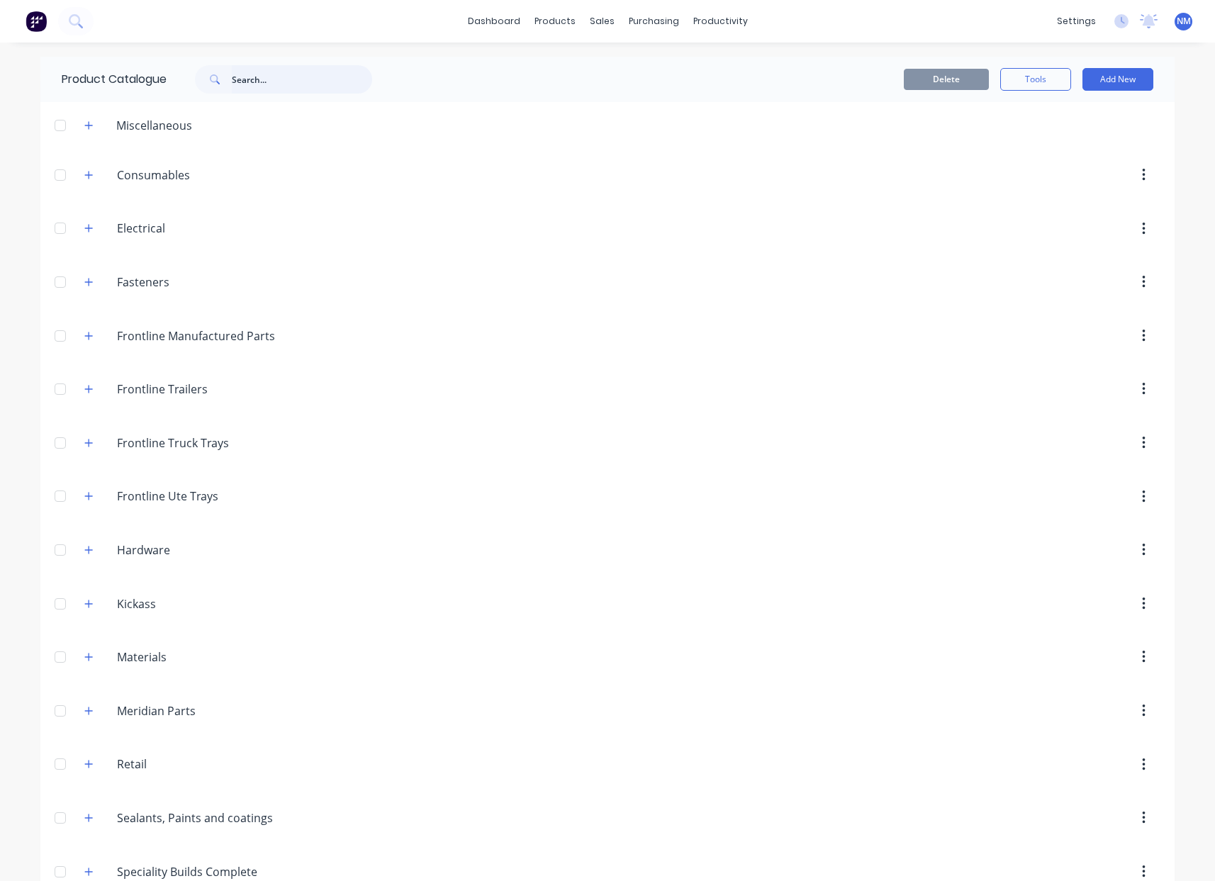
click at [320, 87] on input "text" at bounding box center [302, 79] width 140 height 28
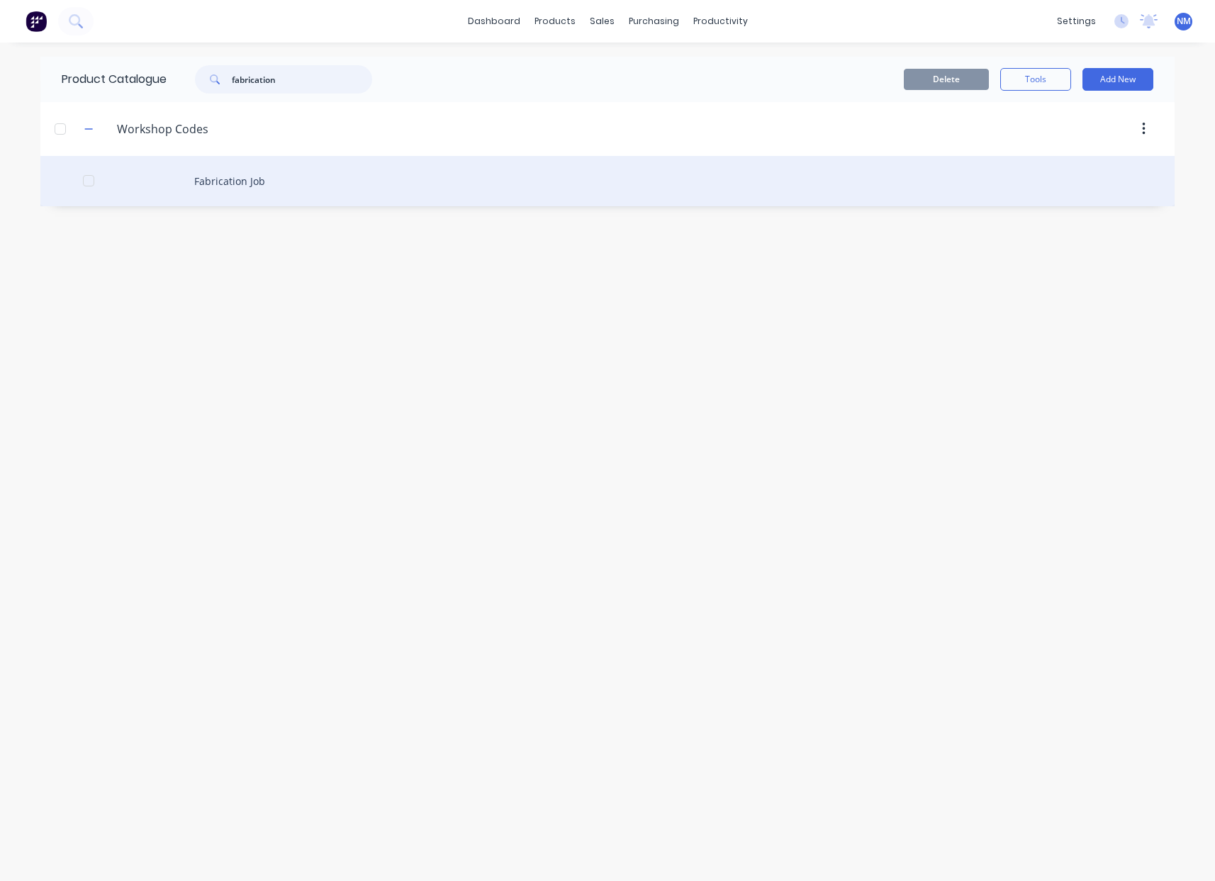
type input "fabrication"
click at [263, 184] on div "Fabrication Job" at bounding box center [607, 181] width 1135 height 50
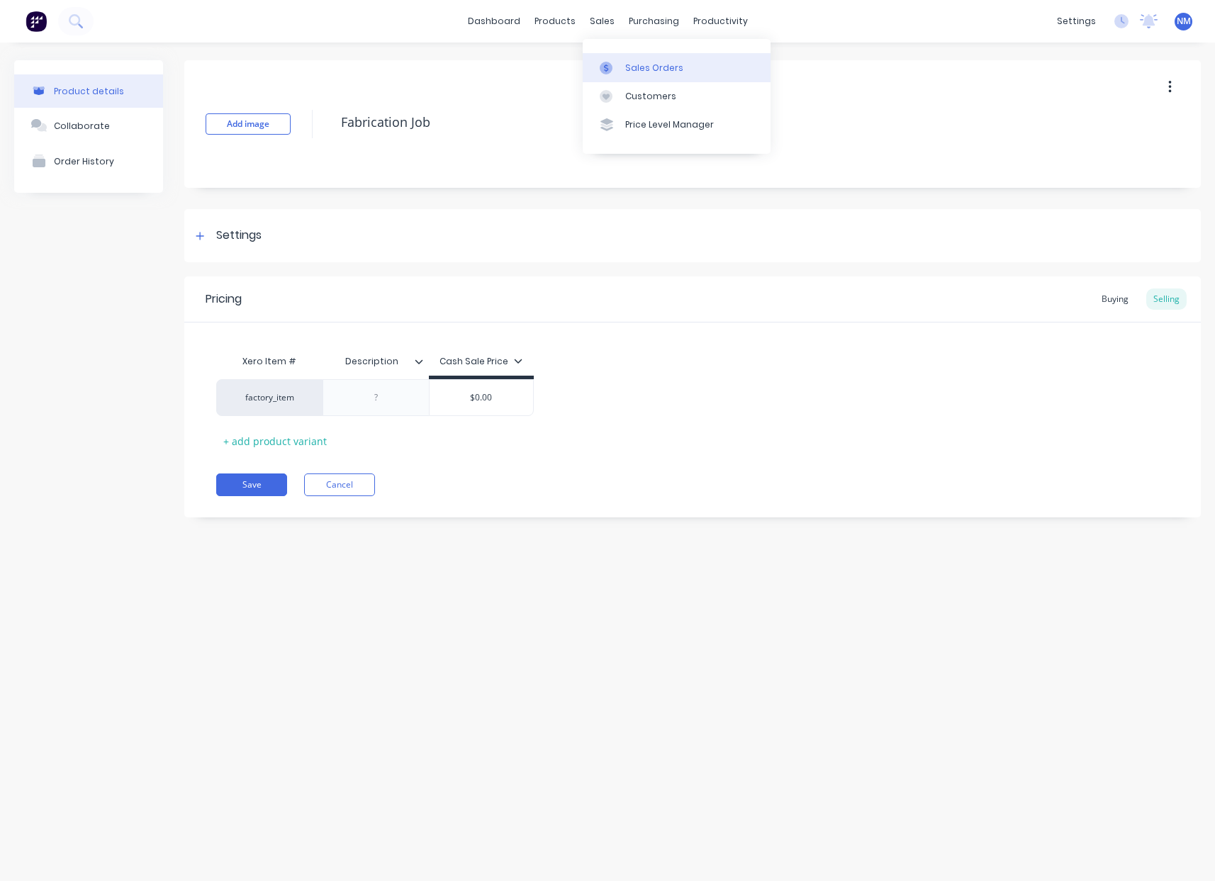
click at [634, 62] on div "Sales Orders" at bounding box center [654, 68] width 58 height 13
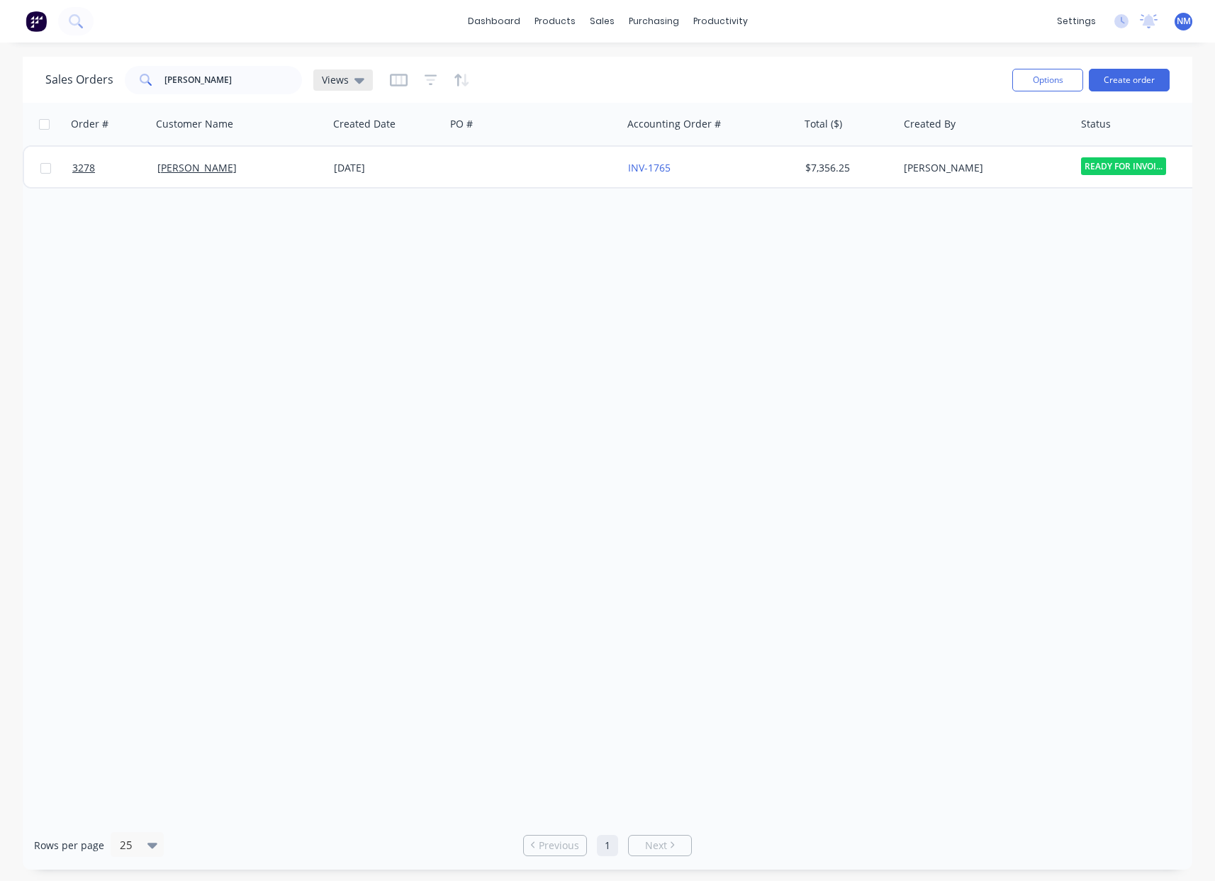
click at [339, 84] on span "Views" at bounding box center [335, 79] width 27 height 15
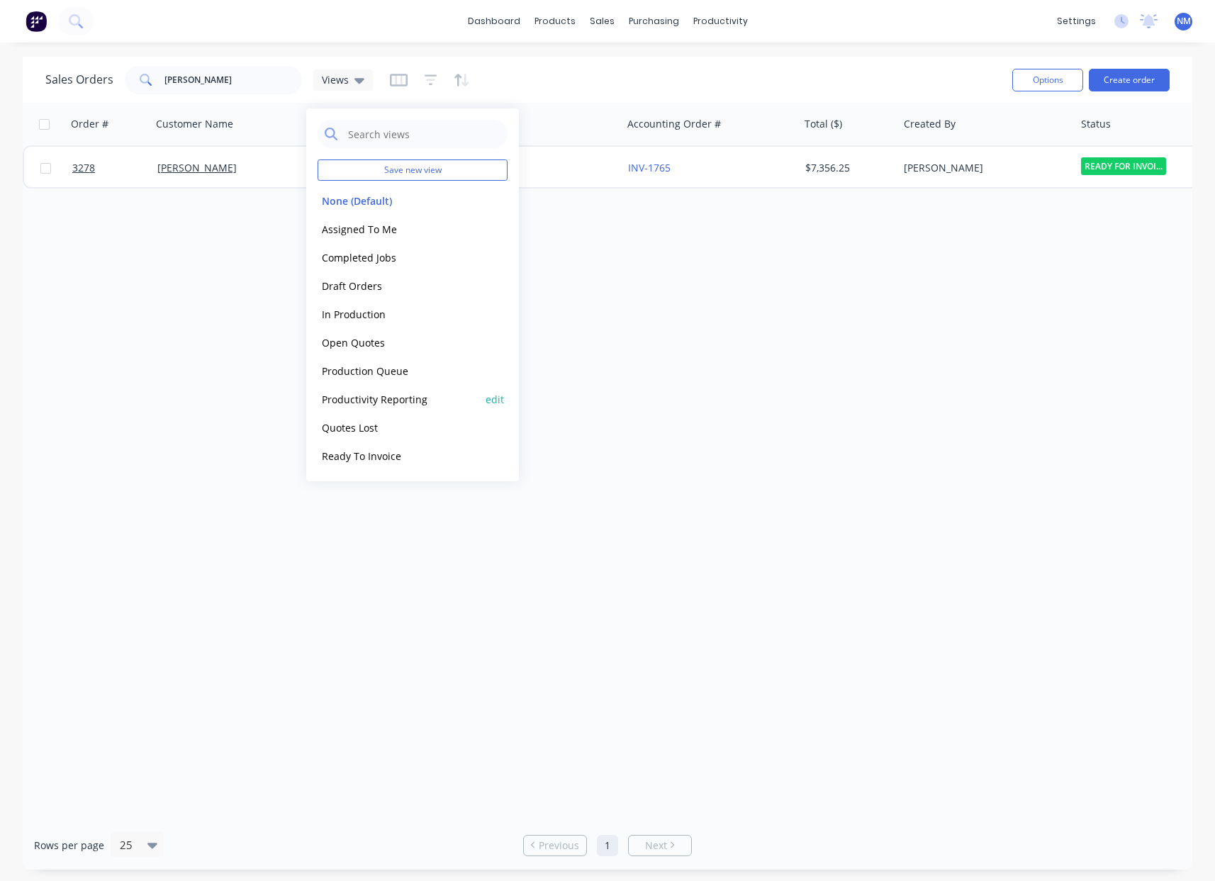
click at [401, 394] on button "Productivity Reporting" at bounding box center [399, 399] width 162 height 16
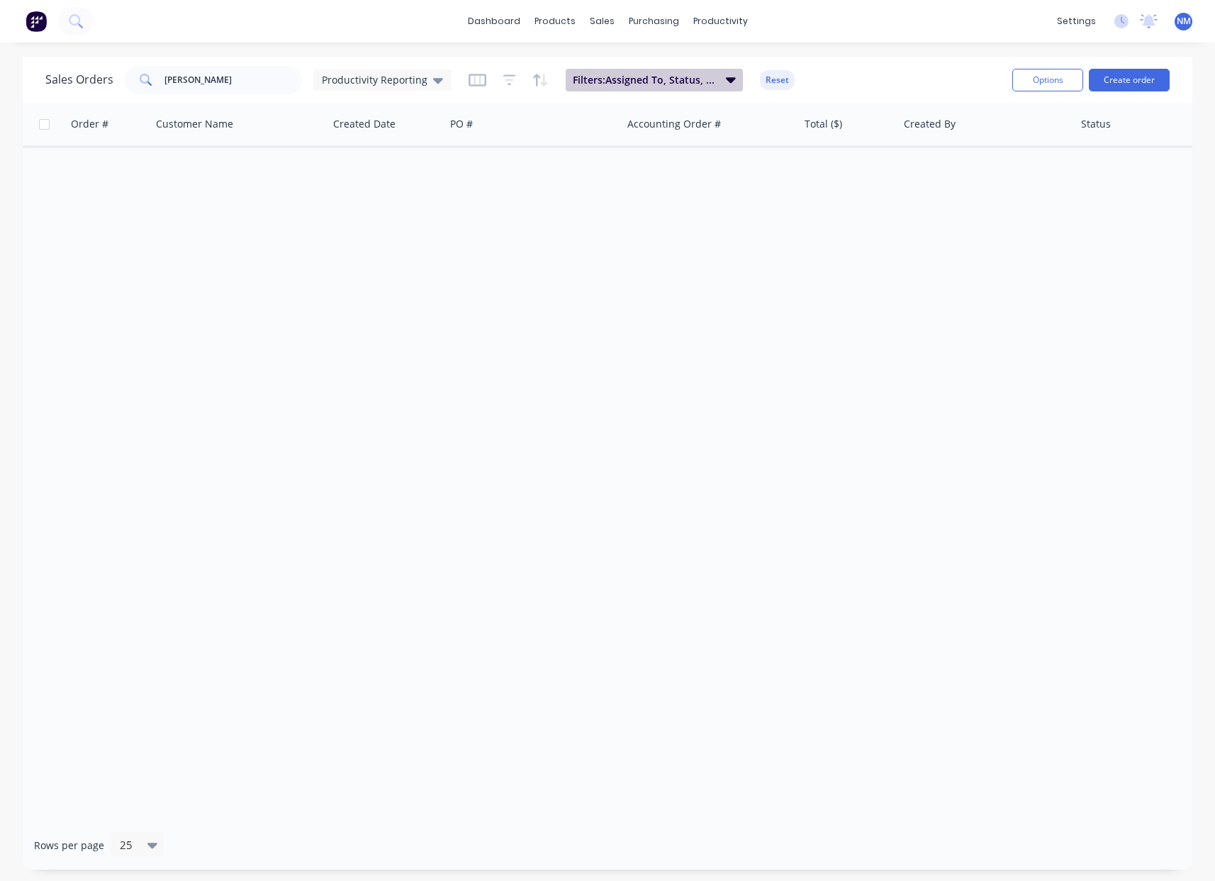
click at [698, 77] on span "Filters: Assigned To, Status, Build End Date, Build Start Date" at bounding box center [645, 80] width 145 height 14
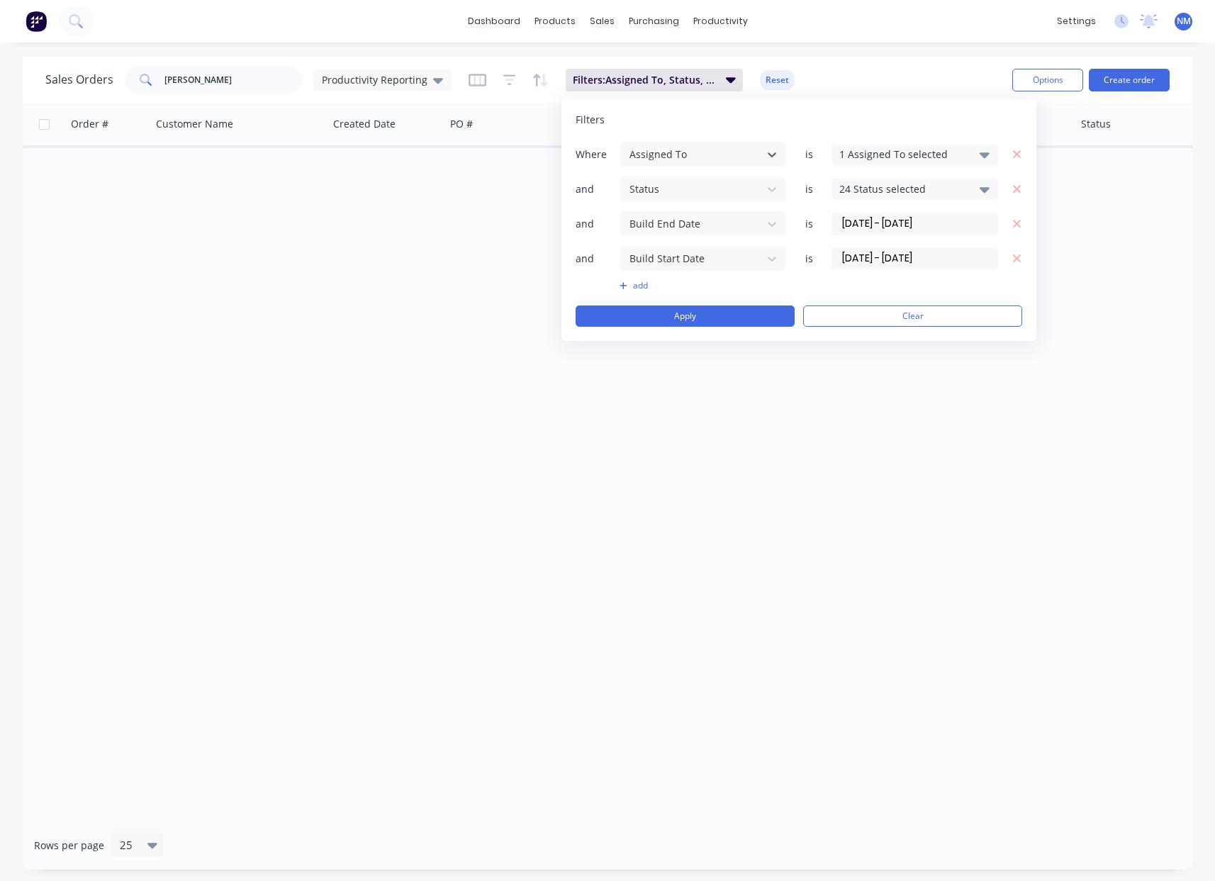
click at [636, 284] on button "add" at bounding box center [703, 285] width 167 height 11
click at [661, 289] on div at bounding box center [691, 293] width 127 height 18
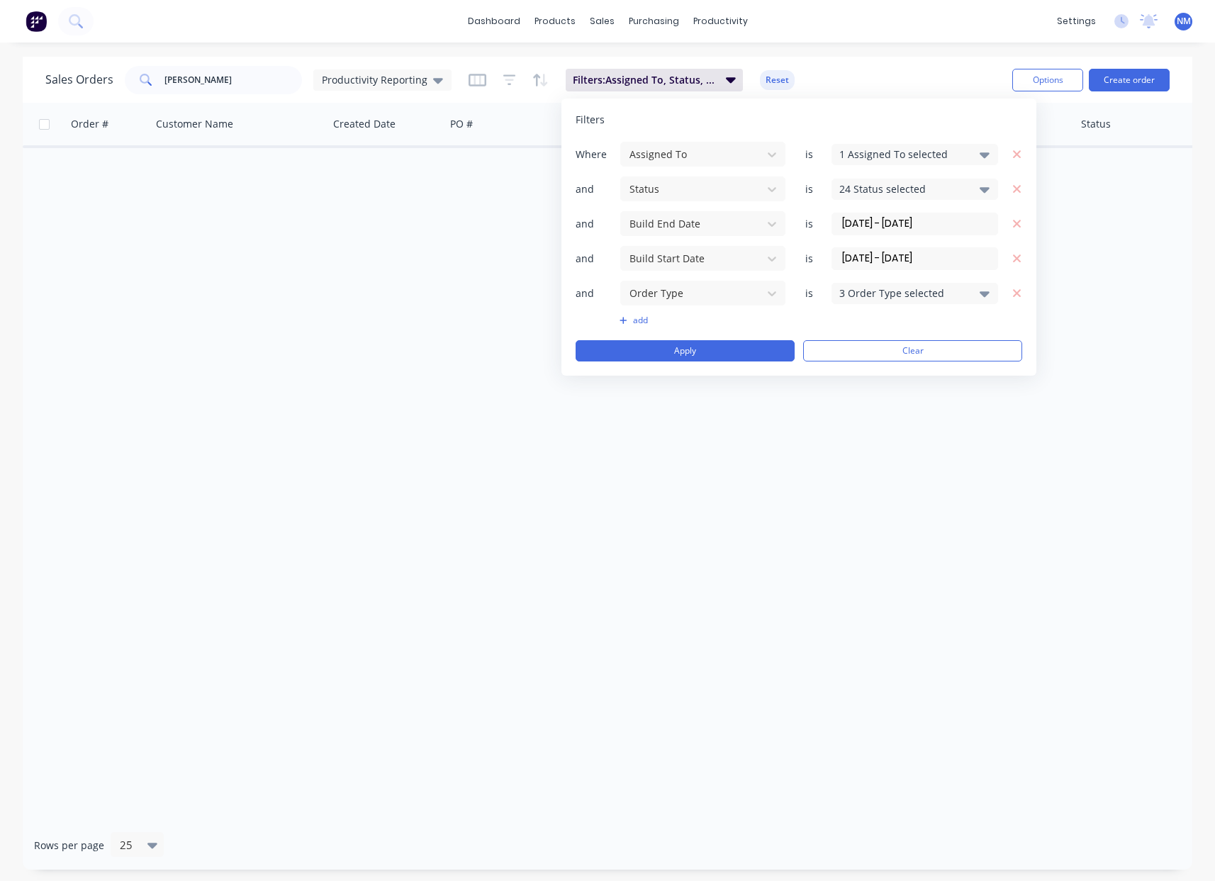
click at [901, 299] on div "3 Order Type selected" at bounding box center [904, 293] width 128 height 15
click at [723, 300] on div at bounding box center [691, 293] width 127 height 18
click at [752, 294] on div at bounding box center [691, 293] width 127 height 18
click at [1015, 296] on icon "button" at bounding box center [1018, 293] width 10 height 13
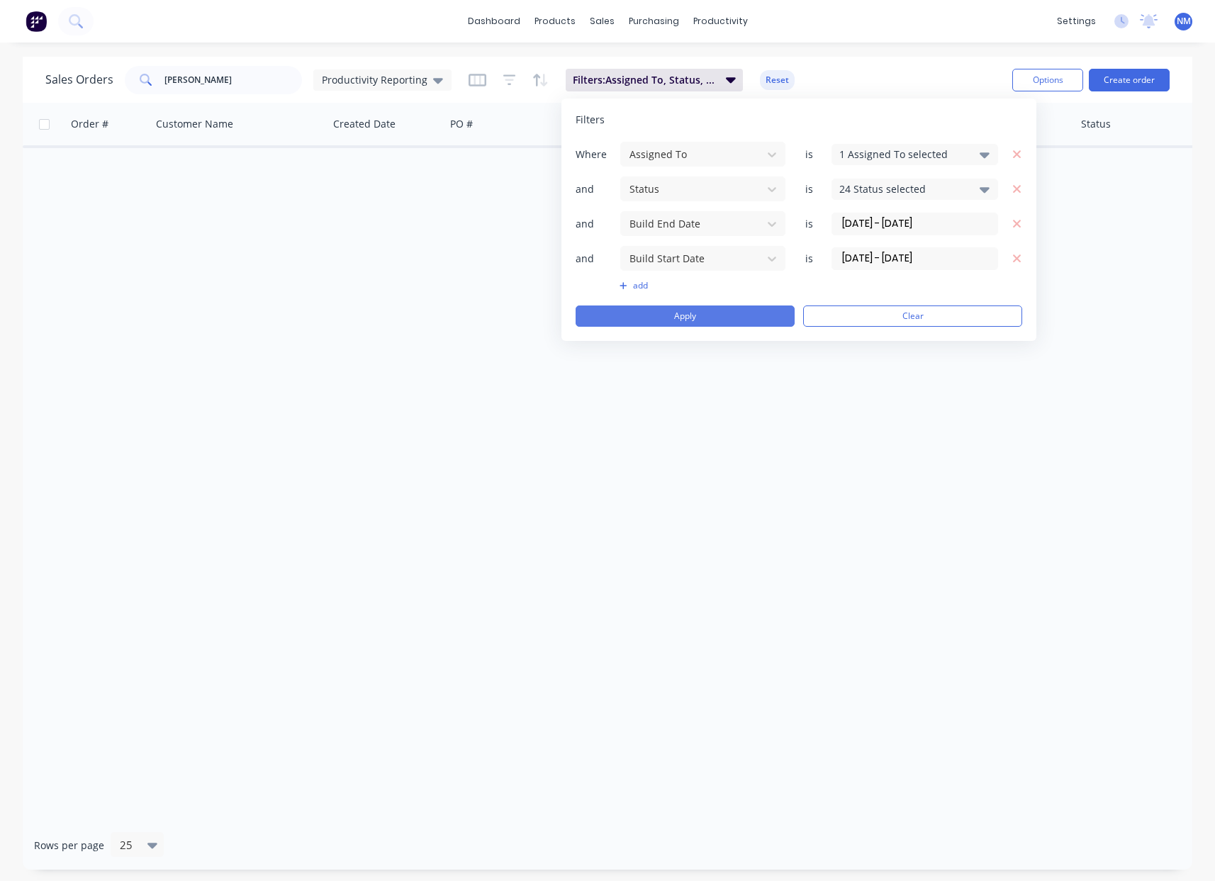
click at [708, 311] on button "Apply" at bounding box center [685, 316] width 219 height 21
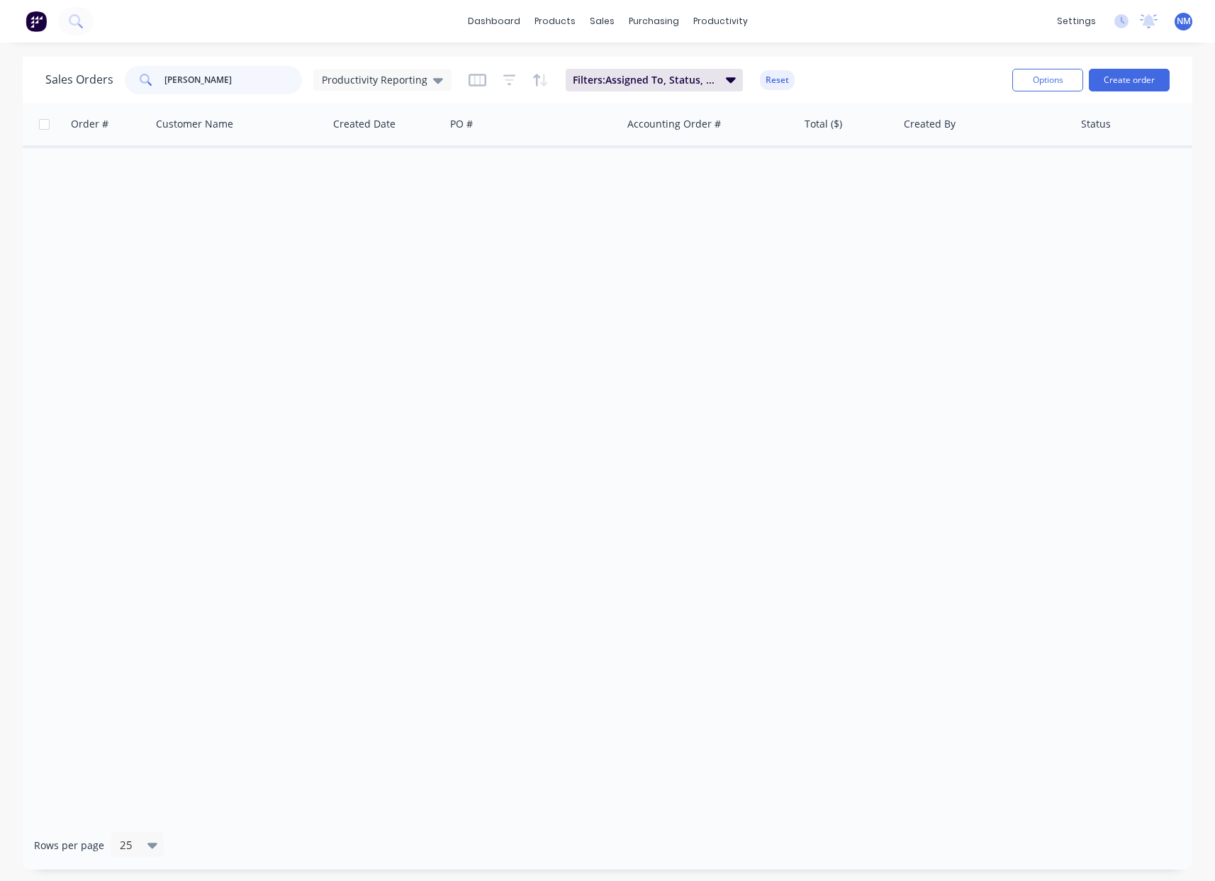
drag, startPoint x: 205, startPoint y: 80, endPoint x: 1, endPoint y: 69, distance: 204.5
click at [26, 69] on div "Sales Orders [PERSON_NAME] Productivity Reporting Filters: Assigned To, Status,…" at bounding box center [608, 80] width 1170 height 46
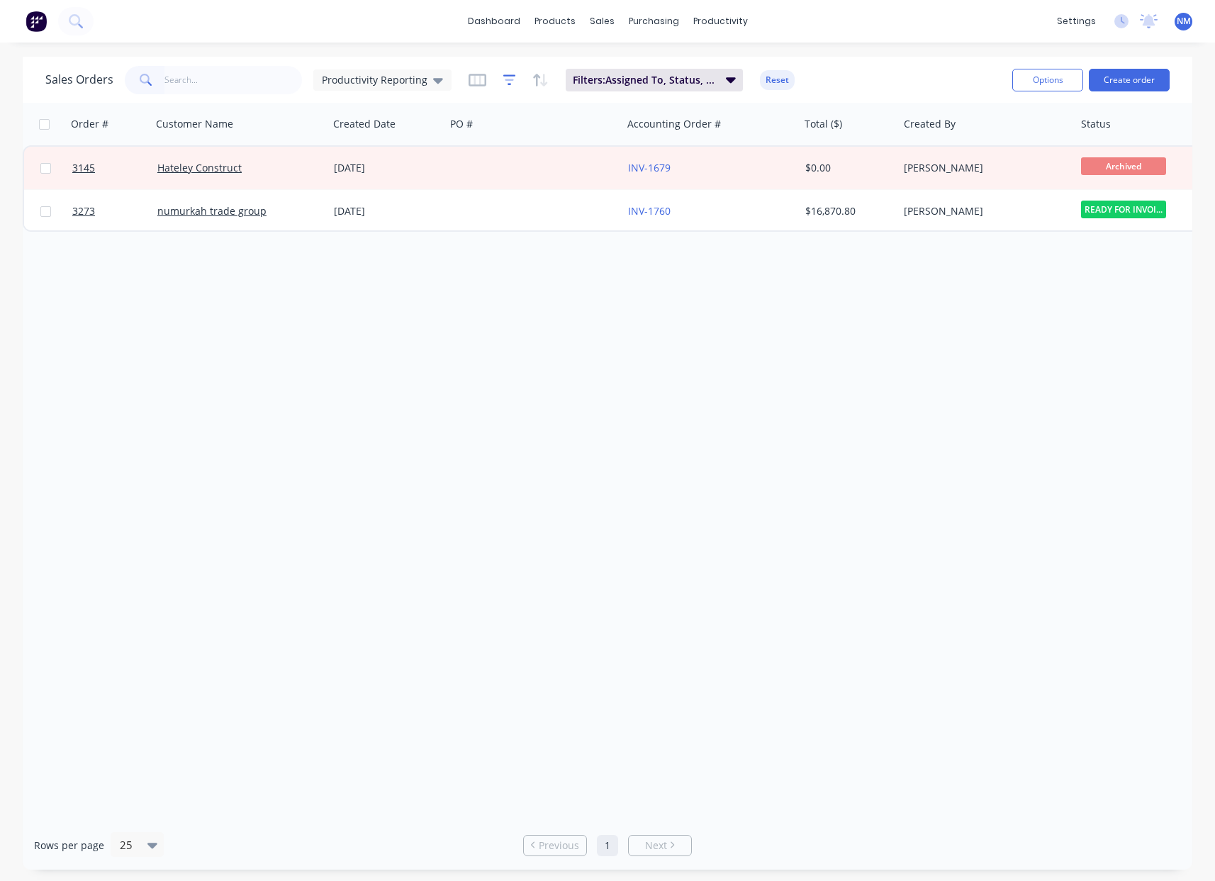
click at [503, 81] on icon "button" at bounding box center [509, 80] width 13 height 14
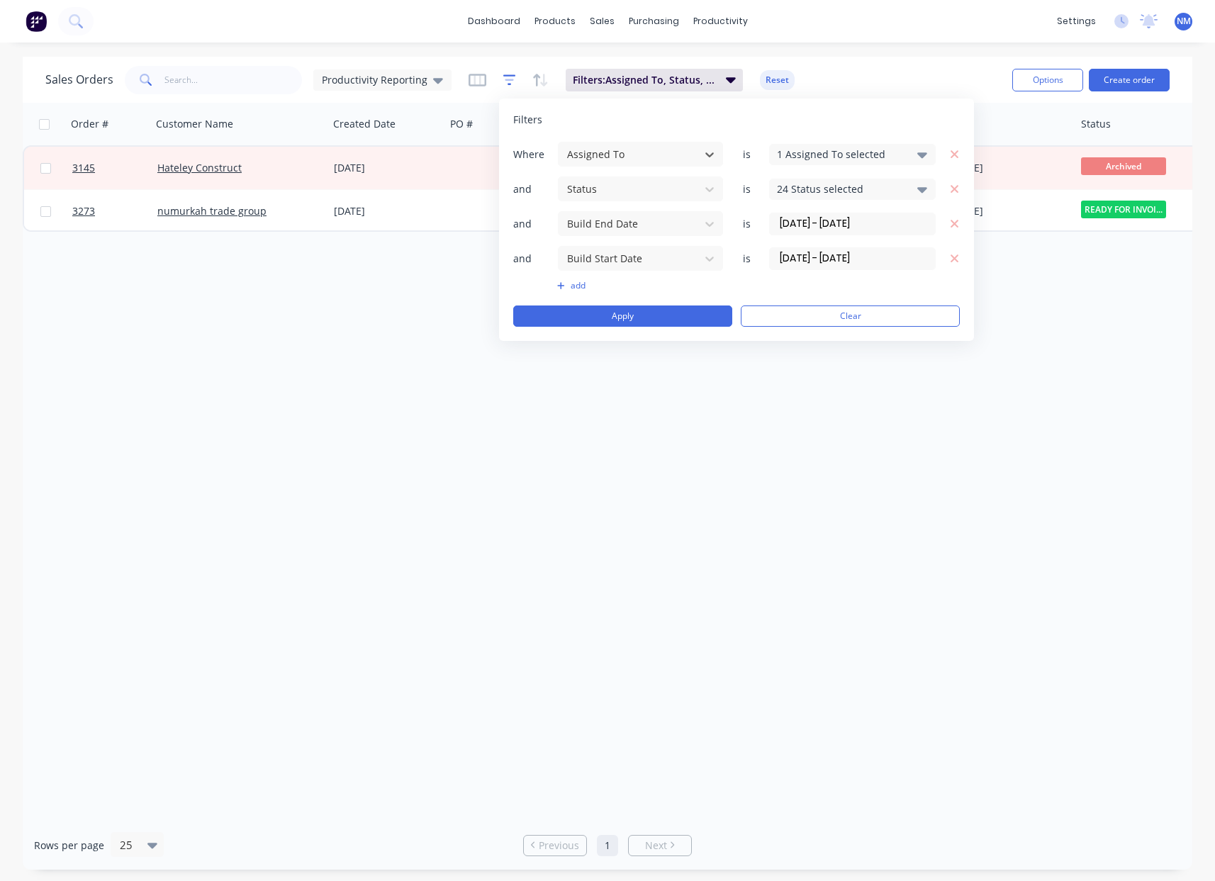
click at [503, 81] on icon "button" at bounding box center [509, 80] width 13 height 14
click at [479, 81] on icon "button" at bounding box center [478, 80] width 18 height 14
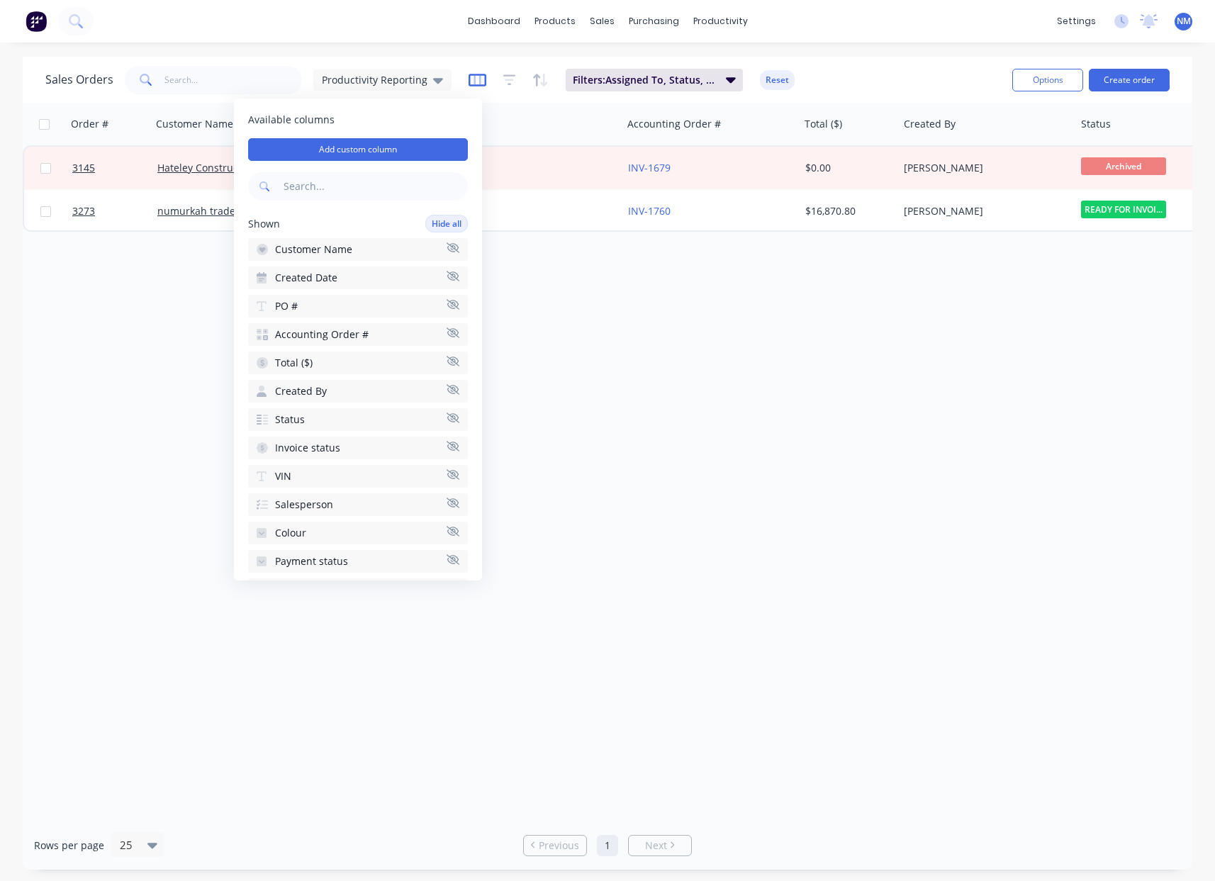
click at [479, 81] on icon "button" at bounding box center [478, 80] width 18 height 14
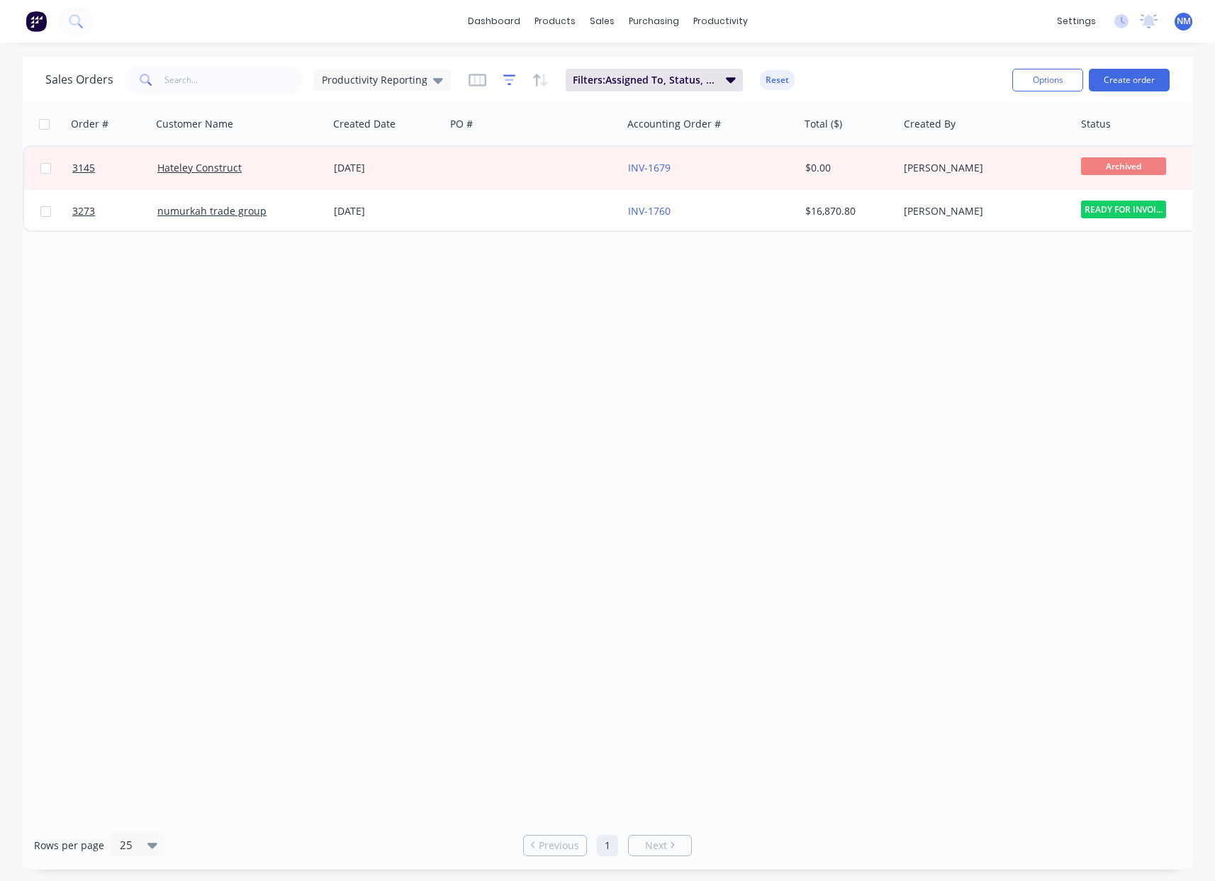
click at [503, 78] on icon "button" at bounding box center [509, 80] width 13 height 14
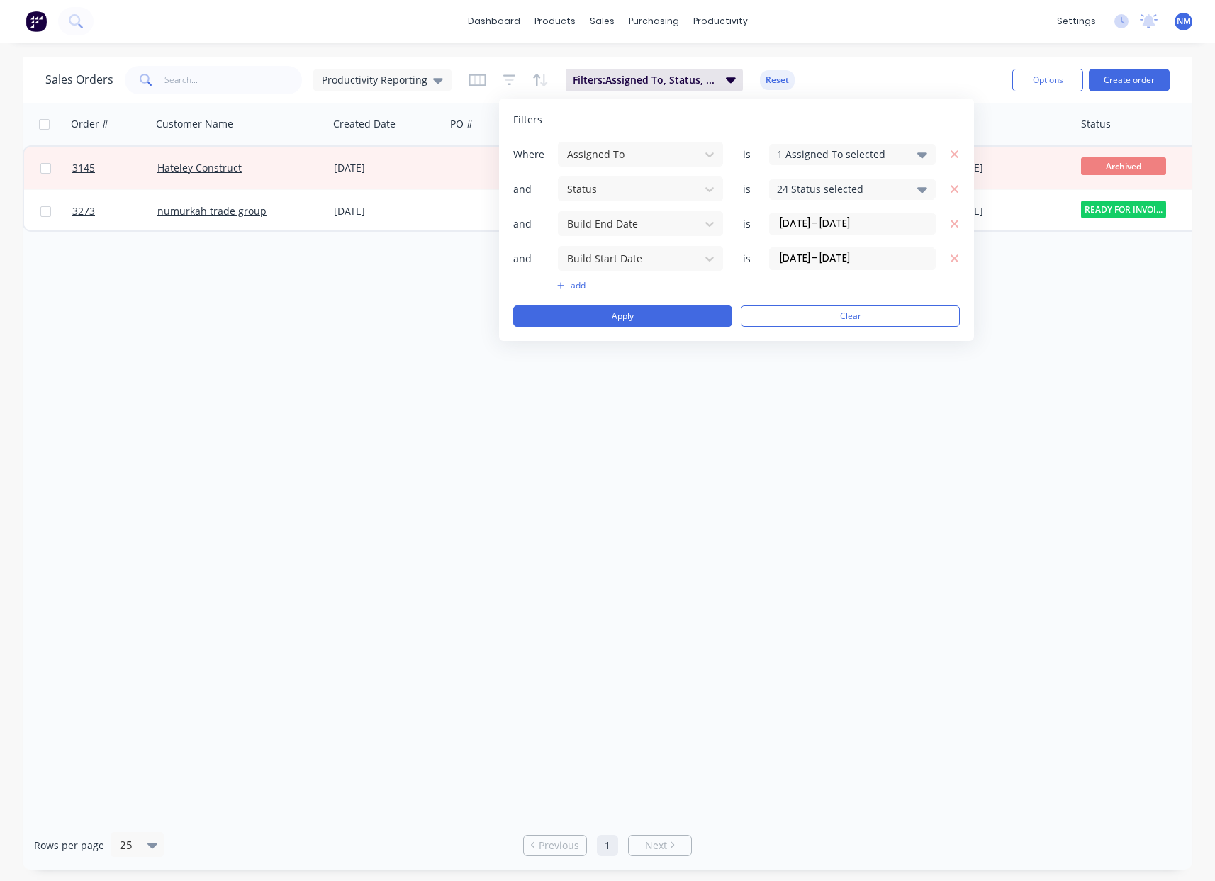
click at [576, 287] on button "add" at bounding box center [640, 285] width 167 height 11
click at [642, 300] on div at bounding box center [629, 293] width 127 height 18
click at [781, 315] on div "add" at bounding box center [736, 320] width 447 height 11
click at [618, 355] on button "Apply" at bounding box center [622, 350] width 219 height 21
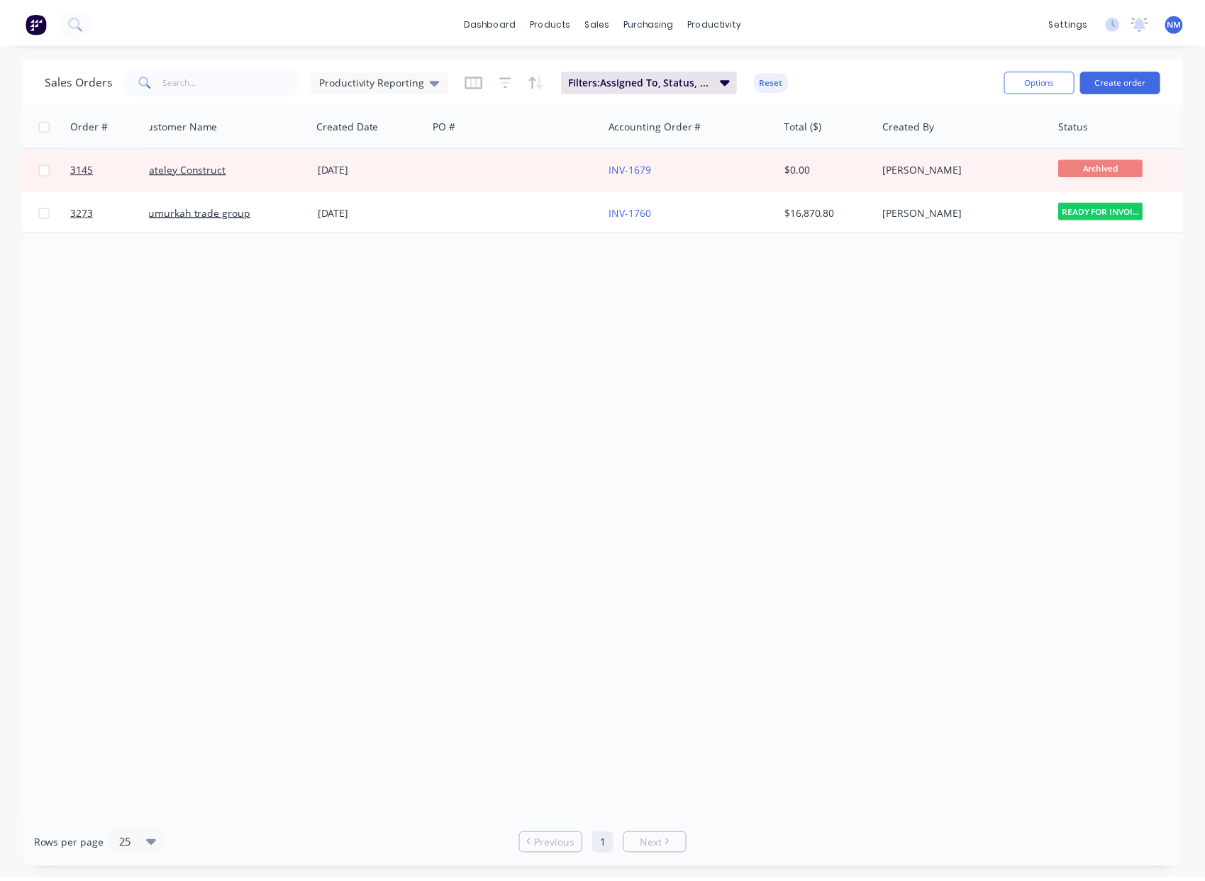
scroll to position [0, 0]
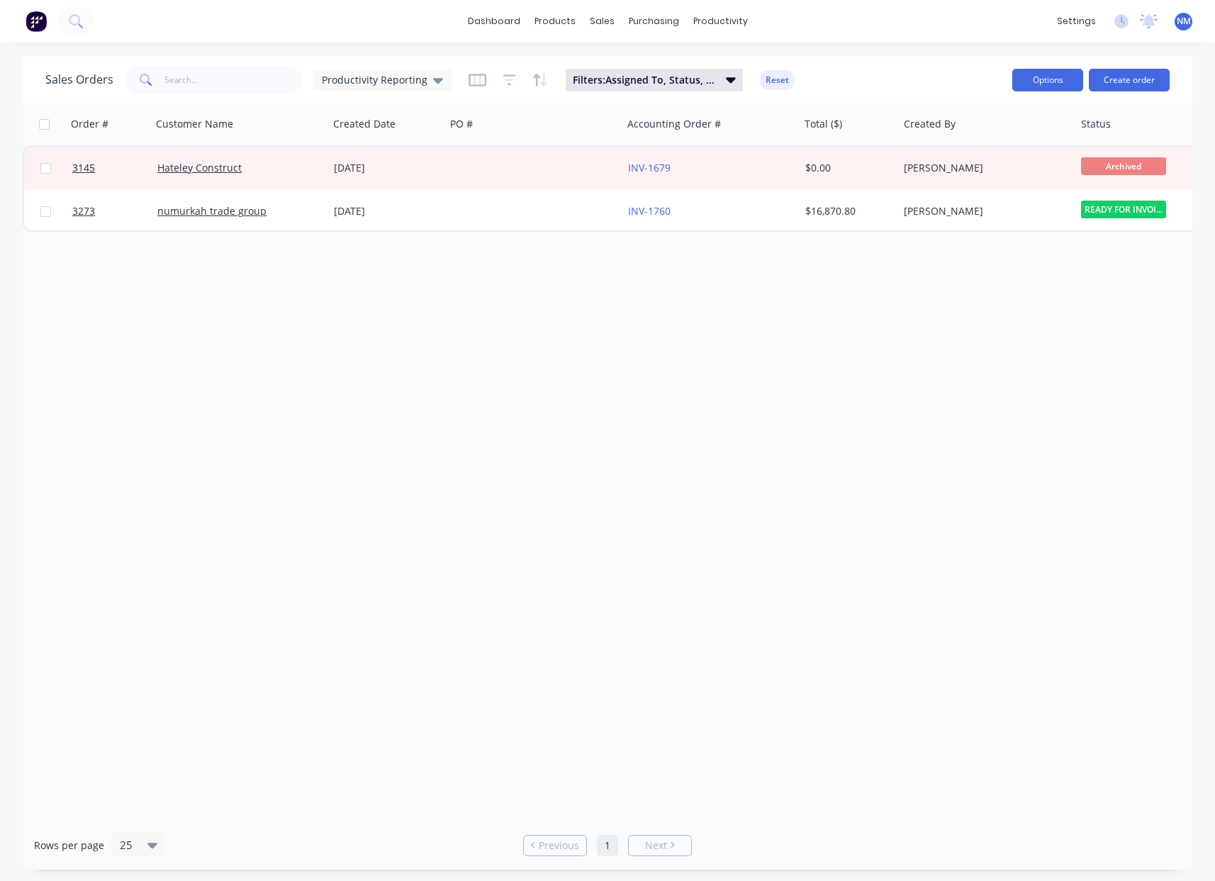
click at [1054, 75] on button "Options" at bounding box center [1048, 80] width 71 height 23
click at [984, 167] on div "Export" at bounding box center [1005, 172] width 130 height 21
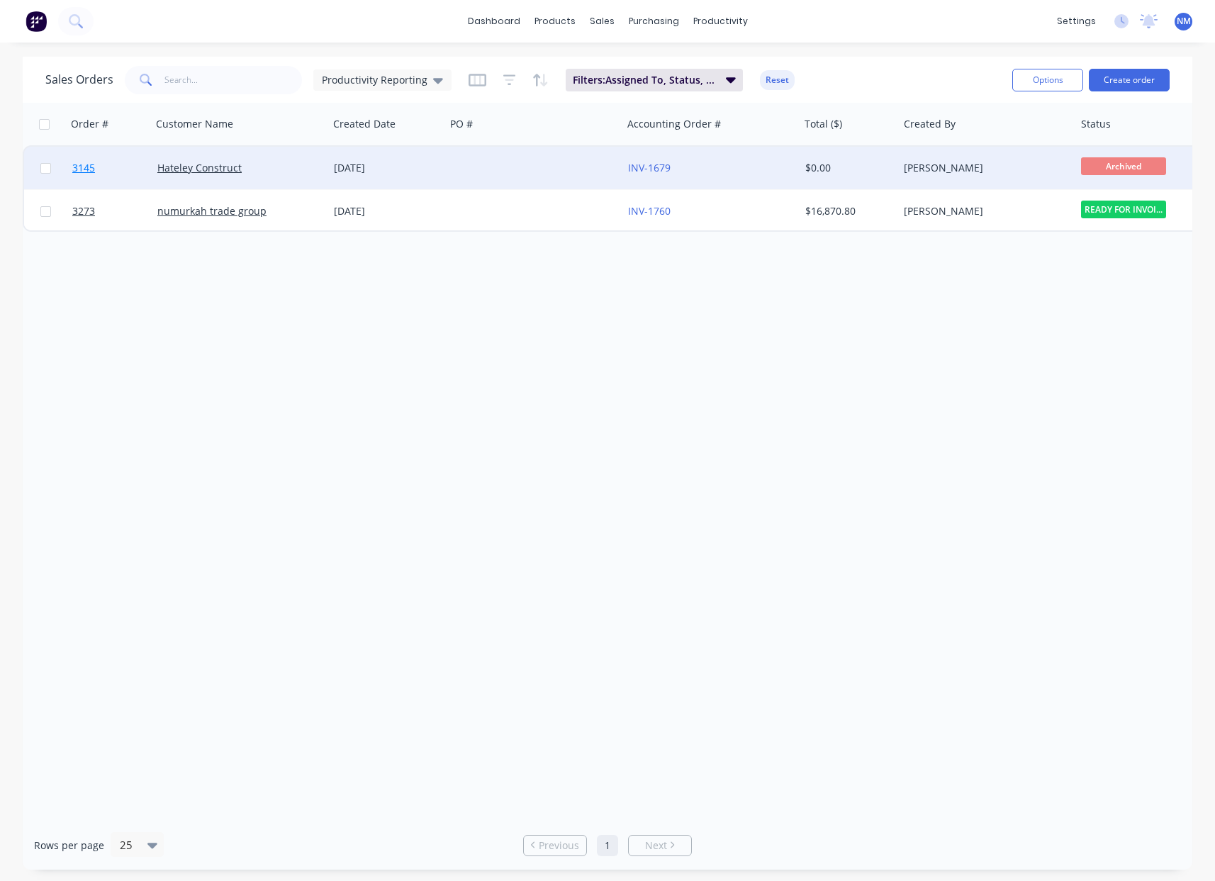
click at [89, 166] on span "3145" at bounding box center [83, 168] width 23 height 14
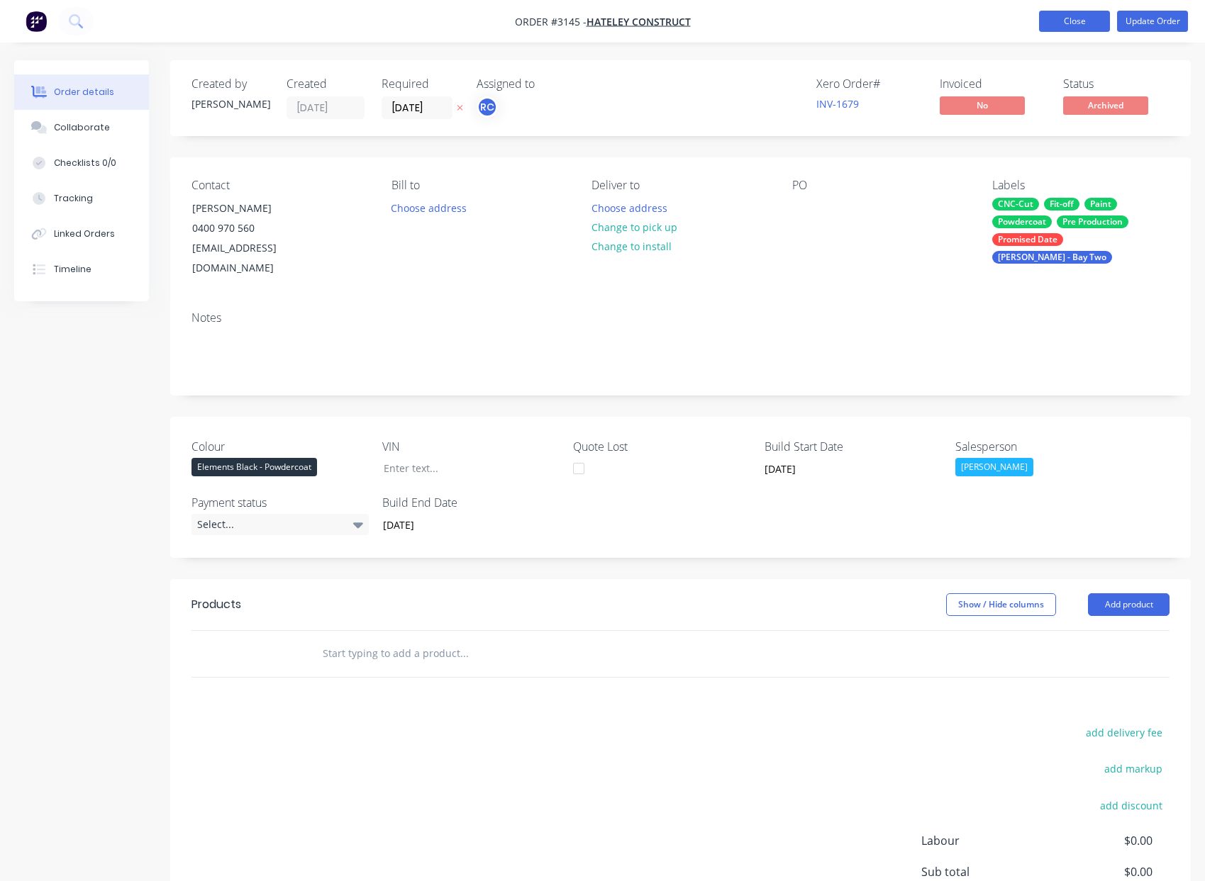
click at [1083, 23] on button "Close" at bounding box center [1074, 21] width 71 height 21
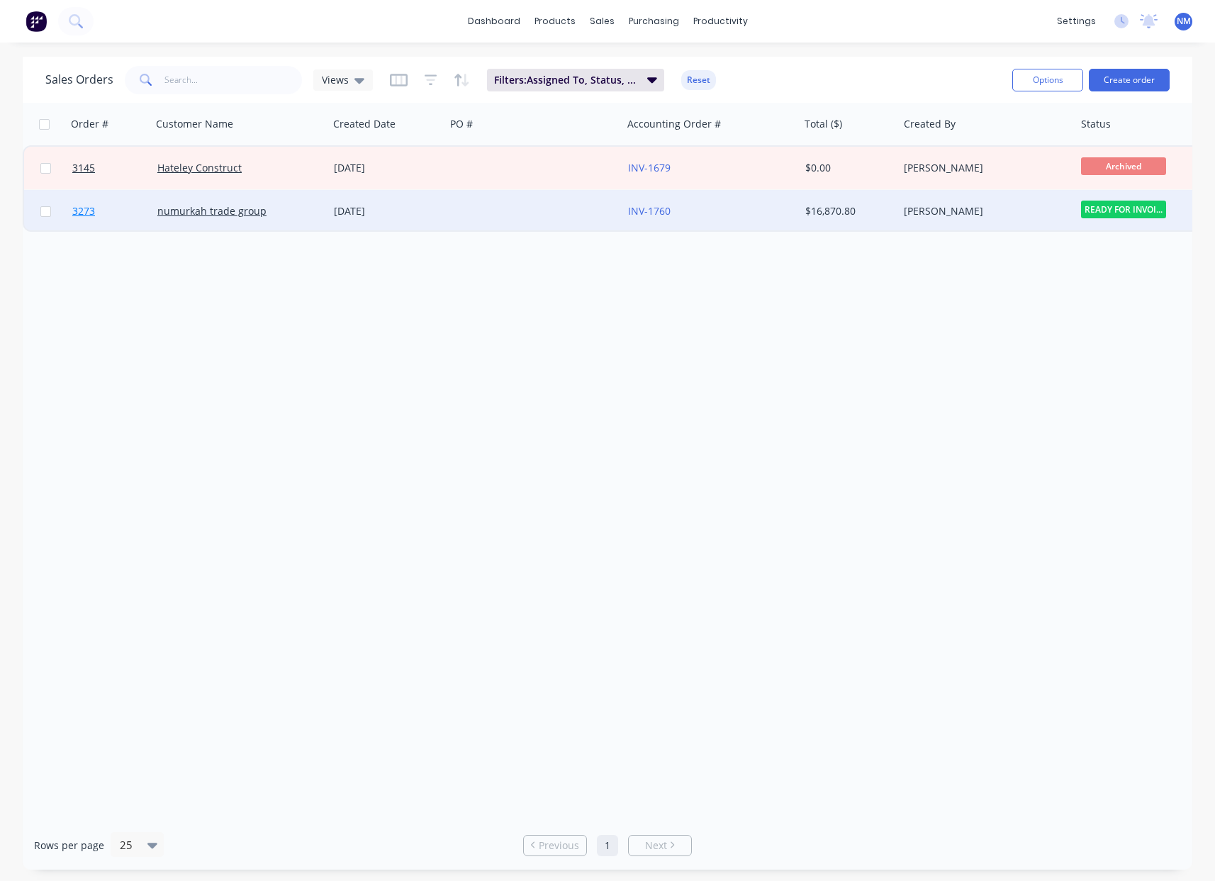
click at [80, 214] on span "3273" at bounding box center [83, 211] width 23 height 14
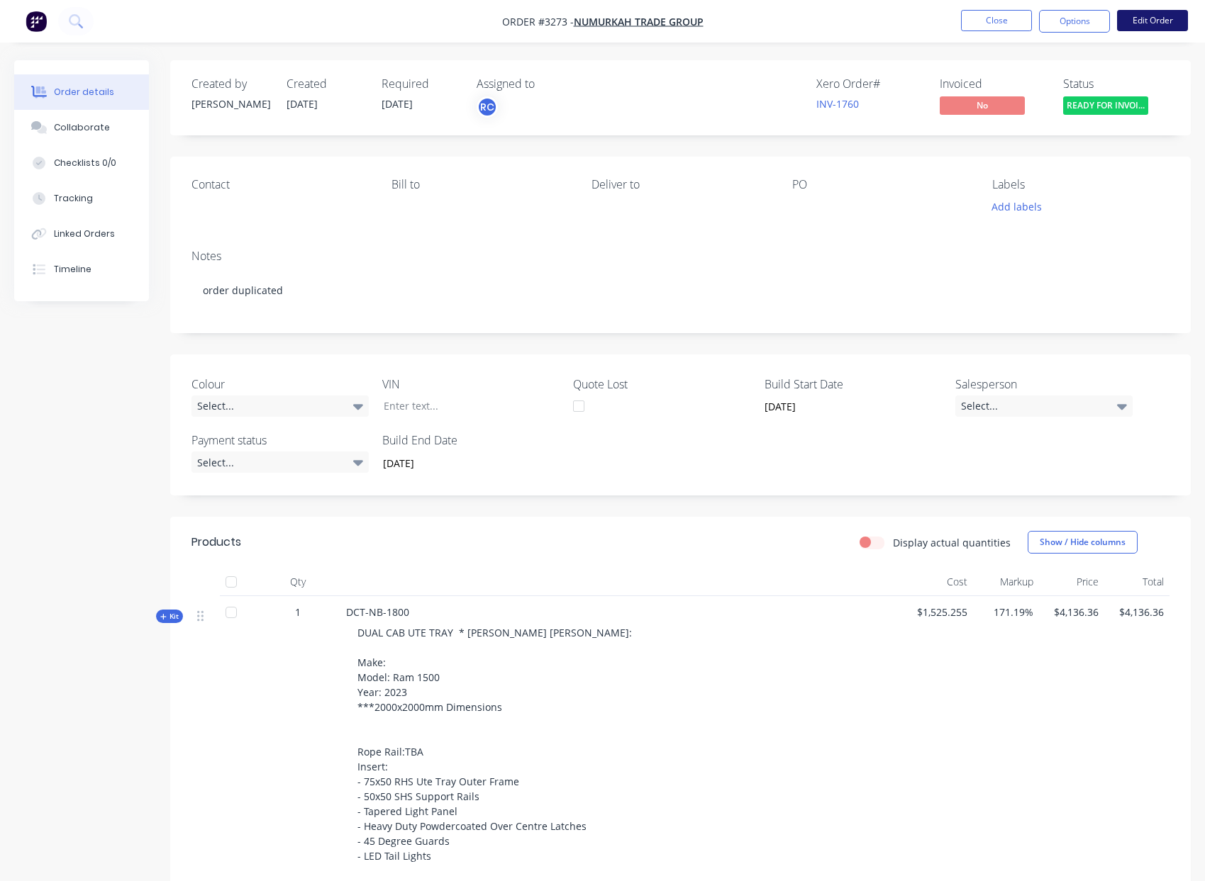
click at [1156, 26] on button "Edit Order" at bounding box center [1152, 20] width 71 height 21
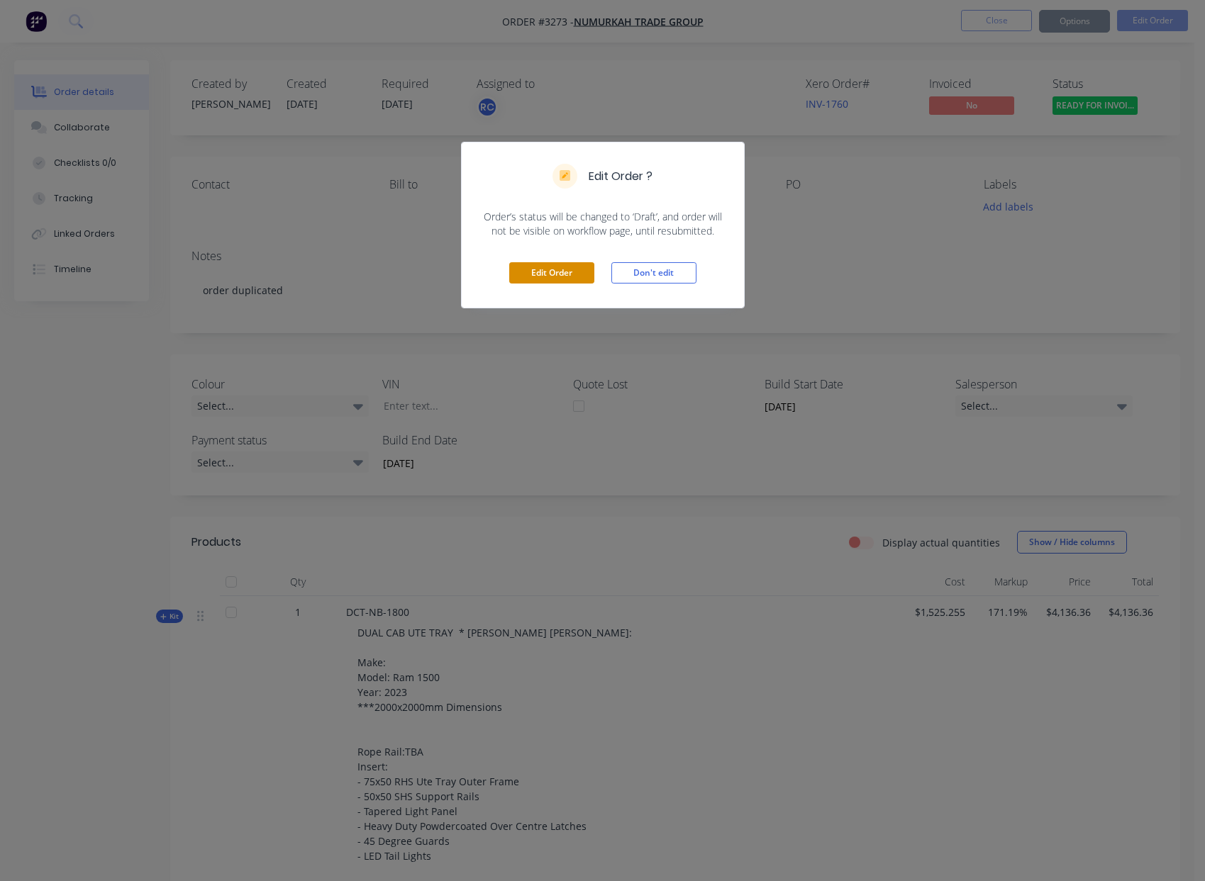
click at [569, 272] on button "Edit Order" at bounding box center [551, 272] width 85 height 21
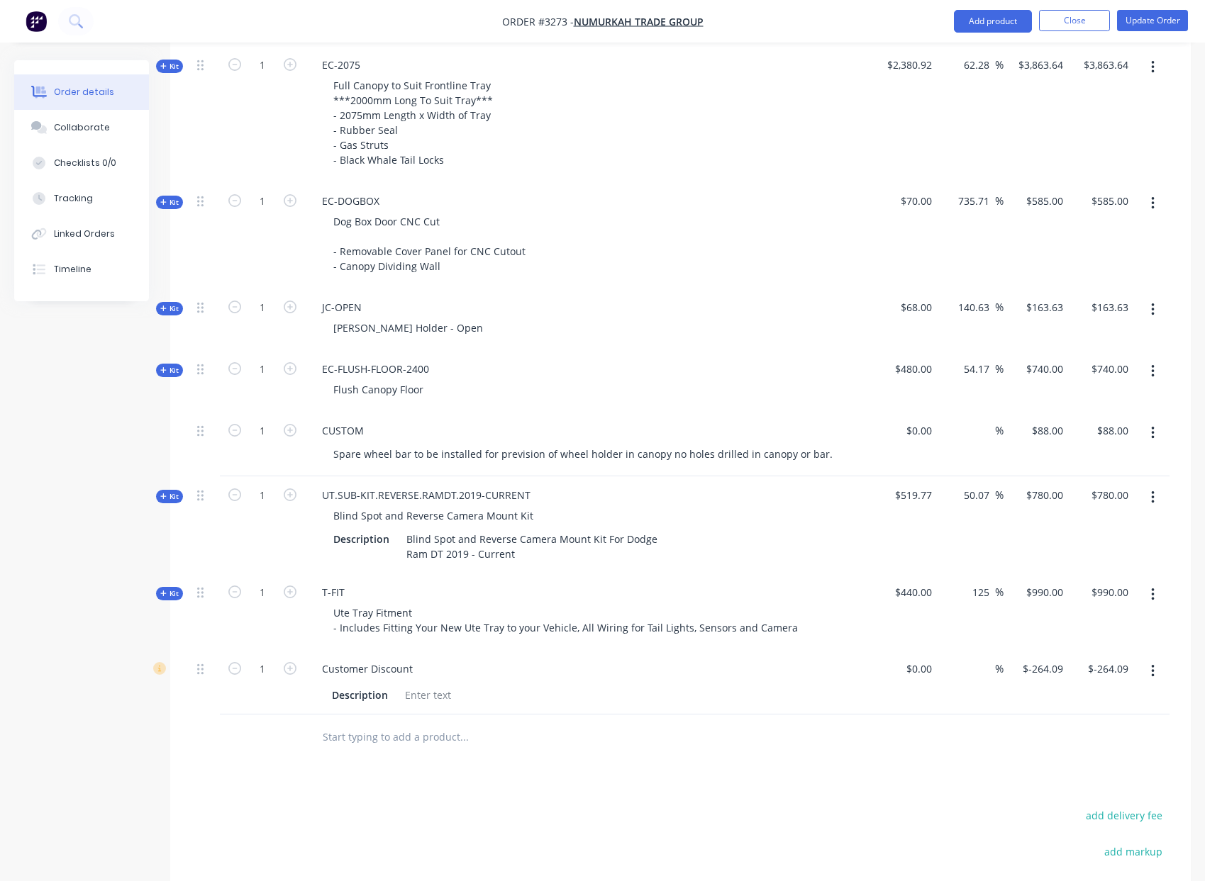
scroll to position [1532, 0]
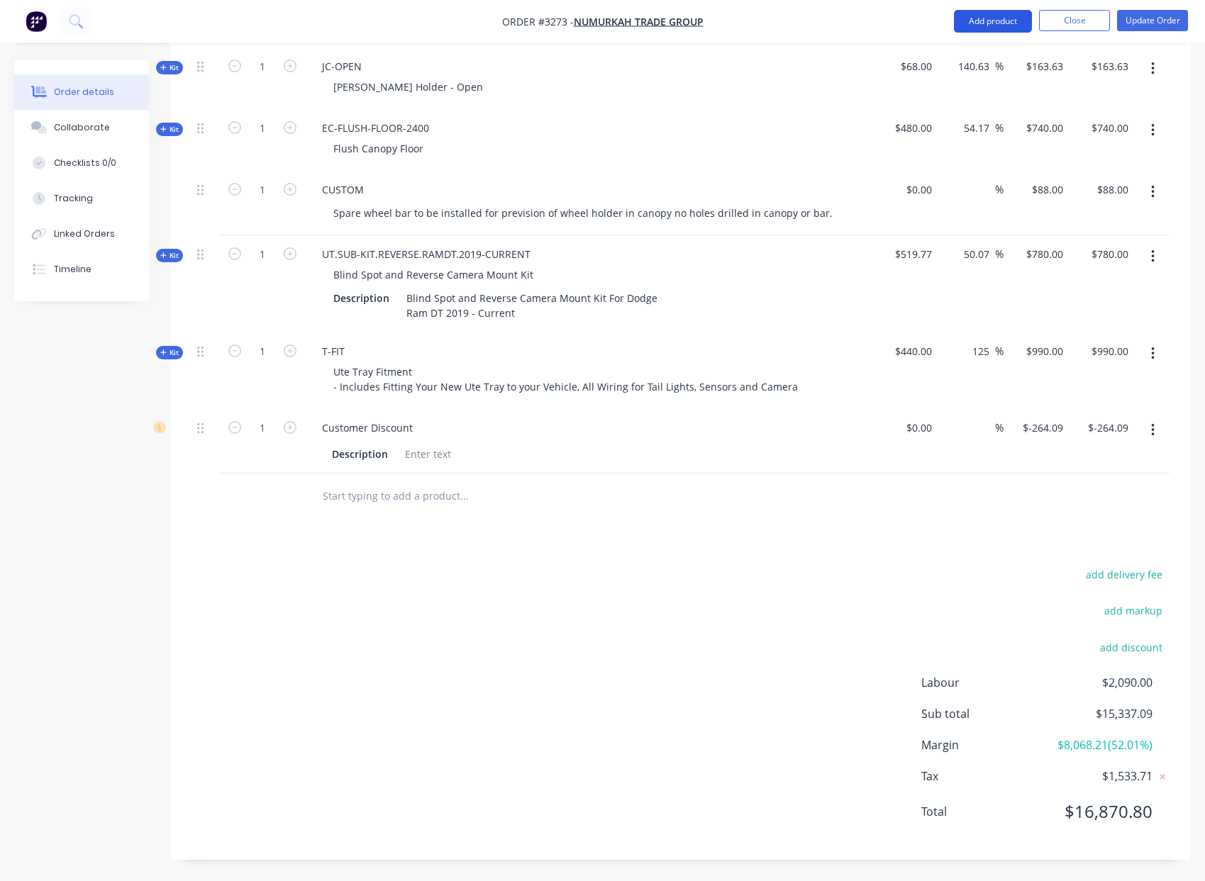
click at [996, 30] on button "Add product" at bounding box center [993, 21] width 78 height 23
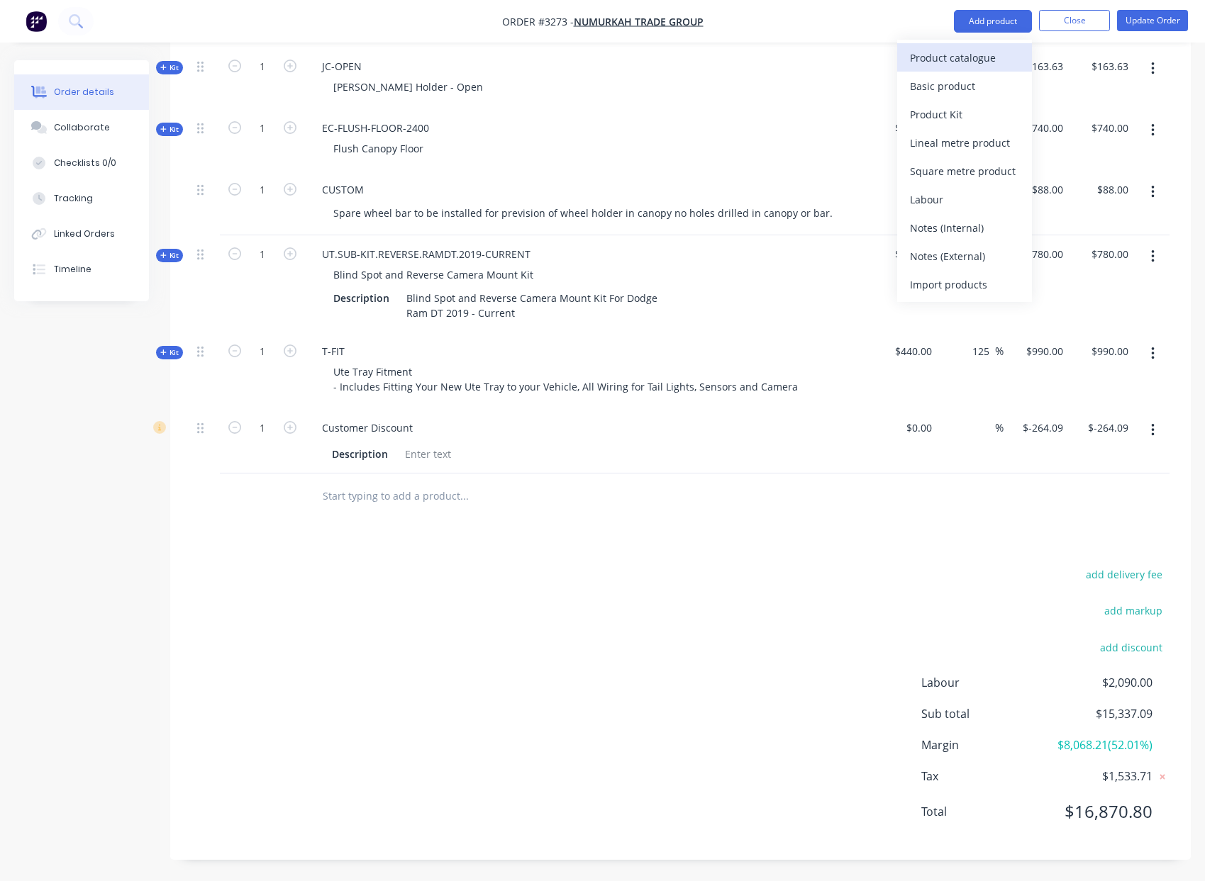
click at [965, 51] on div "Product catalogue" at bounding box center [964, 58] width 109 height 21
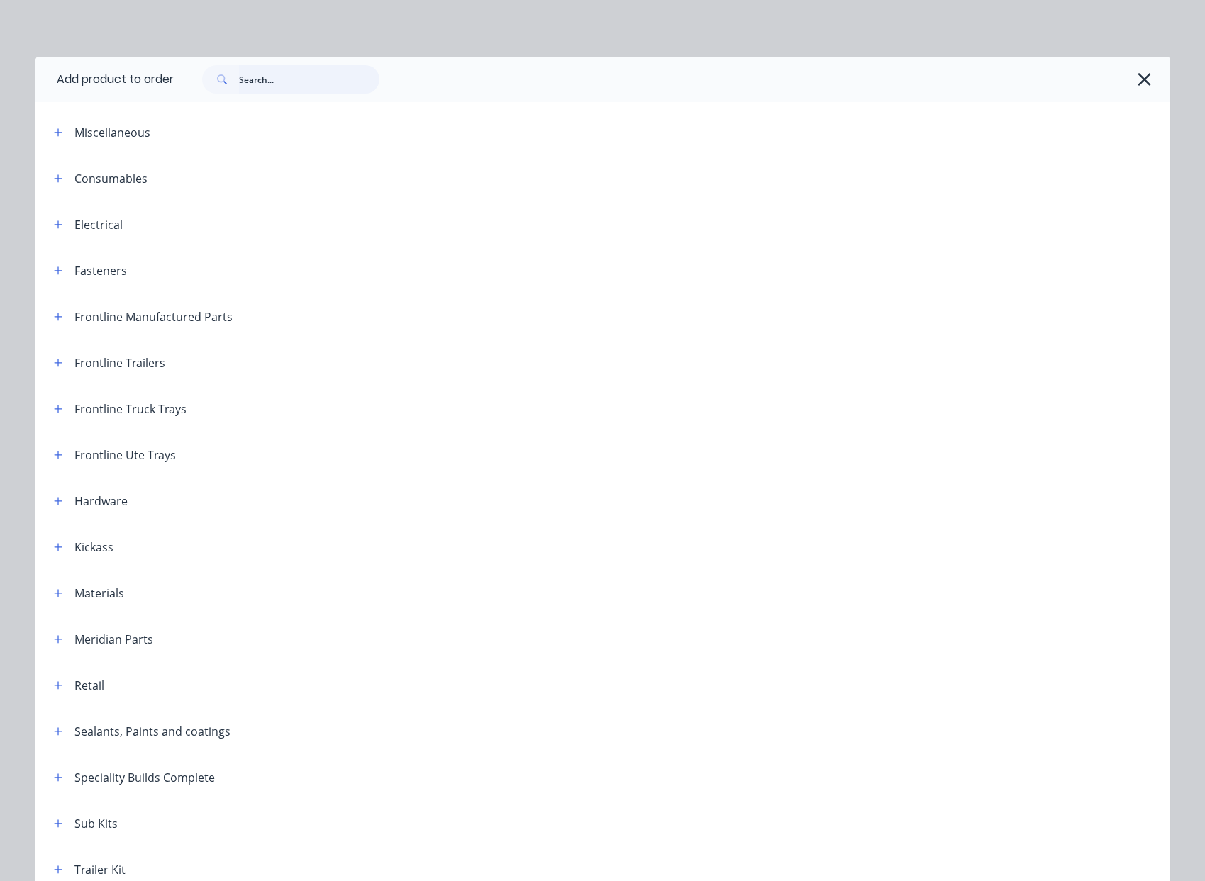
click at [301, 82] on input "text" at bounding box center [309, 79] width 140 height 28
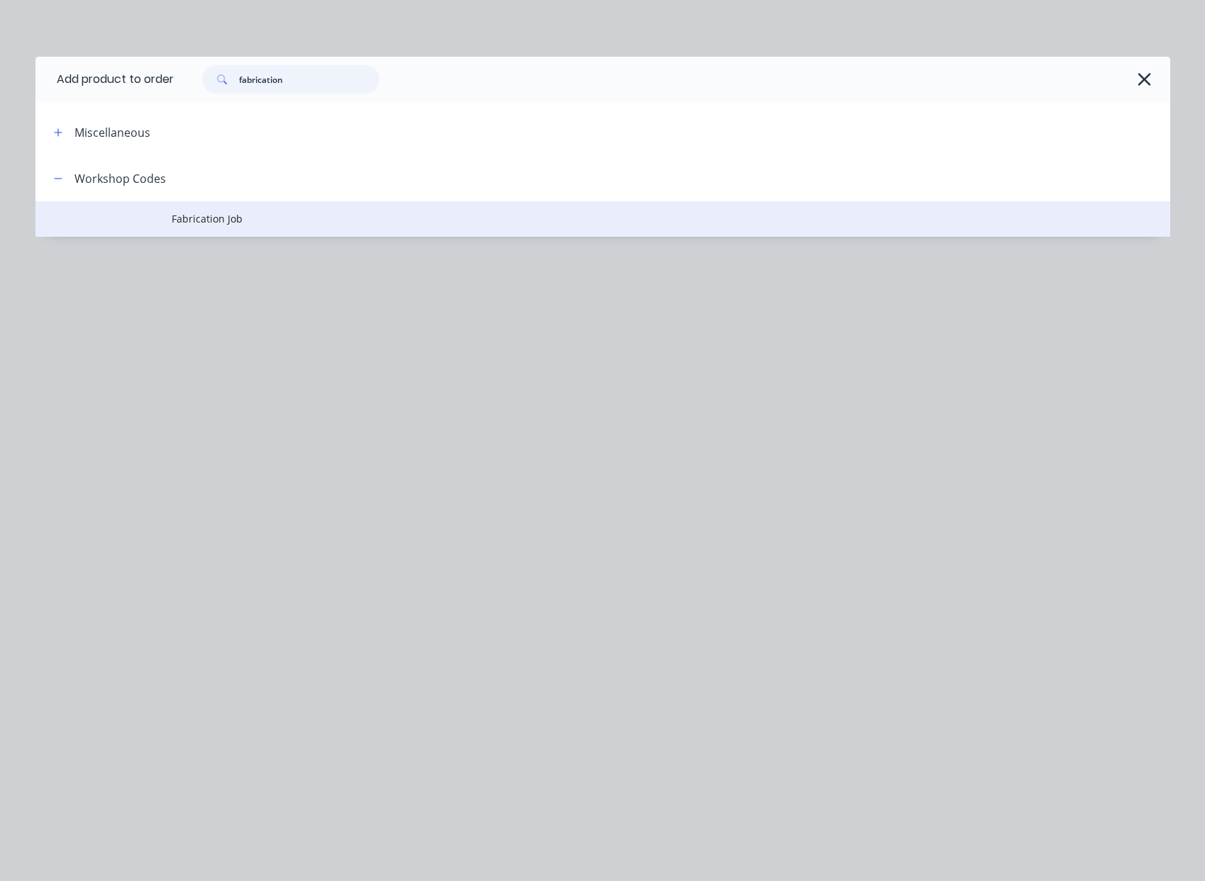
type input "fabrication"
click at [236, 224] on span "Fabrication Job" at bounding box center [571, 218] width 798 height 15
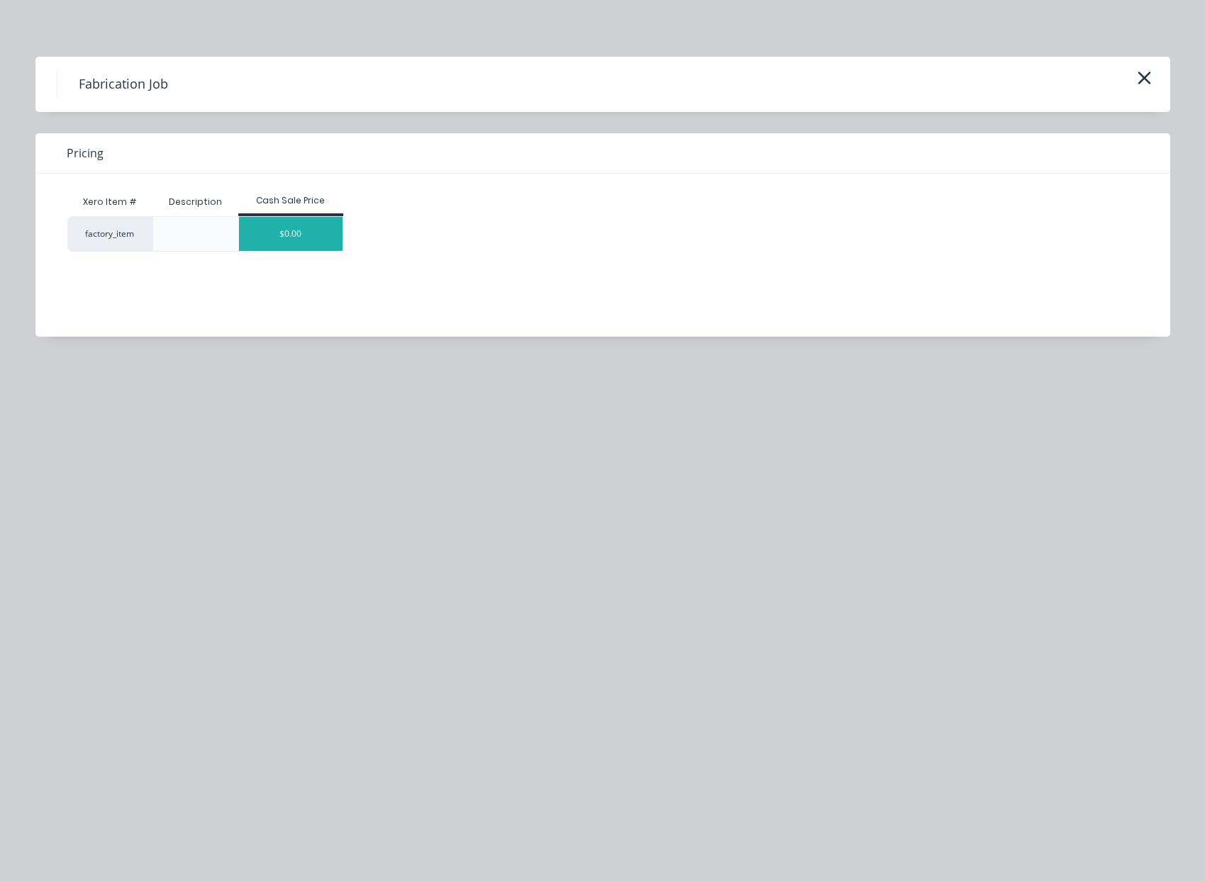
click at [263, 230] on div "$0.00" at bounding box center [291, 234] width 104 height 34
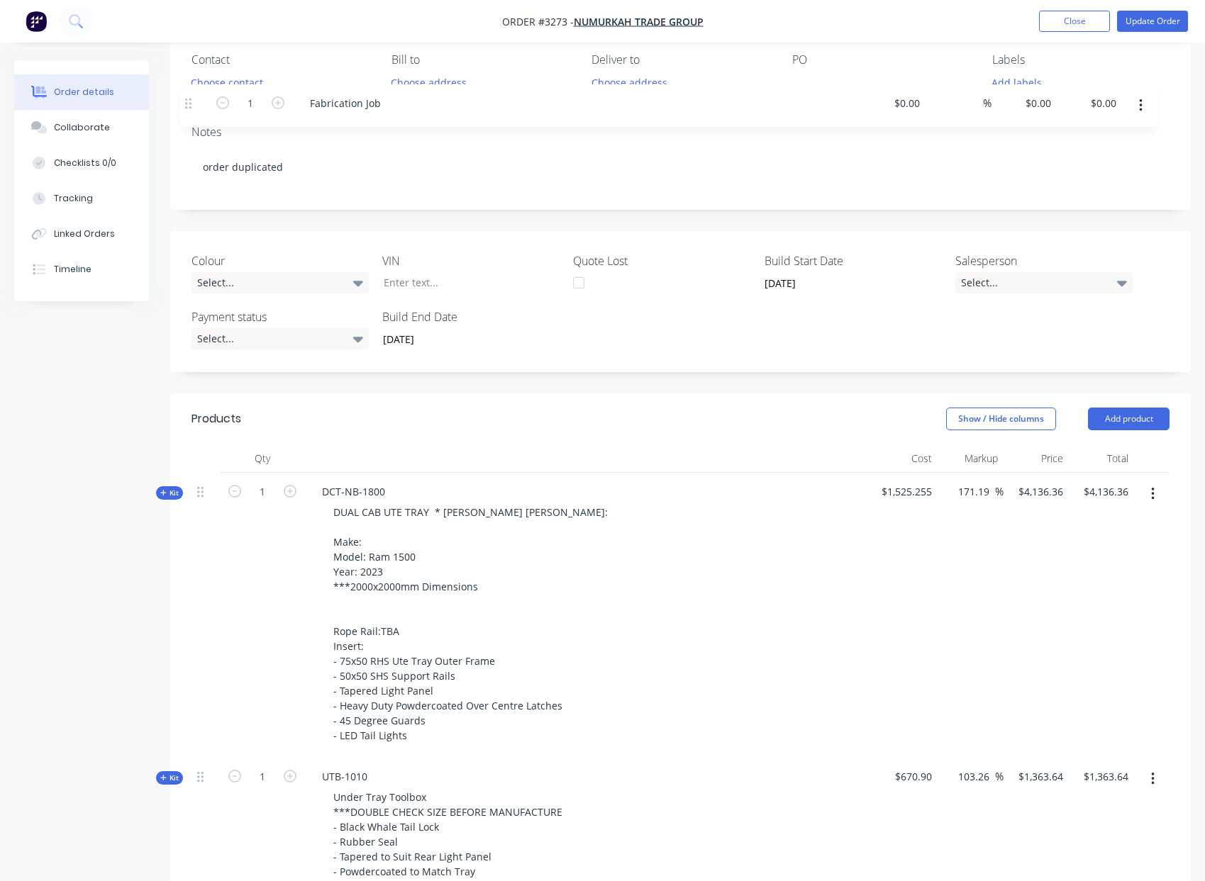
scroll to position [97, 0]
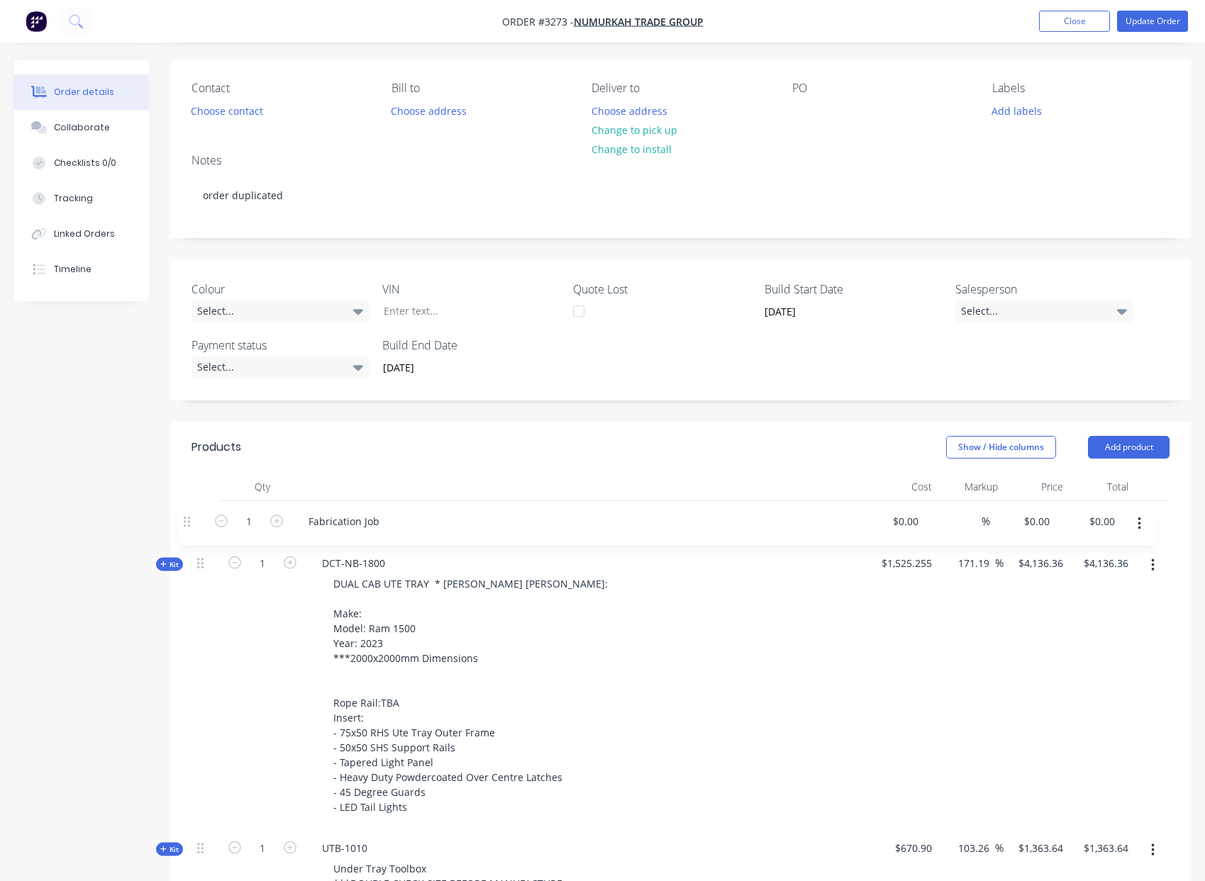
drag, startPoint x: 198, startPoint y: 494, endPoint x: 184, endPoint y: 518, distance: 27.4
click at [1142, 17] on button "Update Order" at bounding box center [1152, 21] width 71 height 21
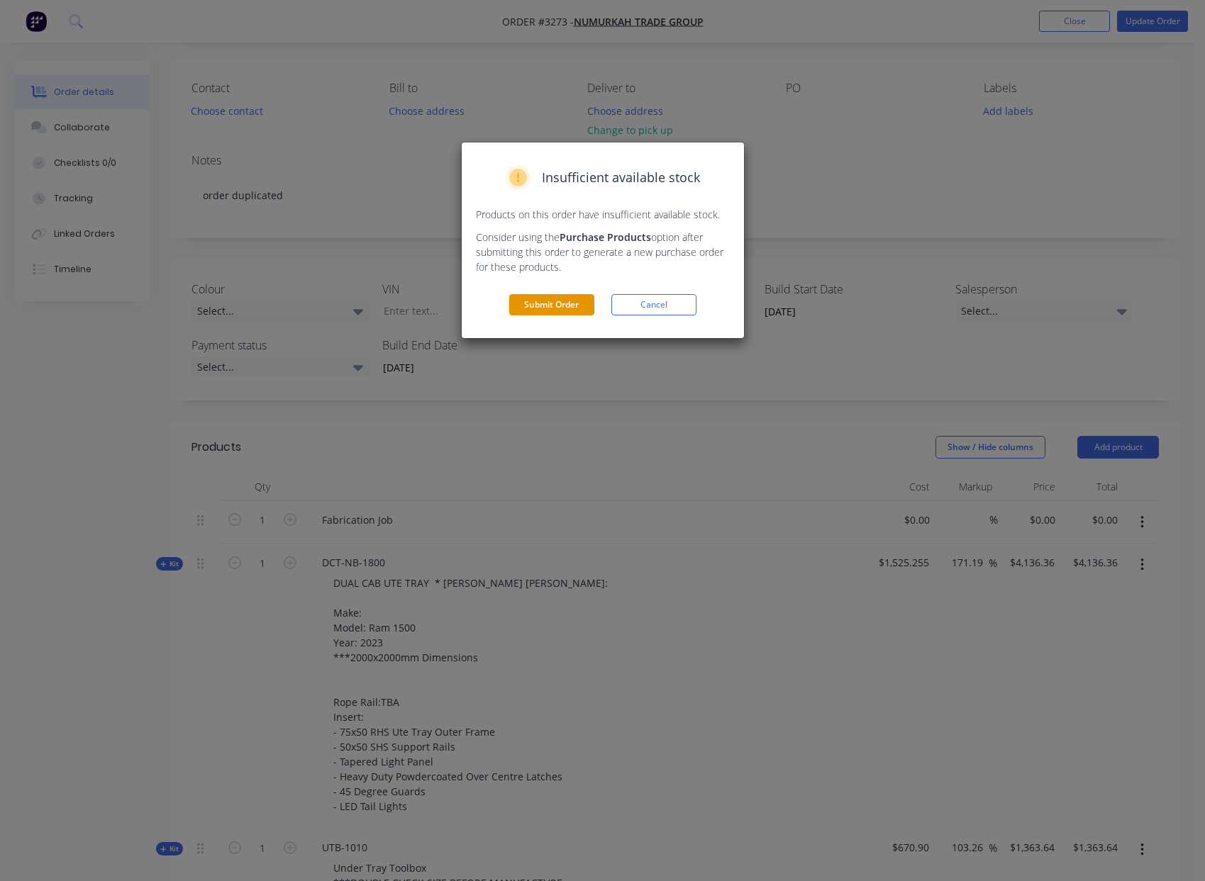
click at [564, 302] on button "Submit Order" at bounding box center [551, 304] width 85 height 21
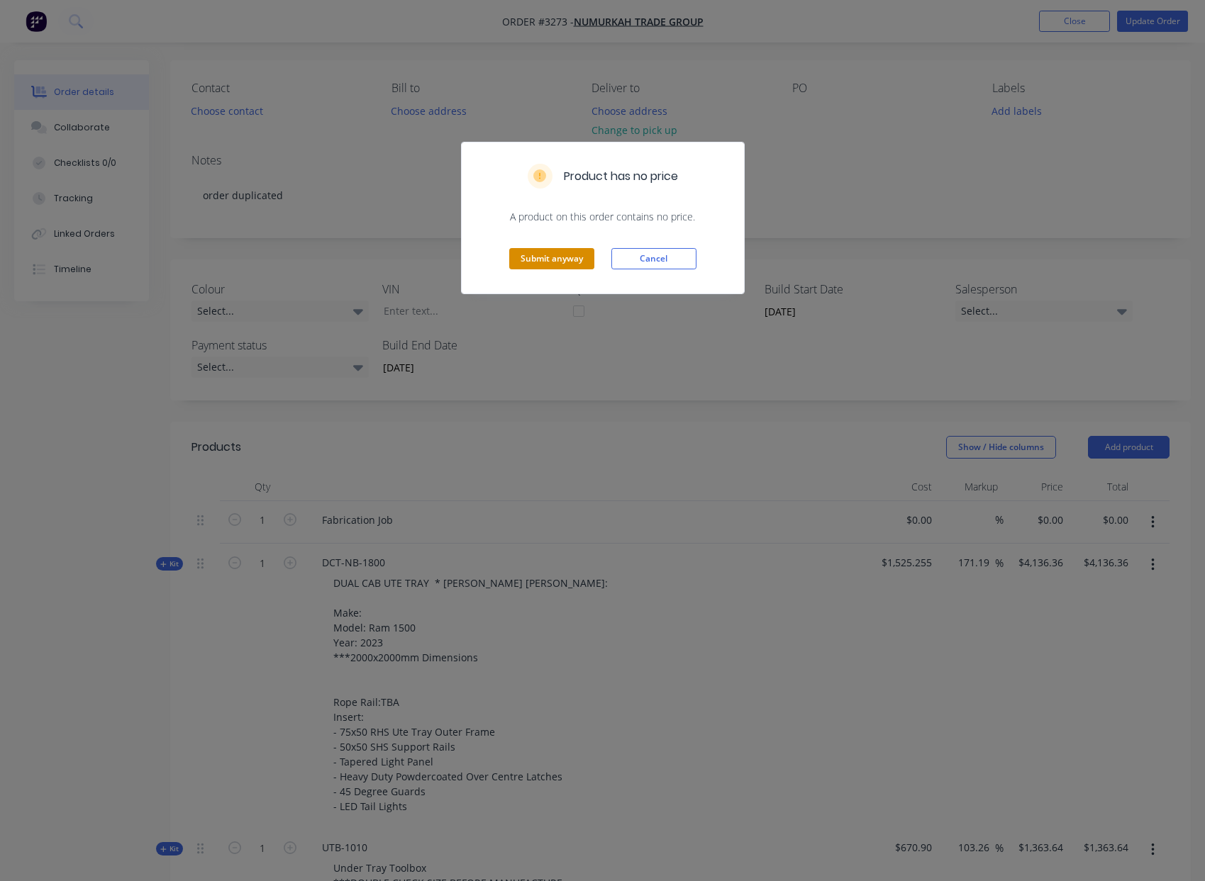
click at [572, 255] on button "Submit anyway" at bounding box center [551, 258] width 85 height 21
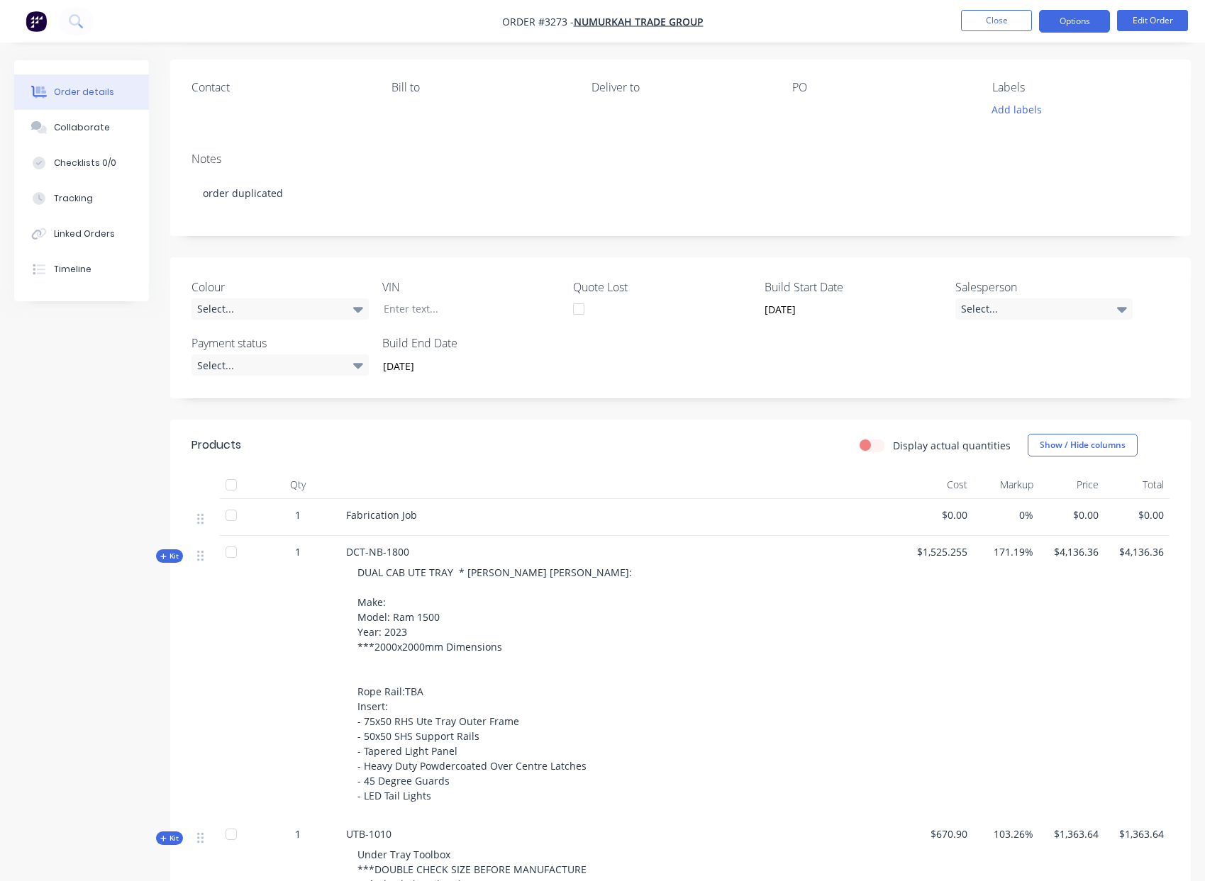
click at [1081, 23] on button "Options" at bounding box center [1074, 21] width 71 height 23
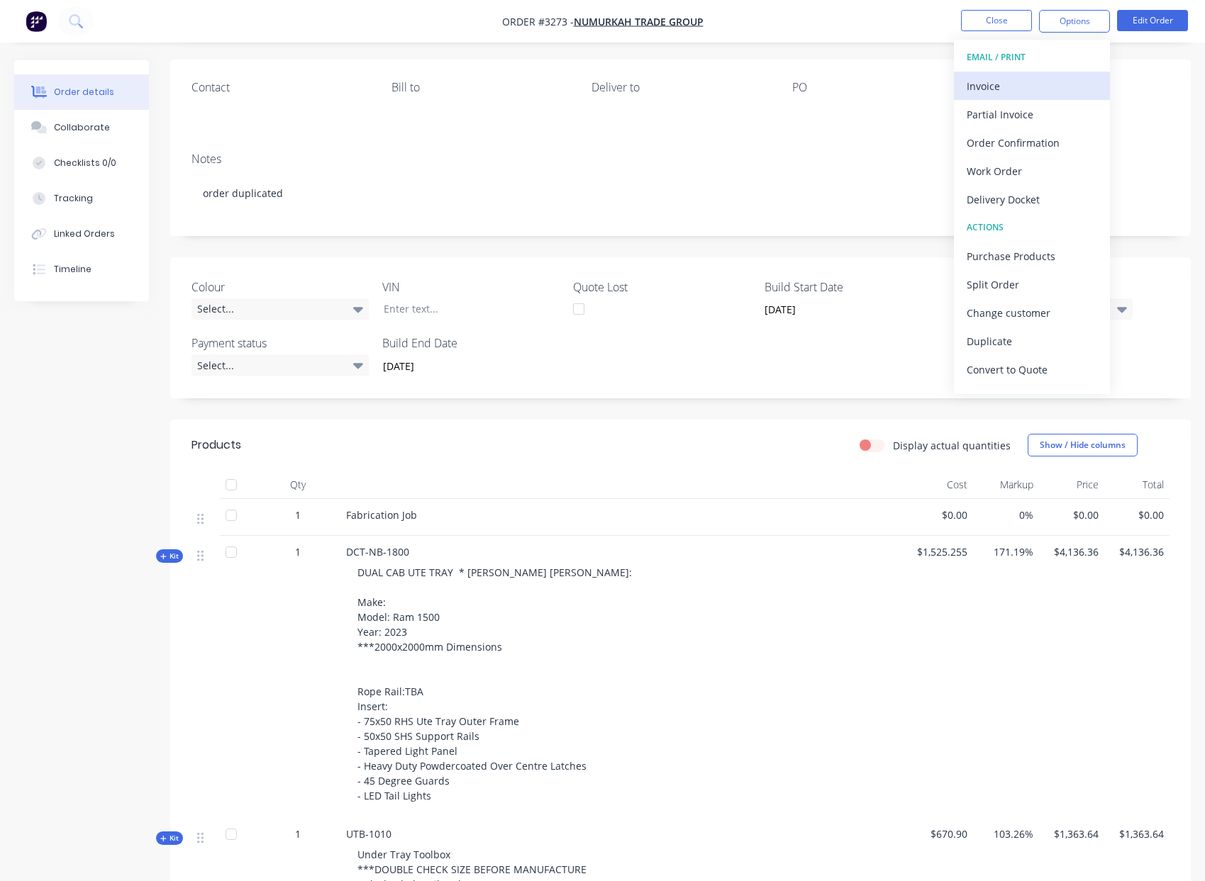
click at [1025, 91] on div "Invoice" at bounding box center [1031, 86] width 130 height 21
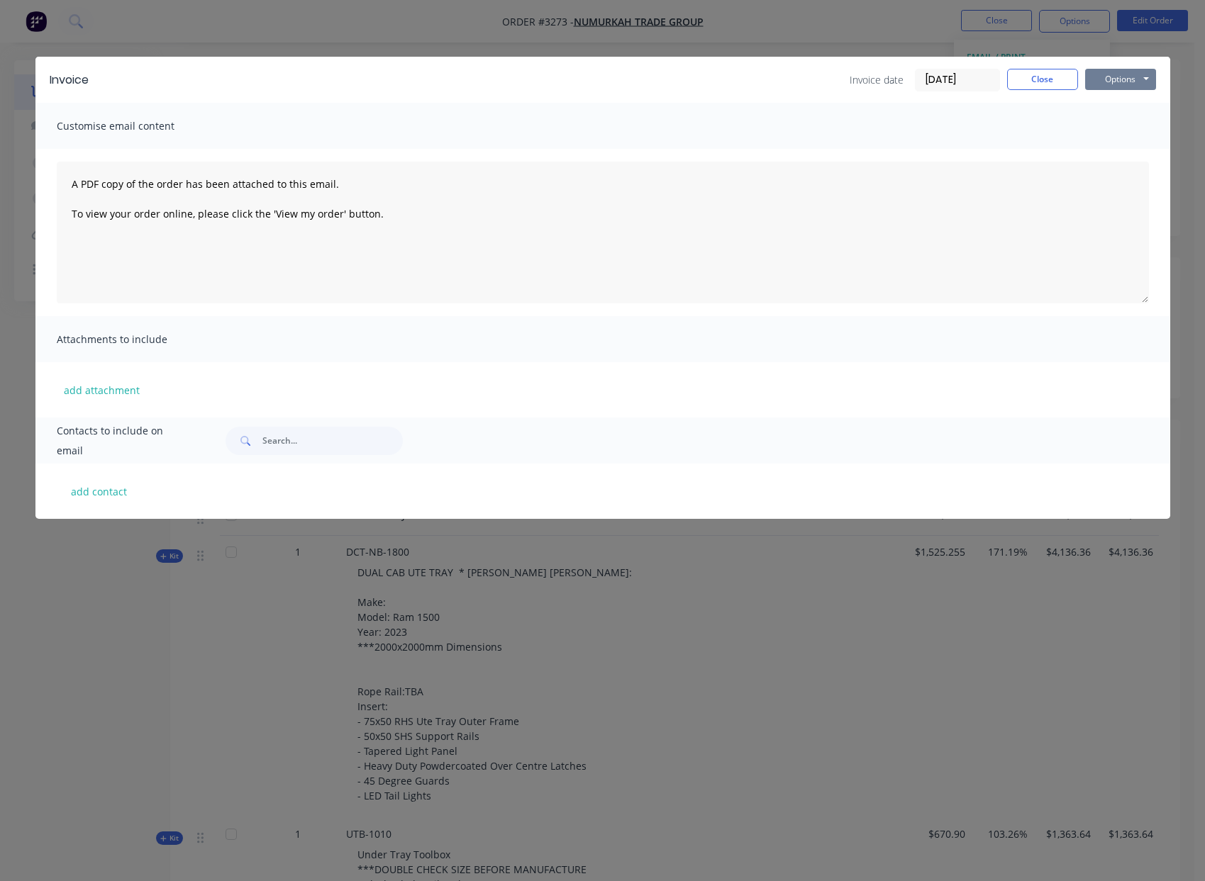
click at [1103, 84] on button "Options" at bounding box center [1120, 79] width 71 height 21
click at [1117, 96] on button "Preview" at bounding box center [1130, 104] width 91 height 23
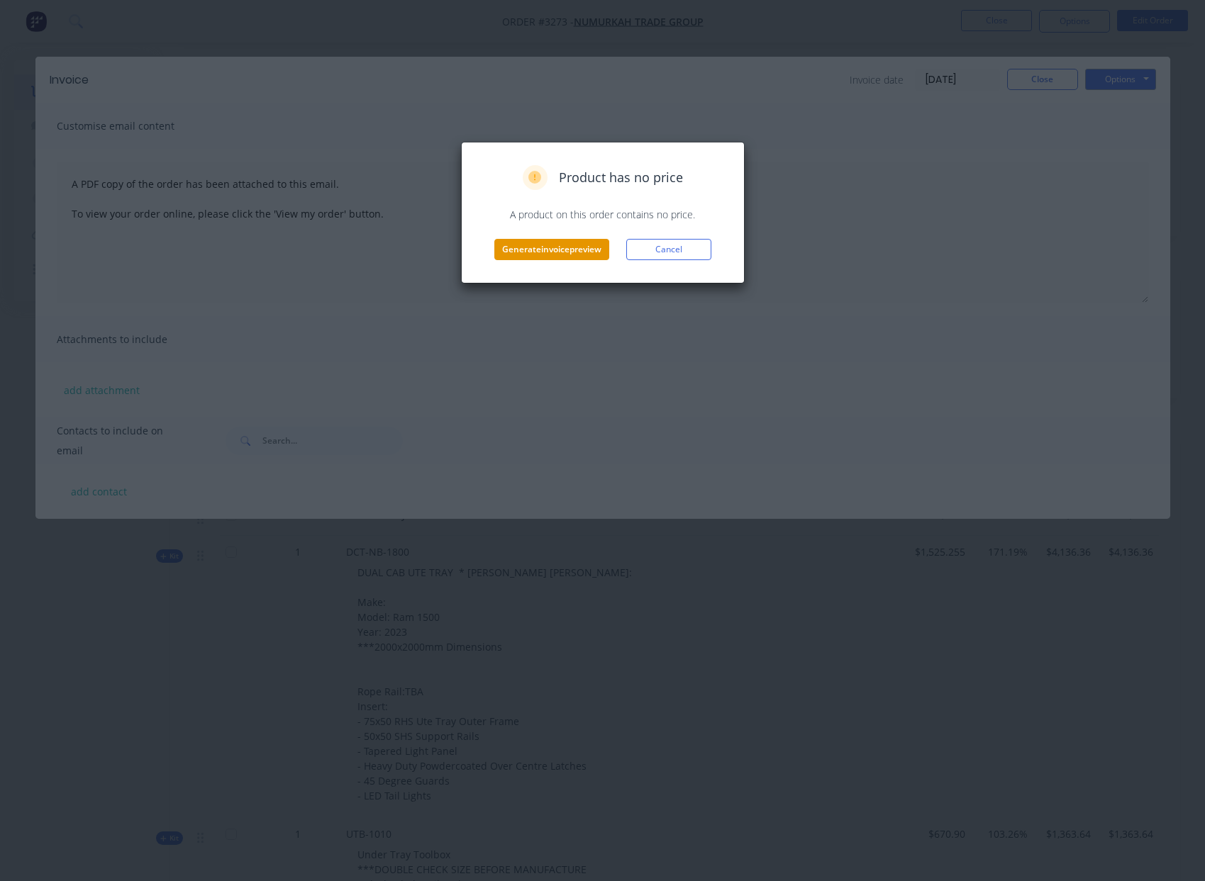
click at [547, 251] on button "Generate invoice preview" at bounding box center [551, 249] width 115 height 21
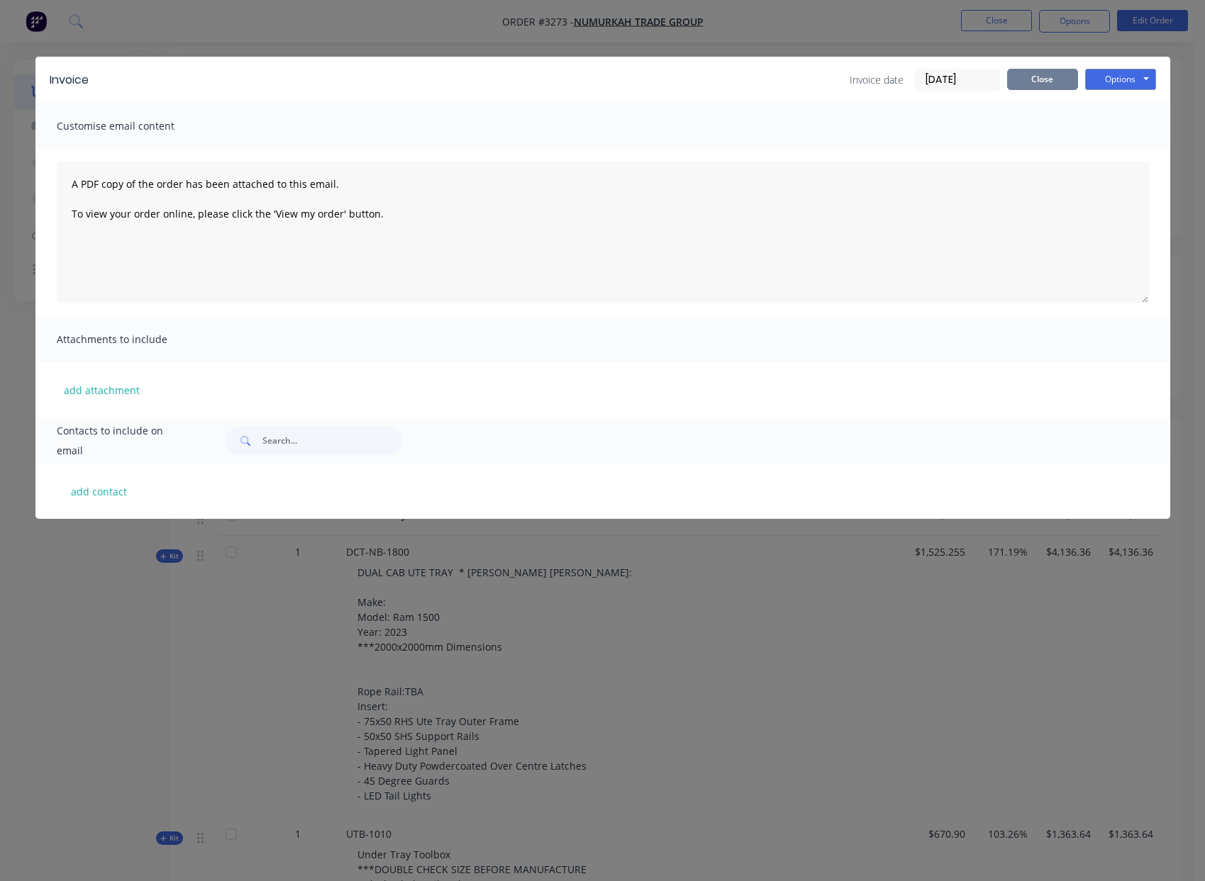
click at [1061, 82] on button "Close" at bounding box center [1042, 79] width 71 height 21
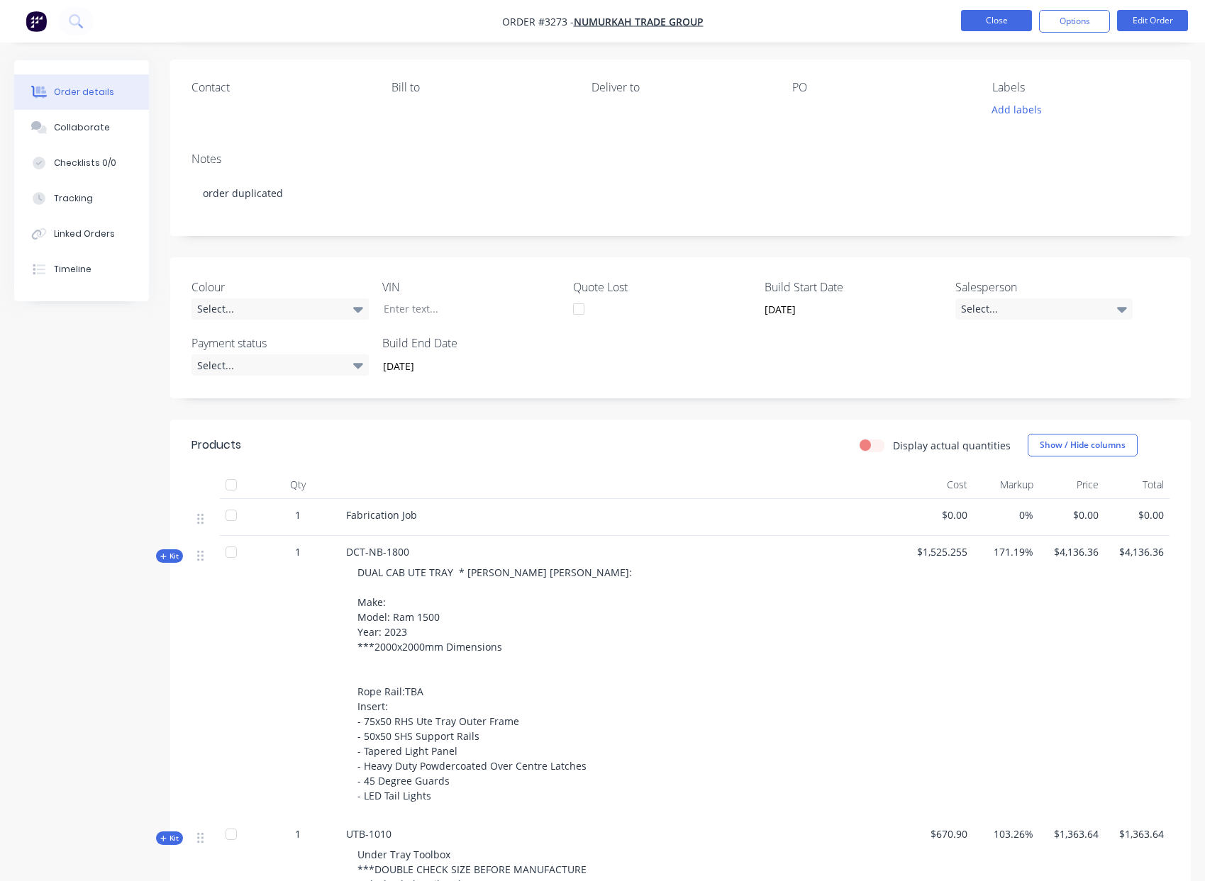
click at [981, 16] on button "Close" at bounding box center [996, 20] width 71 height 21
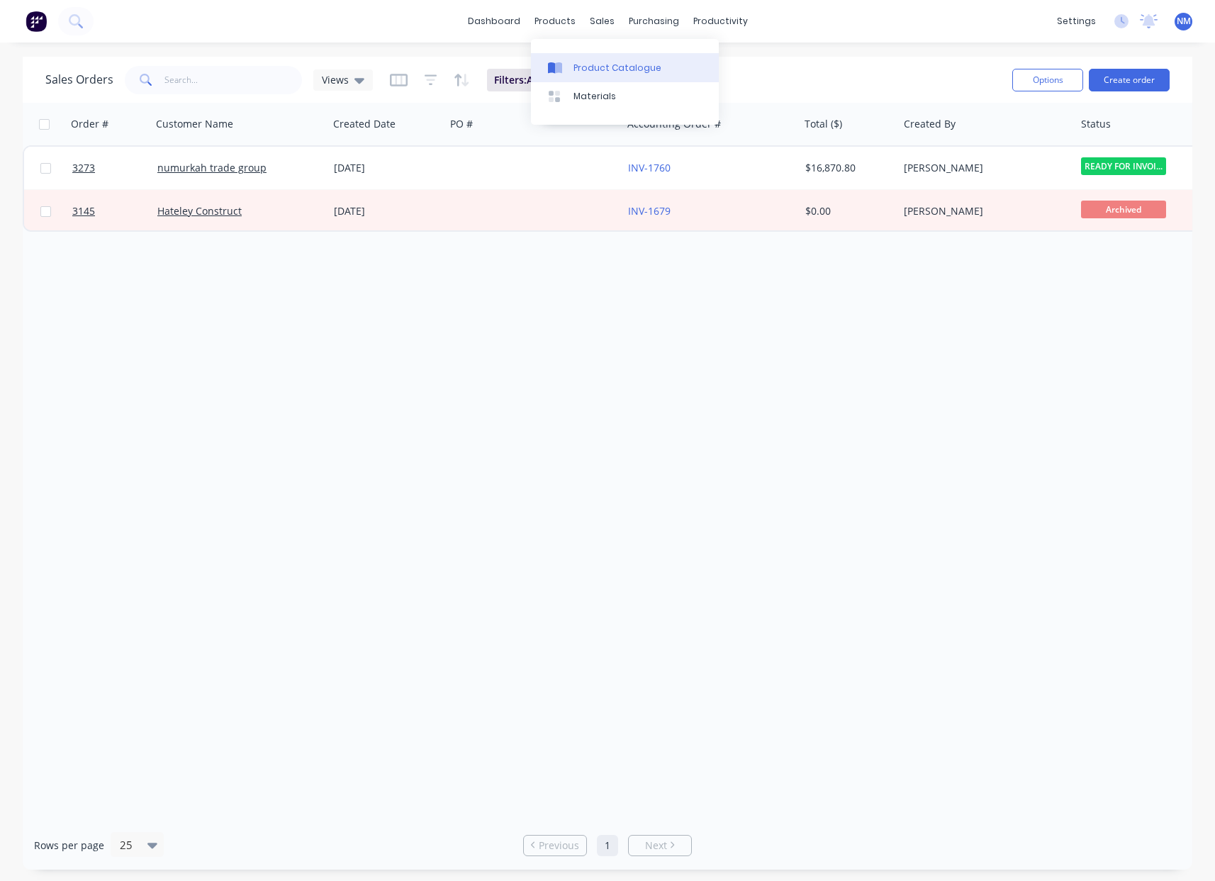
click at [623, 65] on div "Product Catalogue" at bounding box center [618, 68] width 88 height 13
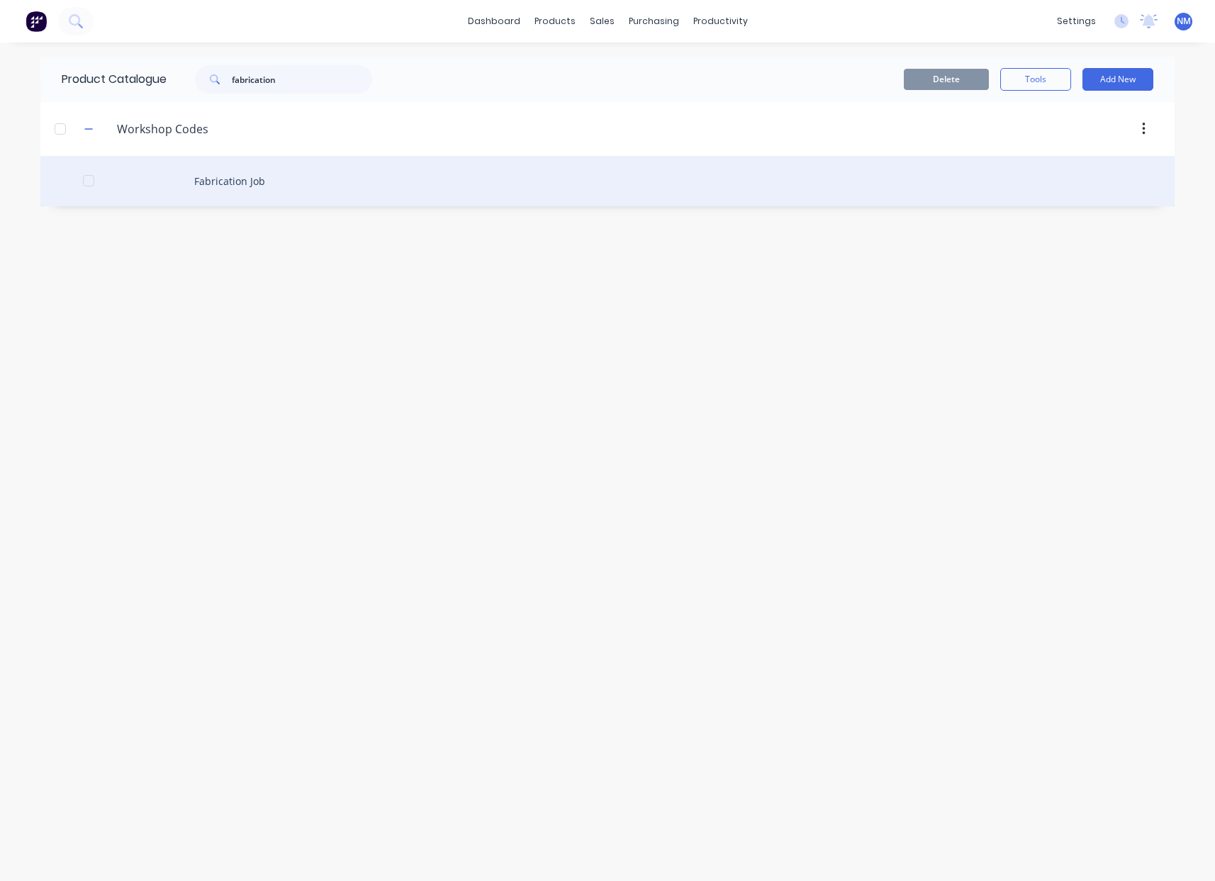
click at [243, 191] on div "Fabrication Job" at bounding box center [607, 181] width 1135 height 50
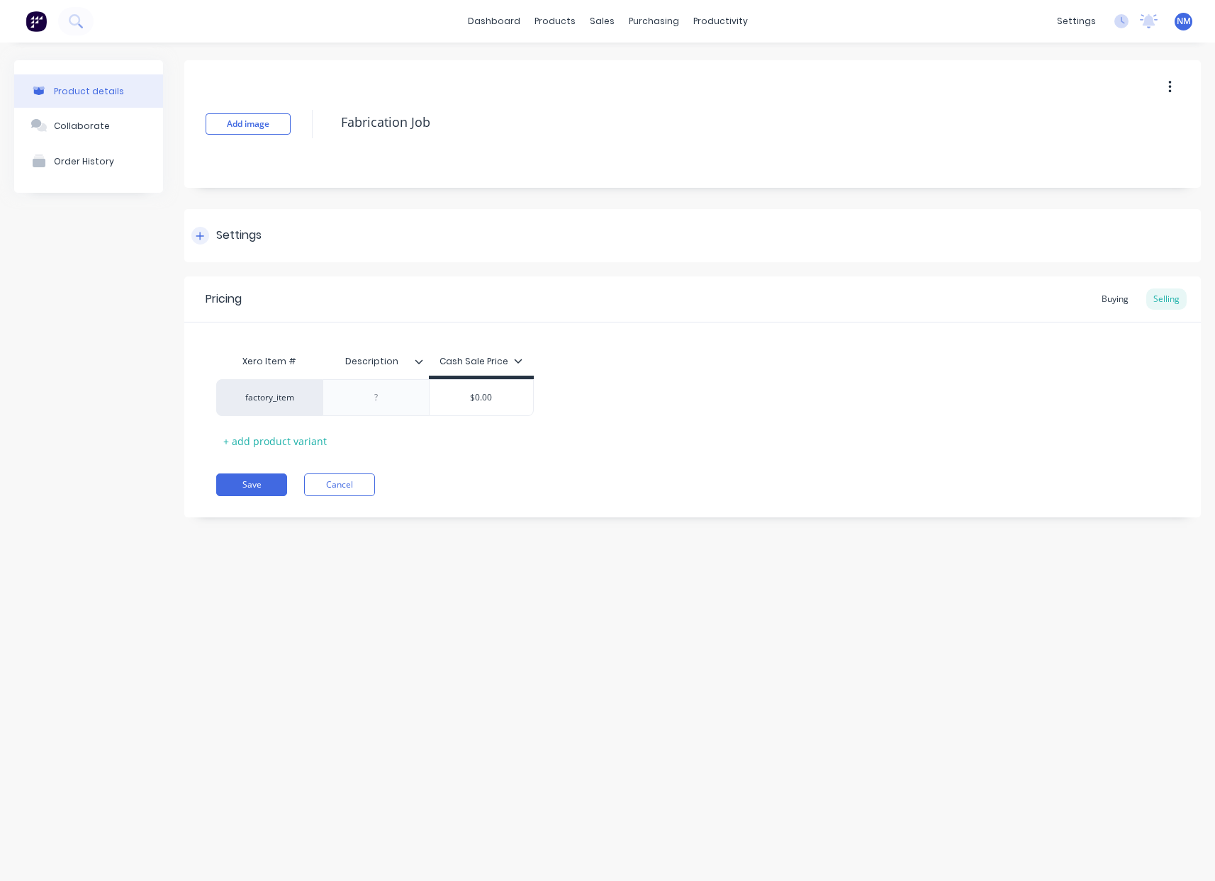
click at [200, 239] on icon at bounding box center [200, 236] width 8 height 8
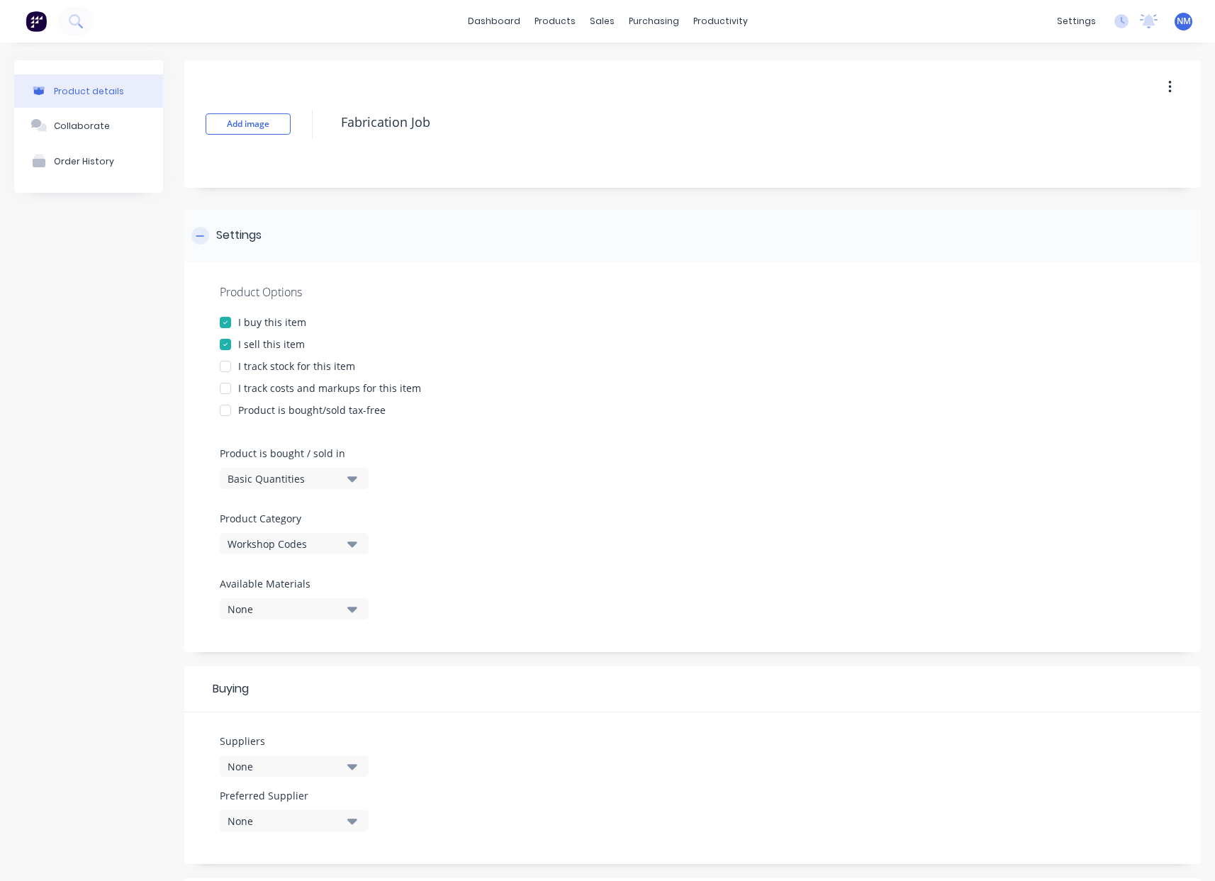
click at [204, 240] on div at bounding box center [200, 236] width 18 height 18
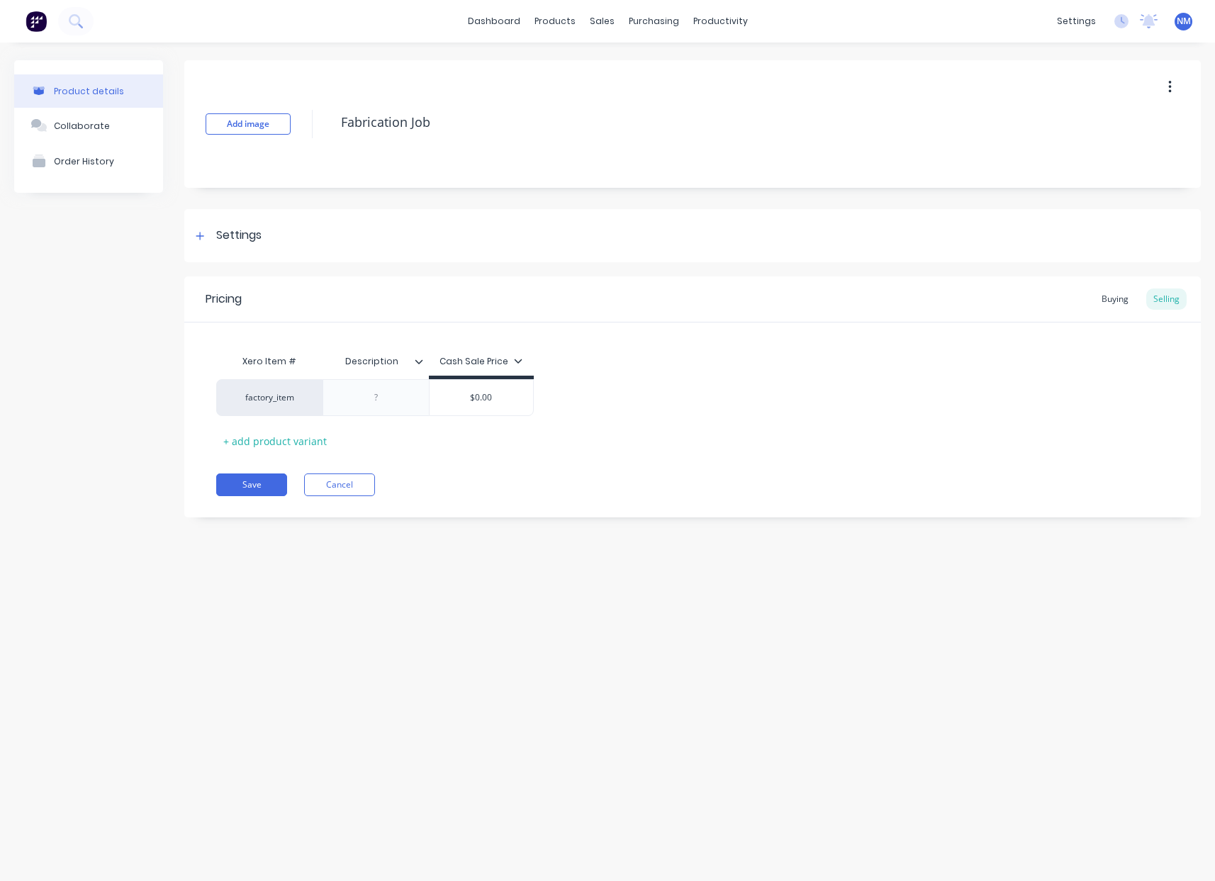
click at [419, 364] on icon at bounding box center [419, 361] width 9 height 9
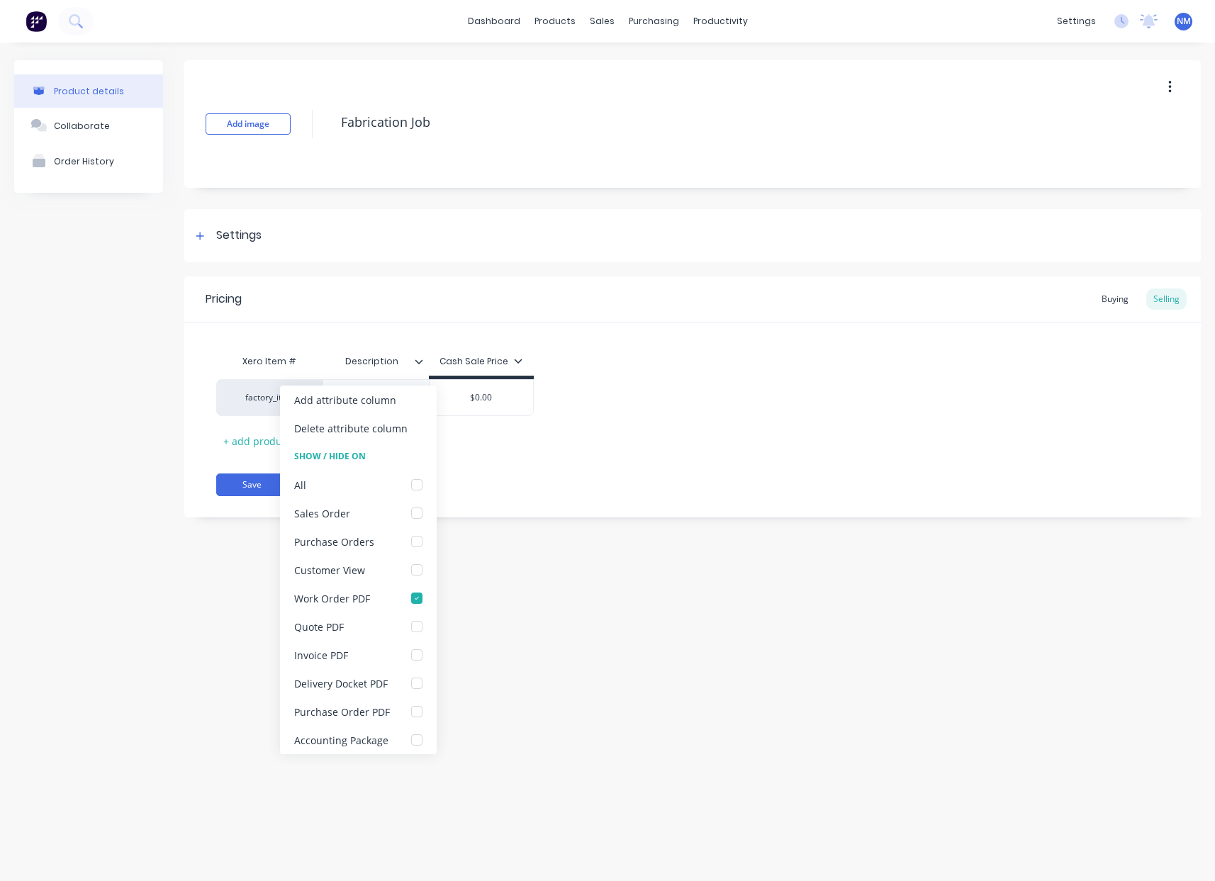
click at [419, 364] on icon at bounding box center [419, 361] width 9 height 9
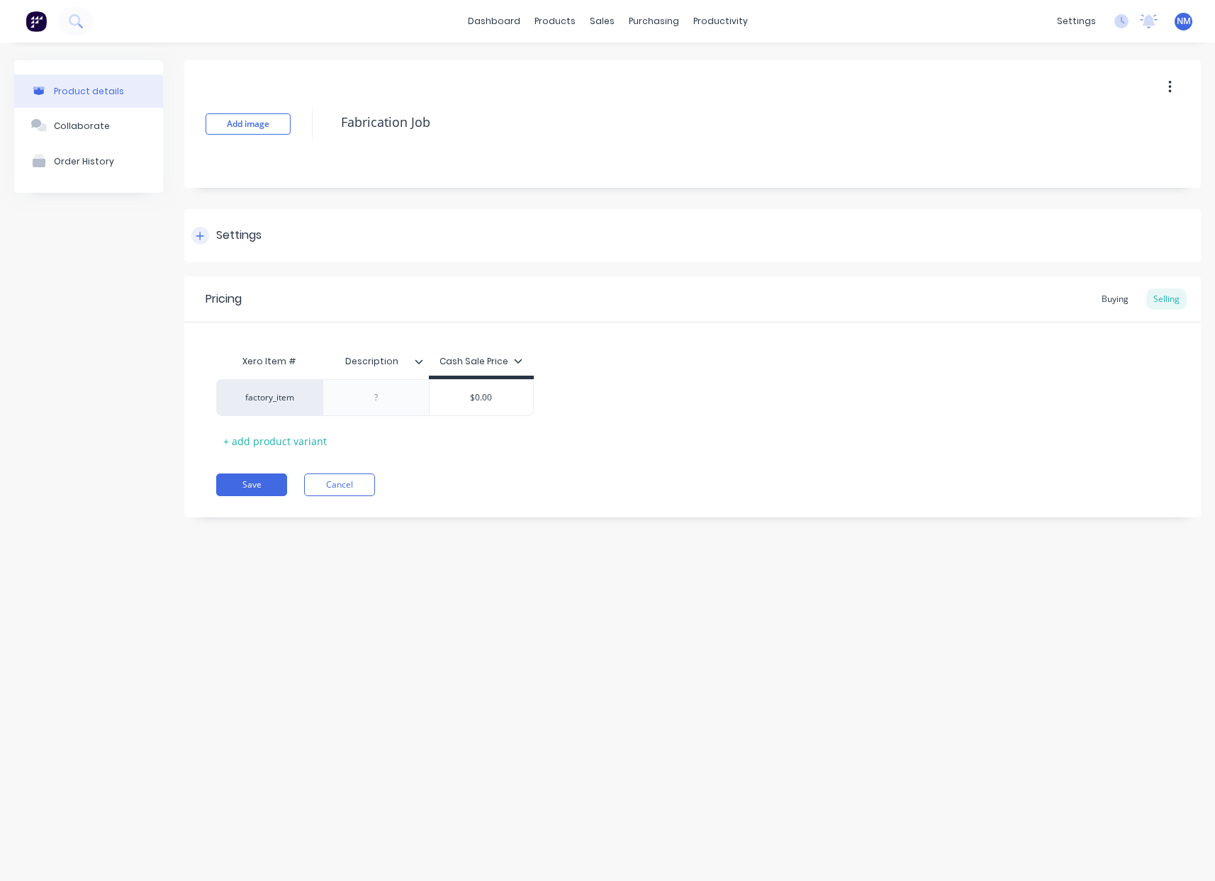
click at [196, 237] on icon at bounding box center [200, 236] width 9 height 10
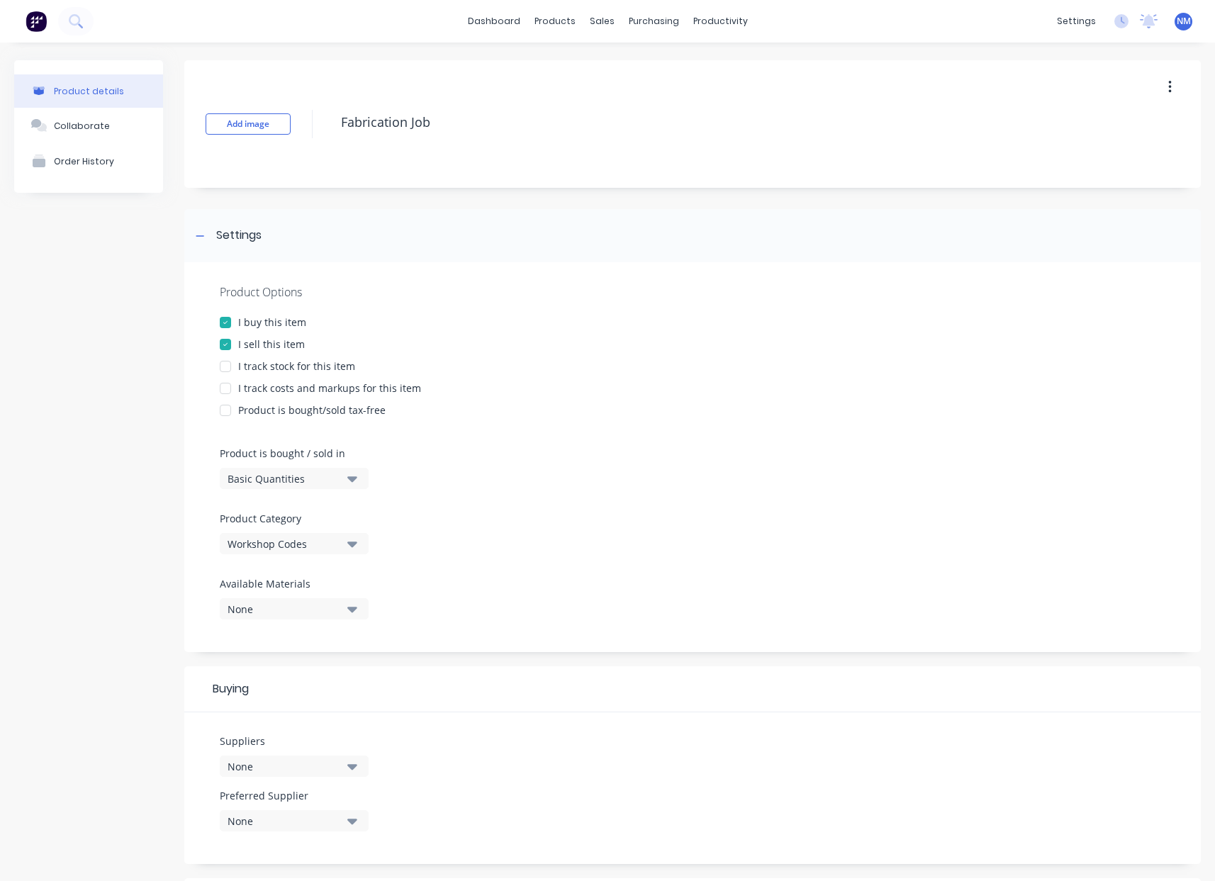
click at [355, 549] on icon "button" at bounding box center [352, 544] width 10 height 16
click at [557, 522] on div "Product Options I buy this item I sell this item I track stock for this item I …" at bounding box center [692, 457] width 1017 height 390
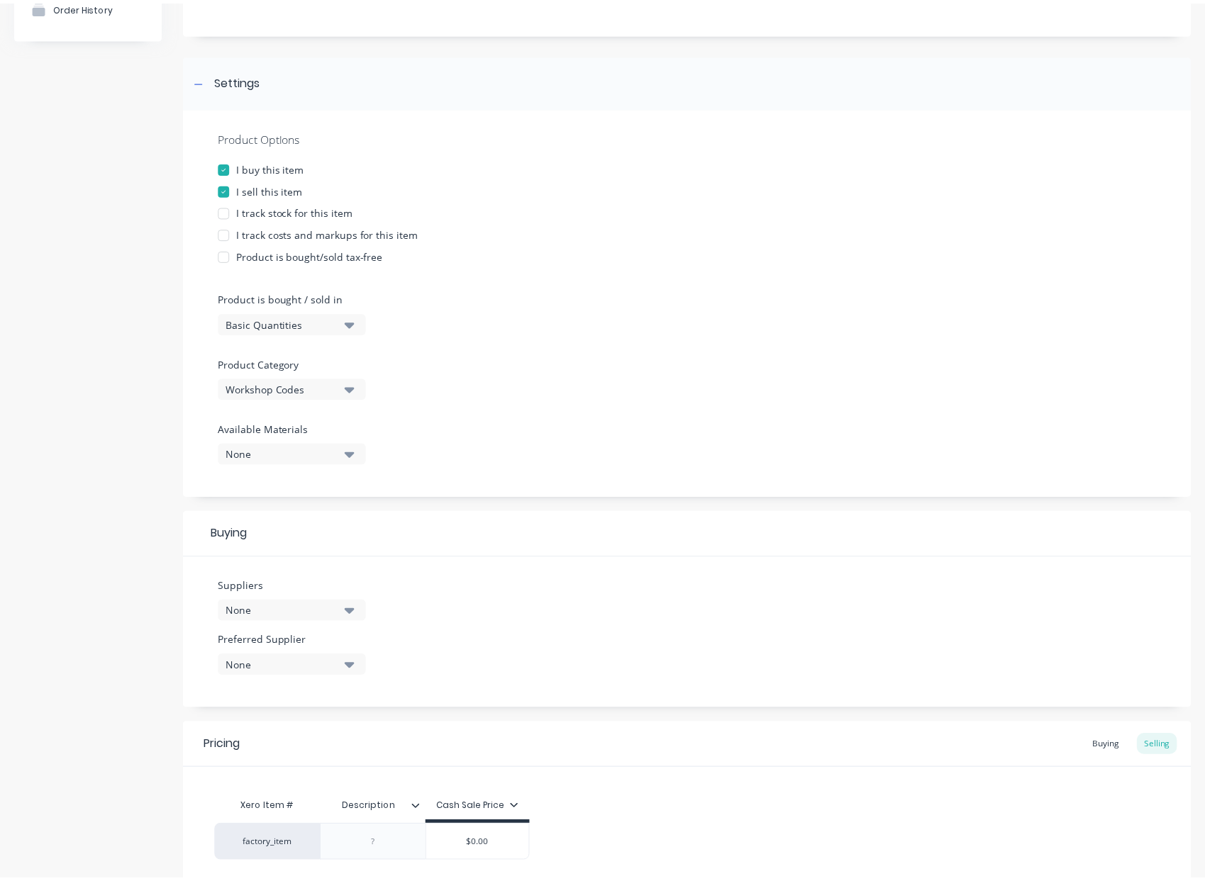
scroll to position [277, 0]
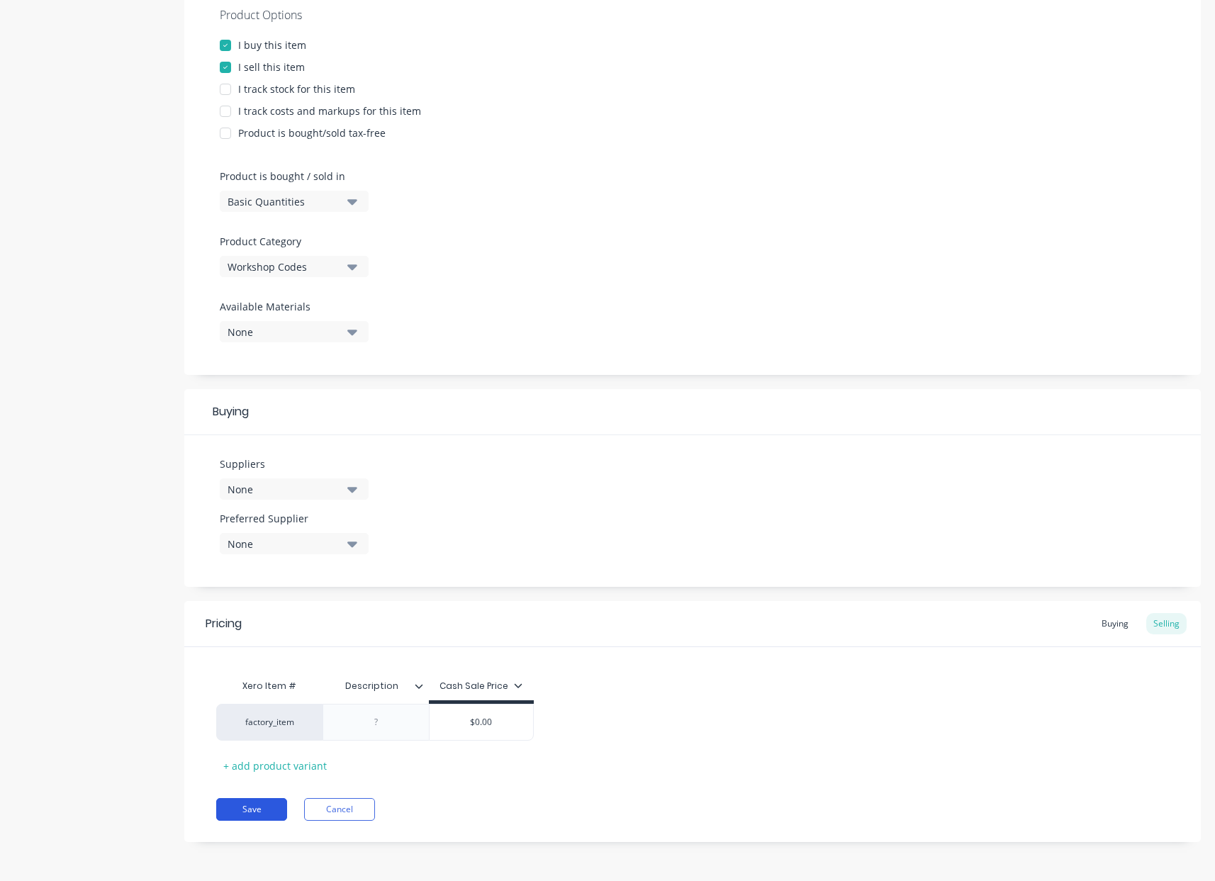
click at [269, 807] on button "Save" at bounding box center [251, 809] width 71 height 23
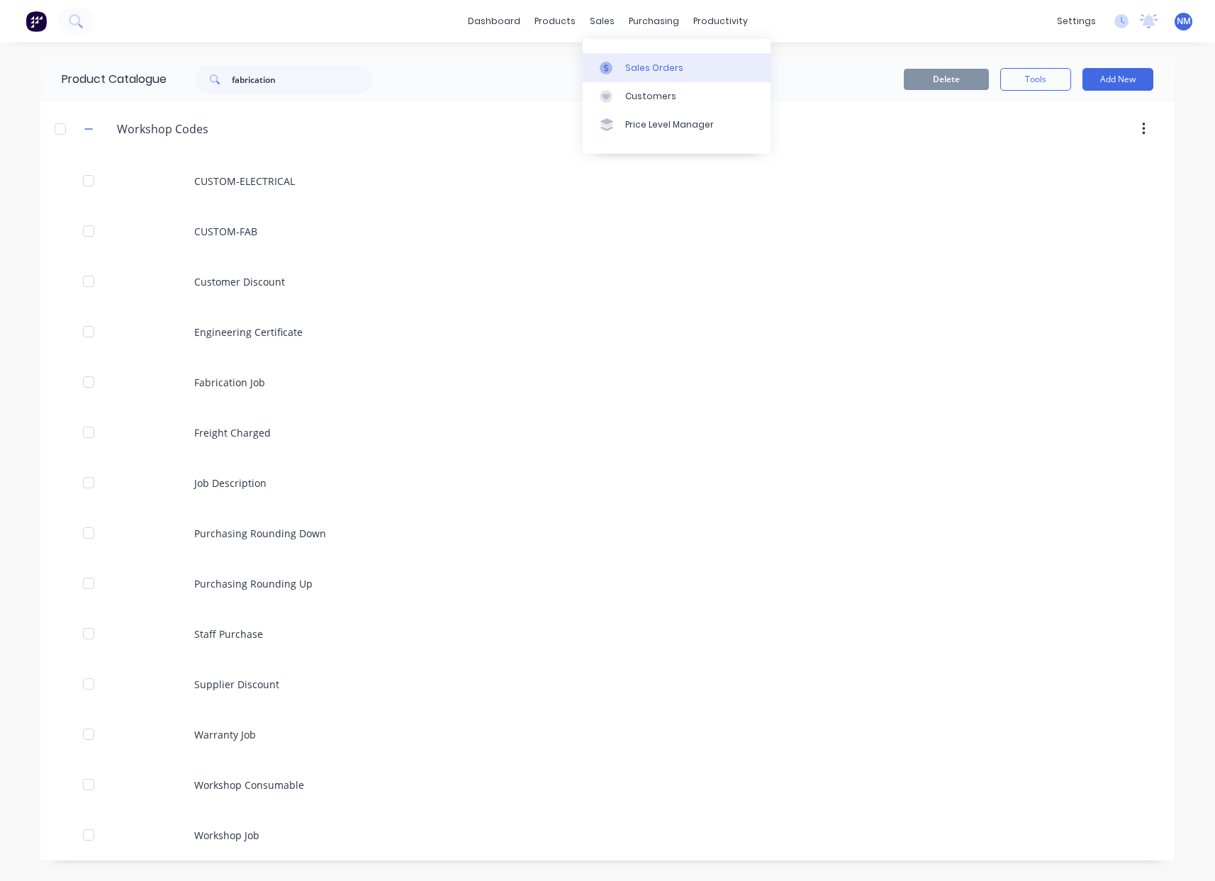
click at [631, 69] on div "Sales Orders" at bounding box center [654, 68] width 58 height 13
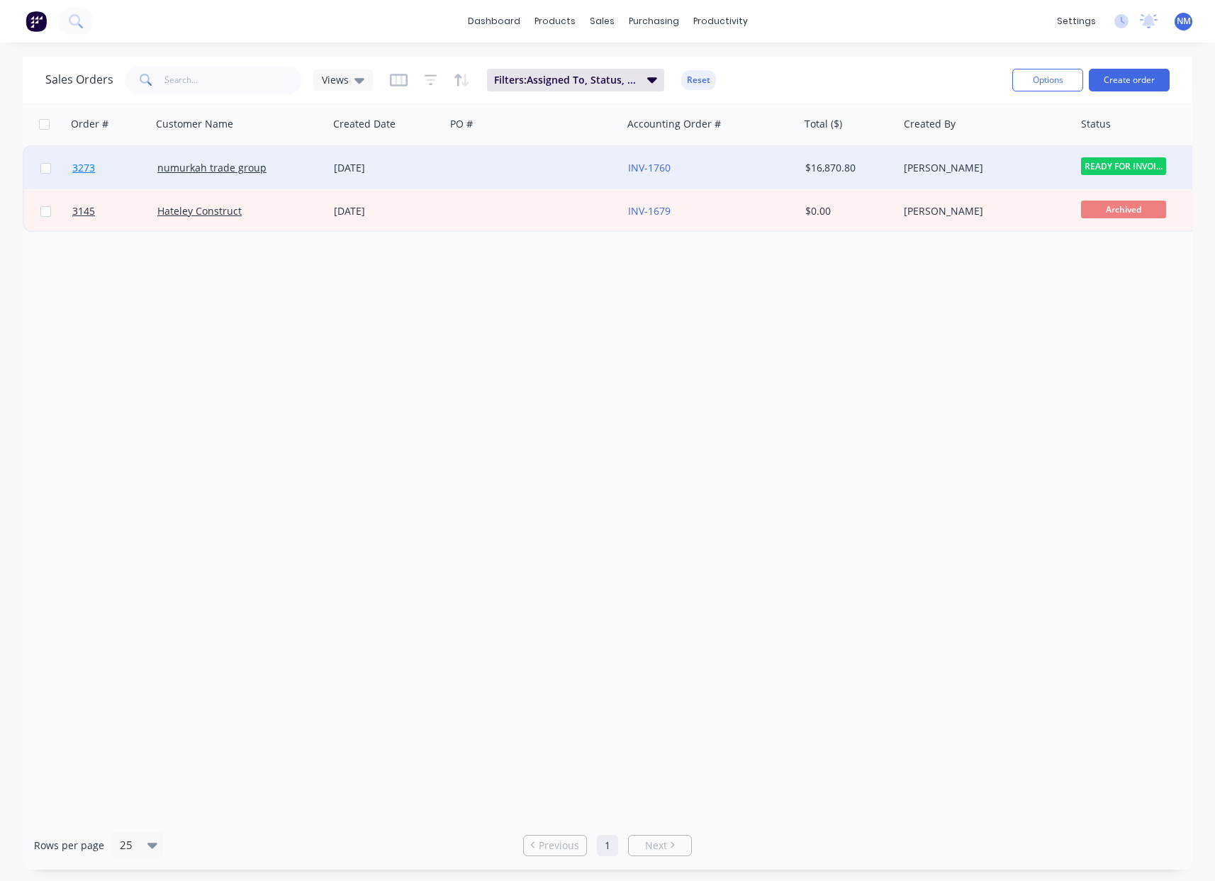
click at [89, 170] on span "3273" at bounding box center [83, 168] width 23 height 14
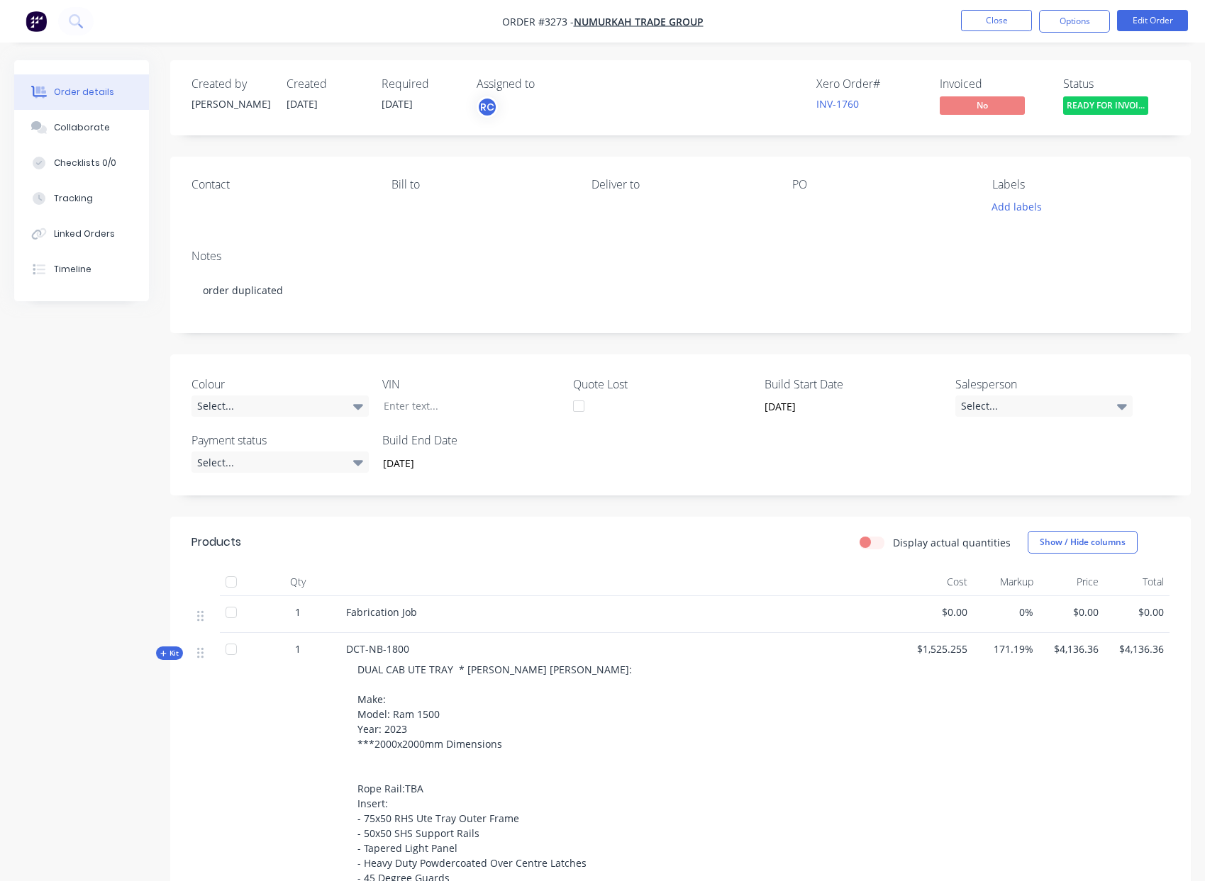
click at [1122, 606] on span "$0.00" at bounding box center [1137, 612] width 54 height 15
click at [1157, 16] on button "Edit Order" at bounding box center [1152, 20] width 71 height 21
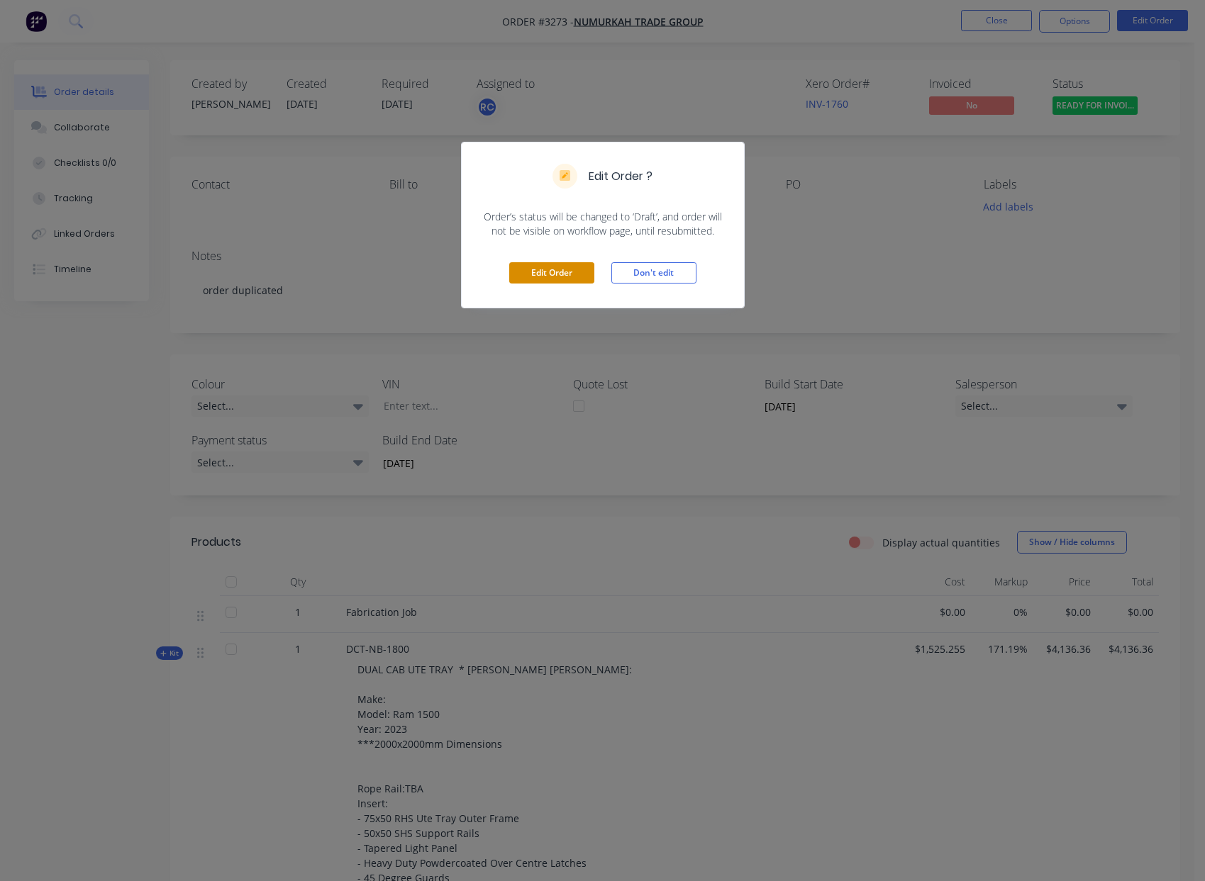
click at [572, 278] on button "Edit Order" at bounding box center [551, 272] width 85 height 21
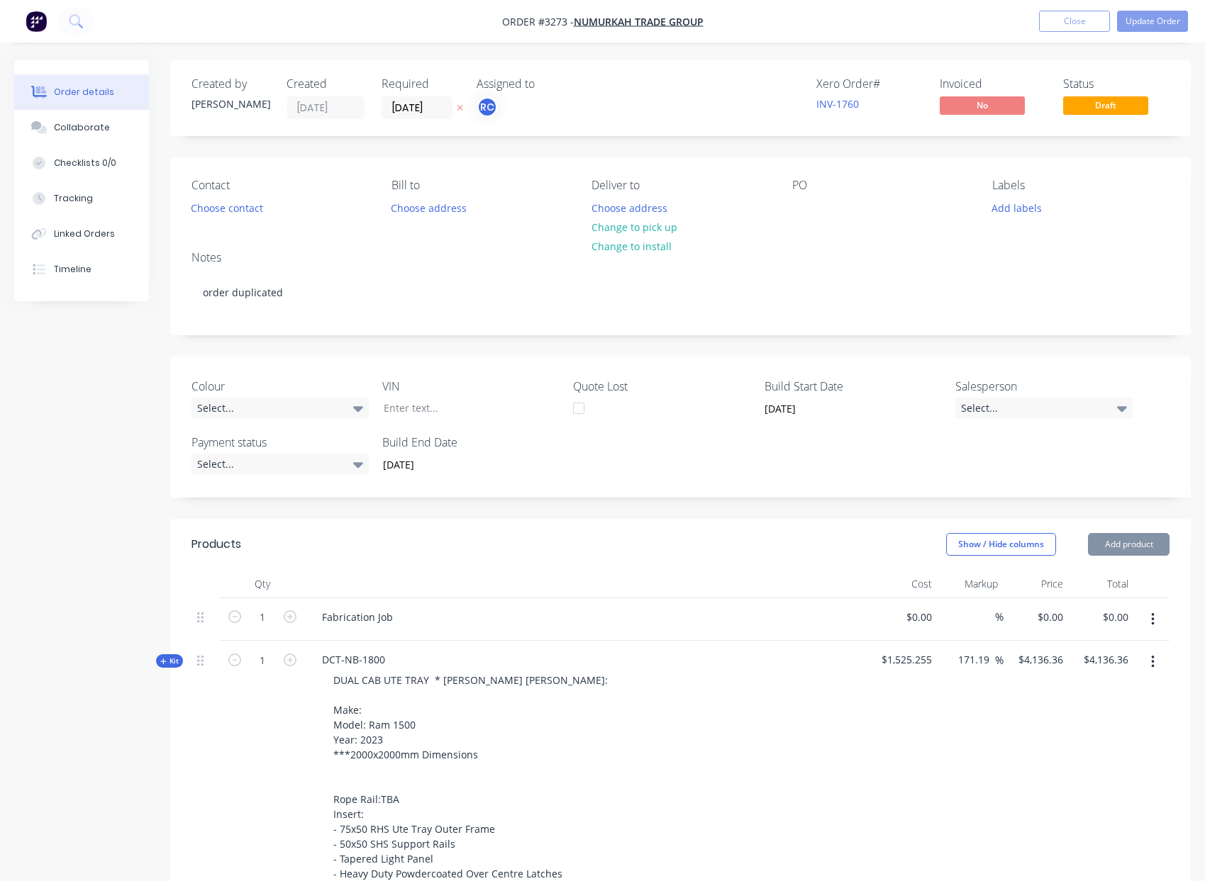
click at [1152, 622] on icon "button" at bounding box center [1153, 620] width 4 height 16
click at [1076, 654] on div "Edit" at bounding box center [1101, 657] width 109 height 21
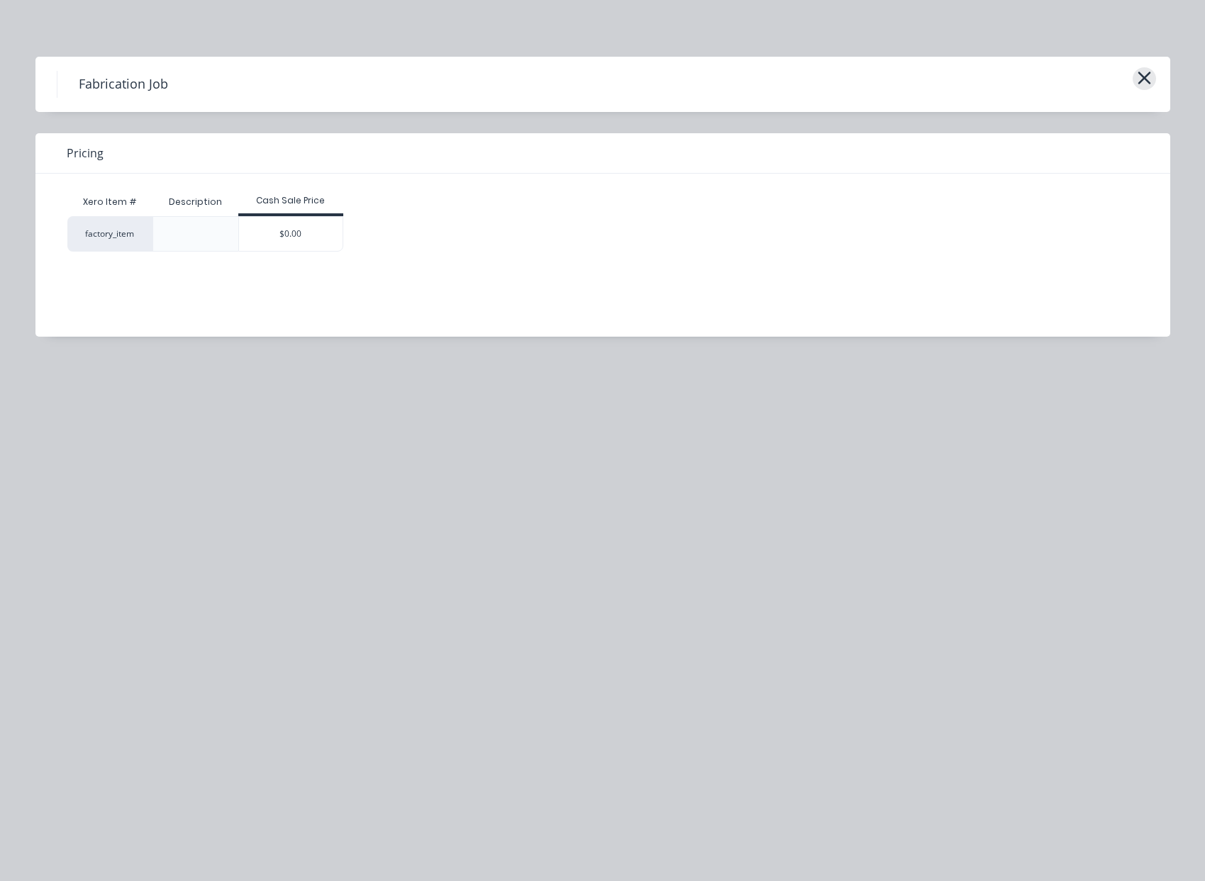
click at [1143, 82] on icon "button" at bounding box center [1144, 78] width 15 height 20
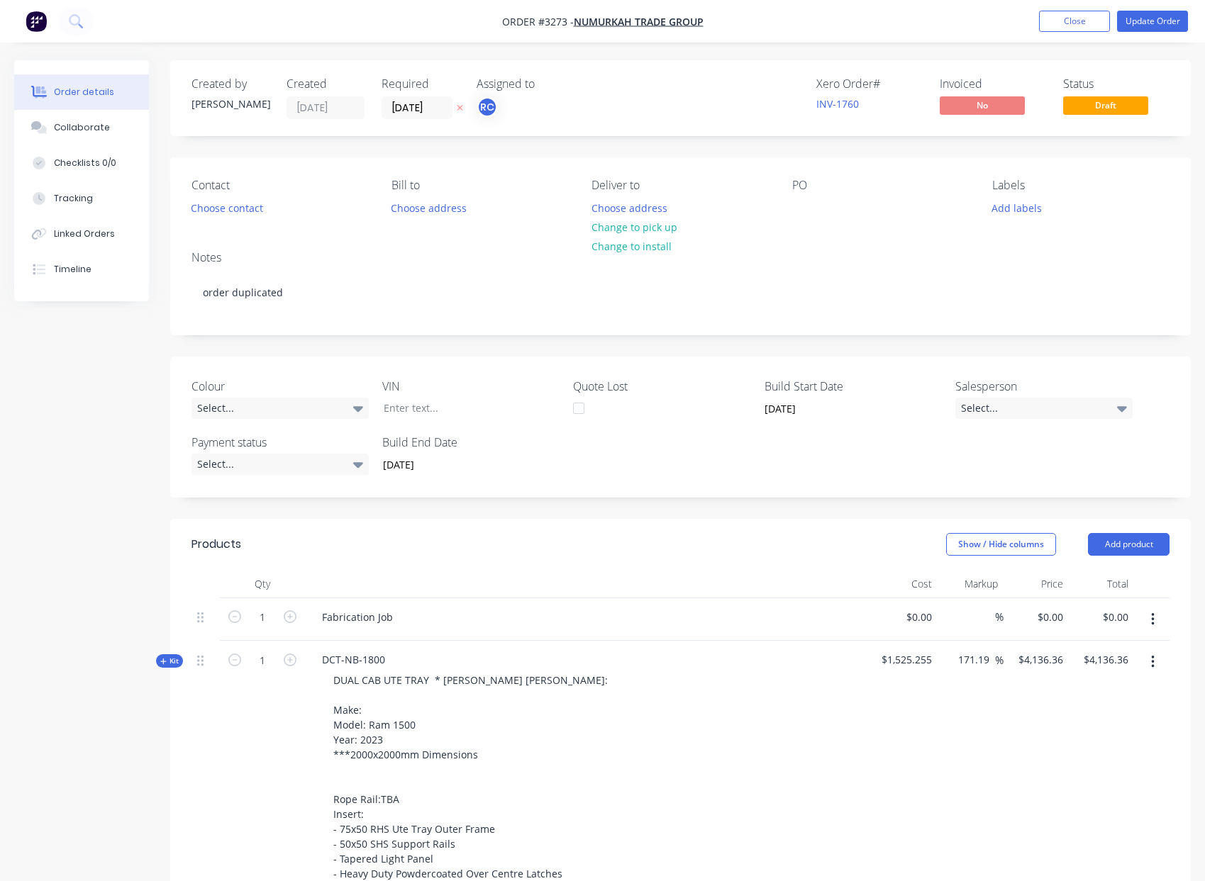
click at [1156, 618] on button "button" at bounding box center [1152, 620] width 33 height 26
click at [1159, 615] on button "button" at bounding box center [1152, 620] width 33 height 26
click at [1043, 543] on button "Show / Hide columns" at bounding box center [1001, 544] width 110 height 23
click at [1042, 543] on button "Show / Hide columns" at bounding box center [1001, 544] width 110 height 23
click at [1148, 620] on button "button" at bounding box center [1152, 620] width 33 height 26
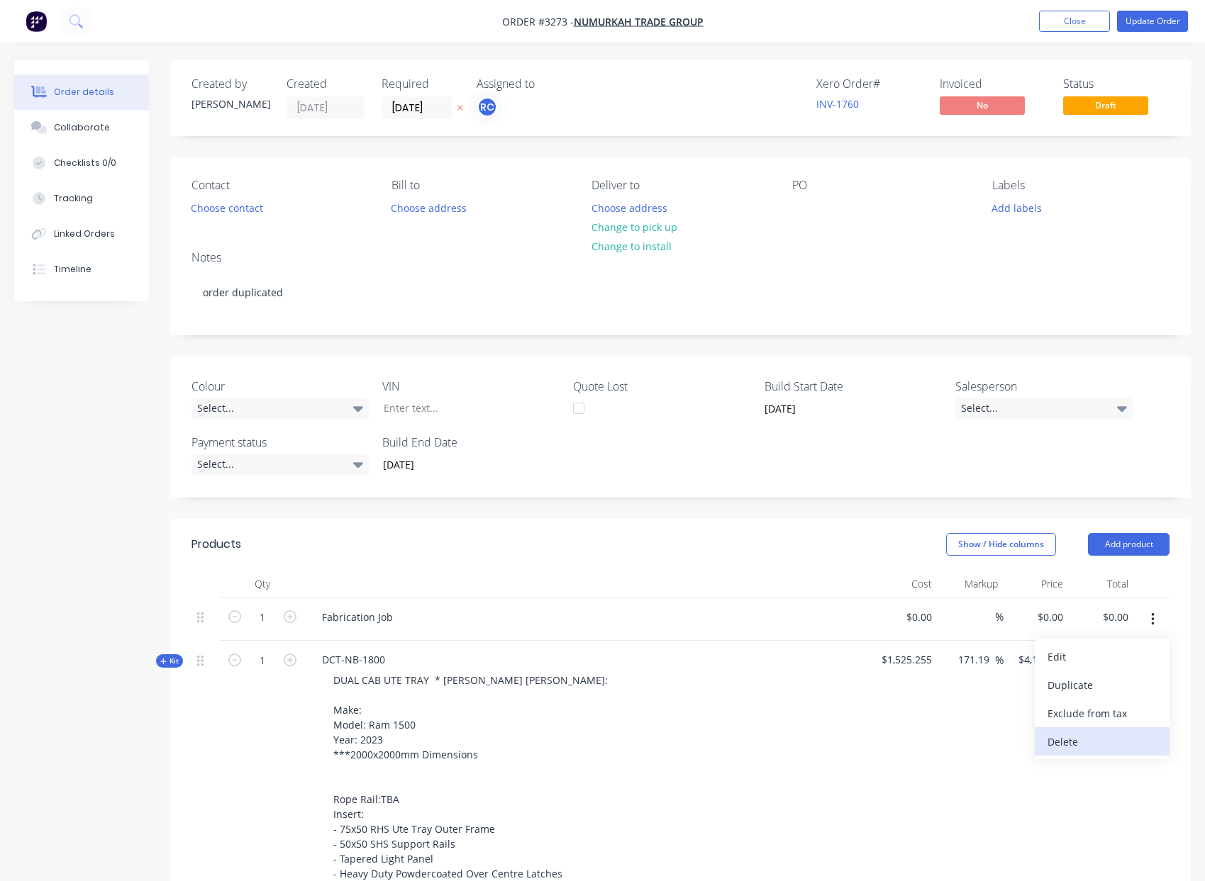
click at [1092, 743] on div "Delete" at bounding box center [1101, 742] width 109 height 21
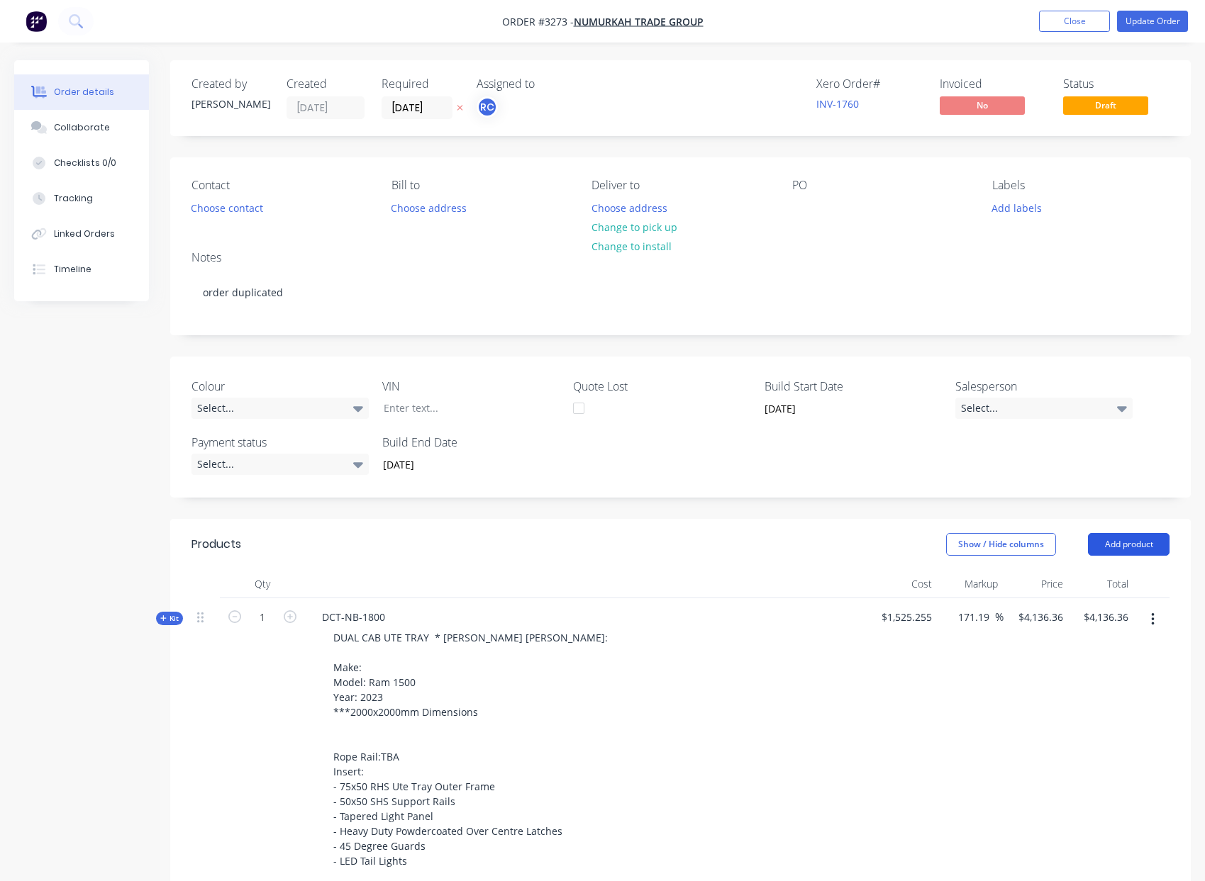
click at [1115, 547] on button "Add product" at bounding box center [1129, 544] width 82 height 23
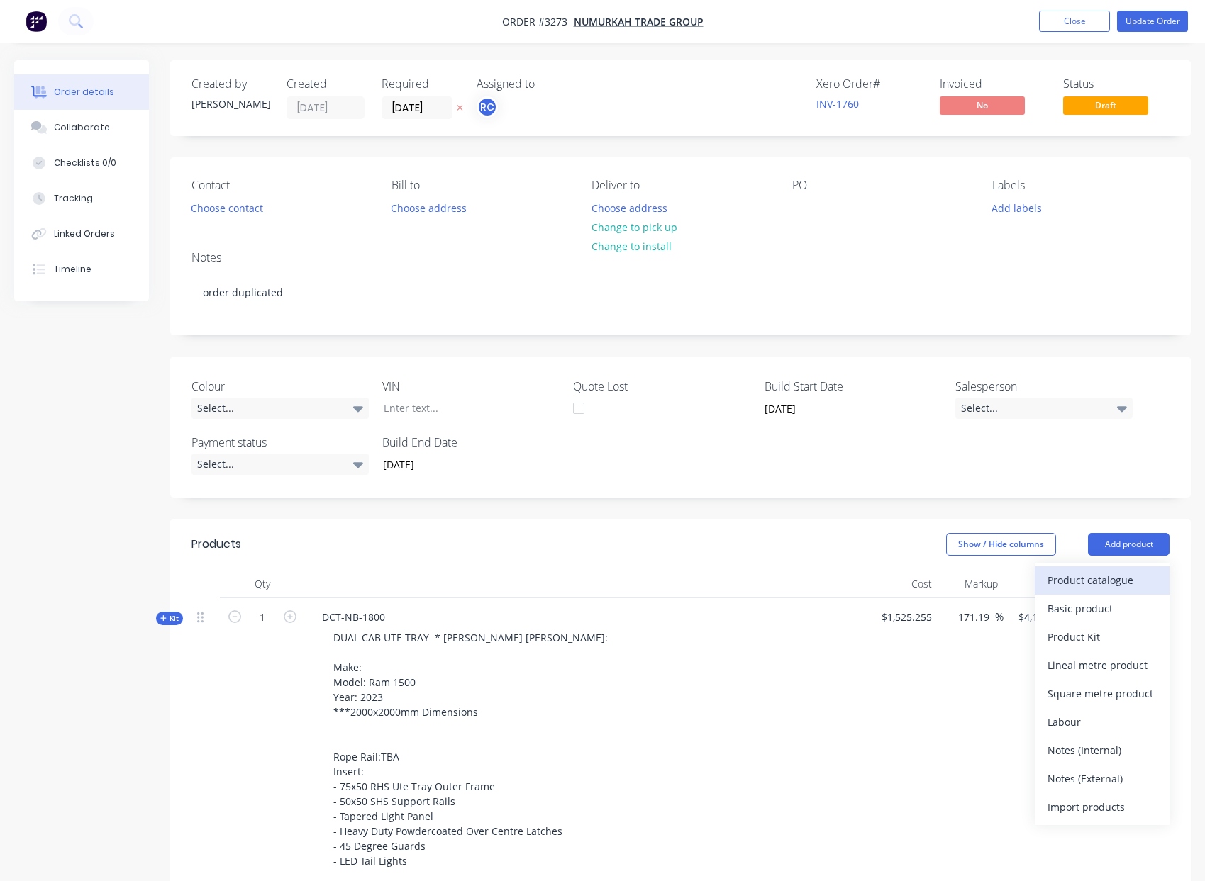
click at [1130, 582] on div "Product catalogue" at bounding box center [1101, 580] width 109 height 21
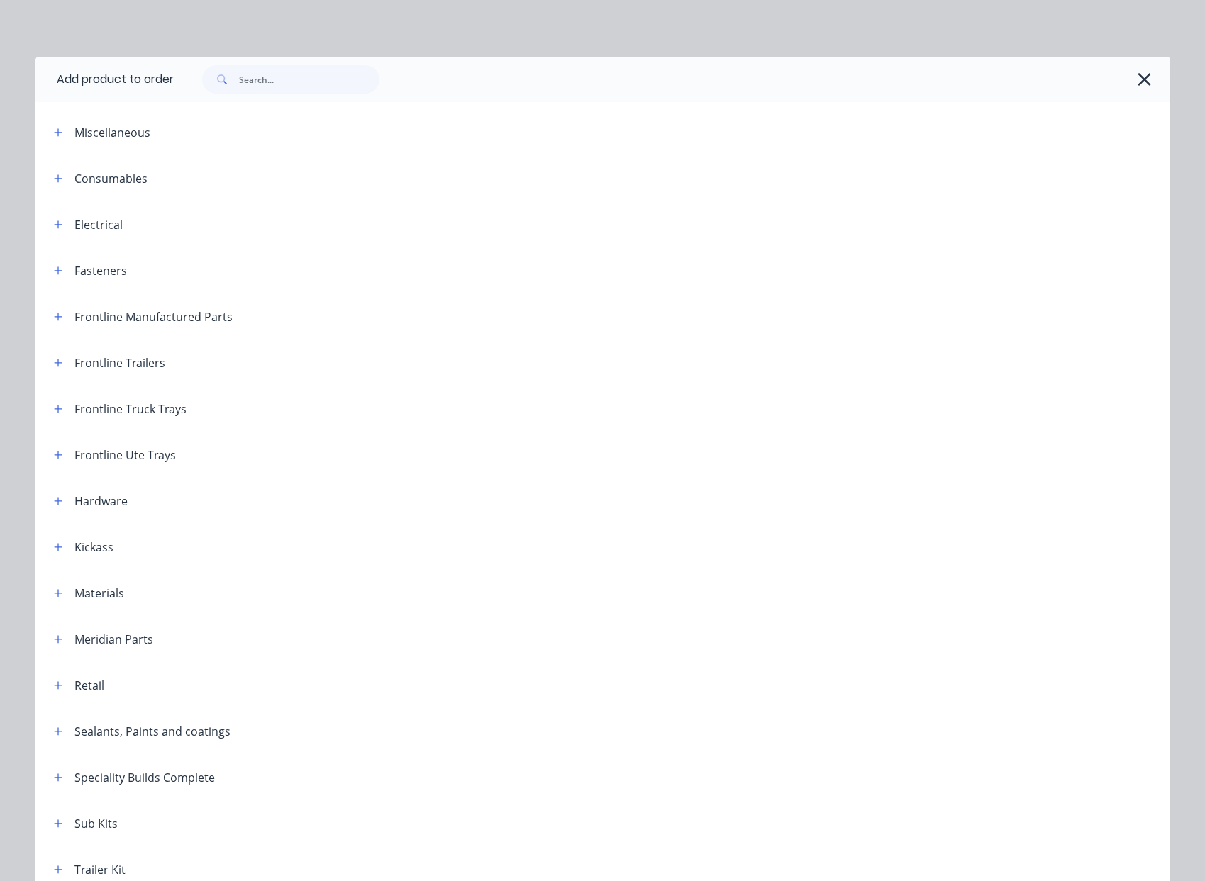
click at [301, 62] on div at bounding box center [672, 79] width 996 height 45
drag, startPoint x: 291, startPoint y: 82, endPoint x: 333, endPoint y: 80, distance: 41.2
click at [291, 82] on input "text" at bounding box center [309, 79] width 140 height 28
type input "fabrication job"
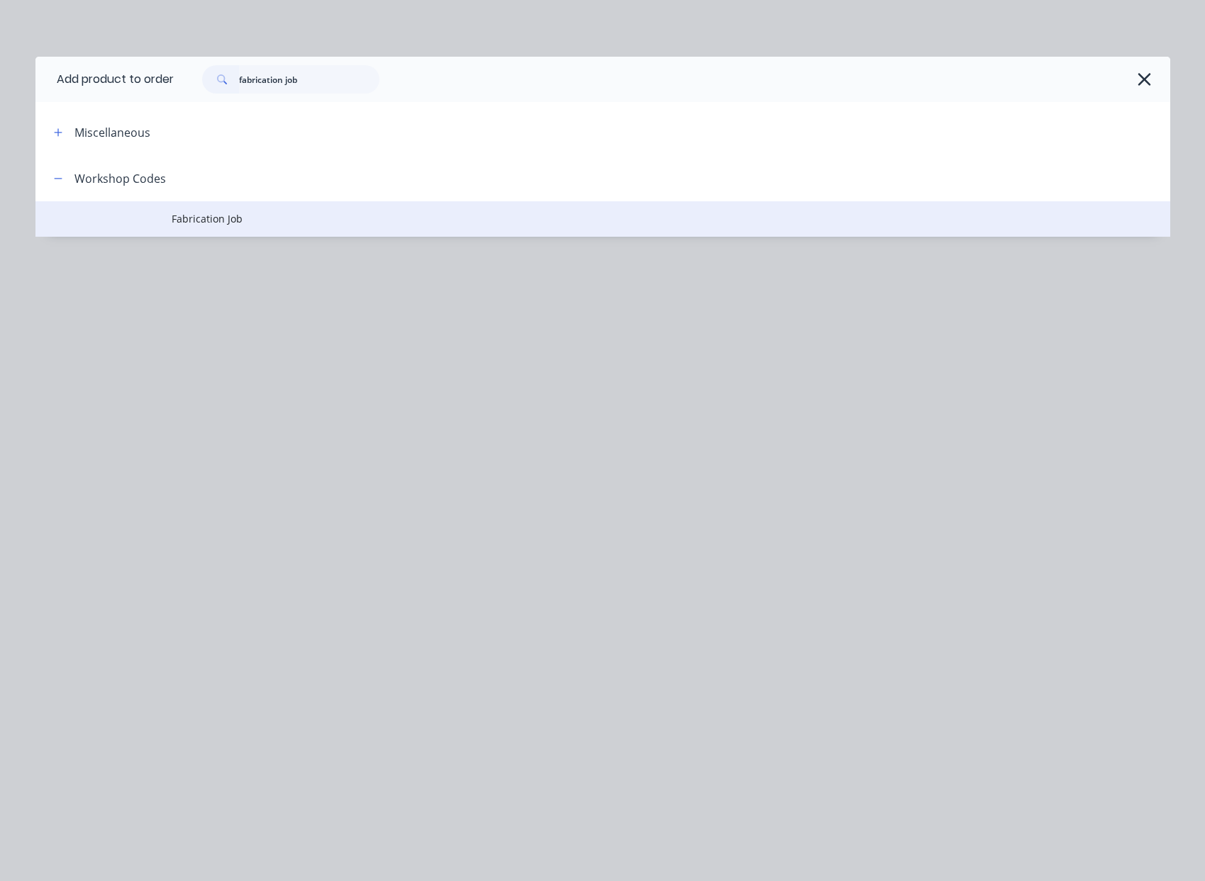
click at [275, 220] on span "Fabrication Job" at bounding box center [571, 218] width 798 height 15
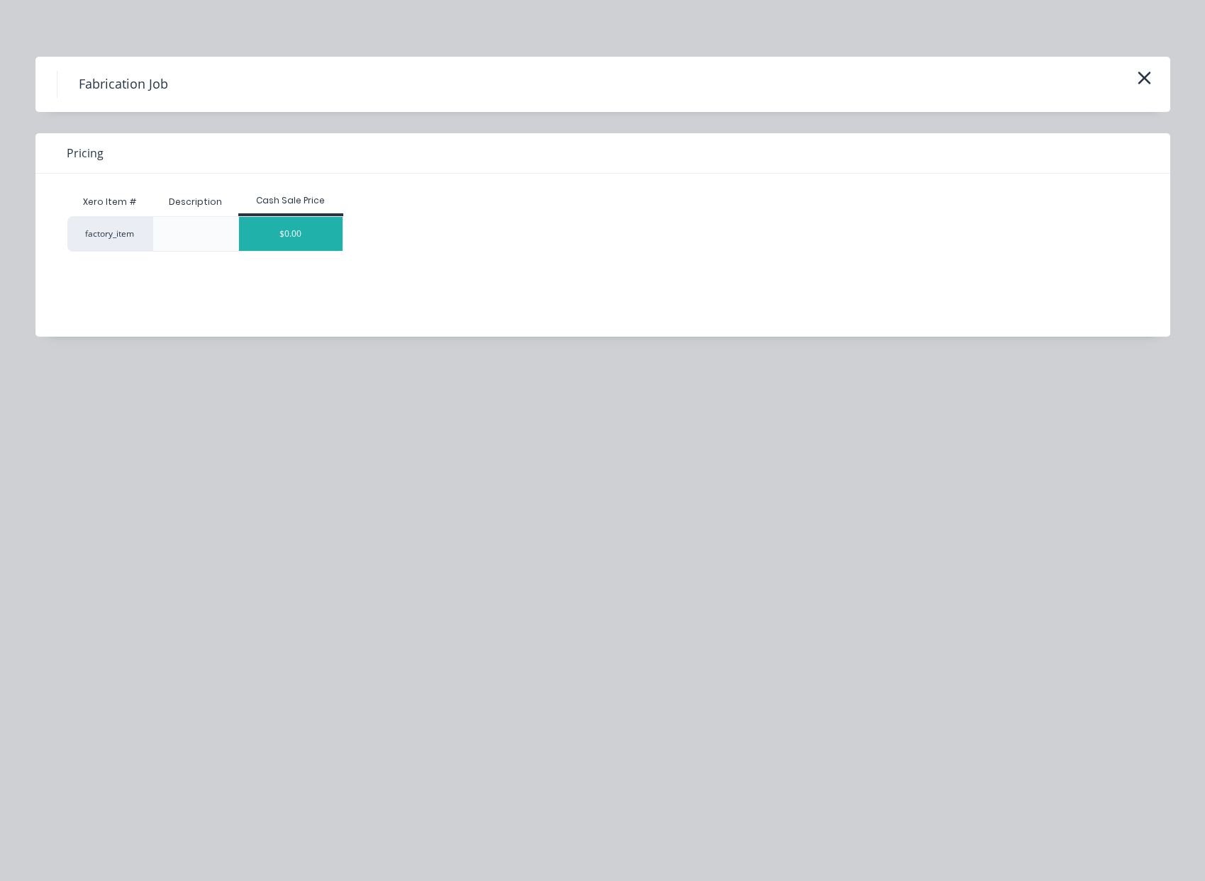
click at [311, 229] on div "$0.00" at bounding box center [291, 234] width 104 height 34
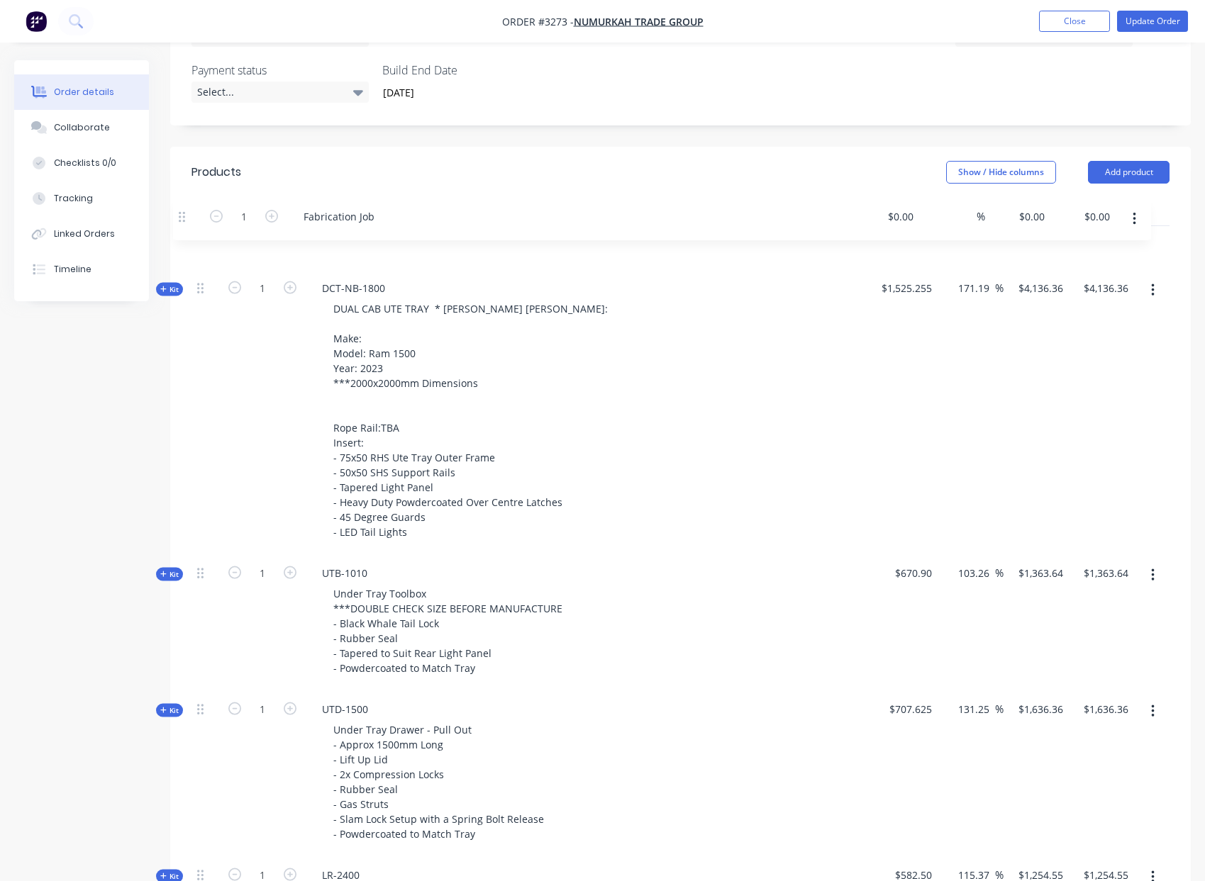
scroll to position [367, 0]
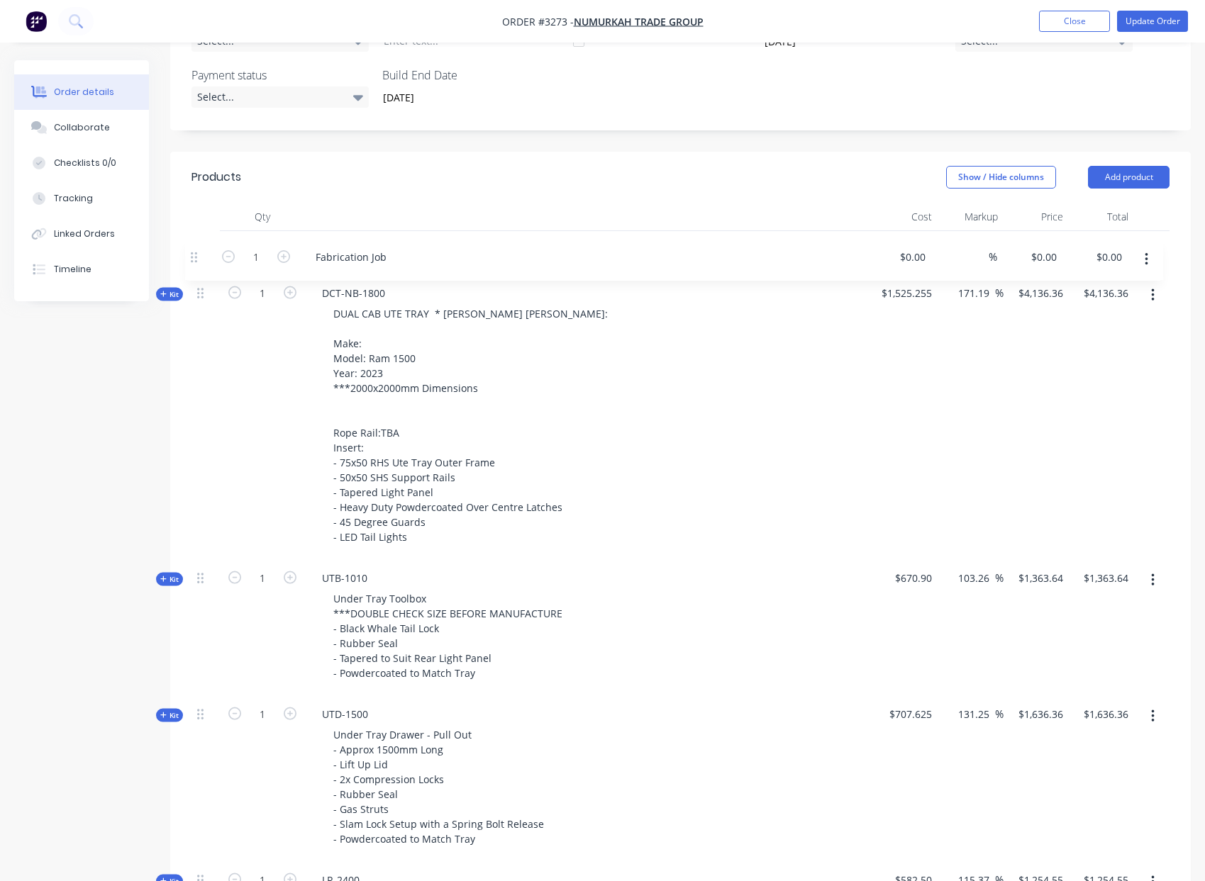
drag, startPoint x: 204, startPoint y: 453, endPoint x: 197, endPoint y: 255, distance: 198.0
click at [1148, 23] on button "Update Order" at bounding box center [1152, 21] width 71 height 21
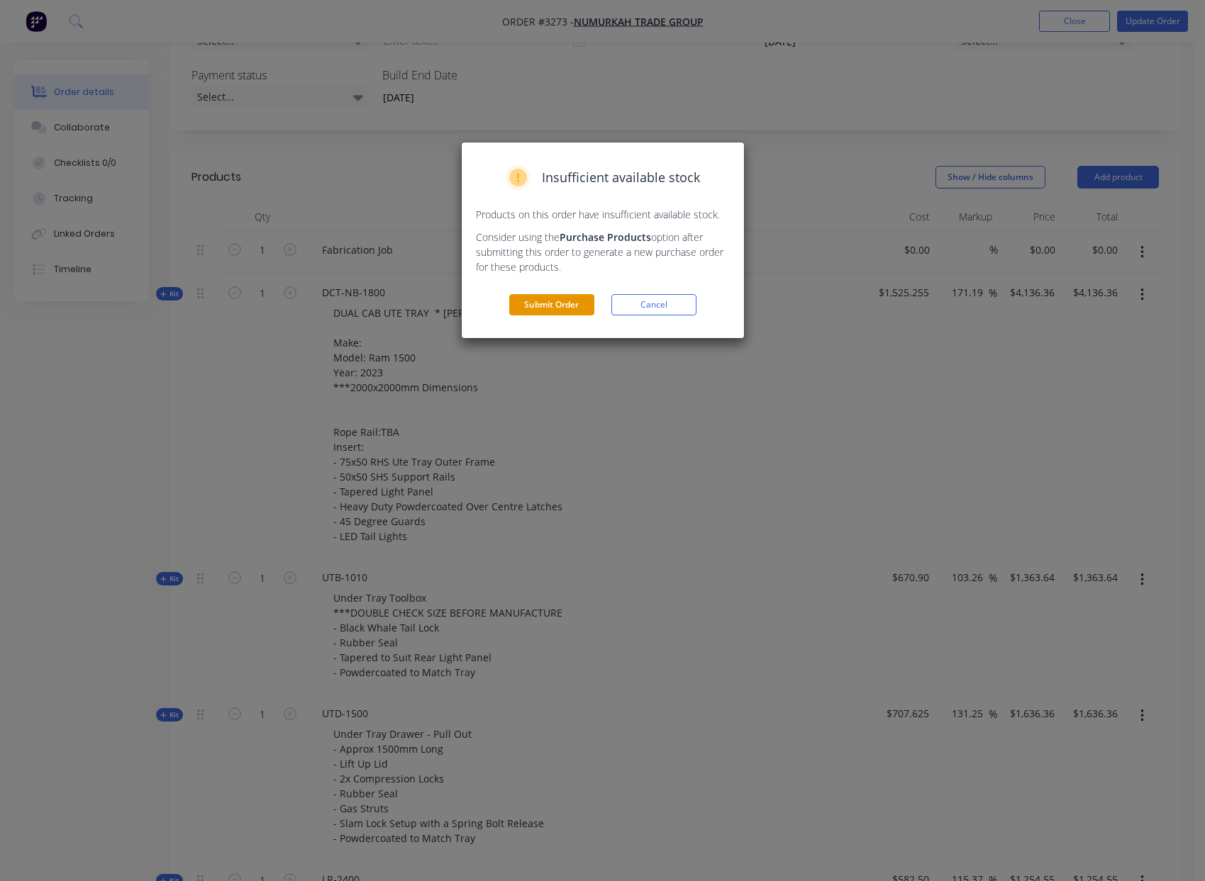
click at [586, 308] on button "Submit Order" at bounding box center [551, 304] width 85 height 21
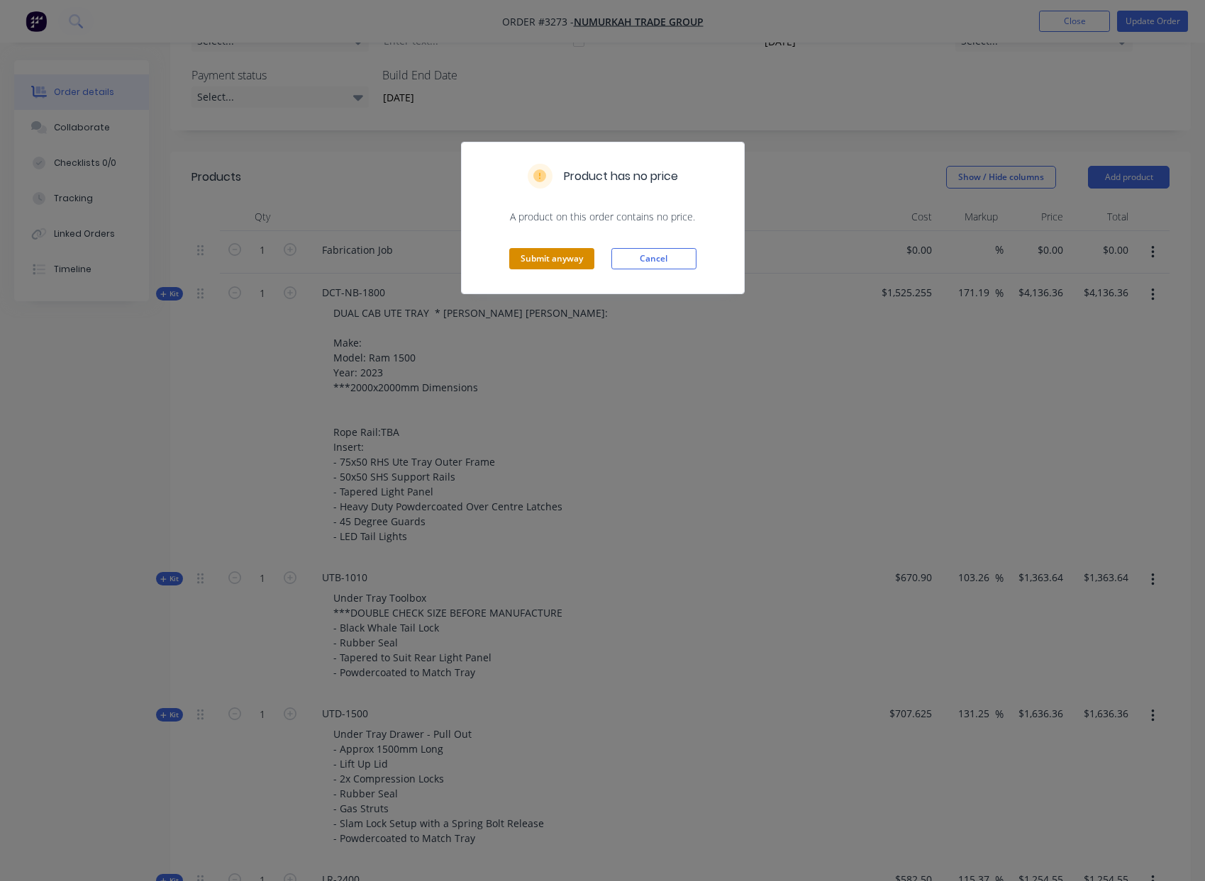
click at [552, 266] on button "Submit anyway" at bounding box center [551, 258] width 85 height 21
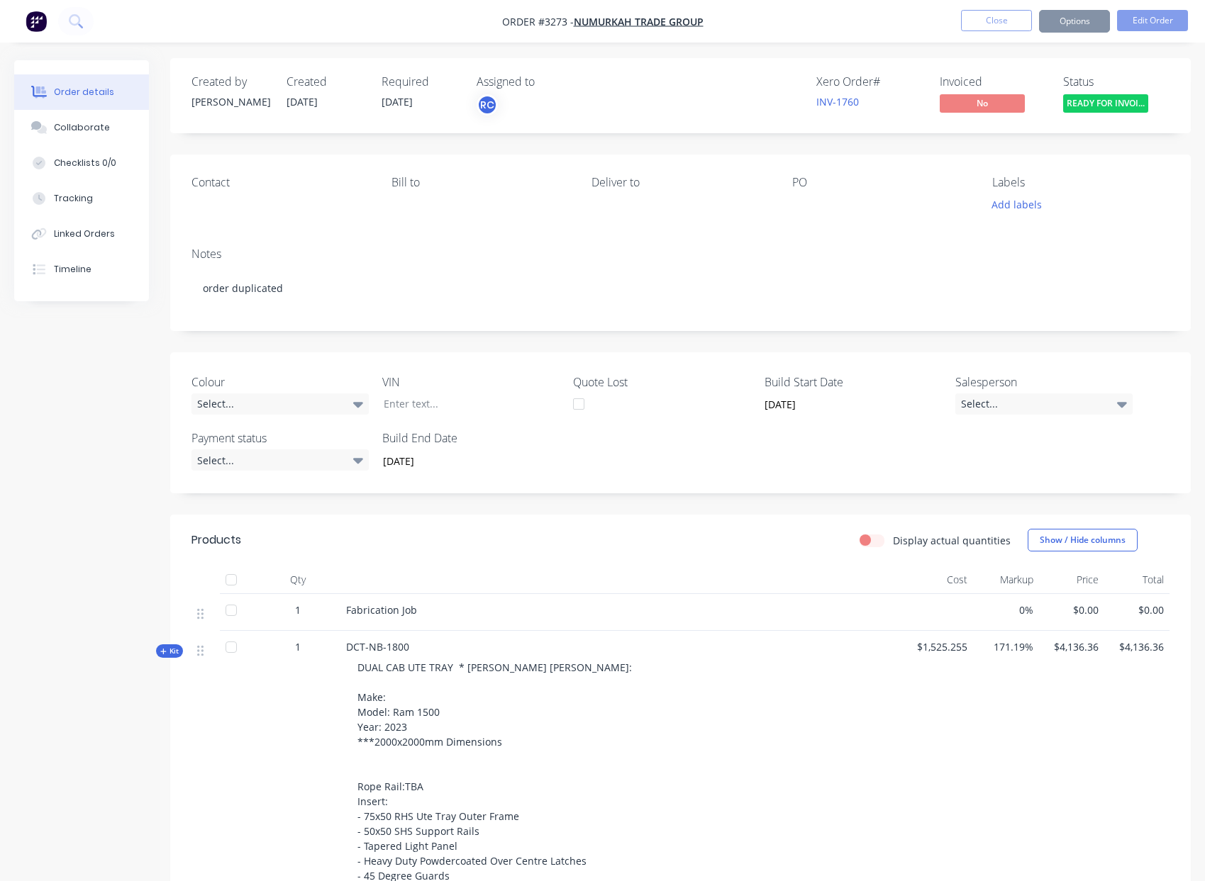
scroll to position [3, 0]
click at [76, 197] on div "Tracking" at bounding box center [73, 198] width 39 height 13
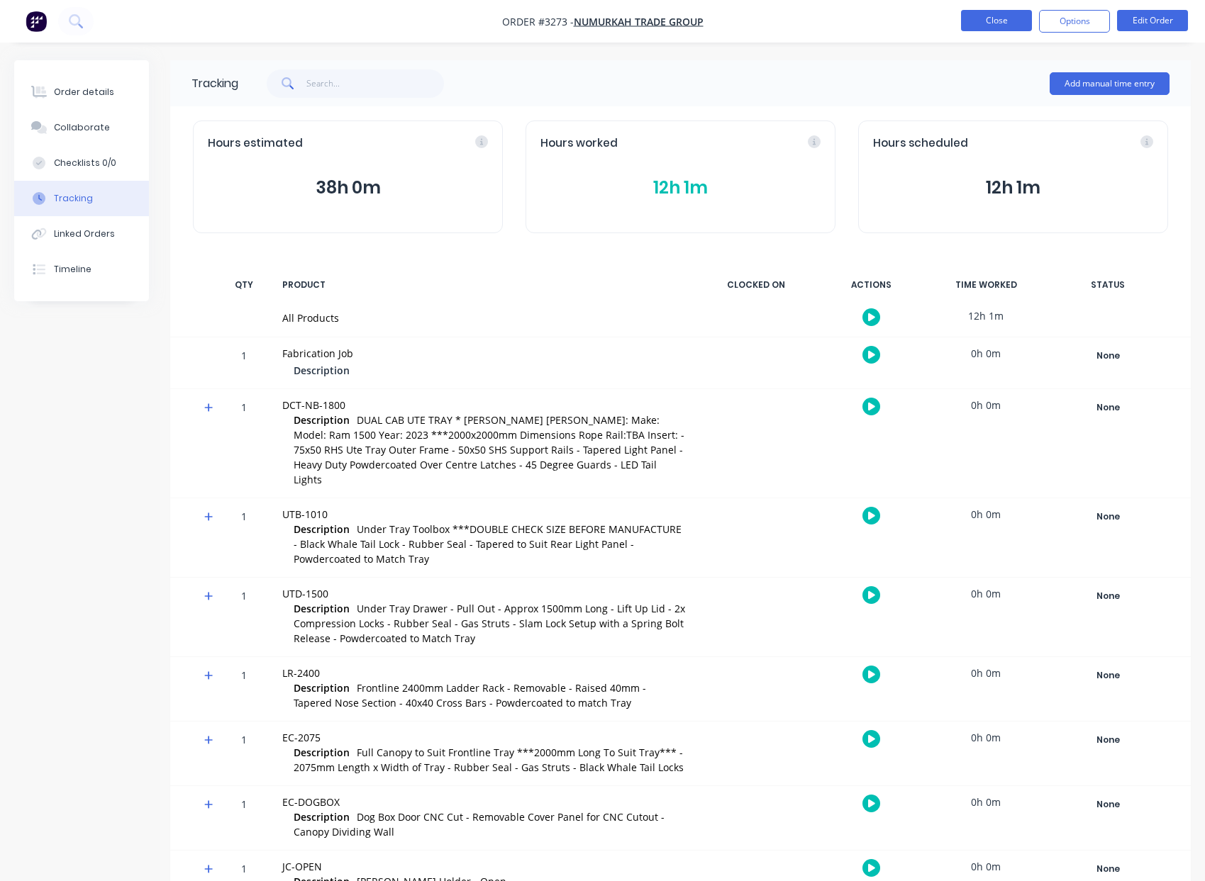
click at [1002, 18] on button "Close" at bounding box center [996, 20] width 71 height 21
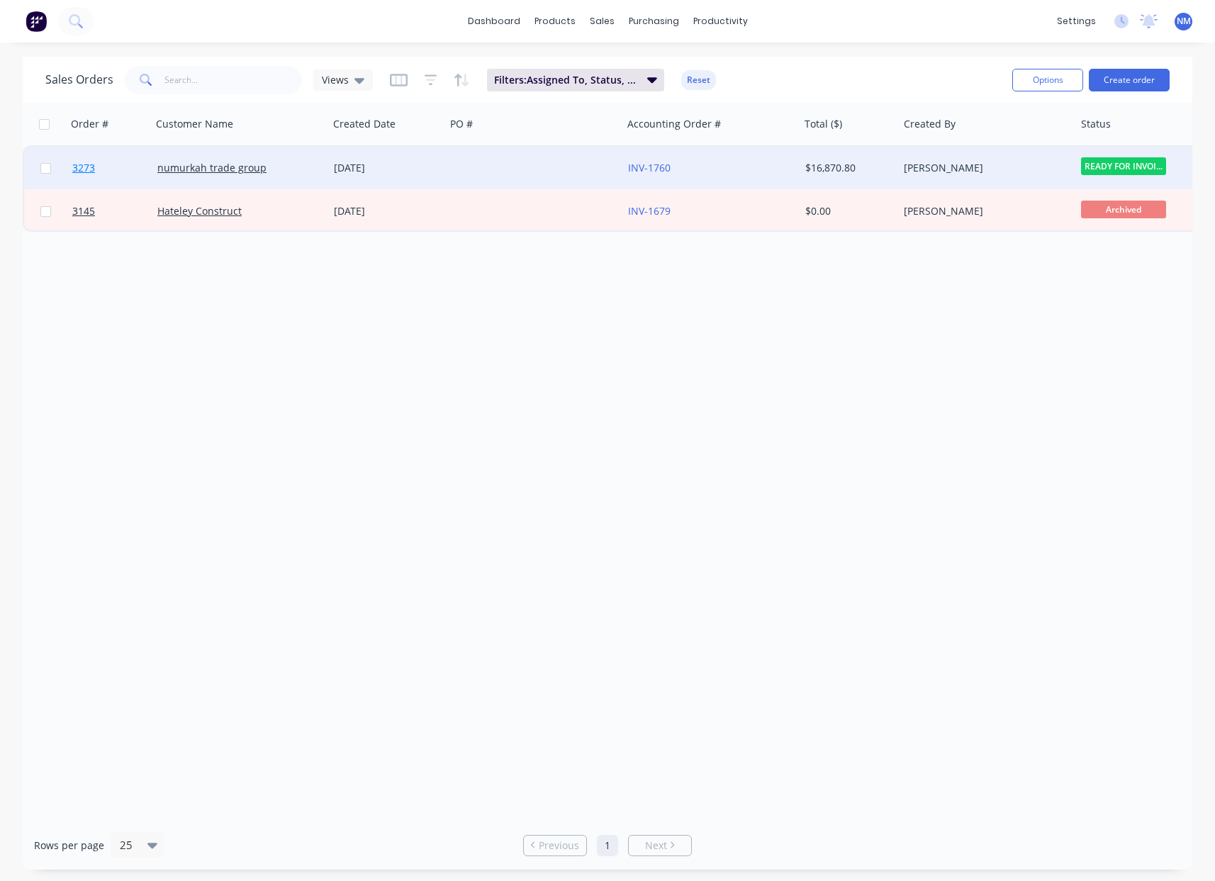
click at [89, 170] on span "3273" at bounding box center [83, 168] width 23 height 14
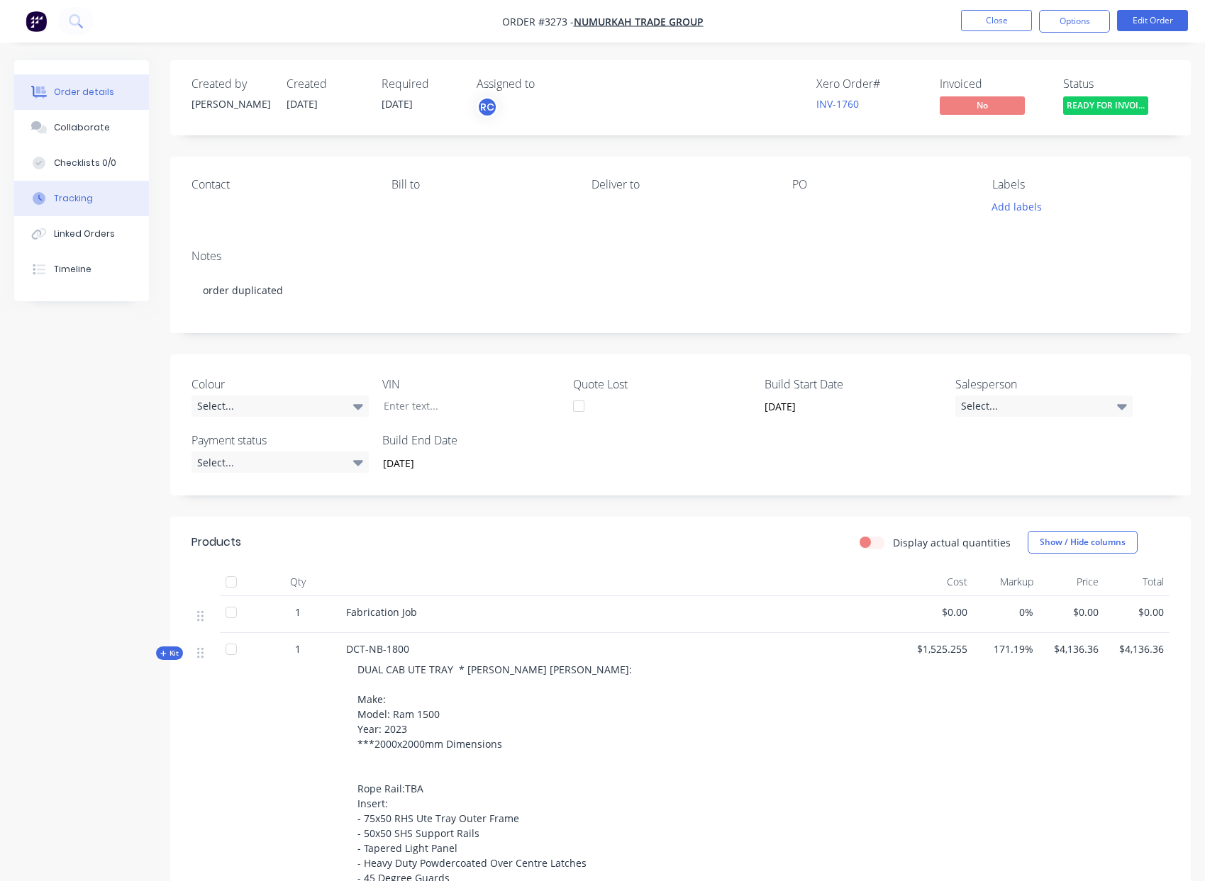
click at [102, 201] on button "Tracking" at bounding box center [81, 198] width 135 height 35
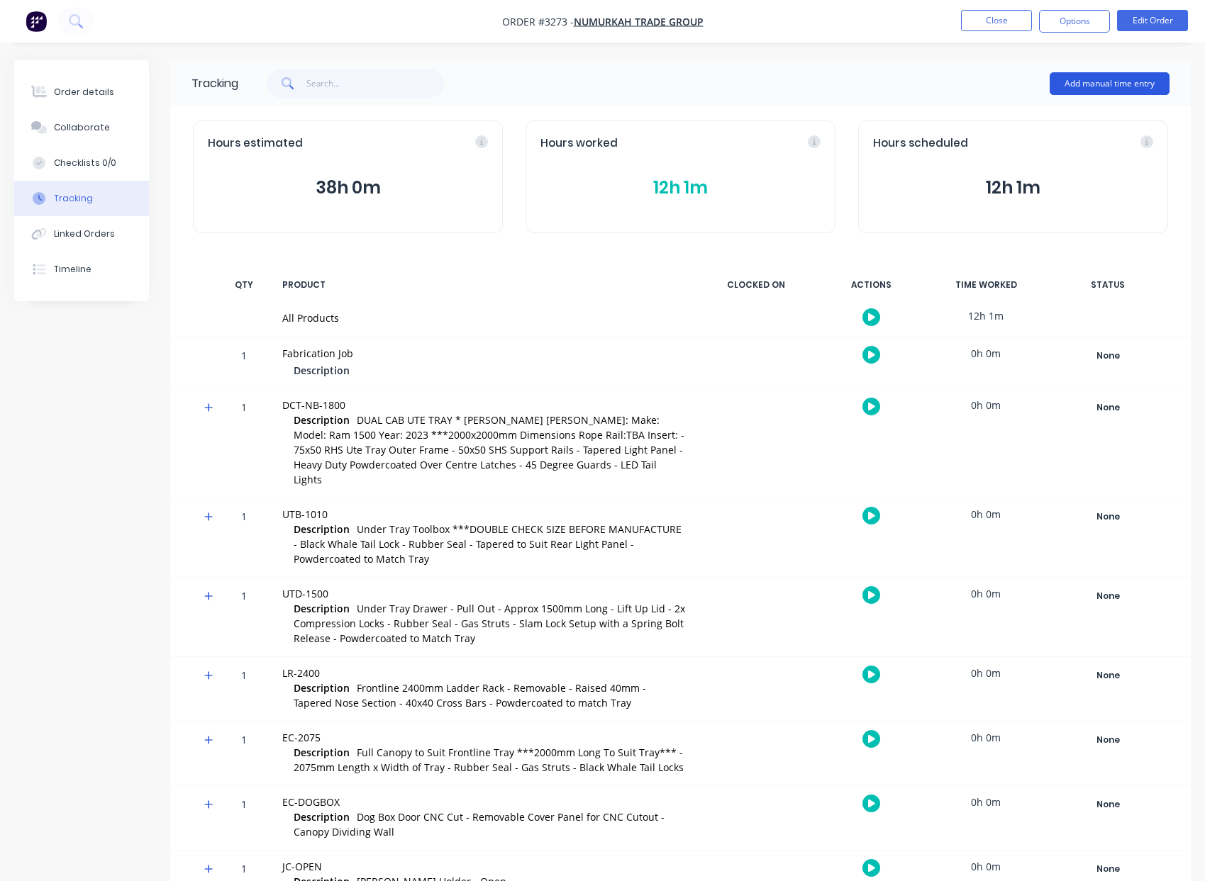
click at [1124, 89] on button "Add manual time entry" at bounding box center [1109, 83] width 120 height 23
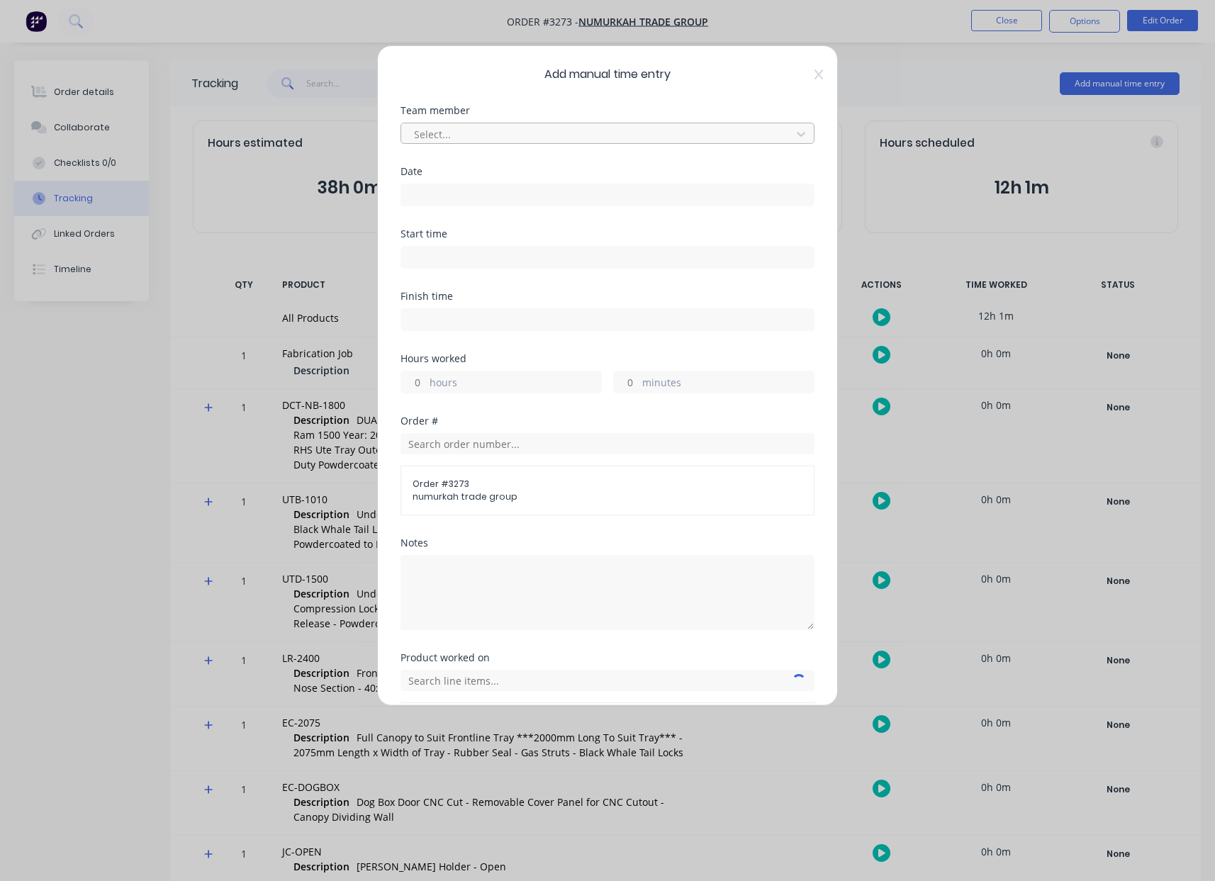
click at [545, 130] on div at bounding box center [599, 135] width 372 height 18
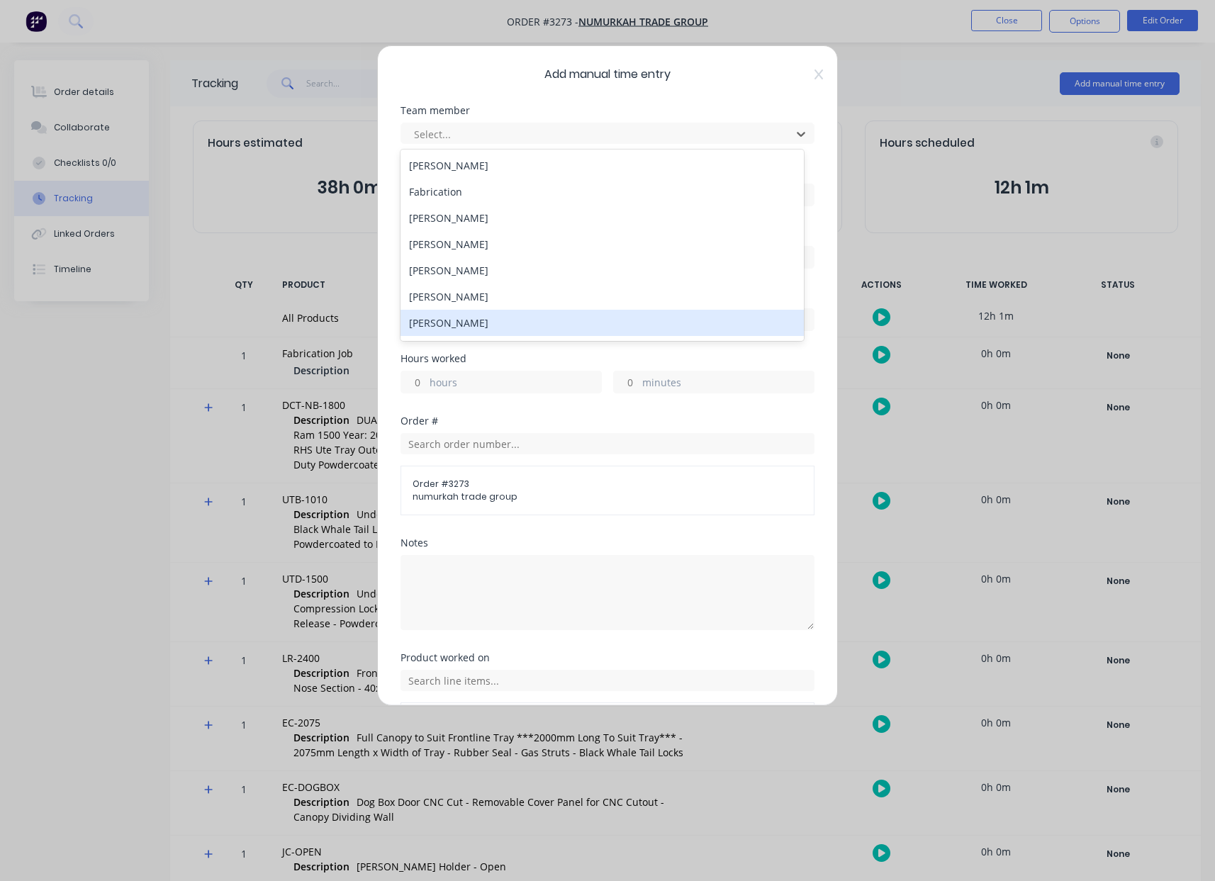
click at [491, 326] on div "[PERSON_NAME]" at bounding box center [602, 323] width 403 height 26
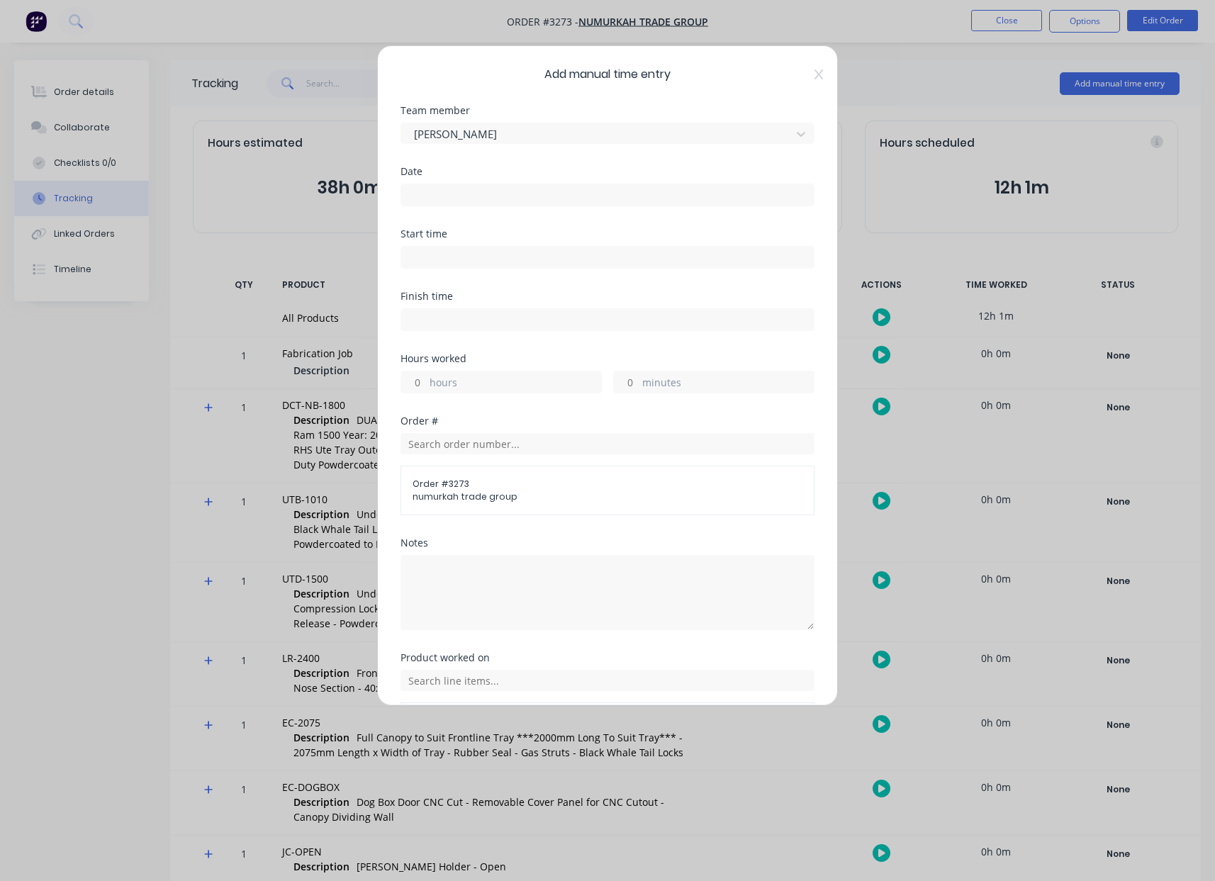
click at [498, 196] on input at bounding box center [607, 194] width 413 height 21
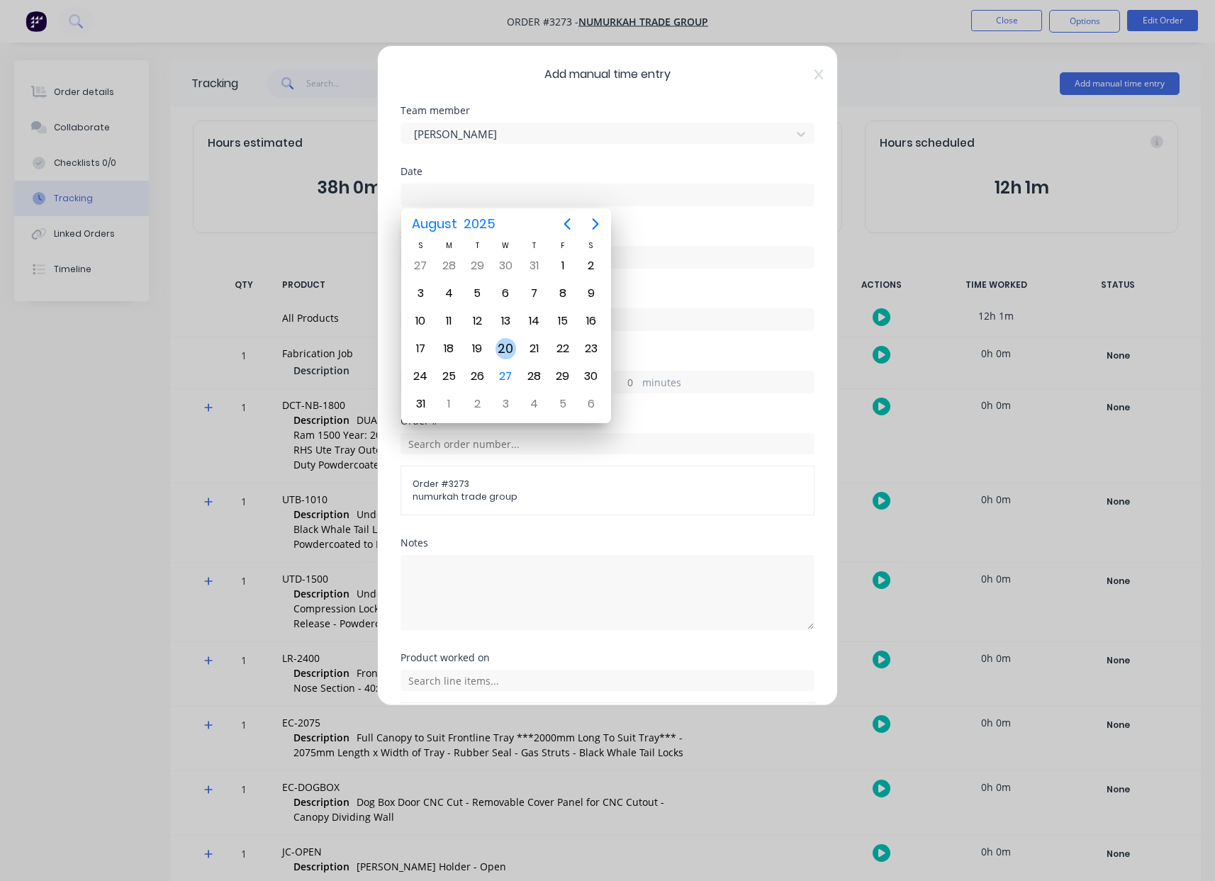
click at [508, 355] on div "20" at bounding box center [506, 348] width 21 height 21
type input "[DATE]"
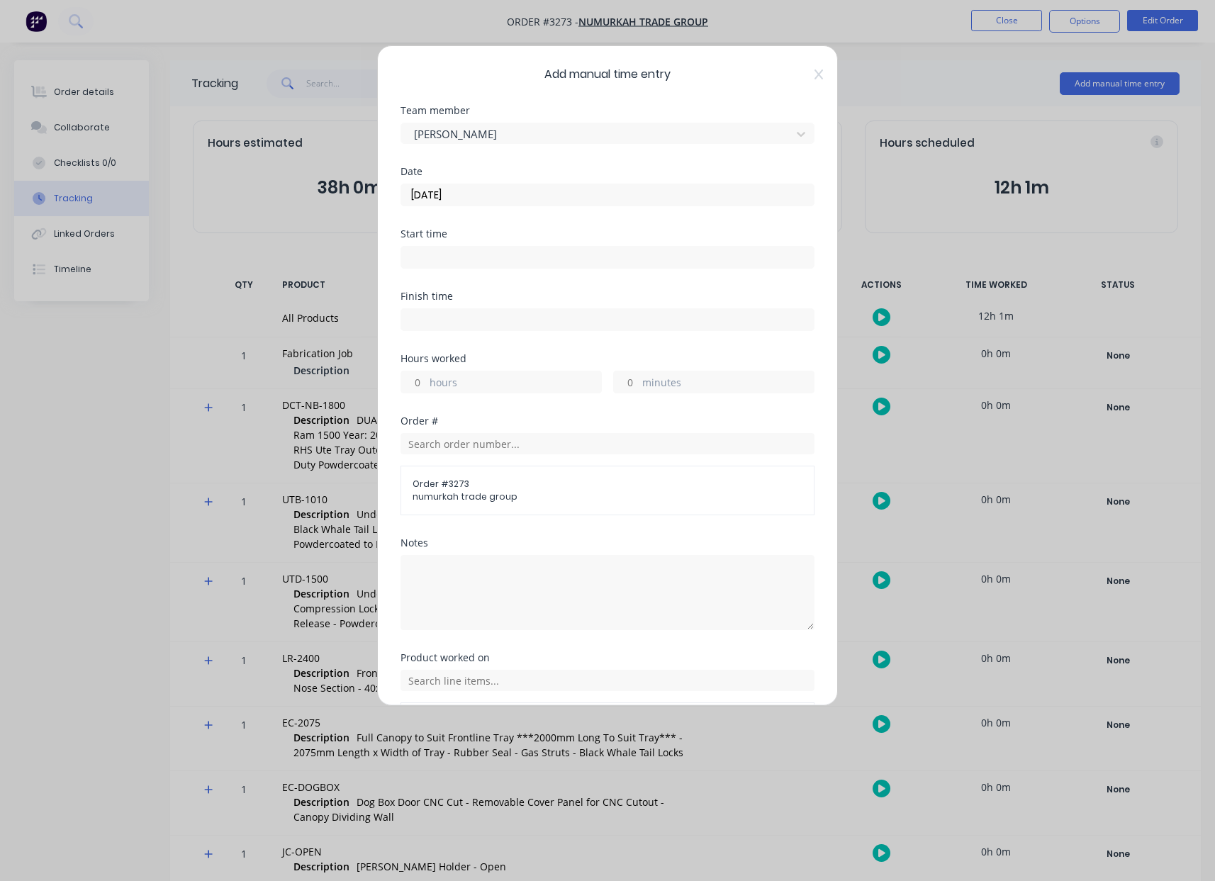
click at [494, 264] on input at bounding box center [607, 257] width 413 height 21
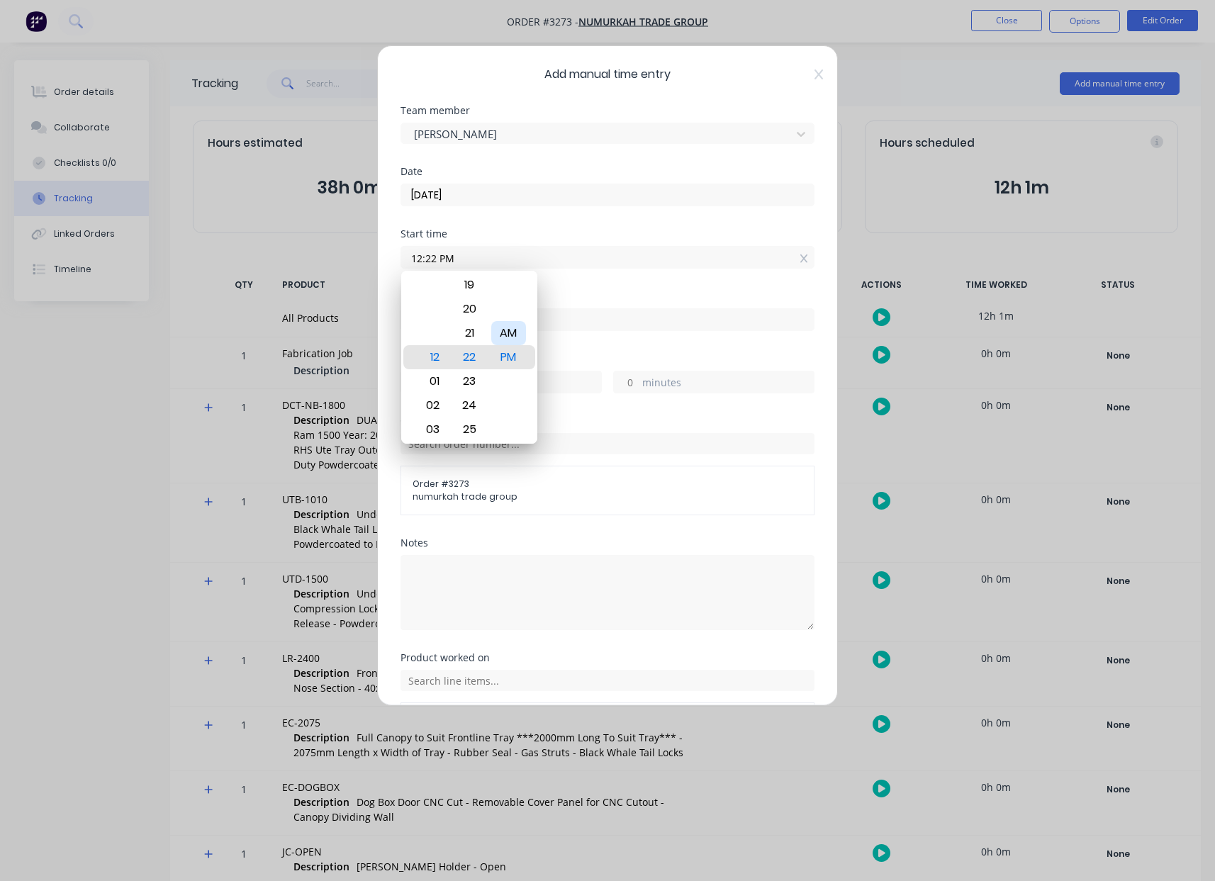
click at [506, 337] on div "AM" at bounding box center [508, 333] width 35 height 24
drag, startPoint x: 440, startPoint y: 384, endPoint x: 450, endPoint y: 294, distance: 90.7
click at [450, 294] on div "12 01 02 03 04 05 06 07 08 09 10 11 00 01 02 03 04 05 06 07 08 09 10 11 12 13 1…" at bounding box center [469, 357] width 136 height 173
click at [435, 386] on div "05" at bounding box center [430, 381] width 35 height 24
type input "05:22 AM"
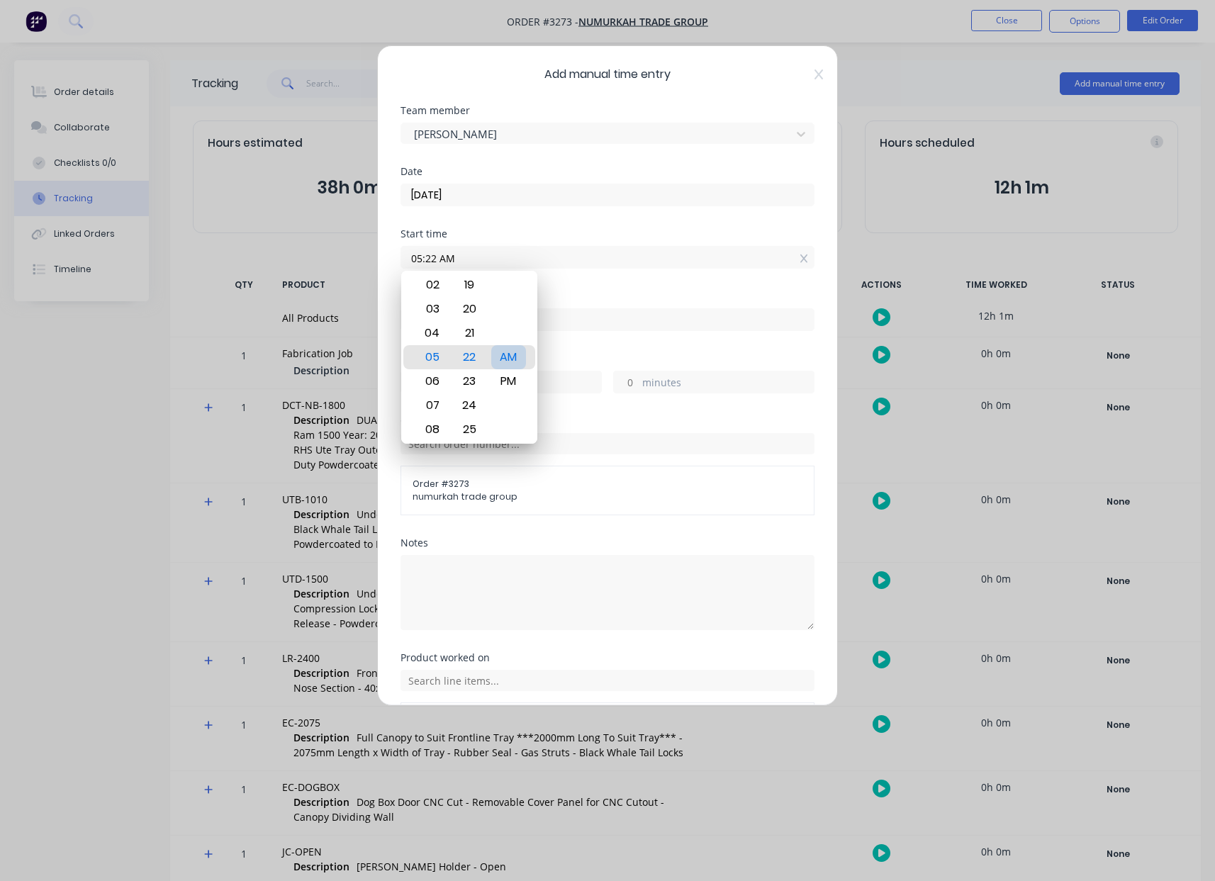
click at [507, 360] on div "AM" at bounding box center [508, 357] width 35 height 24
click at [624, 332] on div "Finish time" at bounding box center [608, 322] width 414 height 62
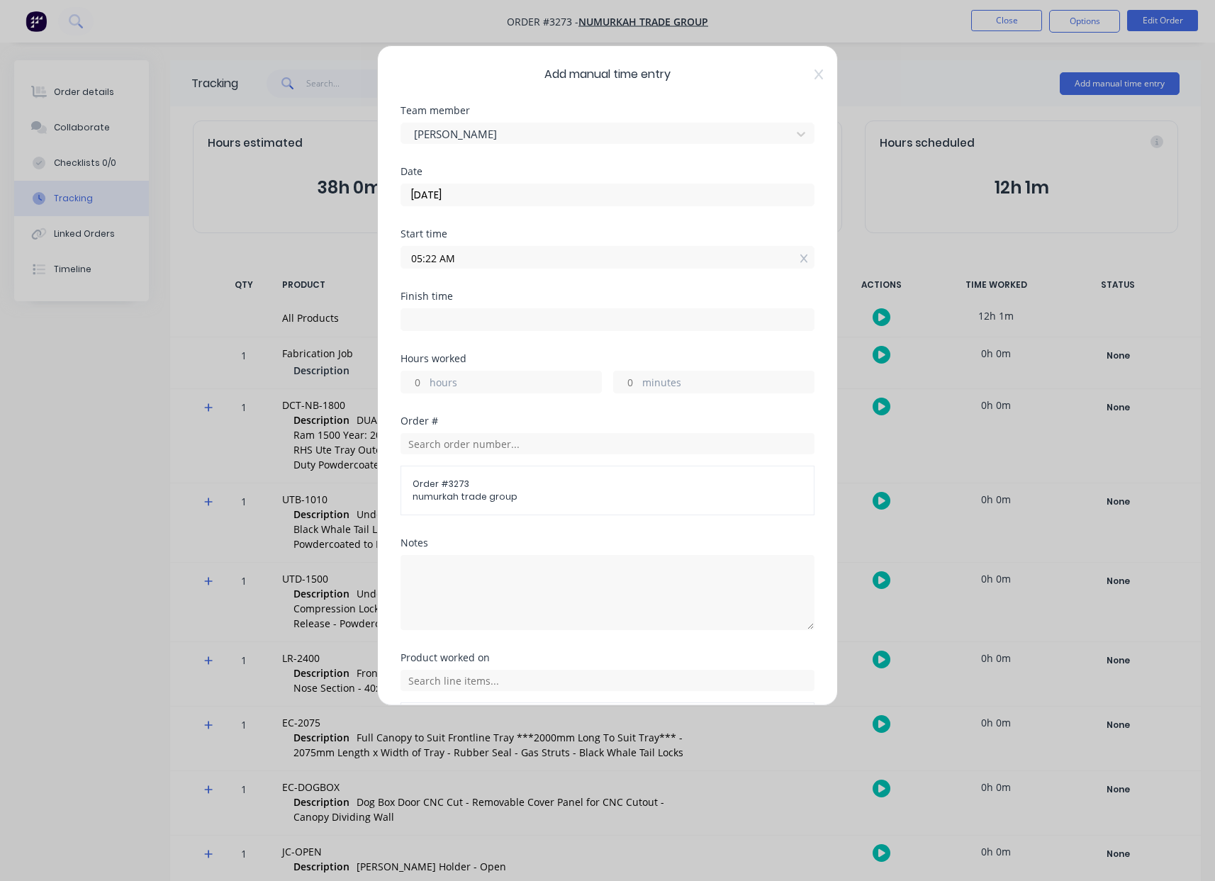
click at [630, 325] on input at bounding box center [607, 319] width 413 height 21
type input "12:22 PM"
type input "7"
type input "0"
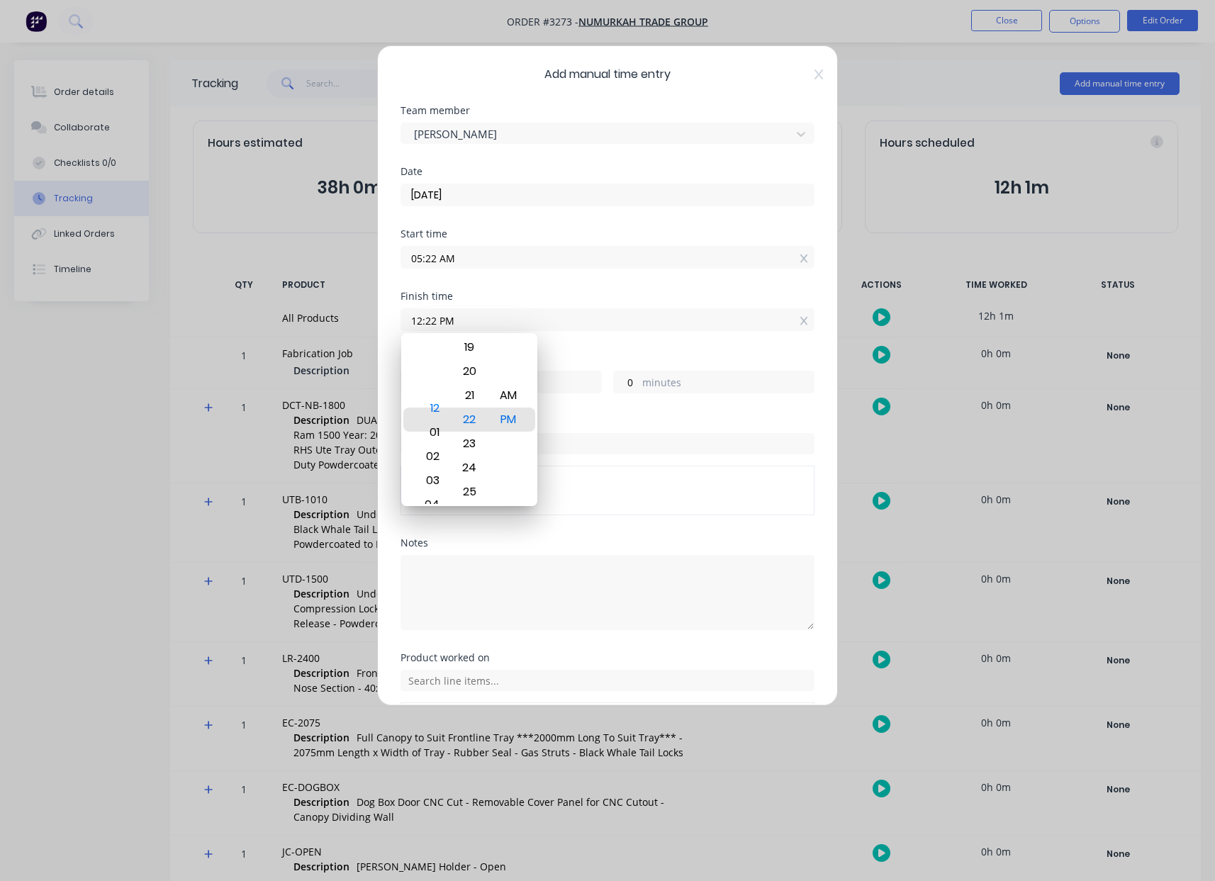
drag, startPoint x: 445, startPoint y: 413, endPoint x: 445, endPoint y: 445, distance: 32.6
click at [445, 445] on div "01" at bounding box center [430, 432] width 35 height 24
click at [637, 335] on div "Finish time 12:22 PM" at bounding box center [608, 322] width 414 height 62
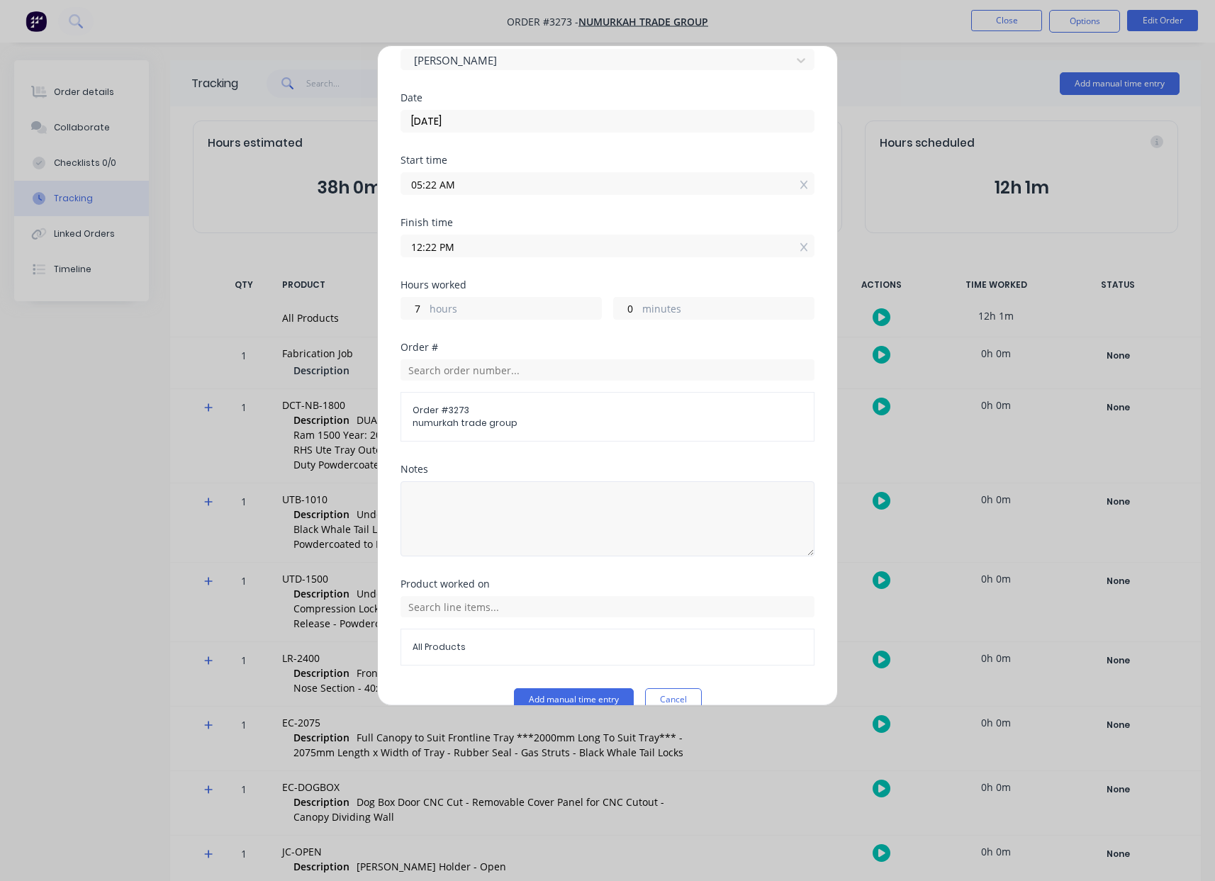
scroll to position [99, 0]
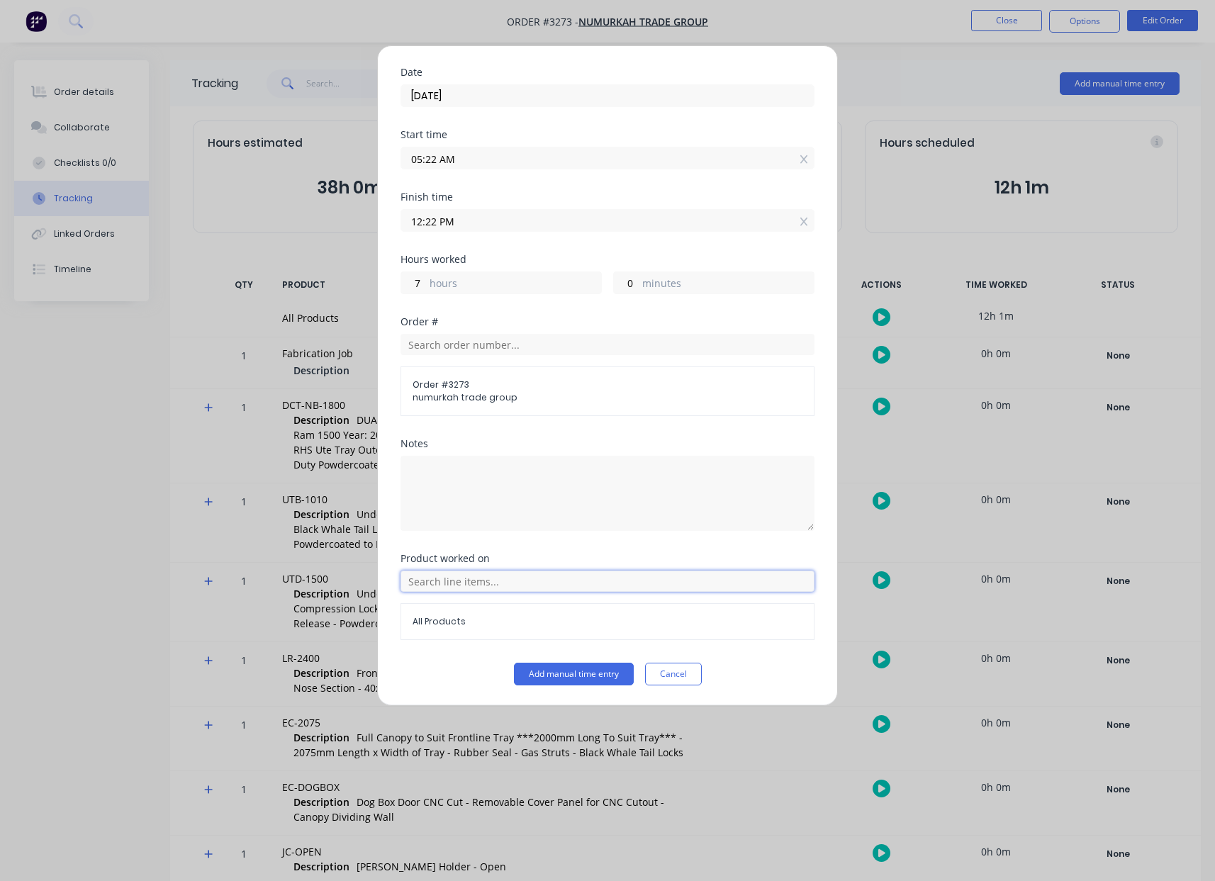
click at [550, 581] on input "text" at bounding box center [608, 581] width 414 height 21
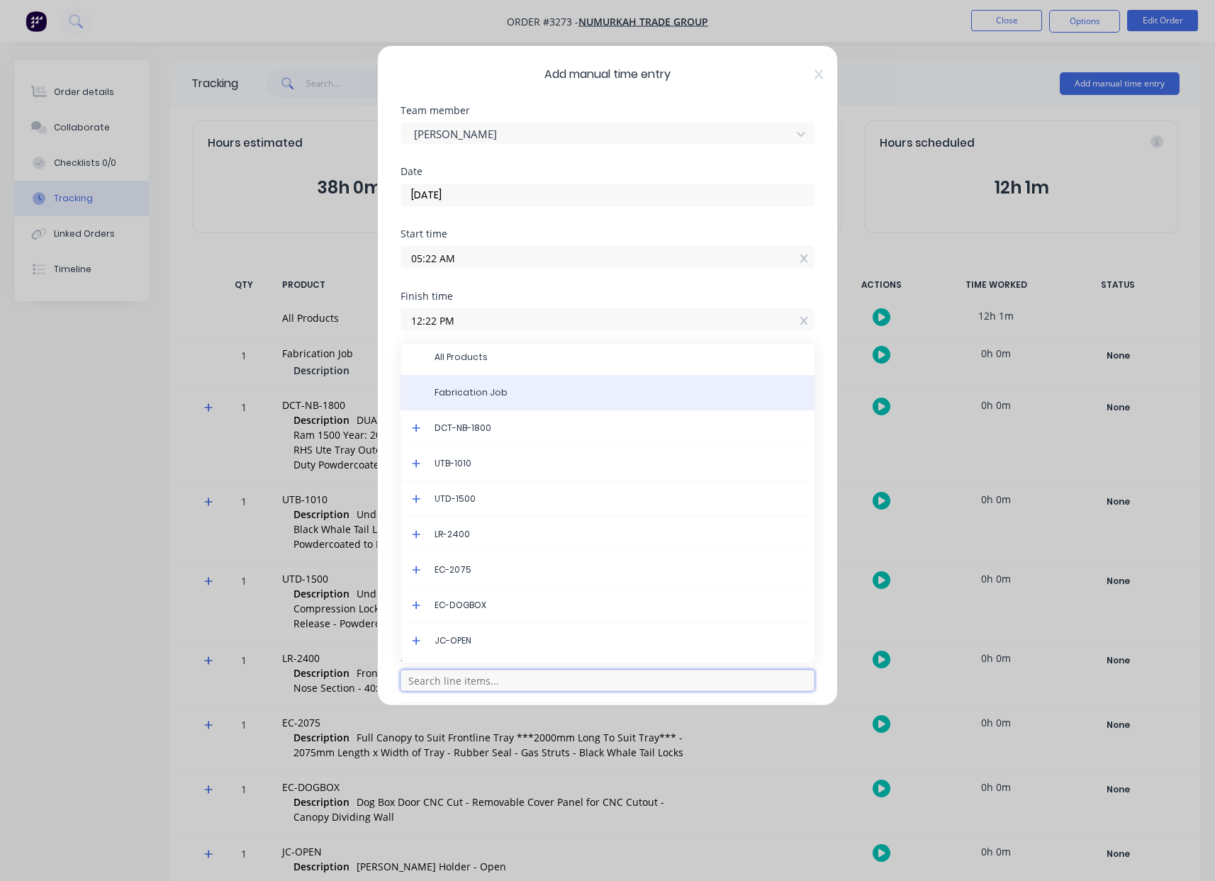
scroll to position [0, 0]
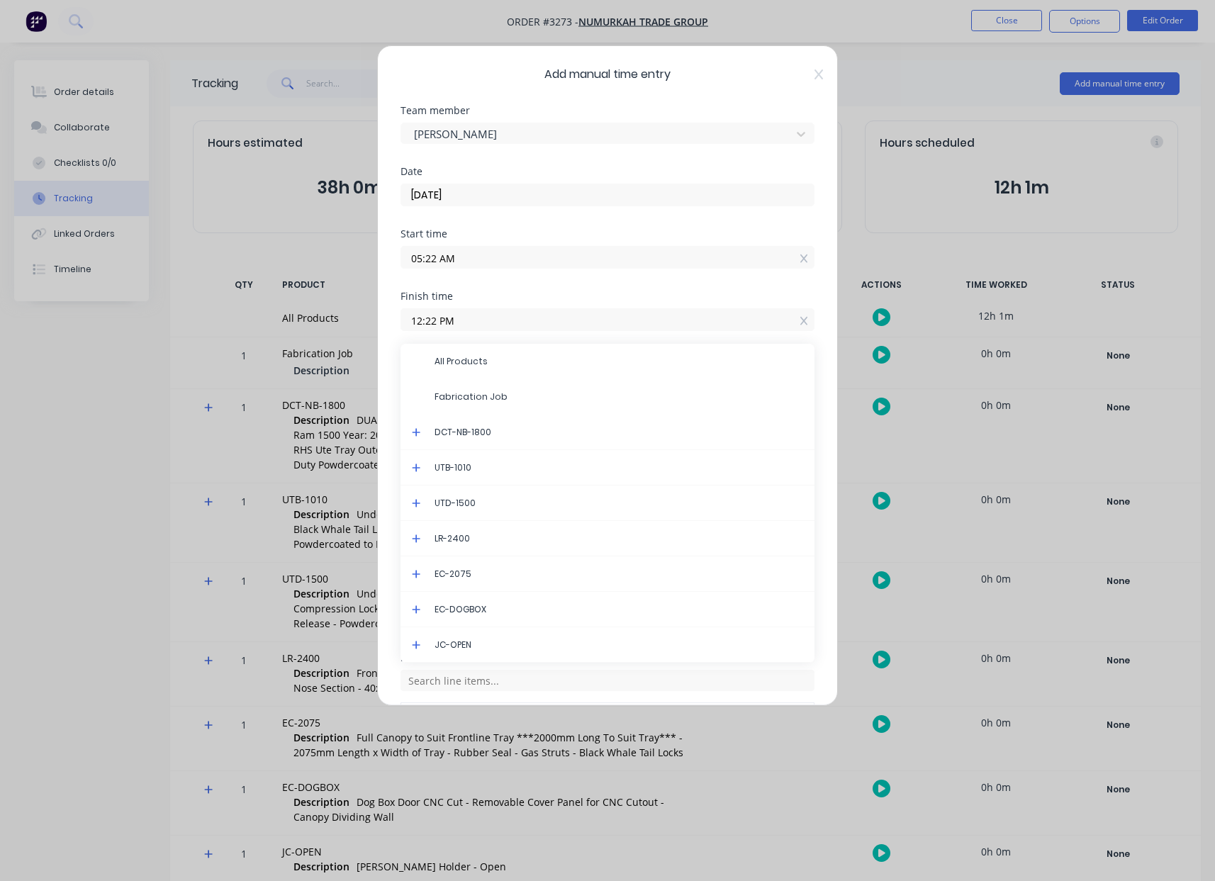
click at [416, 429] on icon at bounding box center [416, 432] width 9 height 9
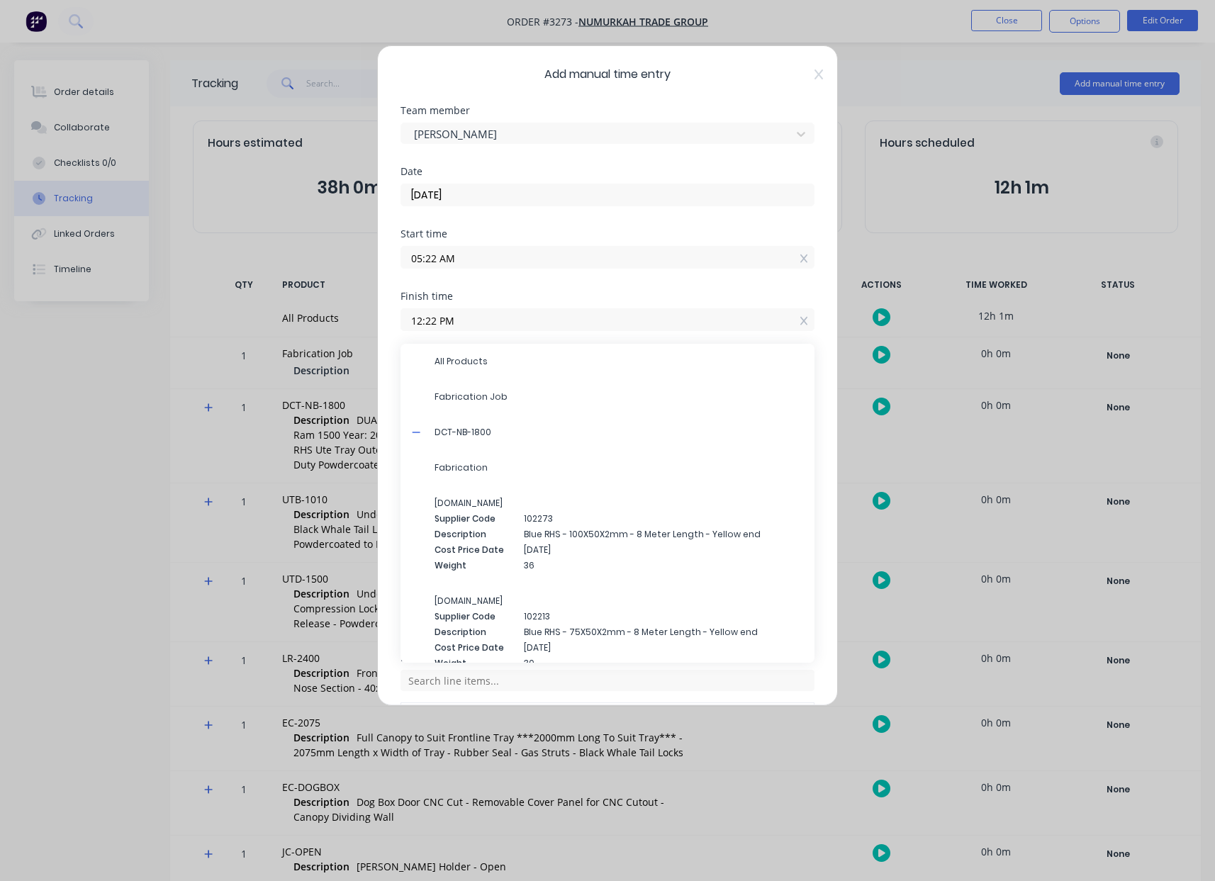
click at [416, 433] on icon at bounding box center [416, 433] width 9 height 10
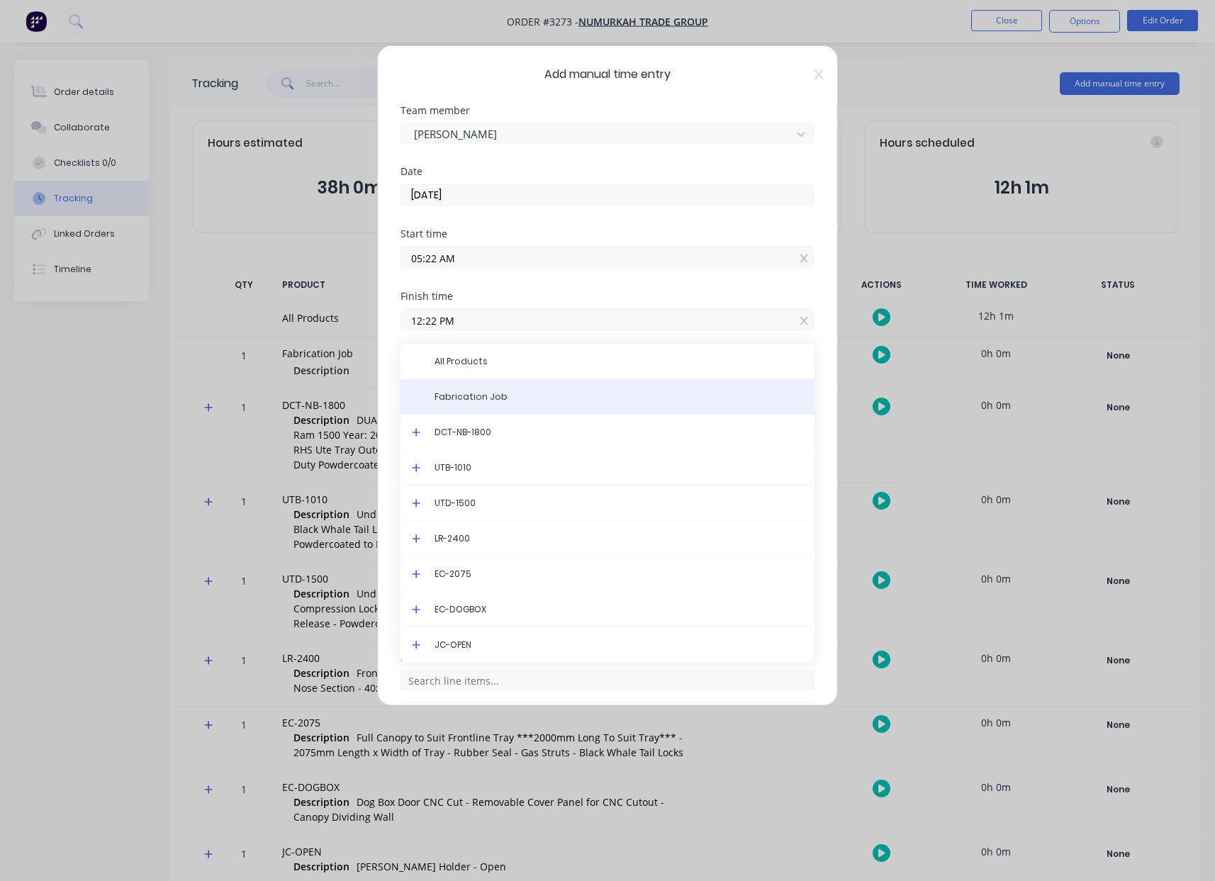
click at [472, 404] on div "Fabrication Job" at bounding box center [608, 396] width 414 height 35
click at [497, 398] on span "Fabrication Job" at bounding box center [619, 397] width 369 height 13
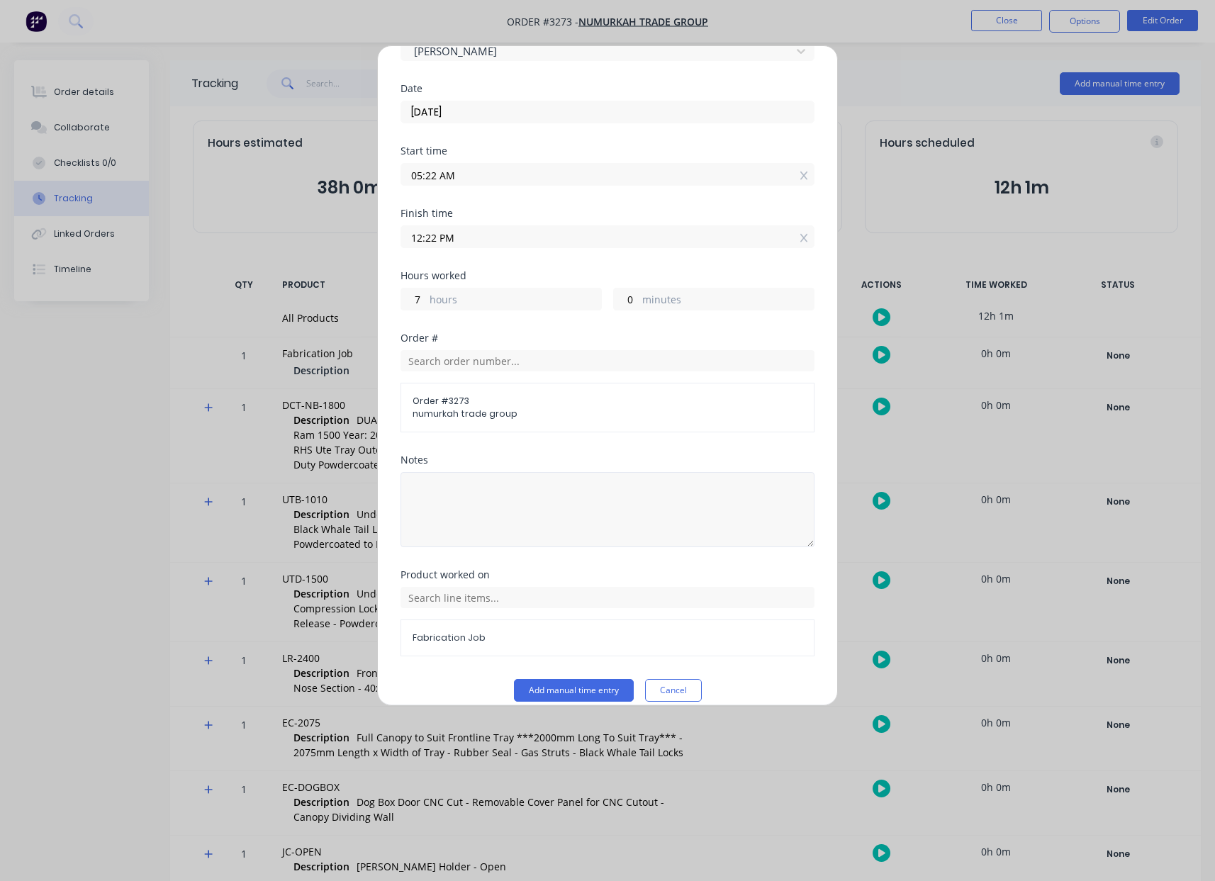
scroll to position [99, 0]
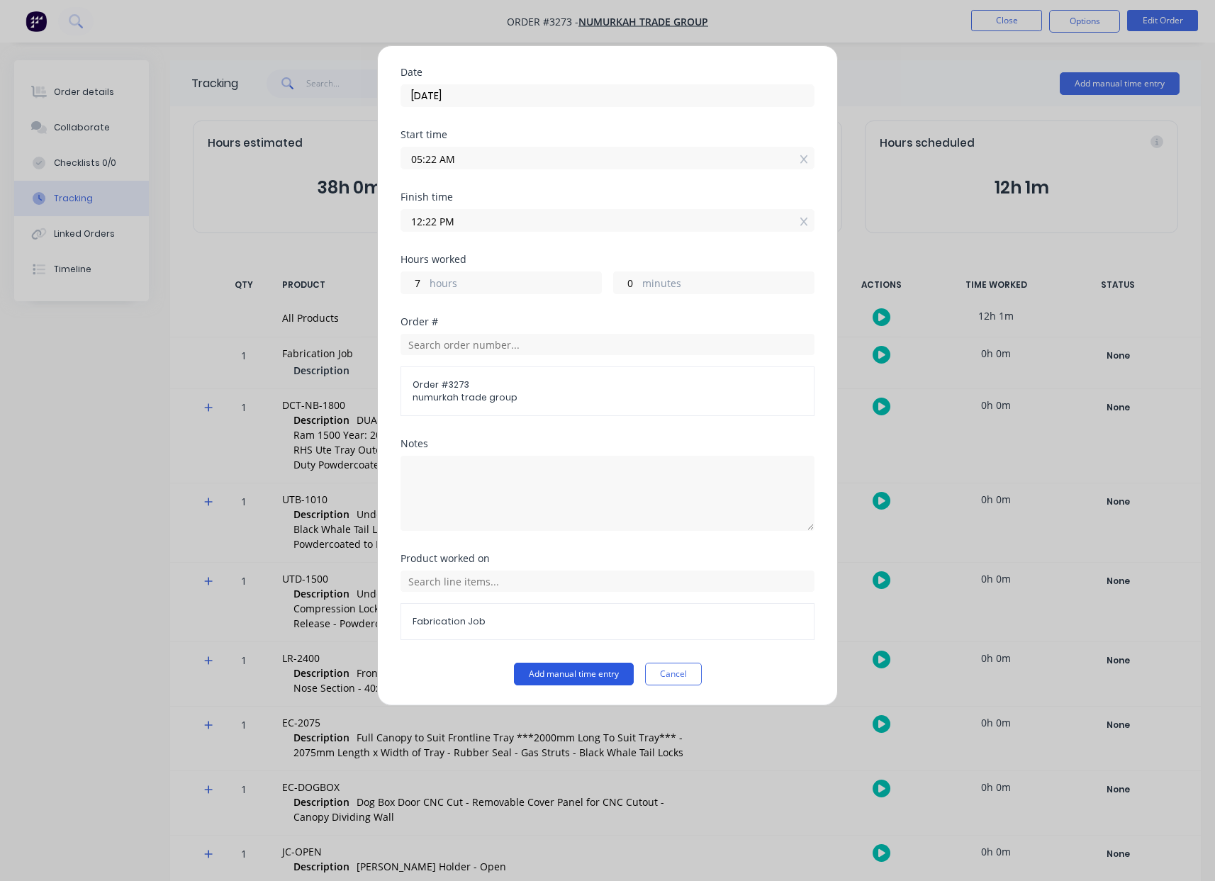
click at [572, 677] on button "Add manual time entry" at bounding box center [574, 674] width 120 height 23
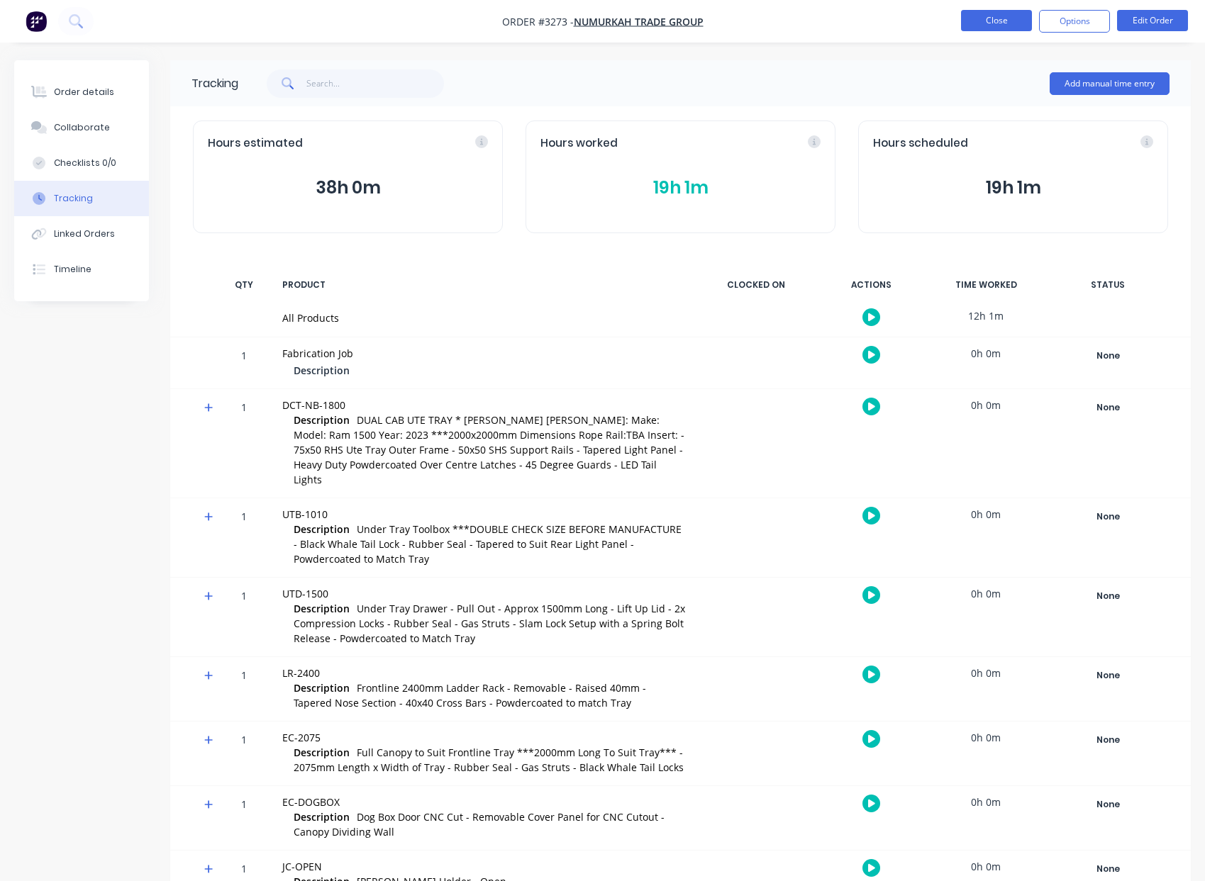
click at [993, 24] on button "Close" at bounding box center [996, 20] width 71 height 21
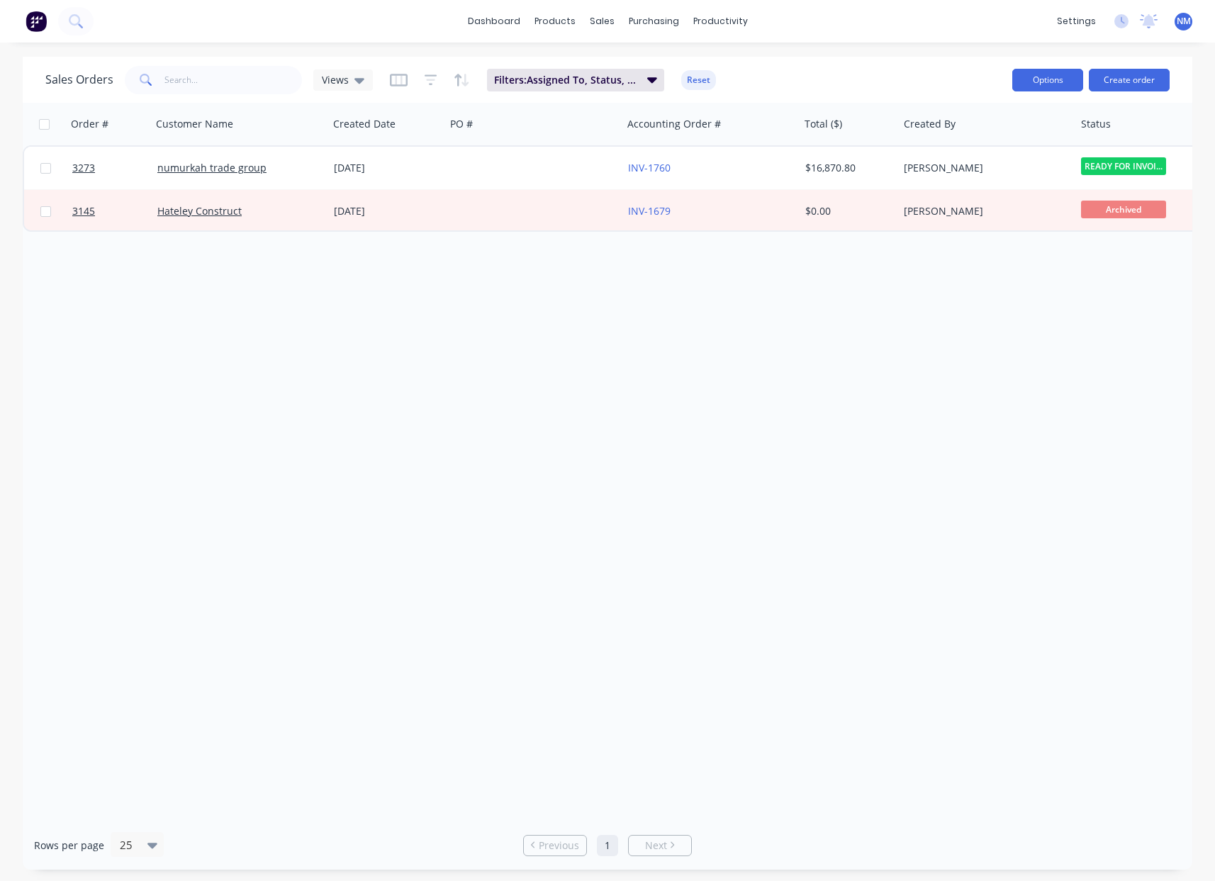
click at [1064, 79] on button "Options" at bounding box center [1048, 80] width 71 height 23
click at [986, 166] on div "Export" at bounding box center [1005, 172] width 130 height 21
click at [601, 75] on span "Filters: Assigned To, Status, Build End Date, Build Start Date" at bounding box center [566, 80] width 145 height 14
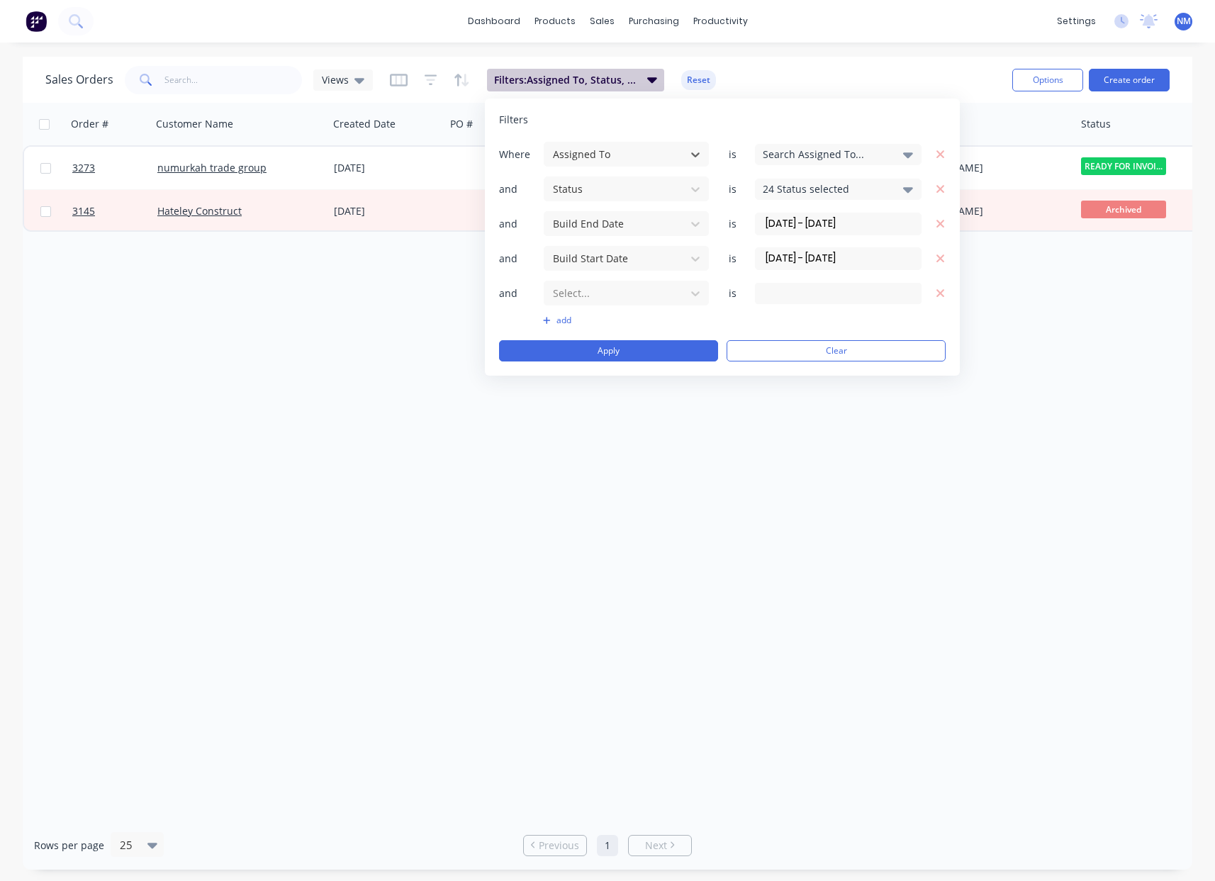
click at [601, 75] on span "Filters: Assigned To, Status, Build End Date, Build Start Date" at bounding box center [566, 80] width 145 height 14
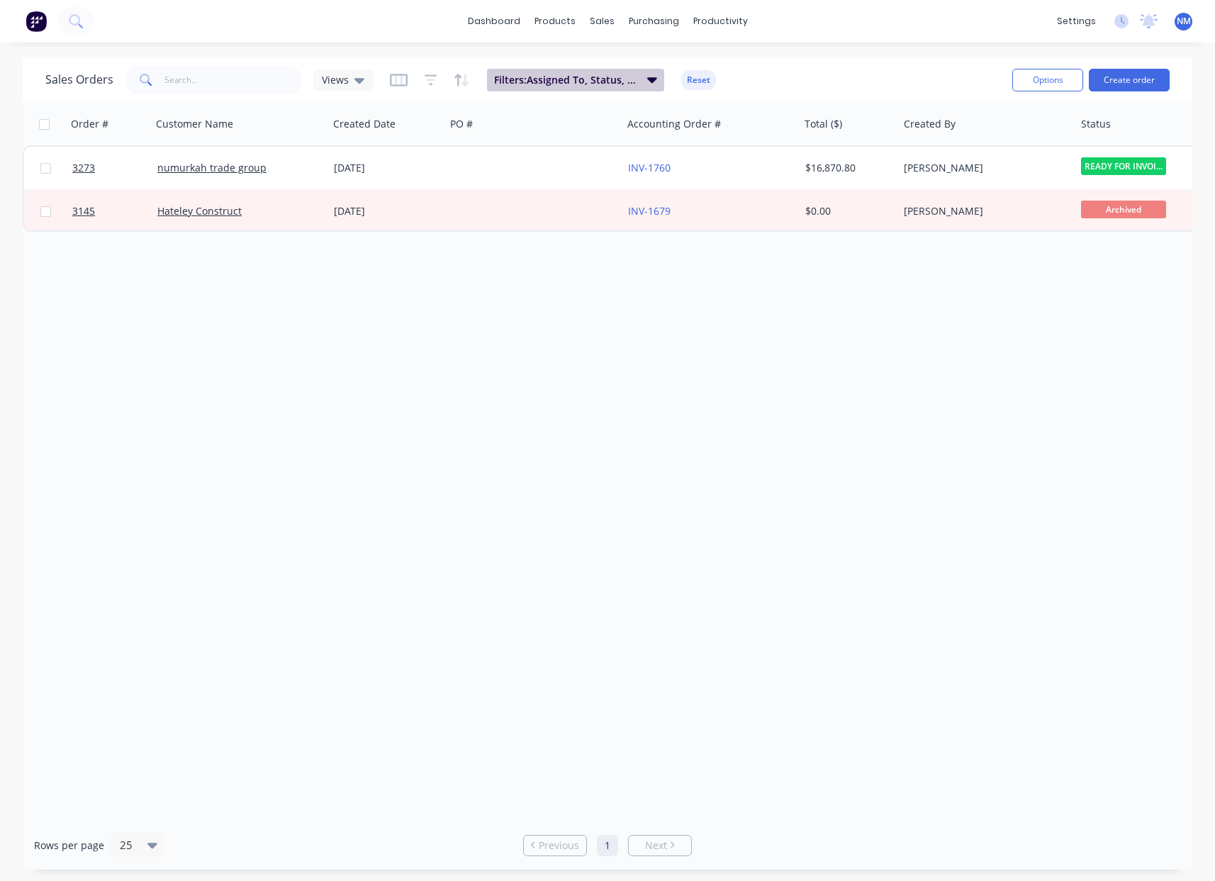
click at [601, 75] on span "Filters: Assigned To, Status, Build End Date, Build Start Date" at bounding box center [566, 80] width 145 height 14
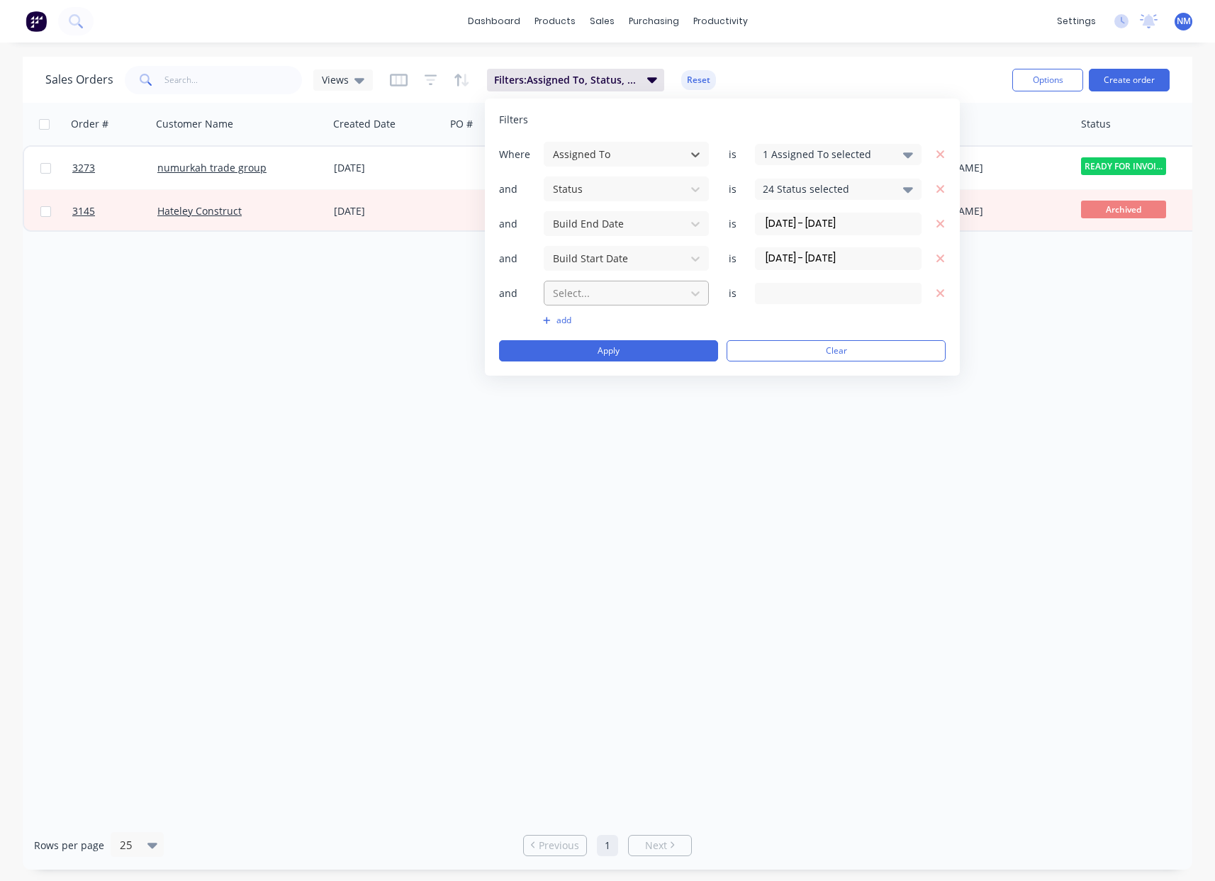
click at [598, 295] on div at bounding box center [615, 293] width 127 height 18
click at [865, 468] on div "Order # Customer Name Created Date PO # Accounting Order # Total ($) Created By…" at bounding box center [608, 462] width 1170 height 718
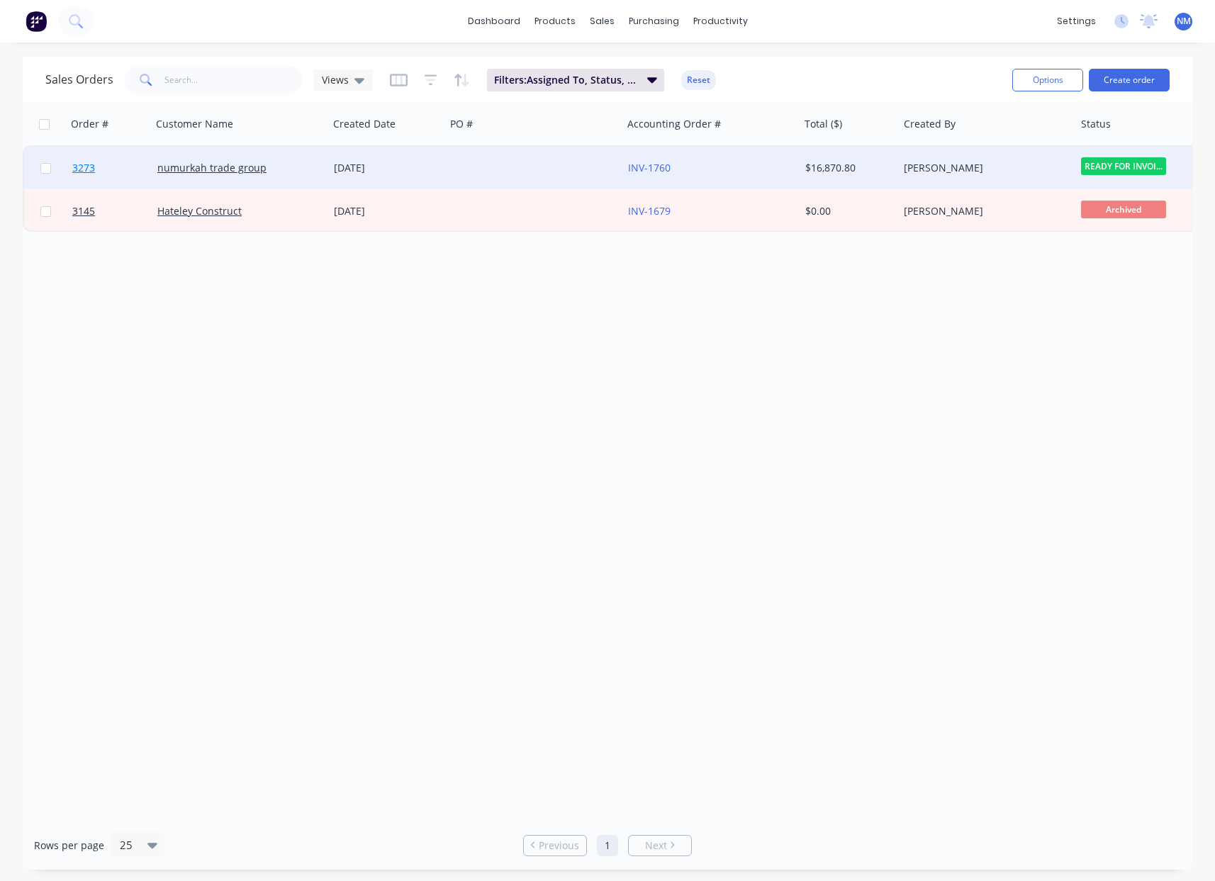
click at [84, 165] on span "3273" at bounding box center [83, 168] width 23 height 14
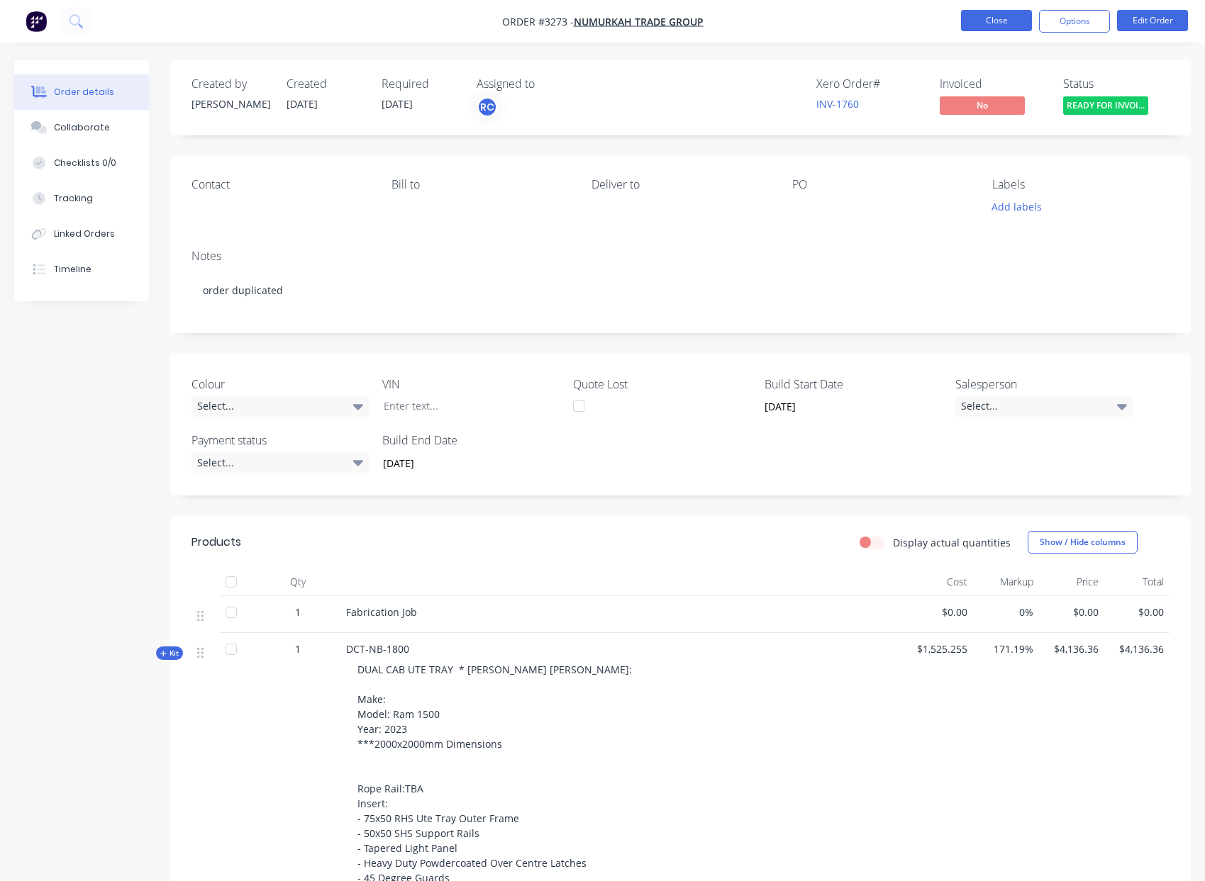
click at [1001, 26] on button "Close" at bounding box center [996, 20] width 71 height 21
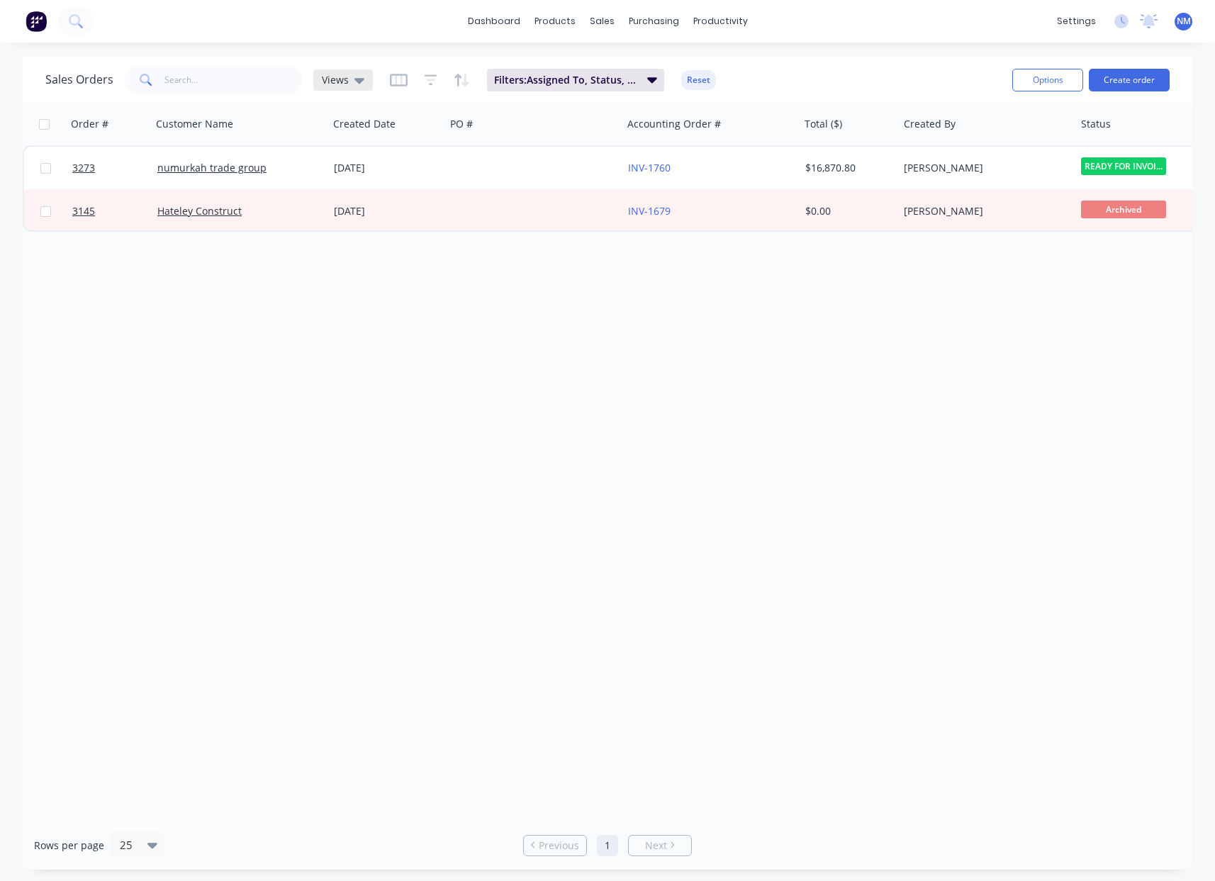
click at [358, 78] on icon at bounding box center [360, 81] width 10 height 6
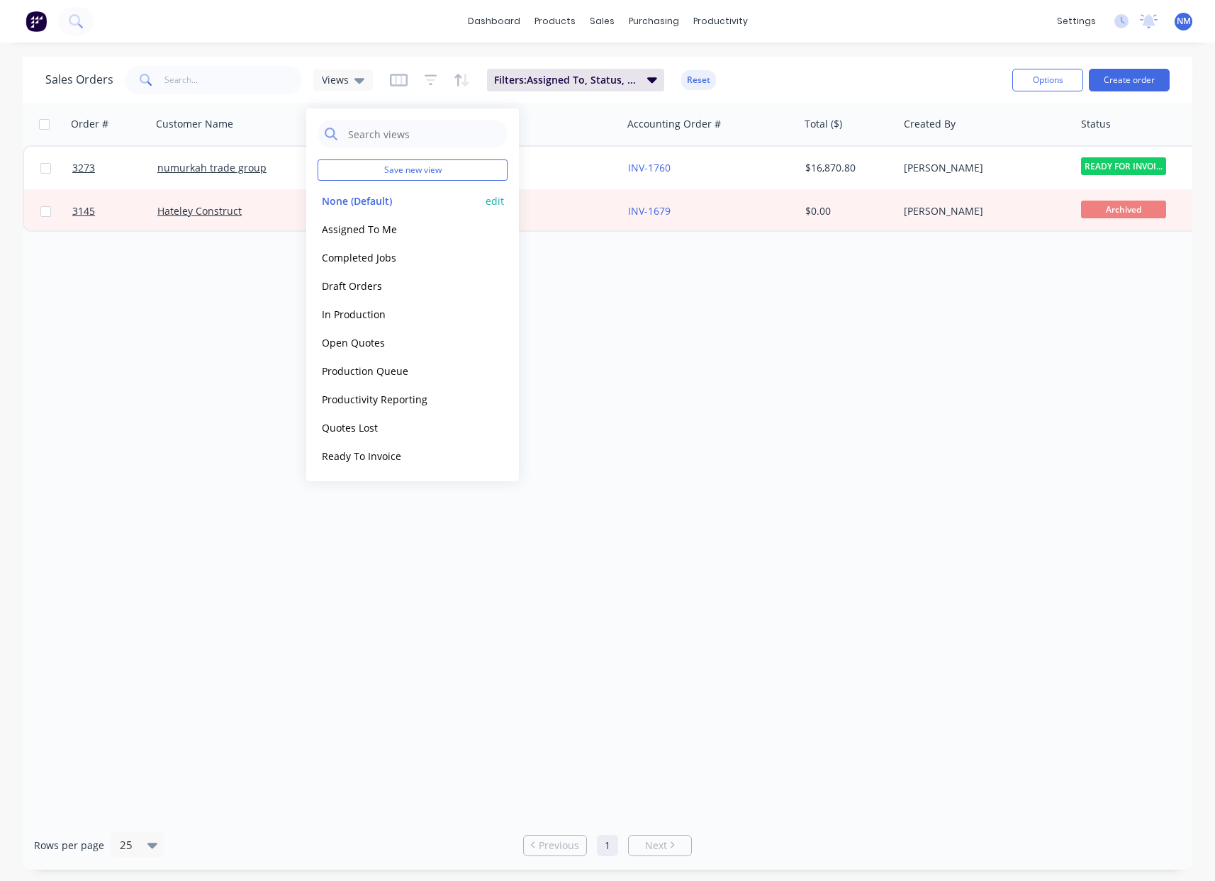
click at [379, 203] on button "None (Default)" at bounding box center [399, 201] width 162 height 16
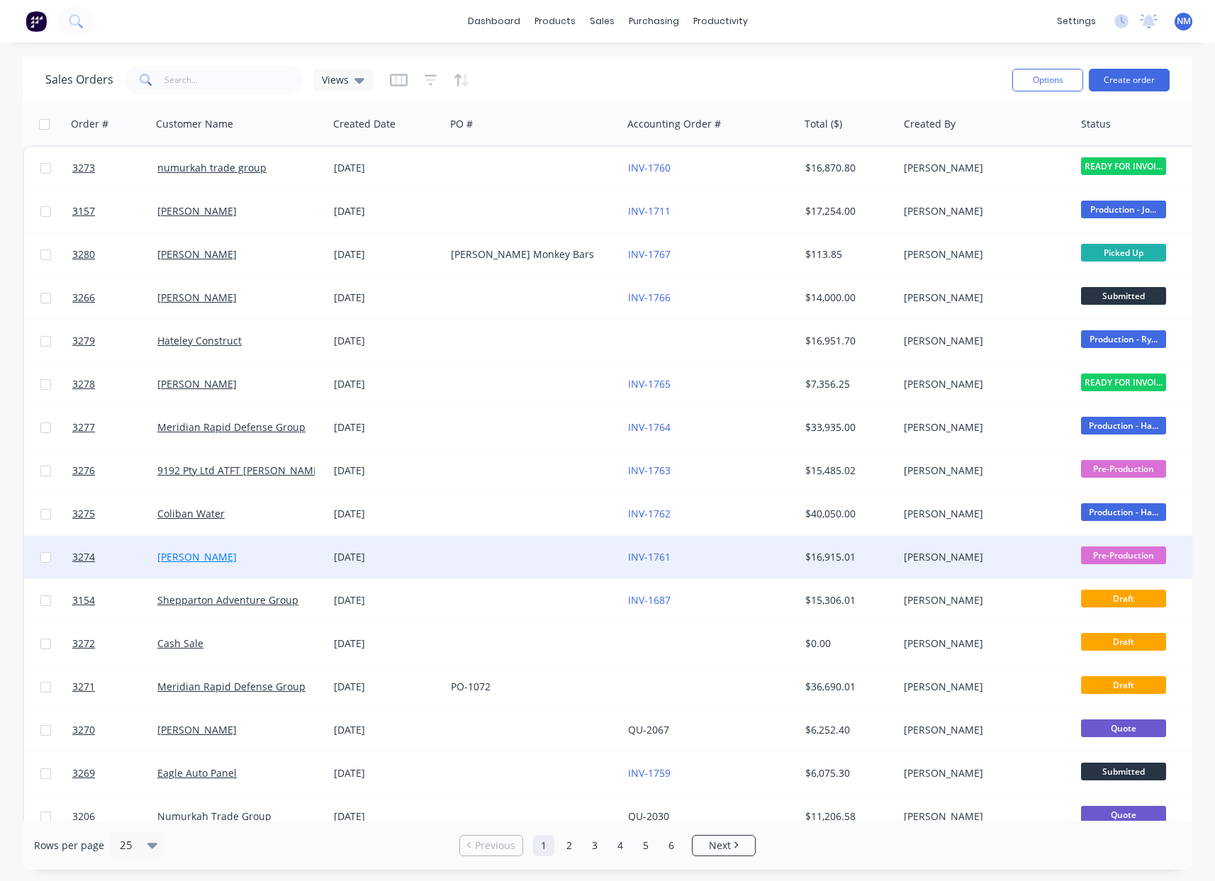
click at [183, 558] on link "[PERSON_NAME]" at bounding box center [196, 556] width 79 height 13
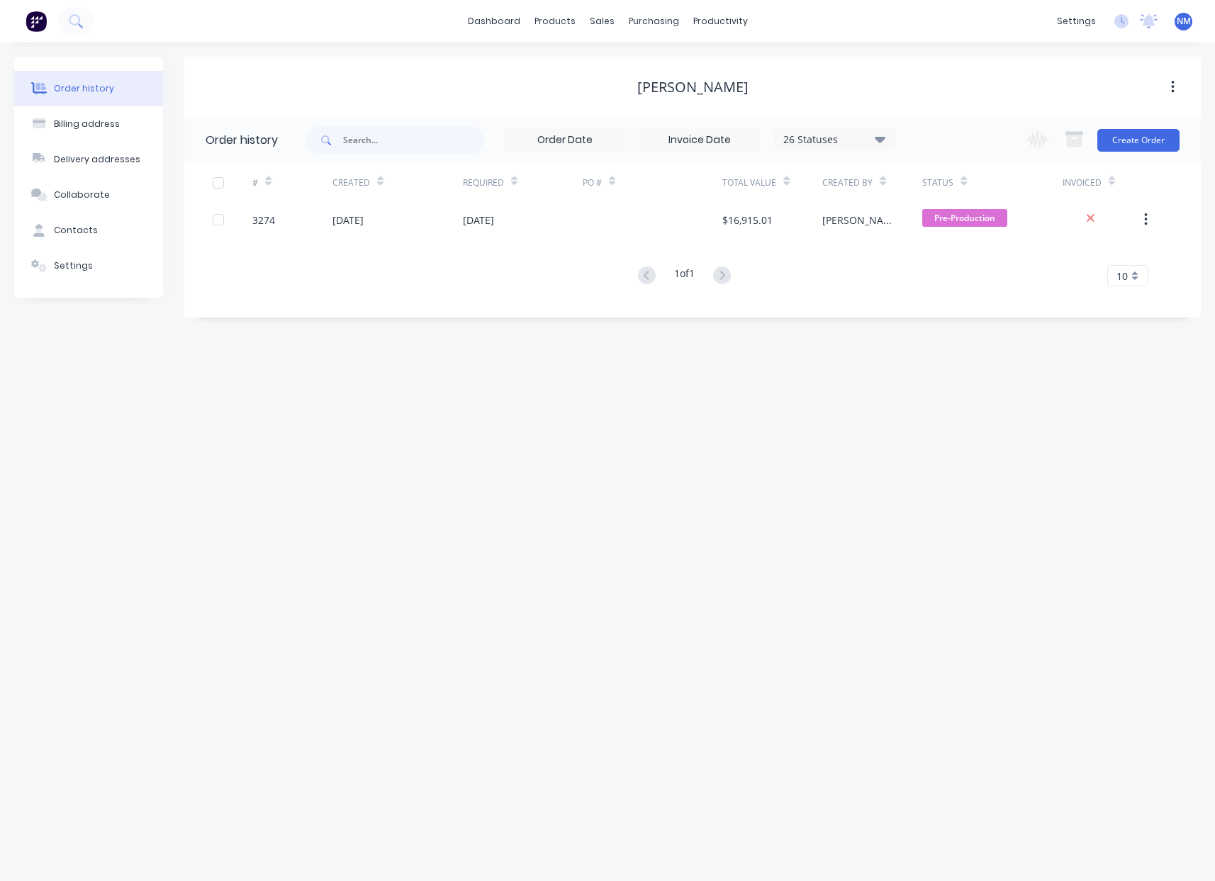
click at [885, 141] on div "26 Statuses" at bounding box center [834, 140] width 119 height 16
click at [883, 334] on div "Archived" at bounding box center [863, 339] width 177 height 28
click at [1081, 431] on div "Order history Billing address Delivery addresses Collaborate Contacts Settings …" at bounding box center [607, 462] width 1215 height 839
click at [830, 143] on div "26 Statuses" at bounding box center [834, 140] width 119 height 16
click at [888, 334] on div "Archived" at bounding box center [863, 339] width 177 height 28
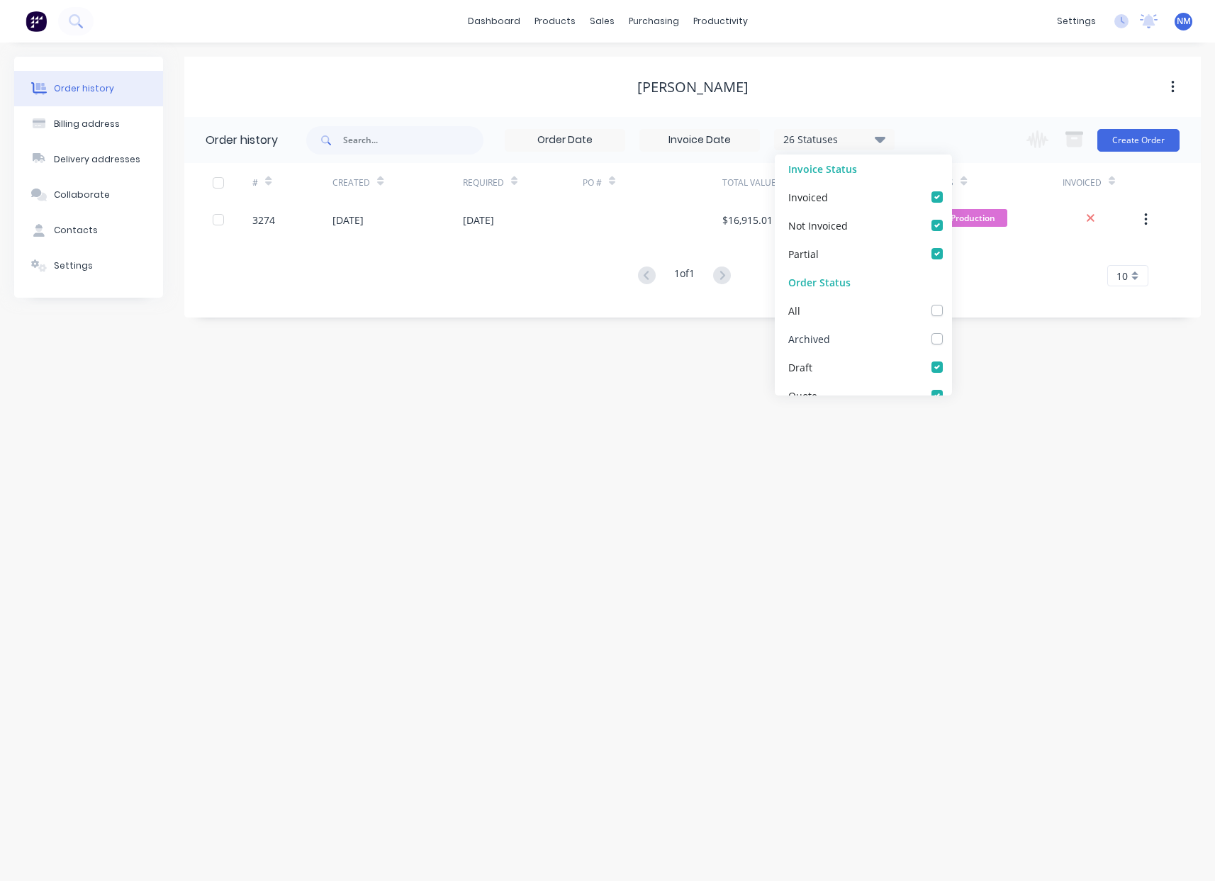
click at [952, 331] on label at bounding box center [952, 331] width 0 height 0
click at [952, 339] on input "checkbox" at bounding box center [957, 337] width 11 height 13
checkbox input "true"
click at [1002, 338] on div "Order history Billing address Delivery addresses Collaborate Contacts Settings …" at bounding box center [607, 462] width 1215 height 839
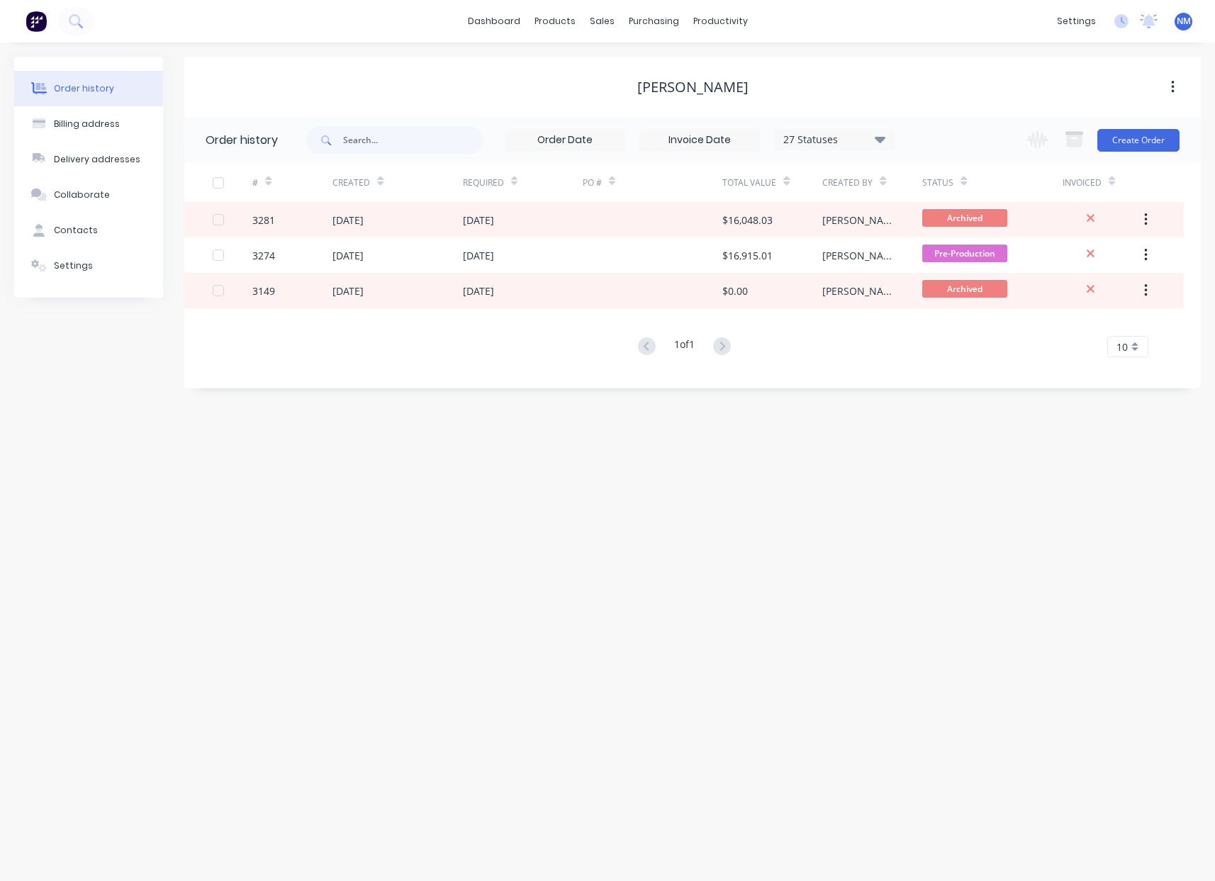
click at [876, 141] on icon at bounding box center [880, 138] width 11 height 17
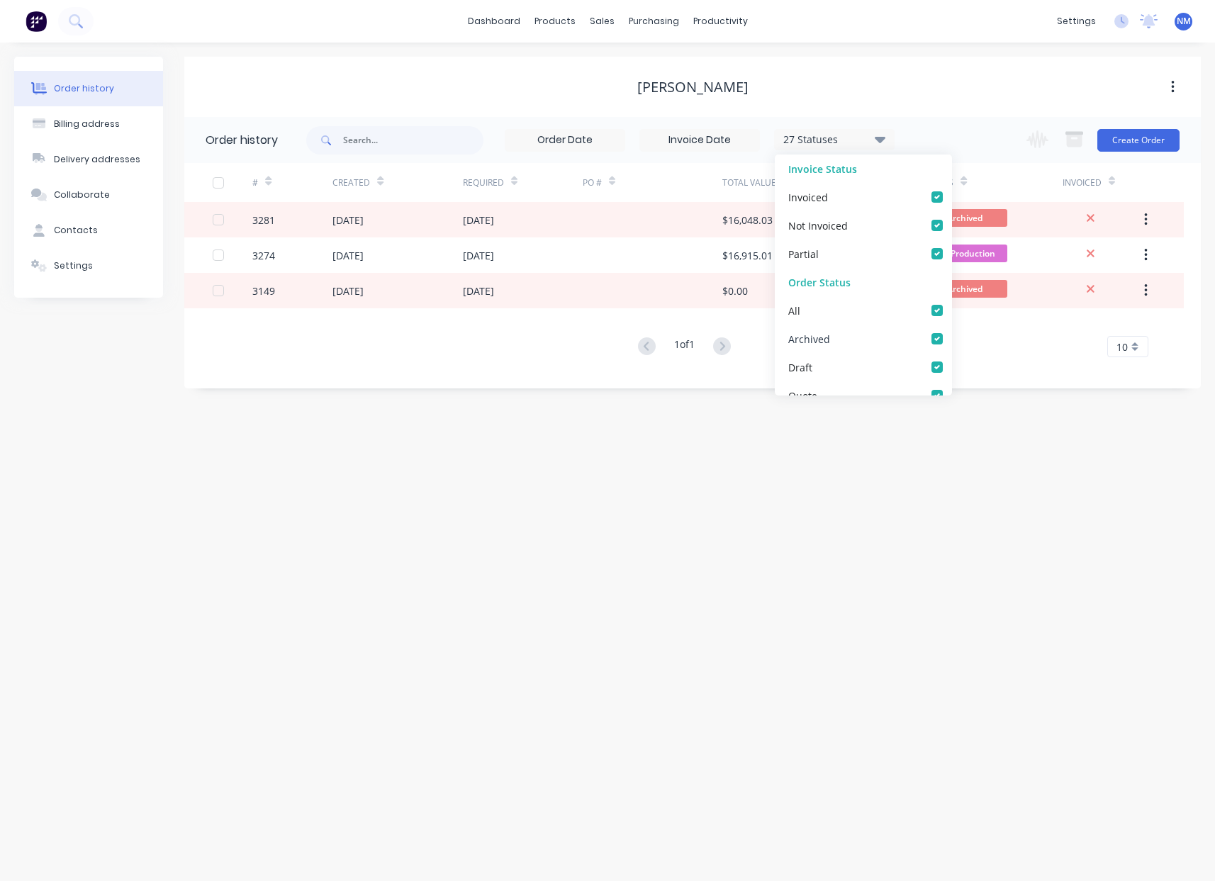
click at [862, 338] on div "Archived" at bounding box center [863, 339] width 177 height 28
click at [952, 331] on label at bounding box center [952, 331] width 0 height 0
click at [952, 336] on input "checkbox" at bounding box center [957, 337] width 11 height 13
checkbox input "false"
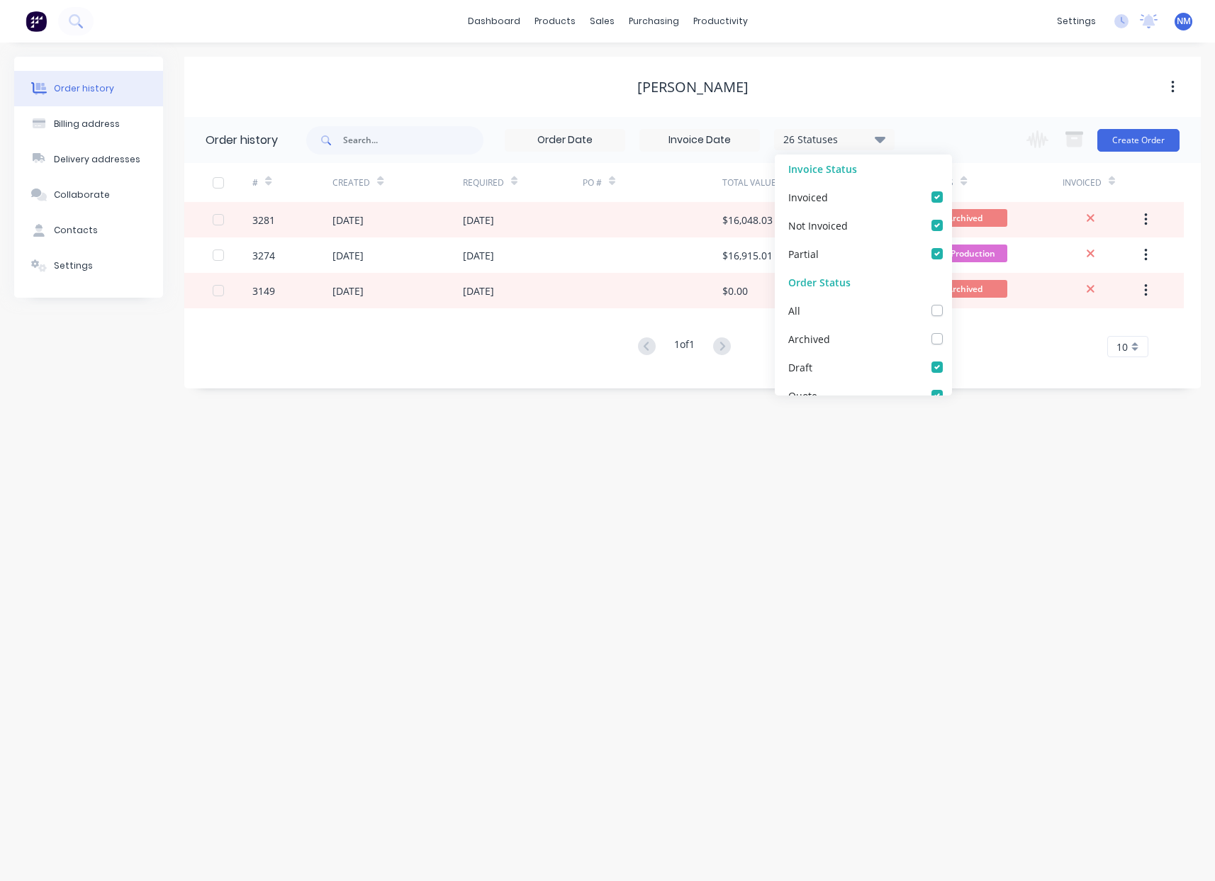
click at [447, 369] on div "# Created Required PO # Total Value Created By Status Invoiced 3281 [DATE] [DAT…" at bounding box center [684, 268] width 1000 height 211
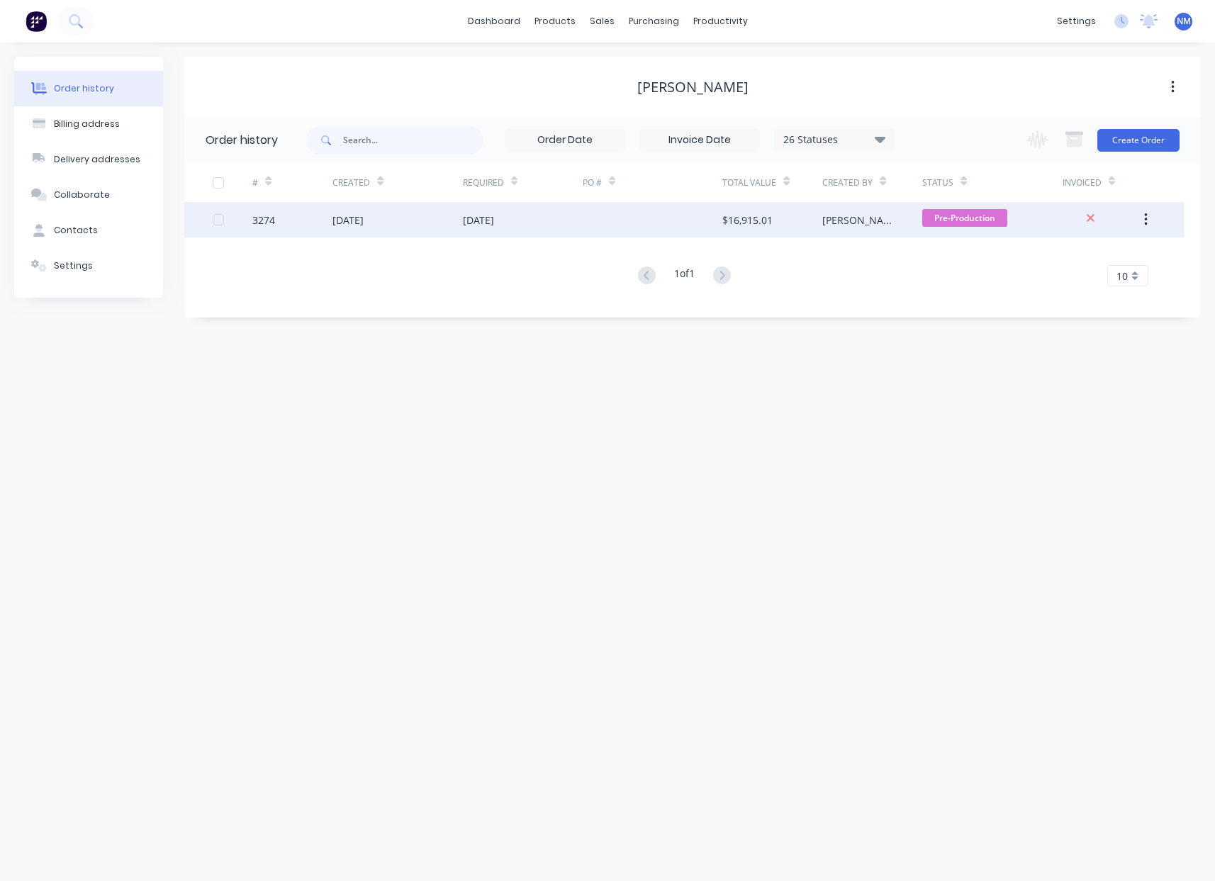
click at [494, 222] on div "[DATE]" at bounding box center [478, 220] width 31 height 15
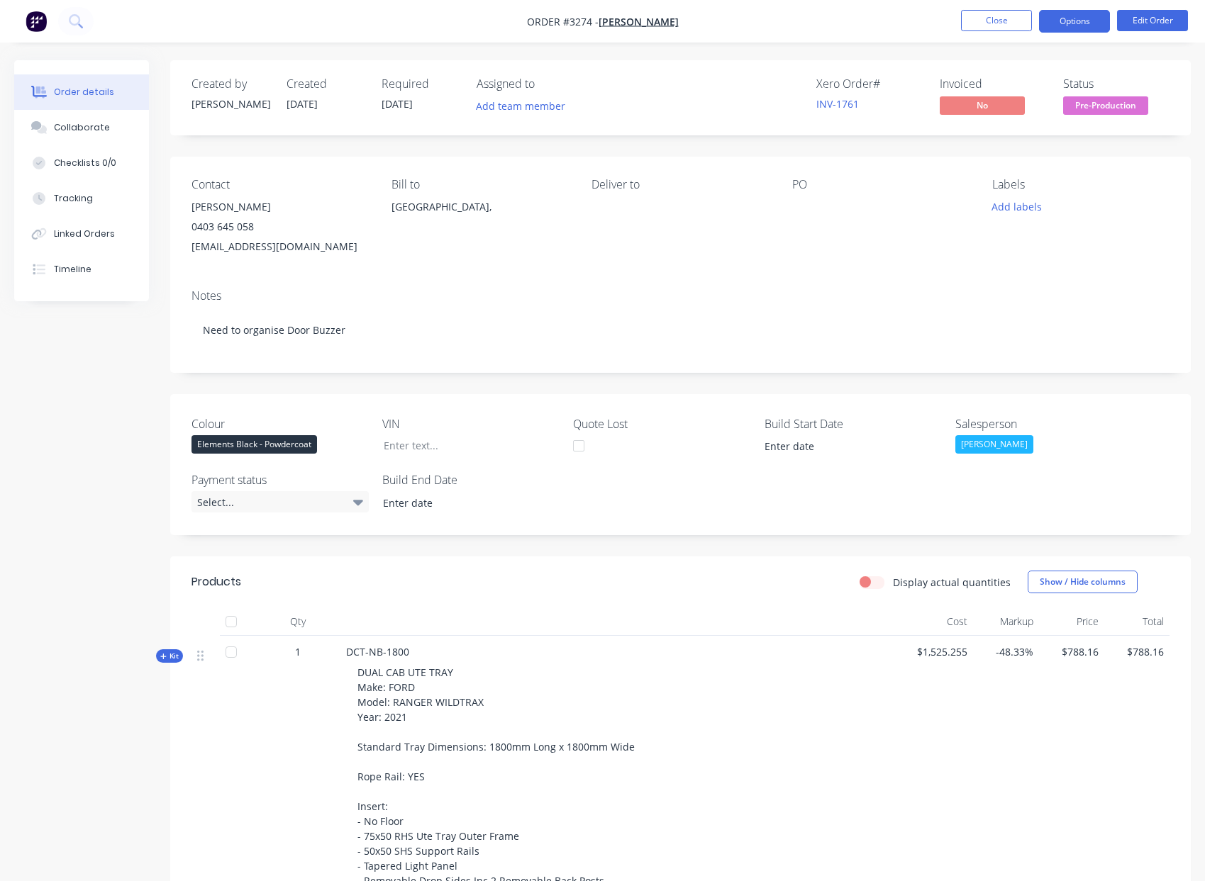
click at [1081, 26] on button "Options" at bounding box center [1074, 21] width 71 height 23
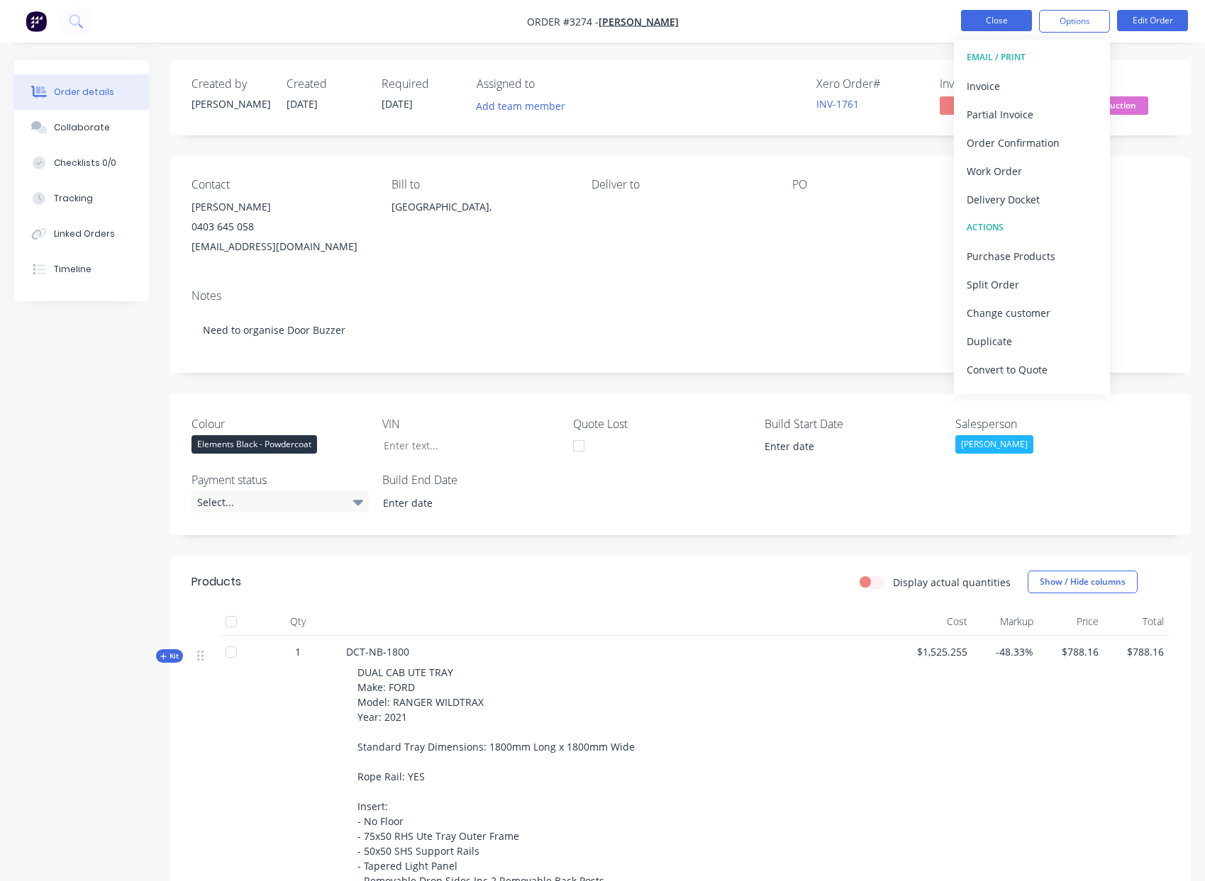
click at [980, 25] on button "Close" at bounding box center [996, 20] width 71 height 21
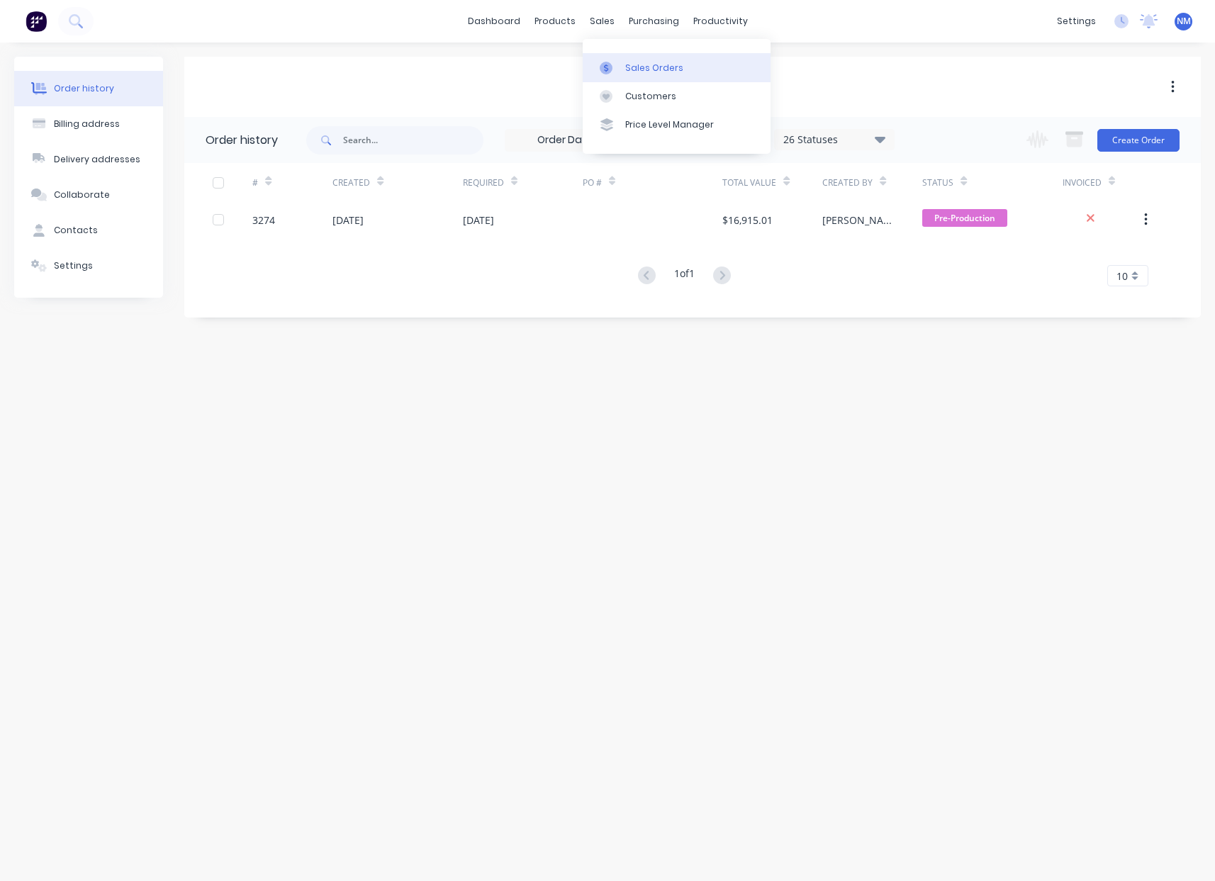
click at [664, 74] on link "Sales Orders" at bounding box center [677, 67] width 188 height 28
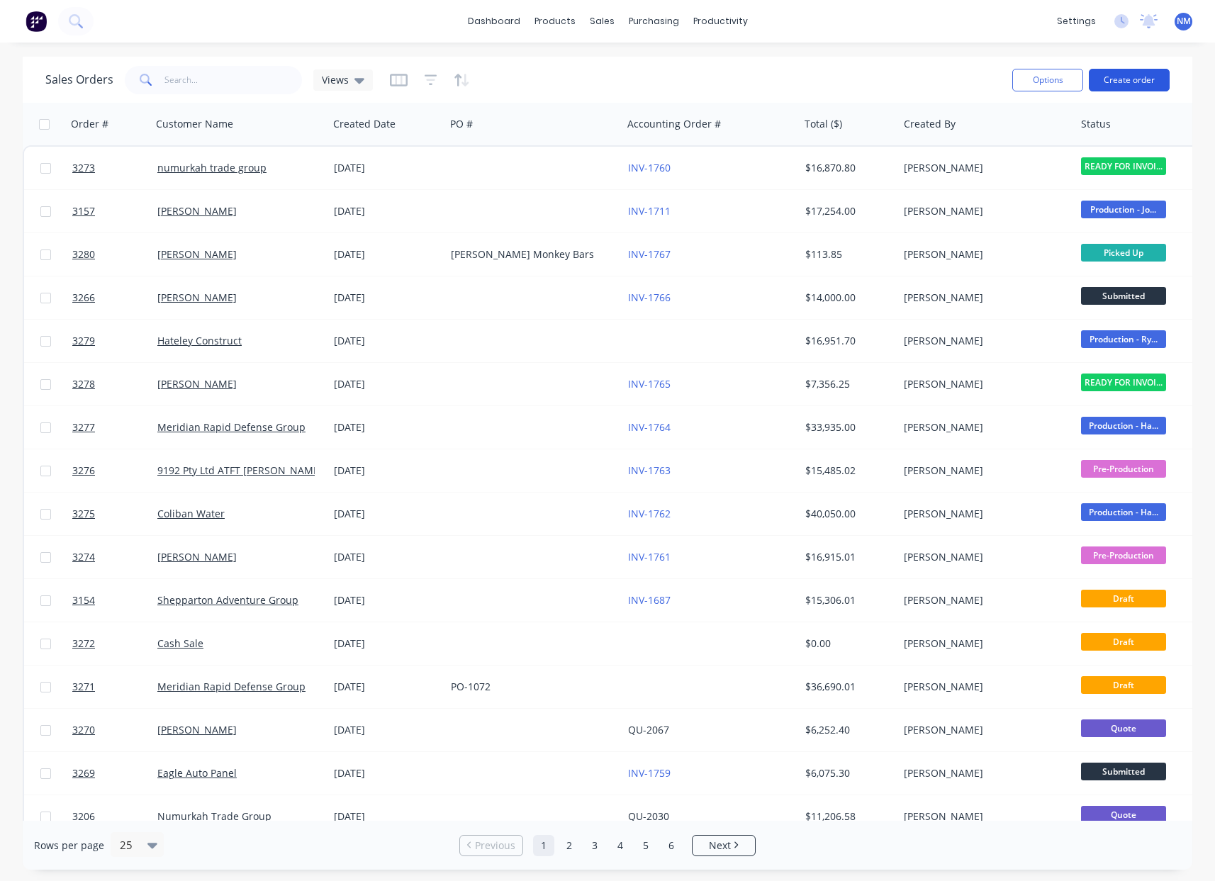
click at [1136, 84] on button "Create order" at bounding box center [1129, 80] width 81 height 23
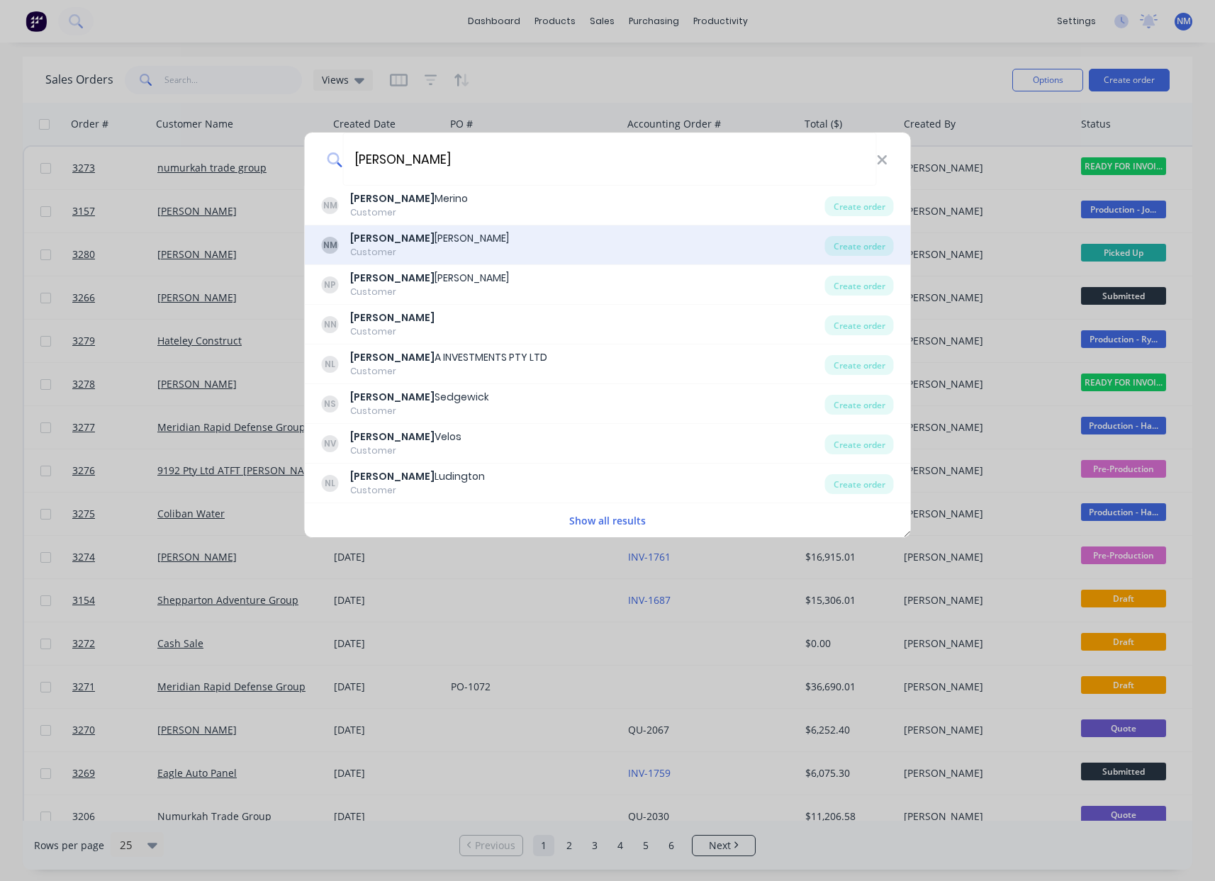
type input "[PERSON_NAME]"
click at [426, 246] on div "NM [PERSON_NAME] Customer" at bounding box center [573, 245] width 503 height 28
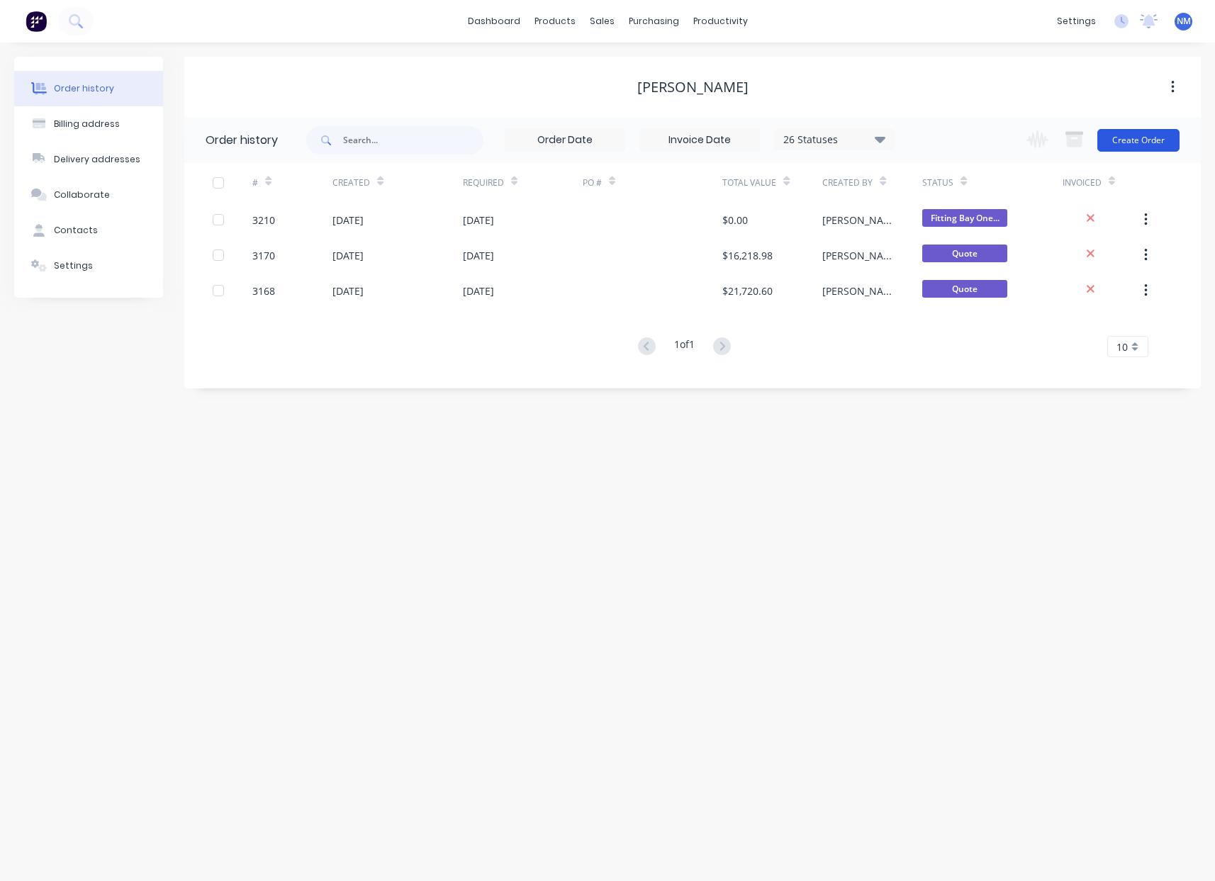
click at [1145, 145] on button "Create Order" at bounding box center [1139, 140] width 82 height 23
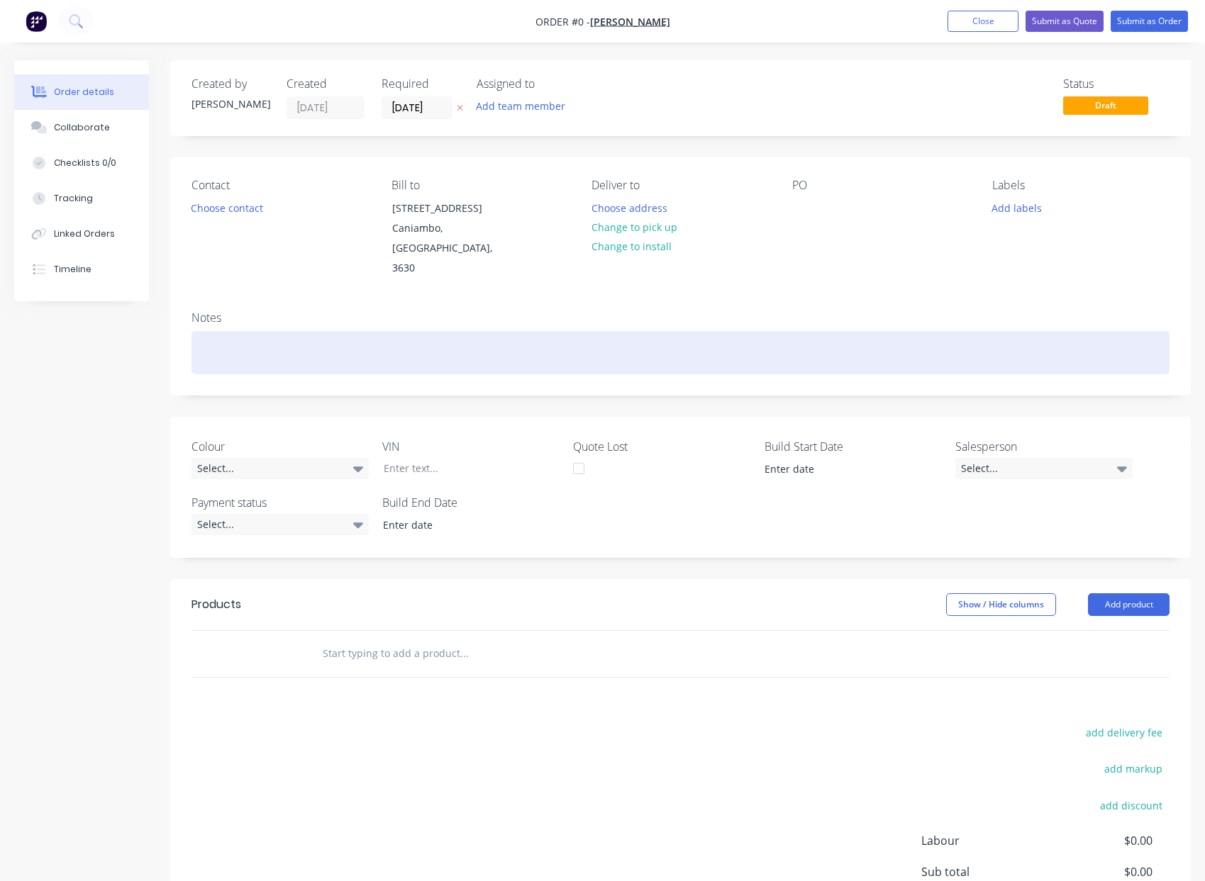
click at [342, 331] on div at bounding box center [680, 352] width 978 height 43
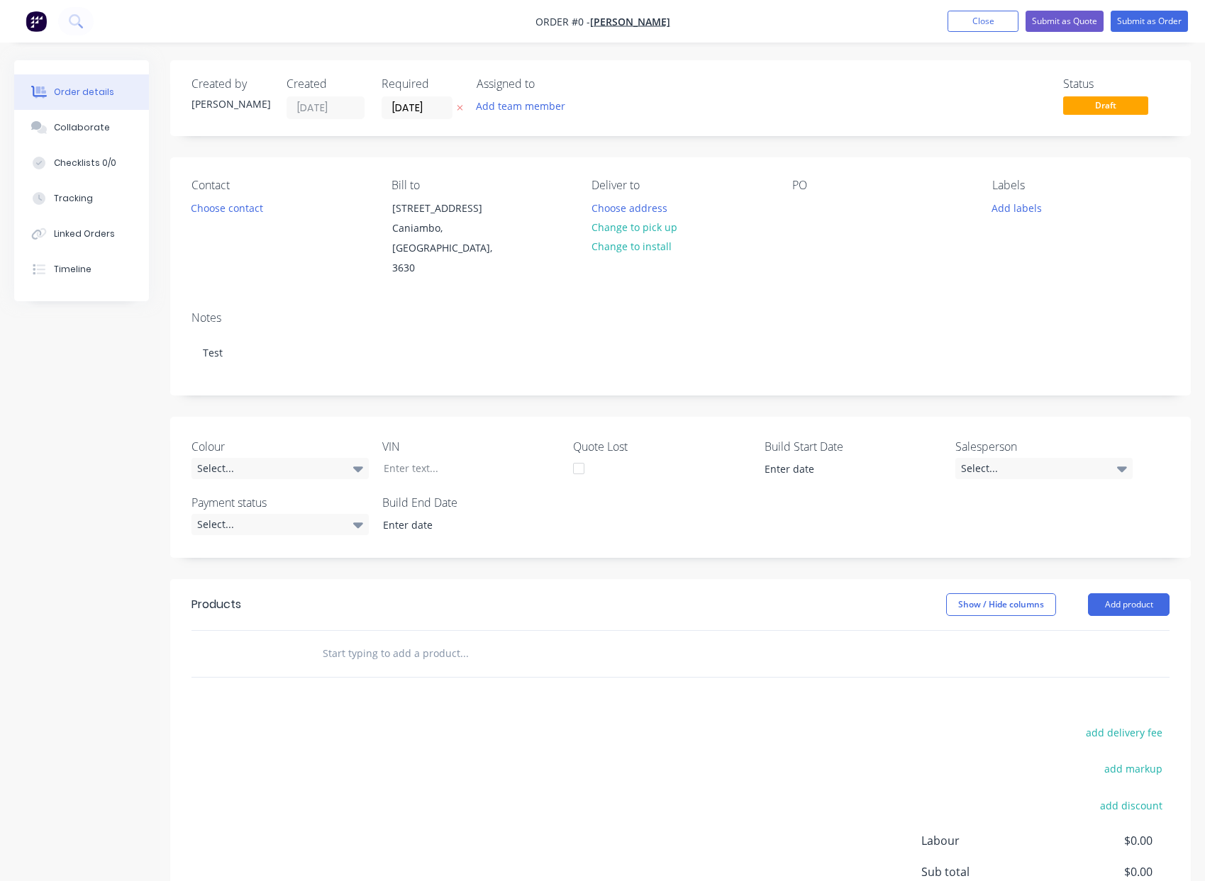
click at [1131, 581] on div "Order details Collaborate Checklists 0/0 Tracking Linked Orders Timeline Order …" at bounding box center [602, 549] width 1205 height 979
click at [1134, 593] on button "Add product" at bounding box center [1129, 604] width 82 height 23
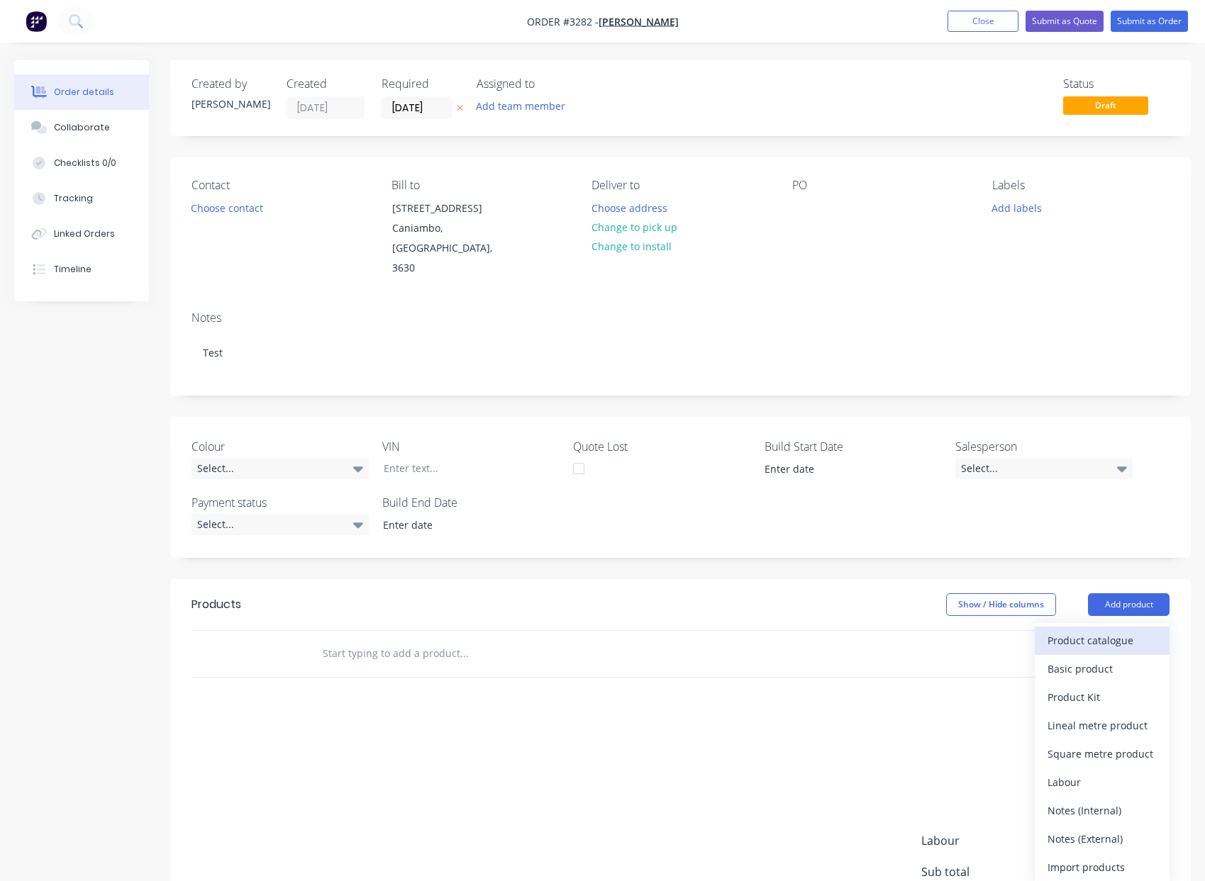
click at [1117, 630] on div "Product catalogue" at bounding box center [1101, 640] width 109 height 21
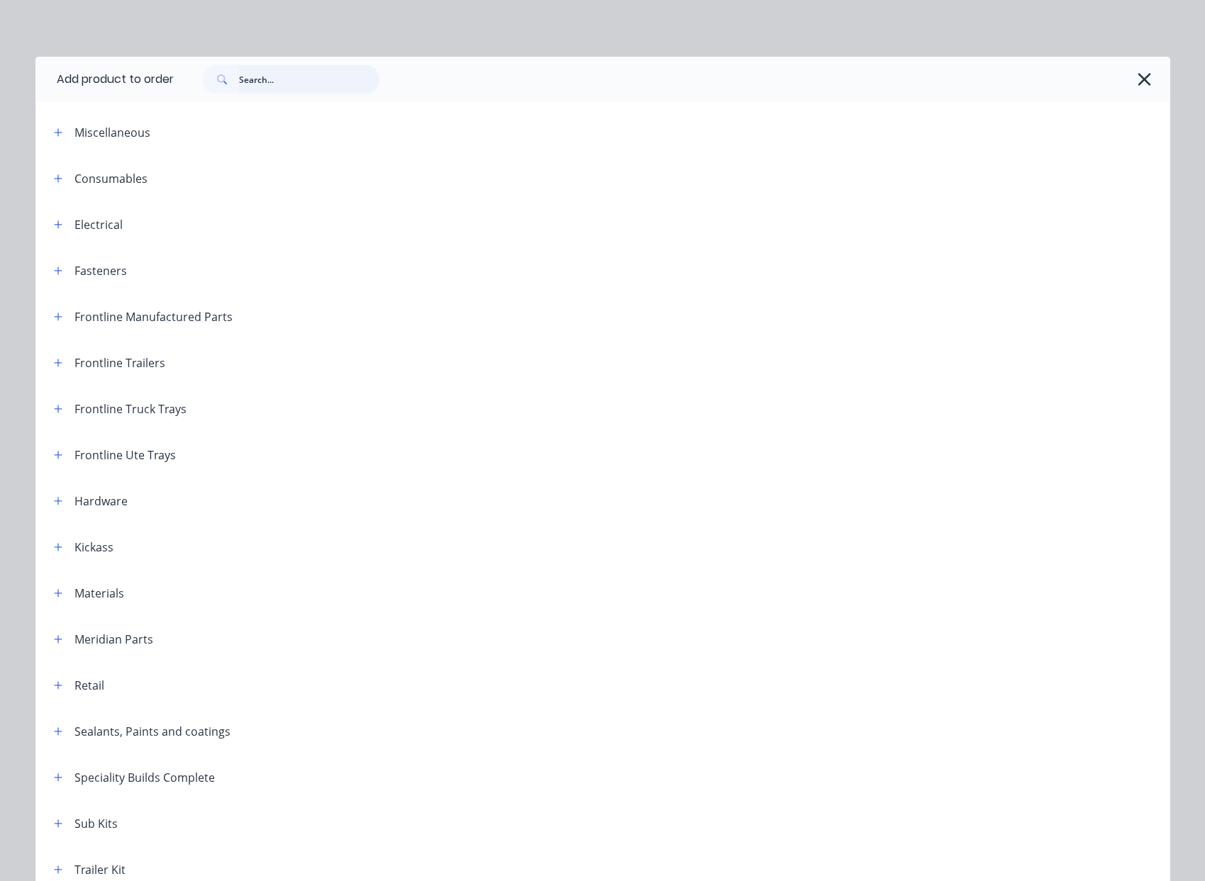
click at [255, 82] on input "text" at bounding box center [309, 79] width 140 height 28
click at [54, 455] on icon "button" at bounding box center [58, 455] width 8 height 8
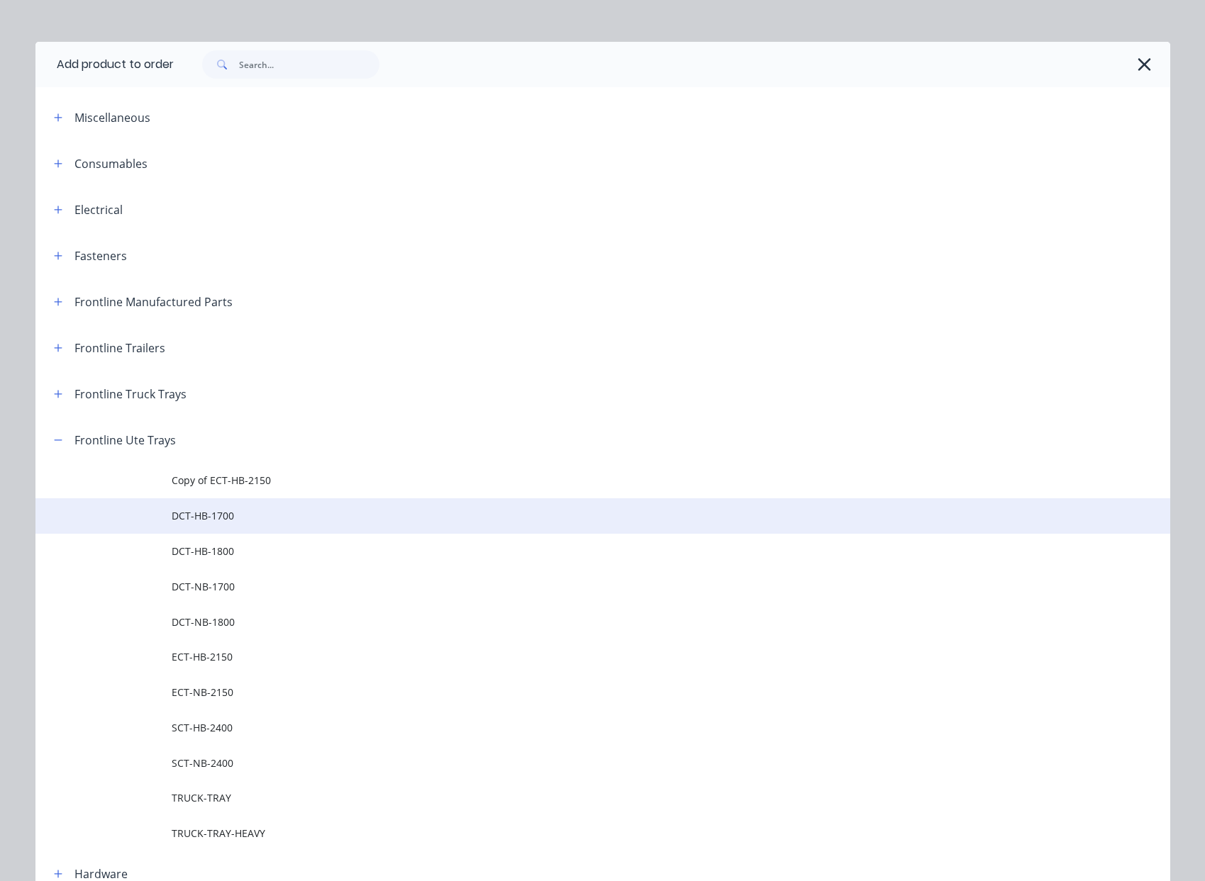
scroll to position [19, 0]
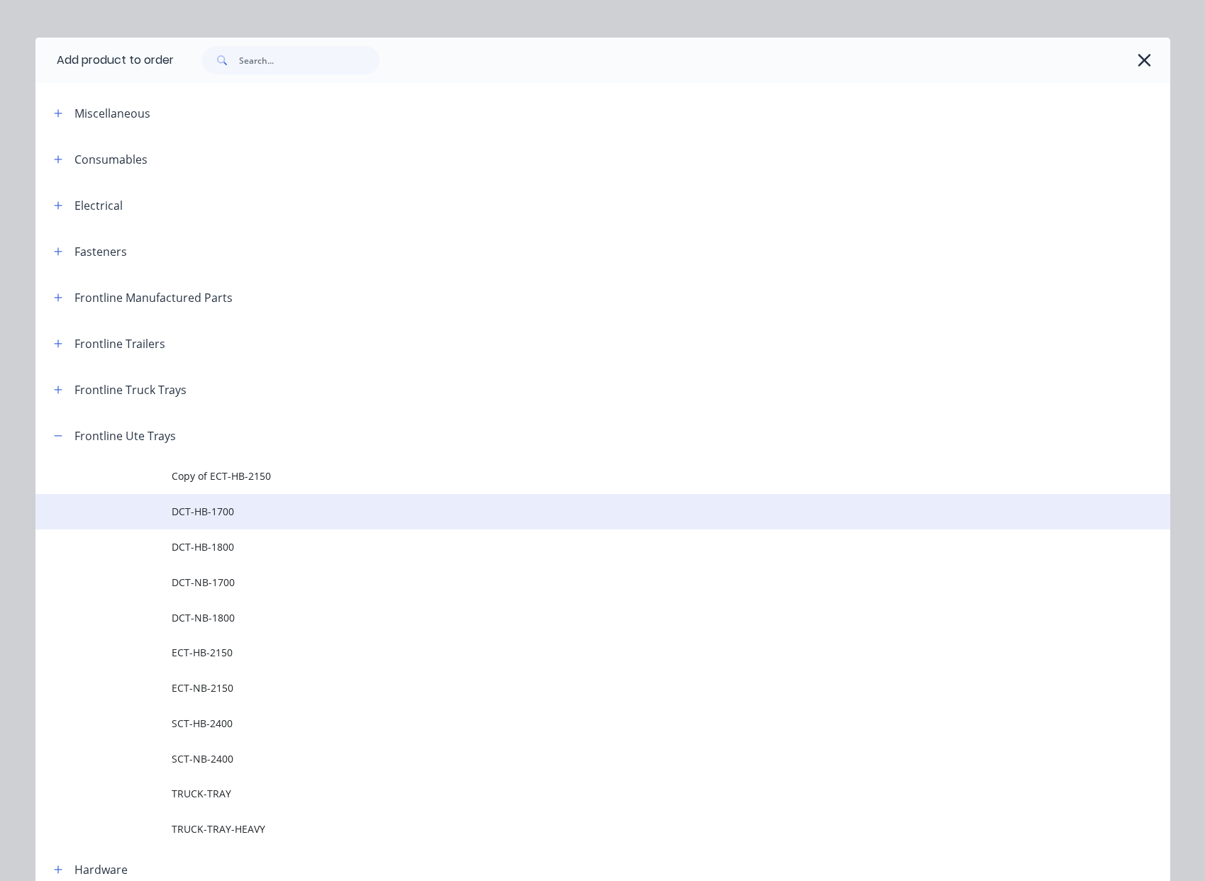
click at [199, 517] on span "DCT-HB-1700" at bounding box center [571, 511] width 798 height 15
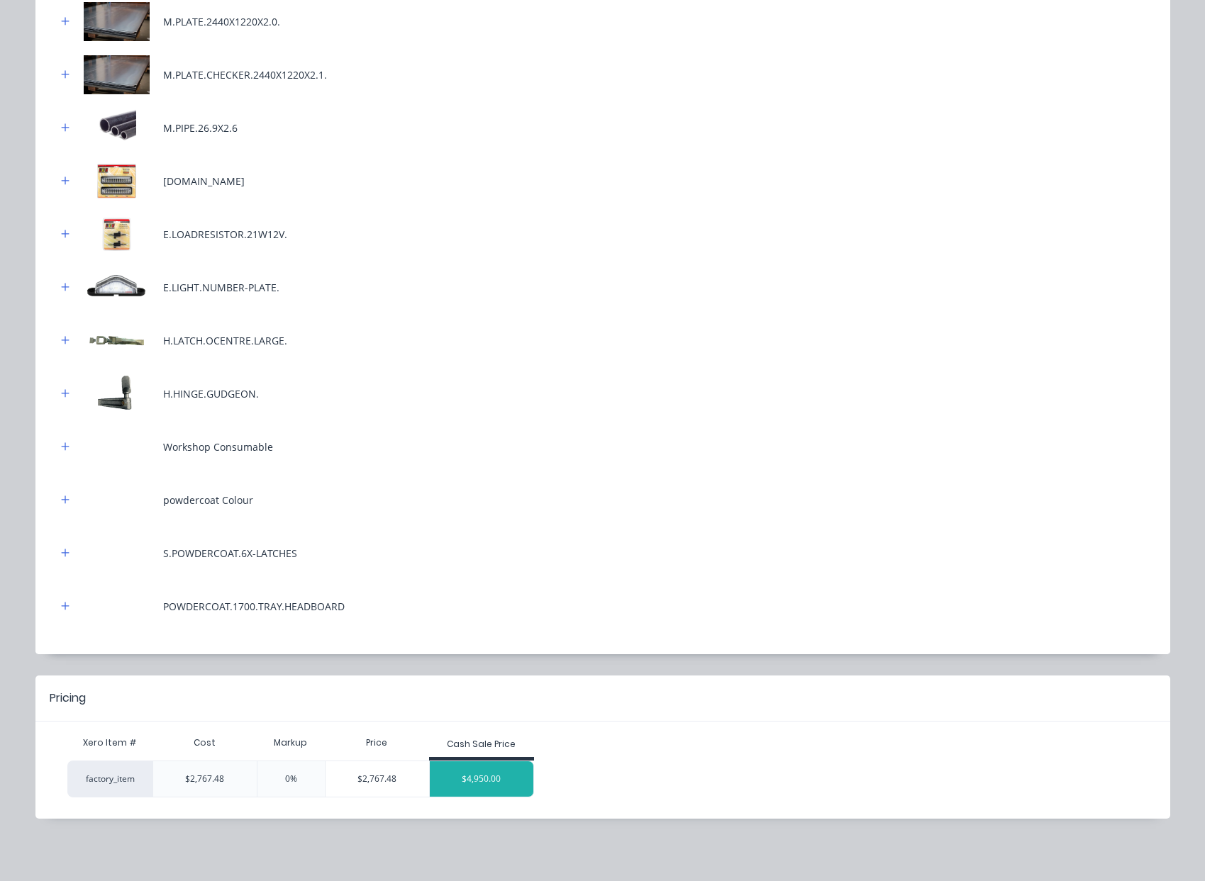
scroll to position [143, 0]
click at [494, 763] on div "$4,950.00" at bounding box center [482, 779] width 104 height 35
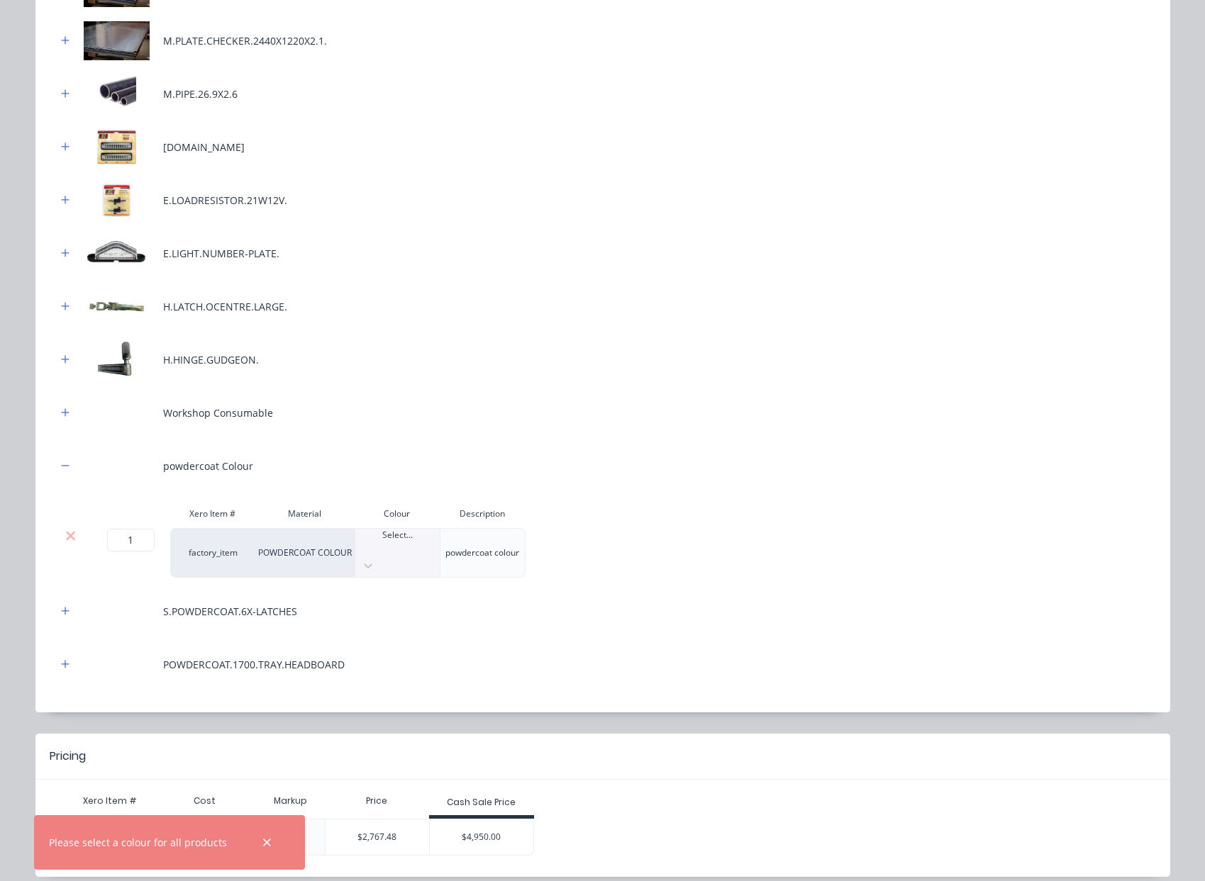
scroll to position [575, 0]
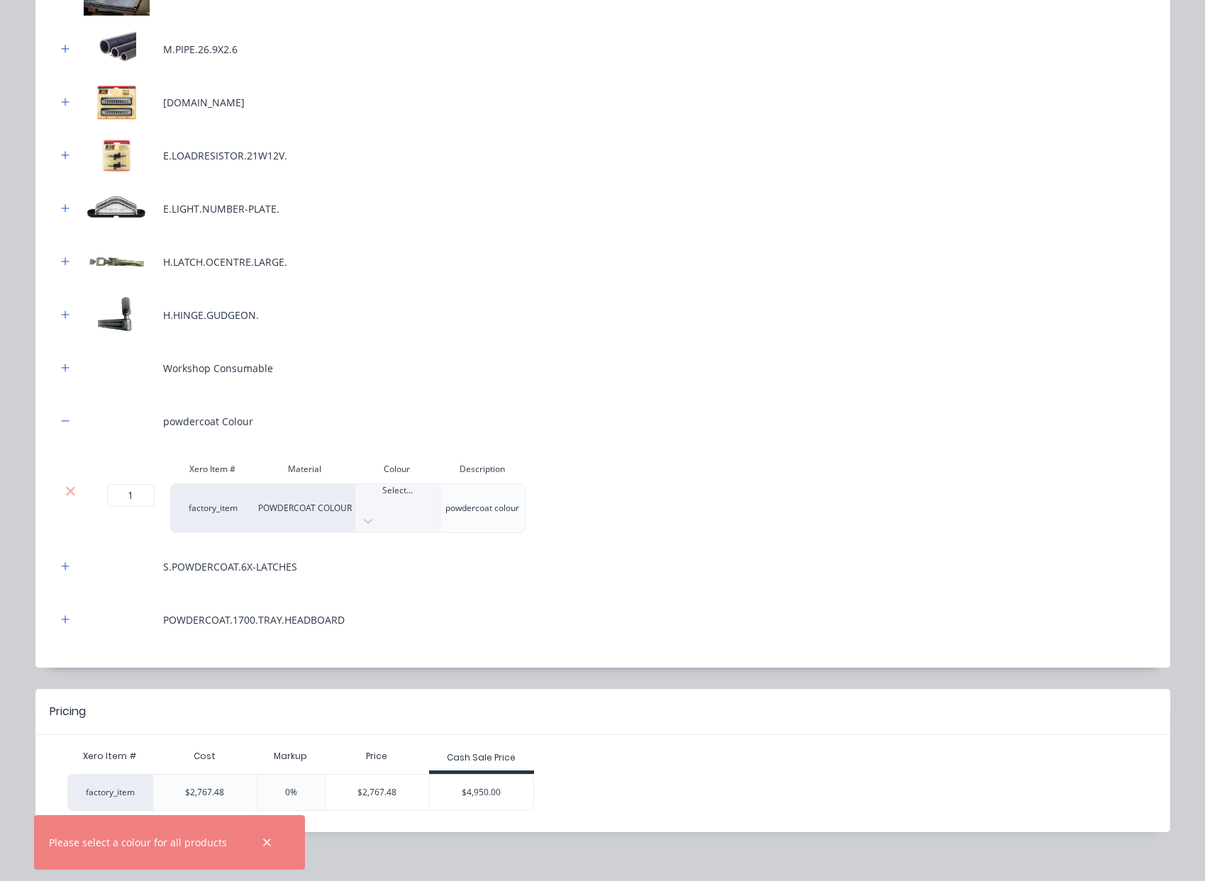
click at [407, 513] on div "Select..." at bounding box center [397, 508] width 84 height 48
click at [482, 775] on div "$4,950.00" at bounding box center [482, 792] width 104 height 35
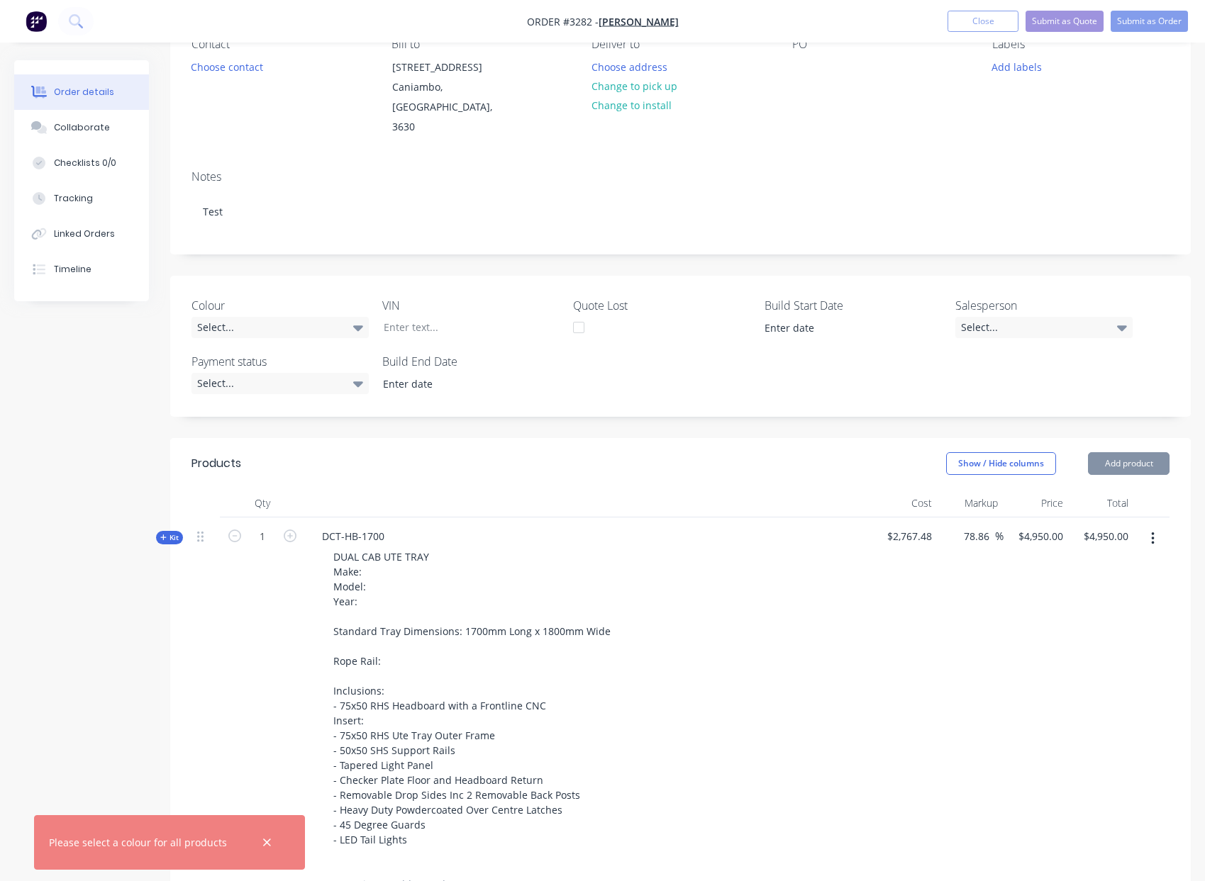
scroll to position [140, 0]
click at [1140, 453] on button "Add product" at bounding box center [1129, 464] width 82 height 23
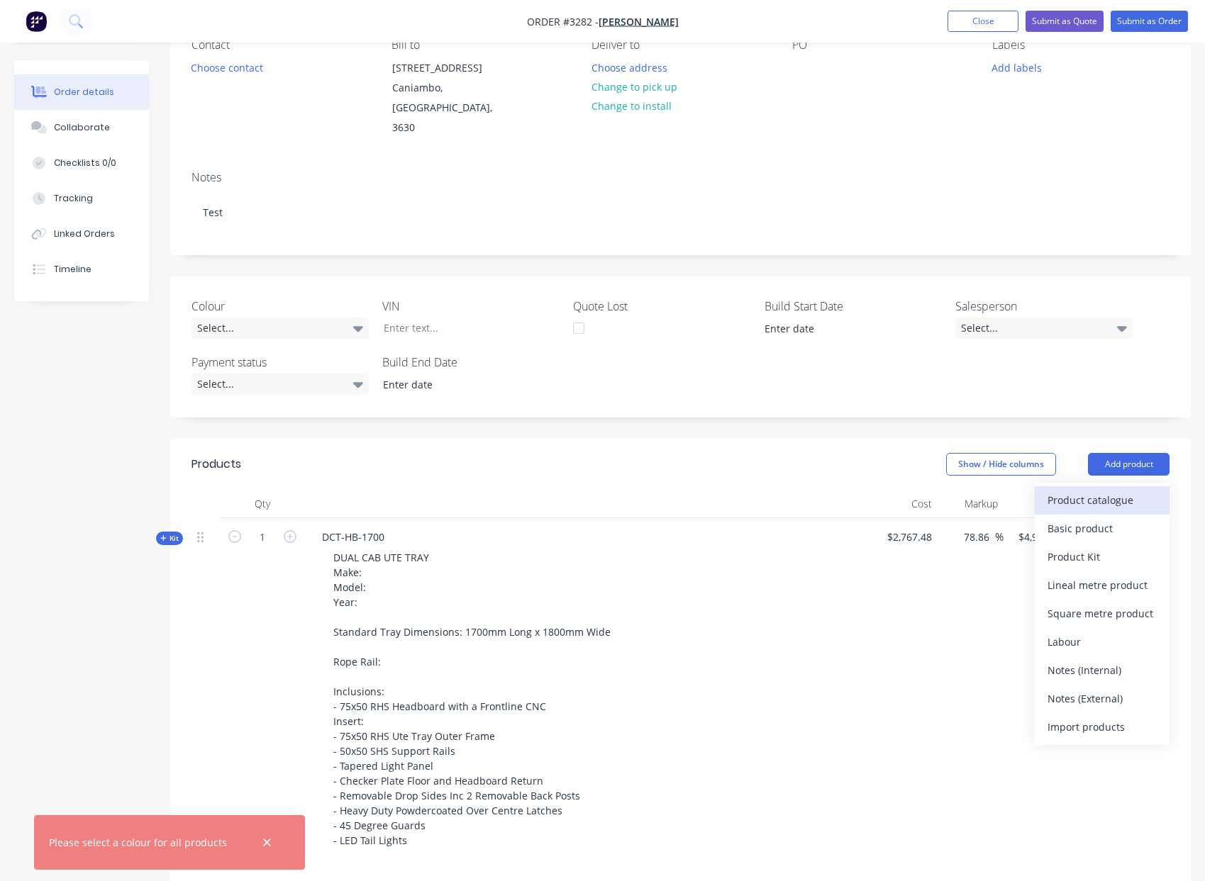
click at [1122, 490] on div "Product catalogue" at bounding box center [1101, 500] width 109 height 21
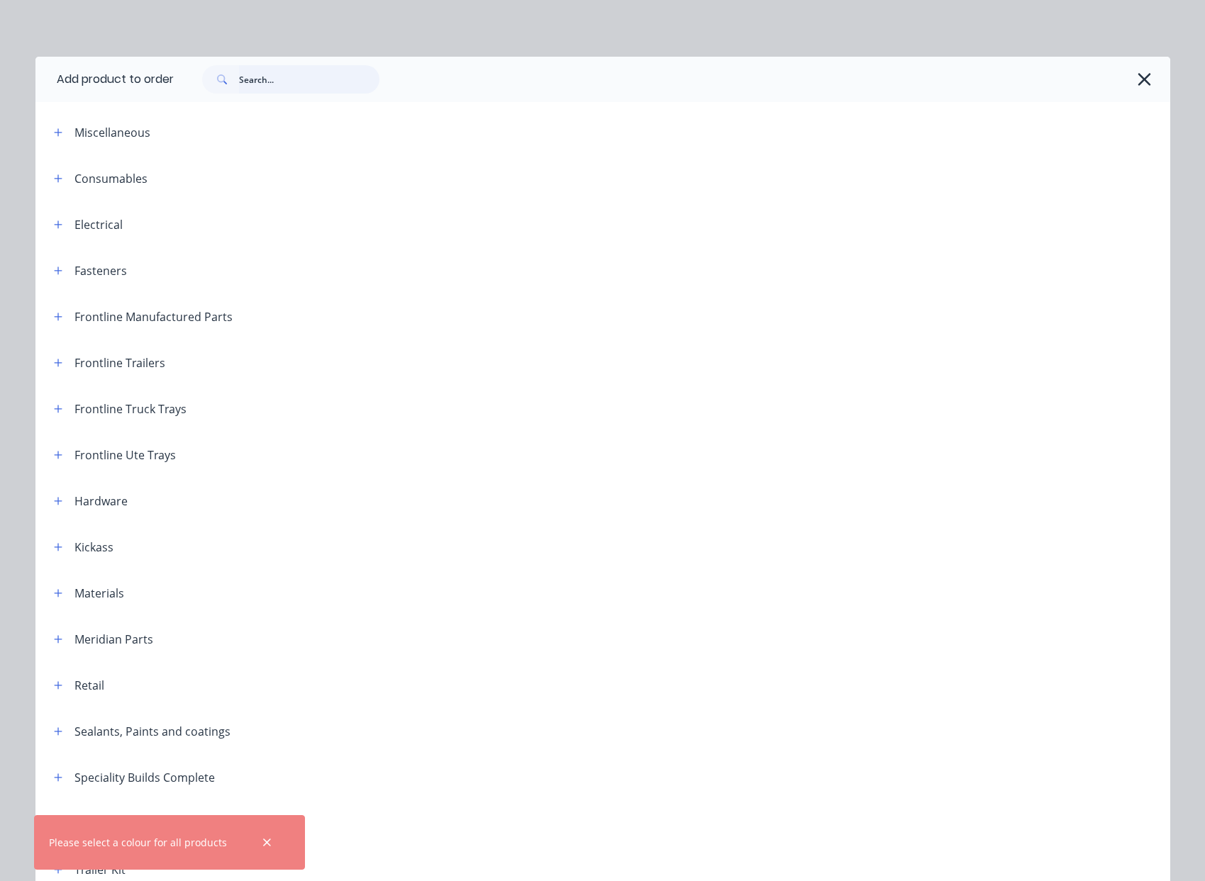
click at [289, 83] on input "text" at bounding box center [309, 79] width 140 height 28
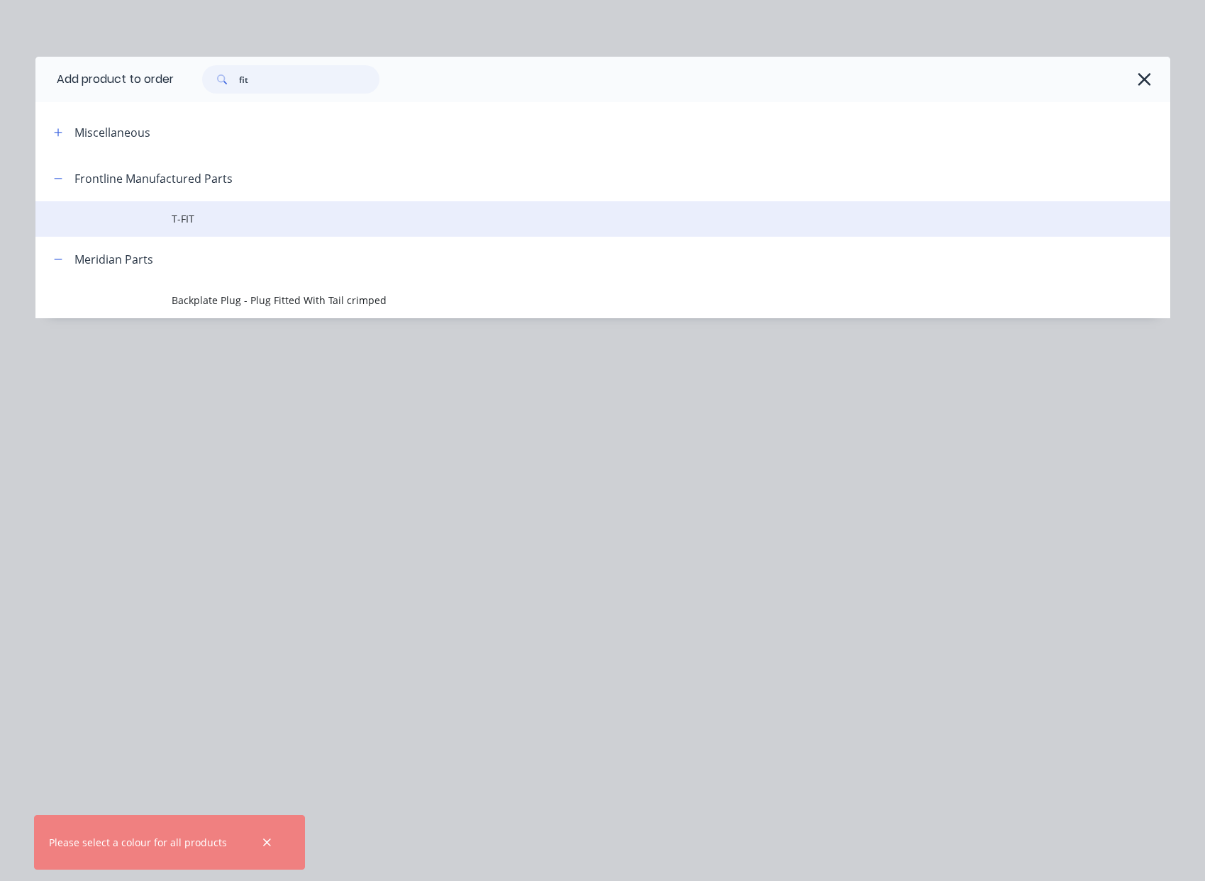
type input "fit"
click at [221, 223] on span "T-FIT" at bounding box center [571, 218] width 798 height 15
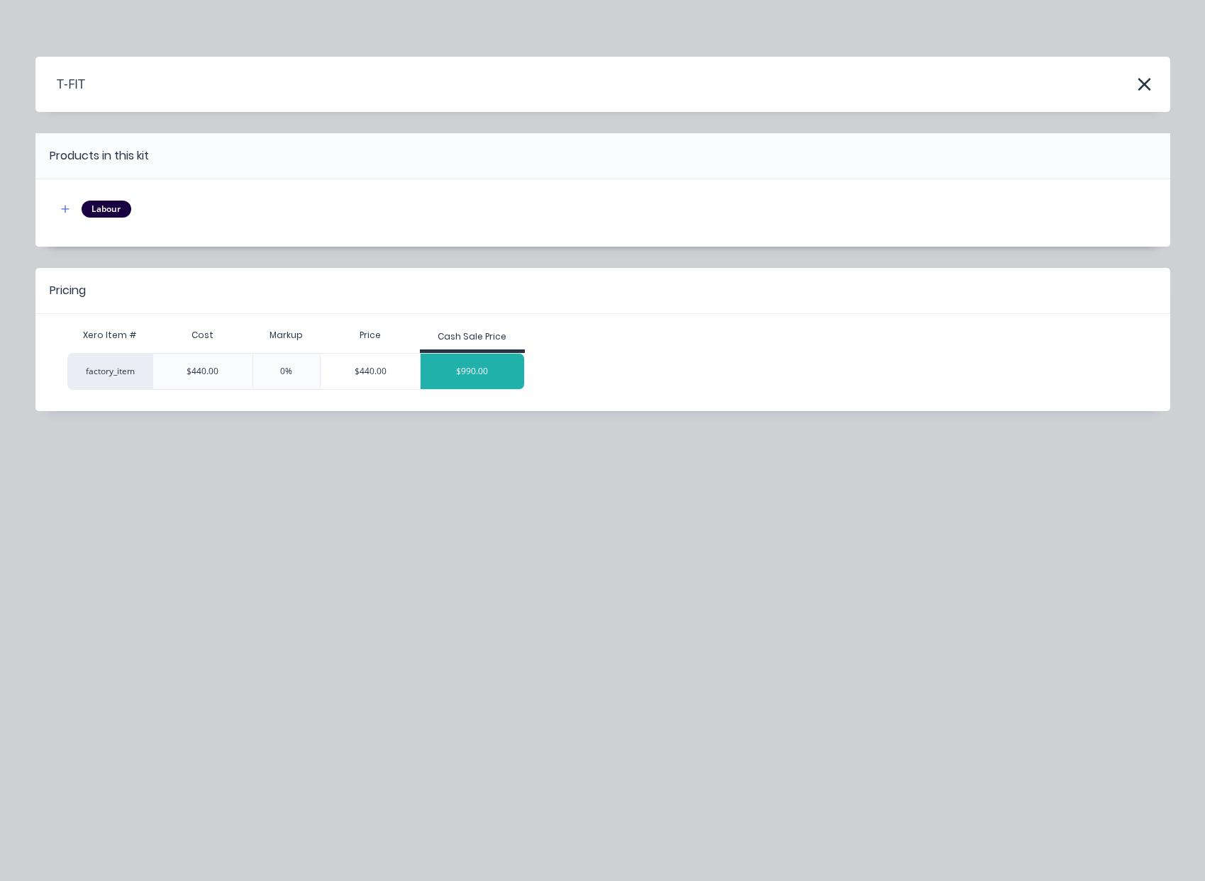
click at [469, 372] on div "$990.00" at bounding box center [472, 371] width 104 height 35
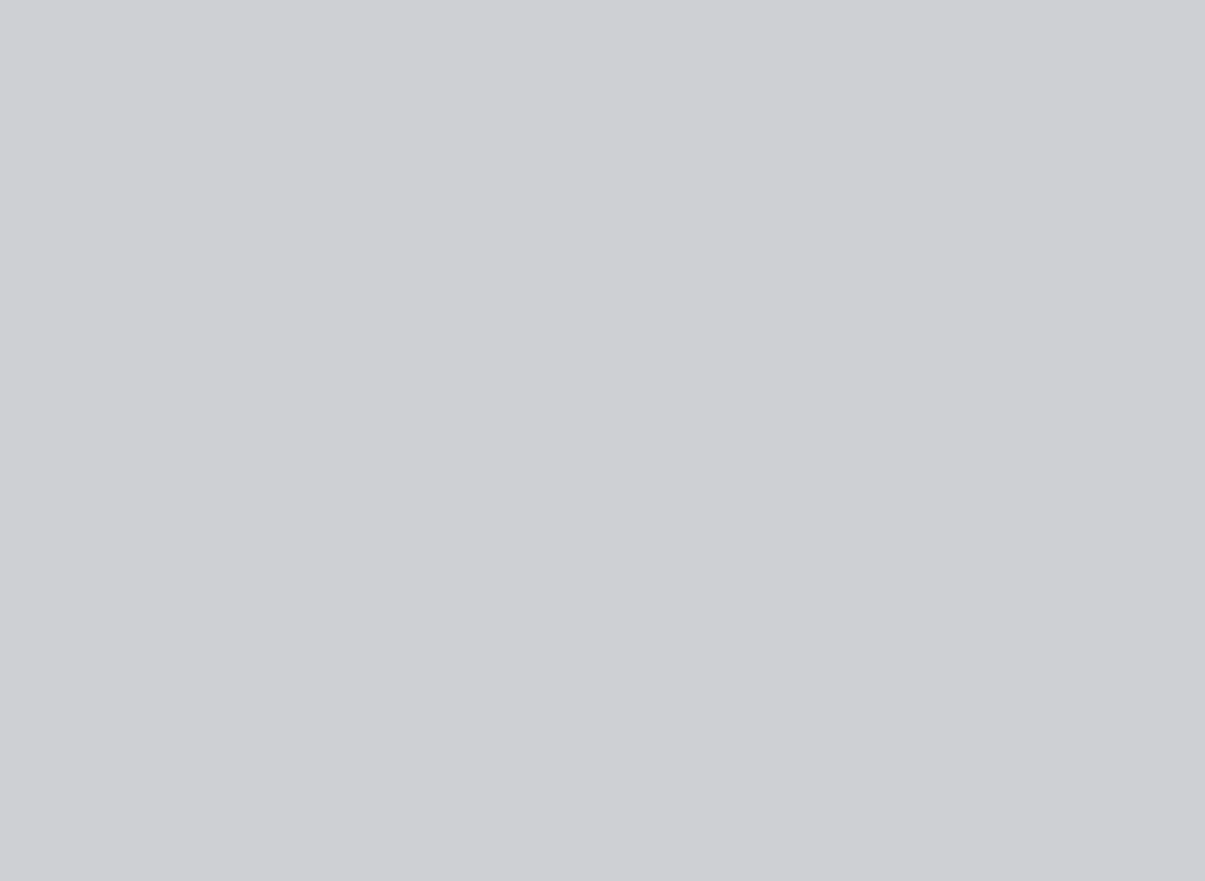
type input "125"
type input "$990.00"
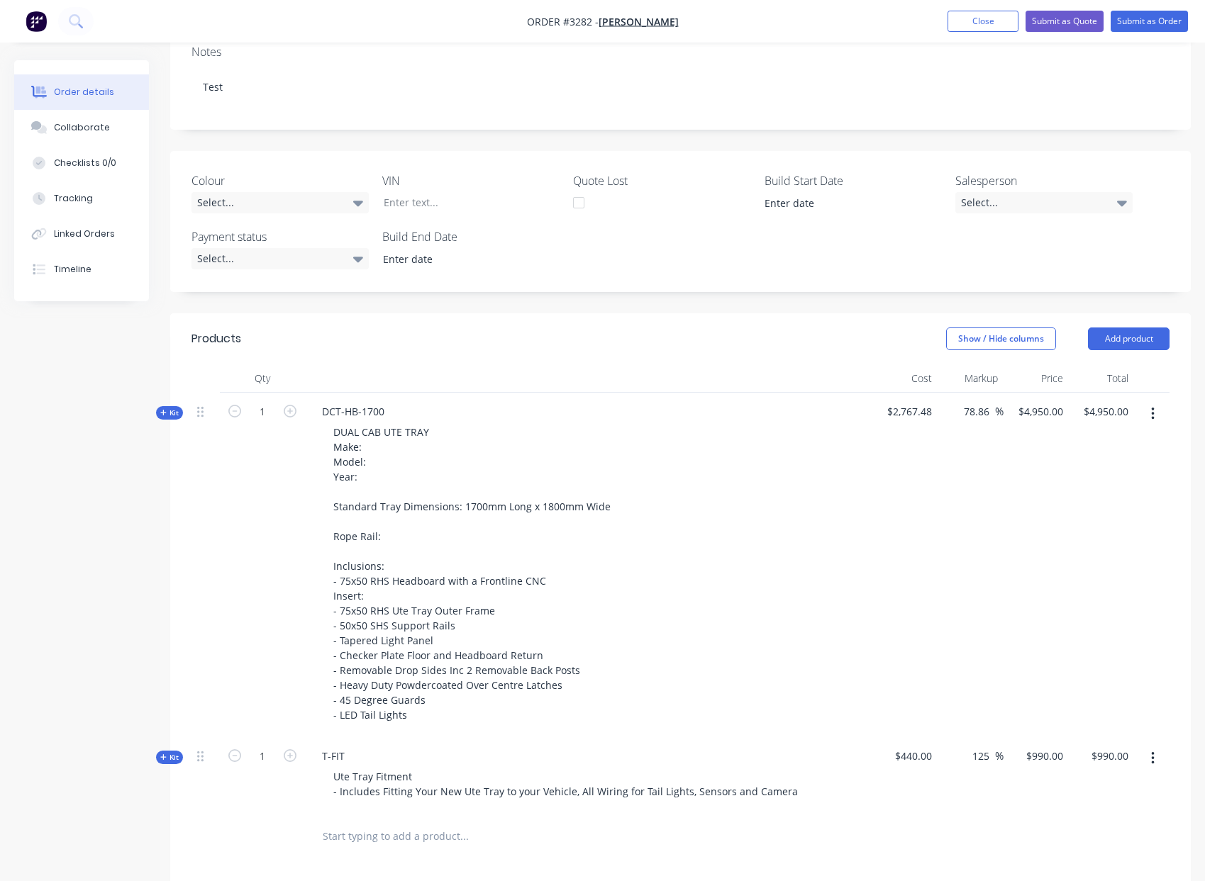
scroll to position [0, 0]
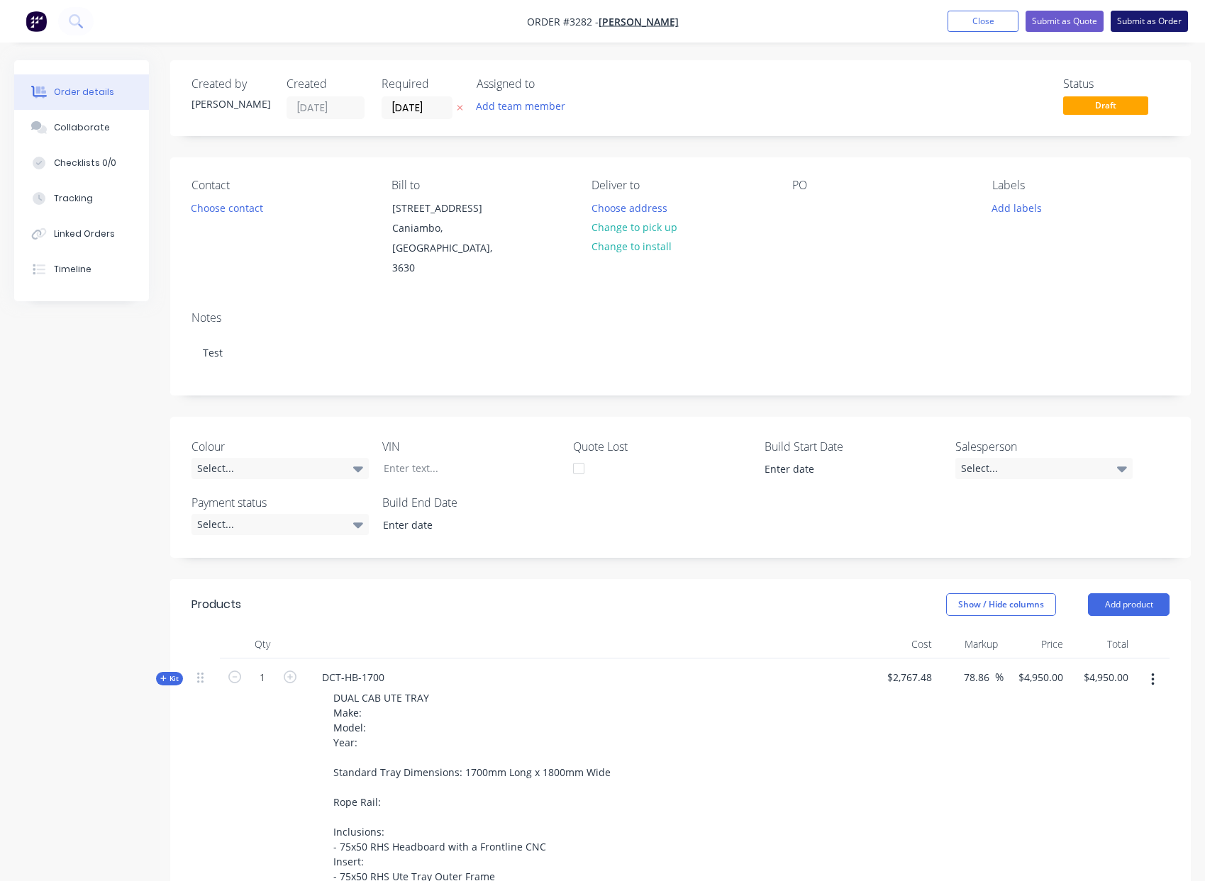
click at [1134, 22] on button "Submit as Order" at bounding box center [1148, 21] width 77 height 21
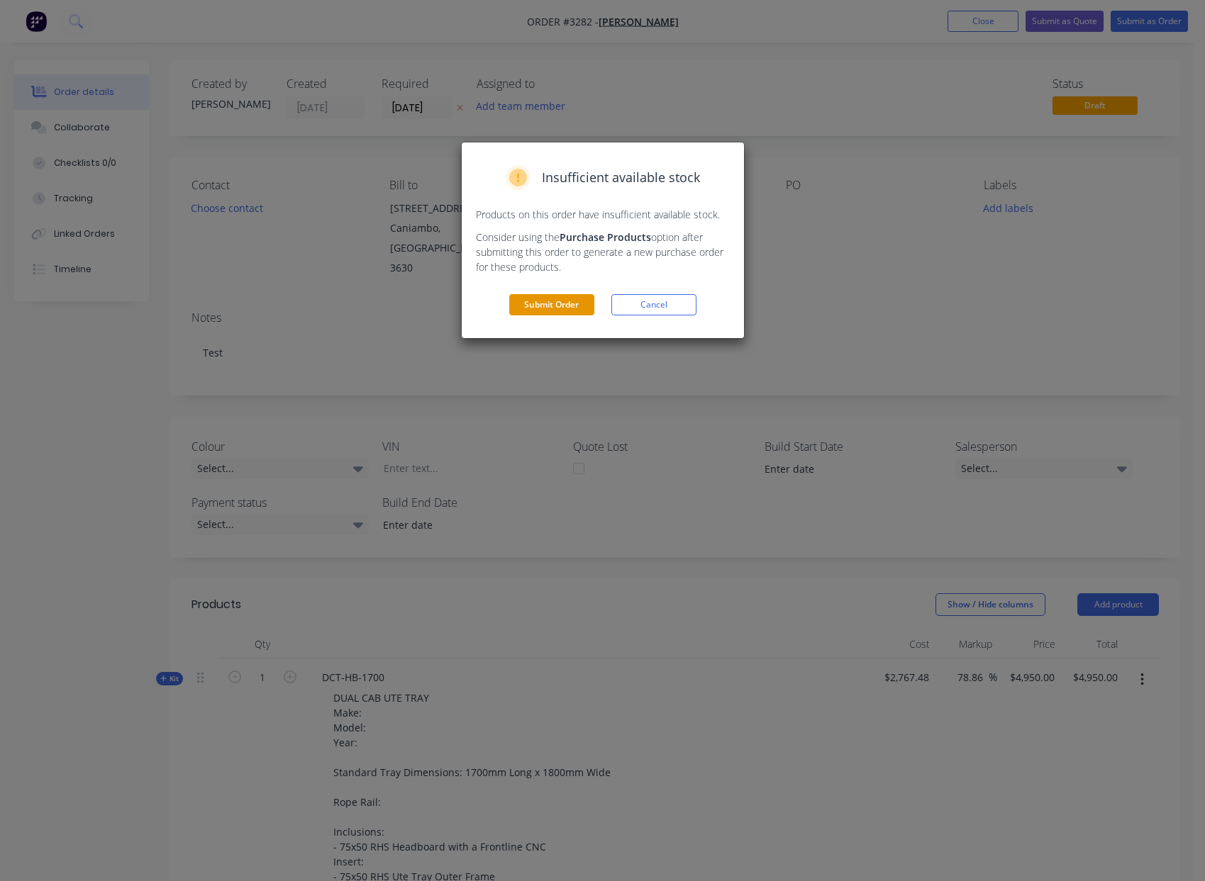
click at [550, 306] on button "Submit Order" at bounding box center [551, 304] width 85 height 21
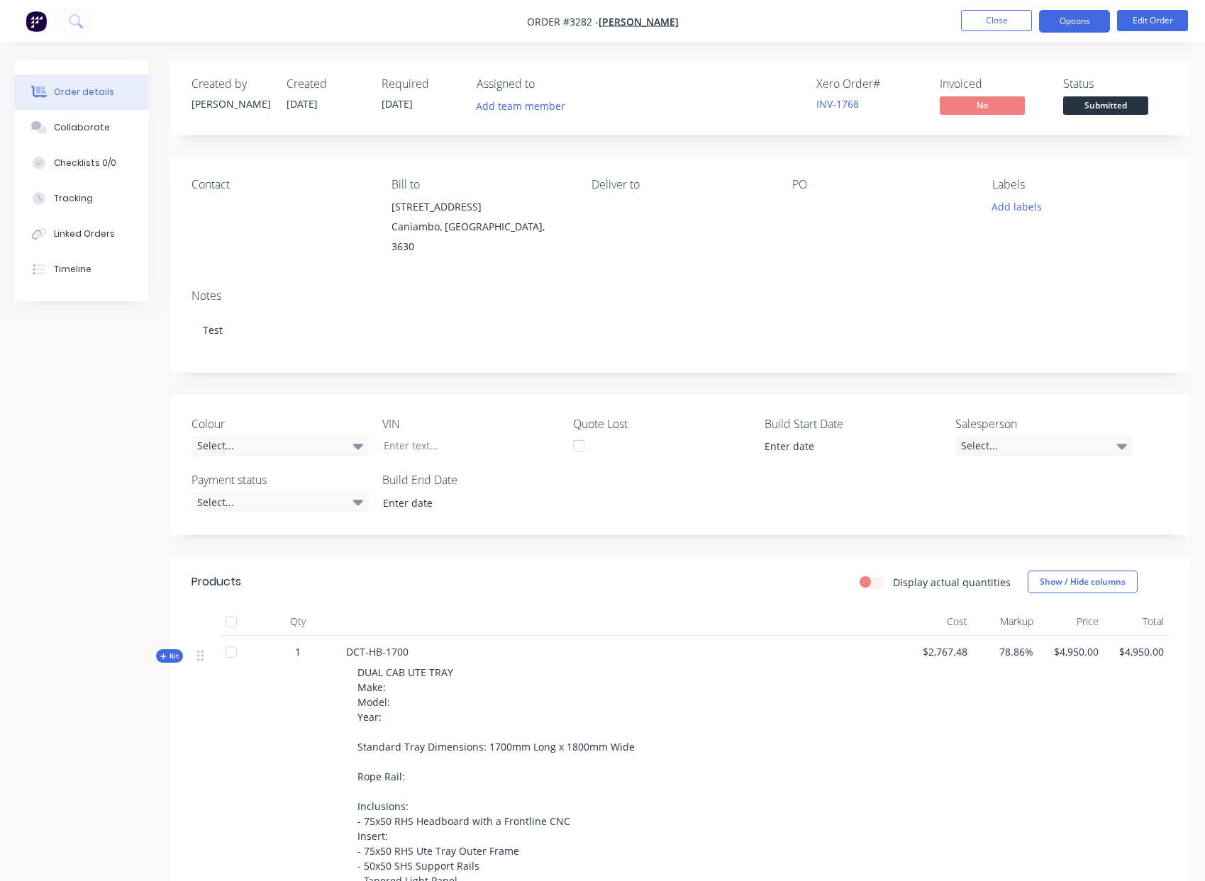
click at [1071, 23] on button "Options" at bounding box center [1074, 21] width 71 height 23
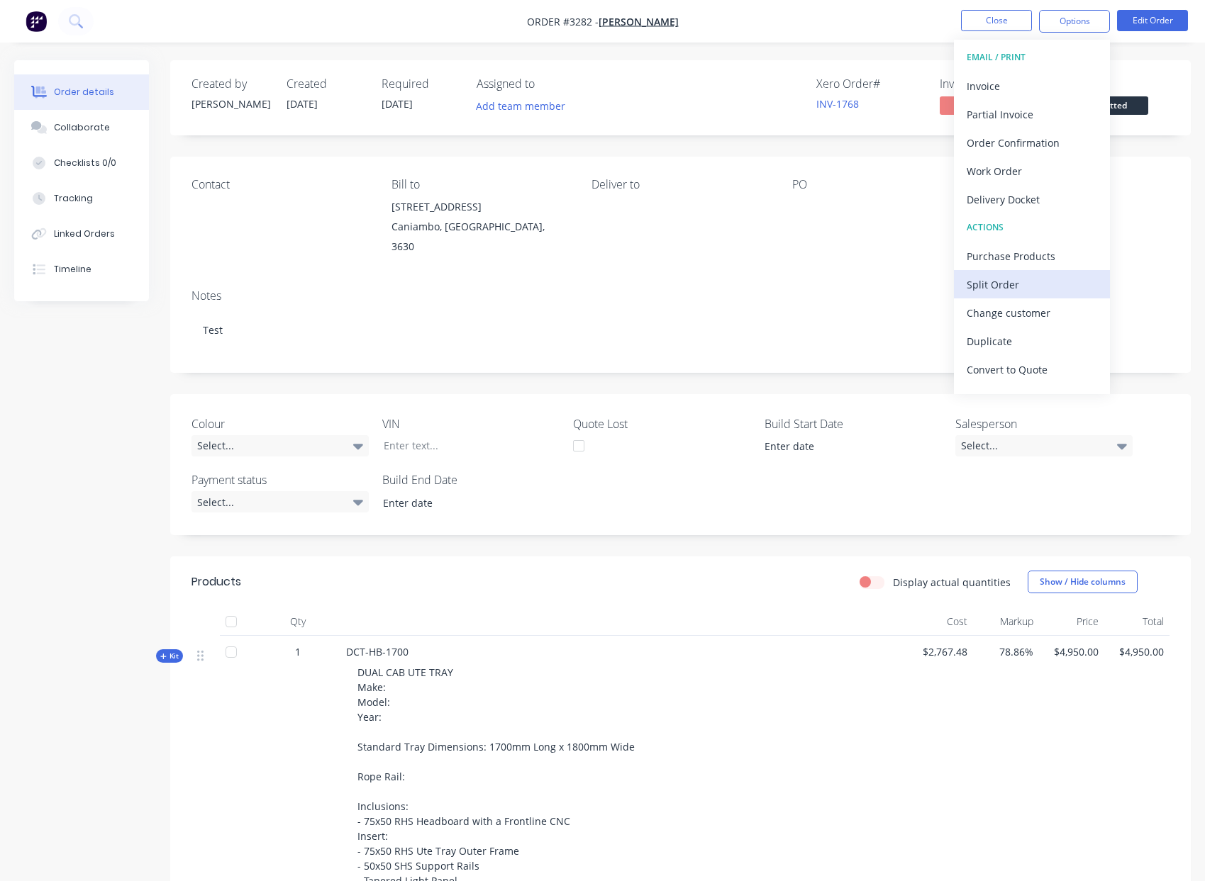
click at [1003, 290] on div "Split Order" at bounding box center [1031, 284] width 130 height 21
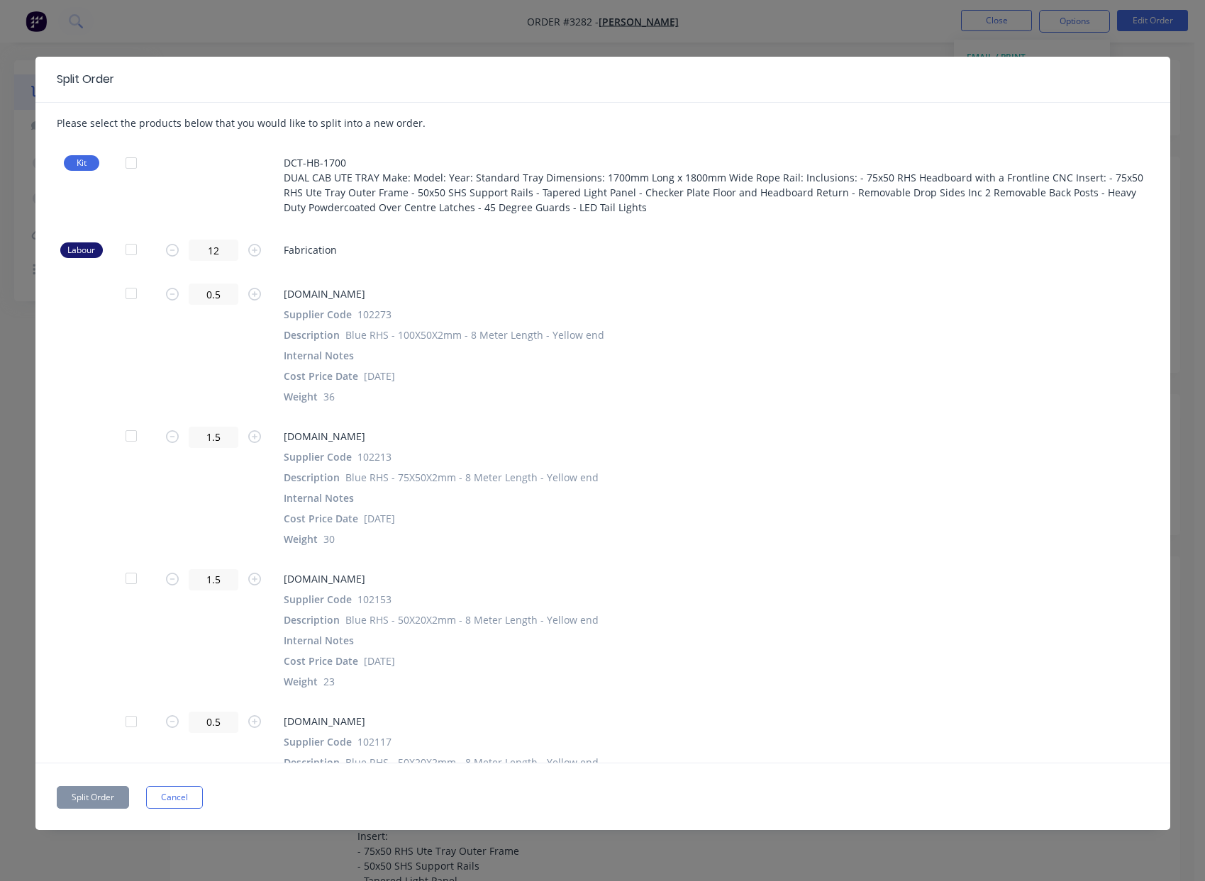
click at [132, 162] on div at bounding box center [131, 163] width 28 height 28
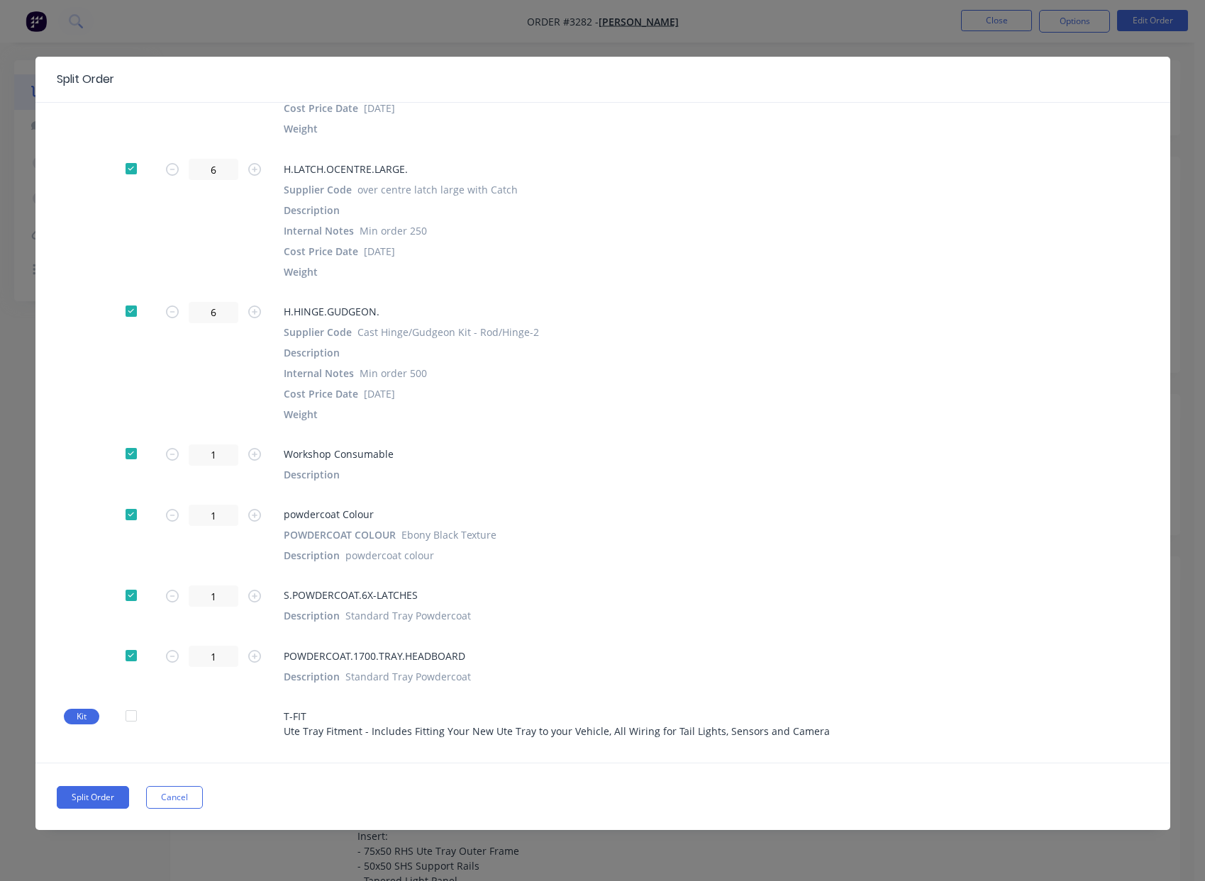
scroll to position [1742, 0]
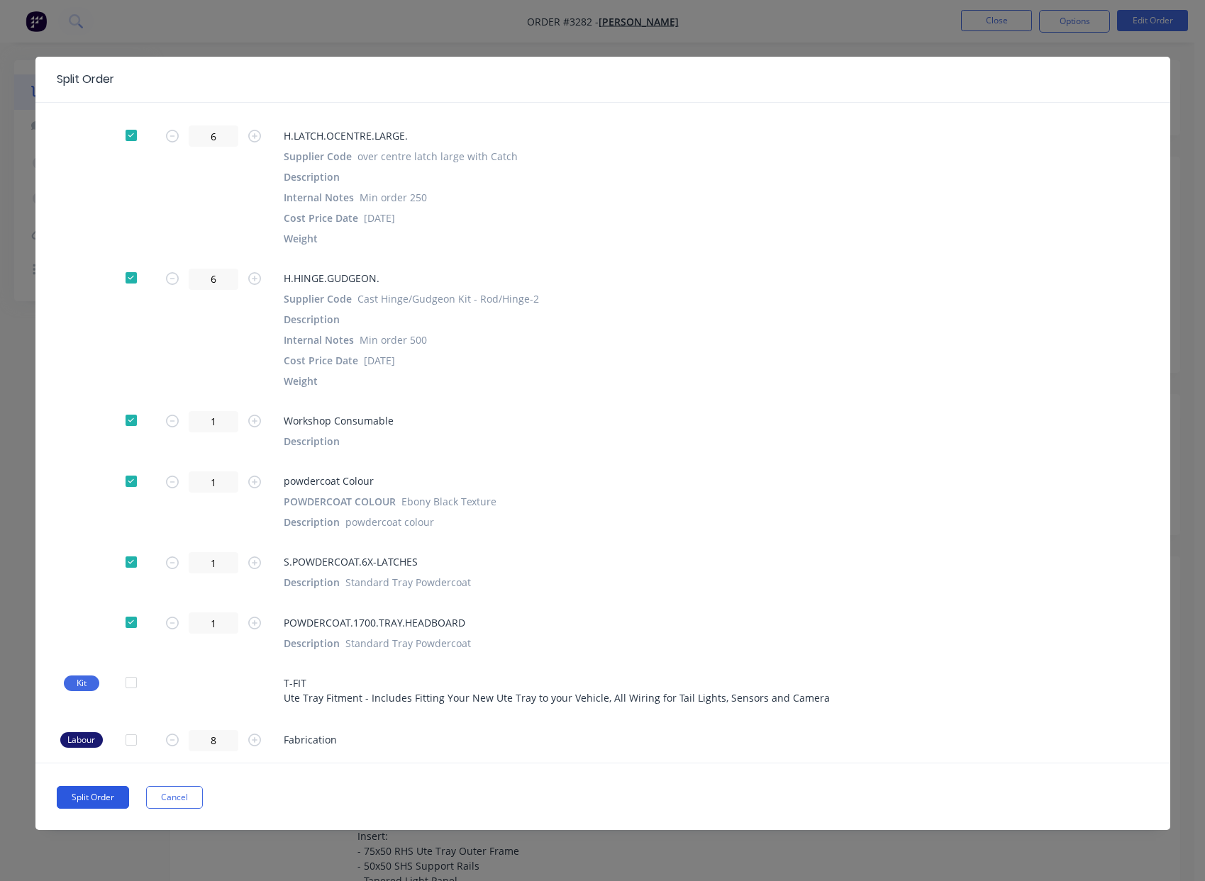
click at [104, 798] on button "Split Order" at bounding box center [93, 797] width 72 height 23
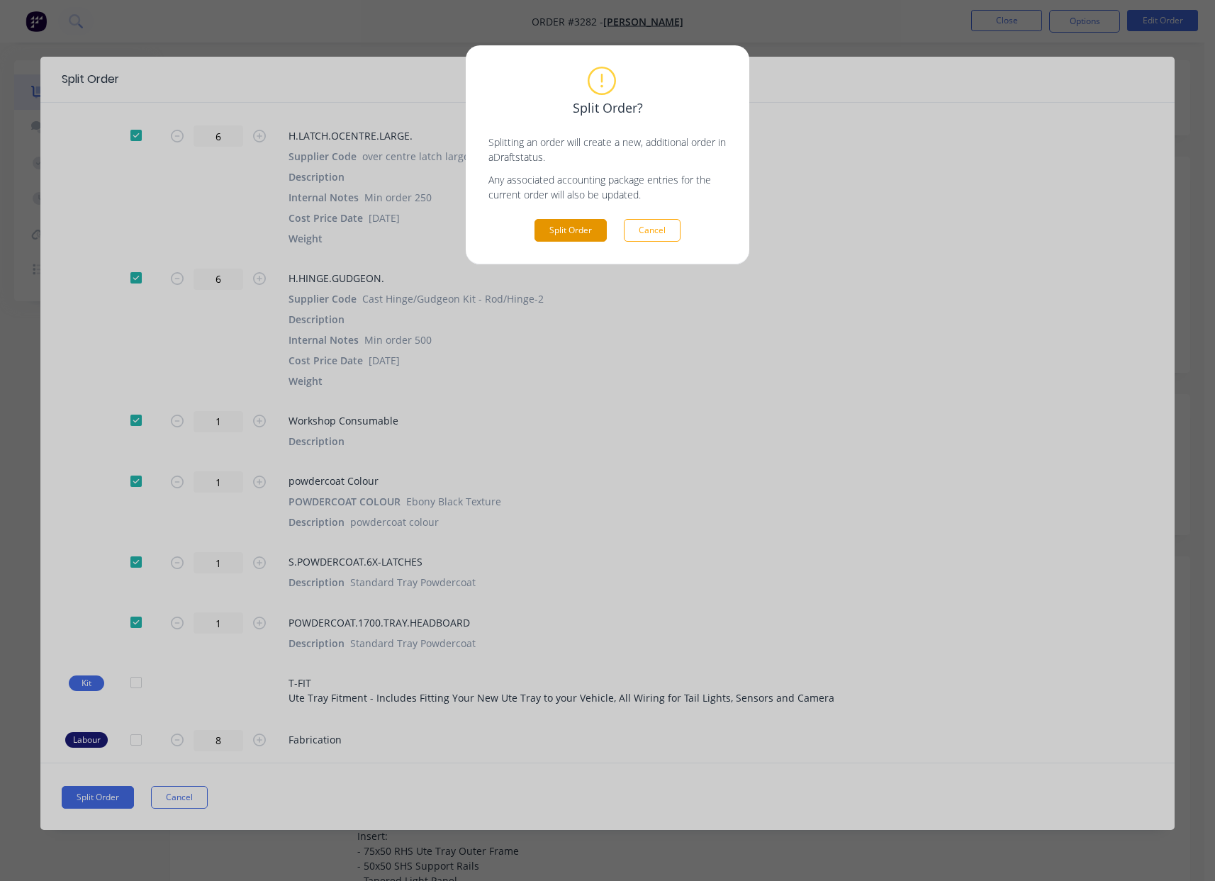
click at [573, 228] on button "Split Order" at bounding box center [571, 230] width 72 height 23
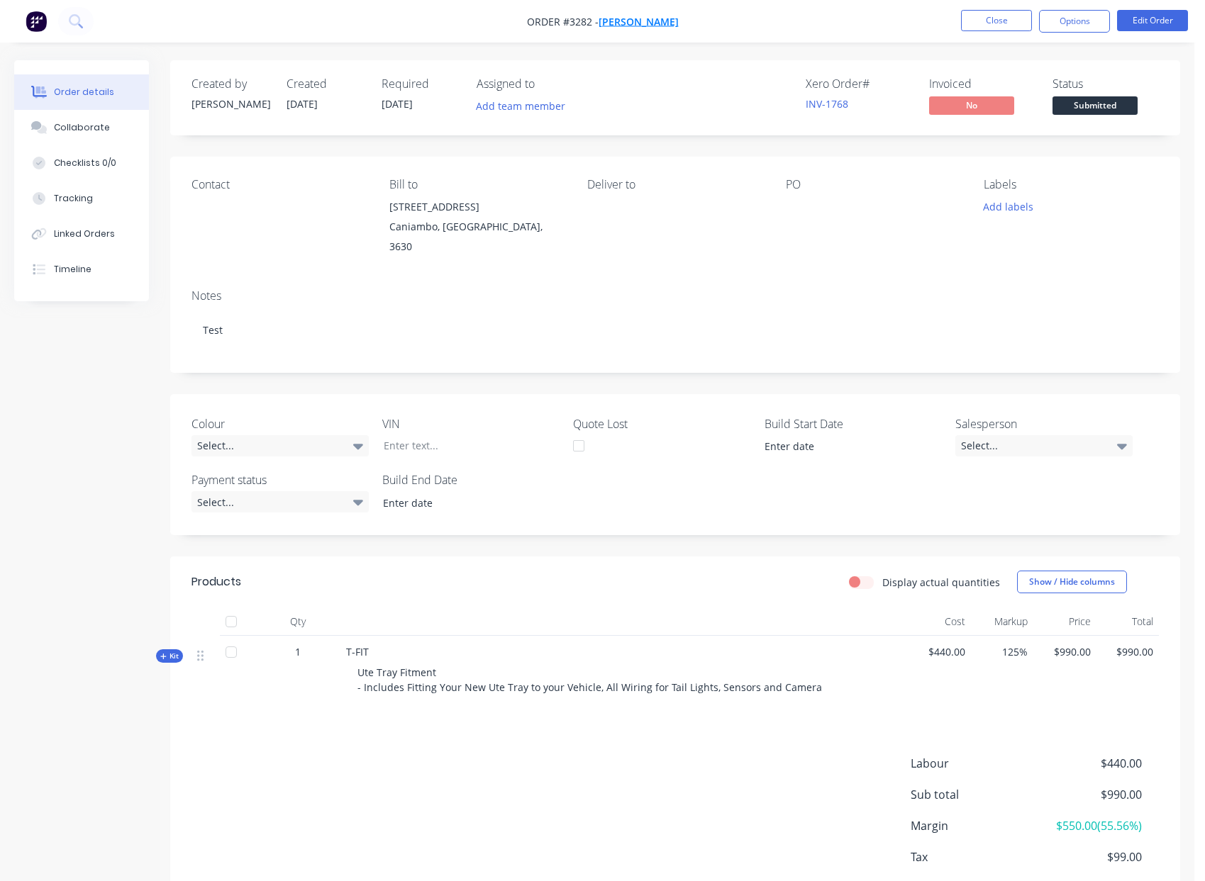
click at [633, 22] on span "[PERSON_NAME]" at bounding box center [638, 21] width 80 height 13
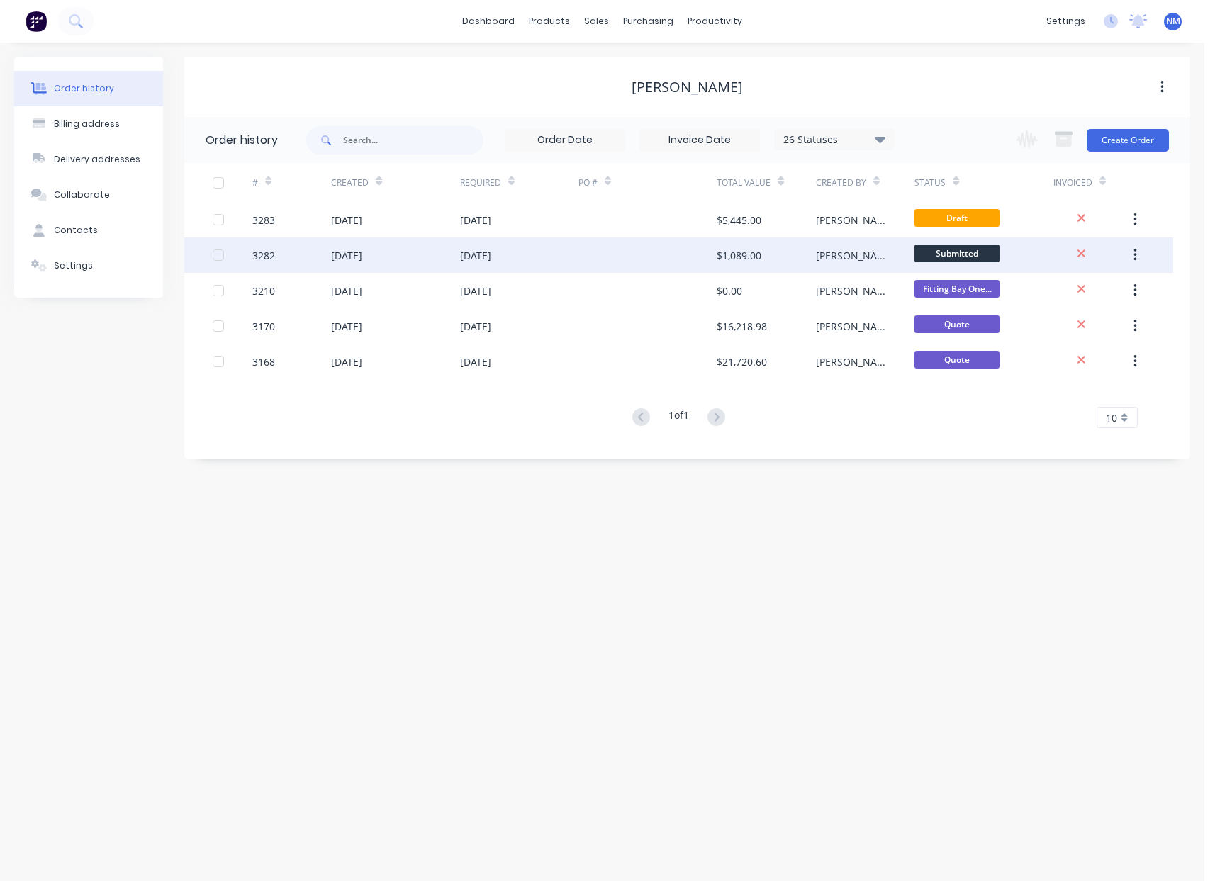
click at [312, 259] on div "3282" at bounding box center [291, 255] width 79 height 35
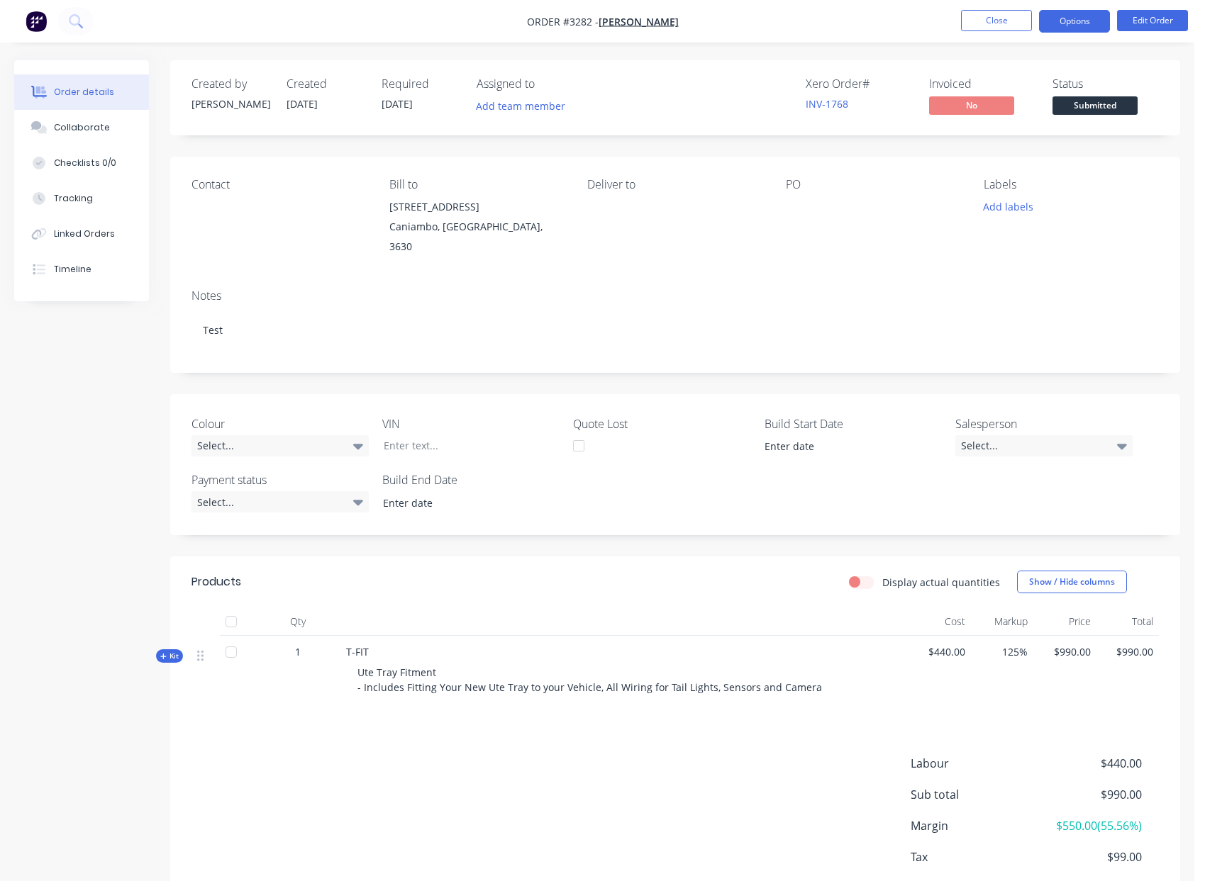
click at [1061, 30] on button "Options" at bounding box center [1074, 21] width 71 height 23
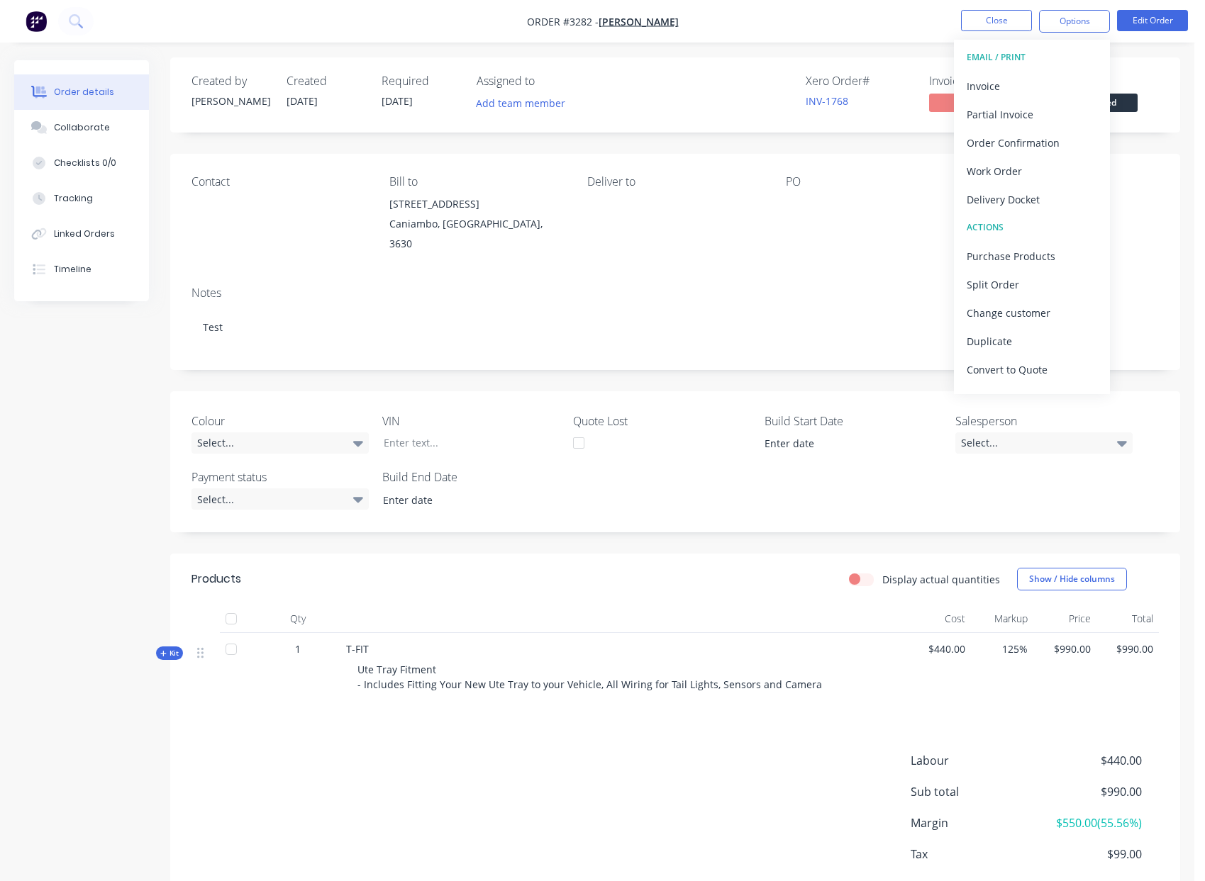
click at [868, 240] on div "Contact Bill to [STREET_ADDRESS] Deliver to PO Labels Add labels" at bounding box center [675, 214] width 1010 height 121
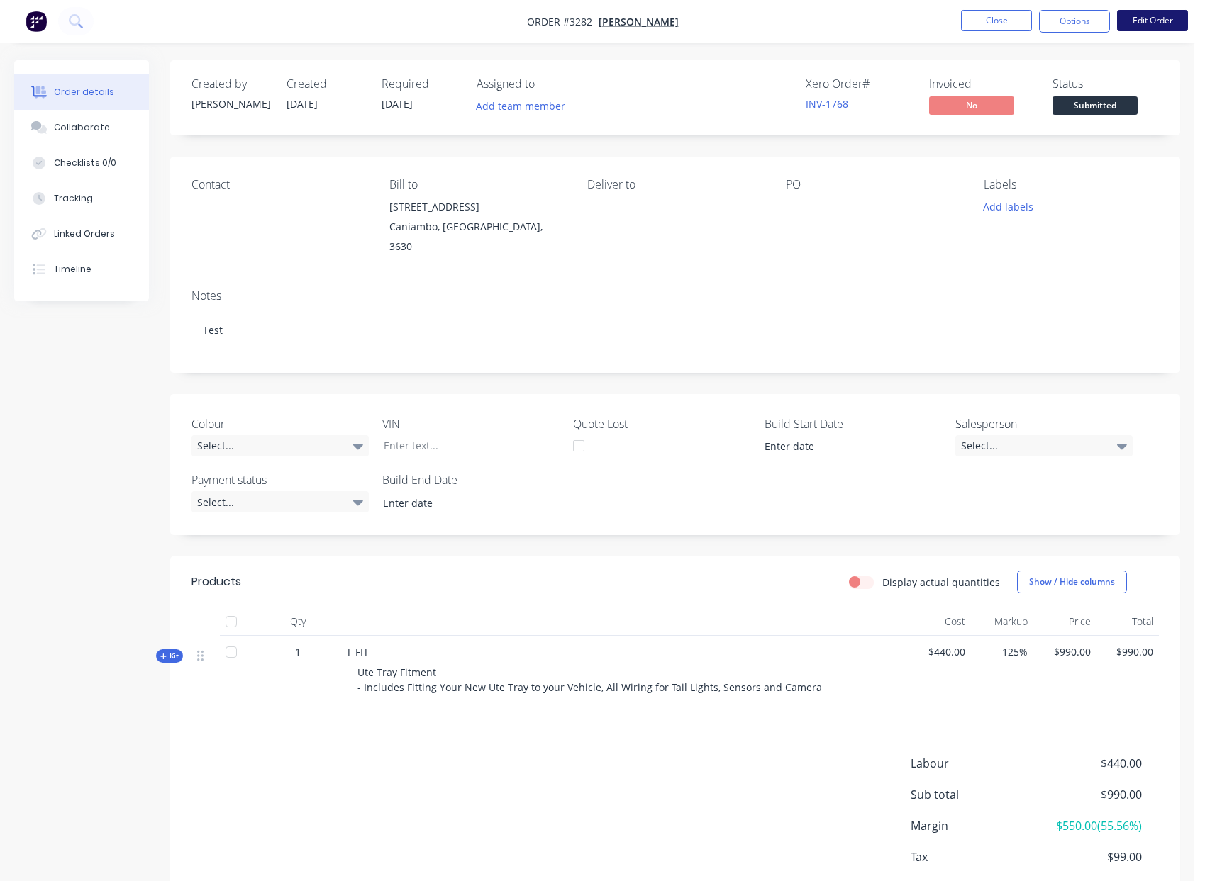
click at [1146, 18] on button "Edit Order" at bounding box center [1152, 20] width 71 height 21
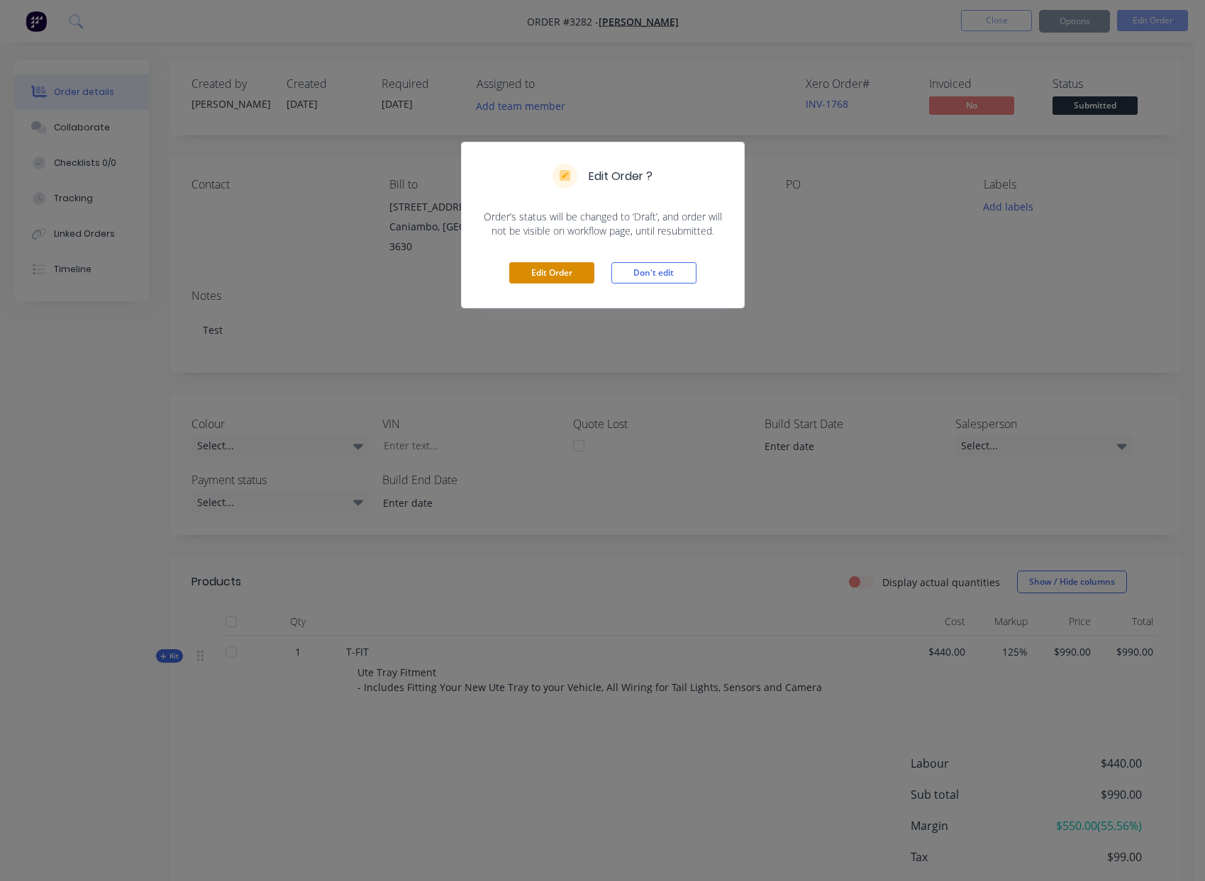
click at [555, 273] on button "Edit Order" at bounding box center [551, 272] width 85 height 21
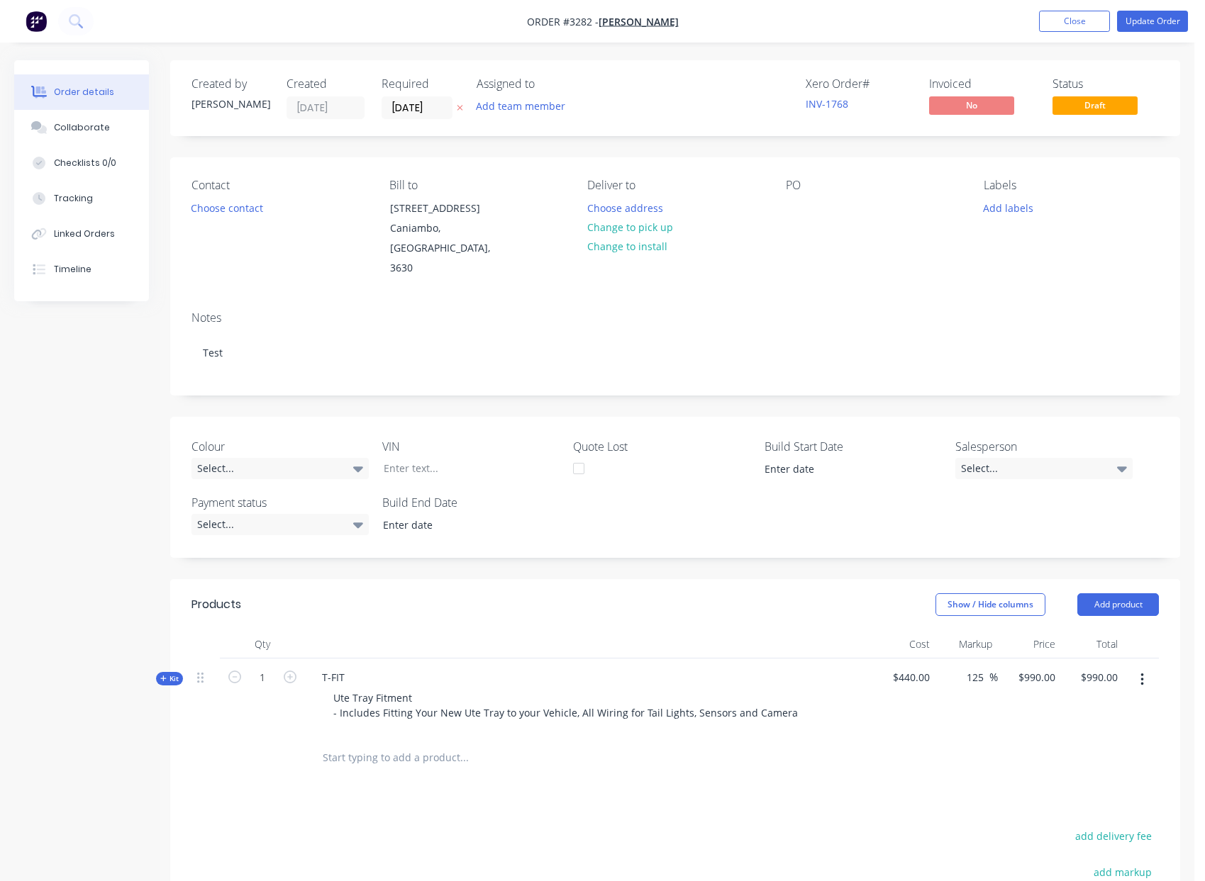
click at [1135, 667] on button "button" at bounding box center [1141, 680] width 33 height 26
click at [1076, 820] on div "Delete" at bounding box center [1091, 830] width 109 height 21
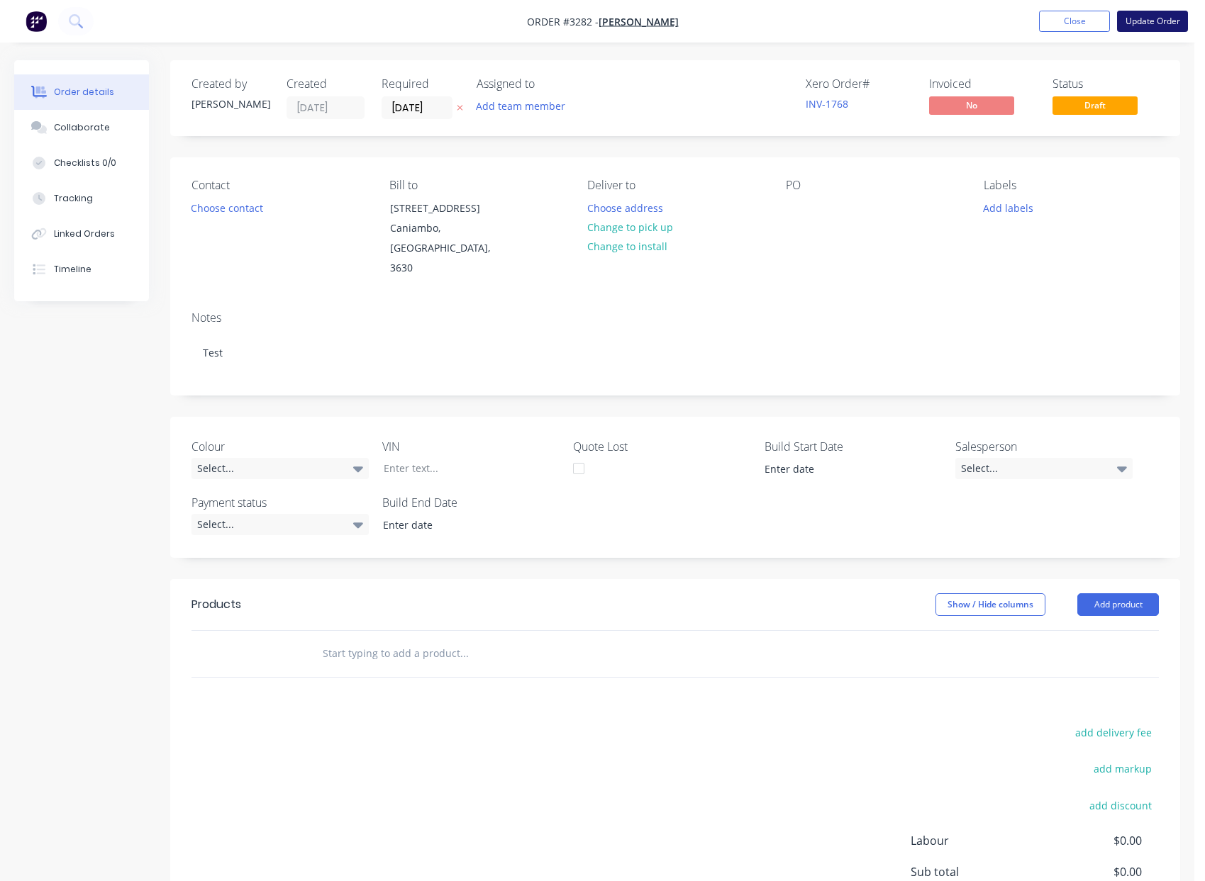
click at [1148, 25] on button "Update Order" at bounding box center [1152, 21] width 71 height 21
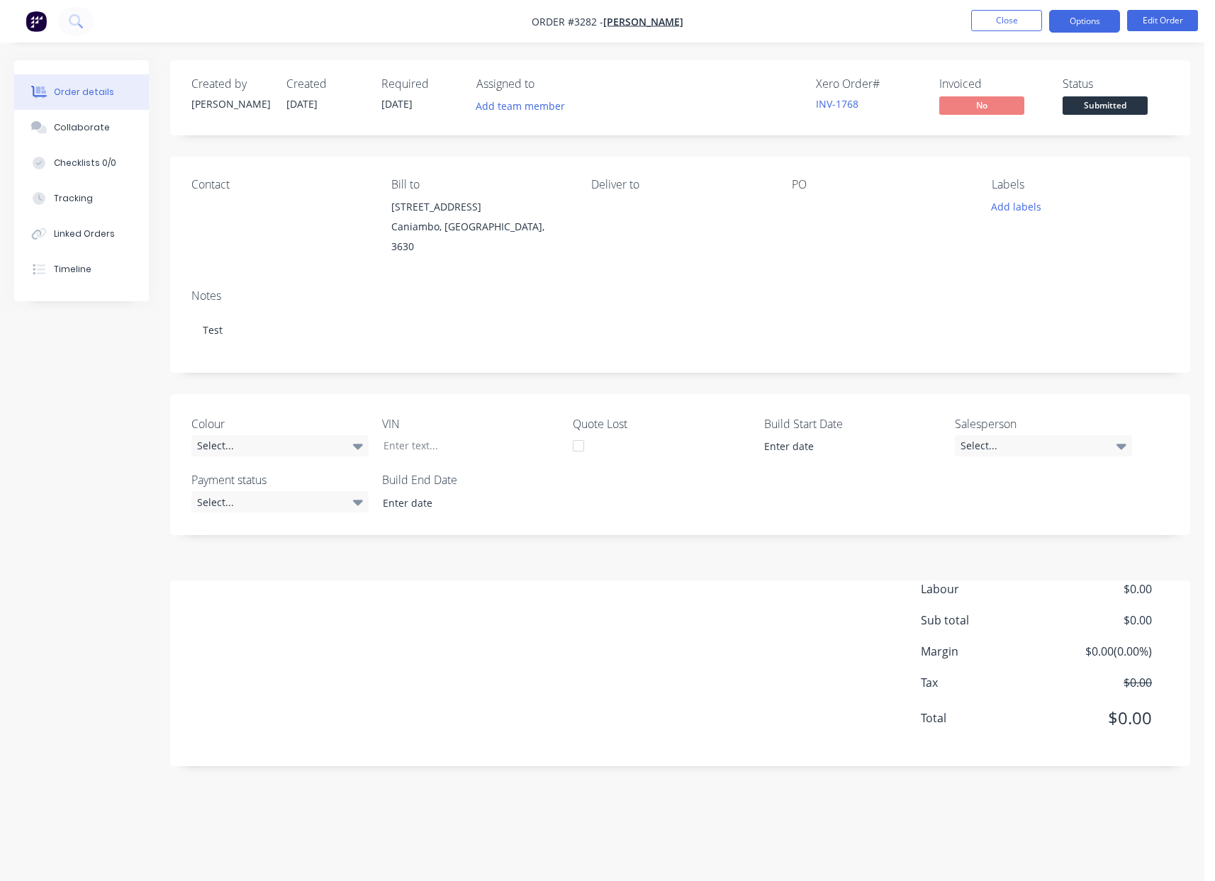
click at [1091, 23] on button "Options" at bounding box center [1084, 21] width 71 height 23
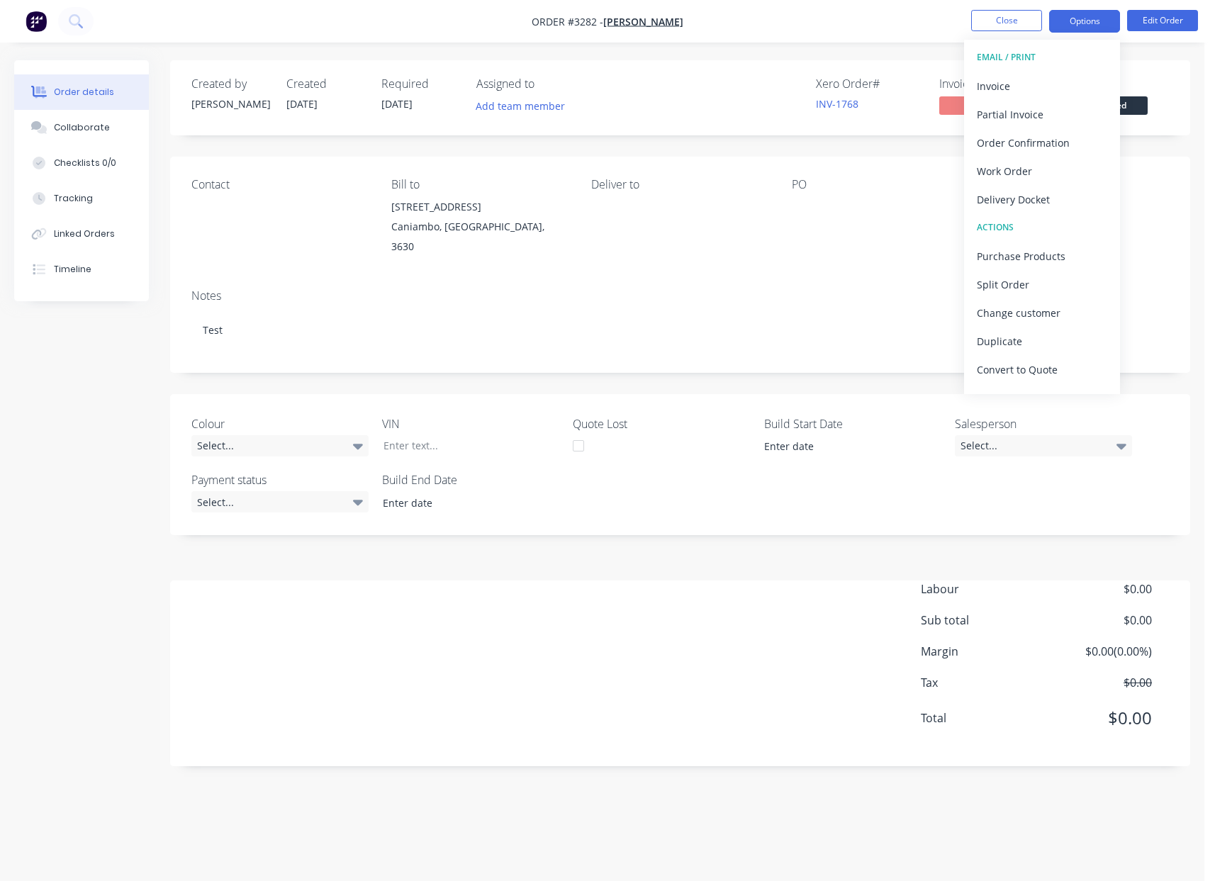
click at [1091, 23] on button "Options" at bounding box center [1084, 21] width 71 height 23
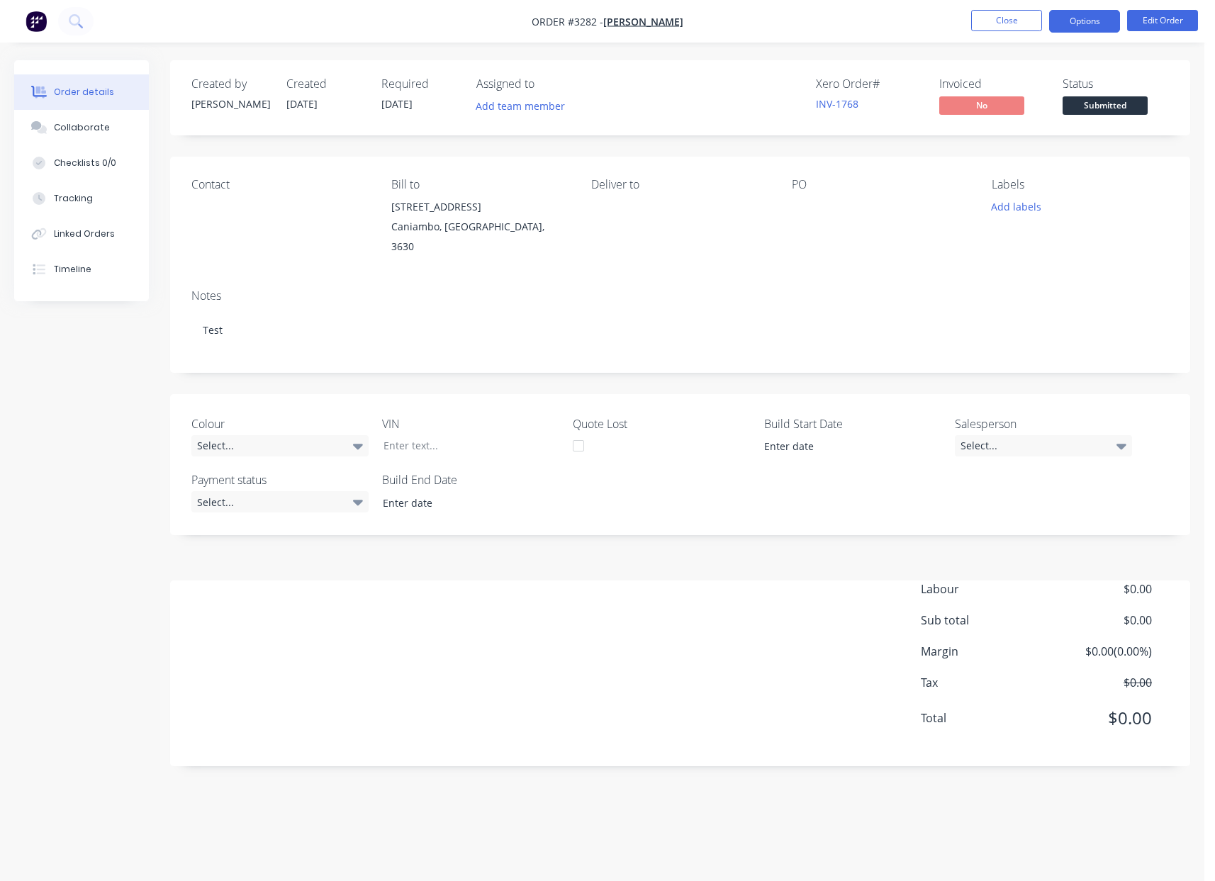
click at [1087, 22] on button "Options" at bounding box center [1084, 21] width 71 height 23
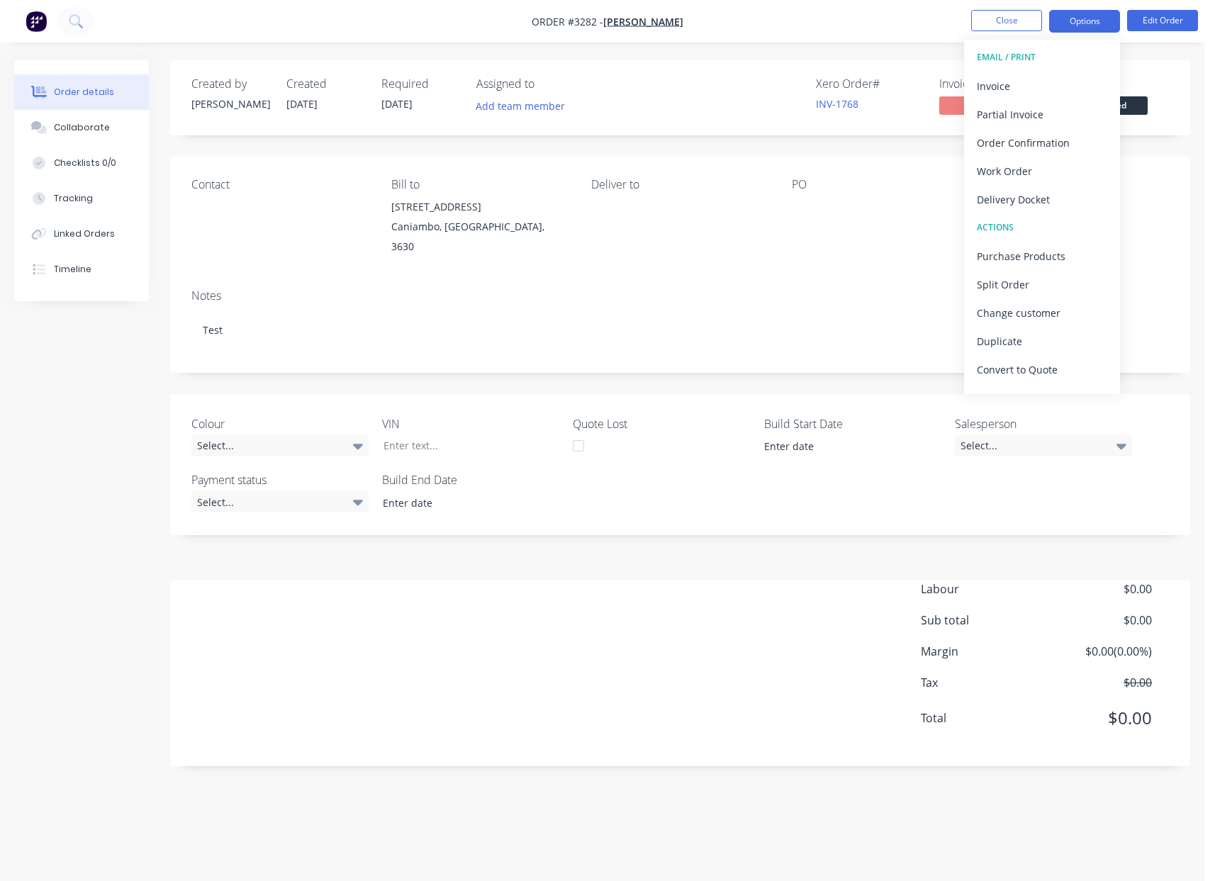
click at [1087, 22] on button "Options" at bounding box center [1084, 21] width 71 height 23
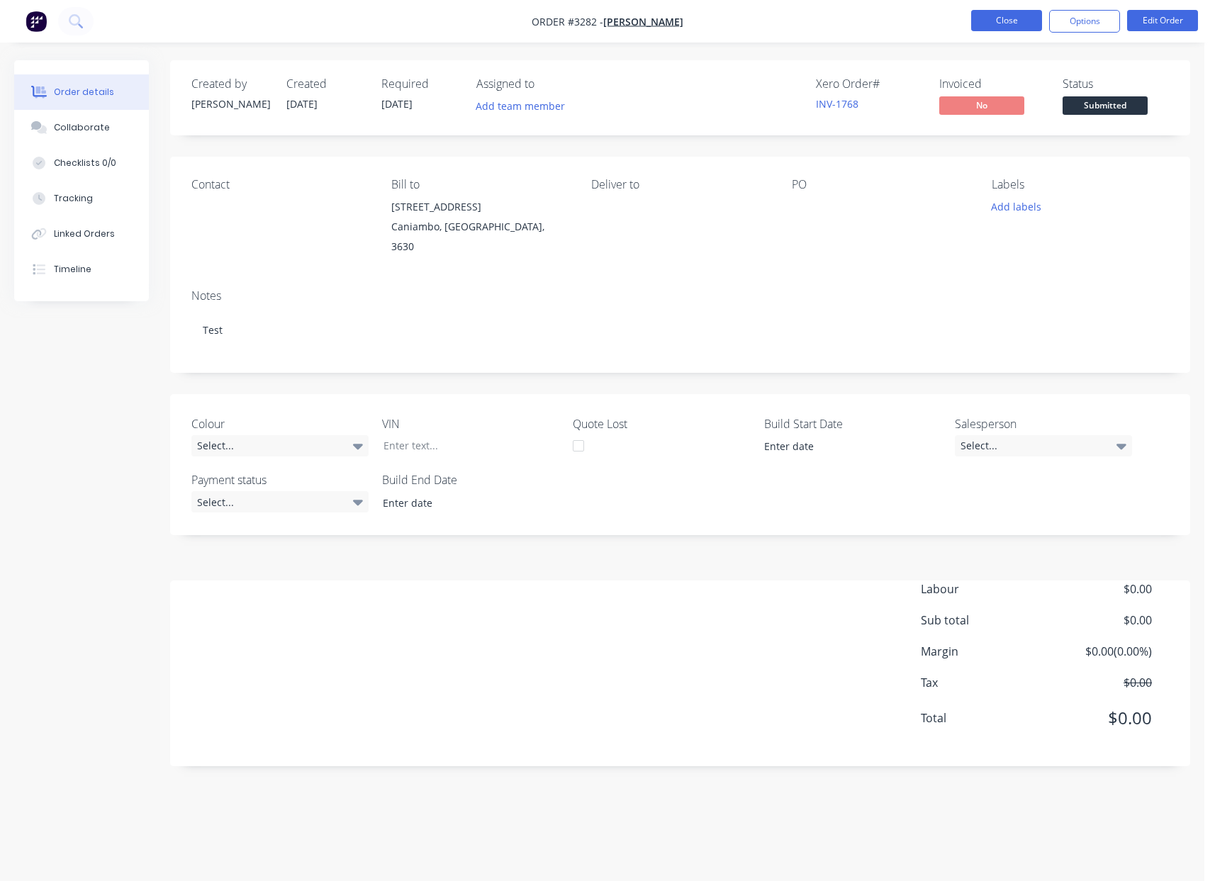
click at [1022, 21] on button "Close" at bounding box center [1006, 20] width 71 height 21
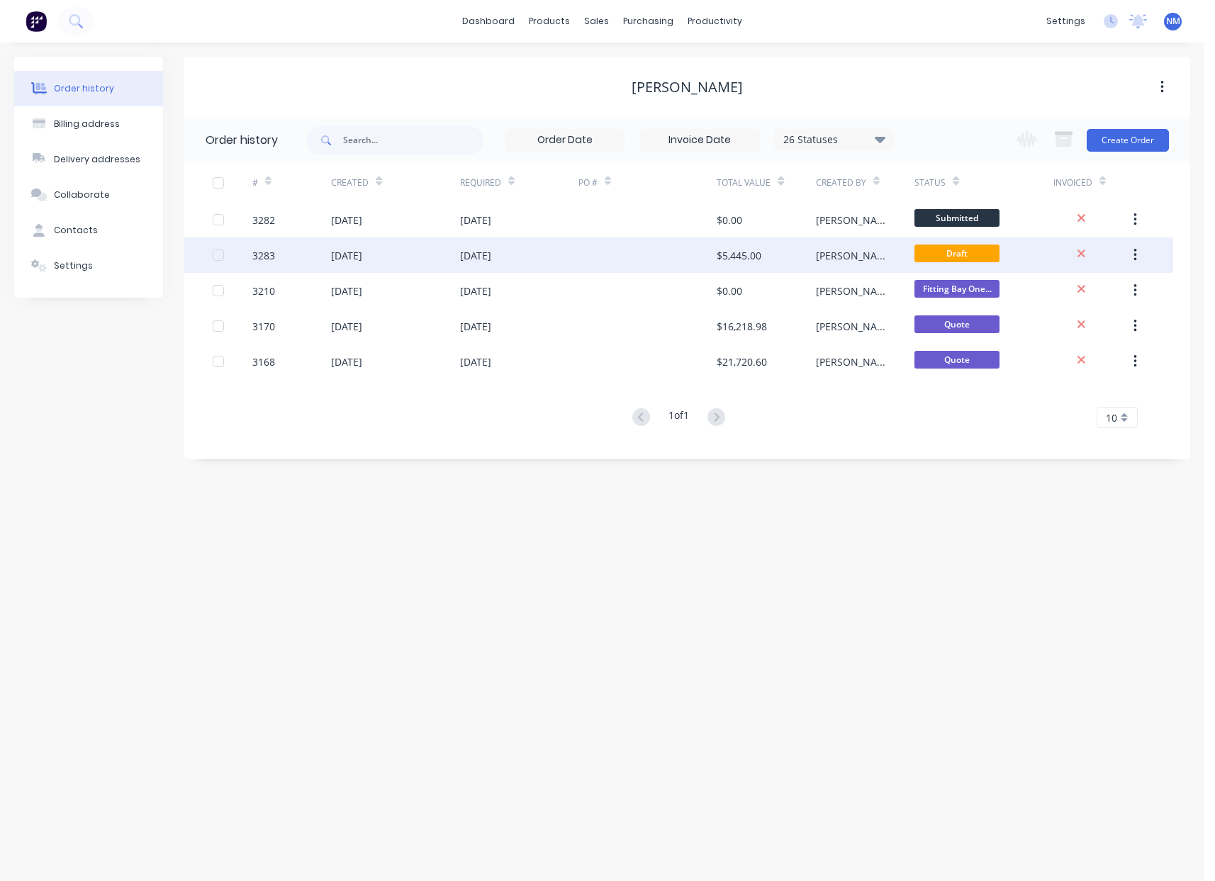
click at [1140, 262] on button "button" at bounding box center [1135, 256] width 33 height 26
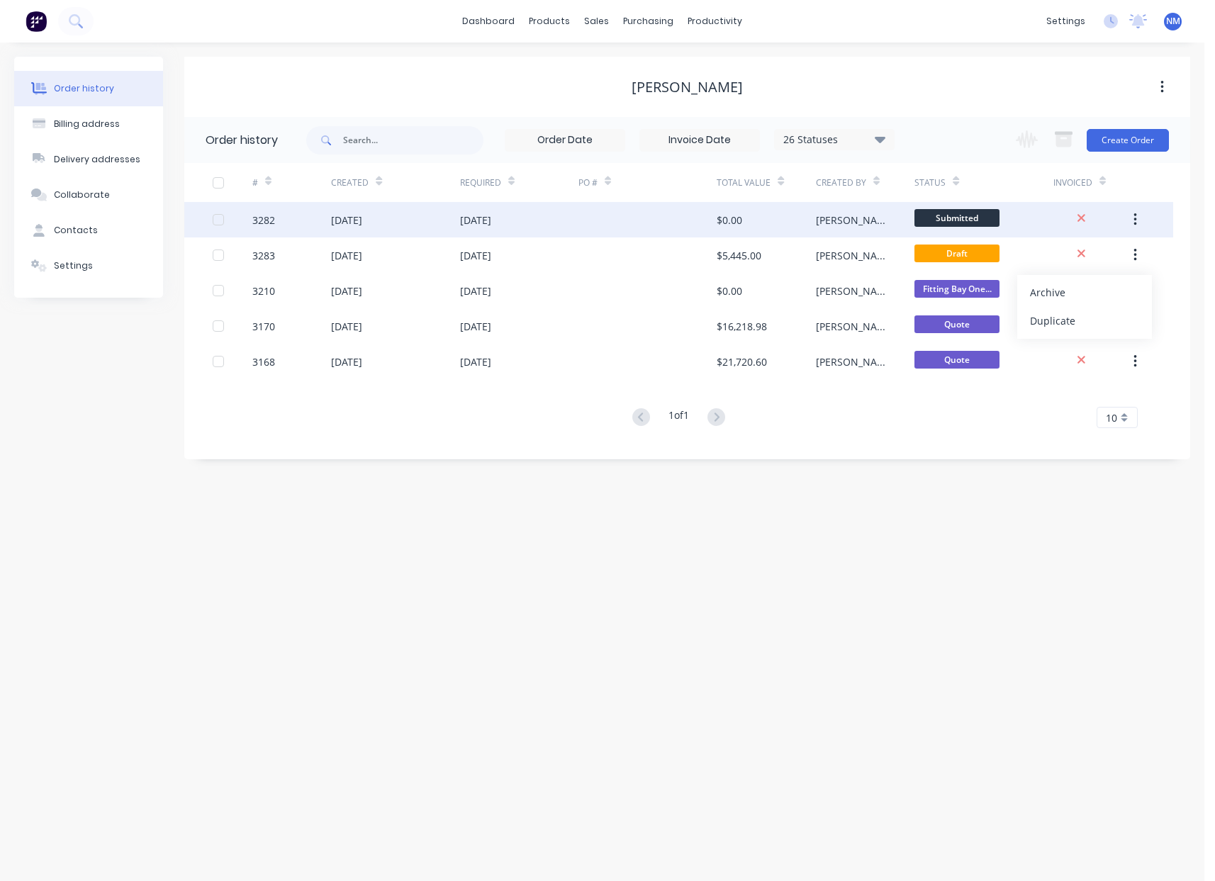
click at [1137, 226] on icon "button" at bounding box center [1136, 220] width 4 height 16
click at [1074, 266] on div "Archive" at bounding box center [1084, 257] width 109 height 21
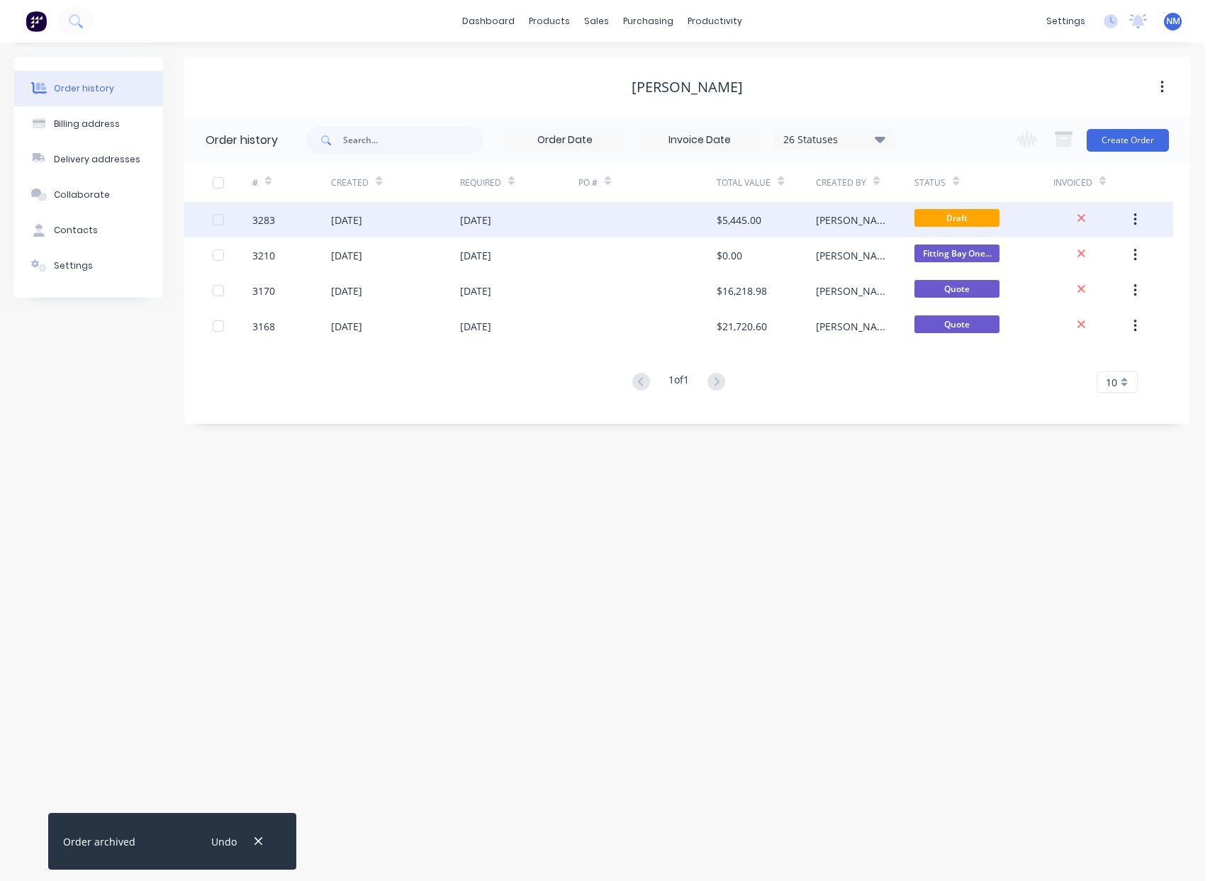
click at [426, 226] on div "[DATE]" at bounding box center [395, 219] width 128 height 35
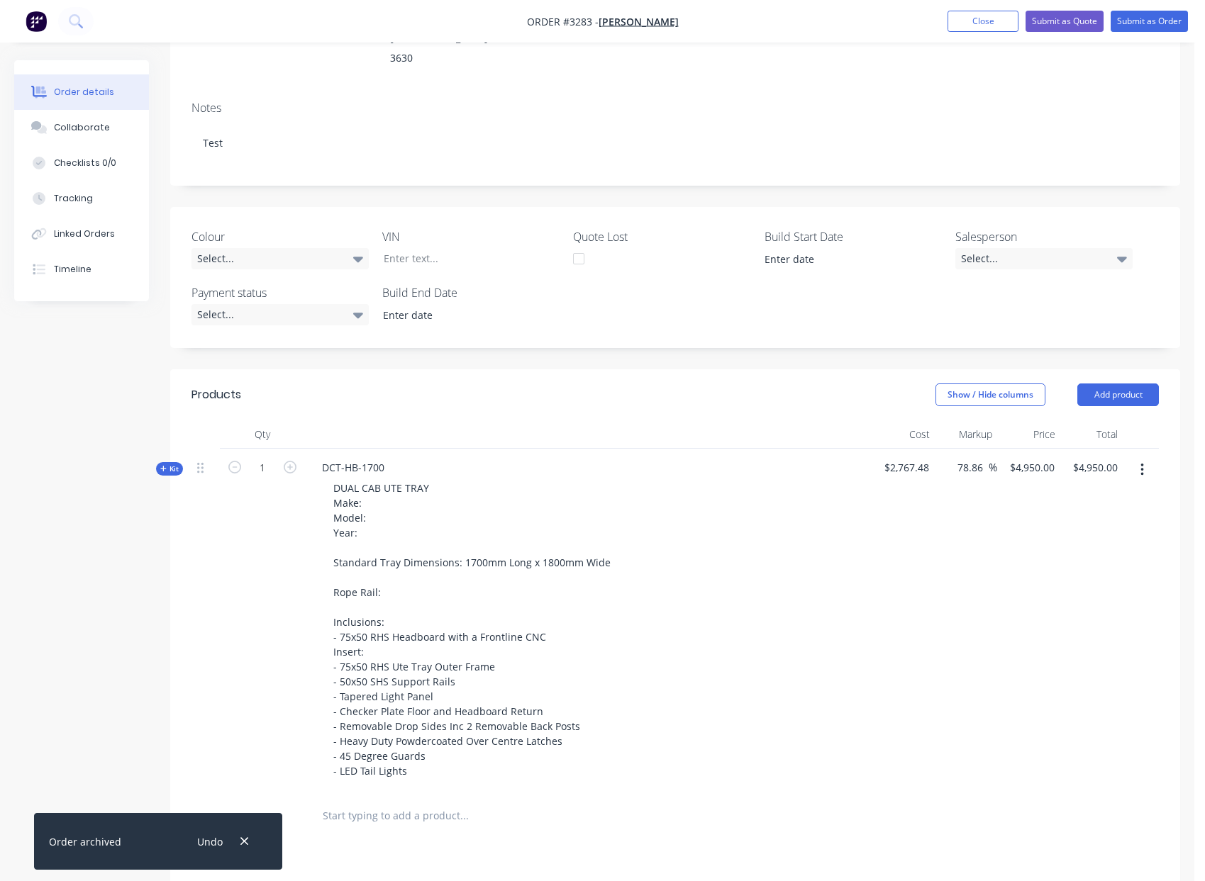
click at [1135, 457] on button "button" at bounding box center [1141, 470] width 33 height 26
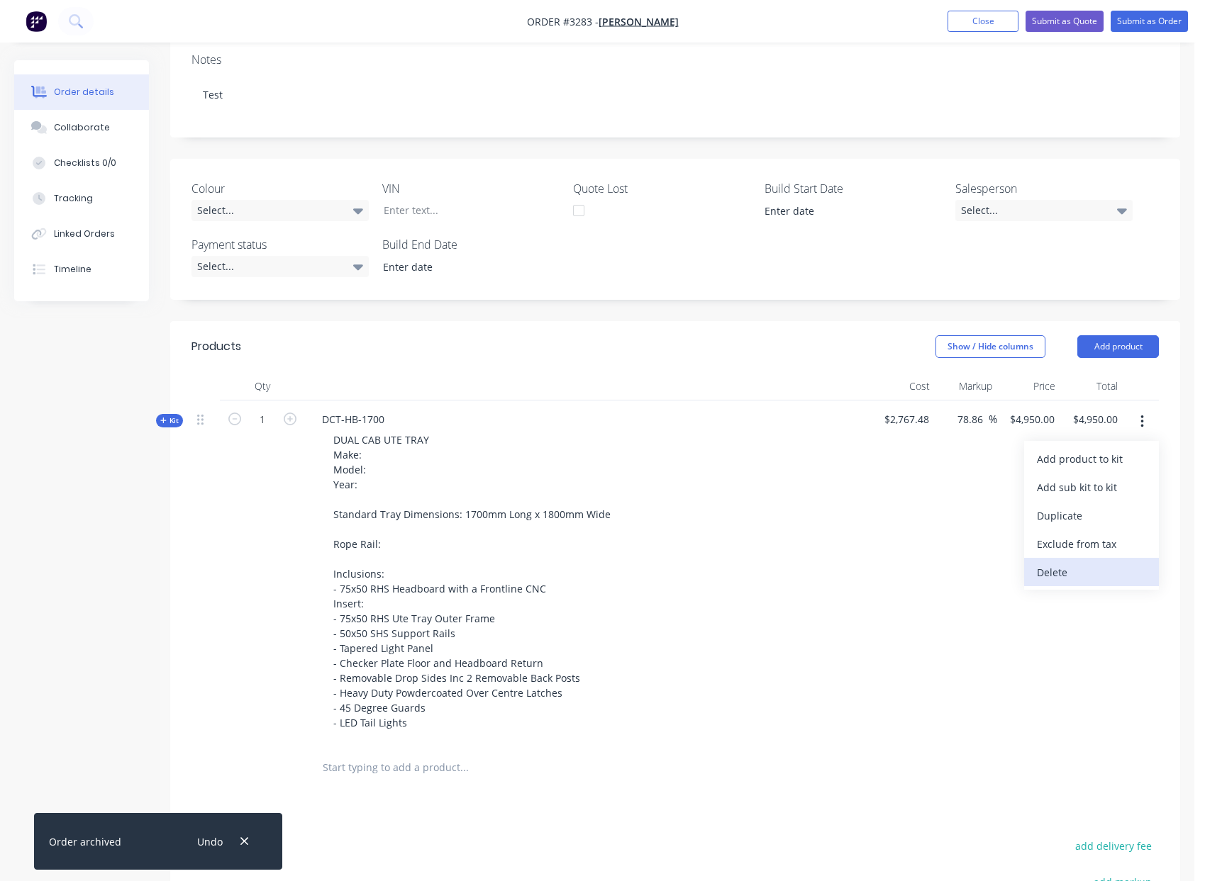
click at [1104, 562] on div "Delete" at bounding box center [1091, 572] width 109 height 21
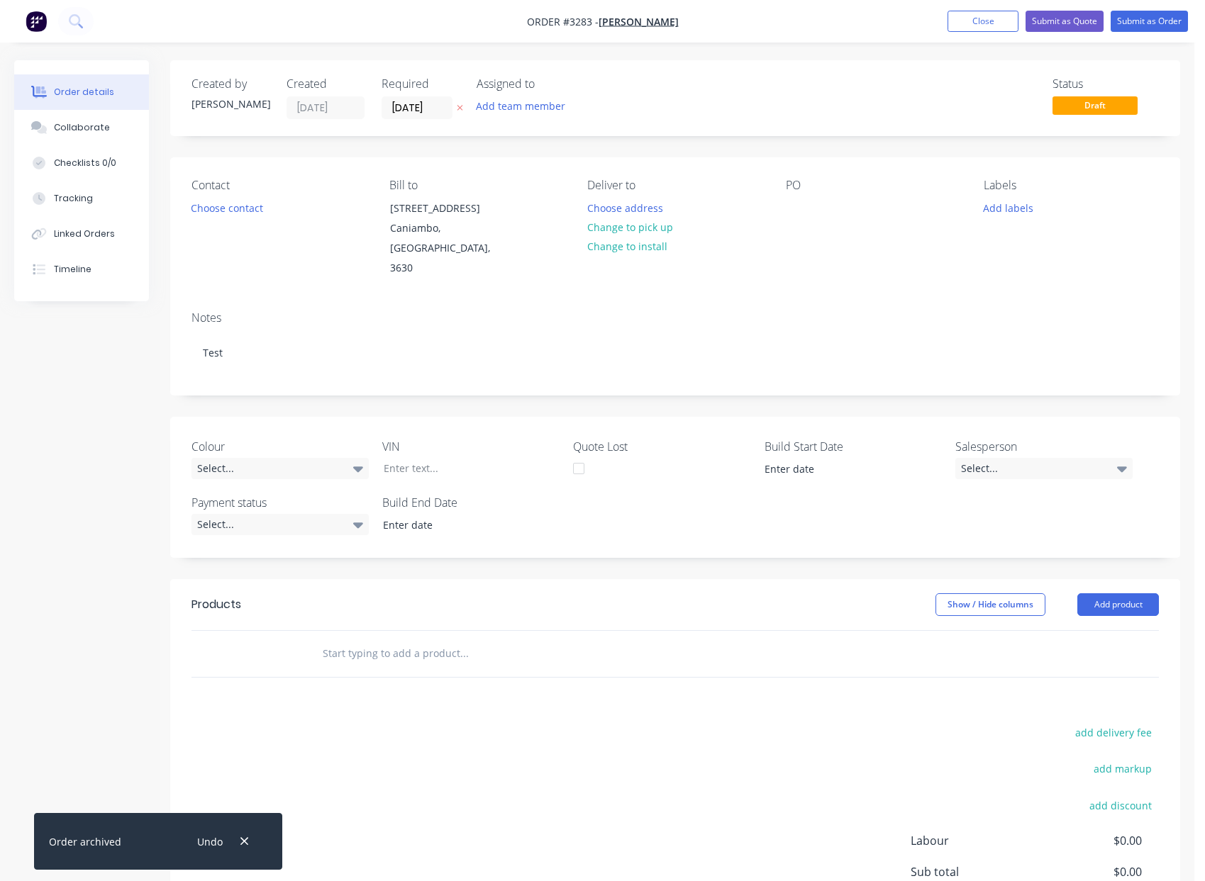
click at [1112, 101] on span "Draft" at bounding box center [1094, 105] width 85 height 18
click at [979, 24] on button "Close" at bounding box center [982, 21] width 71 height 21
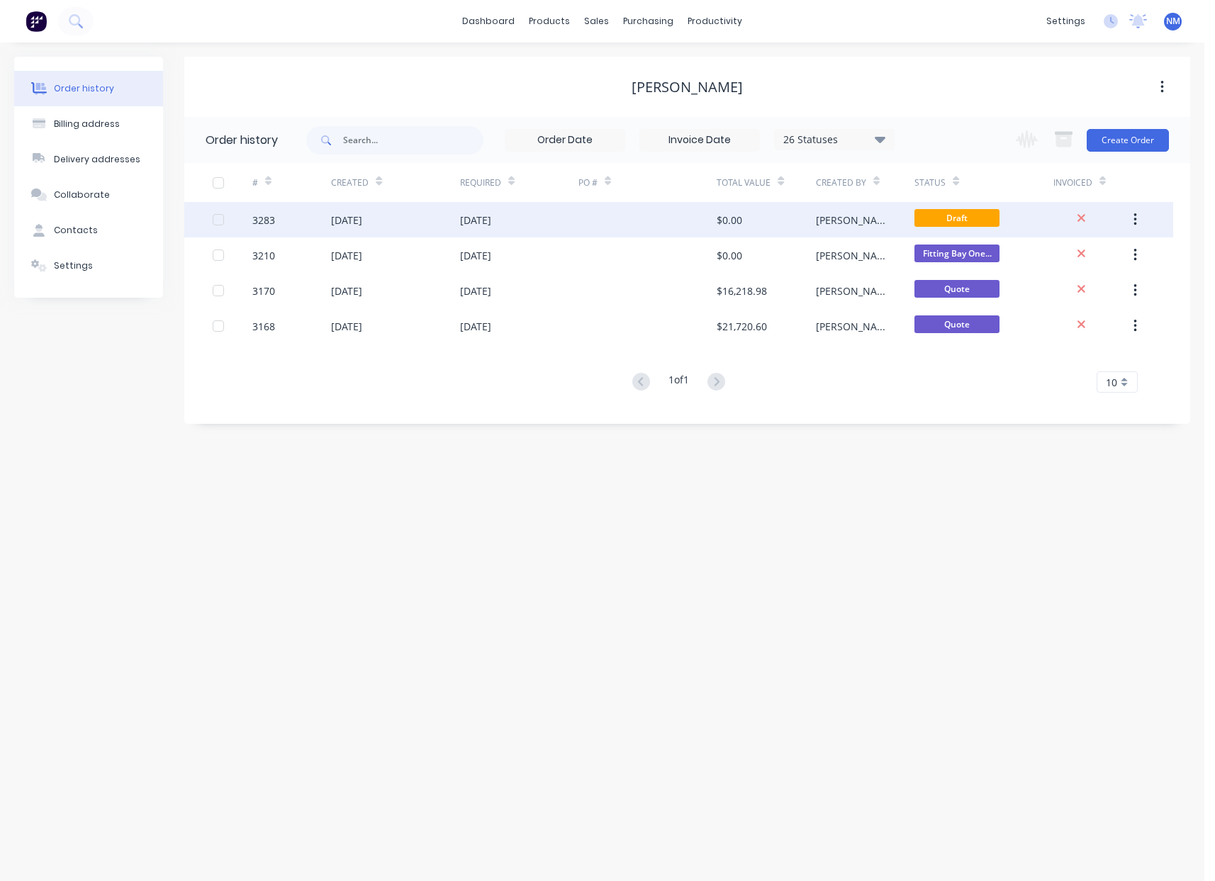
click at [1138, 226] on button "button" at bounding box center [1135, 220] width 33 height 26
click at [1077, 291] on div "Duplicate" at bounding box center [1084, 285] width 109 height 21
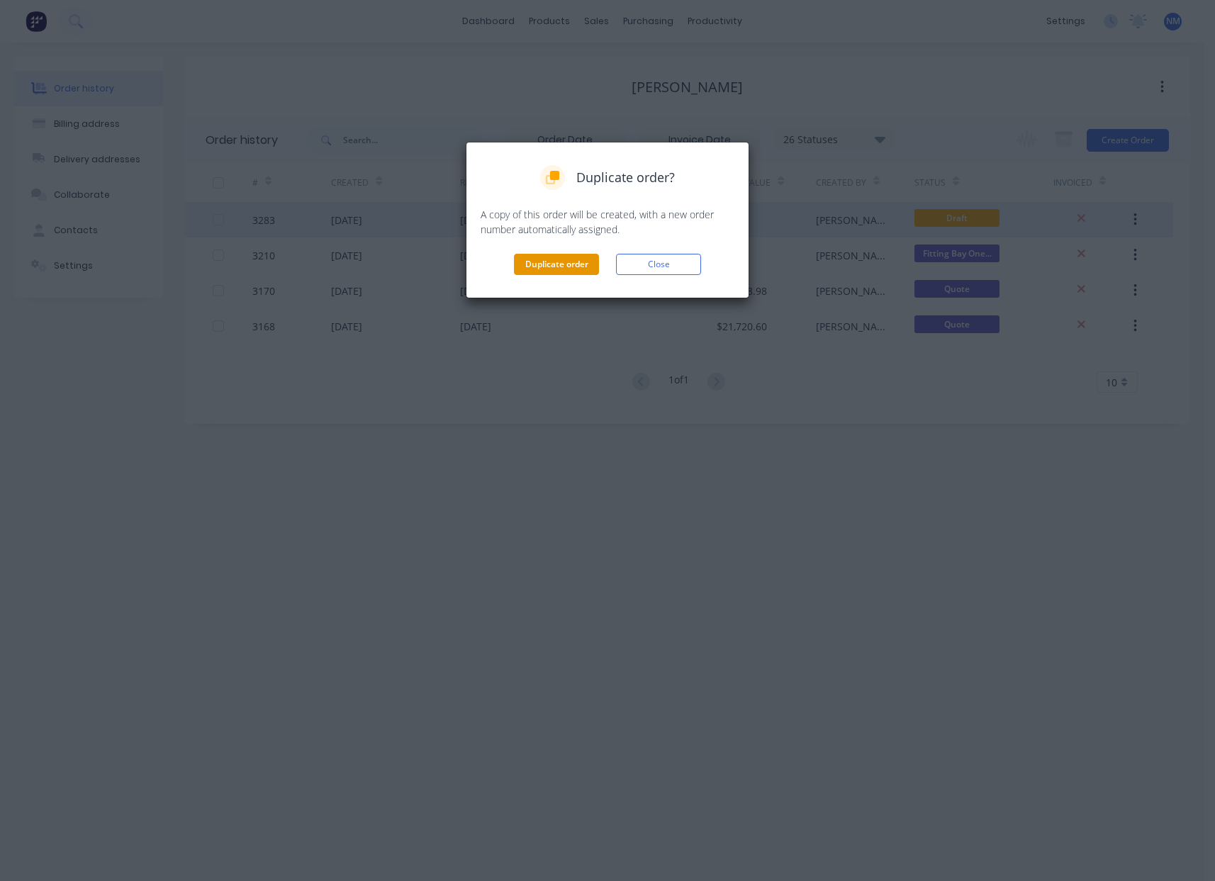
click at [550, 266] on button "Duplicate order" at bounding box center [556, 264] width 85 height 21
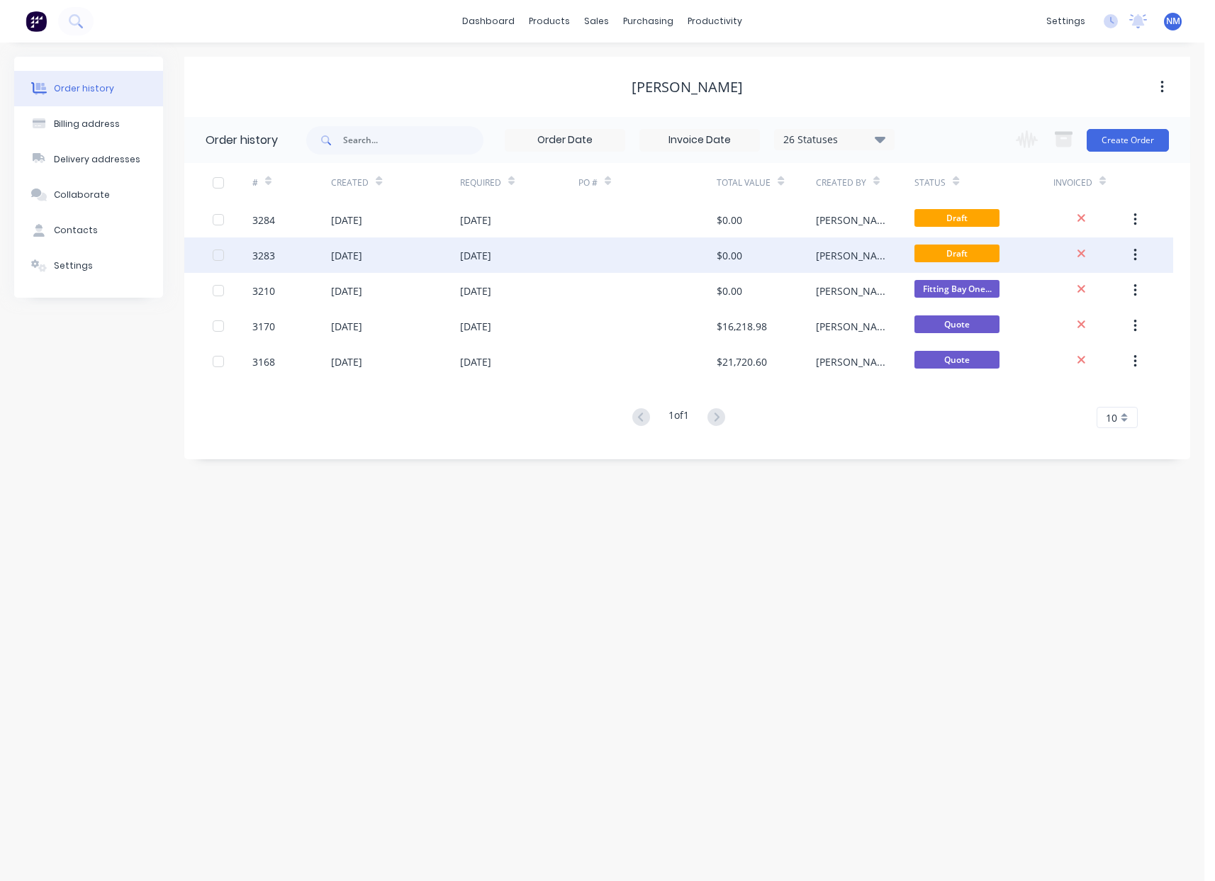
click at [1136, 257] on icon "button" at bounding box center [1136, 255] width 4 height 16
click at [1106, 292] on div "Archive" at bounding box center [1084, 292] width 109 height 21
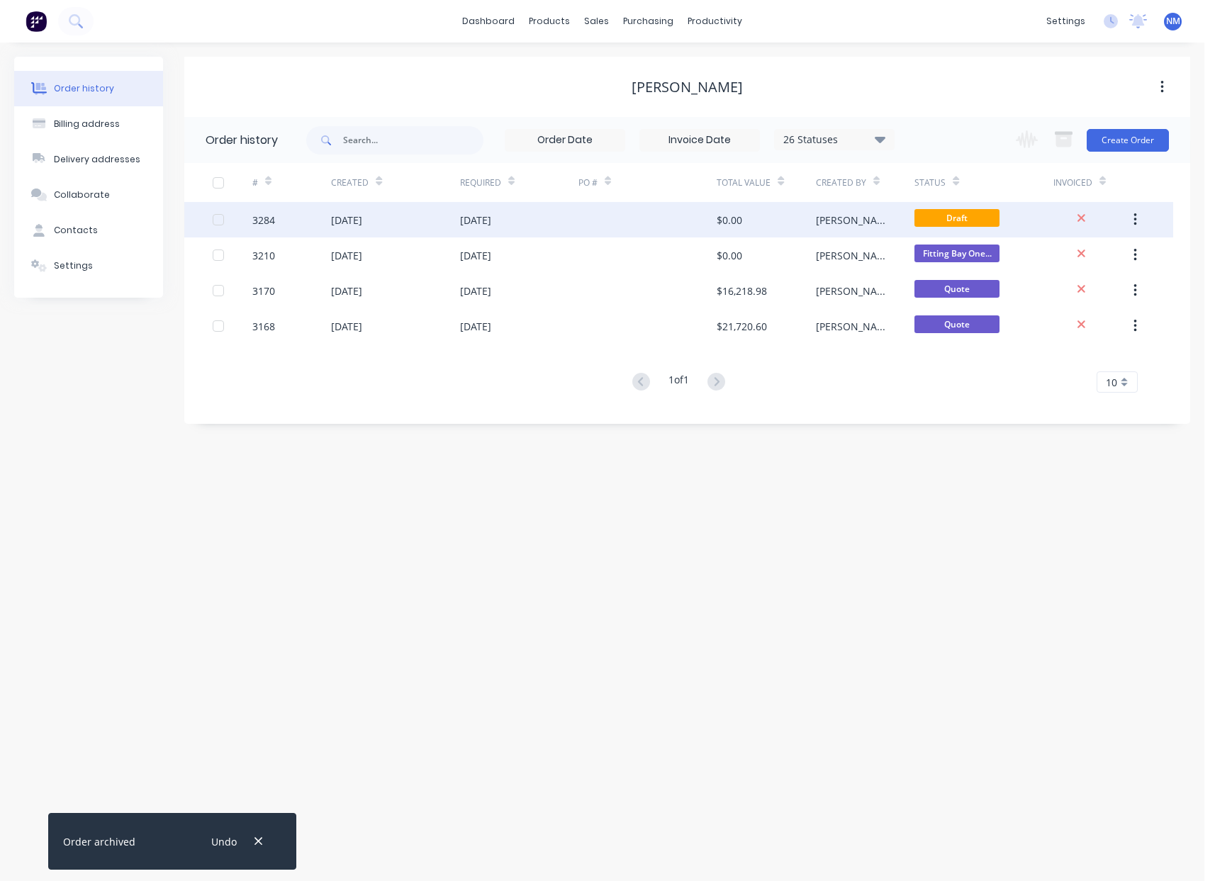
click at [1137, 220] on icon "button" at bounding box center [1136, 220] width 4 height 16
click at [1086, 262] on div "Archive" at bounding box center [1084, 257] width 109 height 21
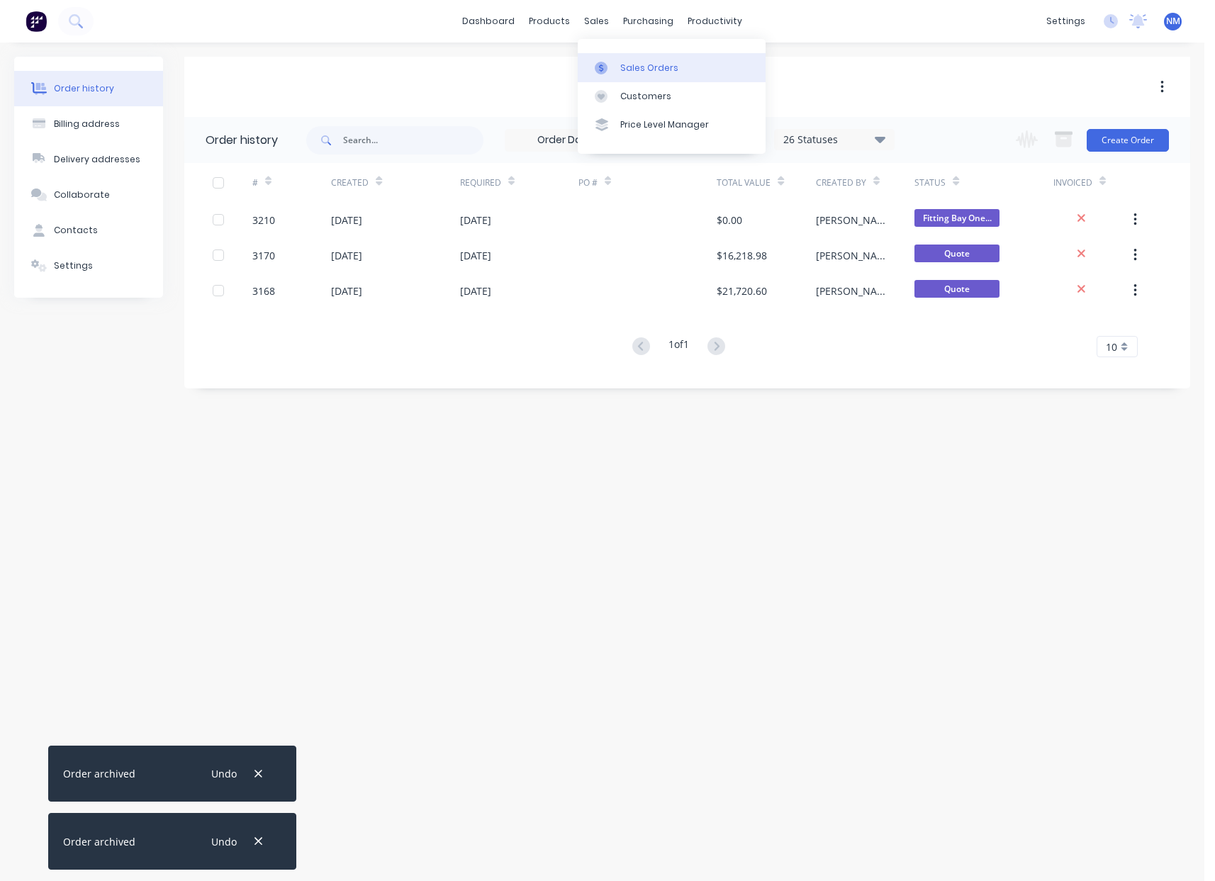
click at [627, 67] on div "Sales Orders" at bounding box center [649, 68] width 58 height 13
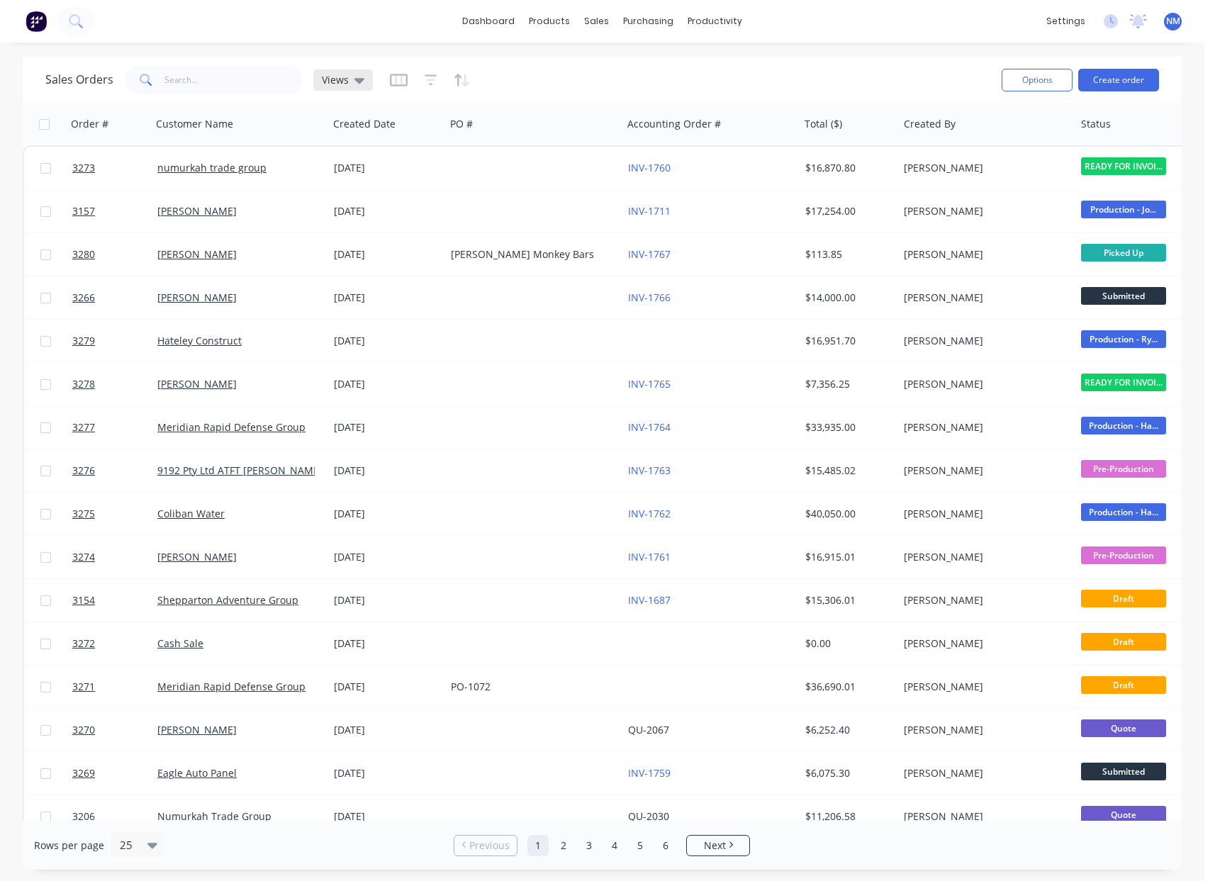
click at [355, 84] on icon at bounding box center [360, 80] width 10 height 16
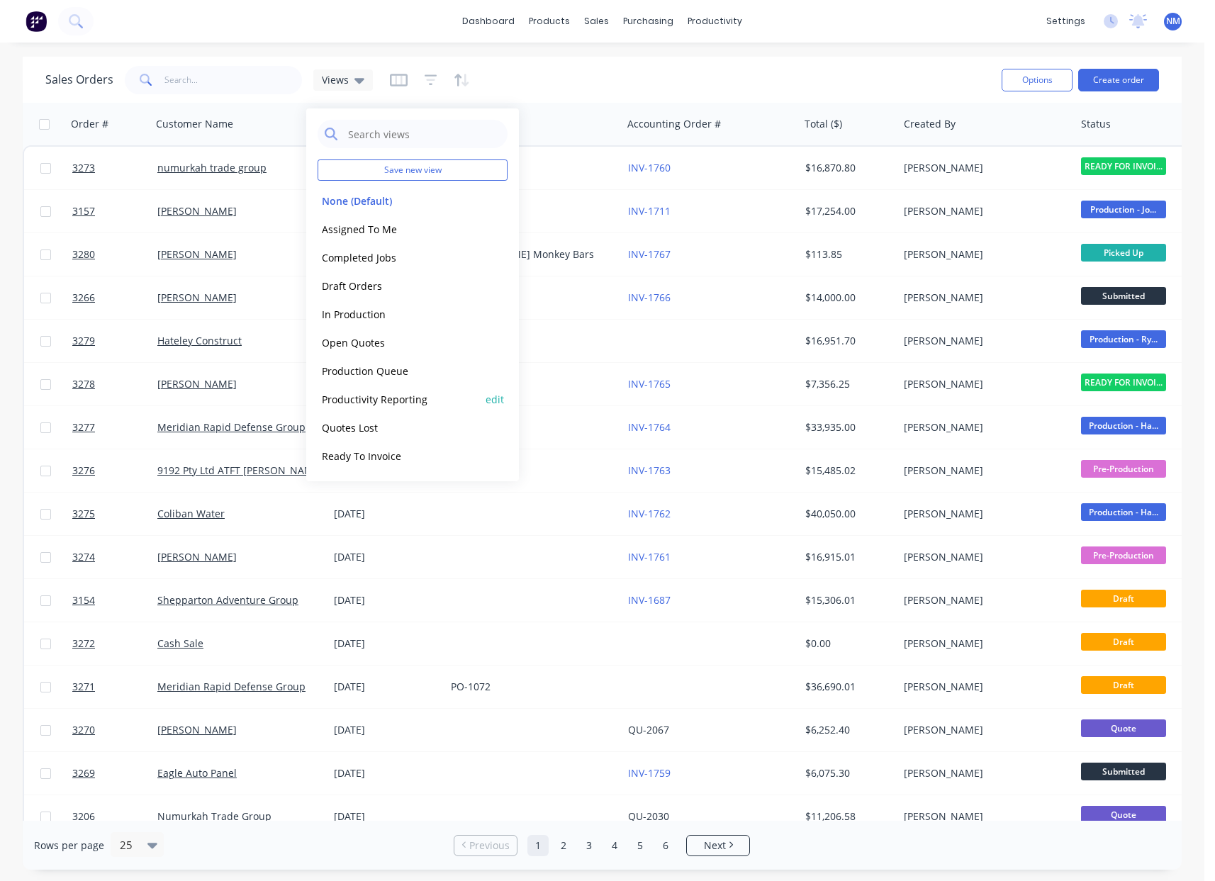
click at [416, 403] on button "Productivity Reporting" at bounding box center [399, 399] width 162 height 16
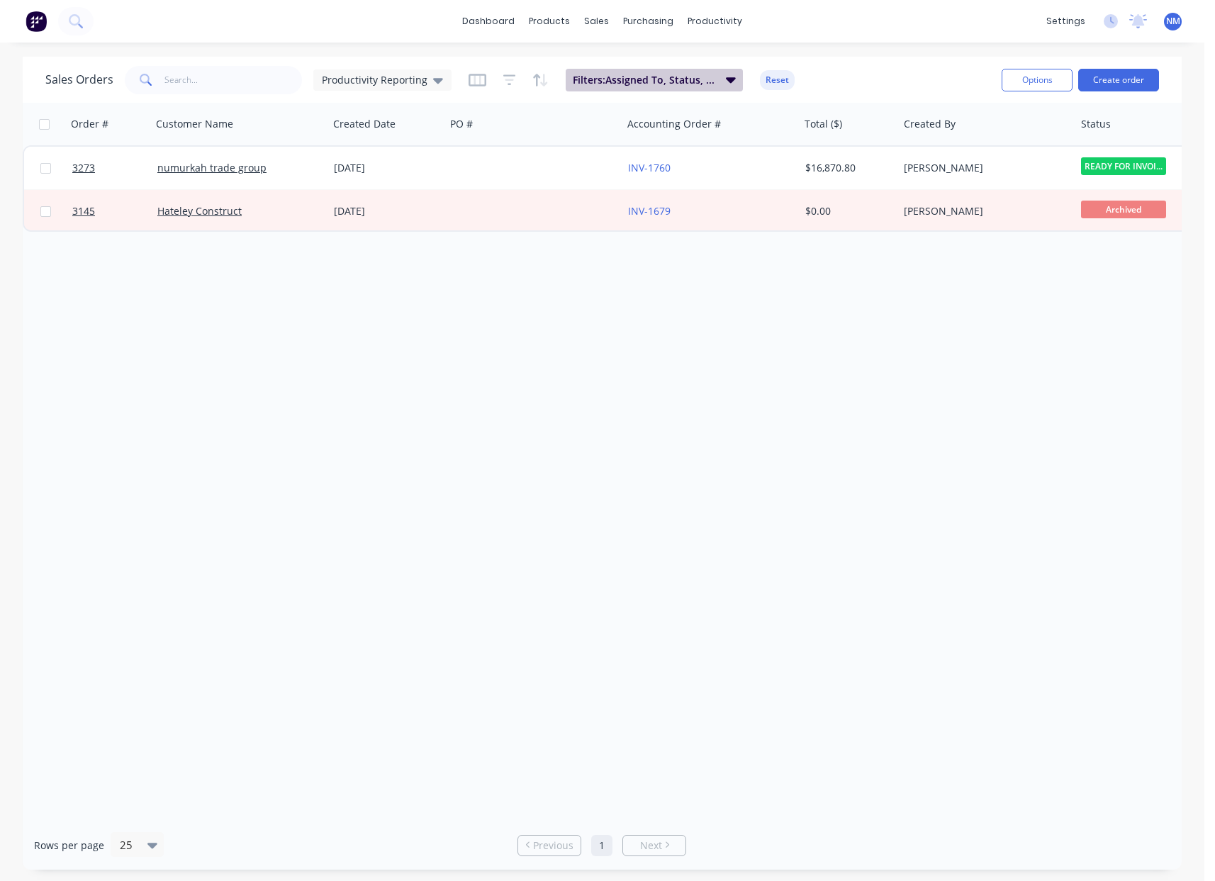
click at [664, 84] on span "Filters: Assigned To, Status, Build End Date, Build Start Date" at bounding box center [645, 80] width 145 height 14
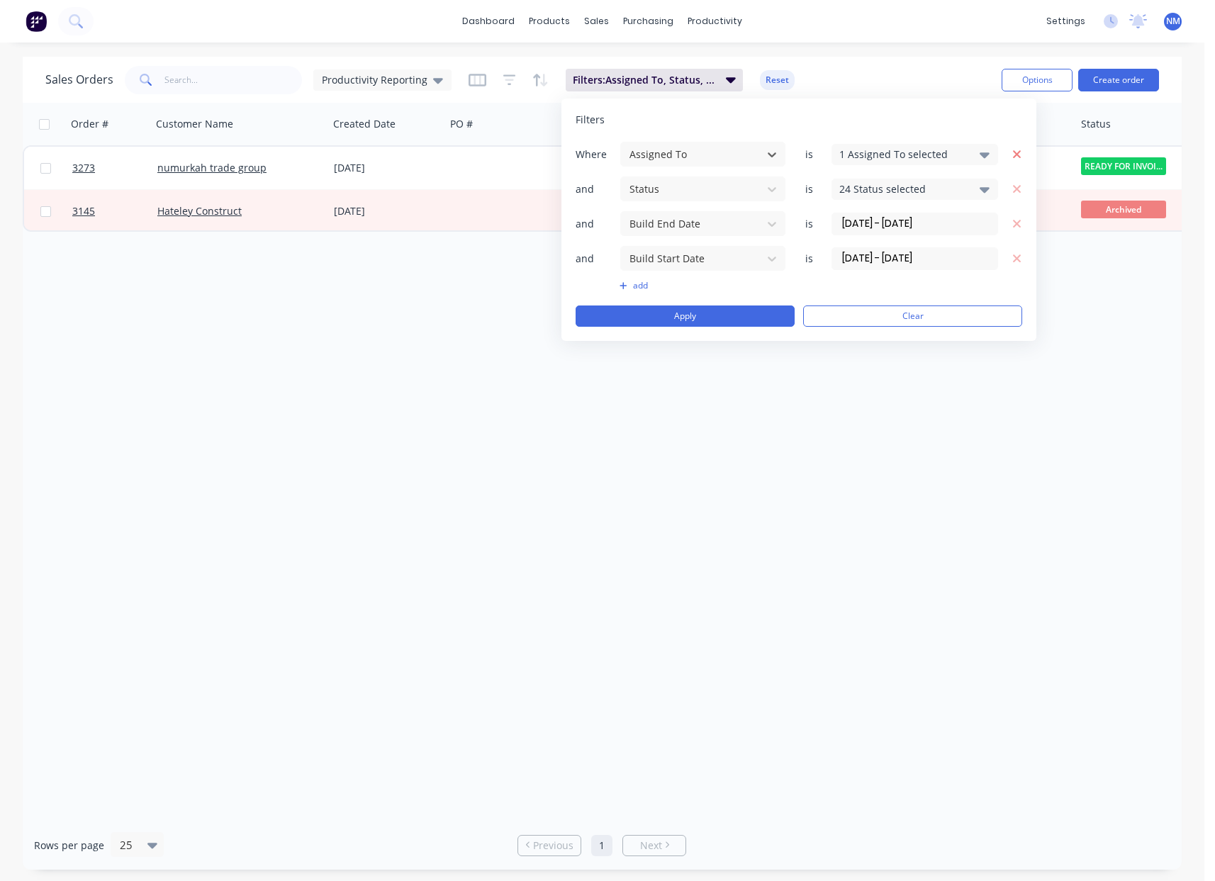
click at [1018, 157] on icon "button" at bounding box center [1017, 154] width 8 height 8
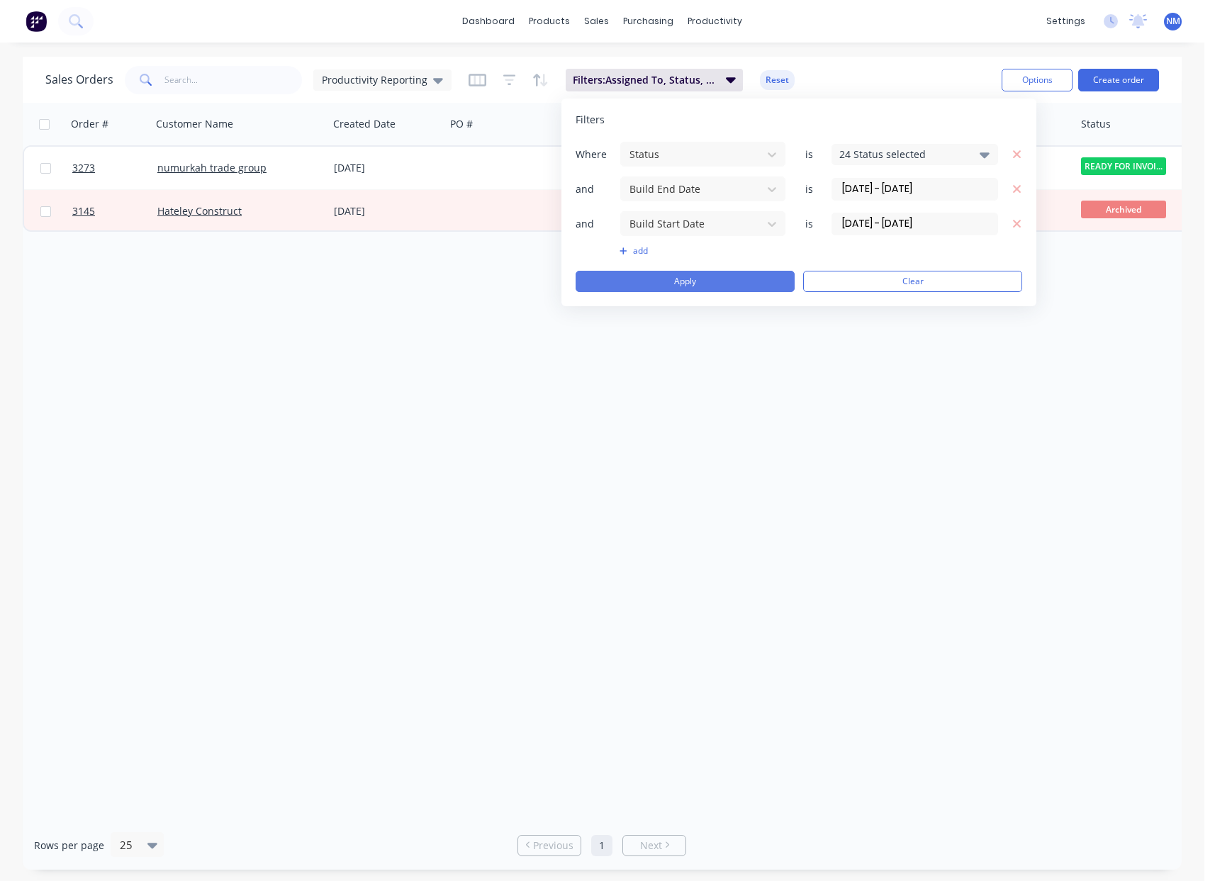
click at [705, 284] on button "Apply" at bounding box center [685, 281] width 219 height 21
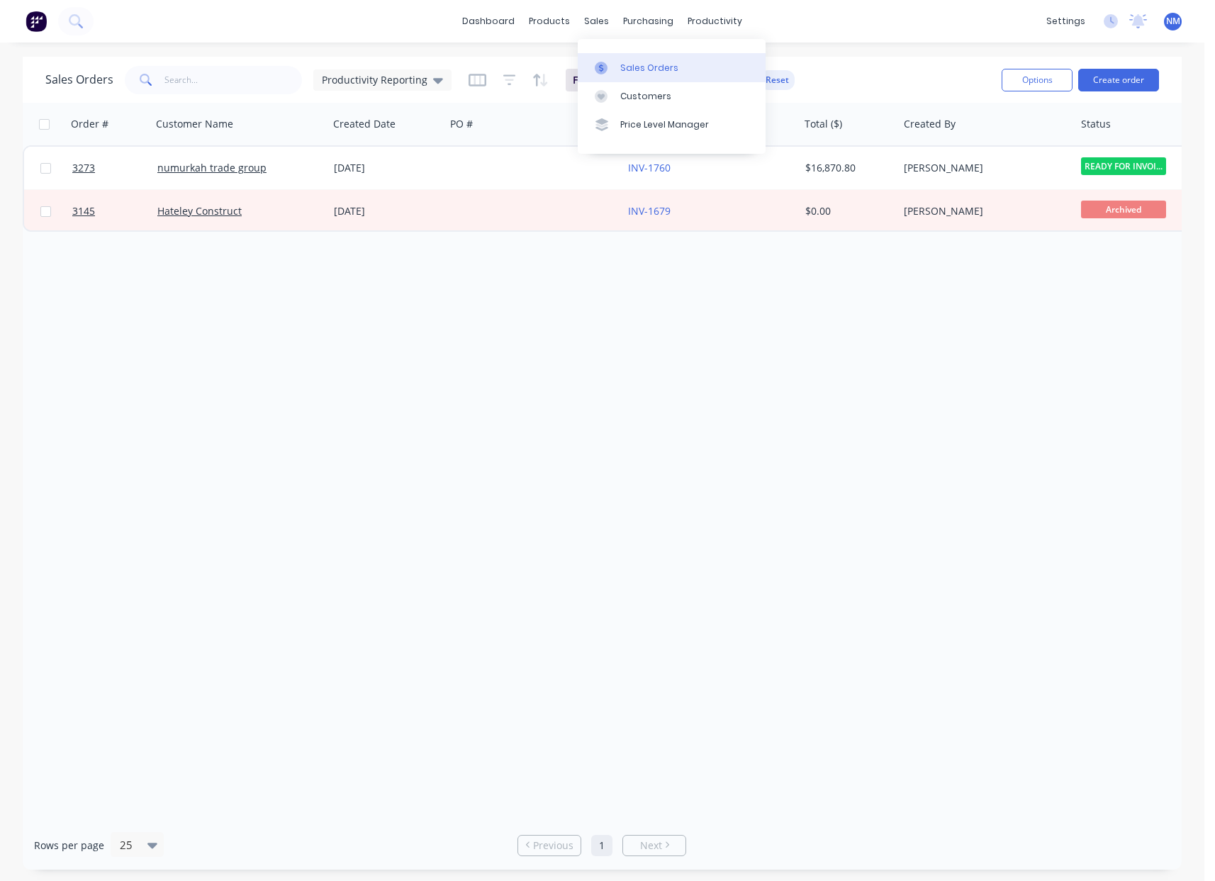
click at [667, 71] on div "Sales Orders" at bounding box center [649, 68] width 58 height 13
click at [647, 69] on div "Sales Orders" at bounding box center [649, 68] width 58 height 13
click at [381, 81] on span "Productivity Reporting" at bounding box center [375, 79] width 106 height 15
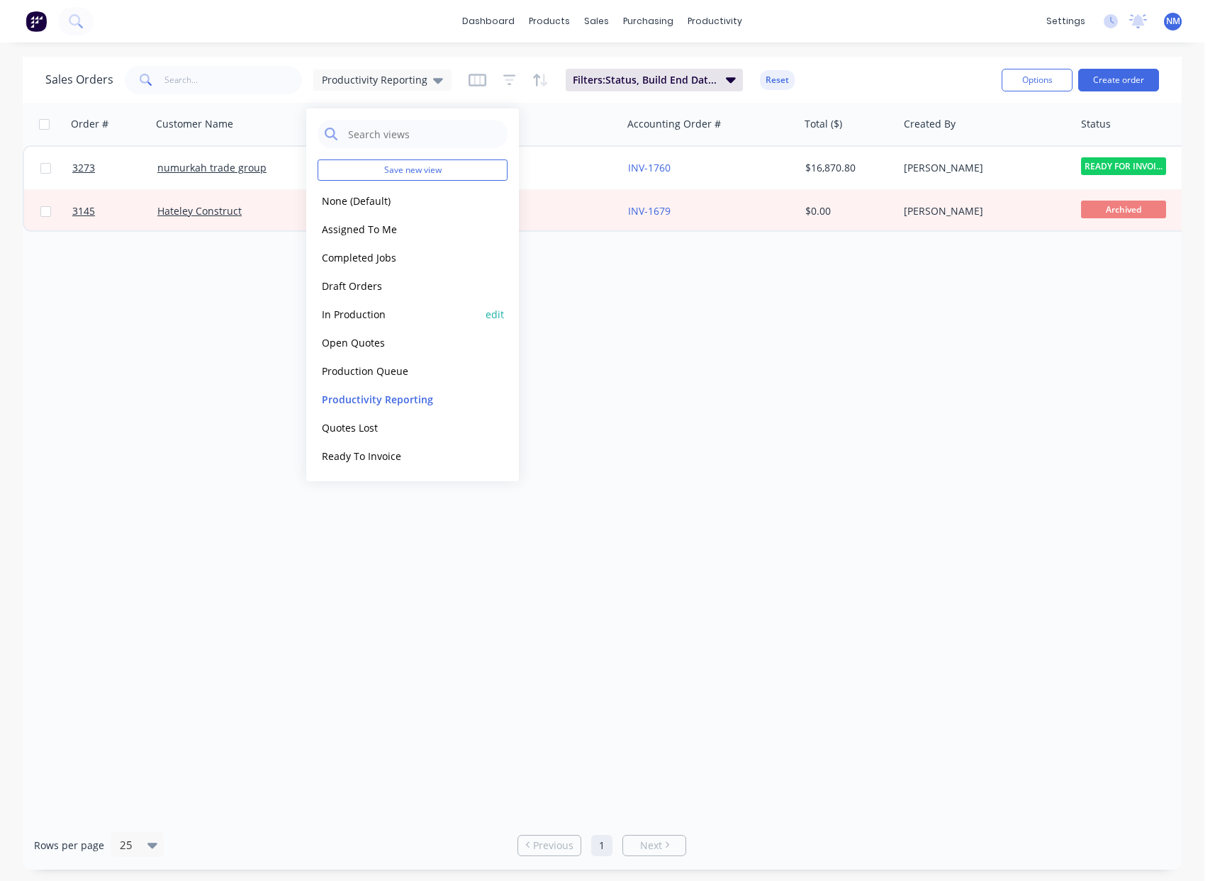
click at [384, 313] on button "In Production" at bounding box center [399, 314] width 162 height 16
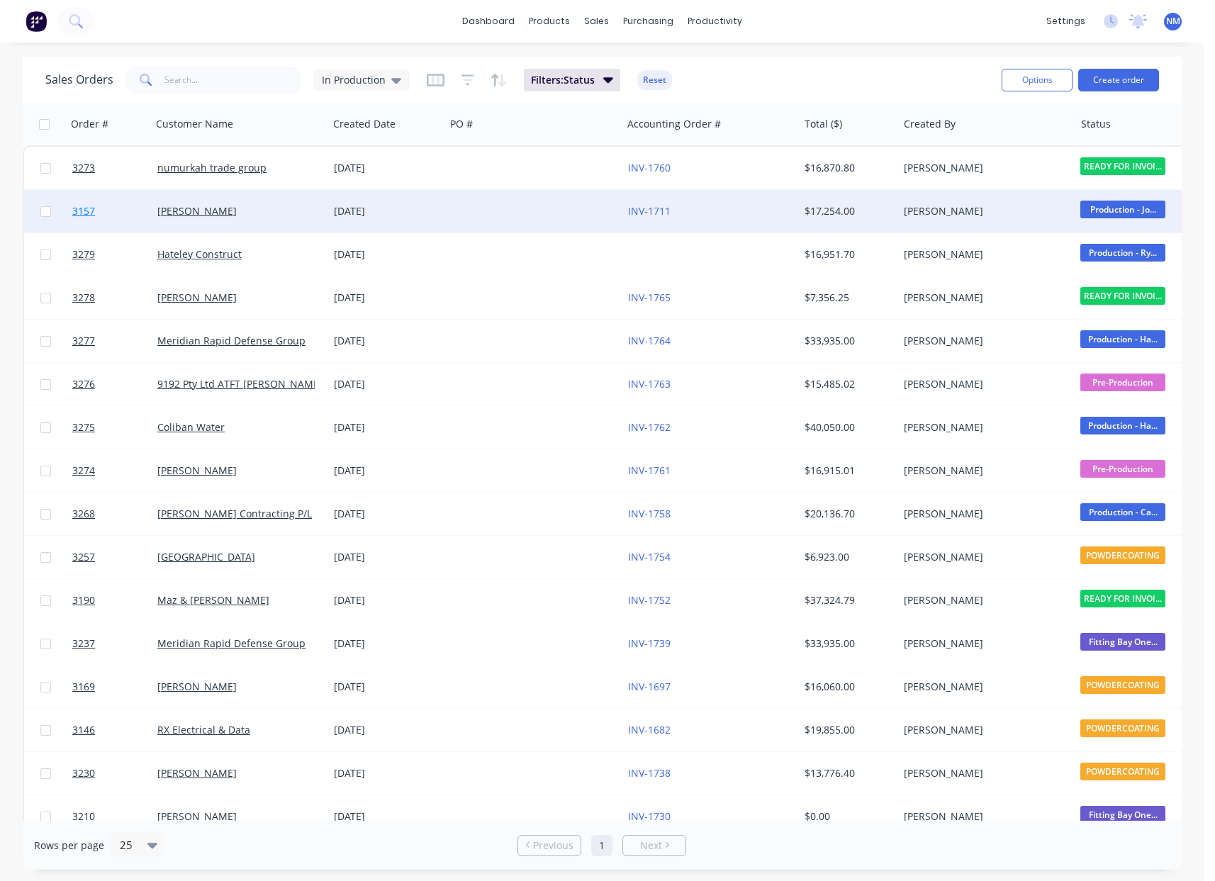
click at [89, 210] on span "3157" at bounding box center [83, 211] width 23 height 14
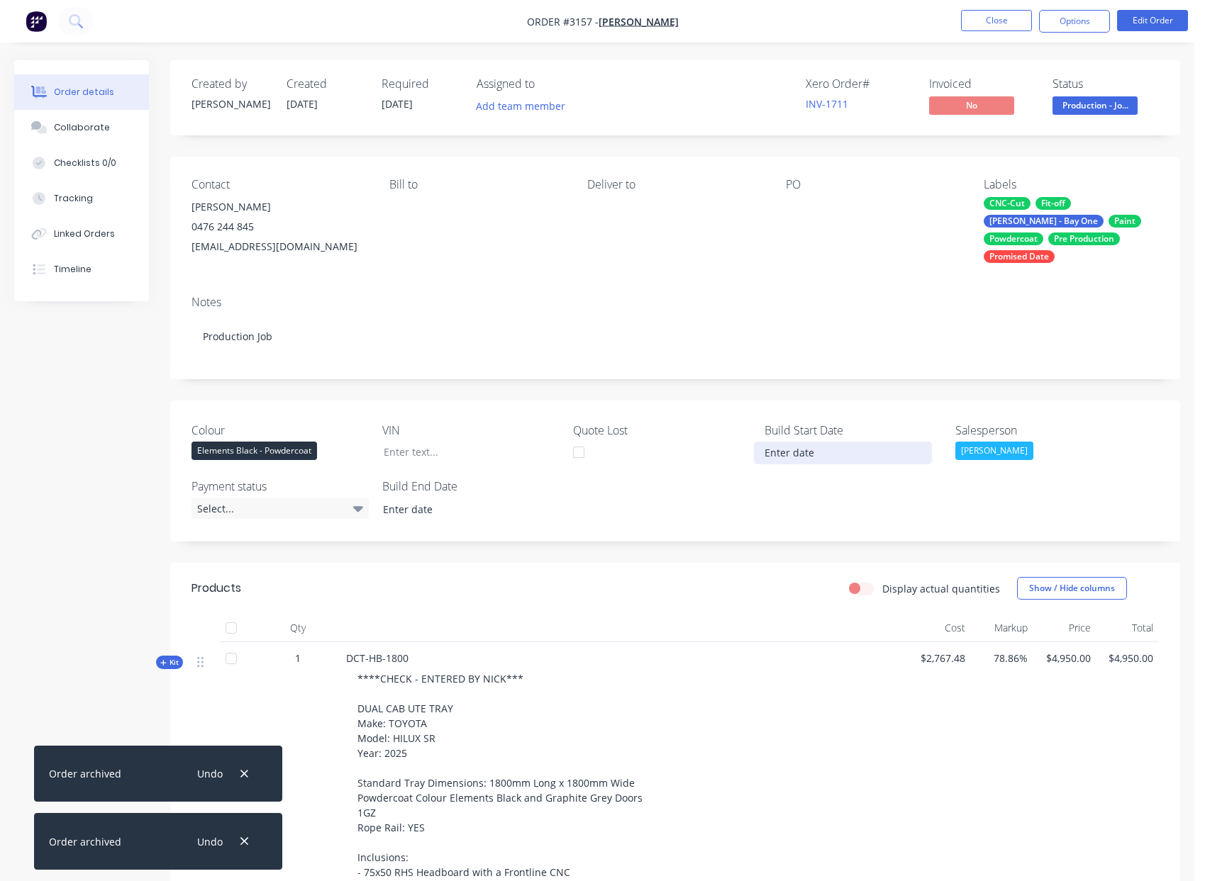
click at [801, 450] on input at bounding box center [842, 452] width 177 height 21
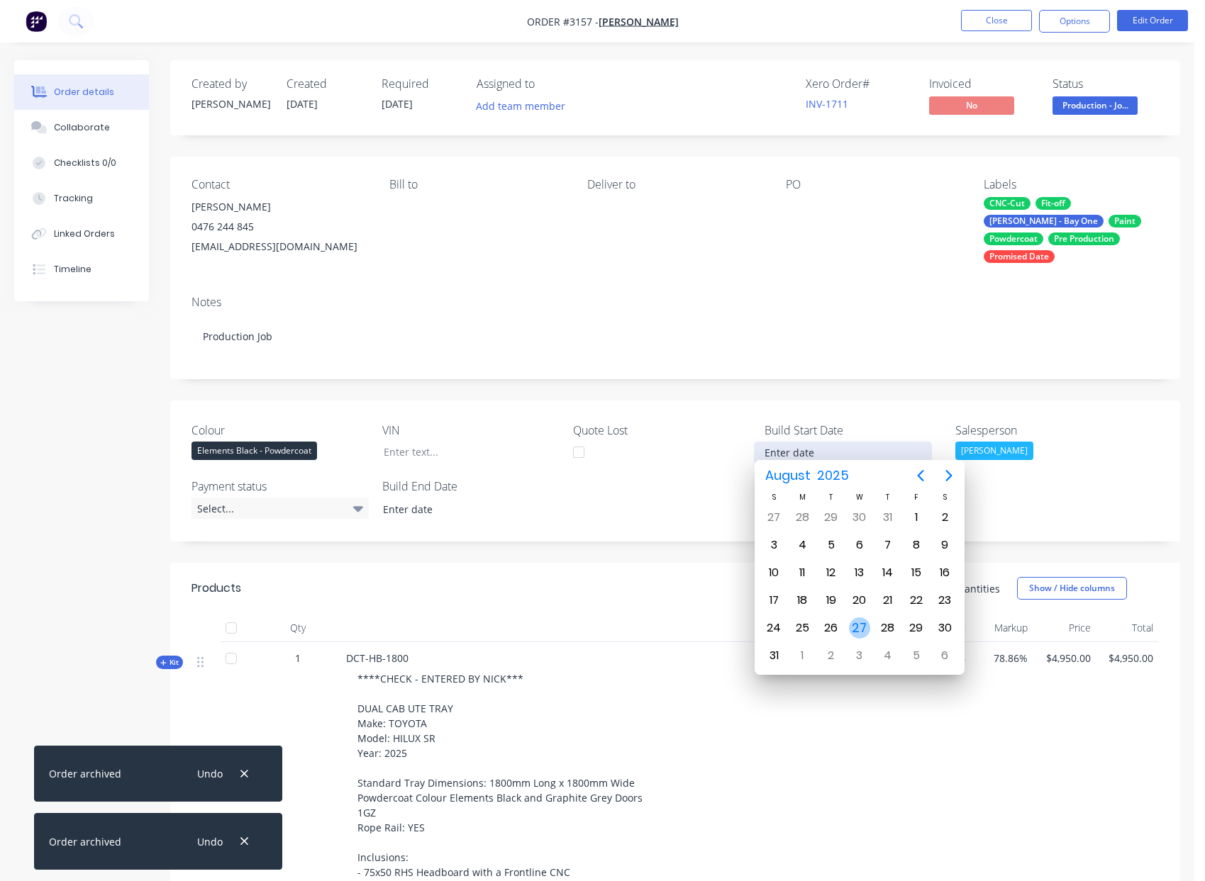
click at [855, 628] on div "27" at bounding box center [859, 628] width 21 height 21
type input "[DATE]"
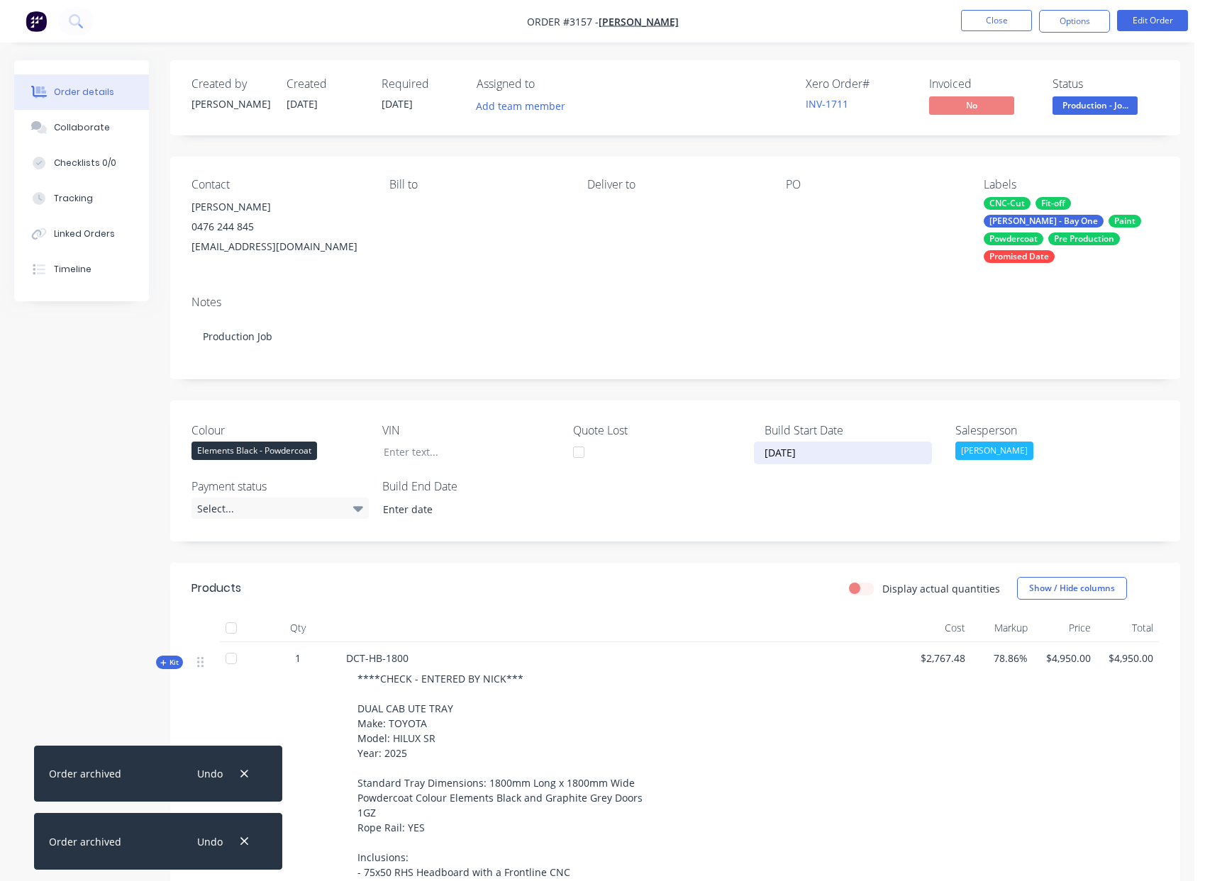
click at [691, 498] on div "Colour Elements Black - Powdercoat VIN Quote Lost Build Start Date [DATE] Sales…" at bounding box center [675, 471] width 1010 height 141
click at [988, 22] on button "Close" at bounding box center [996, 20] width 71 height 21
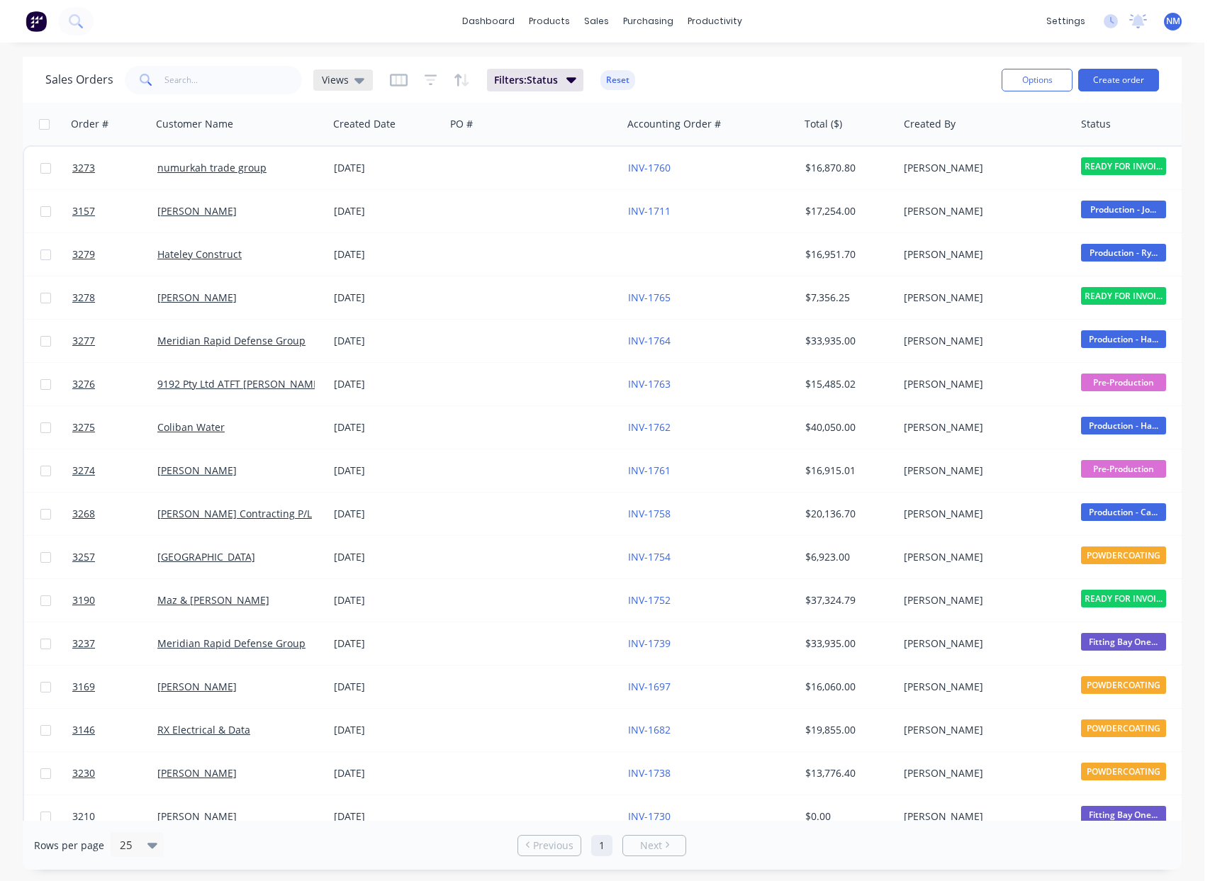
click at [355, 81] on icon at bounding box center [360, 80] width 10 height 16
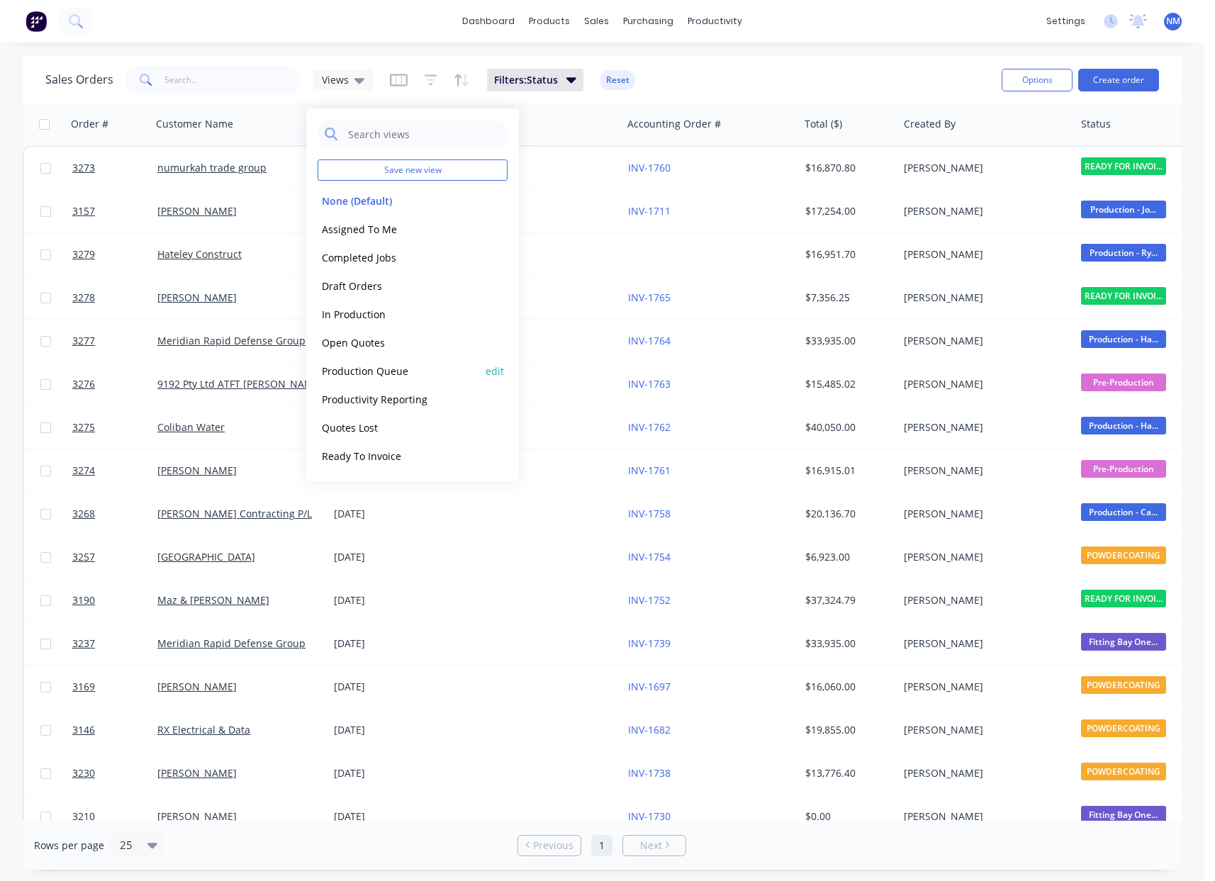
click at [389, 370] on button "Production Queue" at bounding box center [399, 371] width 162 height 16
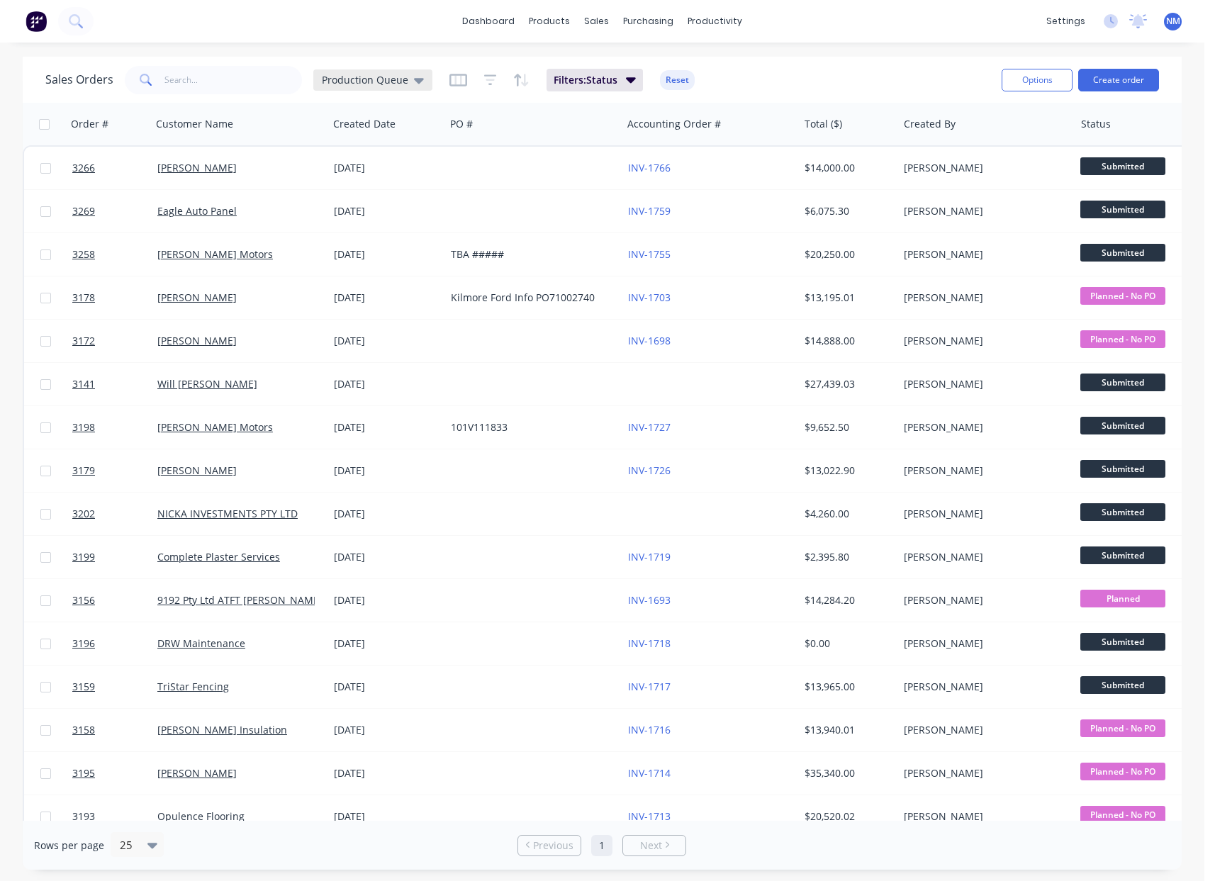
click at [376, 77] on span "Production Queue" at bounding box center [365, 79] width 87 height 15
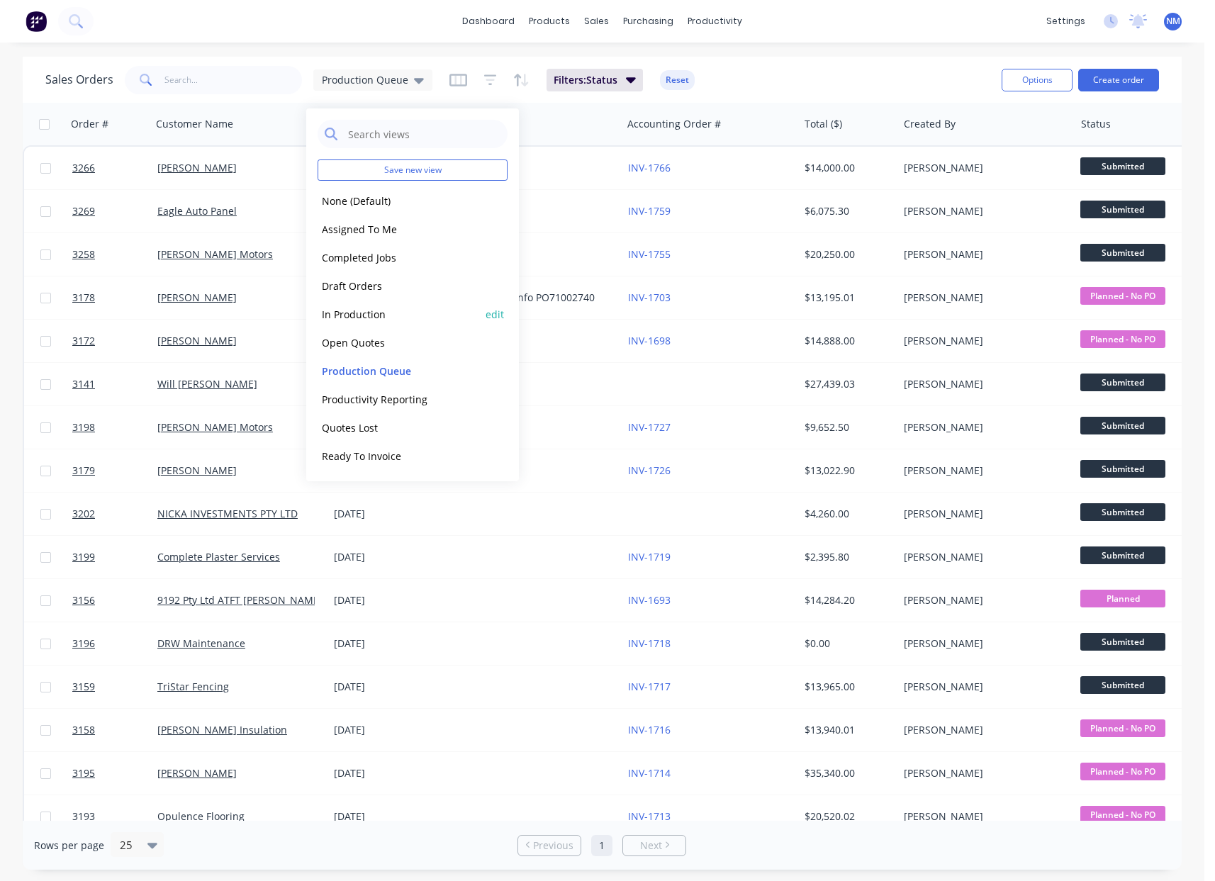
click at [354, 315] on button "In Production" at bounding box center [399, 314] width 162 height 16
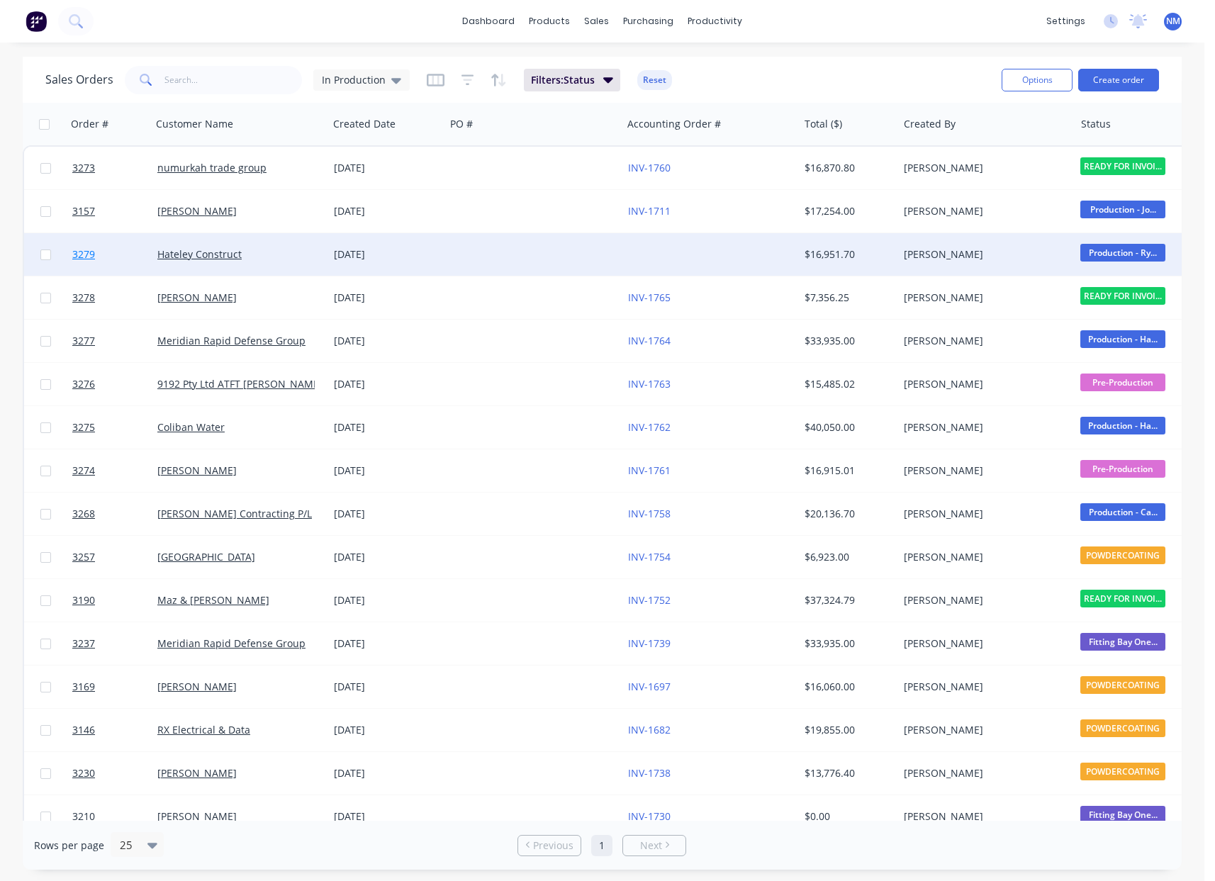
click at [84, 257] on span "3279" at bounding box center [83, 254] width 23 height 14
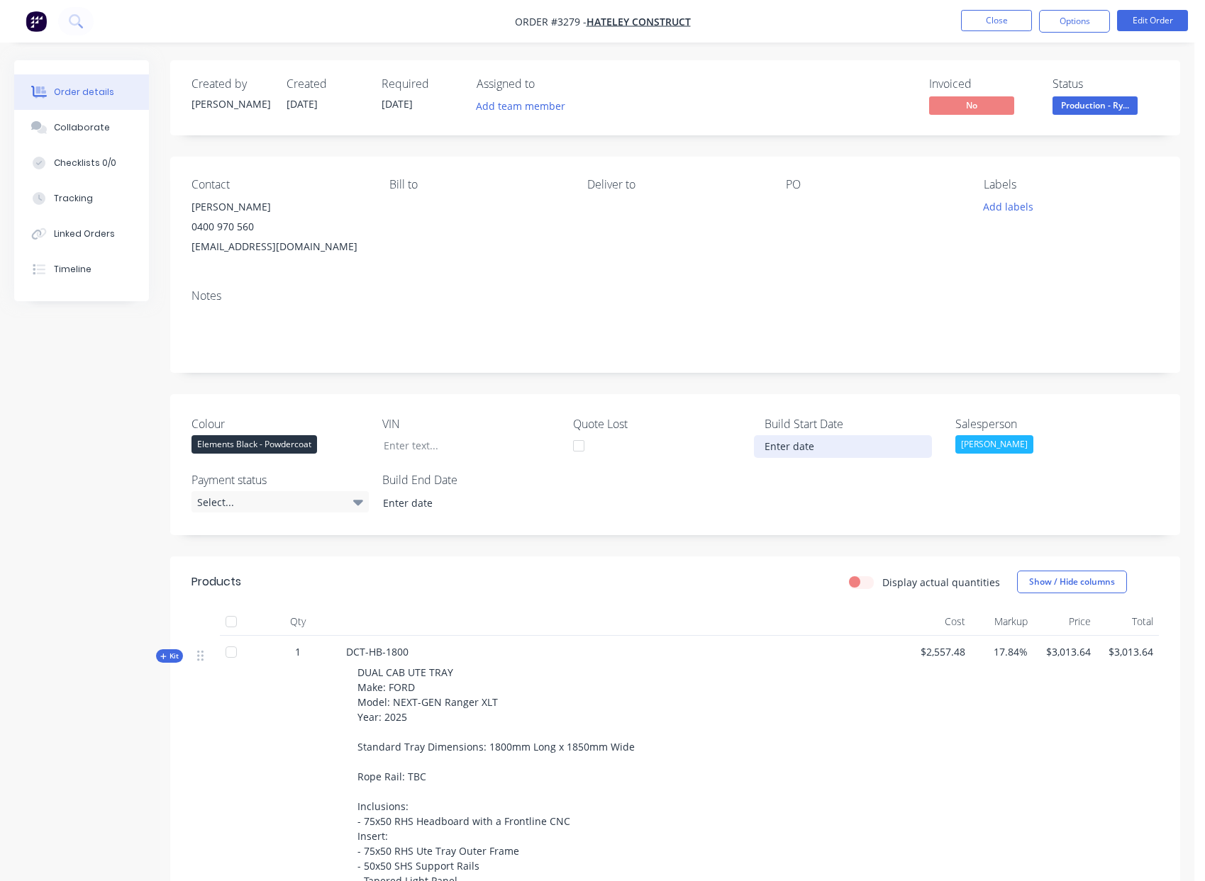
click at [779, 446] on input at bounding box center [842, 446] width 177 height 21
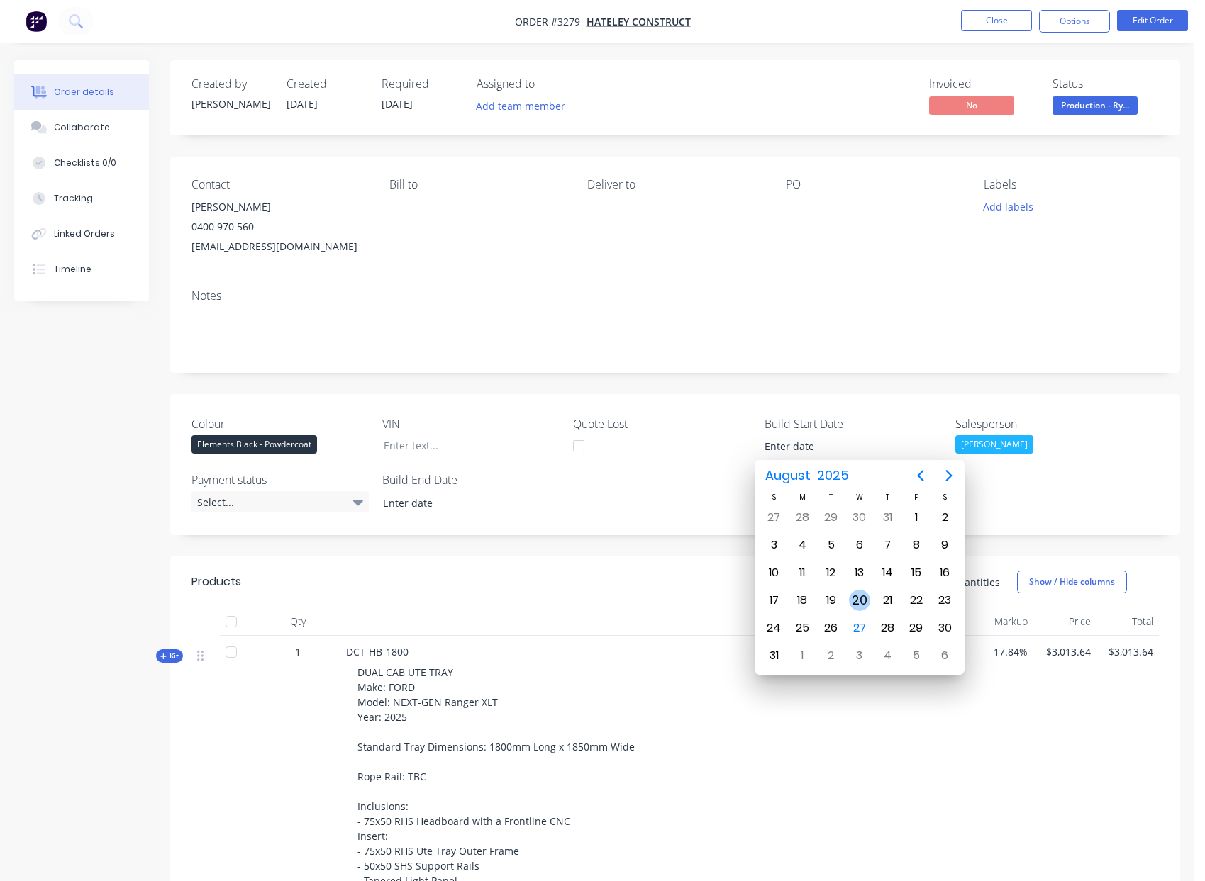
click at [857, 598] on div "20" at bounding box center [859, 600] width 21 height 21
type input "[DATE]"
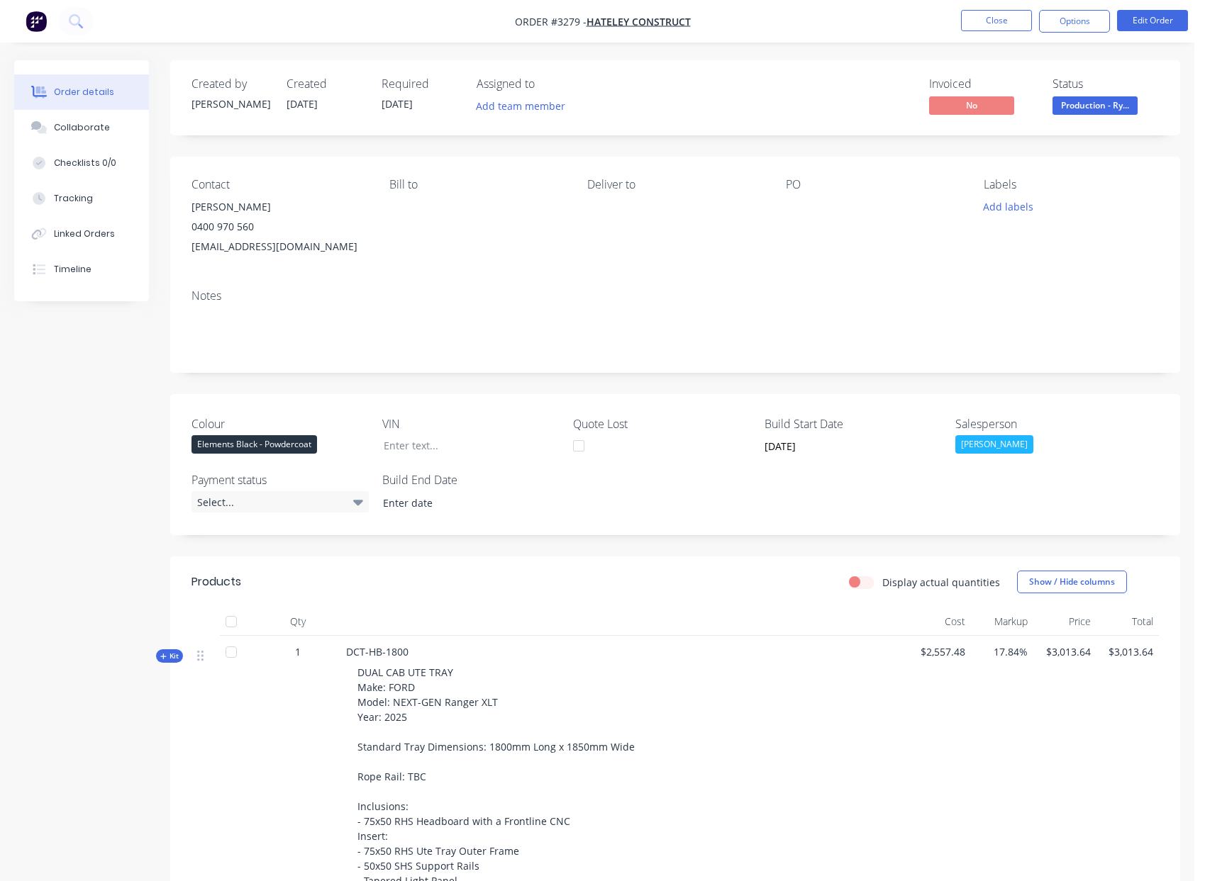
click at [693, 489] on div "Colour Elements Black - Powdercoat VIN Quote Lost Build Start Date [DATE] Sales…" at bounding box center [675, 464] width 1010 height 141
click at [1000, 25] on button "Close" at bounding box center [996, 20] width 71 height 21
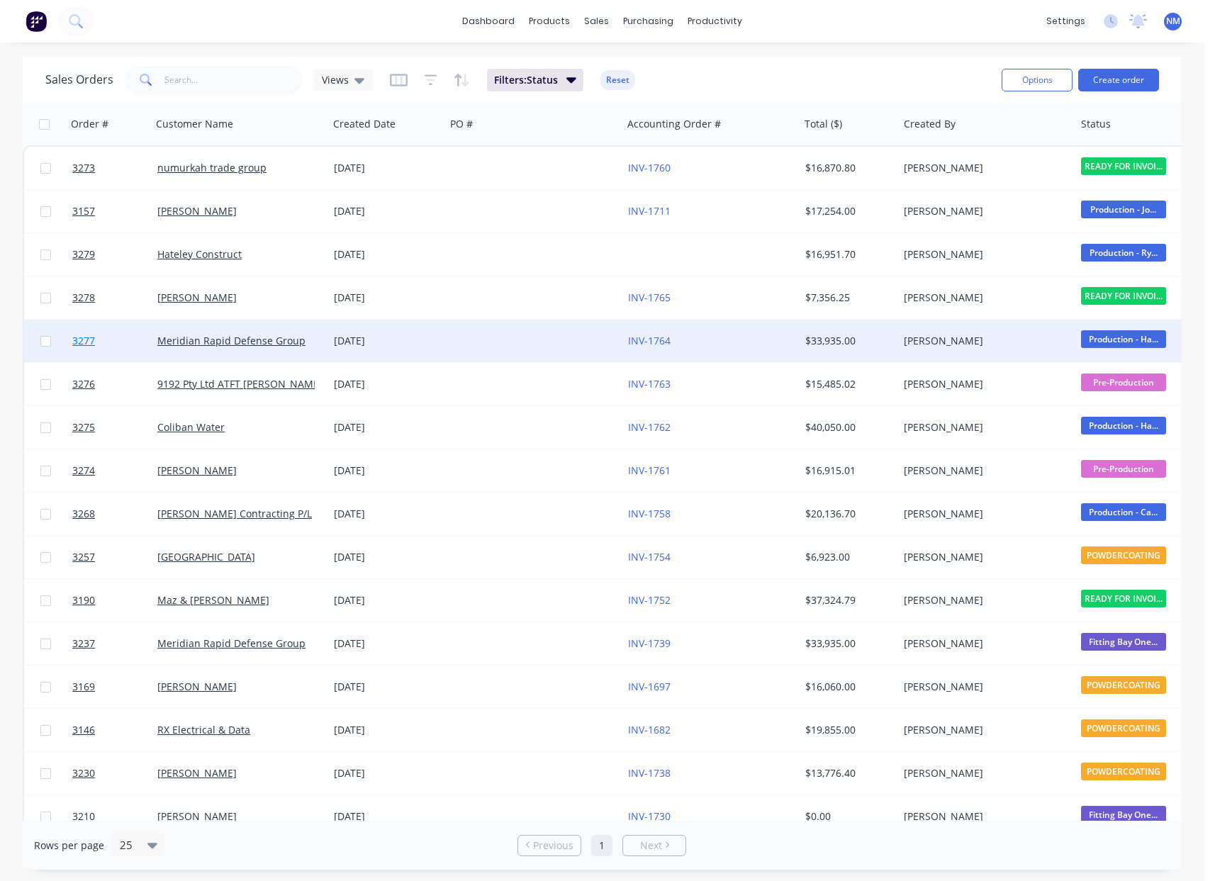
click at [82, 342] on span "3277" at bounding box center [83, 341] width 23 height 14
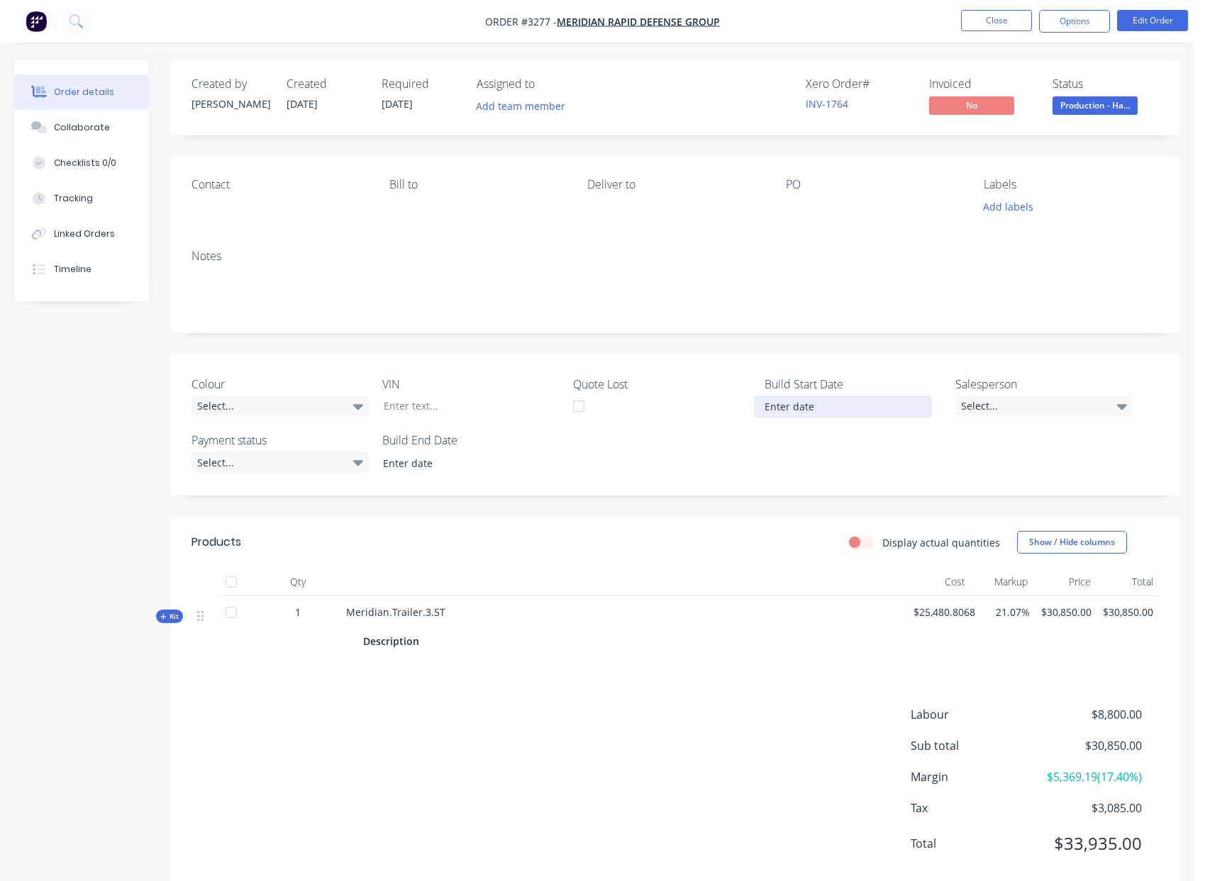
click at [793, 401] on input at bounding box center [842, 406] width 177 height 21
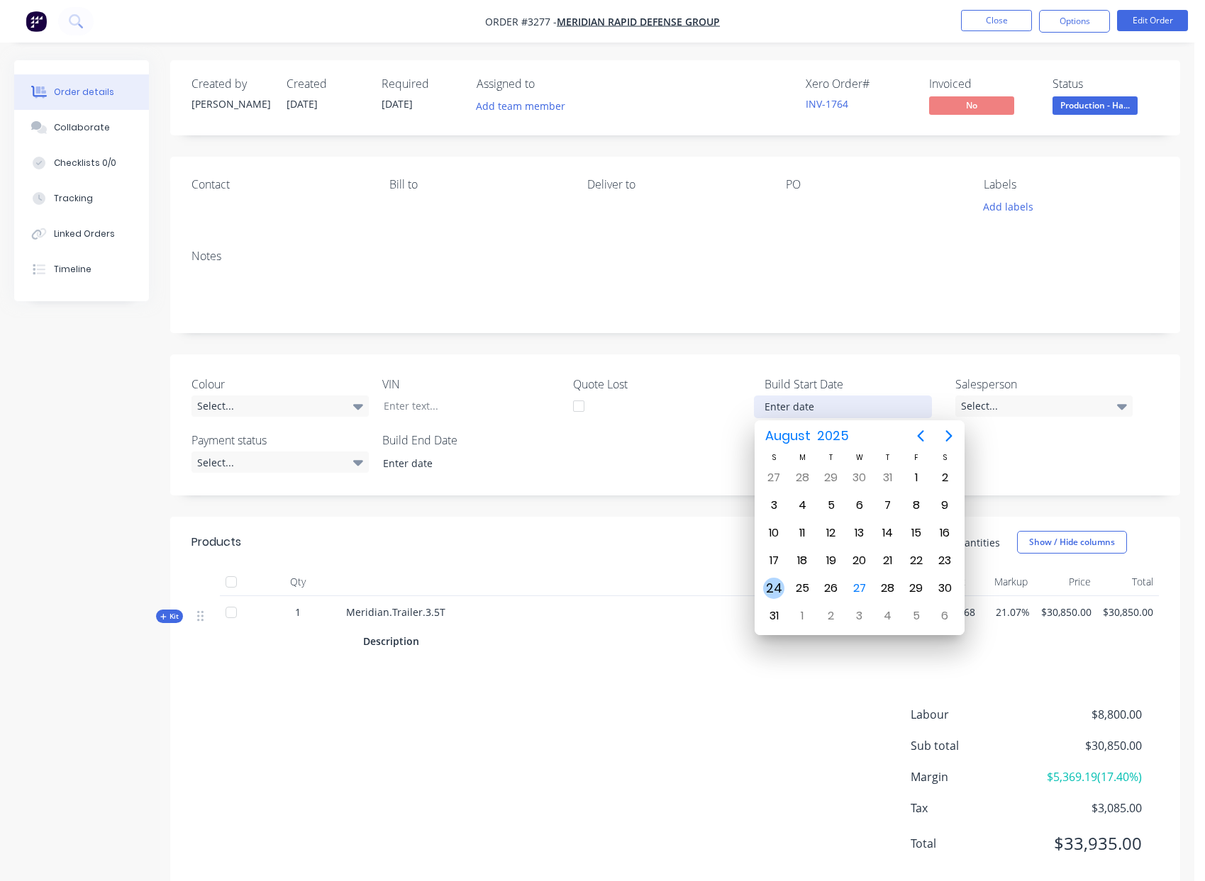
click at [778, 591] on div "24" at bounding box center [773, 588] width 21 height 21
type input "[DATE]"
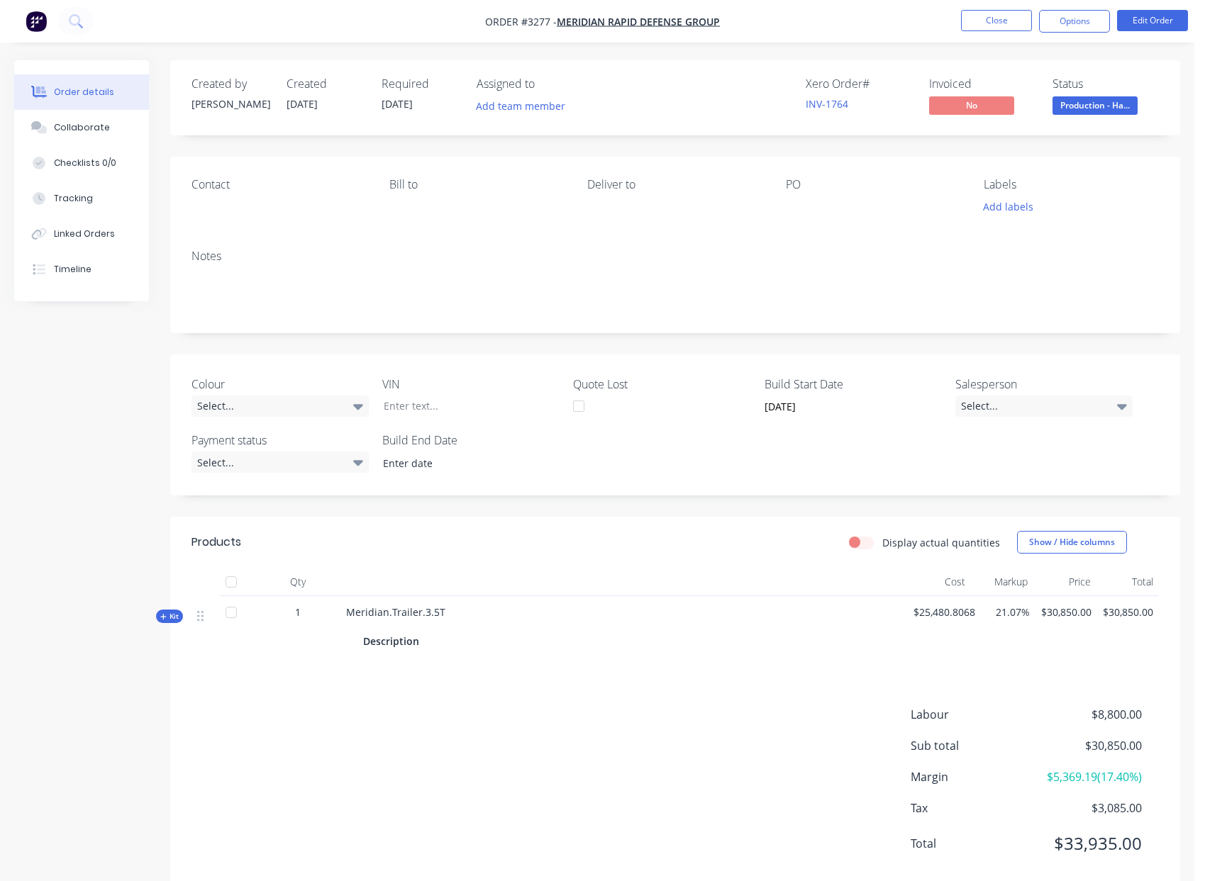
click at [706, 464] on div "Colour Select... VIN Quote Lost Build Start Date [DATE] Salesperson Select... P…" at bounding box center [675, 425] width 1010 height 141
click at [988, 16] on button "Close" at bounding box center [996, 20] width 71 height 21
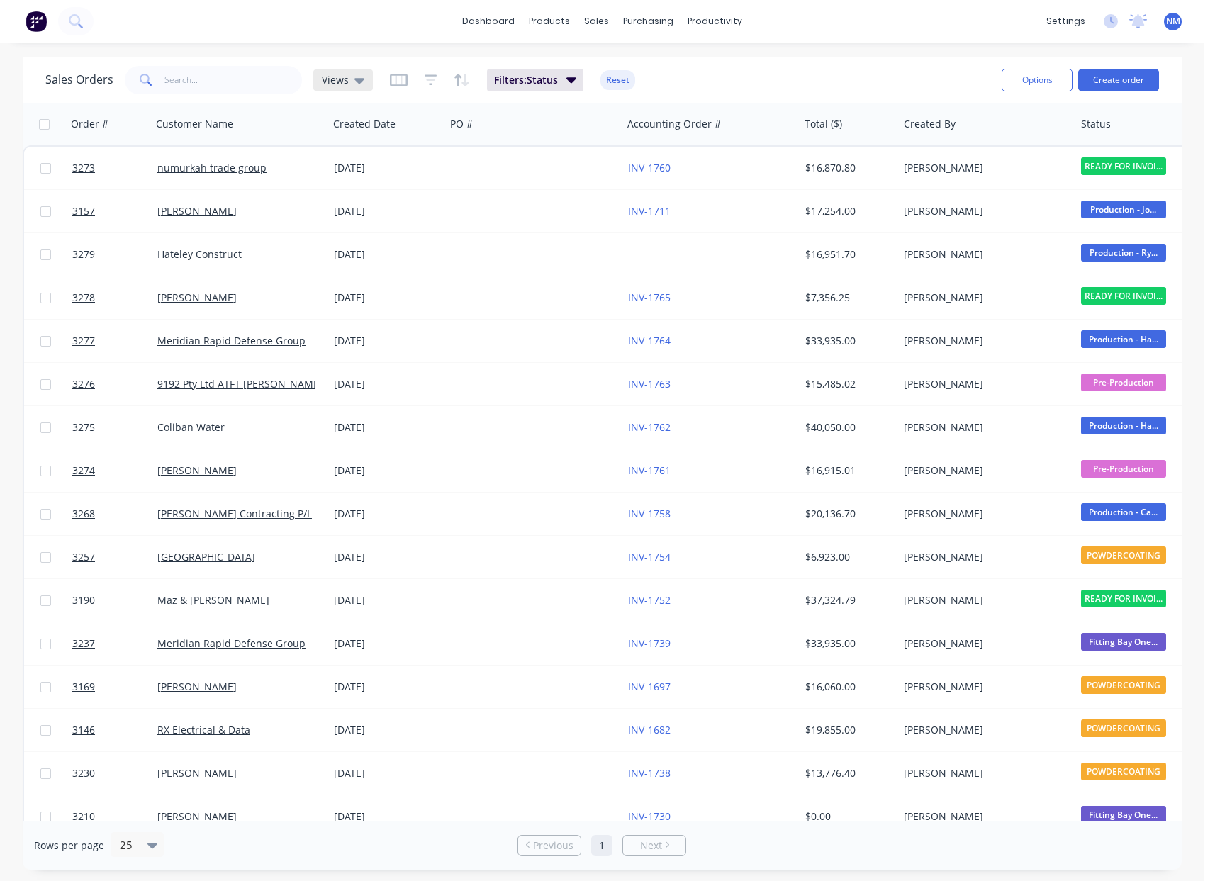
click at [355, 81] on icon at bounding box center [360, 80] width 10 height 16
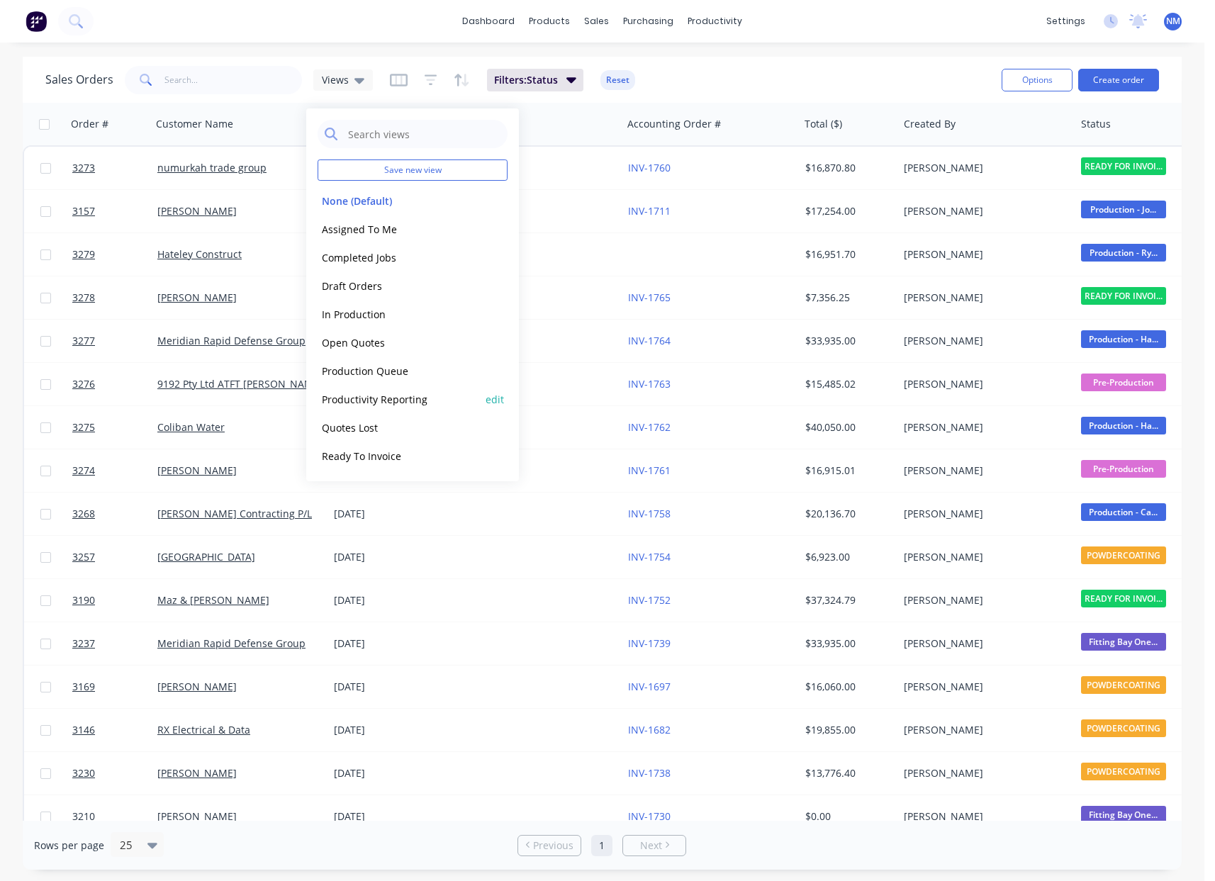
click at [420, 409] on div "Productivity Reporting edit" at bounding box center [413, 399] width 190 height 28
click at [419, 403] on button "Productivity Reporting" at bounding box center [399, 399] width 162 height 16
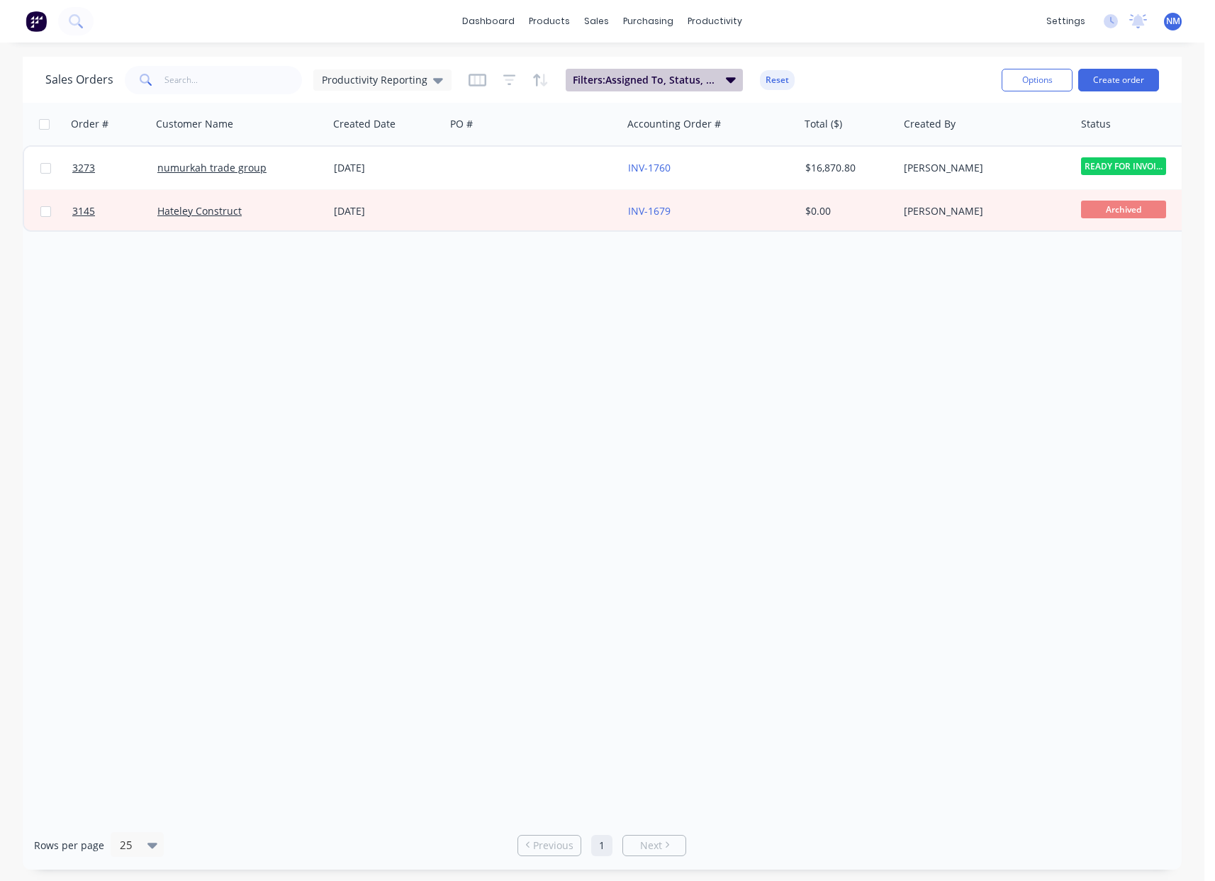
click at [701, 84] on span "Filters: Assigned To, Status, Build End Date, Build Start Date" at bounding box center [645, 80] width 145 height 14
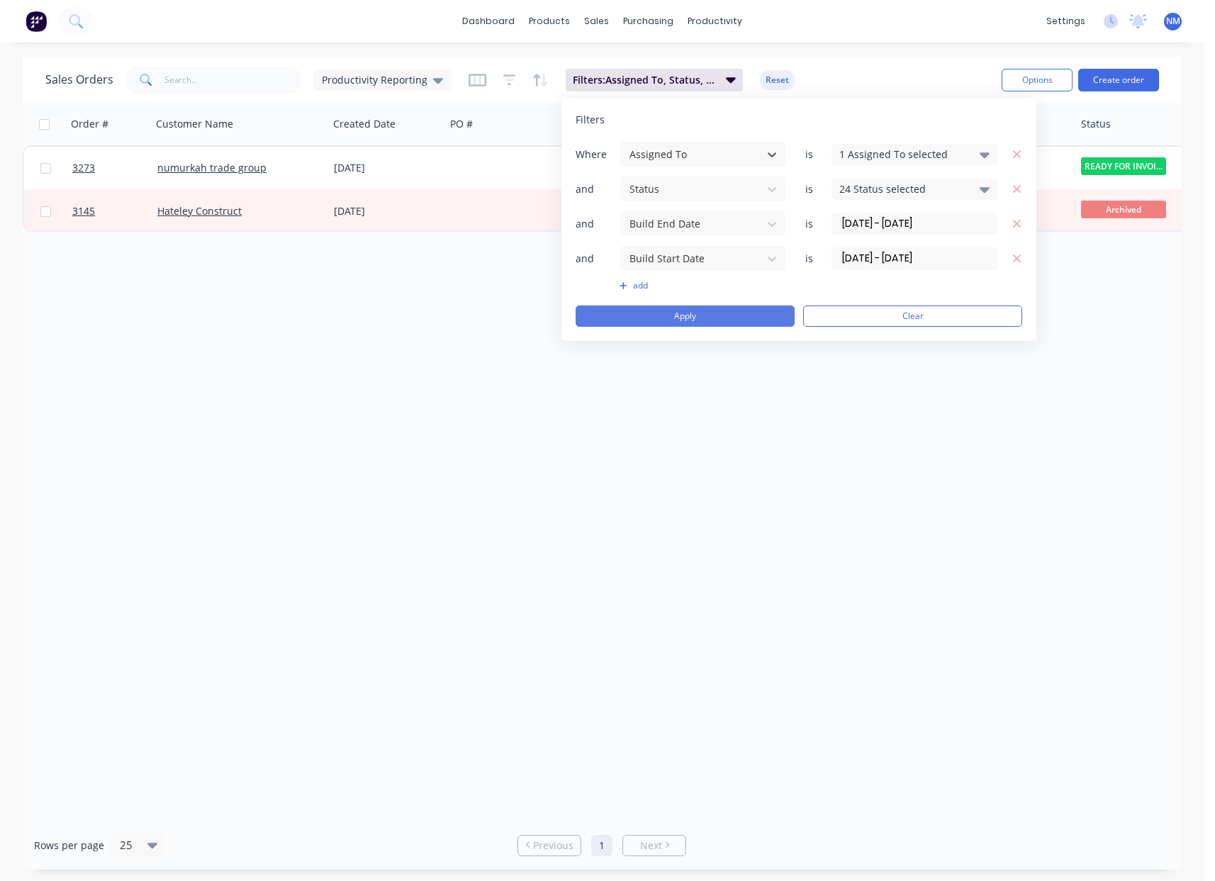
click at [729, 322] on button "Apply" at bounding box center [685, 316] width 219 height 21
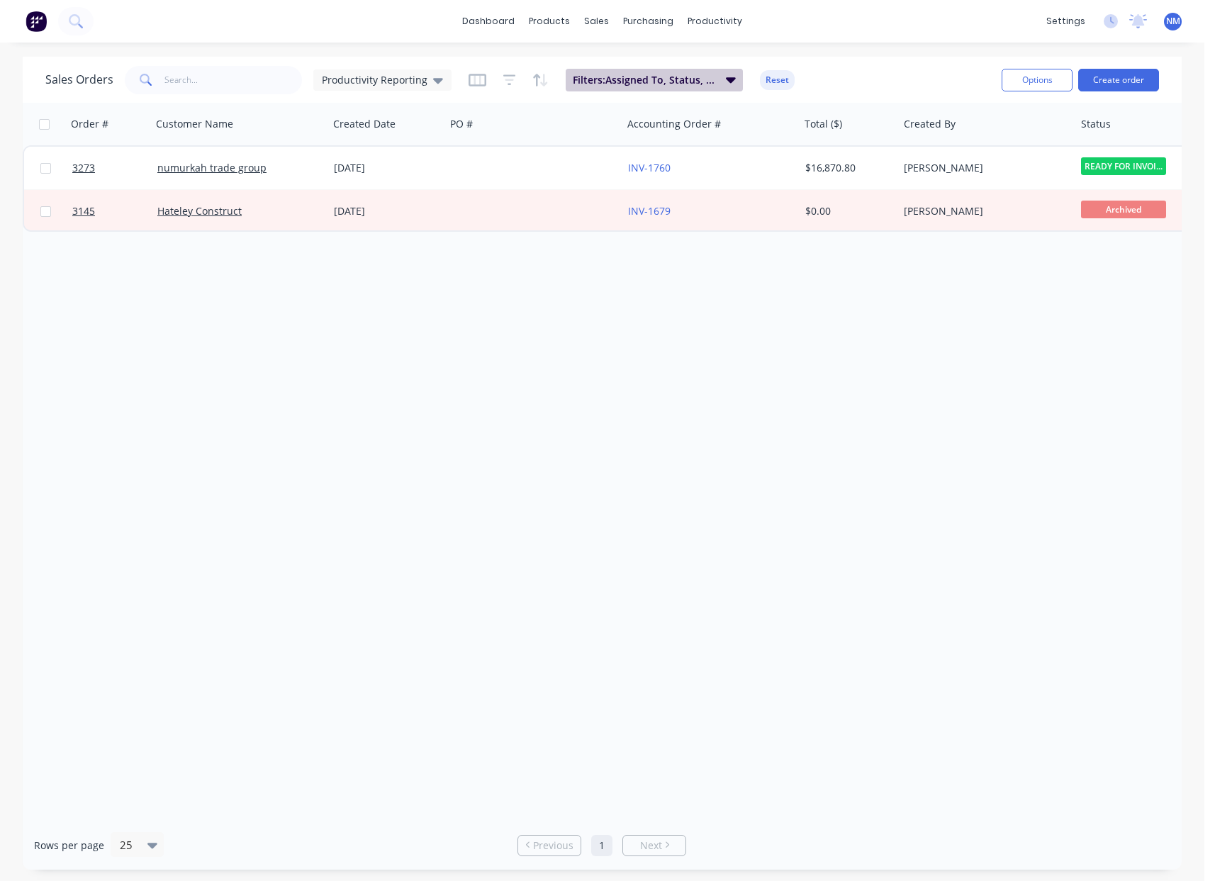
click at [639, 87] on button "Filters: Assigned To, Status, Build End Date, Build Start Date" at bounding box center [654, 80] width 177 height 23
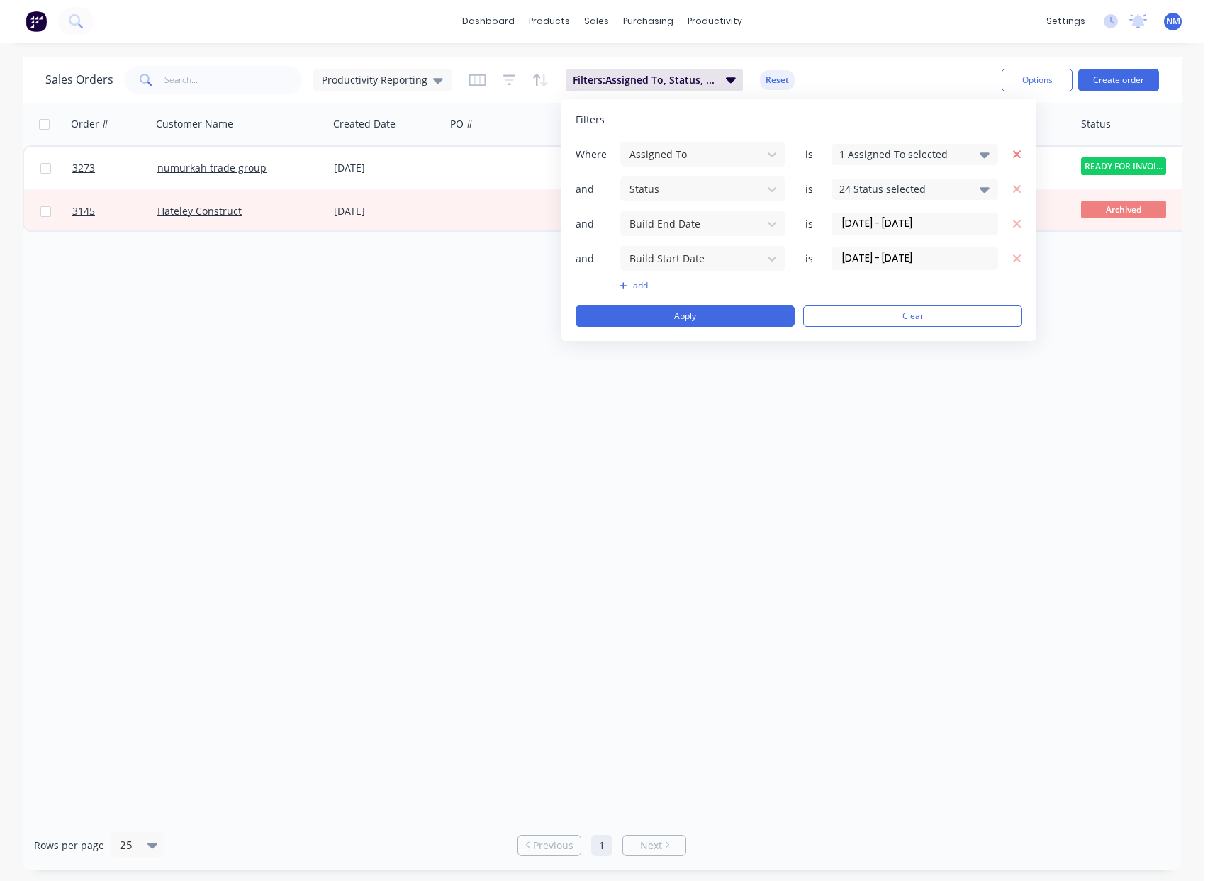
click at [1018, 156] on icon "button" at bounding box center [1018, 154] width 10 height 13
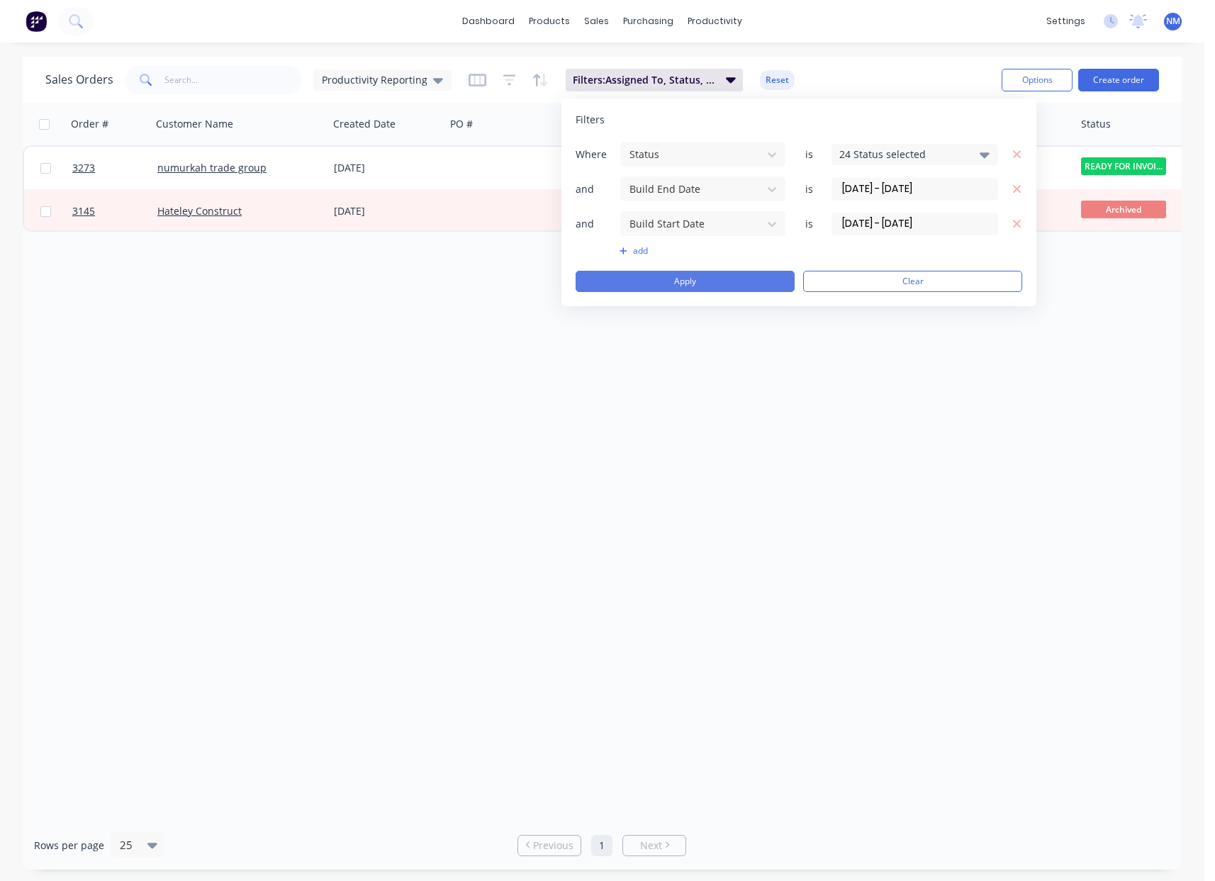
click at [669, 284] on button "Apply" at bounding box center [685, 281] width 219 height 21
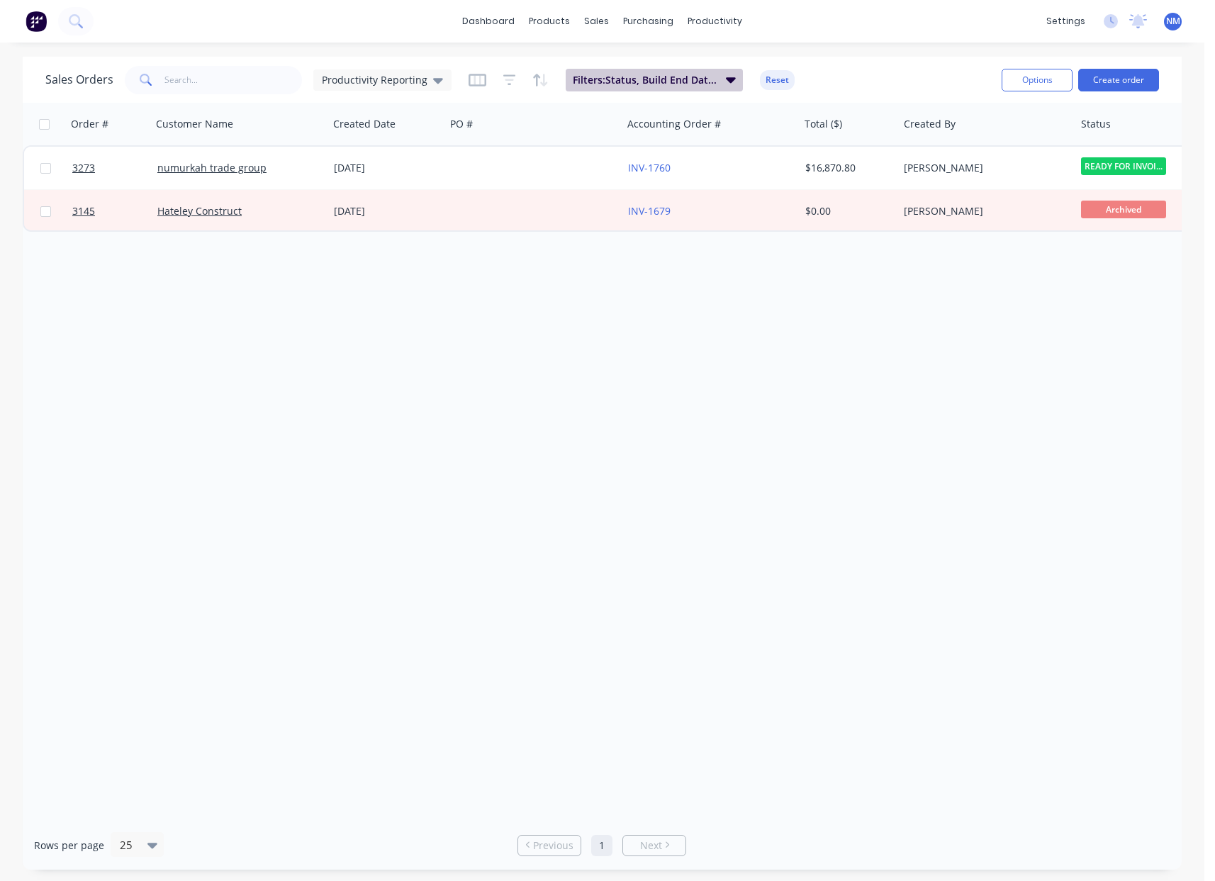
click at [718, 79] on button "Filters: Status, Build End Date, Build Start Date" at bounding box center [654, 80] width 177 height 23
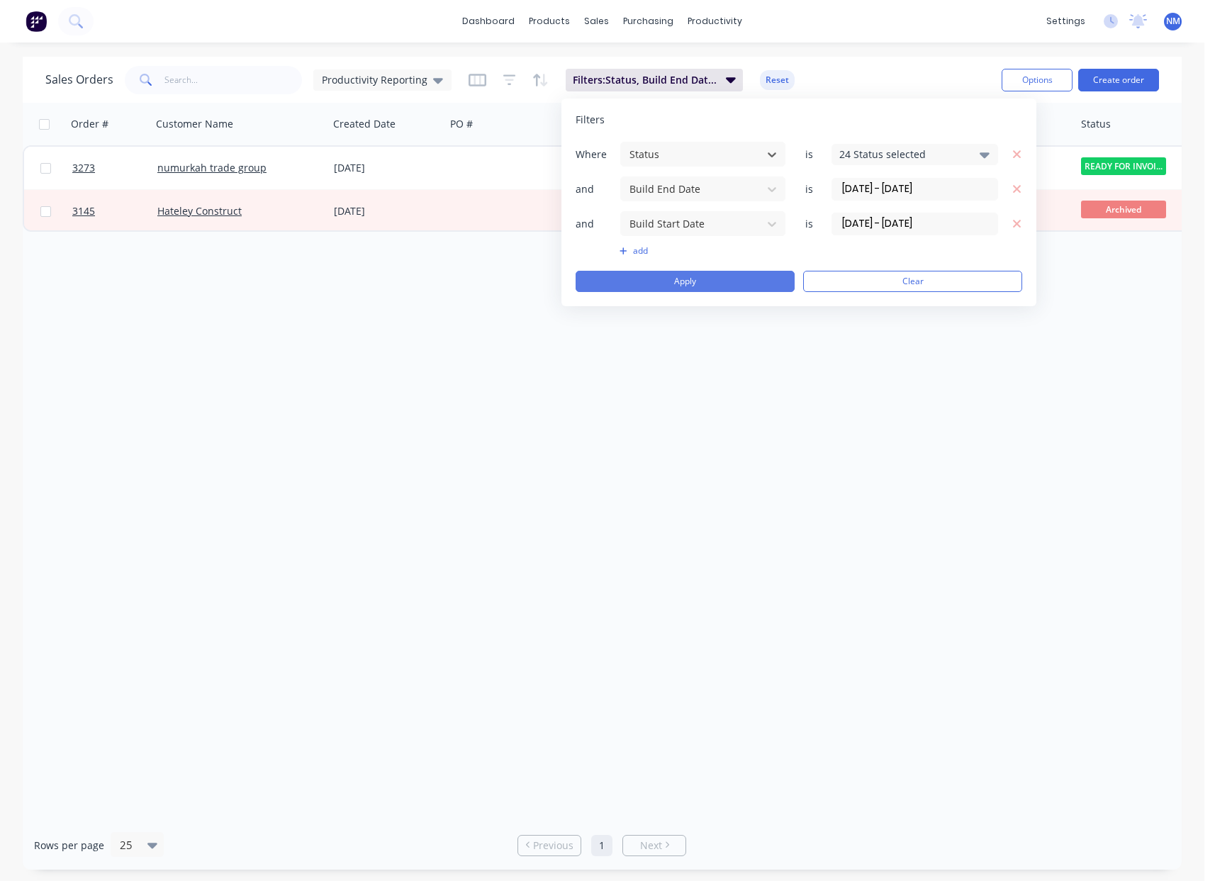
click at [729, 282] on button "Apply" at bounding box center [685, 281] width 219 height 21
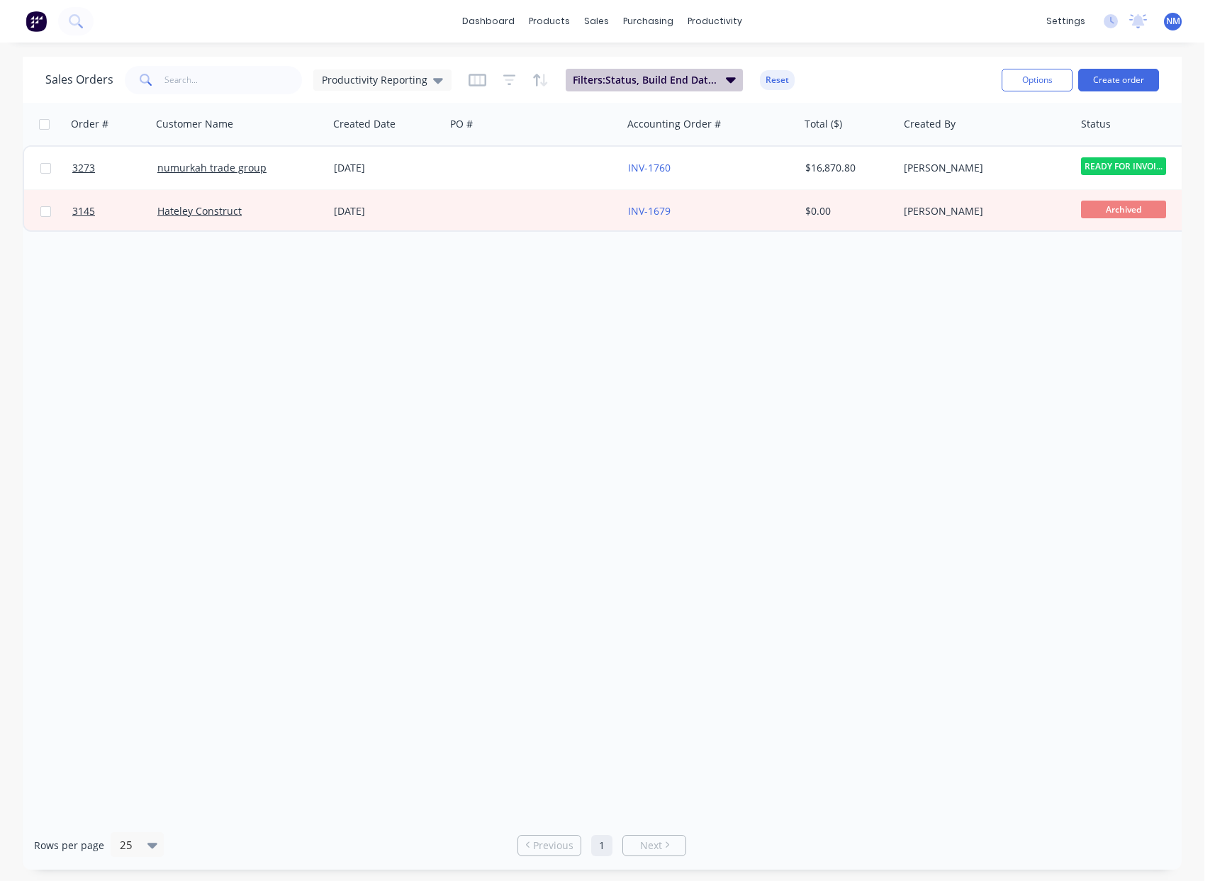
click at [654, 74] on span "Filters: Status, Build End Date, Build Start Date" at bounding box center [645, 80] width 145 height 14
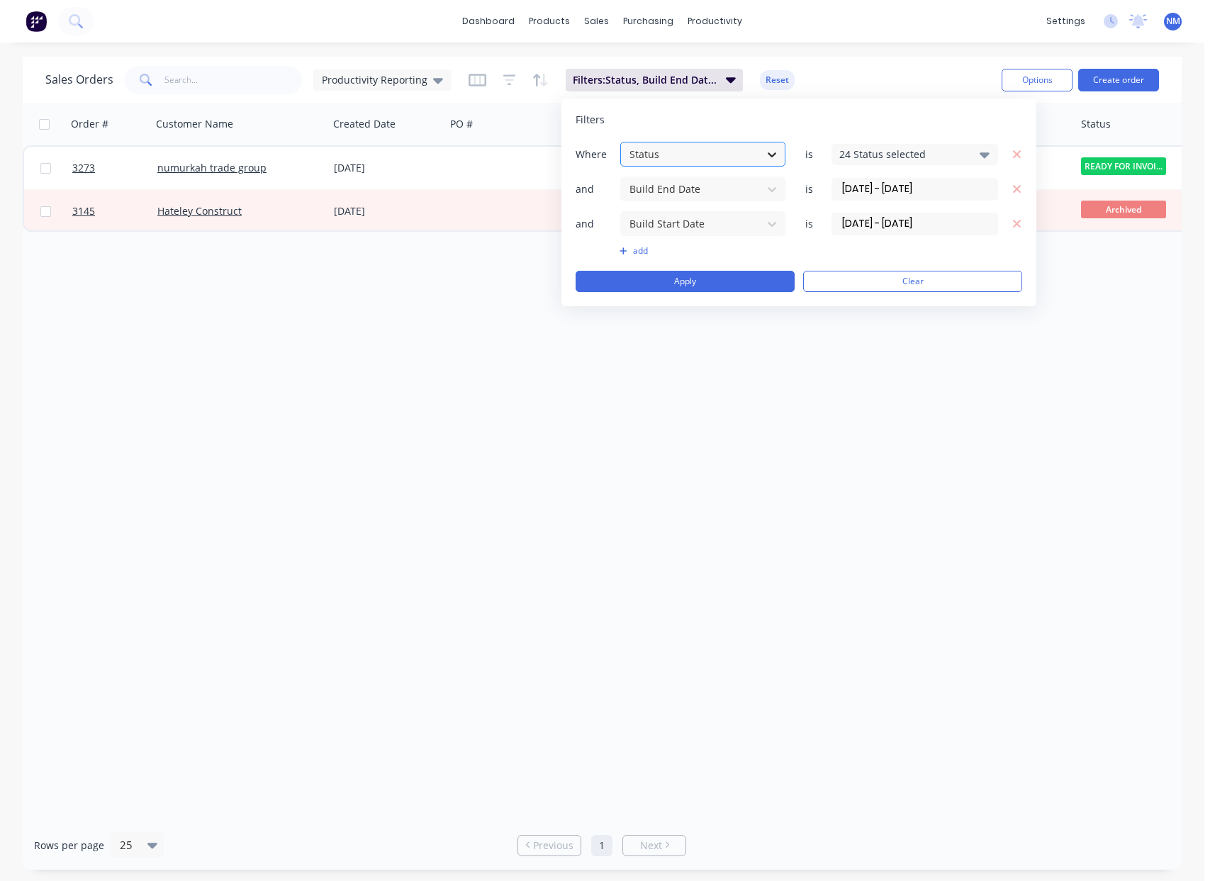
click at [762, 153] on div at bounding box center [772, 155] width 26 height 26
click at [920, 148] on div "24 Status selected" at bounding box center [904, 154] width 128 height 15
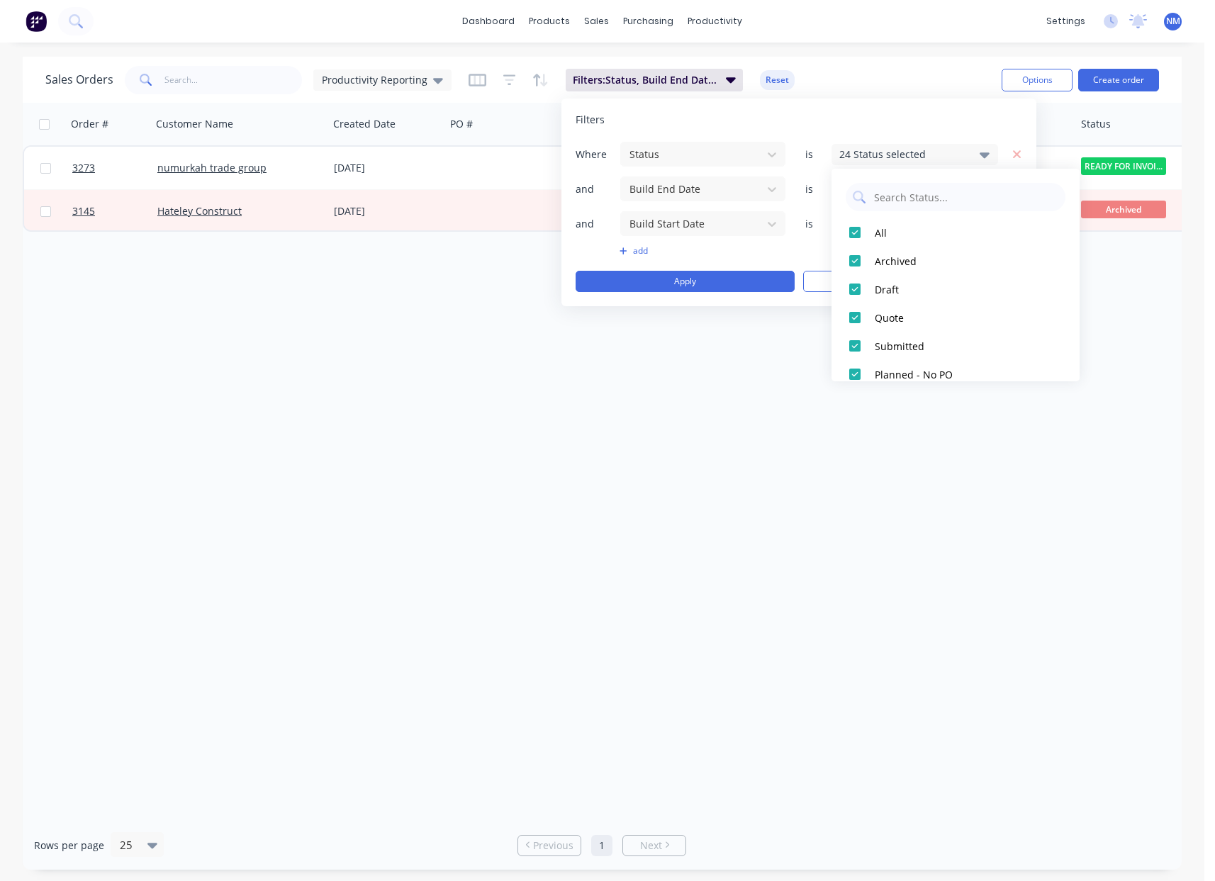
click at [920, 148] on div "24 Status selected" at bounding box center [904, 154] width 128 height 15
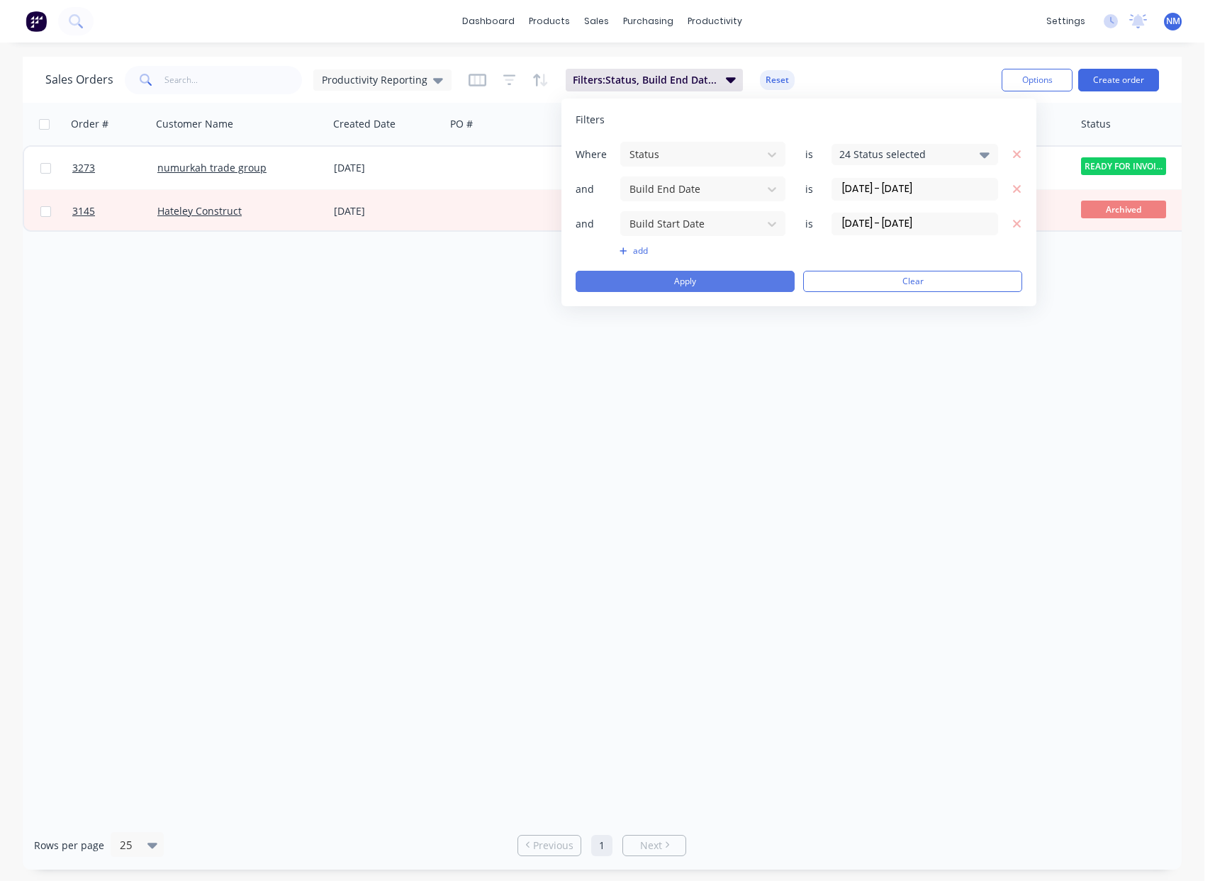
click at [698, 277] on button "Apply" at bounding box center [685, 281] width 219 height 21
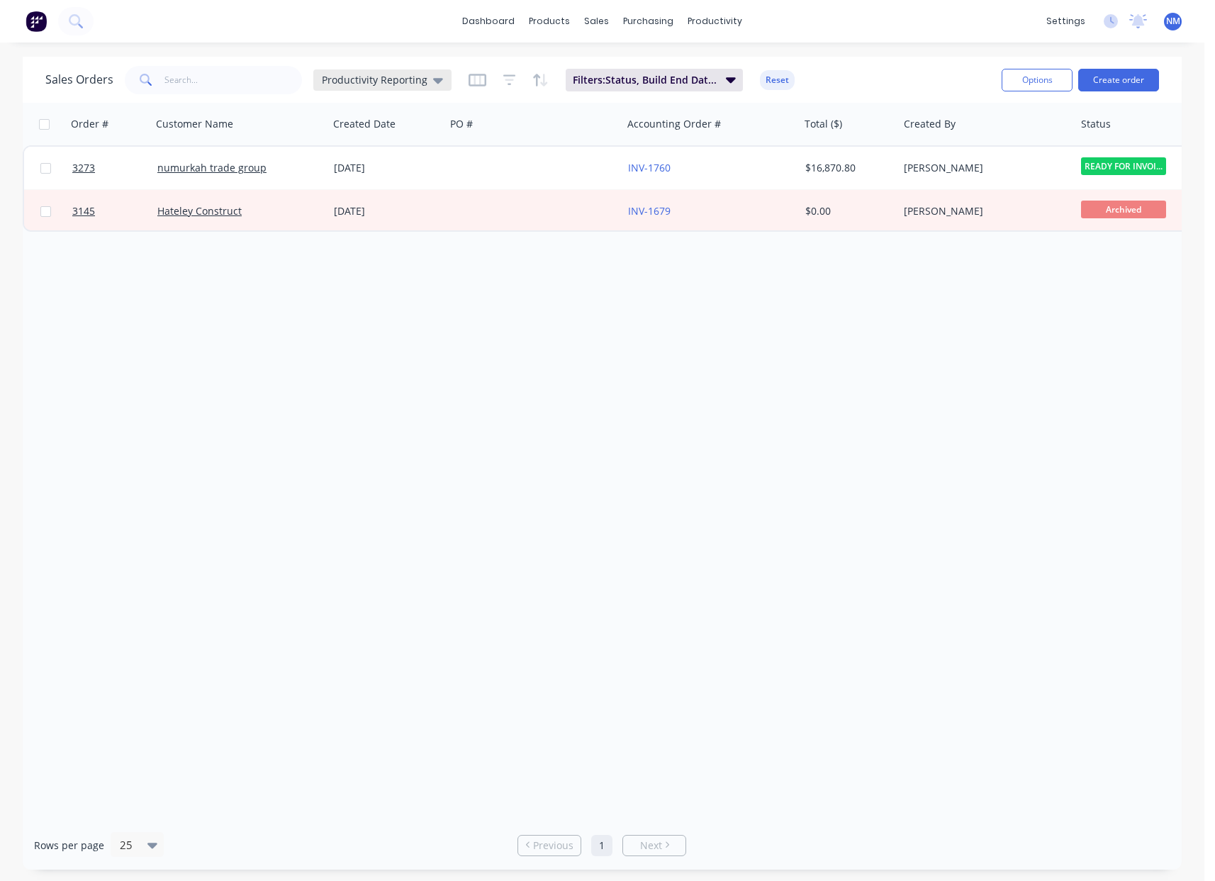
click at [402, 79] on span "Productivity Reporting" at bounding box center [375, 79] width 106 height 15
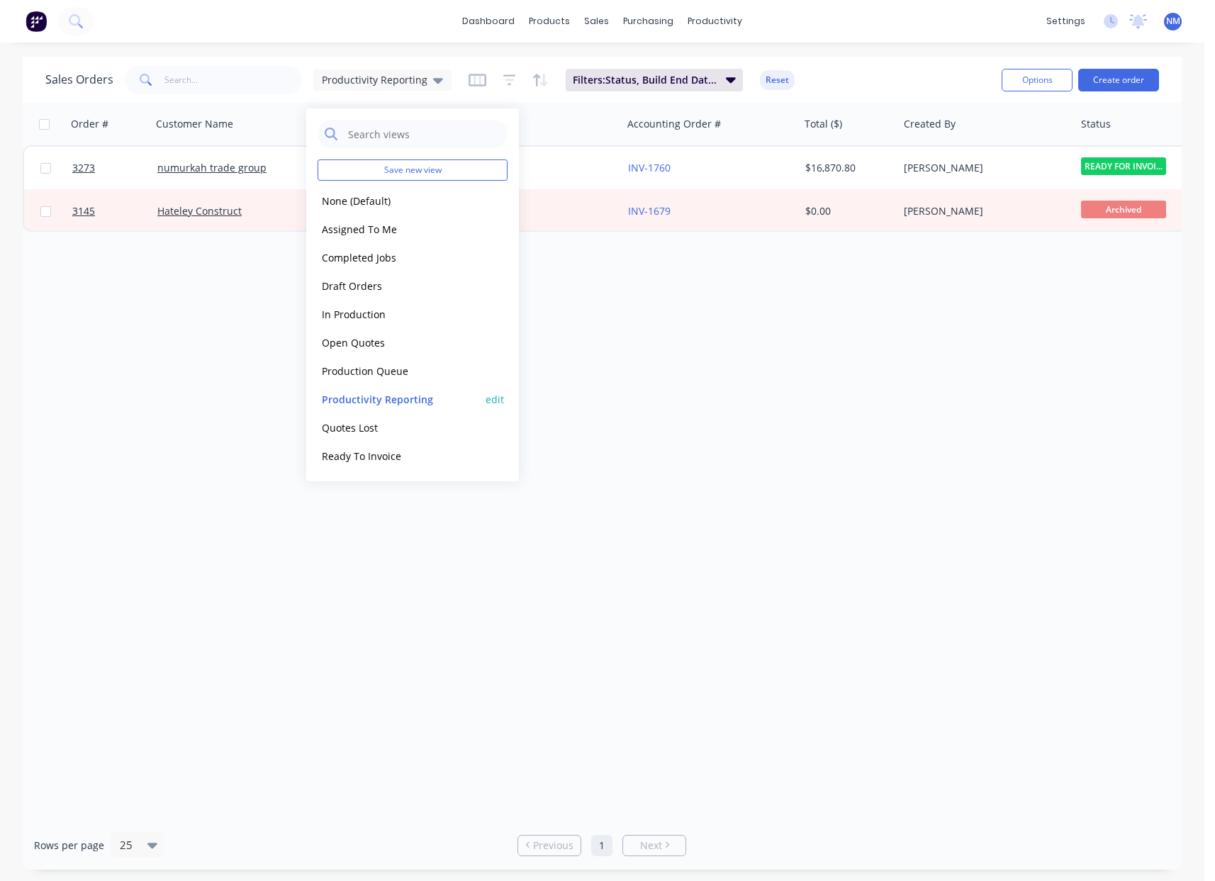
click at [494, 401] on button "edit" at bounding box center [495, 399] width 18 height 15
click at [611, 192] on button "Update" at bounding box center [594, 197] width 95 height 23
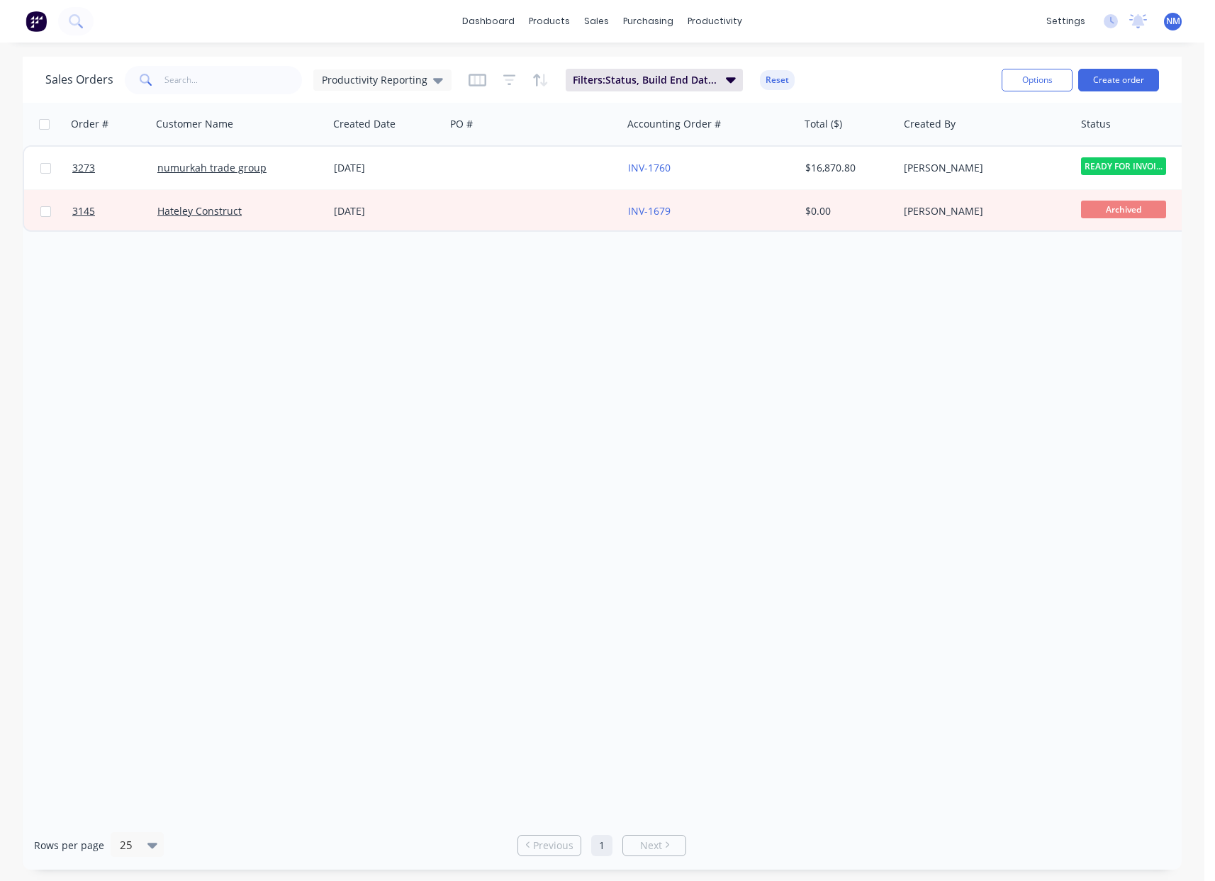
click at [718, 417] on div "Order # Customer Name Created Date PO # Accounting Order # Total ($) Created By…" at bounding box center [602, 462] width 1159 height 718
click at [425, 84] on div "Productivity Reporting" at bounding box center [382, 80] width 121 height 13
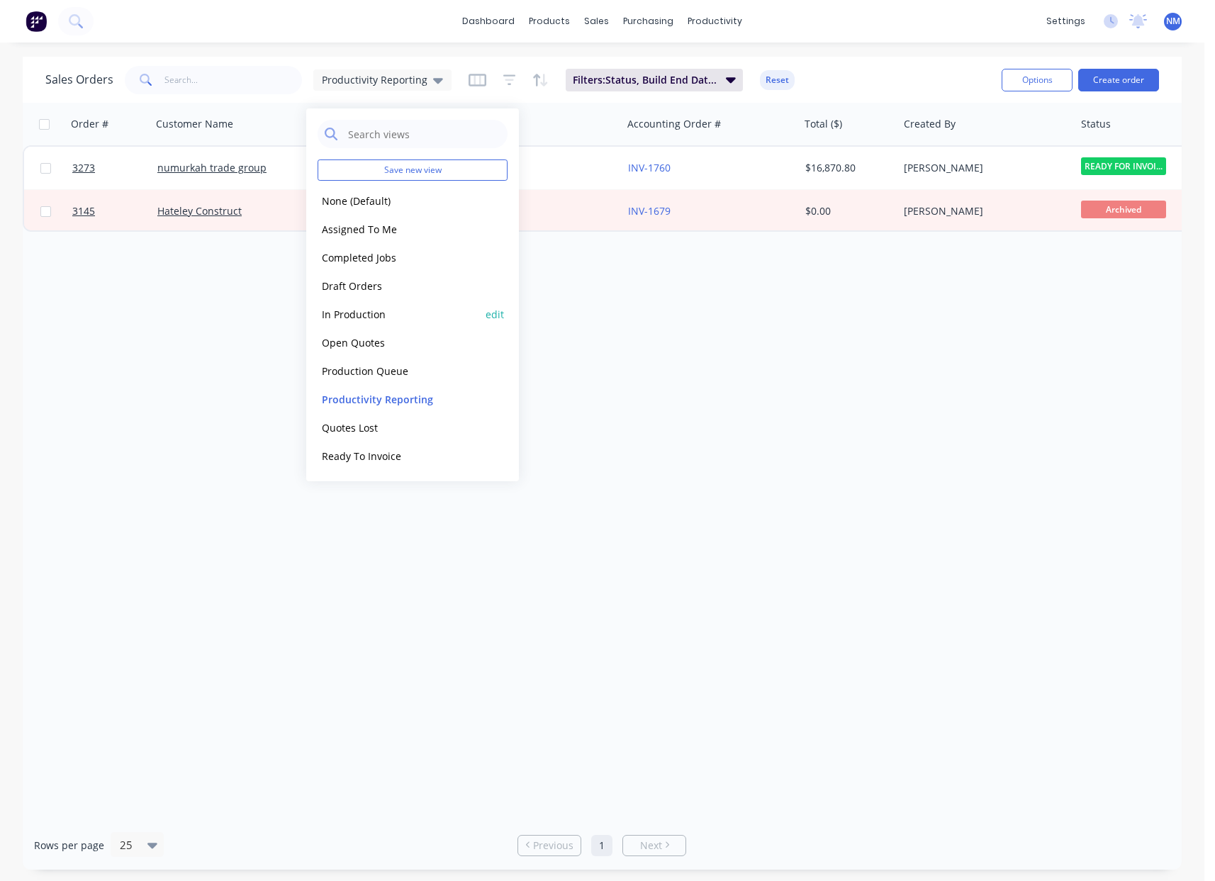
click at [379, 315] on button "In Production" at bounding box center [399, 314] width 162 height 16
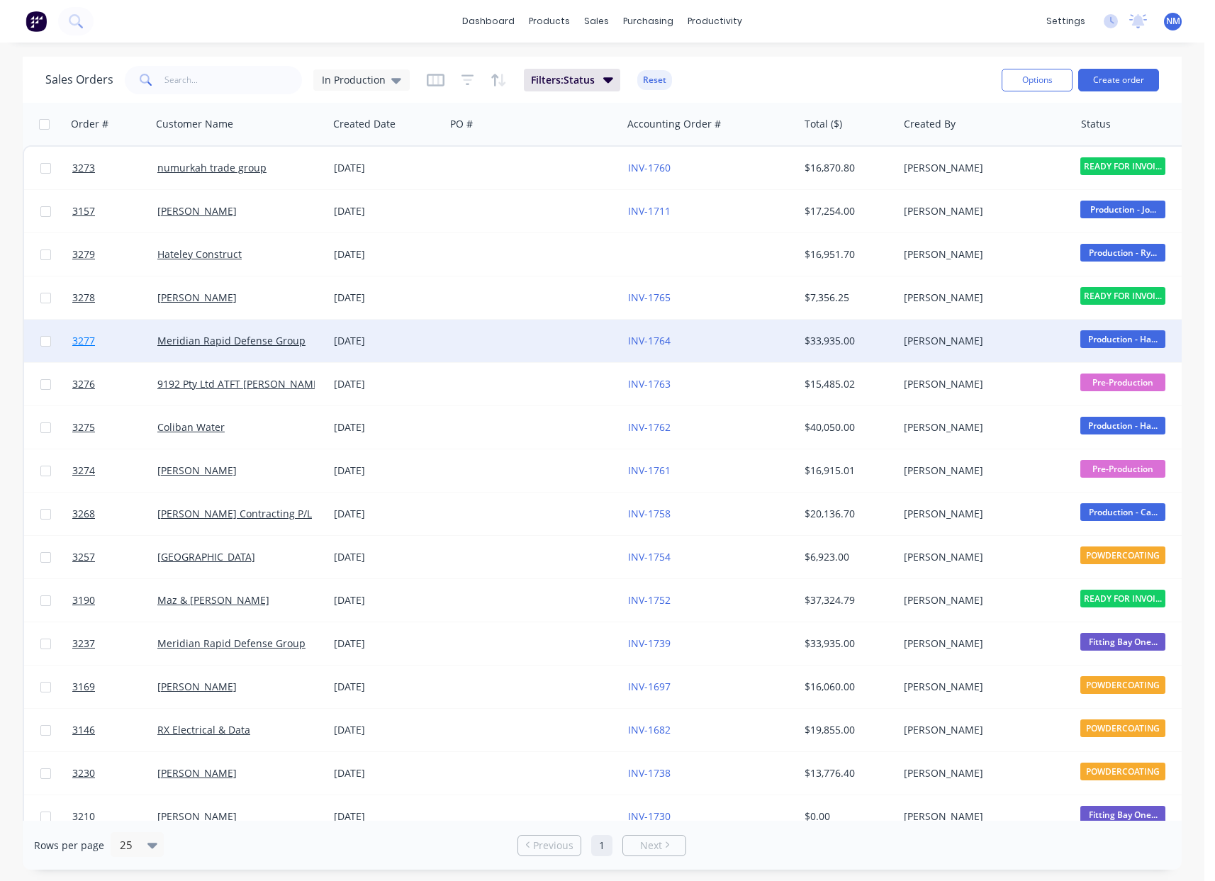
click at [87, 342] on span "3277" at bounding box center [83, 341] width 23 height 14
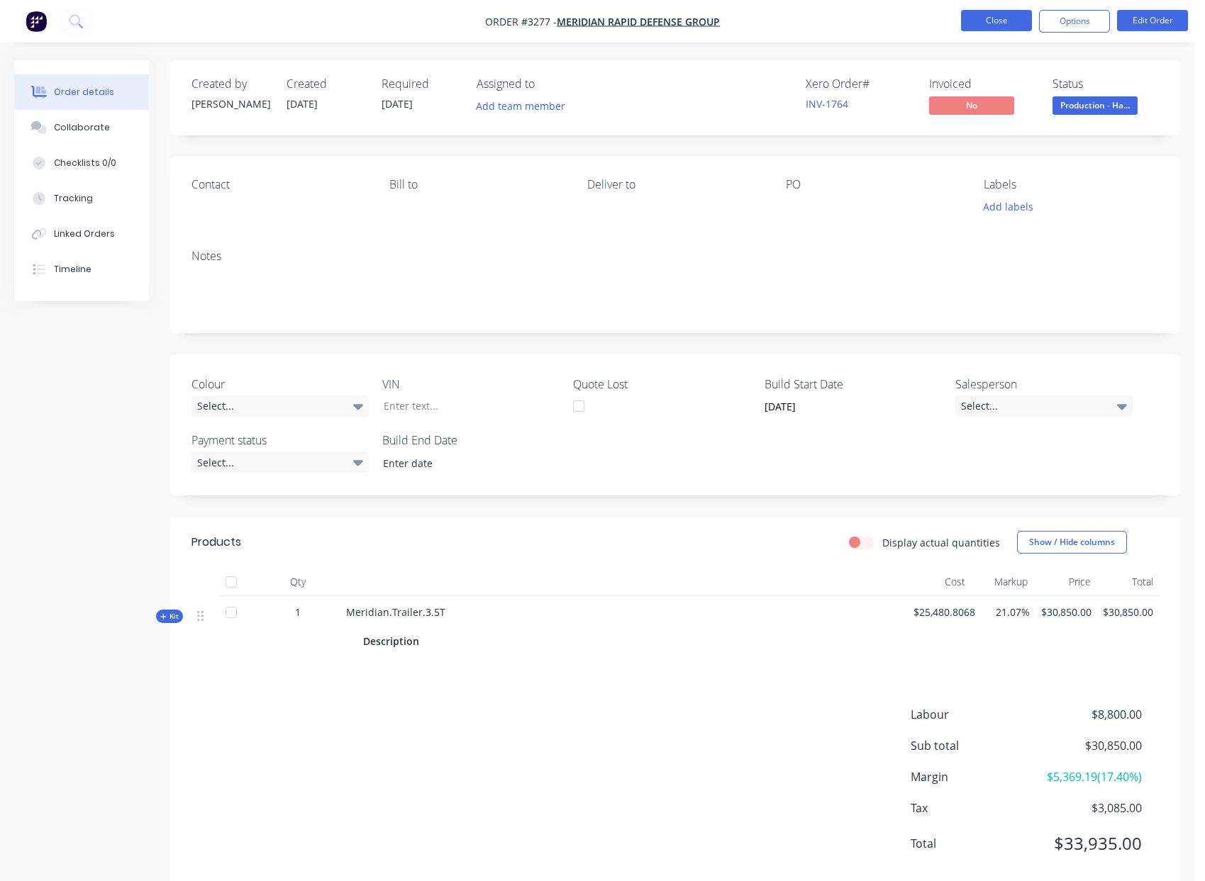
click at [993, 21] on button "Close" at bounding box center [996, 20] width 71 height 21
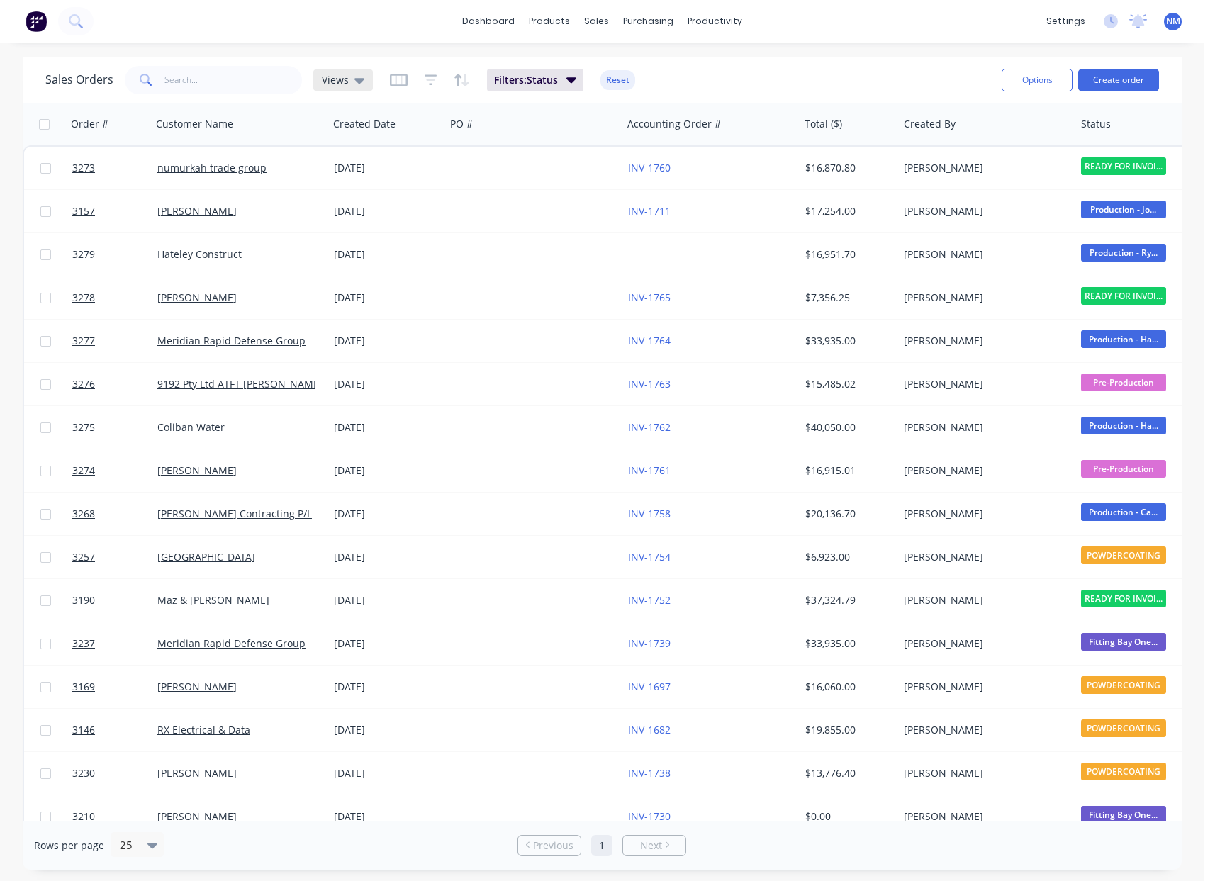
click at [358, 82] on icon at bounding box center [360, 81] width 10 height 6
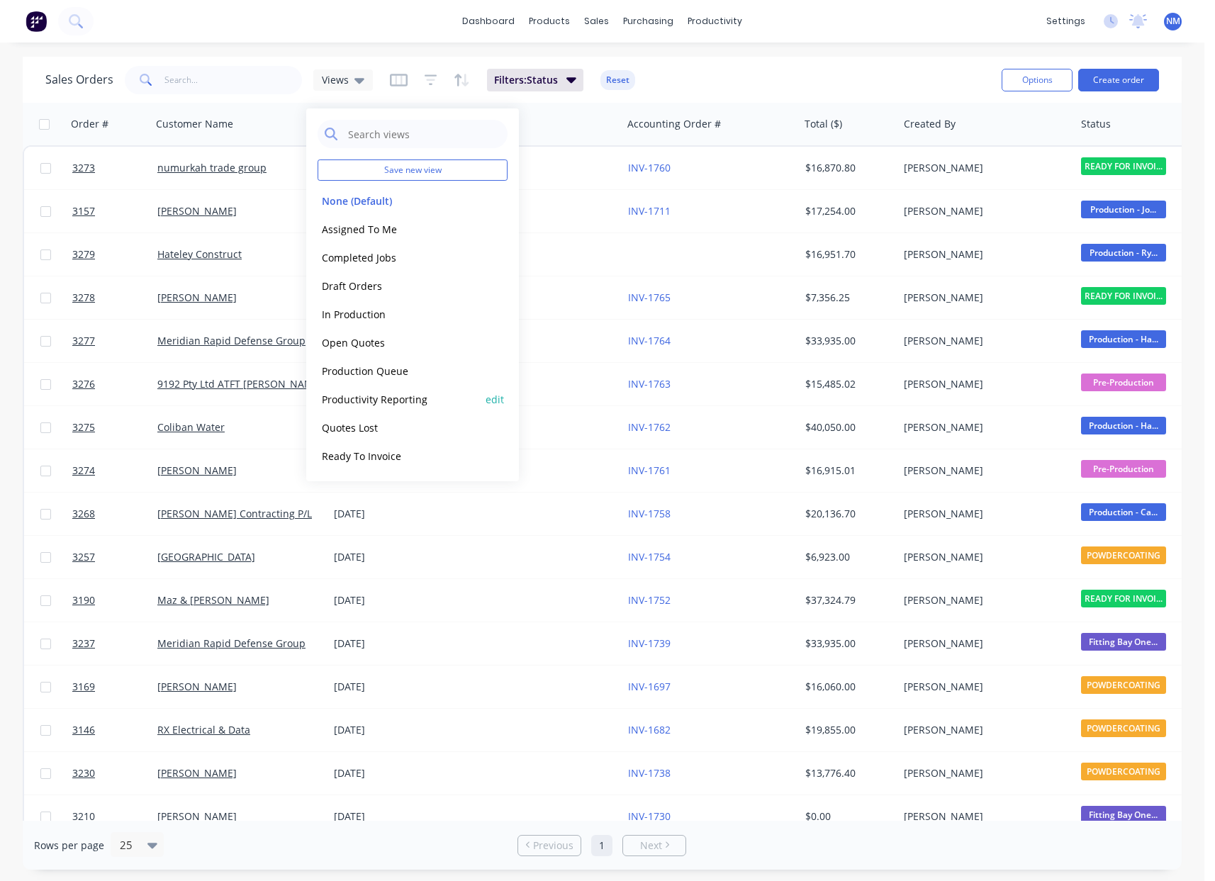
click at [410, 401] on button "Productivity Reporting" at bounding box center [399, 399] width 162 height 16
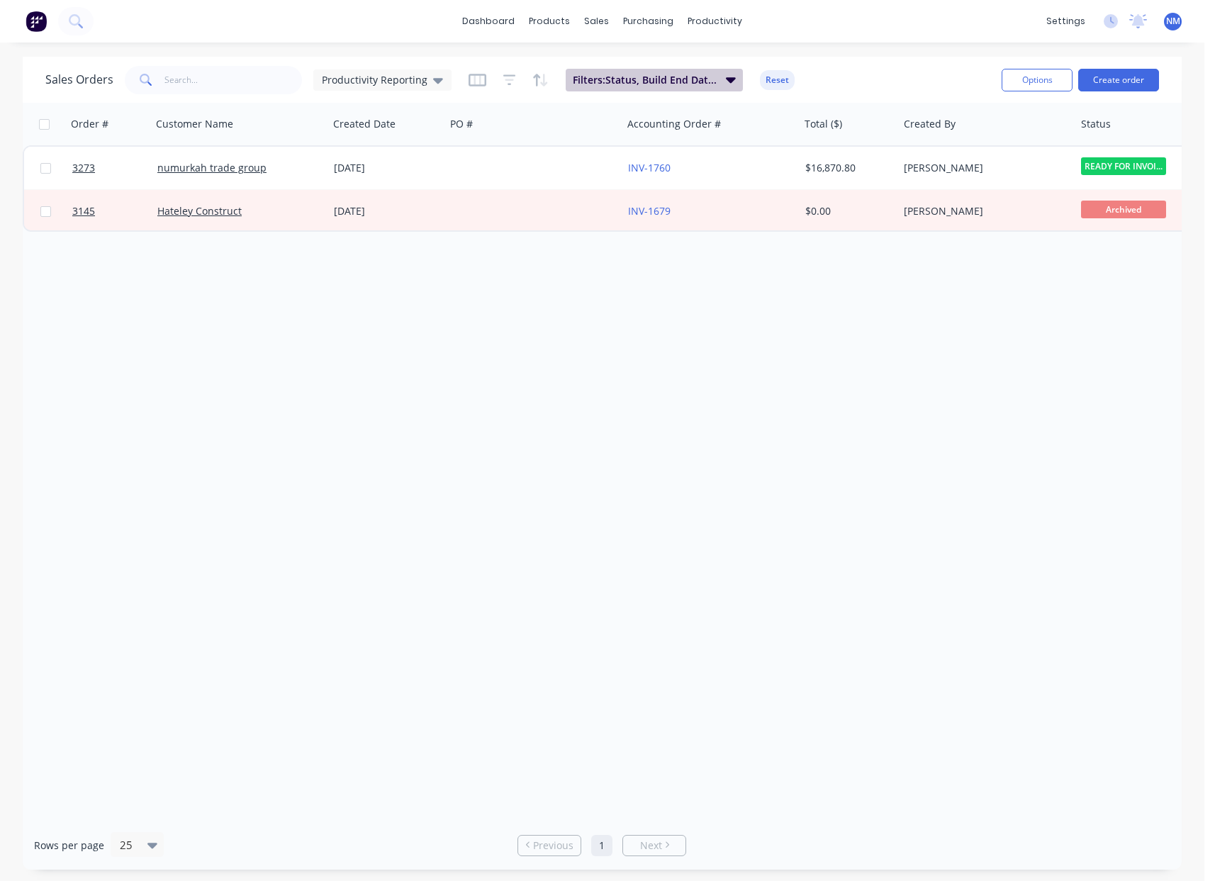
click at [730, 84] on icon "button" at bounding box center [731, 80] width 10 height 16
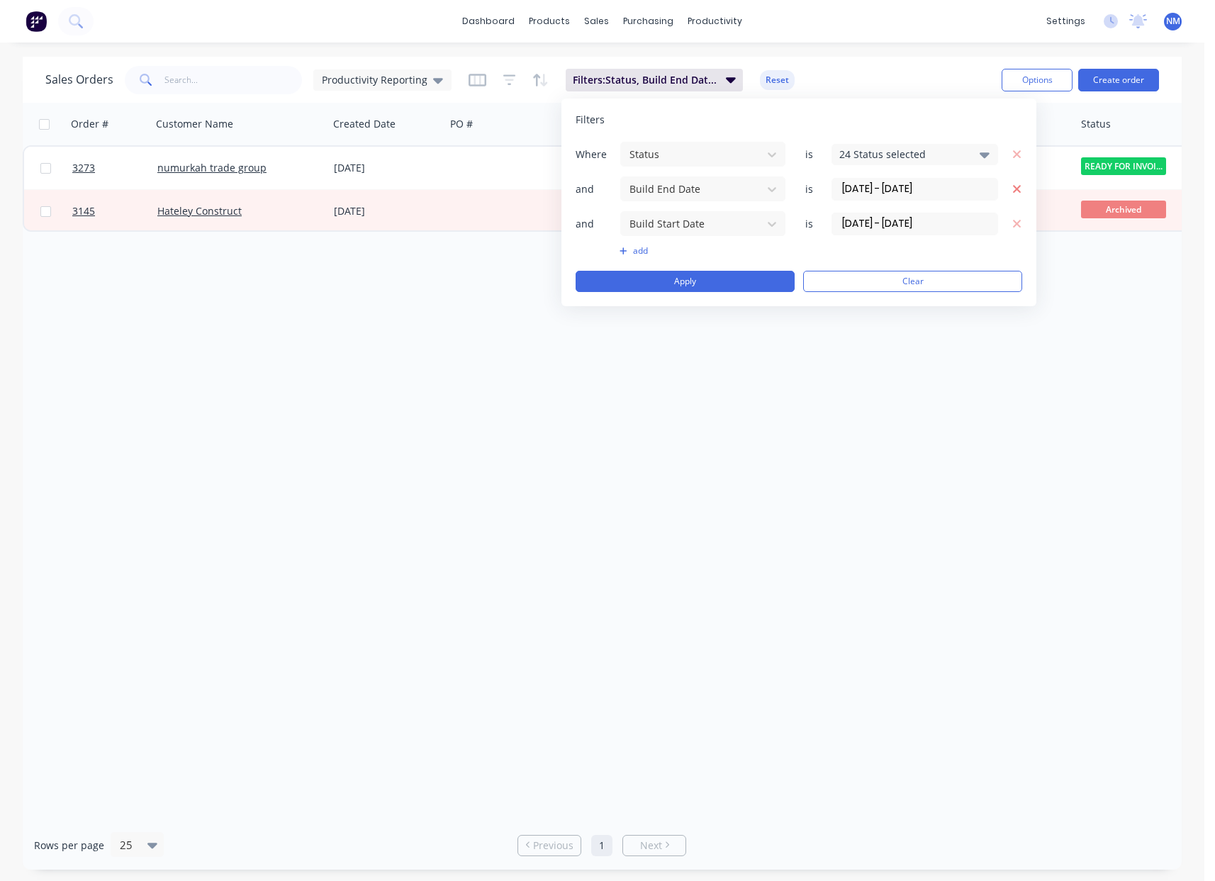
click at [1016, 186] on icon "button" at bounding box center [1018, 189] width 10 height 13
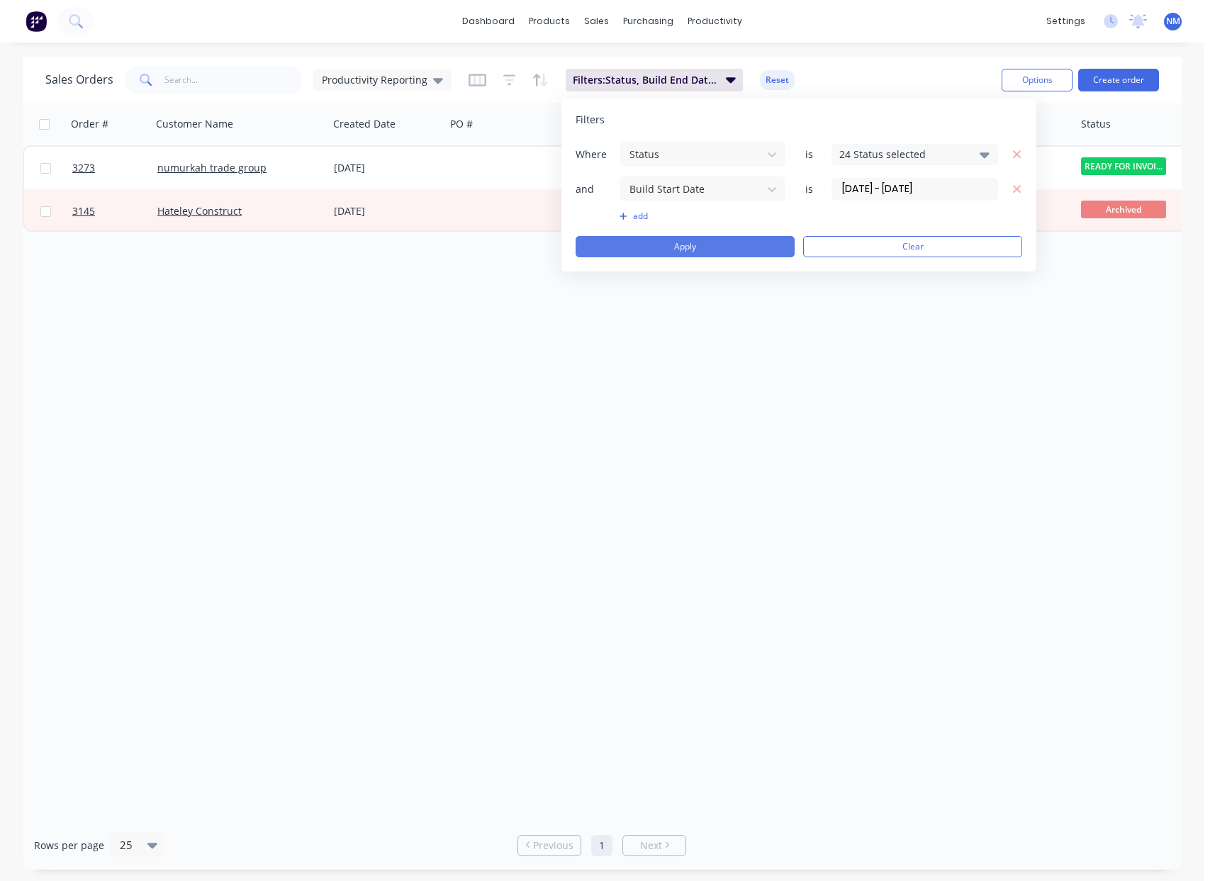
click at [726, 248] on button "Apply" at bounding box center [685, 246] width 219 height 21
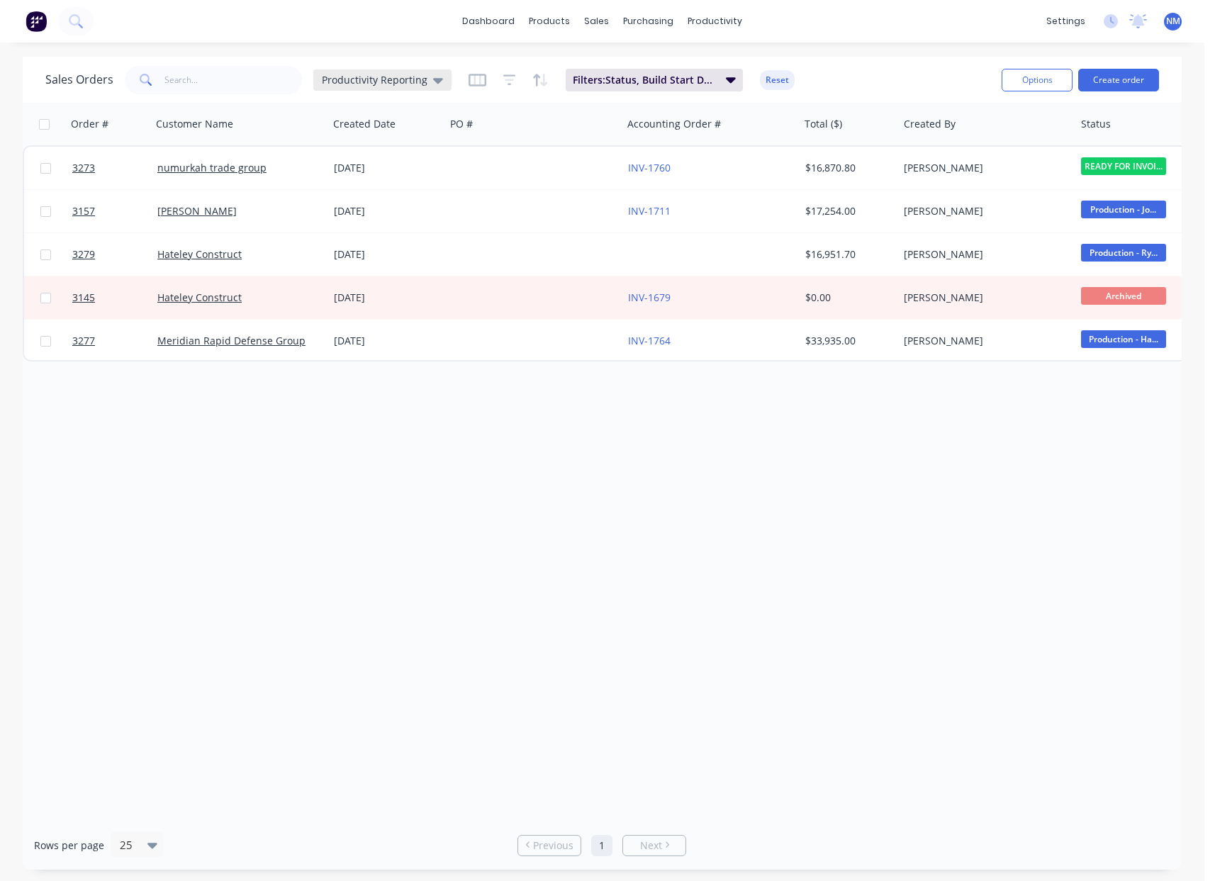
click at [415, 82] on span "Productivity Reporting" at bounding box center [375, 79] width 106 height 15
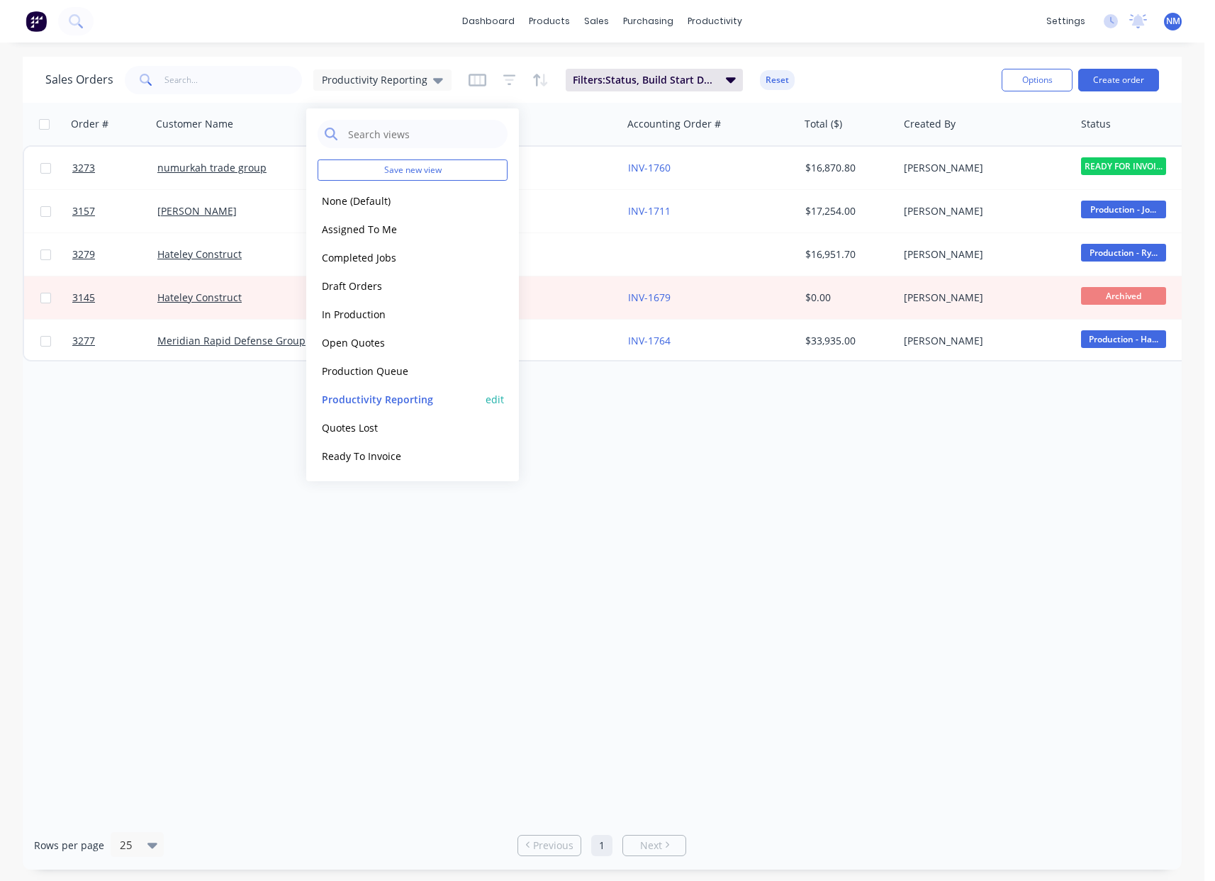
click at [496, 396] on button "edit" at bounding box center [495, 399] width 18 height 15
click at [601, 200] on button "Update" at bounding box center [594, 197] width 95 height 23
click at [730, 496] on div "Order # Customer Name Created Date PO # Accounting Order # Total ($) Created By…" at bounding box center [602, 462] width 1159 height 718
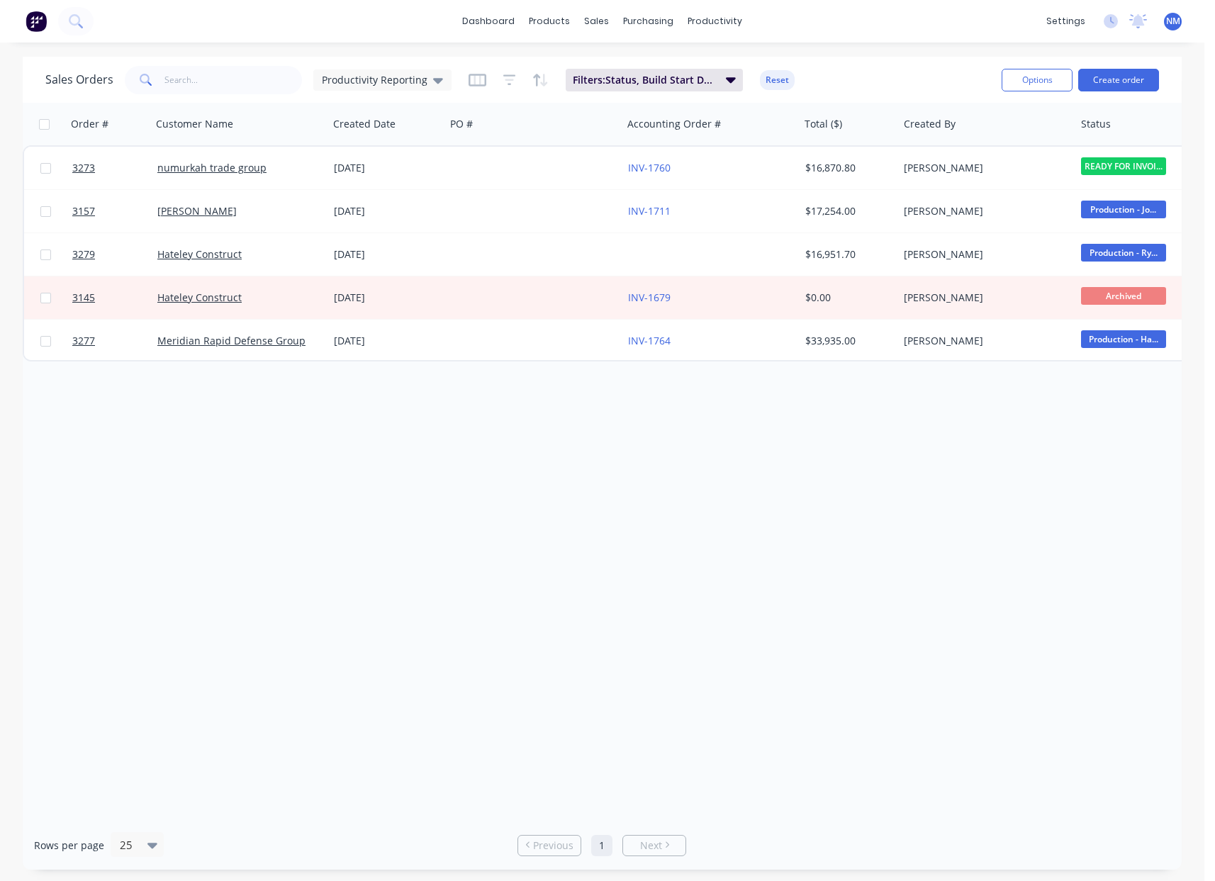
click at [702, 91] on div "Sales Orders Productivity Reporting Filters: Status, Build Start Date Reset" at bounding box center [517, 79] width 945 height 35
click at [706, 89] on button "Filters: Status, Build Start Date" at bounding box center [654, 80] width 177 height 23
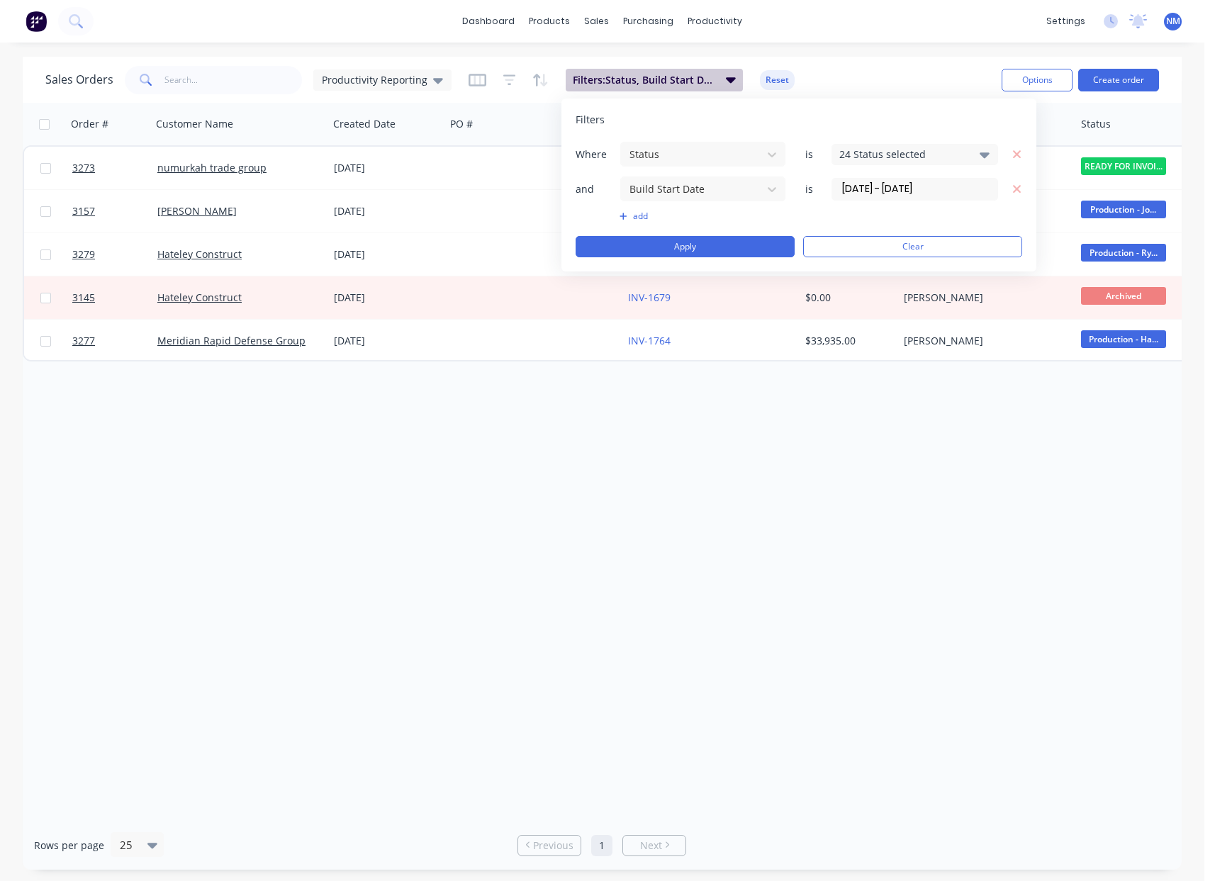
click at [689, 77] on span "Filters: Status, Build Start Date" at bounding box center [645, 80] width 145 height 14
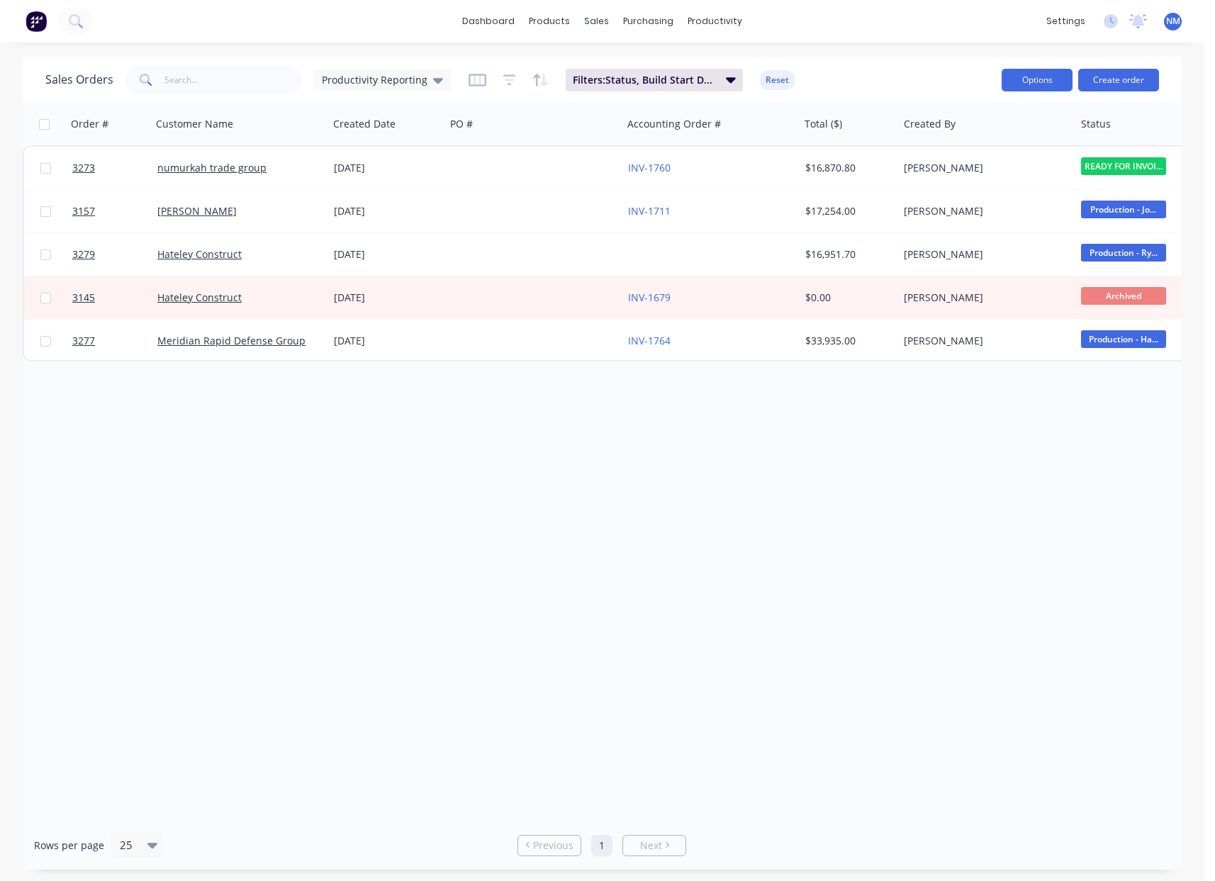
click at [1057, 74] on button "Options" at bounding box center [1037, 80] width 71 height 23
click at [976, 170] on div "Export" at bounding box center [995, 172] width 130 height 21
click at [1036, 80] on button "Options" at bounding box center [1037, 80] width 71 height 23
click at [977, 175] on div "Export" at bounding box center [995, 172] width 130 height 21
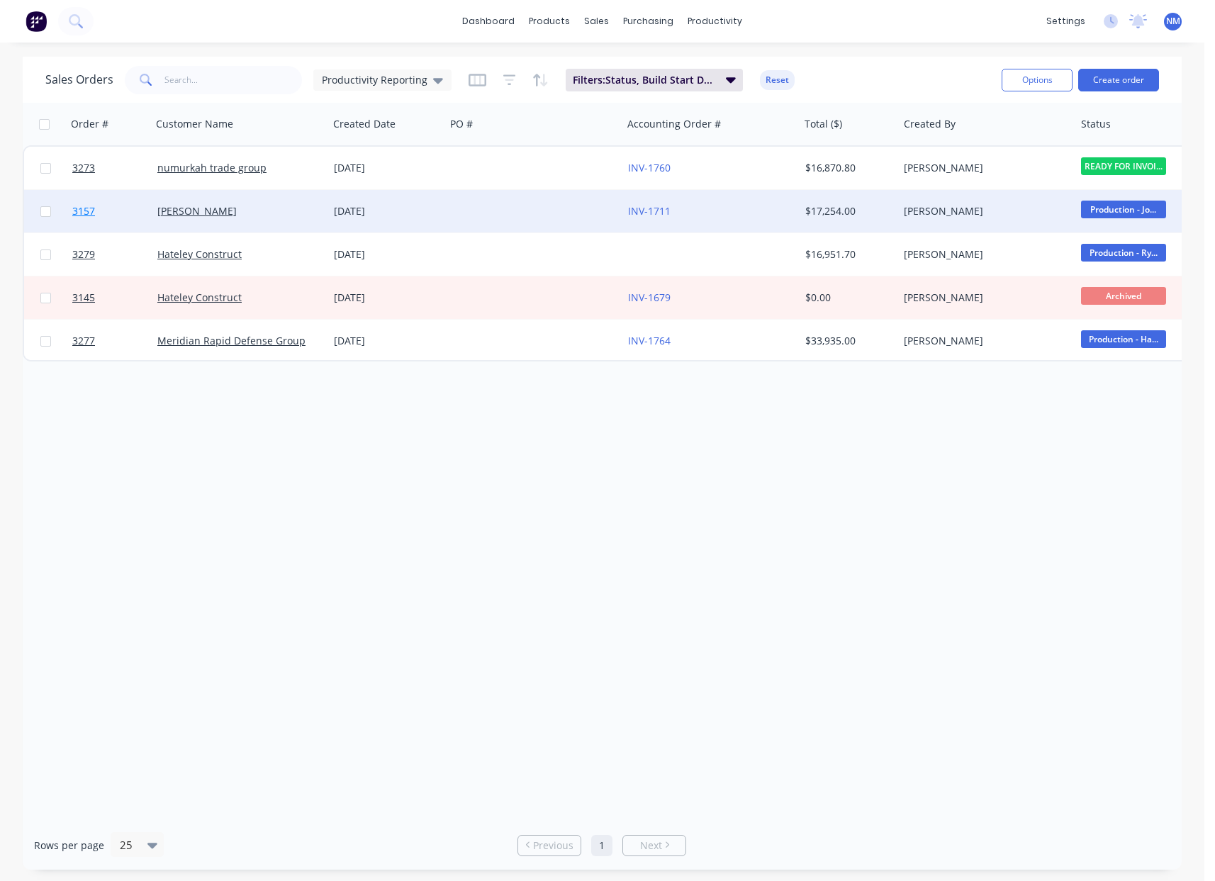
click at [87, 211] on span "3157" at bounding box center [83, 211] width 23 height 14
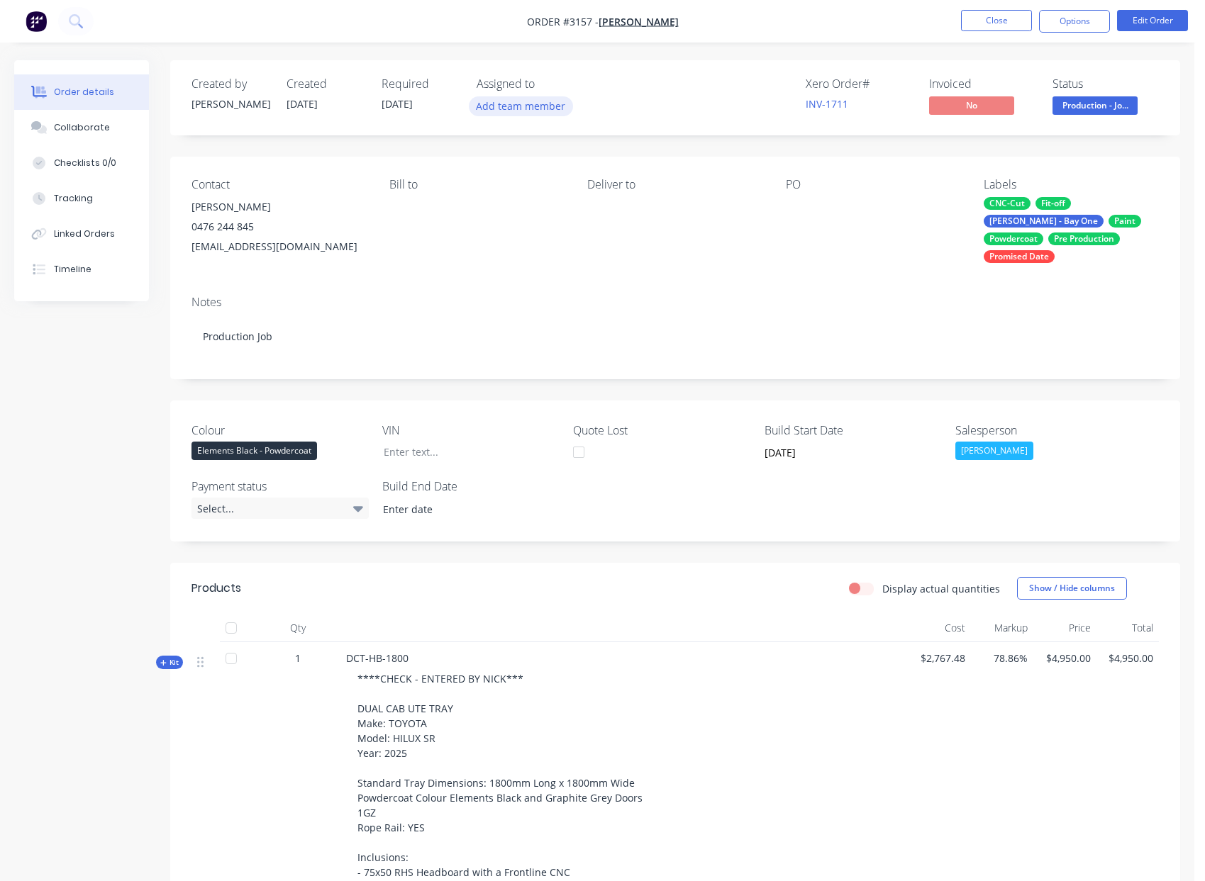
click at [527, 104] on button "Add team member" at bounding box center [521, 105] width 104 height 19
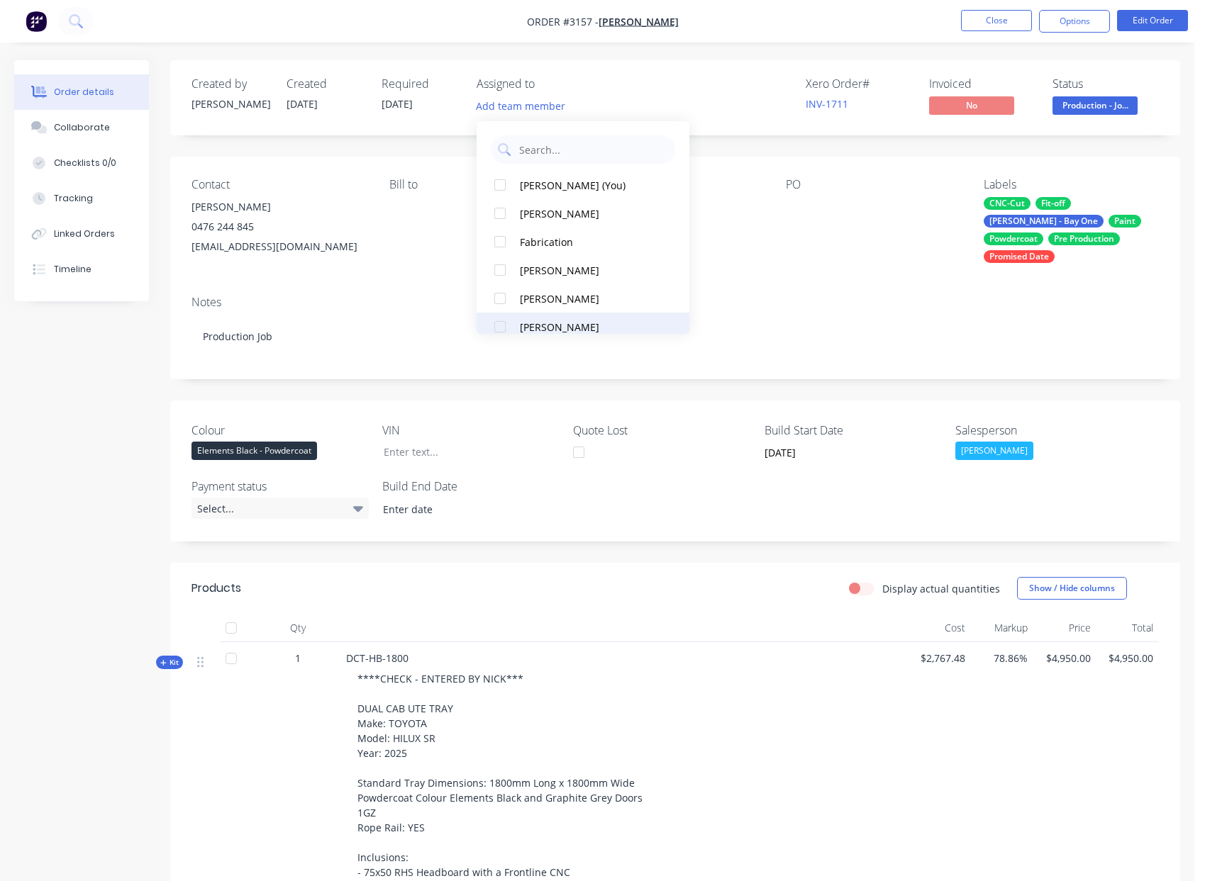
click at [501, 329] on div at bounding box center [500, 327] width 28 height 28
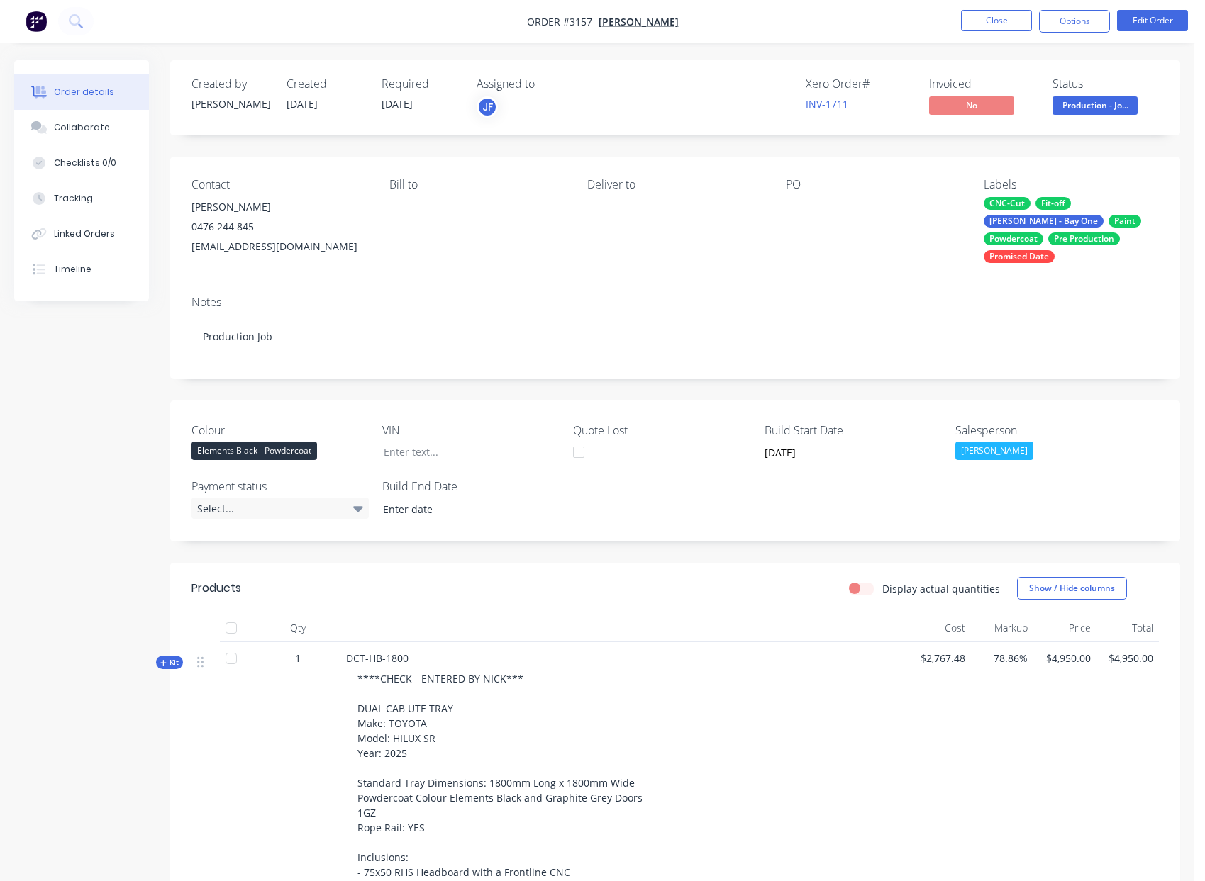
click at [785, 264] on div "Contact [PERSON_NAME] [PHONE_NUMBER] [EMAIL_ADDRESS][DOMAIN_NAME] [PERSON_NAME]…" at bounding box center [675, 221] width 1010 height 128
click at [1011, 16] on button "Close" at bounding box center [996, 20] width 71 height 21
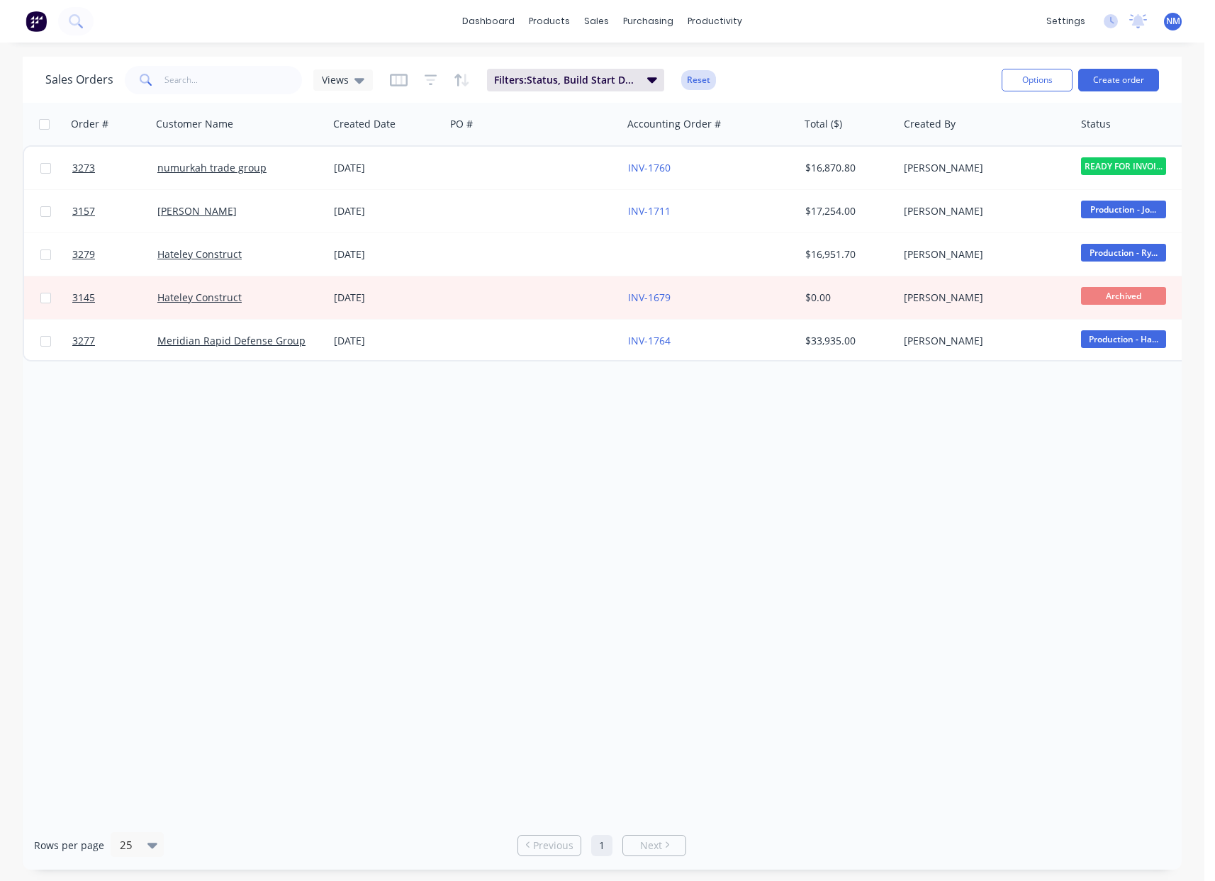
click at [693, 81] on button "Reset" at bounding box center [698, 80] width 35 height 20
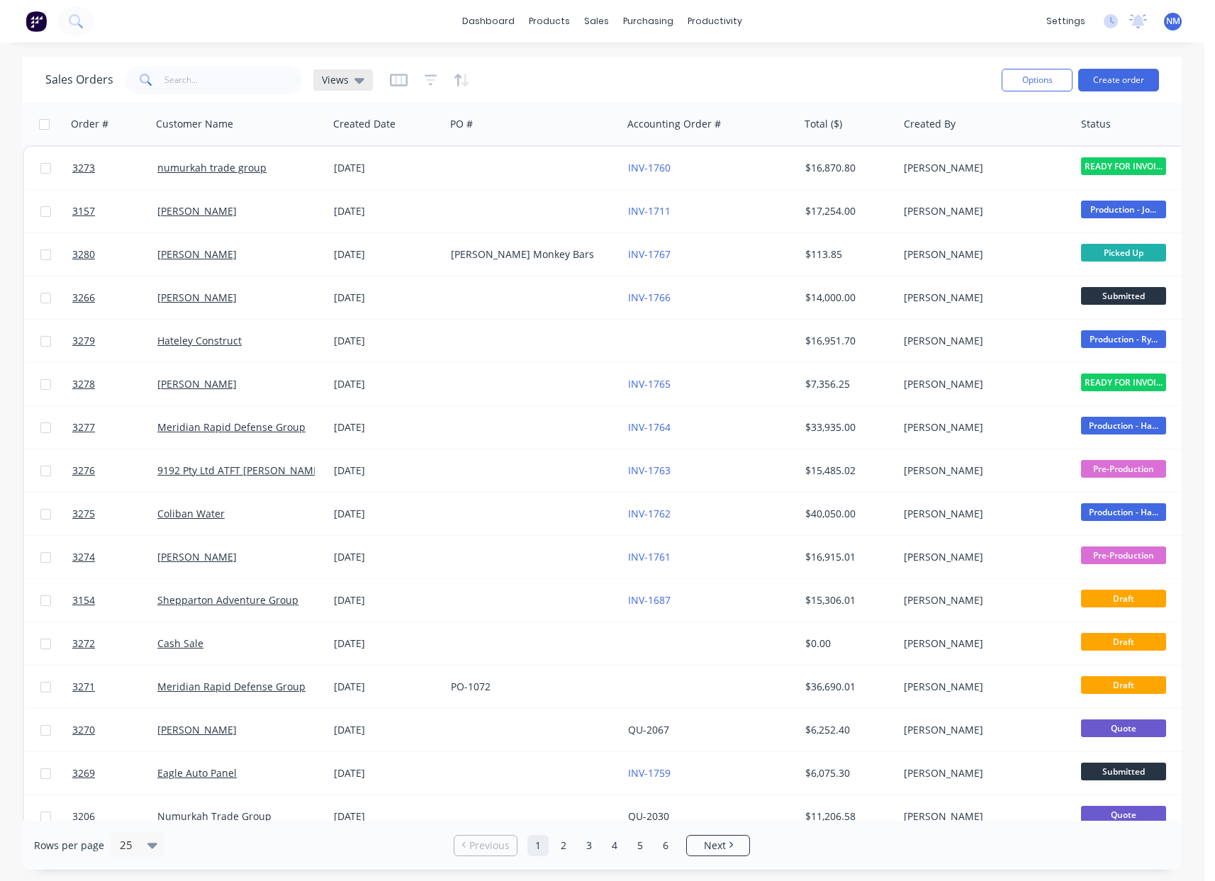
click at [350, 84] on div "Views" at bounding box center [343, 80] width 43 height 13
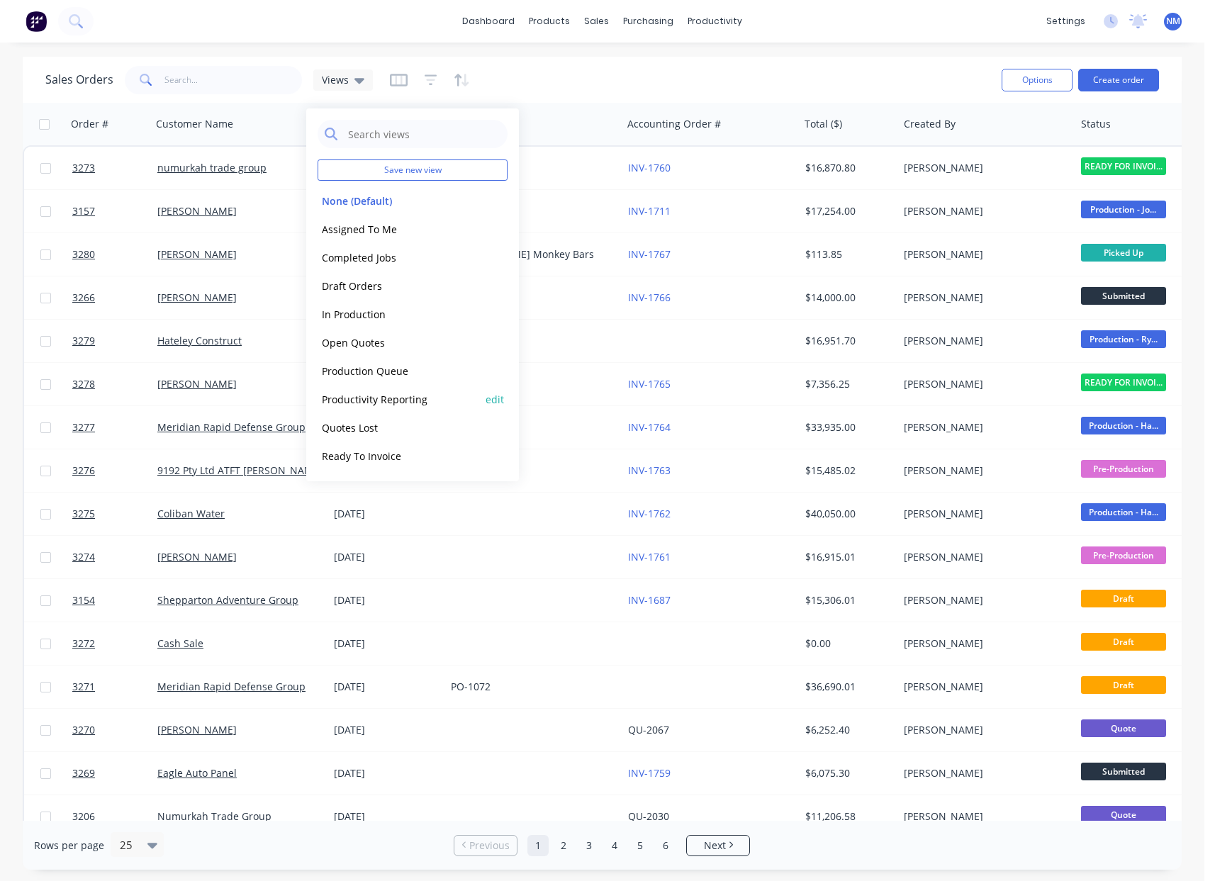
click at [419, 398] on button "Productivity Reporting" at bounding box center [399, 399] width 162 height 16
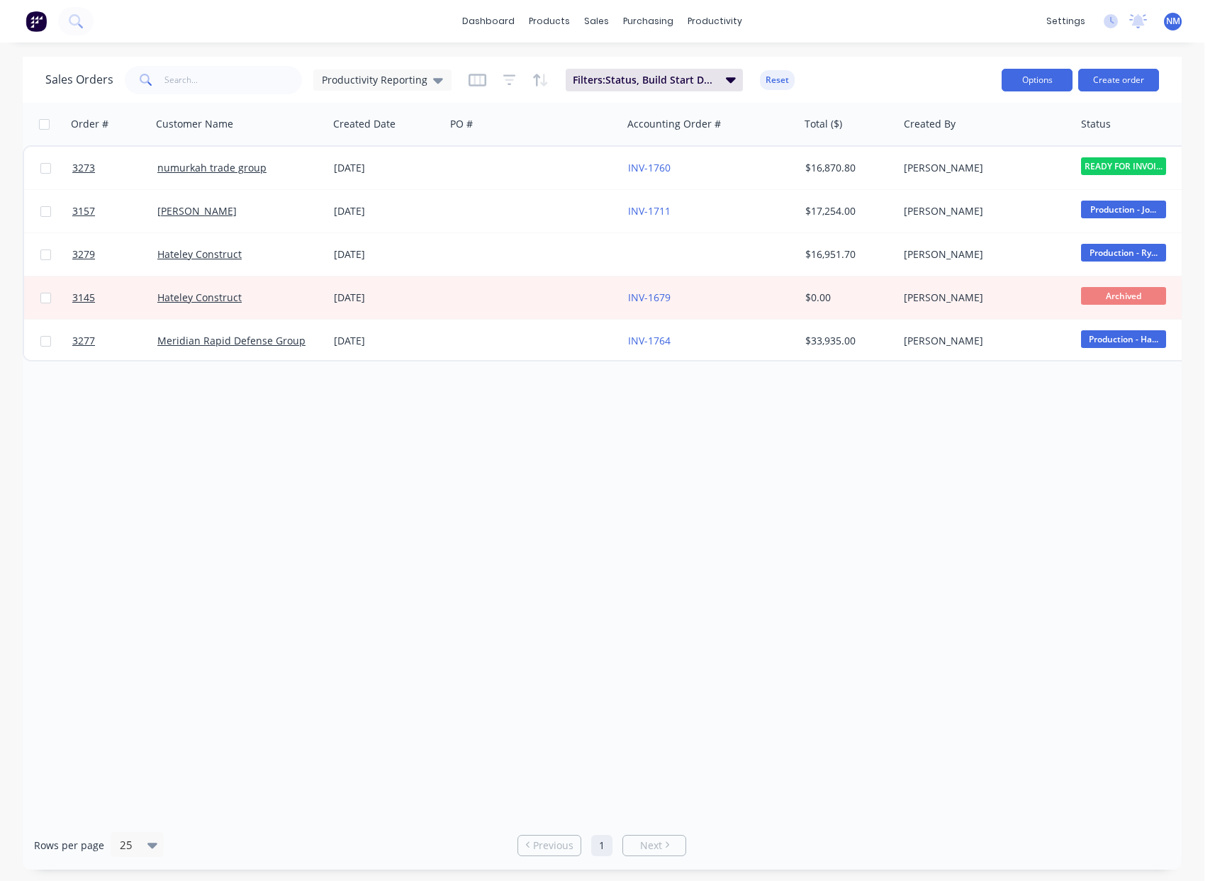
click at [1037, 80] on button "Options" at bounding box center [1037, 80] width 71 height 23
click at [954, 165] on div "Export" at bounding box center [995, 172] width 130 height 21
click at [43, 121] on input "checkbox" at bounding box center [44, 124] width 11 height 11
checkbox input "true"
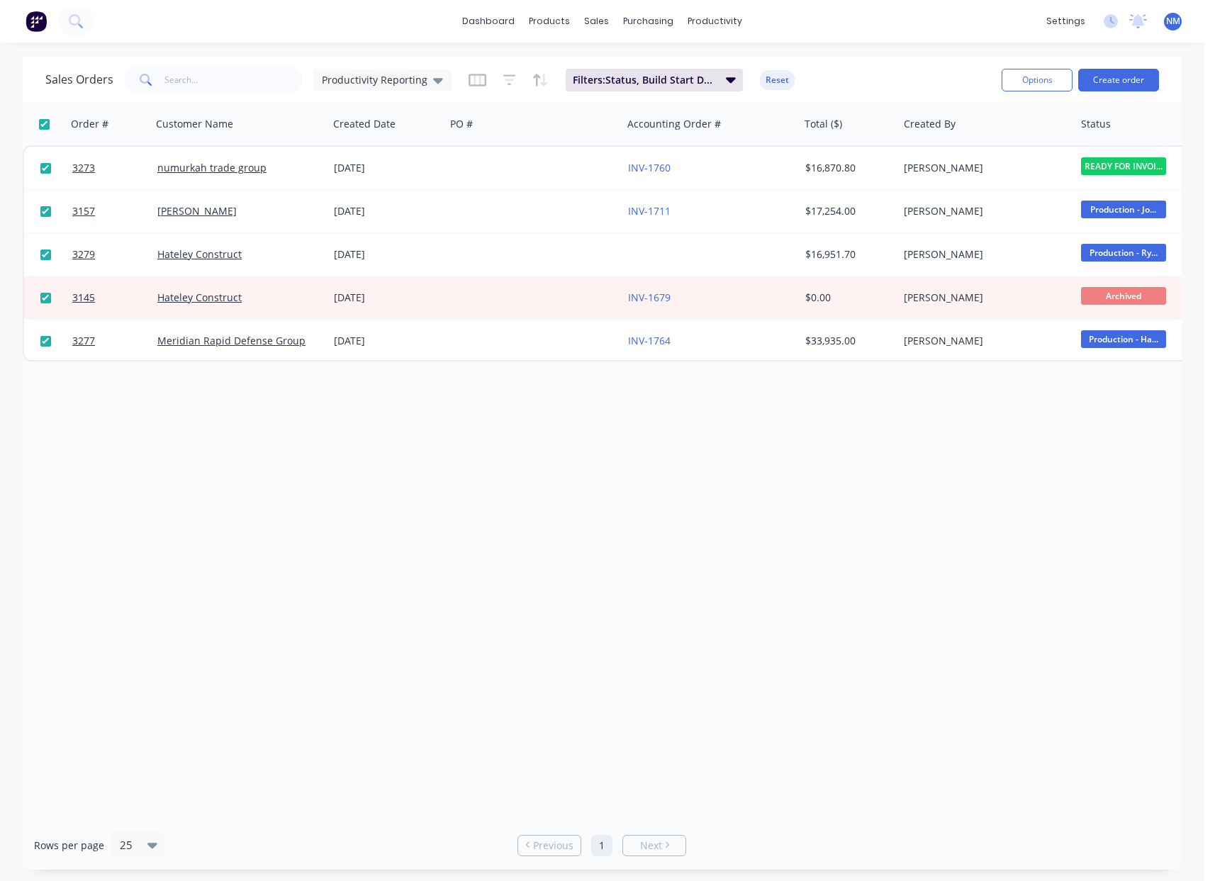
checkbox input "true"
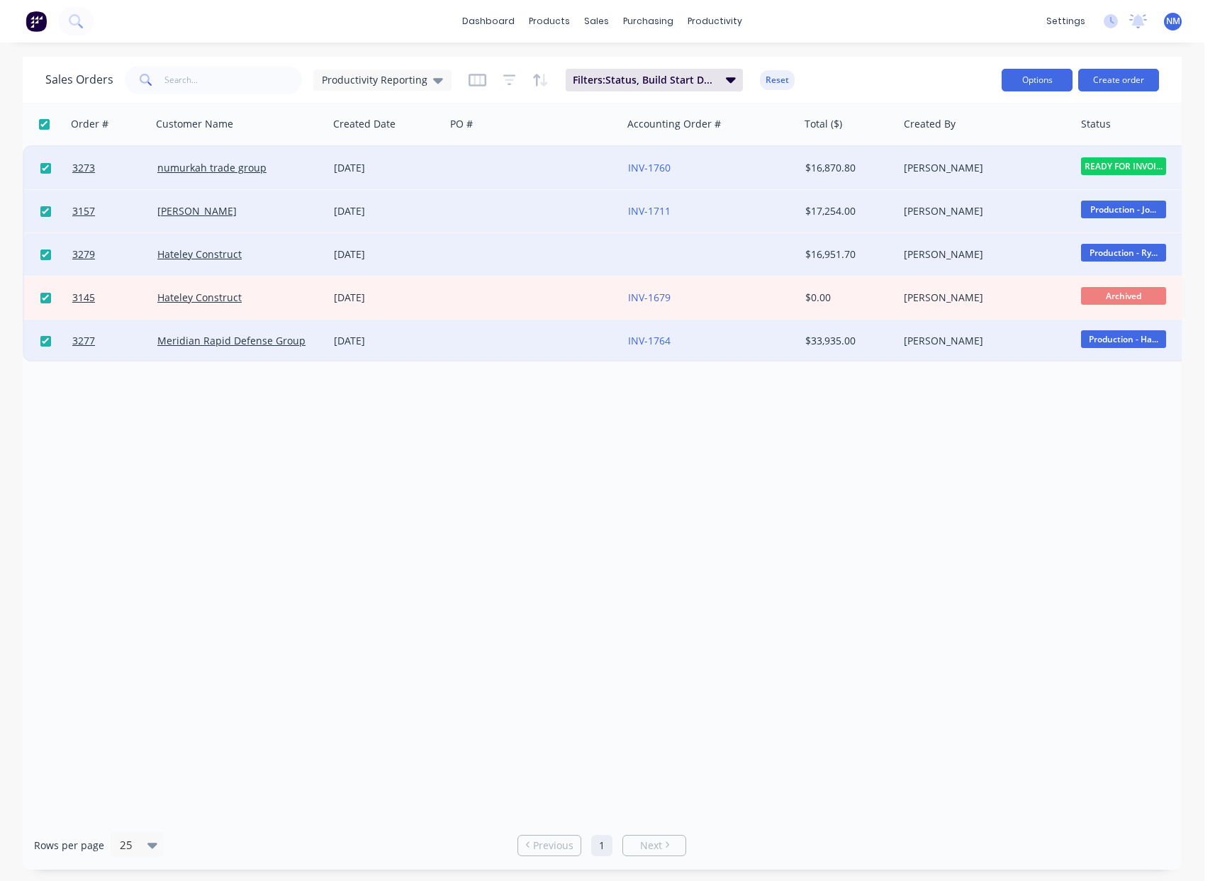
click at [1042, 77] on button "Options" at bounding box center [1037, 80] width 71 height 23
click at [970, 177] on div "Export" at bounding box center [995, 172] width 130 height 21
click at [424, 81] on div "Productivity Reporting" at bounding box center [382, 80] width 121 height 13
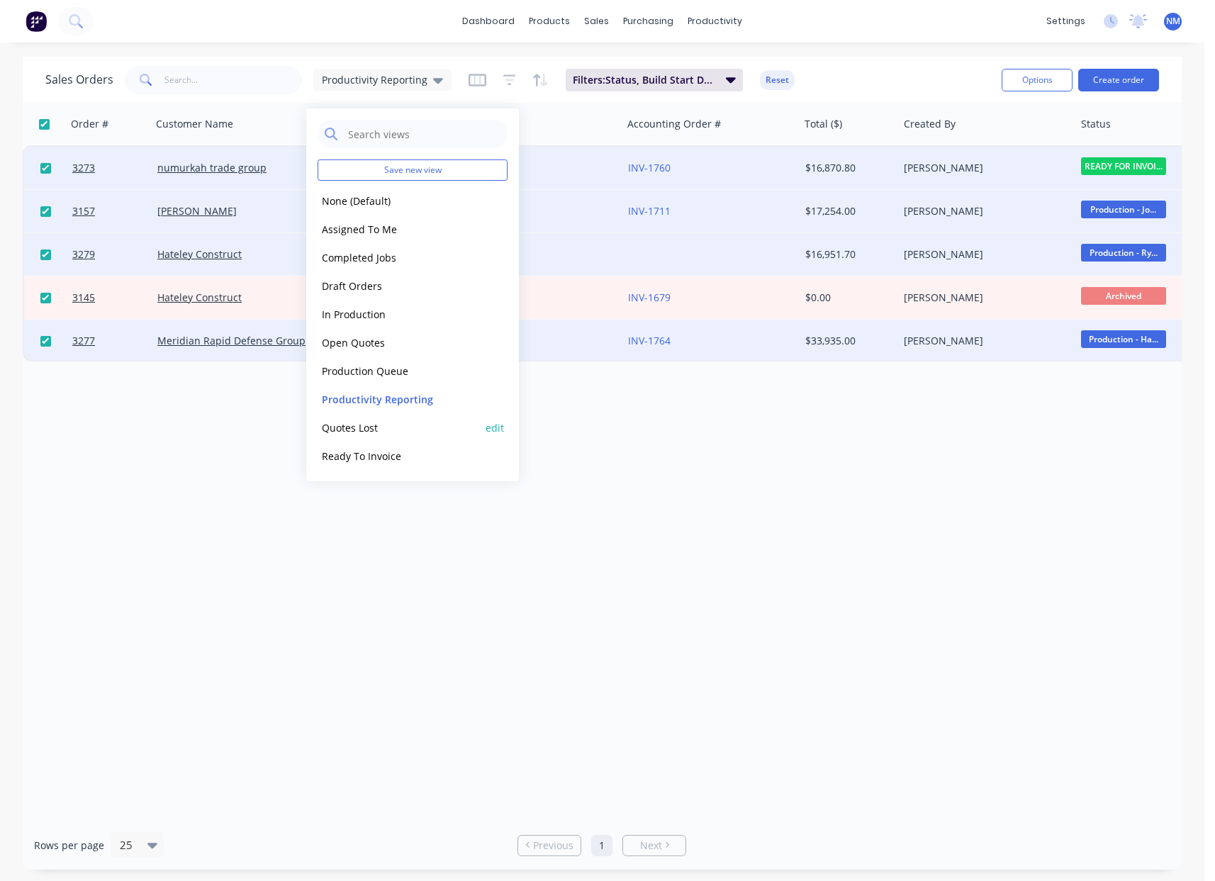
click at [374, 432] on button "Quotes Lost" at bounding box center [399, 428] width 162 height 16
checkbox input "false"
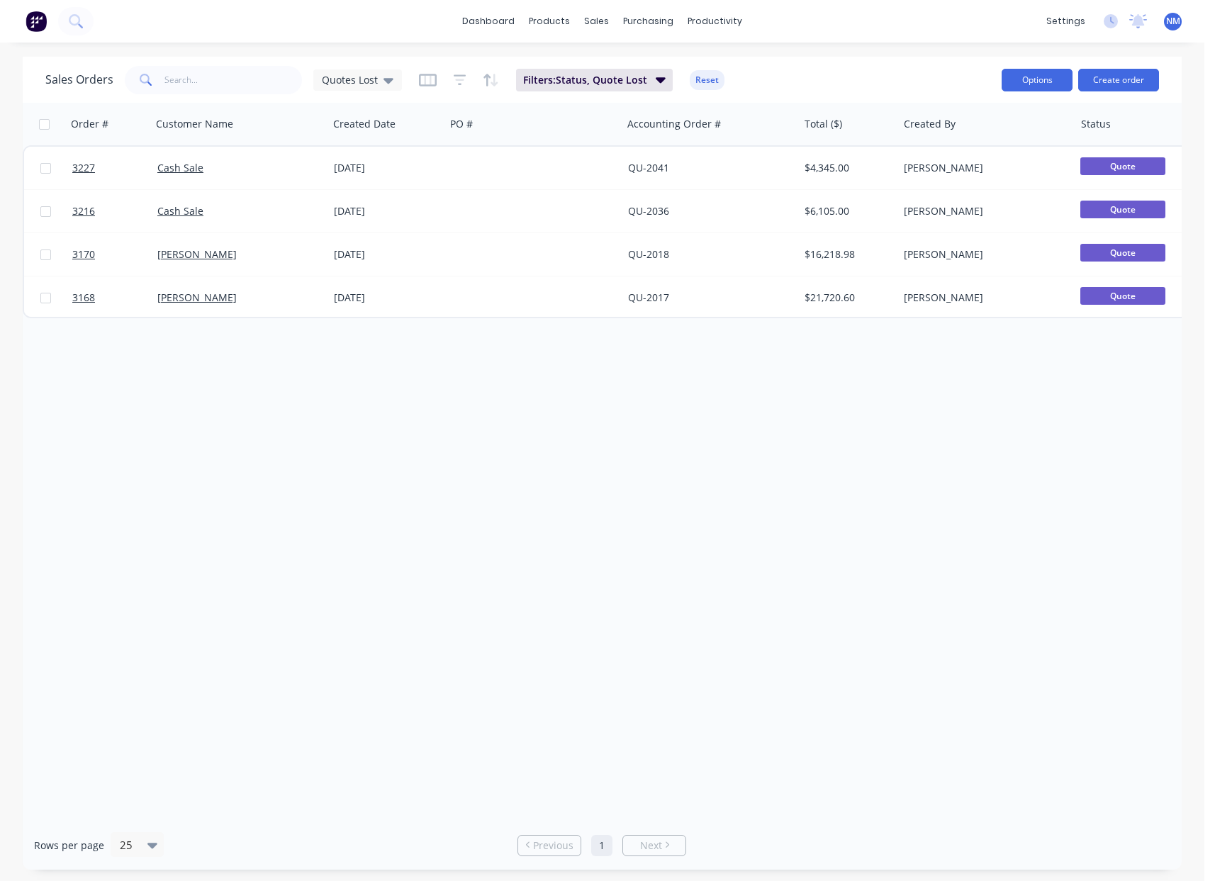
click at [1052, 72] on button "Options" at bounding box center [1037, 80] width 71 height 23
click at [1004, 177] on div "Export" at bounding box center [995, 172] width 130 height 21
click at [1036, 78] on button "Options" at bounding box center [1037, 80] width 71 height 23
click at [968, 171] on div "Export" at bounding box center [995, 172] width 130 height 21
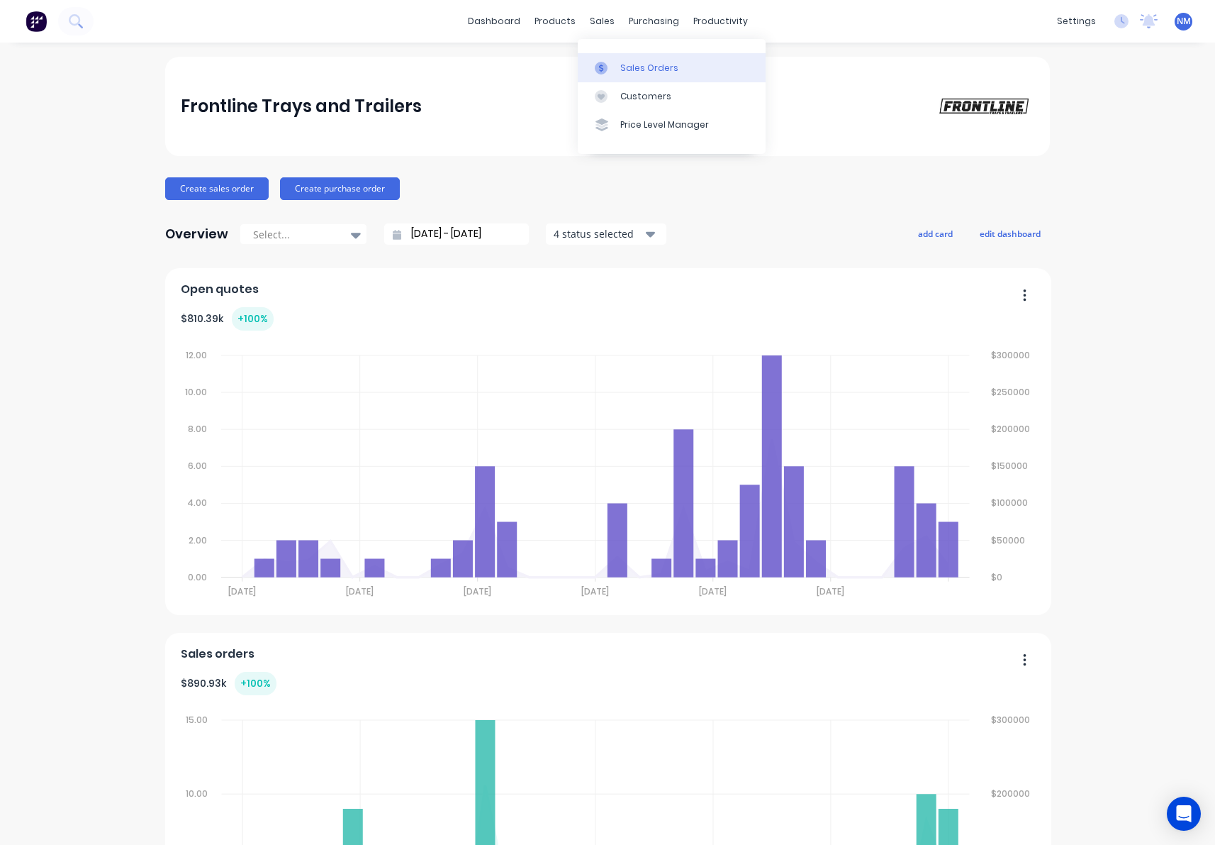
click at [630, 75] on link "Sales Orders" at bounding box center [672, 67] width 188 height 28
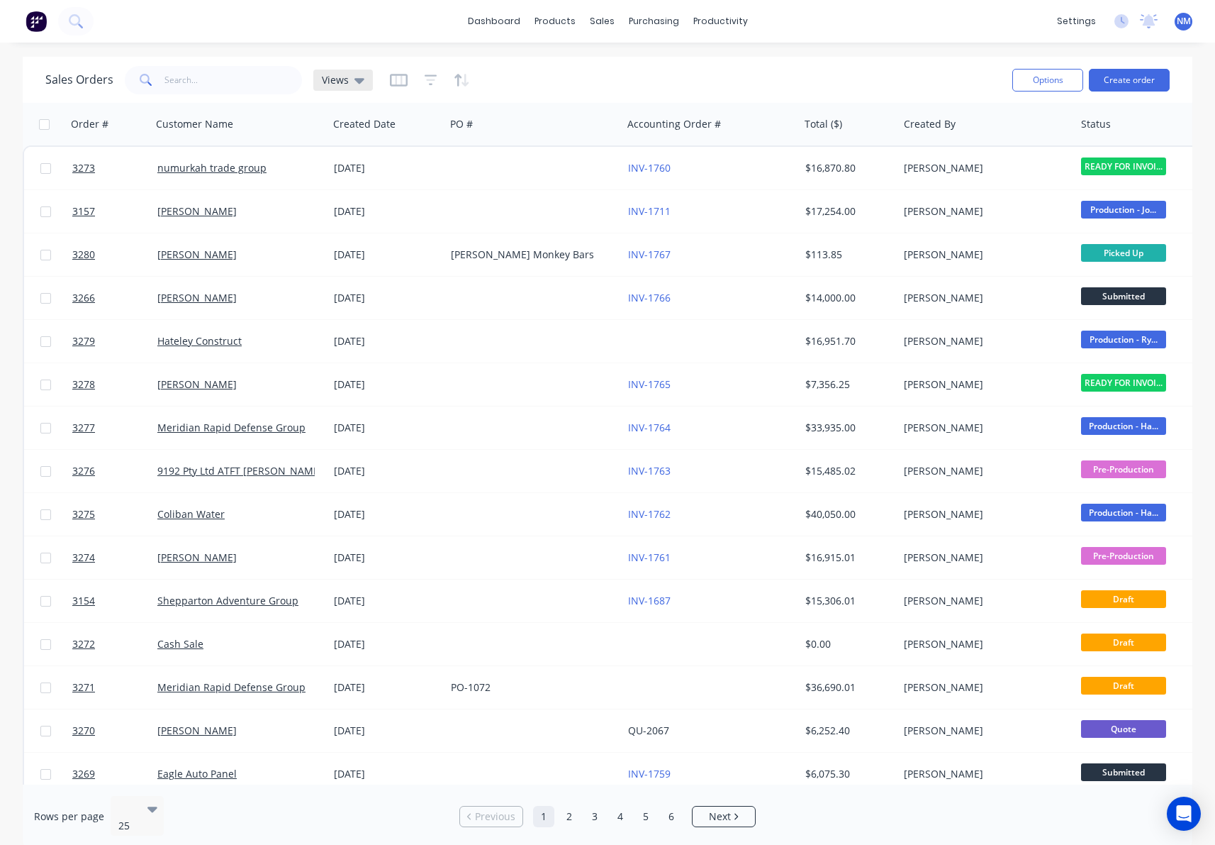
click at [355, 77] on icon at bounding box center [360, 80] width 10 height 16
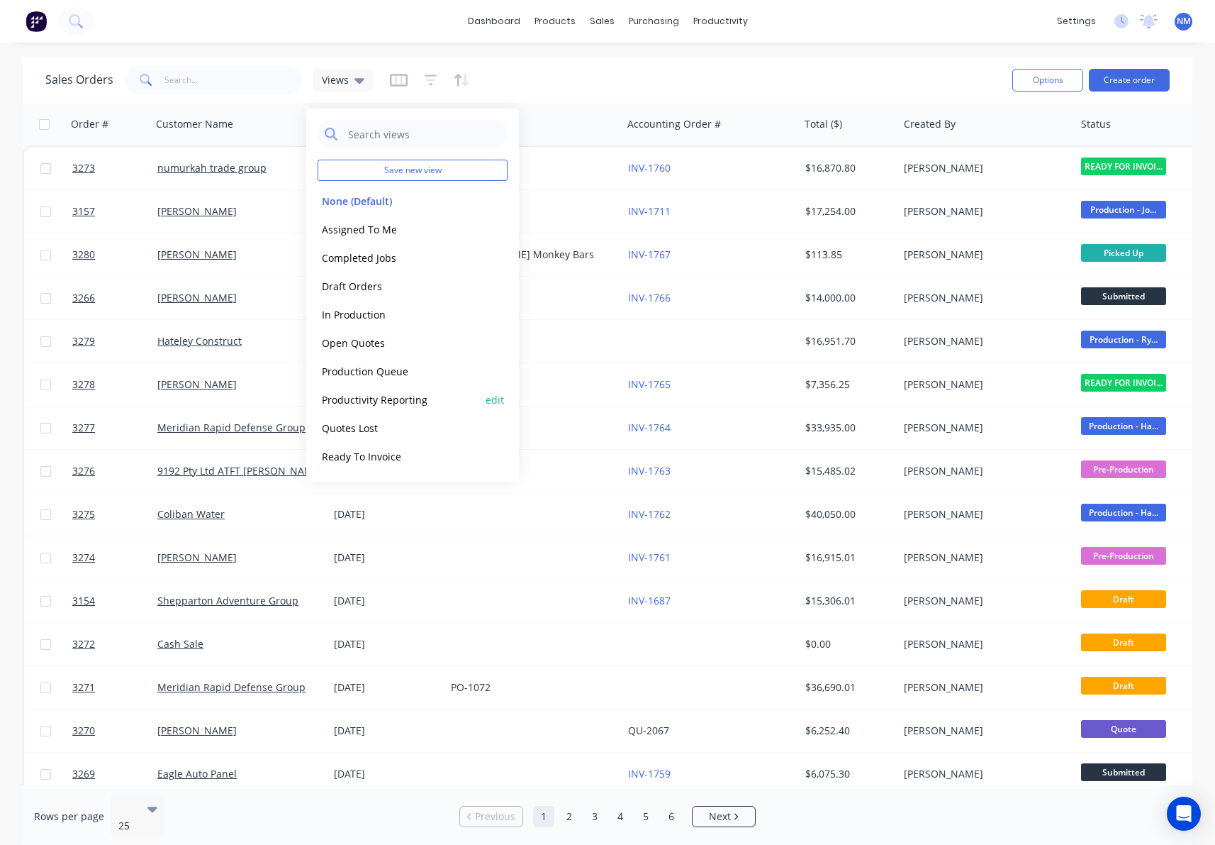
click at [416, 401] on button "Productivity Reporting" at bounding box center [399, 399] width 162 height 16
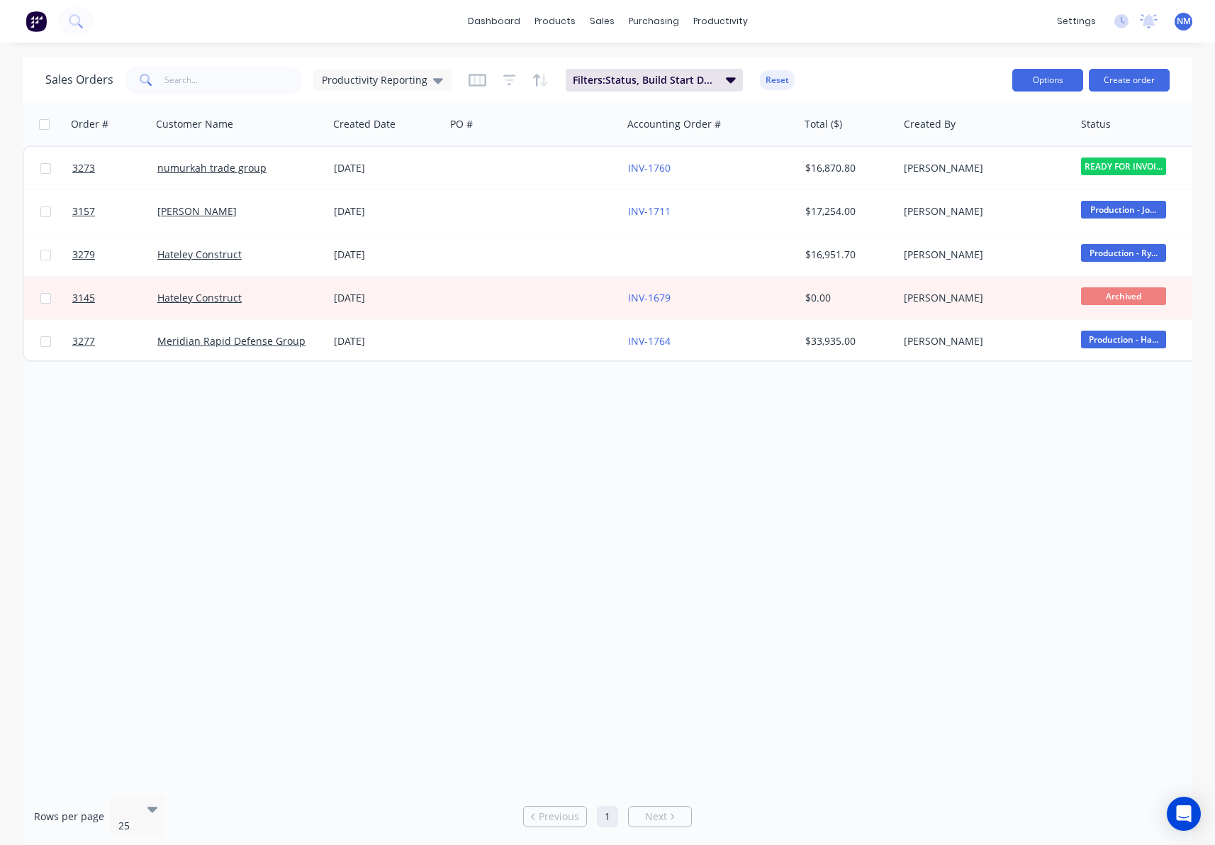
click at [1049, 87] on button "Options" at bounding box center [1048, 80] width 71 height 23
click at [984, 169] on div "Export" at bounding box center [1005, 172] width 130 height 21
click at [433, 78] on icon at bounding box center [438, 81] width 10 height 6
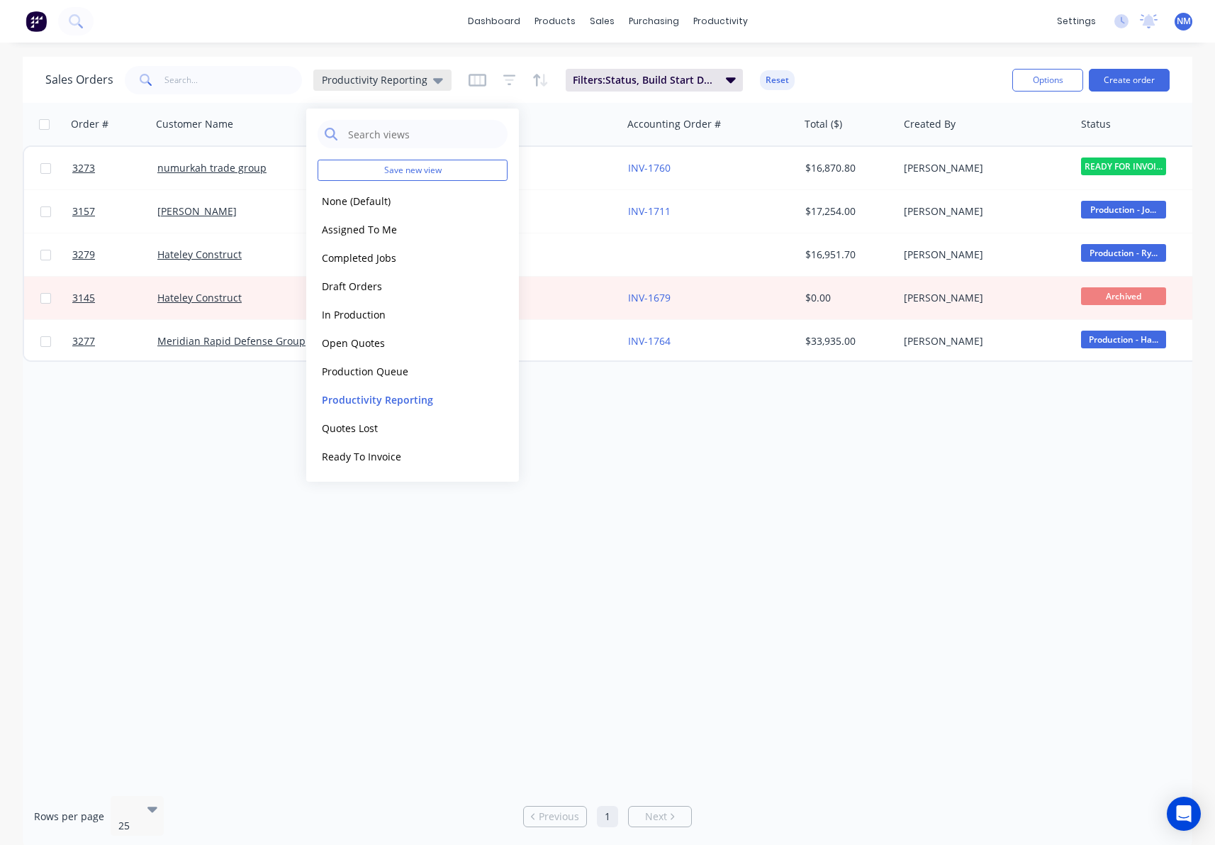
click at [433, 78] on icon at bounding box center [438, 81] width 10 height 6
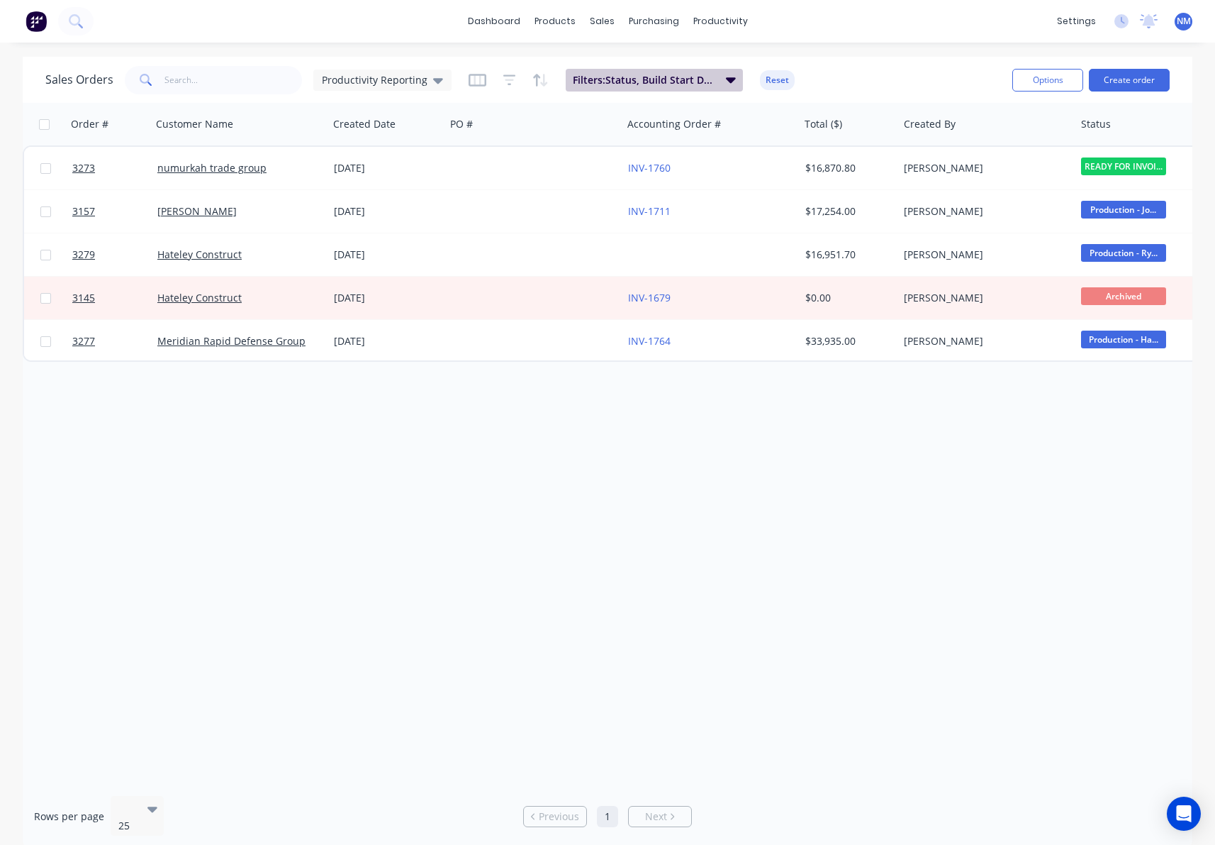
click at [703, 74] on span "Filters: Status, Build Start Date" at bounding box center [645, 80] width 145 height 14
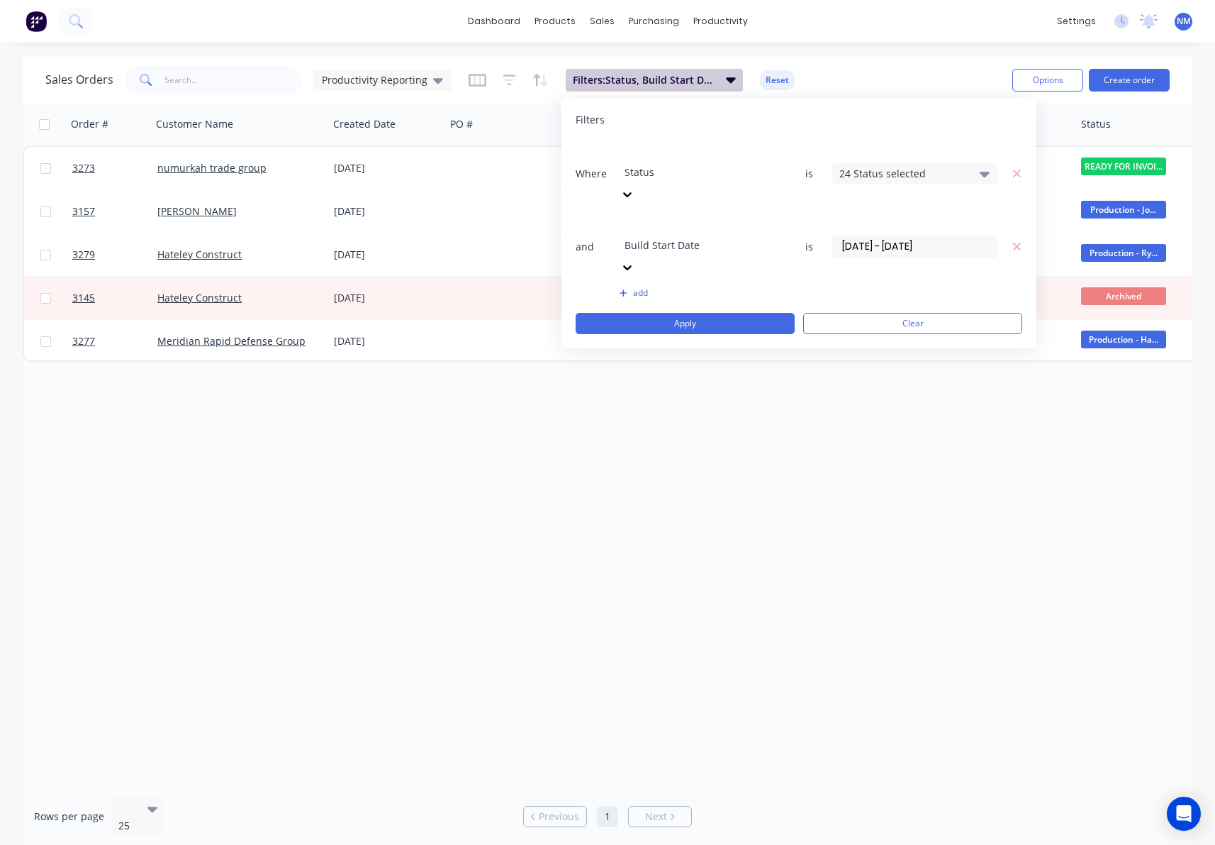
click at [703, 74] on span "Filters: Status, Build Start Date" at bounding box center [645, 80] width 145 height 14
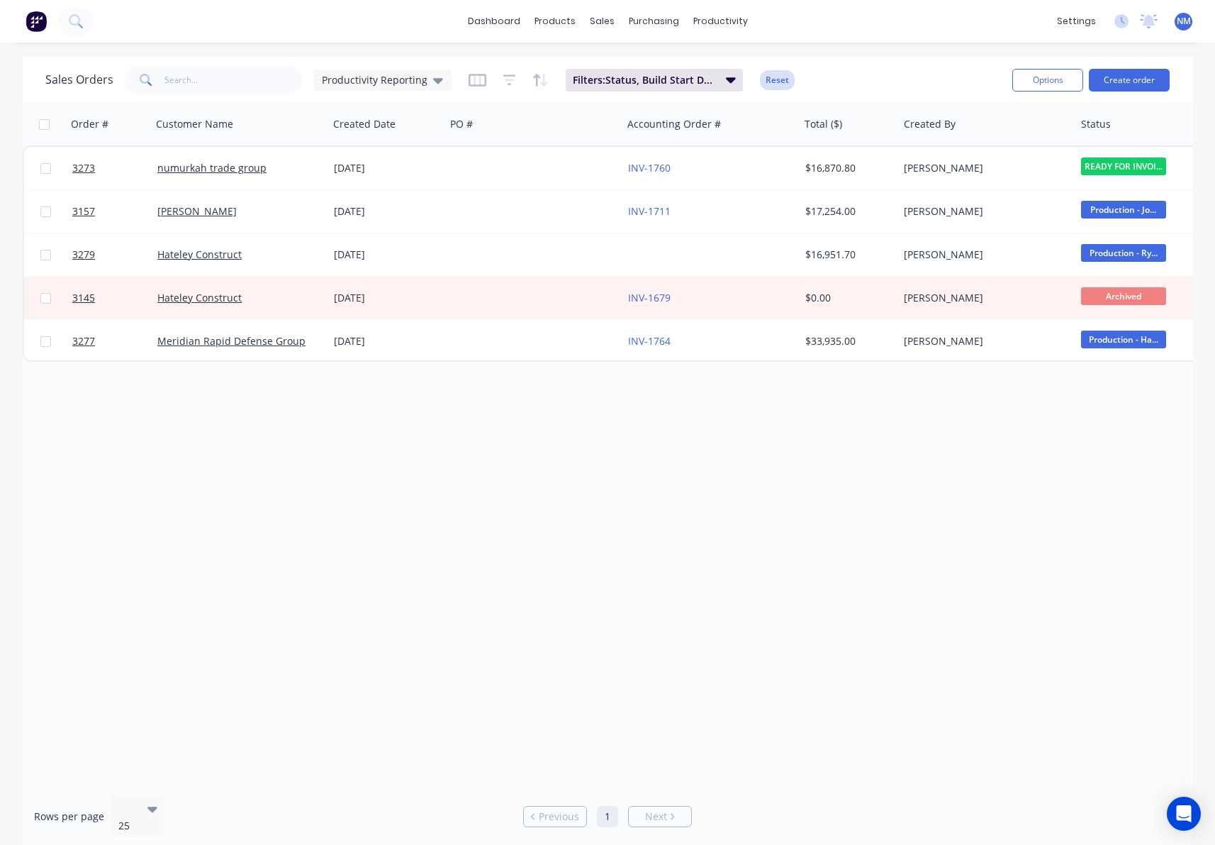
click at [779, 78] on button "Reset" at bounding box center [777, 80] width 35 height 20
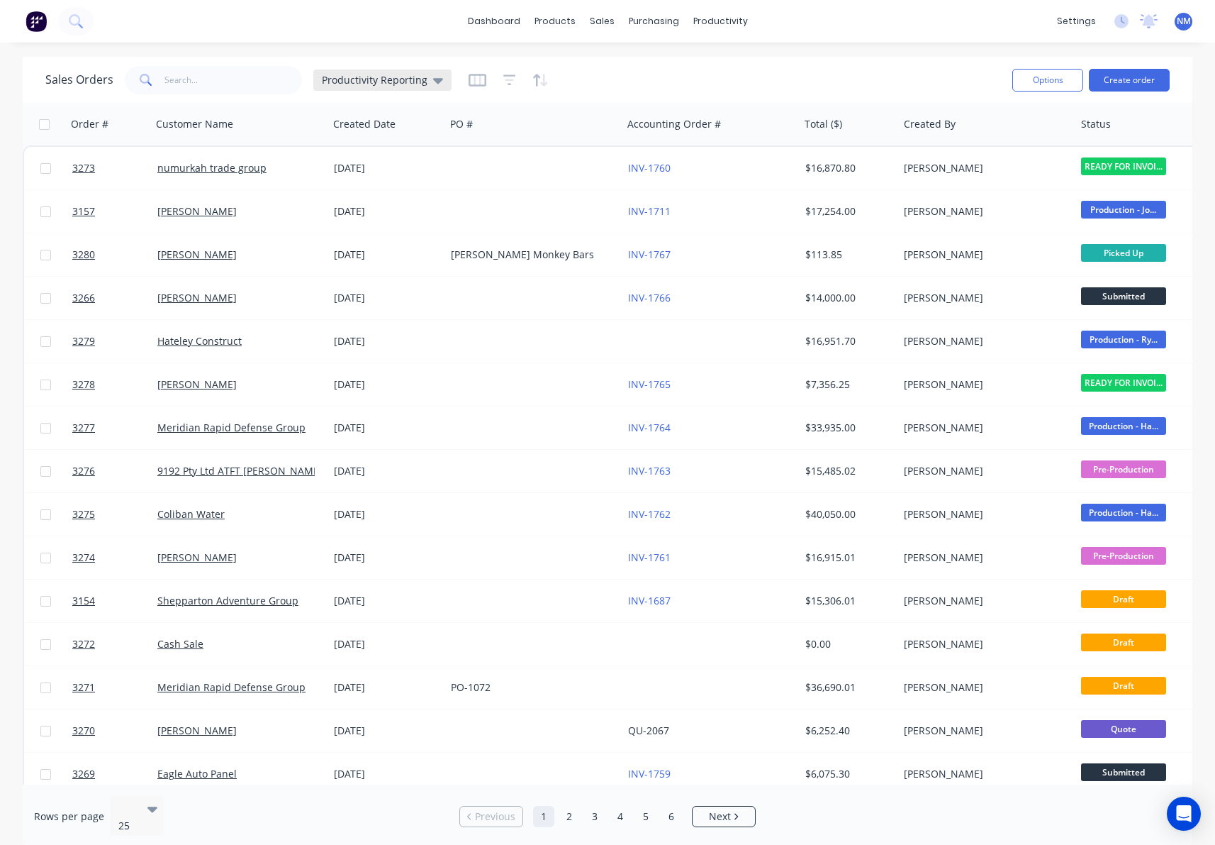
click at [437, 82] on icon at bounding box center [438, 80] width 10 height 16
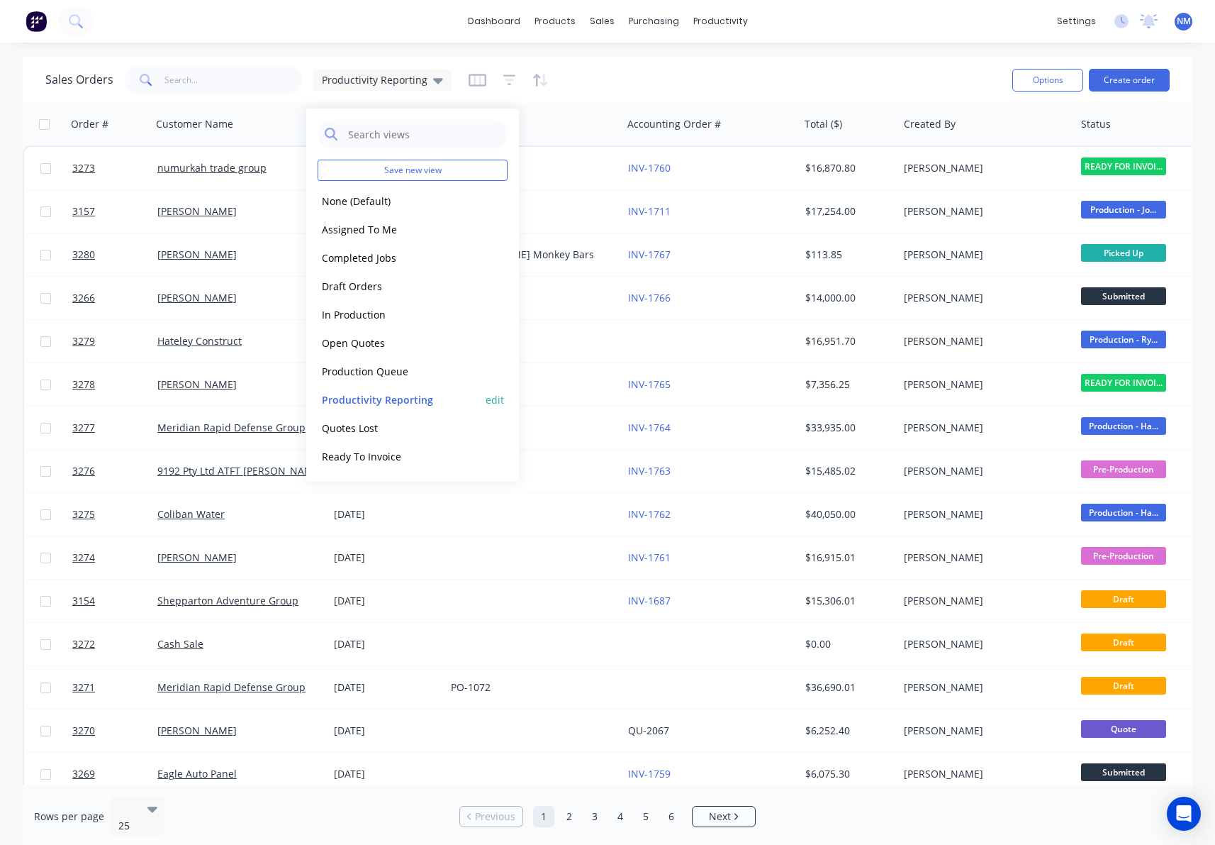
click at [424, 395] on button "Productivity Reporting" at bounding box center [399, 399] width 162 height 16
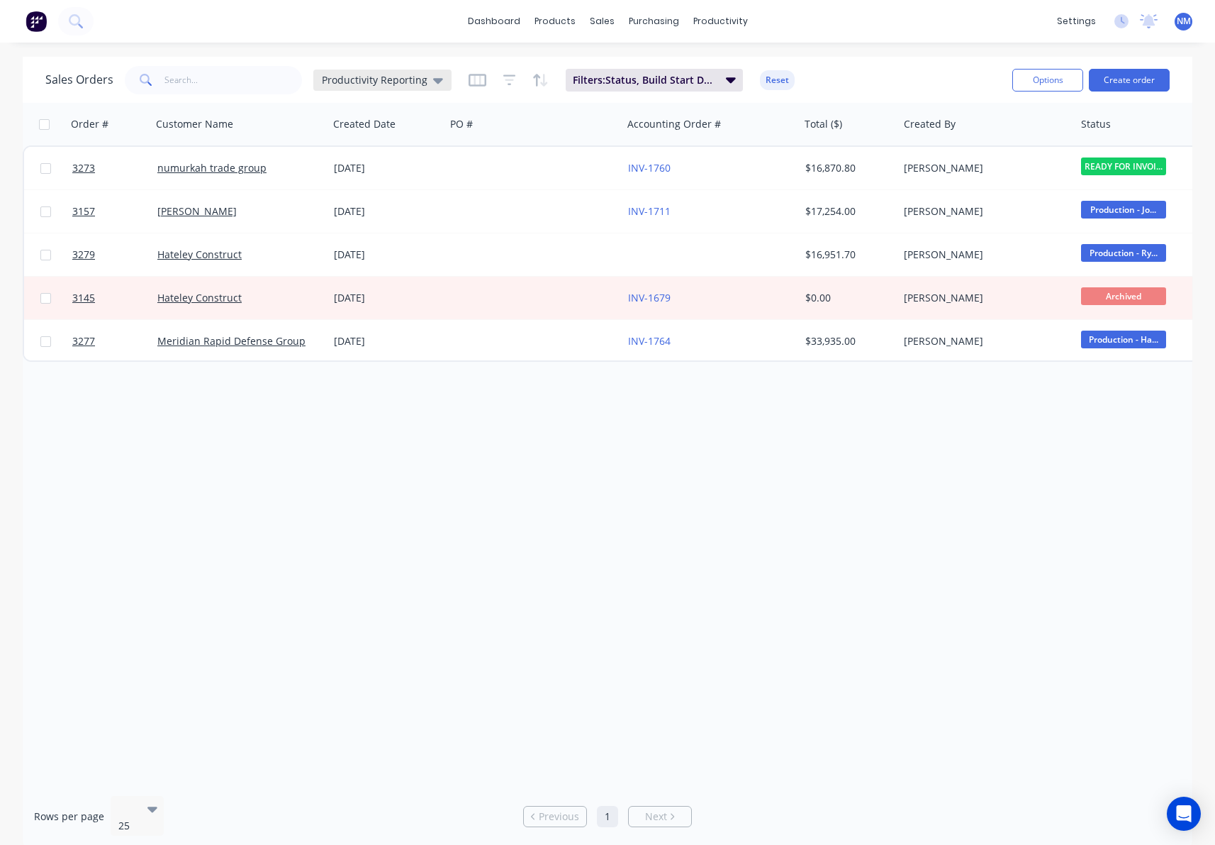
click at [410, 78] on span "Productivity Reporting" at bounding box center [375, 79] width 106 height 15
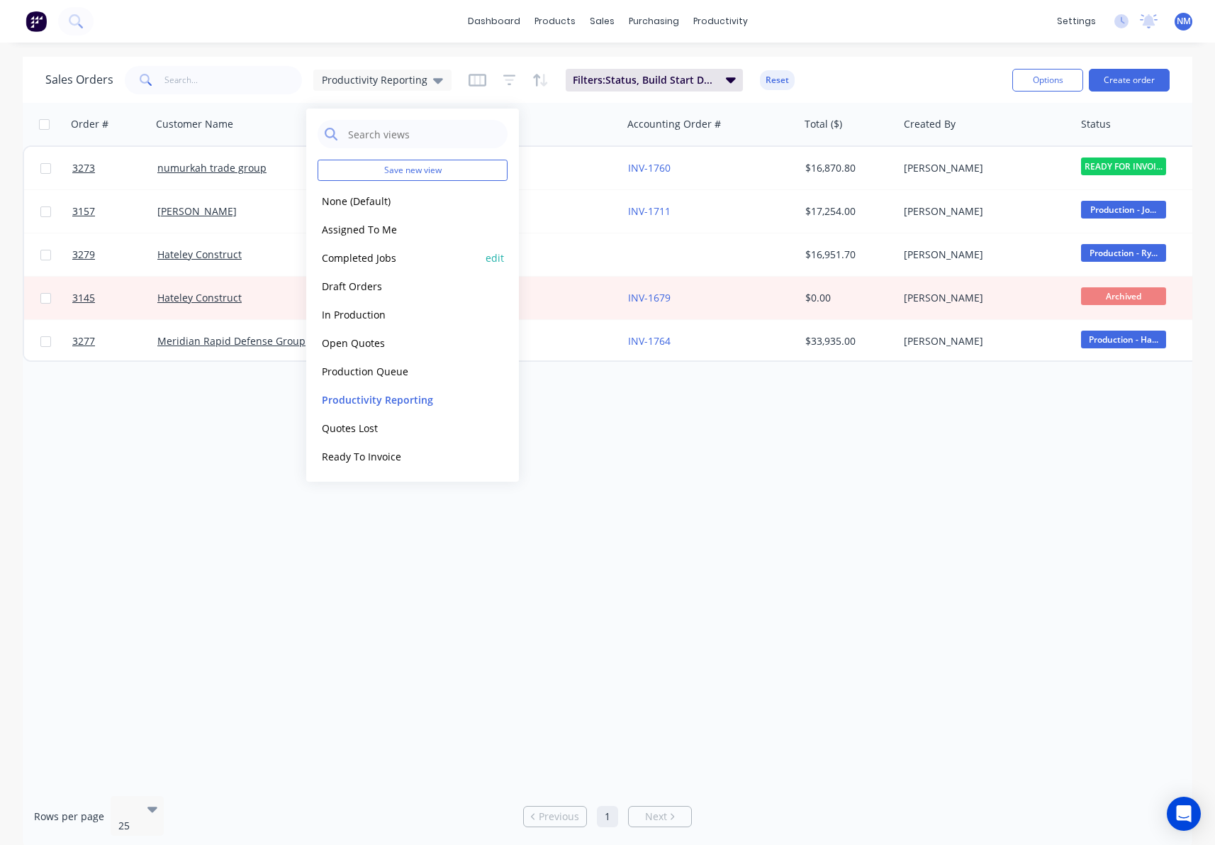
click at [392, 257] on button "Completed Jobs" at bounding box center [399, 258] width 162 height 16
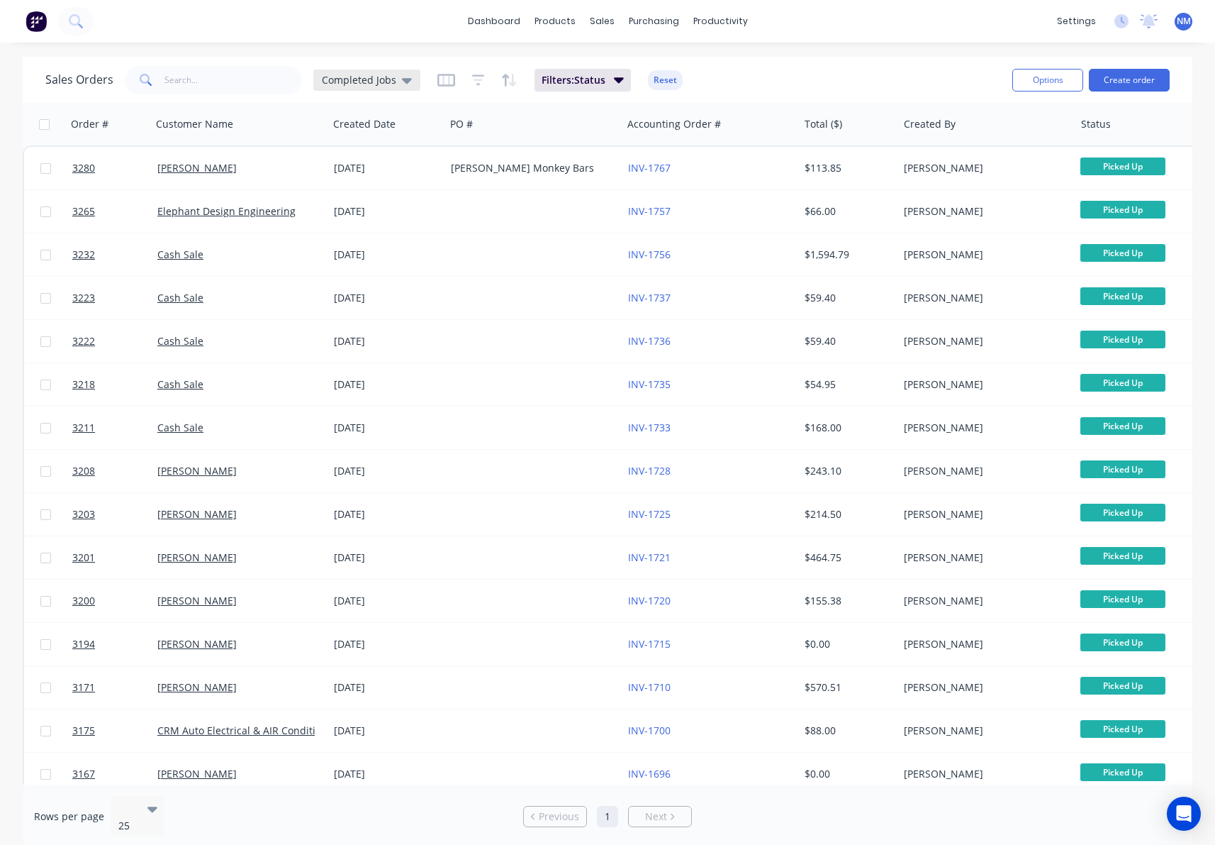
click at [405, 79] on icon at bounding box center [407, 81] width 10 height 6
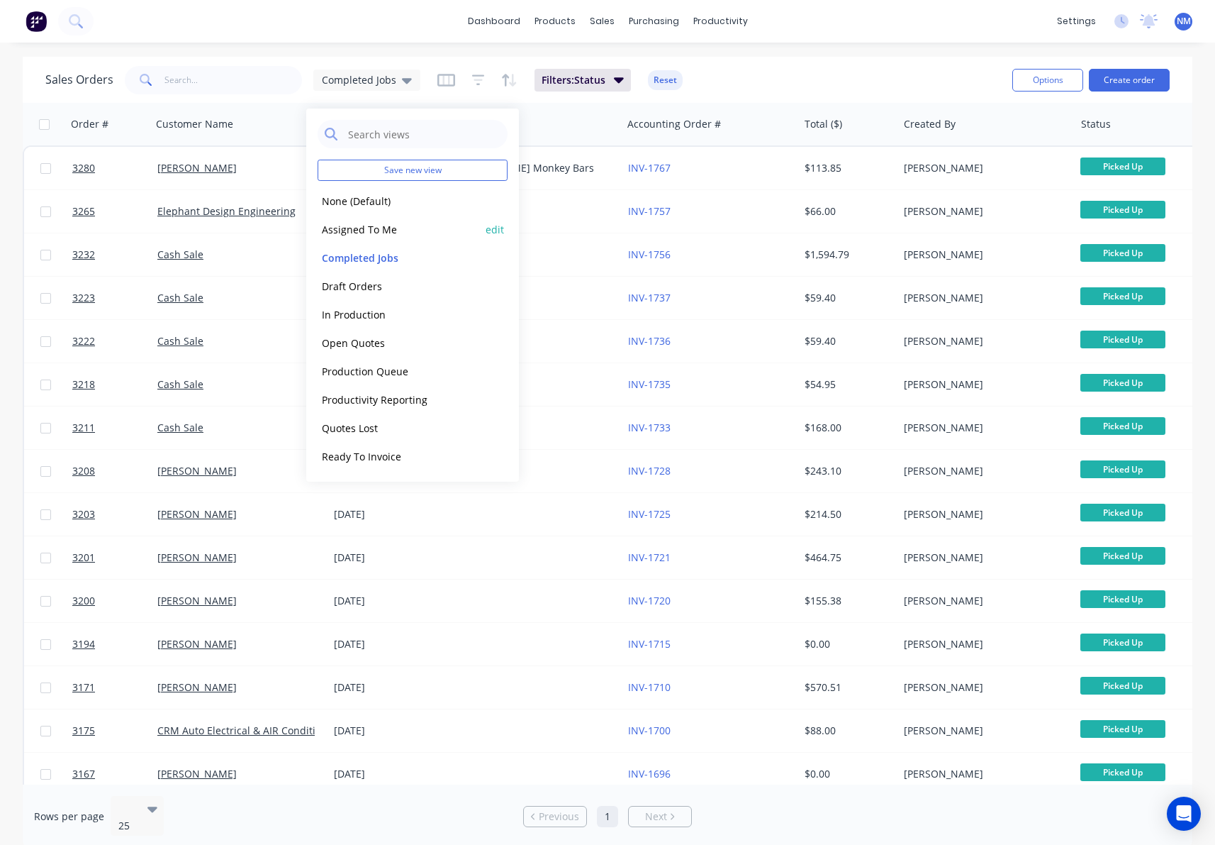
click at [389, 229] on button "Assigned To Me" at bounding box center [399, 229] width 162 height 16
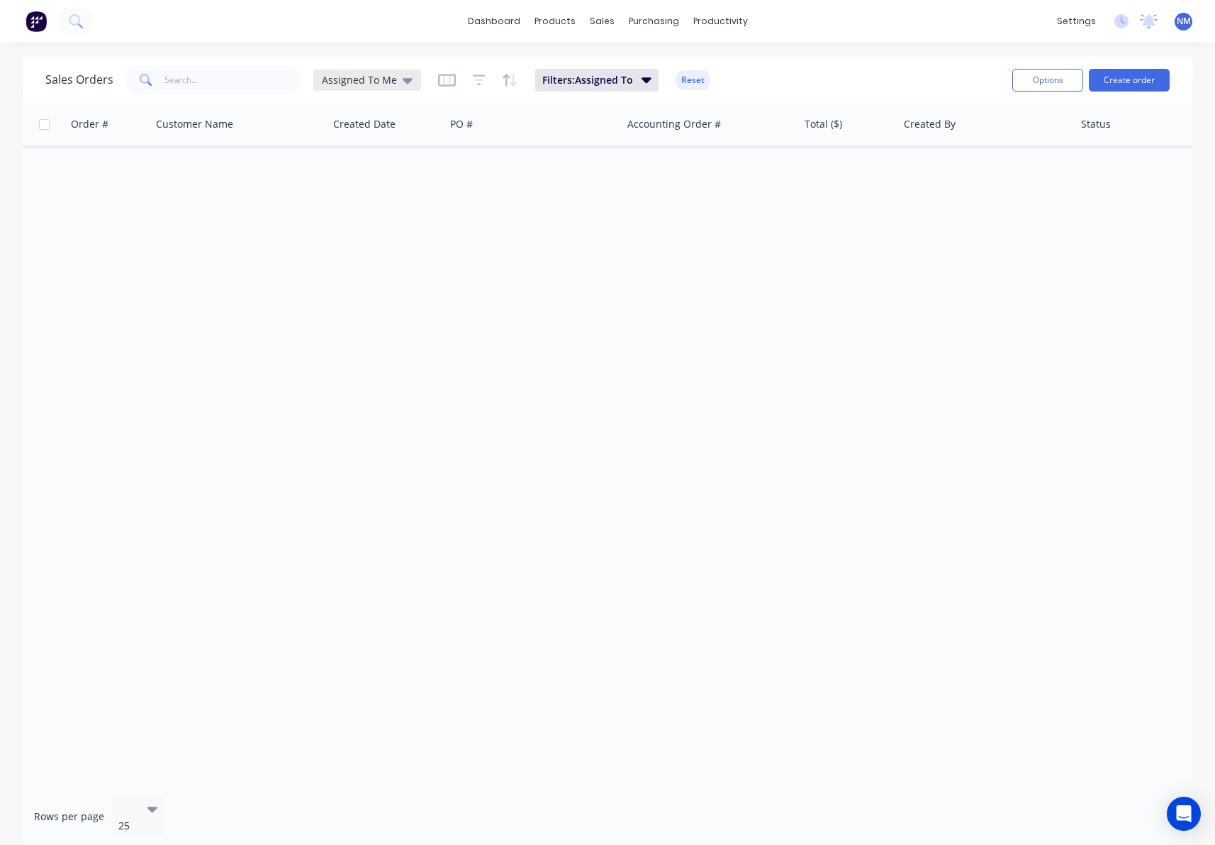
click at [381, 79] on span "Assigned To Me" at bounding box center [359, 79] width 75 height 15
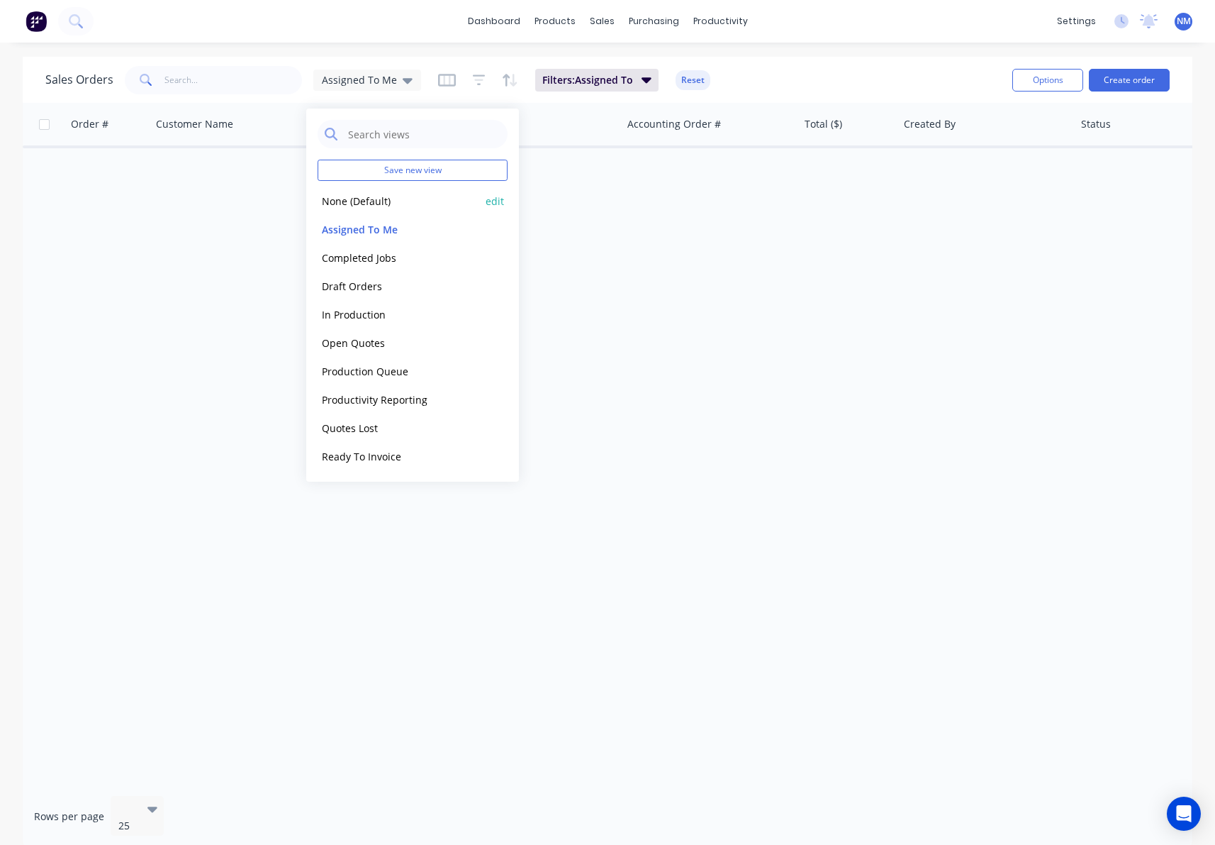
click at [390, 201] on button "None (Default)" at bounding box center [399, 201] width 162 height 16
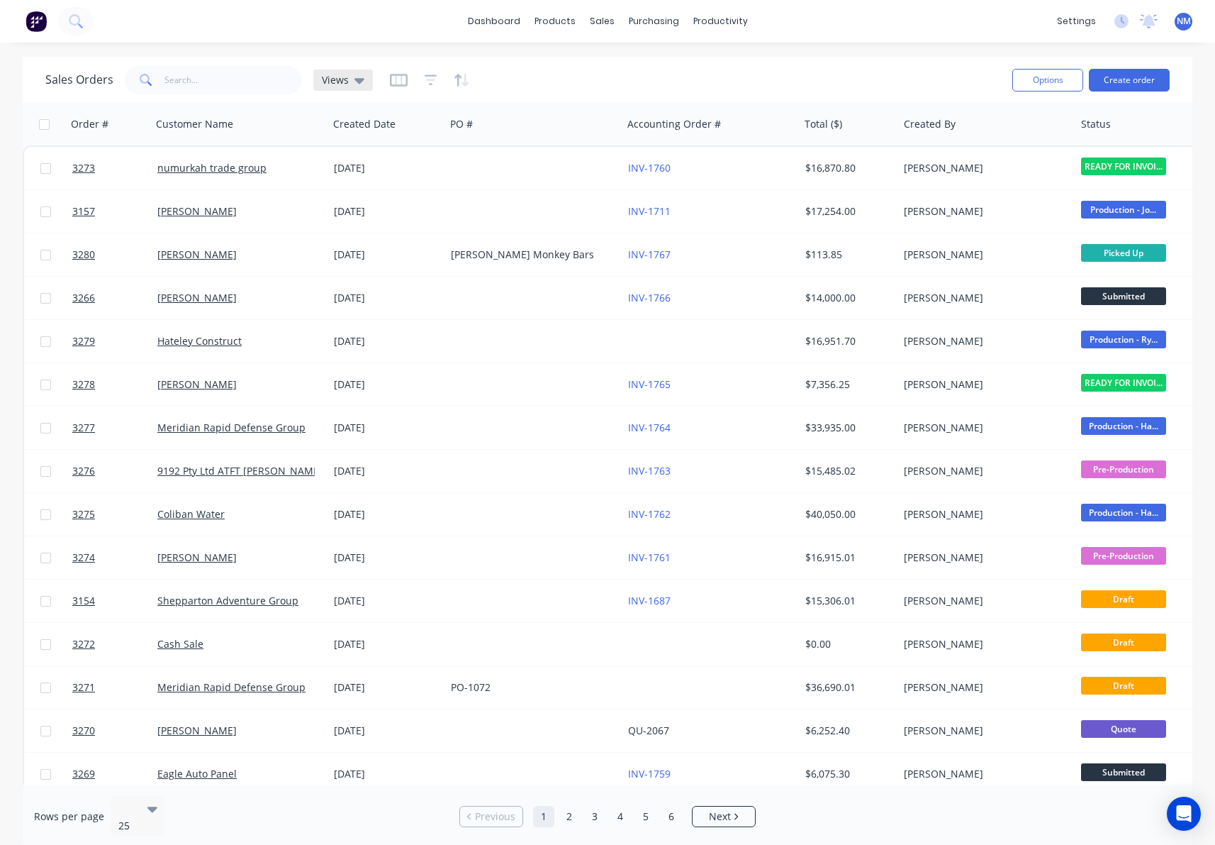
click at [360, 80] on icon at bounding box center [360, 81] width 10 height 6
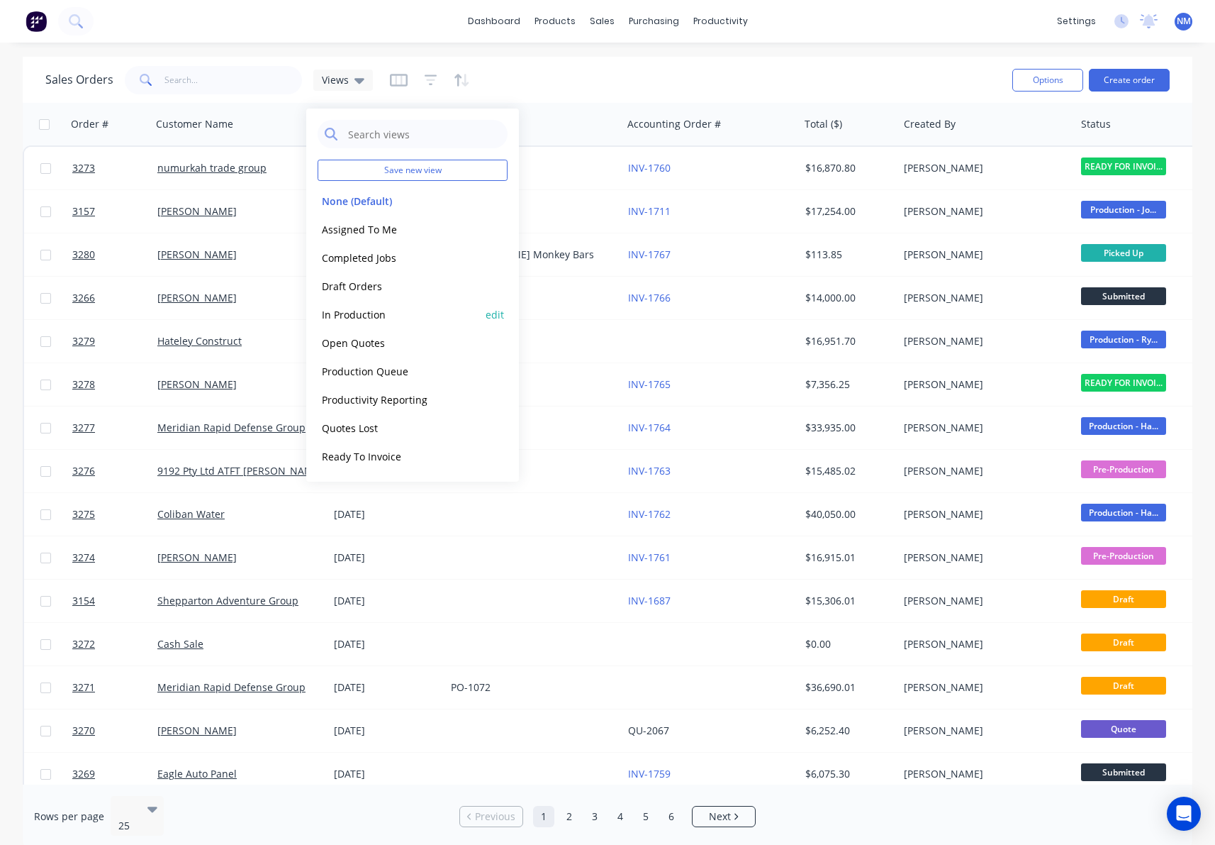
click at [352, 316] on button "In Production" at bounding box center [399, 314] width 162 height 16
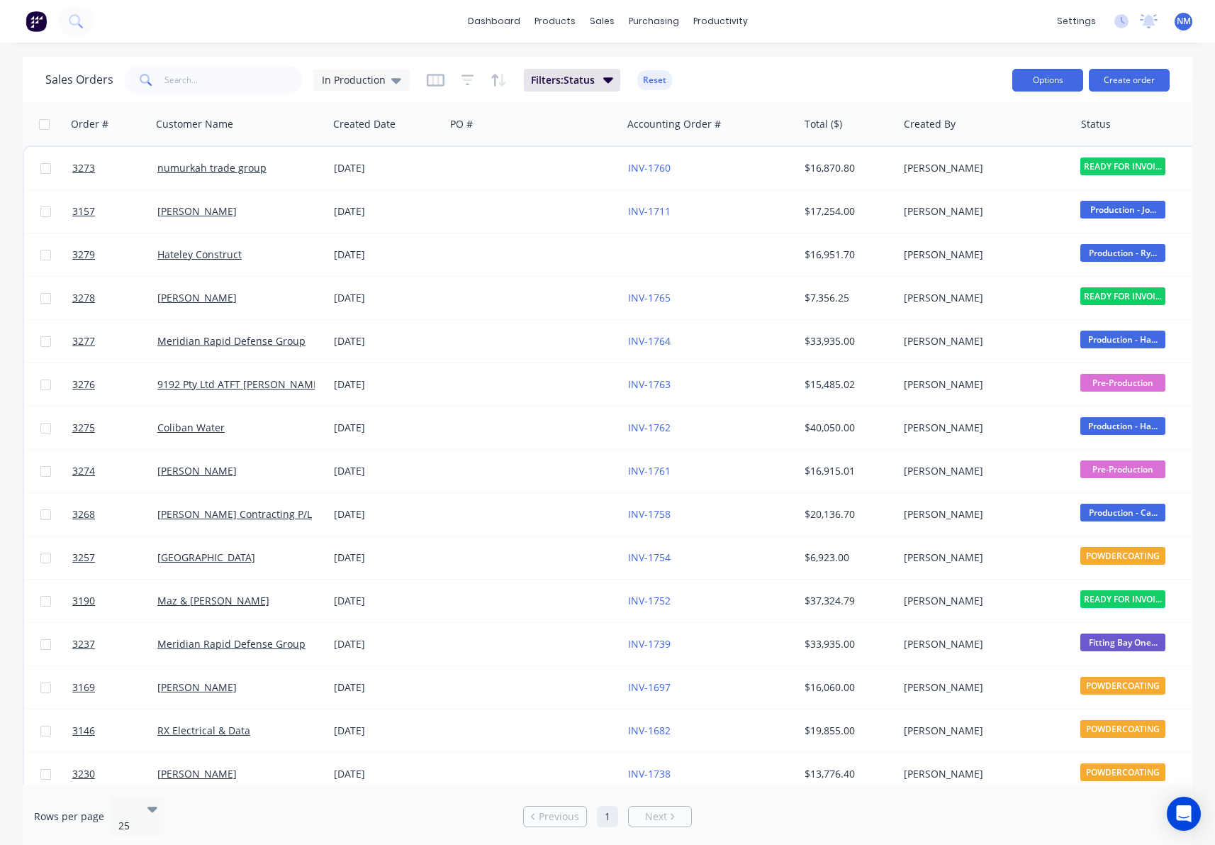
click at [1031, 82] on button "Options" at bounding box center [1048, 80] width 71 height 23
click at [365, 84] on span "In Production" at bounding box center [354, 79] width 64 height 15
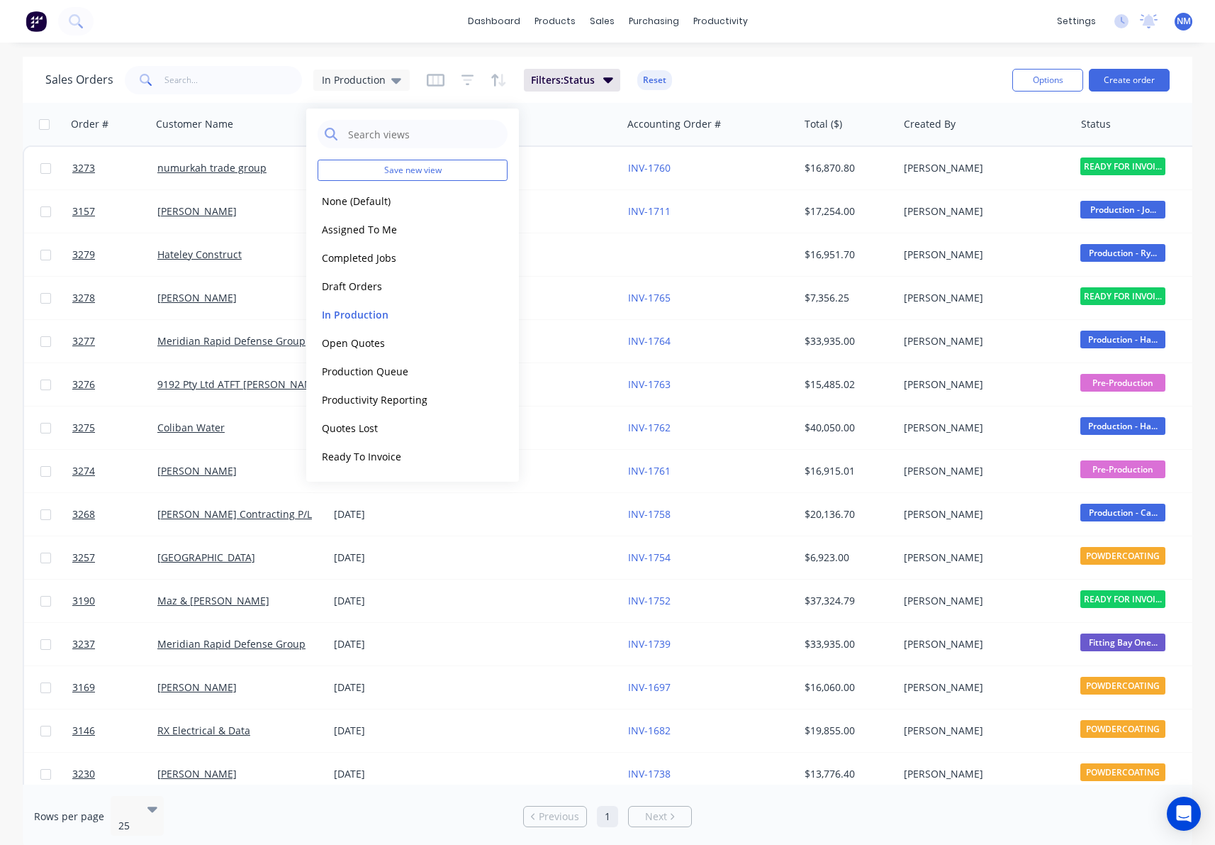
click at [752, 76] on div "Sales Orders In Production Filters: Status Reset" at bounding box center [523, 79] width 956 height 35
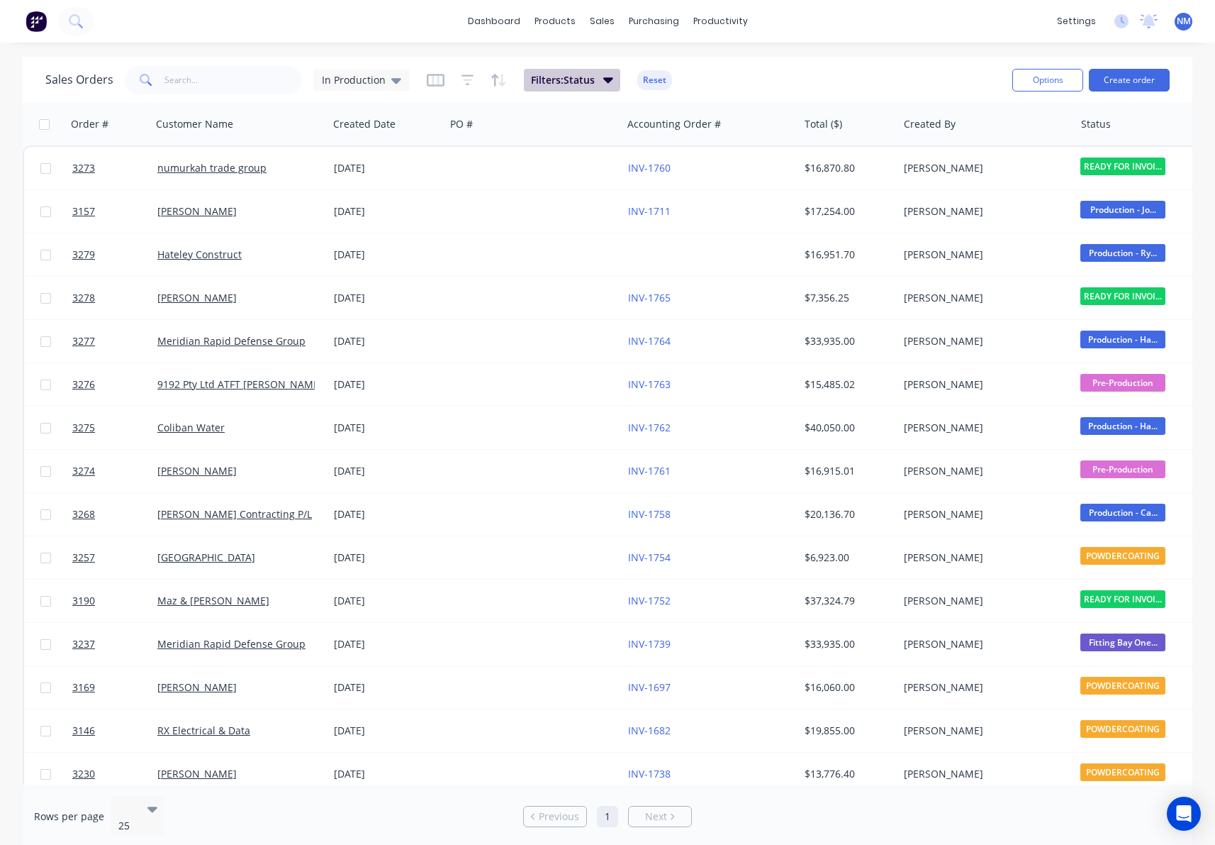
click at [586, 81] on span "Filters: Status" at bounding box center [563, 80] width 64 height 14
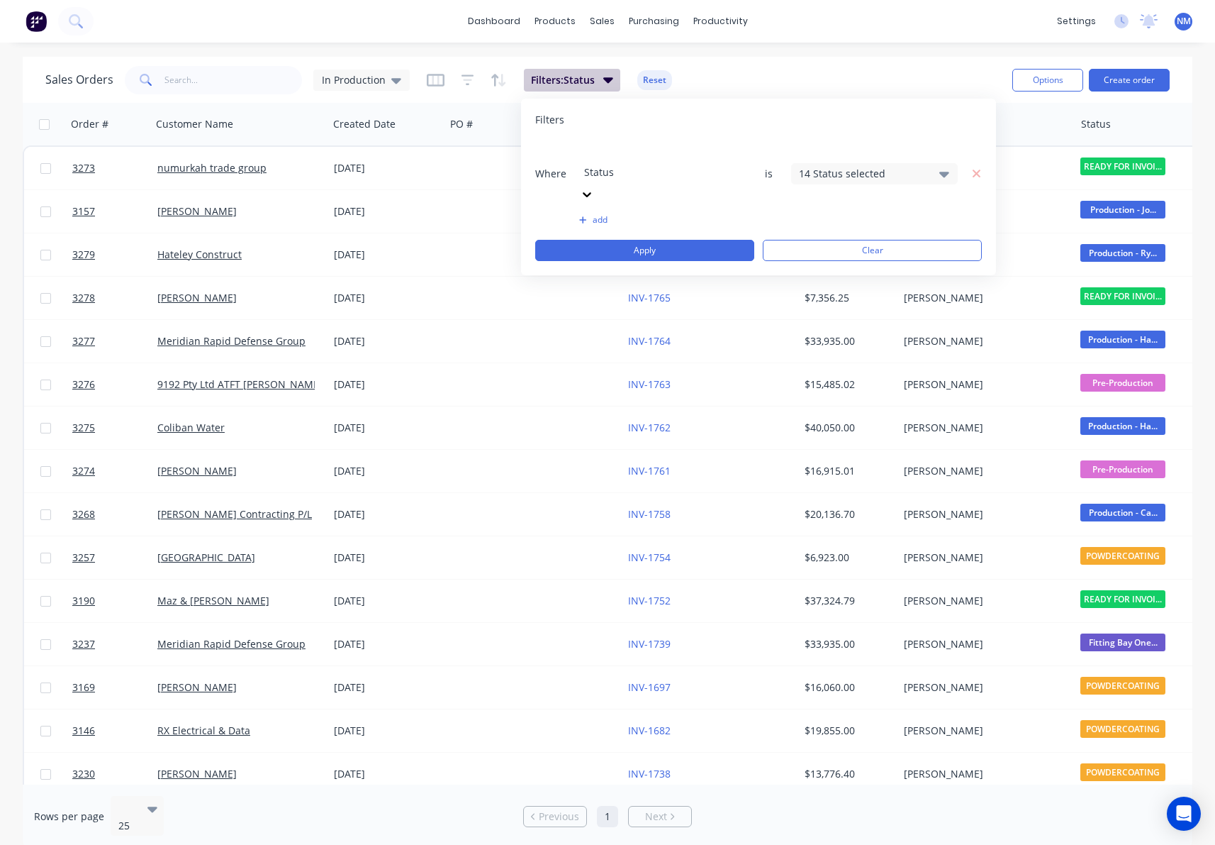
click at [586, 81] on span "Filters: Status" at bounding box center [563, 80] width 64 height 14
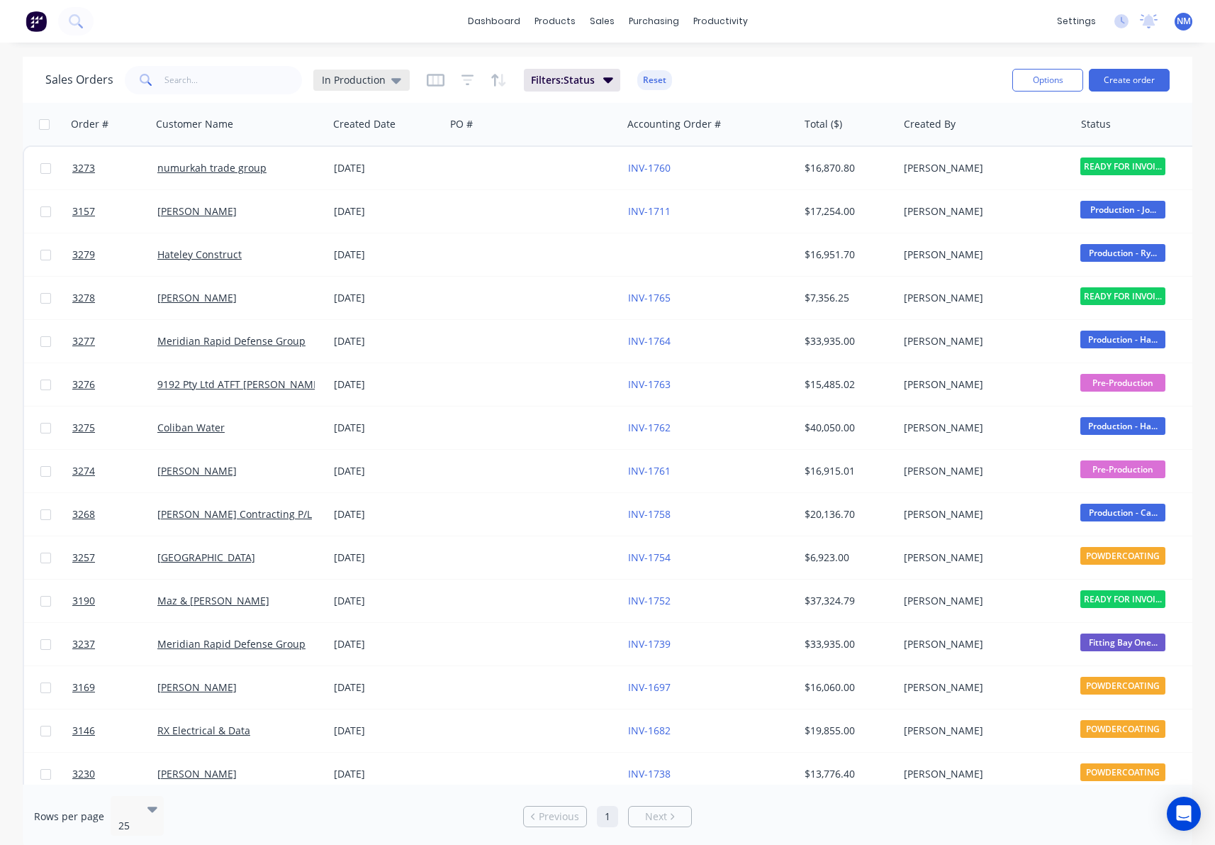
click at [386, 81] on div "In Production" at bounding box center [361, 80] width 79 height 13
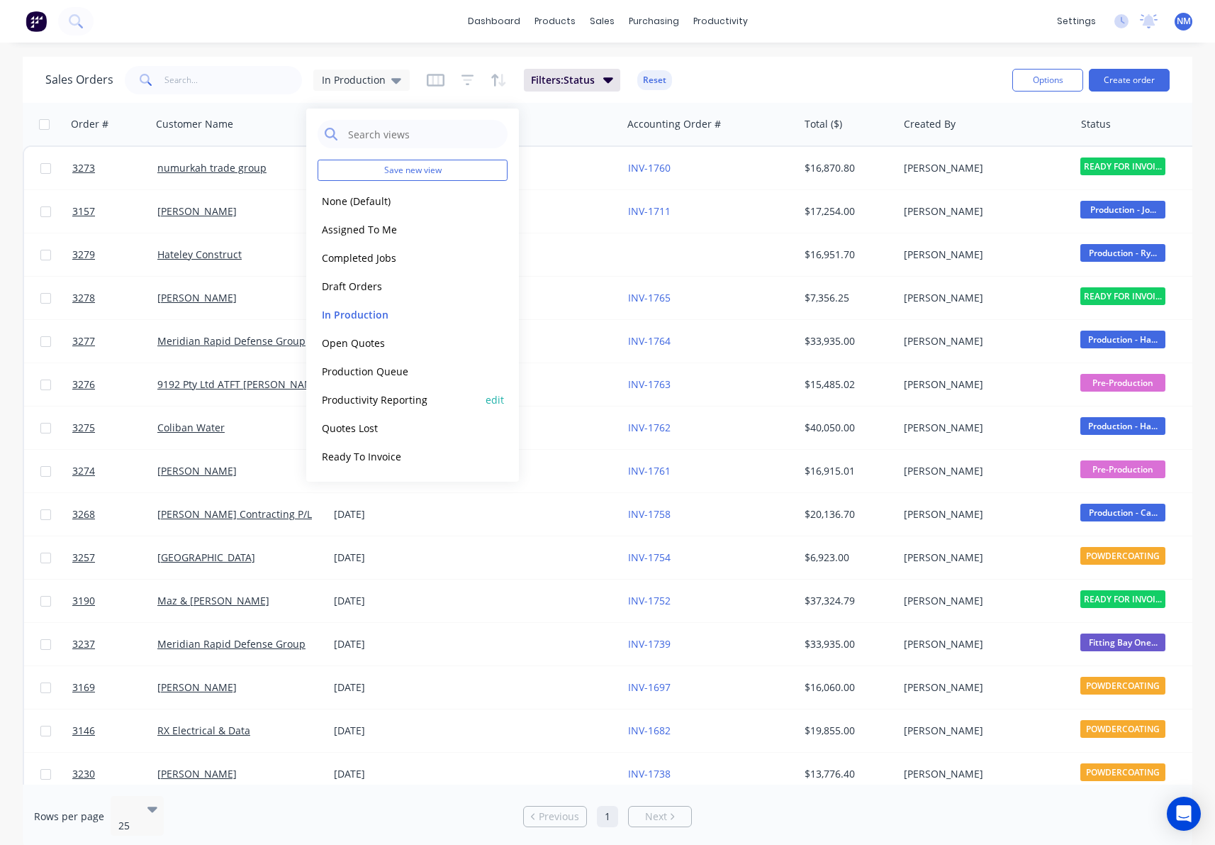
click at [384, 399] on button "Productivity Reporting" at bounding box center [399, 399] width 162 height 16
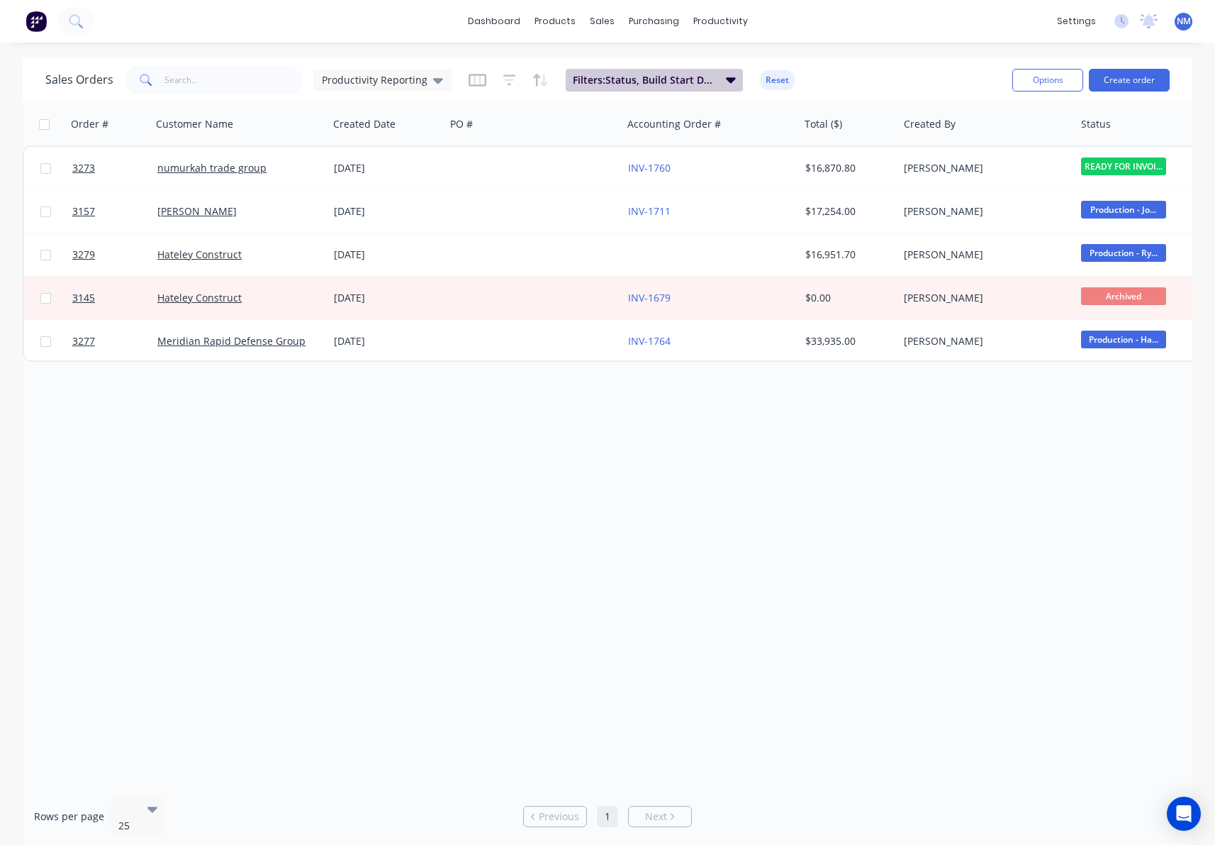
click at [669, 84] on span "Filters: Status, Build Start Date" at bounding box center [645, 80] width 145 height 14
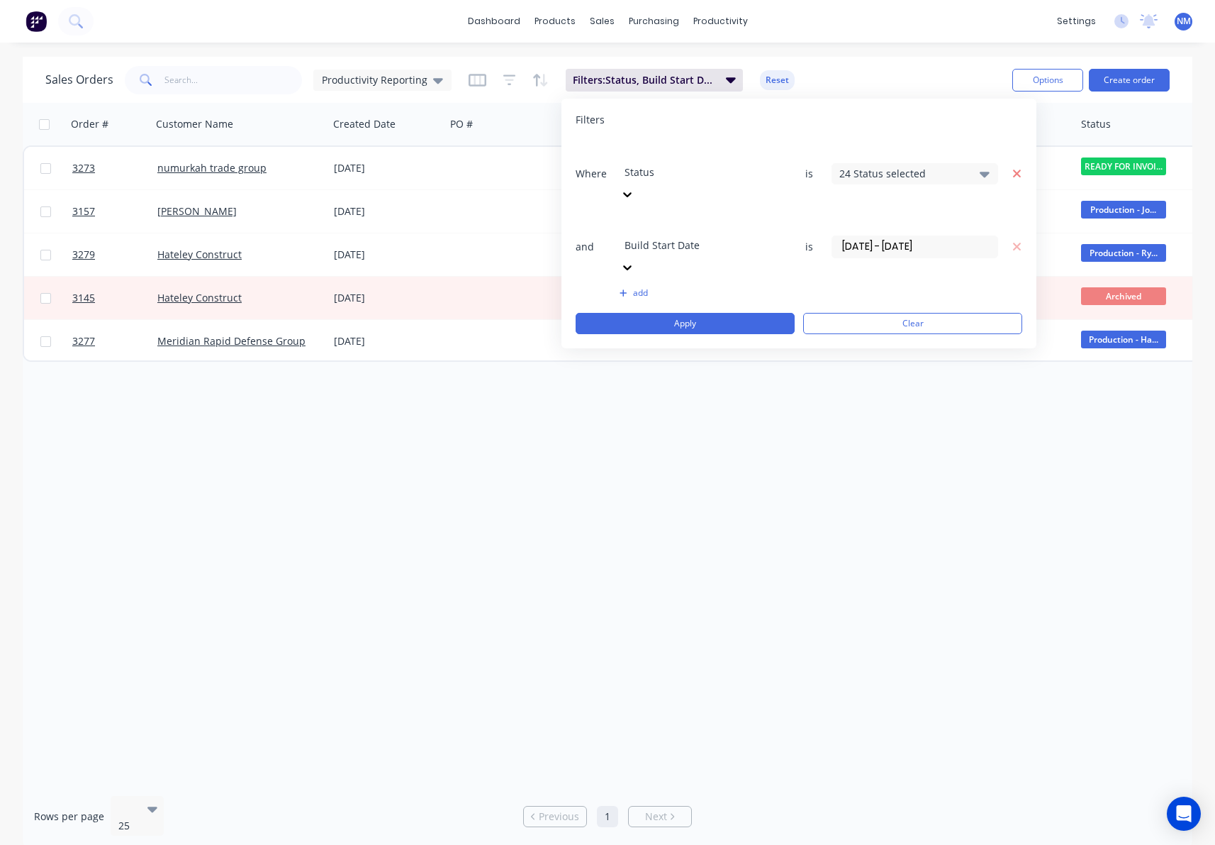
click at [1017, 167] on icon "button" at bounding box center [1018, 173] width 10 height 13
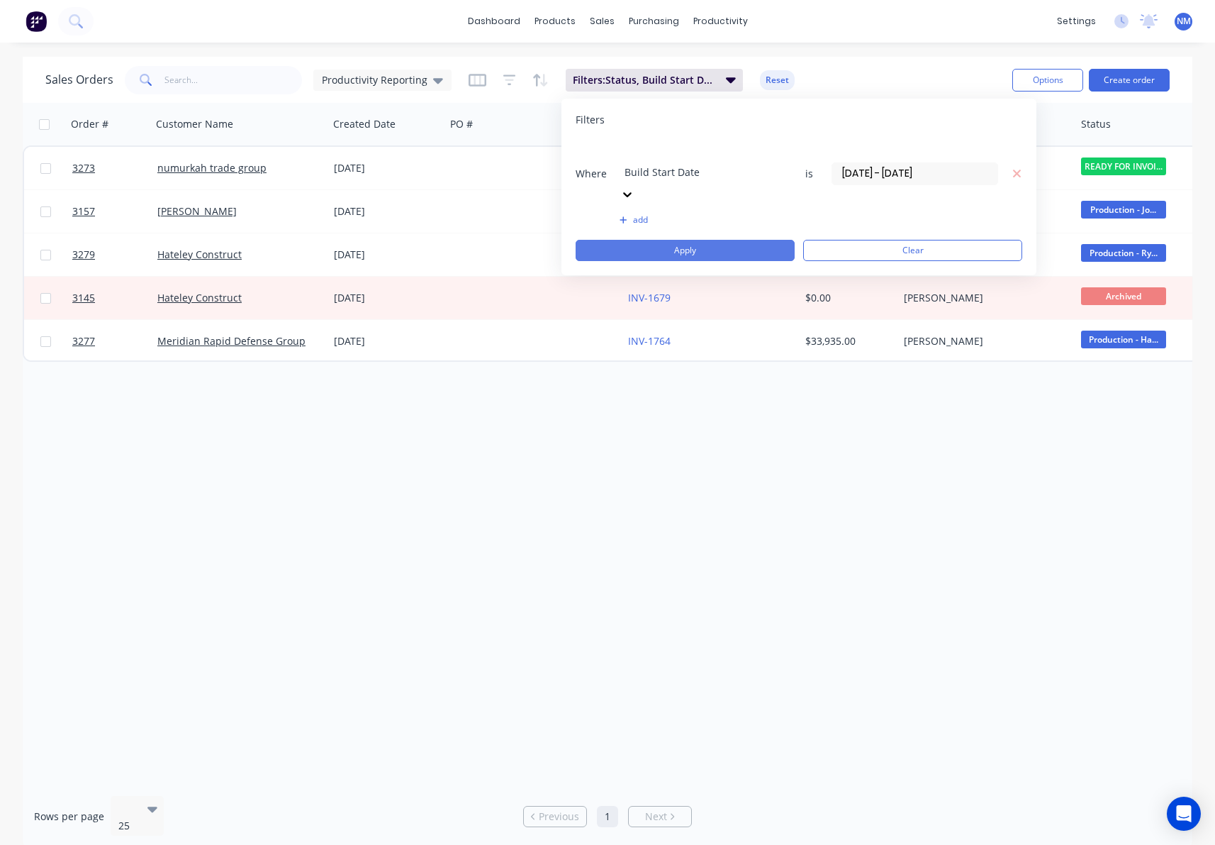
click at [693, 240] on button "Apply" at bounding box center [685, 250] width 219 height 21
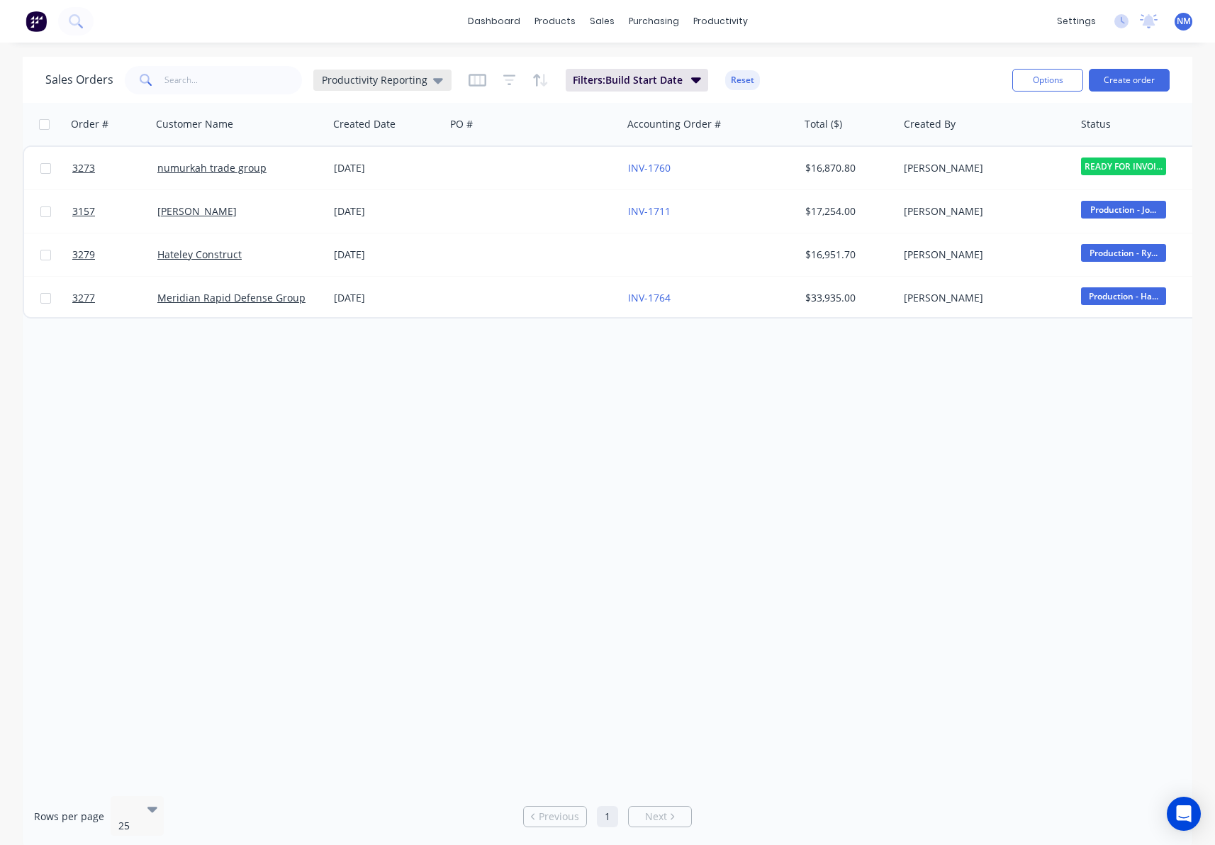
click at [403, 77] on span "Productivity Reporting" at bounding box center [375, 79] width 106 height 15
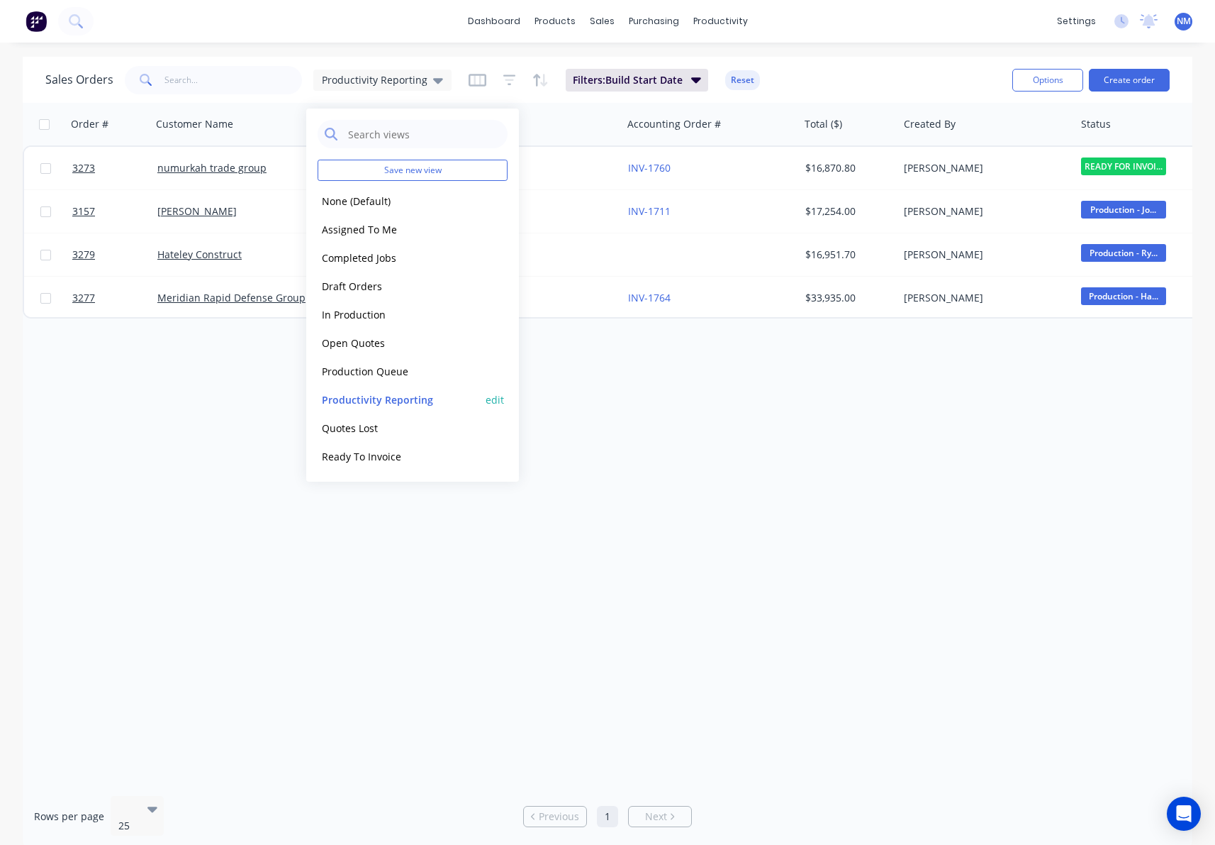
click at [498, 400] on button "edit" at bounding box center [495, 399] width 18 height 15
click at [623, 197] on button "Update" at bounding box center [594, 197] width 95 height 23
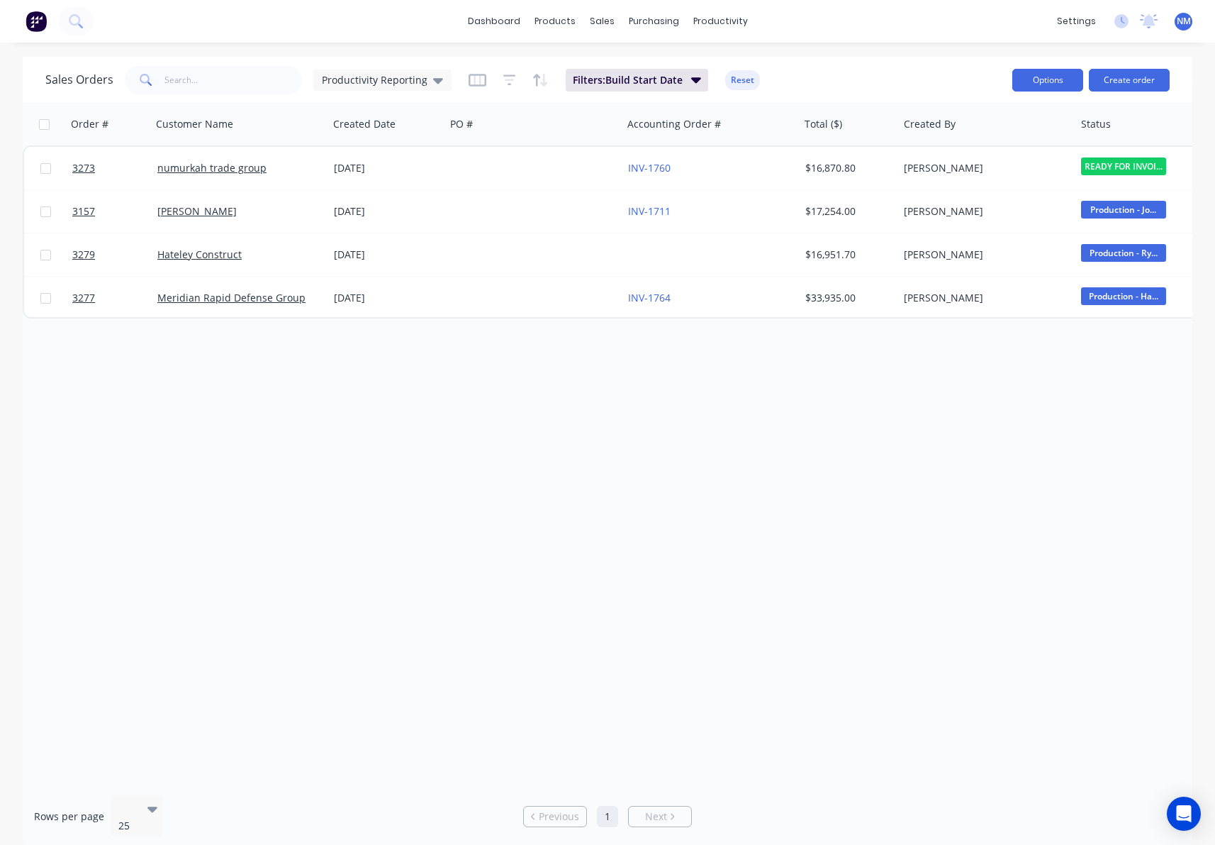
click at [1040, 83] on button "Options" at bounding box center [1048, 80] width 71 height 23
click at [990, 167] on div "Export" at bounding box center [1005, 172] width 130 height 21
click at [40, 122] on input "checkbox" at bounding box center [44, 124] width 11 height 11
checkbox input "true"
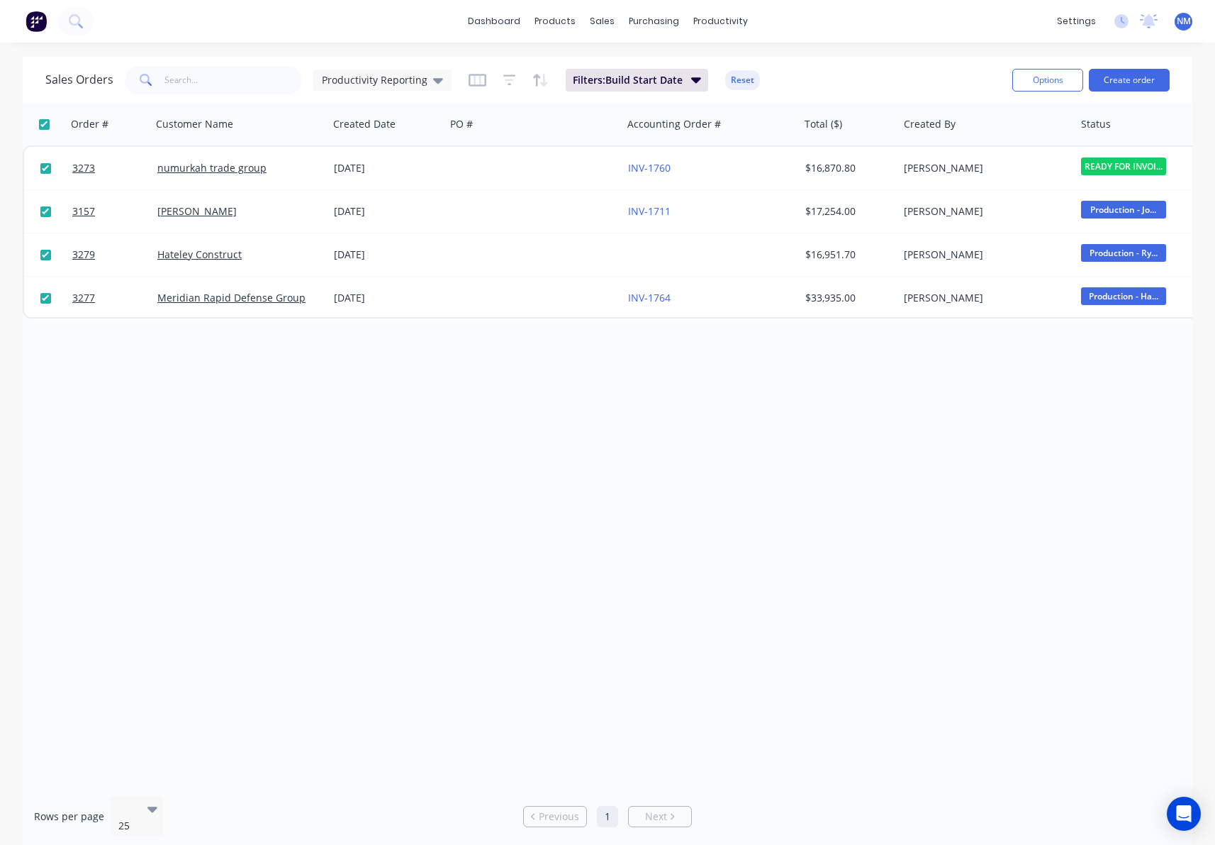
checkbox input "true"
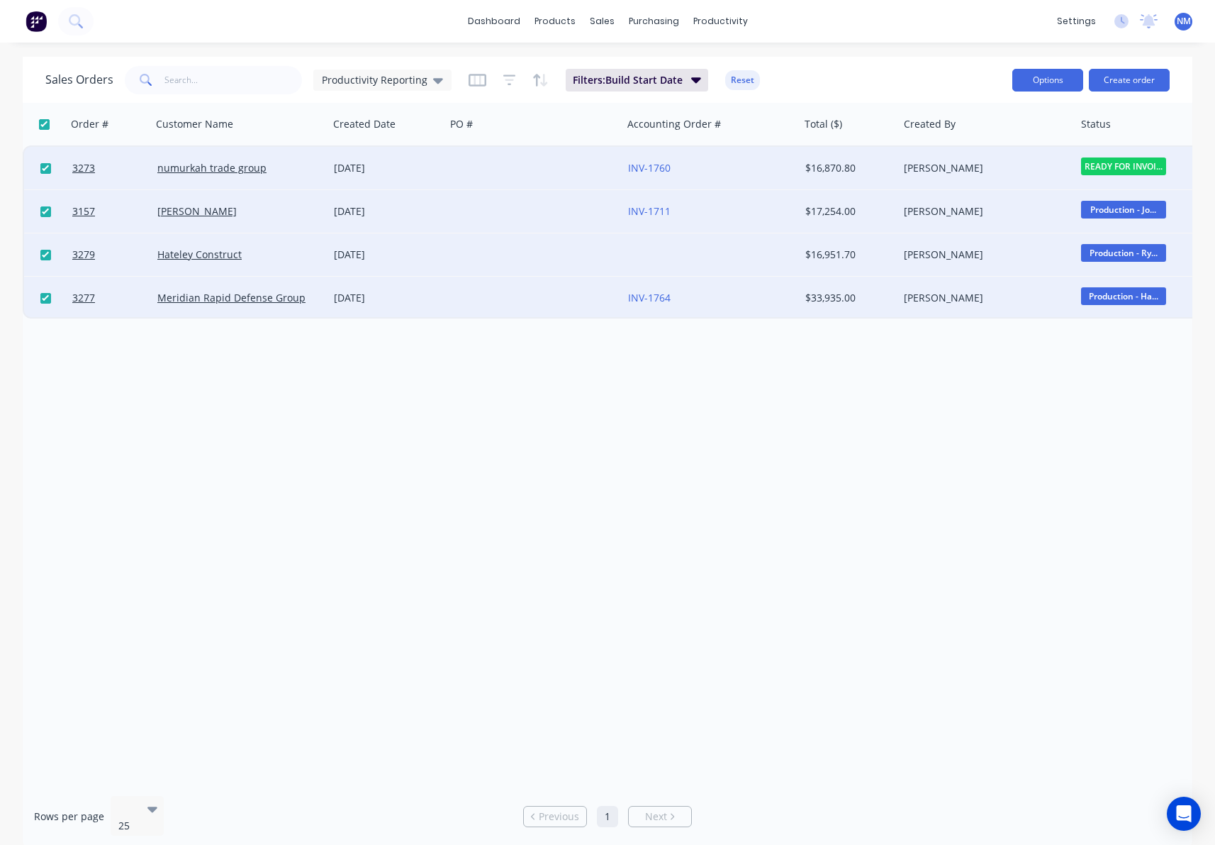
click at [1049, 81] on button "Options" at bounding box center [1048, 80] width 71 height 23
click at [980, 176] on div "Export" at bounding box center [1005, 172] width 130 height 21
click at [47, 116] on div at bounding box center [43, 124] width 30 height 28
click at [46, 123] on input "checkbox" at bounding box center [44, 124] width 11 height 11
checkbox input "false"
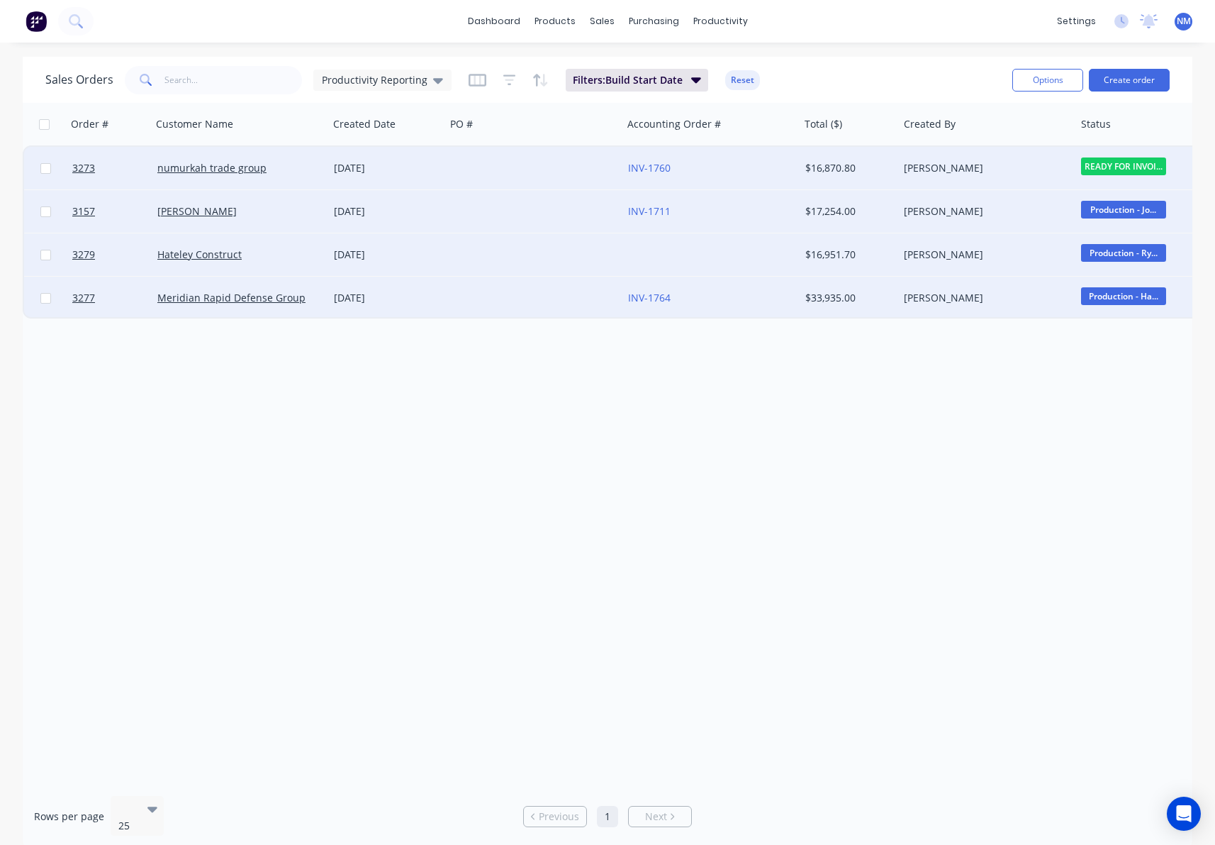
checkbox input "false"
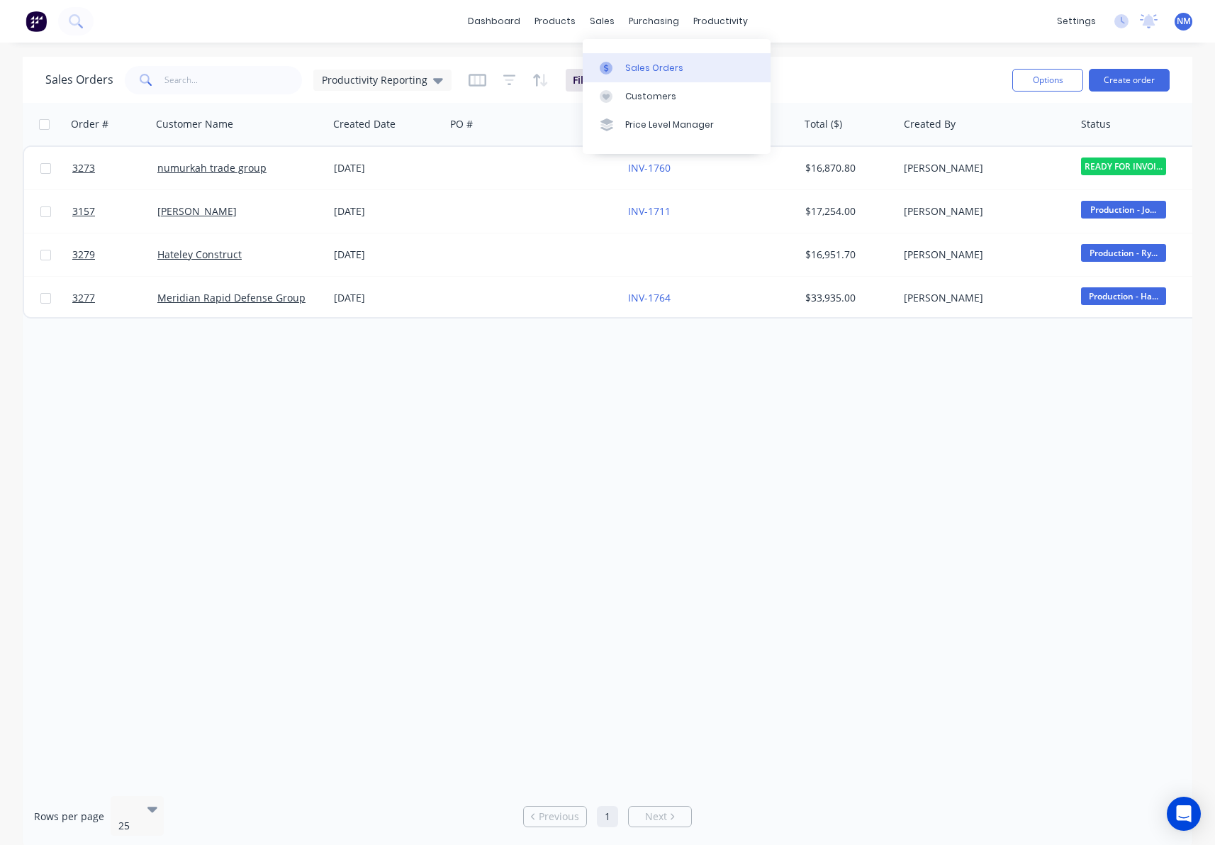
click at [627, 57] on link "Sales Orders" at bounding box center [677, 67] width 188 height 28
click at [402, 84] on span "Productivity Reporting" at bounding box center [375, 79] width 106 height 15
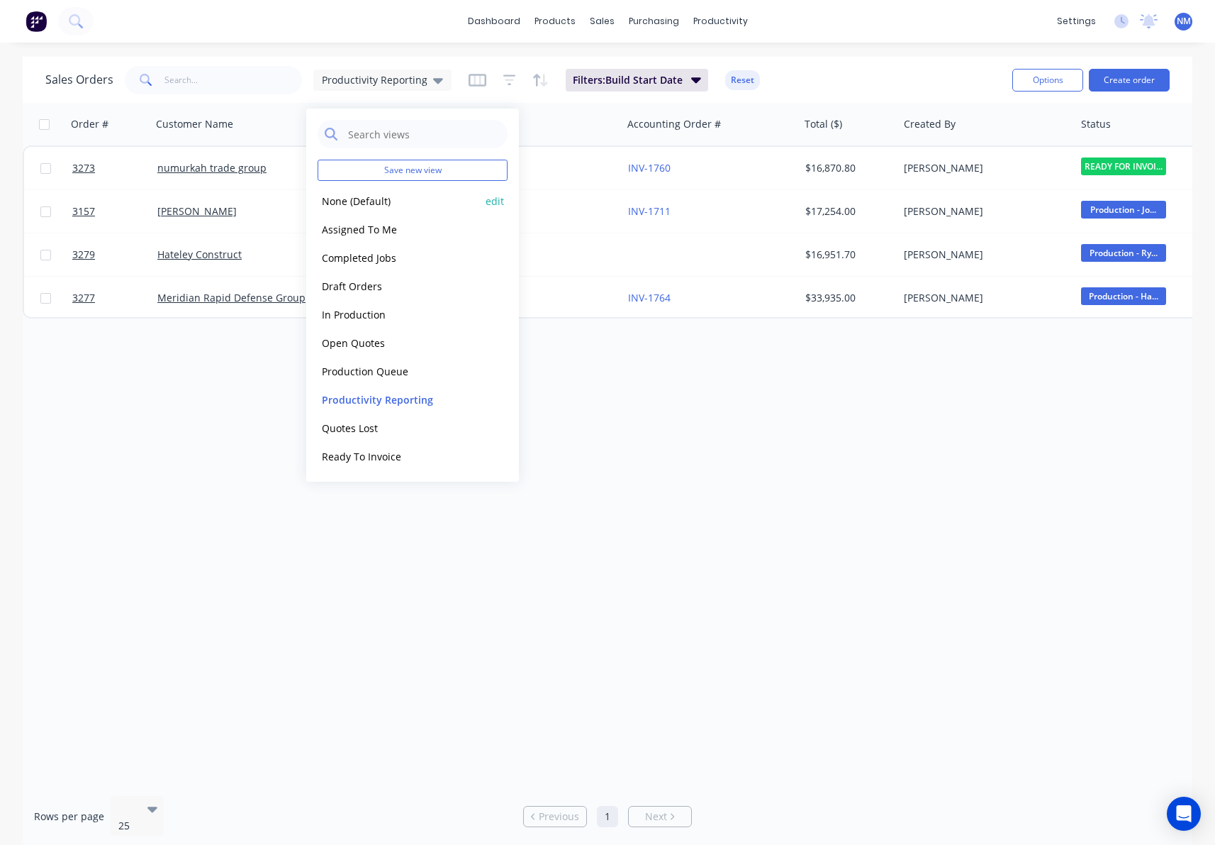
click at [386, 208] on button "None (Default)" at bounding box center [399, 201] width 162 height 16
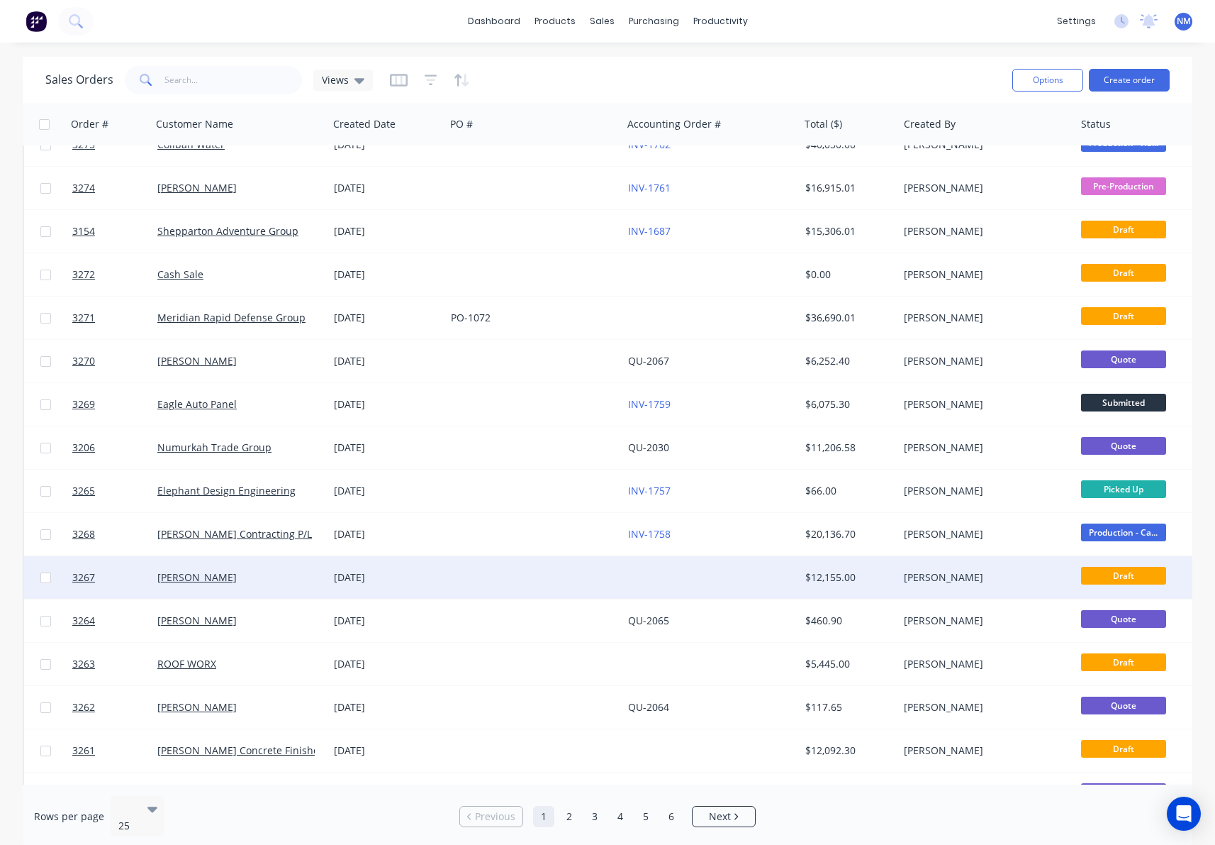
scroll to position [450, 0]
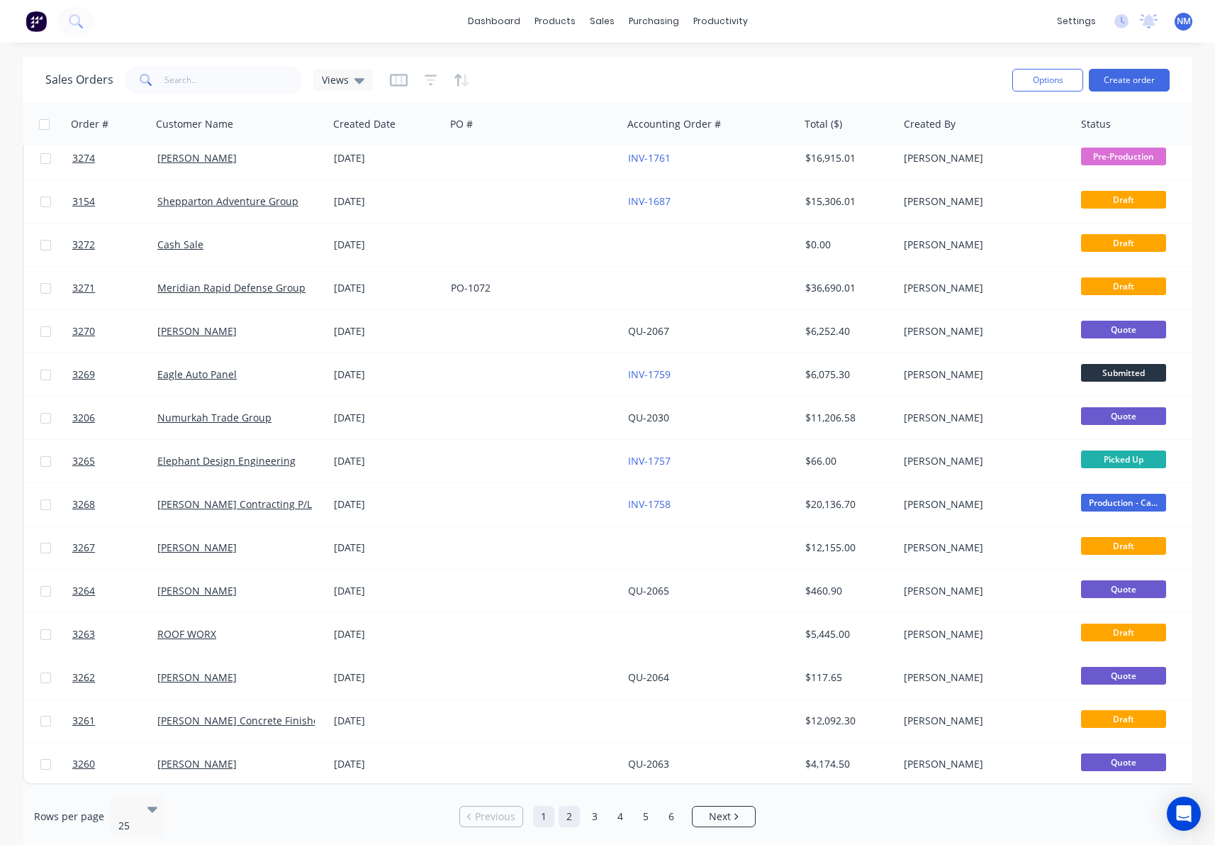
click at [569, 812] on link "2" at bounding box center [569, 816] width 21 height 21
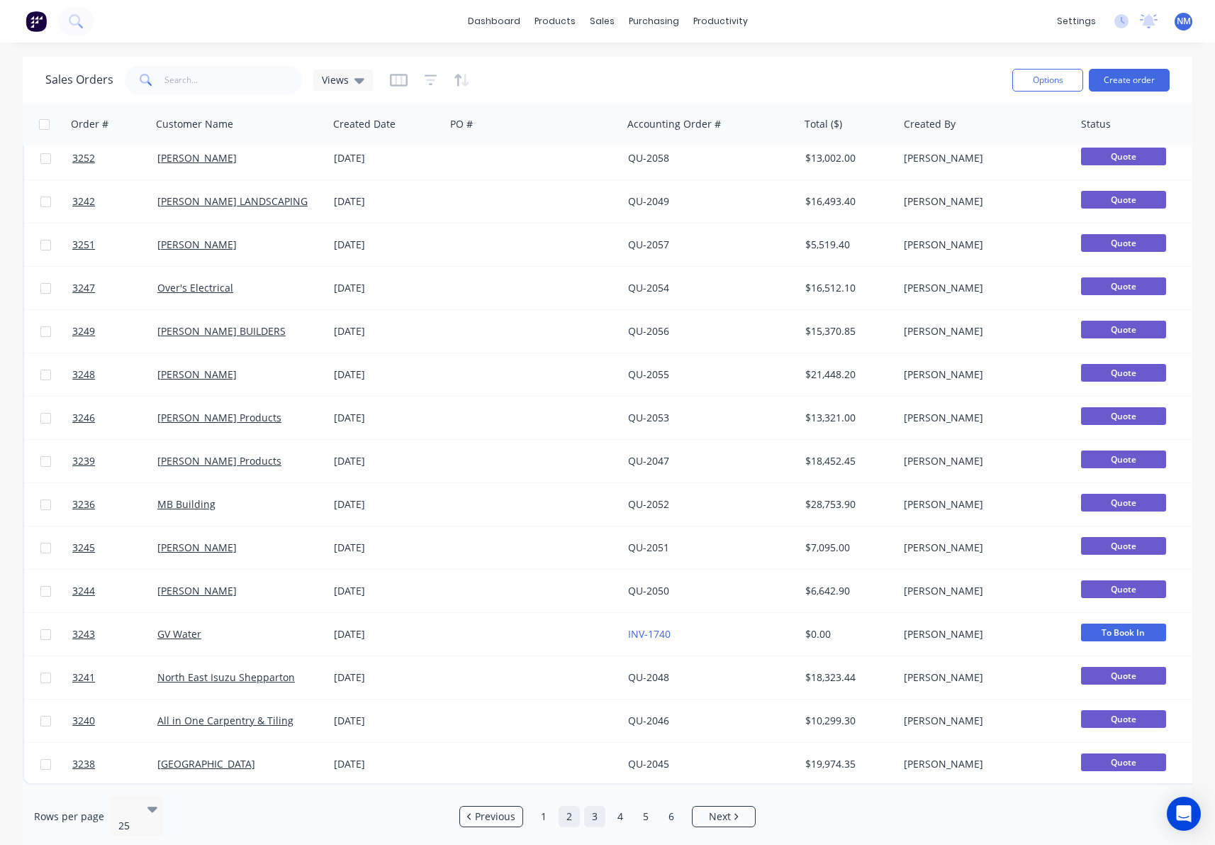
click at [597, 808] on link "3" at bounding box center [594, 816] width 21 height 21
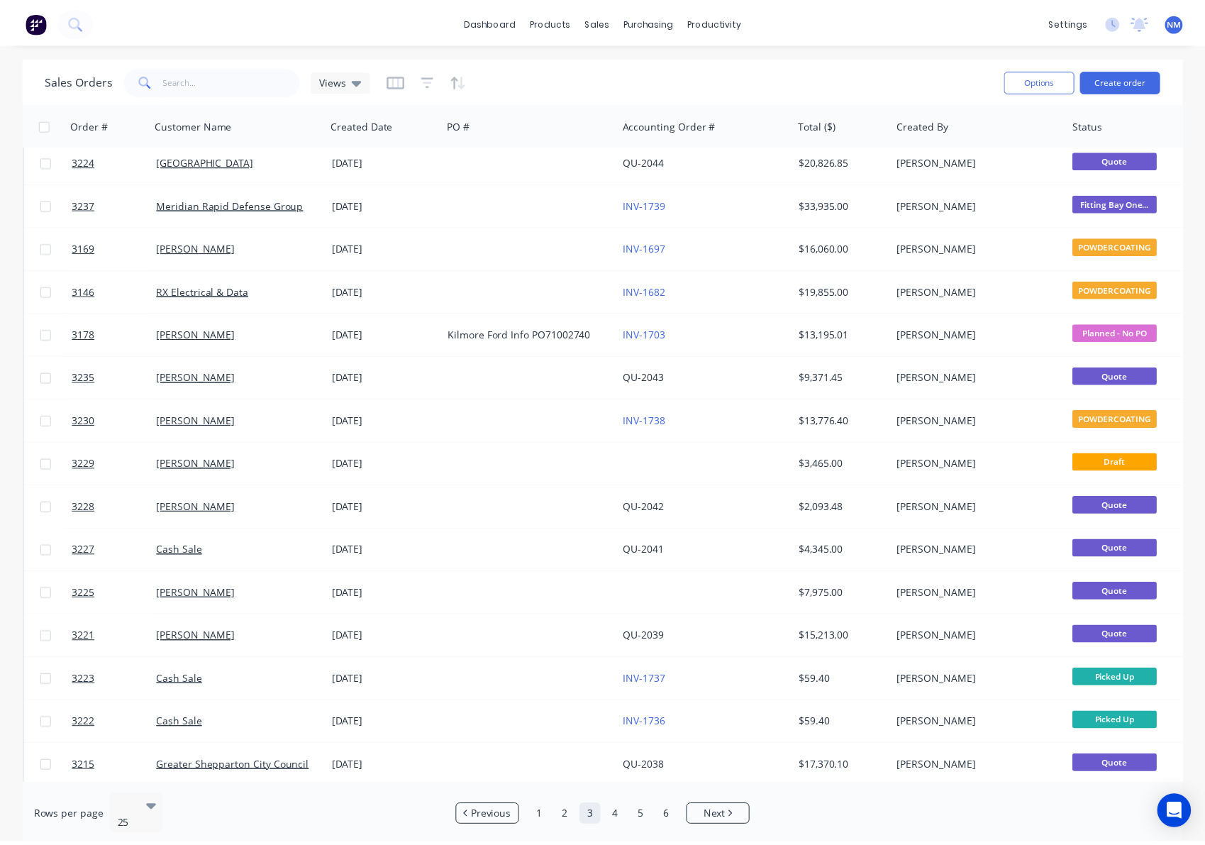
scroll to position [0, 0]
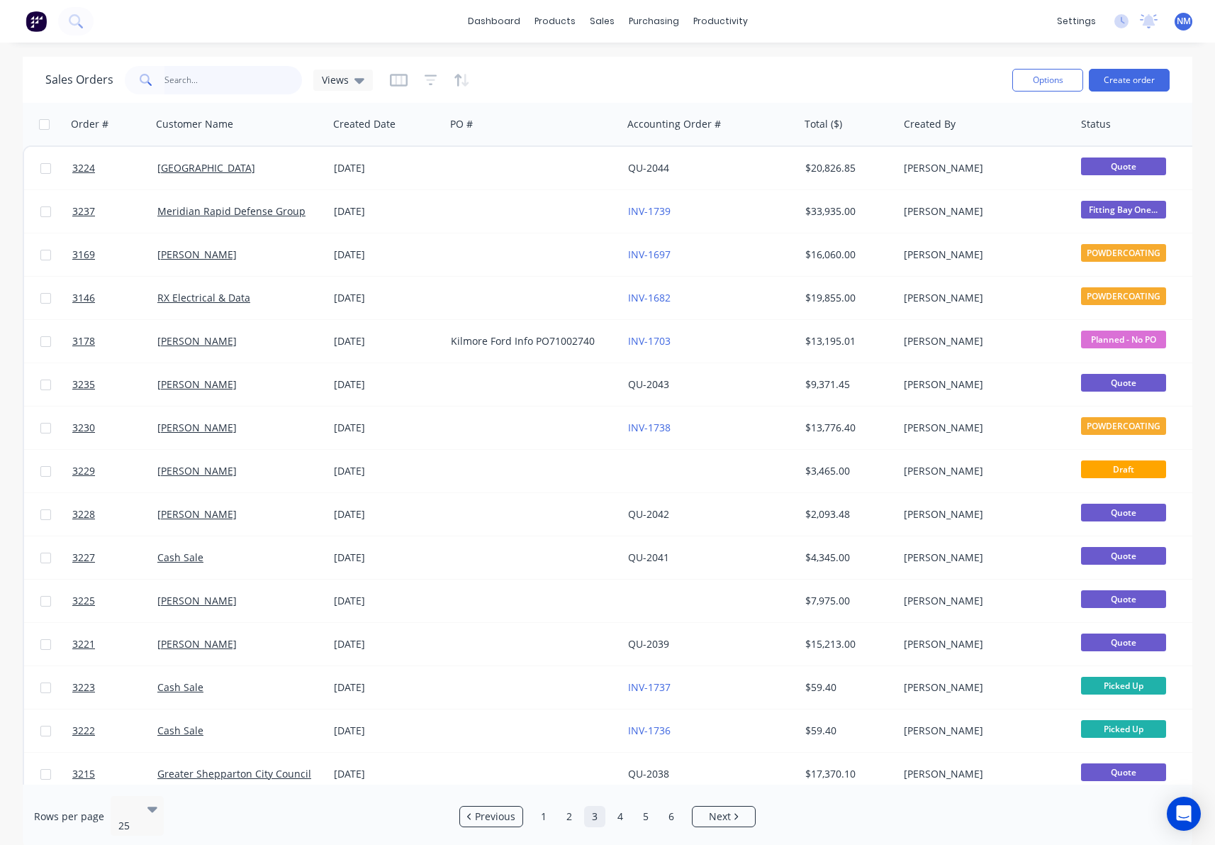
click at [211, 74] on input "text" at bounding box center [234, 80] width 138 height 28
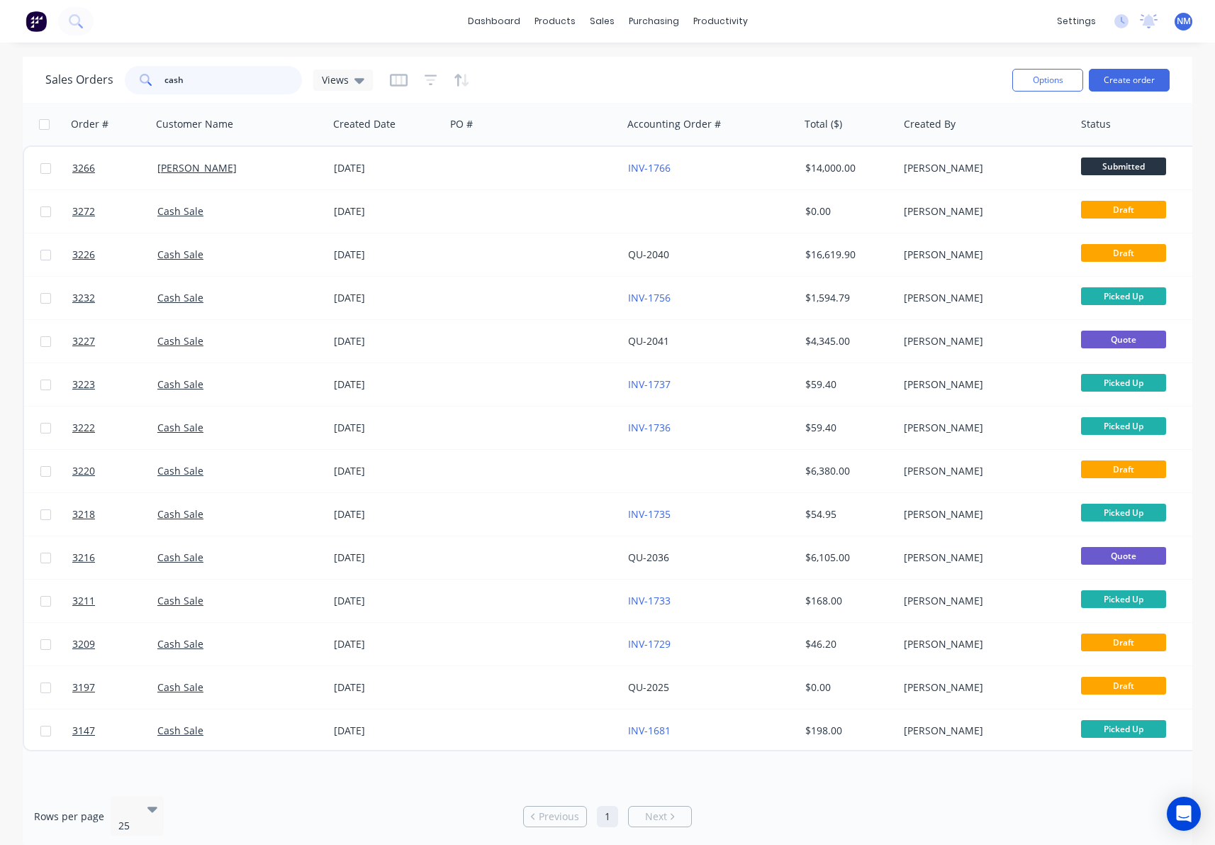
drag, startPoint x: 203, startPoint y: 80, endPoint x: 71, endPoint y: 61, distance: 133.3
click at [71, 61] on div "Sales Orders cash Views Options Create order" at bounding box center [608, 80] width 1170 height 46
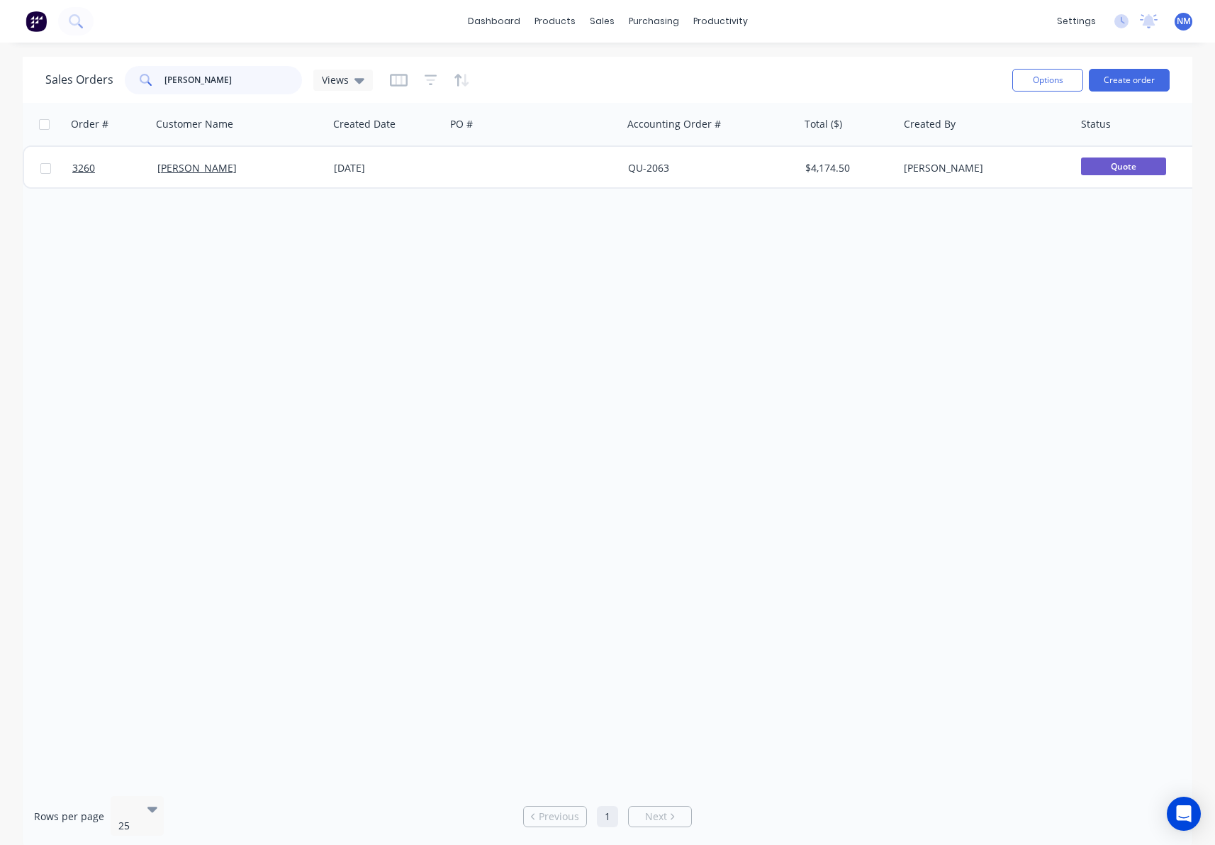
drag, startPoint x: 211, startPoint y: 80, endPoint x: 62, endPoint y: 69, distance: 150.0
click at [62, 69] on div "Sales Orders alan Views" at bounding box center [209, 80] width 328 height 28
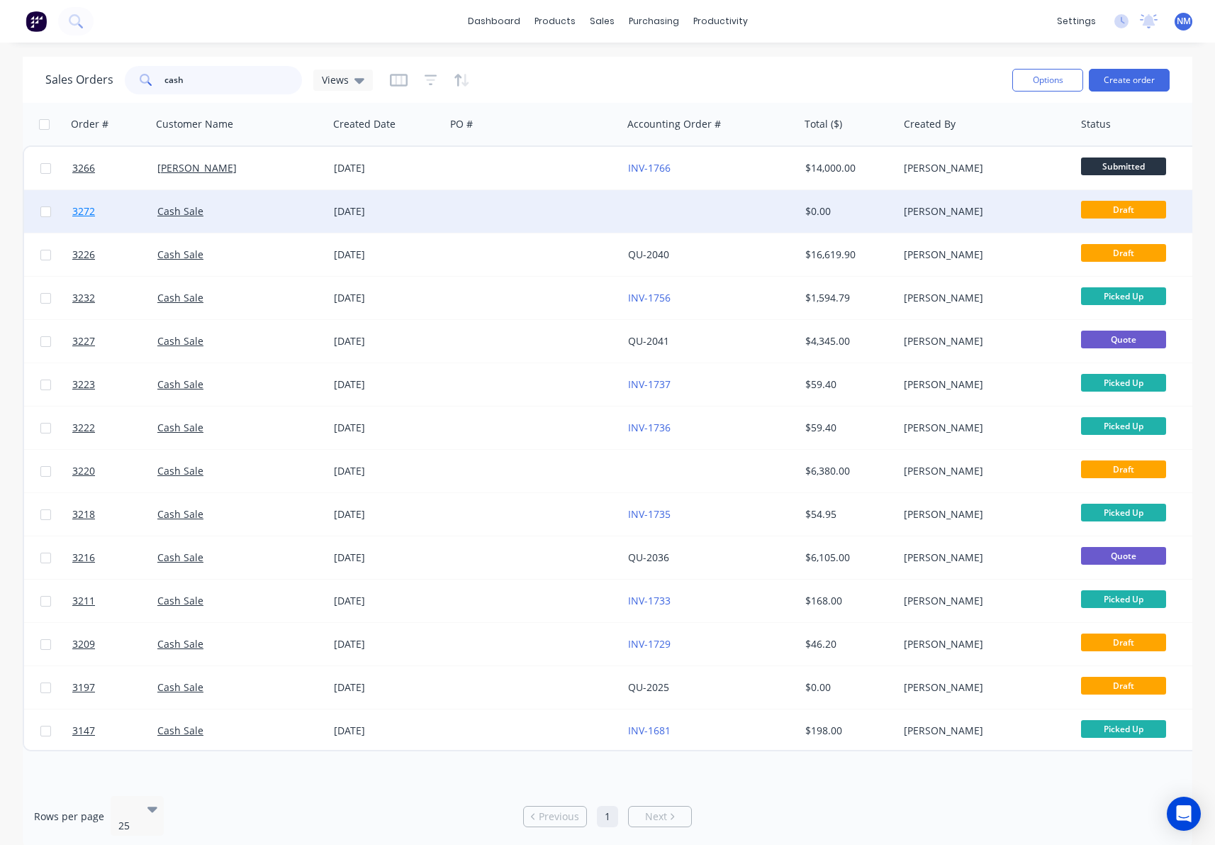
type input "cash"
click at [85, 211] on span "3272" at bounding box center [83, 211] width 23 height 14
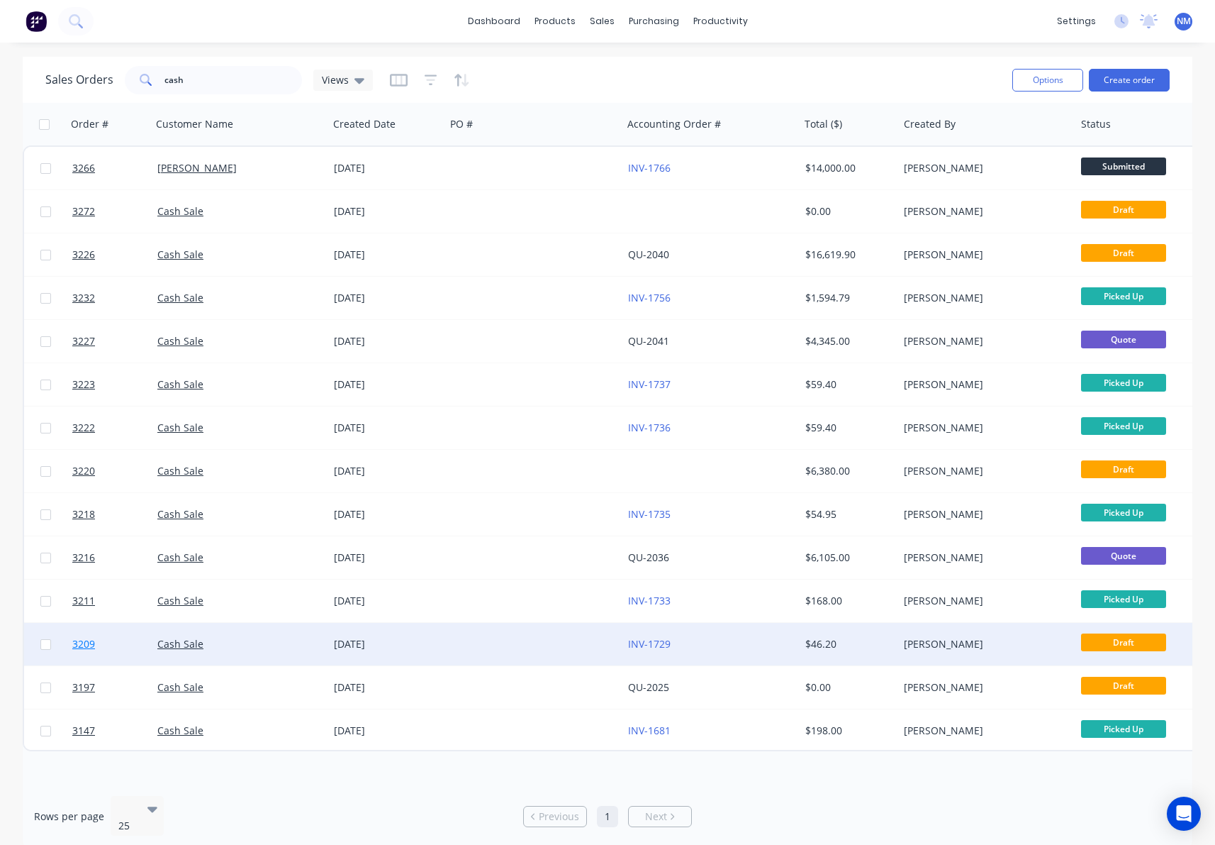
click at [93, 644] on span "3209" at bounding box center [83, 644] width 23 height 14
